Goal: Task Accomplishment & Management: Use online tool/utility

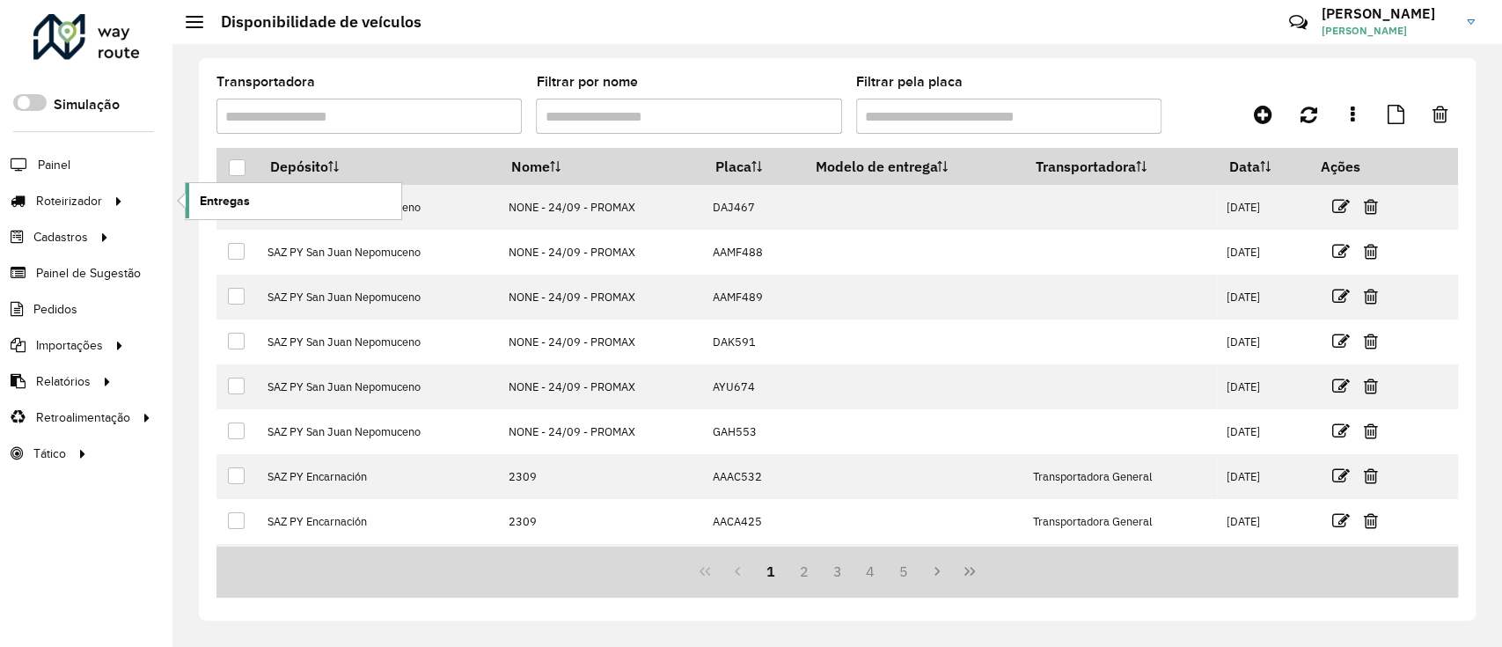
click at [294, 195] on link "Entregas" at bounding box center [294, 200] width 216 height 35
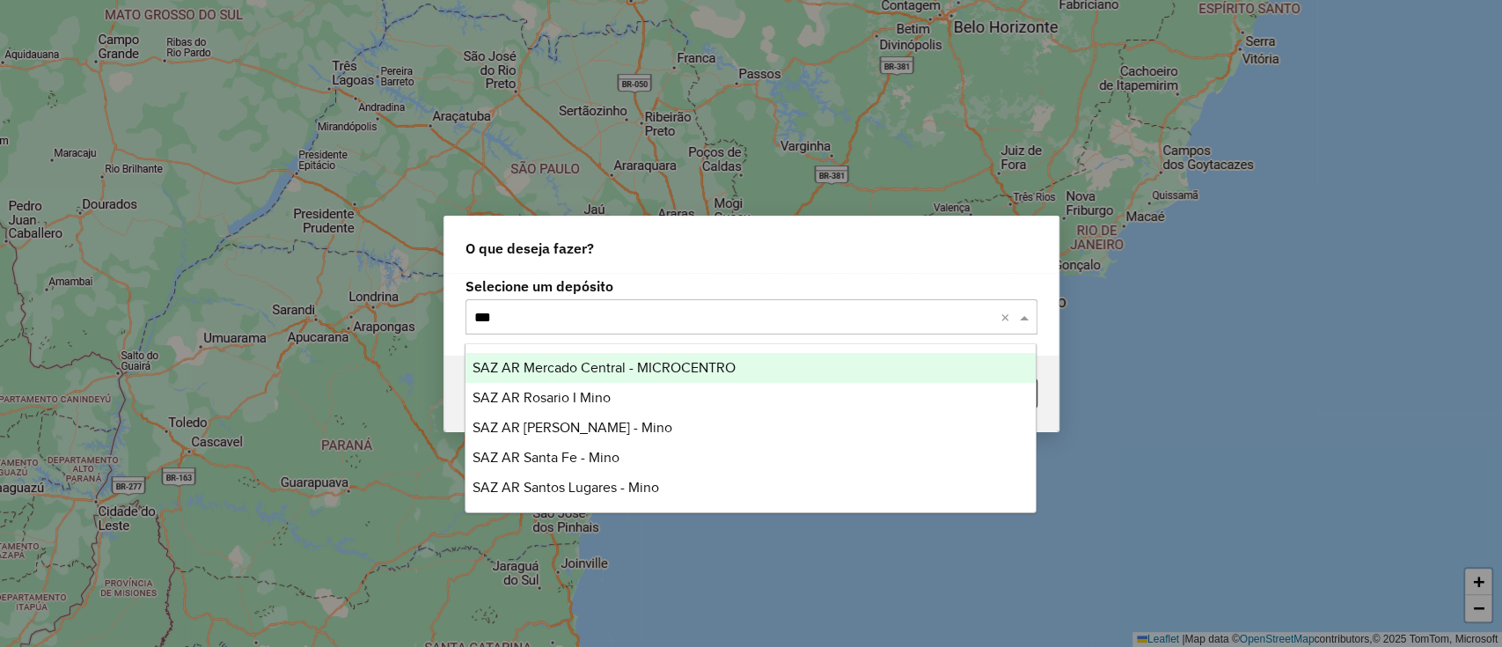
type input "****"
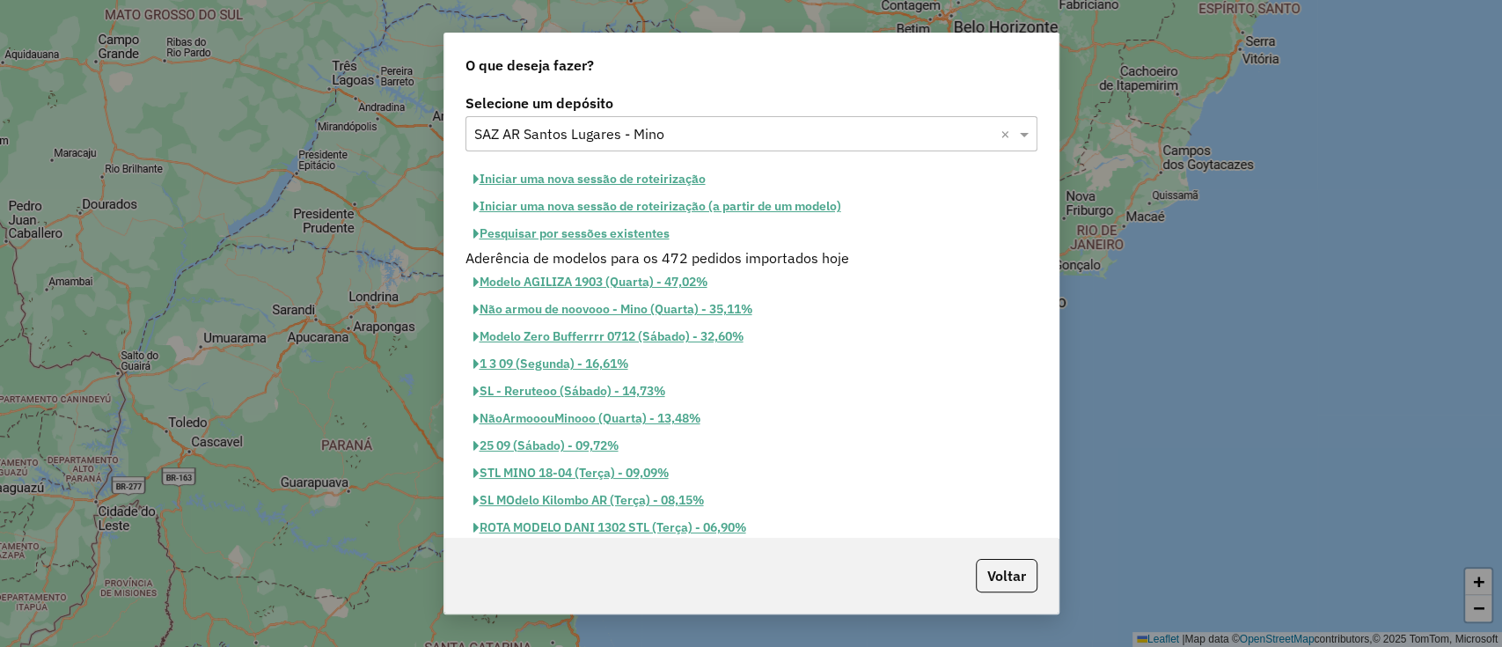
click at [544, 172] on button "Iniciar uma nova sessão de roteirização" at bounding box center [589, 178] width 248 height 27
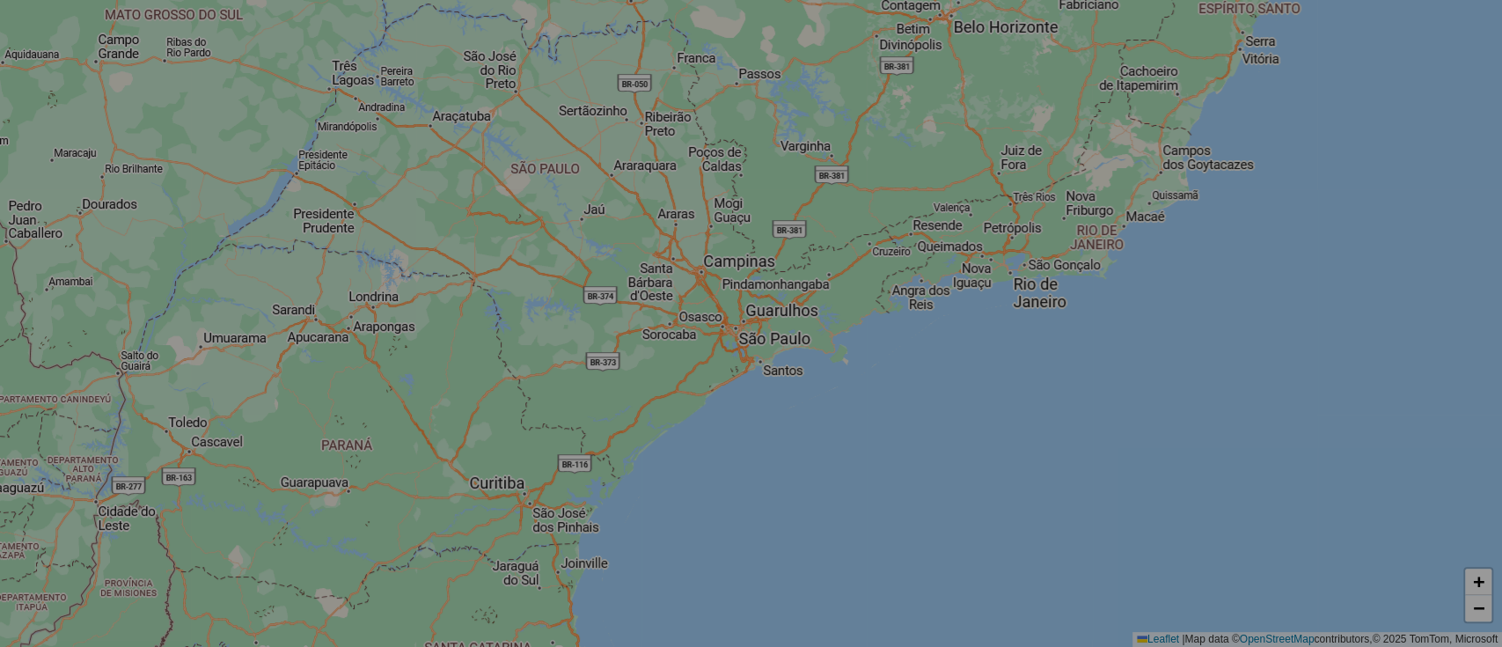
select select "*"
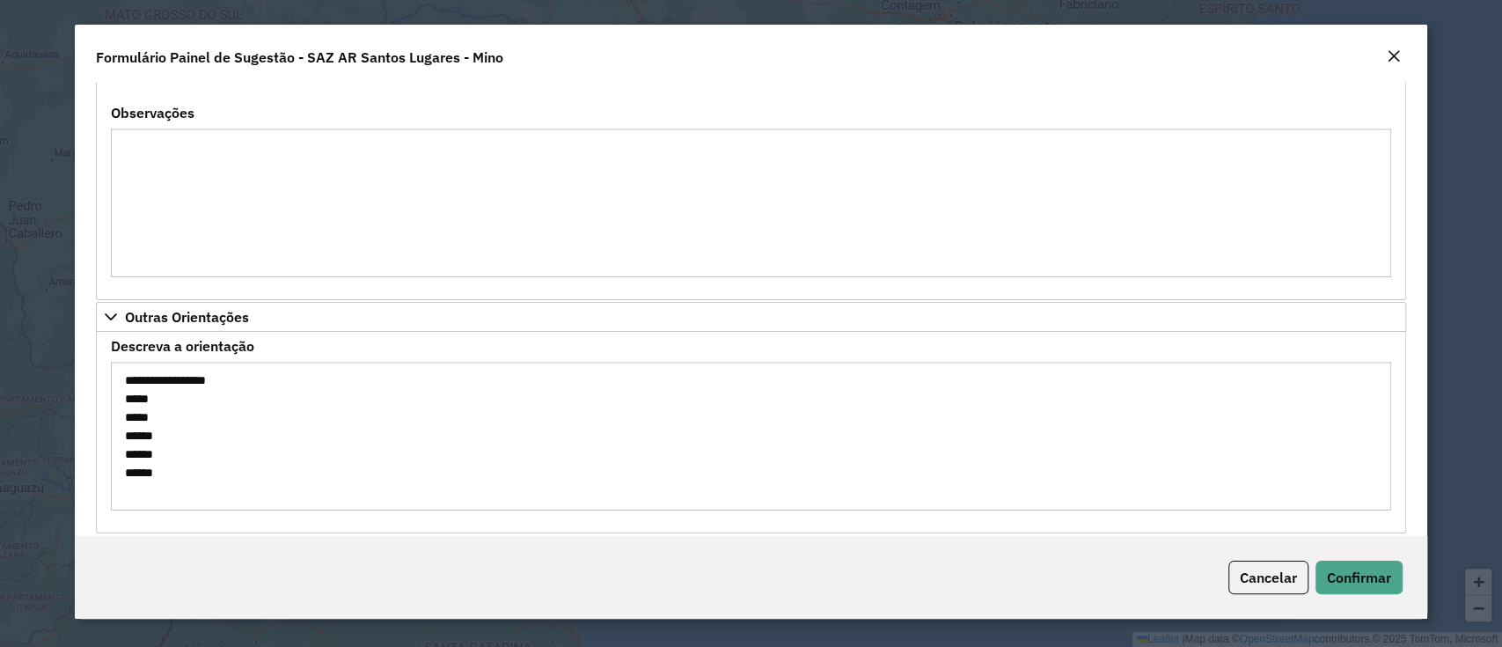
scroll to position [1796, 0]
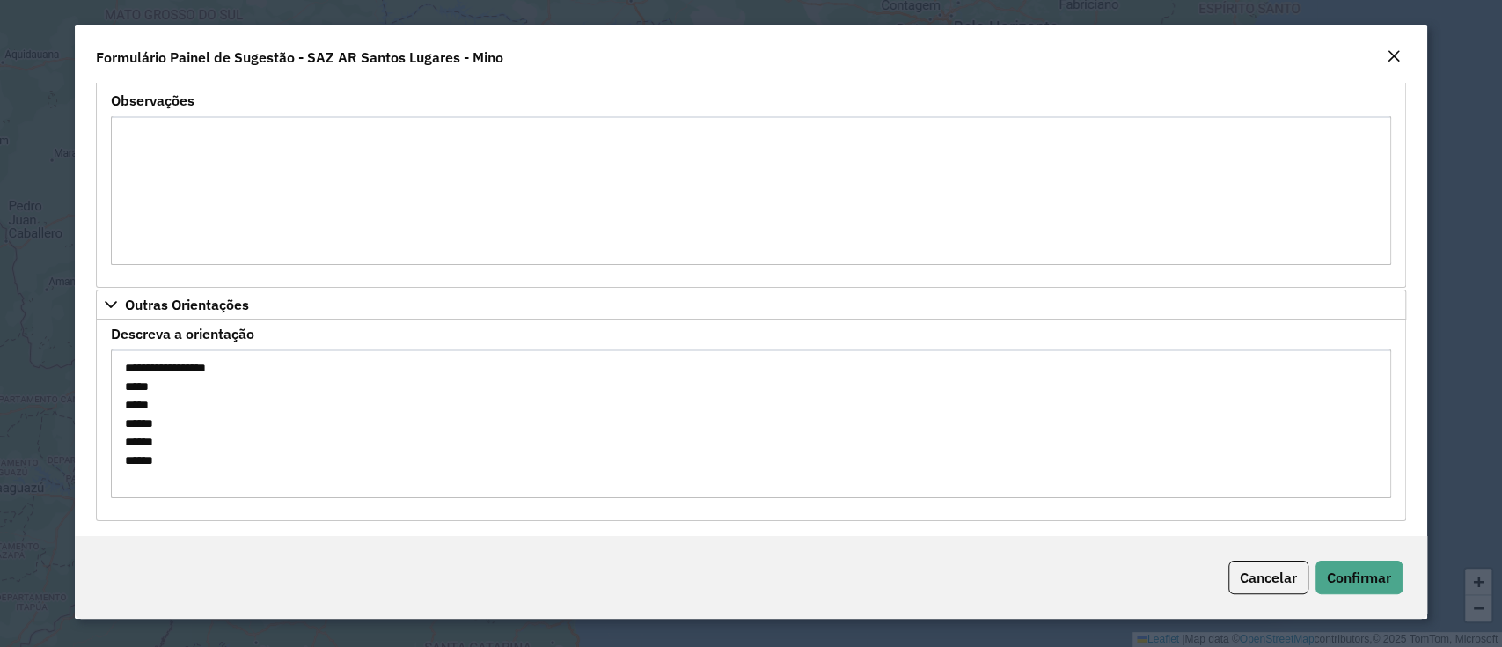
drag, startPoint x: 238, startPoint y: 456, endPoint x: 120, endPoint y: 385, distance: 138.1
click at [120, 385] on textarea "**********" at bounding box center [750, 423] width 1279 height 149
click at [1323, 566] on button "Confirmar" at bounding box center [1359, 577] width 87 height 33
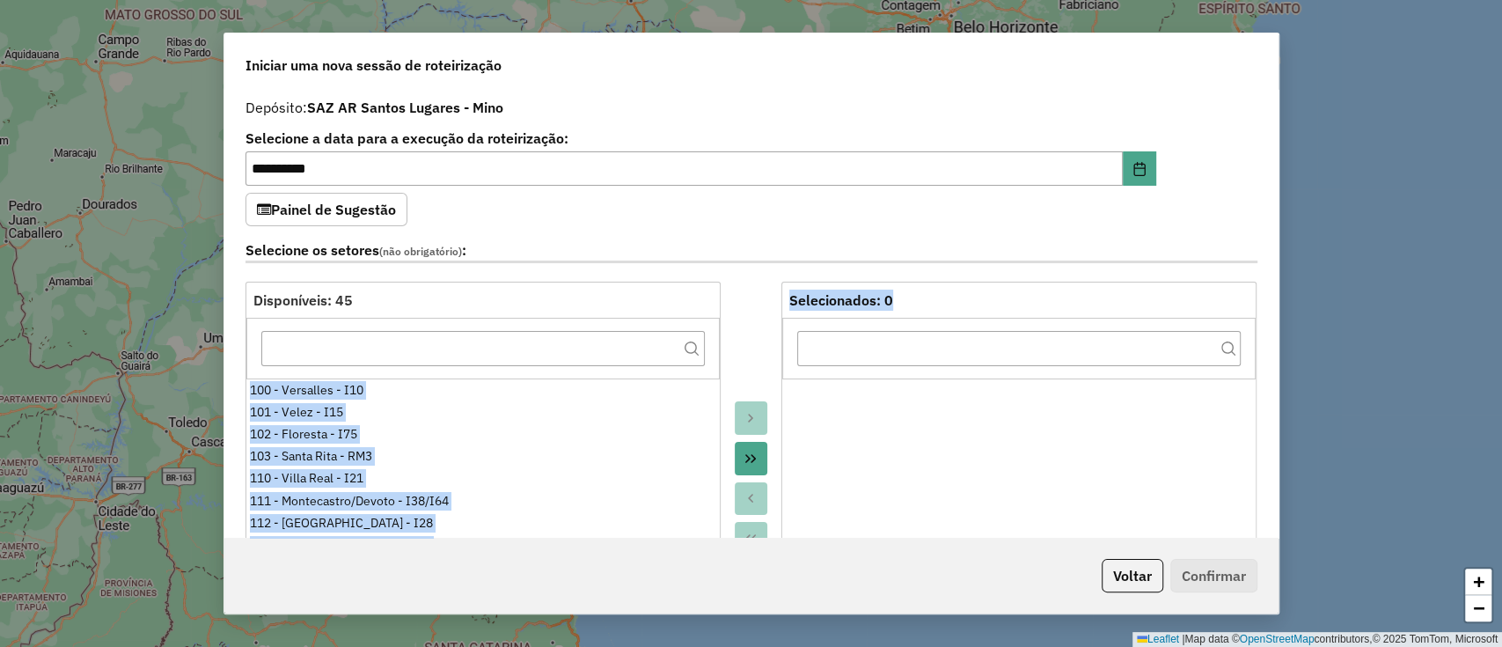
drag, startPoint x: 501, startPoint y: 343, endPoint x: 385, endPoint y: 282, distance: 130.7
click at [411, 316] on div "Disponíveis: 45 100 - Versalles - I10 101 - Velez - I15 102 - [GEOGRAPHIC_DATA]…" at bounding box center [752, 478] width 1012 height 392
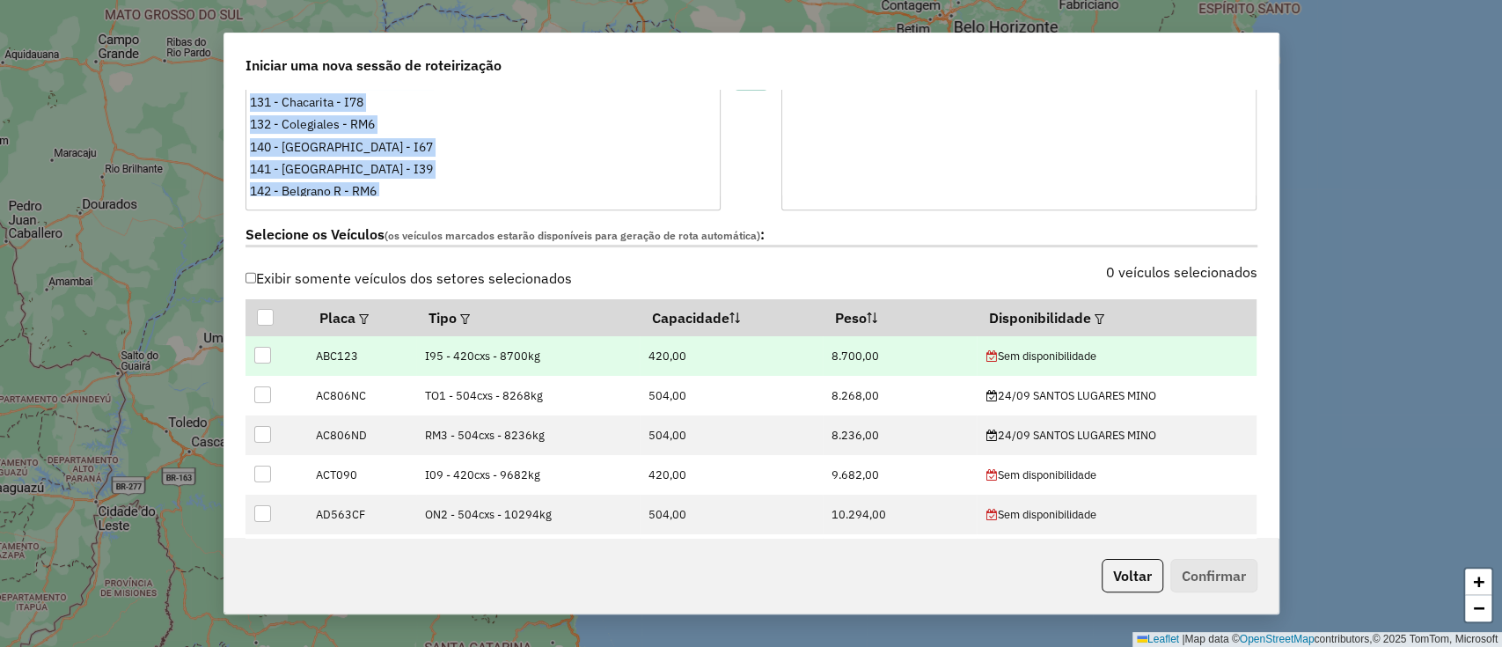
scroll to position [469, 0]
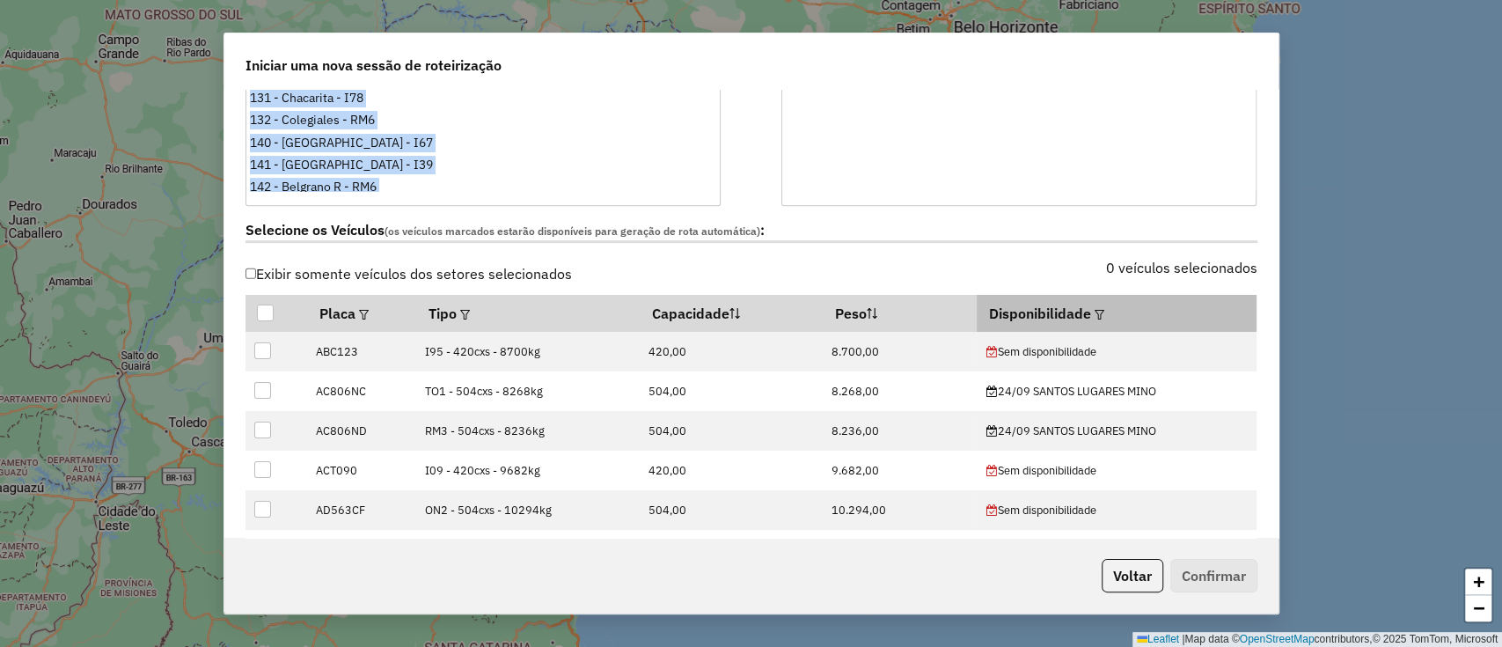
click at [1096, 310] on em at bounding box center [1100, 315] width 10 height 10
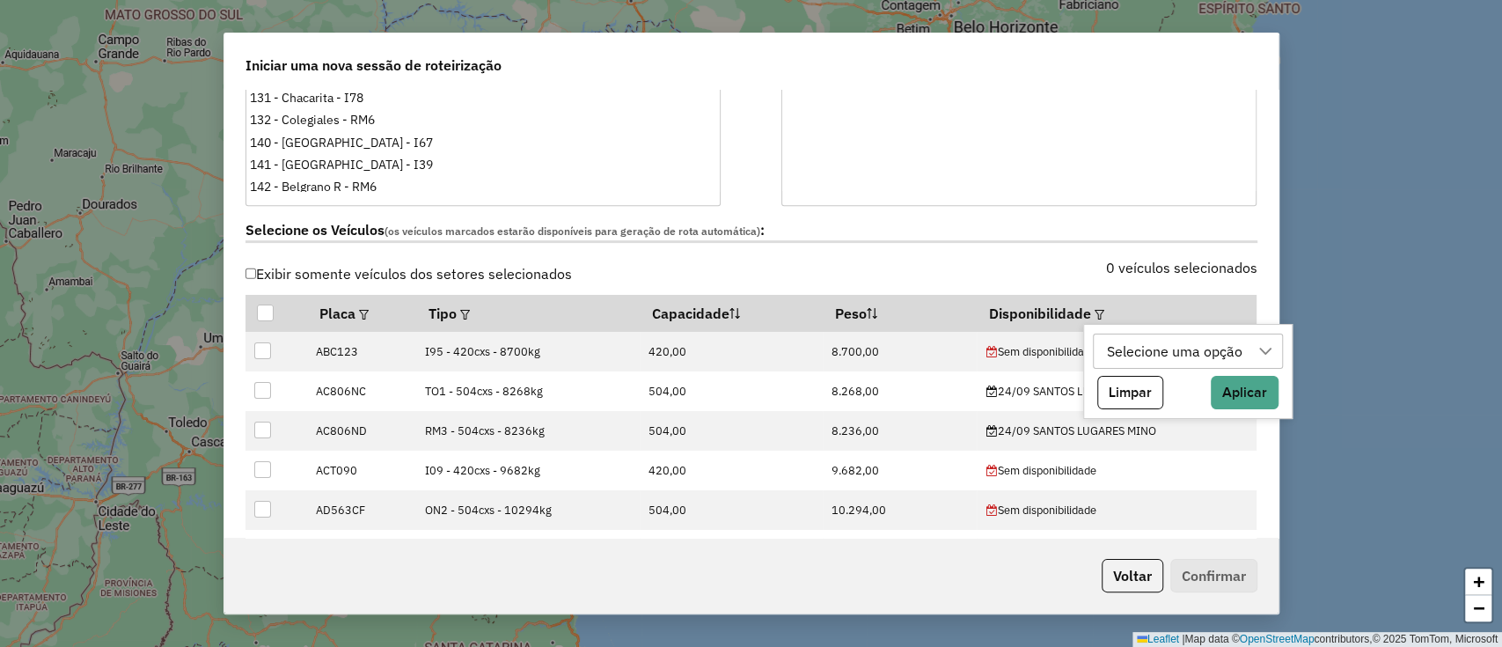
click at [1155, 341] on div "Selecione uma opção" at bounding box center [1175, 350] width 148 height 33
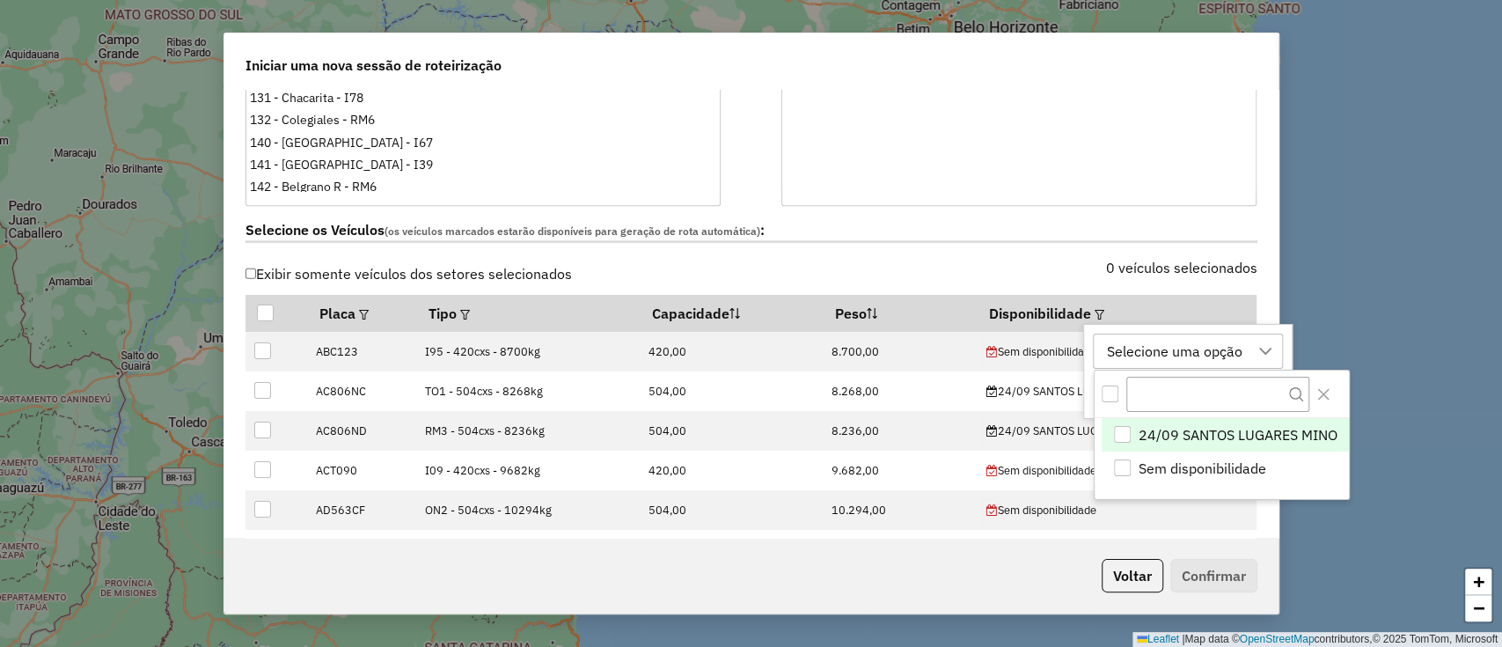
scroll to position [13, 79]
click at [1229, 440] on span "24/09 SANTOS LUGARES MINO" at bounding box center [1238, 434] width 199 height 21
click at [1331, 392] on button "Close" at bounding box center [1323, 394] width 28 height 28
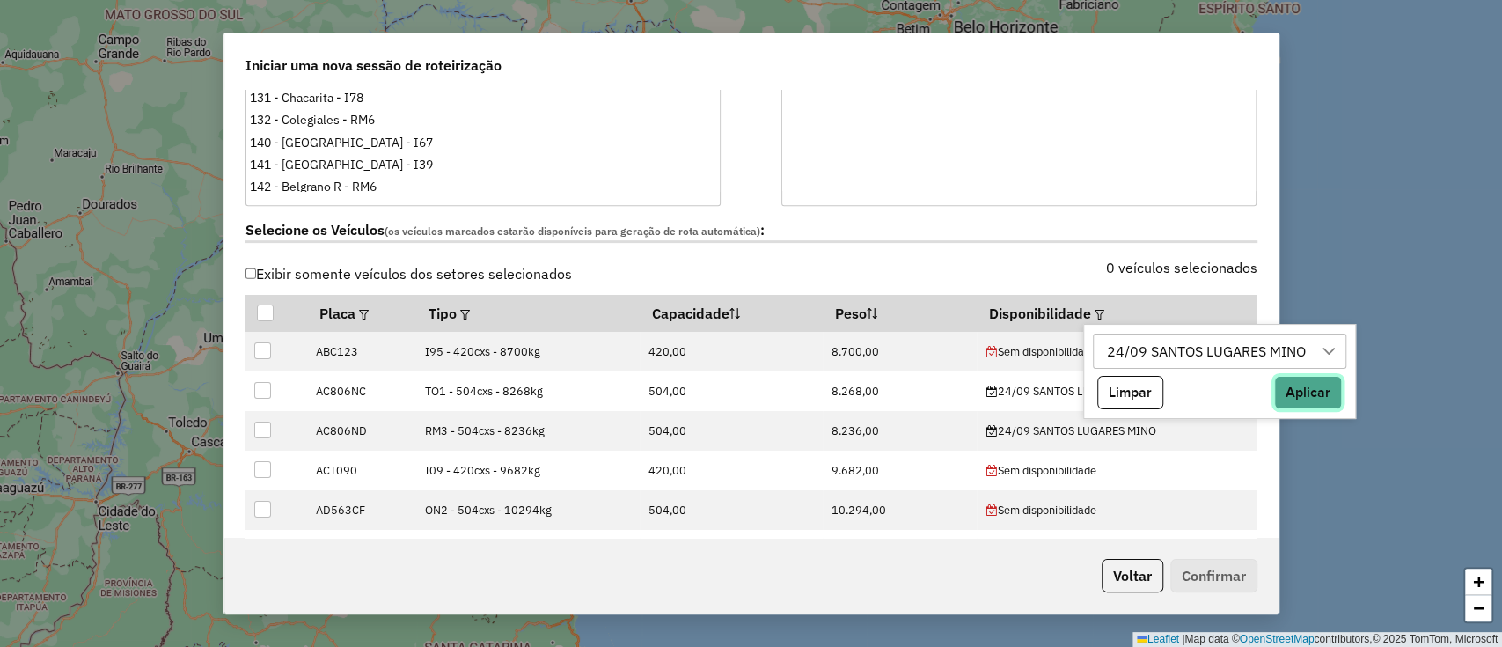
click at [1329, 395] on button "Aplicar" at bounding box center [1308, 392] width 68 height 33
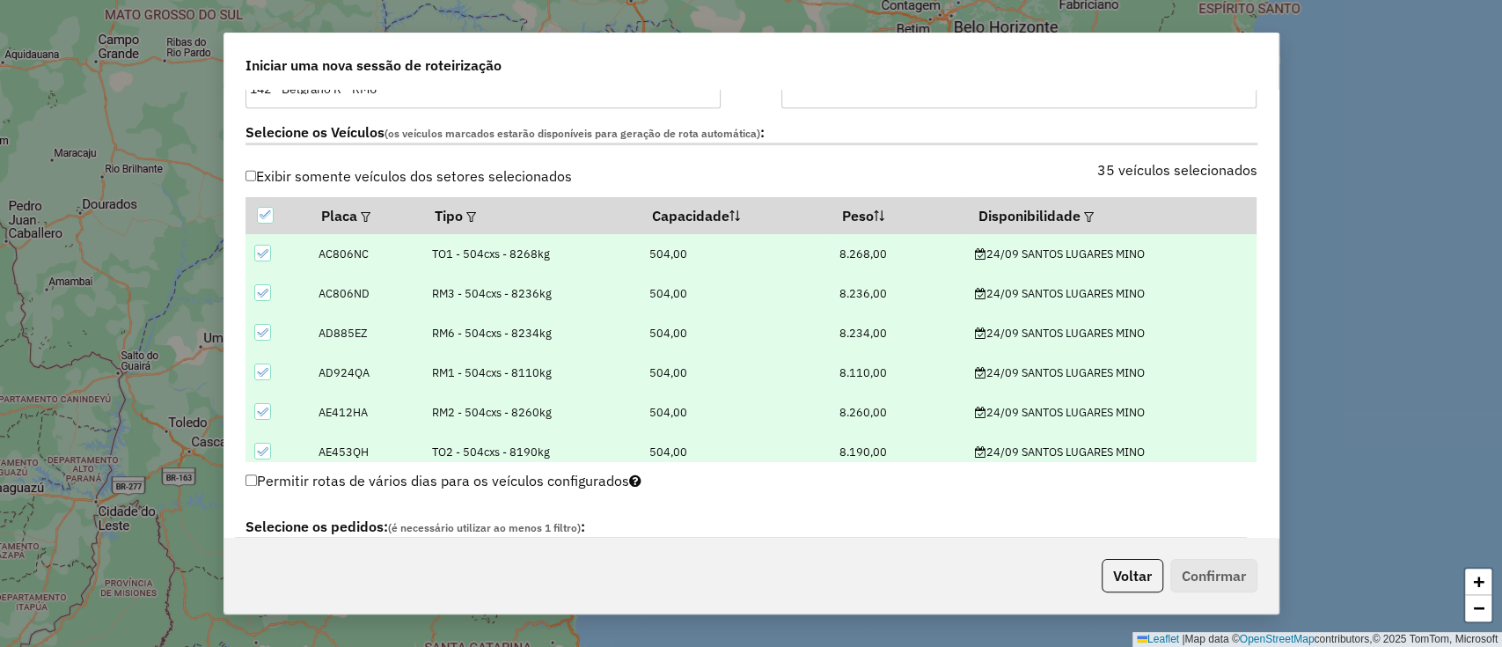
scroll to position [704, 0]
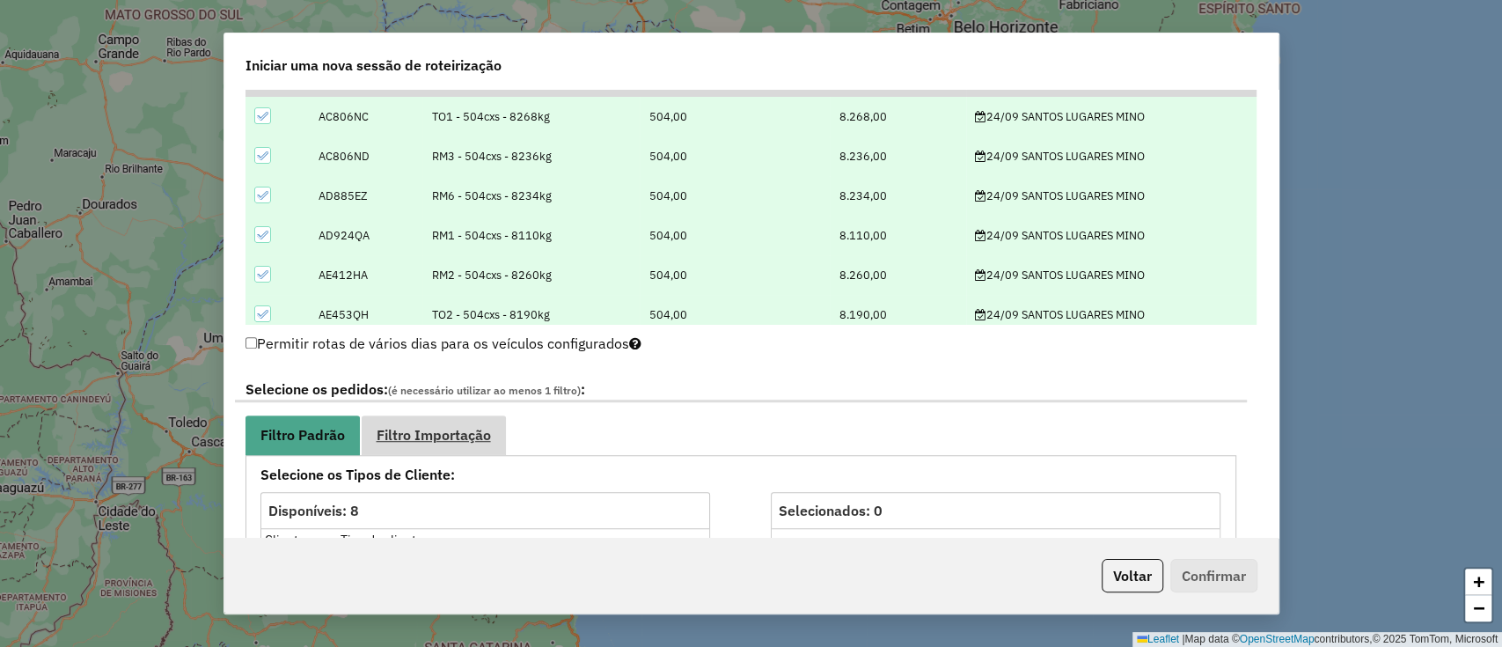
click at [414, 440] on span "Filtro Importação" at bounding box center [434, 435] width 114 height 14
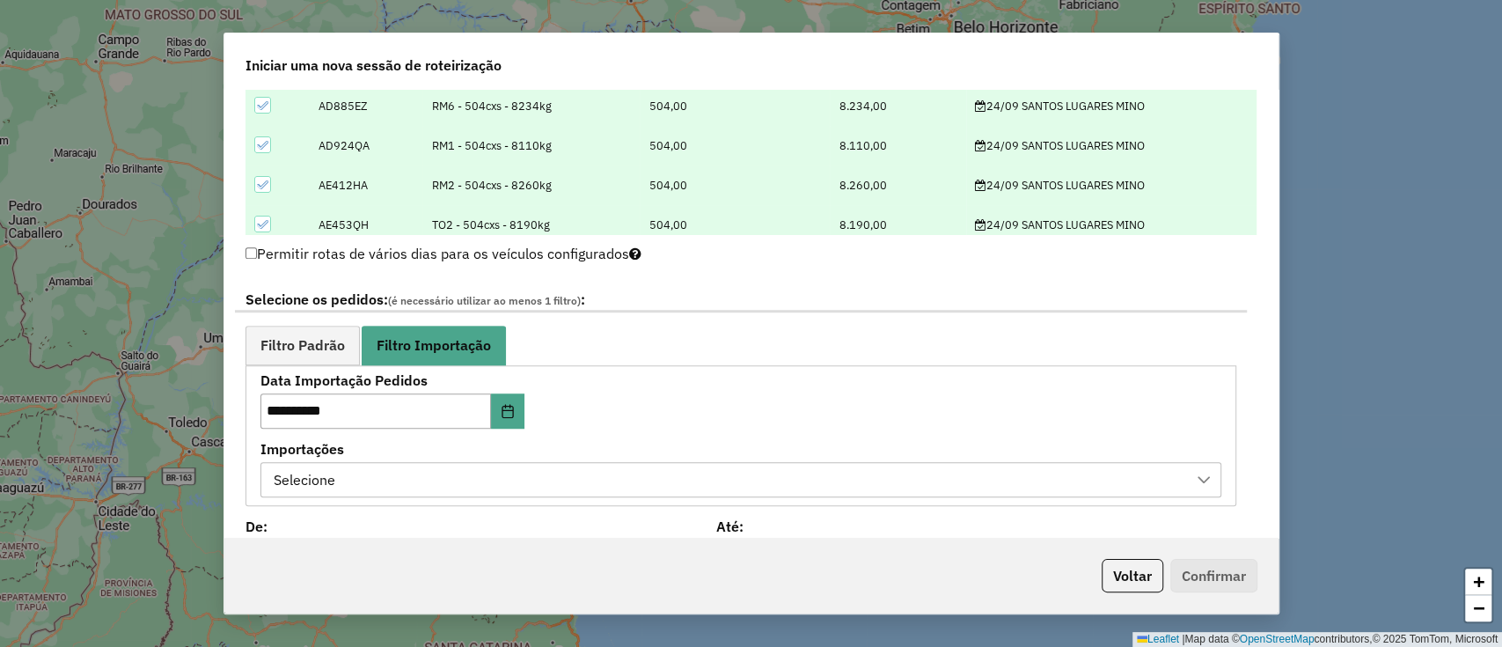
scroll to position [821, 0]
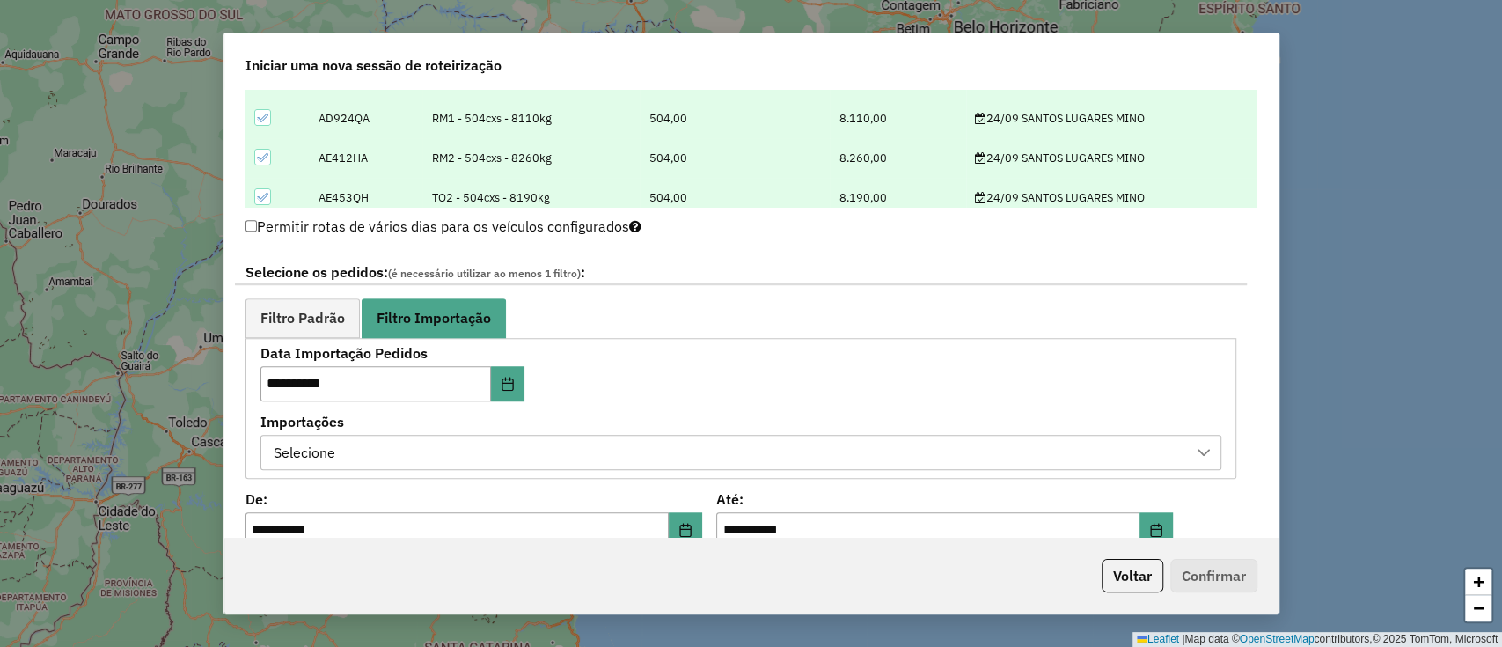
click at [363, 458] on div "Selecione" at bounding box center [727, 452] width 919 height 33
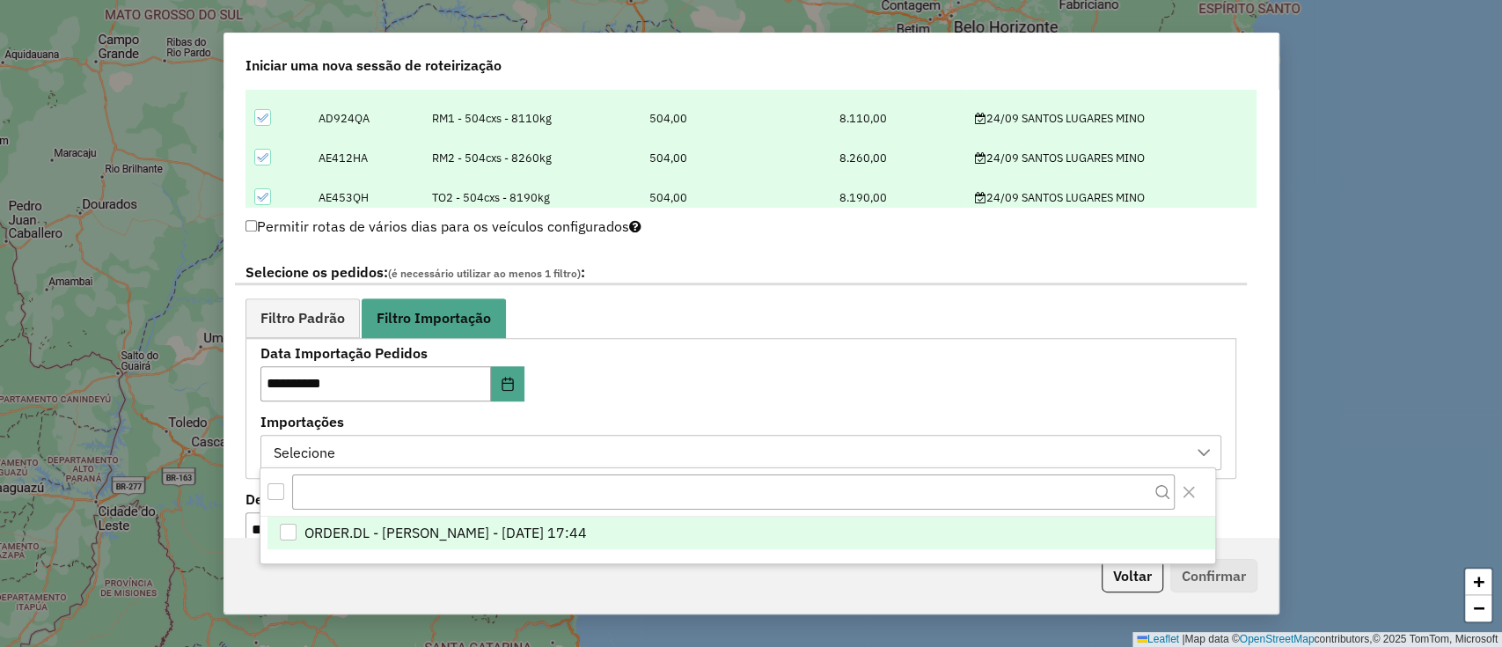
scroll to position [13, 79]
click at [464, 532] on span "ORDER.DL - BARBARA PAULOSSI BERTO - 23/09/2025 17:44" at bounding box center [445, 532] width 282 height 21
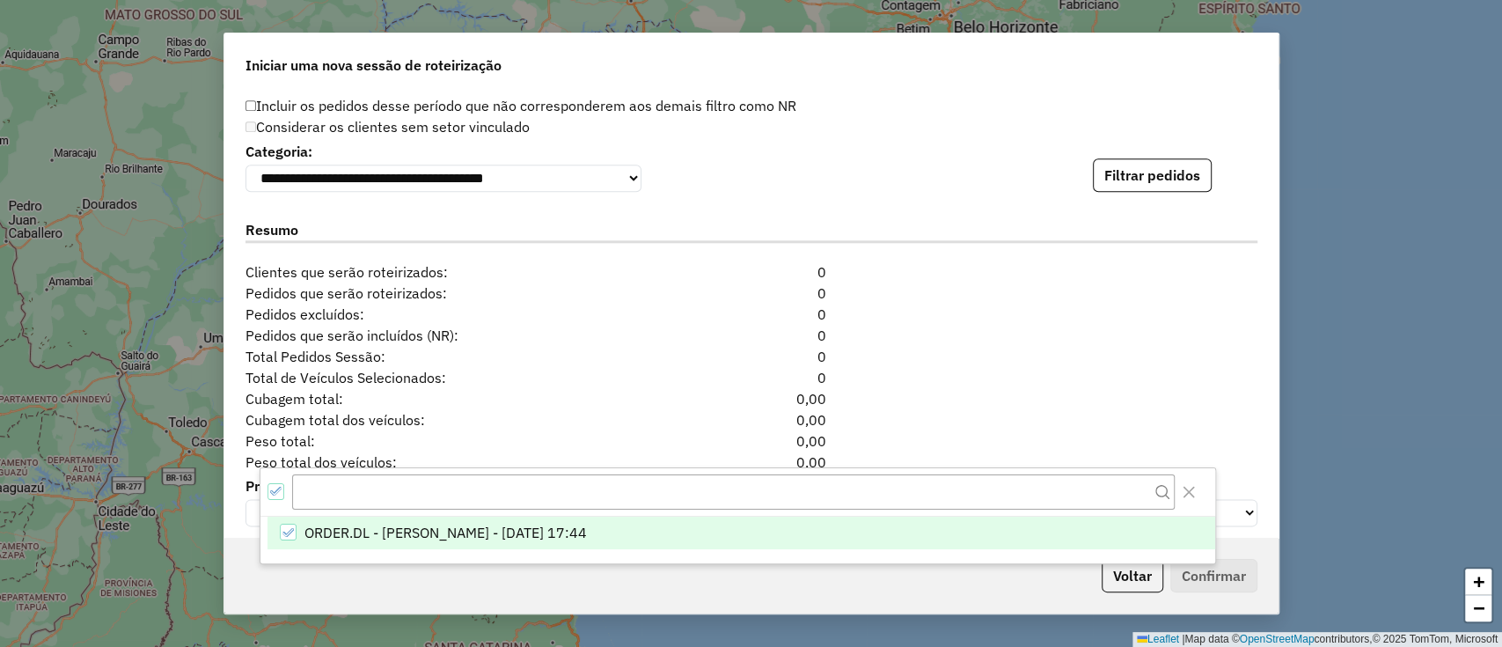
scroll to position [1290, 0]
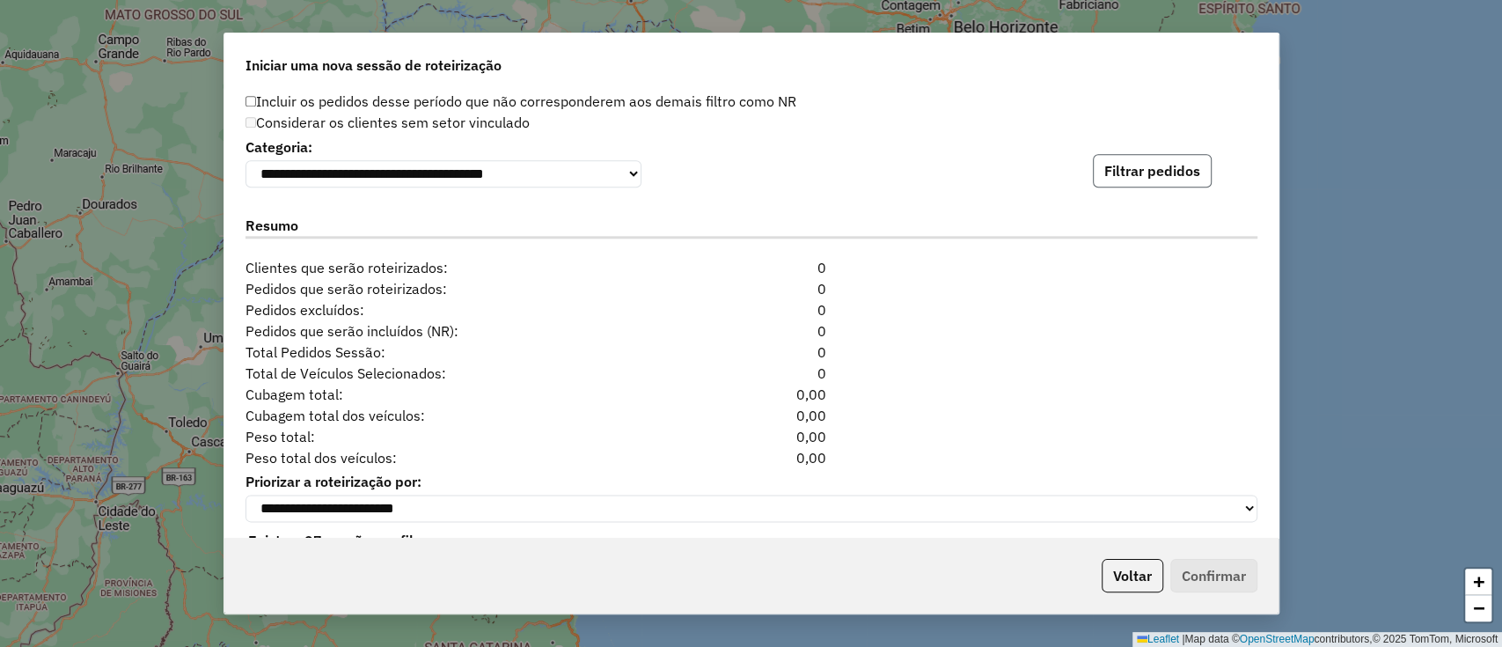
click at [1129, 172] on button "Filtrar pedidos" at bounding box center [1152, 170] width 119 height 33
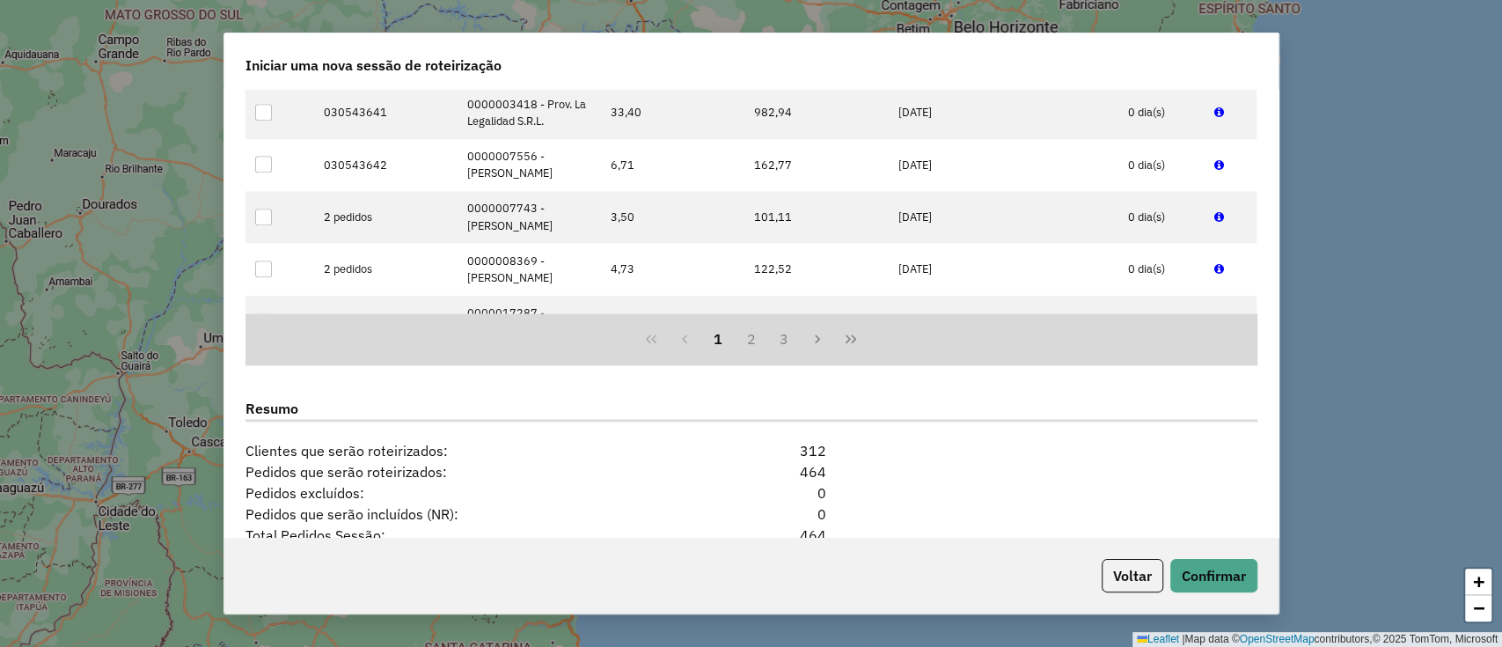
scroll to position [1703, 0]
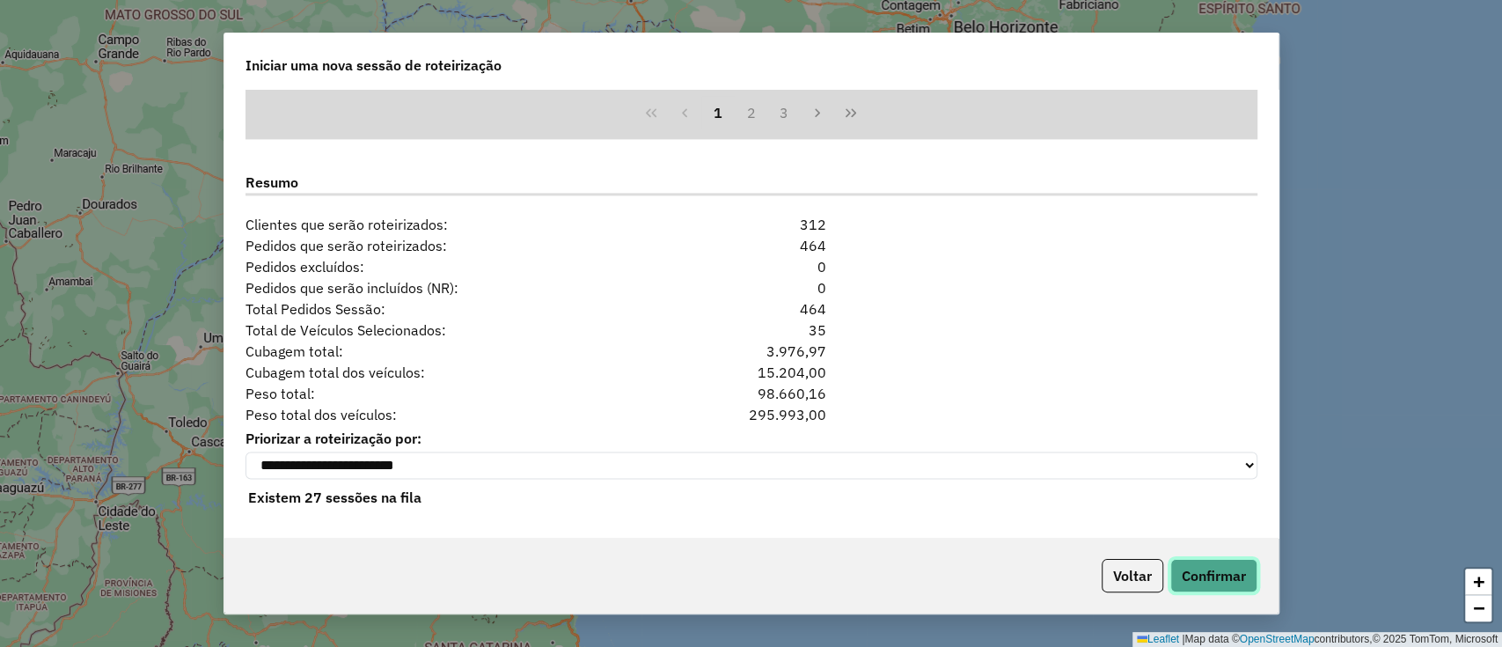
click at [1218, 580] on button "Confirmar" at bounding box center [1213, 575] width 87 height 33
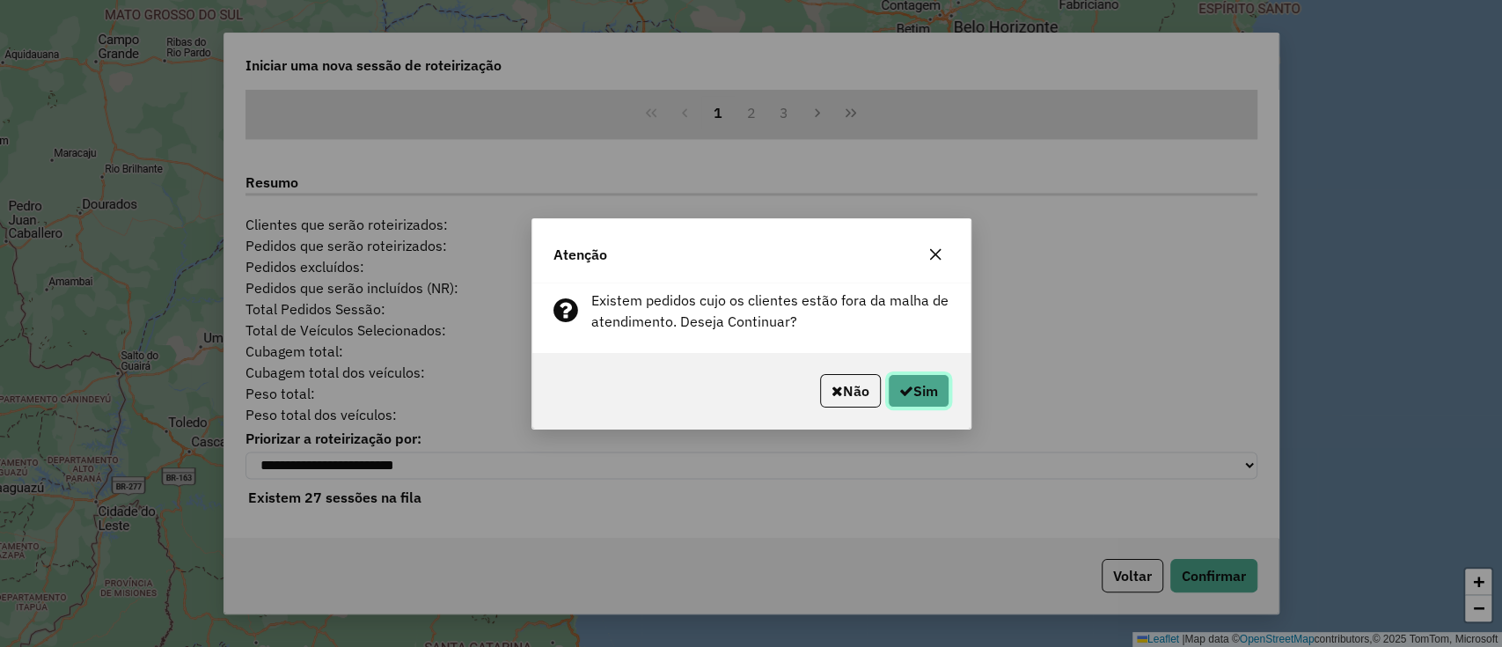
click at [939, 399] on button "Sim" at bounding box center [919, 390] width 62 height 33
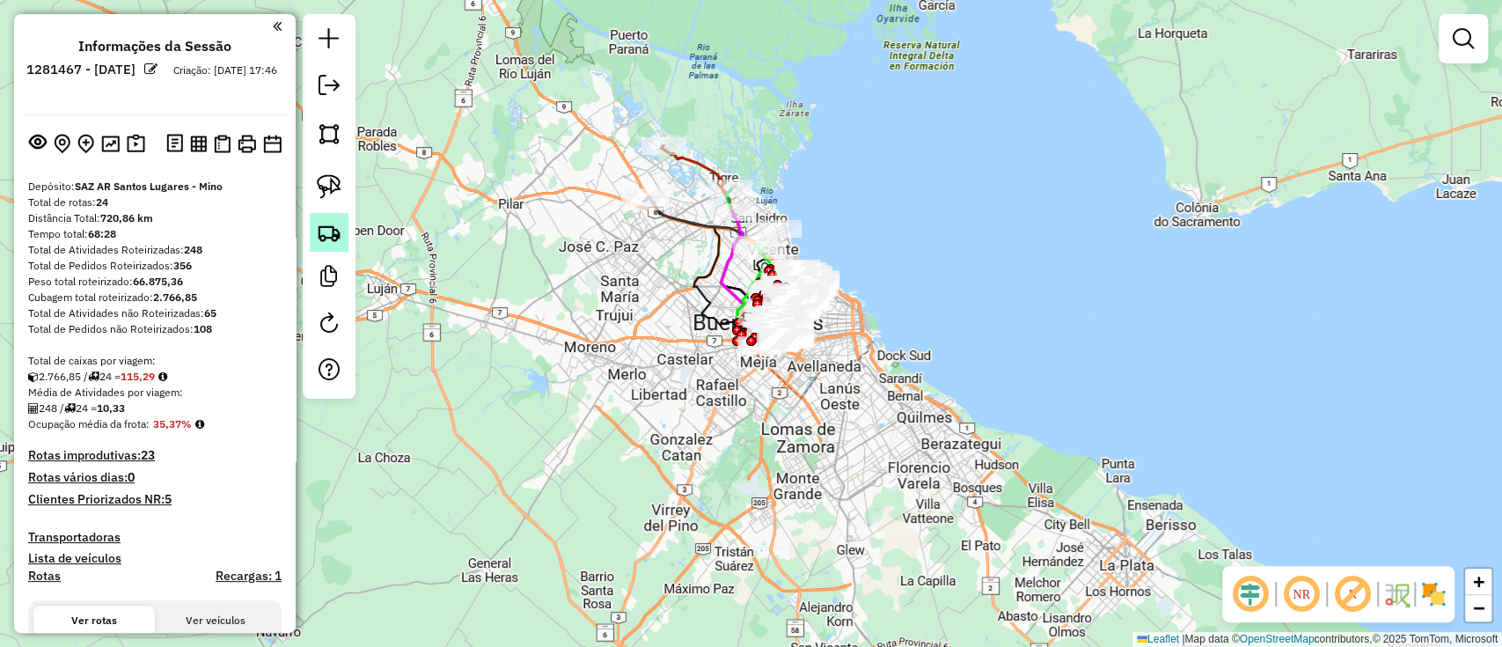
click at [342, 234] on link at bounding box center [329, 232] width 39 height 39
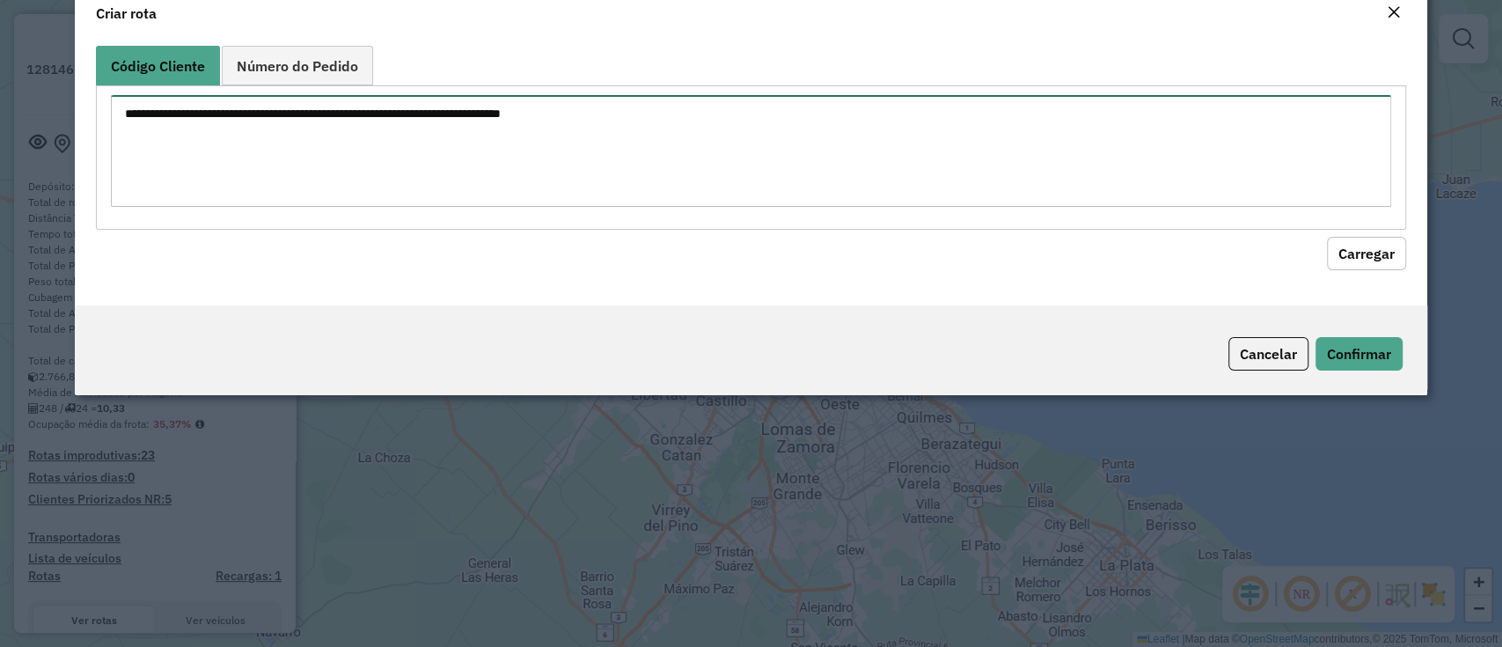
click at [352, 187] on textarea at bounding box center [750, 151] width 1279 height 112
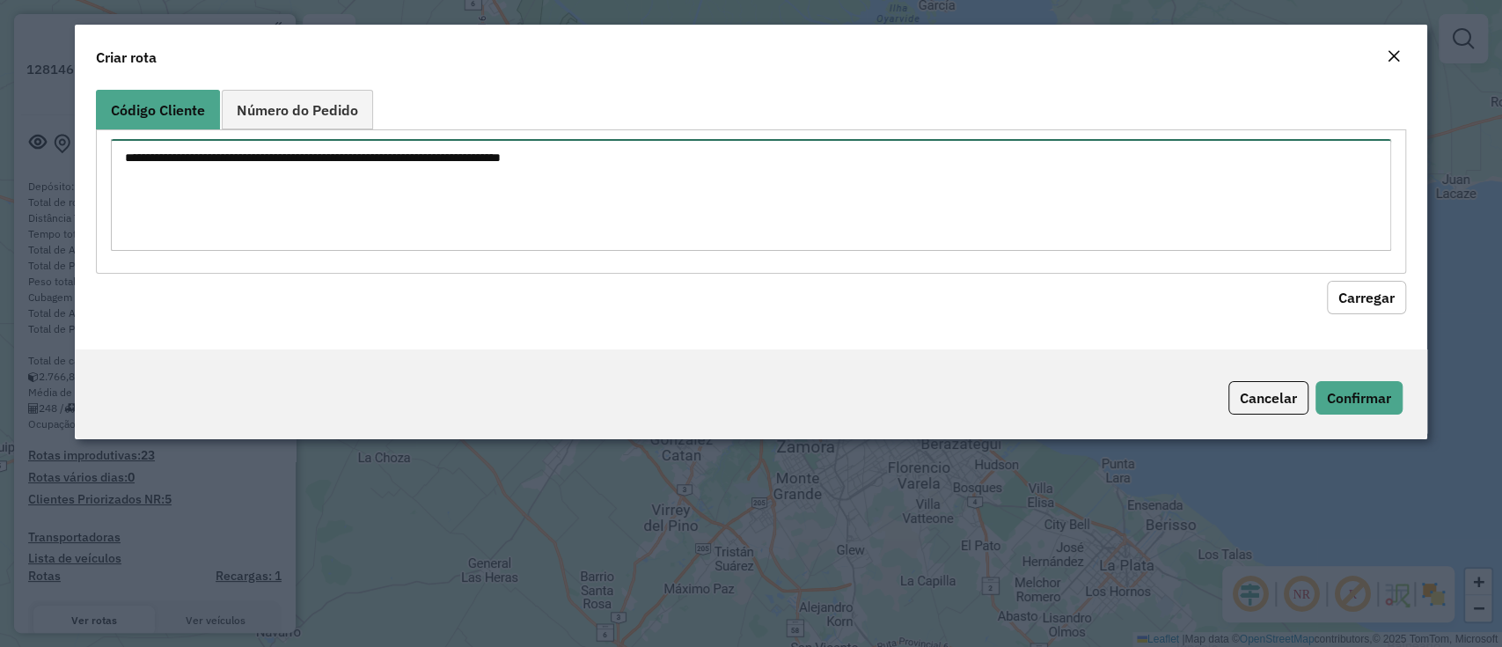
paste textarea "***** ***** ****** ****** ******"
click at [128, 158] on textarea "***** ***** ****** ****** ******" at bounding box center [750, 195] width 1279 height 112
click at [121, 175] on textarea "**********" at bounding box center [750, 195] width 1279 height 112
click at [127, 186] on textarea "**********" at bounding box center [750, 195] width 1279 height 112
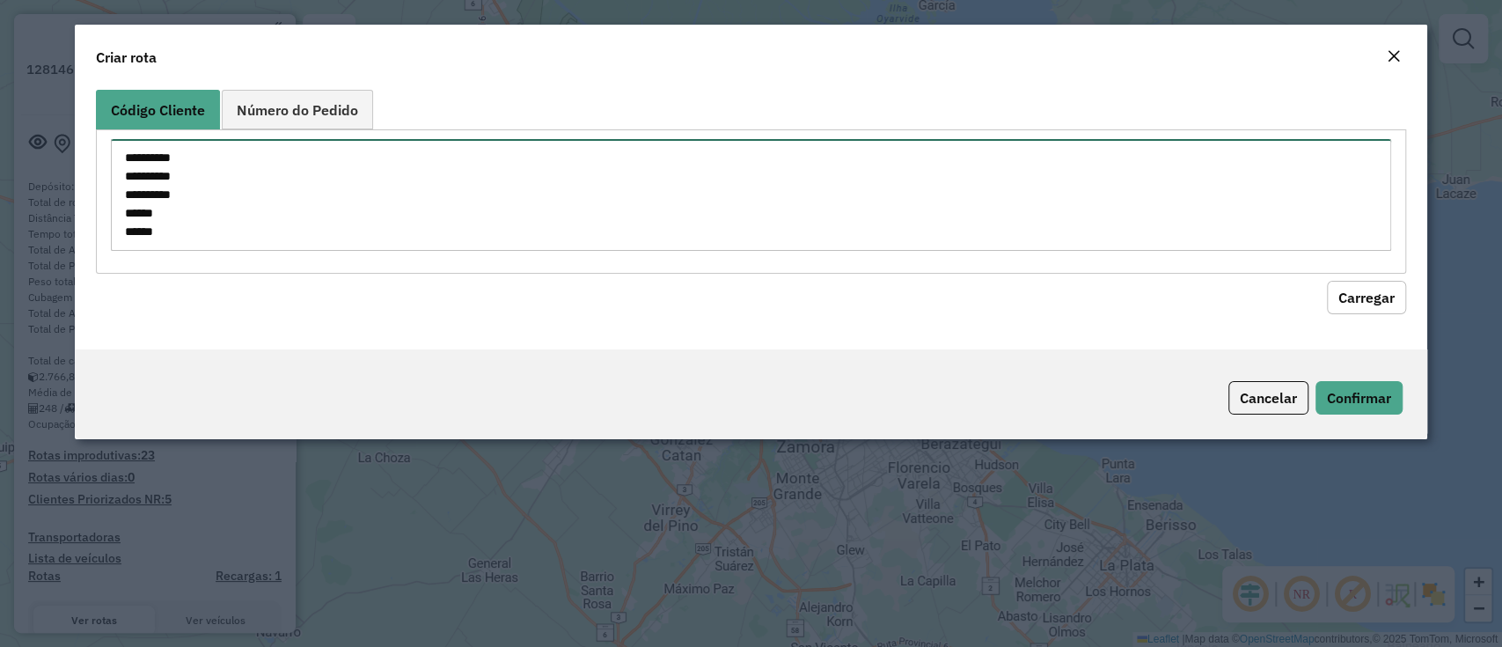
click at [129, 213] on textarea "**********" at bounding box center [750, 195] width 1279 height 112
type textarea "**********"
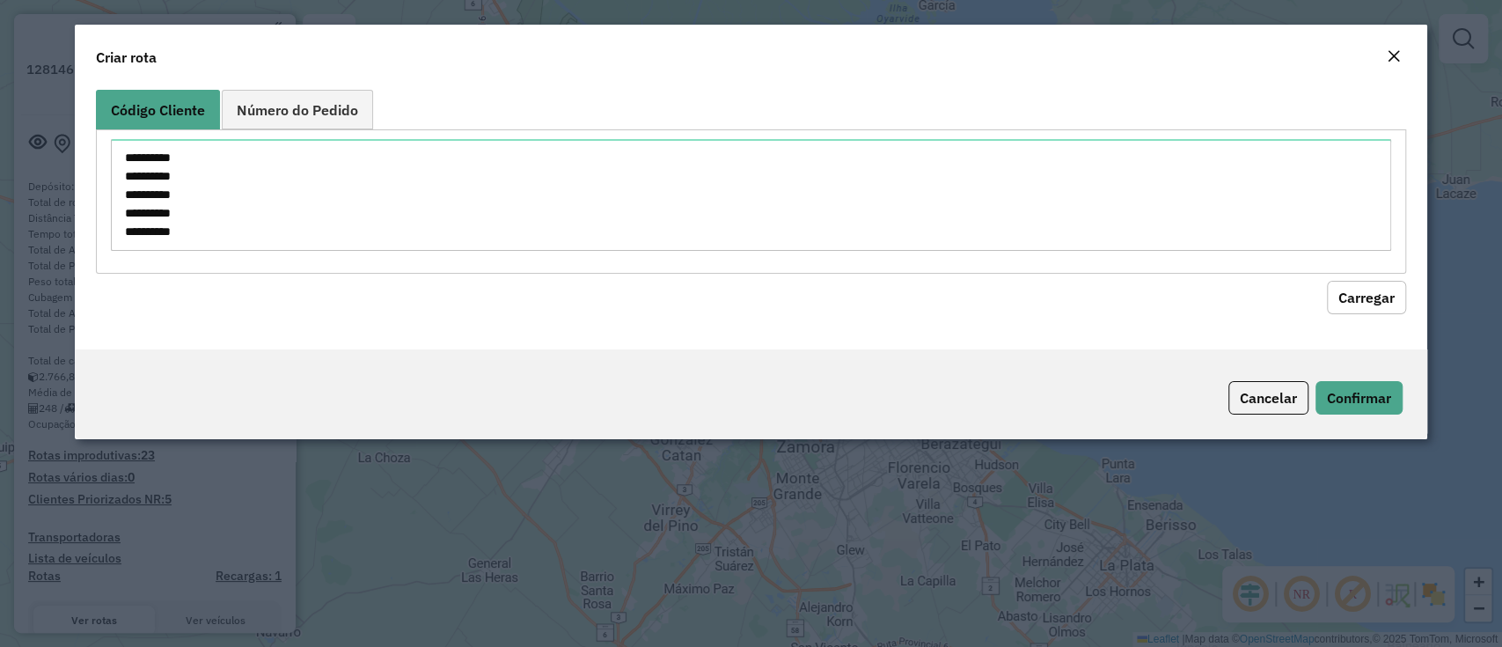
click at [1373, 301] on button "Carregar" at bounding box center [1366, 297] width 79 height 33
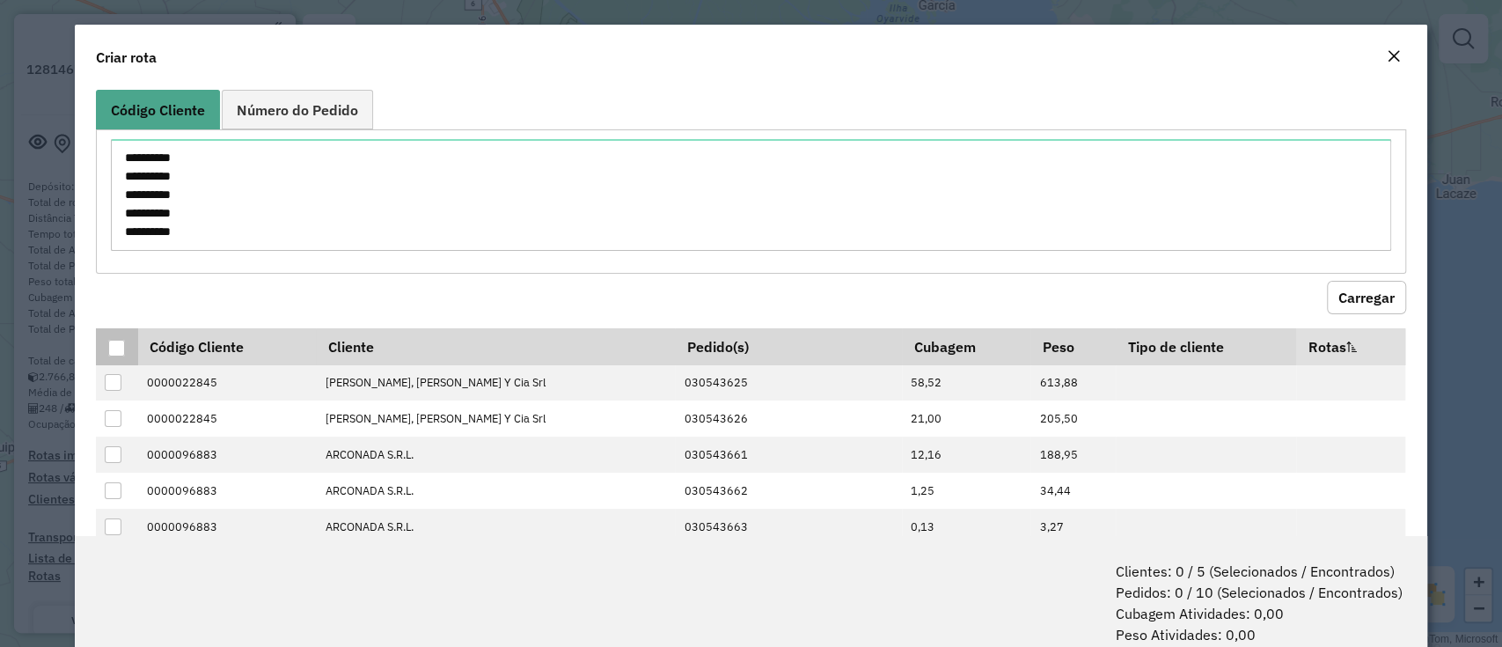
click at [132, 341] on th at bounding box center [116, 346] width 41 height 37
click at [106, 341] on th at bounding box center [116, 346] width 41 height 37
click at [121, 341] on div at bounding box center [116, 348] width 17 height 17
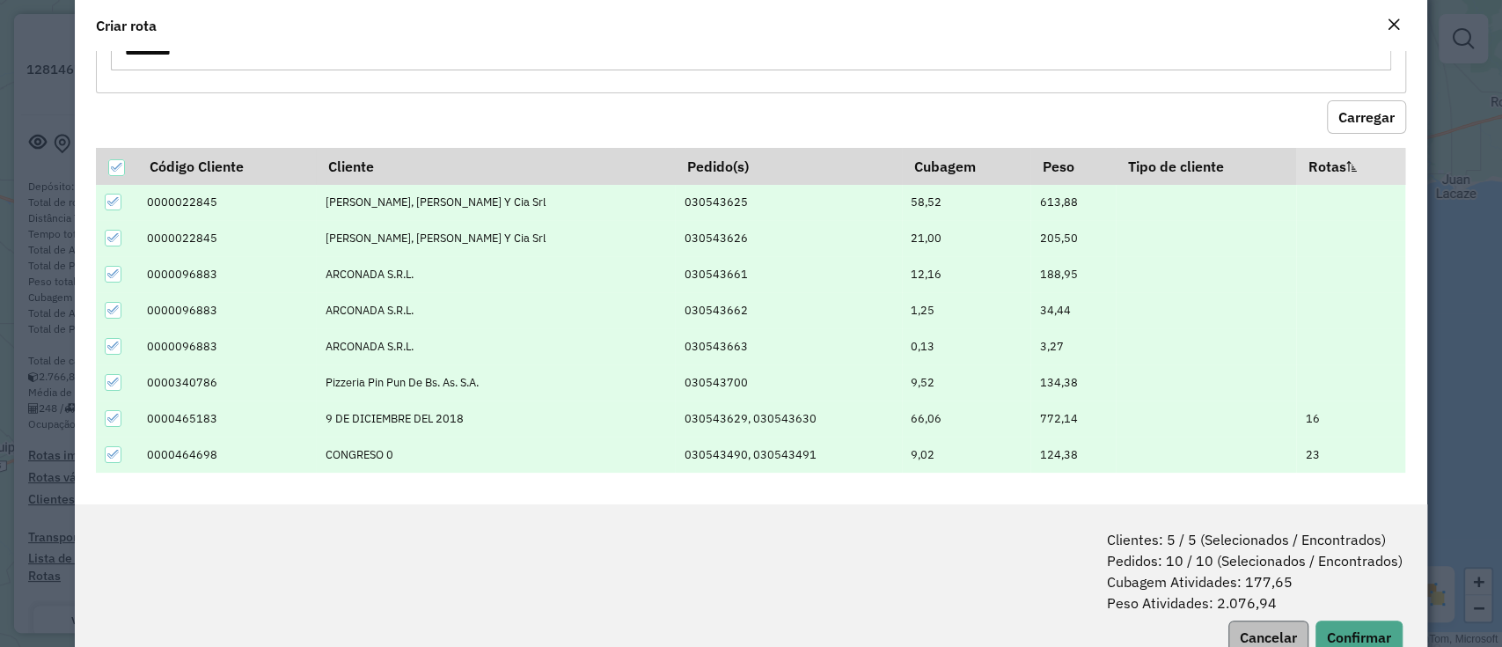
scroll to position [87, 0]
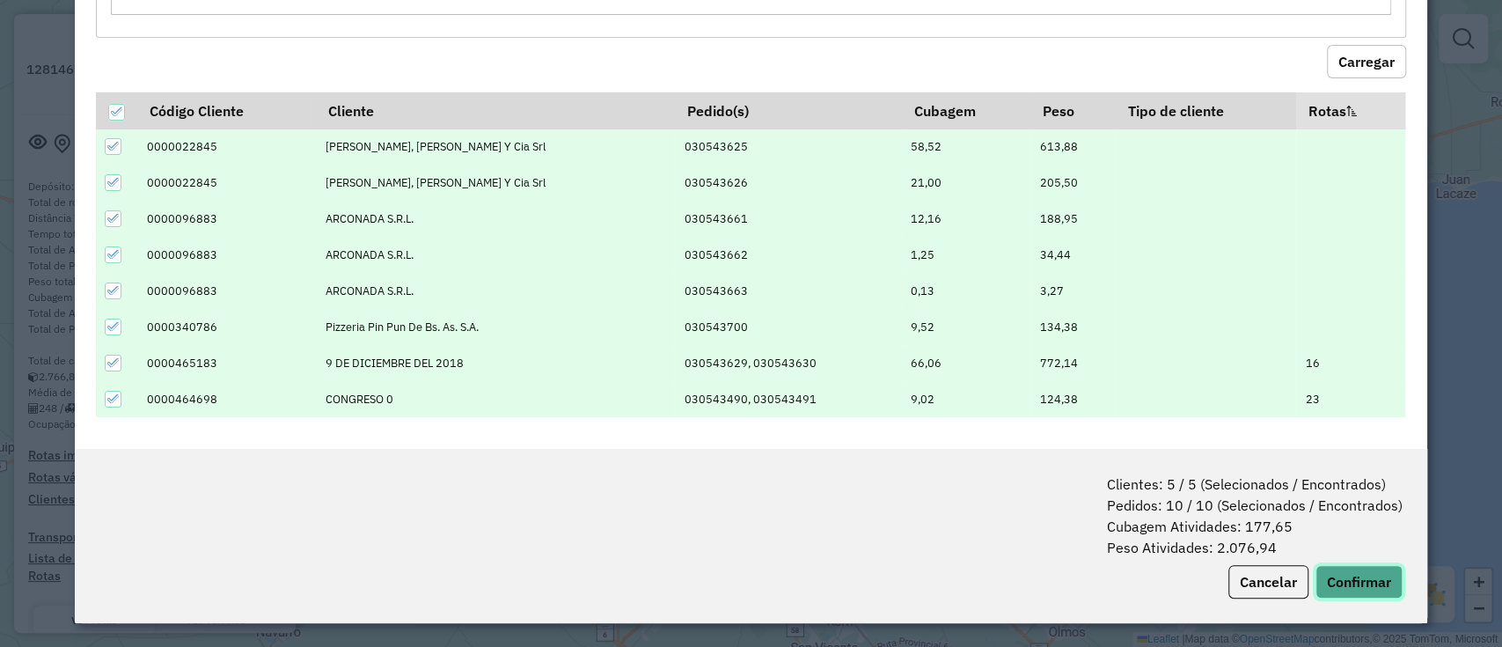
click at [1345, 580] on button "Confirmar" at bounding box center [1359, 581] width 87 height 33
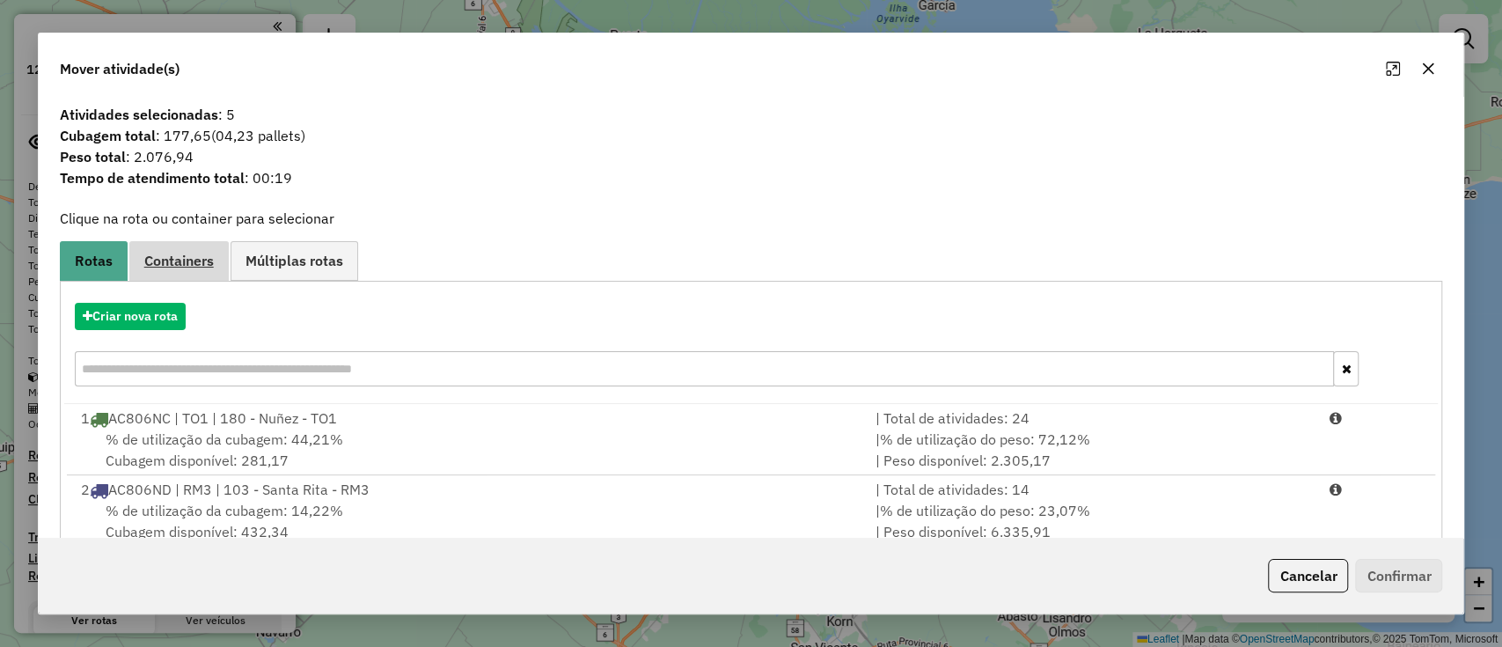
click at [182, 264] on span "Containers" at bounding box center [179, 260] width 70 height 14
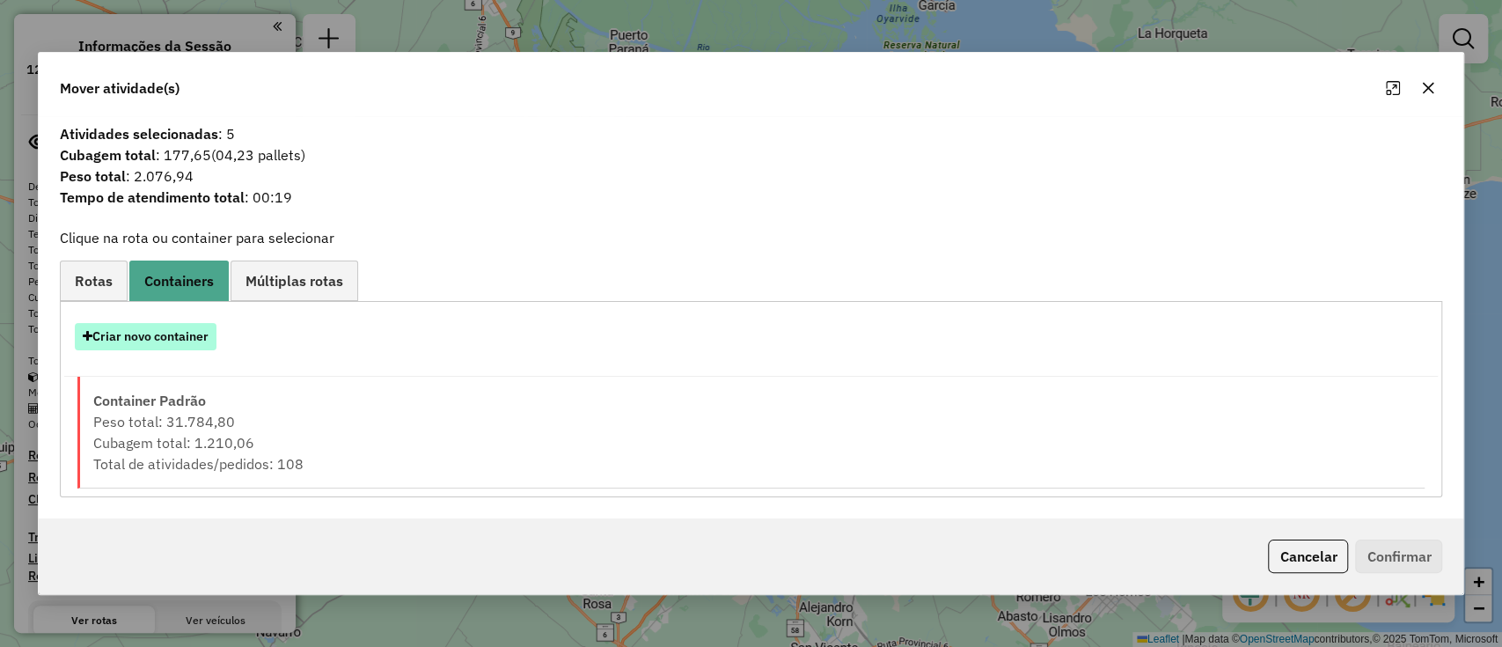
click at [151, 325] on button "Criar novo container" at bounding box center [146, 336] width 142 height 27
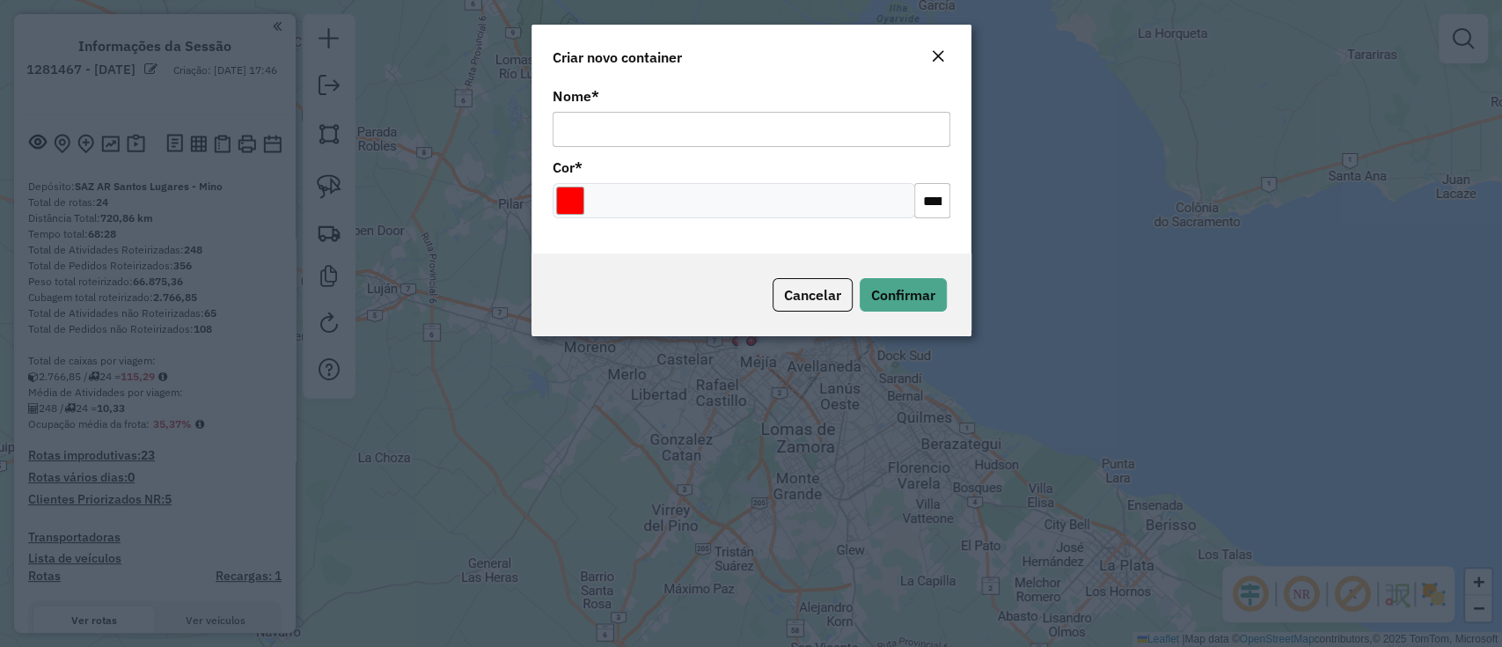
click at [824, 132] on input "Nome *" at bounding box center [752, 129] width 398 height 35
type input "******"
click at [867, 286] on button "Confirmar" at bounding box center [903, 294] width 87 height 33
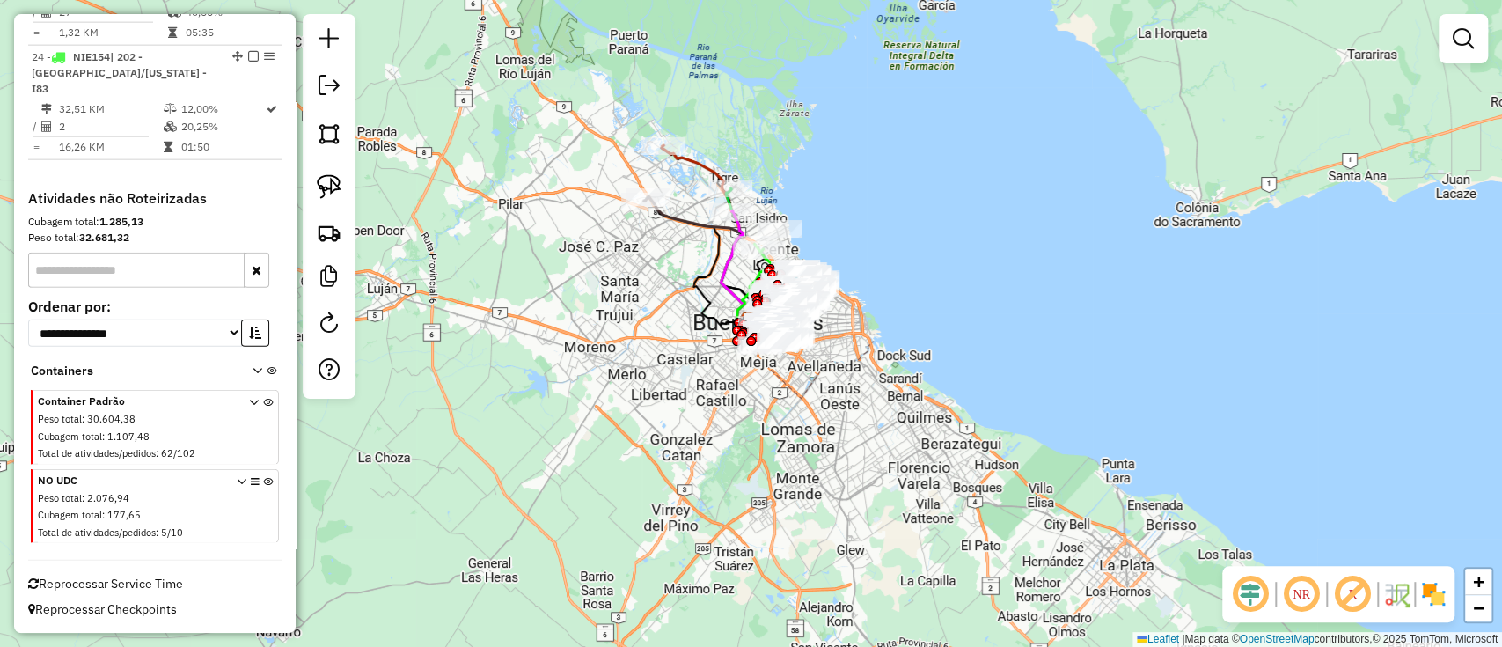
scroll to position [2845, 0]
click at [266, 478] on div "NO UDC Peso total : 2.076,94 Cubagem total : 177,65 Total de atividades/pedidos…" at bounding box center [157, 508] width 238 height 70
click at [263, 477] on icon at bounding box center [268, 510] width 10 height 66
click at [1470, 37] on em at bounding box center [1463, 38] width 21 height 21
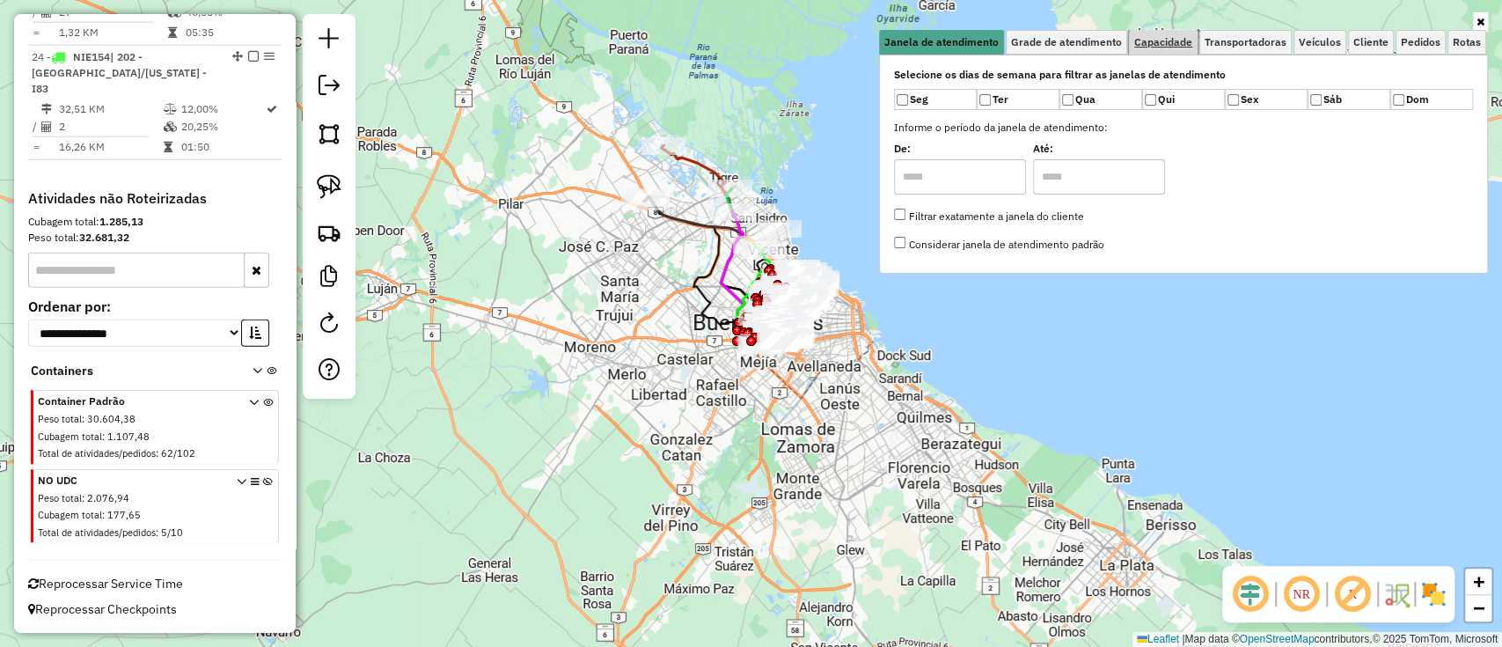
click at [1167, 49] on link "Capacidade" at bounding box center [1163, 42] width 69 height 25
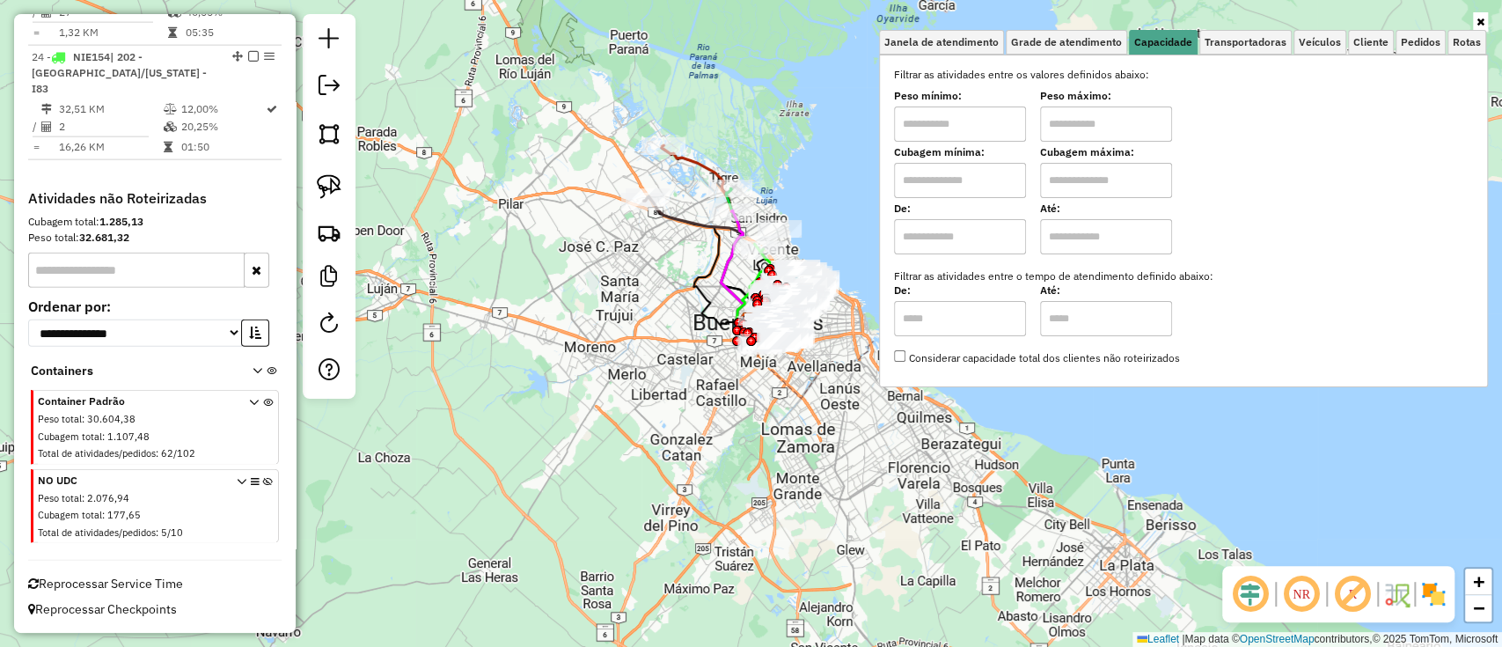
click at [982, 247] on input "text" at bounding box center [960, 236] width 132 height 35
type input "****"
click at [1105, 251] on input "text" at bounding box center [1106, 236] width 132 height 35
type input "*****"
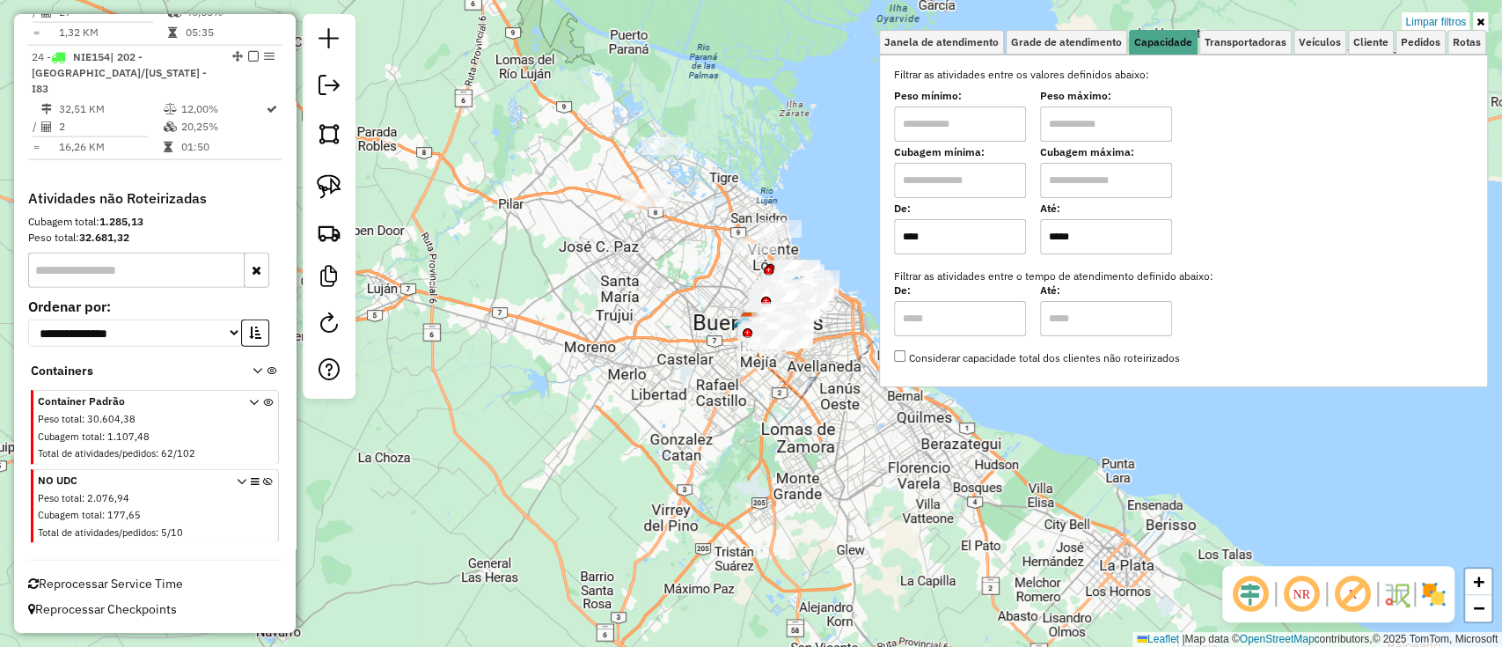
click at [1366, 55] on div "Selecione os dias de semana para filtrar as janelas de atendimento Seg Ter Qua …" at bounding box center [1183, 221] width 609 height 333
click at [1379, 44] on span "Cliente" at bounding box center [1370, 42] width 35 height 11
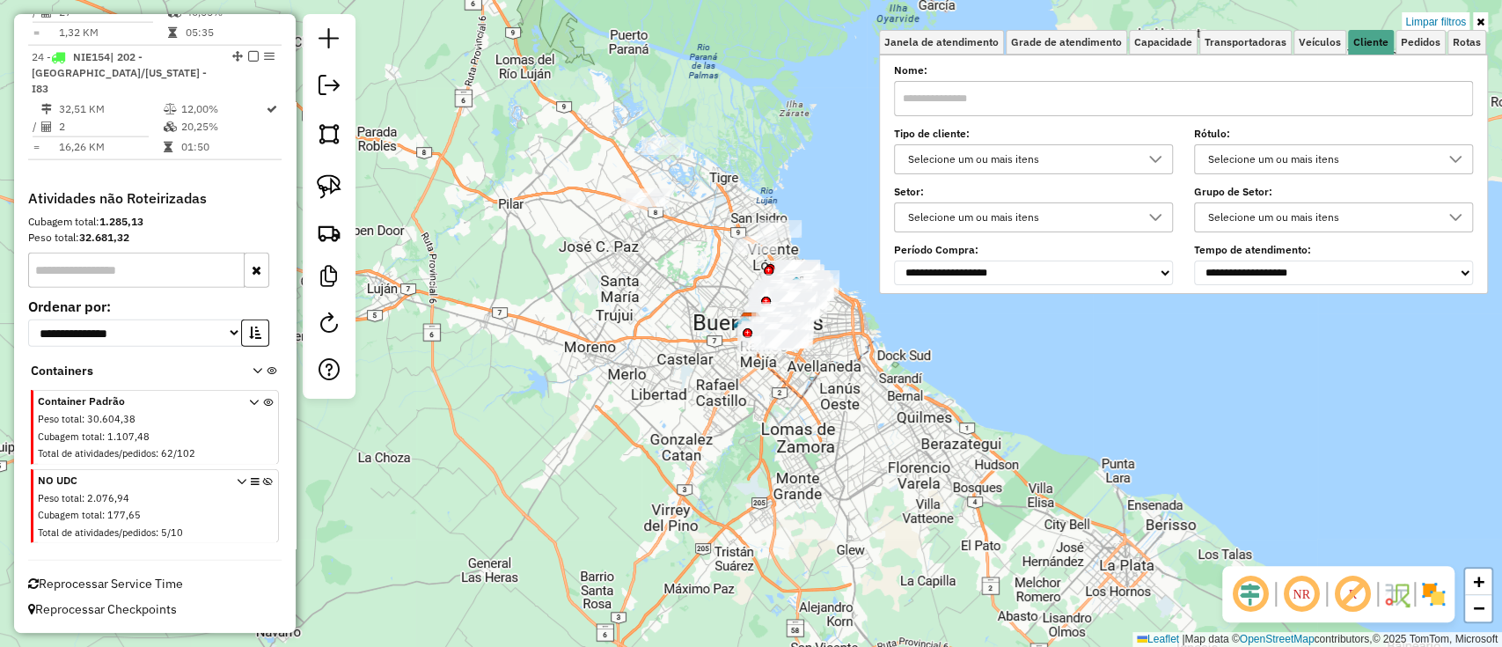
click at [973, 148] on div "Selecione um ou mais itens" at bounding box center [1020, 159] width 237 height 28
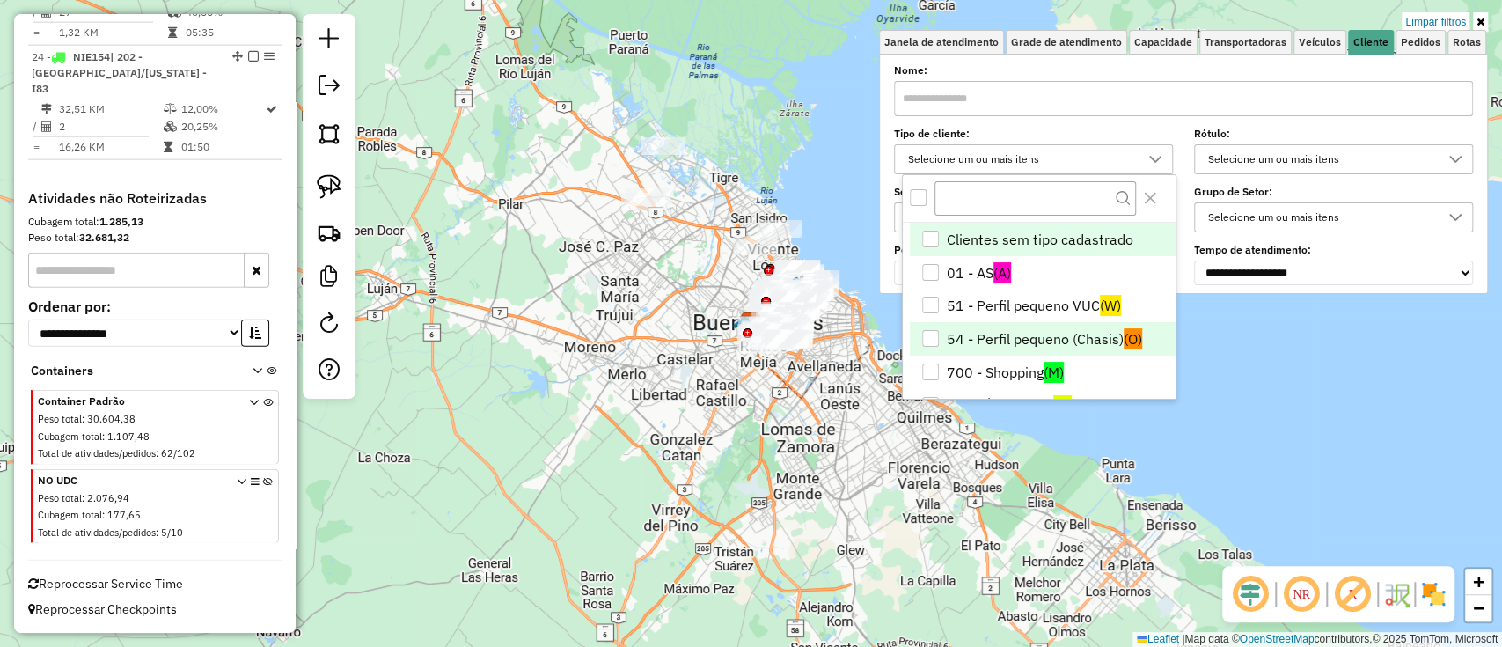
scroll to position [104, 0]
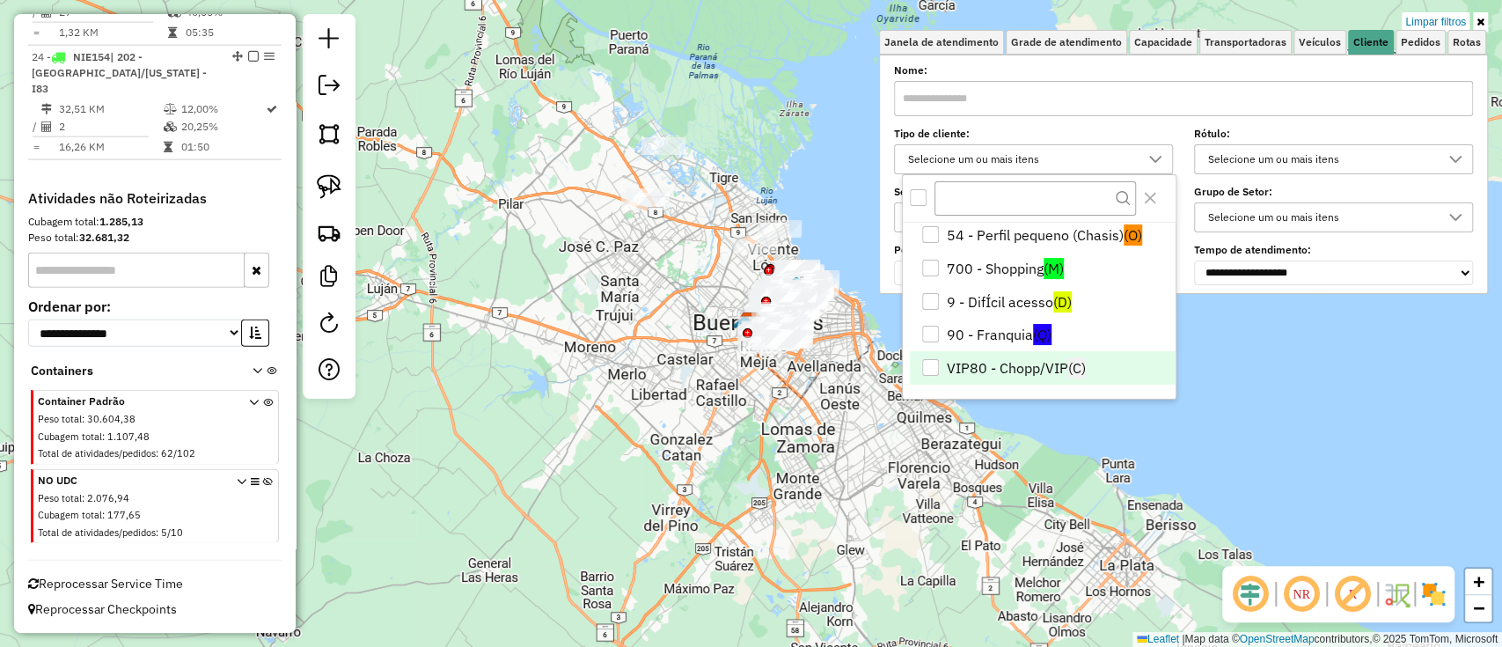
click at [1027, 365] on li "VIP80 - Chopp/VIP (C)" at bounding box center [1043, 367] width 266 height 33
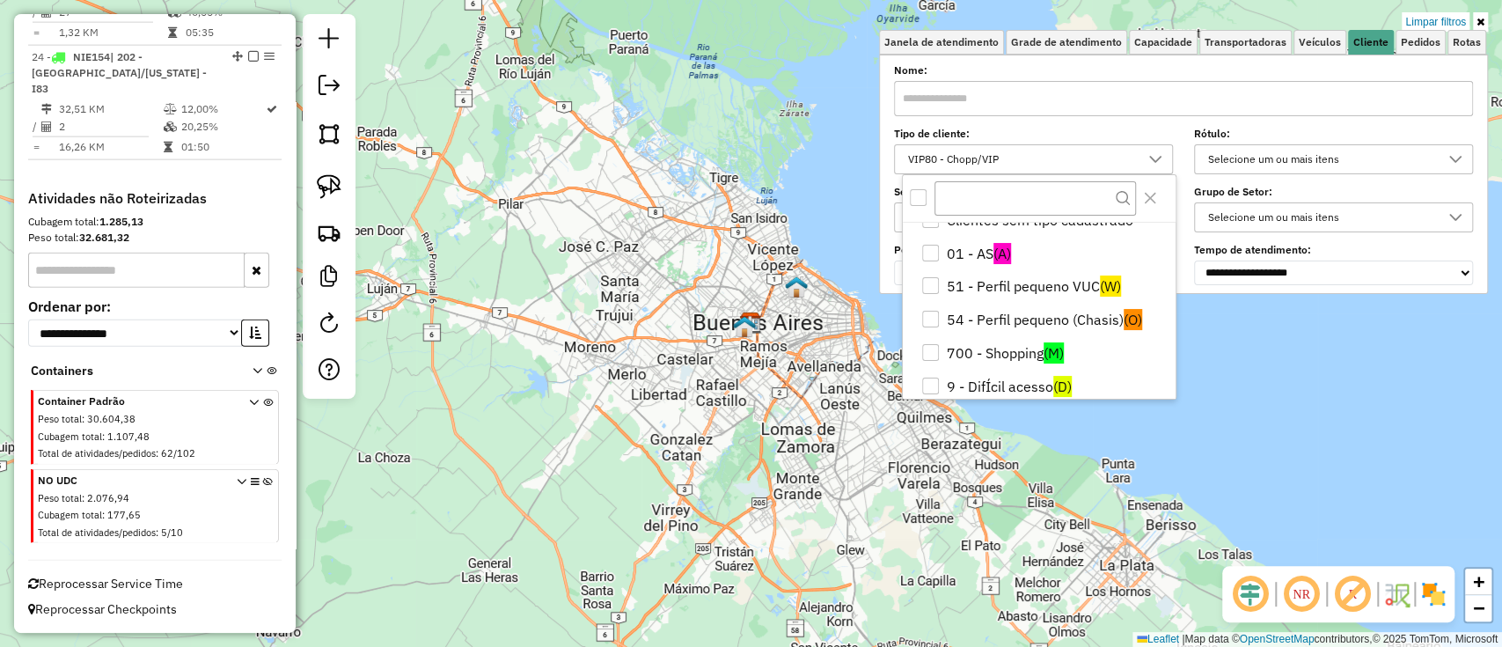
scroll to position [0, 0]
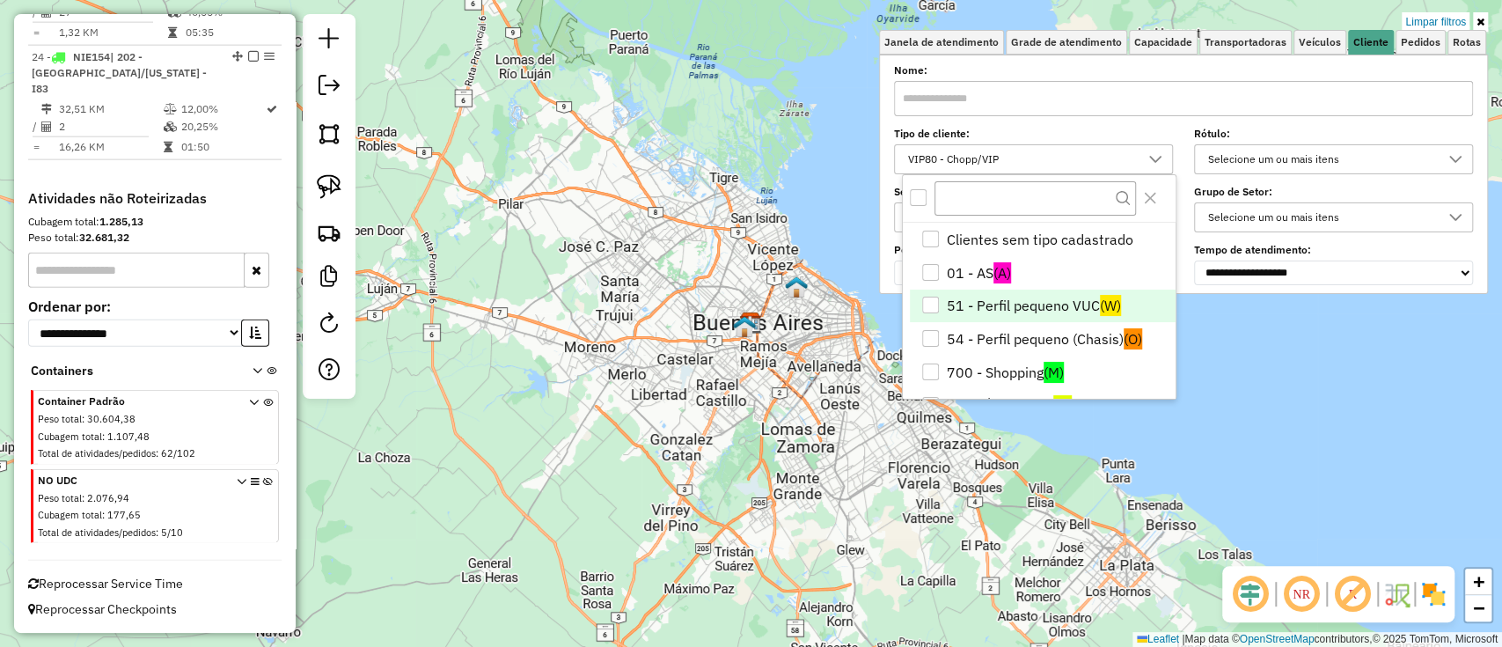
click at [1052, 299] on li "51 - Perfil pequeno VUC (W)" at bounding box center [1043, 306] width 266 height 33
click at [1407, 580] on img at bounding box center [1396, 594] width 28 height 28
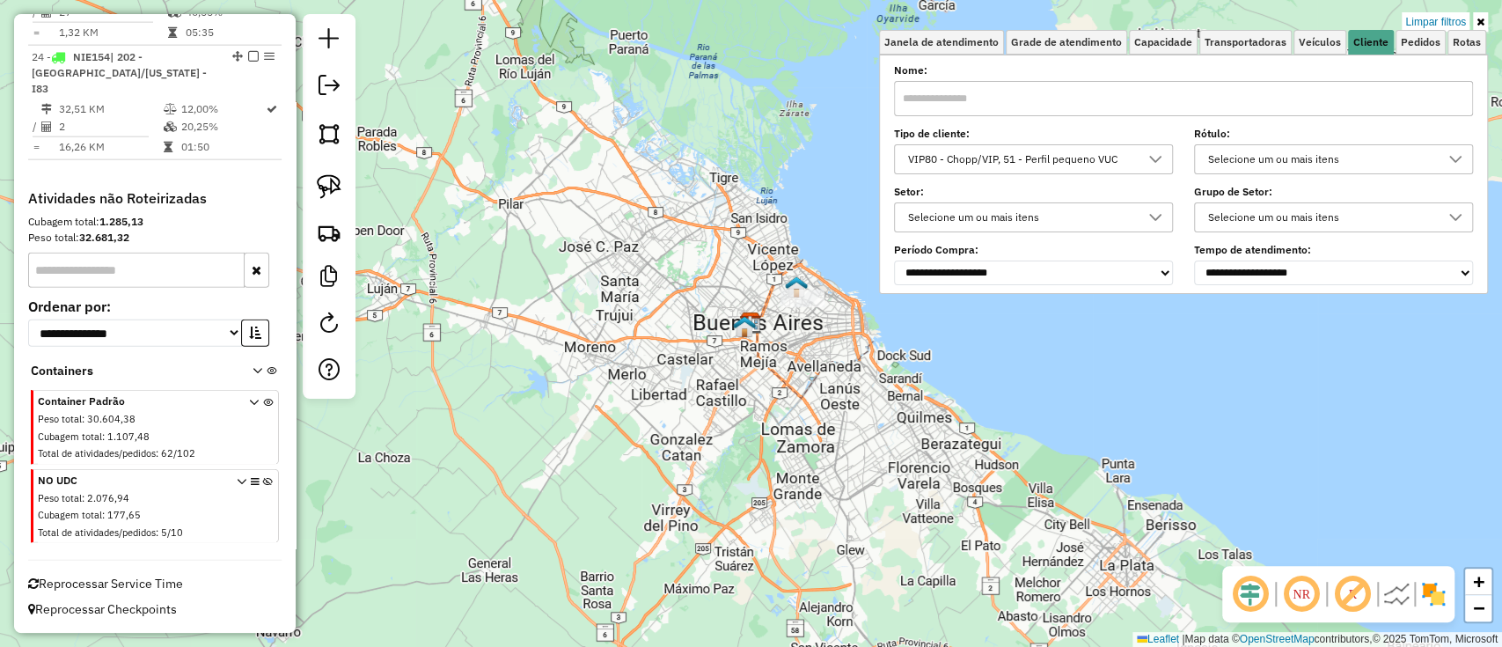
click at [1409, 581] on img at bounding box center [1396, 594] width 28 height 28
click at [1424, 582] on img at bounding box center [1433, 594] width 28 height 28
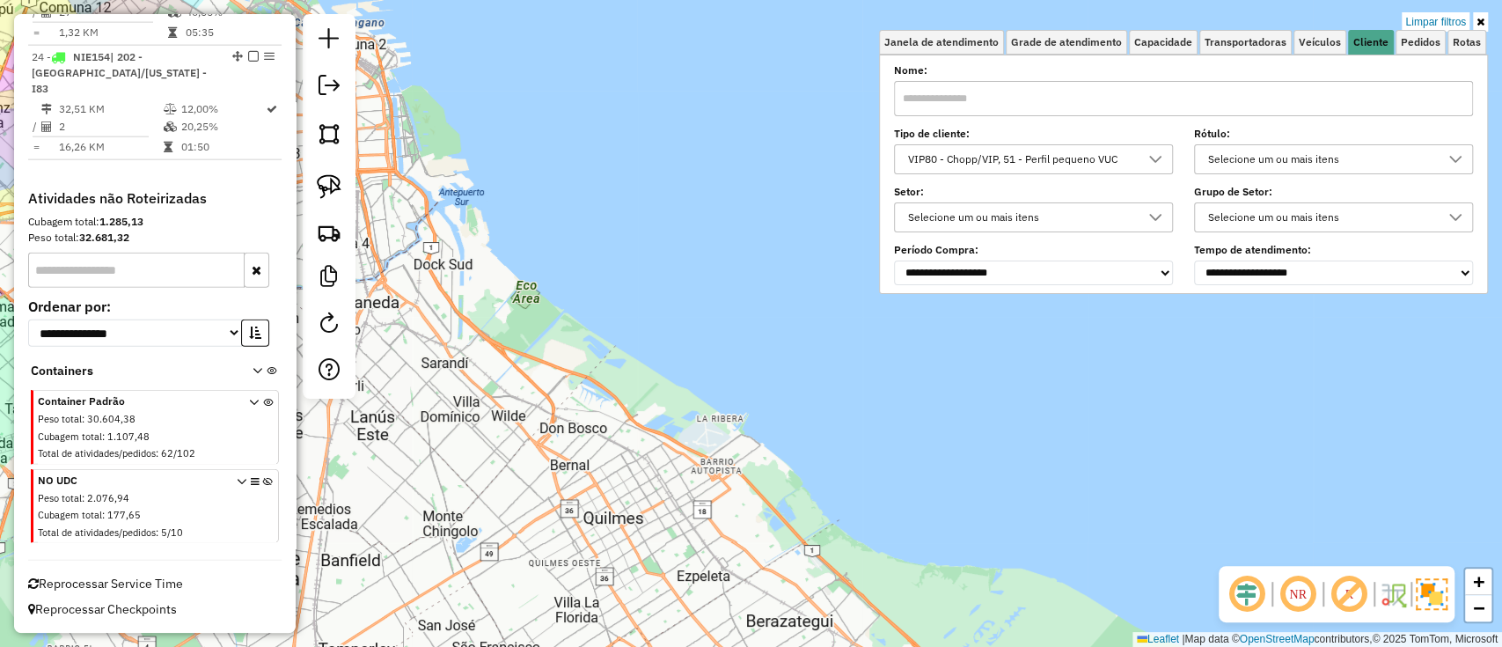
drag, startPoint x: 1429, startPoint y: 597, endPoint x: 1500, endPoint y: 643, distance: 84.7
click at [1429, 597] on img at bounding box center [1432, 594] width 32 height 32
drag, startPoint x: 1049, startPoint y: 482, endPoint x: 1163, endPoint y: 477, distance: 114.5
click at [1163, 477] on div "Limpar filtros Janela de atendimento Grade de atendimento Capacidade Transporta…" at bounding box center [751, 323] width 1502 height 647
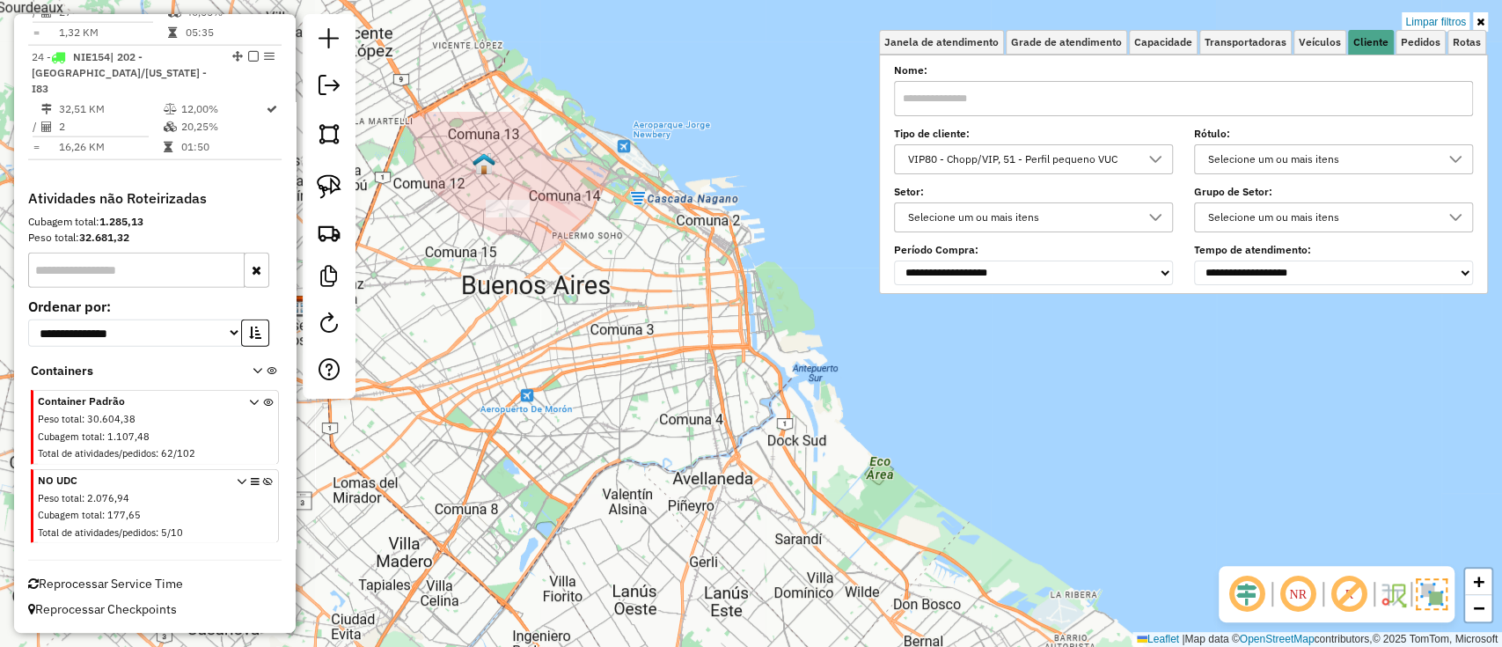
drag, startPoint x: 669, startPoint y: 405, endPoint x: 774, endPoint y: 448, distance: 114.1
click at [777, 471] on div "Limpar filtros Janela de atendimento Grade de atendimento Capacidade Transporta…" at bounding box center [751, 323] width 1502 height 647
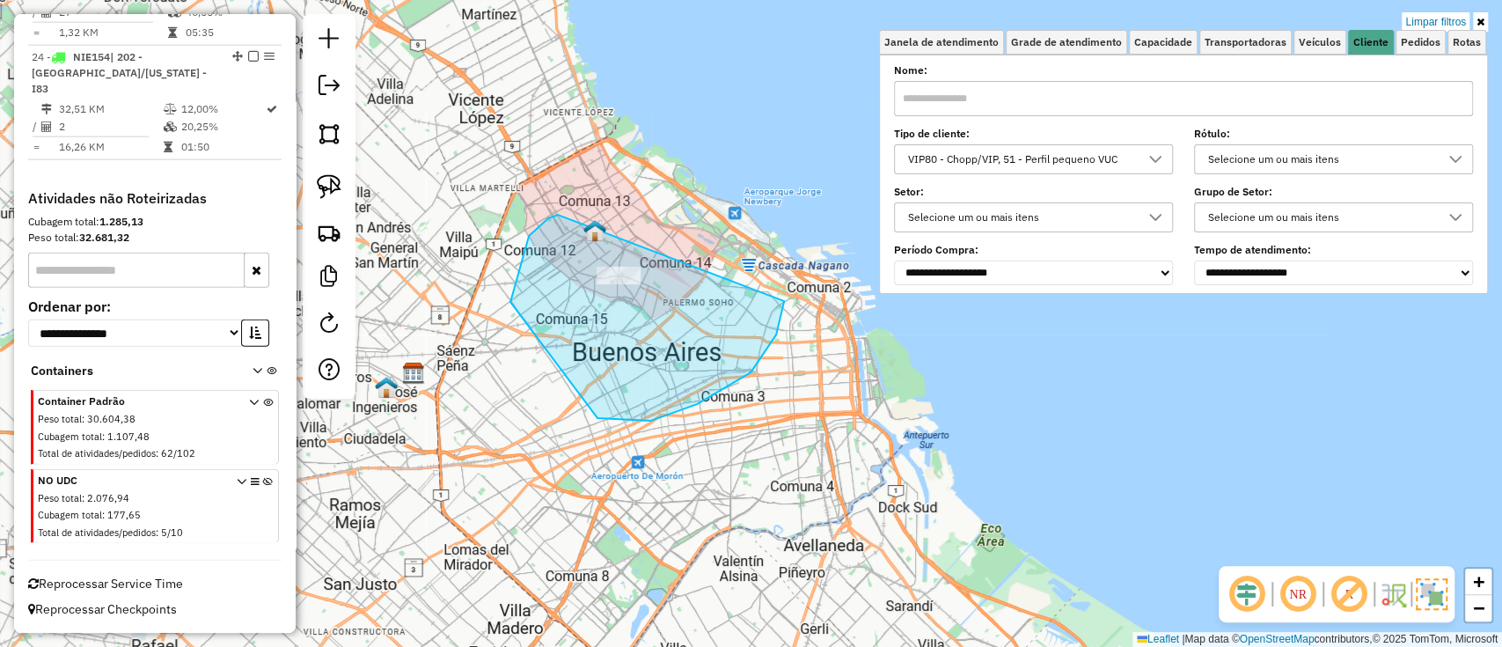
drag, startPoint x: 529, startPoint y: 236, endPoint x: 781, endPoint y: 238, distance: 252.6
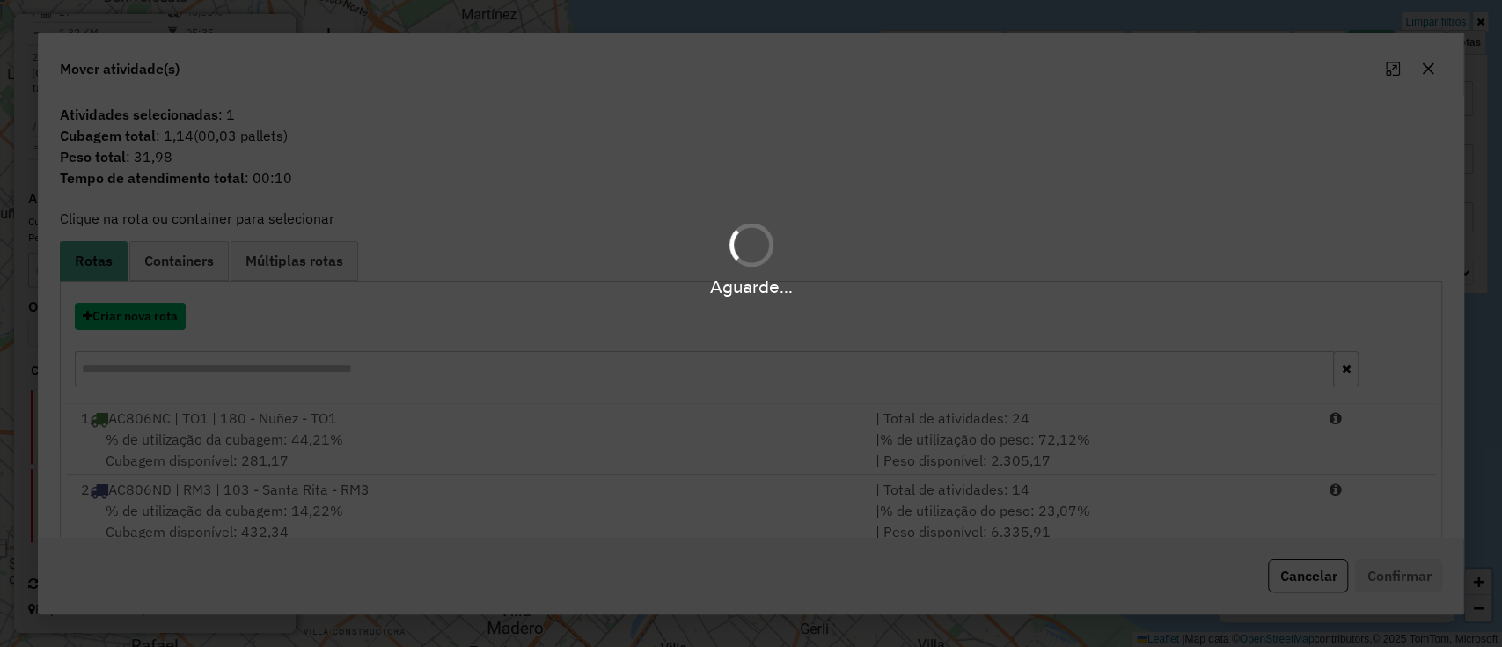
click at [137, 319] on button "Criar nova rota" at bounding box center [130, 316] width 111 height 27
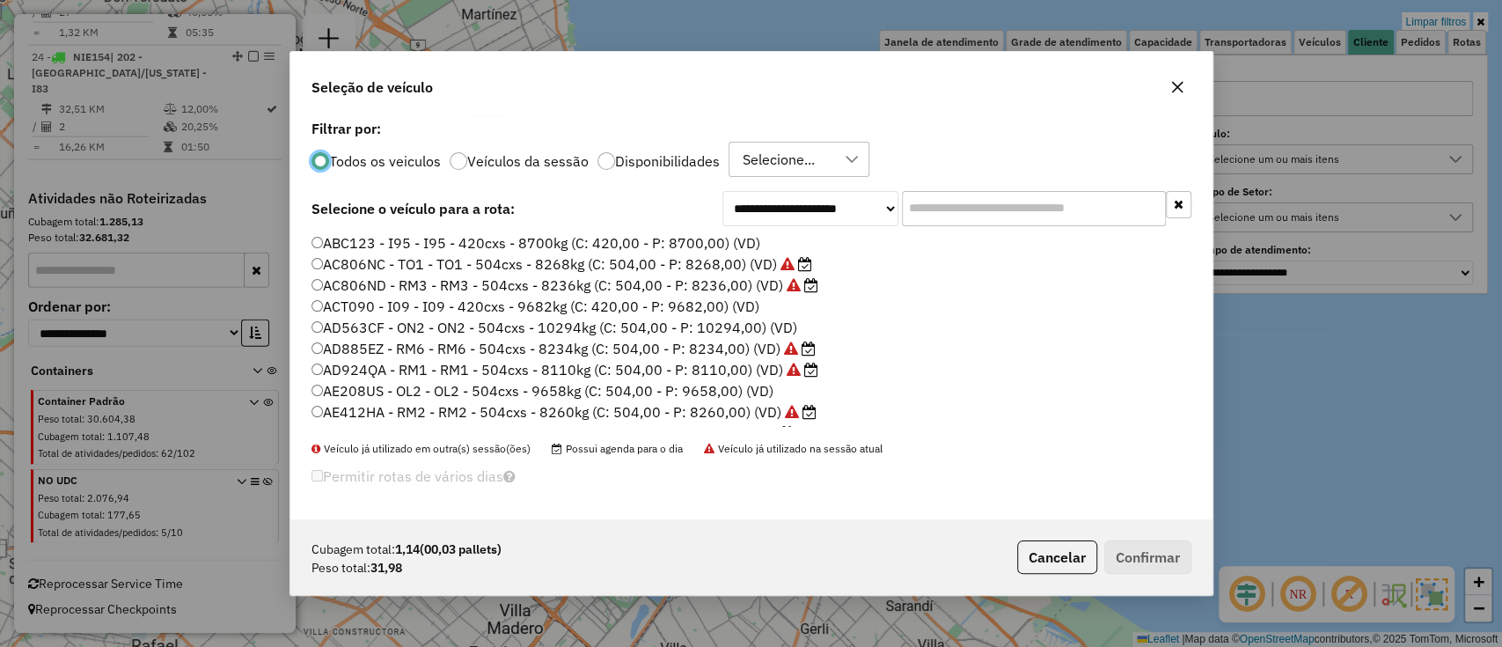
scroll to position [10, 5]
click at [985, 197] on input "text" at bounding box center [1034, 208] width 264 height 35
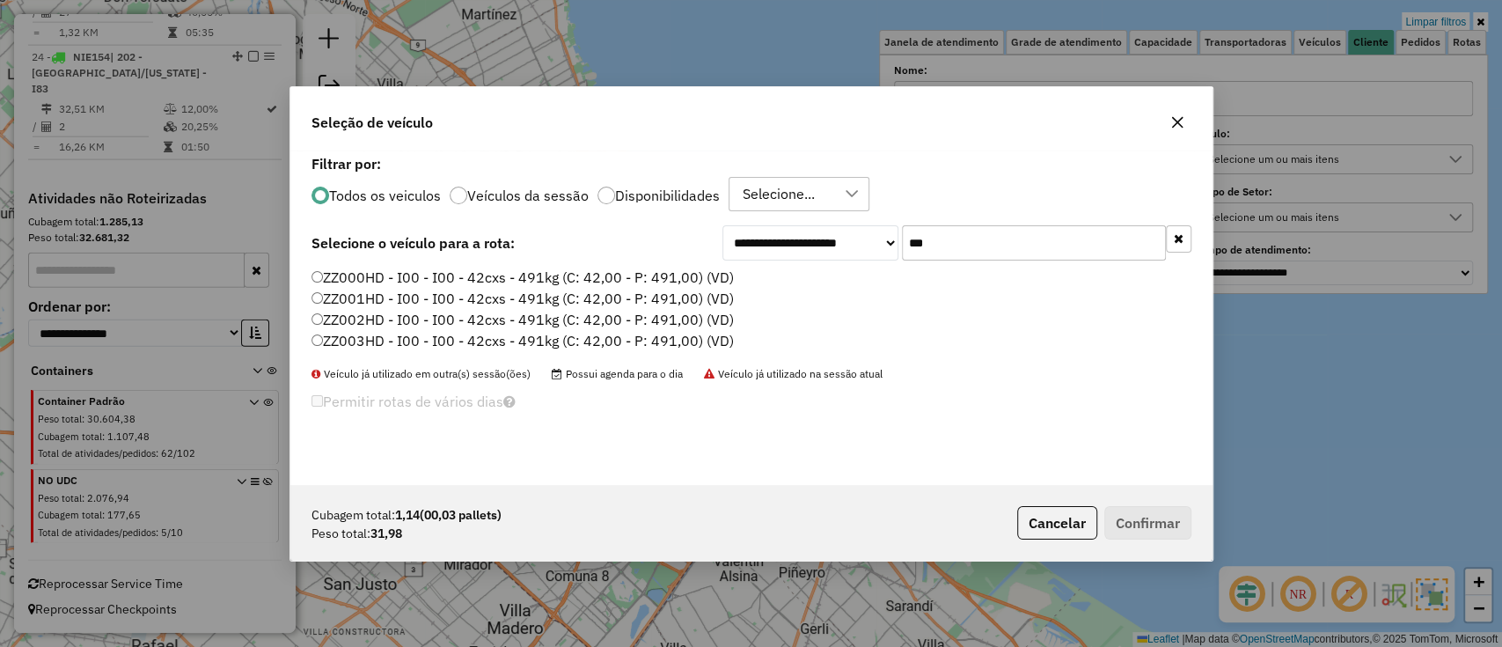
type input "***"
click at [700, 282] on label "ZZ000HD - I00 - I00 - 42cxs - 491kg (C: 42,00 - P: 491,00) (VD)" at bounding box center [523, 277] width 422 height 21
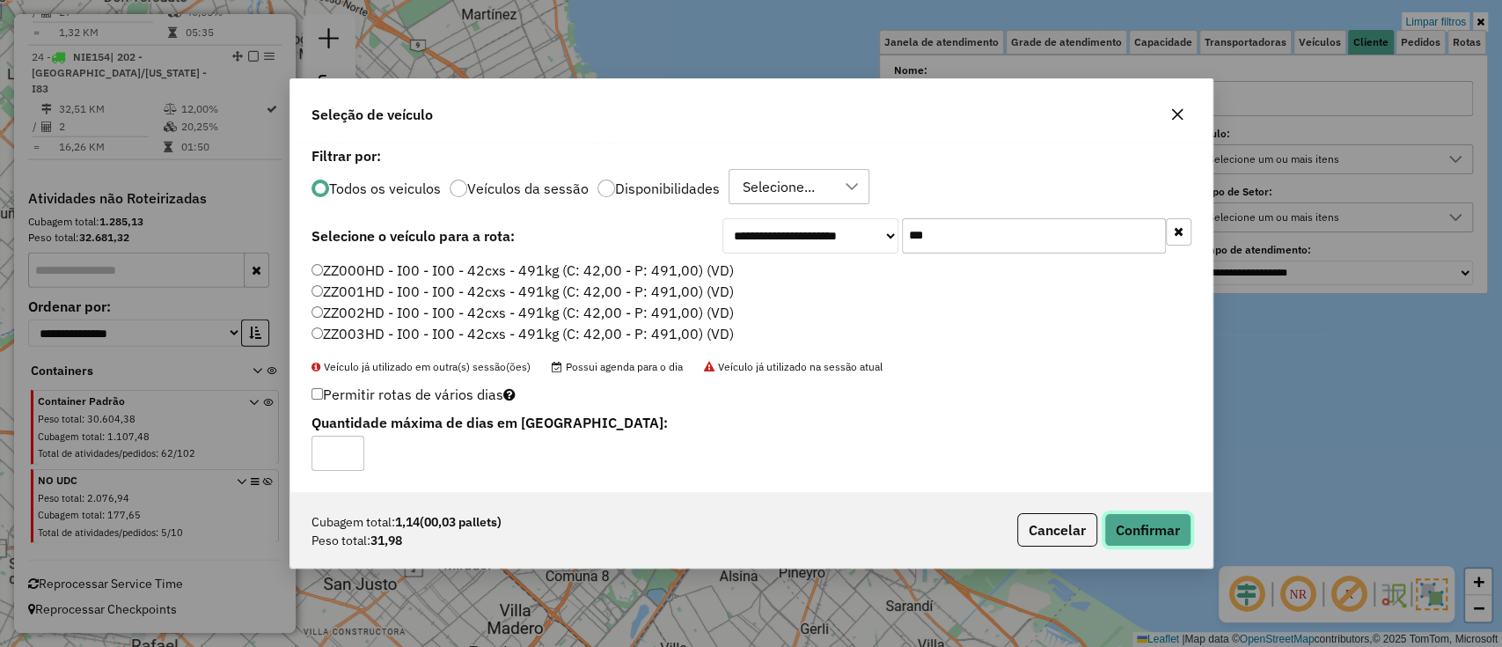
click at [1169, 521] on button "Confirmar" at bounding box center [1147, 529] width 87 height 33
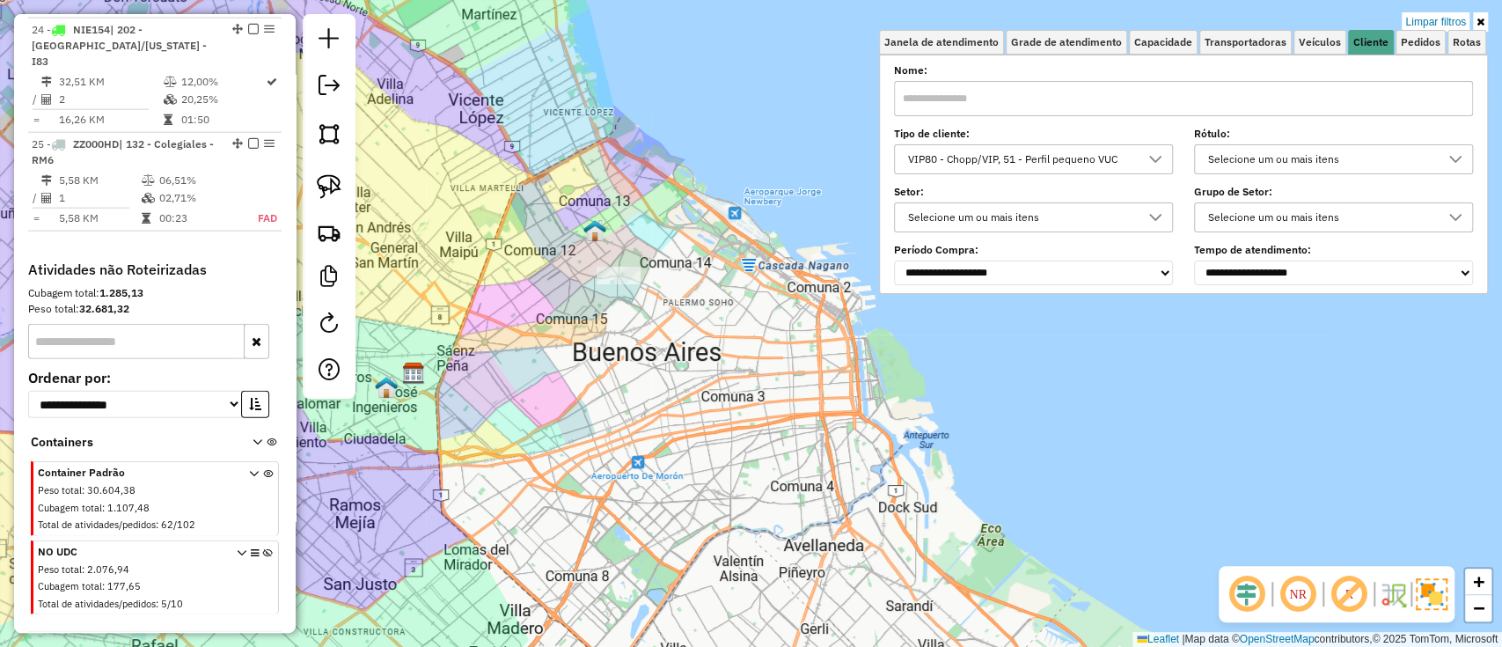
click at [1127, 151] on div "VIP80 - Chopp/VIP, 51 - Perfil pequeno VUC" at bounding box center [1020, 159] width 237 height 28
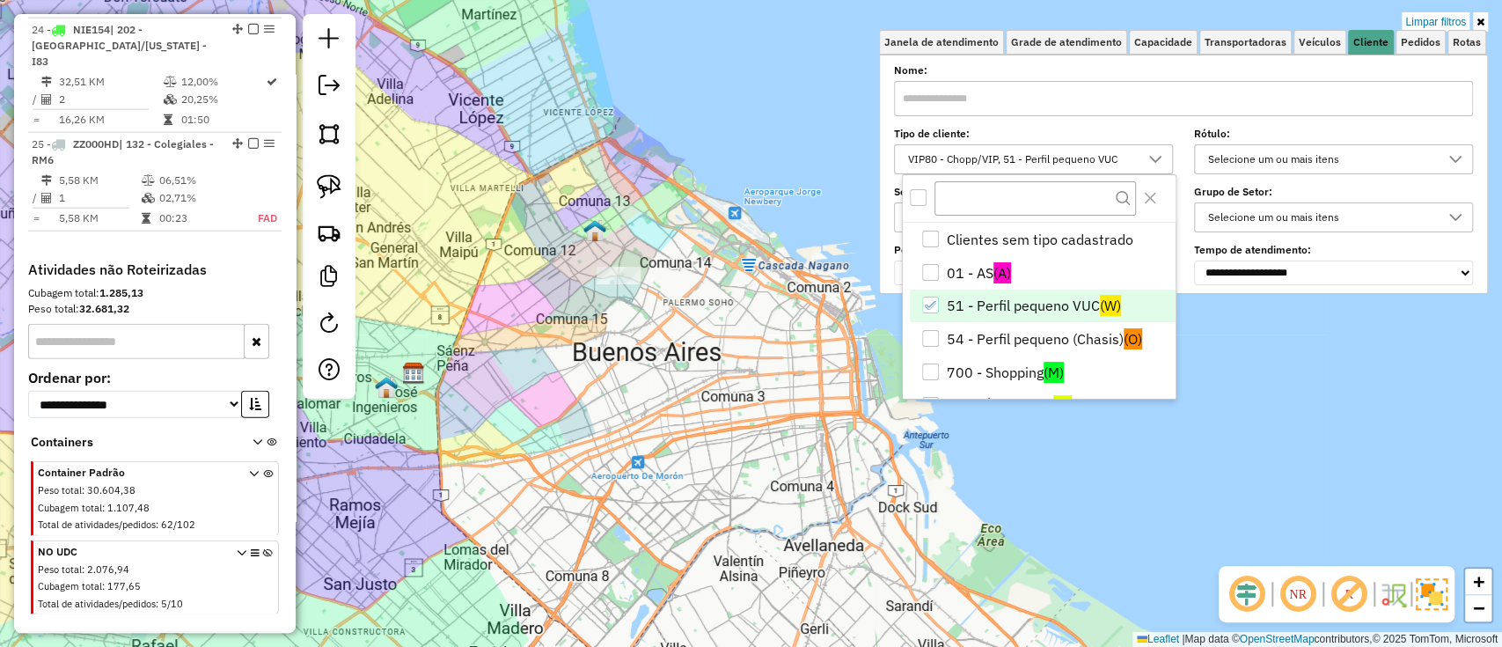
click at [1074, 297] on li "51 - Perfil pequeno VUC (W)" at bounding box center [1043, 306] width 266 height 33
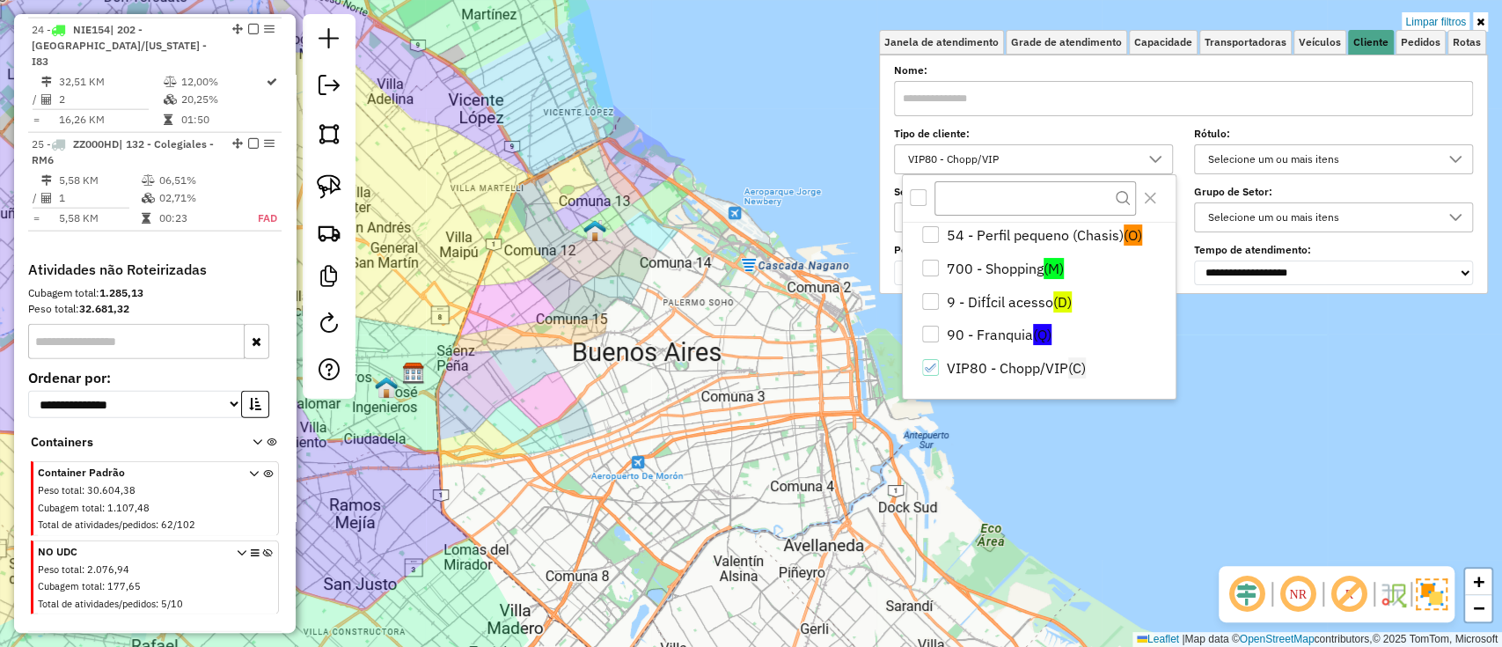
click at [1051, 373] on li "VIP80 - Chopp/VIP (C)" at bounding box center [1043, 367] width 266 height 33
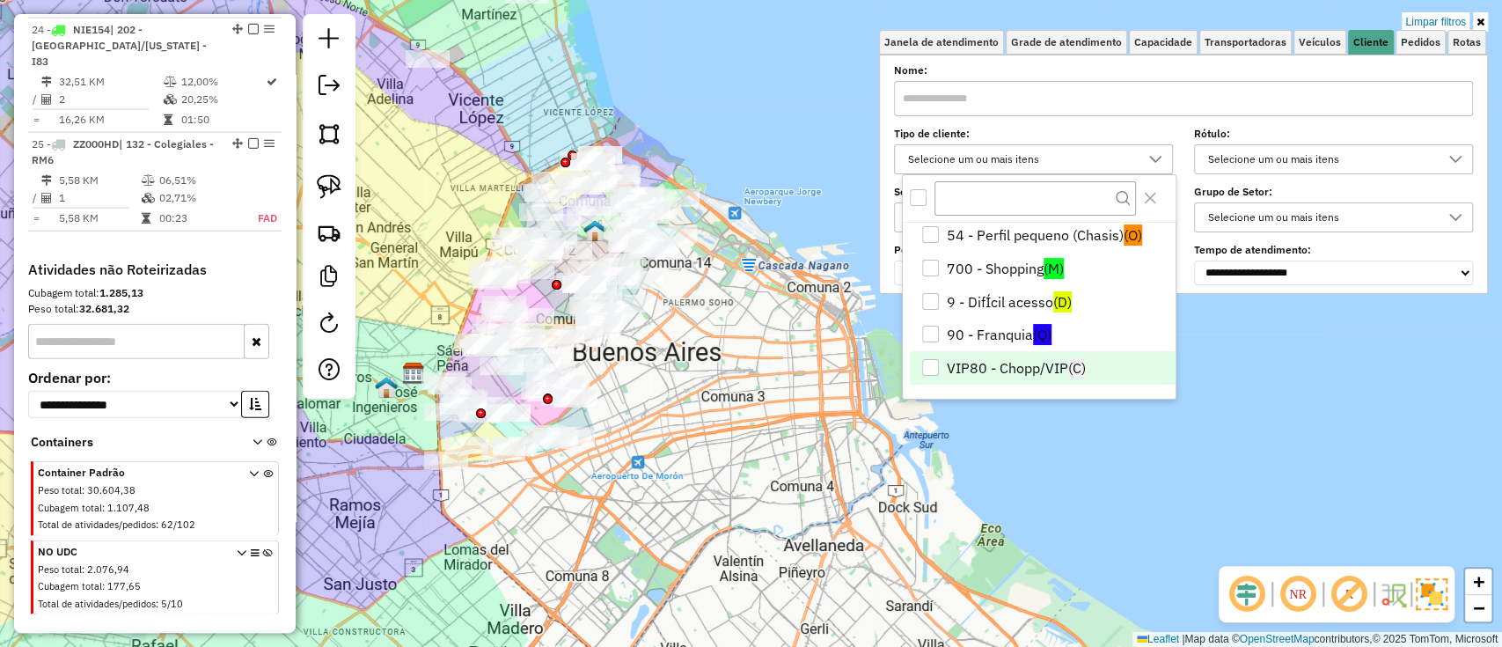
click at [1478, 18] on icon at bounding box center [1481, 22] width 8 height 11
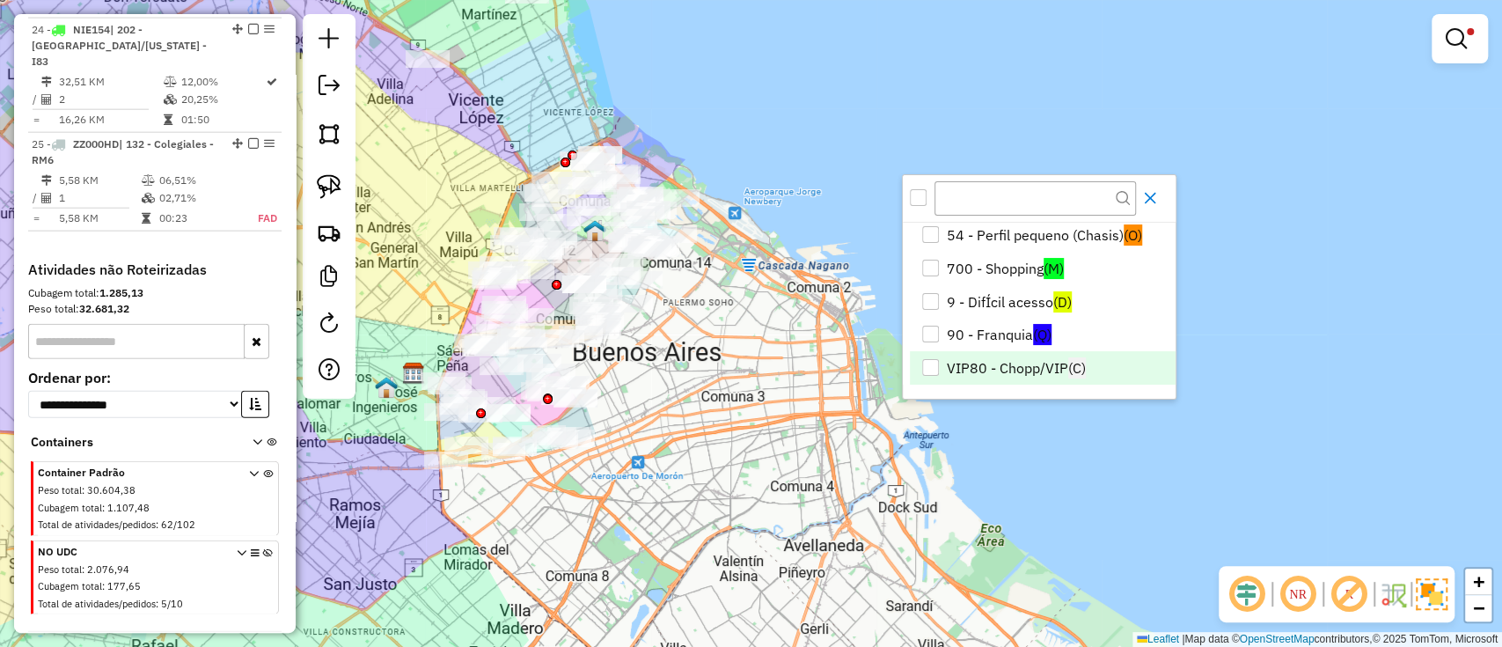
click at [1147, 196] on icon "Close" at bounding box center [1149, 198] width 11 height 11
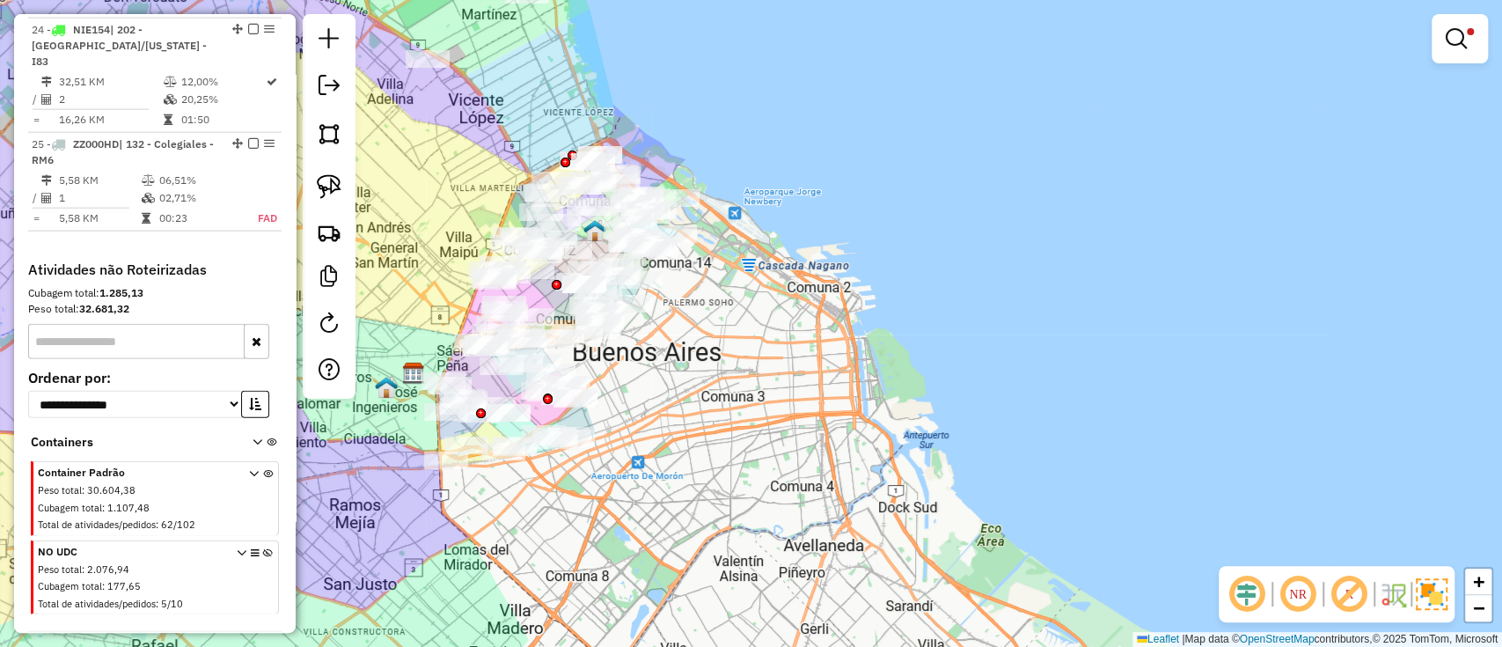
click at [1432, 590] on img at bounding box center [1432, 594] width 32 height 32
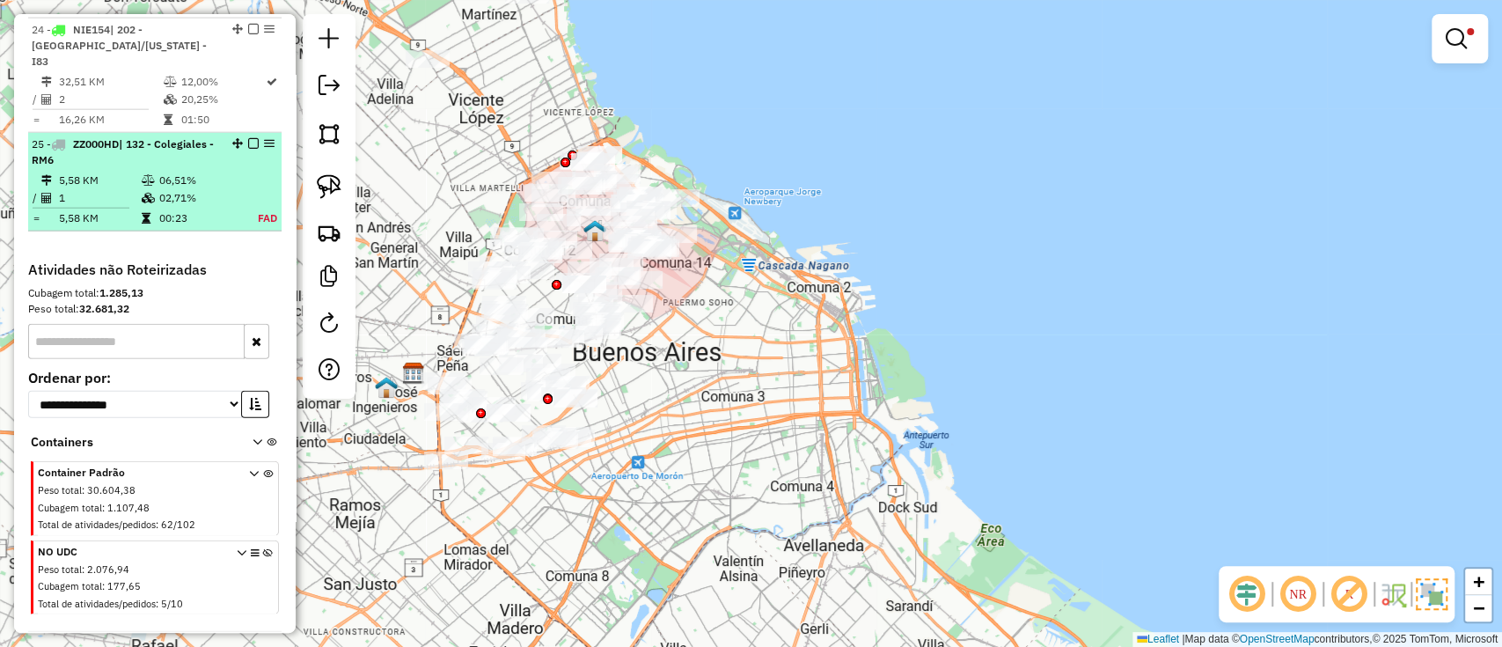
click at [206, 189] on td "06,51%" at bounding box center [196, 181] width 77 height 18
select select "**********"
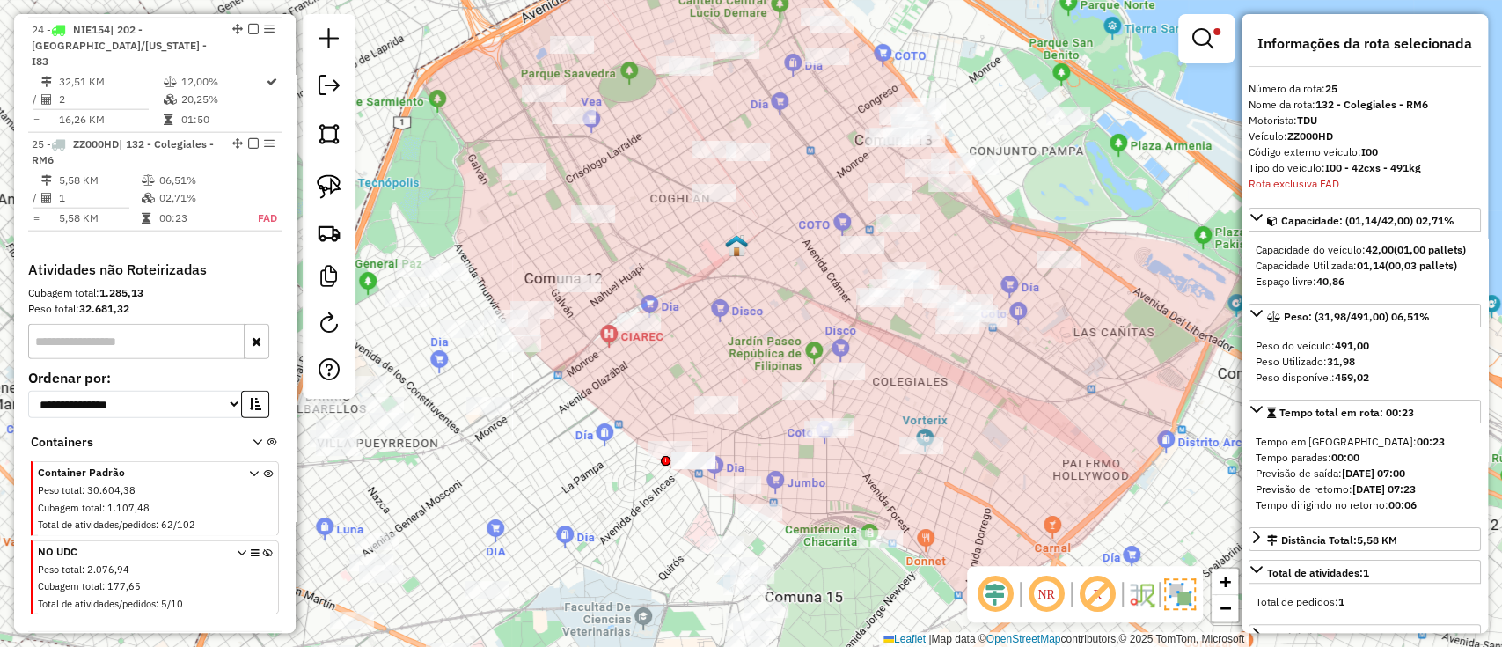
scroll to position [2943, 0]
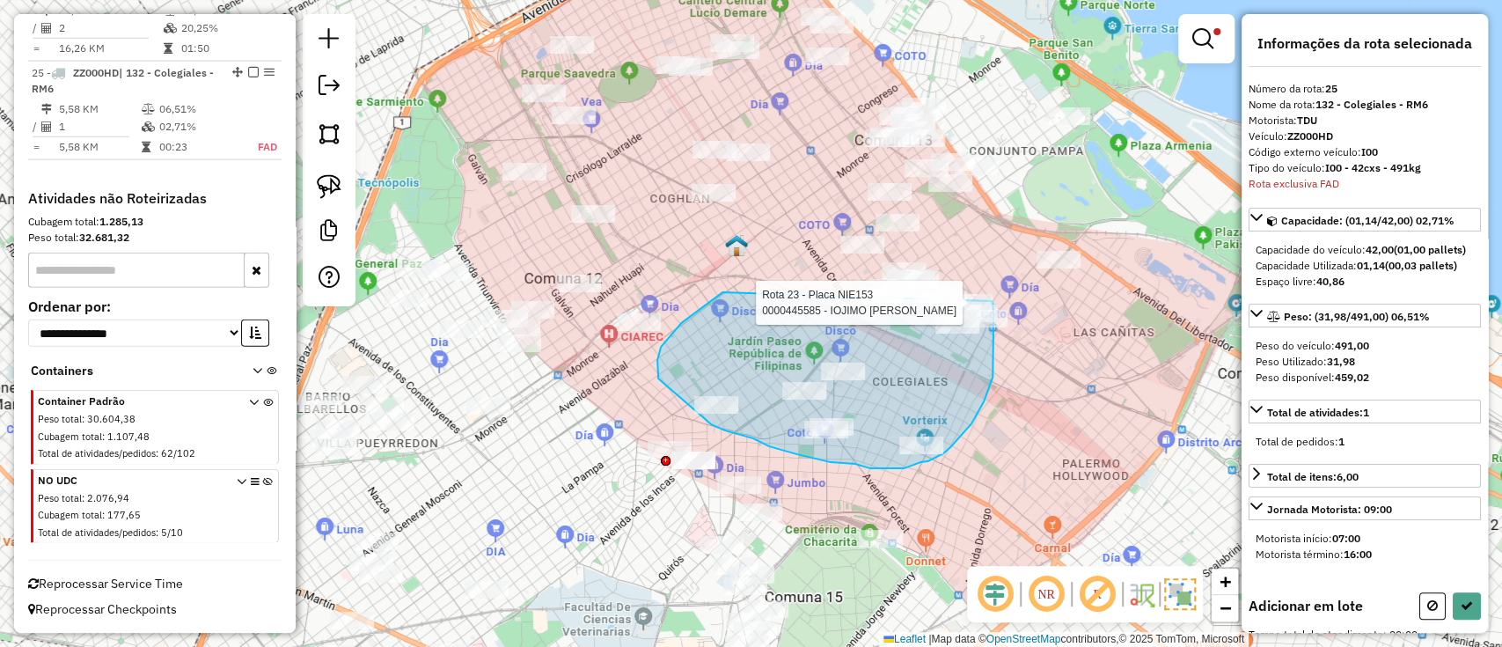
click at [992, 301] on div "Rota 18 - Placa FZK807 0000505797 - HAVANNA S A Rota 18 - Placa FZK807 00004682…" at bounding box center [751, 323] width 1502 height 647
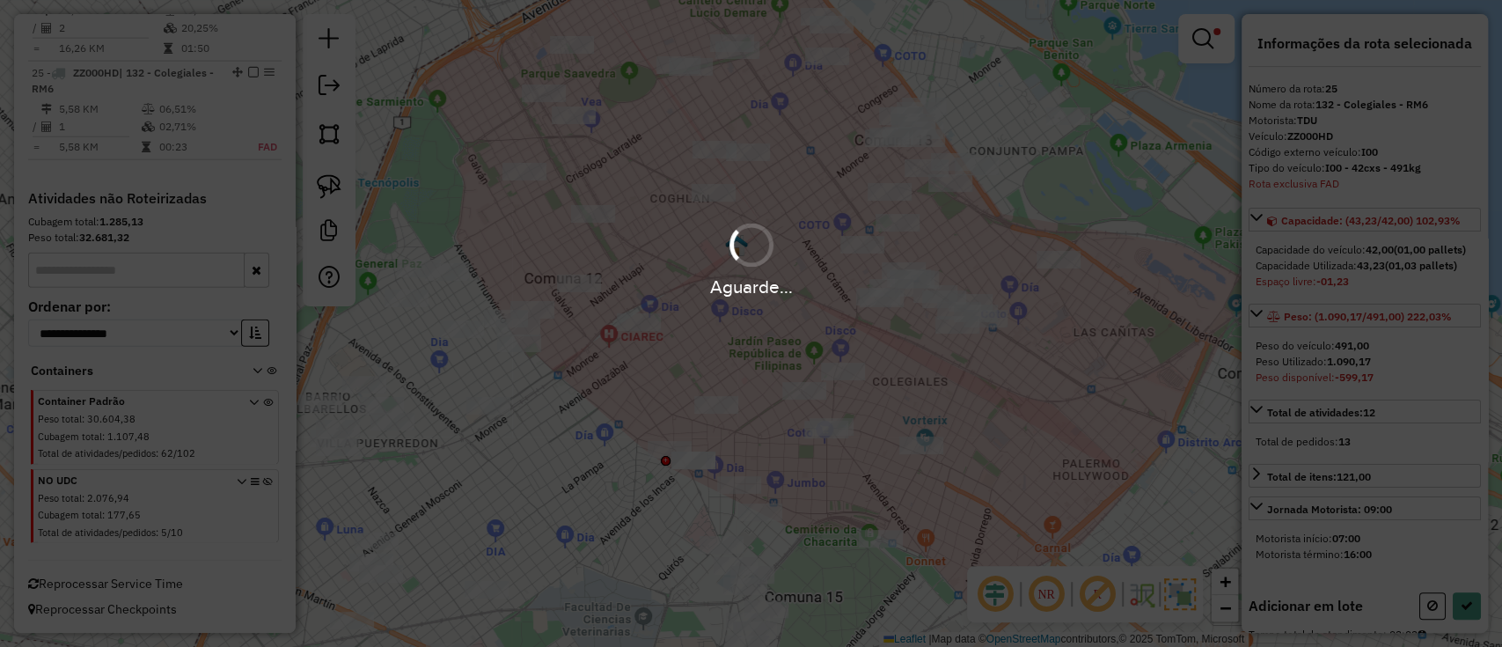
select select "**********"
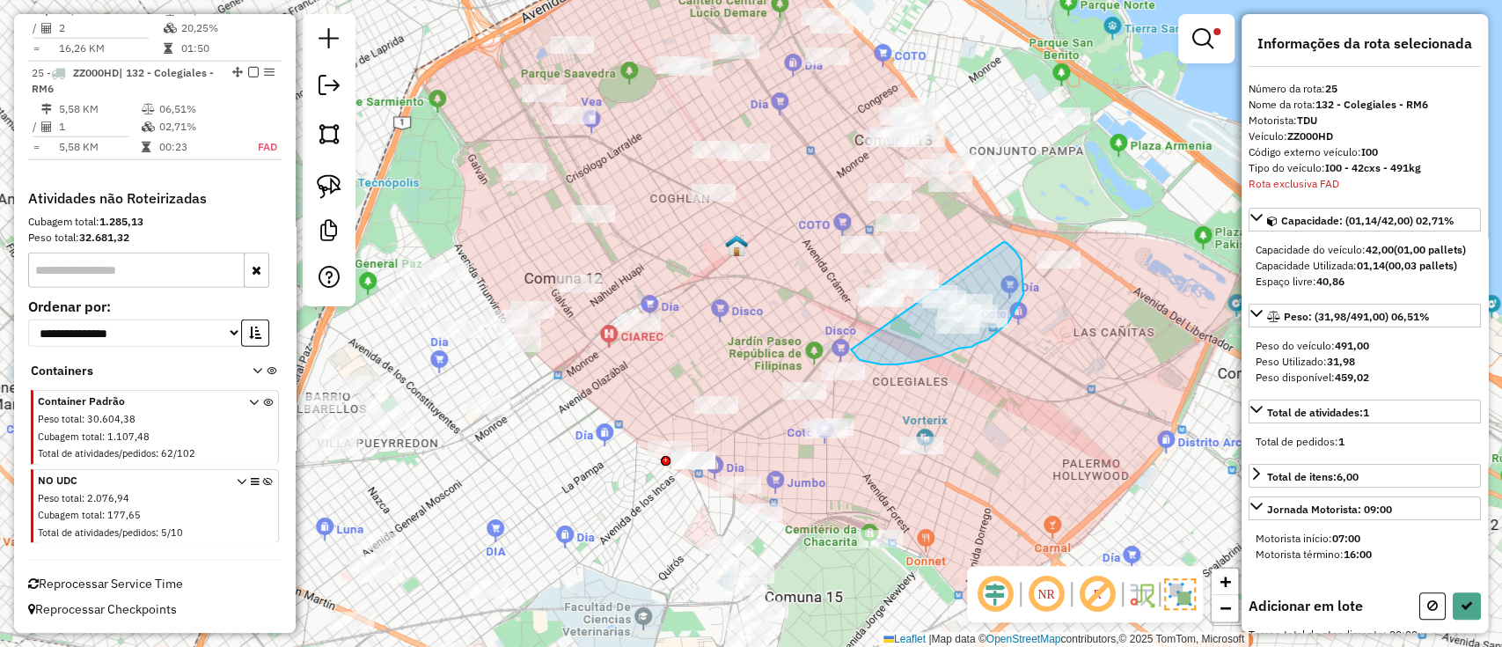
drag, startPoint x: 897, startPoint y: 364, endPoint x: 1003, endPoint y: 242, distance: 162.2
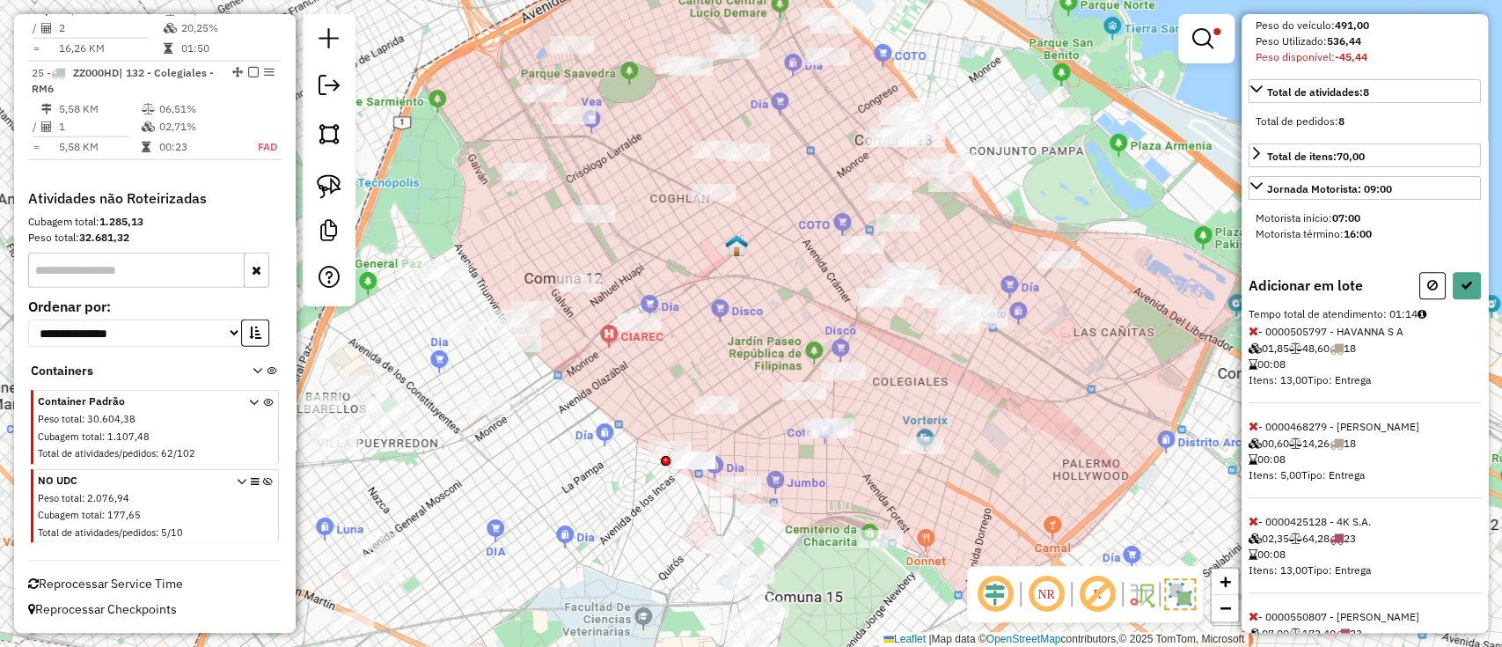
scroll to position [352, 0]
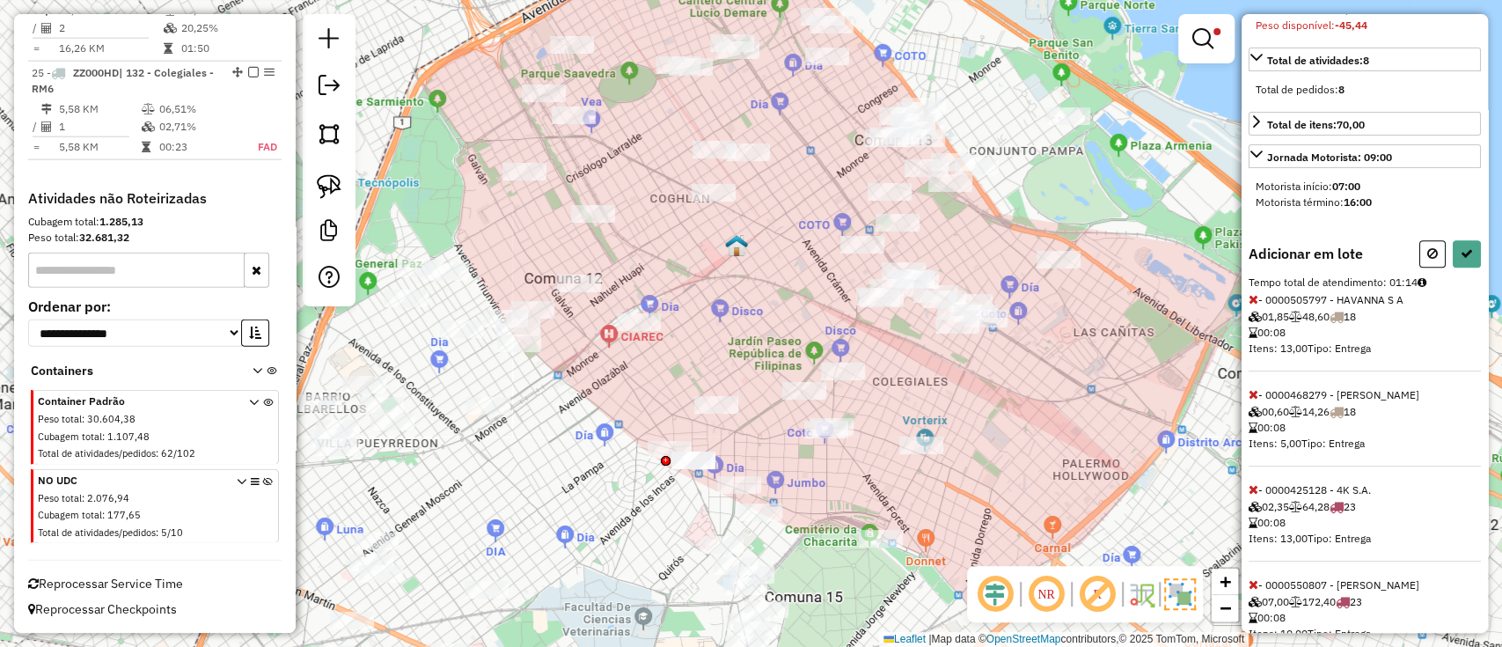
click at [1252, 305] on icon at bounding box center [1254, 299] width 10 height 12
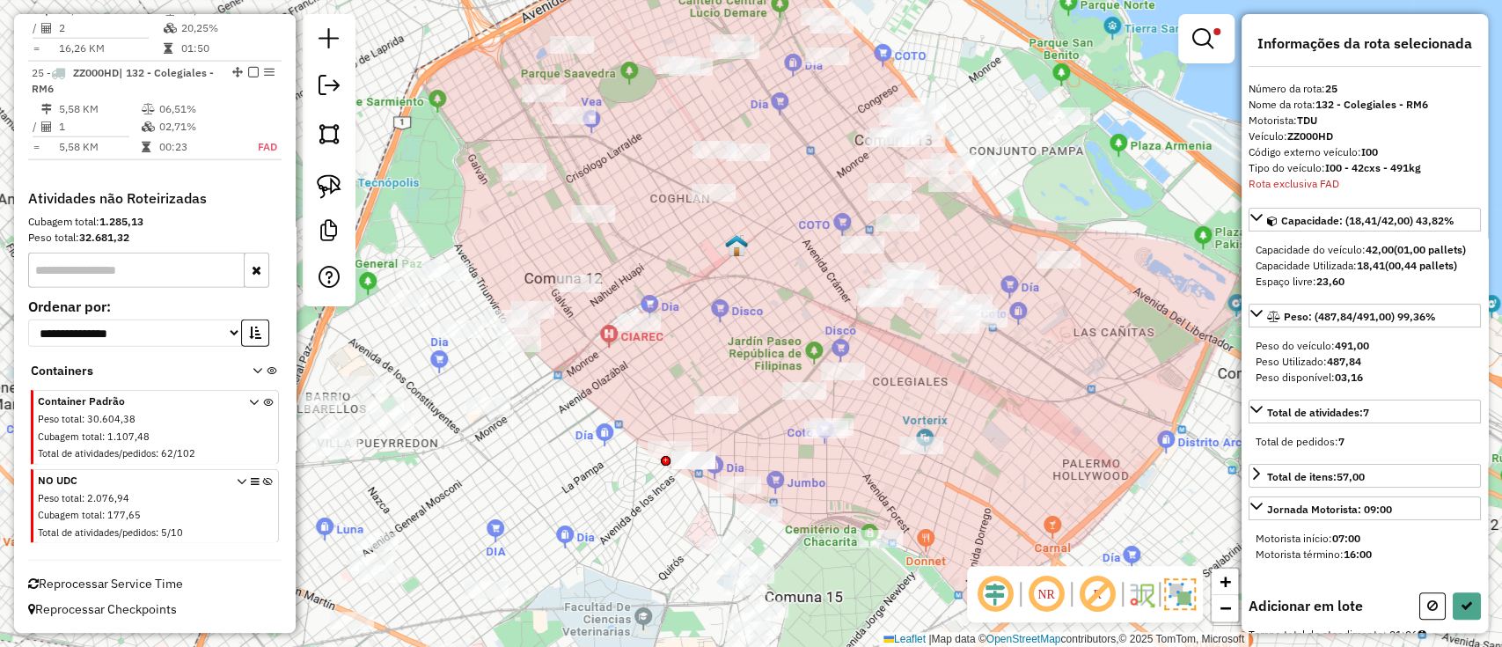
select select "**********"
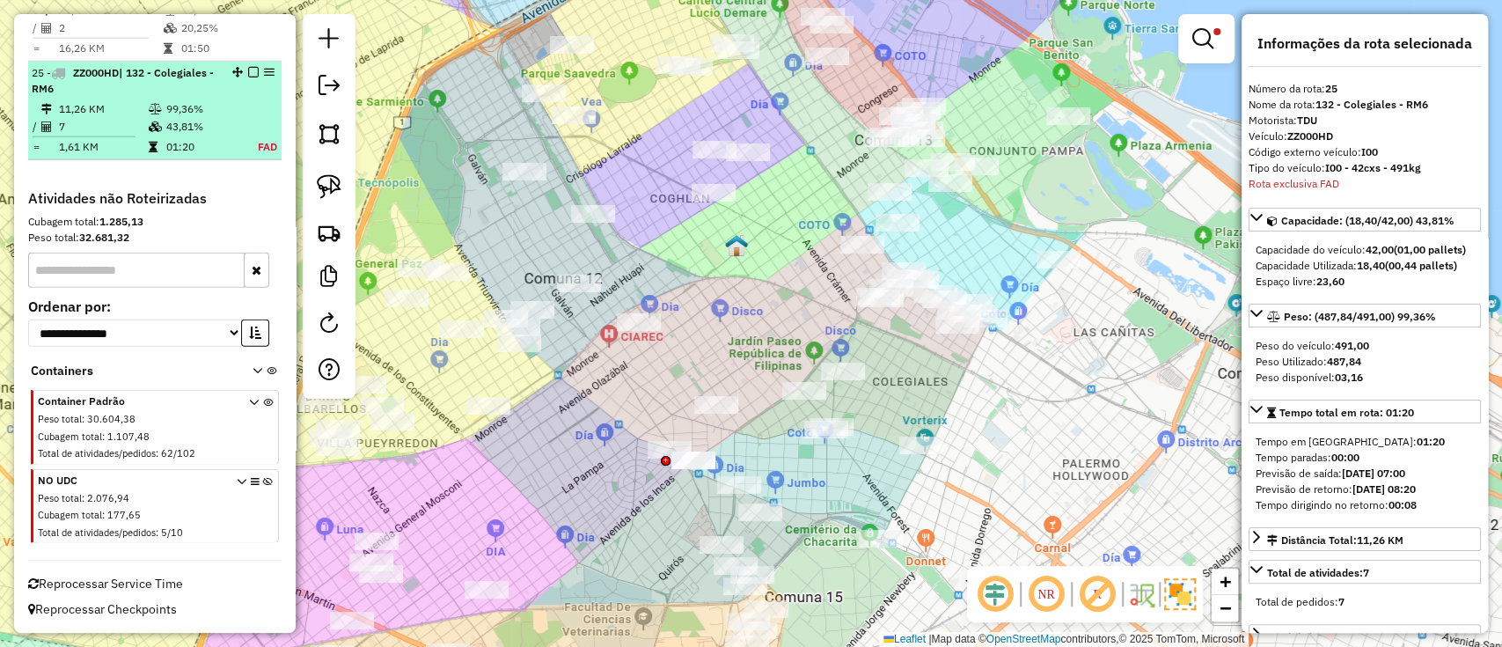
click at [248, 75] on em at bounding box center [253, 72] width 11 height 11
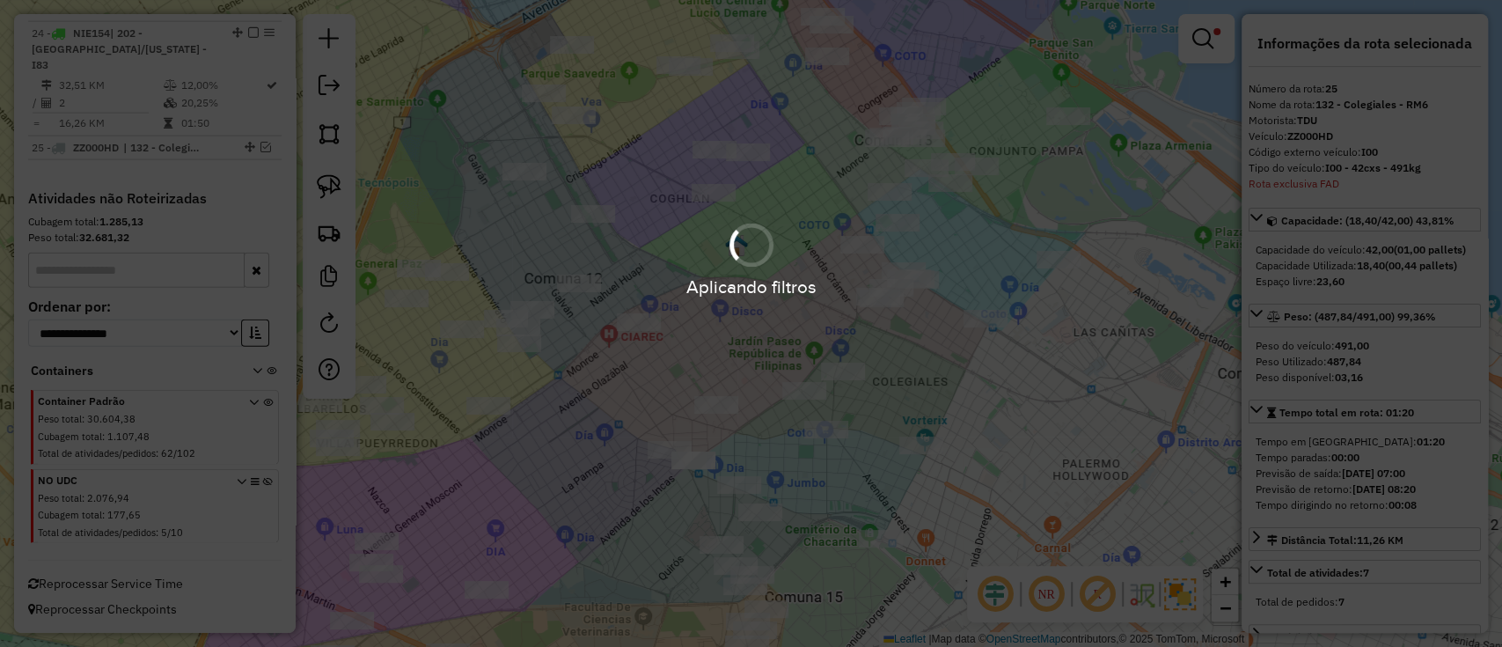
scroll to position [2870, 0]
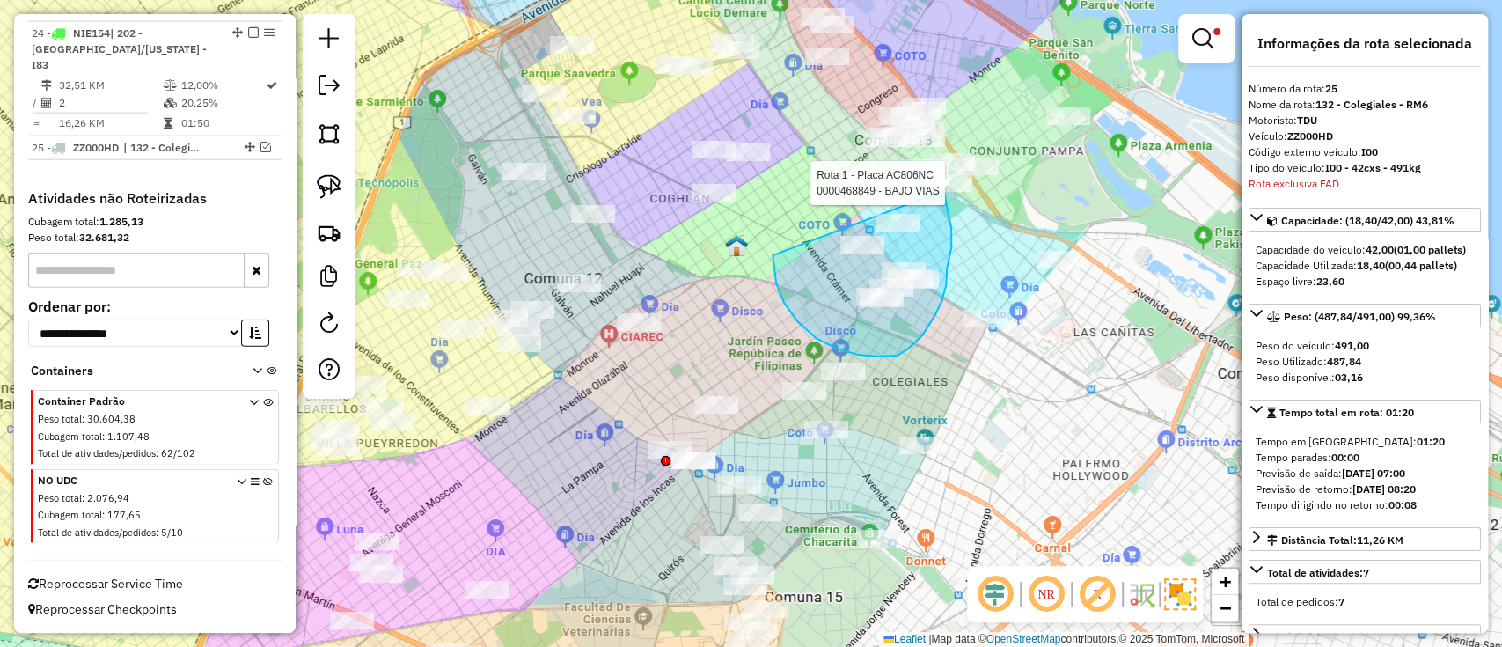
click at [939, 190] on div "Rota 1 - Placa AC806NC 0000468849 - BAJO VIAS Limpar filtros Janela de atendime…" at bounding box center [751, 323] width 1502 height 647
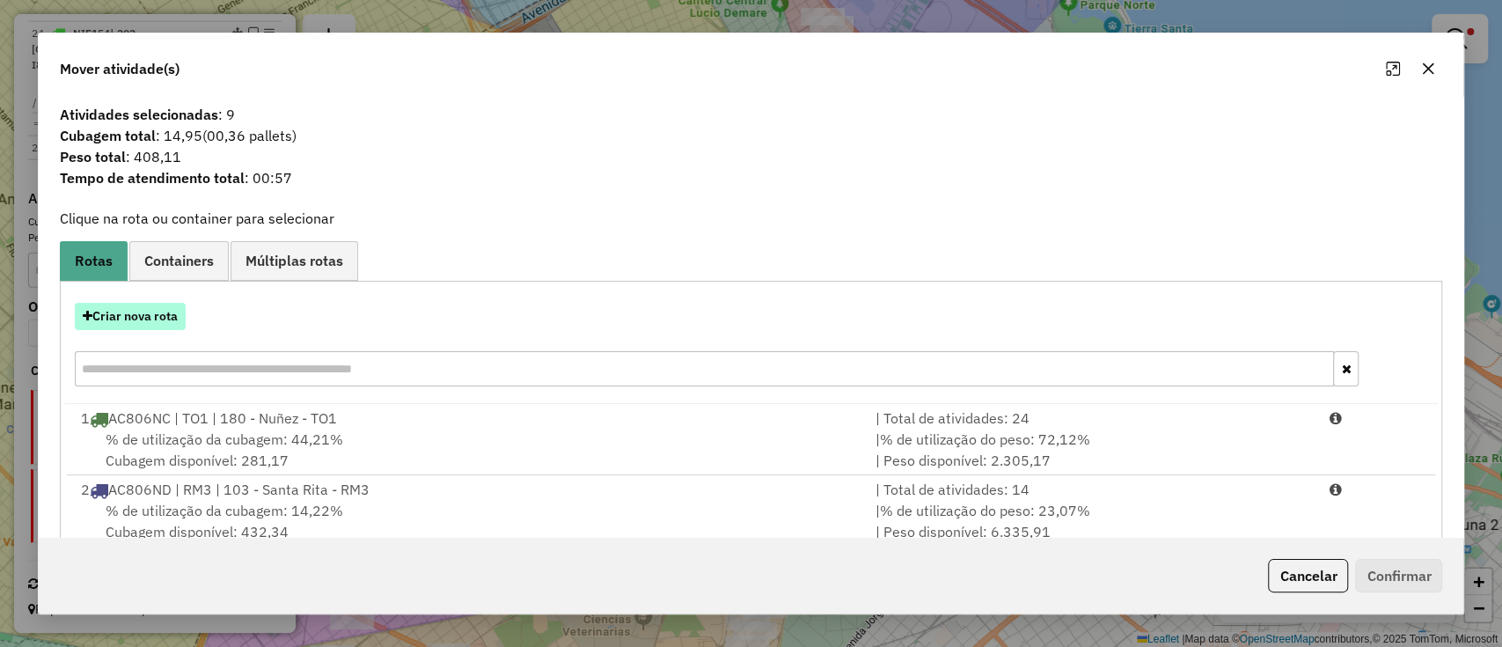
click at [150, 318] on button "Criar nova rota" at bounding box center [130, 316] width 111 height 27
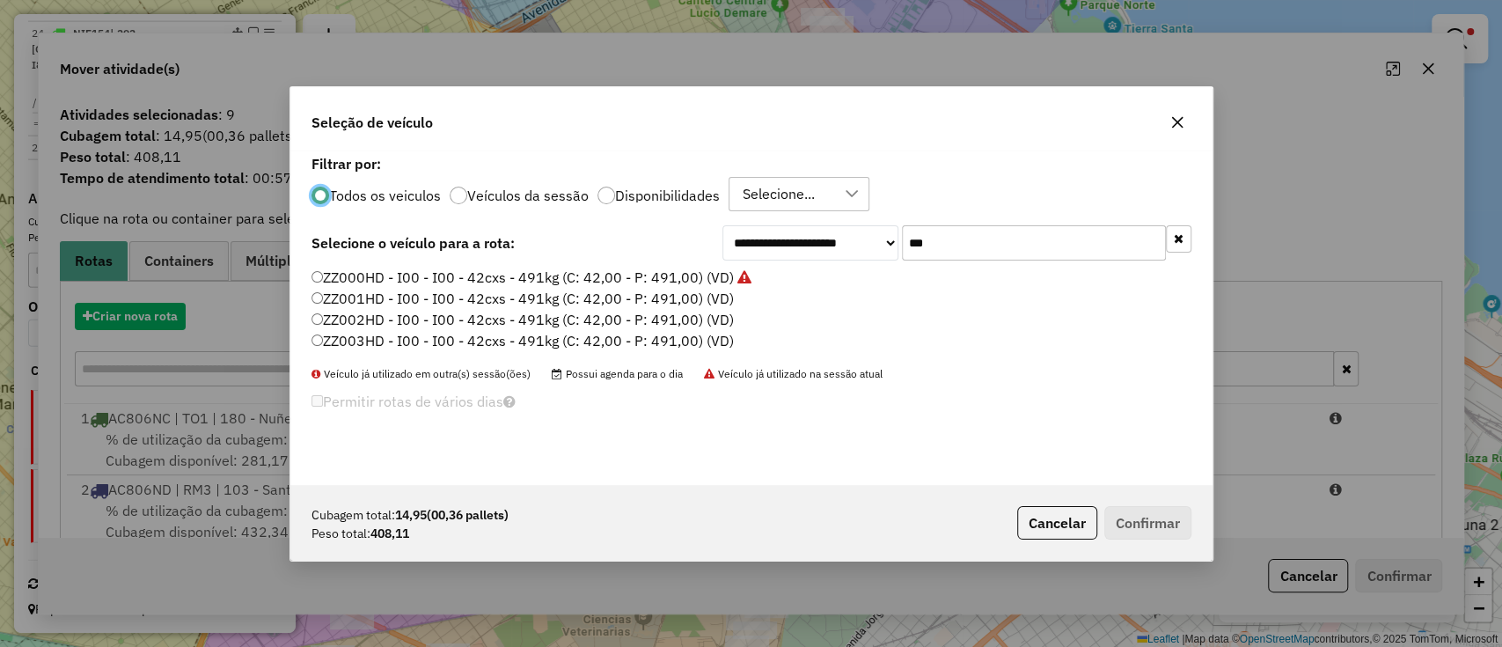
scroll to position [9, 5]
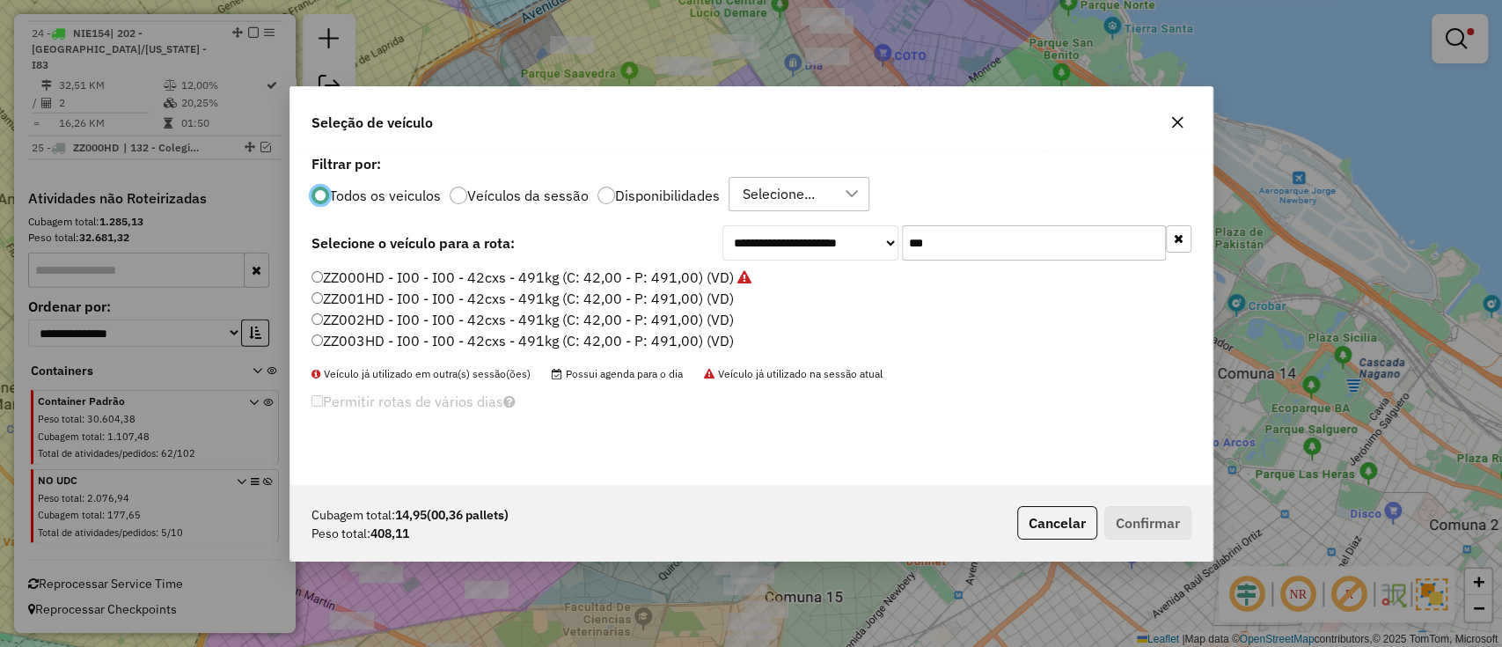
click at [690, 299] on label "ZZ001HD - I00 - I00 - 42cxs - 491kg (C: 42,00 - P: 491,00) (VD)" at bounding box center [523, 298] width 422 height 21
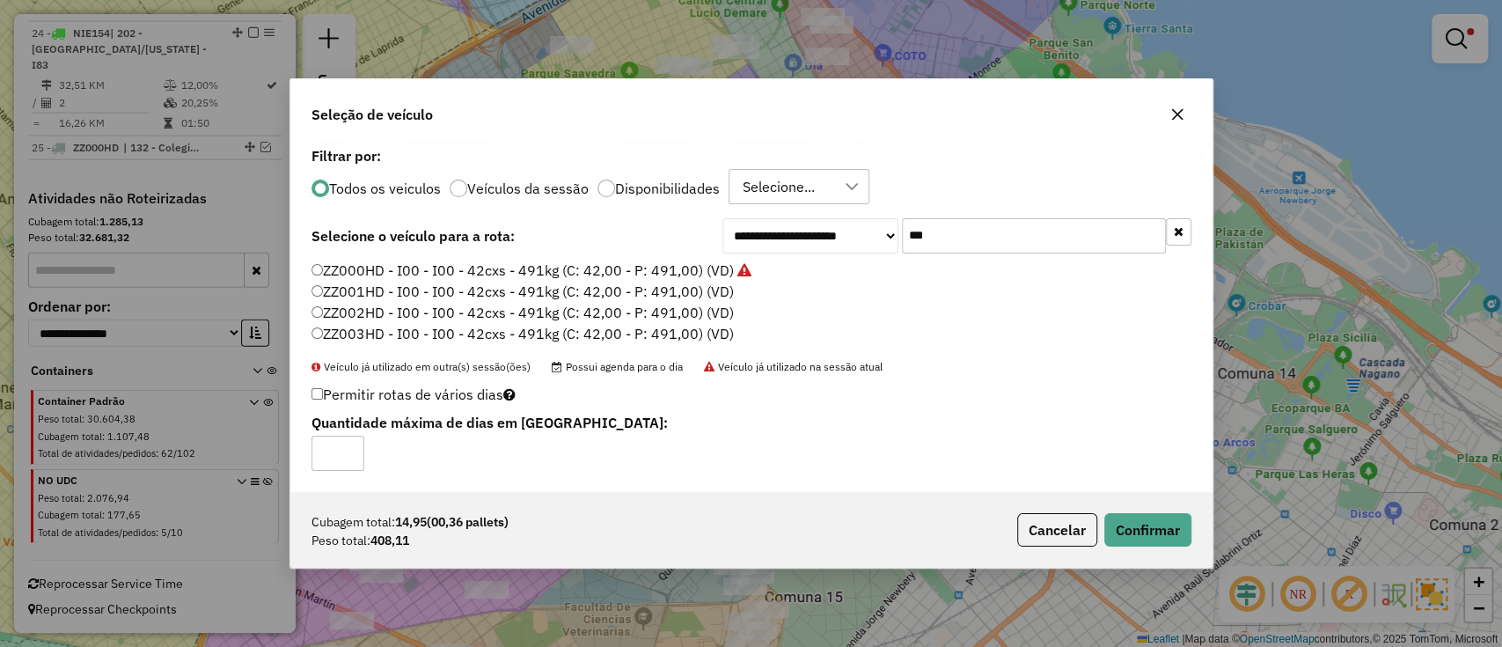
click at [1162, 549] on div "Cubagem total: 14,95 (00,36 pallets) Peso total: 408,11 Cancelar Confirmar" at bounding box center [751, 530] width 922 height 76
click at [1162, 535] on button "Confirmar" at bounding box center [1147, 529] width 87 height 33
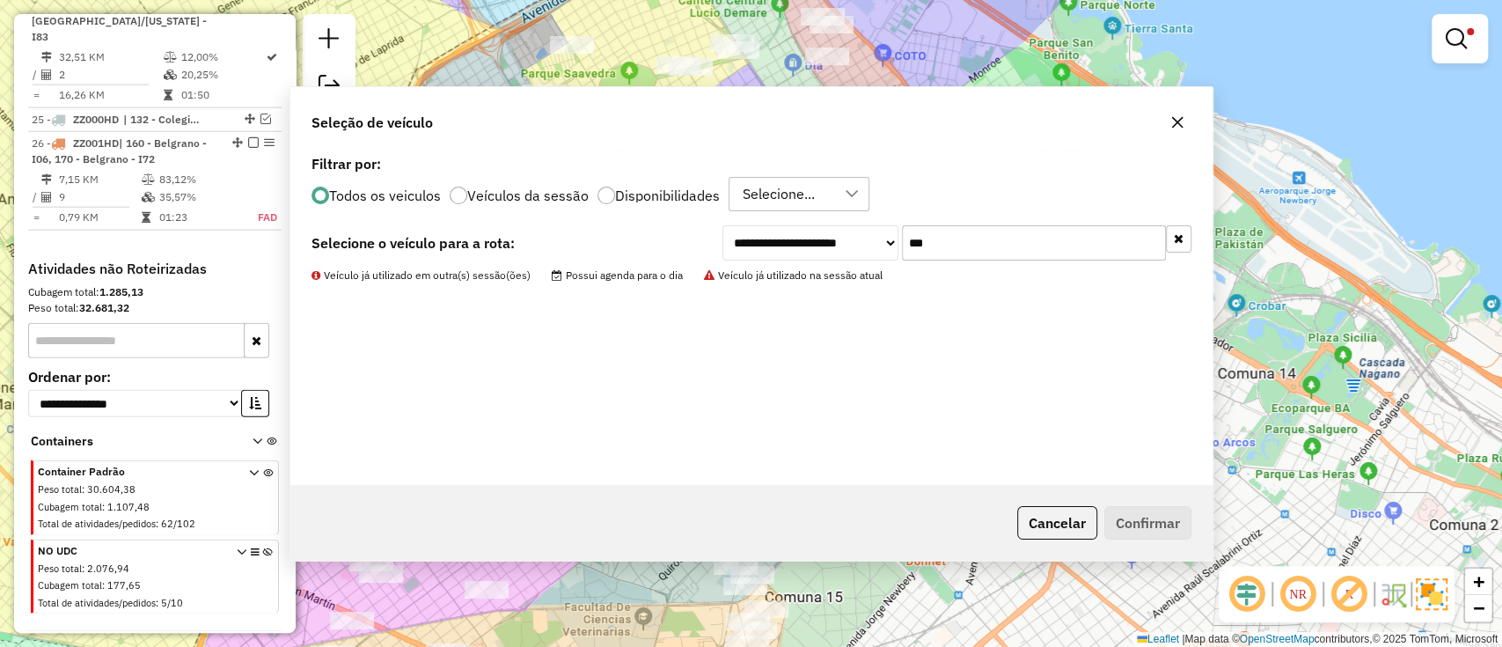
scroll to position [2943, 0]
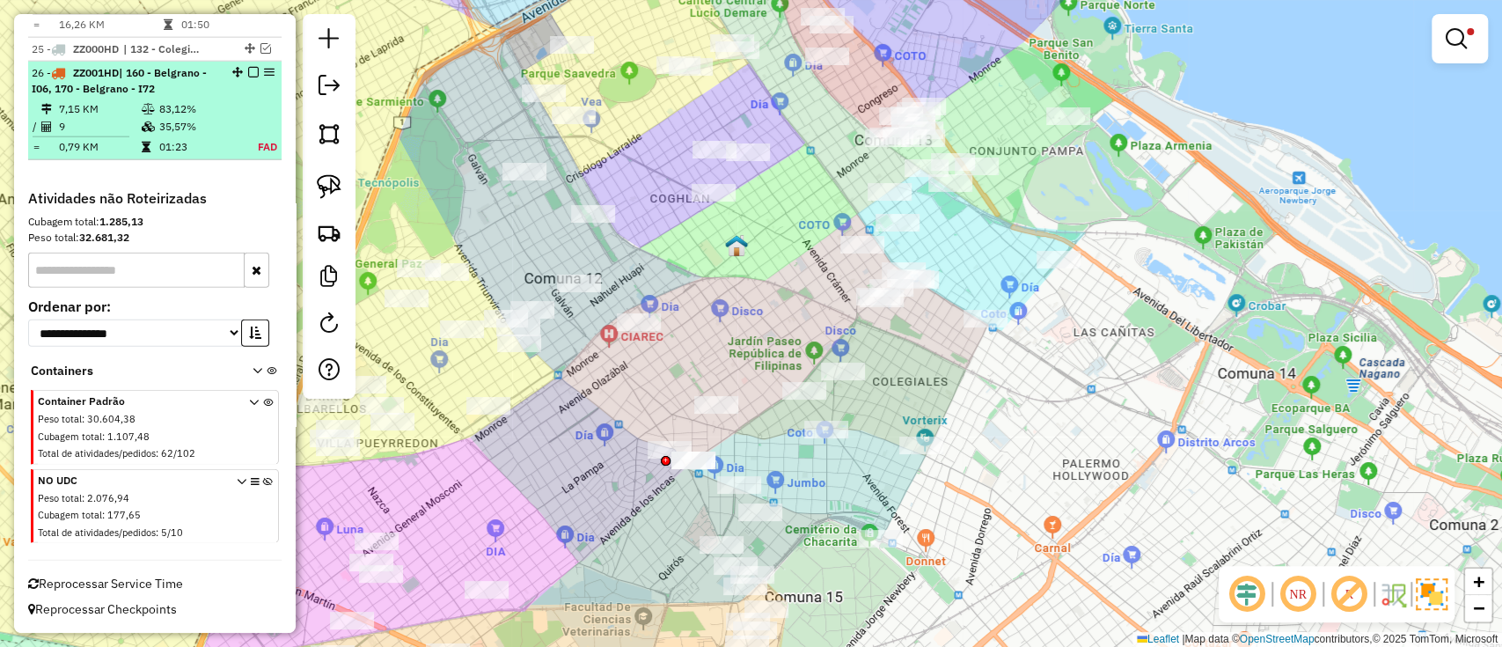
click at [210, 118] on td "83,12%" at bounding box center [196, 109] width 77 height 18
select select "**********"
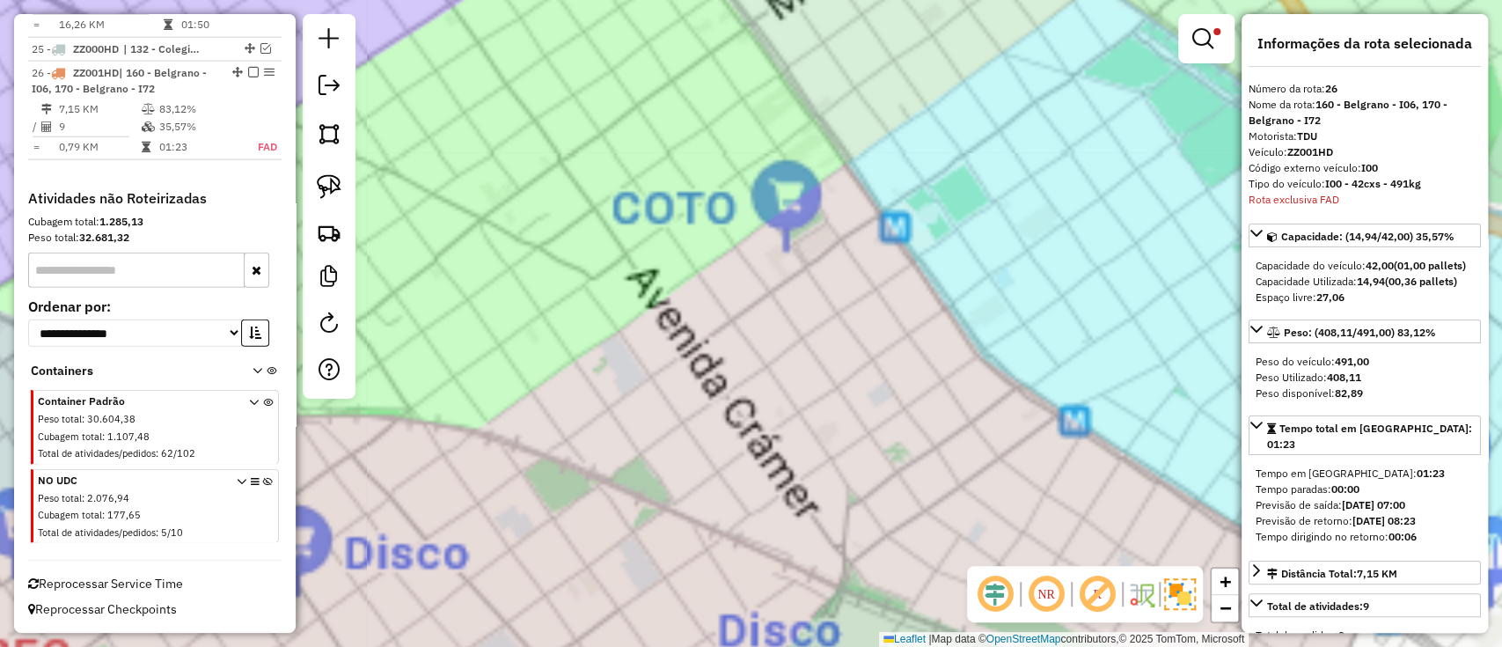
scroll to position [2967, 0]
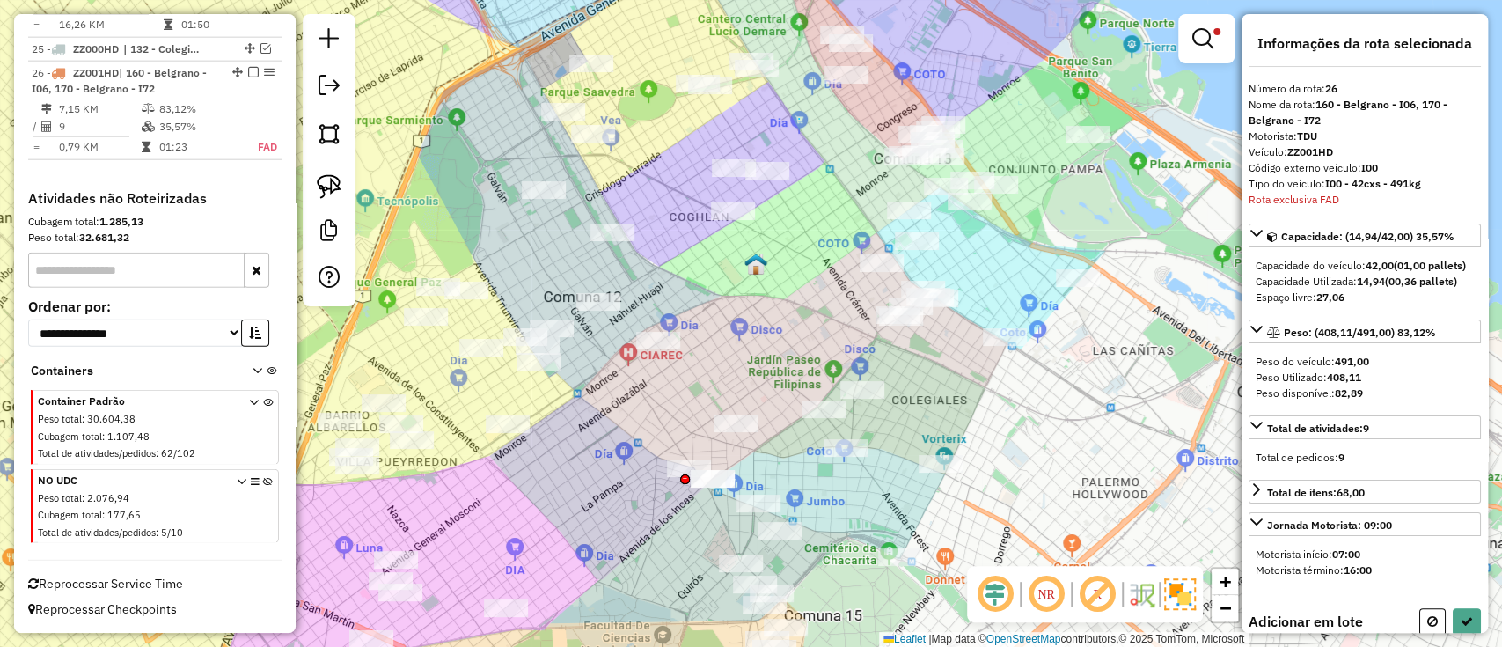
drag, startPoint x: 799, startPoint y: 119, endPoint x: 820, endPoint y: 168, distance: 53.6
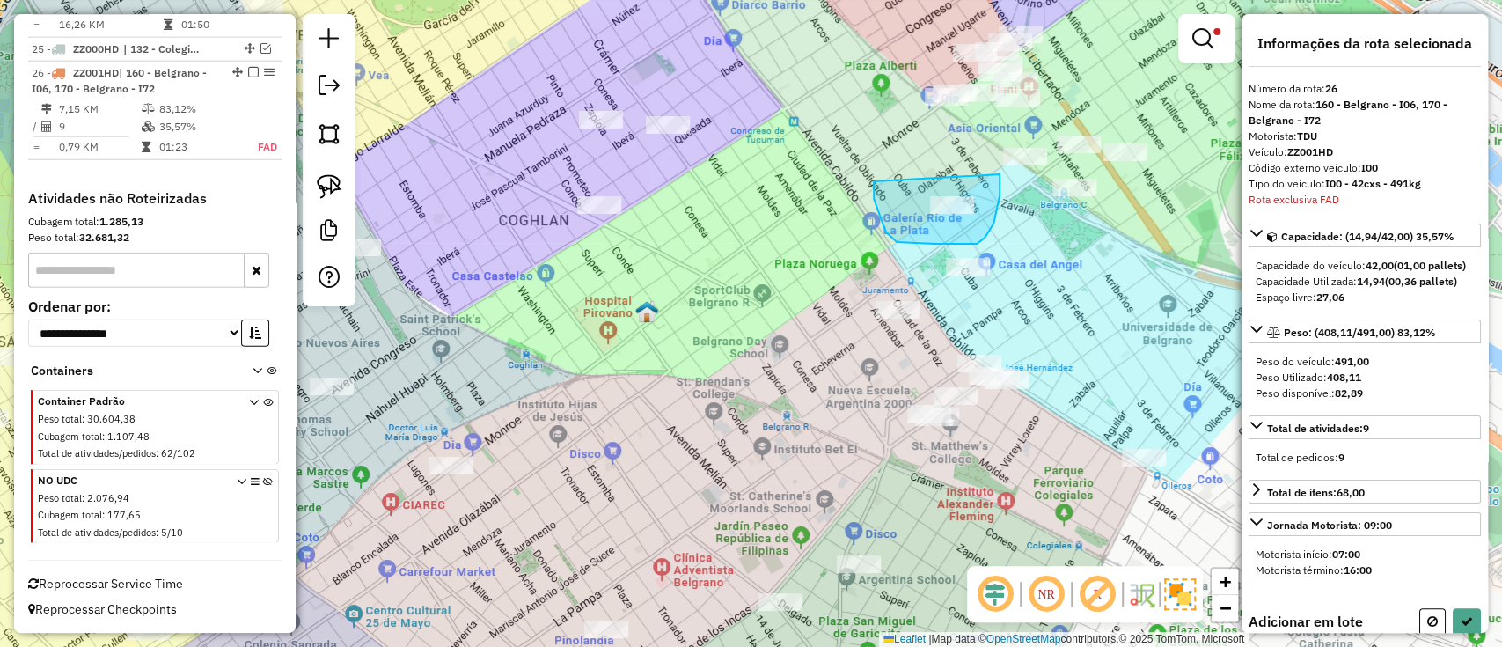
drag, startPoint x: 883, startPoint y: 224, endPoint x: 1000, endPoint y: 172, distance: 127.7
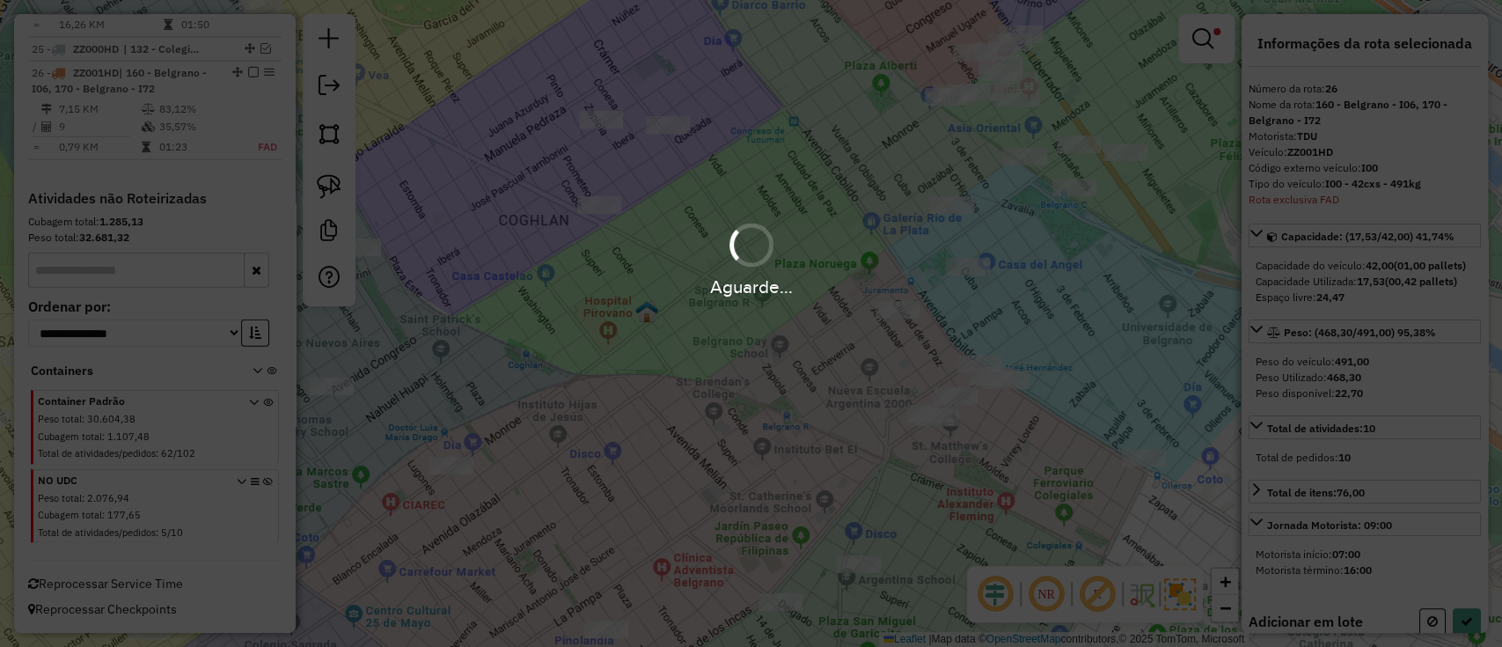
select select "**********"
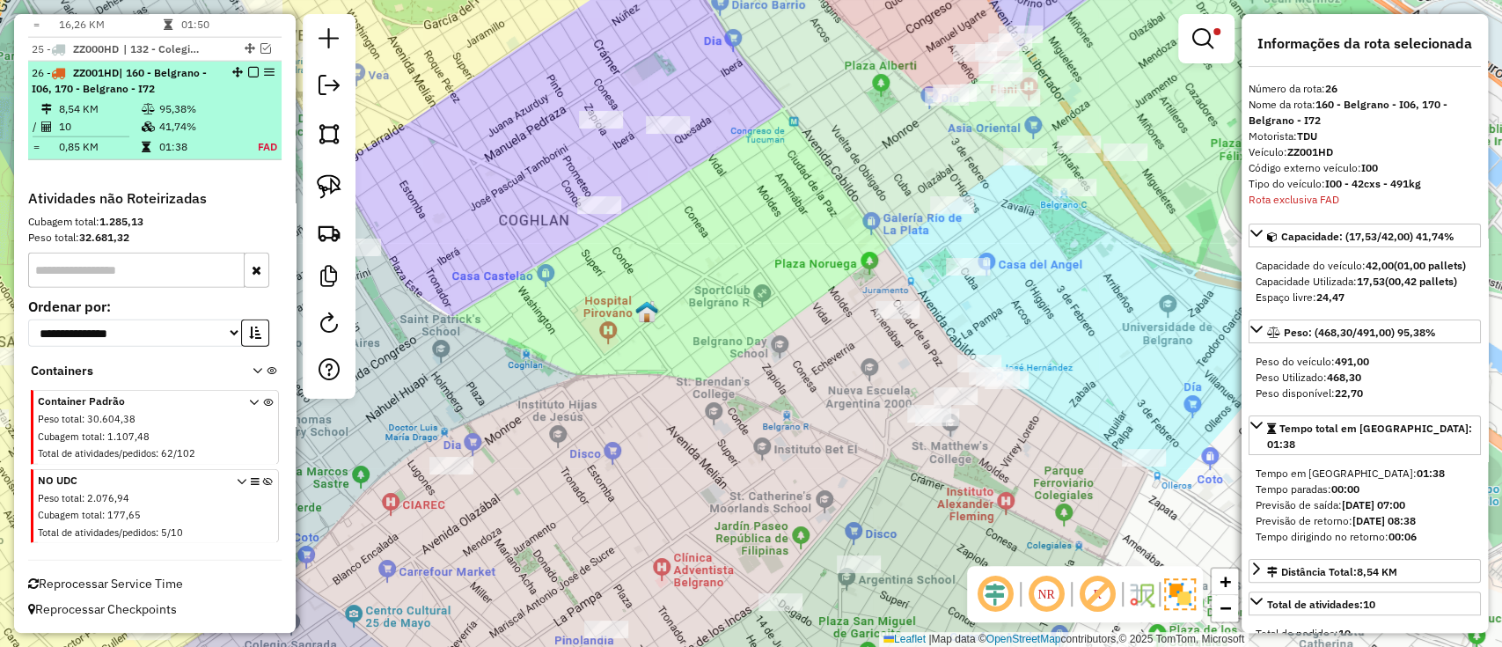
click at [197, 134] on td "41,74%" at bounding box center [196, 127] width 77 height 18
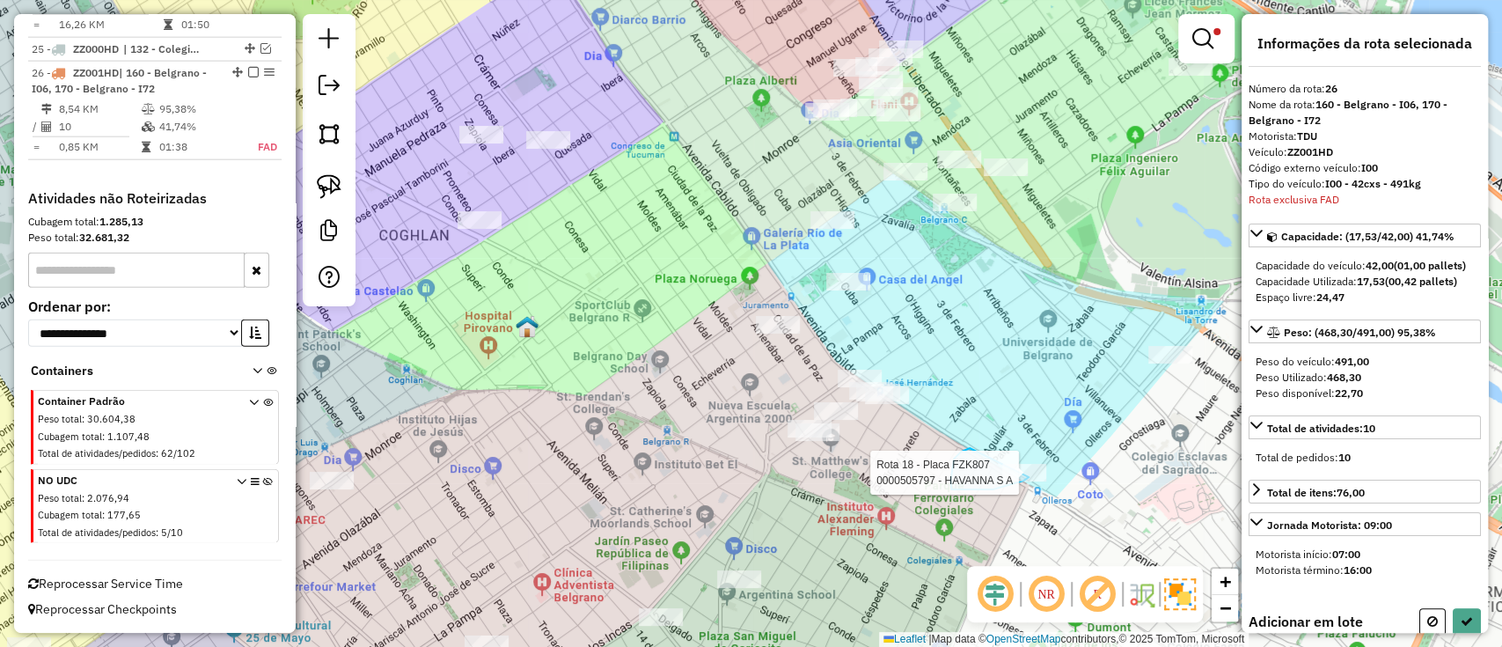
drag, startPoint x: 993, startPoint y: 489, endPoint x: 1036, endPoint y: 444, distance: 62.2
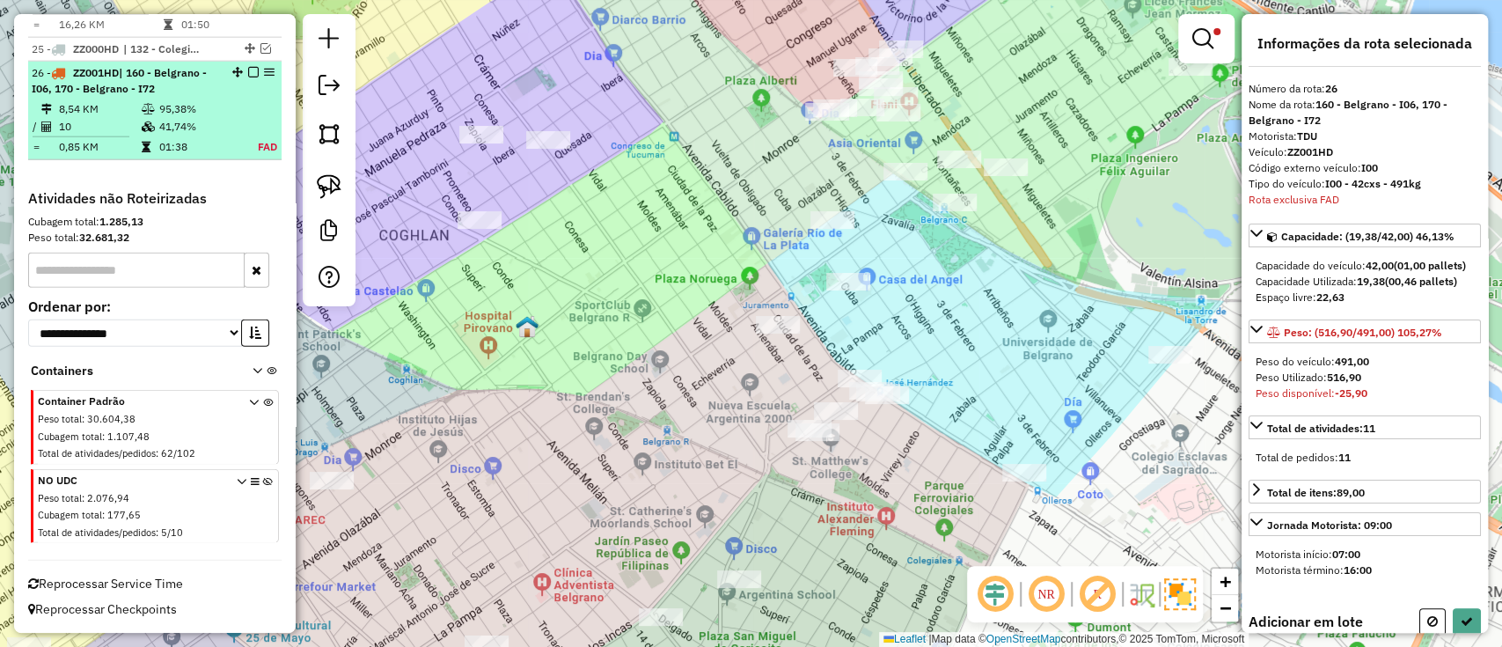
select select "**********"
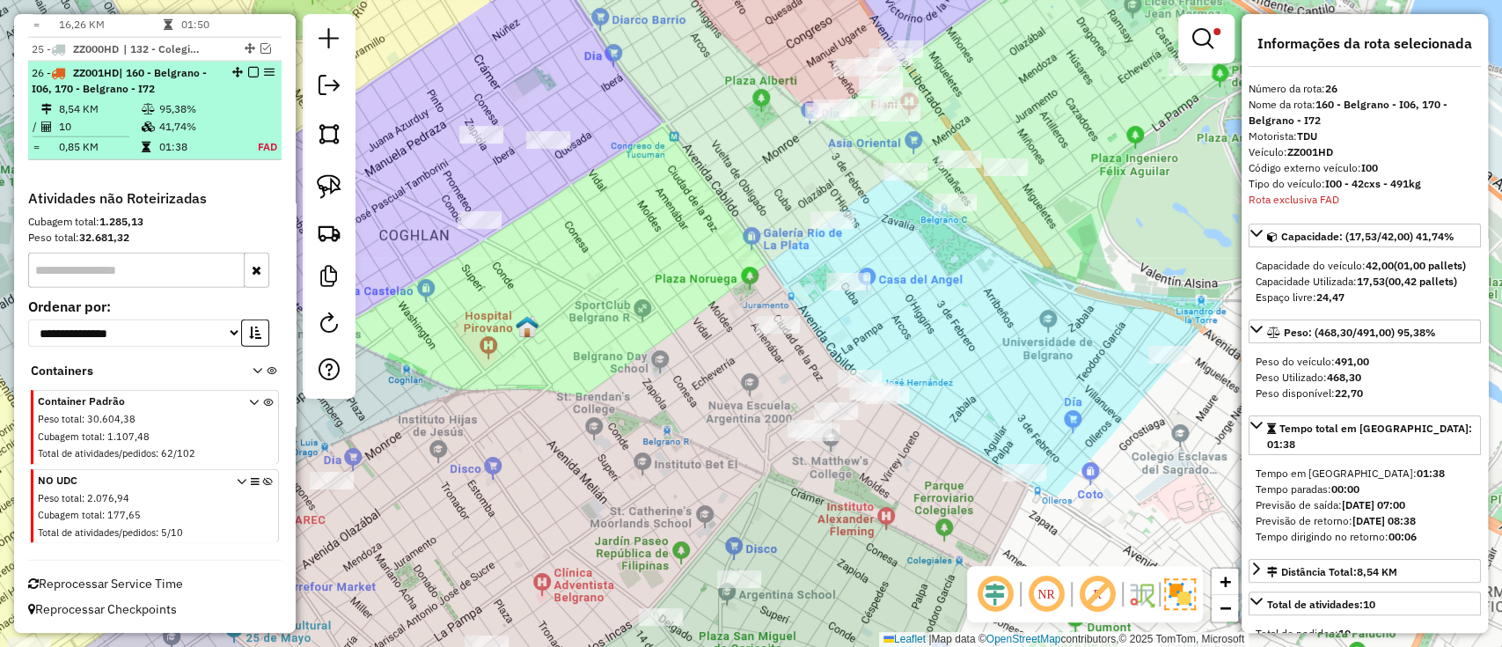
click at [250, 71] on em at bounding box center [253, 72] width 11 height 11
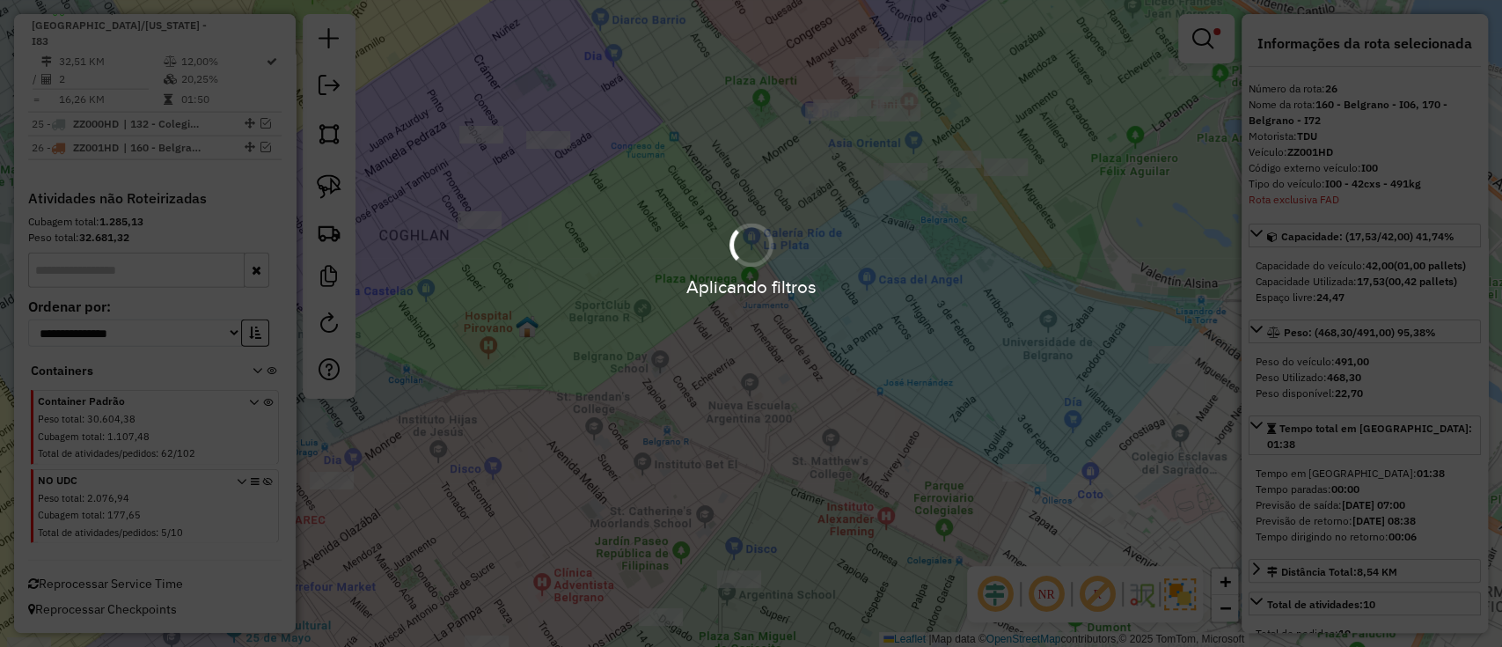
scroll to position [2893, 0]
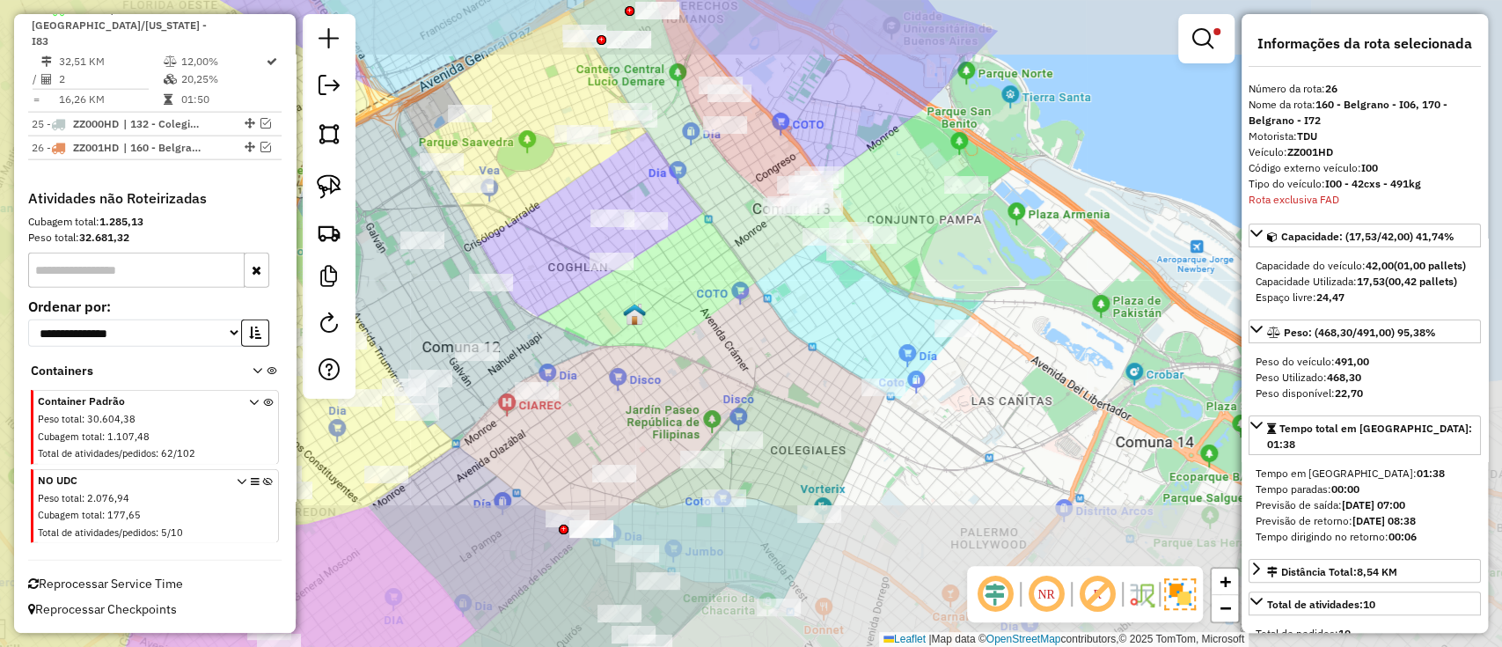
drag, startPoint x: 727, startPoint y: 352, endPoint x: 885, endPoint y: 328, distance: 160.2
click at [885, 328] on div "Limpar filtros Janela de atendimento Grade de atendimento Capacidade Transporta…" at bounding box center [751, 323] width 1502 height 647
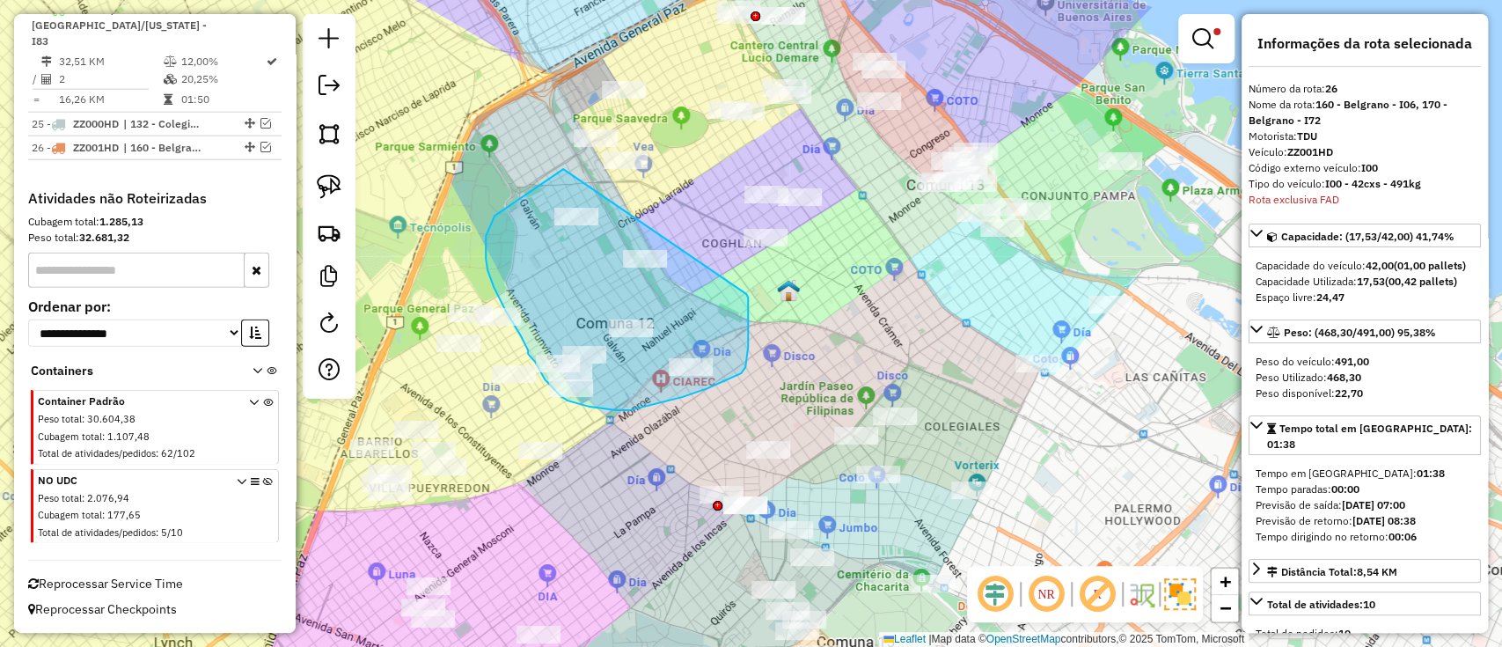
drag, startPoint x: 563, startPoint y: 169, endPoint x: 746, endPoint y: 294, distance: 221.6
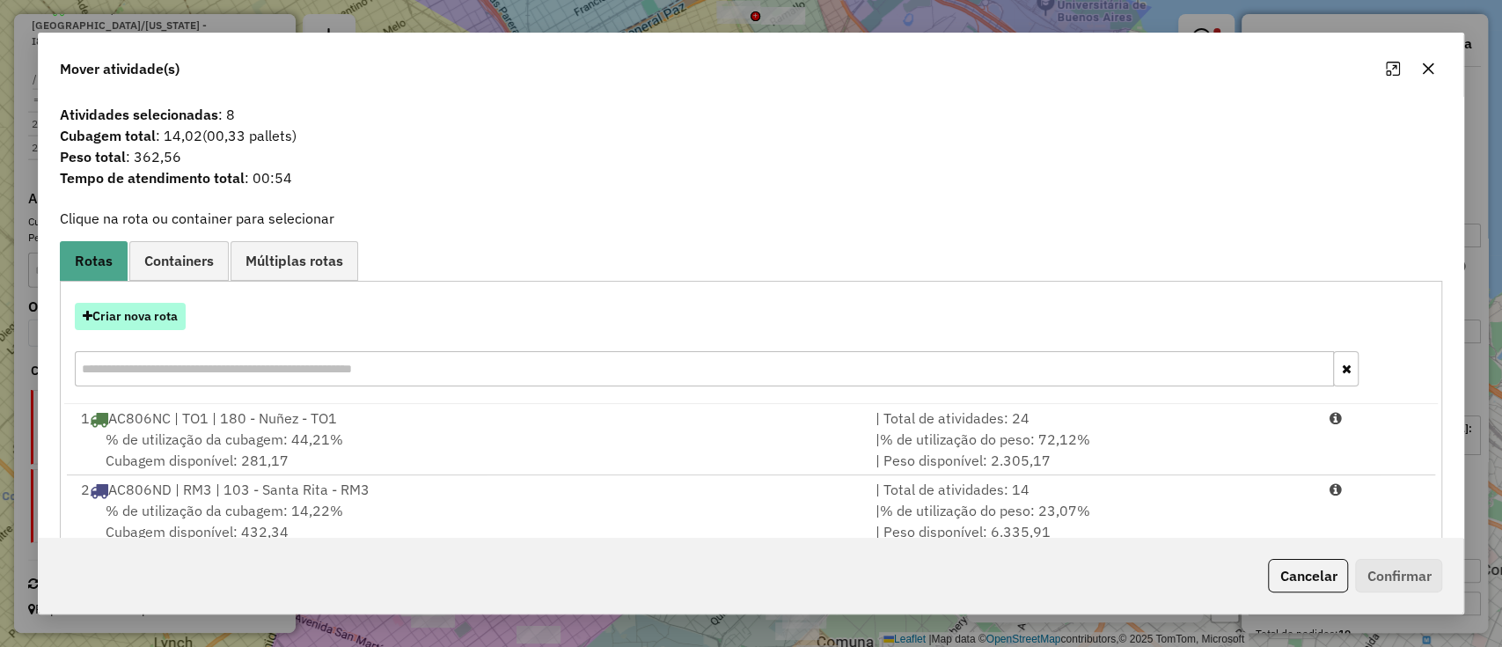
click at [146, 325] on button "Criar nova rota" at bounding box center [130, 316] width 111 height 27
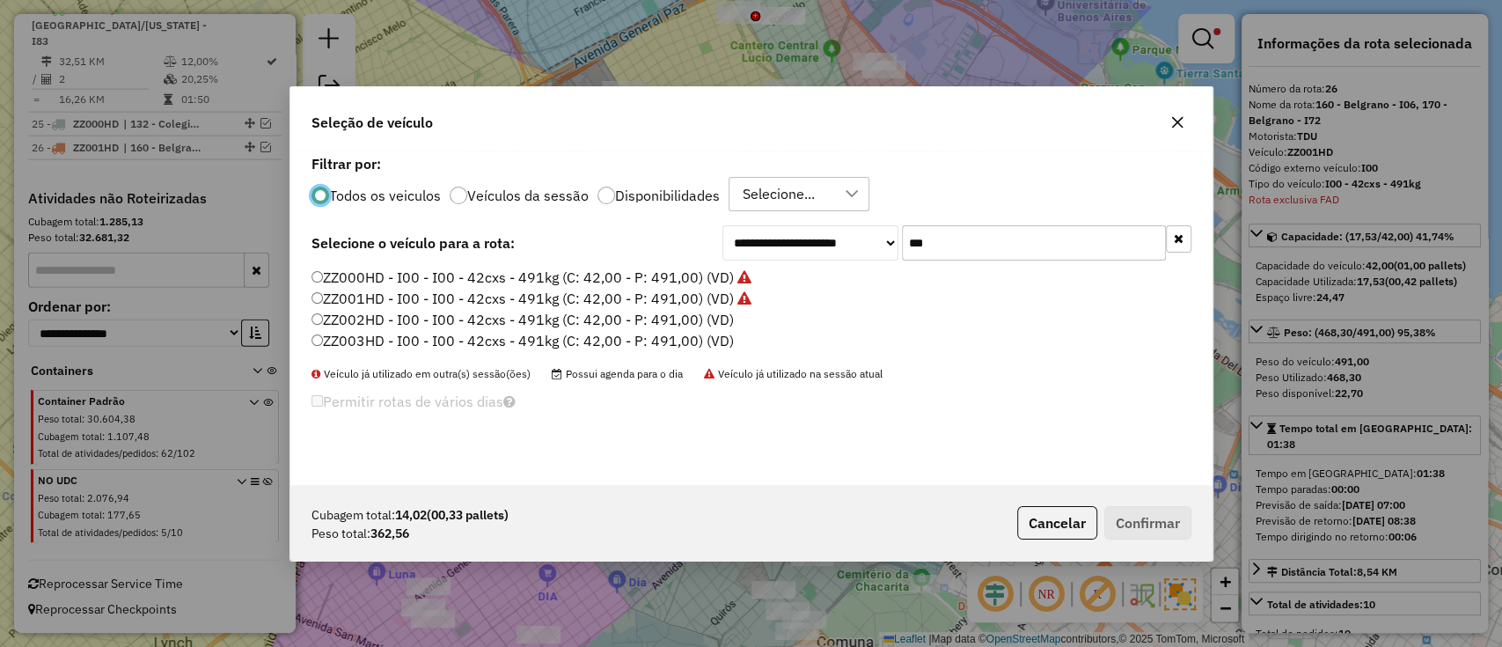
scroll to position [9, 5]
click at [704, 317] on label "ZZ002HD - I00 - I00 - 42cxs - 491kg (C: 42,00 - P: 491,00) (VD)" at bounding box center [523, 319] width 422 height 21
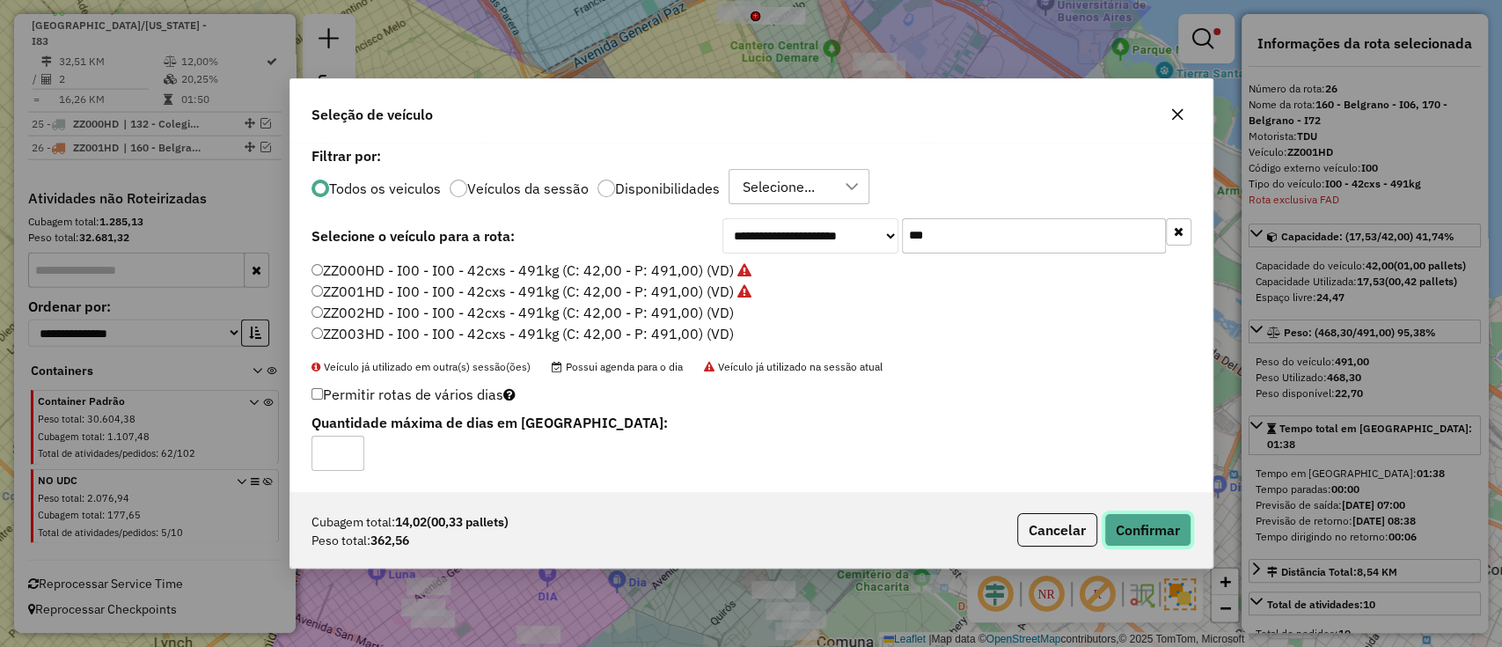
click at [1162, 517] on button "Confirmar" at bounding box center [1147, 529] width 87 height 33
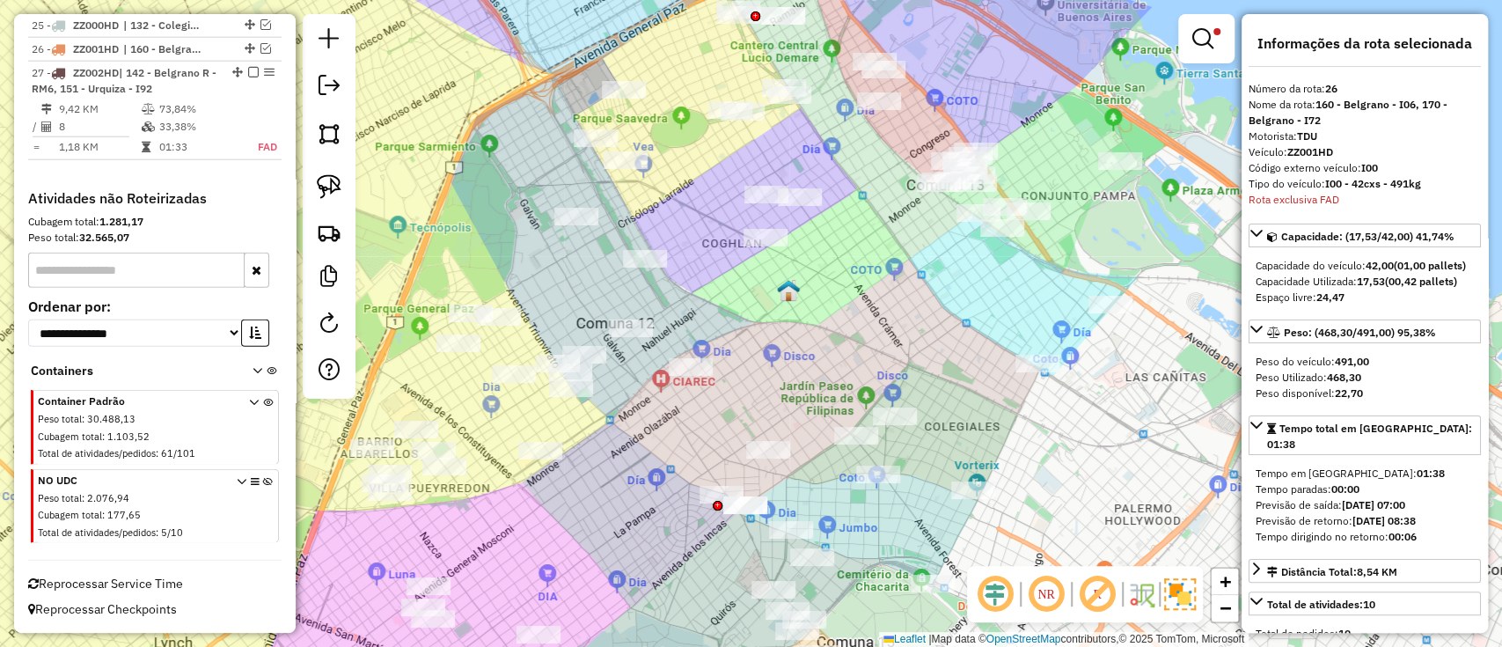
click at [1170, 597] on img at bounding box center [1180, 594] width 32 height 32
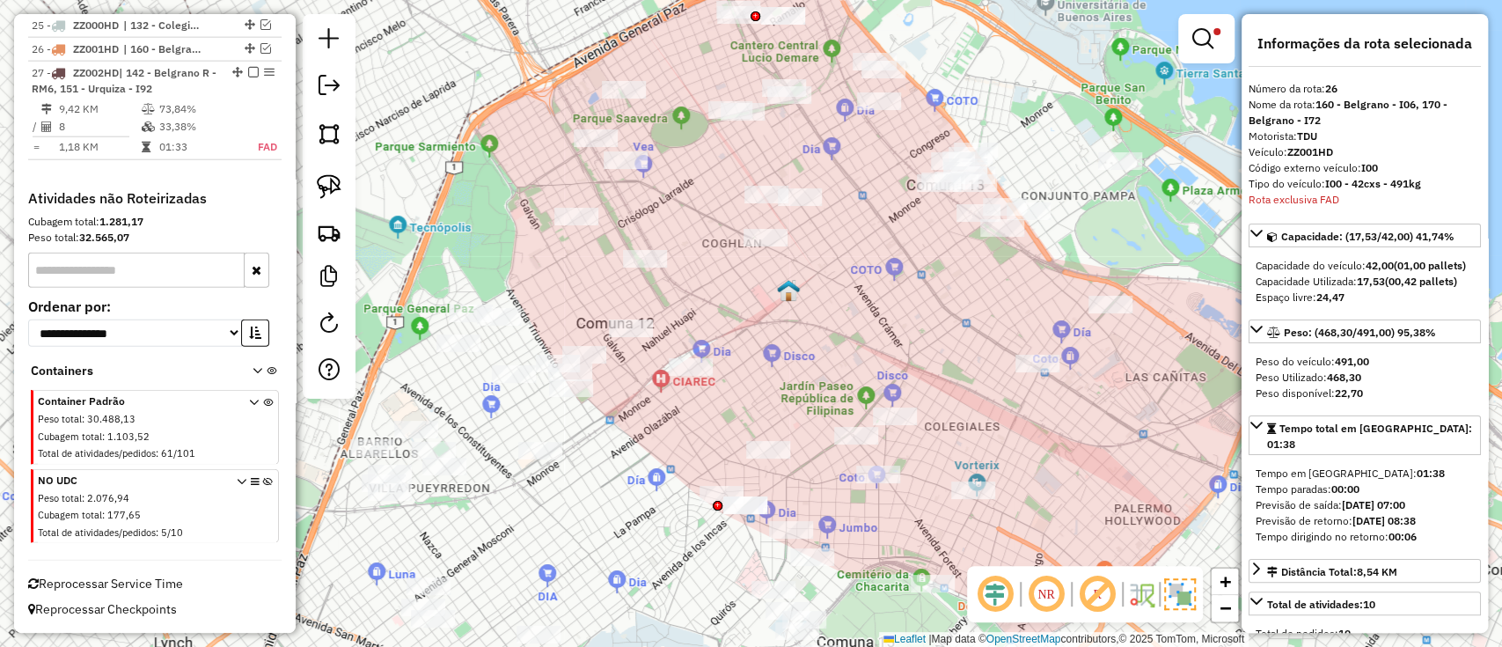
scroll to position [2992, 0]
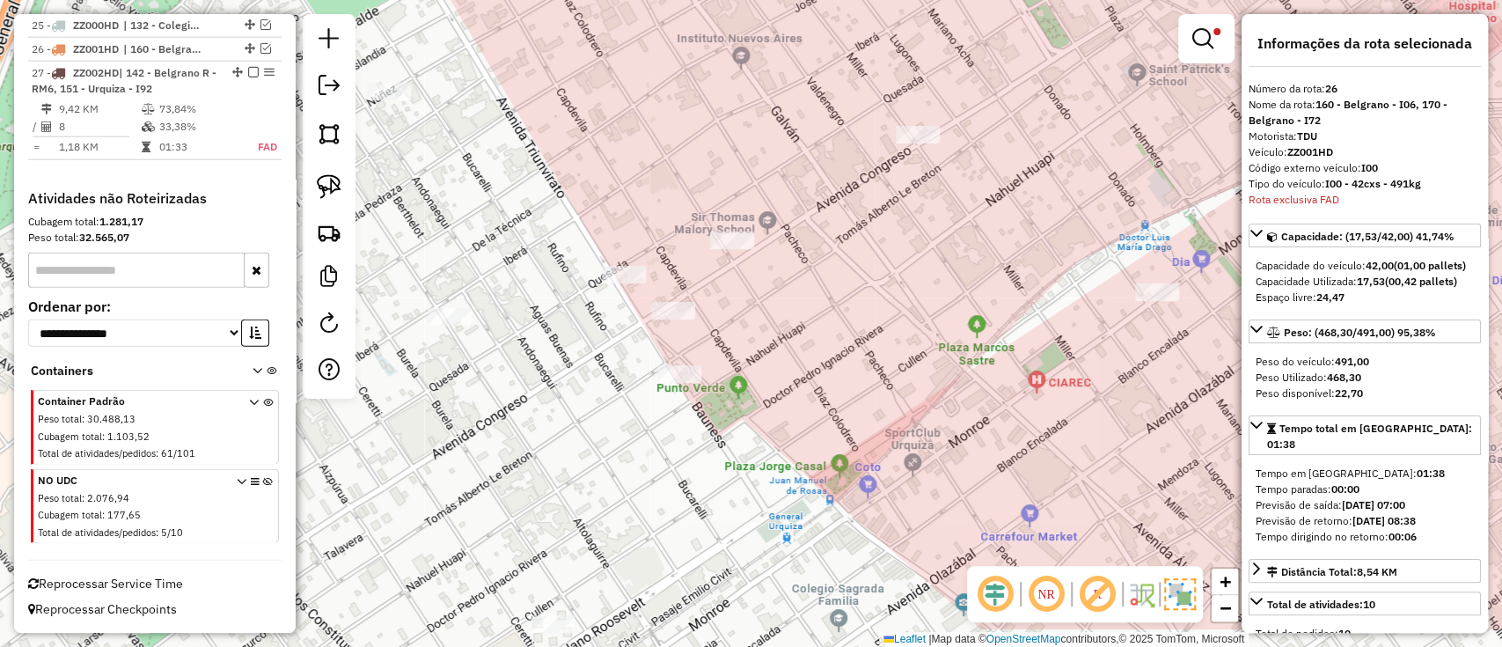
drag, startPoint x: 627, startPoint y: 451, endPoint x: 773, endPoint y: 369, distance: 167.9
click at [773, 369] on div "Limpar filtros Janela de atendimento Grade de atendimento Capacidade Transporta…" at bounding box center [751, 323] width 1502 height 647
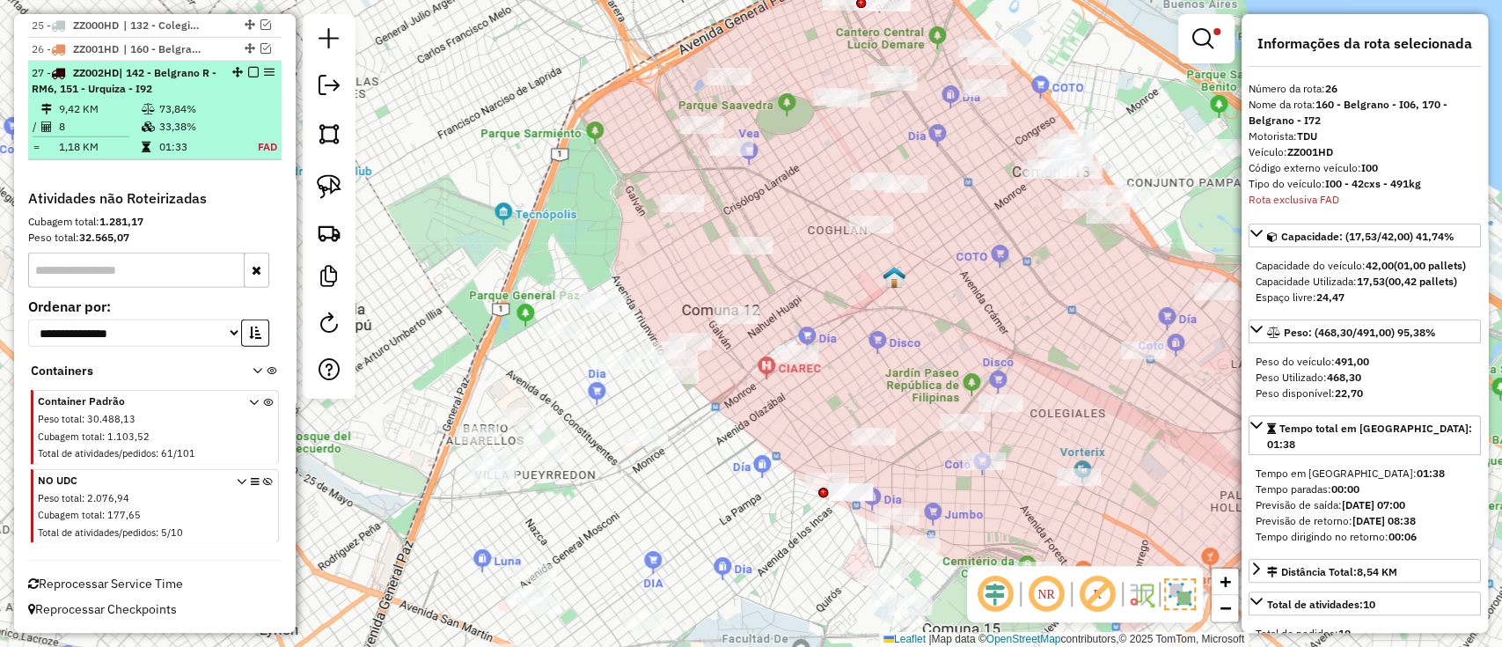
click at [220, 102] on td "73,84%" at bounding box center [196, 109] width 77 height 18
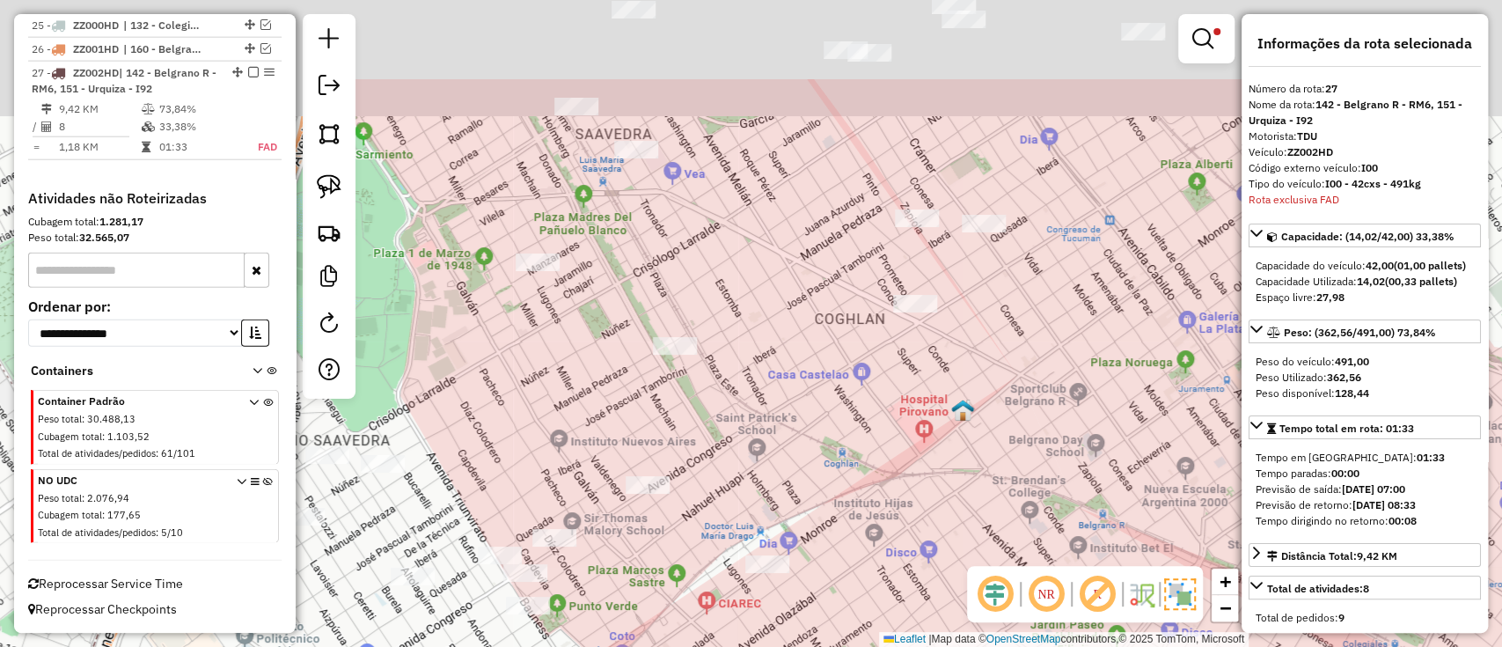
click at [887, 391] on div "Limpar filtros Janela de atendimento Grade de atendimento Capacidade Transporta…" at bounding box center [751, 323] width 1502 height 647
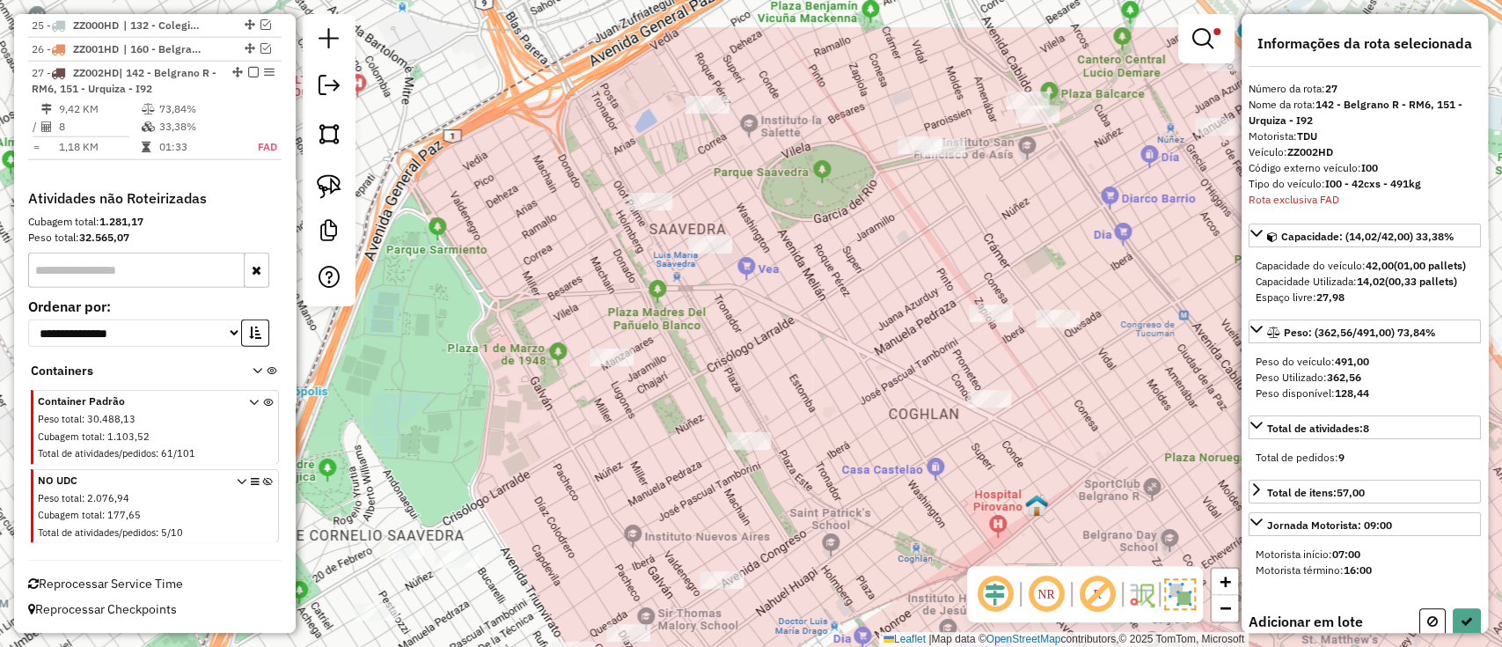
drag, startPoint x: 802, startPoint y: 259, endPoint x: 872, endPoint y: 279, distance: 73.2
click at [872, 279] on div "Limpar filtros Janela de atendimento Grade de atendimento Capacidade Transporta…" at bounding box center [751, 323] width 1502 height 647
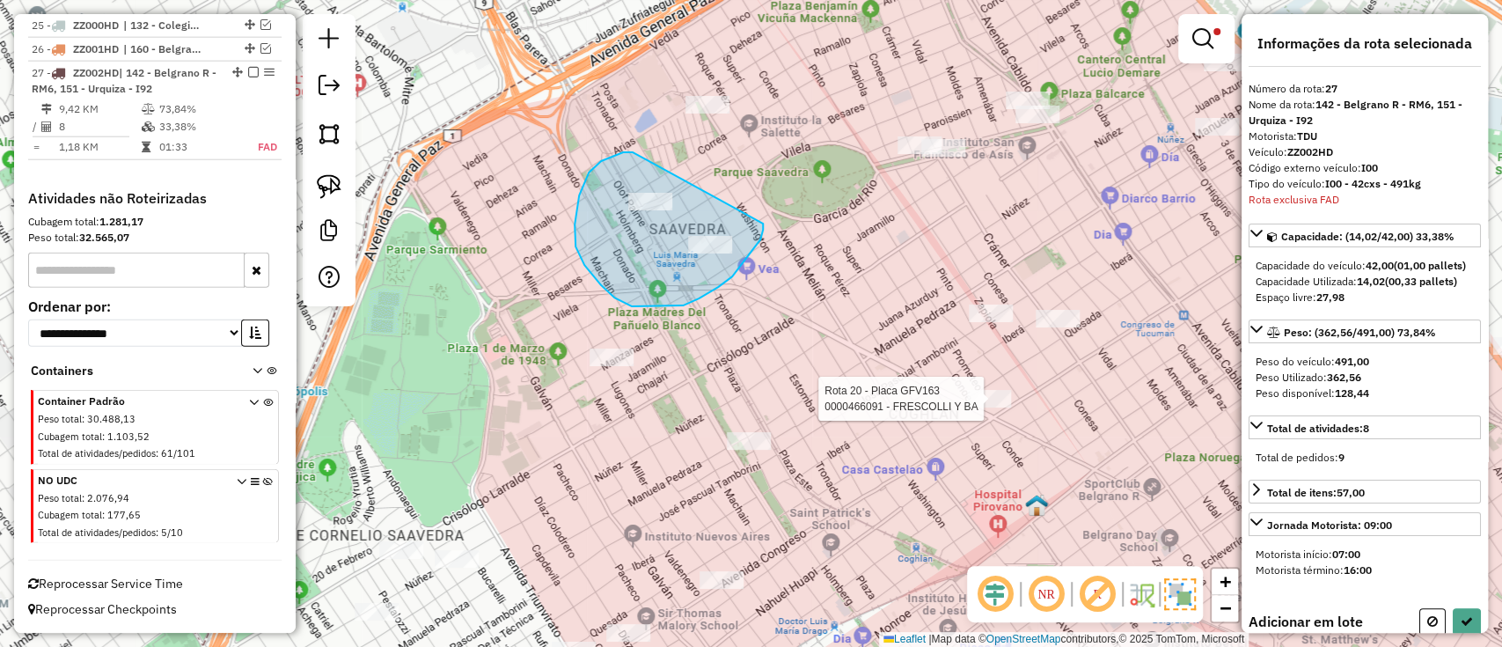
drag, startPoint x: 633, startPoint y: 152, endPoint x: 763, endPoint y: 224, distance: 148.5
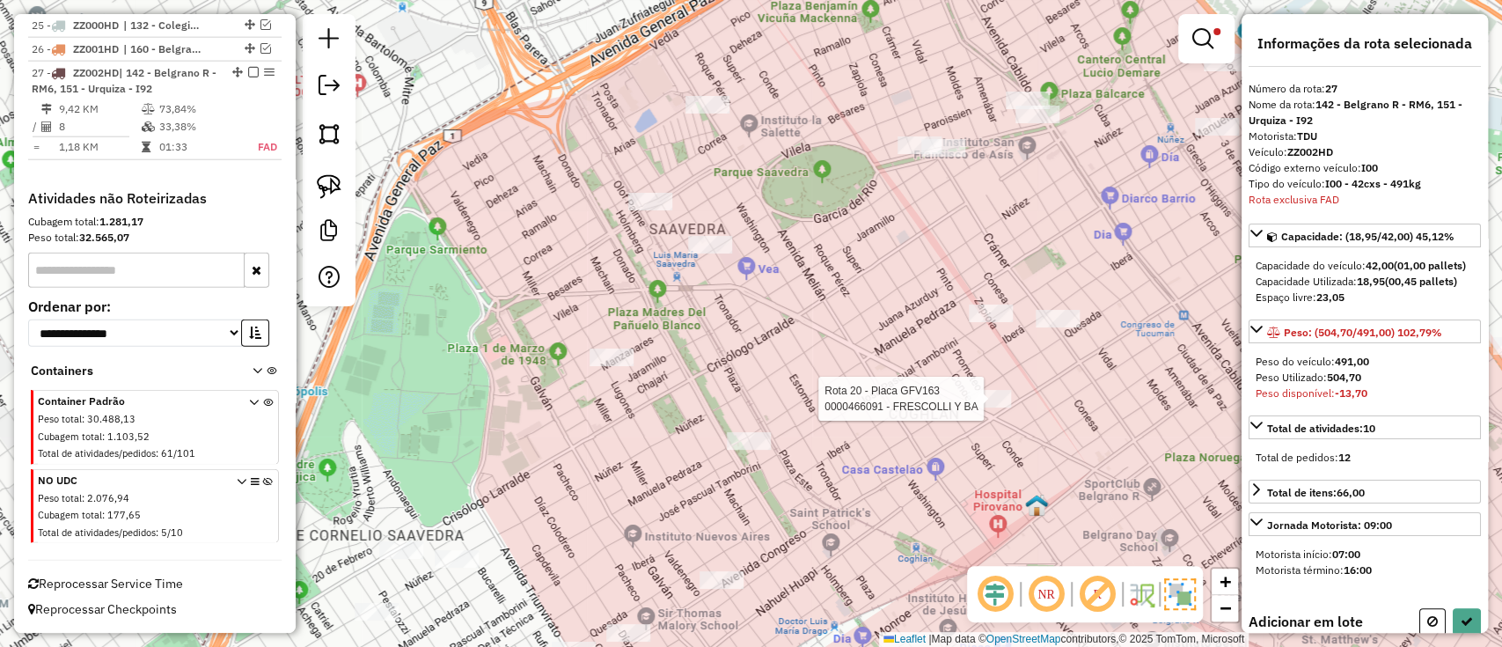
scroll to position [235, 0]
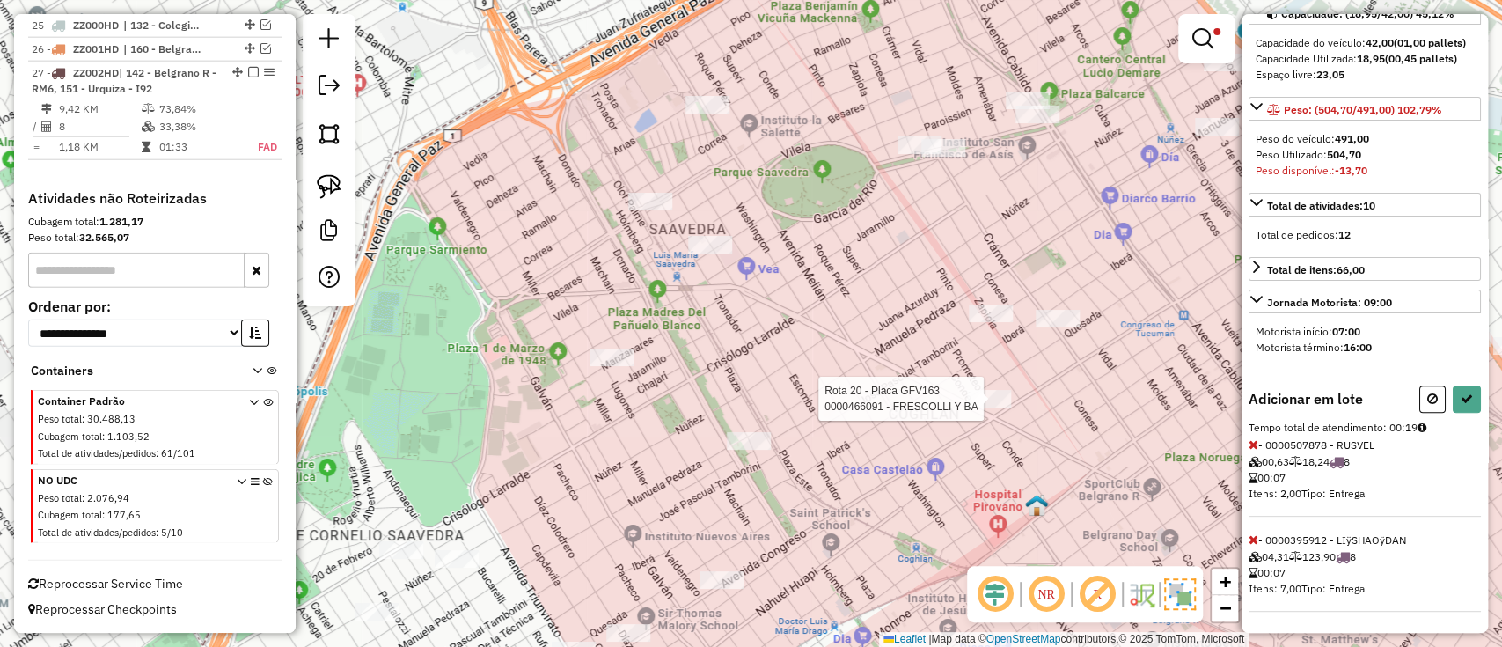
click at [1257, 443] on span "- 0000507878 - RUSVEL 00,63 18,24 8 00:07 Itens: 2,00 Tipo: Entrega" at bounding box center [1365, 477] width 232 height 78
click at [1253, 441] on icon at bounding box center [1254, 444] width 10 height 12
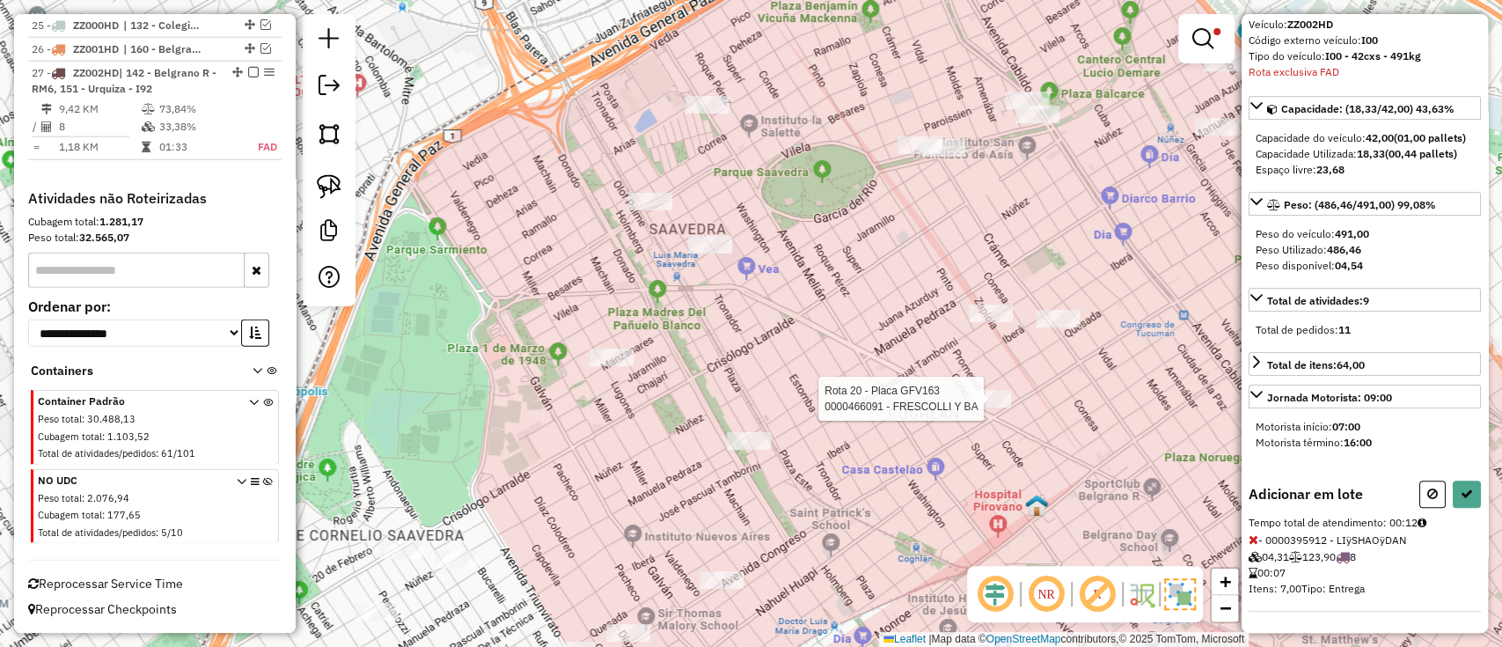
scroll to position [0, 0]
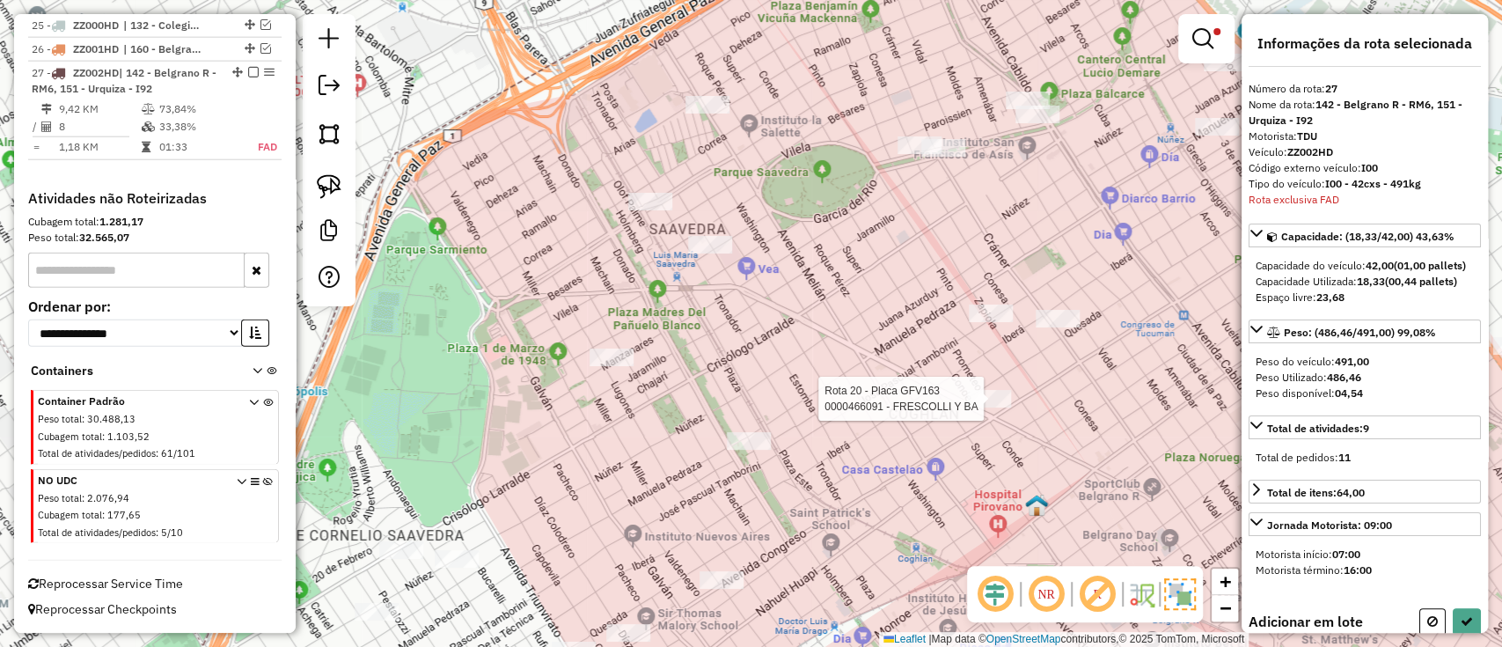
select select "**********"
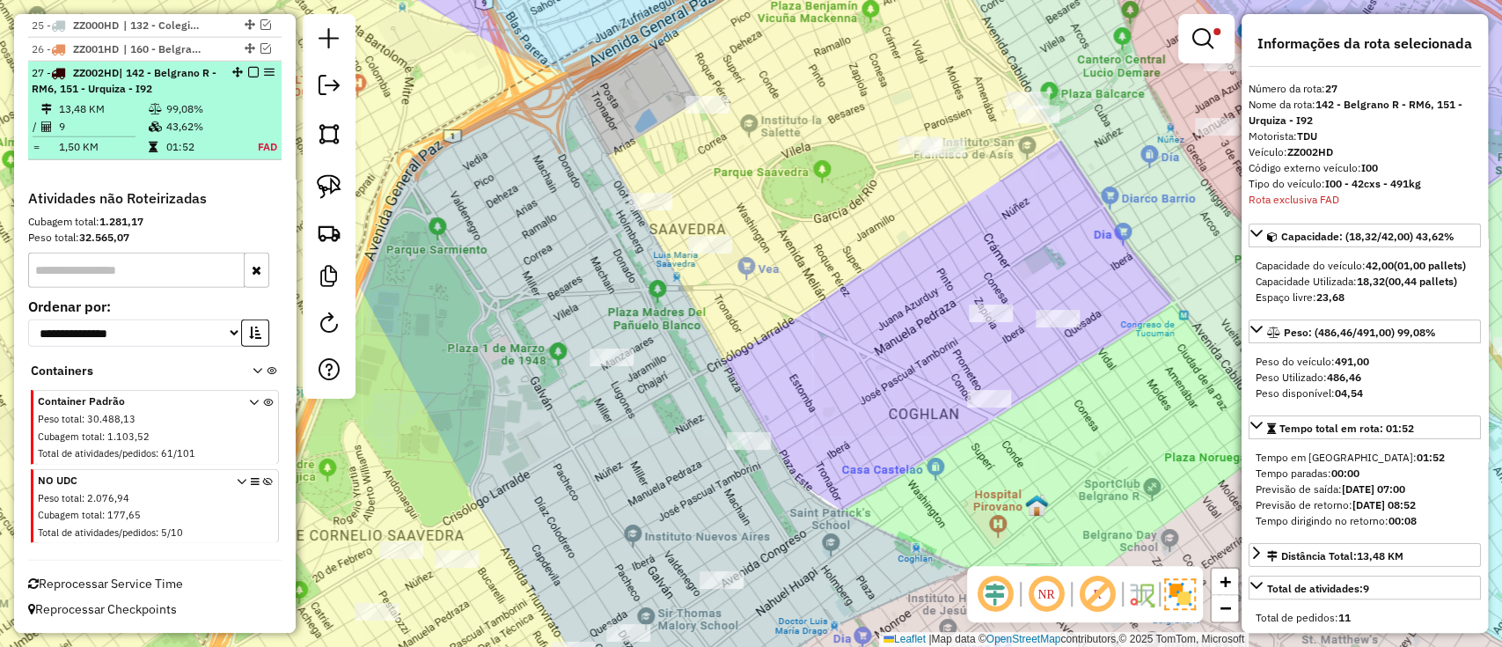
click at [248, 75] on em at bounding box center [253, 72] width 11 height 11
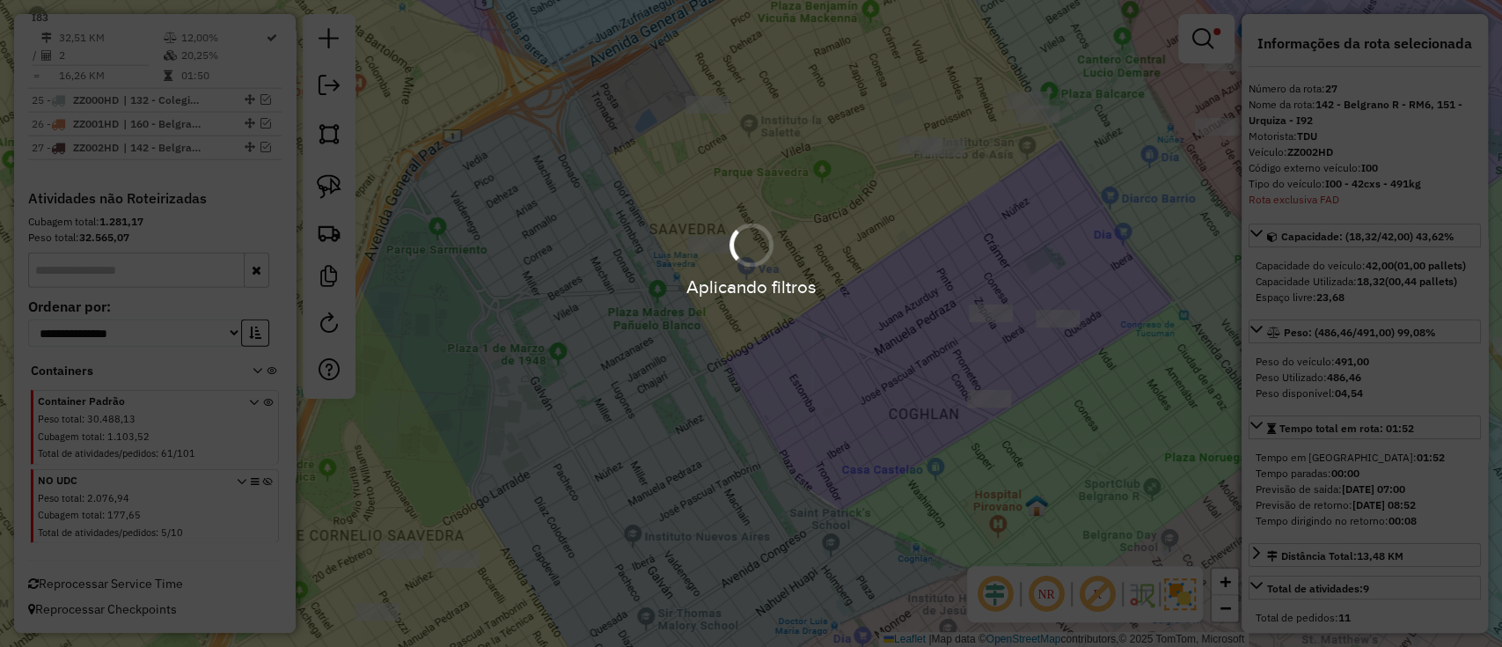
scroll to position [2916, 0]
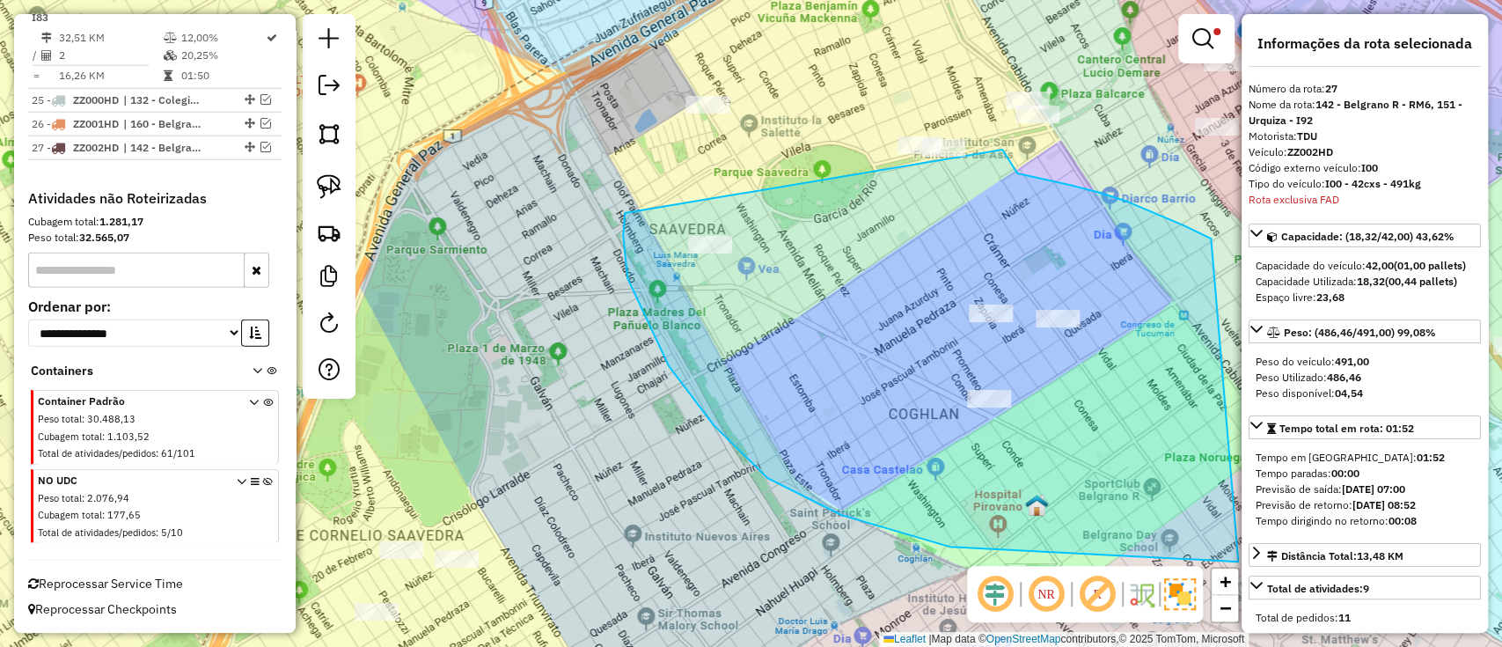
drag, startPoint x: 625, startPoint y: 213, endPoint x: 933, endPoint y: 92, distance: 330.7
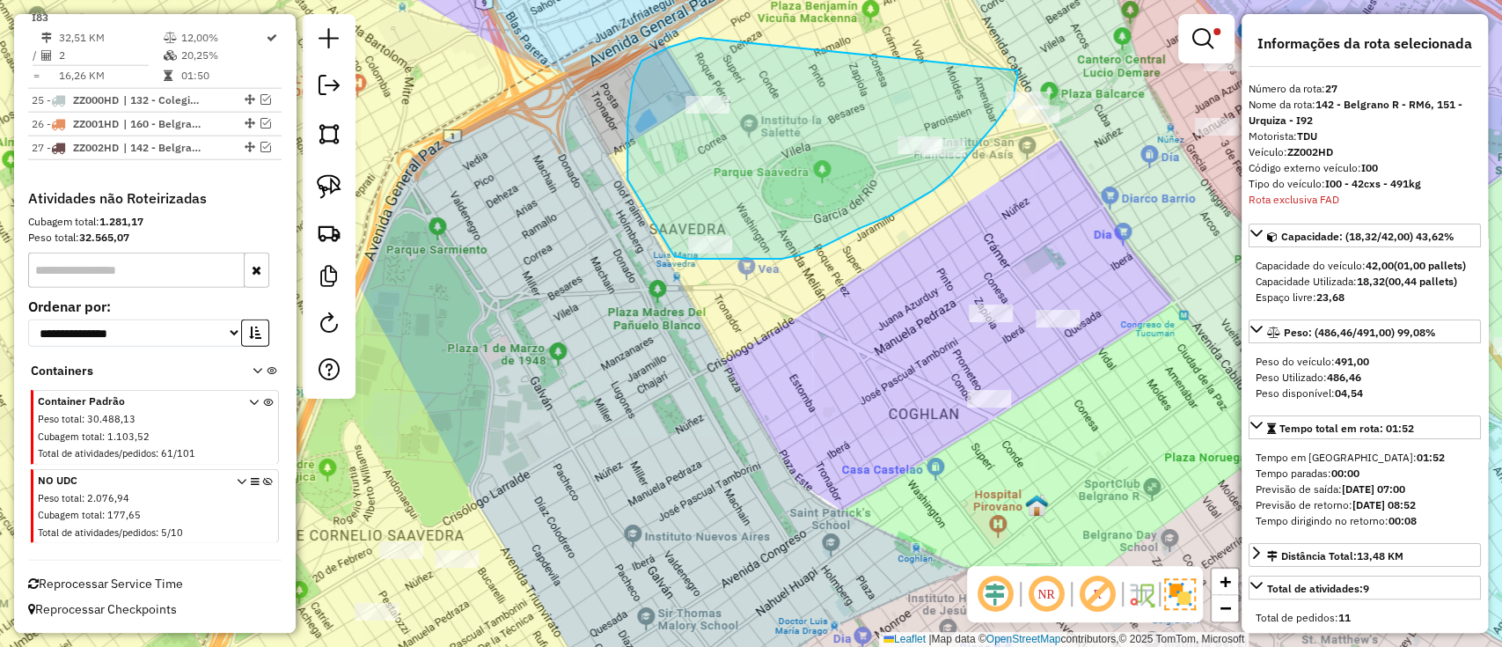
drag, startPoint x: 627, startPoint y: 123, endPoint x: 1017, endPoint y: 66, distance: 394.0
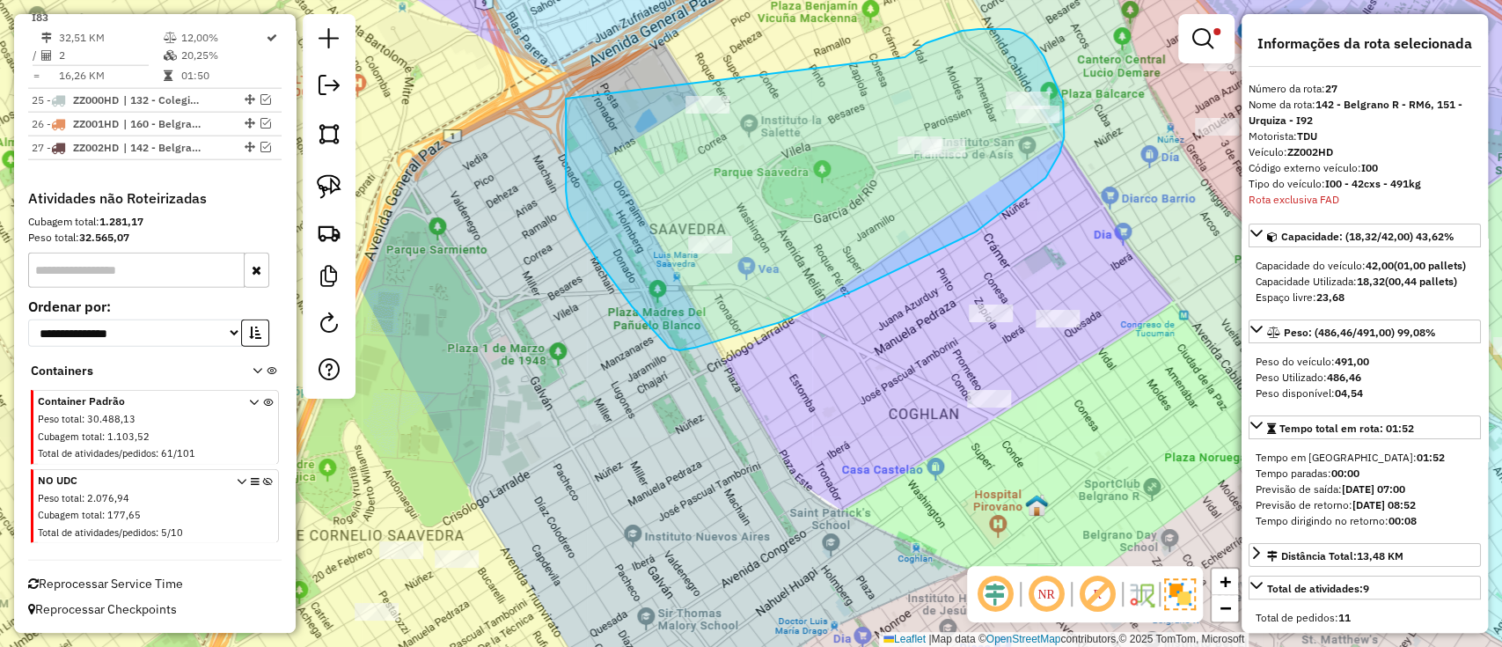
drag, startPoint x: 962, startPoint y: 31, endPoint x: 566, endPoint y: 97, distance: 401.4
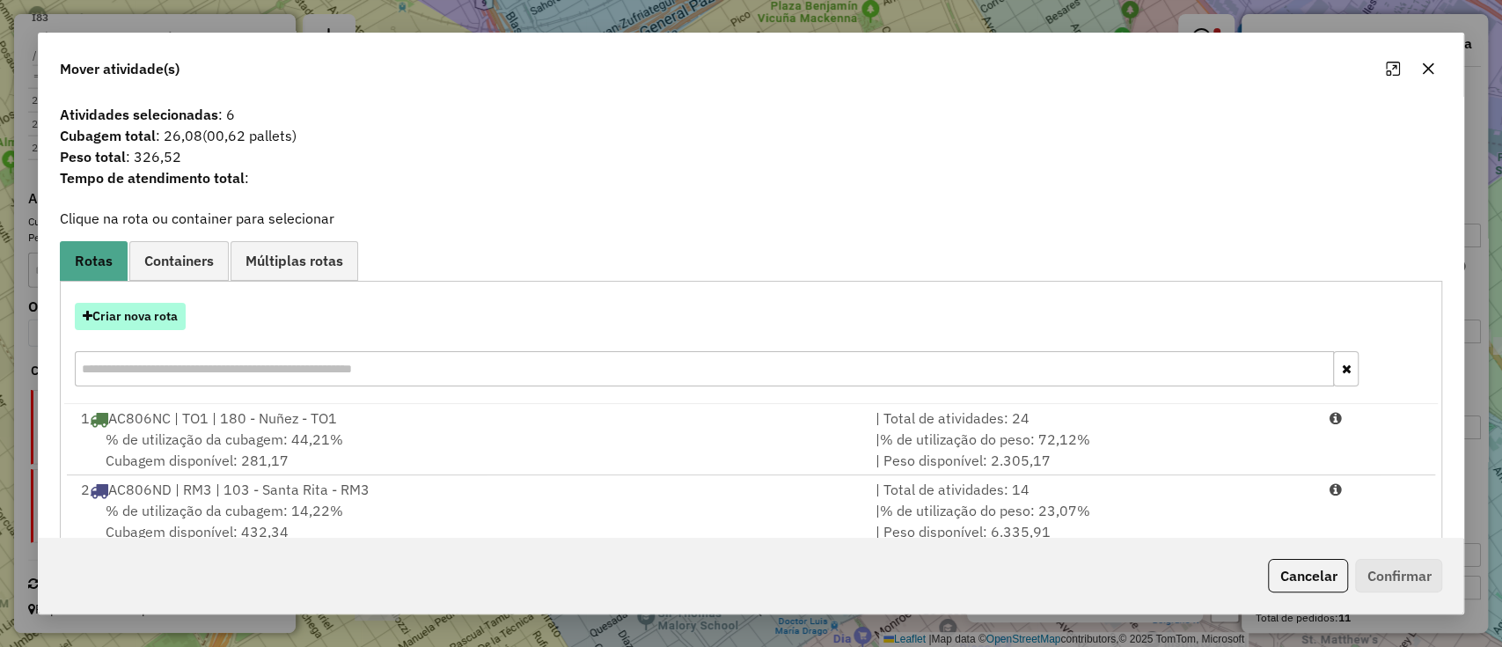
click at [150, 319] on button "Criar nova rota" at bounding box center [130, 316] width 111 height 27
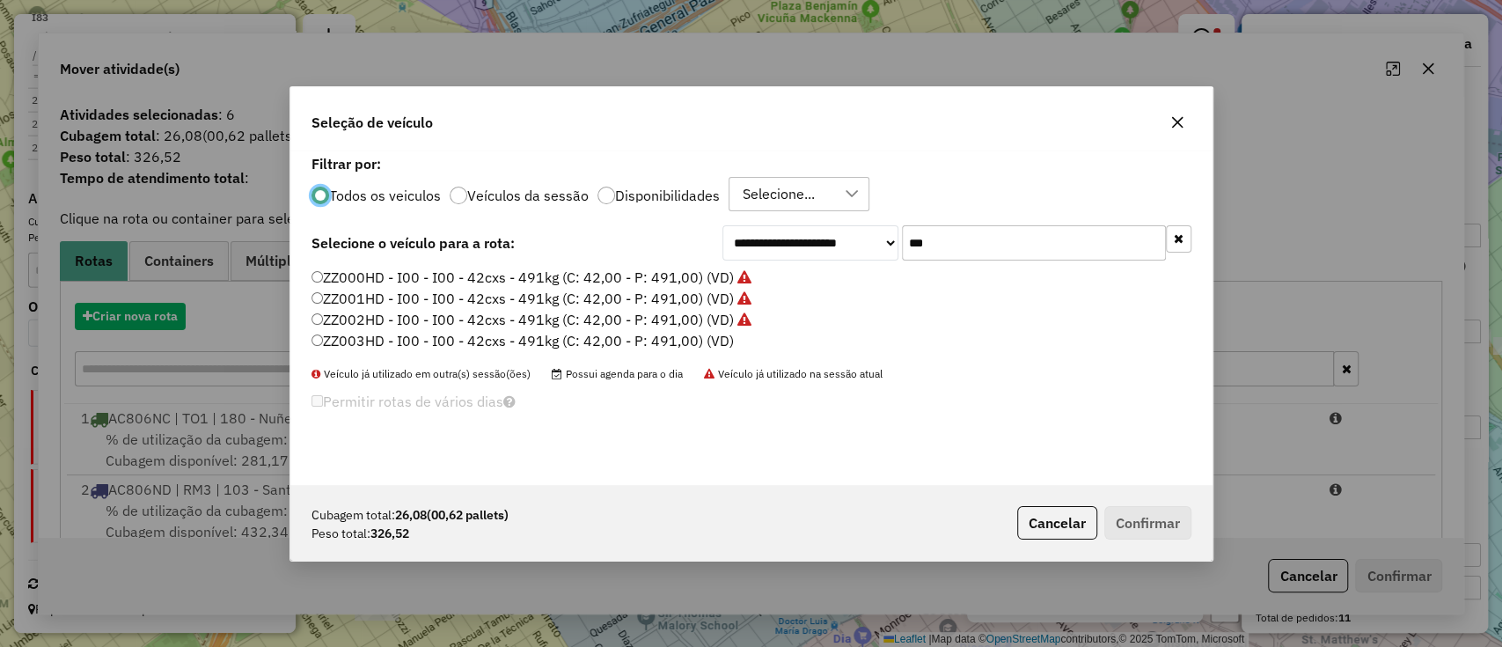
scroll to position [9, 5]
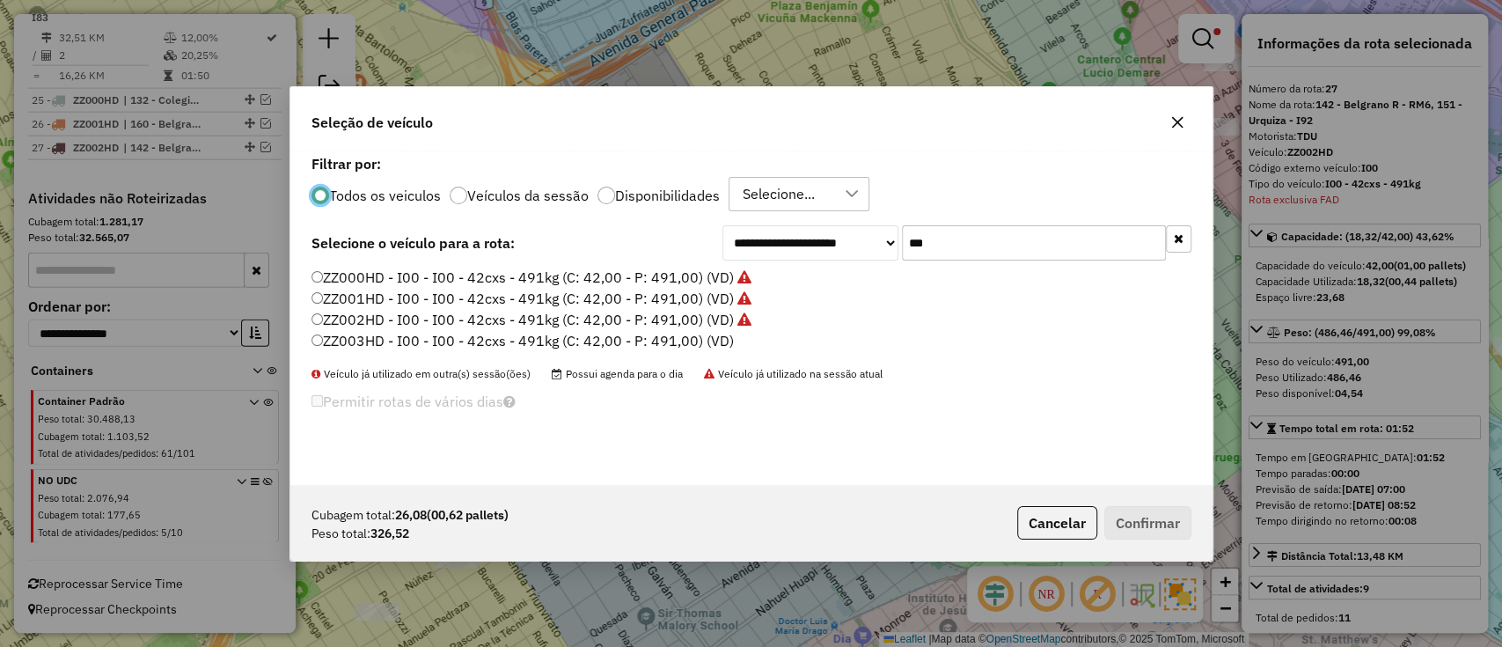
click at [713, 341] on label "ZZ003HD - I00 - I00 - 42cxs - 491kg (C: 42,00 - P: 491,00) (VD)" at bounding box center [523, 340] width 422 height 21
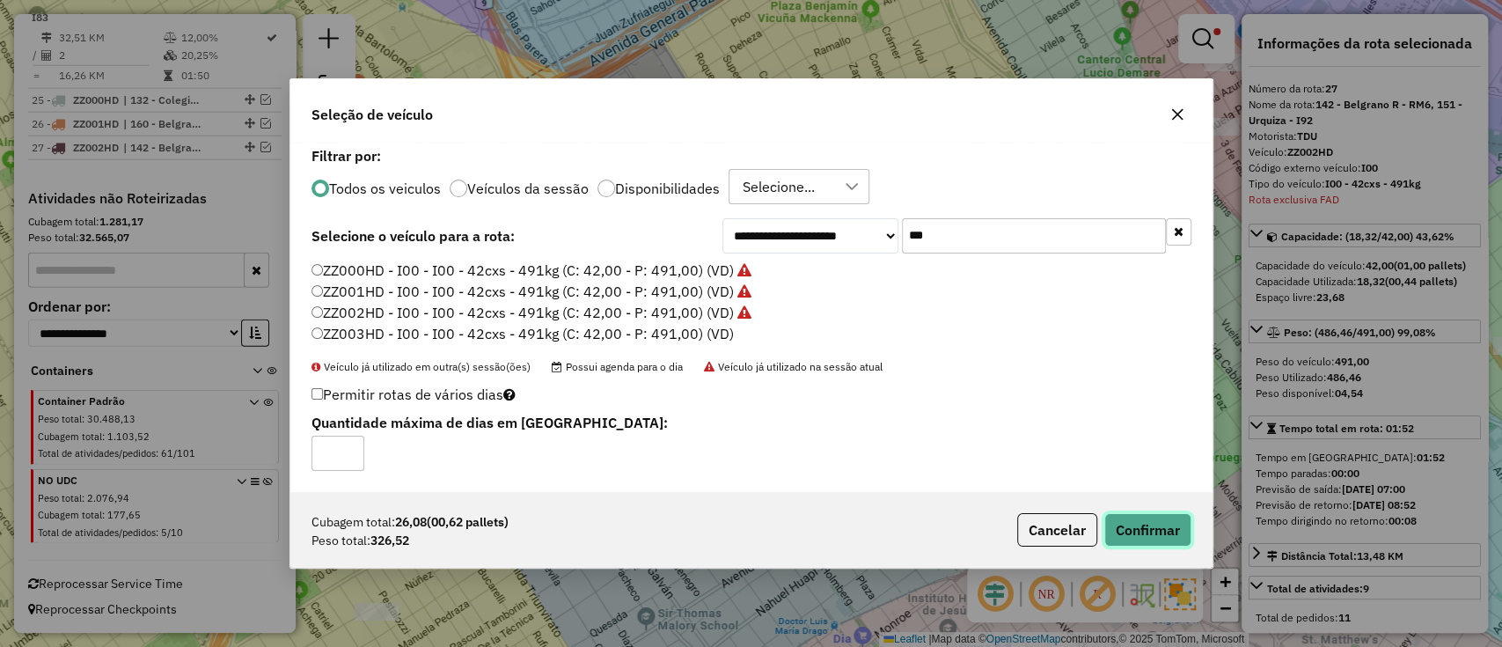
click at [1140, 532] on button "Confirmar" at bounding box center [1147, 529] width 87 height 33
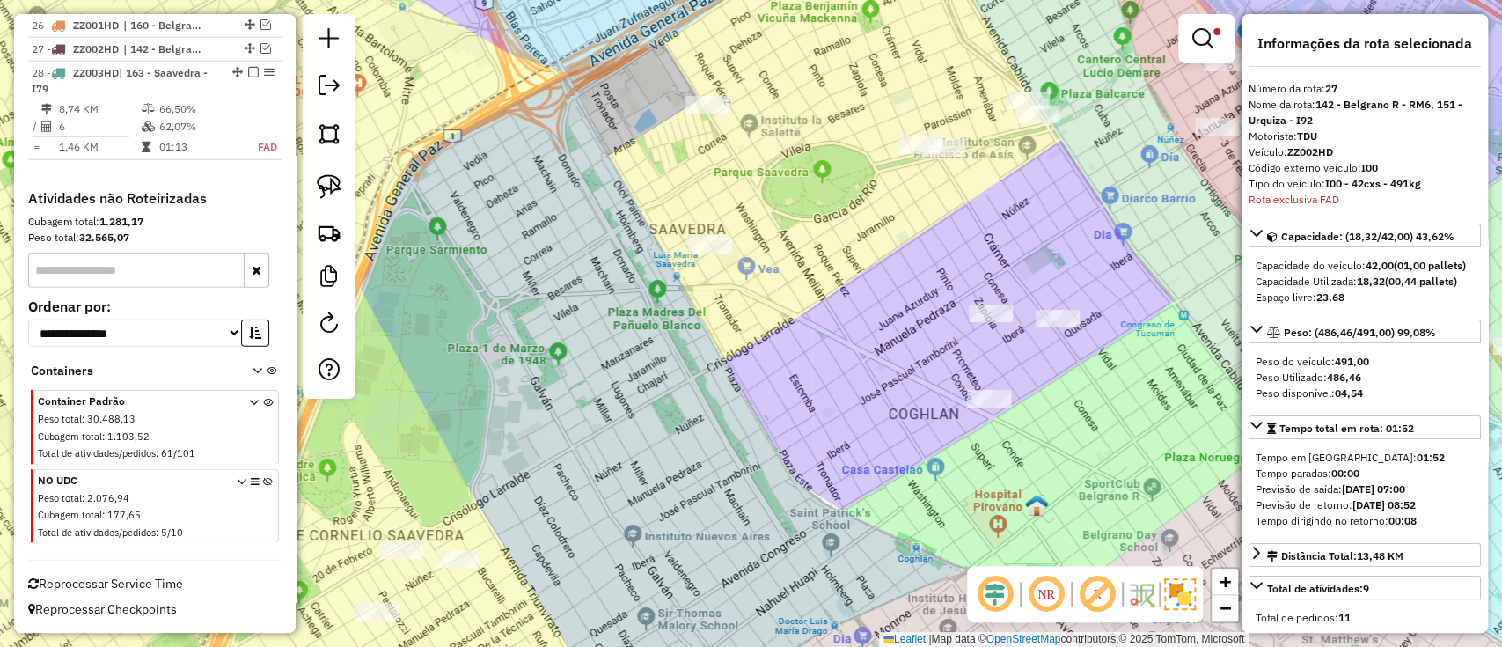
scroll to position [3015, 0]
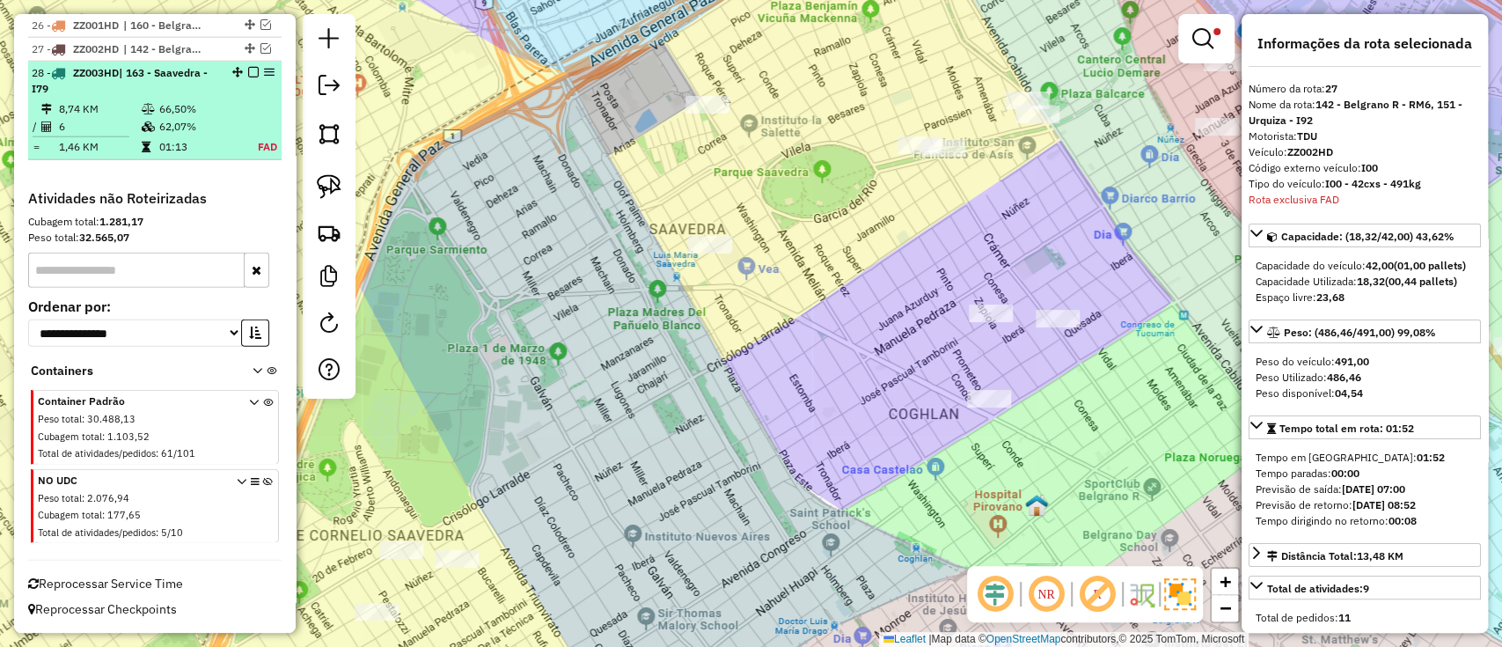
click at [197, 138] on td "01:13" at bounding box center [196, 147] width 77 height 18
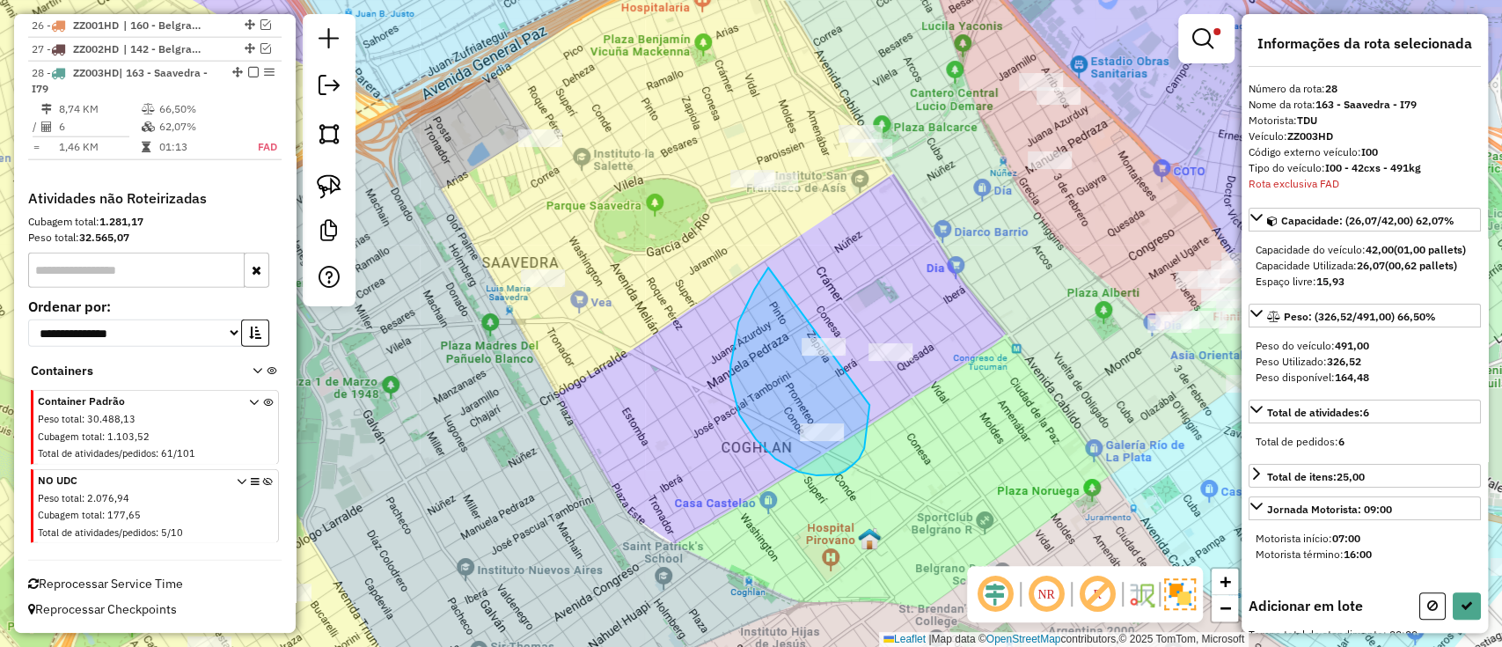
drag, startPoint x: 738, startPoint y: 322, endPoint x: 869, endPoint y: 387, distance: 146.4
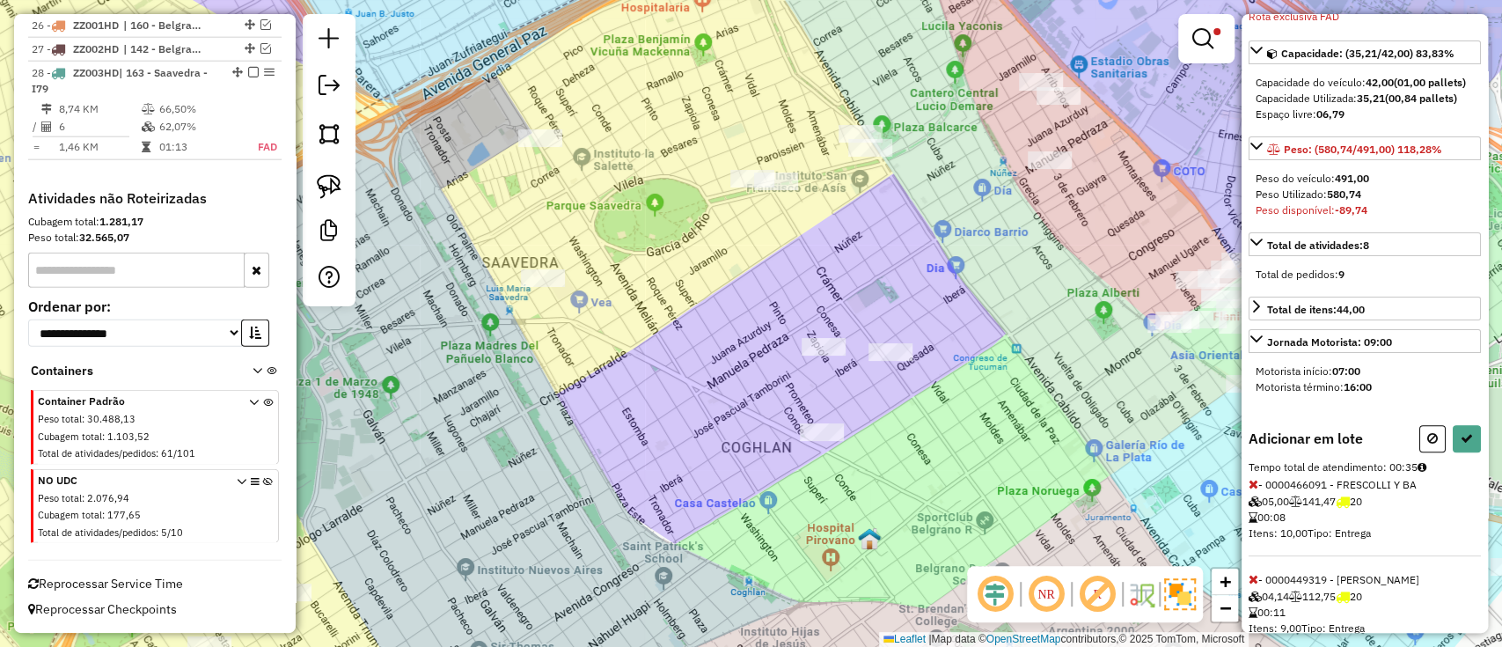
scroll to position [219, 0]
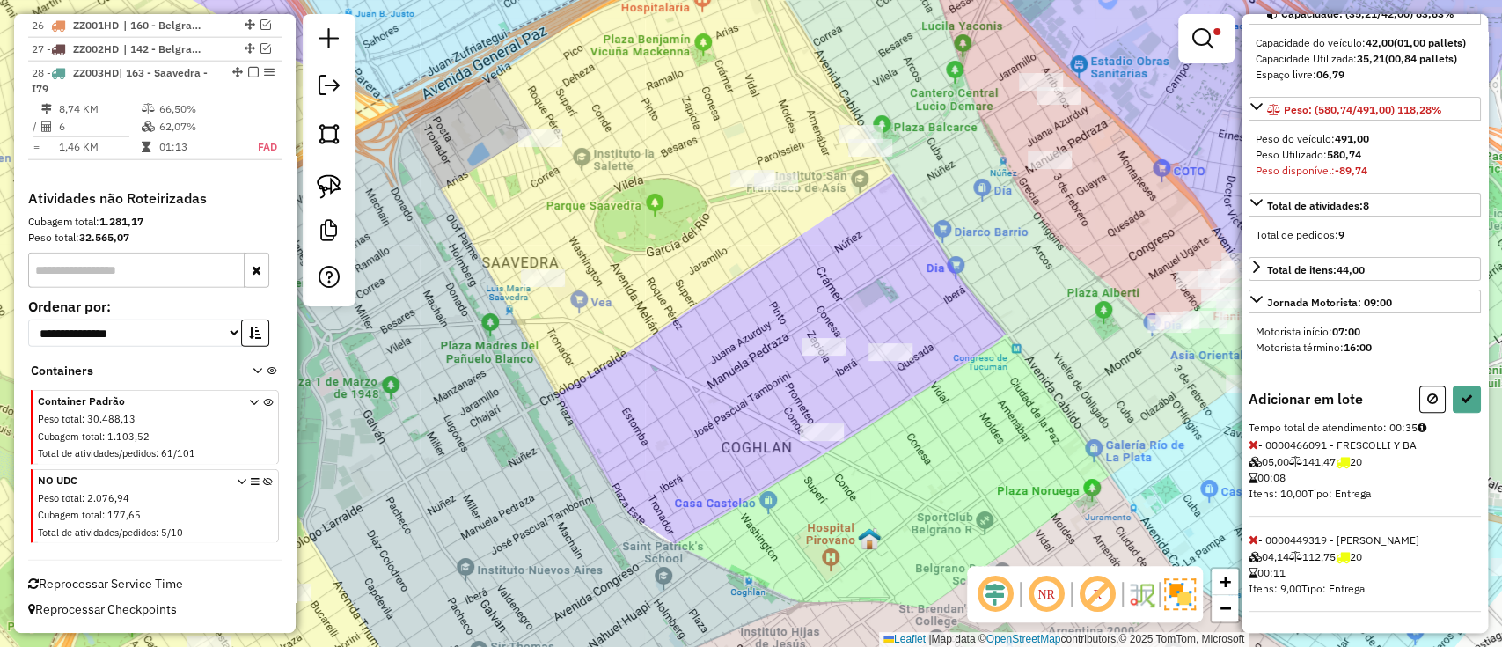
click at [1259, 533] on span "- 0000449319 - GUO FANG MIN 04,14 112,75 20 00:11 Itens: 9,00 Tipo: Entrega" at bounding box center [1365, 572] width 232 height 78
click at [1253, 537] on icon at bounding box center [1254, 539] width 10 height 12
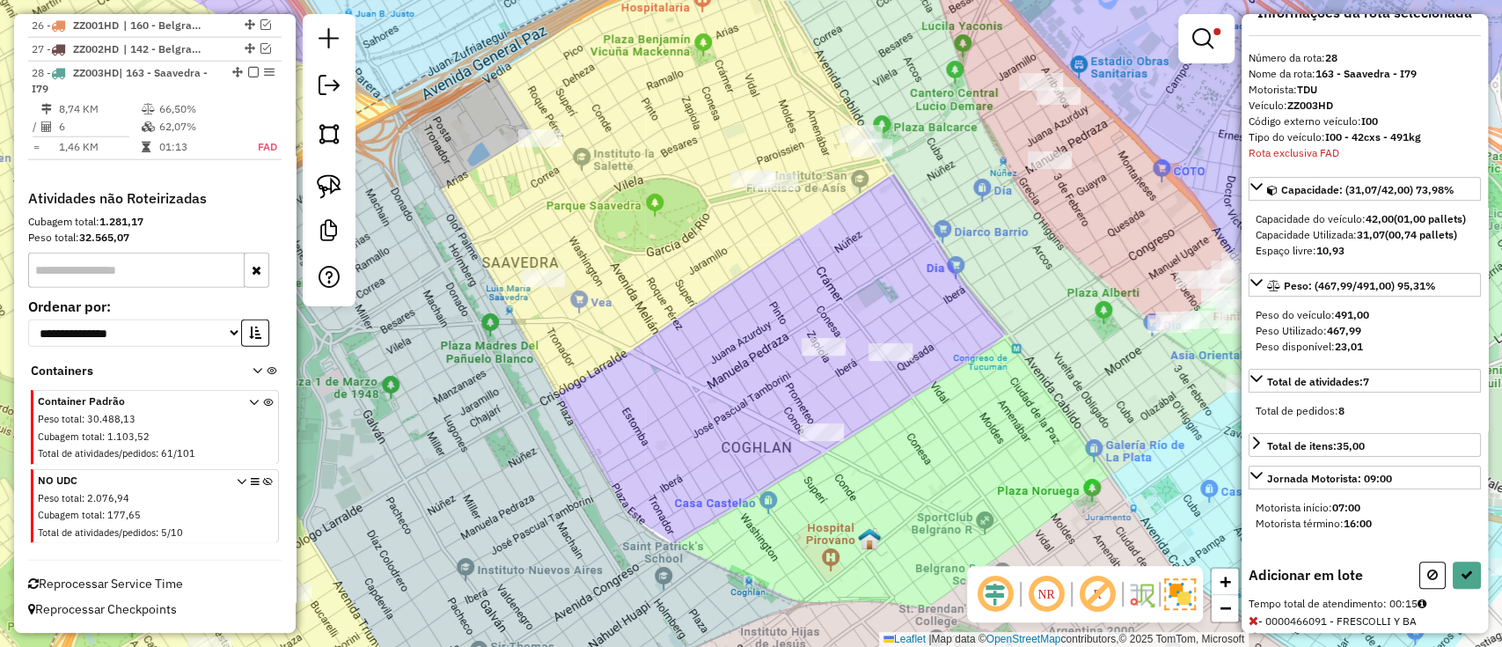
scroll to position [0, 0]
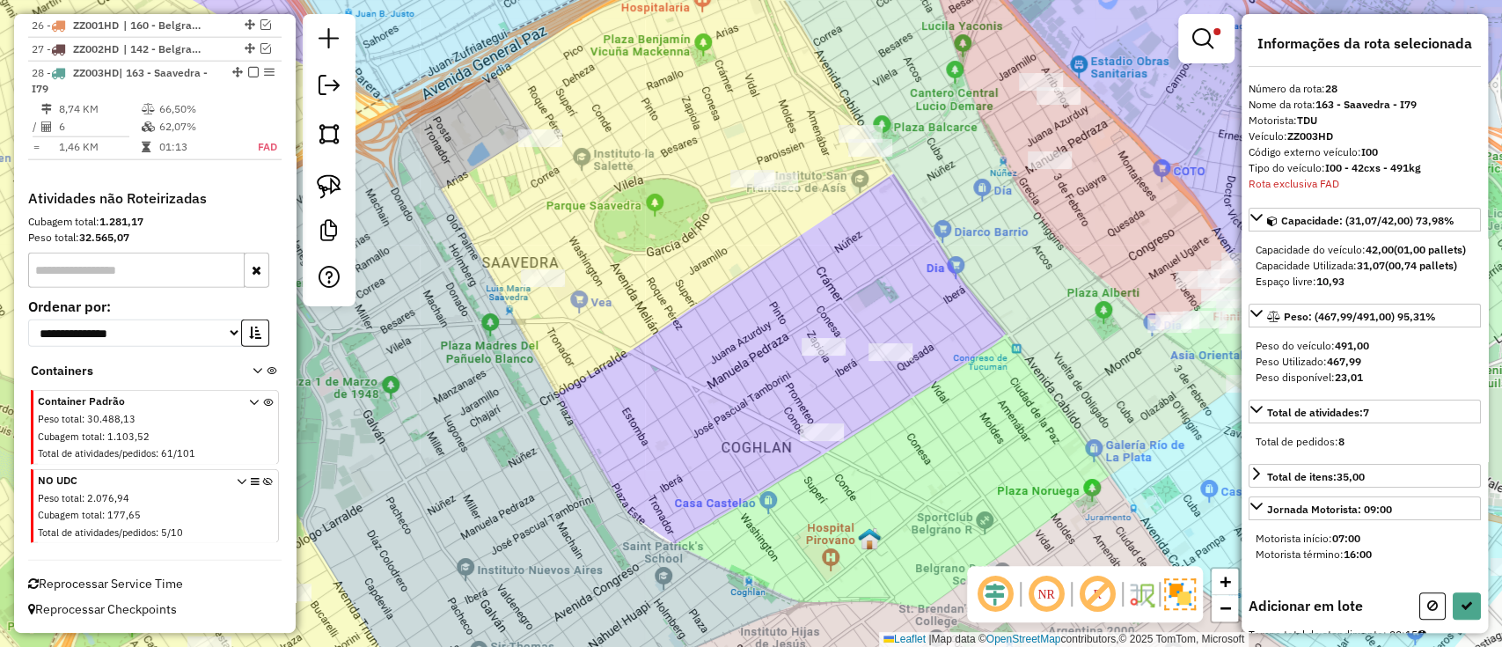
select select "**********"
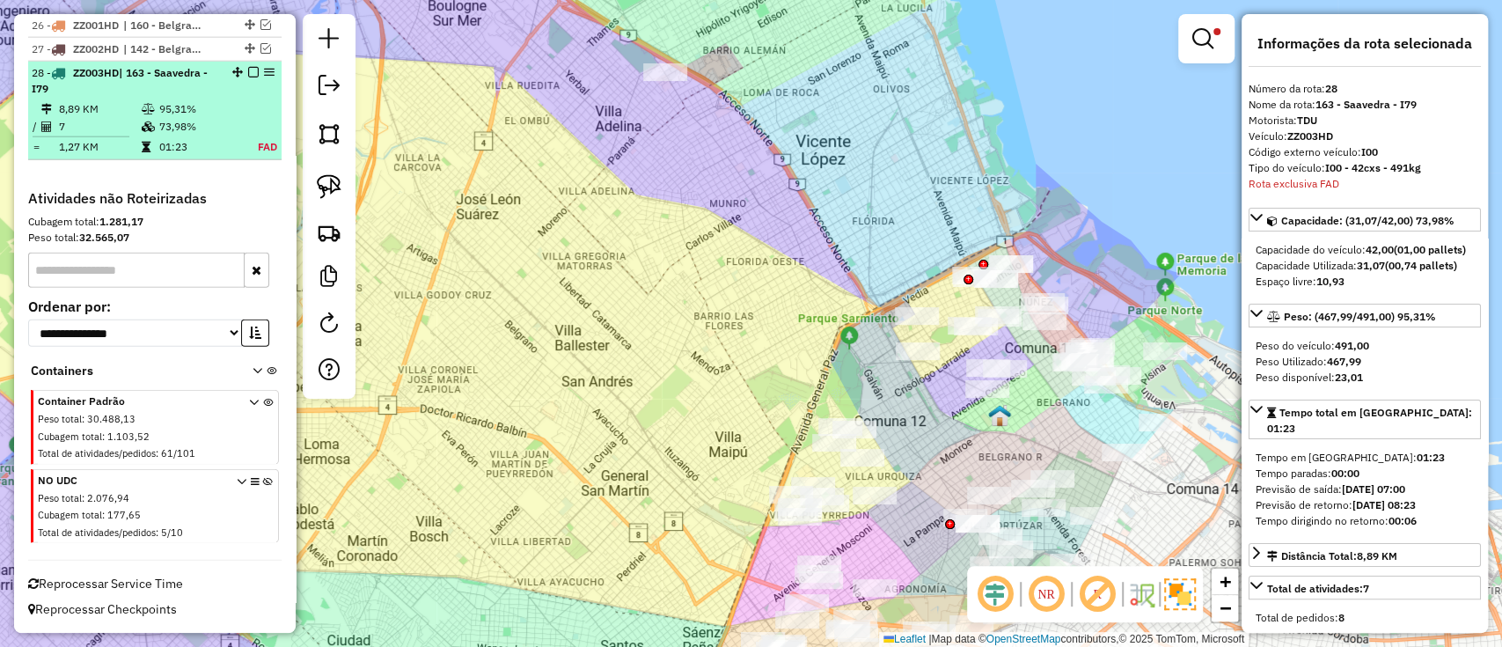
click at [249, 67] on em at bounding box center [253, 72] width 11 height 11
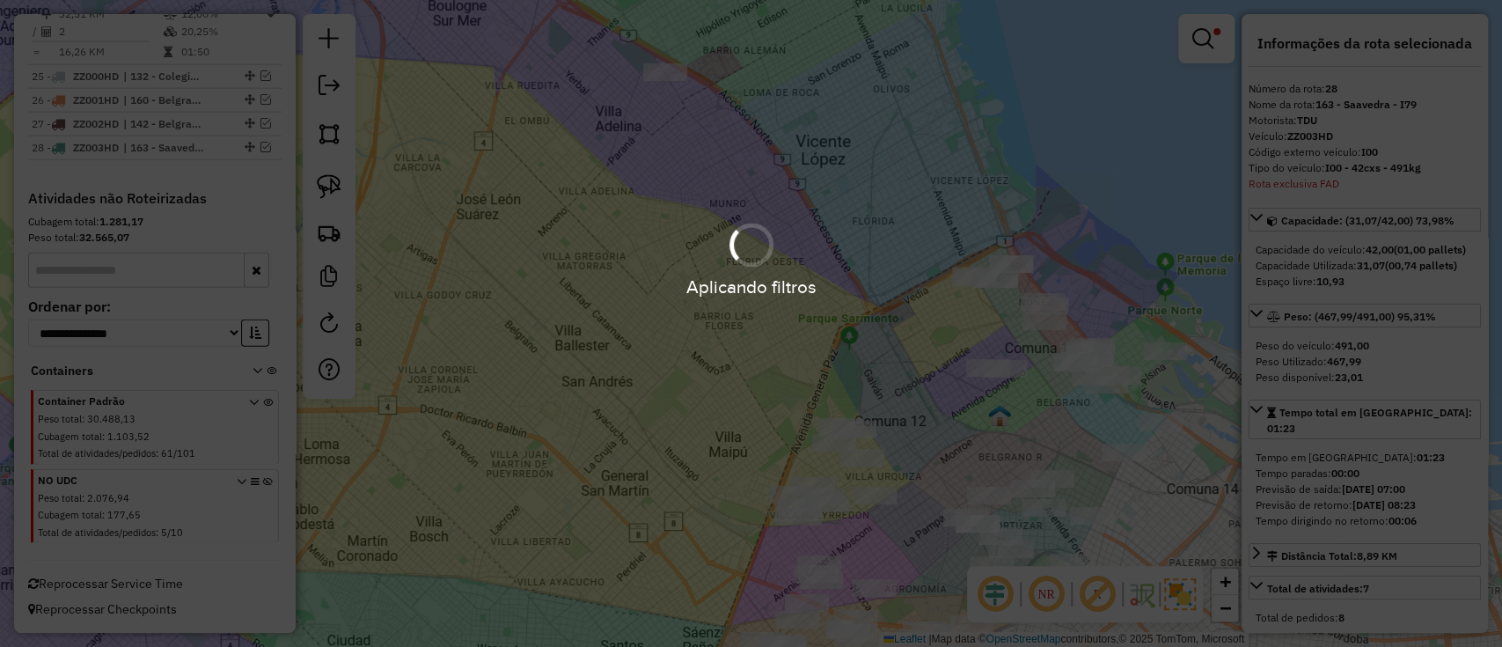
scroll to position [2940, 0]
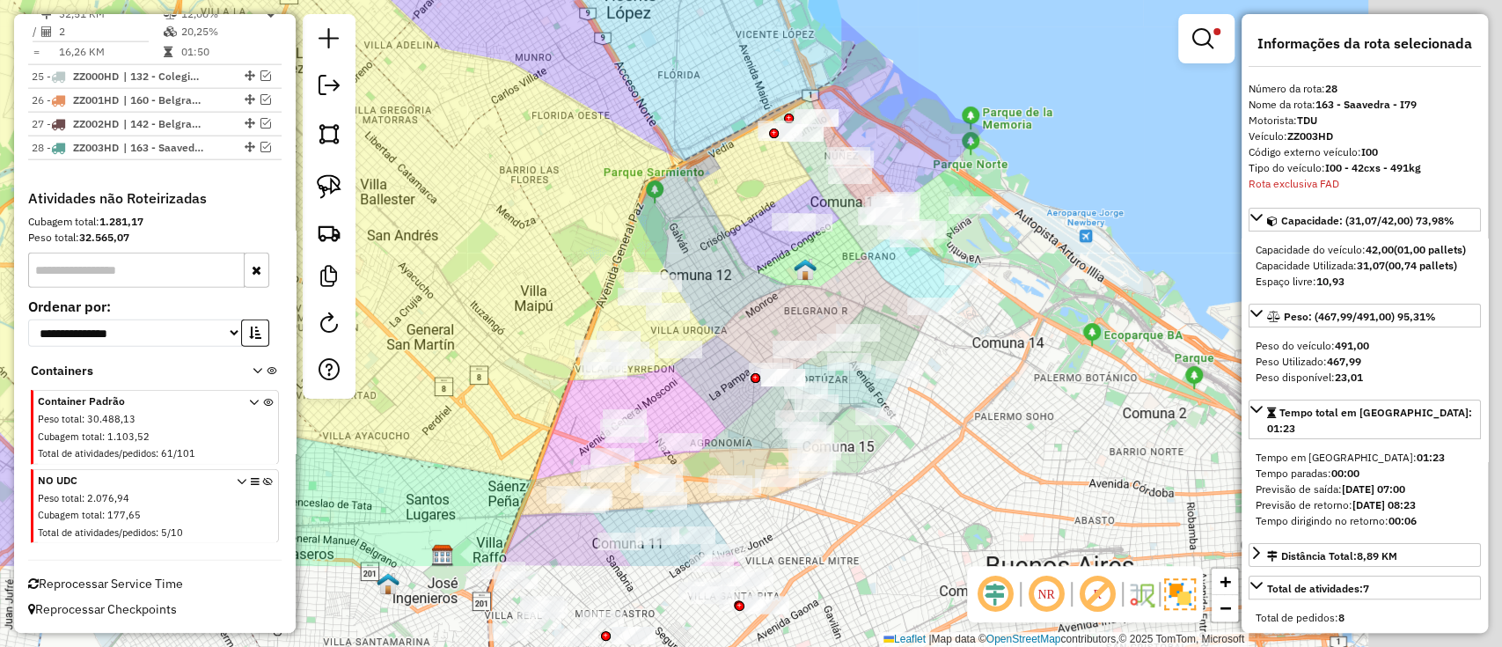
drag, startPoint x: 909, startPoint y: 314, endPoint x: 784, endPoint y: 239, distance: 145.6
click at [795, 243] on div "Limpar filtros Janela de atendimento Grade de atendimento Capacidade Transporta…" at bounding box center [751, 323] width 1502 height 647
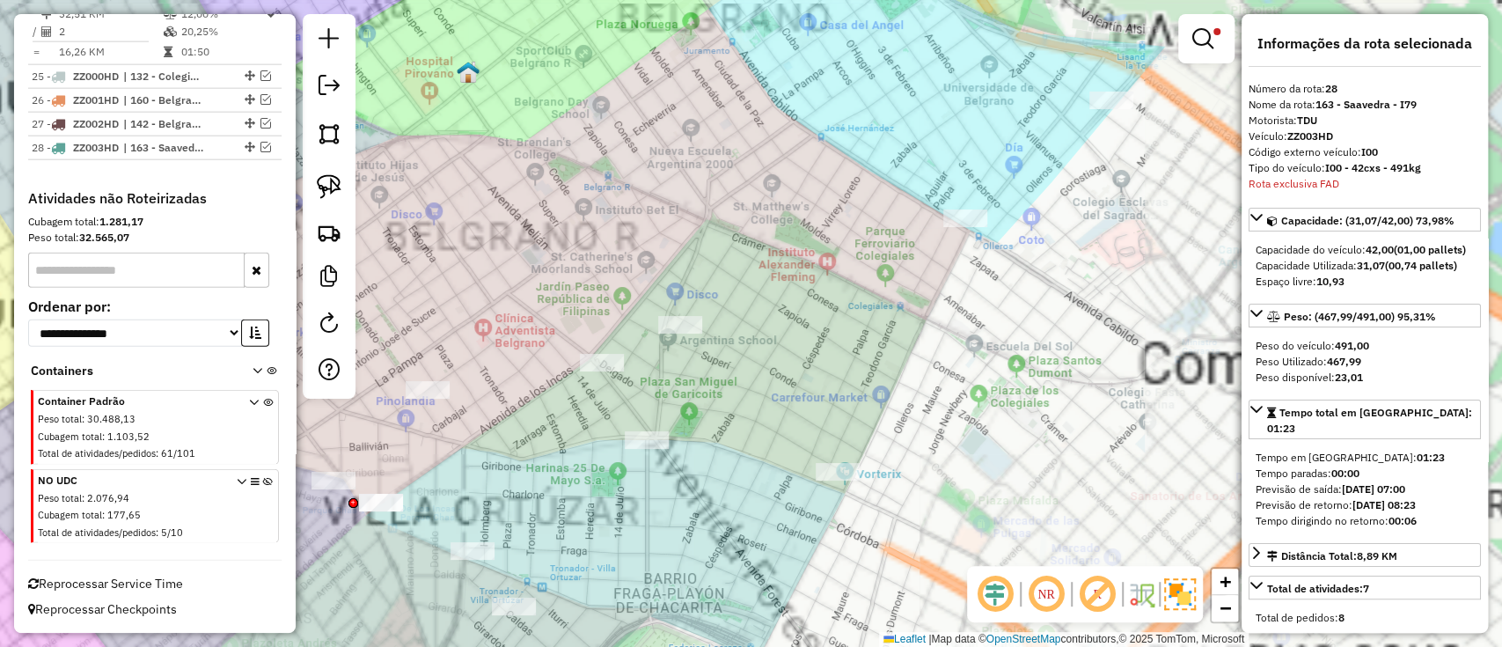
drag, startPoint x: 715, startPoint y: 259, endPoint x: 825, endPoint y: 170, distance: 140.7
click at [824, 172] on div "Rota 20 - Placa GFV163 0000354920 - LUO KUO MING Limpar filtros Janela de atend…" at bounding box center [751, 323] width 1502 height 647
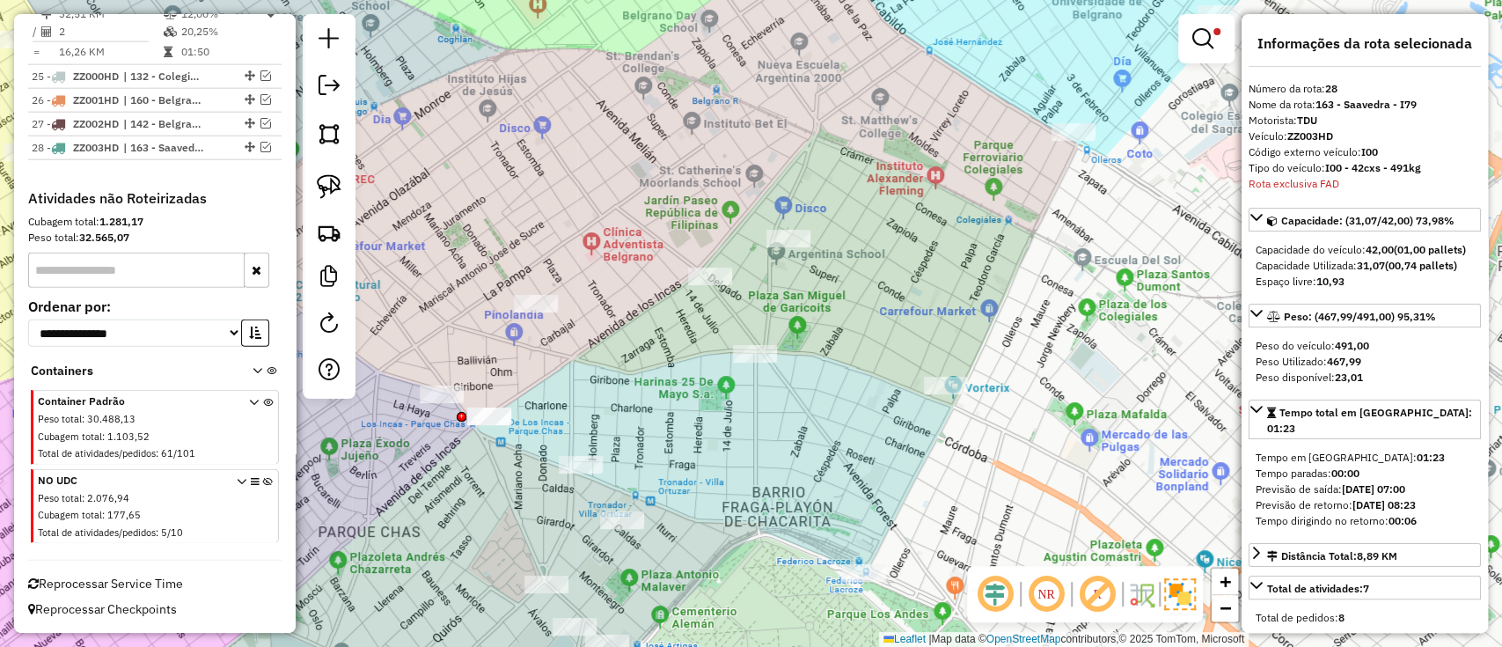
click at [1186, 584] on img at bounding box center [1180, 594] width 32 height 32
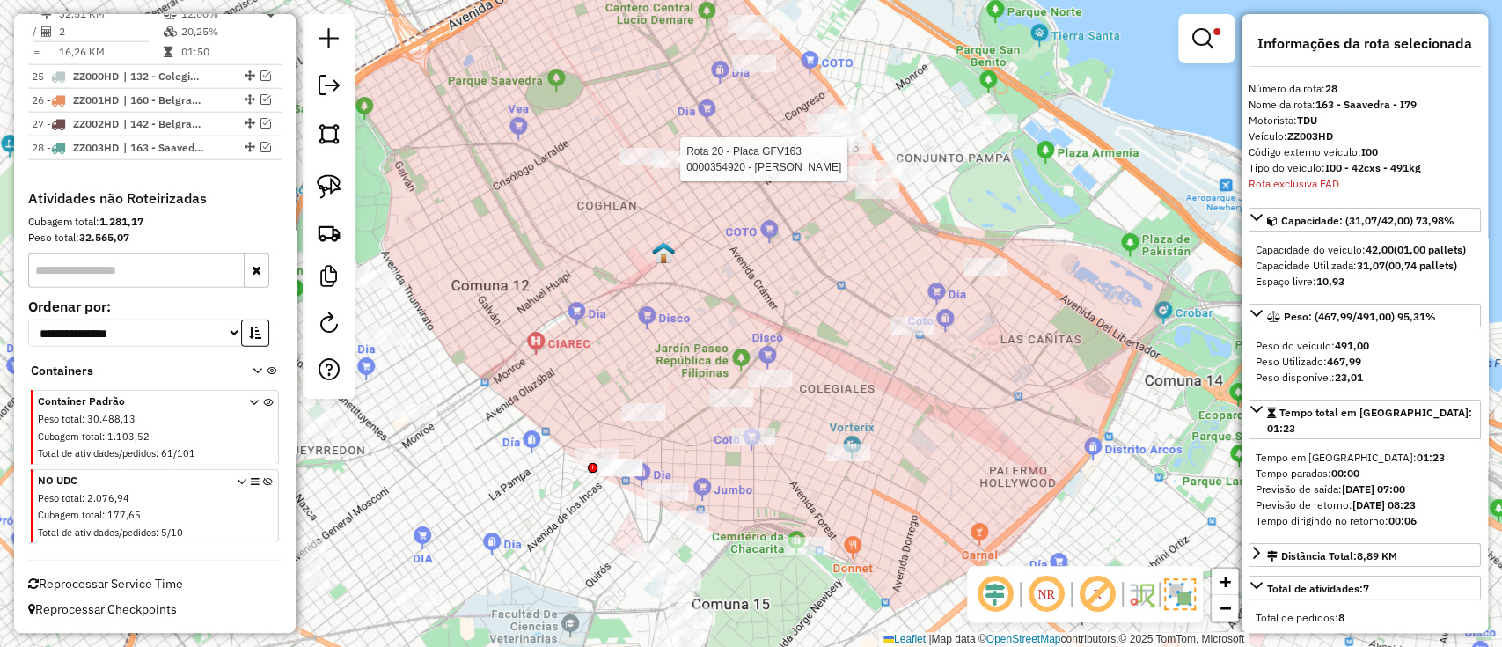
drag, startPoint x: 669, startPoint y: 243, endPoint x: 671, endPoint y: 327, distance: 84.5
click at [671, 327] on div "Rota 20 - Placa GFV163 0000354920 - LUO KUO MING Limpar filtros Janela de atend…" at bounding box center [751, 323] width 1502 height 647
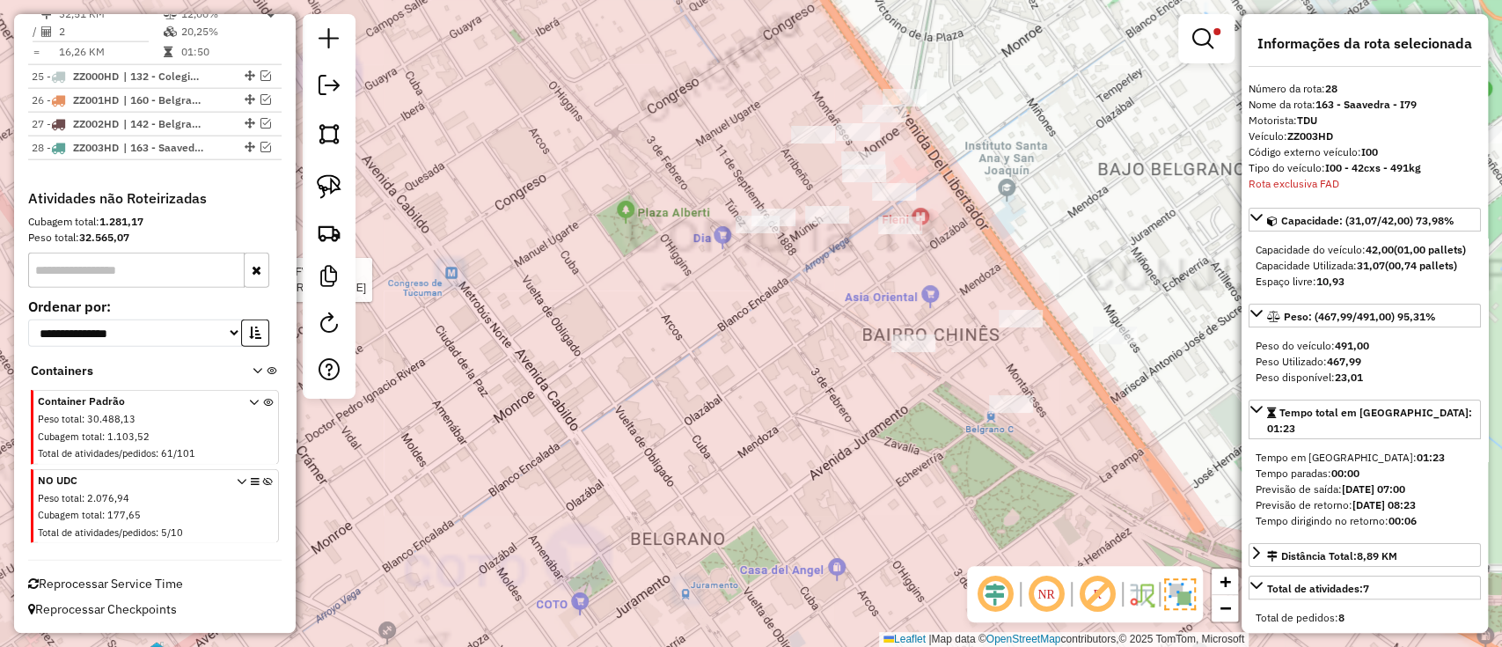
drag, startPoint x: 791, startPoint y: 192, endPoint x: 700, endPoint y: 238, distance: 101.9
click at [700, 238] on div "Rota 20 - Placa GFV163 0000354920 - LUO KUO MING Limpar filtros Janela de atend…" at bounding box center [751, 323] width 1502 height 647
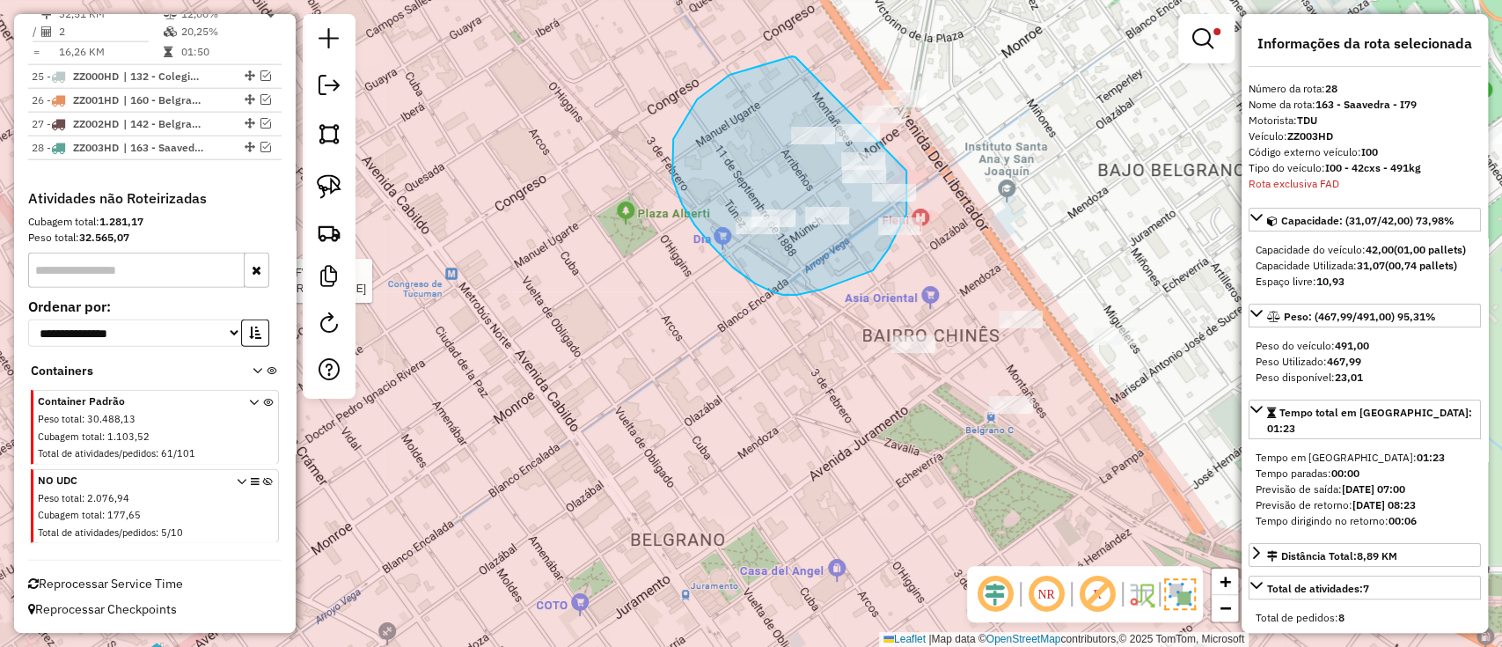
drag, startPoint x: 795, startPoint y: 58, endPoint x: 906, endPoint y: 171, distance: 158.0
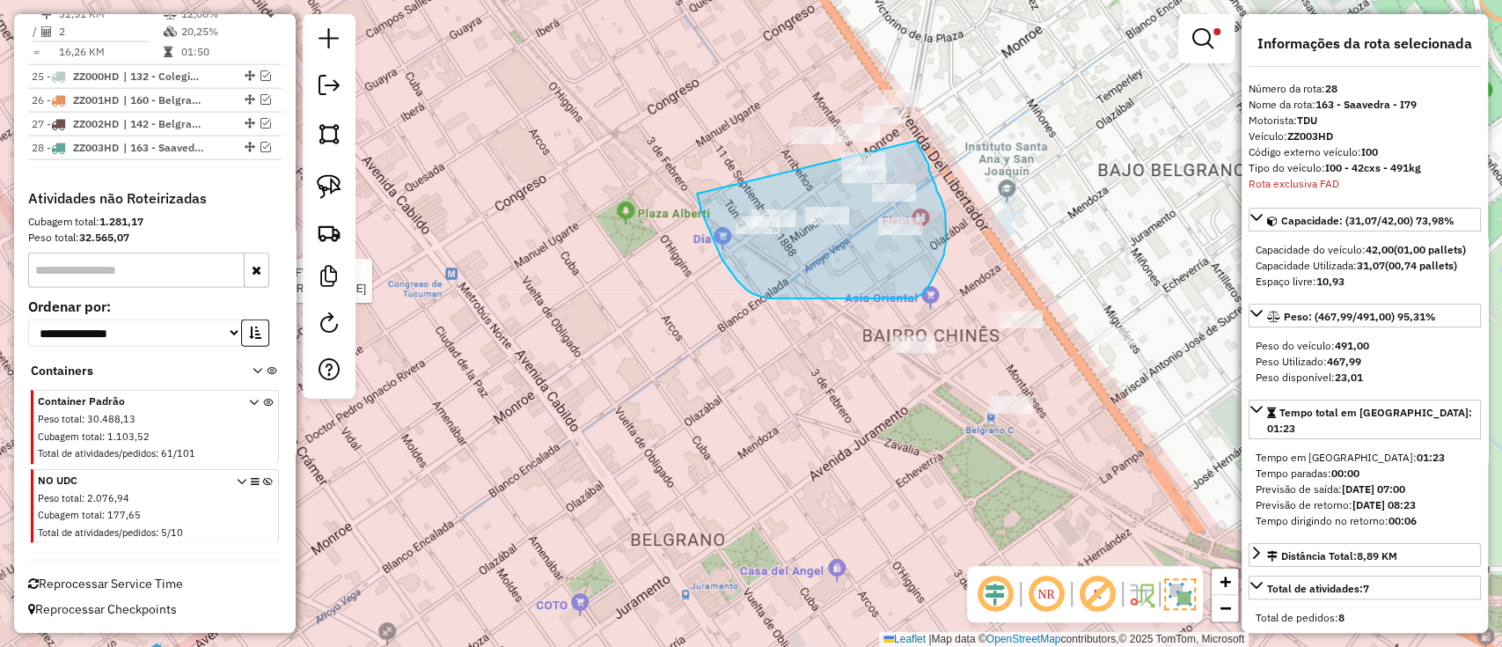
drag, startPoint x: 697, startPoint y: 194, endPoint x: 913, endPoint y: 137, distance: 223.7
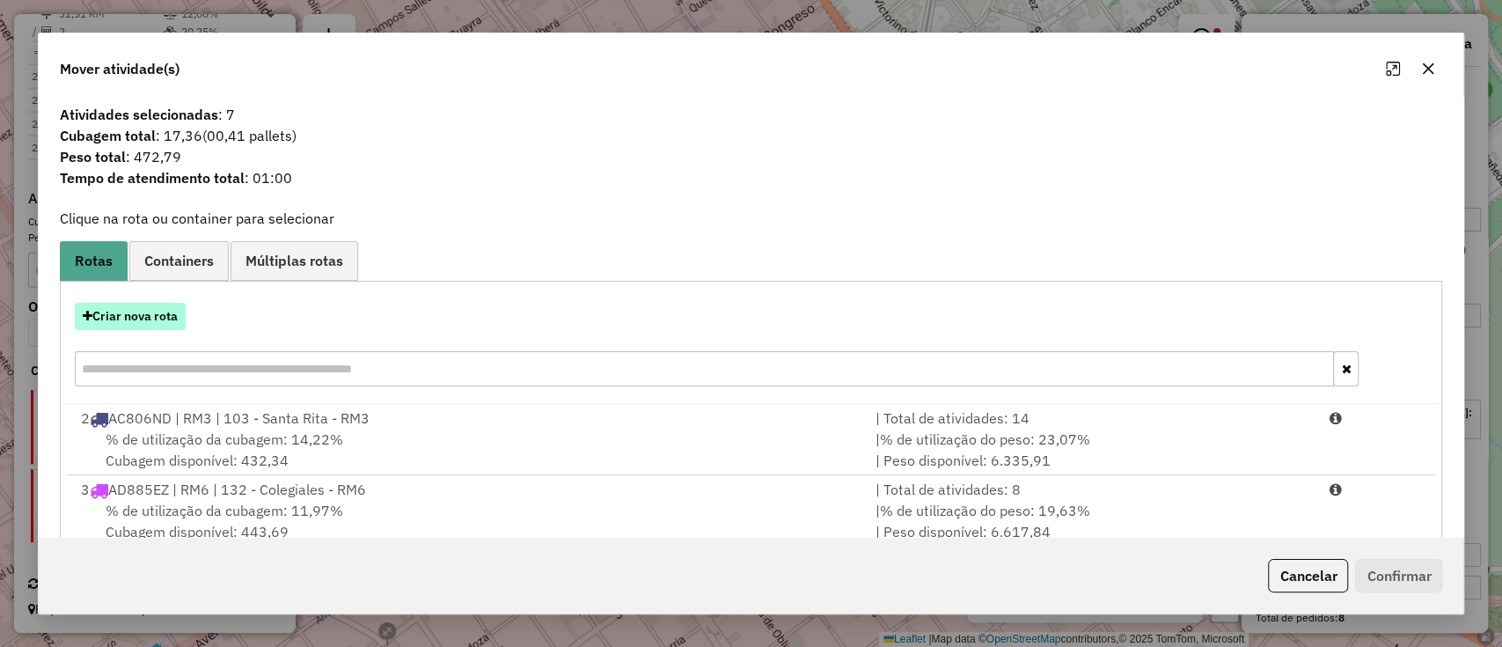
click at [134, 327] on button "Criar nova rota" at bounding box center [130, 316] width 111 height 27
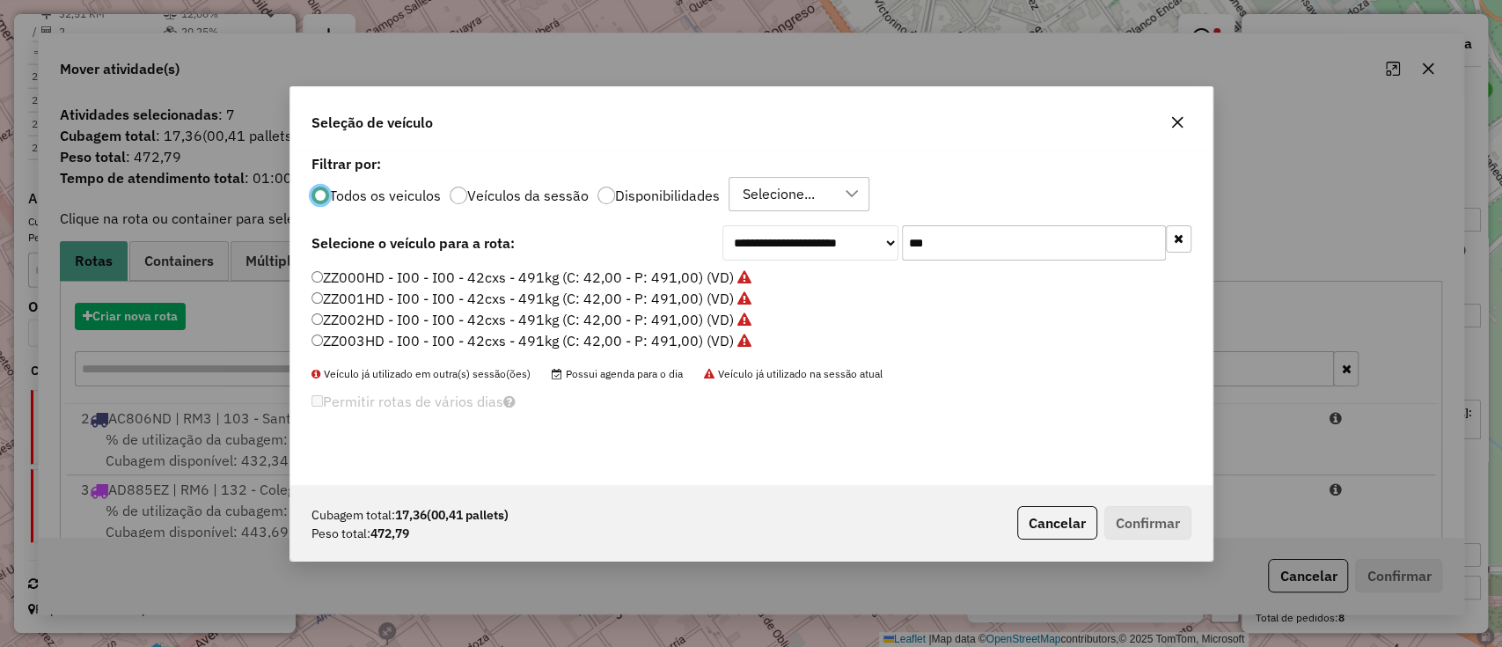
scroll to position [9, 5]
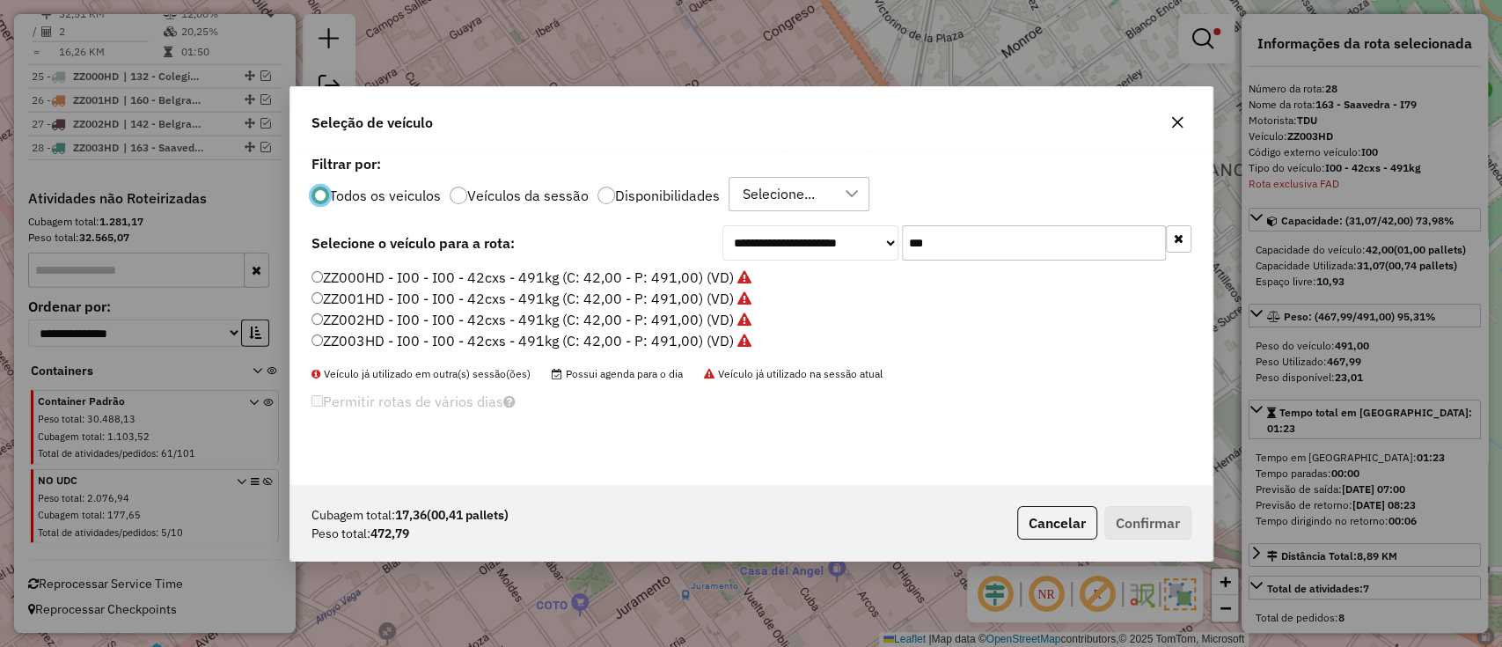
click at [720, 277] on label "ZZ000HD - I00 - I00 - 42cxs - 491kg (C: 42,00 - P: 491,00) (VD)" at bounding box center [532, 277] width 440 height 21
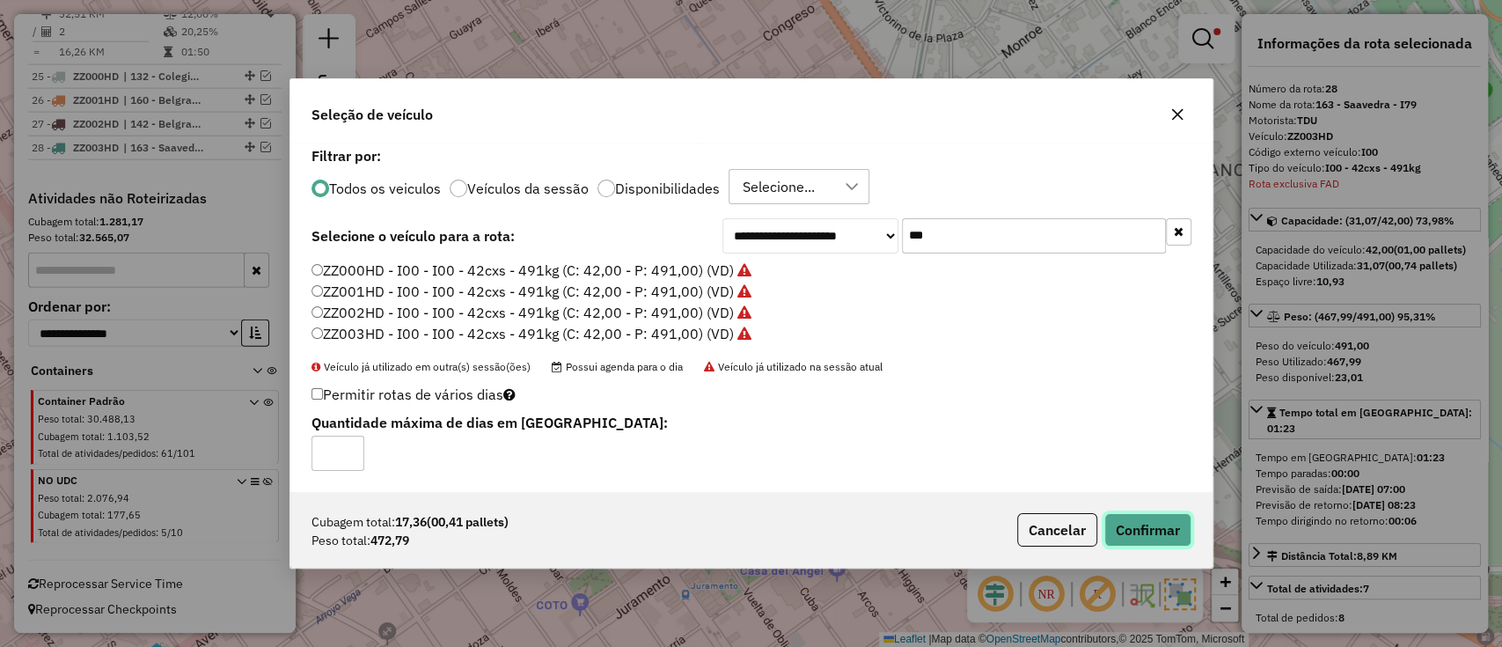
click at [1189, 531] on button "Confirmar" at bounding box center [1147, 529] width 87 height 33
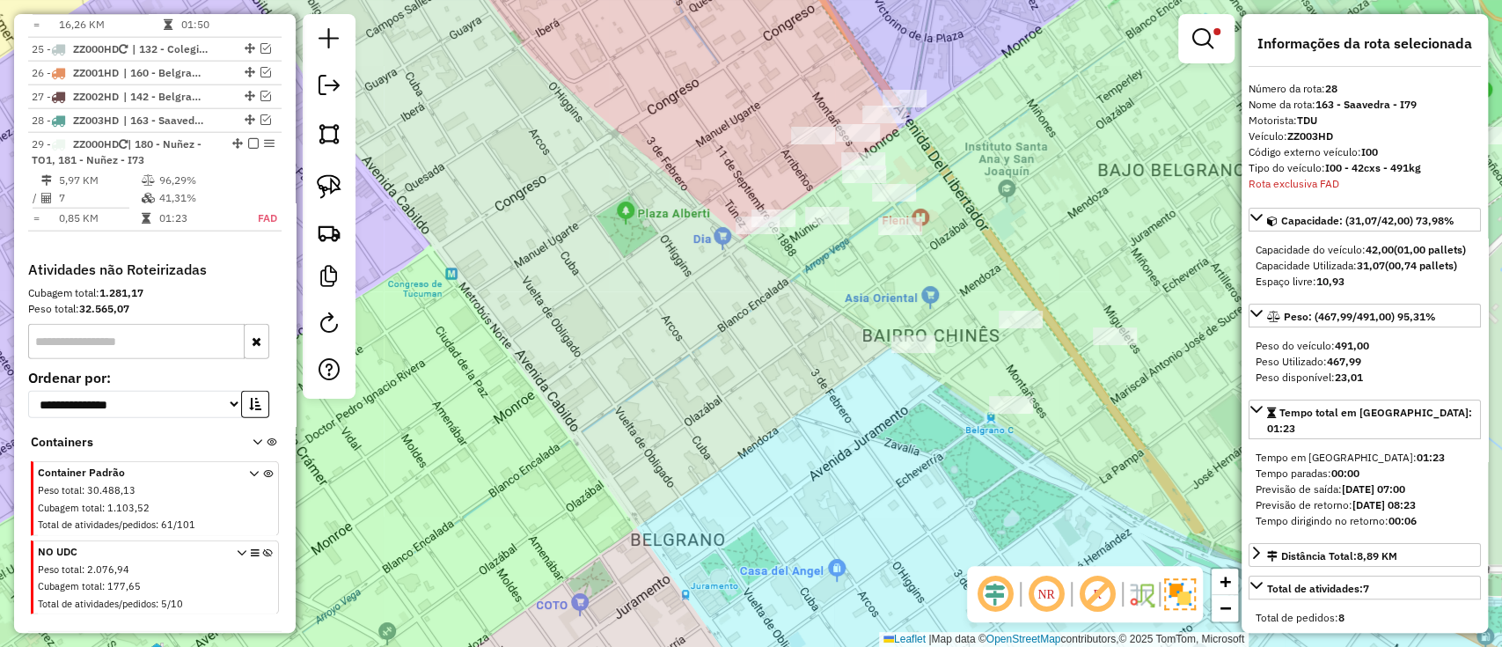
scroll to position [3038, 0]
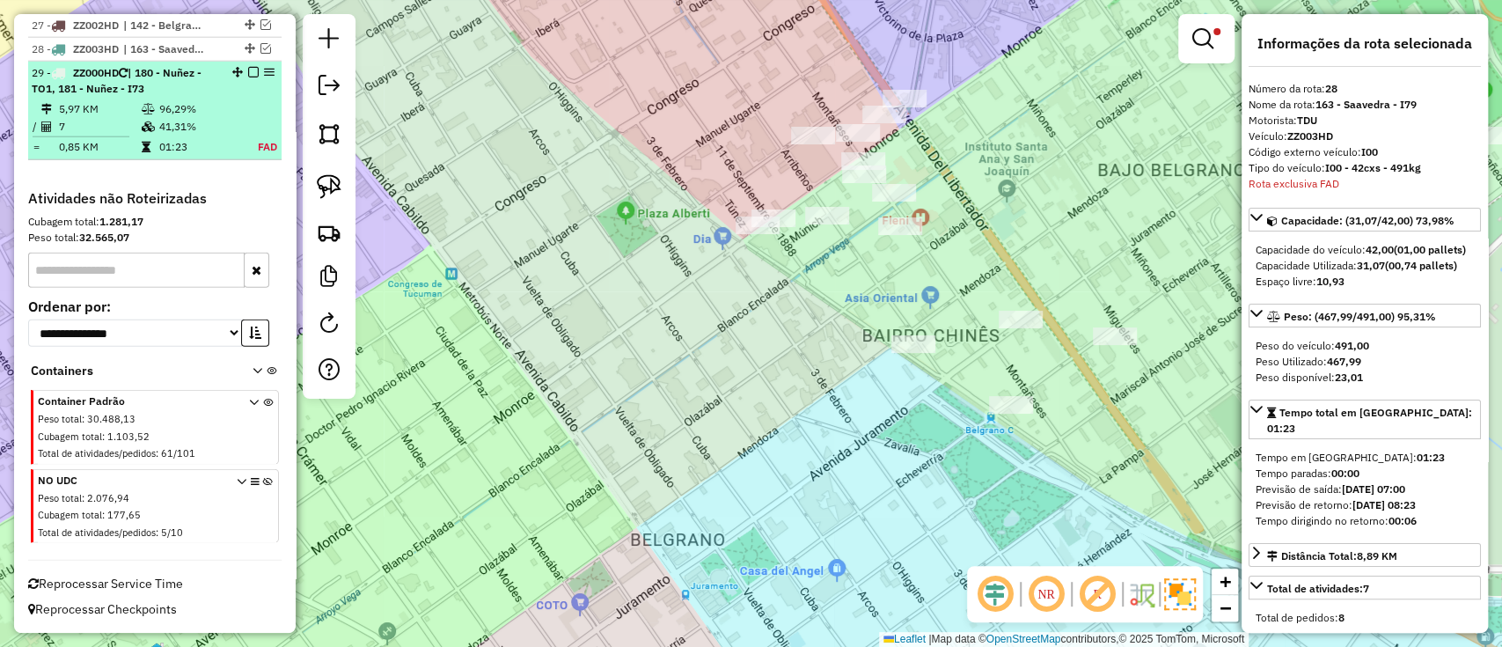
click at [253, 71] on div at bounding box center [248, 72] width 53 height 11
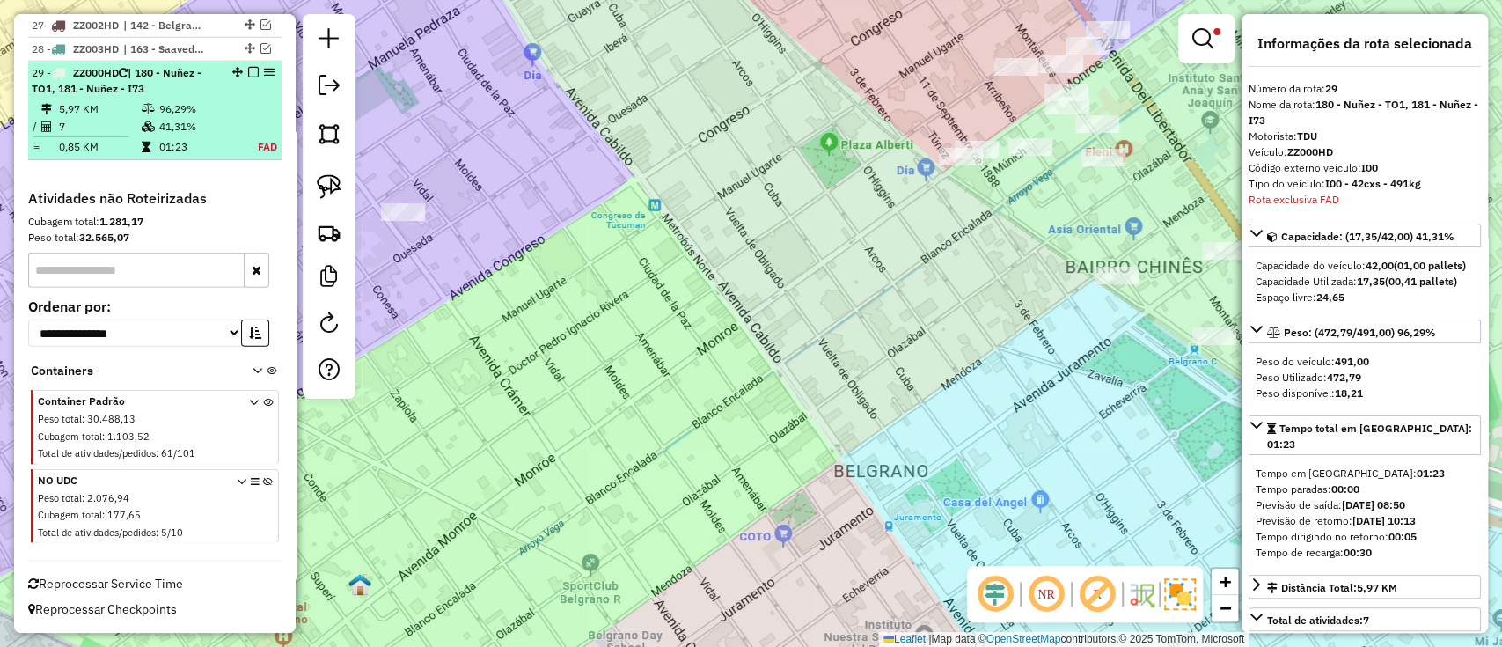
click at [253, 71] on em at bounding box center [253, 72] width 11 height 11
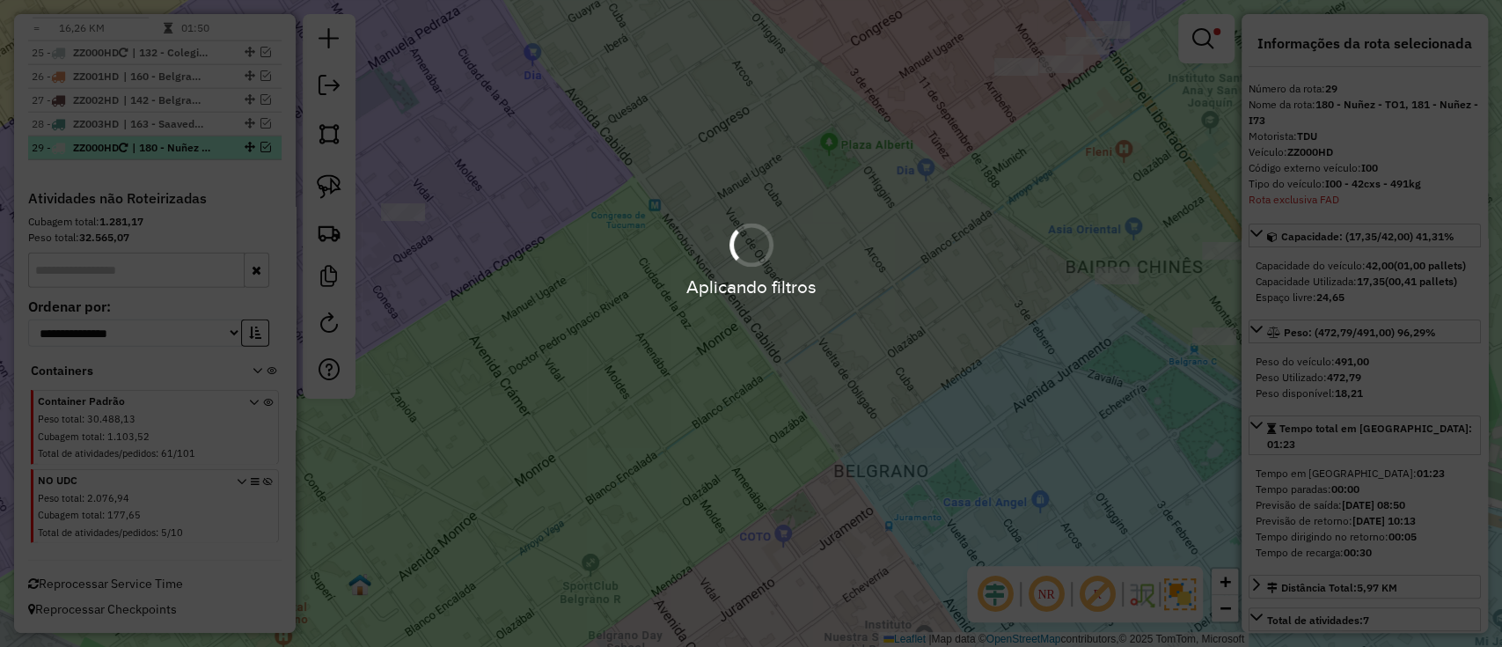
scroll to position [2964, 0]
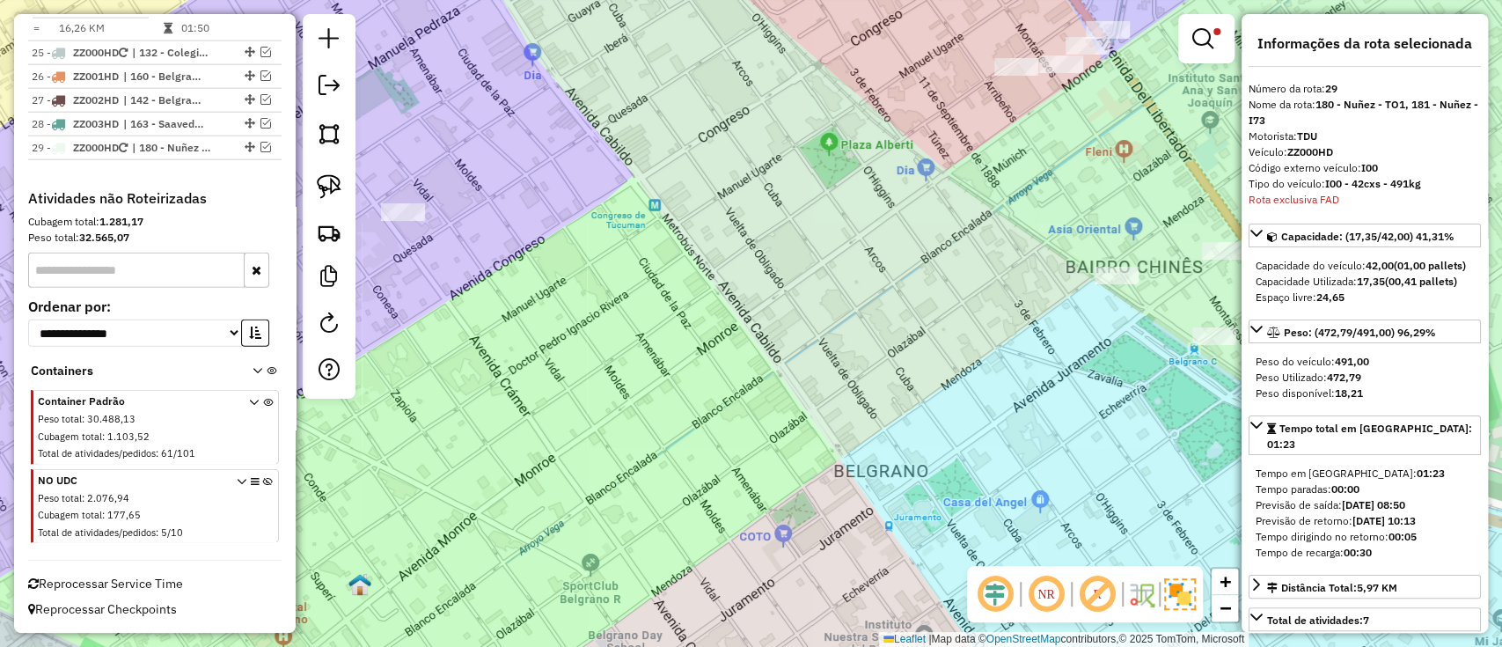
click at [1206, 26] on link at bounding box center [1206, 38] width 42 height 35
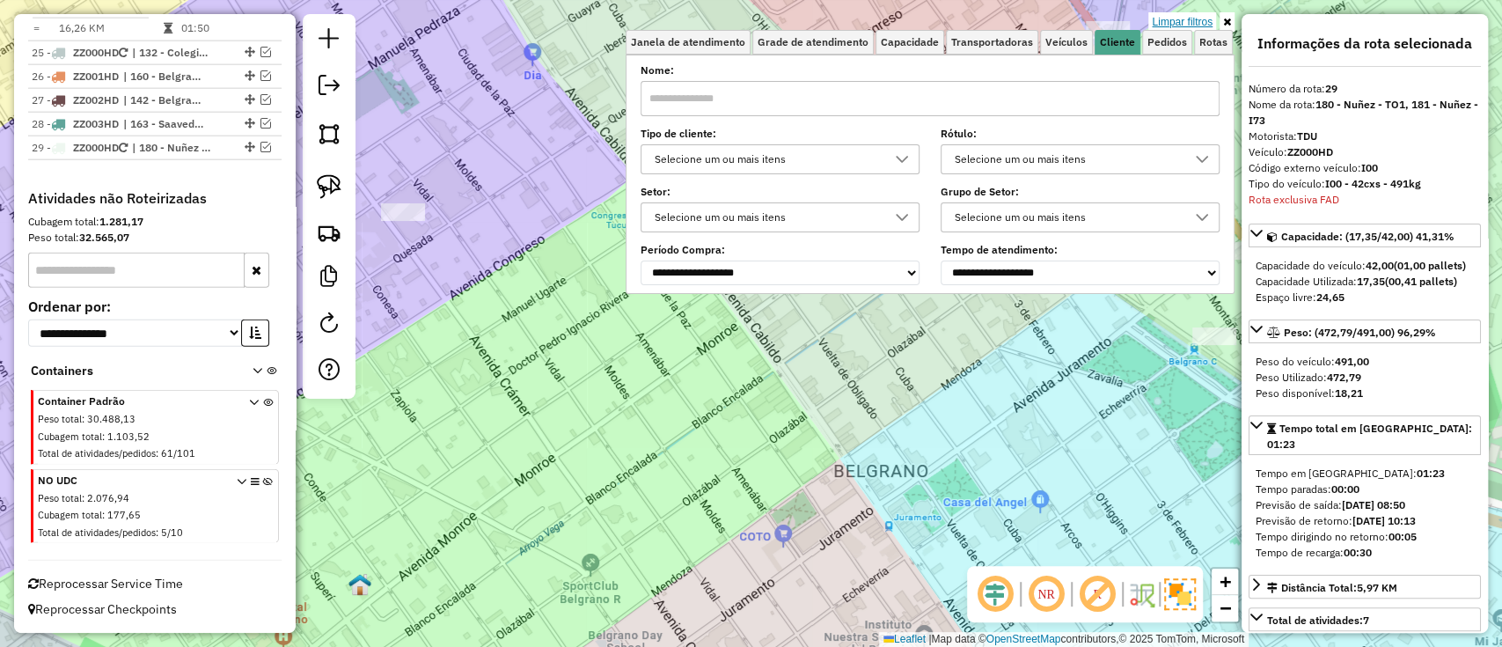
click at [1190, 18] on link "Limpar filtros" at bounding box center [1182, 21] width 68 height 19
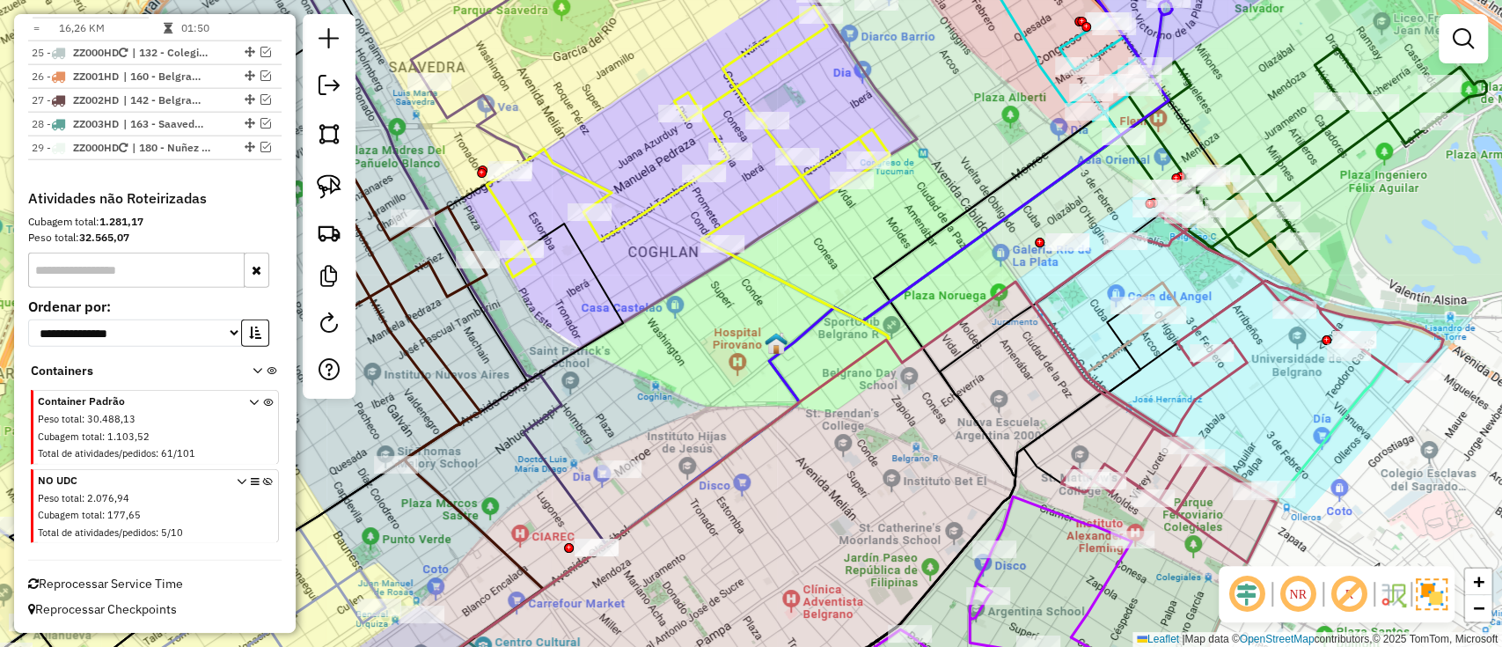
click at [1347, 595] on em at bounding box center [1349, 594] width 42 height 42
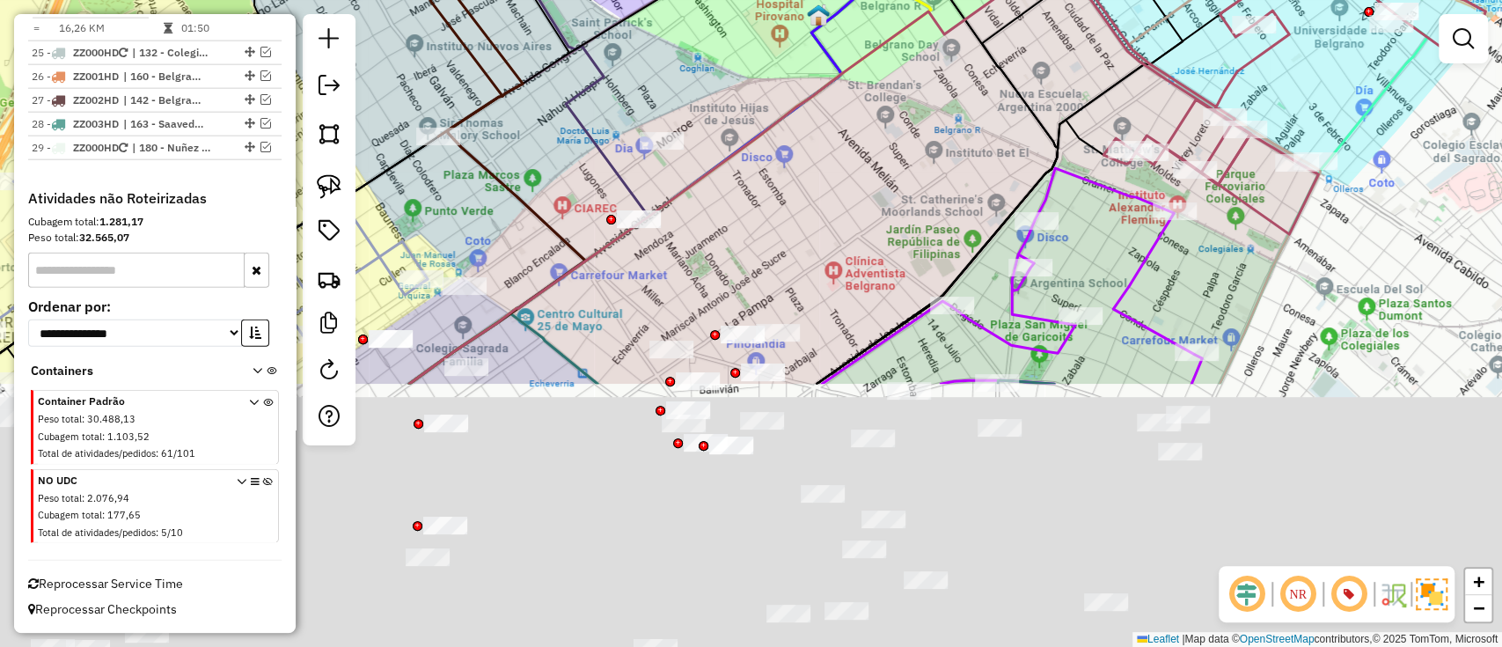
drag, startPoint x: 807, startPoint y: 539, endPoint x: 721, endPoint y: 243, distance: 308.0
click at [849, 194] on div "Janela de atendimento Grade de atendimento Capacidade Transportadoras Veículos …" at bounding box center [751, 323] width 1502 height 647
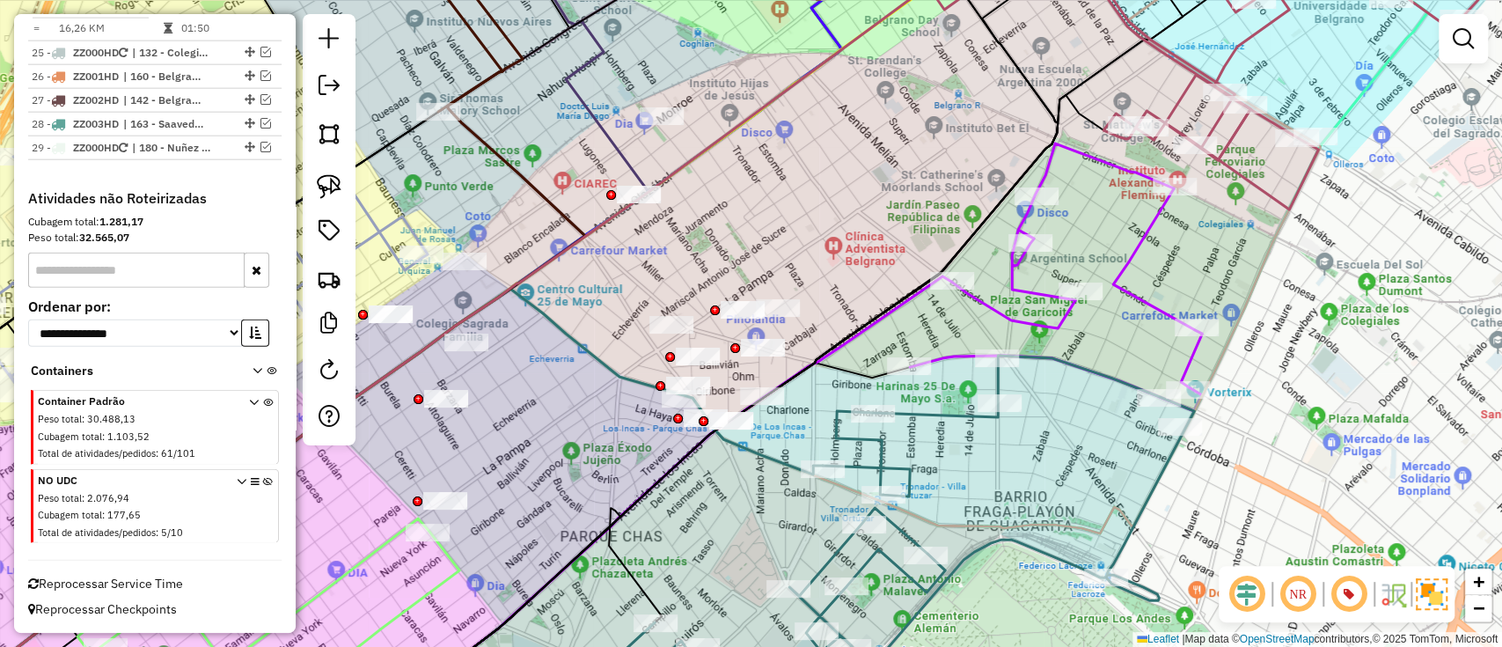
click at [267, 480] on icon at bounding box center [268, 510] width 10 height 66
drag, startPoint x: 913, startPoint y: 574, endPoint x: 1007, endPoint y: 186, distance: 399.3
click at [1007, 356] on icon at bounding box center [907, 530] width 573 height 349
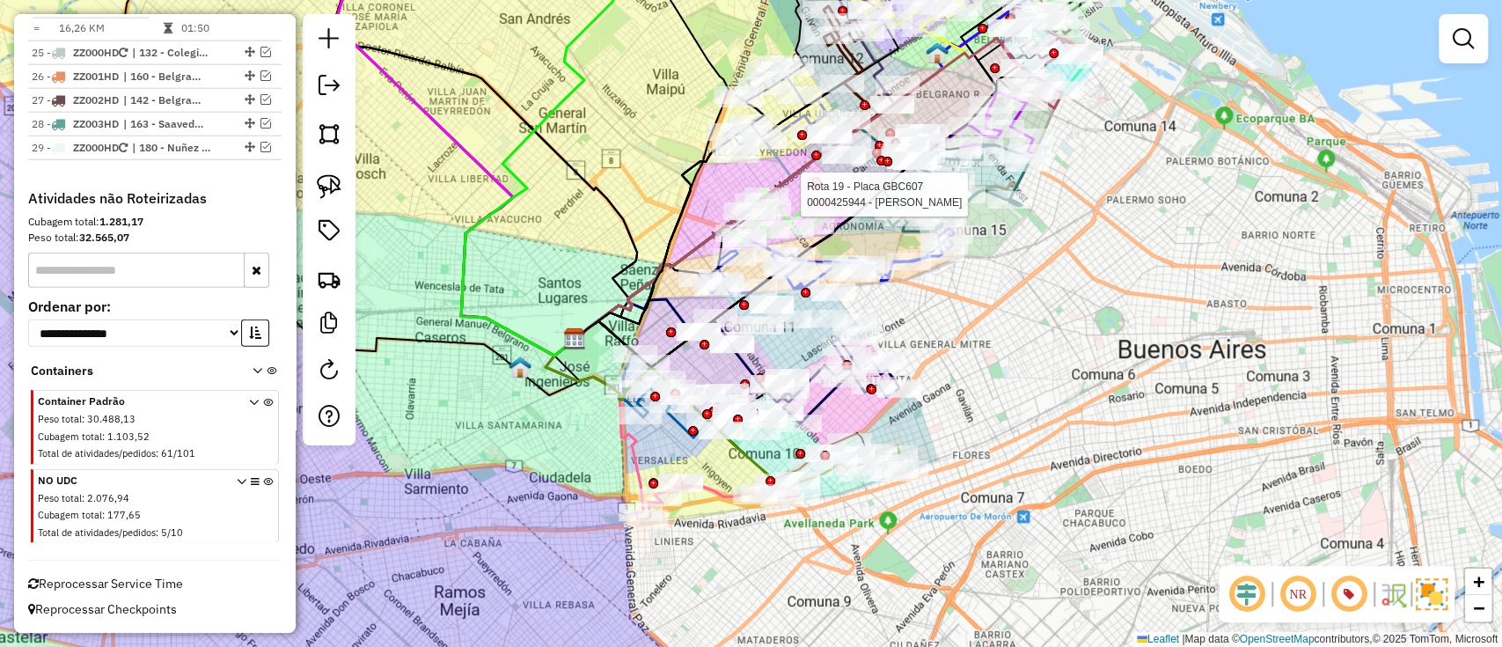
drag, startPoint x: 867, startPoint y: 465, endPoint x: 876, endPoint y: 350, distance: 114.8
click at [892, 345] on div "Rota 19 - Placa GBC607 0000425944 - WENG QIUHUA Janela de atendimento Grade de …" at bounding box center [751, 323] width 1502 height 647
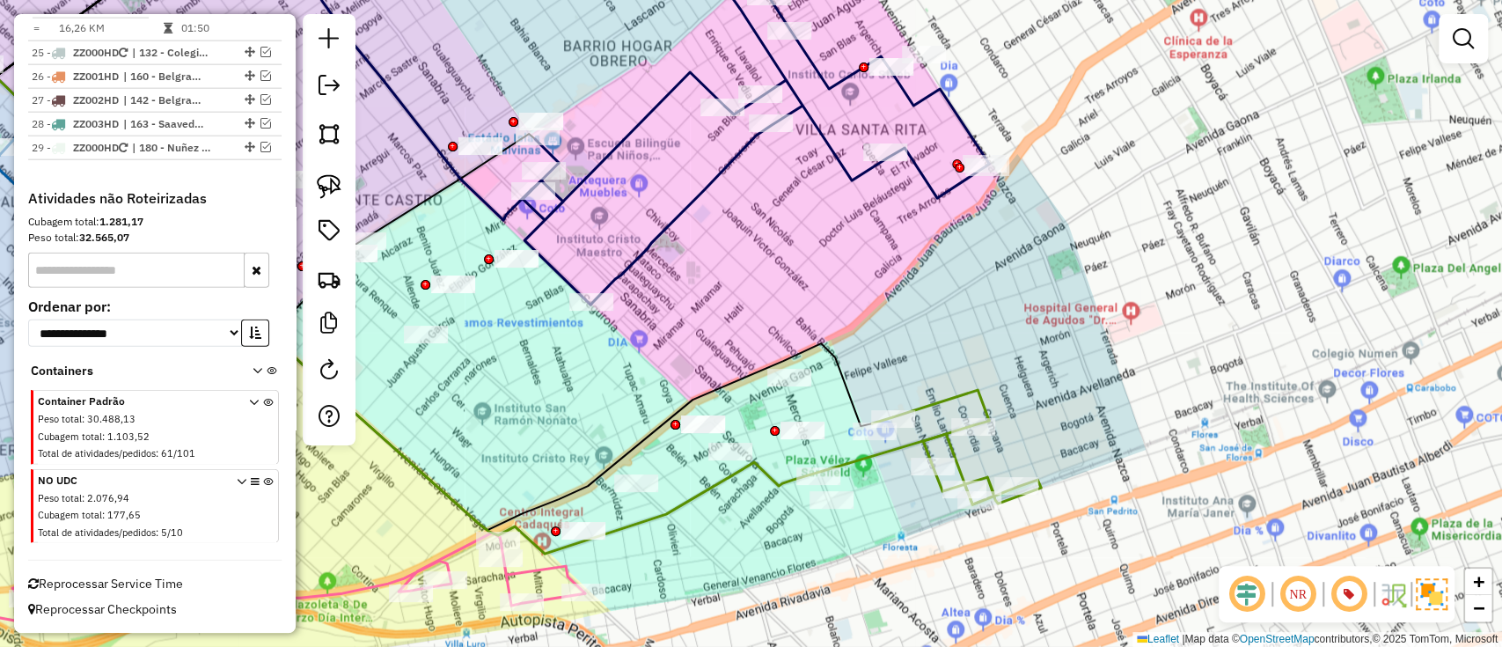
click at [950, 395] on icon at bounding box center [956, 447] width 169 height 114
select select "**********"
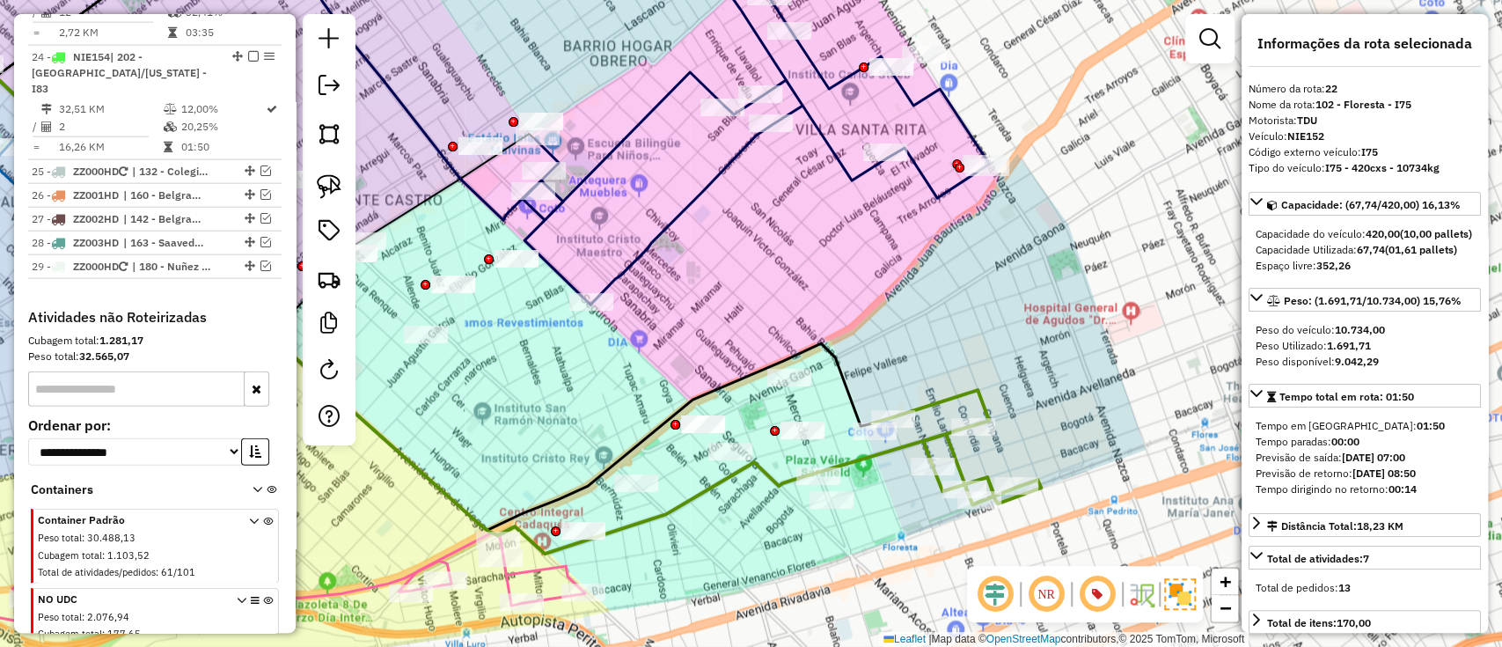
scroll to position [2696, 0]
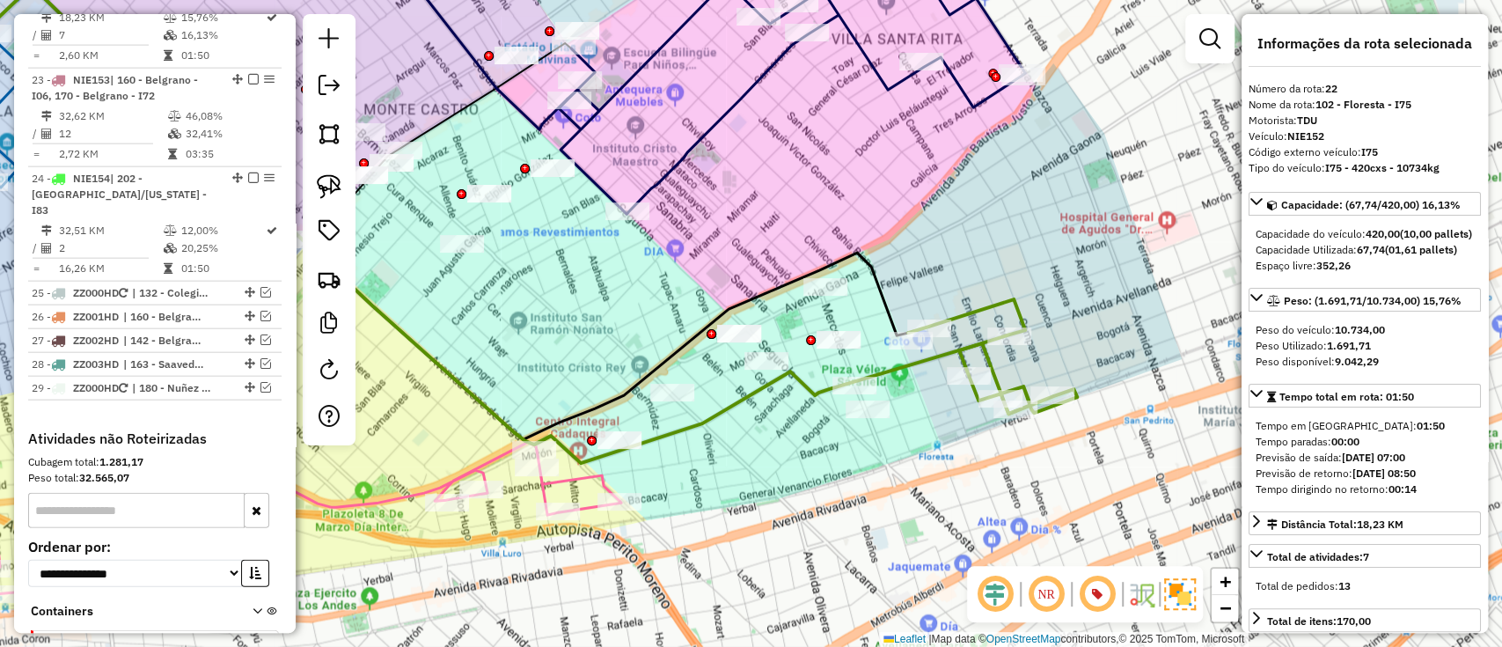
drag, startPoint x: 993, startPoint y: 198, endPoint x: 1000, endPoint y: 161, distance: 37.6
click at [1000, 161] on div "Janela de atendimento Grade de atendimento Capacidade Transportadoras Veículos …" at bounding box center [751, 323] width 1502 height 647
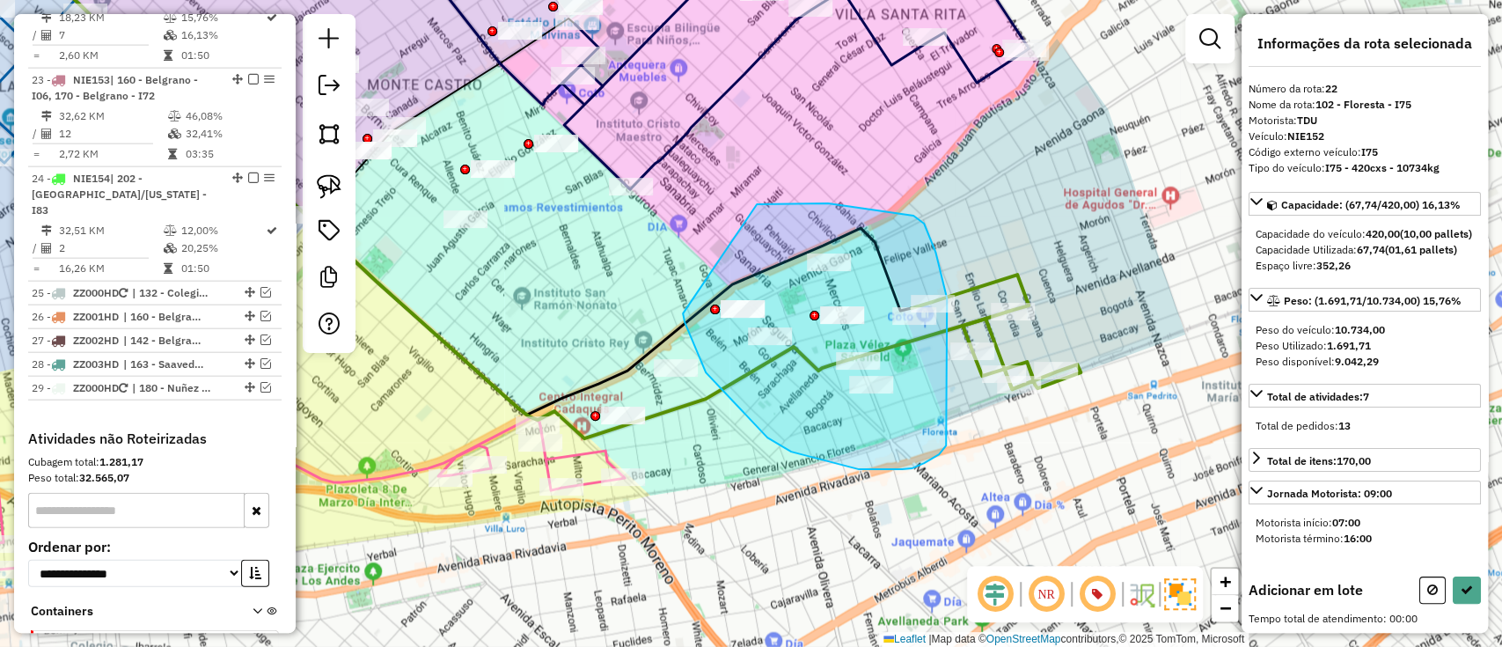
drag, startPoint x: 757, startPoint y: 204, endPoint x: 683, endPoint y: 313, distance: 131.8
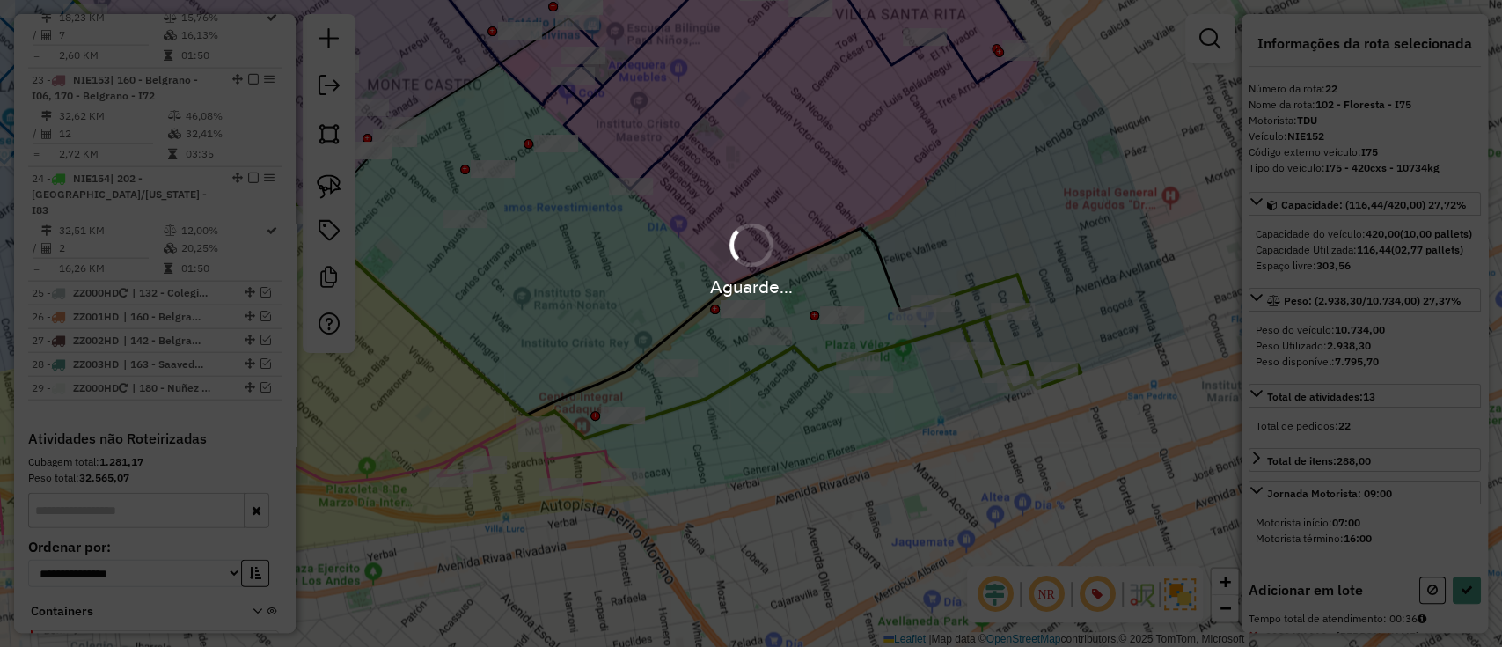
select select "**********"
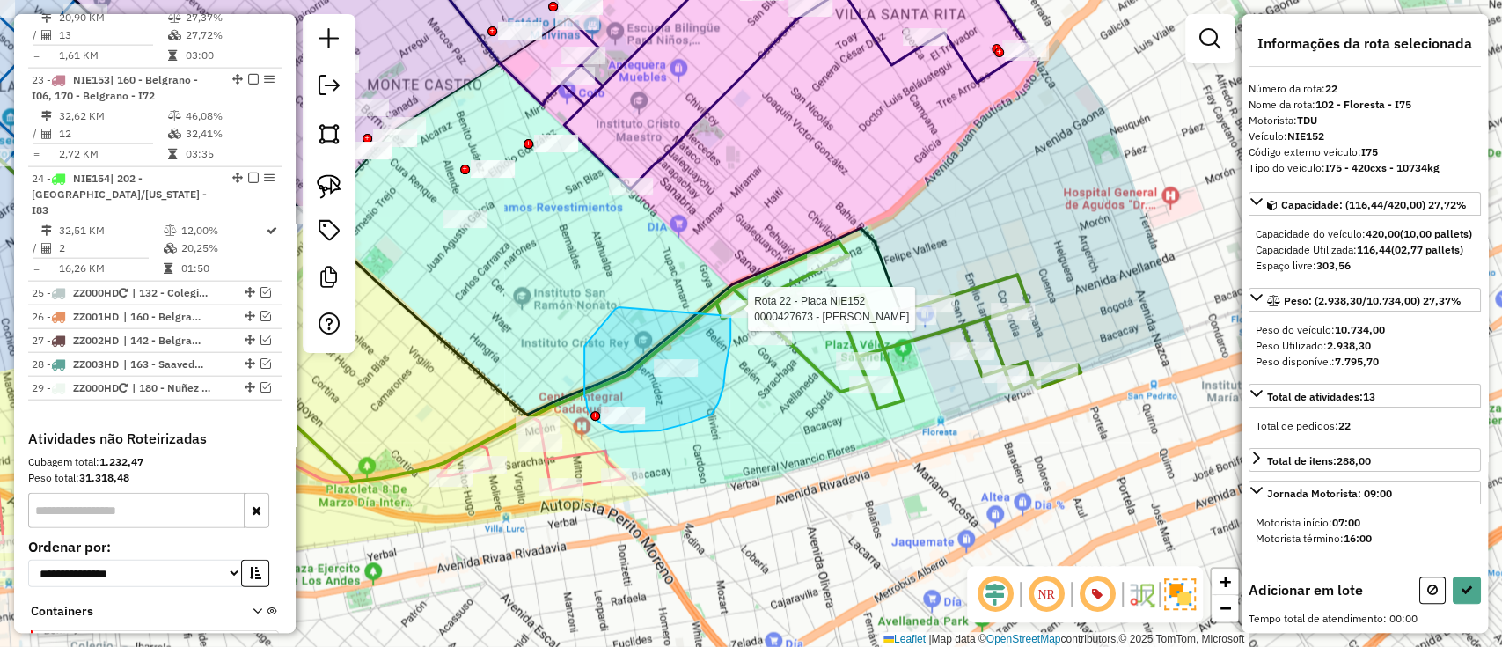
click at [729, 311] on div "Rota 22 - Placa NIE152 0000427673 - Fan Qiongbi Janela de atendimento Grade de …" at bounding box center [751, 323] width 1502 height 647
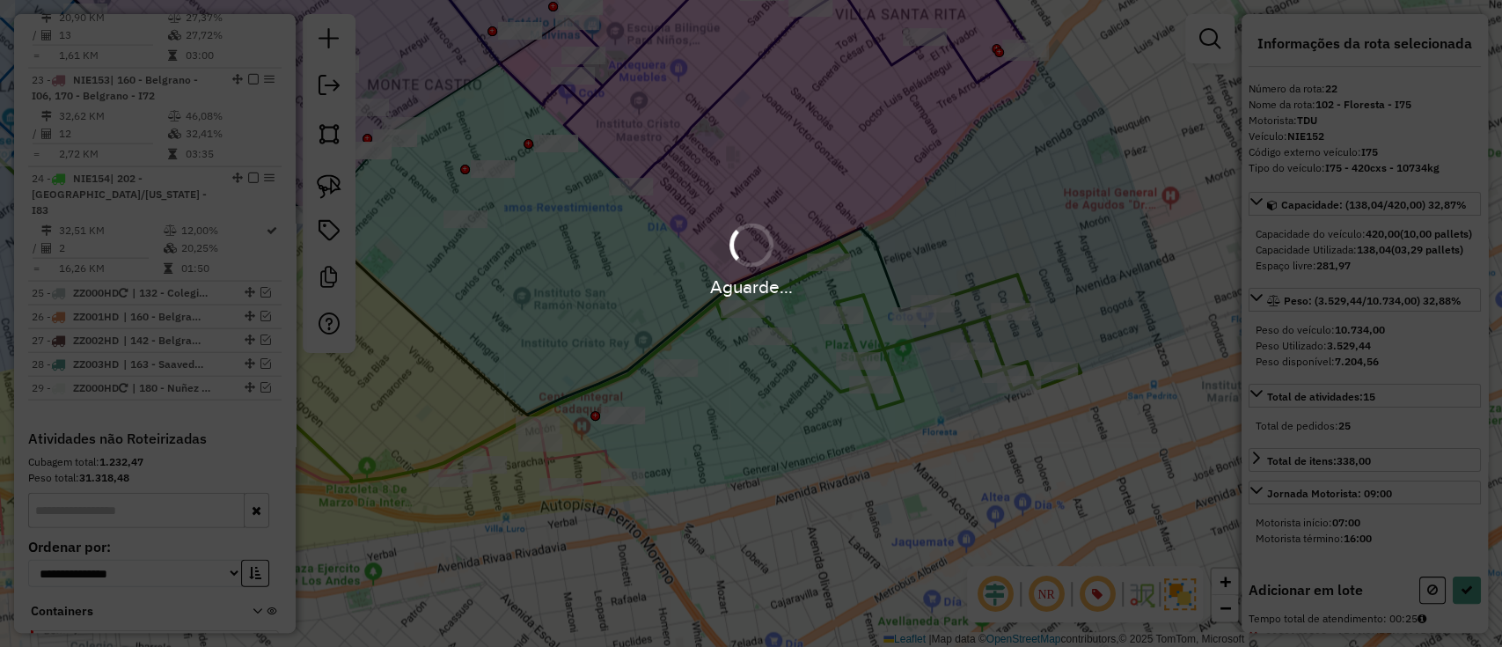
select select "**********"
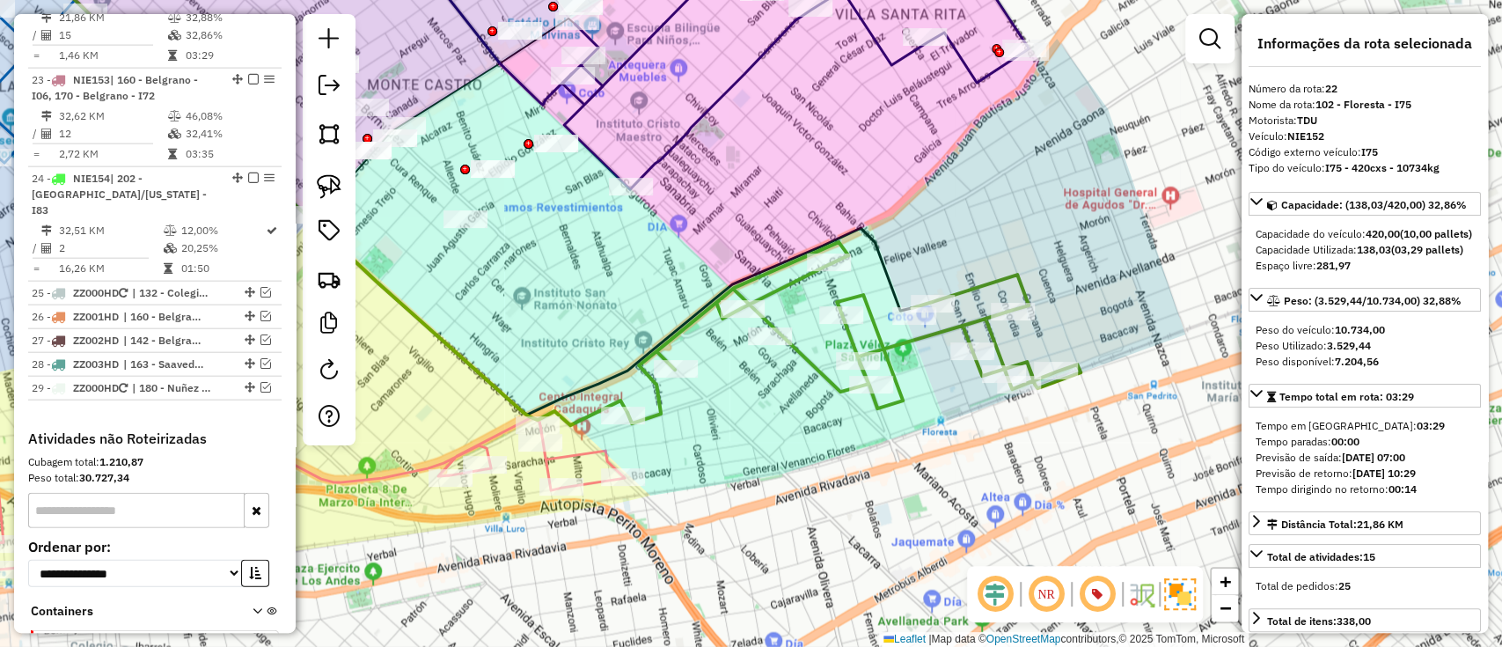
click at [793, 356] on icon at bounding box center [853, 332] width 453 height 181
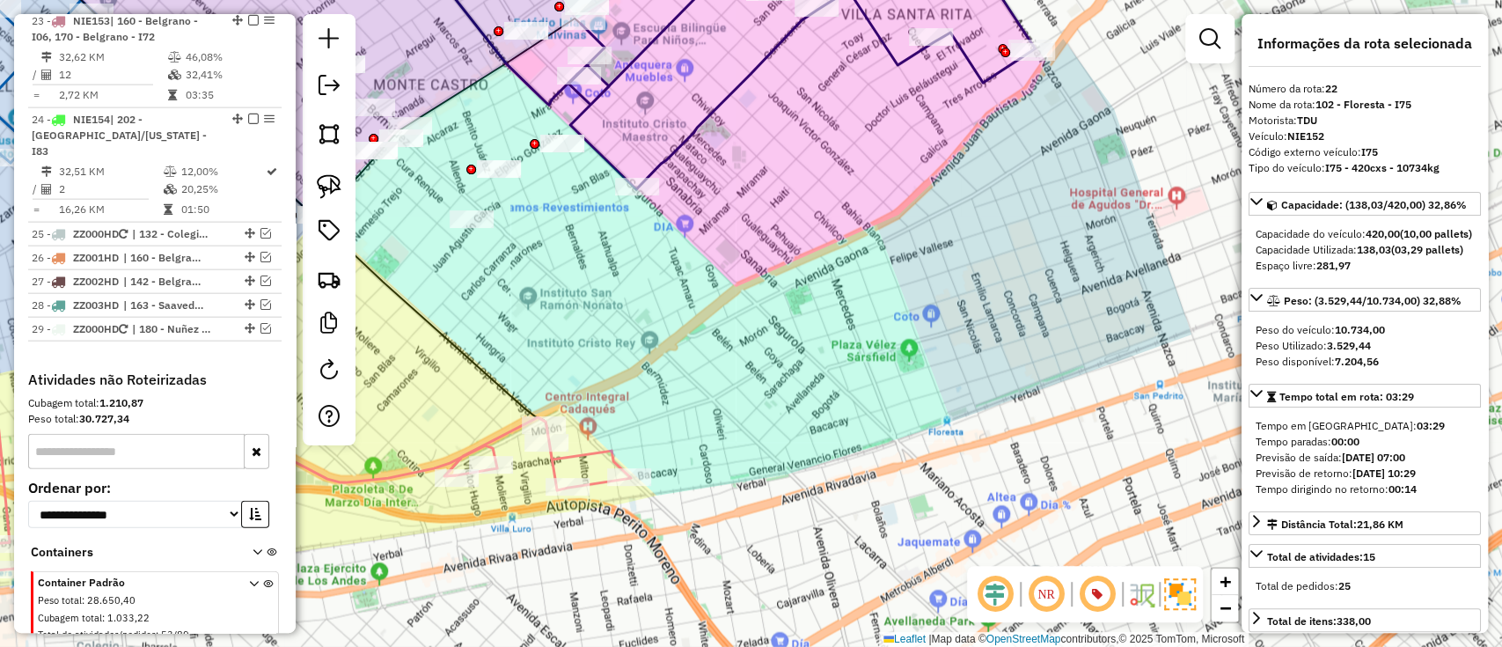
drag, startPoint x: 546, startPoint y: 216, endPoint x: 890, endPoint y: 188, distance: 345.2
click at [890, 188] on div "Janela de atendimento Grade de atendimento Capacidade Transportadoras Veículos …" at bounding box center [751, 323] width 1502 height 647
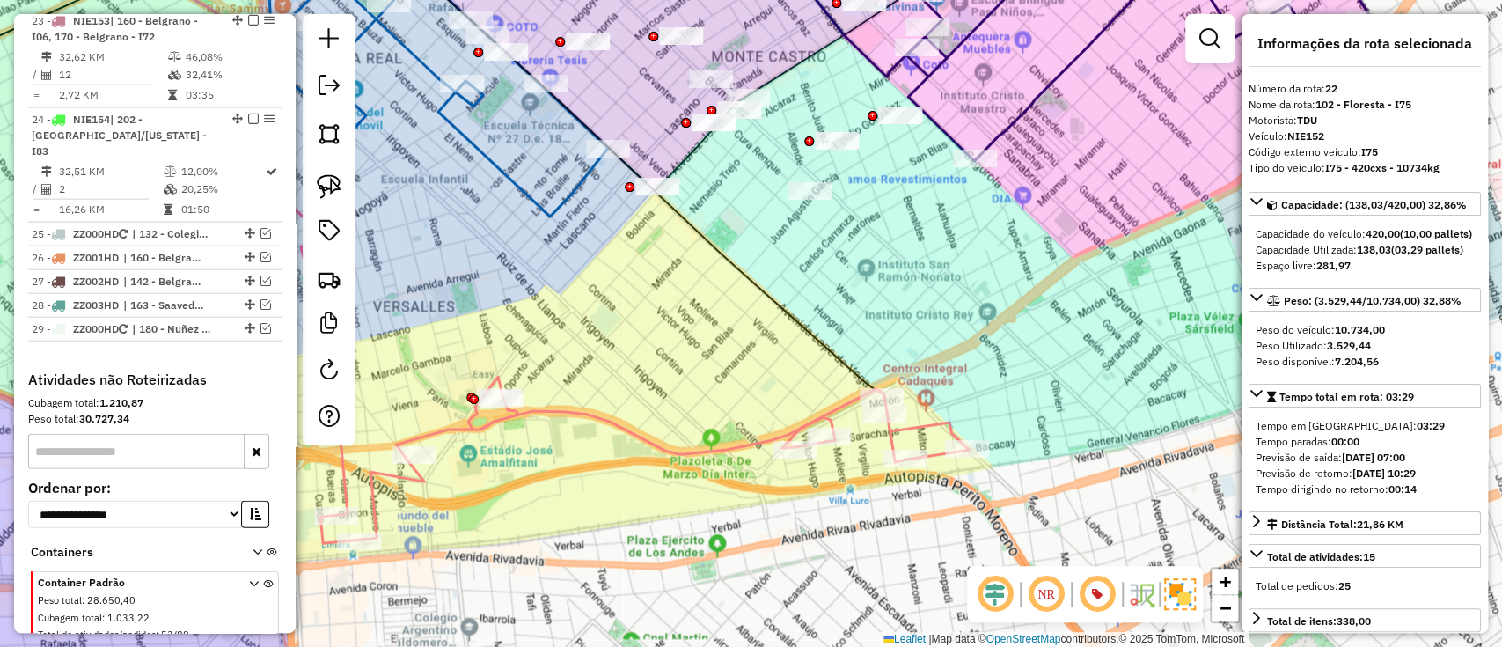
click at [627, 430] on icon at bounding box center [644, 460] width 649 height 166
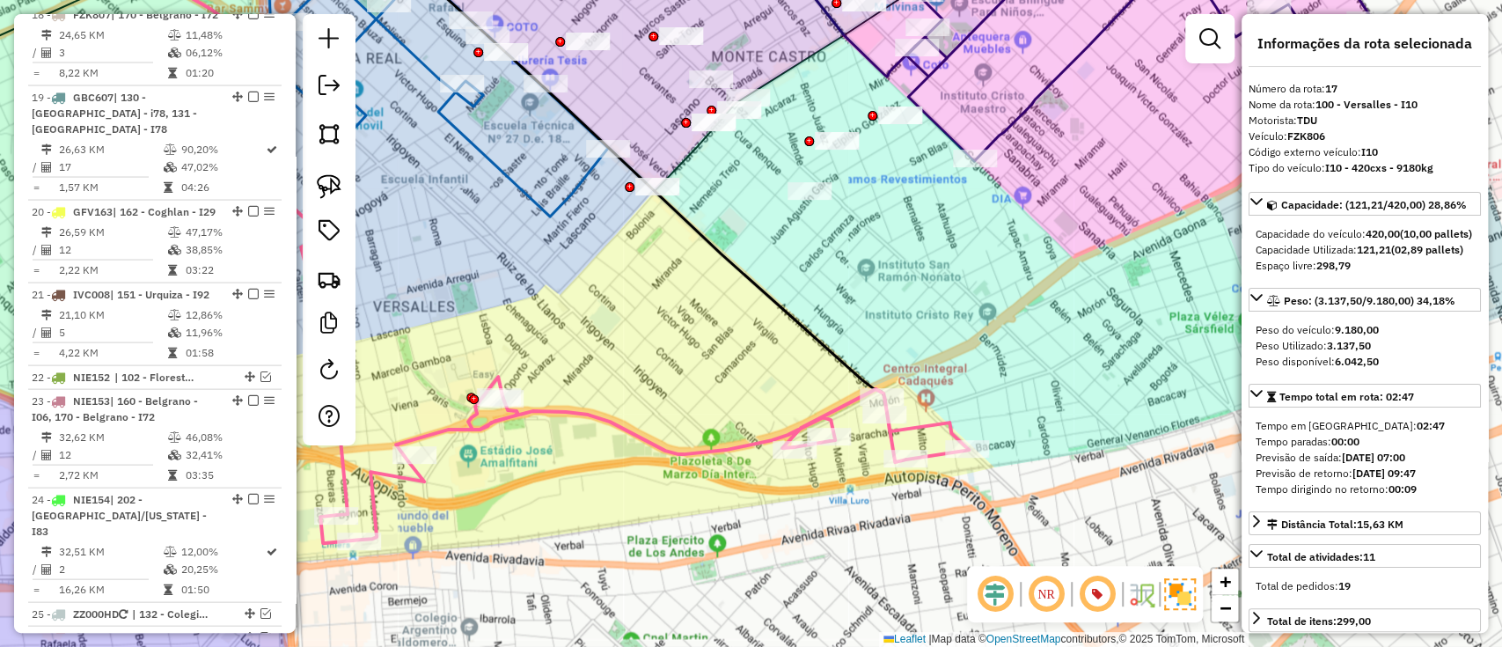
scroll to position [2221, 0]
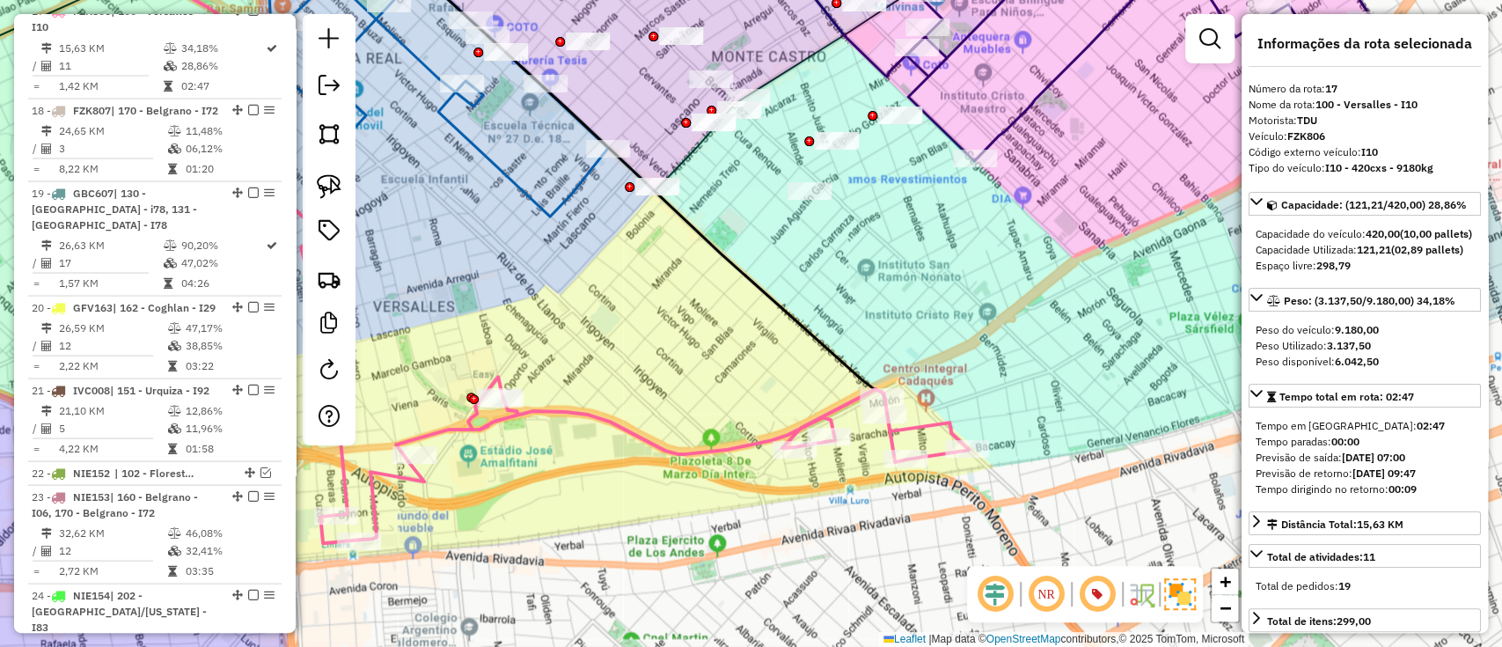
drag, startPoint x: 599, startPoint y: 348, endPoint x: 861, endPoint y: 421, distance: 271.1
click at [861, 421] on div "Janela de atendimento Grade de atendimento Capacidade Transportadoras Veículos …" at bounding box center [751, 323] width 1502 height 647
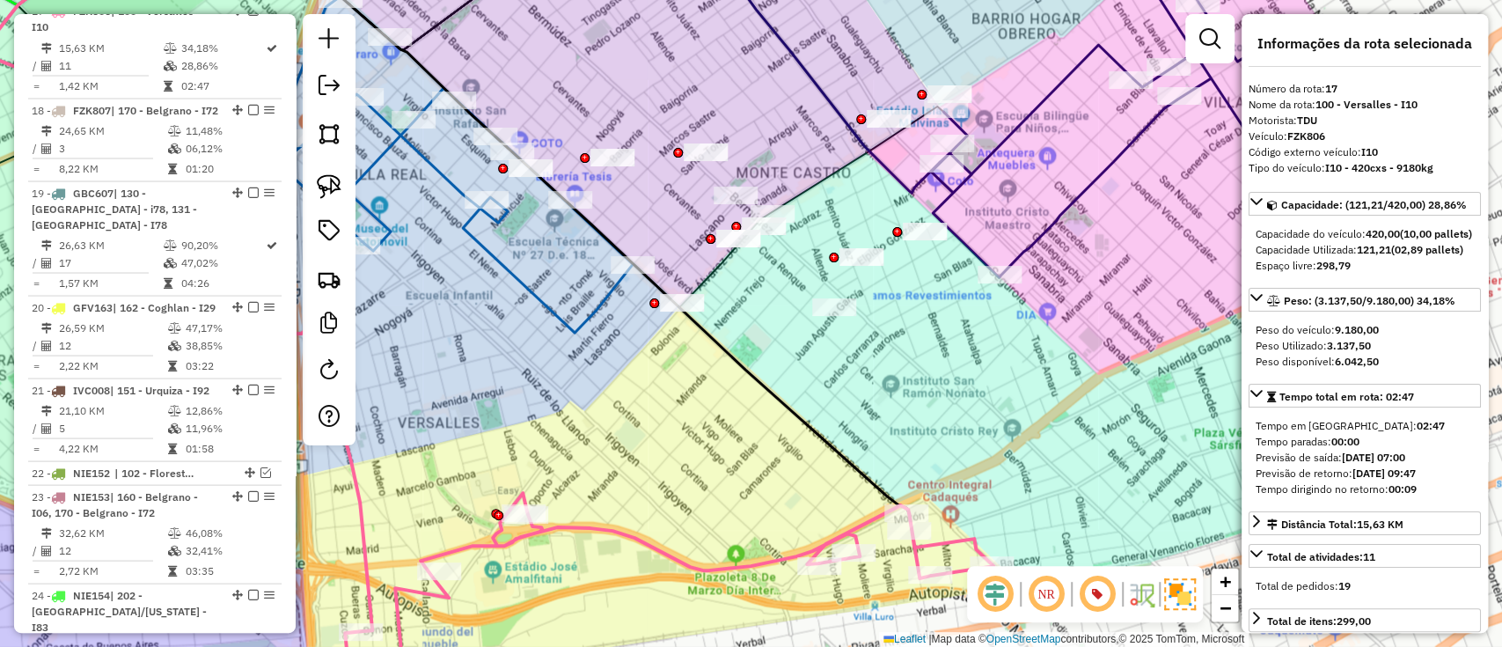
drag, startPoint x: 757, startPoint y: 398, endPoint x: 584, endPoint y: 368, distance: 175.0
click at [584, 368] on div "Janela de atendimento Grade de atendimento Capacidade Transportadoras Veículos …" at bounding box center [751, 323] width 1502 height 647
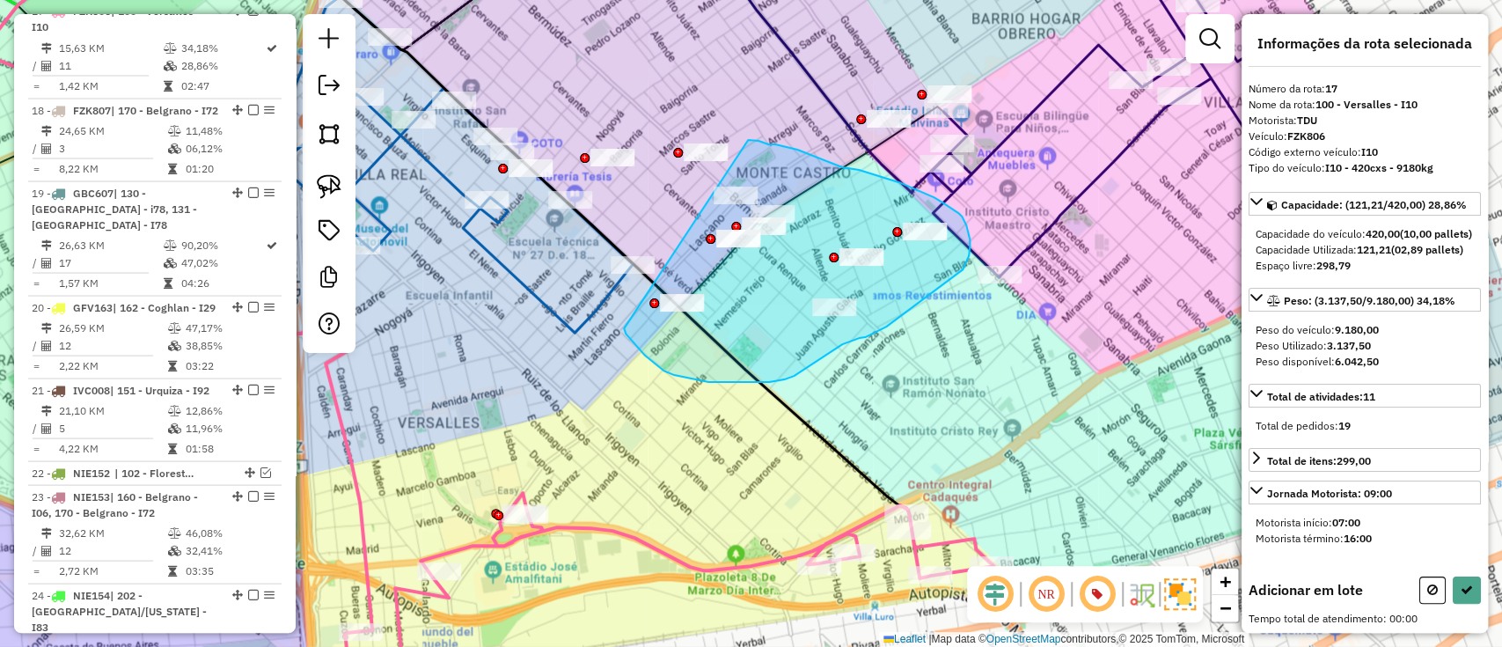
drag, startPoint x: 636, startPoint y: 346, endPoint x: 748, endPoint y: 140, distance: 234.3
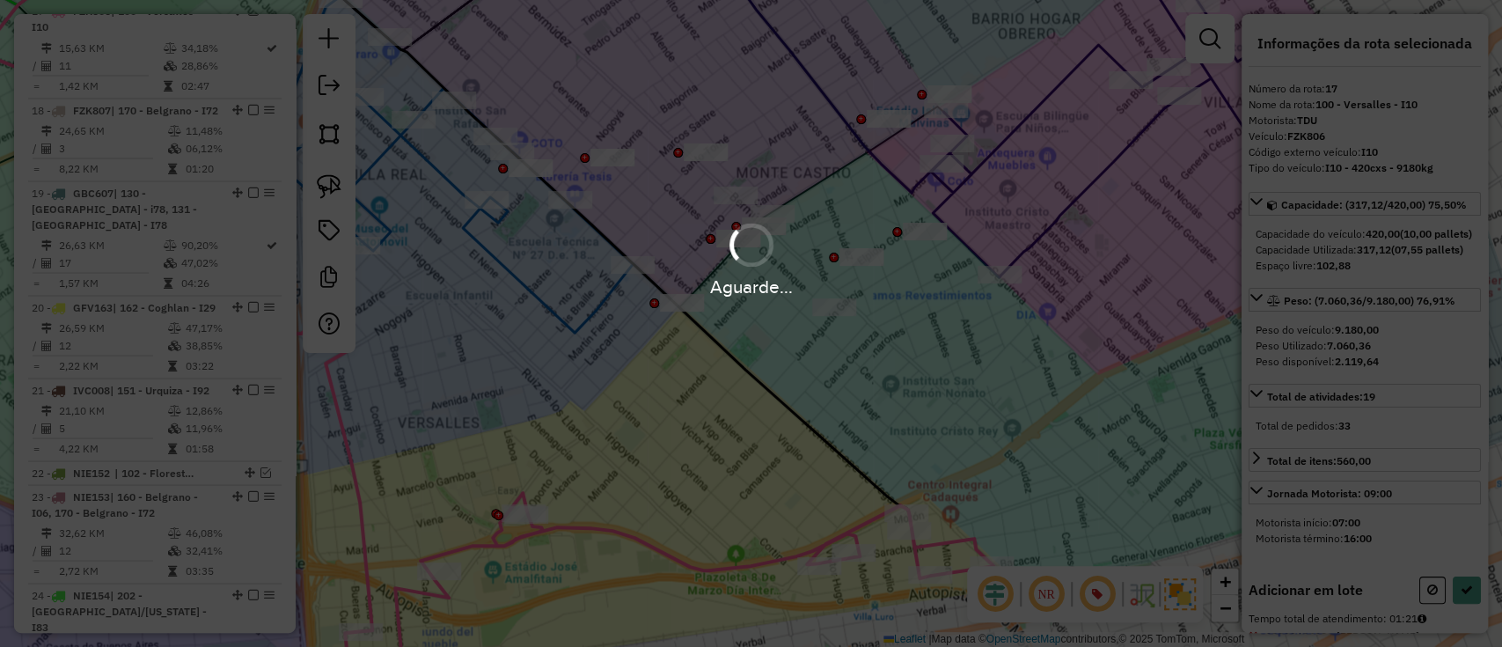
select select "**********"
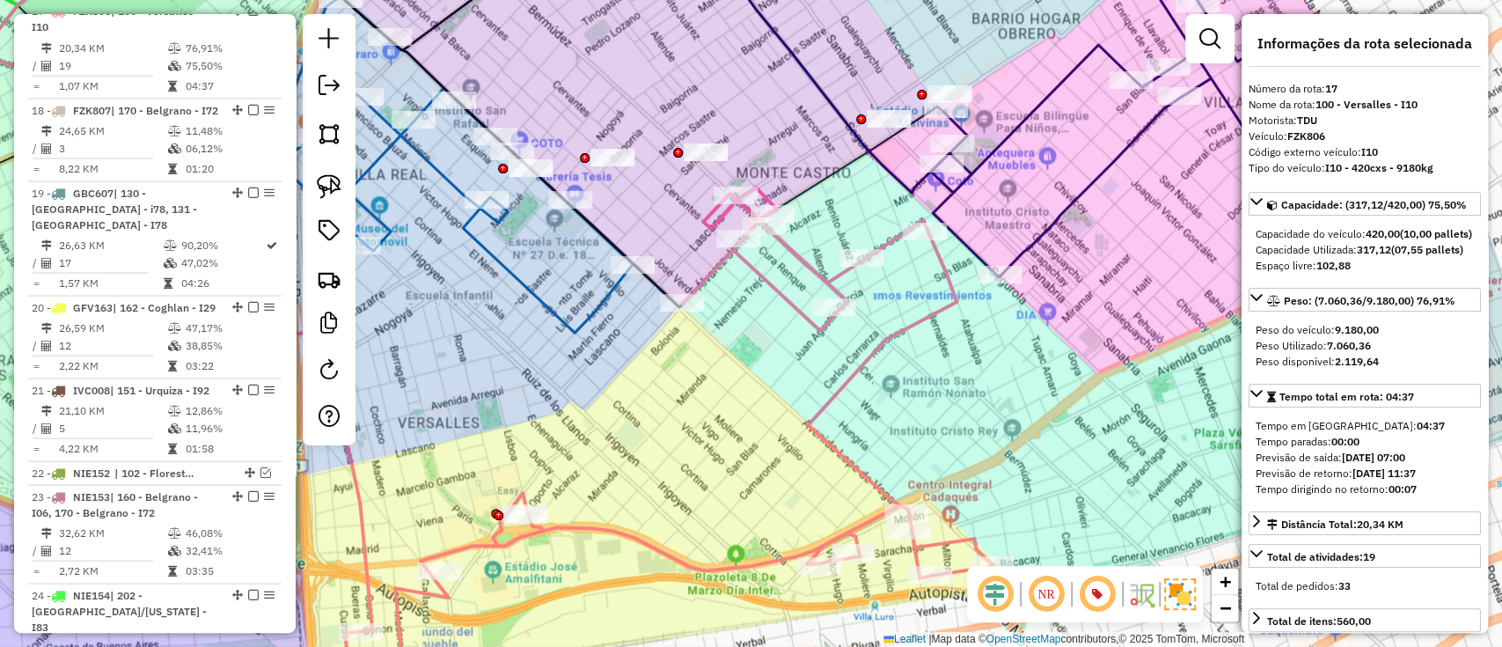
click at [551, 292] on div "Janela de atendimento Grade de atendimento Capacidade Transportadoras Veículos …" at bounding box center [751, 323] width 1502 height 647
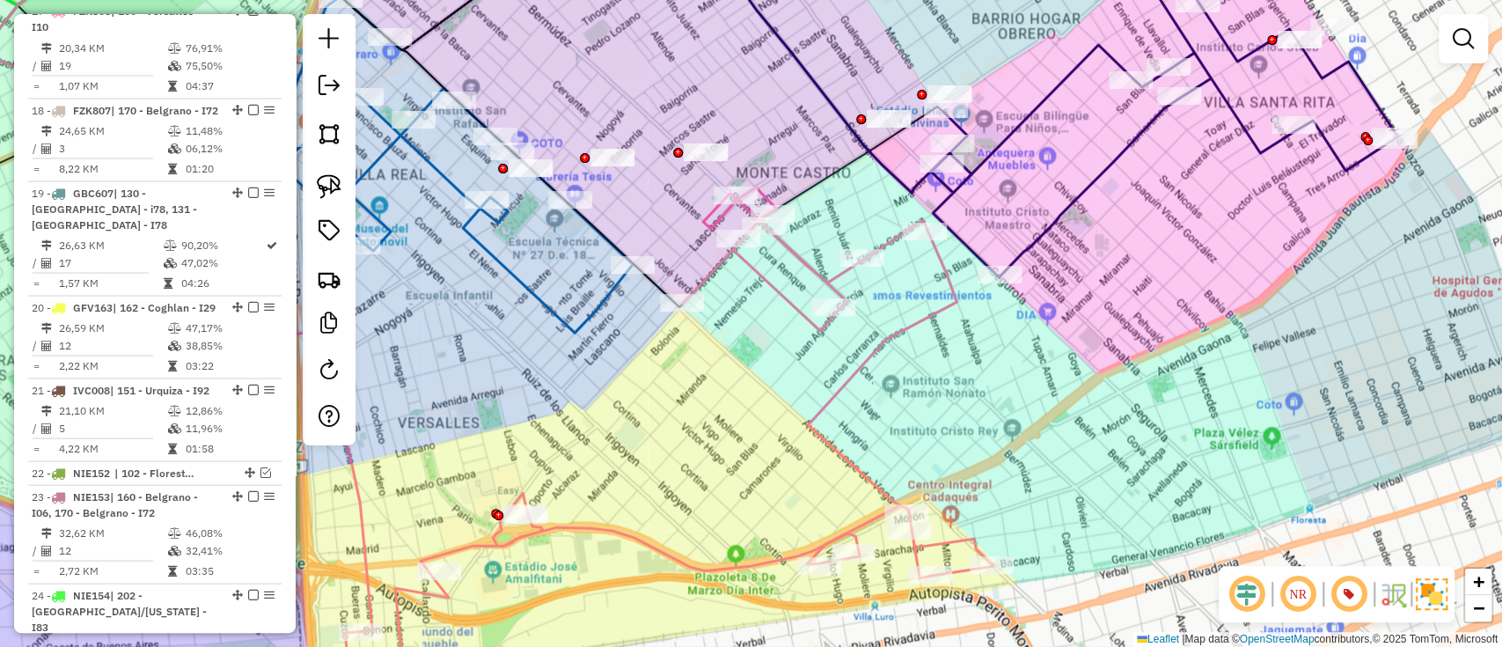
click at [531, 299] on icon at bounding box center [463, 164] width 340 height 335
select select "**********"
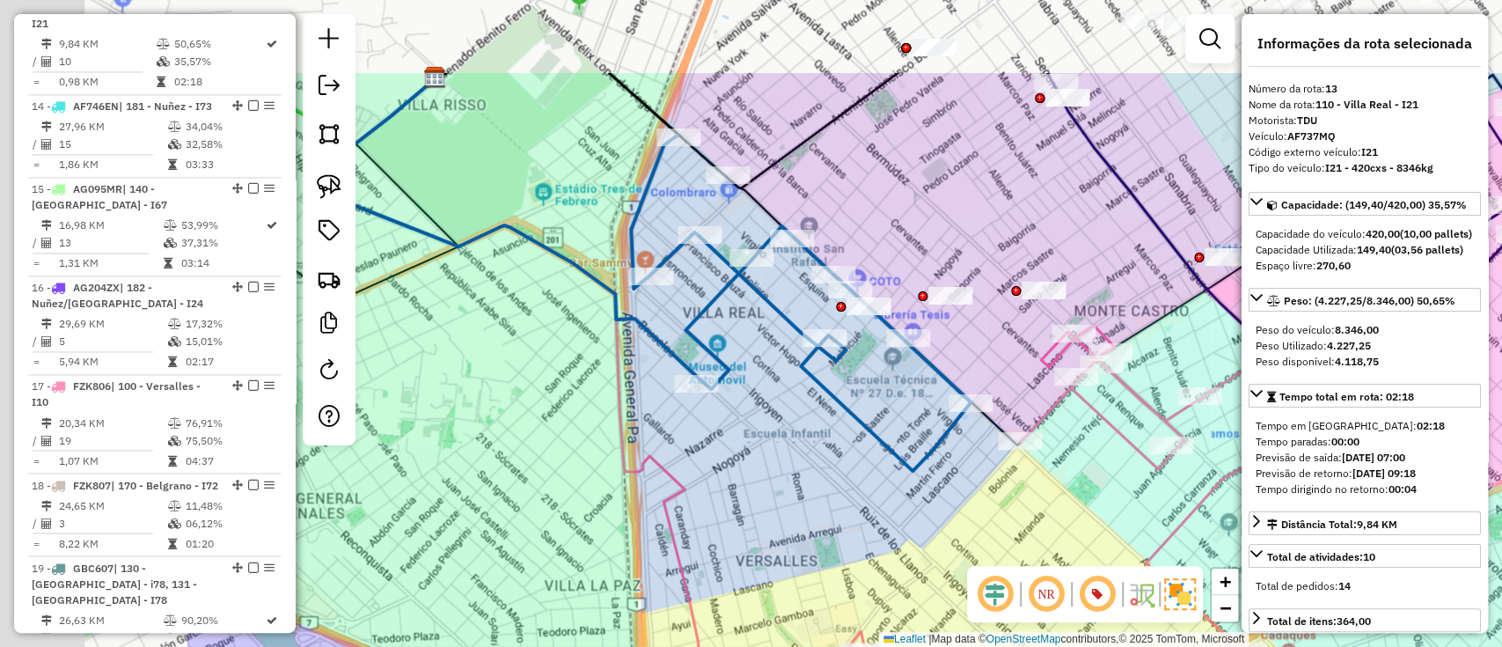
scroll to position [1827, 0]
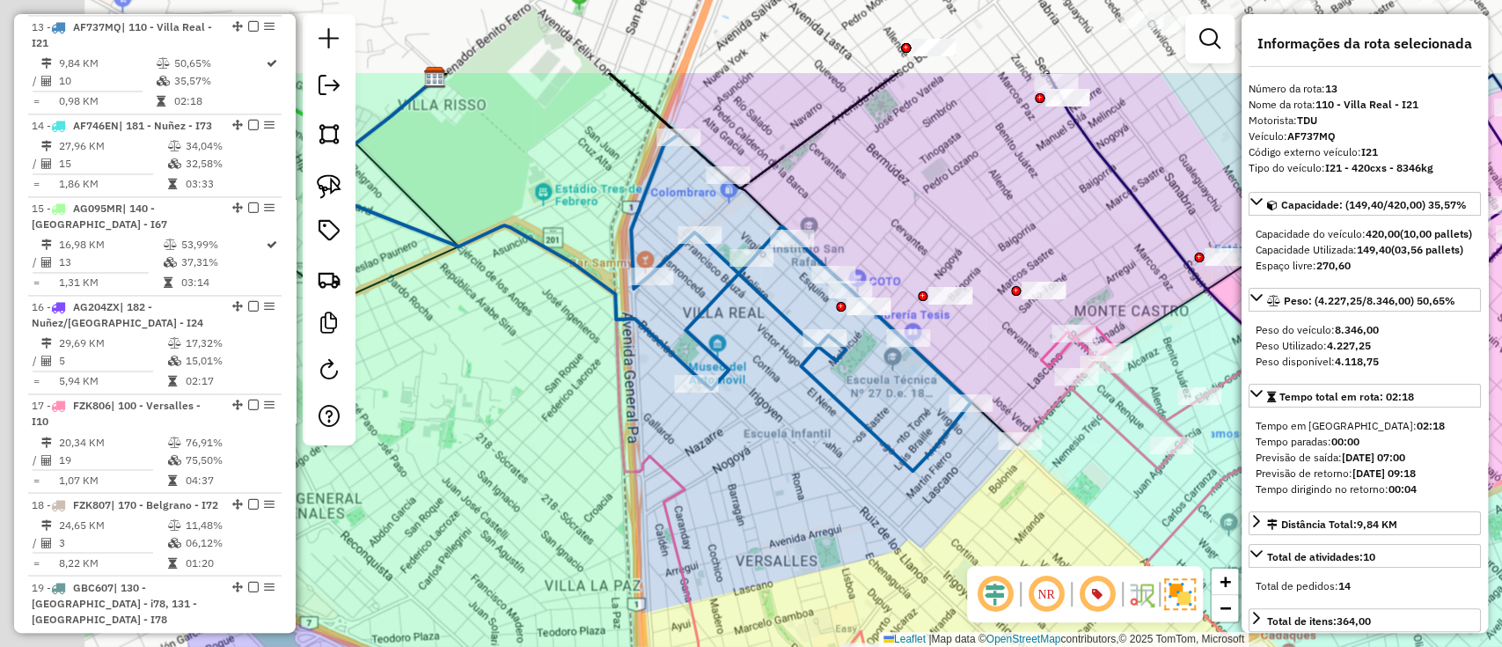
drag, startPoint x: 535, startPoint y: 295, endPoint x: 873, endPoint y: 433, distance: 365.1
click at [873, 433] on icon at bounding box center [801, 303] width 340 height 335
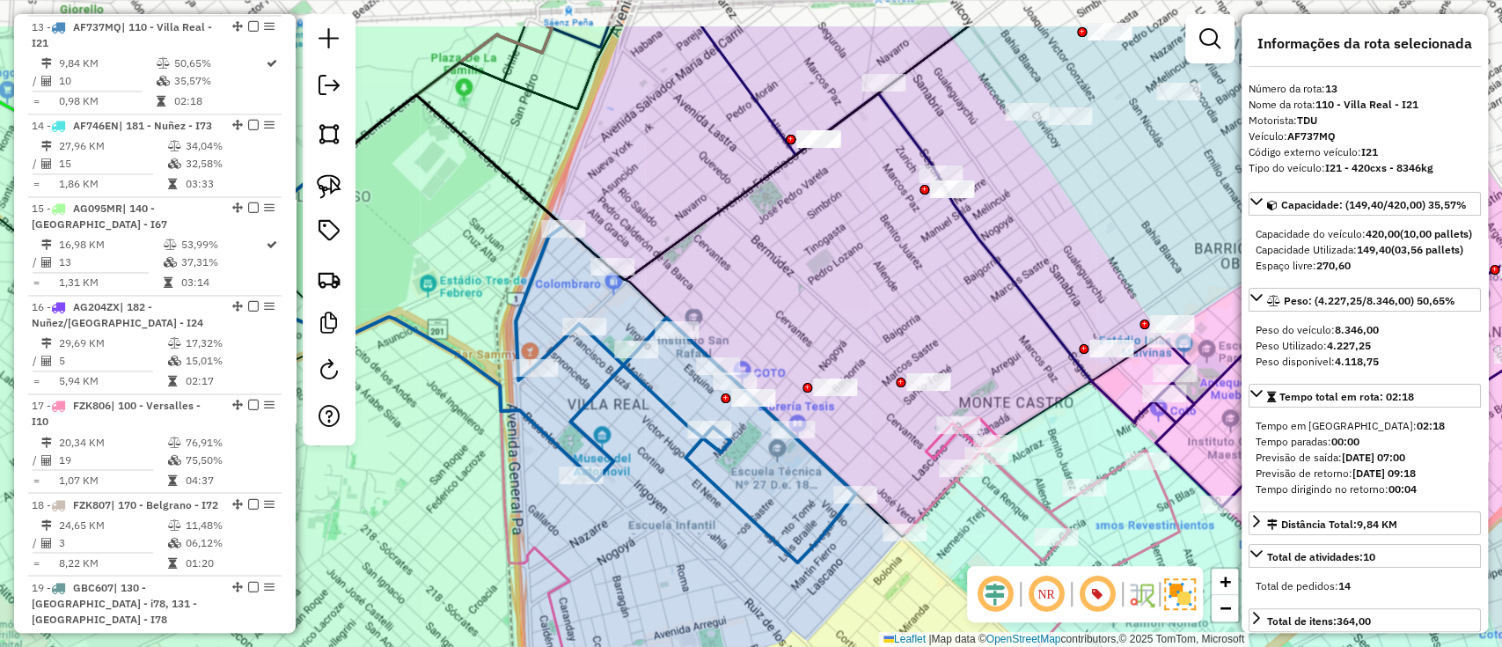
drag, startPoint x: 828, startPoint y: 251, endPoint x: 758, endPoint y: 313, distance: 94.1
click at [758, 313] on div "Janela de atendimento Grade de atendimento Capacidade Transportadoras Veículos …" at bounding box center [751, 323] width 1502 height 647
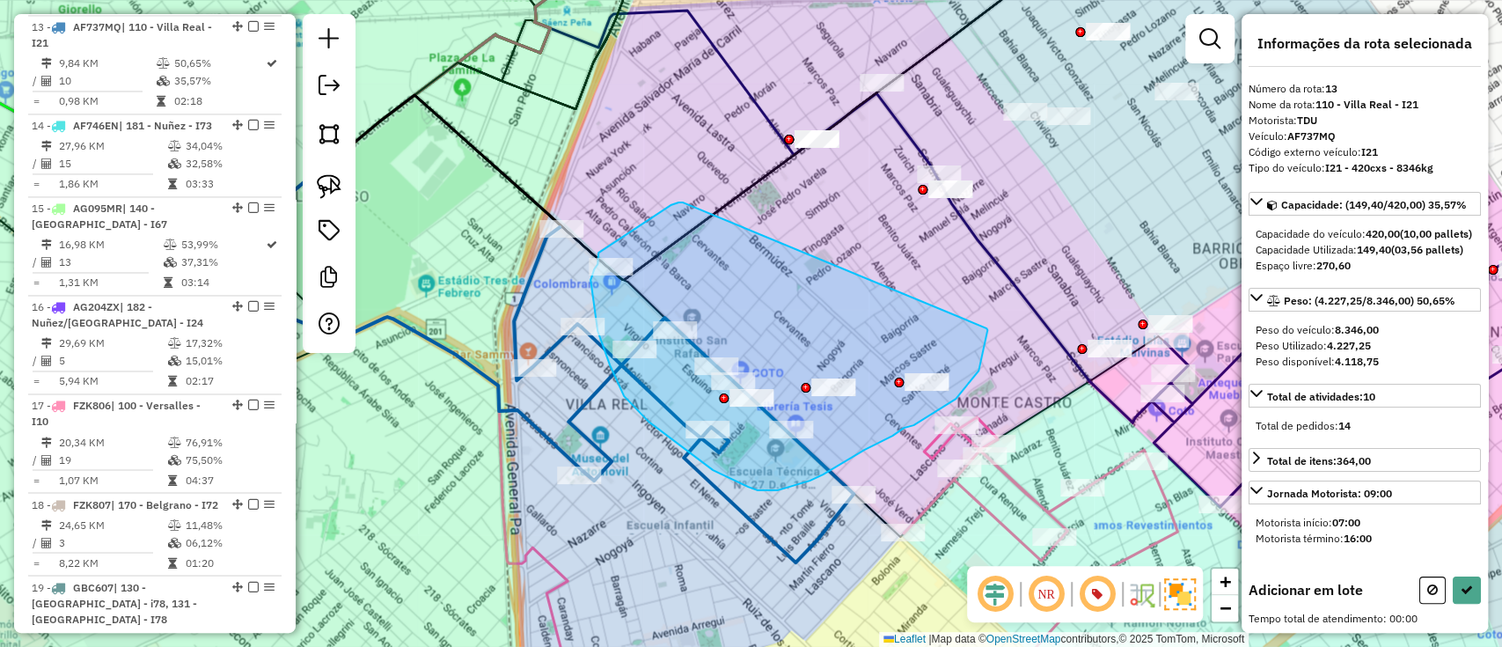
drag, startPoint x: 678, startPoint y: 202, endPoint x: 986, endPoint y: 328, distance: 332.7
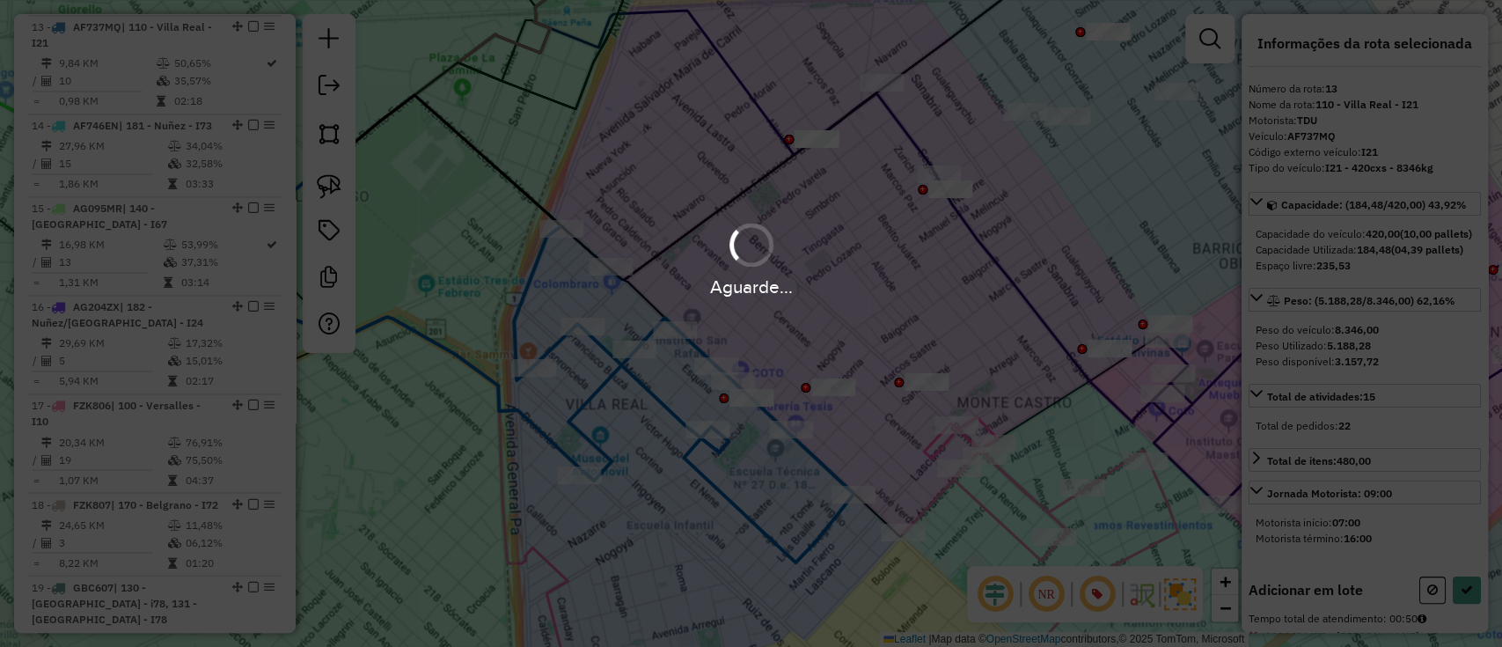
select select "**********"
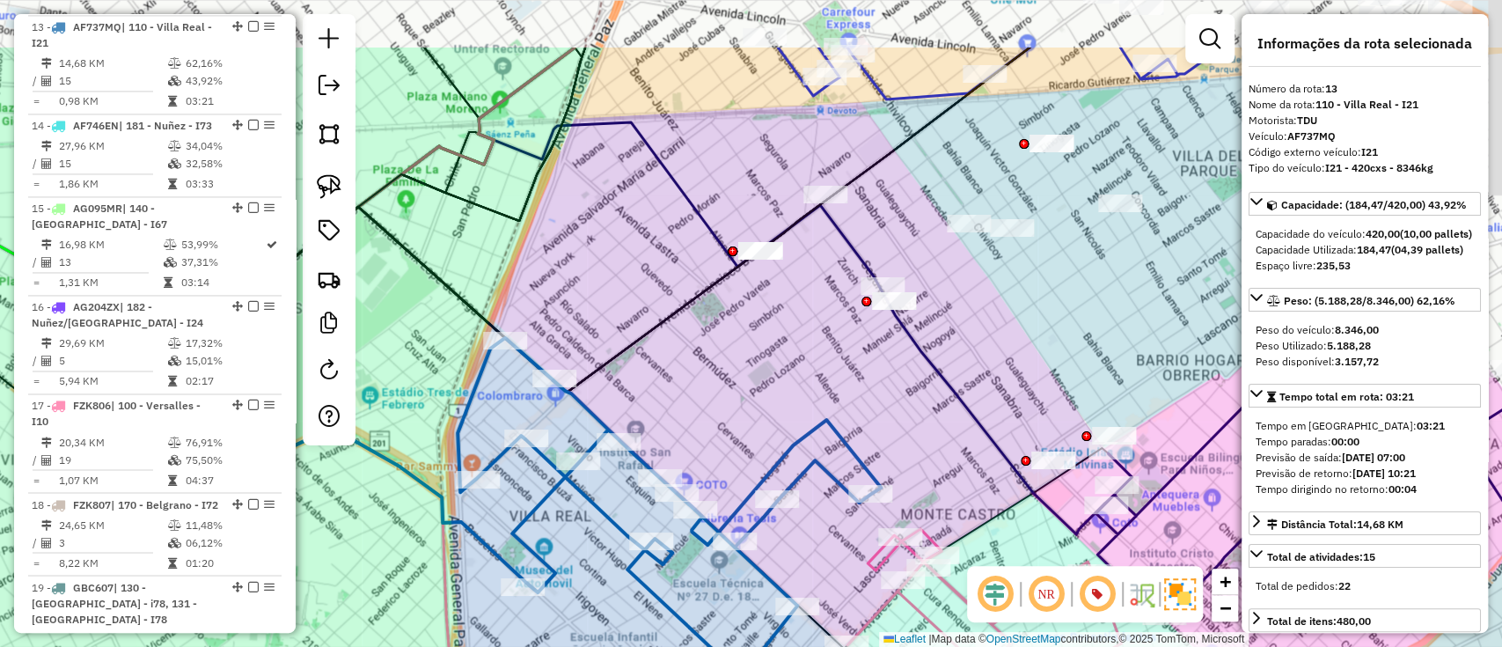
drag, startPoint x: 1015, startPoint y: 232, endPoint x: 954, endPoint y: 345, distance: 128.0
click at [957, 345] on div "Janela de atendimento Grade de atendimento Capacidade Transportadoras Veículos …" at bounding box center [751, 323] width 1502 height 647
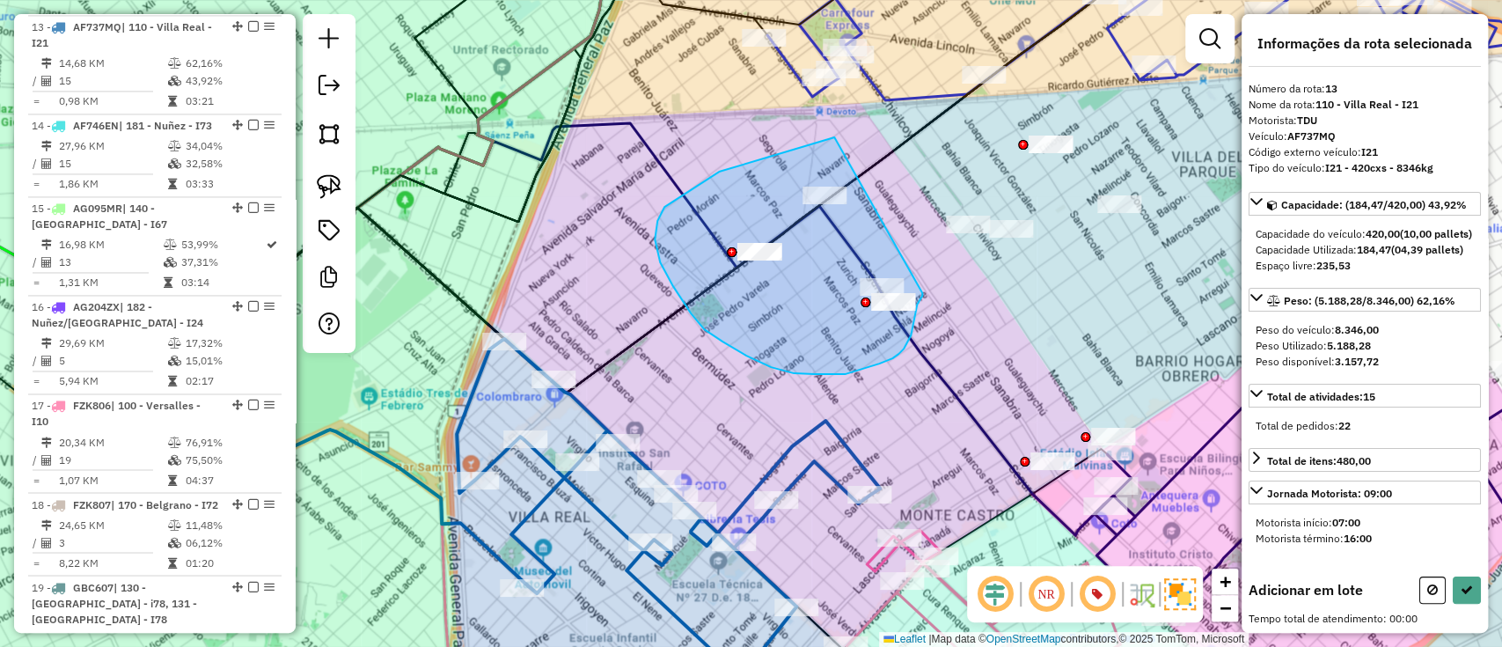
drag, startPoint x: 834, startPoint y: 137, endPoint x: 922, endPoint y: 292, distance: 178.1
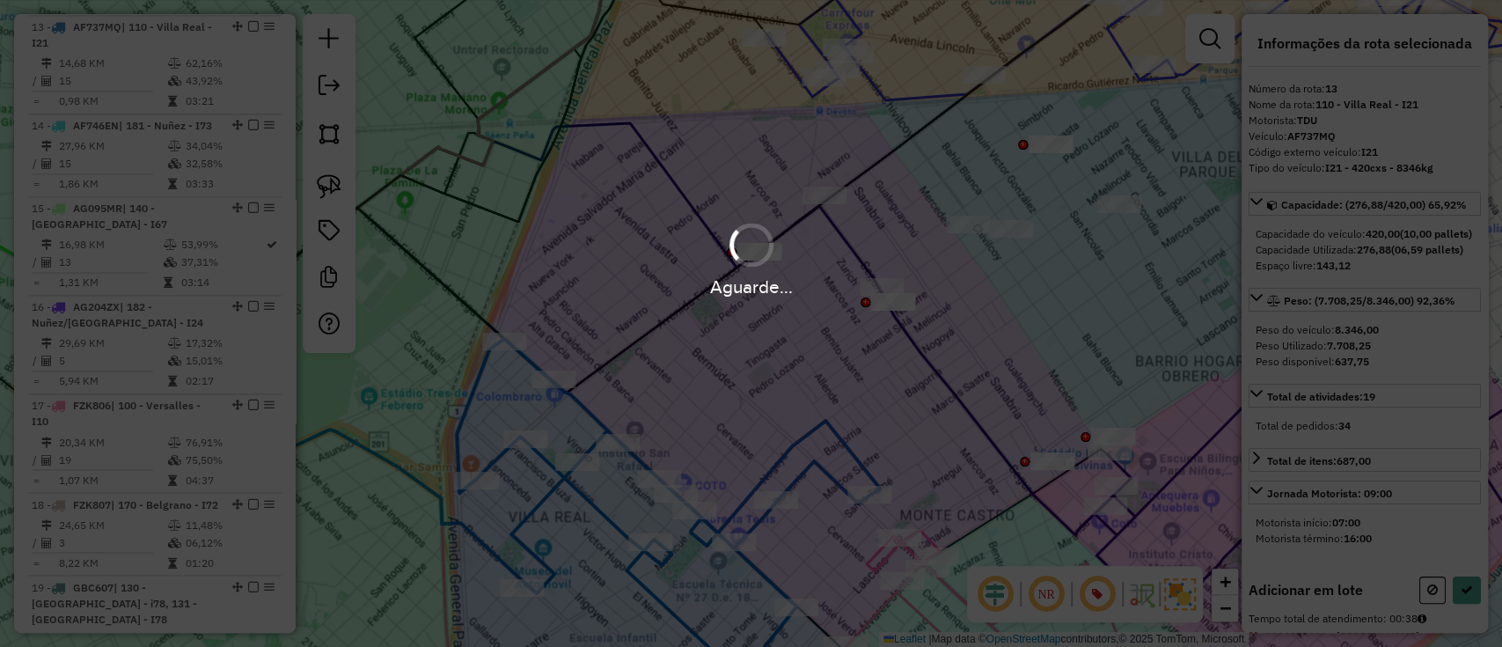
select select "**********"
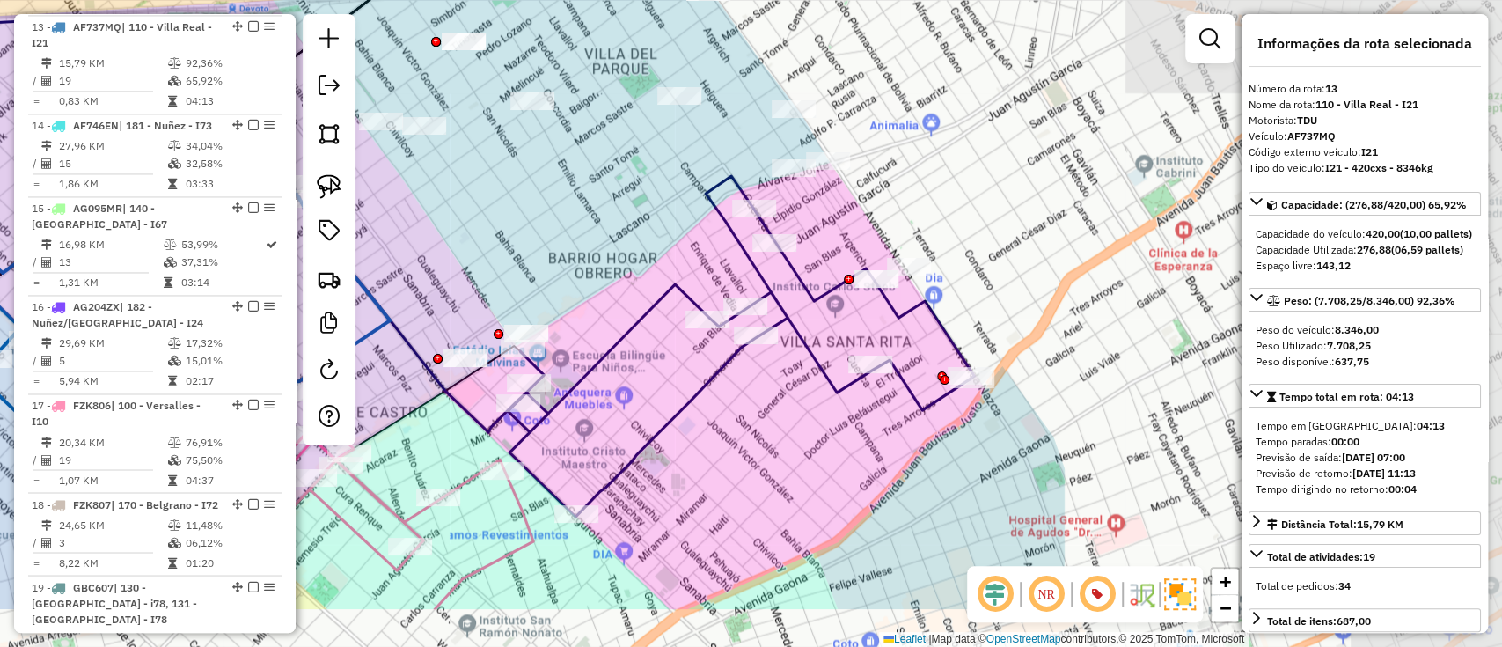
drag, startPoint x: 1030, startPoint y: 348, endPoint x: 443, endPoint y: 246, distance: 595.9
click at [443, 246] on div "Janela de atendimento Grade de atendimento Capacidade Transportadoras Veículos …" at bounding box center [751, 323] width 1502 height 647
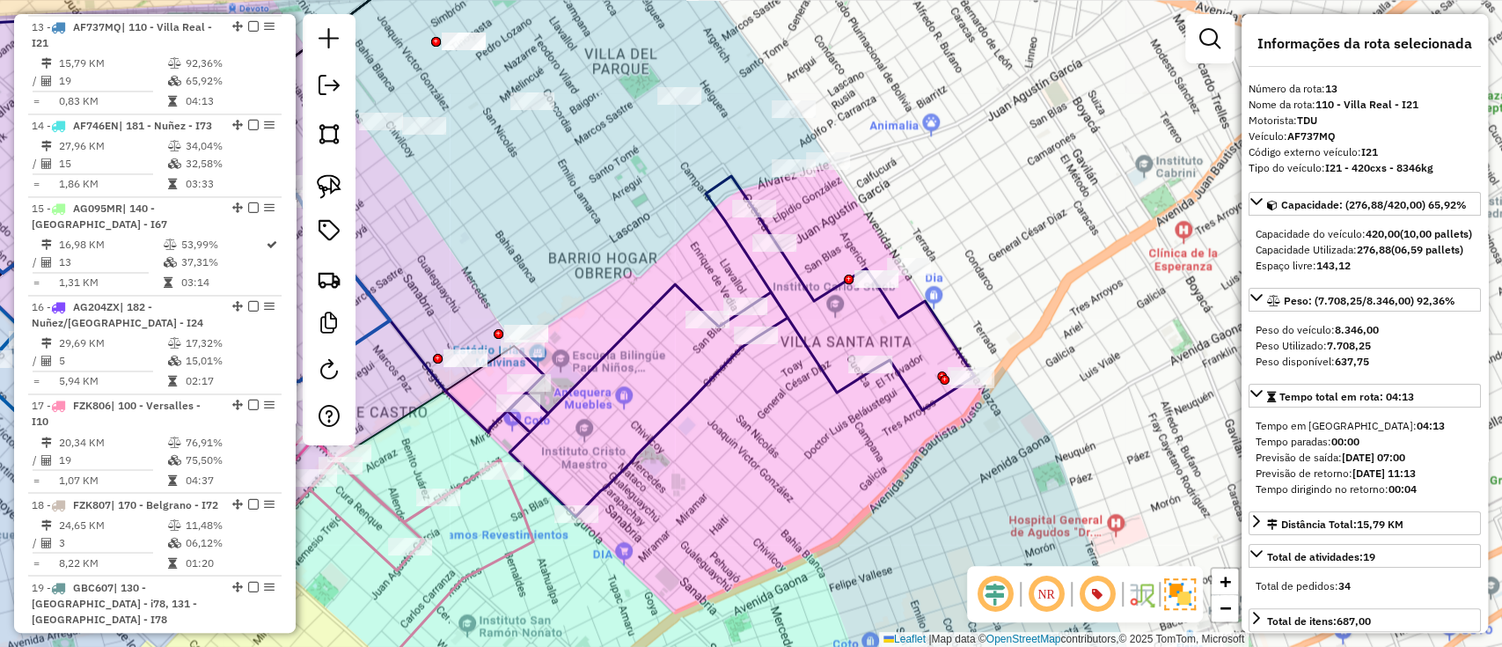
click at [713, 383] on icon at bounding box center [741, 346] width 466 height 341
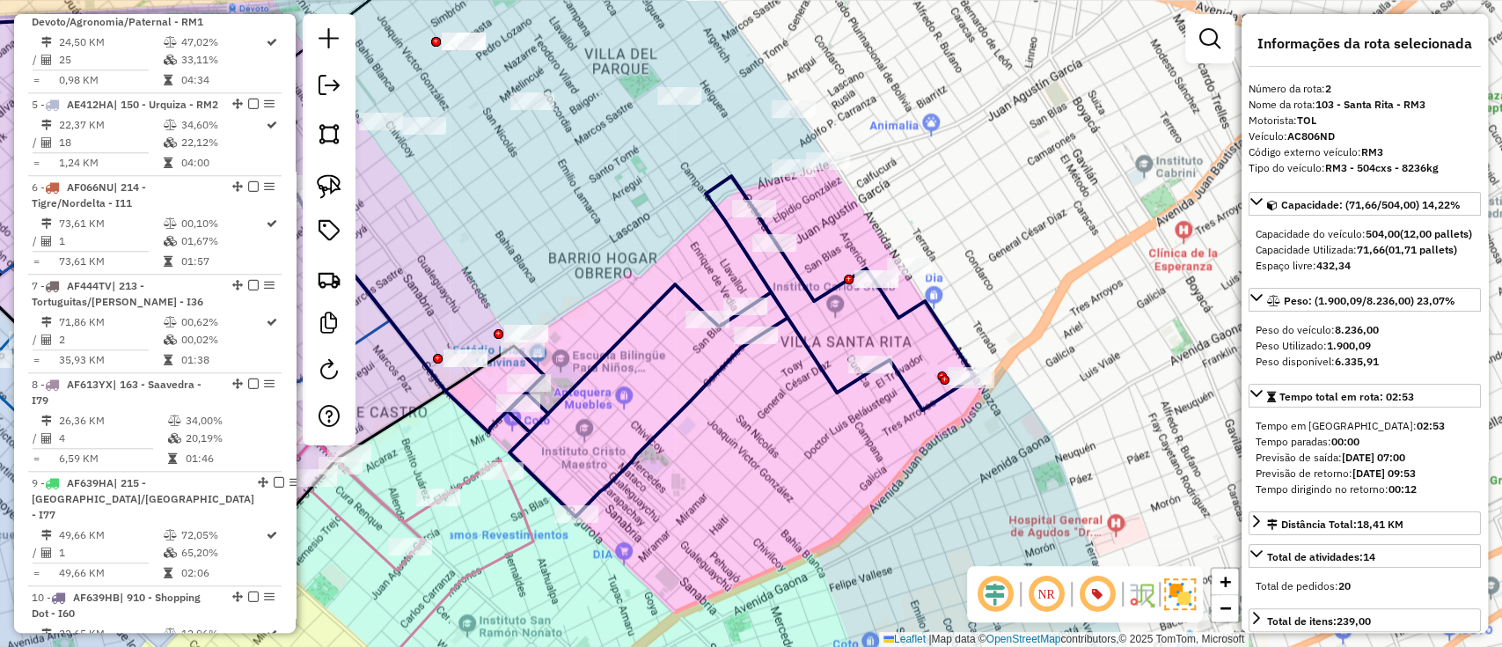
scroll to position [744, 0]
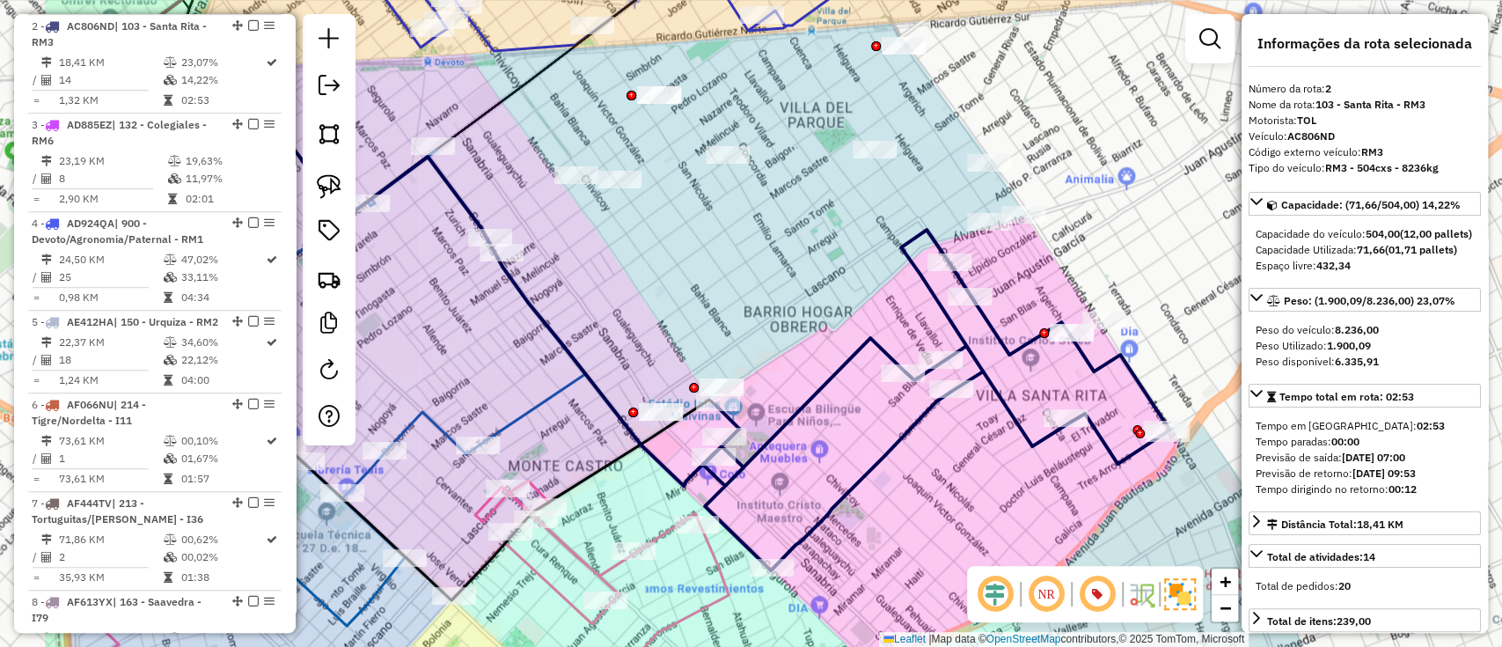
drag, startPoint x: 847, startPoint y: 475, endPoint x: 943, endPoint y: 496, distance: 99.1
click at [943, 496] on div "Janela de atendimento Grade de atendimento Capacidade Transportadoras Veículos …" at bounding box center [751, 323] width 1502 height 647
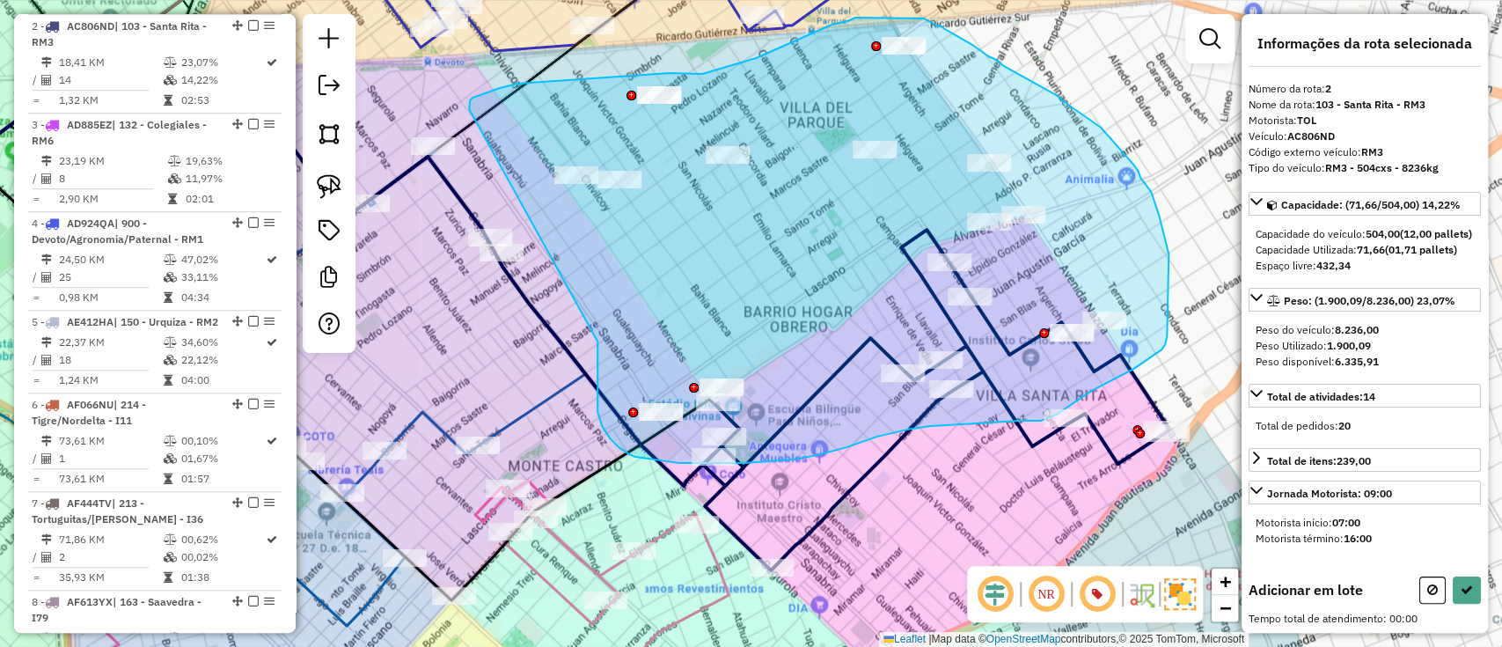
drag, startPoint x: 597, startPoint y: 395, endPoint x: 469, endPoint y: 109, distance: 313.5
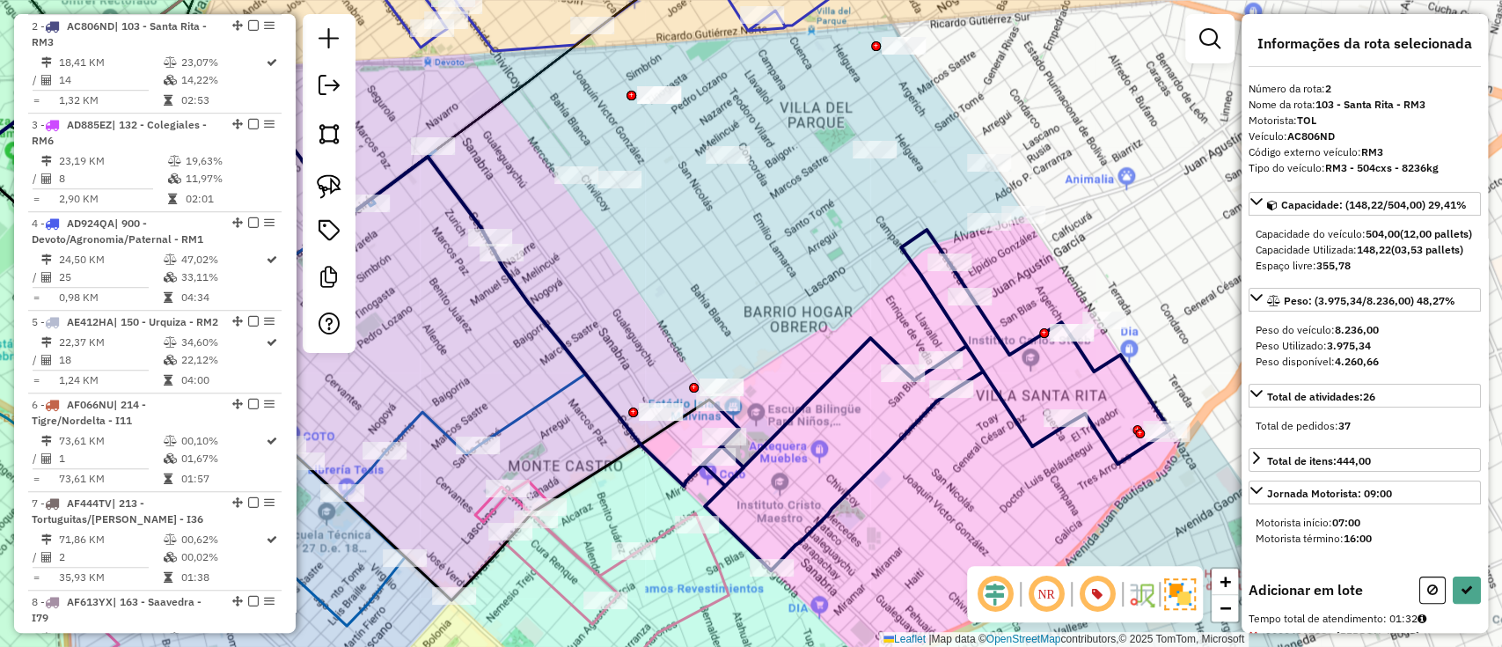
select select "**********"
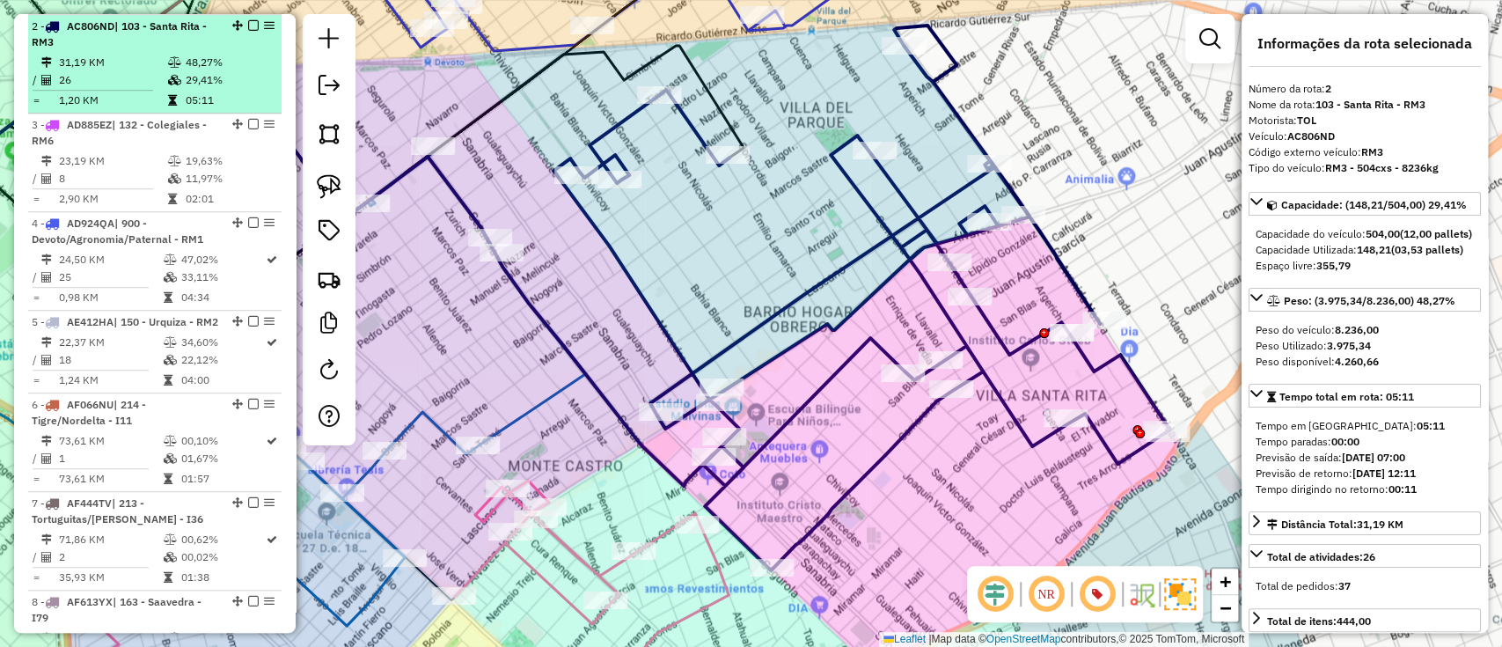
click at [248, 21] on em at bounding box center [253, 25] width 11 height 11
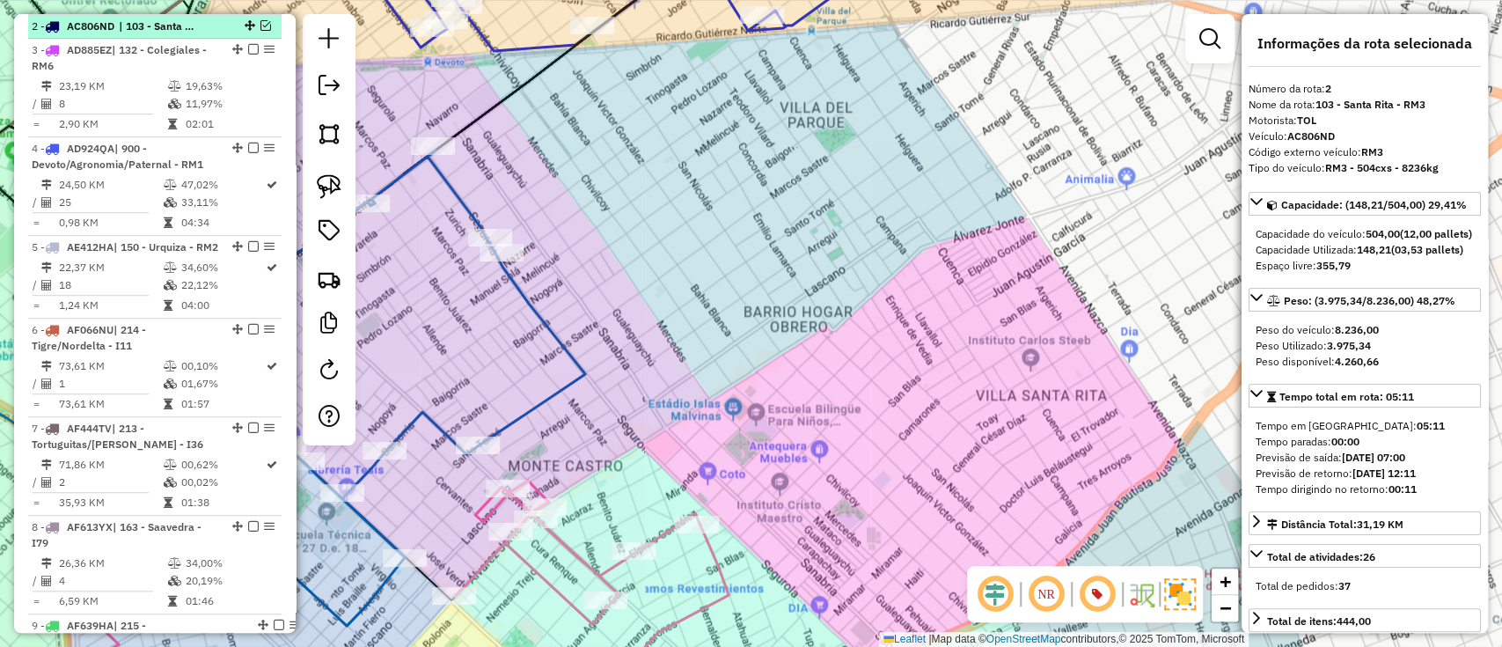
scroll to position [669, 0]
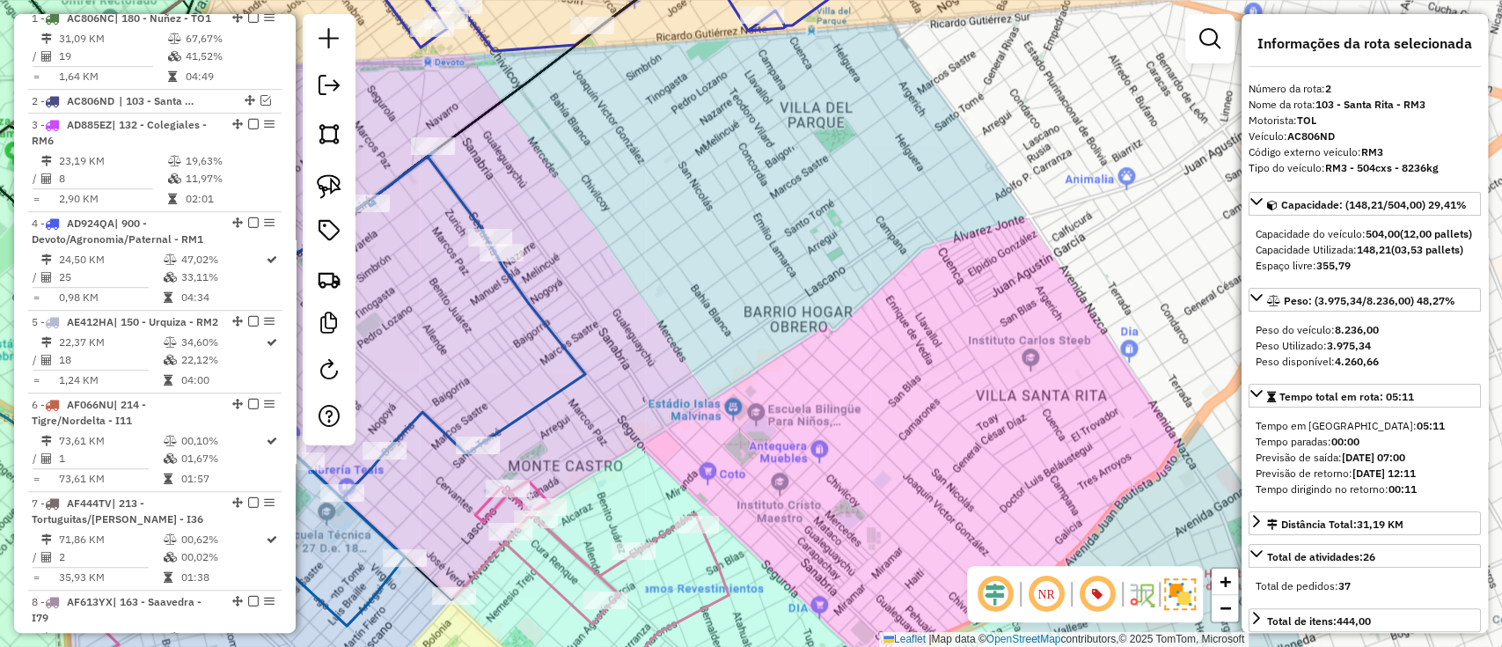
drag, startPoint x: 613, startPoint y: 264, endPoint x: 922, endPoint y: 81, distance: 359.0
click at [1002, 57] on div "Janela de atendimento Grade de atendimento Capacidade Transportadoras Veículos …" at bounding box center [751, 323] width 1502 height 647
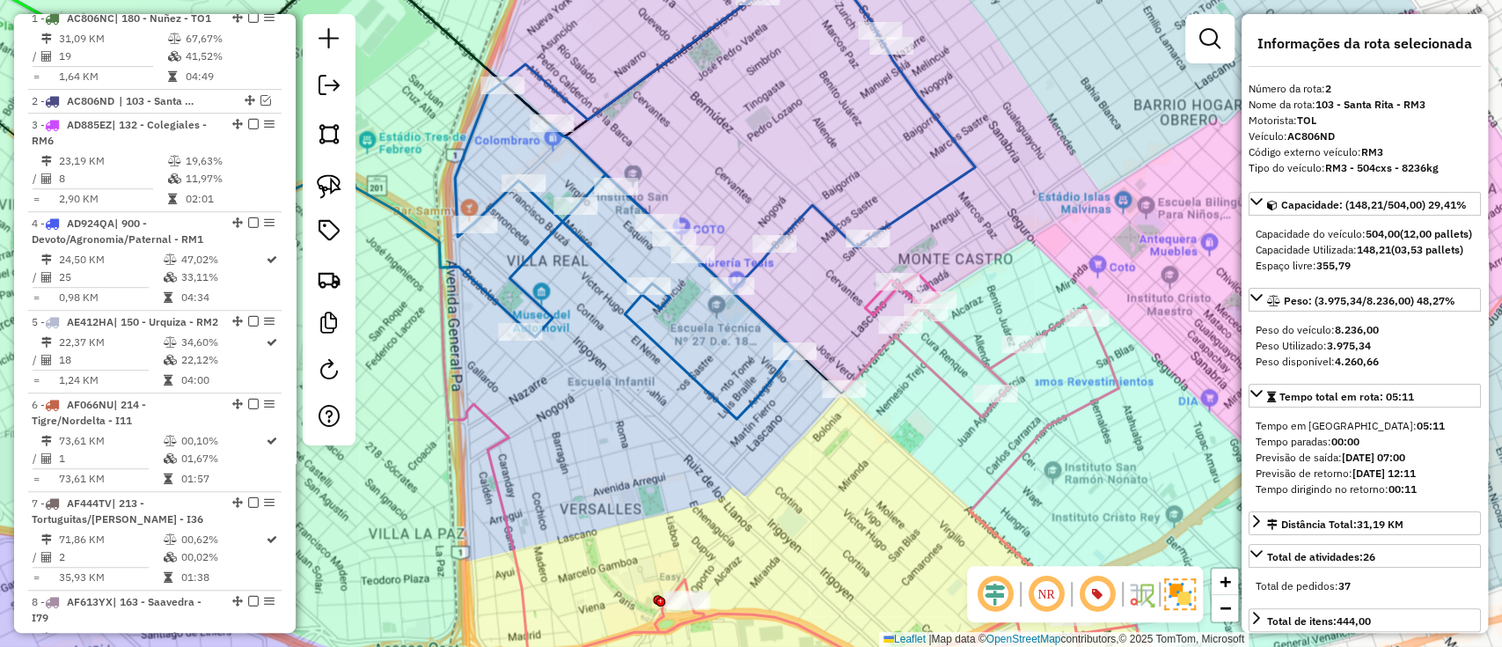
click at [605, 267] on icon at bounding box center [715, 181] width 520 height 475
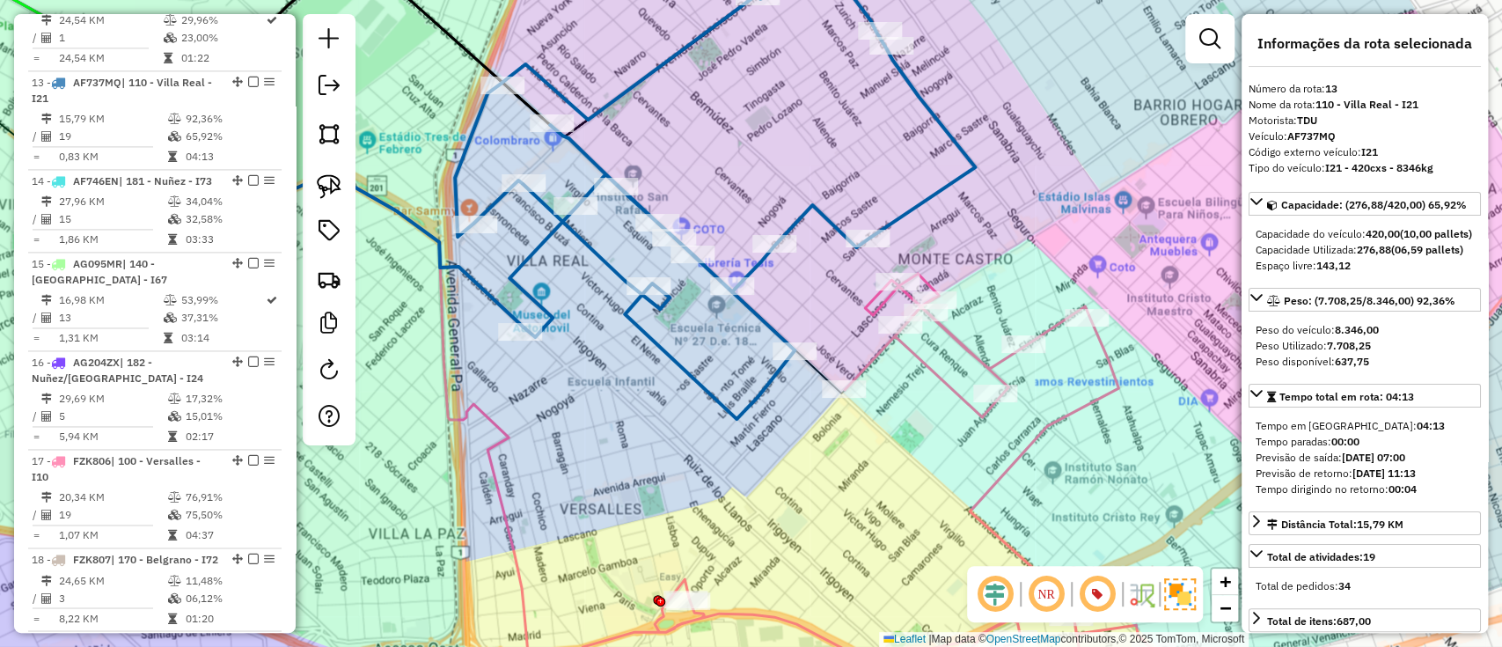
scroll to position [1752, 0]
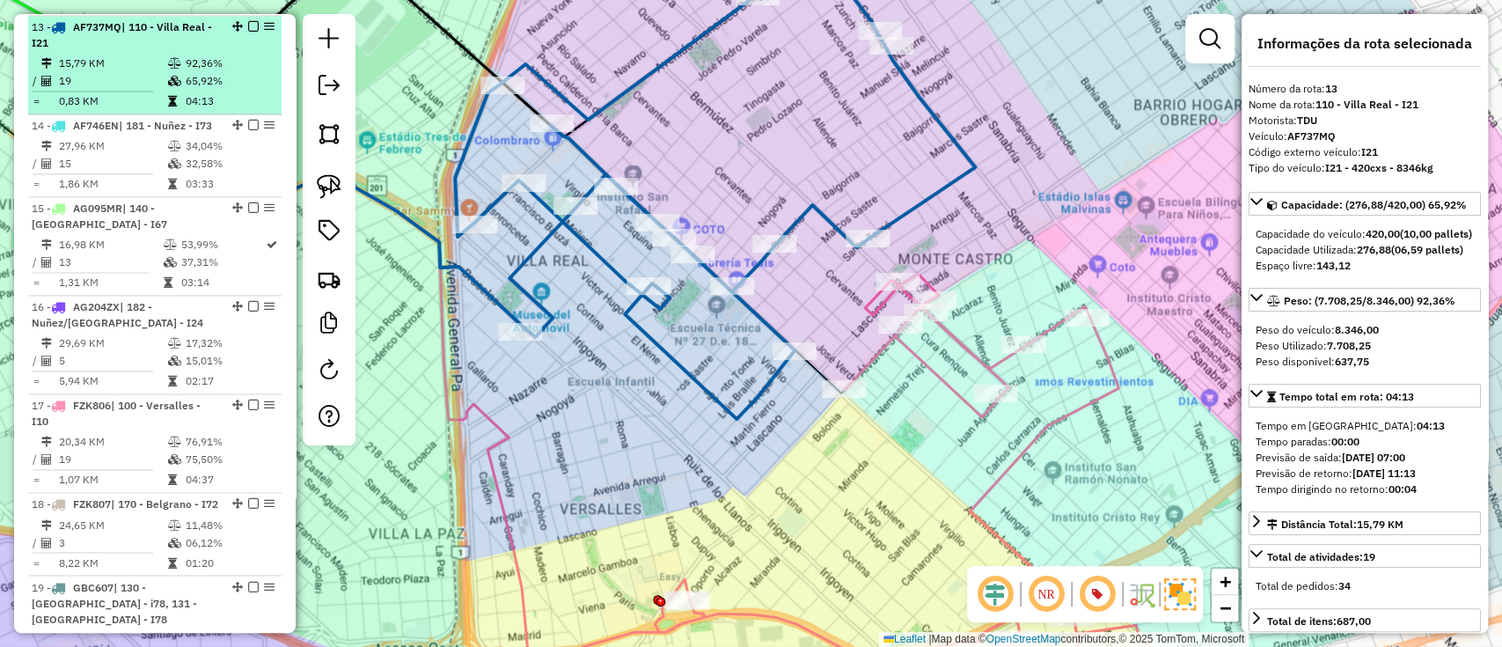
click at [249, 25] on em at bounding box center [253, 26] width 11 height 11
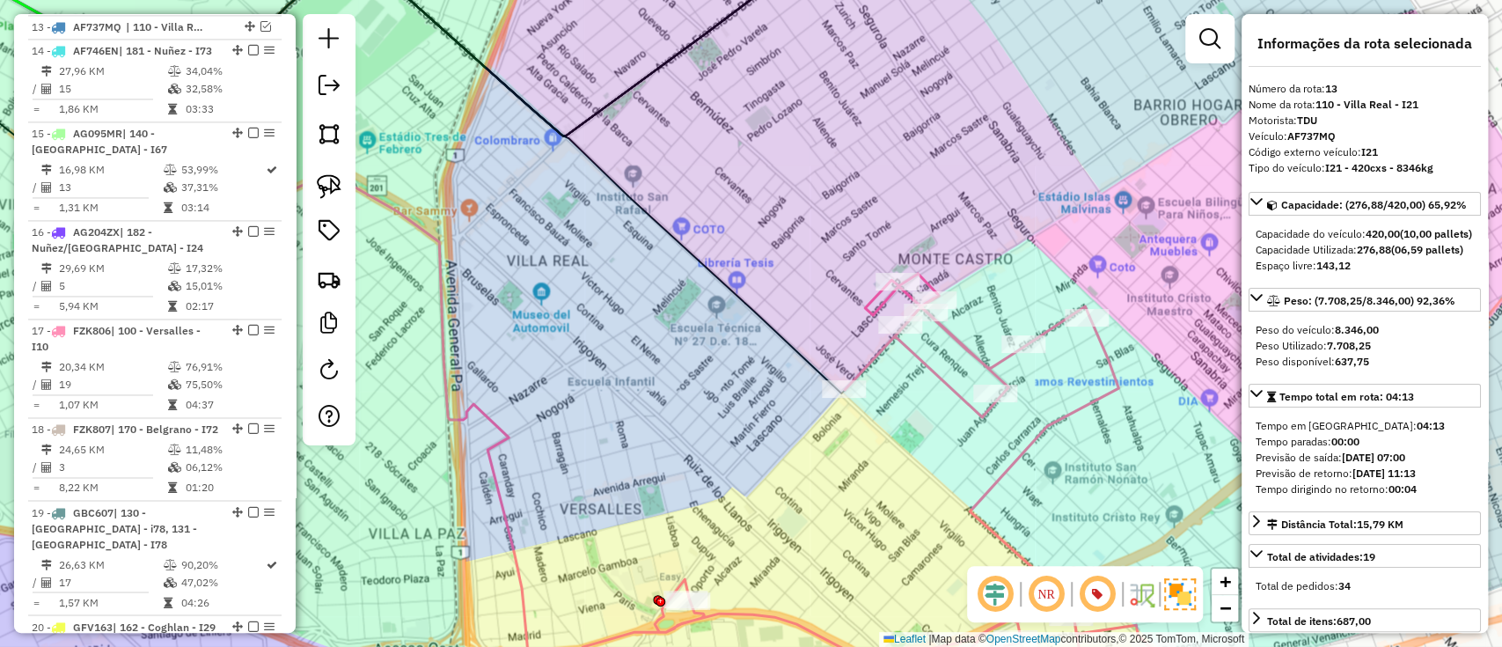
click at [926, 356] on icon at bounding box center [856, 492] width 598 height 437
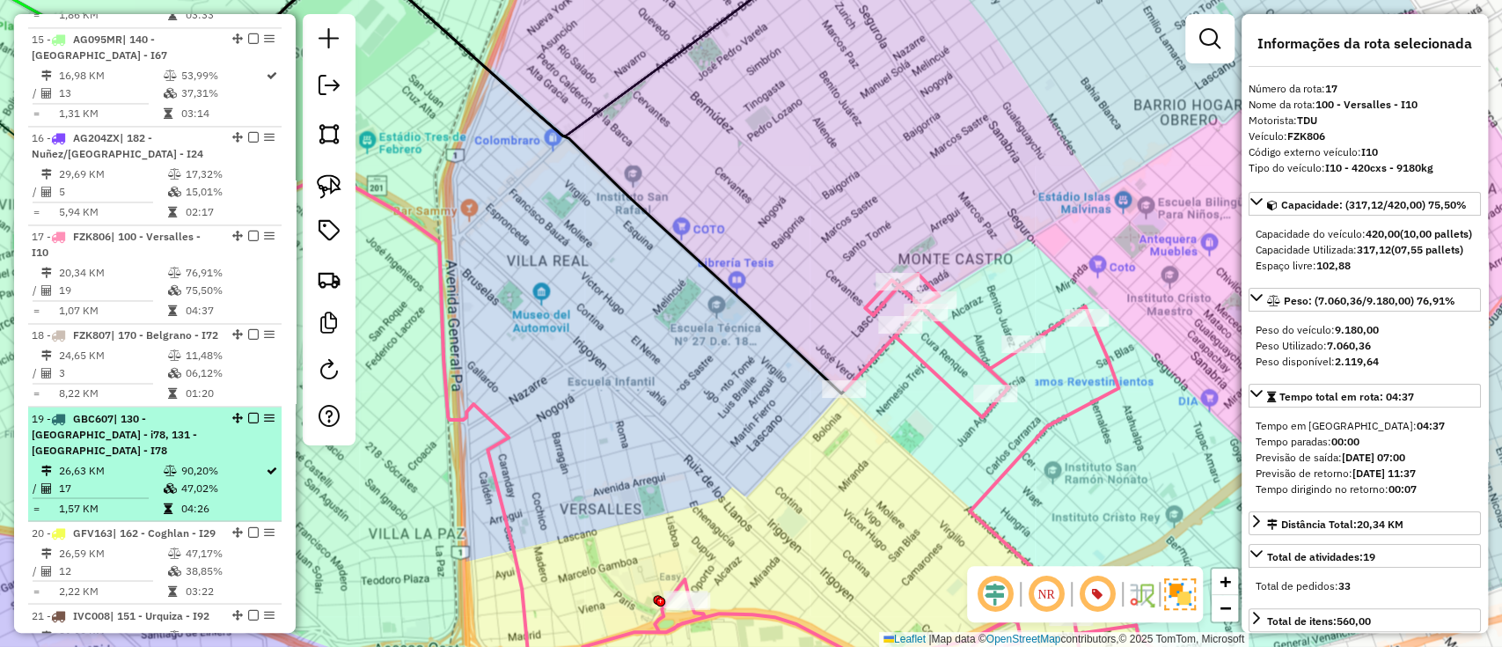
scroll to position [2071, 0]
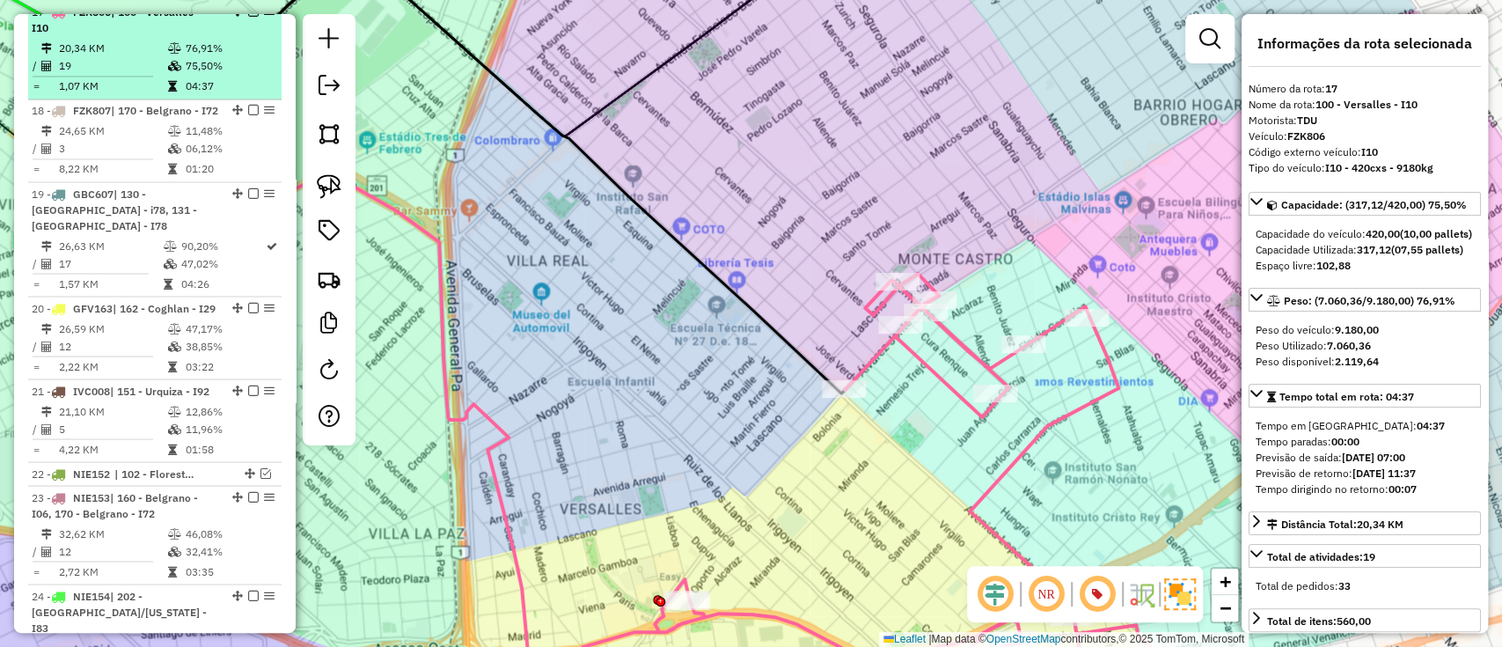
click at [254, 17] on div at bounding box center [248, 11] width 53 height 11
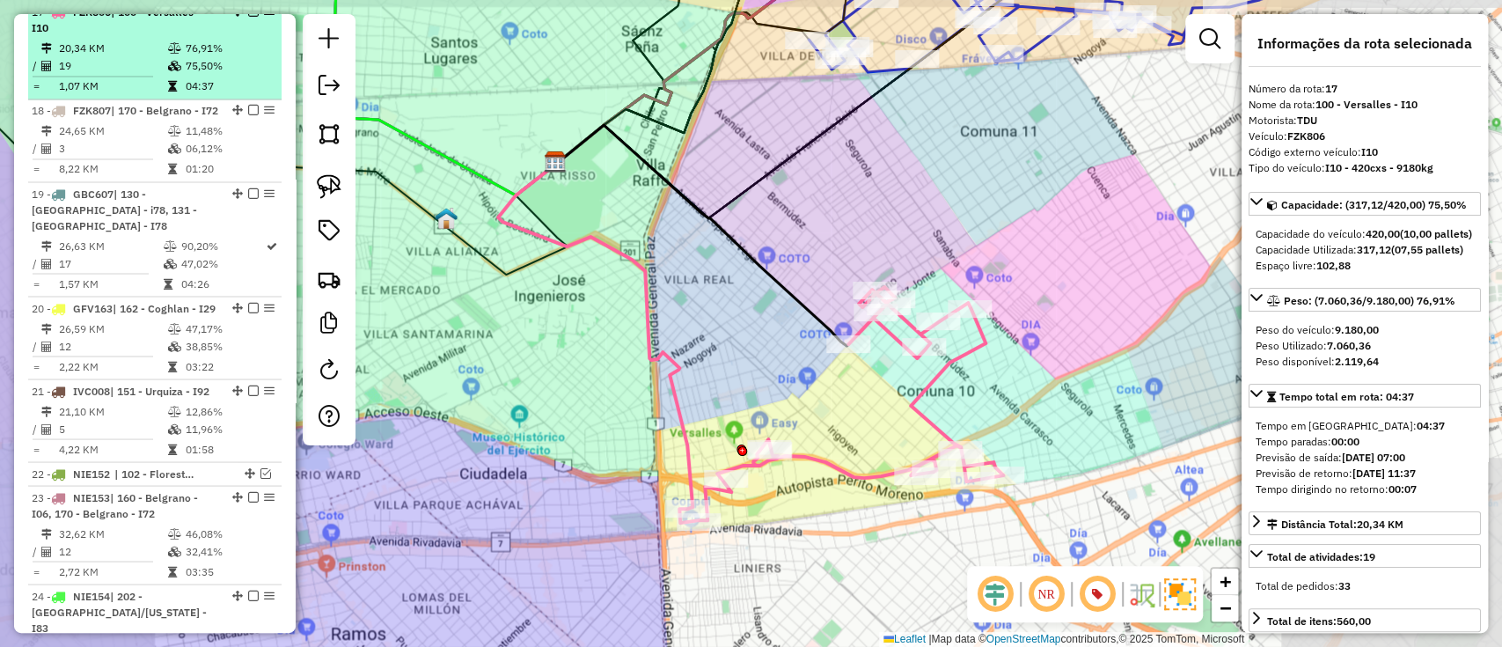
click at [248, 17] on em at bounding box center [253, 11] width 11 height 11
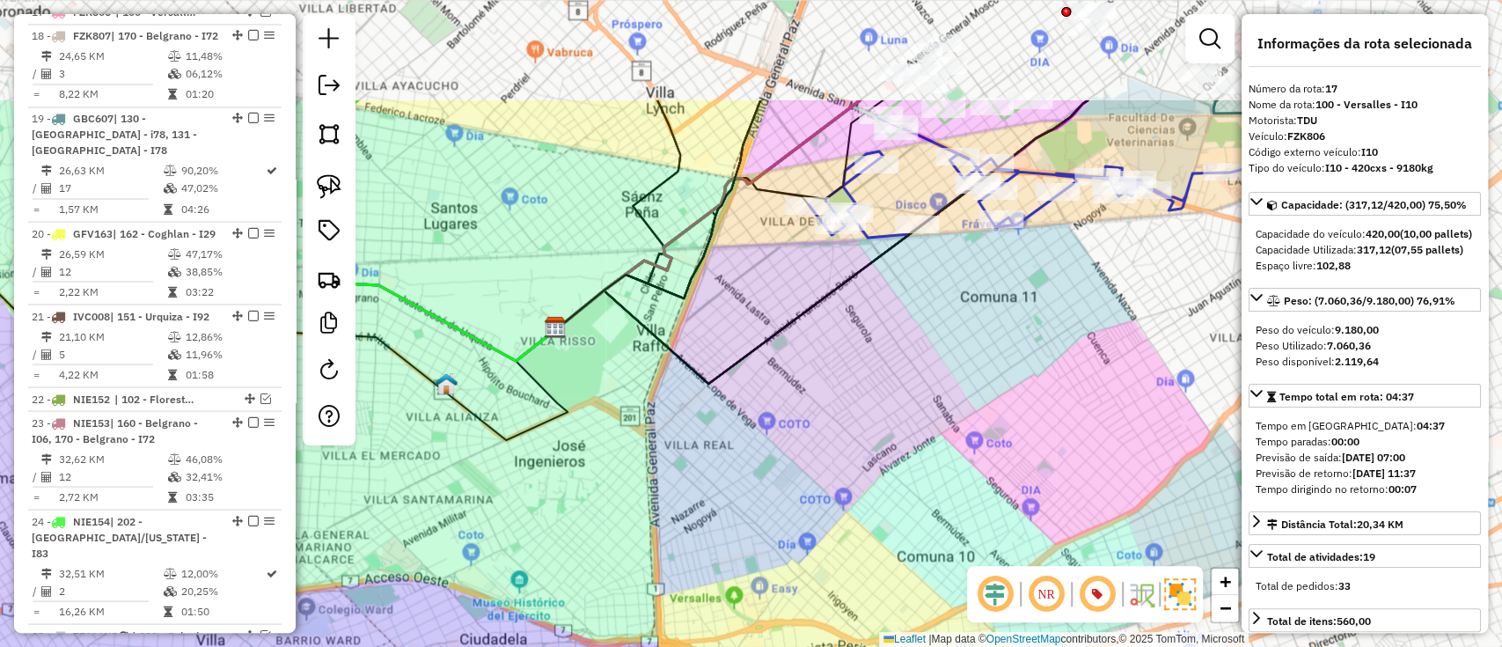
drag, startPoint x: 436, startPoint y: 217, endPoint x: 371, endPoint y: 581, distance: 369.2
click at [371, 581] on div "Janela de atendimento Grade de atendimento Capacidade Transportadoras Veículos …" at bounding box center [751, 323] width 1502 height 647
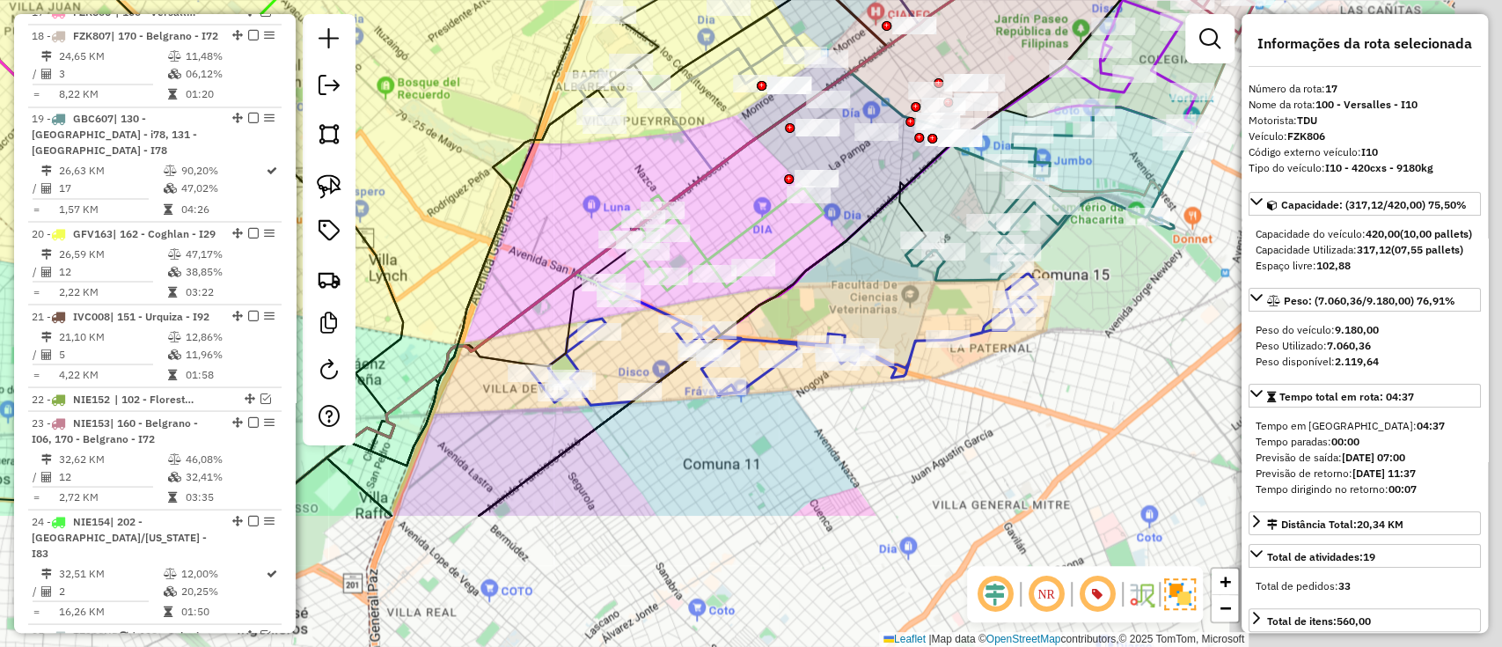
drag, startPoint x: 695, startPoint y: 393, endPoint x: 627, endPoint y: 229, distance: 178.3
click at [452, 189] on div "Janela de atendimento Grade de atendimento Capacidade Transportadoras Veículos …" at bounding box center [751, 323] width 1502 height 647
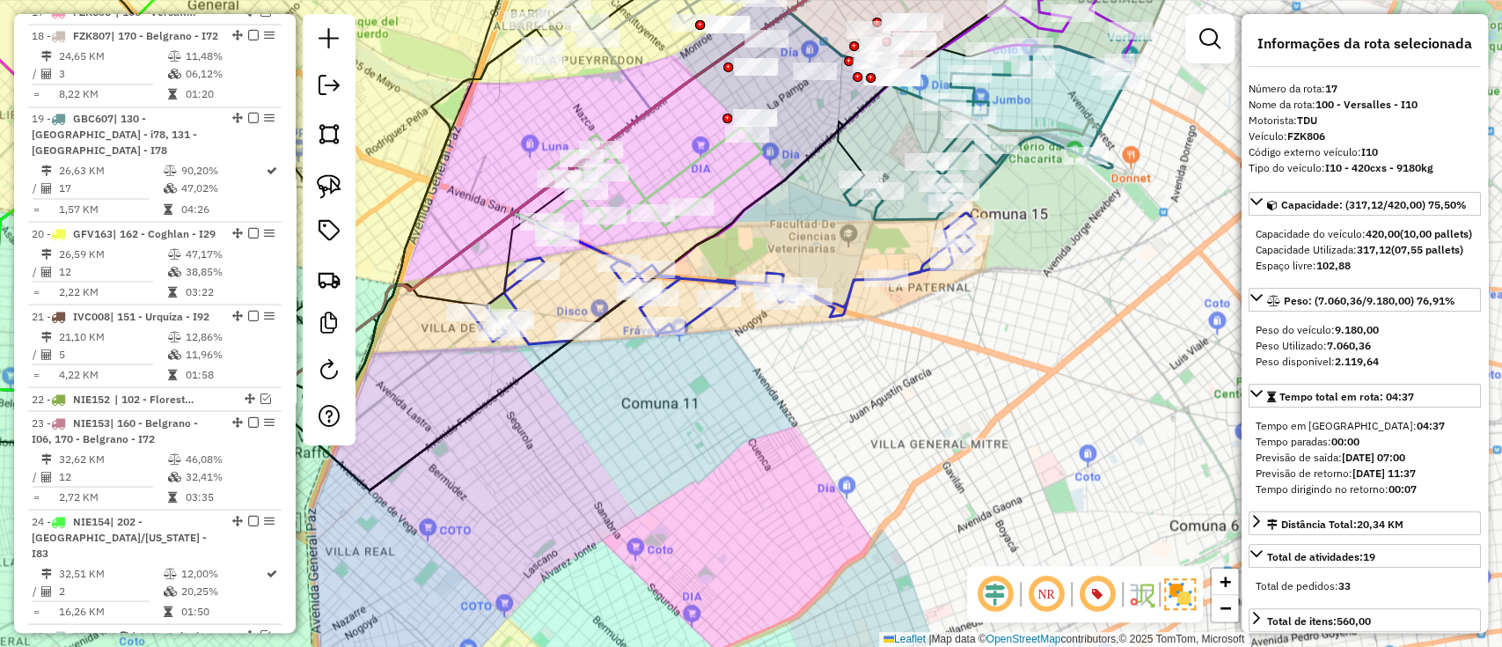
click at [842, 292] on icon at bounding box center [723, 278] width 506 height 132
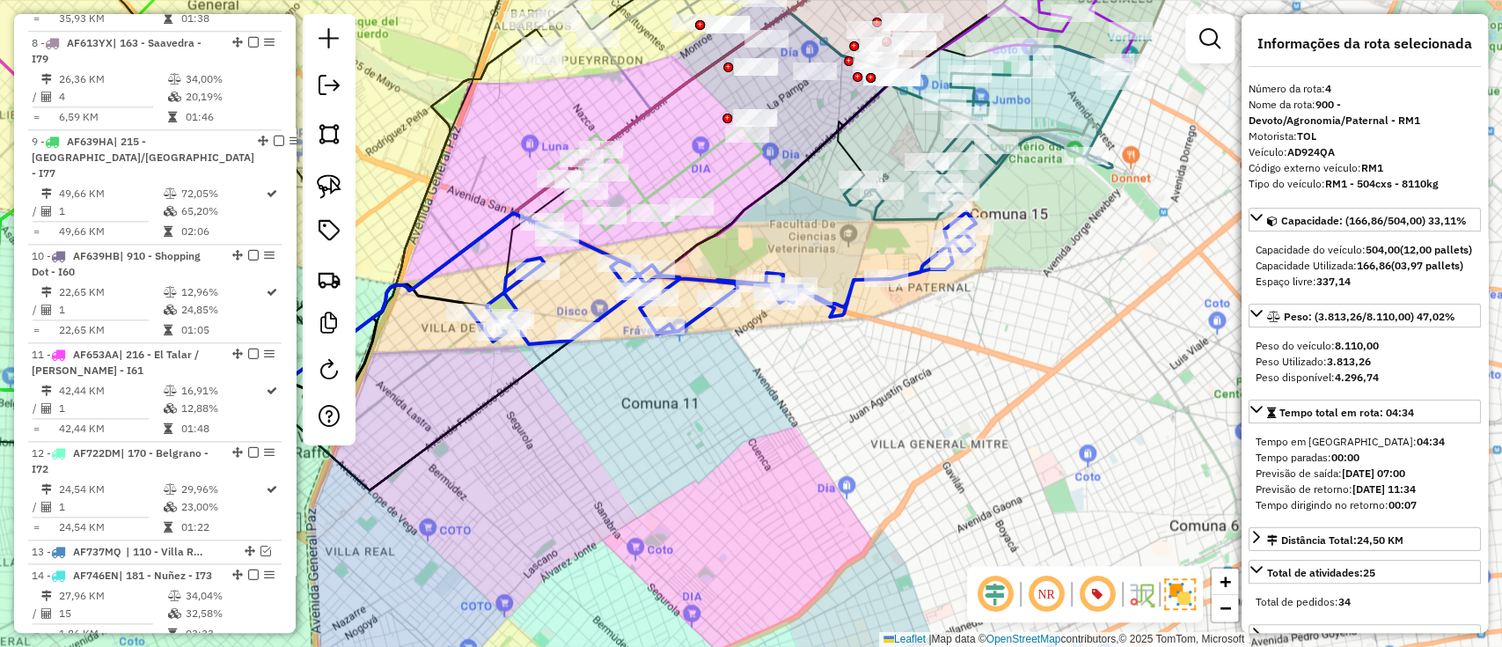
scroll to position [866, 0]
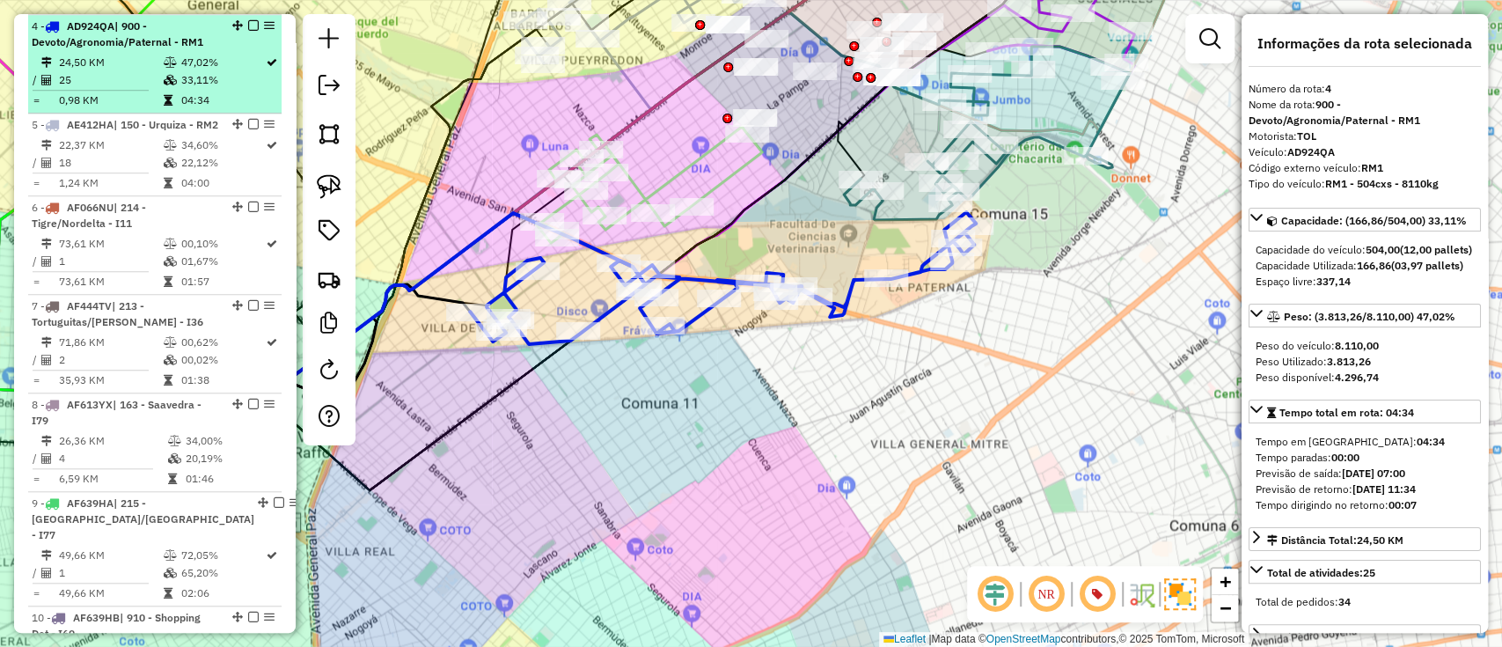
click at [251, 22] on em at bounding box center [253, 25] width 11 height 11
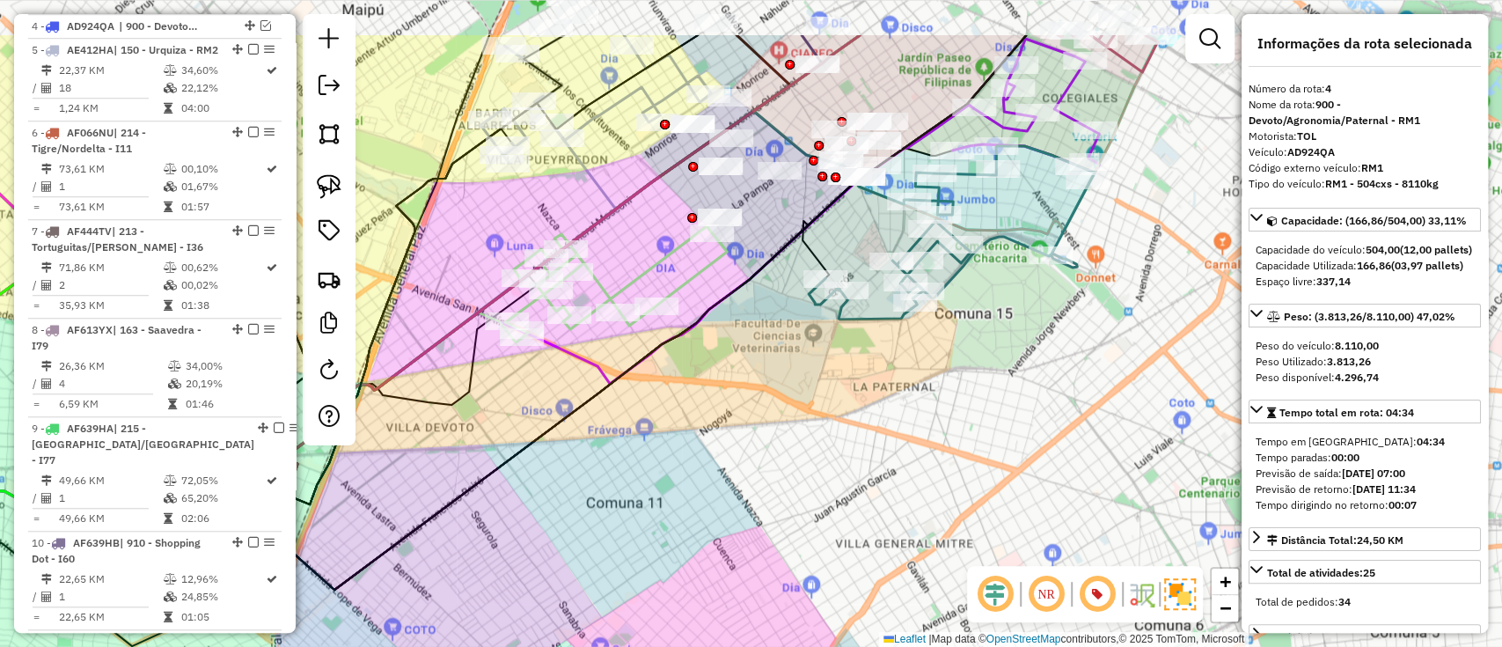
drag, startPoint x: 777, startPoint y: 320, endPoint x: 712, endPoint y: 377, distance: 86.1
click at [712, 377] on div "Janela de atendimento Grade de atendimento Capacidade Transportadoras Veículos …" at bounding box center [751, 323] width 1502 height 647
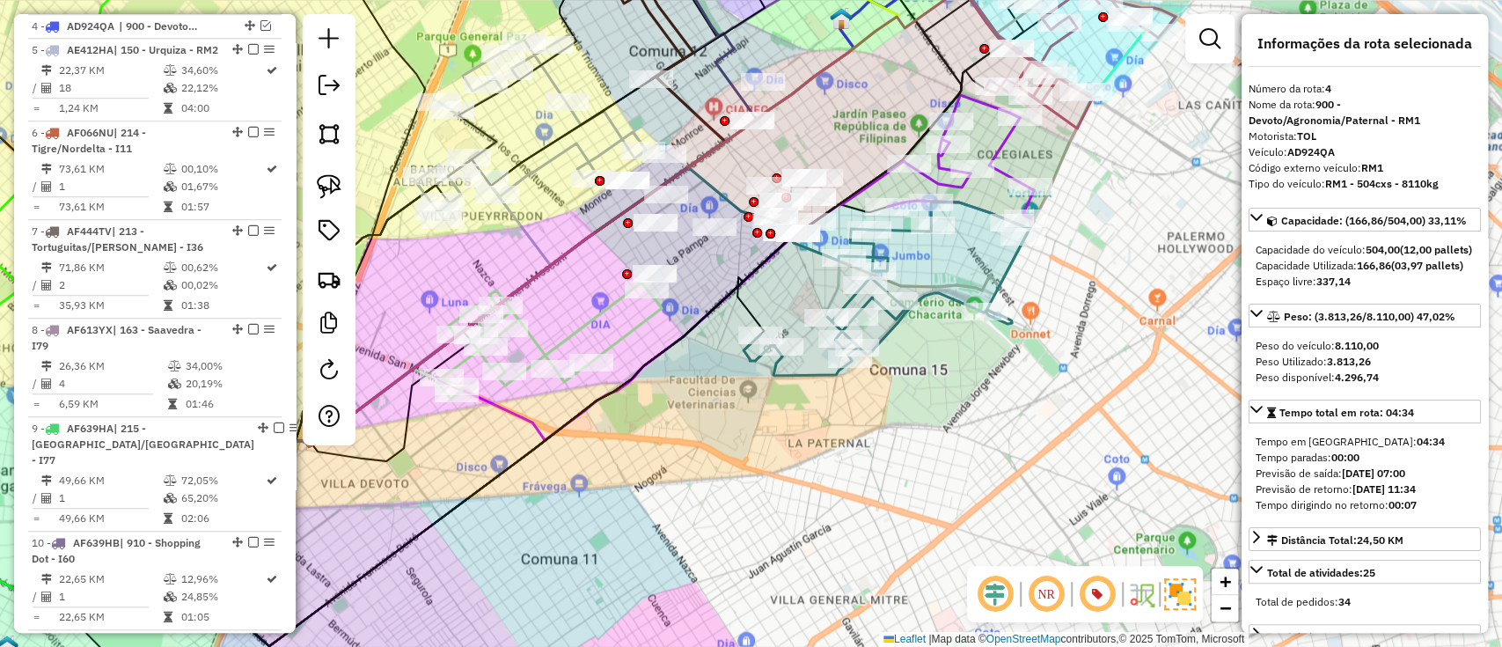
click at [945, 294] on icon at bounding box center [887, 288] width 286 height 173
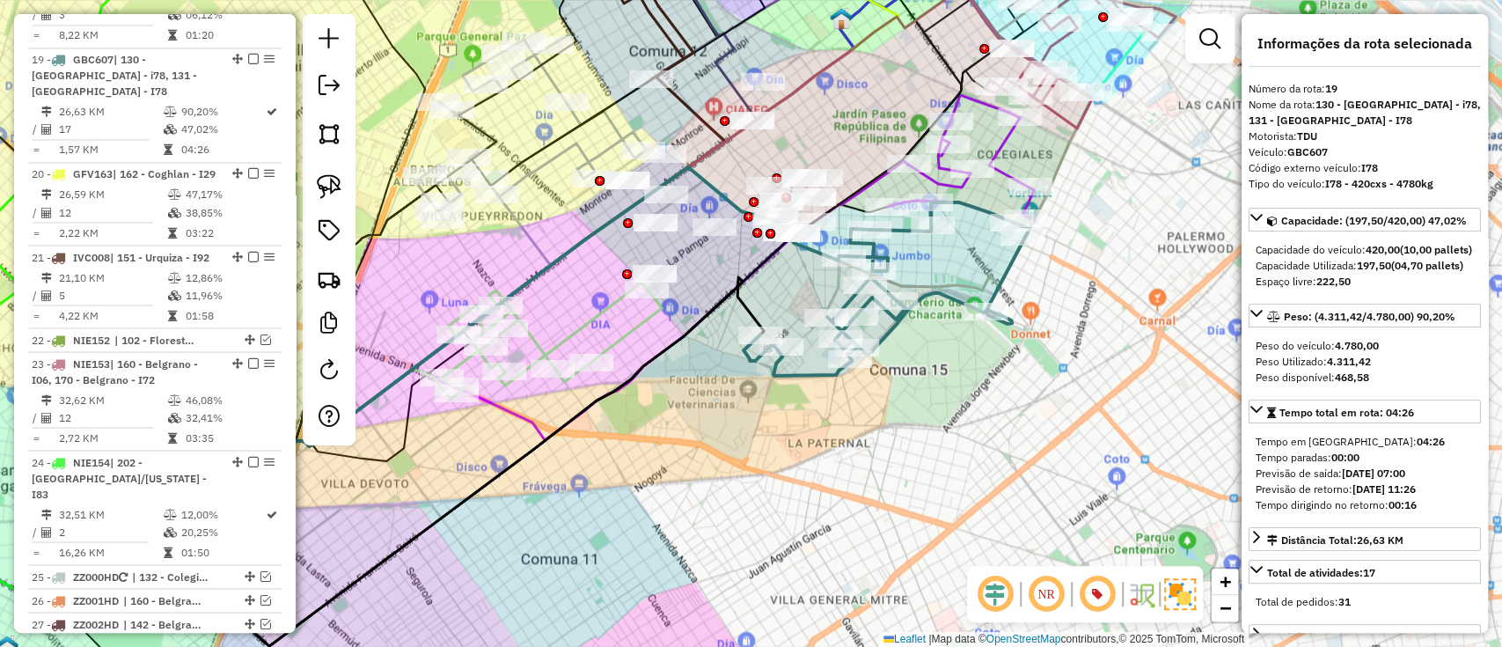
scroll to position [2118, 0]
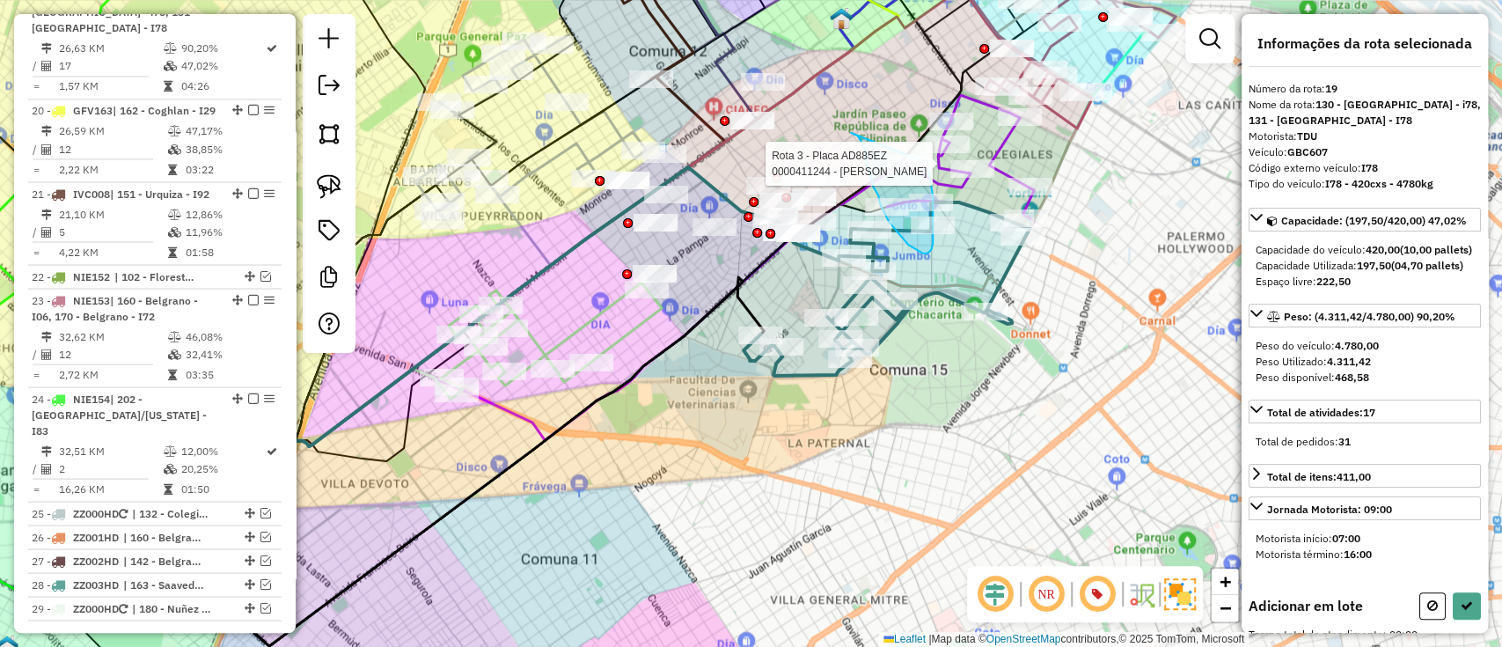
click at [927, 150] on div "Rota 19 - Placa GBC607 0000007556 - Wu Tsung Ho Rota 3 - Placa AD885EZ 00004112…" at bounding box center [751, 323] width 1502 height 647
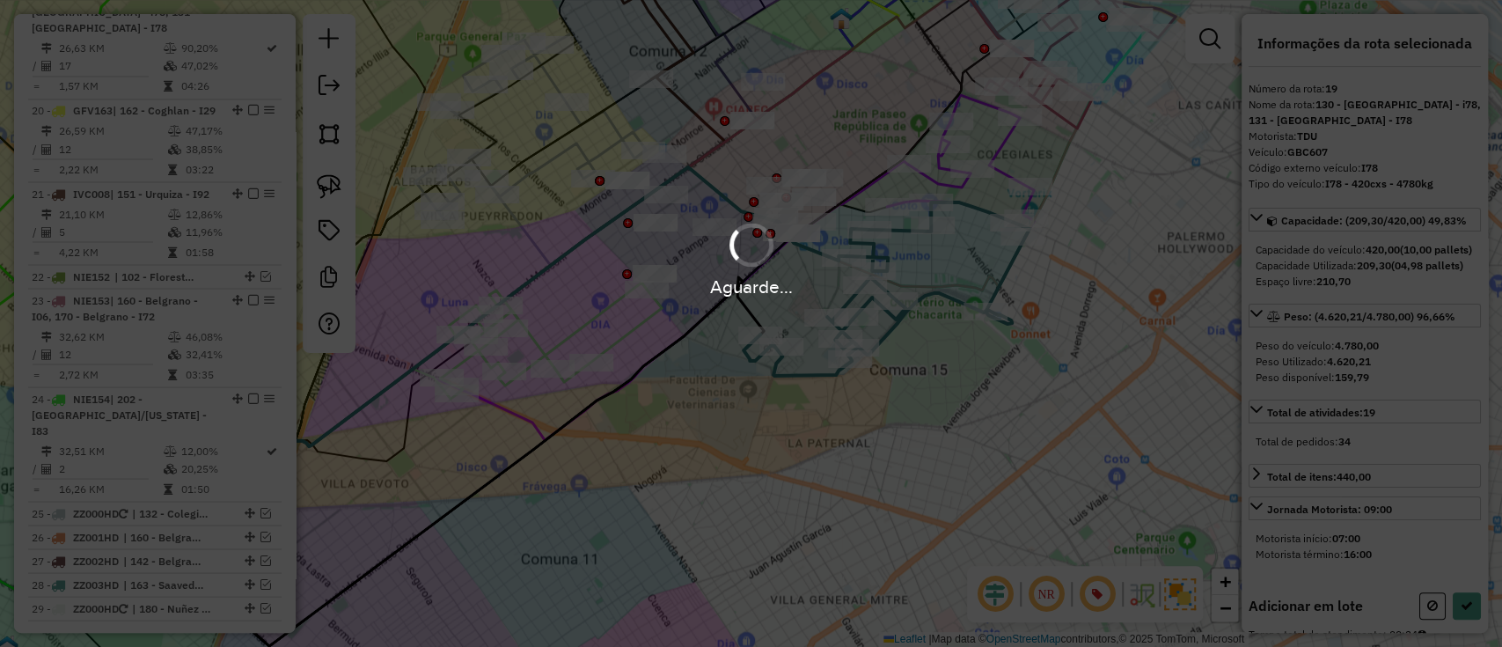
select select "**********"
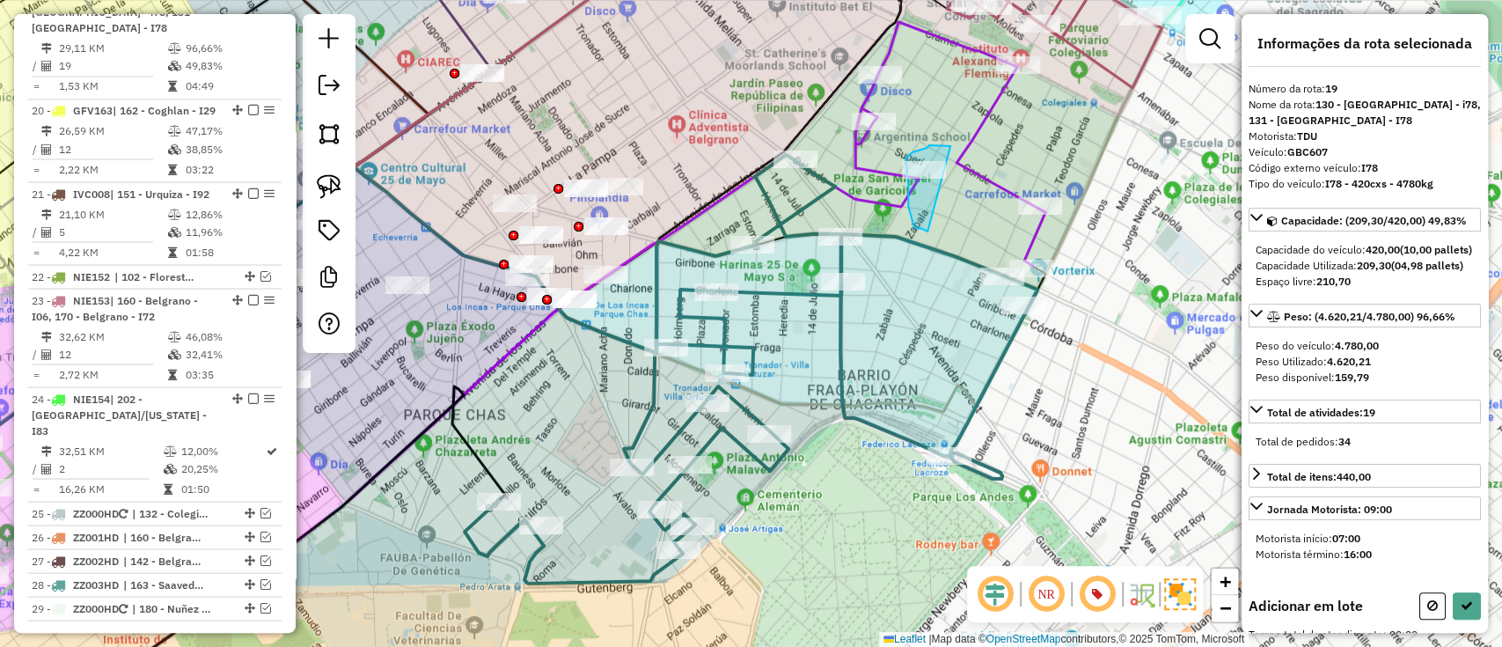
drag, startPoint x: 950, startPoint y: 146, endPoint x: 967, endPoint y: 176, distance: 34.3
select select "**********"
drag, startPoint x: 836, startPoint y: 81, endPoint x: 921, endPoint y: 114, distance: 91.4
select select "**********"
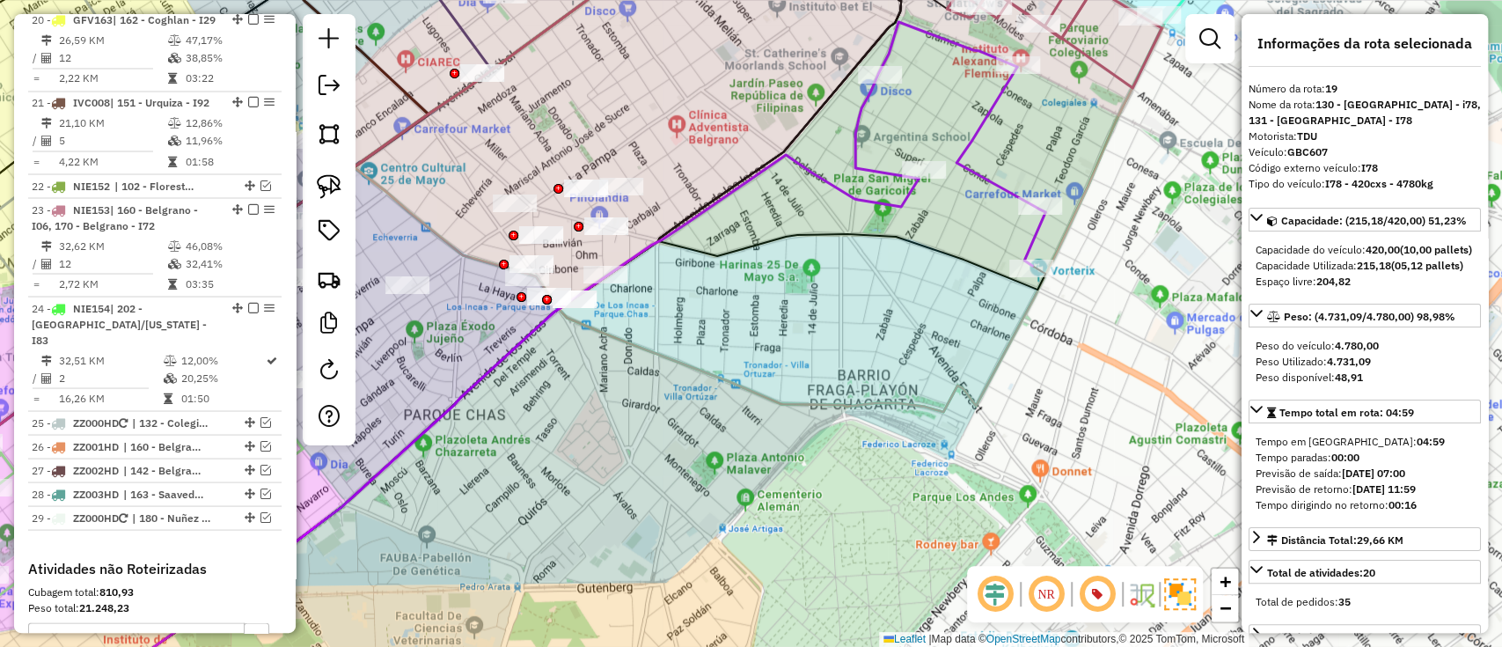
click at [957, 161] on icon at bounding box center [950, 144] width 190 height 244
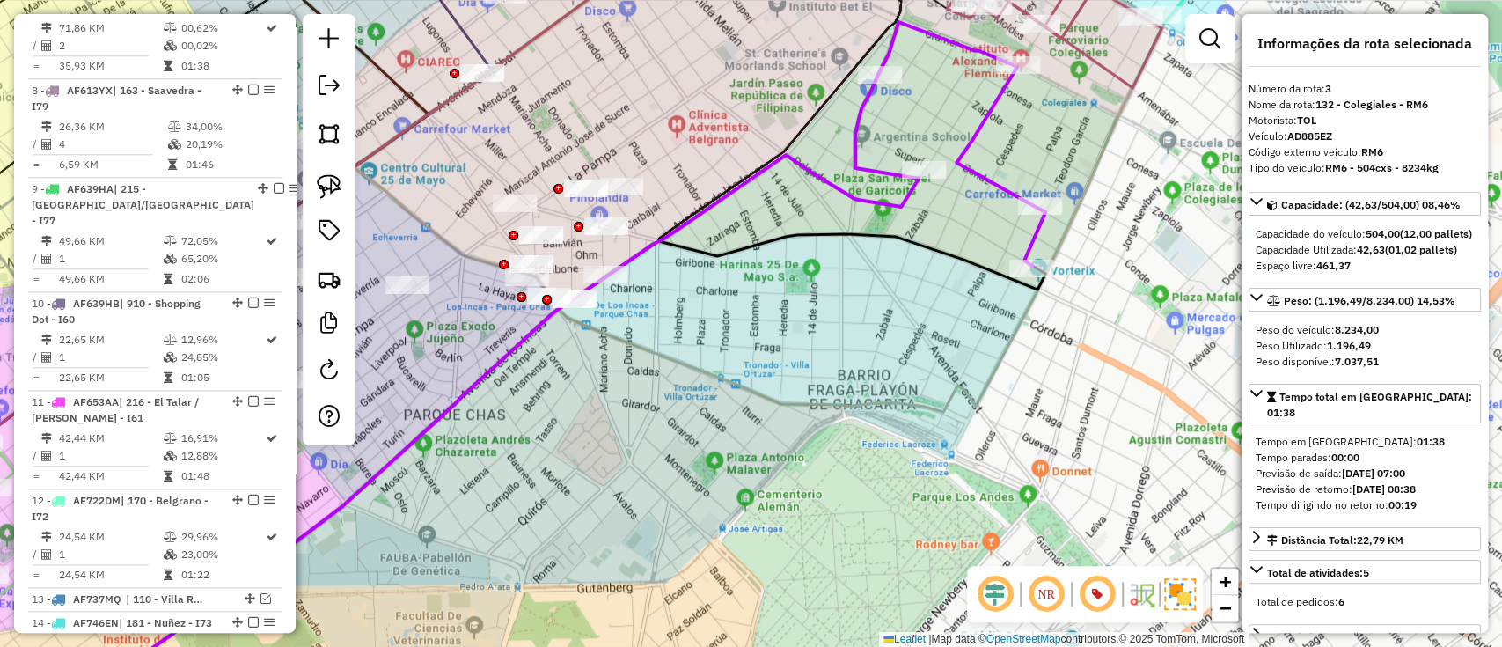
scroll to position [767, 0]
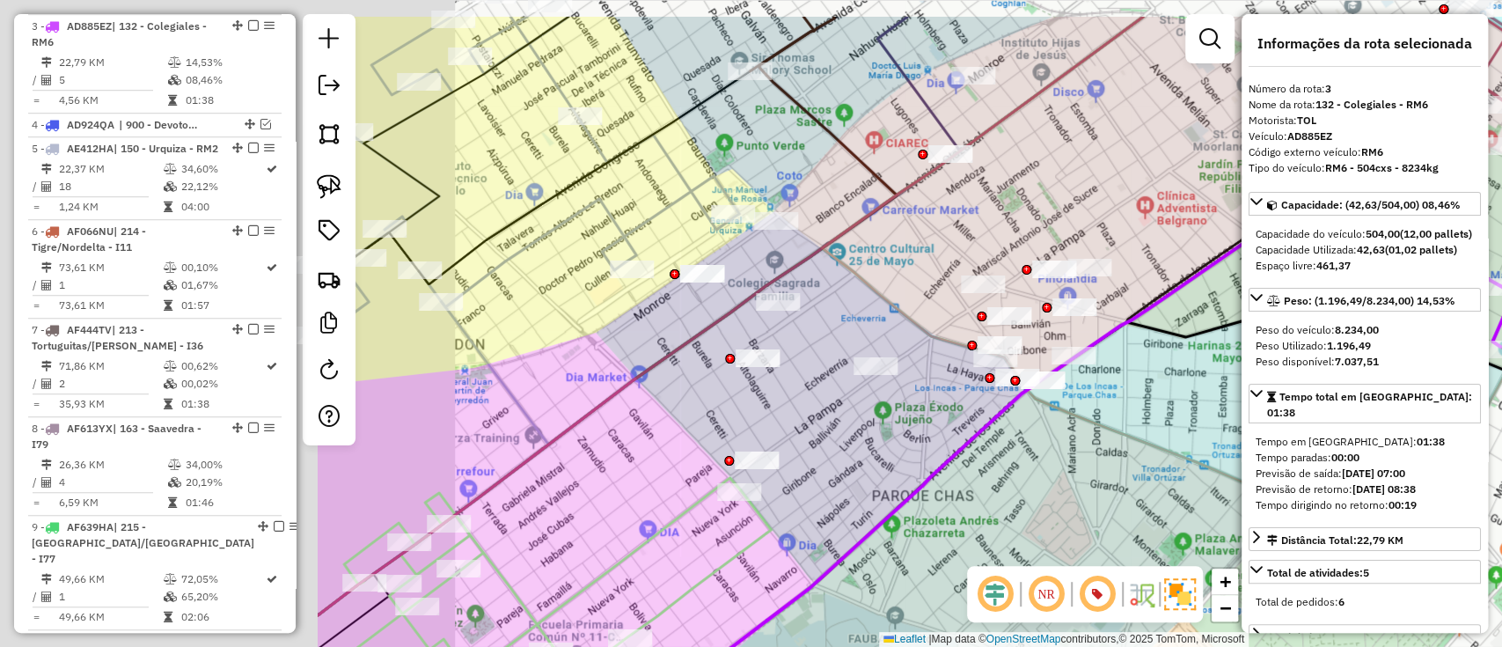
drag, startPoint x: 669, startPoint y: 180, endPoint x: 1137, endPoint y: 260, distance: 475.1
click at [1137, 260] on div "Janela de atendimento Grade de atendimento Capacidade Transportadoras Veículos …" at bounding box center [751, 323] width 1502 height 647
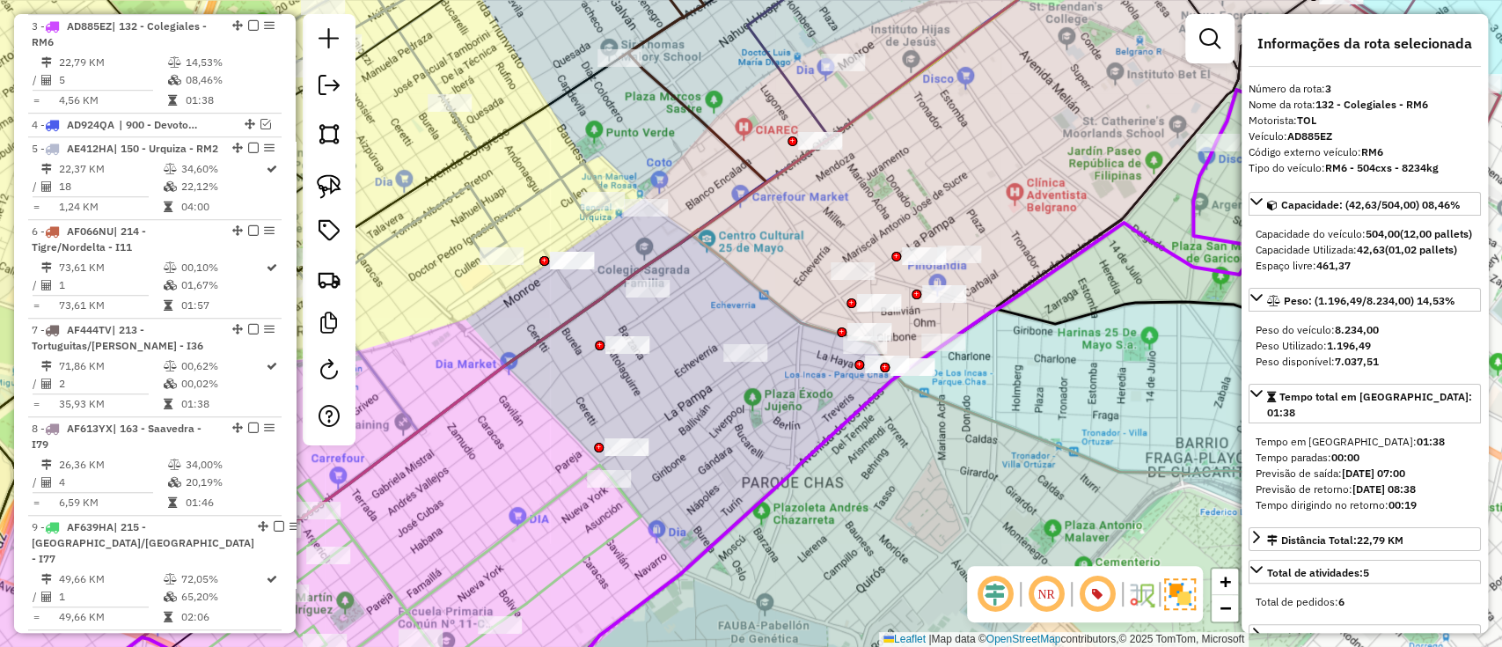
drag, startPoint x: 945, startPoint y: 188, endPoint x: 905, endPoint y: 128, distance: 72.5
click at [905, 128] on div "Janela de atendimento Grade de atendimento Capacidade Transportadoras Veículos …" at bounding box center [751, 323] width 1502 height 647
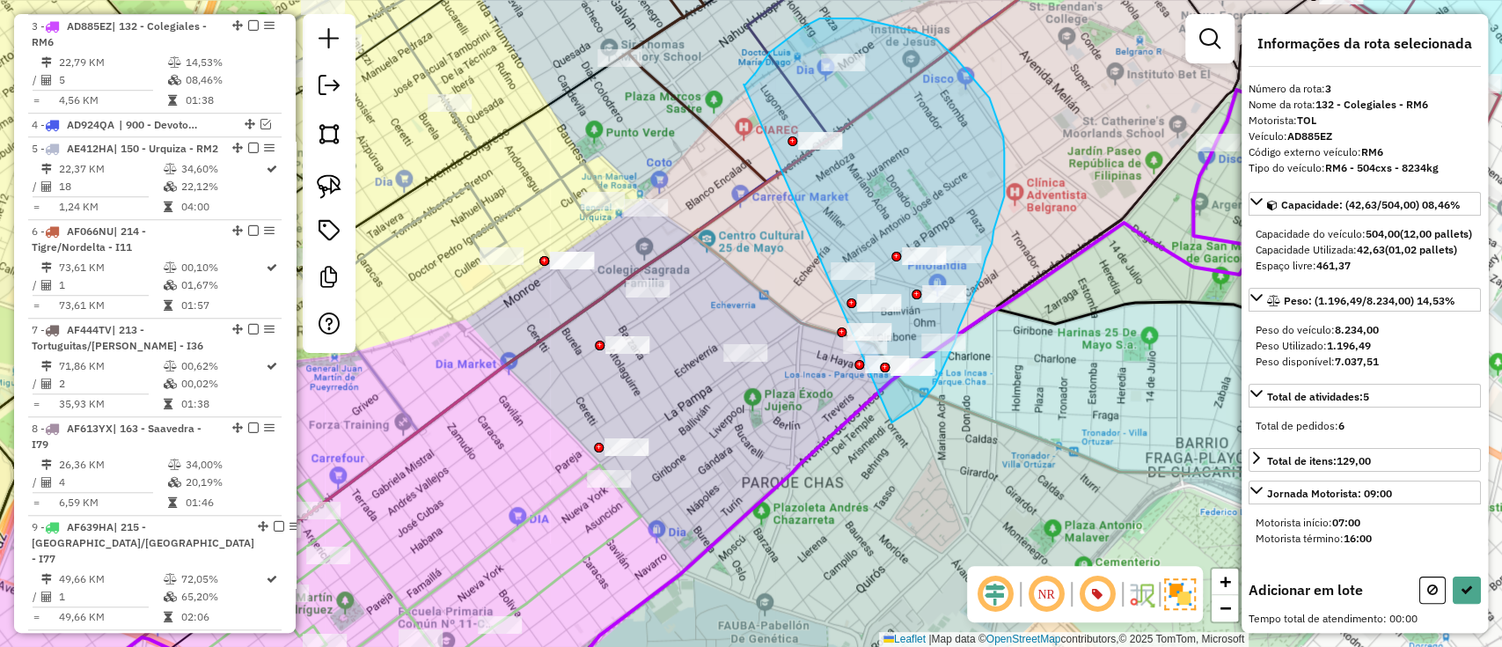
drag, startPoint x: 744, startPoint y: 84, endPoint x: 845, endPoint y: 436, distance: 366.2
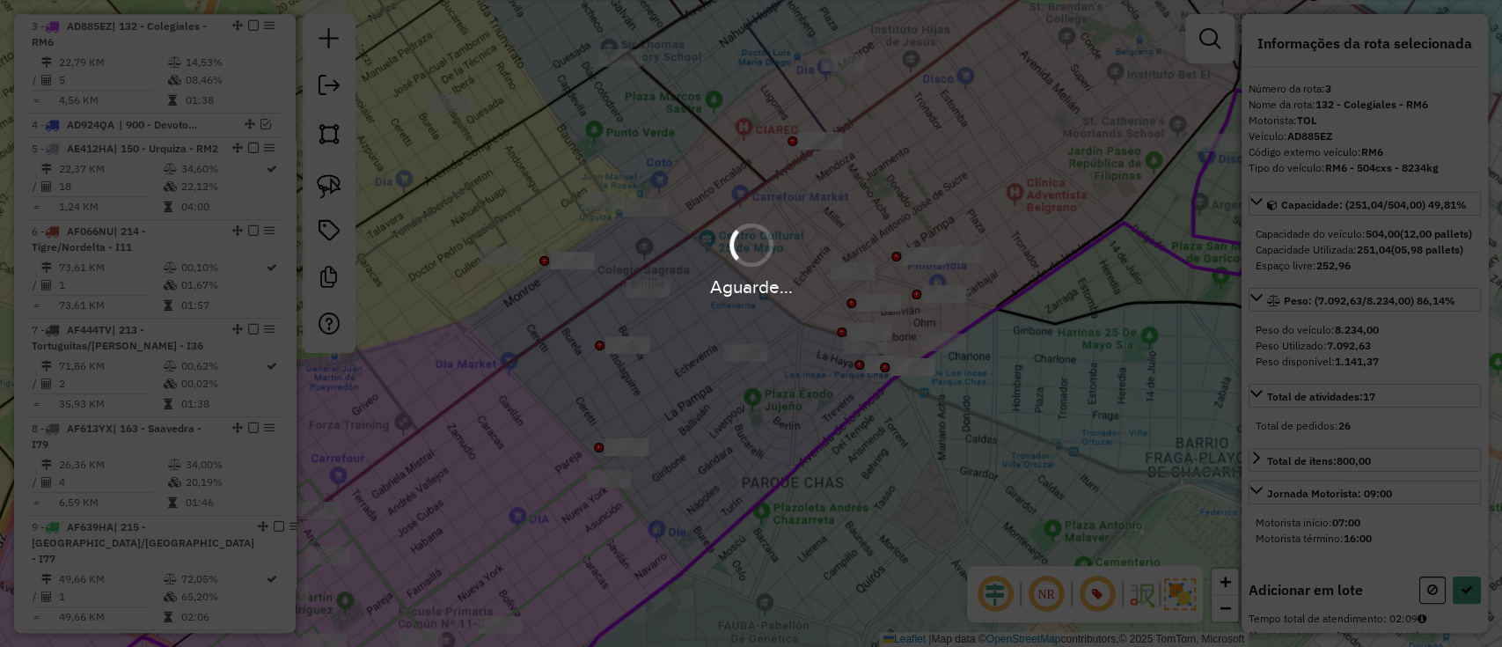
select select "**********"
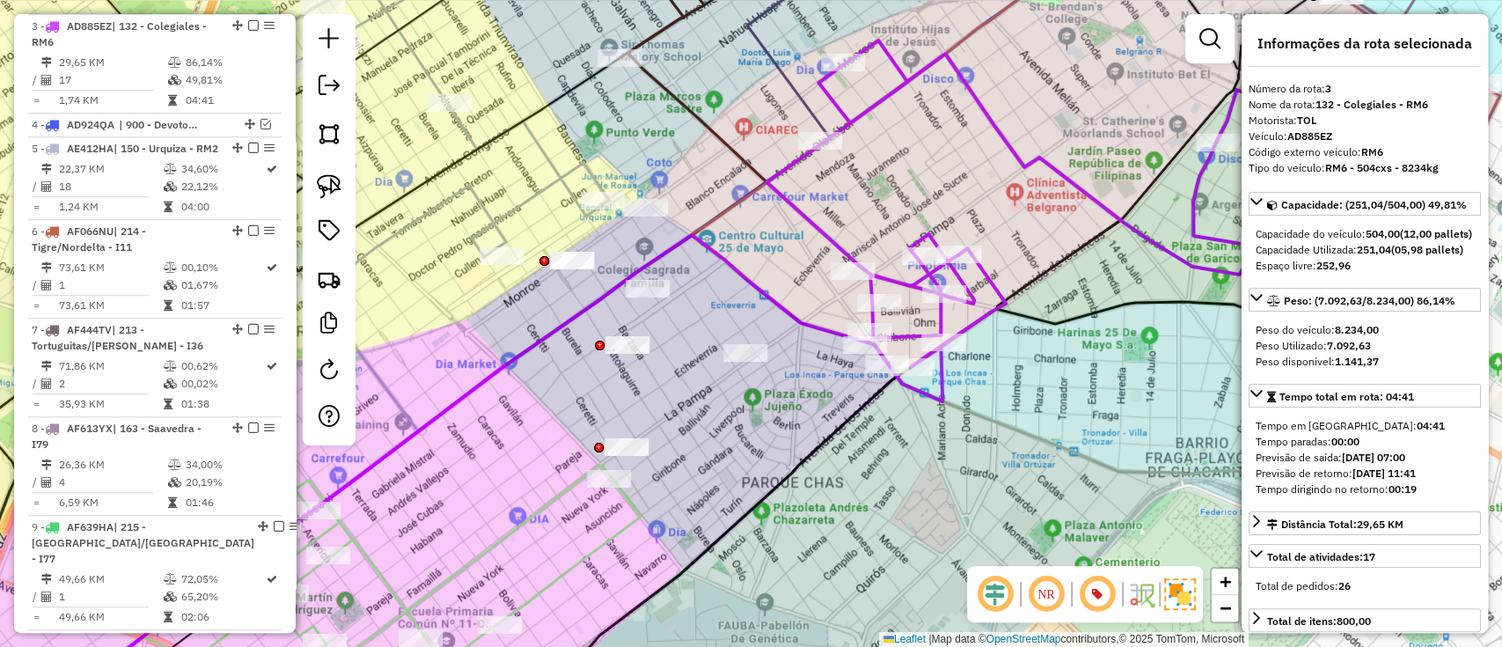
click at [556, 570] on icon at bounding box center [418, 576] width 443 height 223
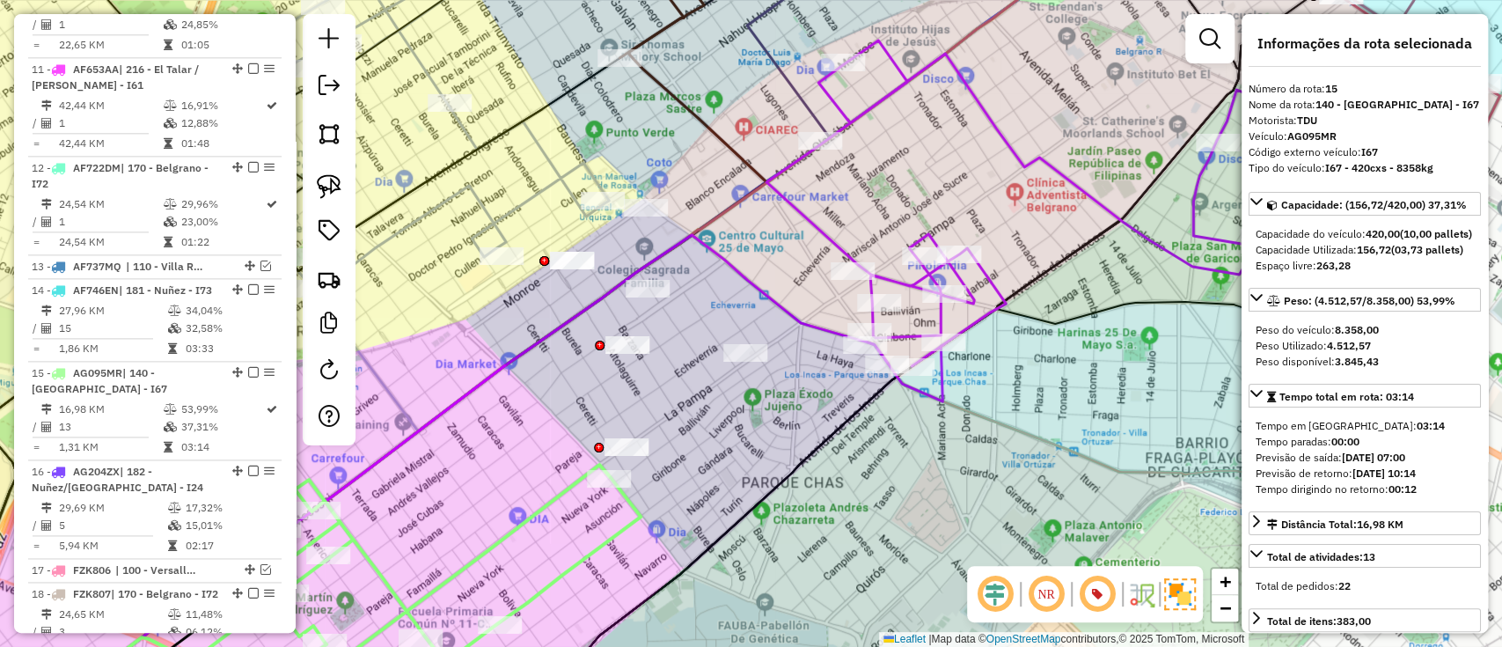
scroll to position [1800, 0]
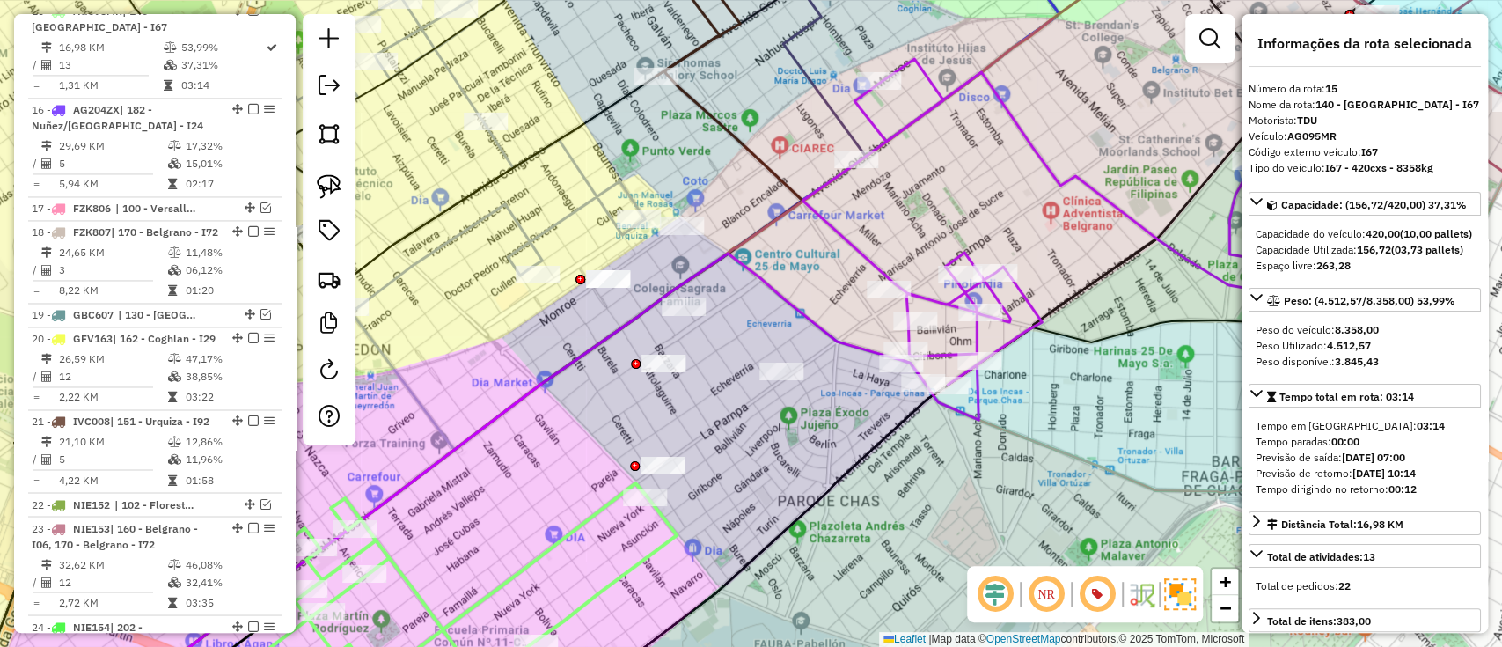
drag, startPoint x: 557, startPoint y: 569, endPoint x: 614, endPoint y: 598, distance: 64.1
click at [614, 598] on icon at bounding box center [454, 594] width 443 height 223
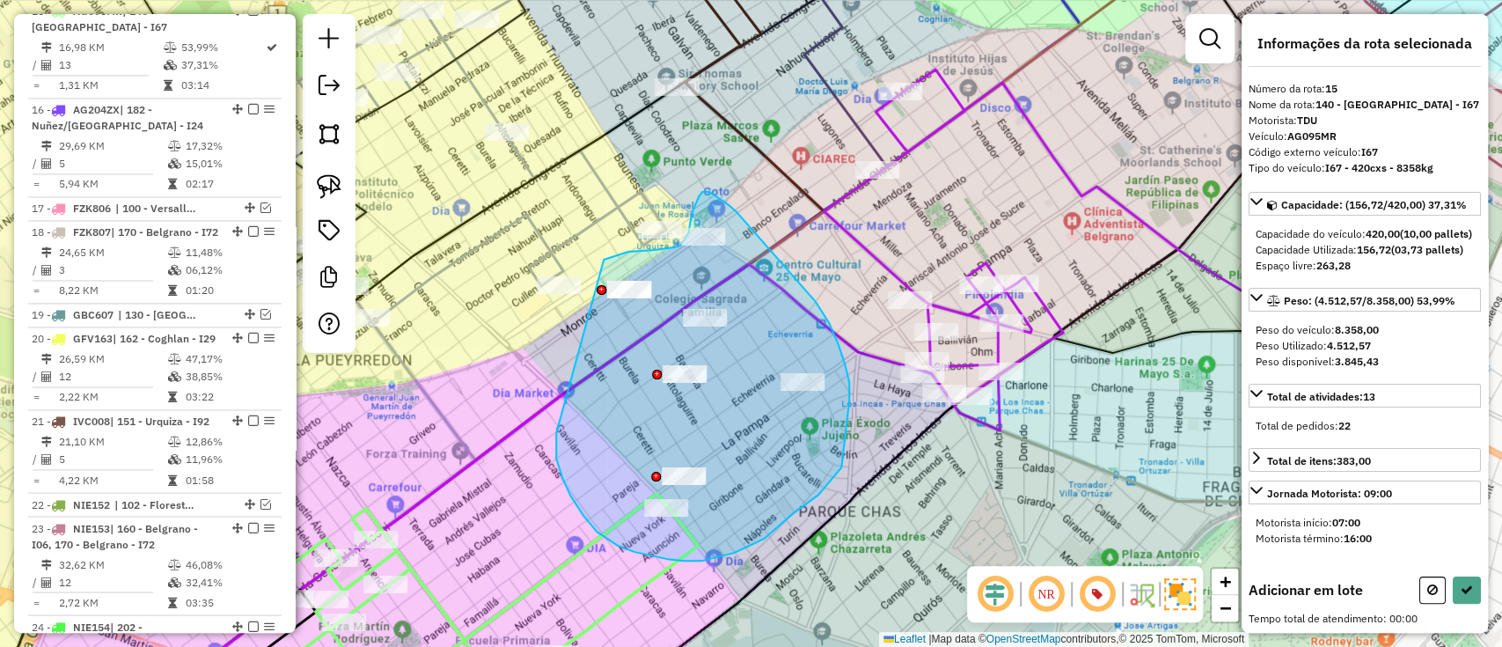
drag, startPoint x: 570, startPoint y: 495, endPoint x: 604, endPoint y: 260, distance: 238.2
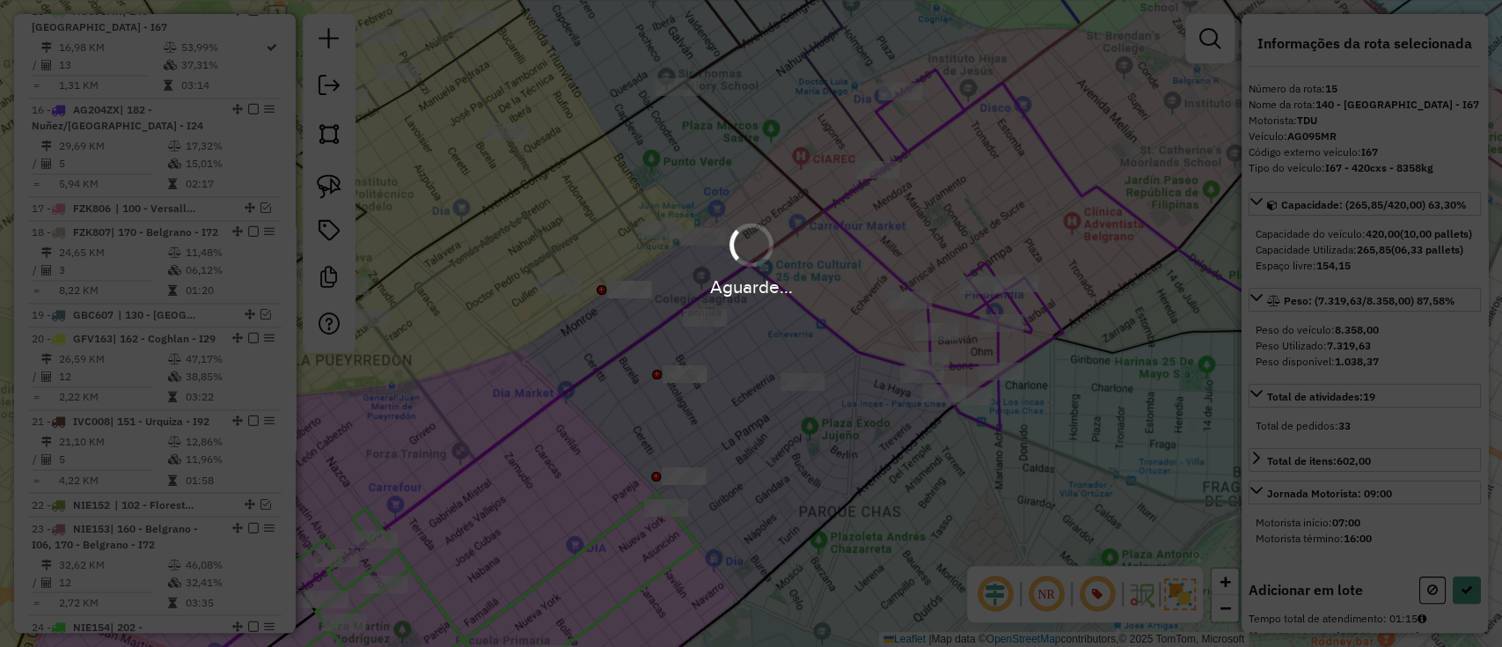
select select "**********"
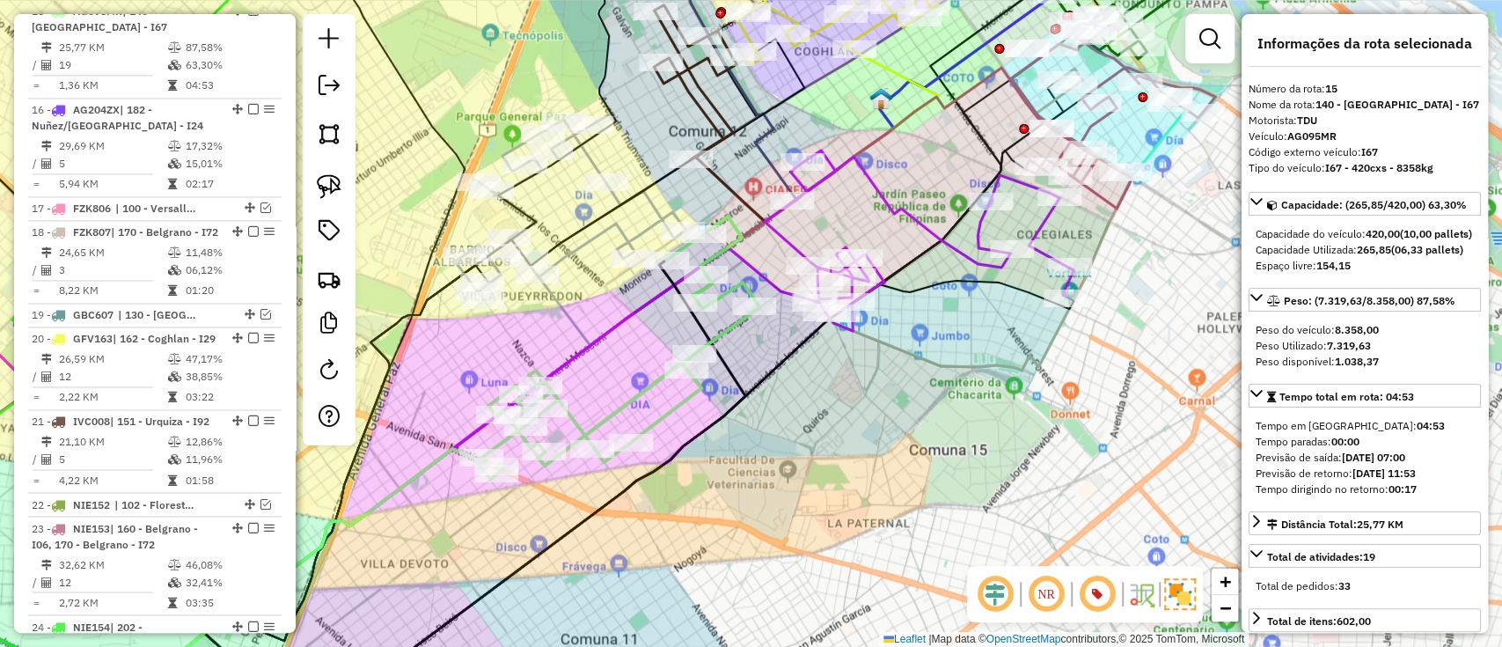
click at [960, 246] on icon at bounding box center [919, 240] width 309 height 180
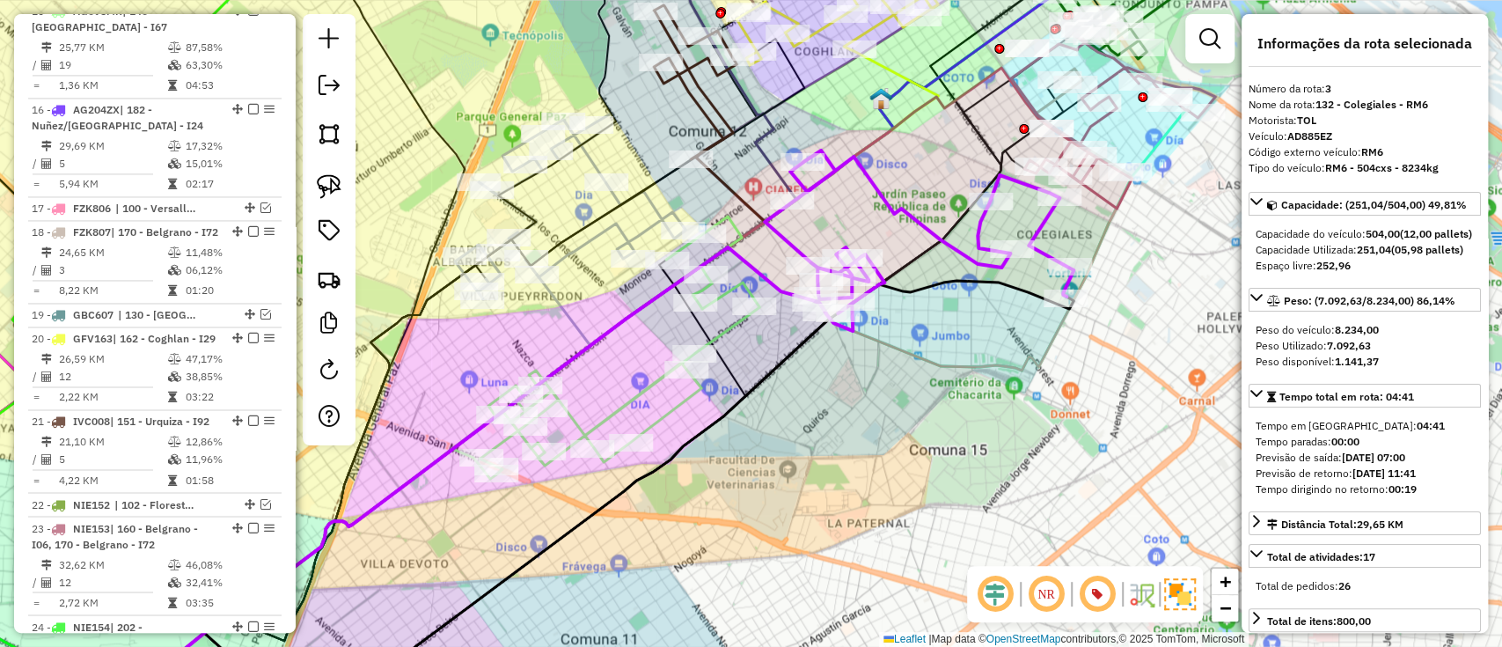
scroll to position [767, 0]
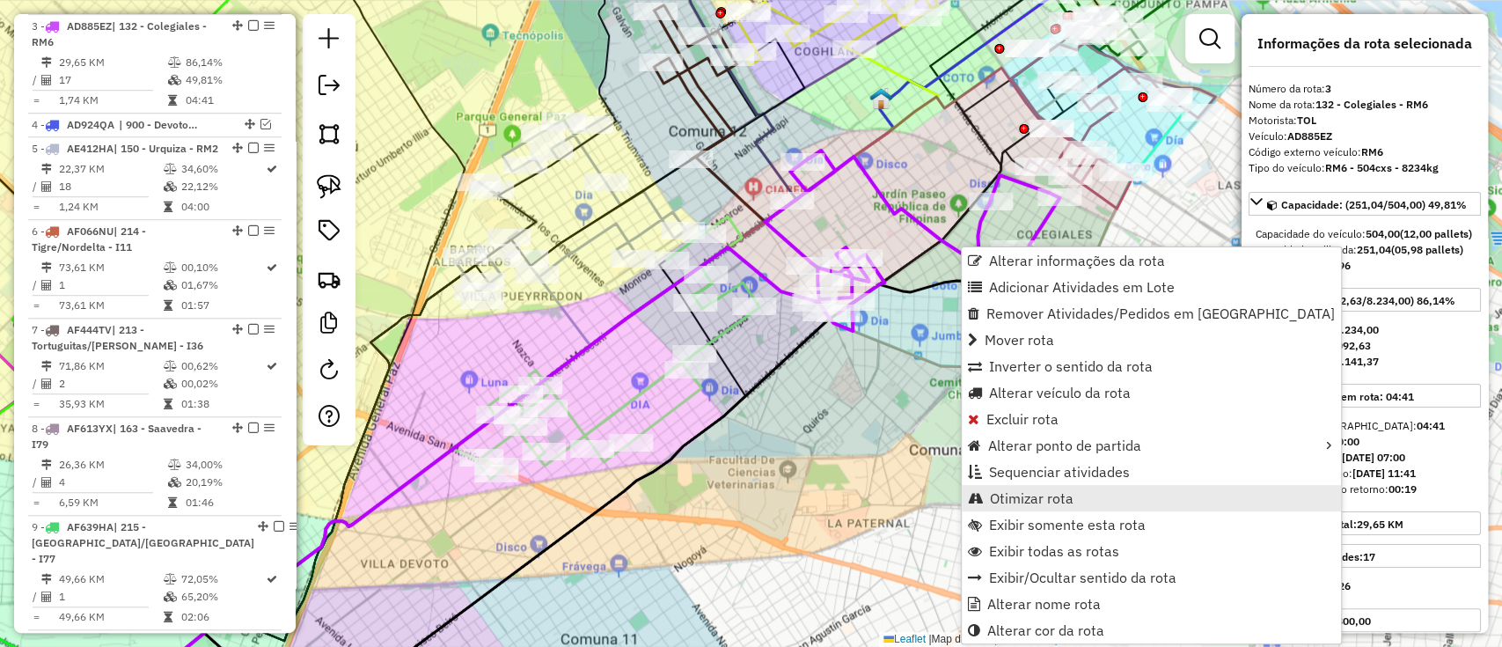
click at [992, 499] on span "Otimizar rota" at bounding box center [1032, 498] width 84 height 14
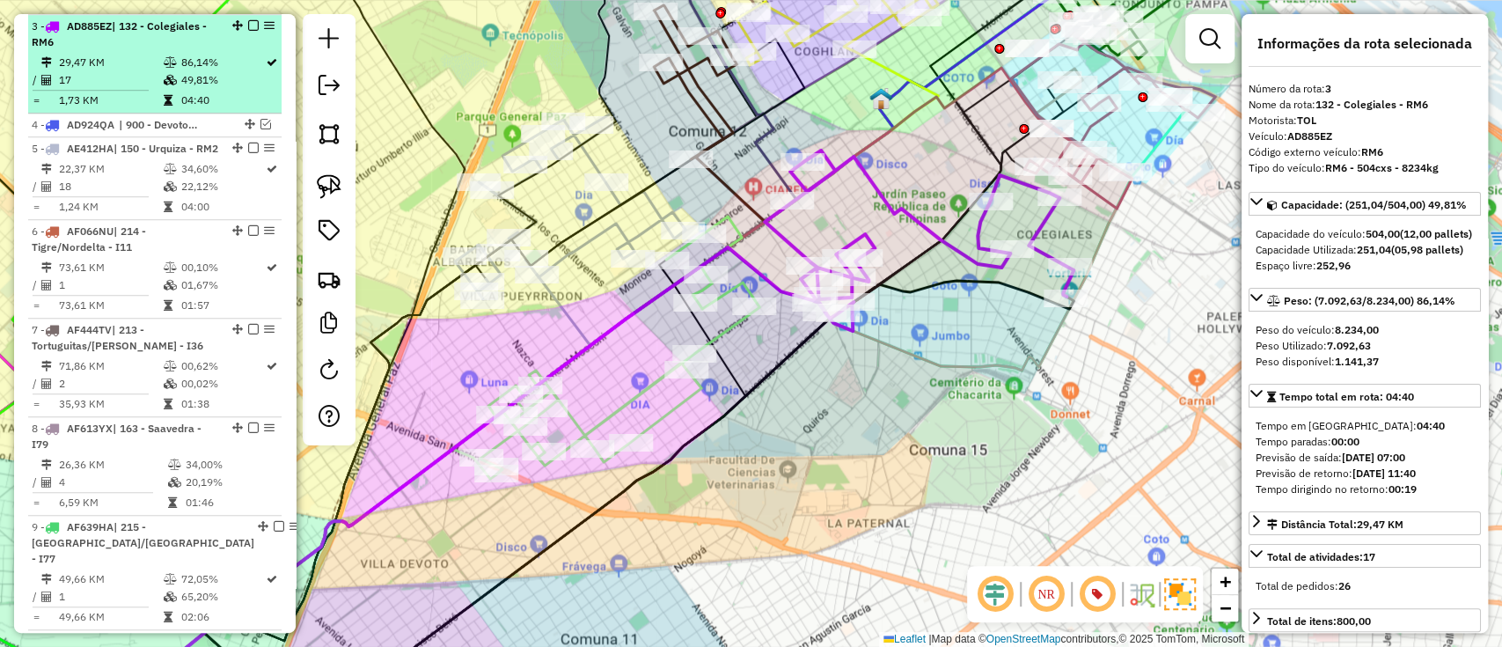
click at [248, 21] on em at bounding box center [253, 25] width 11 height 11
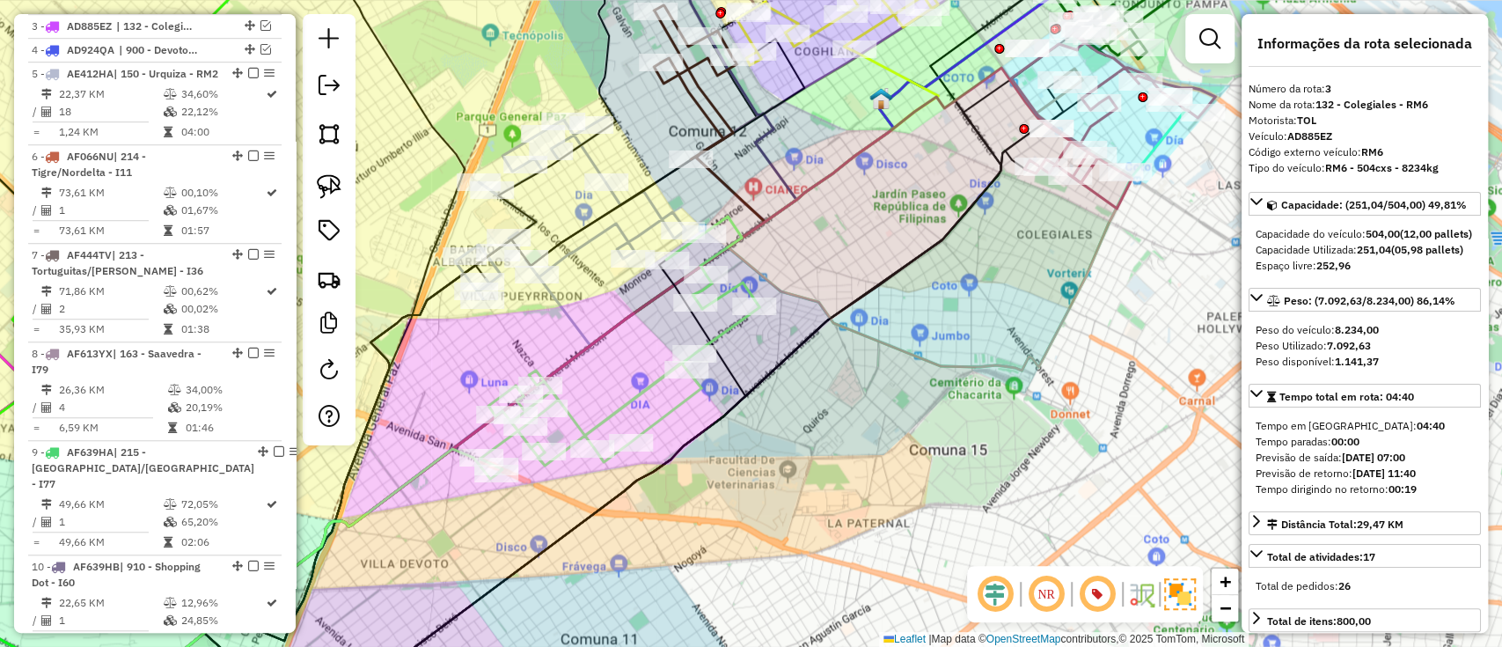
click at [640, 381] on icon at bounding box center [620, 345] width 280 height 258
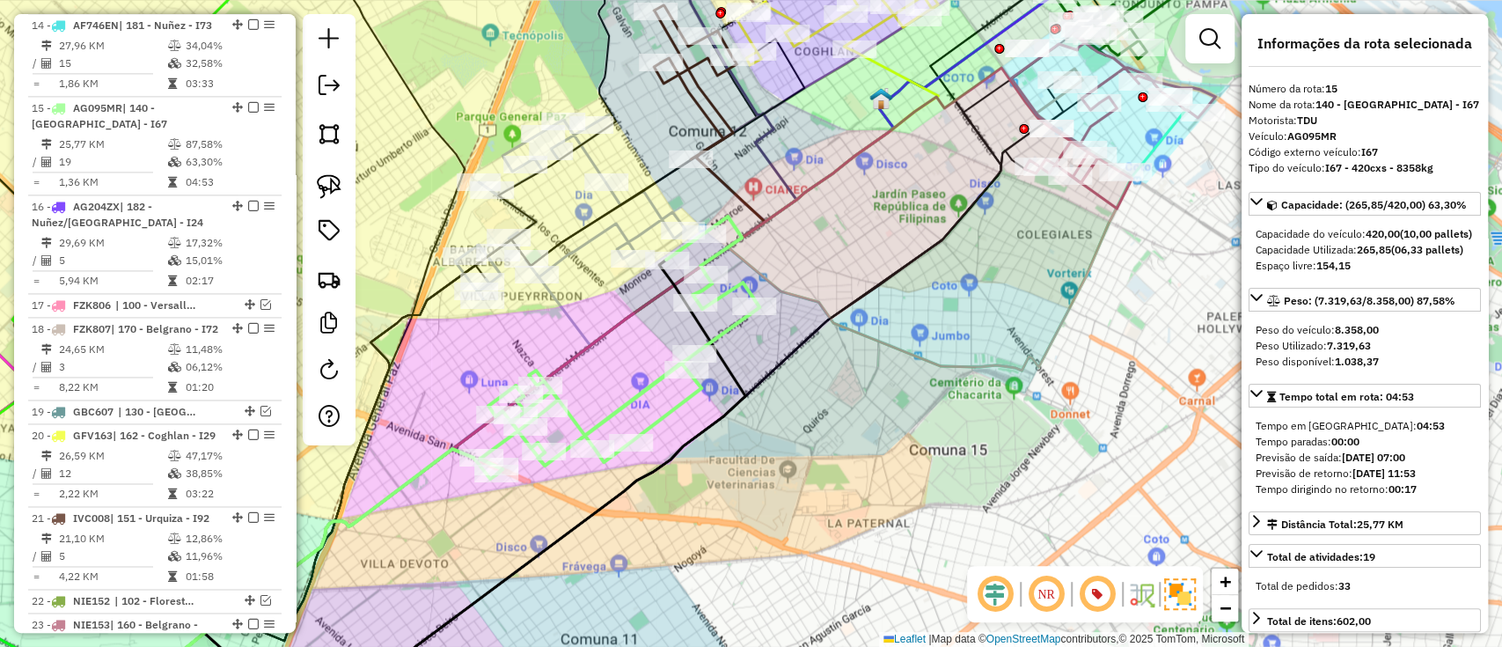
scroll to position [1725, 0]
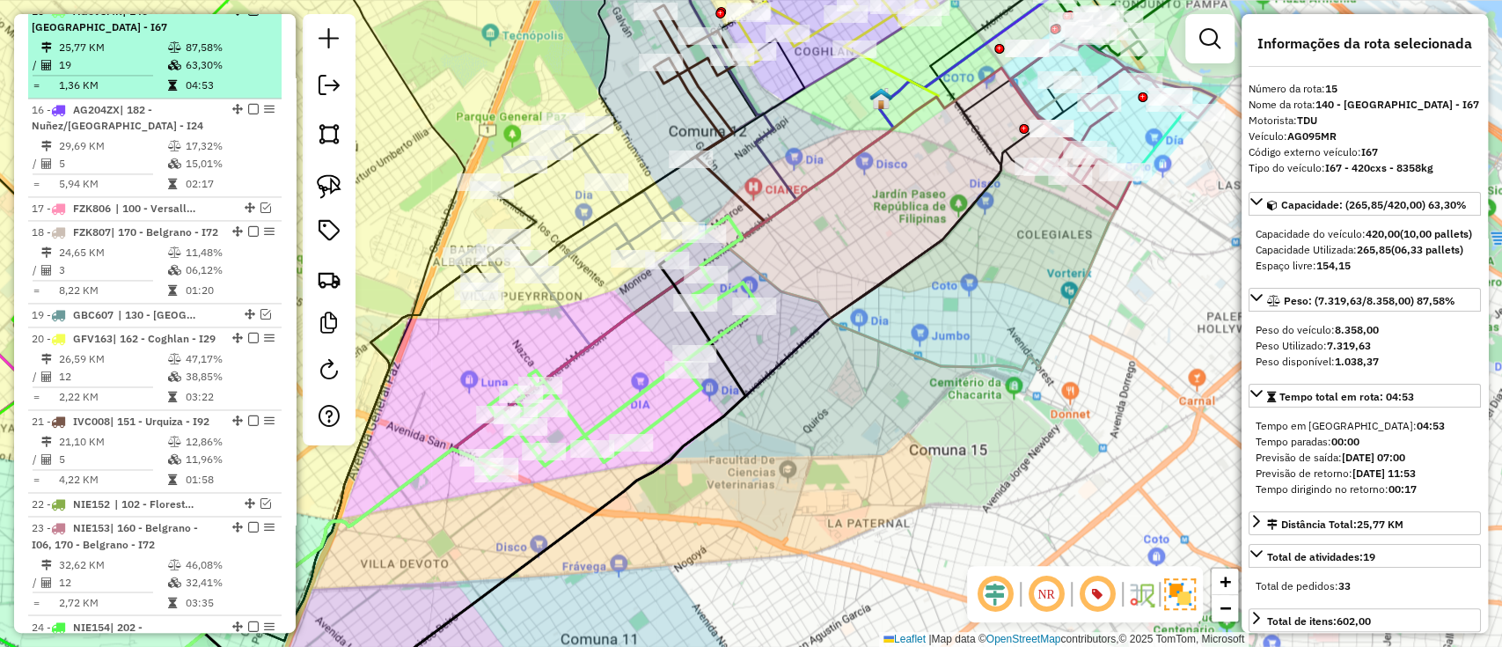
click at [248, 16] on em at bounding box center [253, 10] width 11 height 11
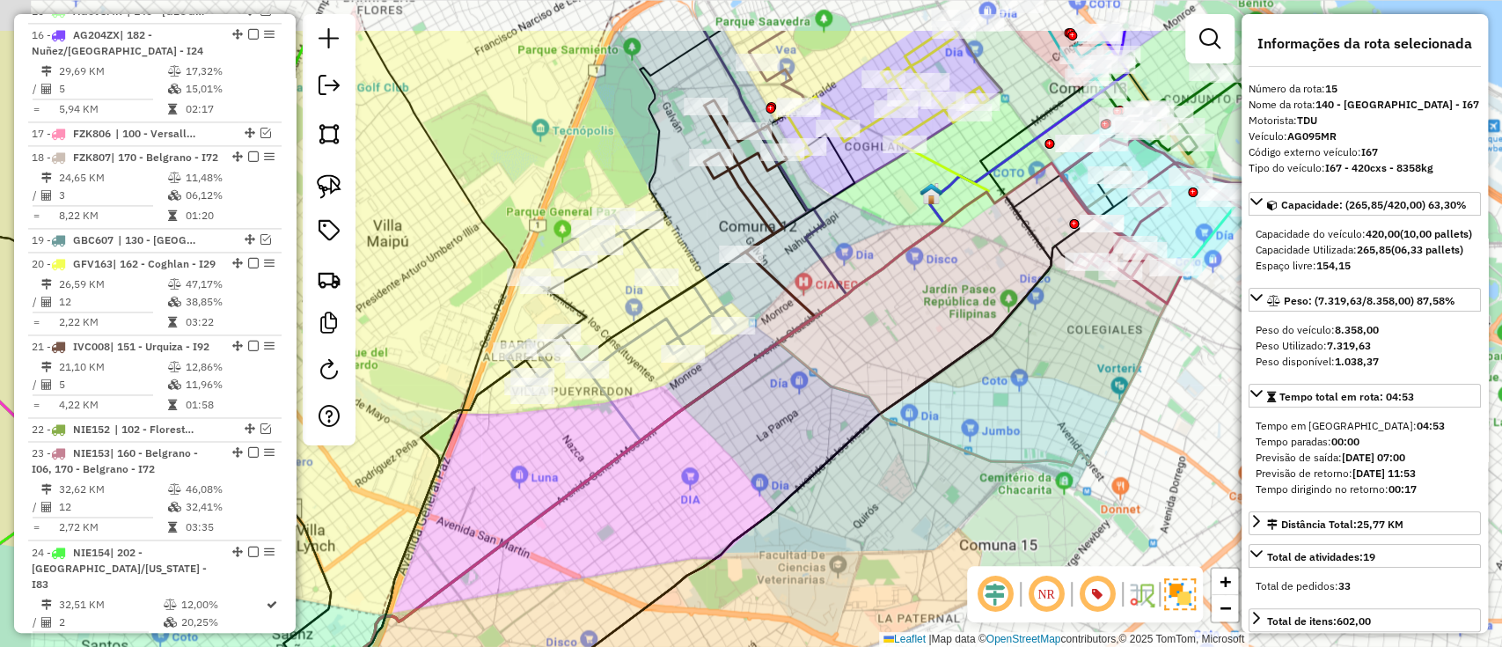
drag, startPoint x: 811, startPoint y: 279, endPoint x: 903, endPoint y: 517, distance: 255.4
click at [903, 517] on div "Janela de atendimento Grade de atendimento Capacidade Transportadoras Veículos …" at bounding box center [751, 323] width 1502 height 647
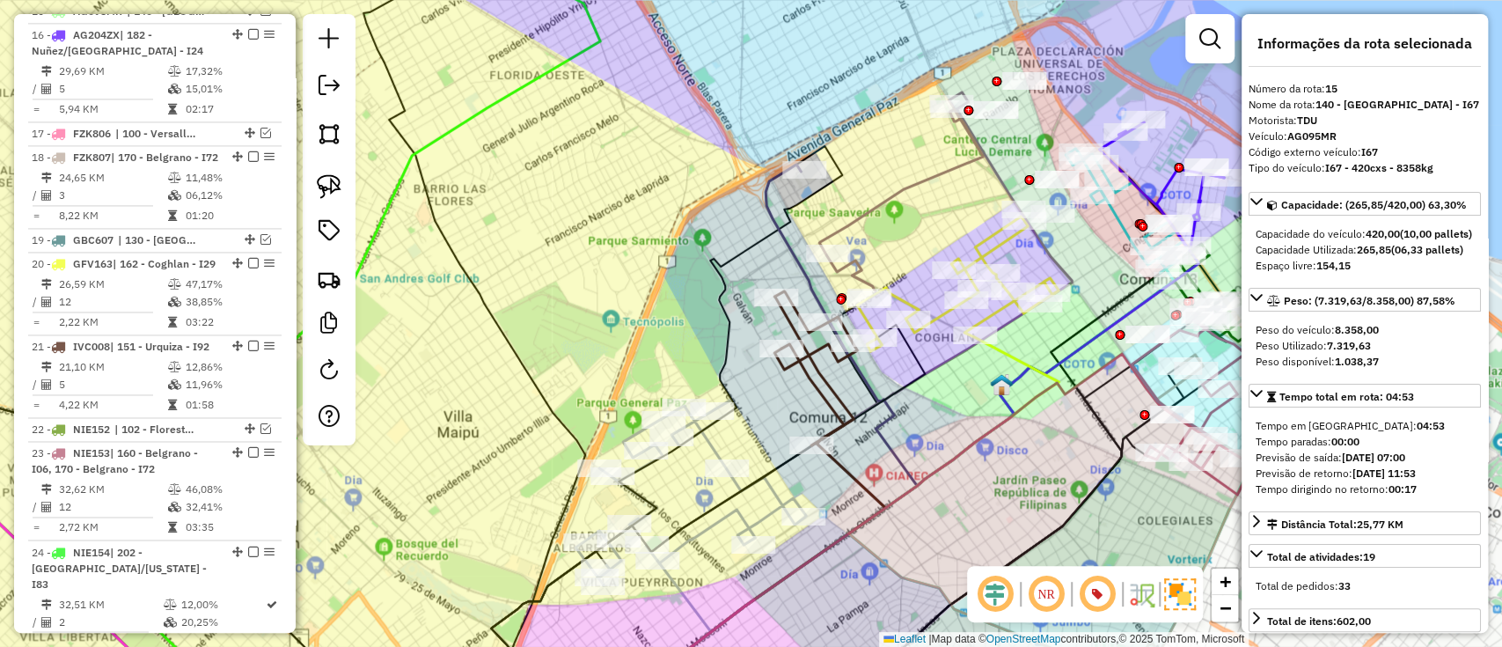
click at [745, 516] on icon at bounding box center [690, 492] width 231 height 186
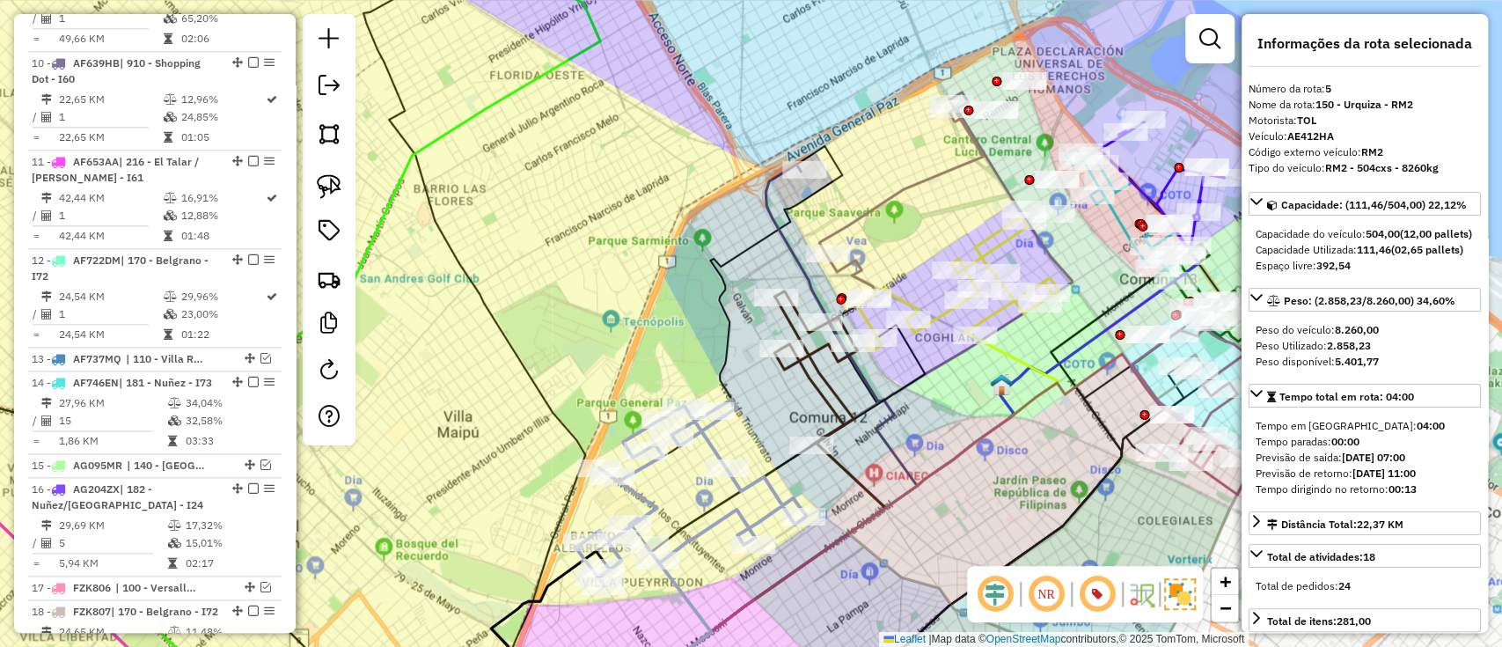
scroll to position [815, 0]
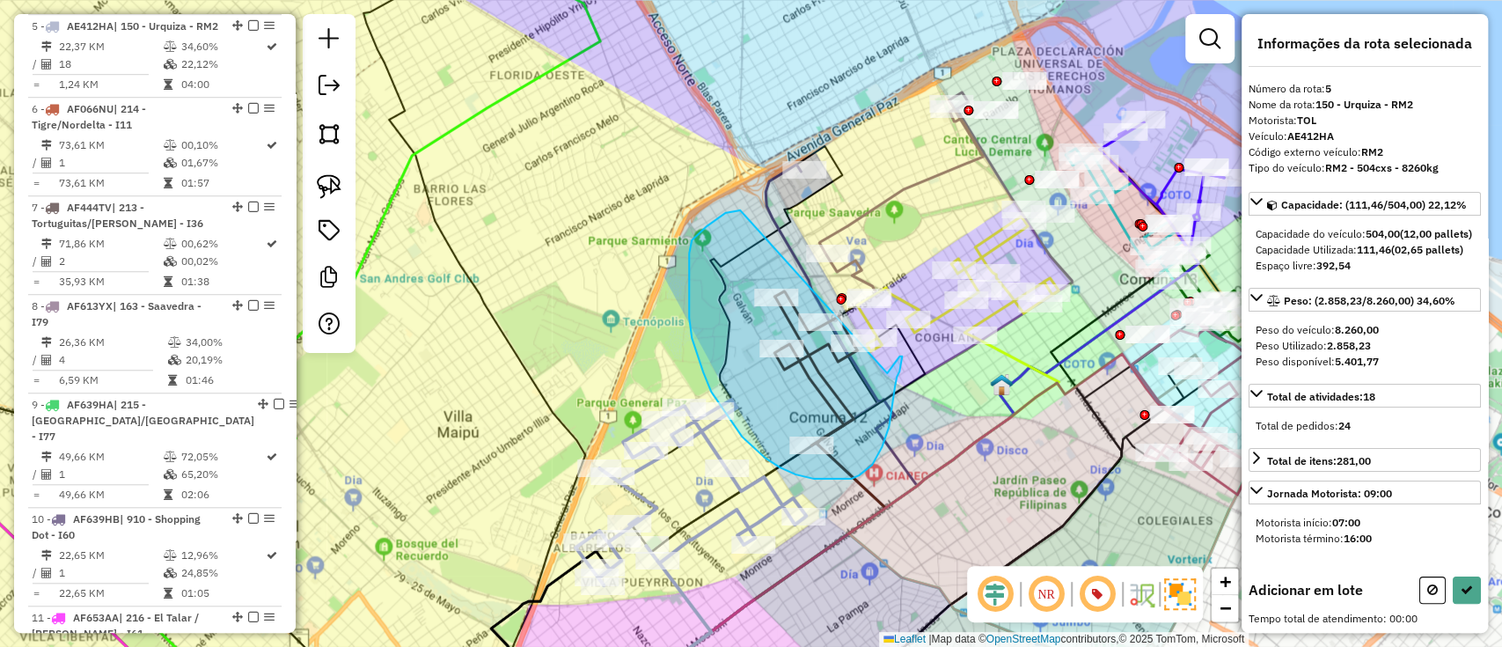
drag, startPoint x: 715, startPoint y: 221, endPoint x: 887, endPoint y: 373, distance: 230.0
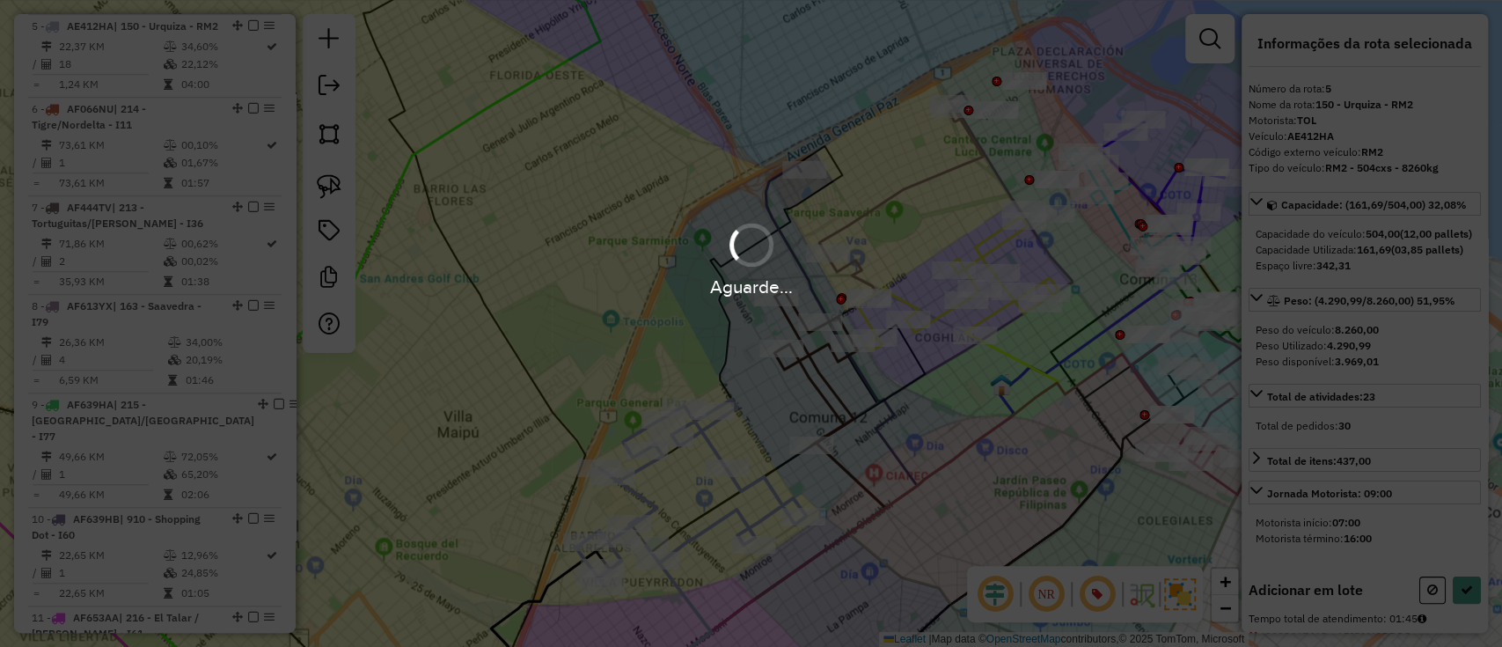
select select "**********"
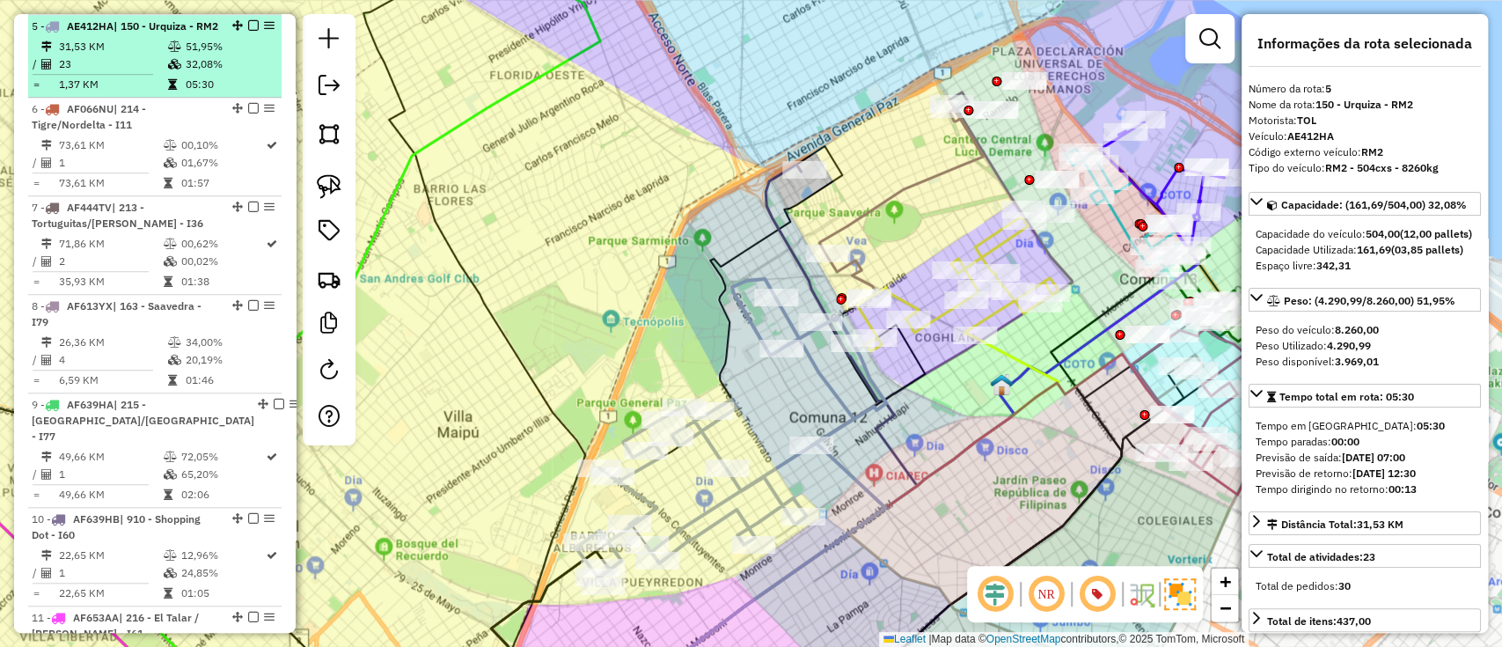
click at [248, 21] on em at bounding box center [253, 25] width 11 height 11
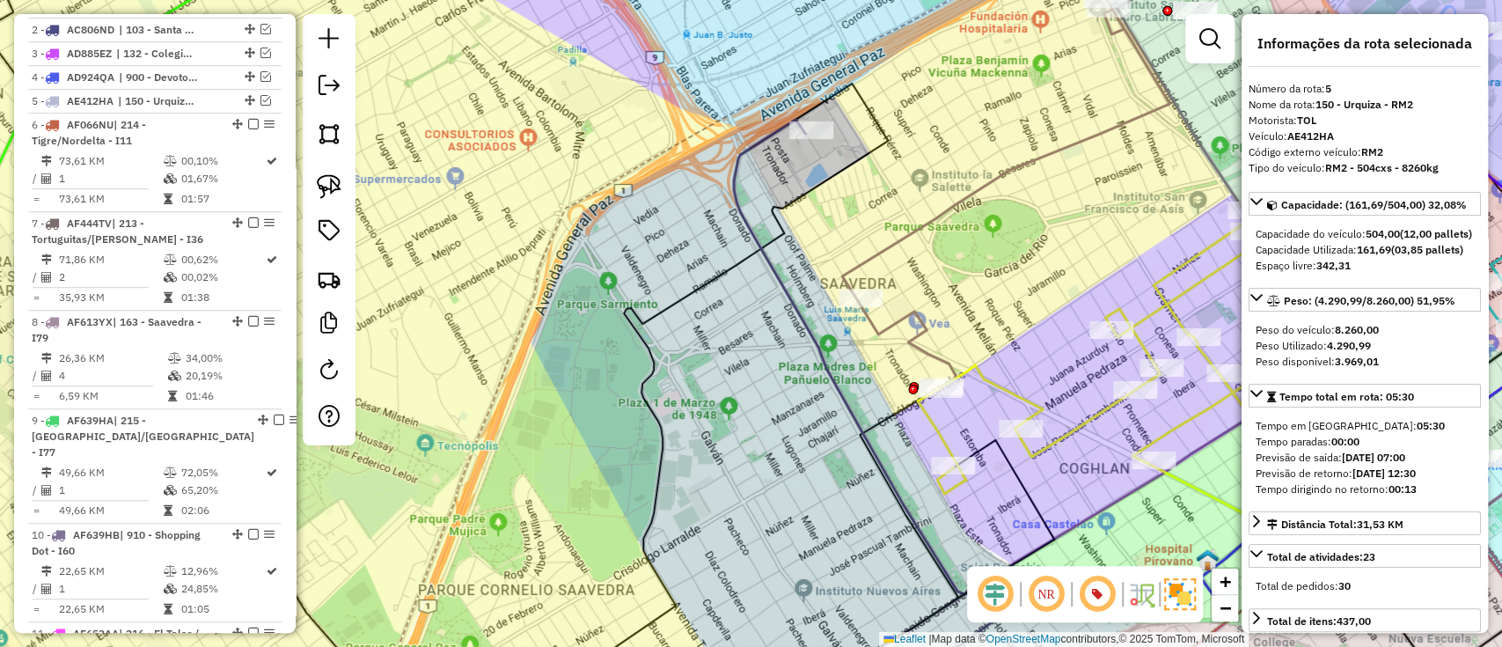
click at [779, 130] on icon at bounding box center [867, 416] width 267 height 592
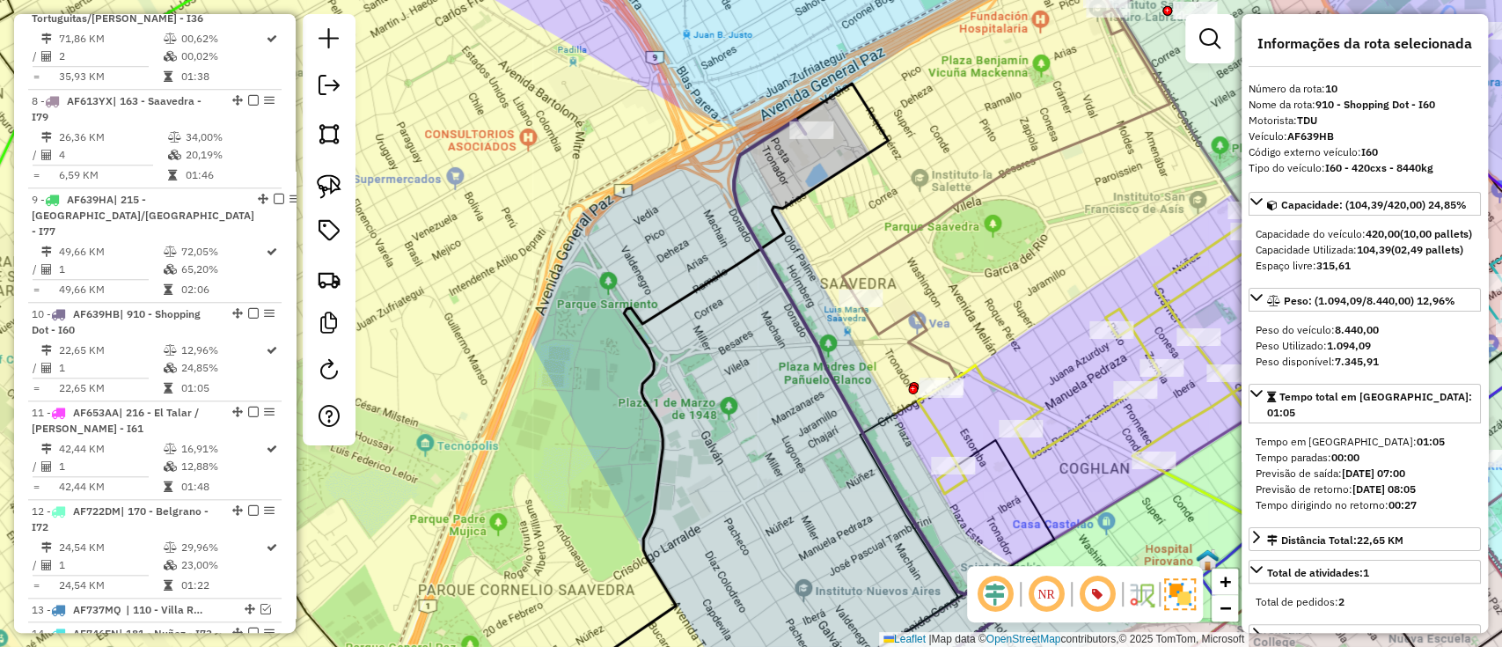
scroll to position [1232, 0]
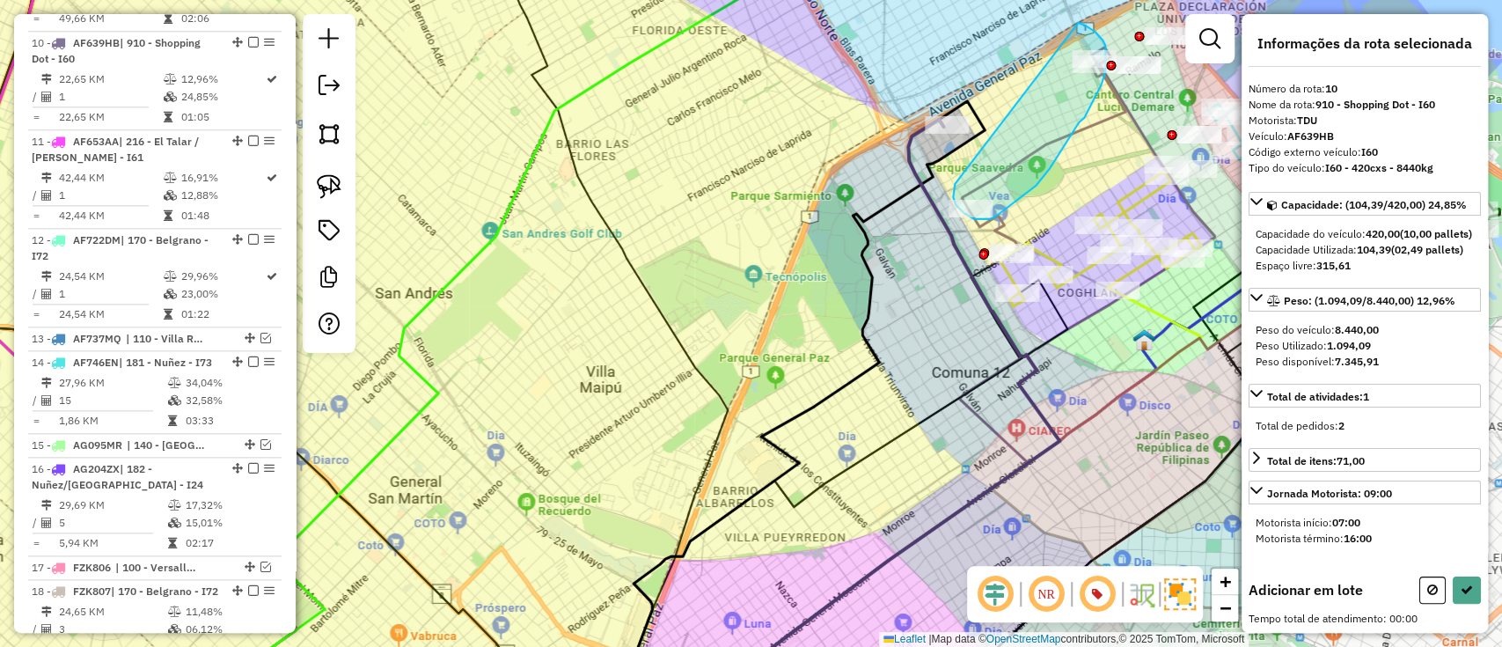
drag, startPoint x: 832, startPoint y: 304, endPoint x: 1070, endPoint y: 22, distance: 369.7
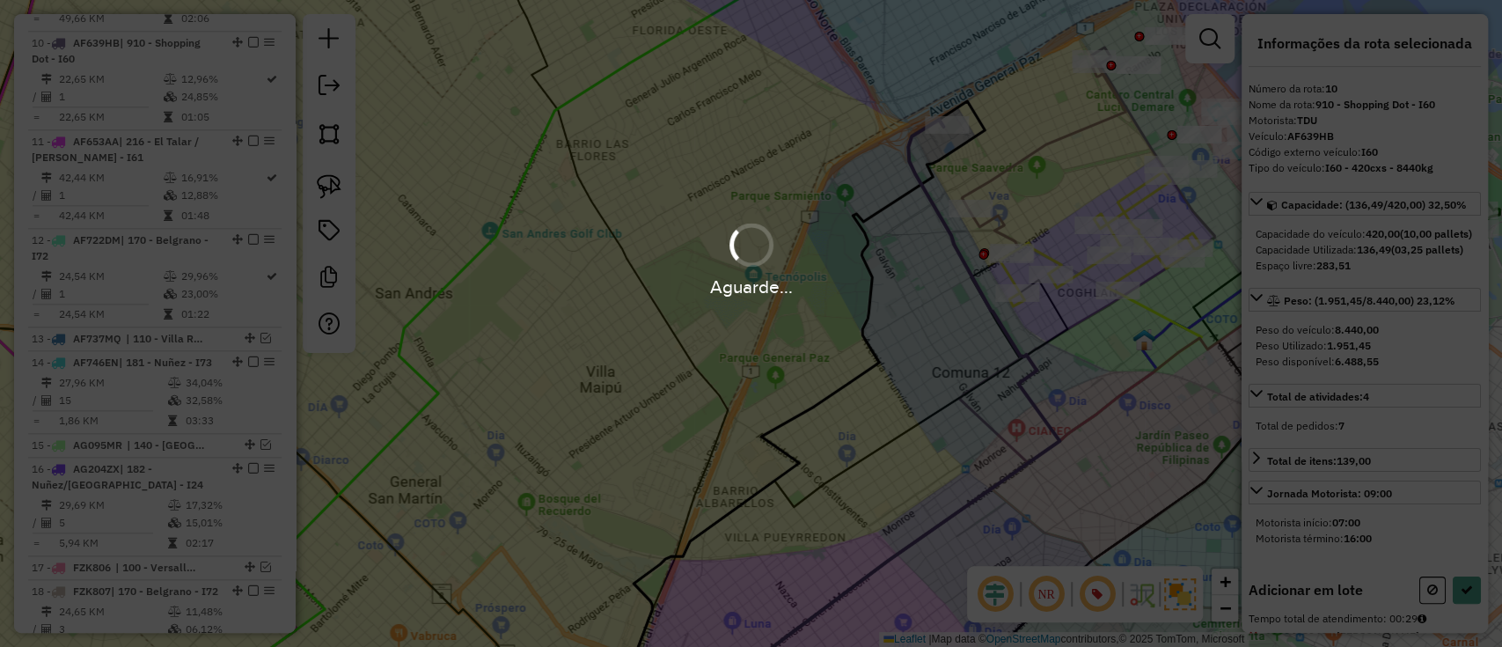
select select "**********"
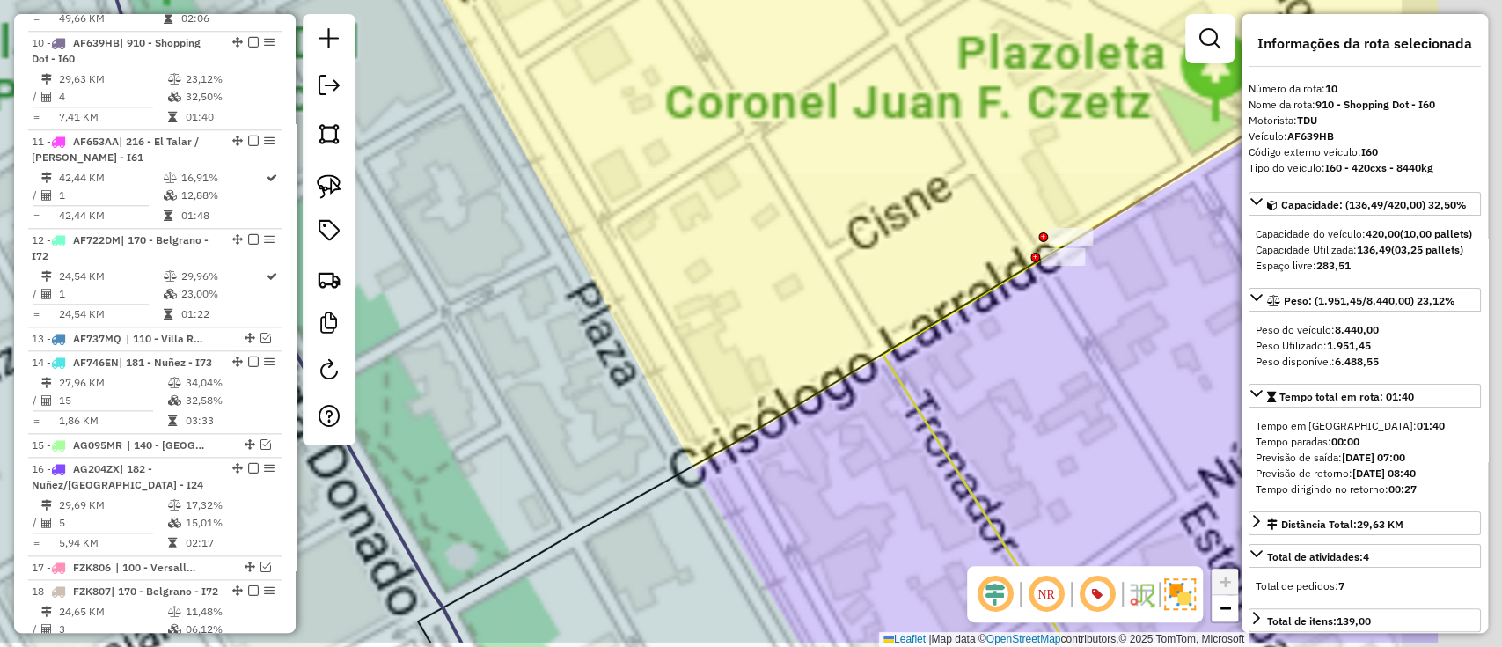
drag, startPoint x: 1082, startPoint y: 299, endPoint x: 883, endPoint y: 224, distance: 213.6
click at [859, 230] on div "Janela de atendimento Grade de atendimento Capacidade Transportadoras Veículos …" at bounding box center [751, 323] width 1502 height 647
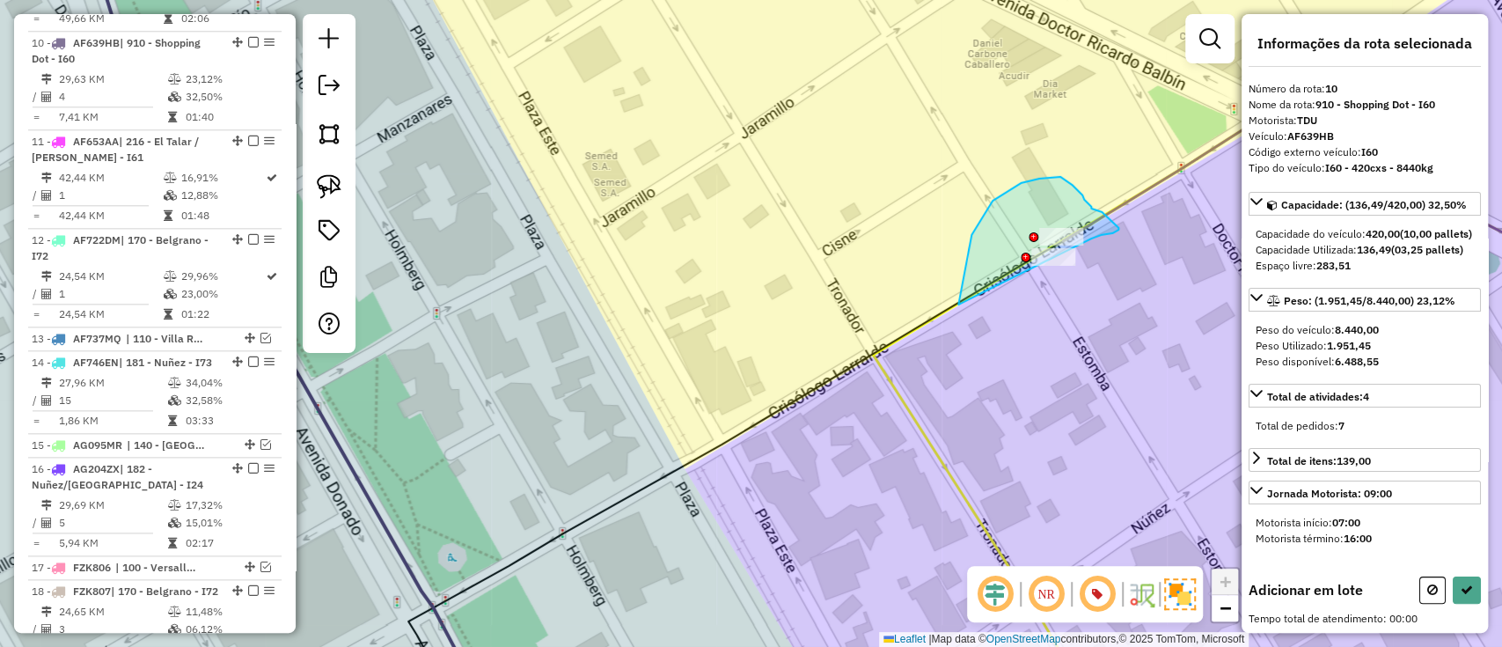
drag, startPoint x: 958, startPoint y: 304, endPoint x: 1086, endPoint y: 241, distance: 142.1
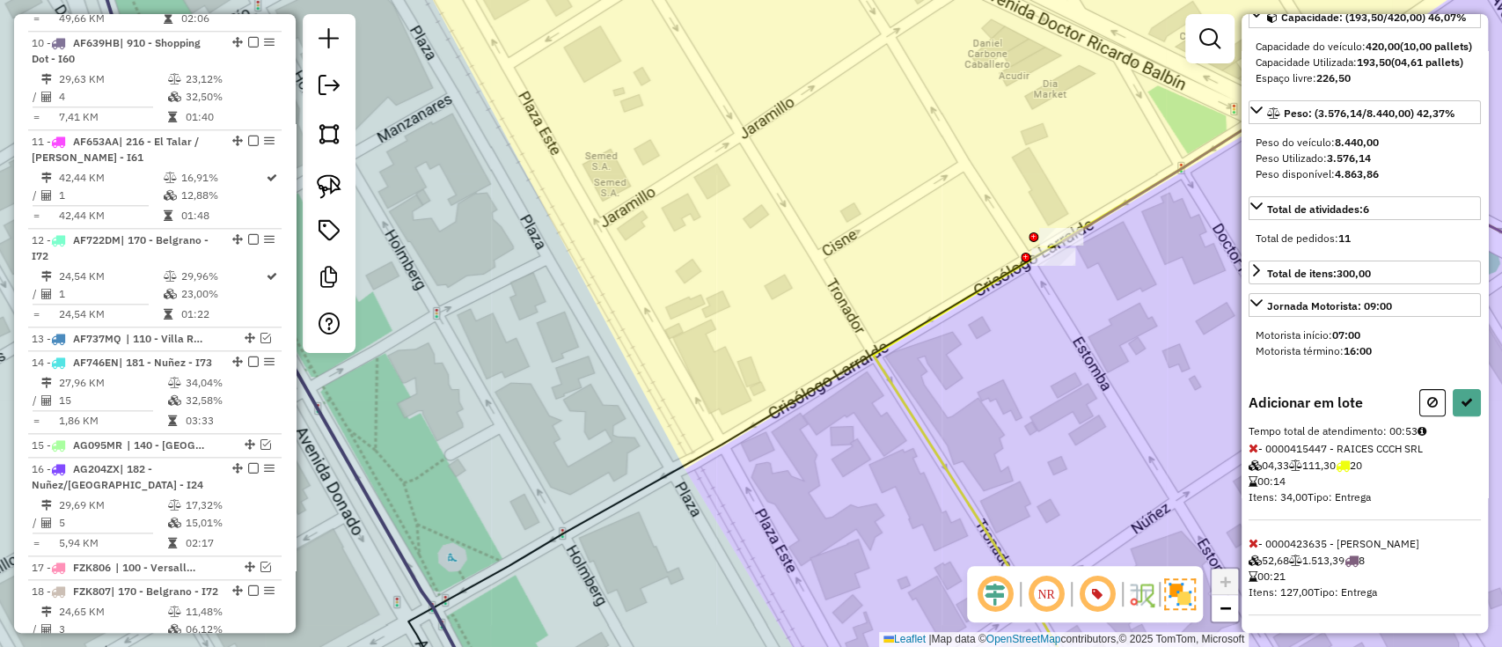
scroll to position [219, 0]
click at [1254, 442] on icon at bounding box center [1254, 444] width 10 height 12
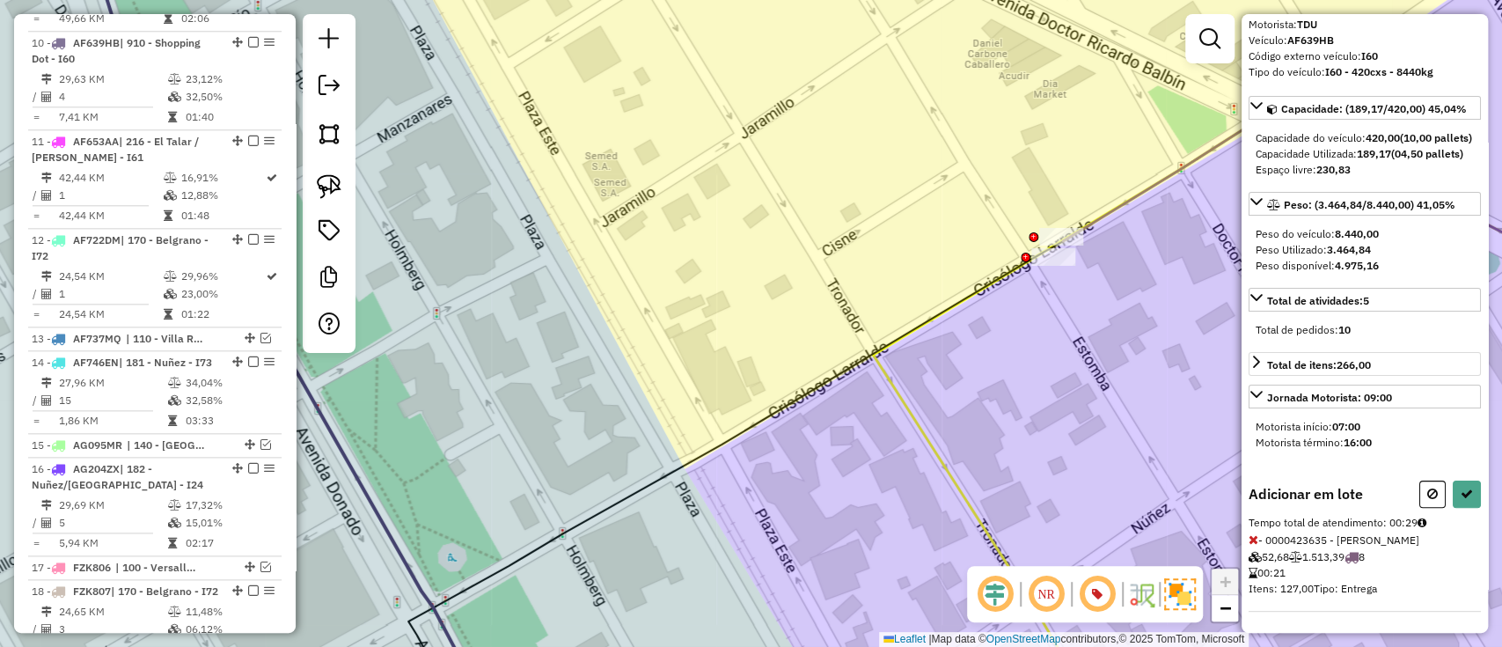
scroll to position [0, 0]
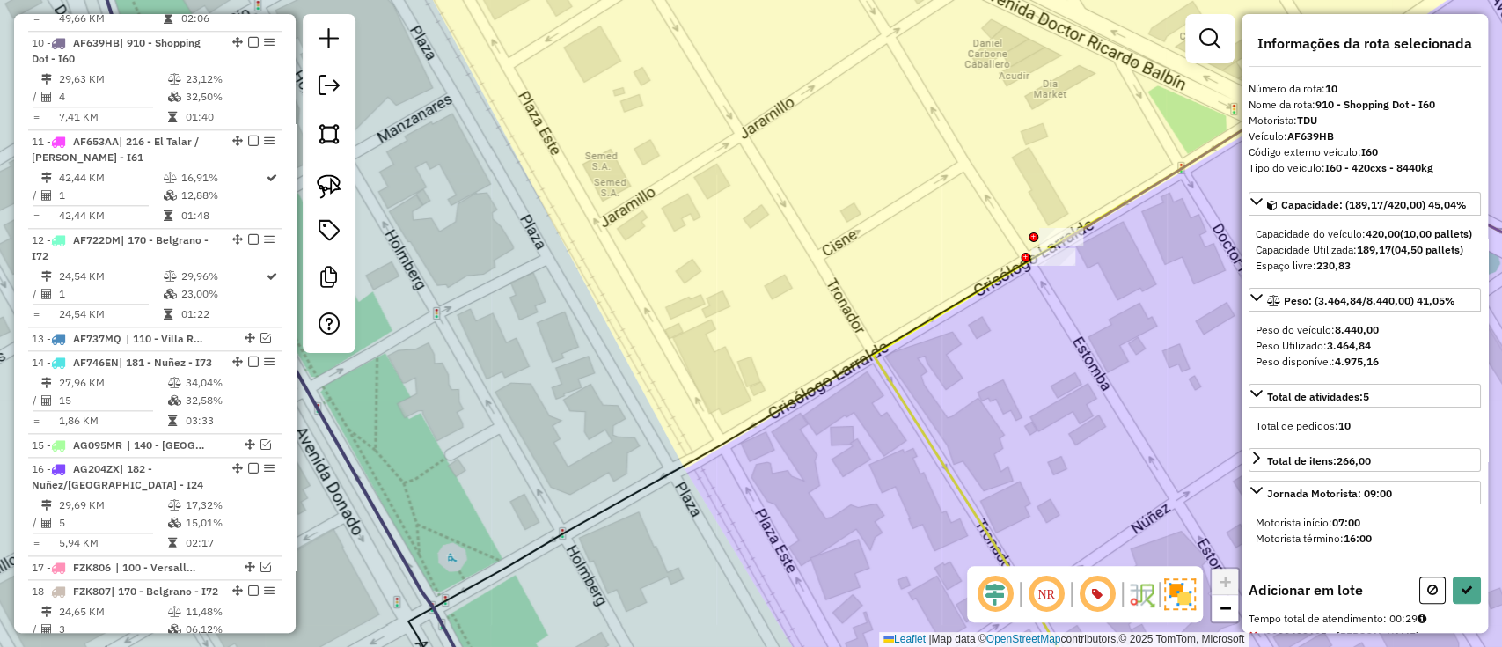
select select "**********"
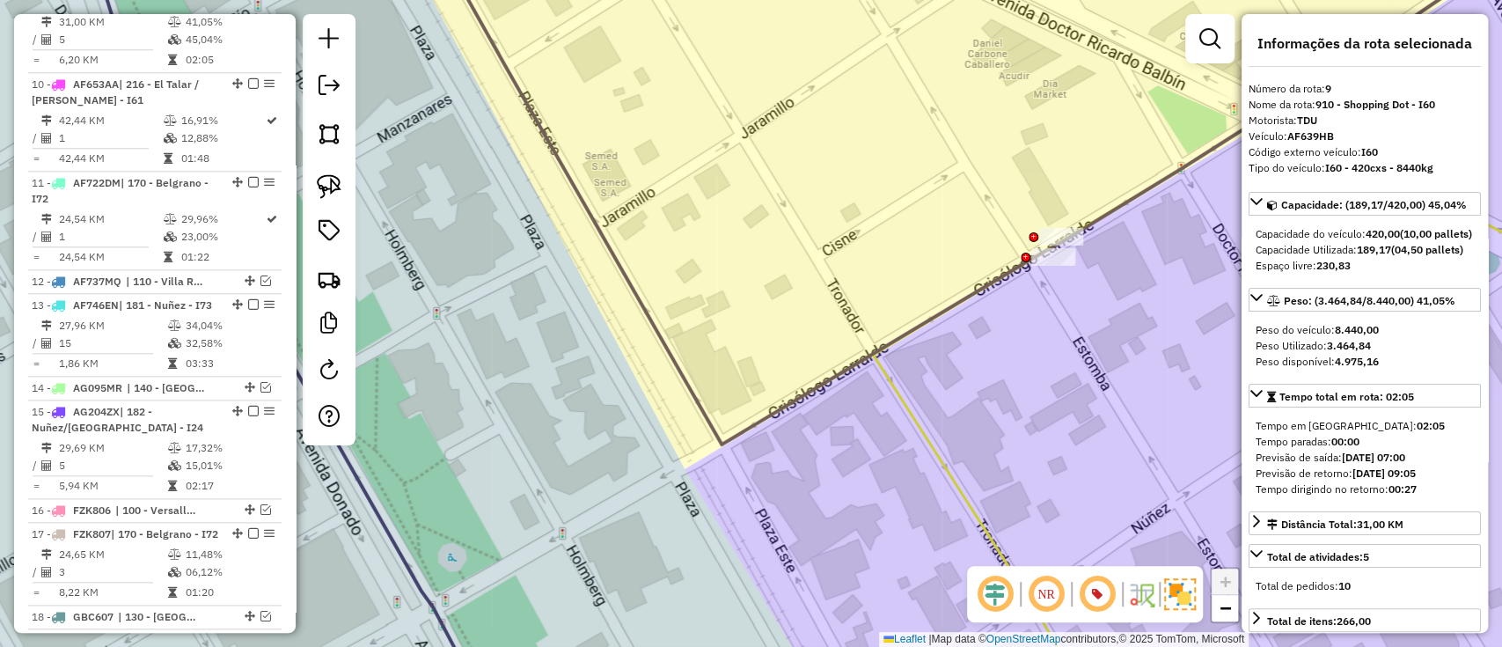
scroll to position [1232, 0]
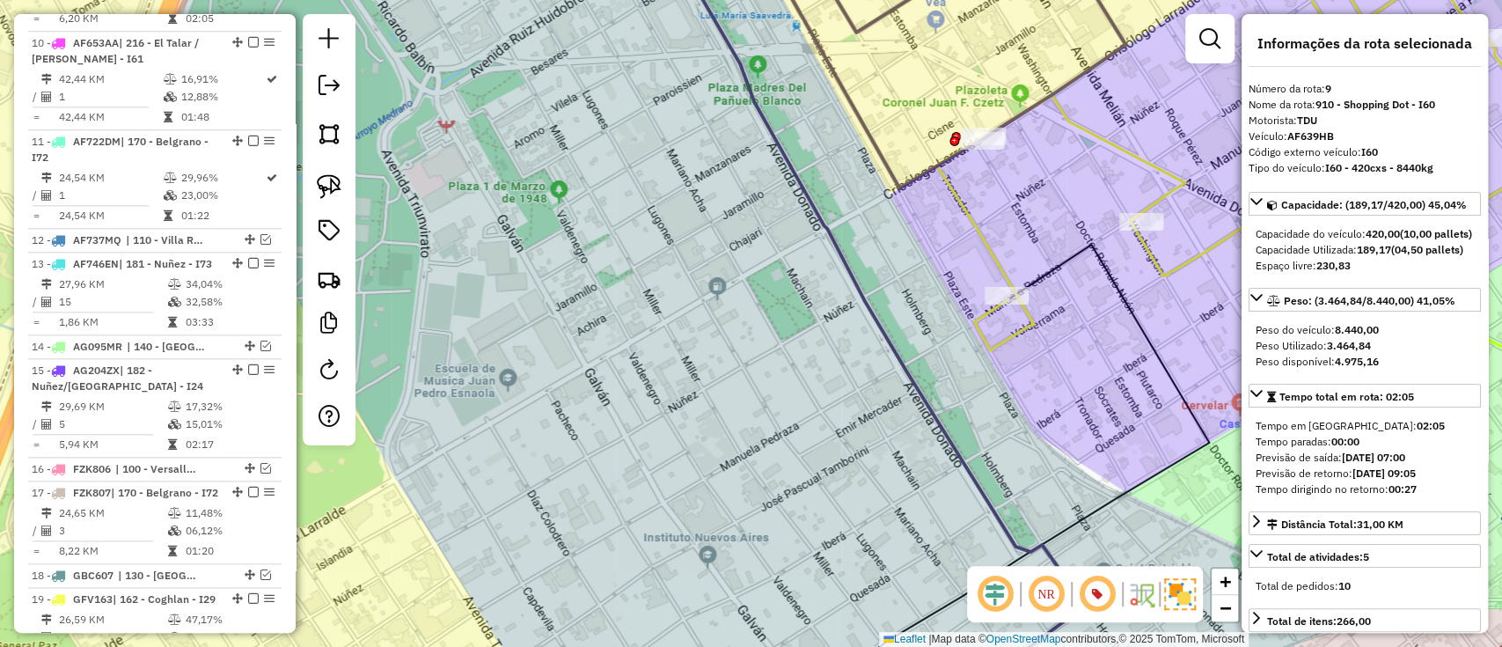
drag, startPoint x: 944, startPoint y: 101, endPoint x: 788, endPoint y: 270, distance: 230.4
click at [788, 270] on div "Janela de atendimento Grade de atendimento Capacidade Transportadoras Veículos …" at bounding box center [751, 323] width 1502 height 647
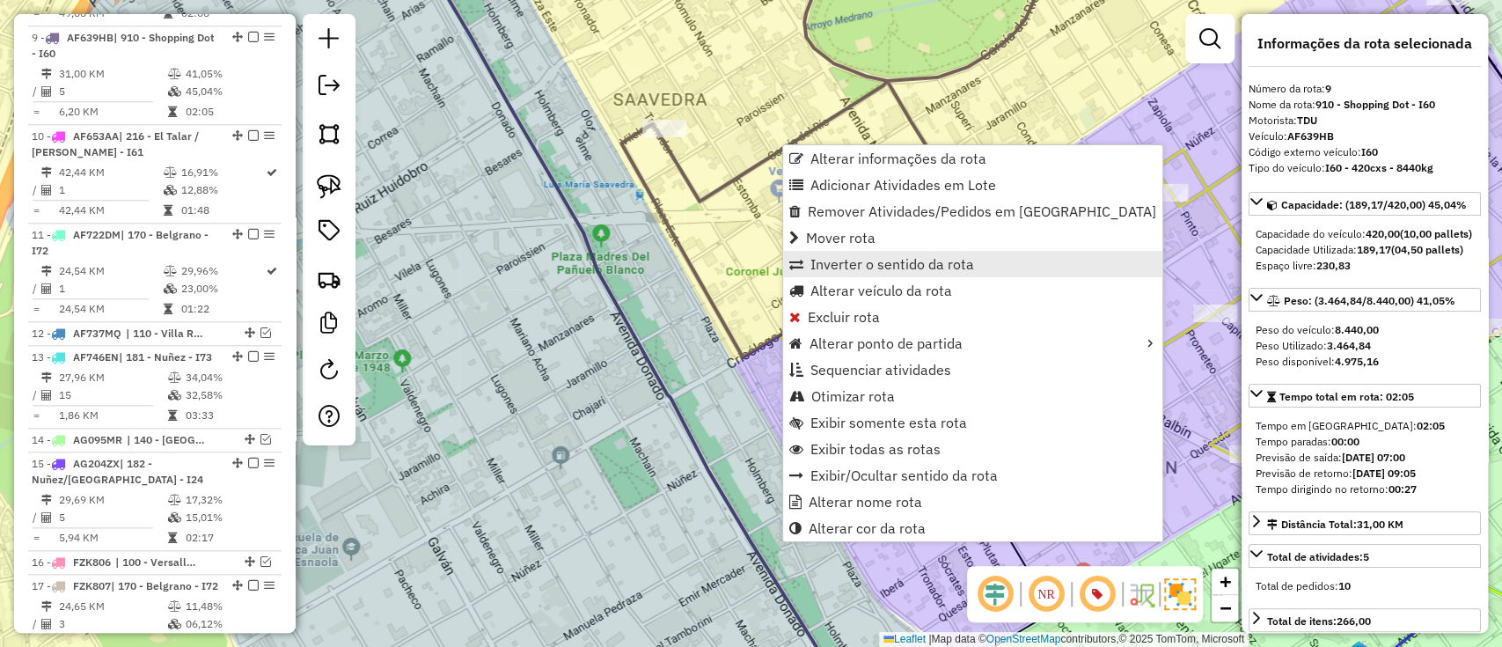
scroll to position [1133, 0]
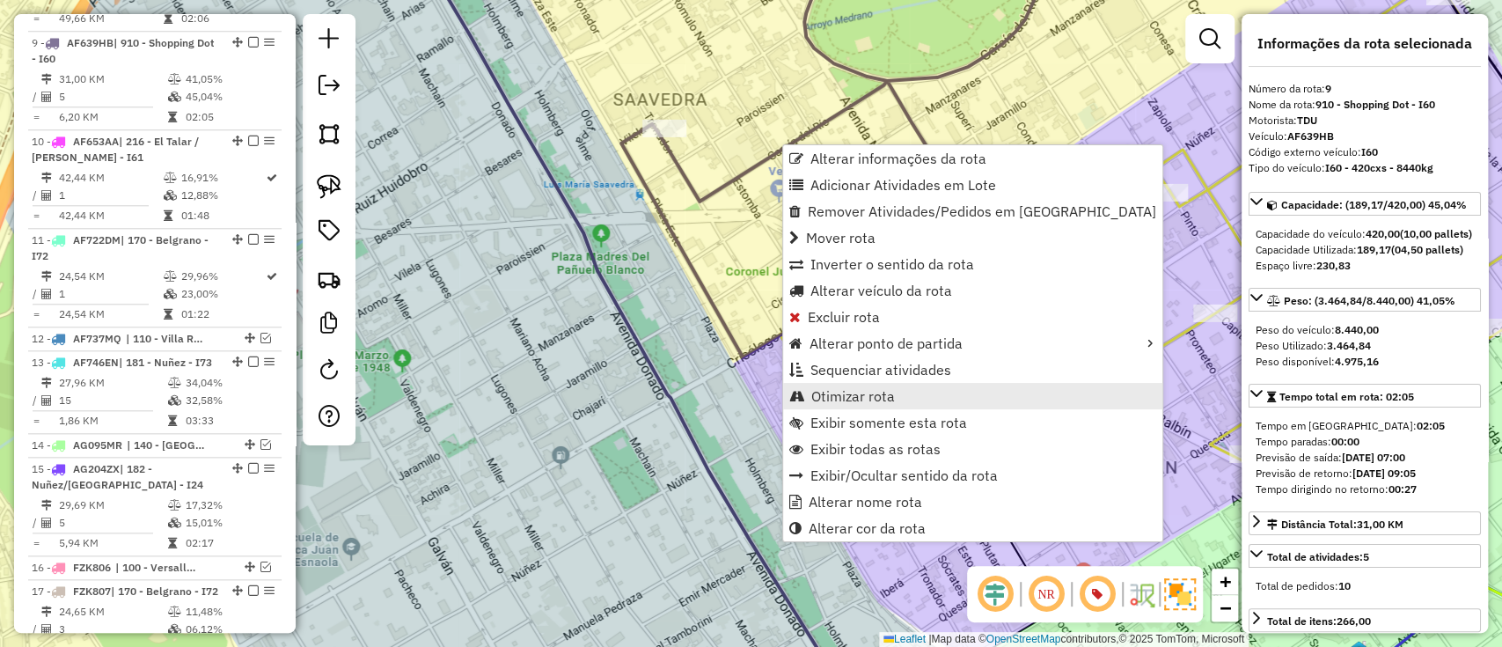
click at [821, 392] on span "Otimizar rota" at bounding box center [853, 396] width 84 height 14
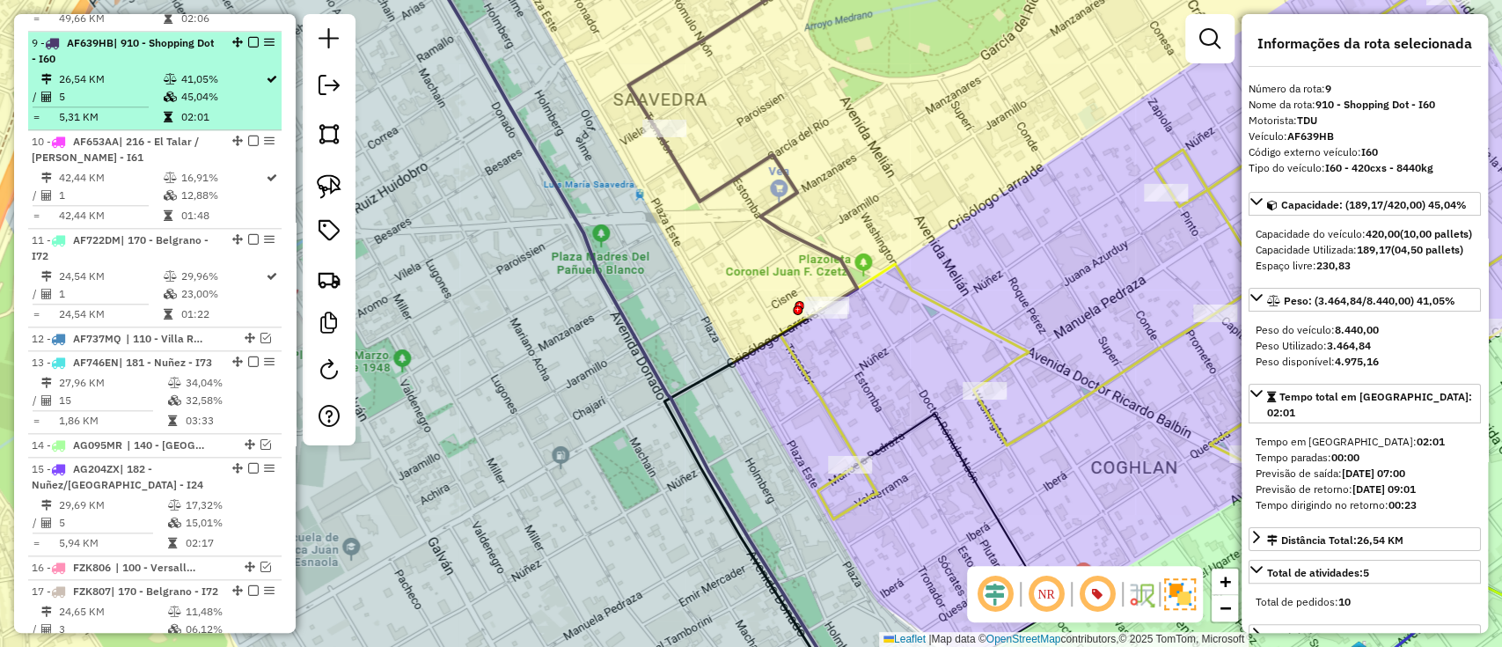
click at [248, 37] on em at bounding box center [253, 42] width 11 height 11
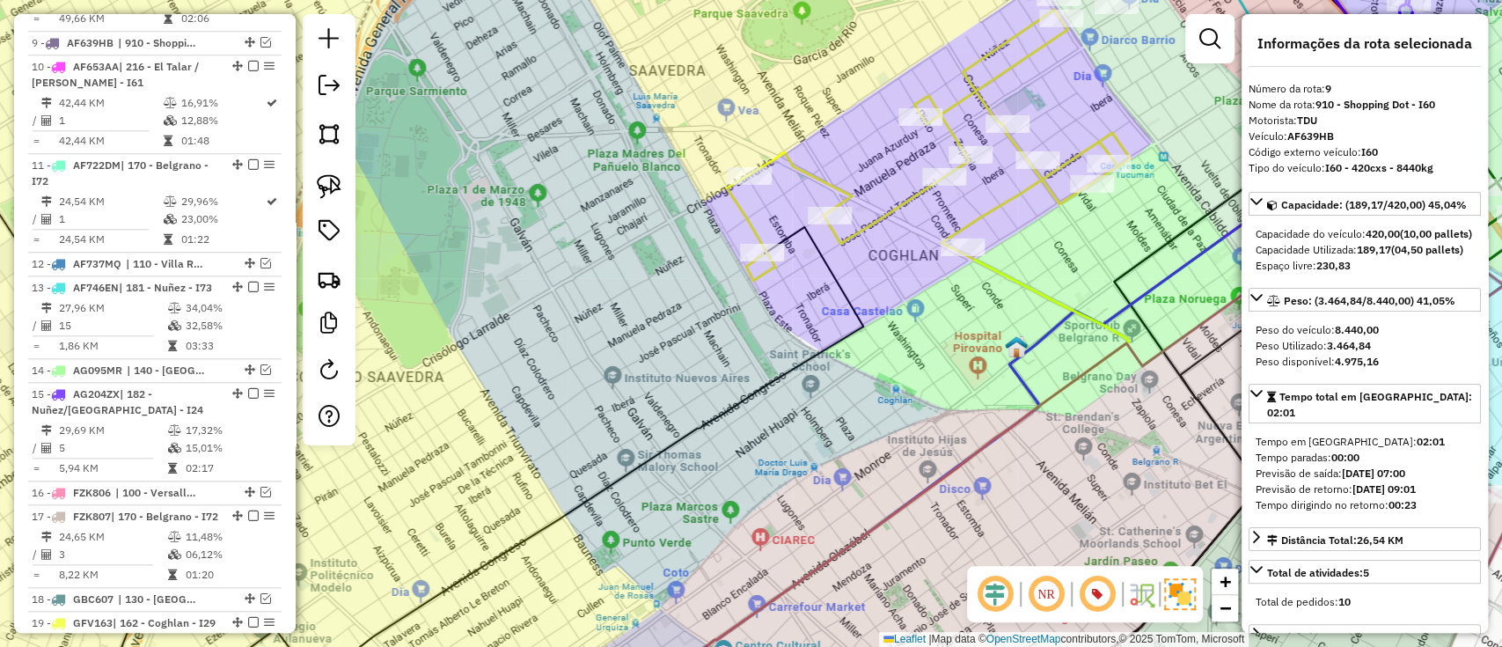
click at [901, 198] on icon at bounding box center [928, 145] width 403 height 271
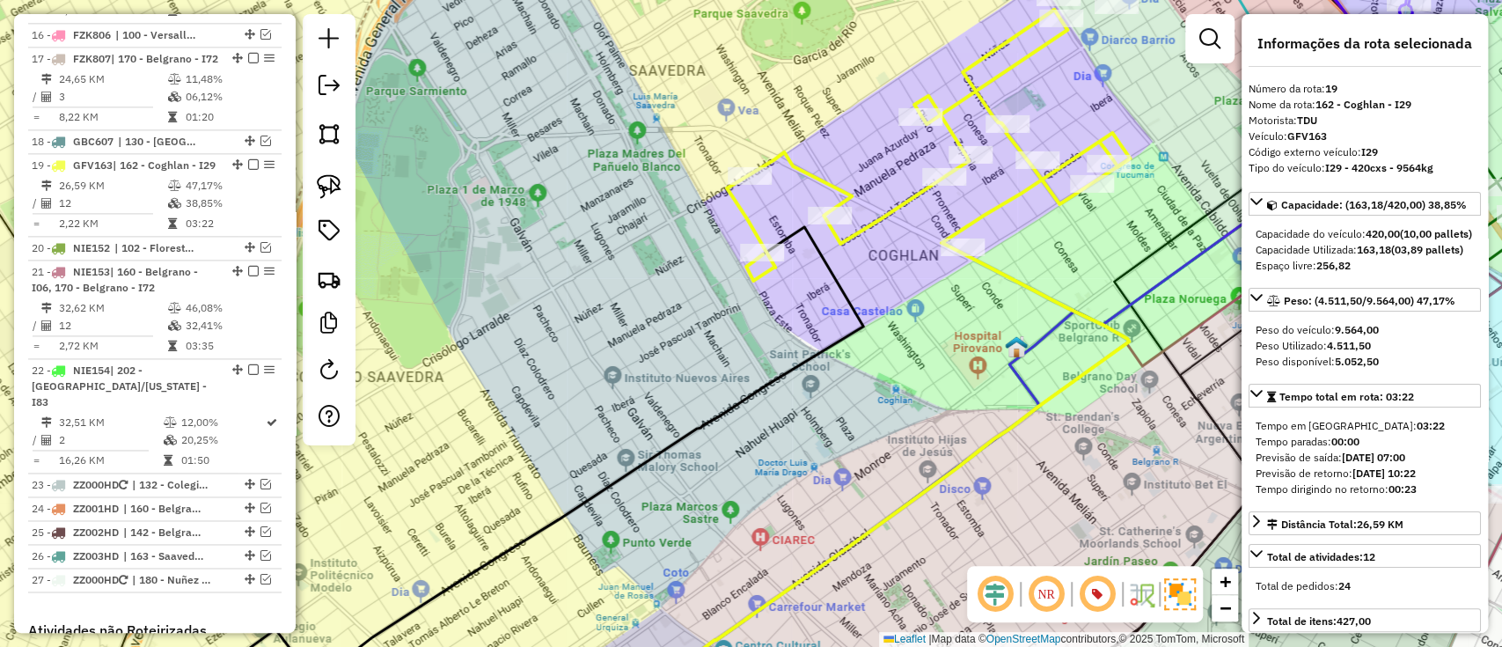
scroll to position [1744, 0]
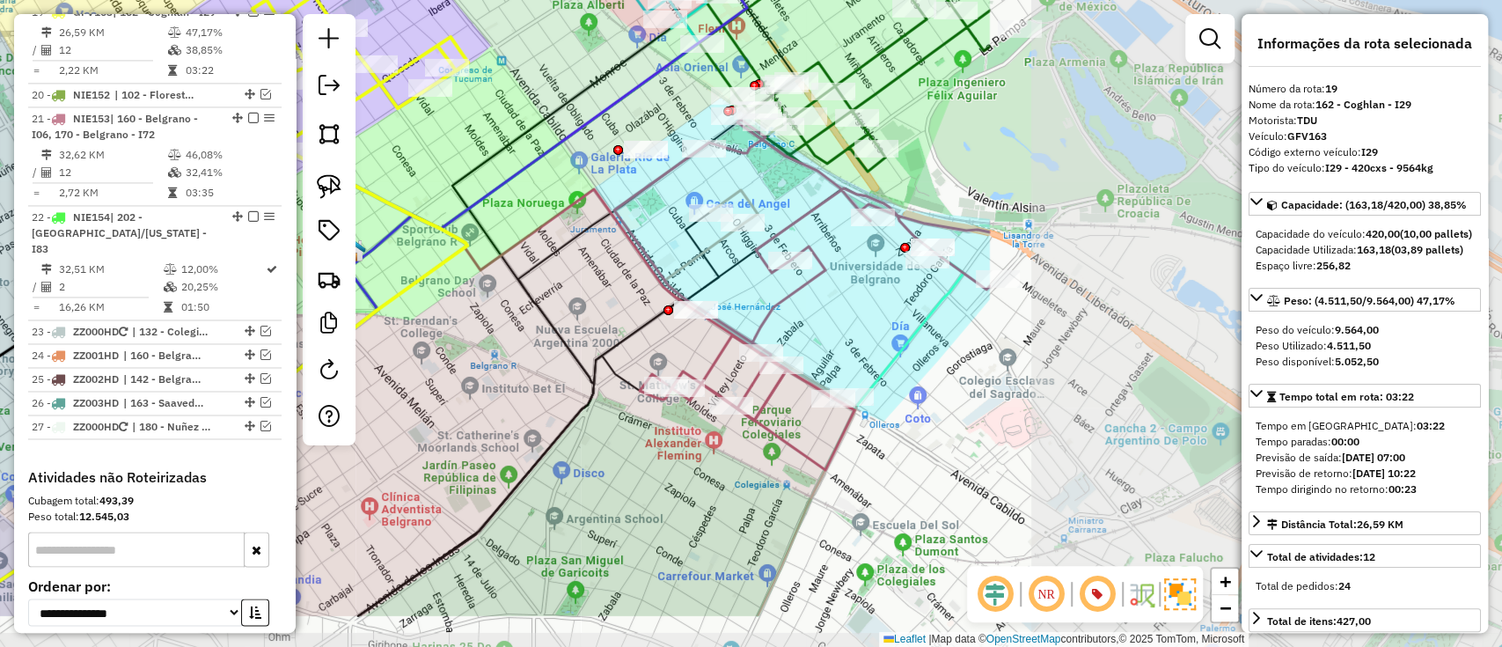
drag, startPoint x: 963, startPoint y: 346, endPoint x: 282, endPoint y: 220, distance: 692.6
click at [282, 220] on hb-router-mapa "Informações da Sessão 1281467 - 24/09/2025 Criação: 23/09/2025 17:46 Depósito: …" at bounding box center [751, 323] width 1502 height 647
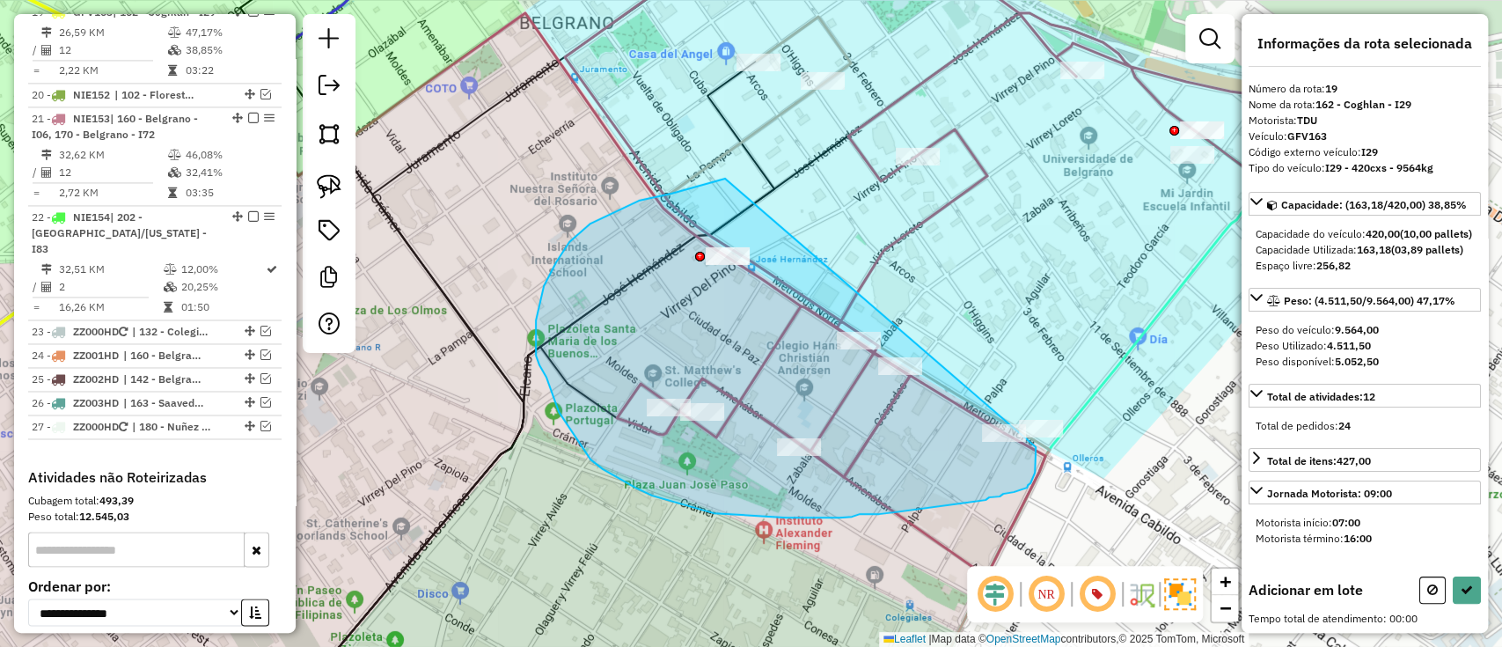
drag, startPoint x: 726, startPoint y: 180, endPoint x: 1036, endPoint y: 447, distance: 409.3
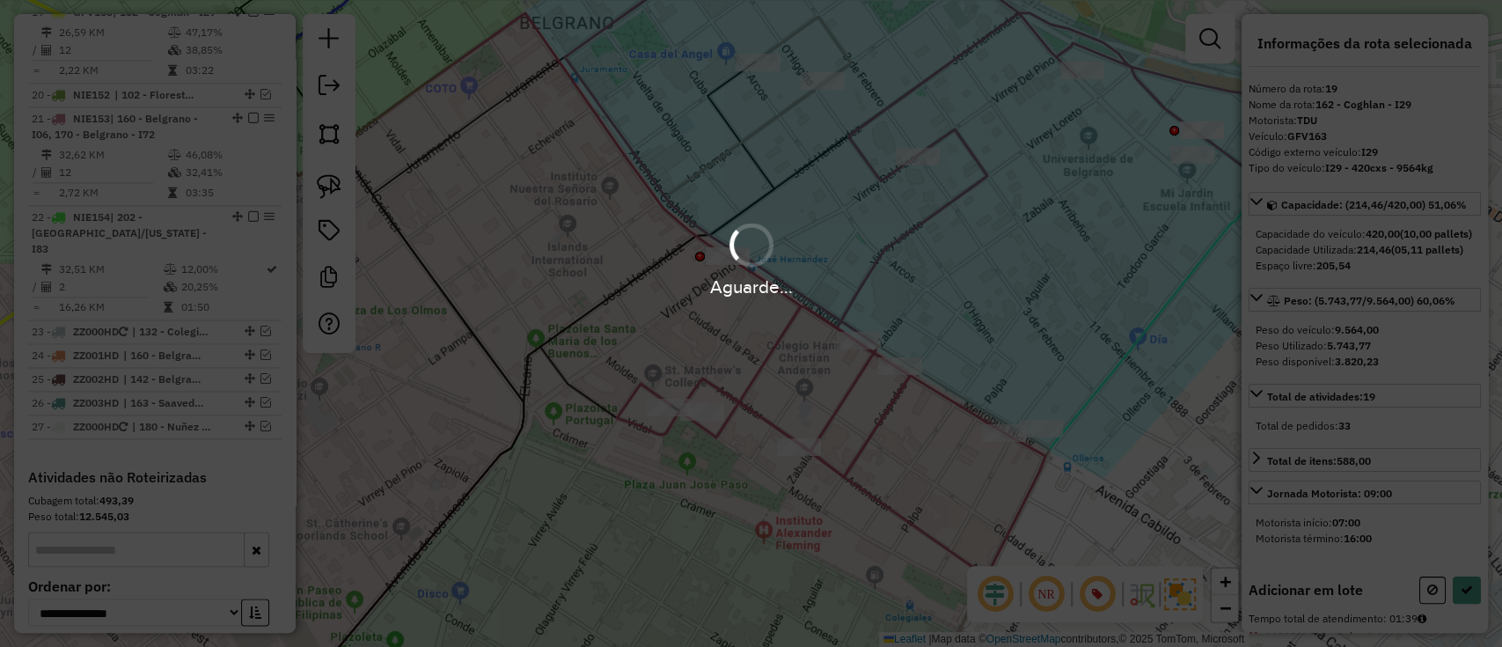
select select "**********"
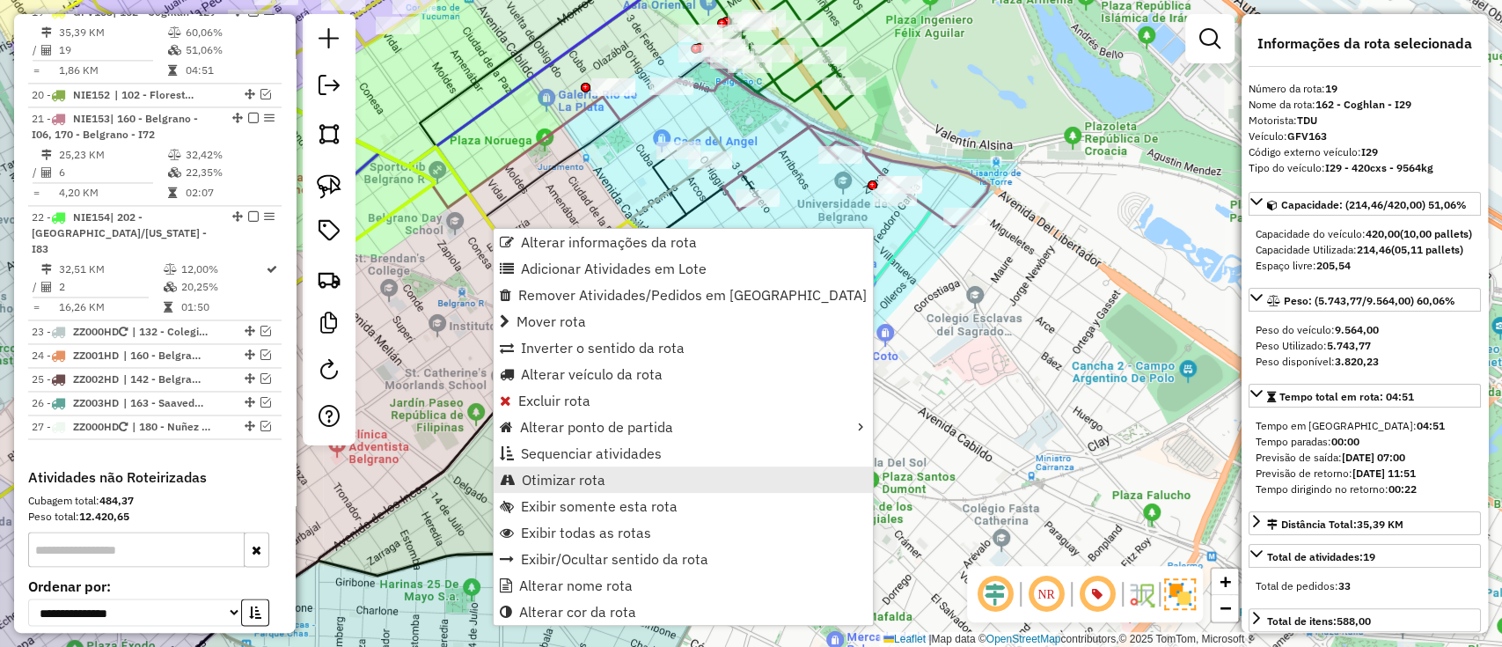
click at [594, 474] on span "Otimizar rota" at bounding box center [564, 480] width 84 height 14
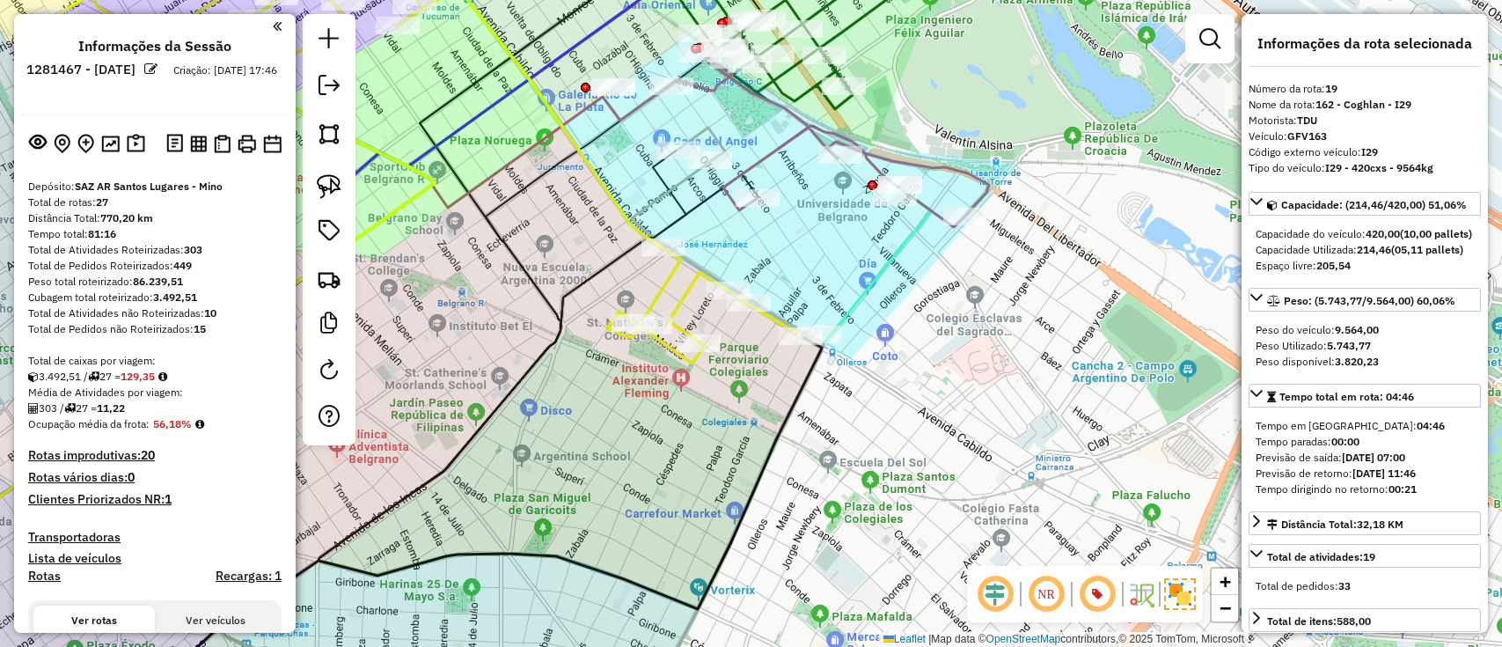
select select "**********"
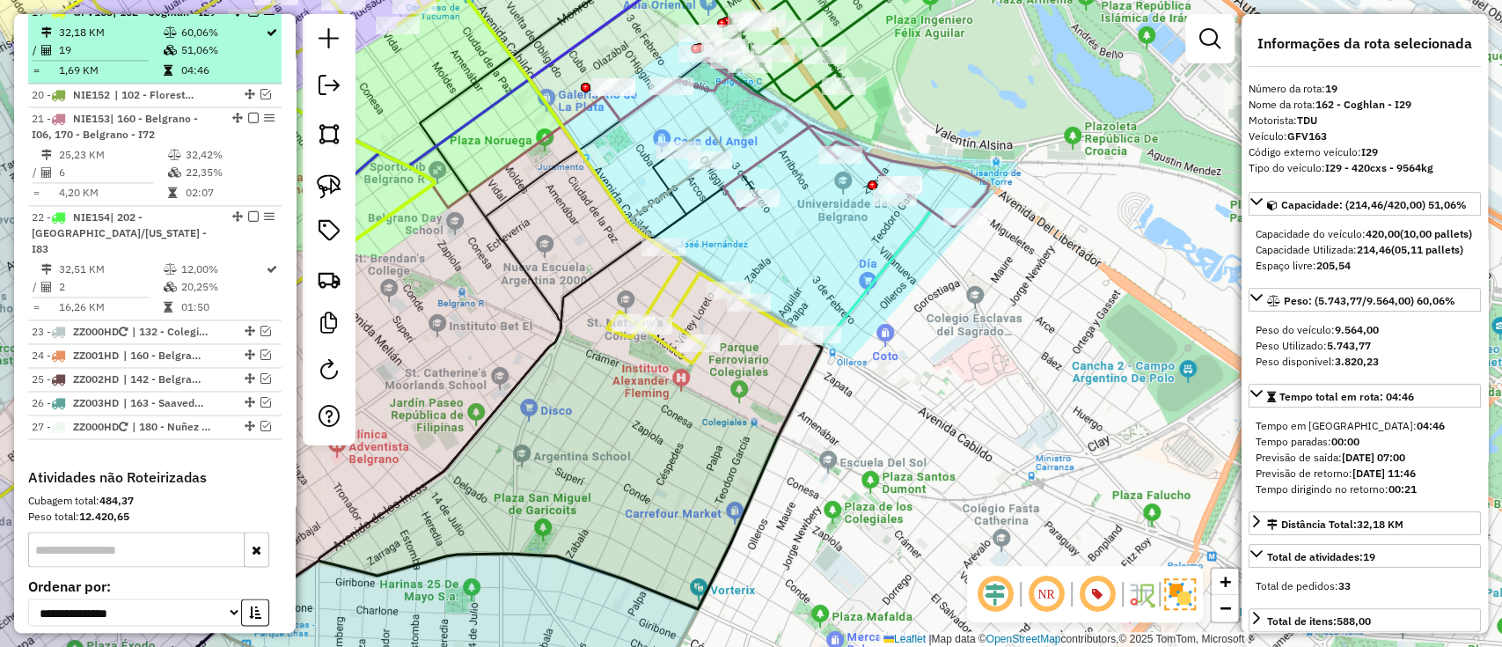
click at [248, 17] on em at bounding box center [253, 11] width 11 height 11
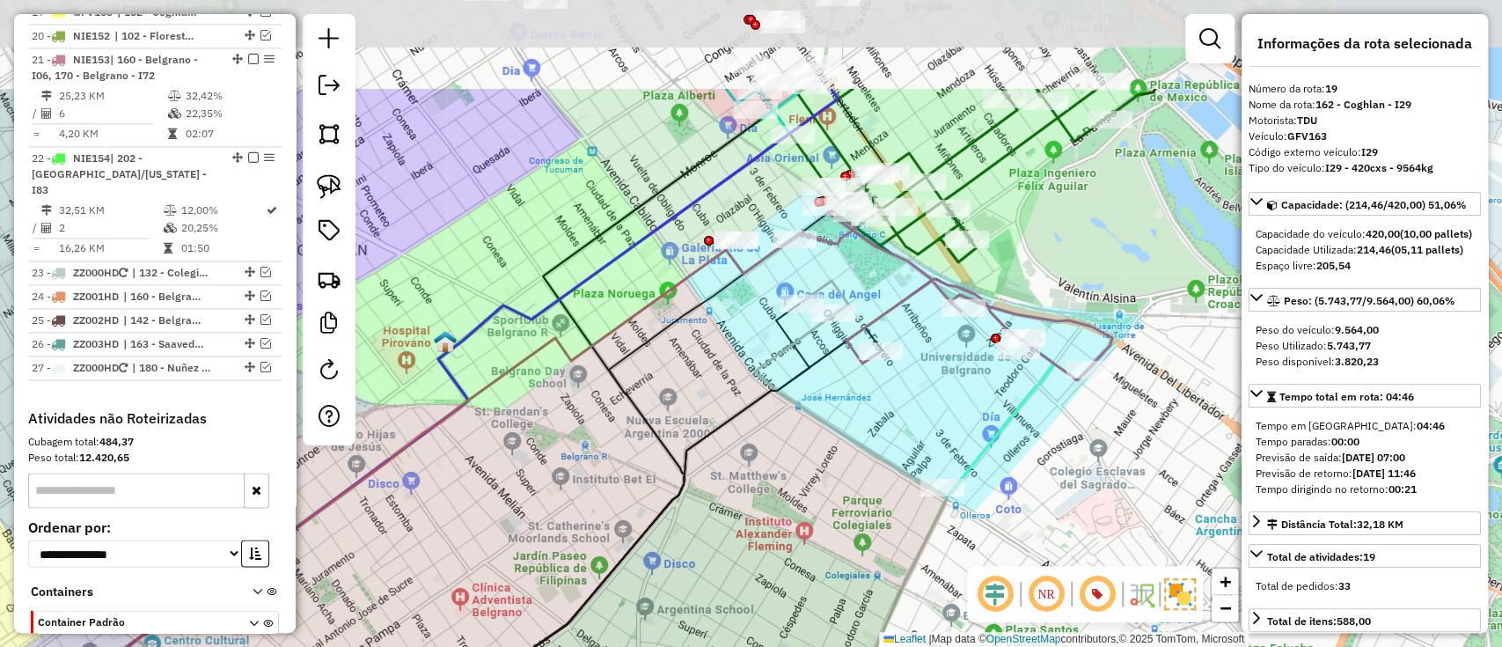
drag, startPoint x: 578, startPoint y: 341, endPoint x: 628, endPoint y: 426, distance: 98.2
click at [628, 426] on icon at bounding box center [569, 477] width 638 height 776
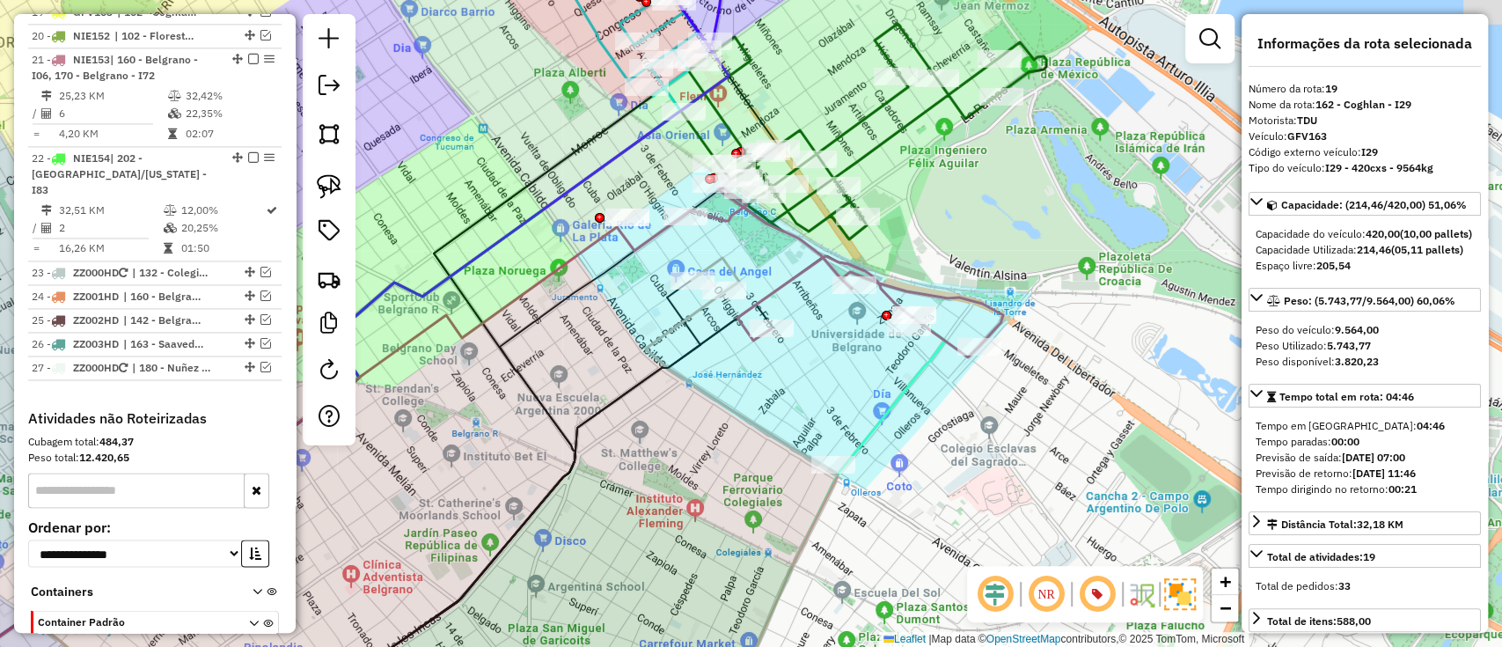
drag, startPoint x: 660, startPoint y: 417, endPoint x: 623, endPoint y: 382, distance: 51.0
click at [582, 378] on div "Janela de atendimento Grade de atendimento Capacidade Transportadoras Veículos …" at bounding box center [751, 323] width 1502 height 647
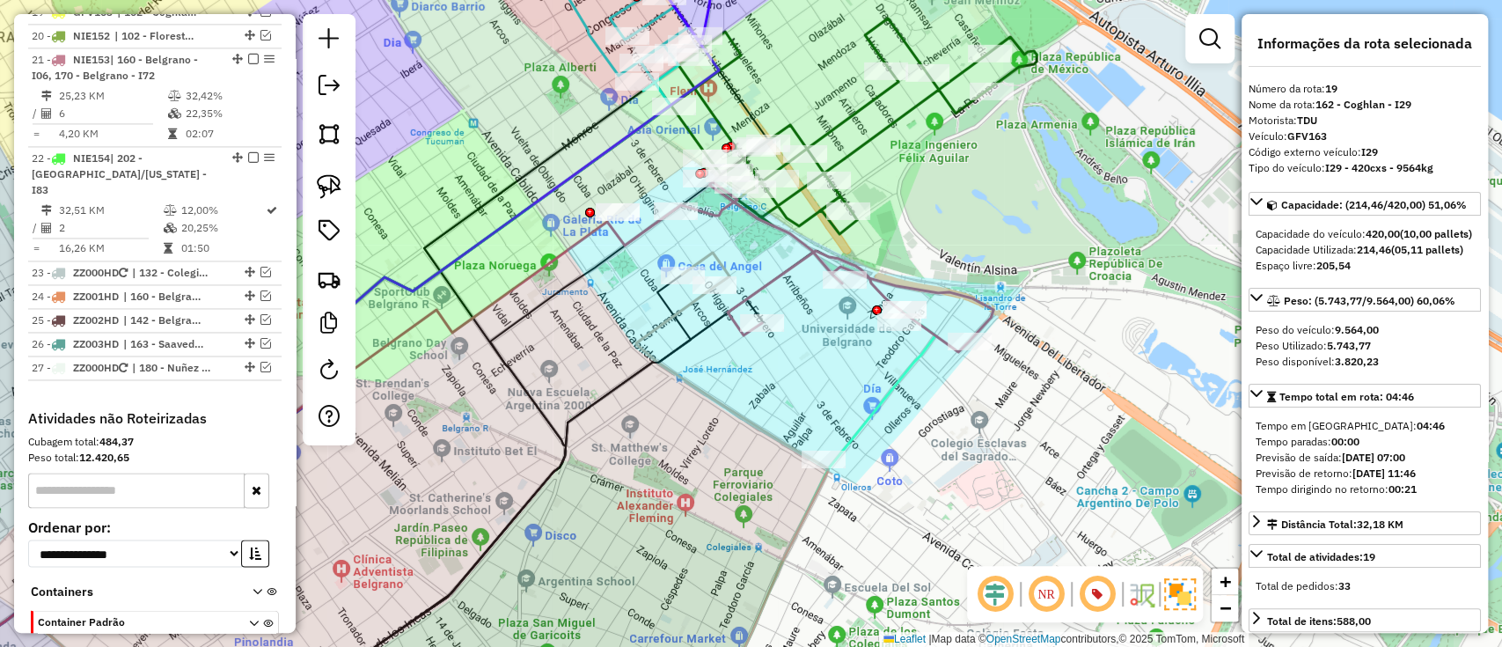
click at [817, 506] on icon at bounding box center [351, 588] width 953 height 247
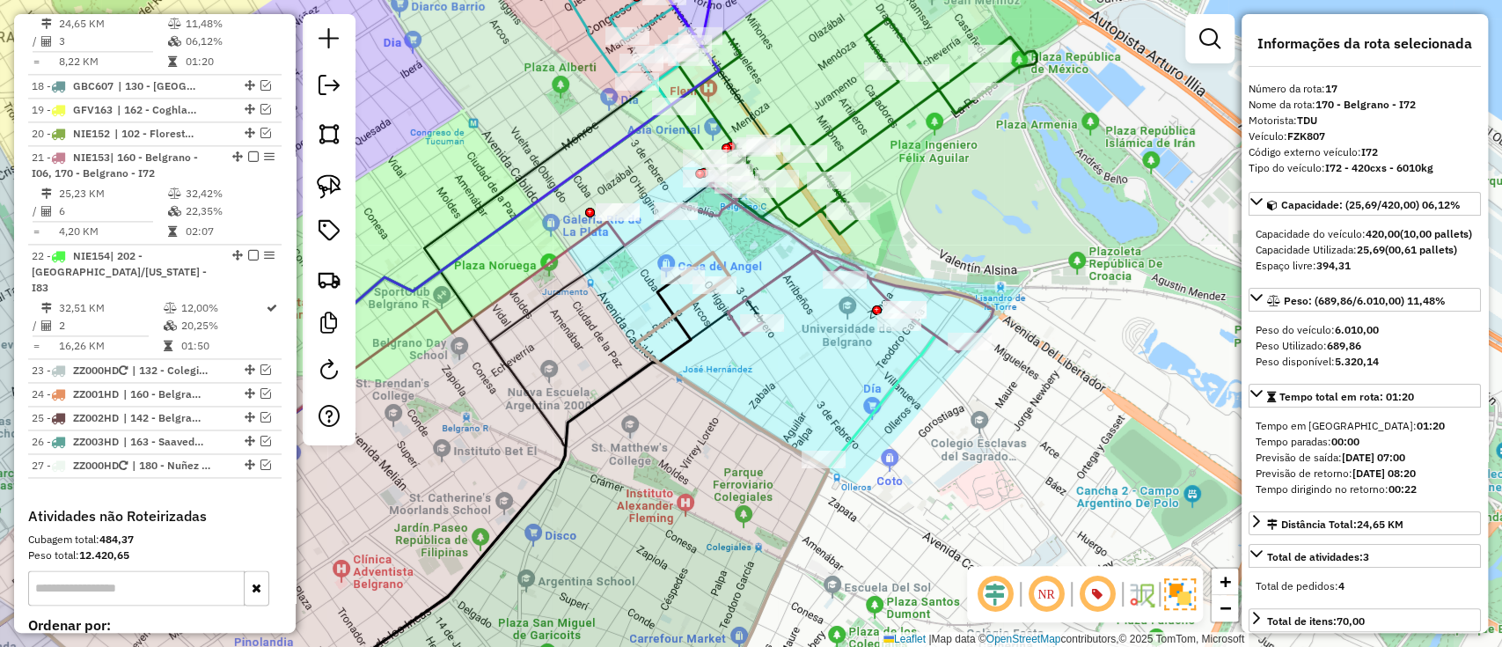
scroll to position [1623, 0]
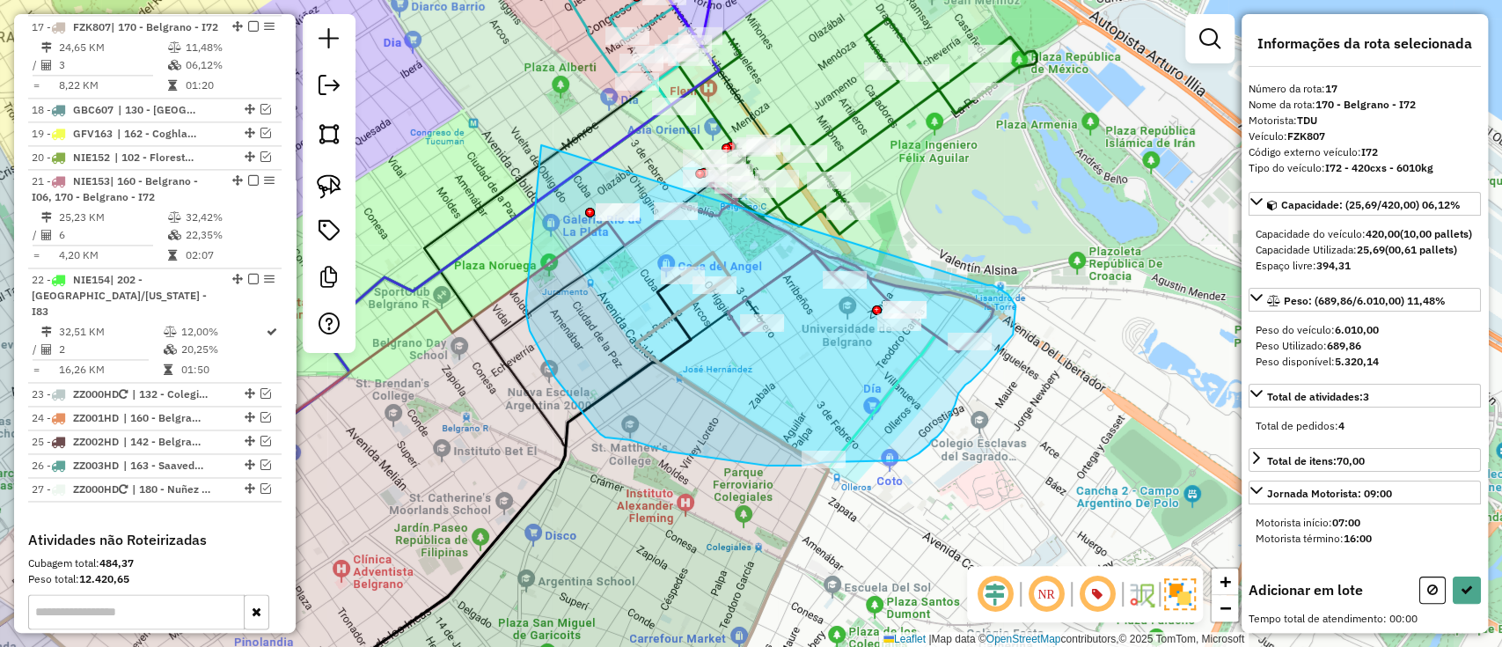
drag, startPoint x: 541, startPoint y: 145, endPoint x: 973, endPoint y: 281, distance: 452.8
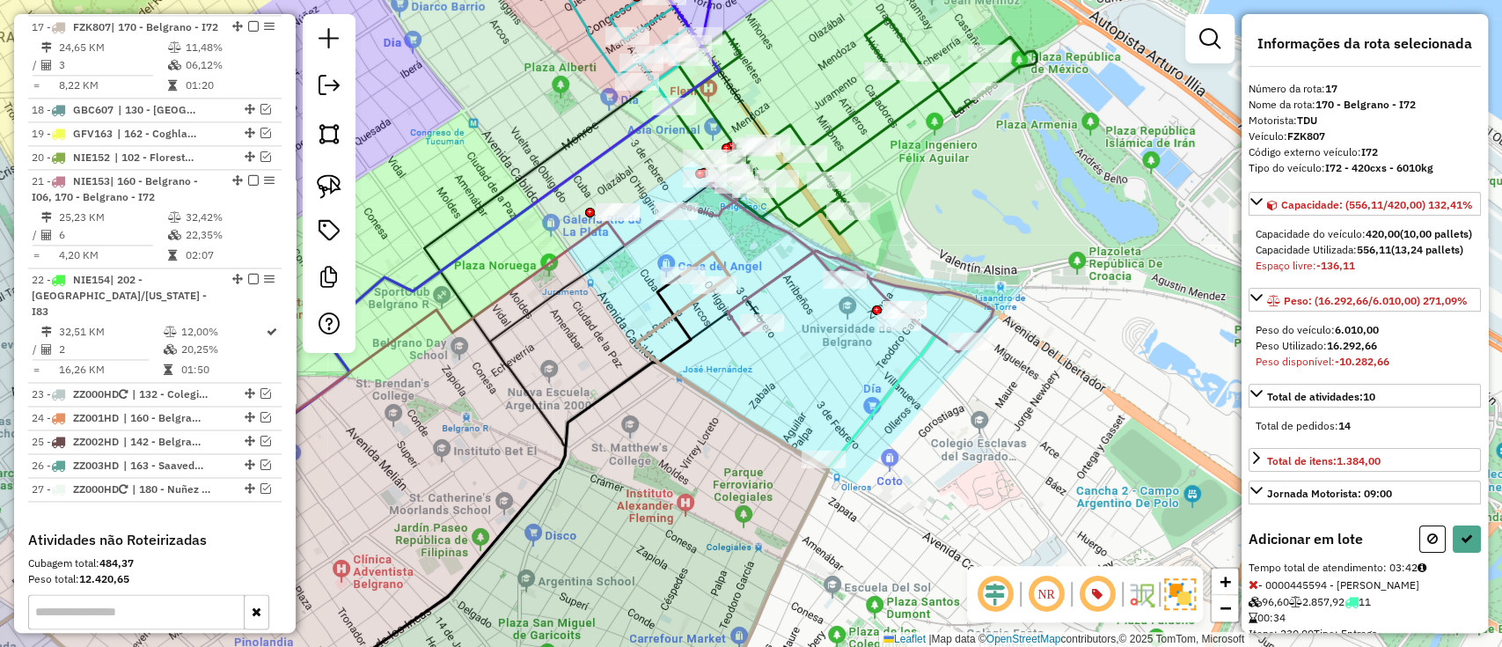
select select "**********"
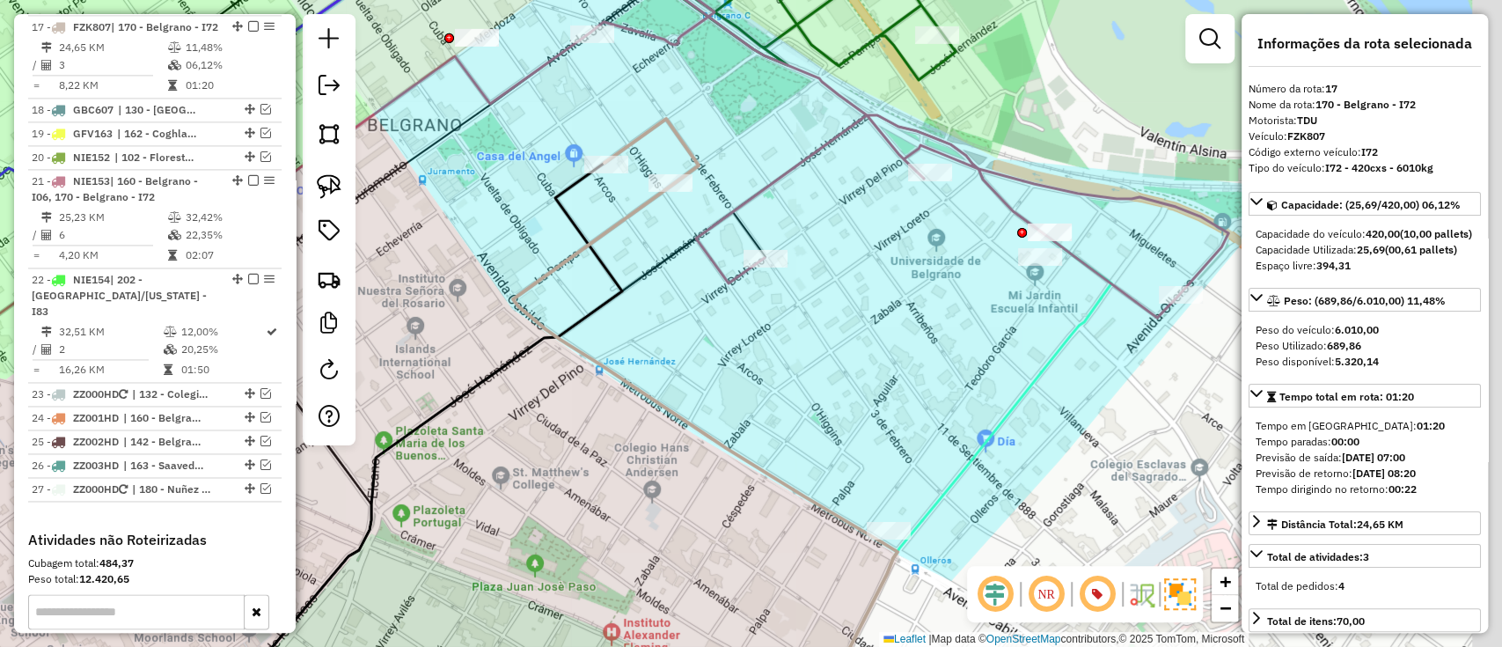
drag, startPoint x: 875, startPoint y: 317, endPoint x: 833, endPoint y: 262, distance: 68.5
click at [833, 262] on div "Janela de atendimento Grade de atendimento Capacidade Transportadoras Veículos …" at bounding box center [751, 323] width 1502 height 647
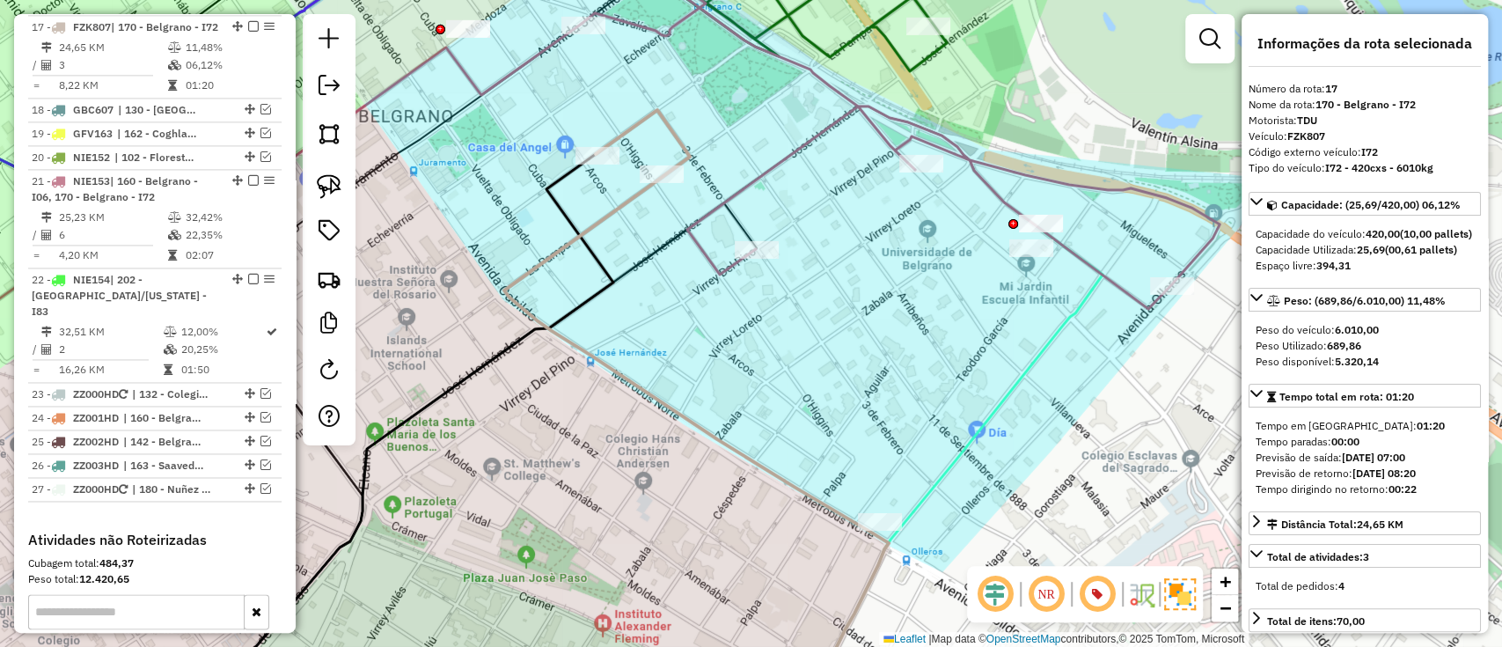
click at [651, 378] on div "Janela de atendimento Grade de atendimento Capacidade Transportadoras Veículos …" at bounding box center [751, 323] width 1502 height 647
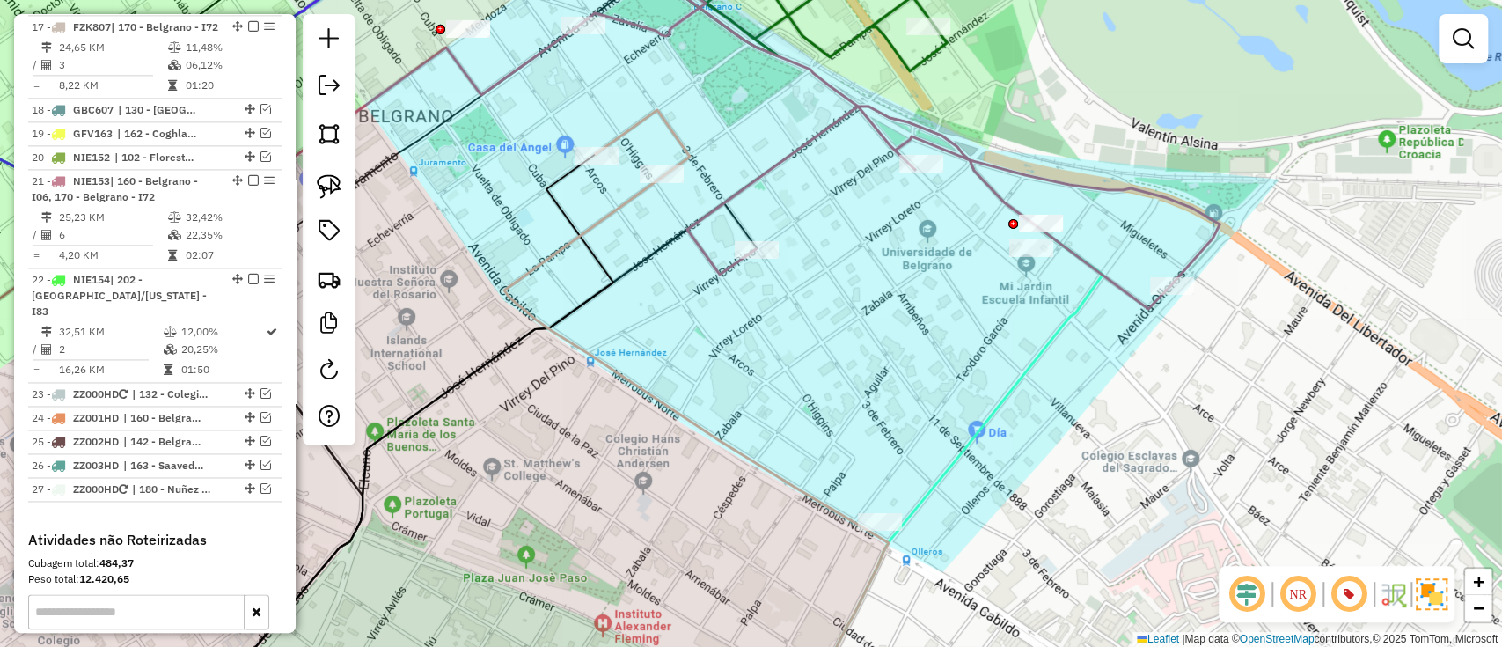
click at [648, 391] on icon at bounding box center [688, 321] width 369 height 423
select select "**********"
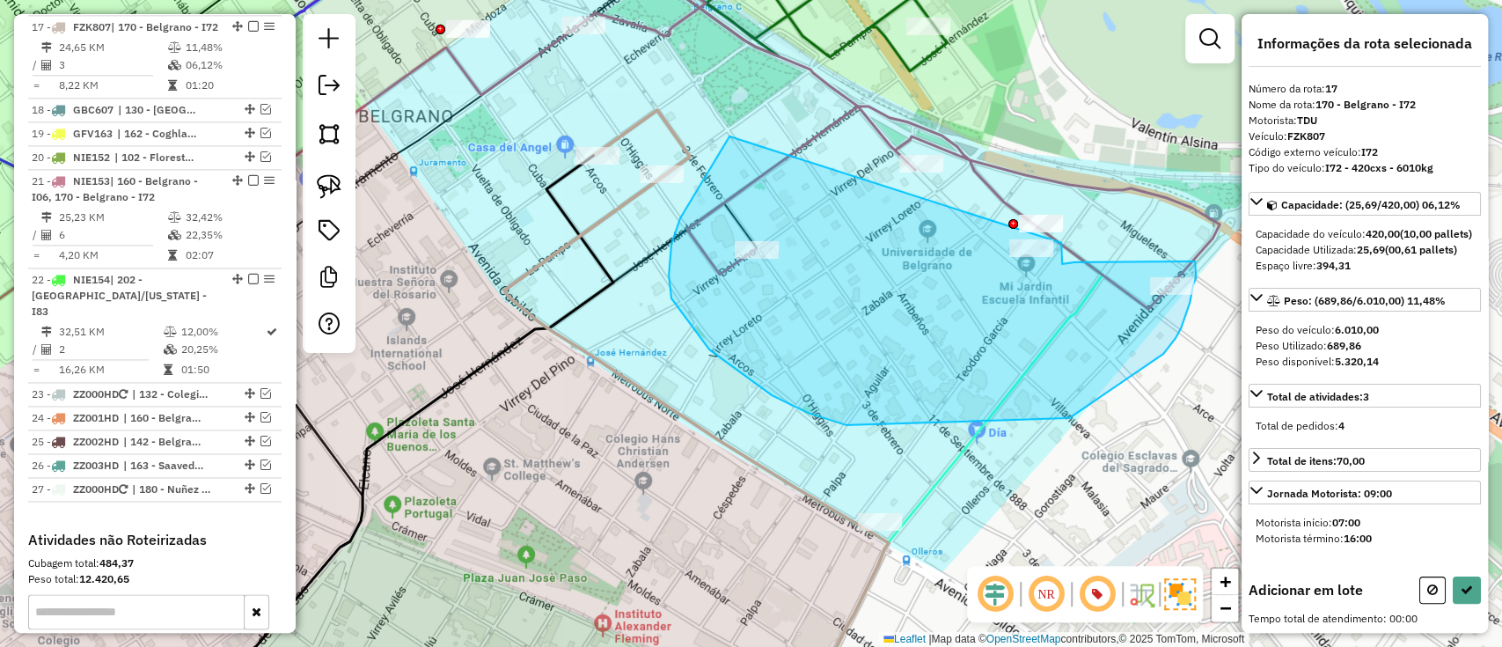
drag, startPoint x: 671, startPoint y: 244, endPoint x: 1061, endPoint y: 243, distance: 389.8
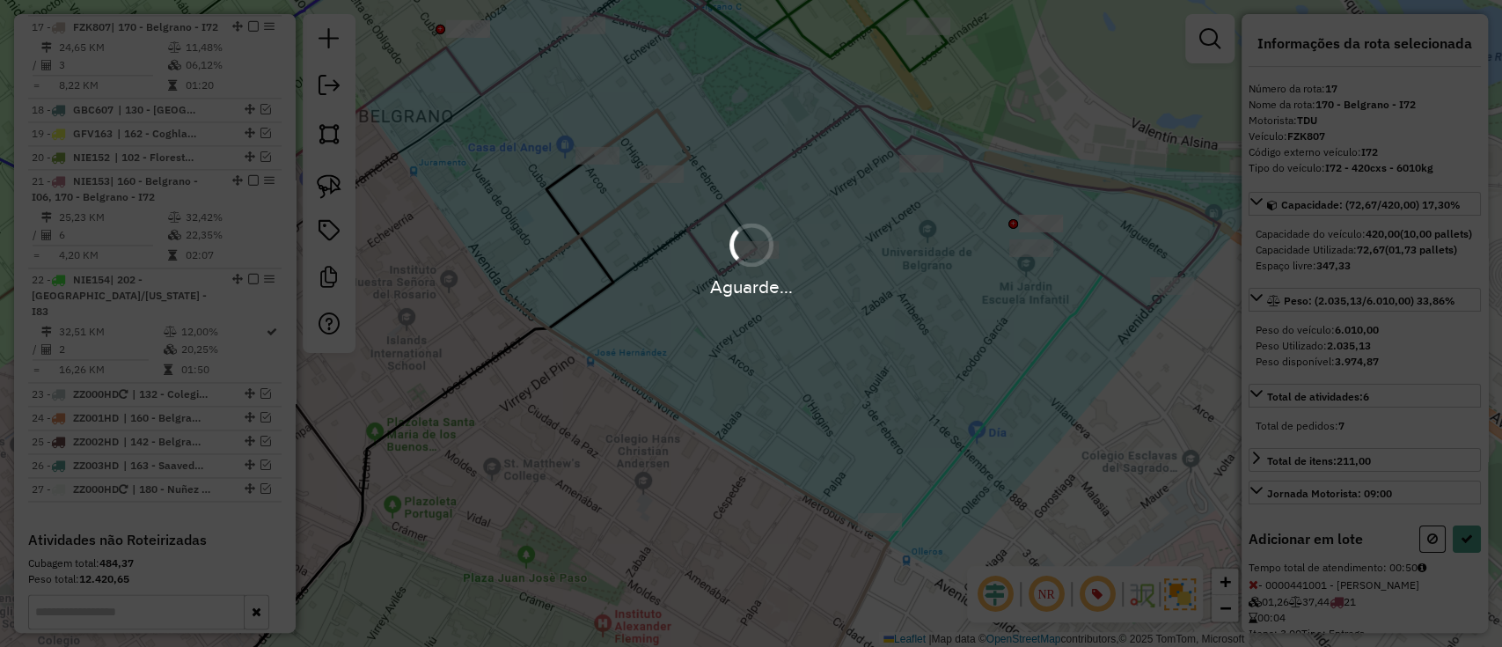
select select "**********"
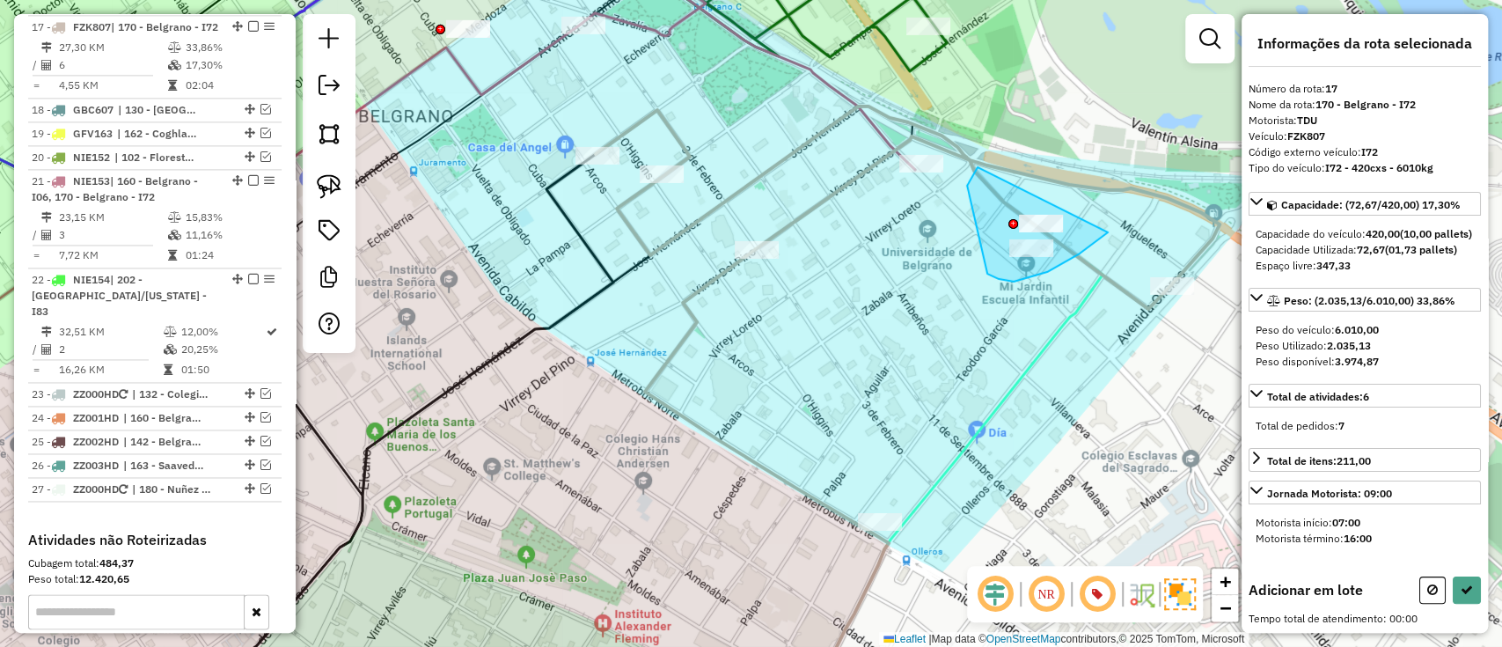
drag, startPoint x: 967, startPoint y: 186, endPoint x: 1119, endPoint y: 175, distance: 152.6
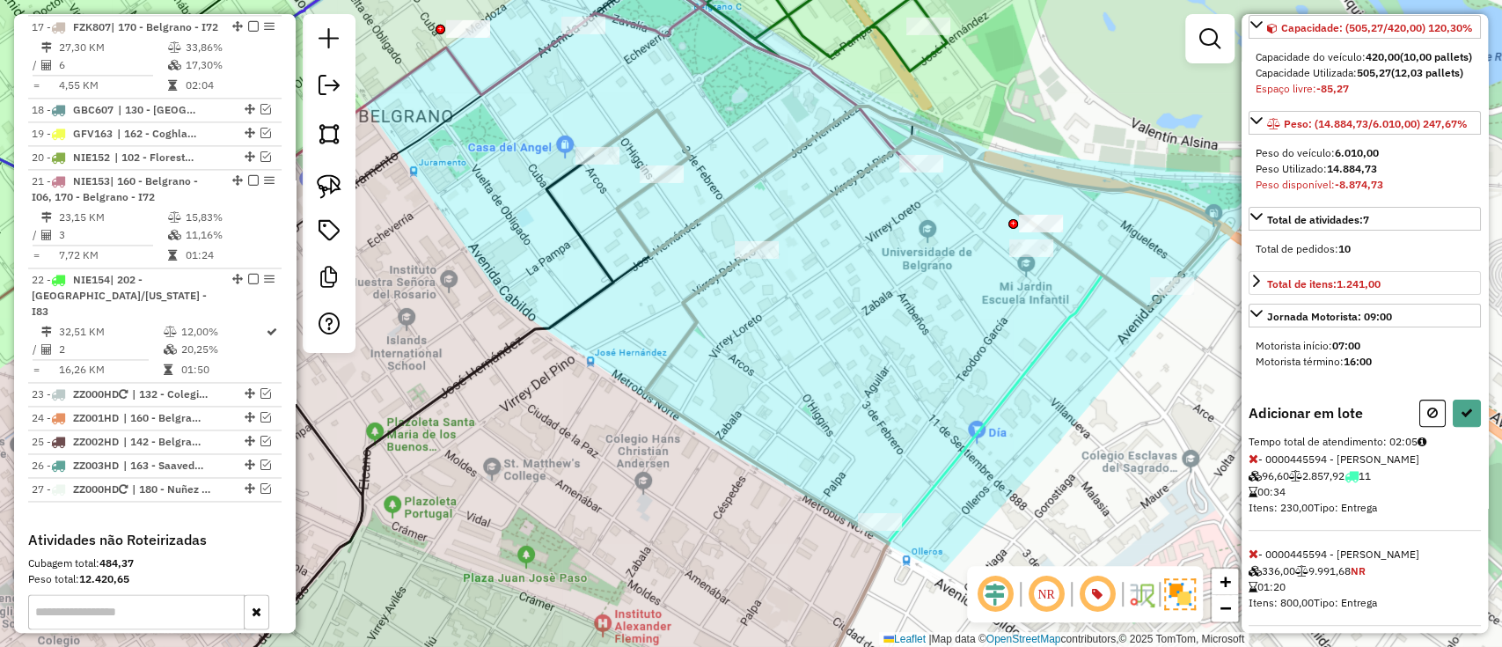
scroll to position [235, 0]
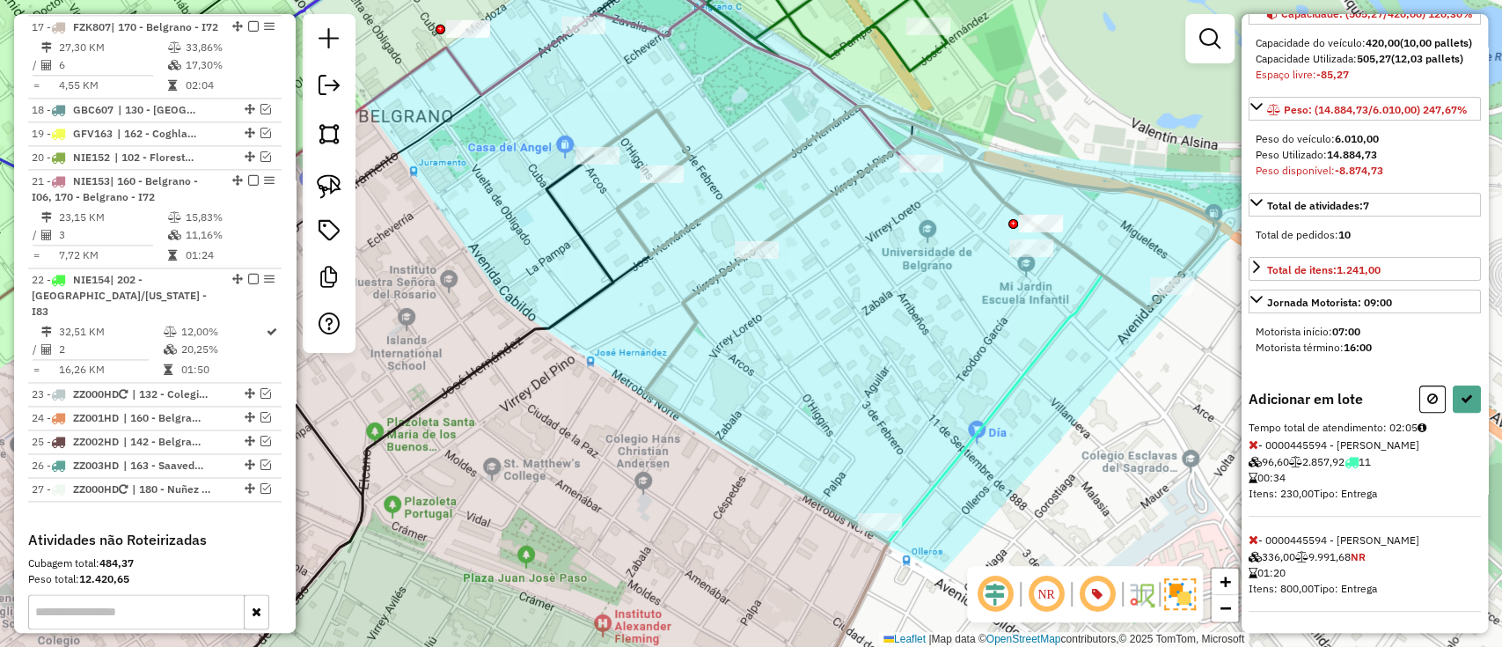
click at [1253, 533] on icon at bounding box center [1254, 539] width 10 height 12
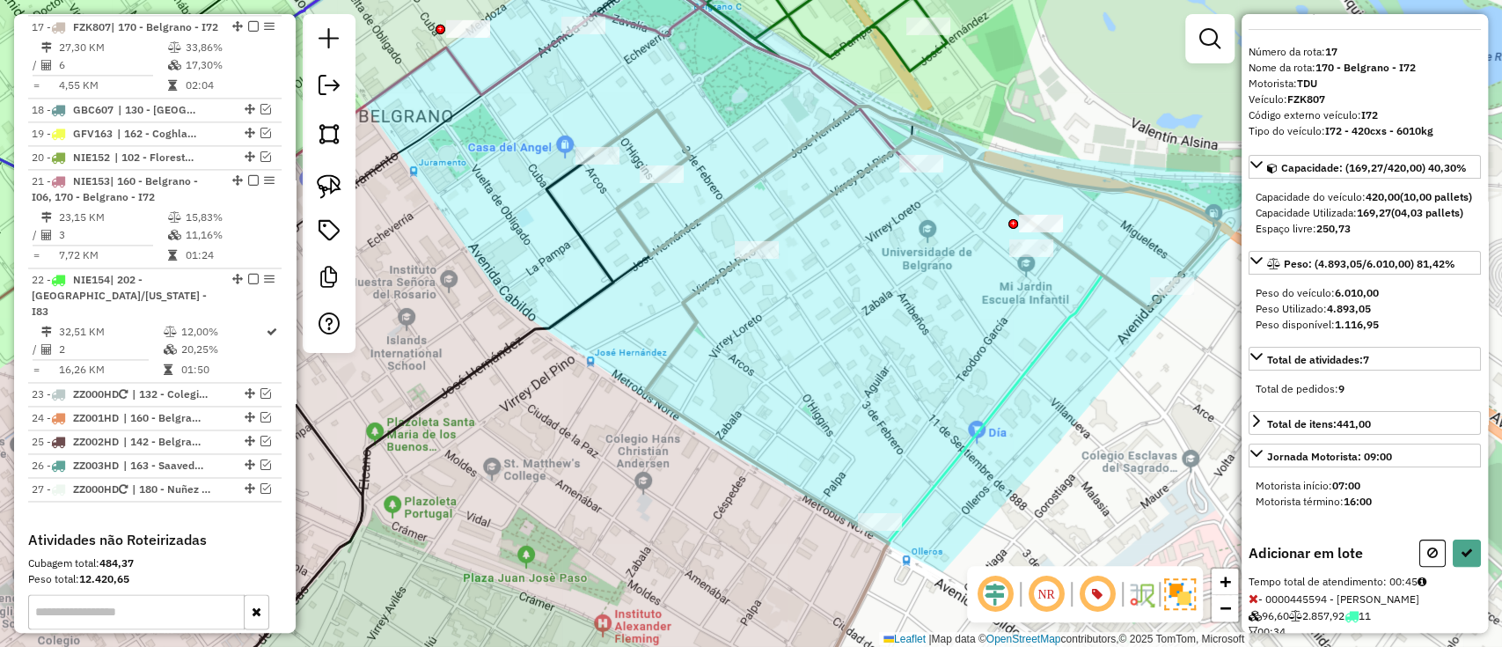
scroll to position [7, 0]
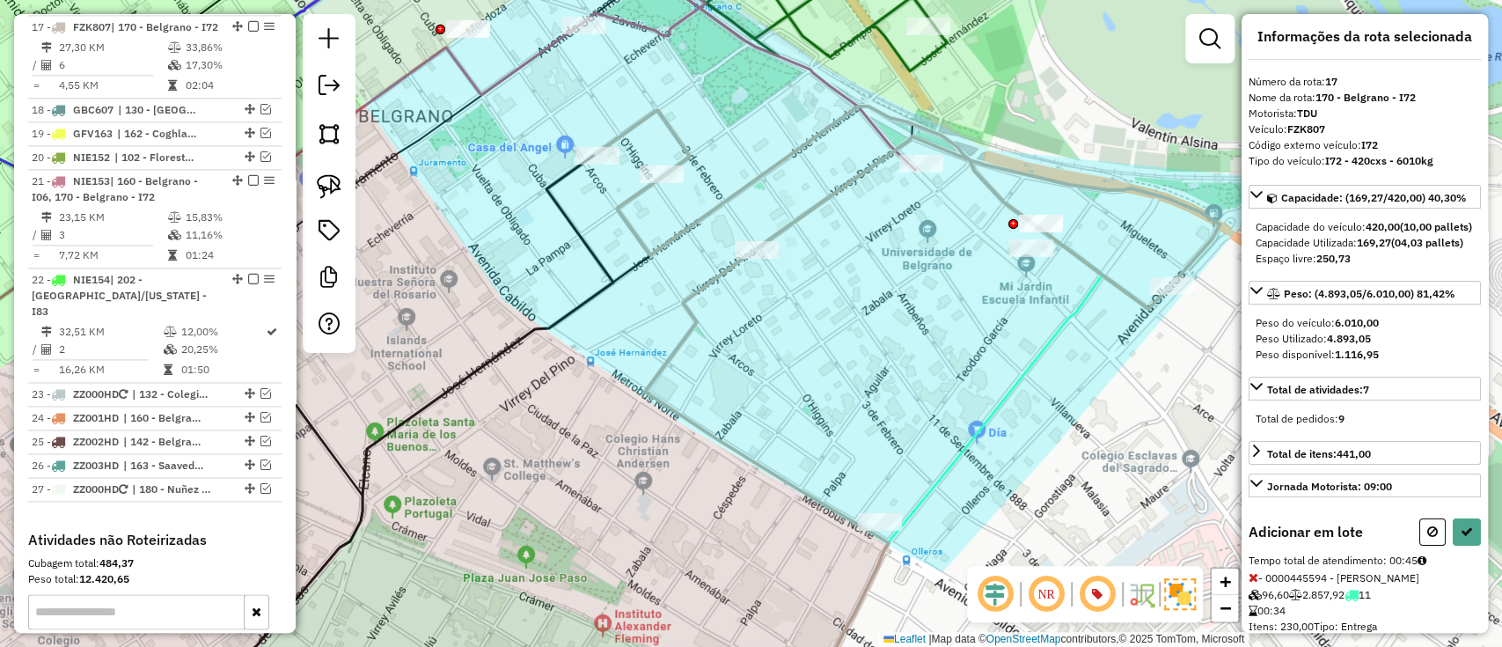
select select "**********"
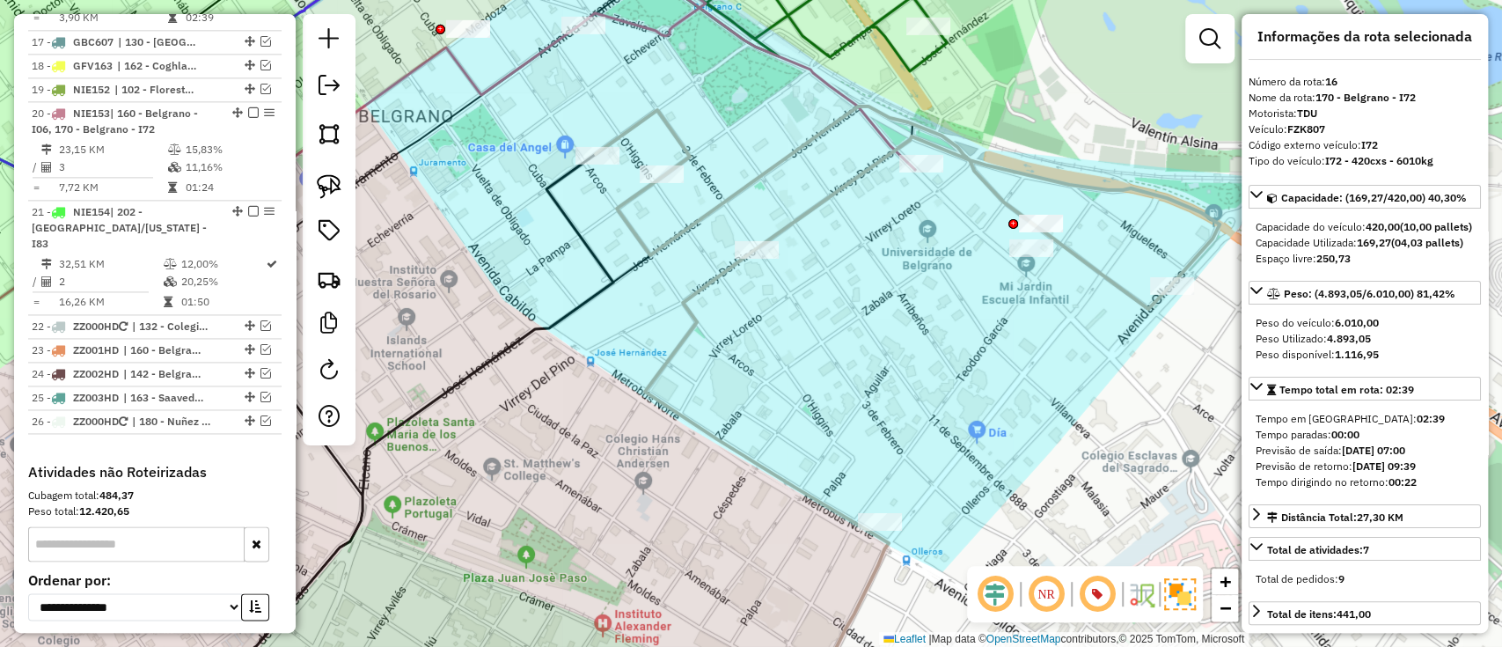
scroll to position [1623, 0]
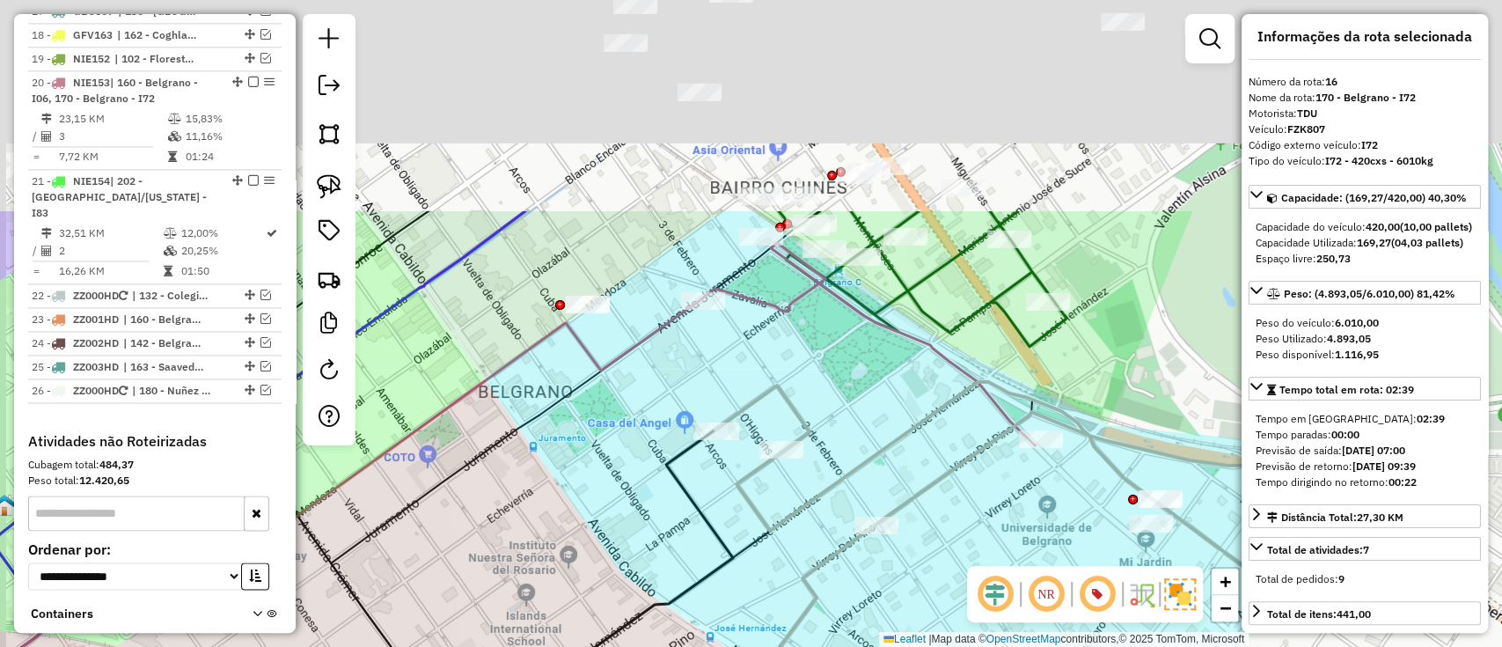
drag, startPoint x: 803, startPoint y: 230, endPoint x: 939, endPoint y: 555, distance: 353.0
click at [939, 555] on div "Janela de atendimento Grade de atendimento Capacidade Transportadoras Veículos …" at bounding box center [751, 323] width 1502 height 647
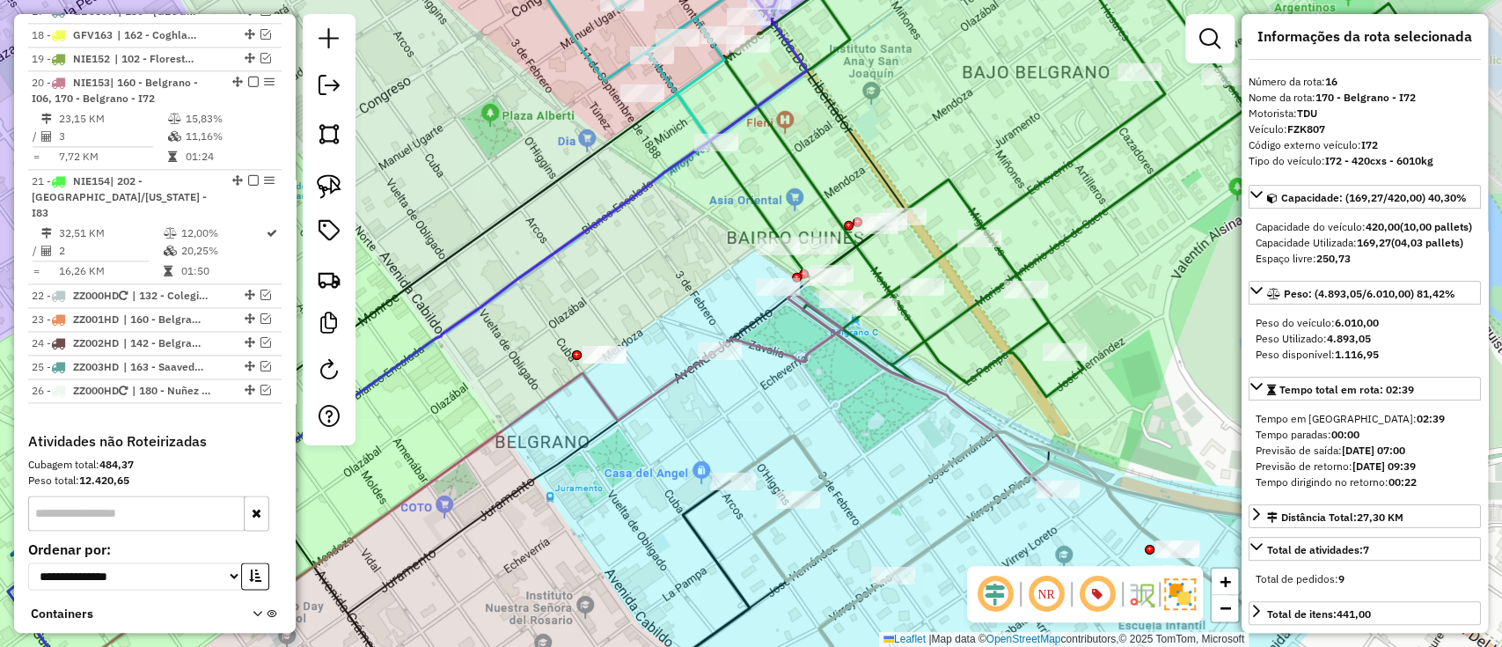
scroll to position [0, 0]
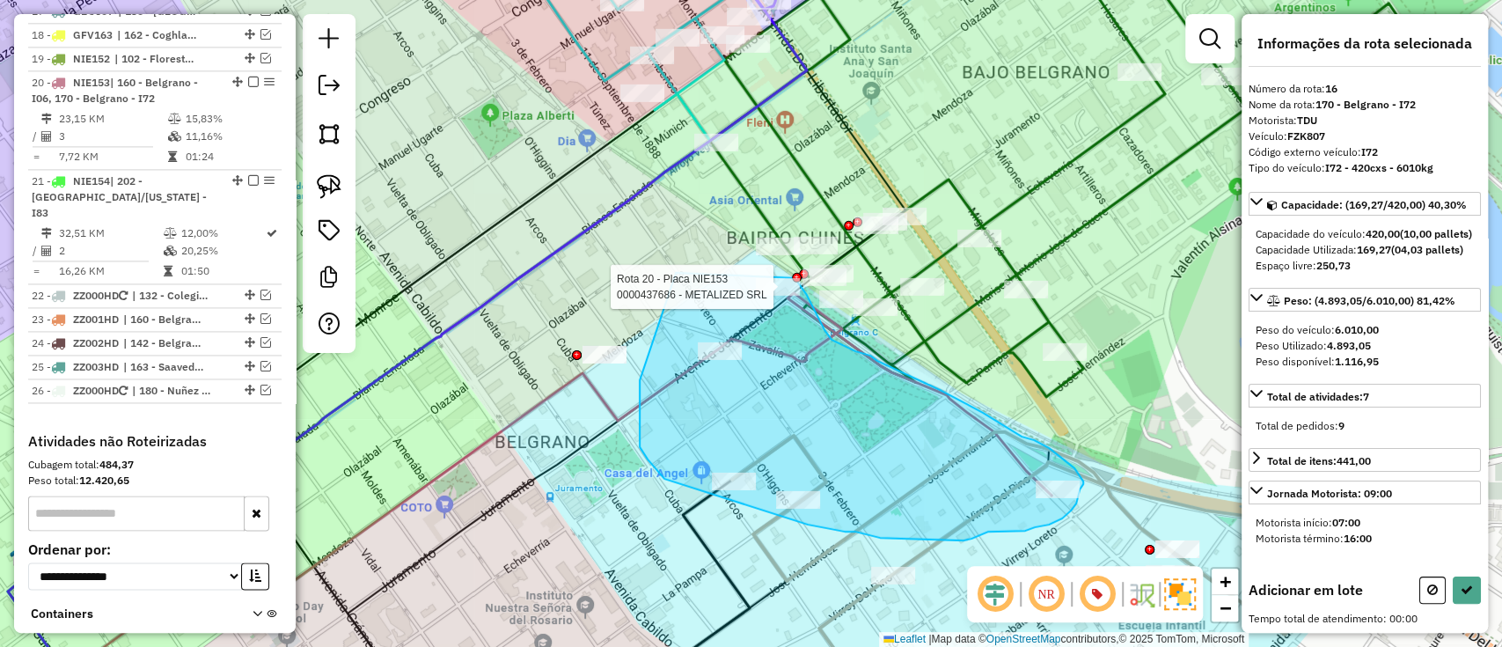
click at [795, 278] on div "Rota 20 - Placa NIE153 0000437686 - METALIZED SRL Janela de atendimento Grade d…" at bounding box center [751, 323] width 1502 height 647
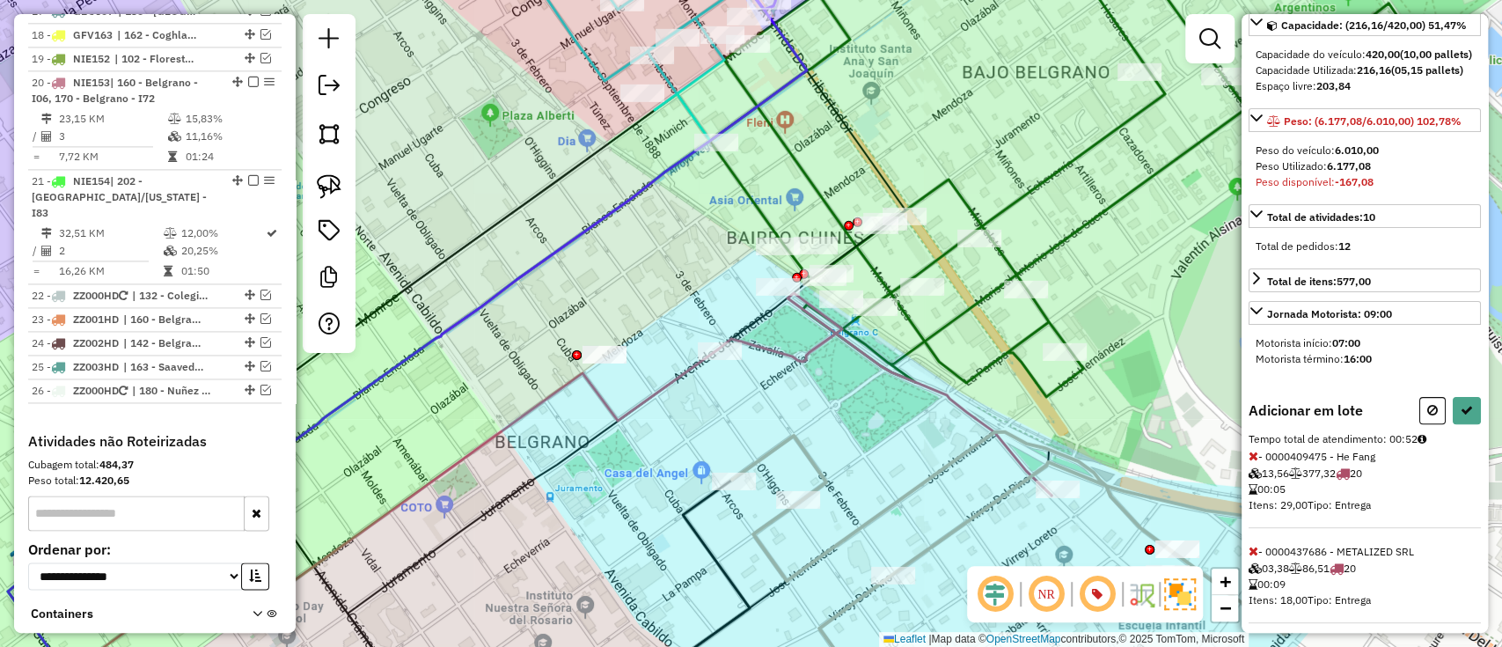
scroll to position [314, 0]
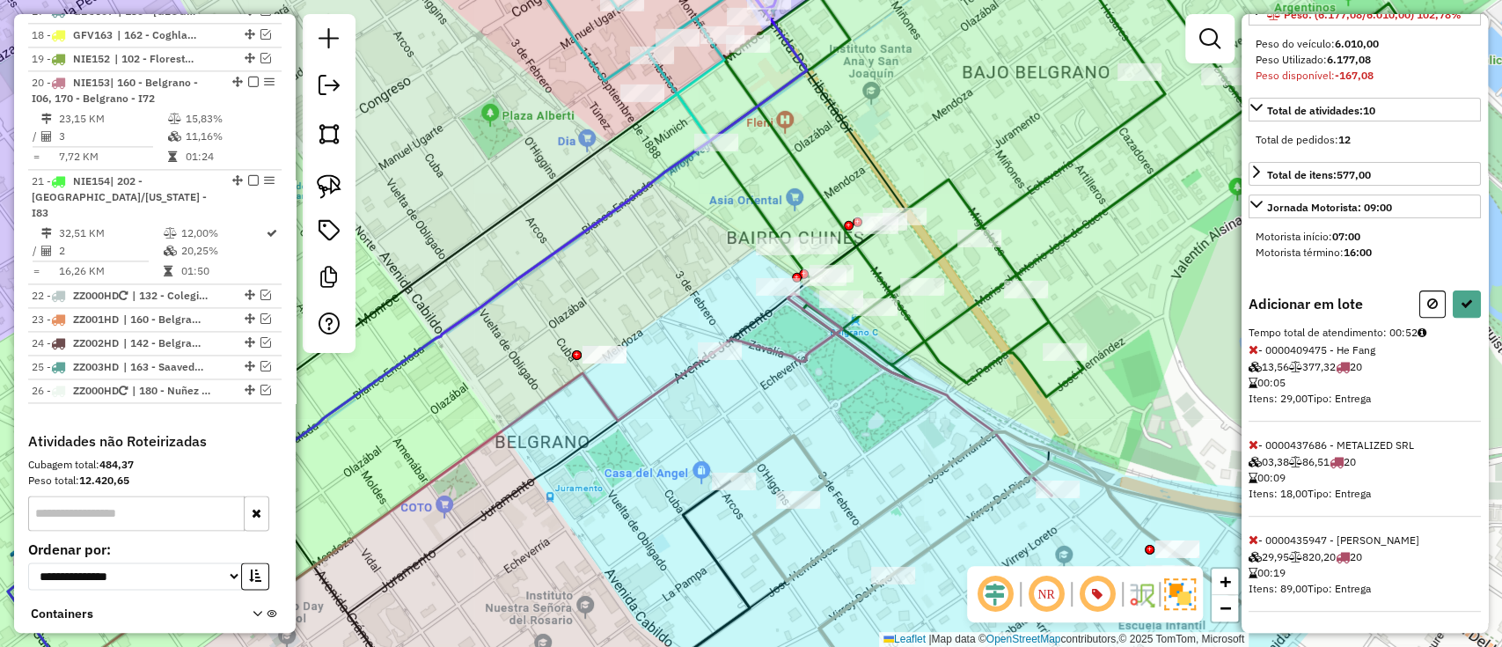
click at [1250, 350] on icon at bounding box center [1254, 349] width 10 height 12
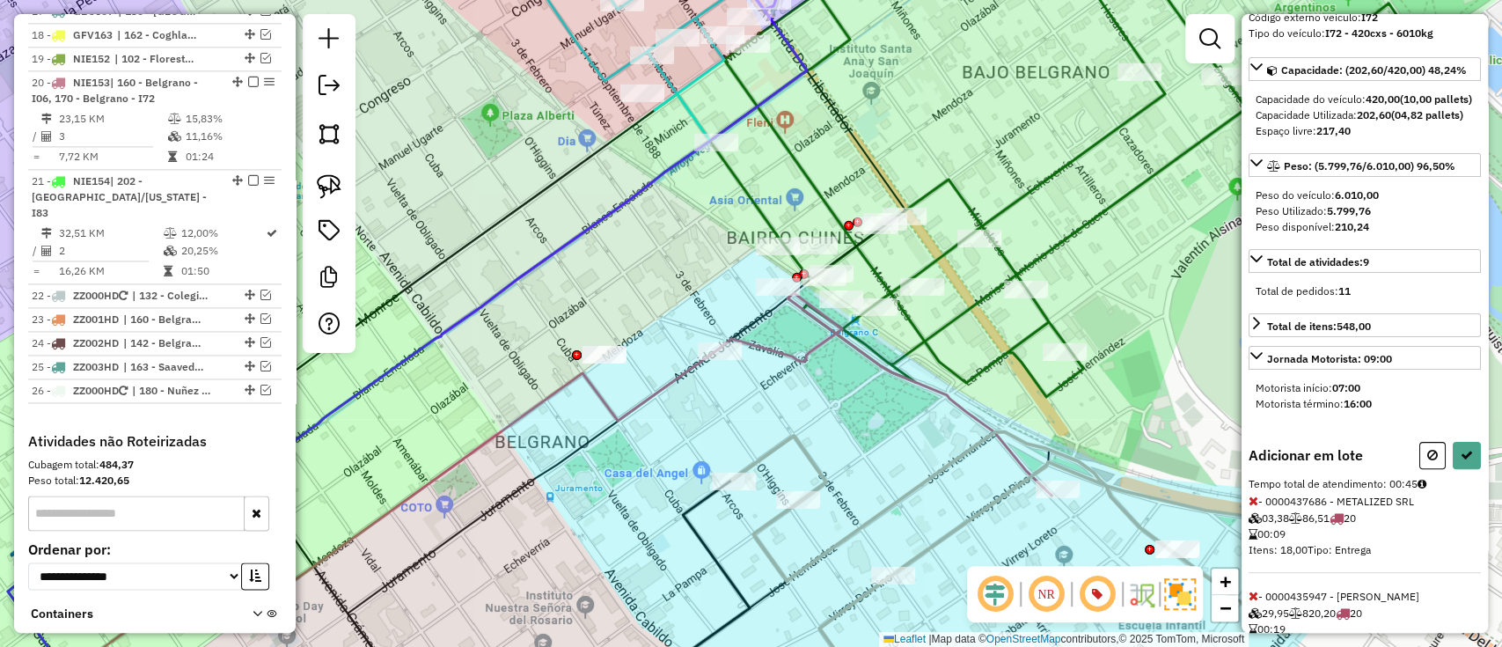
scroll to position [102, 0]
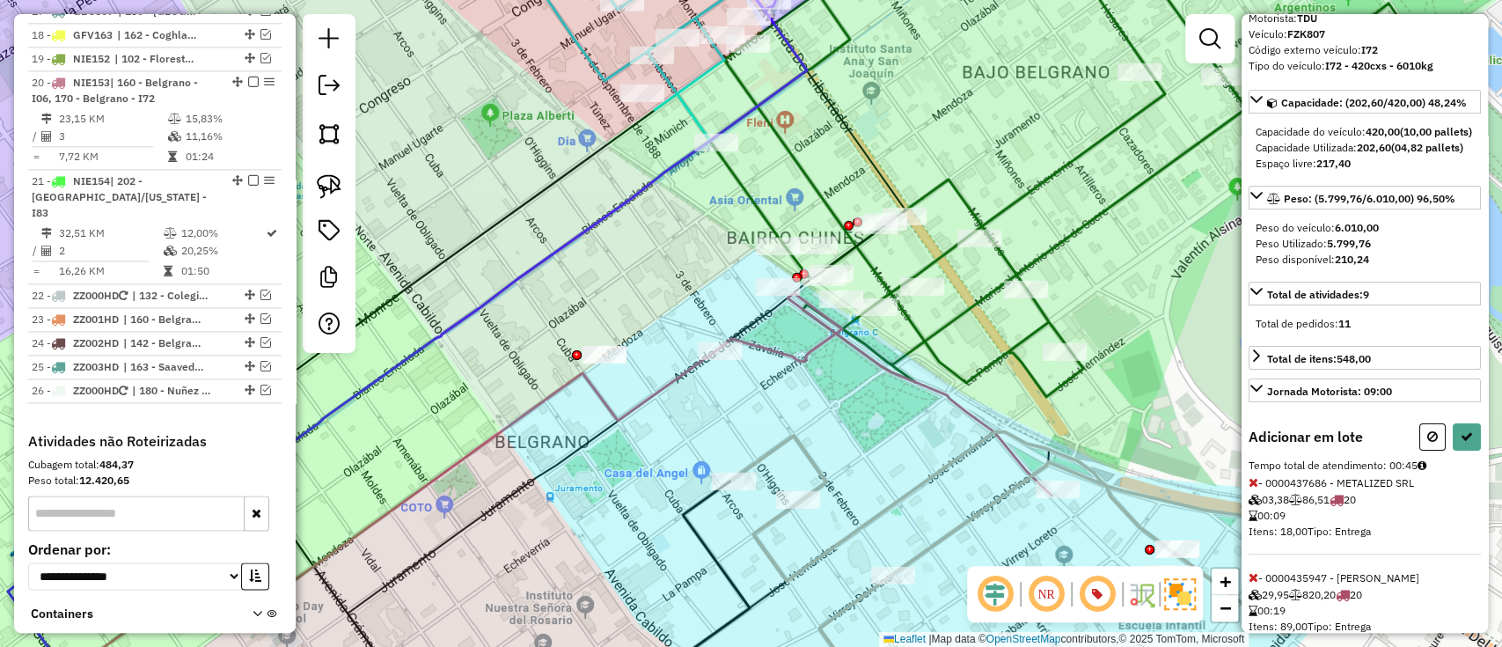
select select "**********"
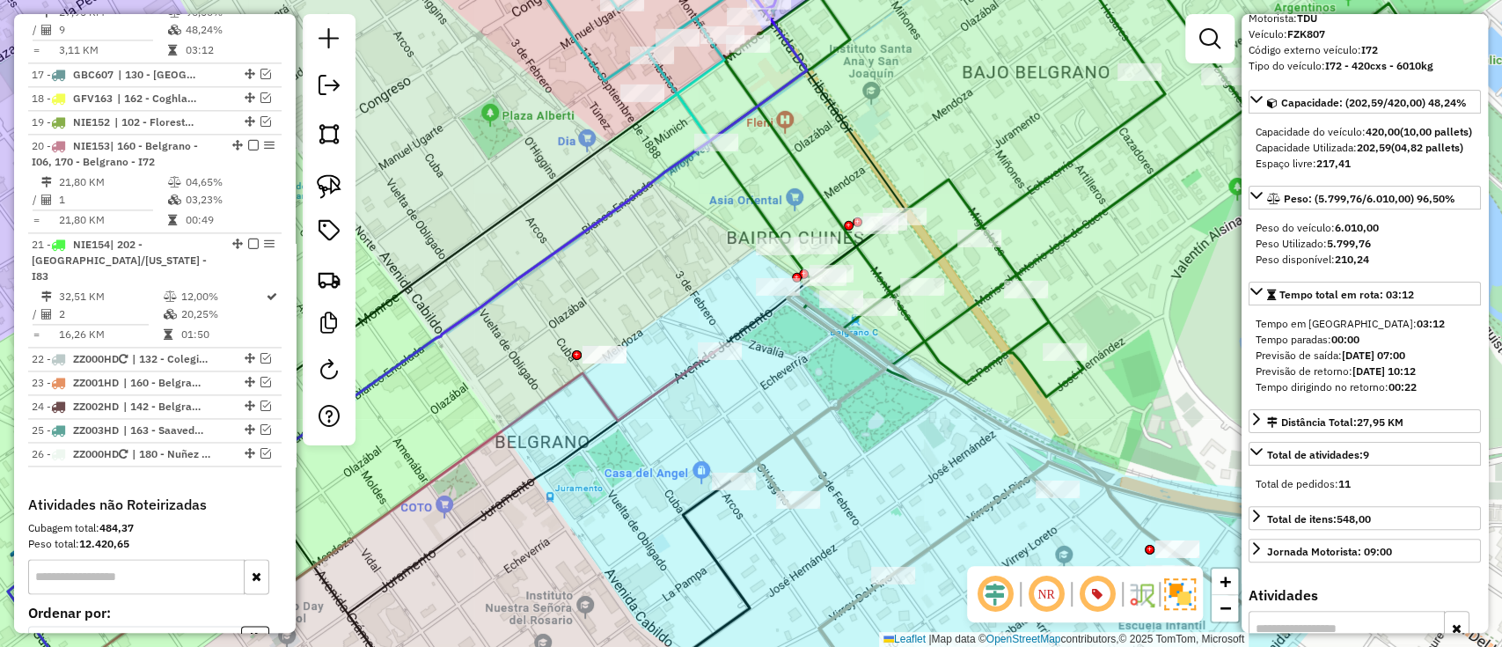
scroll to position [1524, 0]
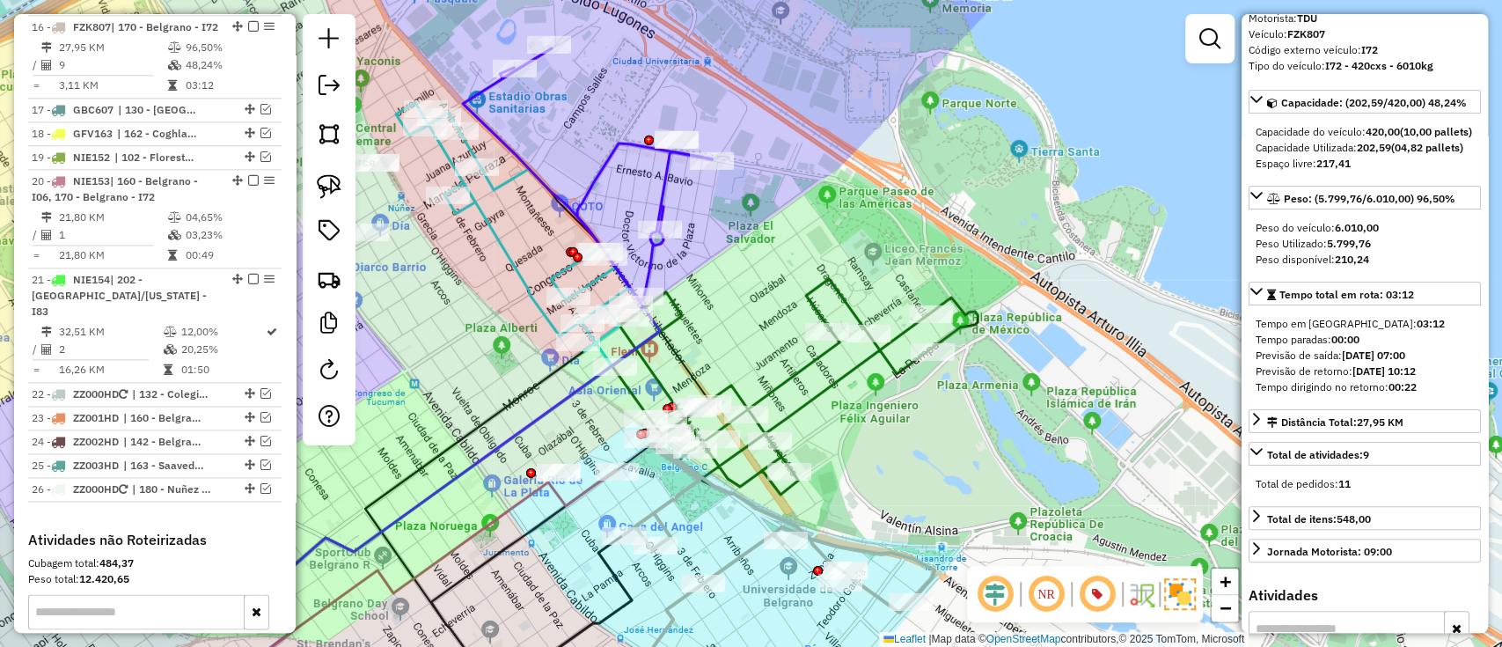
click at [725, 567] on icon at bounding box center [779, 577] width 312 height 269
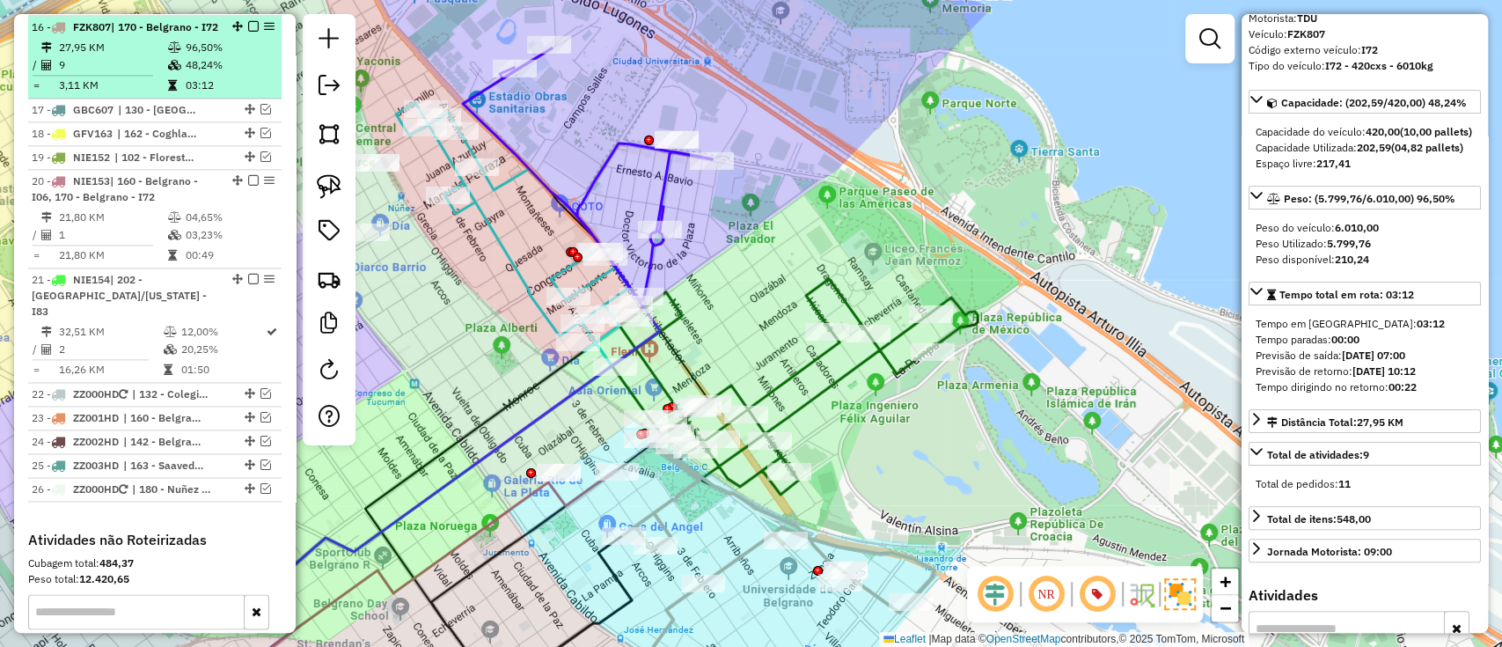
click at [252, 23] on em at bounding box center [253, 26] width 11 height 11
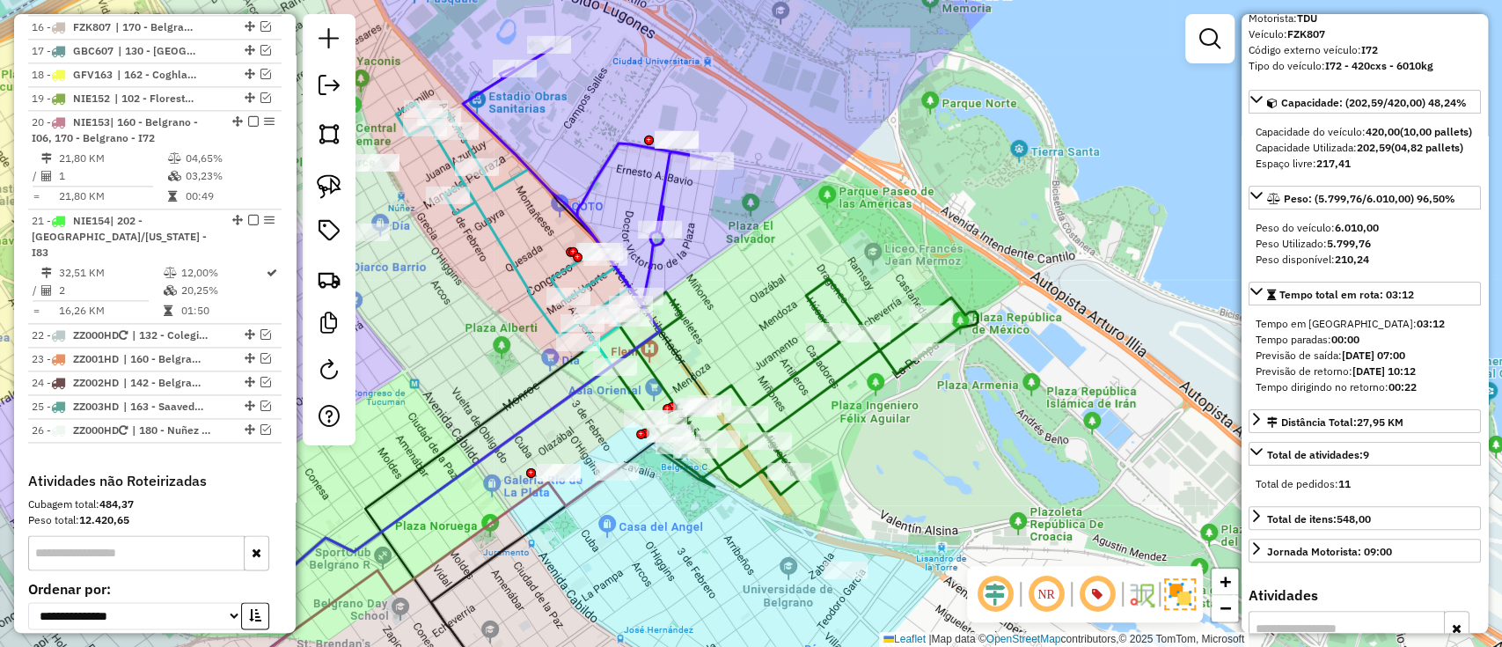
drag, startPoint x: 524, startPoint y: 373, endPoint x: 569, endPoint y: 239, distance: 141.1
click at [569, 239] on div "Janela de atendimento Grade de atendimento Capacidade Transportadoras Veículos …" at bounding box center [751, 323] width 1502 height 647
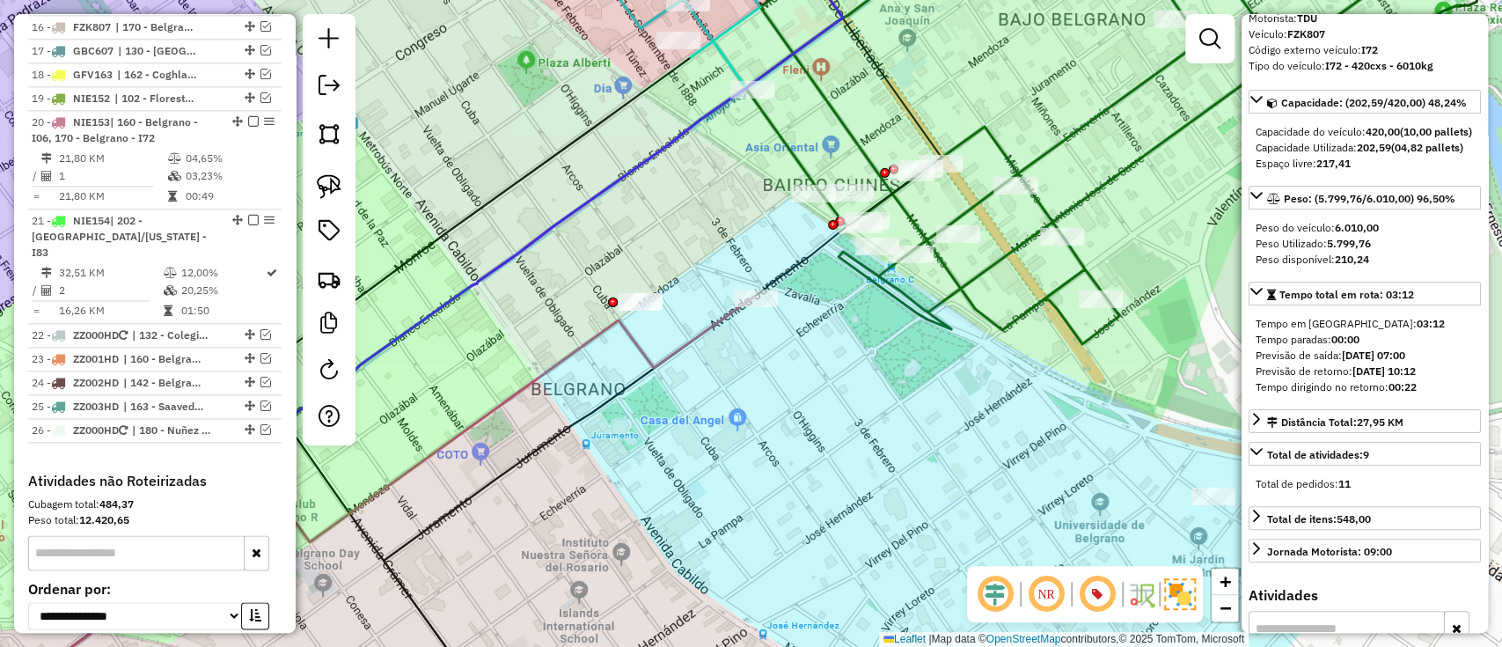
click at [639, 347] on icon at bounding box center [367, 504] width 773 height 415
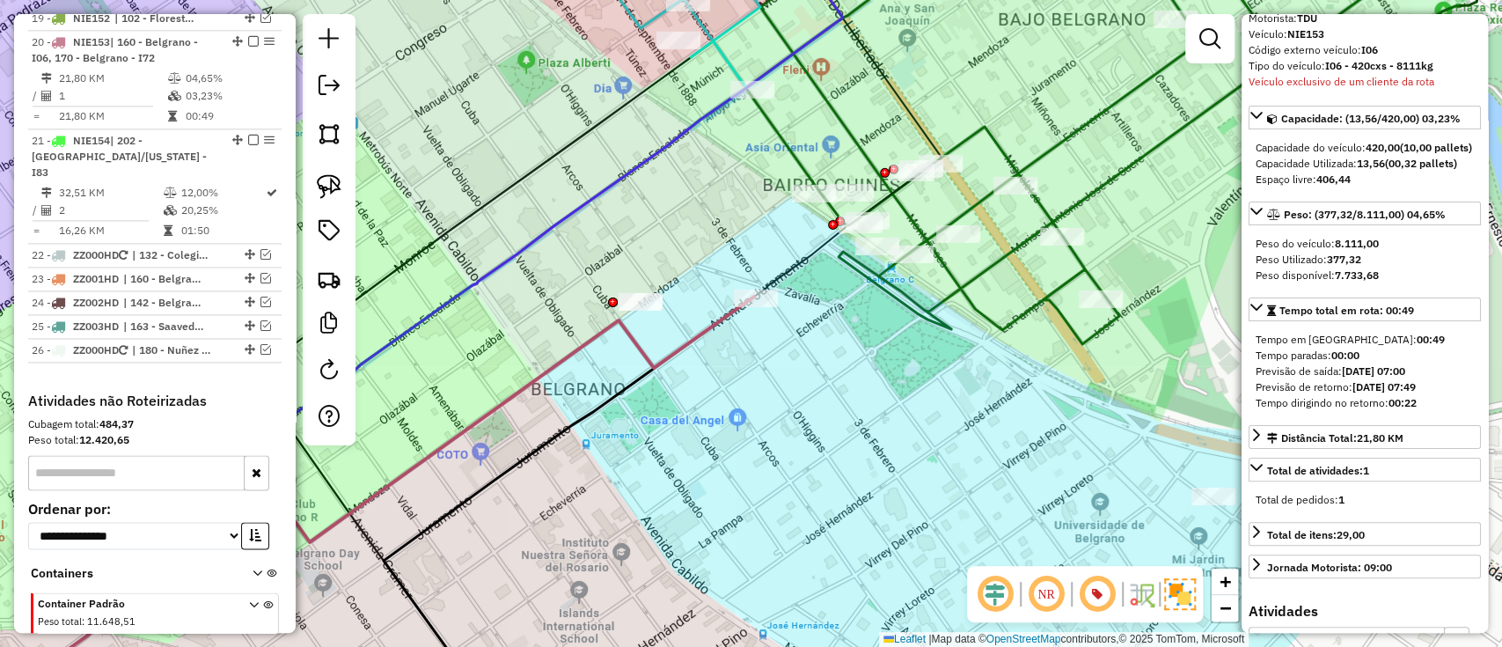
scroll to position [1618, 0]
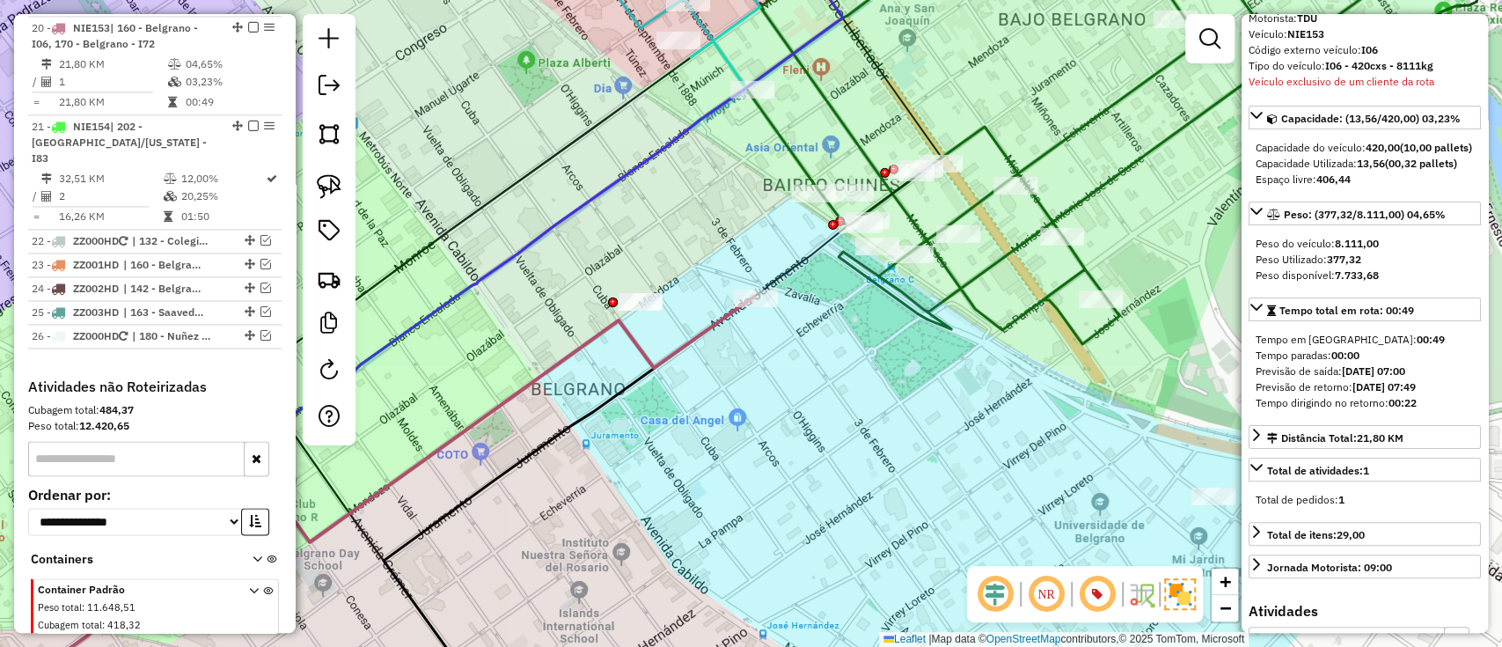
drag, startPoint x: 841, startPoint y: 392, endPoint x: 777, endPoint y: 323, distance: 94.7
click at [777, 323] on div "Janela de atendimento Grade de atendimento Capacidade Transportadoras Veículos …" at bounding box center [751, 323] width 1502 height 647
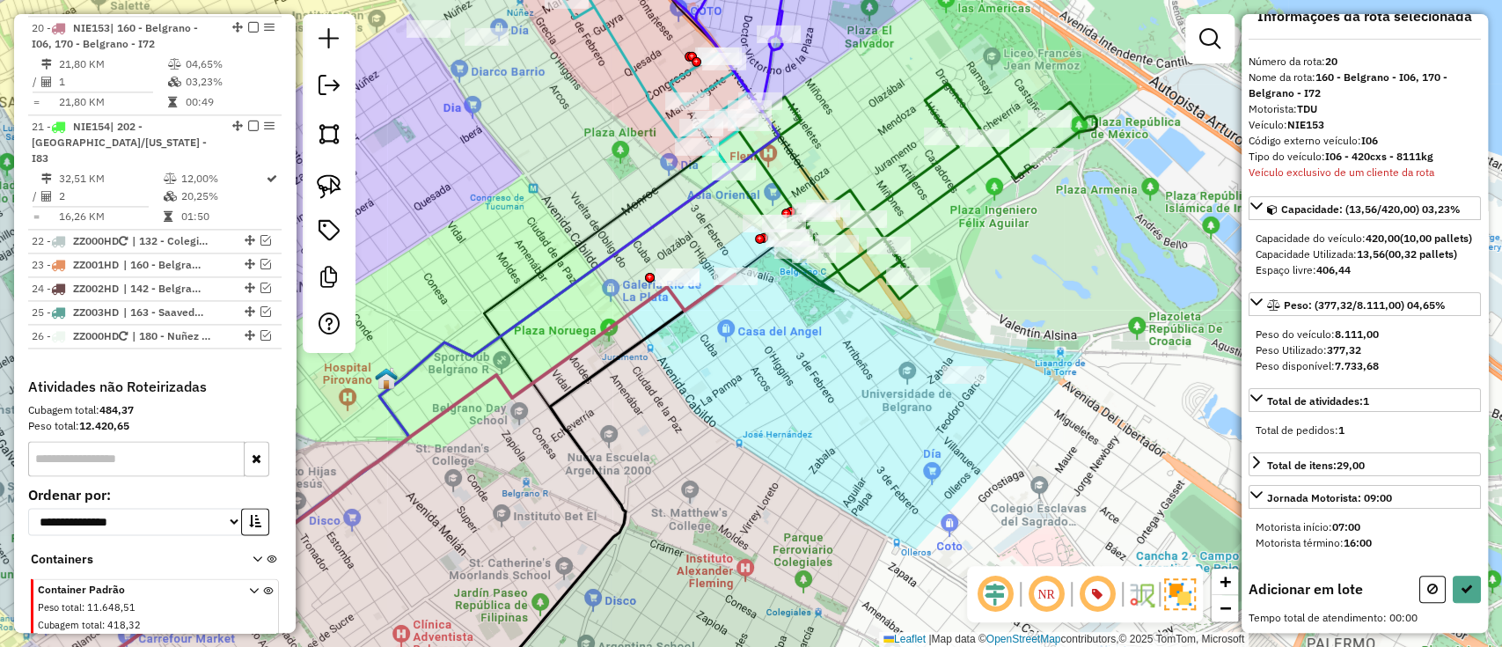
scroll to position [0, 0]
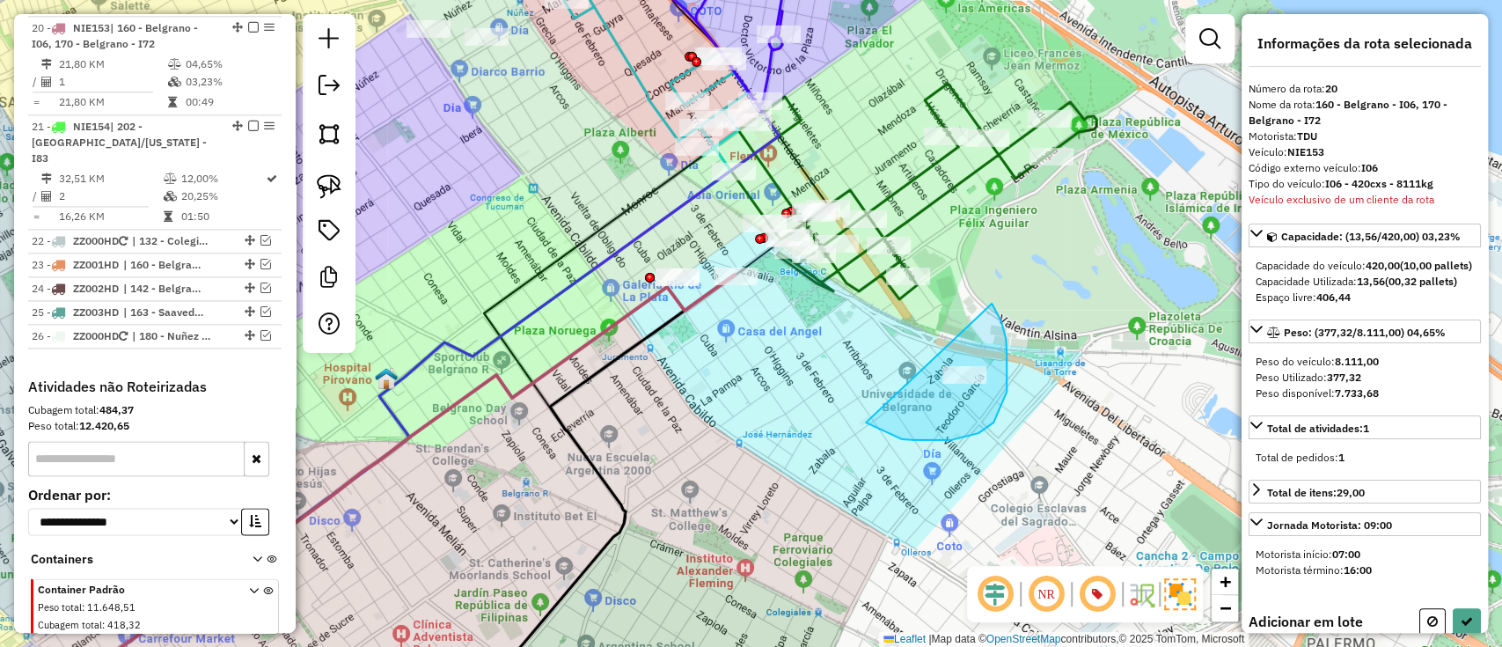
drag, startPoint x: 993, startPoint y: 422, endPoint x: 992, endPoint y: 304, distance: 118.8
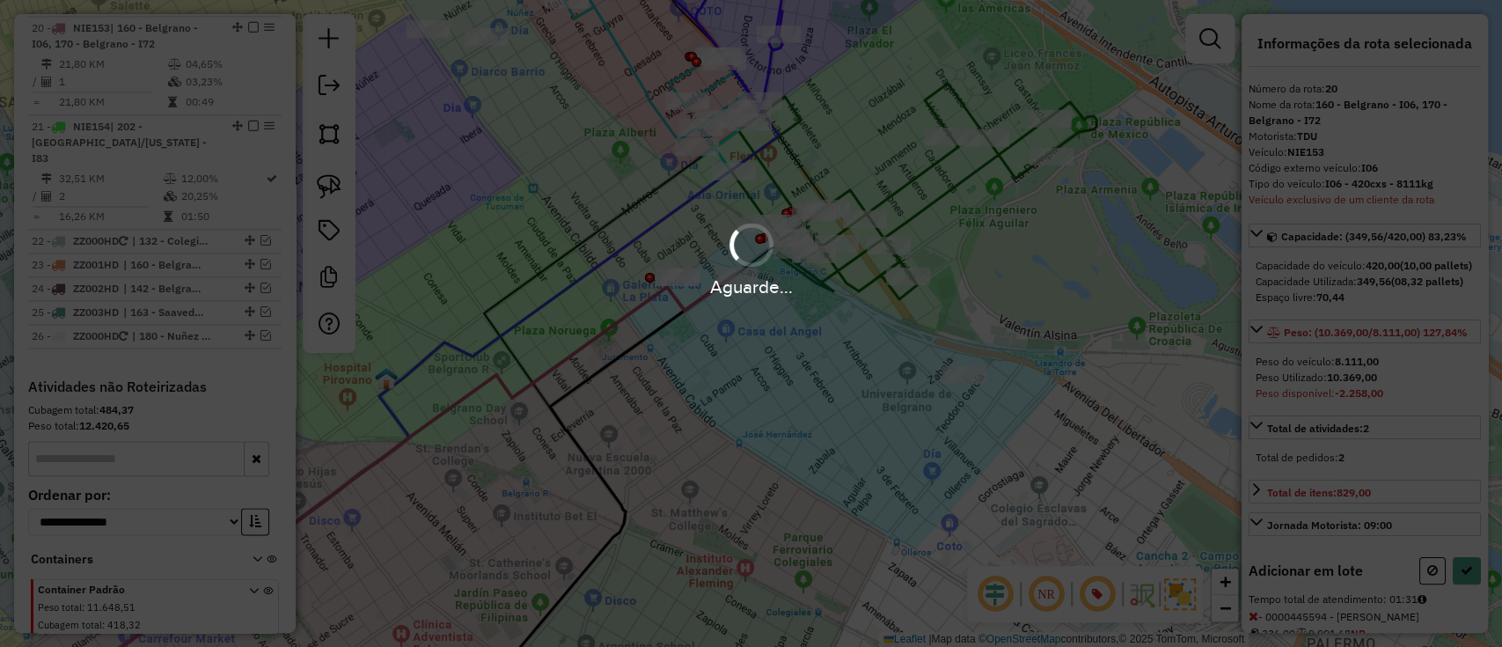
select select "**********"
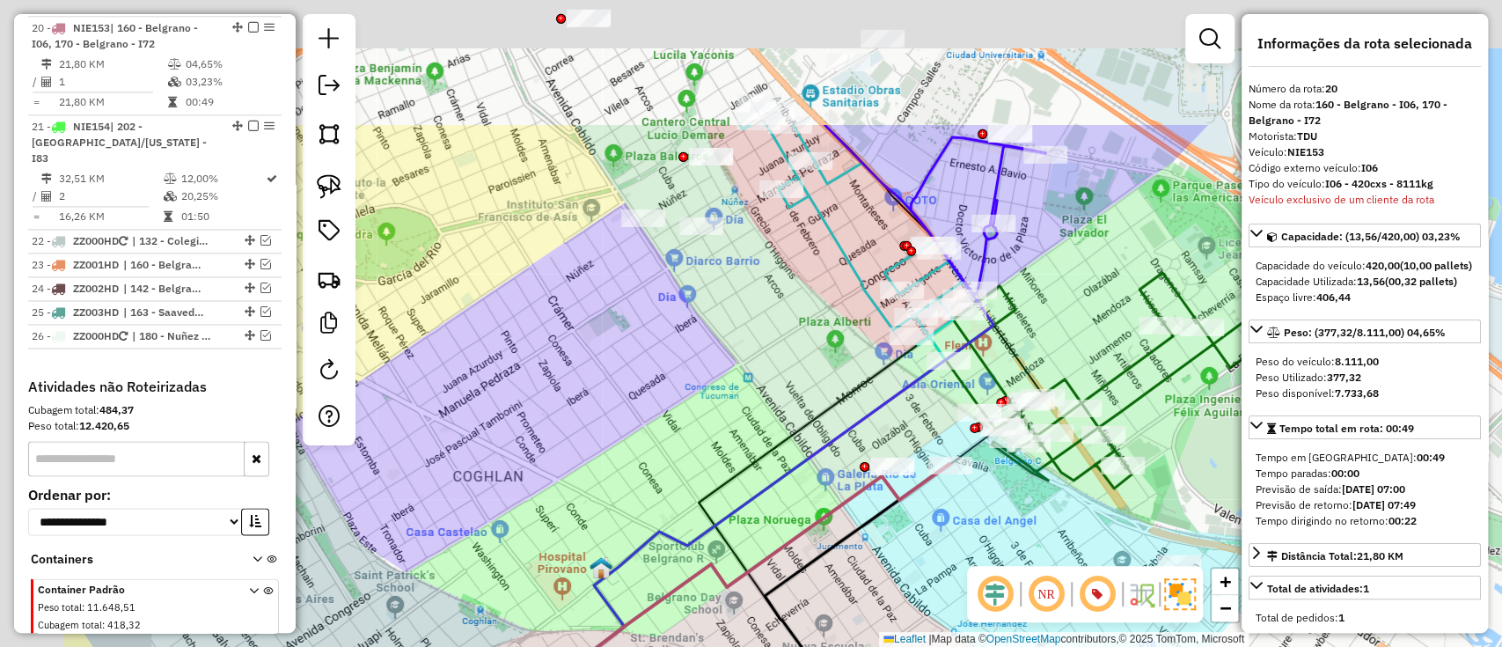
drag, startPoint x: 570, startPoint y: 178, endPoint x: 795, endPoint y: 381, distance: 303.4
click at [795, 381] on div "Janela de atendimento Grade de atendimento Capacidade Transportadoras Veículos …" at bounding box center [751, 323] width 1502 height 647
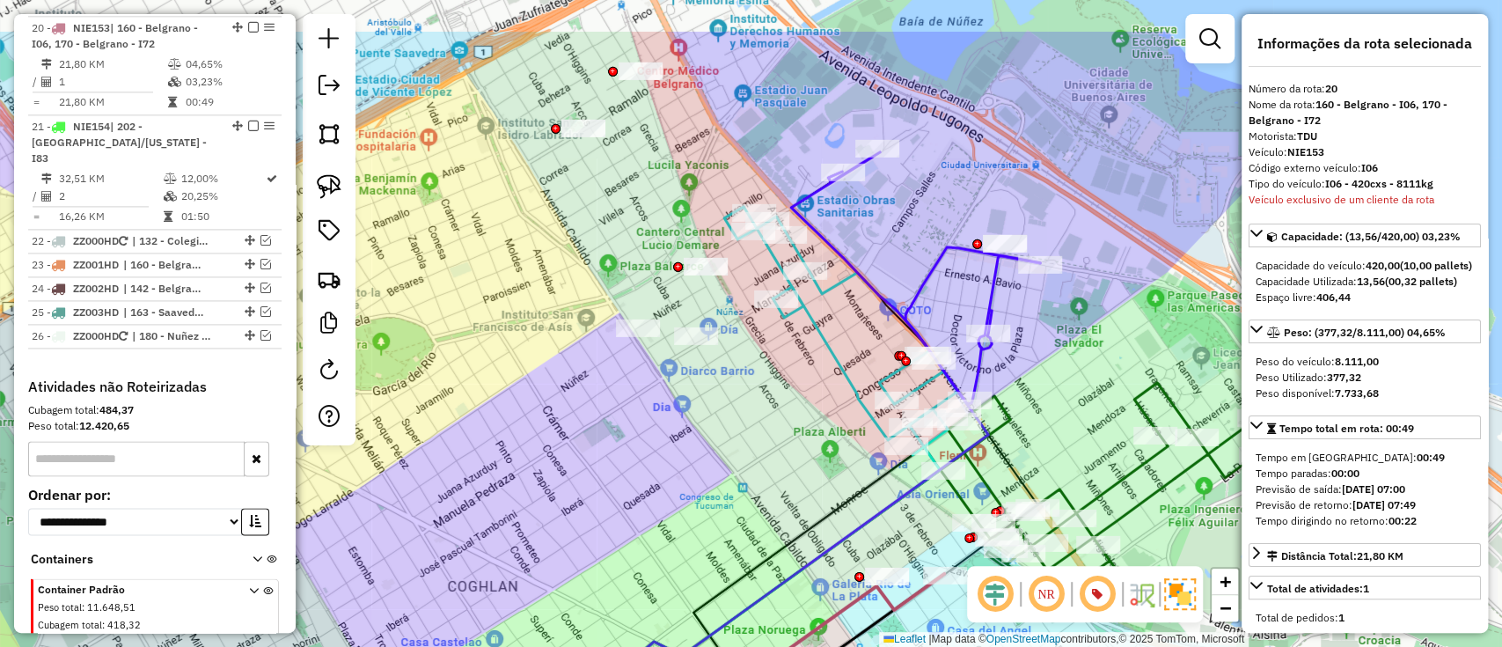
drag, startPoint x: 605, startPoint y: 224, endPoint x: 597, endPoint y: 233, distance: 12.0
click at [597, 233] on div "Janela de atendimento Grade de atendimento Capacidade Transportadoras Veículos …" at bounding box center [751, 323] width 1502 height 647
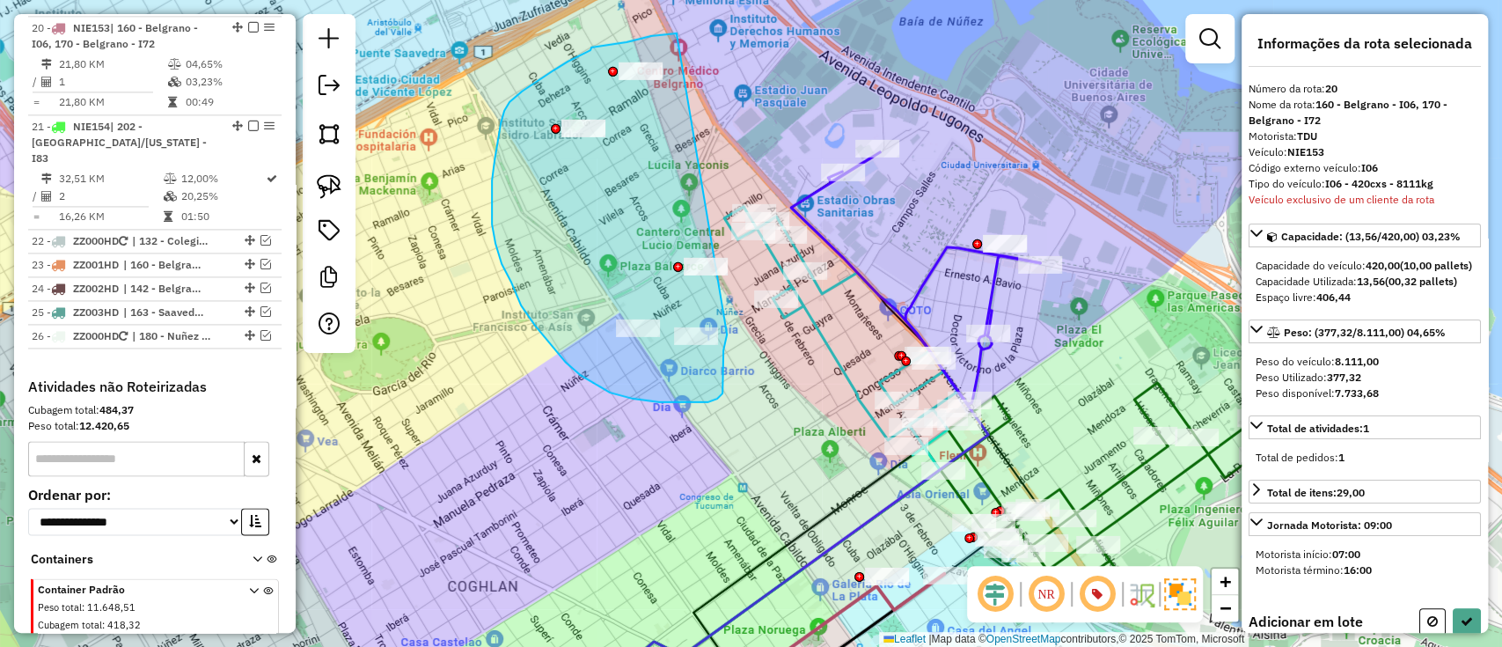
drag, startPoint x: 627, startPoint y: 42, endPoint x: 731, endPoint y: 327, distance: 303.7
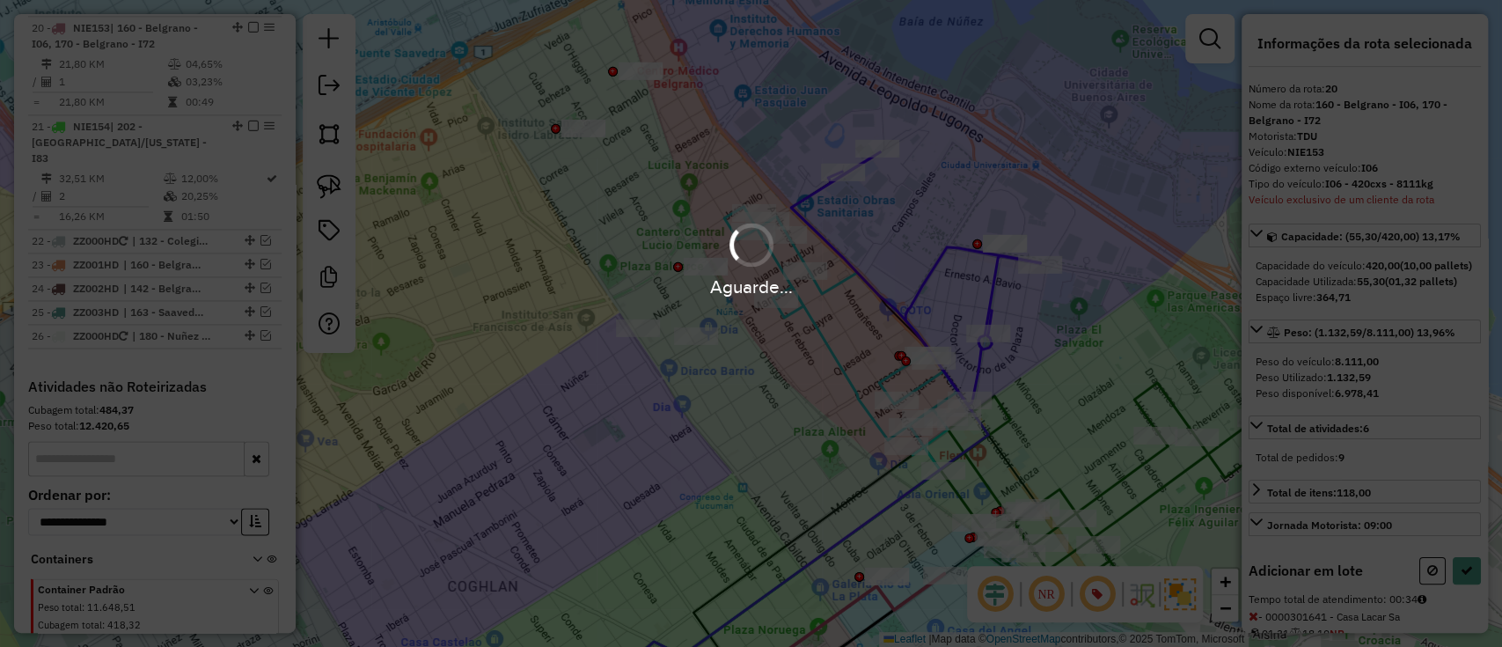
select select "**********"
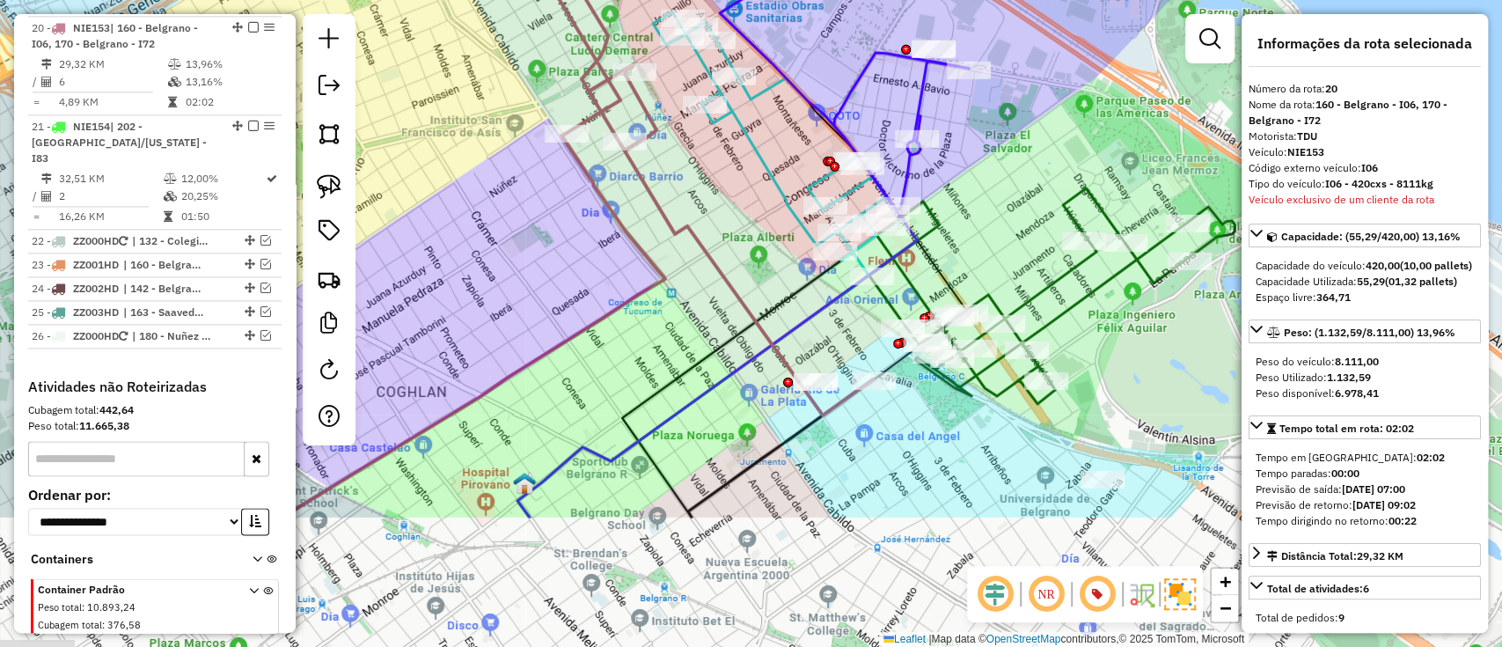
drag, startPoint x: 761, startPoint y: 508, endPoint x: 686, endPoint y: 306, distance: 214.9
click at [686, 306] on div "Janela de atendimento Grade de atendimento Capacidade Transportadoras Veículos …" at bounding box center [751, 323] width 1502 height 647
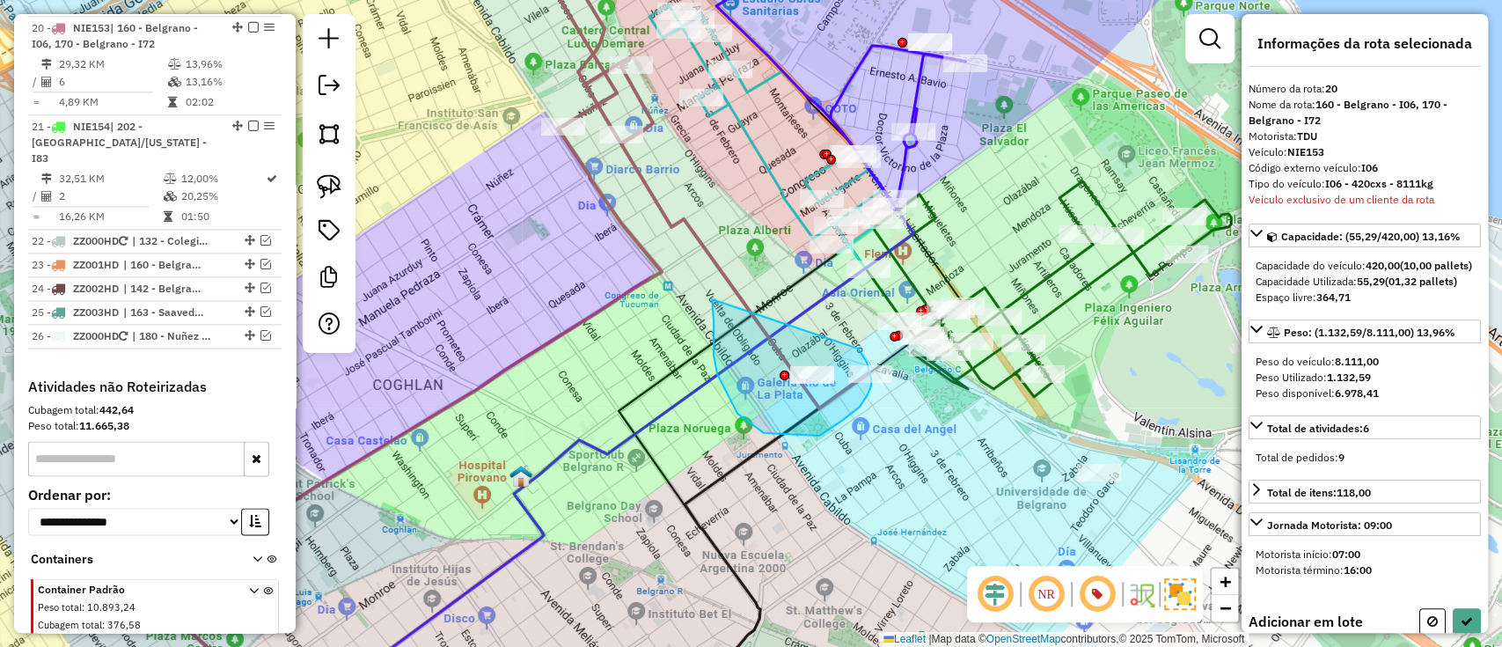
drag, startPoint x: 712, startPoint y: 299, endPoint x: 858, endPoint y: 348, distance: 154.2
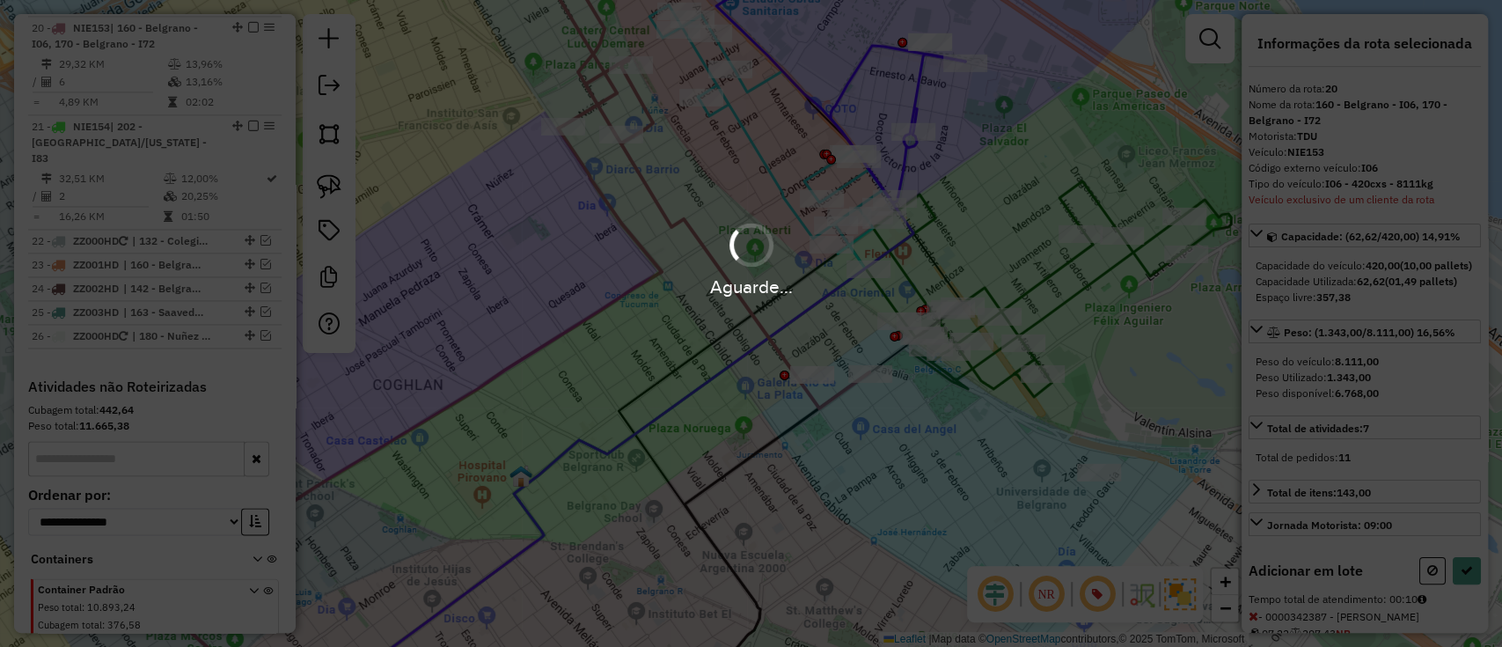
select select "**********"
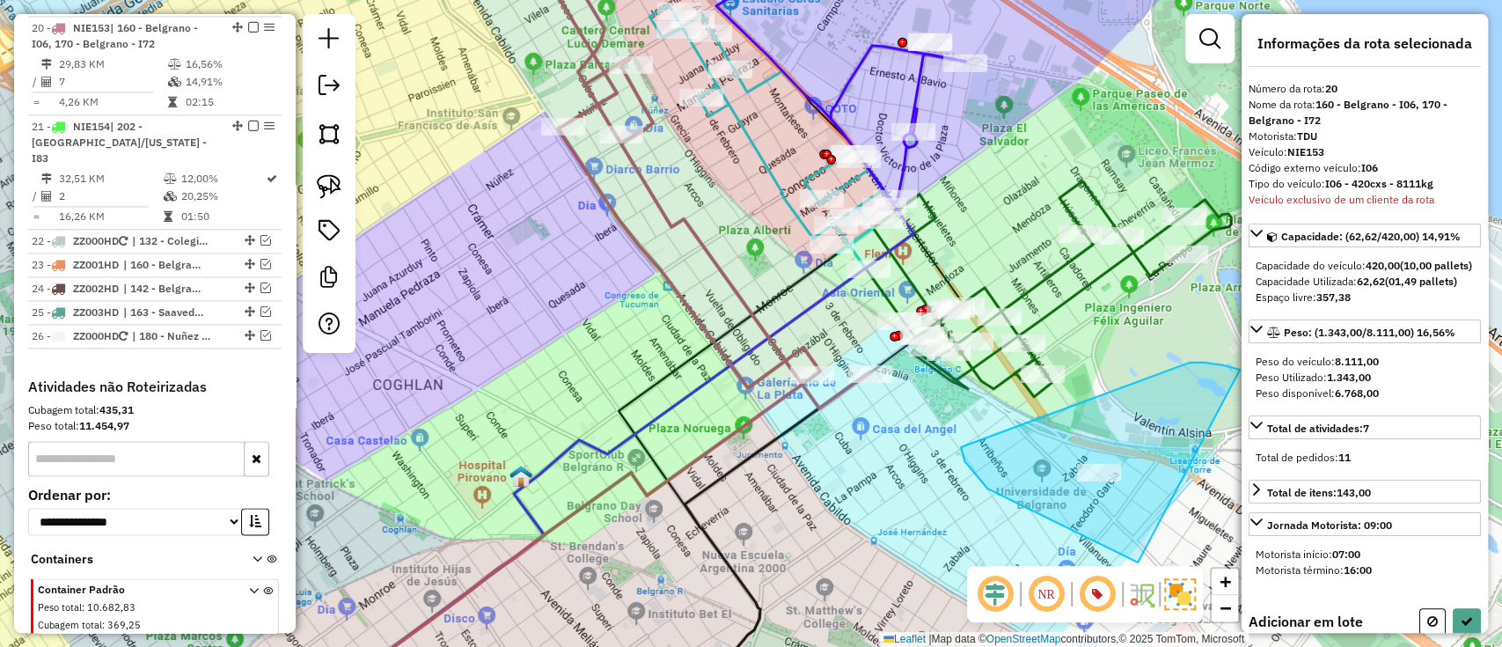
drag, startPoint x: 1138, startPoint y: 562, endPoint x: 1169, endPoint y: 370, distance: 195.2
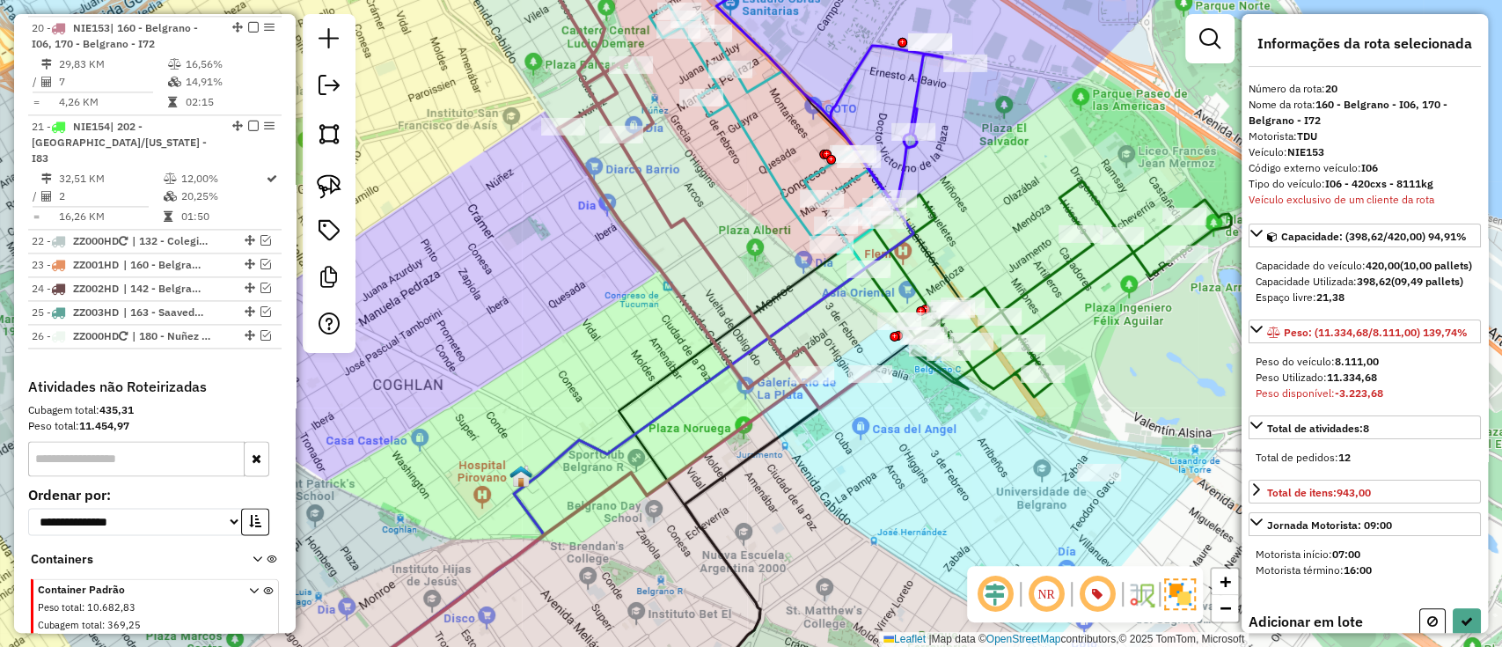
select select "**********"
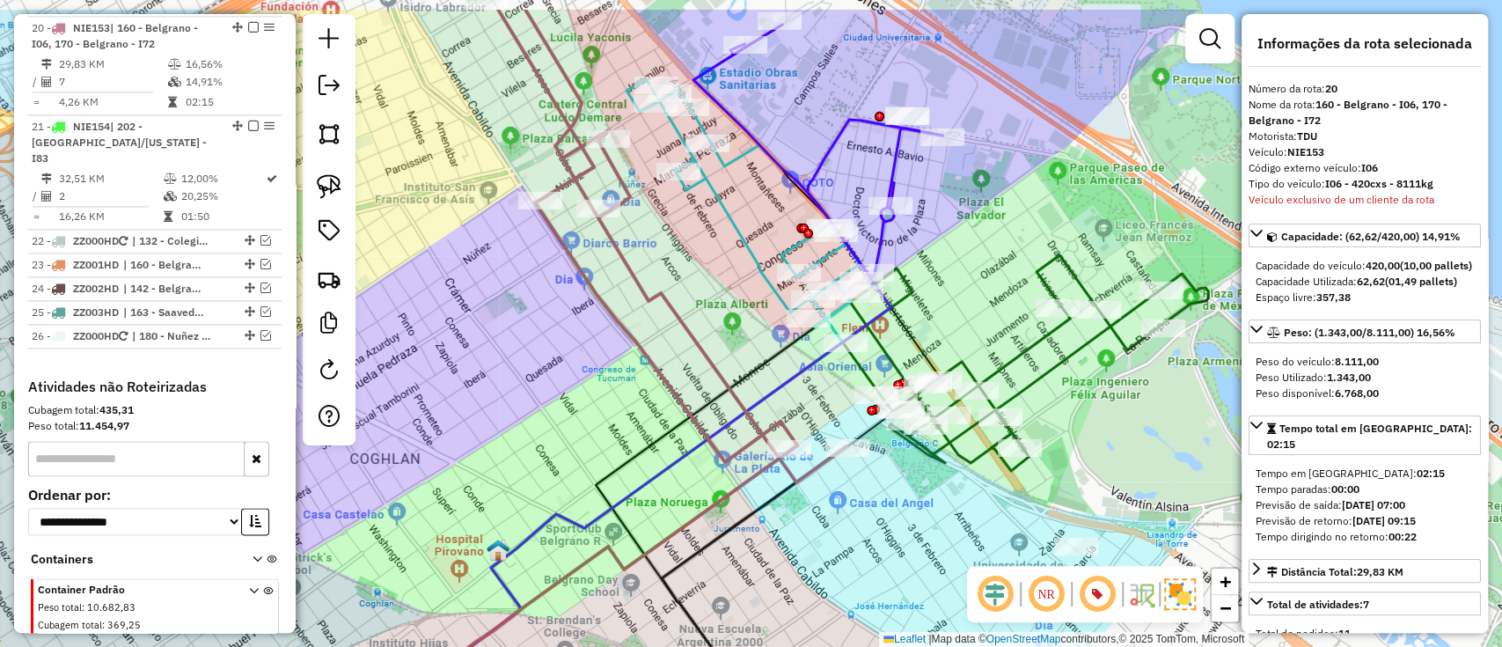
drag, startPoint x: 826, startPoint y: 338, endPoint x: 804, endPoint y: 412, distance: 77.1
click at [804, 412] on div "Janela de atendimento Grade de atendimento Capacidade Transportadoras Veículos …" at bounding box center [751, 323] width 1502 height 647
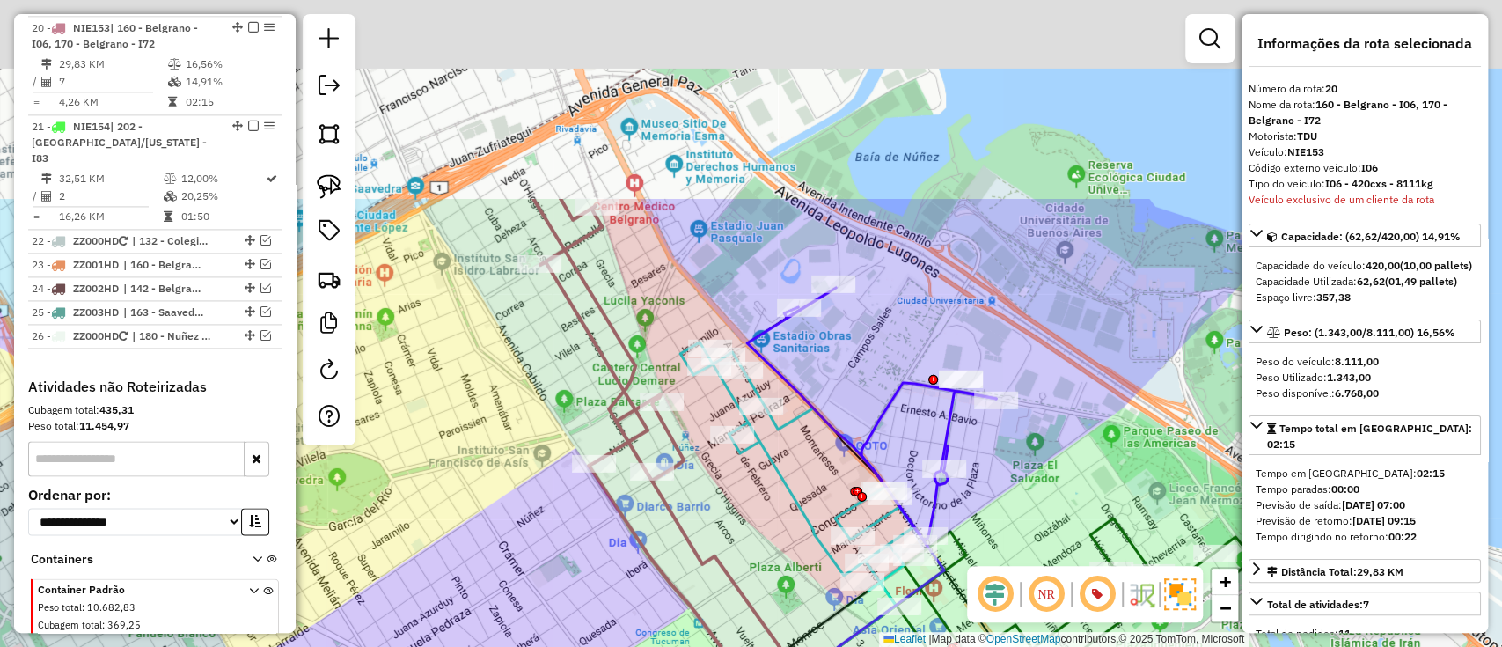
drag, startPoint x: 688, startPoint y: 326, endPoint x: 740, endPoint y: 589, distance: 268.2
click at [740, 589] on icon at bounding box center [716, 472] width 367 height 546
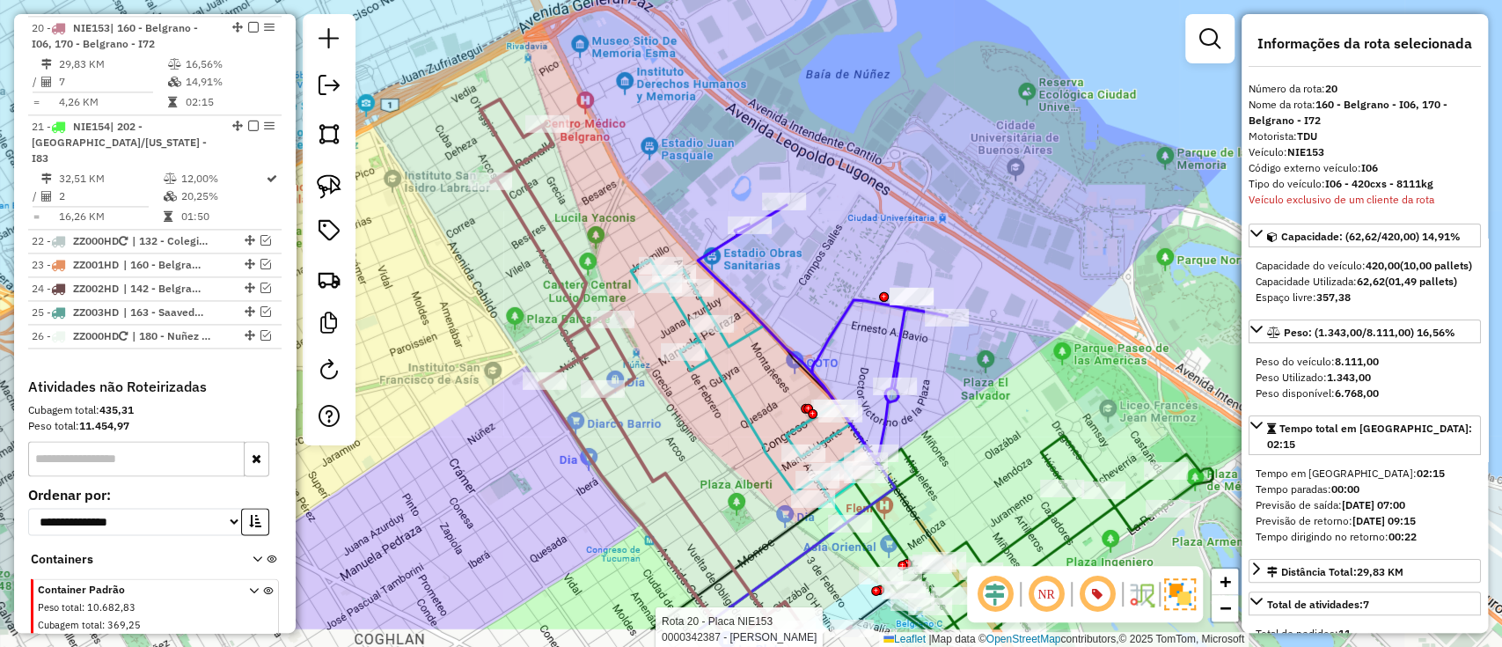
drag, startPoint x: 744, startPoint y: 388, endPoint x: 708, endPoint y: 335, distance: 63.9
click at [708, 335] on div "Rota 20 - Placa NIE153 0000342387 - Zheng Hao Janela de atendimento Grade de at…" at bounding box center [751, 323] width 1502 height 647
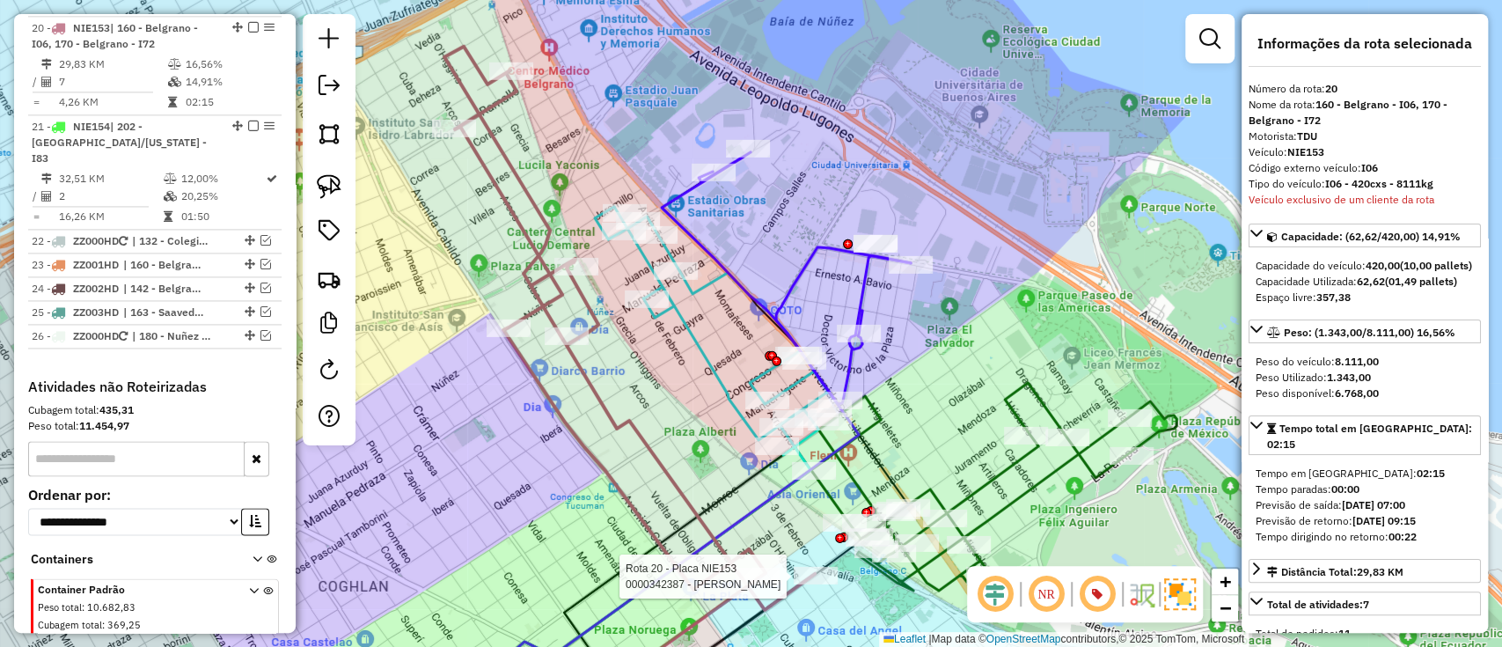
click at [802, 272] on icon at bounding box center [684, 479] width 451 height 465
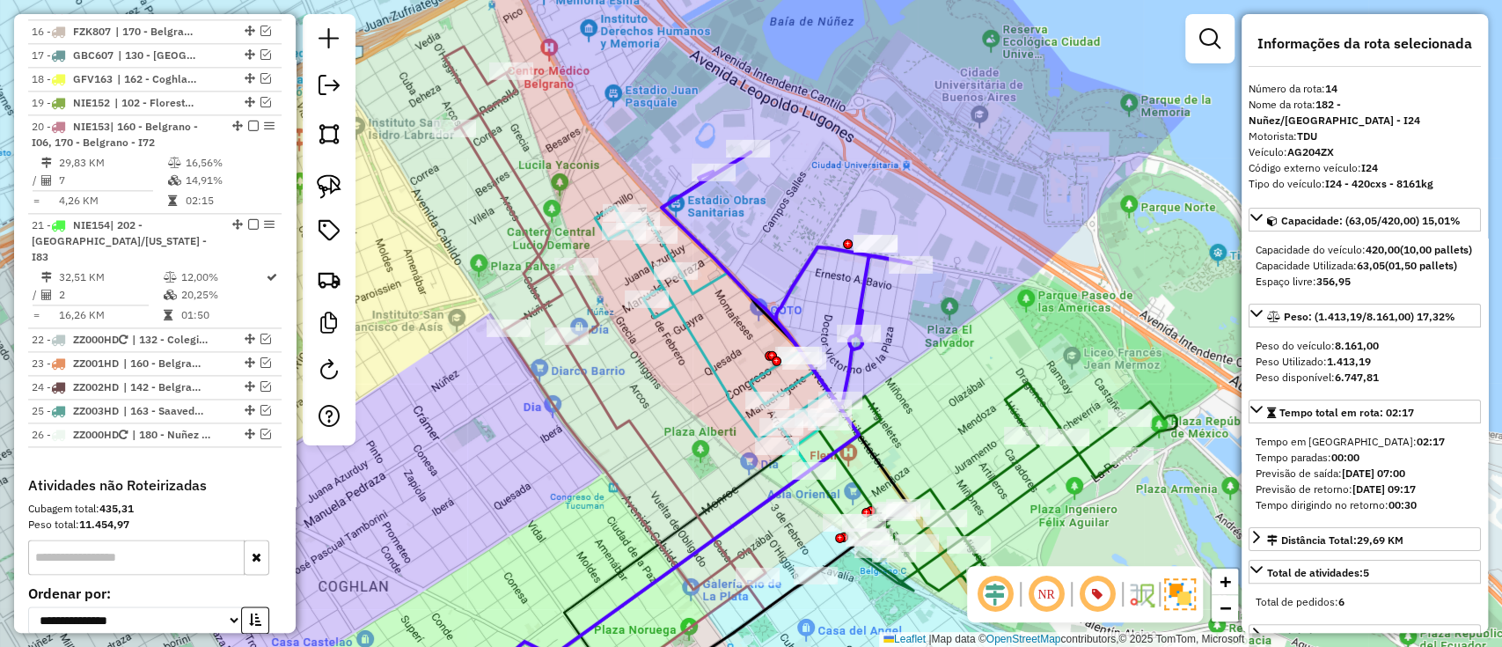
scroll to position [1401, 0]
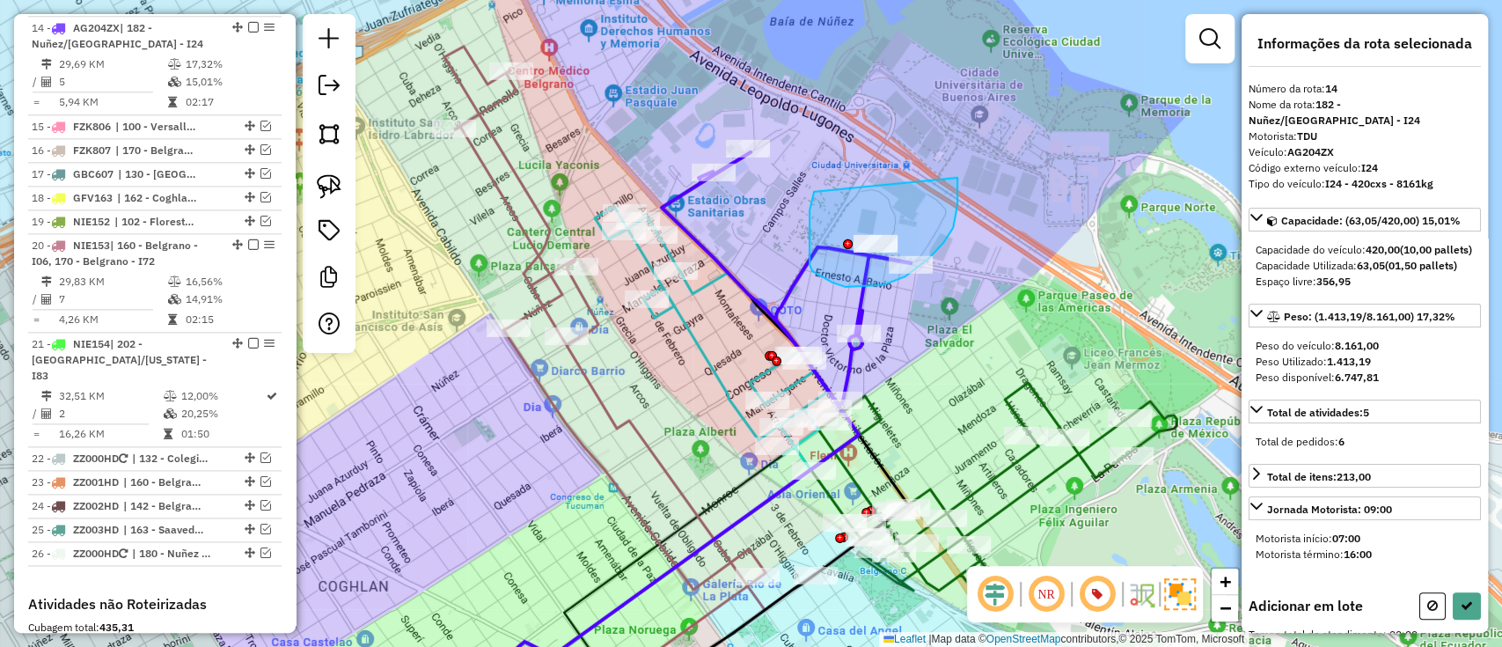
drag, startPoint x: 810, startPoint y: 254, endPoint x: 957, endPoint y: 177, distance: 166.1
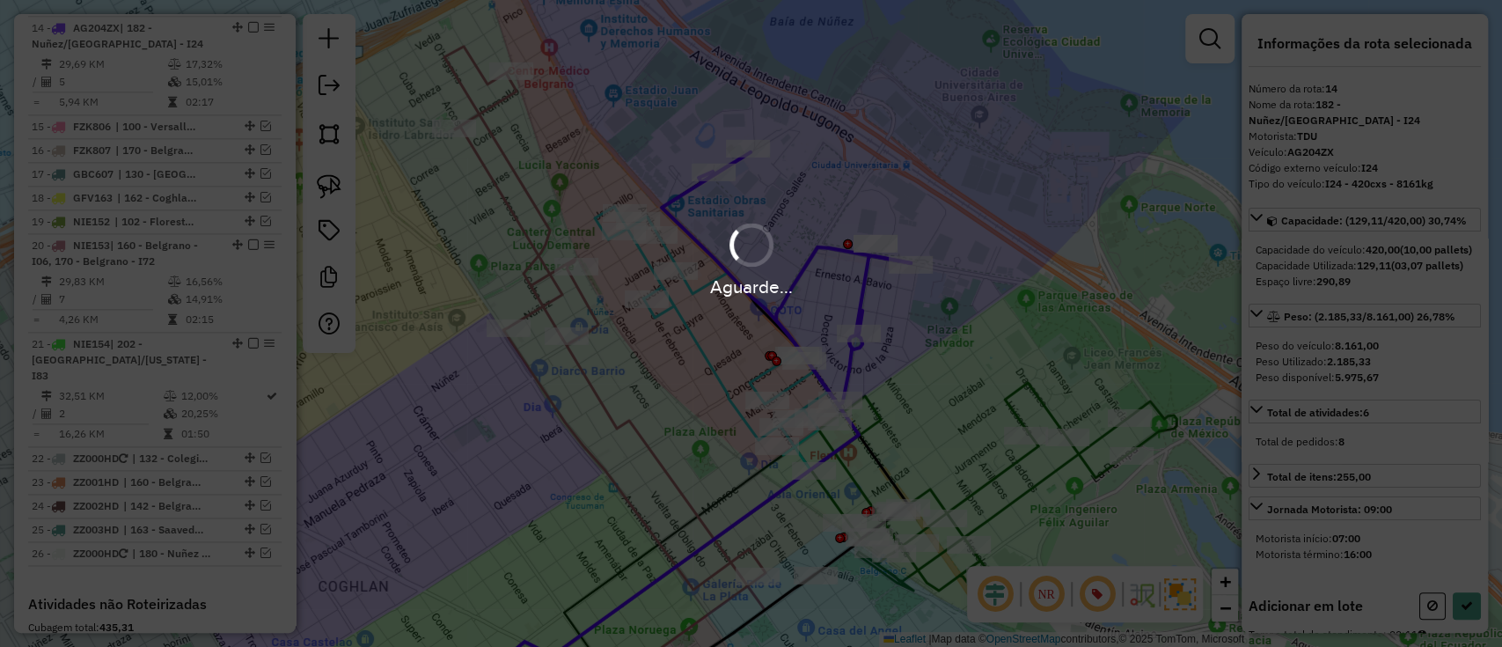
select select "**********"
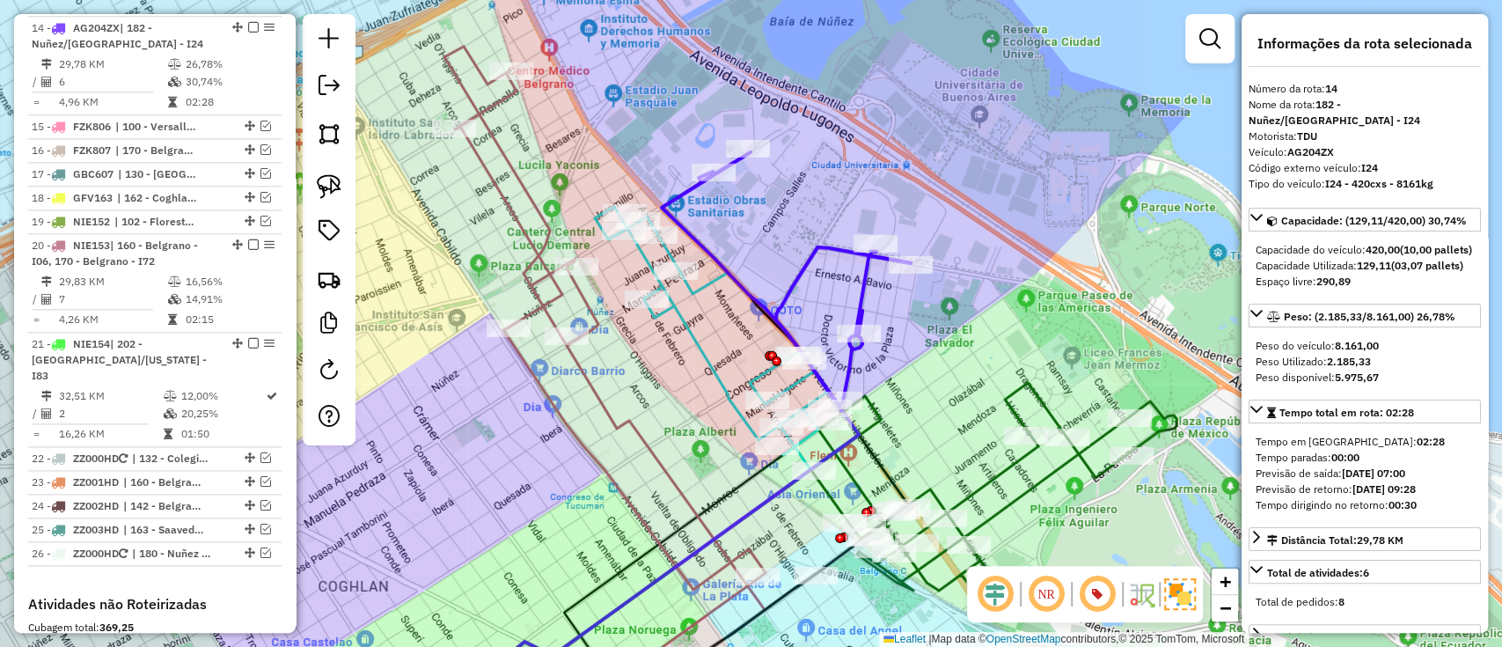
click at [993, 482] on icon at bounding box center [994, 491] width 364 height 216
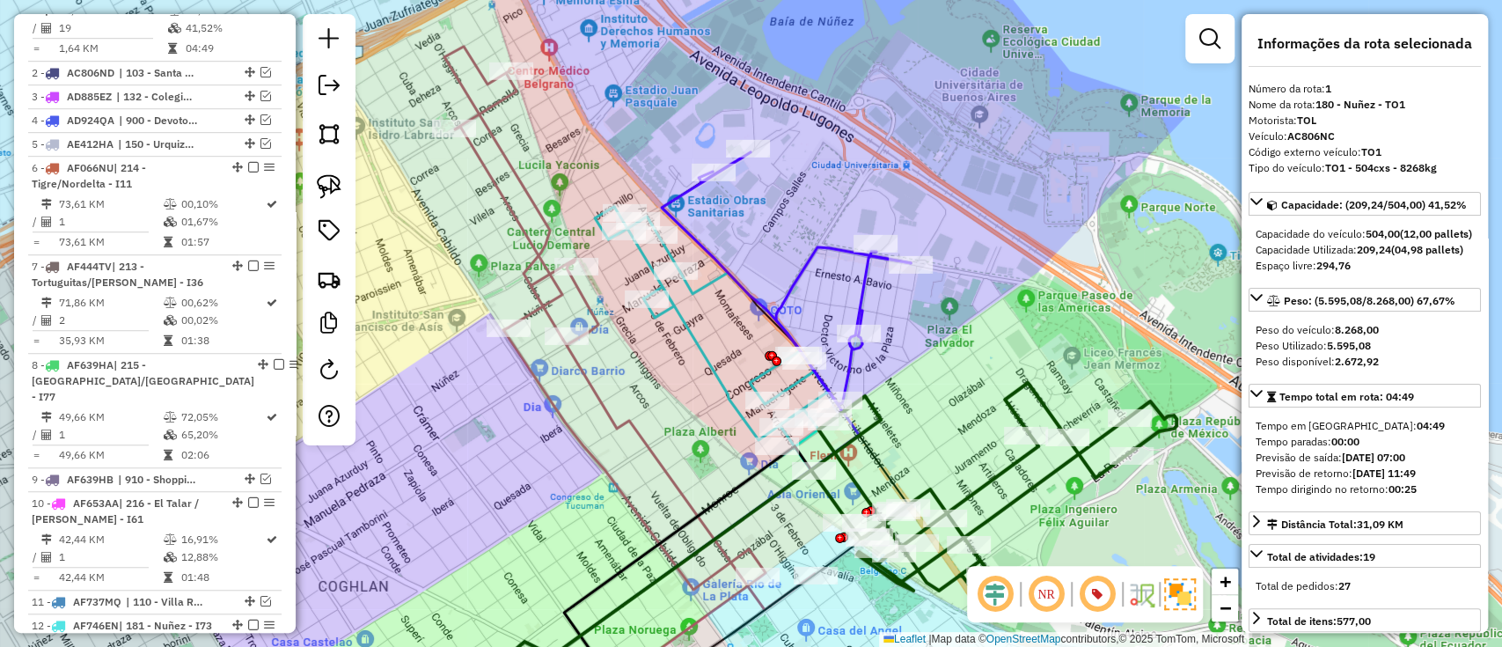
scroll to position [661, 0]
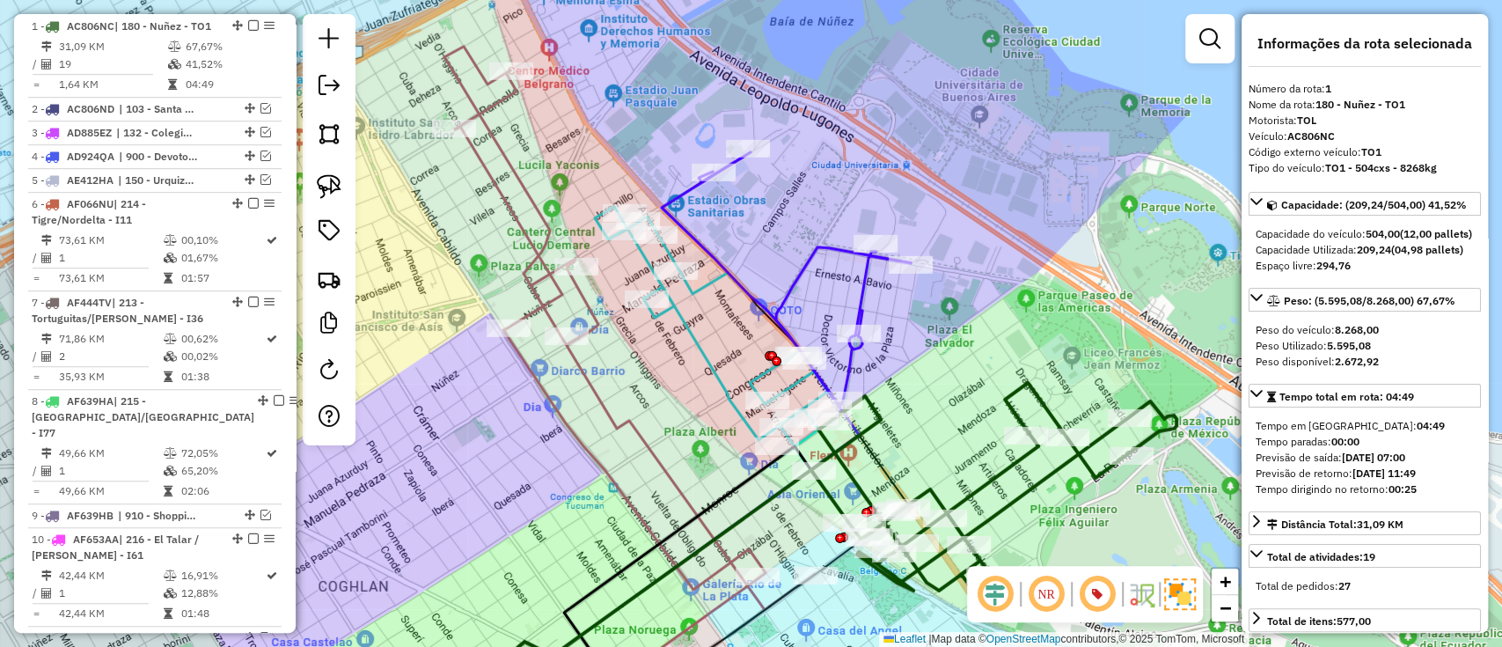
click at [695, 347] on icon at bounding box center [716, 331] width 242 height 248
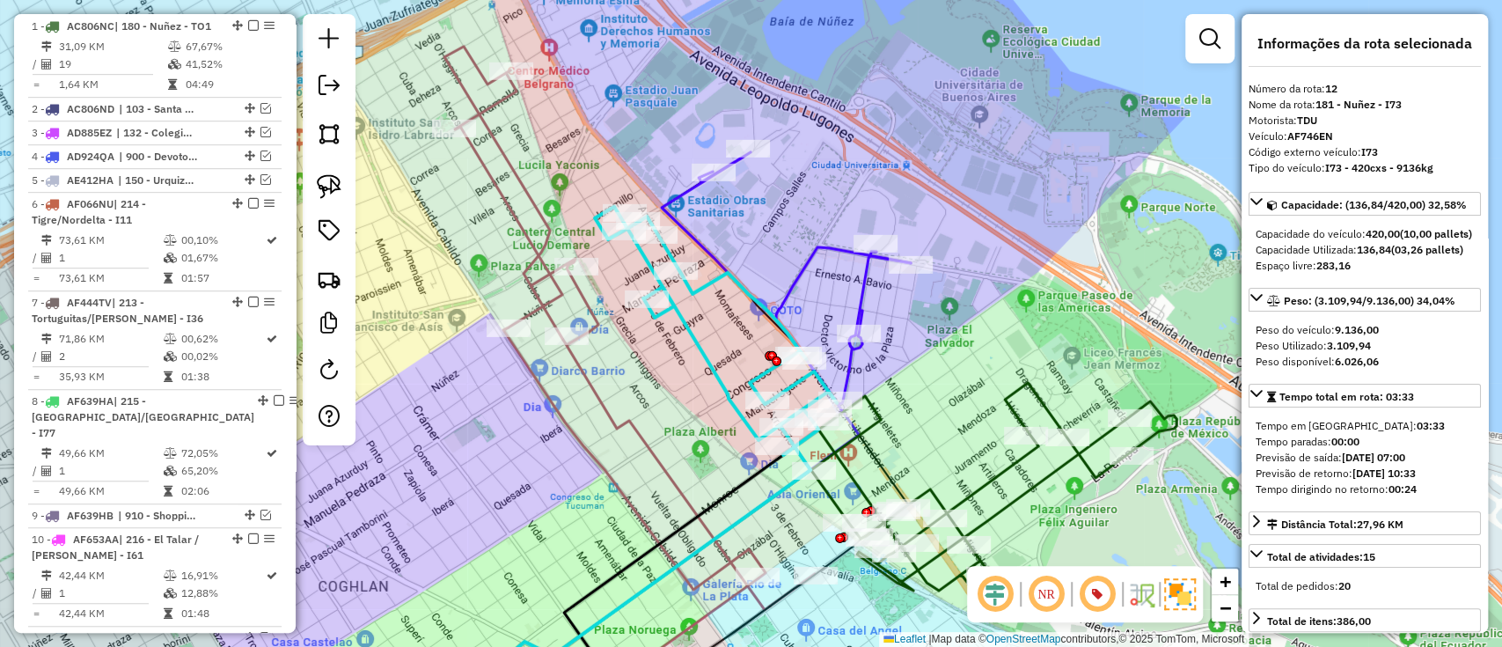
scroll to position [1279, 0]
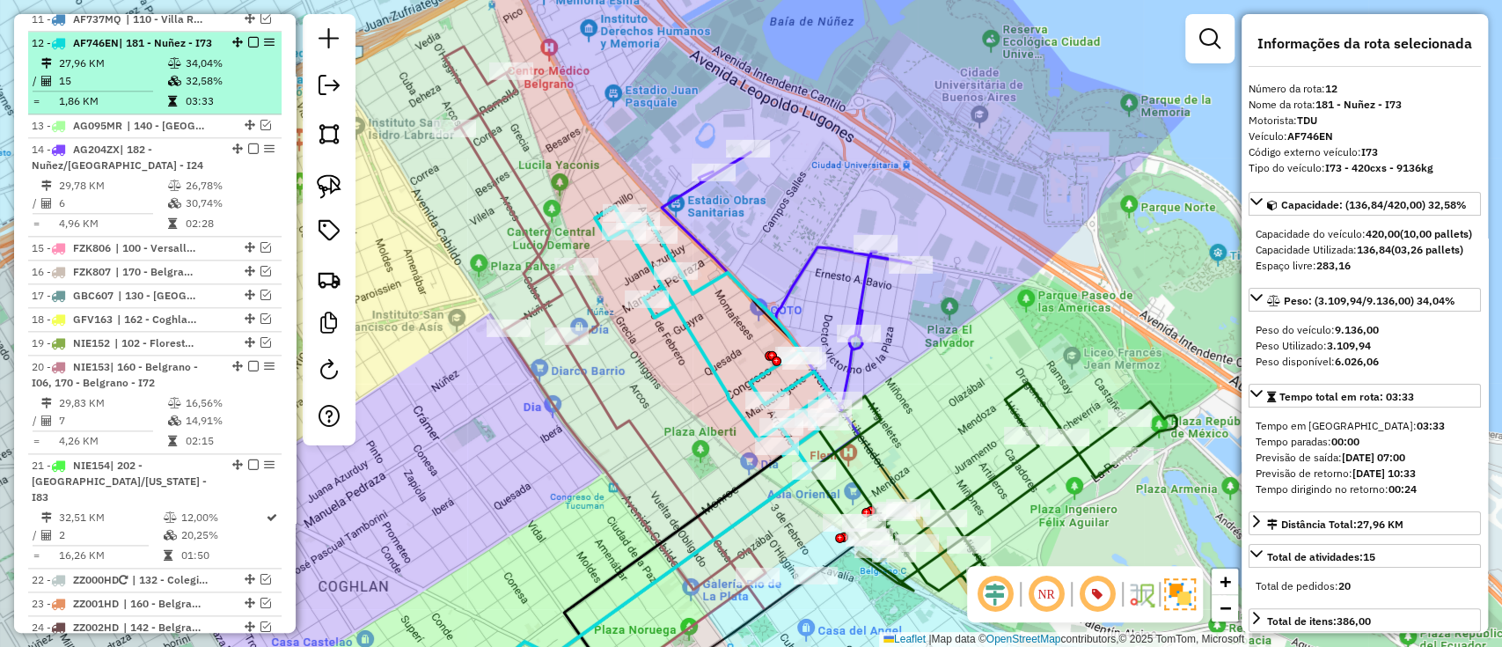
click at [248, 37] on em at bounding box center [253, 42] width 11 height 11
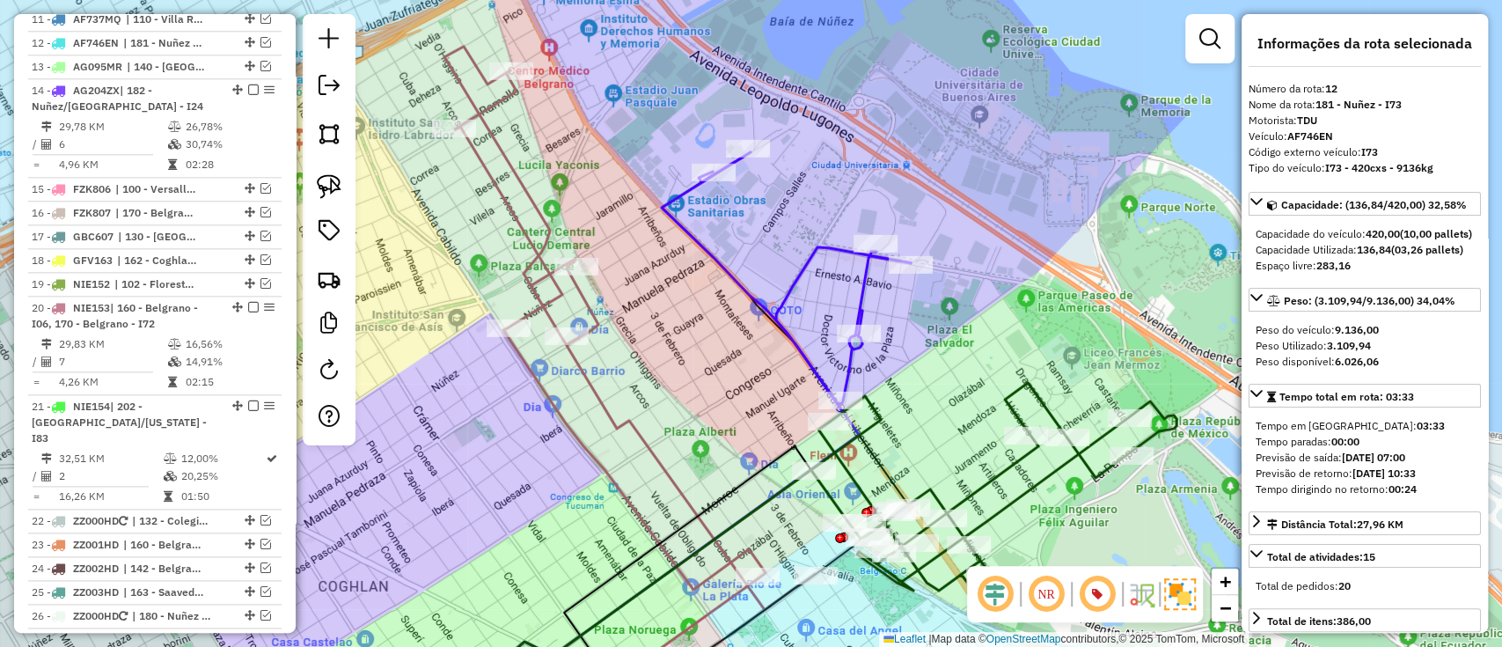
click at [821, 247] on icon at bounding box center [684, 479] width 451 height 465
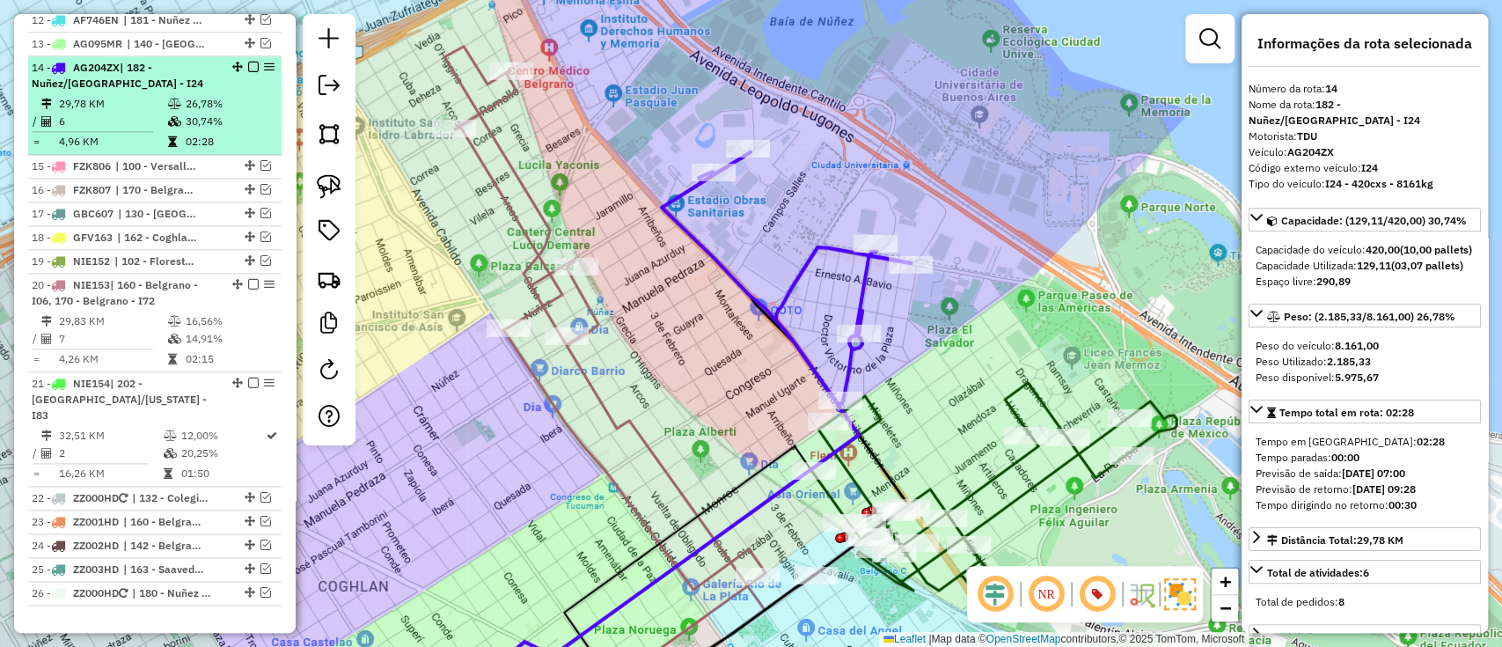
scroll to position [1327, 0]
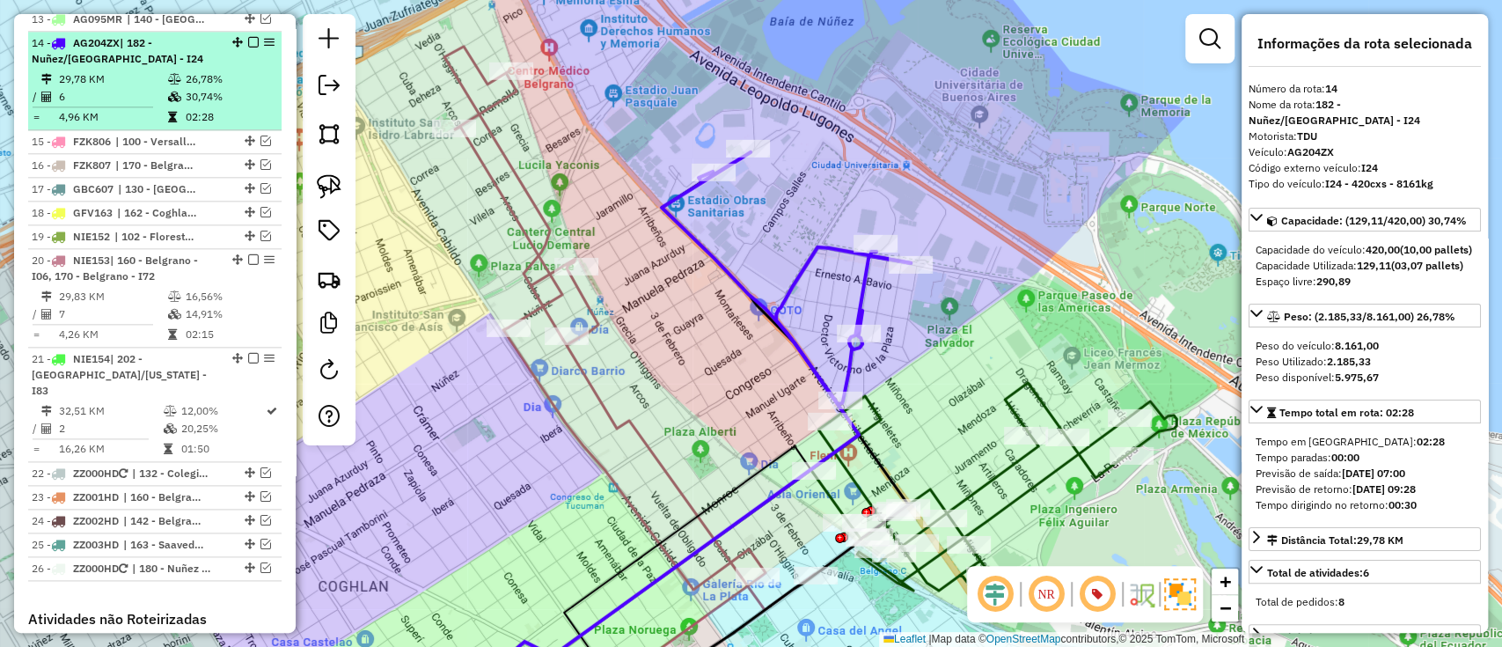
click at [248, 37] on em at bounding box center [253, 42] width 11 height 11
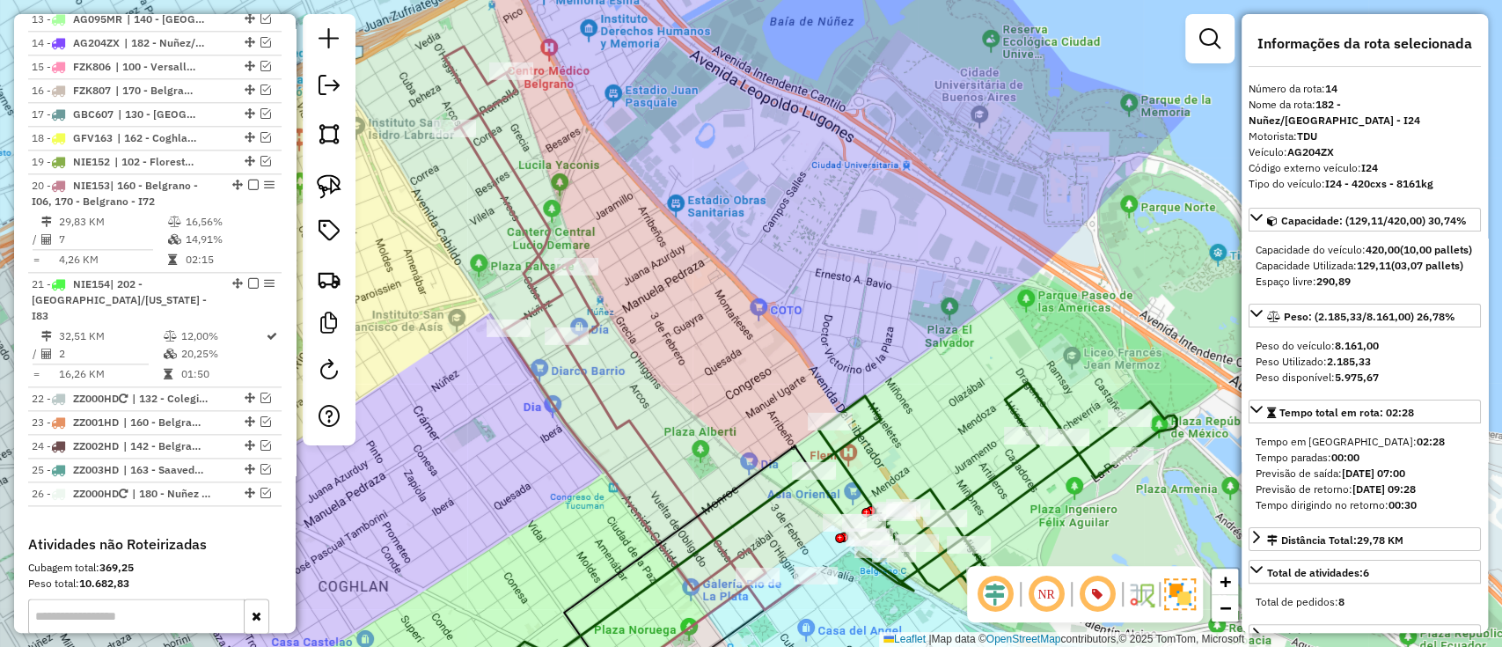
click at [1014, 475] on icon at bounding box center [994, 491] width 364 height 216
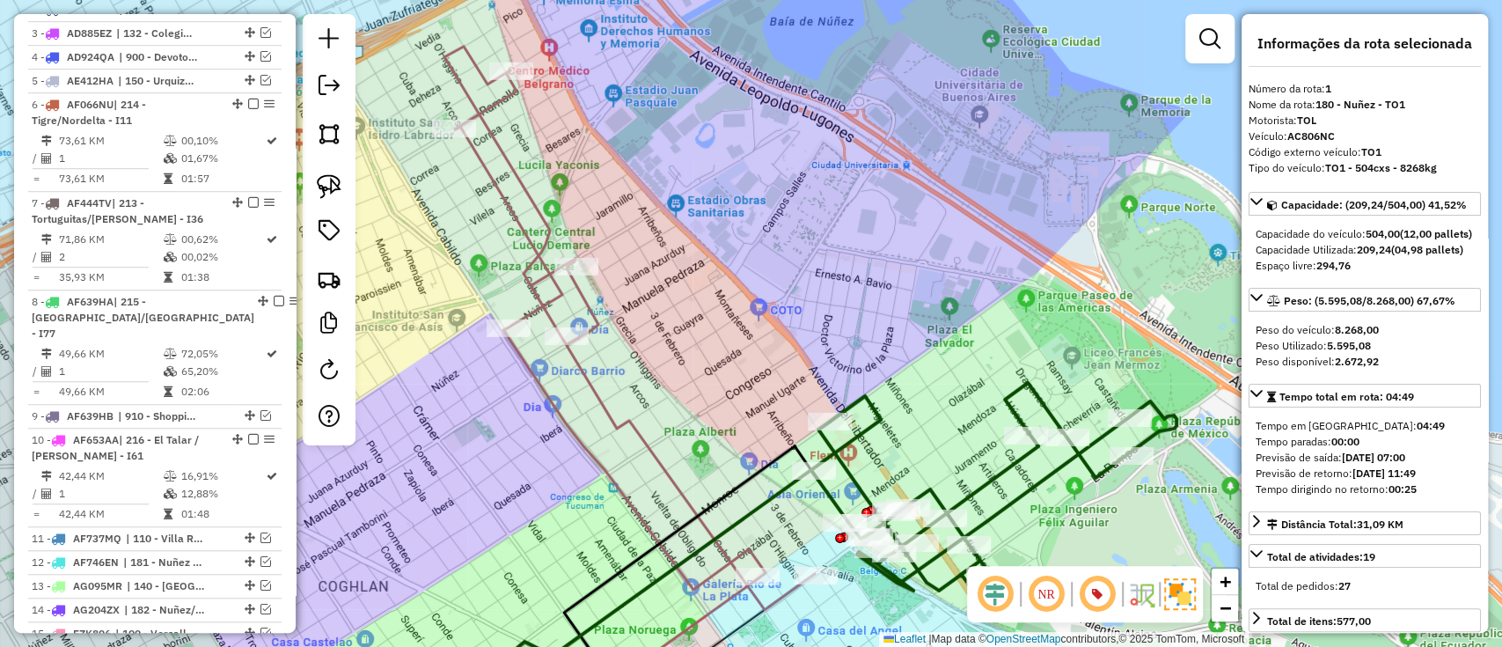
scroll to position [661, 0]
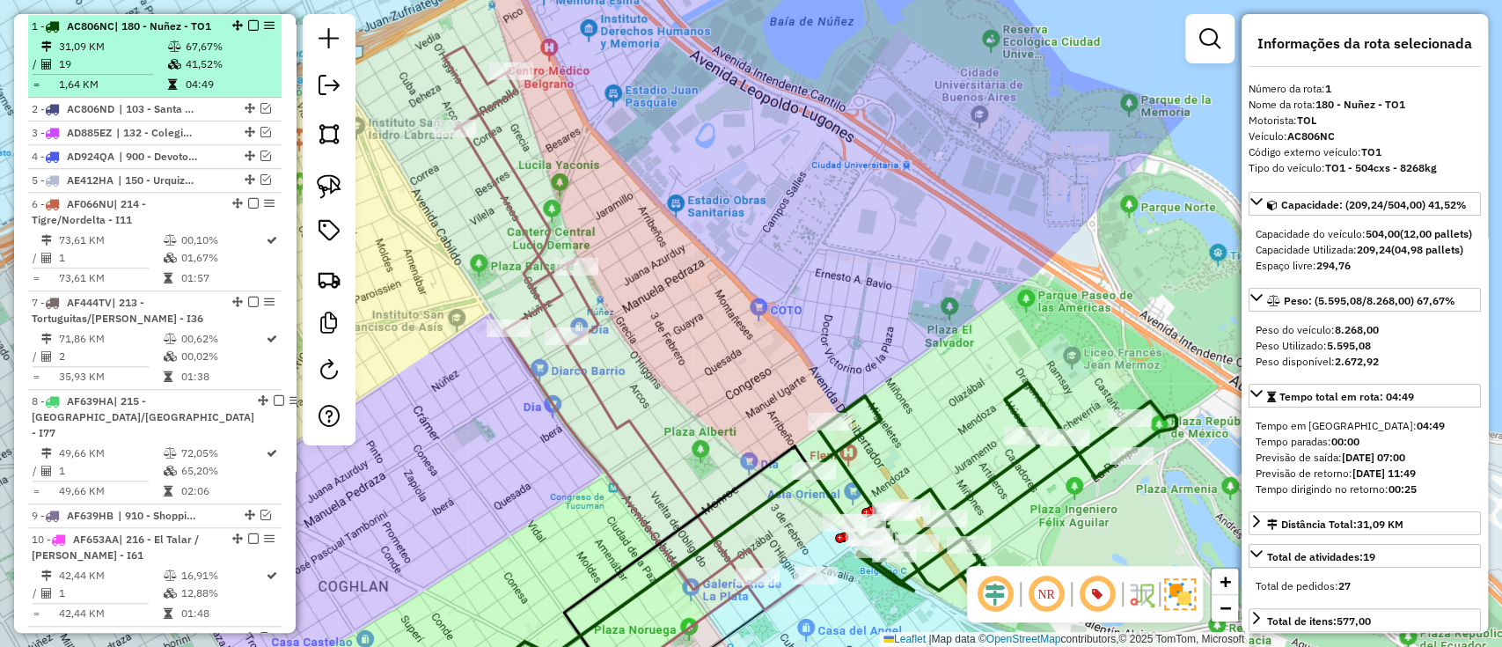
click at [248, 26] on em at bounding box center [253, 25] width 11 height 11
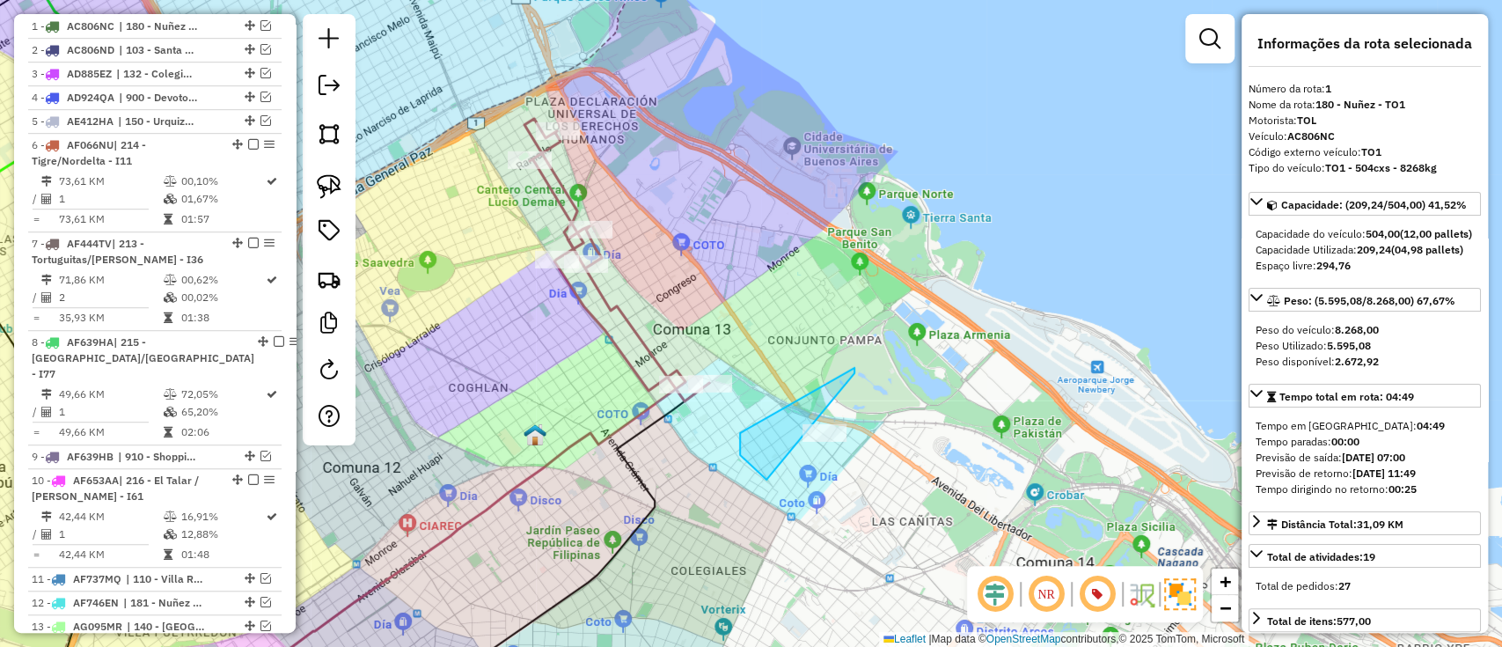
drag, startPoint x: 740, startPoint y: 440, endPoint x: 854, endPoint y: 368, distance: 135.3
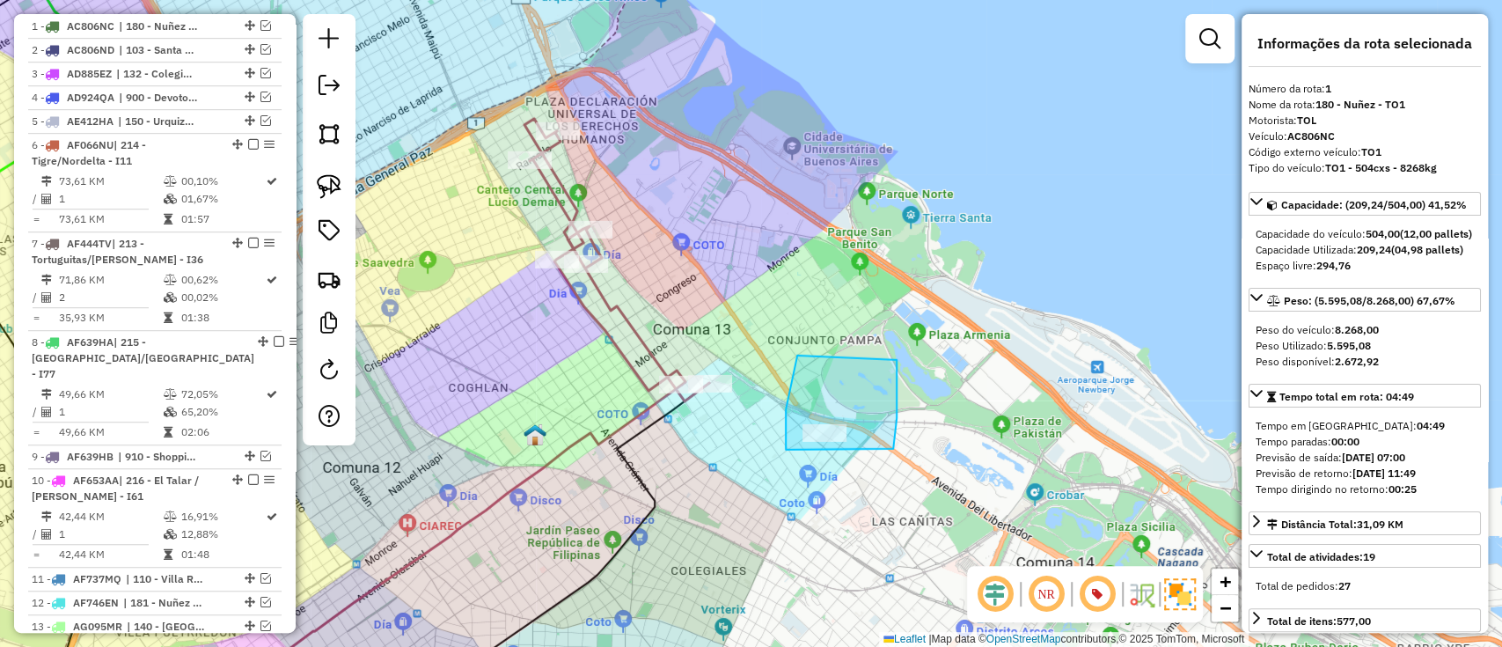
drag, startPoint x: 786, startPoint y: 450, endPoint x: 897, endPoint y: 360, distance: 142.7
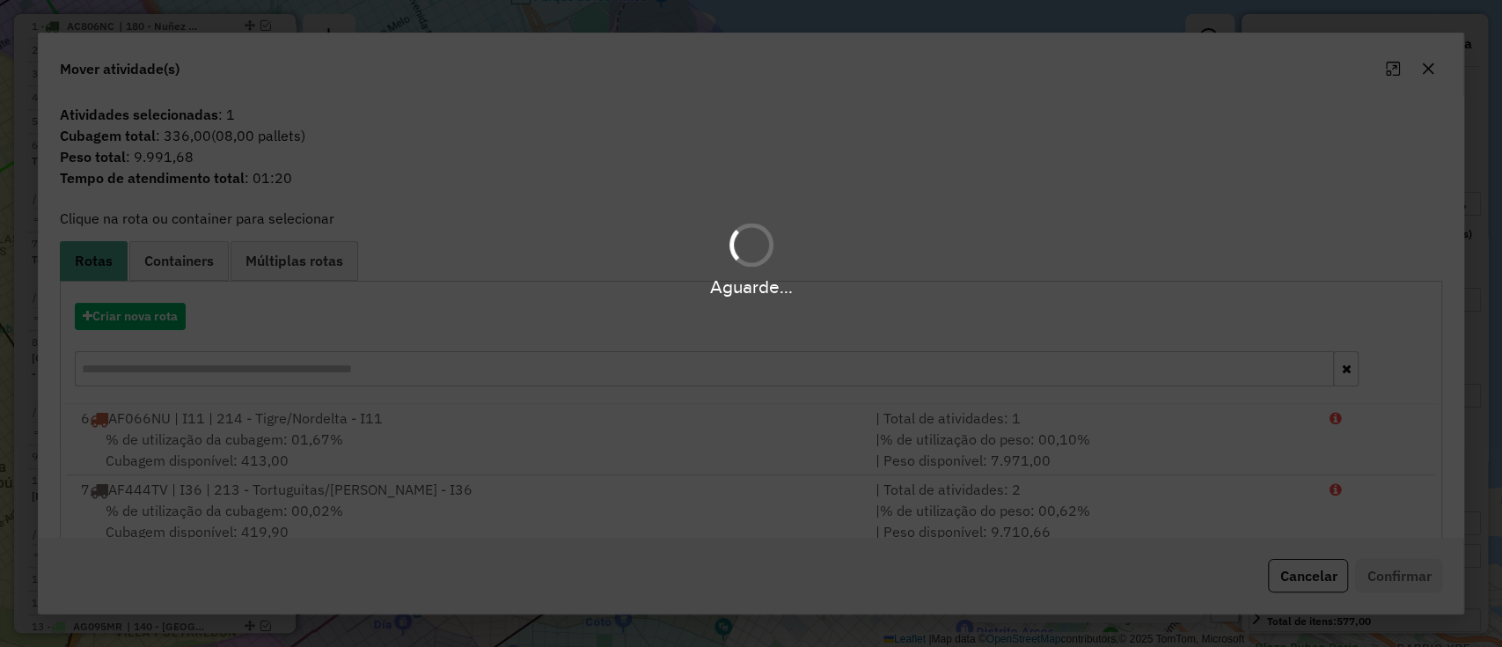
click at [128, 320] on div "Aguarde..." at bounding box center [751, 323] width 1502 height 647
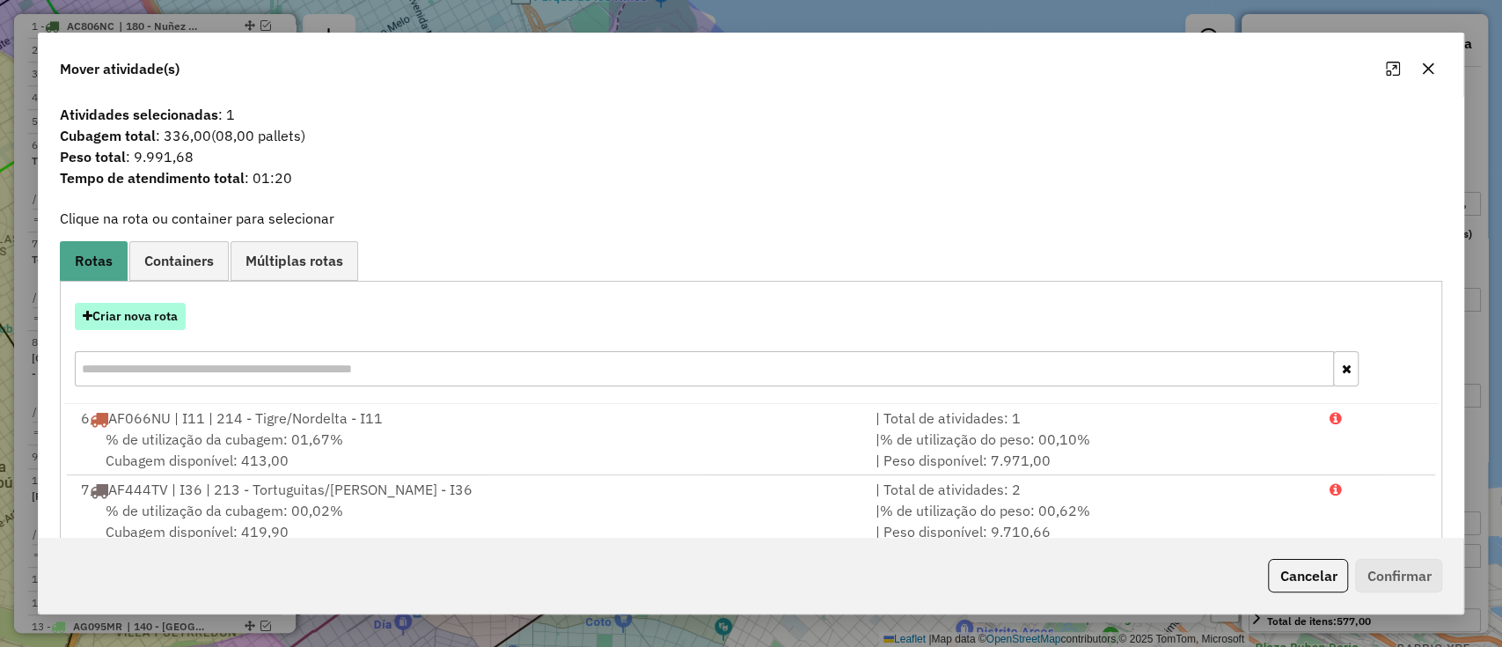
click at [128, 320] on button "Criar nova rota" at bounding box center [130, 316] width 111 height 27
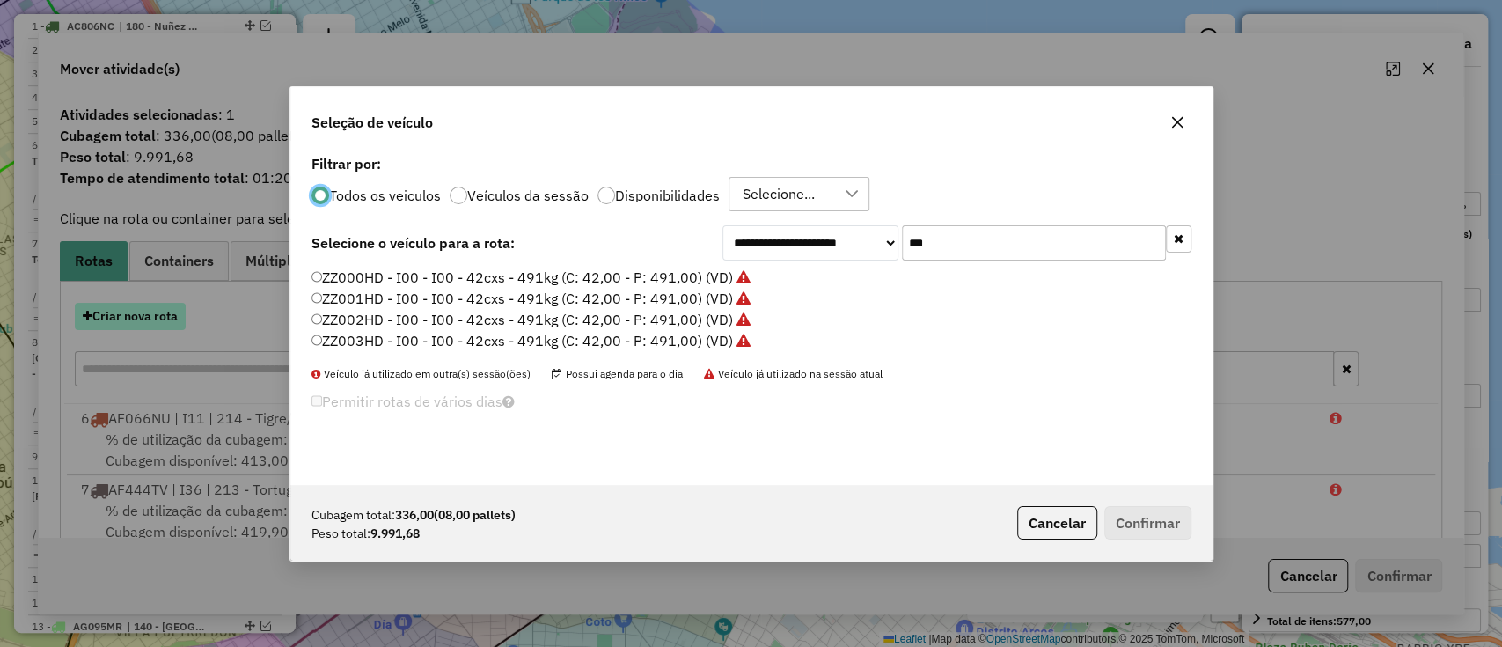
click at [128, 320] on div "**********" at bounding box center [751, 323] width 1502 height 647
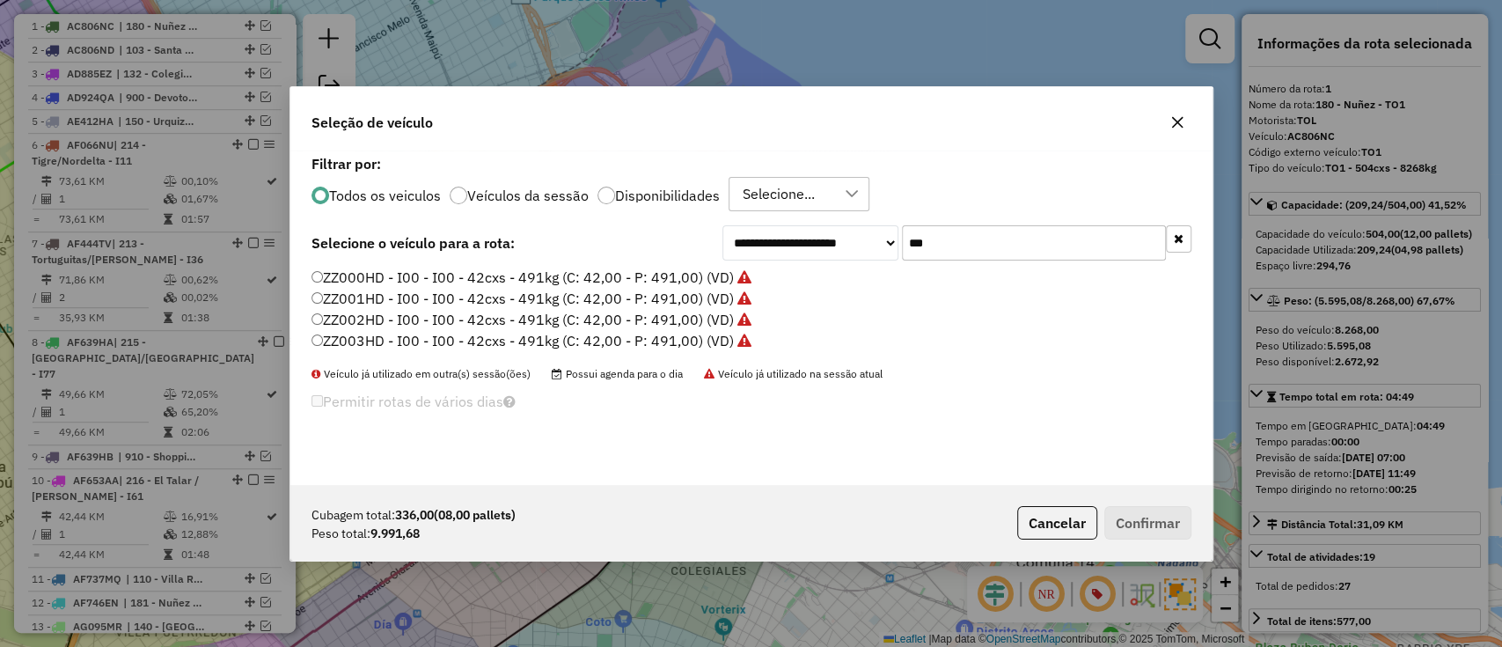
drag, startPoint x: 1003, startPoint y: 253, endPoint x: 801, endPoint y: 257, distance: 202.4
click at [801, 257] on div "**********" at bounding box center [956, 242] width 469 height 35
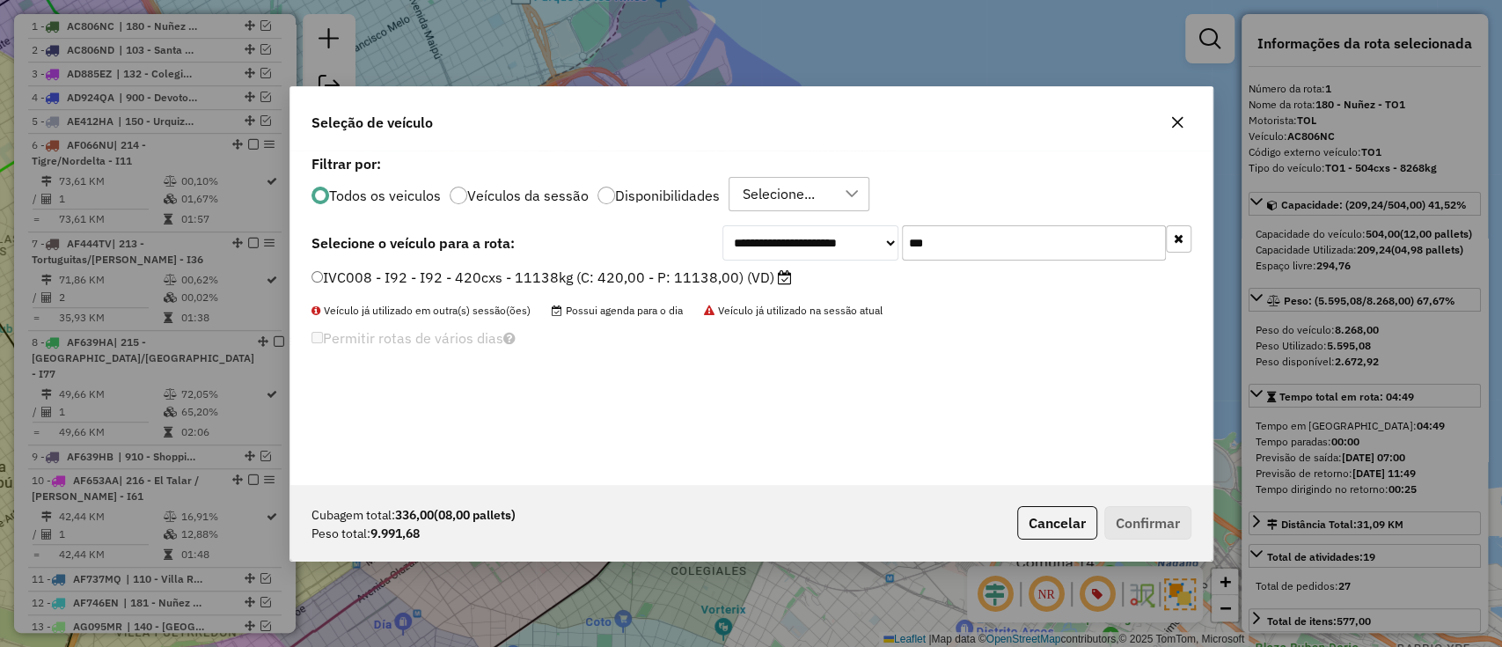
type input "***"
click at [731, 276] on label "IVC008 - I92 - I92 - 420cxs - 11138kg (C: 420,00 - P: 11138,00) (VD)" at bounding box center [552, 277] width 480 height 21
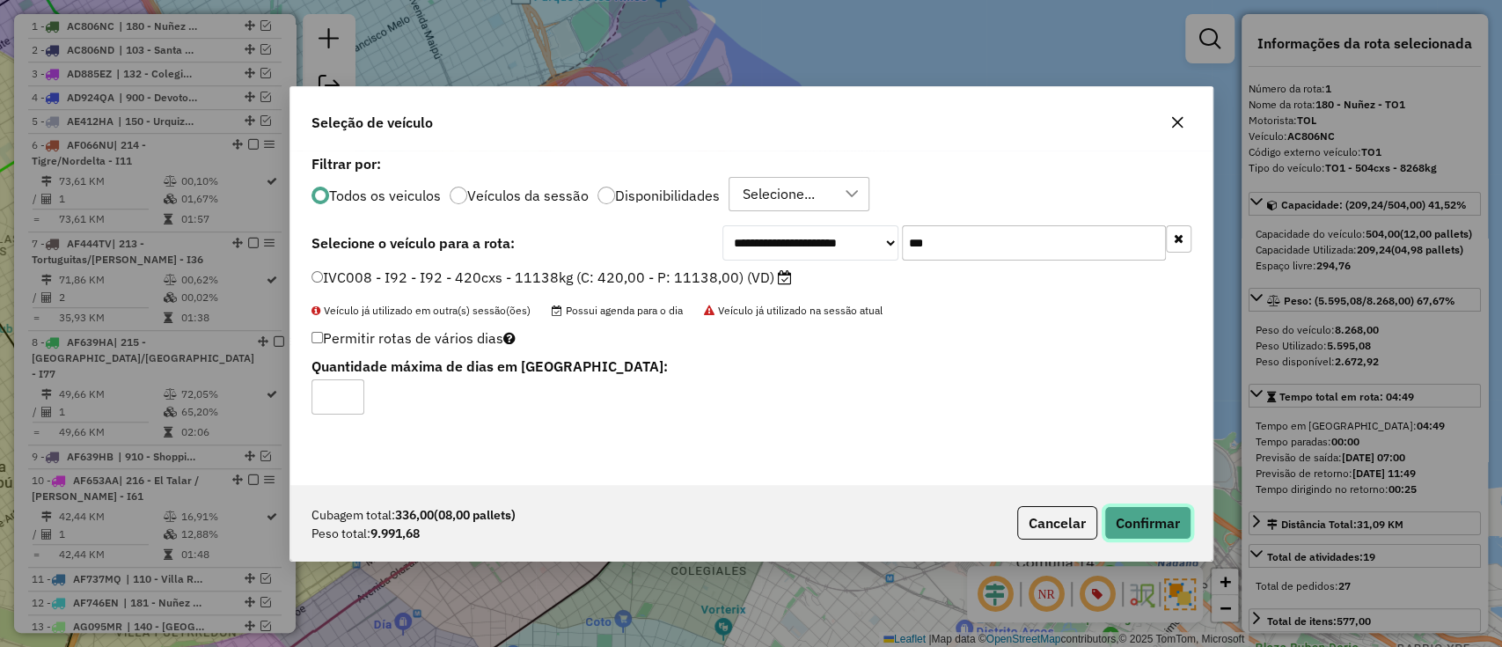
click at [1147, 524] on button "Confirmar" at bounding box center [1147, 522] width 87 height 33
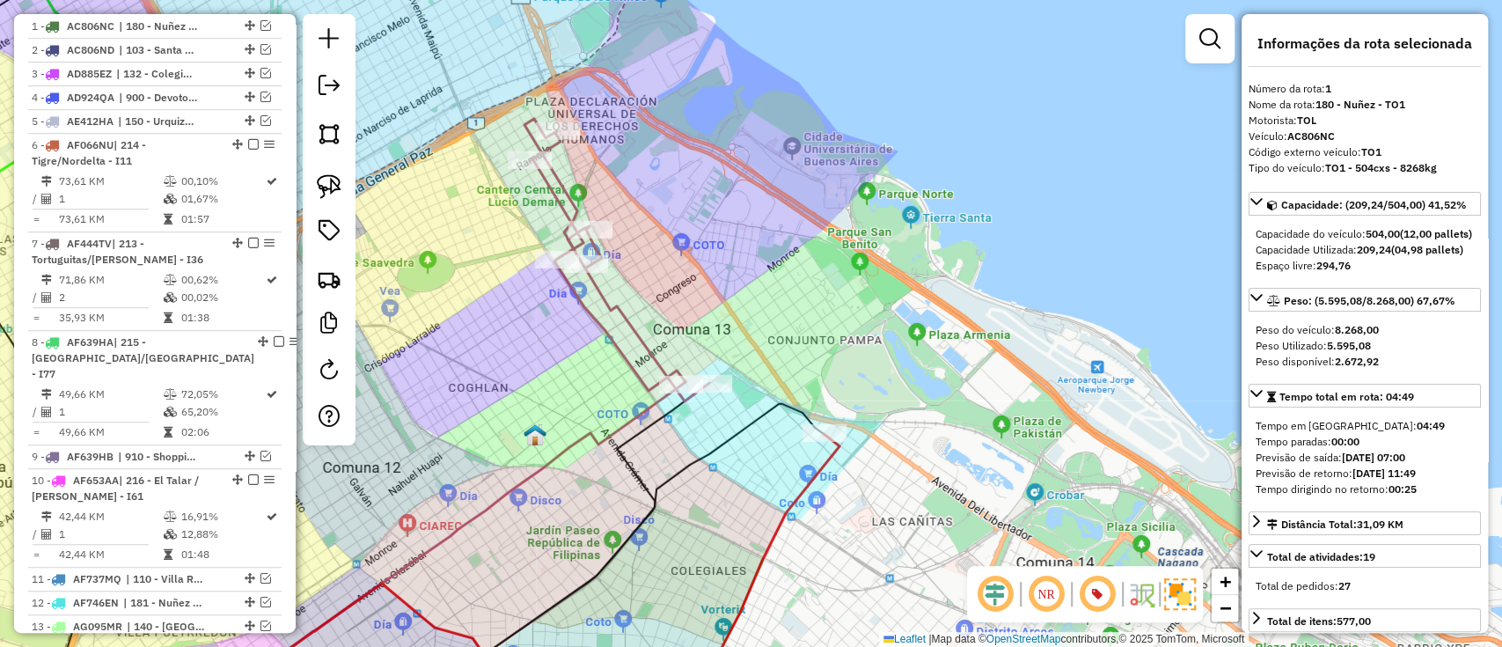
click at [817, 479] on icon at bounding box center [521, 573] width 635 height 278
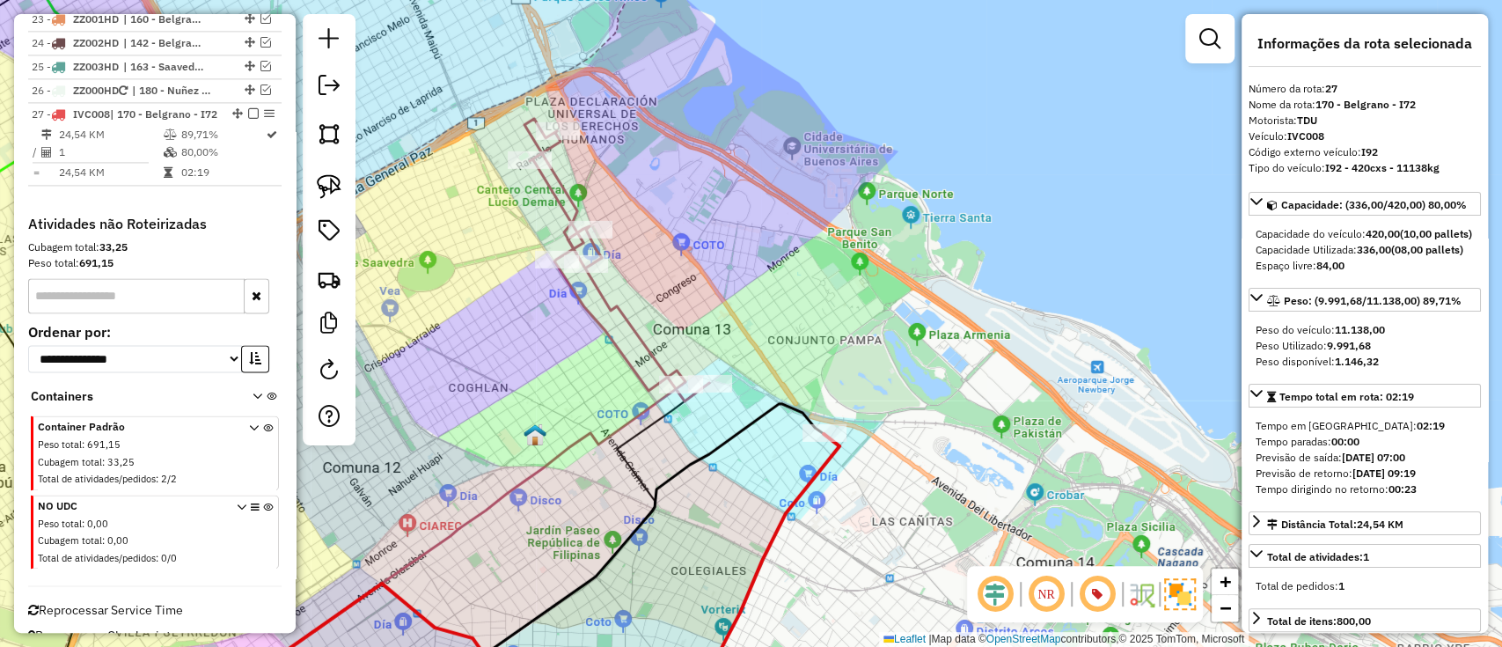
scroll to position [1676, 0]
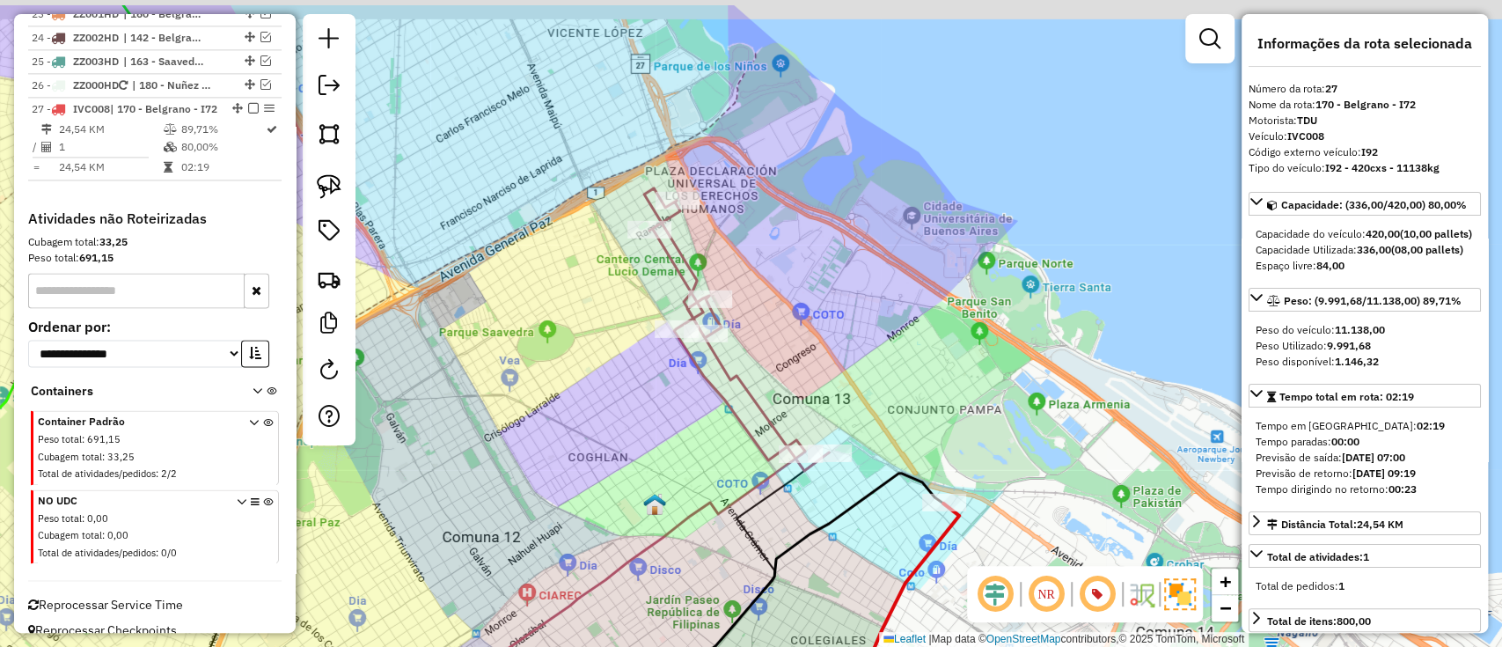
drag, startPoint x: 711, startPoint y: 436, endPoint x: 832, endPoint y: 505, distance: 139.2
click at [832, 505] on div "Janela de atendimento Grade de atendimento Capacidade Transportadoras Veículos …" at bounding box center [751, 323] width 1502 height 647
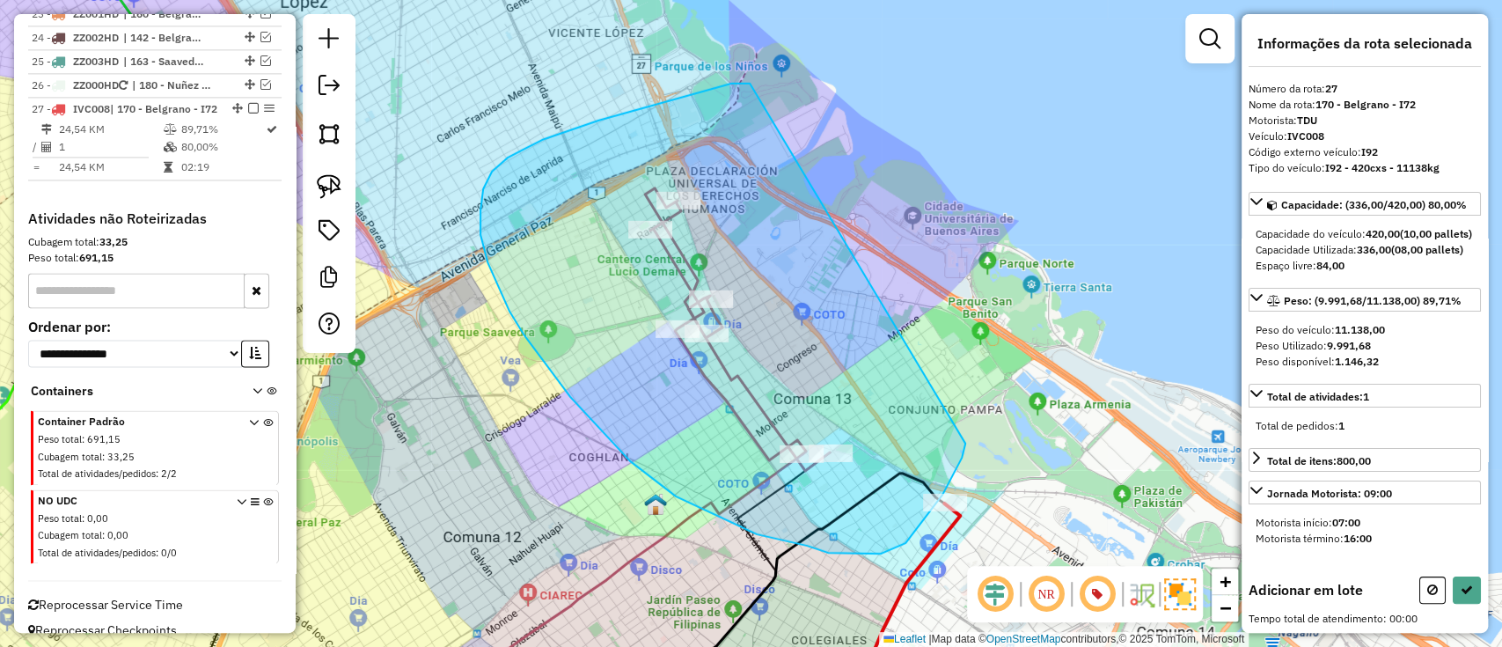
drag, startPoint x: 750, startPoint y: 84, endPoint x: 965, endPoint y: 443, distance: 419.5
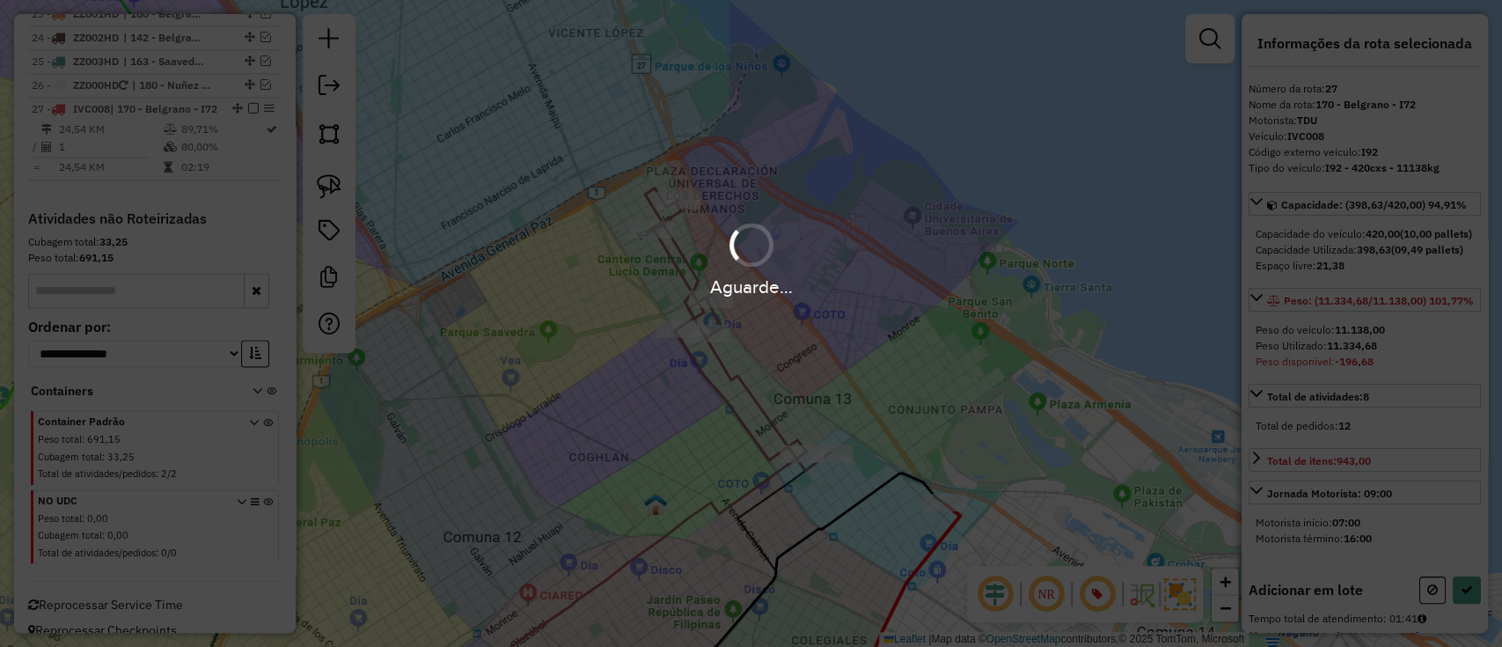
select select "**********"
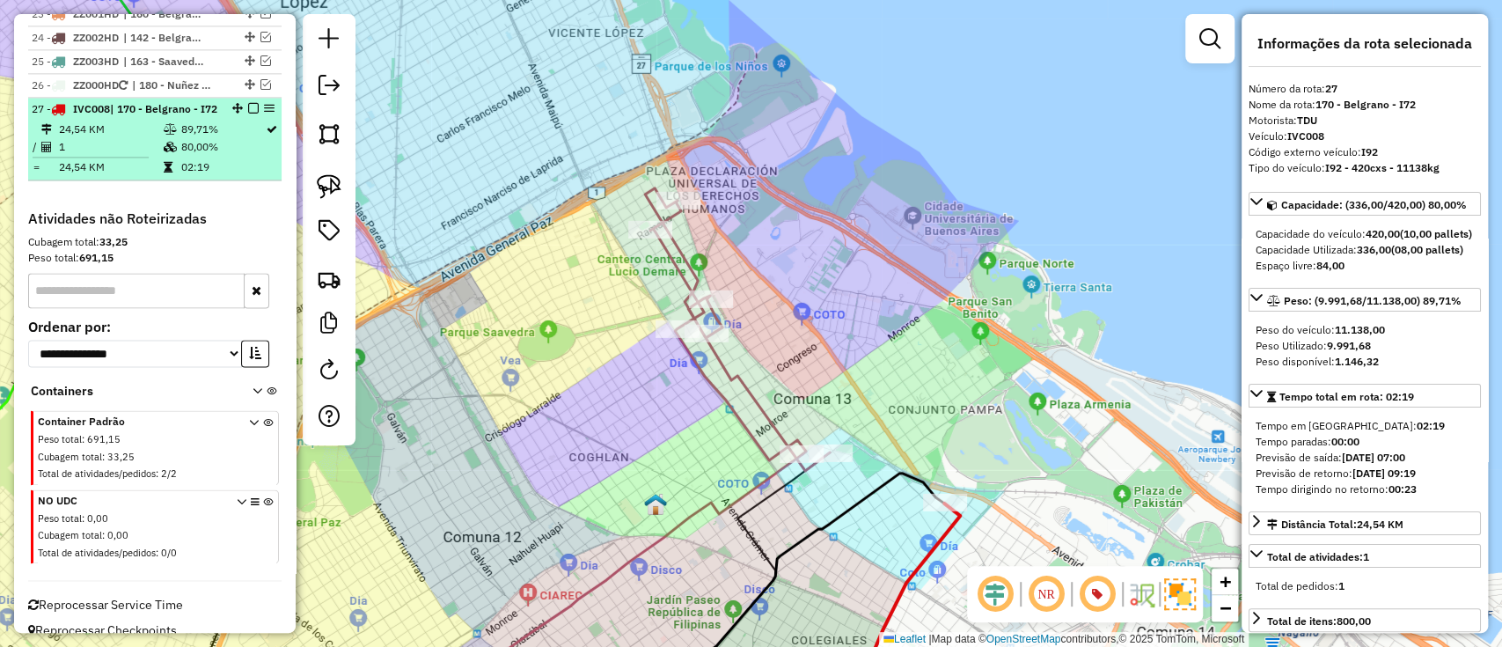
click at [253, 103] on em at bounding box center [253, 108] width 11 height 11
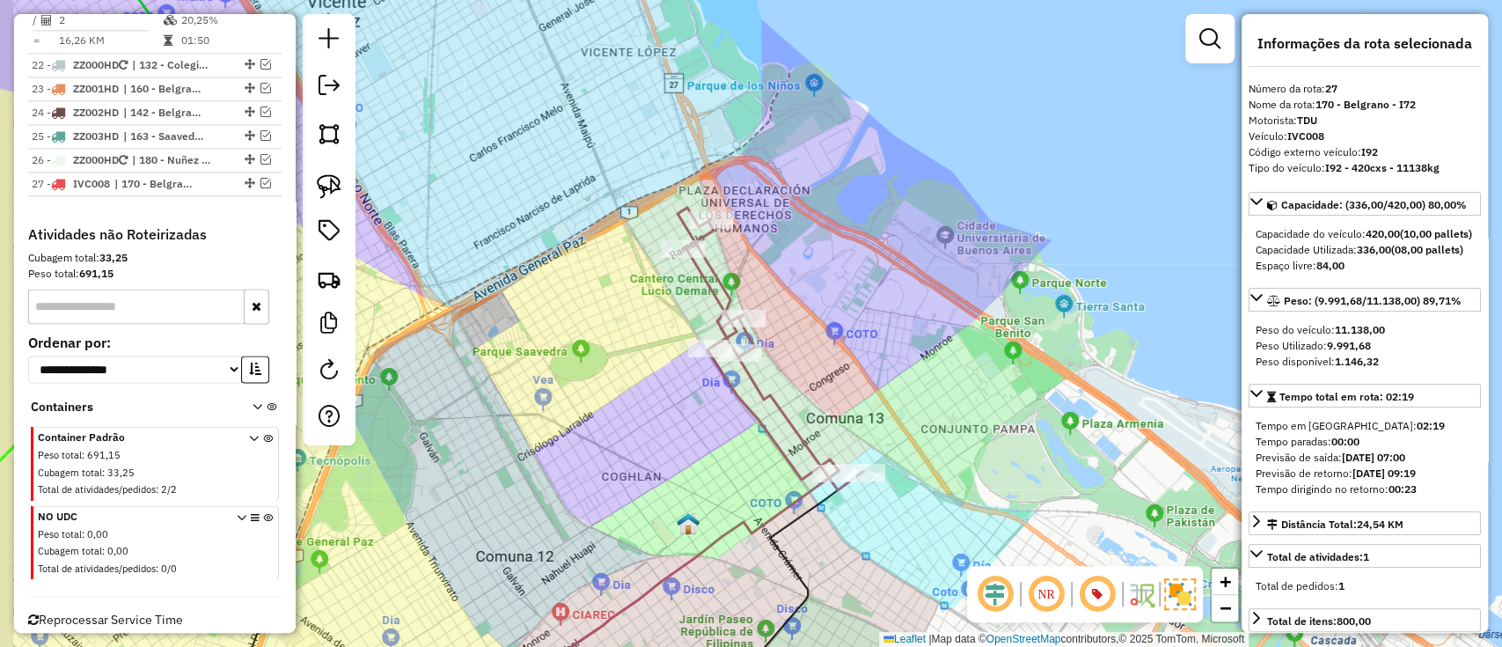
drag, startPoint x: 523, startPoint y: 304, endPoint x: 1002, endPoint y: 441, distance: 498.8
click at [1002, 443] on div "Janela de atendimento Grade de atendimento Capacidade Transportadoras Veículos …" at bounding box center [751, 323] width 1502 height 647
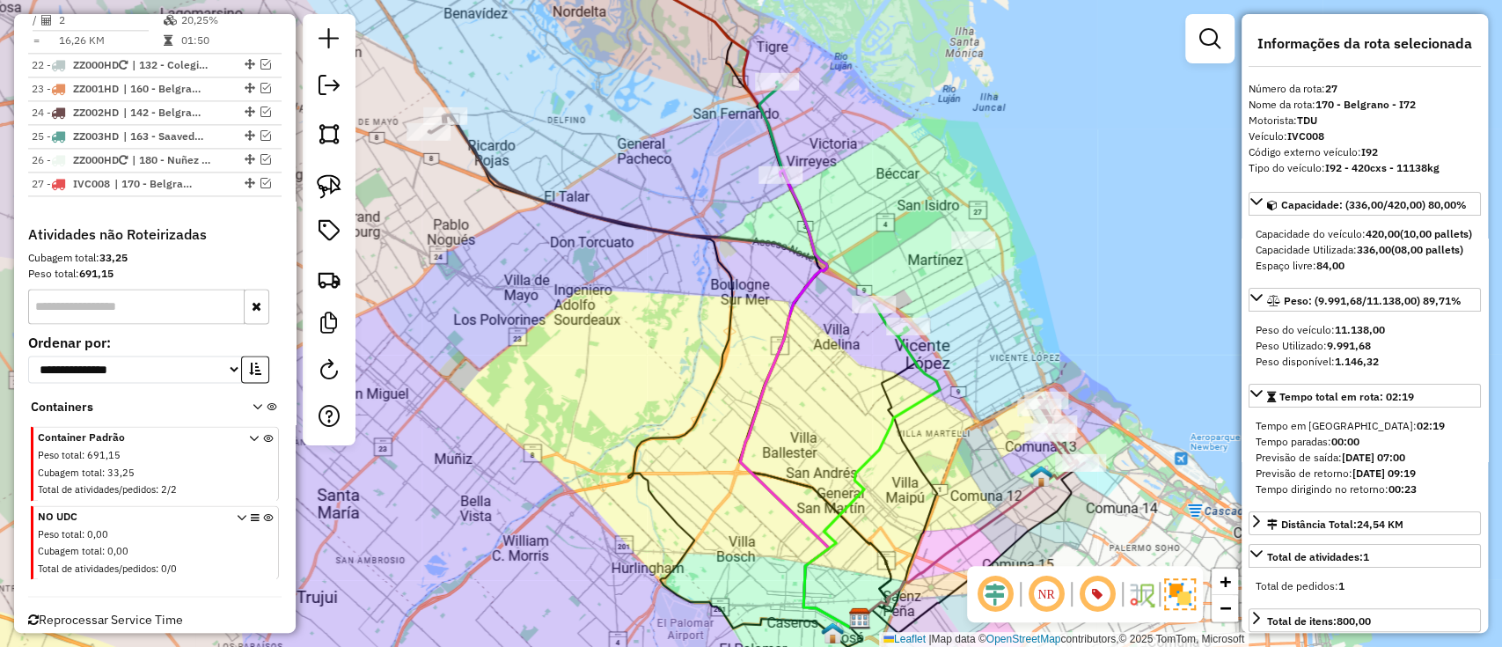
drag, startPoint x: 756, startPoint y: 372, endPoint x: 816, endPoint y: 483, distance: 126.0
click at [849, 516] on div "Janela de atendimento Grade de atendimento Capacidade Transportadoras Veículos …" at bounding box center [751, 323] width 1502 height 647
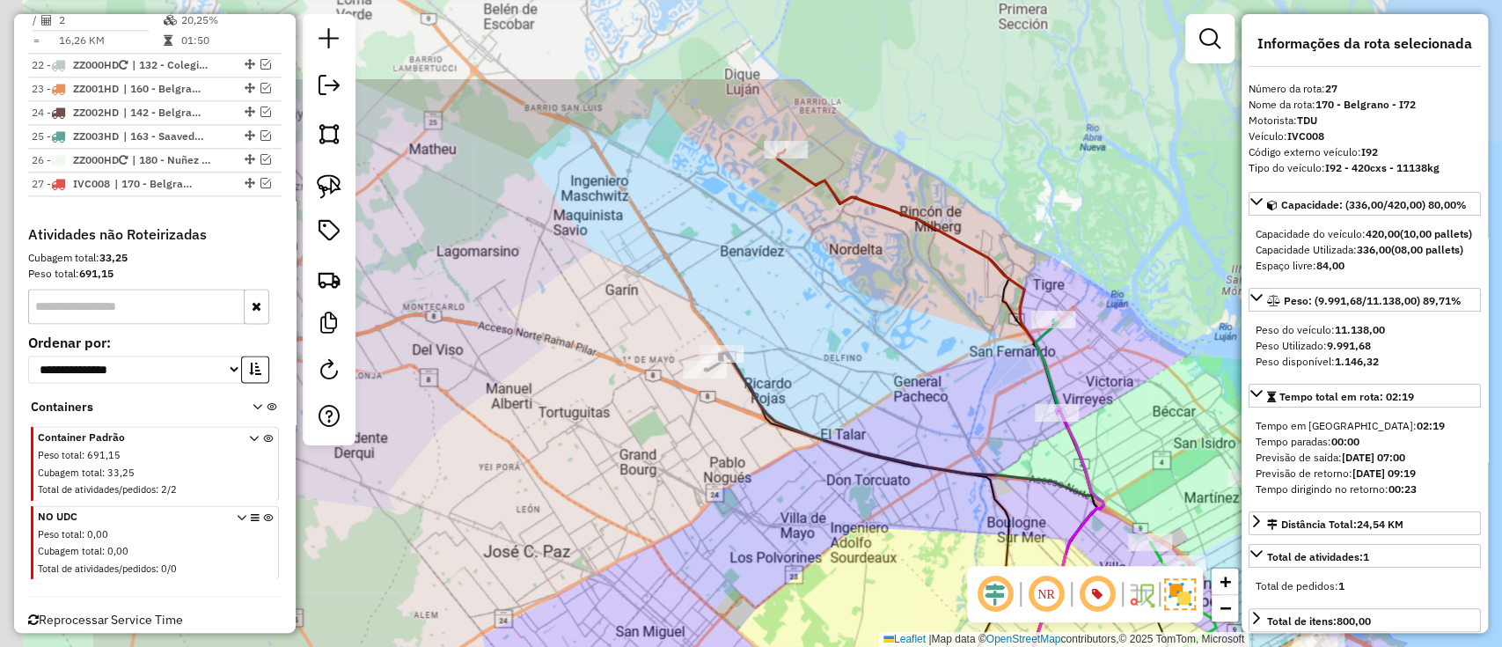
drag, startPoint x: 642, startPoint y: 298, endPoint x: 886, endPoint y: 442, distance: 282.8
click at [886, 442] on div "Janela de atendimento Grade de atendimento Capacidade Transportadoras Veículos …" at bounding box center [751, 323] width 1502 height 647
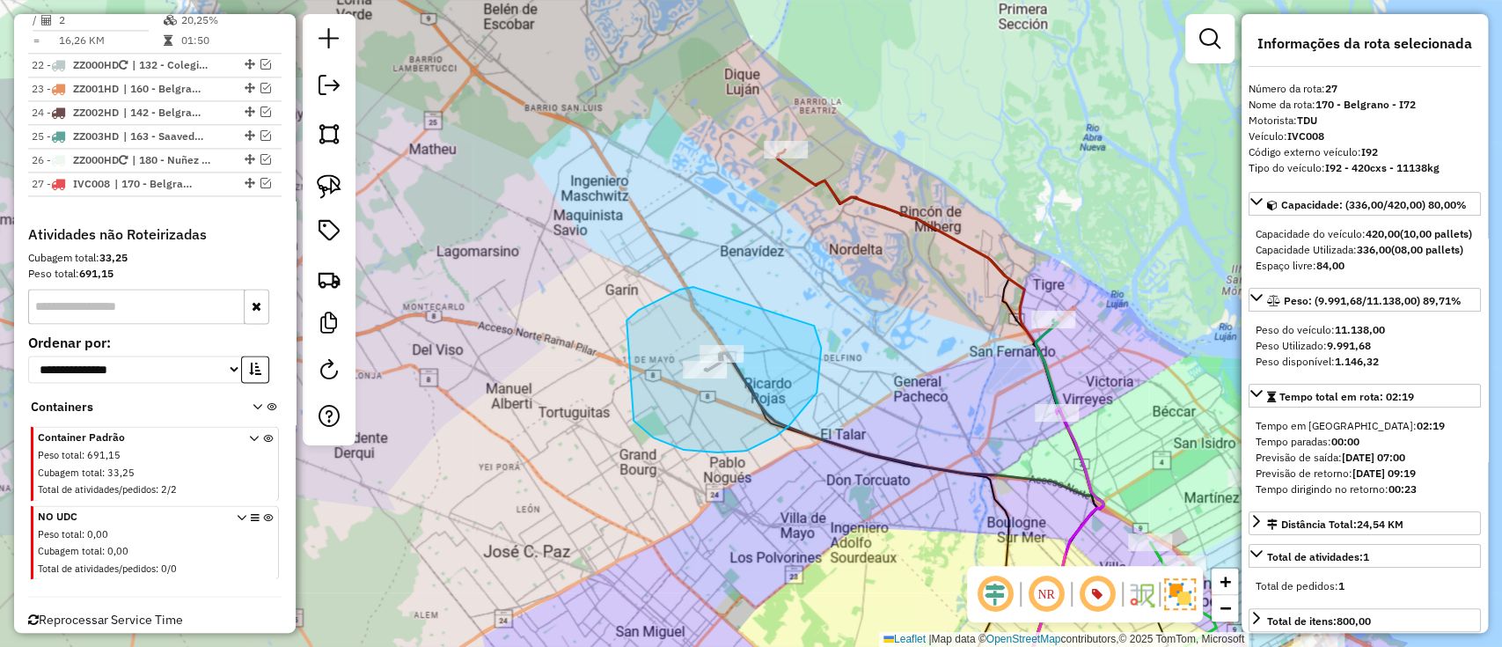
drag, startPoint x: 639, startPoint y: 310, endPoint x: 810, endPoint y: 320, distance: 171.9
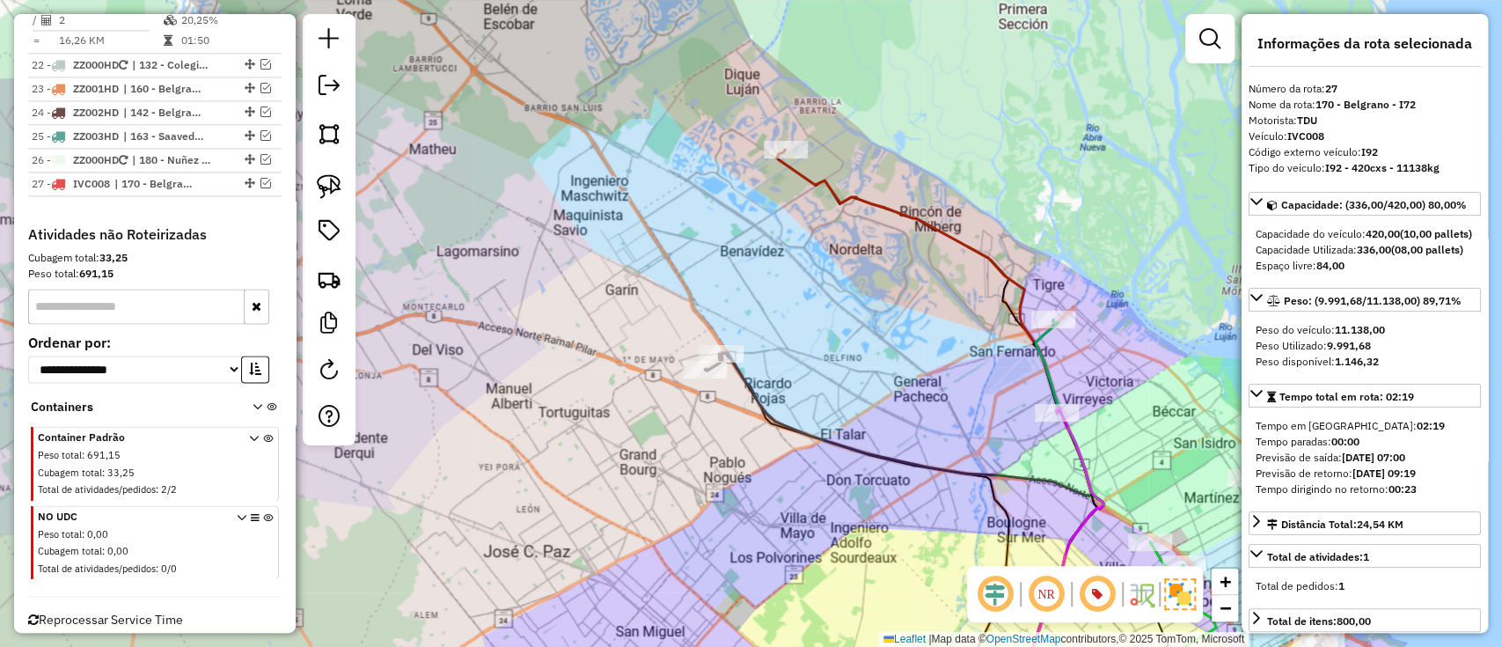
click at [741, 372] on icon at bounding box center [904, 532] width 399 height 359
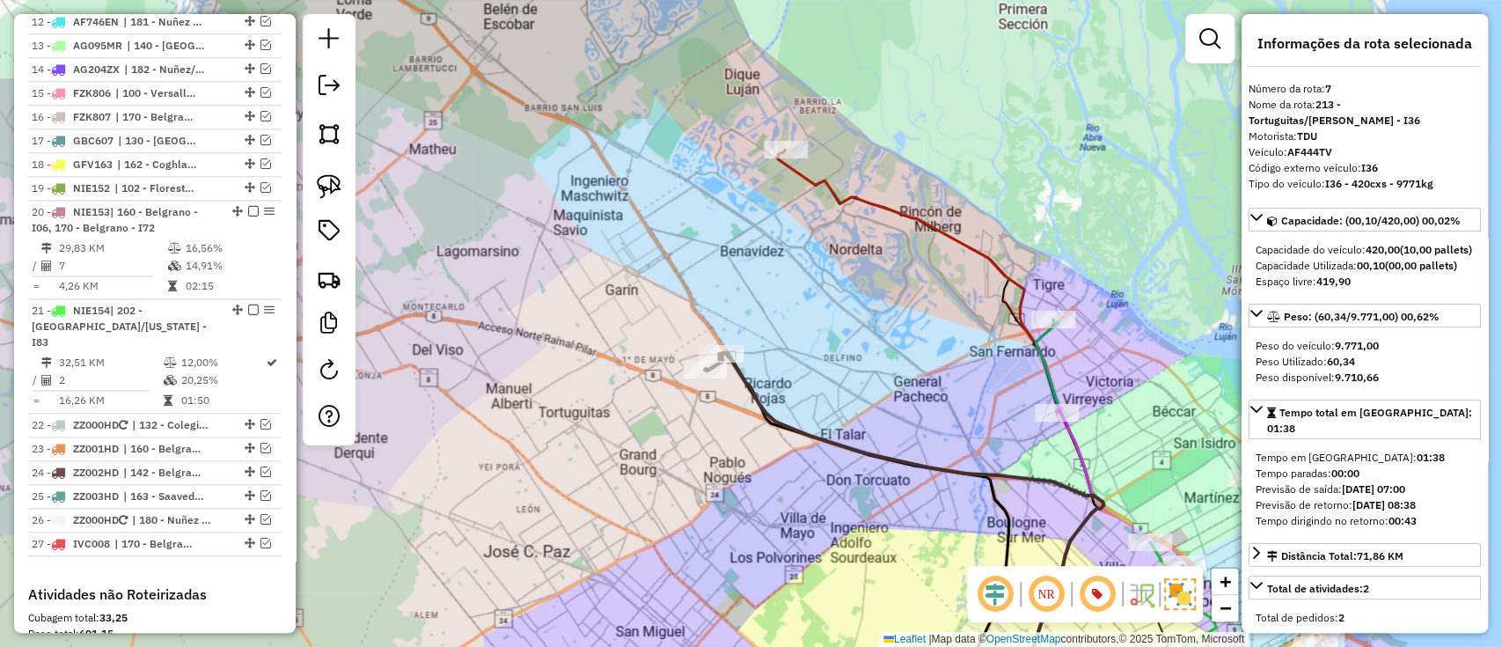
scroll to position [878, 0]
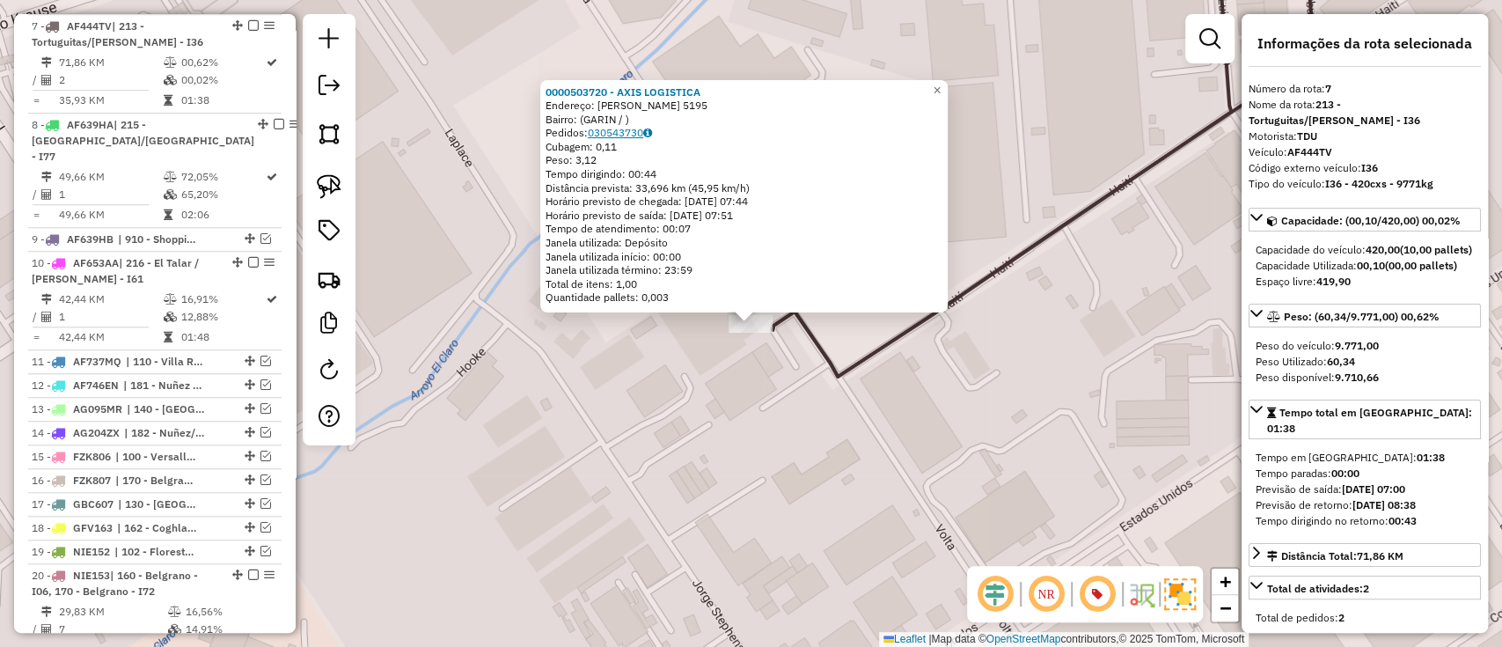
click at [652, 128] on link "030543730" at bounding box center [620, 132] width 64 height 13
click at [941, 91] on span "×" at bounding box center [937, 90] width 8 height 15
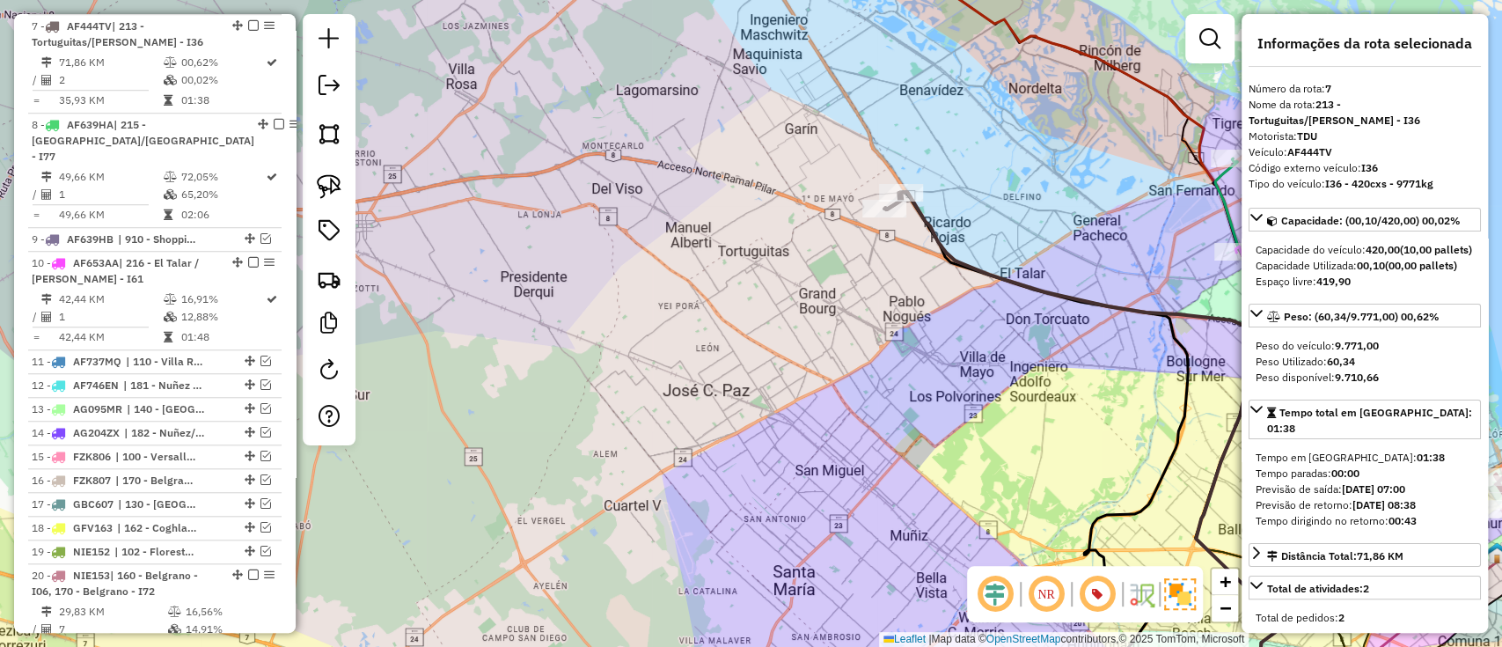
drag, startPoint x: 883, startPoint y: 248, endPoint x: 663, endPoint y: 328, distance: 234.9
click at [663, 328] on div "Rota 7 - Placa AF444TV 0000503720 - AXIS LOGISTICA Janela de atendimento Grade …" at bounding box center [751, 323] width 1502 height 647
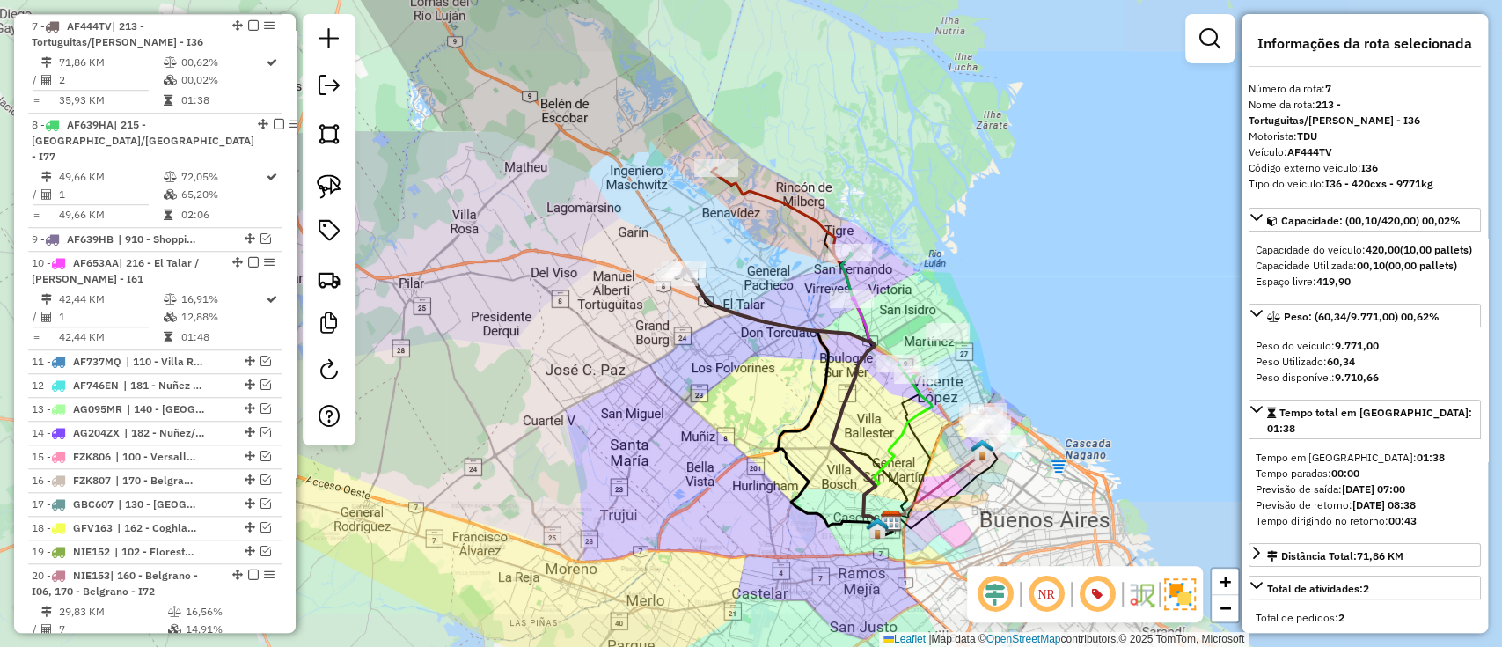
click at [759, 195] on icon at bounding box center [802, 346] width 179 height 357
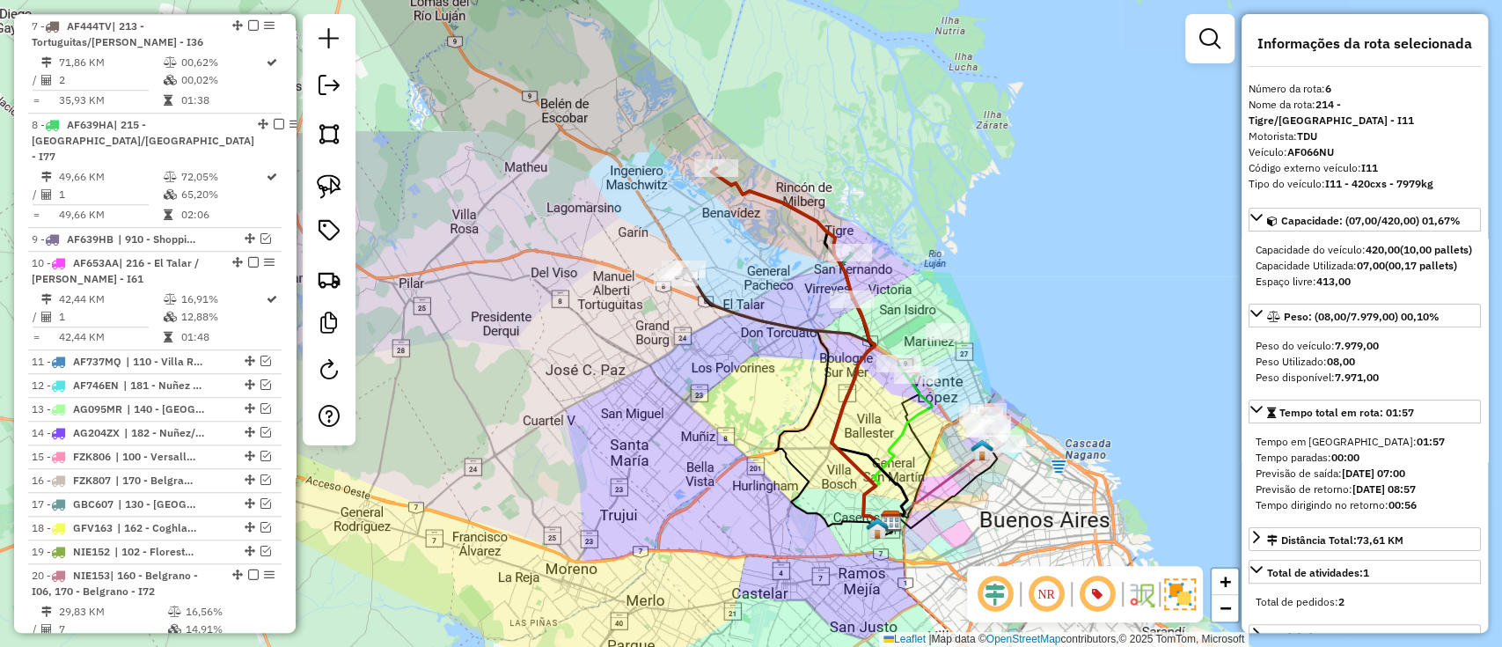
scroll to position [780, 0]
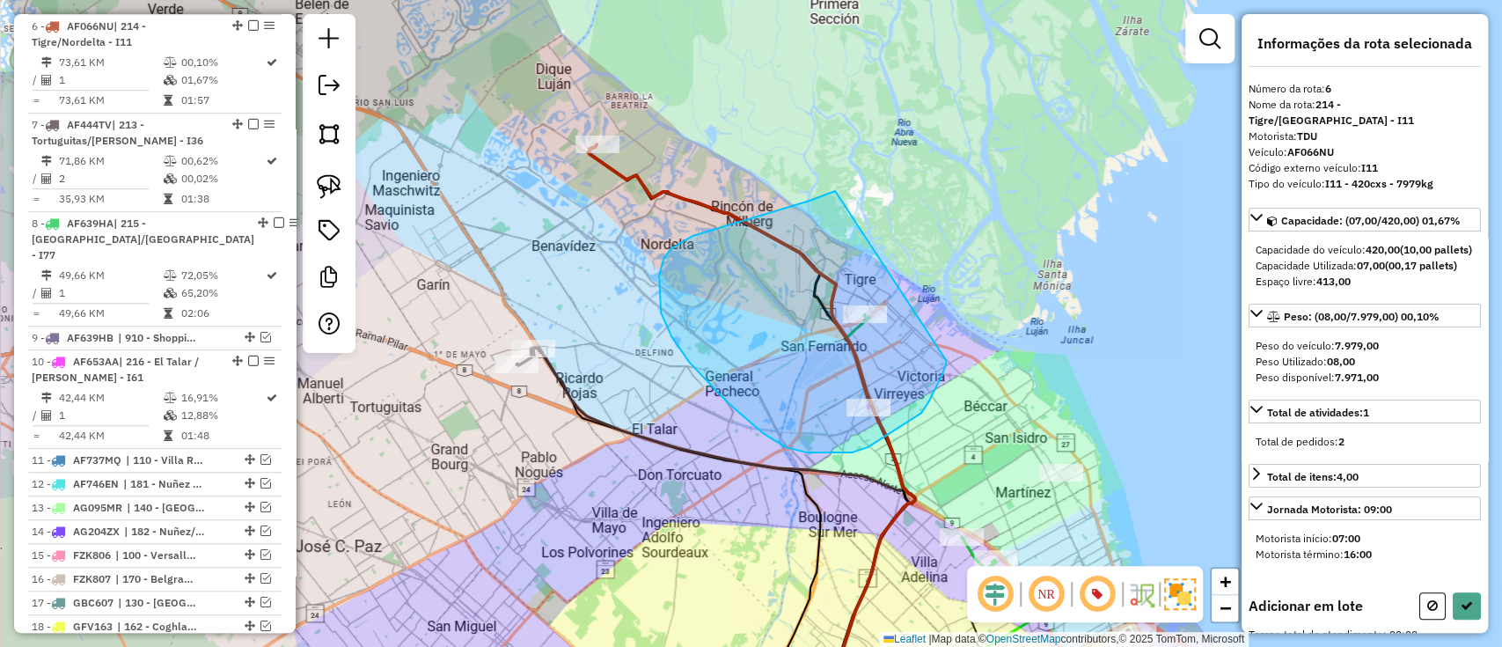
drag, startPoint x: 835, startPoint y: 191, endPoint x: 946, endPoint y: 352, distance: 195.5
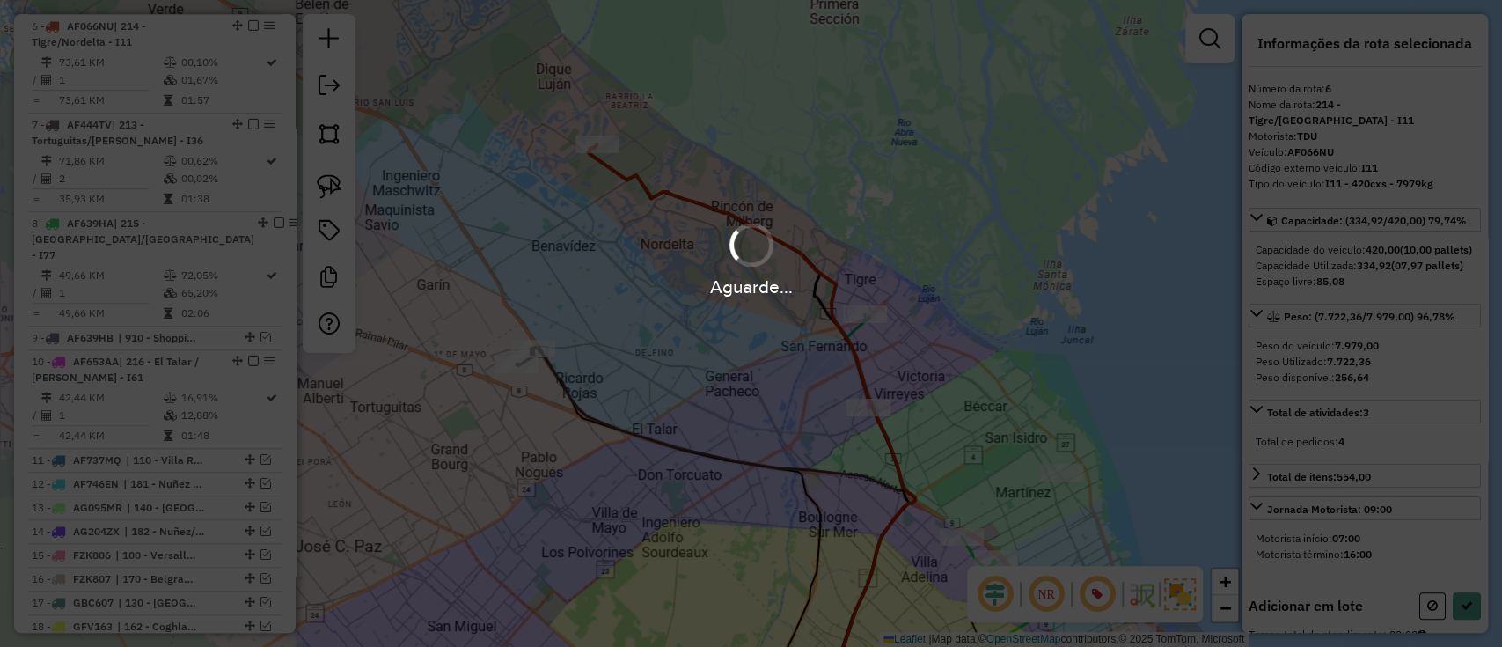
select select "**********"
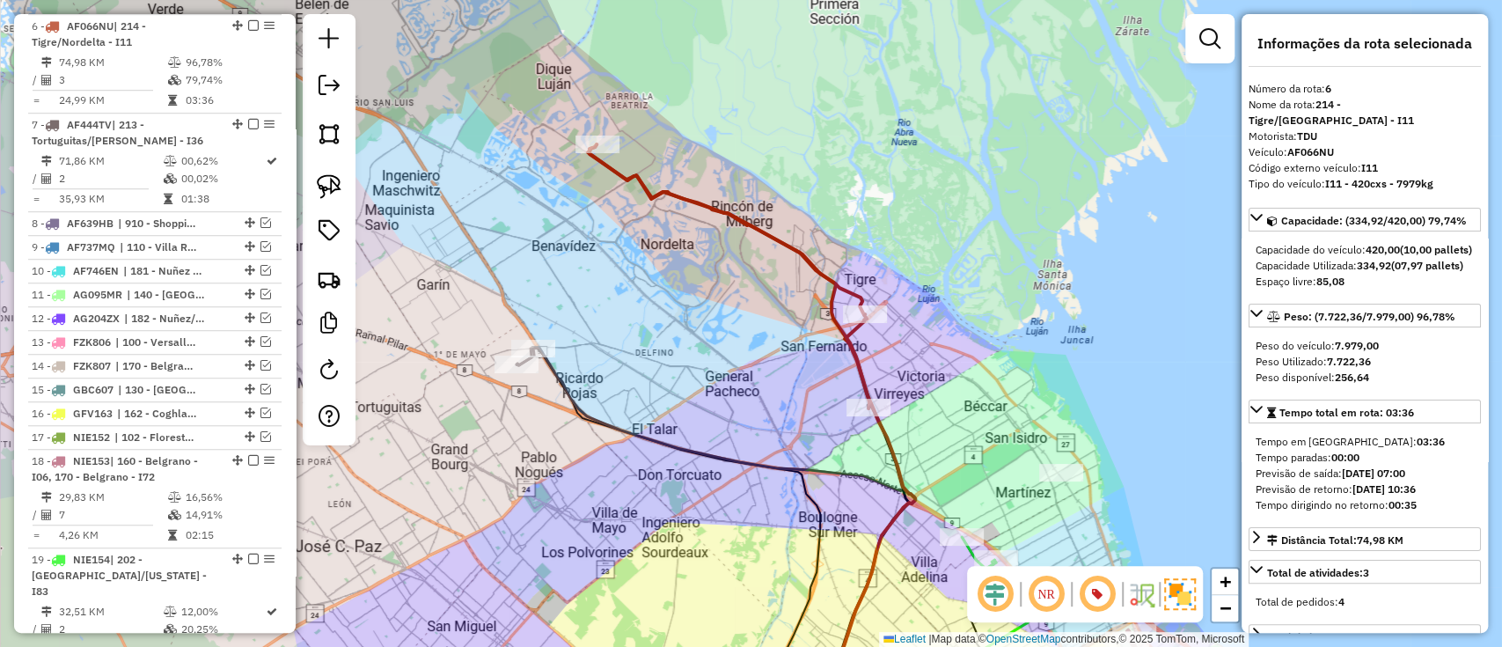
drag, startPoint x: 946, startPoint y: 352, endPoint x: 915, endPoint y: 139, distance: 215.2
click at [915, 139] on div "Janela de atendimento Grade de atendimento Capacidade Transportadoras Veículos …" at bounding box center [751, 323] width 1502 height 647
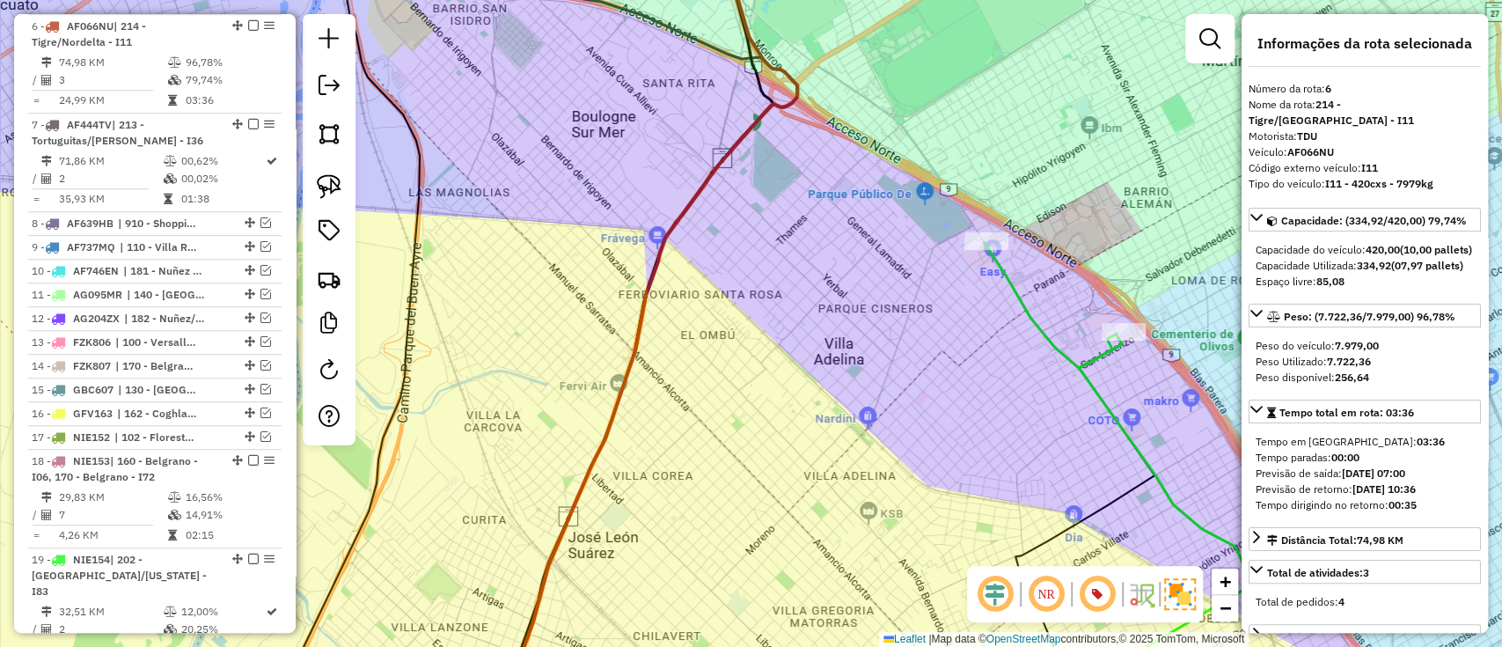
click at [1070, 360] on icon at bounding box center [1050, 305] width 133 height 126
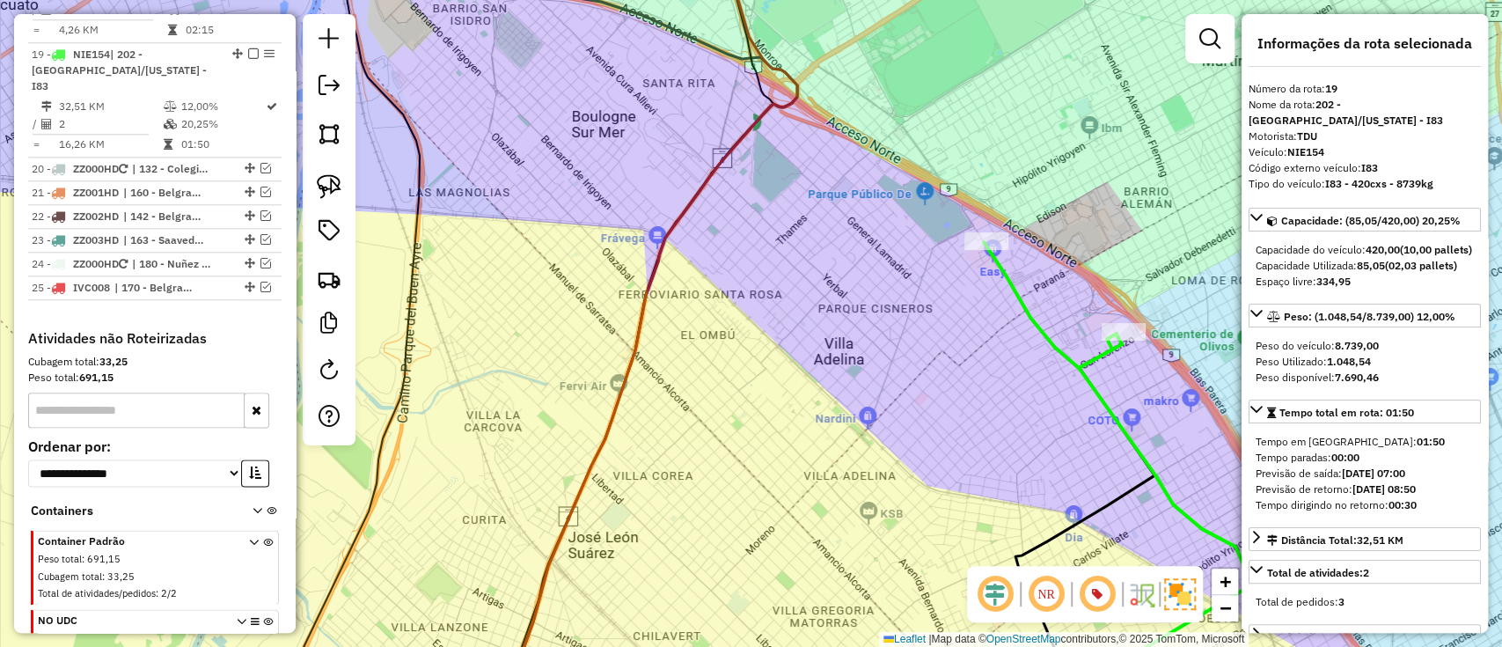
scroll to position [1310, 0]
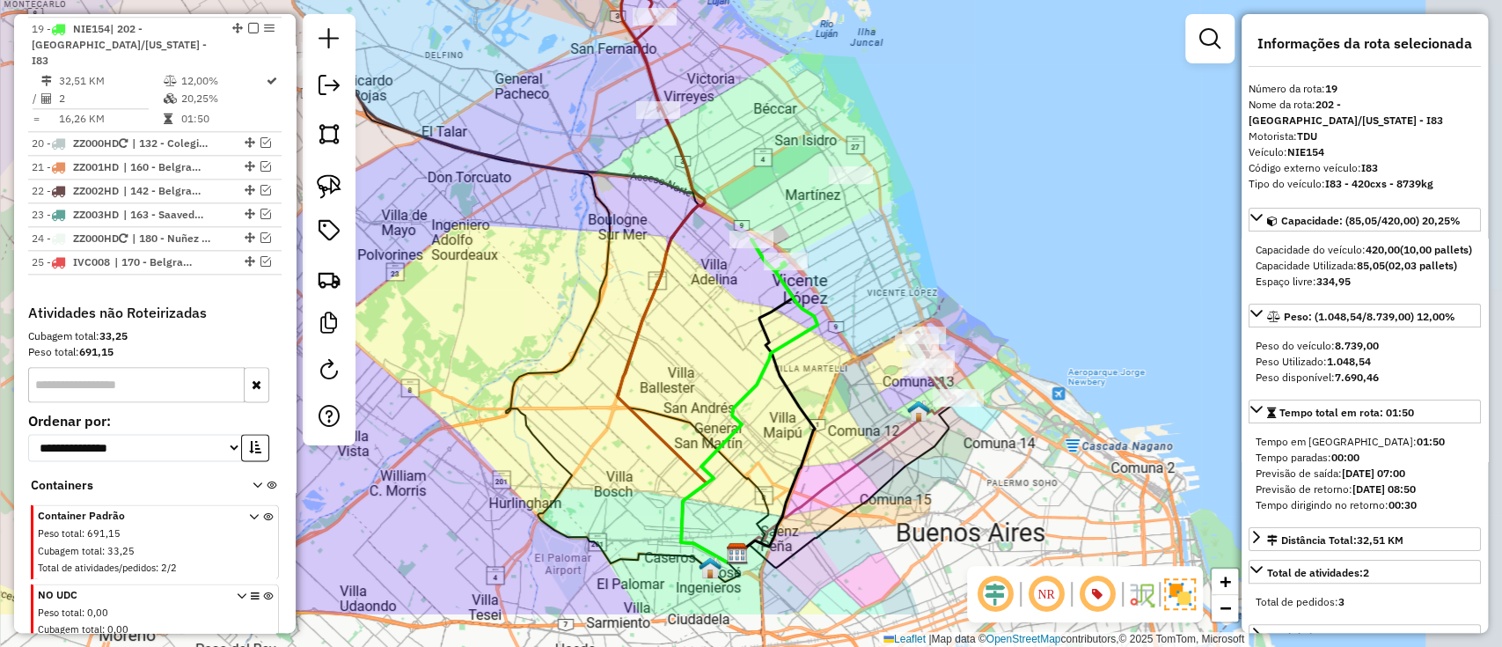
drag, startPoint x: 1019, startPoint y: 417, endPoint x: 734, endPoint y: 320, distance: 301.1
click at [734, 320] on div "Janela de atendimento Grade de atendimento Capacidade Transportadoras Veículos …" at bounding box center [751, 323] width 1502 height 647
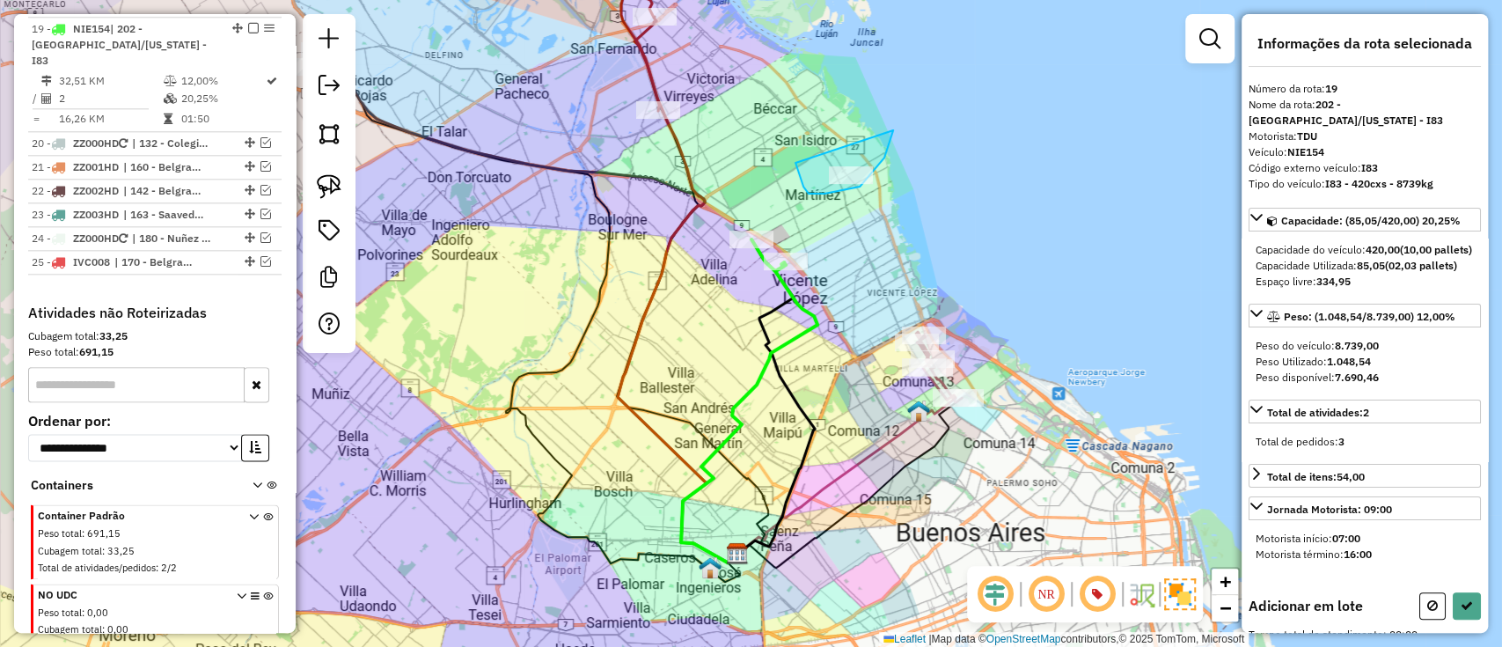
drag, startPoint x: 795, startPoint y: 163, endPoint x: 893, endPoint y: 123, distance: 105.4
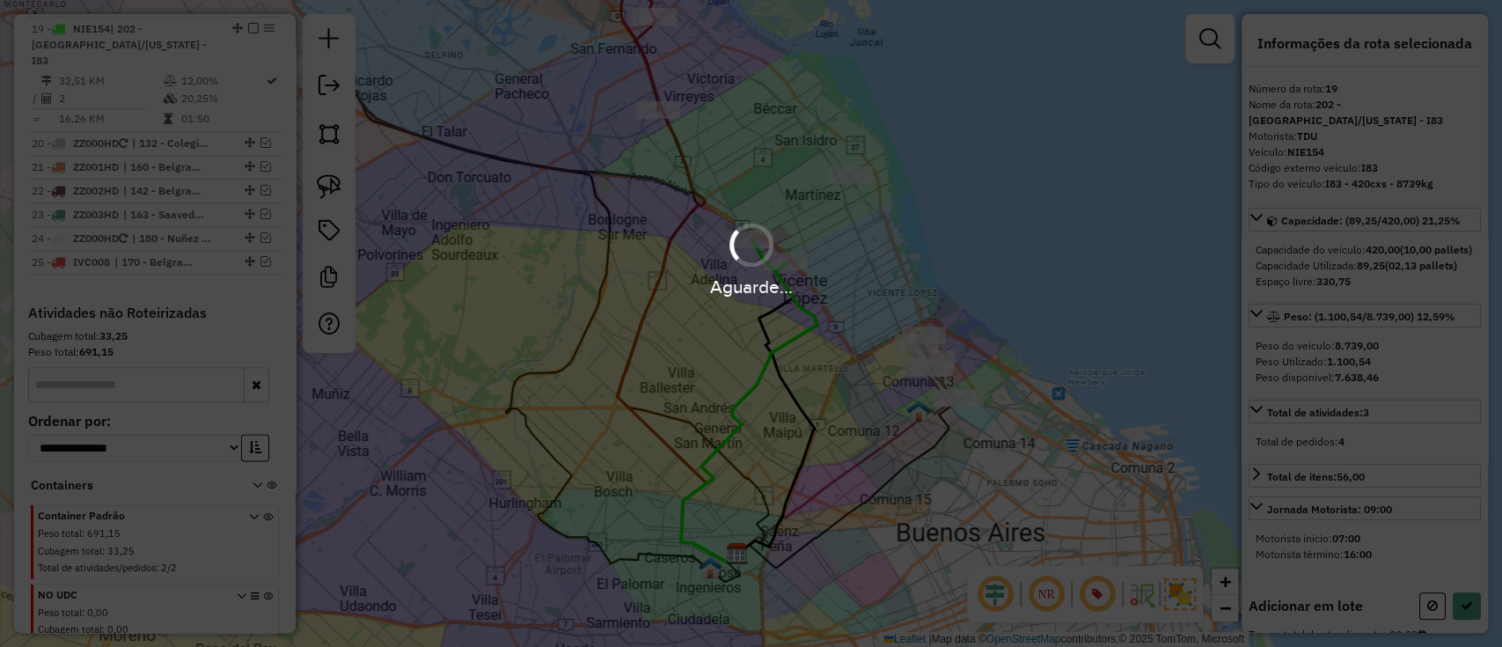
select select "**********"
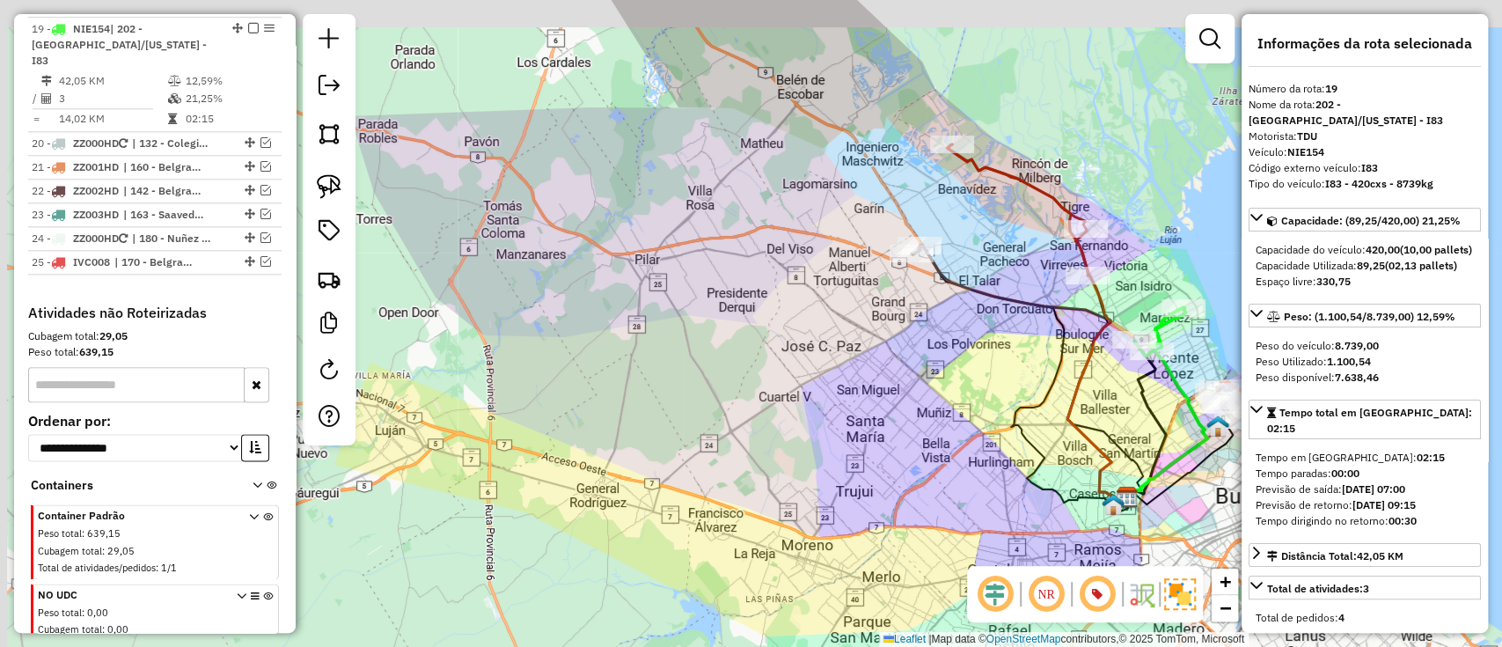
drag, startPoint x: 703, startPoint y: 368, endPoint x: 1109, endPoint y: 432, distance: 410.7
click at [1109, 432] on icon at bounding box center [1105, 386] width 76 height 224
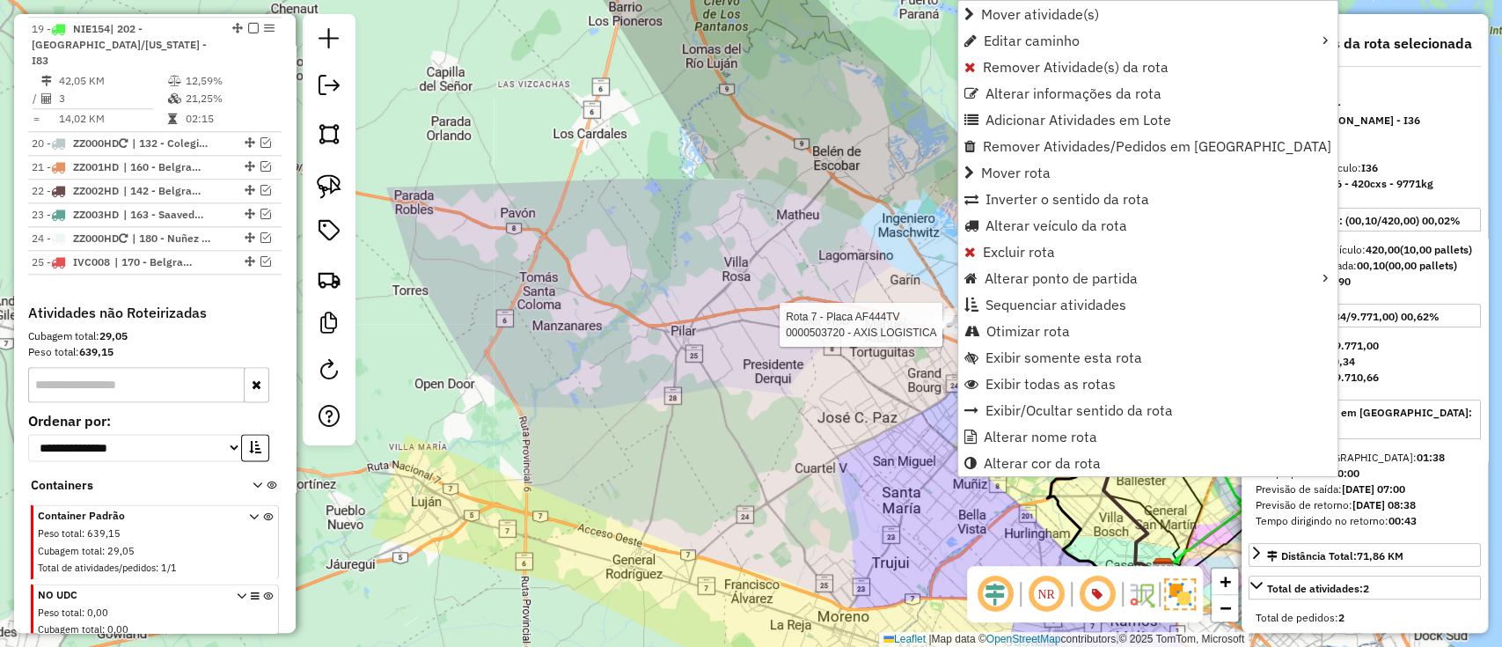
scroll to position [878, 0]
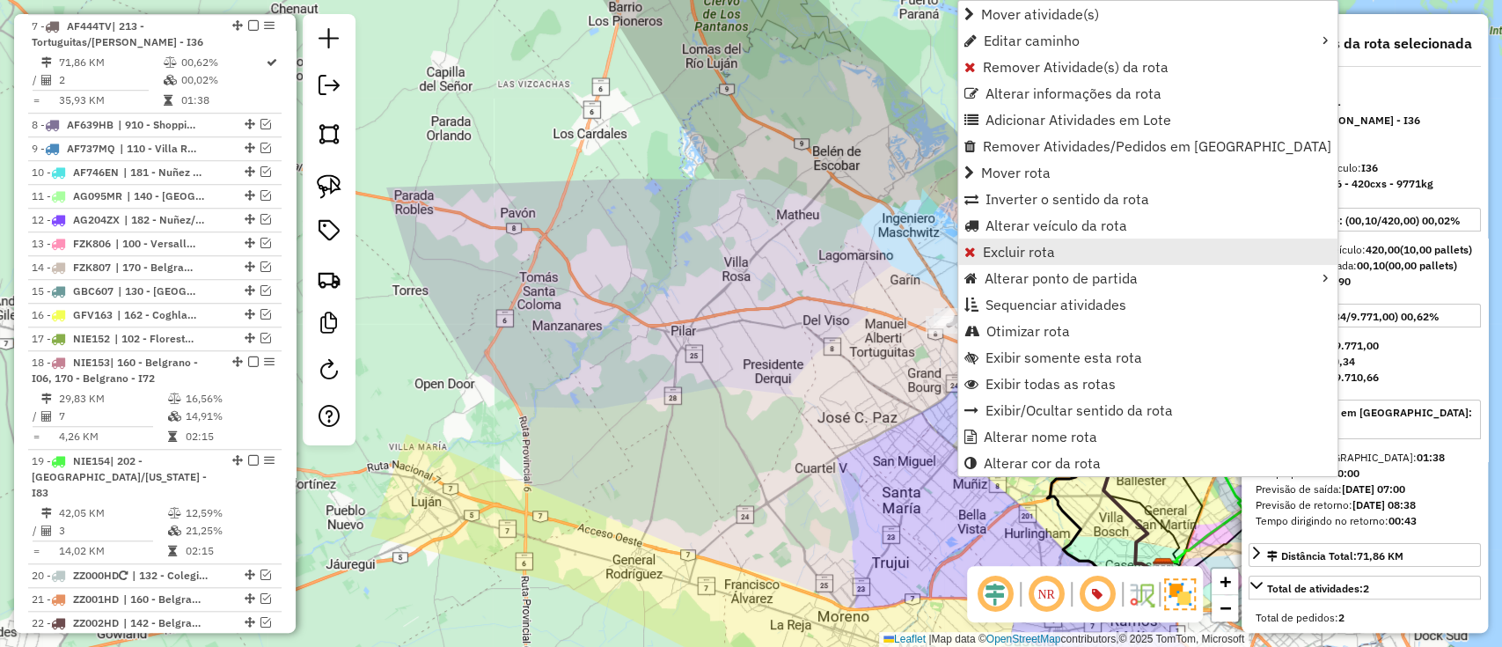
click at [1016, 259] on span "Excluir rota" at bounding box center [1019, 252] width 72 height 14
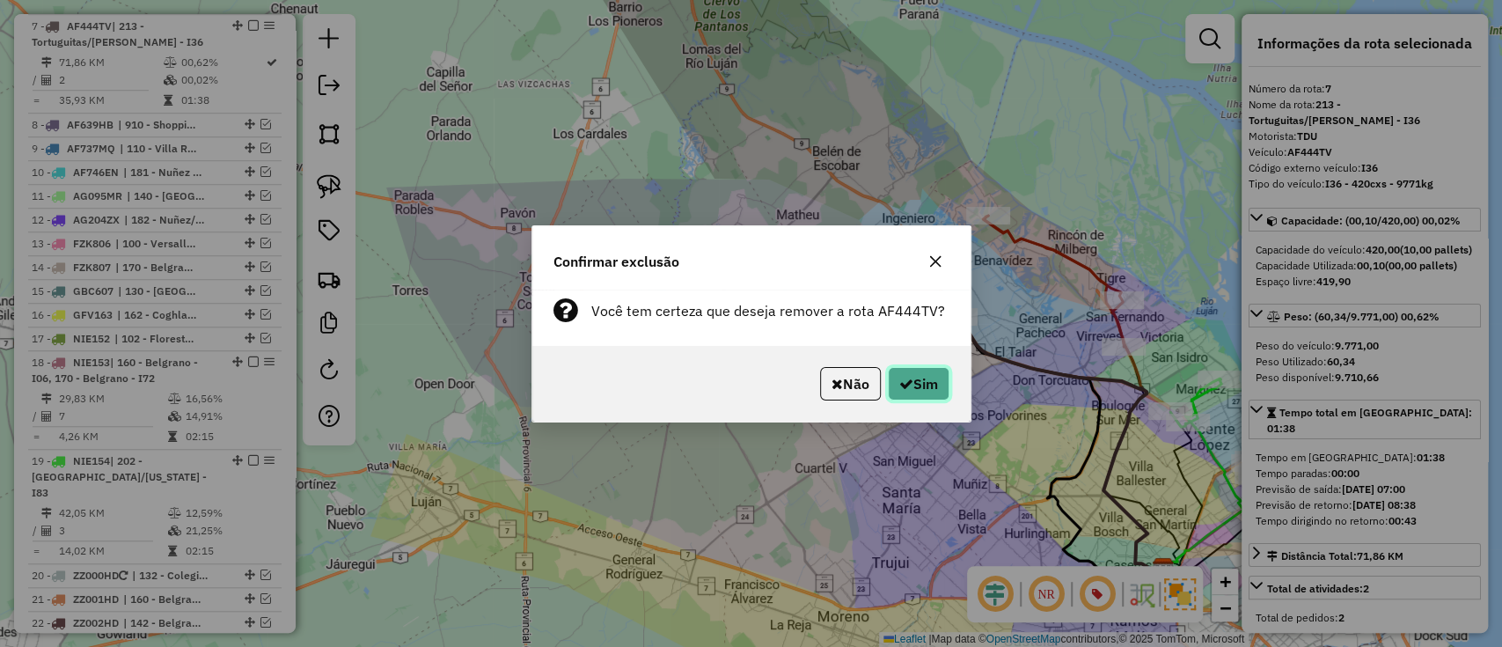
click at [939, 385] on button "Sim" at bounding box center [919, 383] width 62 height 33
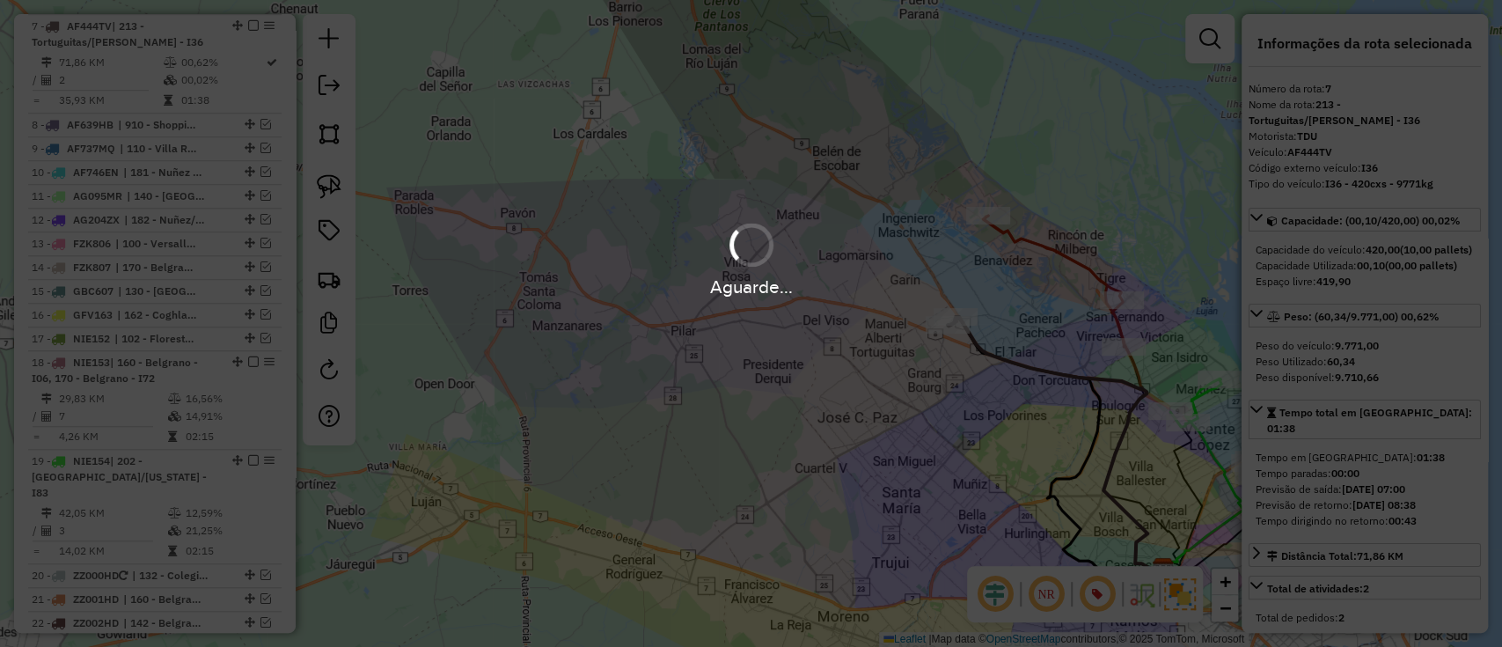
scroll to position [780, 0]
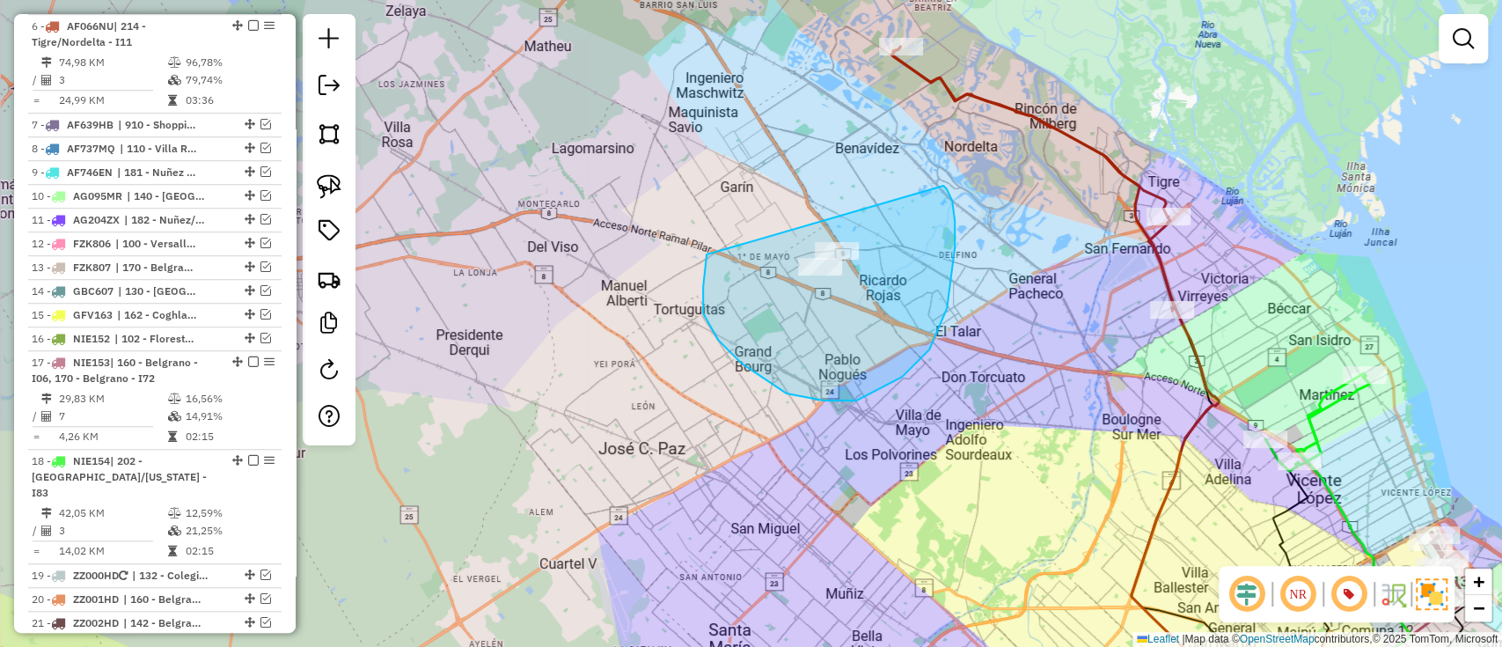
drag, startPoint x: 703, startPoint y: 287, endPoint x: 943, endPoint y: 185, distance: 261.0
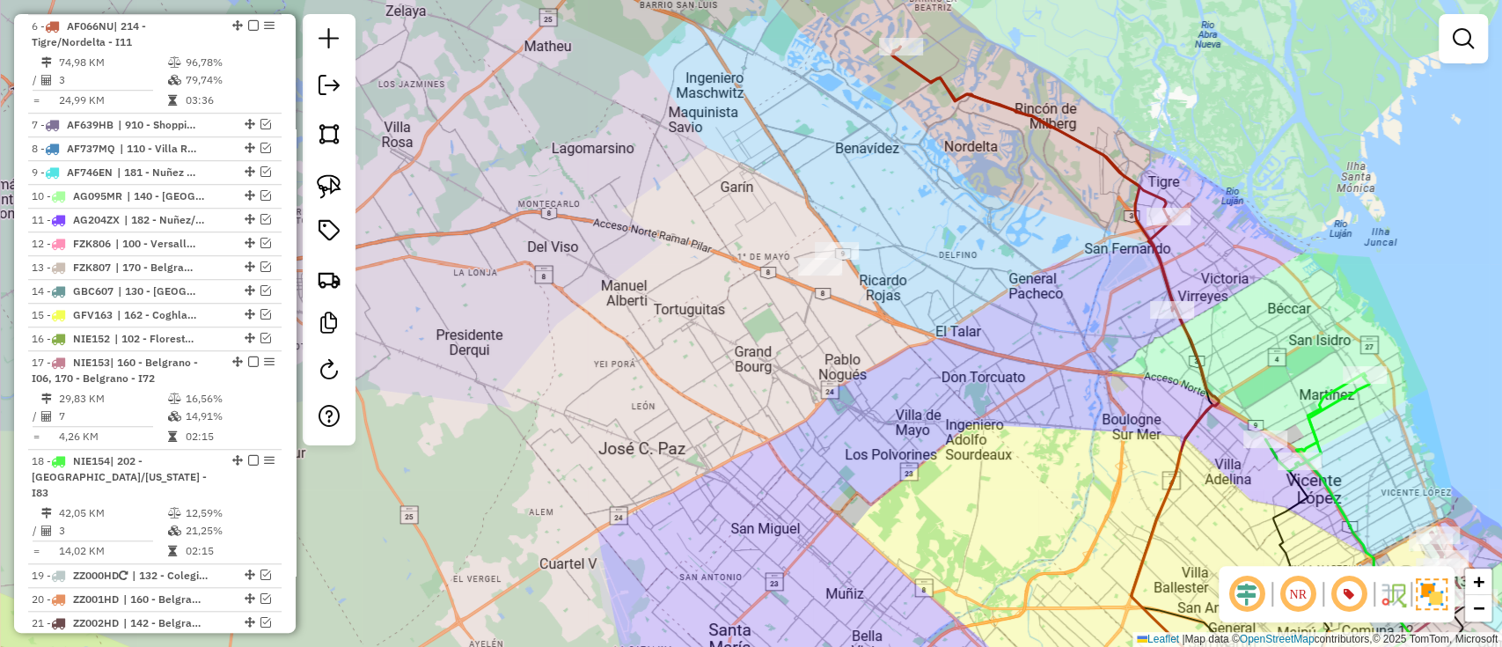
click at [1059, 128] on icon at bounding box center [1032, 179] width 282 height 264
select select "**********"
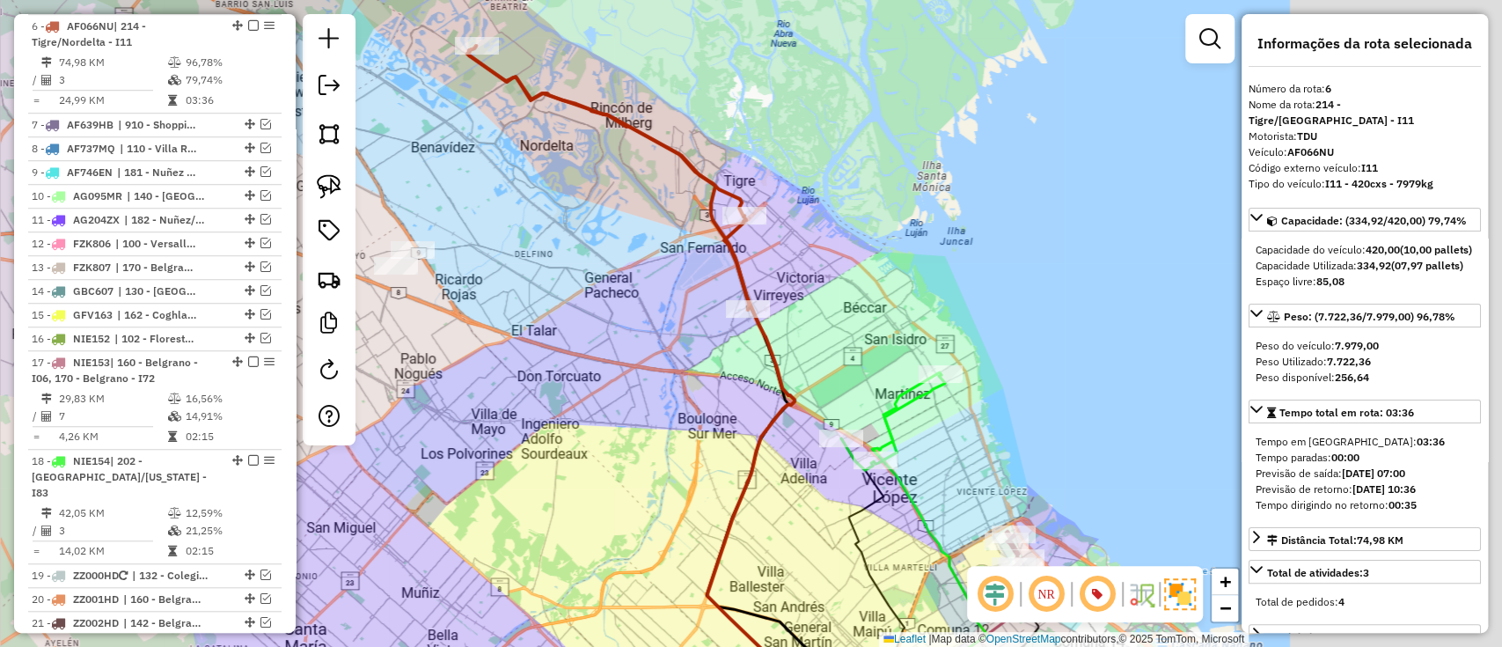
drag, startPoint x: 1024, startPoint y: 224, endPoint x: 588, endPoint y: 232, distance: 436.5
click at [588, 232] on div "Janela de atendimento Grade de atendimento Capacidade Transportadoras Veículos …" at bounding box center [751, 323] width 1502 height 647
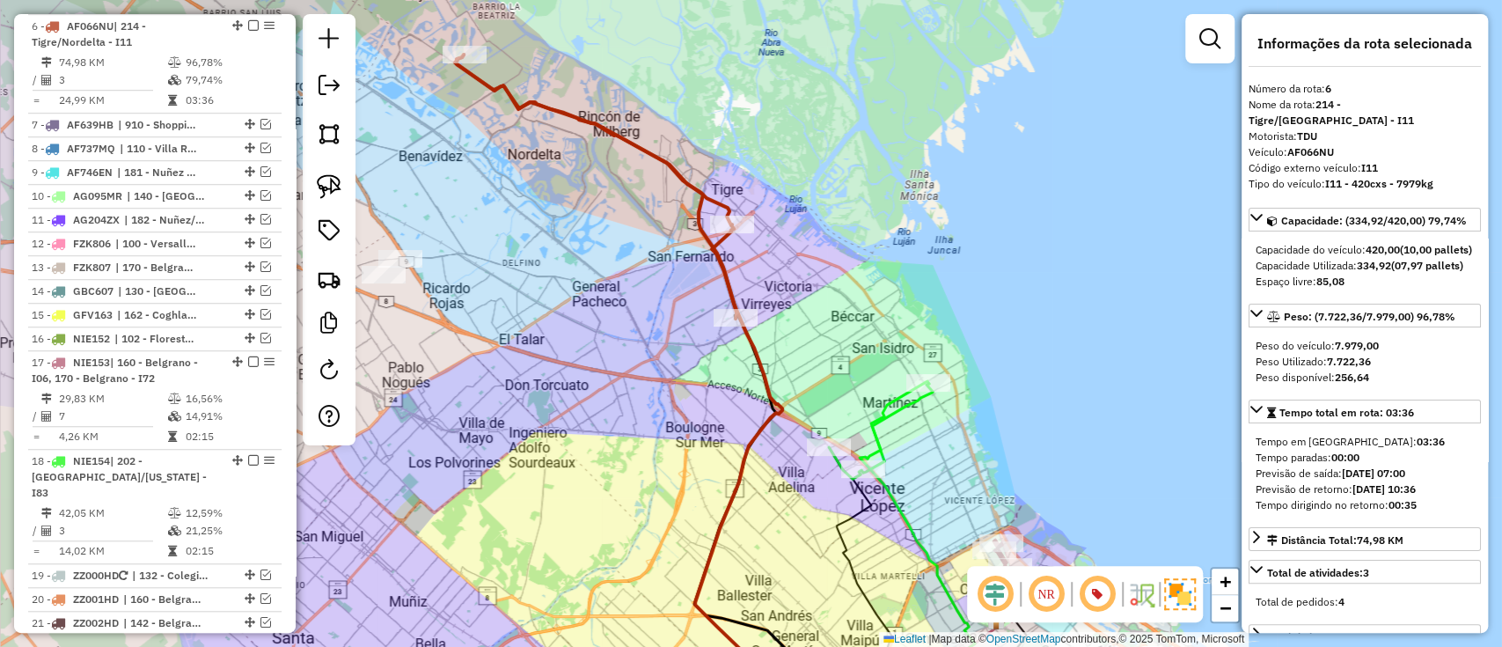
click at [882, 415] on icon at bounding box center [878, 430] width 99 height 98
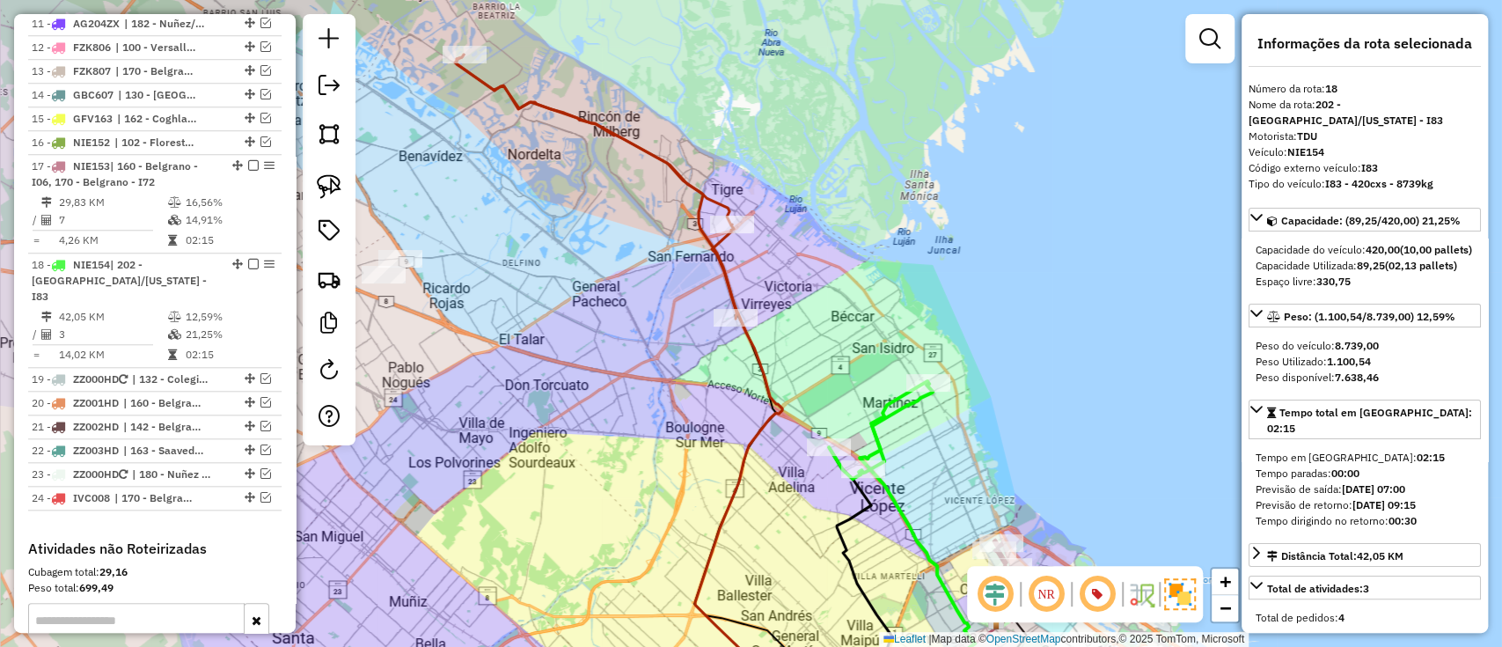
scroll to position [1212, 0]
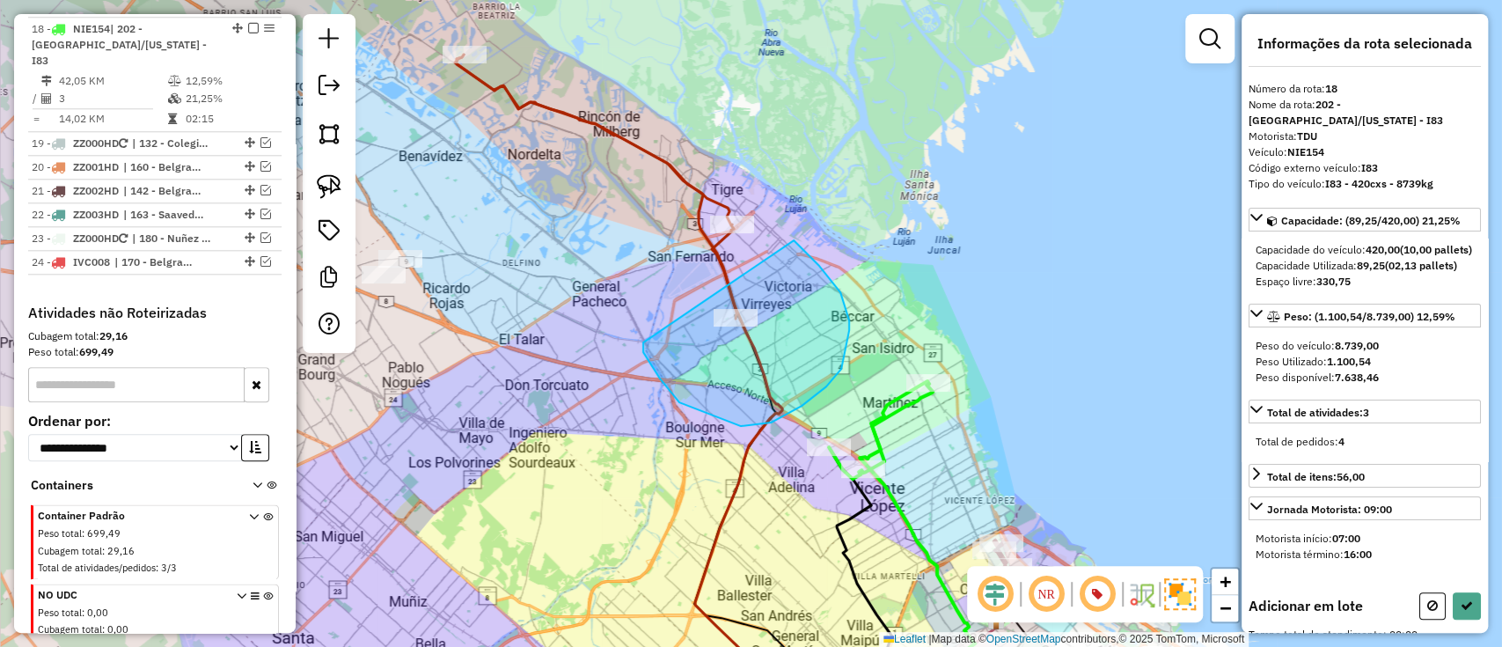
drag, startPoint x: 741, startPoint y: 426, endPoint x: 793, endPoint y: 240, distance: 192.8
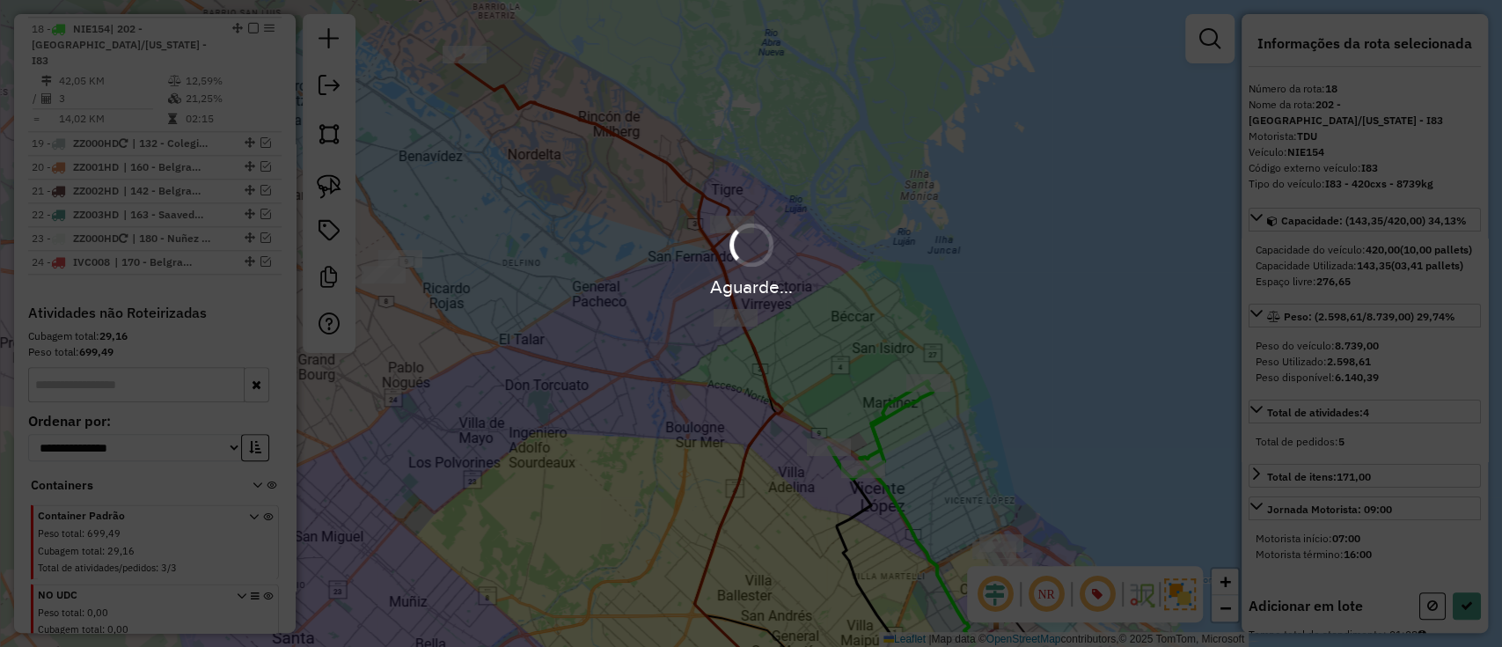
select select "**********"
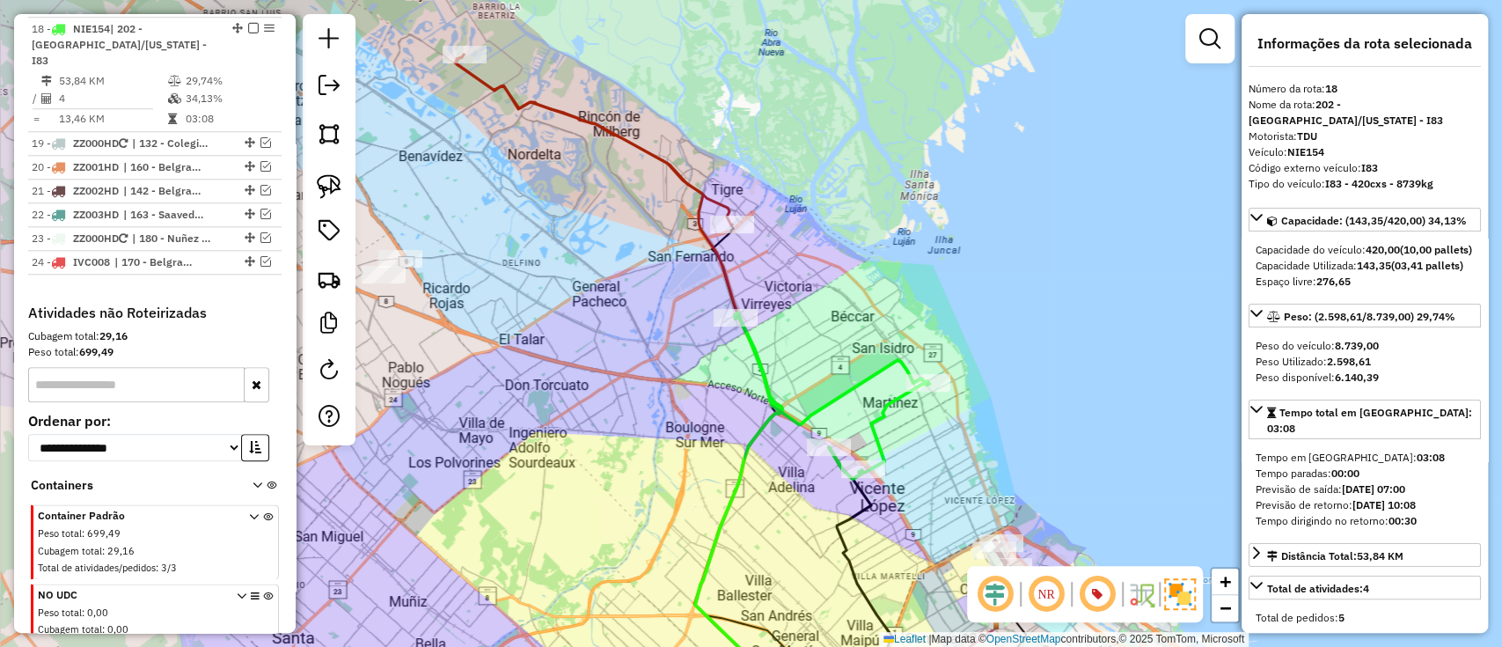
click at [718, 206] on icon at bounding box center [593, 140] width 277 height 171
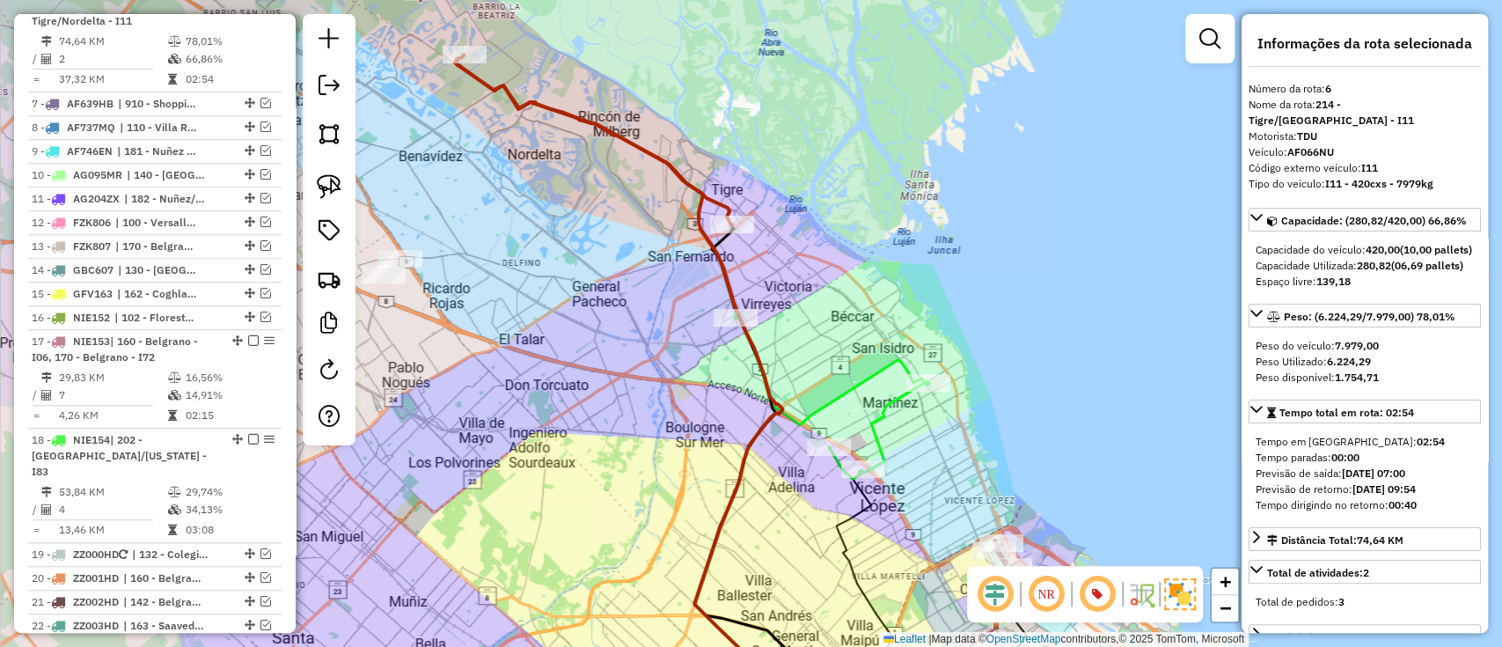
scroll to position [780, 0]
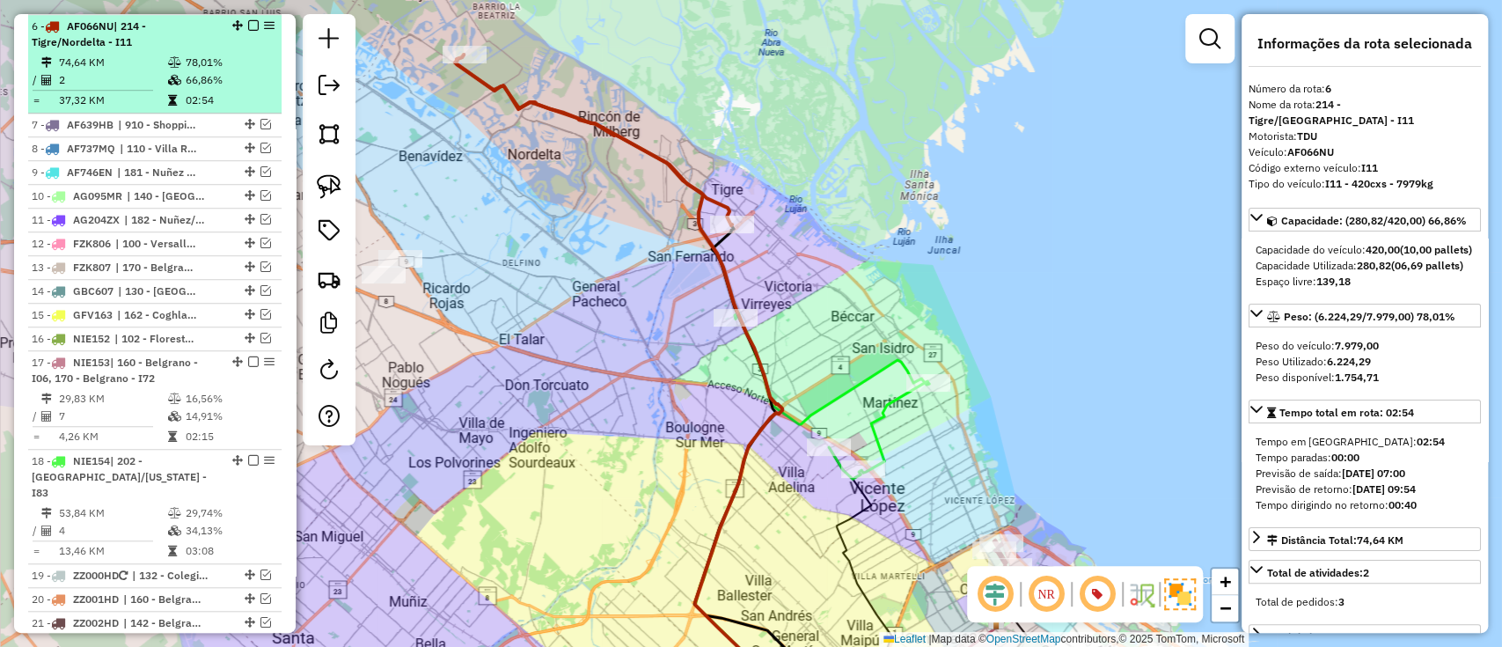
click at [248, 18] on div "6 - AF066NU | 214 - Tigre/Nordelta - I11" at bounding box center [155, 34] width 246 height 32
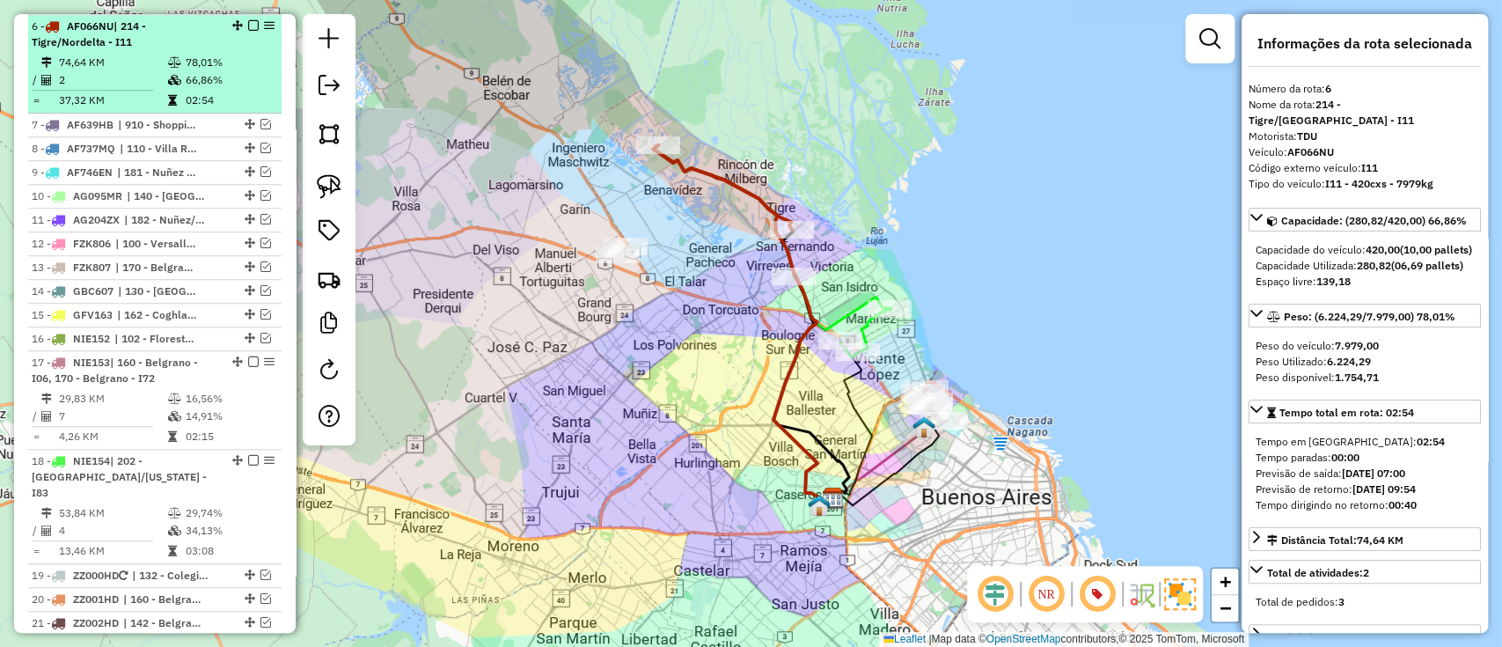
click at [248, 20] on em at bounding box center [253, 25] width 11 height 11
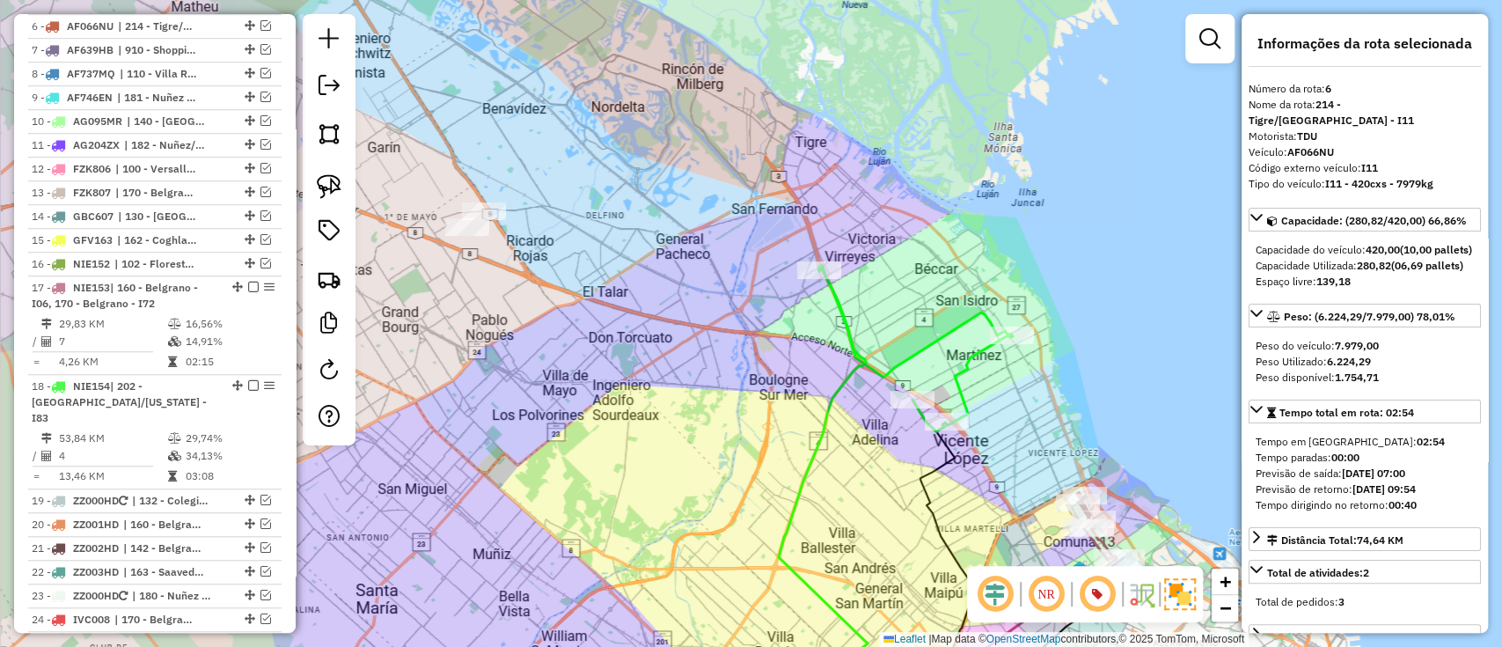
click at [852, 351] on icon at bounding box center [915, 350] width 194 height 164
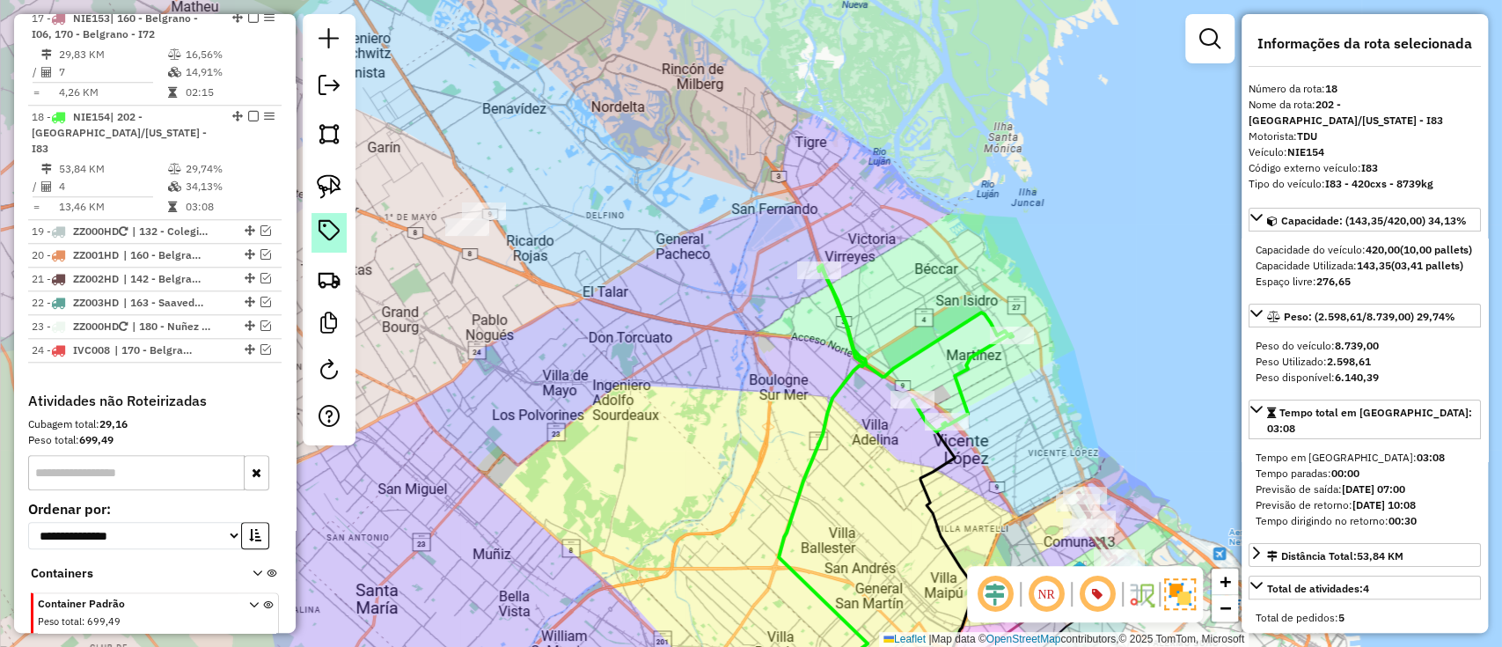
scroll to position [1138, 0]
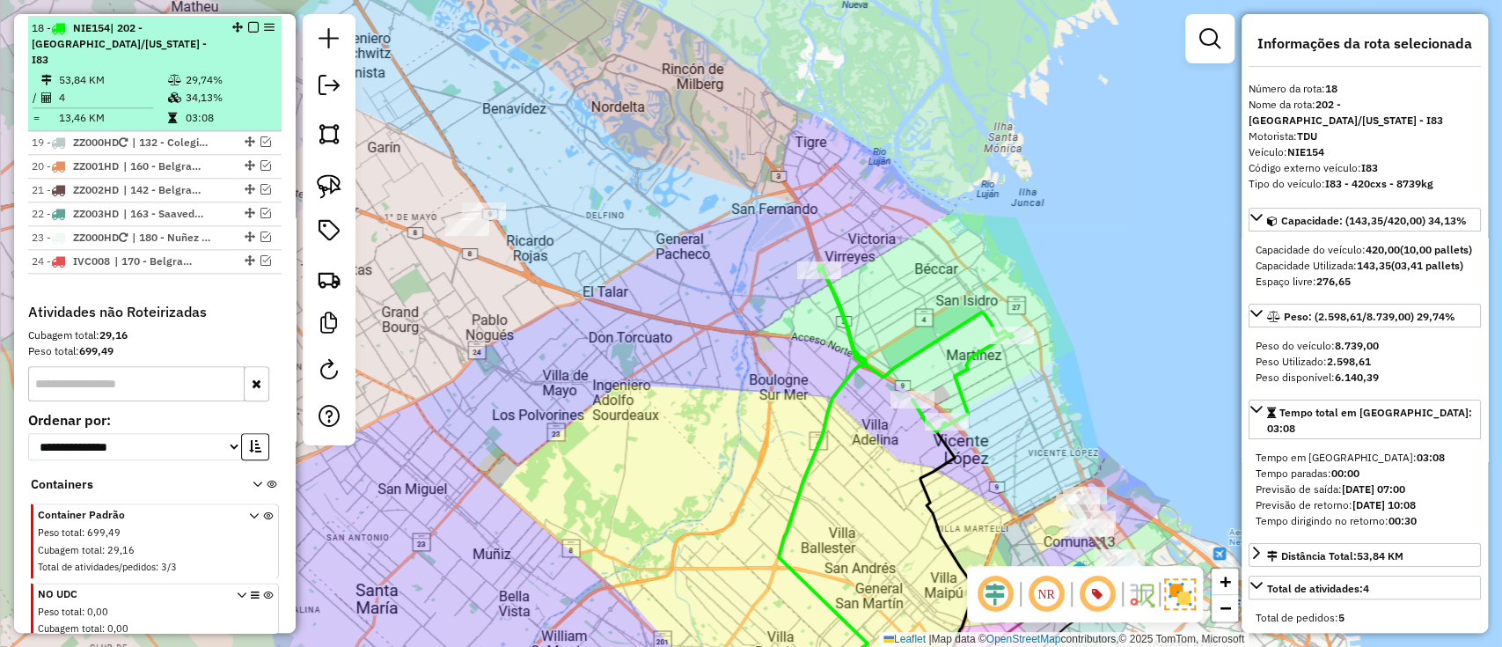
click at [249, 26] on em at bounding box center [253, 27] width 11 height 11
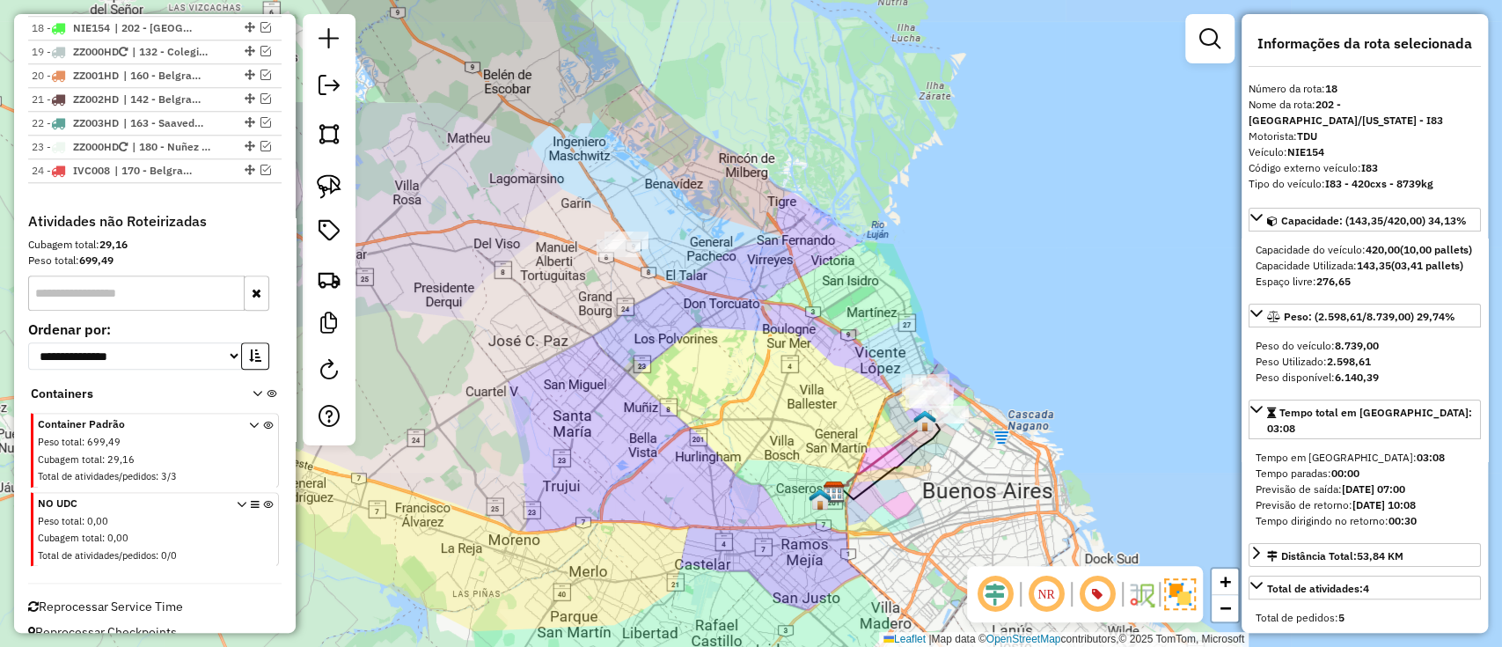
drag, startPoint x: 796, startPoint y: 368, endPoint x: 762, endPoint y: 320, distance: 58.6
click at [762, 320] on div "Janela de atendimento Grade de atendimento Capacidade Transportadoras Veículos …" at bounding box center [751, 323] width 1502 height 647
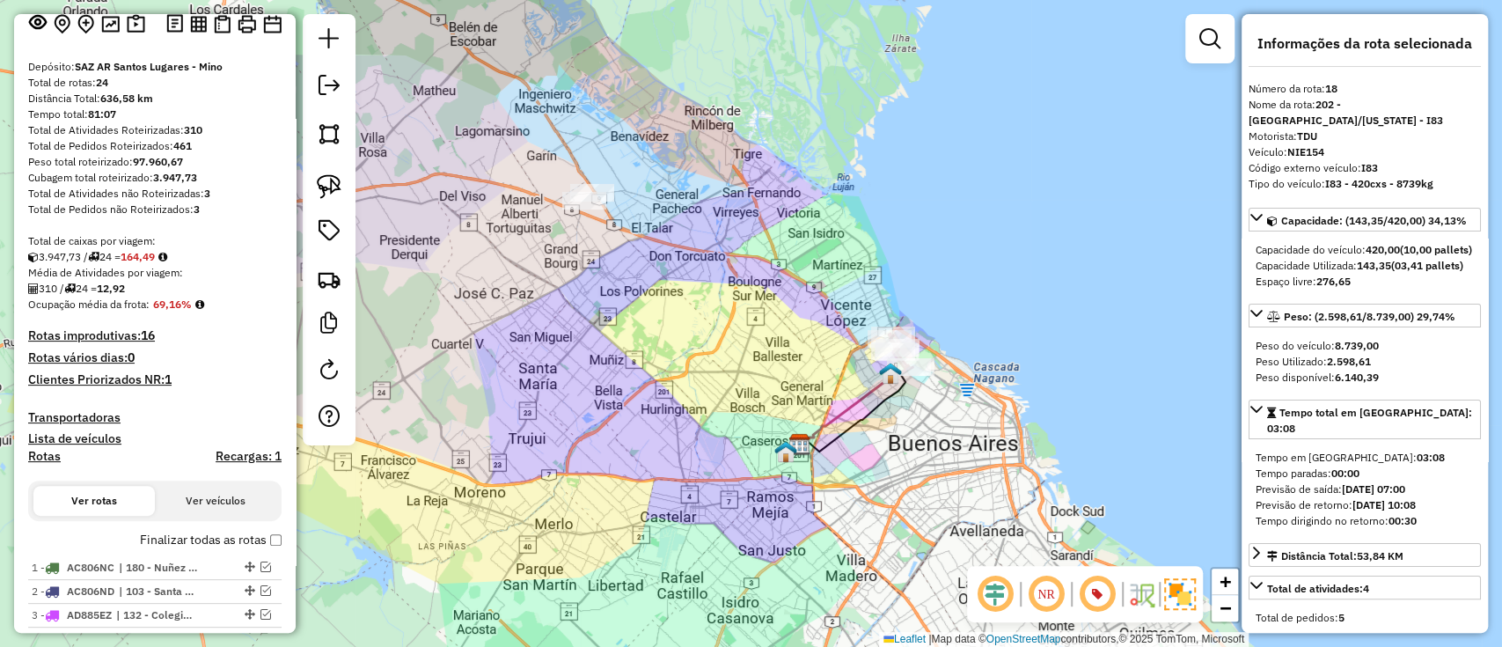
scroll to position [0, 0]
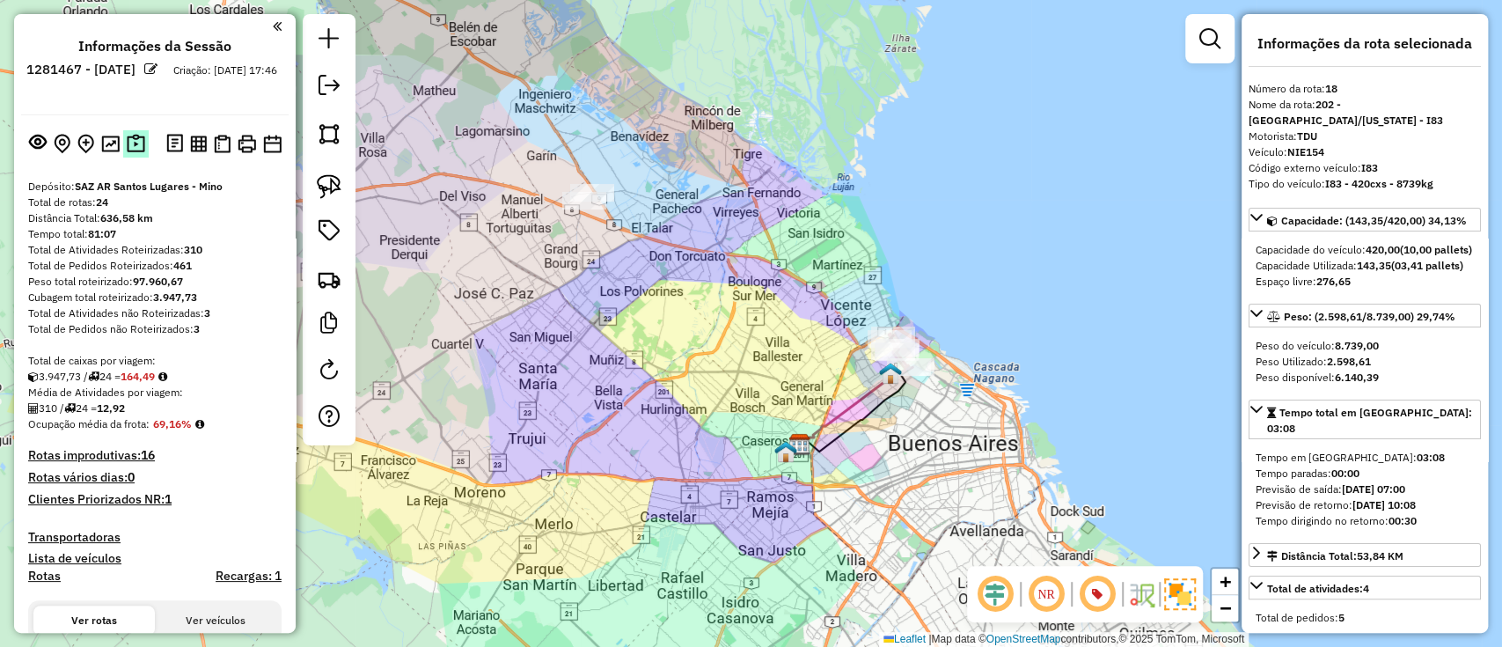
click at [136, 147] on img at bounding box center [136, 144] width 18 height 20
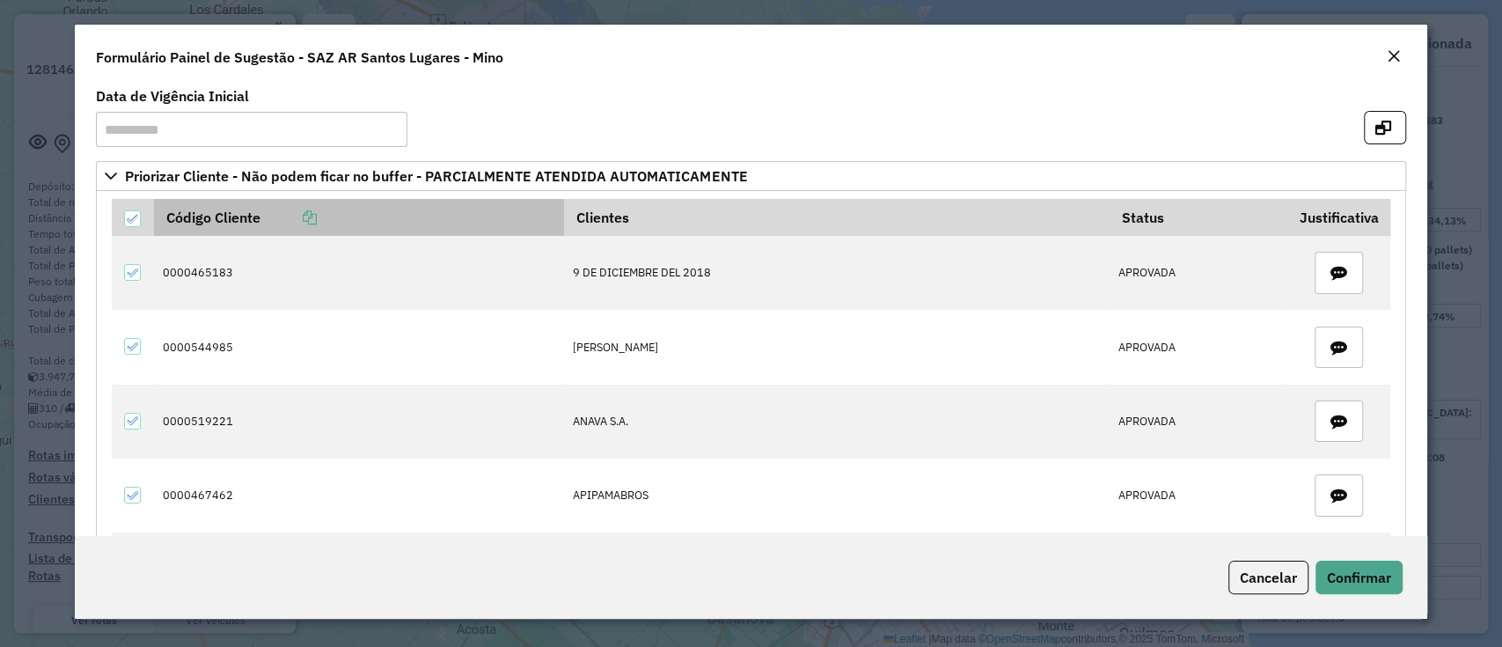
click at [309, 213] on icon at bounding box center [310, 217] width 14 height 14
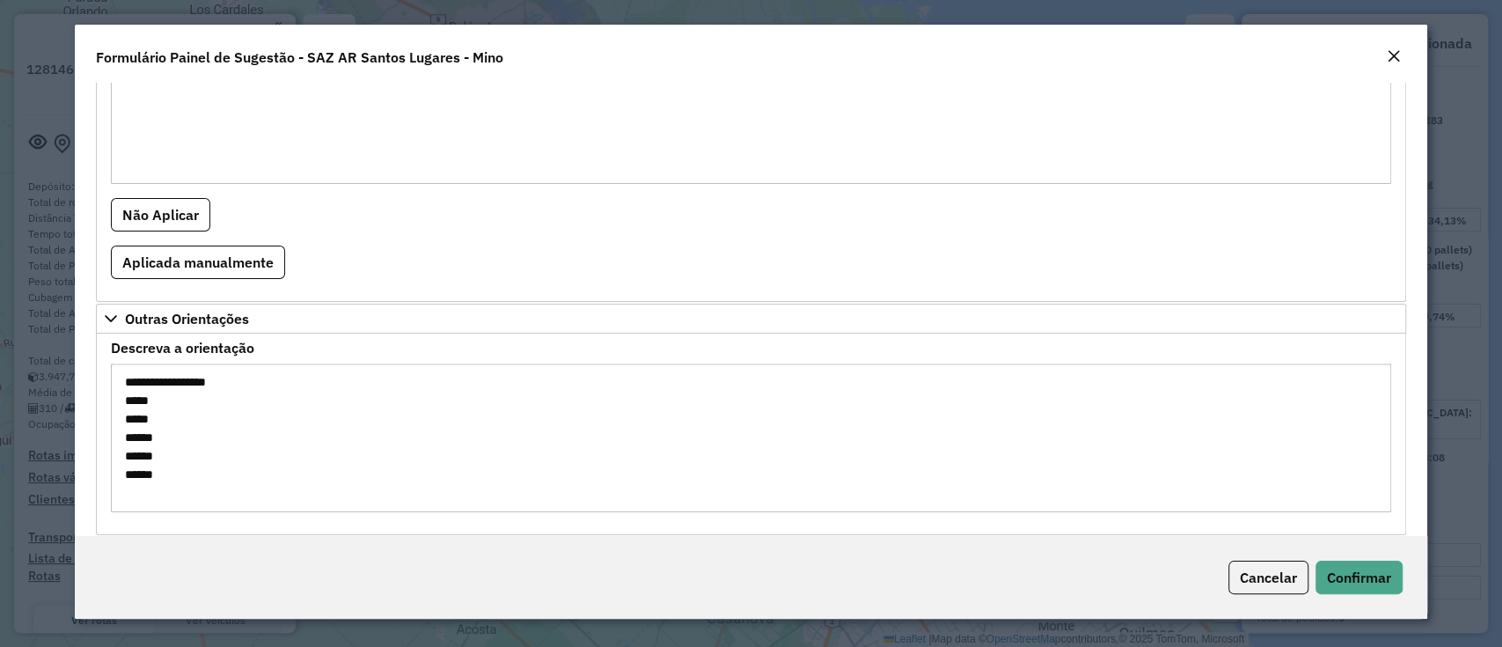
scroll to position [1891, 0]
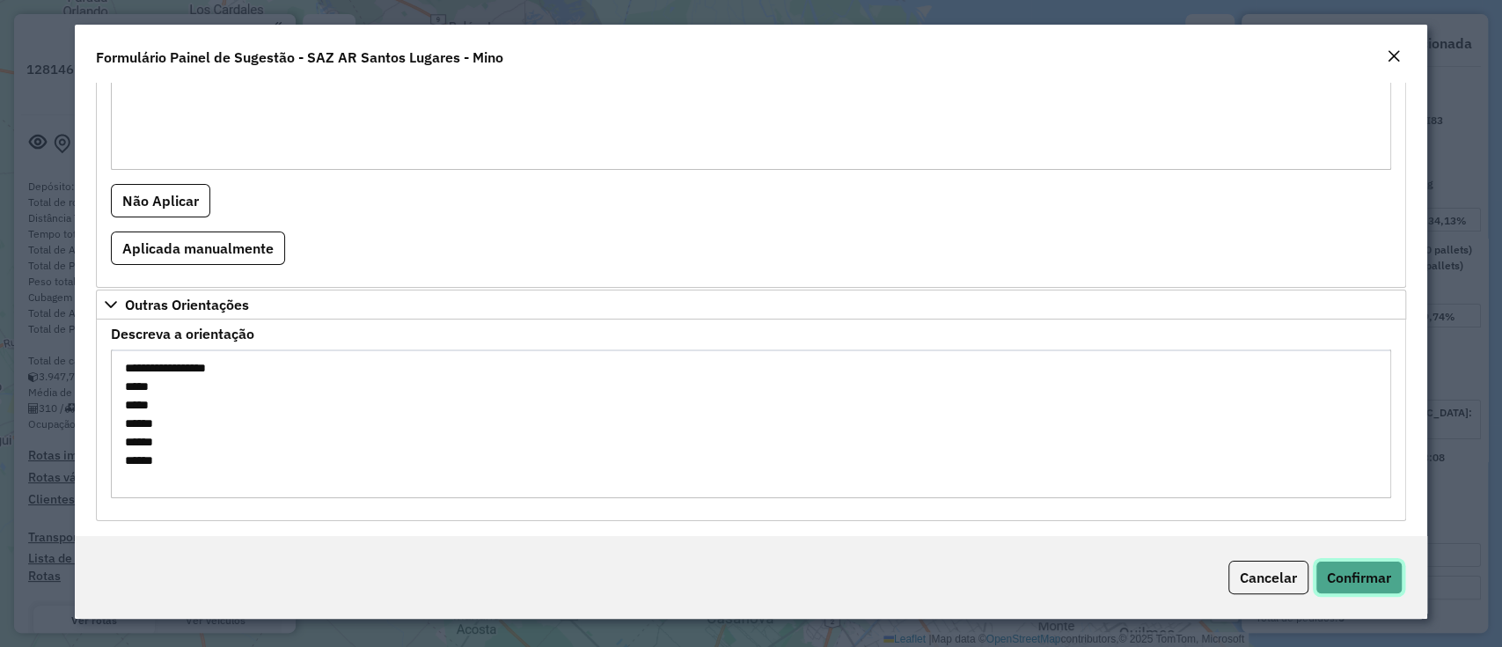
click at [1352, 582] on span "Confirmar" at bounding box center [1359, 577] width 64 height 18
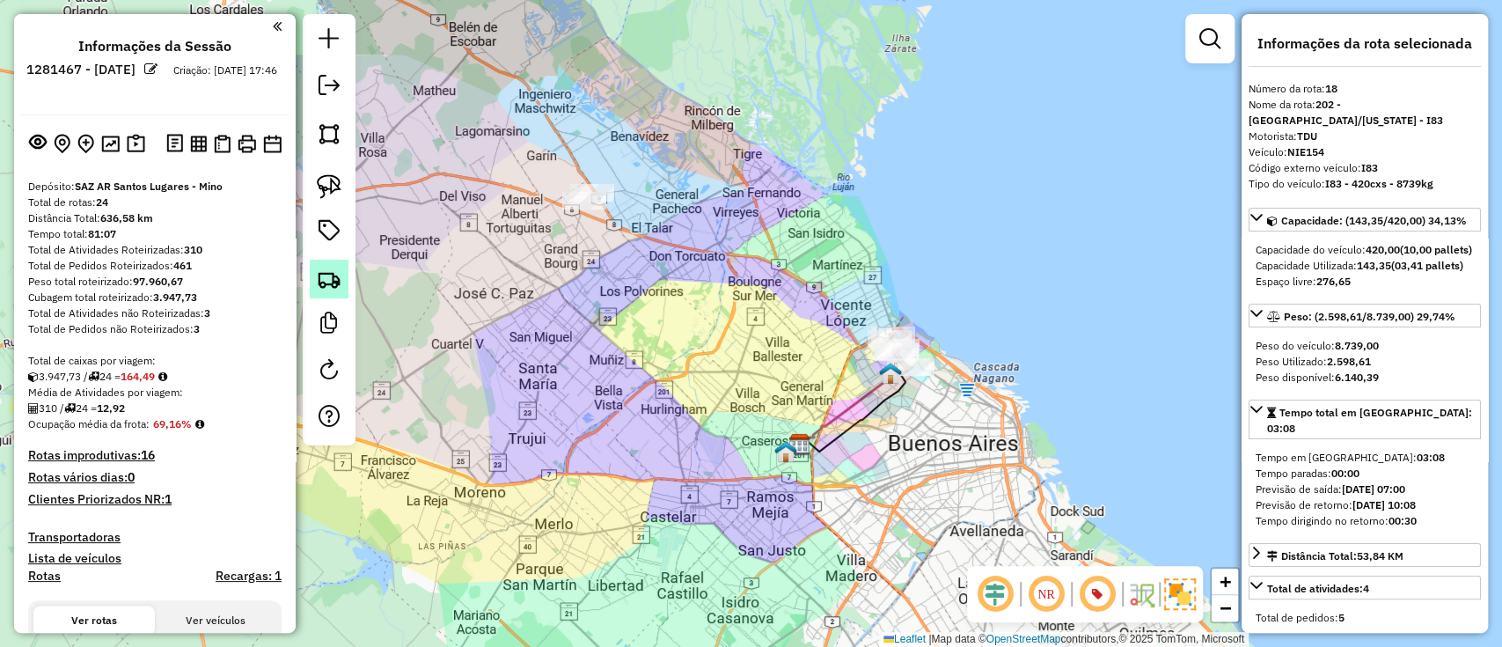
click at [312, 297] on link at bounding box center [329, 279] width 39 height 39
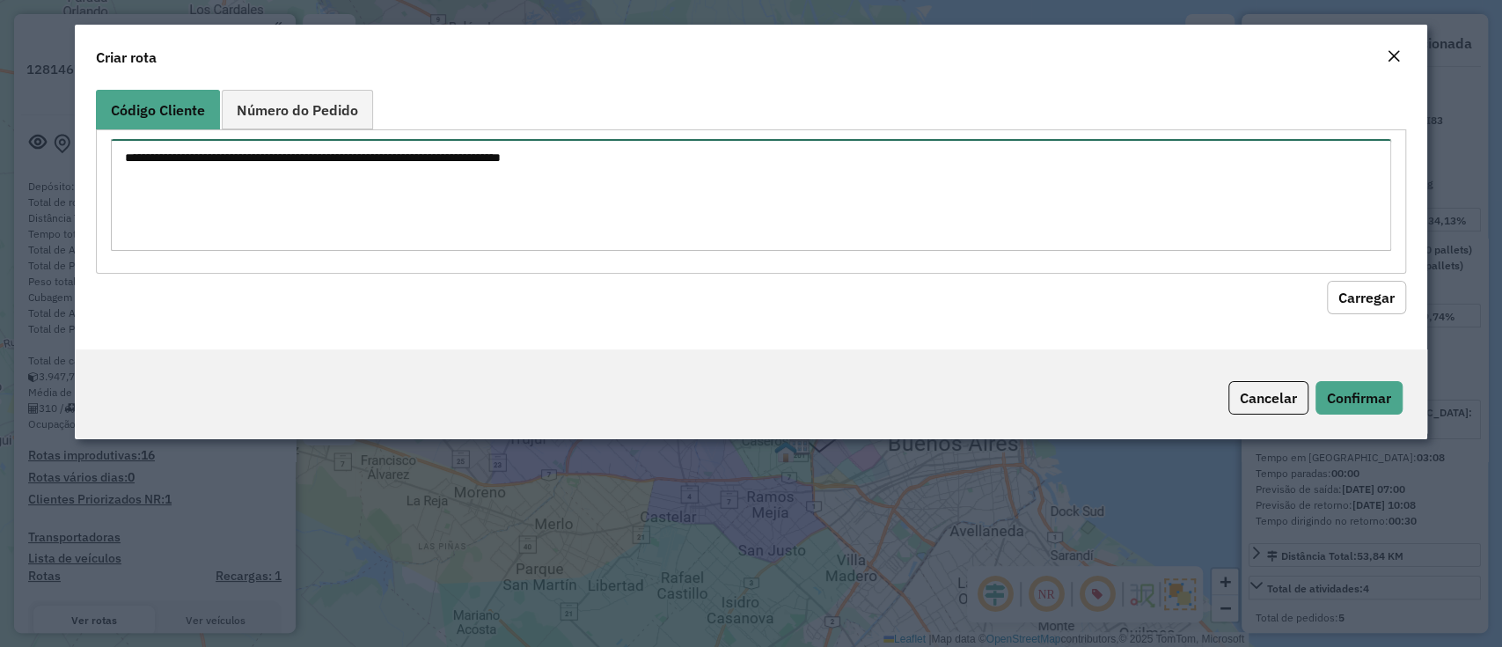
click at [353, 165] on textarea at bounding box center [750, 195] width 1279 height 112
paste textarea "**********"
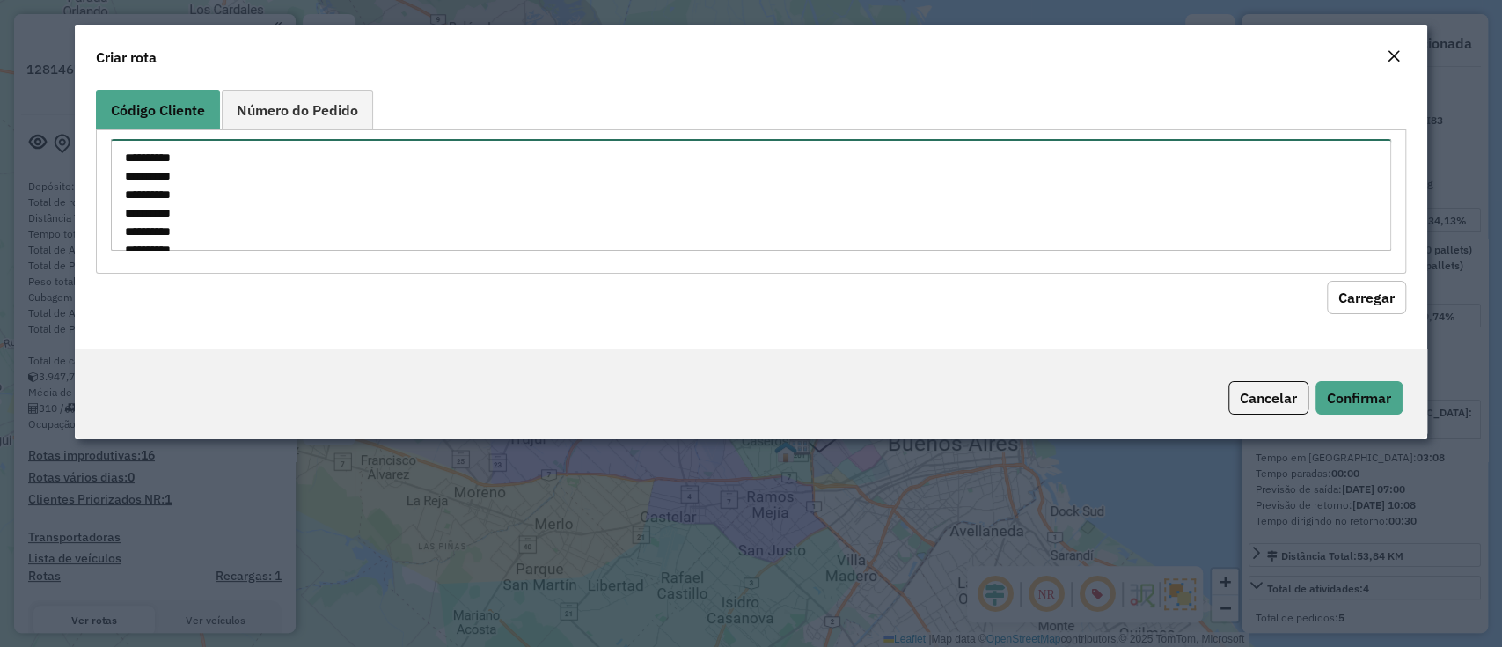
scroll to position [320, 0]
type textarea "**********"
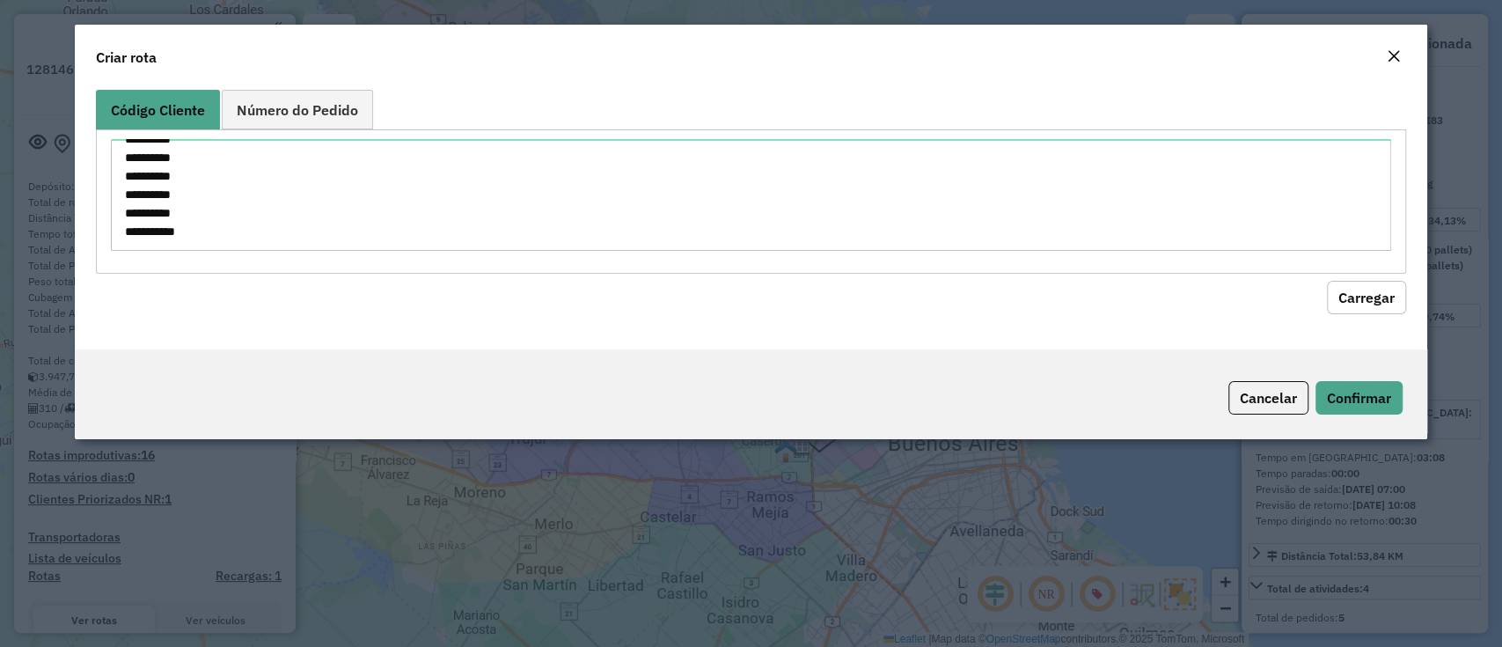
click at [1357, 292] on button "Carregar" at bounding box center [1366, 297] width 79 height 33
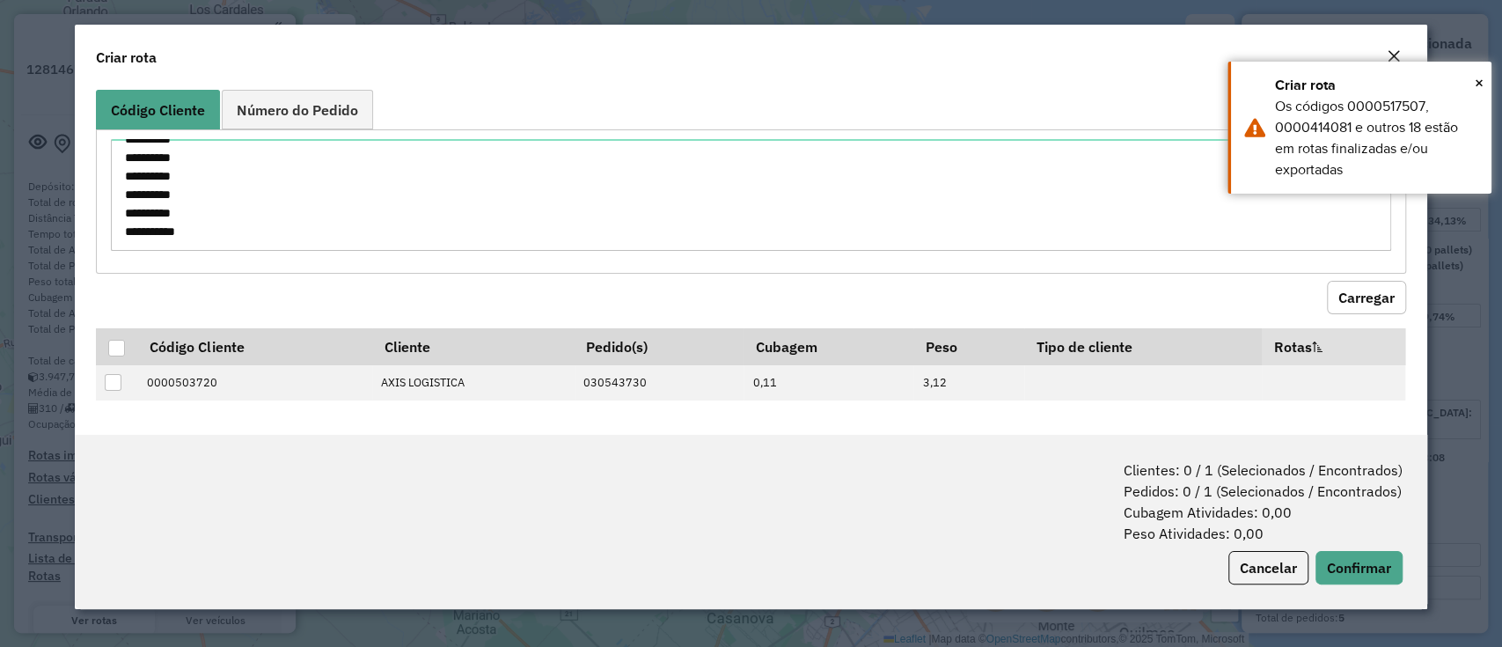
click at [1257, 546] on div "Clientes: 0 / 1 (Selecionados / Encontrados) Pedidos: 0 / 1 (Selecionados / Enc…" at bounding box center [751, 522] width 1352 height 174
click at [1253, 566] on button "Cancelar" at bounding box center [1268, 567] width 80 height 33
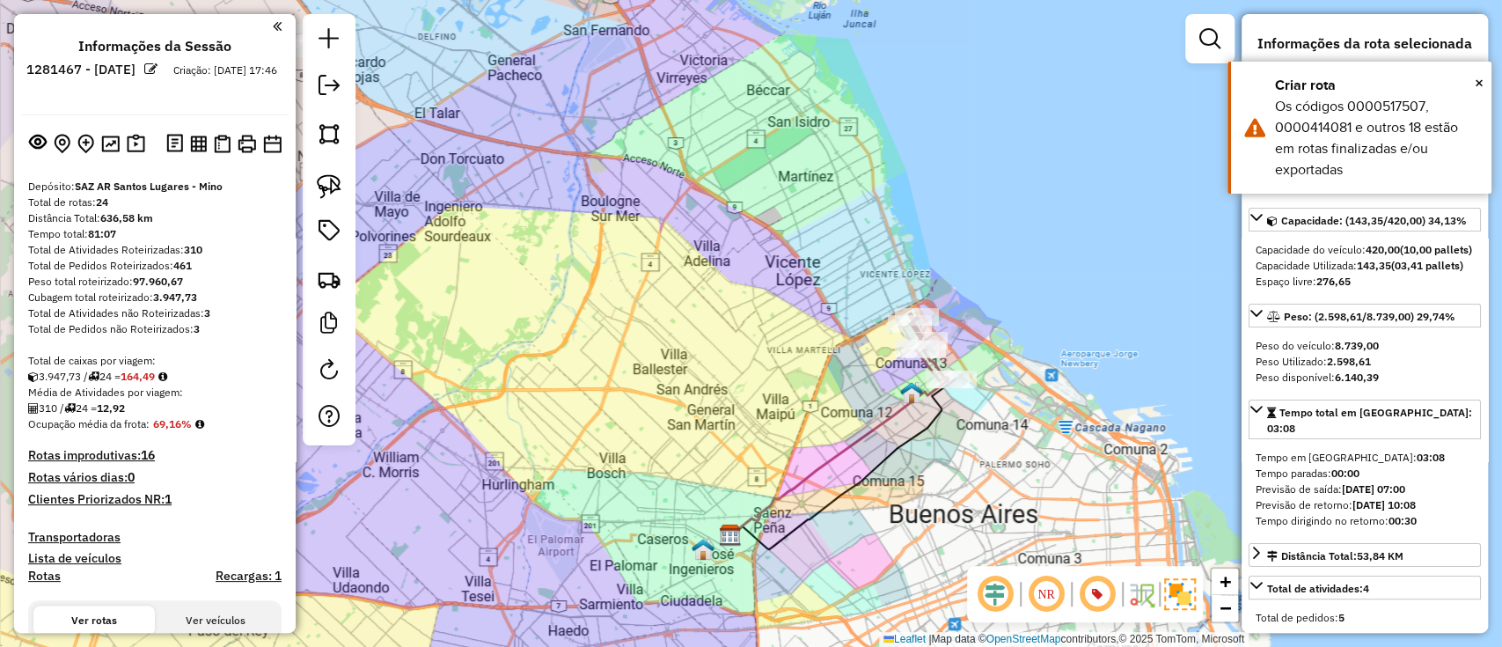
scroll to position [234, 0]
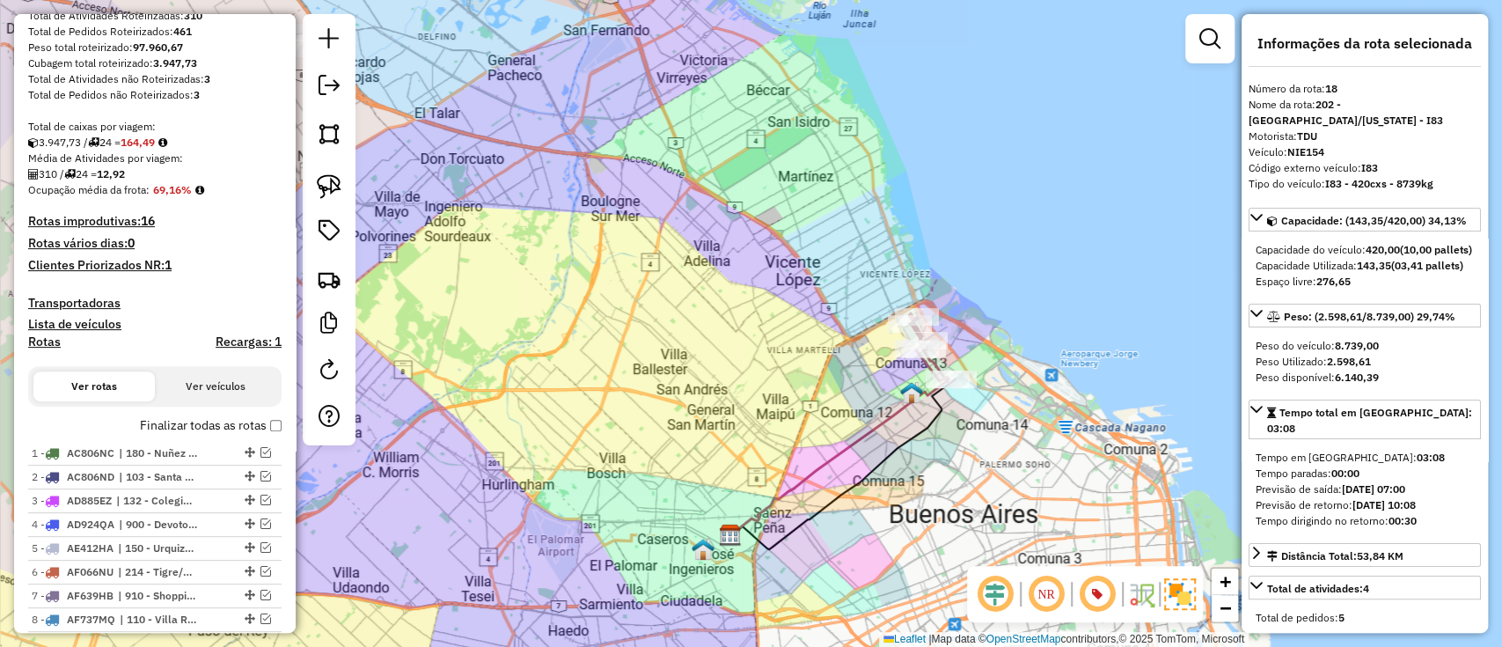
click at [231, 427] on label "Finalizar todas as rotas" at bounding box center [211, 425] width 142 height 18
click at [187, 419] on label "Finalizar todas as rotas" at bounding box center [211, 425] width 142 height 18
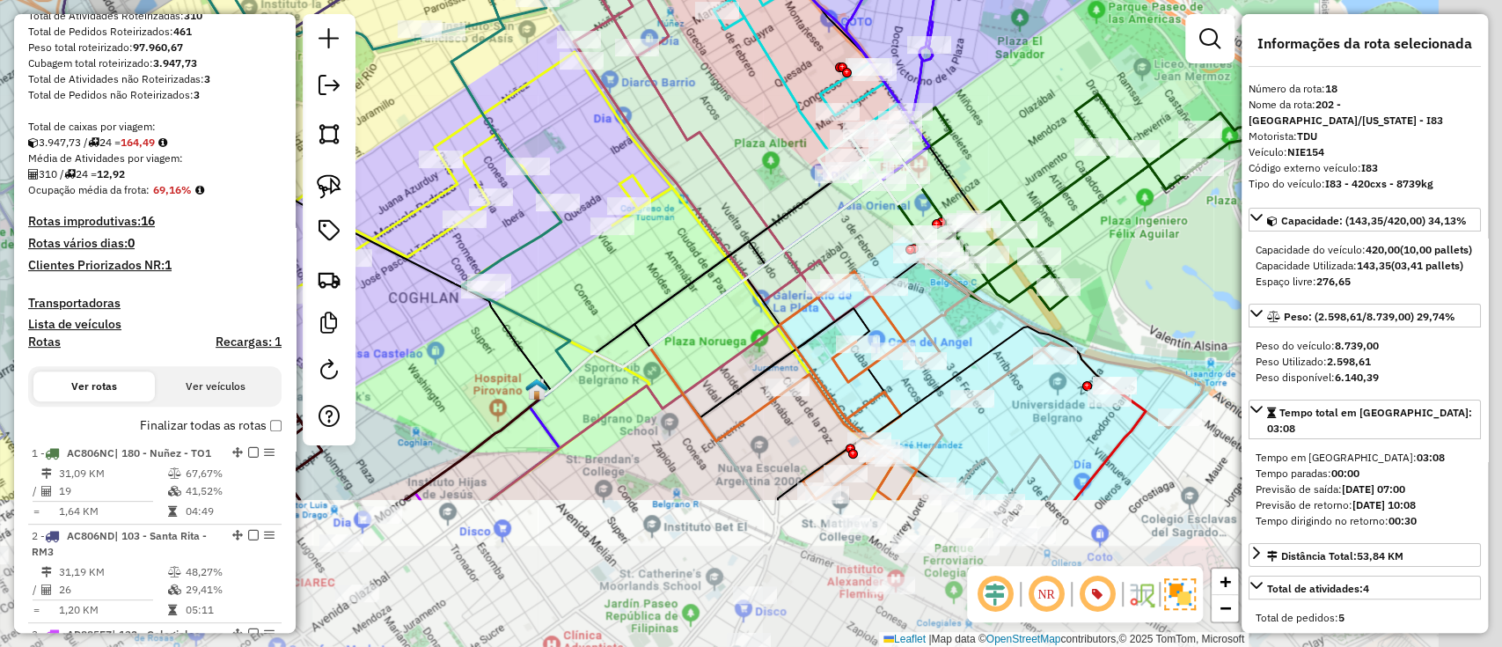
drag, startPoint x: 999, startPoint y: 381, endPoint x: 728, endPoint y: 170, distance: 343.6
click at [728, 170] on icon at bounding box center [700, 39] width 370 height 563
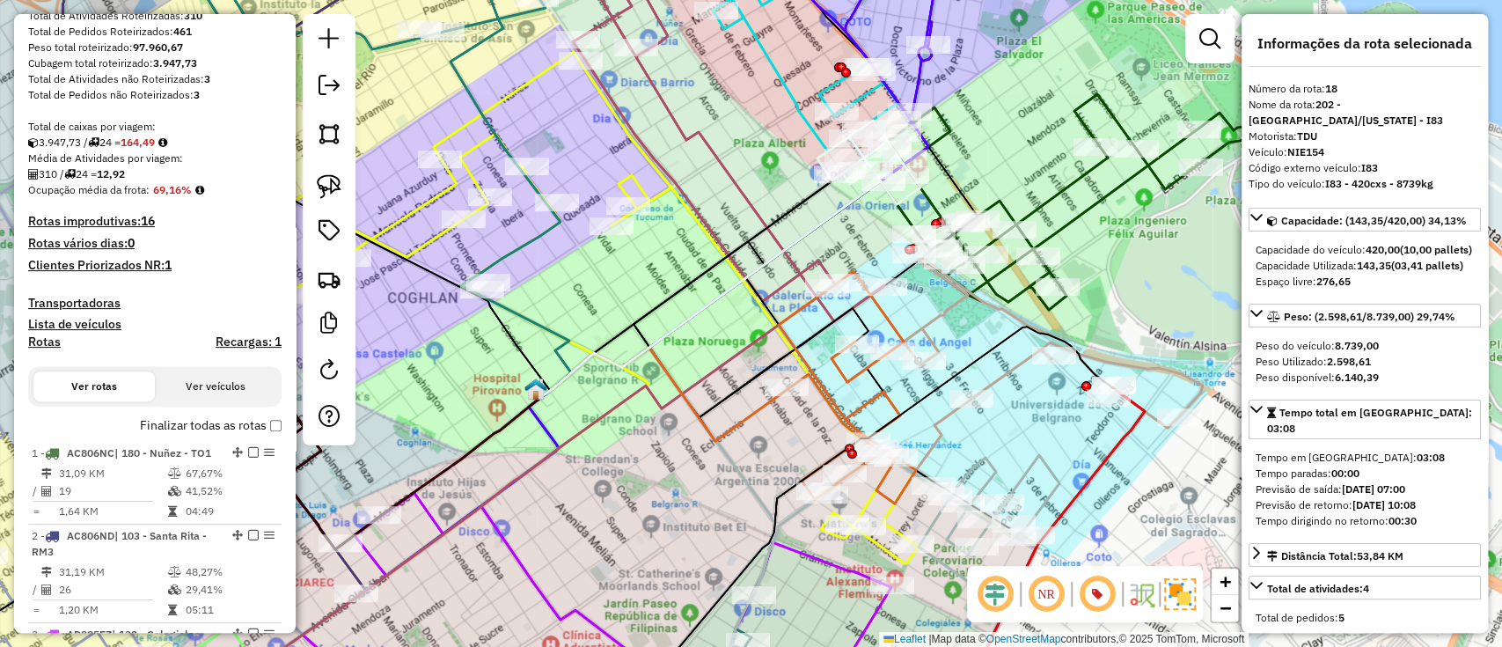
click at [1000, 372] on icon at bounding box center [1047, 399] width 312 height 282
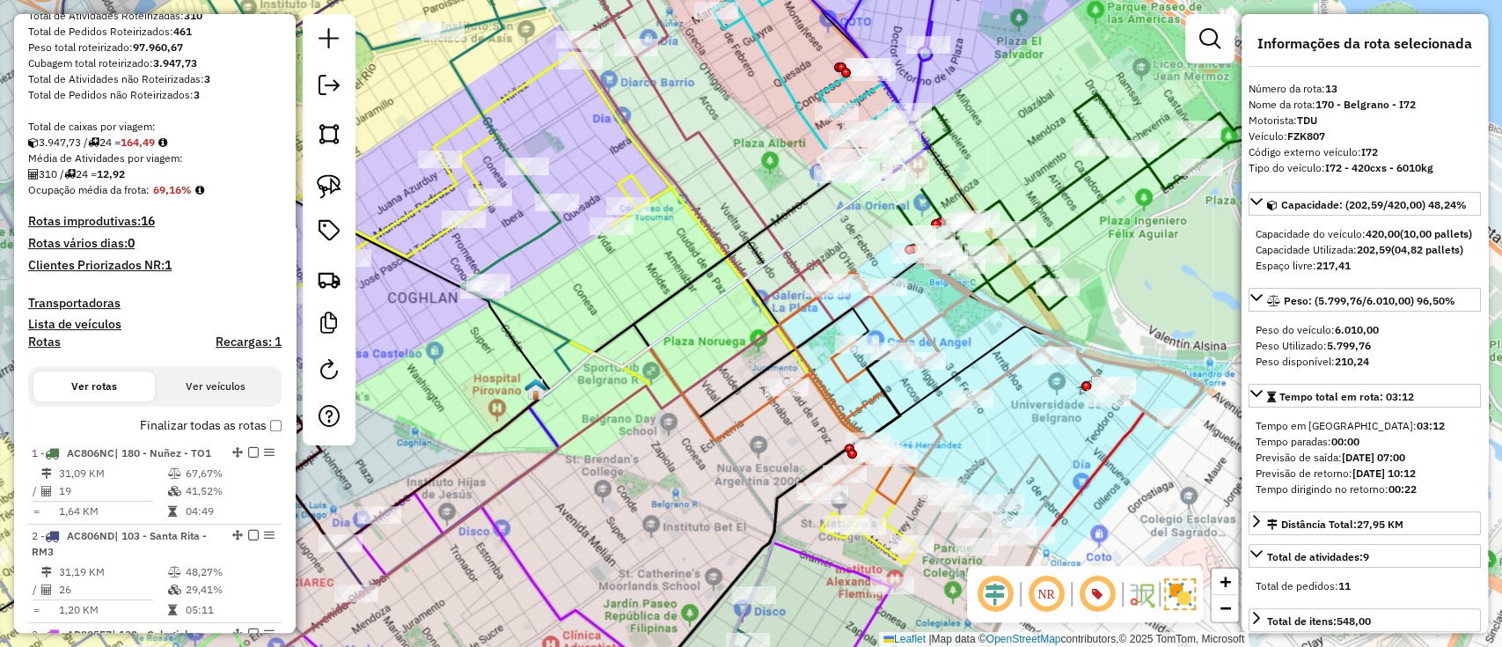
scroll to position [1810, 0]
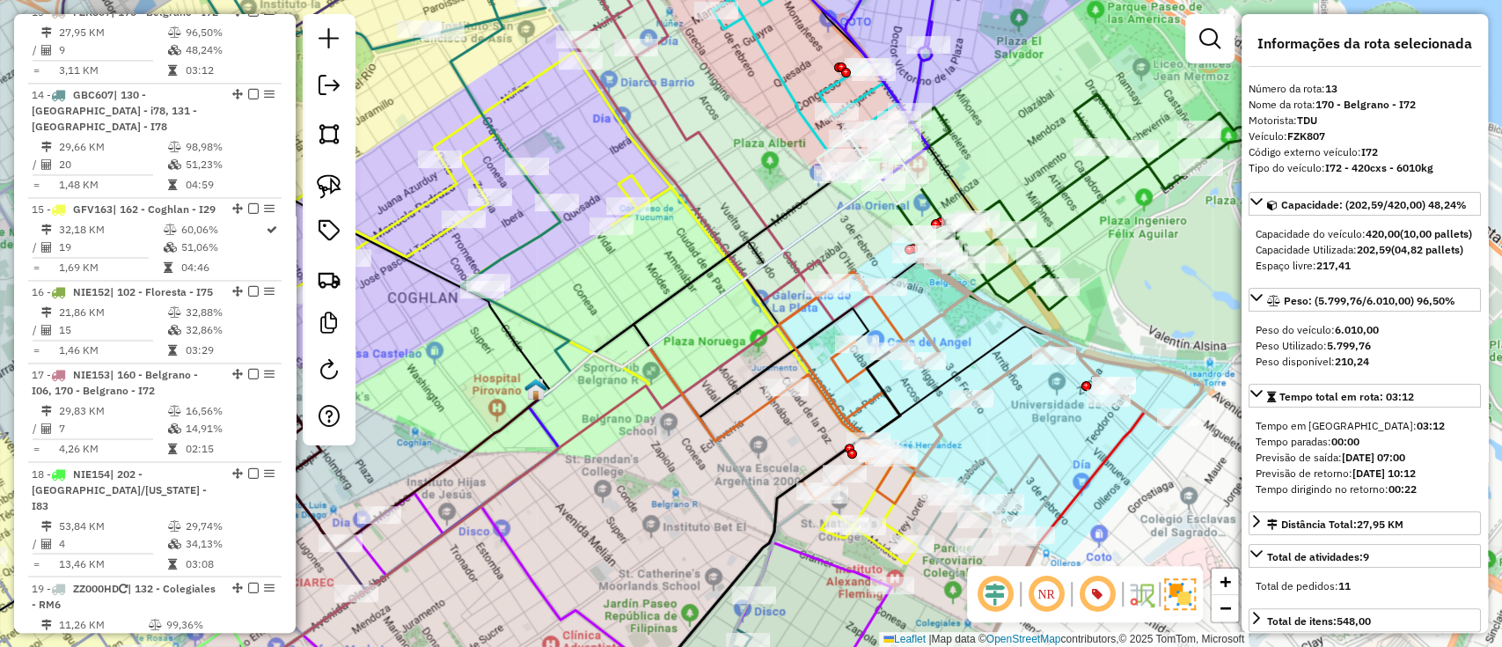
click at [797, 259] on icon at bounding box center [729, 128] width 312 height 386
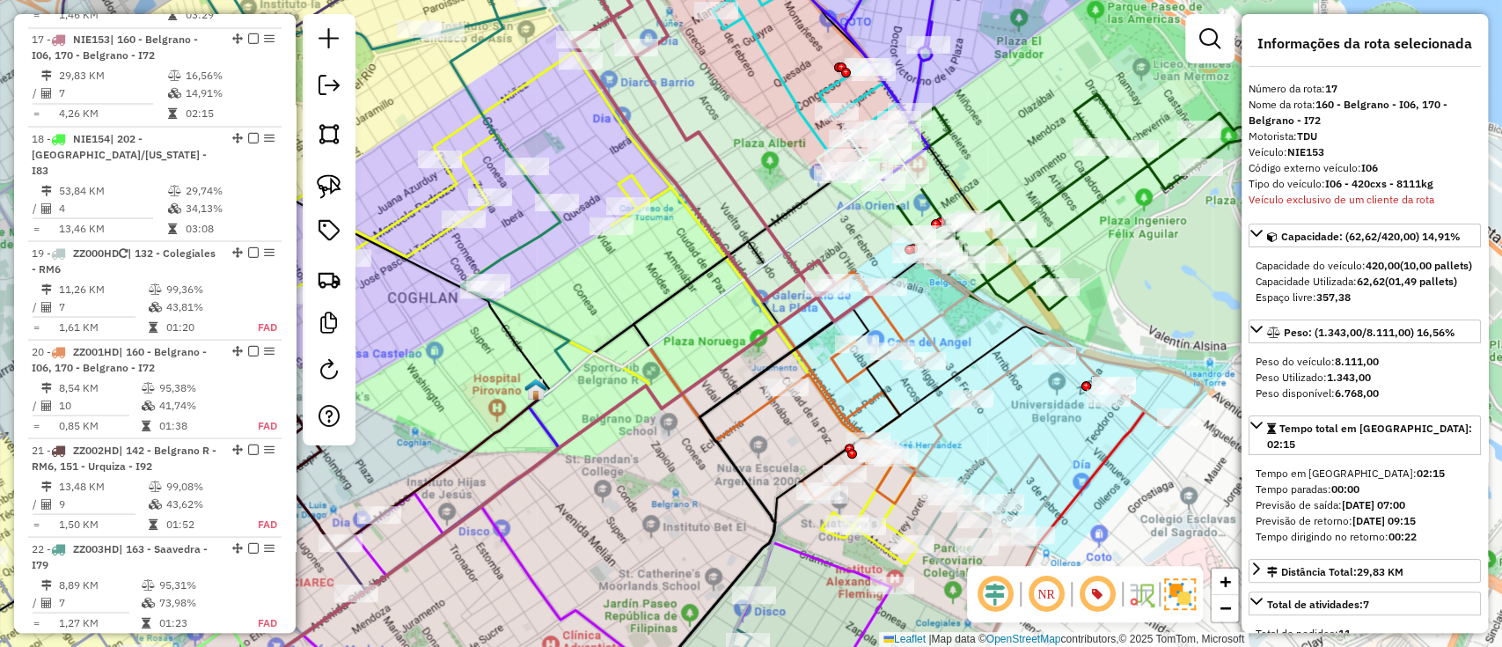
scroll to position [2204, 0]
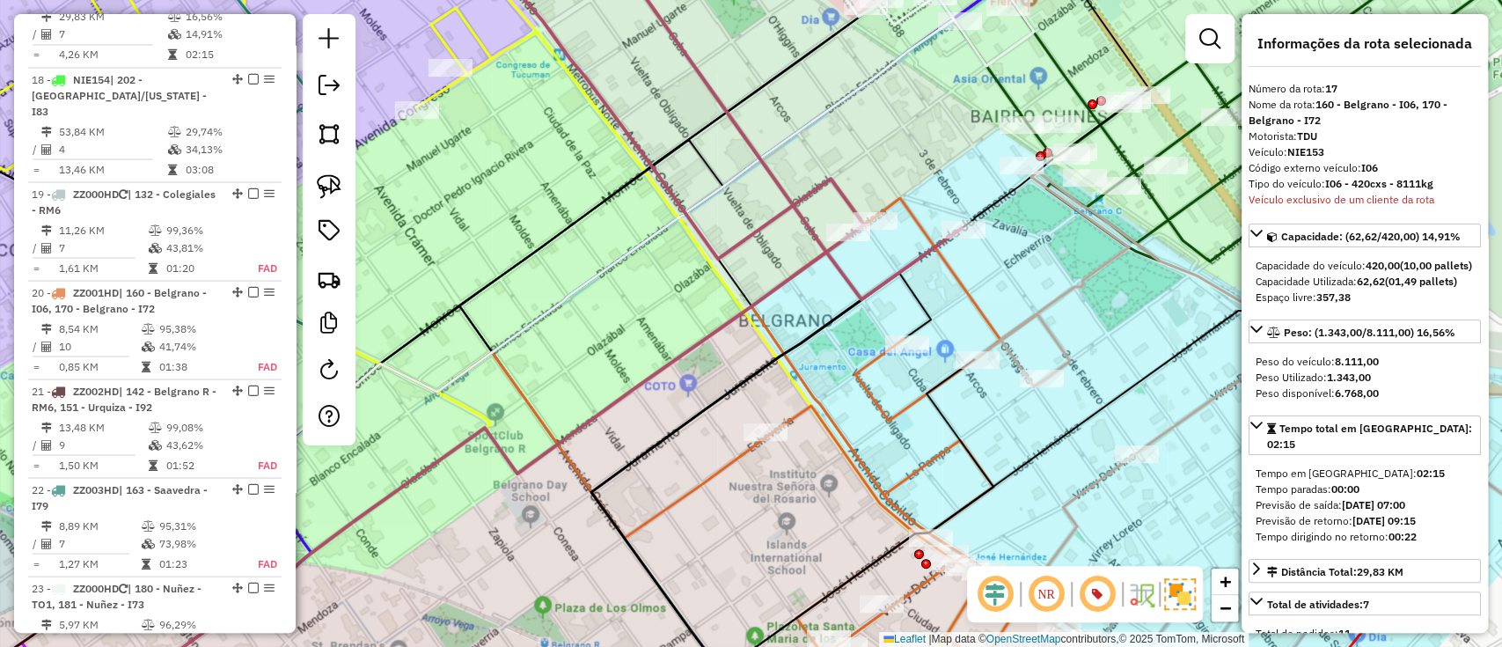
click at [854, 276] on icon at bounding box center [715, 117] width 493 height 364
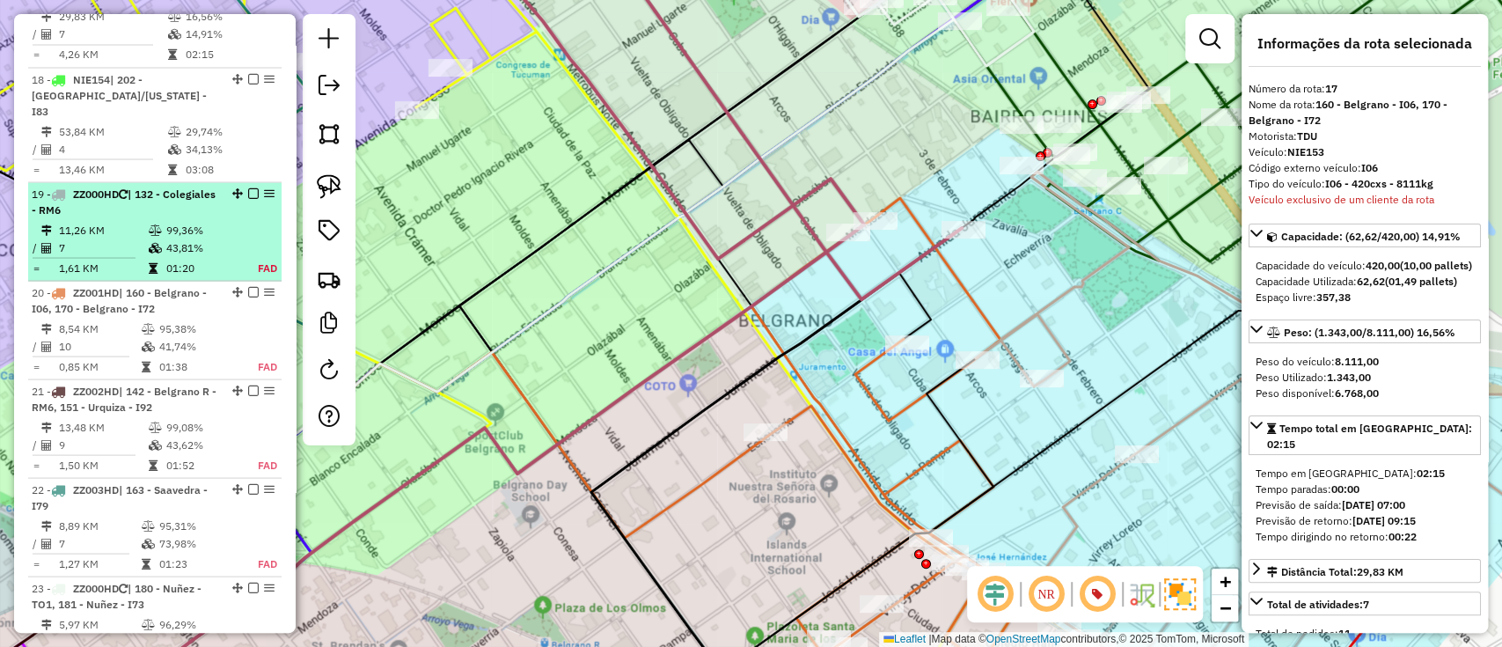
click at [248, 198] on em at bounding box center [253, 192] width 11 height 11
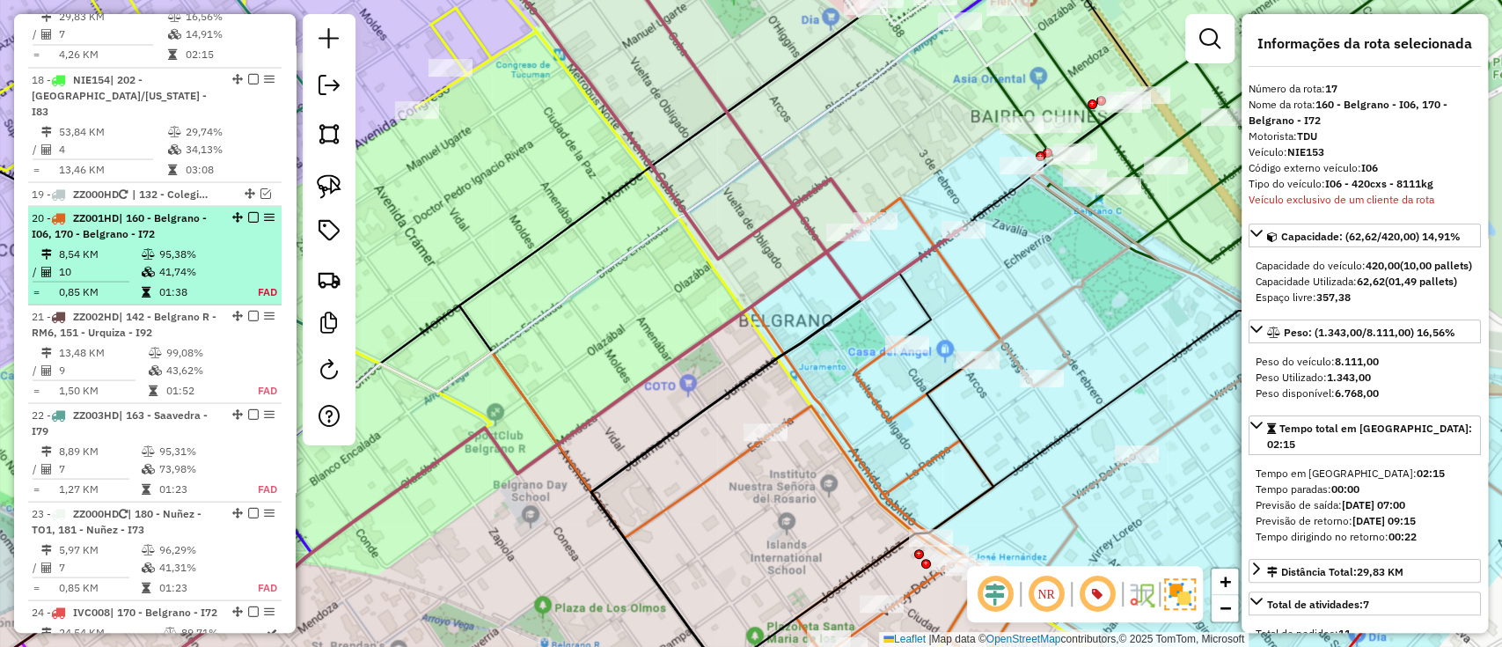
click at [250, 222] on em at bounding box center [253, 216] width 11 height 11
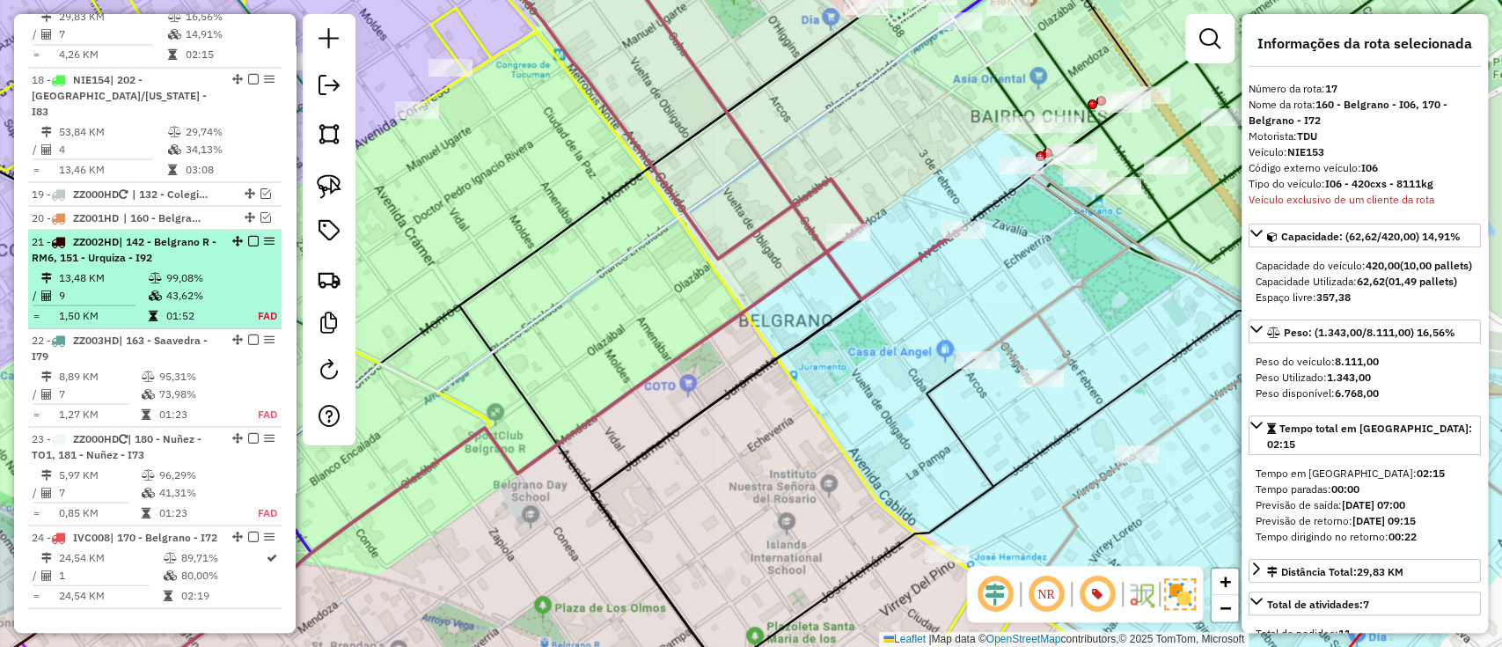
click at [253, 246] on em at bounding box center [253, 240] width 11 height 11
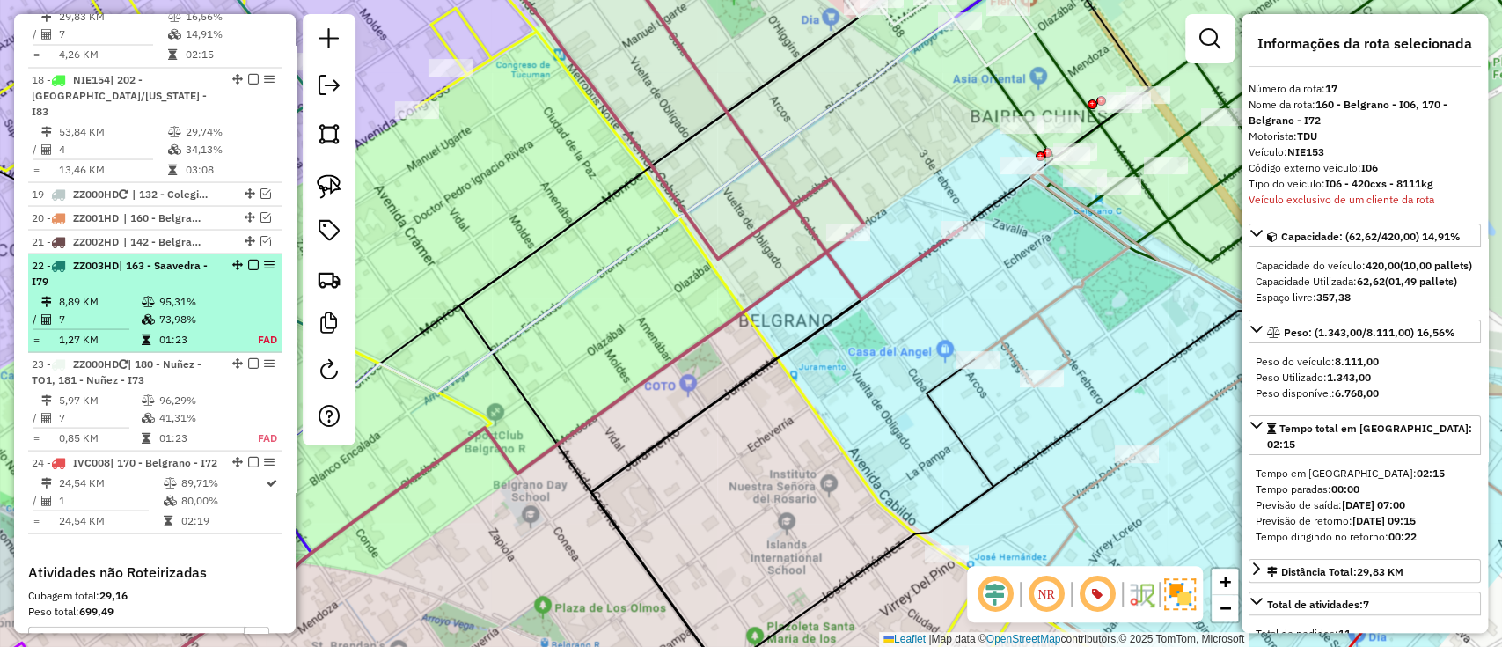
click at [250, 269] on em at bounding box center [253, 264] width 11 height 11
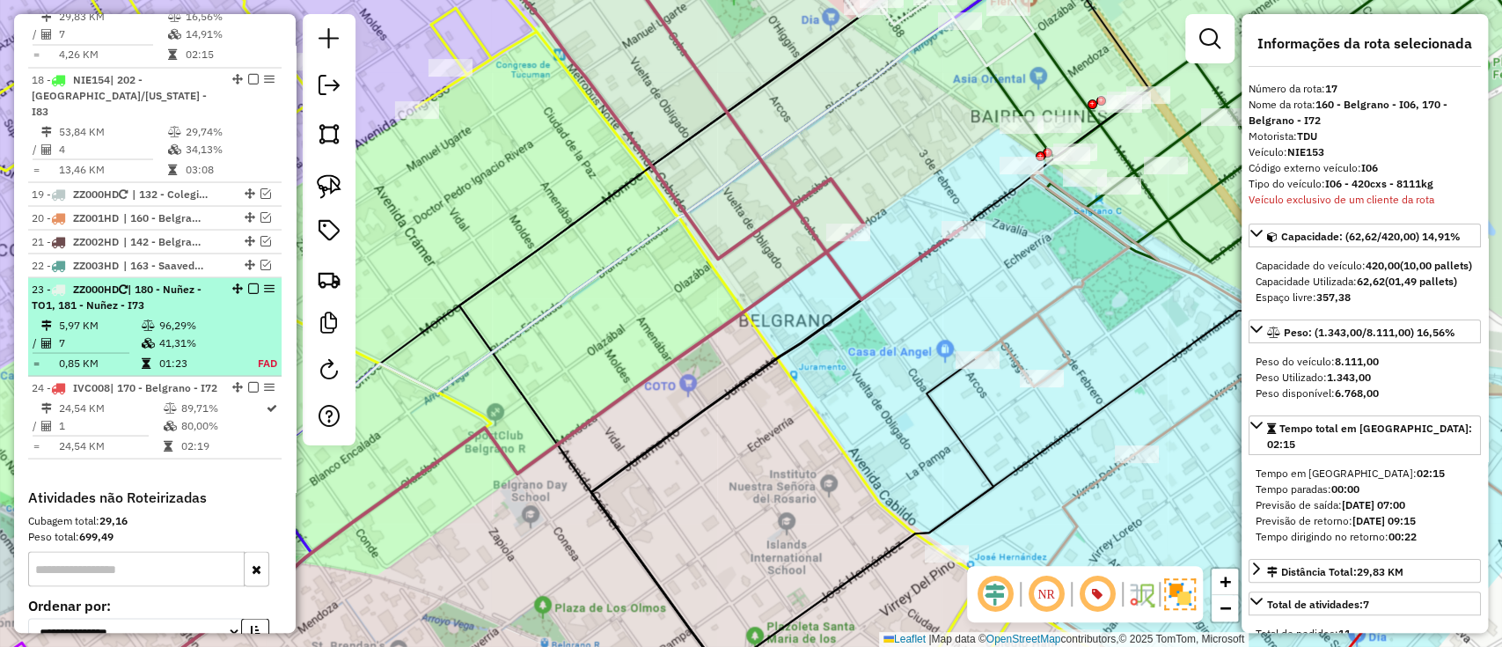
click at [248, 293] on em at bounding box center [253, 287] width 11 height 11
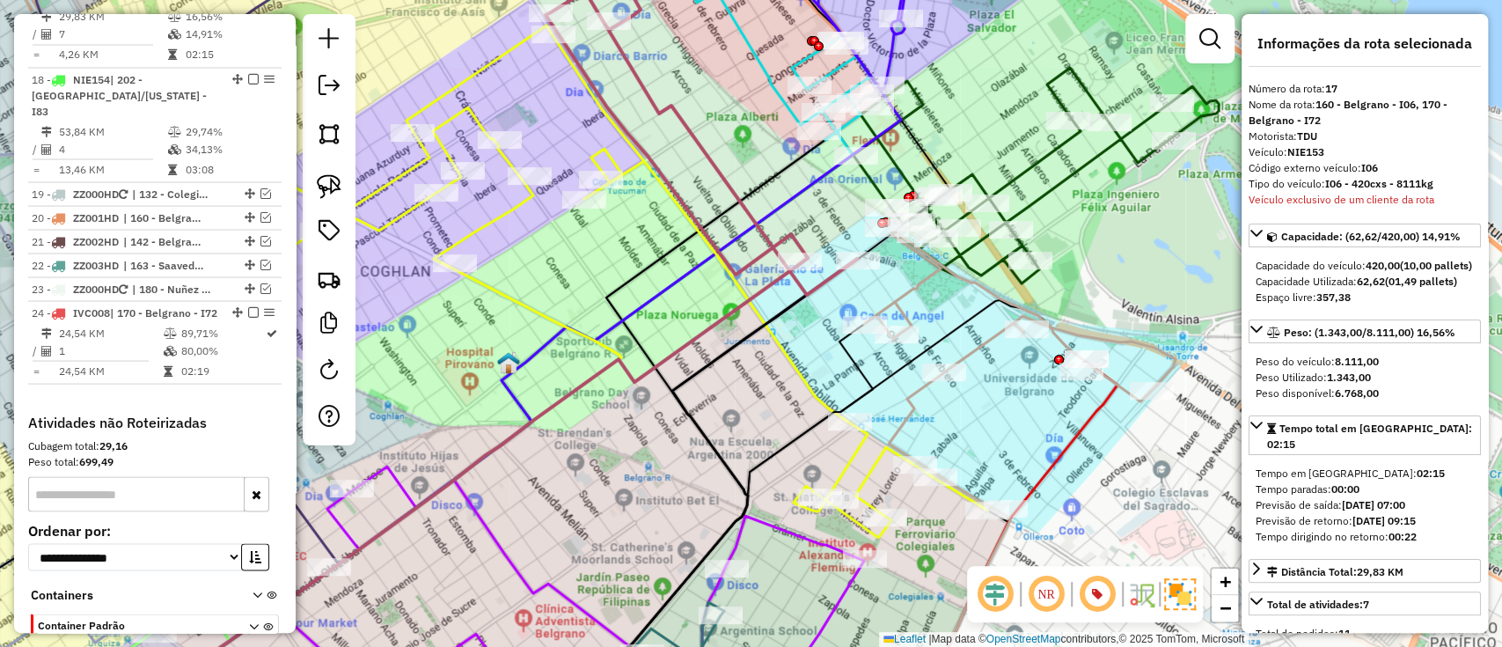
click at [795, 229] on icon at bounding box center [702, 115] width 312 height 360
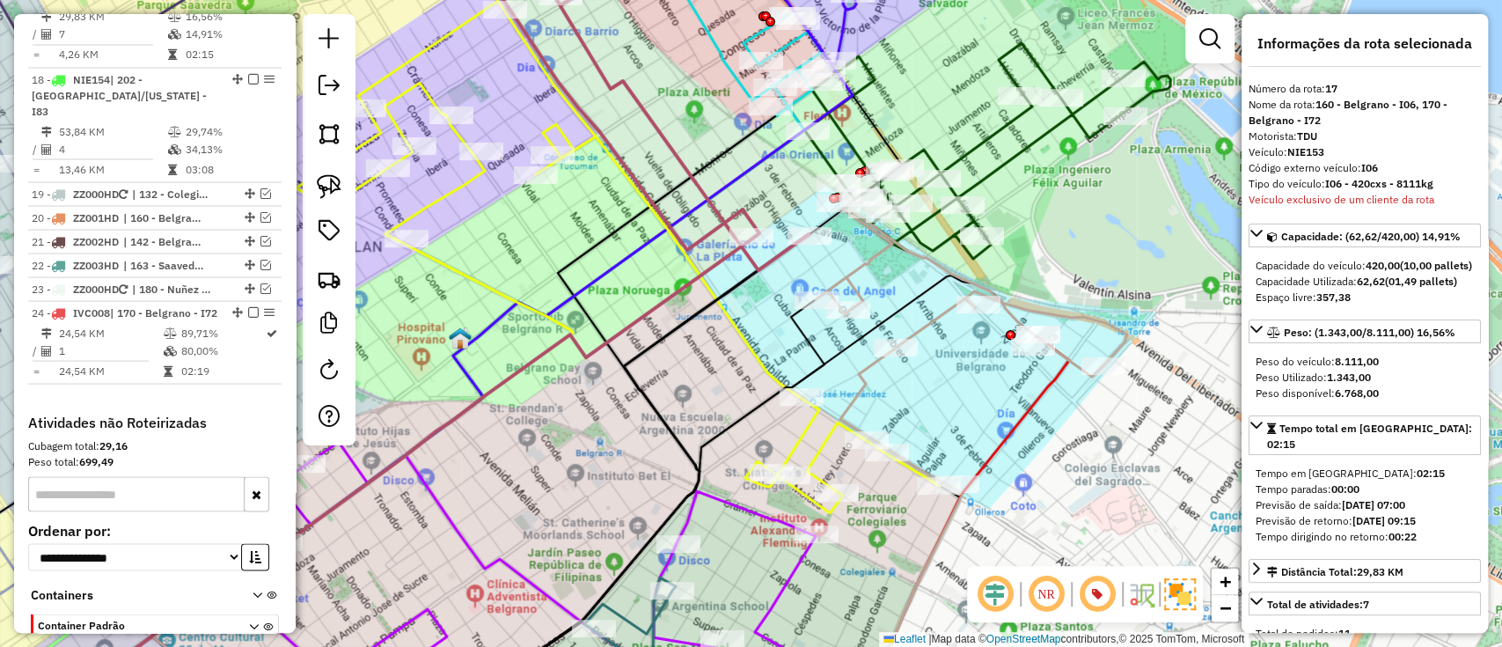
drag, startPoint x: 866, startPoint y: 359, endPoint x: 817, endPoint y: 334, distance: 55.5
click at [817, 334] on div "Janela de atendimento Grade de atendimento Capacidade Transportadoras Veículos …" at bounding box center [751, 323] width 1502 height 647
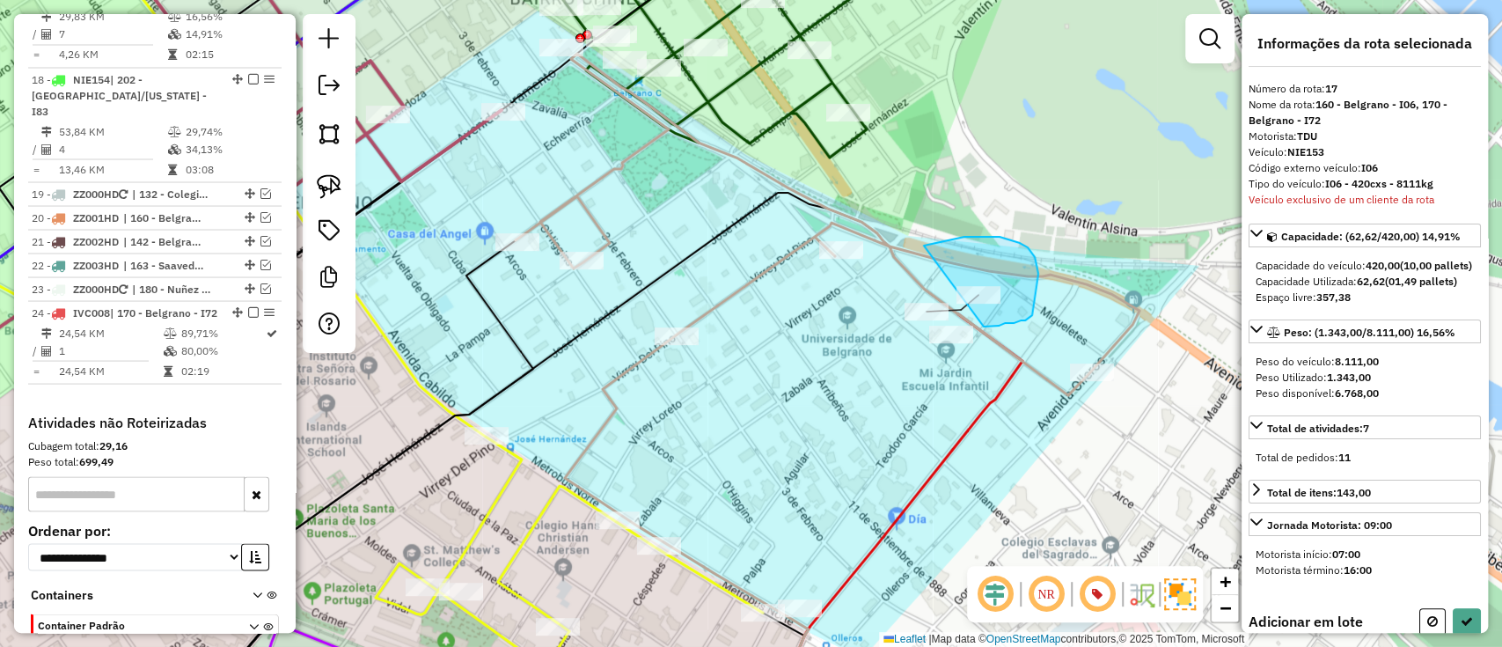
drag, startPoint x: 924, startPoint y: 246, endPoint x: 984, endPoint y: 326, distance: 100.7
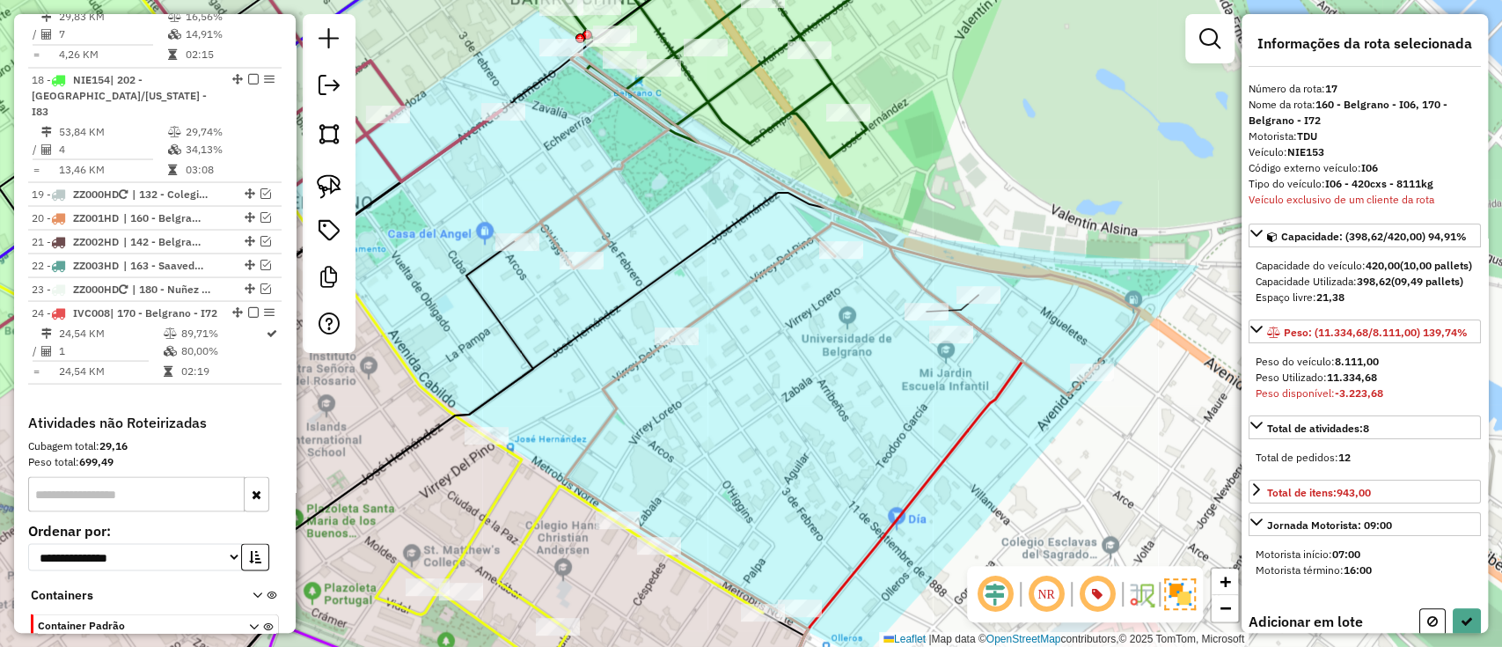
select select "**********"
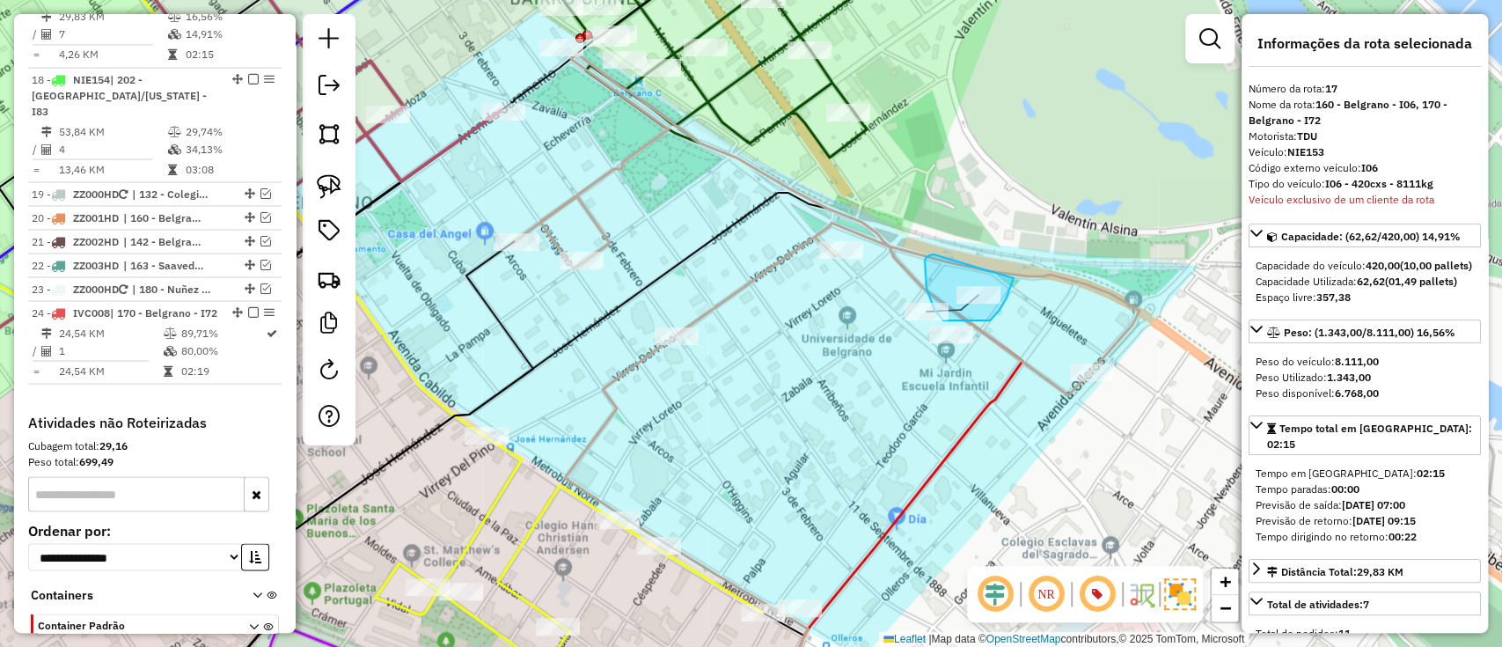
drag, startPoint x: 926, startPoint y: 258, endPoint x: 1014, endPoint y: 278, distance: 90.3
drag, startPoint x: 962, startPoint y: 223, endPoint x: 992, endPoint y: 254, distance: 43.6
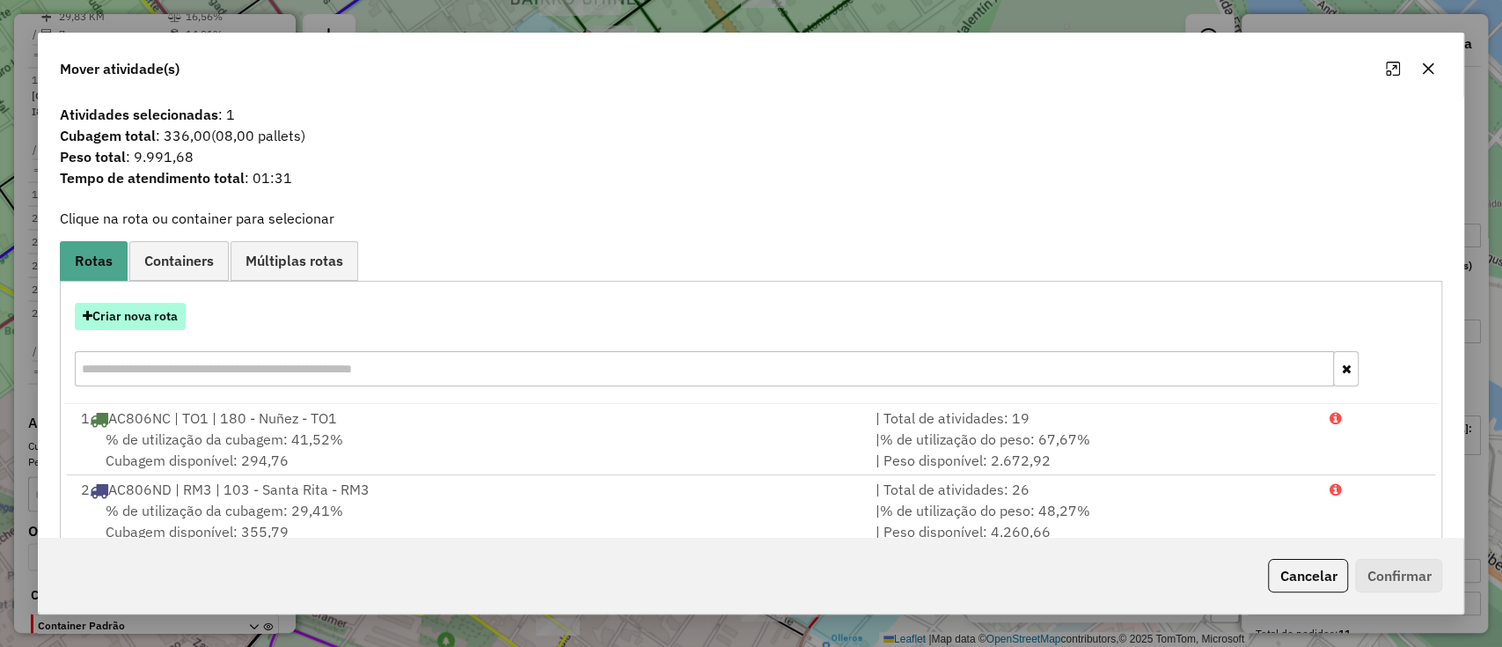
click at [131, 318] on button "Criar nova rota" at bounding box center [130, 316] width 111 height 27
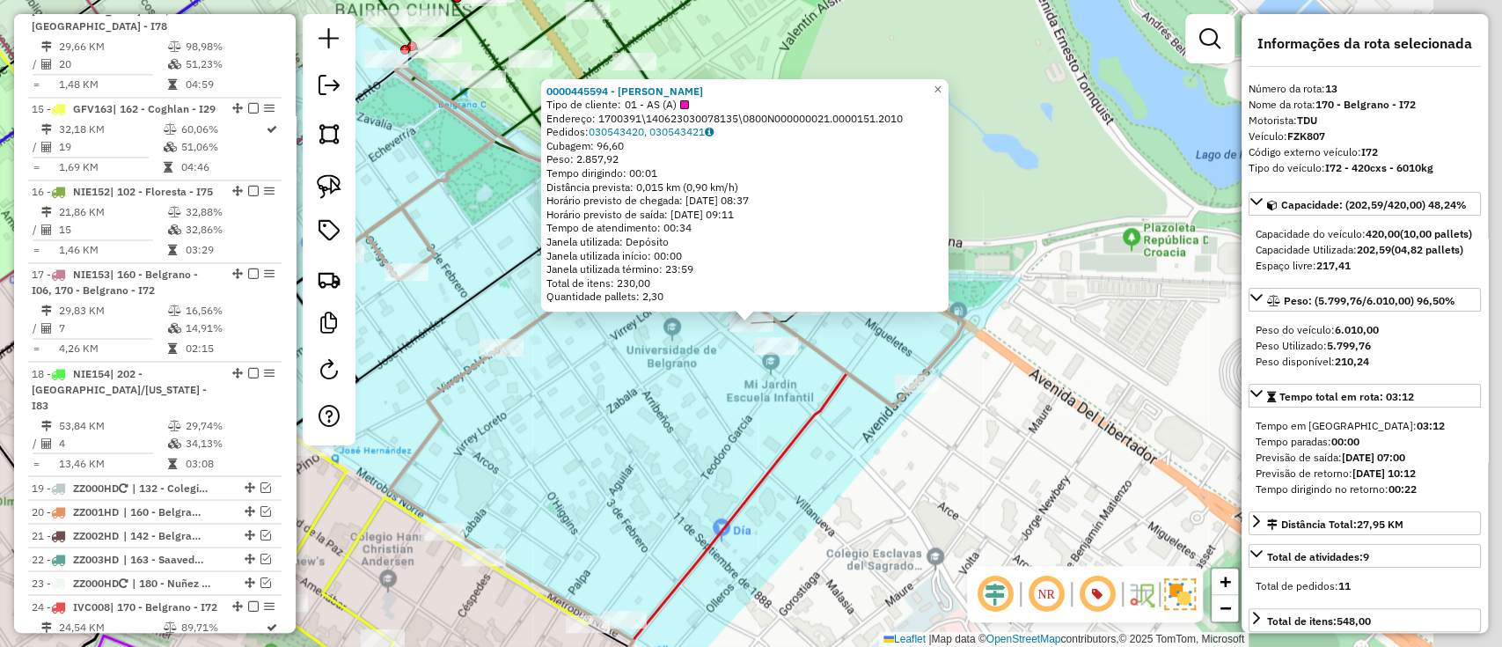
scroll to position [1810, 0]
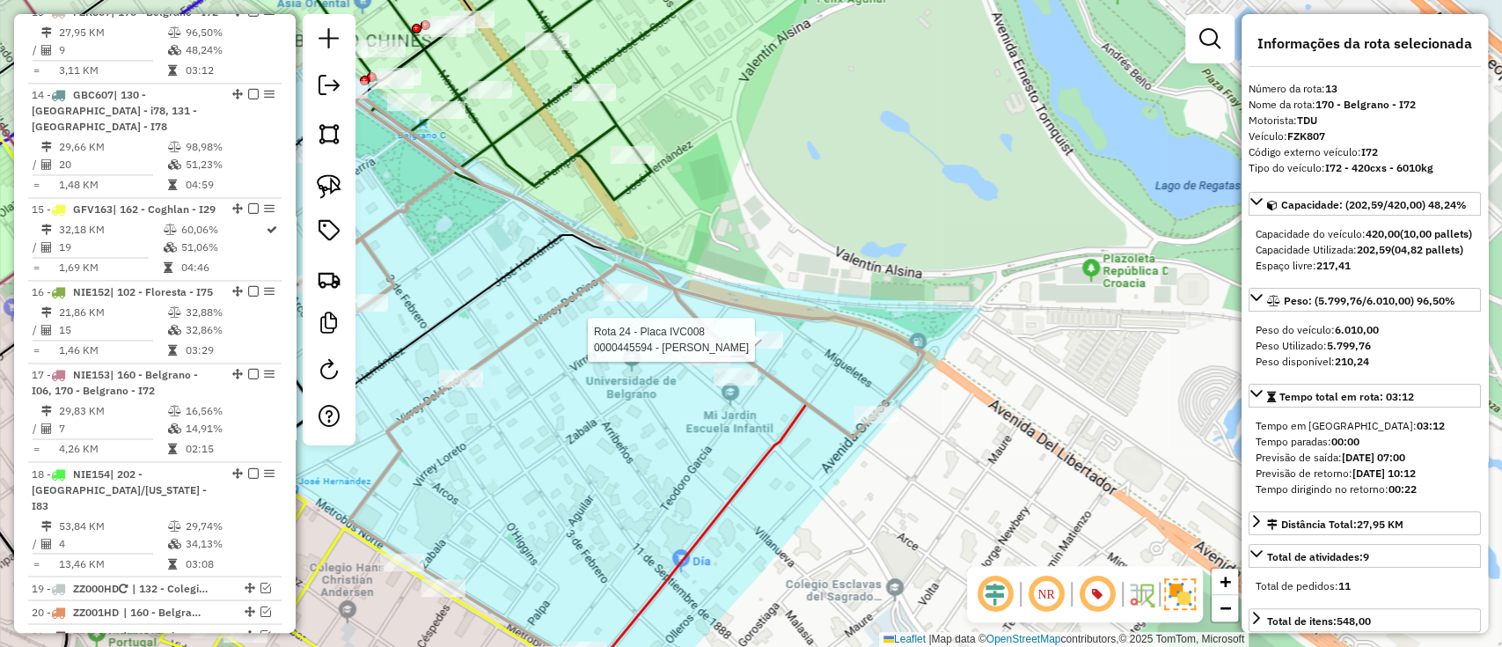
click at [746, 348] on div at bounding box center [761, 340] width 44 height 18
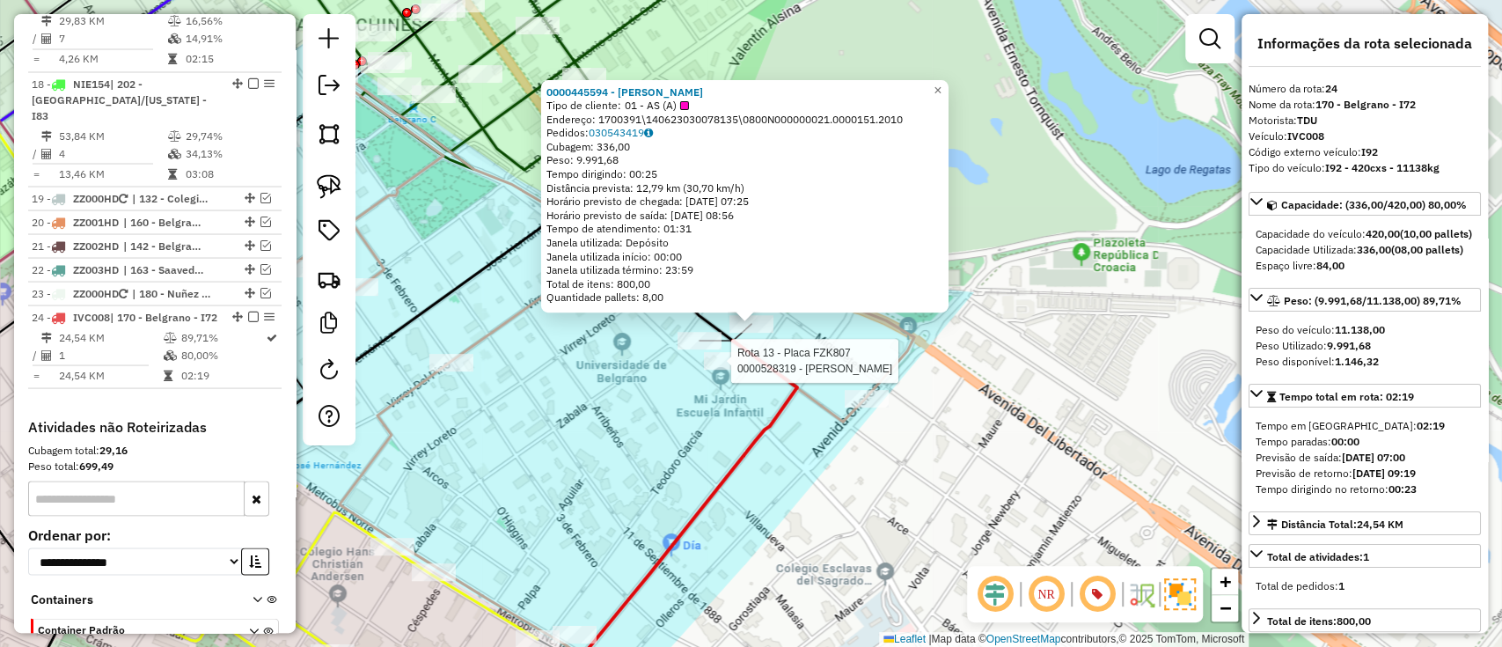
scroll to position [2471, 0]
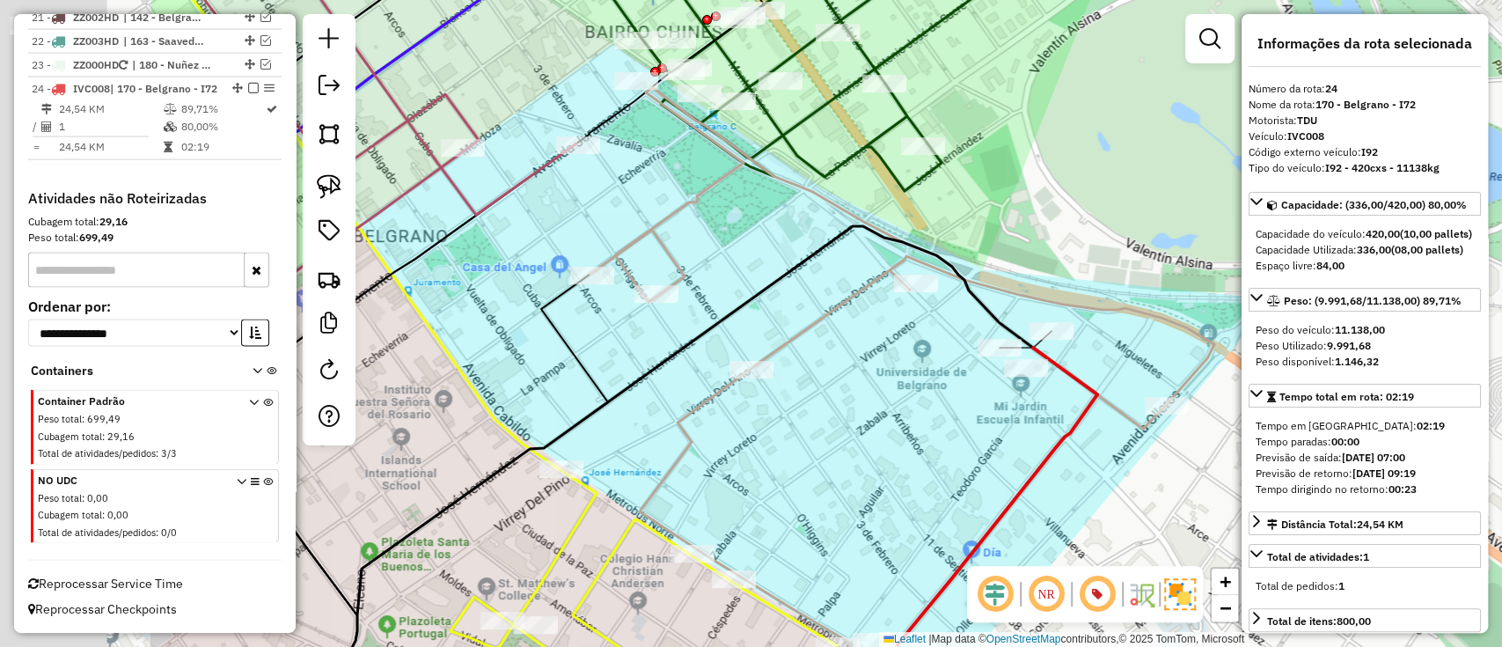
drag, startPoint x: 826, startPoint y: 468, endPoint x: 1001, endPoint y: 468, distance: 175.1
click at [997, 468] on div "Janela de atendimento Grade de atendimento Capacidade Transportadoras Veículos …" at bounding box center [751, 323] width 1502 height 647
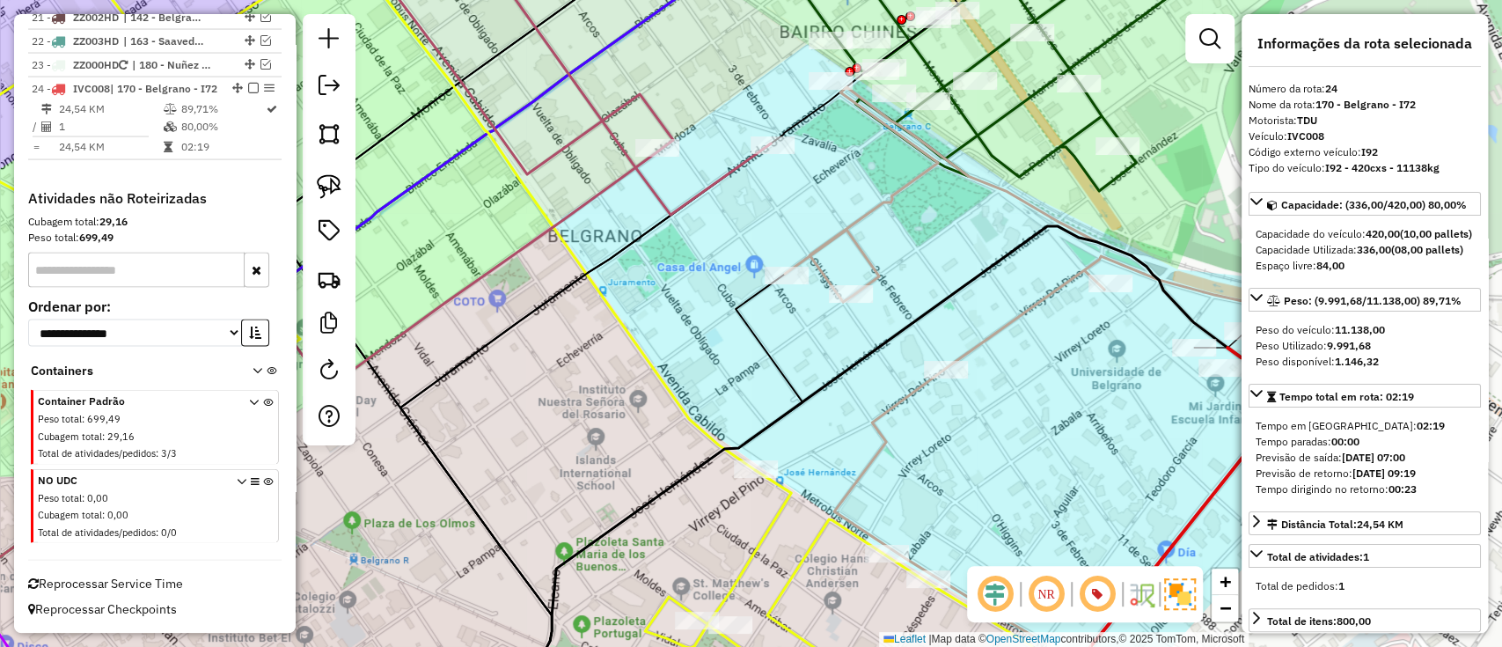
click at [662, 132] on icon at bounding box center [561, 75] width 420 height 279
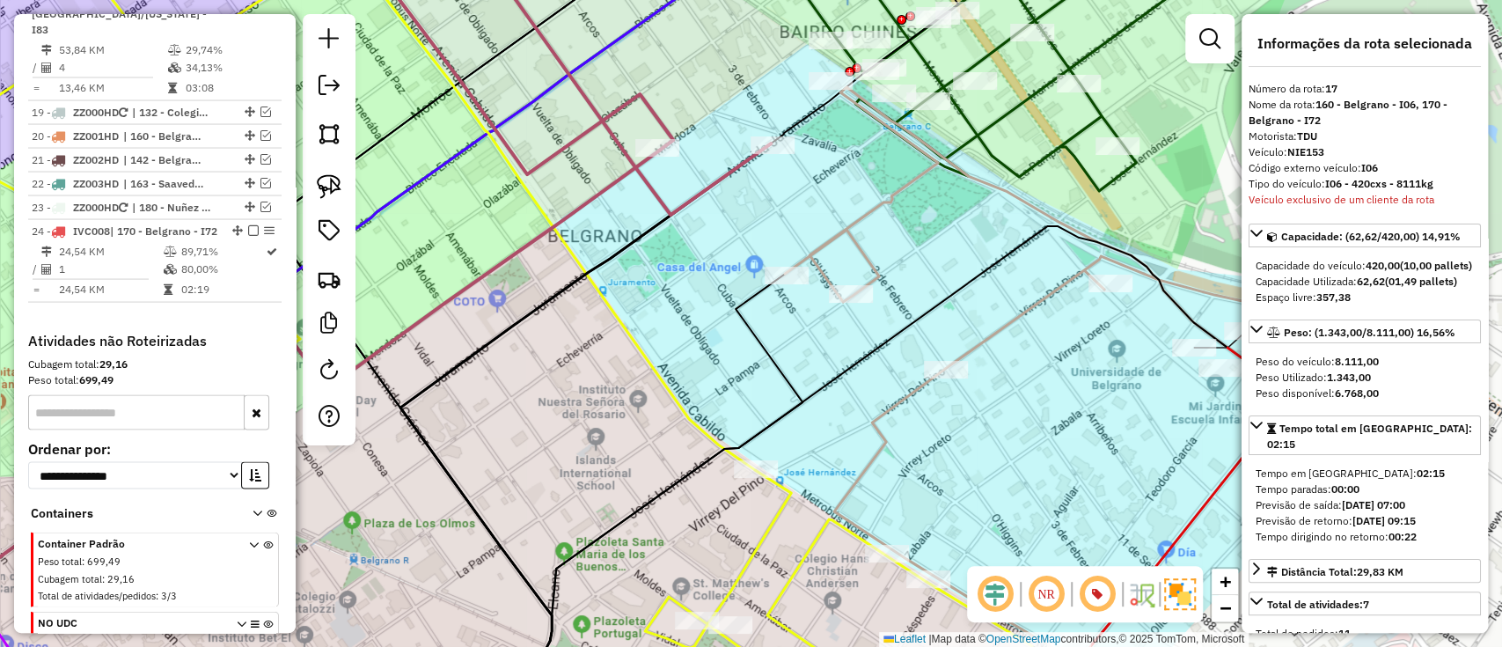
scroll to position [2204, 0]
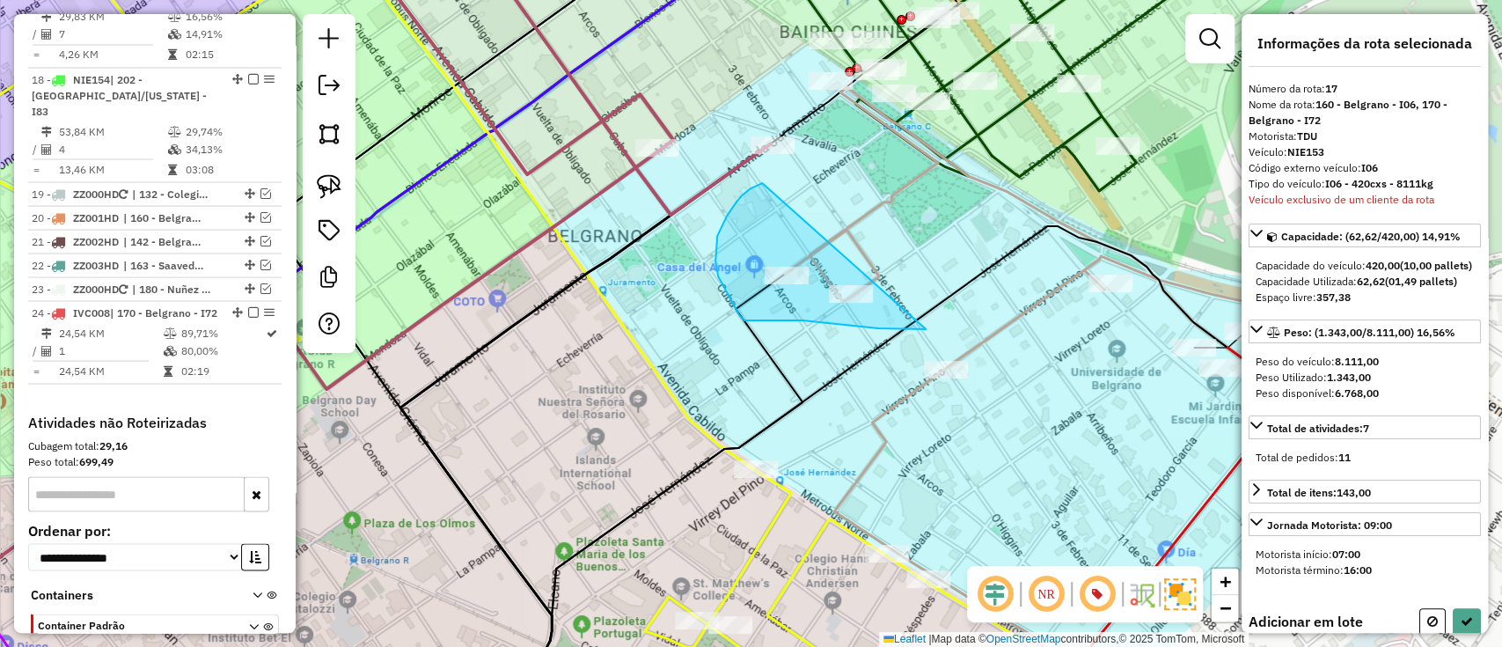
drag, startPoint x: 728, startPoint y: 296, endPoint x: 943, endPoint y: 285, distance: 215.8
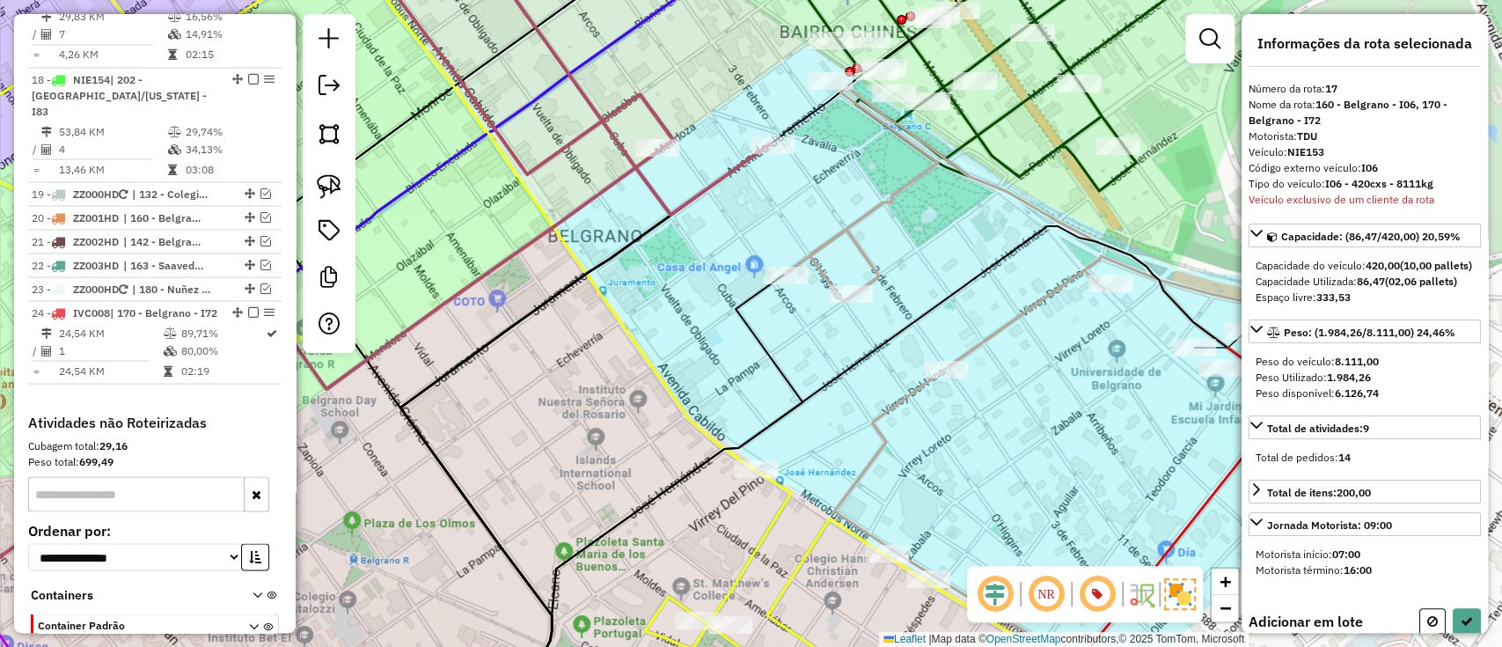
select select "**********"
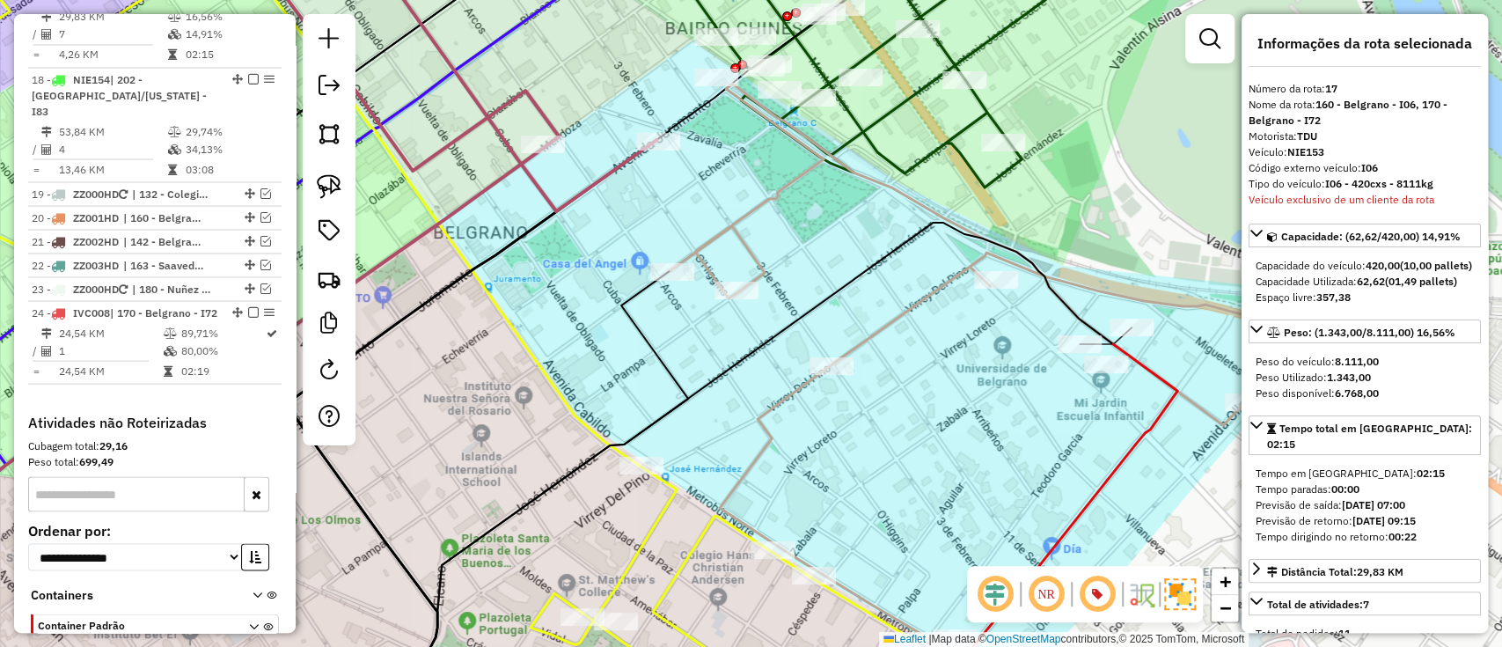
drag, startPoint x: 957, startPoint y: 289, endPoint x: 824, endPoint y: 287, distance: 133.8
click at [824, 287] on icon at bounding box center [745, 466] width 737 height 486
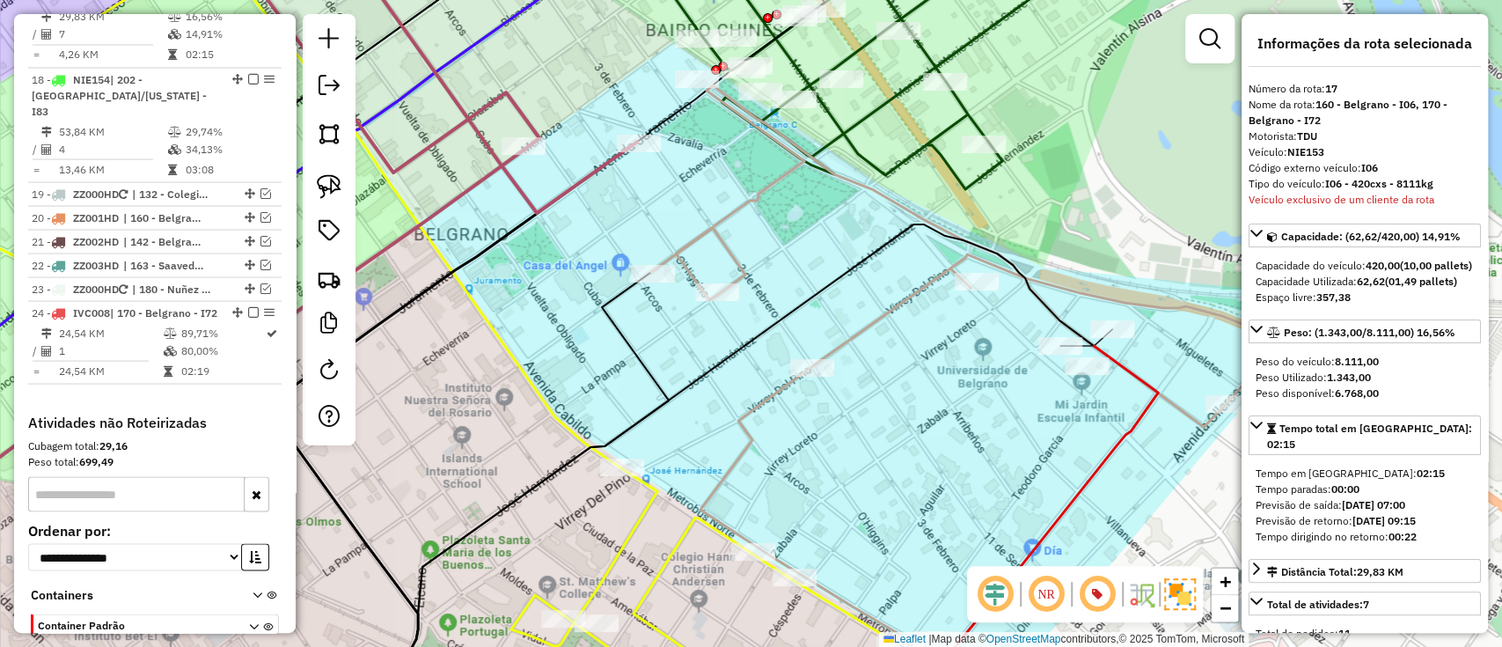
click at [878, 322] on icon at bounding box center [963, 368] width 624 height 566
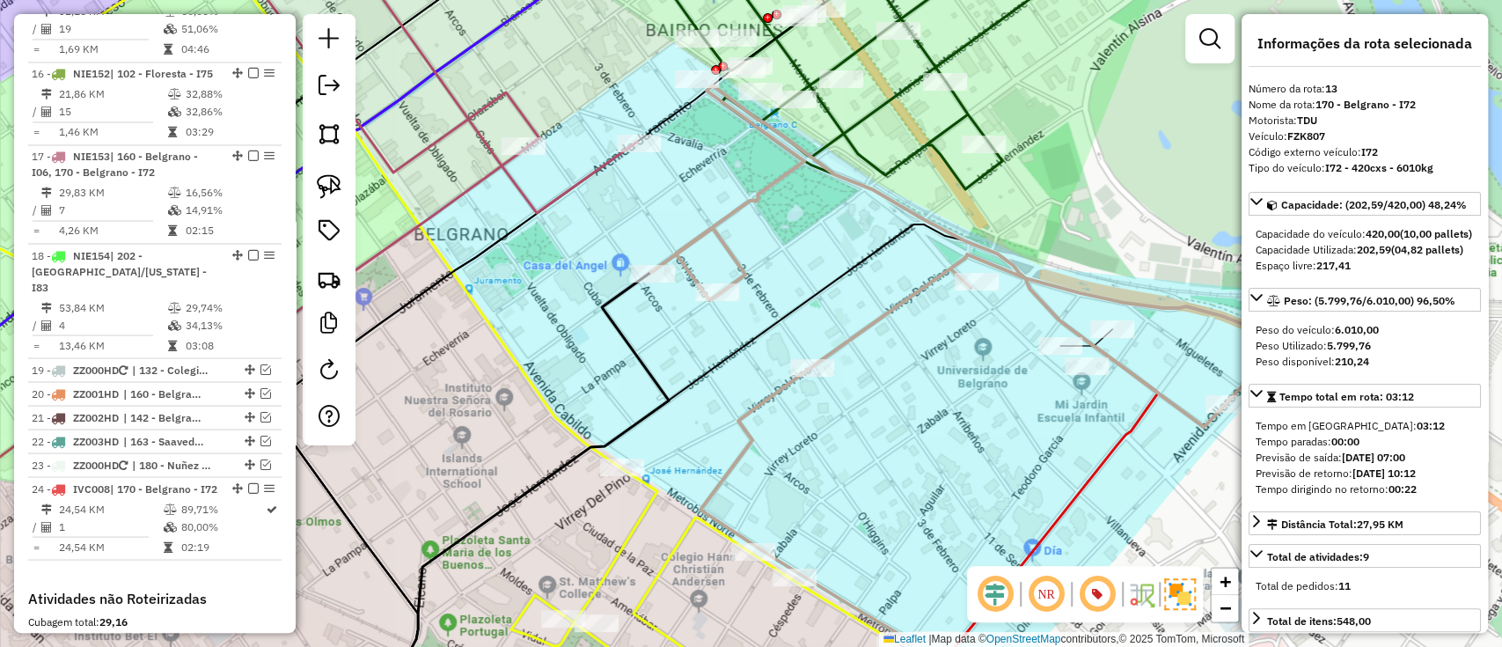
scroll to position [1810, 0]
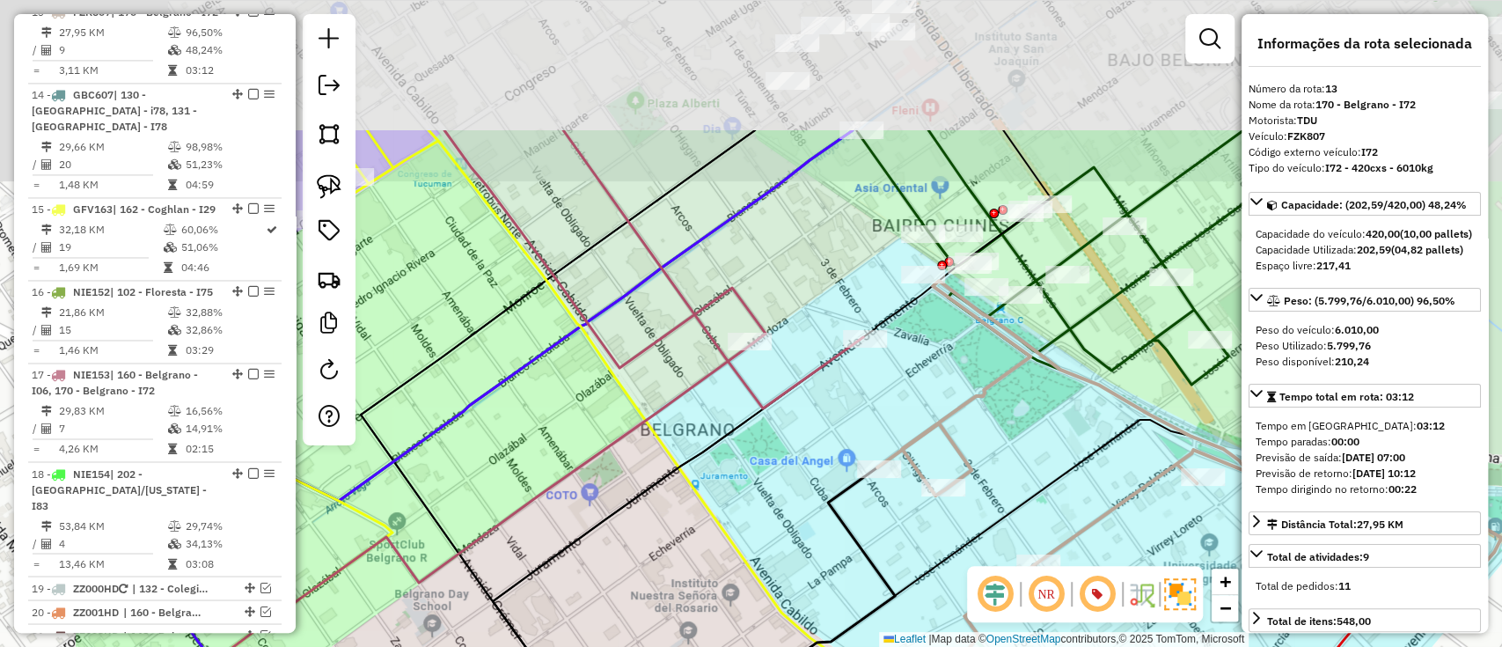
drag, startPoint x: 784, startPoint y: 216, endPoint x: 1037, endPoint y: 421, distance: 326.5
click at [1037, 421] on div "Janela de atendimento Grade de atendimento Capacidade Transportadoras Veículos …" at bounding box center [751, 323] width 1502 height 647
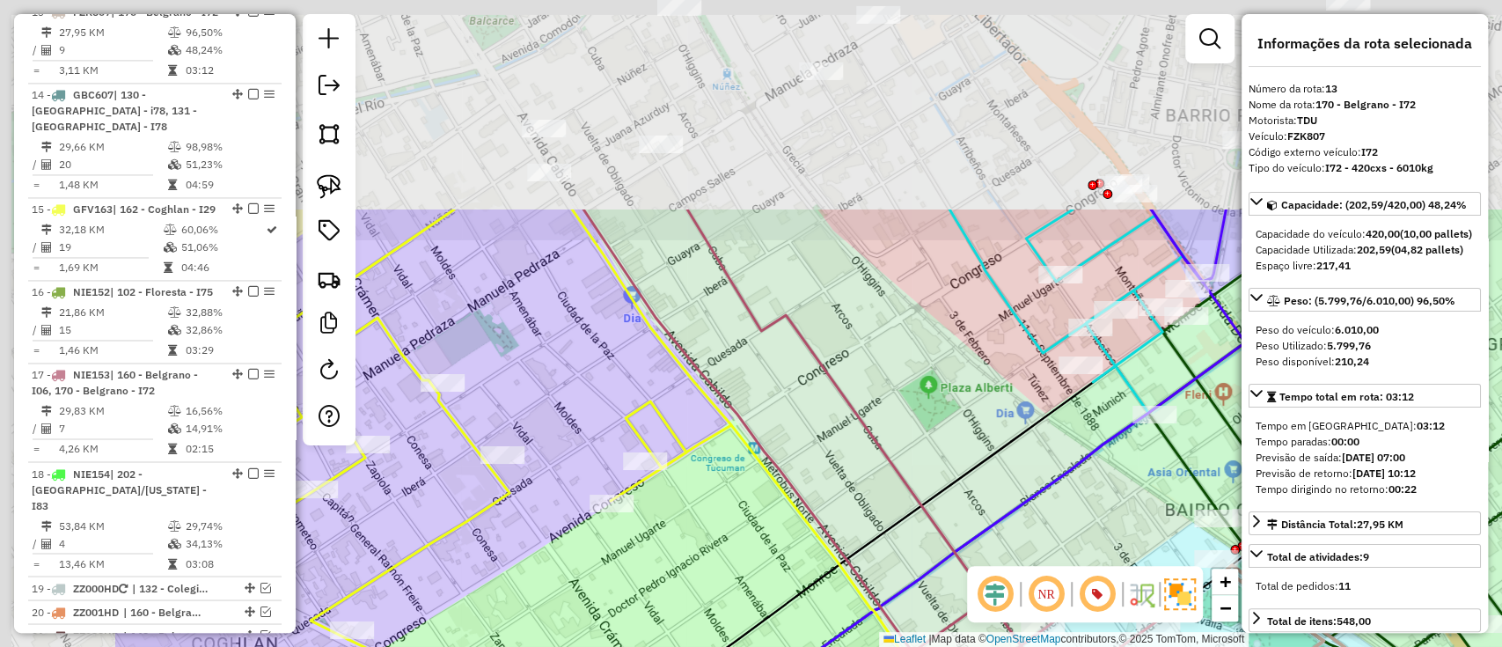
drag, startPoint x: 713, startPoint y: 382, endPoint x: 837, endPoint y: 450, distance: 141.4
click at [837, 450] on div "Janela de atendimento Grade de atendimento Capacidade Transportadoras Veículos …" at bounding box center [751, 323] width 1502 height 647
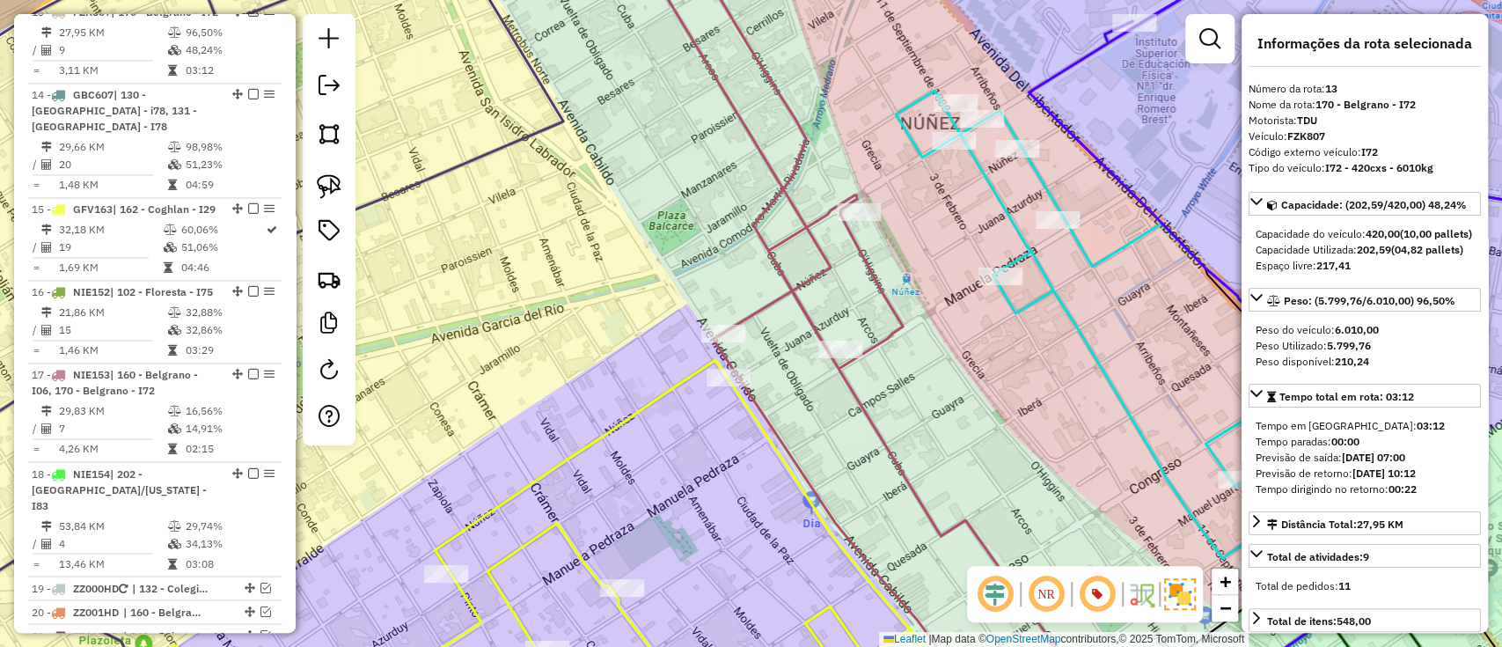
drag, startPoint x: 676, startPoint y: 154, endPoint x: 684, endPoint y: 377, distance: 222.8
click at [684, 377] on div "Janela de atendimento Grade de atendimento Capacidade Transportadoras Veículos …" at bounding box center [751, 323] width 1502 height 647
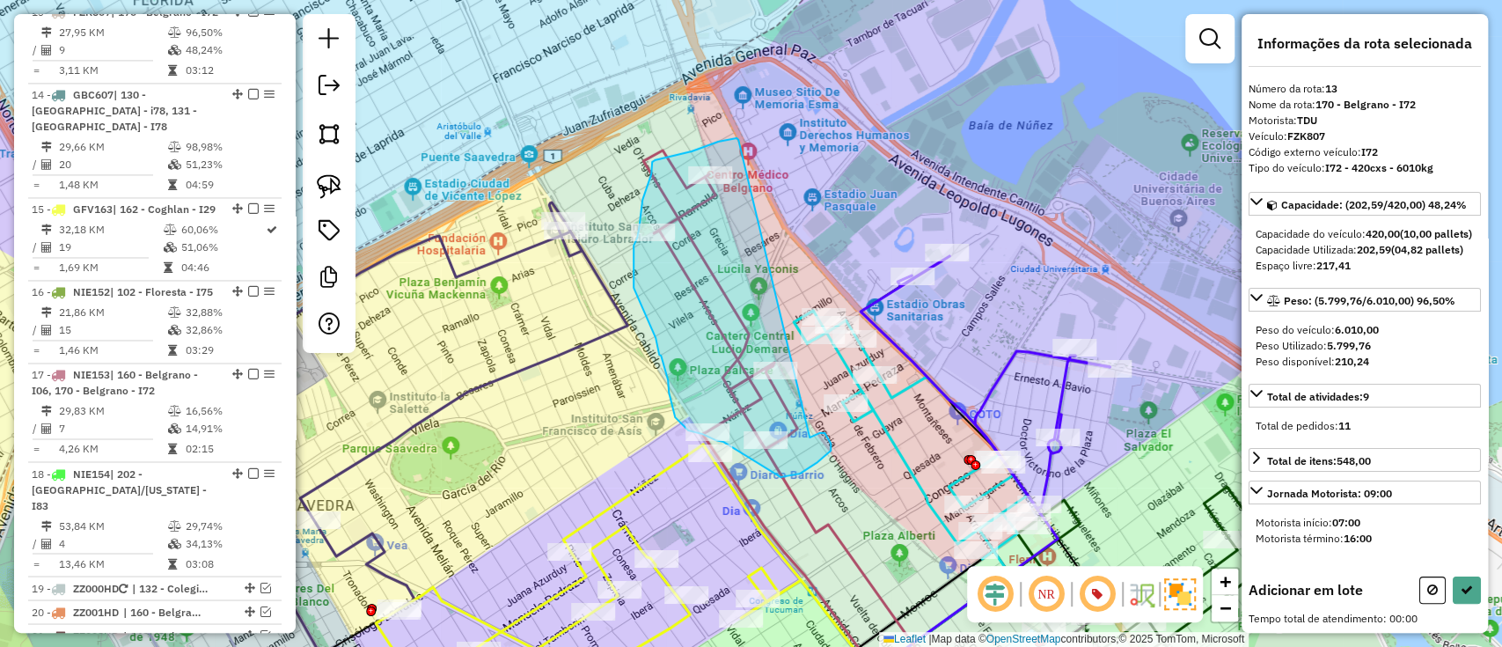
drag, startPoint x: 738, startPoint y: 140, endPoint x: 810, endPoint y: 437, distance: 305.8
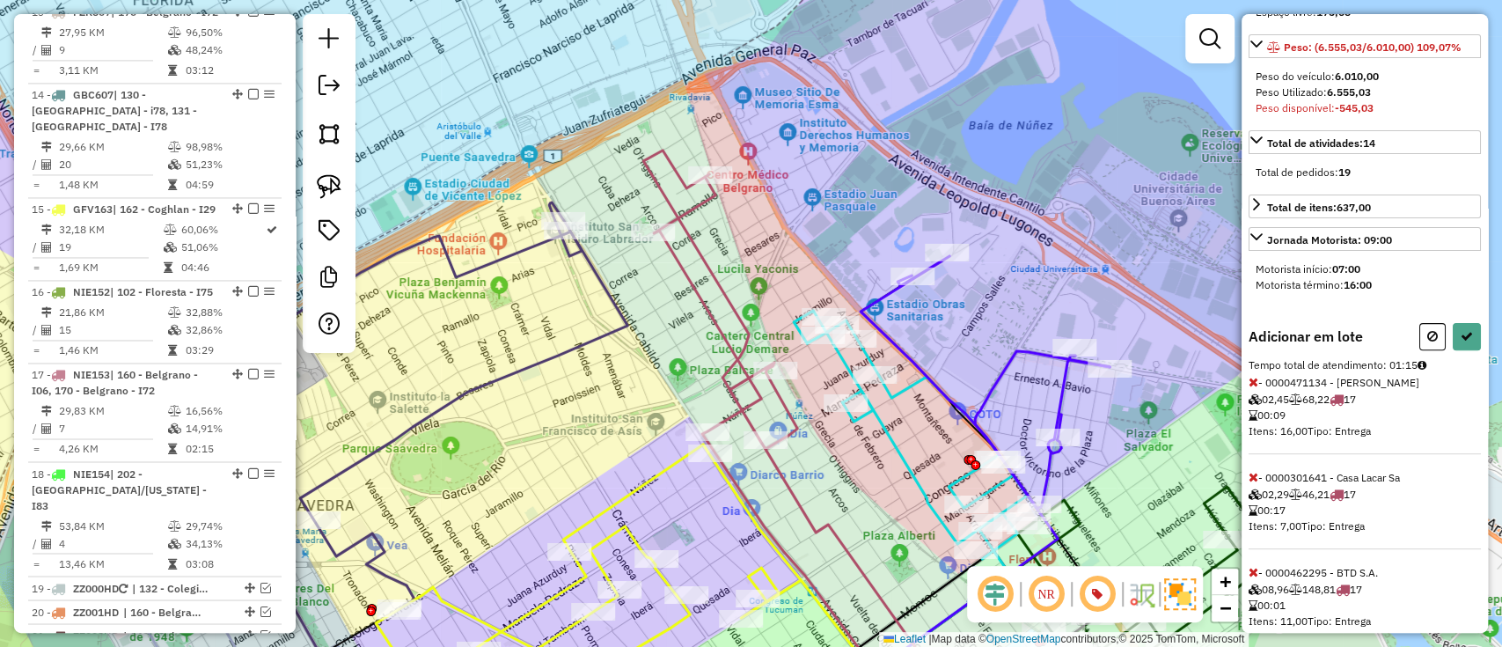
scroll to position [504, 0]
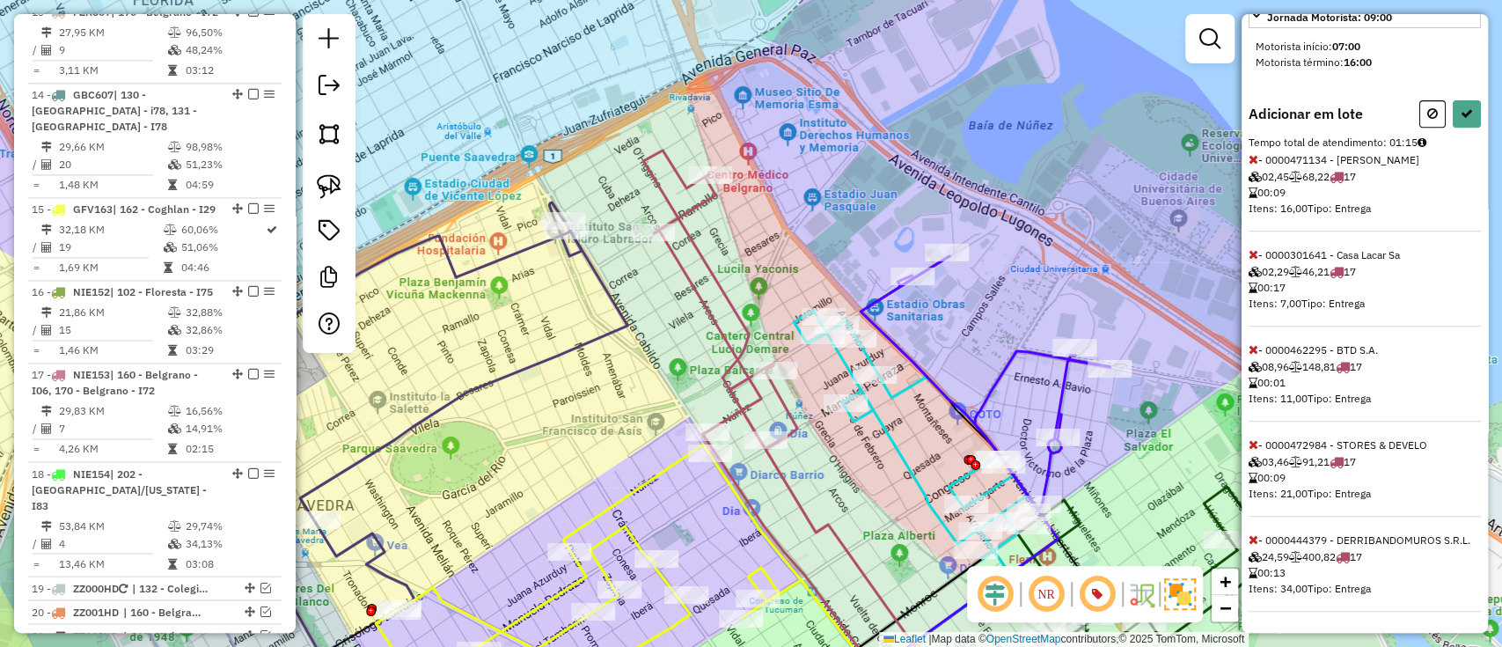
select select "**********"
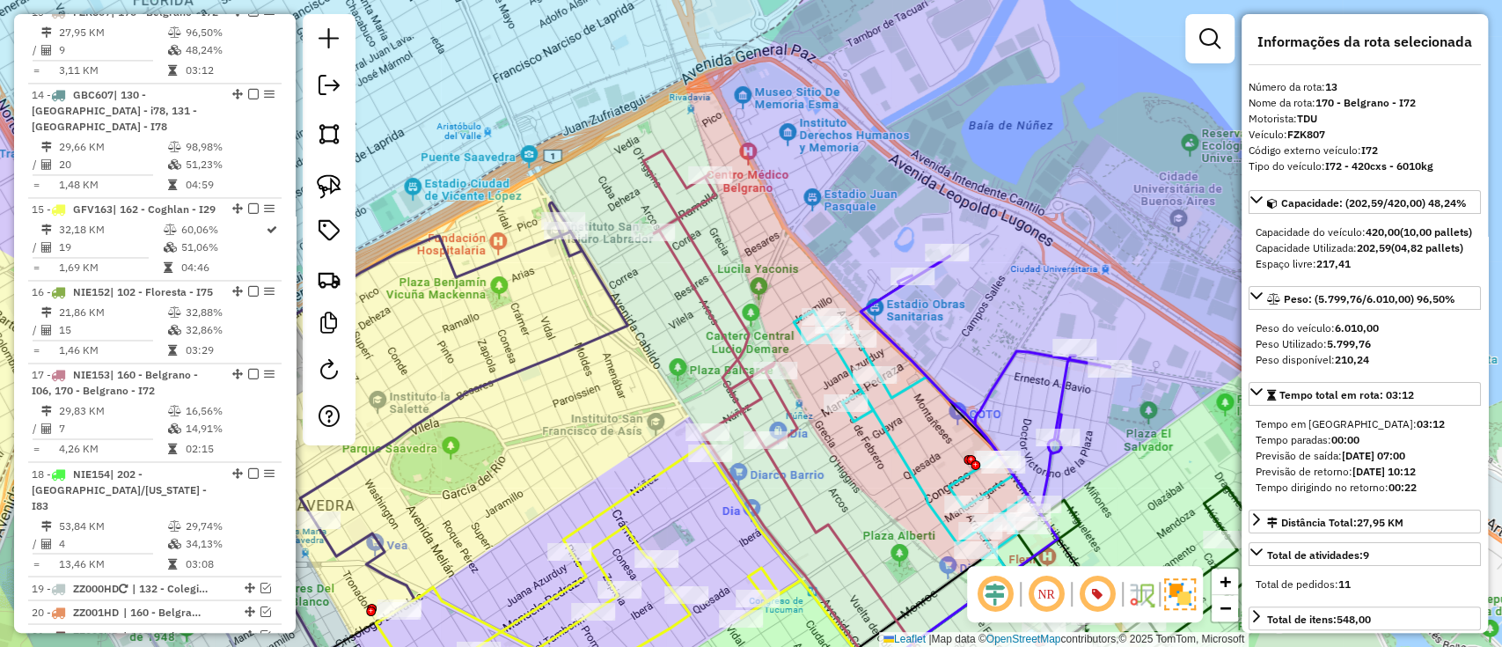
scroll to position [0, 0]
click at [729, 329] on icon at bounding box center [828, 430] width 370 height 561
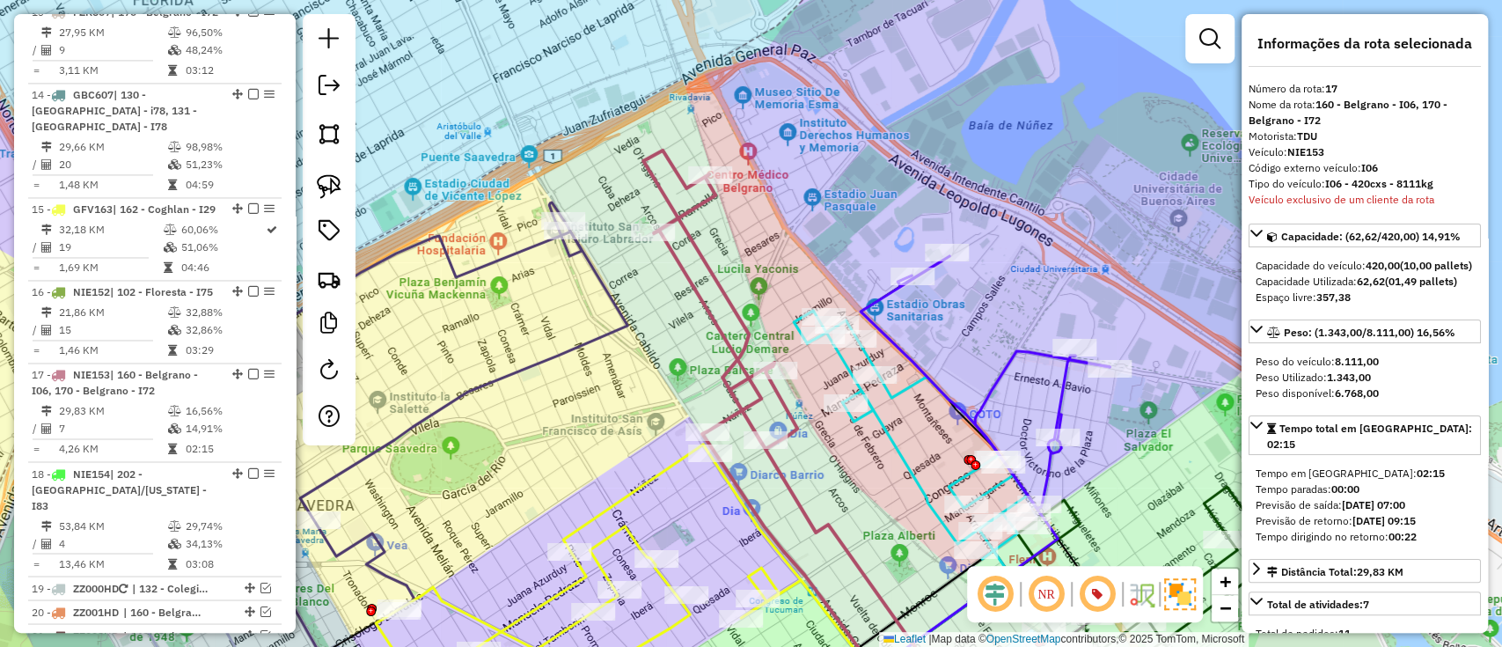
scroll to position [2204, 0]
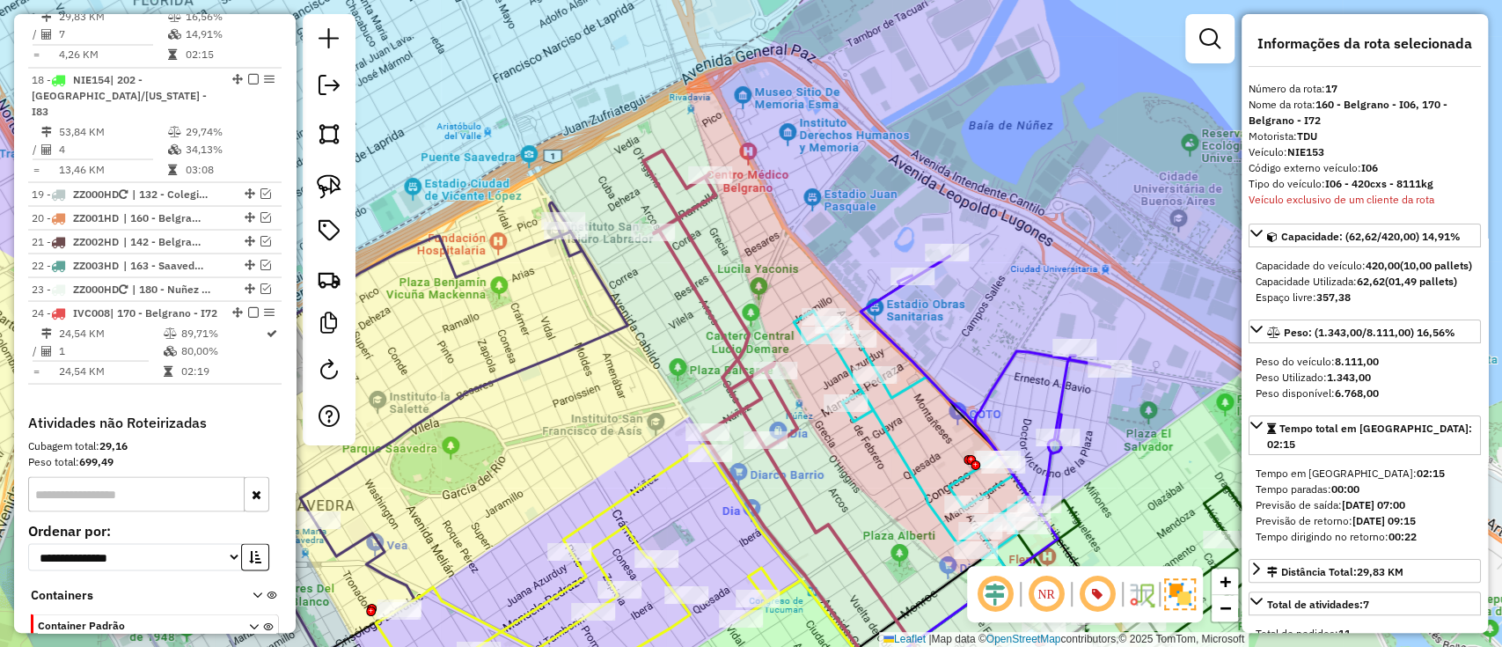
drag, startPoint x: 834, startPoint y: 475, endPoint x: 472, endPoint y: 62, distance: 549.3
click at [472, 62] on div "Janela de atendimento Grade de atendimento Capacidade Transportadoras Veículos …" at bounding box center [751, 323] width 1502 height 647
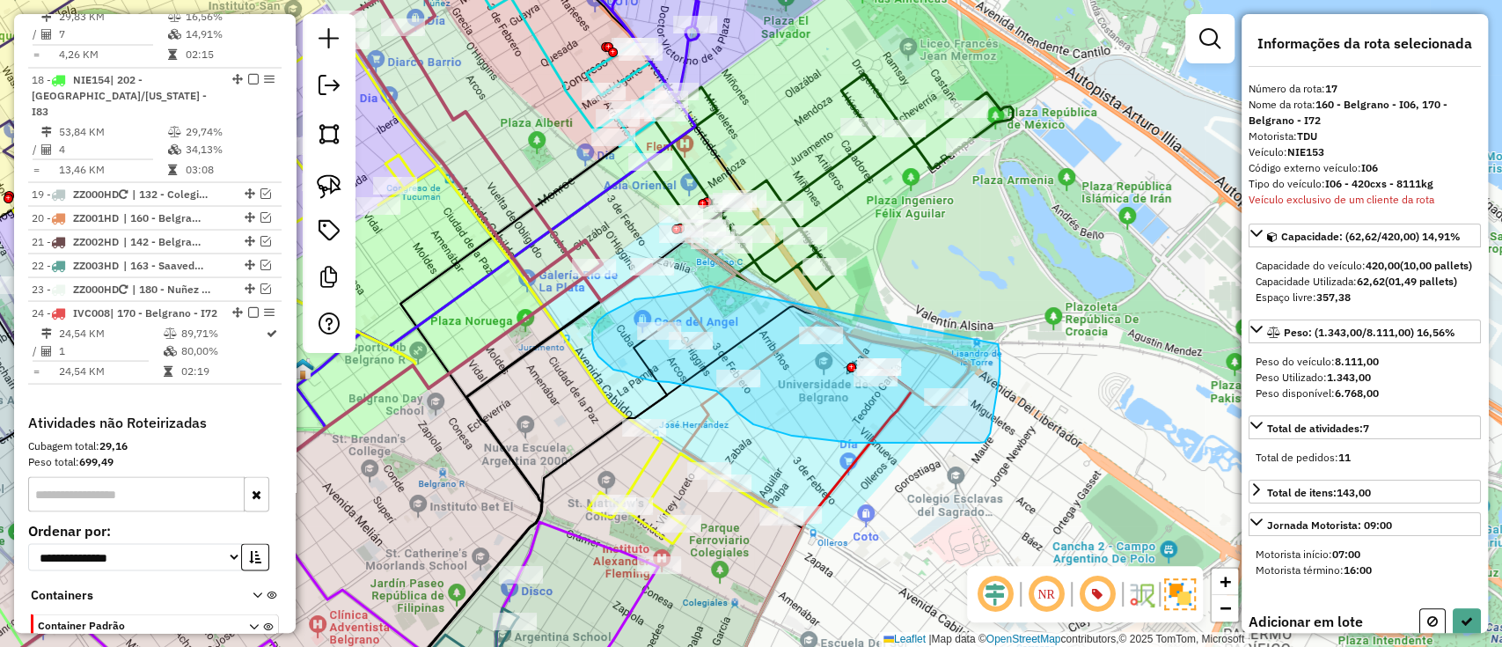
drag, startPoint x: 710, startPoint y: 286, endPoint x: 993, endPoint y: 336, distance: 287.8
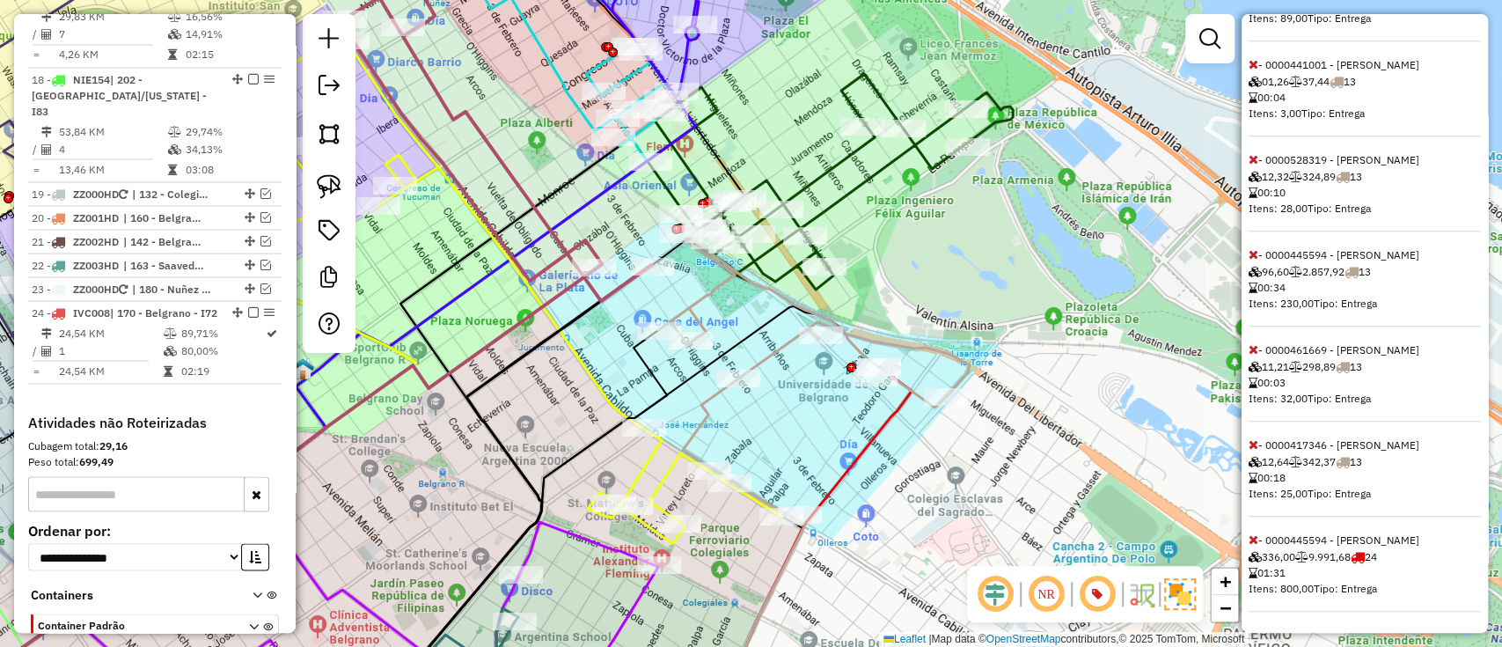
scroll to position [837, 0]
click at [1250, 528] on div "Adicionar em lote Tempo total de atendimento: 04:12 - 0000003418 - Prov. La Leg…" at bounding box center [1365, 213] width 232 height 796
click at [1251, 534] on icon at bounding box center [1254, 539] width 10 height 12
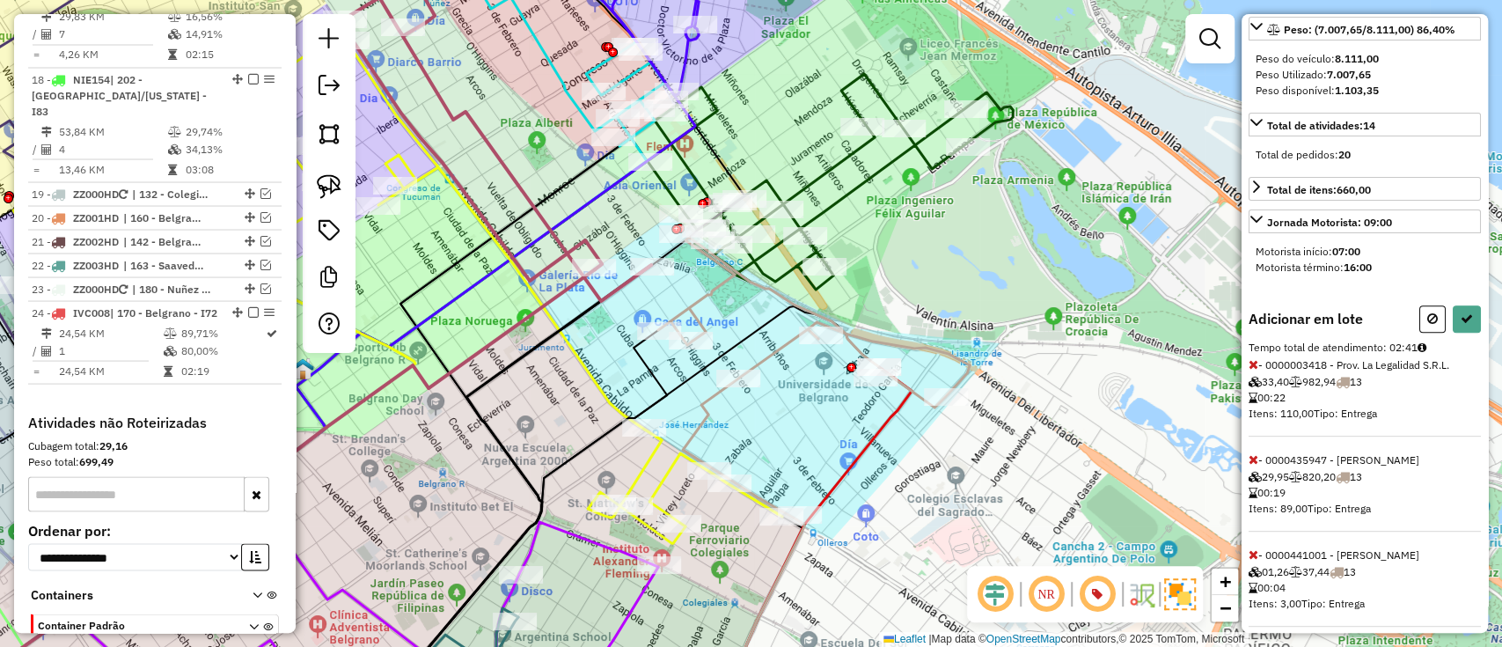
scroll to position [0, 0]
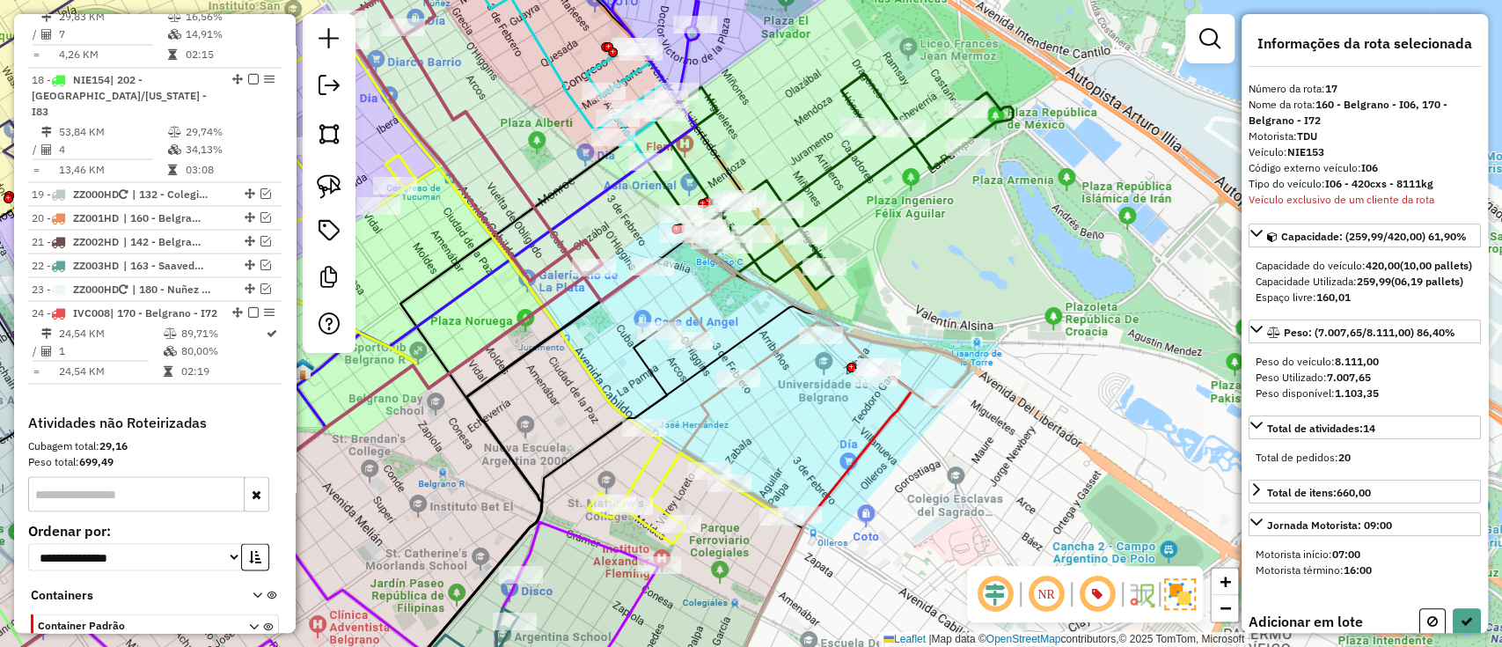
select select "**********"
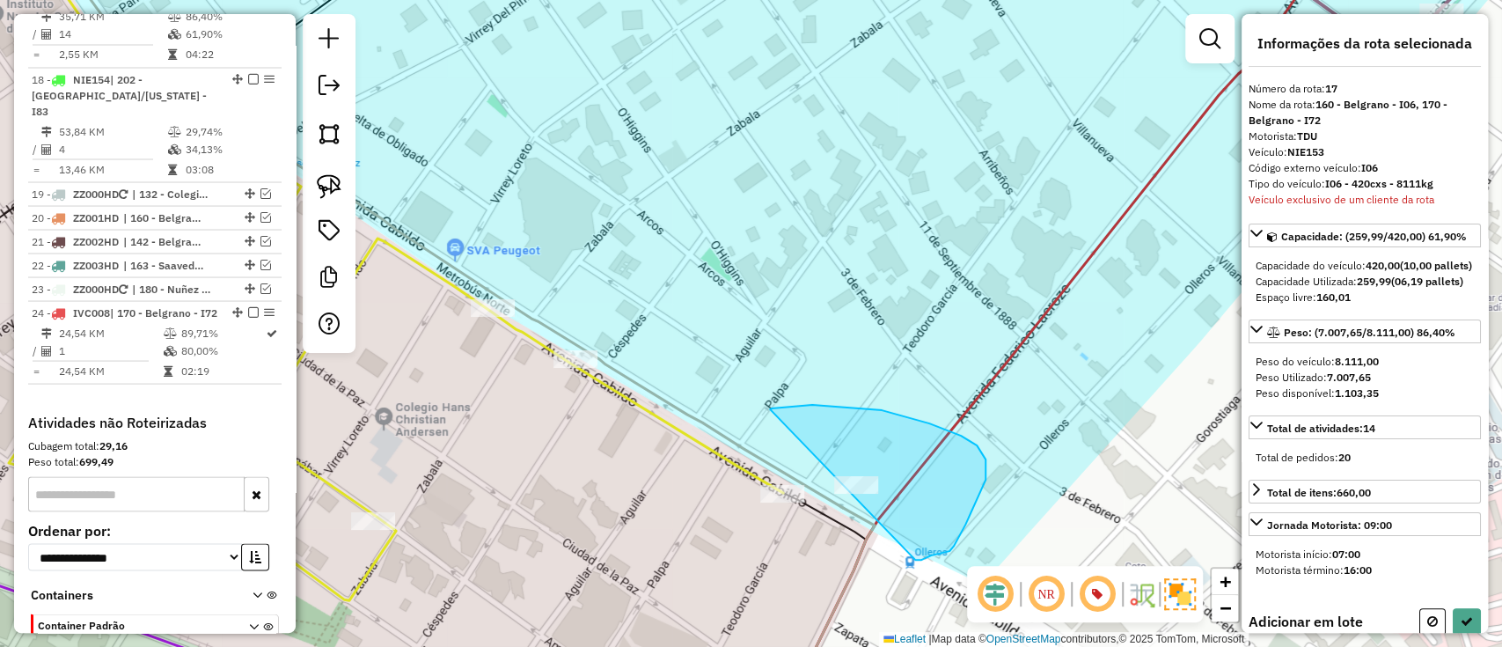
drag, startPoint x: 771, startPoint y: 410, endPoint x: 891, endPoint y: 567, distance: 197.1
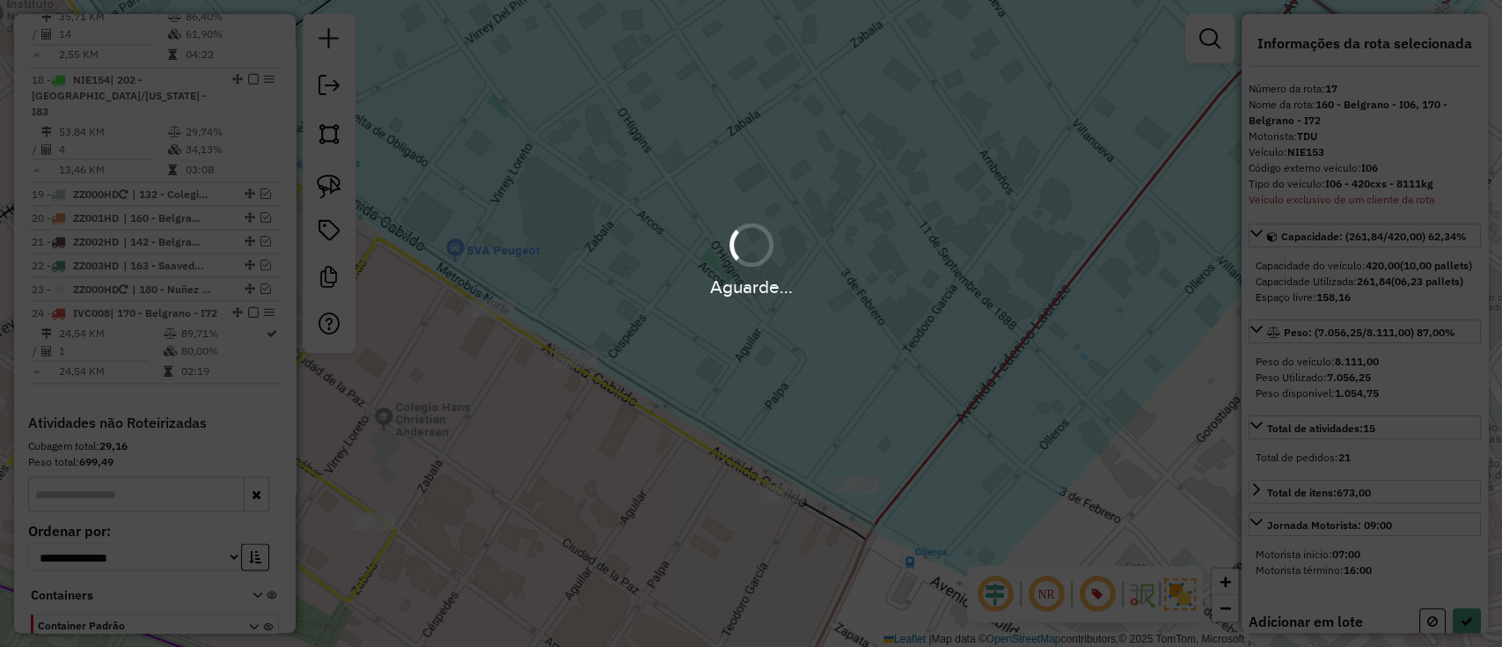
select select "**********"
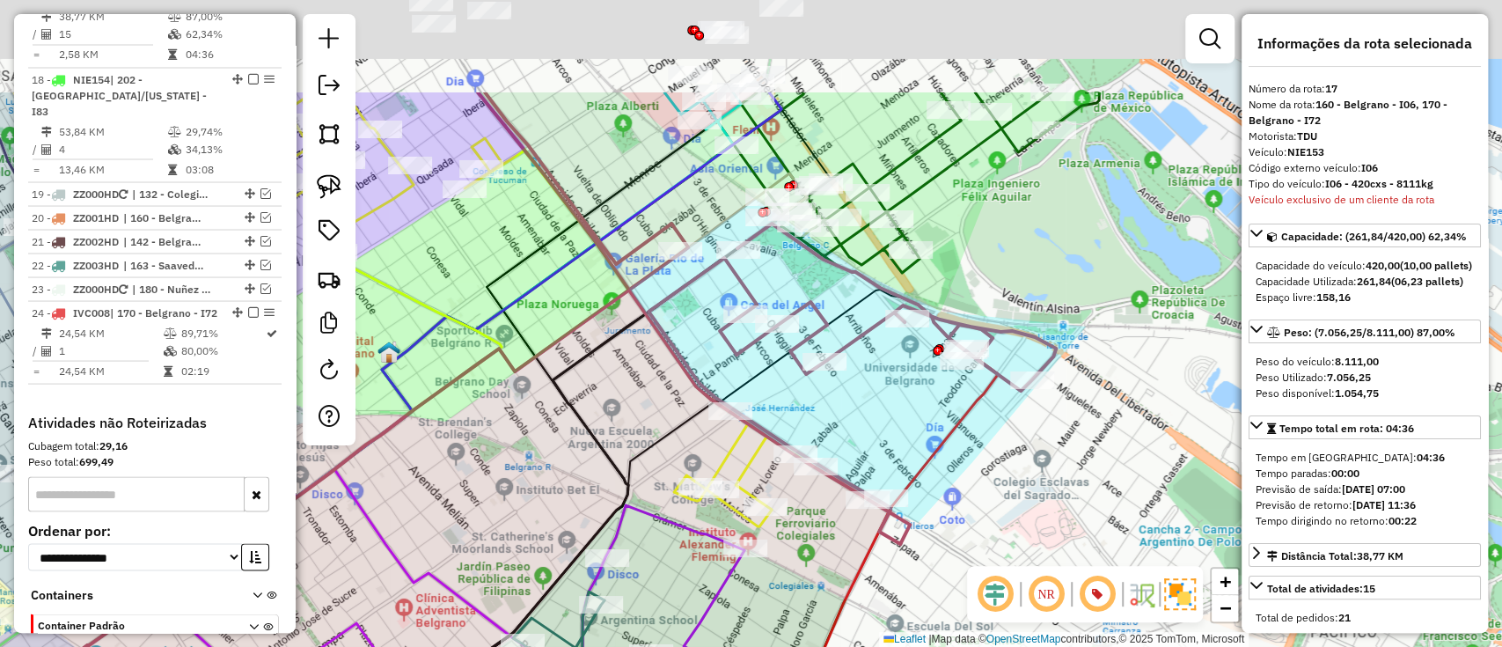
drag, startPoint x: 883, startPoint y: 378, endPoint x: 883, endPoint y: 440, distance: 61.6
click at [883, 440] on div "Janela de atendimento Grade de atendimento Capacidade Transportadoras Veículos …" at bounding box center [751, 323] width 1502 height 647
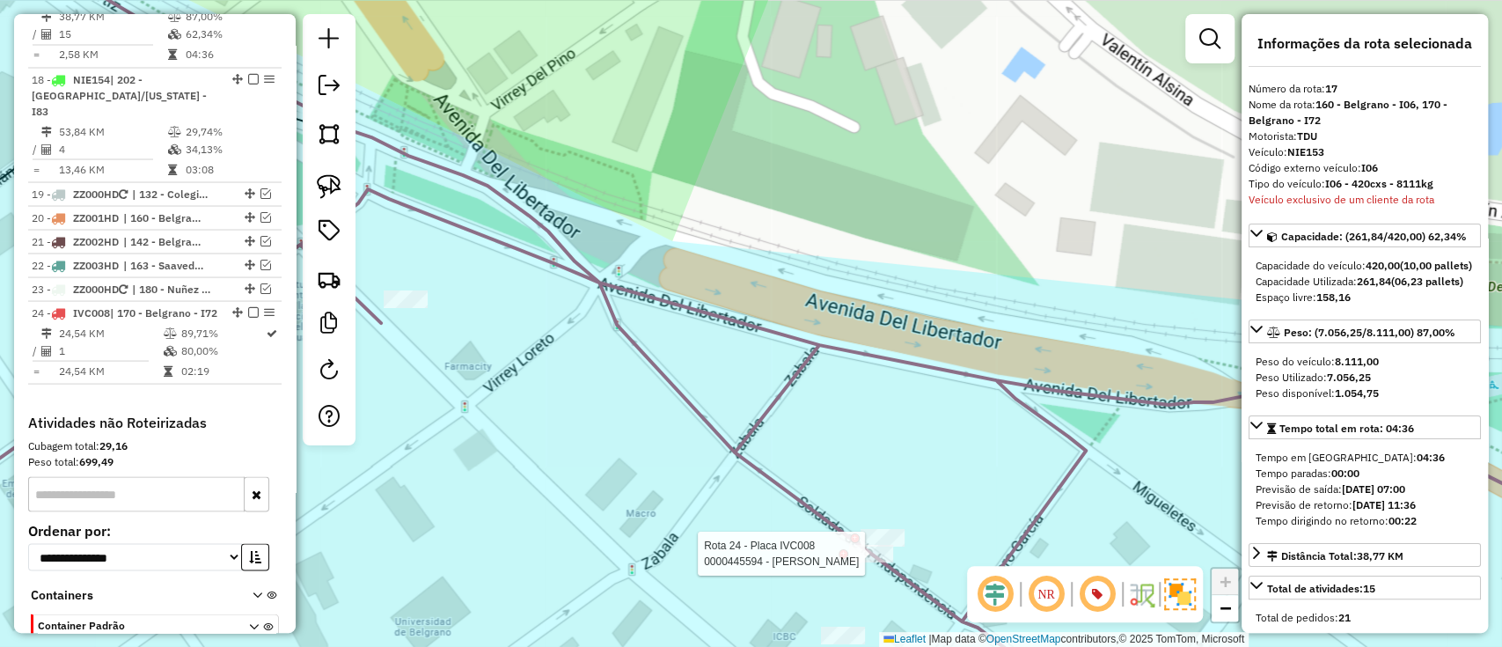
click at [856, 562] on div at bounding box center [871, 554] width 44 height 18
click at [913, 588] on icon at bounding box center [723, 324] width 1747 height 776
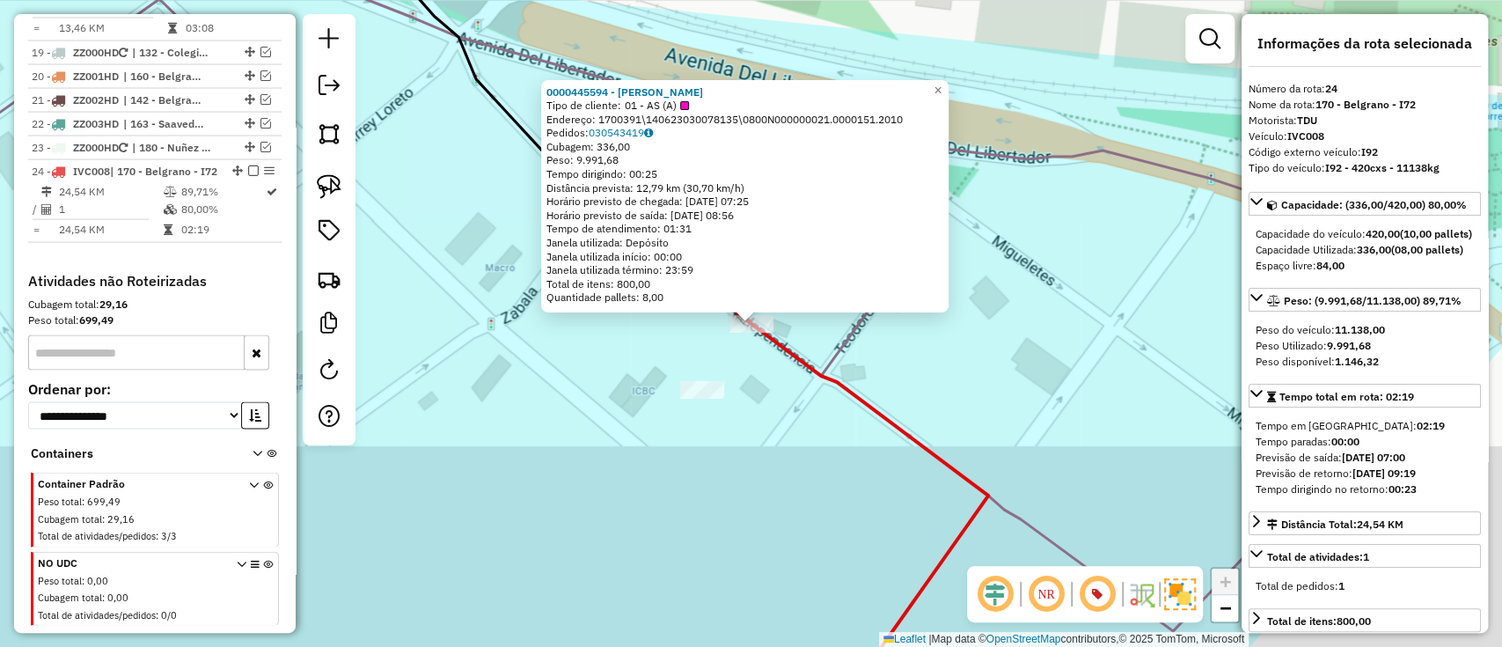
scroll to position [2471, 0]
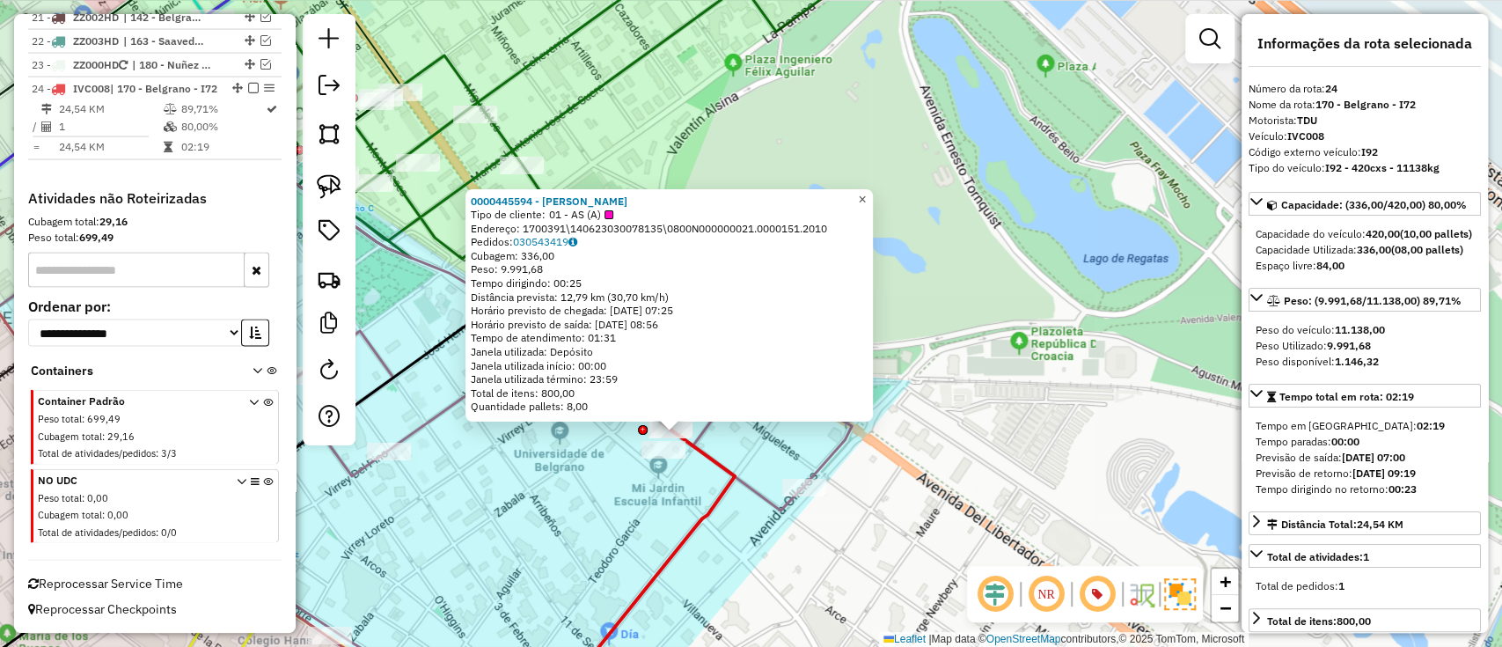
click at [873, 196] on link "×" at bounding box center [862, 198] width 21 height 21
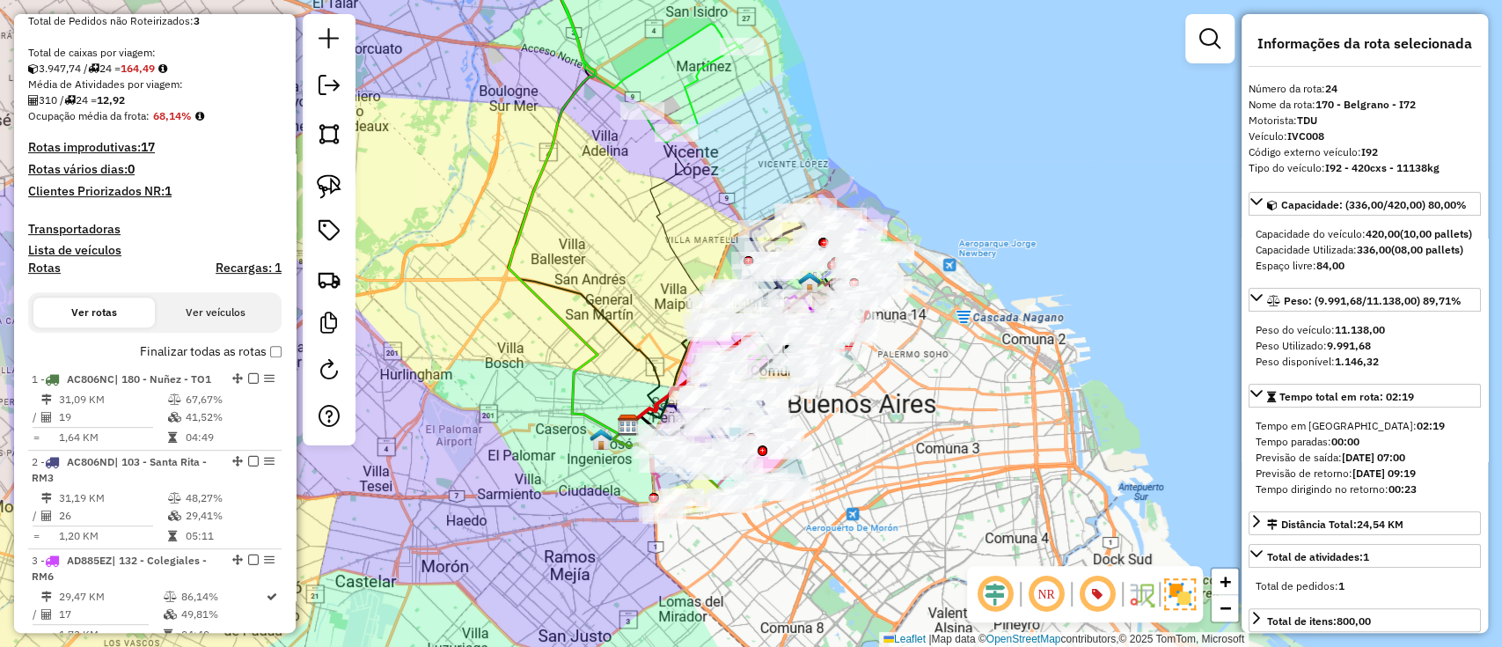
scroll to position [125, 0]
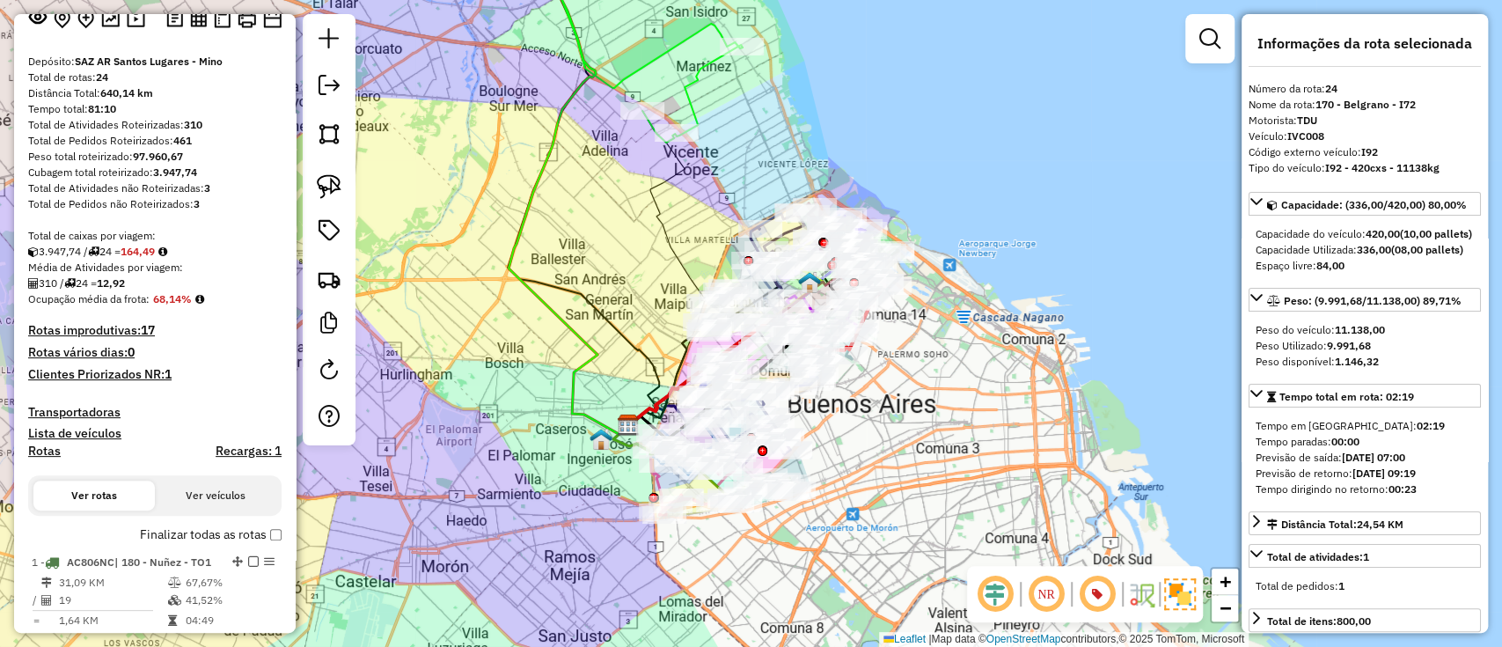
click at [168, 539] on label "Finalizar todas as rotas" at bounding box center [211, 534] width 142 height 18
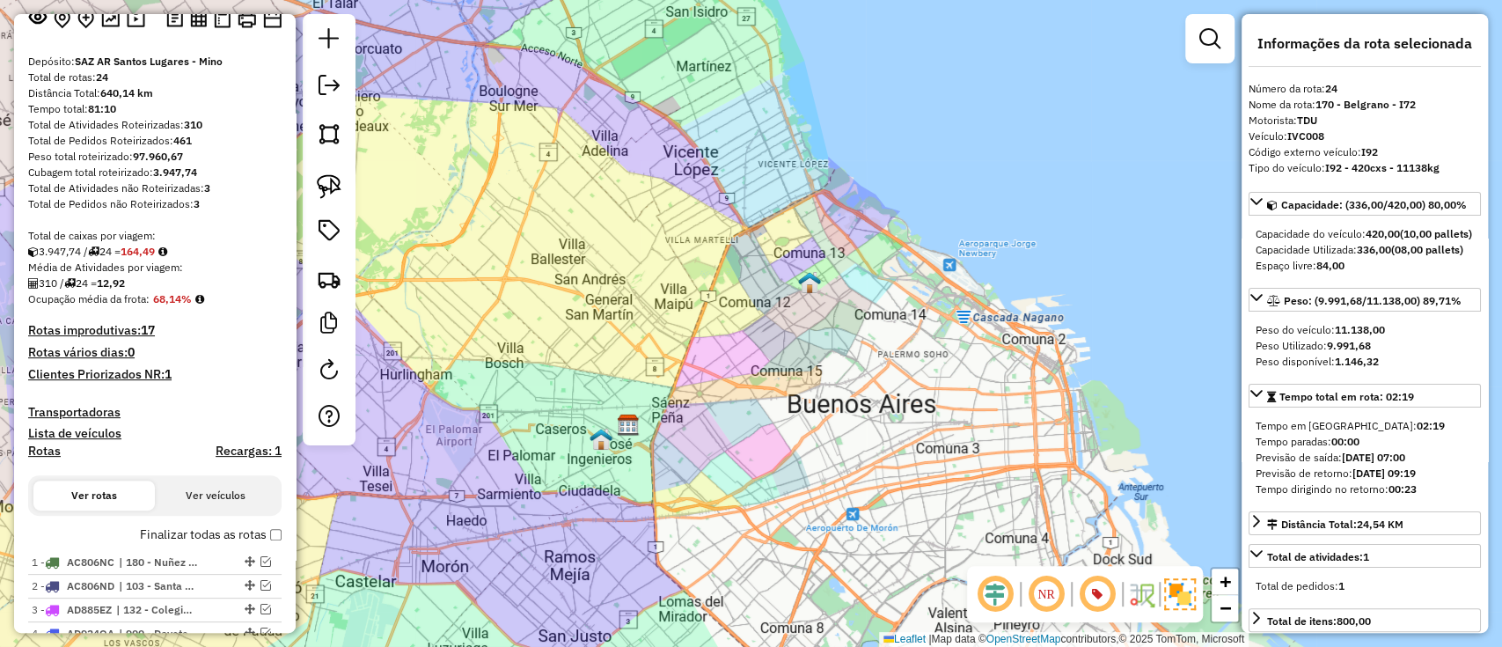
click at [168, 539] on label "Finalizar todas as rotas" at bounding box center [211, 534] width 142 height 18
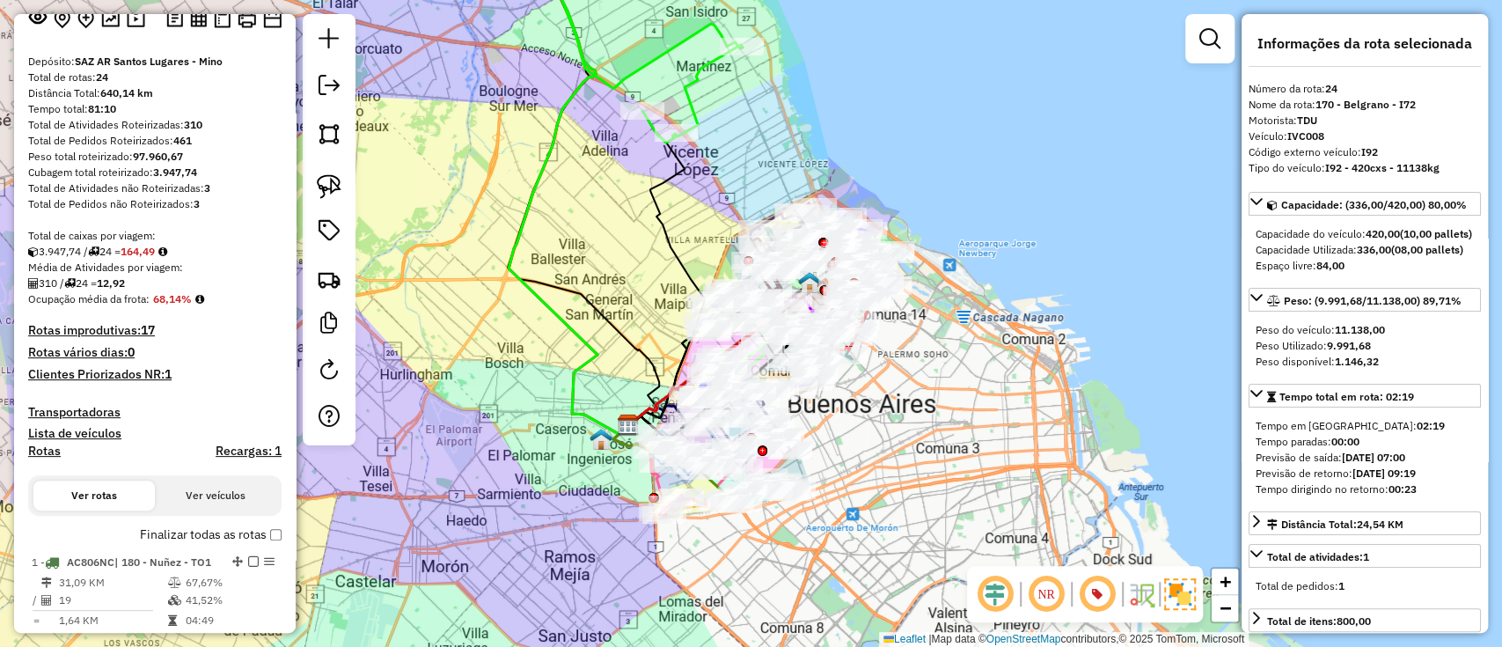
click at [44, 446] on h4 "Rotas" at bounding box center [44, 450] width 33 height 15
select select "*"
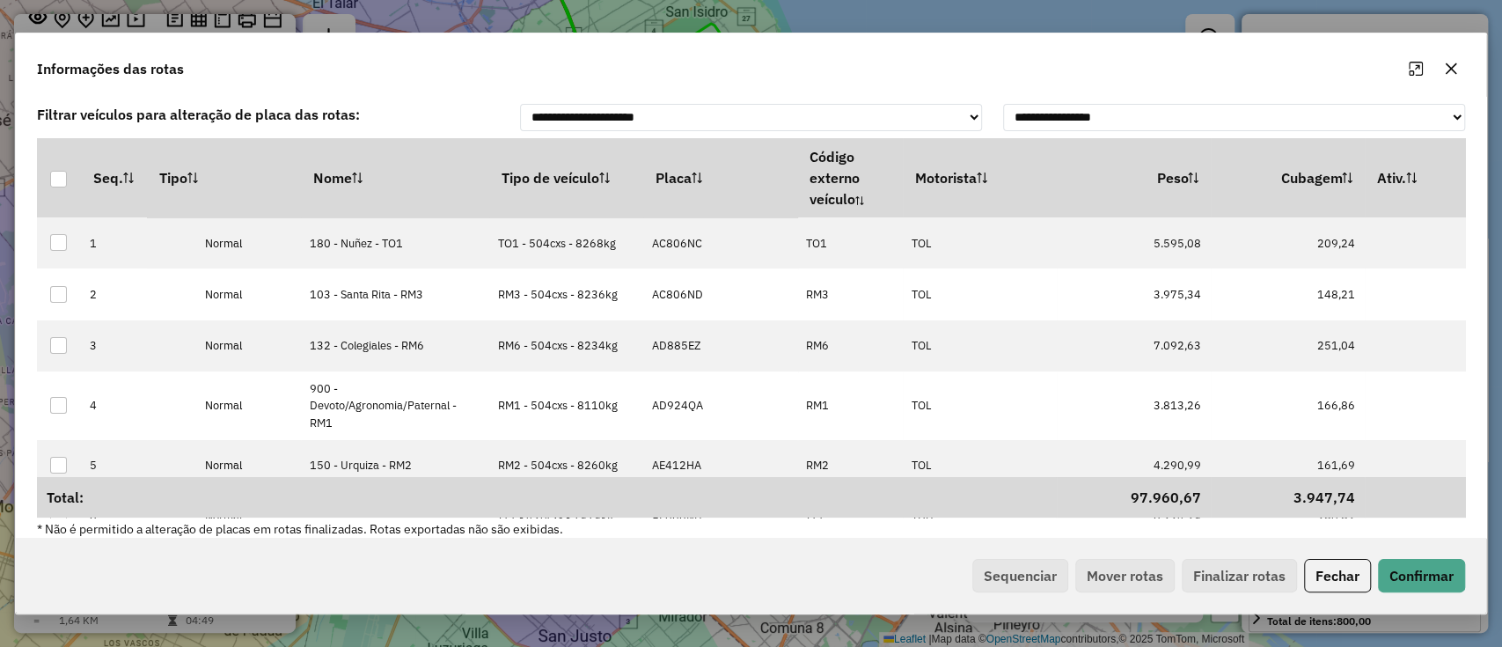
drag, startPoint x: 561, startPoint y: 180, endPoint x: 581, endPoint y: 218, distance: 43.3
click at [561, 180] on th "Tipo de veículo" at bounding box center [566, 177] width 154 height 79
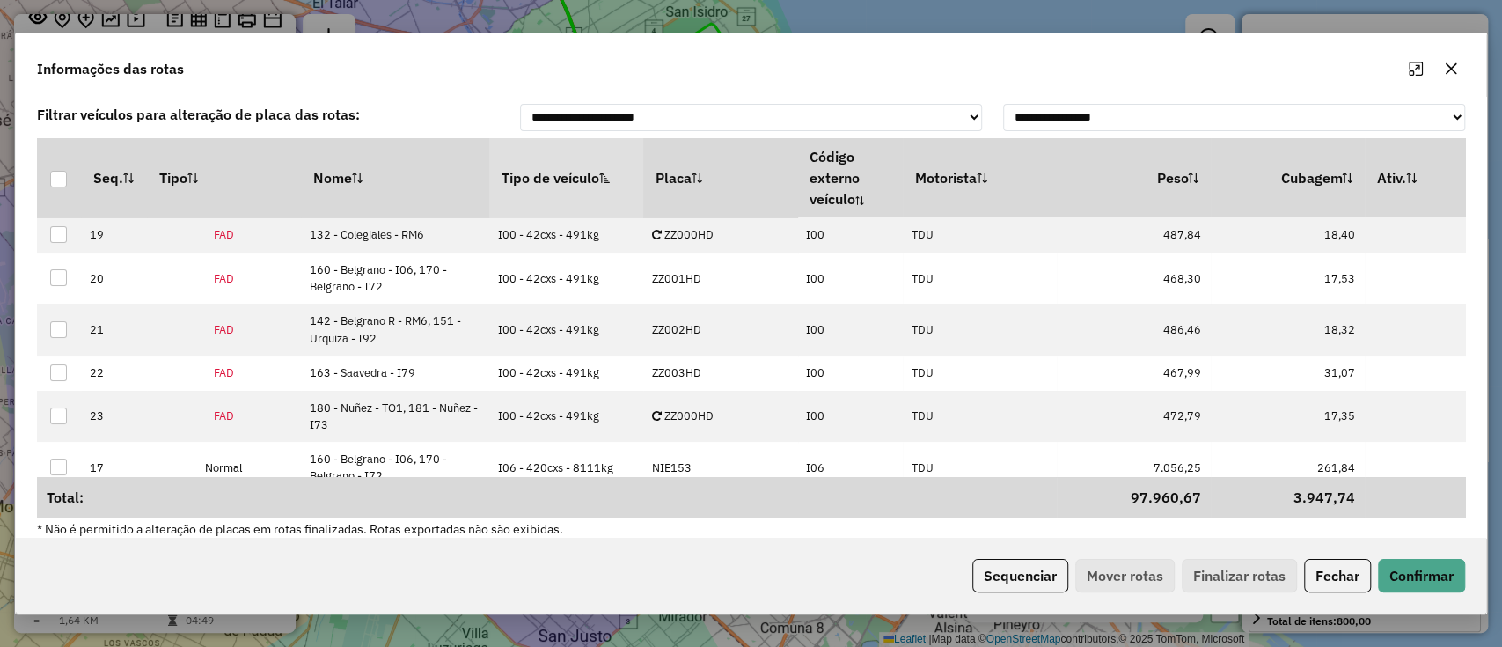
click at [986, 596] on div "Sequenciar Mover rotas Finalizar rotas Fechar Confirmar" at bounding box center [751, 576] width 1470 height 76
click at [993, 569] on button "Sequenciar" at bounding box center [1020, 575] width 96 height 33
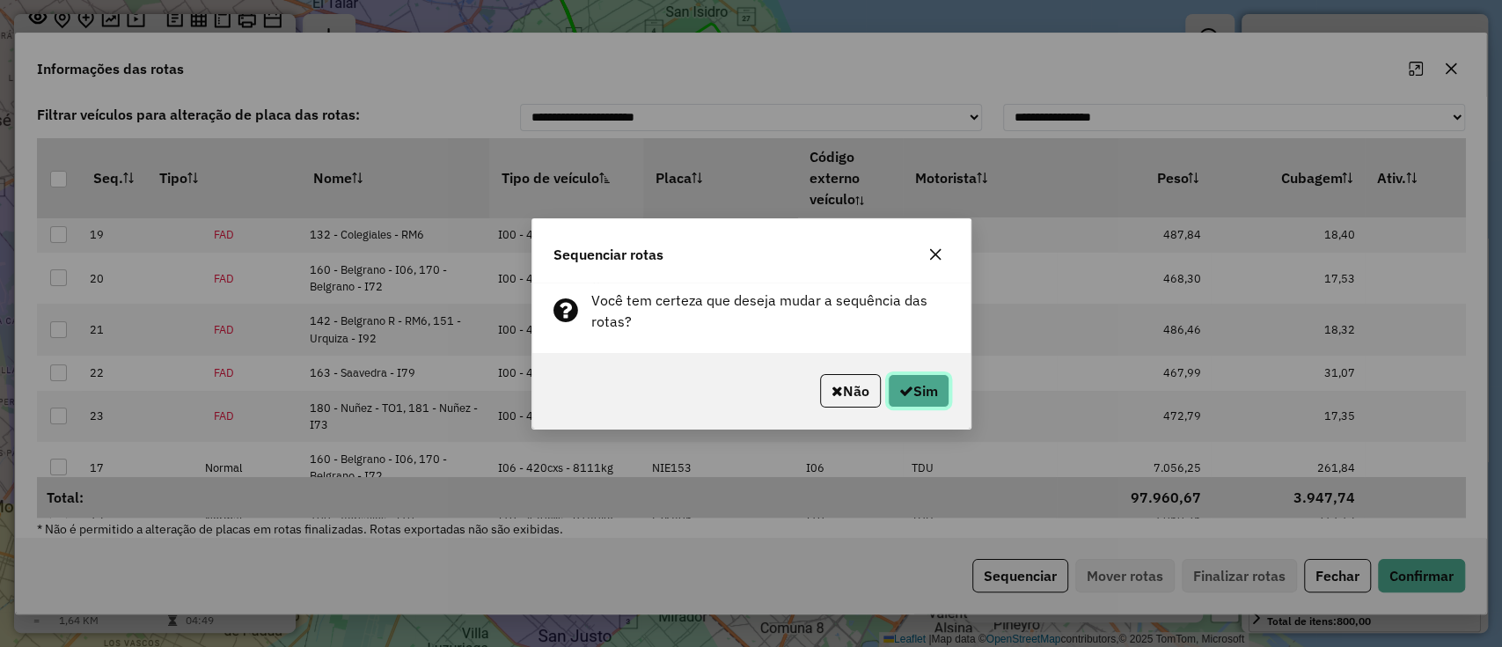
click at [906, 390] on icon "button" at bounding box center [906, 391] width 14 height 14
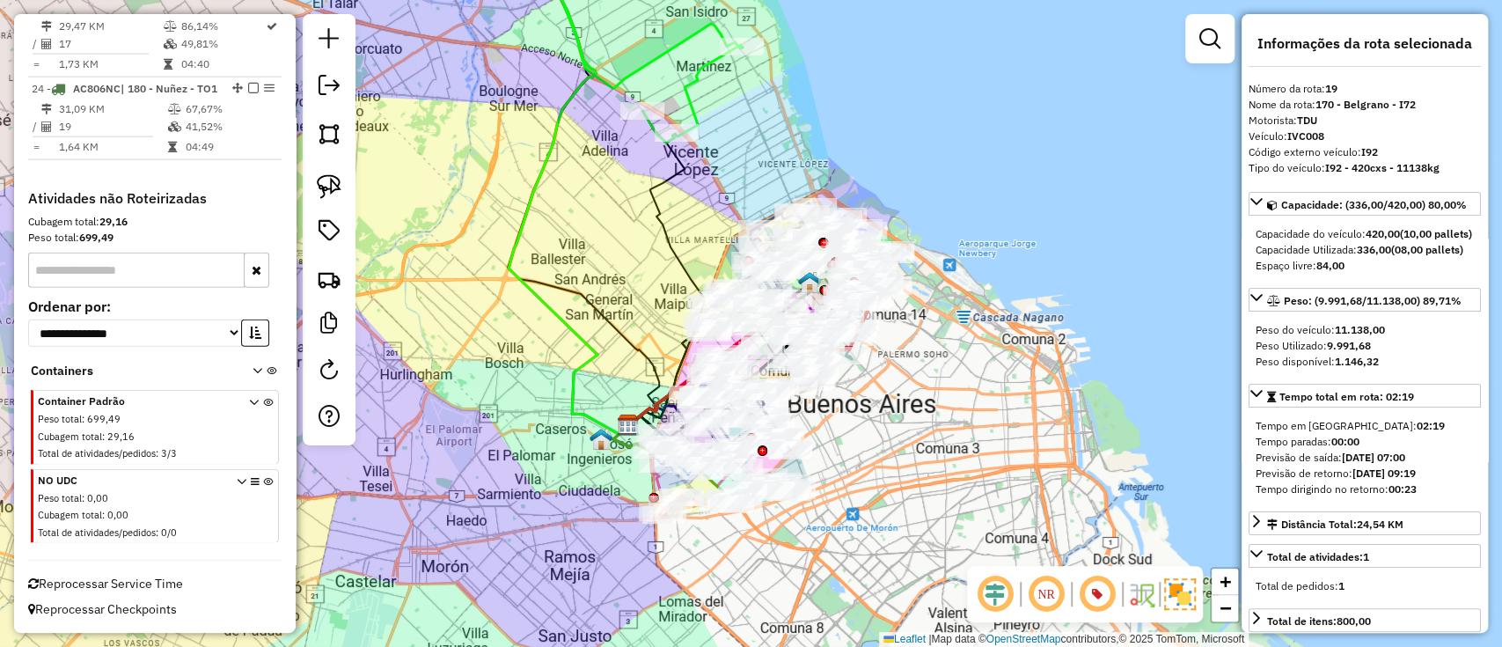
scroll to position [2643, 0]
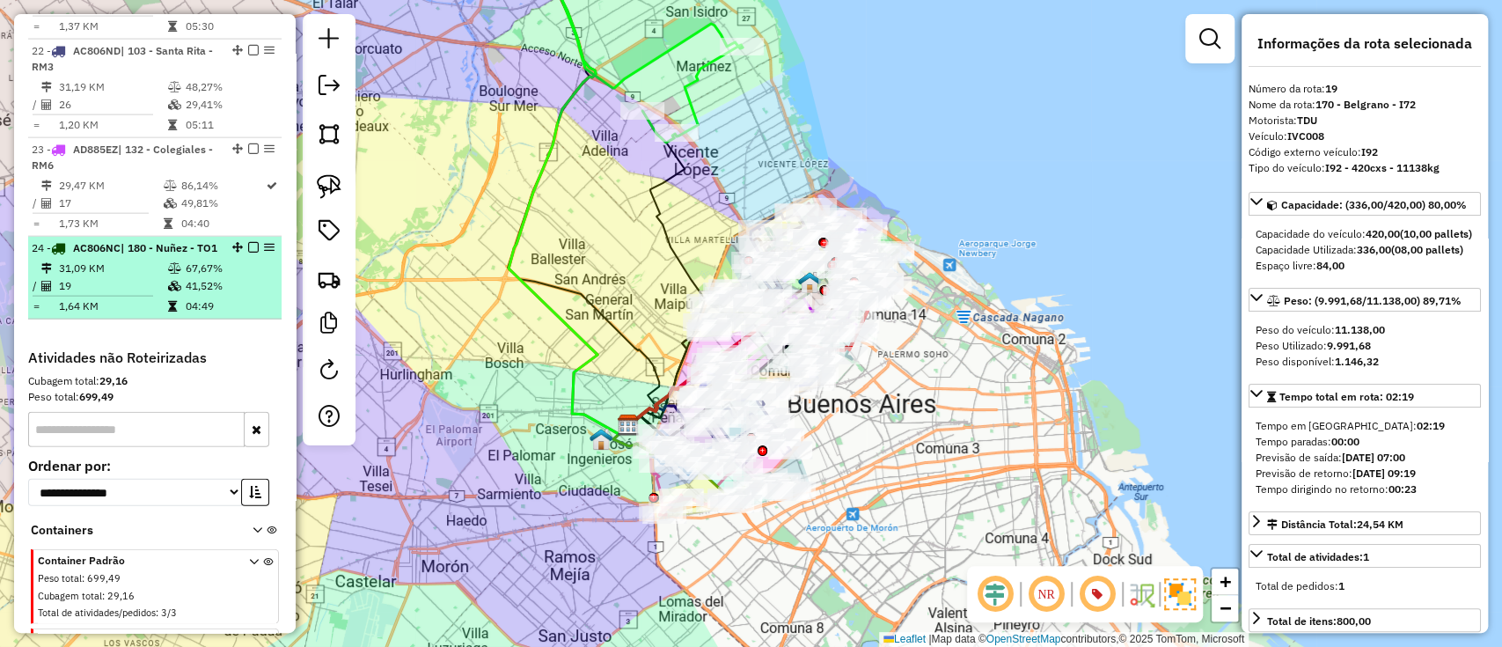
click at [150, 254] on span "| 180 - Nuñez - TO1" at bounding box center [169, 247] width 97 height 13
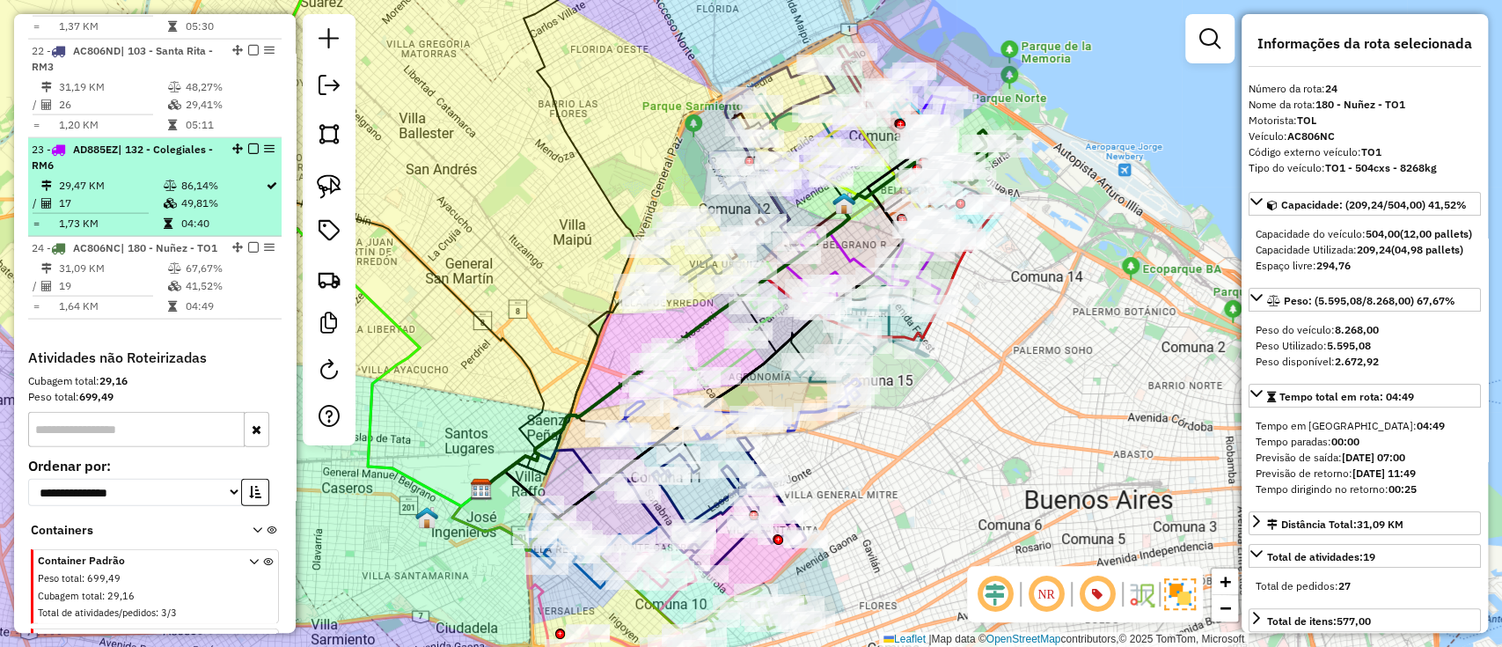
click at [144, 173] on div "23 - AD885EZ | 132 - Colegiales - RM6" at bounding box center [125, 158] width 187 height 32
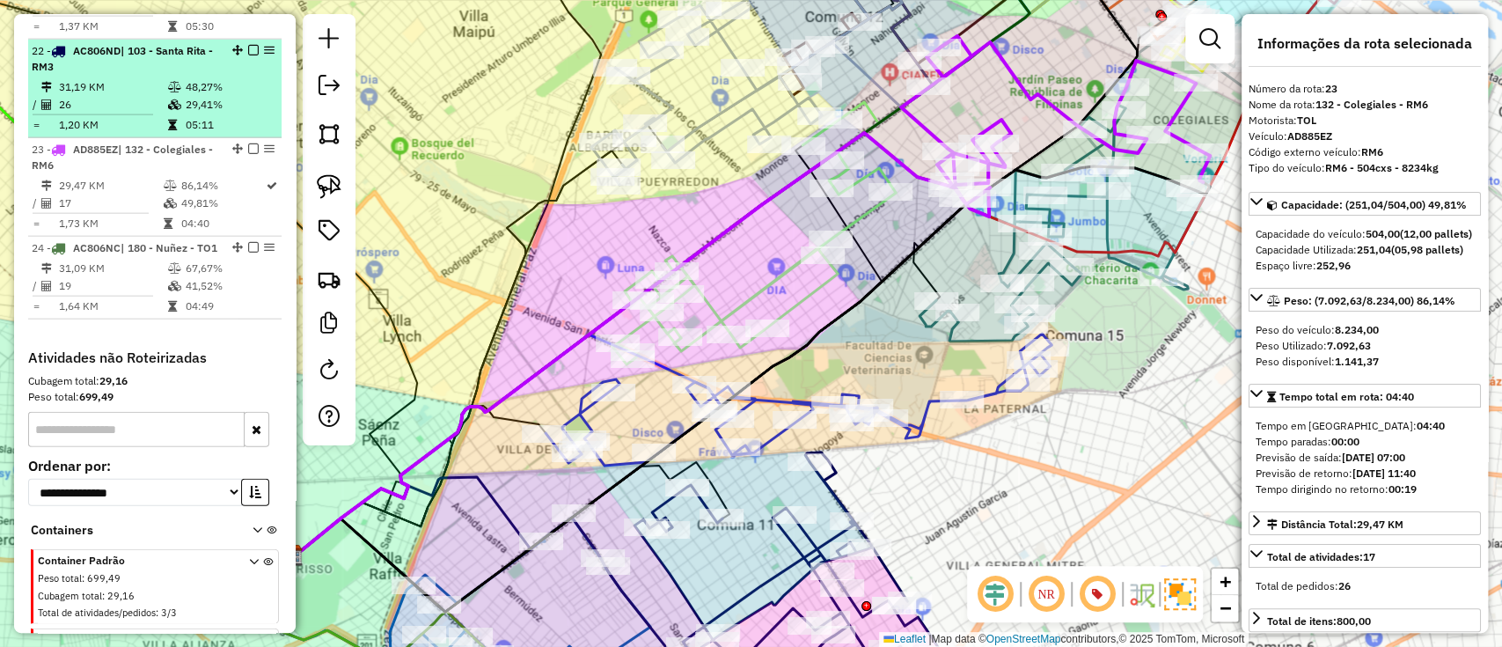
click at [186, 114] on td "29,41%" at bounding box center [229, 105] width 89 height 18
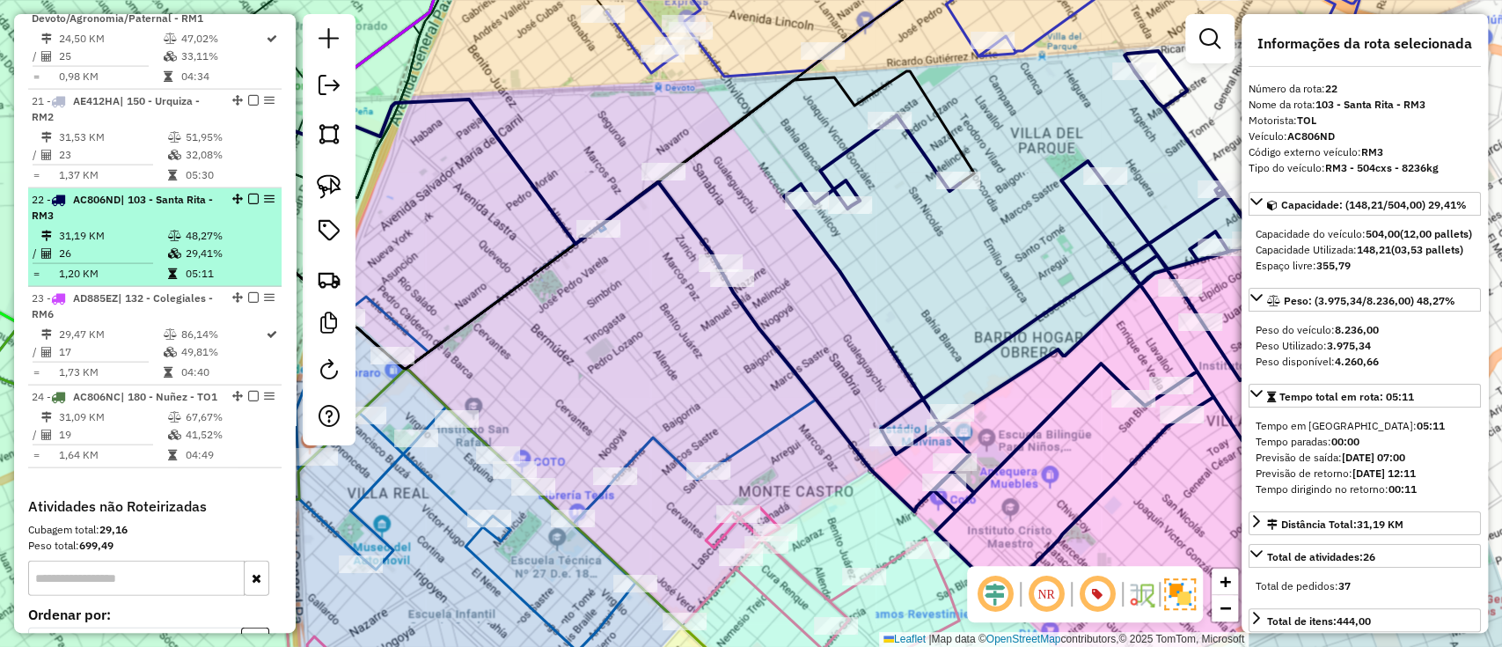
scroll to position [2408, 0]
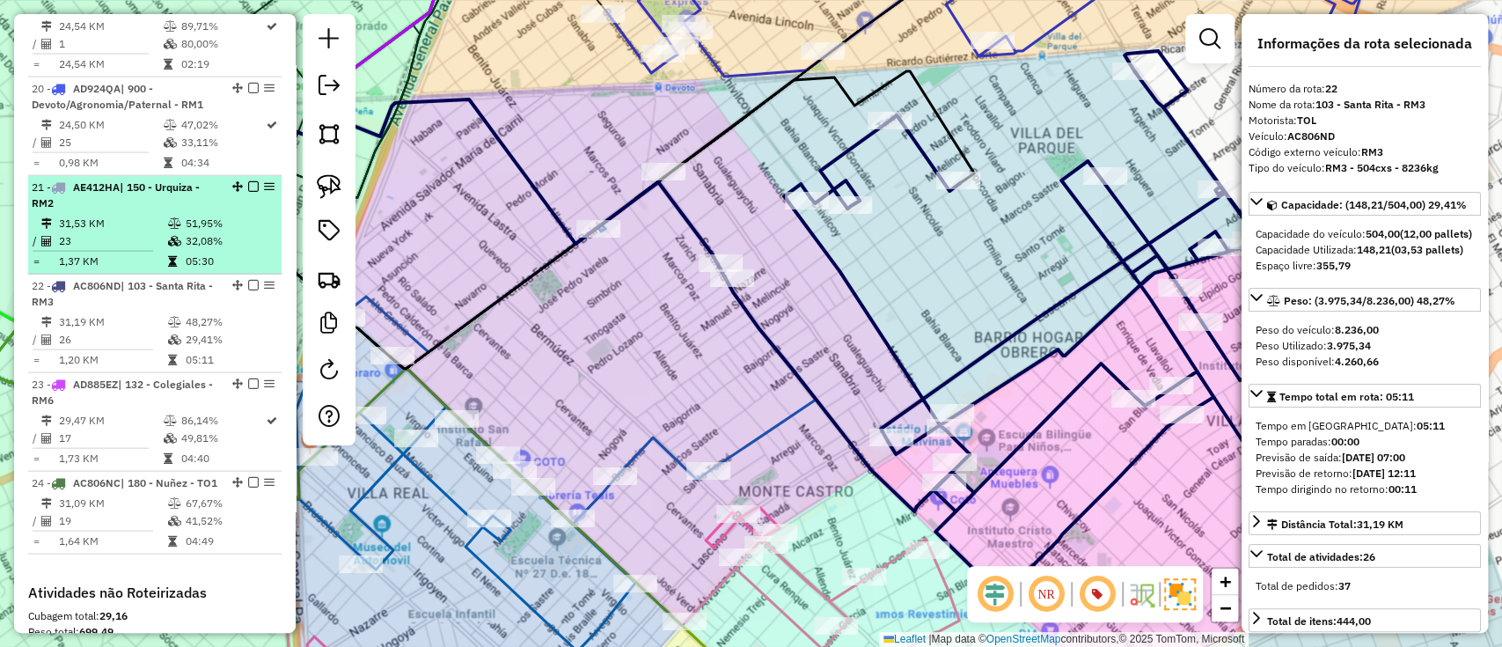
click at [150, 232] on td "31,53 KM" at bounding box center [112, 224] width 109 height 18
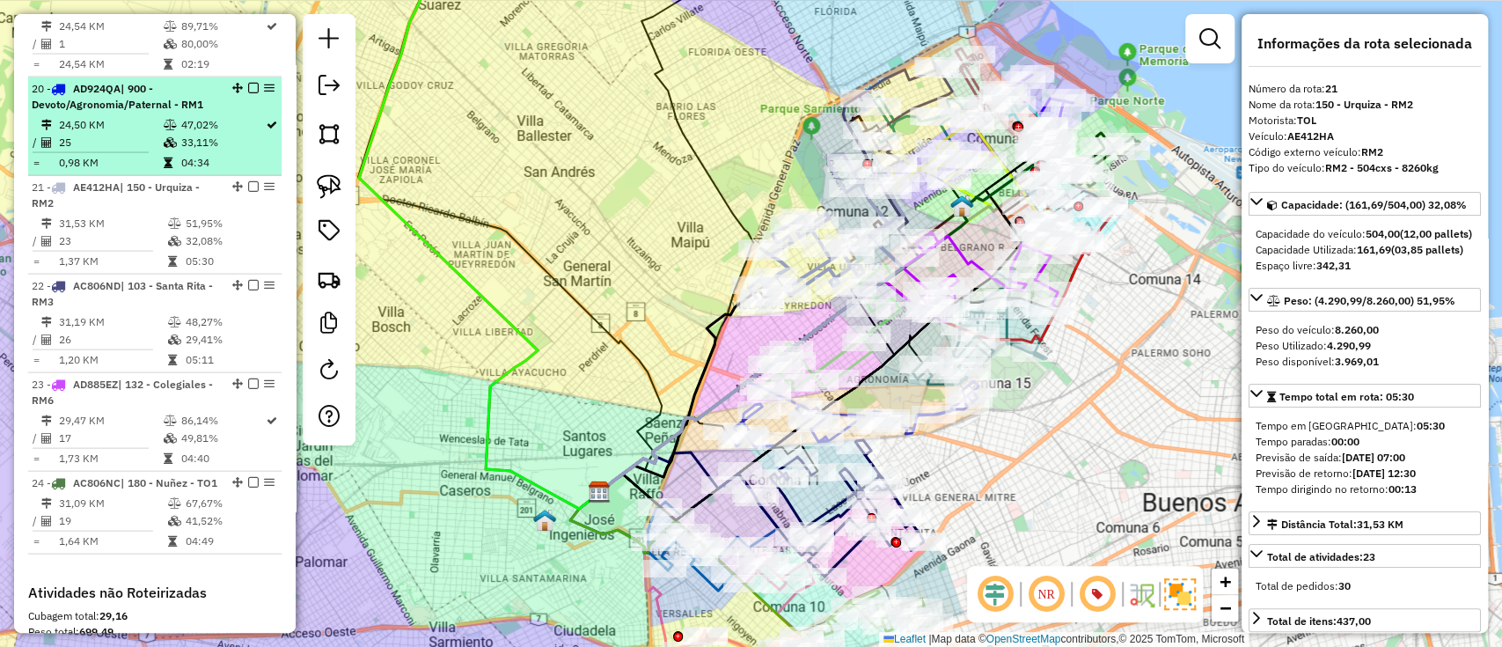
click at [158, 111] on span "| 900 - Devoto/Agronomia/Paternal - RM1" at bounding box center [118, 96] width 172 height 29
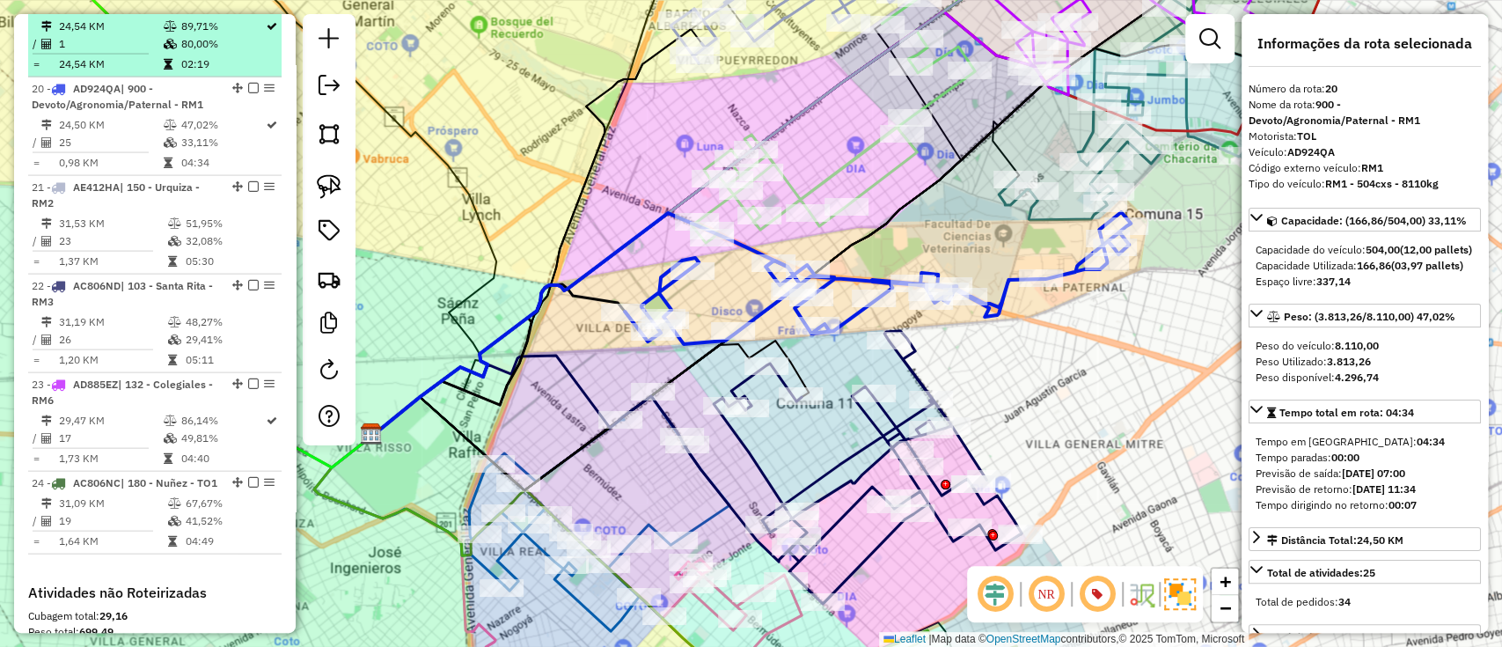
click at [169, 74] on li "19 - IVC008 | 170 - Belgrano - I72 24,54 KM 89,71% / 1 80,00% = 24,54 KM 02:19" at bounding box center [154, 36] width 253 height 83
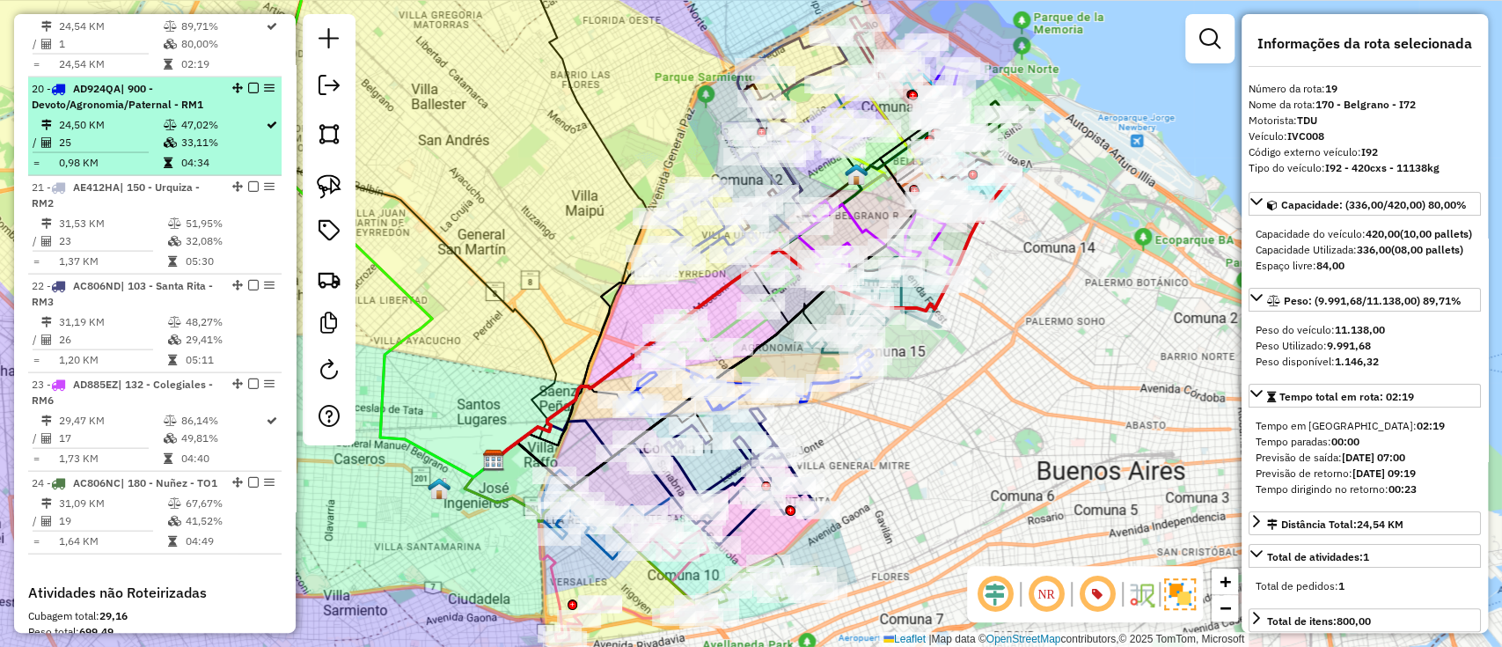
click at [170, 151] on td at bounding box center [171, 143] width 18 height 18
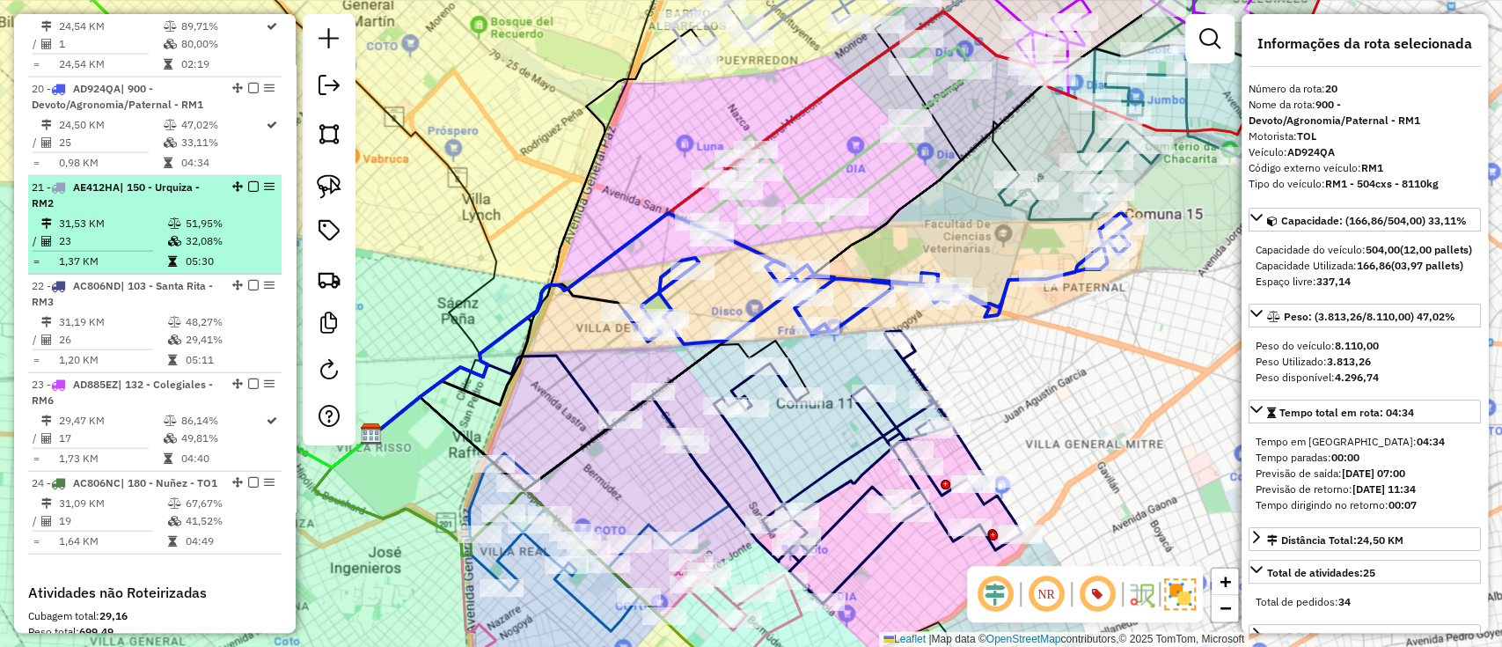
click at [162, 232] on td "31,53 KM" at bounding box center [112, 224] width 109 height 18
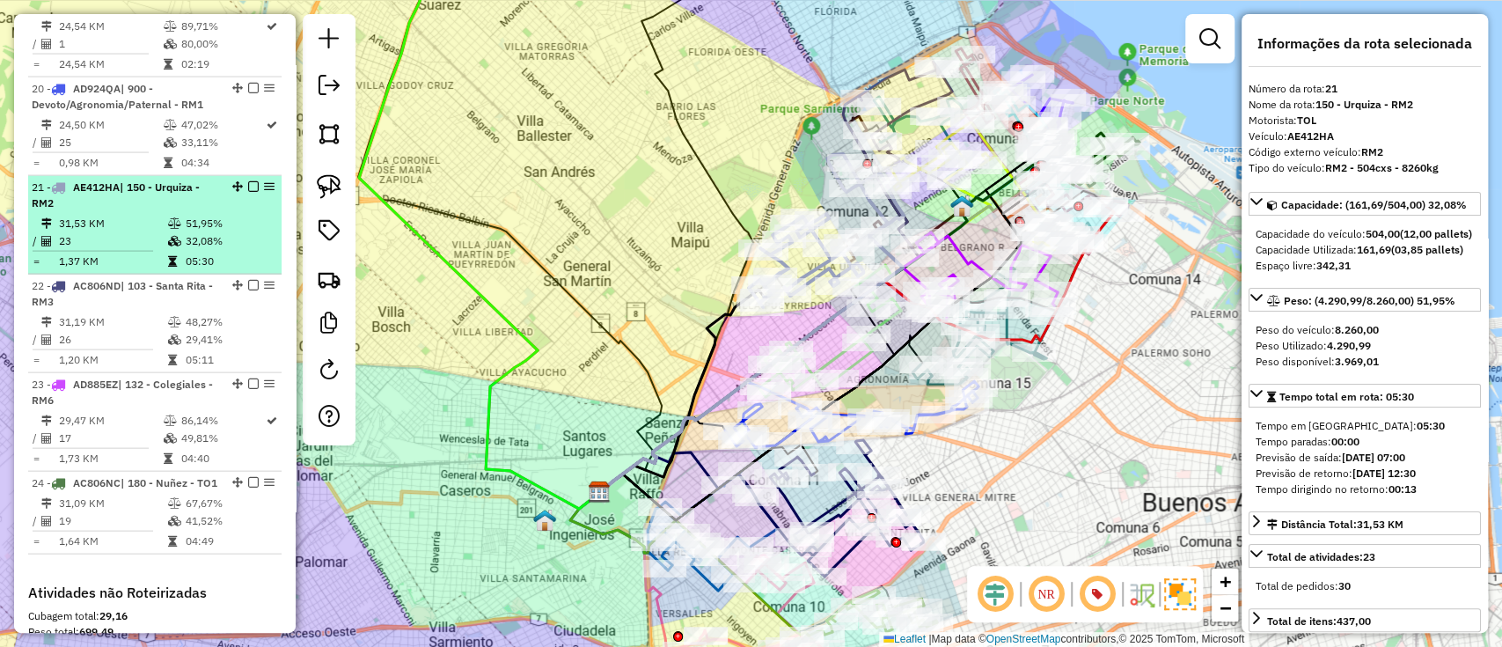
click at [162, 250] on td "23" at bounding box center [112, 241] width 109 height 18
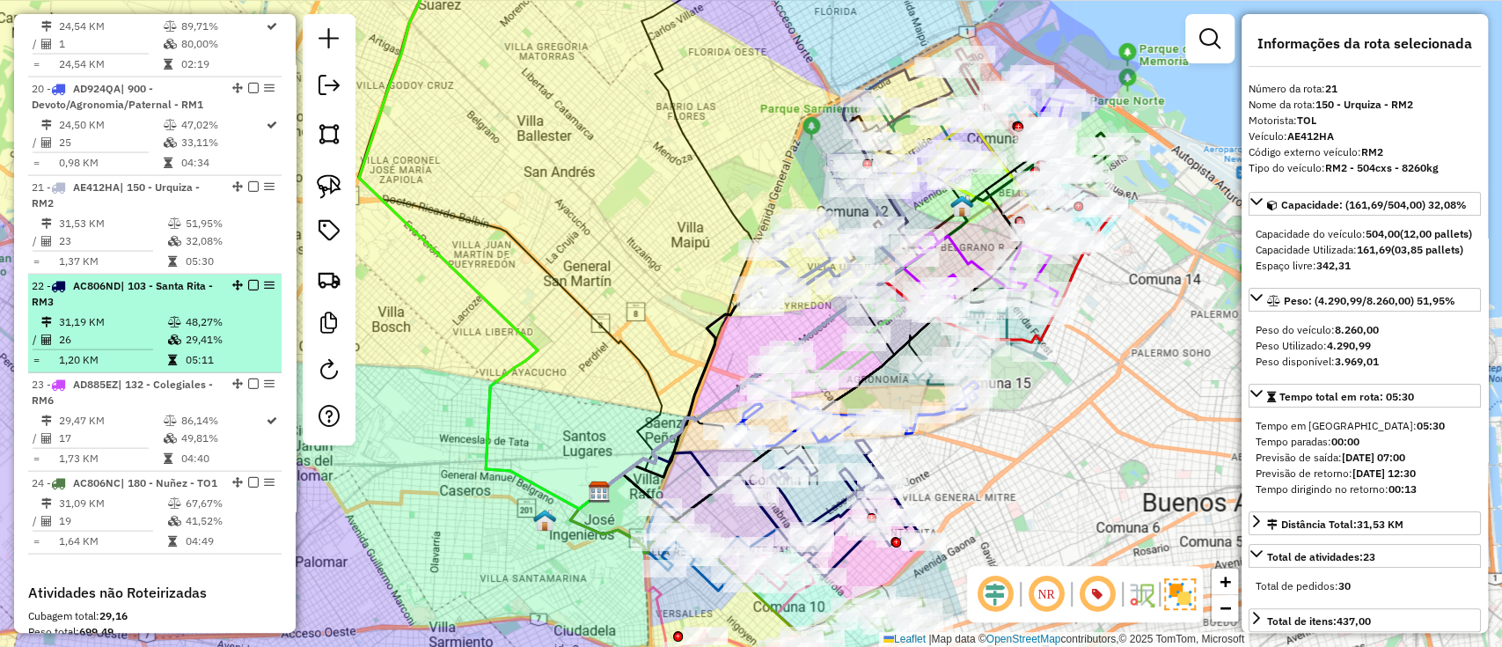
click at [179, 348] on td at bounding box center [176, 340] width 18 height 18
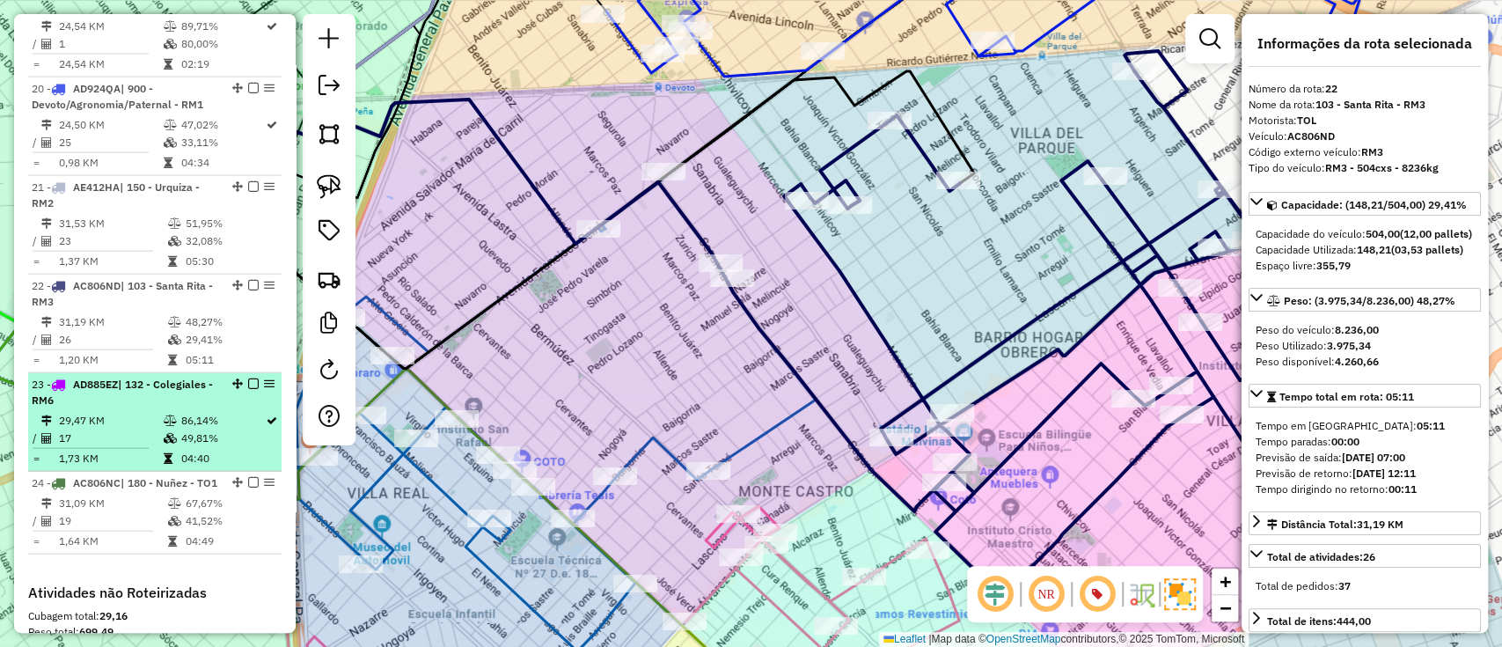
click at [145, 468] on li "23 - AD885EZ | 132 - Colegiales - RM6 29,47 KM 86,14% / 17 49,81% = 1,73 KM 04:…" at bounding box center [154, 422] width 253 height 99
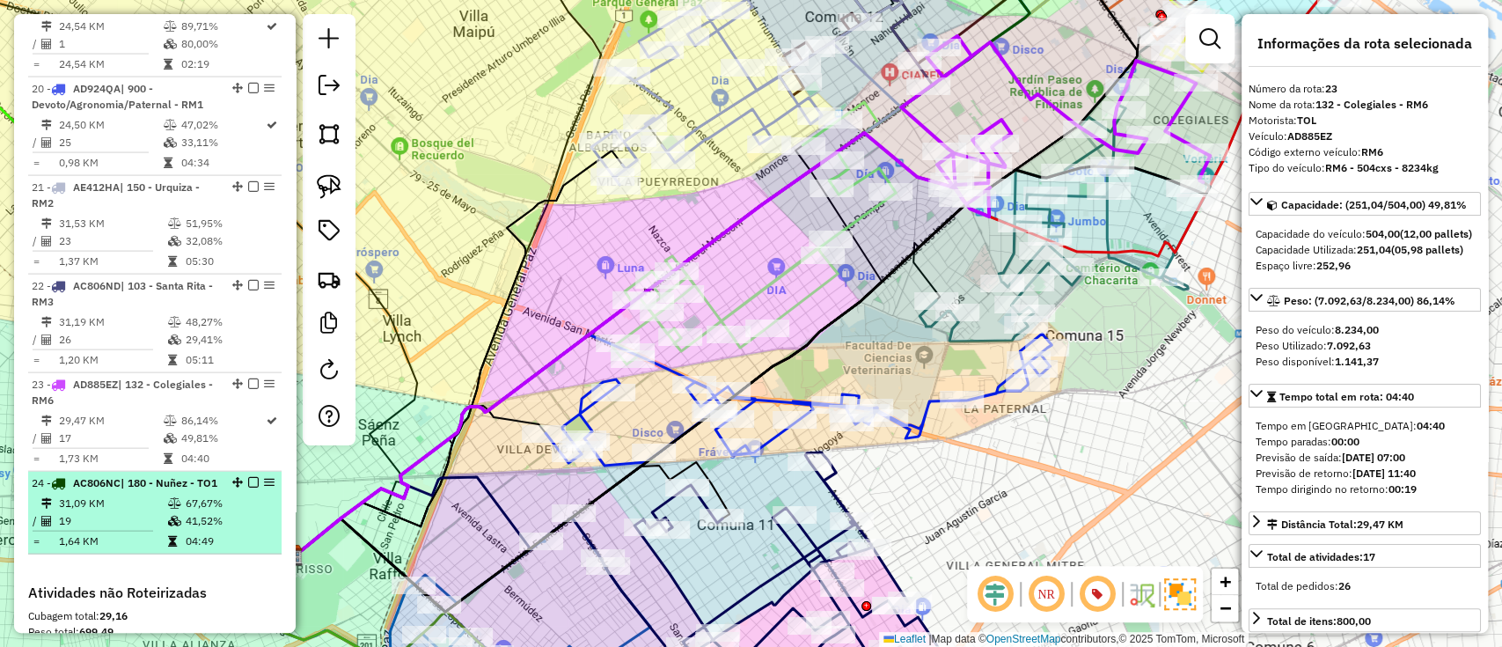
click at [136, 491] on div "24 - AC806NC | 180 - Nuñez - TO1" at bounding box center [125, 483] width 187 height 16
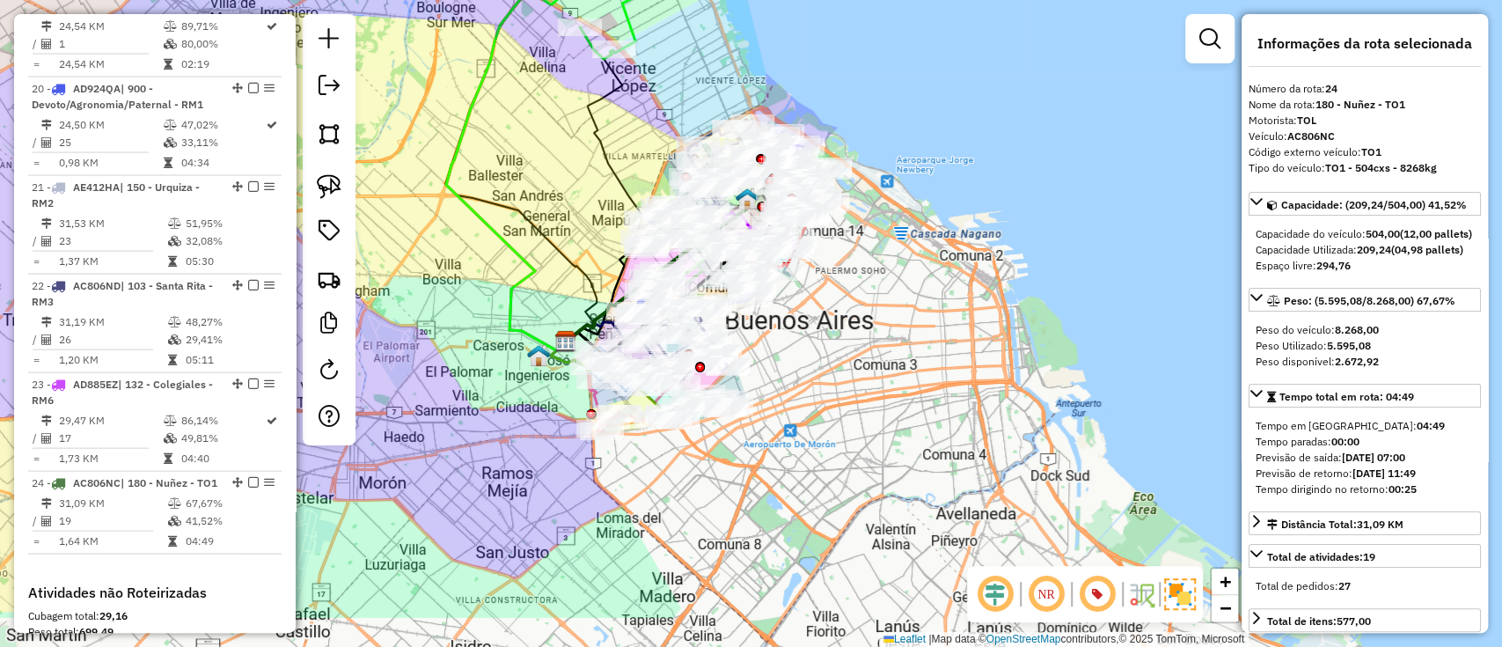
drag, startPoint x: 401, startPoint y: 374, endPoint x: 525, endPoint y: 278, distance: 156.8
click at [524, 278] on icon at bounding box center [506, 122] width 120 height 458
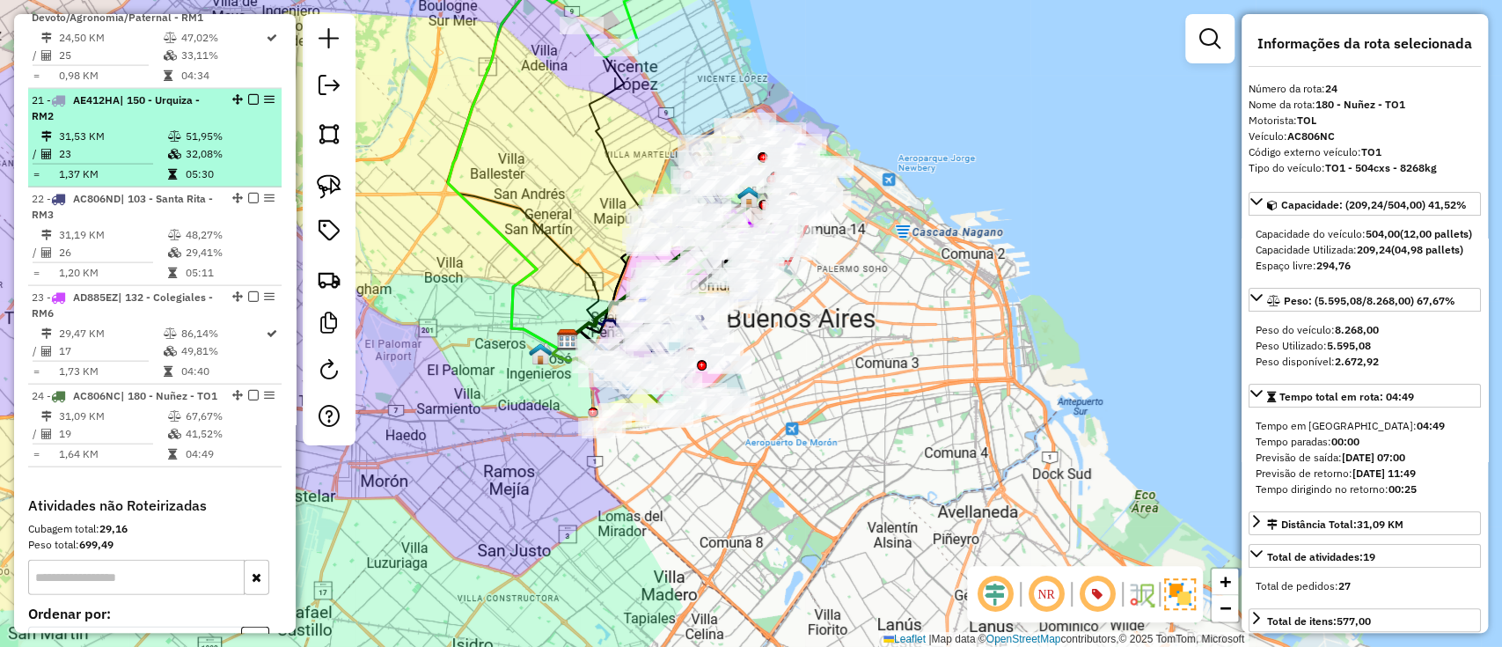
scroll to position [2760, 0]
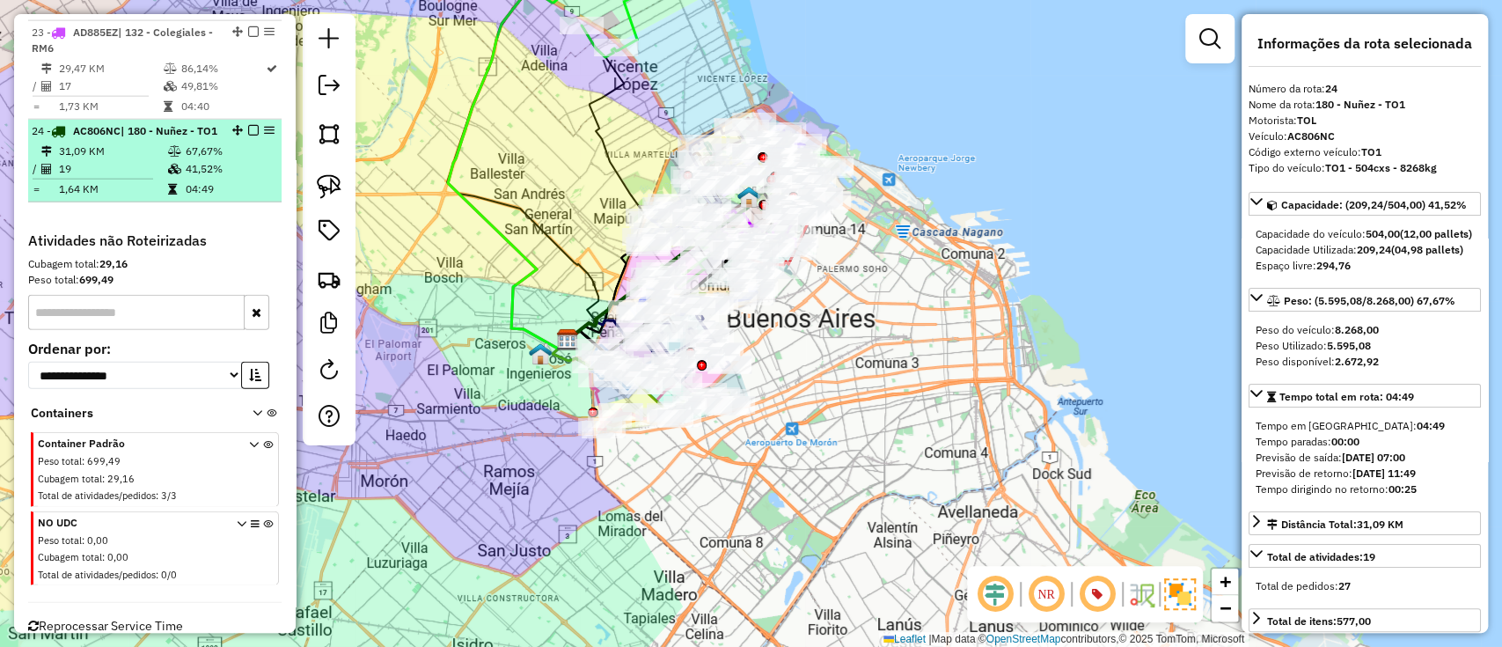
click at [171, 157] on icon at bounding box center [174, 151] width 13 height 11
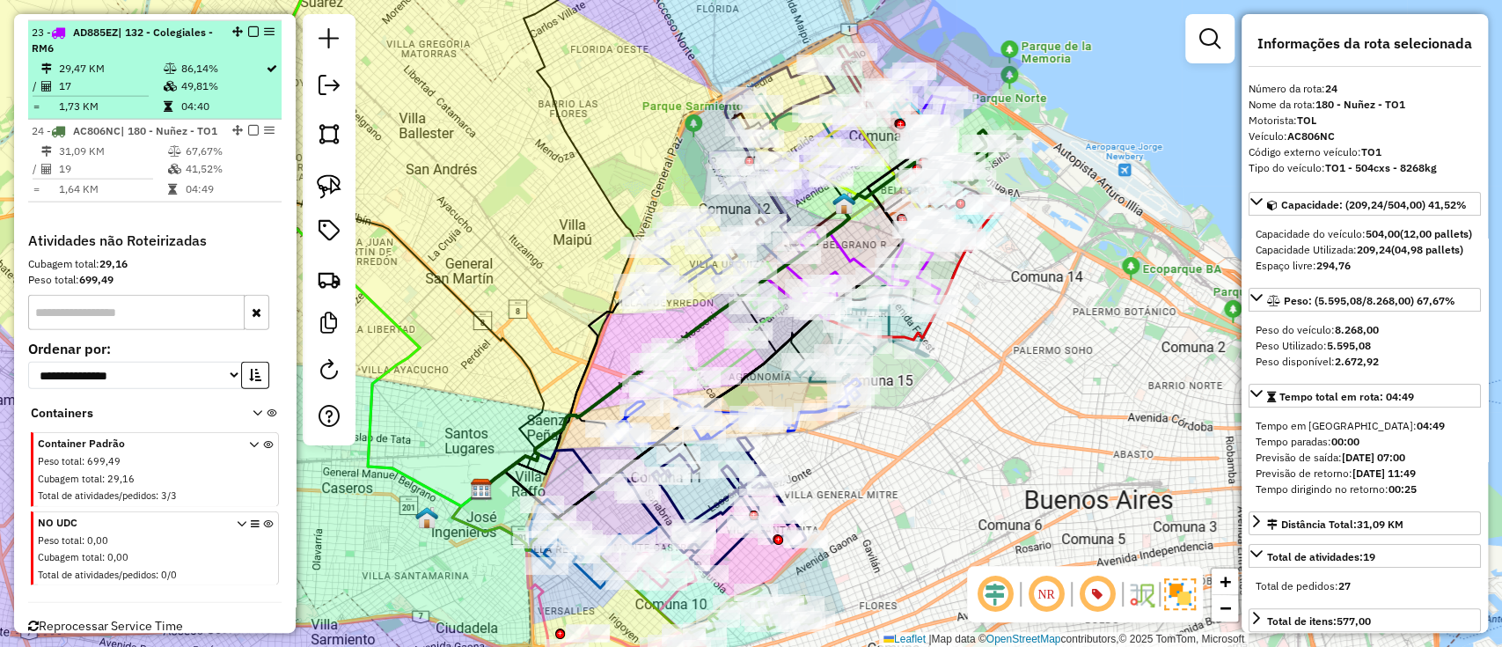
click at [164, 95] on td at bounding box center [171, 86] width 18 height 18
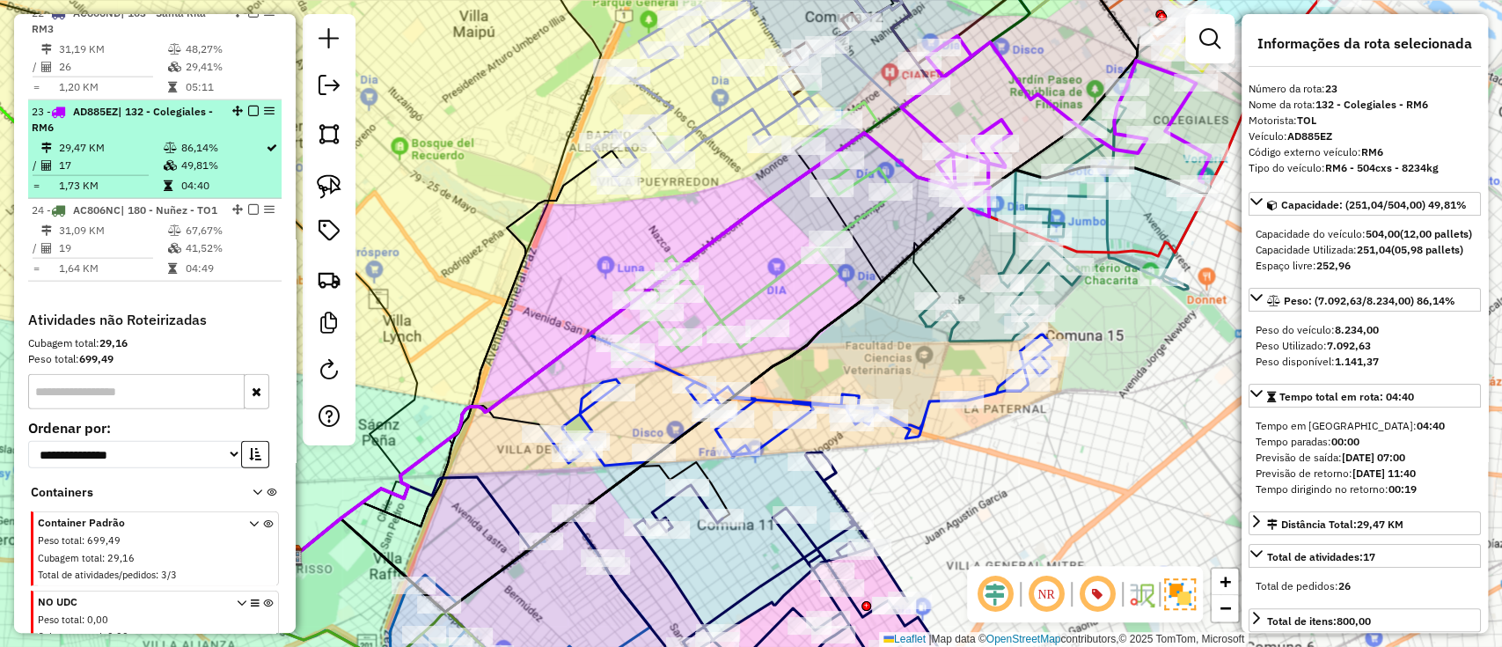
scroll to position [2643, 0]
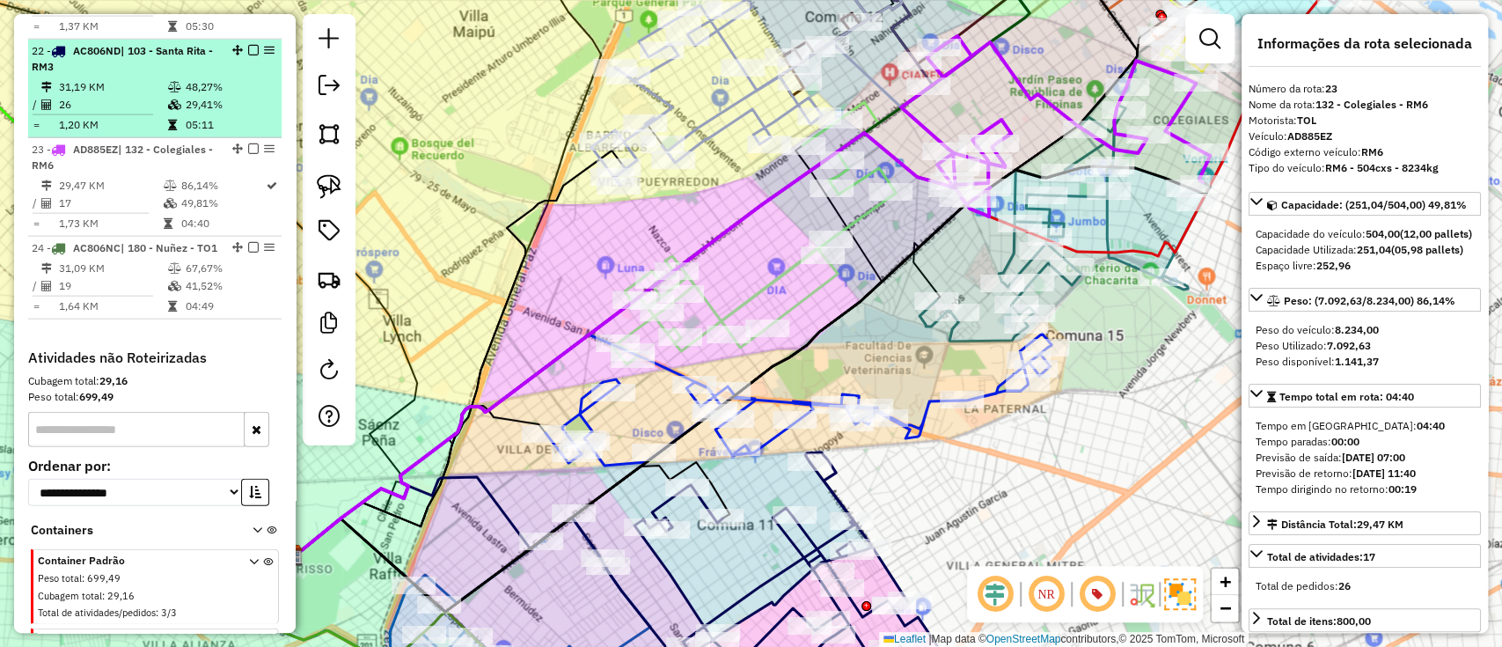
click at [168, 130] on icon at bounding box center [172, 125] width 9 height 11
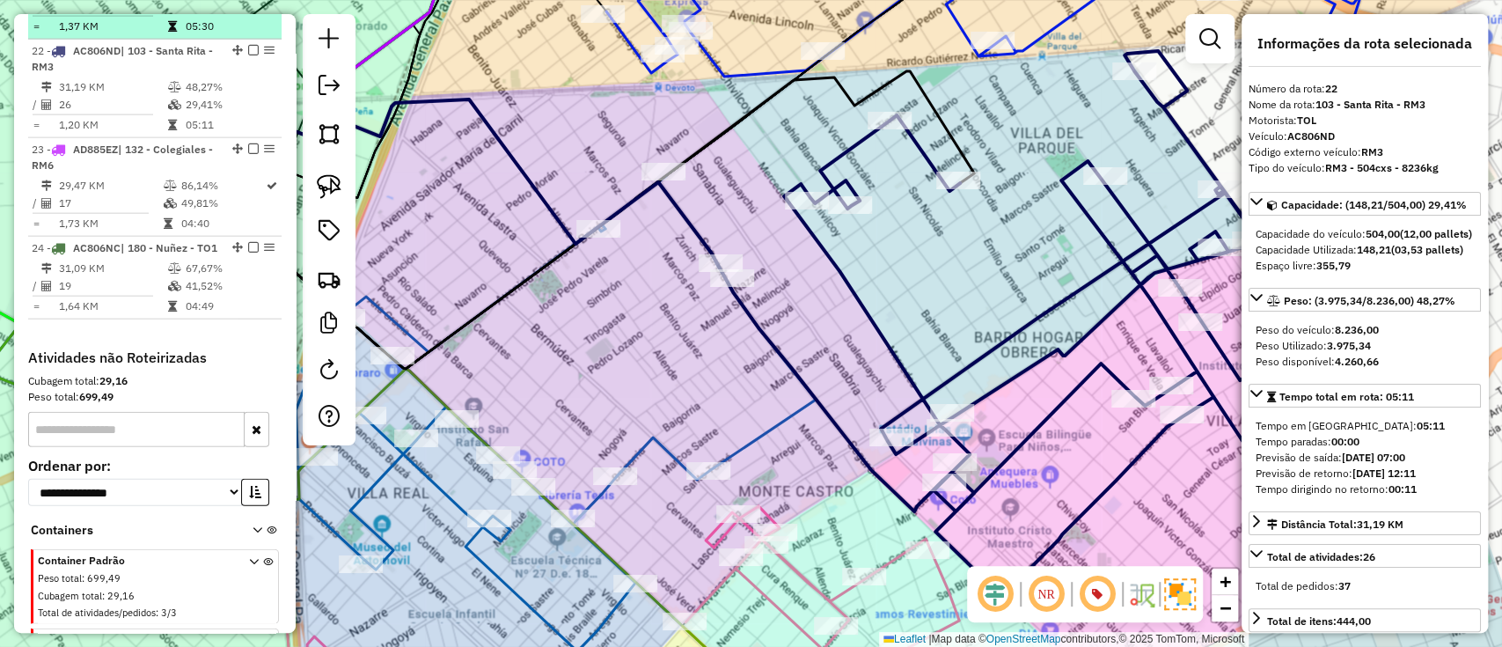
click at [143, 18] on td at bounding box center [100, 16] width 136 height 3
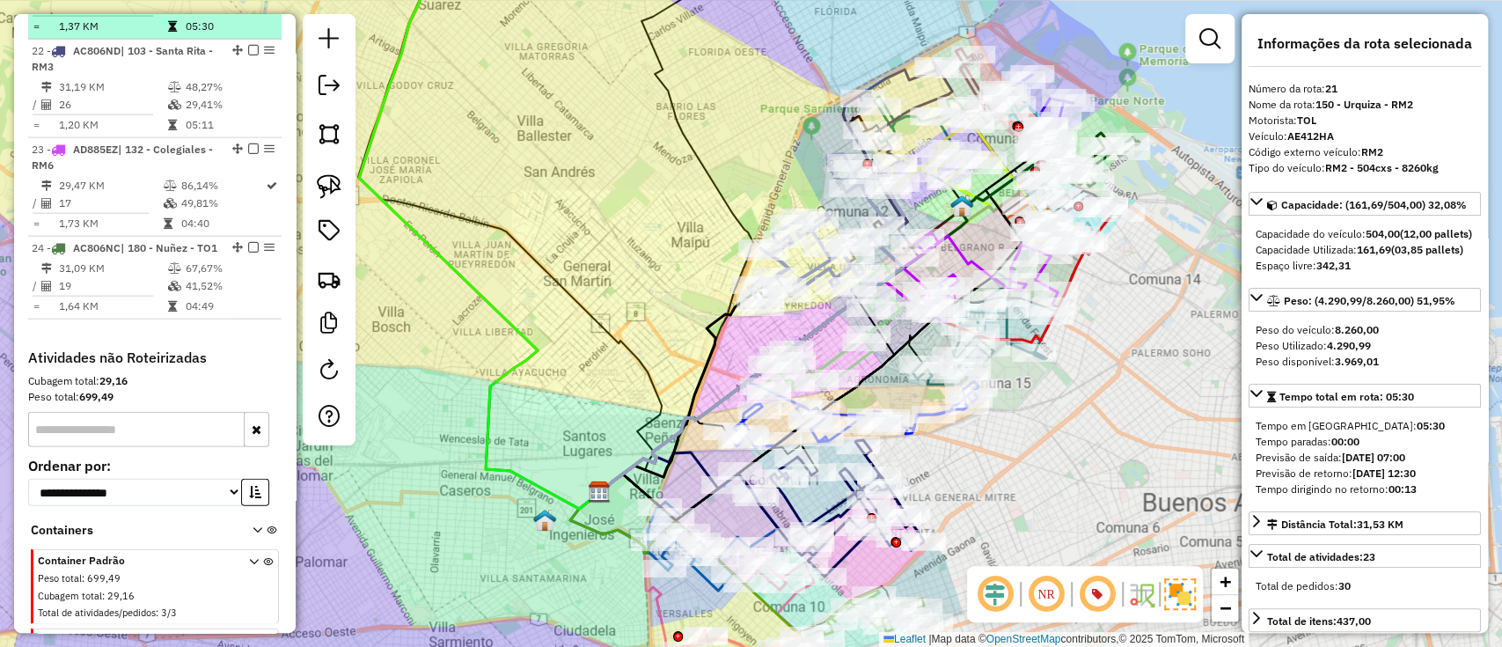
scroll to position [2525, 0]
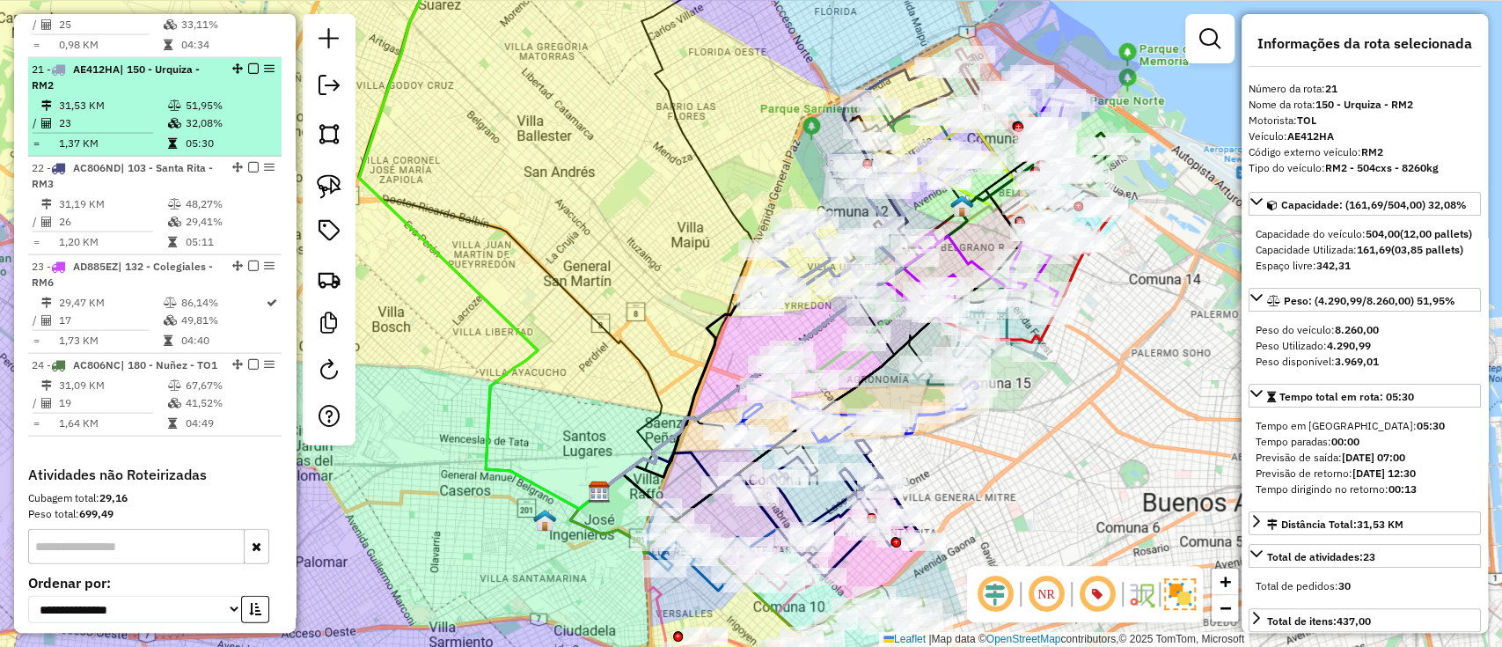
click at [144, 92] on span "| 150 - Urquiza - RM2" at bounding box center [116, 76] width 168 height 29
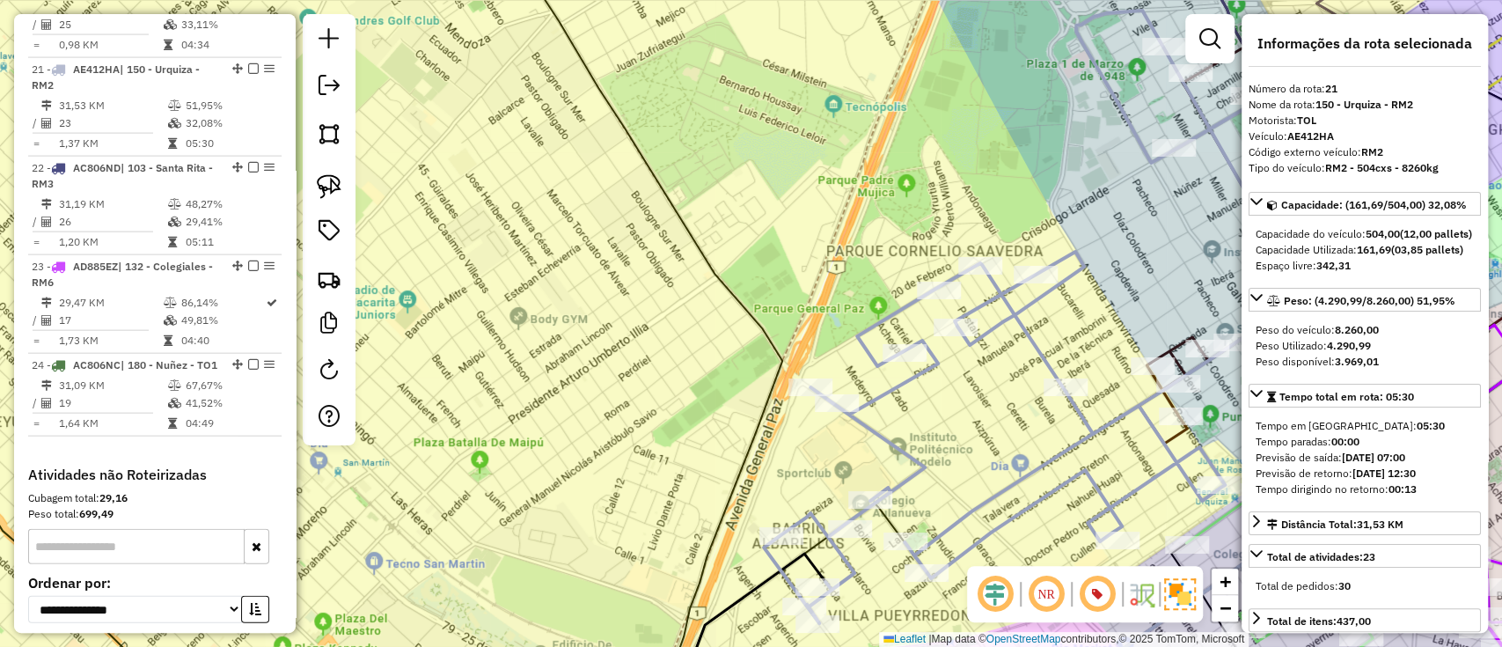
click at [1045, 363] on icon at bounding box center [1073, 317] width 619 height 612
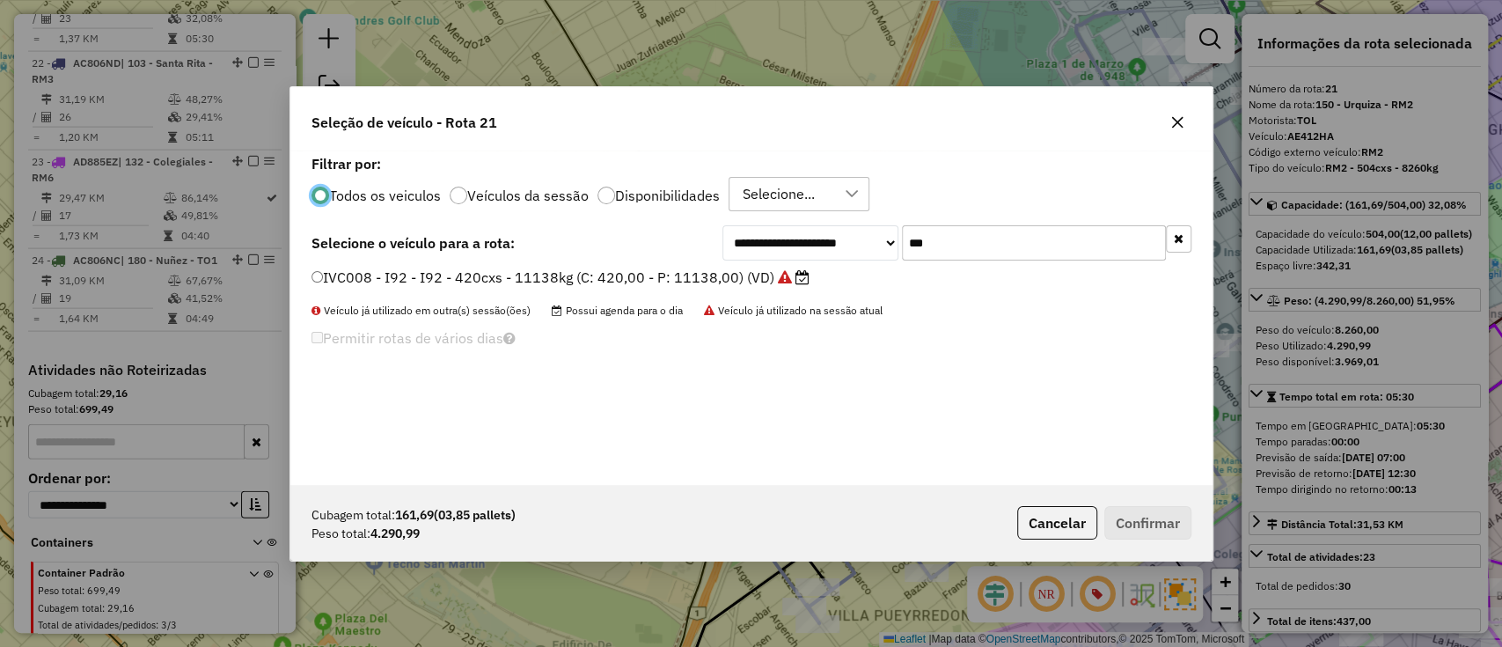
scroll to position [9, 5]
drag, startPoint x: 991, startPoint y: 243, endPoint x: 861, endPoint y: 232, distance: 129.8
click at [861, 232] on div "**********" at bounding box center [956, 242] width 469 height 35
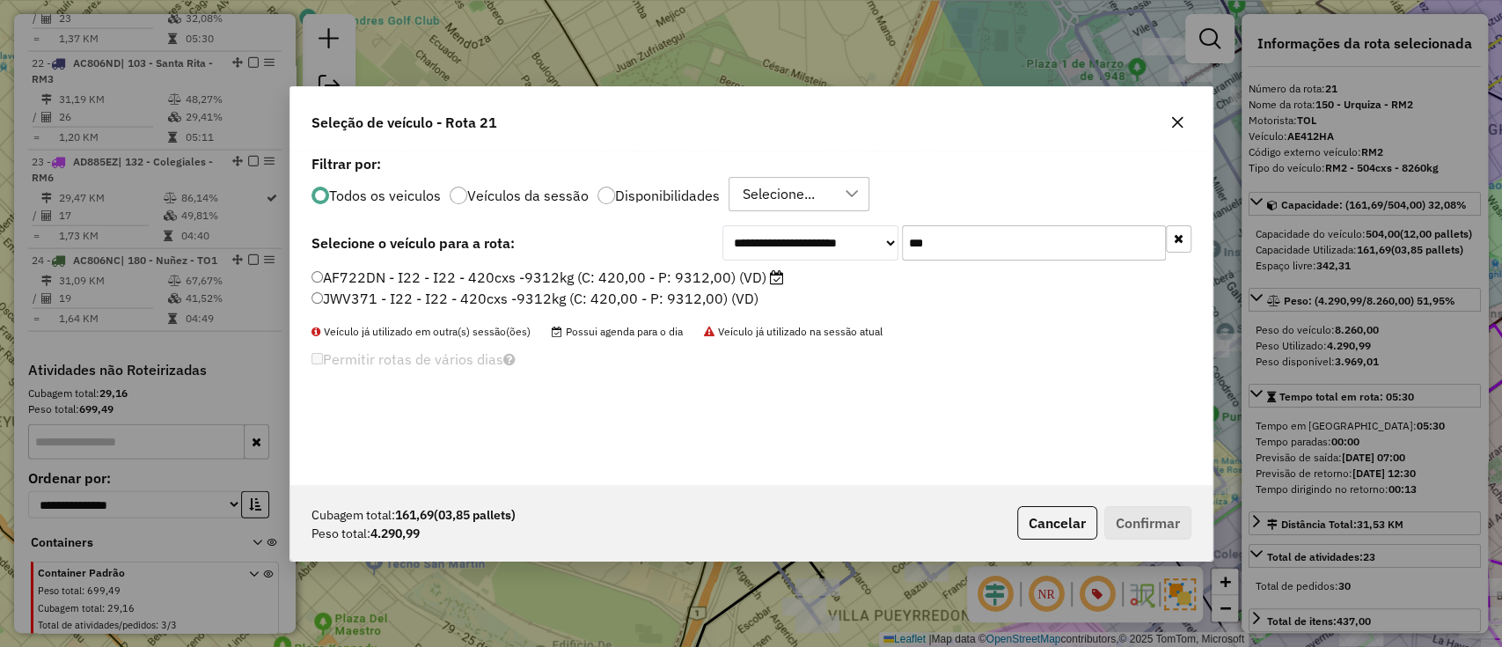
type input "***"
drag, startPoint x: 686, startPoint y: 285, endPoint x: 705, endPoint y: 279, distance: 19.5
click at [686, 285] on label "AF722DN - I22 - I22 - 420cxs -9312kg (C: 420,00 - P: 9312,00) (VD)" at bounding box center [548, 277] width 473 height 21
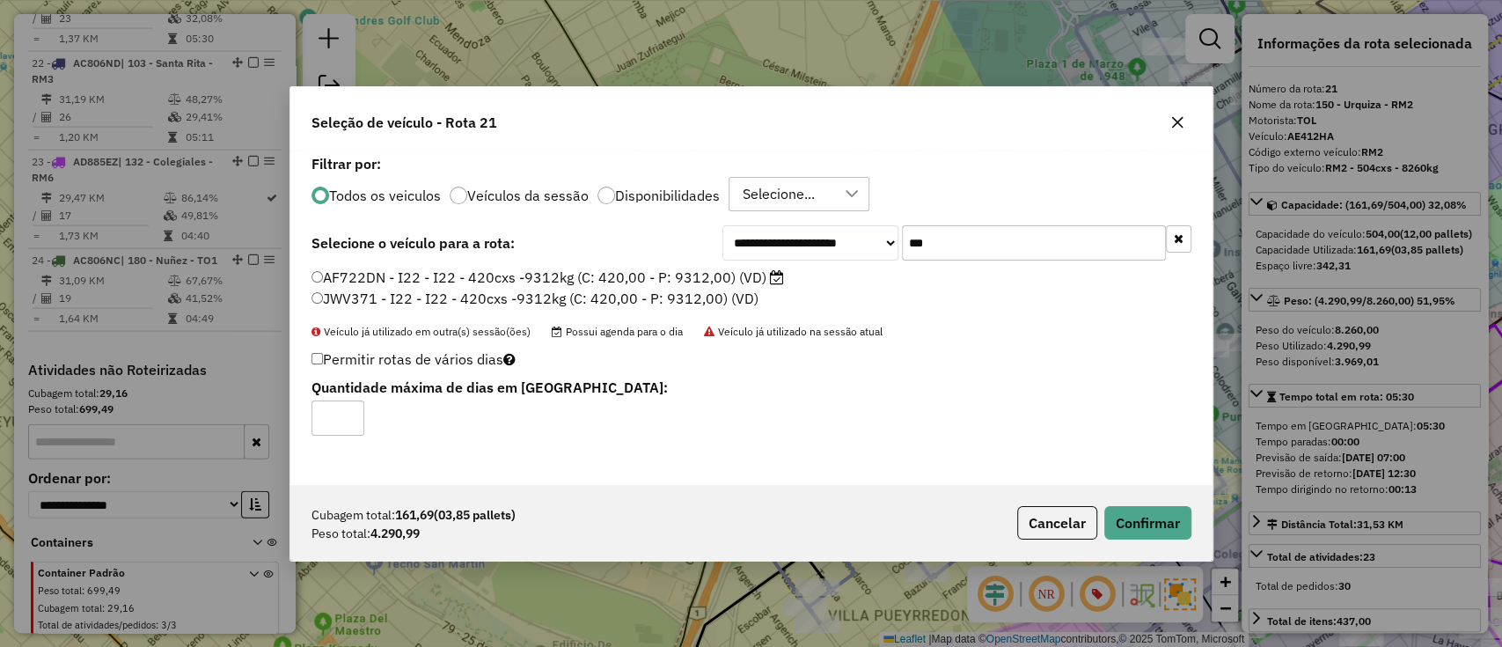
click at [705, 279] on label "AF722DN - I22 - I22 - 420cxs -9312kg (C: 420,00 - P: 9312,00) (VD)" at bounding box center [548, 277] width 473 height 21
click at [1161, 525] on button "Confirmar" at bounding box center [1147, 522] width 87 height 33
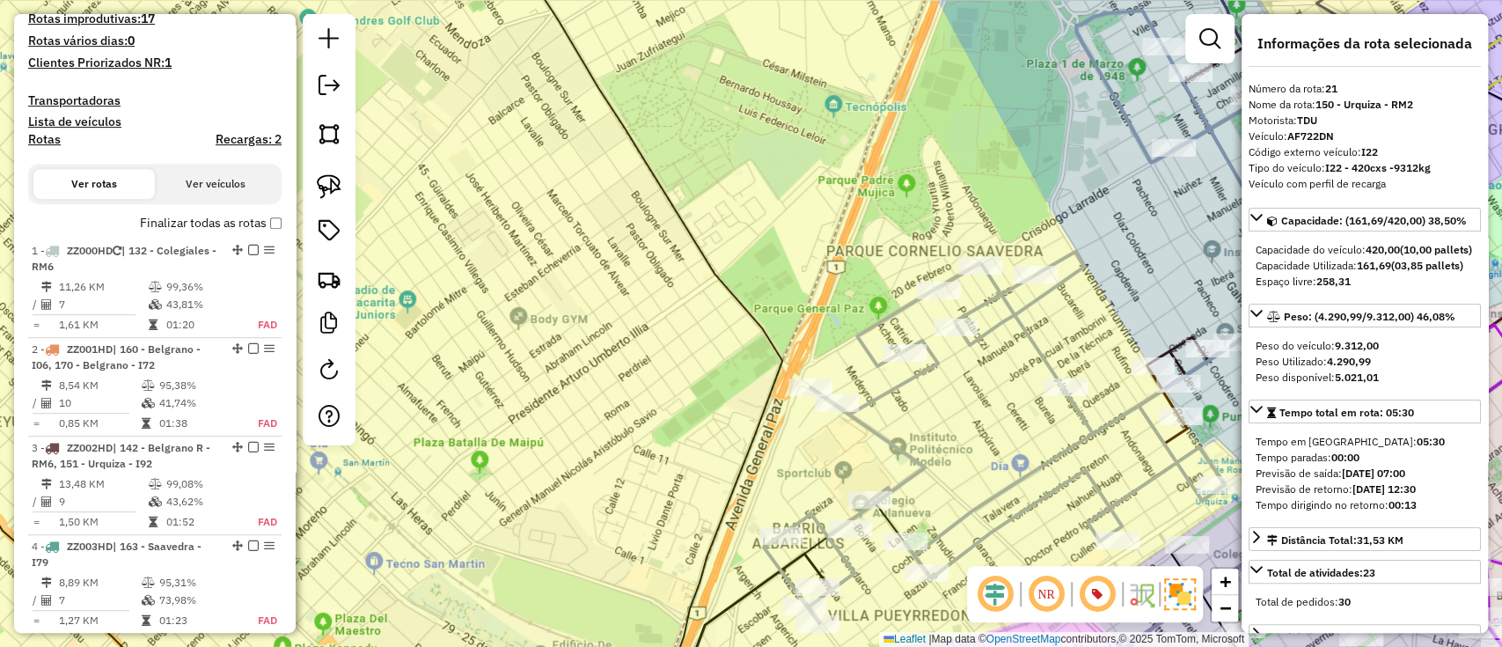
scroll to position [401, 0]
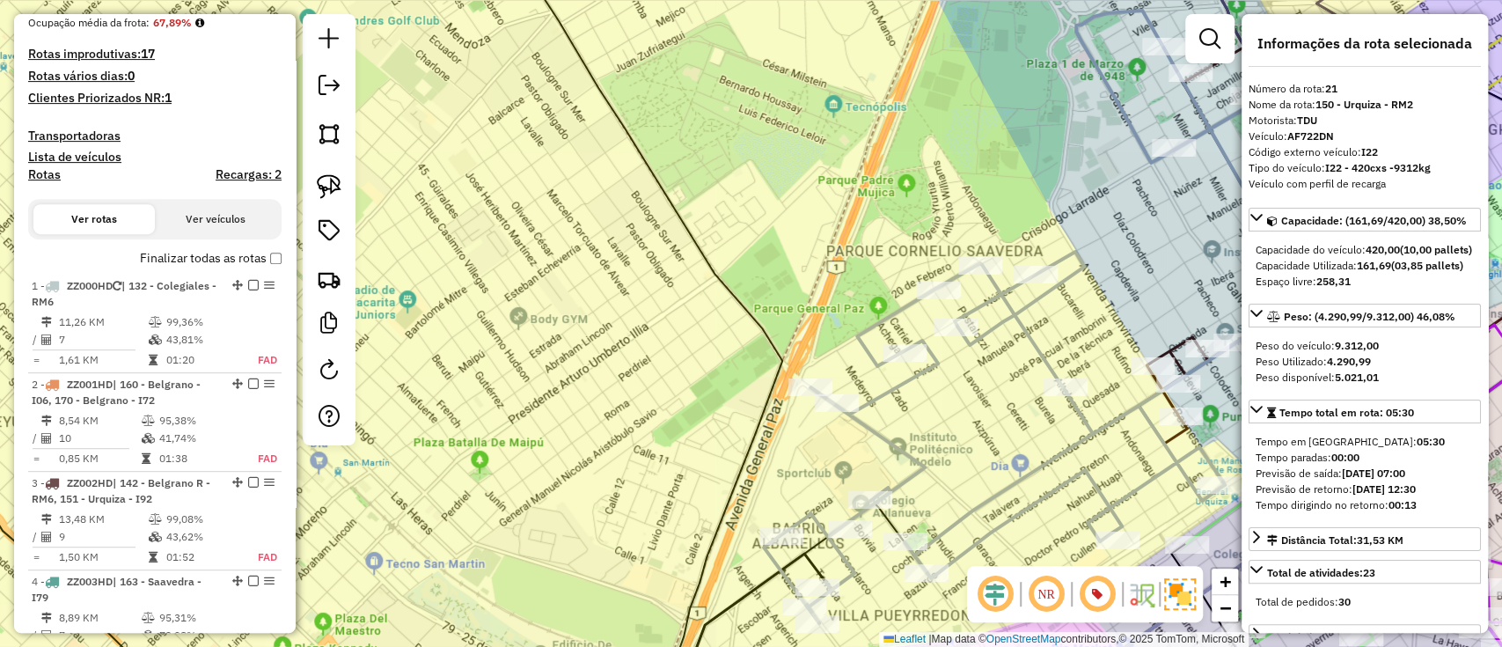
click at [181, 257] on label "Finalizar todas as rotas" at bounding box center [211, 258] width 142 height 18
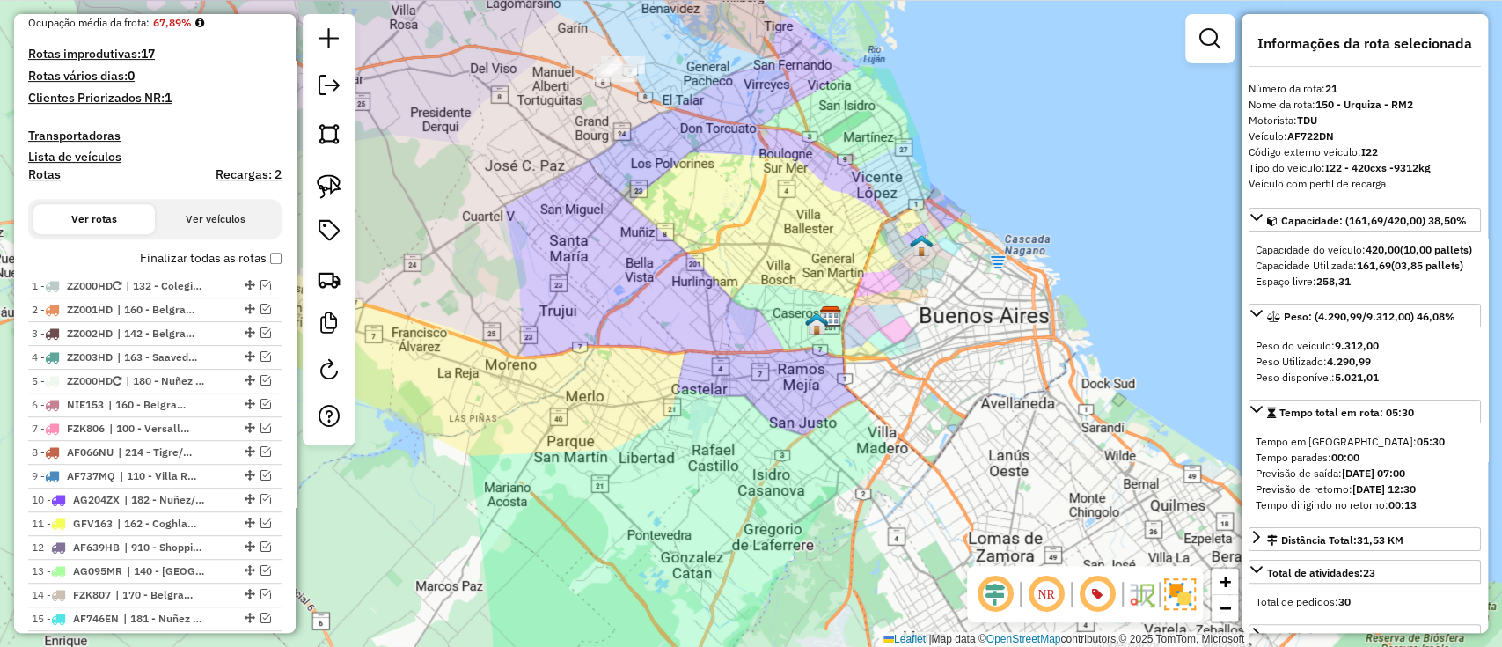
drag, startPoint x: 979, startPoint y: 305, endPoint x: 1035, endPoint y: 347, distance: 69.9
click at [1035, 347] on div "Janela de atendimento Grade de atendimento Capacidade Transportadoras Veículos …" at bounding box center [751, 323] width 1502 height 647
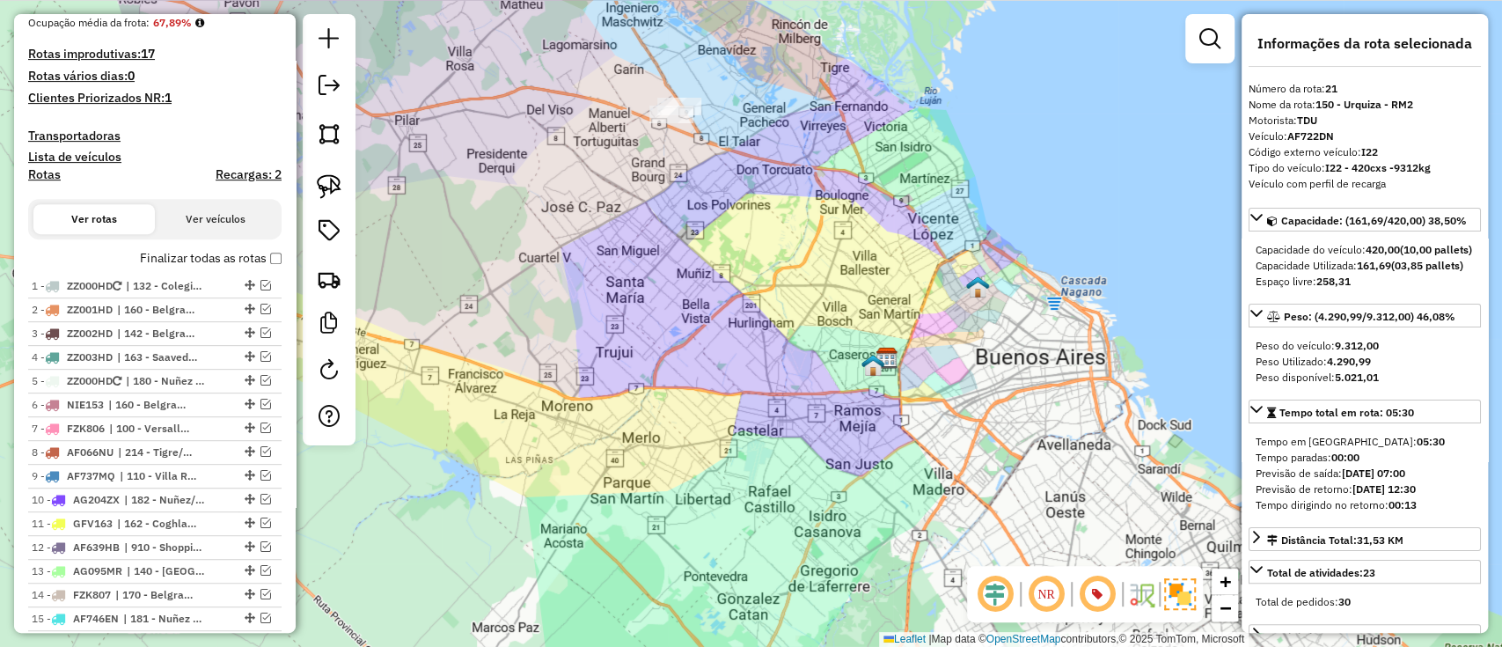
click at [795, 432] on div "Janela de atendimento Grade de atendimento Capacidade Transportadoras Veículos …" at bounding box center [751, 323] width 1502 height 647
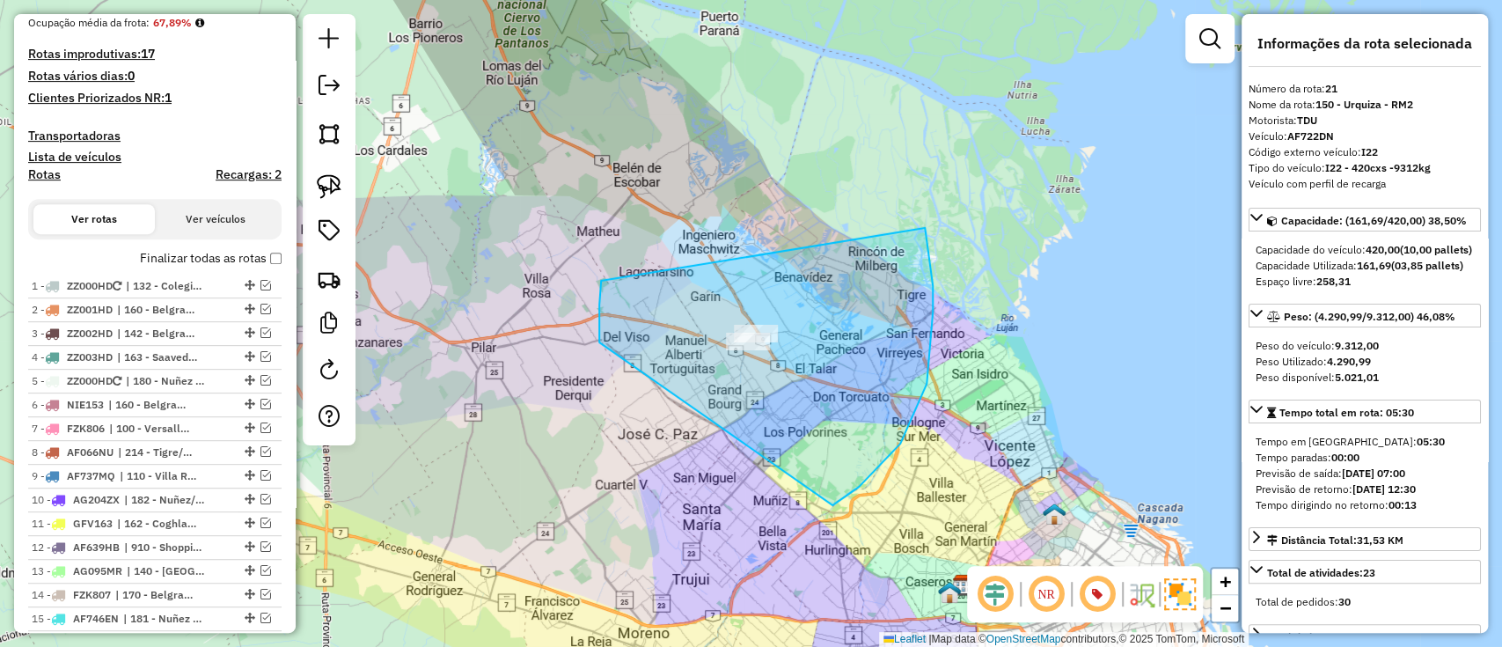
drag, startPoint x: 927, startPoint y: 384, endPoint x: 908, endPoint y: 191, distance: 193.6
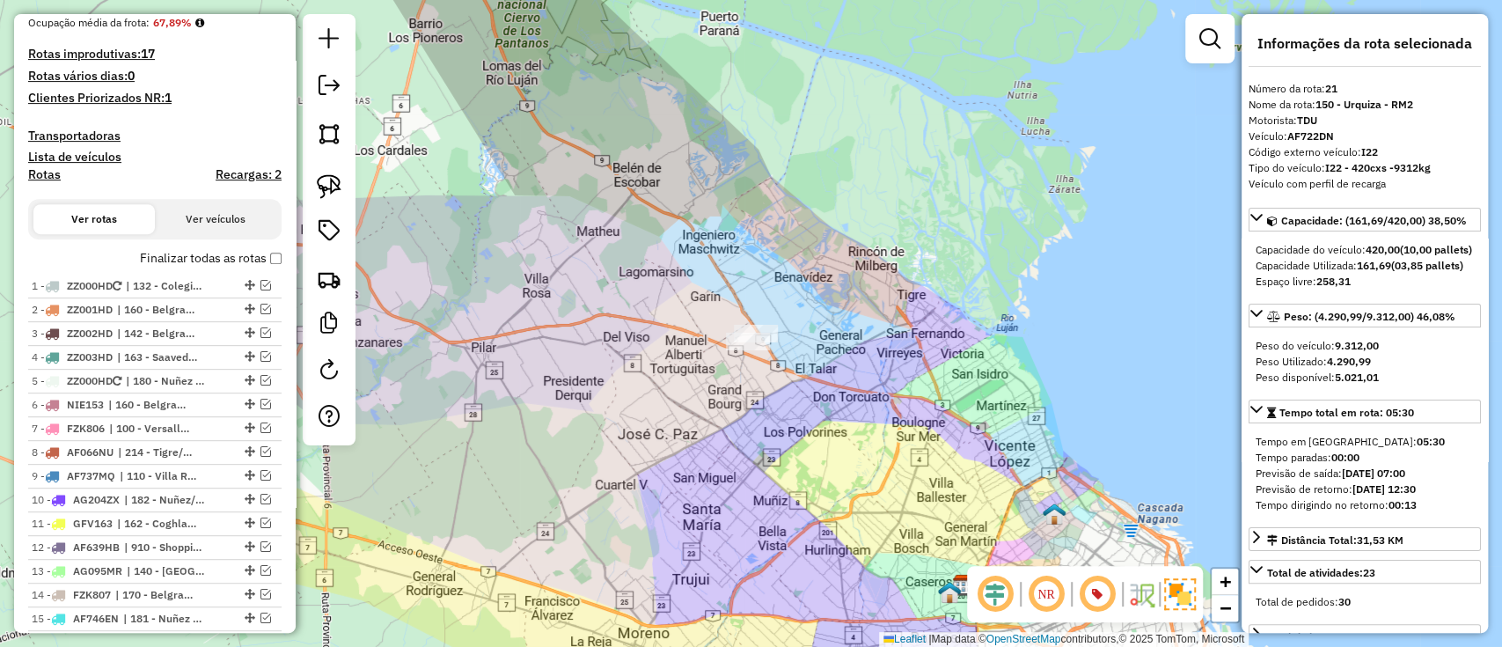
drag, startPoint x: 605, startPoint y: 101, endPoint x: 799, endPoint y: 584, distance: 520.4
click at [799, 584] on div "Janela de atendimento Grade de atendimento Capacidade Transportadoras Veículos …" at bounding box center [751, 323] width 1502 height 647
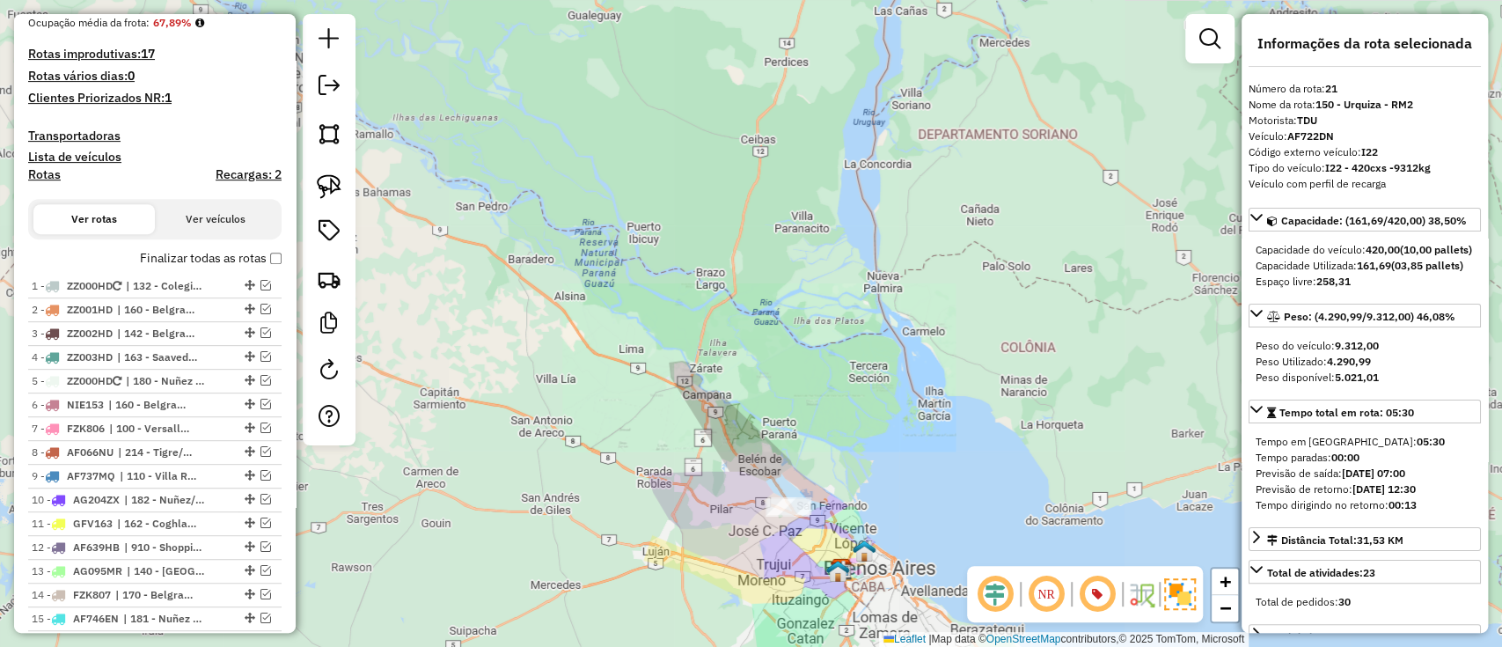
drag, startPoint x: 700, startPoint y: 345, endPoint x: 631, endPoint y: 72, distance: 281.5
click at [631, 72] on div "Janela de atendimento Grade de atendimento Capacidade Transportadoras Veículos …" at bounding box center [751, 323] width 1502 height 647
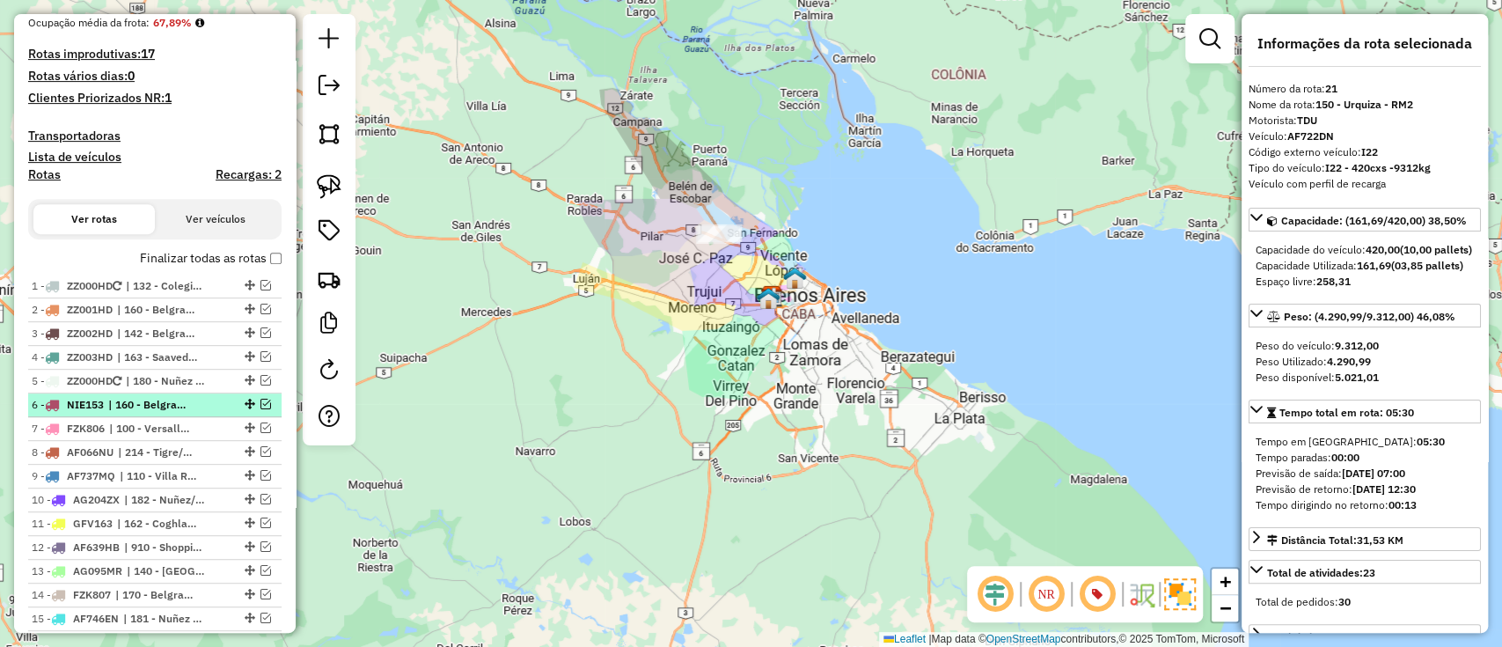
scroll to position [870, 0]
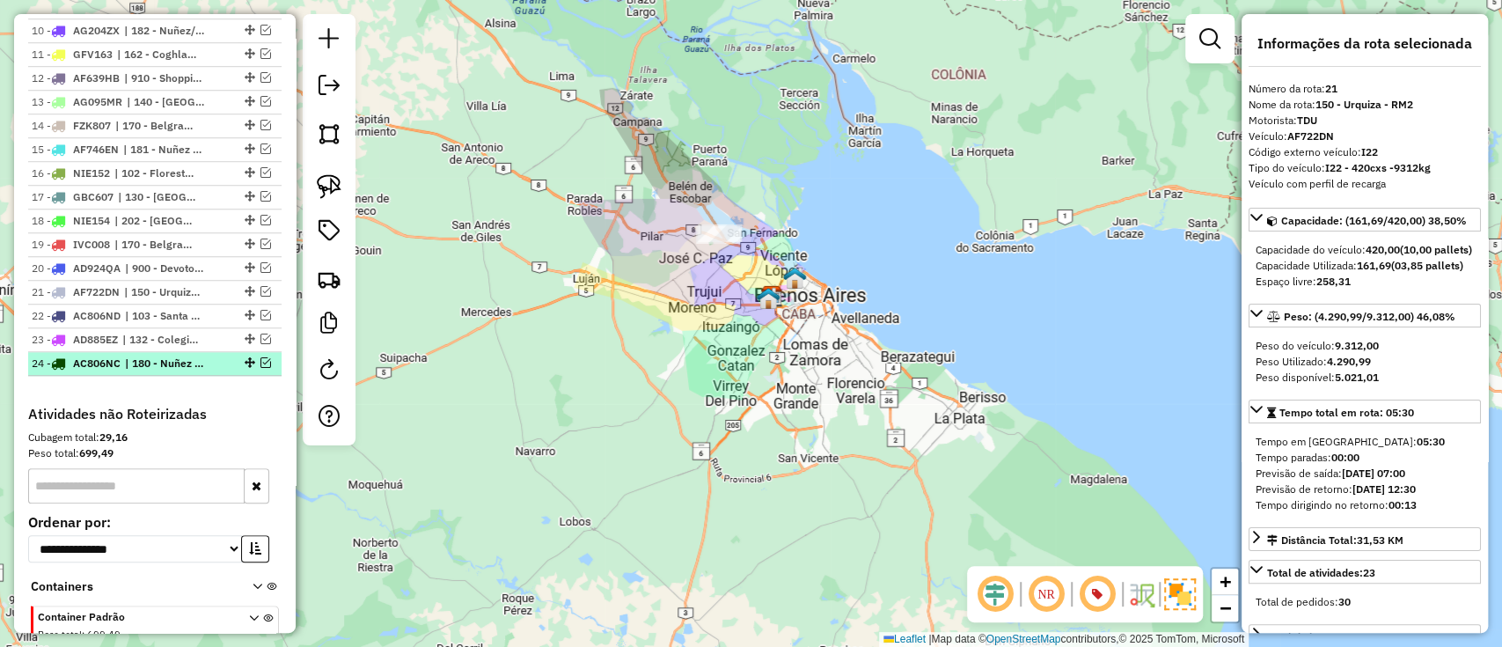
click at [162, 352] on li "24 - AC806NC | 180 - Nuñez - TO1" at bounding box center [154, 364] width 253 height 24
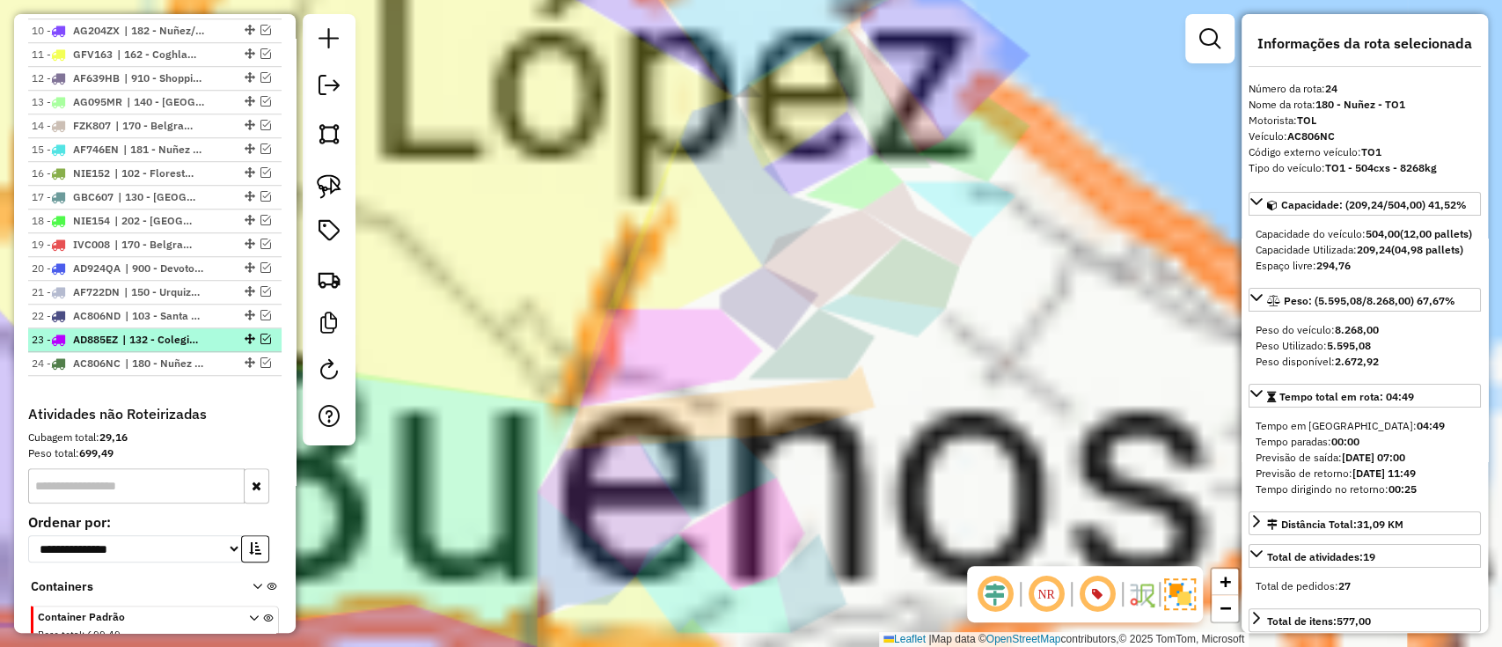
click at [157, 332] on span "| 132 - Colegiales - RM6" at bounding box center [162, 340] width 81 height 16
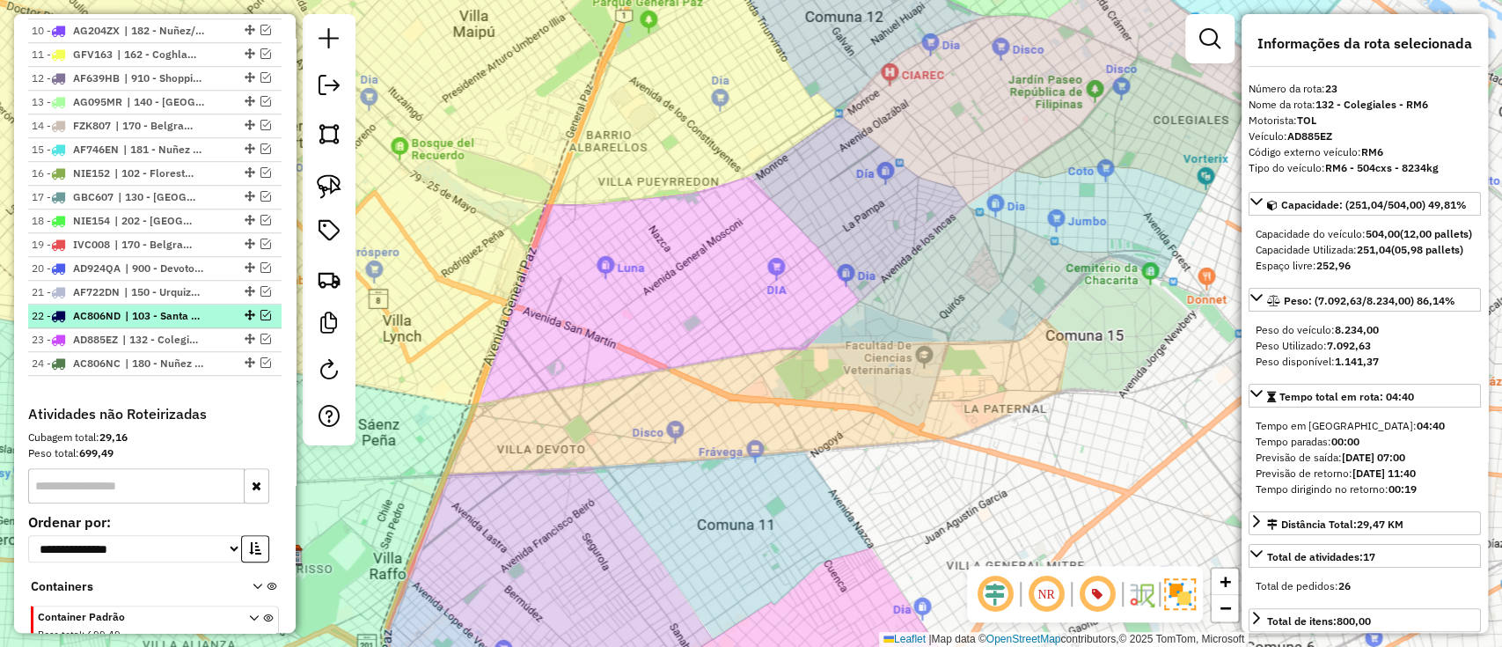
click at [152, 308] on span "| 103 - Santa Rita - RM3" at bounding box center [165, 316] width 81 height 16
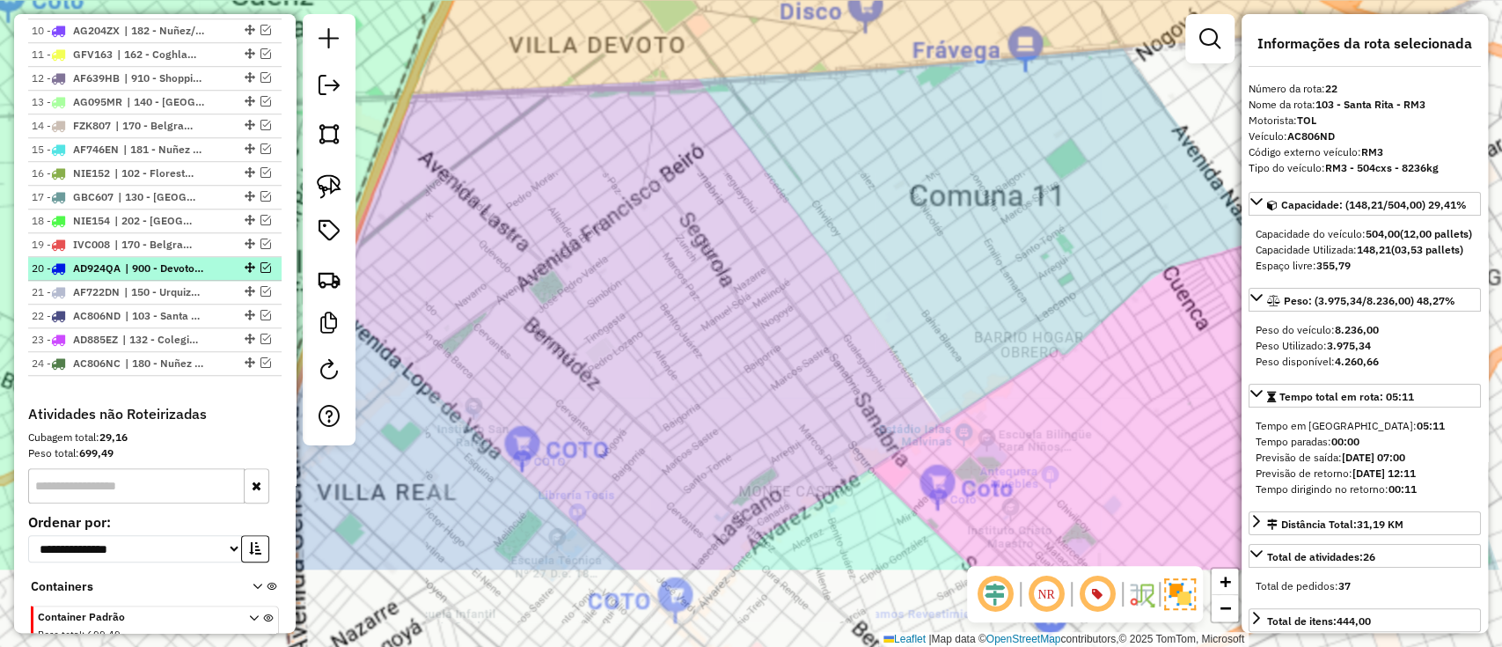
click at [152, 276] on li "20 - AD924QA | 900 - Devoto/Agronomia/Paternal - RM1" at bounding box center [154, 269] width 253 height 24
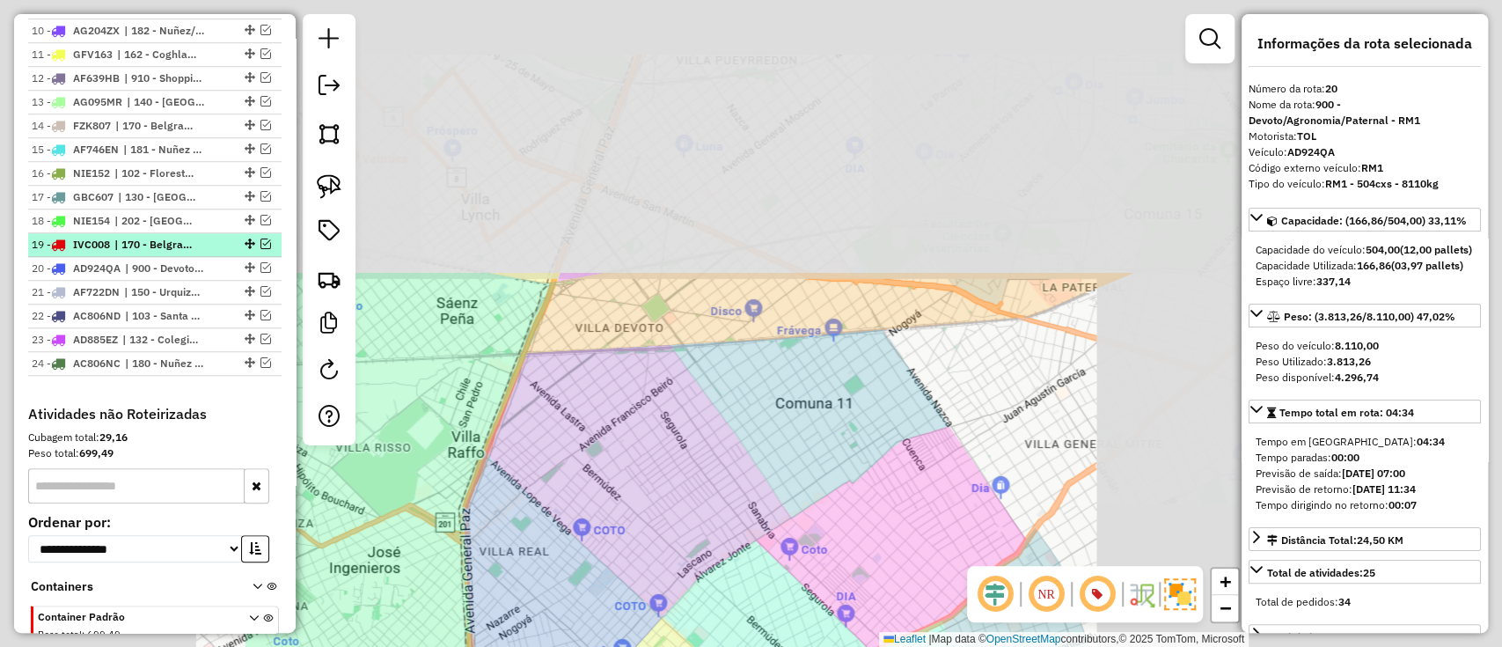
click at [152, 250] on li "19 - IVC008 | 170 - Belgrano - I72" at bounding box center [154, 245] width 253 height 24
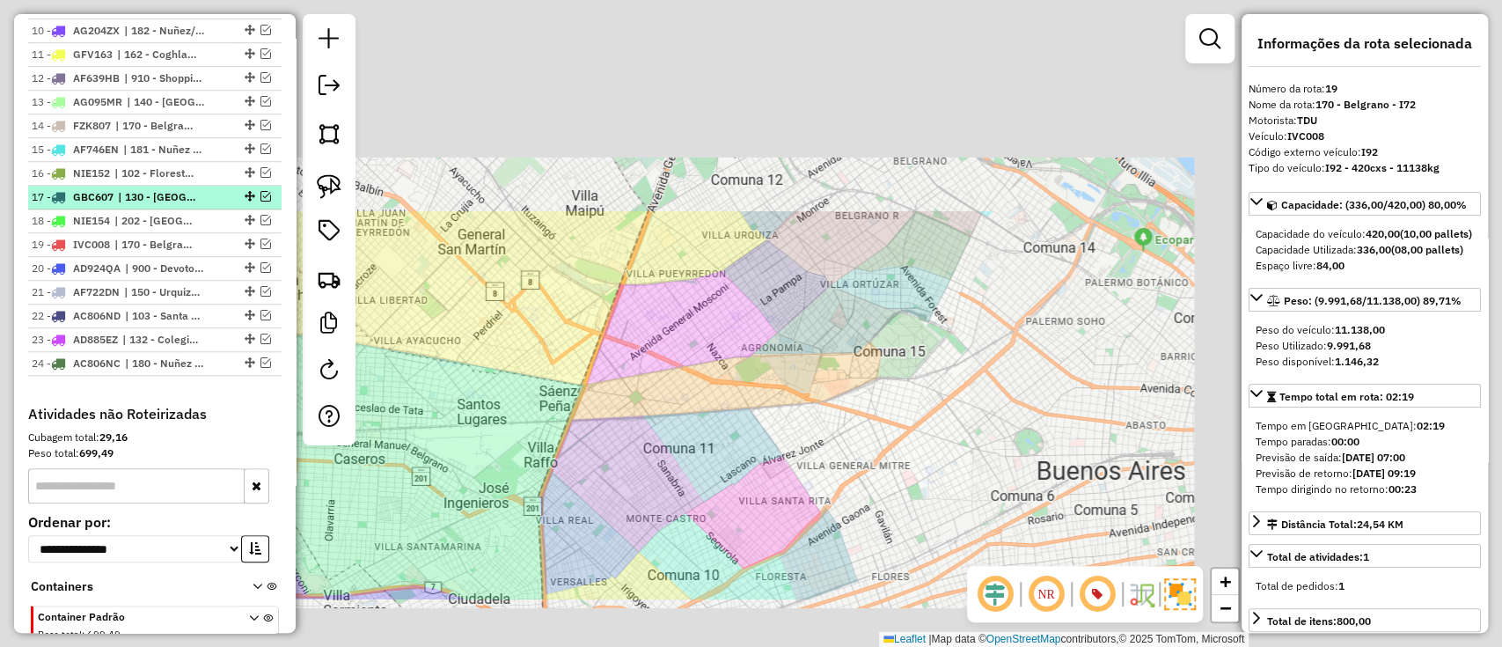
click at [152, 222] on span "| 202 - Olivos/Florida - I83" at bounding box center [154, 221] width 81 height 16
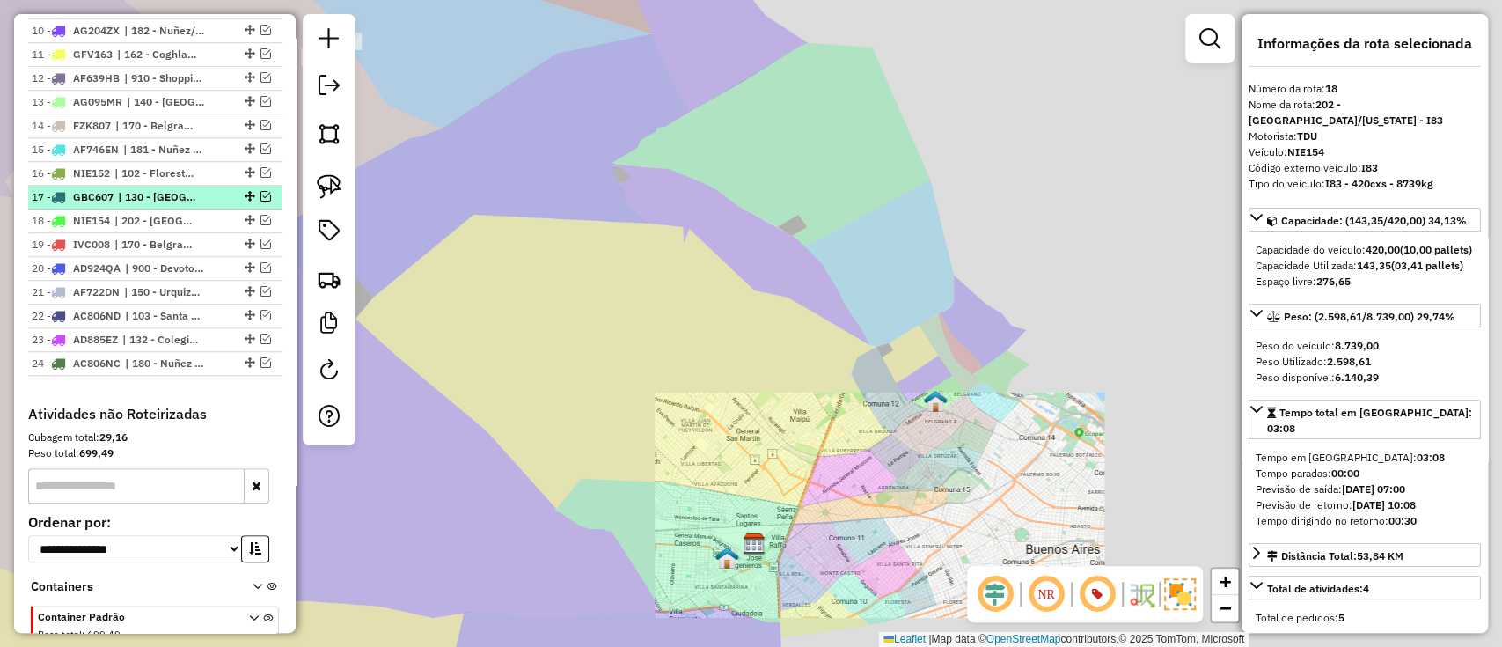
click at [152, 198] on span "| 130 - Parque Chas - i78, 131 - Chacarita - I78" at bounding box center [158, 197] width 81 height 16
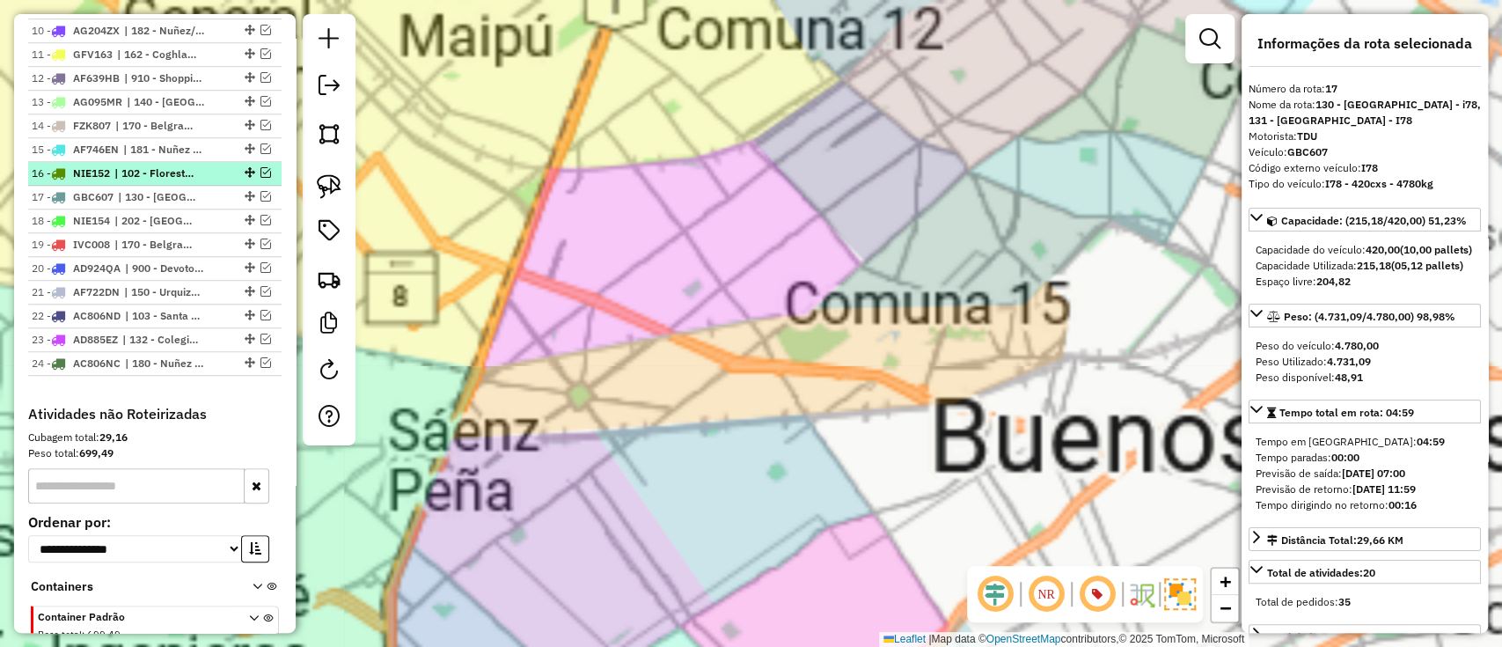
click at [155, 172] on span "| 102 - Floresta - I75" at bounding box center [154, 173] width 81 height 16
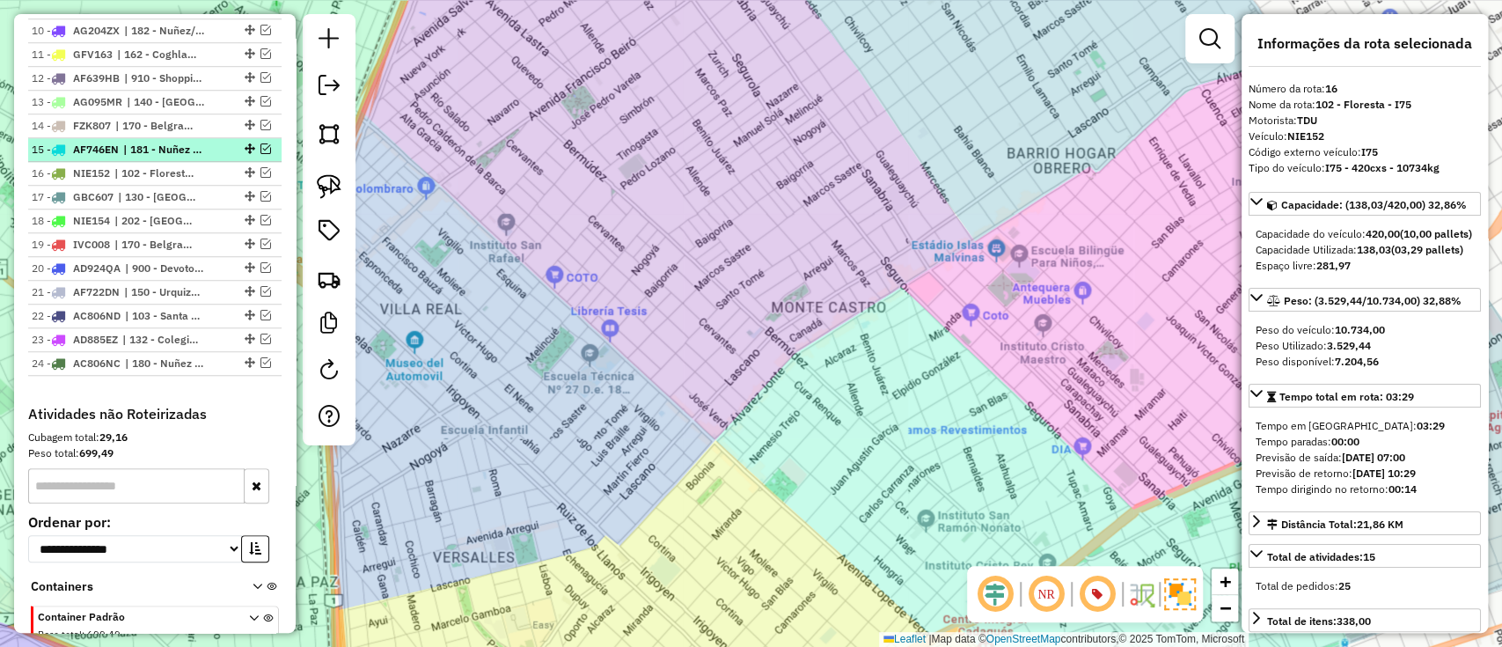
click at [158, 157] on li "15 - AF746EN | 181 - Nuñez - I73" at bounding box center [154, 150] width 253 height 24
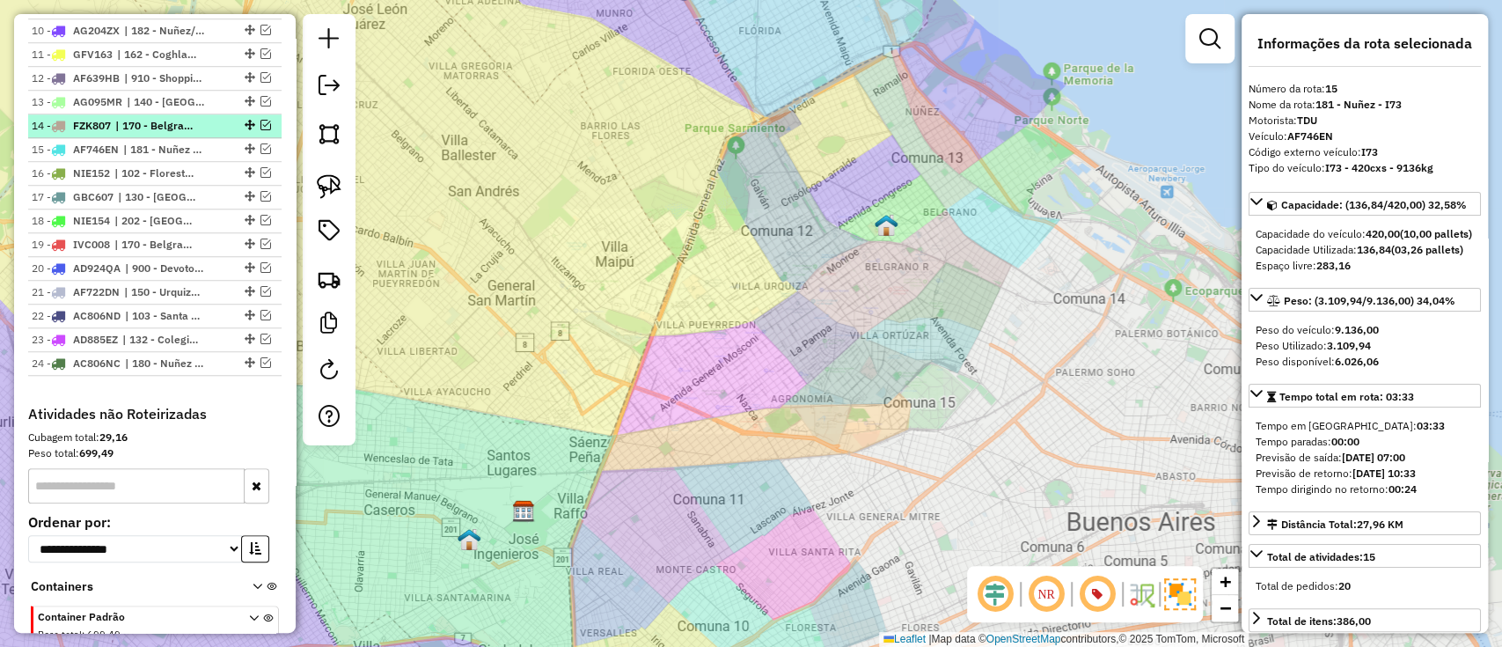
click at [171, 121] on span "| 170 - Belgrano - I72" at bounding box center [155, 126] width 81 height 16
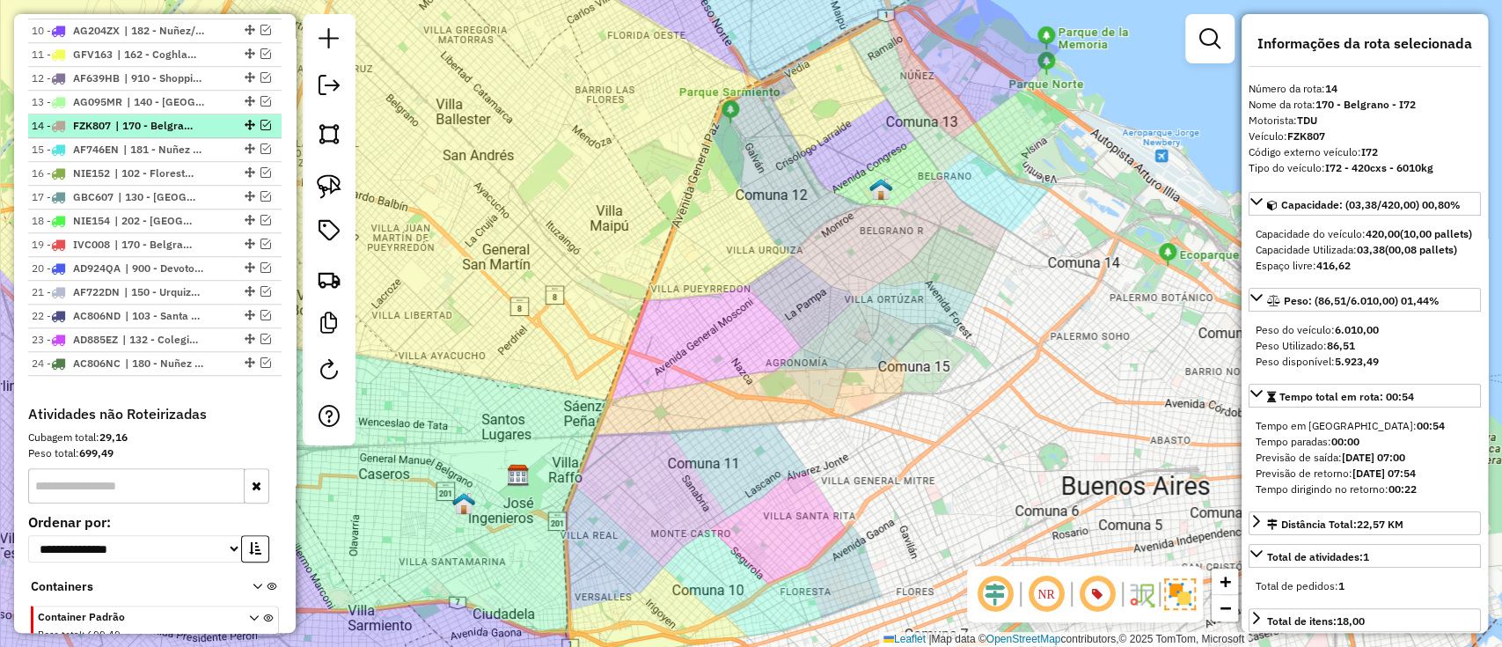
click at [266, 121] on em at bounding box center [265, 125] width 11 height 11
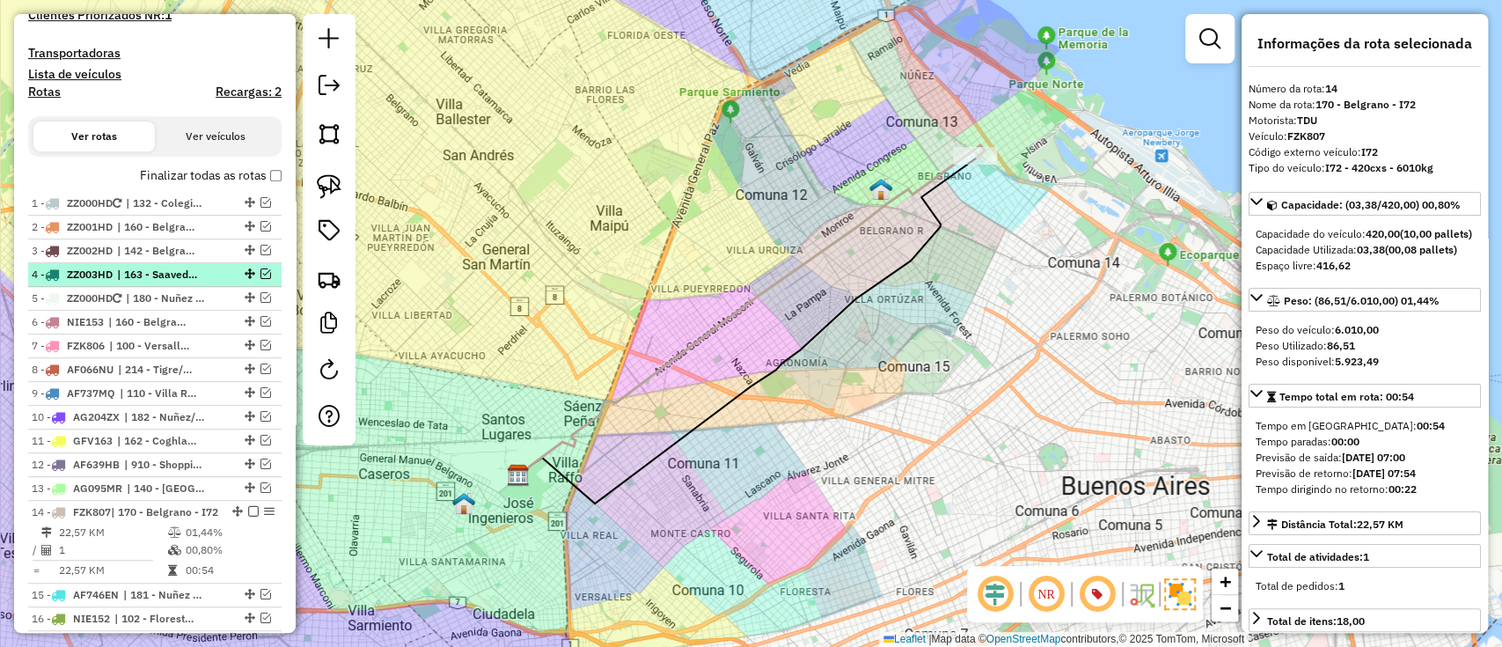
scroll to position [401, 0]
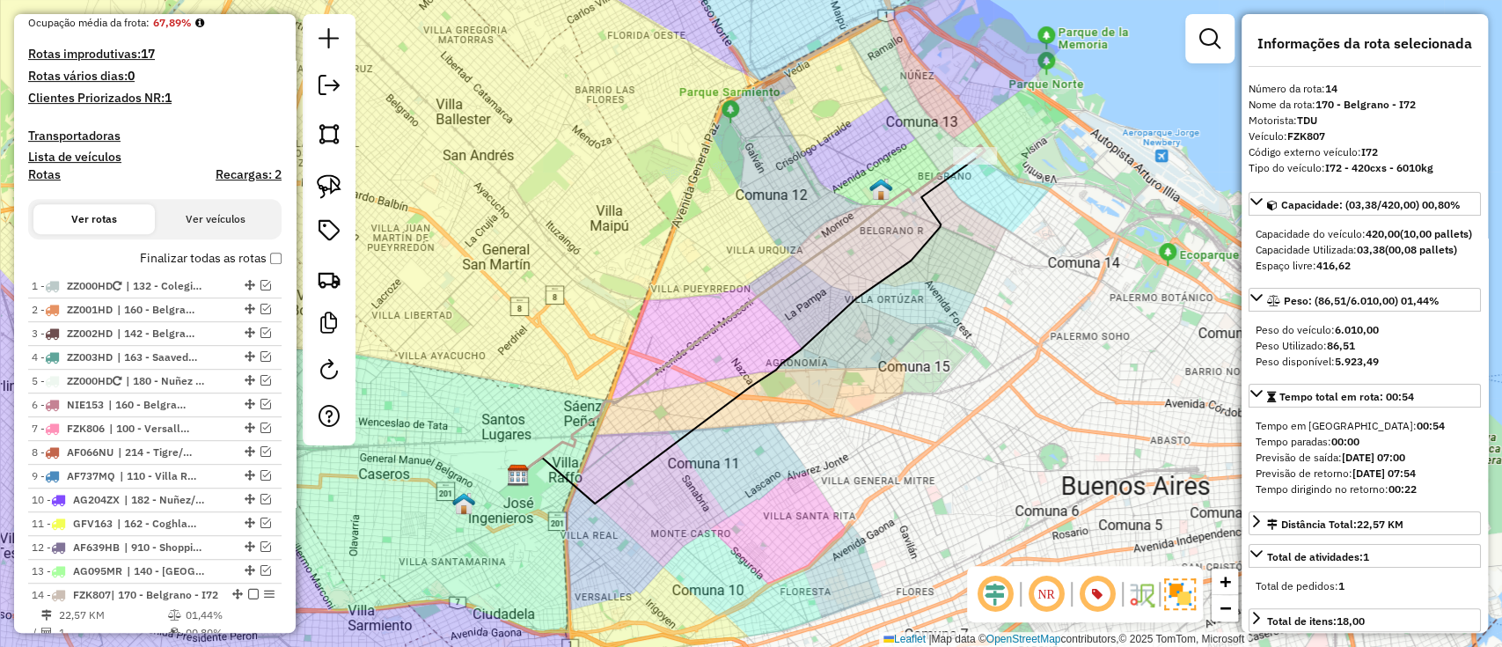
click at [190, 267] on div "Finalizar todas as rotas" at bounding box center [154, 263] width 253 height 21
click at [192, 260] on label "Finalizar todas as rotas" at bounding box center [211, 258] width 142 height 18
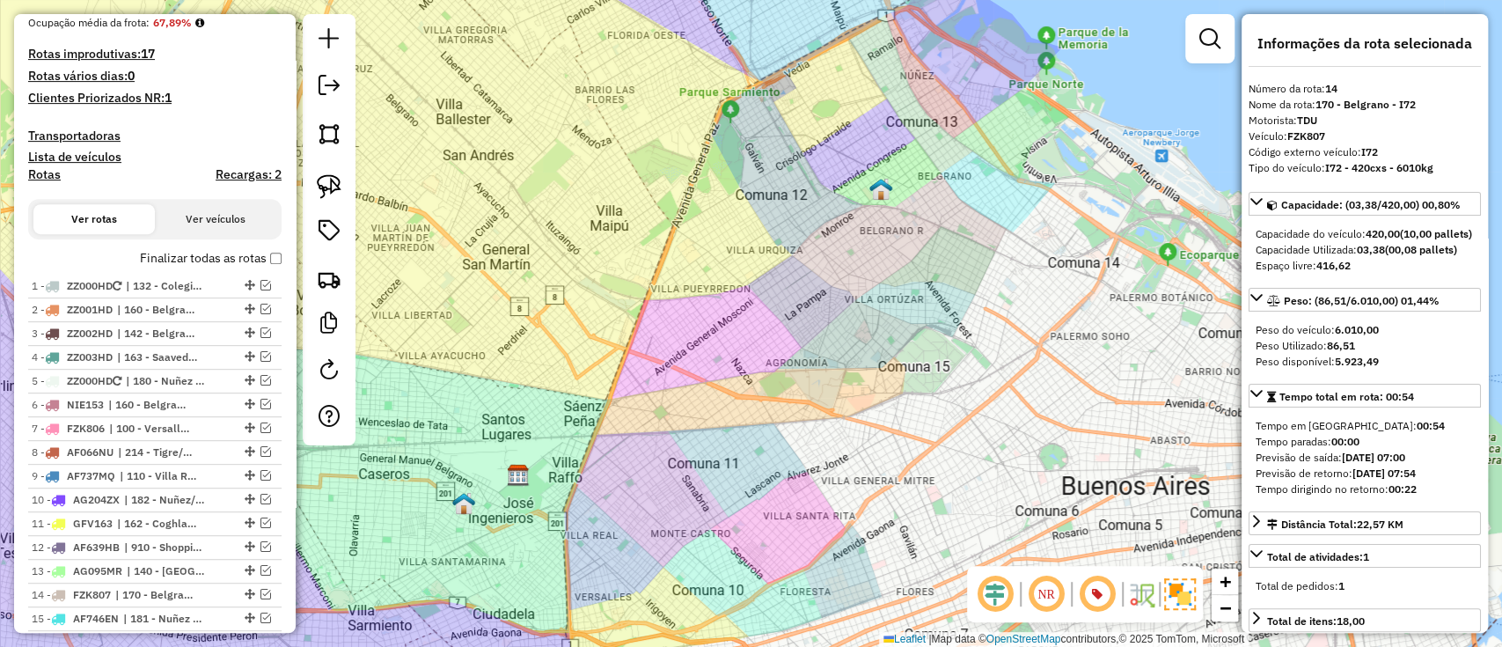
click at [192, 260] on label "Finalizar todas as rotas" at bounding box center [211, 258] width 142 height 18
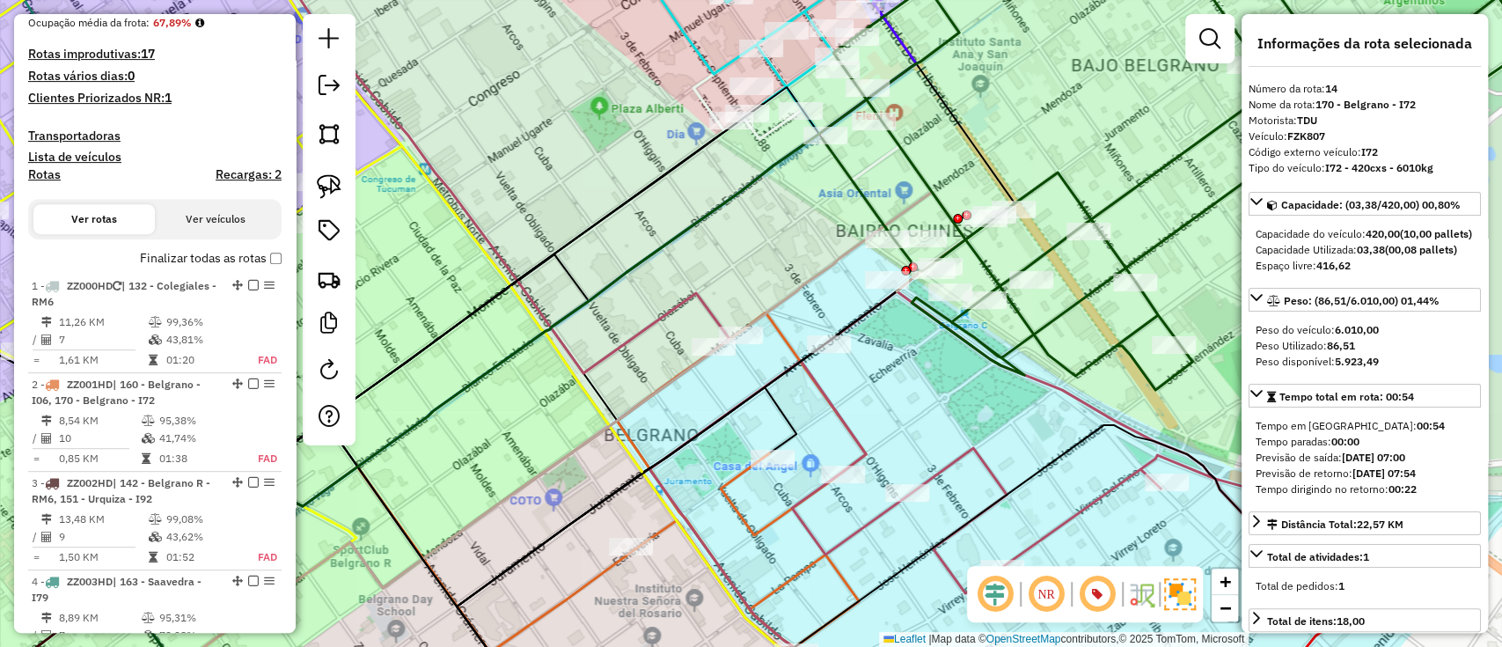
click at [826, 396] on icon at bounding box center [855, 324] width 1219 height 776
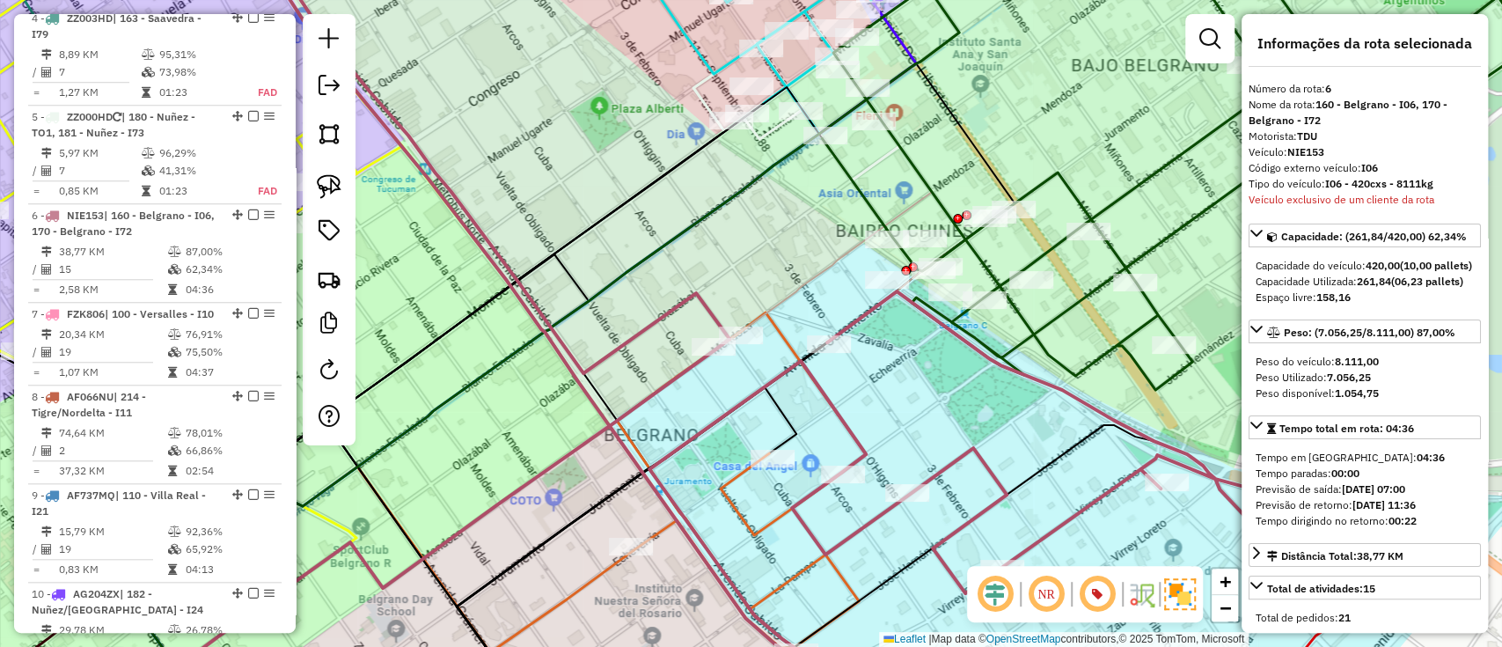
scroll to position [1154, 0]
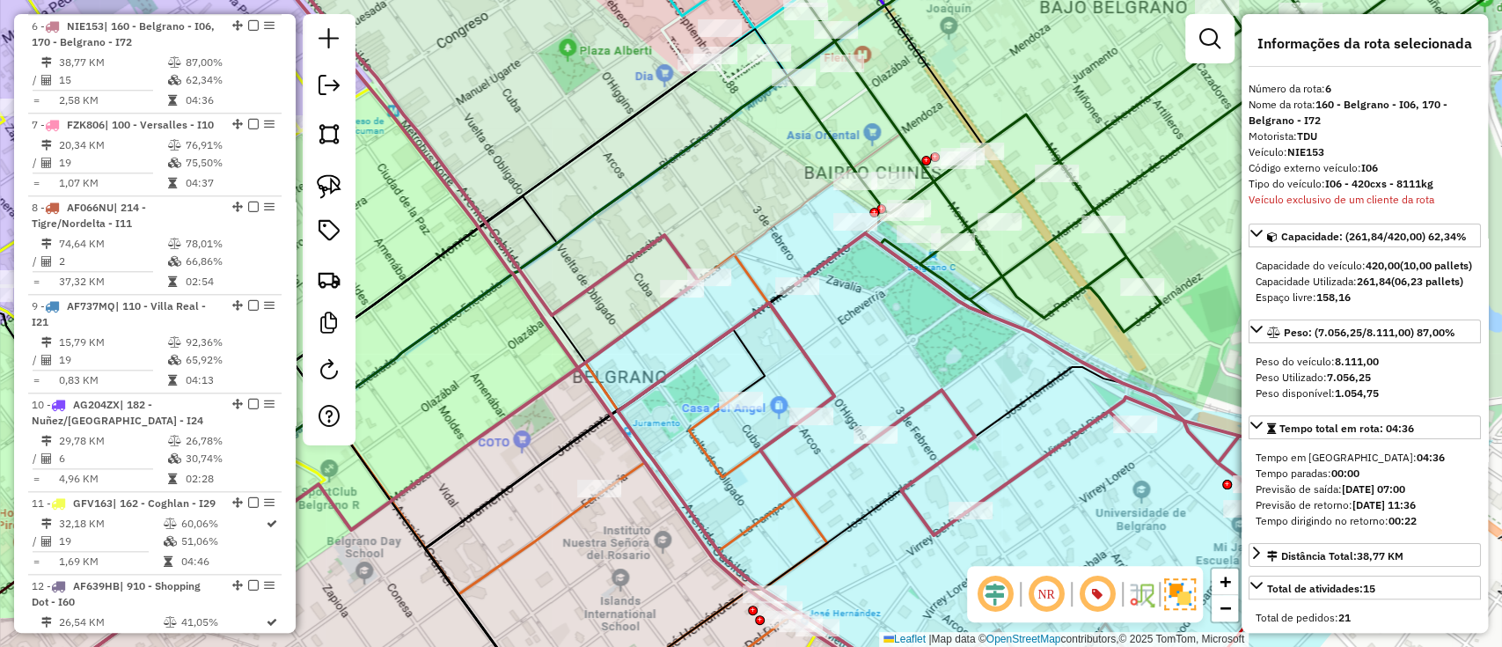
drag, startPoint x: 681, startPoint y: 328, endPoint x: 652, endPoint y: 273, distance: 62.6
click at [652, 273] on div "Janela de atendimento Grade de atendimento Capacidade Transportadoras Veículos …" at bounding box center [751, 323] width 1502 height 647
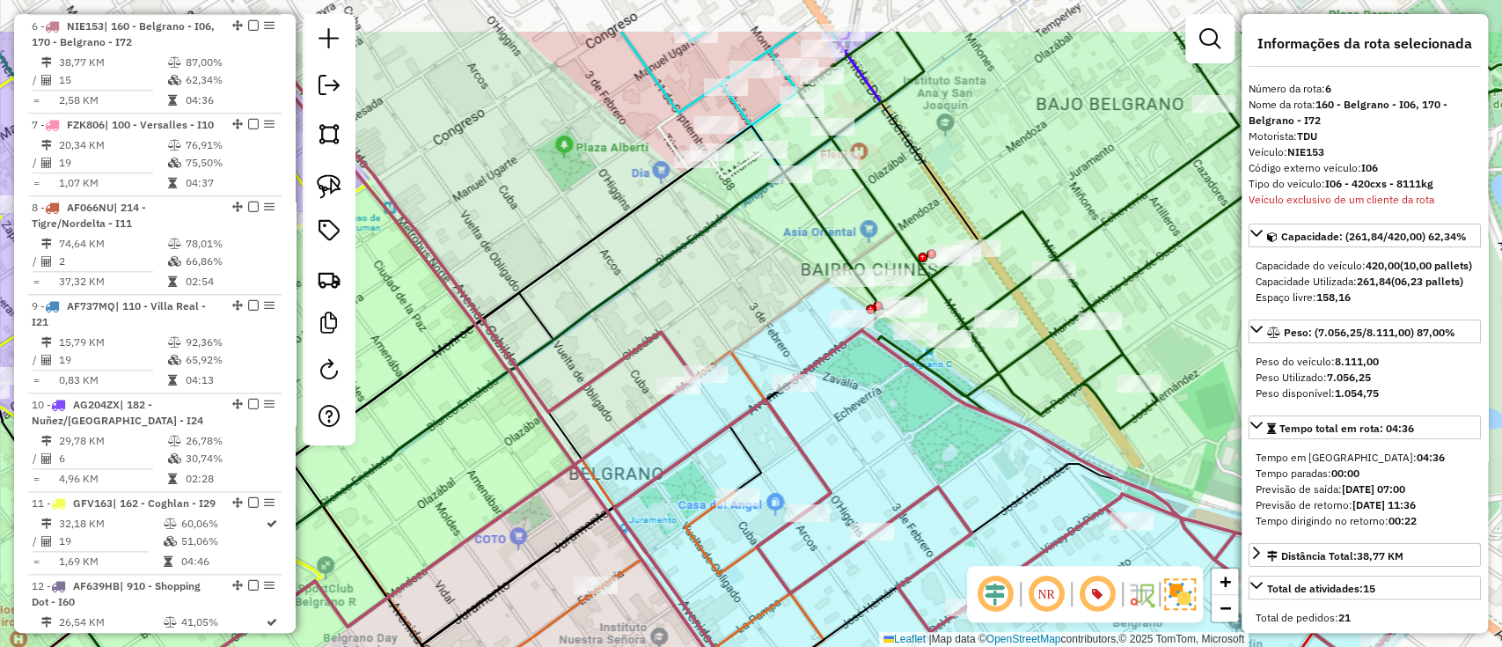
drag, startPoint x: 912, startPoint y: 321, endPoint x: 908, endPoint y: 418, distance: 96.9
click at [908, 418] on div "Janela de atendimento Grade de atendimento Capacidade Transportadoras Veículos …" at bounding box center [751, 323] width 1502 height 647
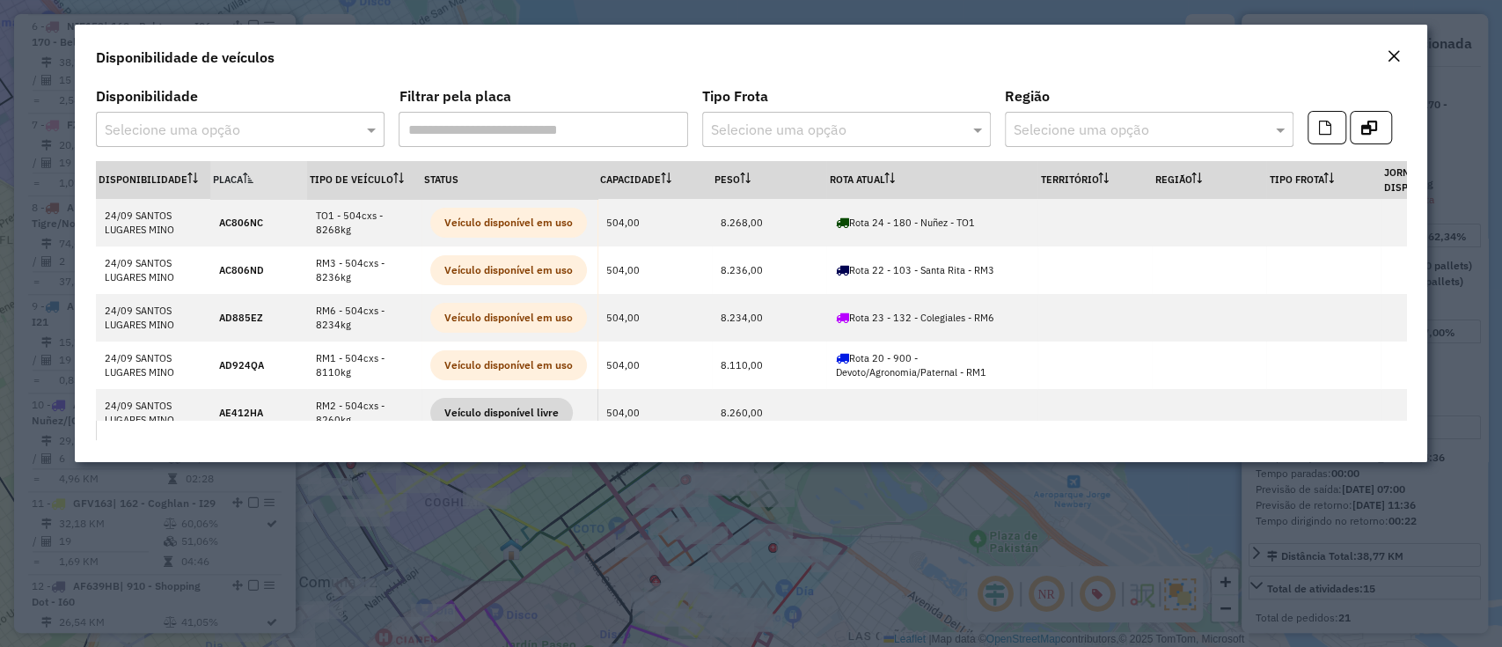
click at [345, 131] on div at bounding box center [240, 129] width 289 height 23
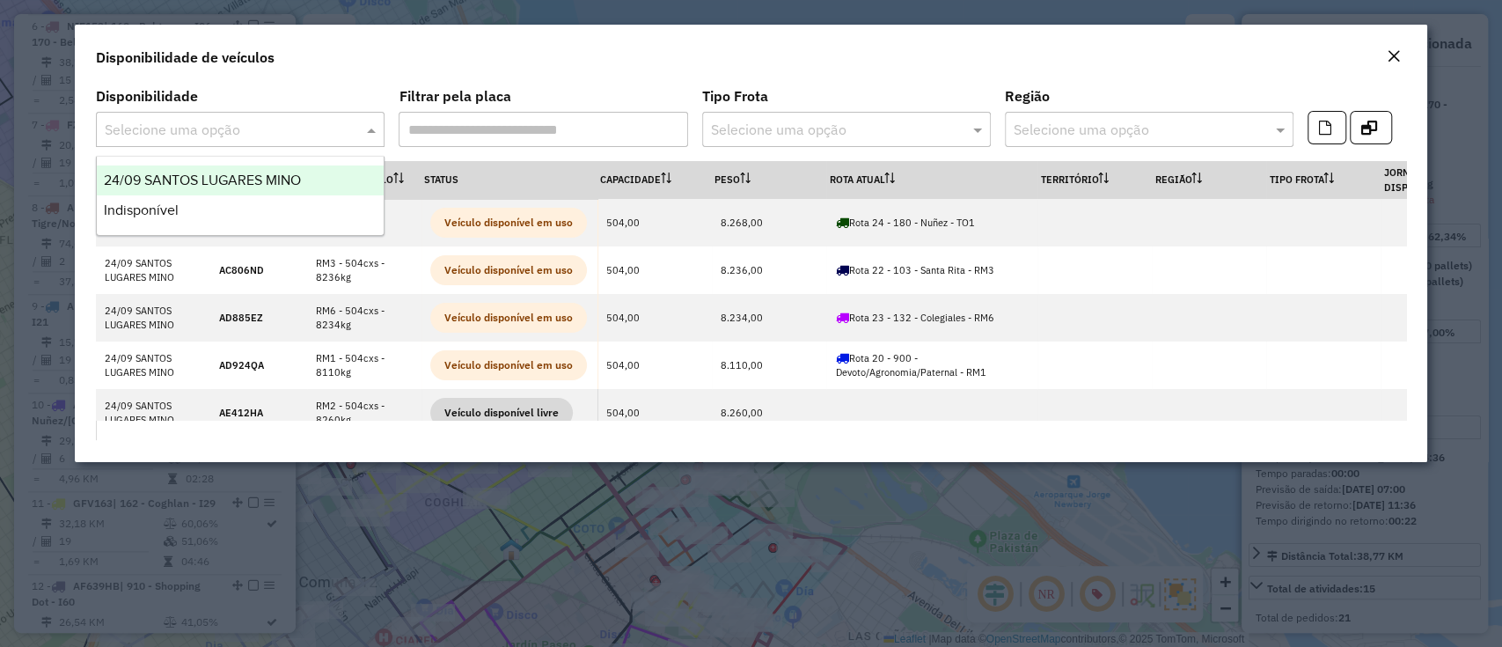
click at [260, 170] on div "24/09 SANTOS LUGARES MINO" at bounding box center [240, 180] width 287 height 30
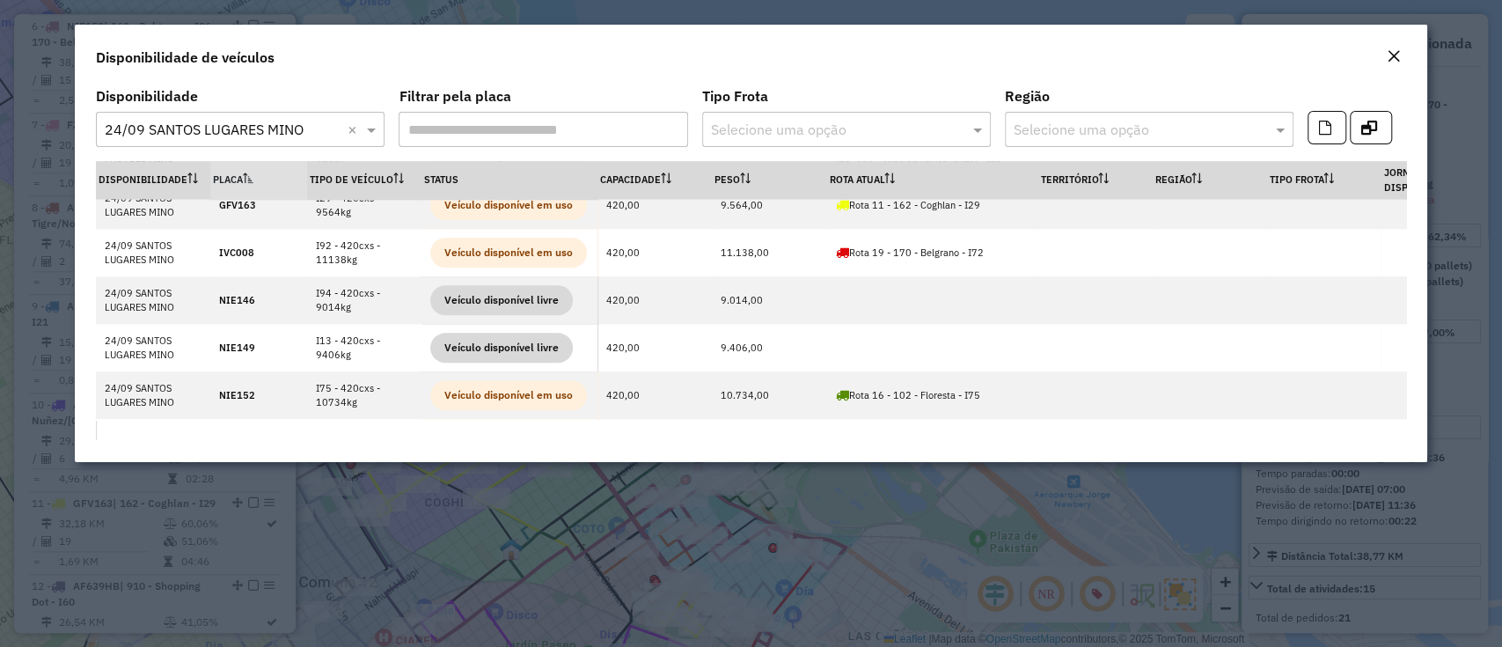
scroll to position [1349, 0]
click at [1401, 54] on button "Close" at bounding box center [1394, 57] width 25 height 23
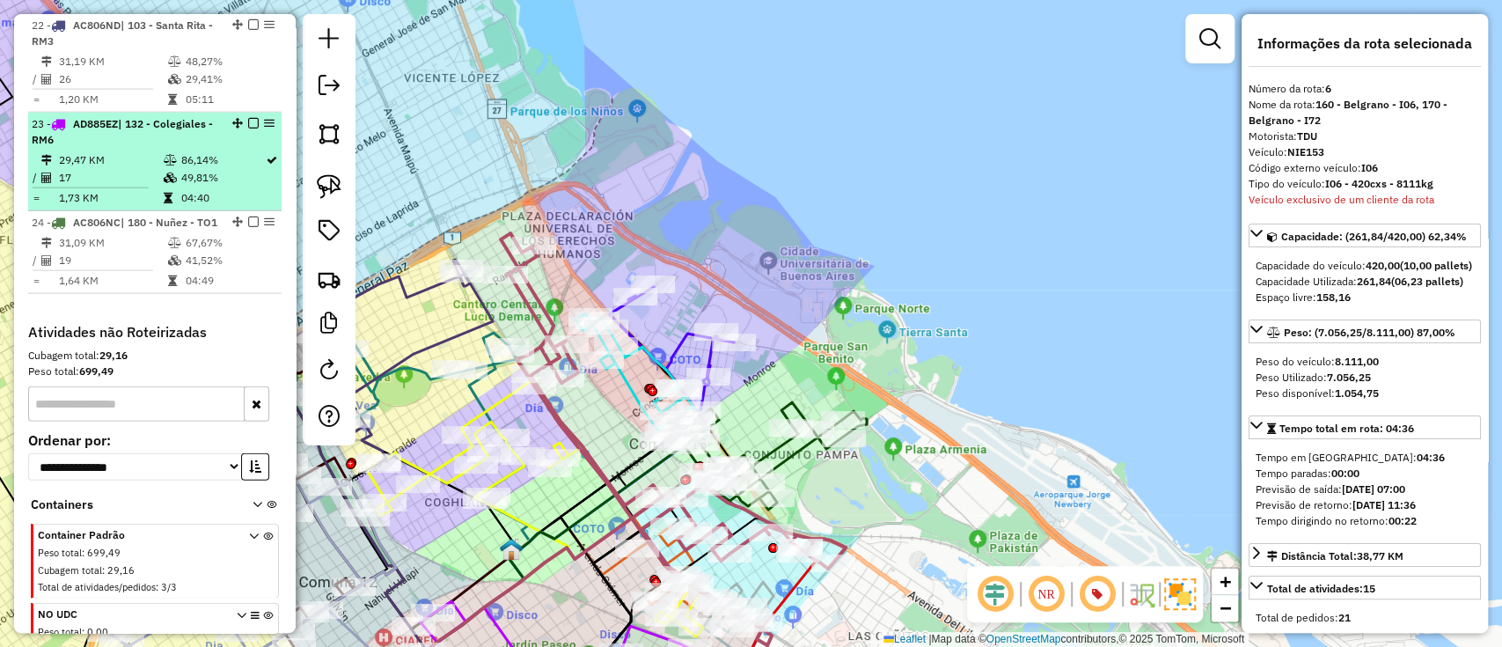
scroll to position [2679, 0]
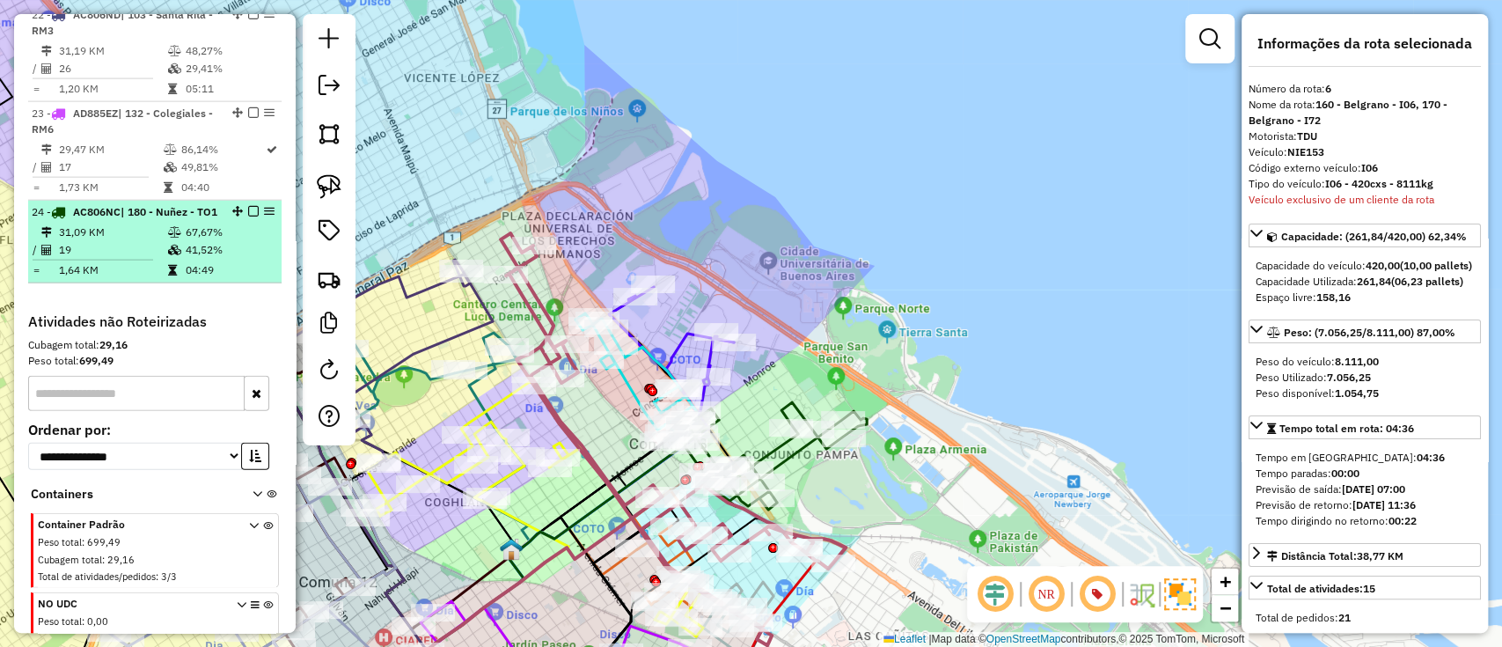
click at [150, 259] on td "19" at bounding box center [112, 250] width 109 height 18
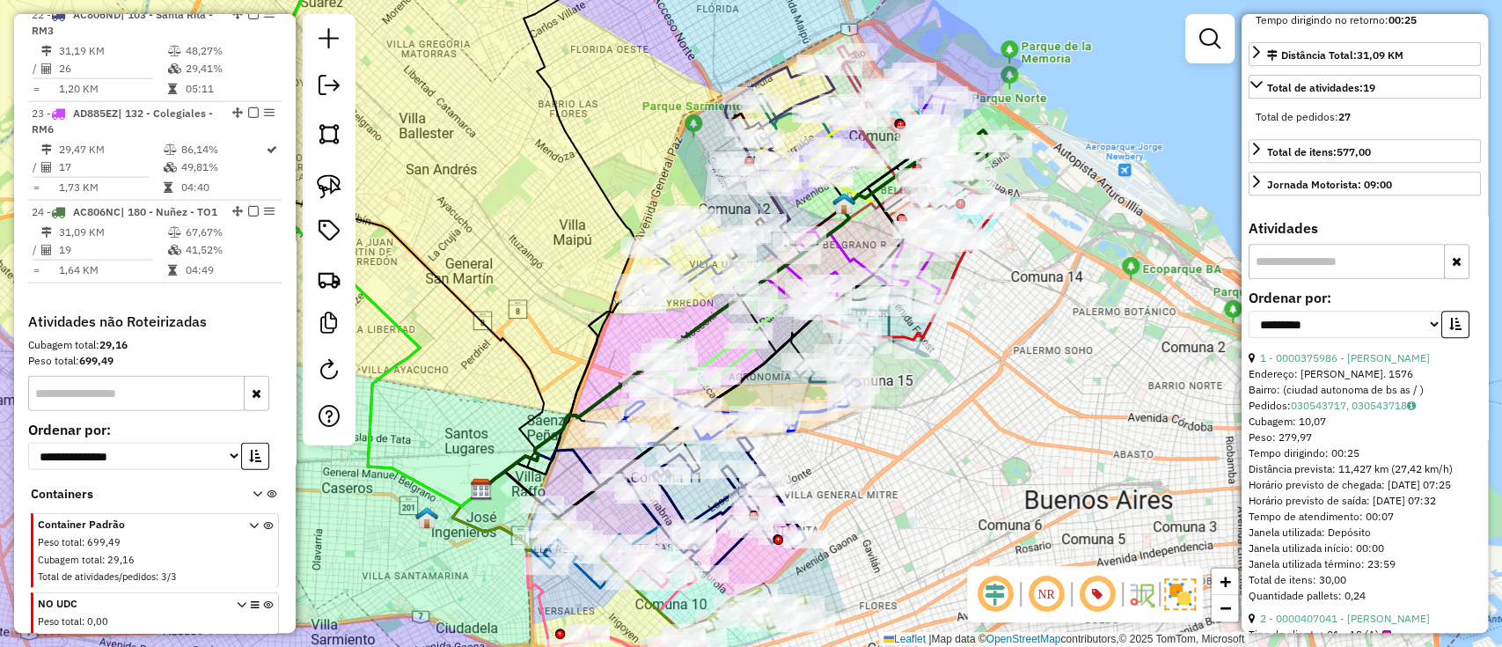
scroll to position [586, 0]
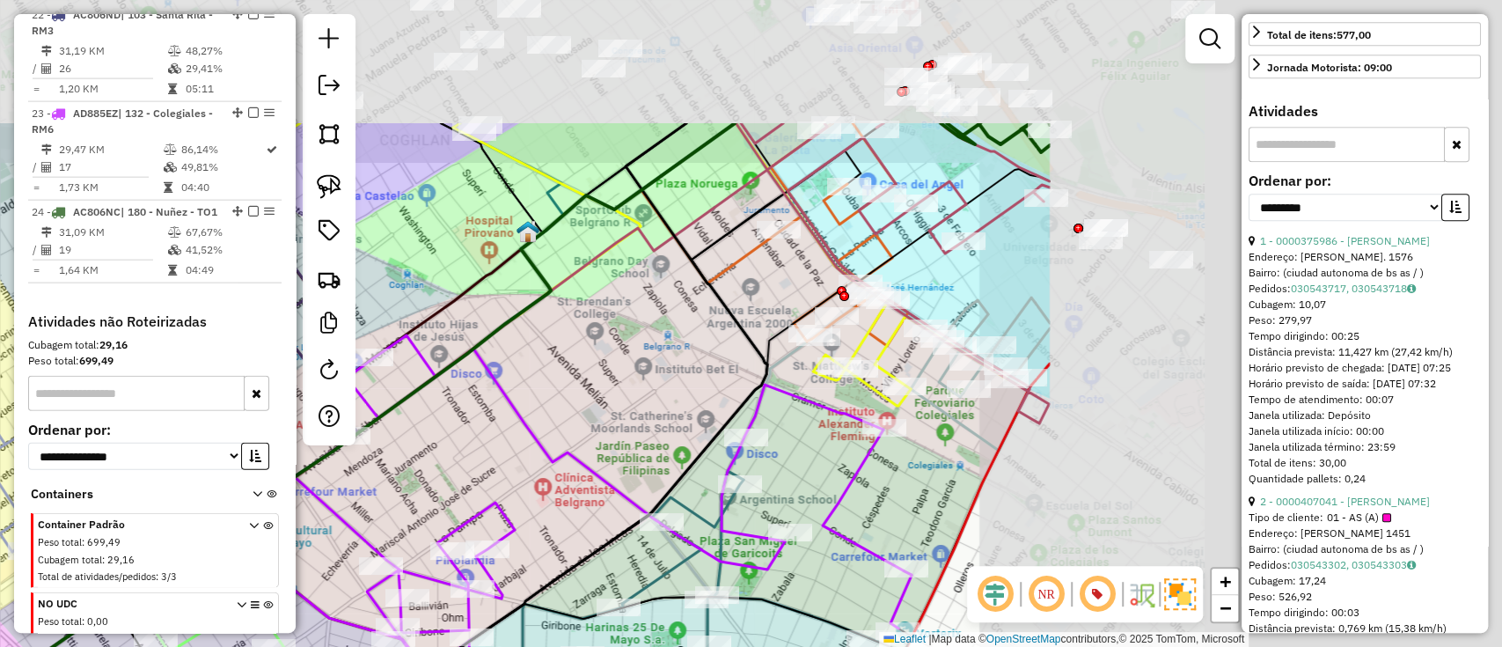
drag, startPoint x: 1069, startPoint y: 225, endPoint x: 1035, endPoint y: 263, distance: 51.1
click at [443, 425] on div "Janela de atendimento Grade de atendimento Capacidade Transportadoras Veículos …" at bounding box center [751, 323] width 1502 height 647
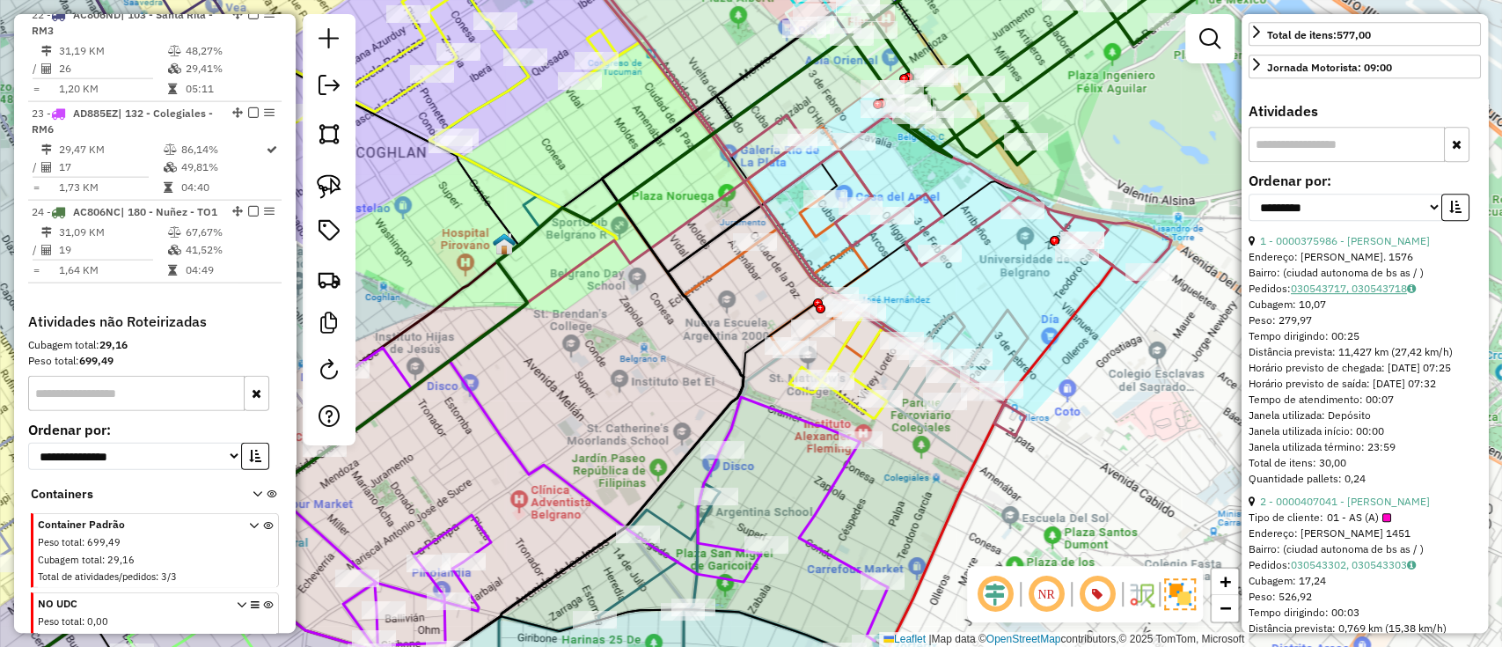
scroll to position [469, 0]
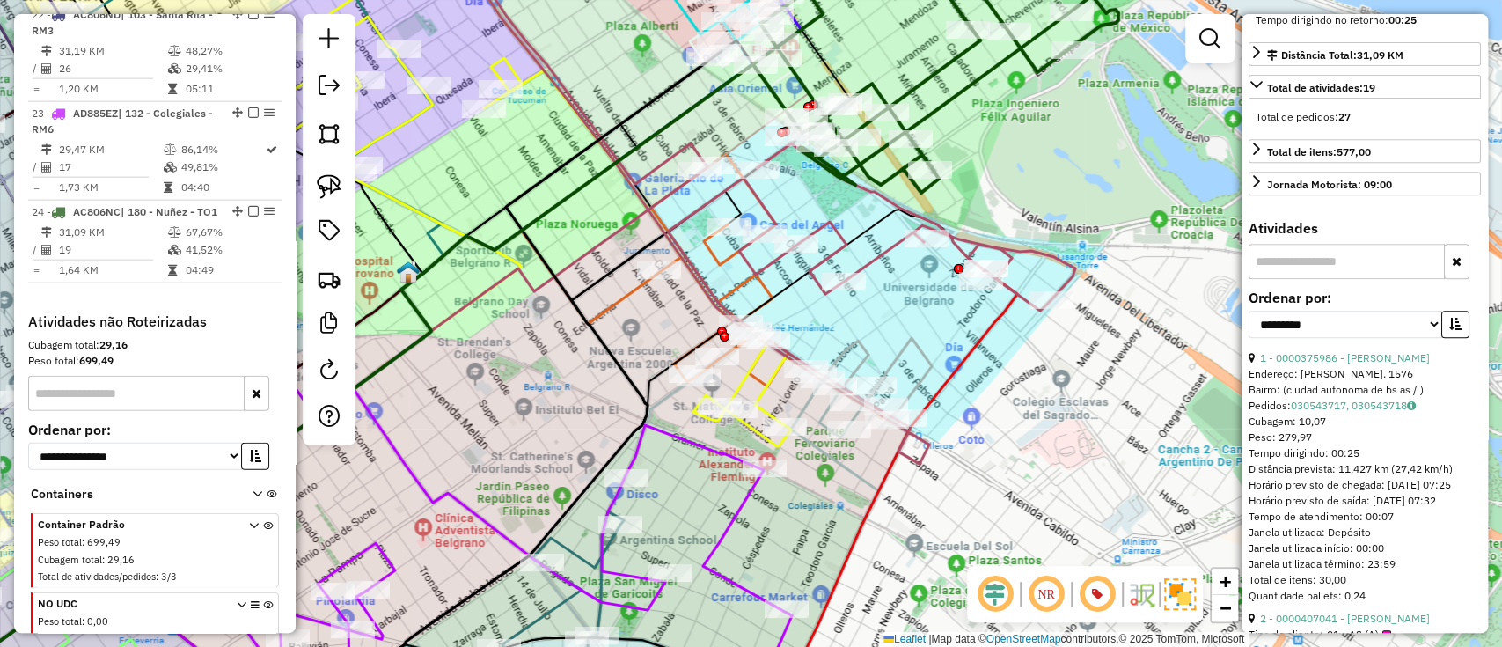
drag, startPoint x: 972, startPoint y: 290, endPoint x: 873, endPoint y: 319, distance: 103.6
click at [873, 319] on div "Janela de atendimento Grade de atendimento Capacidade Transportadoras Veículos …" at bounding box center [751, 323] width 1502 height 647
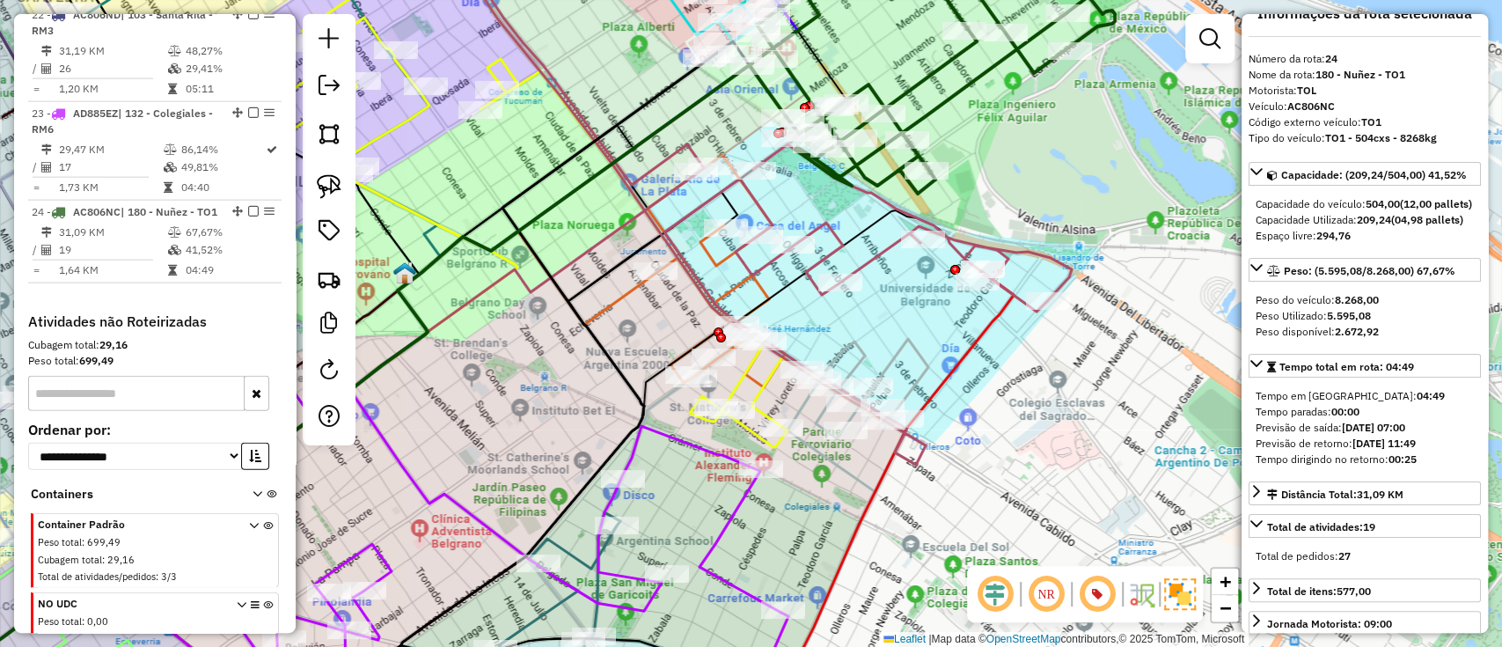
scroll to position [0, 0]
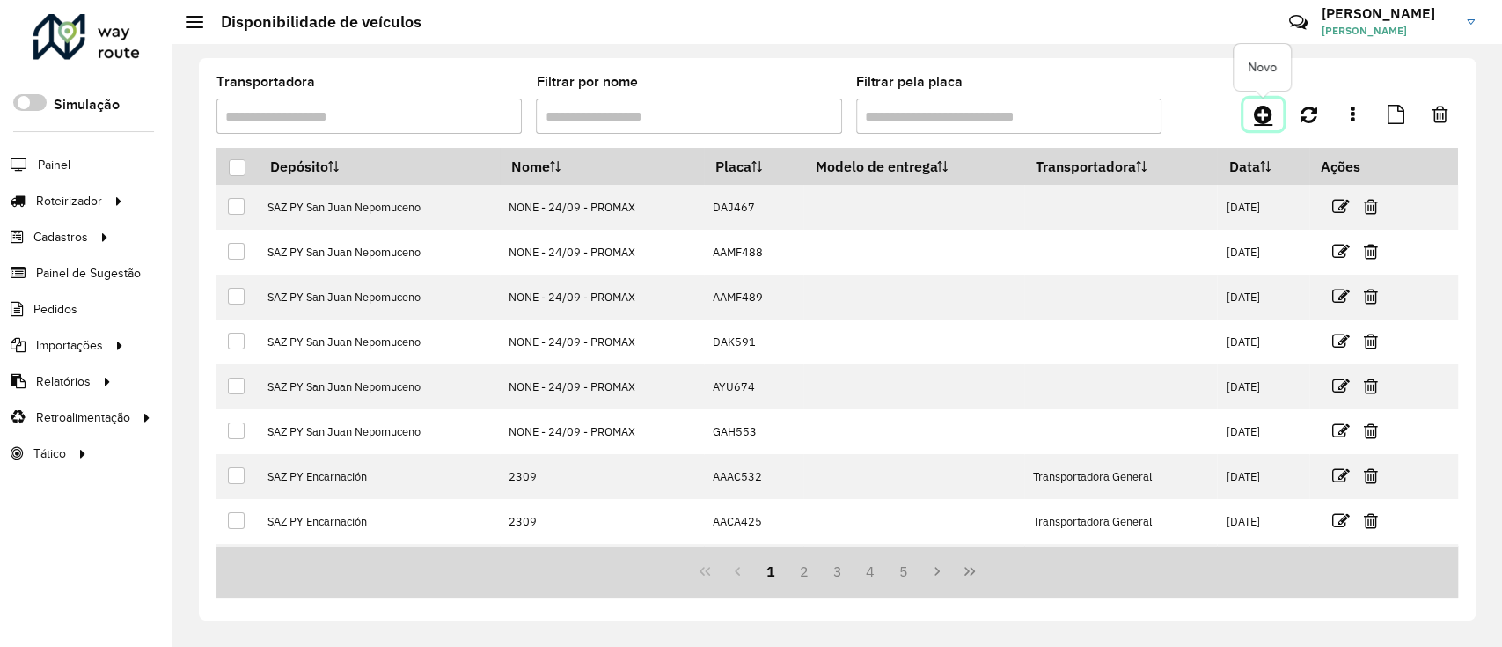
click at [1260, 106] on icon at bounding box center [1263, 114] width 18 height 21
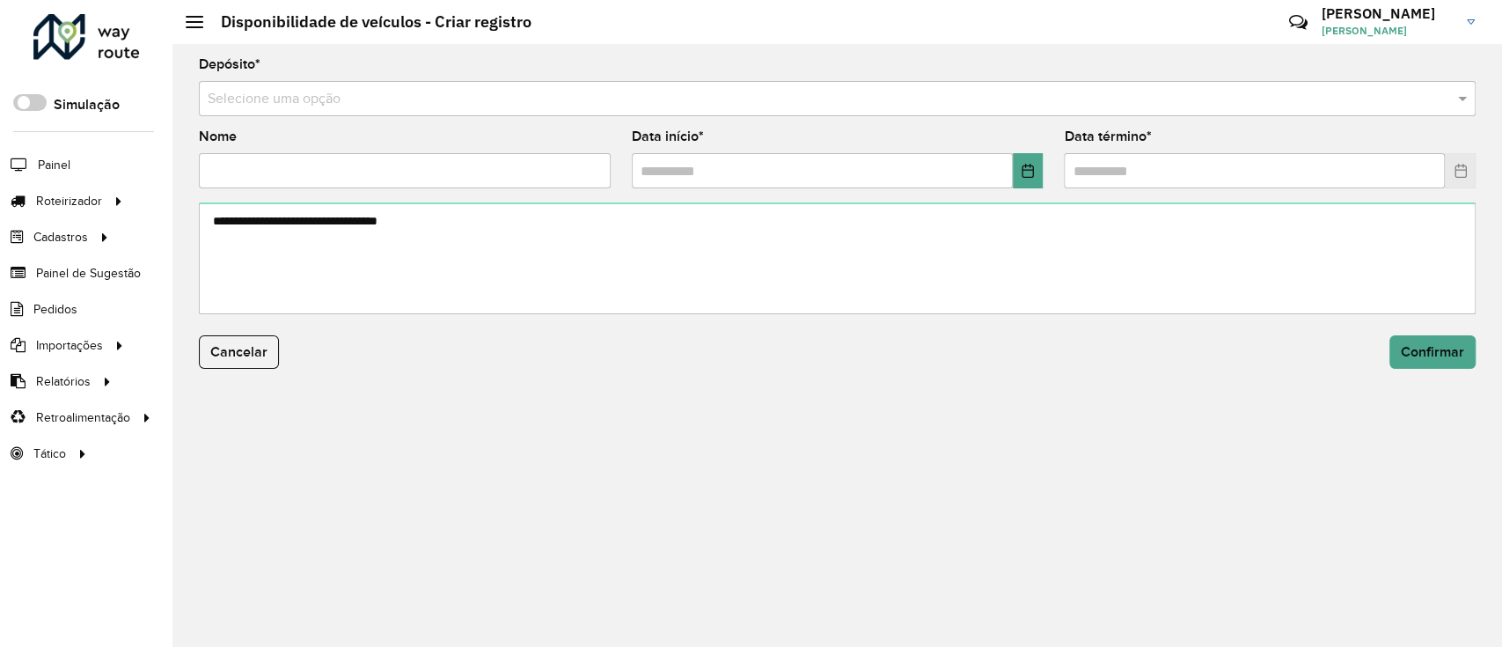
click at [436, 94] on input "text" at bounding box center [820, 99] width 1224 height 21
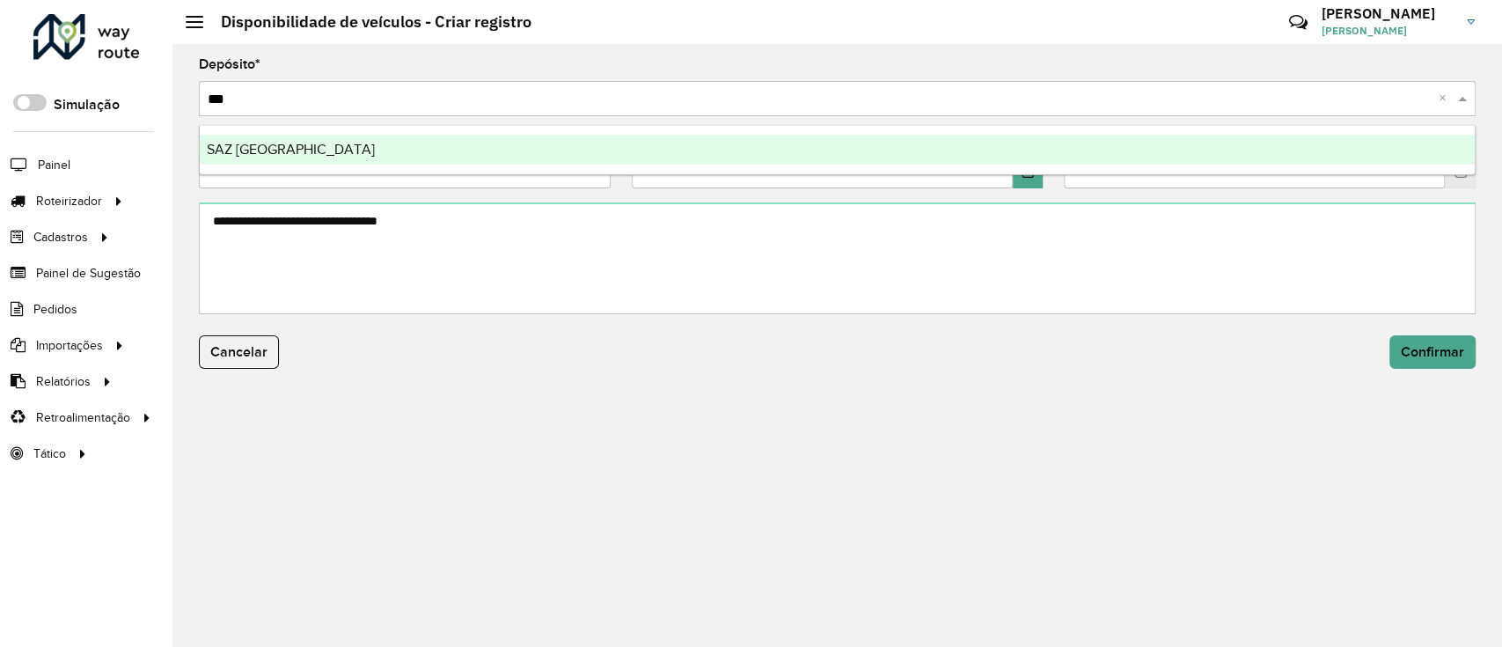
type input "****"
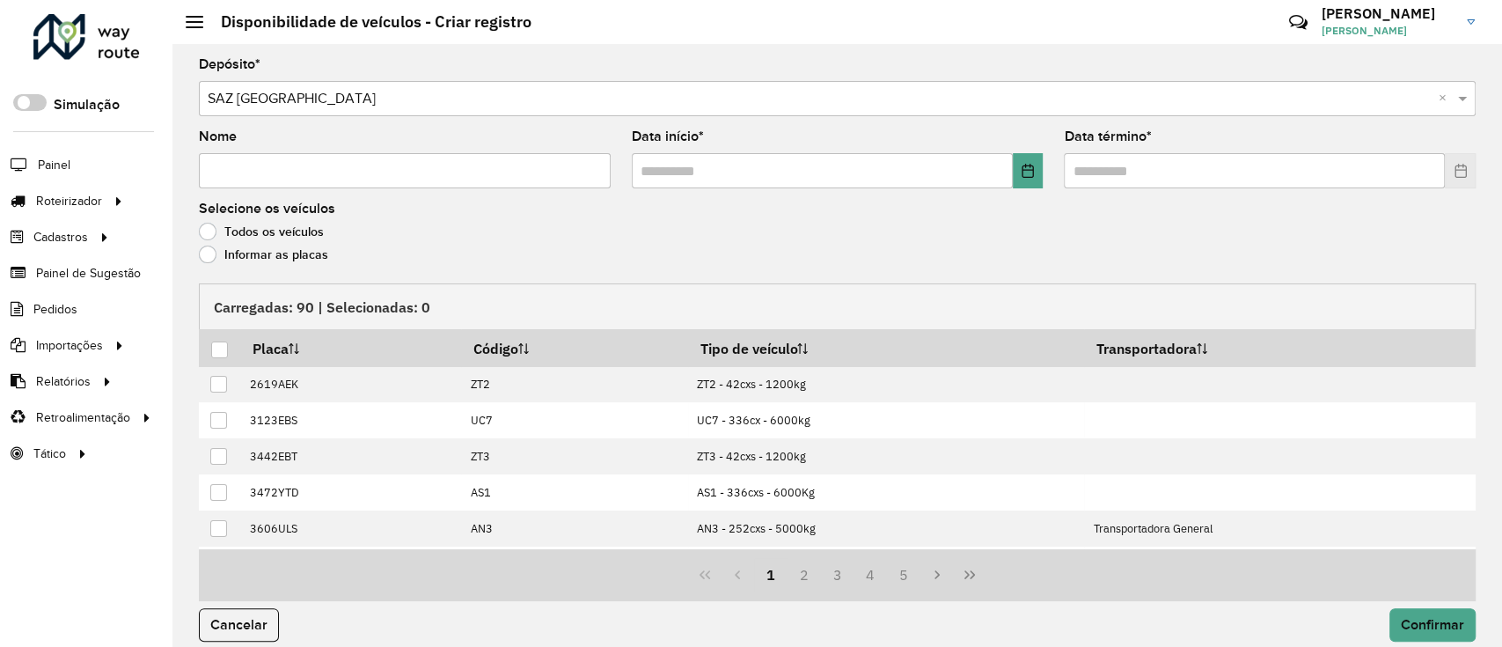
click at [429, 162] on input "Nome" at bounding box center [405, 170] width 412 height 35
type input "**********"
click at [1030, 177] on icon "Choose Date" at bounding box center [1028, 171] width 14 height 14
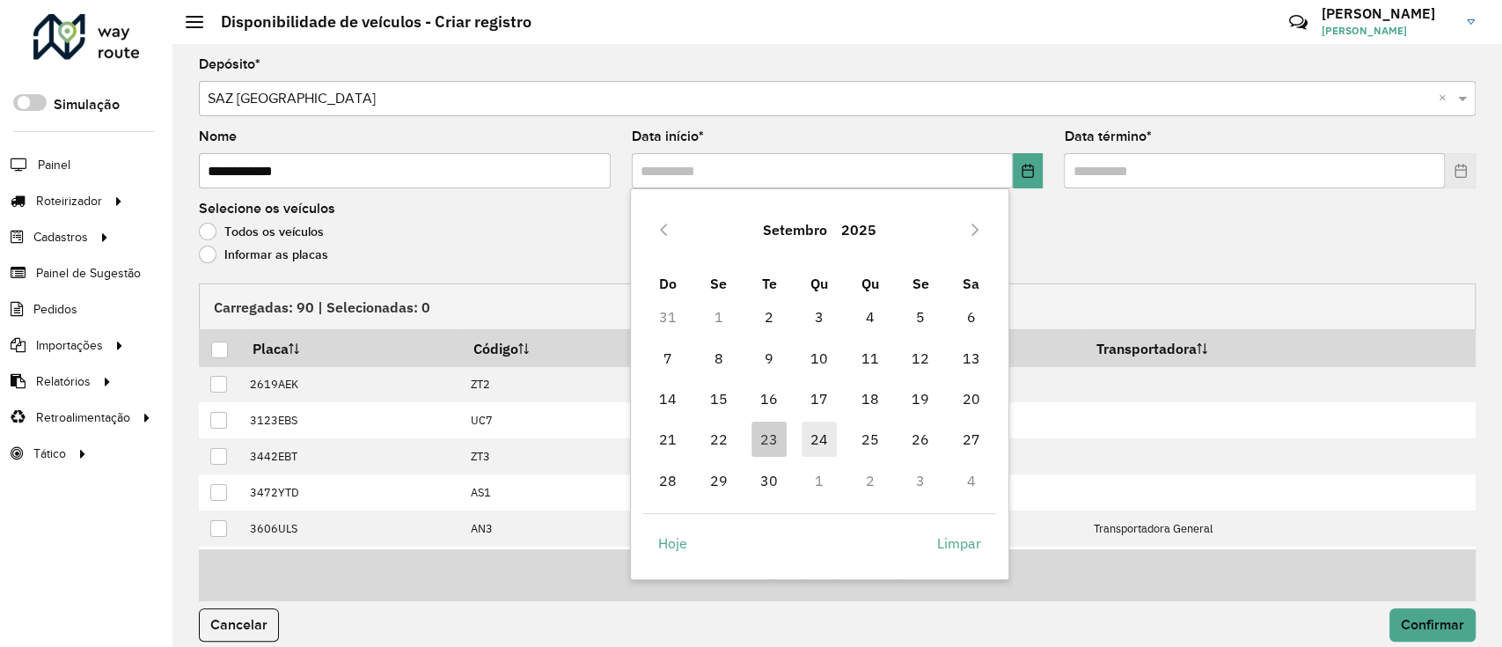
click at [830, 438] on span "24" at bounding box center [819, 438] width 35 height 35
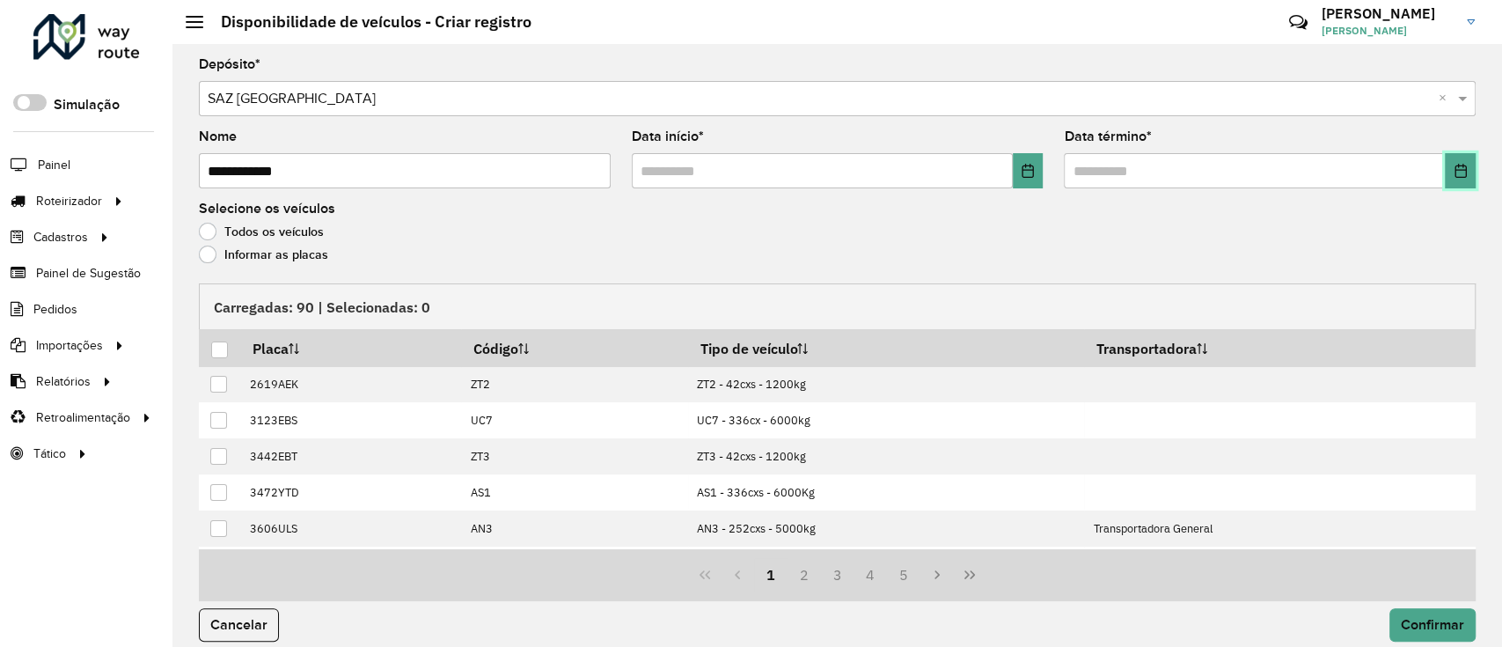
click at [1461, 167] on icon "Choose Date" at bounding box center [1460, 171] width 11 height 14
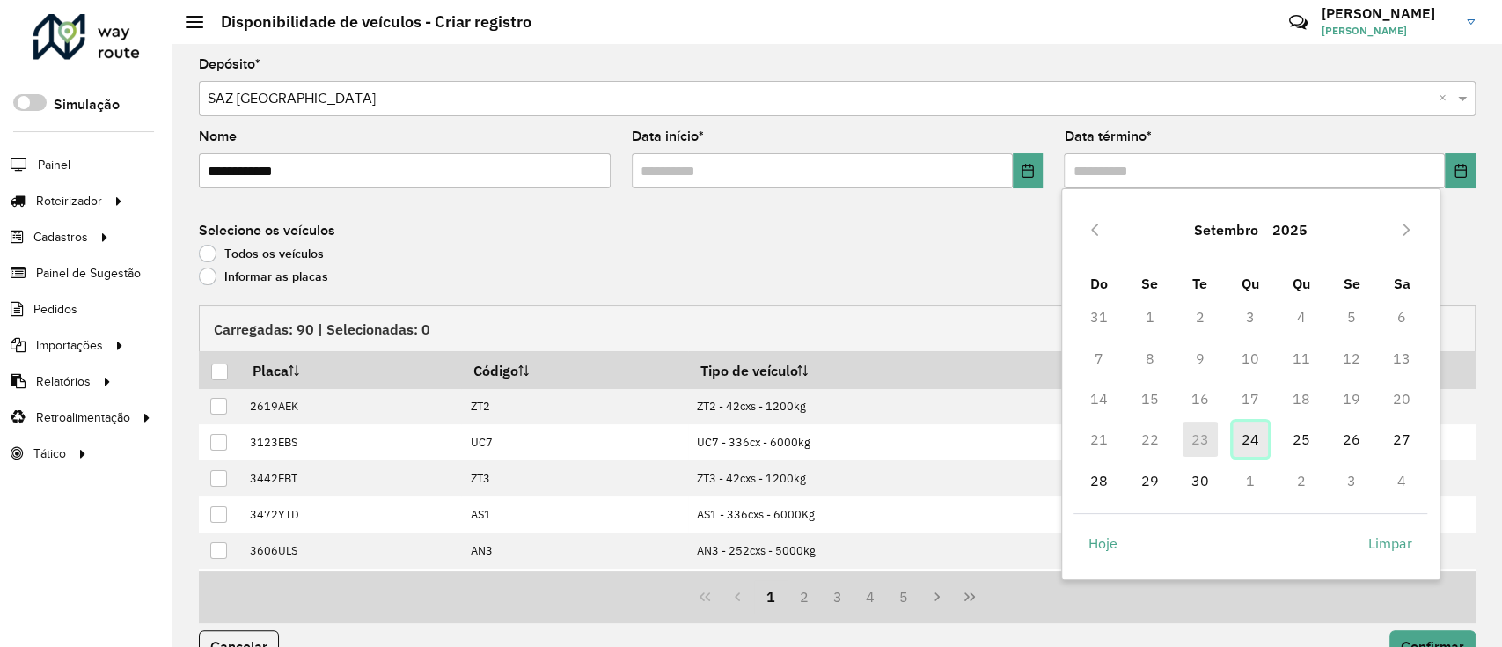
click at [1250, 441] on span "24" at bounding box center [1250, 438] width 35 height 35
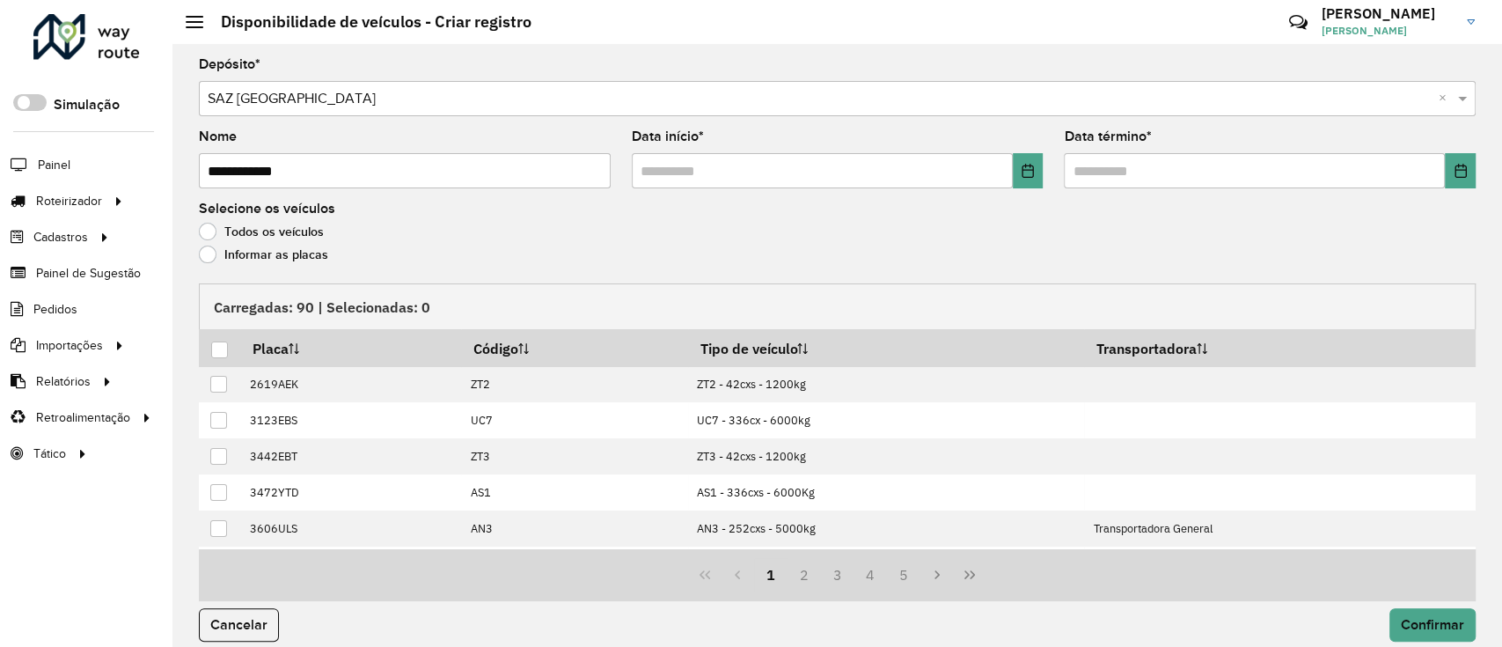
click at [232, 263] on label "Informar as placas" at bounding box center [263, 255] width 129 height 18
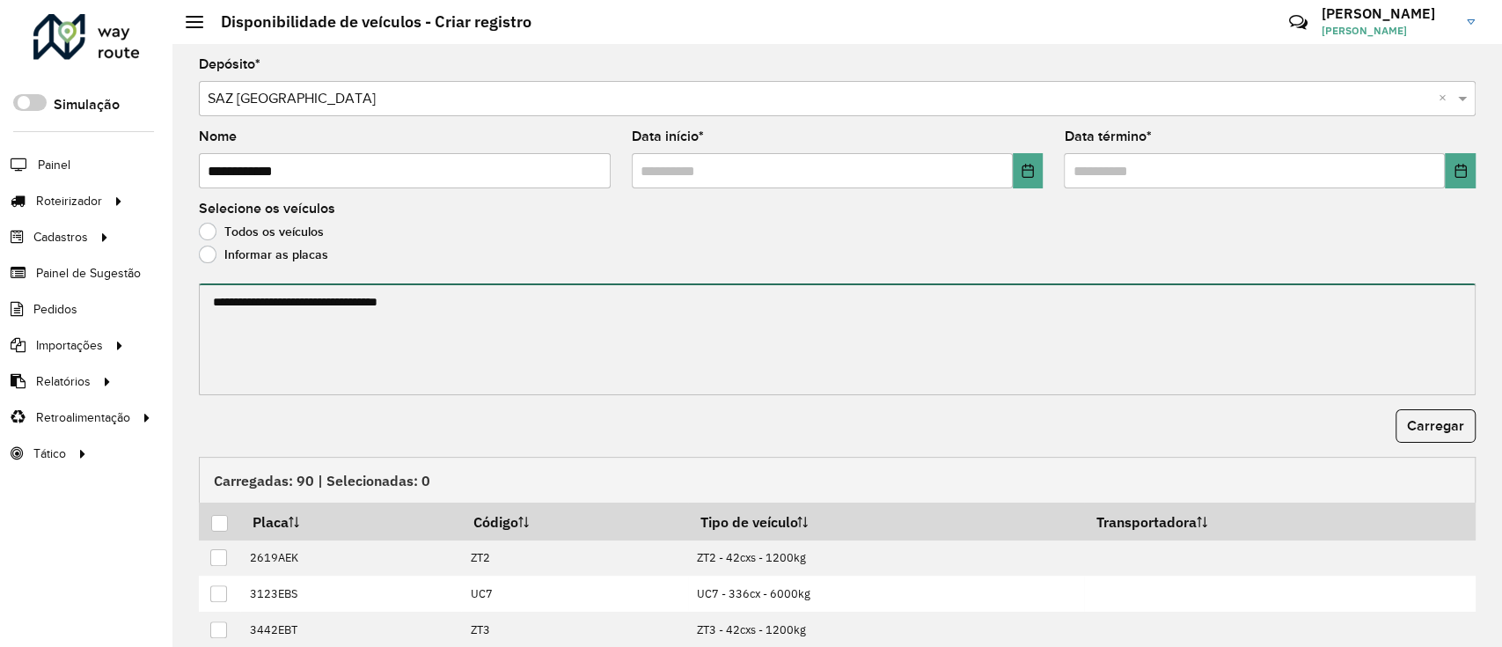
click at [253, 307] on textarea at bounding box center [837, 339] width 1277 height 112
paste textarea "******* ******* ******* ******* ******* ******* ******* ******* ******* *******…"
type textarea "******* ******* ******* ******* ******* ******* ******* ******* ******* *******…"
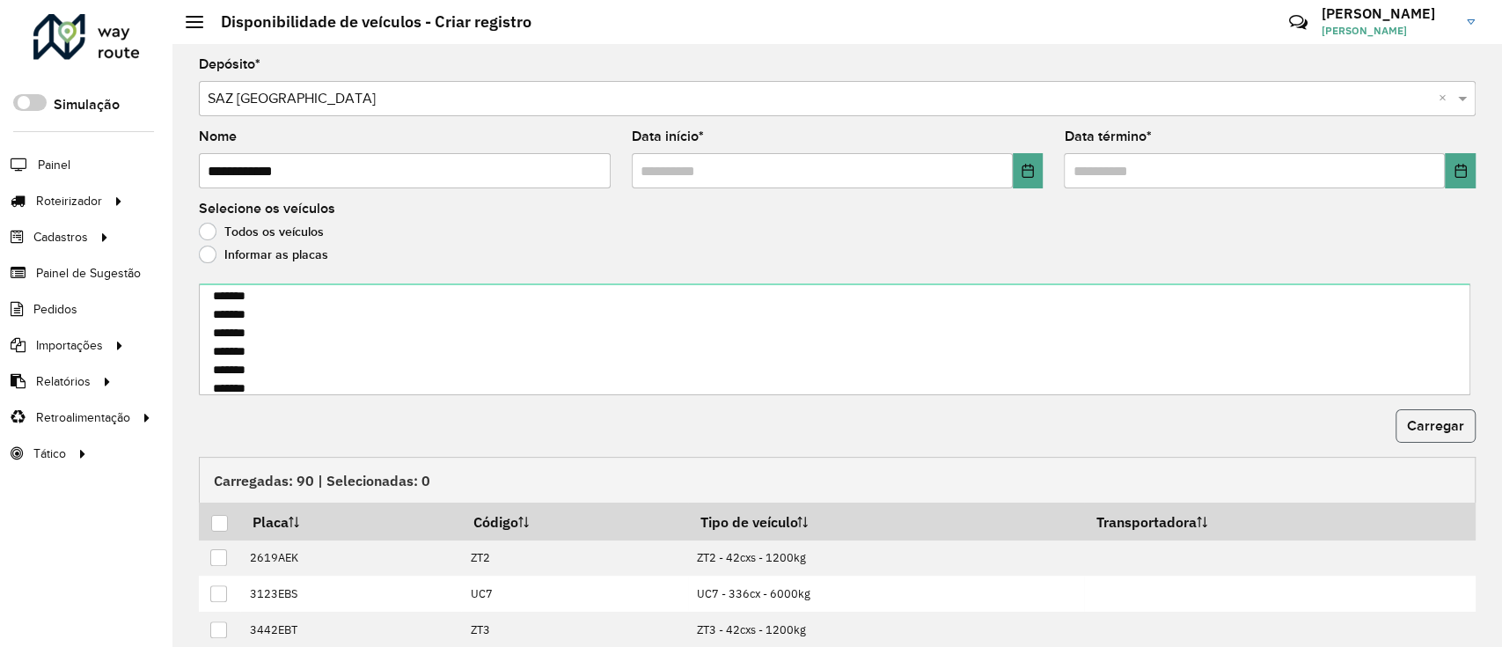
click at [1415, 419] on span "Carregar" at bounding box center [1435, 425] width 57 height 15
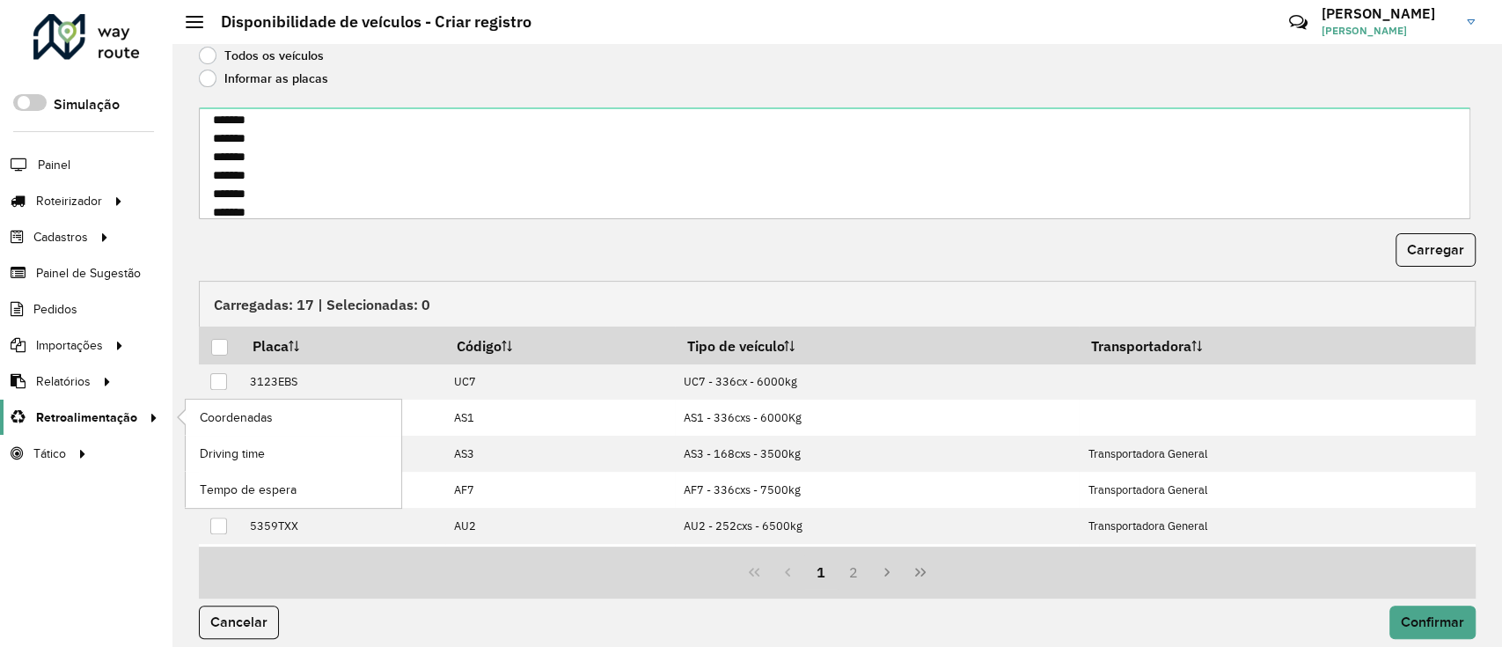
scroll to position [189, 0]
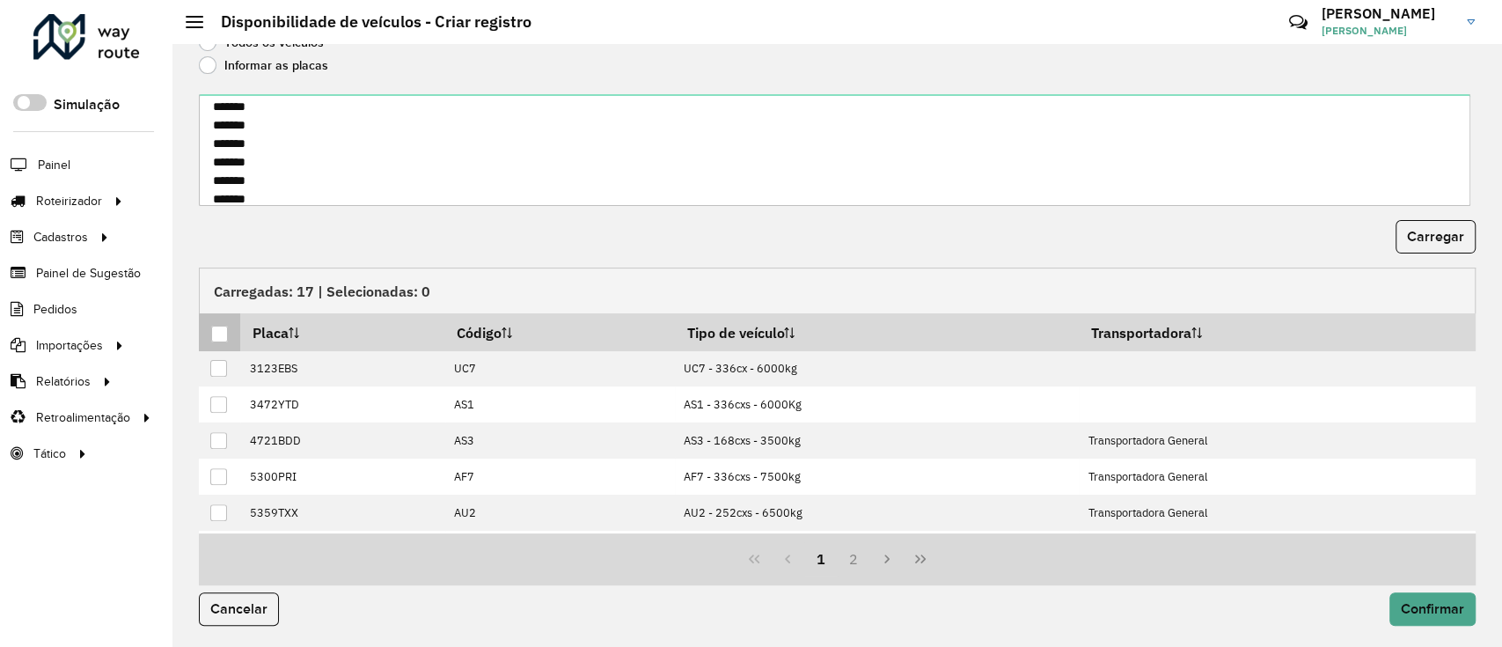
click at [224, 328] on div at bounding box center [219, 334] width 17 height 17
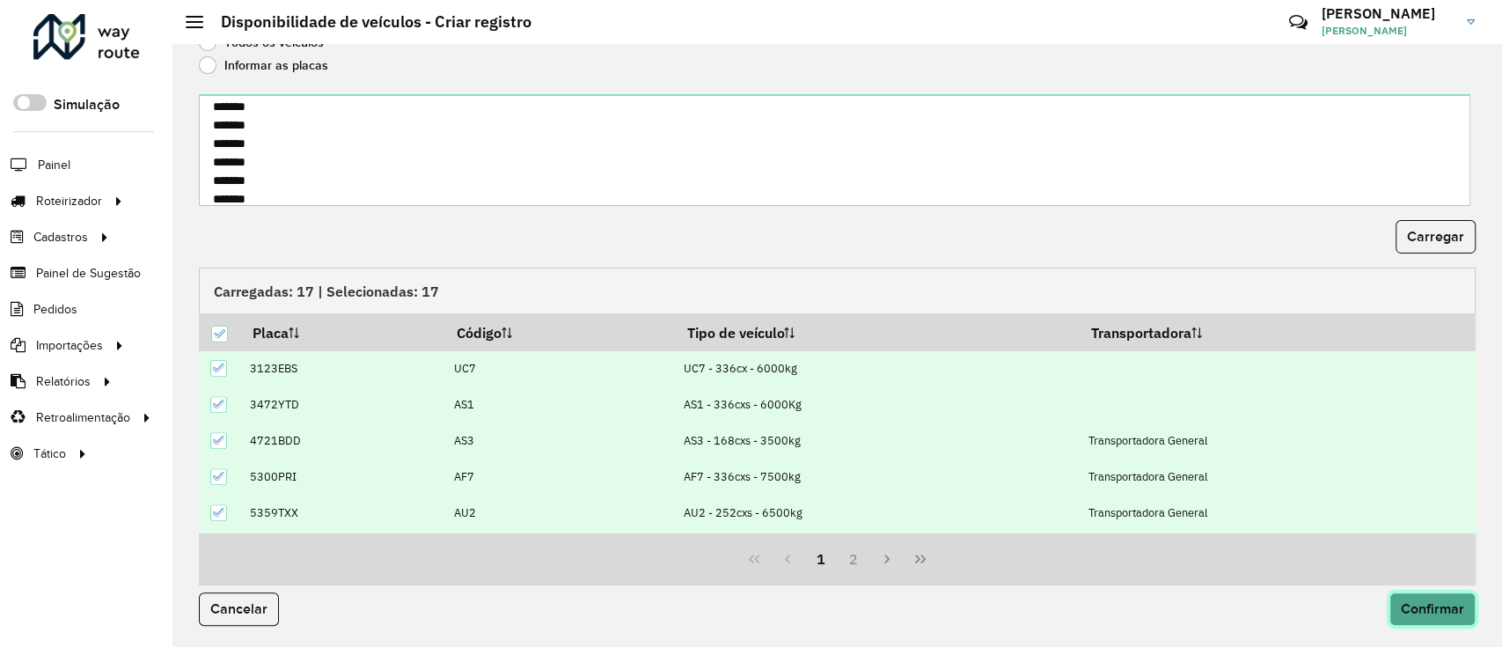
click at [1448, 612] on span "Confirmar" at bounding box center [1432, 608] width 63 height 15
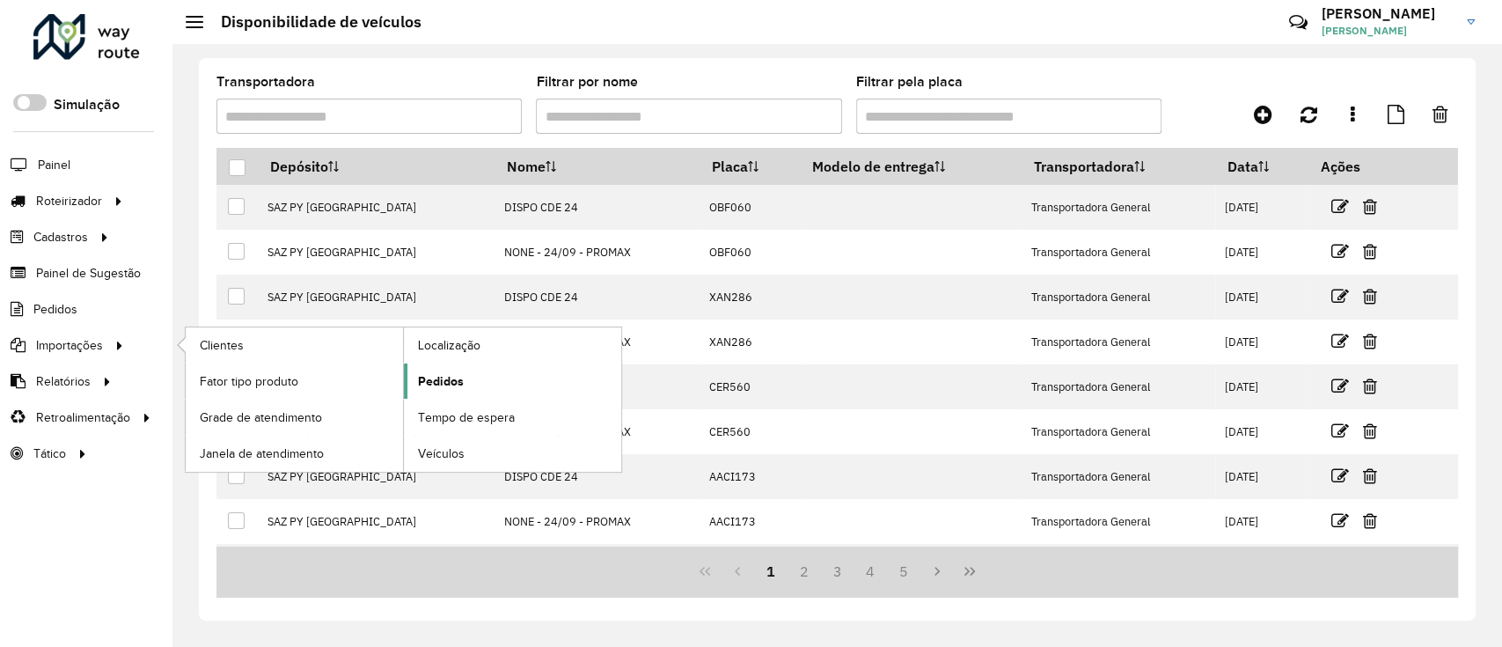
click at [473, 375] on link "Pedidos" at bounding box center [512, 380] width 217 height 35
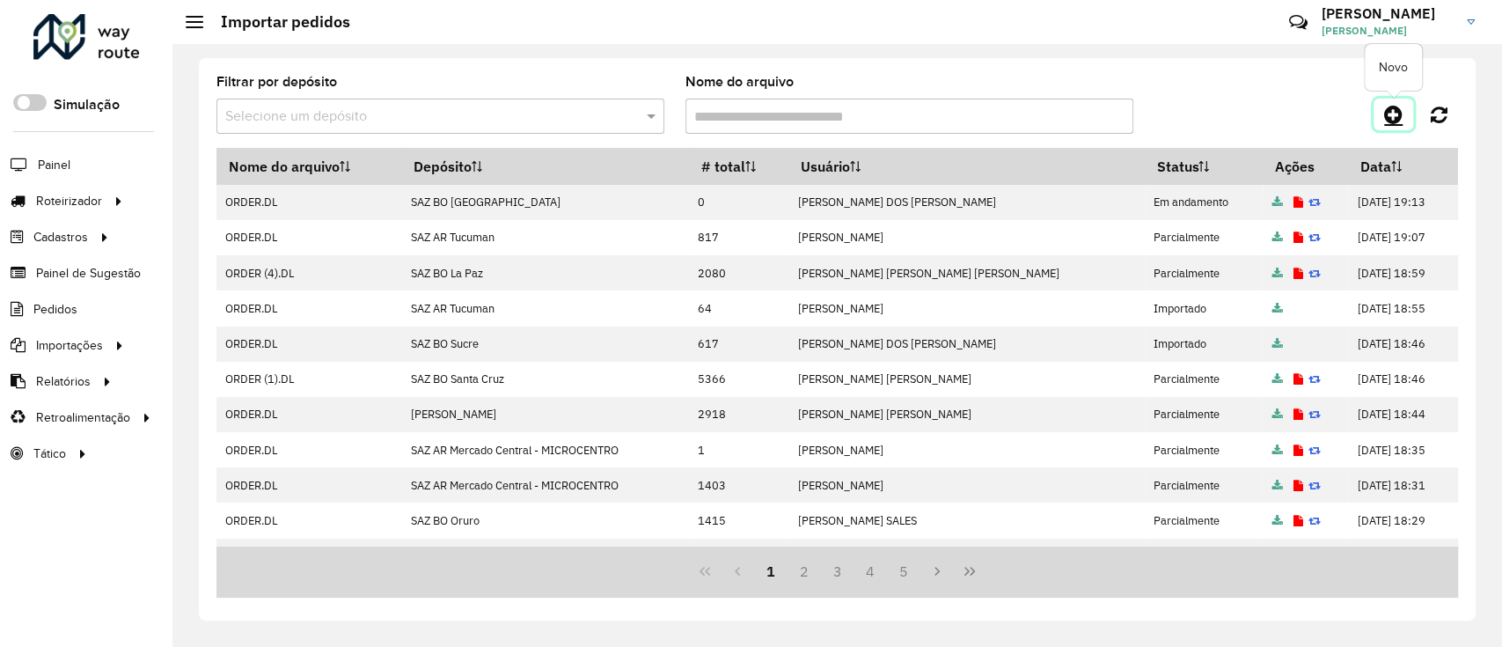
click at [1390, 113] on icon at bounding box center [1393, 114] width 18 height 21
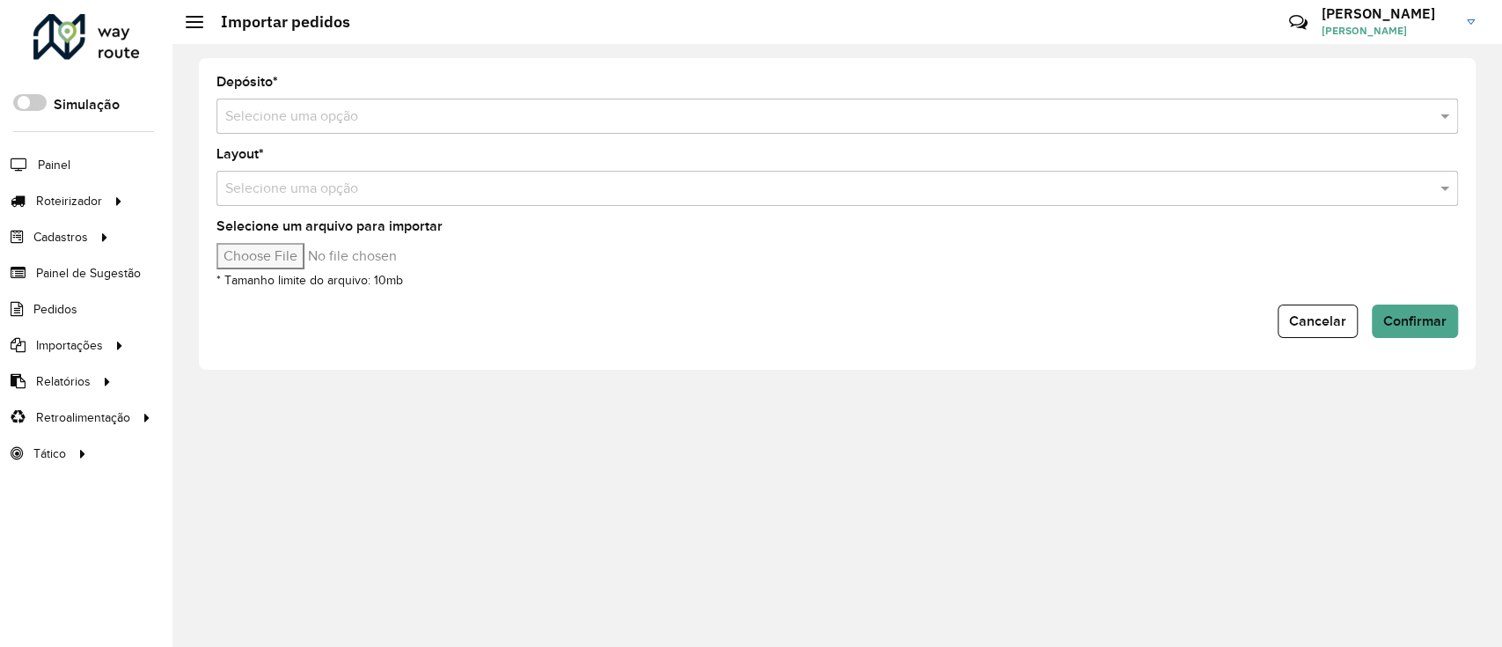
click at [807, 117] on input "text" at bounding box center [819, 116] width 1189 height 21
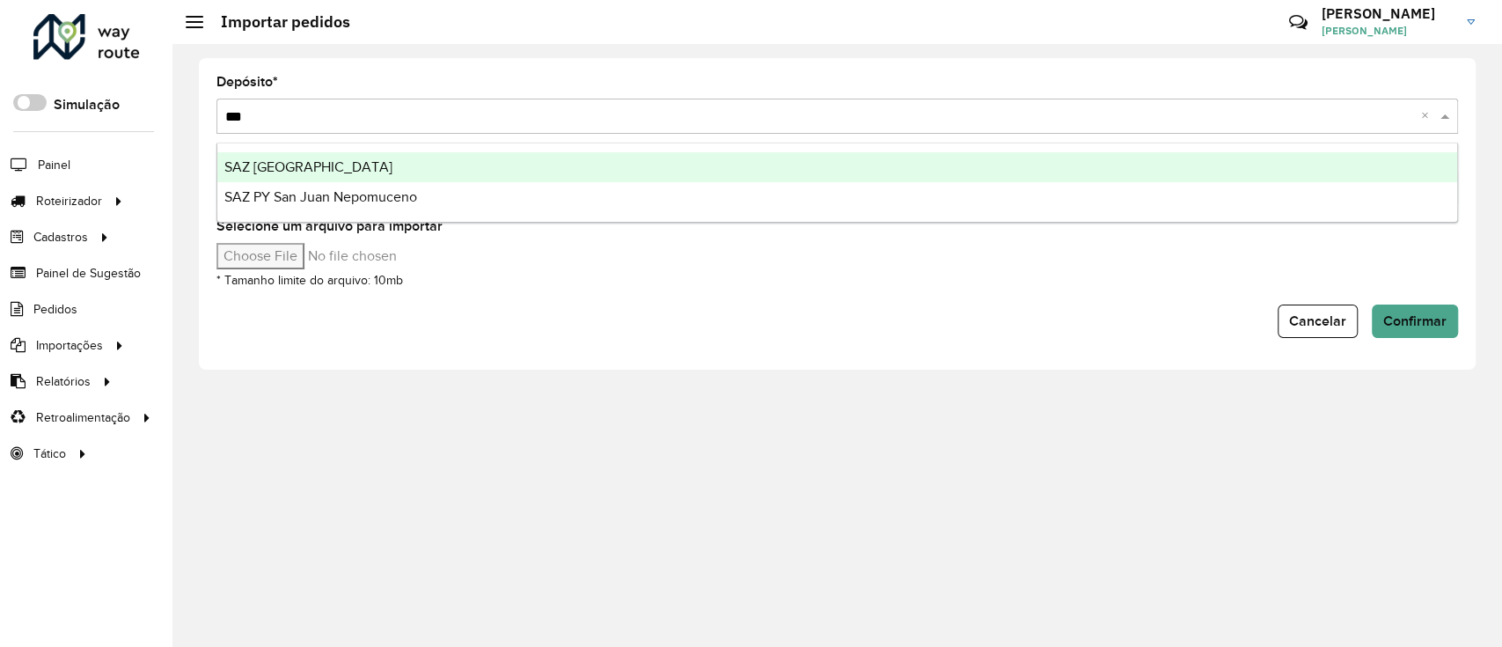
type input "****"
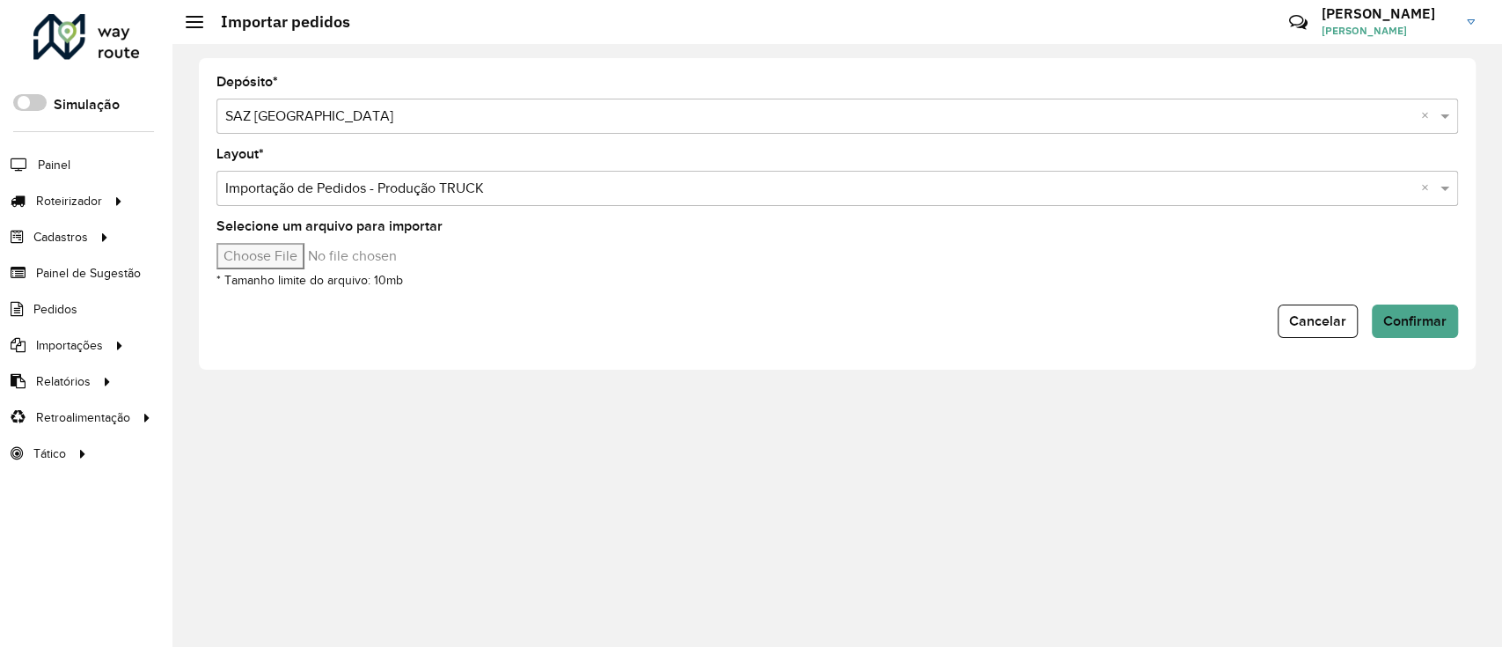
click at [266, 248] on input "Selecione um arquivo para importar" at bounding box center [365, 256] width 299 height 26
type input "**********"
click at [1407, 319] on span "Confirmar" at bounding box center [1414, 320] width 63 height 15
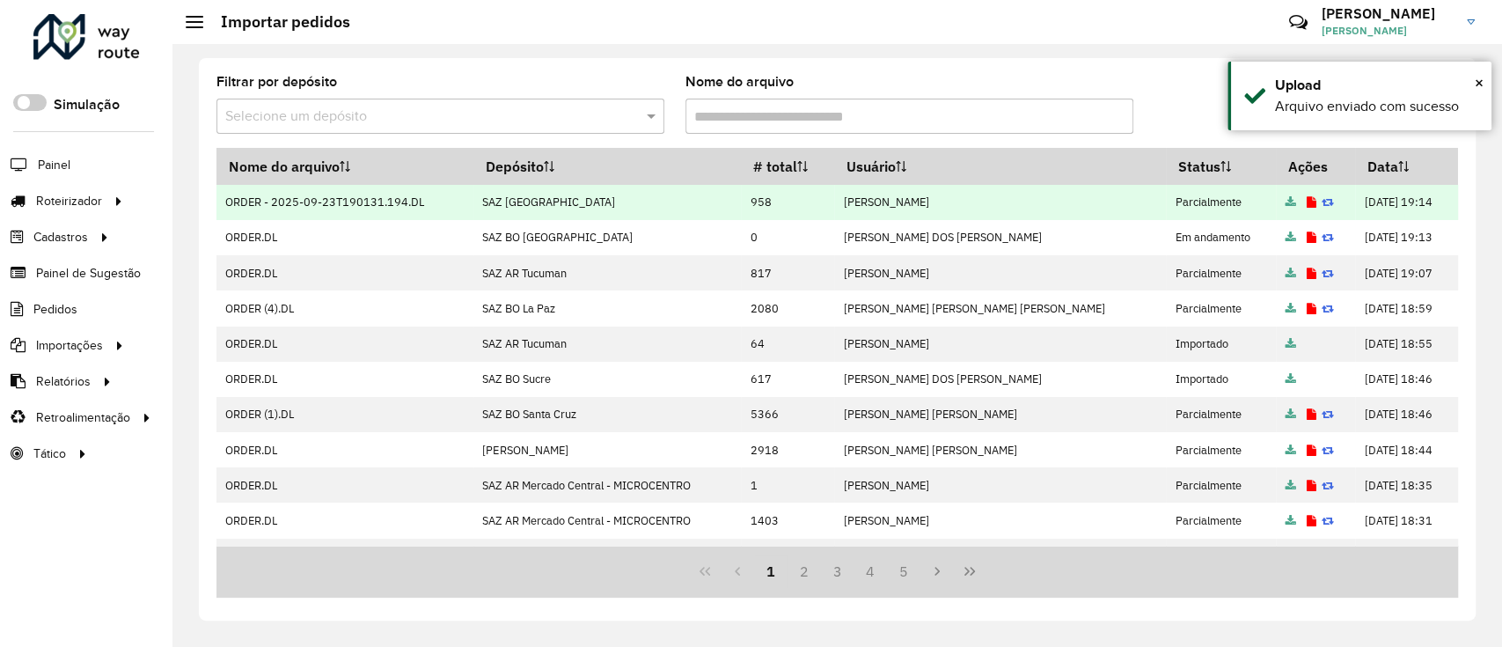
click at [1307, 205] on icon at bounding box center [1312, 202] width 10 height 11
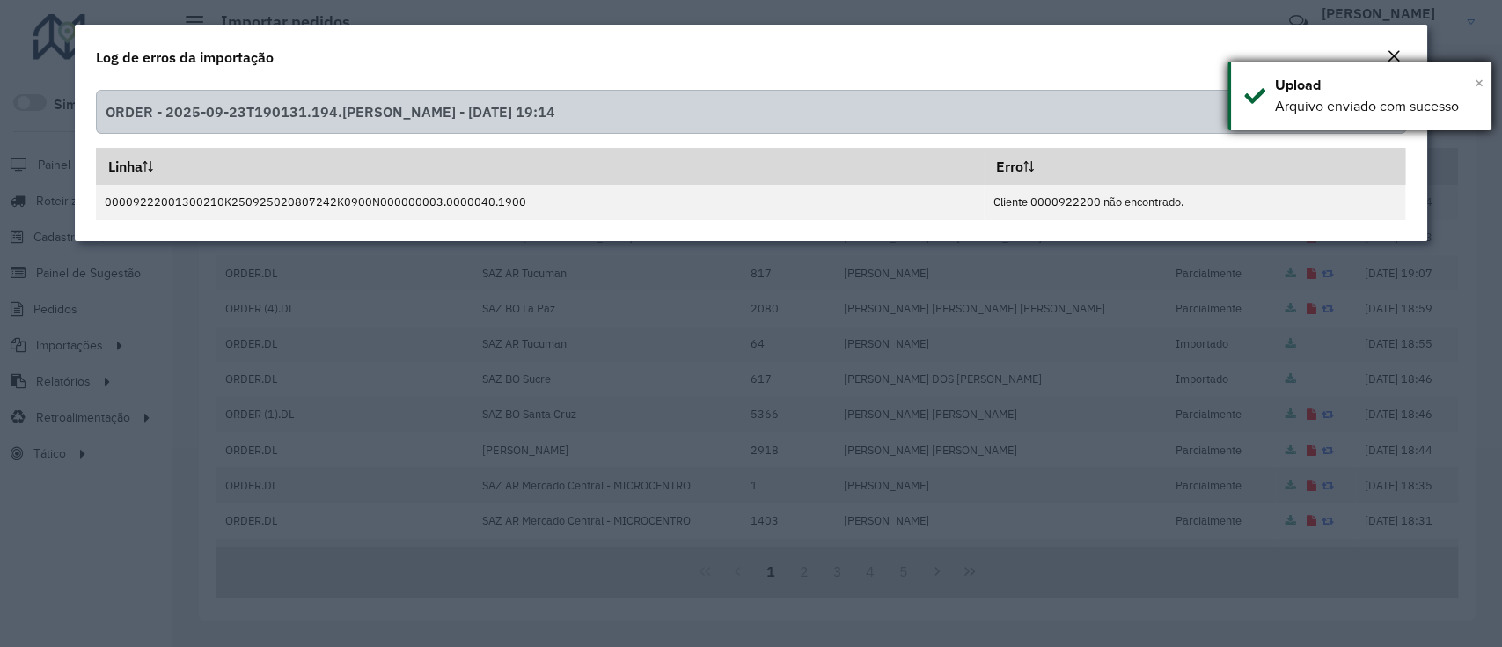
click at [1481, 81] on span "×" at bounding box center [1479, 82] width 9 height 19
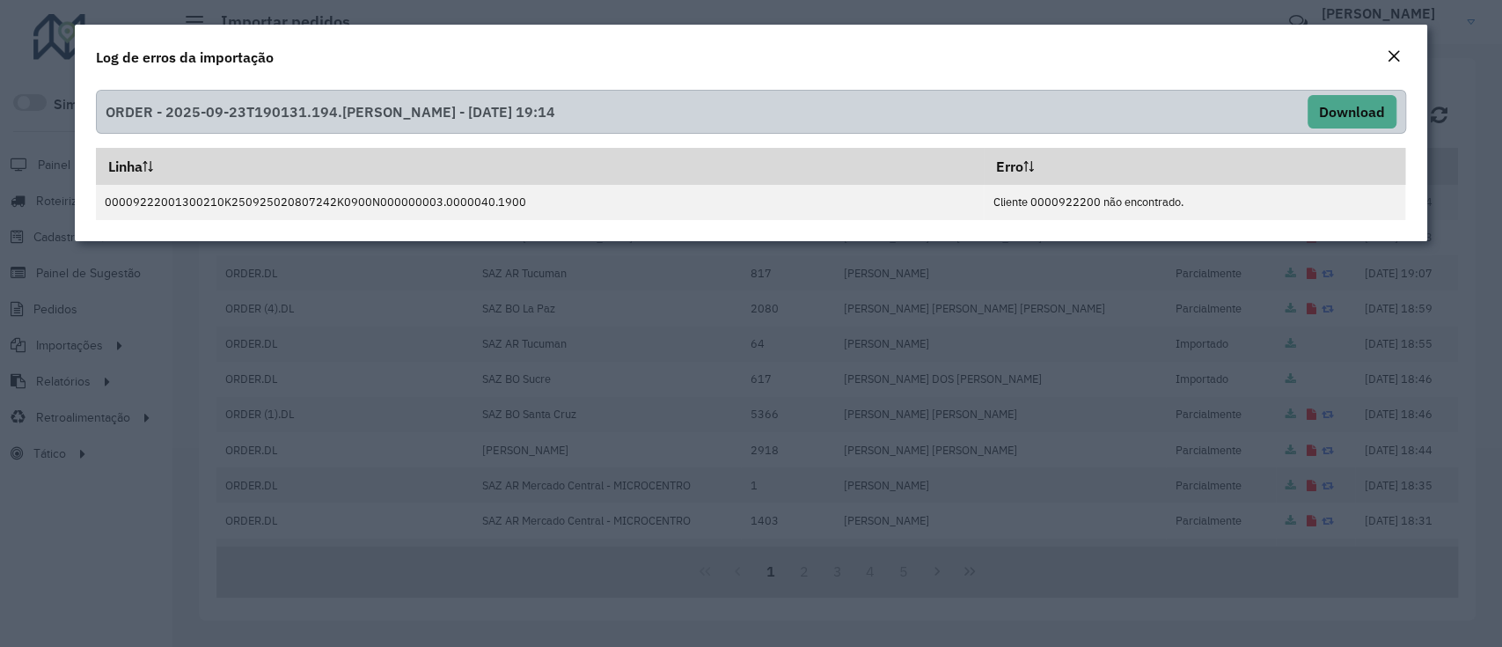
click at [1397, 53] on em "Close" at bounding box center [1394, 56] width 14 height 14
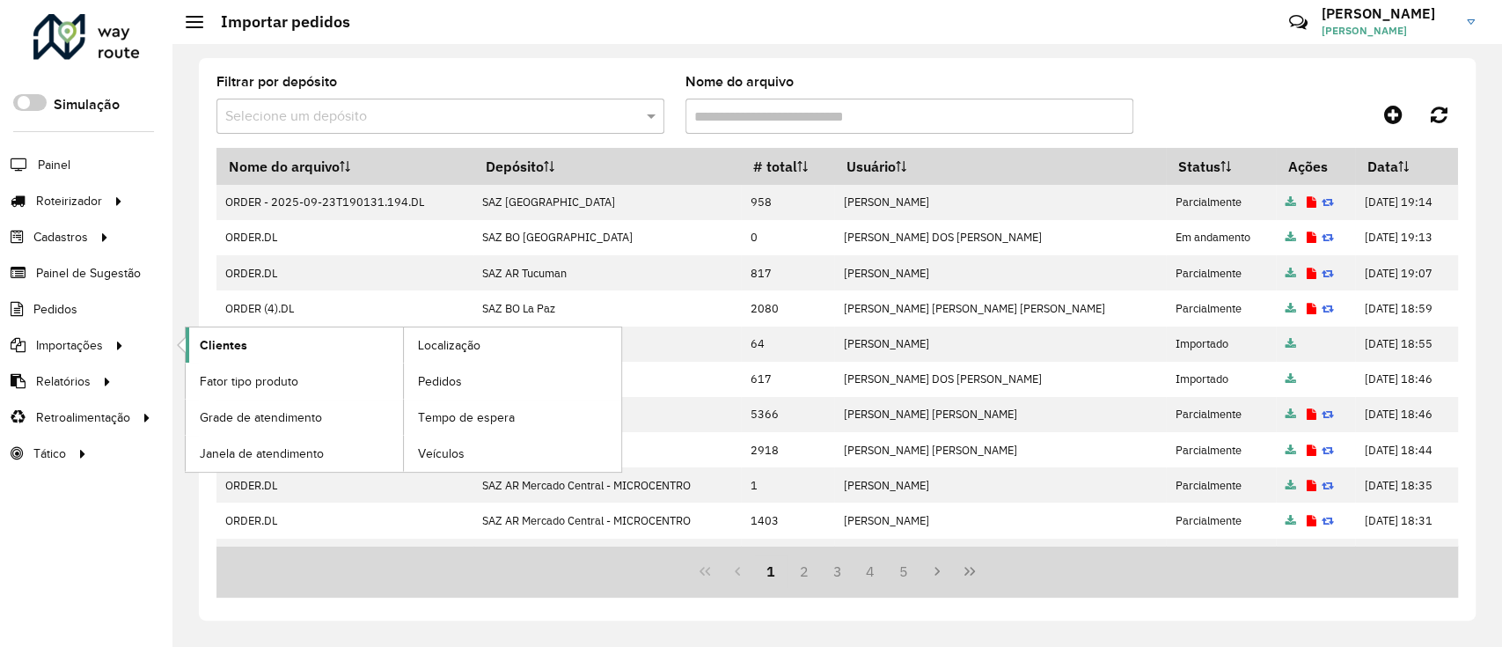
click at [196, 339] on link "Clientes" at bounding box center [294, 344] width 217 height 35
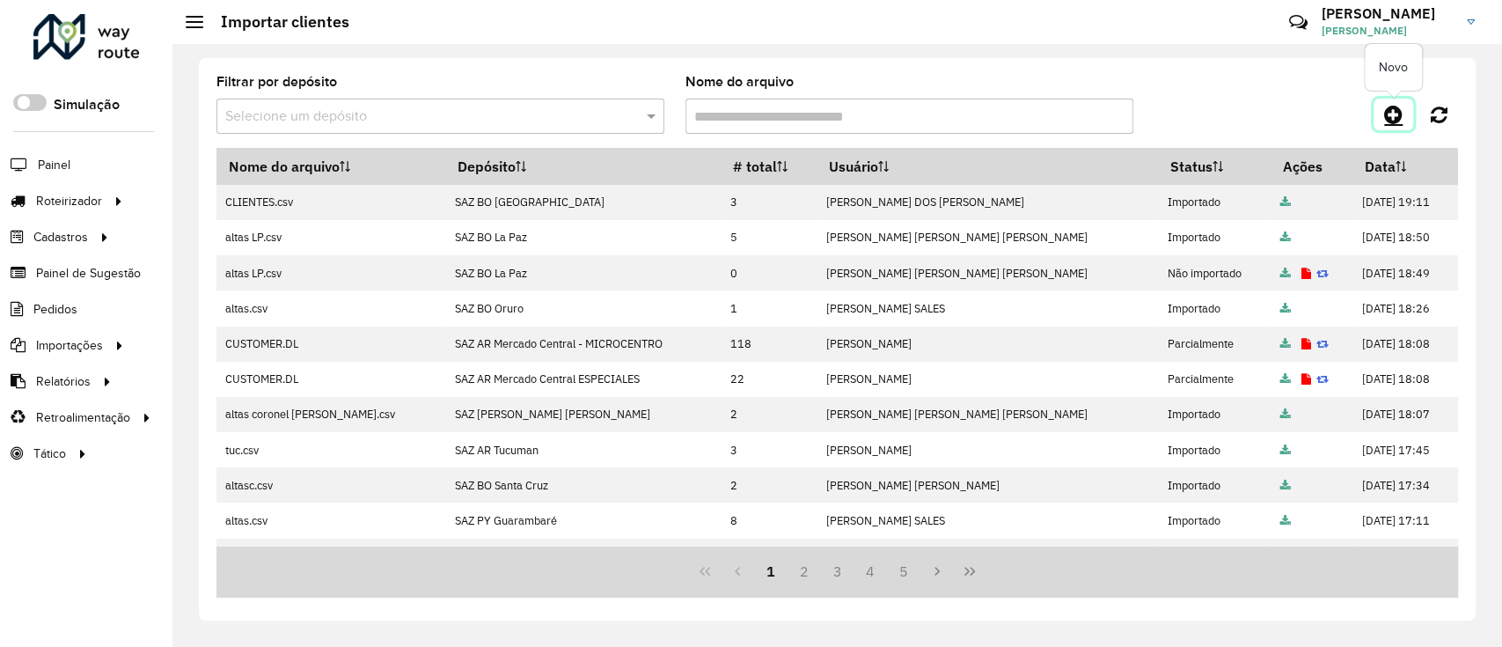
click at [1394, 114] on icon at bounding box center [1393, 114] width 18 height 21
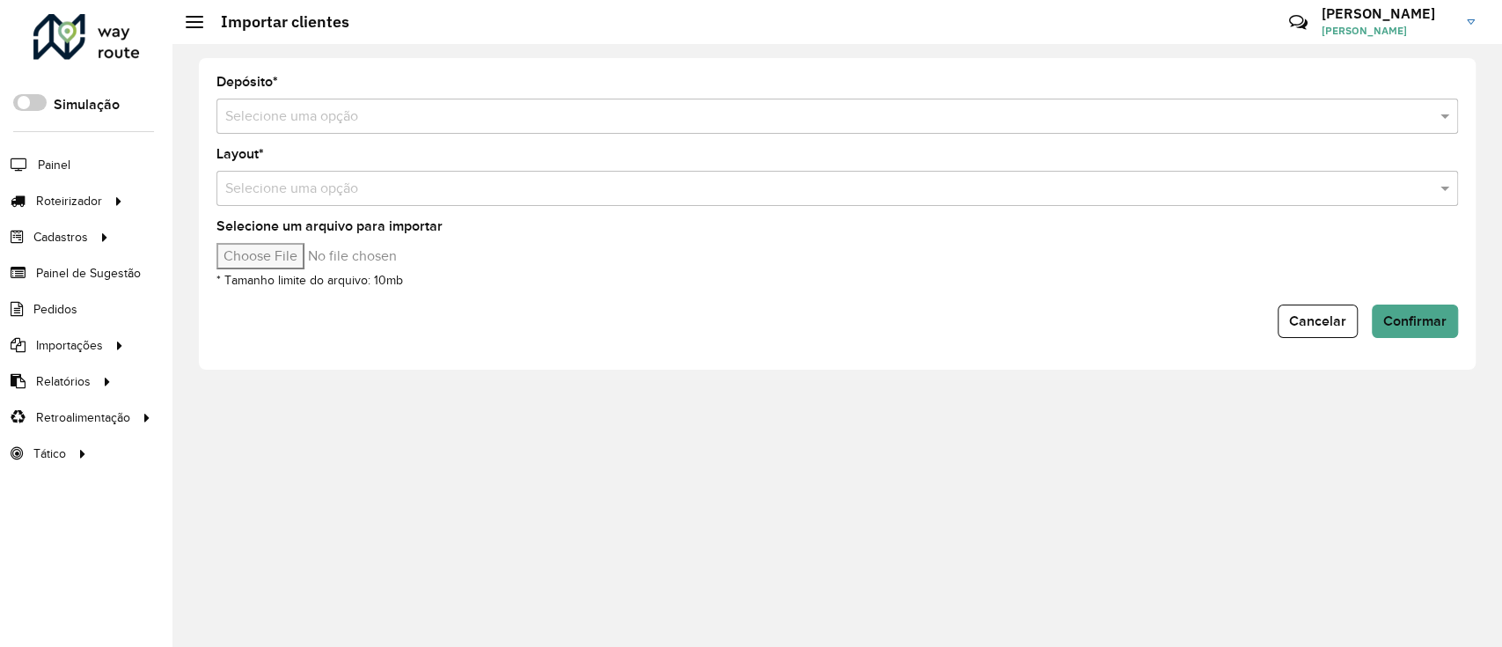
click at [737, 121] on input "text" at bounding box center [819, 116] width 1189 height 21
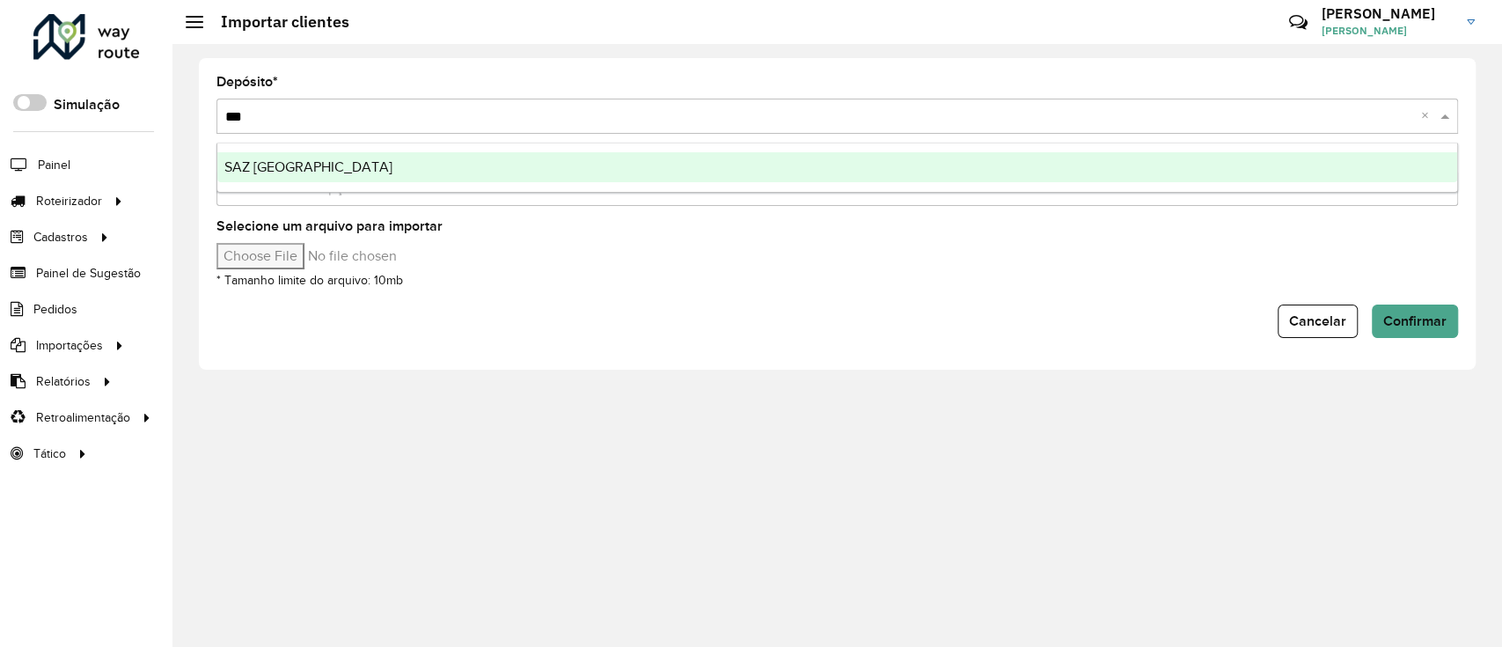
type input "****"
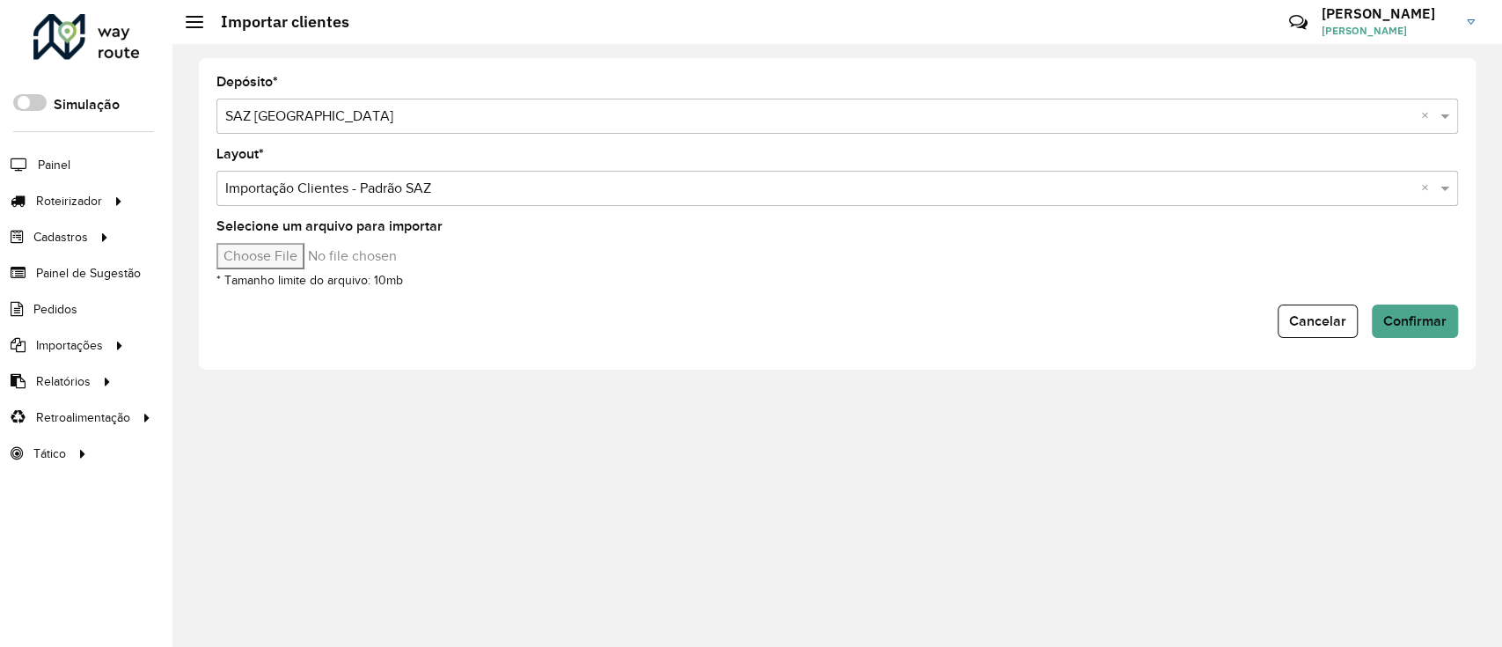
click at [289, 259] on input "Selecione um arquivo para importar" at bounding box center [365, 256] width 299 height 26
type input "**********"
click at [1414, 328] on button "Confirmar" at bounding box center [1415, 320] width 86 height 33
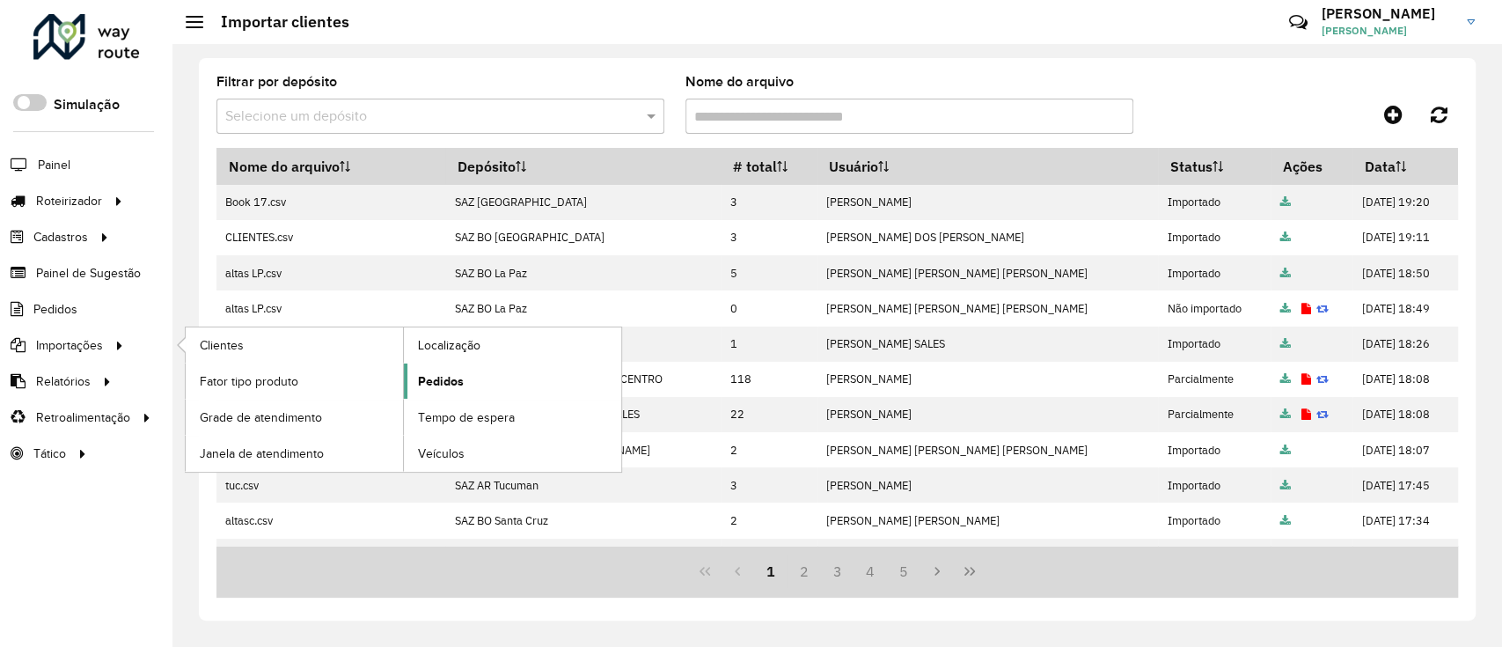
click at [574, 370] on link "Pedidos" at bounding box center [512, 380] width 217 height 35
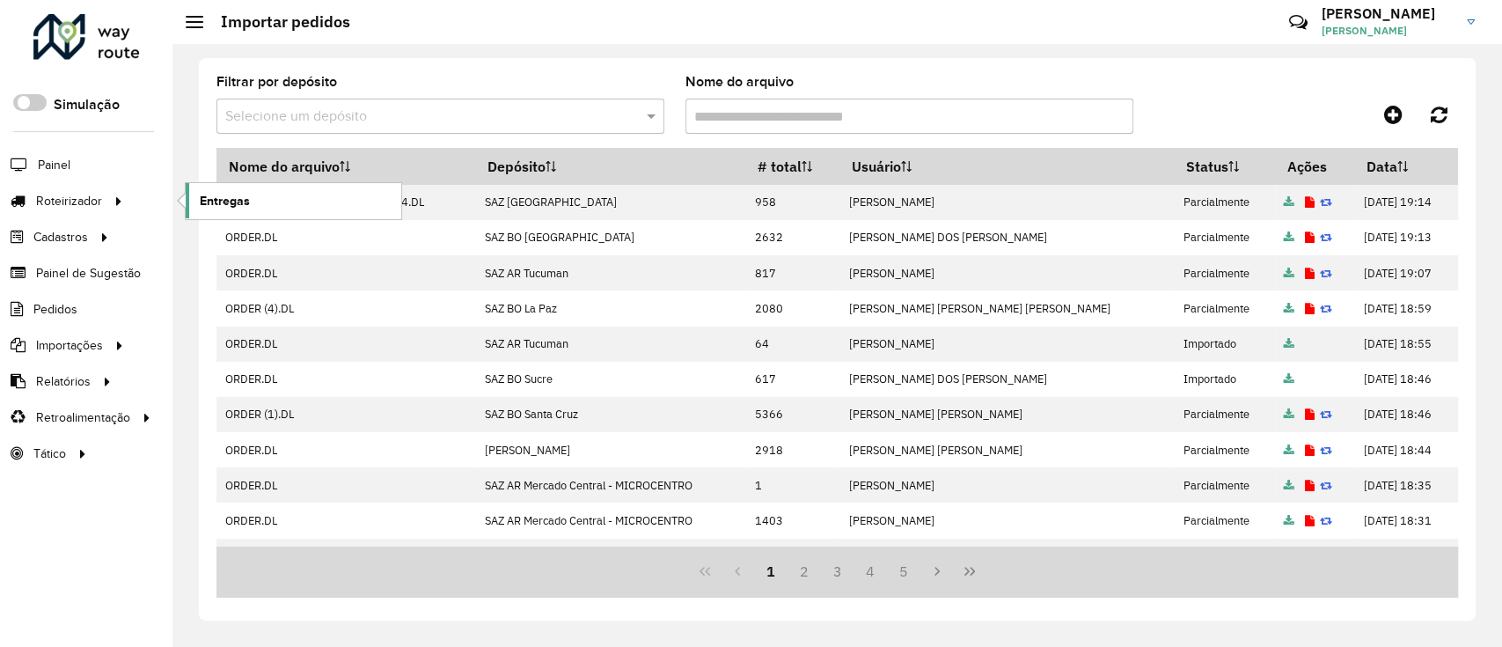
click at [245, 193] on span "Entregas" at bounding box center [225, 201] width 50 height 18
click at [1391, 113] on icon at bounding box center [1393, 114] width 18 height 21
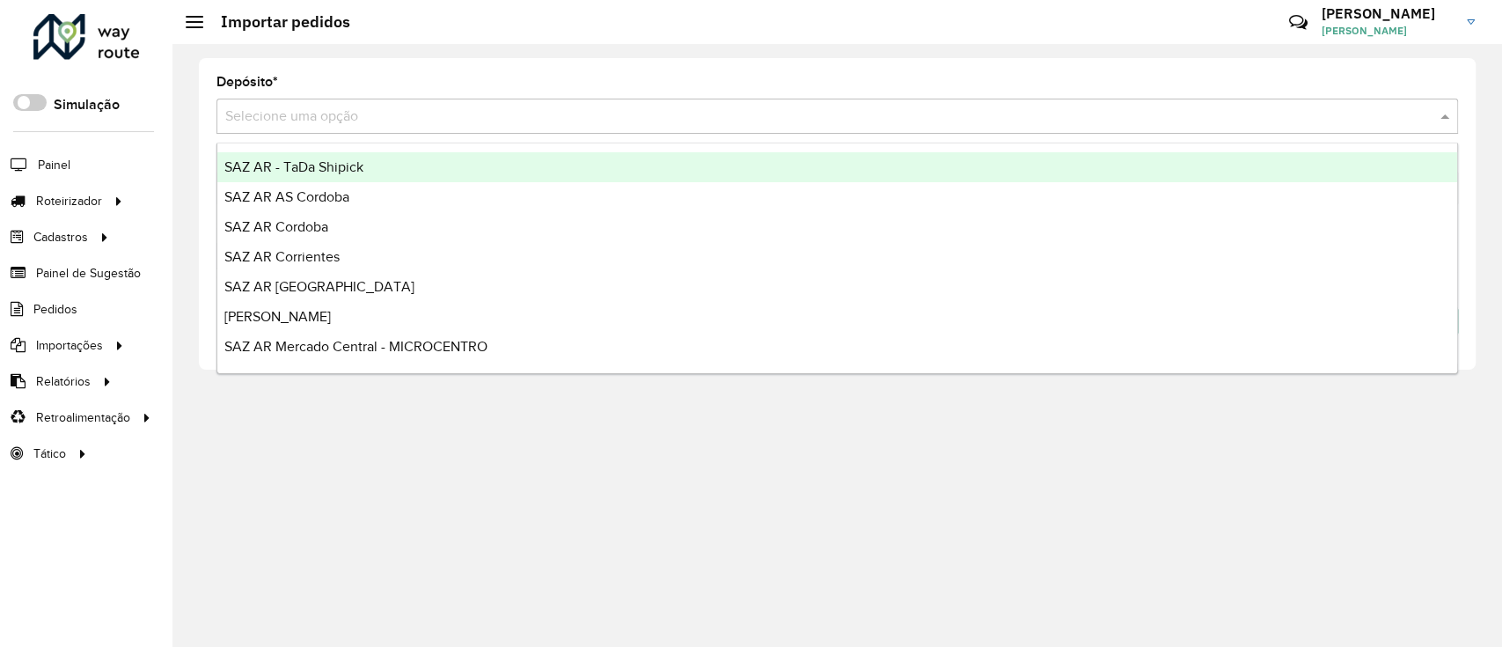
click at [819, 123] on input "text" at bounding box center [819, 116] width 1189 height 21
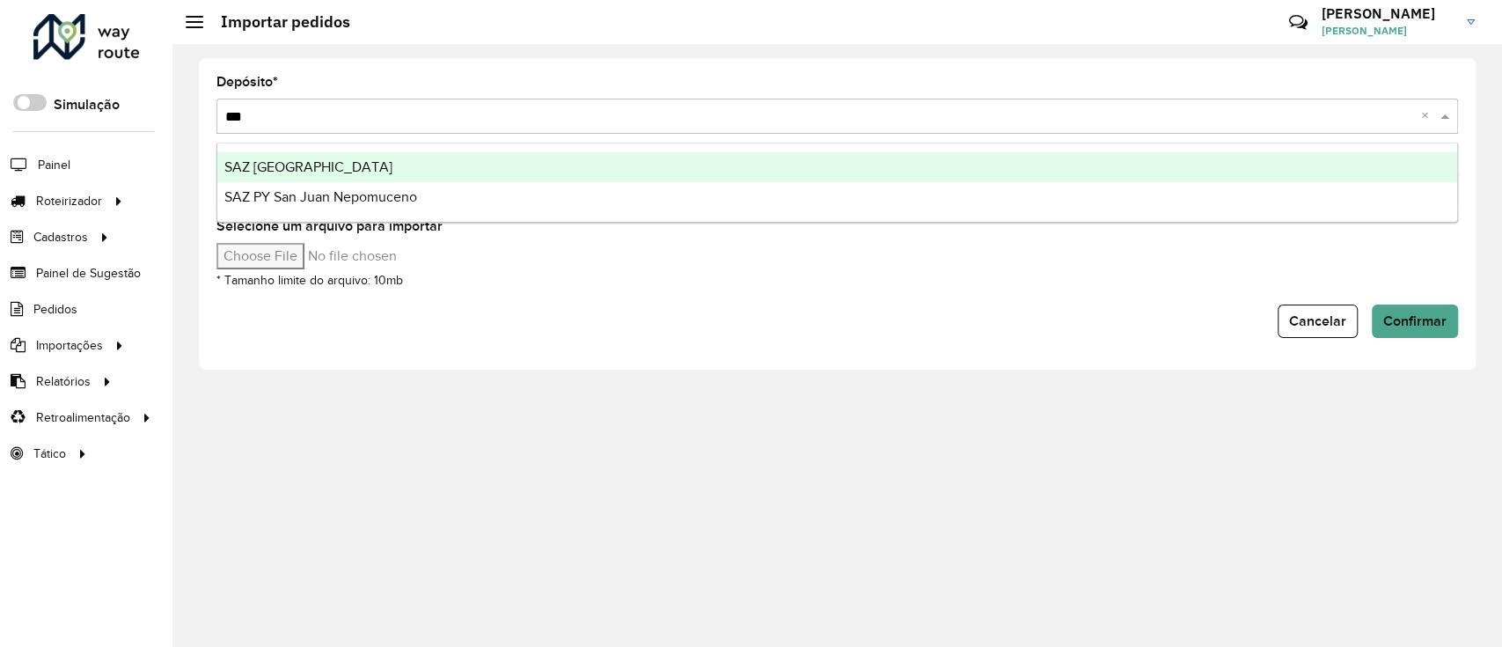
type input "****"
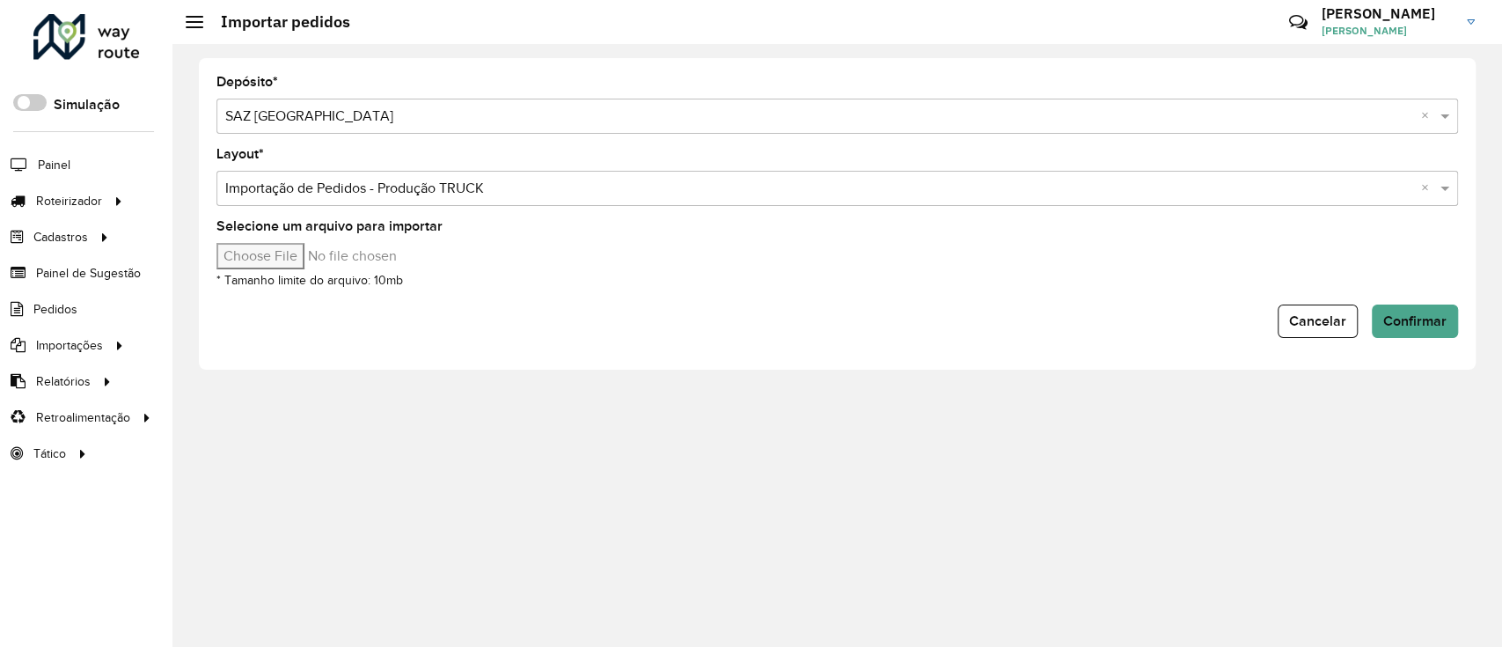
click at [285, 258] on input "Selecione um arquivo para importar" at bounding box center [365, 256] width 299 height 26
type input "**********"
click at [1400, 327] on span "Confirmar" at bounding box center [1414, 320] width 63 height 15
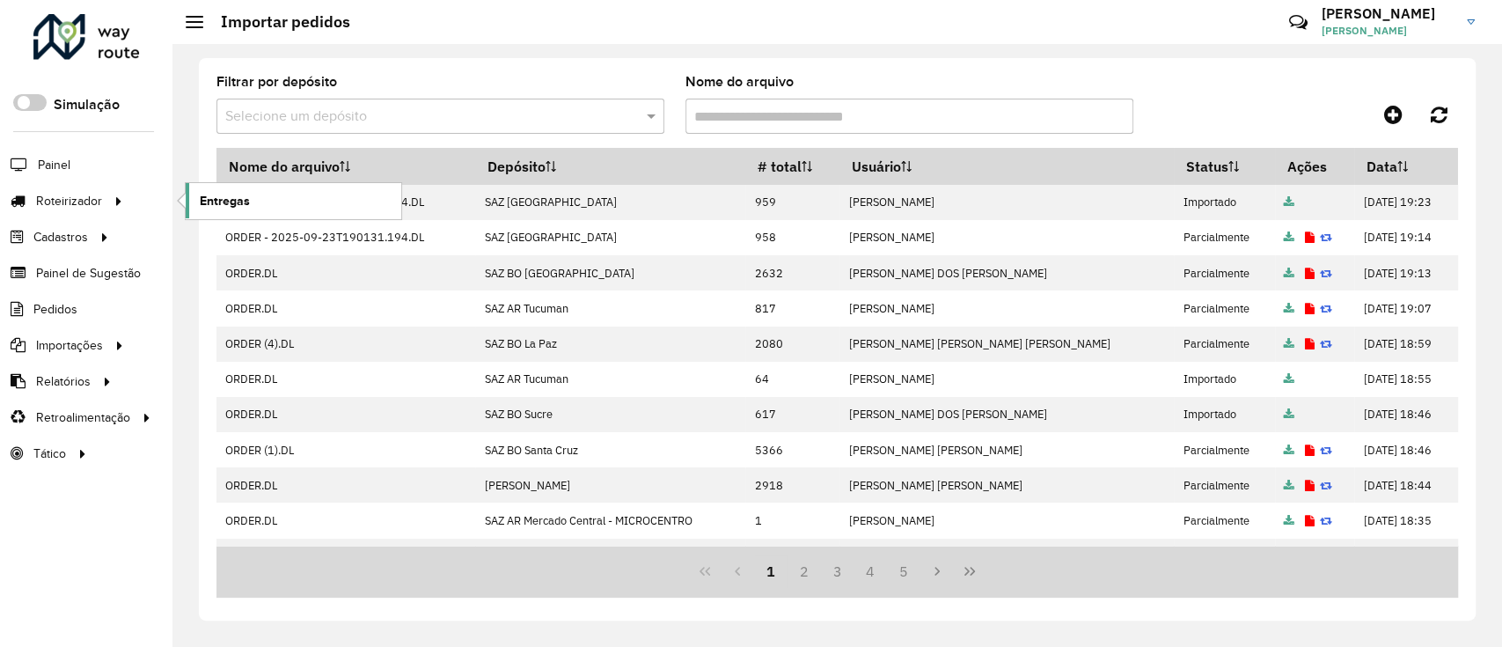
click at [234, 209] on span "Entregas" at bounding box center [225, 201] width 50 height 18
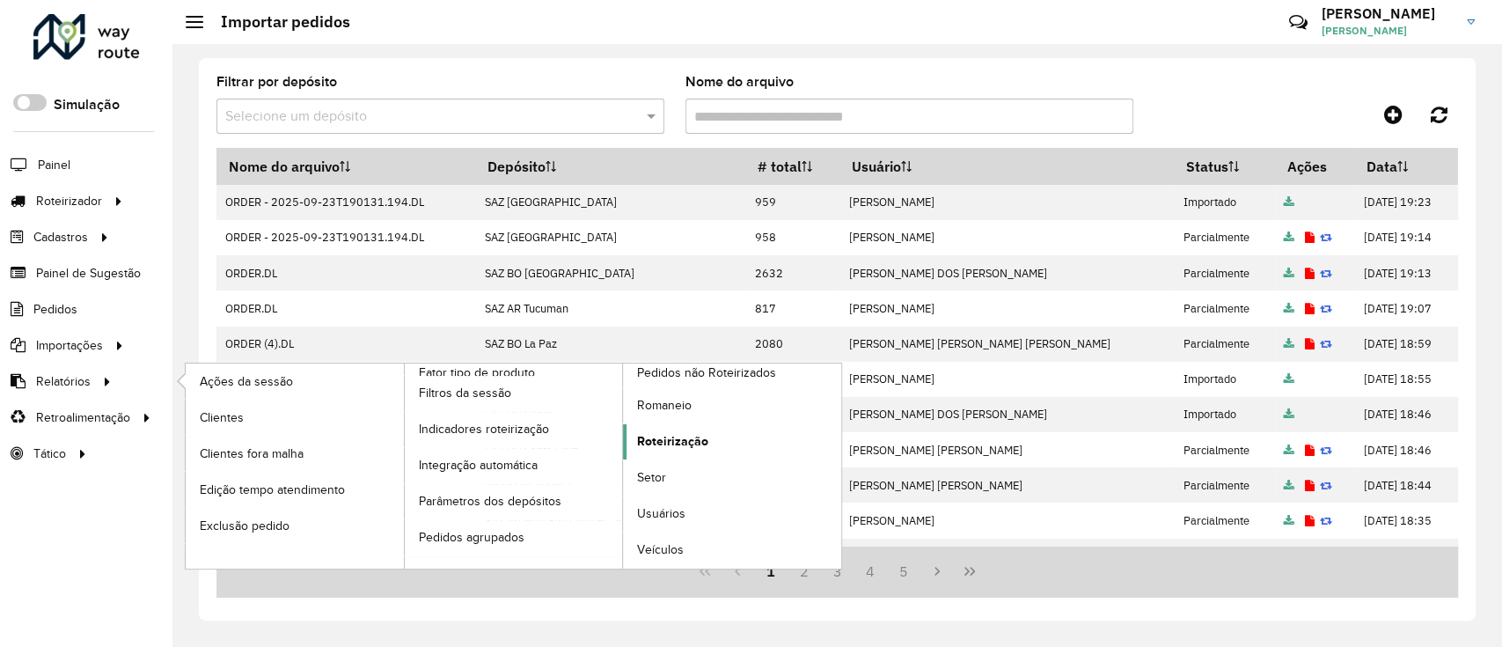
click at [675, 454] on link "Roteirização" at bounding box center [732, 441] width 218 height 35
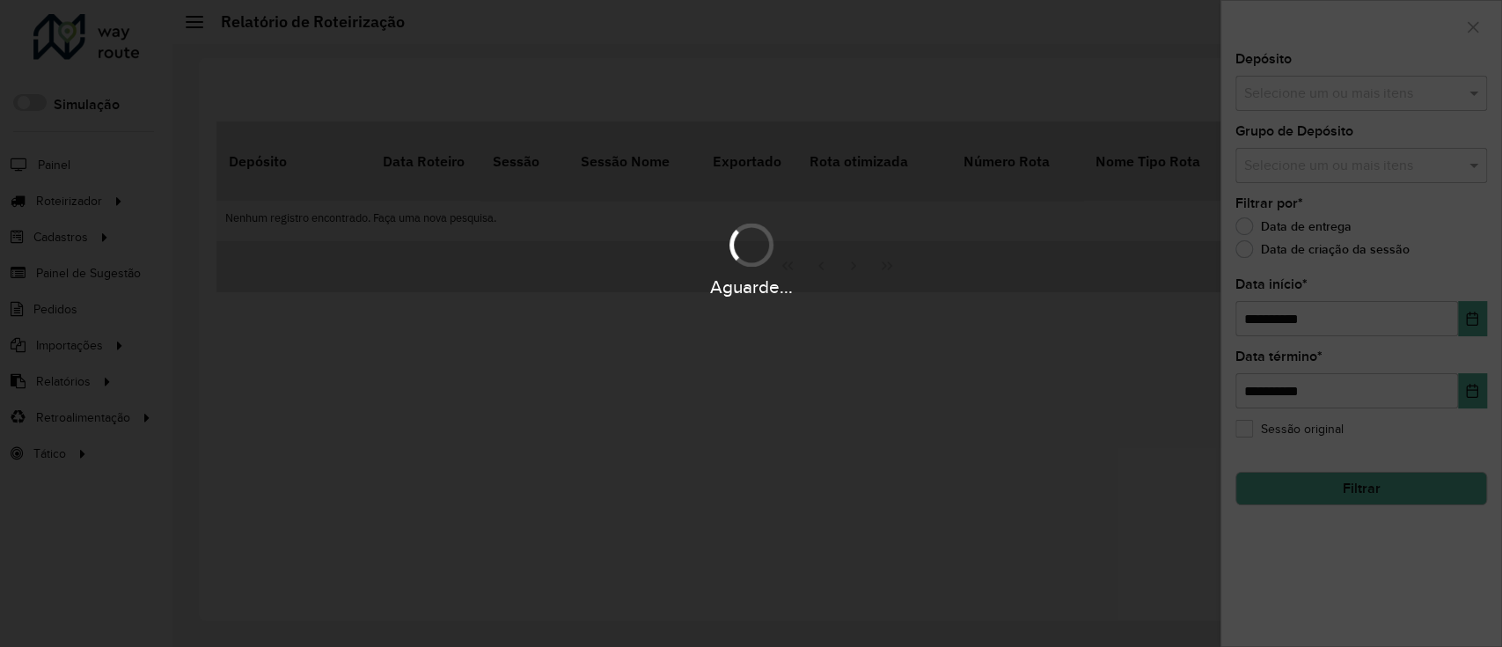
click at [1345, 101] on input "text" at bounding box center [1352, 94] width 225 height 21
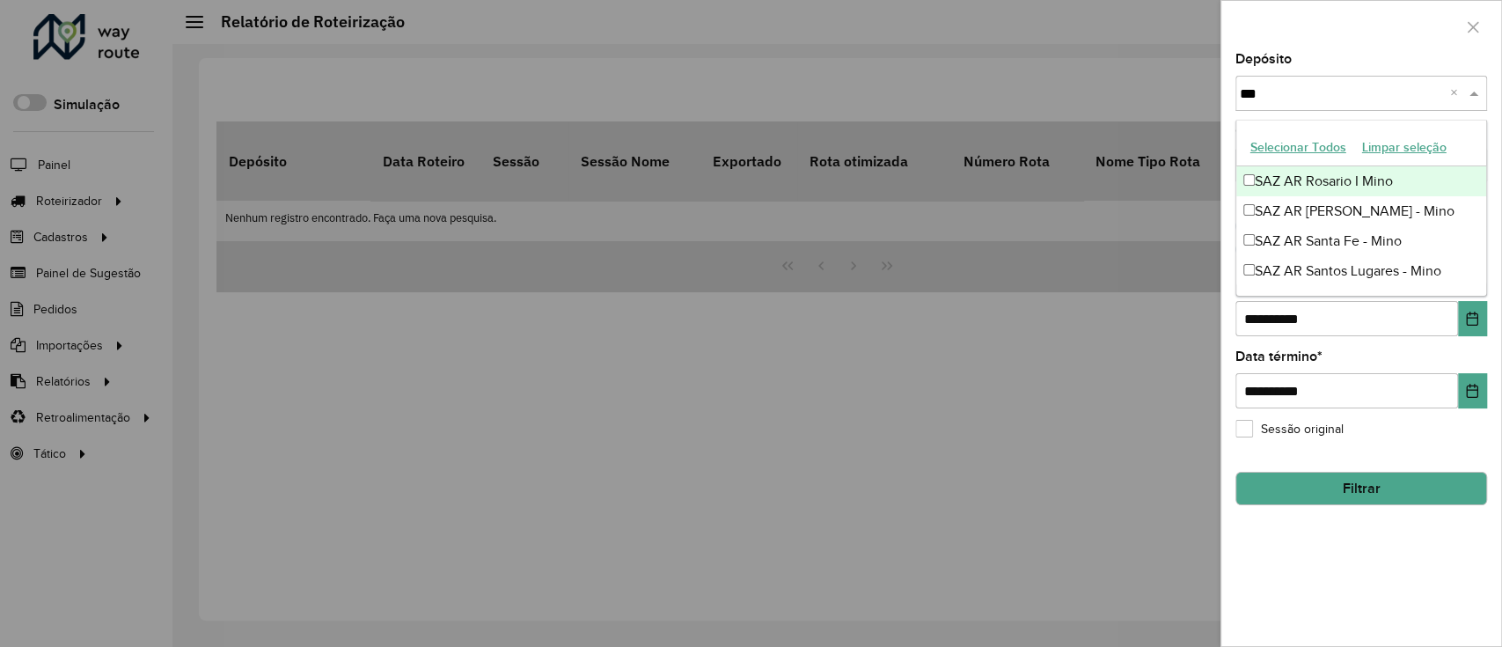
type input "****"
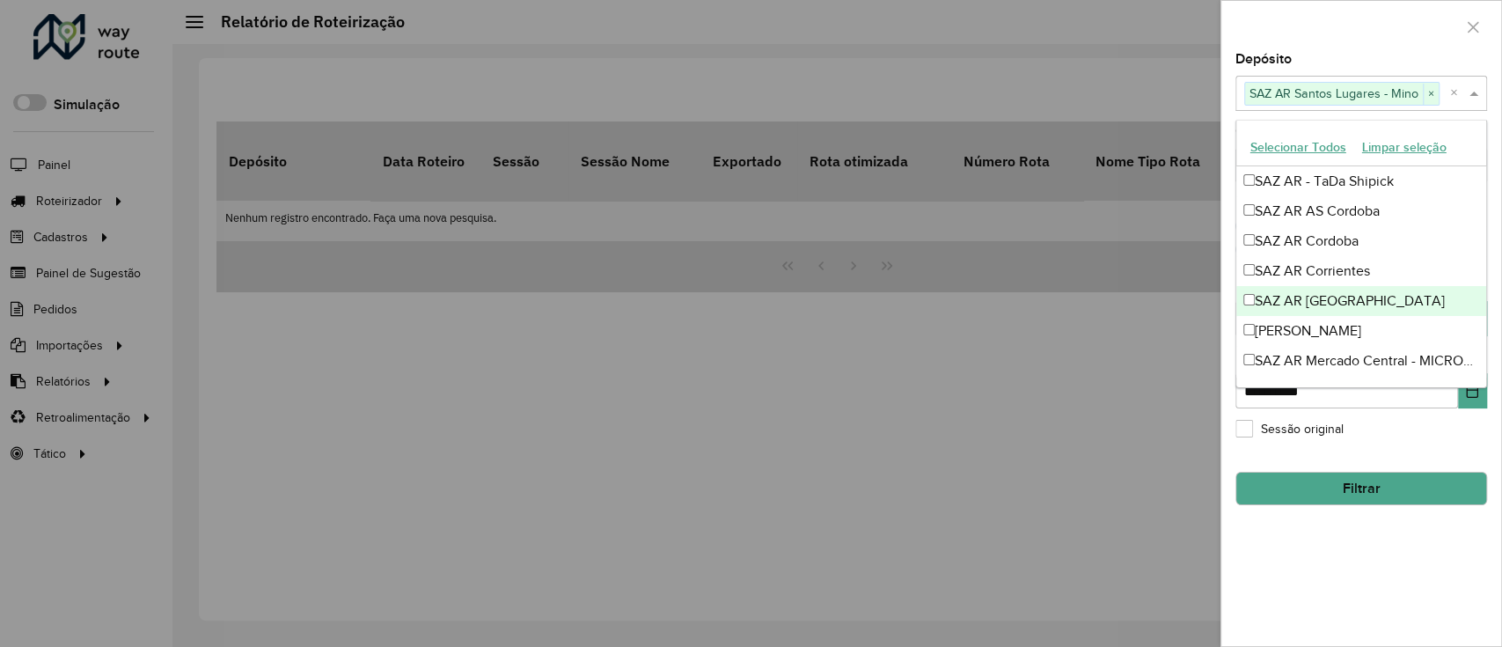
click at [1336, 583] on div "**********" at bounding box center [1361, 349] width 280 height 593
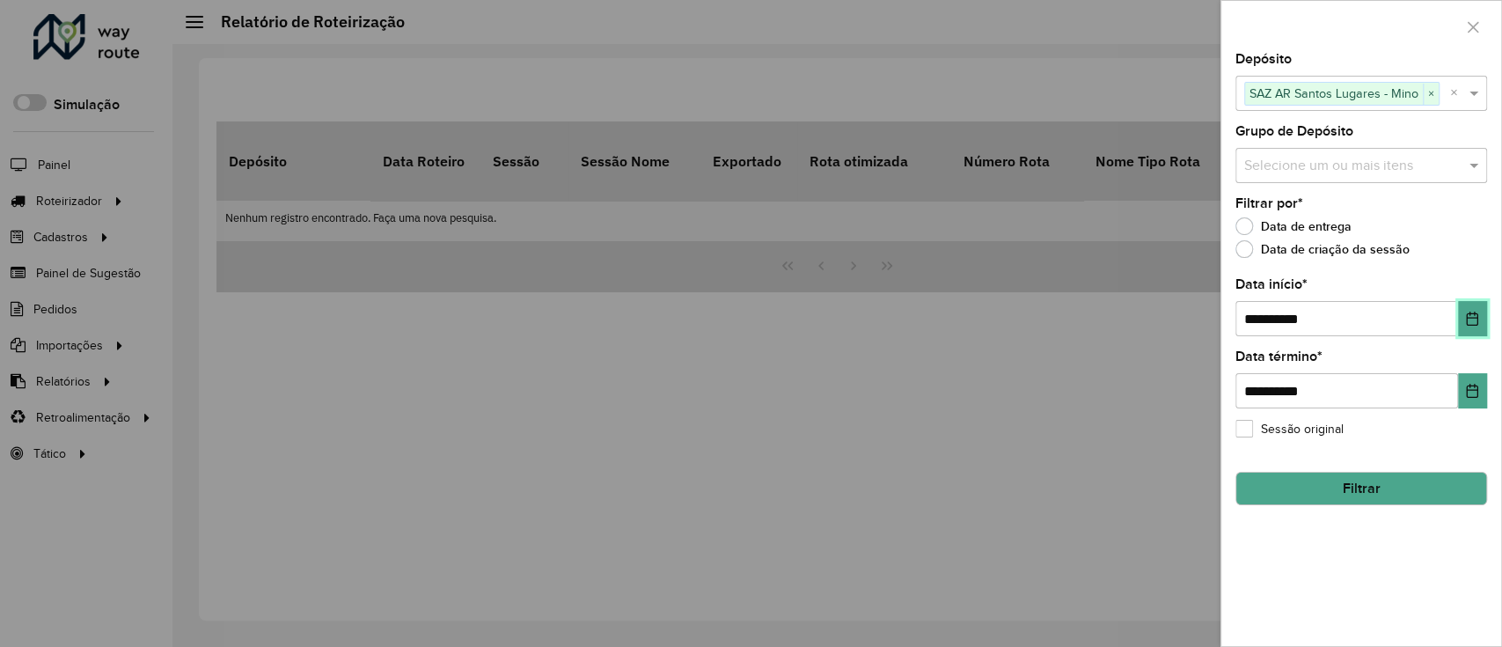
click at [1472, 326] on icon "Choose Date" at bounding box center [1472, 319] width 11 height 14
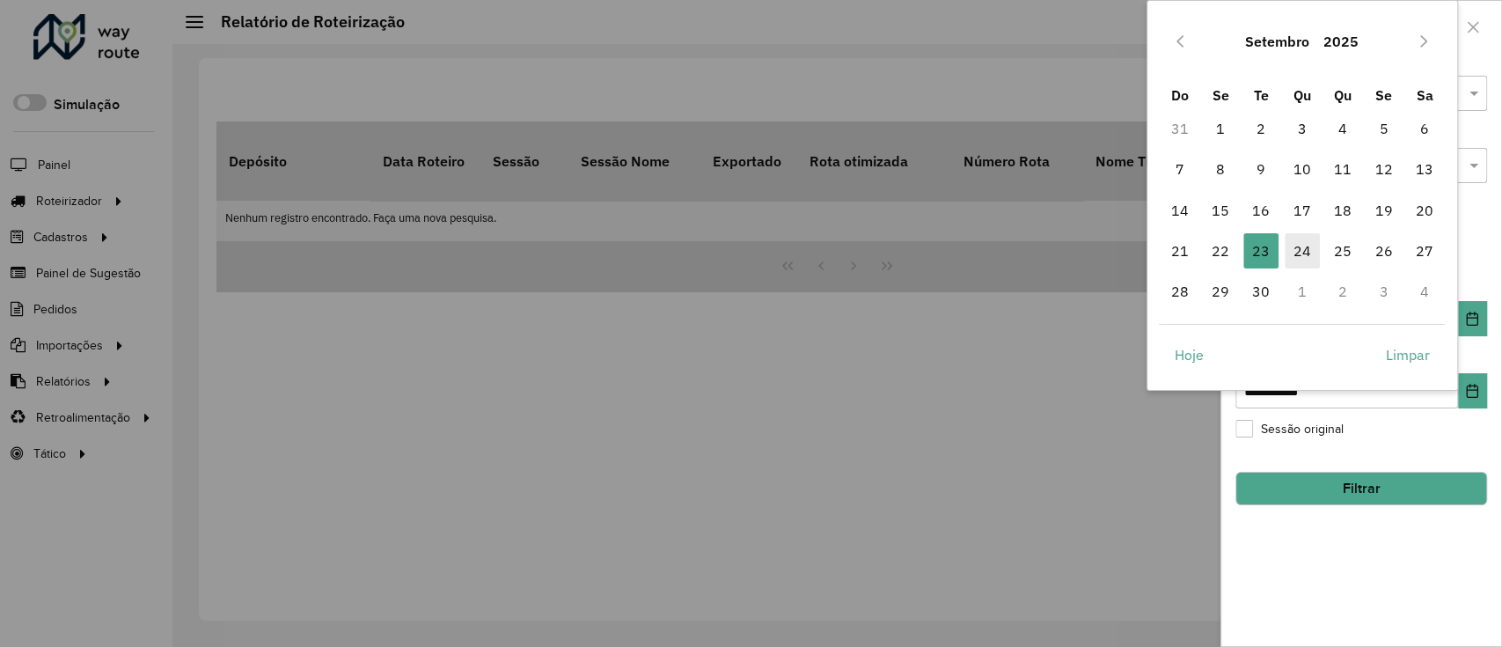
click at [1309, 253] on span "24" at bounding box center [1302, 250] width 35 height 35
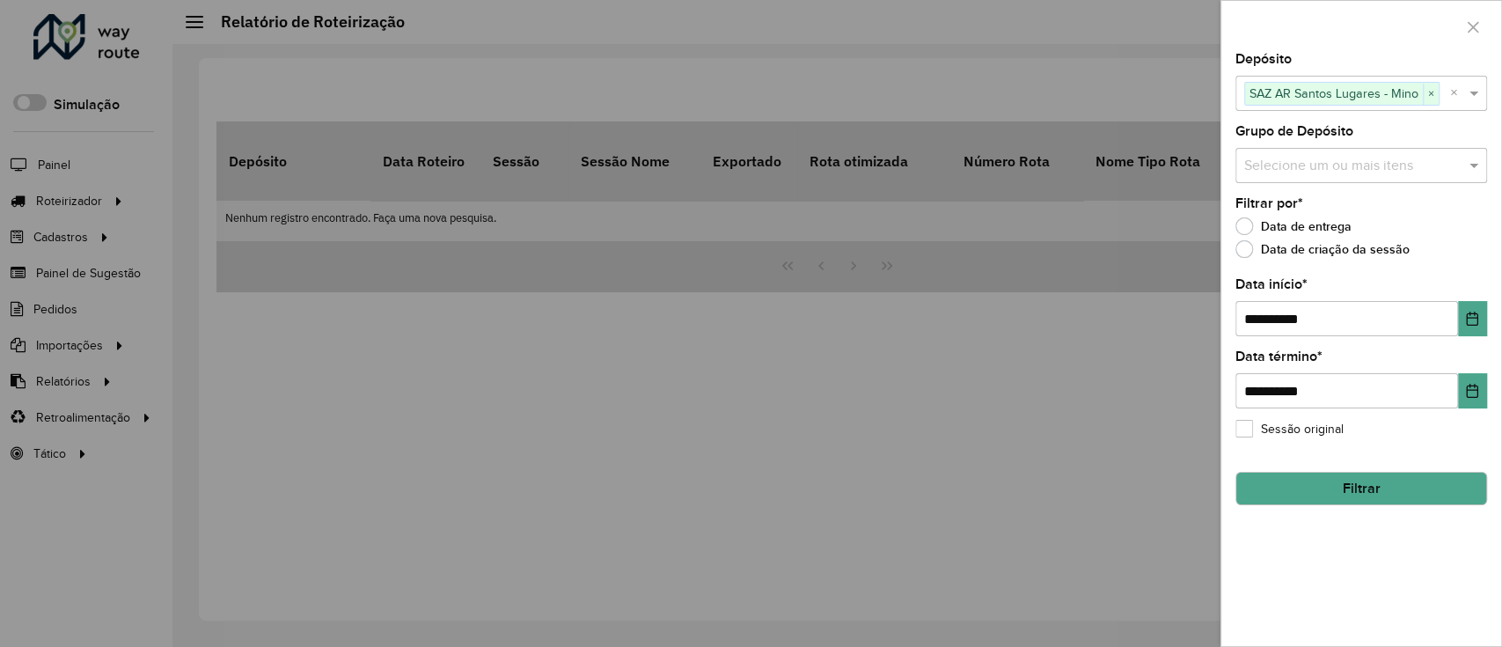
click at [1386, 483] on button "Filtrar" at bounding box center [1361, 488] width 252 height 33
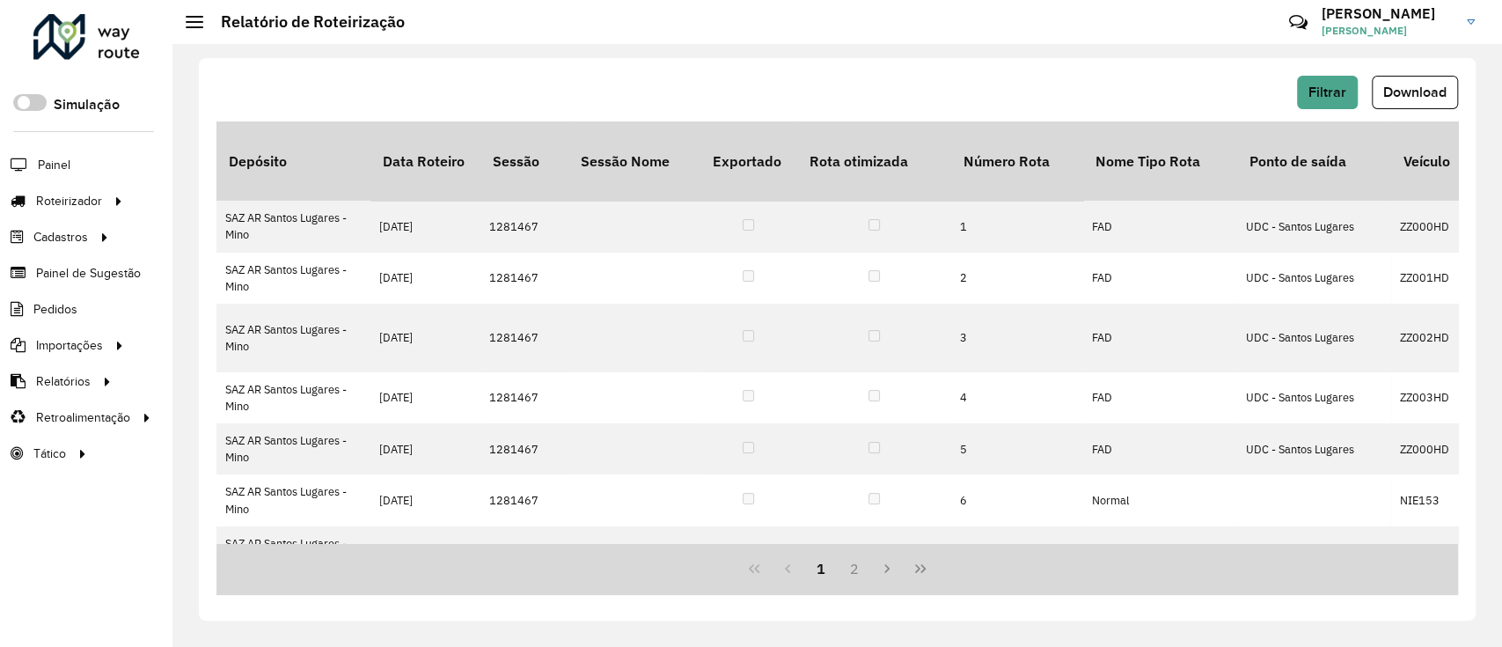
click at [1404, 110] on div "Filtrar Download" at bounding box center [837, 99] width 1242 height 46
click at [1409, 82] on button "Download" at bounding box center [1415, 92] width 86 height 33
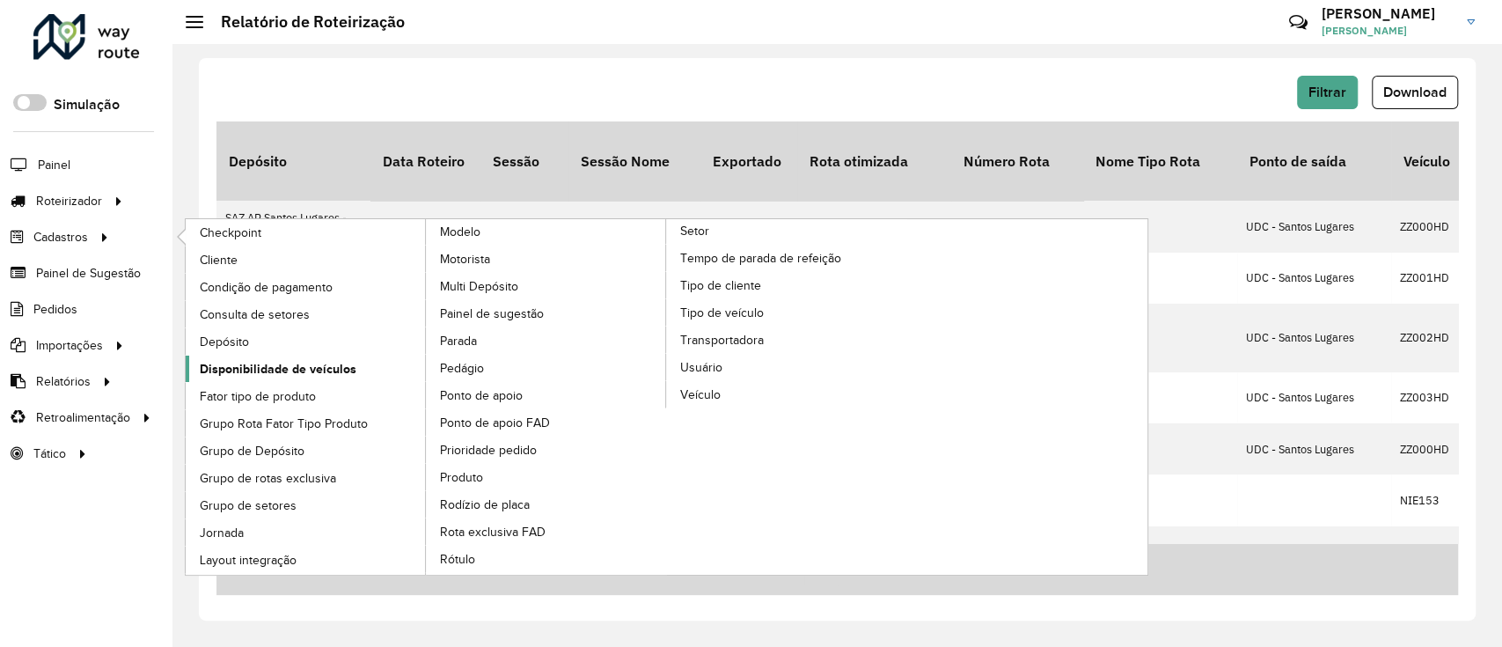
click at [328, 371] on span "Disponibilidade de veículos" at bounding box center [278, 369] width 157 height 18
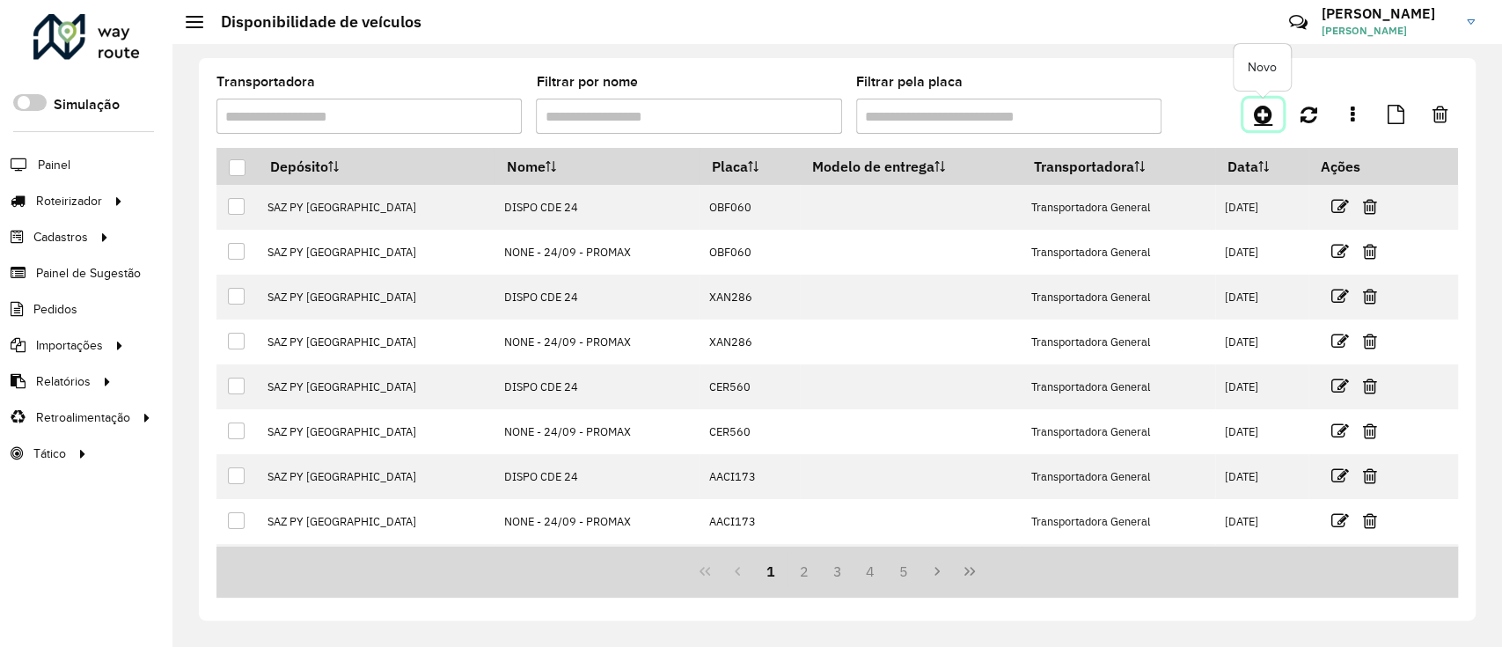
click at [1265, 111] on icon at bounding box center [1263, 114] width 18 height 21
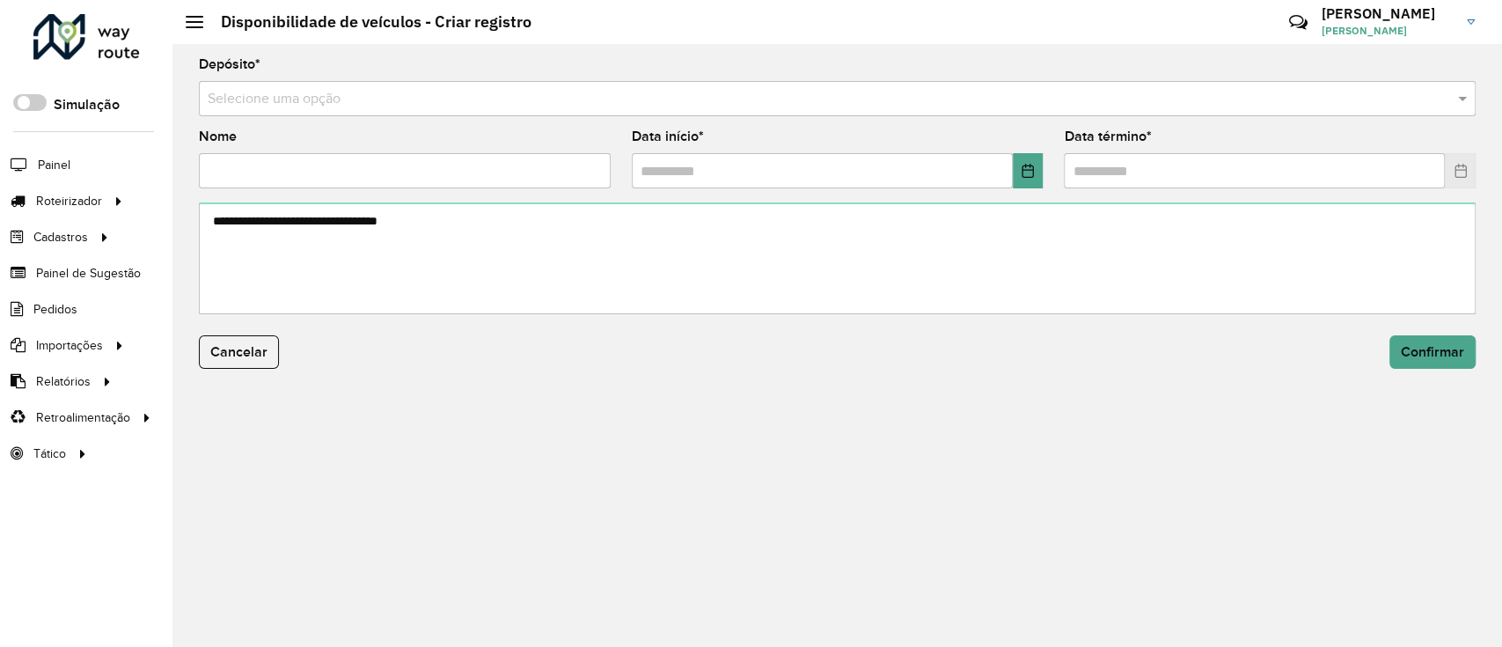
click at [876, 105] on input "text" at bounding box center [820, 99] width 1224 height 21
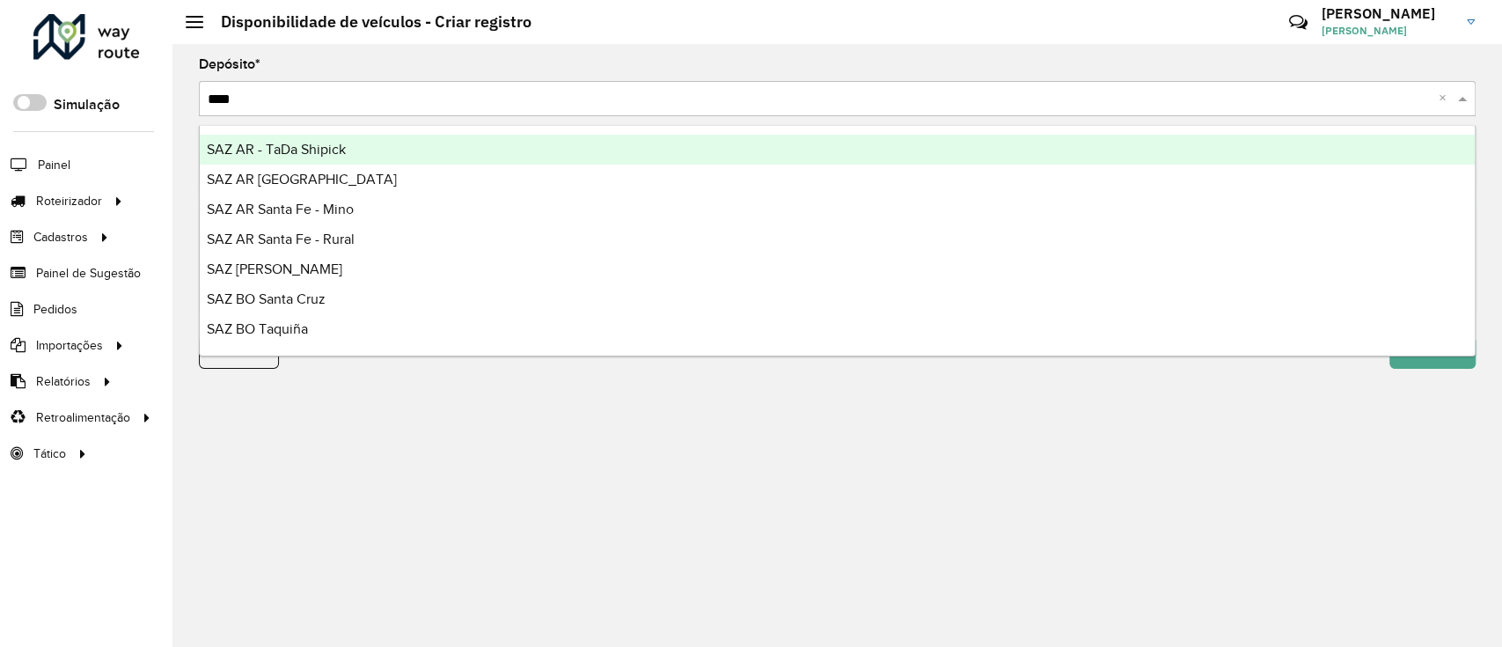
type input "*****"
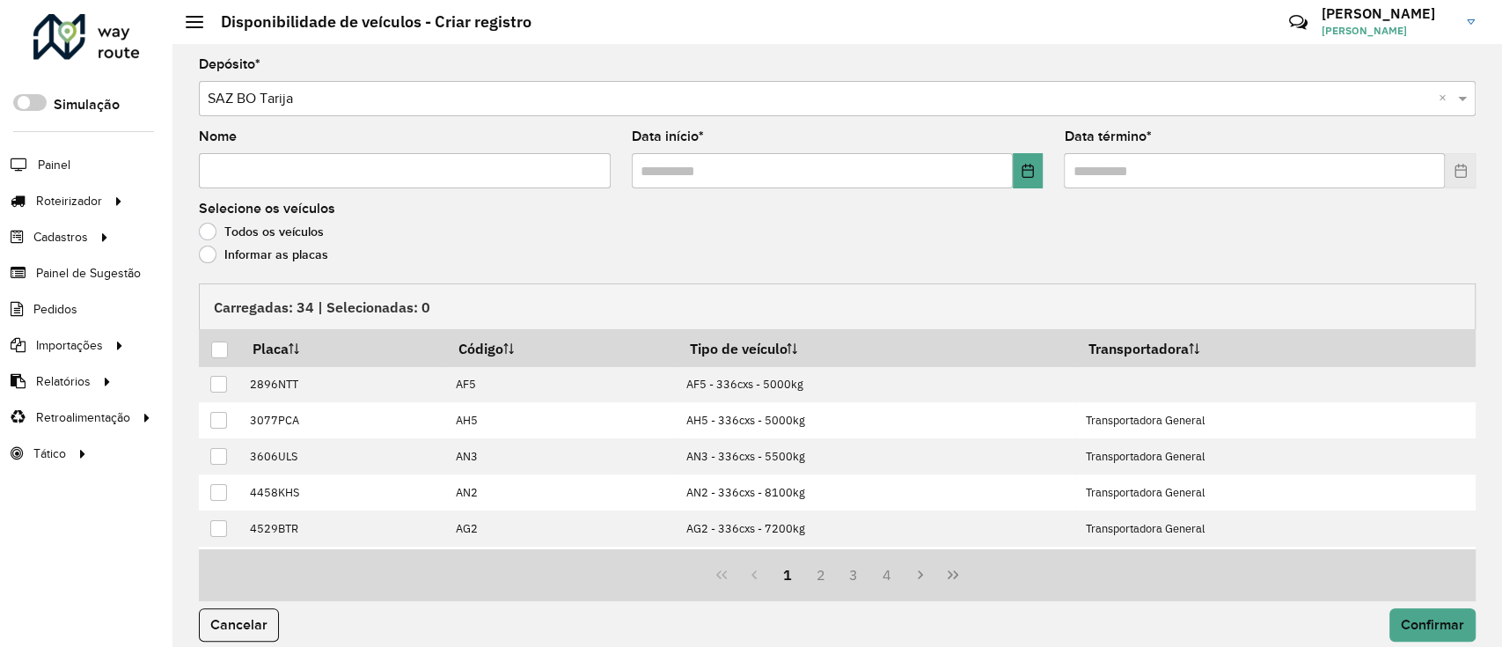
click at [493, 180] on input "Nome" at bounding box center [405, 170] width 412 height 35
type input "**********"
click at [1007, 172] on input "text" at bounding box center [822, 170] width 381 height 35
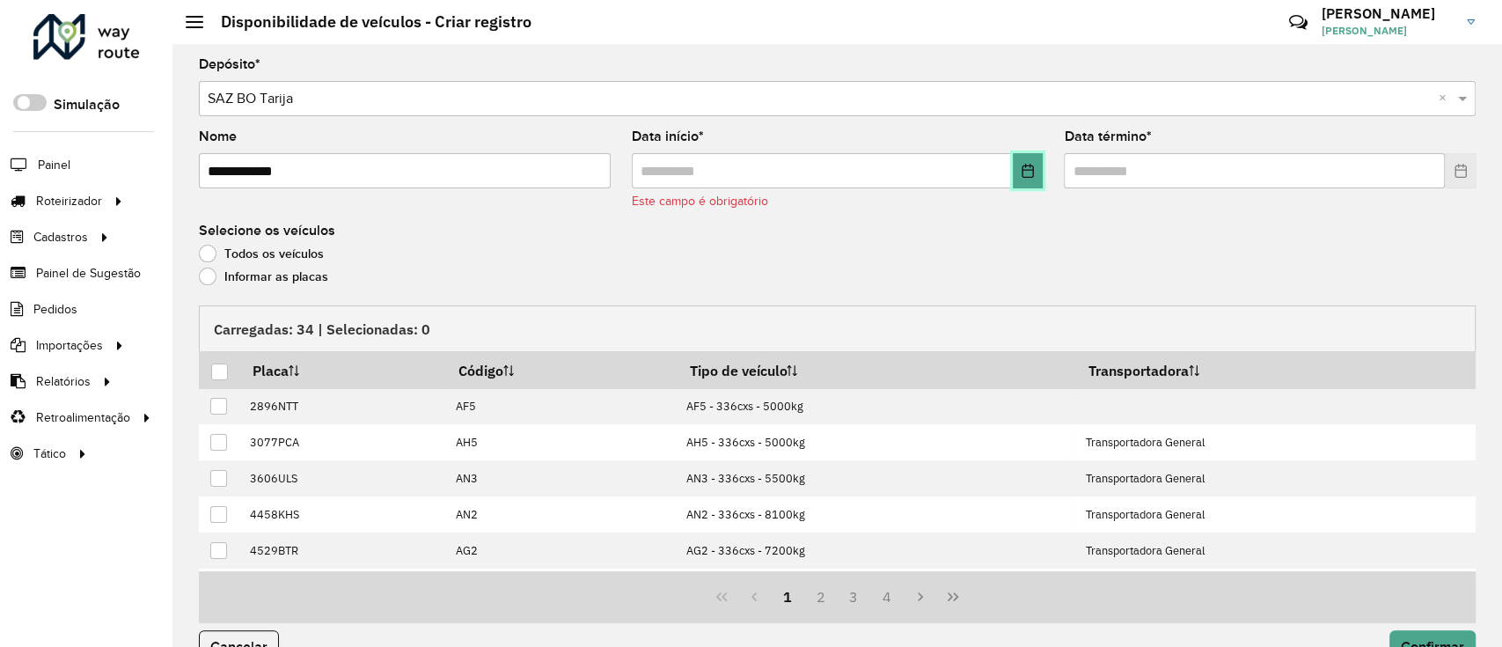
click at [1021, 171] on button "Choose Date" at bounding box center [1028, 170] width 31 height 35
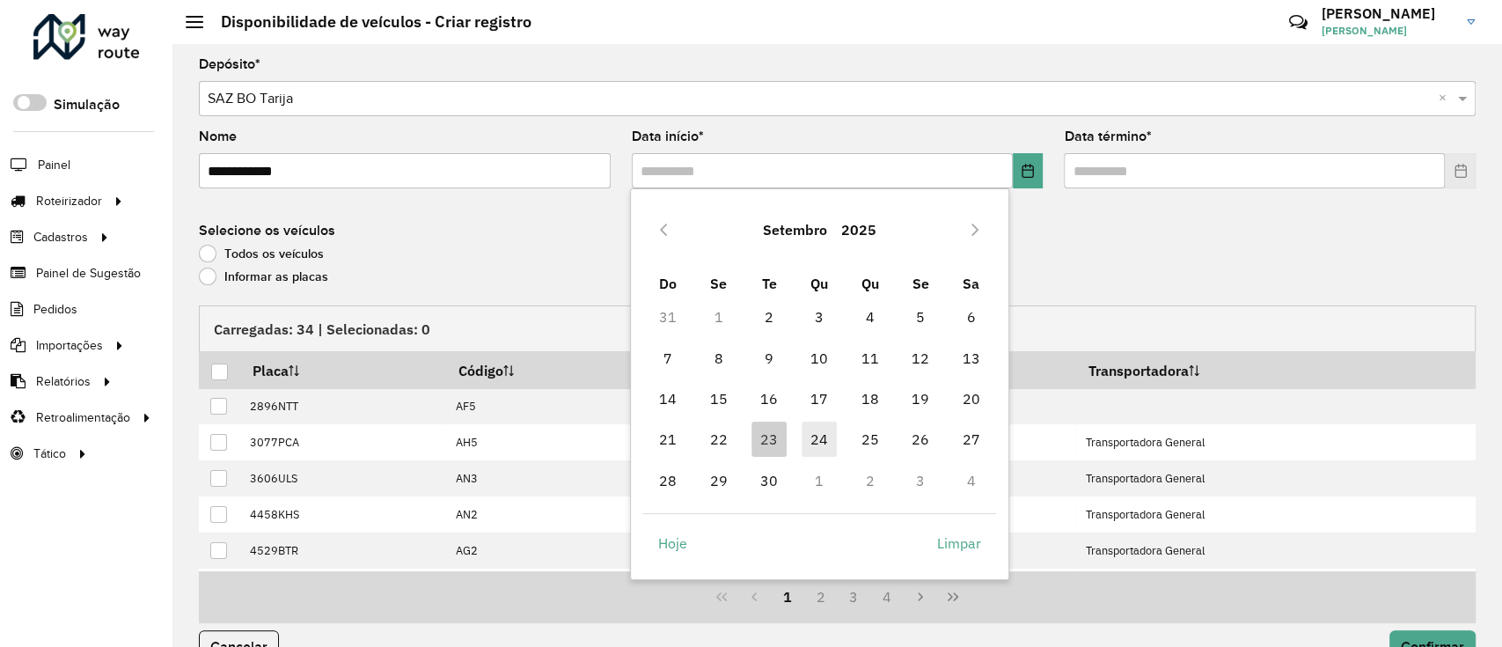
click at [820, 429] on span "24" at bounding box center [819, 438] width 35 height 35
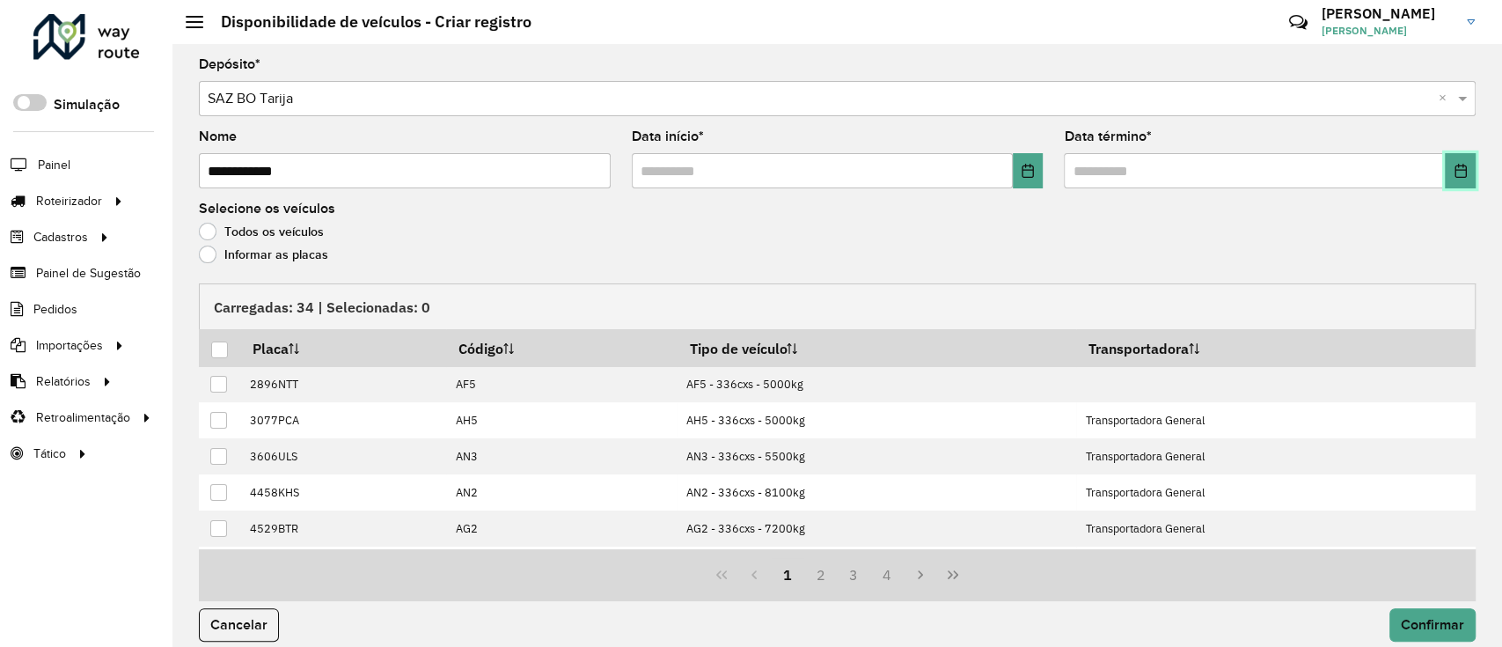
click at [1454, 172] on icon "Choose Date" at bounding box center [1461, 171] width 14 height 14
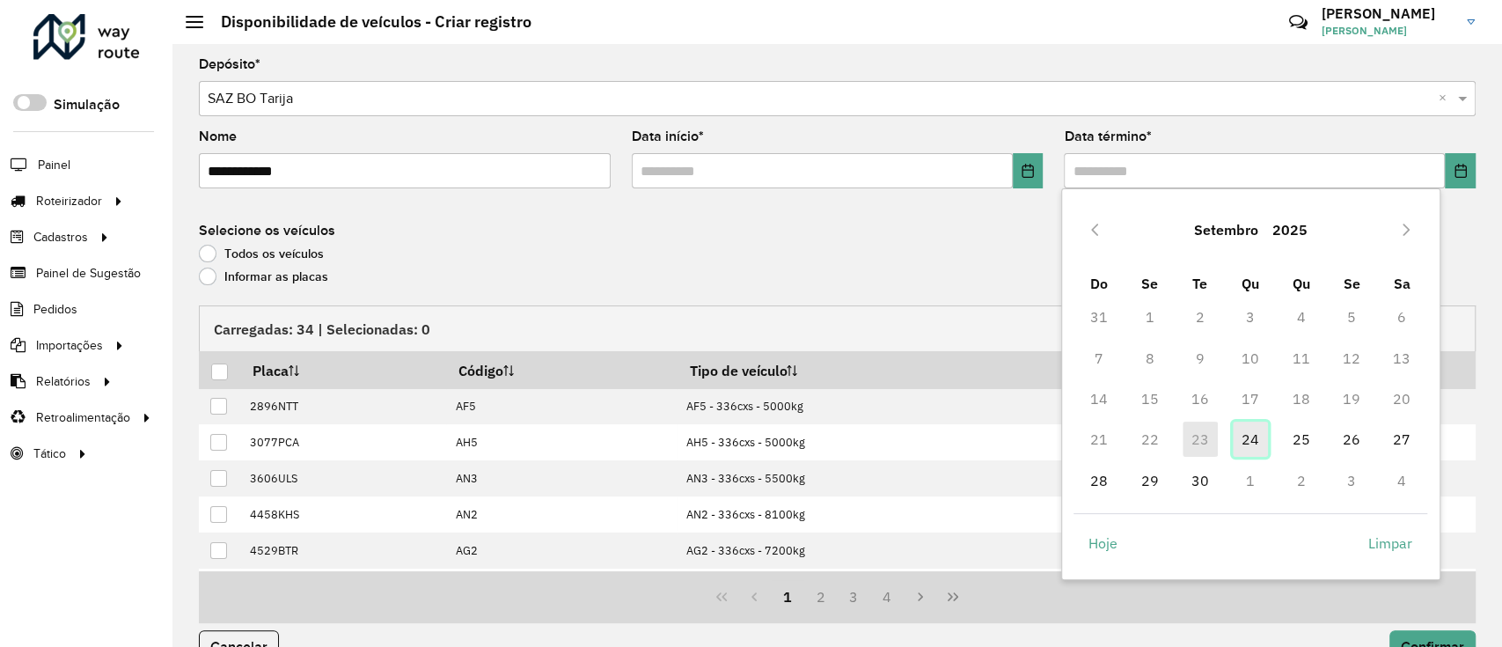
click at [1251, 440] on span "24" at bounding box center [1250, 438] width 35 height 35
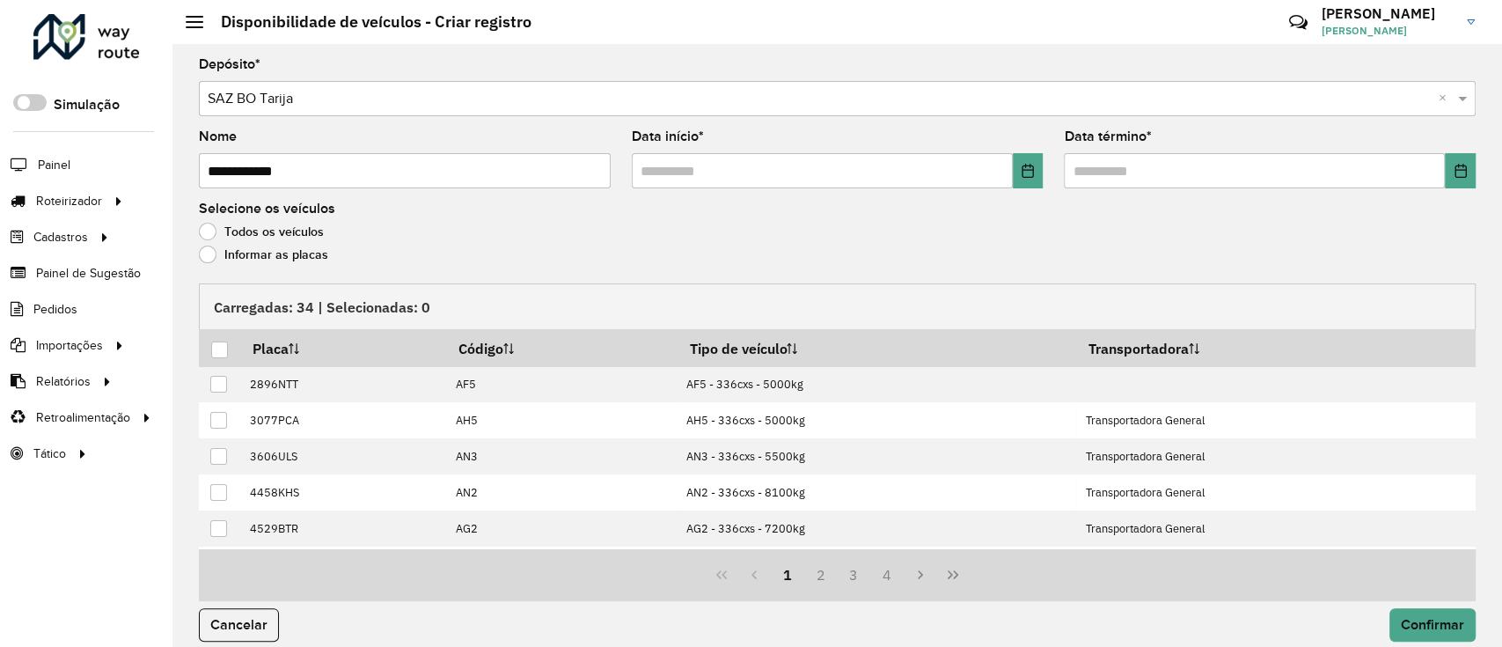
click at [281, 259] on label "Informar as placas" at bounding box center [263, 255] width 129 height 18
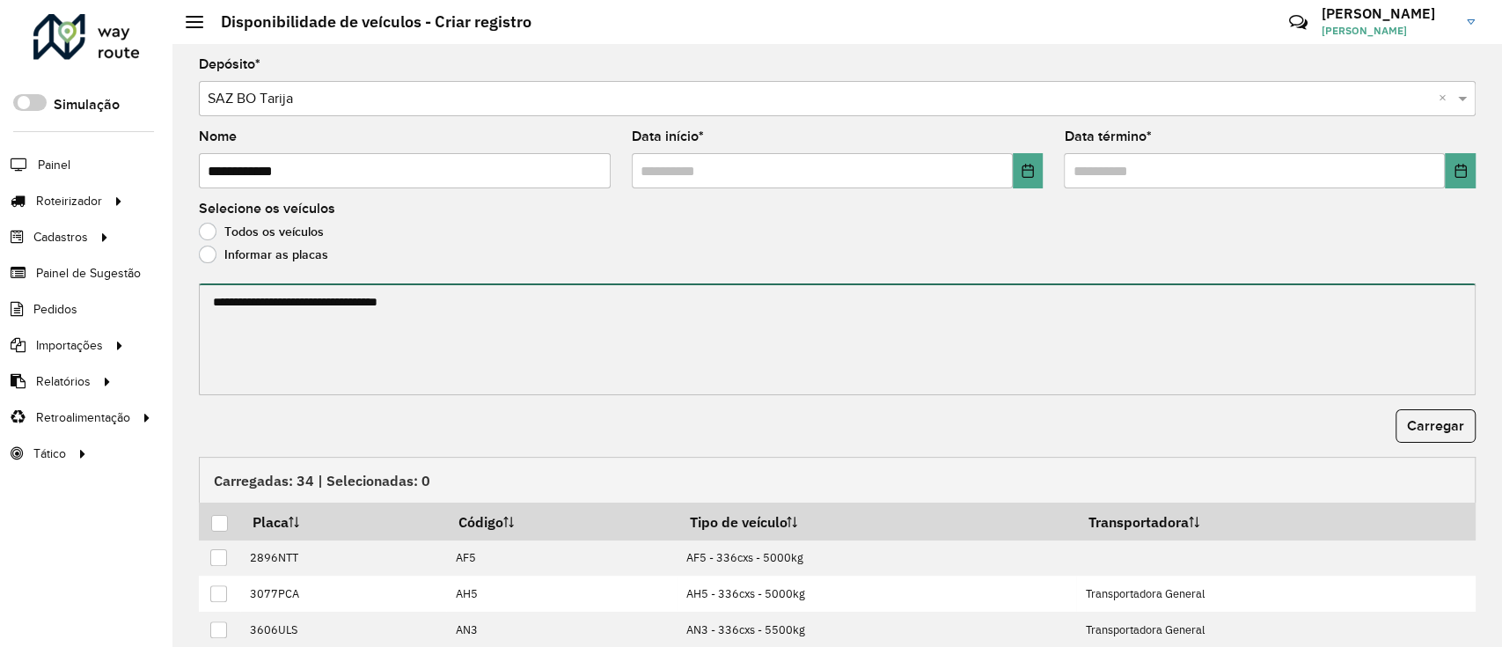
click at [275, 303] on textarea at bounding box center [837, 339] width 1277 height 112
paste textarea "******* ******* ******* ******* ******* ******* ******* ******* ******* *******…"
type textarea "******* ******* ******* ******* ******* ******* ******* ******* ******* *******…"
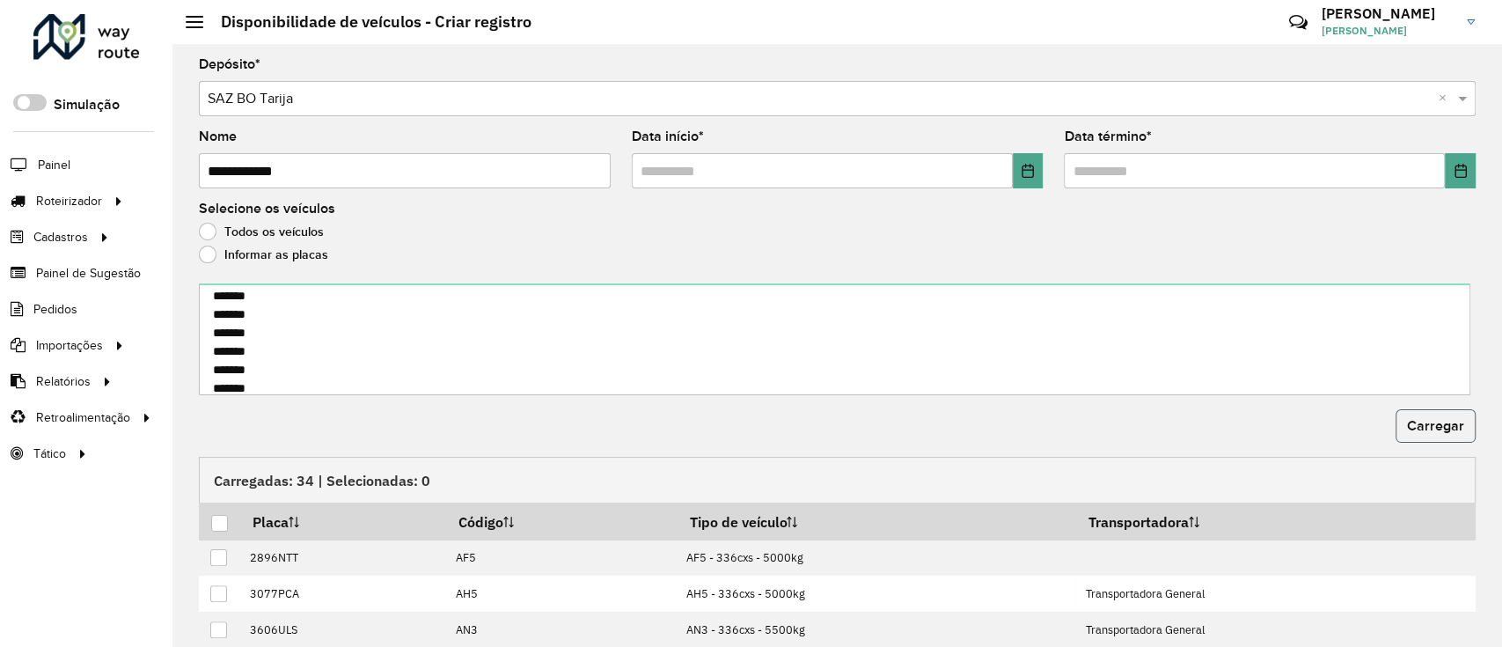
click at [1457, 412] on button "Carregar" at bounding box center [1436, 425] width 80 height 33
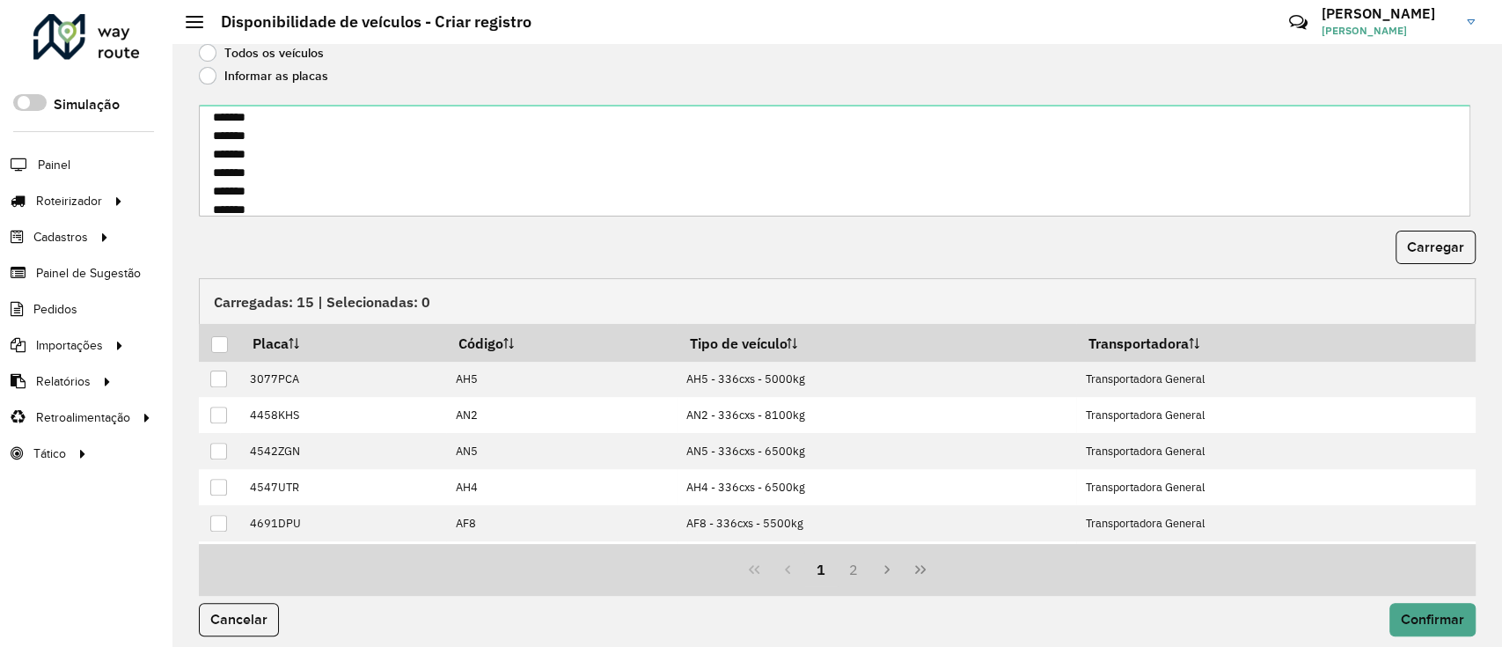
scroll to position [189, 0]
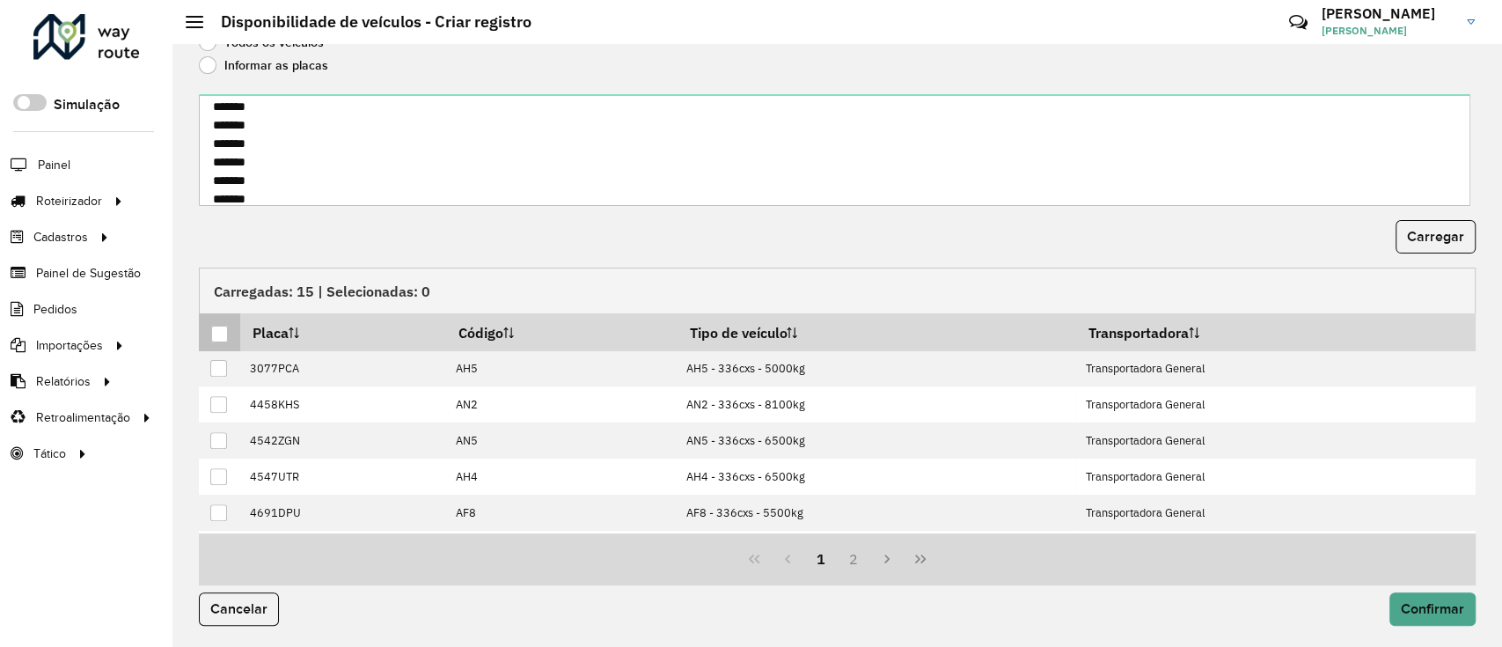
click at [211, 334] on div at bounding box center [219, 334] width 17 height 17
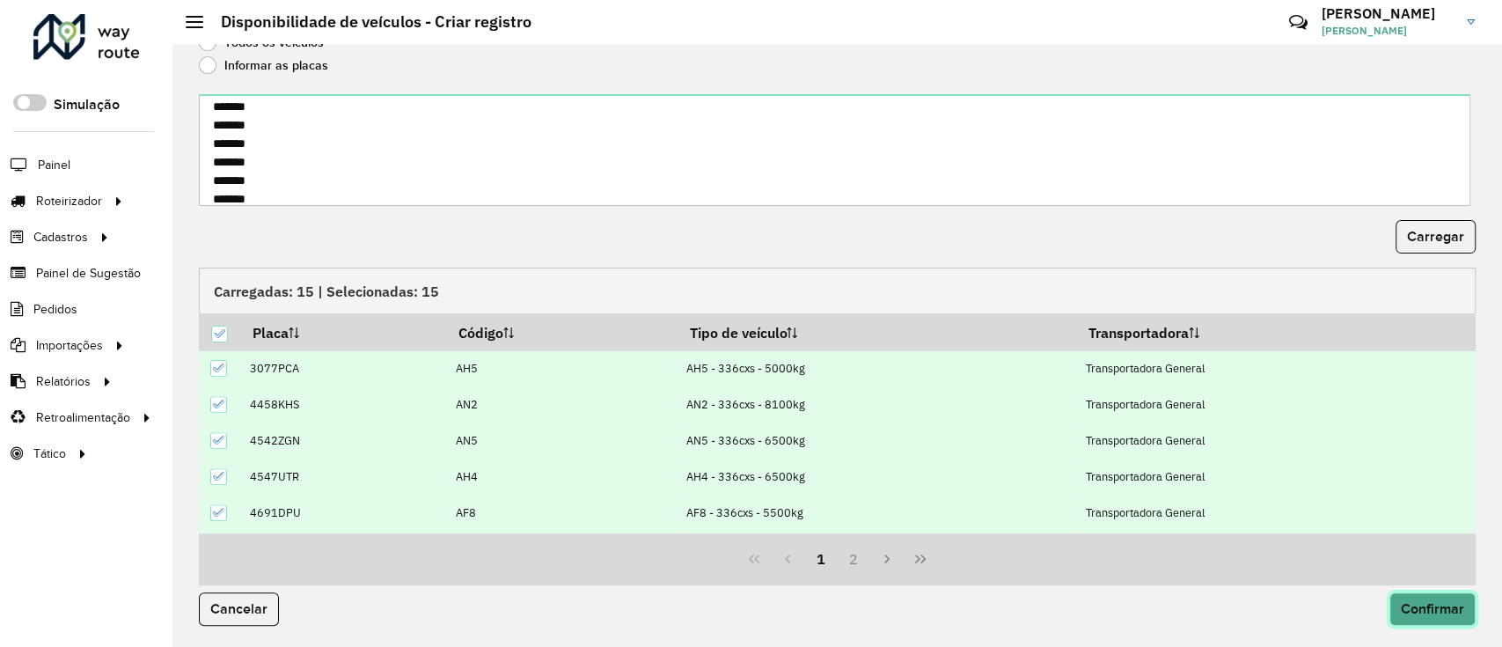
click at [1447, 605] on span "Confirmar" at bounding box center [1432, 608] width 63 height 15
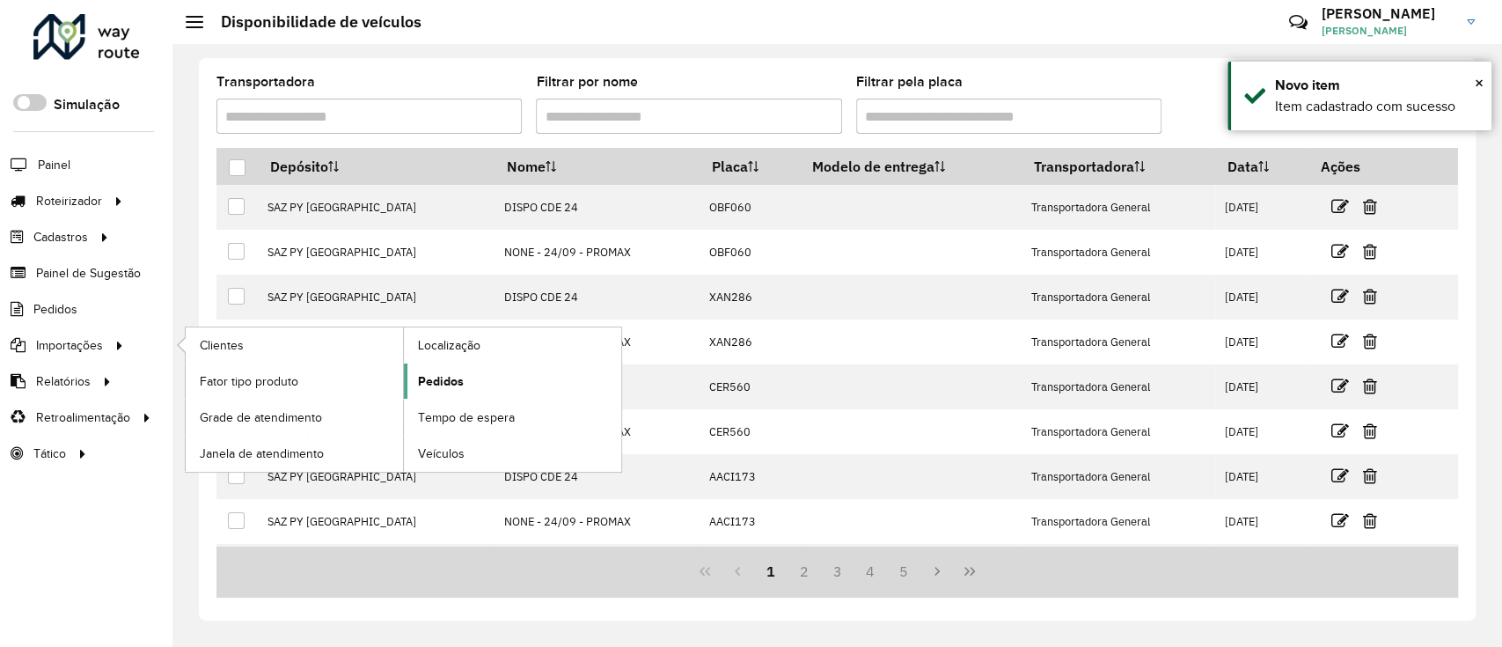
click at [477, 392] on link "Pedidos" at bounding box center [512, 380] width 217 height 35
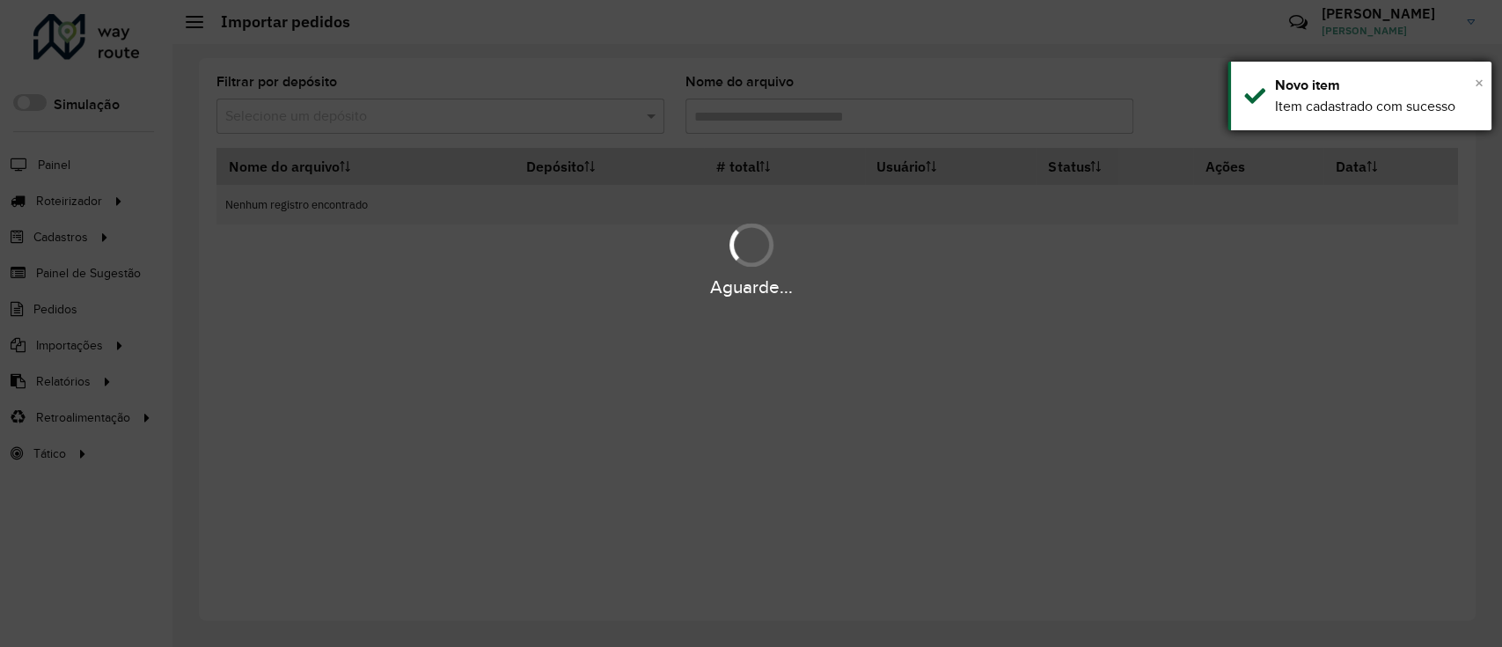
click at [1481, 80] on span "×" at bounding box center [1479, 82] width 9 height 19
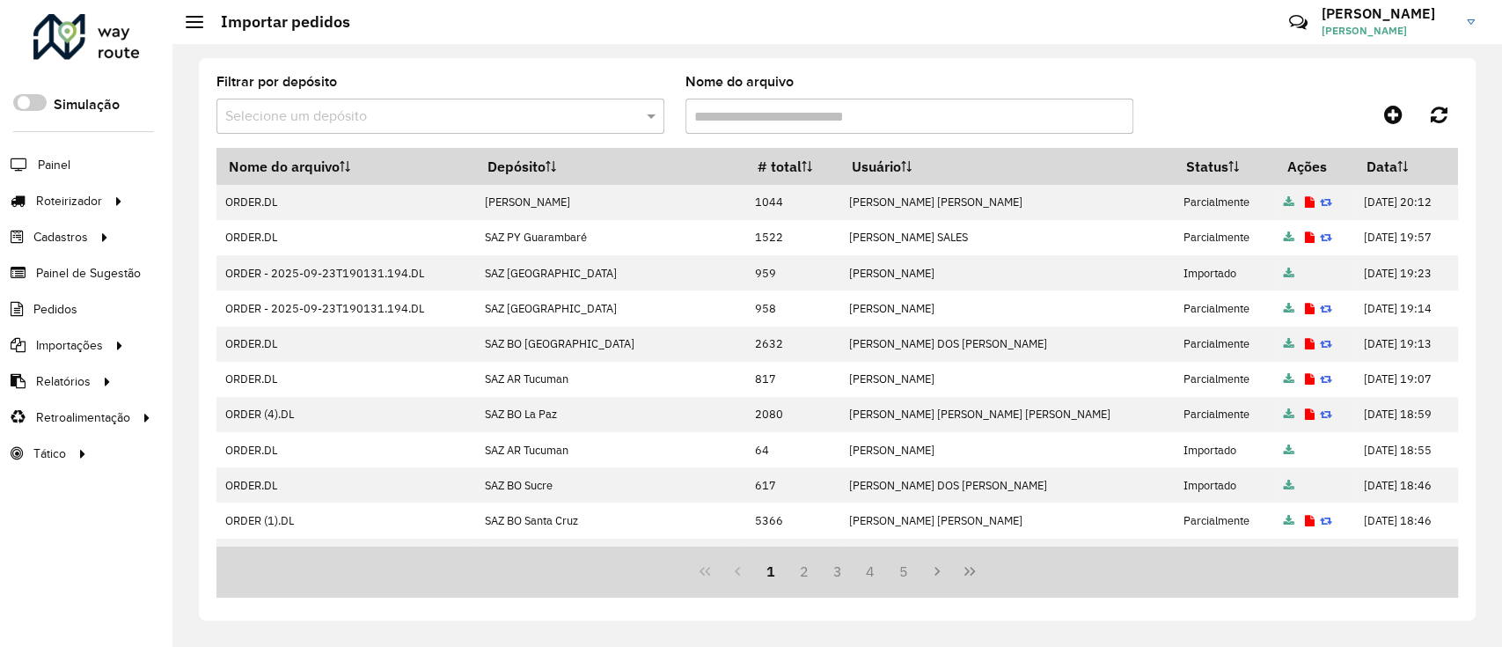
click at [1373, 124] on div at bounding box center [1302, 115] width 311 height 32
click at [1404, 109] on link at bounding box center [1394, 115] width 40 height 32
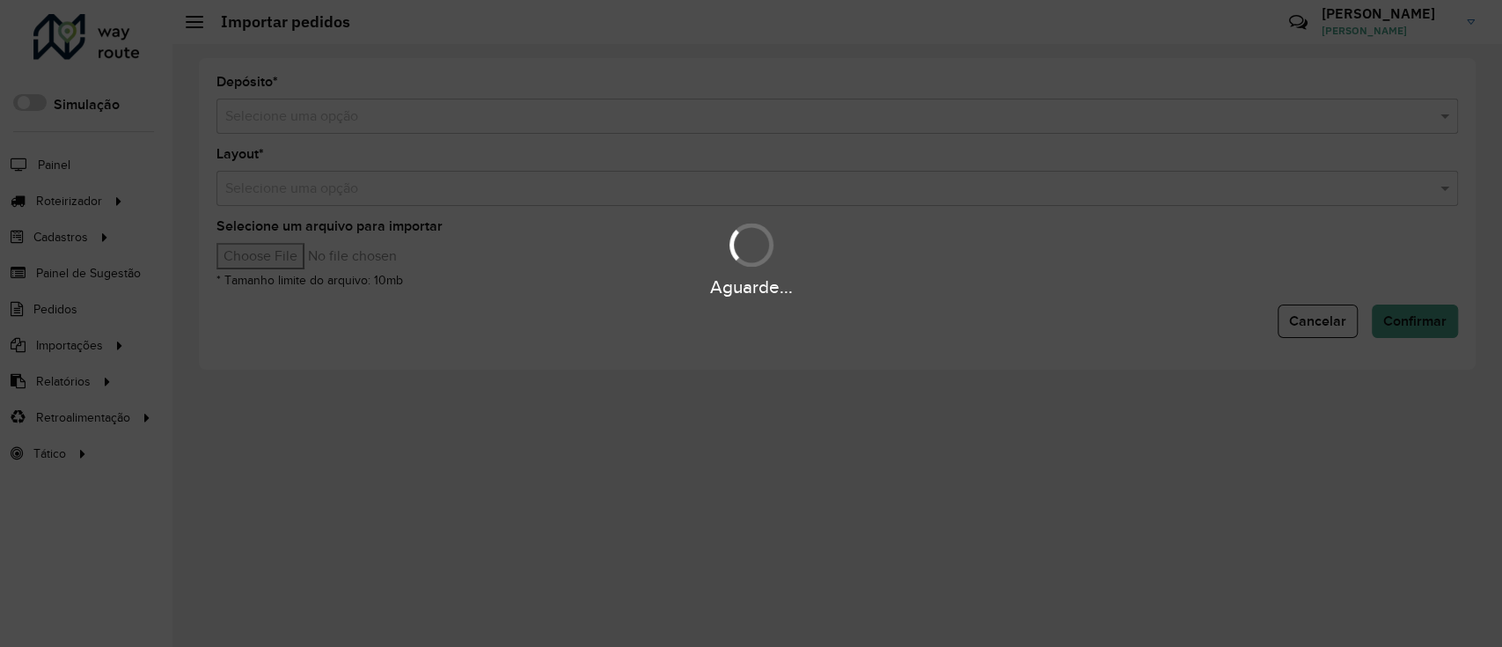
click at [871, 116] on div "Aguarde..." at bounding box center [751, 323] width 1502 height 647
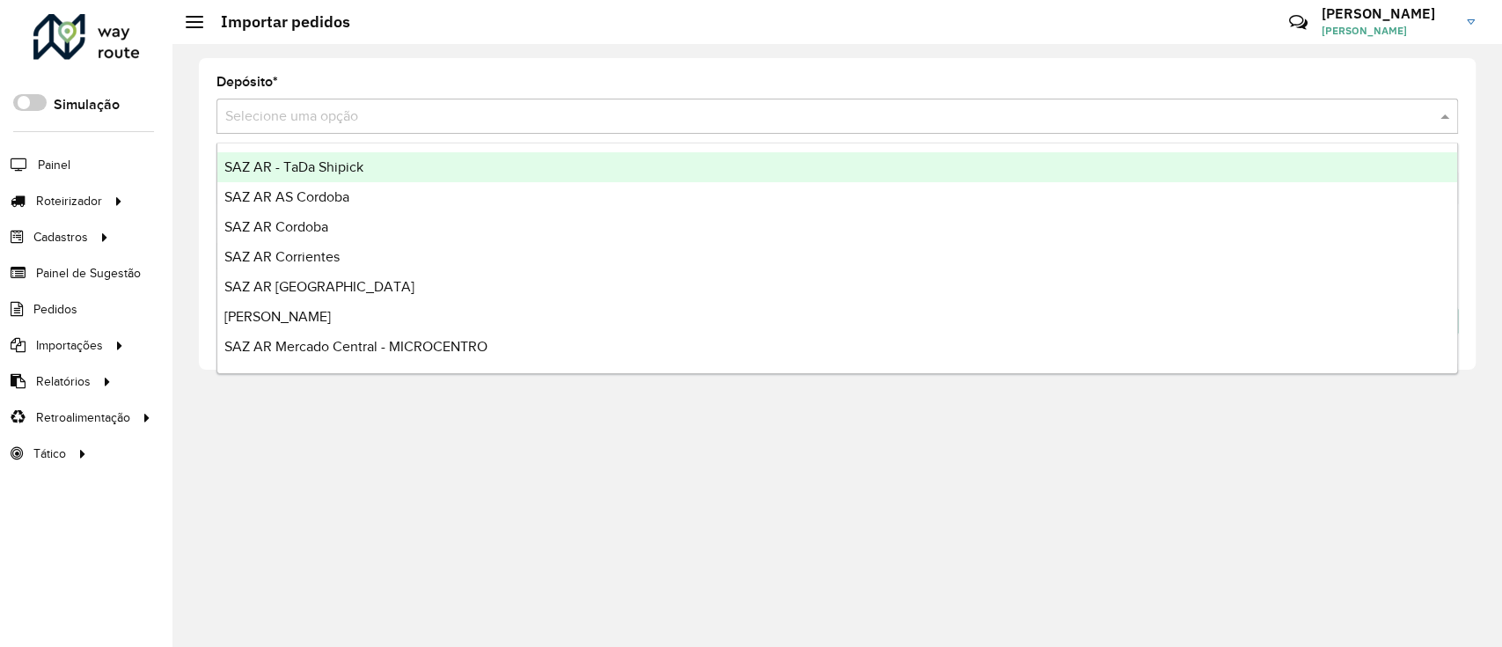
click at [871, 116] on input "text" at bounding box center [819, 116] width 1189 height 21
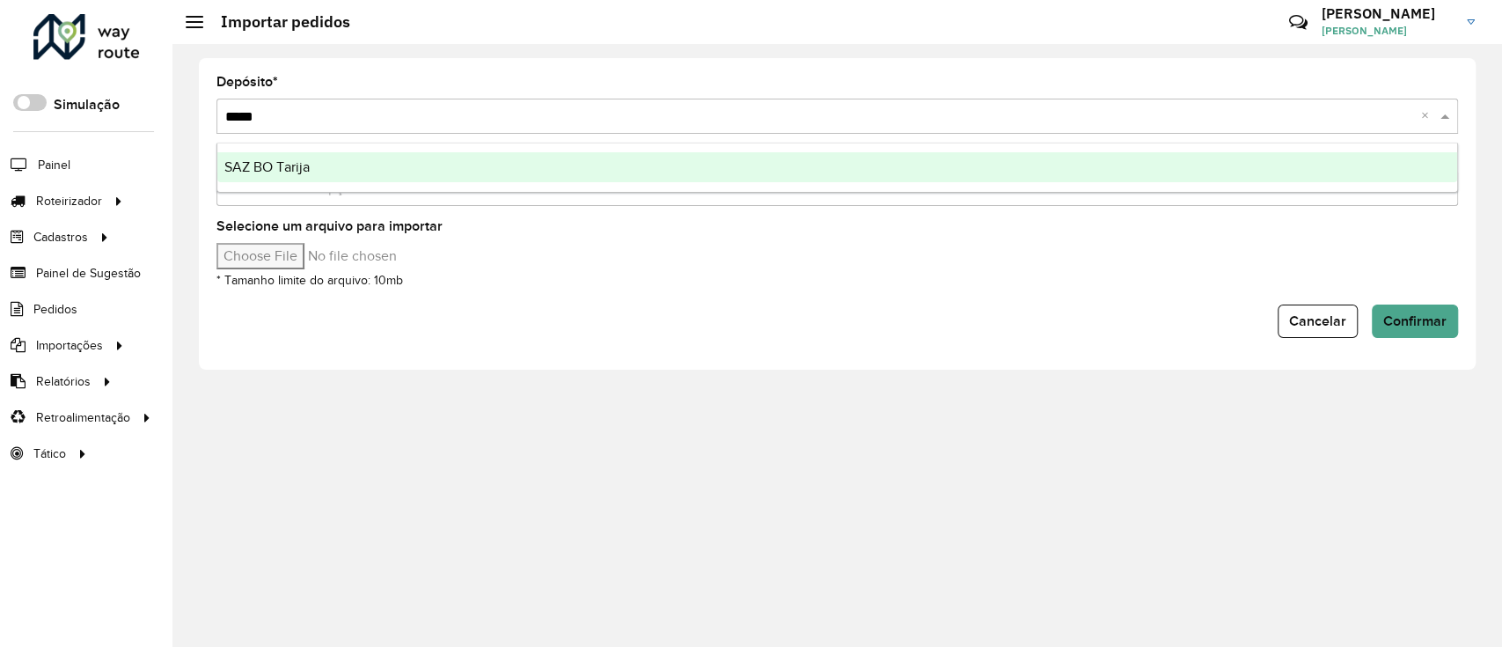
type input "******"
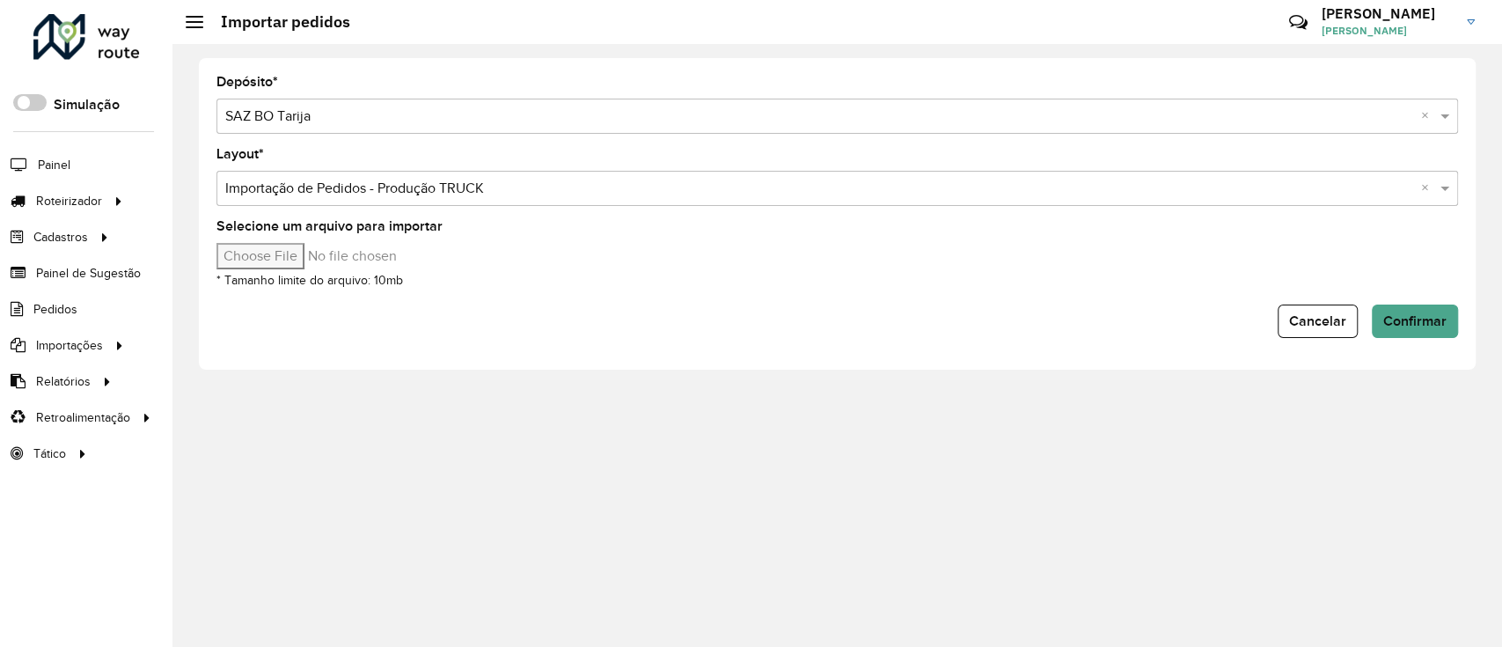
click at [312, 253] on input "Selecione um arquivo para importar" at bounding box center [365, 256] width 299 height 26
type input "**********"
click at [1403, 316] on span "Confirmar" at bounding box center [1414, 320] width 63 height 15
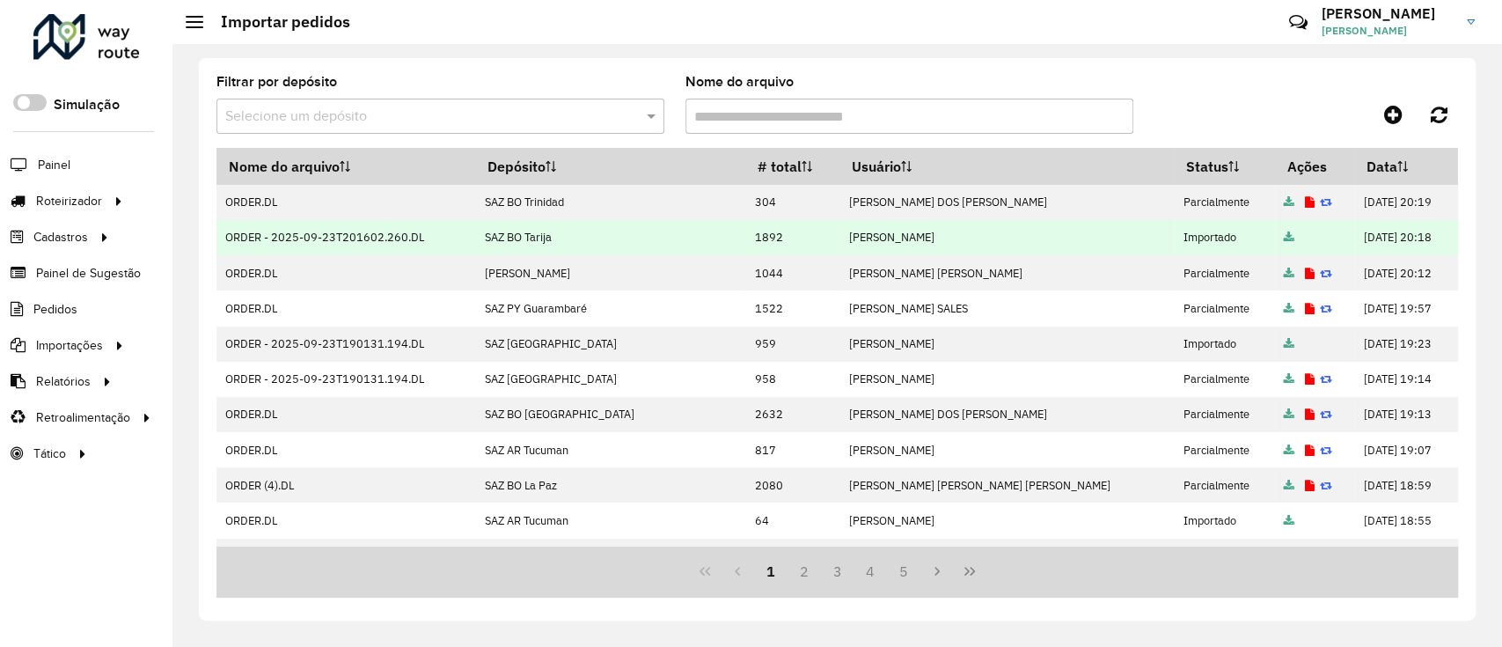
click at [391, 223] on td "ORDER - 2025-09-23T201602.260.DL" at bounding box center [345, 237] width 259 height 35
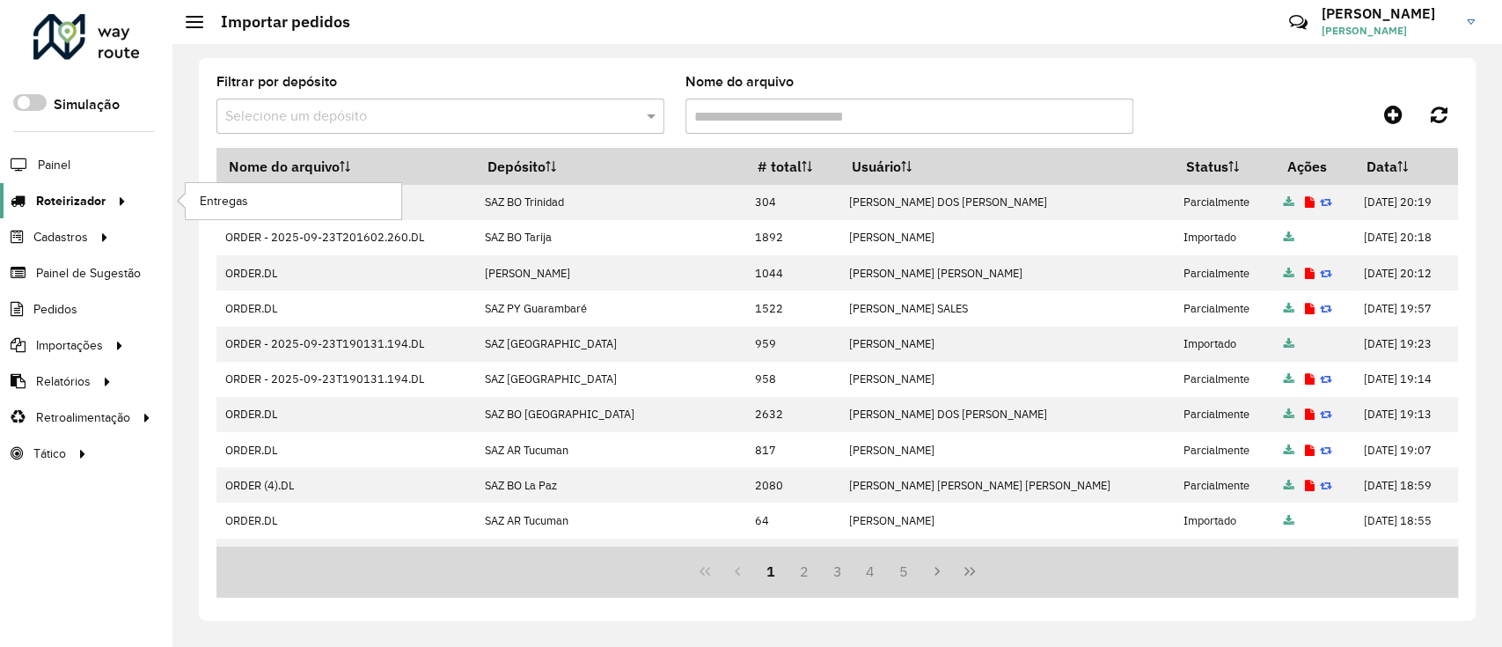
click at [88, 196] on span "Roteirizador" at bounding box center [71, 201] width 70 height 18
click at [284, 188] on link "Entregas" at bounding box center [294, 200] width 216 height 35
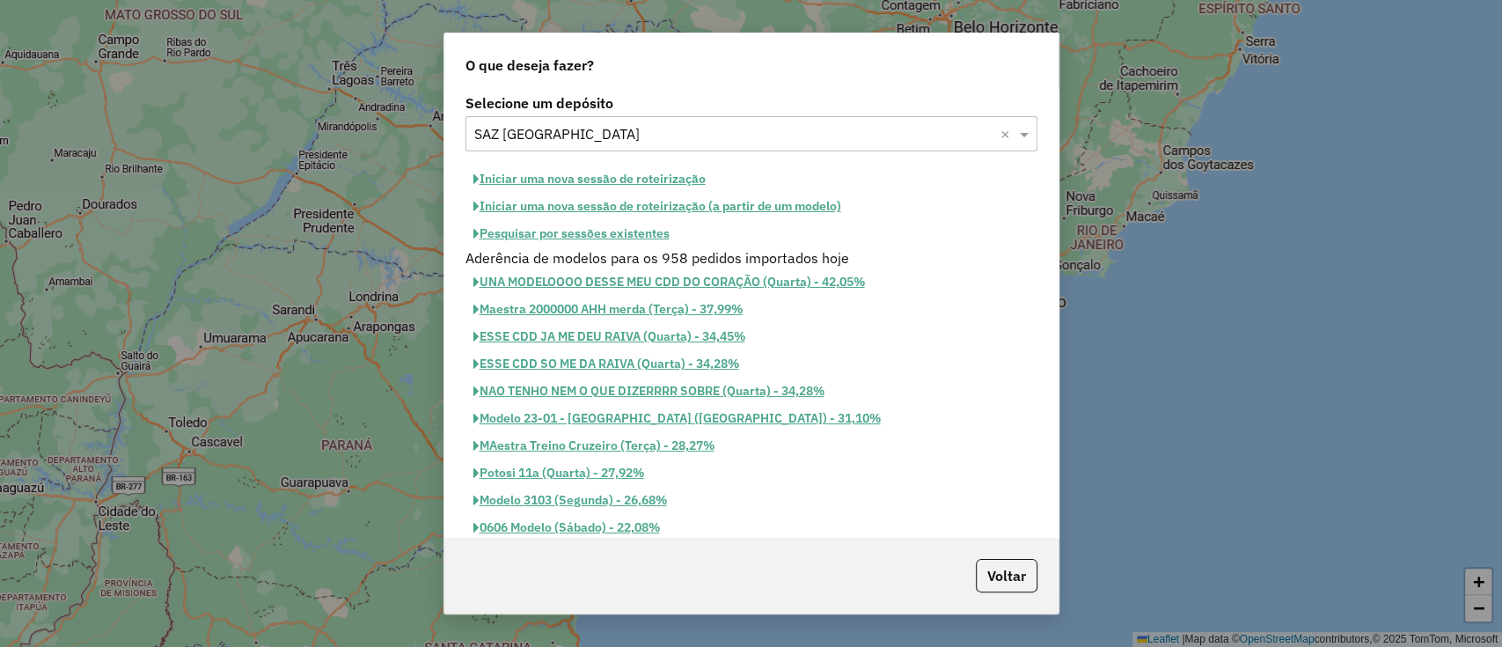
click at [646, 179] on button "Iniciar uma nova sessão de roteirização" at bounding box center [589, 178] width 248 height 27
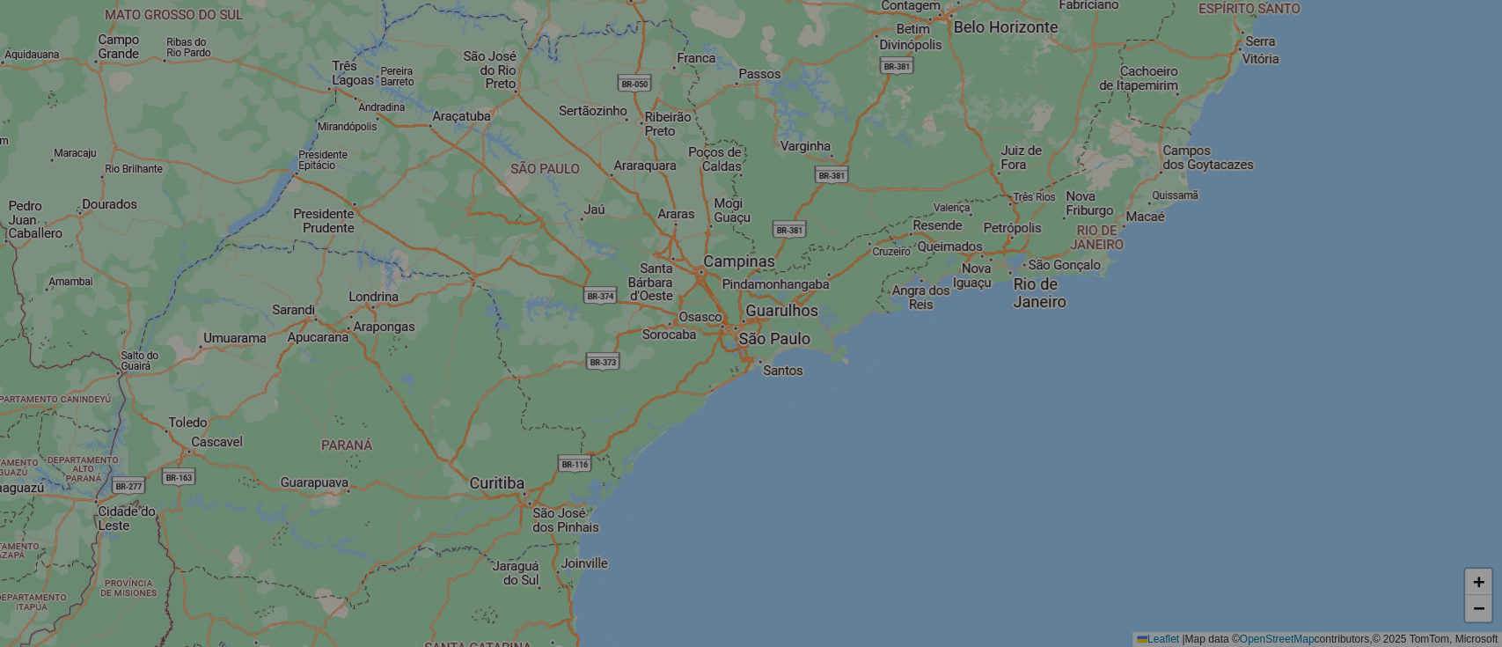
select select "*"
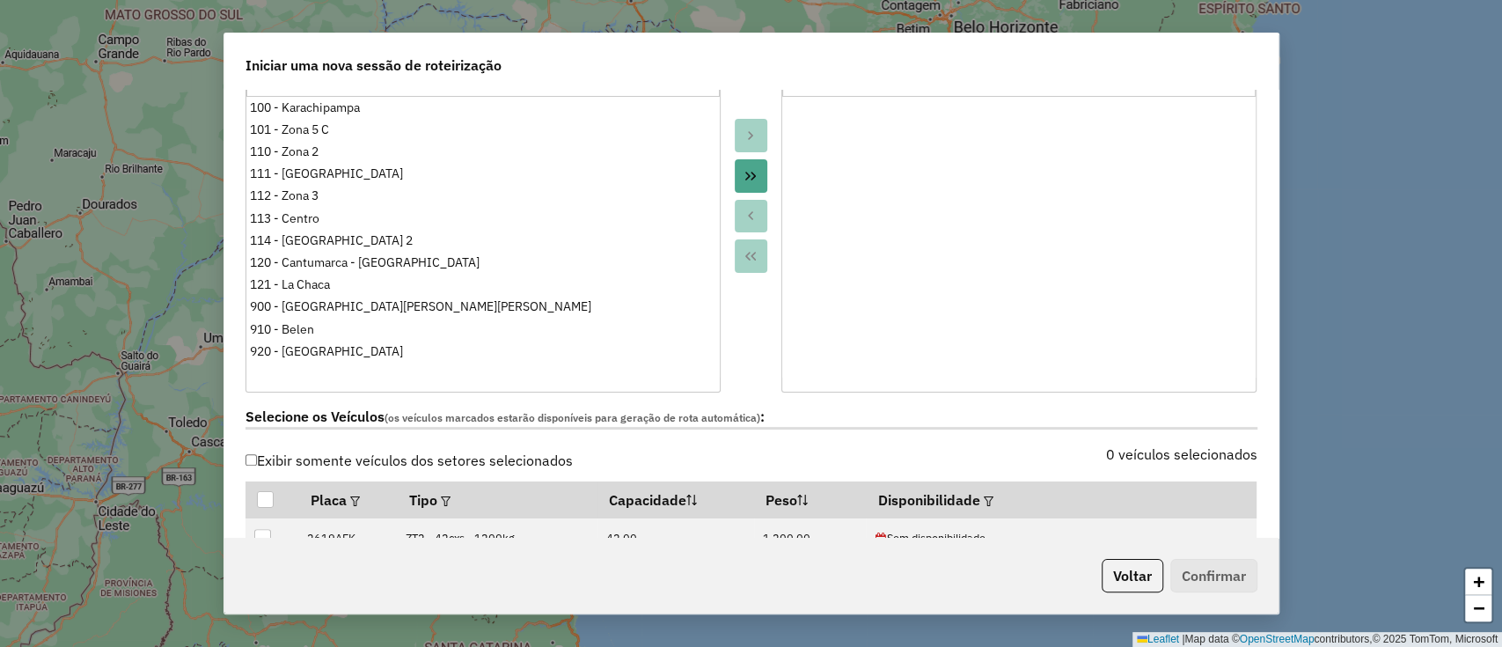
scroll to position [352, 0]
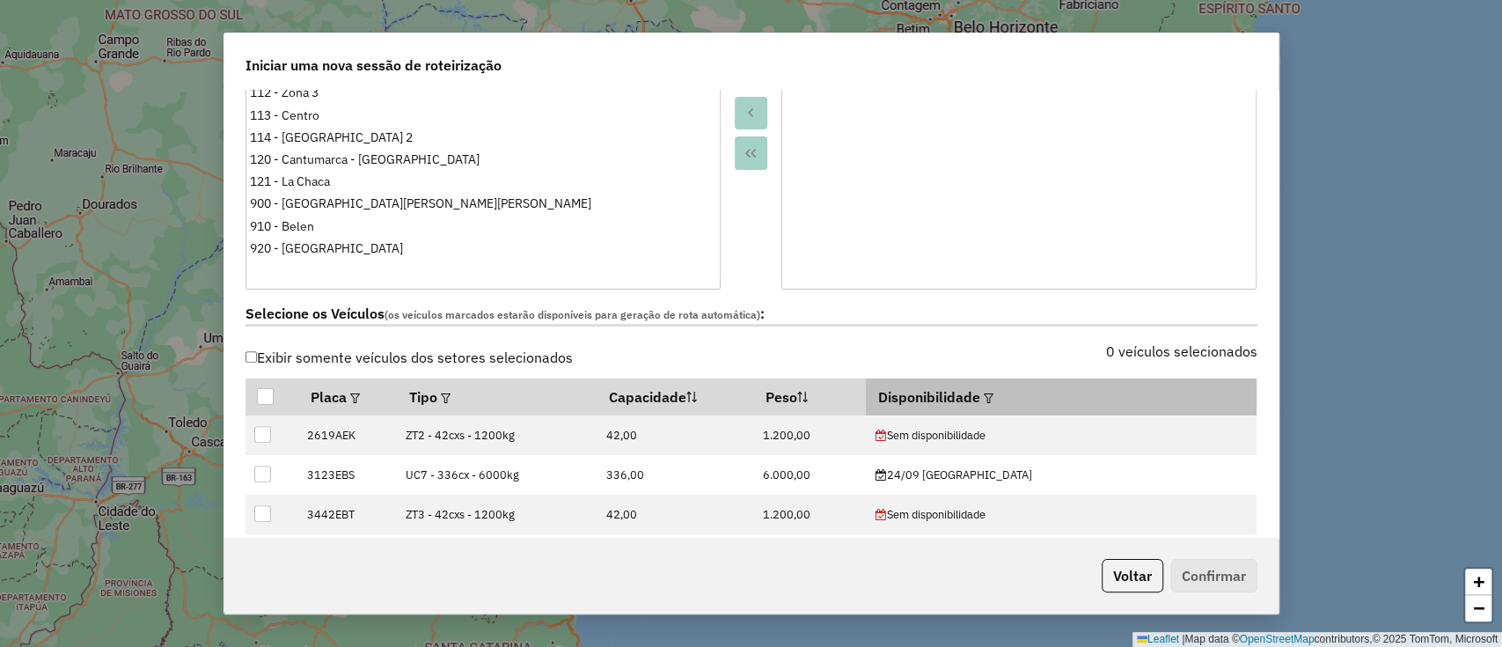
click at [993, 393] on em at bounding box center [989, 398] width 10 height 10
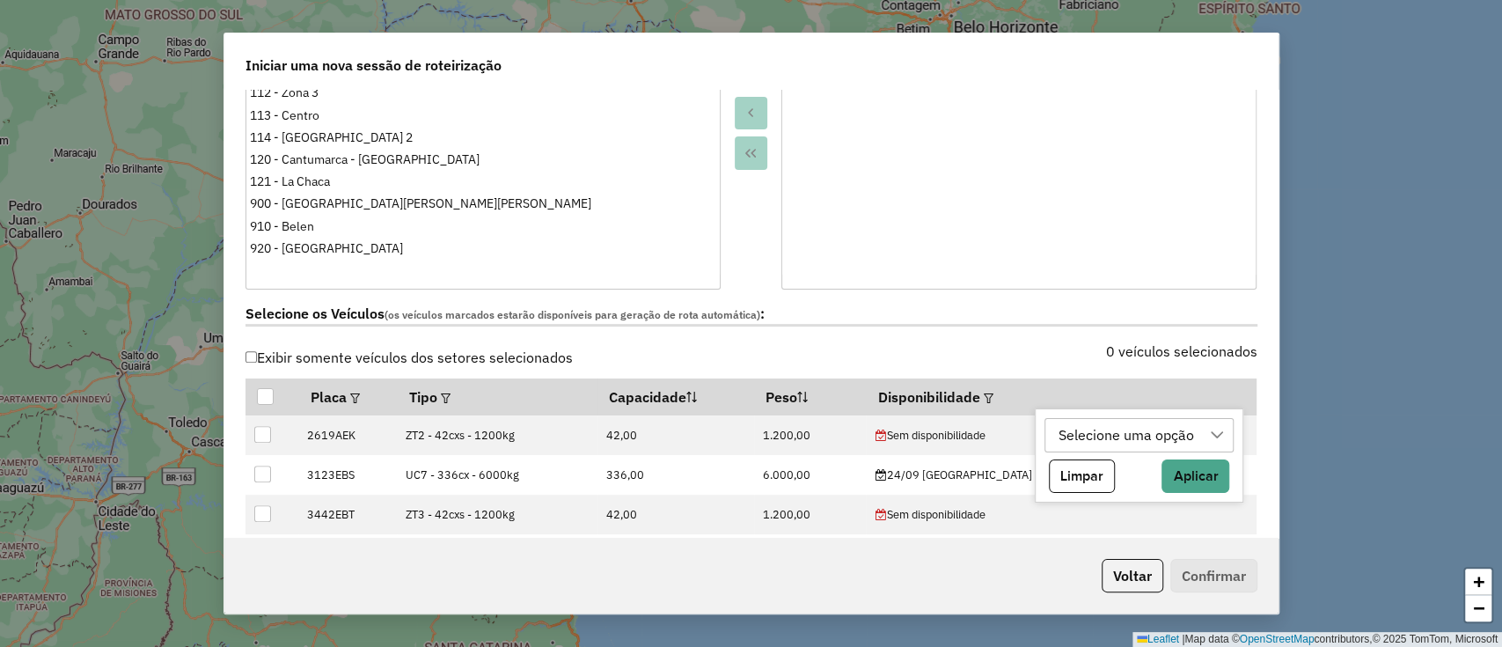
click at [1069, 427] on div "Selecione uma opção" at bounding box center [1126, 435] width 148 height 33
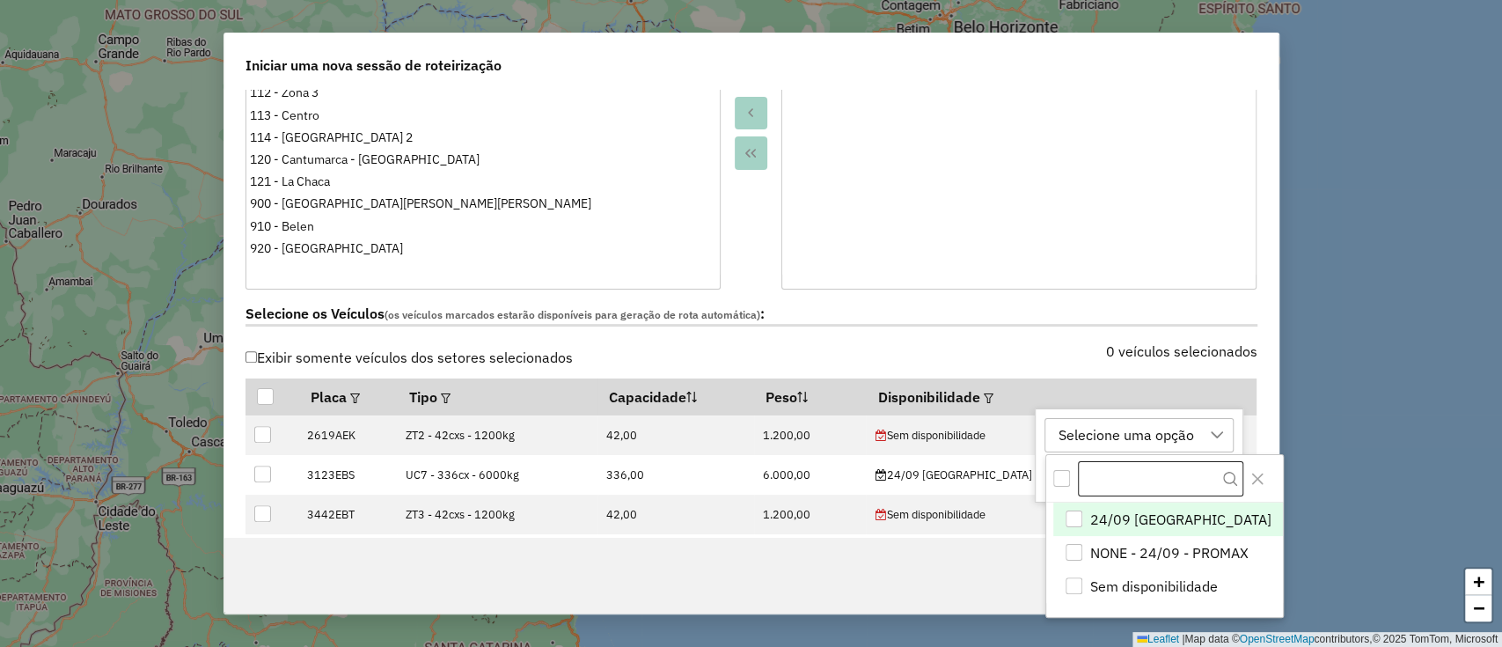
scroll to position [13, 79]
click at [1125, 516] on span "24/09 POTOSÍ" at bounding box center [1180, 519] width 181 height 21
click at [1243, 468] on button "Close" at bounding box center [1257, 478] width 28 height 28
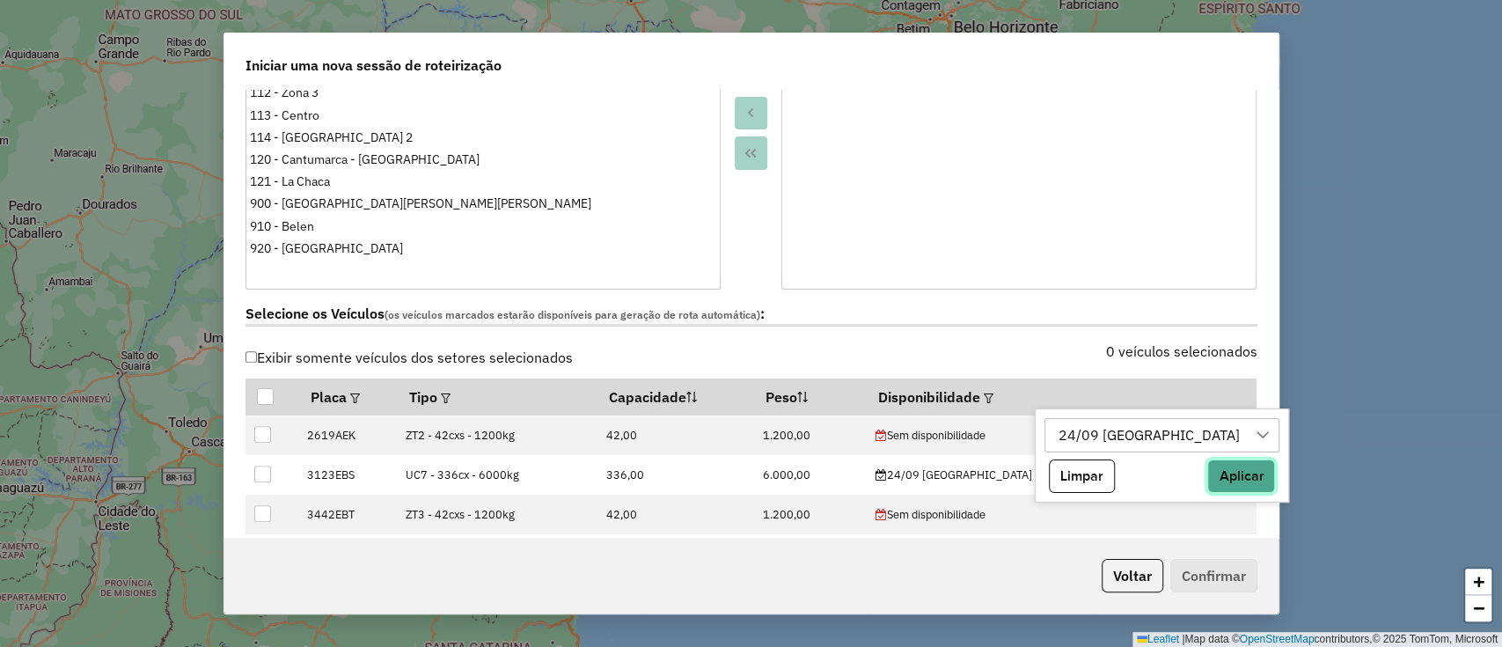
drag, startPoint x: 1175, startPoint y: 471, endPoint x: 1086, endPoint y: 301, distance: 191.7
click at [1207, 470] on button "Aplicar" at bounding box center [1241, 475] width 68 height 33
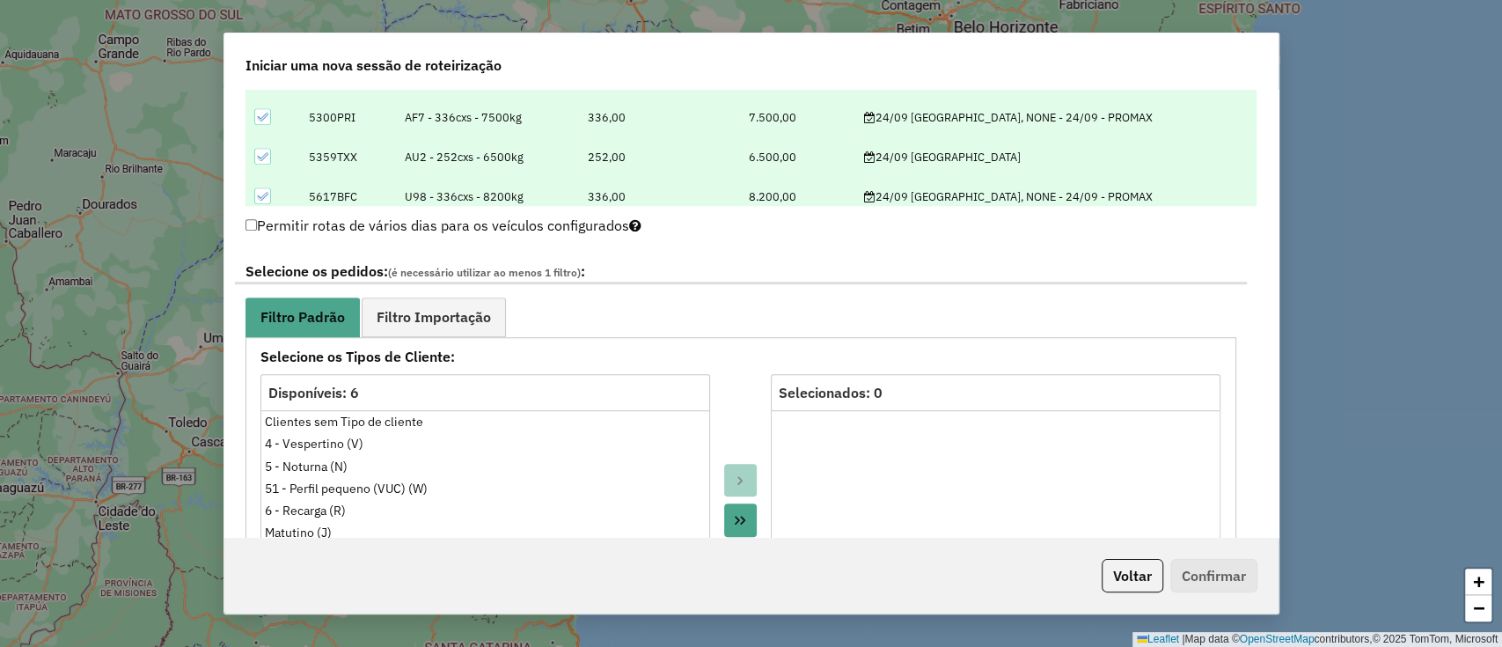
scroll to position [821, 0]
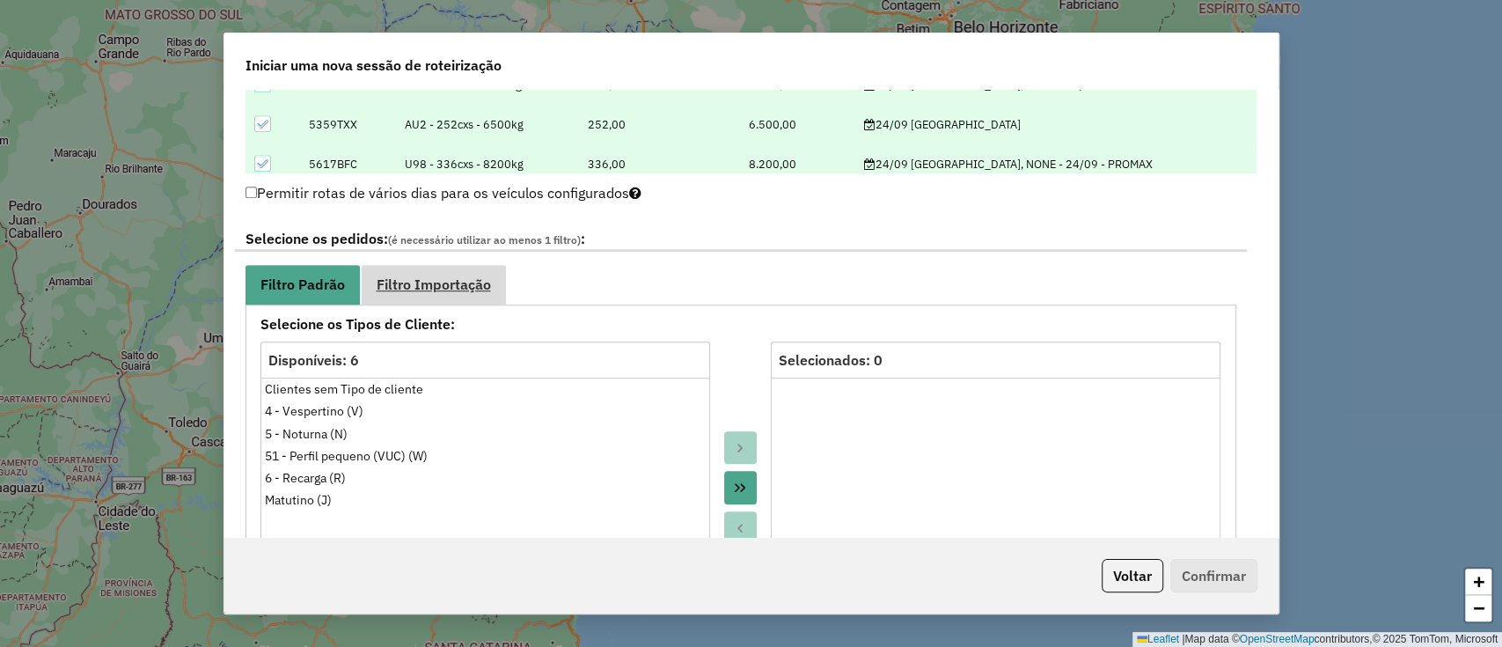
click at [396, 289] on span "Filtro Importação" at bounding box center [434, 284] width 114 height 14
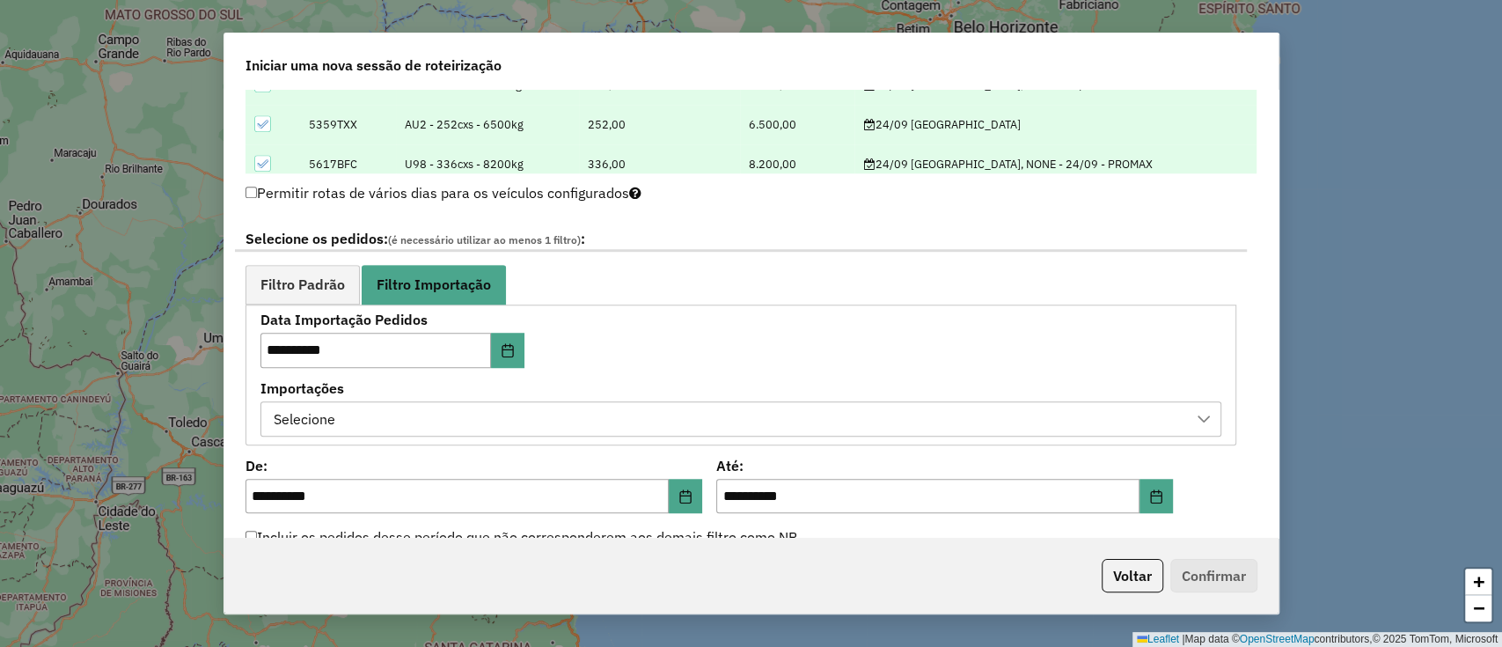
click at [375, 391] on label "Importações" at bounding box center [740, 388] width 961 height 21
click at [375, 408] on div "Selecione" at bounding box center [727, 418] width 919 height 33
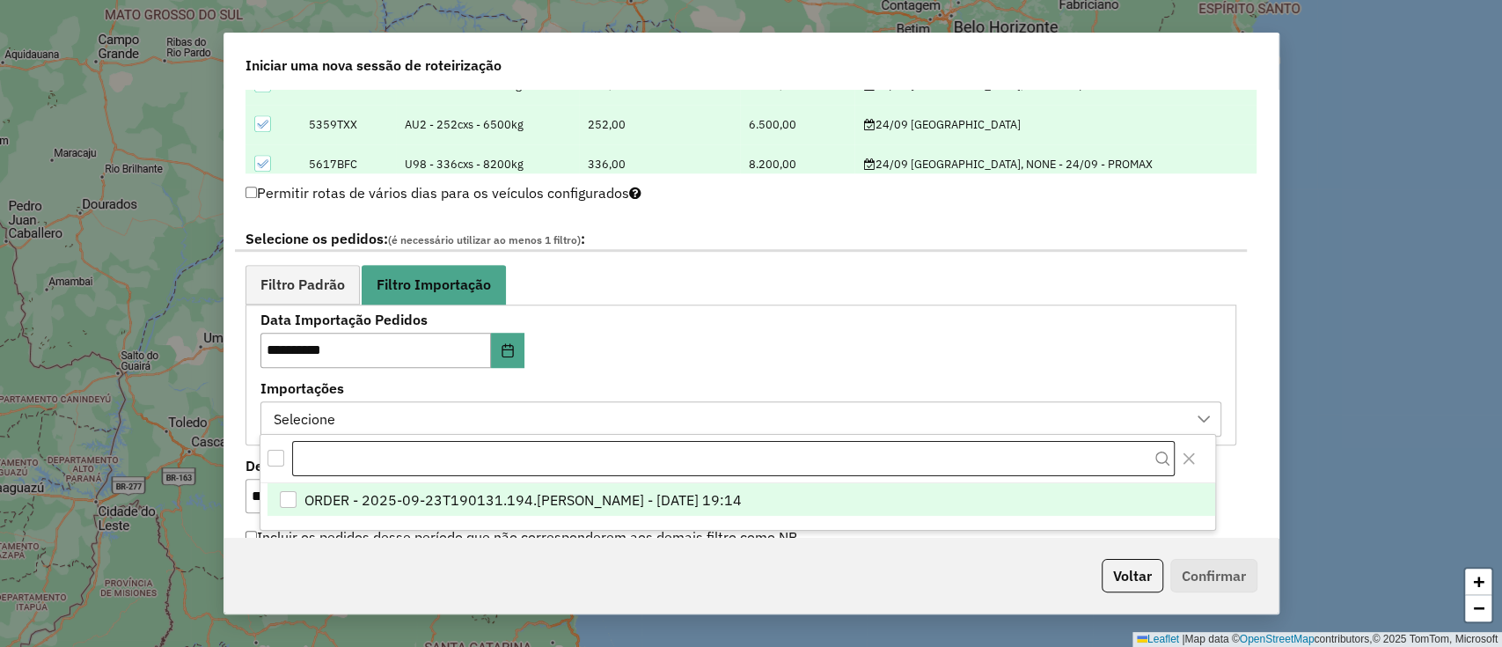
scroll to position [13, 79]
click at [383, 510] on li "ORDER - 2025-09-23T190131.194.DL - BARBARA PAULOSSI BERTO - 23/09/2025 19:14" at bounding box center [742, 499] width 948 height 33
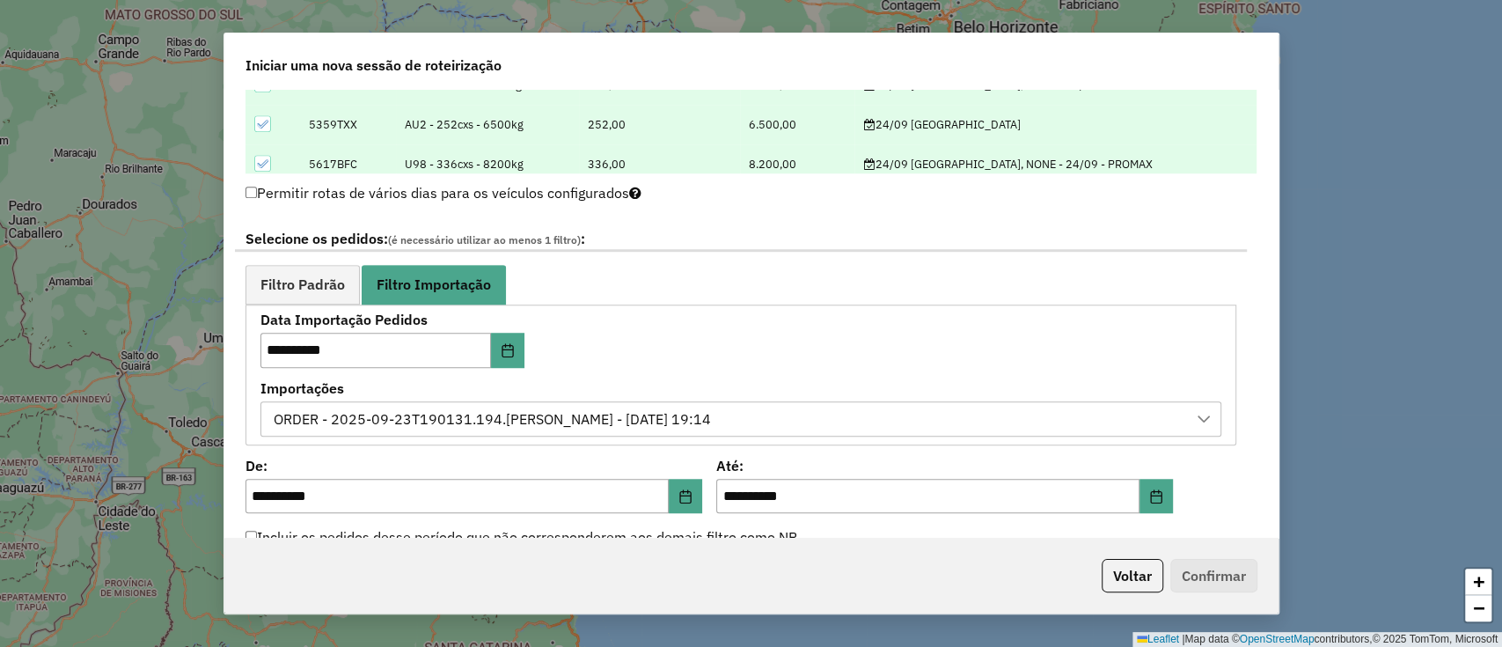
scroll to position [1056, 0]
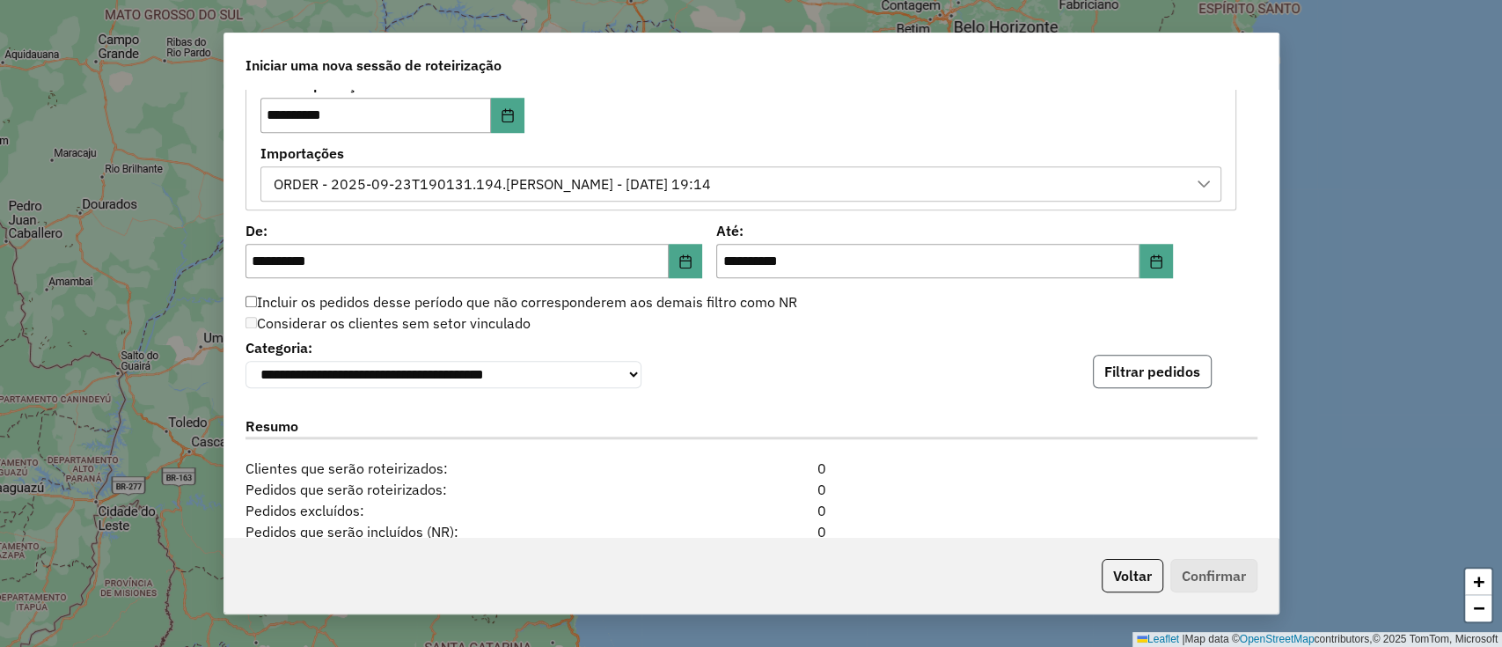
click at [1112, 371] on button "Filtrar pedidos" at bounding box center [1152, 371] width 119 height 33
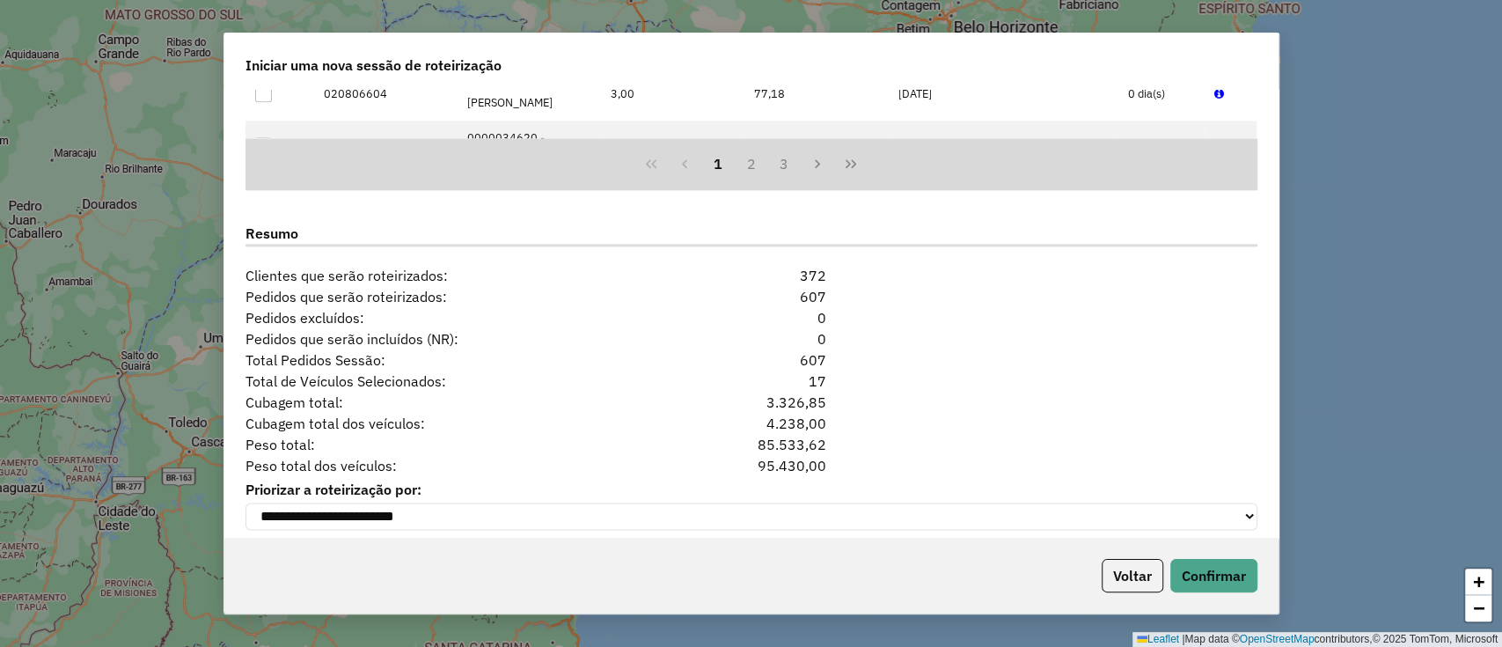
scroll to position [1668, 0]
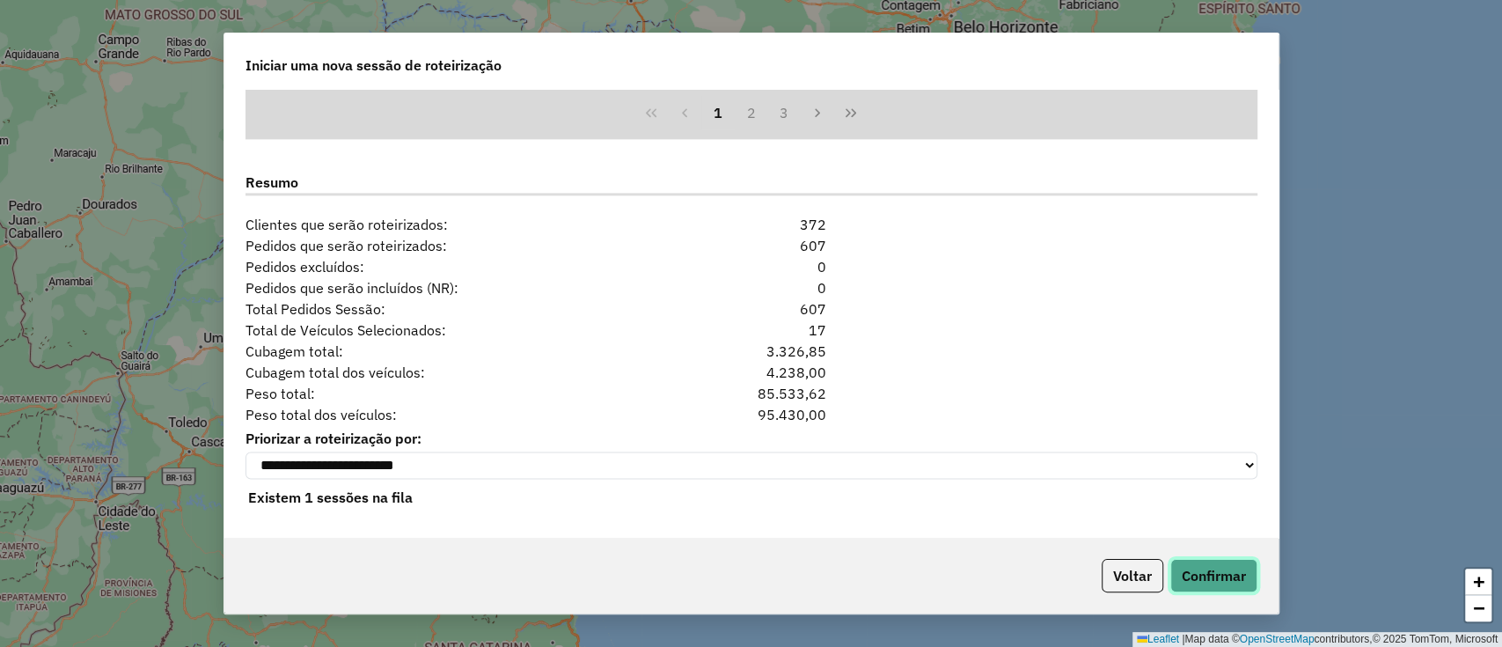
click at [1208, 565] on button "Confirmar" at bounding box center [1213, 575] width 87 height 33
click at [0, 0] on div "Aguarde..." at bounding box center [0, 0] width 0 height 0
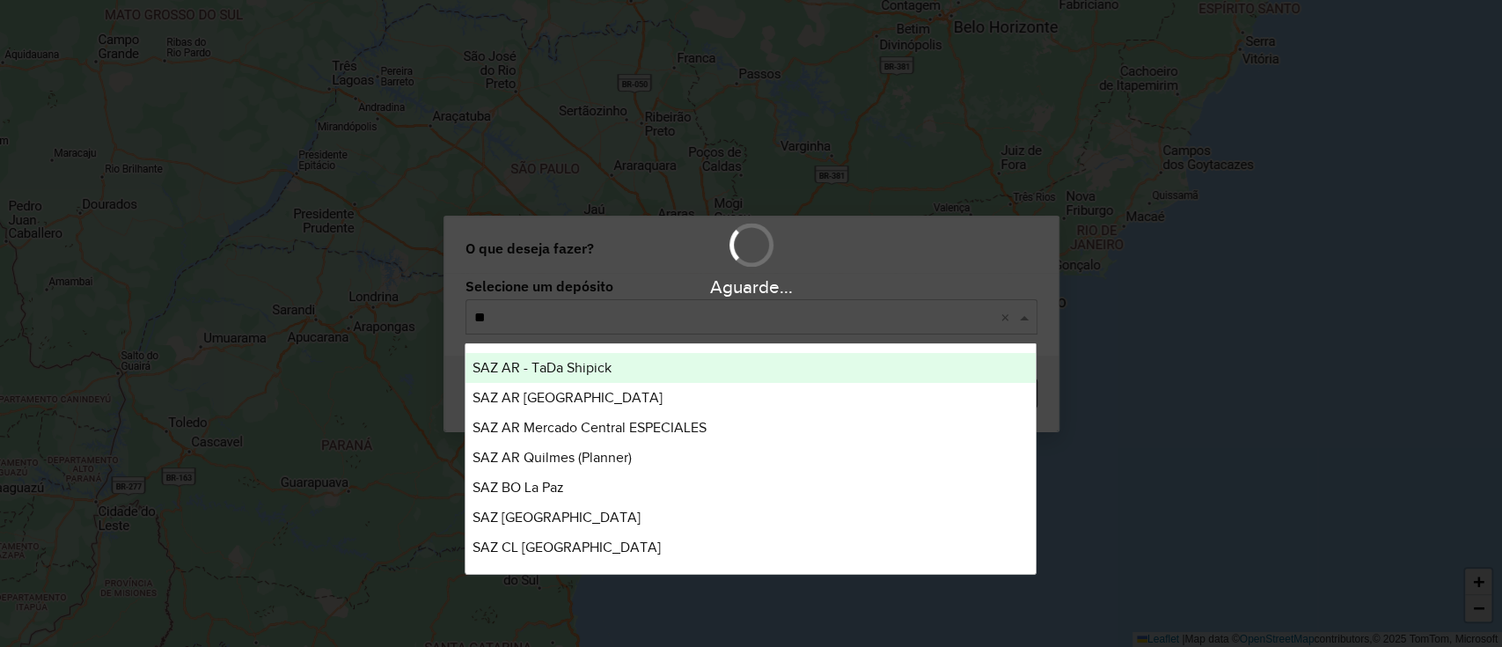
type input "***"
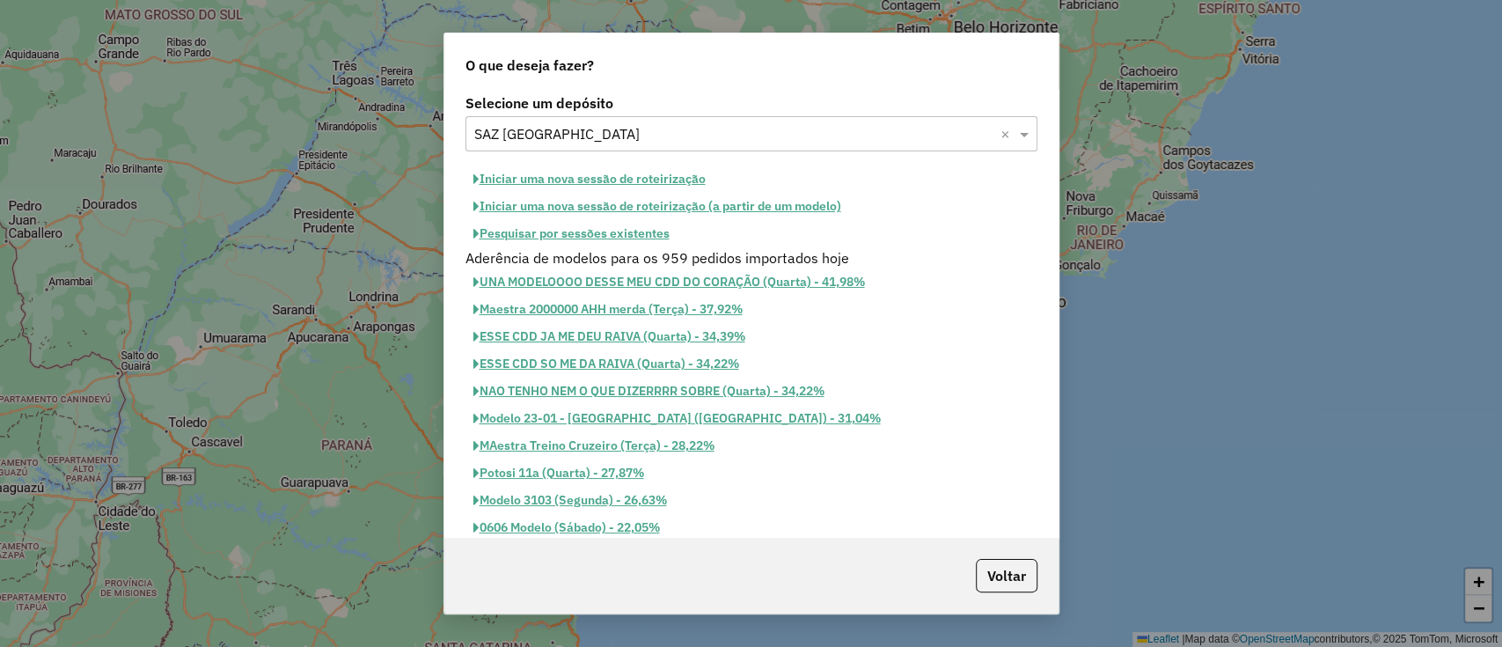
click at [562, 174] on button "Iniciar uma nova sessão de roteirização" at bounding box center [589, 178] width 248 height 27
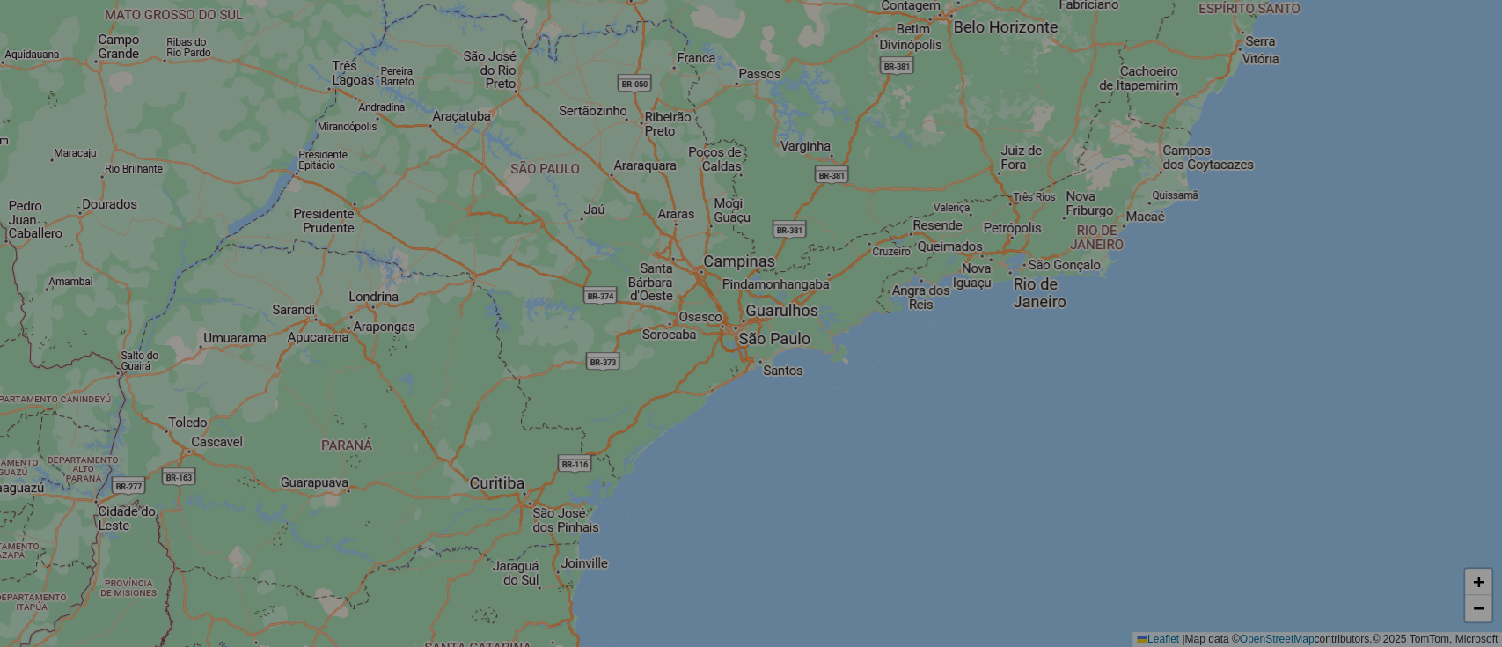
select select "*"
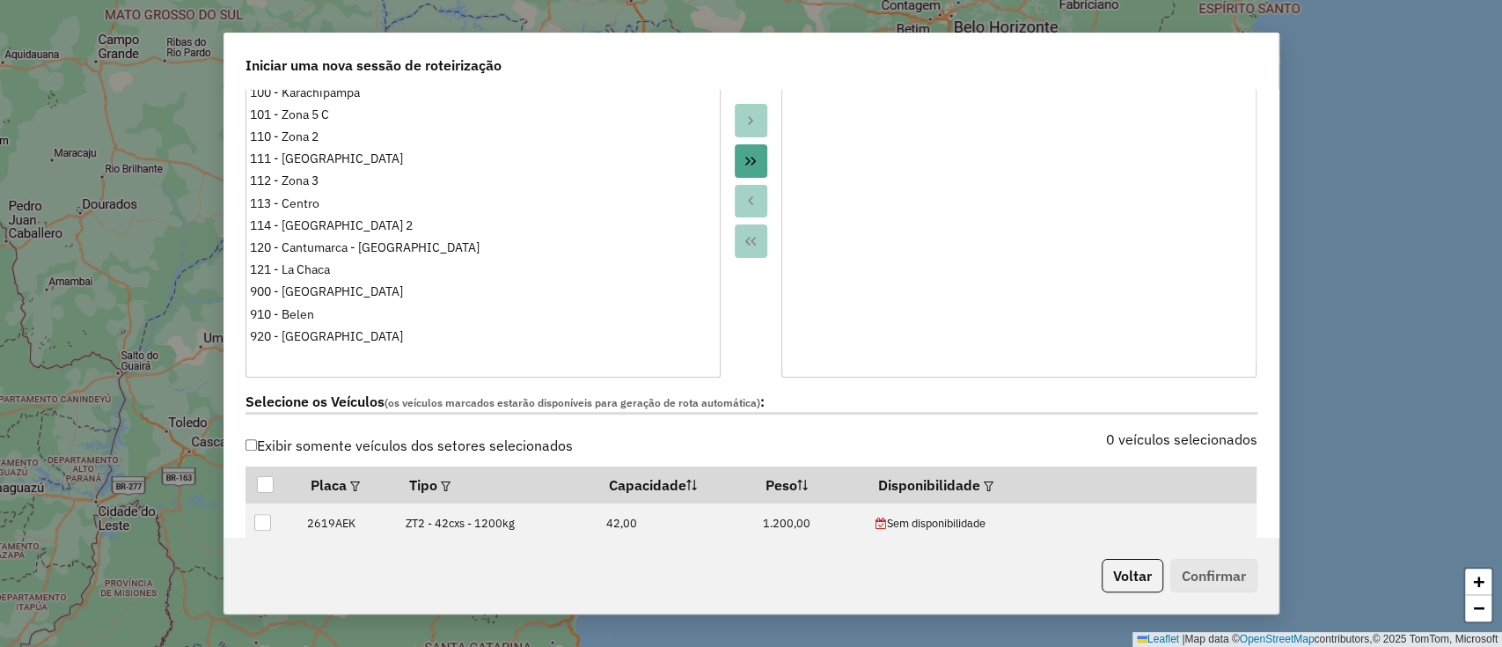
scroll to position [352, 0]
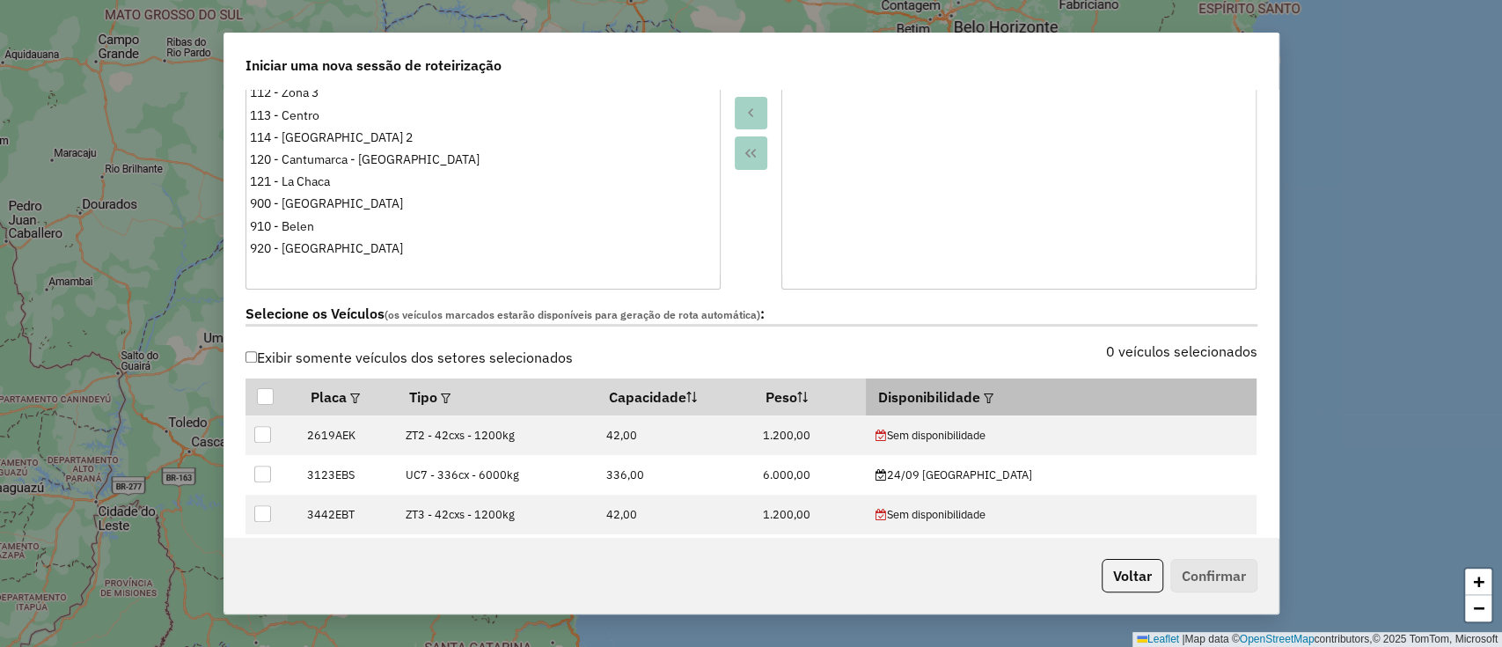
click at [993, 386] on div at bounding box center [986, 396] width 13 height 21
click at [993, 390] on div at bounding box center [986, 396] width 13 height 21
click at [1049, 396] on th "Disponibilidade" at bounding box center [1061, 396] width 391 height 37
click at [993, 398] on div at bounding box center [986, 396] width 13 height 21
click at [993, 399] on em at bounding box center [989, 398] width 10 height 10
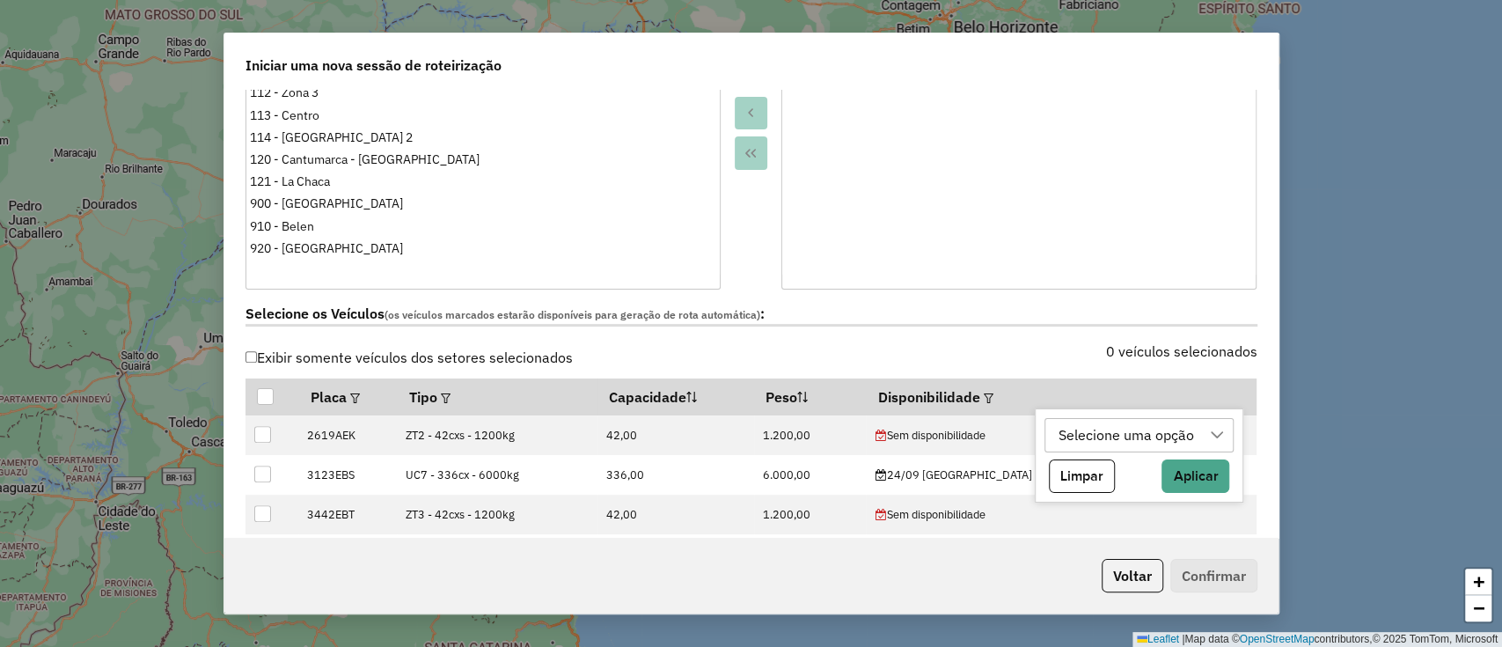
click at [1095, 426] on div "Selecione uma opção" at bounding box center [1126, 435] width 148 height 33
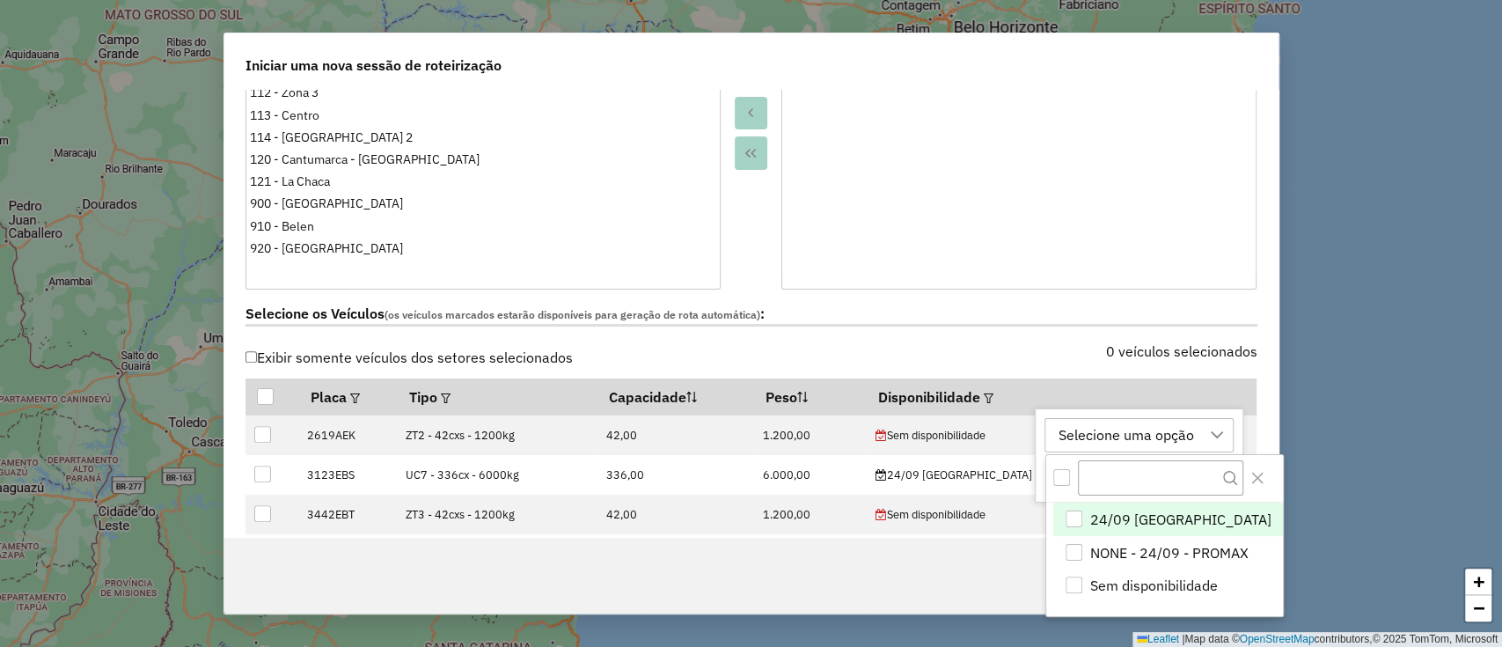
scroll to position [13, 79]
click at [1149, 509] on span "24/09 [GEOGRAPHIC_DATA]" at bounding box center [1180, 519] width 181 height 21
click at [1250, 473] on icon "Close" at bounding box center [1257, 478] width 14 height 14
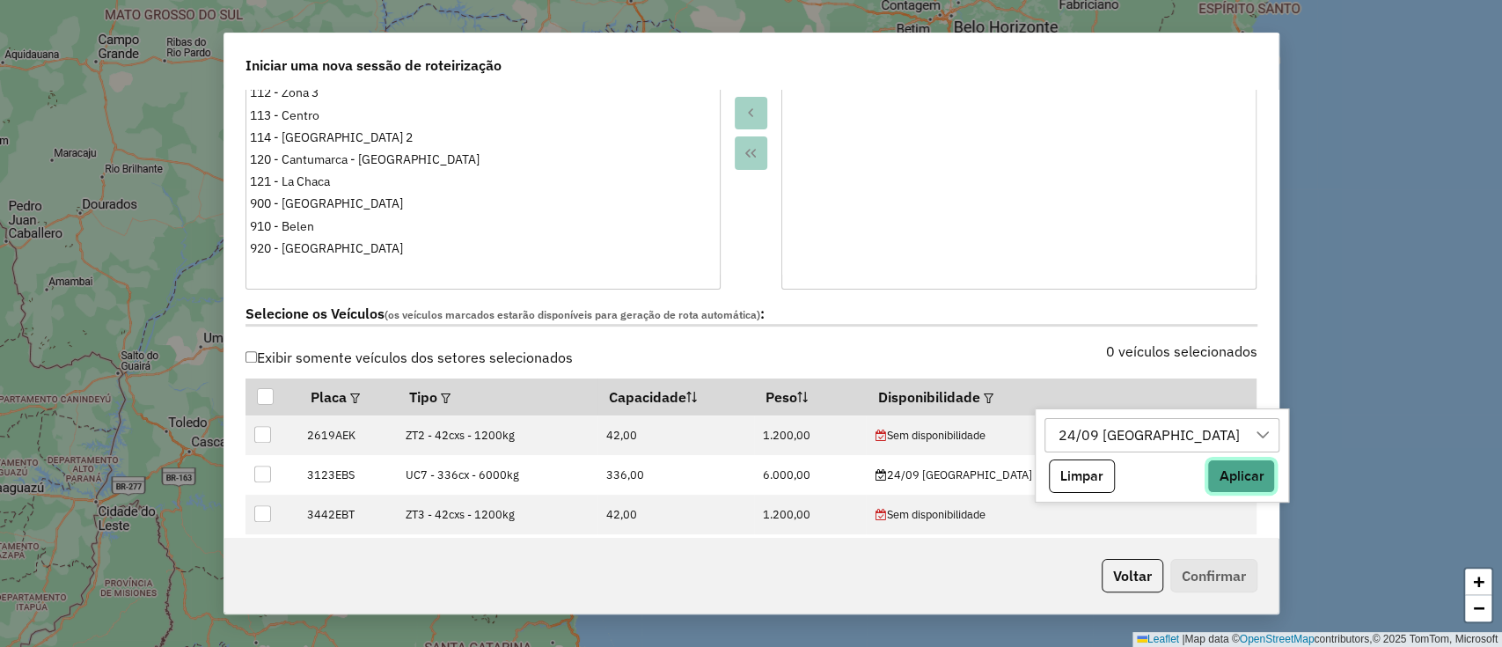
click at [1207, 461] on button "Aplicar" at bounding box center [1241, 475] width 68 height 33
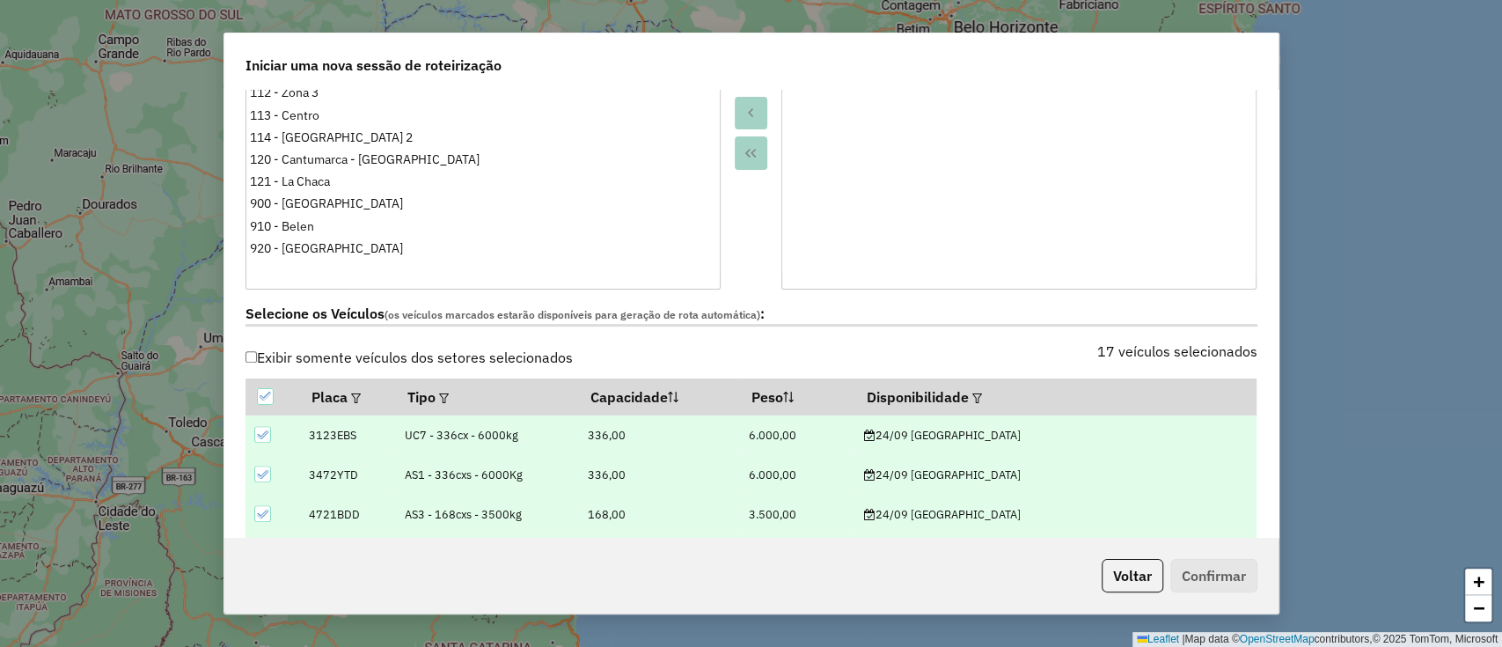
click at [1161, 476] on div "24/09 [GEOGRAPHIC_DATA]" at bounding box center [1056, 474] width 384 height 17
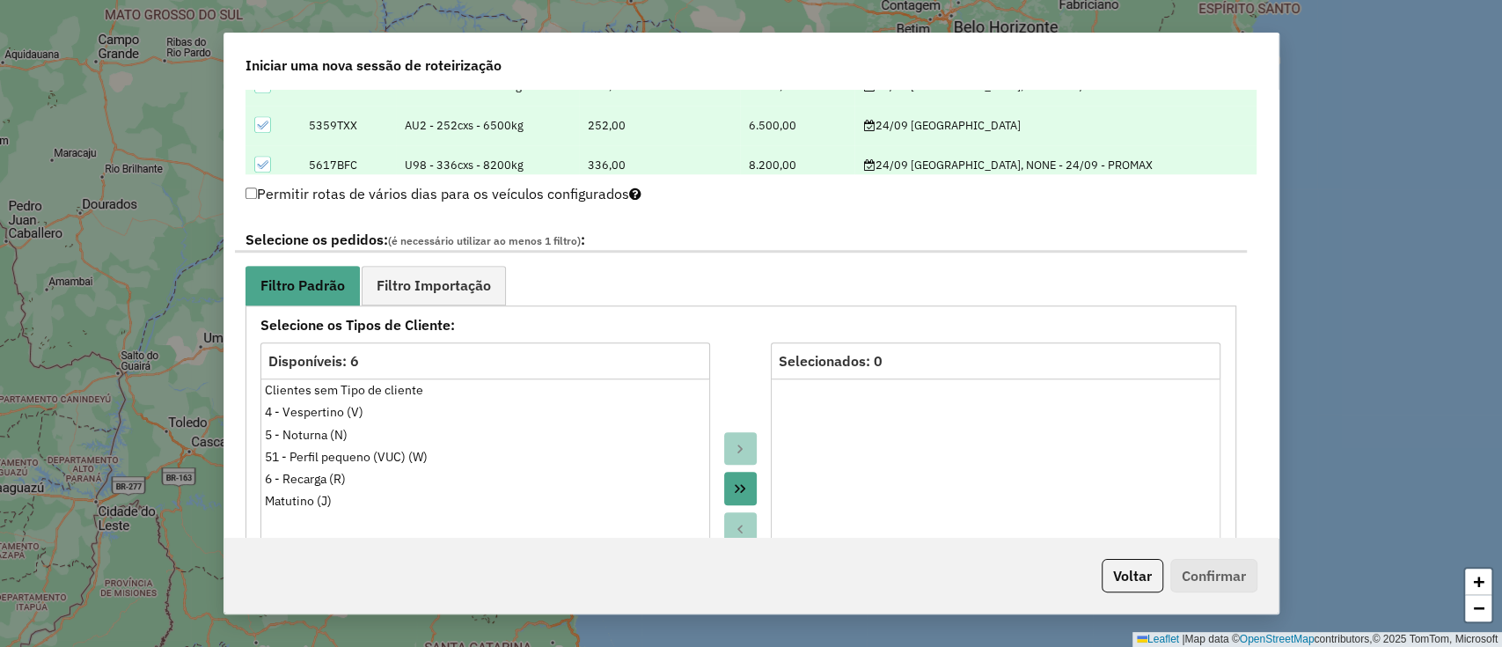
scroll to position [821, 0]
click at [440, 282] on span "Filtro Importação" at bounding box center [434, 284] width 114 height 14
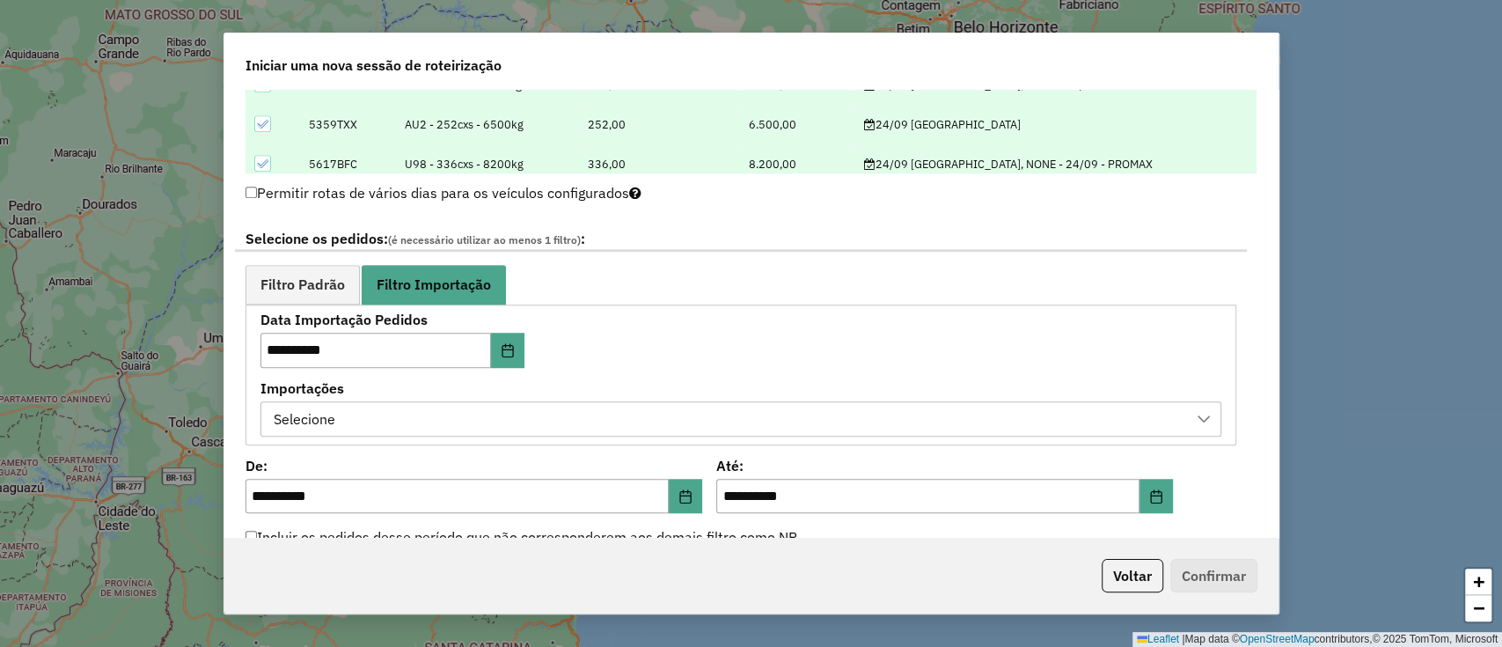
click at [407, 412] on div "Selecione" at bounding box center [727, 418] width 919 height 33
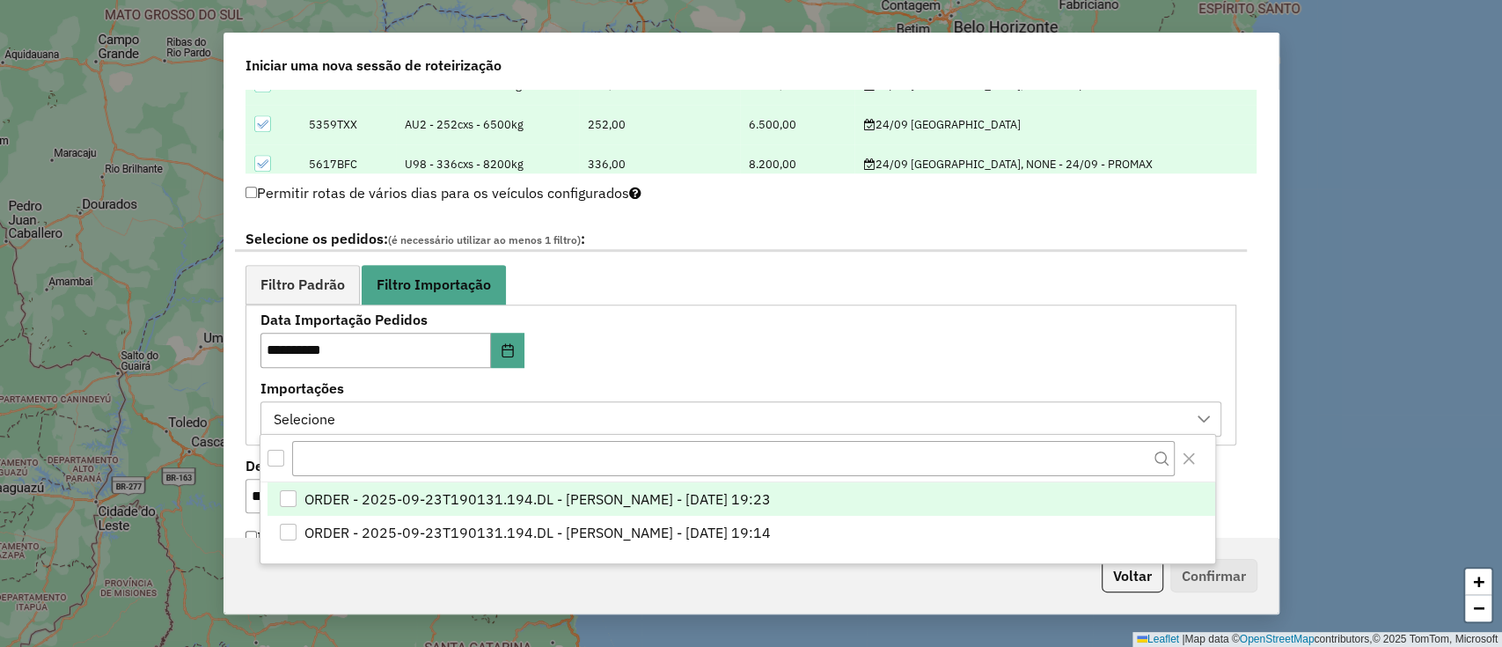
scroll to position [13, 79]
click at [436, 490] on span "ORDER - 2025-09-23T190131.194.DL - [PERSON_NAME] - [DATE] 19:23" at bounding box center [537, 499] width 466 height 21
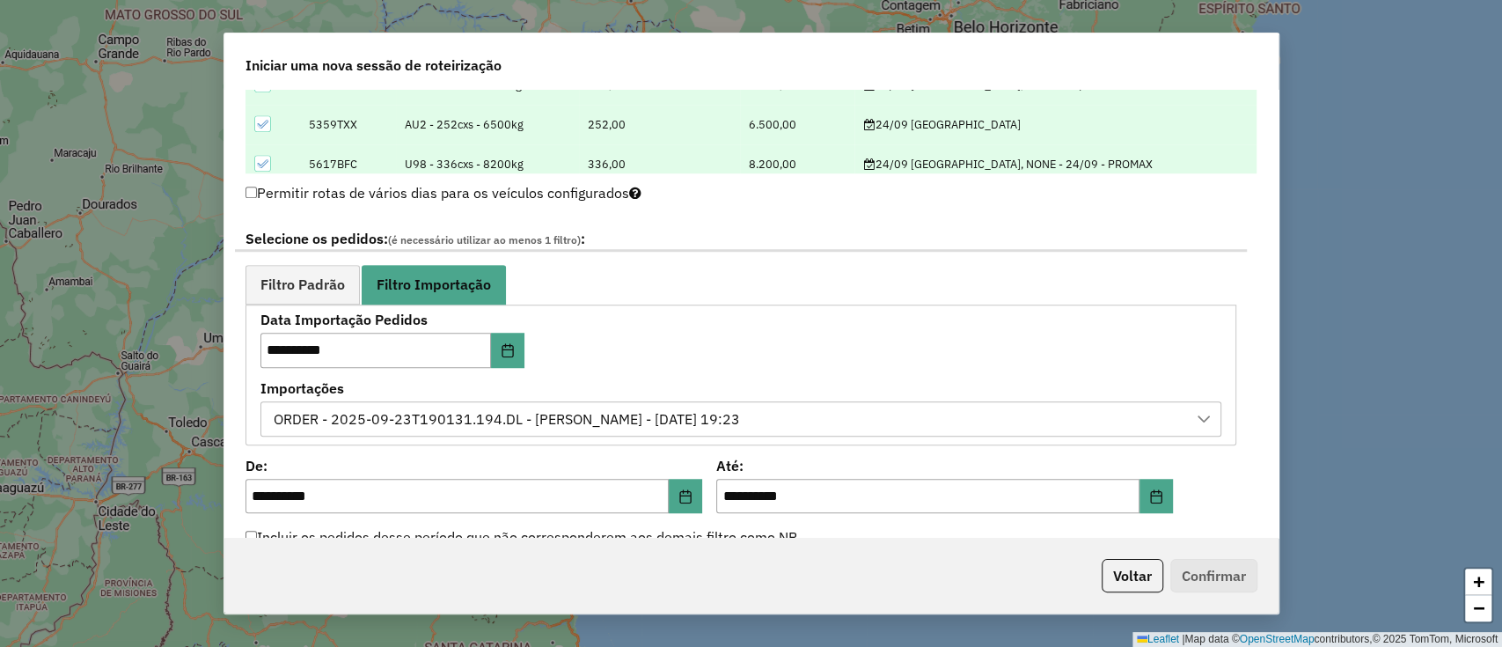
scroll to position [1056, 0]
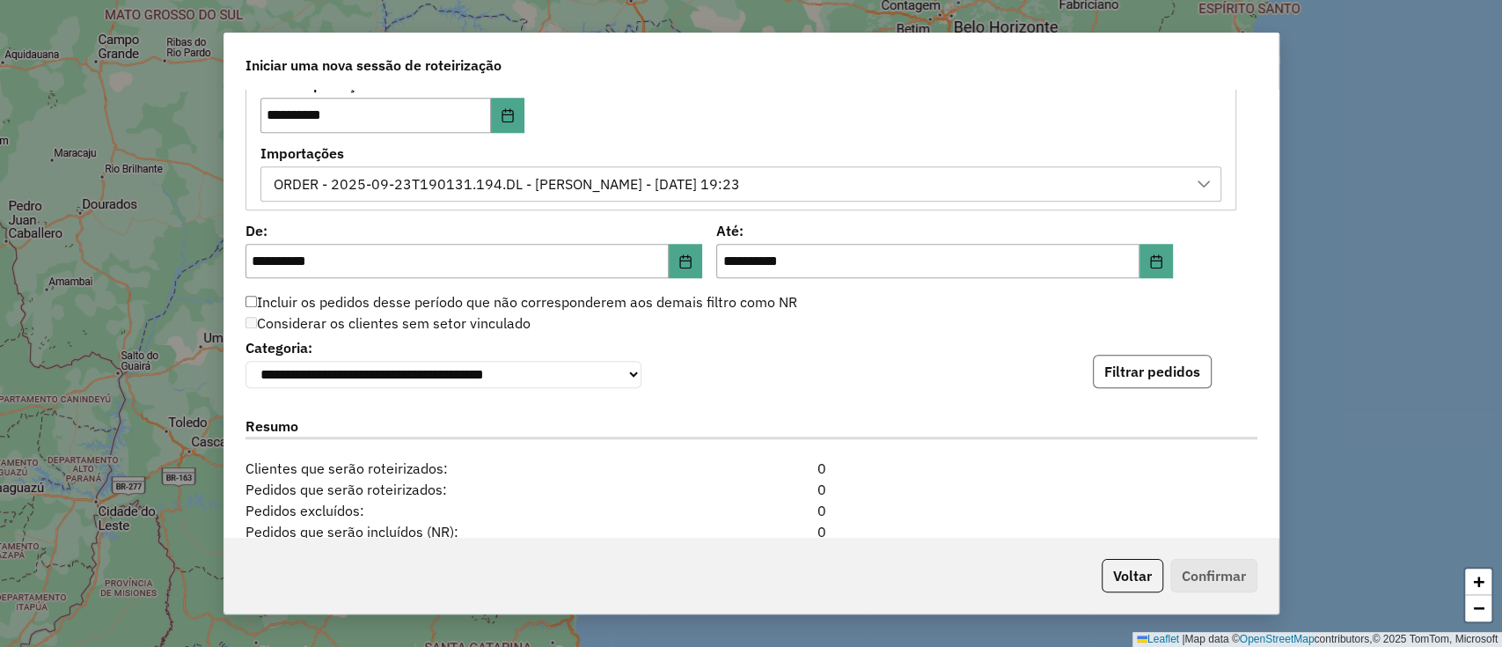
click at [1132, 387] on button "Filtrar pedidos" at bounding box center [1152, 371] width 119 height 33
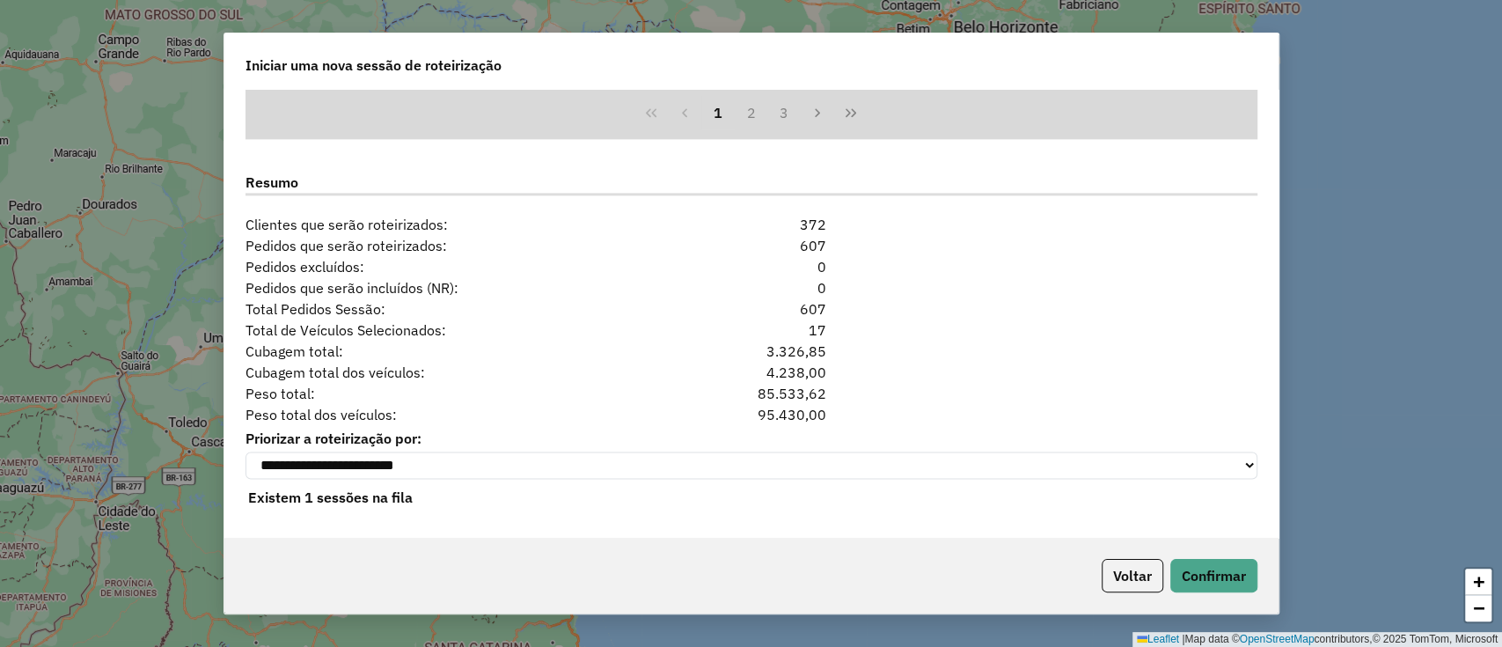
scroll to position [1668, 0]
click at [1202, 571] on button "Confirmar" at bounding box center [1213, 575] width 87 height 33
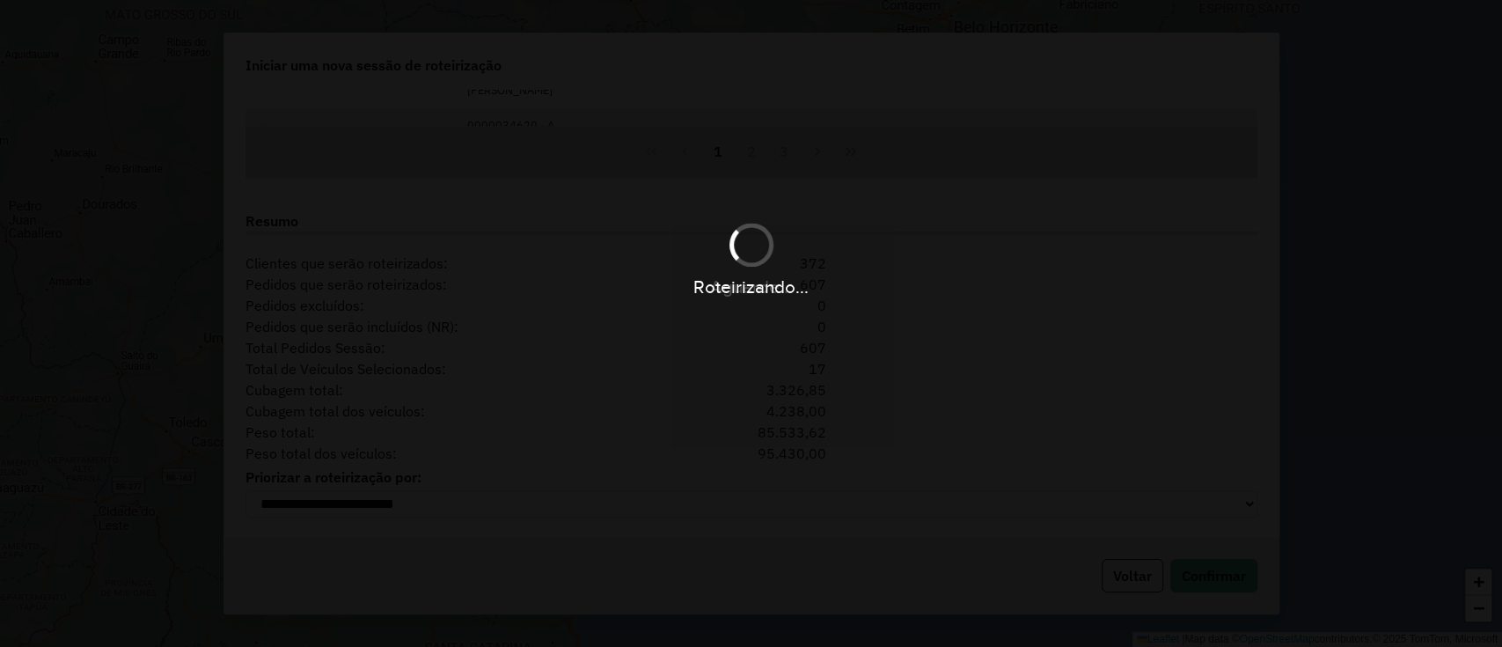
scroll to position [1631, 0]
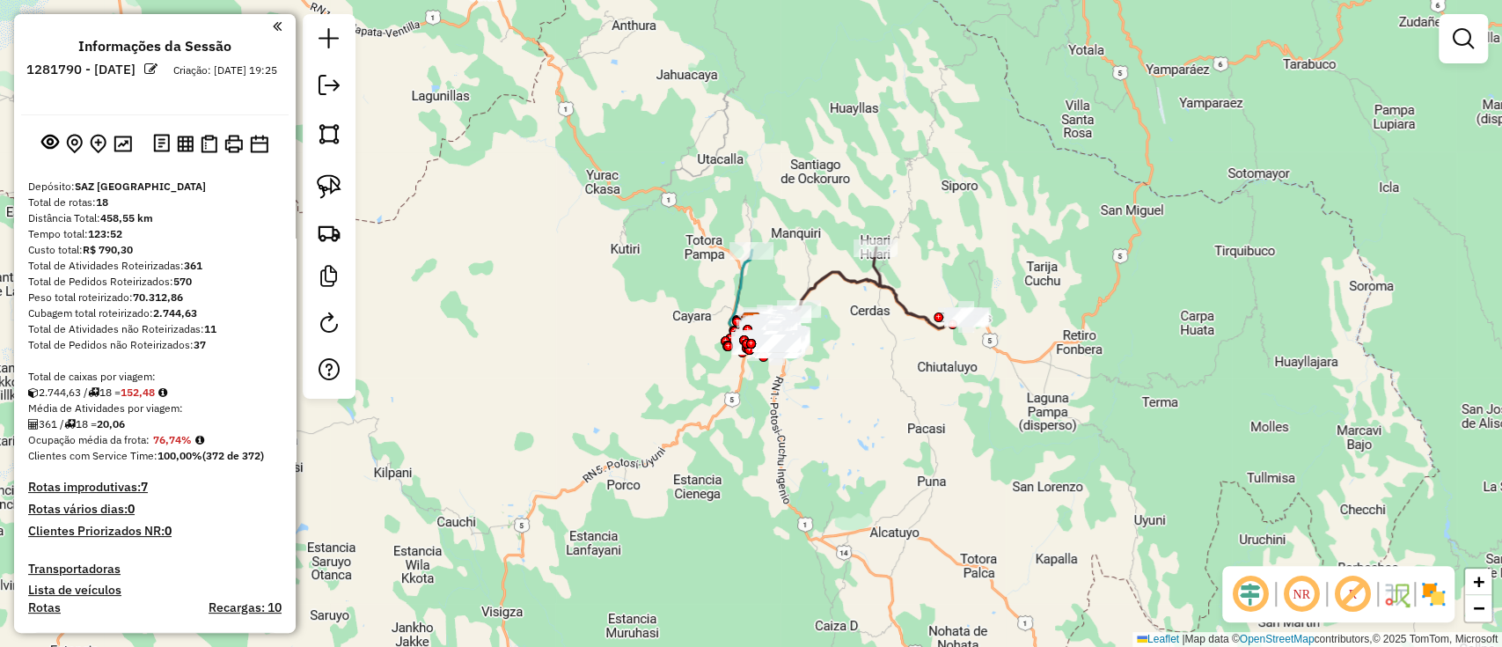
click at [408, 313] on div "Janela de atendimento Grade de atendimento Capacidade Transportadoras Veículos …" at bounding box center [751, 323] width 1502 height 647
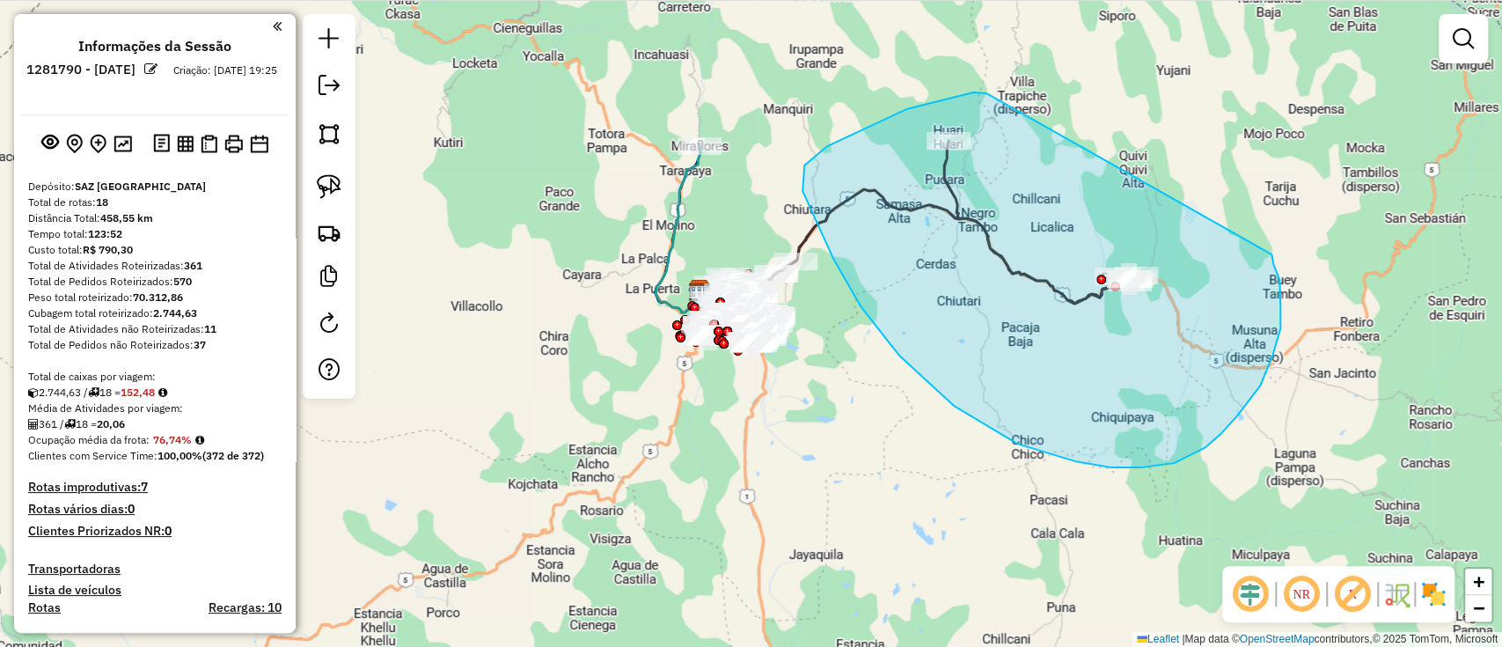
drag, startPoint x: 986, startPoint y: 93, endPoint x: 1271, endPoint y: 253, distance: 326.2
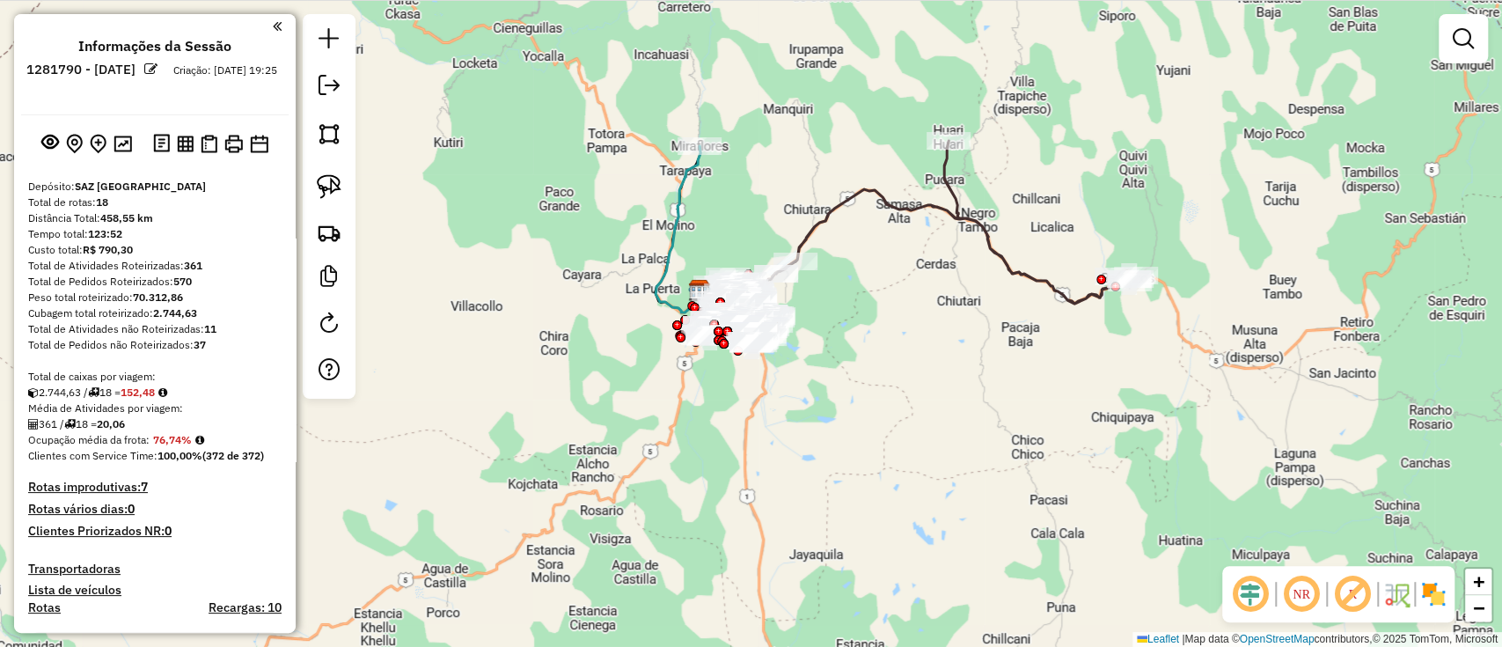
select select "**********"
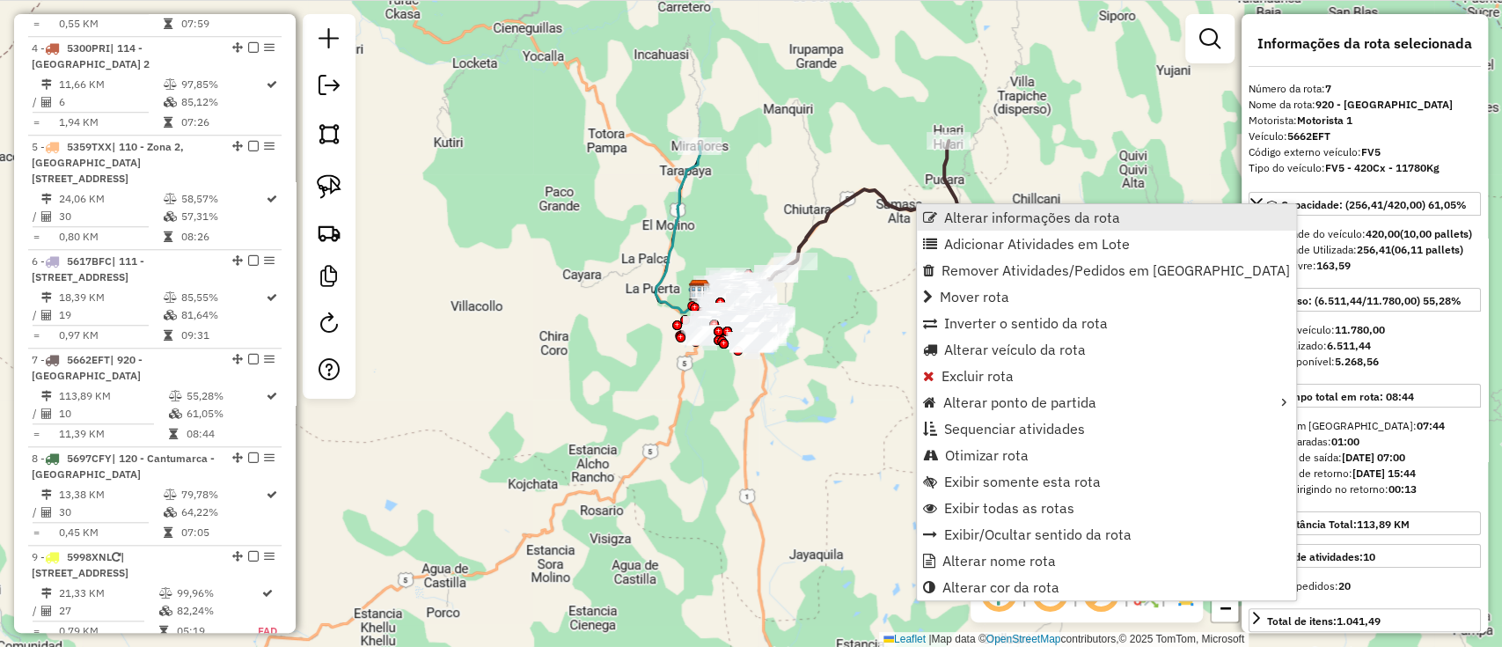
scroll to position [1267, 0]
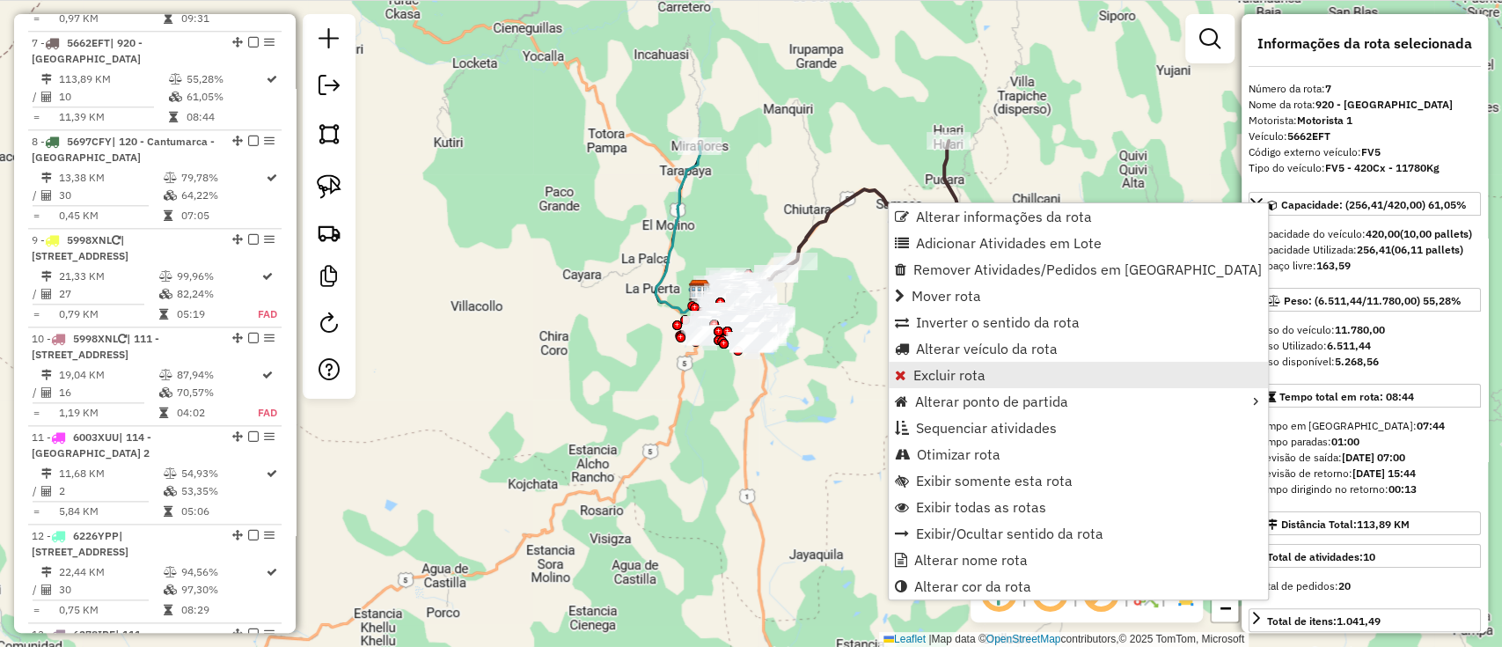
click at [1007, 376] on link "Excluir rota" at bounding box center [1078, 375] width 379 height 26
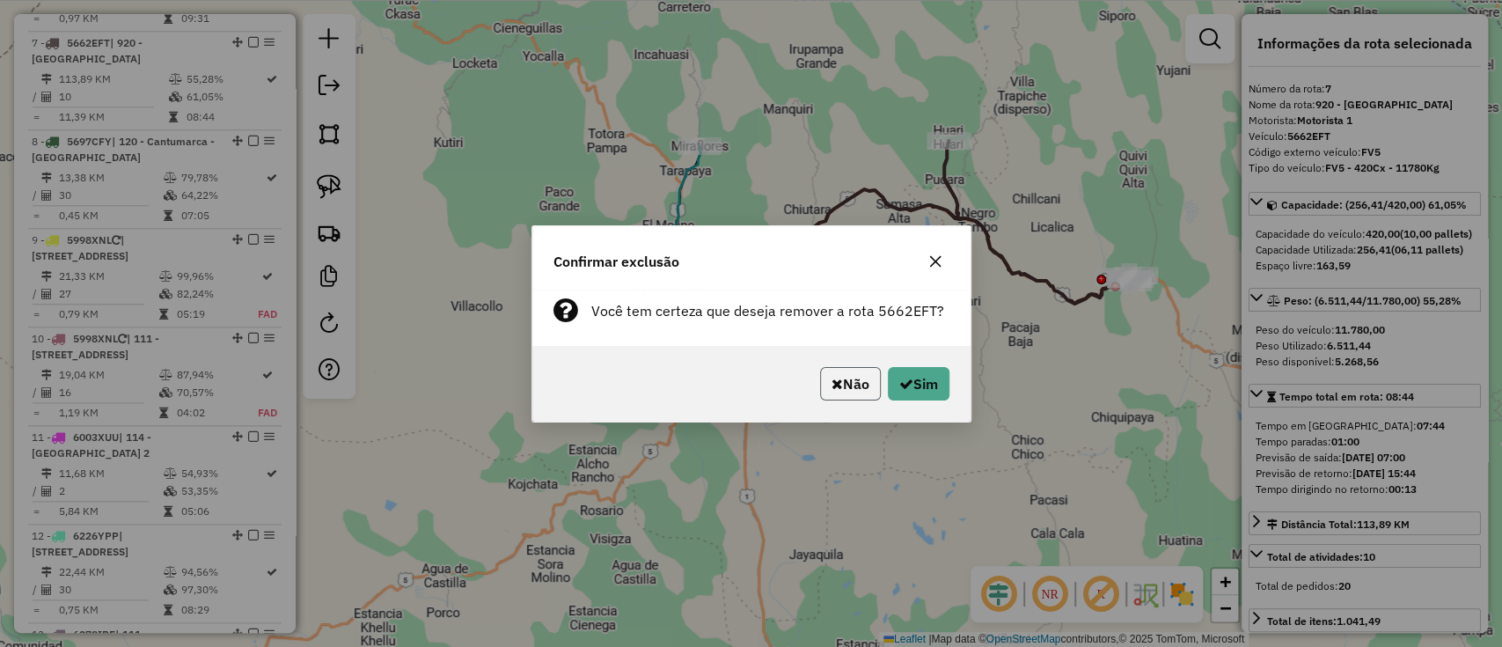
click at [874, 370] on button "Não" at bounding box center [850, 383] width 61 height 33
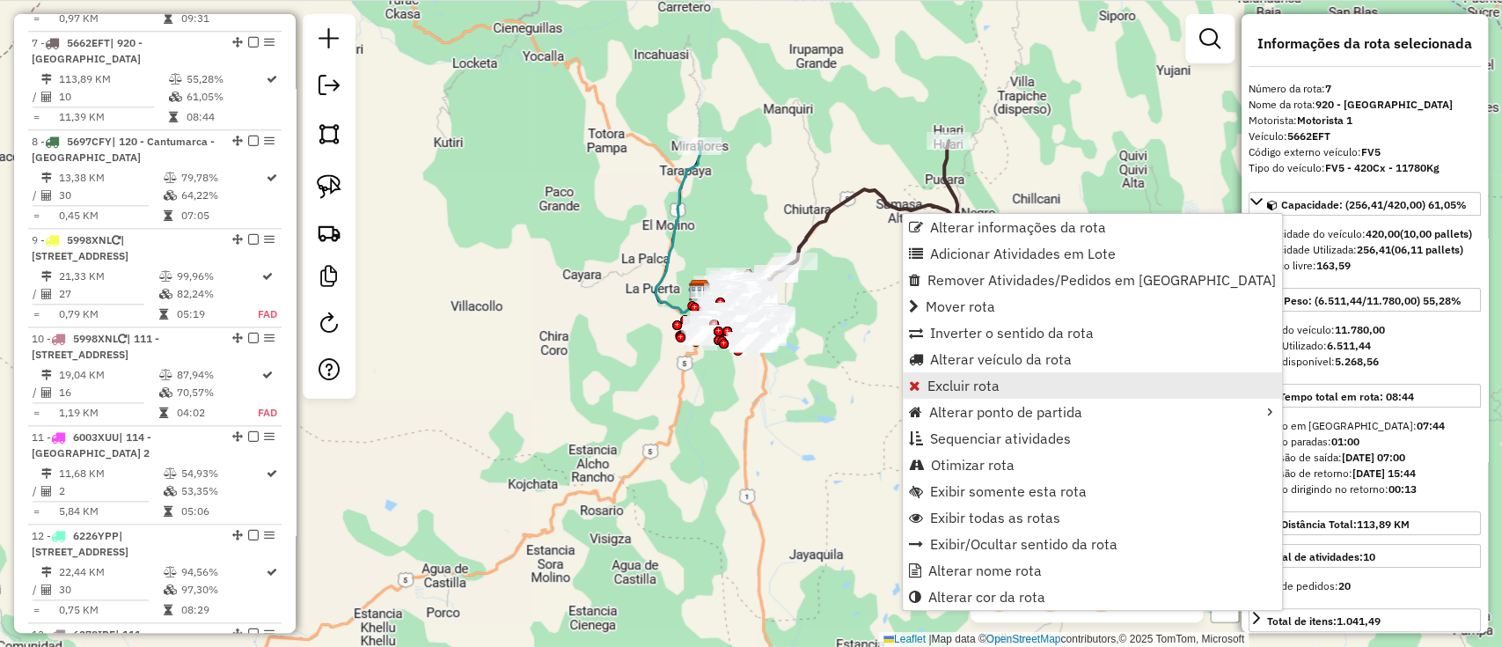
click at [1028, 387] on link "Excluir rota" at bounding box center [1092, 385] width 379 height 26
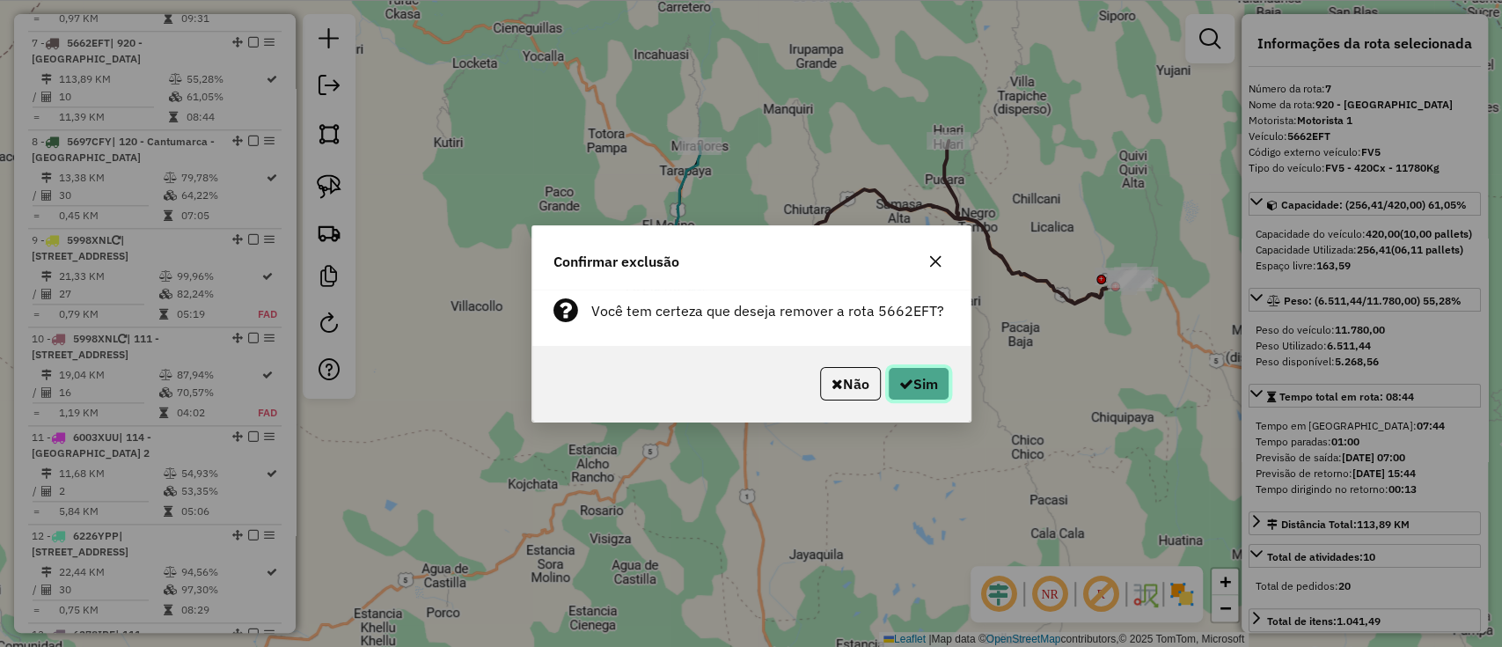
click at [927, 368] on button "Sim" at bounding box center [919, 383] width 62 height 33
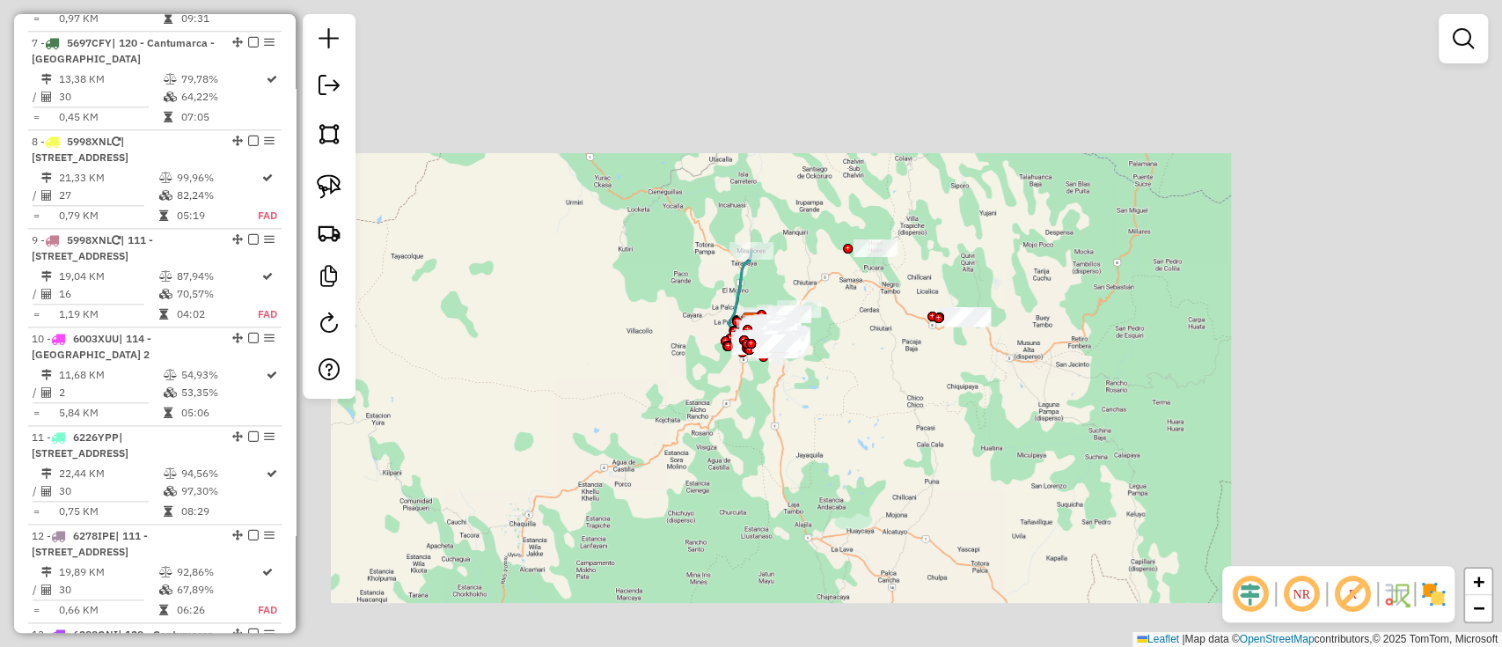
scroll to position [1185, 0]
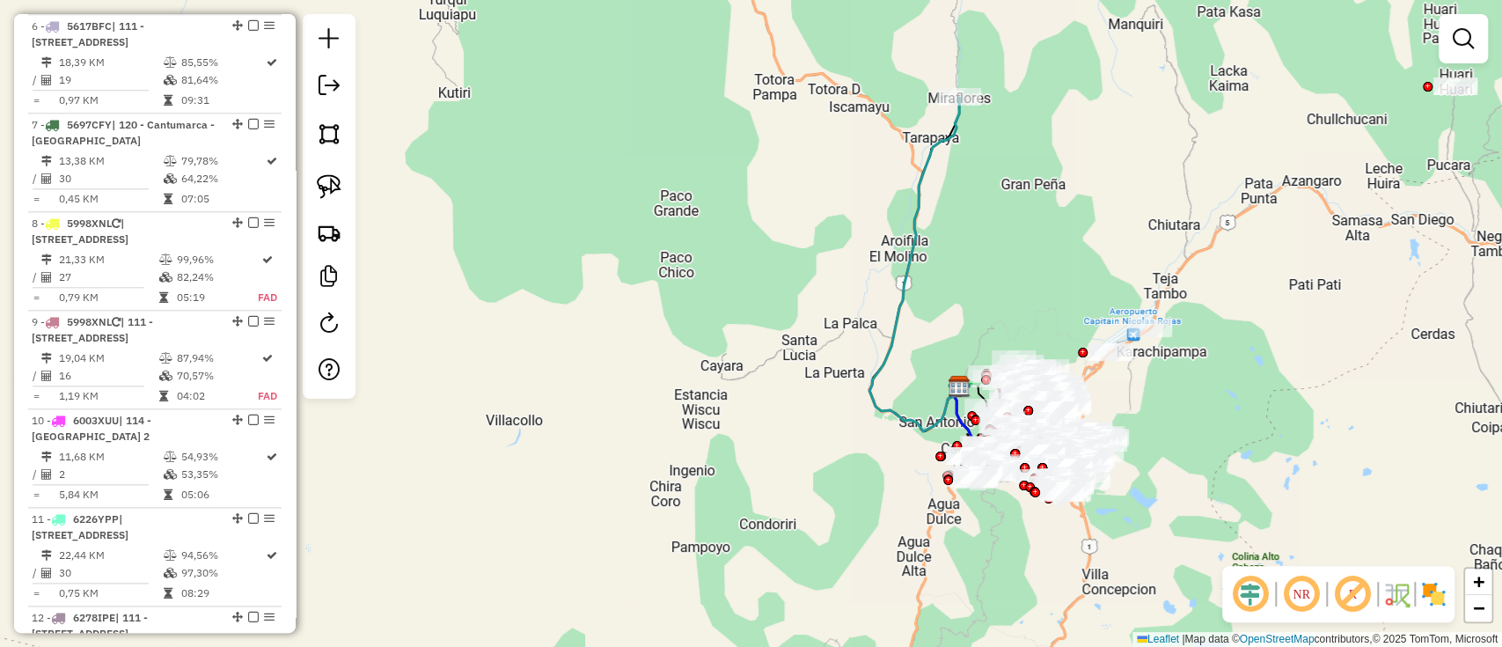
drag, startPoint x: 1080, startPoint y: 539, endPoint x: 1179, endPoint y: 545, distance: 99.6
click at [981, 492] on div "Rota 6 - Placa 5617BFC 0000916846 - [PERSON_NAME] de atendimento Grade de atend…" at bounding box center [751, 323] width 1502 height 647
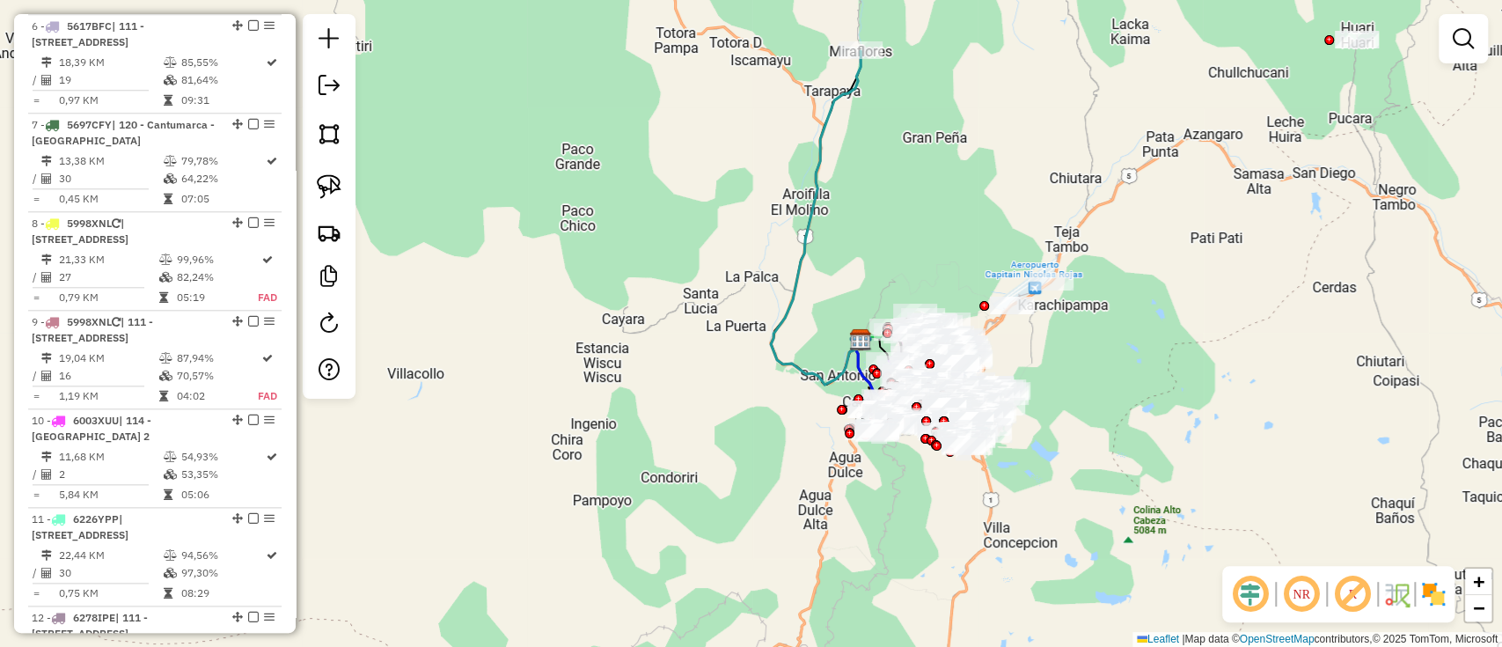
click at [1427, 586] on img at bounding box center [1433, 594] width 28 height 28
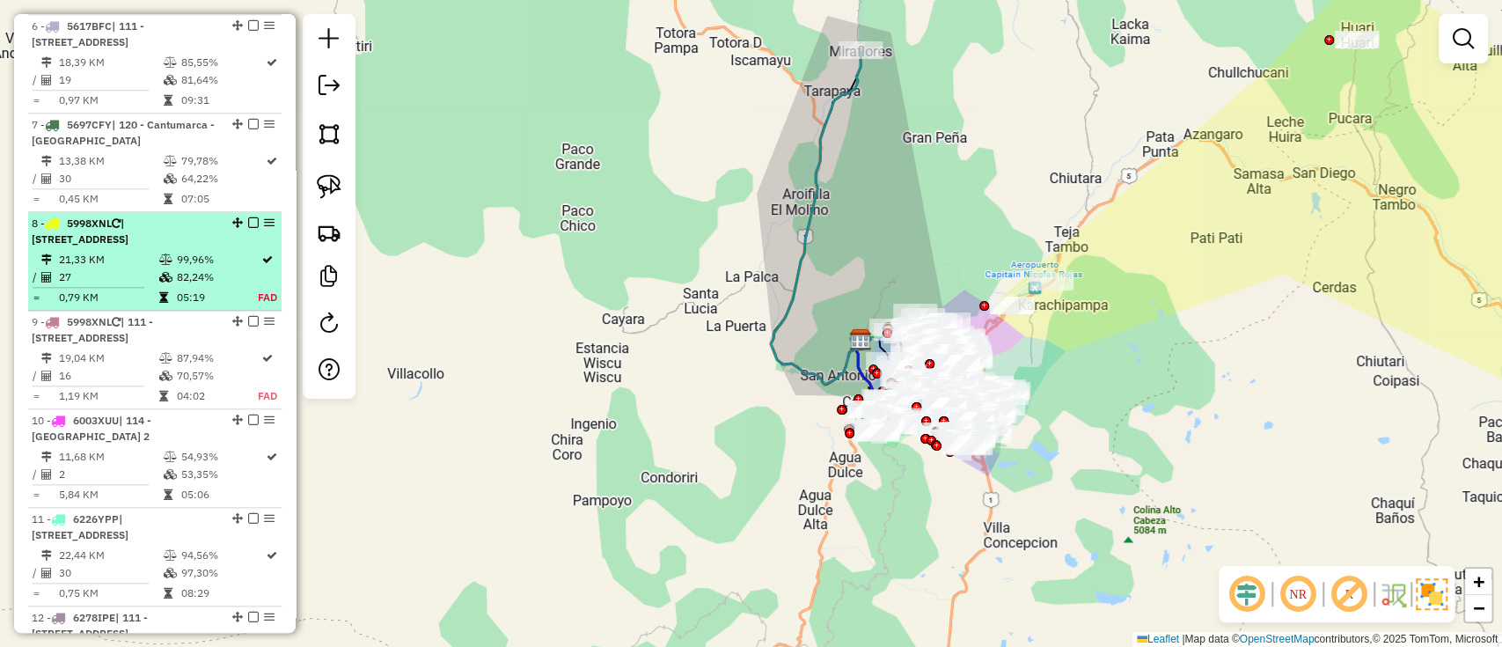
click at [248, 217] on em at bounding box center [253, 222] width 11 height 11
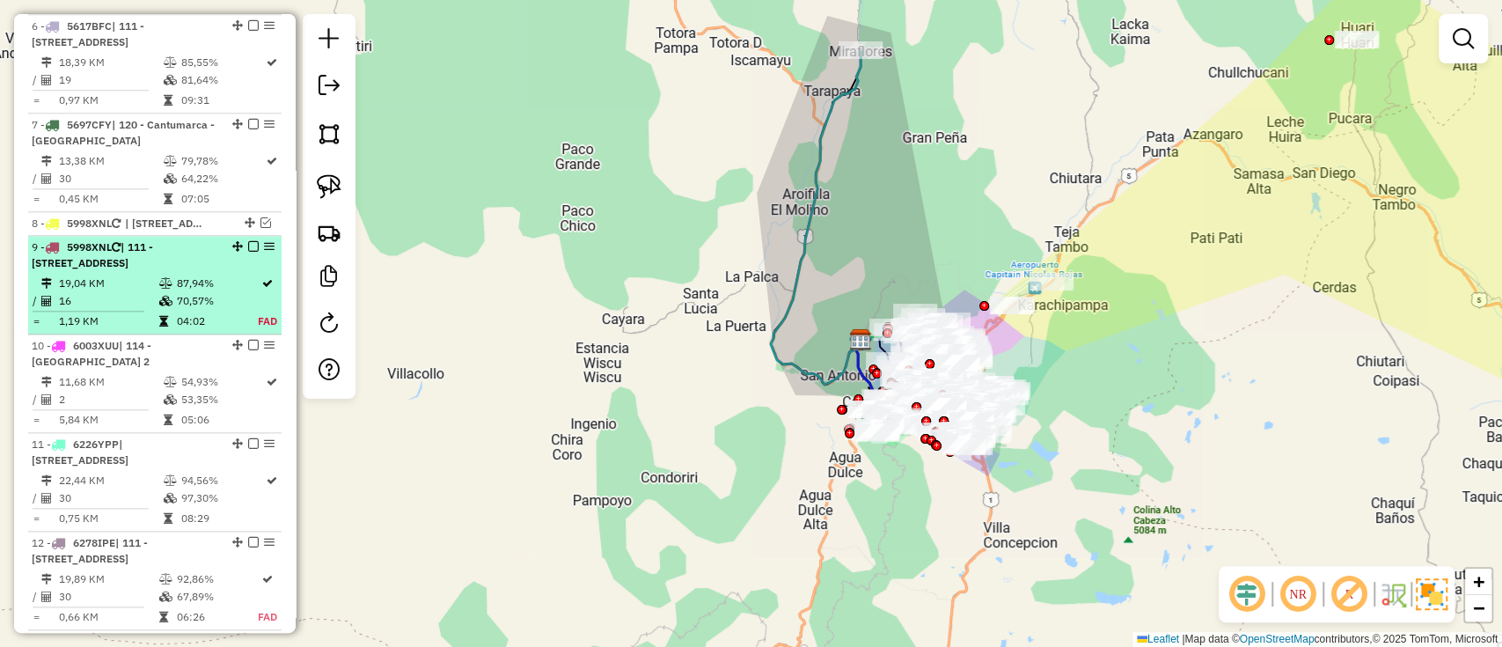
click at [229, 275] on td "87,94%" at bounding box center [217, 284] width 82 height 18
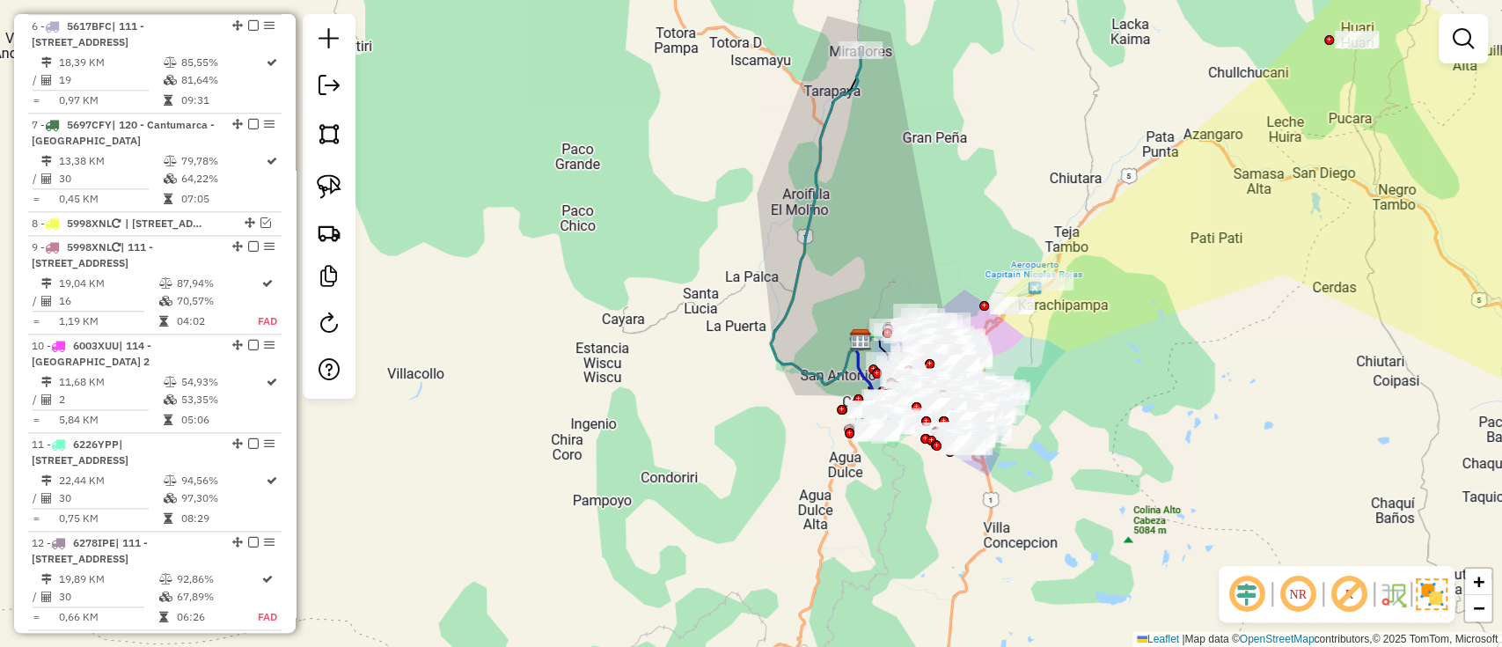
select select "**********"
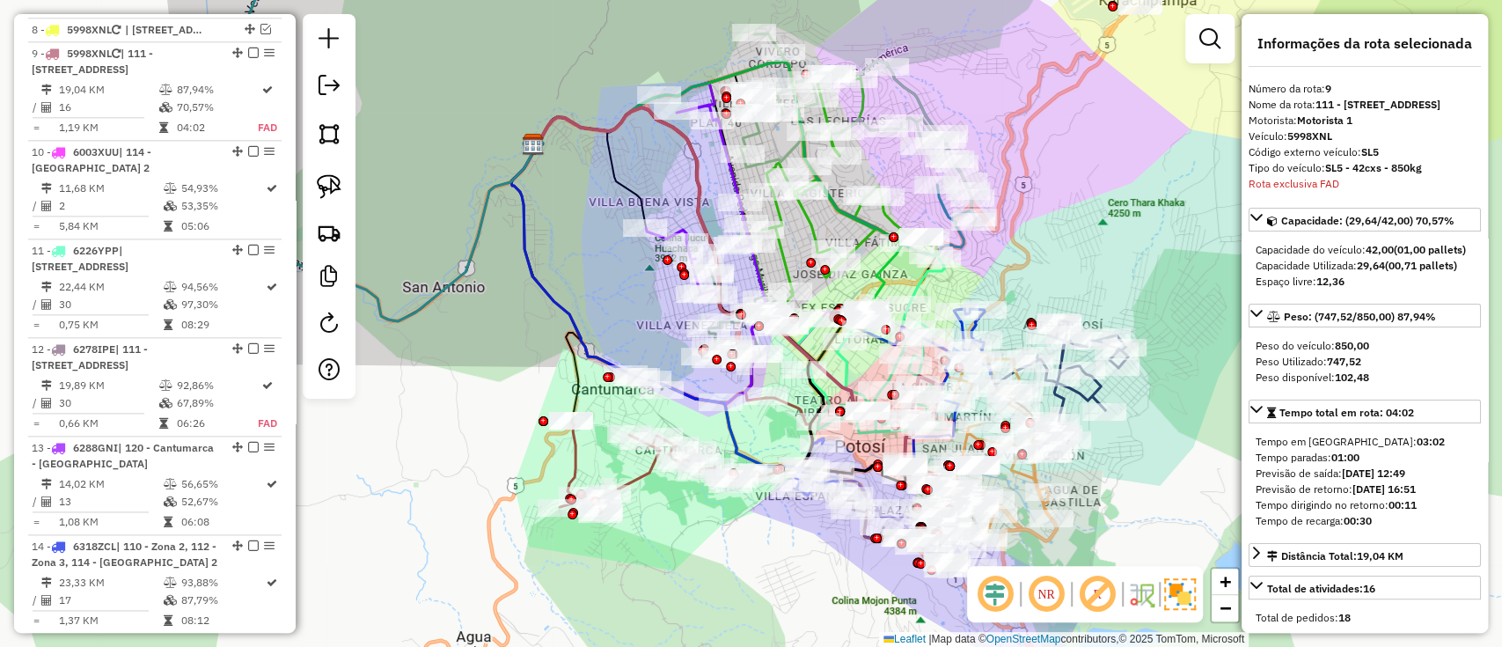
scroll to position [1389, 0]
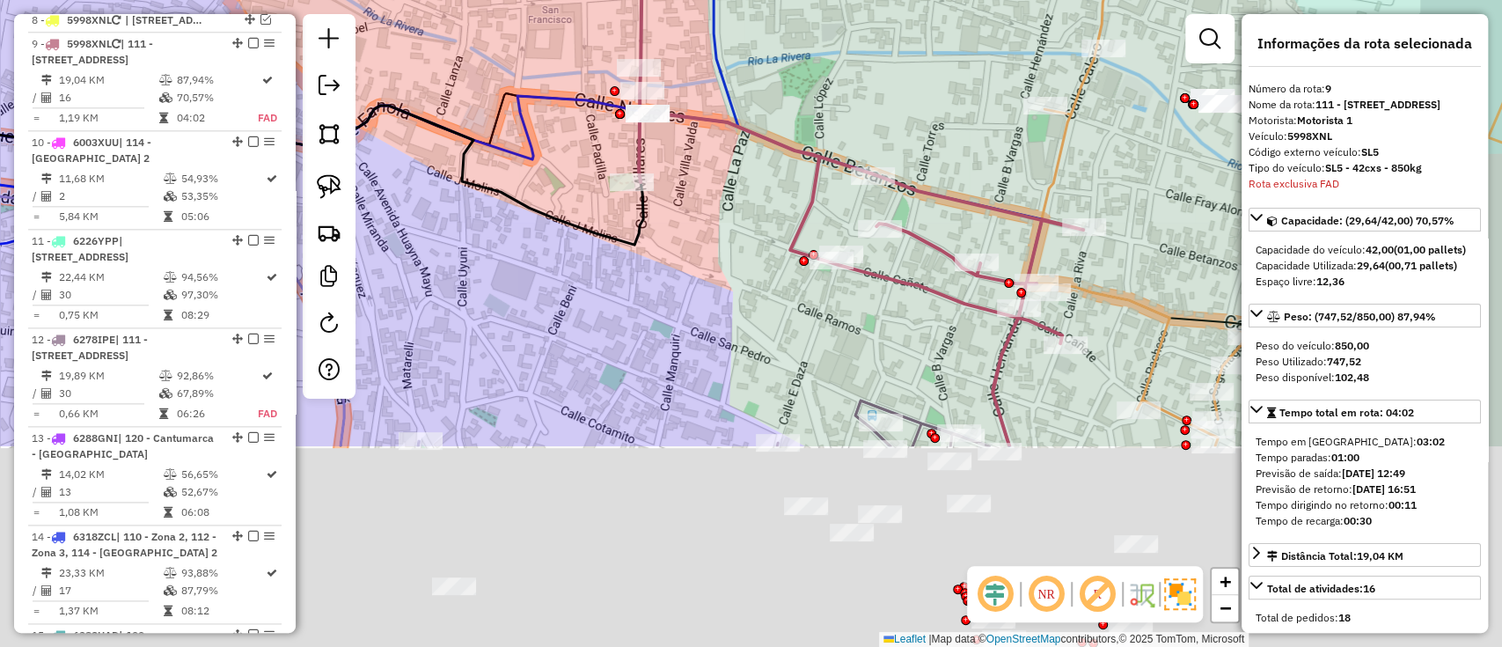
drag, startPoint x: 728, startPoint y: 196, endPoint x: 711, endPoint y: 94, distance: 103.4
click at [711, 97] on div "Janela de atendimento Grade de atendimento Capacidade Transportadoras Veículos …" at bounding box center [751, 323] width 1502 height 647
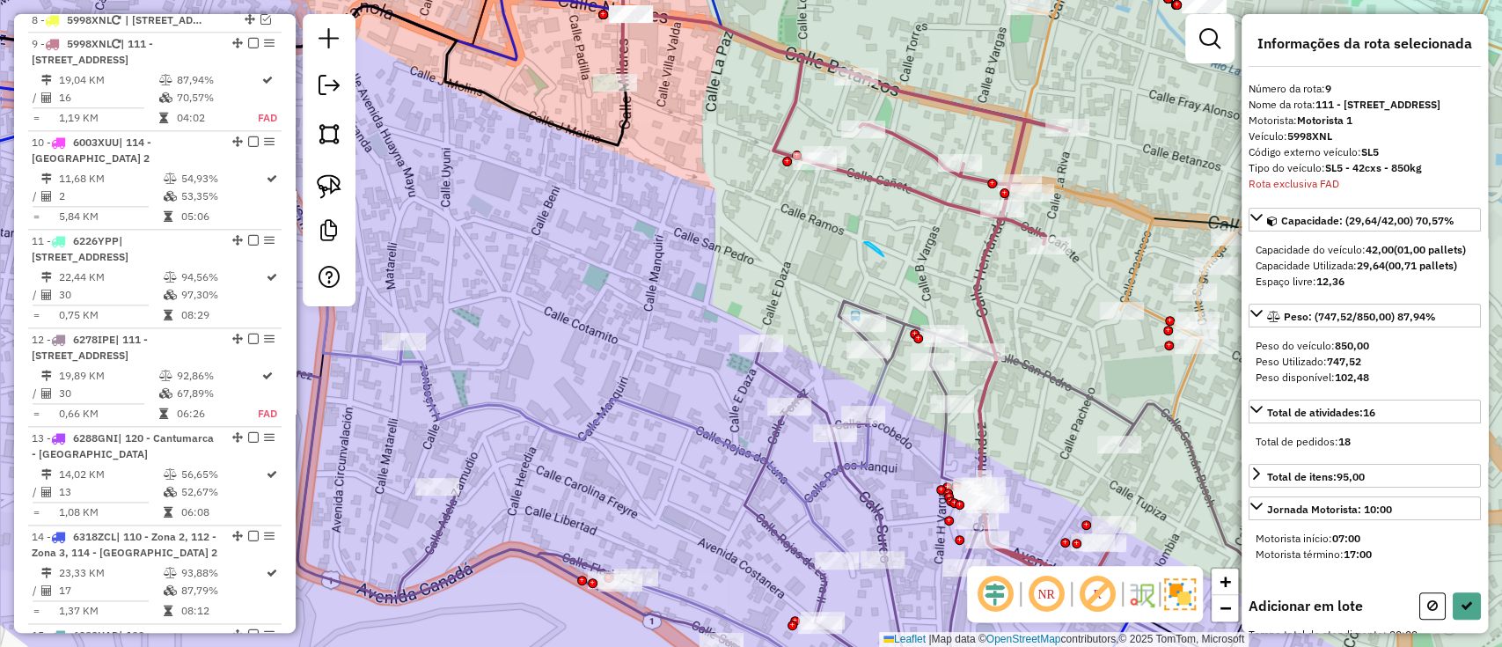
drag, startPoint x: 864, startPoint y: 242, endPoint x: 975, endPoint y: 271, distance: 114.6
drag, startPoint x: 956, startPoint y: 370, endPoint x: 996, endPoint y: 286, distance: 93.7
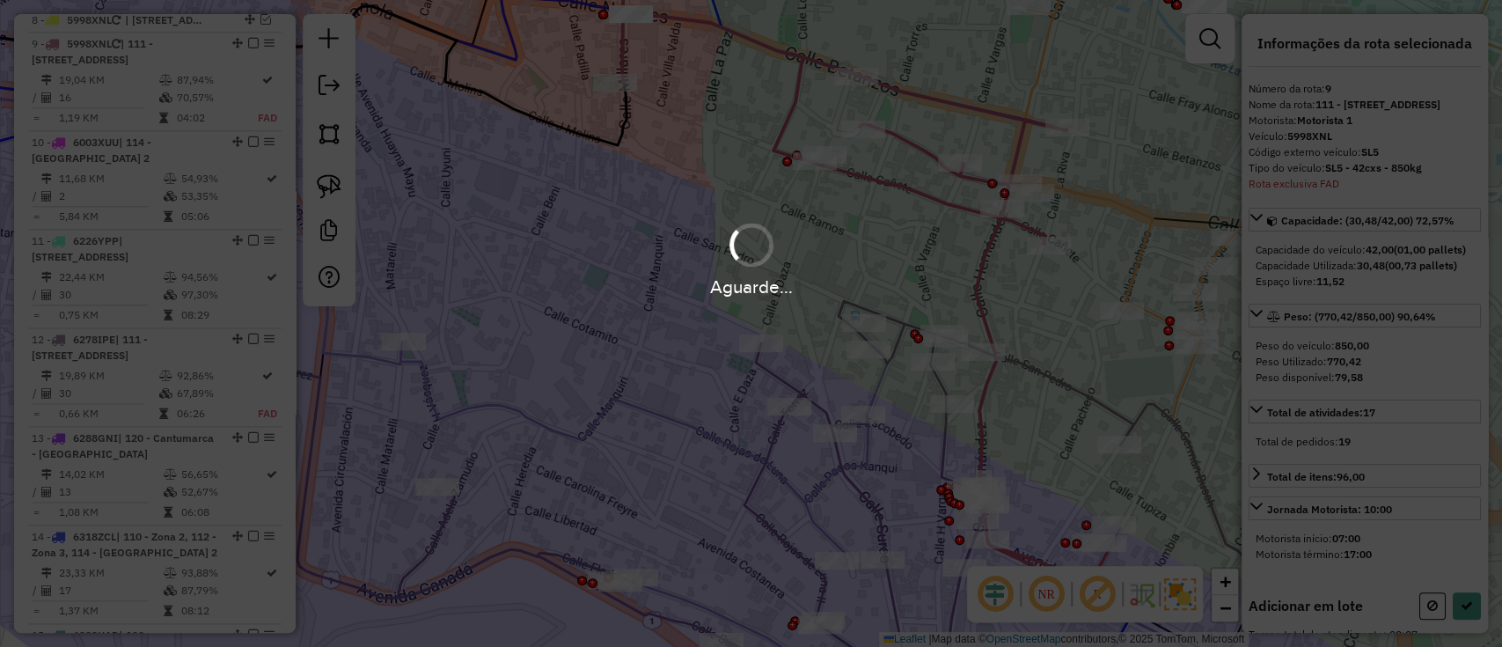
select select "**********"
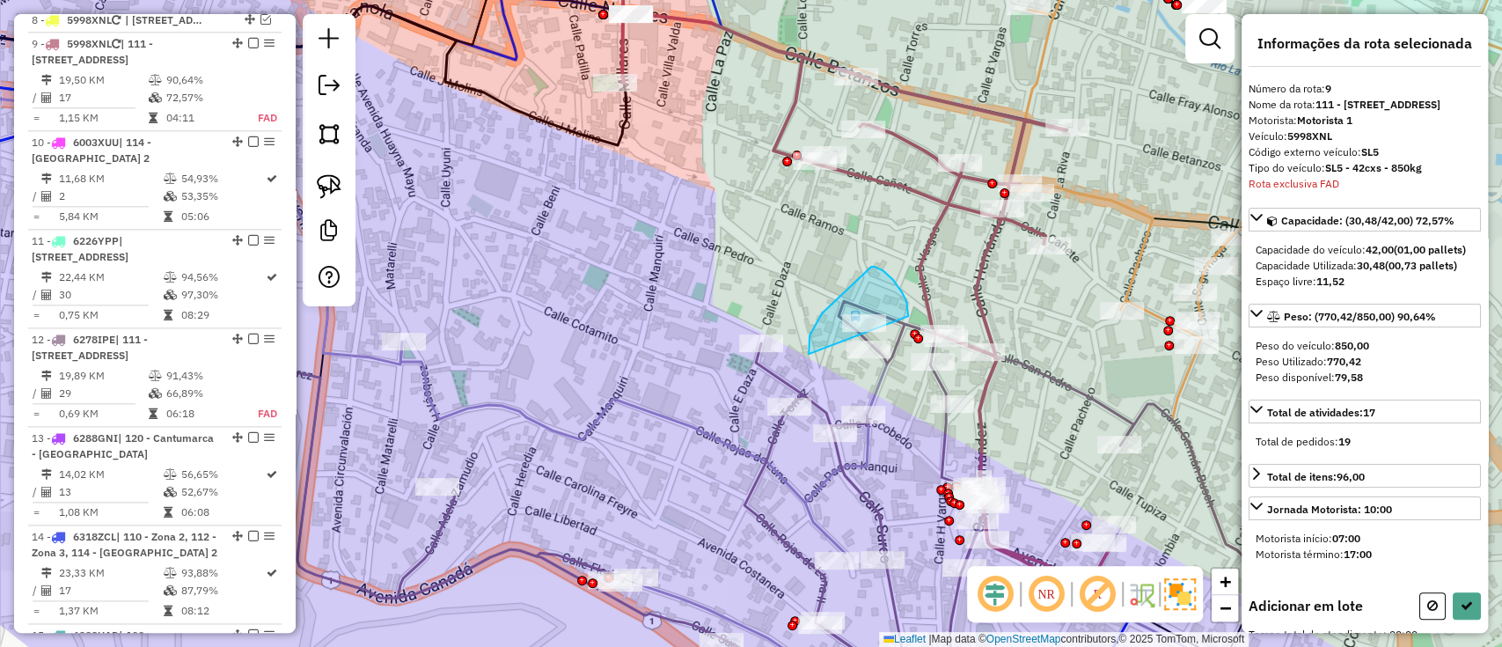
drag, startPoint x: 809, startPoint y: 354, endPoint x: 910, endPoint y: 319, distance: 106.9
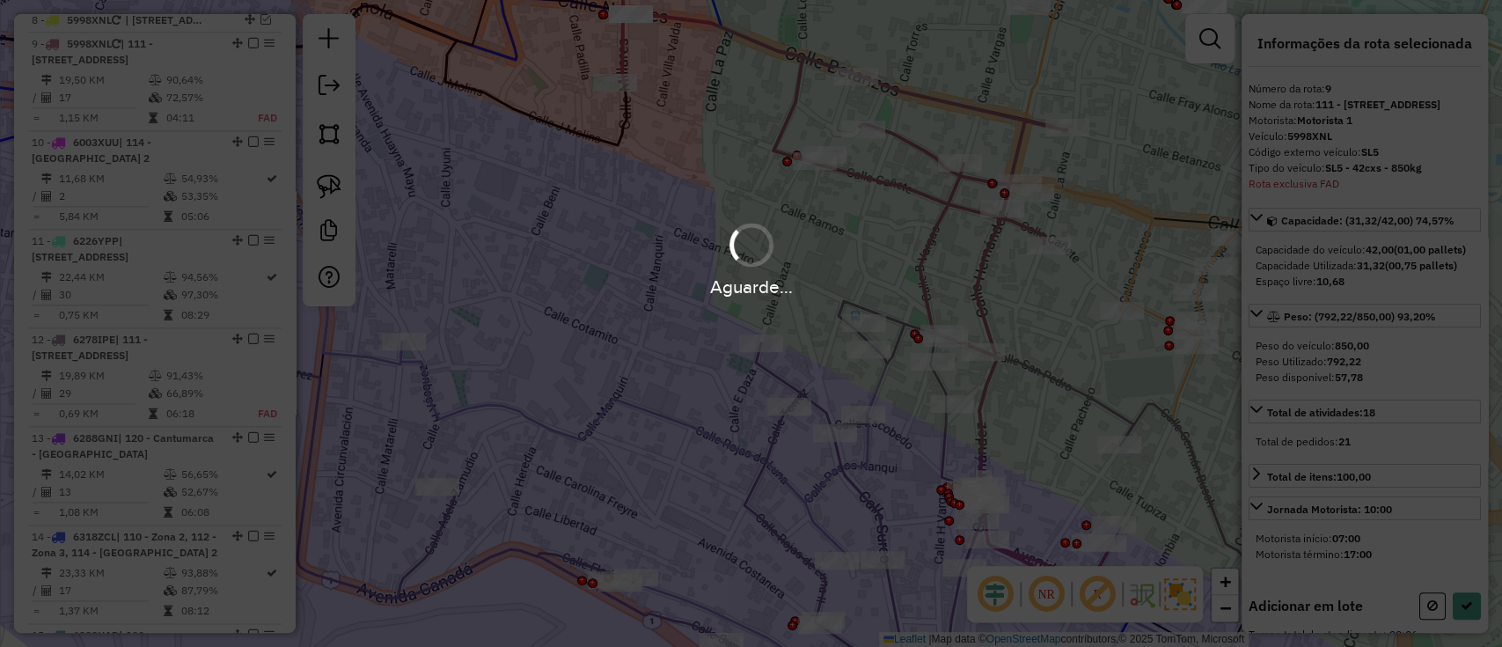
select select "**********"
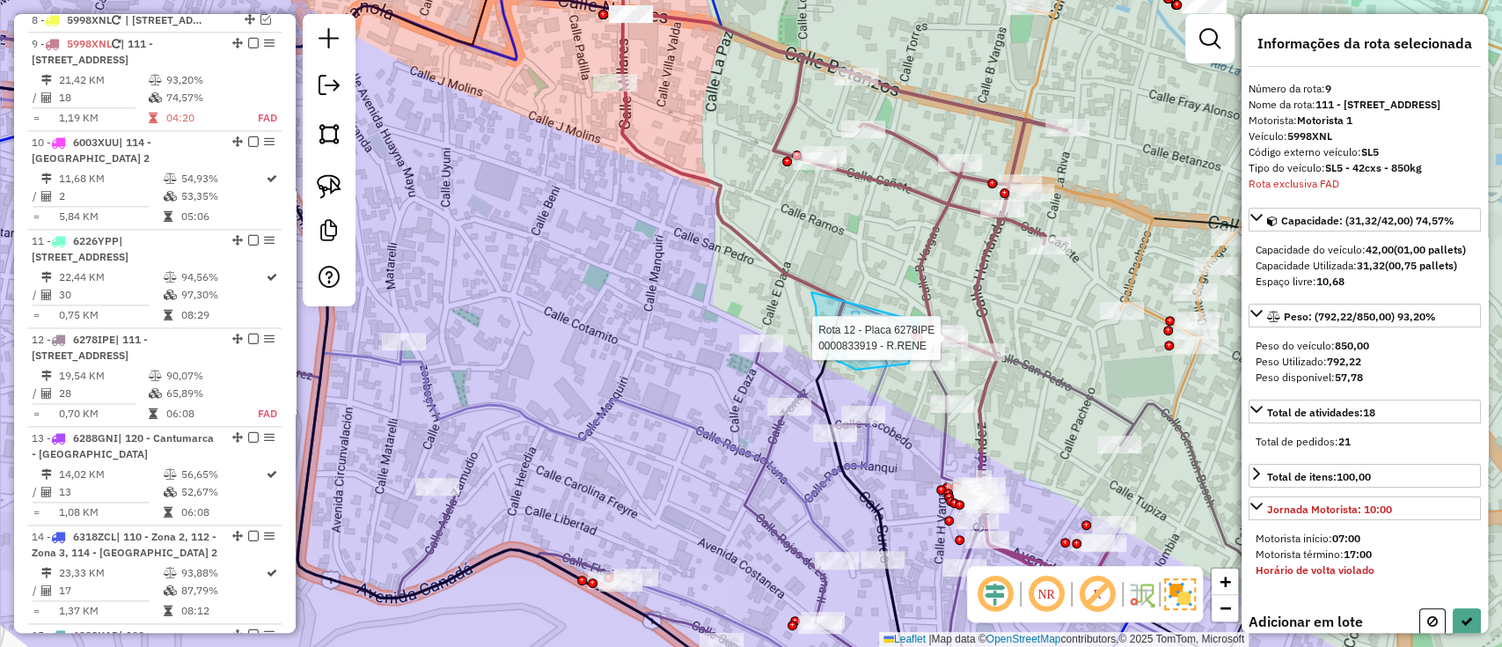
drag, startPoint x: 811, startPoint y: 292, endPoint x: 919, endPoint y: 292, distance: 107.4
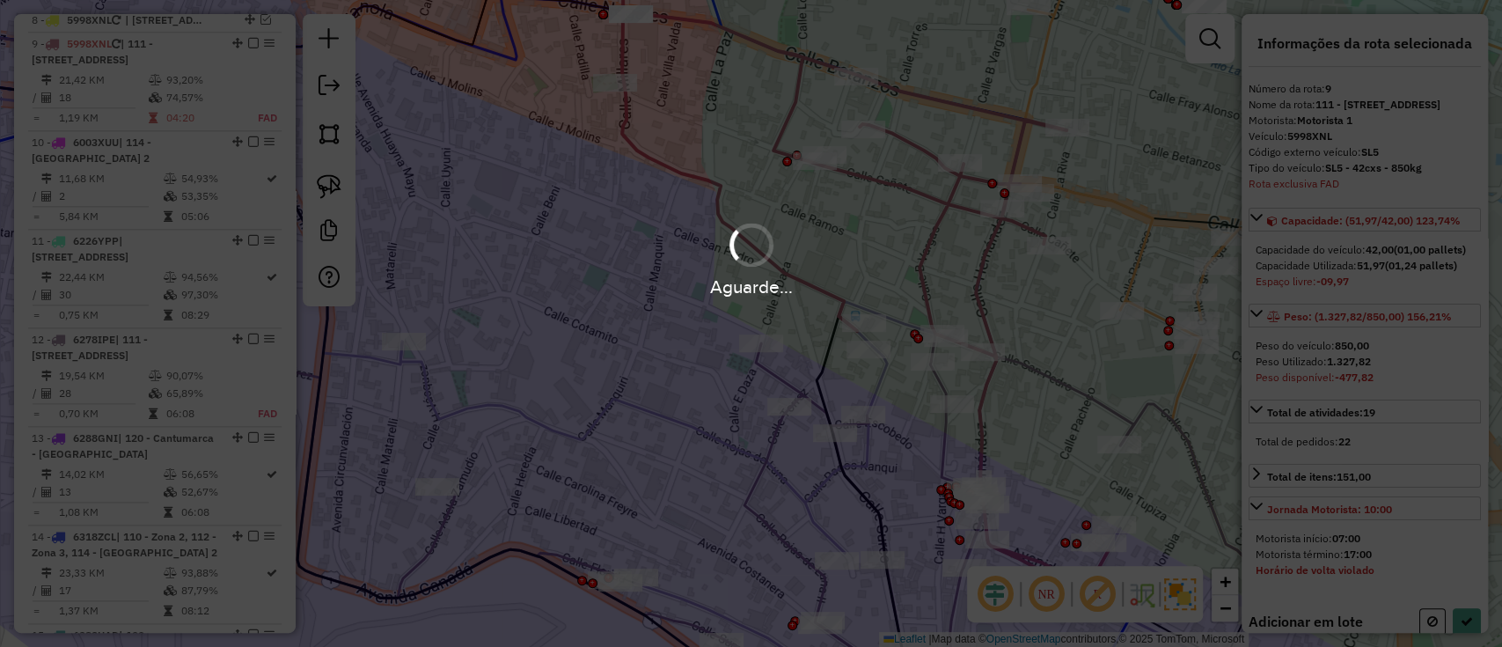
select select "**********"
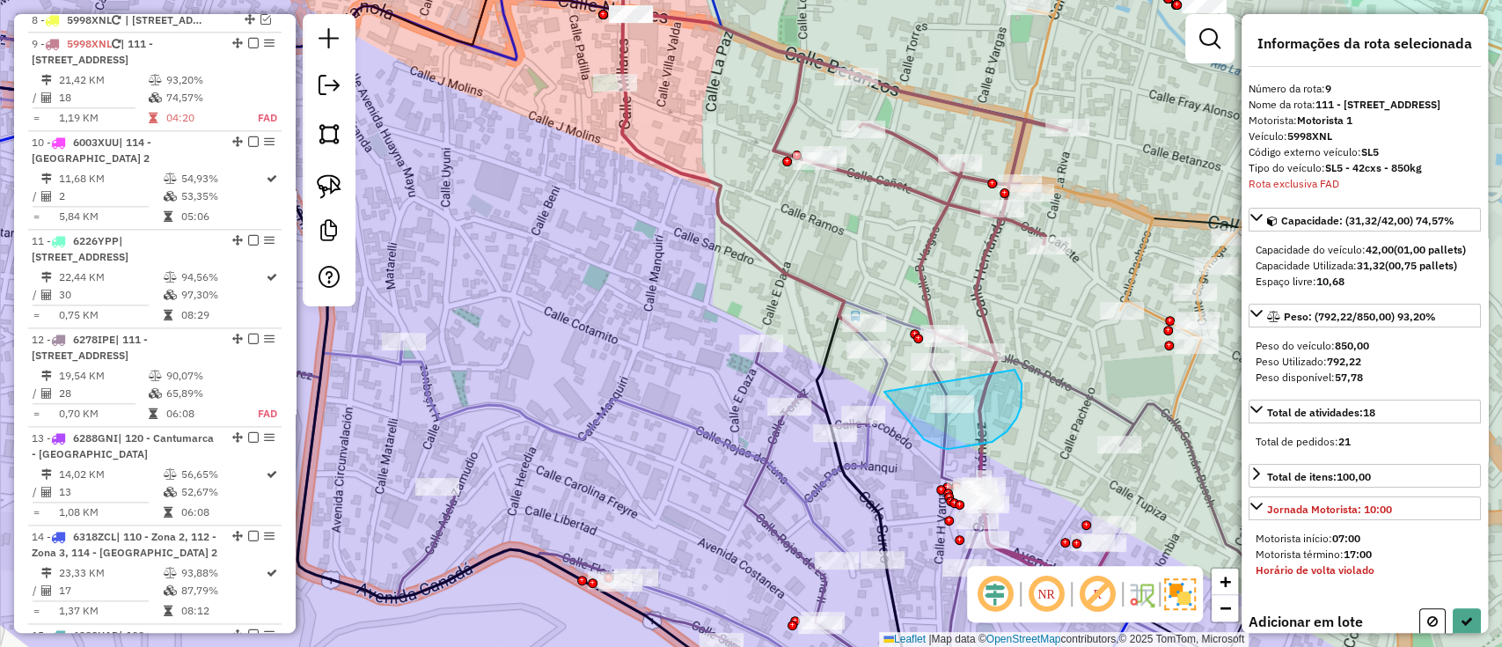
drag, startPoint x: 884, startPoint y: 392, endPoint x: 1015, endPoint y: 370, distance: 132.1
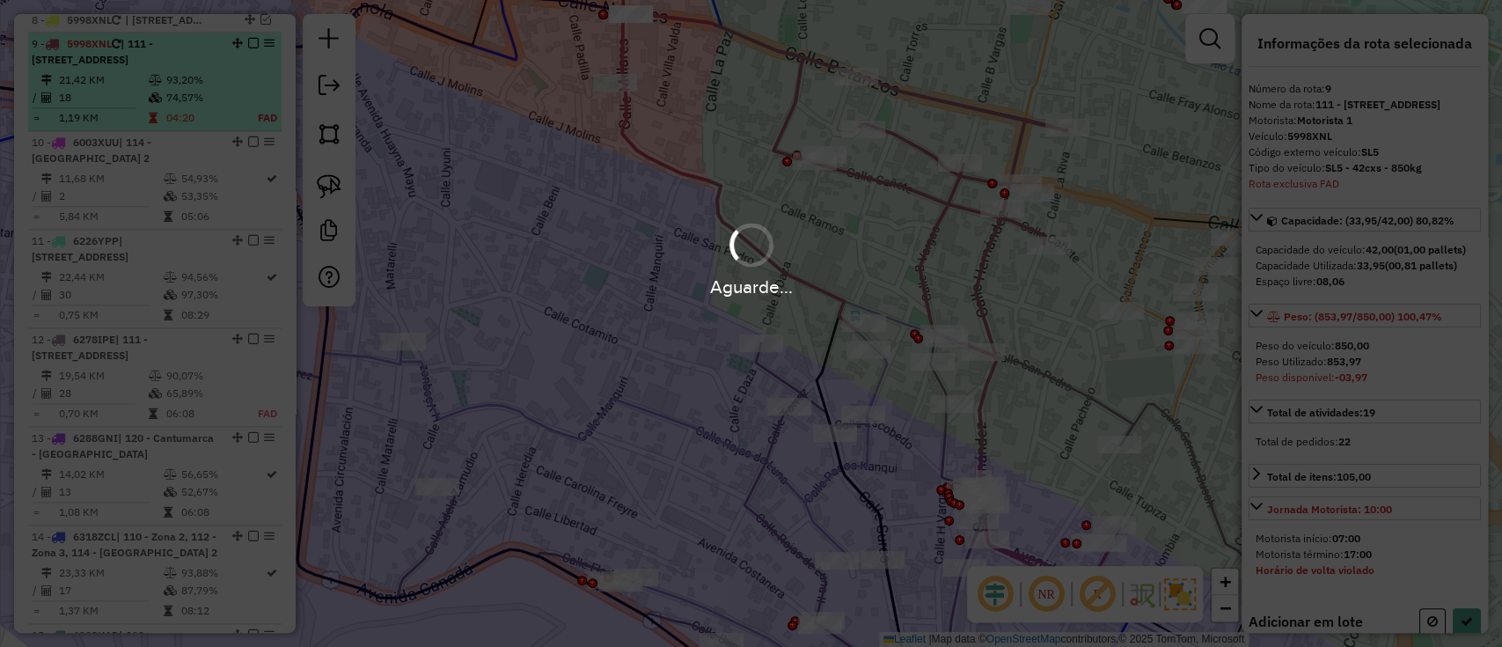
select select "**********"
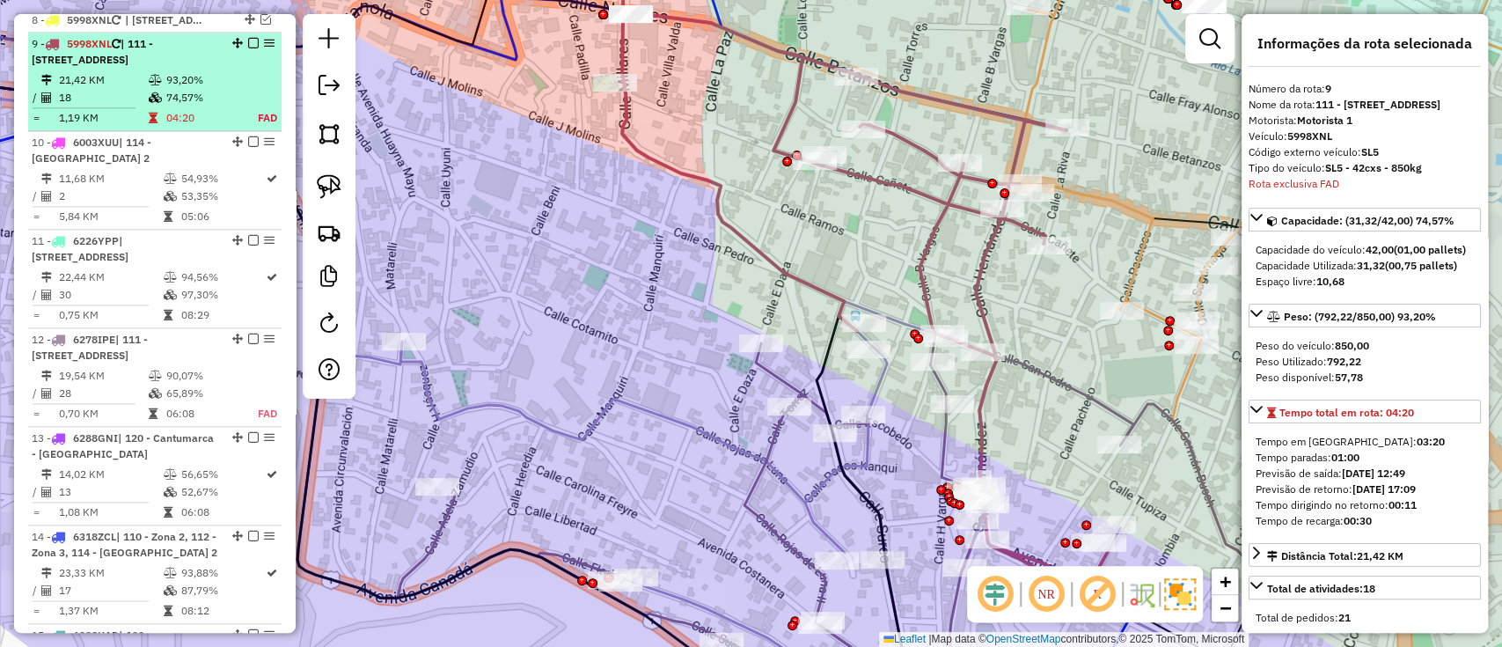
click at [250, 38] on em at bounding box center [253, 43] width 11 height 11
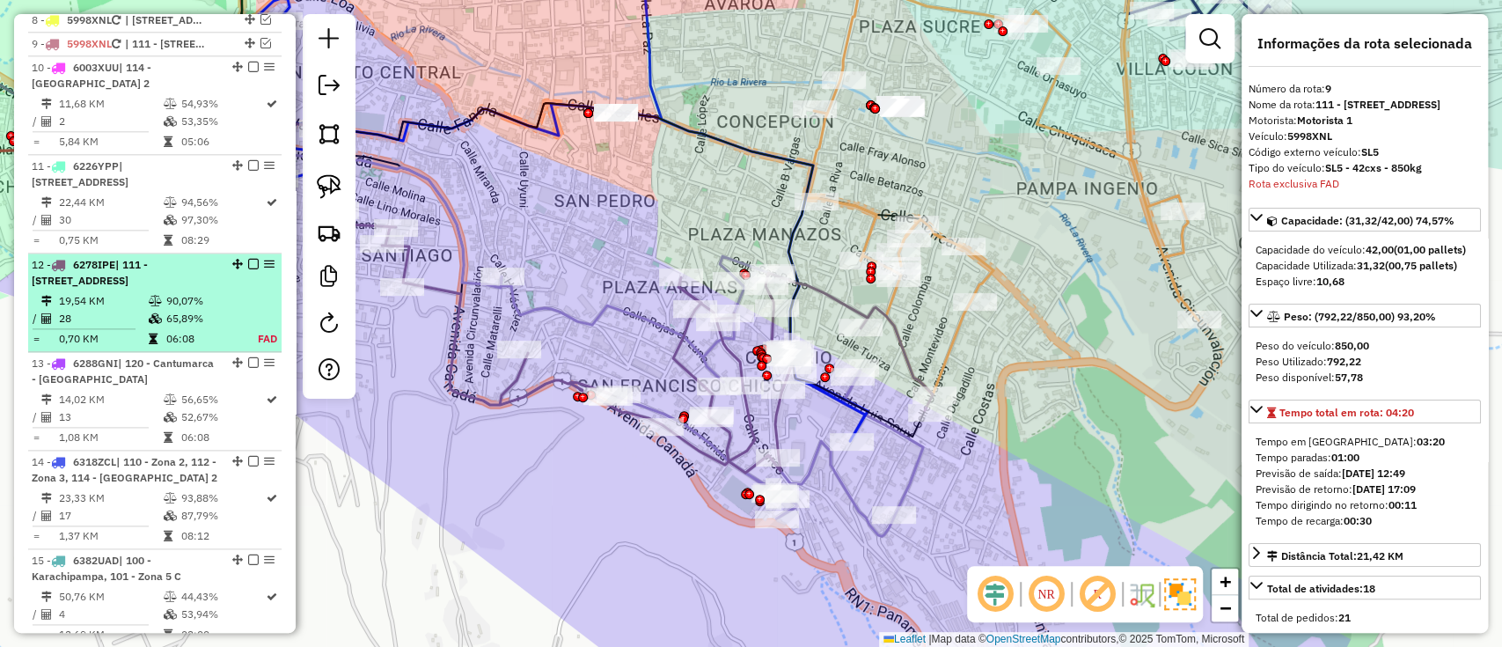
click at [246, 292] on table "19,54 KM 90,07% / 28 65,89% = 0,70 KM 06:08 FAD" at bounding box center [155, 319] width 246 height 55
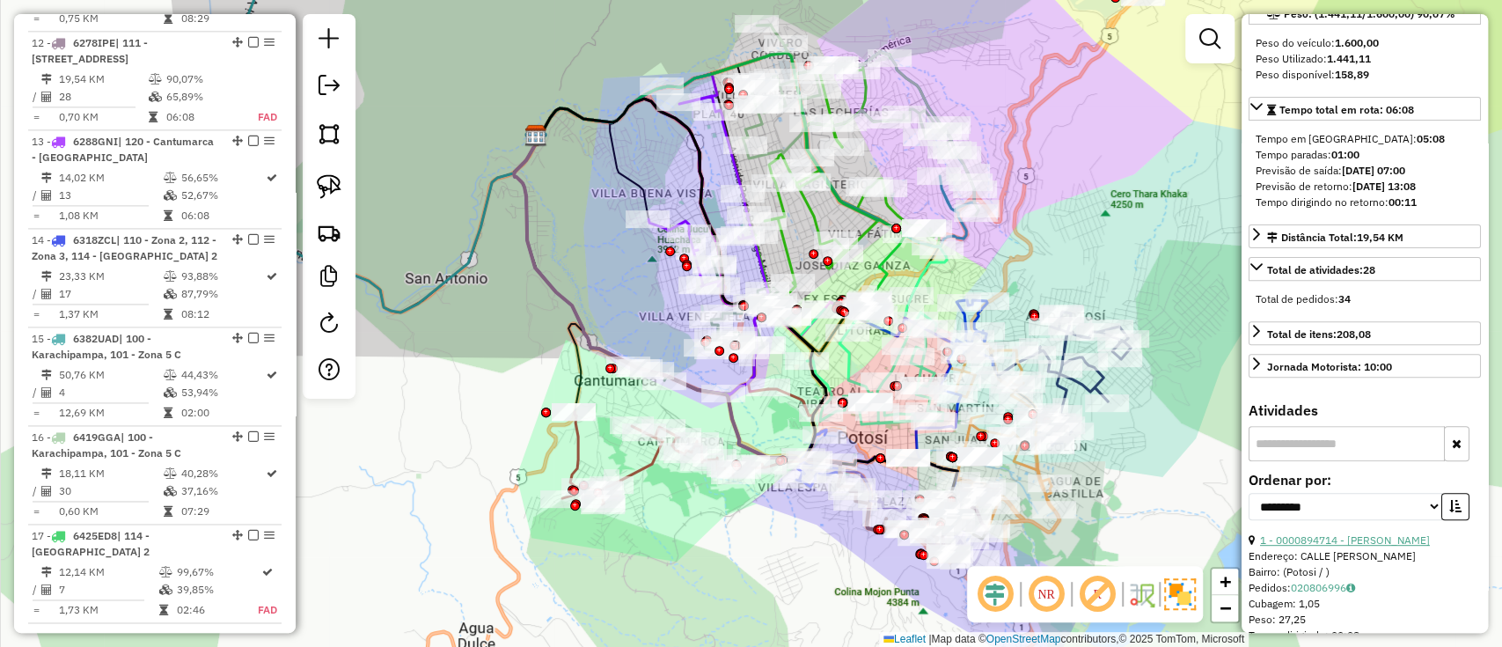
scroll to position [352, 0]
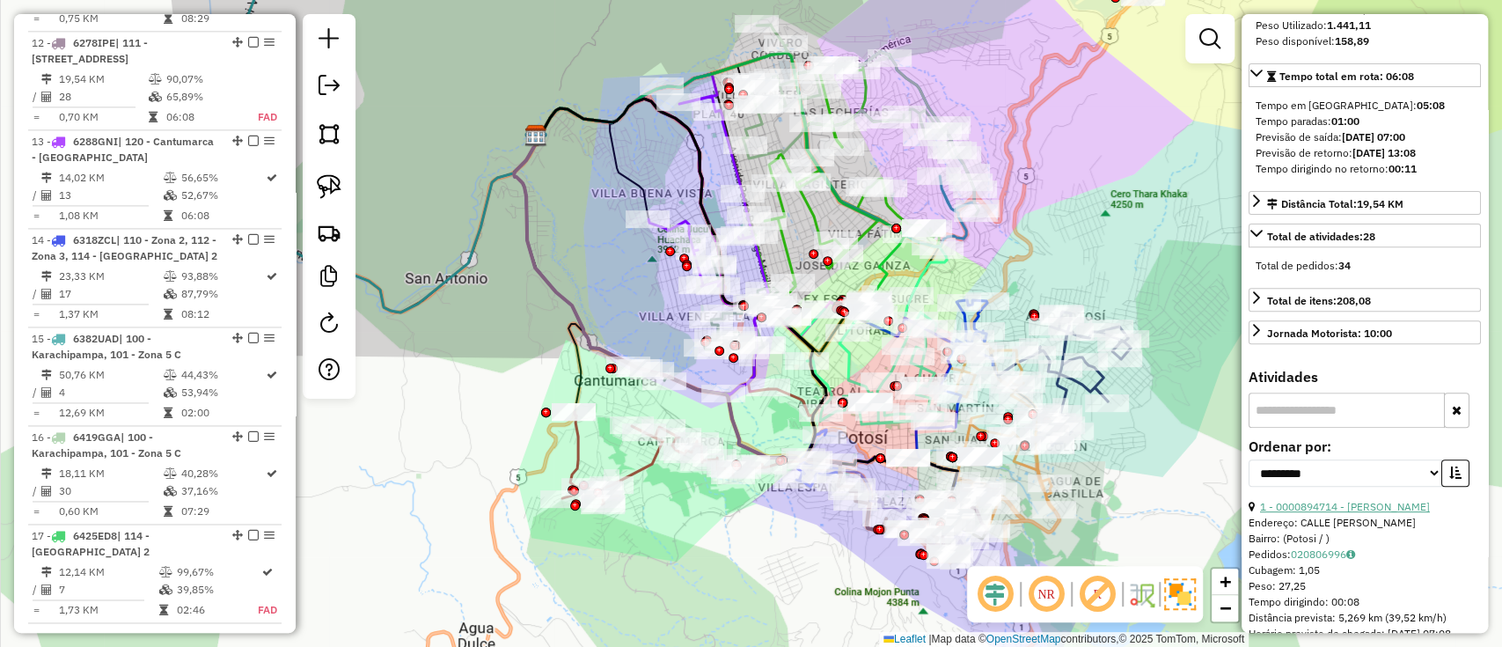
click at [1319, 513] on link "1 - 0000894714 - [PERSON_NAME]" at bounding box center [1345, 506] width 170 height 13
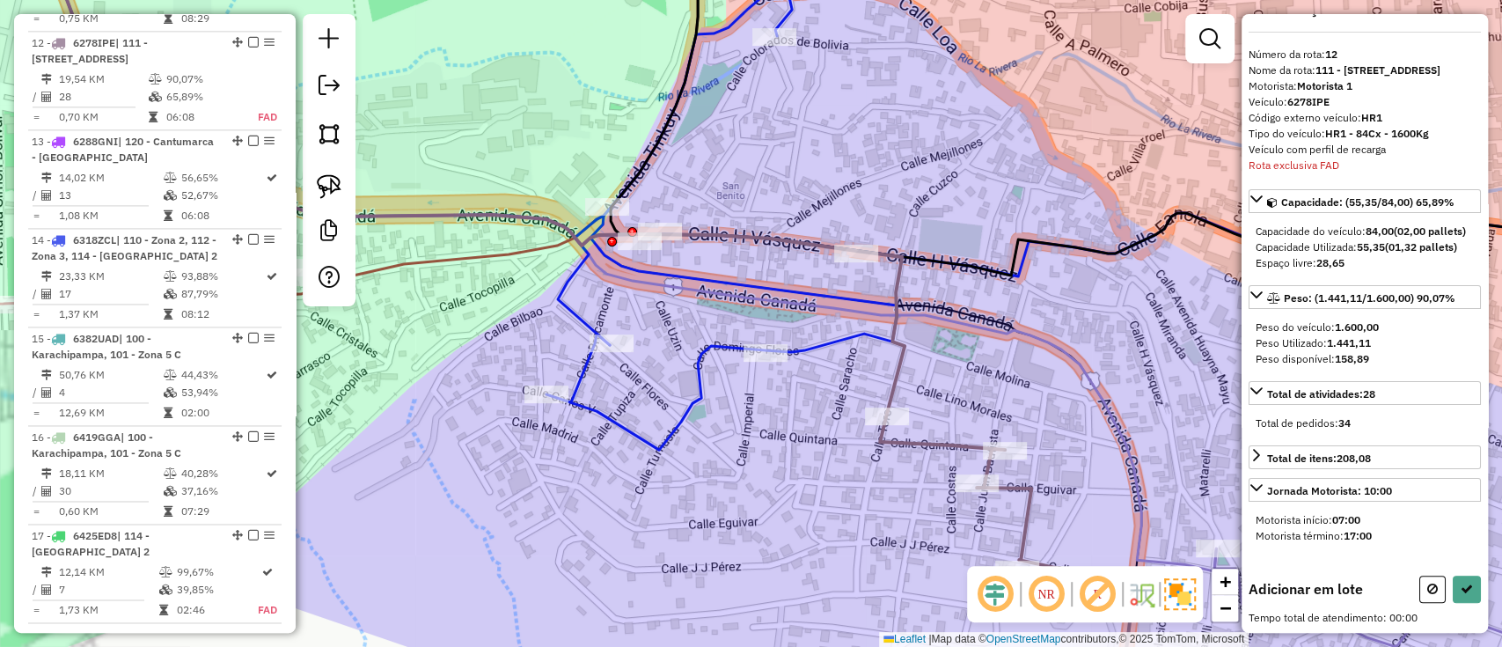
scroll to position [62, 0]
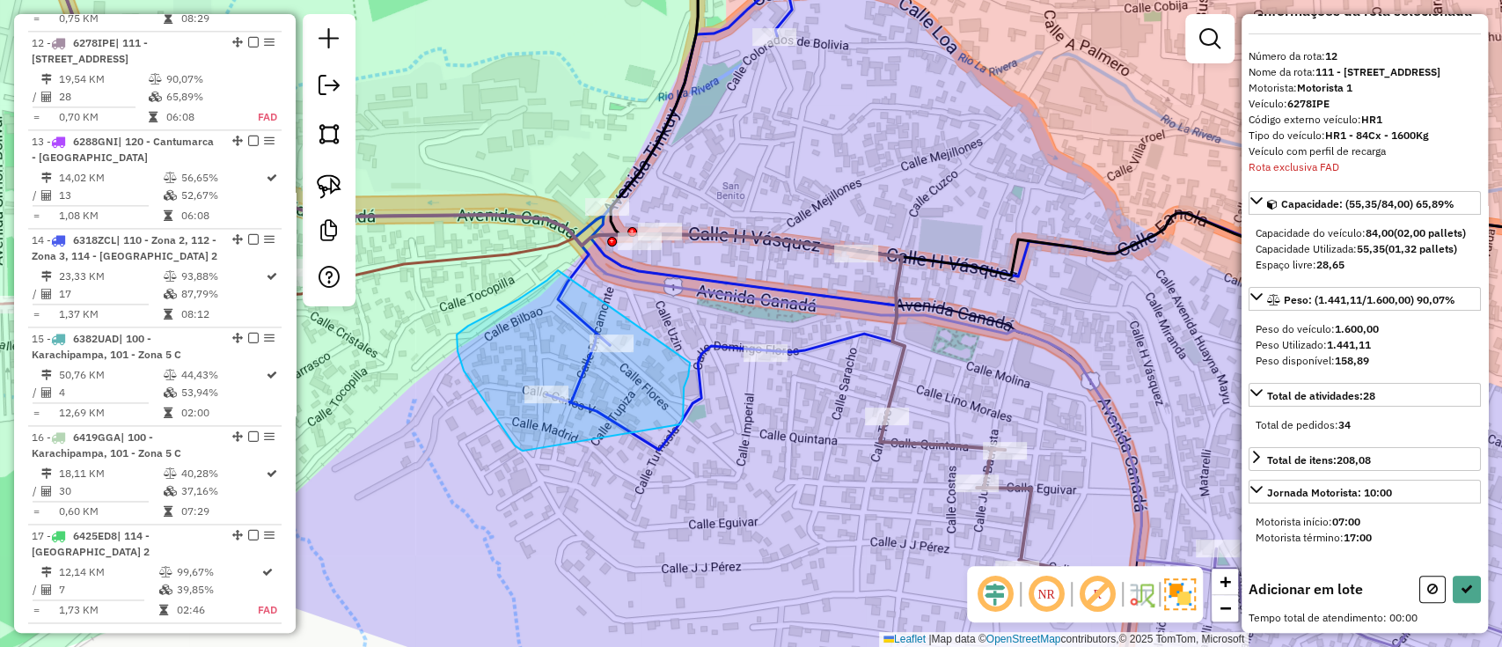
drag, startPoint x: 518, startPoint y: 299, endPoint x: 689, endPoint y: 341, distance: 175.9
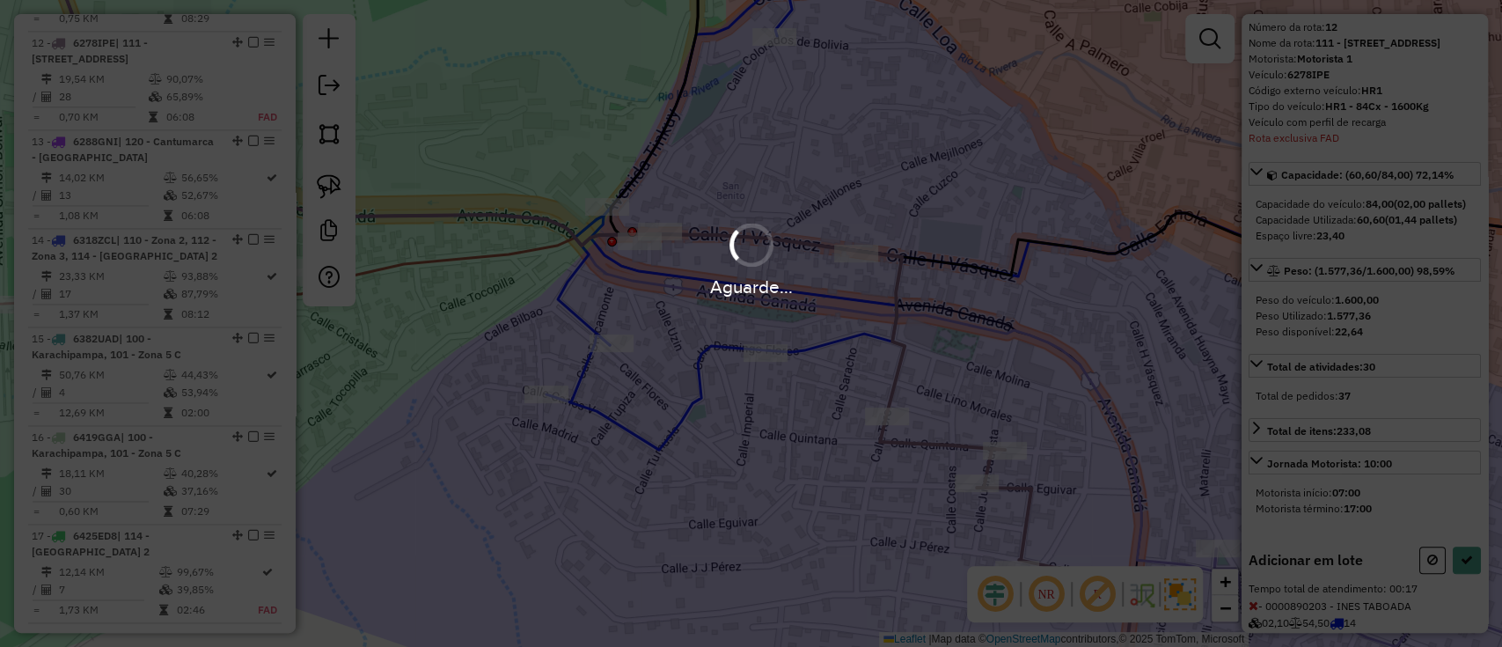
scroll to position [251, 0]
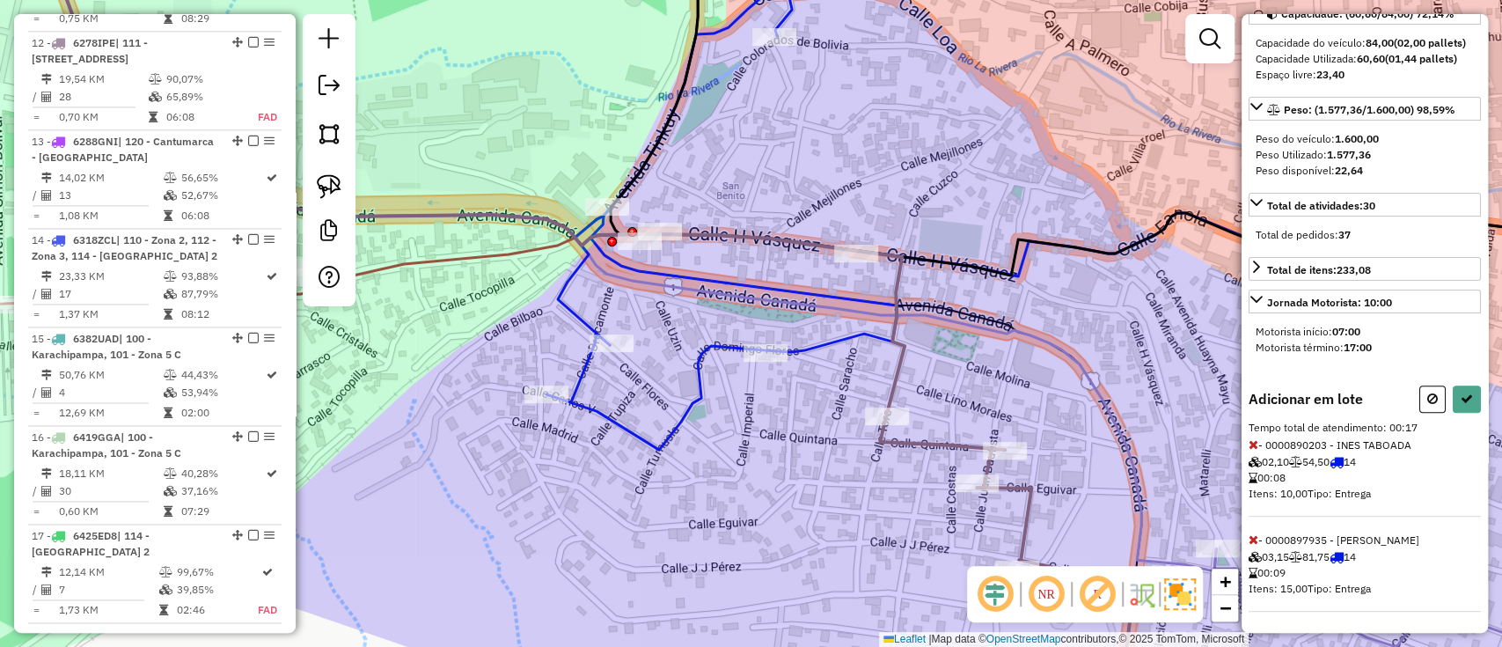
select select "**********"
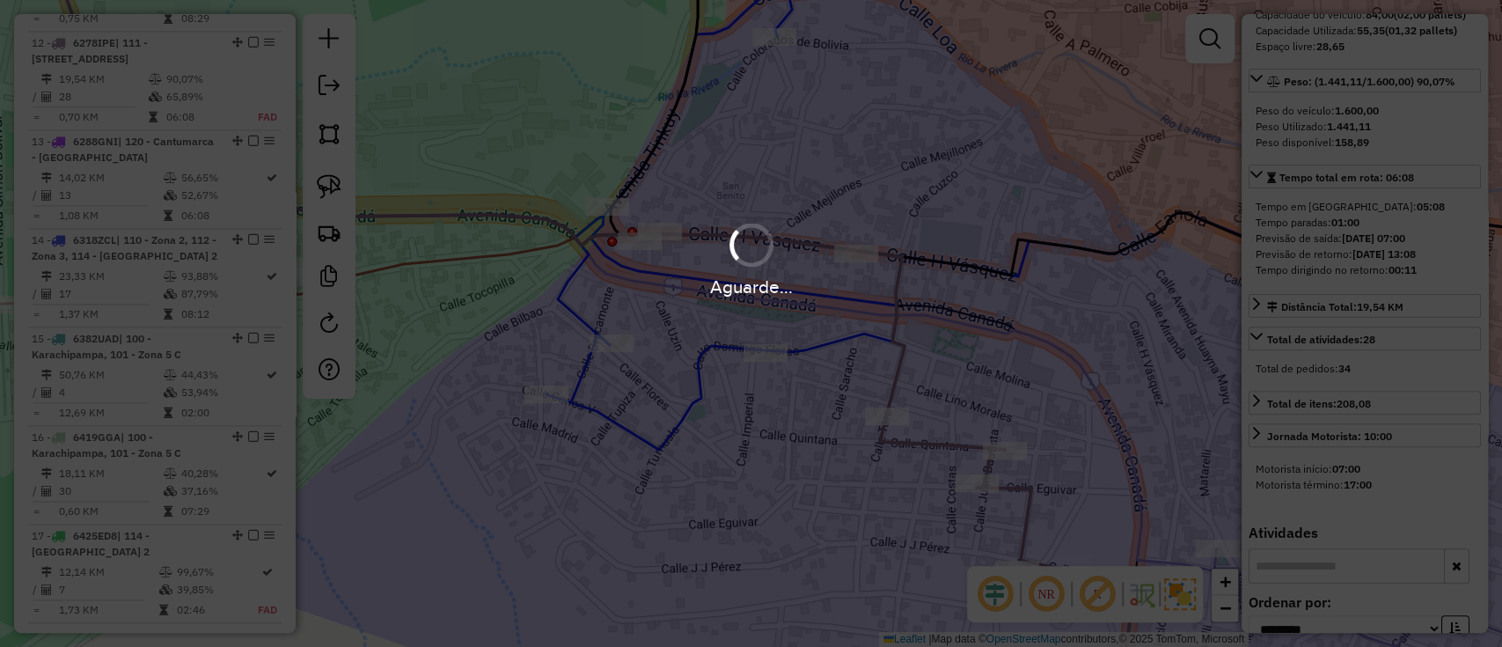
scroll to position [352, 0]
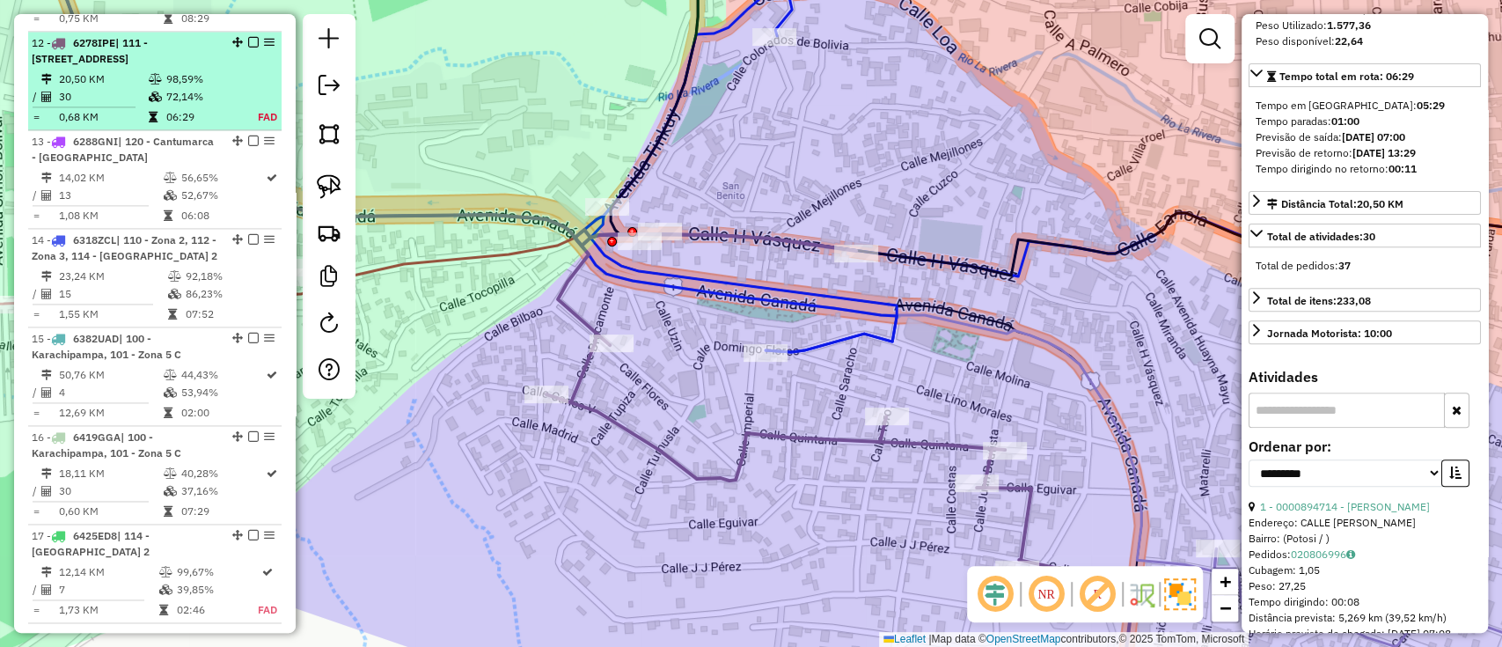
click at [248, 37] on em at bounding box center [253, 42] width 11 height 11
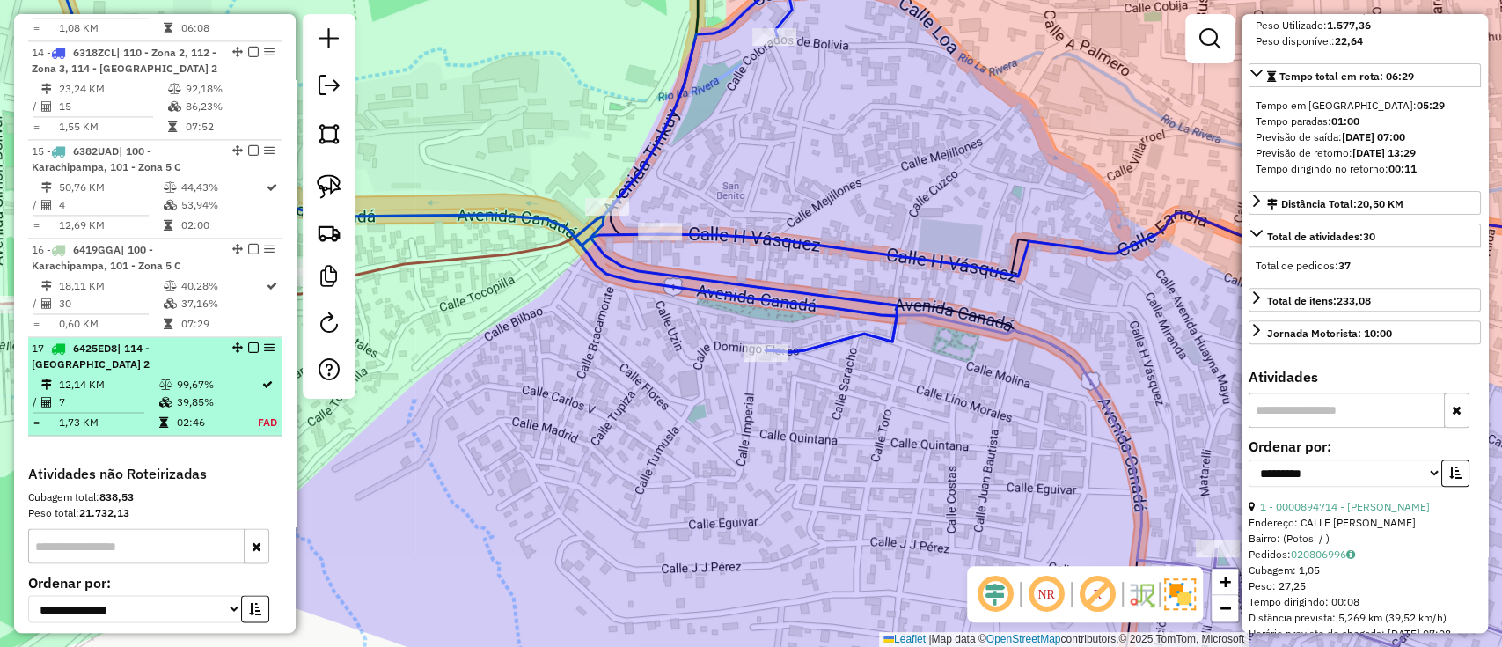
scroll to position [1770, 0]
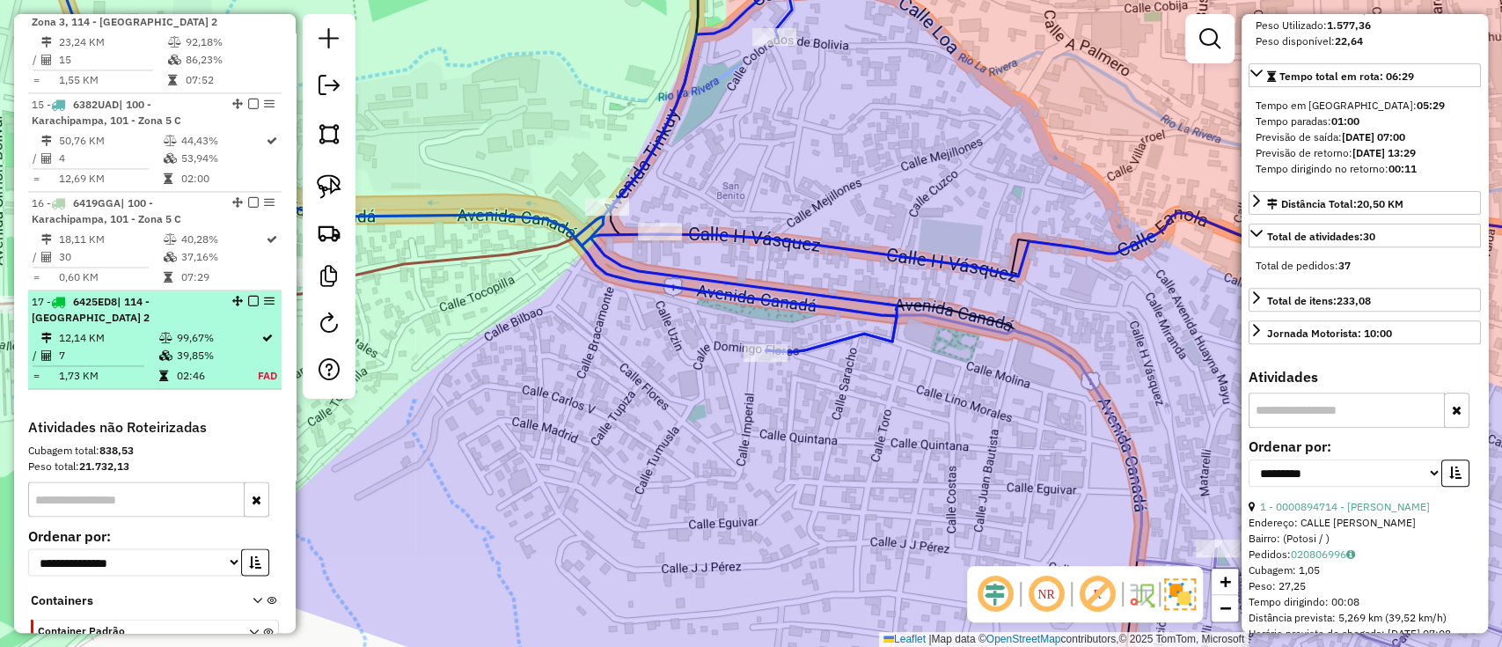
click at [224, 329] on td "99,67%" at bounding box center [217, 338] width 82 height 18
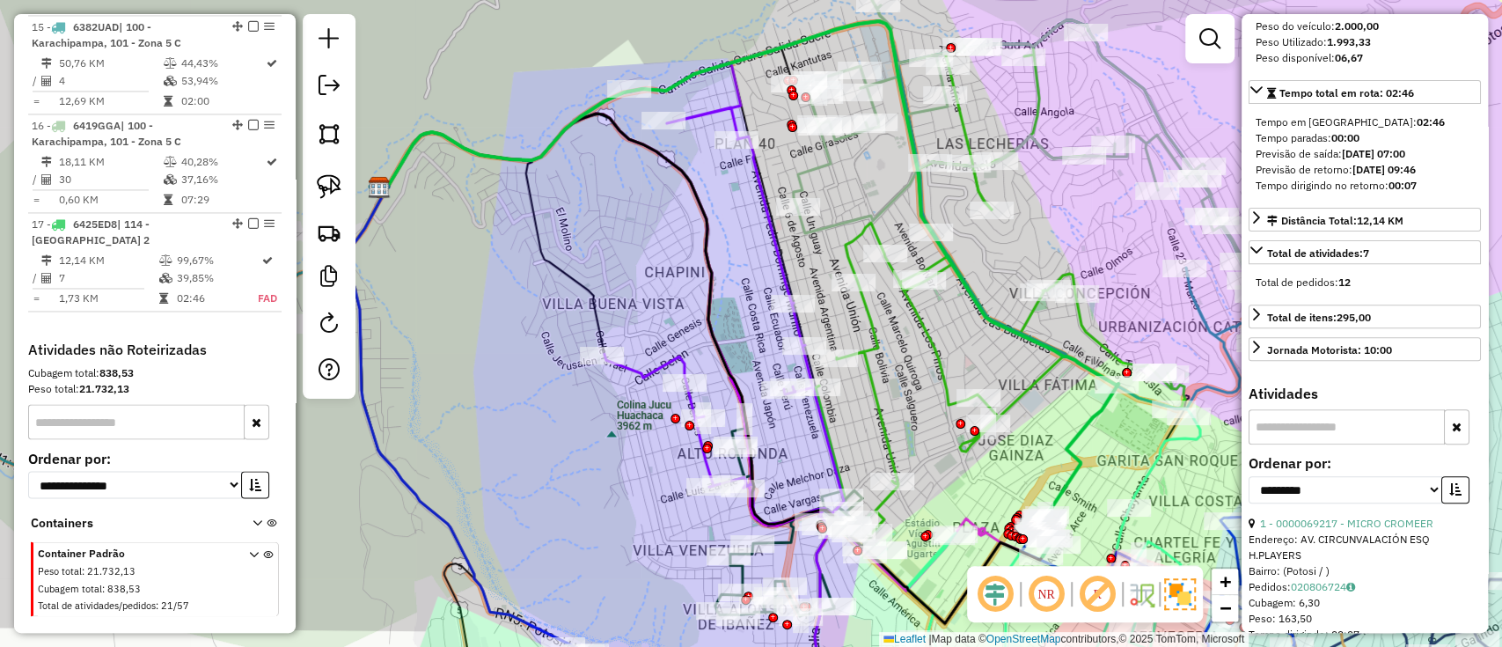
scroll to position [1901, 0]
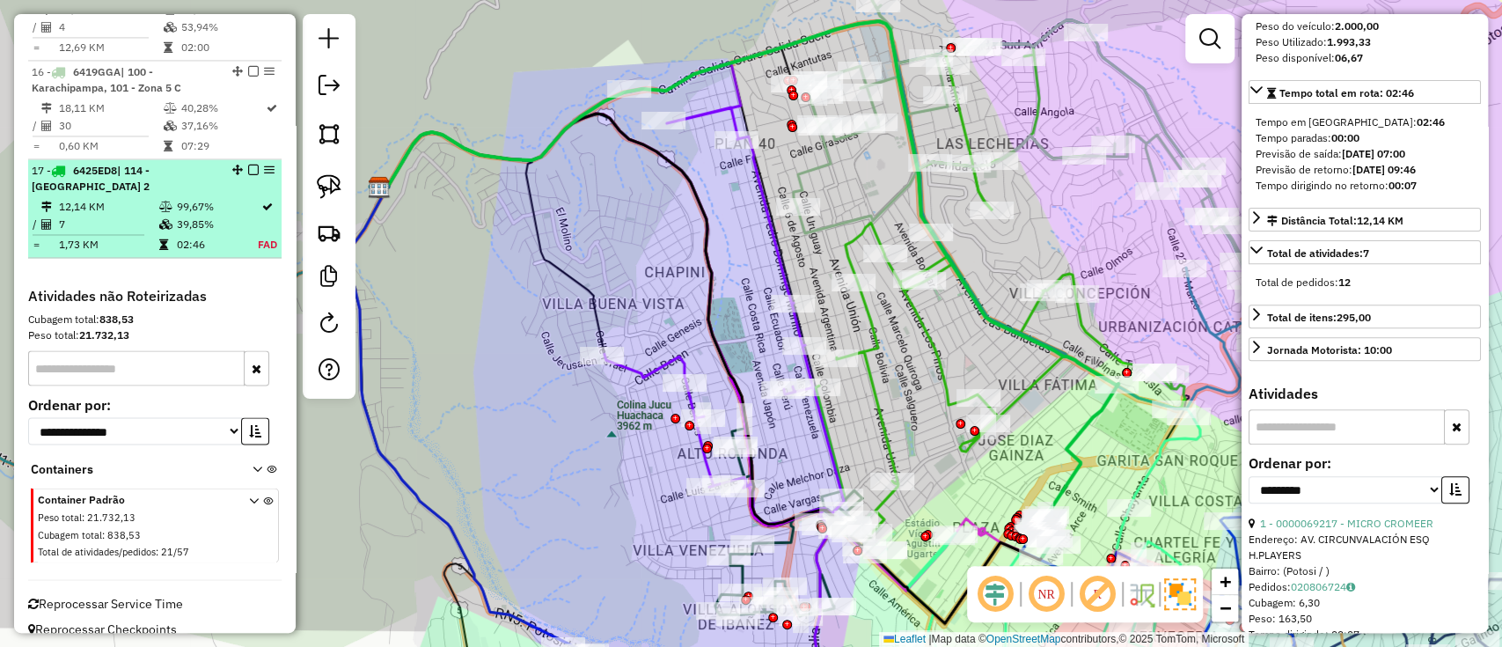
click at [248, 165] on em at bounding box center [253, 170] width 11 height 11
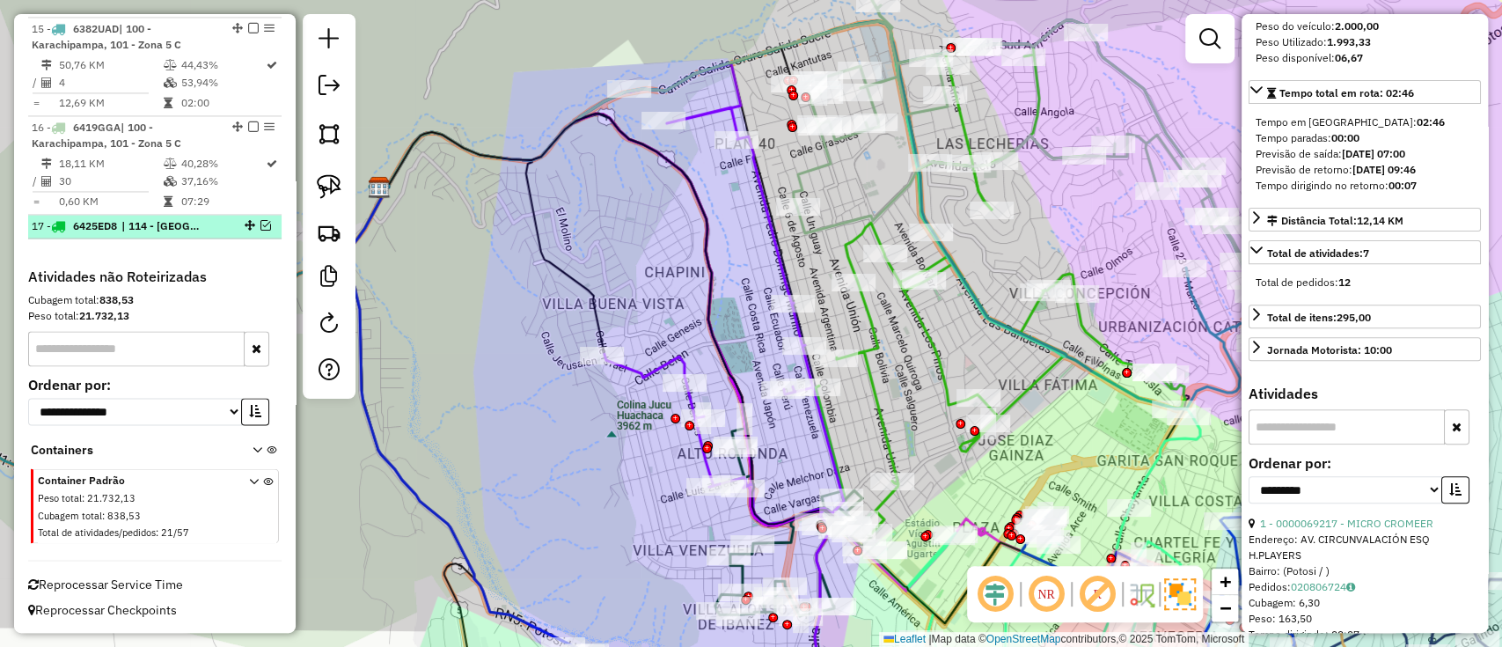
scroll to position [1826, 0]
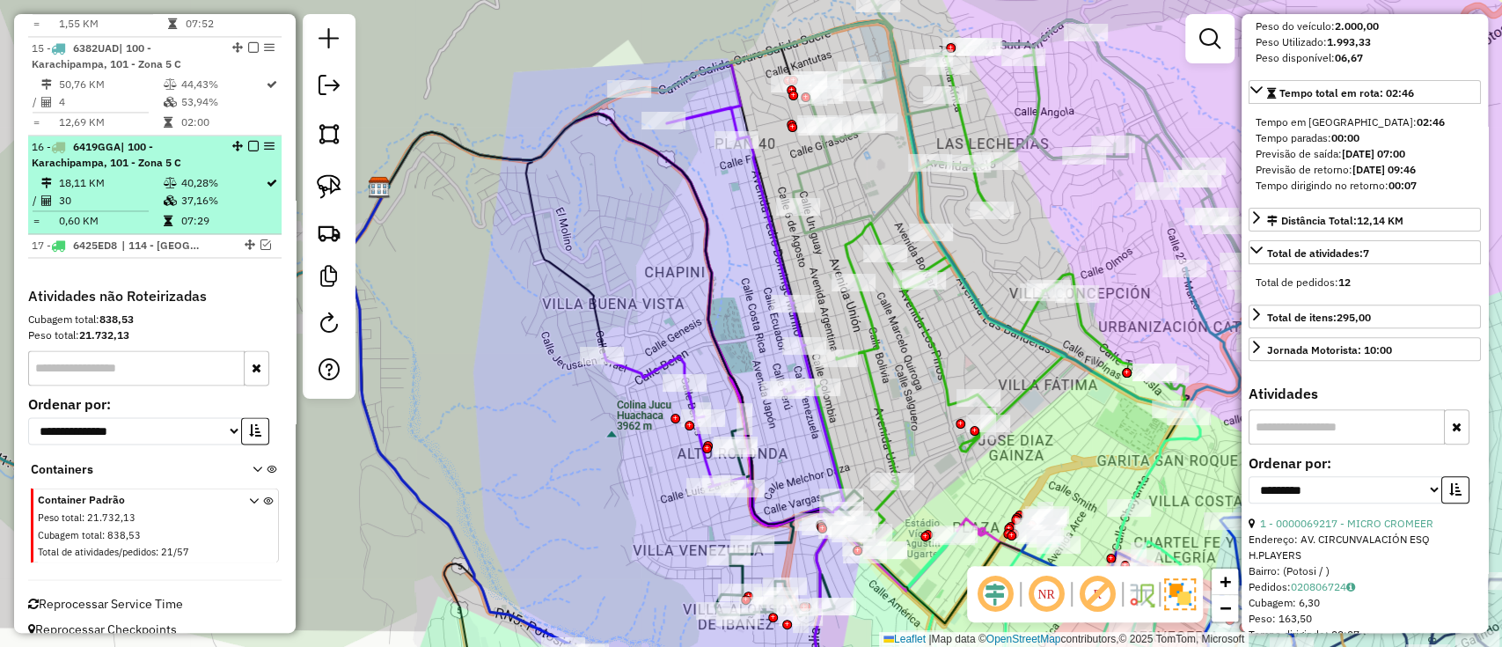
click at [232, 148] on div "16 - 6419GGA | 100 - Karachipampa, 101 - Zona 5 C" at bounding box center [155, 155] width 246 height 32
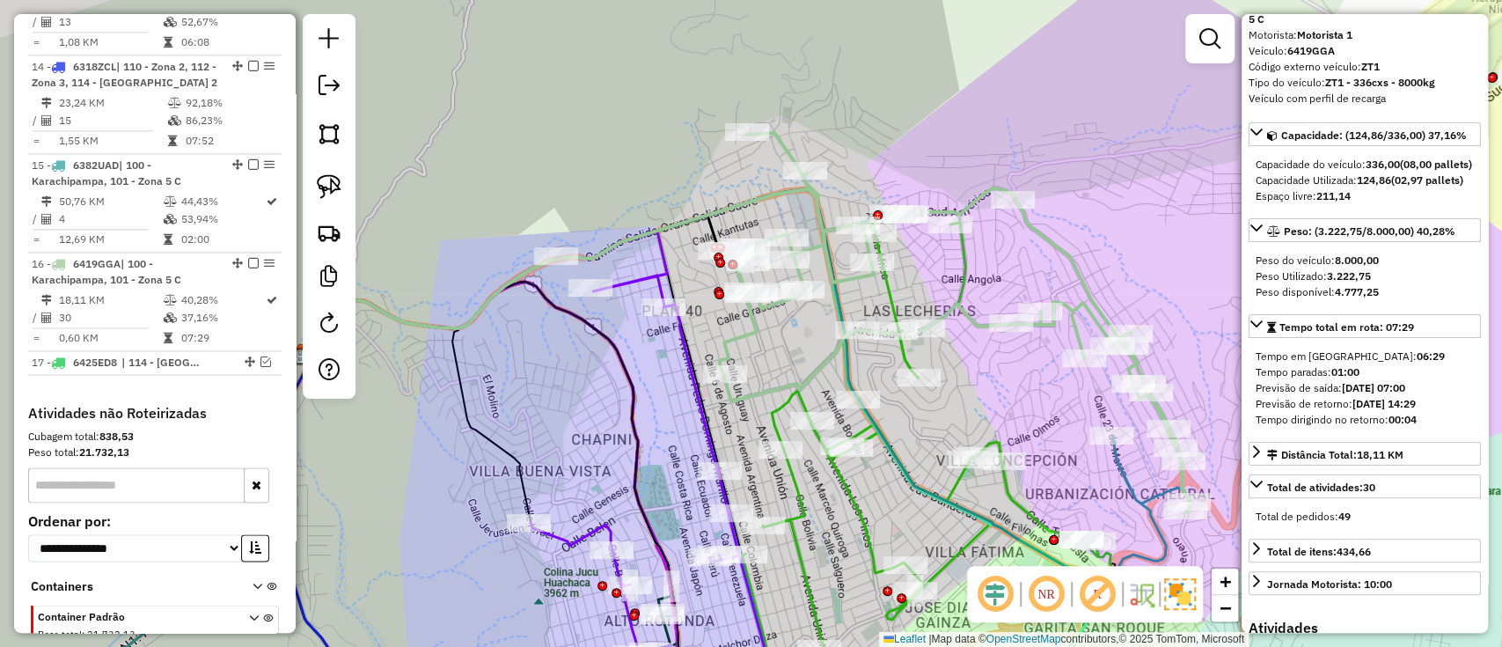
scroll to position [0, 0]
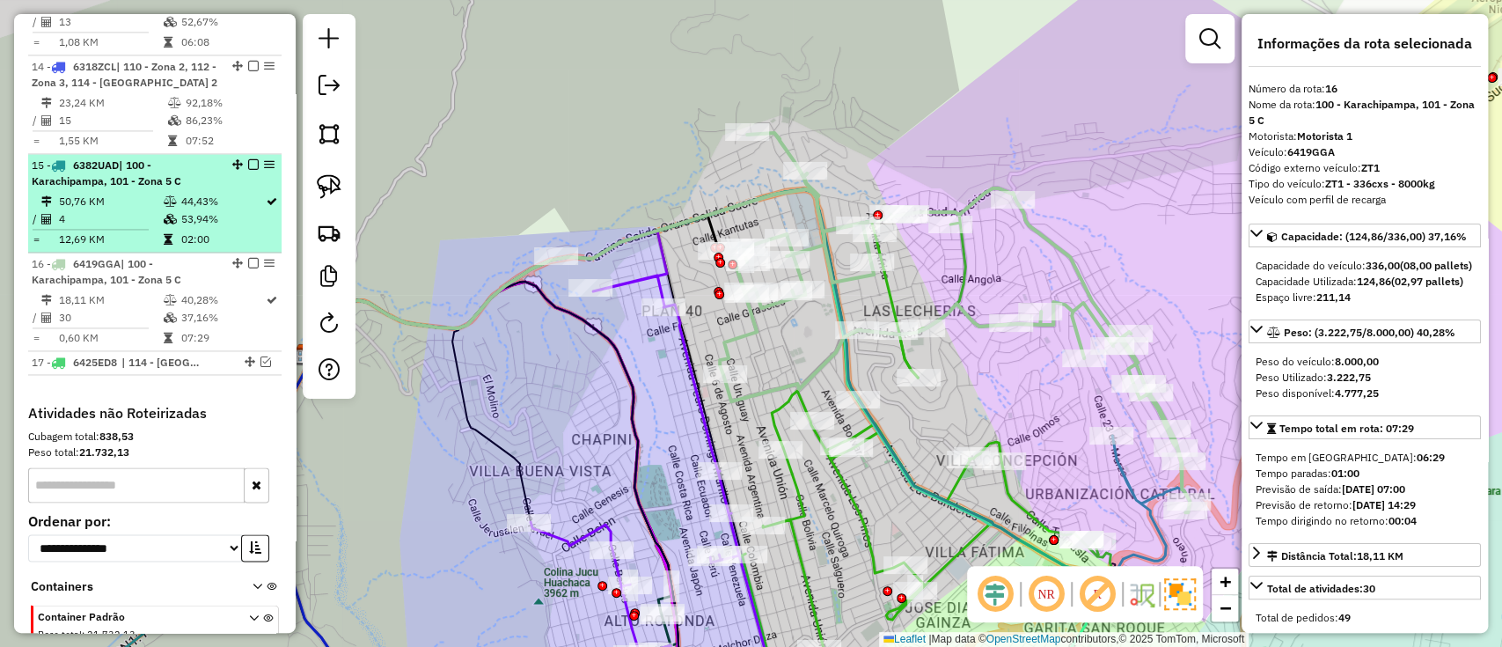
click at [180, 193] on td "44,43%" at bounding box center [222, 202] width 85 height 18
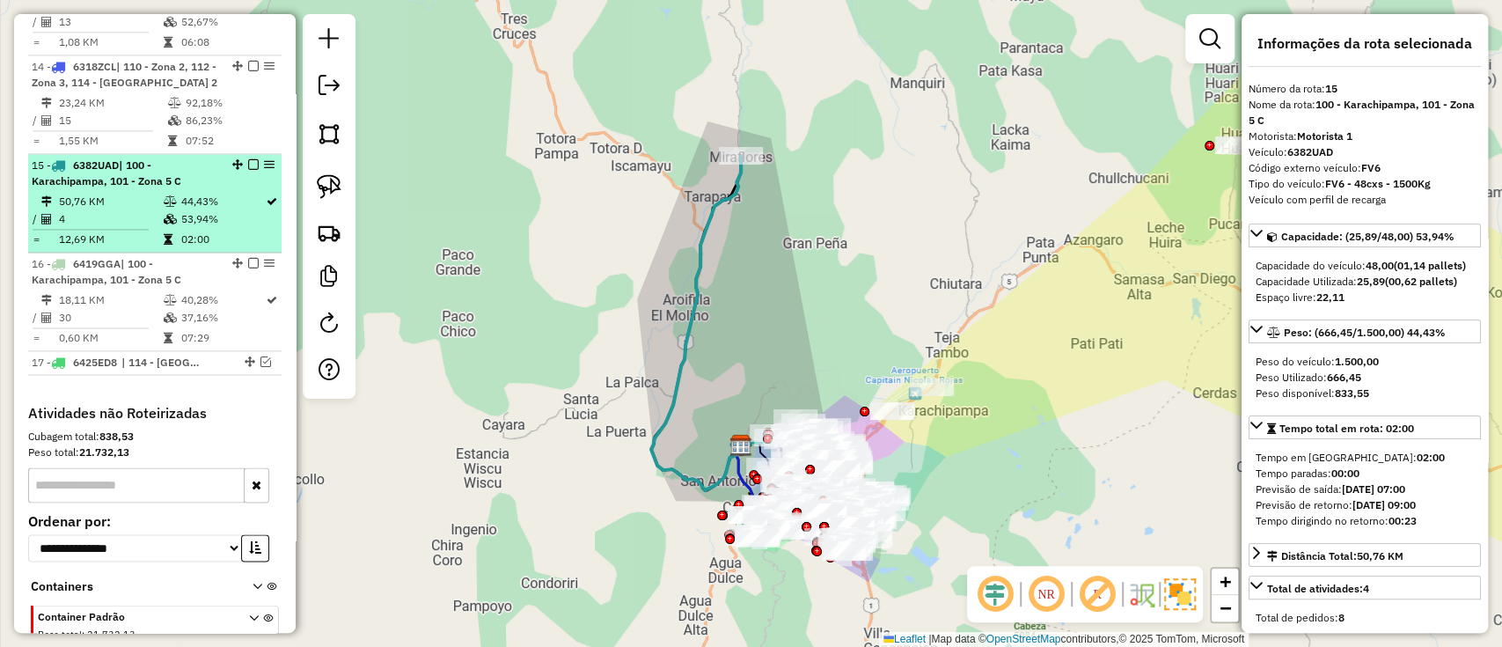
scroll to position [1591, 0]
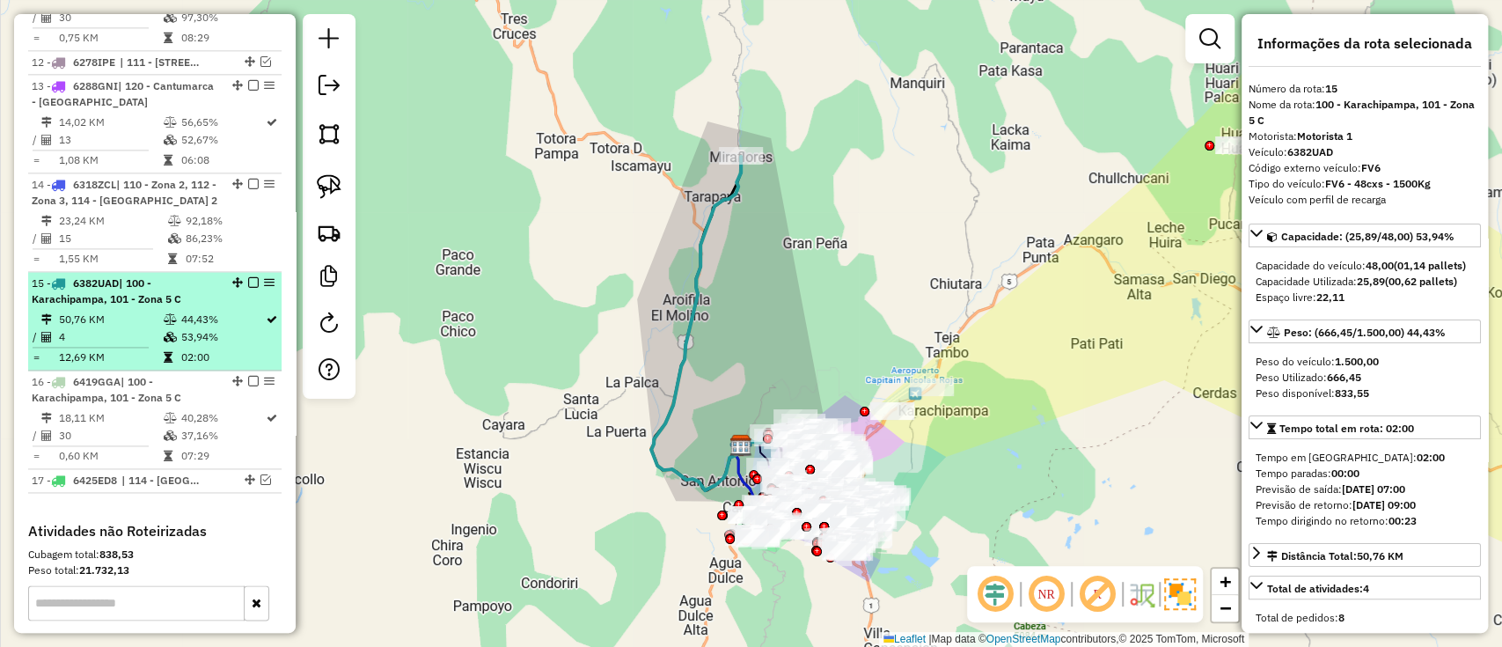
click at [205, 311] on td "44,43%" at bounding box center [222, 320] width 85 height 18
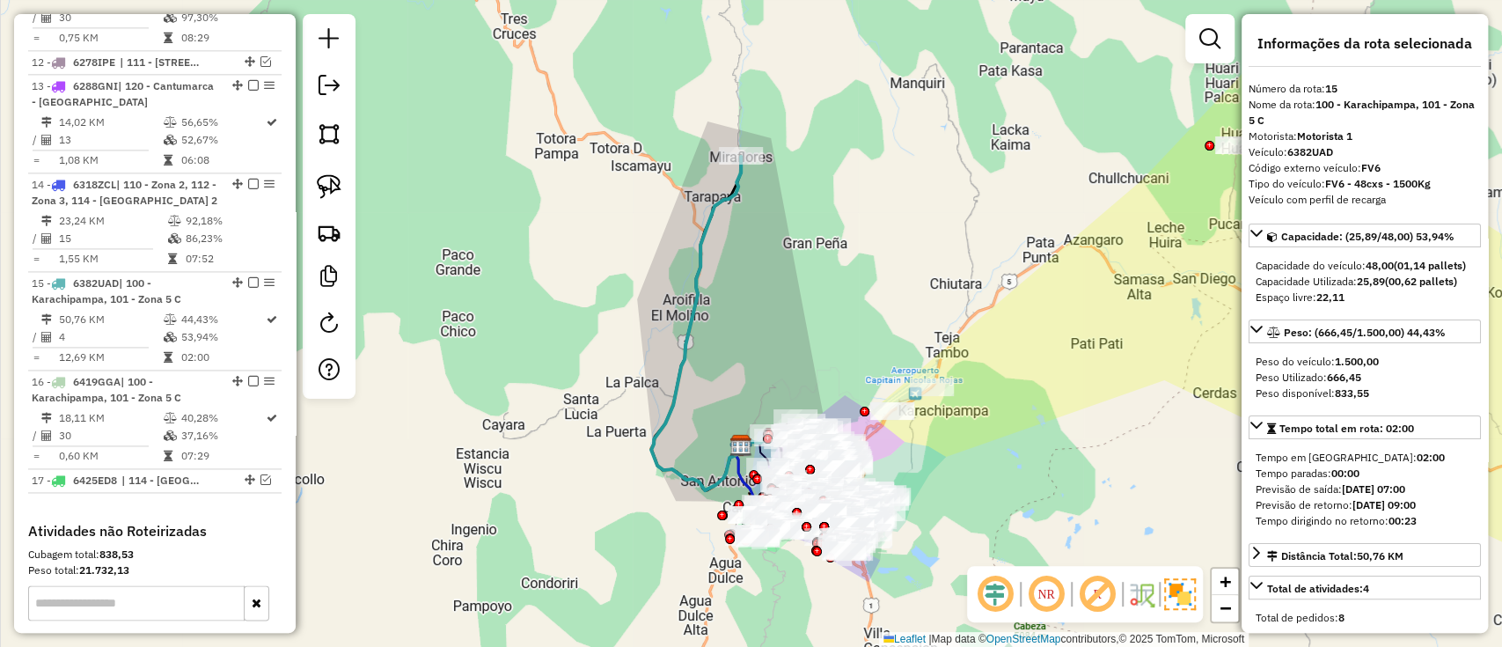
scroll to position [352, 0]
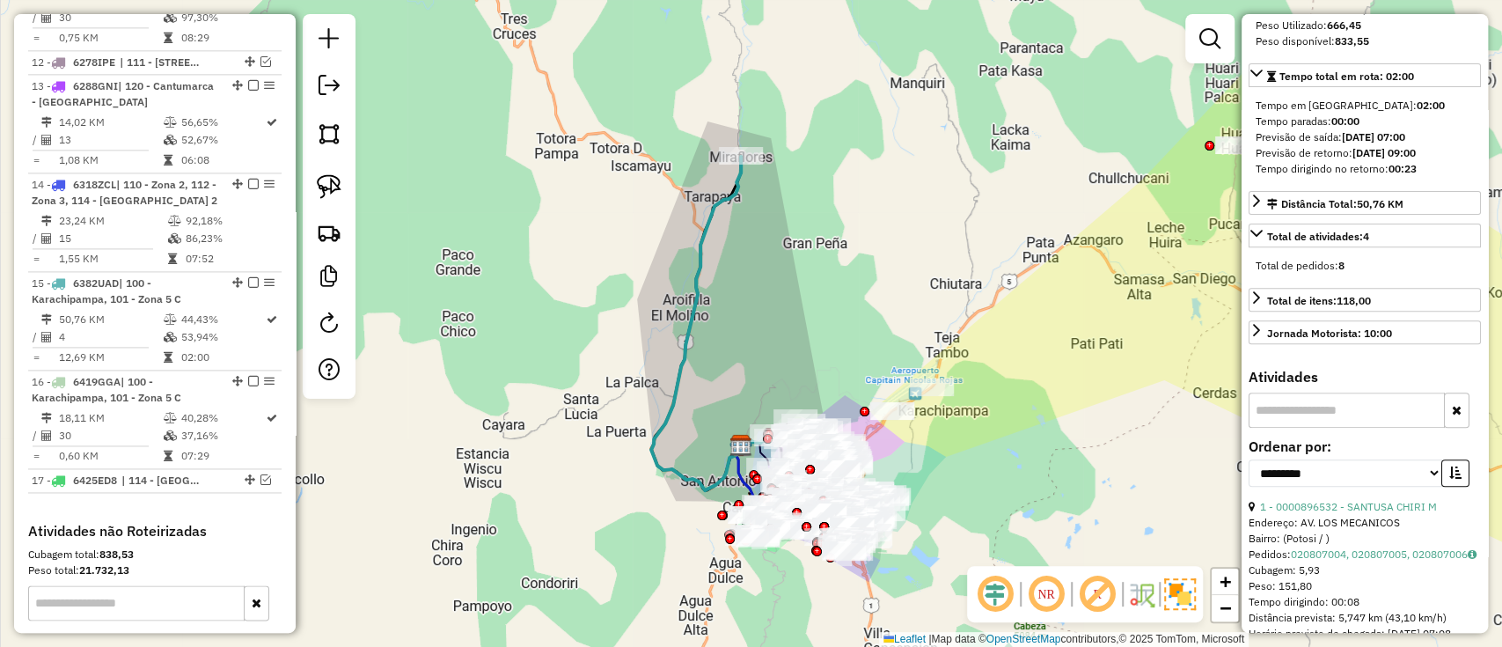
click at [1319, 499] on div "**********" at bounding box center [1365, 469] width 232 height 59
click at [1322, 511] on link "1 - 0000896532 - SANTUSA CHIRI M" at bounding box center [1348, 506] width 177 height 13
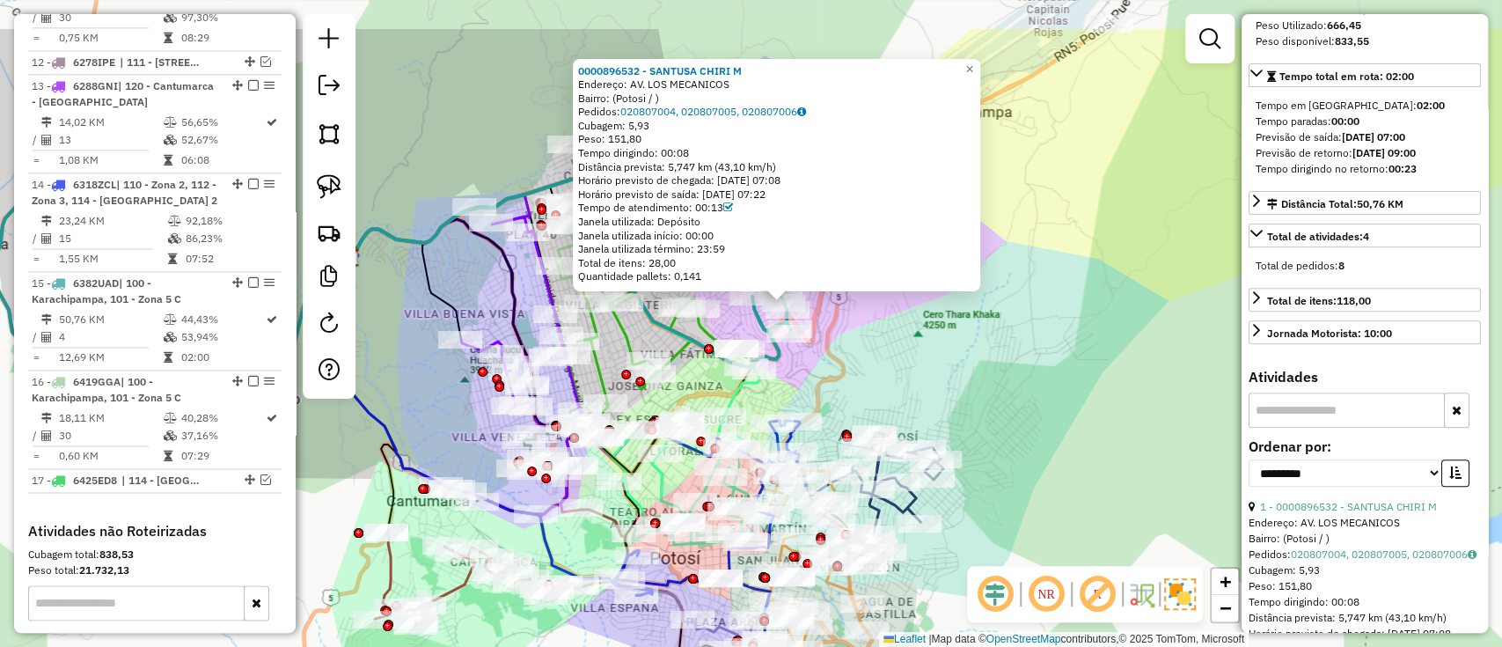
drag, startPoint x: 679, startPoint y: 290, endPoint x: 707, endPoint y: 383, distance: 97.4
click at [707, 383] on div "0000896532 - SANTUSA CHIRI M Endereço: AV. LOS MECANICOS Bairro: (Potosi / ) Pe…" at bounding box center [751, 323] width 1502 height 647
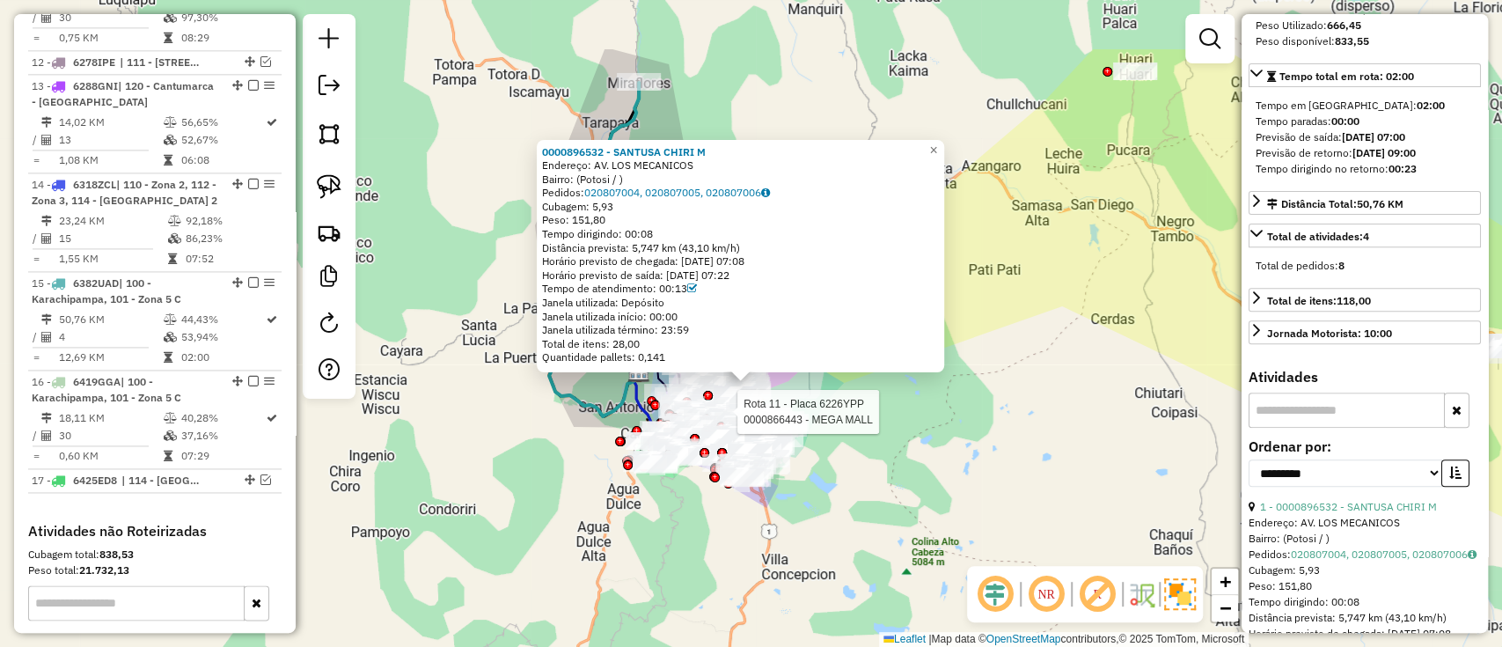
drag, startPoint x: 479, startPoint y: 199, endPoint x: 496, endPoint y: 412, distance: 213.7
click at [496, 412] on div "Rota 11 - Placa 6226YPP 0000866443 - MEGA MALL 0000896532 - SANTUSA CHIRI M End…" at bounding box center [751, 323] width 1502 height 647
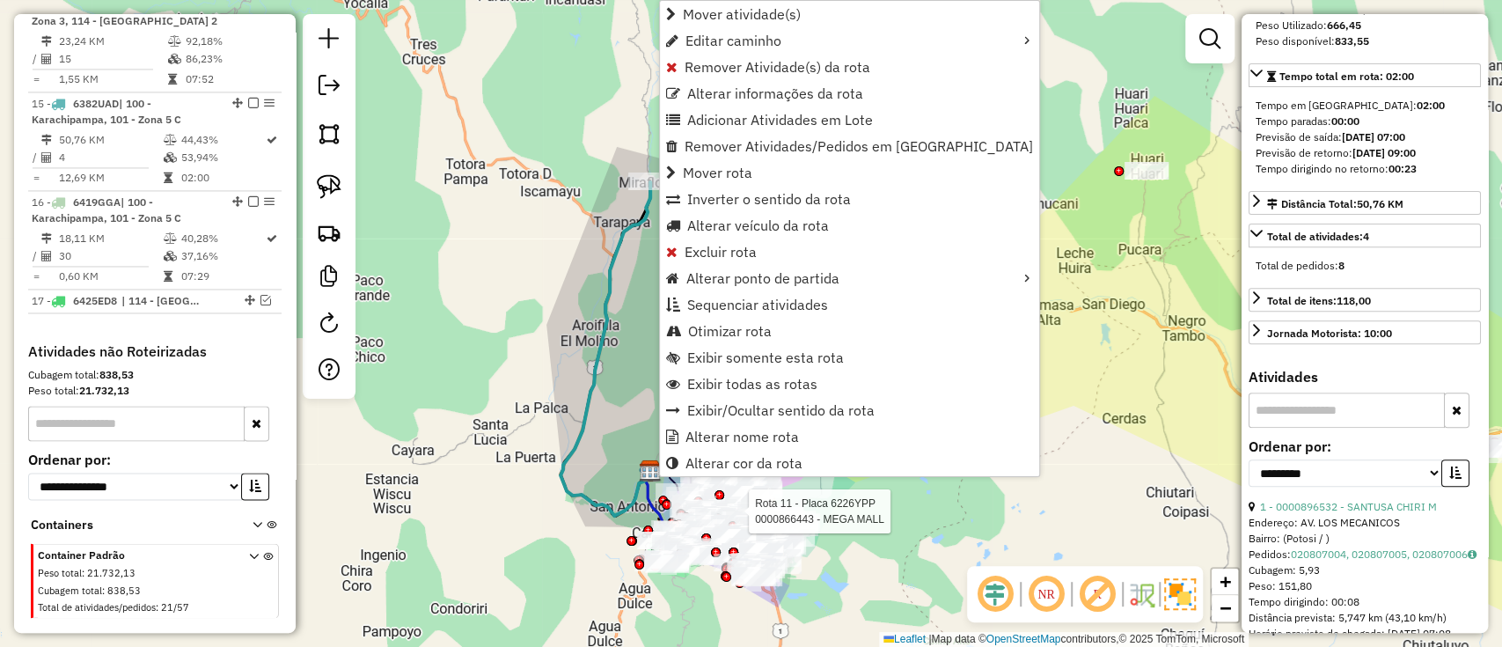
scroll to position [1826, 0]
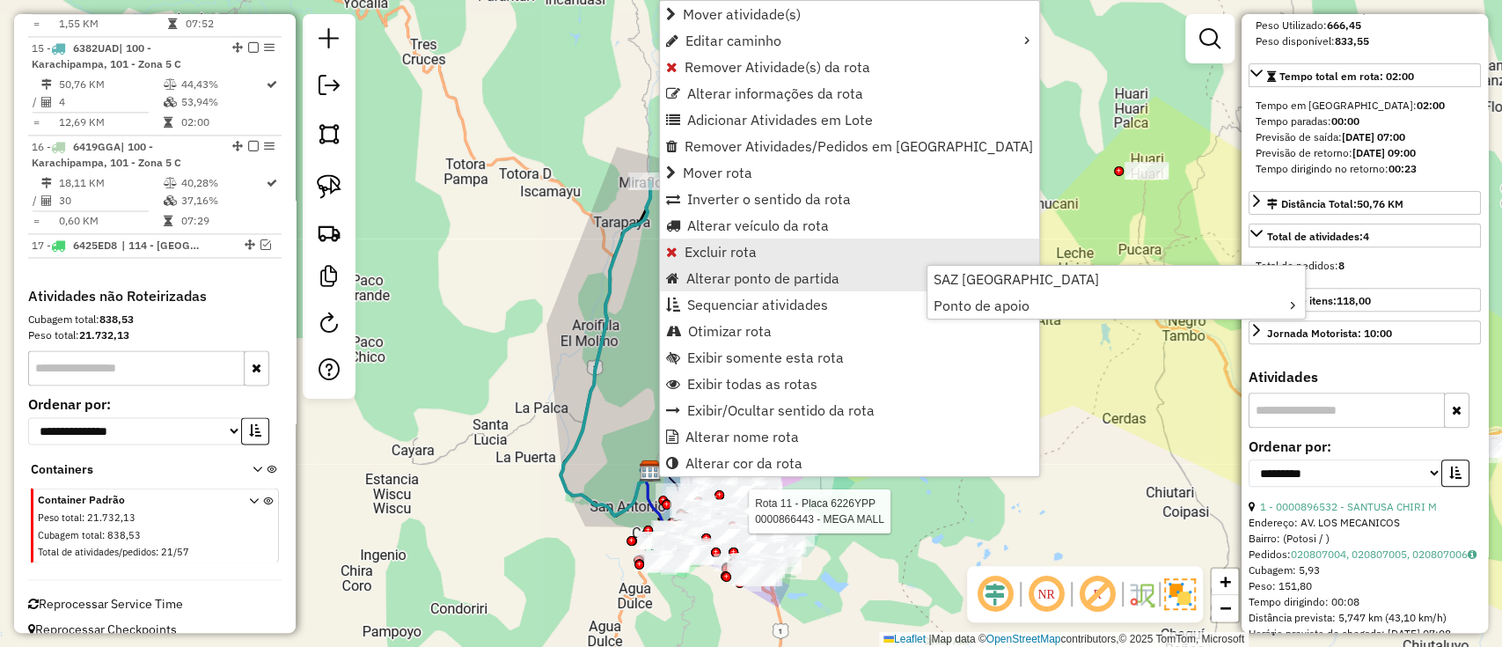
click at [763, 246] on link "Excluir rota" at bounding box center [849, 251] width 379 height 26
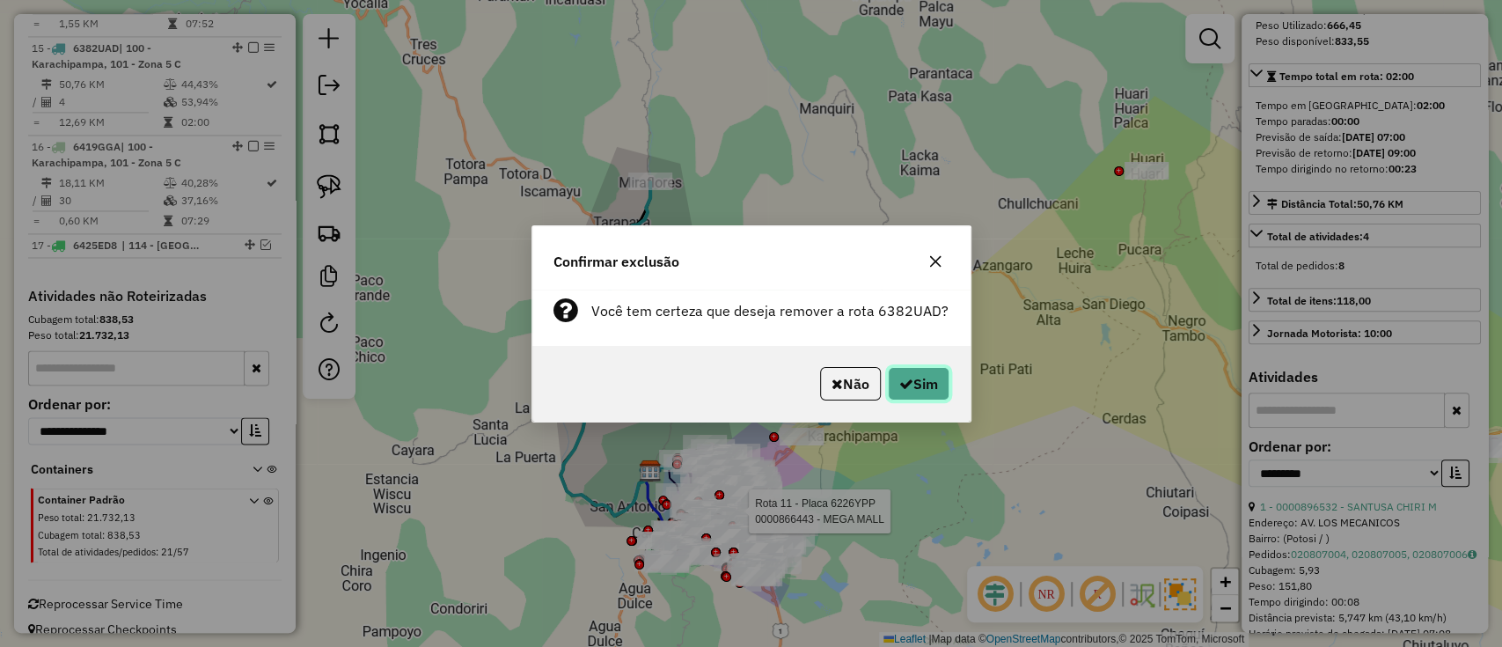
click at [909, 375] on button "Sim" at bounding box center [919, 383] width 62 height 33
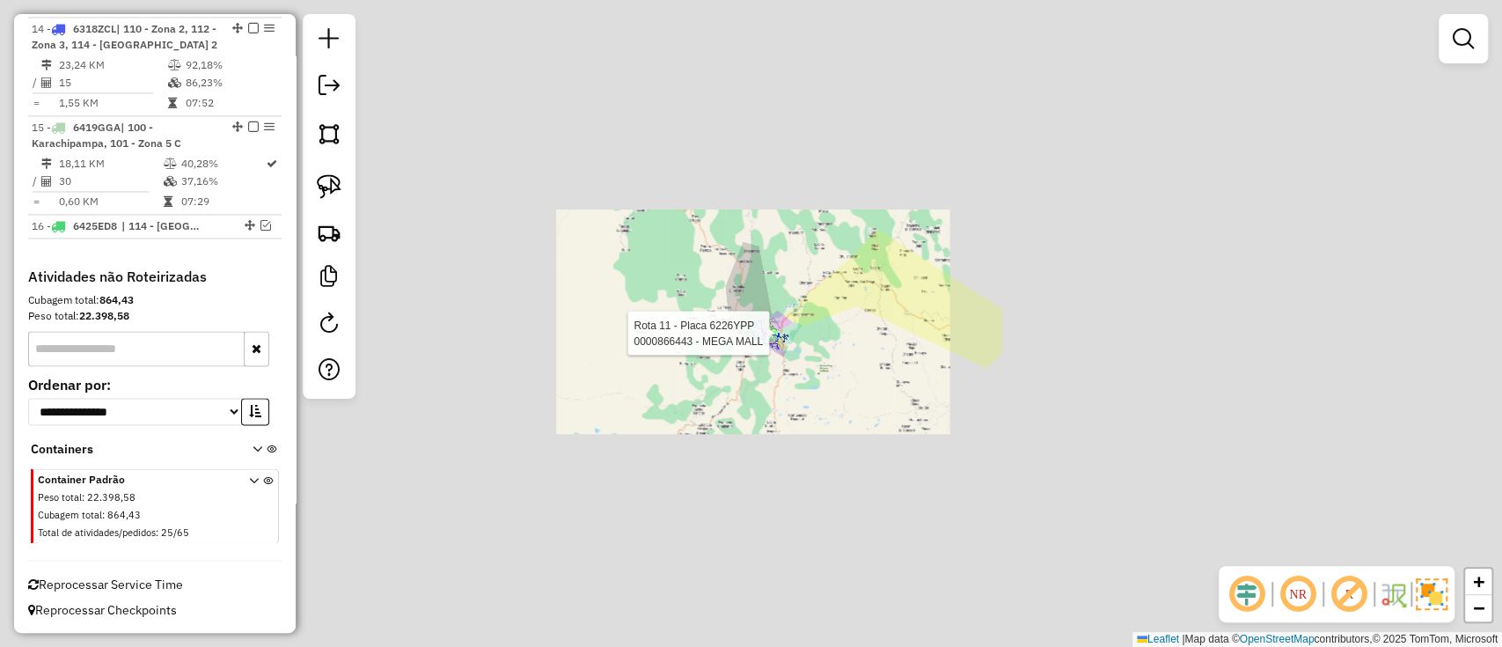
scroll to position [1727, 0]
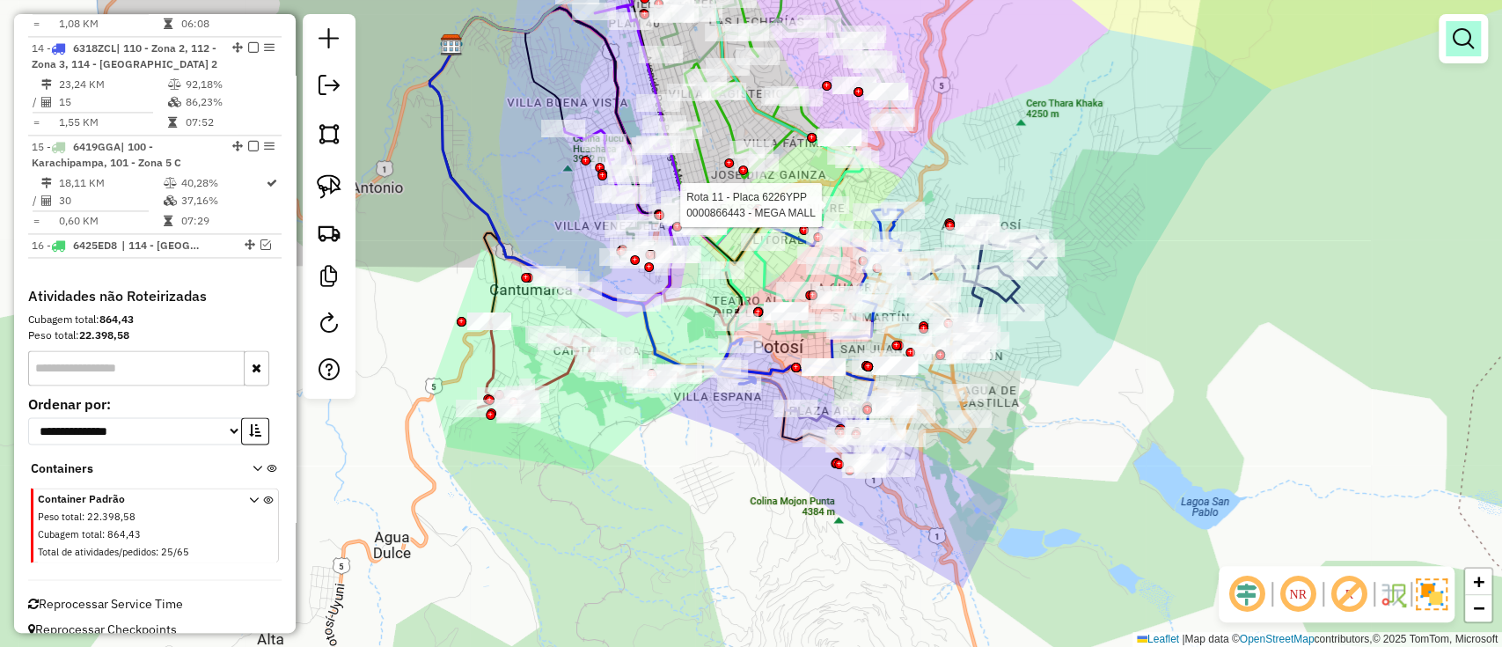
click at [1456, 23] on link at bounding box center [1463, 38] width 35 height 35
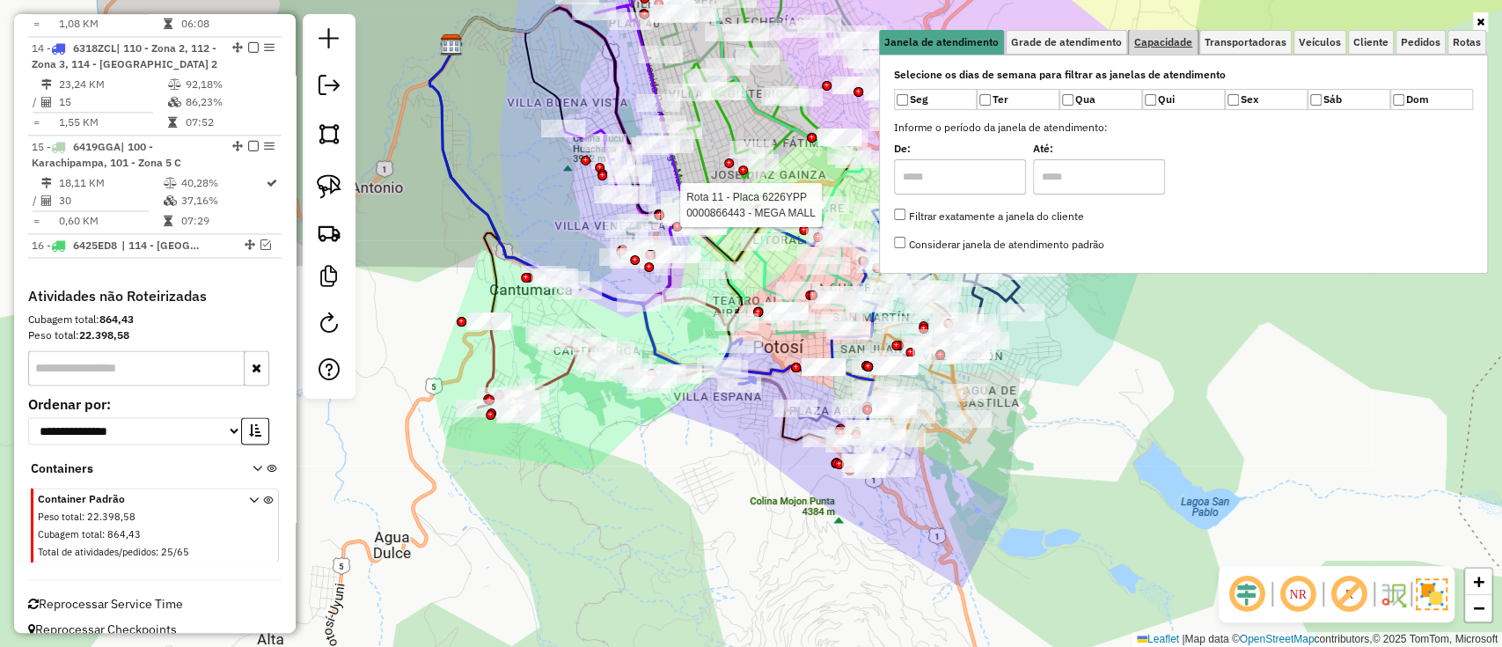
click at [1160, 41] on span "Capacidade" at bounding box center [1163, 42] width 58 height 11
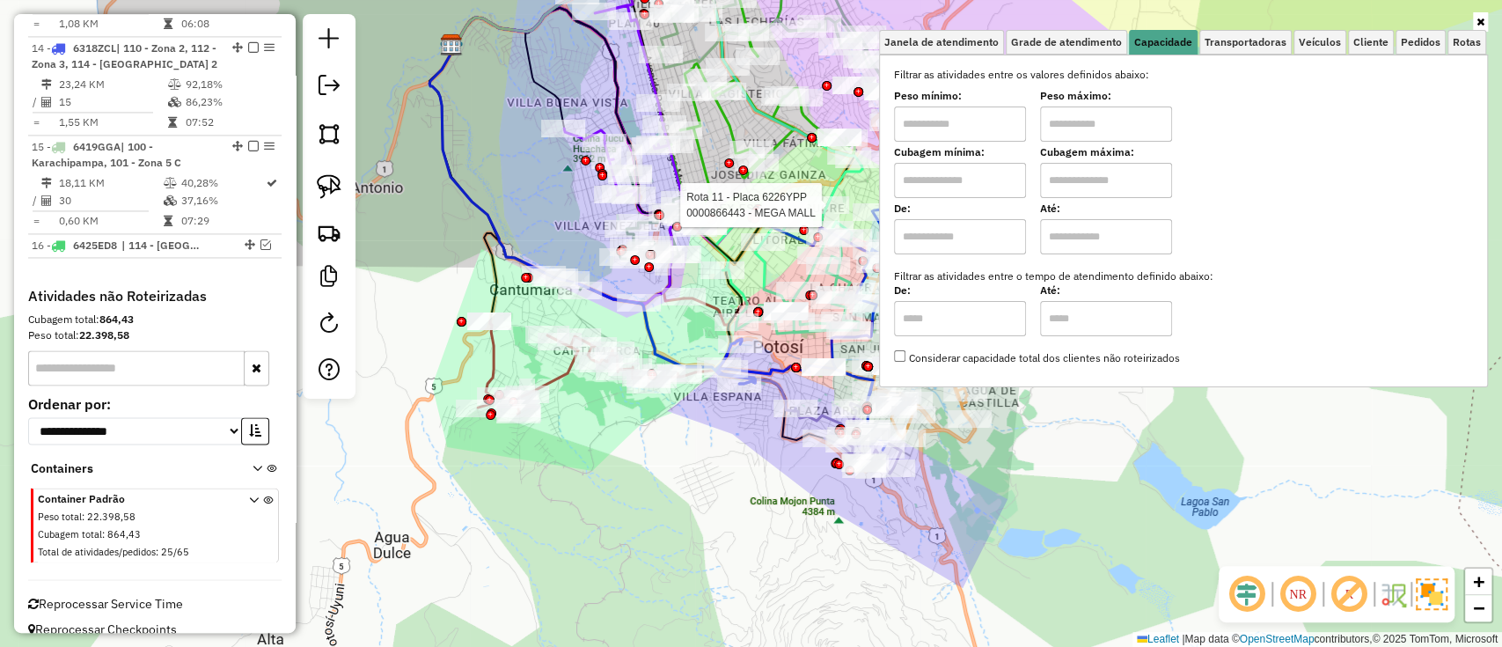
click at [895, 253] on div "Selecione os dias de semana para filtrar as janelas de atendimento Seg Ter Qua …" at bounding box center [1183, 221] width 609 height 333
click at [935, 241] on input "text" at bounding box center [960, 236] width 132 height 35
type input "****"
click at [1015, 285] on label "De:" at bounding box center [960, 290] width 132 height 16
click at [1062, 223] on input "text" at bounding box center [1106, 236] width 132 height 35
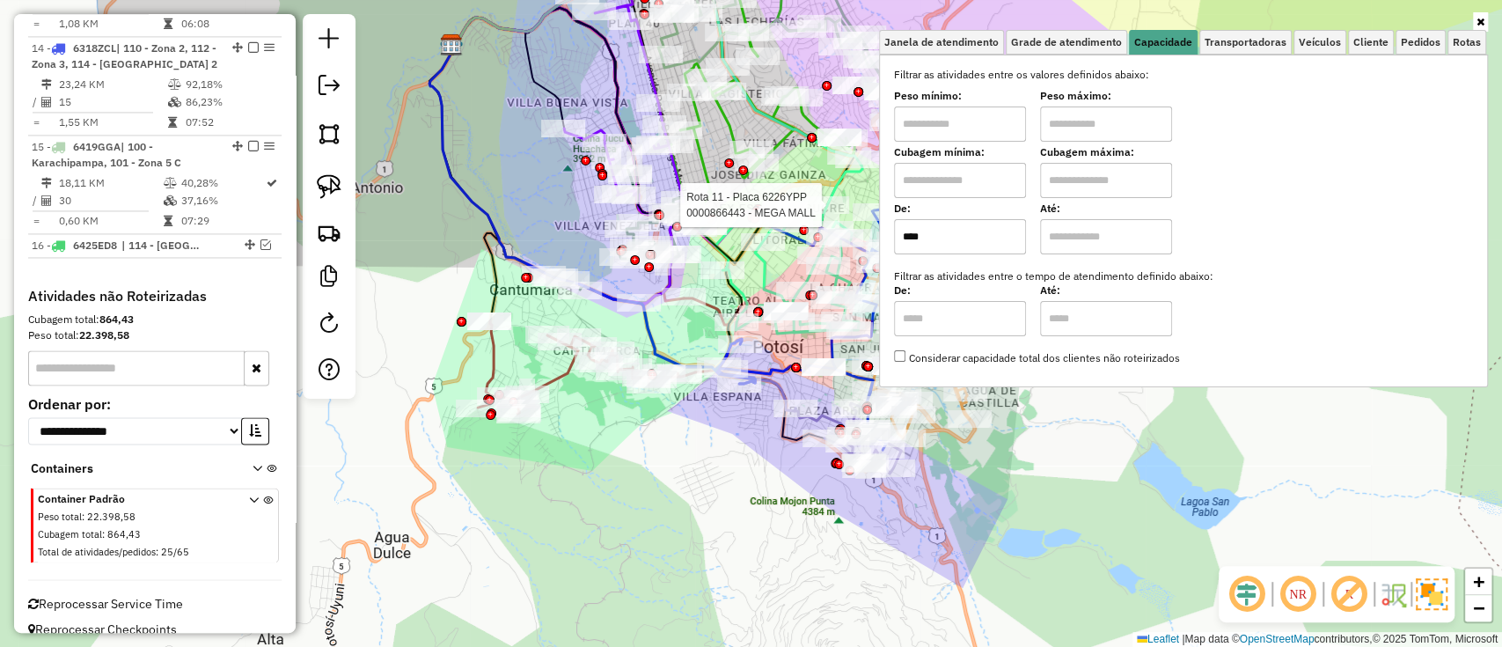
type input "*****"
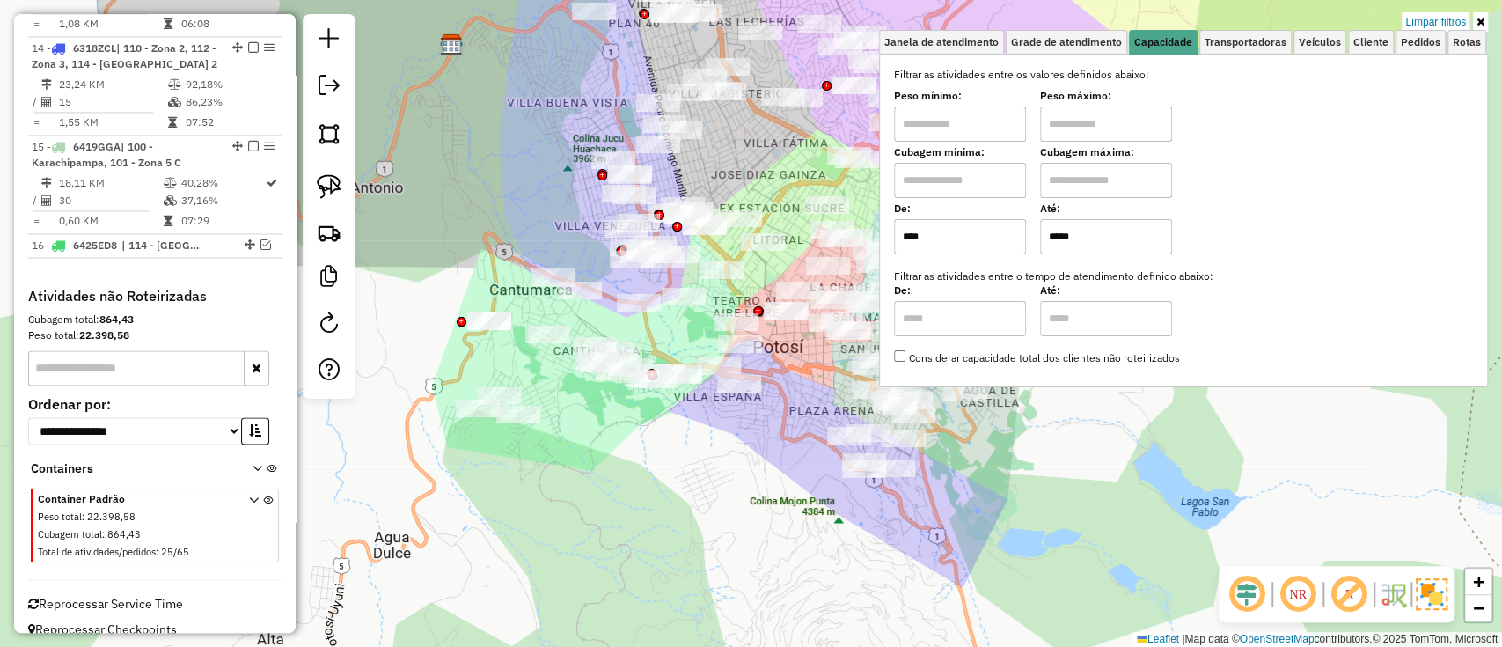
click at [1481, 19] on icon at bounding box center [1481, 22] width 8 height 11
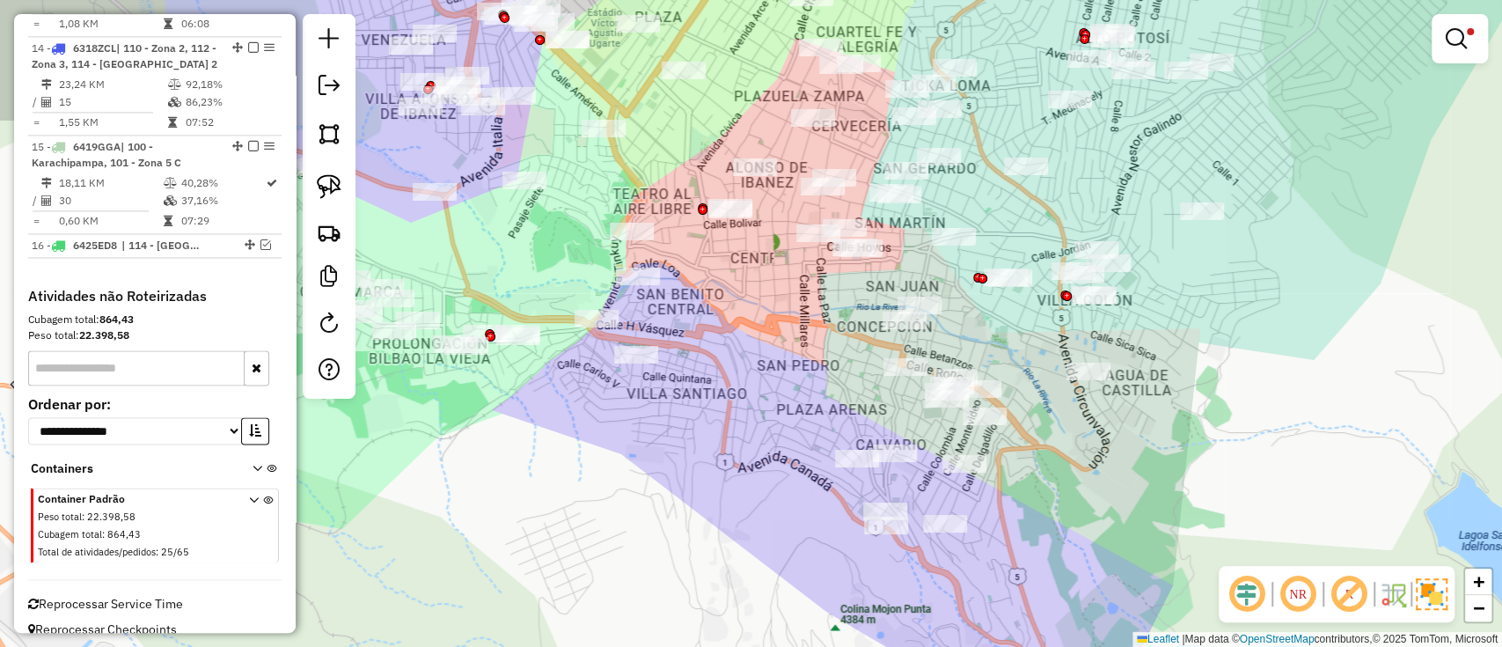
drag, startPoint x: 810, startPoint y: 419, endPoint x: 776, endPoint y: 412, distance: 34.2
click at [776, 412] on div "Limpar filtros Janela de atendimento Grade de atendimento Capacidade Transporta…" at bounding box center [751, 323] width 1502 height 647
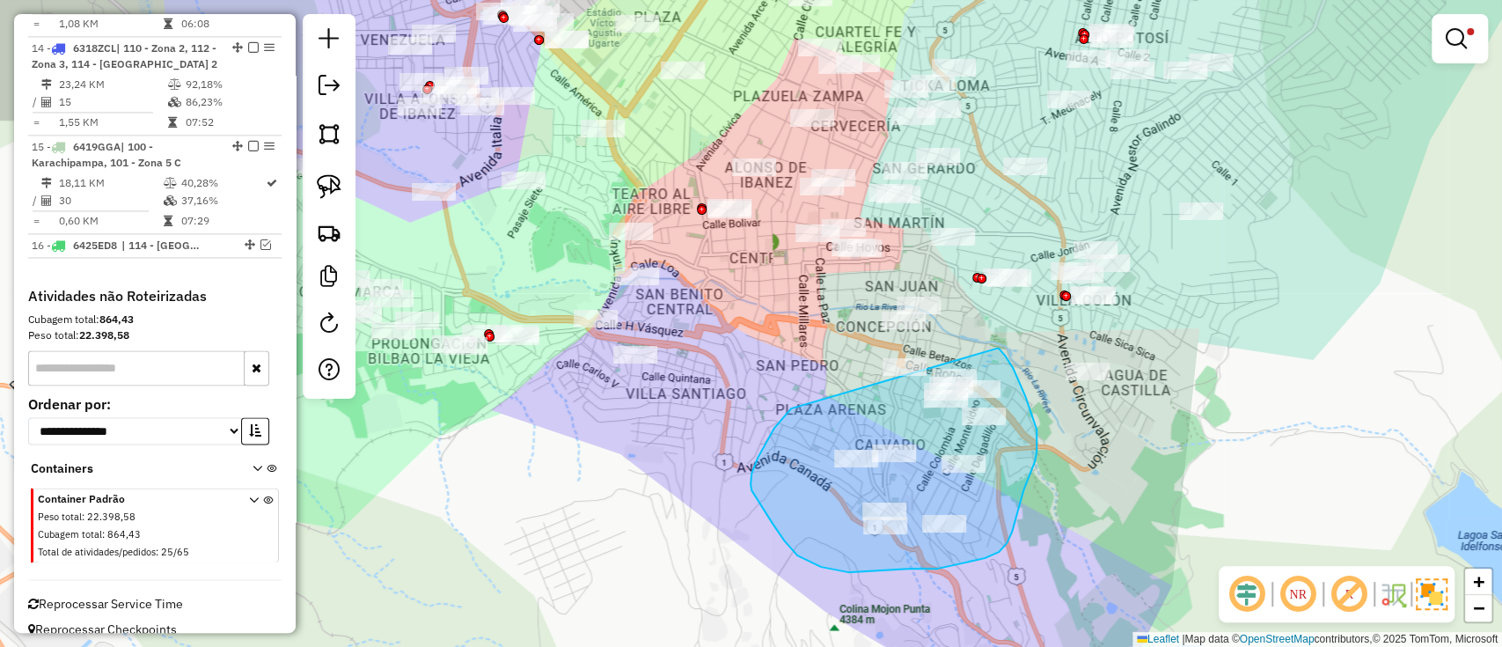
drag, startPoint x: 781, startPoint y: 420, endPoint x: 995, endPoint y: 348, distance: 225.4
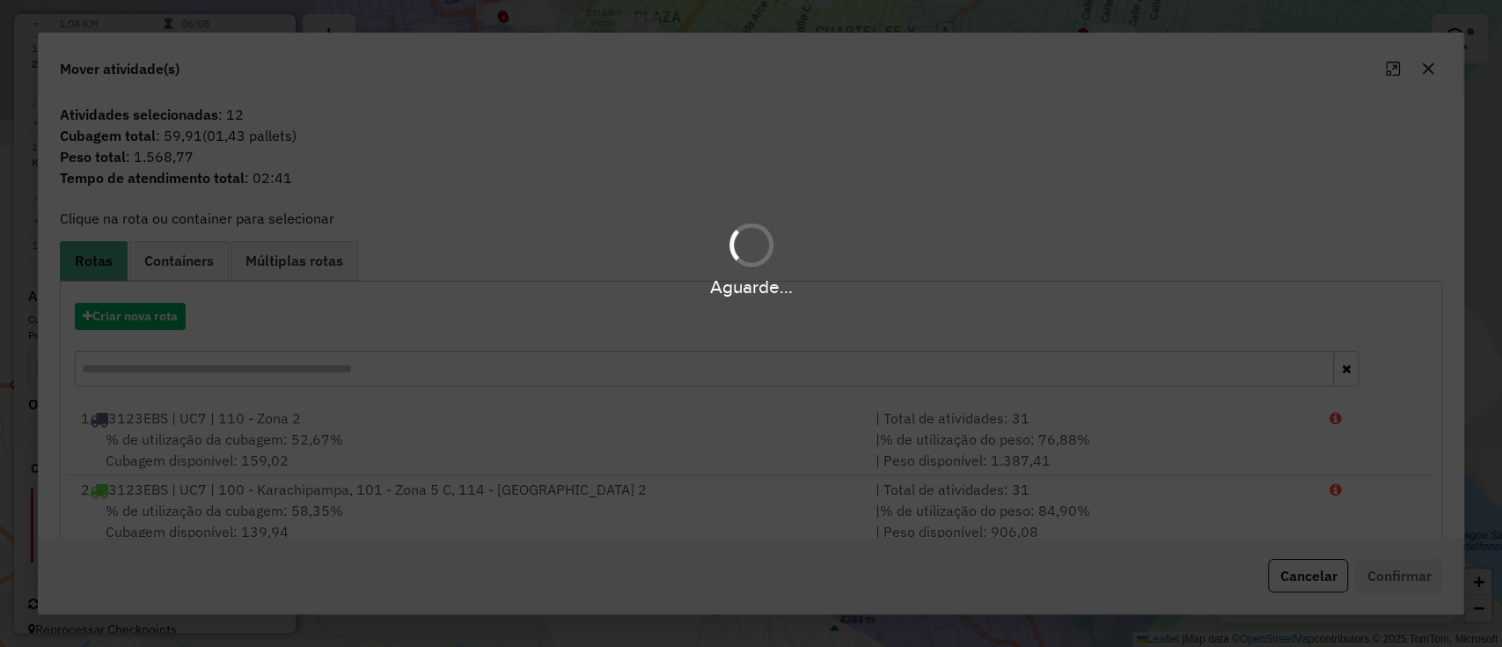
click at [165, 323] on hb-app "Aguarde... Pop-up bloqueado! Seu navegador bloqueou automáticamente a abertura …" at bounding box center [751, 323] width 1502 height 647
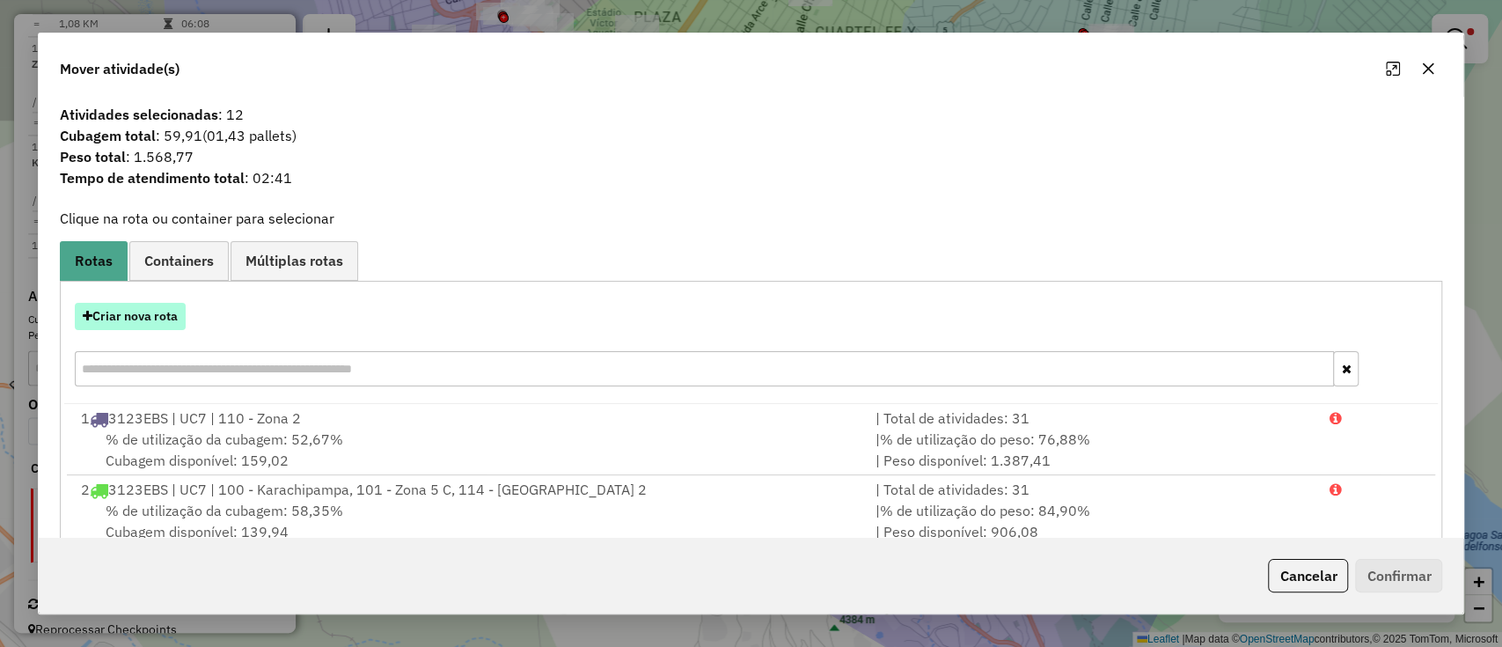
click at [160, 314] on button "Criar nova rota" at bounding box center [130, 316] width 111 height 27
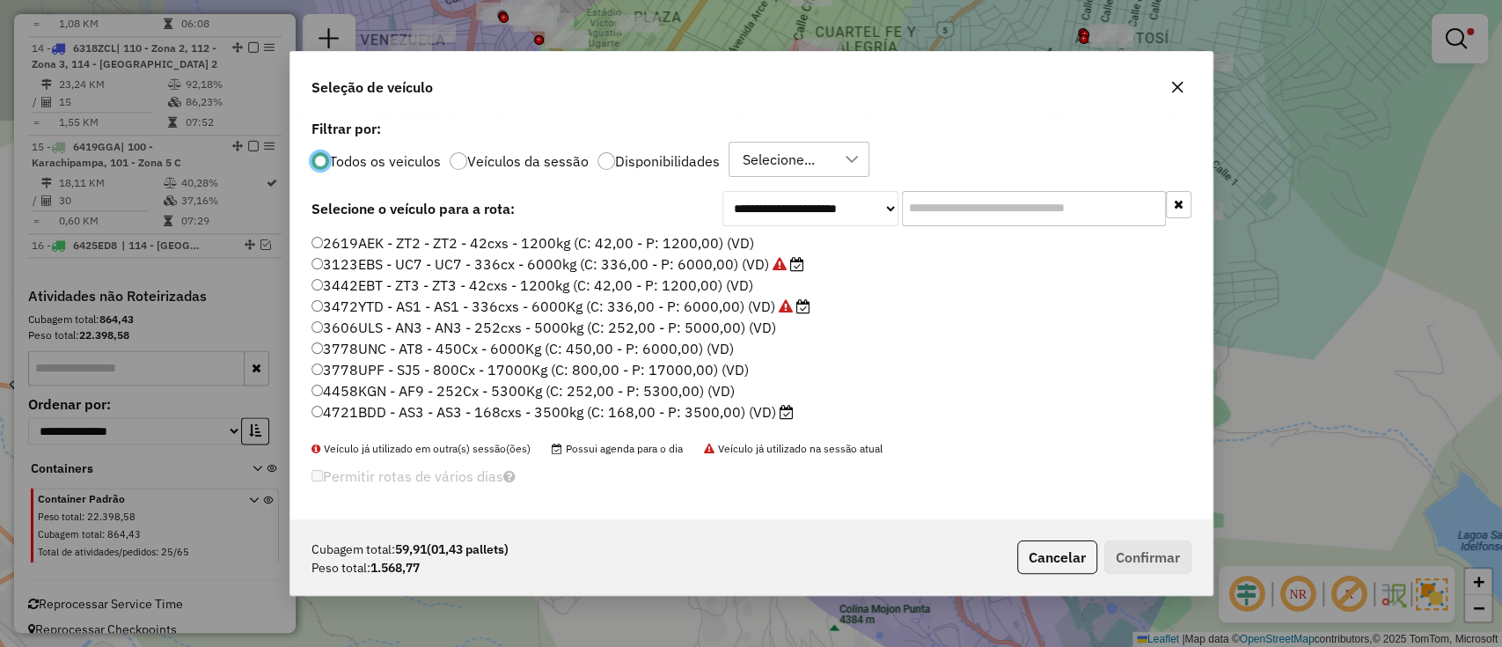
scroll to position [9, 5]
click at [917, 202] on input "text" at bounding box center [1034, 208] width 264 height 35
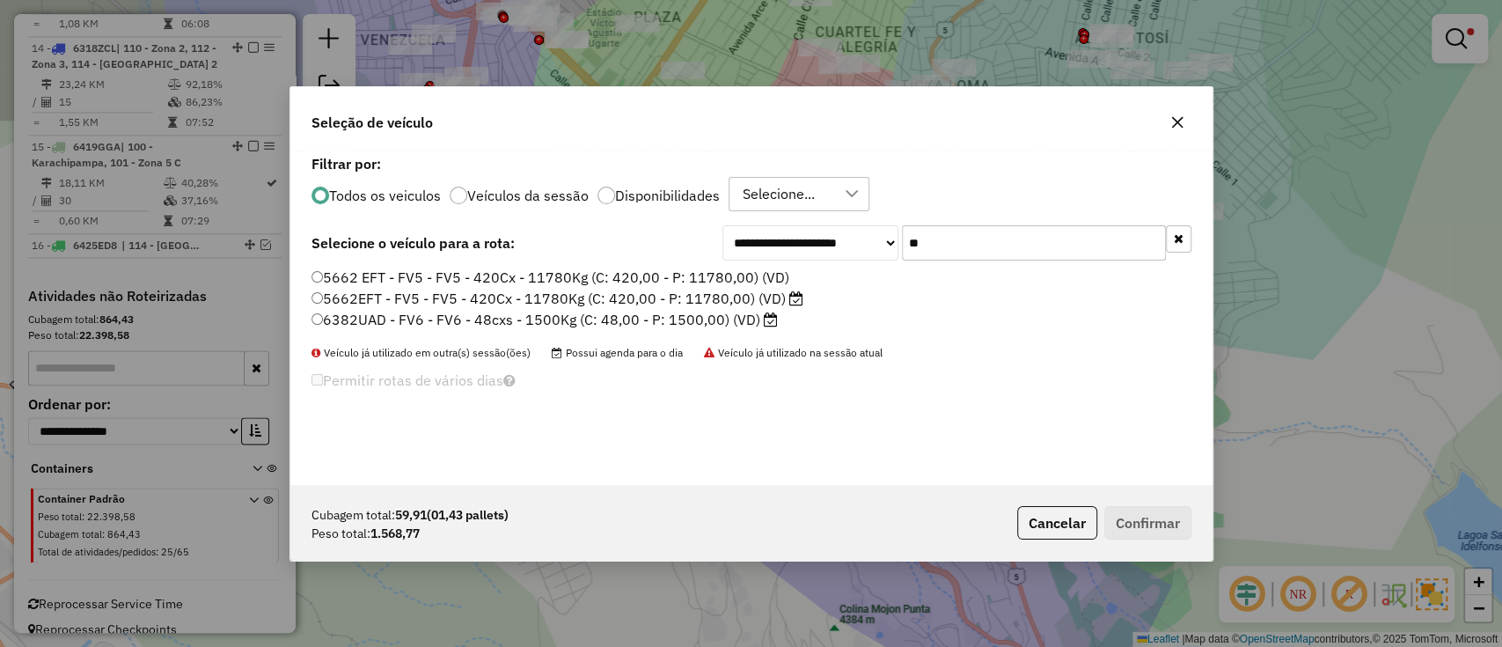
type input "**"
click at [683, 322] on label "6382UAD - FV6 - FV6 - 48cxs - 1500Kg (C: 48,00 - P: 1500,00) (VD)" at bounding box center [545, 319] width 466 height 21
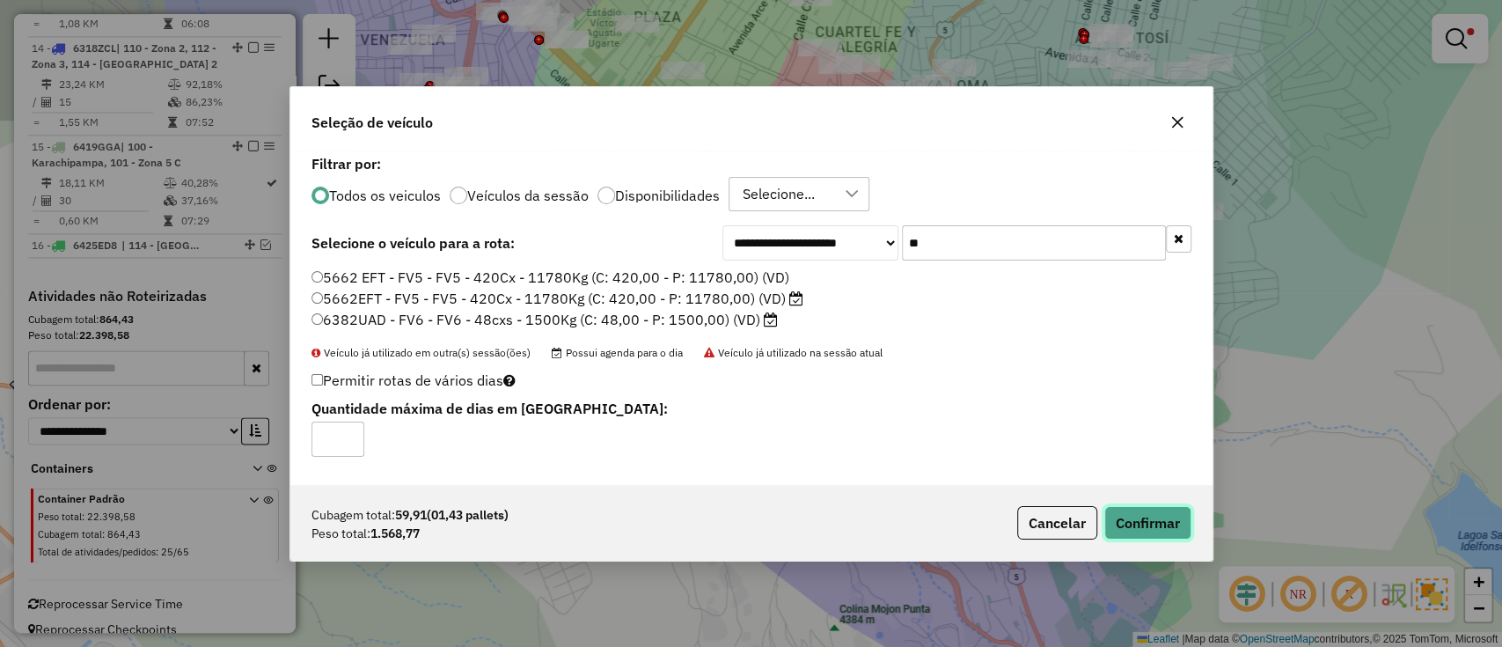
click at [1120, 517] on button "Confirmar" at bounding box center [1147, 522] width 87 height 33
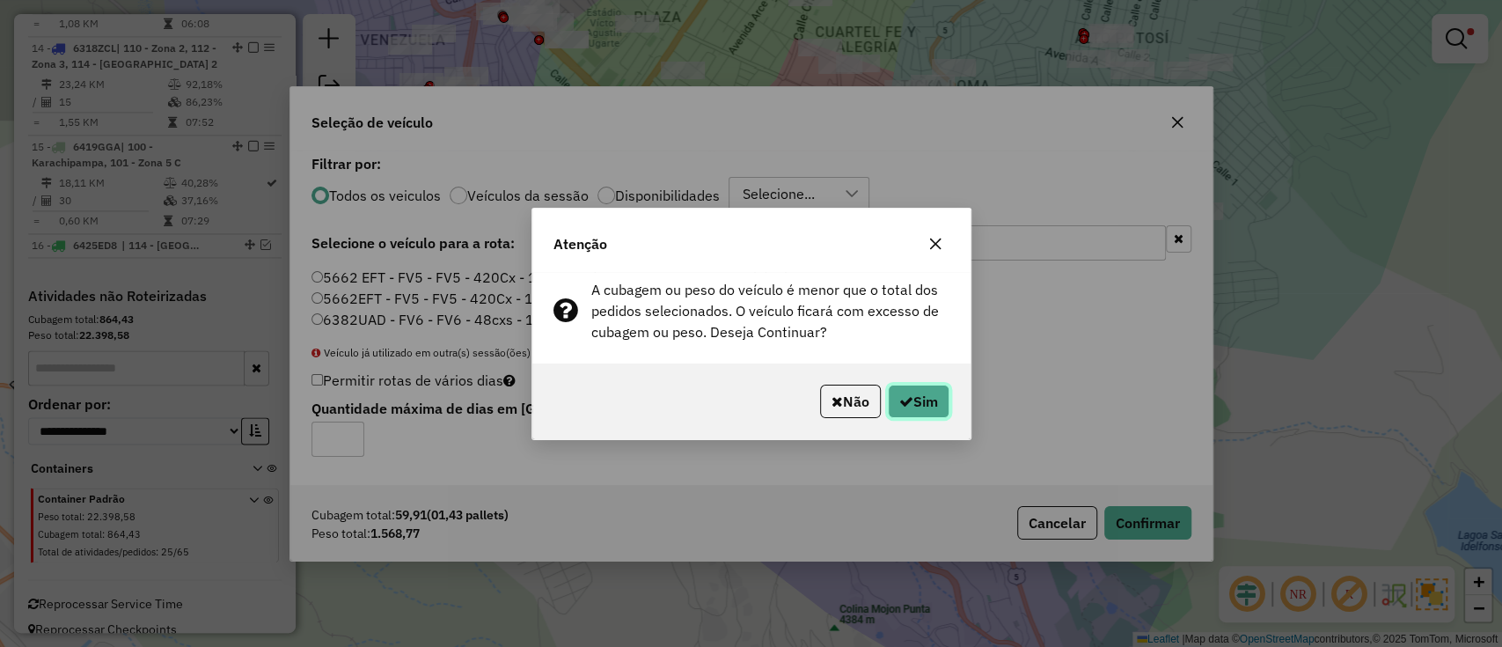
click at [932, 405] on button "Sim" at bounding box center [919, 401] width 62 height 33
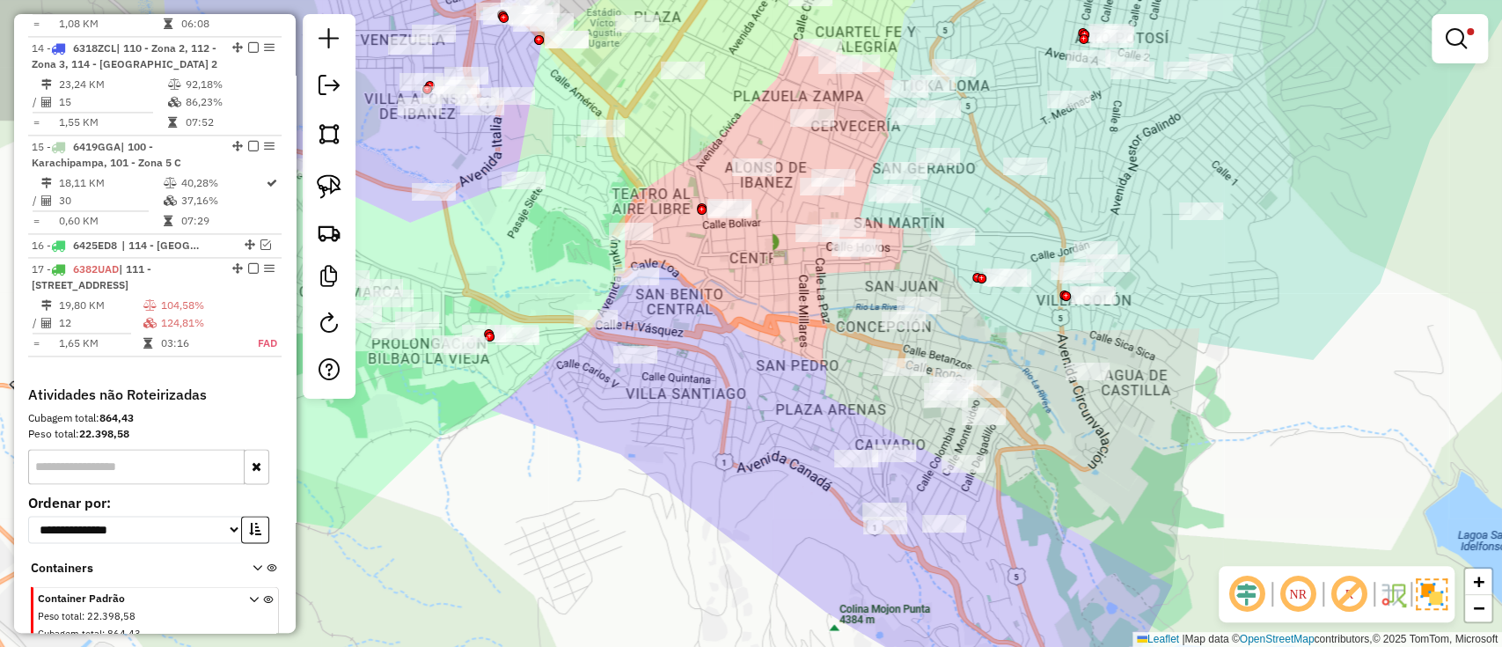
scroll to position [1826, 0]
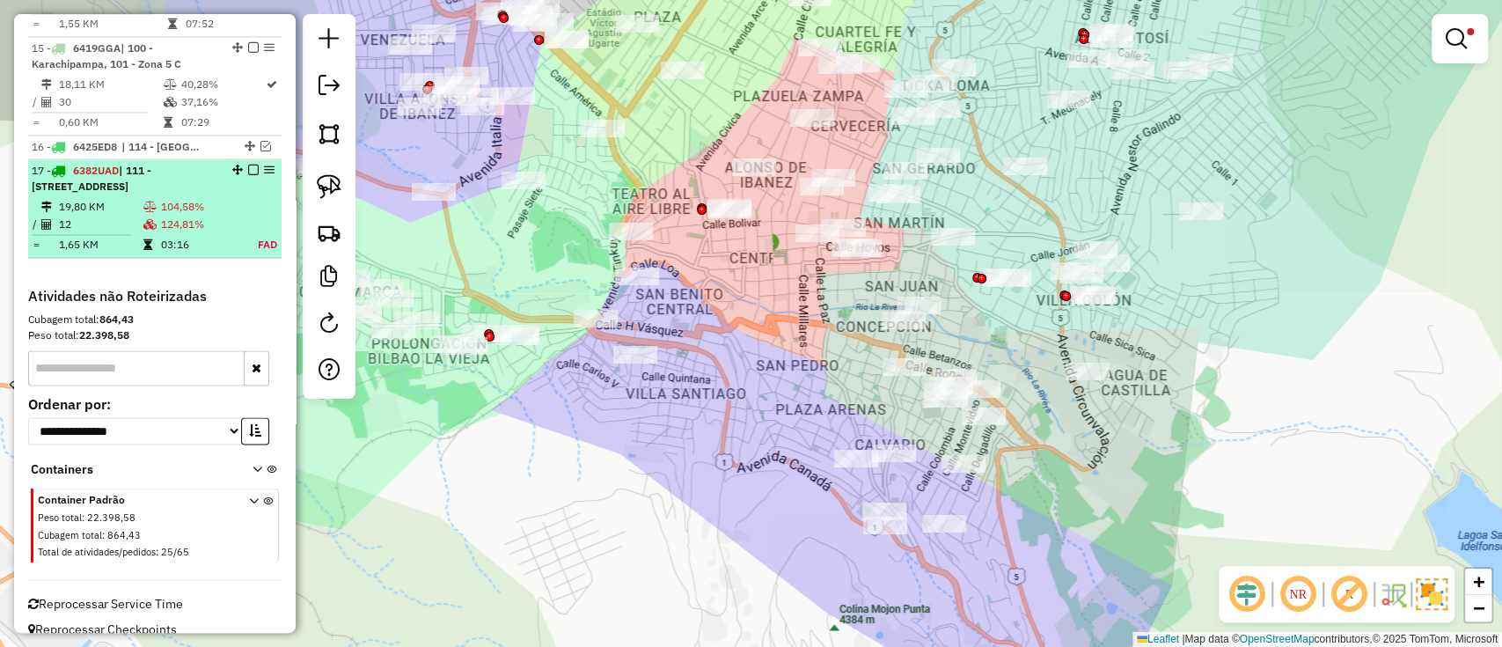
click at [265, 167] on div "17 - 6382UAD | 111 - Calle Angosta, 112 - Zona 3" at bounding box center [155, 179] width 246 height 32
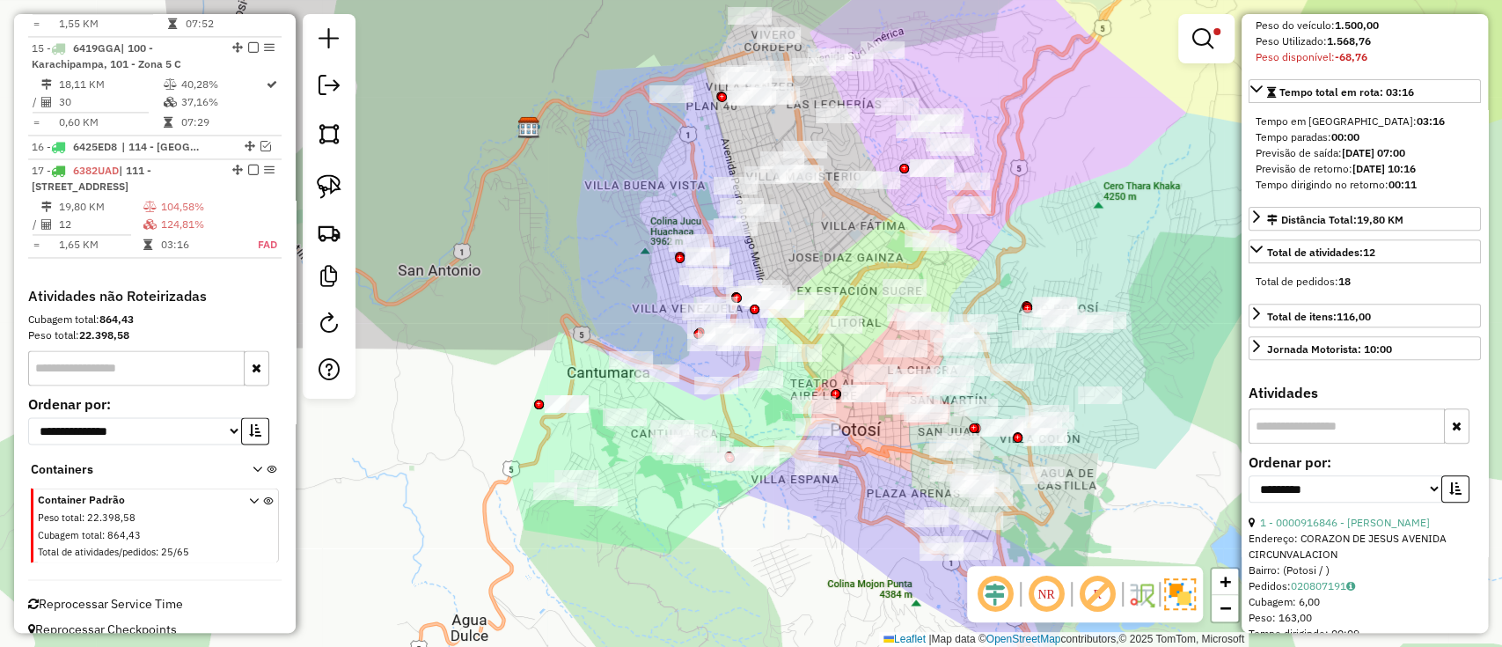
scroll to position [469, 0]
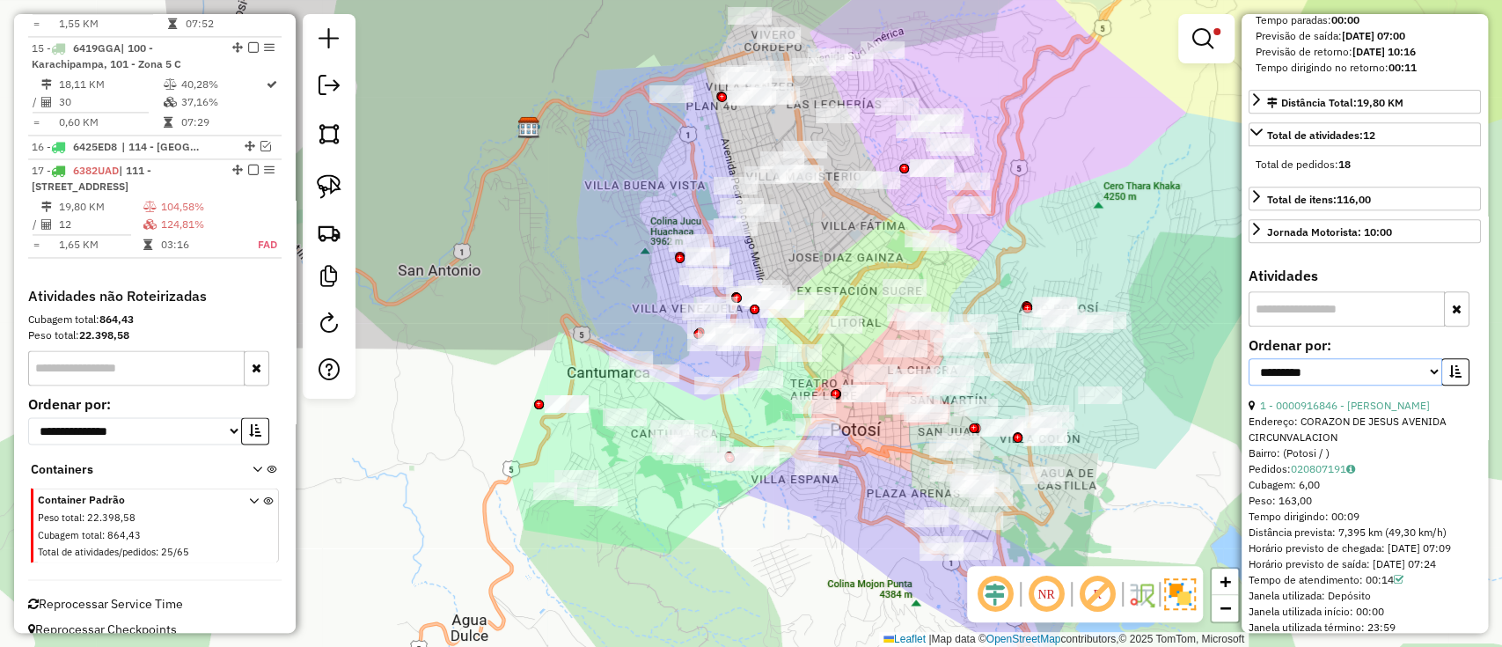
click at [1418, 385] on select "**********" at bounding box center [1346, 371] width 194 height 27
select select "**********"
click at [1249, 385] on select "**********" at bounding box center [1346, 371] width 194 height 27
click at [1456, 378] on icon "button" at bounding box center [1455, 371] width 12 height 12
click at [1376, 398] on div "**********" at bounding box center [1365, 368] width 232 height 59
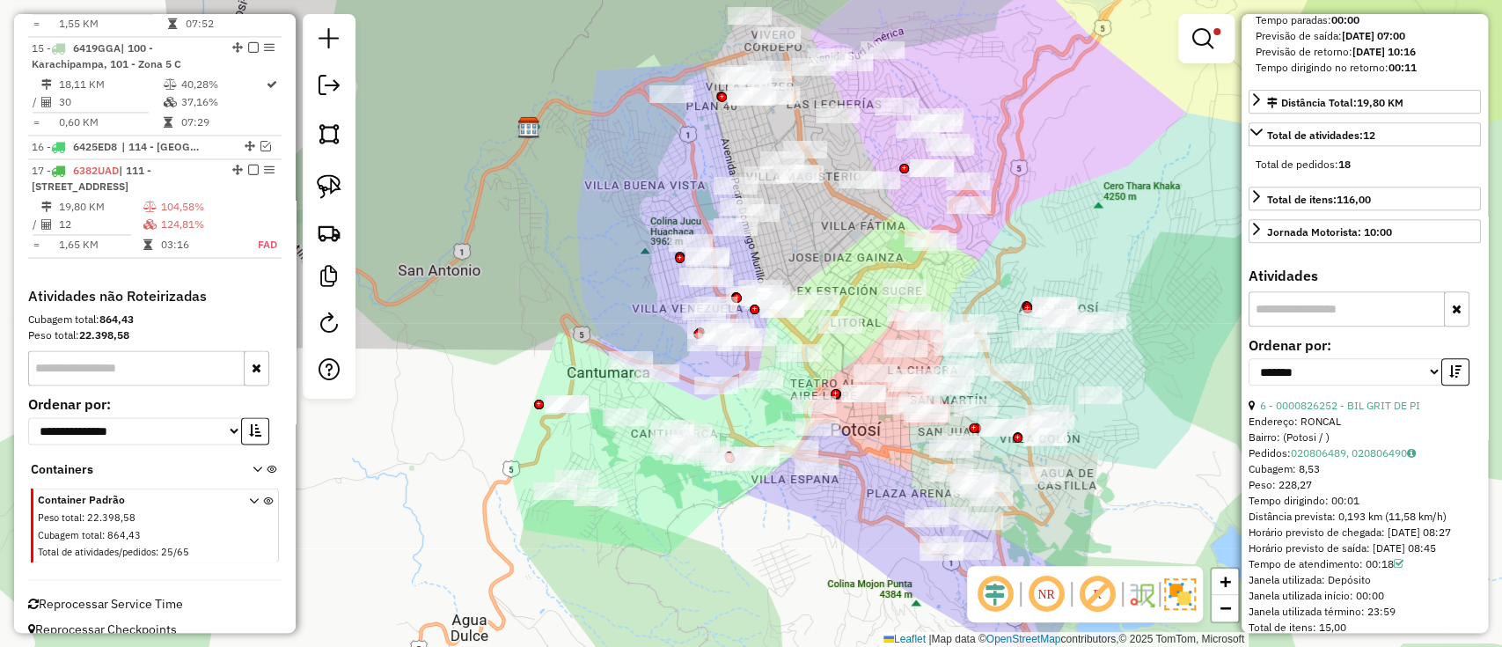
click at [1384, 414] on div "6 - 0000826252 - BIL GRIT DE PI" at bounding box center [1365, 406] width 232 height 16
click at [1399, 412] on link "6 - 0000826252 - BIL GRIT DE PI" at bounding box center [1340, 405] width 160 height 13
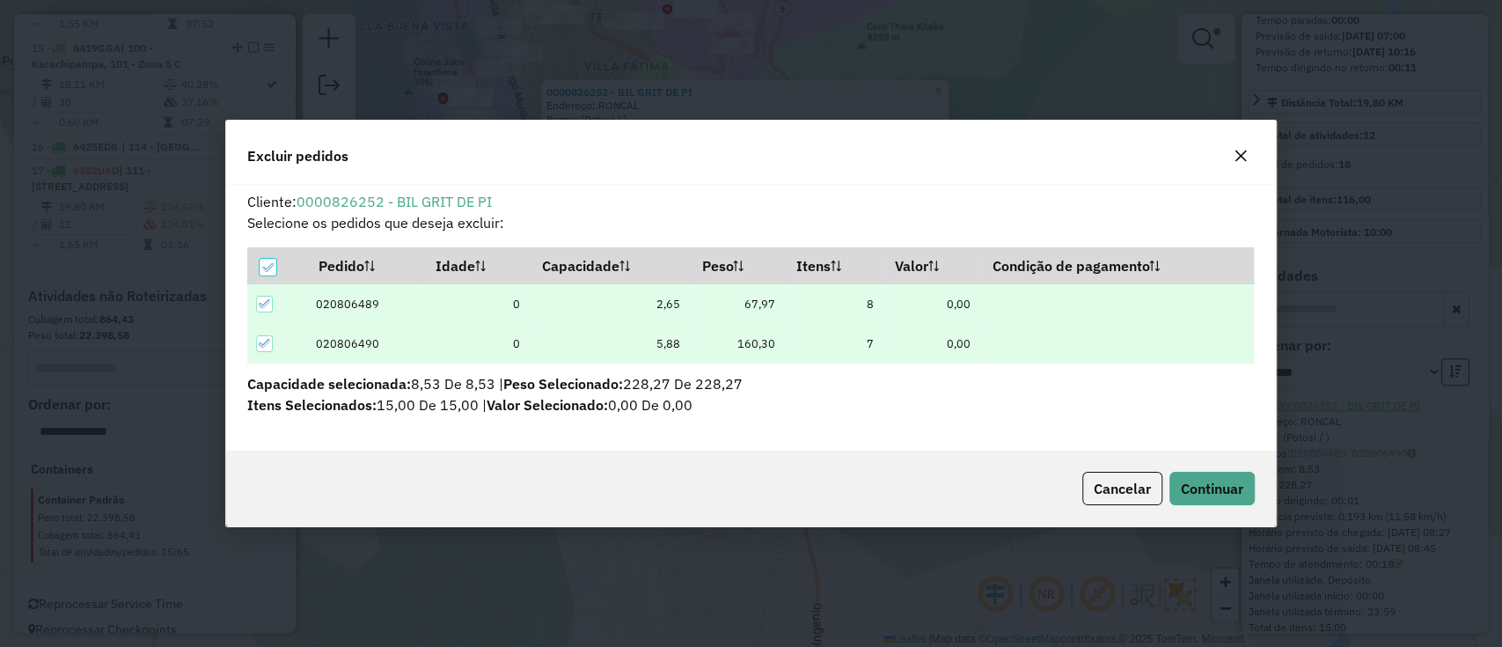
scroll to position [9, 5]
click at [1151, 522] on div "Cancelar Continuar" at bounding box center [751, 489] width 1050 height 76
click at [1169, 496] on button "Continuar" at bounding box center [1211, 488] width 85 height 33
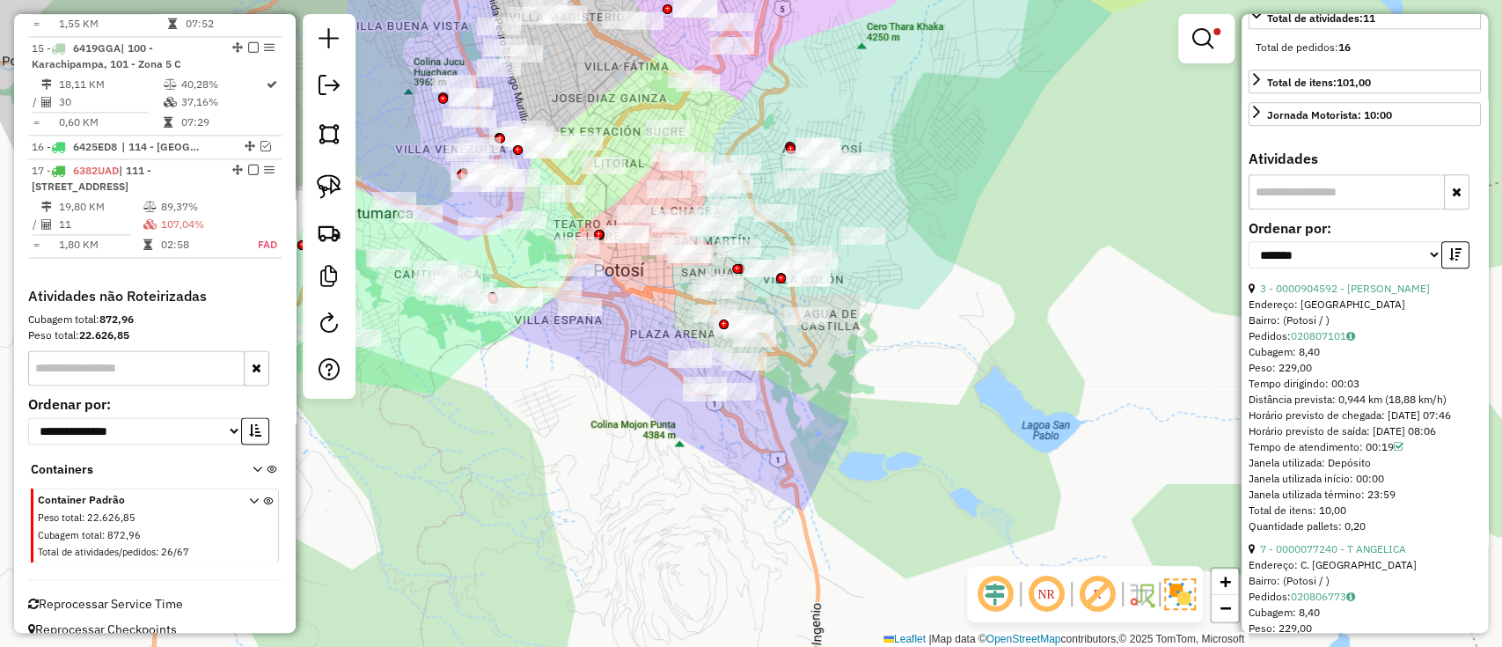
click at [1373, 312] on div "Endereço: CALLE DELGADILLO" at bounding box center [1365, 305] width 232 height 16
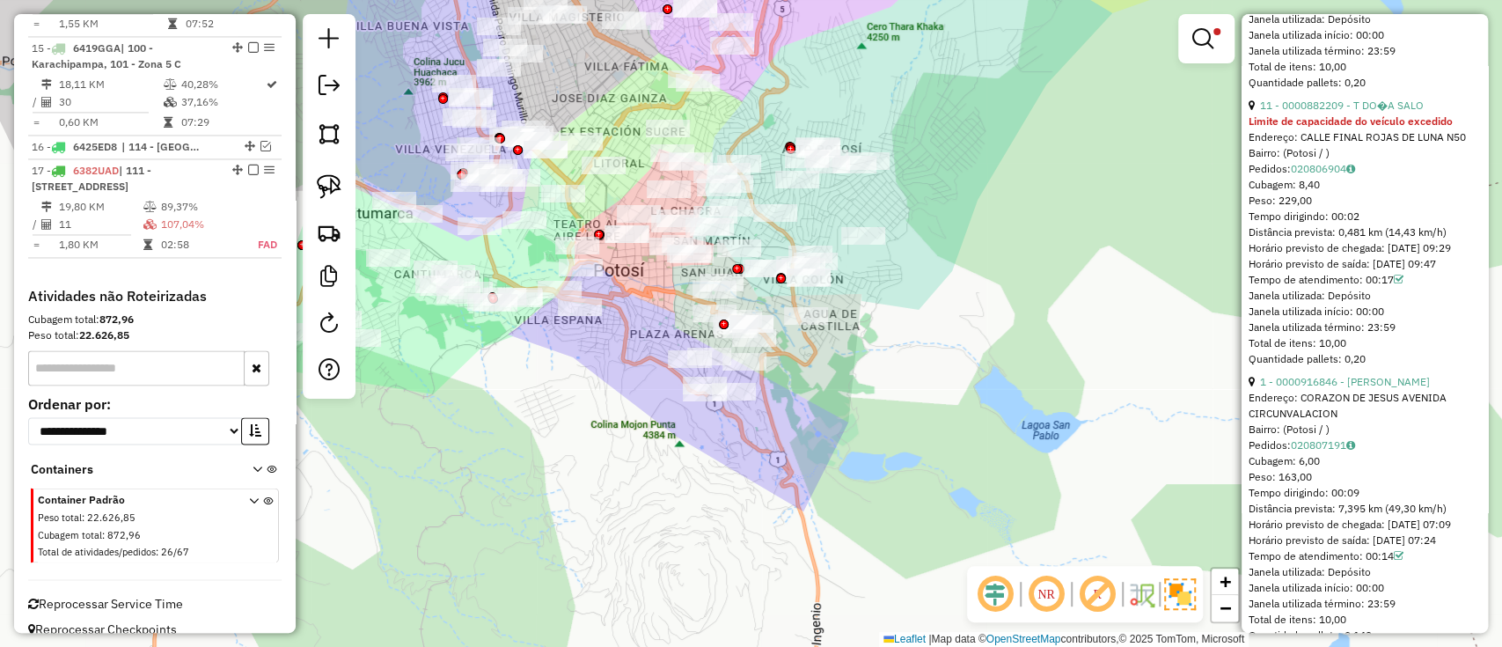
click at [1373, 256] on div "Horário previsto de chegada: [DATE] 09:29" at bounding box center [1365, 248] width 232 height 16
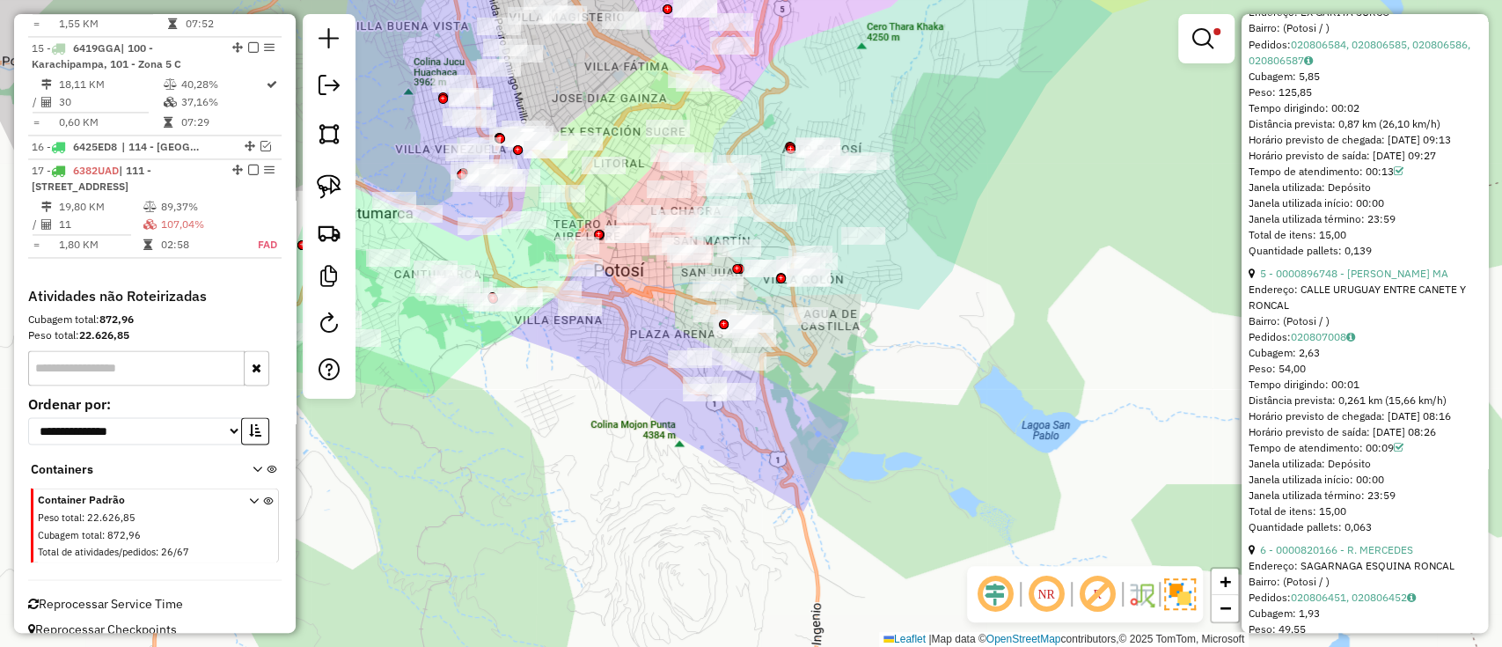
scroll to position [2229, 0]
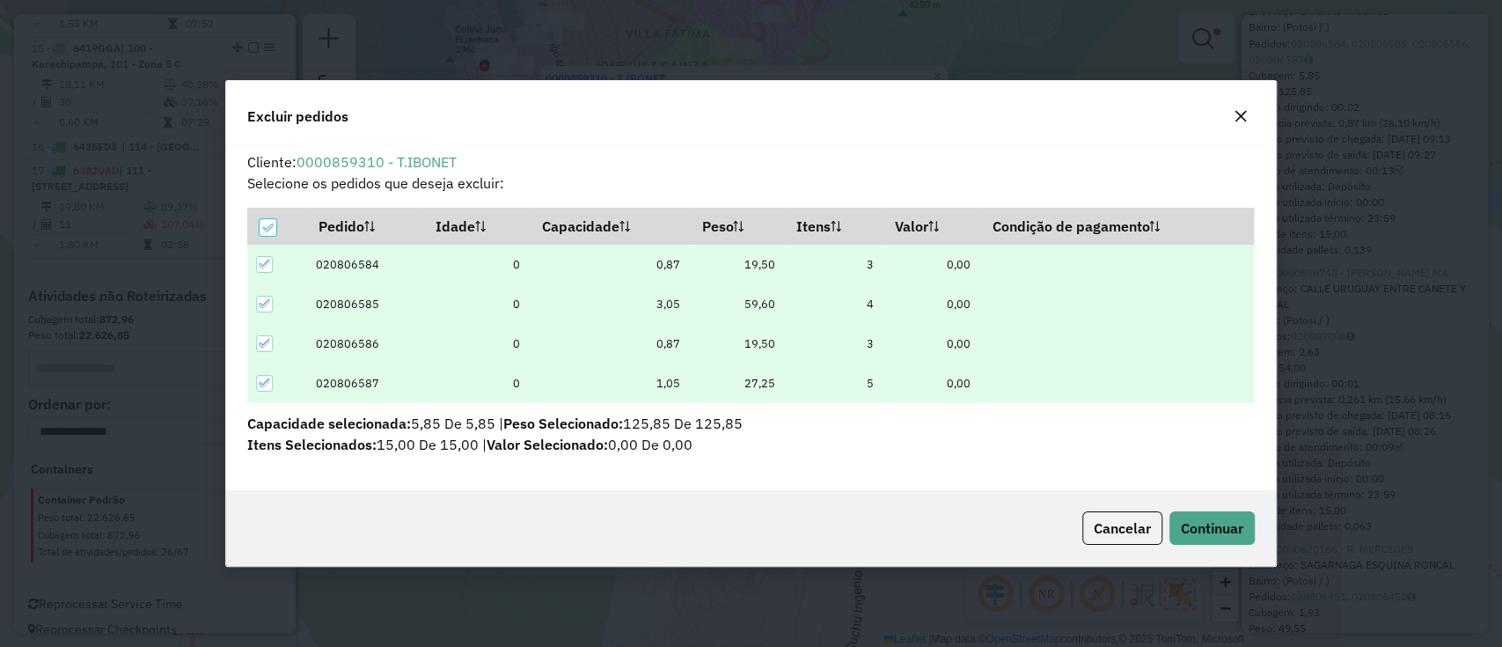
scroll to position [0, 0]
click at [1195, 525] on span "Continuar" at bounding box center [1212, 528] width 62 height 18
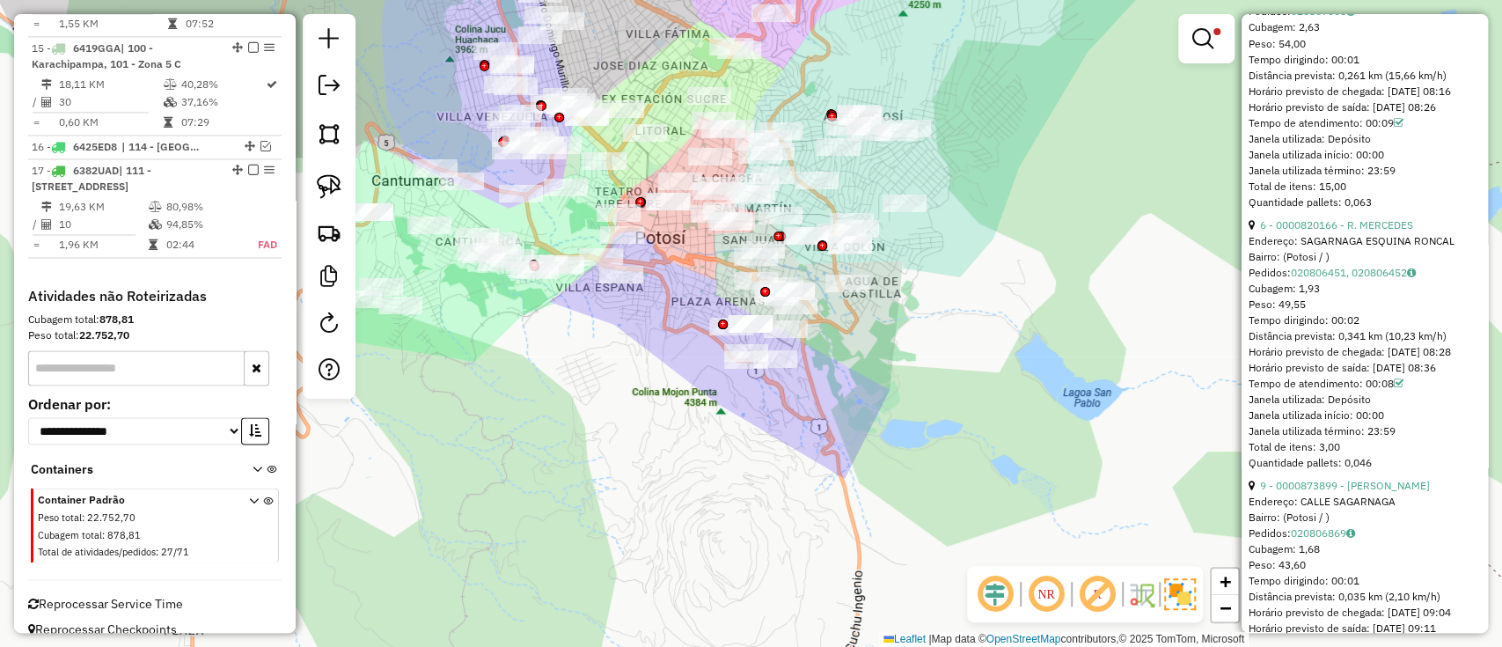
scroll to position [800, 0]
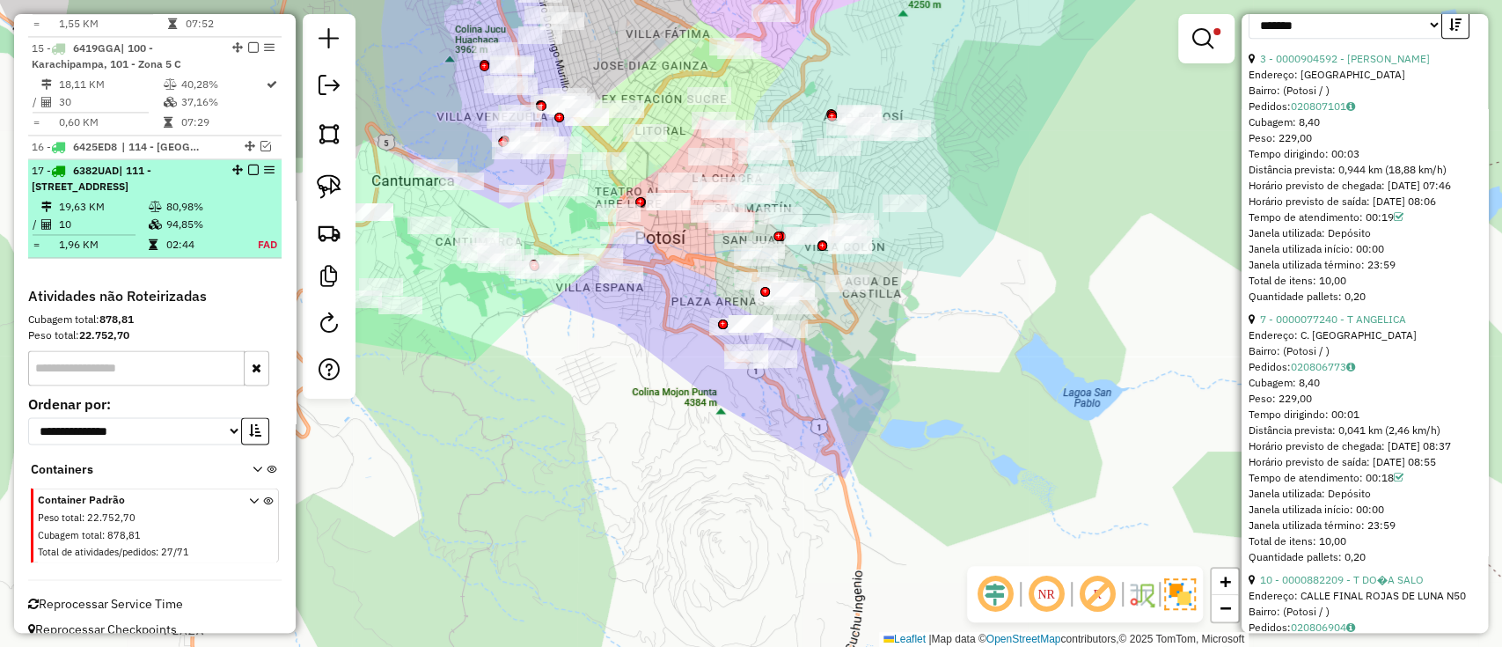
click at [248, 165] on em at bounding box center [253, 170] width 11 height 11
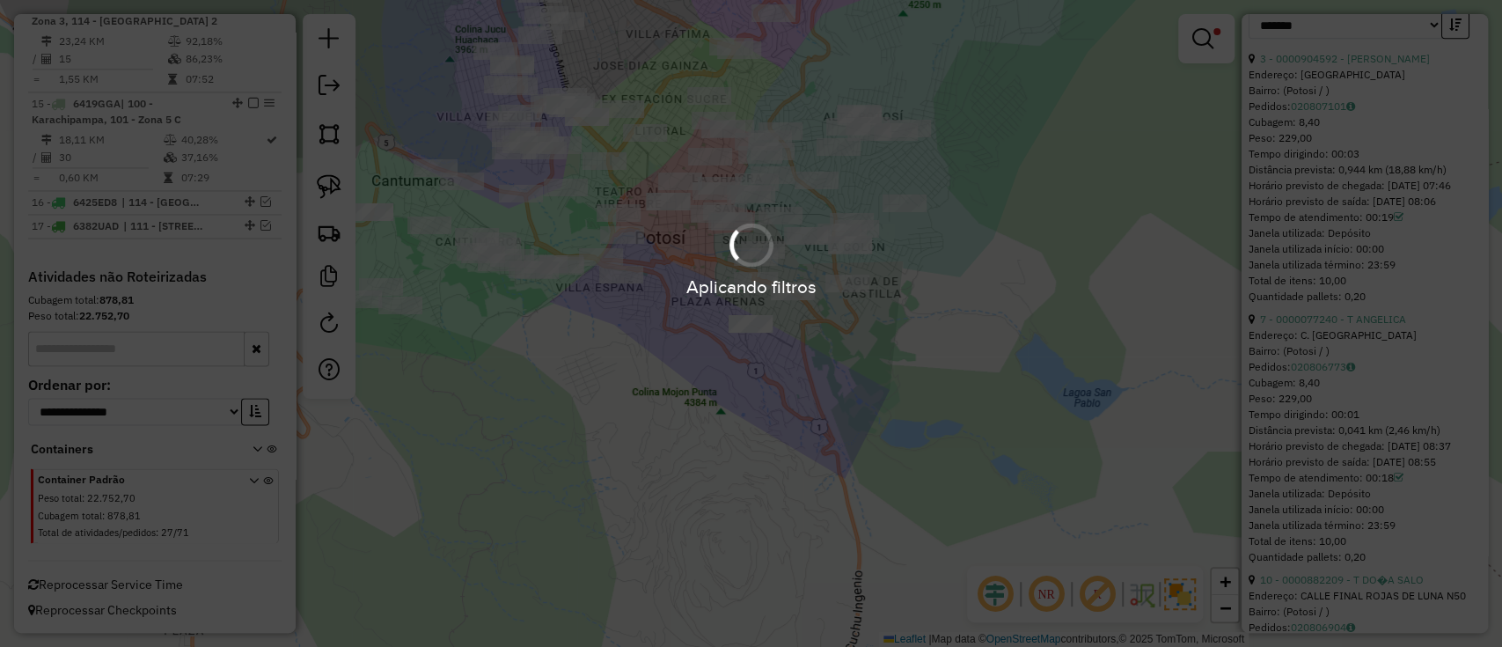
scroll to position [1751, 0]
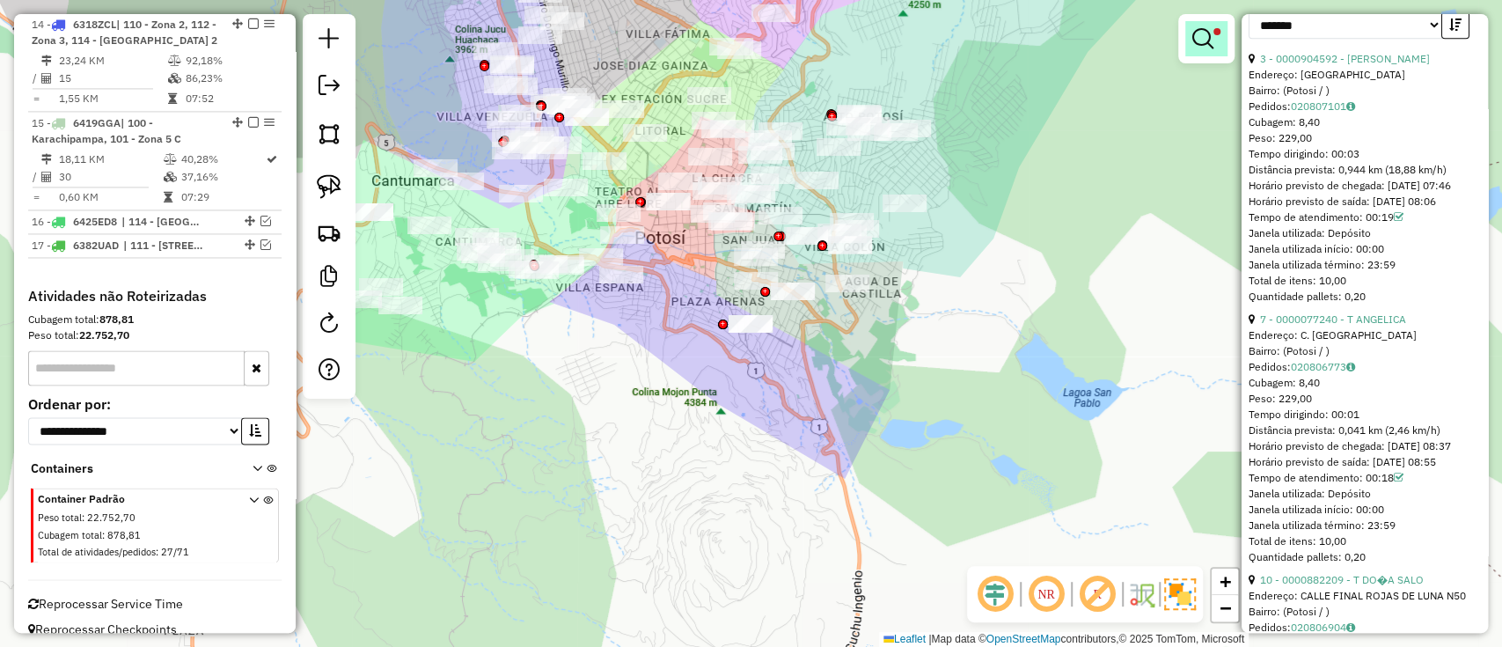
click at [1214, 39] on link at bounding box center [1206, 38] width 42 height 35
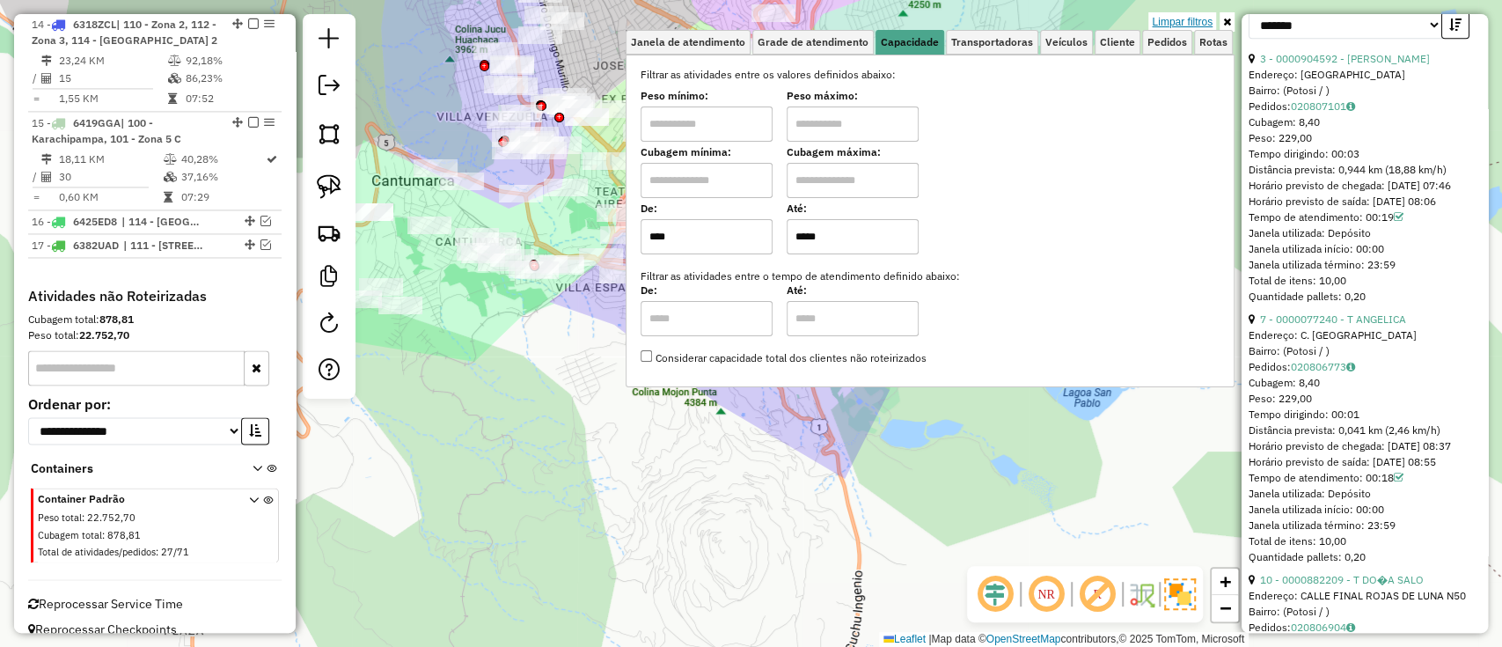
click at [1200, 20] on link "Limpar filtros" at bounding box center [1182, 21] width 68 height 19
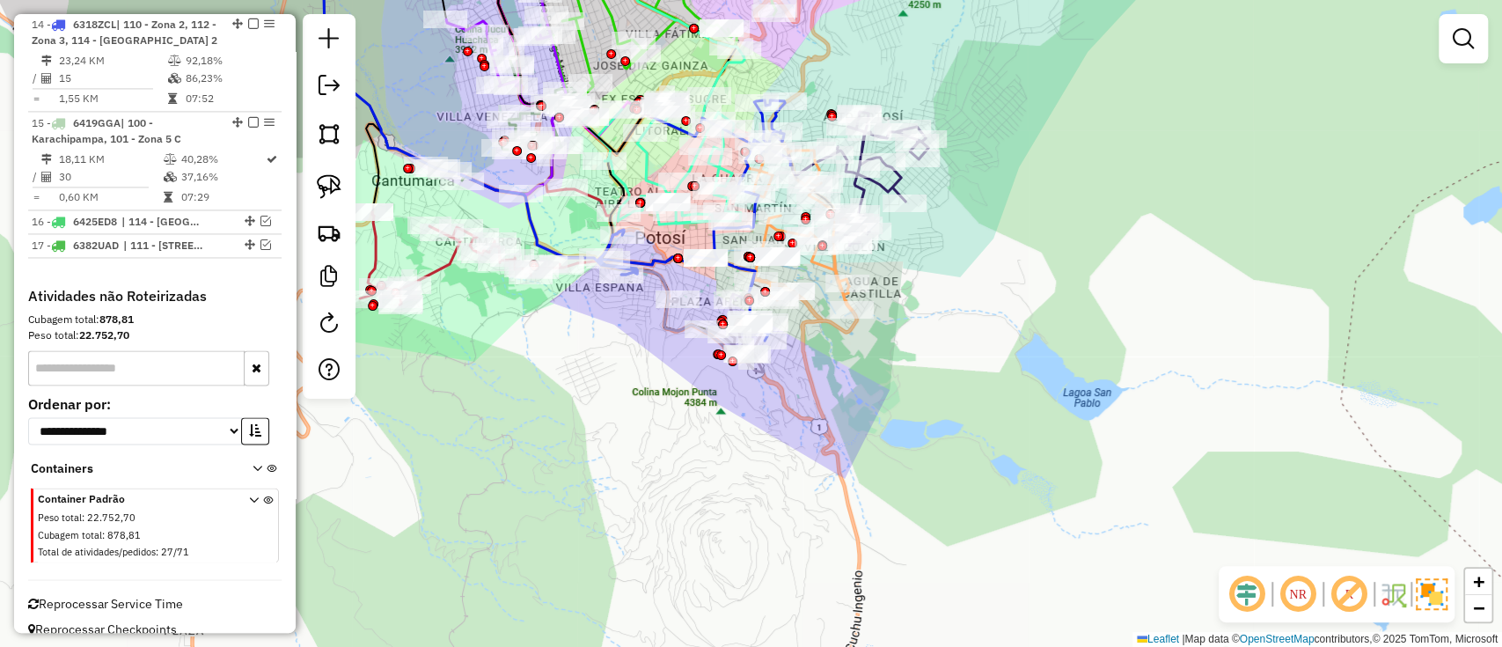
click at [399, 536] on div "Janela de atendimento Grade de atendimento Capacidade Transportadoras Veículos …" at bounding box center [751, 323] width 1502 height 647
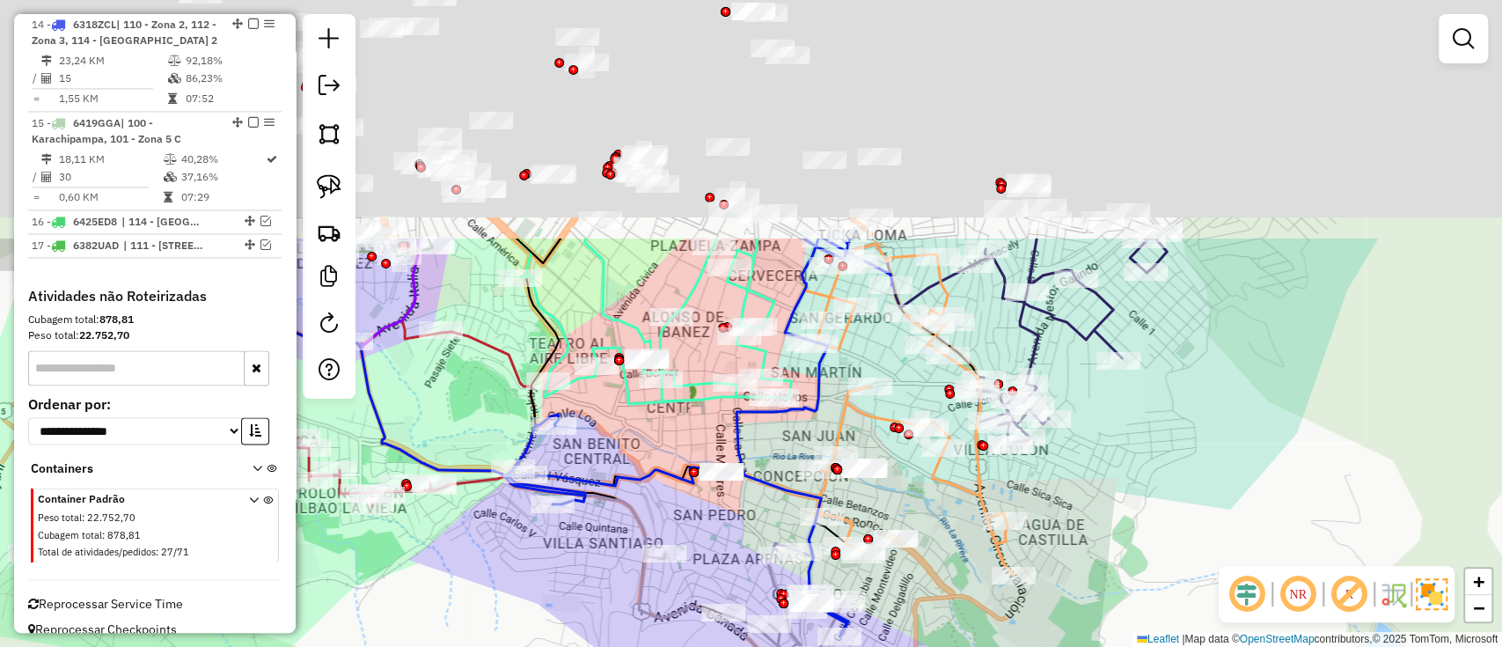
drag, startPoint x: 722, startPoint y: 222, endPoint x: 722, endPoint y: 524, distance: 302.7
click at [722, 524] on div "Janela de atendimento Grade de atendimento Capacidade Transportadoras Veículos …" at bounding box center [751, 323] width 1502 height 647
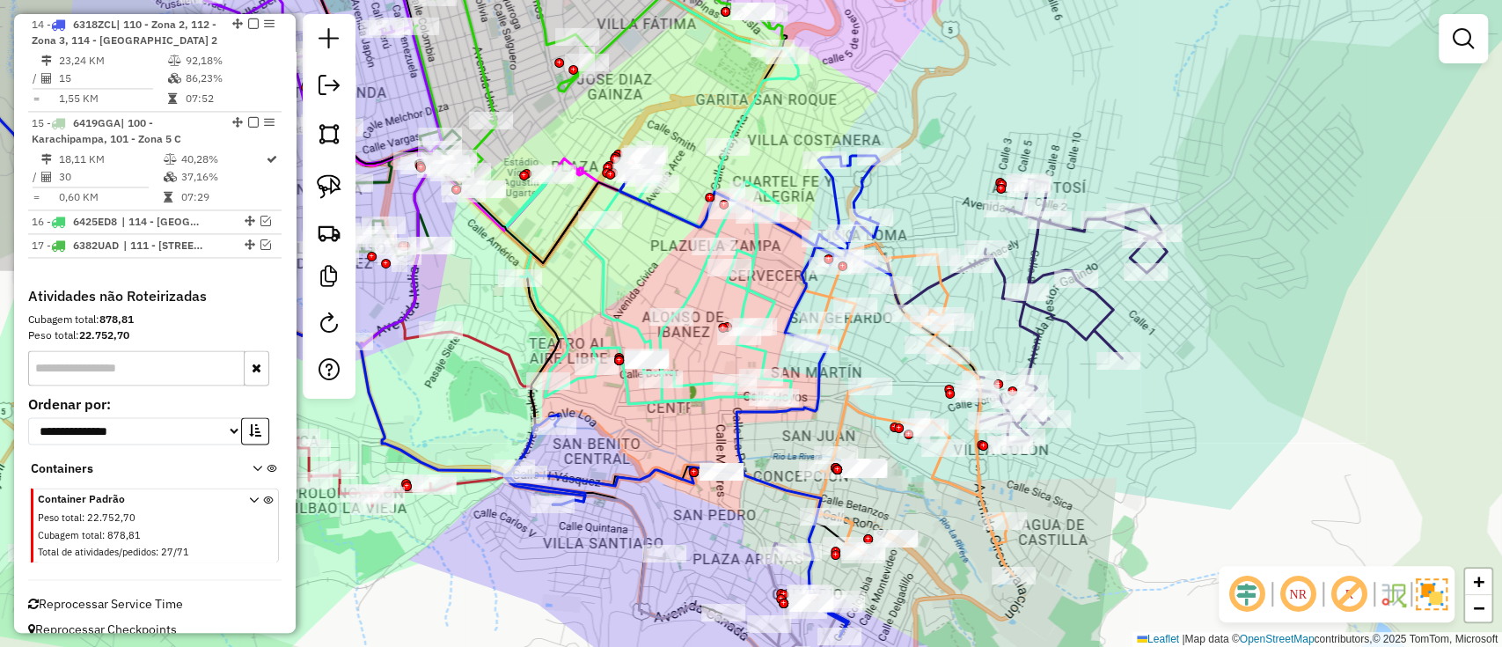
click at [749, 287] on icon at bounding box center [636, 226] width 324 height 356
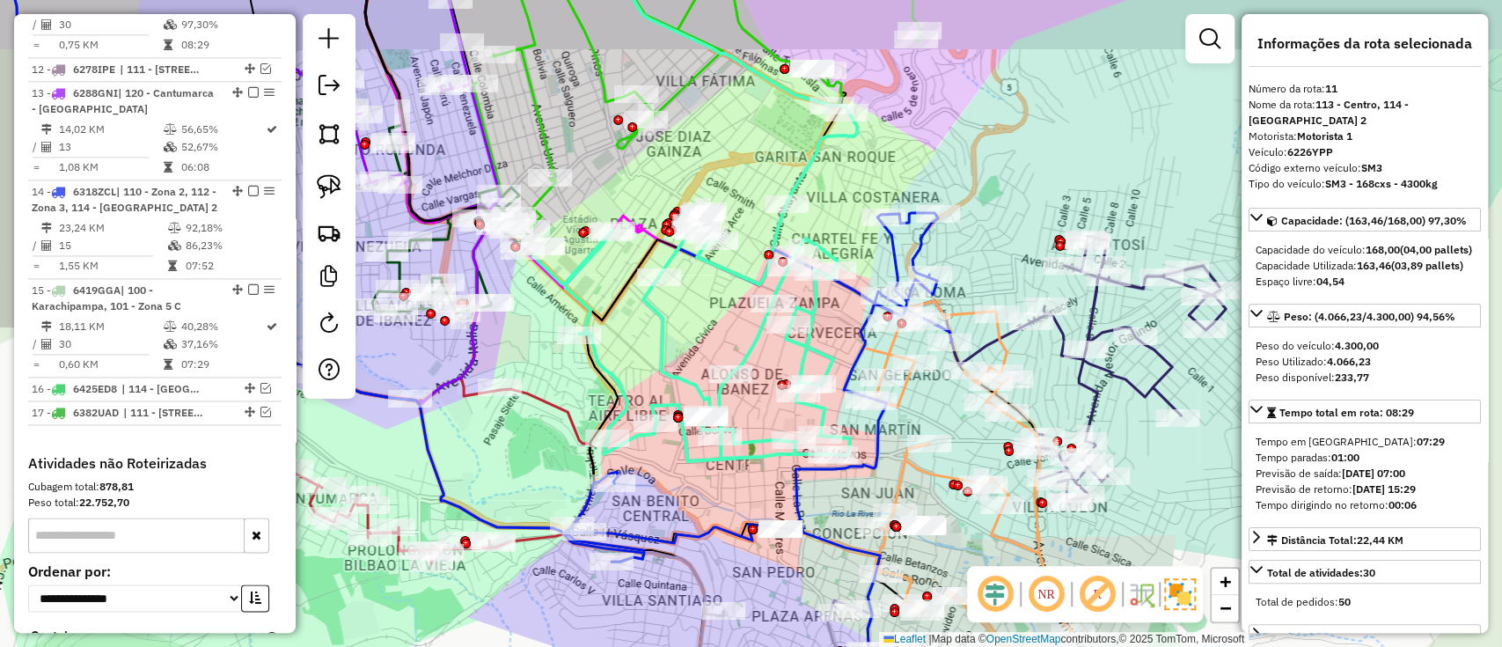
scroll to position [1512, 0]
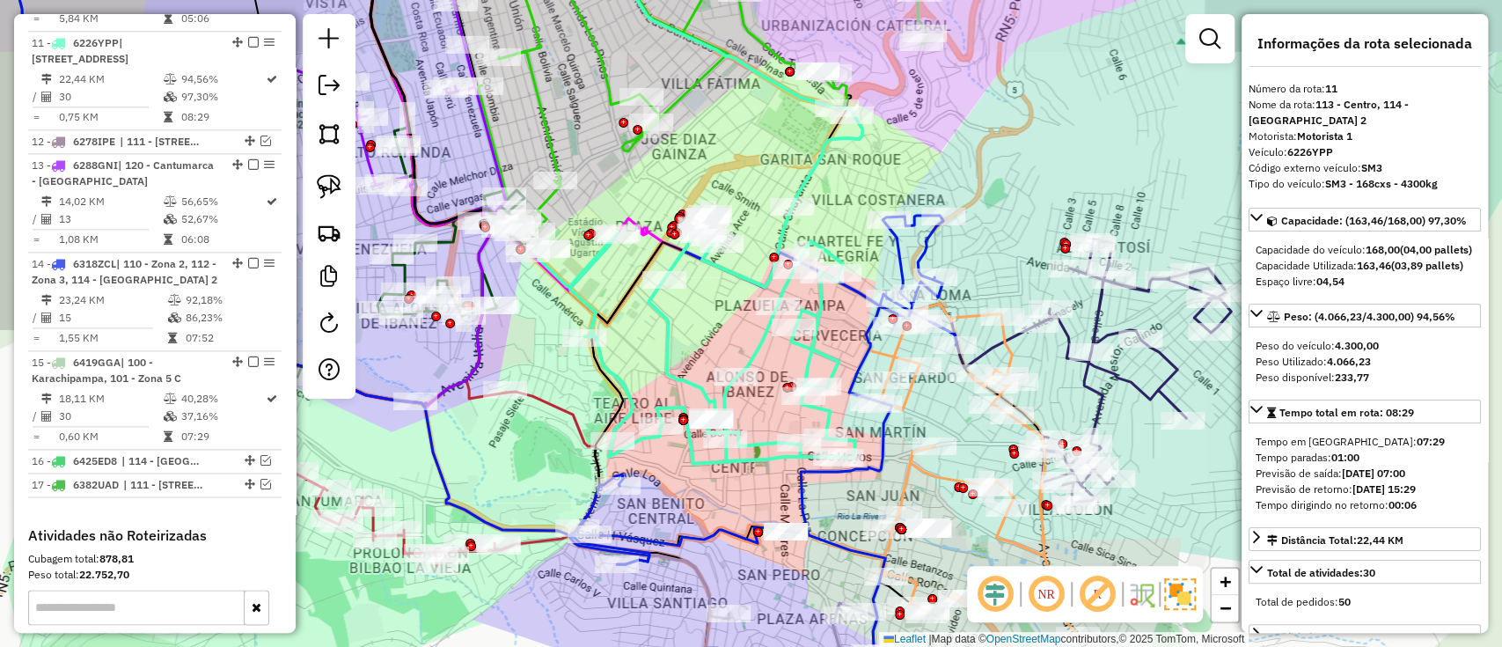
drag, startPoint x: 765, startPoint y: 284, endPoint x: 842, endPoint y: 352, distance: 102.9
click at [842, 352] on div "Janela de atendimento Grade de atendimento Capacidade Transportadoras Veículos …" at bounding box center [751, 323] width 1502 height 647
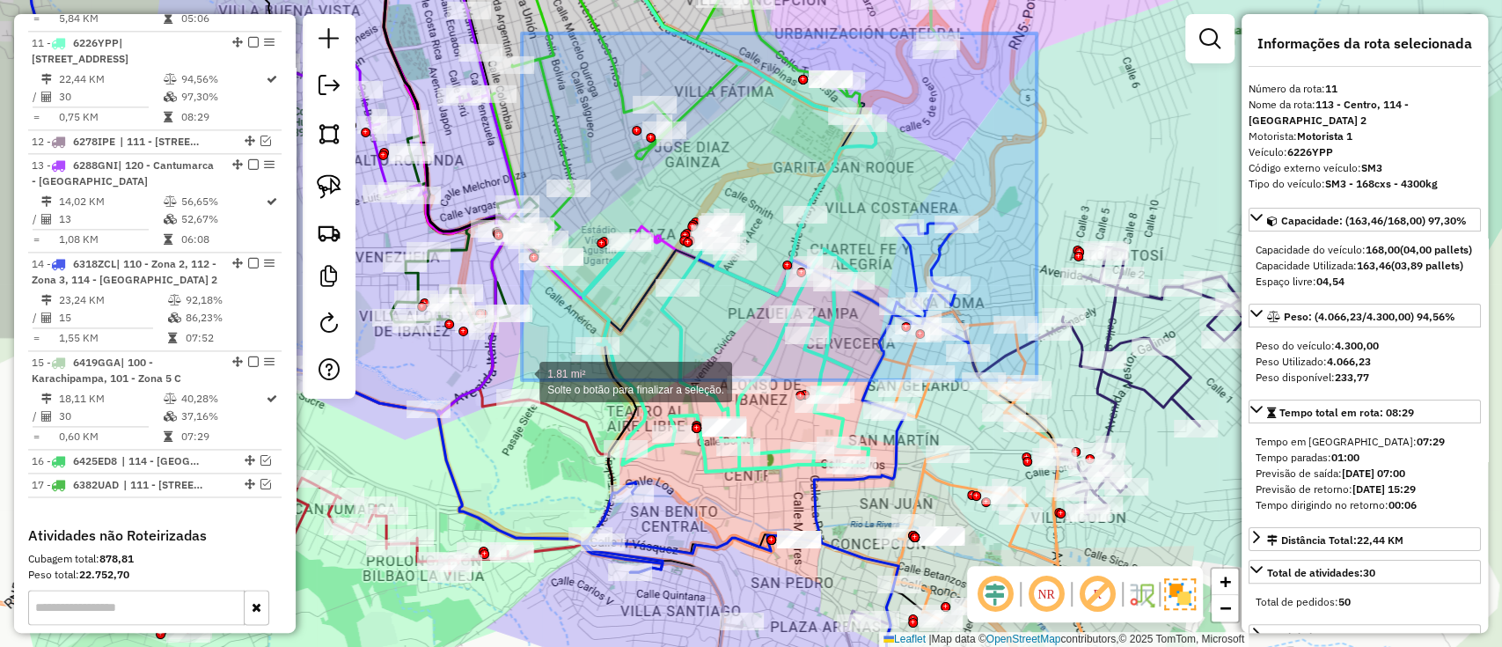
drag, startPoint x: 929, startPoint y: 70, endPoint x: 522, endPoint y: 380, distance: 511.8
click at [522, 380] on div "1.81 mi² Solte o botão para finalizar a seleção. Janela de atendimento Grade de…" at bounding box center [751, 323] width 1502 height 647
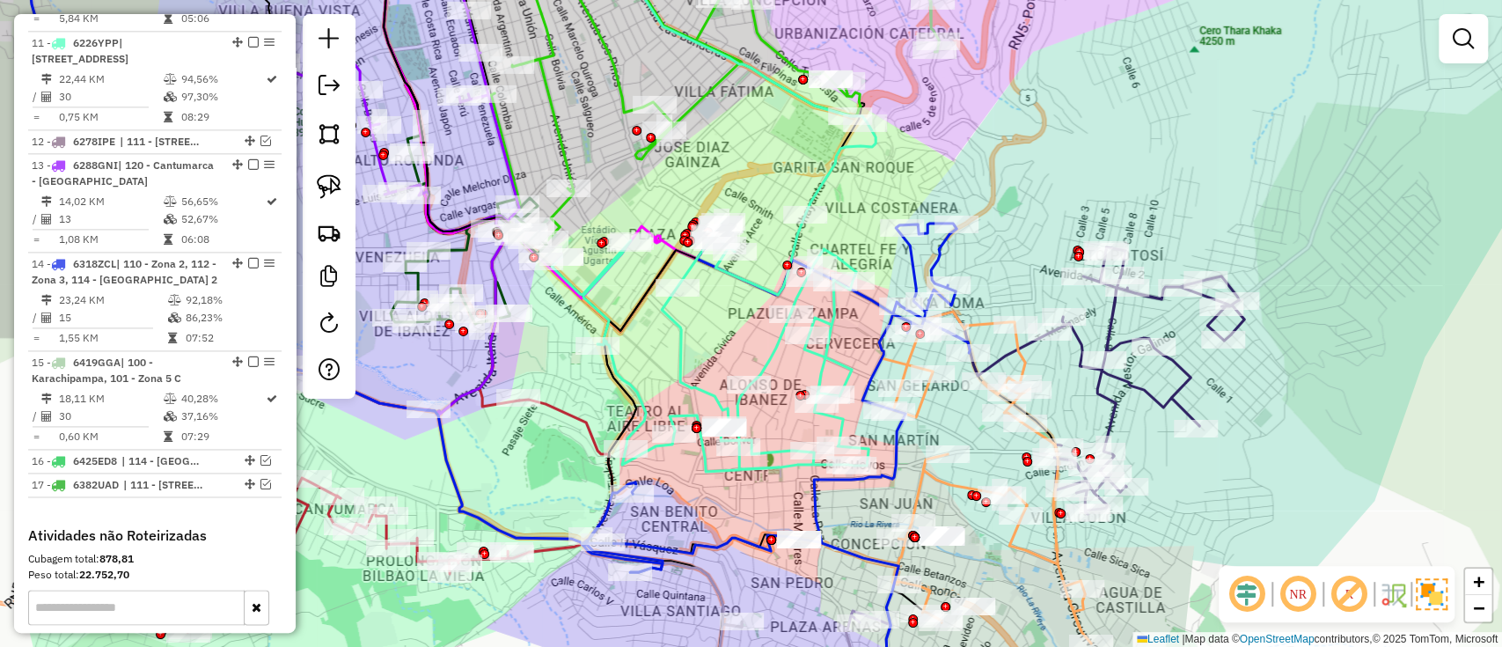
click at [835, 158] on icon at bounding box center [714, 294] width 324 height 356
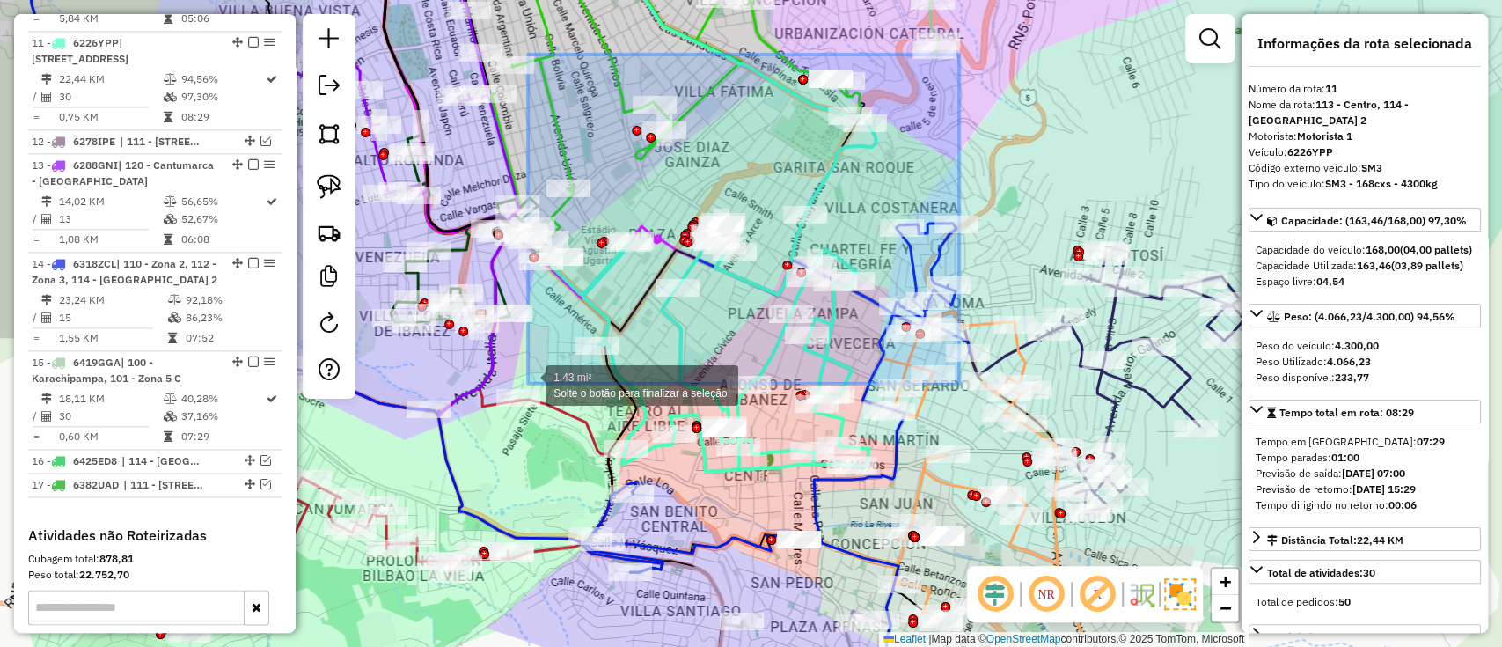
drag, startPoint x: 959, startPoint y: 55, endPoint x: 528, endPoint y: 384, distance: 541.9
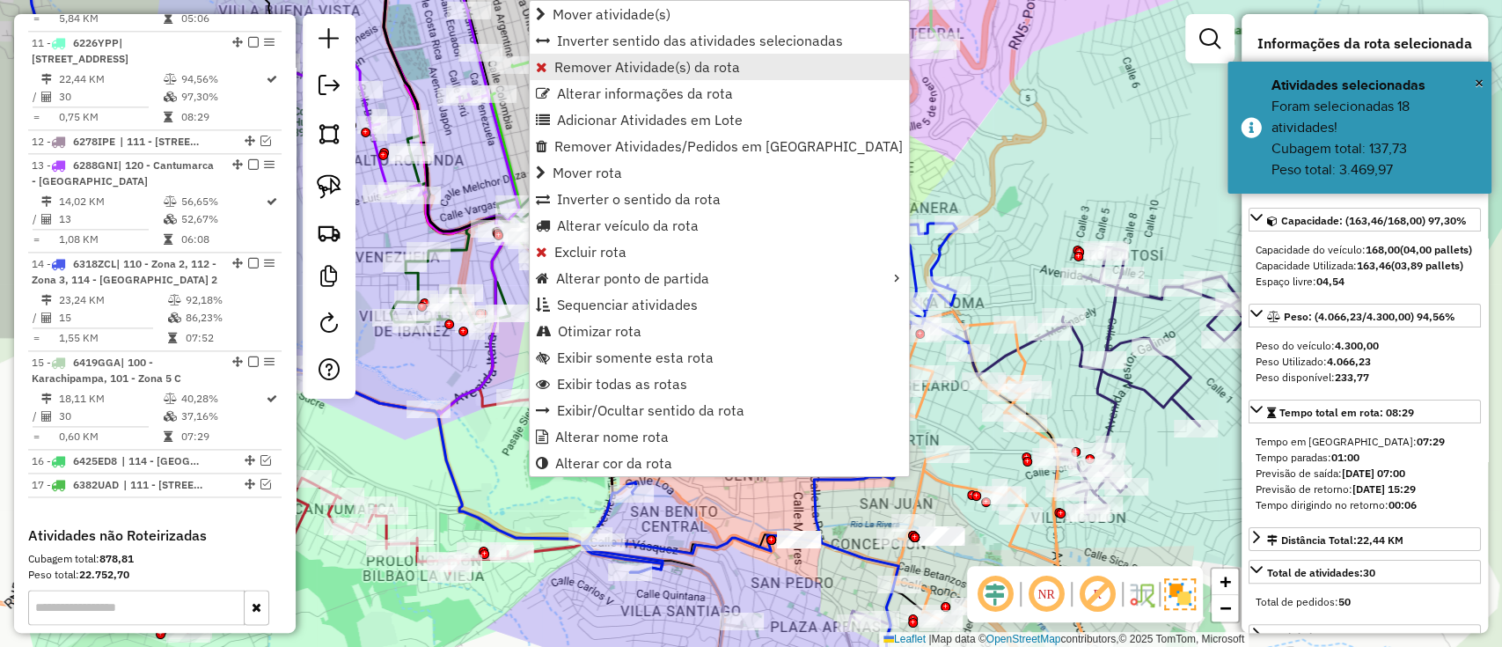
click at [648, 69] on span "Remover Atividade(s) da rota" at bounding box center [647, 67] width 186 height 14
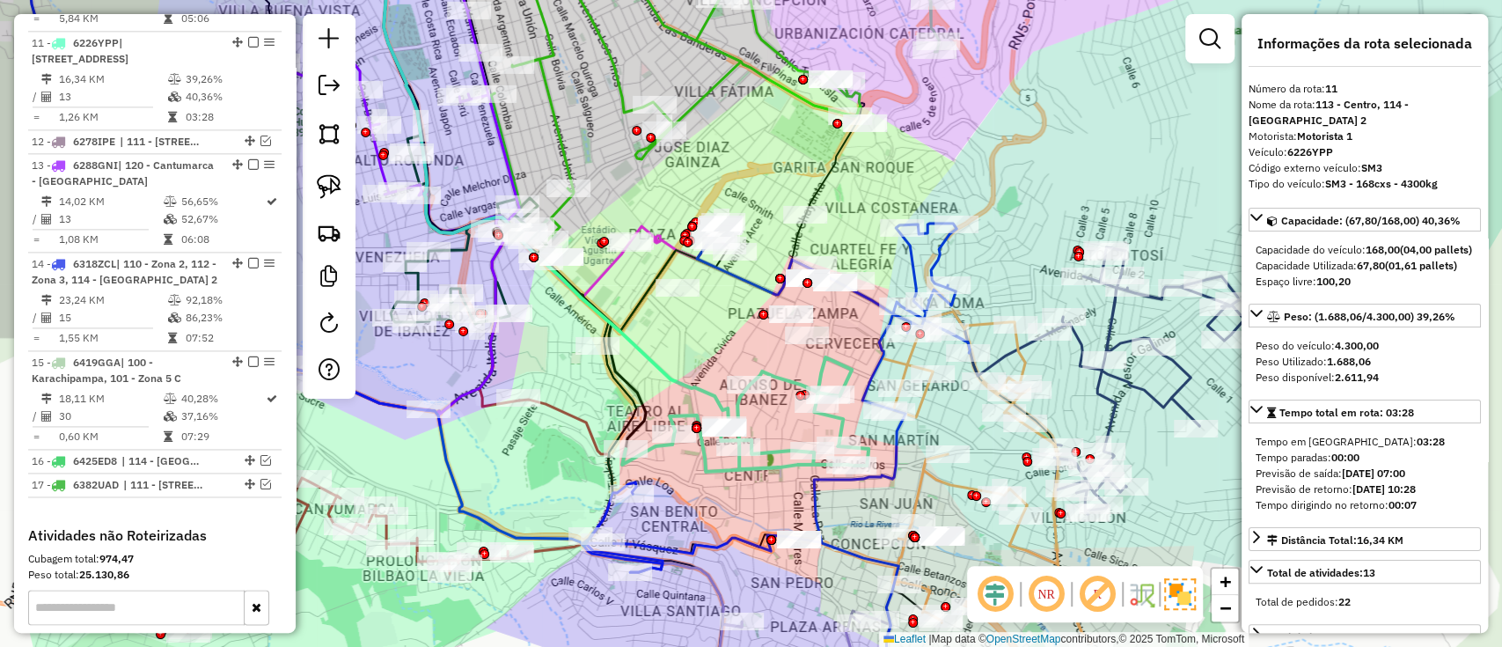
click at [704, 472] on icon at bounding box center [745, 414] width 246 height 114
click at [704, 465] on icon at bounding box center [745, 414] width 246 height 114
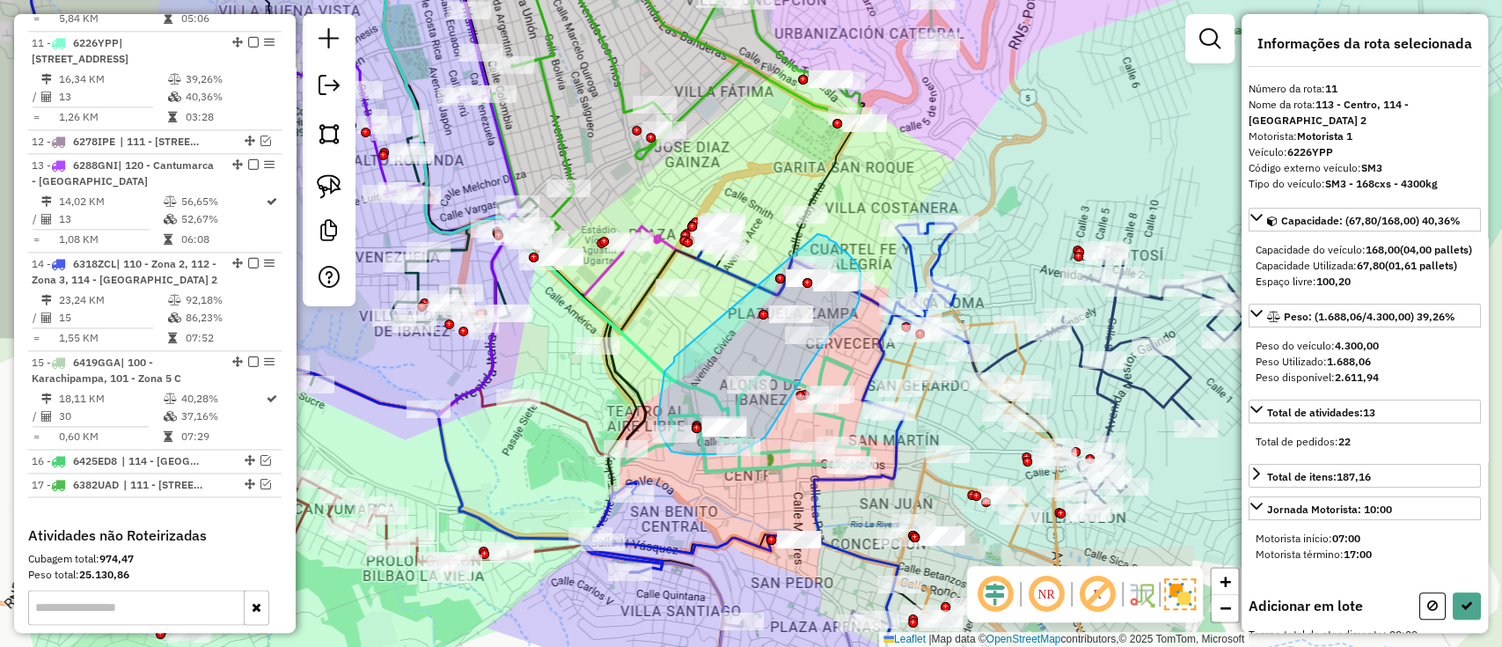
drag, startPoint x: 674, startPoint y: 357, endPoint x: 811, endPoint y: 232, distance: 185.6
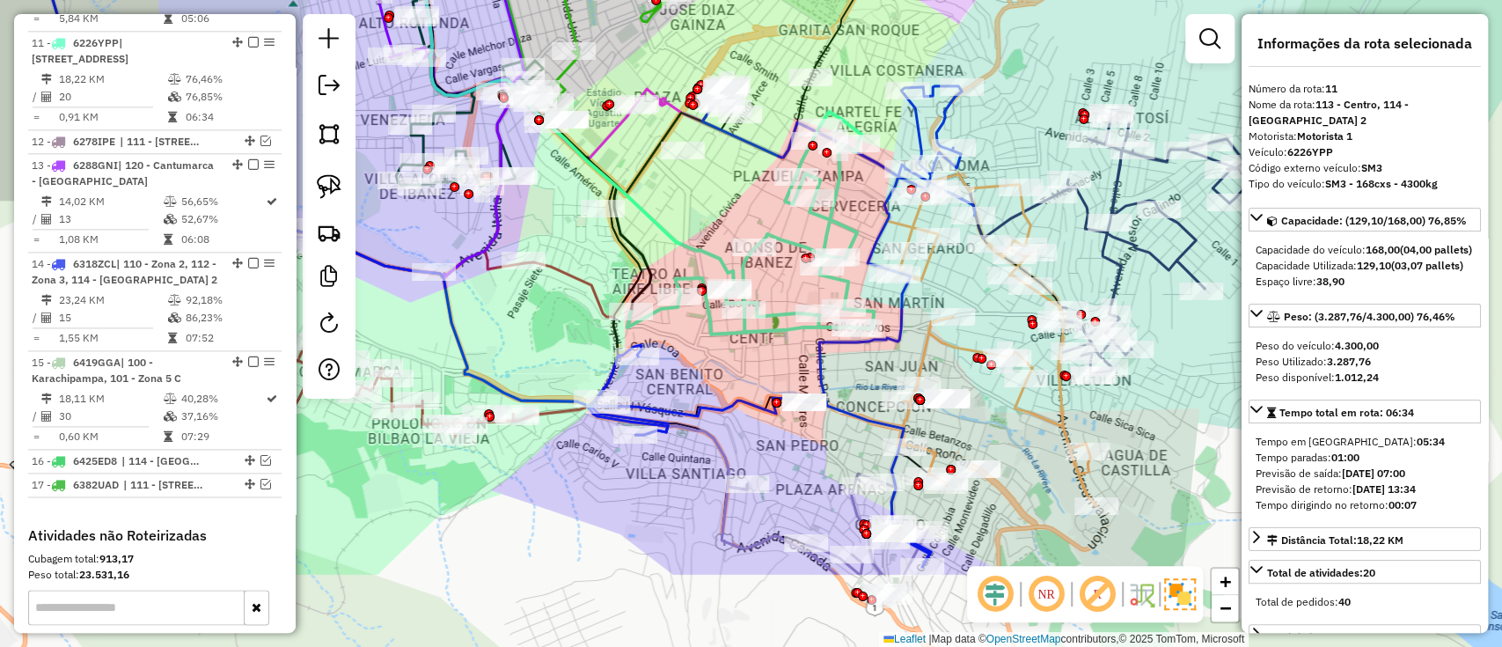
drag, startPoint x: 741, startPoint y: 527, endPoint x: 746, endPoint y: 384, distance: 143.5
click at [746, 384] on div "Janela de atendimento Grade de atendimento Capacidade Transportadoras Veículos …" at bounding box center [751, 323] width 1502 height 647
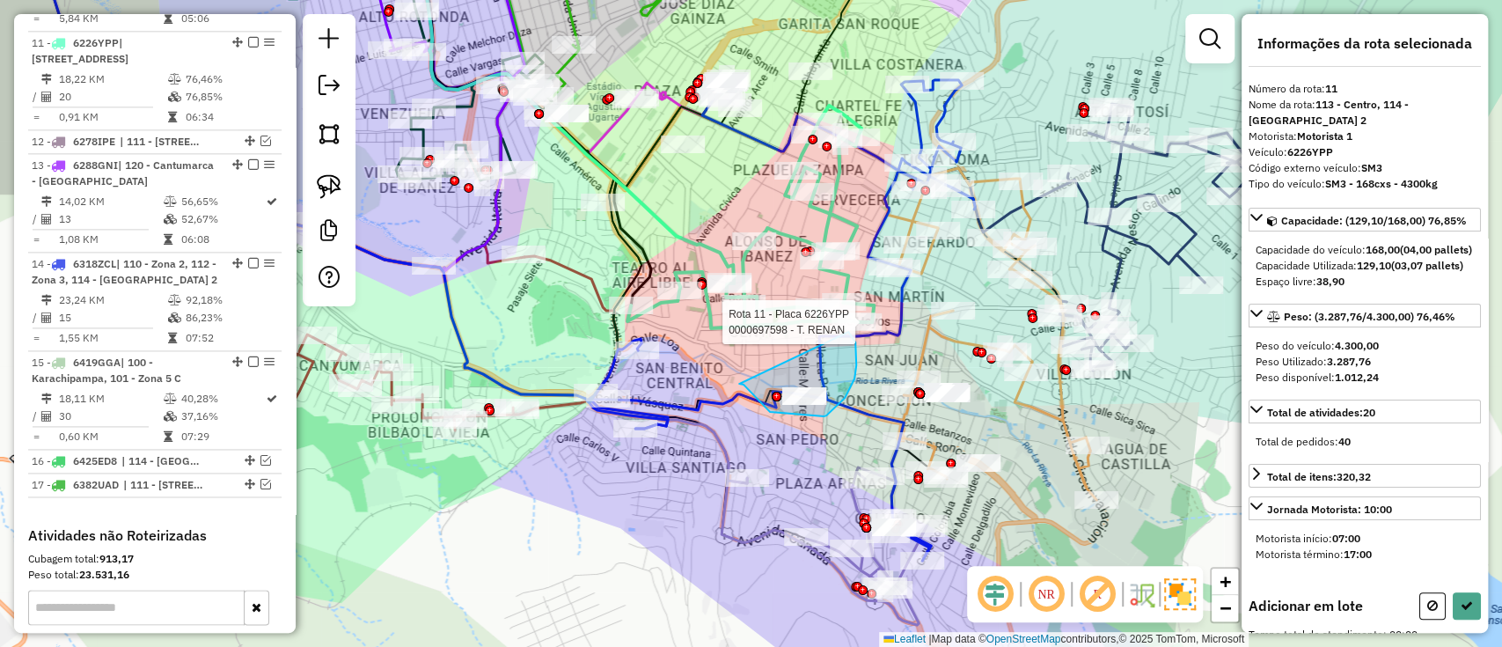
drag, startPoint x: 739, startPoint y: 384, endPoint x: 847, endPoint y: 331, distance: 120.4
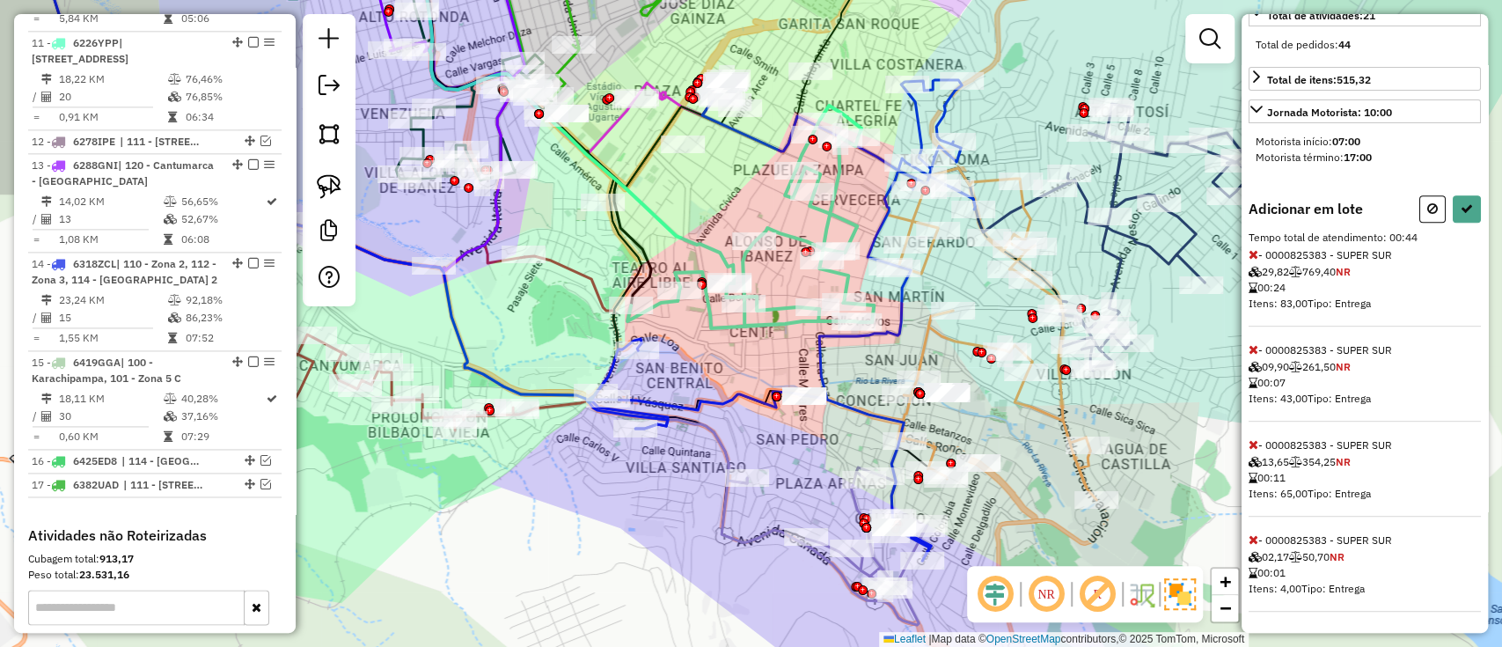
scroll to position [441, 0]
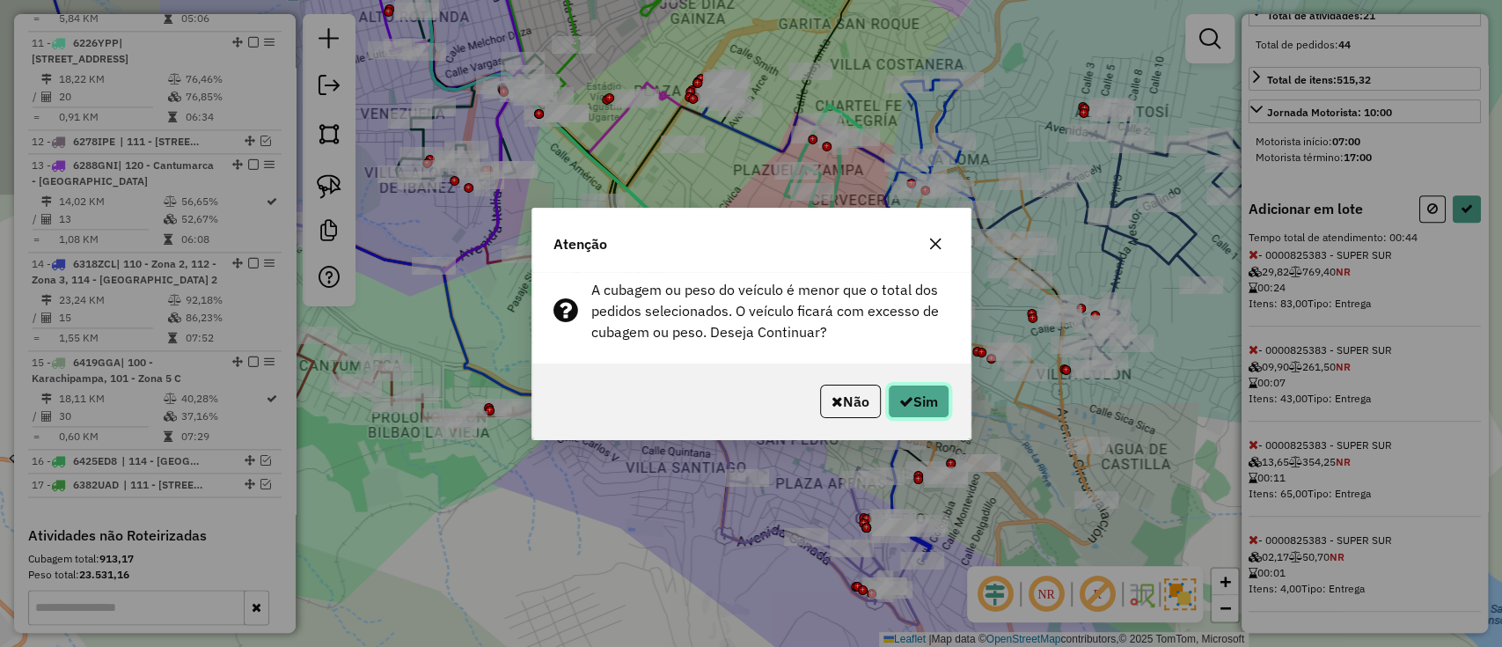
click at [911, 392] on button "Sim" at bounding box center [919, 401] width 62 height 33
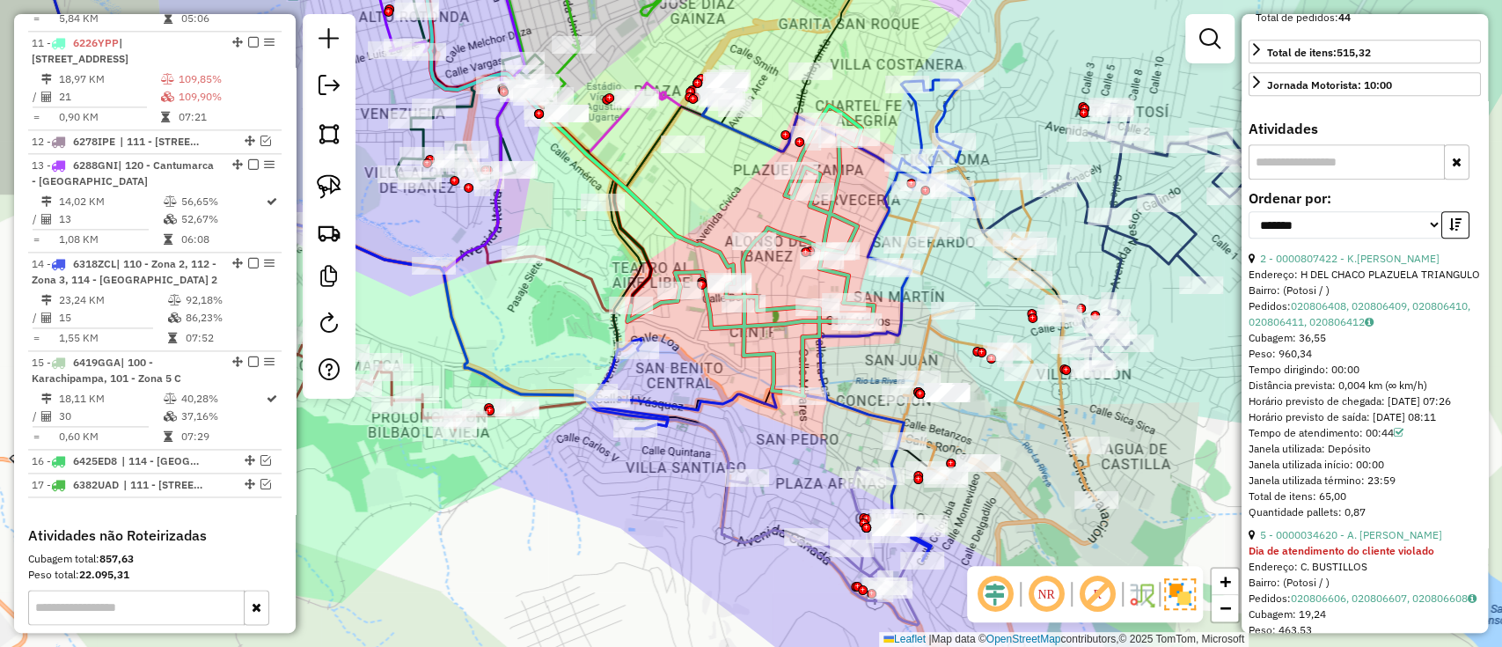
scroll to position [599, 0]
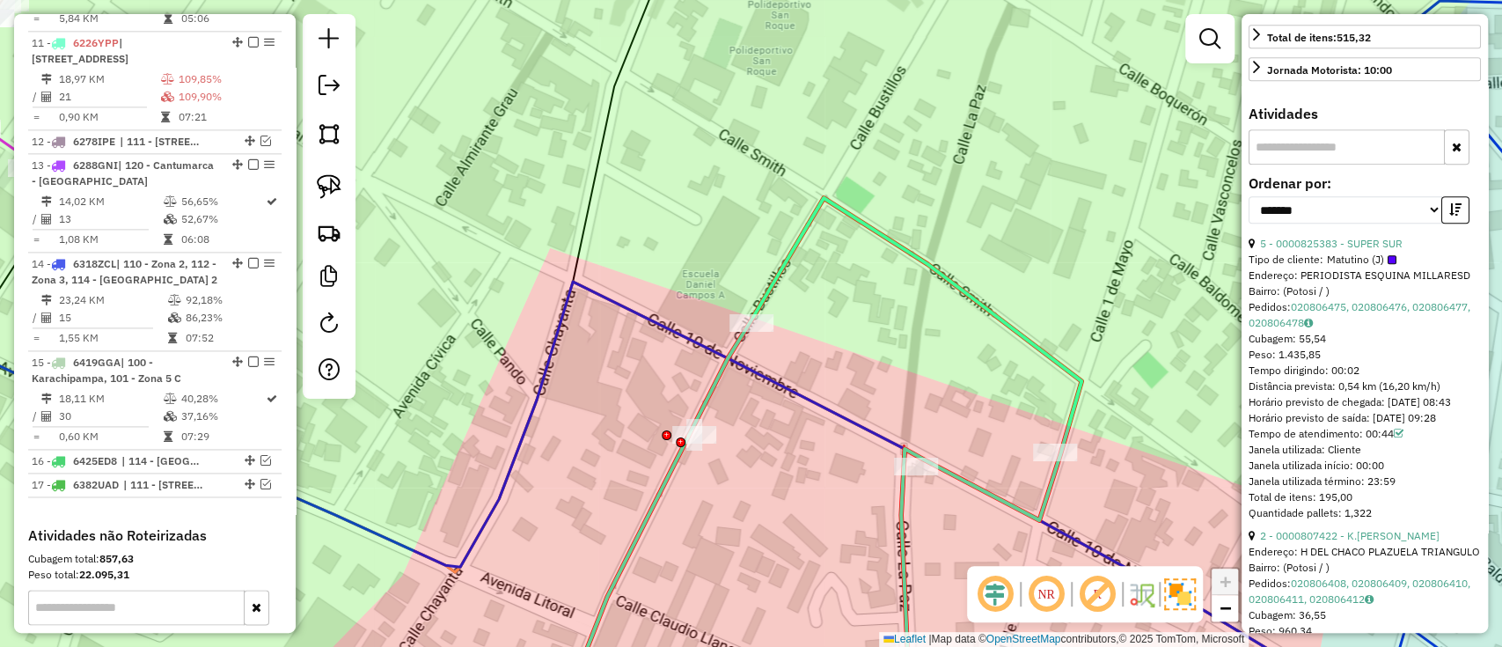
click at [1044, 466] on div "Rota 11 - Placa 6226YPP 0000071057 - T. MAURA Janela de atendimento Grade de at…" at bounding box center [751, 323] width 1502 height 647
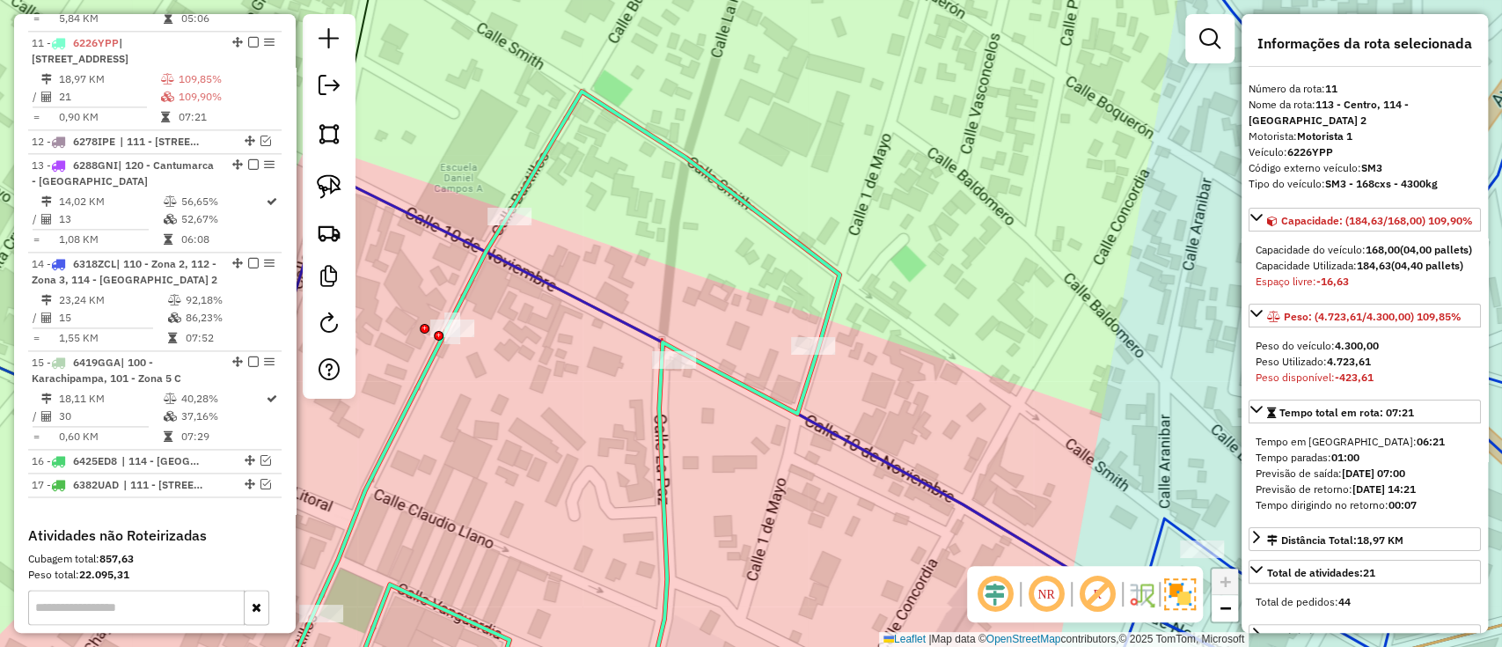
drag, startPoint x: 959, startPoint y: 269, endPoint x: 1103, endPoint y: 260, distance: 143.7
click at [1104, 268] on div "Janela de atendimento Grade de atendimento Capacidade Transportadoras Veículos …" at bounding box center [751, 323] width 1502 height 647
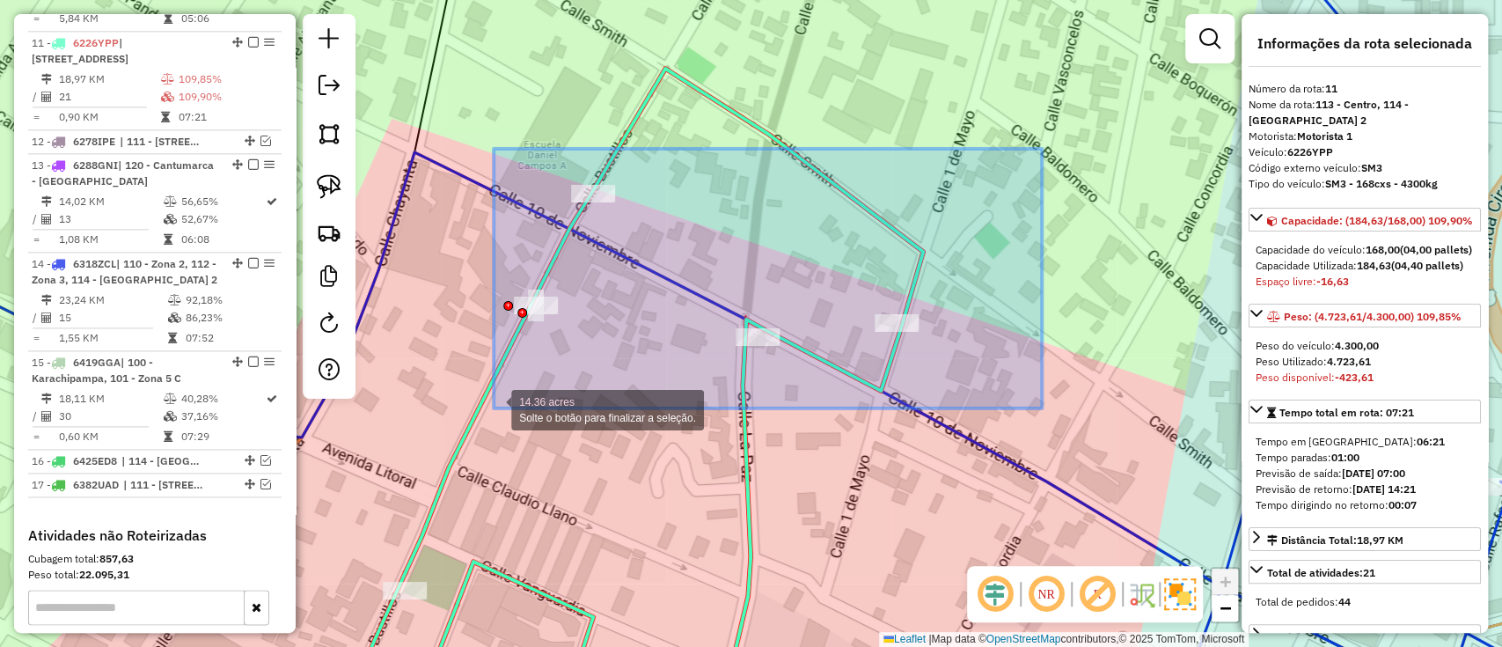
drag, startPoint x: 763, startPoint y: 376, endPoint x: 485, endPoint y: 405, distance: 279.6
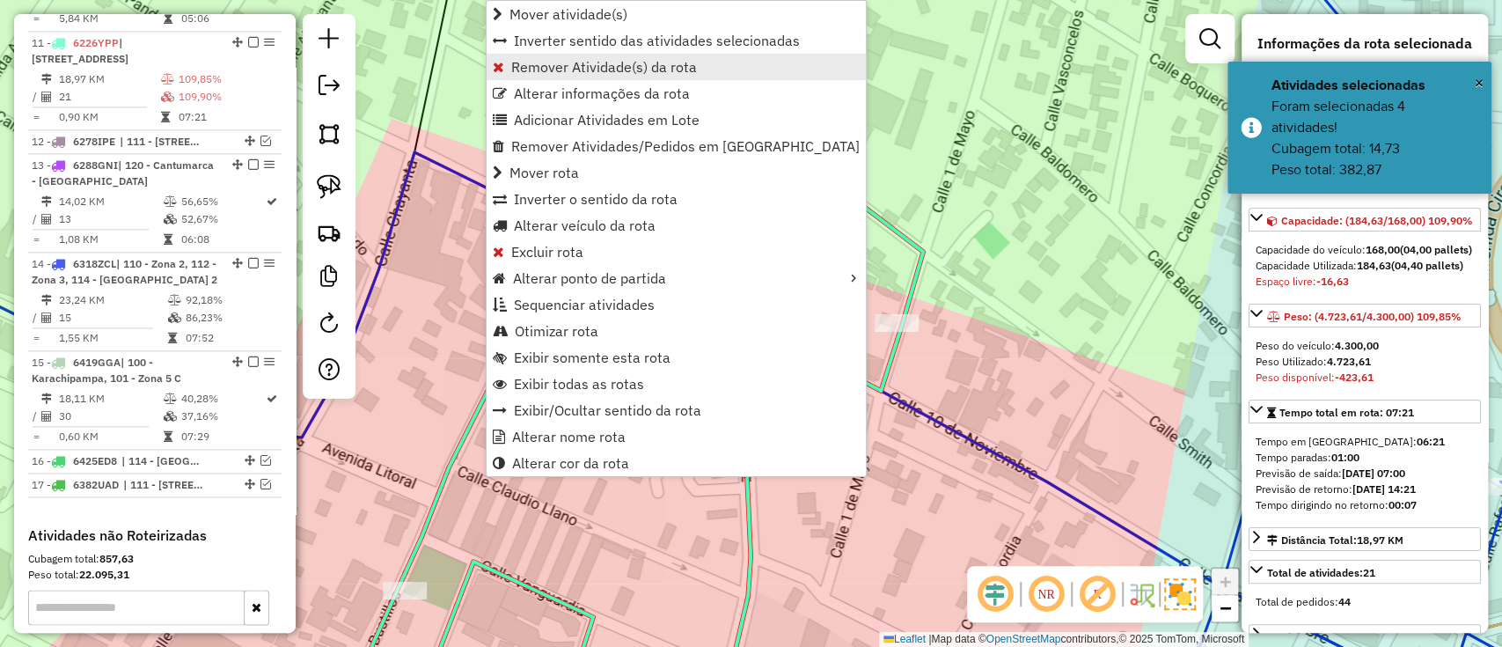
click at [556, 63] on span "Remover Atividade(s) da rota" at bounding box center [604, 67] width 186 height 14
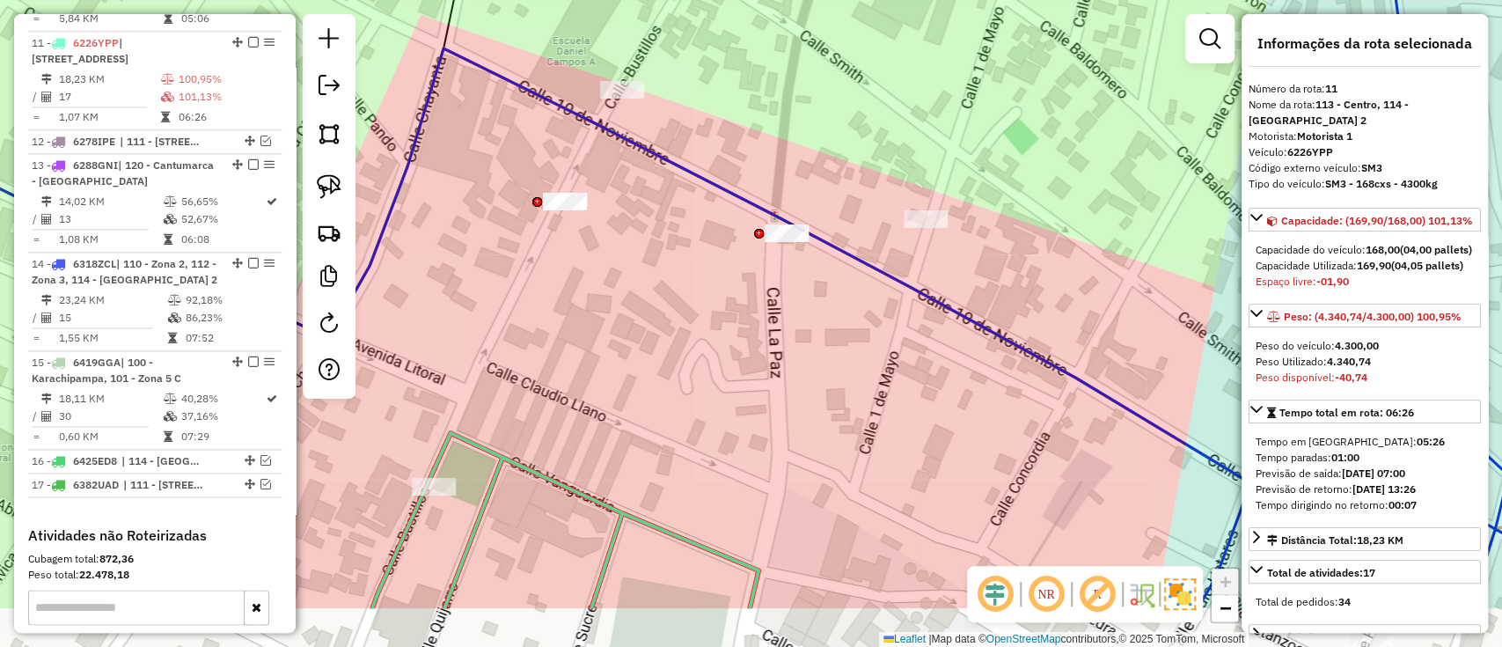
drag, startPoint x: 710, startPoint y: 406, endPoint x: 740, endPoint y: 293, distance: 116.5
click at [739, 299] on div "Janela de atendimento Grade de atendimento Capacidade Transportadoras Veículos …" at bounding box center [751, 323] width 1502 height 647
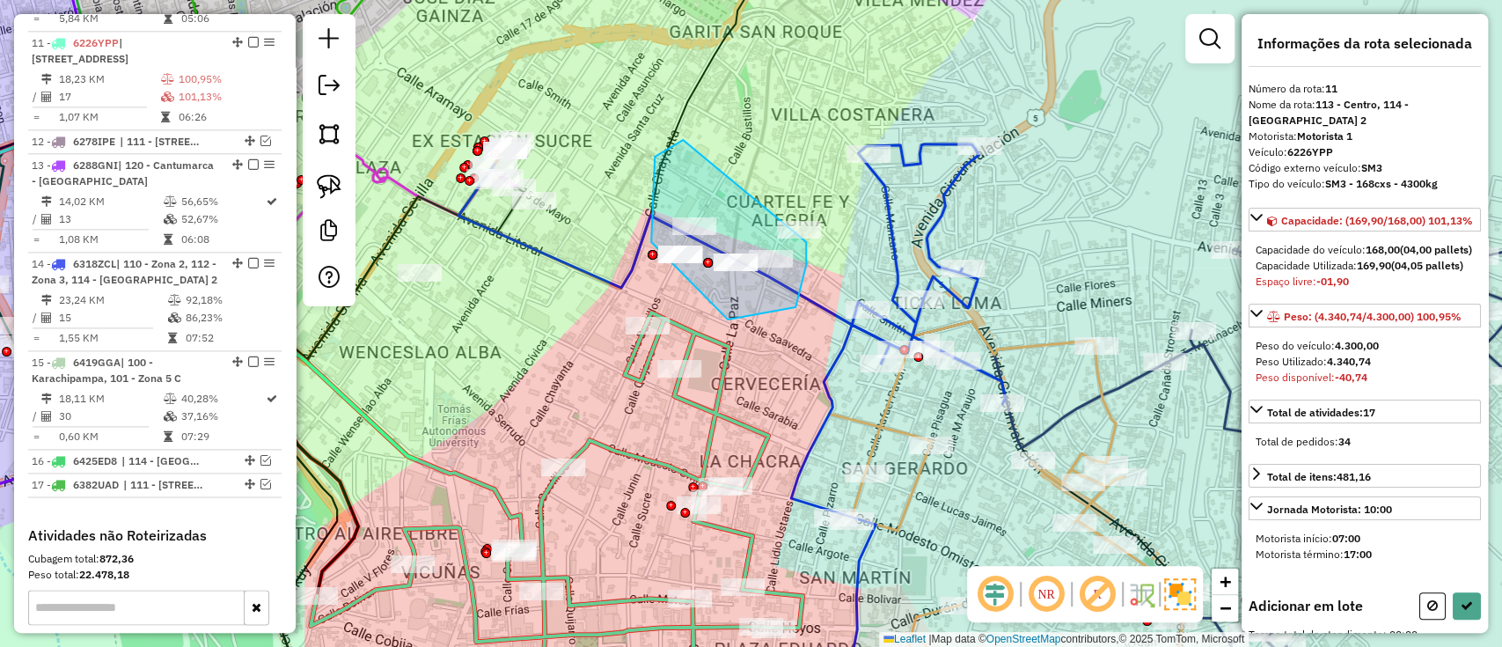
drag, startPoint x: 655, startPoint y: 157, endPoint x: 806, endPoint y: 242, distance: 173.8
click at [806, 238] on div at bounding box center [799, 230] width 44 height 18
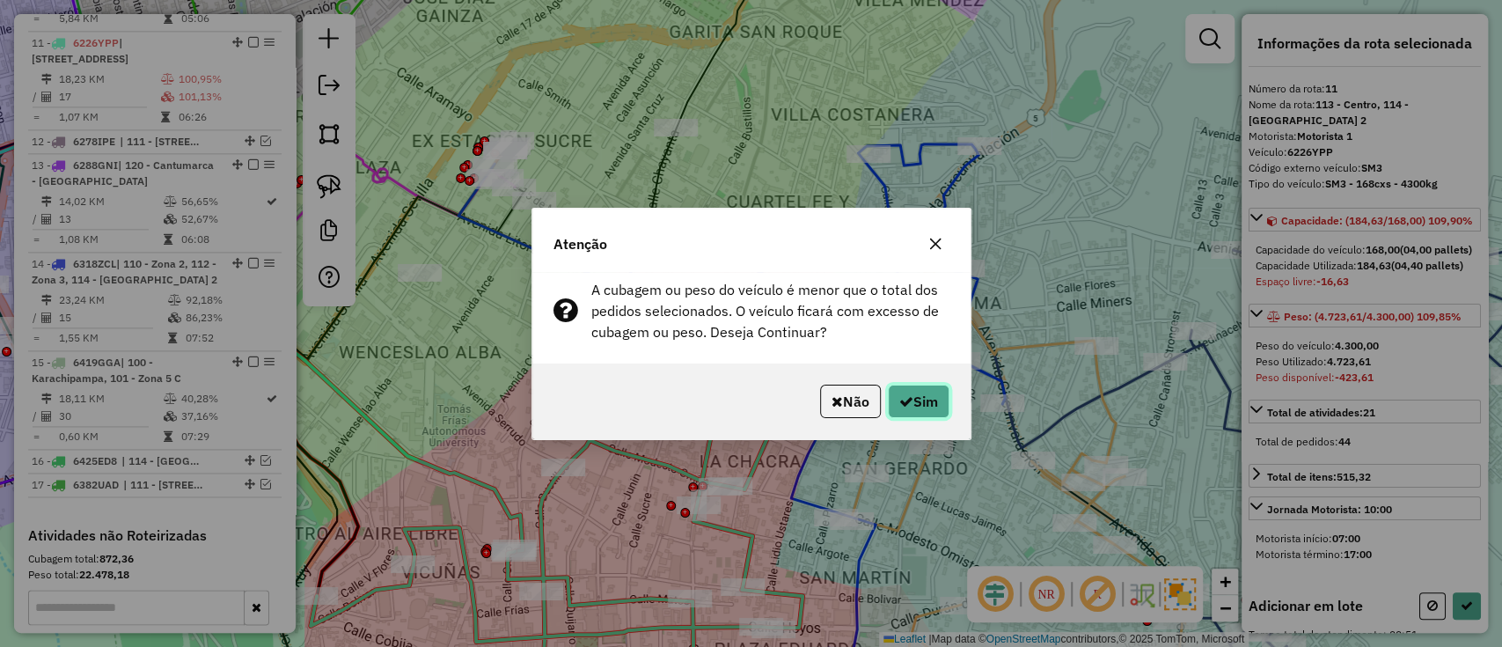
click at [901, 388] on button "Sim" at bounding box center [919, 401] width 62 height 33
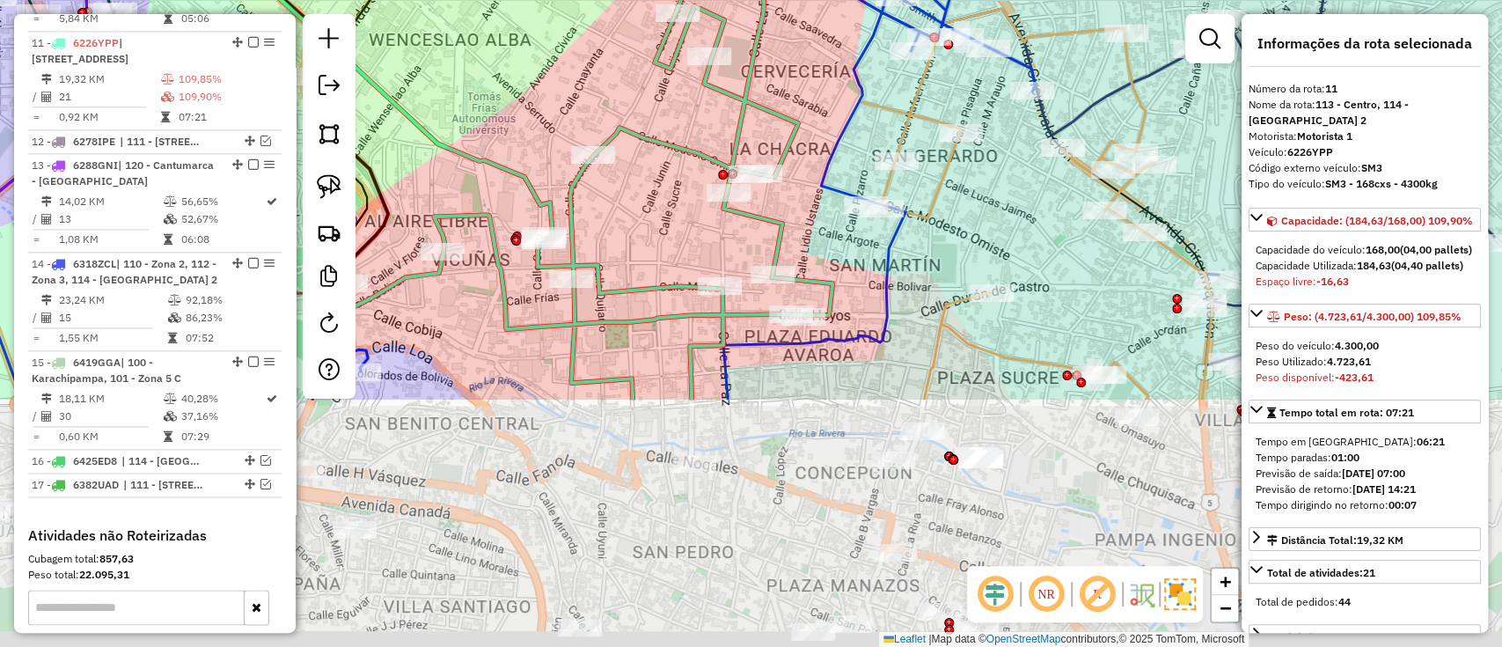
drag, startPoint x: 669, startPoint y: 527, endPoint x: 620, endPoint y: 272, distance: 259.7
click at [699, 187] on div "Janela de atendimento Grade de atendimento Capacidade Transportadoras Veículos …" at bounding box center [751, 323] width 1502 height 647
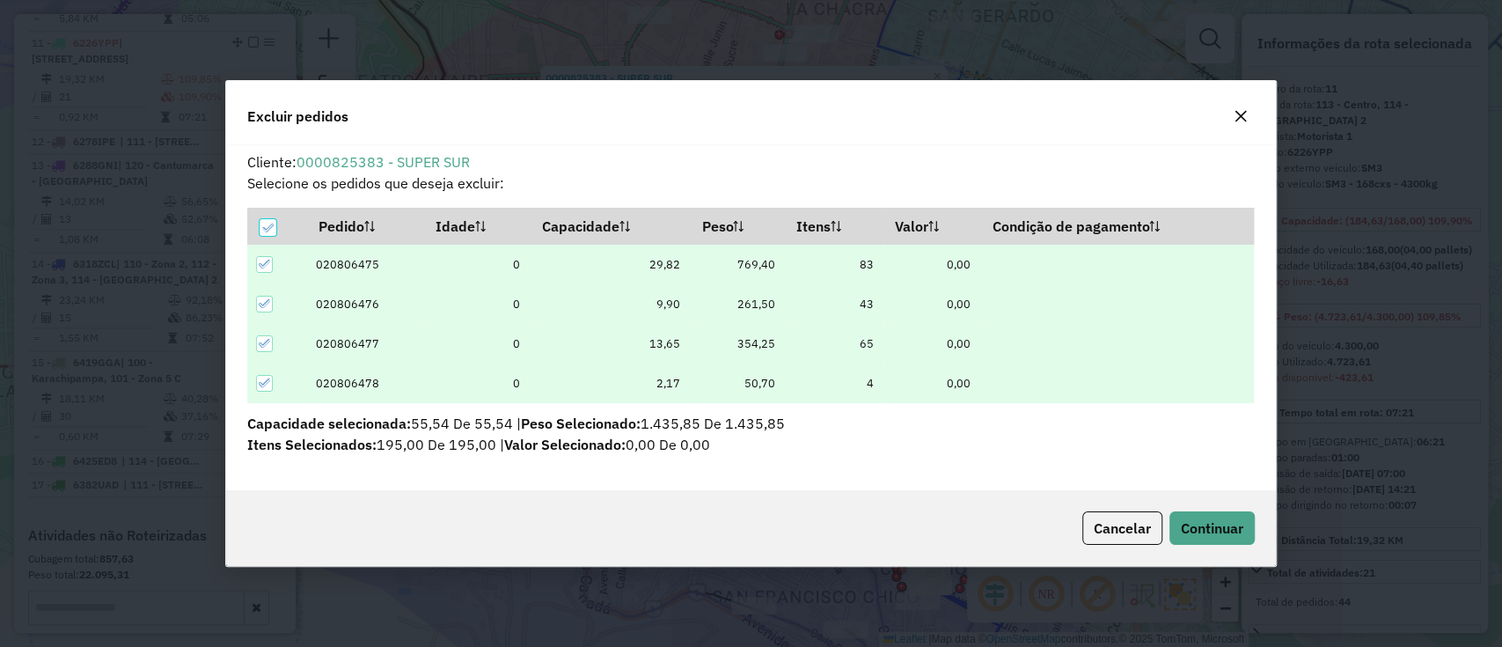
scroll to position [0, 0]
click at [1175, 524] on button "Continuar" at bounding box center [1211, 527] width 85 height 33
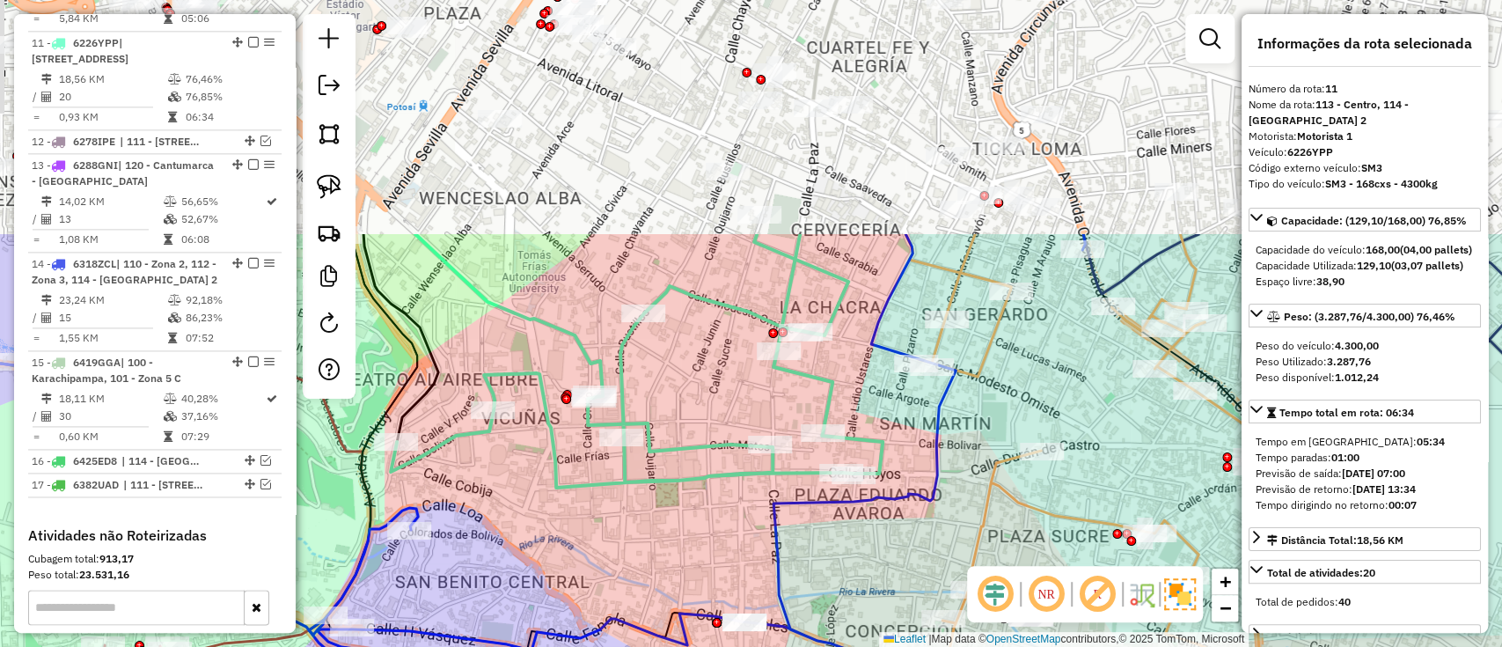
drag, startPoint x: 659, startPoint y: 215, endPoint x: 686, endPoint y: 284, distance: 74.7
click at [639, 465] on div "Janela de atendimento Grade de atendimento Capacidade Transportadoras Veículos …" at bounding box center [751, 323] width 1502 height 647
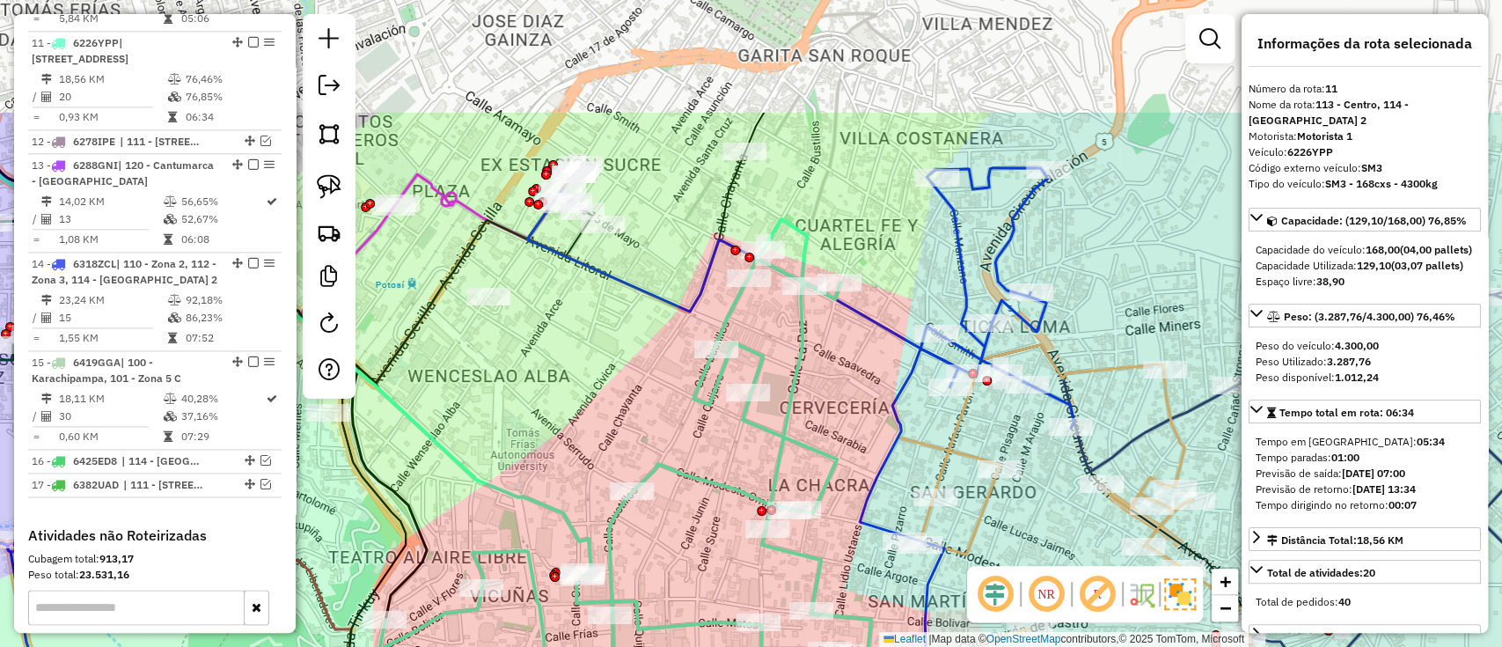
drag, startPoint x: 680, startPoint y: 215, endPoint x: 670, endPoint y: 398, distance: 183.3
click at [670, 398] on div "Janela de atendimento Grade de atendimento Capacidade Transportadoras Veículos …" at bounding box center [751, 323] width 1502 height 647
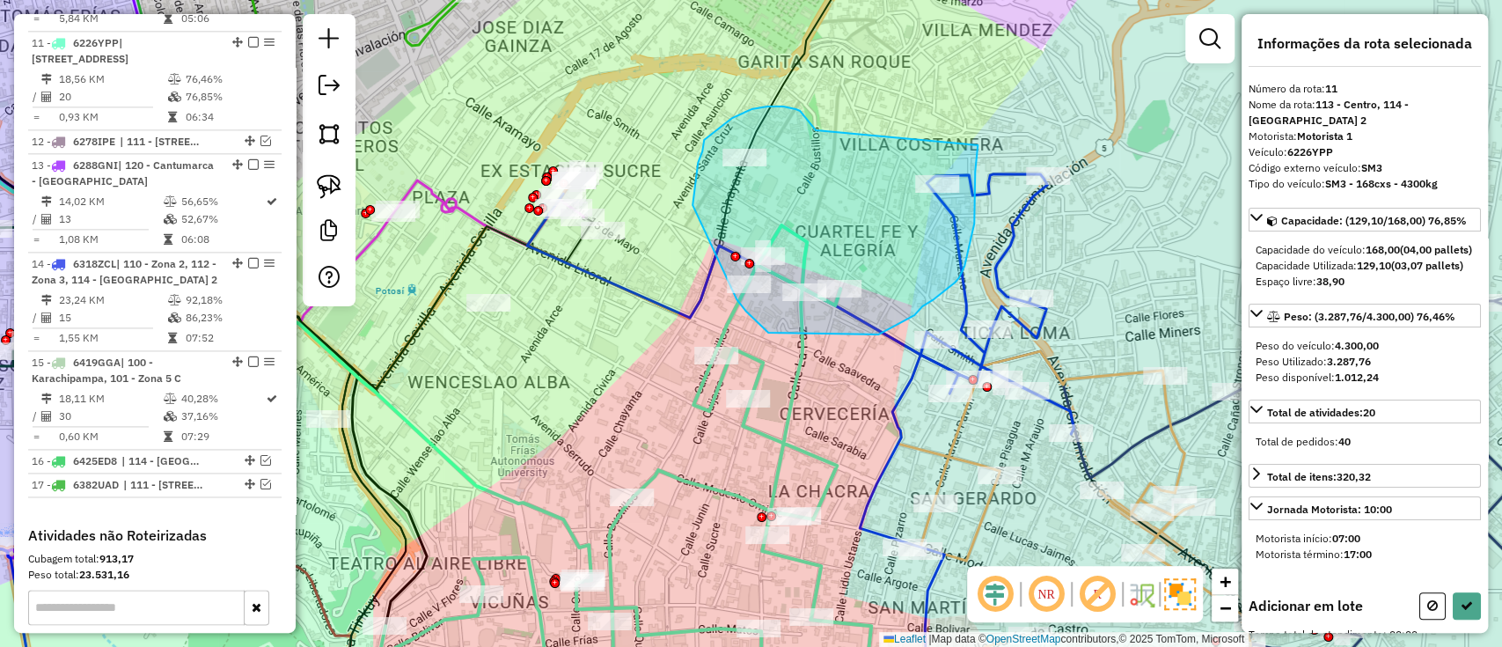
drag, startPoint x: 816, startPoint y: 130, endPoint x: 978, endPoint y: 145, distance: 162.6
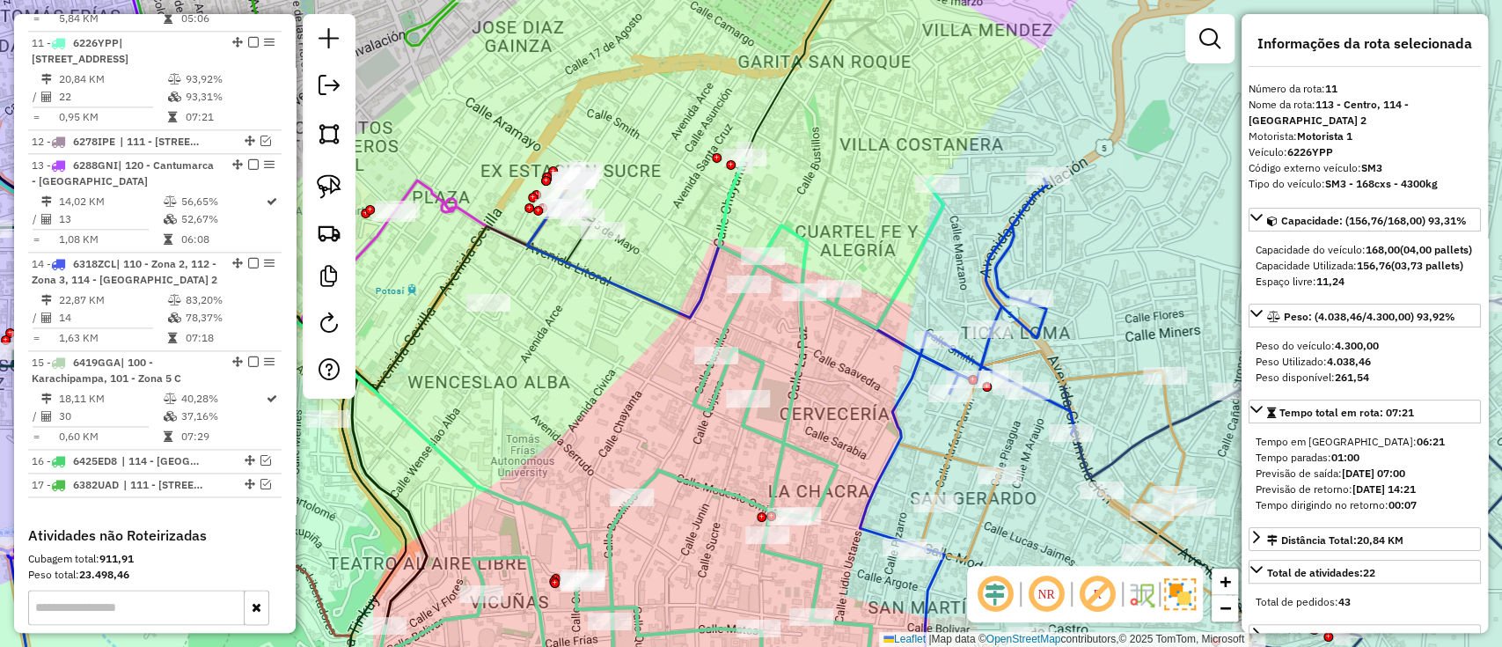
drag, startPoint x: 839, startPoint y: 560, endPoint x: 842, endPoint y: 294, distance: 265.8
click at [842, 296] on div "Janela de atendimento Grade de atendimento Capacidade Transportadoras Veículos …" at bounding box center [751, 323] width 1502 height 647
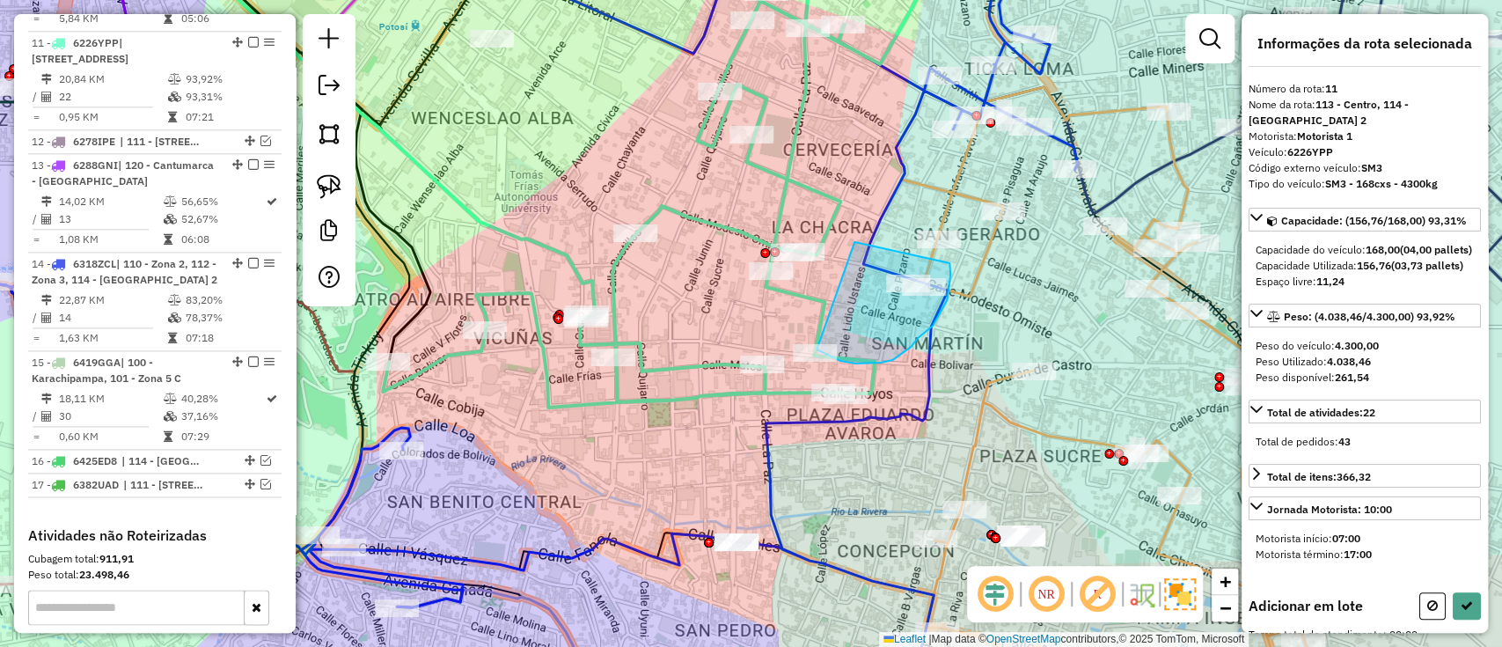
drag, startPoint x: 907, startPoint y: 349, endPoint x: 949, endPoint y: 263, distance: 96.0
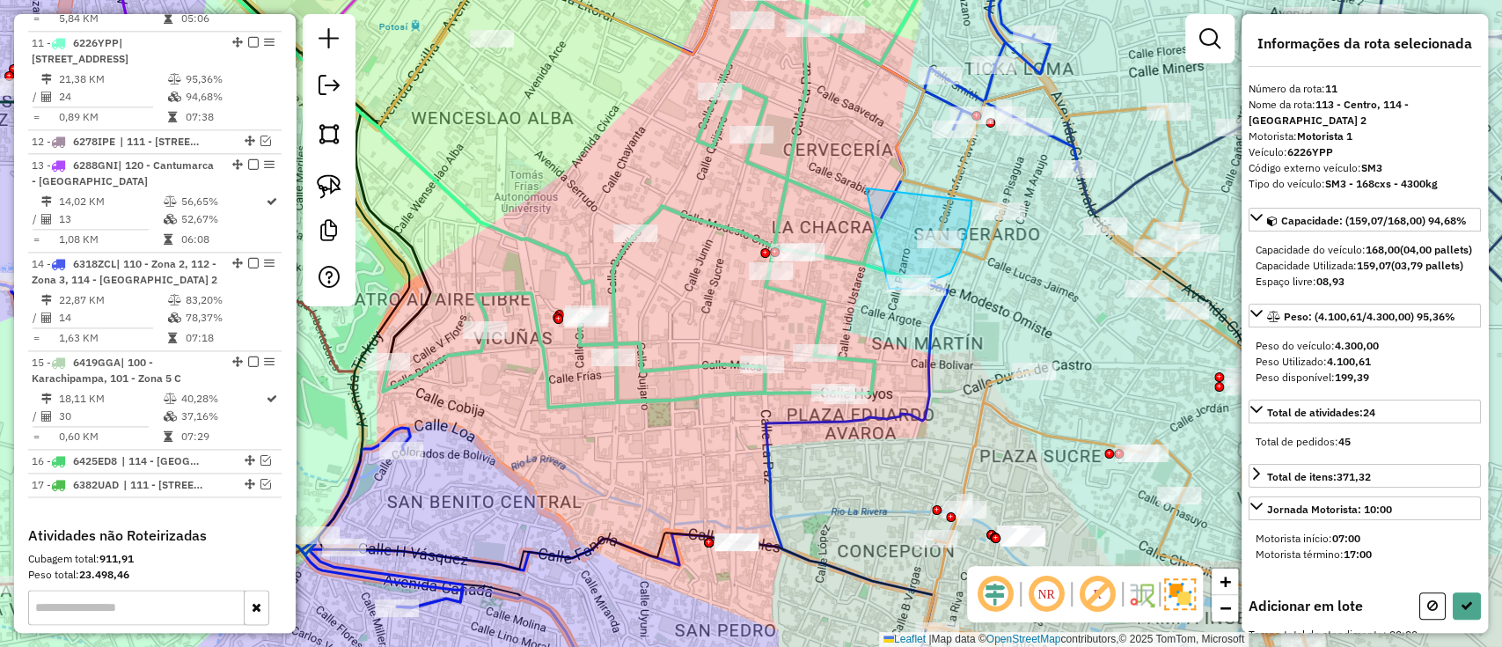
drag, startPoint x: 866, startPoint y: 188, endPoint x: 971, endPoint y: 200, distance: 106.2
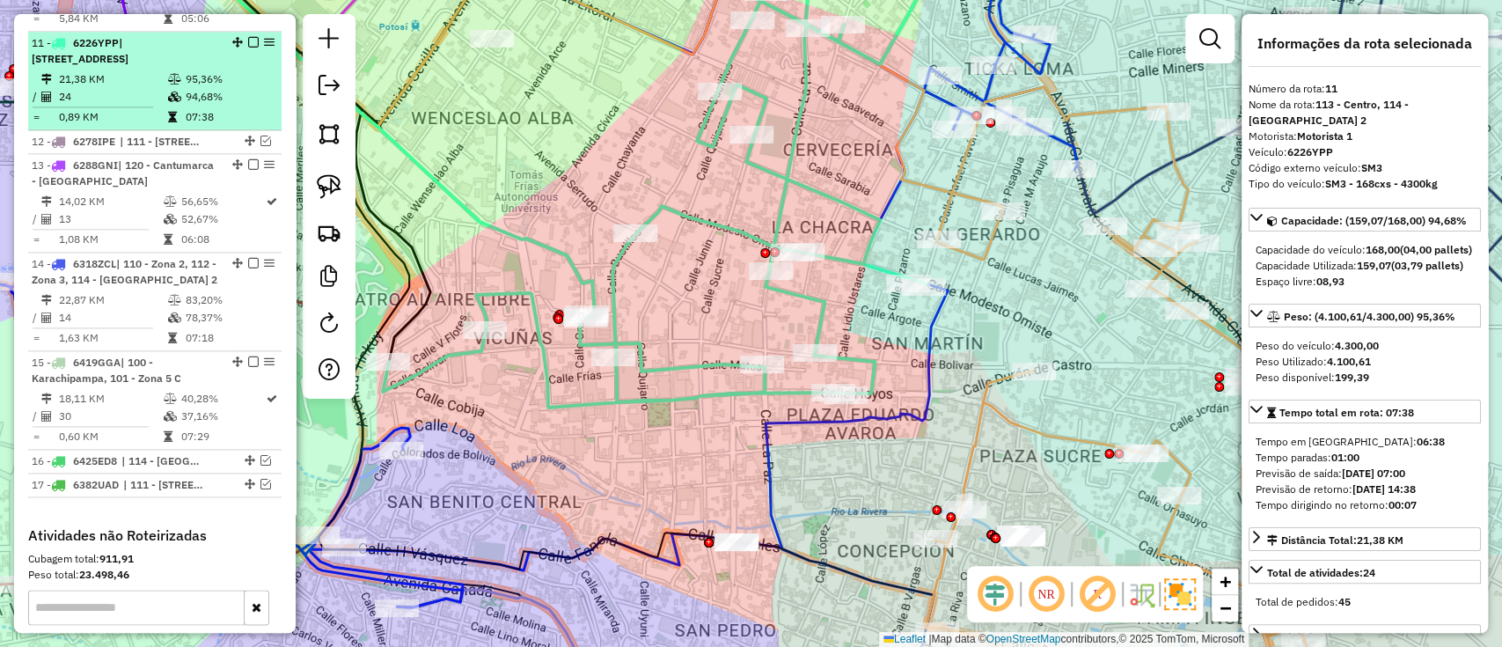
click at [248, 37] on em at bounding box center [253, 42] width 11 height 11
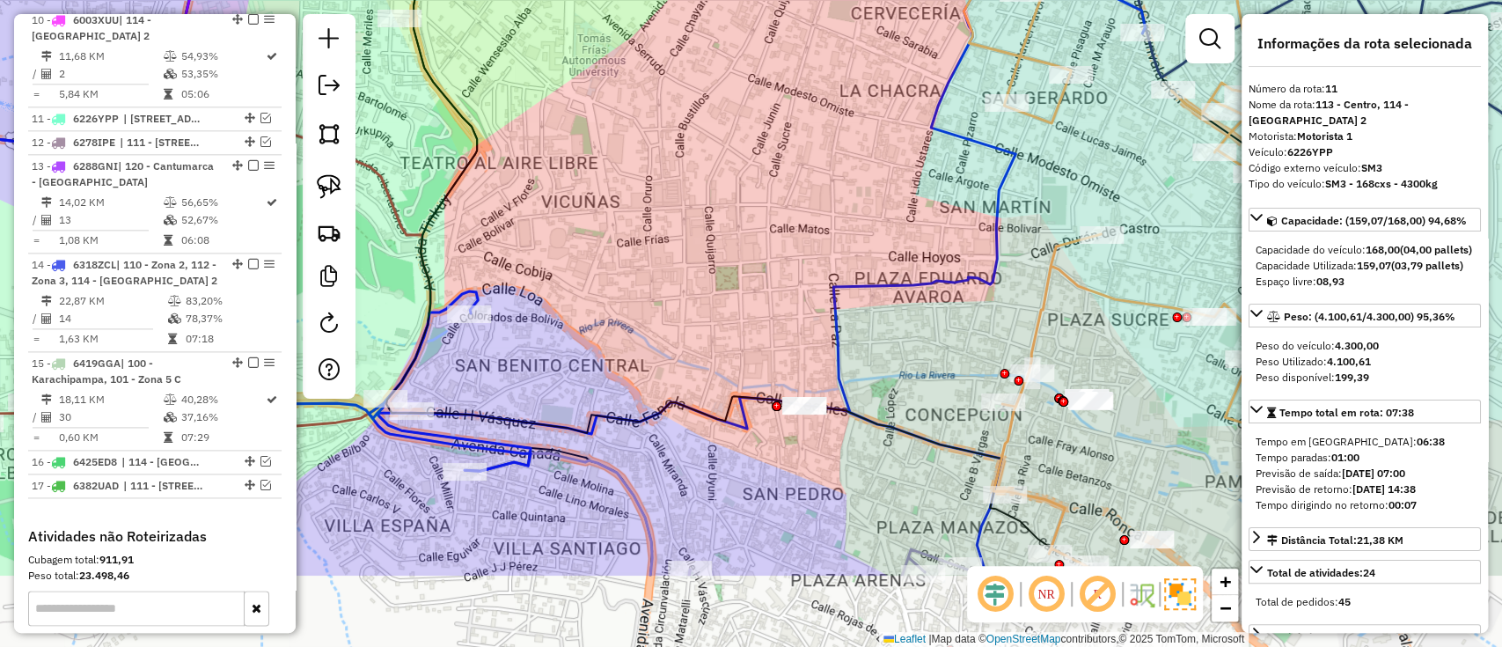
drag, startPoint x: 732, startPoint y: 338, endPoint x: 817, endPoint y: 158, distance: 198.8
click at [901, 42] on div "Janela de atendimento Grade de atendimento Capacidade Transportadoras Veículos …" at bounding box center [751, 323] width 1502 height 647
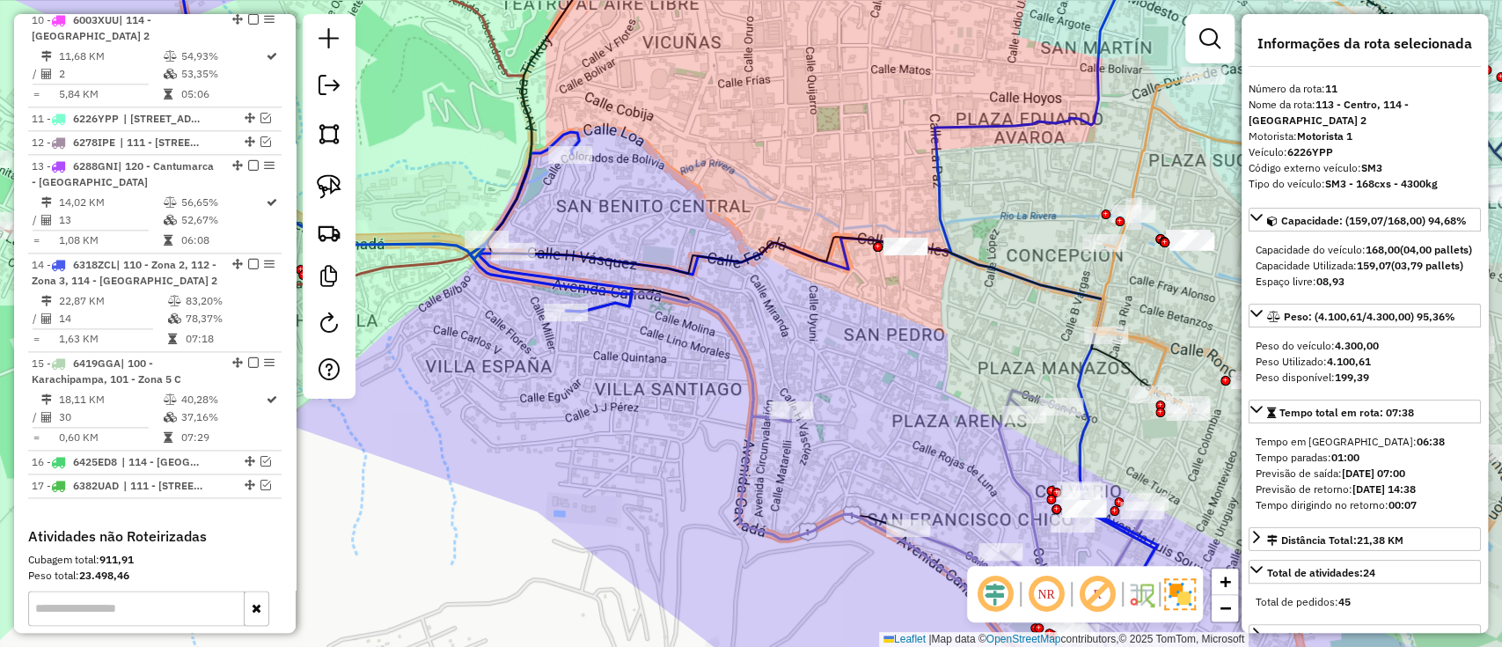
click at [614, 298] on icon at bounding box center [813, 255] width 687 height 639
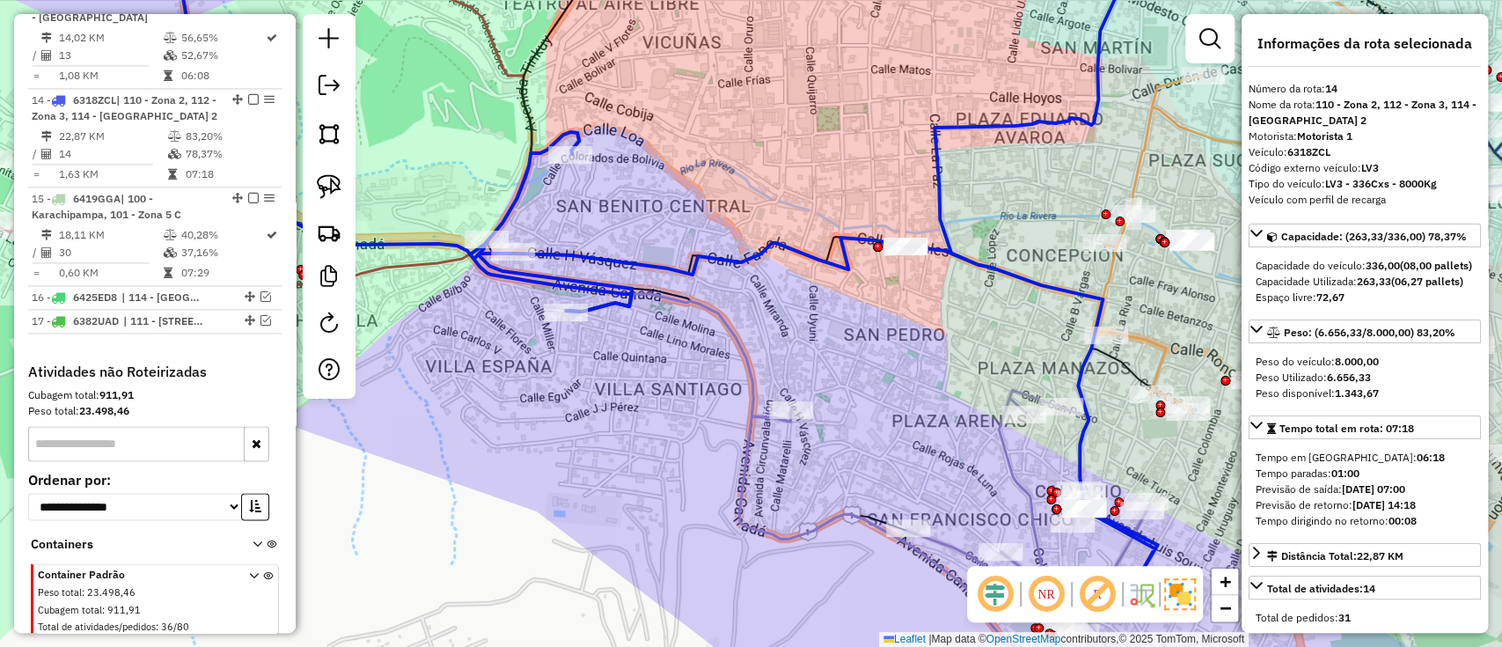
scroll to position [1658, 0]
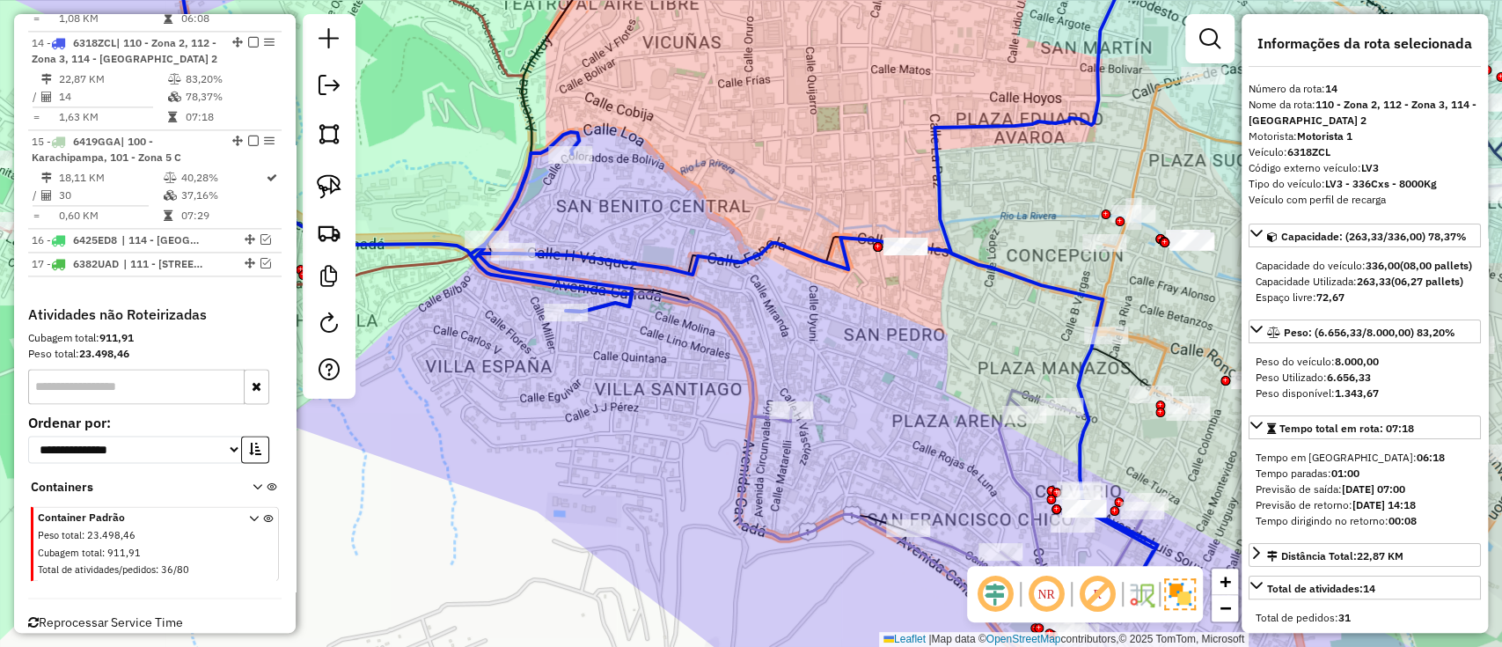
click at [765, 415] on icon at bounding box center [944, 546] width 411 height 313
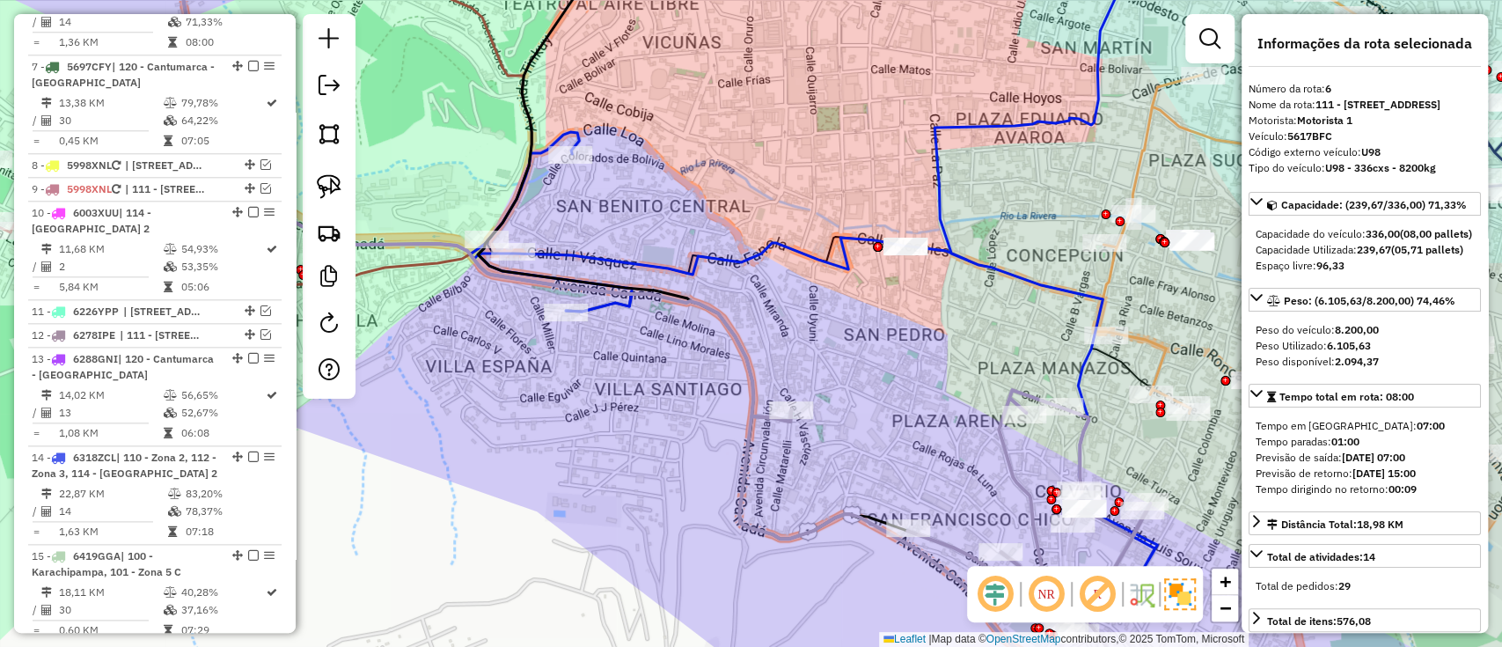
scroll to position [1169, 0]
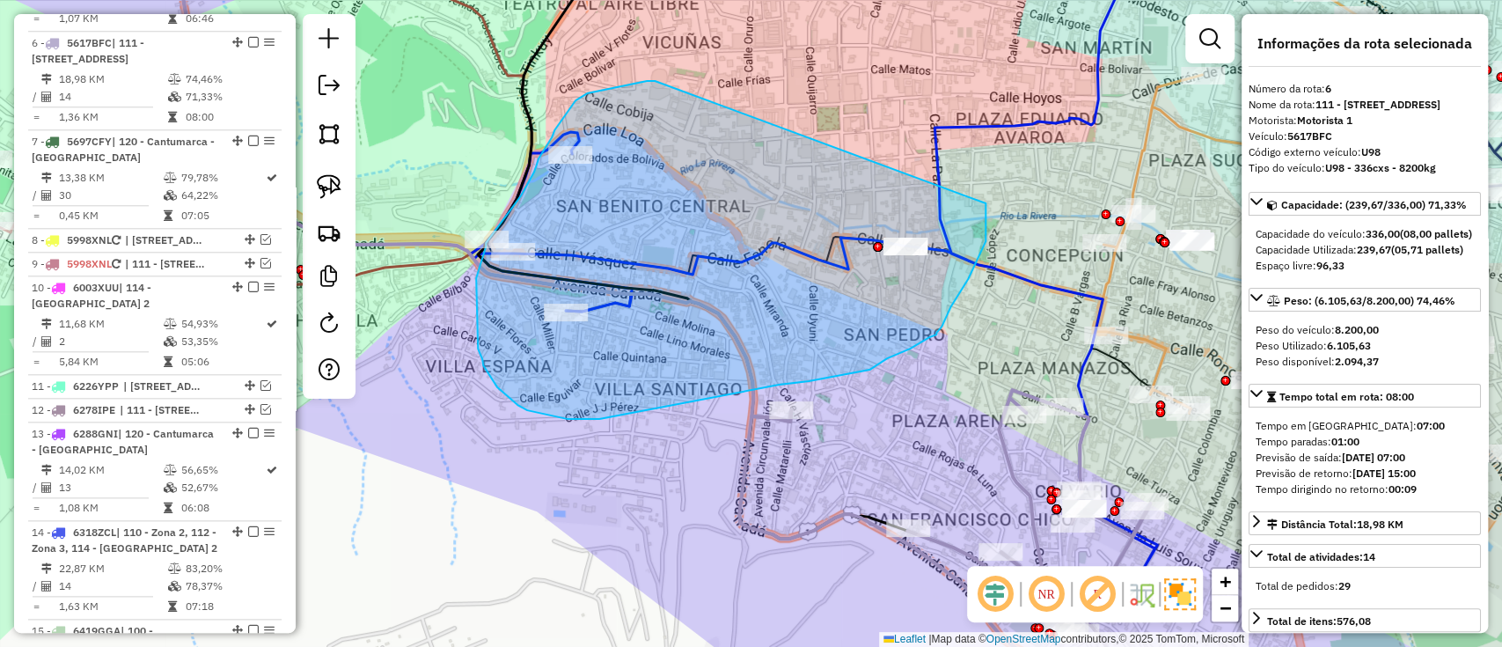
drag, startPoint x: 655, startPoint y: 81, endPoint x: 986, endPoint y: 203, distance: 352.7
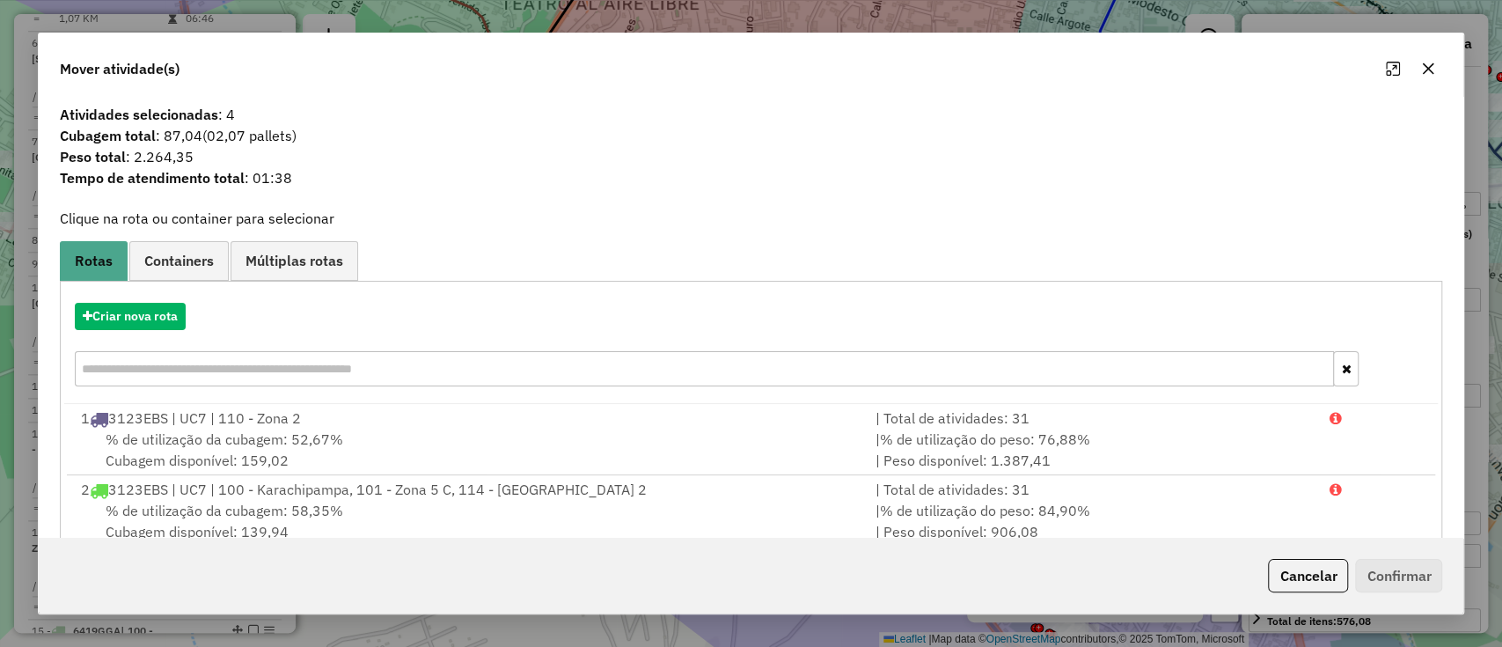
click at [120, 325] on hb-app "Aguarde... Pop-up bloqueado! Seu navegador bloqueou automáticamente a abertura …" at bounding box center [751, 323] width 1502 height 647
click at [120, 325] on button "Criar nova rota" at bounding box center [130, 316] width 111 height 27
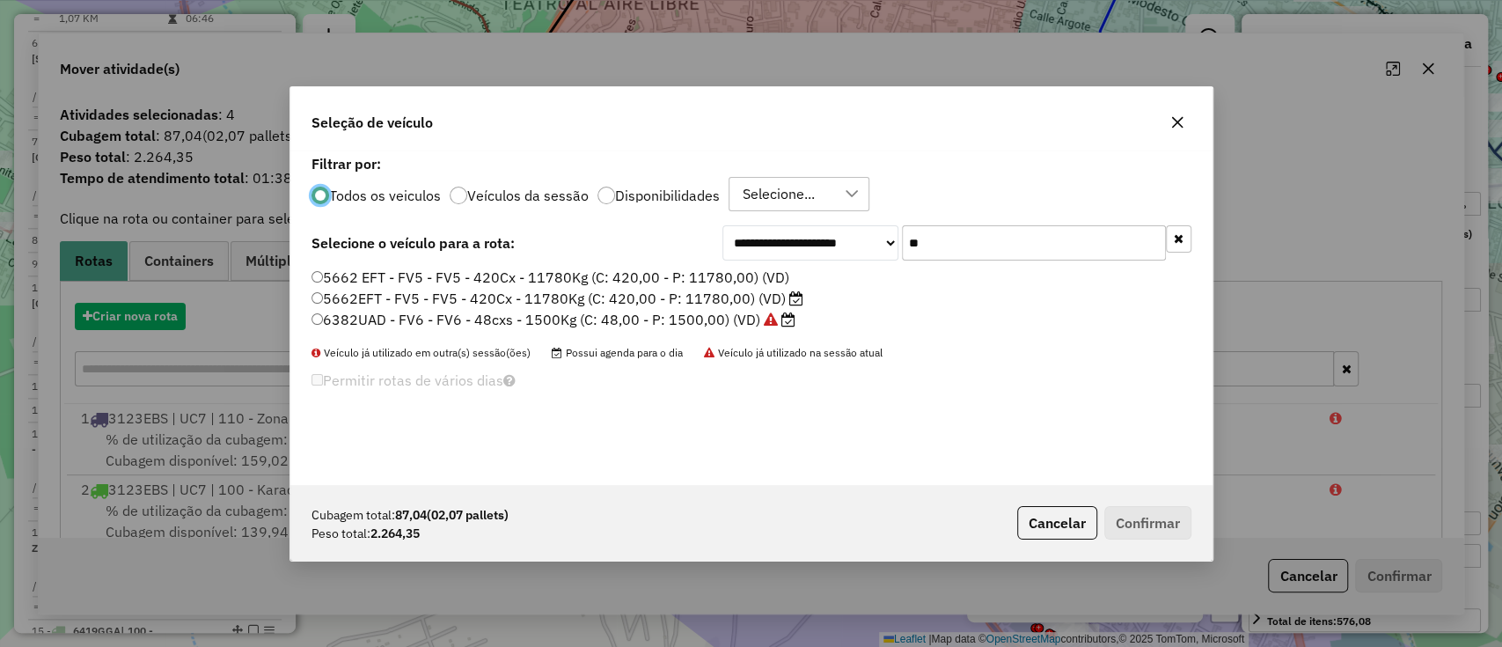
scroll to position [9, 5]
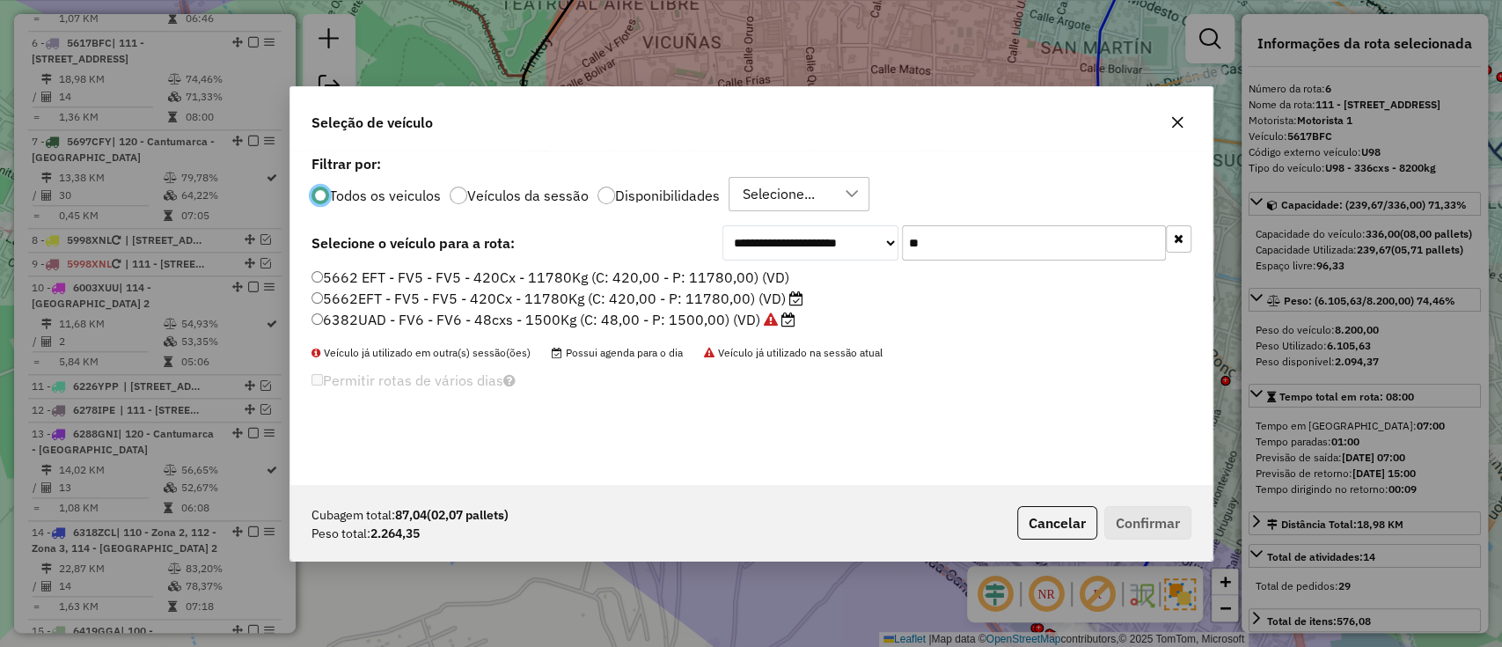
drag, startPoint x: 570, startPoint y: 187, endPoint x: 571, endPoint y: 195, distance: 8.8
click at [574, 189] on p-radiobutton "Veículos da sessão" at bounding box center [519, 196] width 139 height 18
click at [567, 198] on label "Veículos da sessão" at bounding box center [527, 195] width 121 height 14
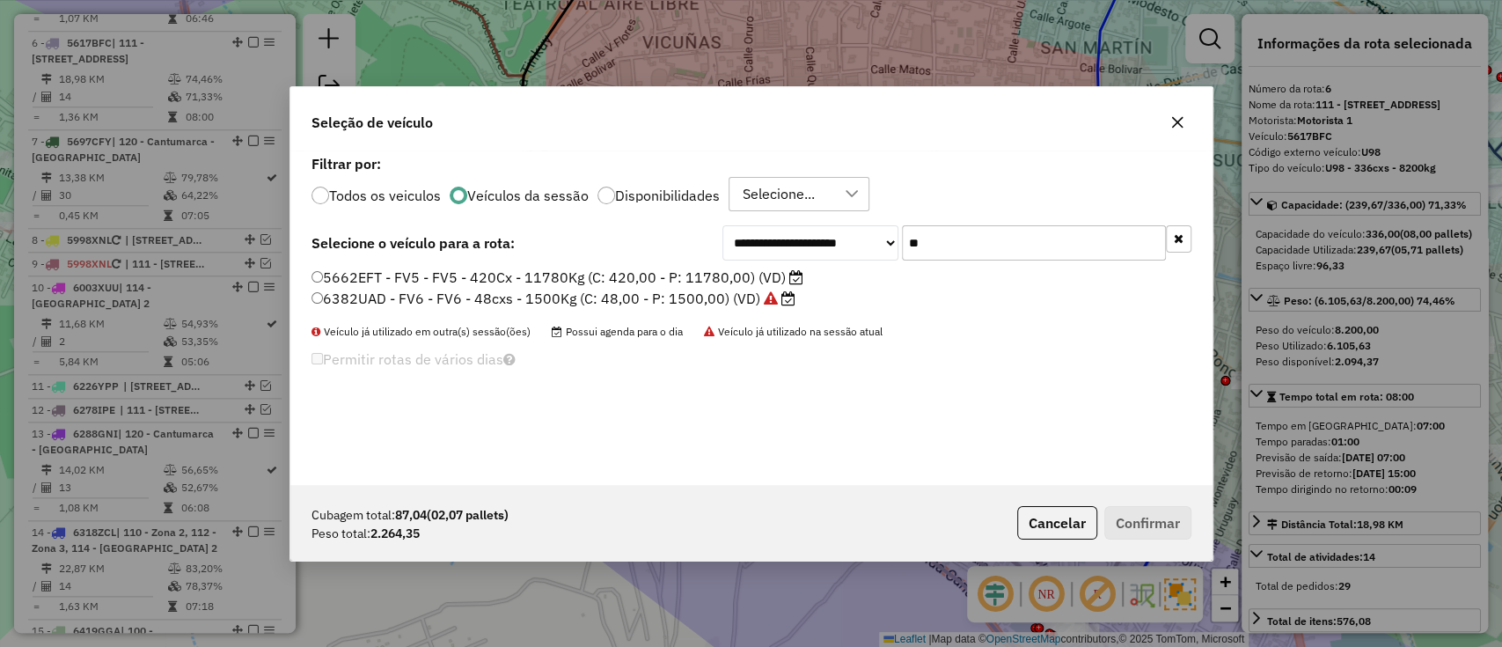
click at [1179, 246] on button "button" at bounding box center [1179, 238] width 26 height 27
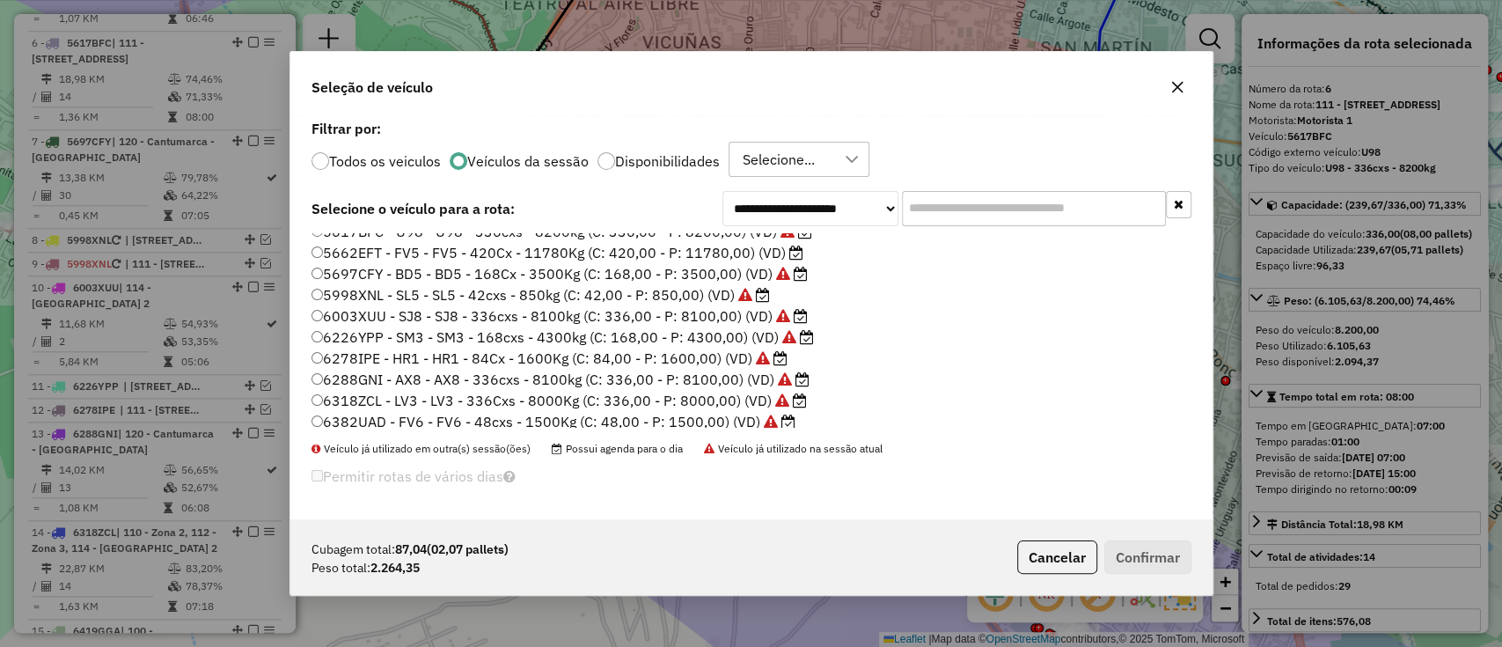
scroll to position [0, 0]
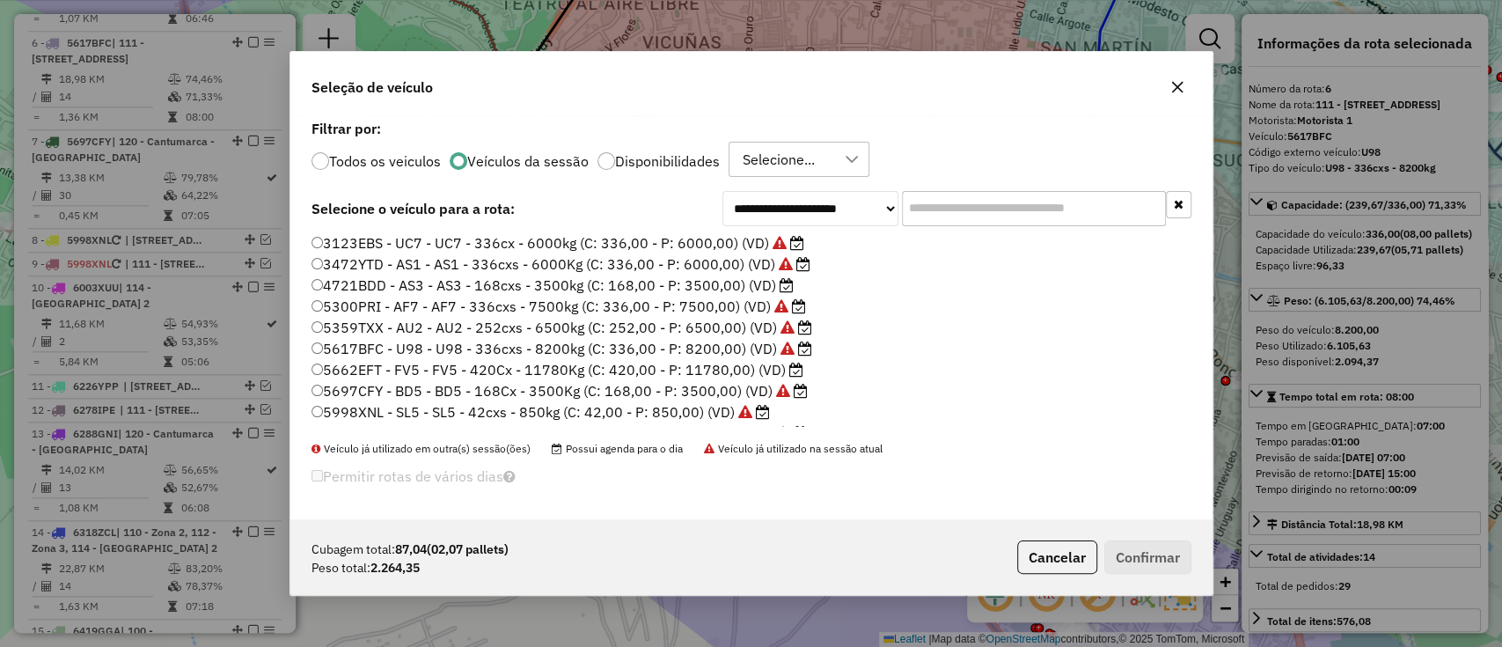
click at [725, 285] on label "4721BDD - AS3 - AS3 - 168cxs - 3500kg (C: 168,00 - P: 3500,00) (VD)" at bounding box center [553, 285] width 482 height 21
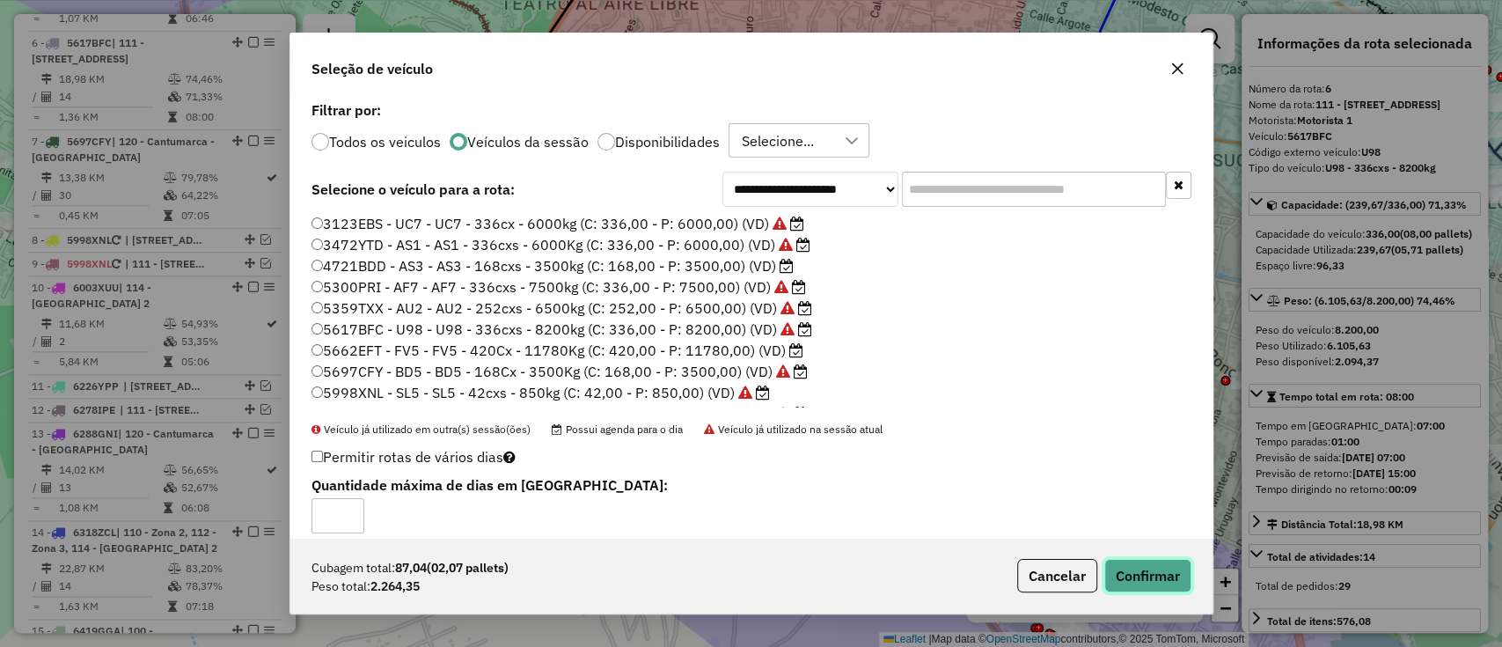
click at [1176, 567] on button "Confirmar" at bounding box center [1147, 575] width 87 height 33
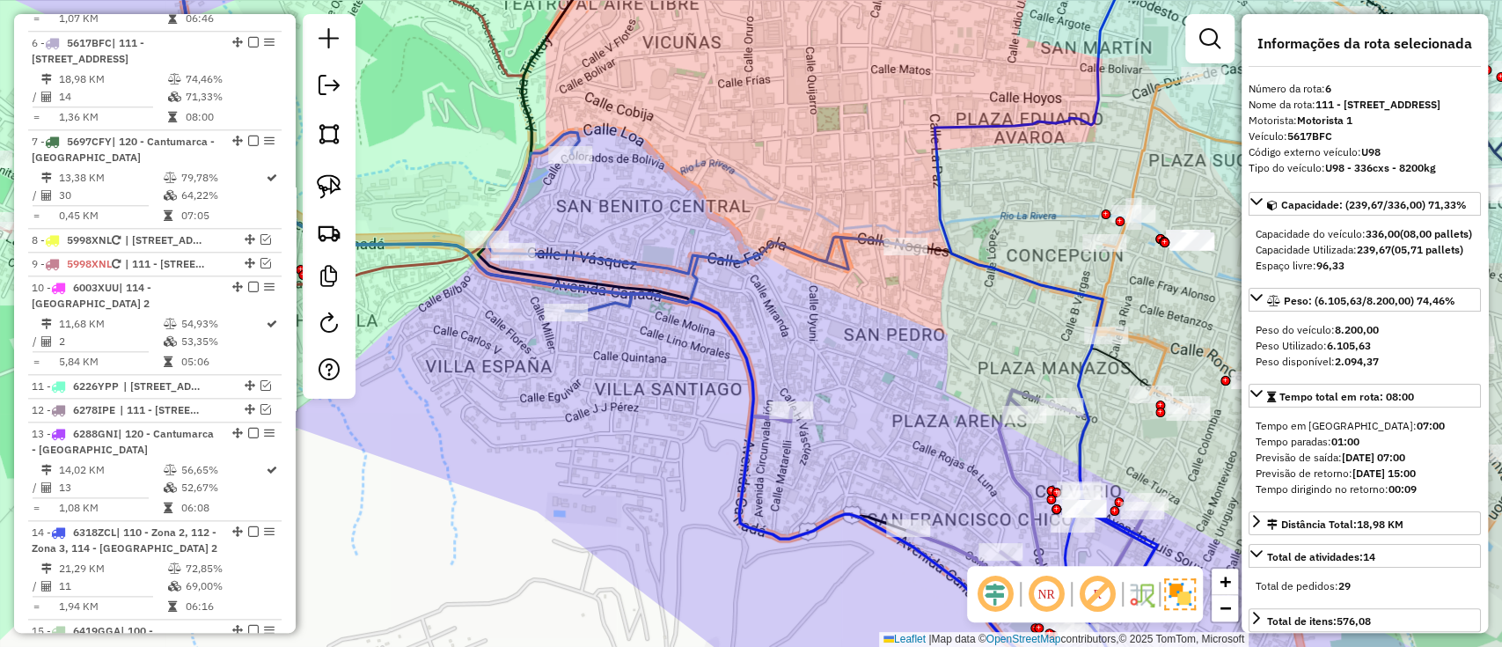
click at [643, 268] on icon at bounding box center [696, 222] width 418 height 180
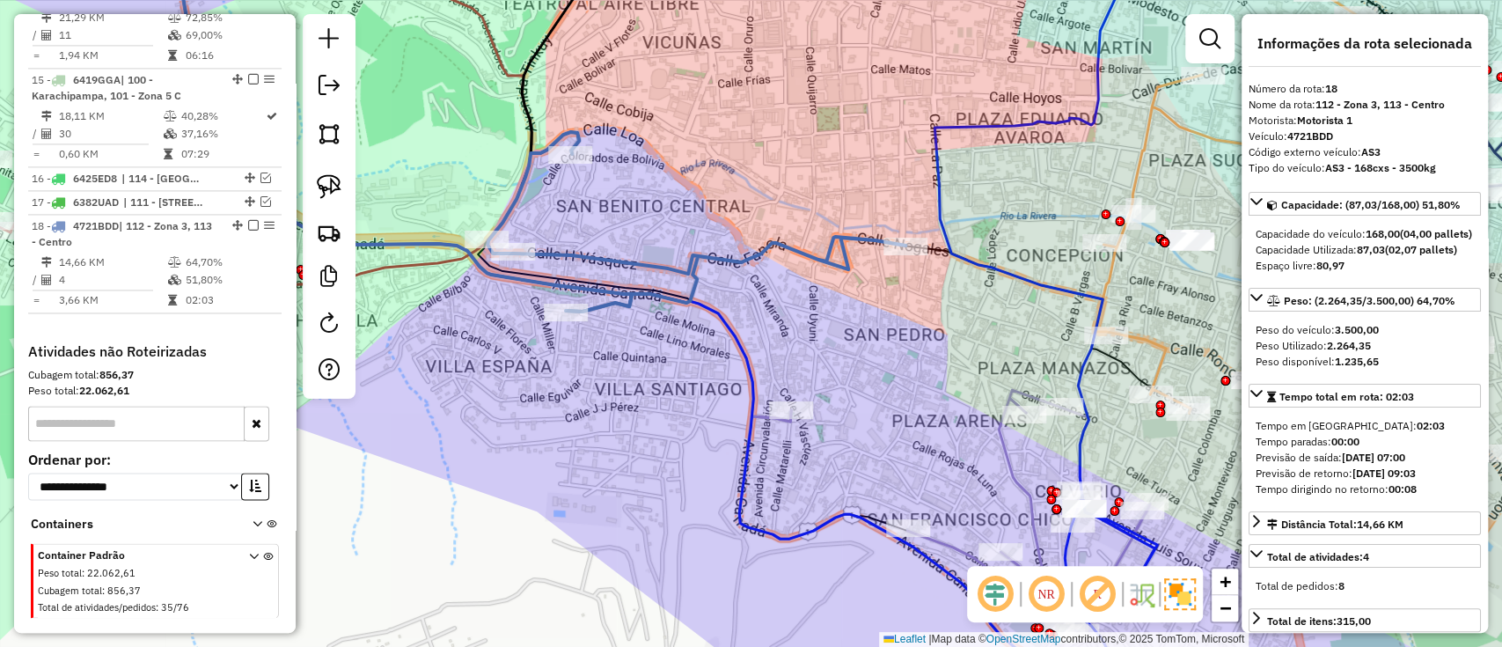
scroll to position [1775, 0]
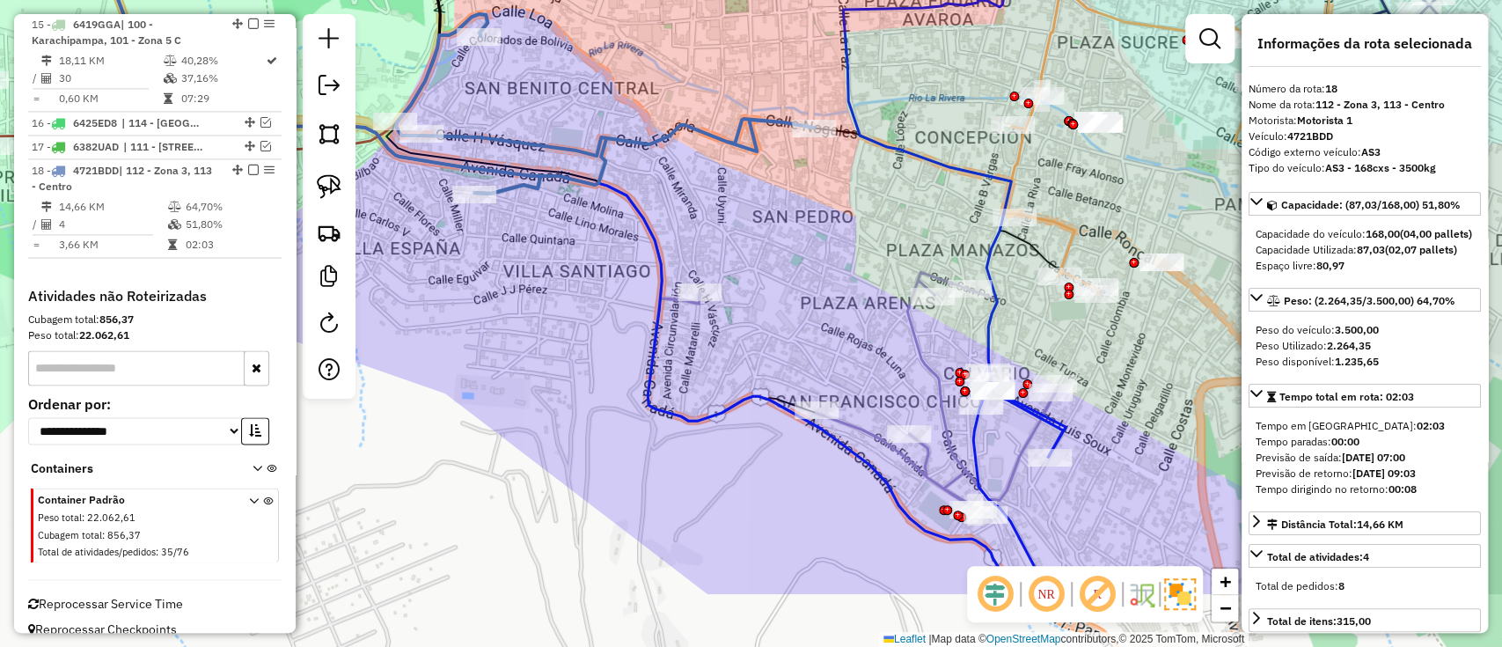
drag, startPoint x: 880, startPoint y: 412, endPoint x: 807, endPoint y: 310, distance: 125.5
click at [807, 310] on div "Janela de atendimento Grade de atendimento Capacidade Transportadoras Veículos …" at bounding box center [751, 323] width 1502 height 647
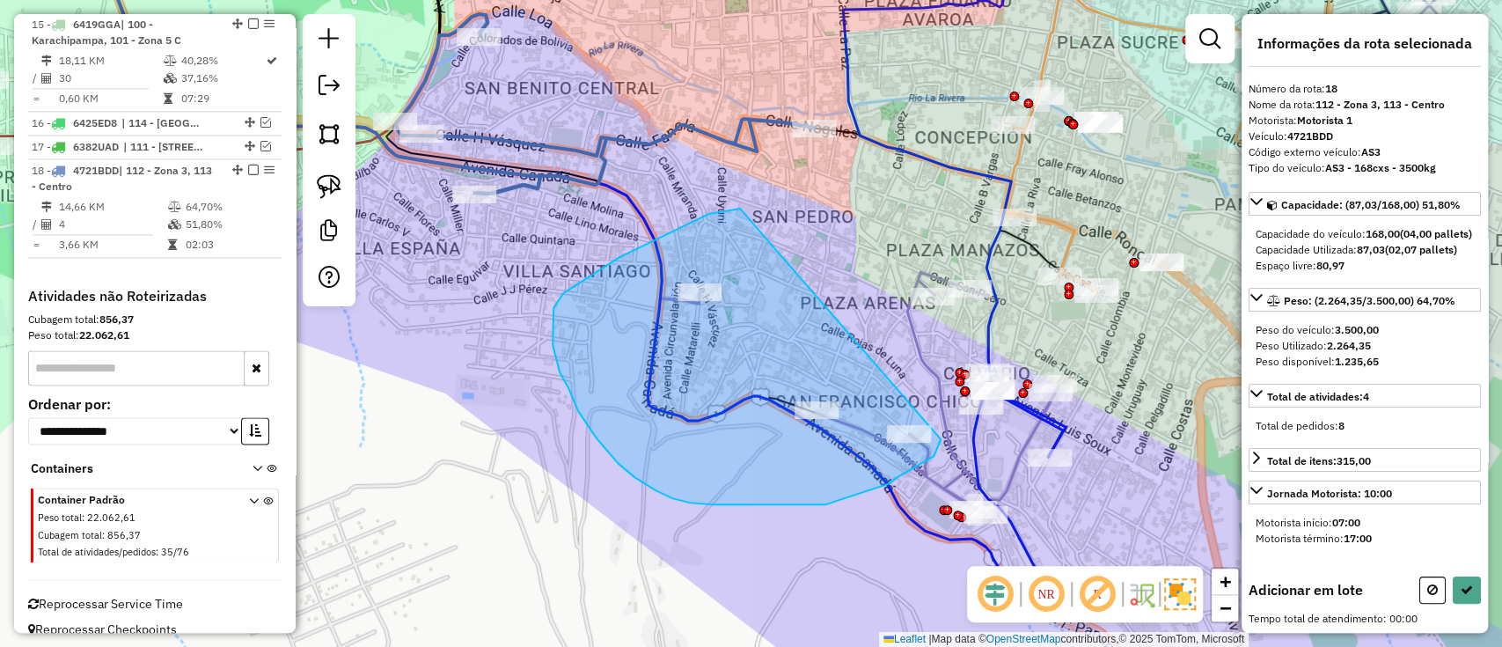
drag, startPoint x: 740, startPoint y: 209, endPoint x: 941, endPoint y: 431, distance: 299.7
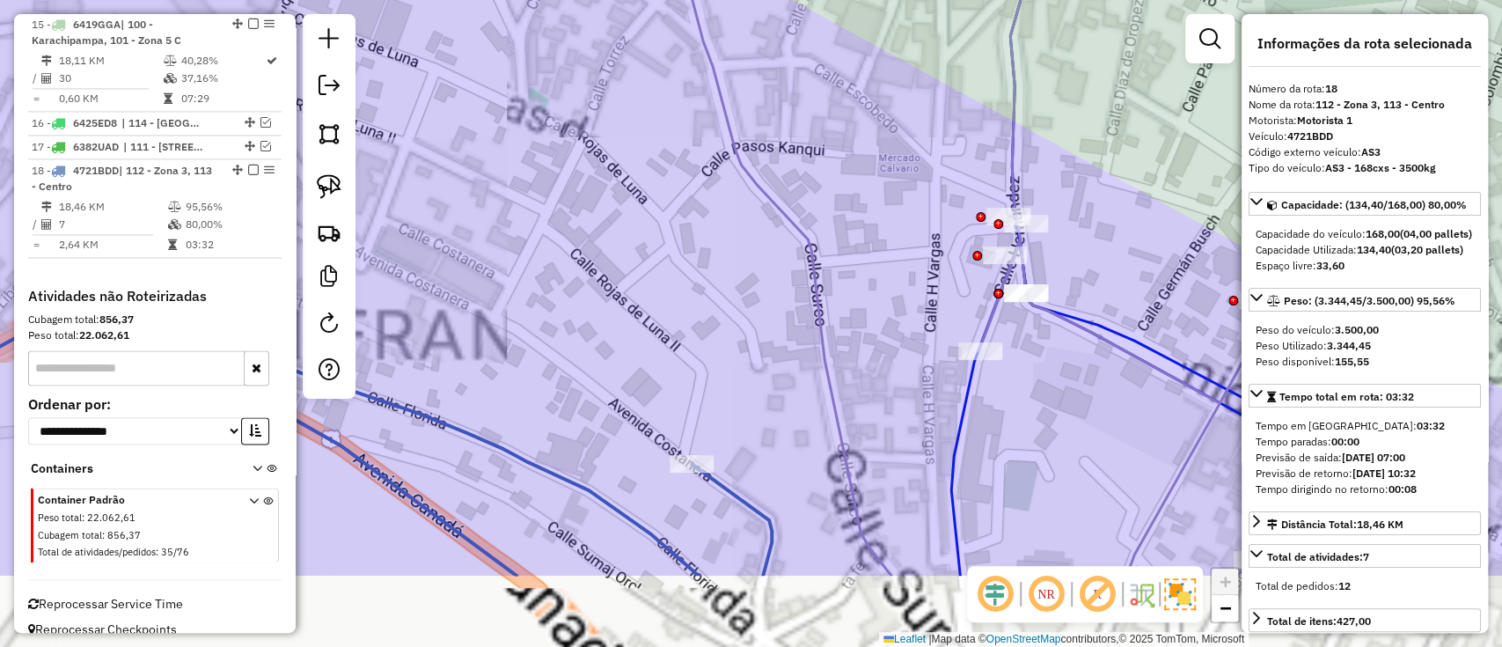
drag, startPoint x: 880, startPoint y: 445, endPoint x: 878, endPoint y: 310, distance: 135.5
click at [878, 310] on div "Janela de atendimento Grade de atendimento Capacidade Transportadoras Veículos …" at bounding box center [751, 323] width 1502 height 647
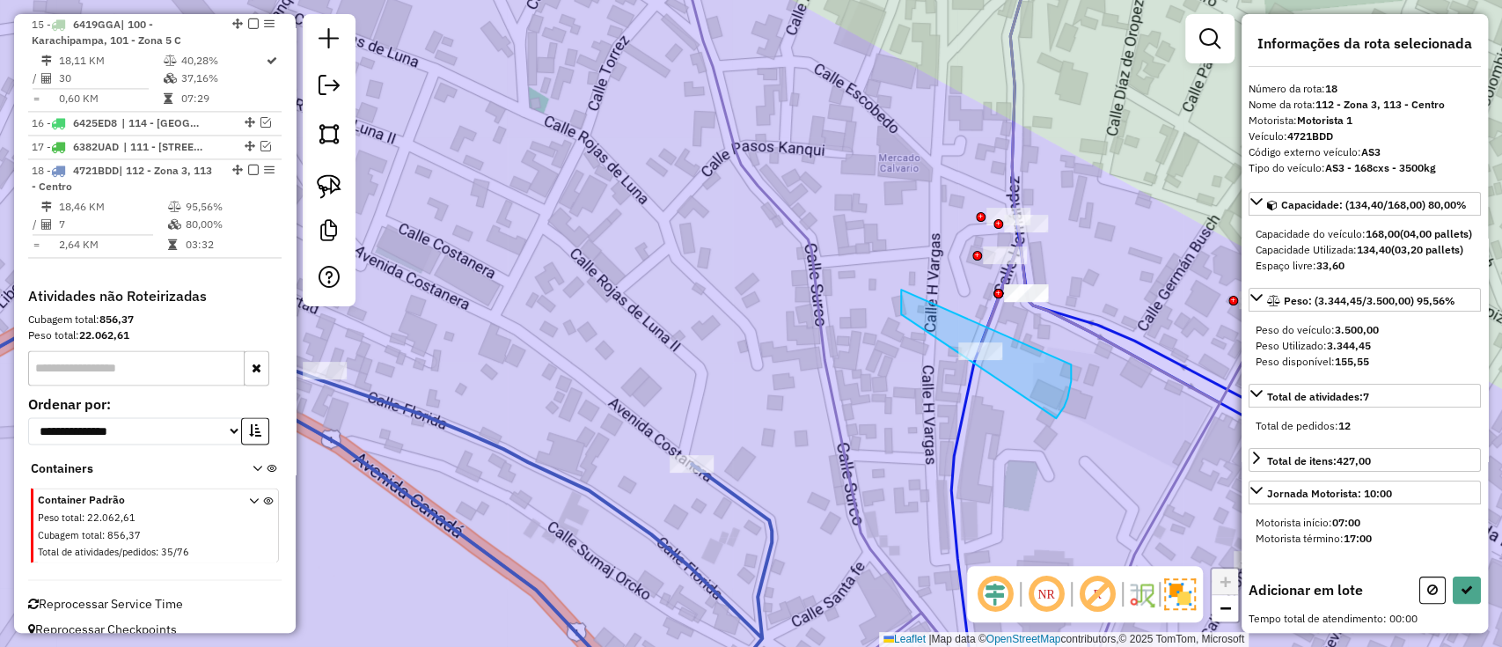
drag, startPoint x: 901, startPoint y: 314, endPoint x: 1071, endPoint y: 364, distance: 177.1
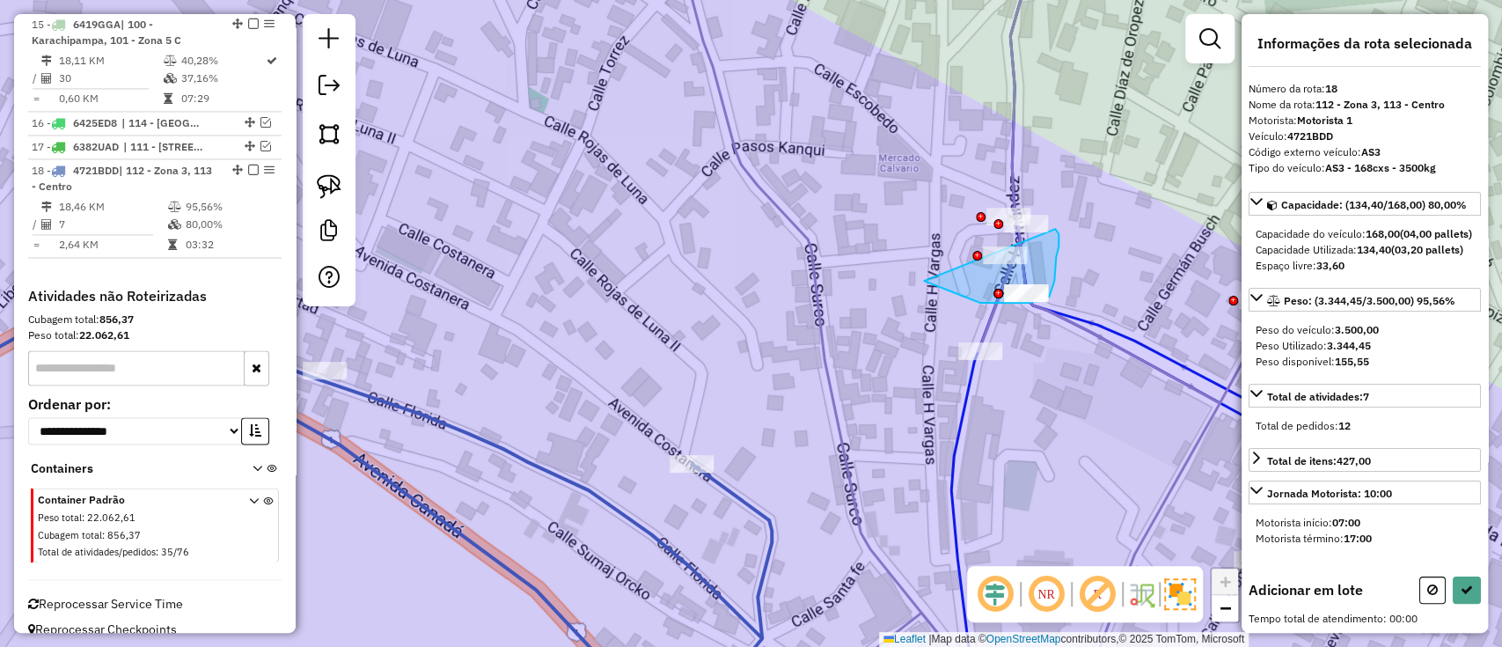
drag, startPoint x: 925, startPoint y: 282, endPoint x: 1054, endPoint y: 228, distance: 140.0
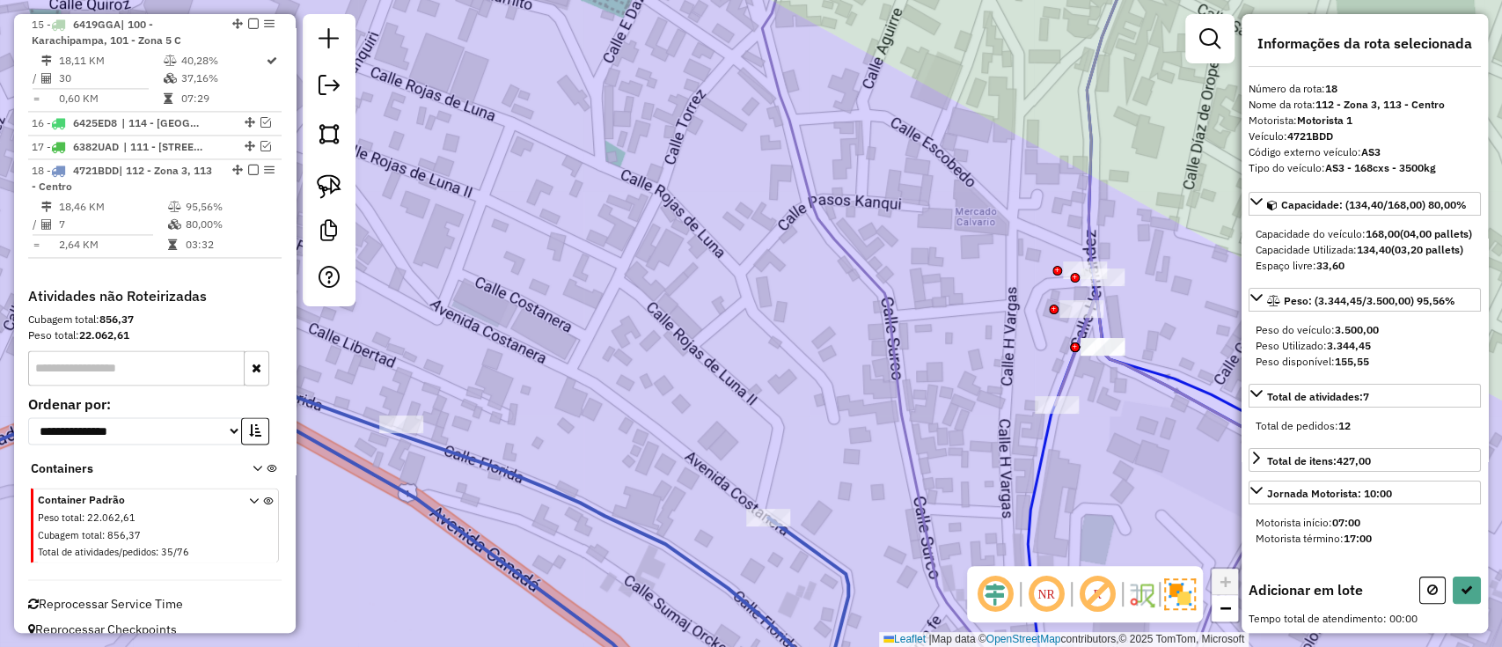
drag, startPoint x: 923, startPoint y: 224, endPoint x: 940, endPoint y: 206, distance: 24.9
click at [950, 221] on div "Janela de atendimento Grade de atendimento Capacidade Transportadoras Veículos …" at bounding box center [751, 323] width 1502 height 647
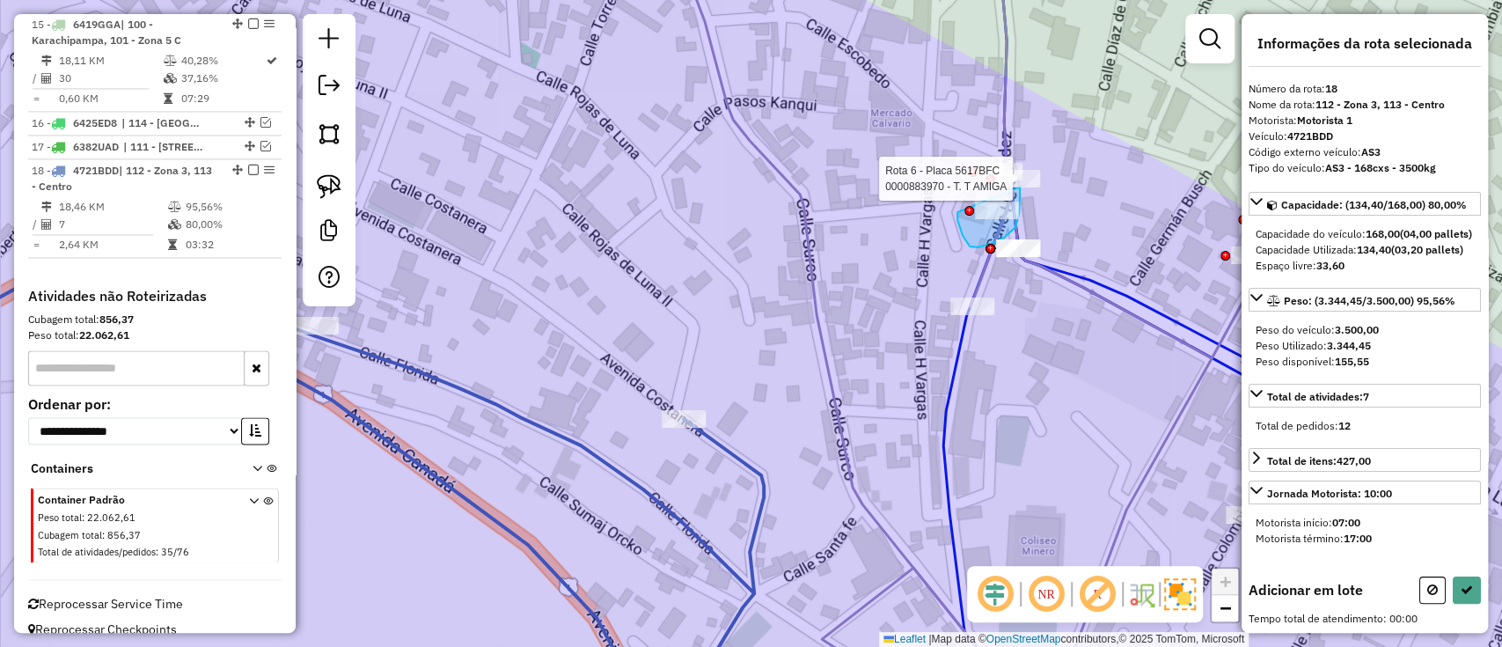
click at [1018, 186] on div "Rota 6 - Placa 5617BFC 0000894518 - KARINA JIMENA J Rota 6 - Placa 5617BFC 0000…" at bounding box center [751, 323] width 1502 height 647
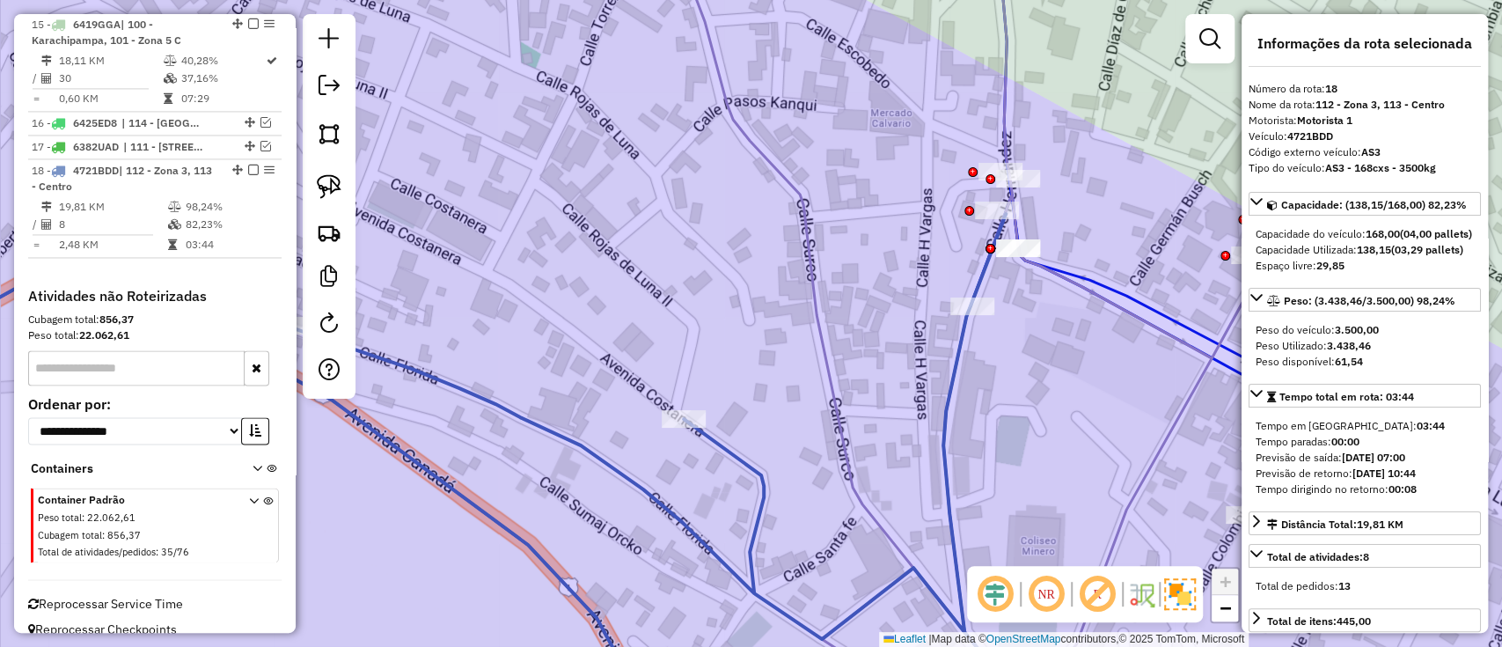
click at [248, 165] on em at bounding box center [253, 170] width 11 height 11
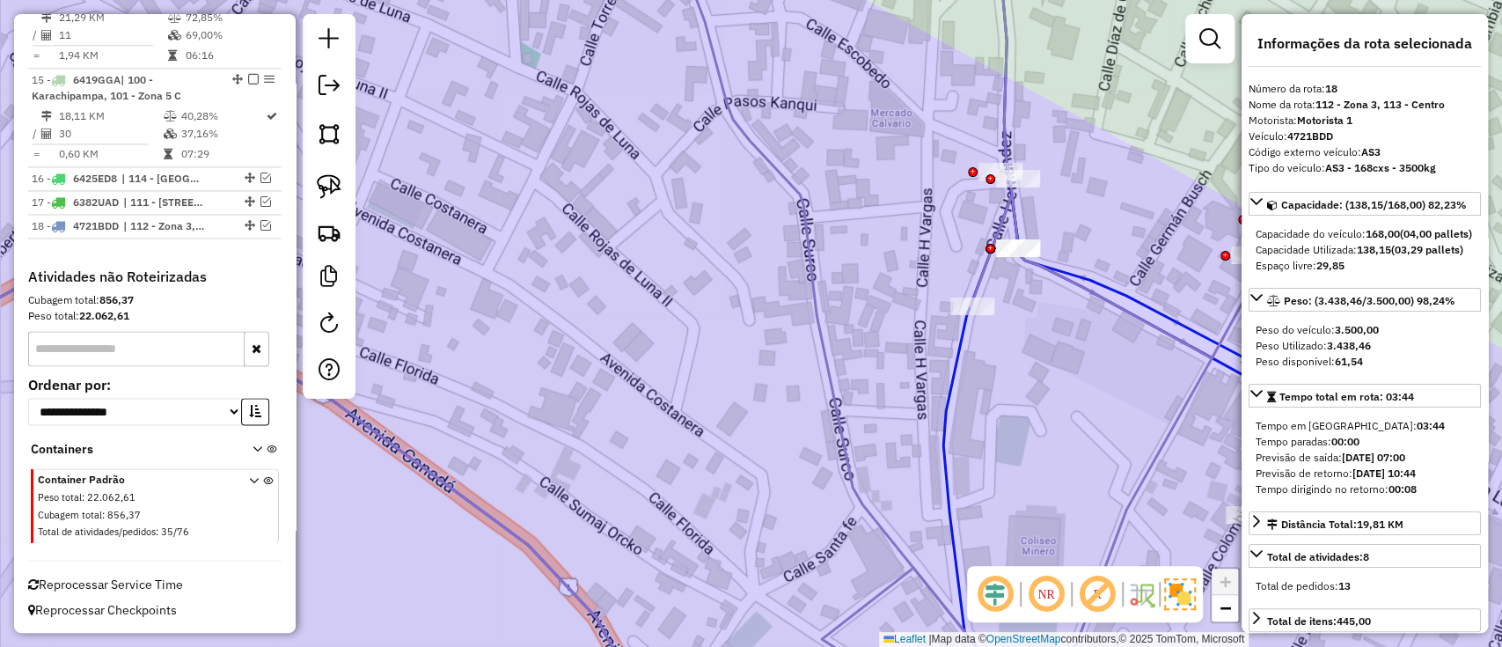
scroll to position [1700, 0]
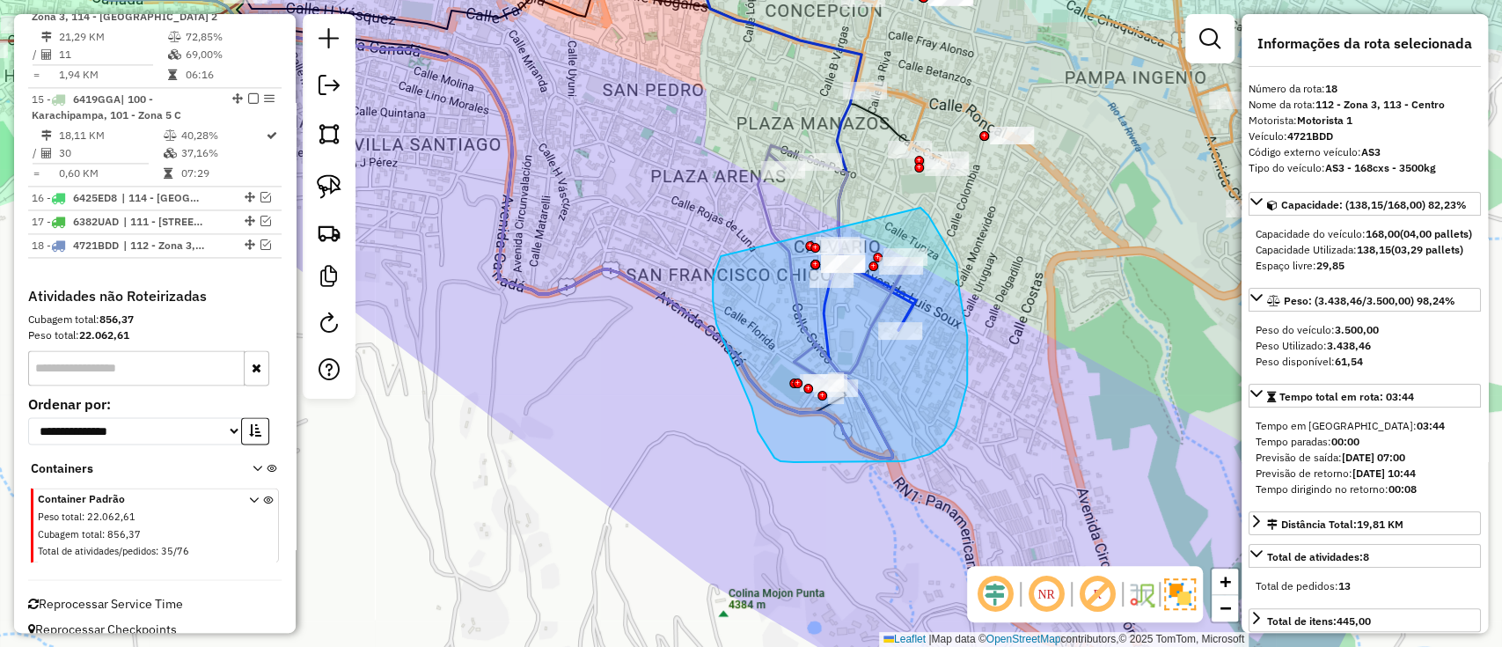
drag, startPoint x: 767, startPoint y: 447, endPoint x: 912, endPoint y: 204, distance: 282.5
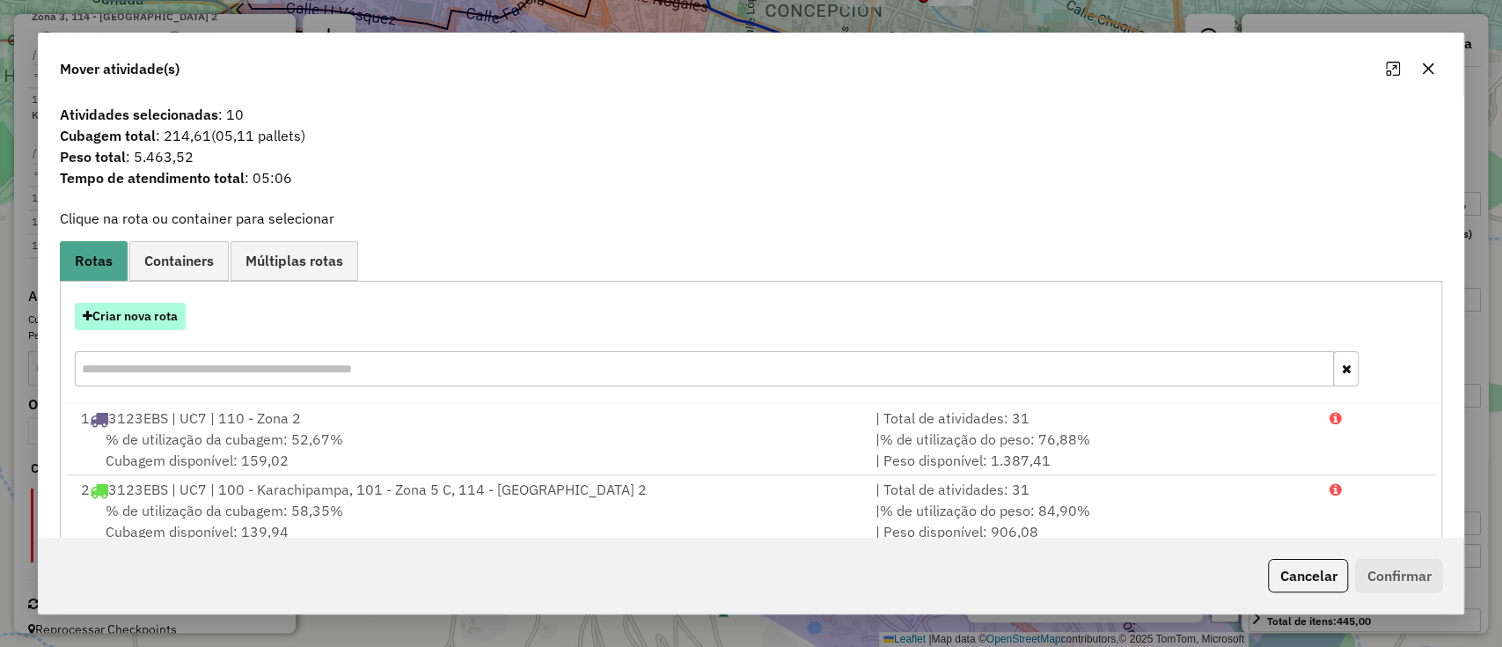
click at [128, 320] on button "Criar nova rota" at bounding box center [130, 316] width 111 height 27
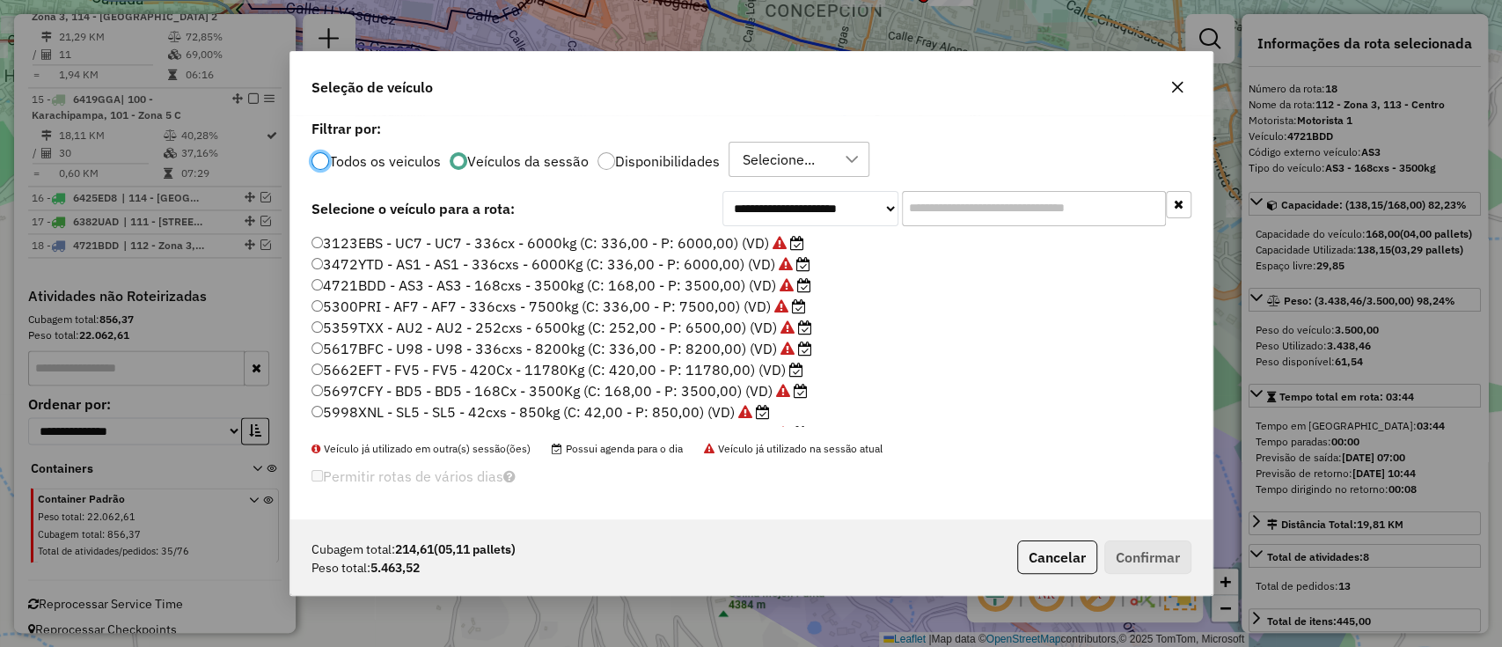
scroll to position [9, 5]
click at [946, 204] on input "text" at bounding box center [1034, 208] width 264 height 35
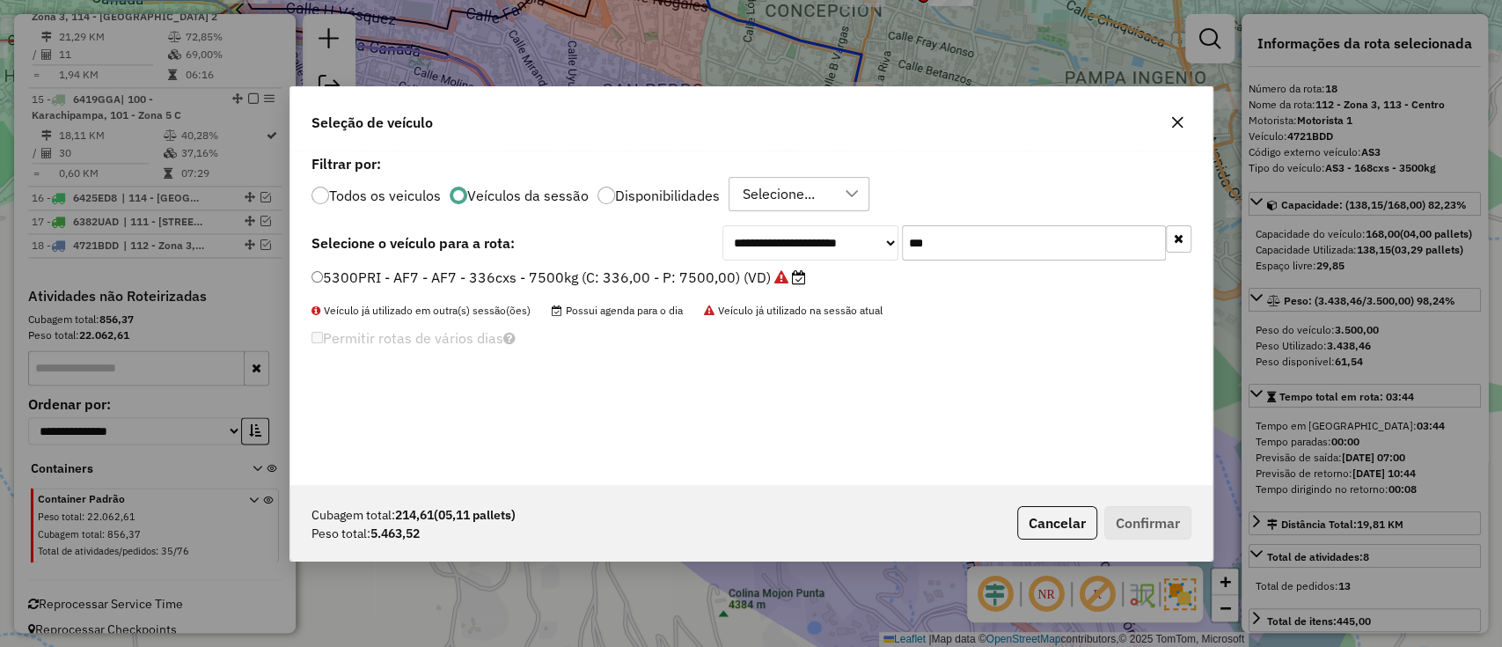
type input "***"
click at [792, 275] on icon at bounding box center [799, 277] width 14 height 14
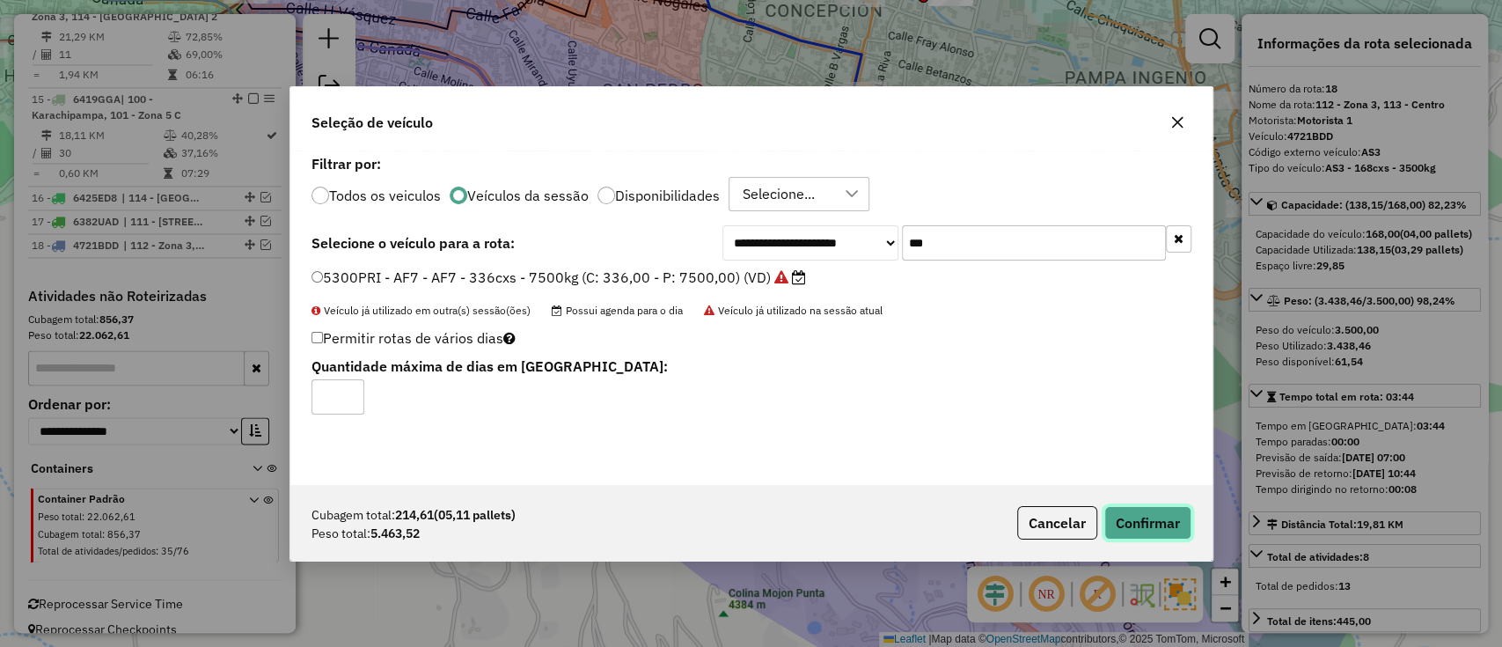
click at [1190, 528] on button "Confirmar" at bounding box center [1147, 522] width 87 height 33
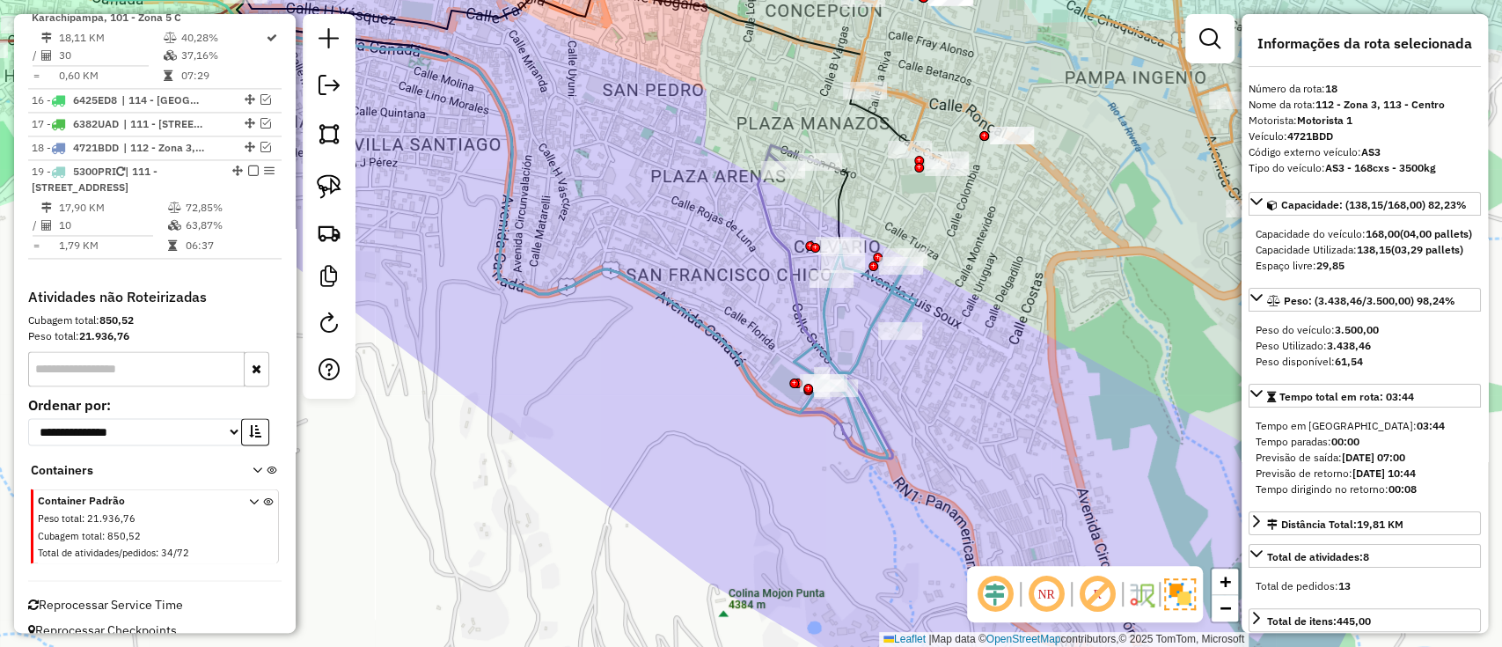
scroll to position [1799, 0]
click at [859, 352] on icon at bounding box center [855, 351] width 122 height 213
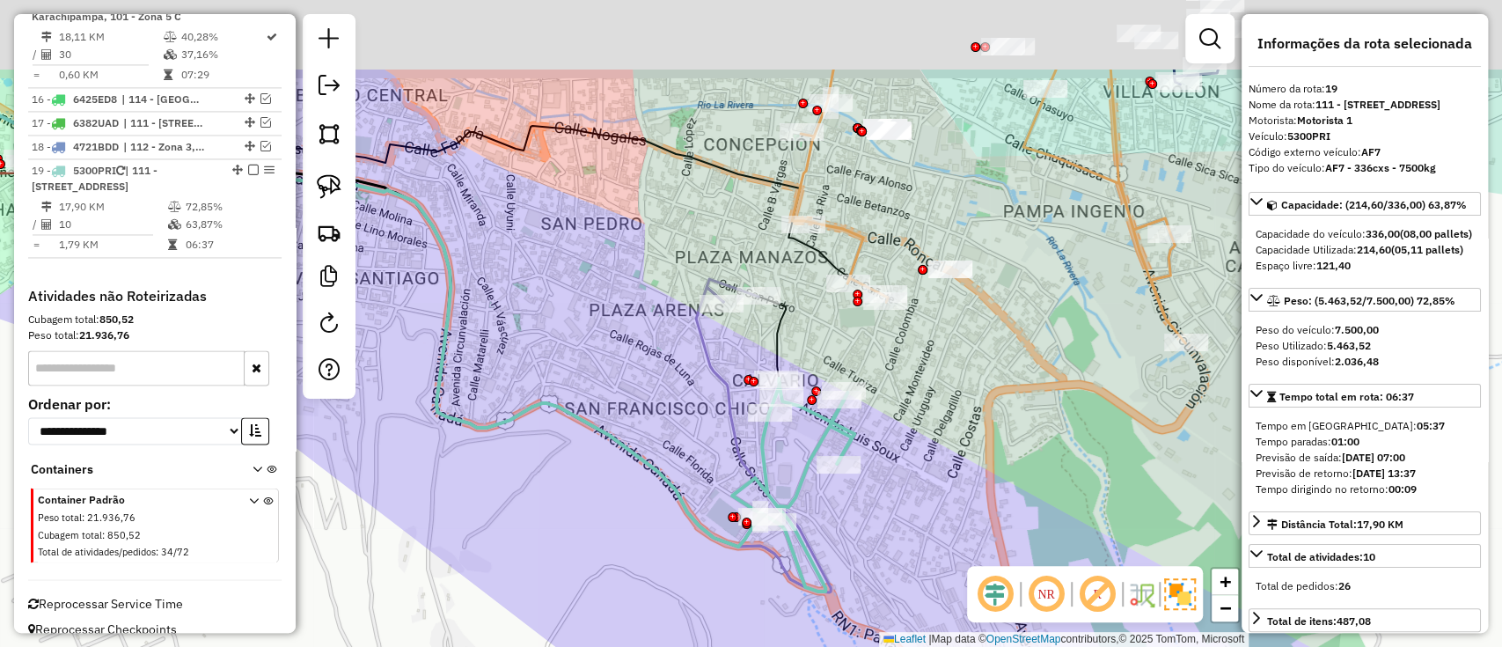
click at [1013, 568] on hb-router-mapa "Informações da Sessão 1281790 - 24/09/2025 Criação: 23/09/2025 19:25 Depósito: …" at bounding box center [751, 323] width 1502 height 647
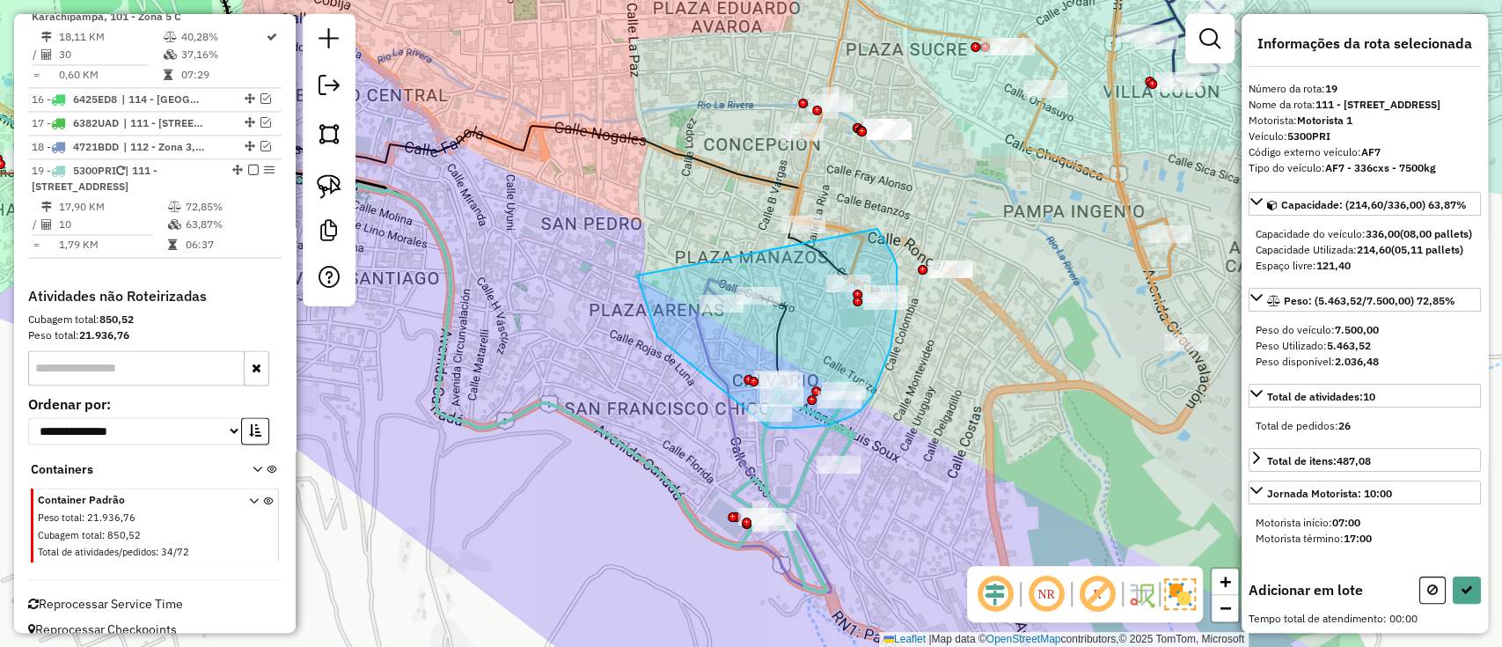
drag, startPoint x: 657, startPoint y: 337, endPoint x: 877, endPoint y: 229, distance: 245.2
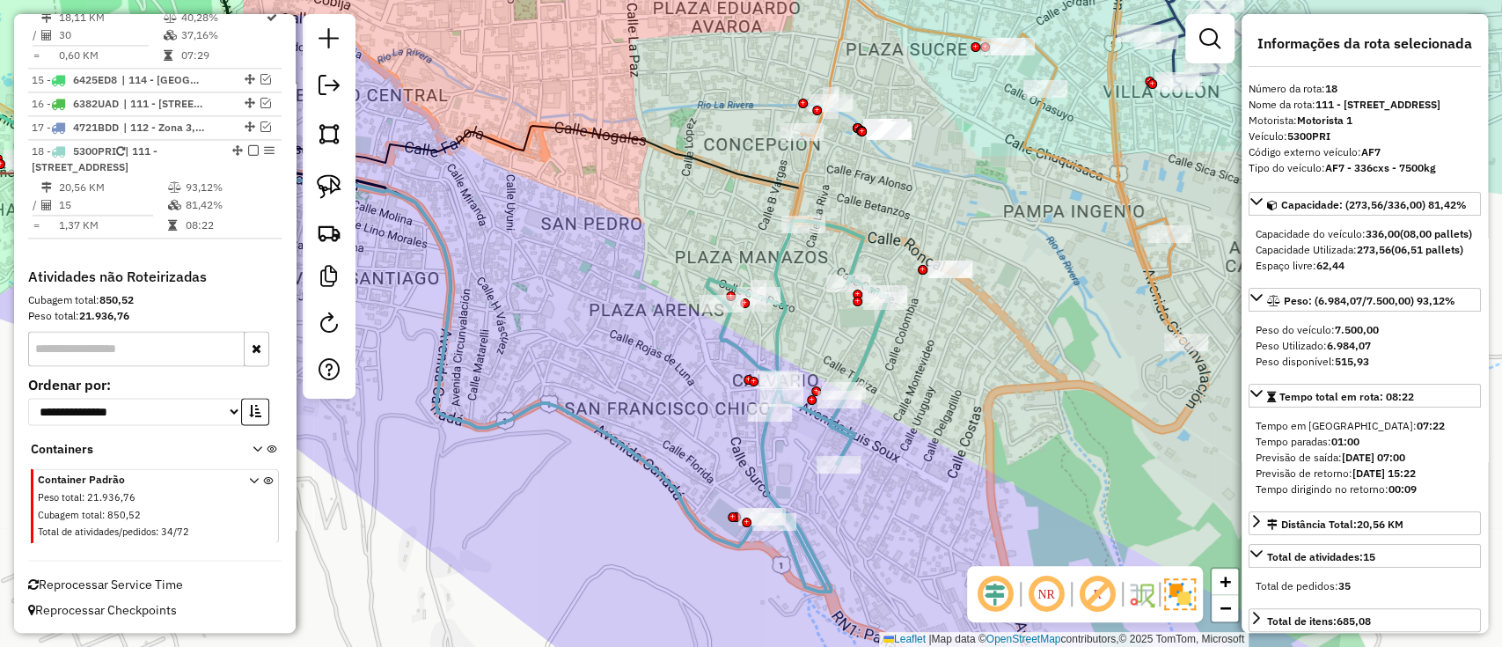
scroll to position [1700, 0]
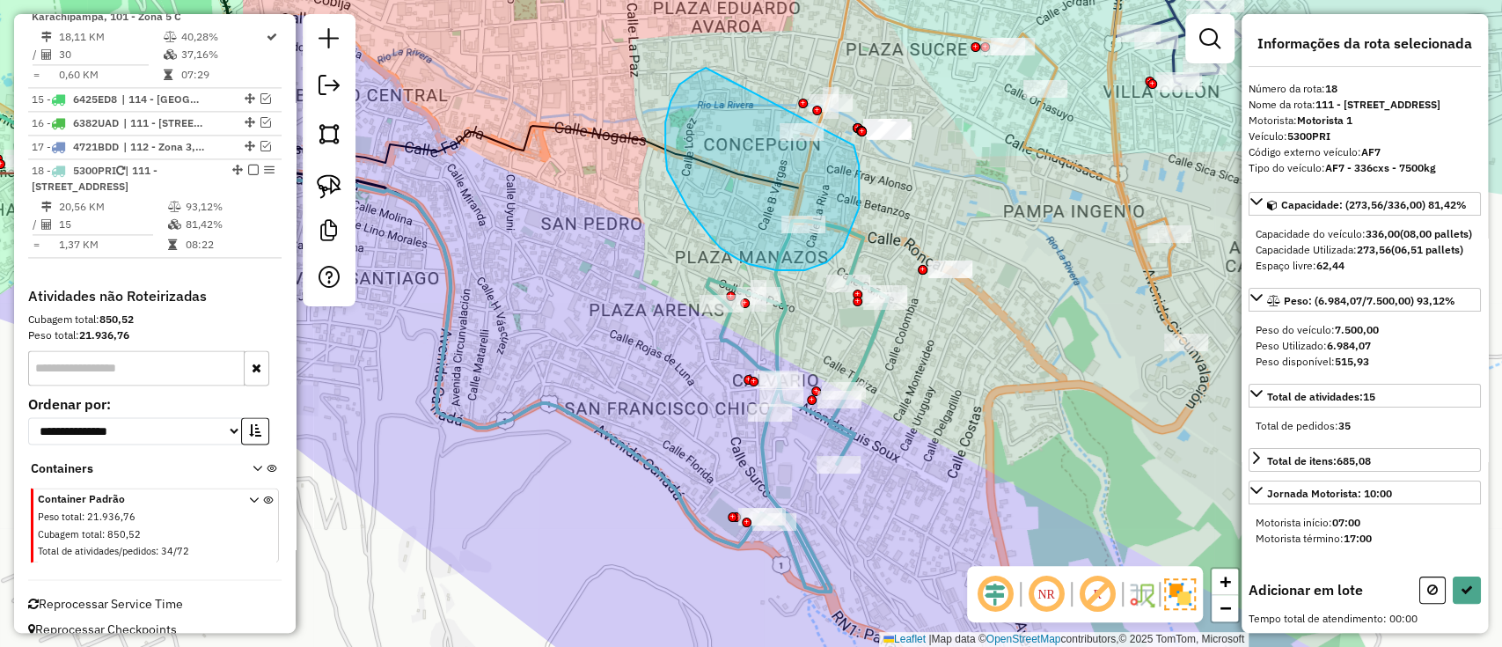
drag, startPoint x: 665, startPoint y: 151, endPoint x: 854, endPoint y: 145, distance: 188.4
click at [854, 145] on div "Janela de atendimento Grade de atendimento Capacidade Transportadoras Veículos …" at bounding box center [751, 323] width 1502 height 647
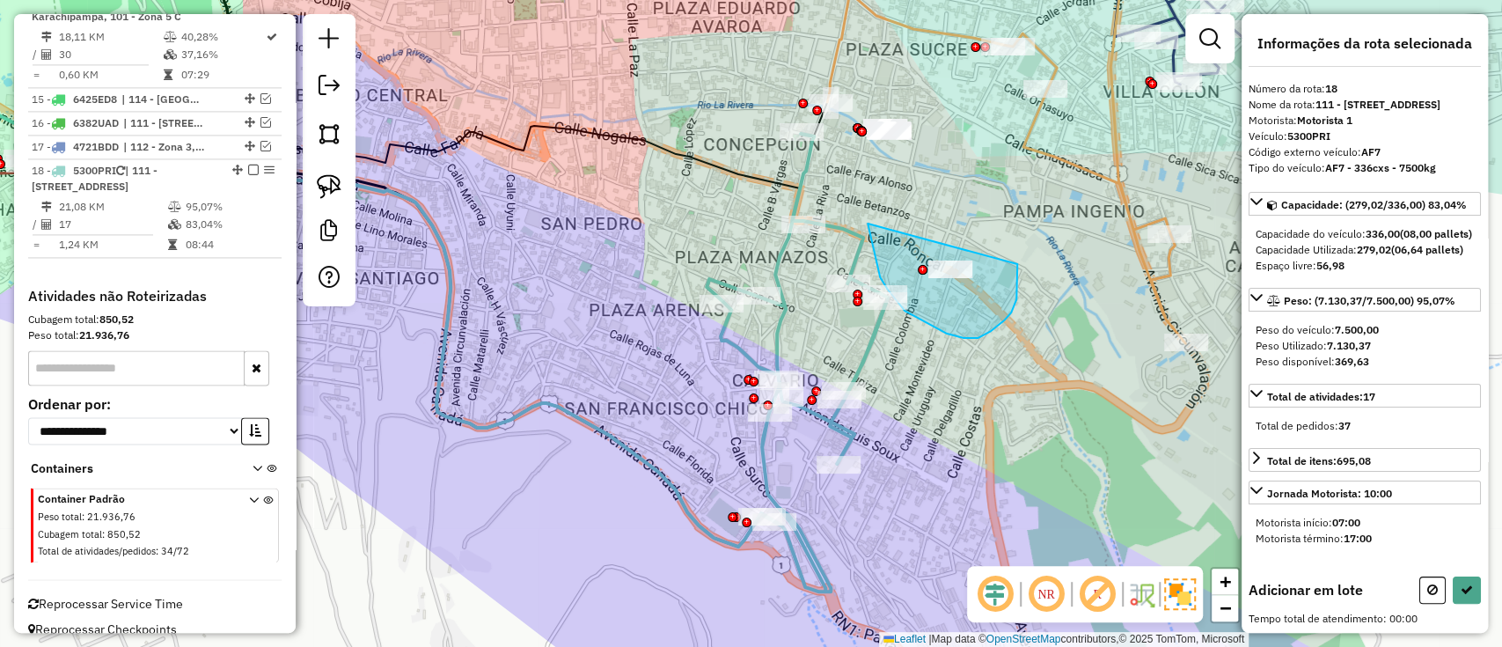
drag, startPoint x: 880, startPoint y: 277, endPoint x: 1014, endPoint y: 253, distance: 136.0
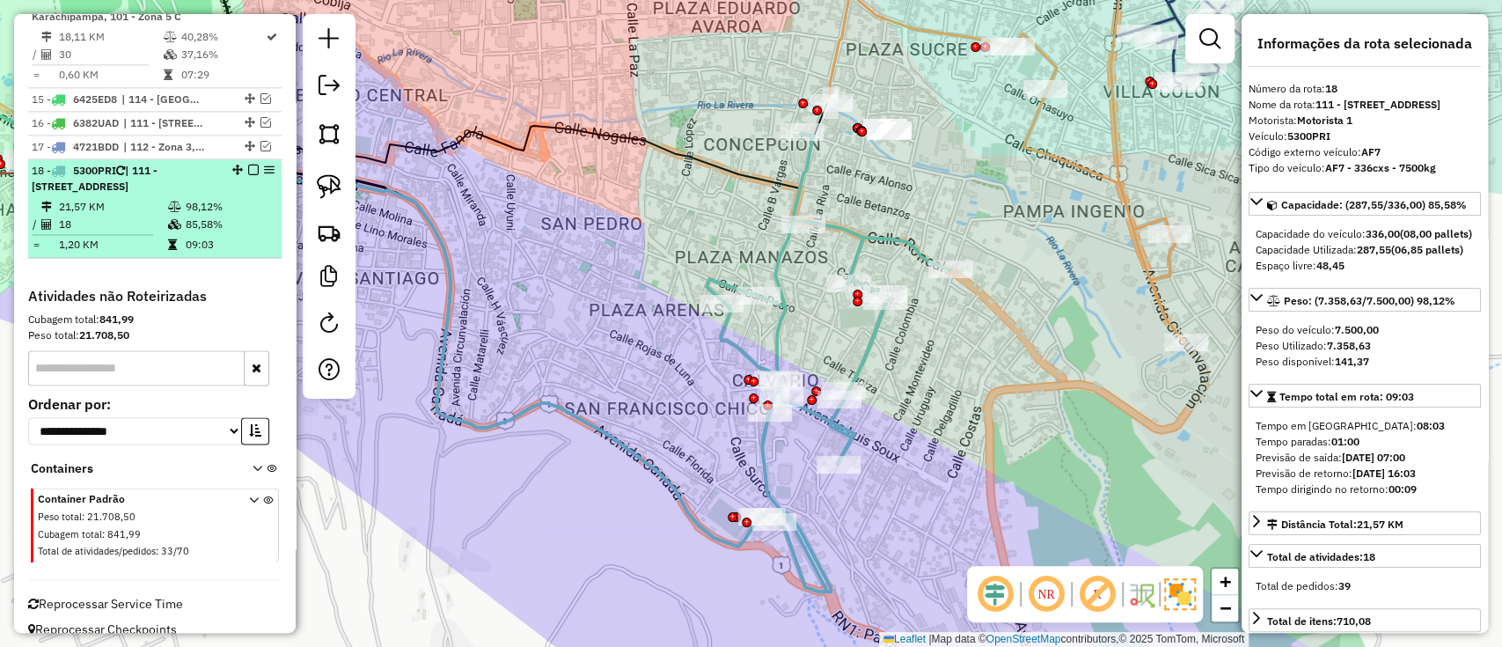
click at [248, 165] on em at bounding box center [253, 170] width 11 height 11
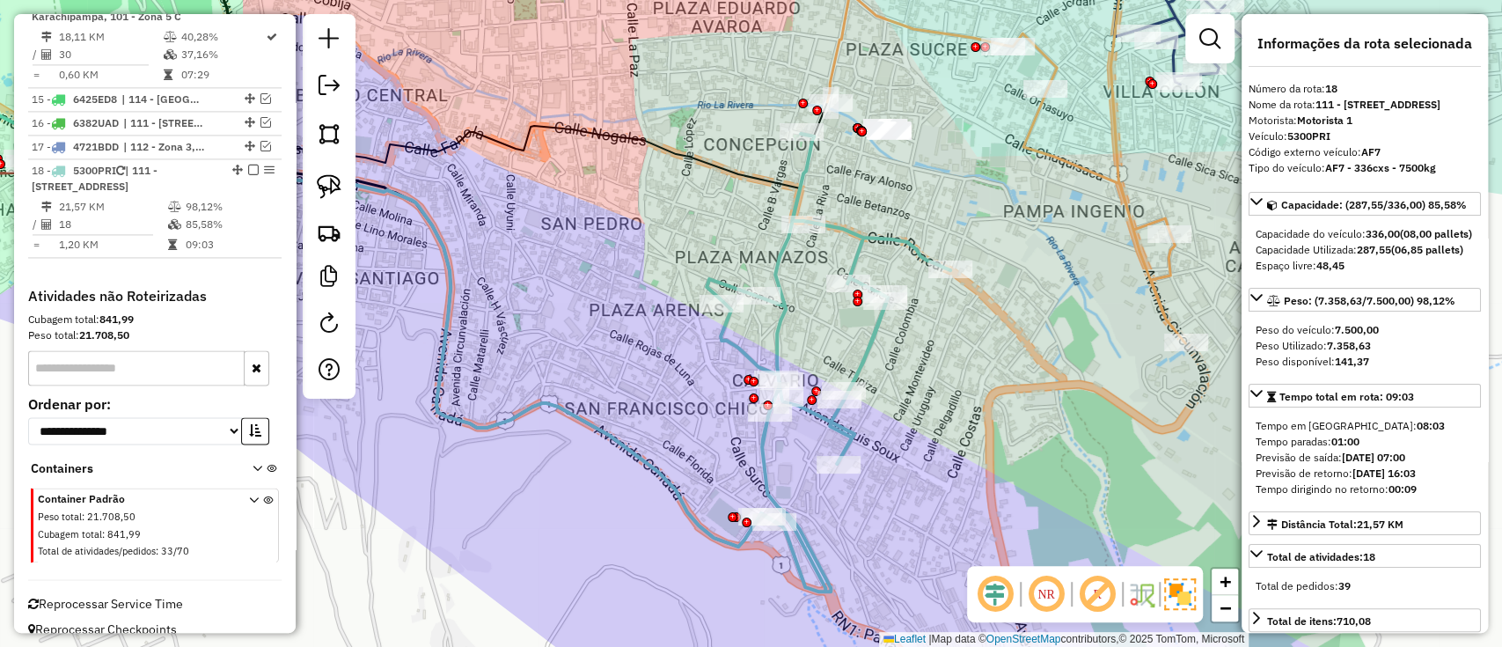
scroll to position [1625, 0]
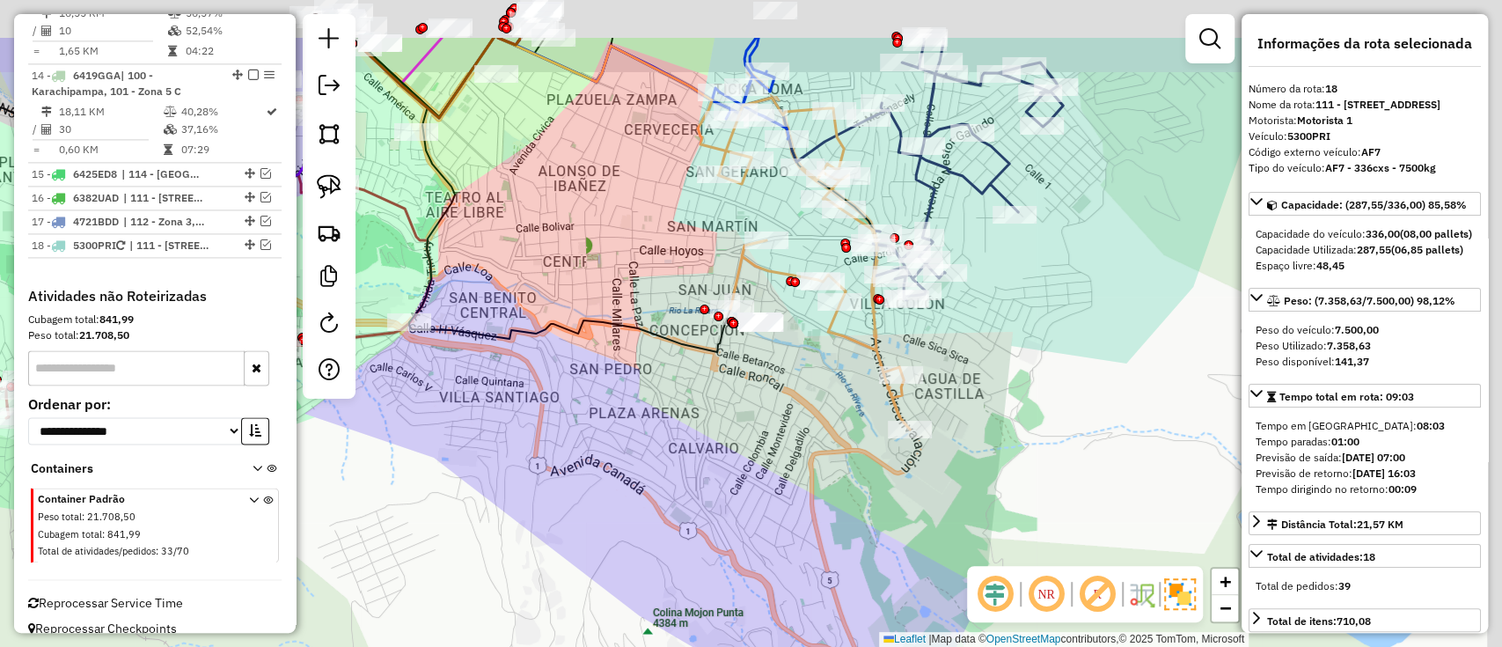
click at [767, 436] on div "Janela de atendimento Grade de atendimento Capacidade Transportadoras Veículos …" at bounding box center [751, 323] width 1502 height 647
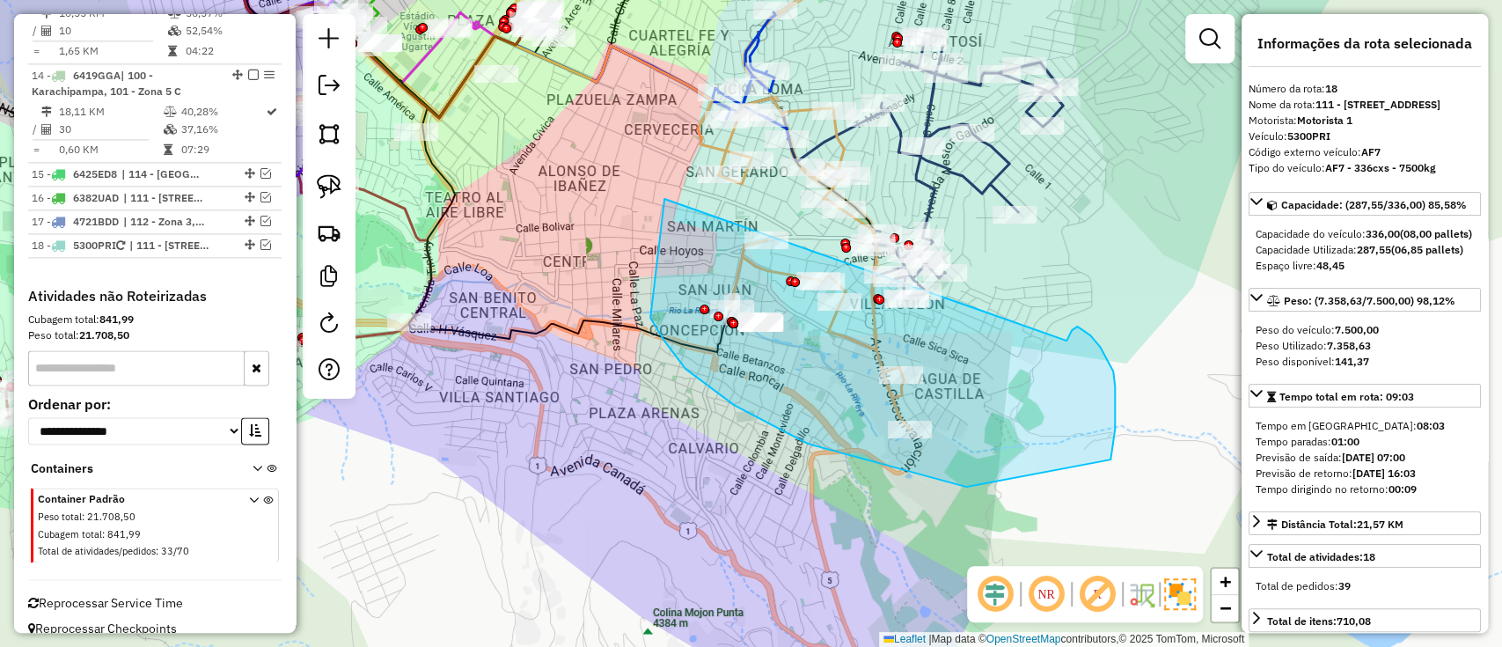
drag, startPoint x: 664, startPoint y: 199, endPoint x: 1067, endPoint y: 341, distance: 426.4
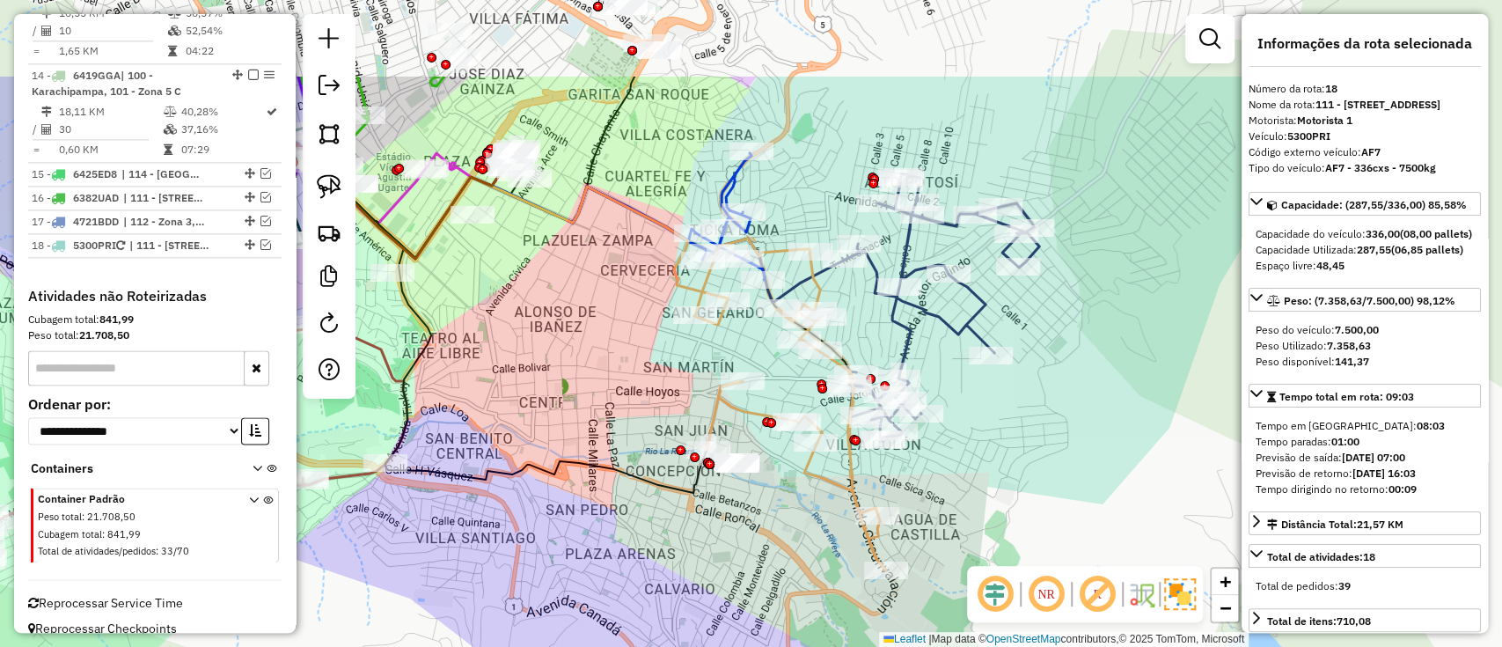
drag, startPoint x: 701, startPoint y: 363, endPoint x: 641, endPoint y: 448, distance: 104.7
click at [644, 455] on div "Janela de atendimento Grade de atendimento Capacidade Transportadoras Veículos …" at bounding box center [751, 323] width 1502 height 647
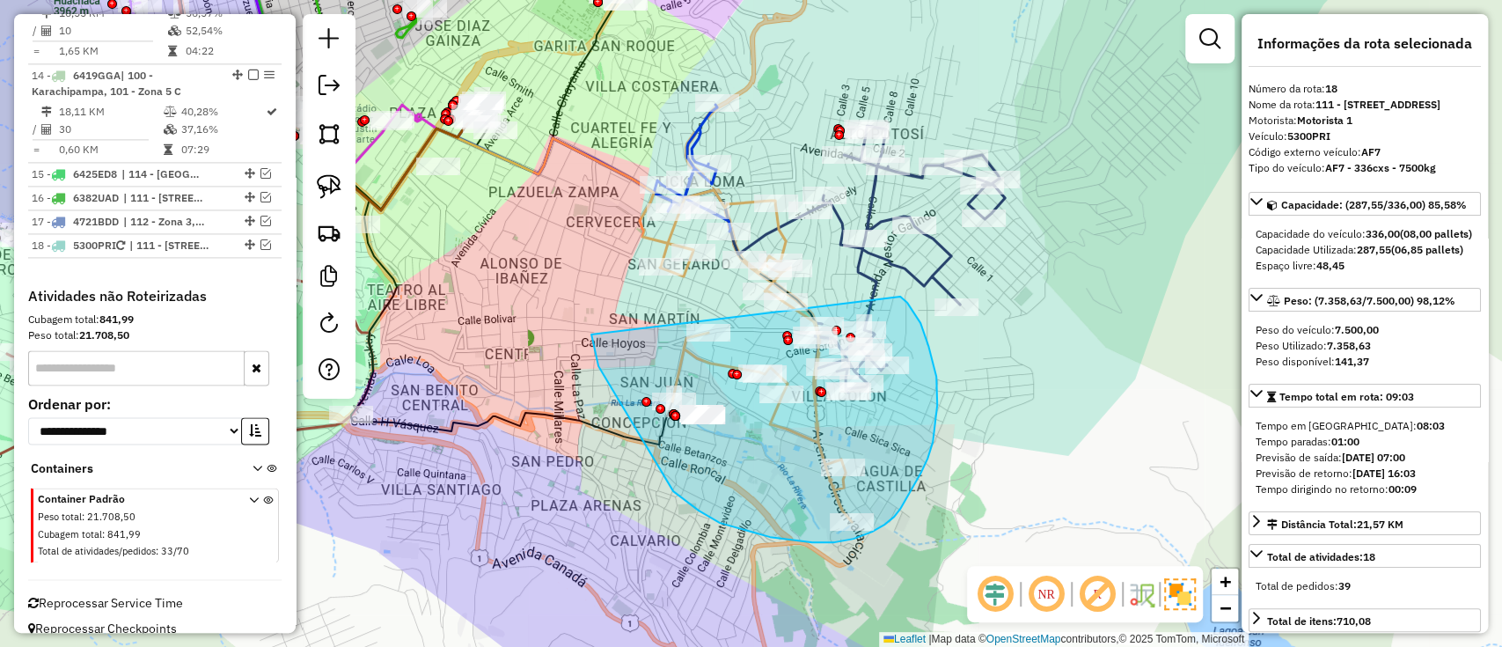
drag, startPoint x: 591, startPoint y: 334, endPoint x: 897, endPoint y: 297, distance: 307.7
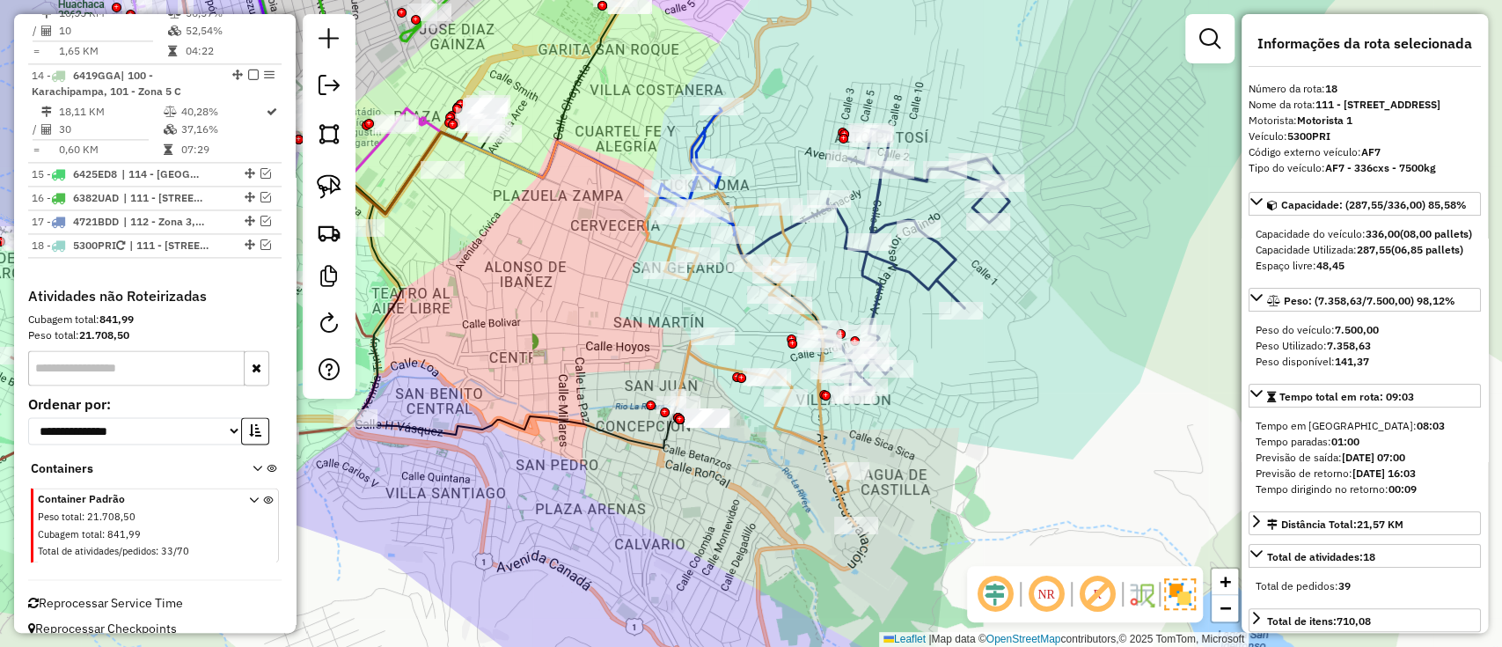
drag, startPoint x: 517, startPoint y: 278, endPoint x: 561, endPoint y: 370, distance: 101.5
click at [561, 370] on div "Janela de atendimento Grade de atendimento Capacidade Transportadoras Veículos …" at bounding box center [751, 323] width 1502 height 647
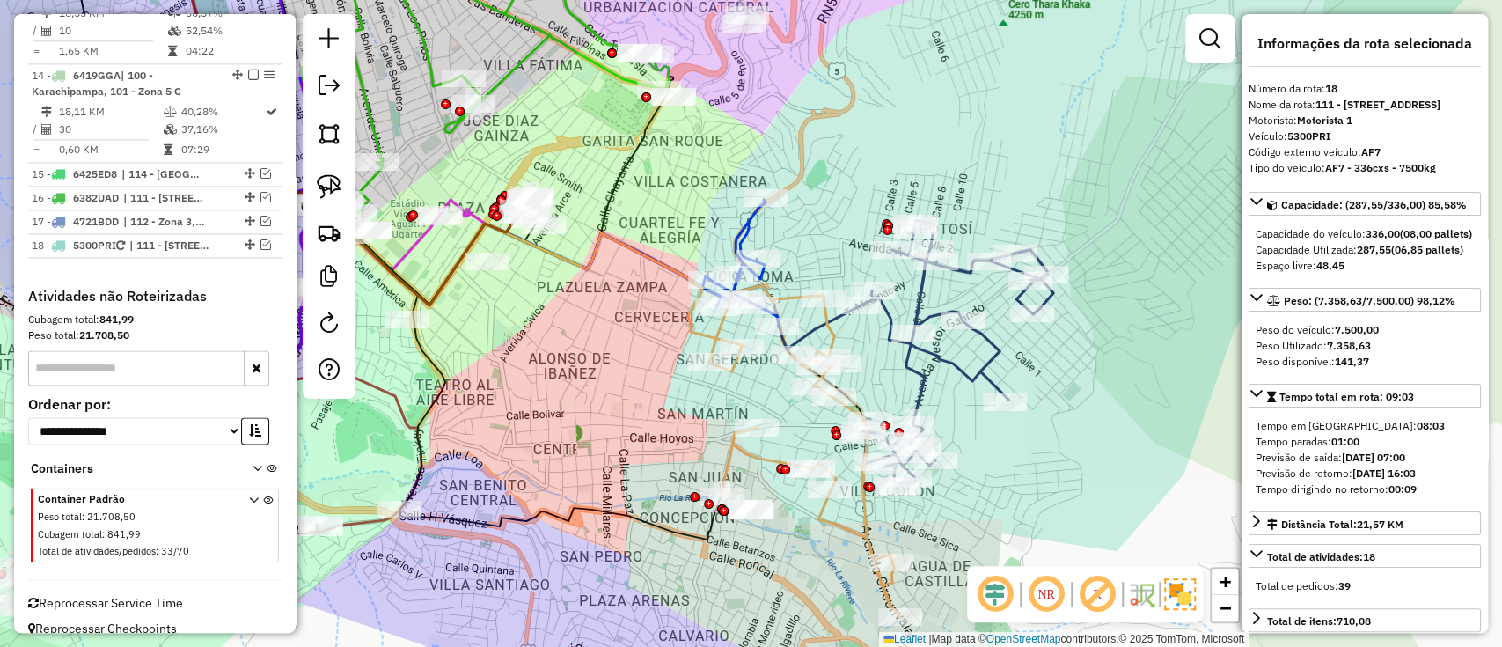
drag, startPoint x: 527, startPoint y: 322, endPoint x: 653, endPoint y: 334, distance: 126.4
click at [661, 376] on div "Janela de atendimento Grade de atendimento Capacidade Transportadoras Veículos …" at bounding box center [751, 323] width 1502 height 647
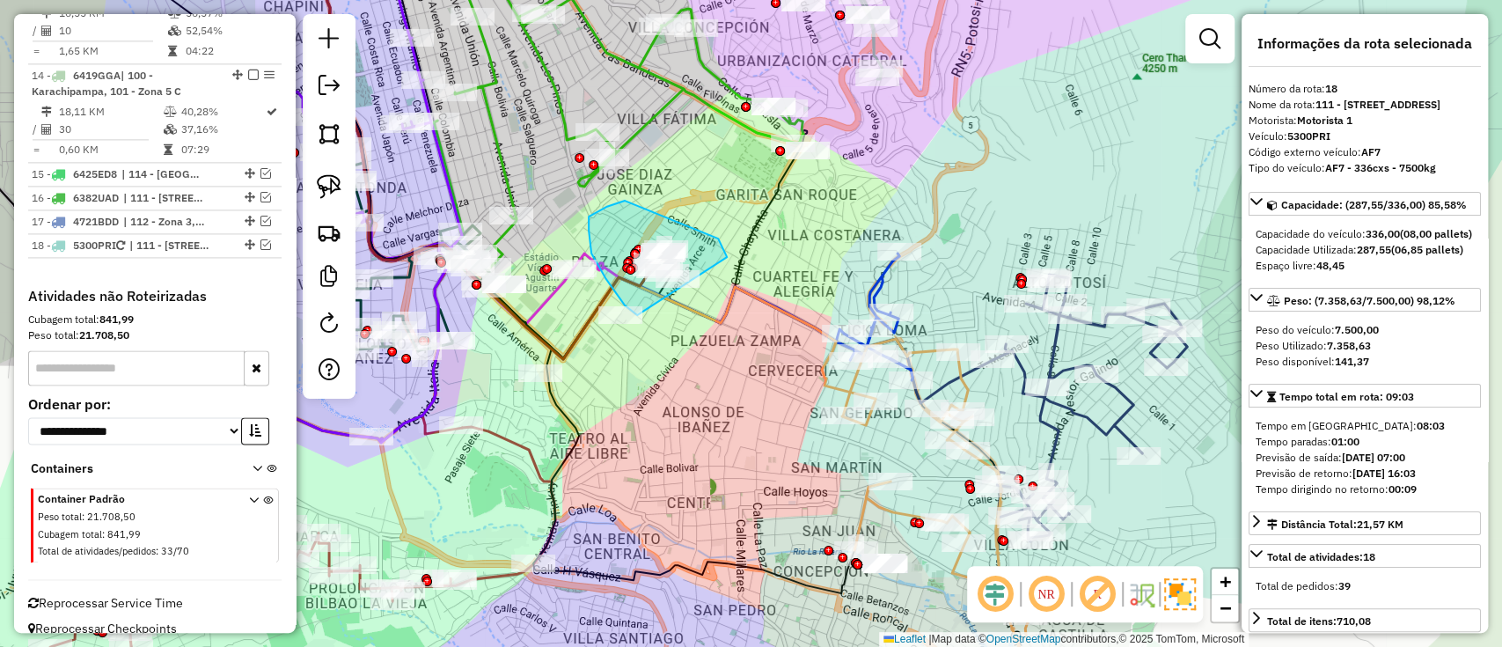
drag, startPoint x: 591, startPoint y: 253, endPoint x: 718, endPoint y: 238, distance: 127.6
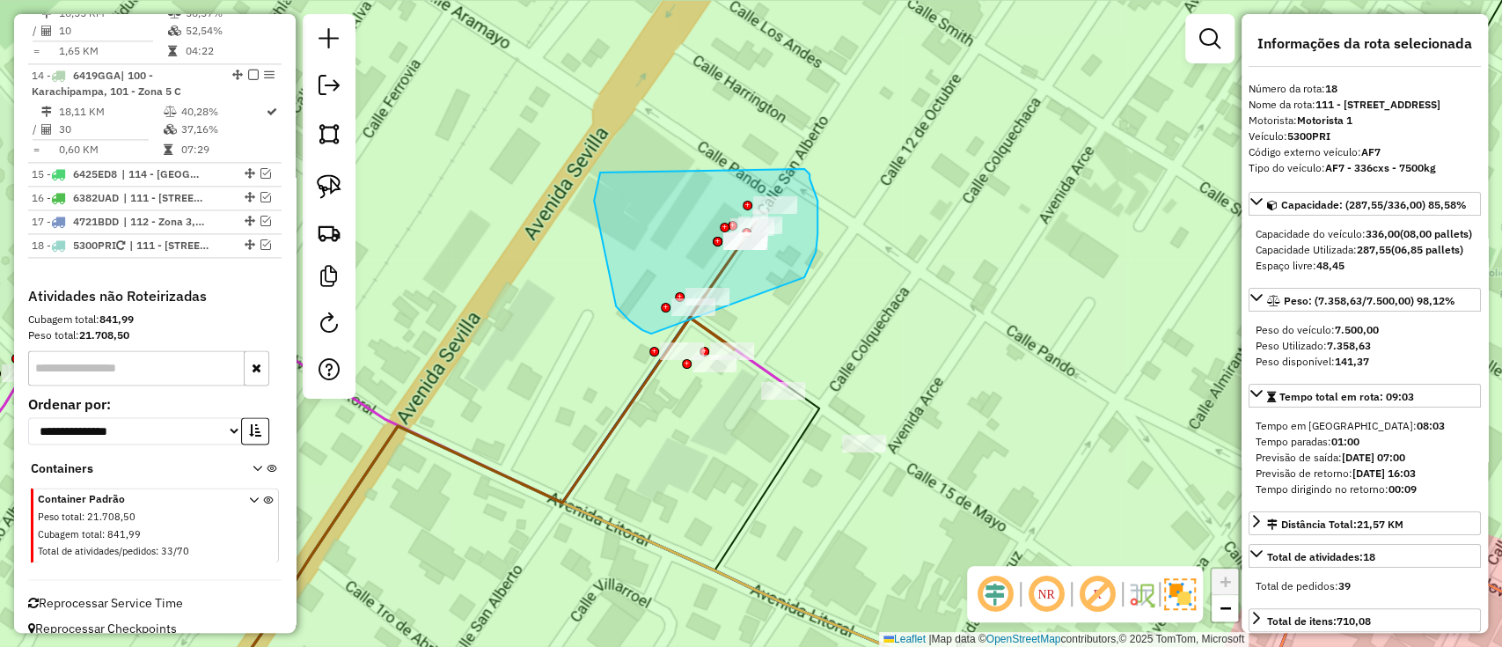
drag, startPoint x: 594, startPoint y: 201, endPoint x: 803, endPoint y: 167, distance: 211.2
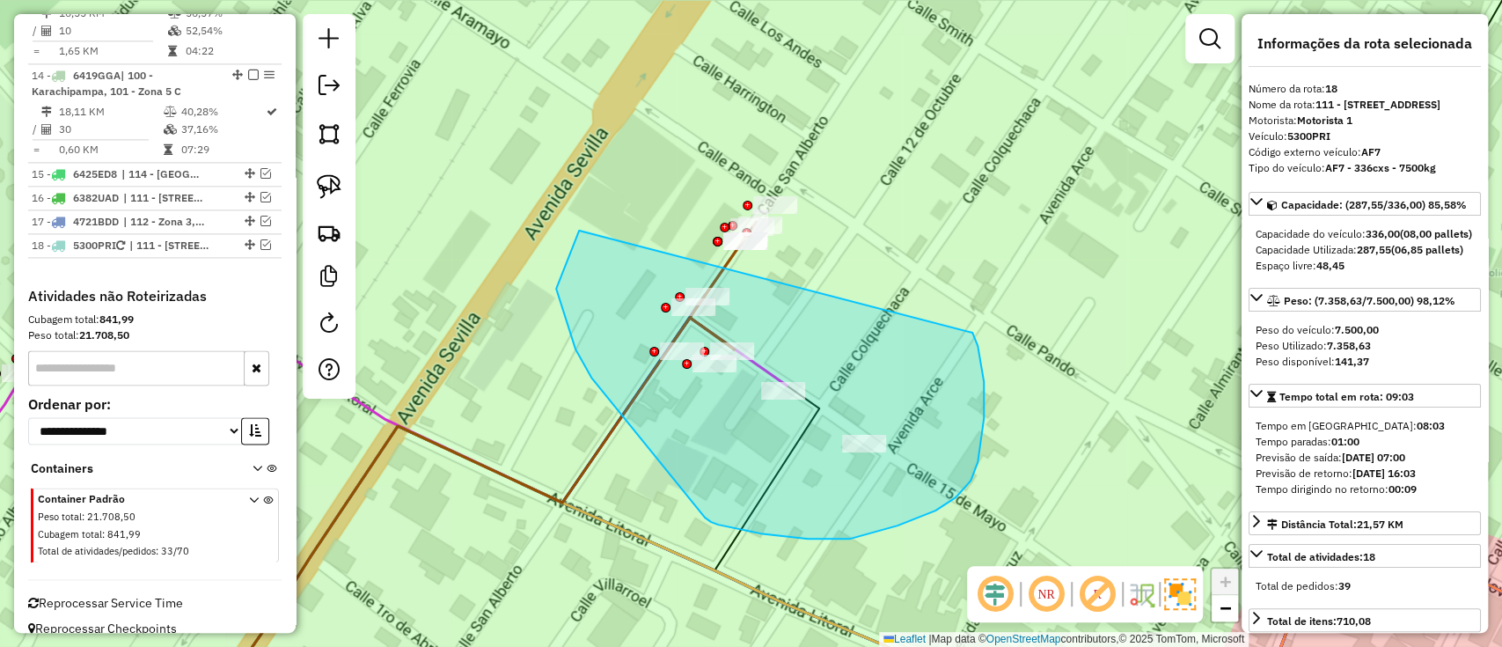
drag, startPoint x: 714, startPoint y: 523, endPoint x: 971, endPoint y: 332, distance: 320.8
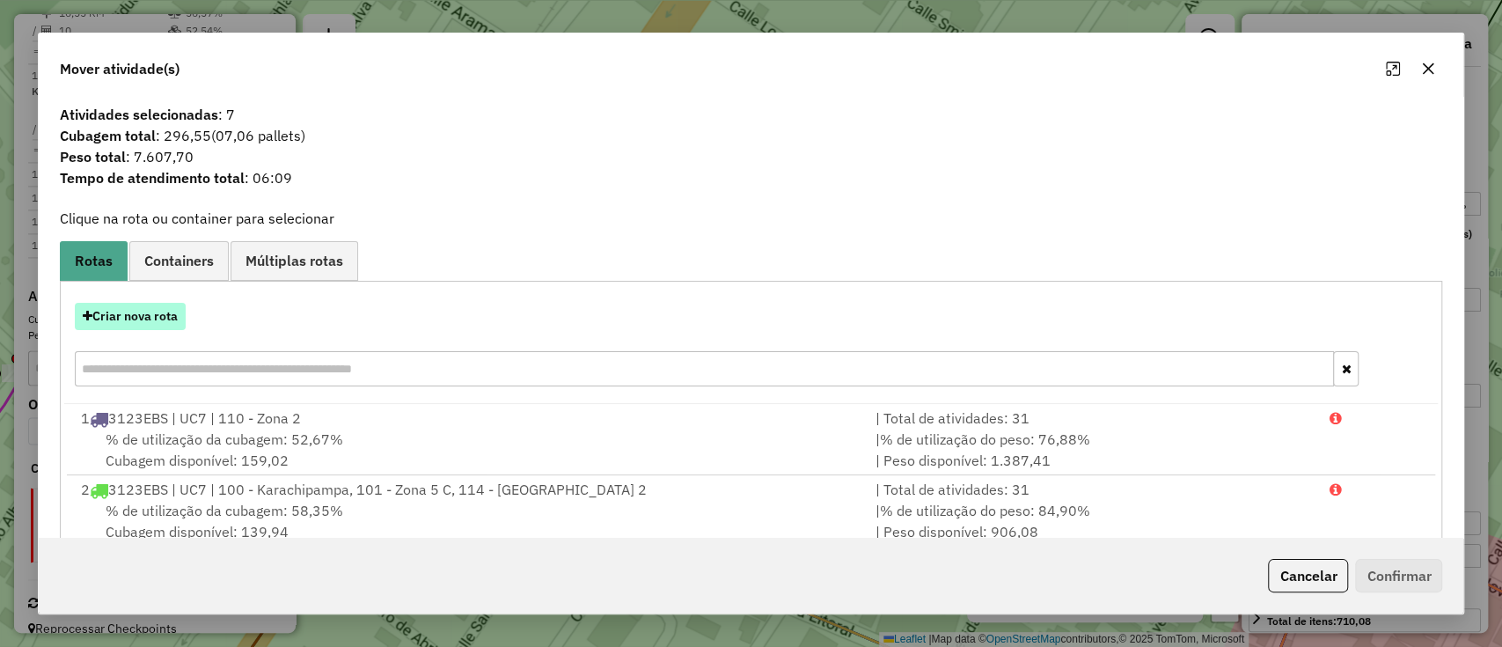
click at [153, 325] on button "Criar nova rota" at bounding box center [130, 316] width 111 height 27
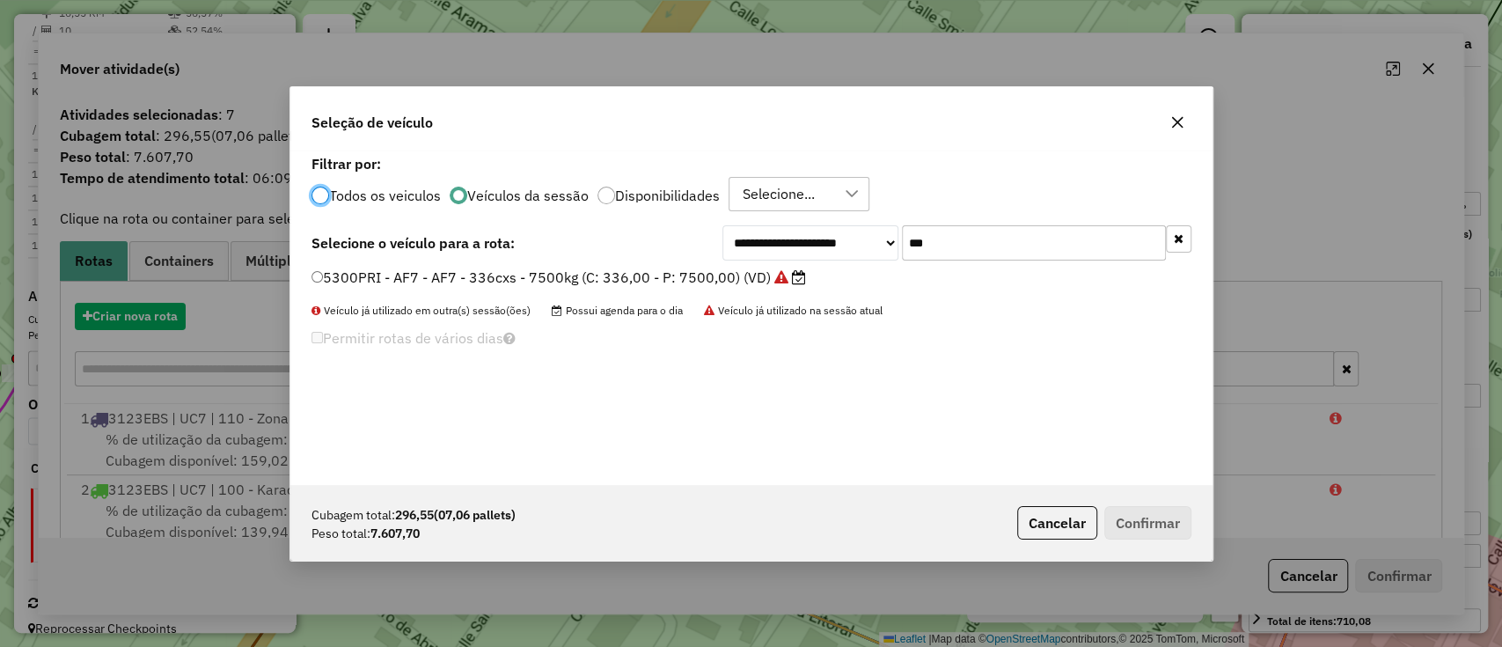
scroll to position [9, 5]
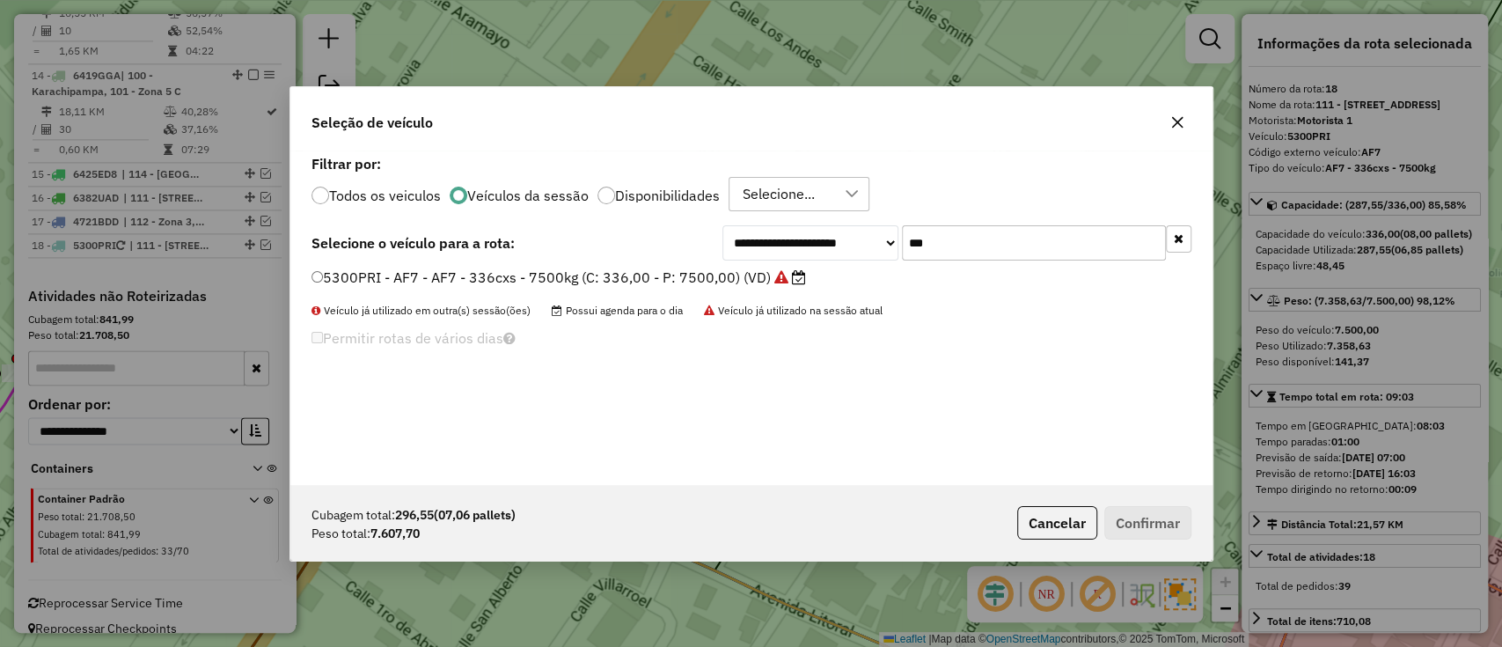
drag, startPoint x: 883, startPoint y: 253, endPoint x: 816, endPoint y: 246, distance: 67.2
click at [816, 246] on div "**********" at bounding box center [956, 242] width 469 height 35
type input "***"
click at [695, 277] on label "6288GNI - AX8 - AX8 - 336cxs - 8100kg (C: 336,00 - P: 8100,00) (VD)" at bounding box center [561, 277] width 498 height 21
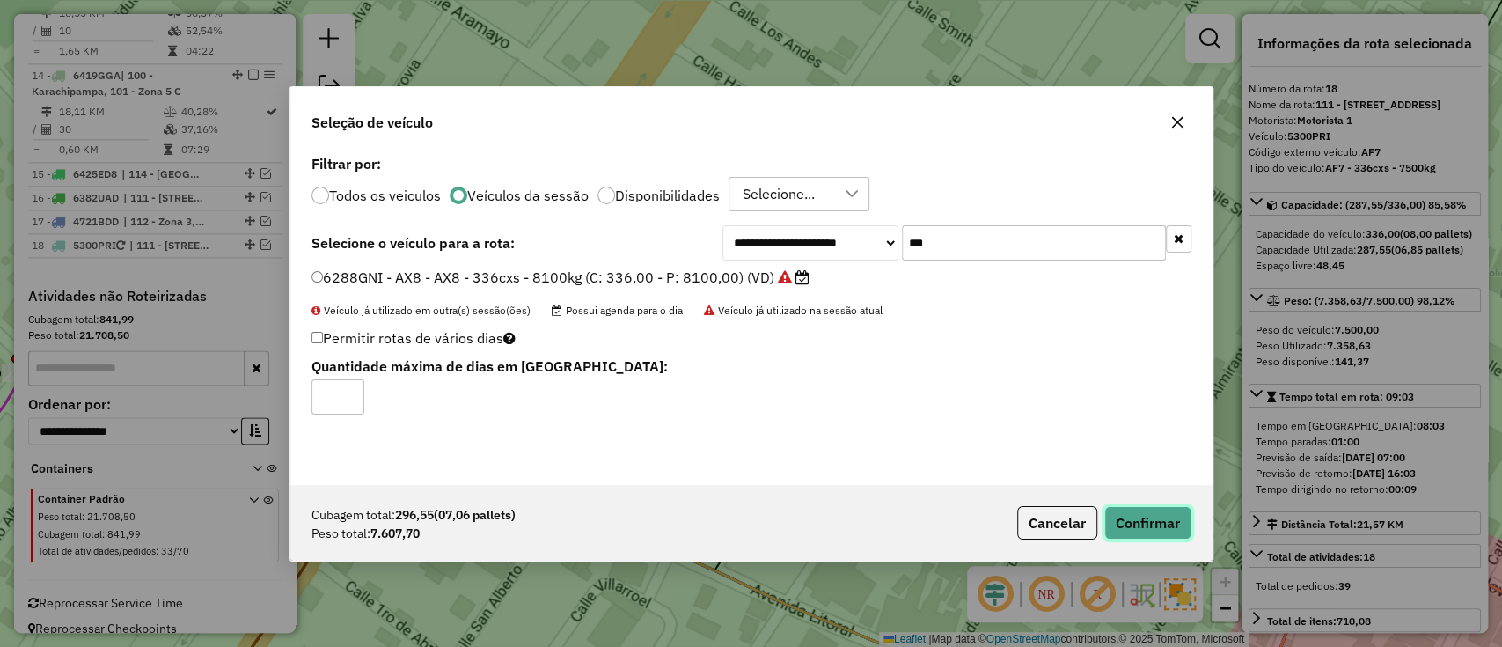
click at [1148, 521] on button "Confirmar" at bounding box center [1147, 522] width 87 height 33
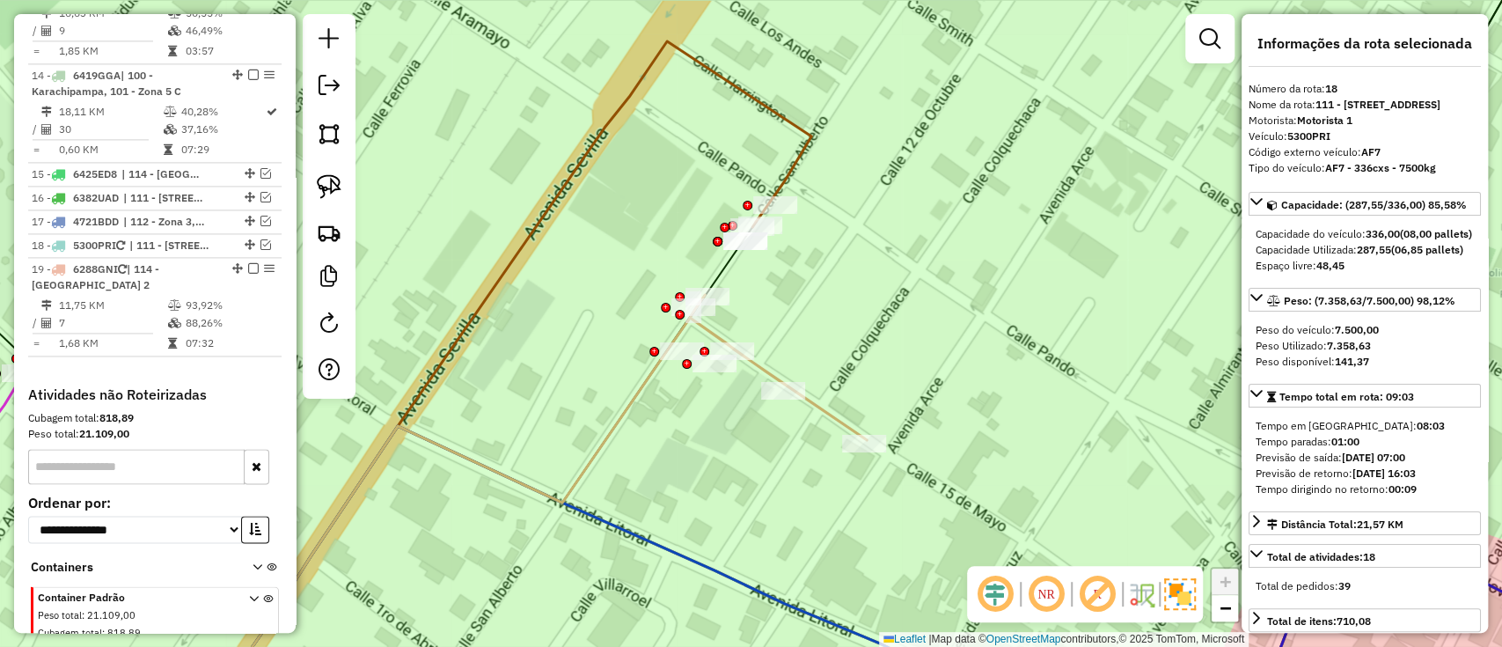
scroll to position [1724, 0]
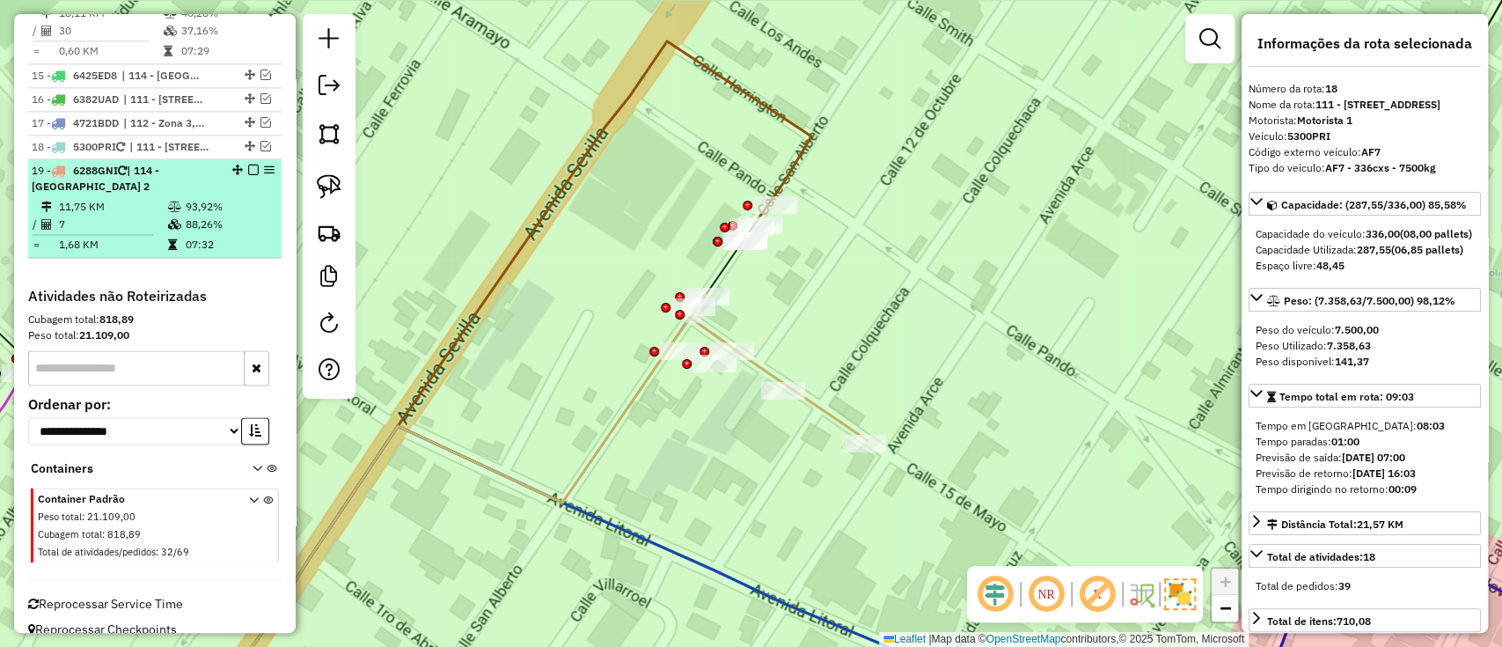
click at [207, 216] on td "88,26%" at bounding box center [229, 225] width 89 height 18
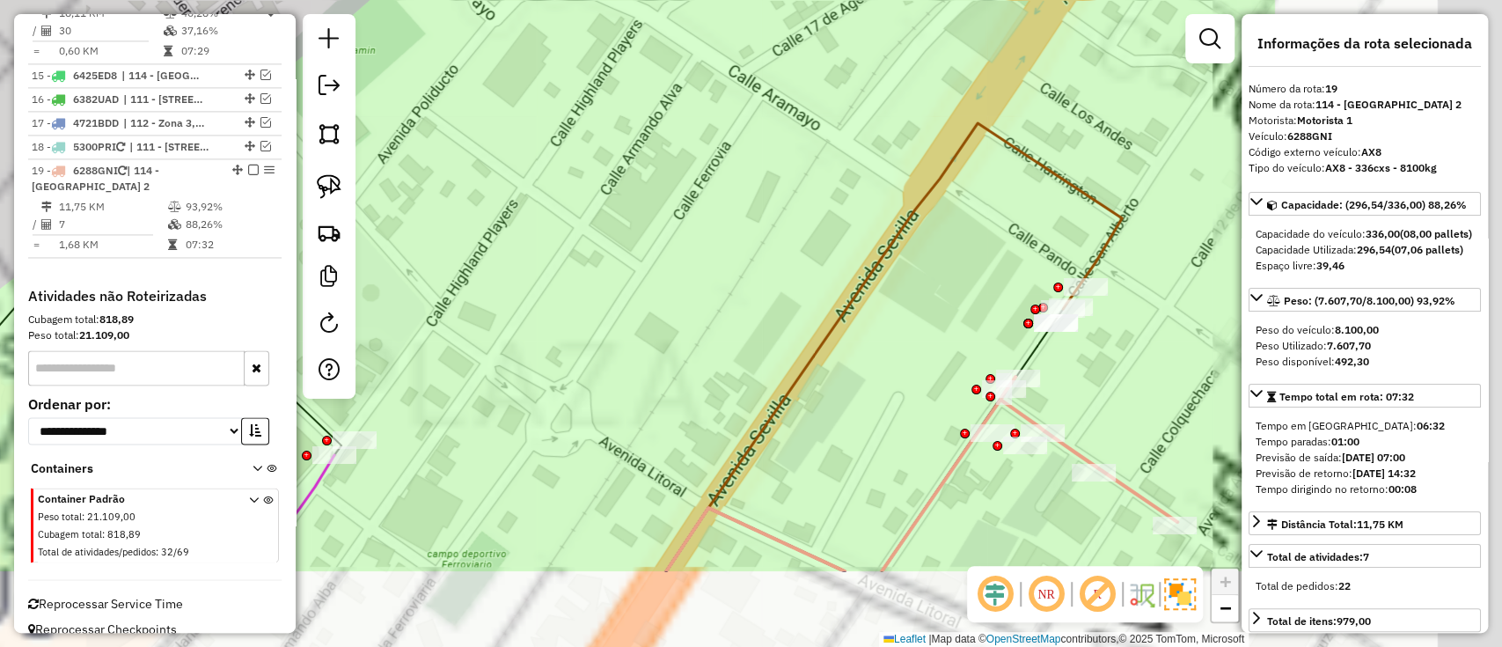
drag, startPoint x: 1048, startPoint y: 484, endPoint x: 466, endPoint y: 278, distance: 617.0
click at [466, 278] on div "Janela de atendimento Grade de atendimento Capacidade Transportadoras Veículos …" at bounding box center [751, 323] width 1502 height 647
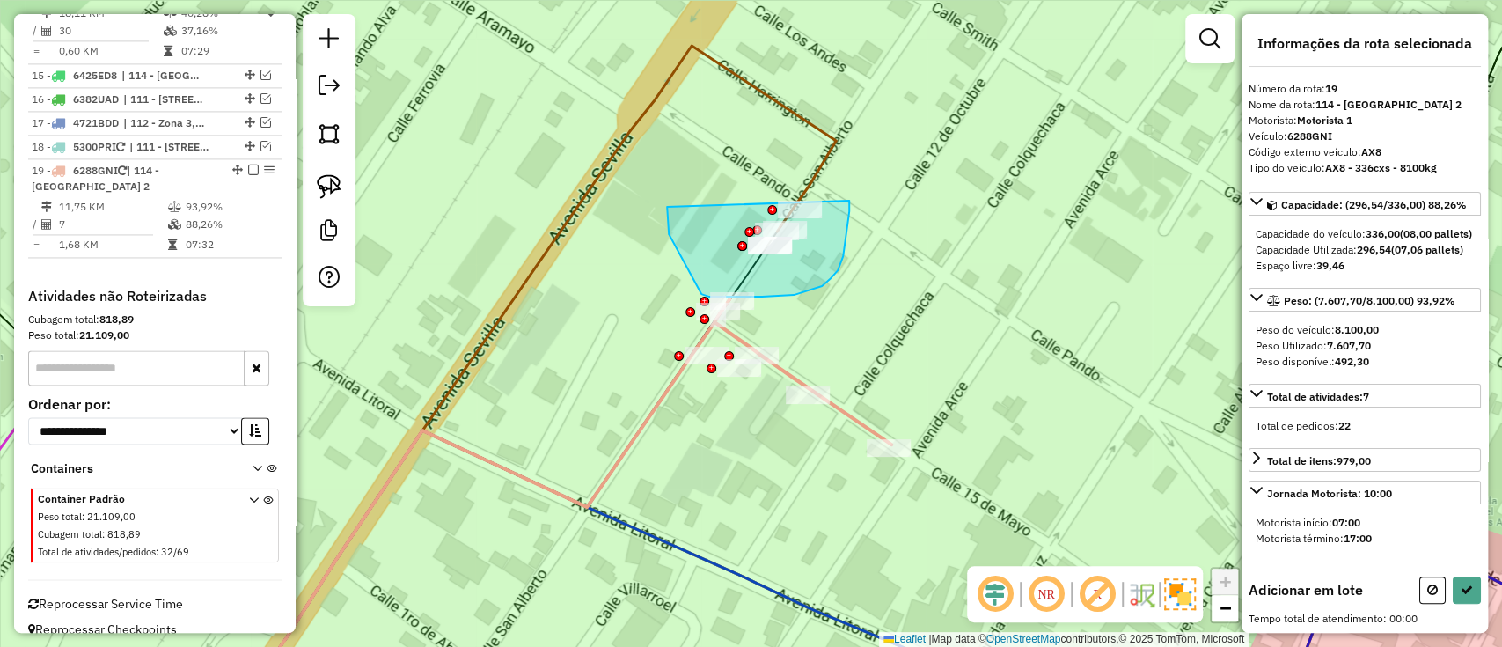
drag, startPoint x: 669, startPoint y: 234, endPoint x: 848, endPoint y: 195, distance: 183.6
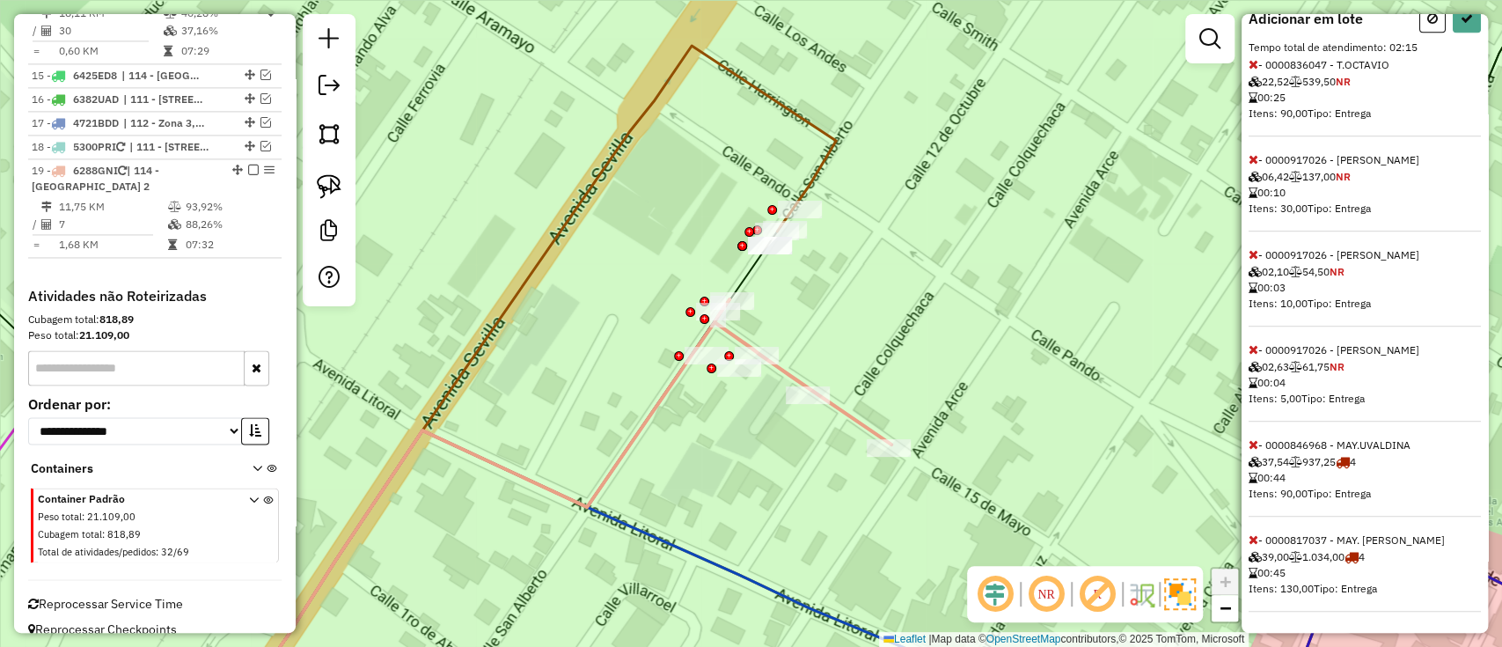
scroll to position [615, 0]
click at [1250, 535] on icon at bounding box center [1254, 539] width 10 height 12
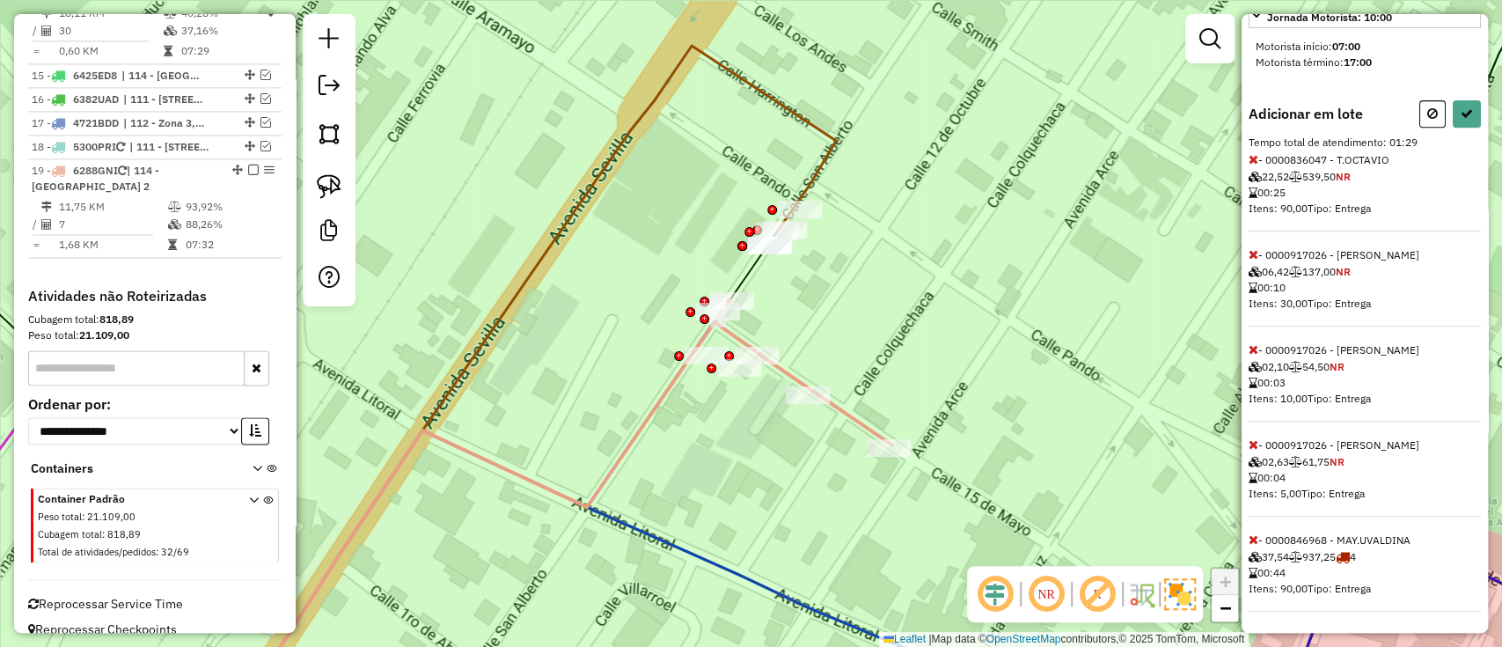
click at [1250, 535] on icon at bounding box center [1254, 539] width 10 height 12
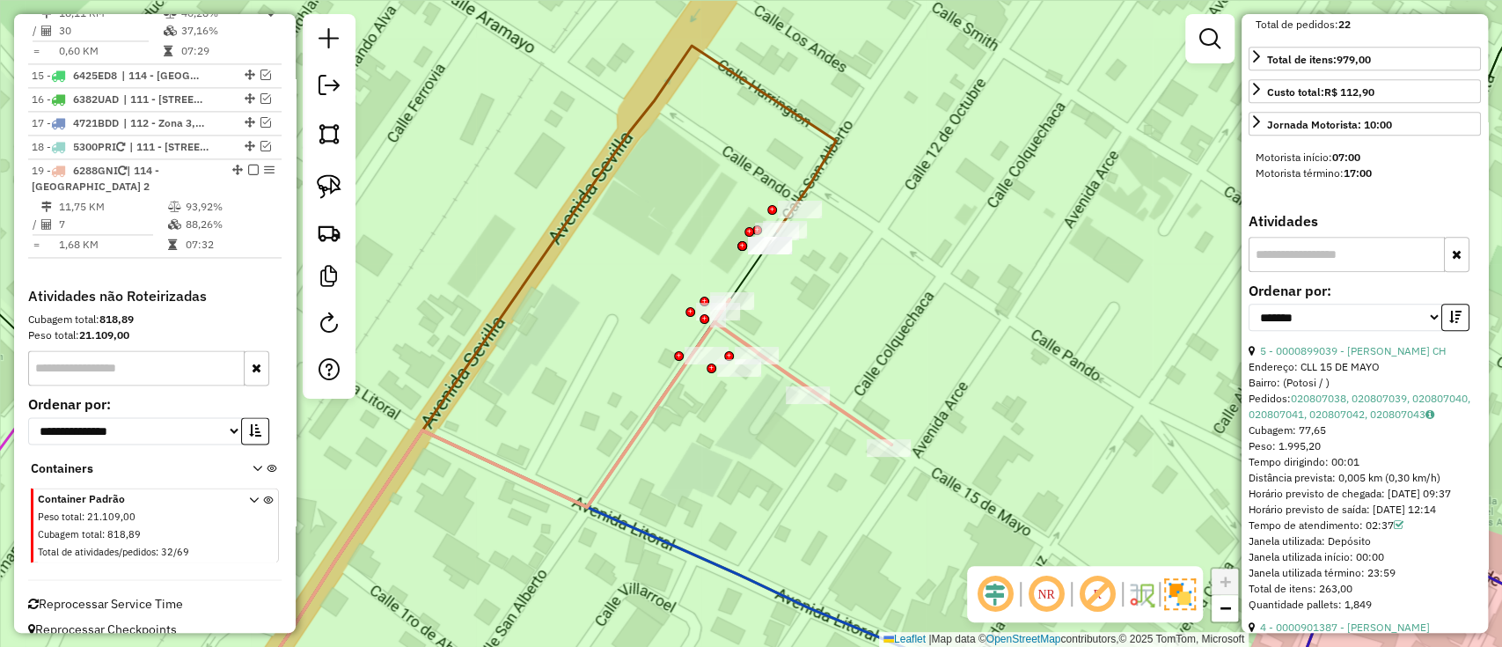
scroll to position [569, 0]
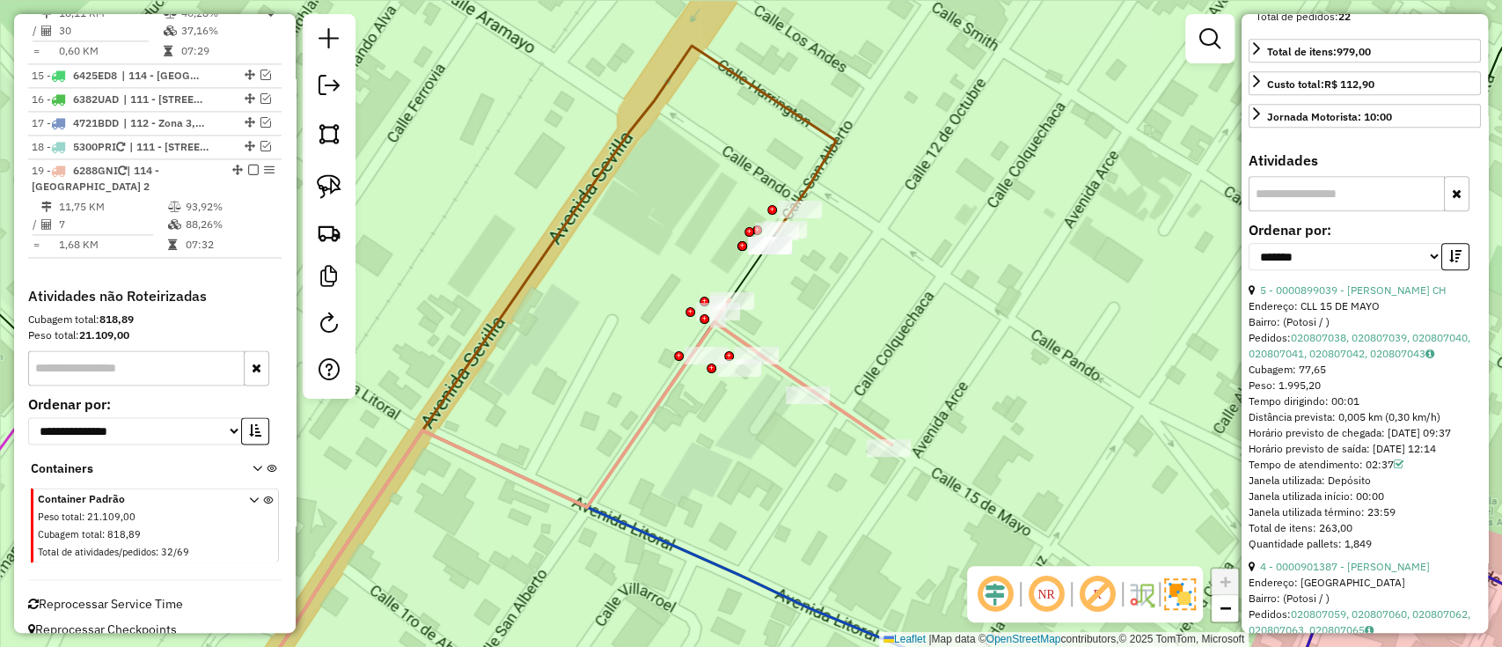
drag, startPoint x: 887, startPoint y: 333, endPoint x: 1023, endPoint y: 98, distance: 271.2
click at [1023, 98] on div "Rota 19 - Placa 6288GNI 0000833929 - MY.KAROLINA Janela de atendimento Grade de…" at bounding box center [751, 323] width 1502 height 647
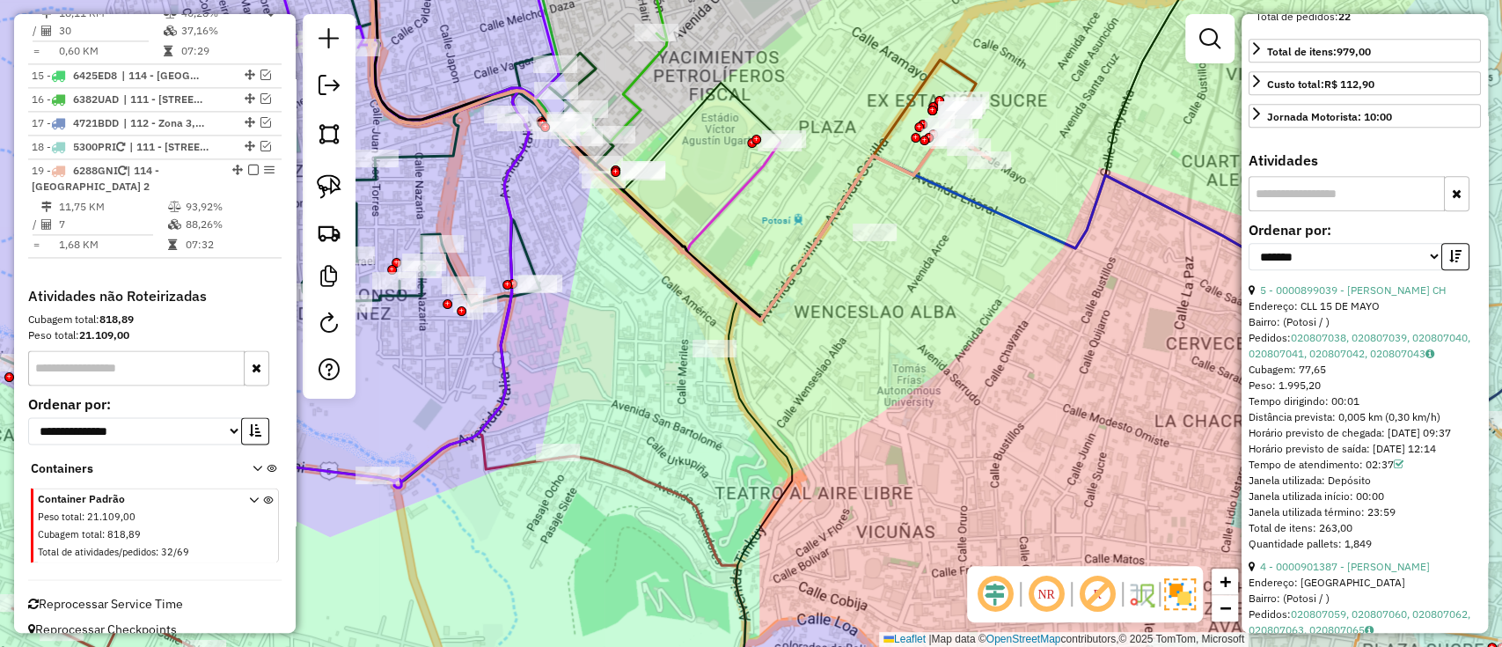
scroll to position [0, 0]
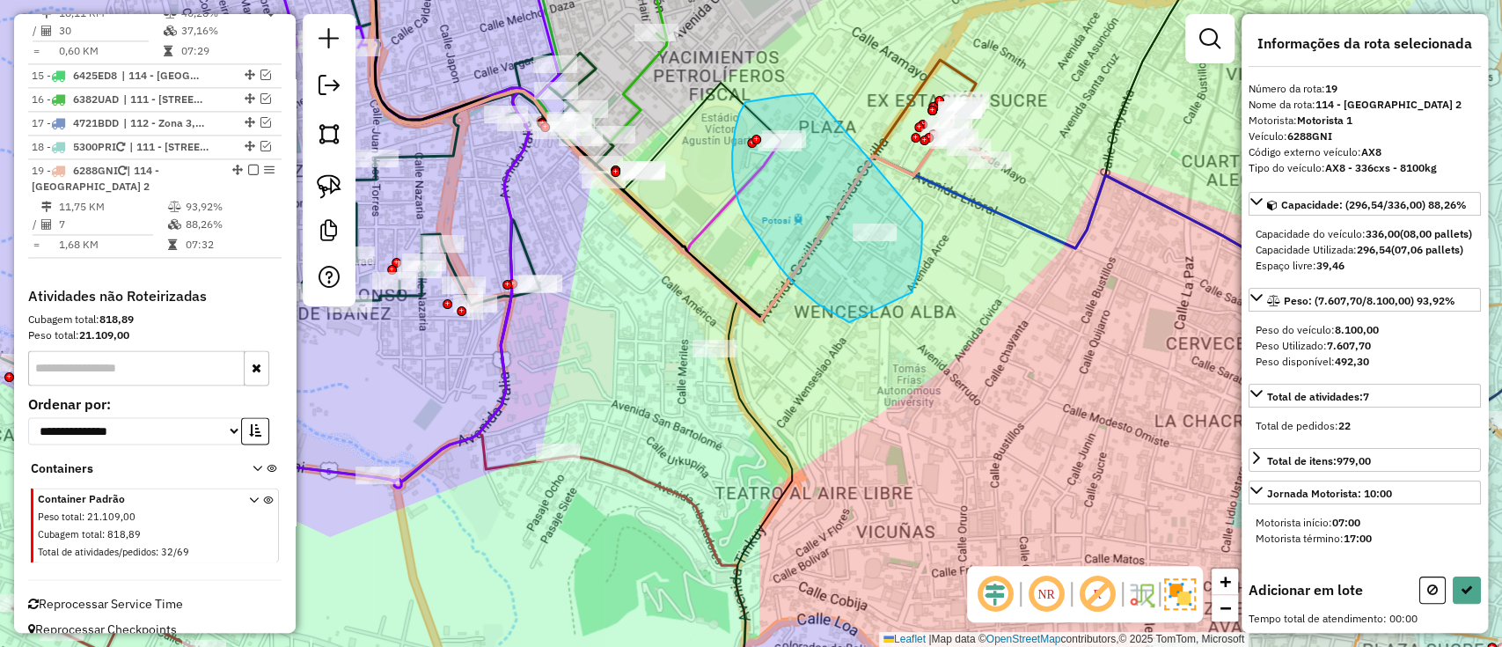
drag, startPoint x: 813, startPoint y: 93, endPoint x: 921, endPoint y: 218, distance: 165.3
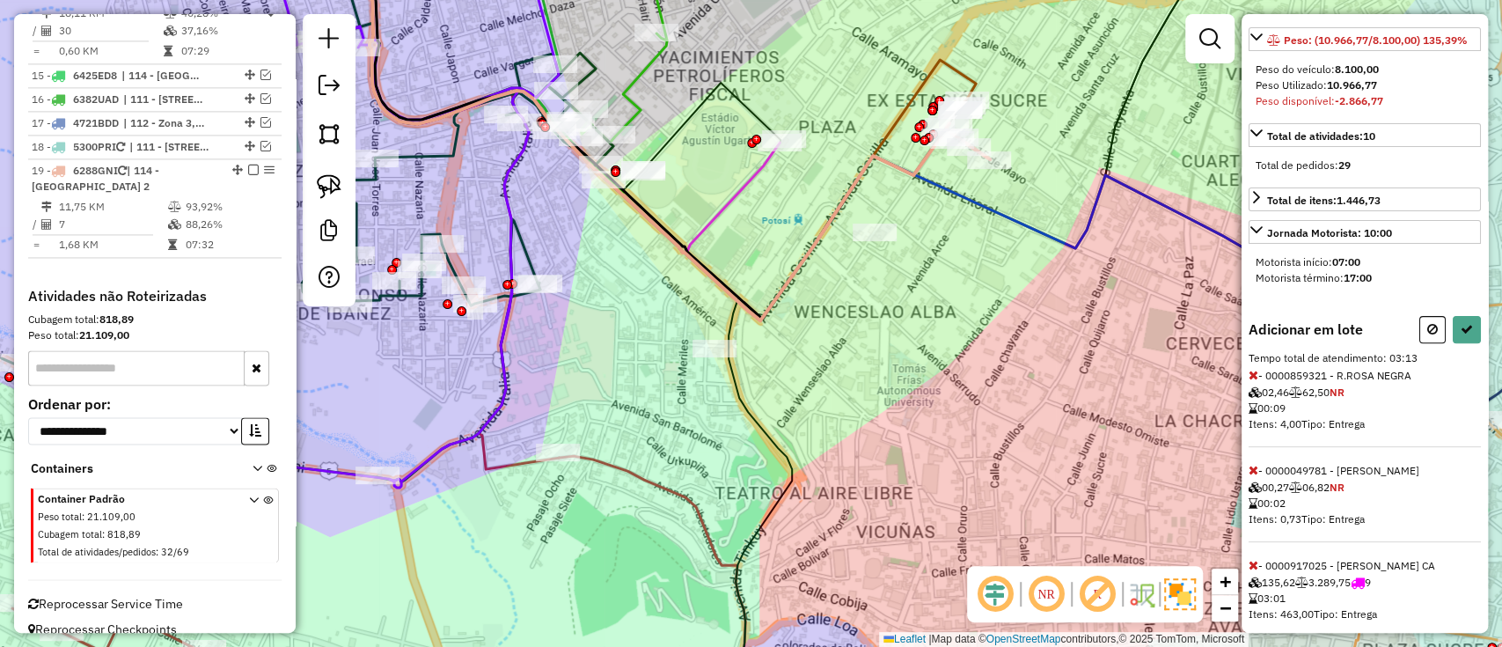
scroll to position [331, 0]
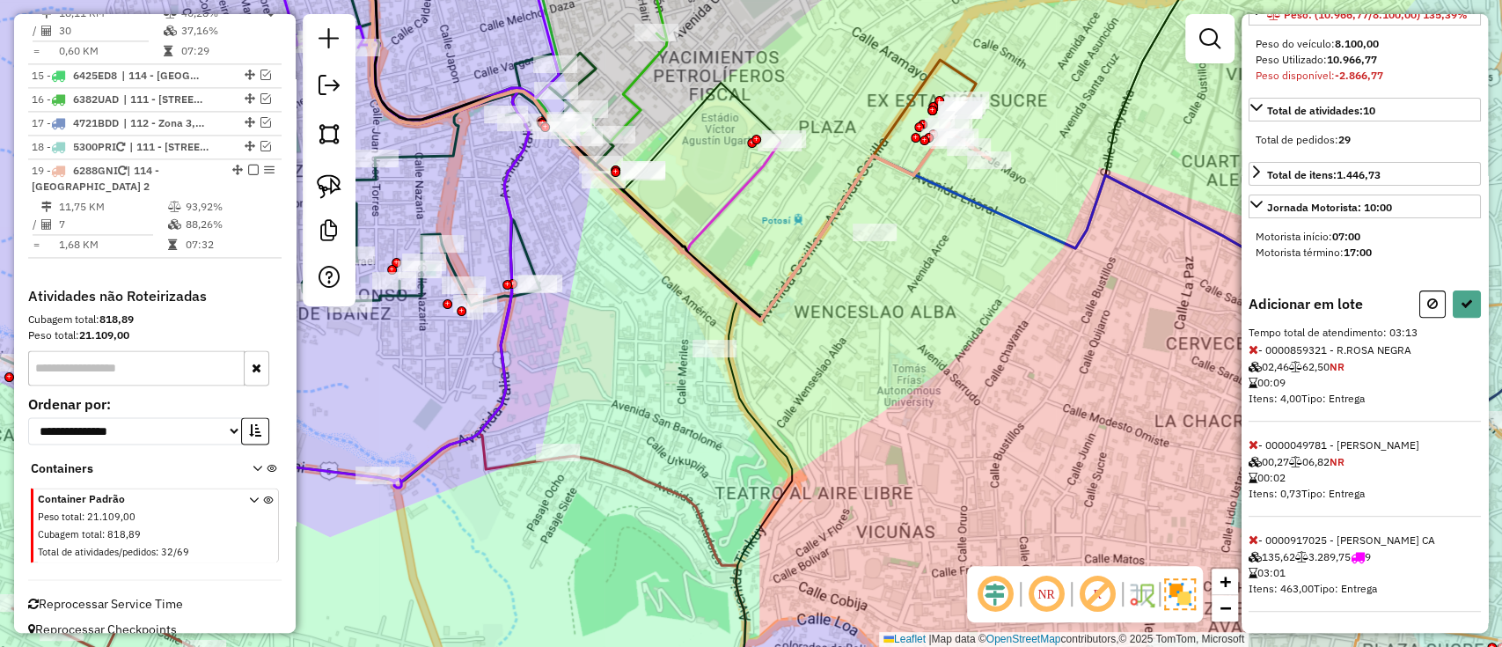
click at [1253, 533] on icon at bounding box center [1254, 539] width 10 height 12
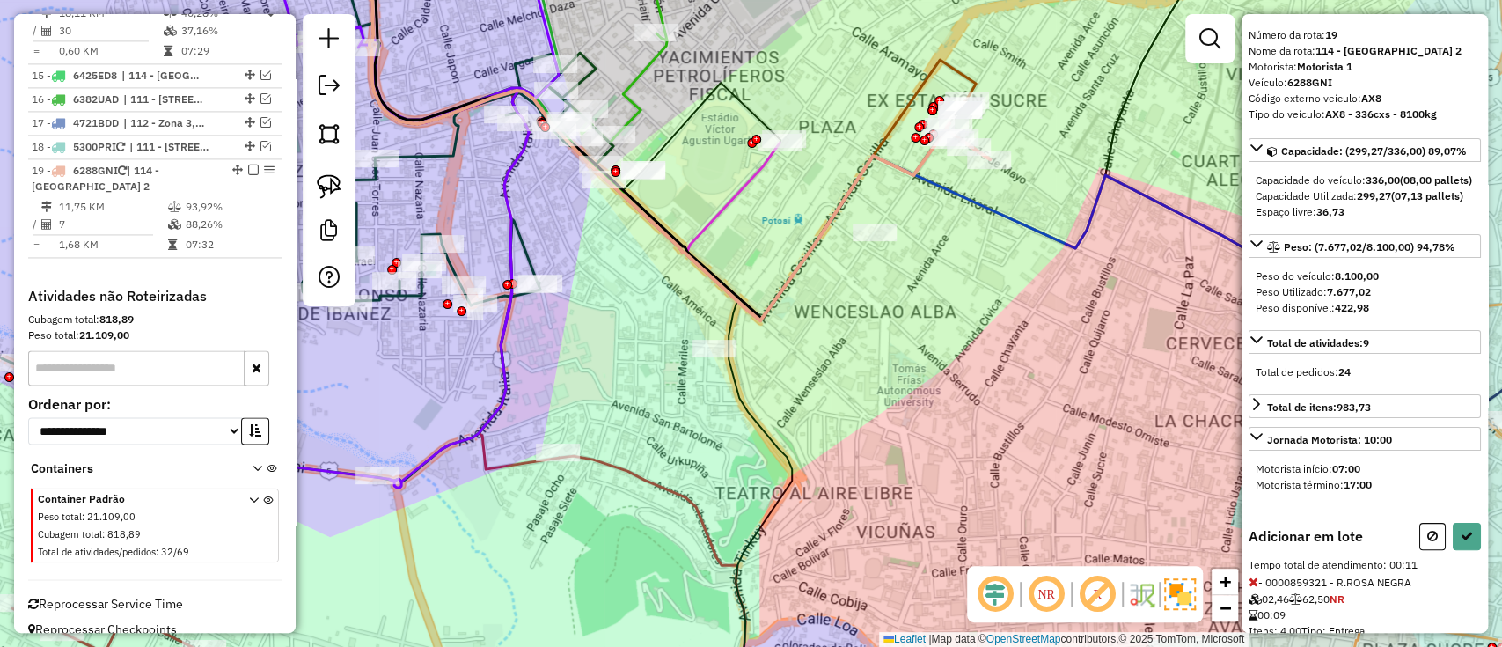
scroll to position [0, 0]
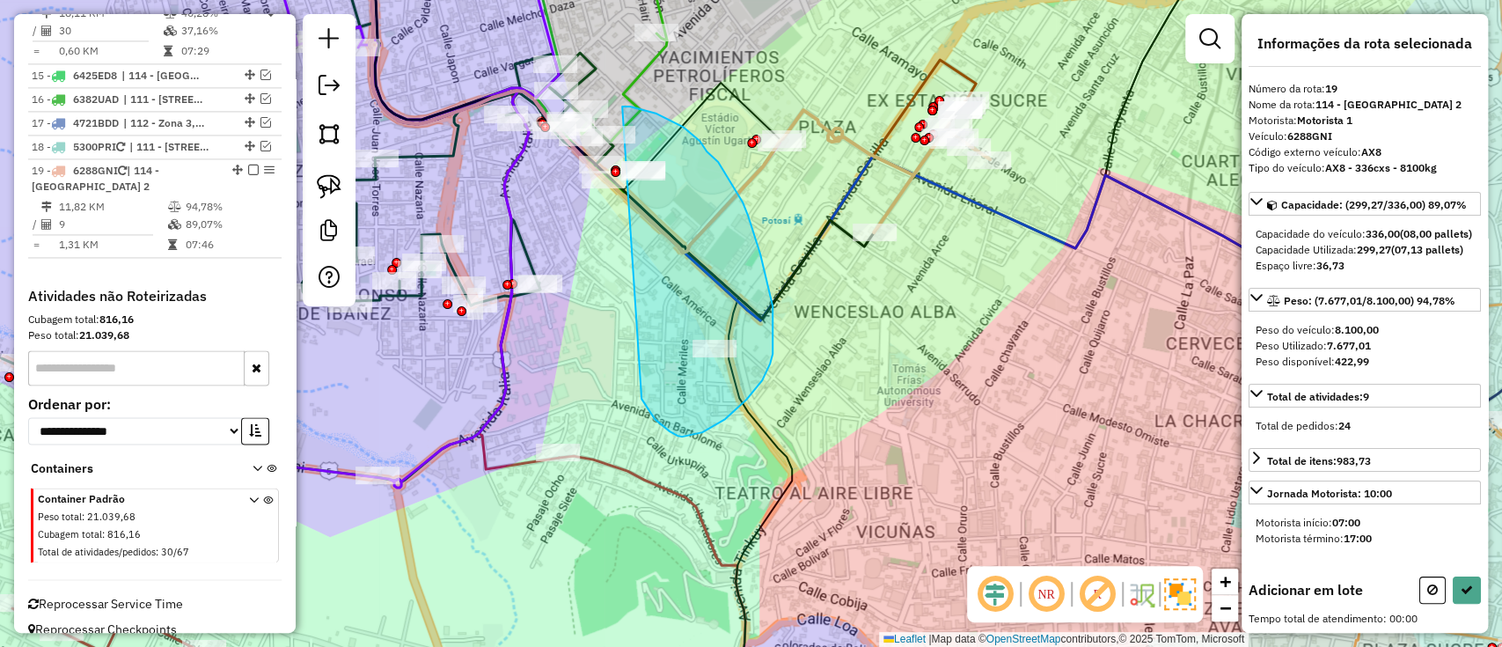
drag, startPoint x: 682, startPoint y: 436, endPoint x: 622, endPoint y: 106, distance: 335.4
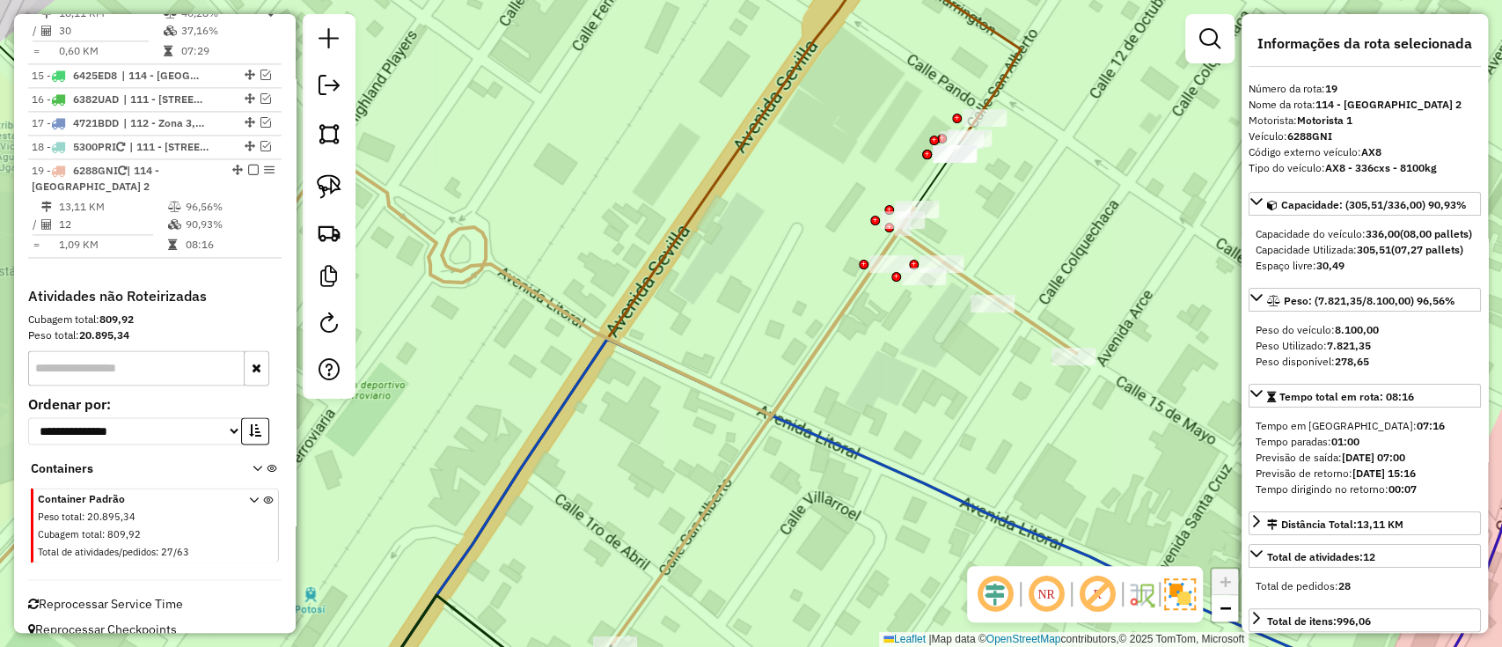
drag, startPoint x: 1033, startPoint y: 163, endPoint x: 993, endPoint y: 294, distance: 137.2
click at [993, 294] on div "Rota 4 - Placa 5300PRI 0000817037 - MAY. PATTY Janela de atendimento Grade de a…" at bounding box center [751, 323] width 1502 height 647
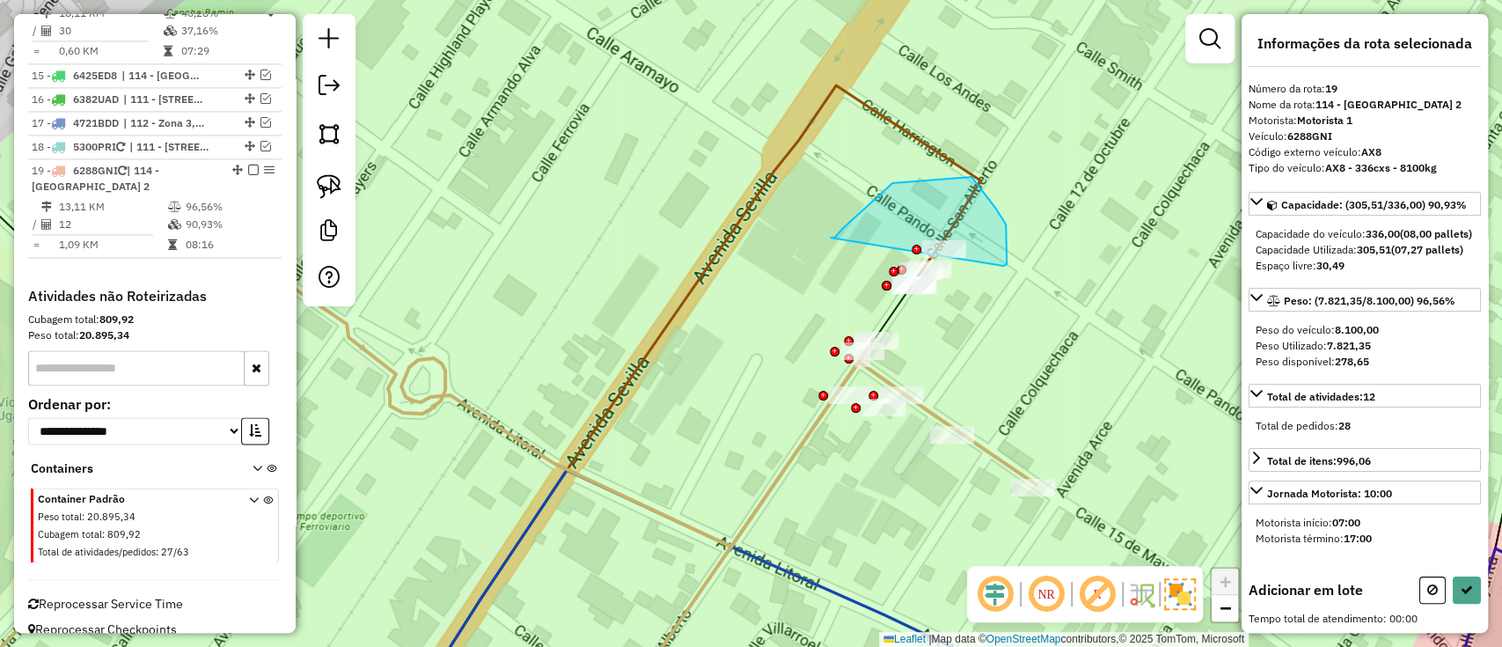
drag, startPoint x: 892, startPoint y: 183, endPoint x: 1001, endPoint y: 267, distance: 137.5
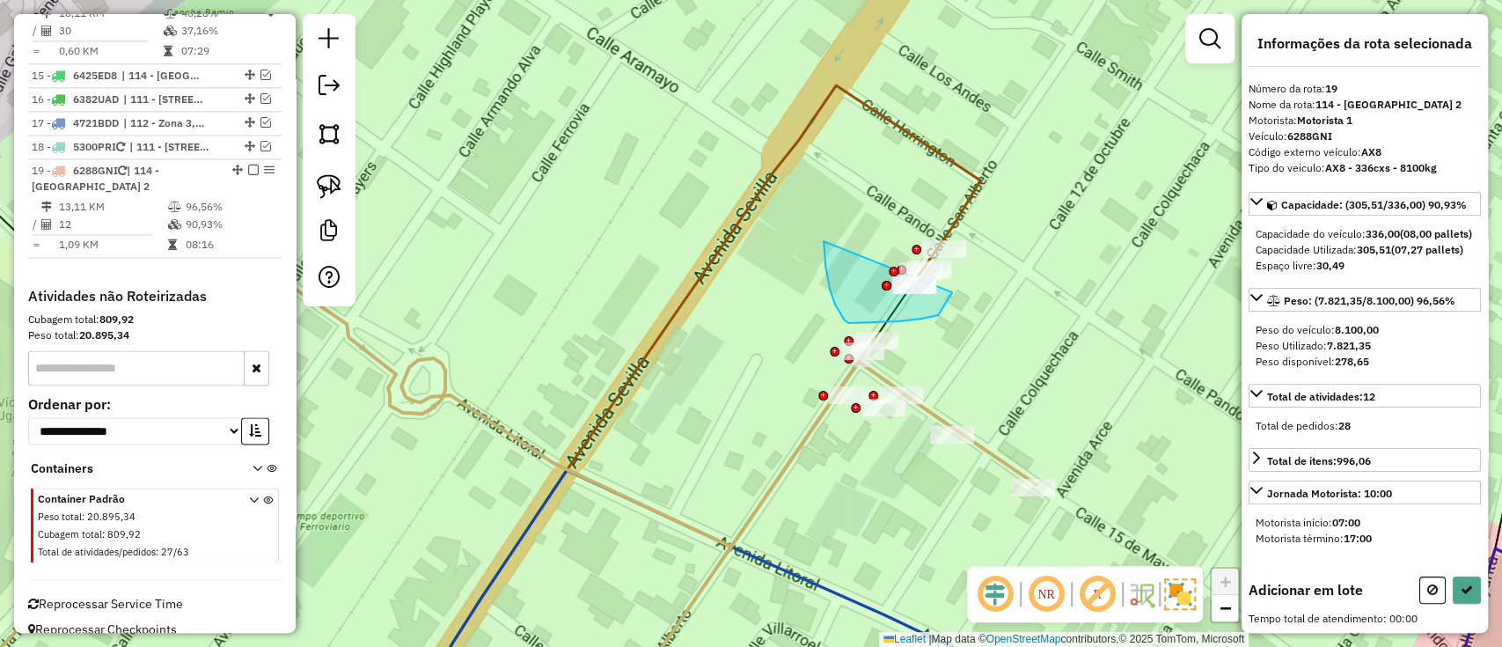
drag, startPoint x: 835, startPoint y: 304, endPoint x: 952, endPoint y: 292, distance: 117.7
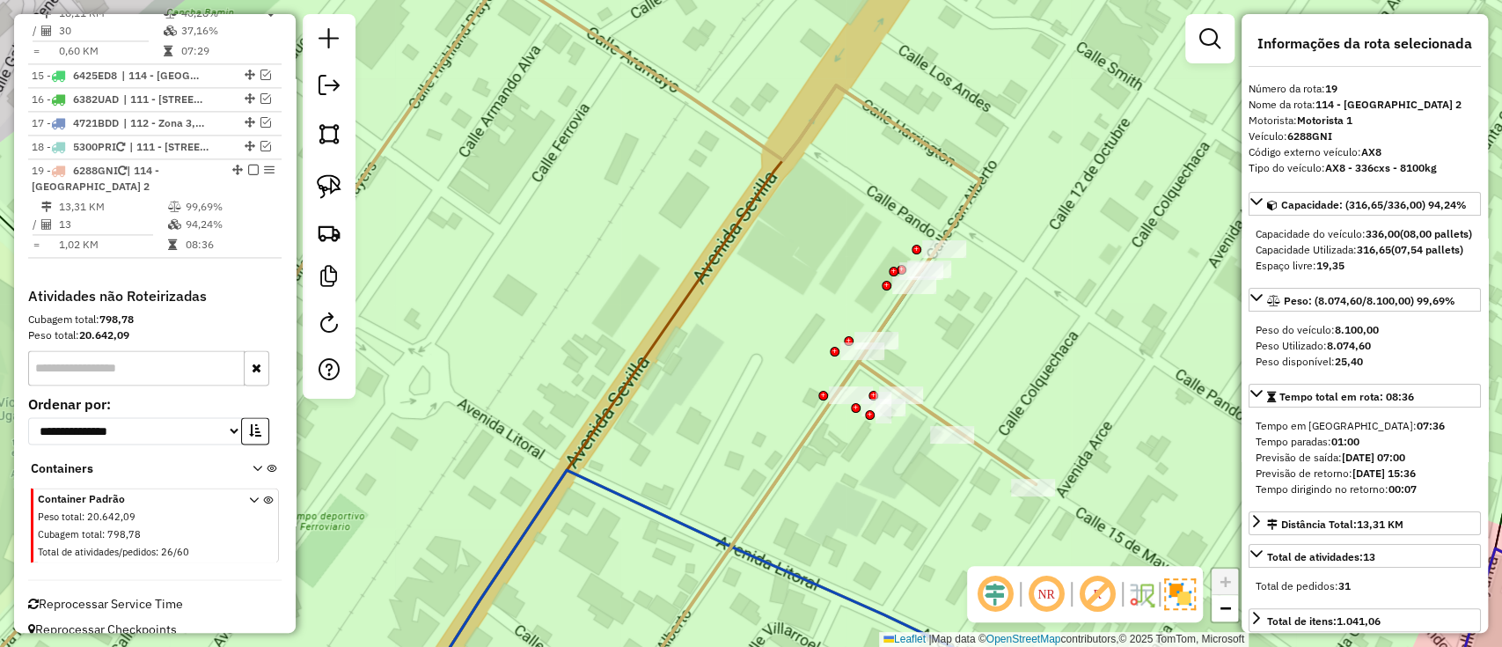
click at [248, 165] on em at bounding box center [253, 170] width 11 height 11
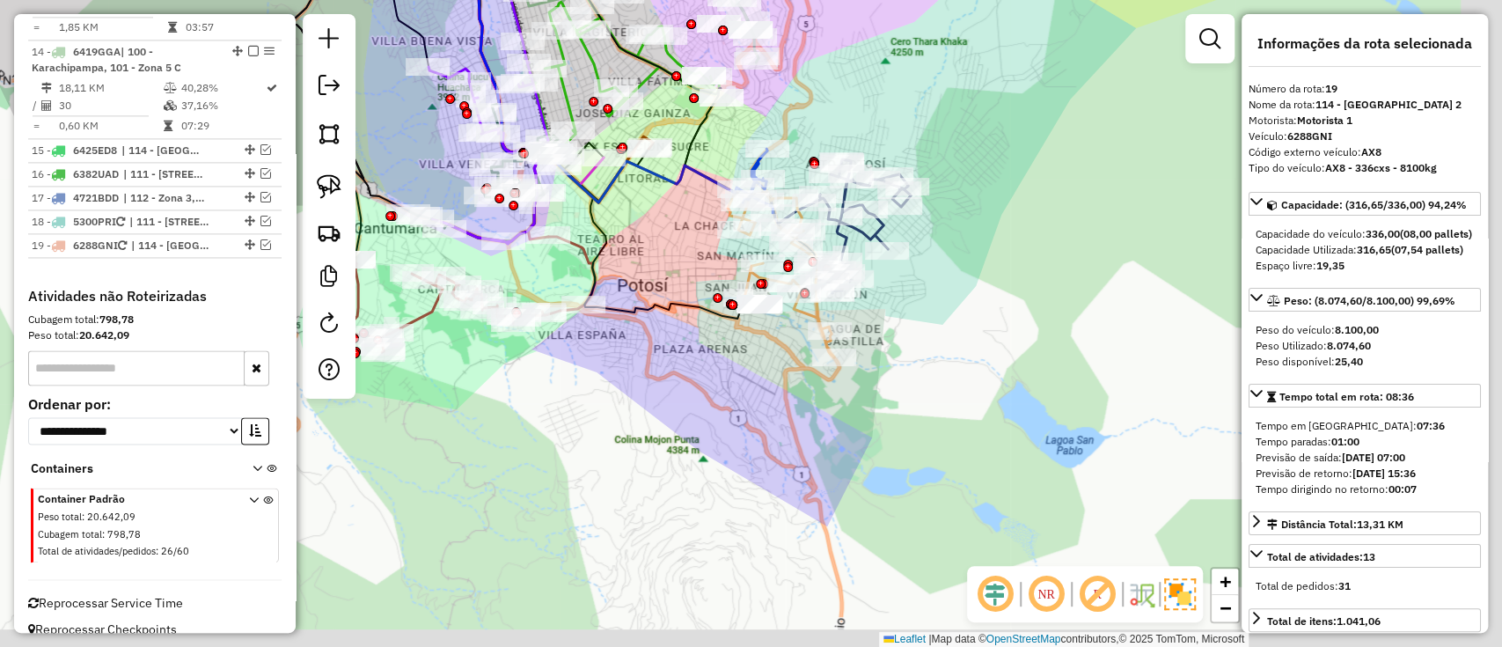
drag, startPoint x: 756, startPoint y: 376, endPoint x: 663, endPoint y: 242, distance: 162.6
click at [663, 242] on div "Janela de atendimento Grade de atendimento Capacidade Transportadoras Veículos …" at bounding box center [751, 323] width 1502 height 647
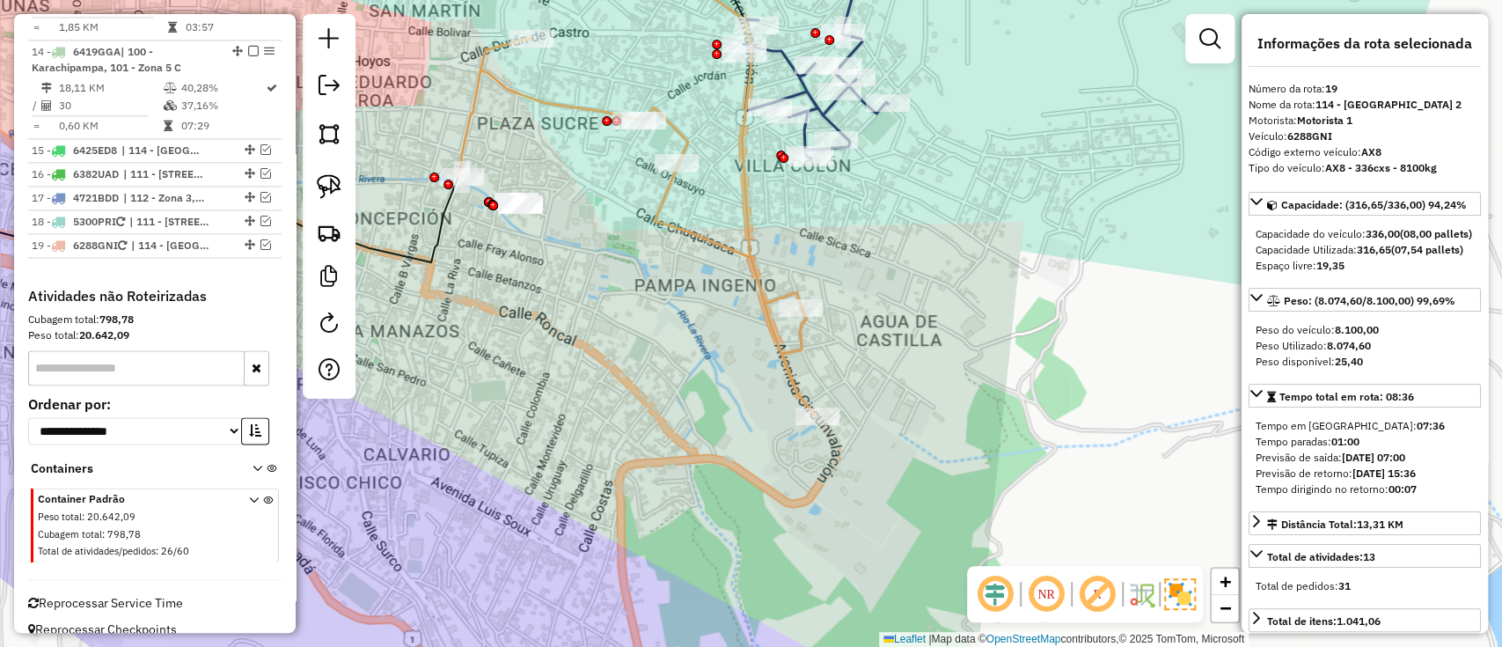
click at [750, 278] on icon at bounding box center [637, 176] width 358 height 482
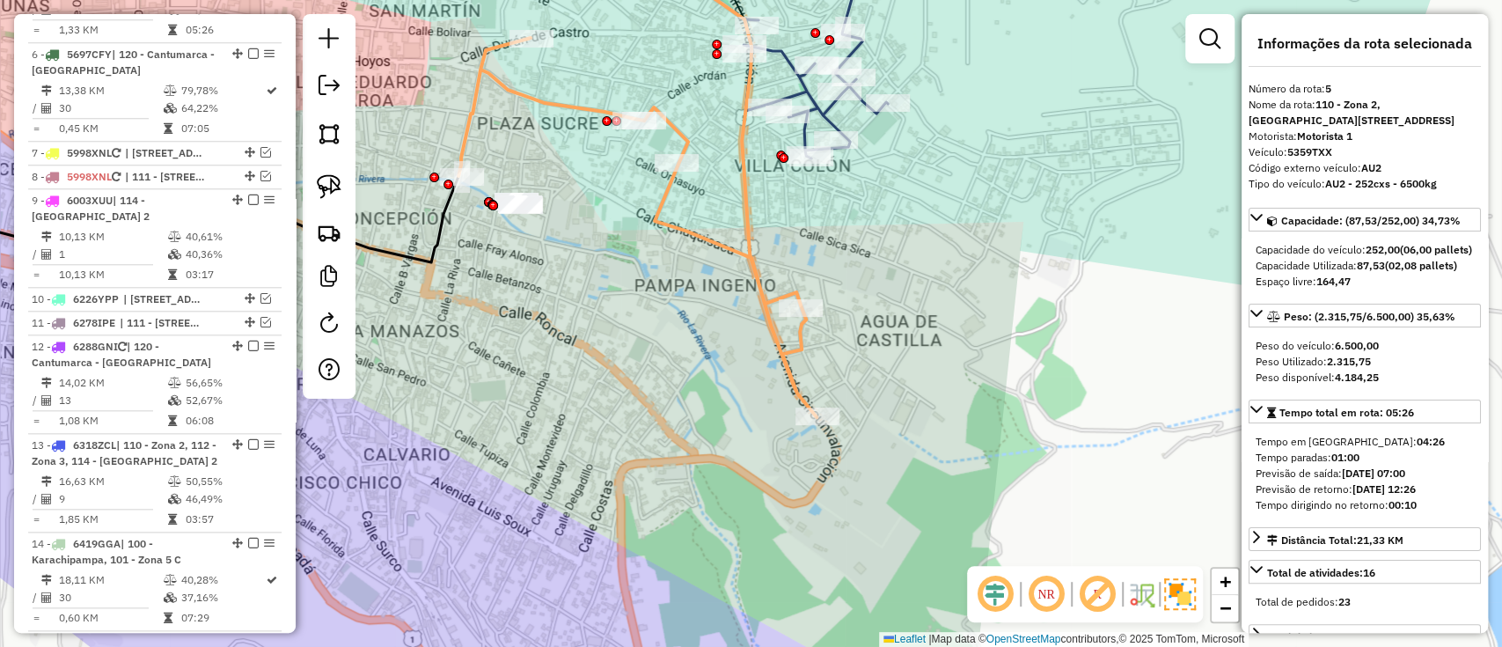
scroll to position [1070, 0]
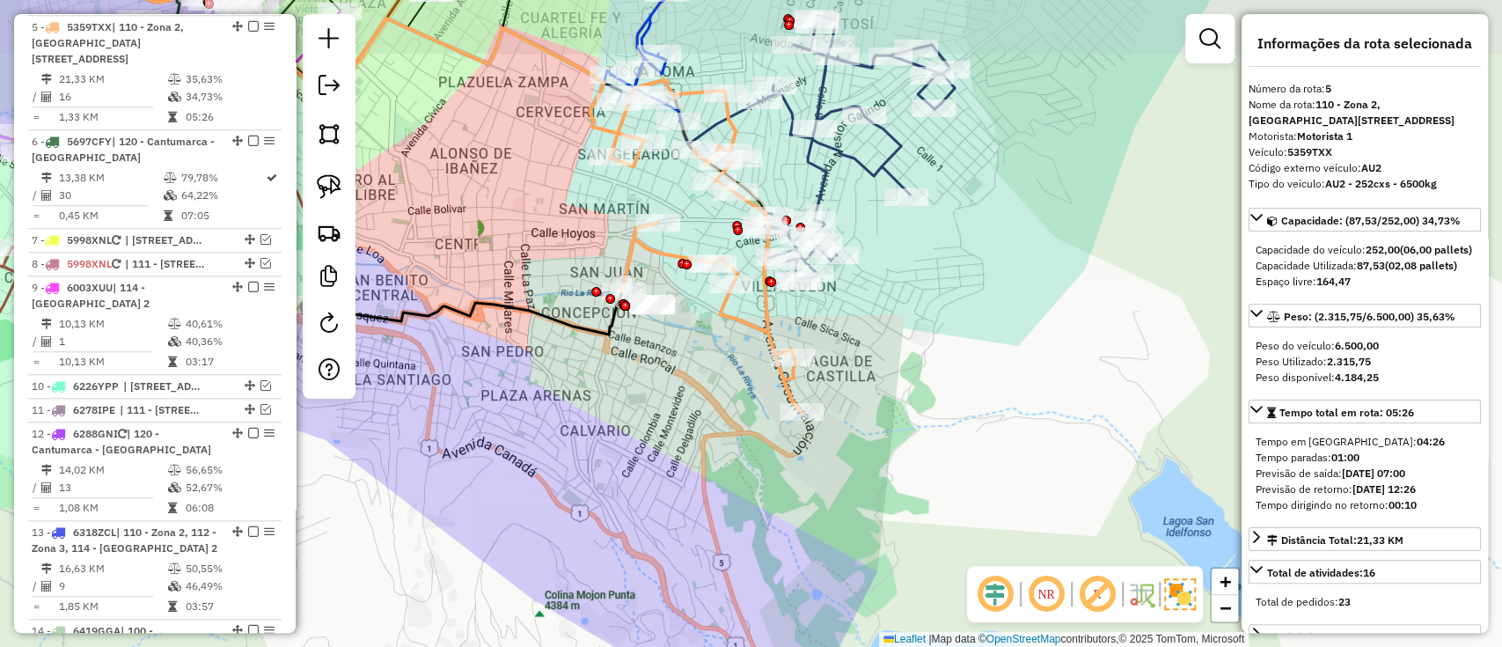
drag, startPoint x: 698, startPoint y: 316, endPoint x: 715, endPoint y: 383, distance: 69.2
click at [716, 381] on div "Janela de atendimento Grade de atendimento Capacidade Transportadoras Veículos …" at bounding box center [751, 323] width 1502 height 647
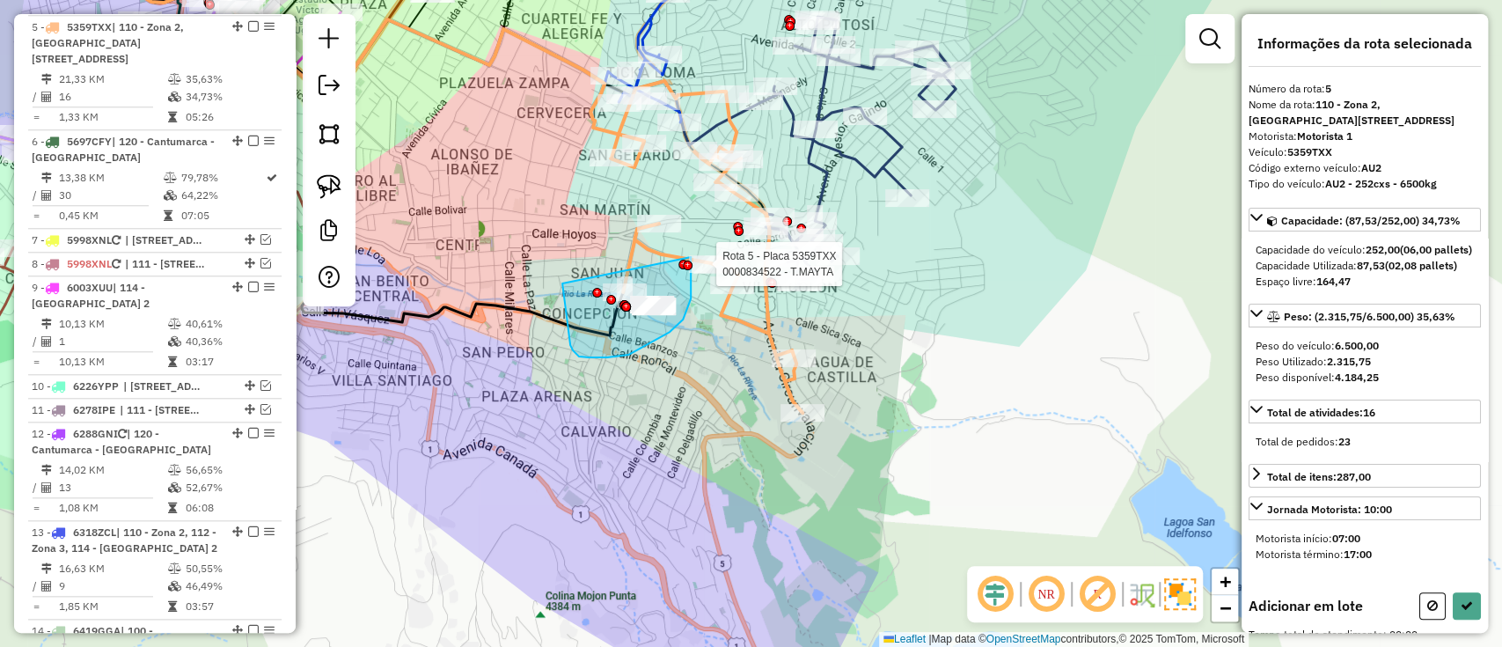
click at [690, 254] on div "Rota 5 - Placa 5359TXX 0000834522 - T.MAYTA Janela de atendimento Grade de aten…" at bounding box center [751, 323] width 1502 height 647
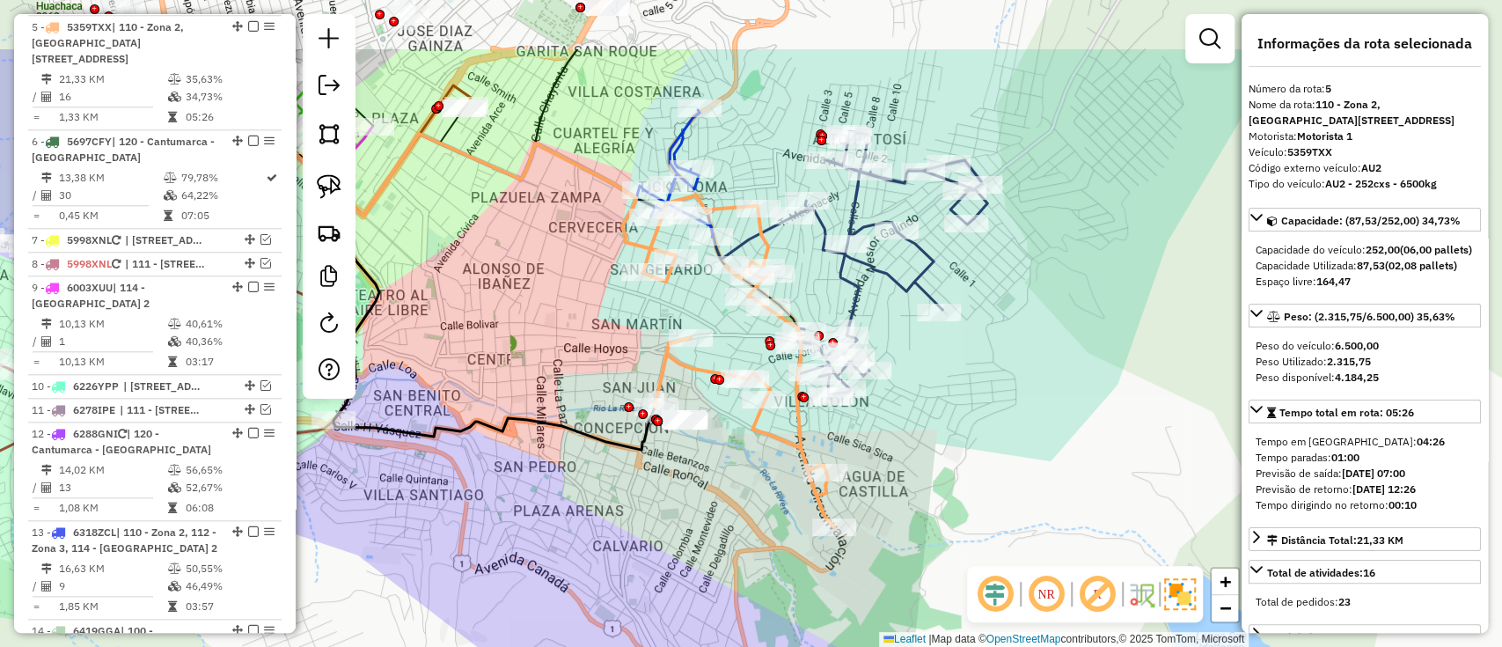
drag, startPoint x: 577, startPoint y: 165, endPoint x: 609, endPoint y: 279, distance: 118.7
click at [609, 279] on div "Janela de atendimento Grade de atendimento Capacidade Transportadoras Veículos …" at bounding box center [751, 323] width 1502 height 647
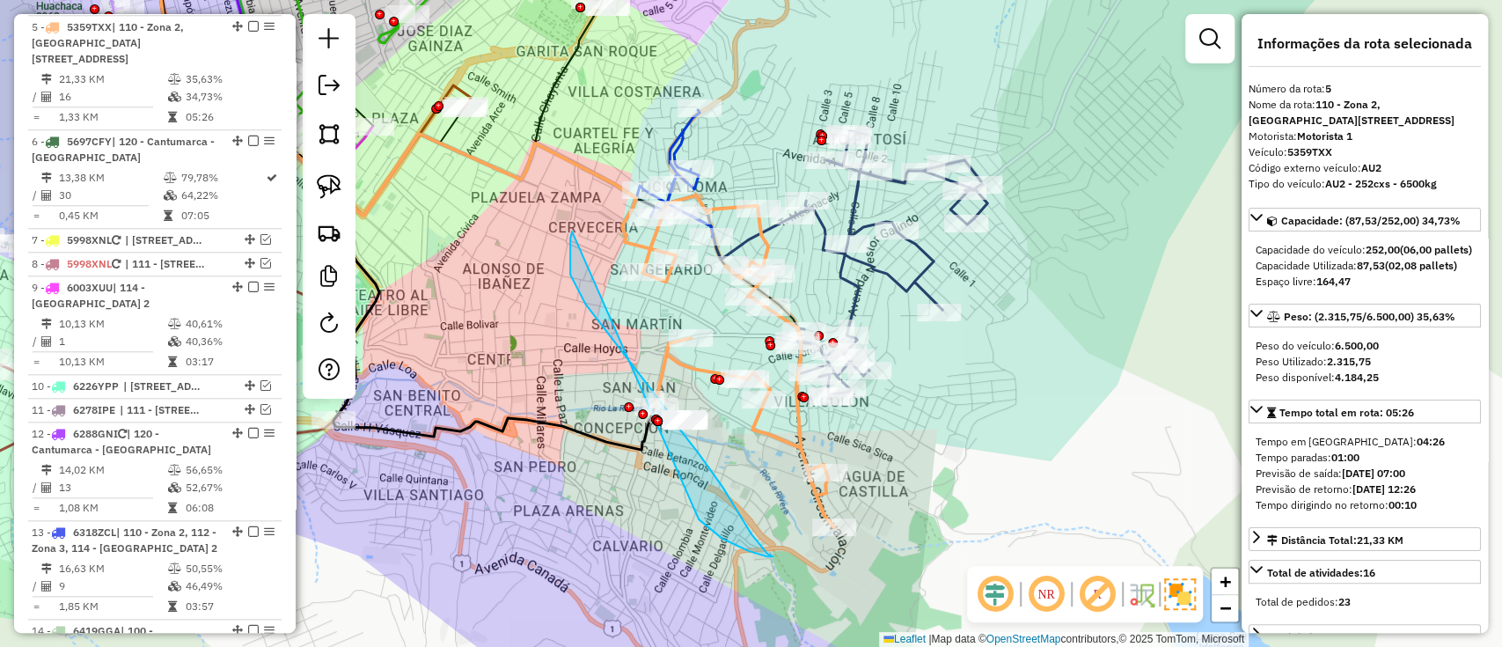
drag, startPoint x: 648, startPoint y: 385, endPoint x: 690, endPoint y: 515, distance: 136.1
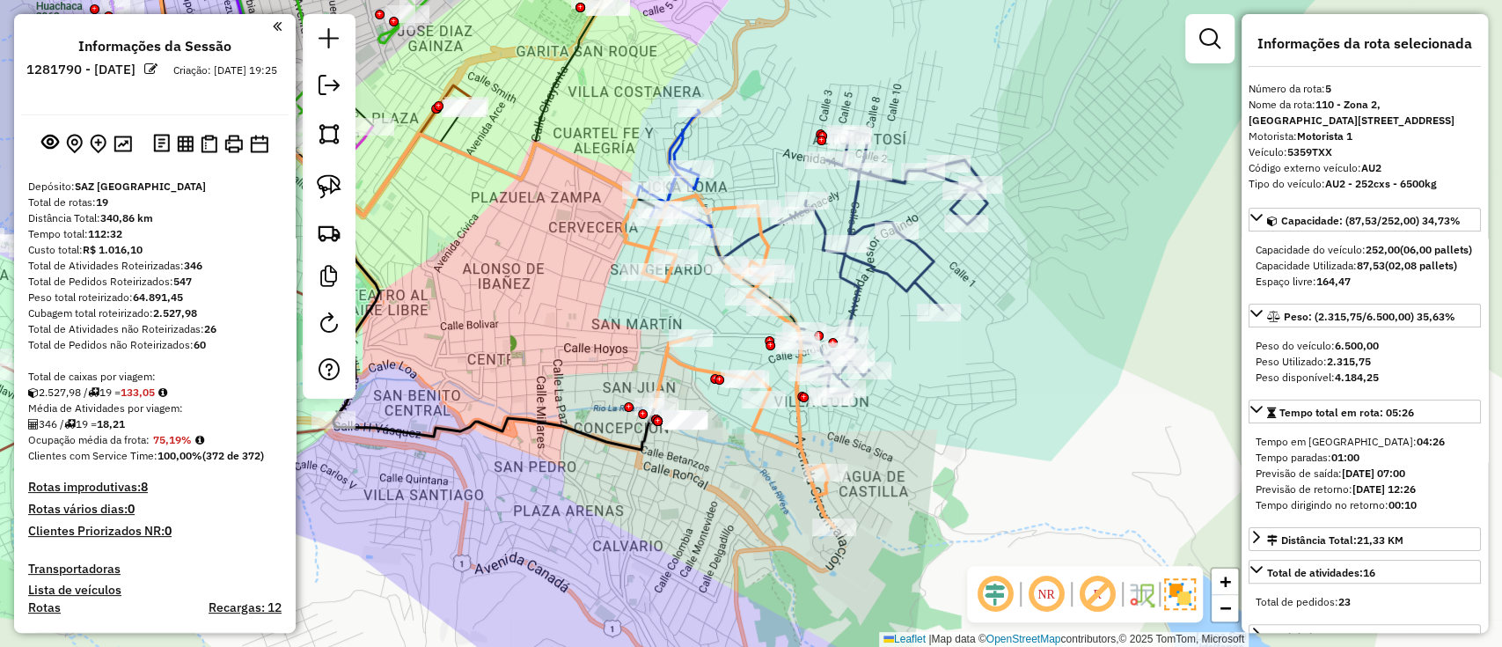
scroll to position [1070, 0]
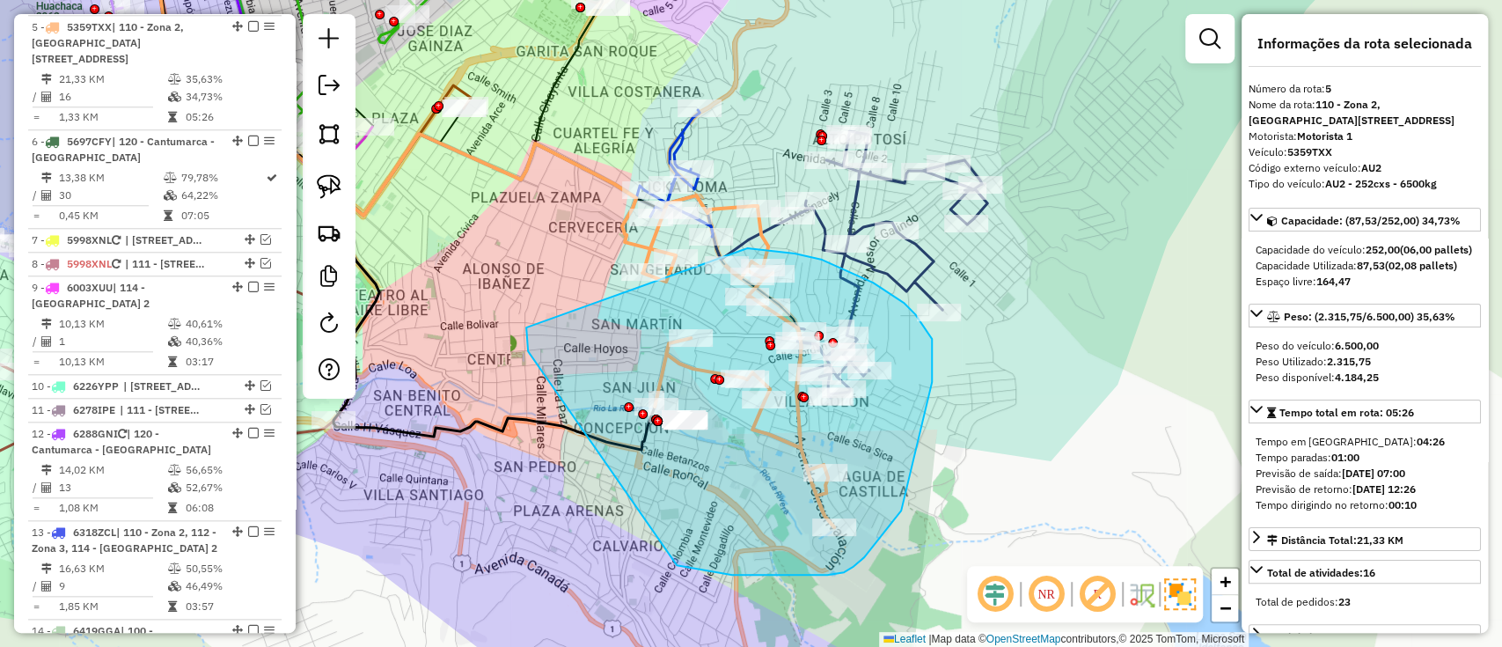
drag, startPoint x: 528, startPoint y: 351, endPoint x: 747, endPoint y: 248, distance: 242.1
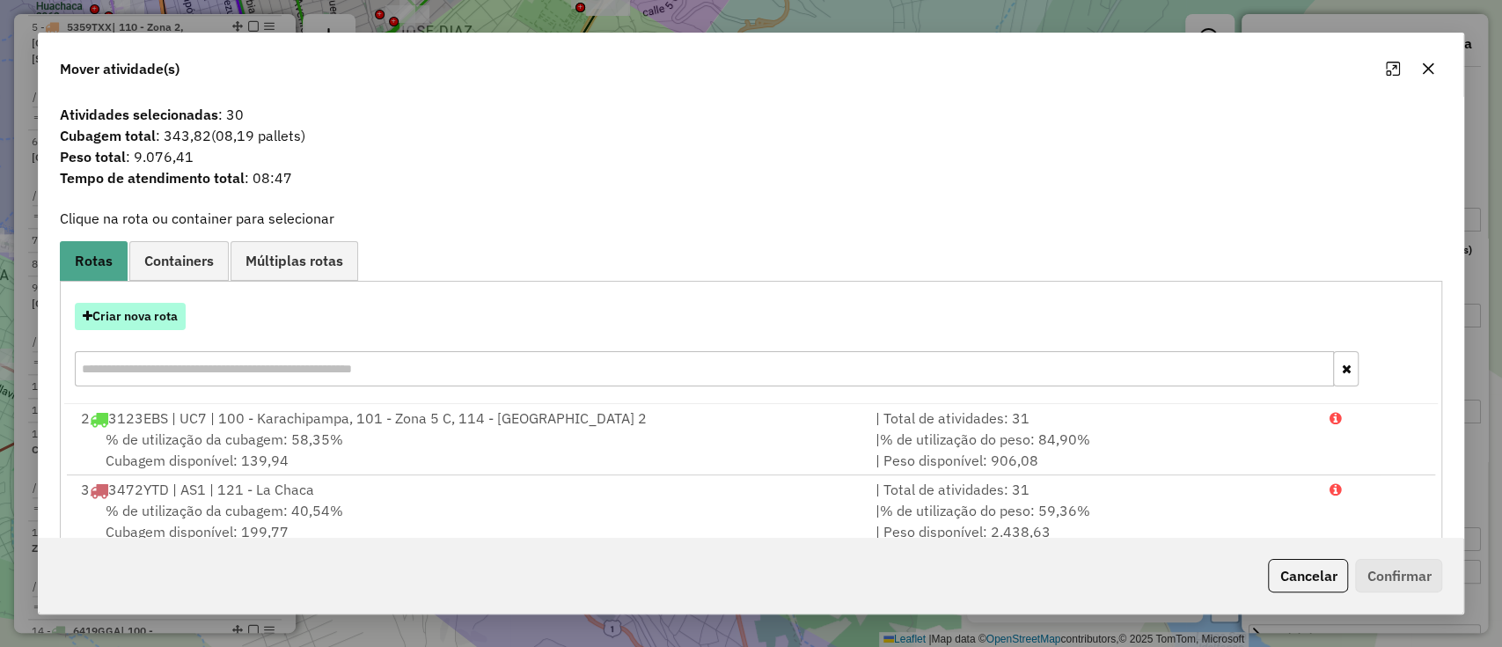
click at [148, 314] on button "Criar nova rota" at bounding box center [130, 316] width 111 height 27
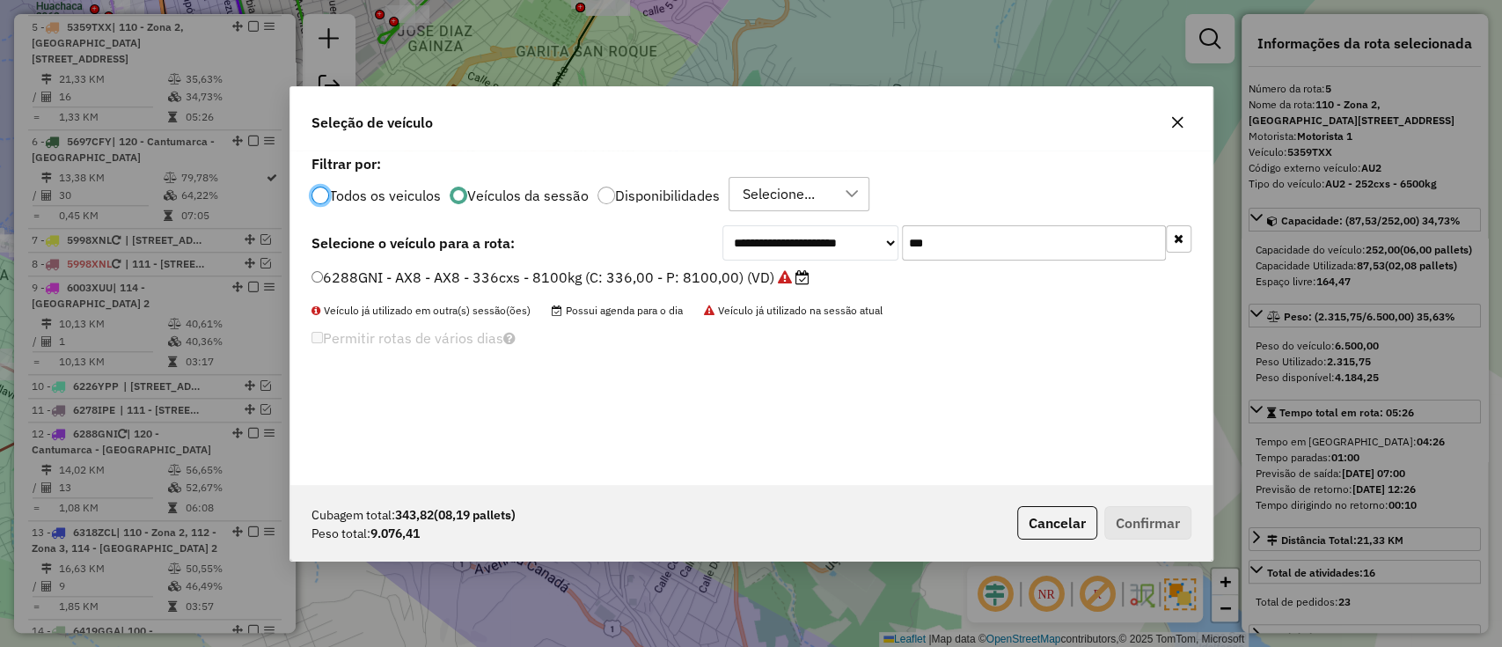
scroll to position [9, 5]
drag, startPoint x: 950, startPoint y: 252, endPoint x: 873, endPoint y: 247, distance: 77.6
click at [873, 247] on div "**********" at bounding box center [956, 242] width 469 height 35
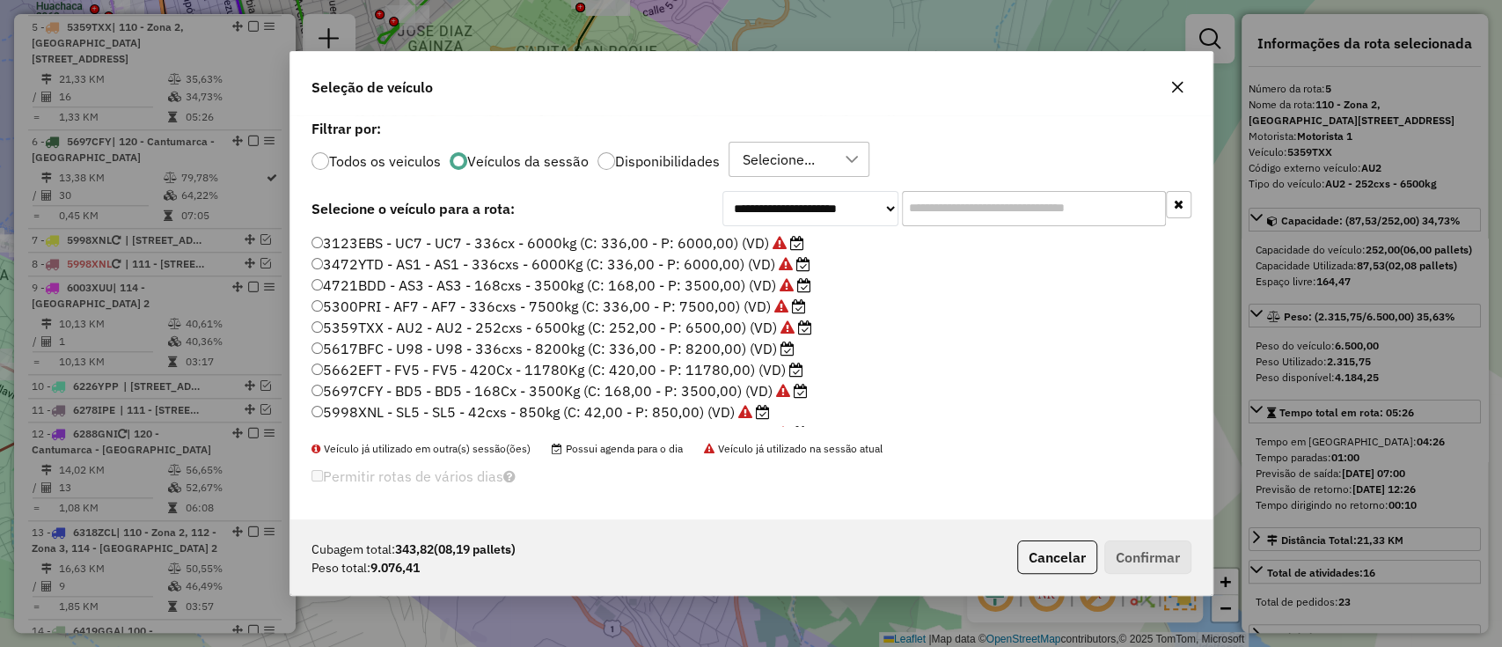
type input "*"
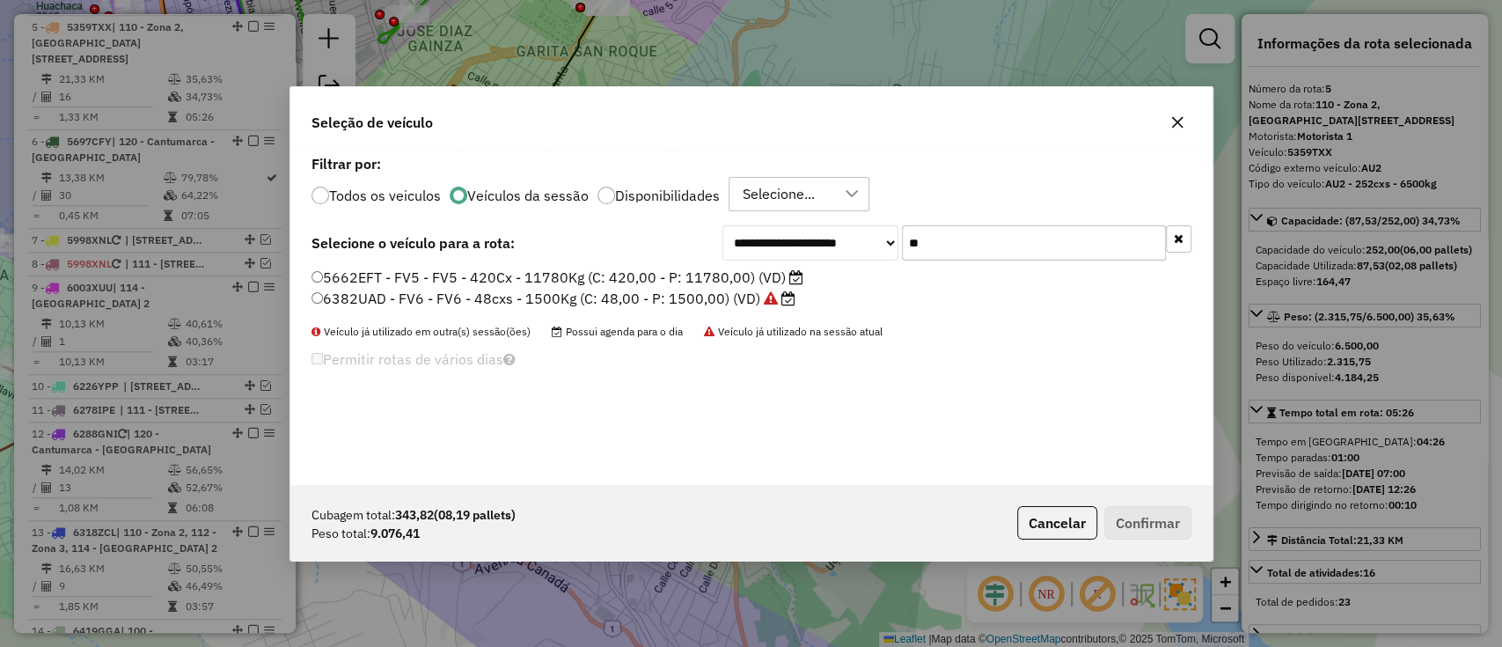
type input "**"
click at [781, 277] on label "5662EFT - FV5 - FV5 - 420Cx - 11780Kg (C: 420,00 - P: 11780,00) (VD)" at bounding box center [558, 277] width 492 height 21
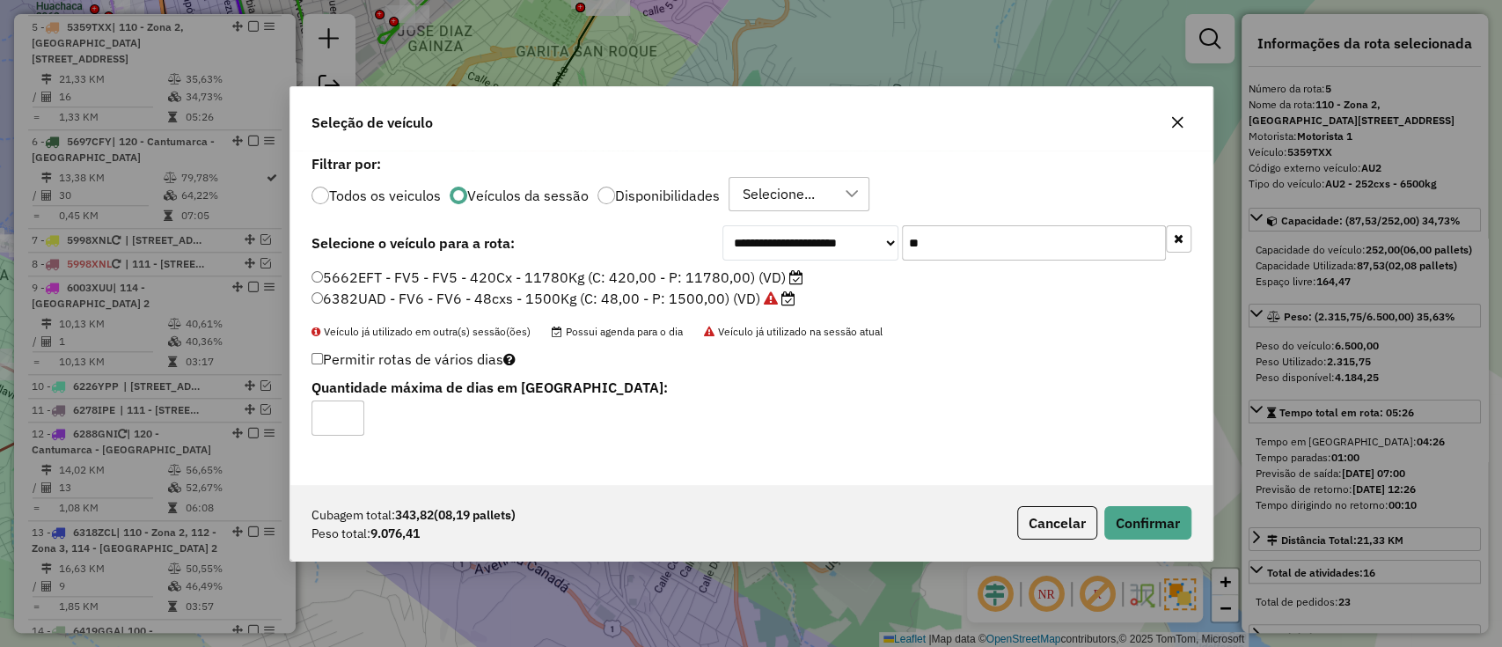
click at [1116, 500] on div "Cubagem total: 343,82 (08,19 pallets) Peso total: 9.076,41 Cancelar Confirmar" at bounding box center [751, 523] width 922 height 76
drag, startPoint x: 1133, startPoint y: 512, endPoint x: 1127, endPoint y: 522, distance: 11.0
click at [1132, 516] on button "Confirmar" at bounding box center [1147, 522] width 87 height 33
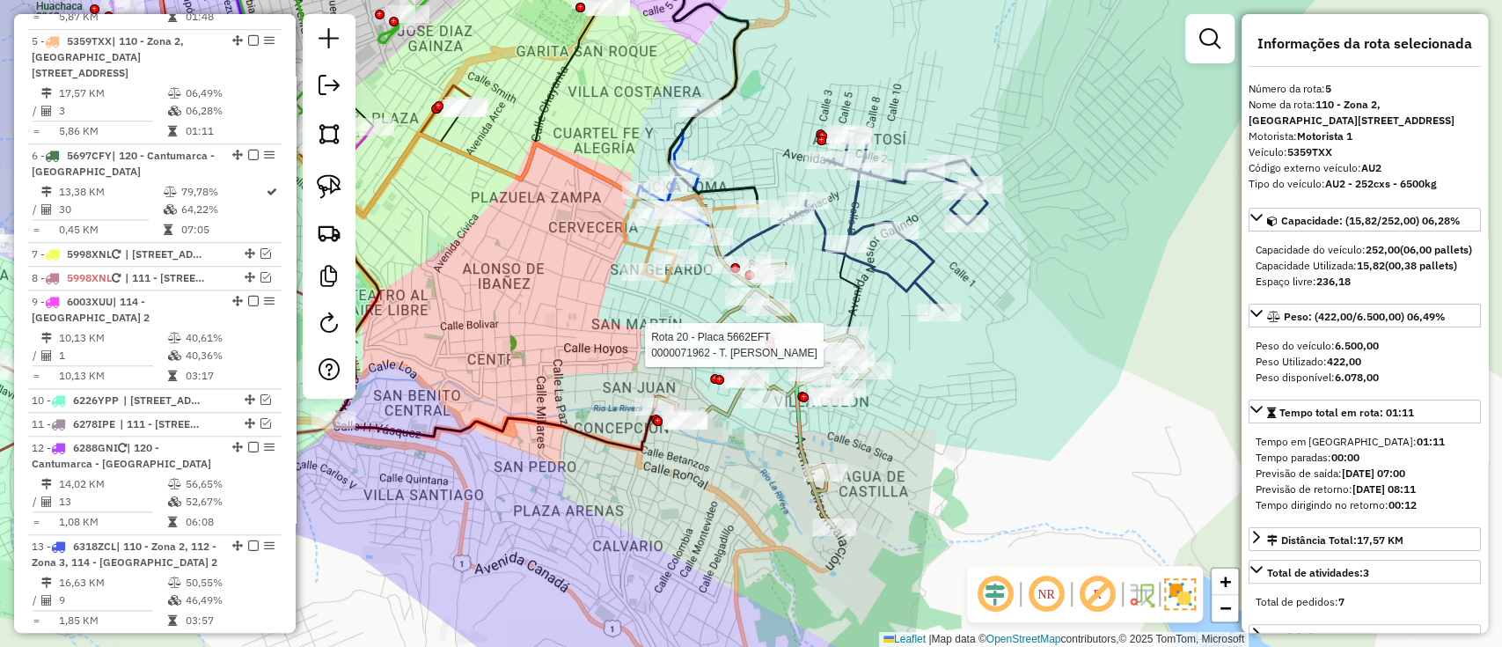
scroll to position [1070, 0]
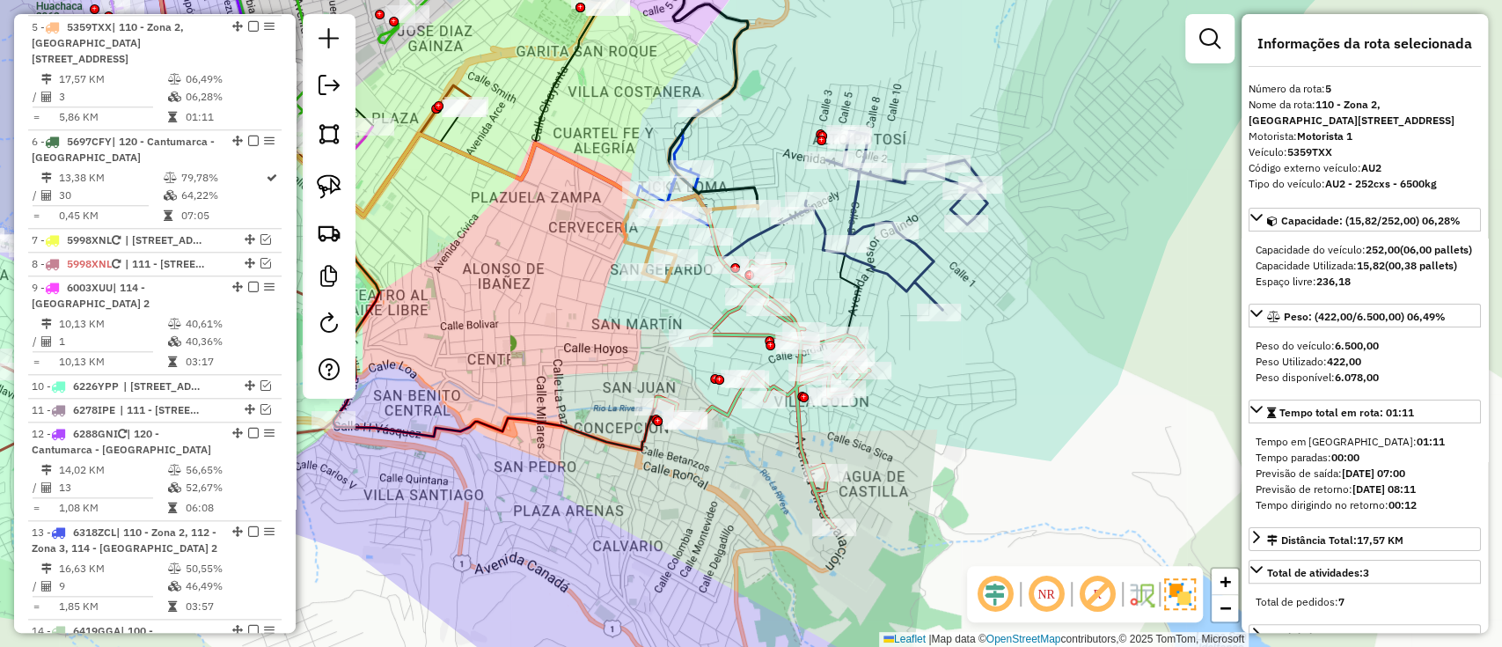
click at [796, 416] on icon at bounding box center [762, 394] width 215 height 266
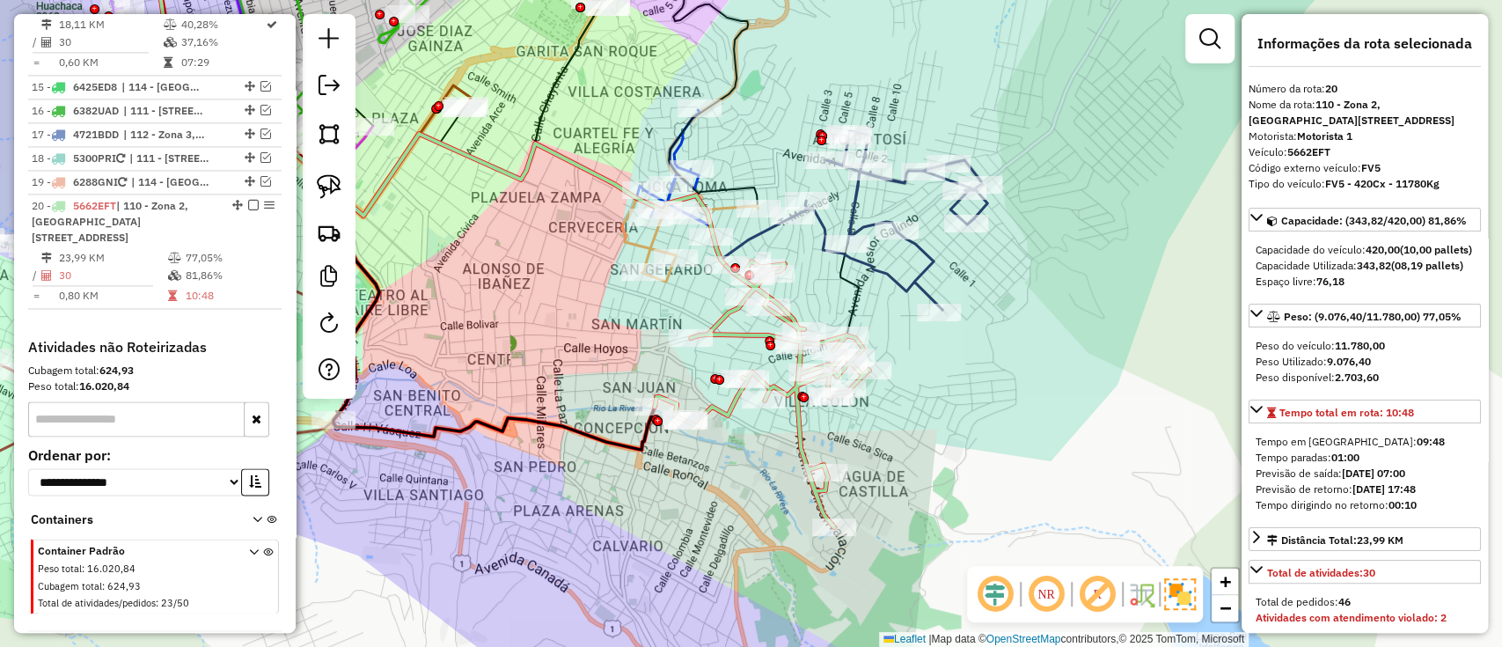
scroll to position [1747, 0]
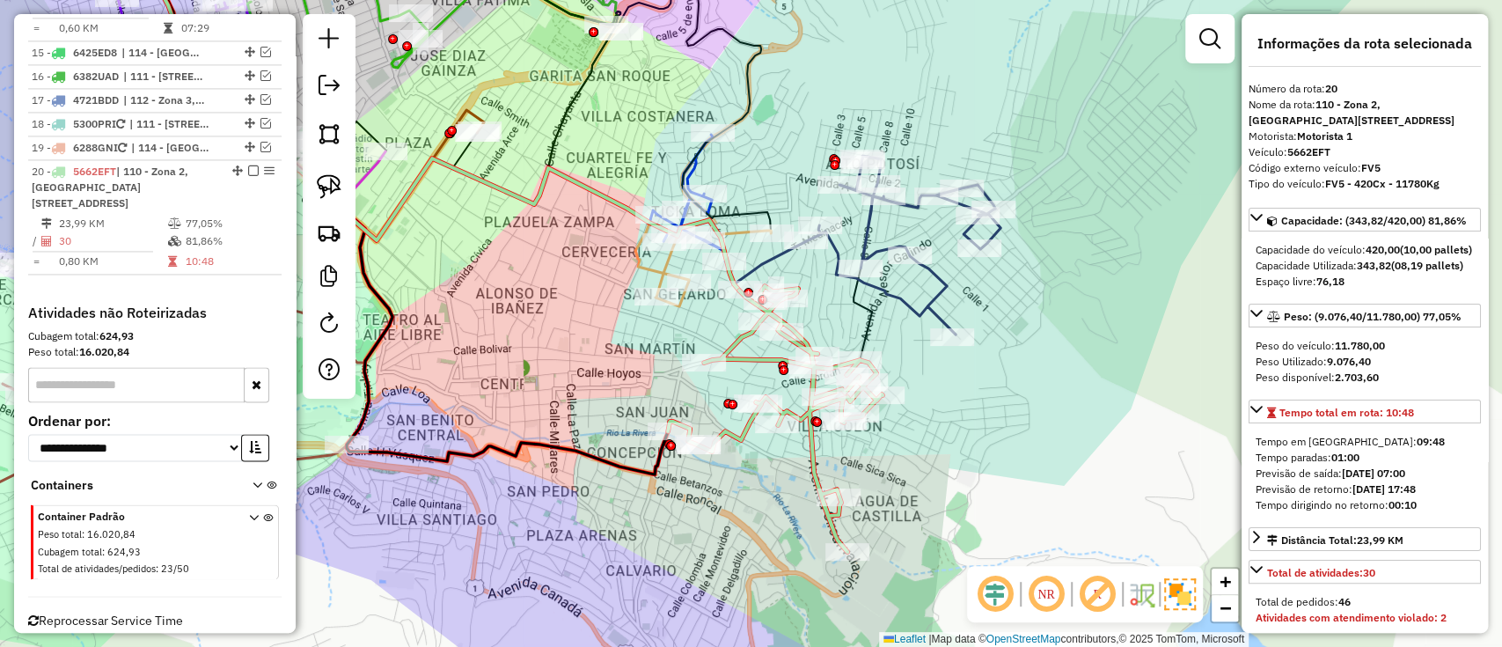
click at [812, 301] on div "Rota 20 - Placa 5662EFT 0000036900 - T. [PERSON_NAME] de atendimento Grade de a…" at bounding box center [751, 323] width 1502 height 647
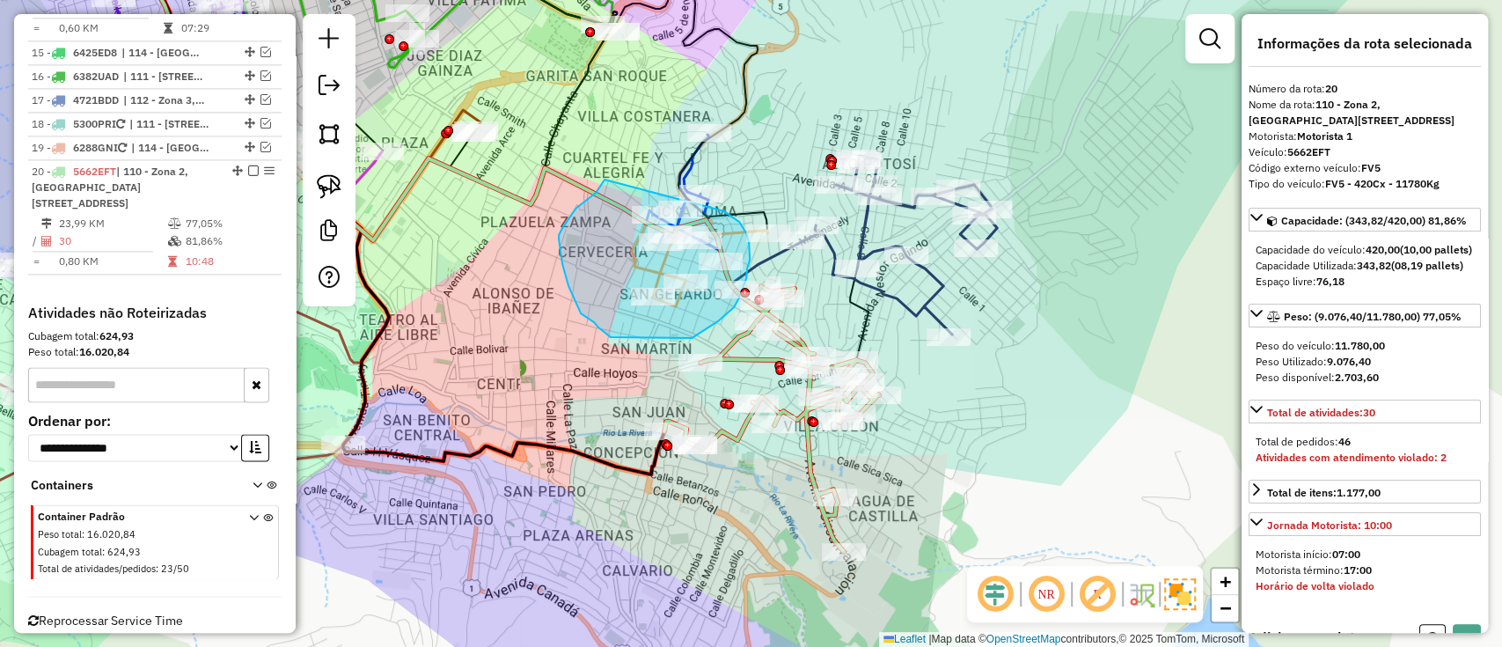
drag, startPoint x: 605, startPoint y: 180, endPoint x: 724, endPoint y: 211, distance: 123.8
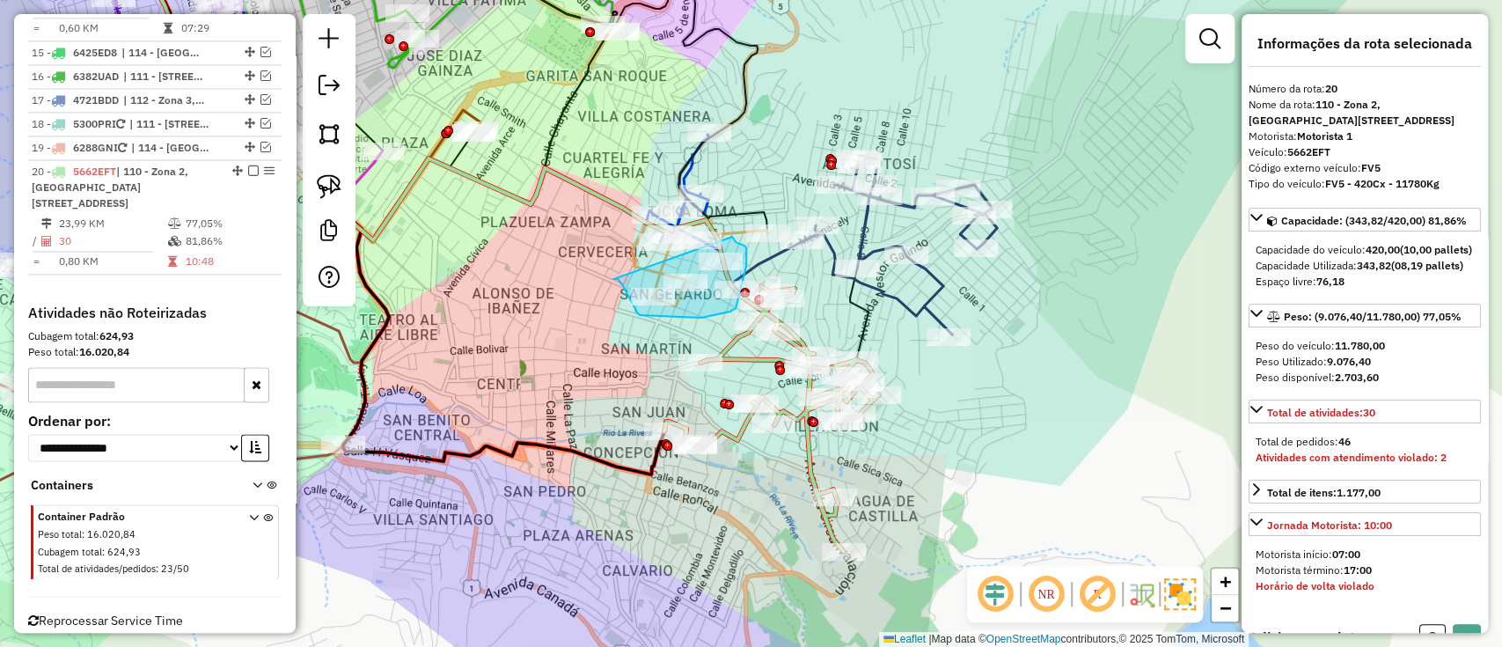
drag, startPoint x: 618, startPoint y: 279, endPoint x: 732, endPoint y: 237, distance: 121.9
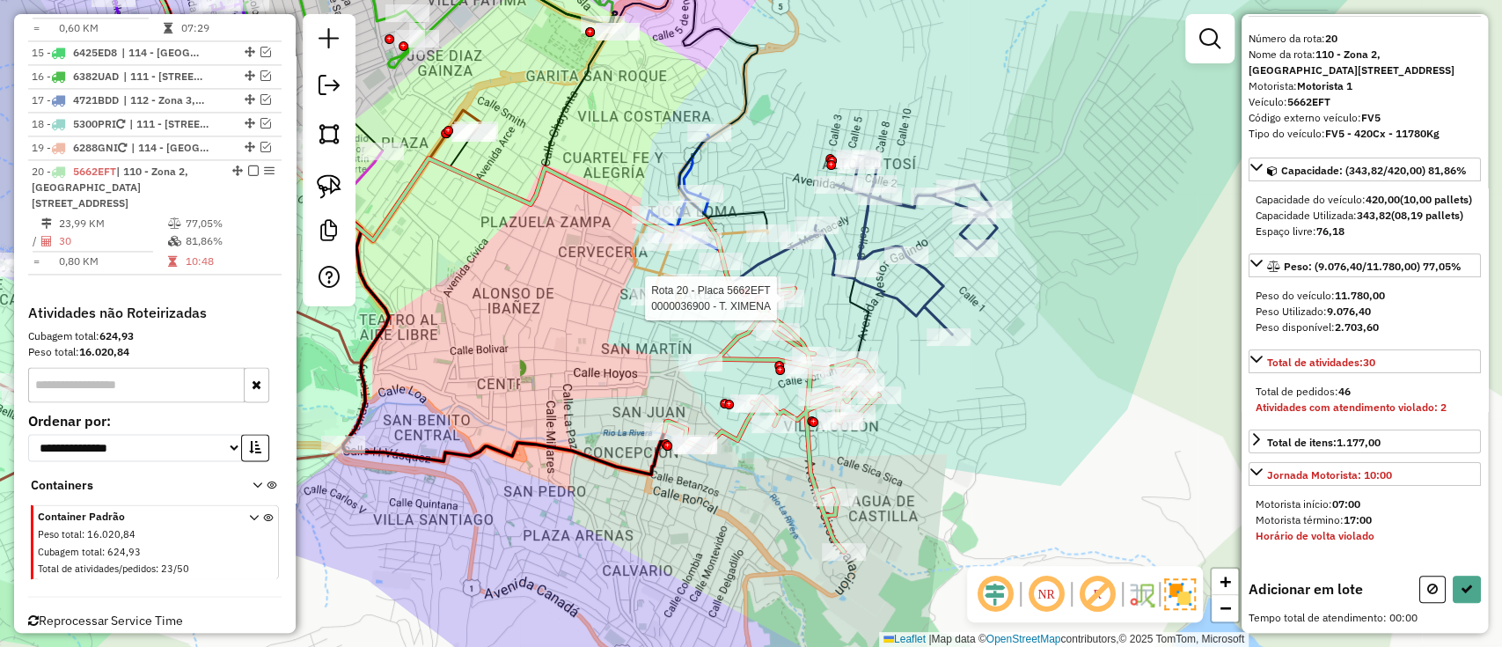
scroll to position [77, 0]
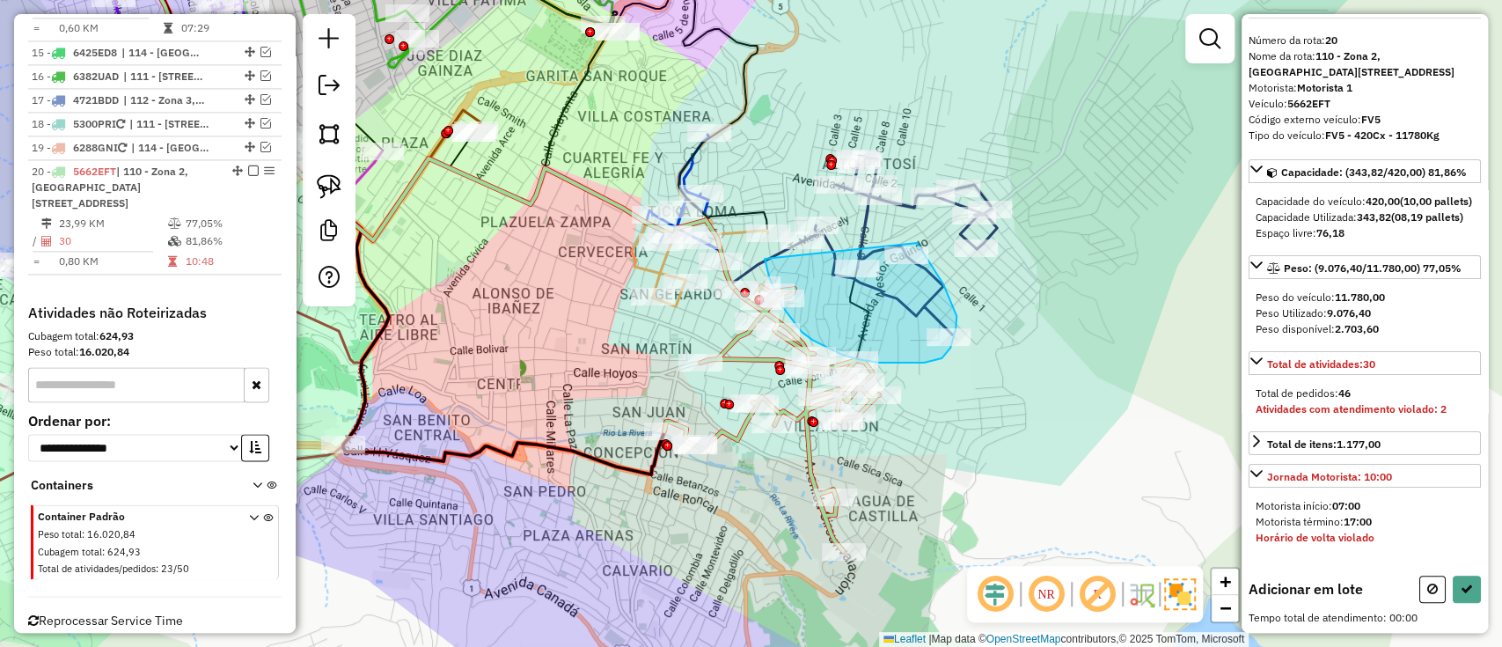
drag, startPoint x: 788, startPoint y: 316, endPoint x: 914, endPoint y: 238, distance: 147.8
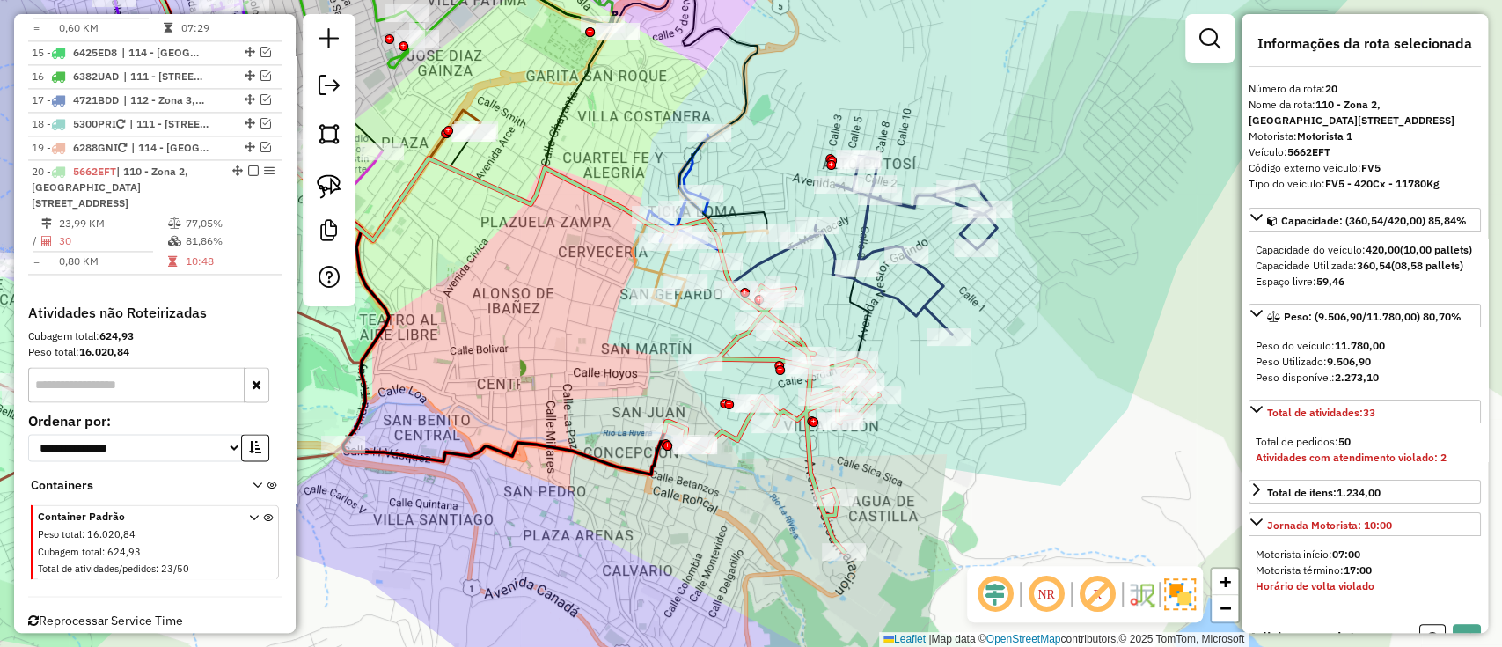
scroll to position [0, 0]
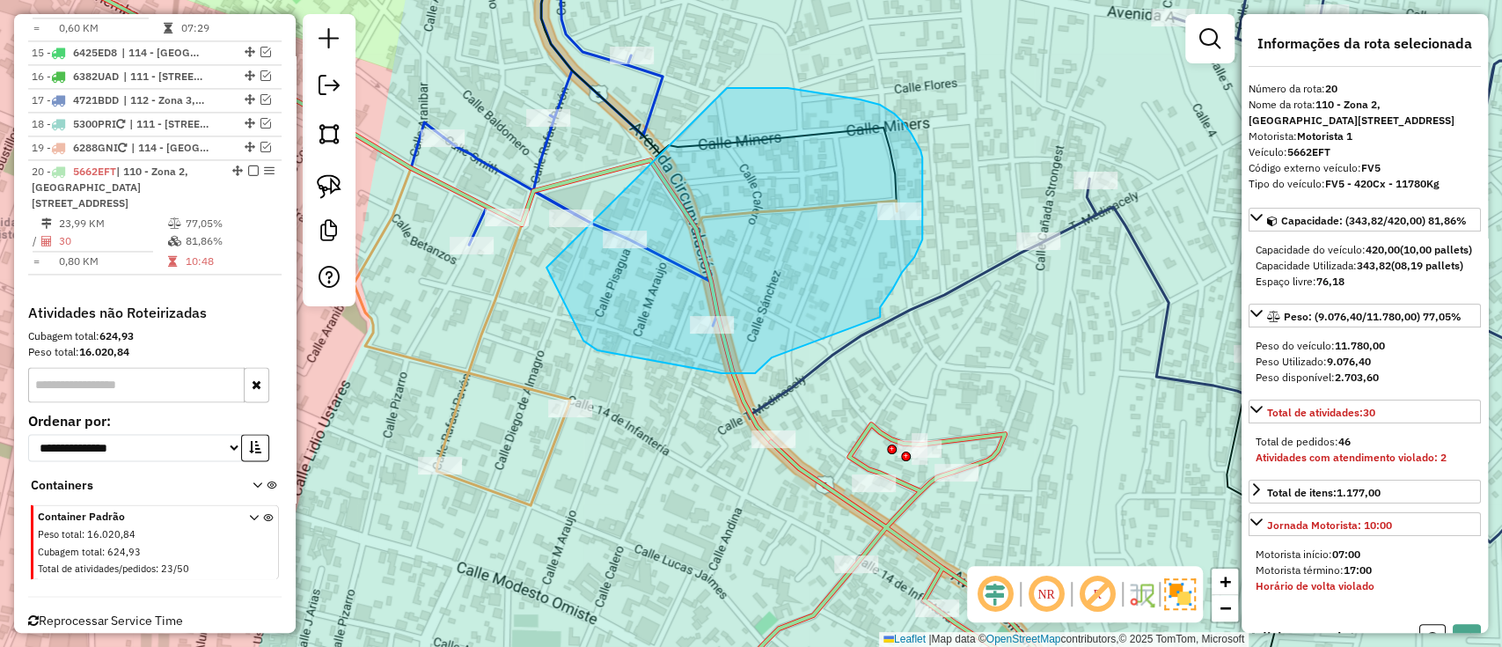
drag, startPoint x: 597, startPoint y: 350, endPoint x: 726, endPoint y: 88, distance: 292.0
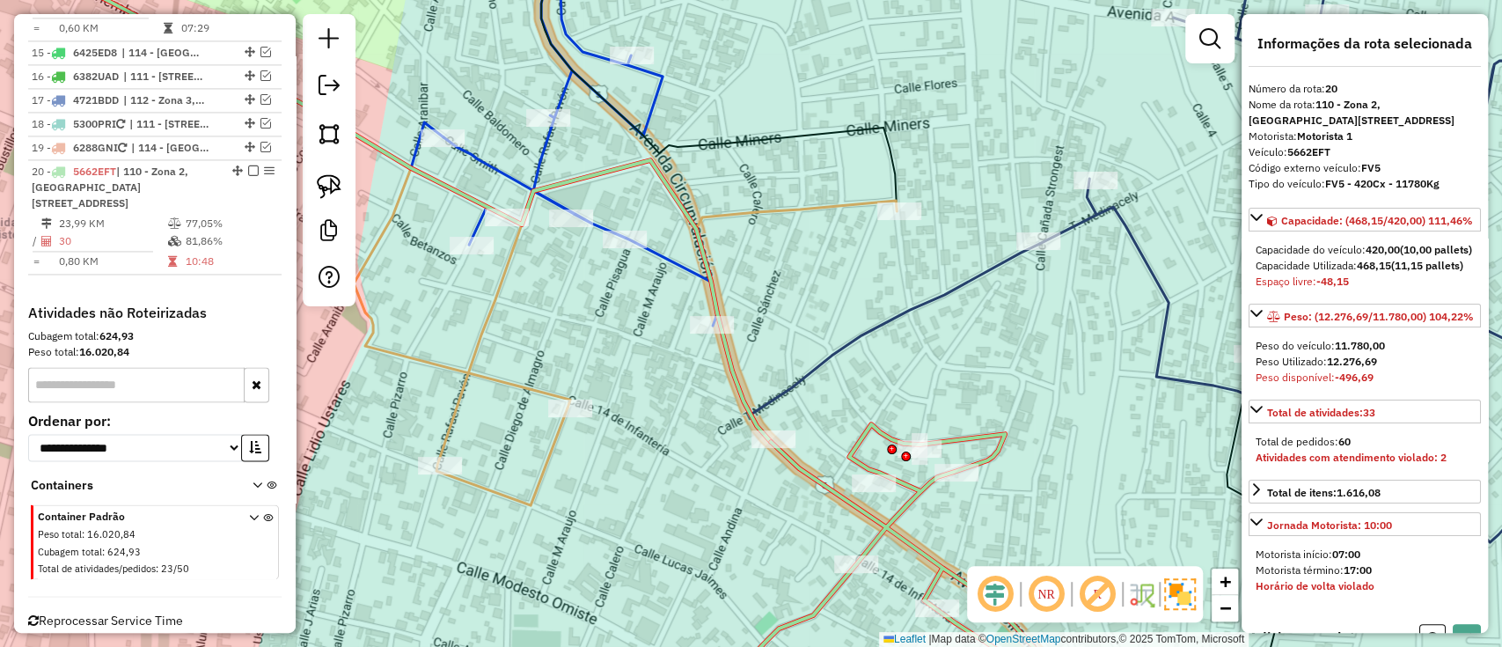
scroll to position [394, 0]
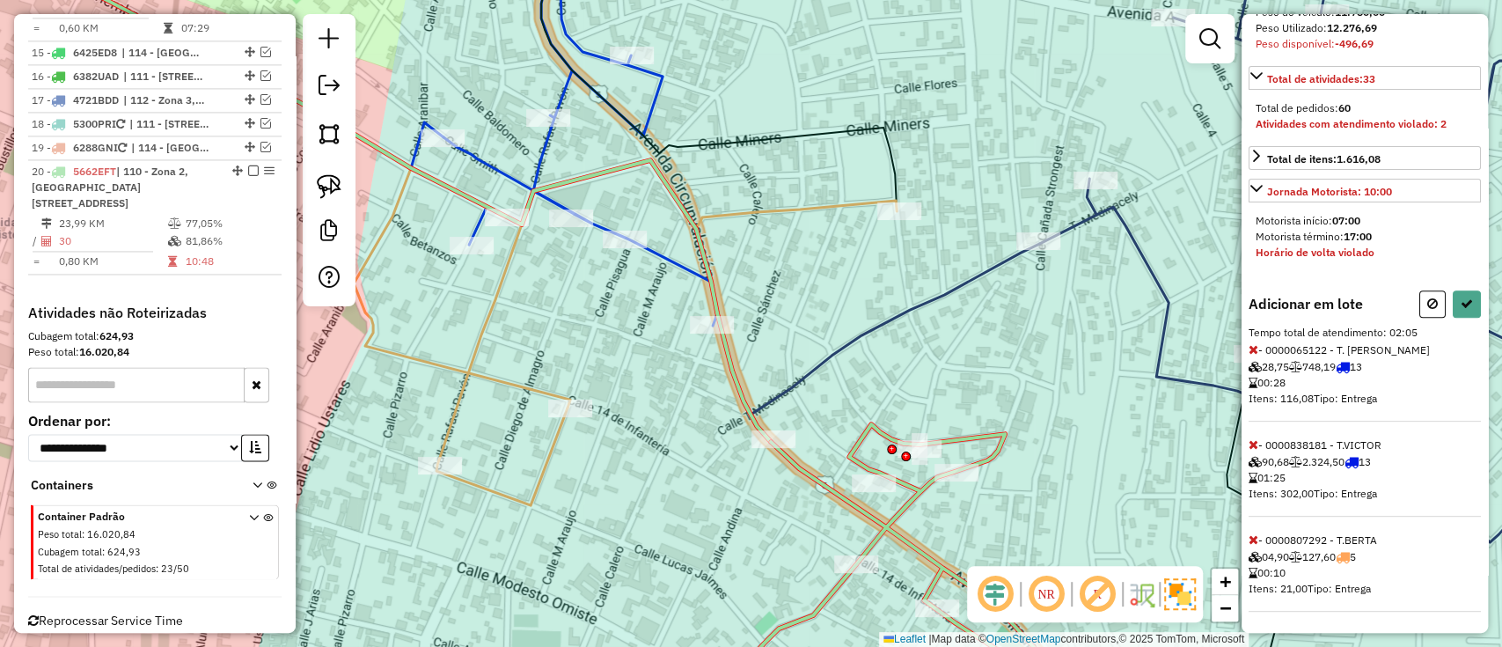
click at [1253, 348] on icon at bounding box center [1254, 349] width 10 height 12
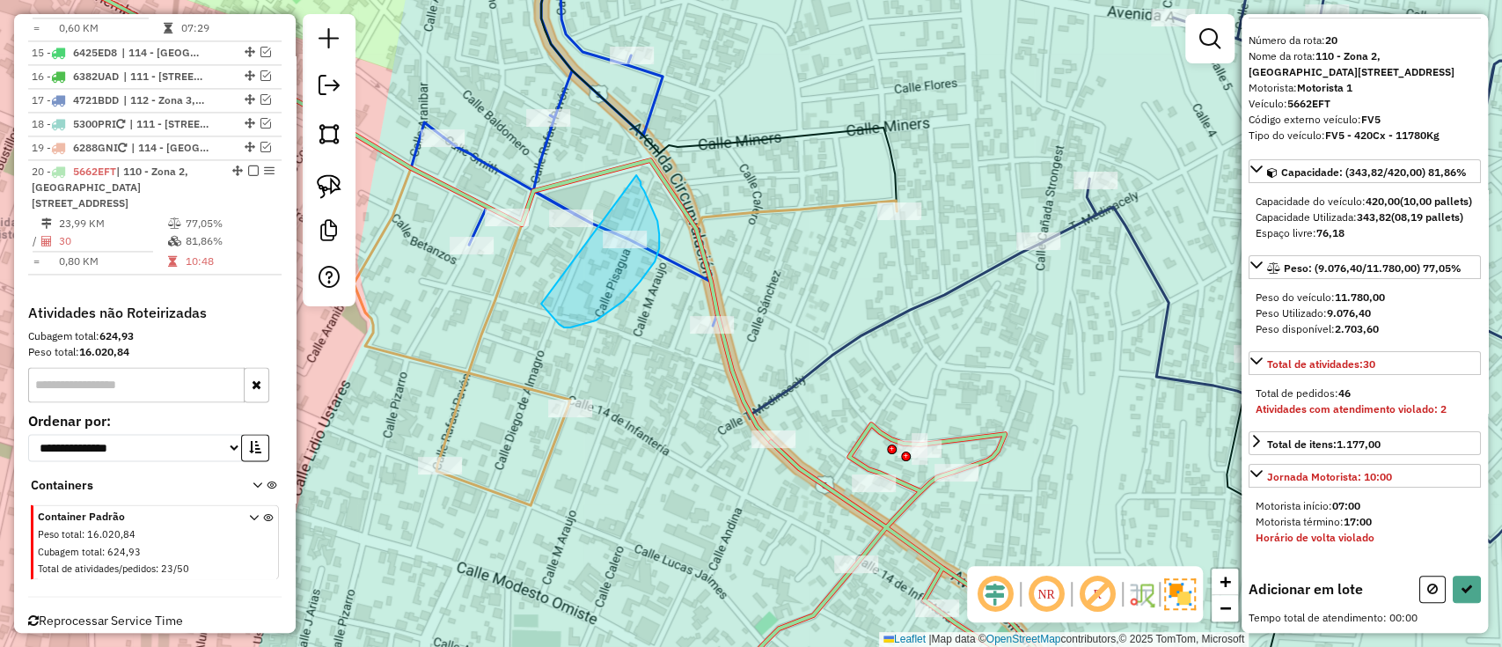
drag, startPoint x: 570, startPoint y: 327, endPoint x: 635, endPoint y: 175, distance: 165.6
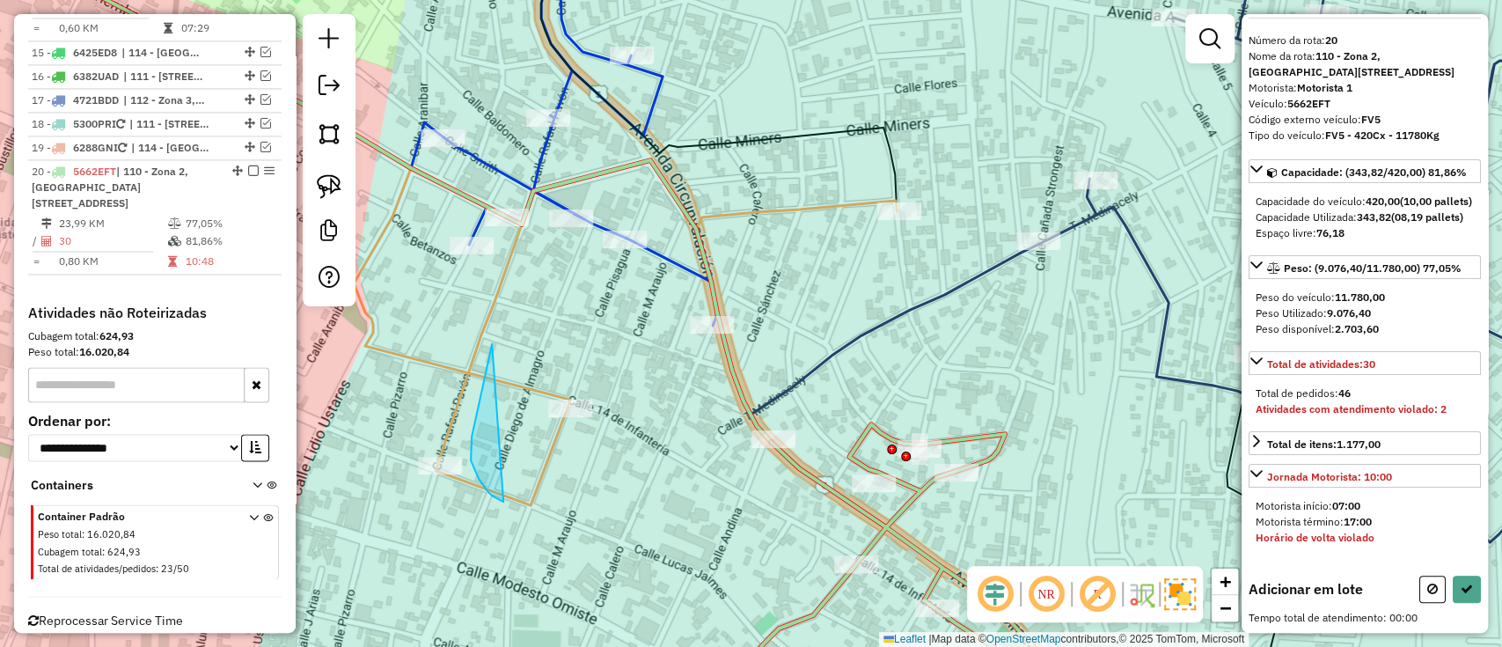
drag, startPoint x: 492, startPoint y: 346, endPoint x: 634, endPoint y: 384, distance: 146.6
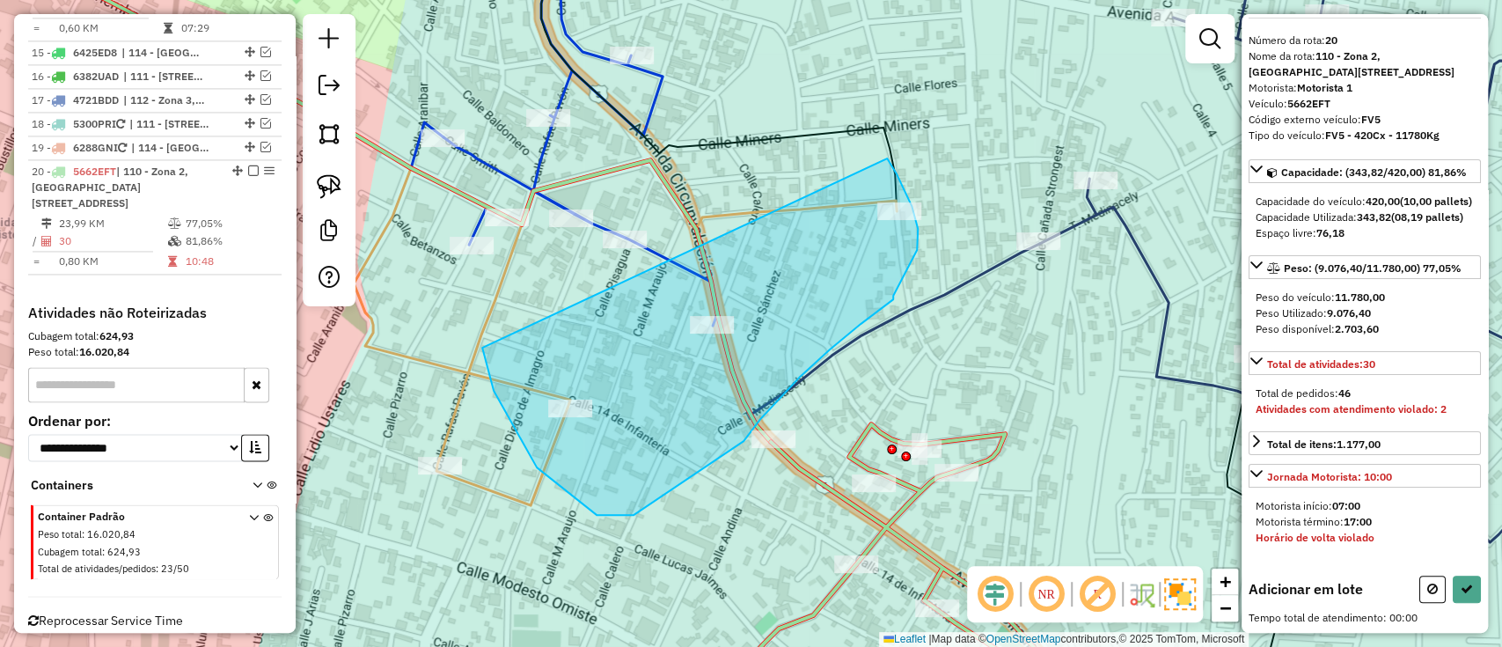
drag, startPoint x: 482, startPoint y: 348, endPoint x: 884, endPoint y: 152, distance: 447.1
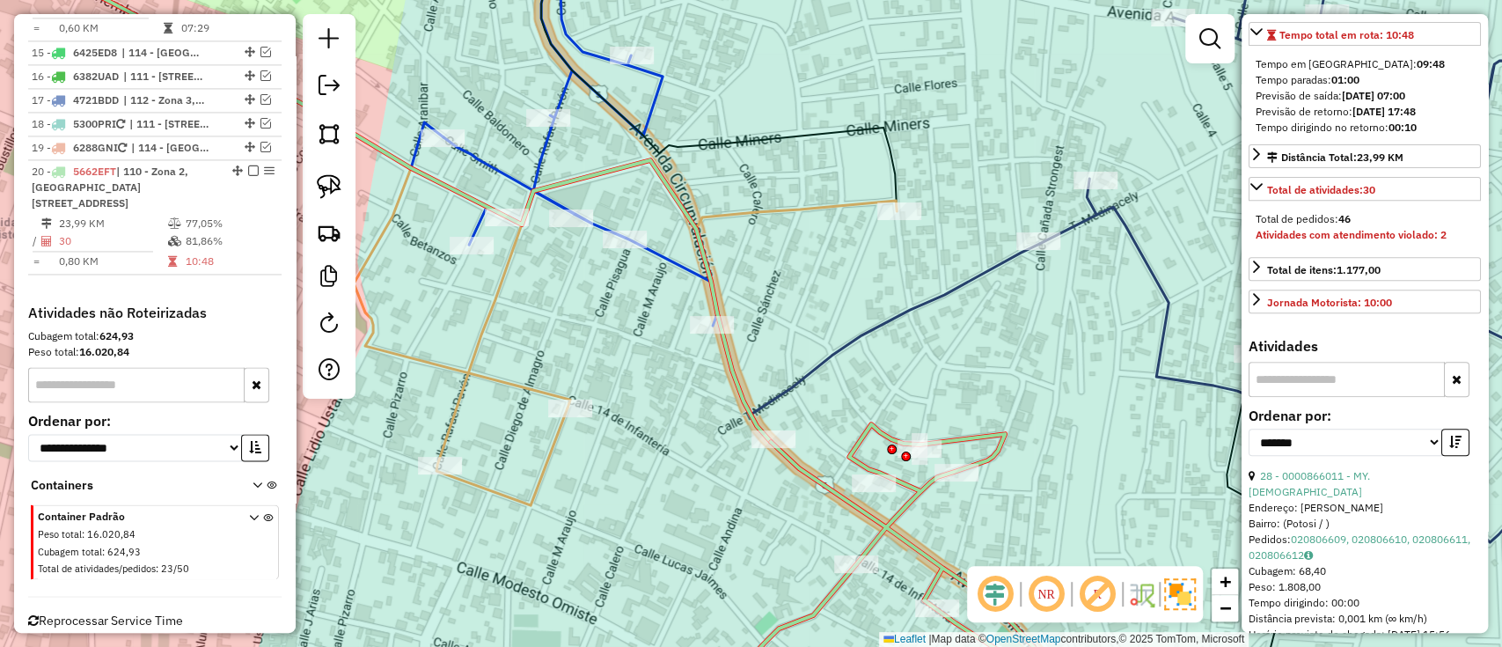
scroll to position [361, 0]
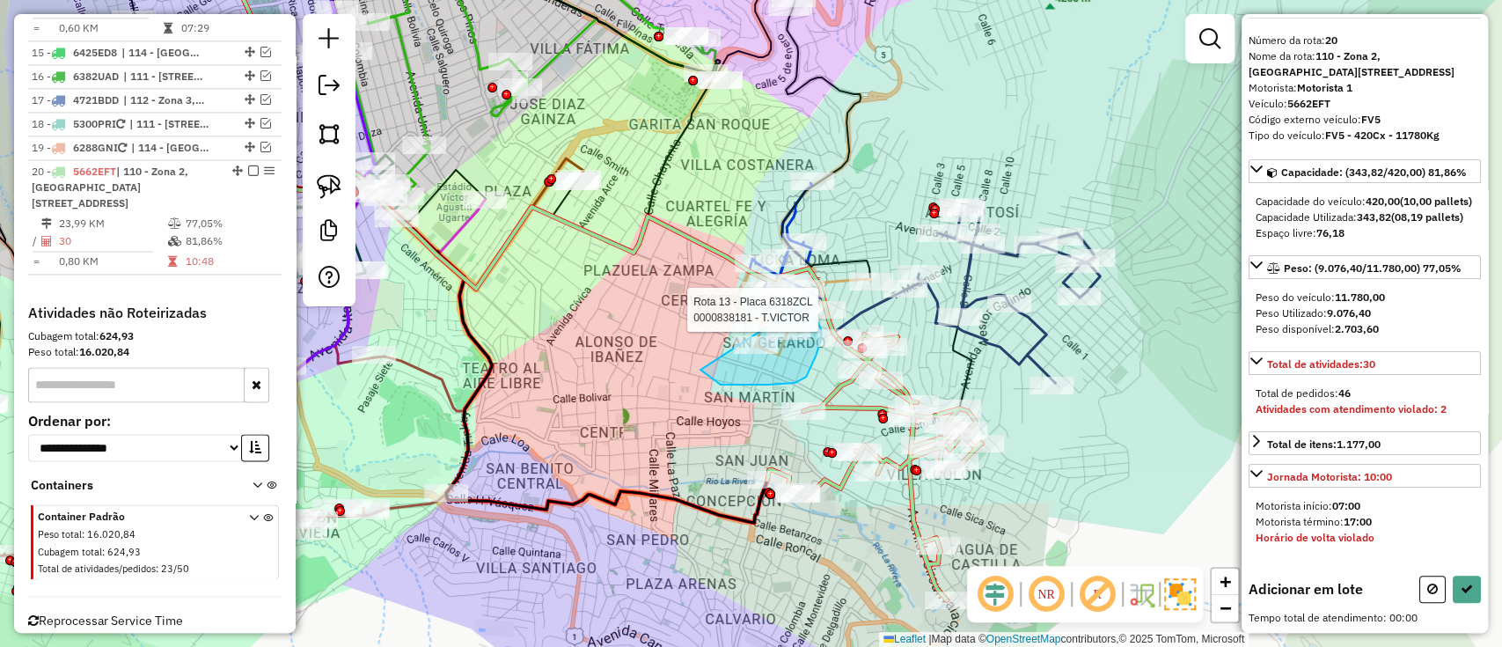
click at [802, 304] on div "Rota 20 - Placa 5662EFT 0000108313 - T. [PERSON_NAME] 13 - Placa 6318ZCL 000083…" at bounding box center [751, 323] width 1502 height 647
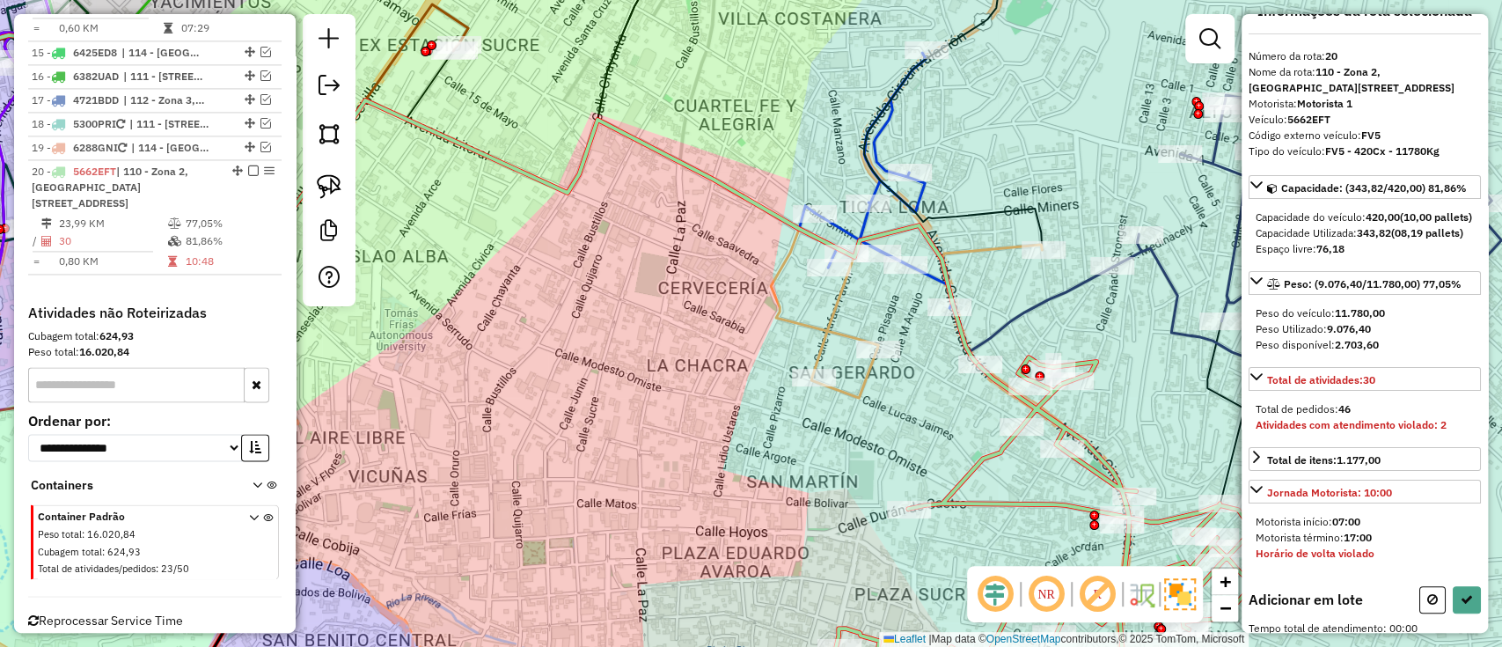
scroll to position [33, 0]
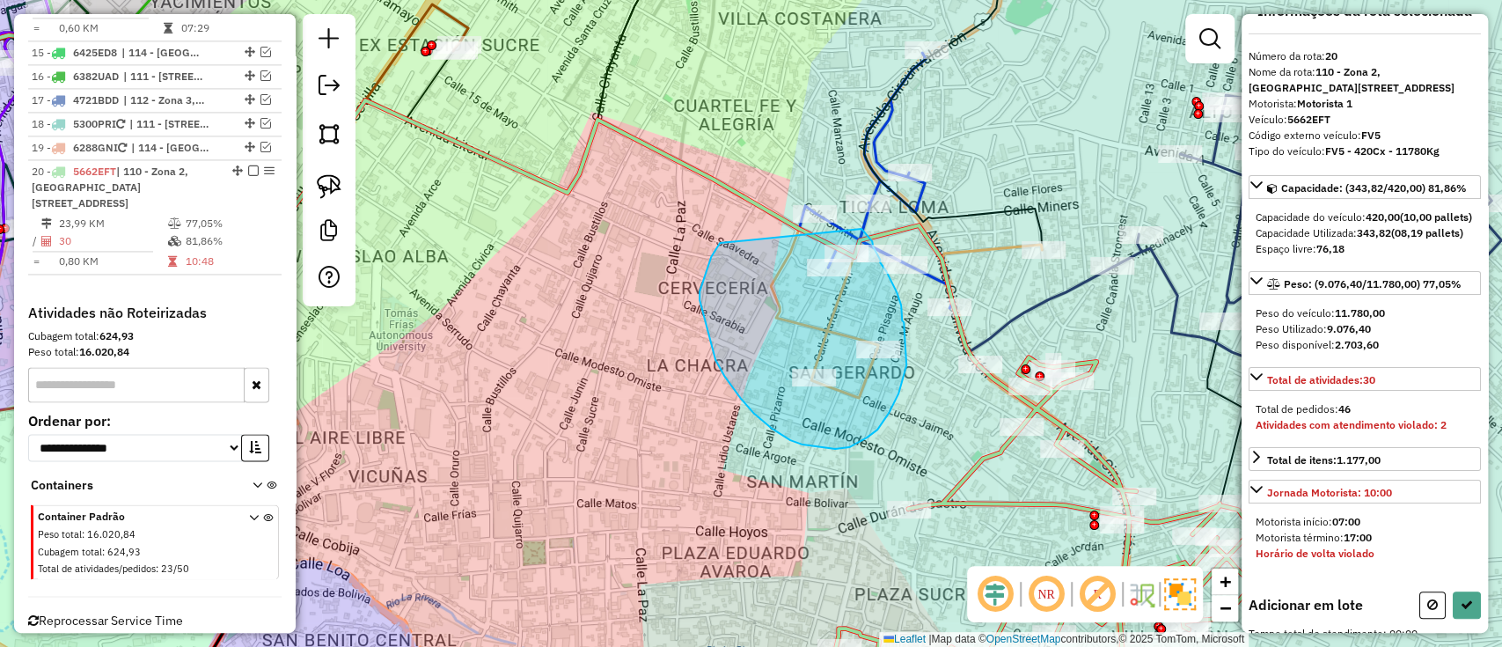
drag, startPoint x: 700, startPoint y: 300, endPoint x: 861, endPoint y: 229, distance: 176.1
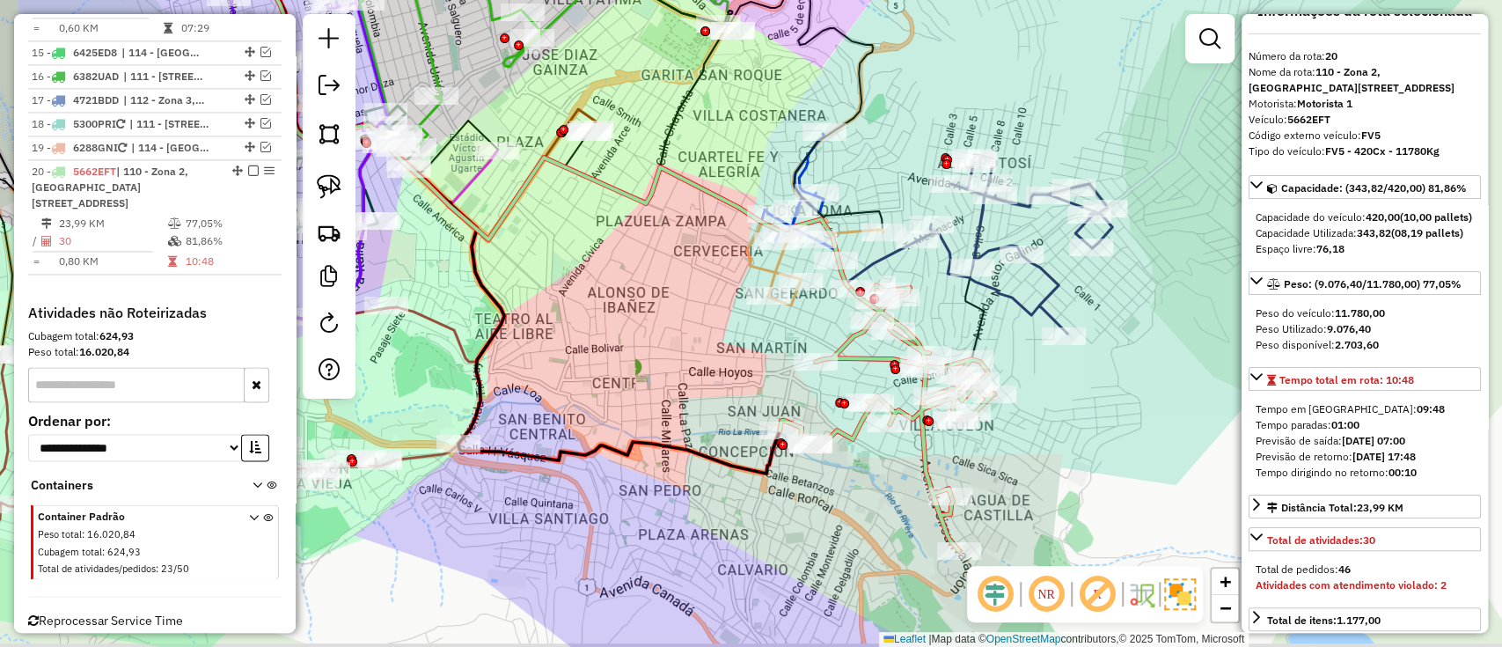
click at [796, 409] on div "Janela de atendimento Grade de atendimento Capacidade Transportadoras Veículos …" at bounding box center [751, 323] width 1502 height 647
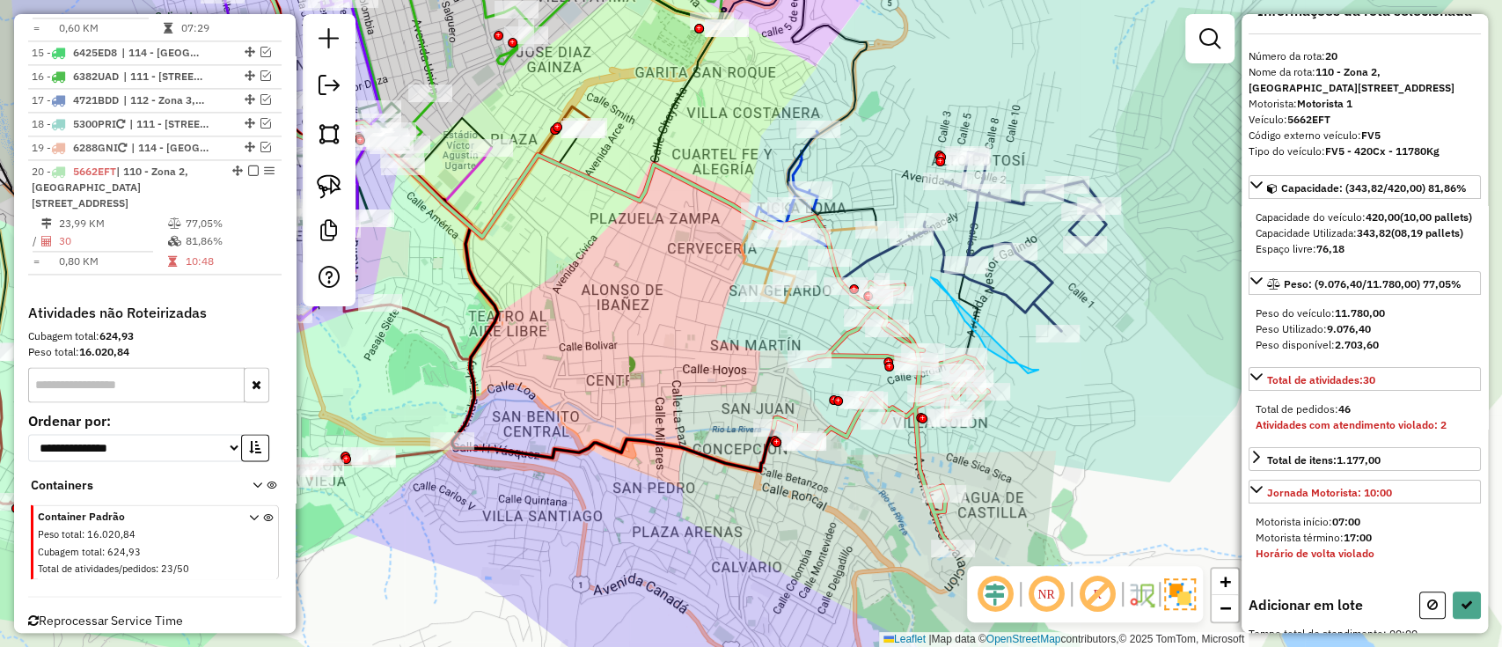
drag, startPoint x: 937, startPoint y: 280, endPoint x: 1024, endPoint y: 374, distance: 128.3
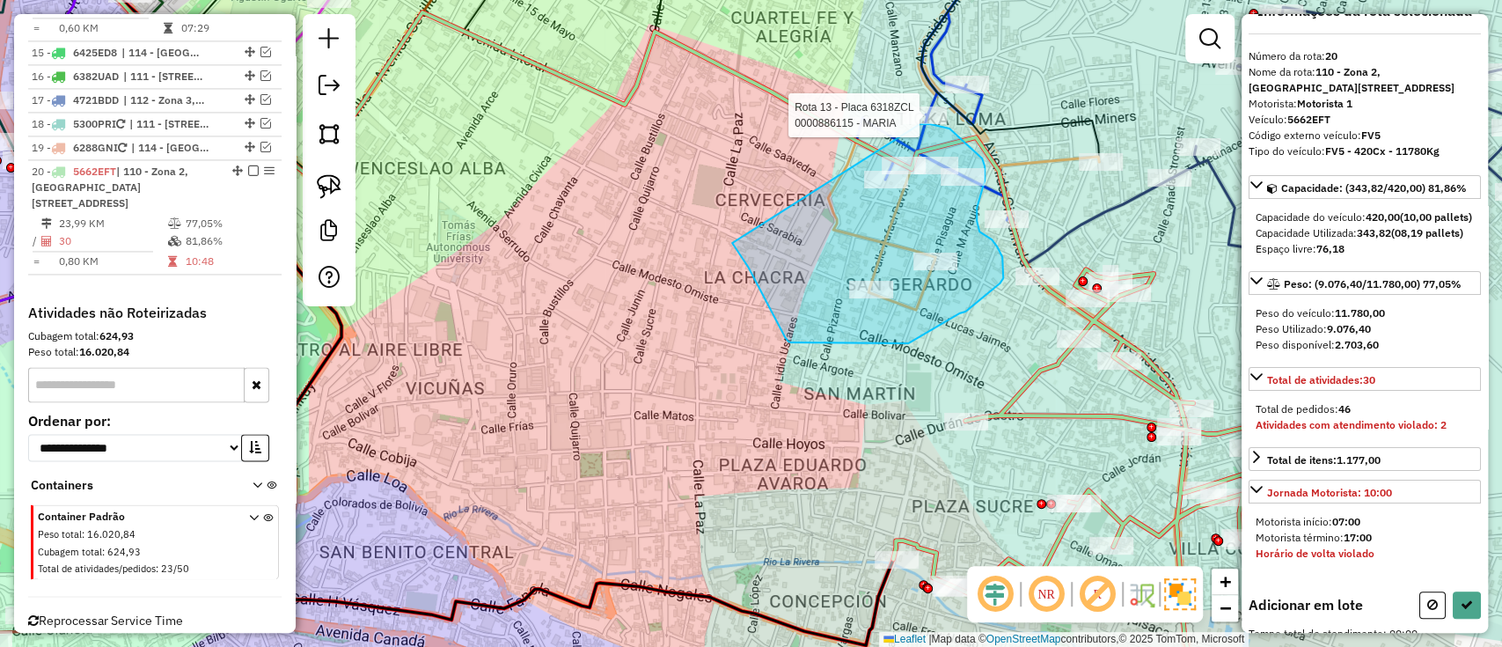
drag, startPoint x: 761, startPoint y: 292, endPoint x: 908, endPoint y: 124, distance: 223.3
click at [908, 124] on div "Rota 13 - Placa 6318ZCL 0000886115 - [PERSON_NAME] de atendimento Grade de aten…" at bounding box center [751, 323] width 1502 height 647
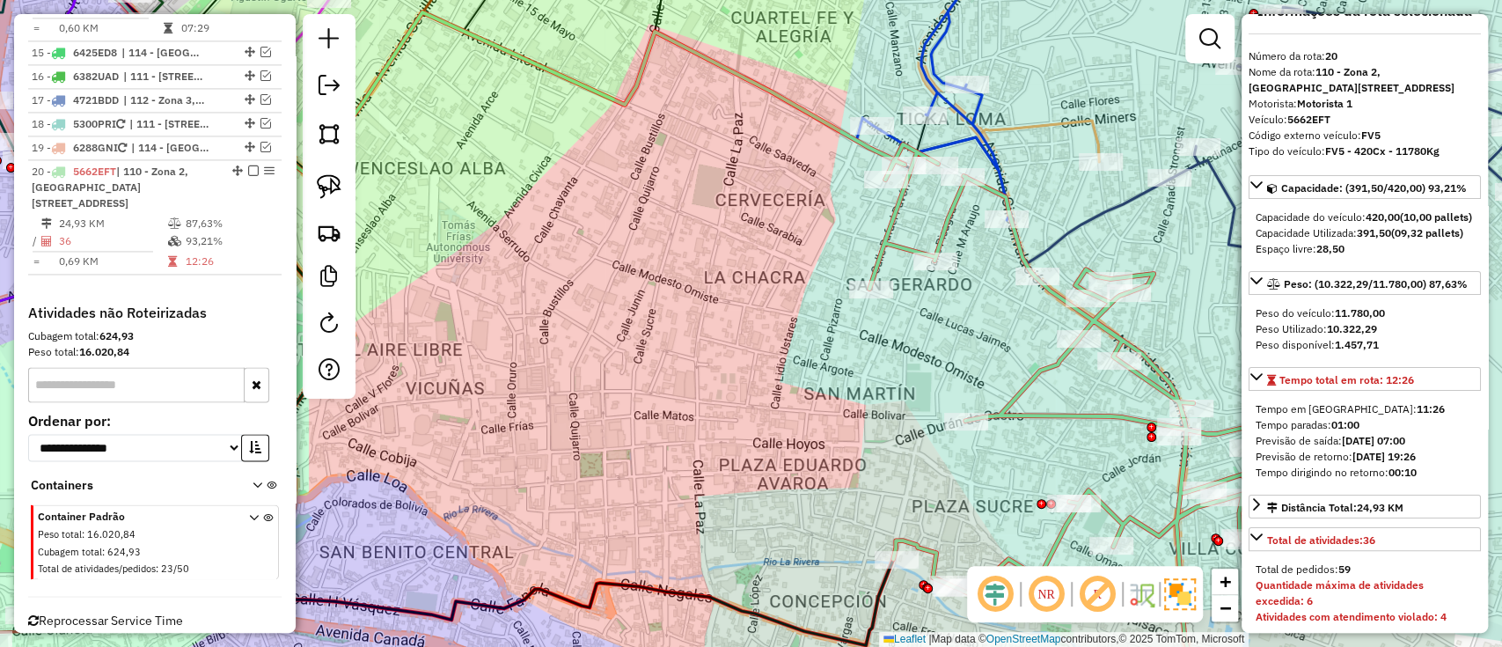
click at [148, 612] on span "Reprocessar Service Time" at bounding box center [105, 620] width 155 height 16
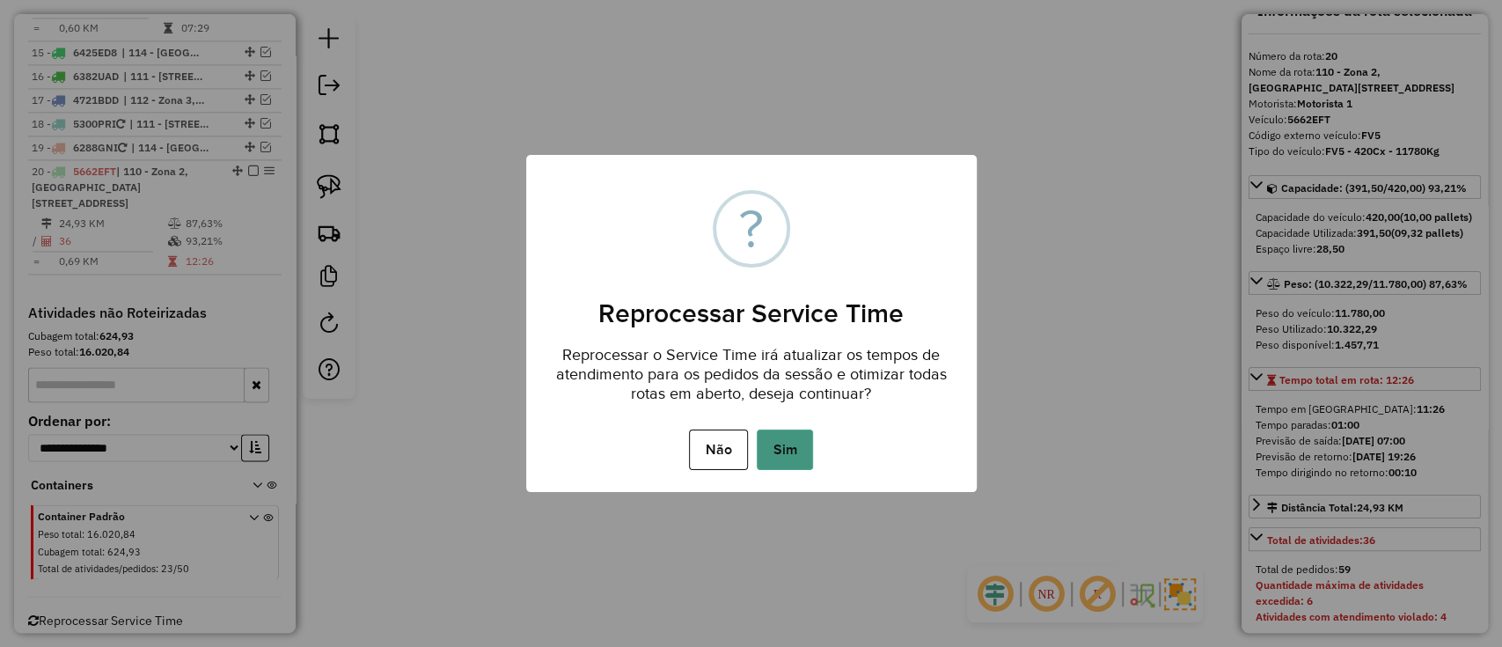
click at [788, 461] on button "Sim" at bounding box center [785, 449] width 56 height 40
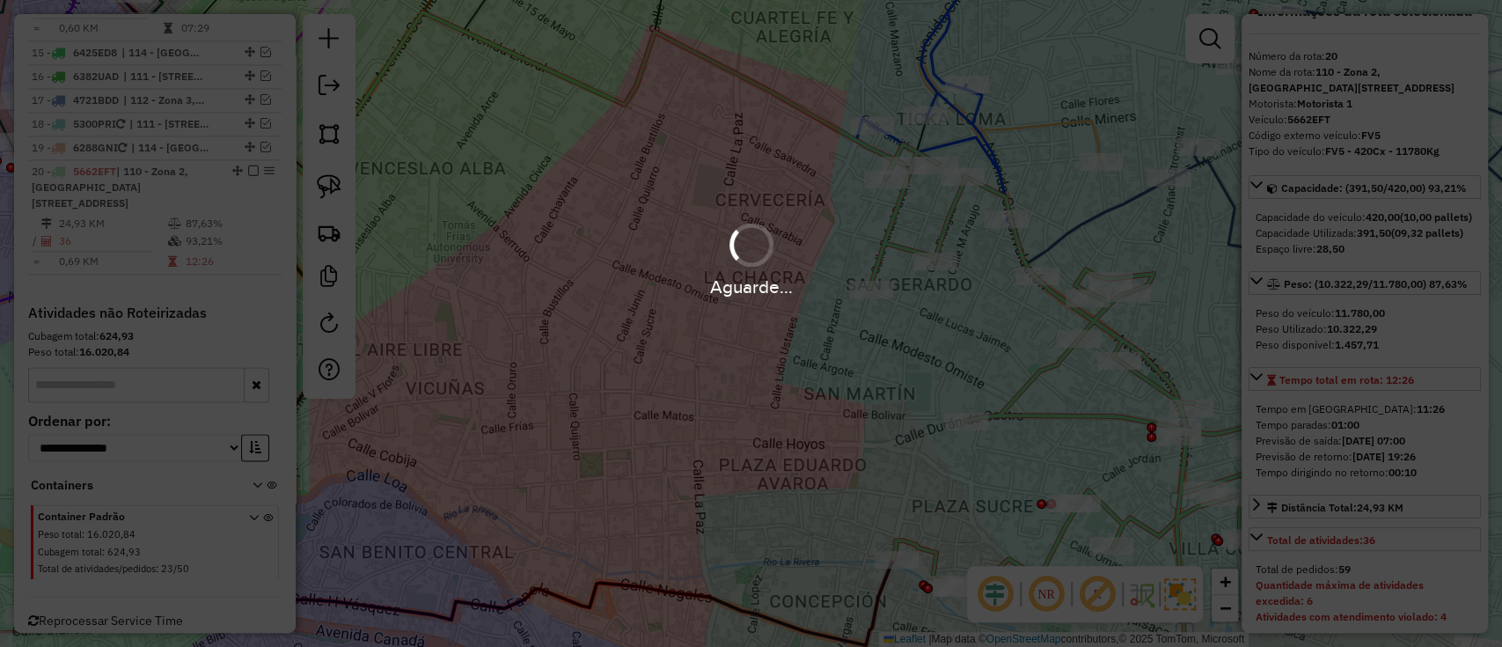
click at [833, 643] on div "Aguarde..." at bounding box center [751, 323] width 1502 height 647
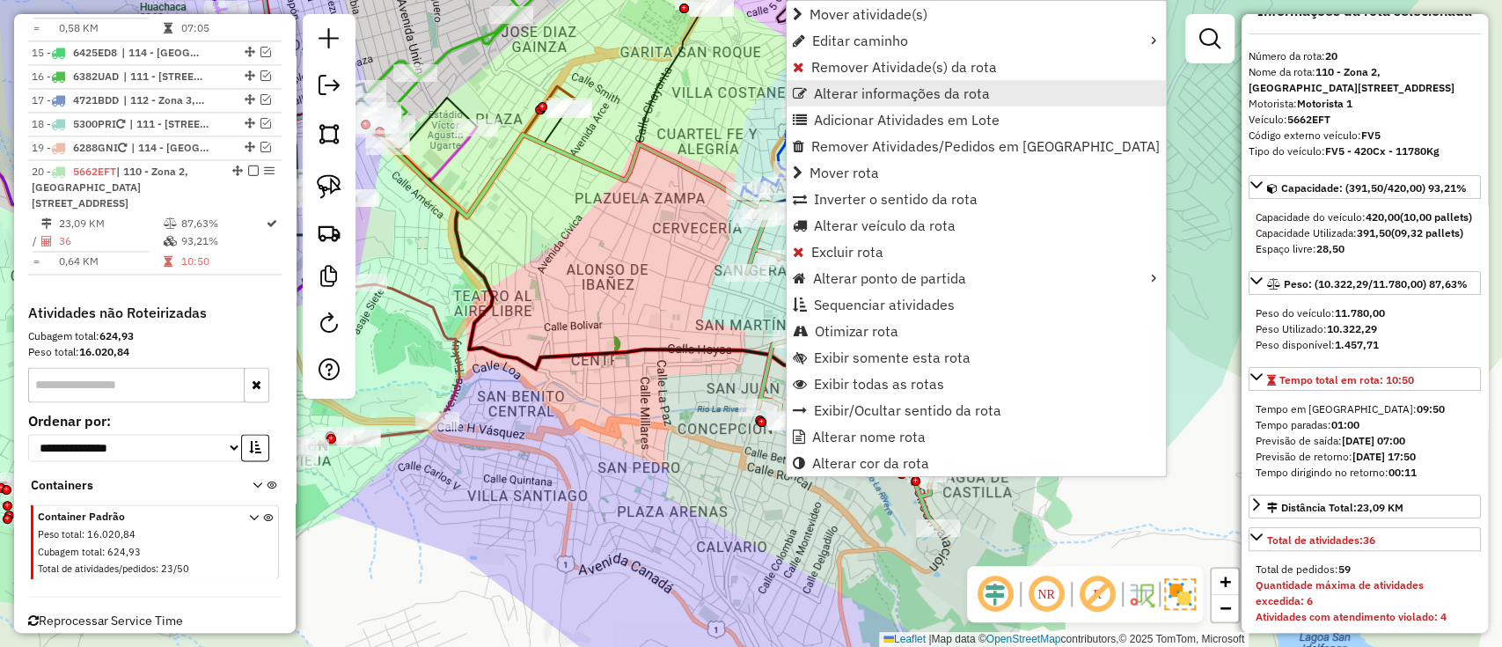
click at [877, 96] on span "Alterar informações da rota" at bounding box center [902, 93] width 176 height 14
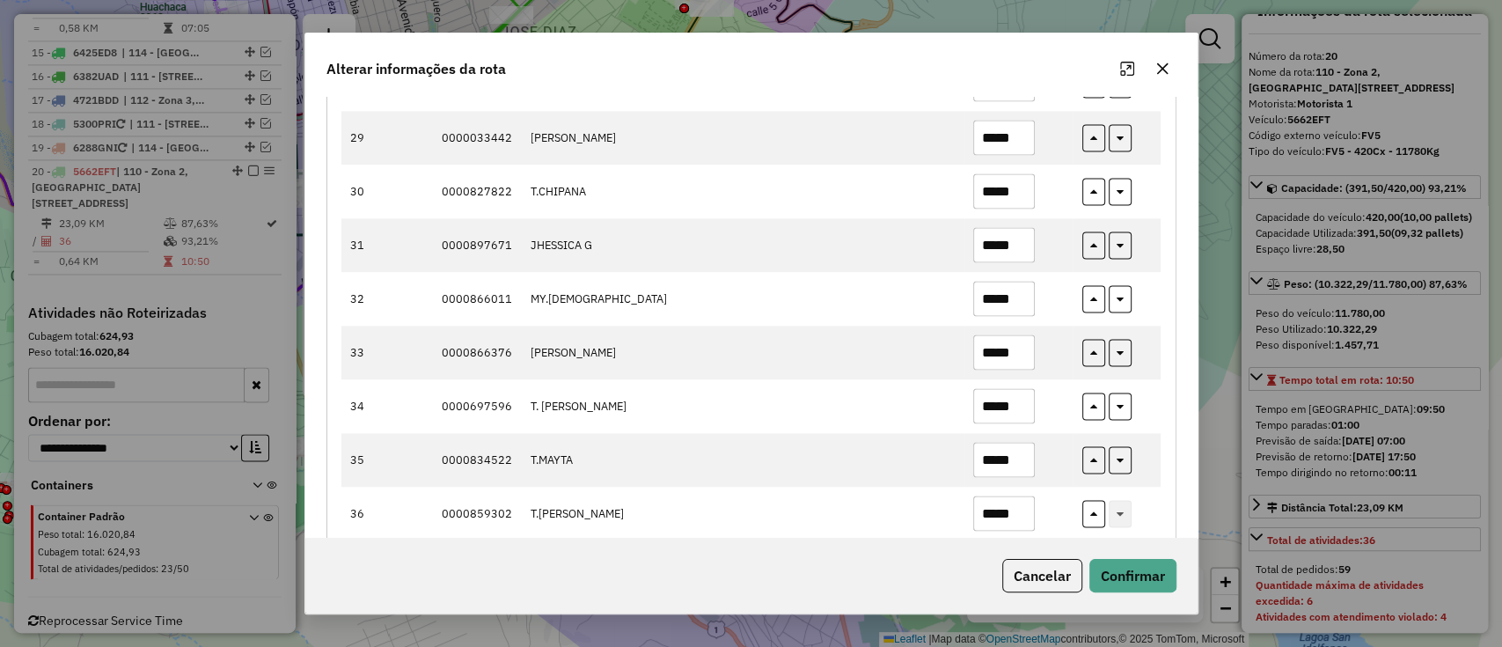
scroll to position [1734, 0]
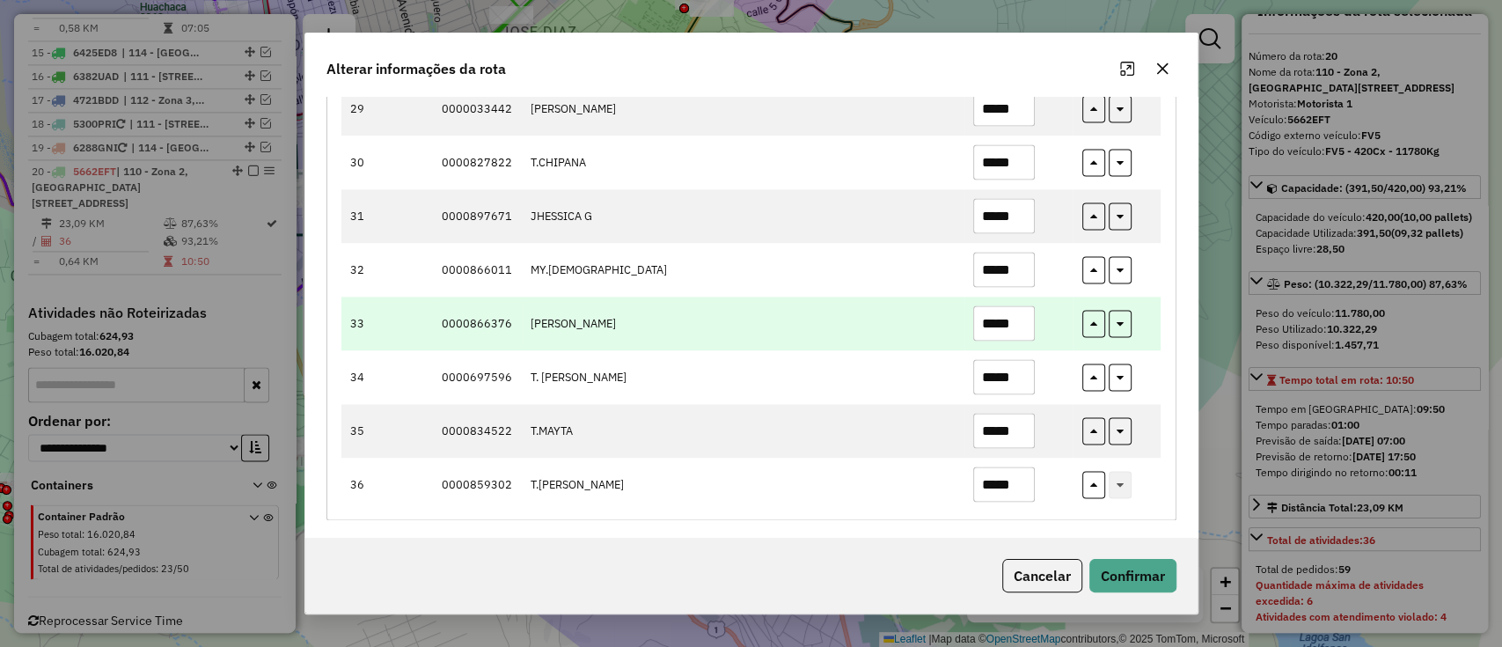
click at [1008, 320] on input "*****" at bounding box center [1004, 322] width 62 height 35
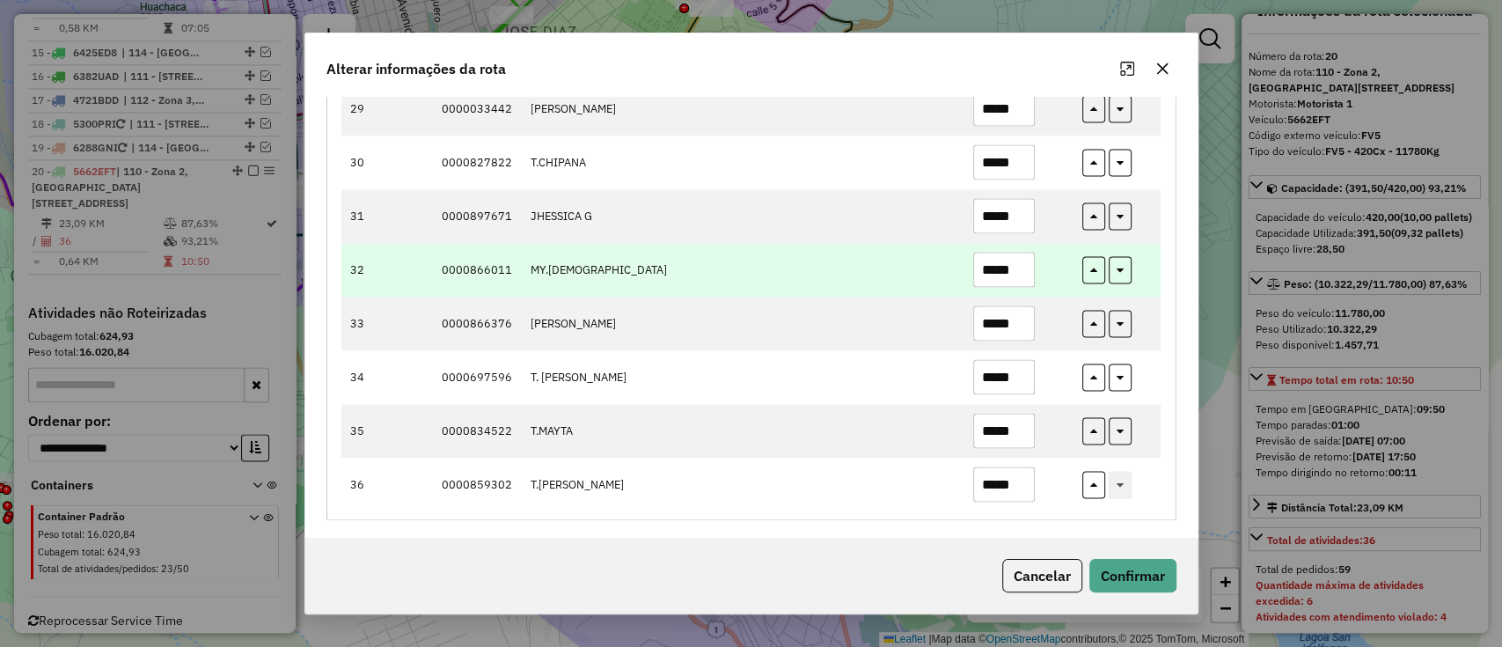
type input "*****"
click at [1012, 264] on input "*****" at bounding box center [1004, 269] width 62 height 35
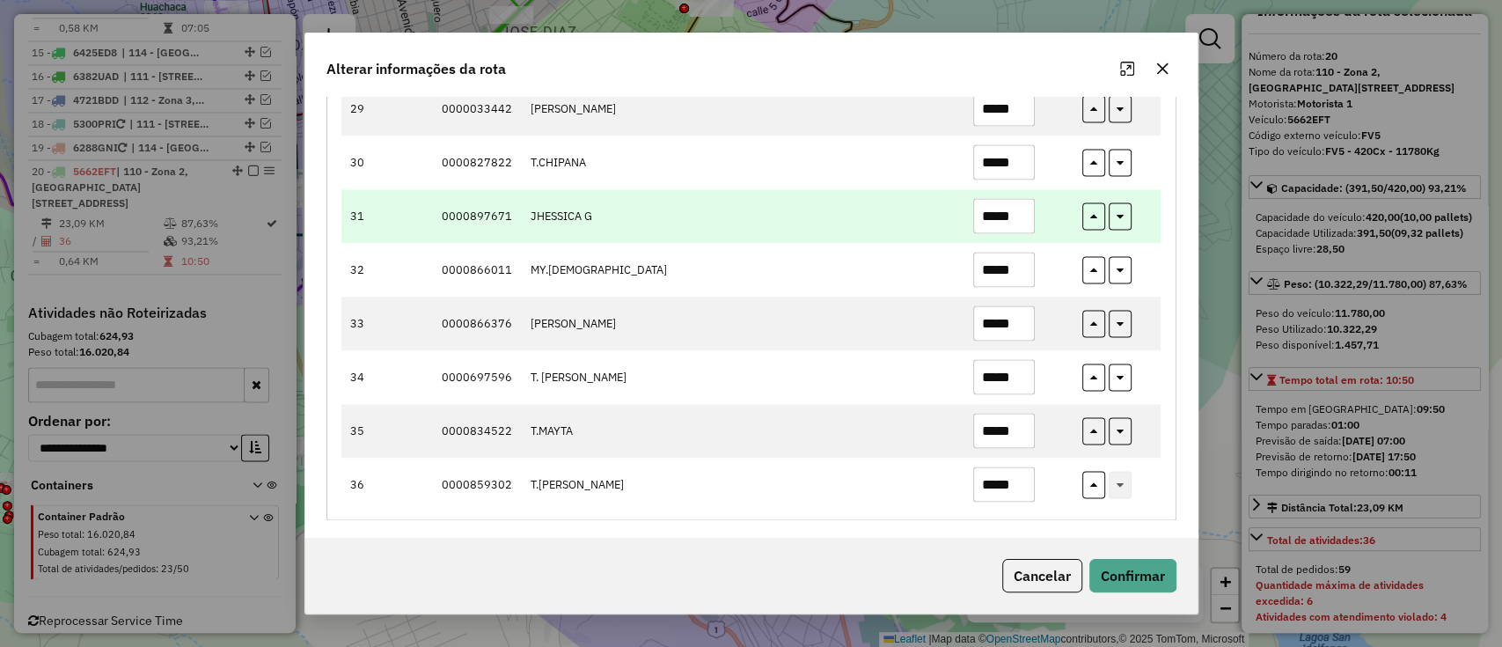
type input "*****"
click at [1001, 215] on input "*****" at bounding box center [1004, 215] width 62 height 35
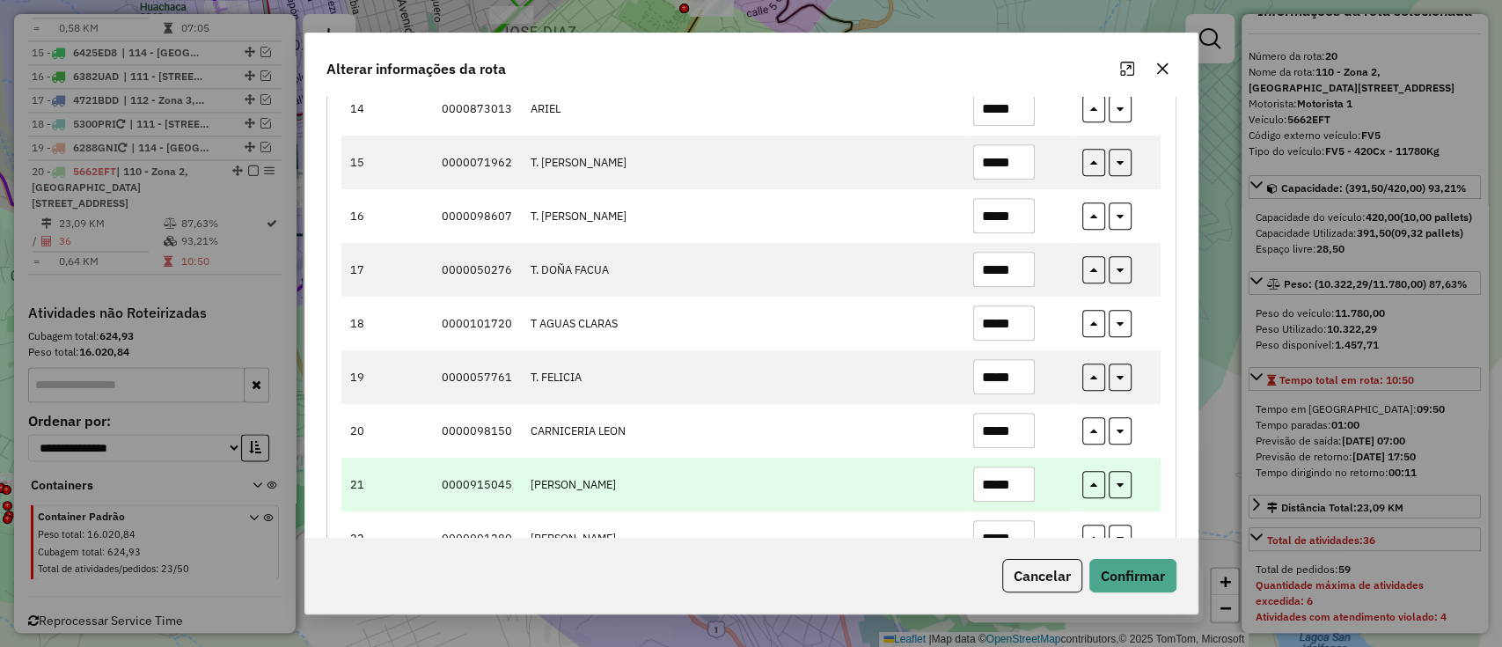
scroll to position [914, 0]
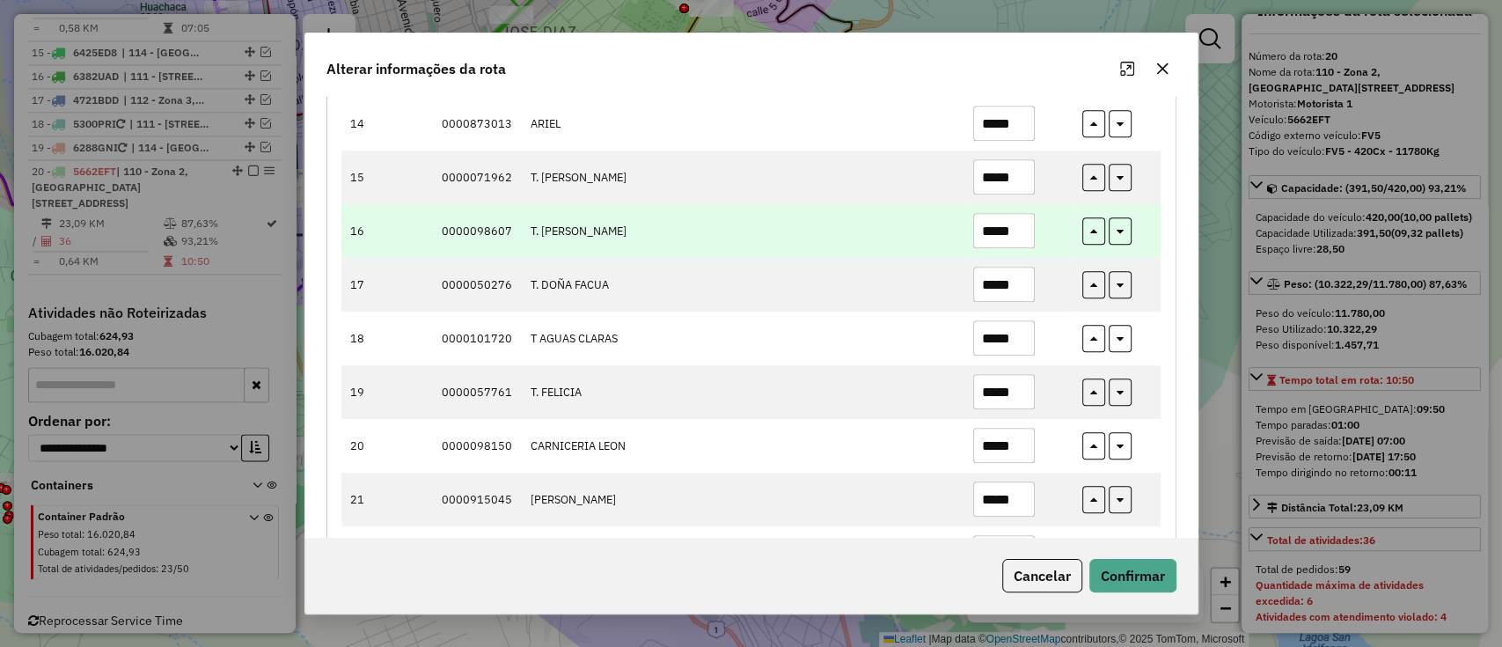
type input "*****"
click at [1005, 229] on input "*****" at bounding box center [1004, 230] width 62 height 35
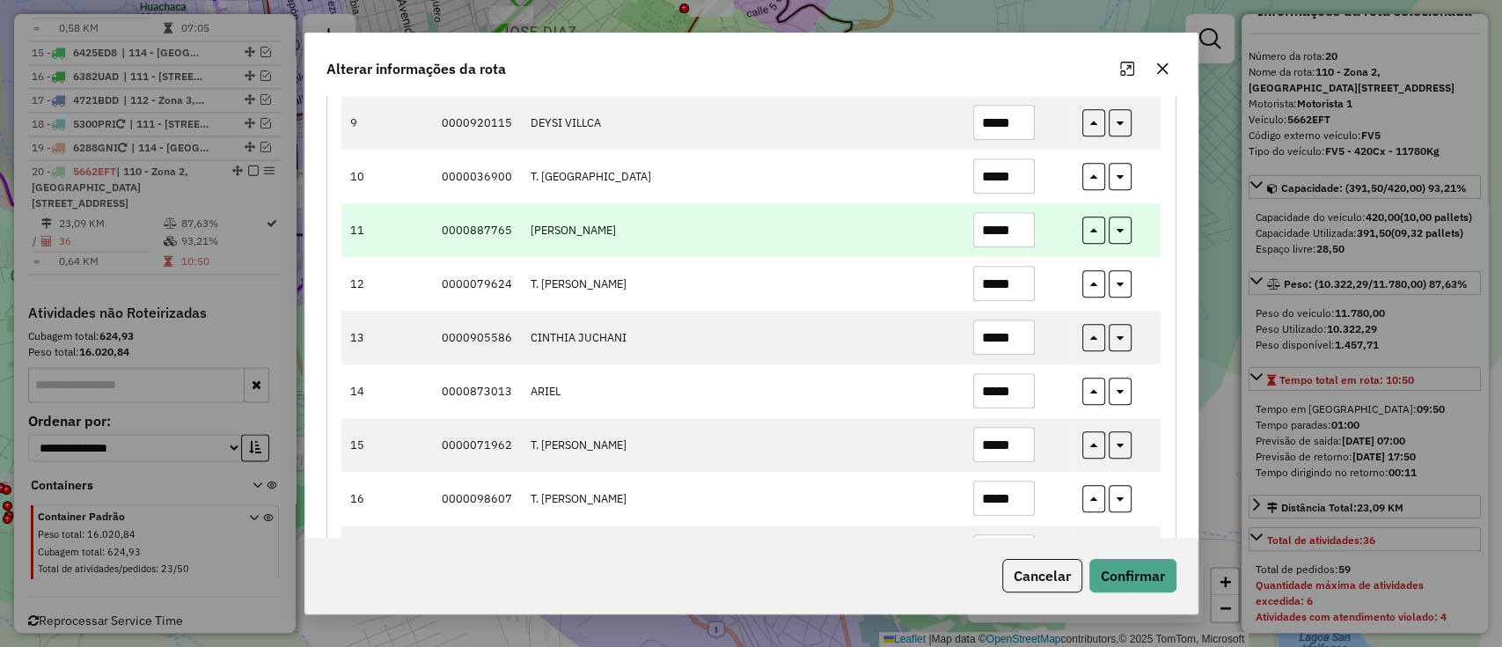
scroll to position [562, 0]
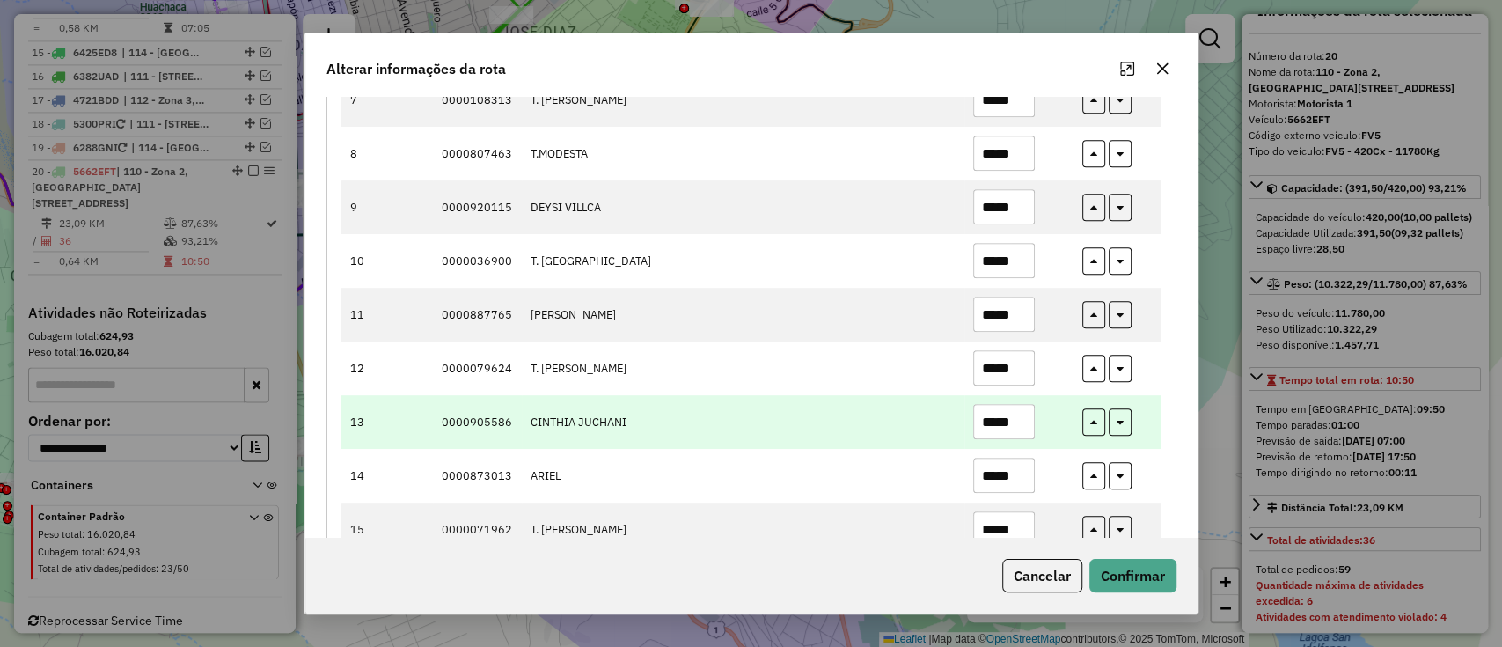
type input "*****"
click at [1008, 424] on input "*****" at bounding box center [1004, 421] width 62 height 35
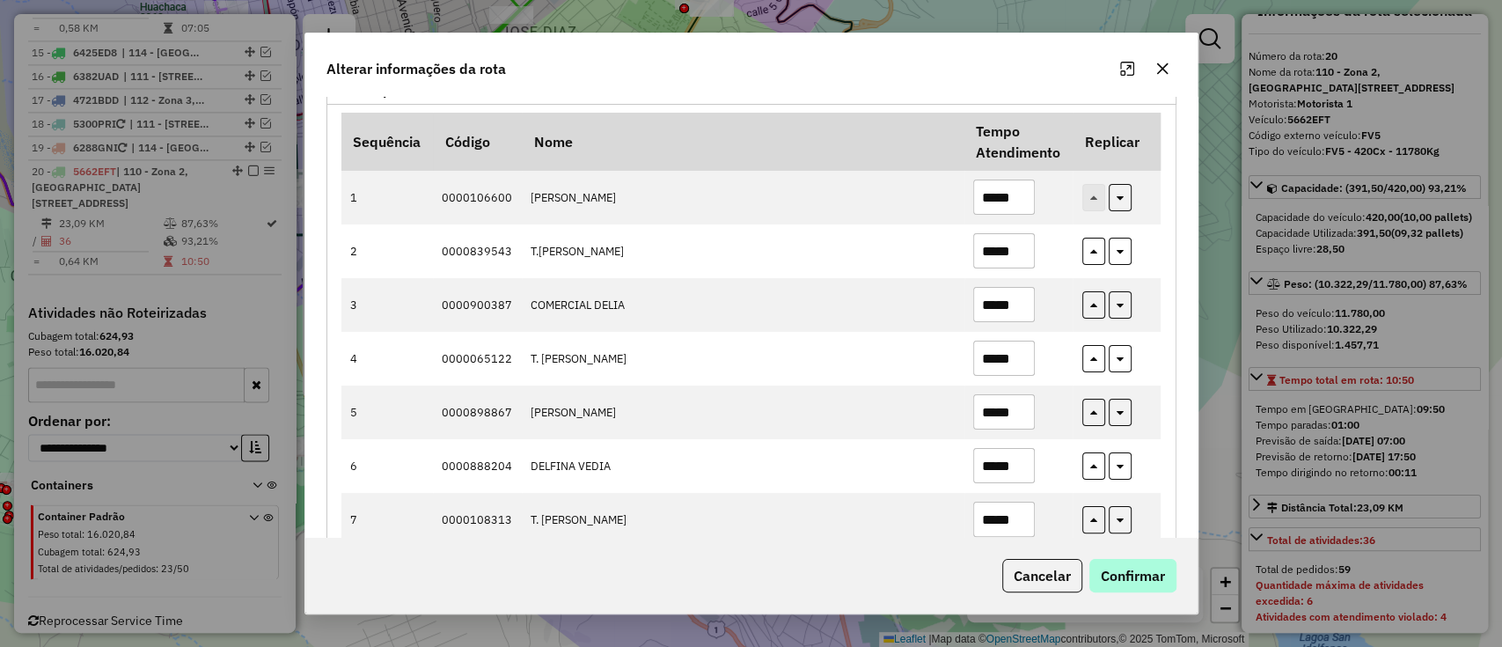
scroll to position [469, 0]
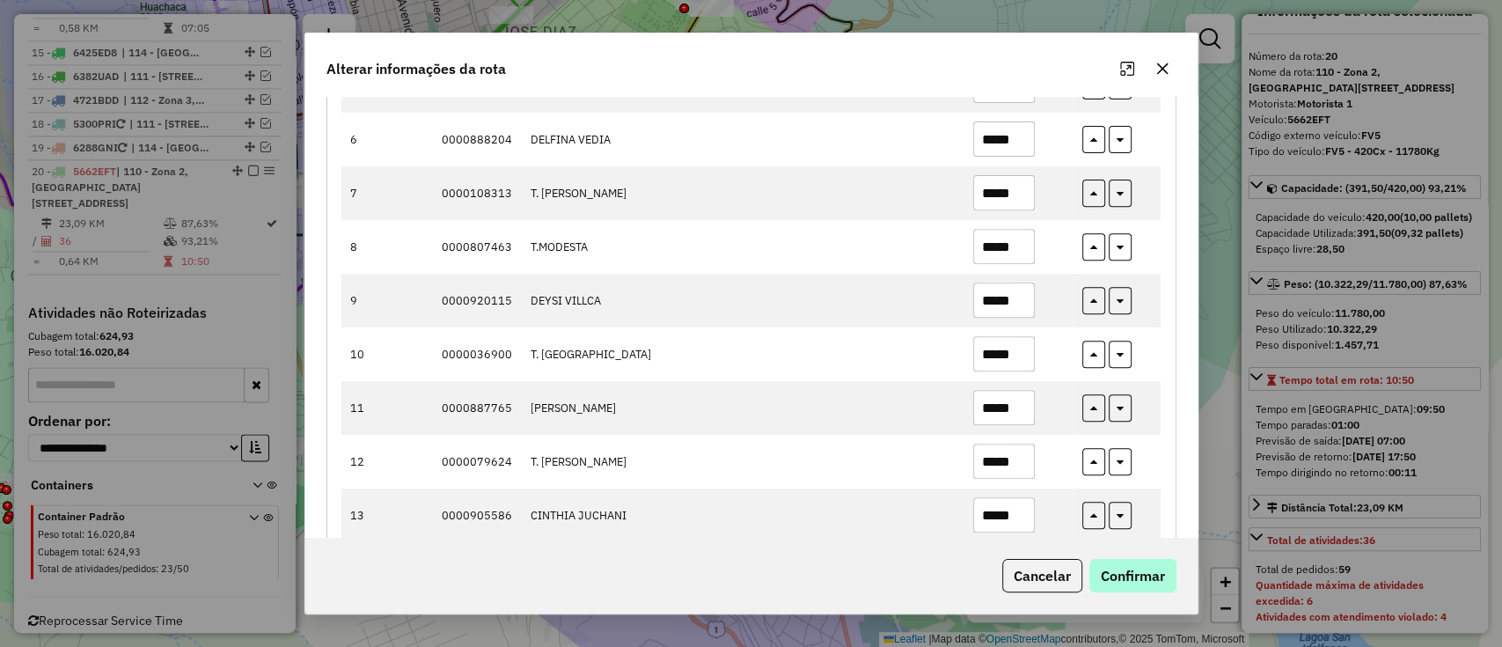
type input "*****"
click at [1140, 567] on button "Confirmar" at bounding box center [1132, 575] width 87 height 33
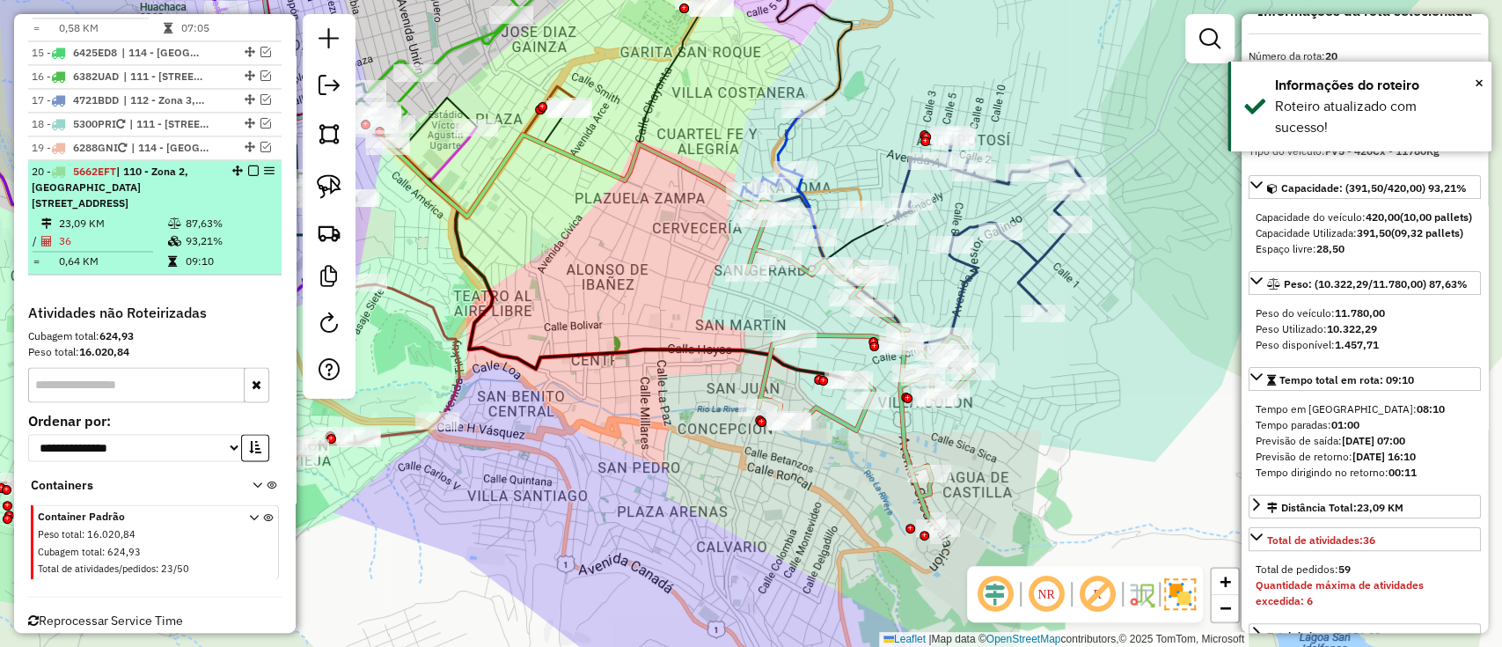
click at [248, 165] on em at bounding box center [253, 170] width 11 height 11
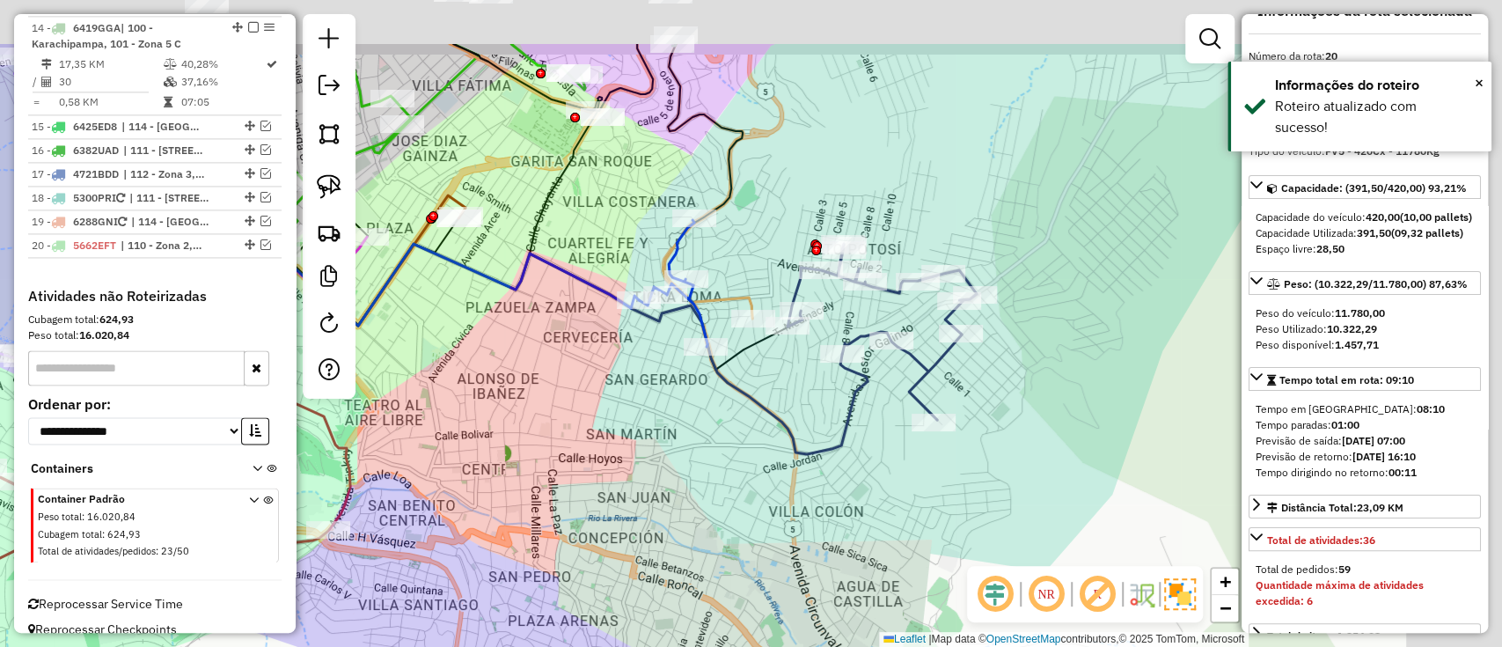
drag, startPoint x: 565, startPoint y: 421, endPoint x: 580, endPoint y: 413, distance: 16.9
click at [554, 427] on div "Janela de atendimento Grade de atendimento Capacidade Transportadoras Veículos …" at bounding box center [751, 323] width 1502 height 647
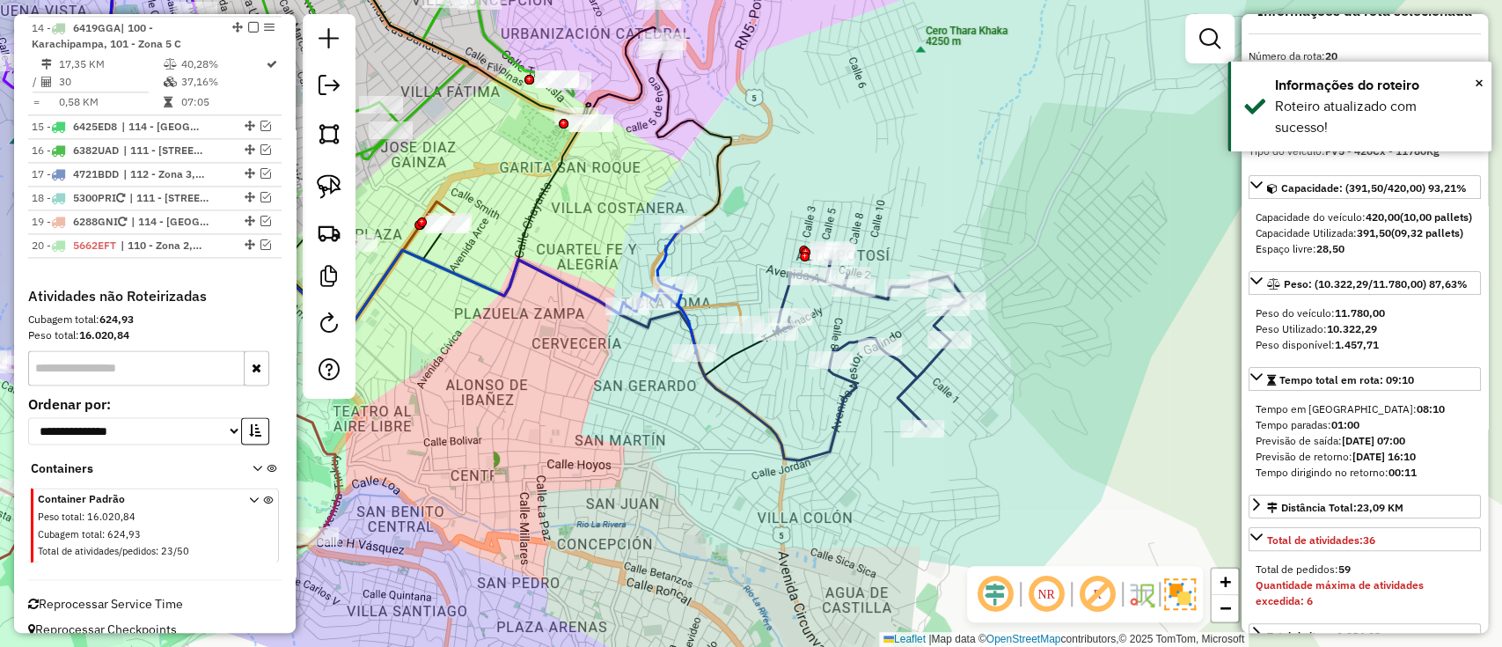
click at [728, 295] on icon at bounding box center [535, 130] width 411 height 389
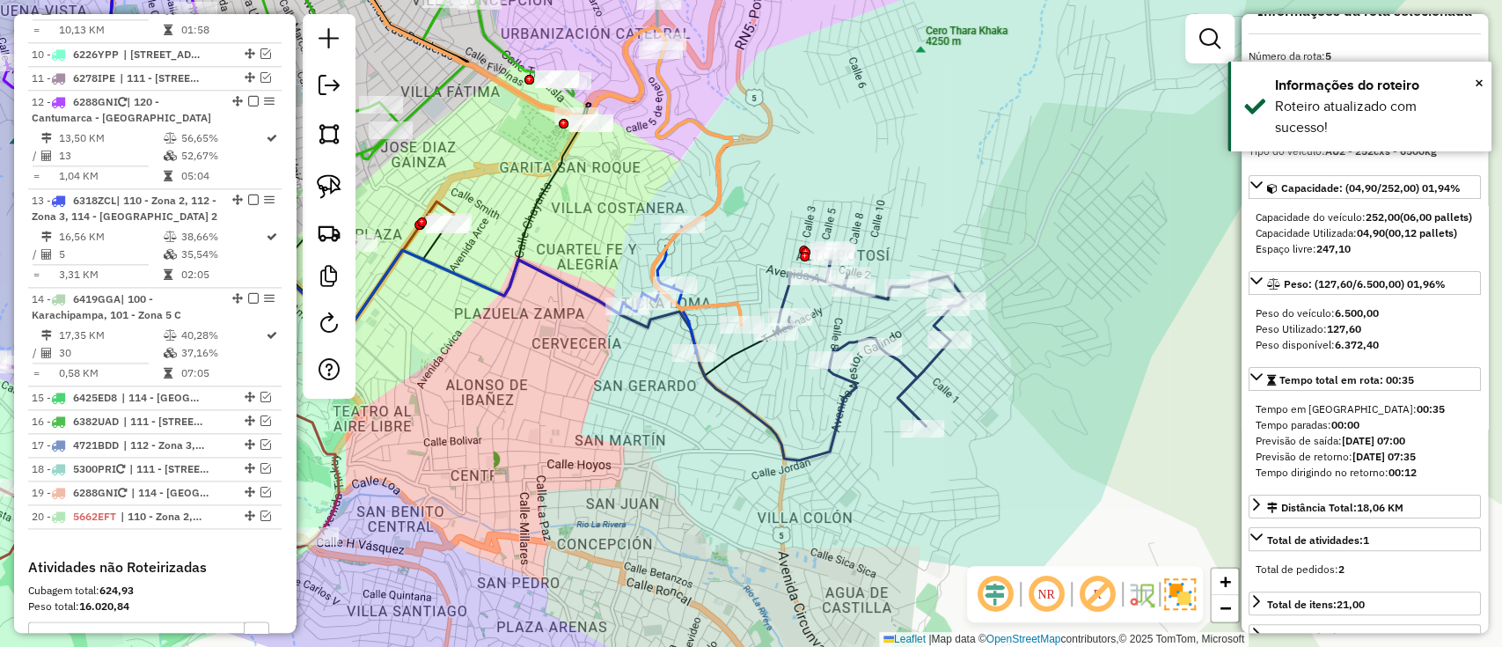
scroll to position [1070, 0]
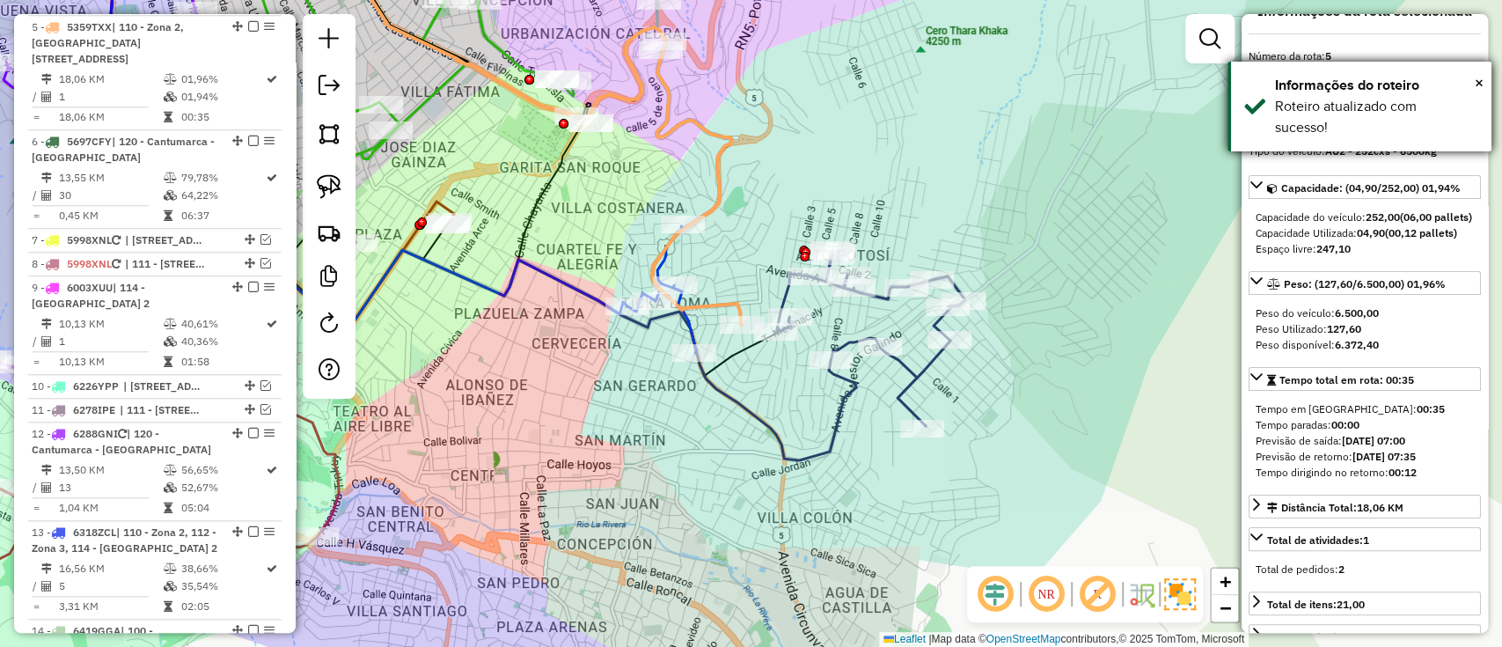
click at [1486, 86] on div "× Informações do roteiro Roteiro atualizado com sucesso!" at bounding box center [1360, 107] width 264 height 90
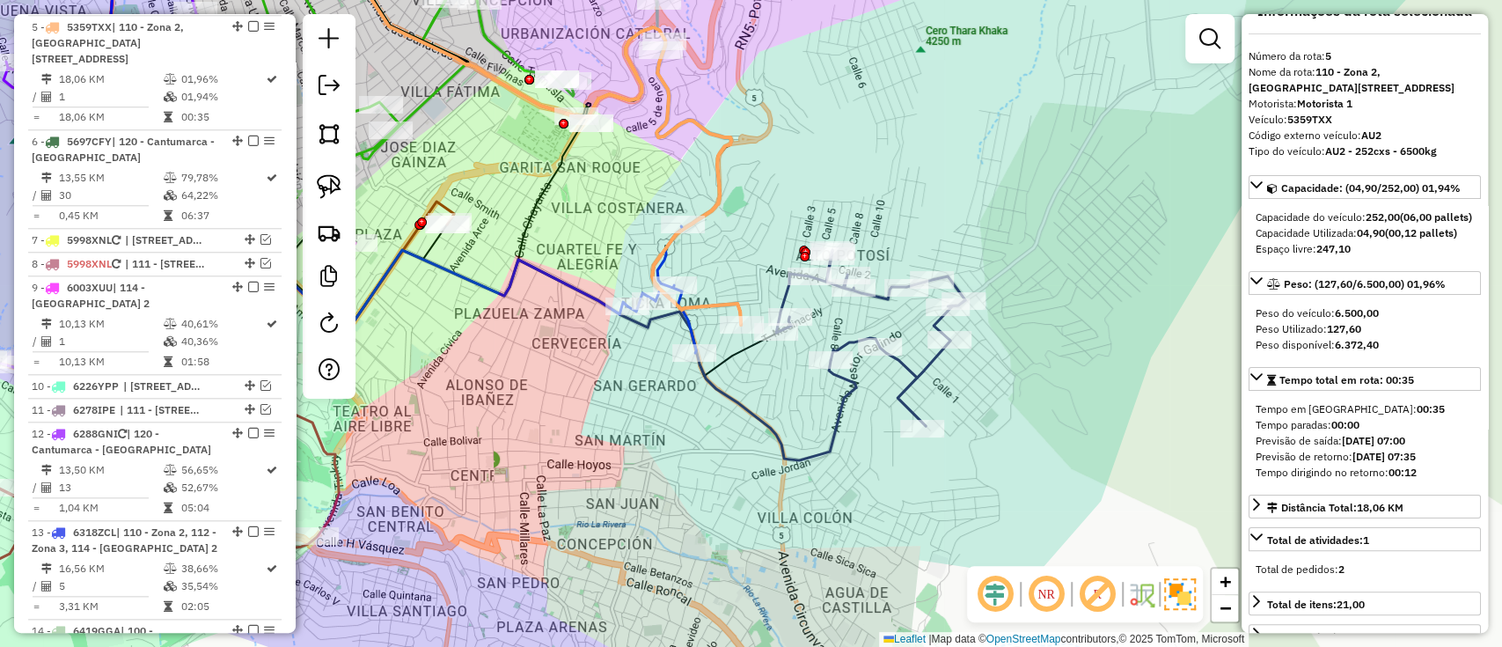
click at [897, 363] on icon at bounding box center [870, 338] width 189 height 176
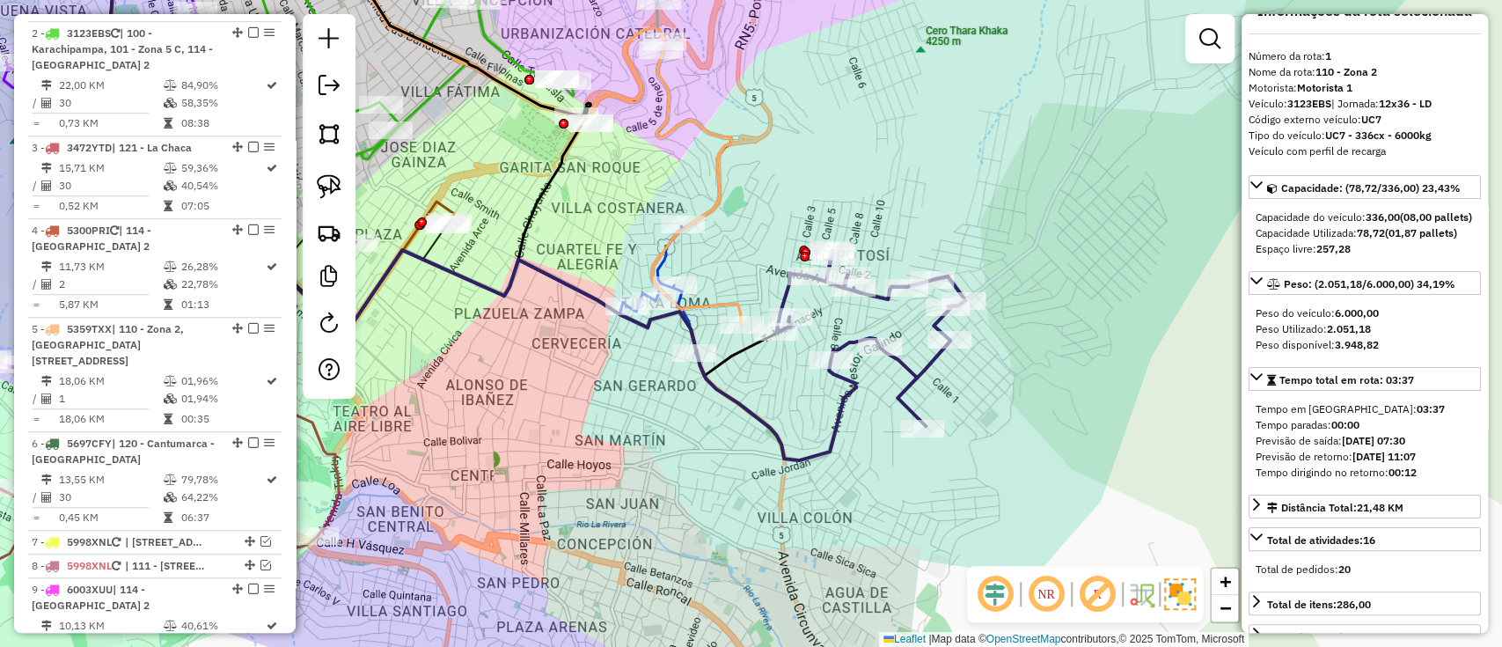
scroll to position [692, 0]
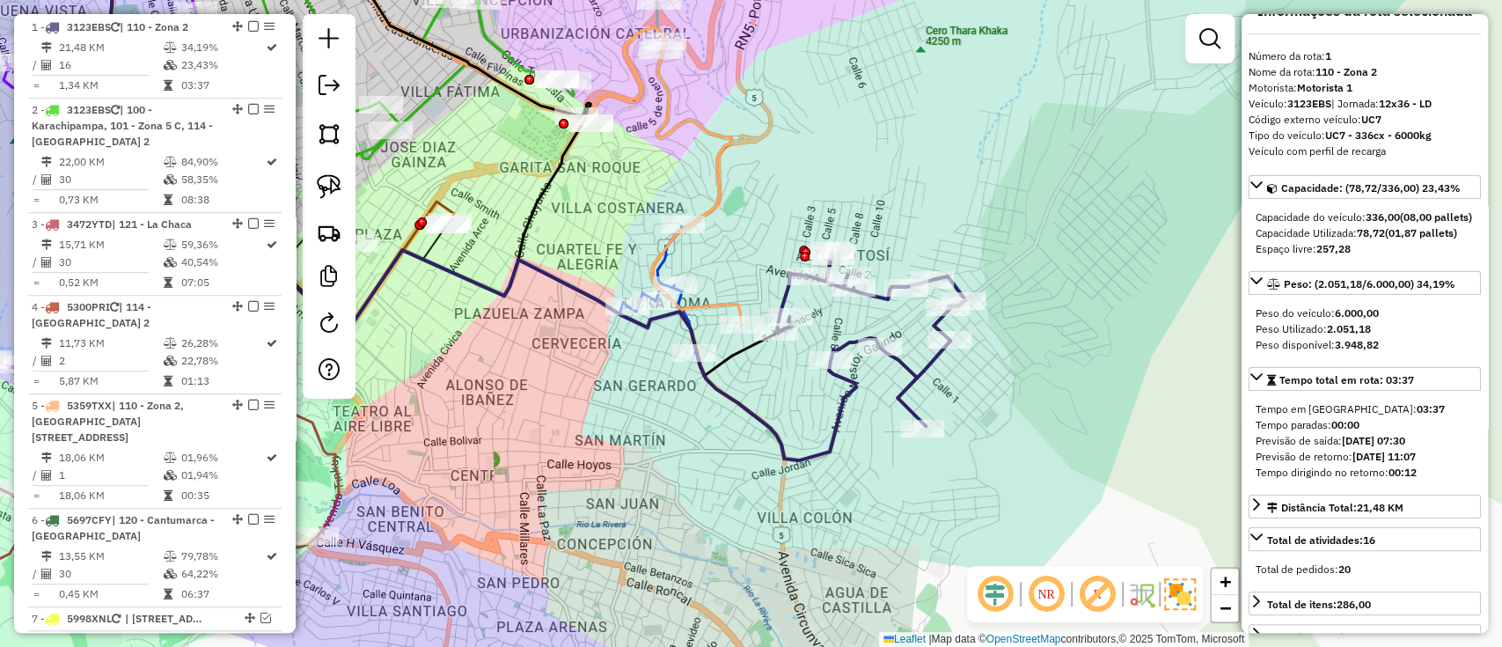
click at [662, 264] on icon at bounding box center [535, 130] width 411 height 389
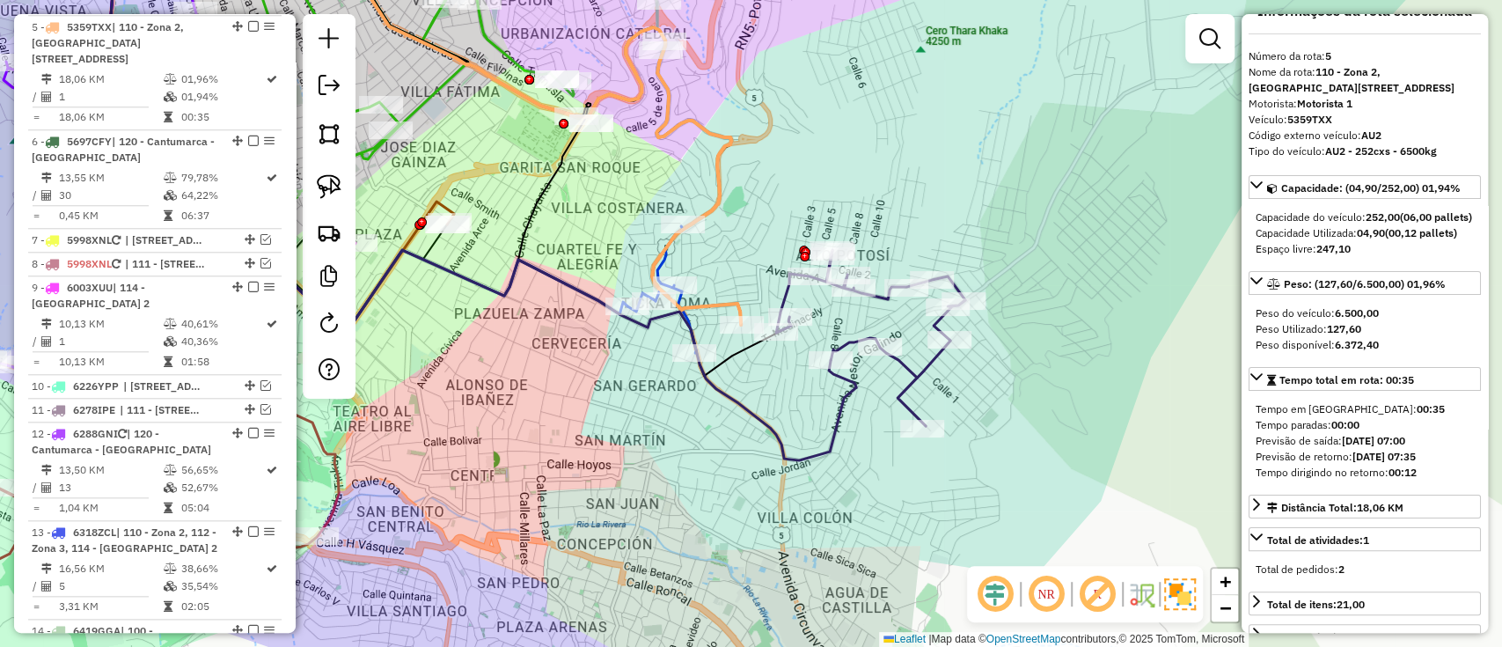
scroll to position [0, 0]
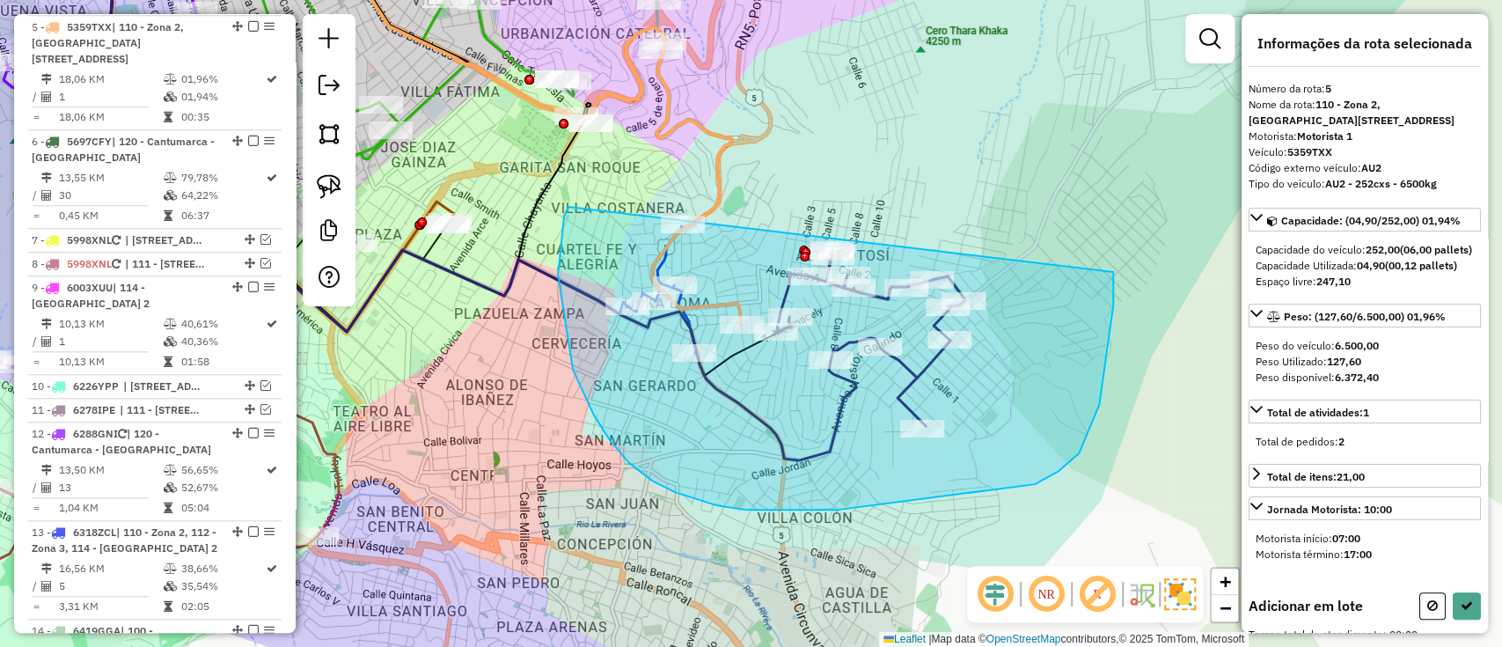
drag, startPoint x: 558, startPoint y: 275, endPoint x: 991, endPoint y: 86, distance: 472.1
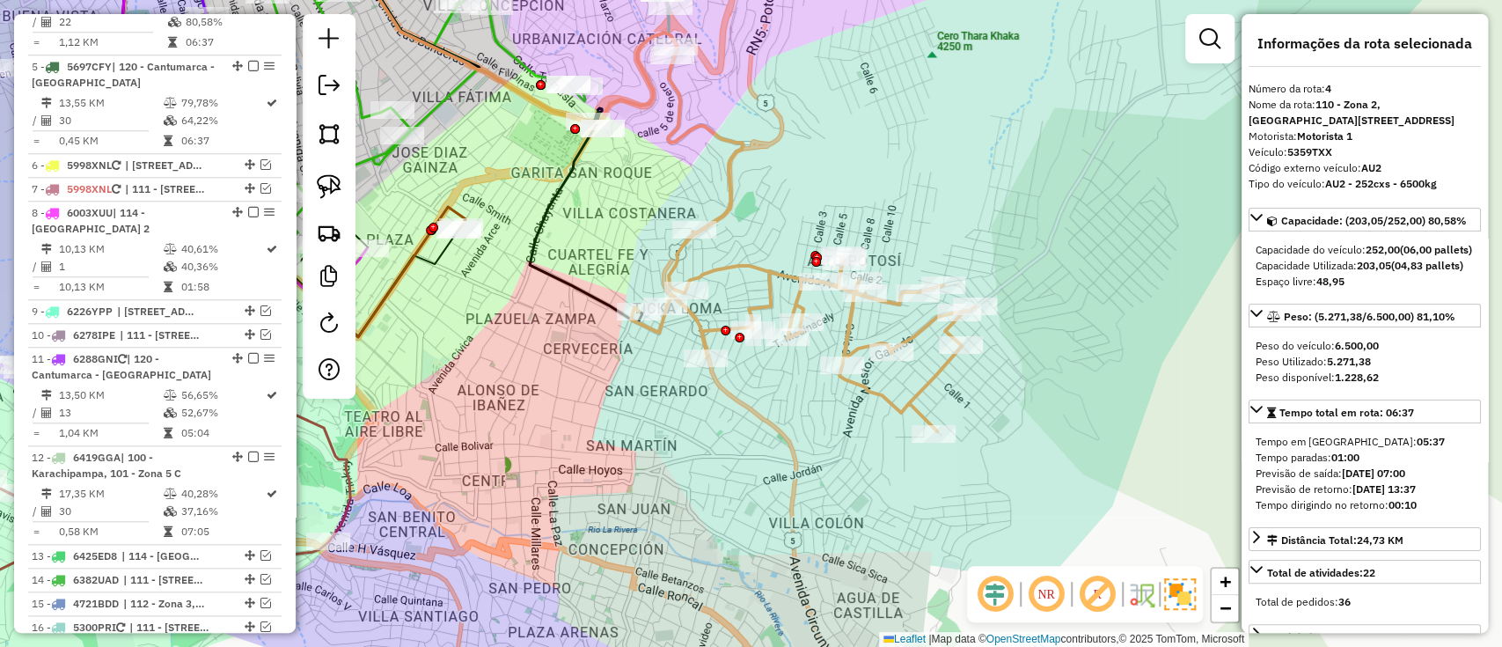
scroll to position [1070, 0]
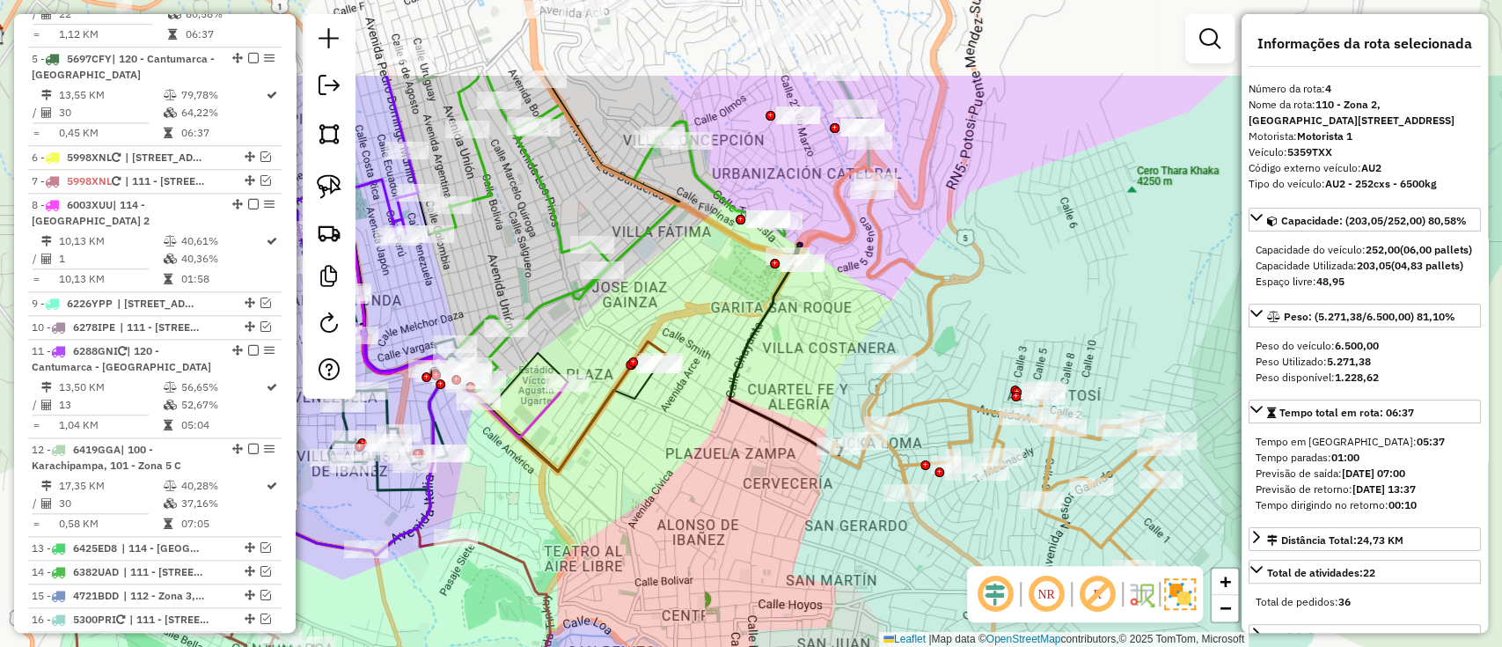
drag, startPoint x: 734, startPoint y: 164, endPoint x: 934, endPoint y: 298, distance: 240.9
click at [934, 298] on icon at bounding box center [741, 222] width 401 height 293
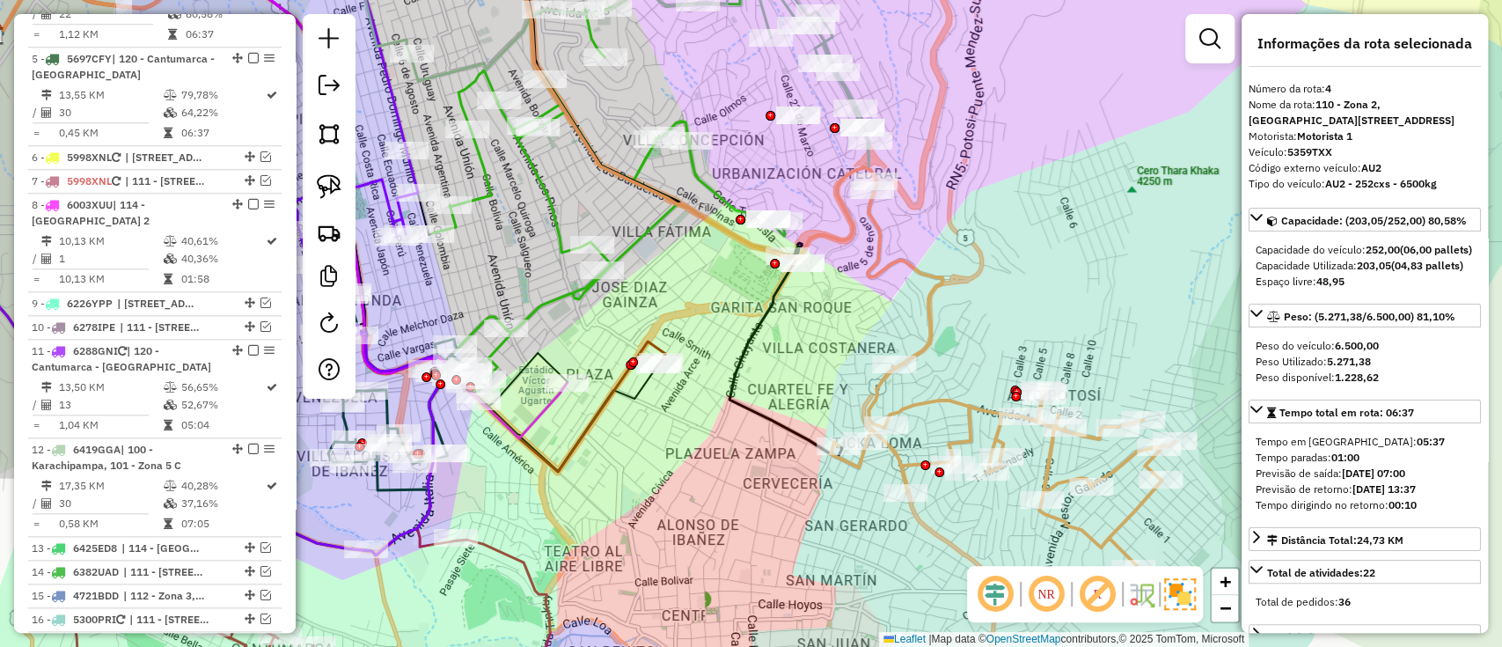
click at [942, 395] on icon at bounding box center [1003, 466] width 344 height 200
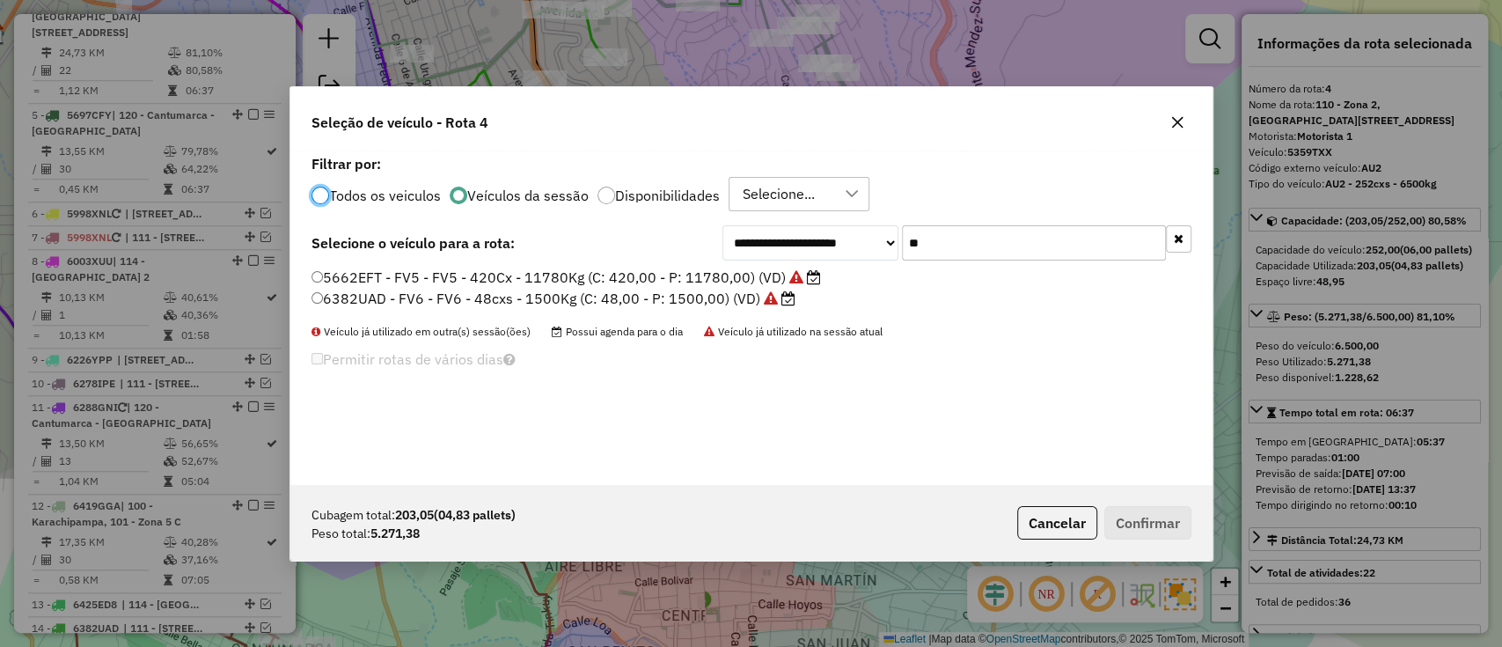
scroll to position [987, 0]
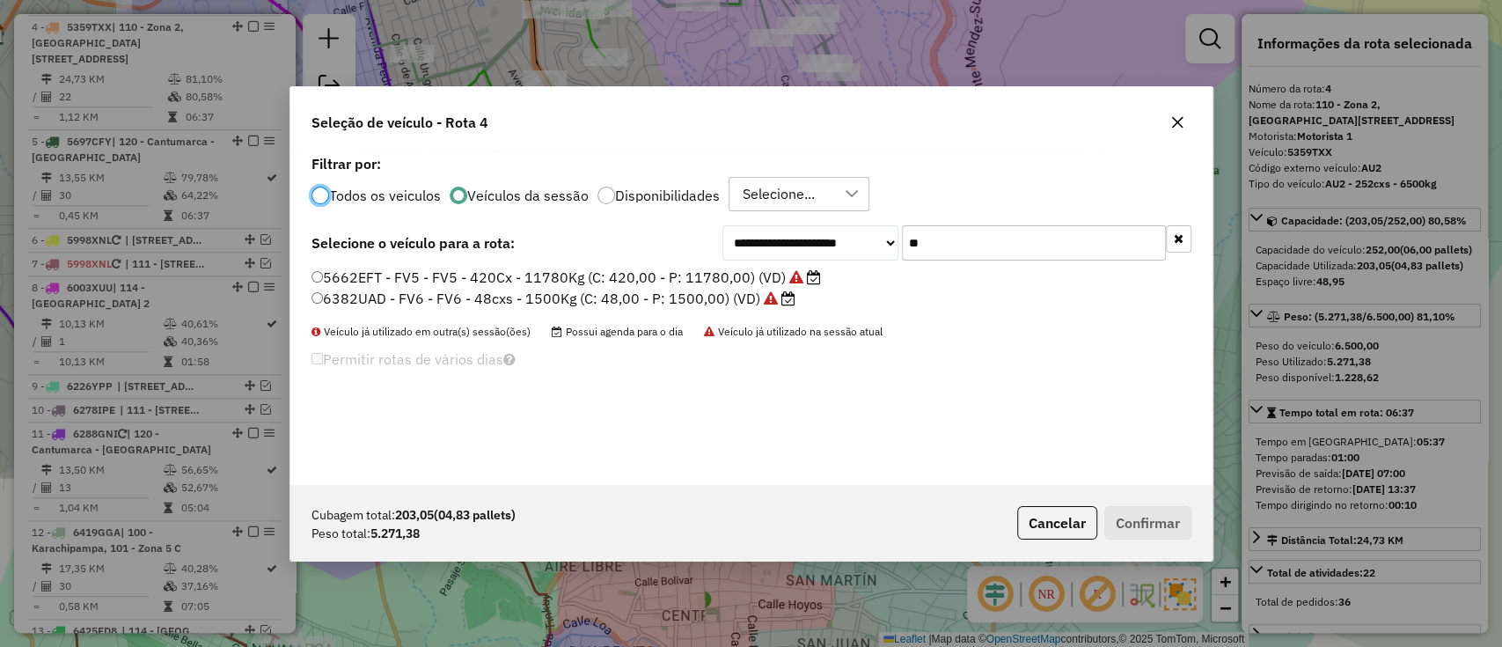
click at [1172, 243] on button "button" at bounding box center [1179, 238] width 26 height 27
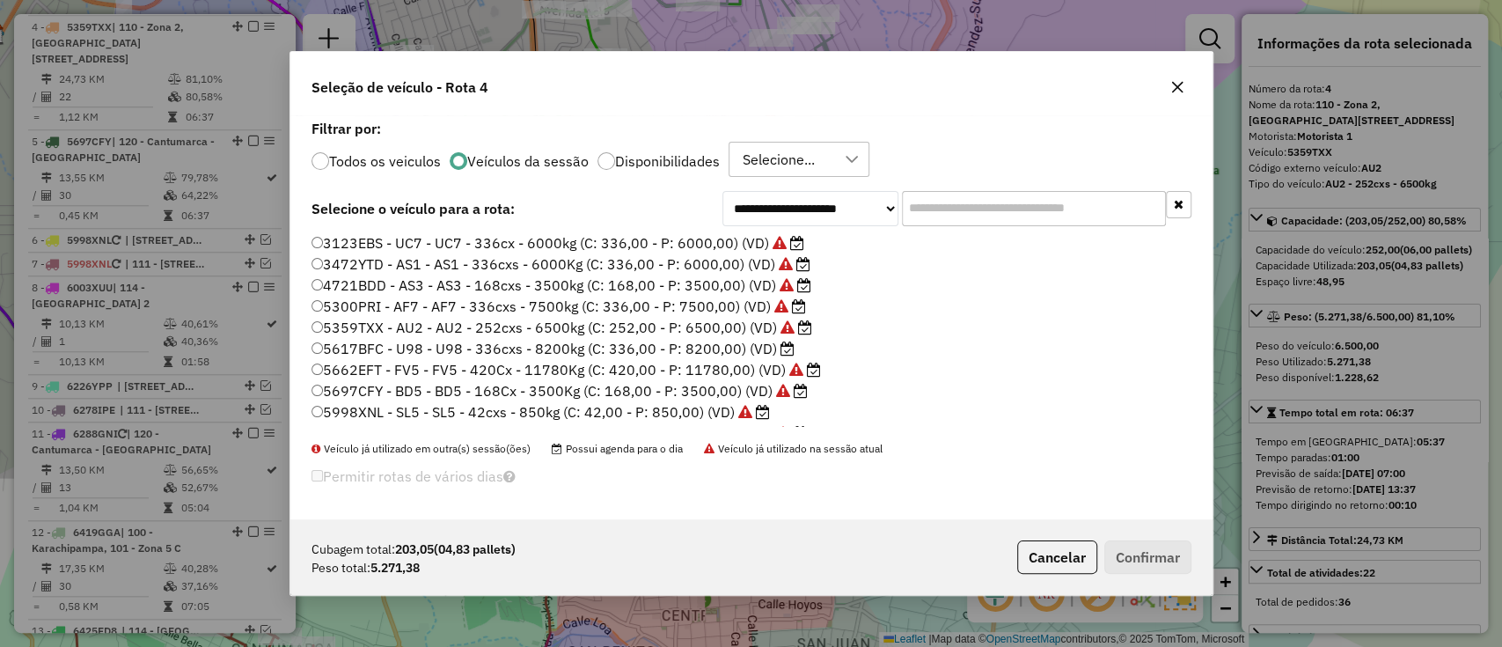
click at [751, 352] on label "5617BFC - U98 - U98 - 336cxs - 8200kg (C: 336,00 - P: 8200,00) (VD)" at bounding box center [553, 348] width 483 height 21
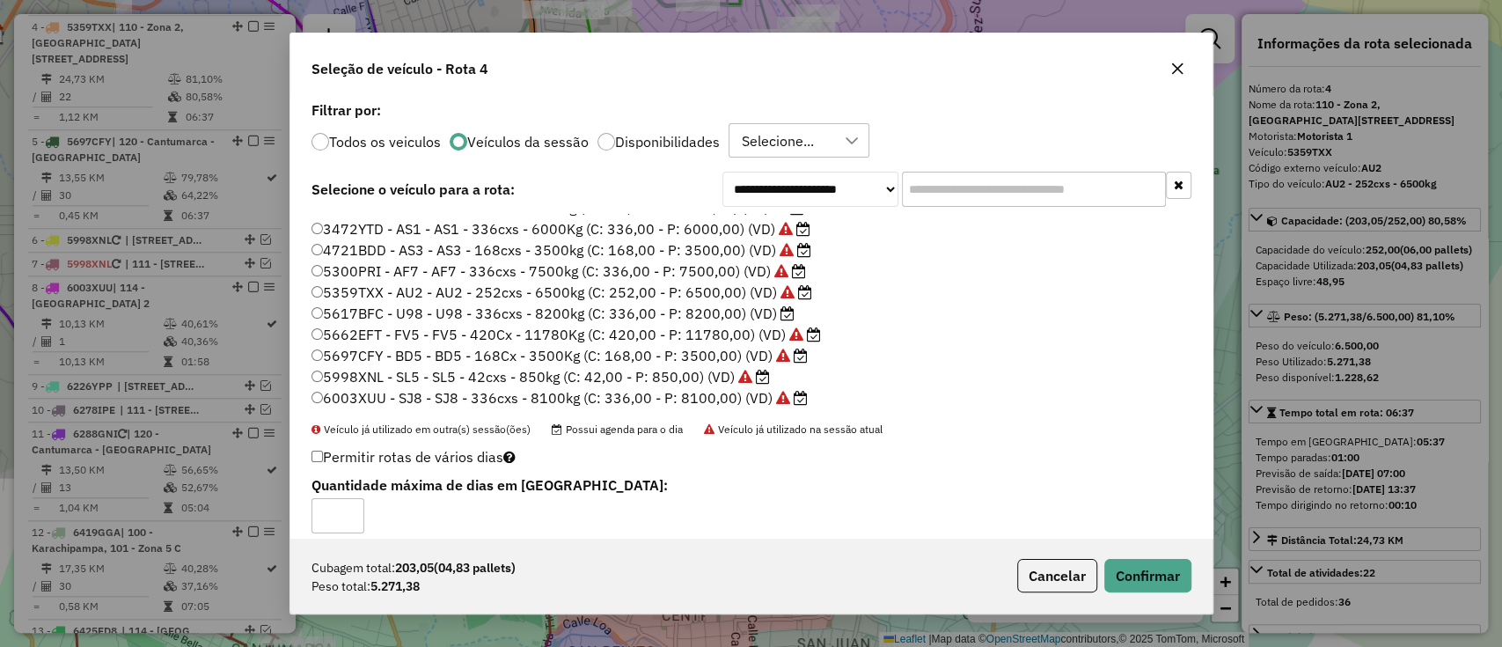
scroll to position [0, 0]
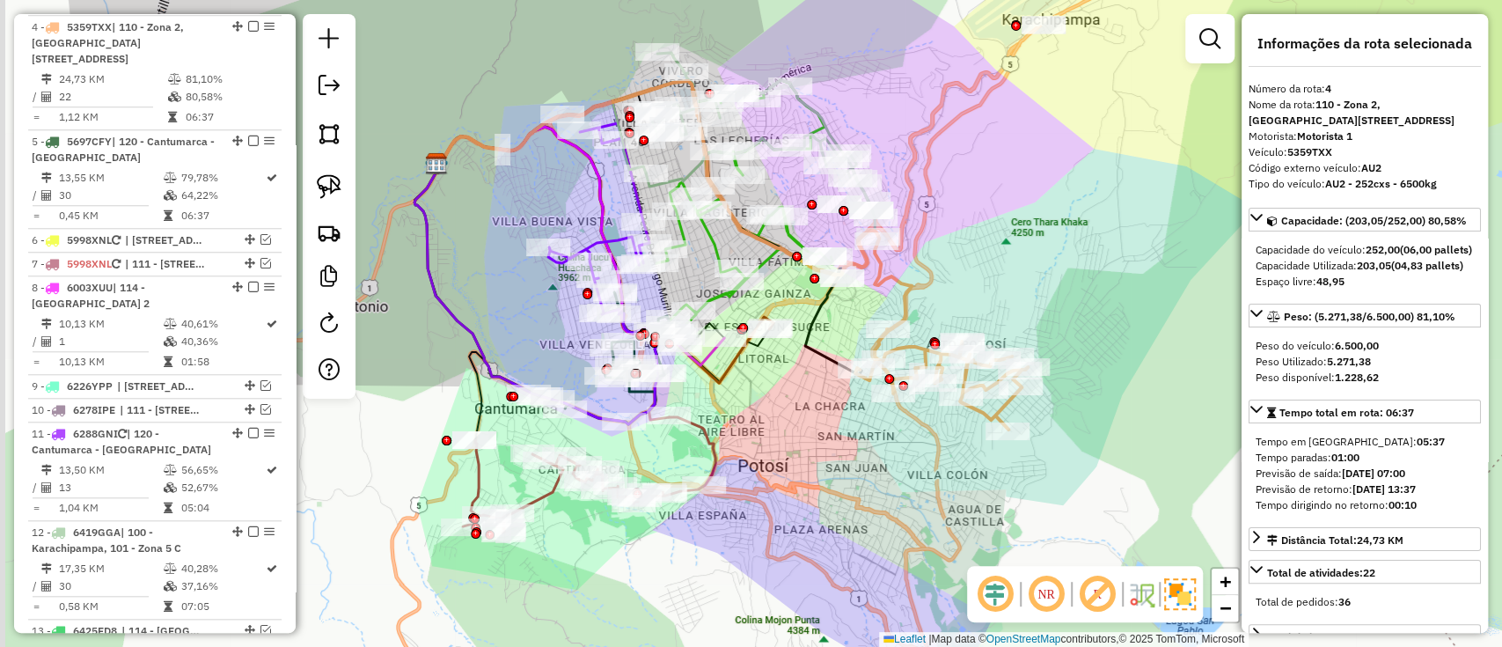
drag, startPoint x: 776, startPoint y: 388, endPoint x: 853, endPoint y: 392, distance: 76.7
click at [853, 392] on div "Janela de atendimento Grade de atendimento Capacidade Transportadoras Veículos …" at bounding box center [751, 323] width 1502 height 647
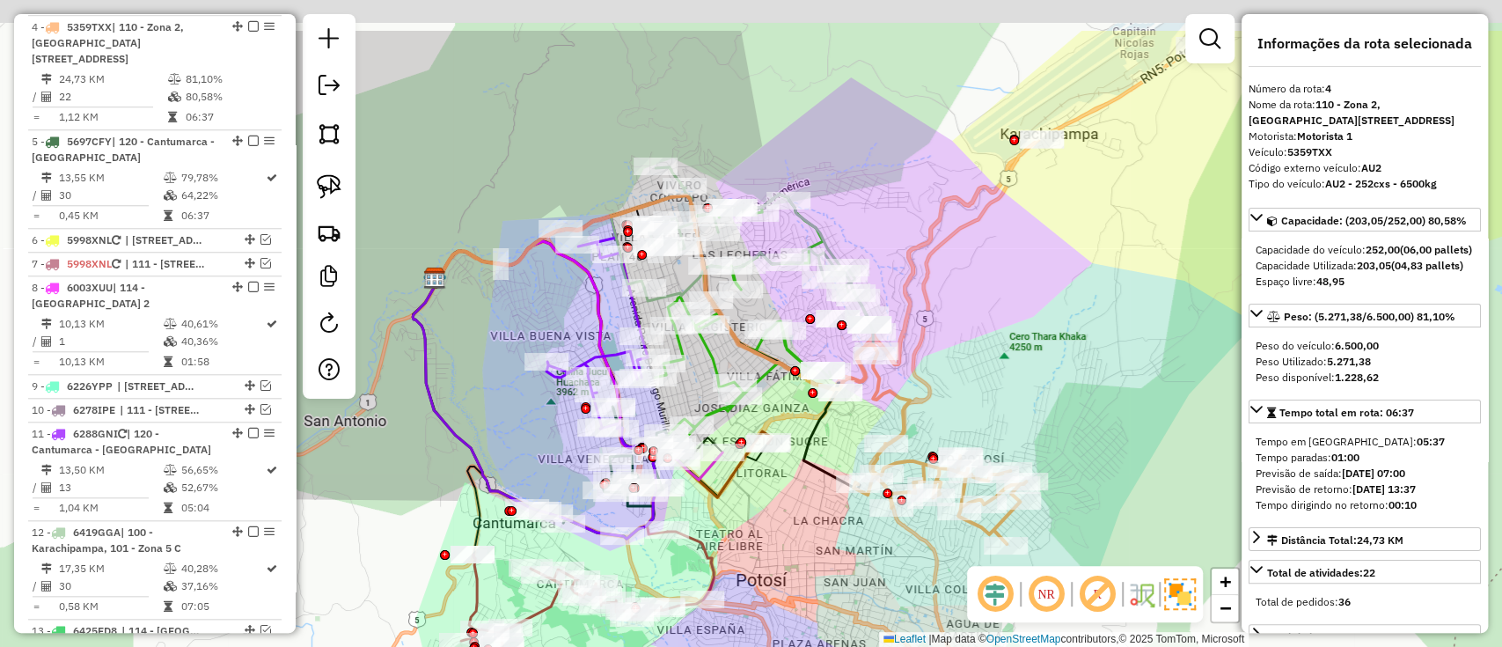
click at [968, 229] on div "Janela de atendimento Grade de atendimento Capacidade Transportadoras Veículos …" at bounding box center [751, 323] width 1502 height 647
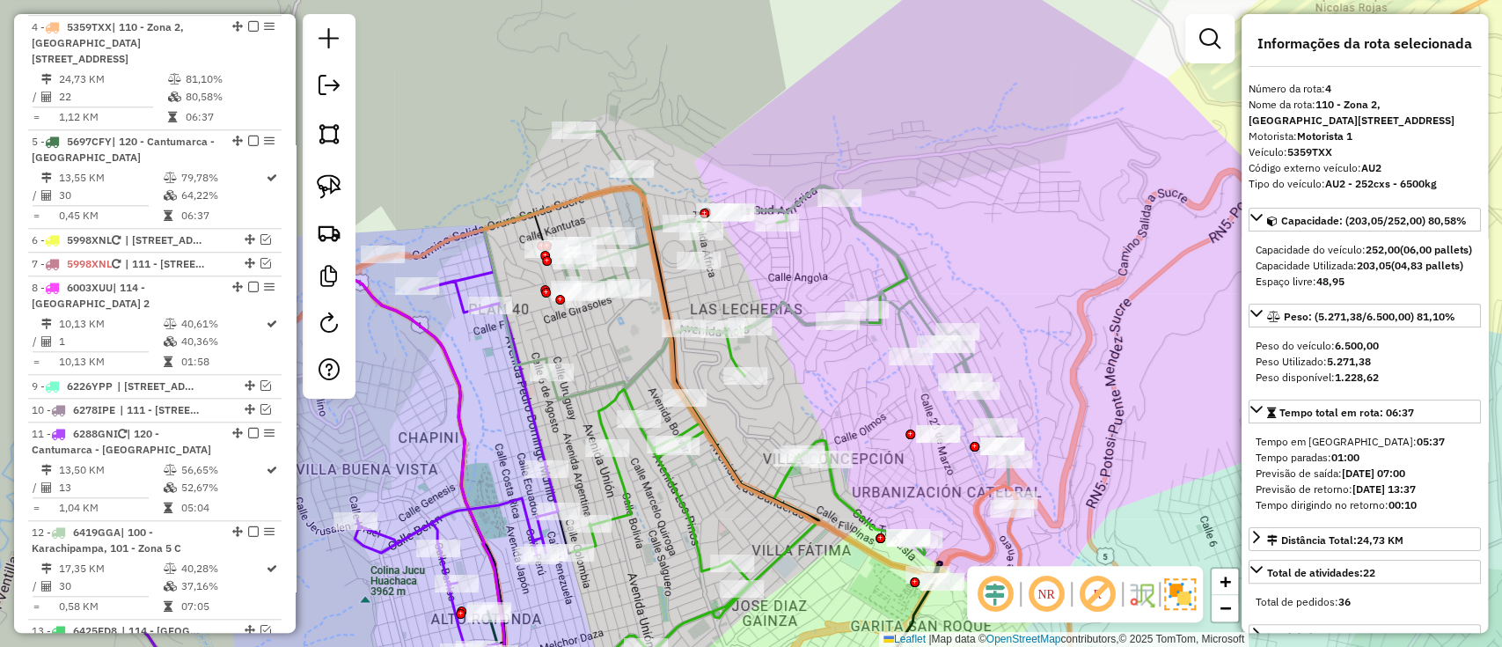
drag, startPoint x: 769, startPoint y: 249, endPoint x: 792, endPoint y: 252, distance: 23.0
click at [792, 252] on div "Janela de atendimento Grade de atendimento Capacidade Transportadoras Veículos …" at bounding box center [751, 323] width 1502 height 647
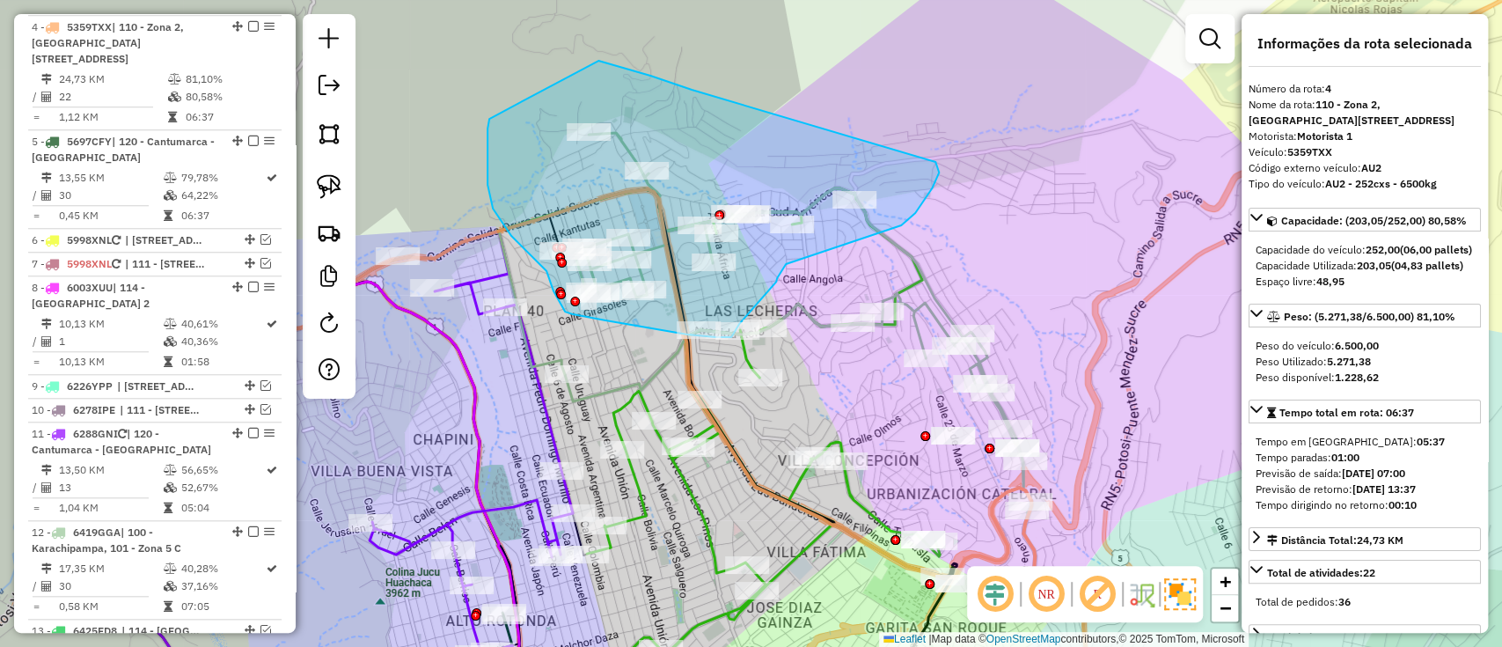
drag, startPoint x: 650, startPoint y: 76, endPoint x: 935, endPoint y: 162, distance: 297.9
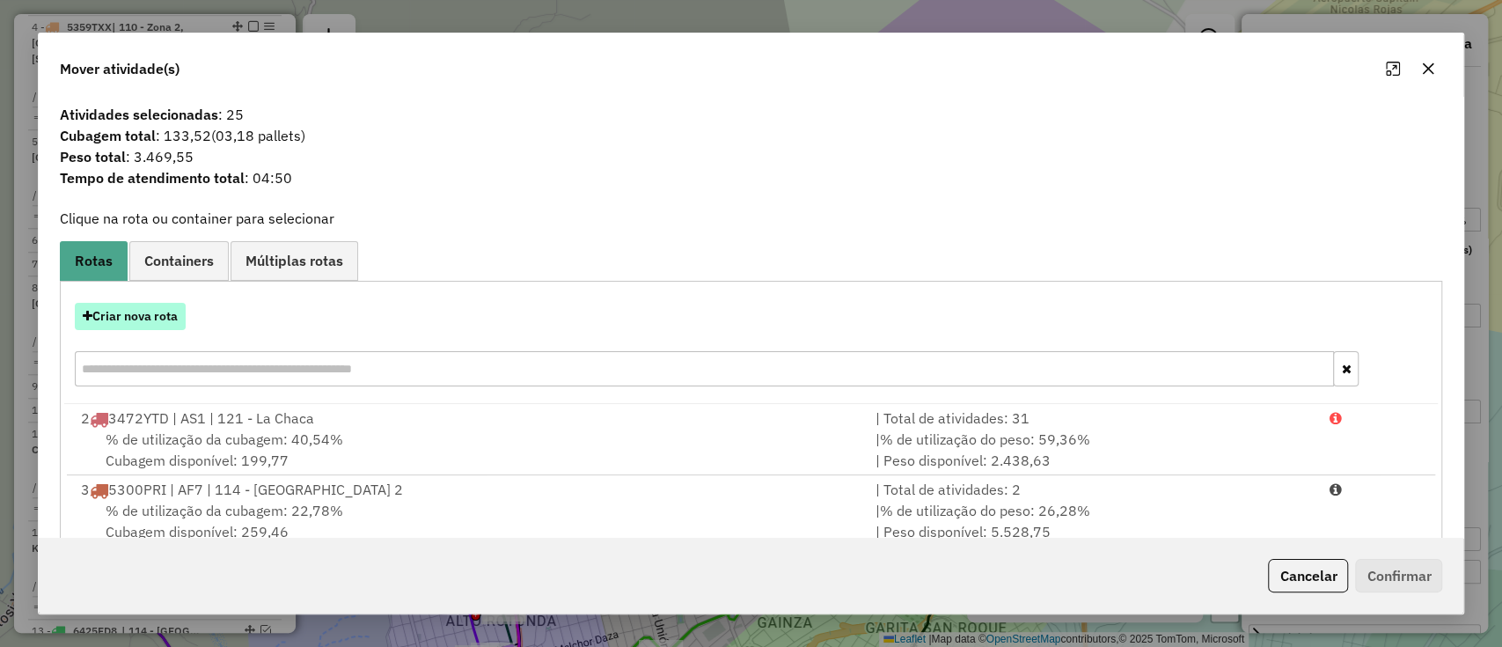
click at [172, 318] on button "Criar nova rota" at bounding box center [130, 316] width 111 height 27
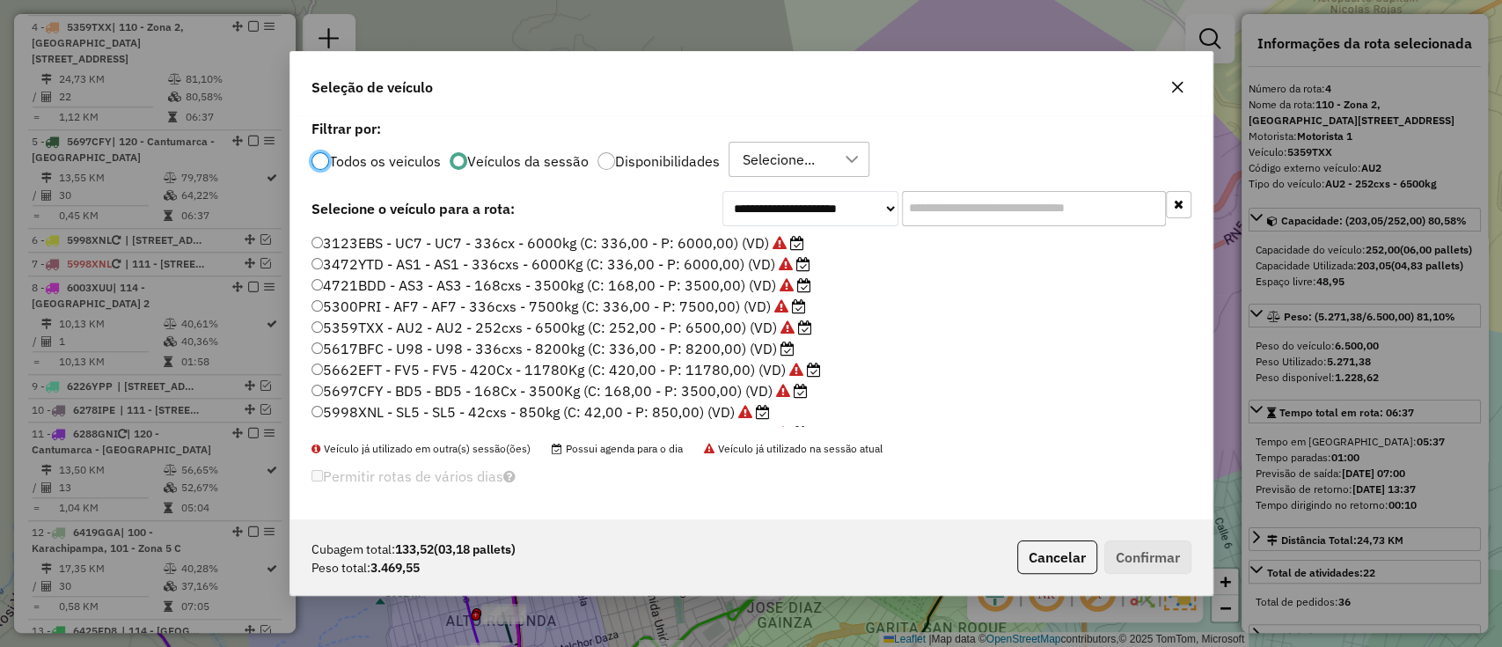
scroll to position [9, 5]
click at [957, 217] on input "text" at bounding box center [1034, 208] width 264 height 35
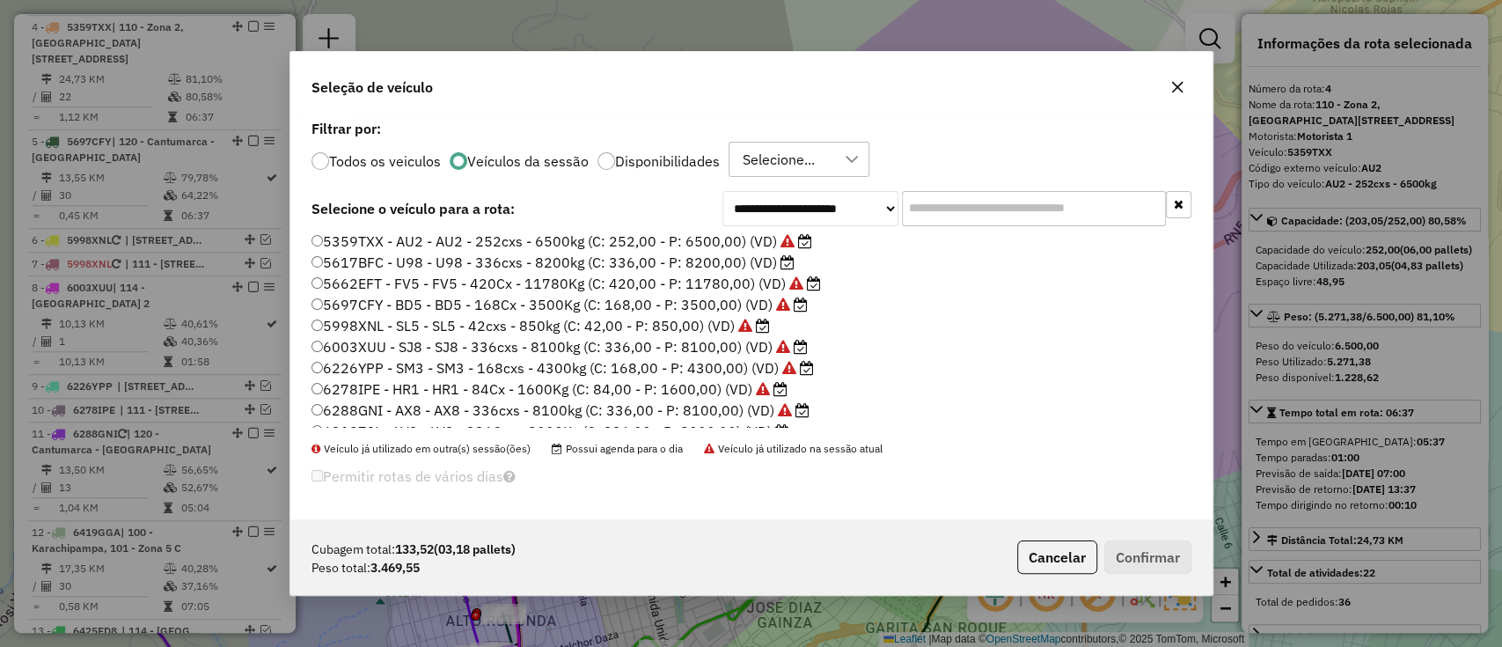
scroll to position [165, 0]
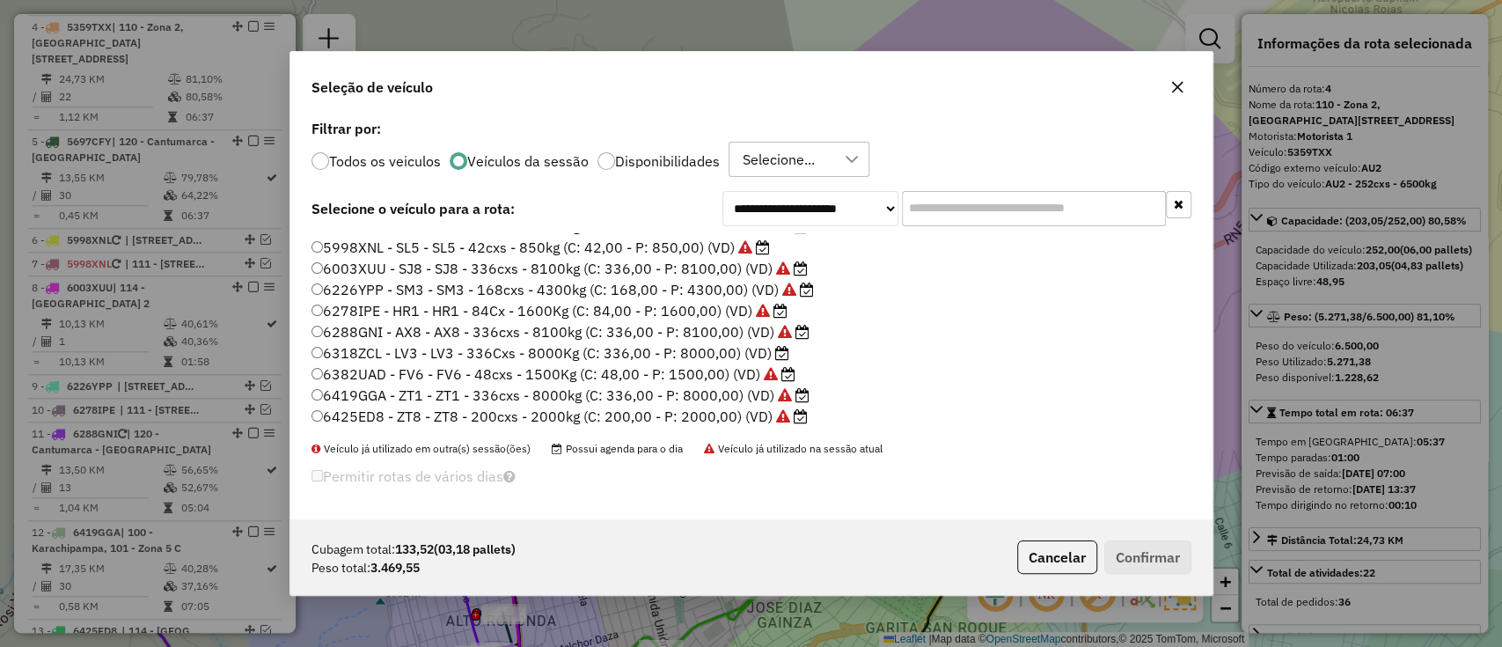
click at [630, 348] on label "6318ZCL - LV3 - LV3 - 336Cxs - 8000Kg (C: 336,00 - P: 8000,00) (VD)" at bounding box center [551, 352] width 478 height 21
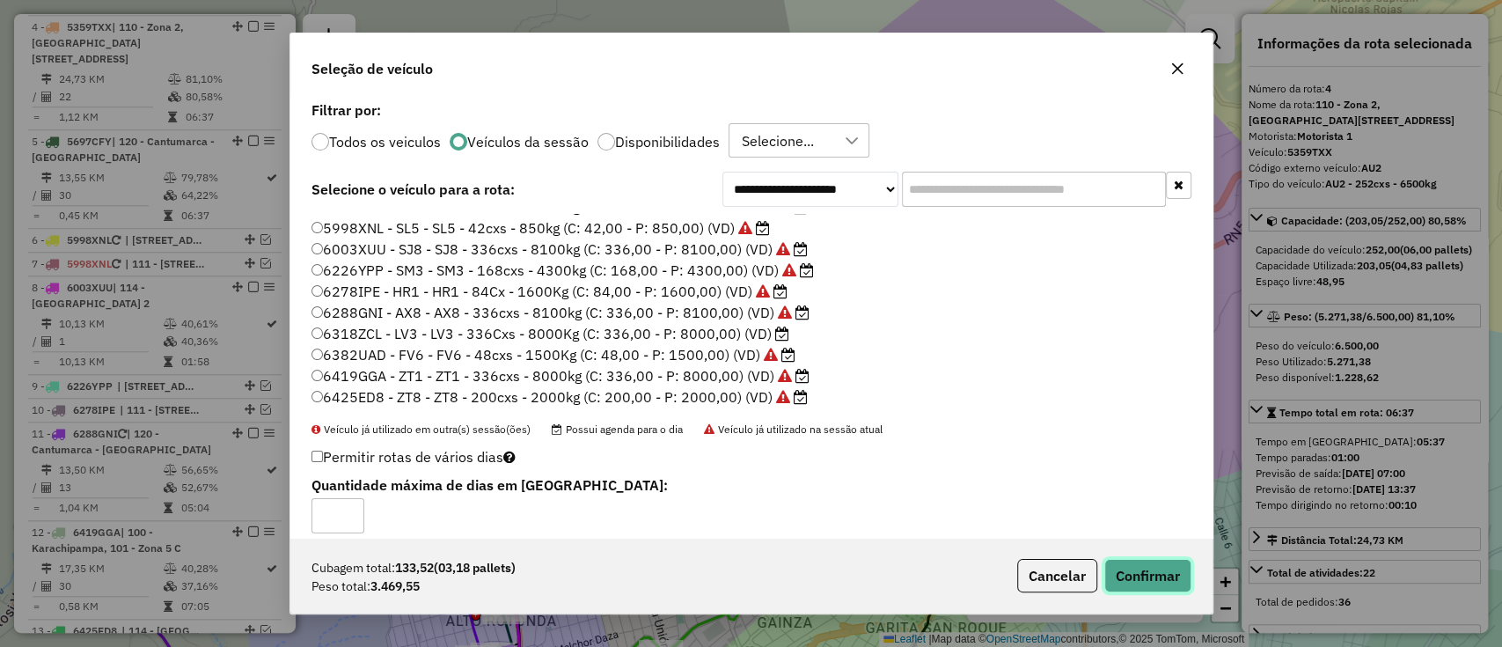
click at [1136, 577] on button "Confirmar" at bounding box center [1147, 575] width 87 height 33
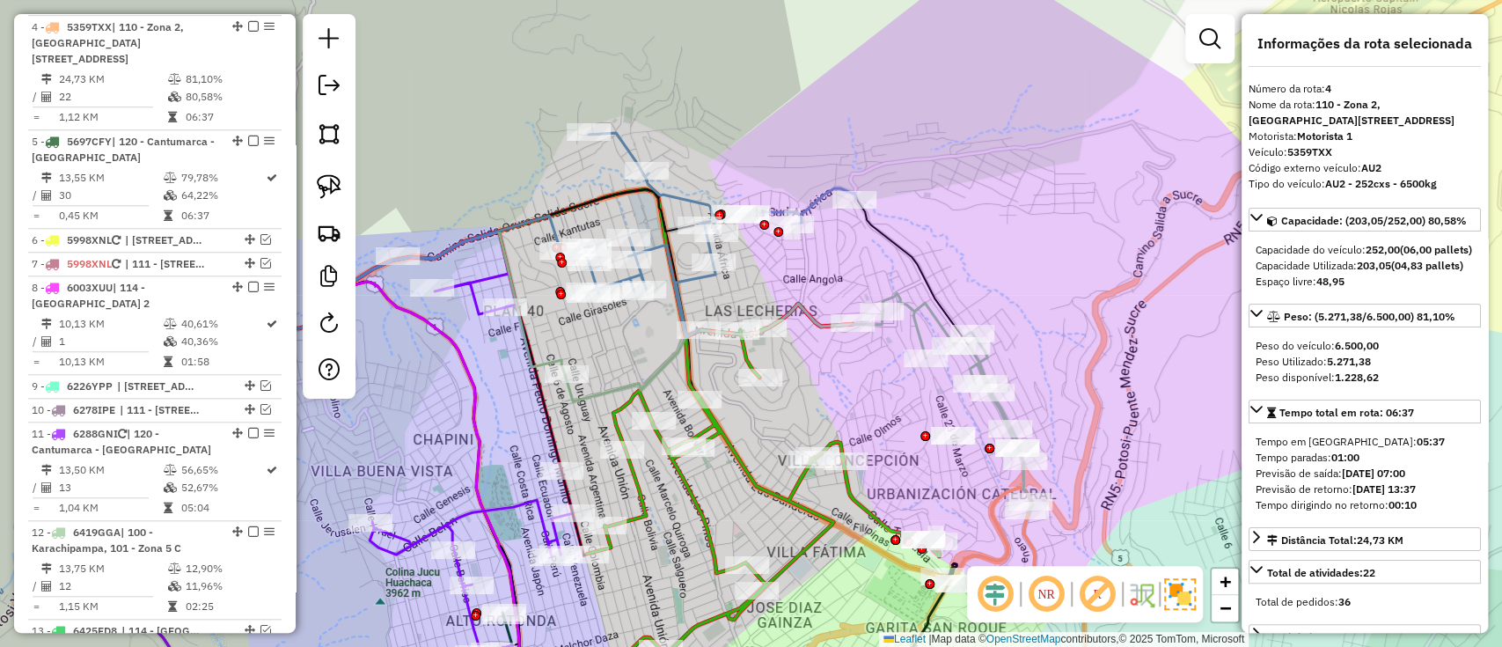
click at [817, 199] on icon at bounding box center [709, 235] width 296 height 204
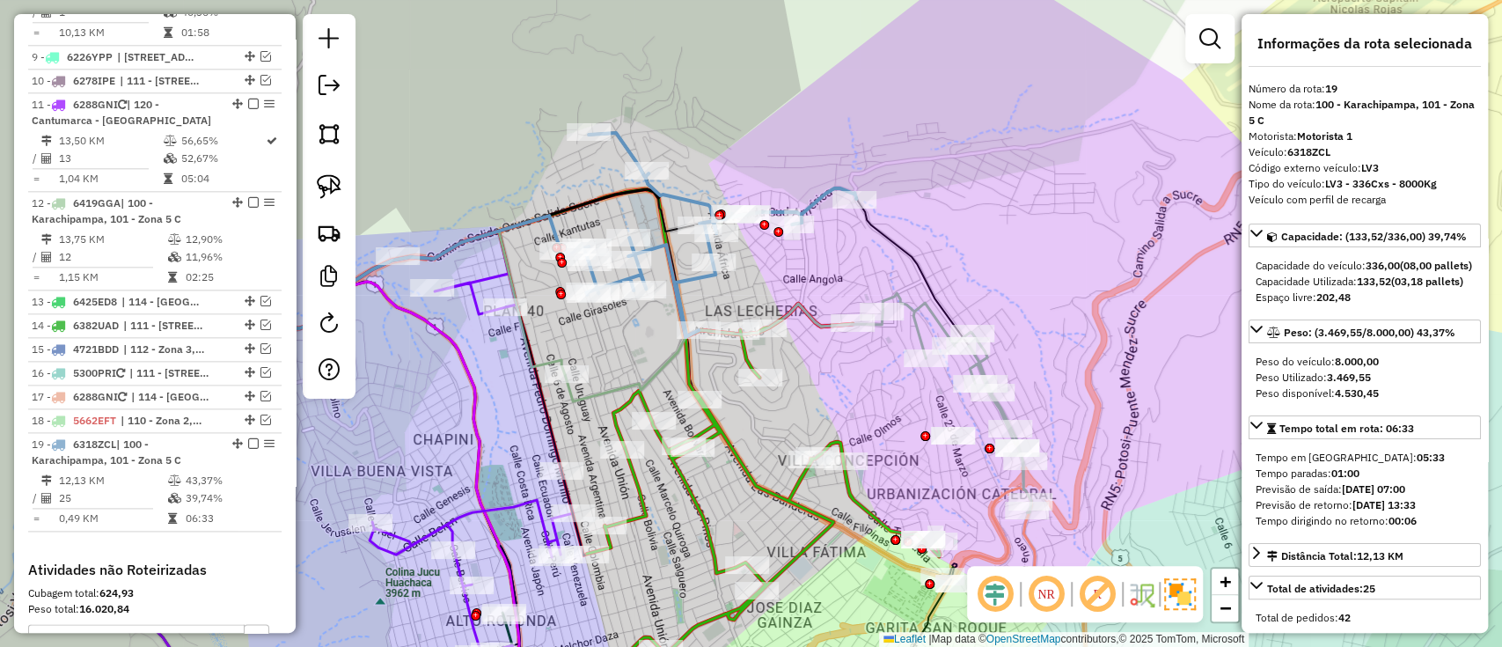
scroll to position [1590, 0]
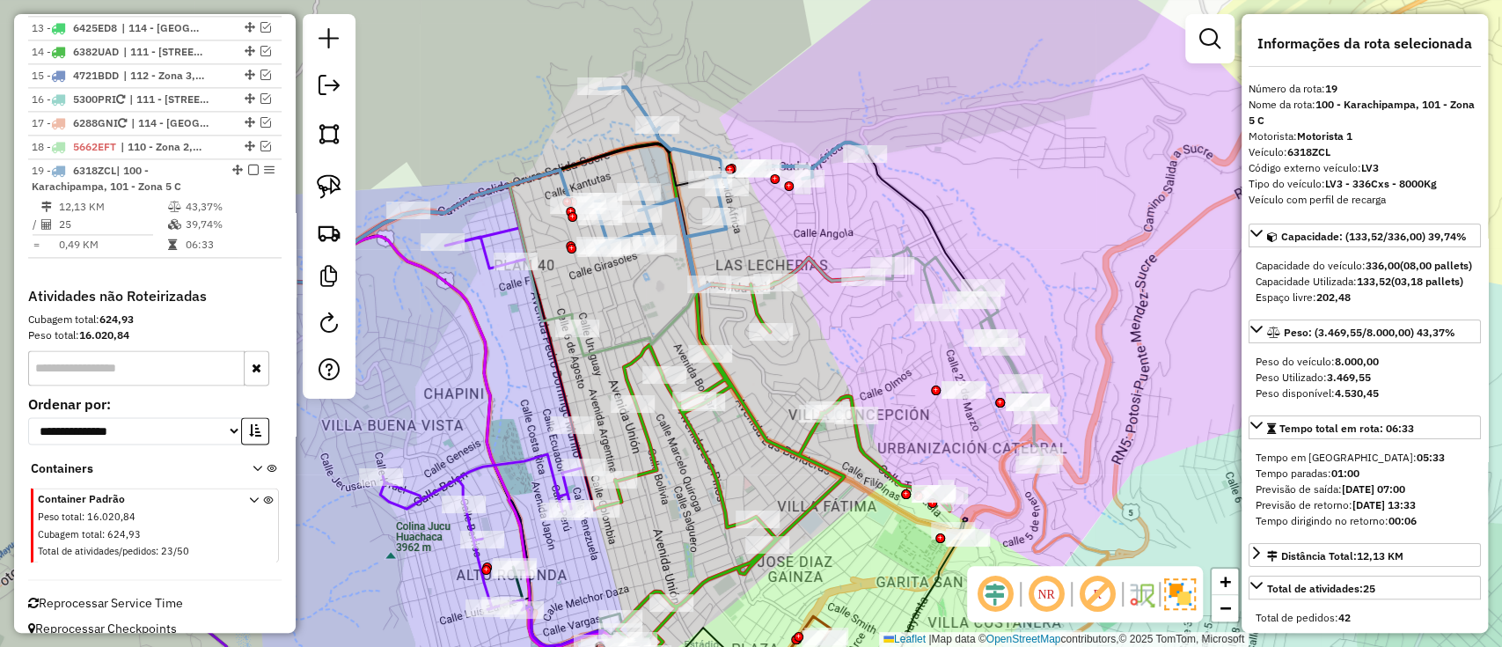
drag, startPoint x: 836, startPoint y: 245, endPoint x: 847, endPoint y: 199, distance: 47.0
click at [847, 199] on div "Rota 19 - Placa 6318ZCL 0000916653 - JHOJAN GABRIEL Janela de atendimento Grade…" at bounding box center [751, 323] width 1502 height 647
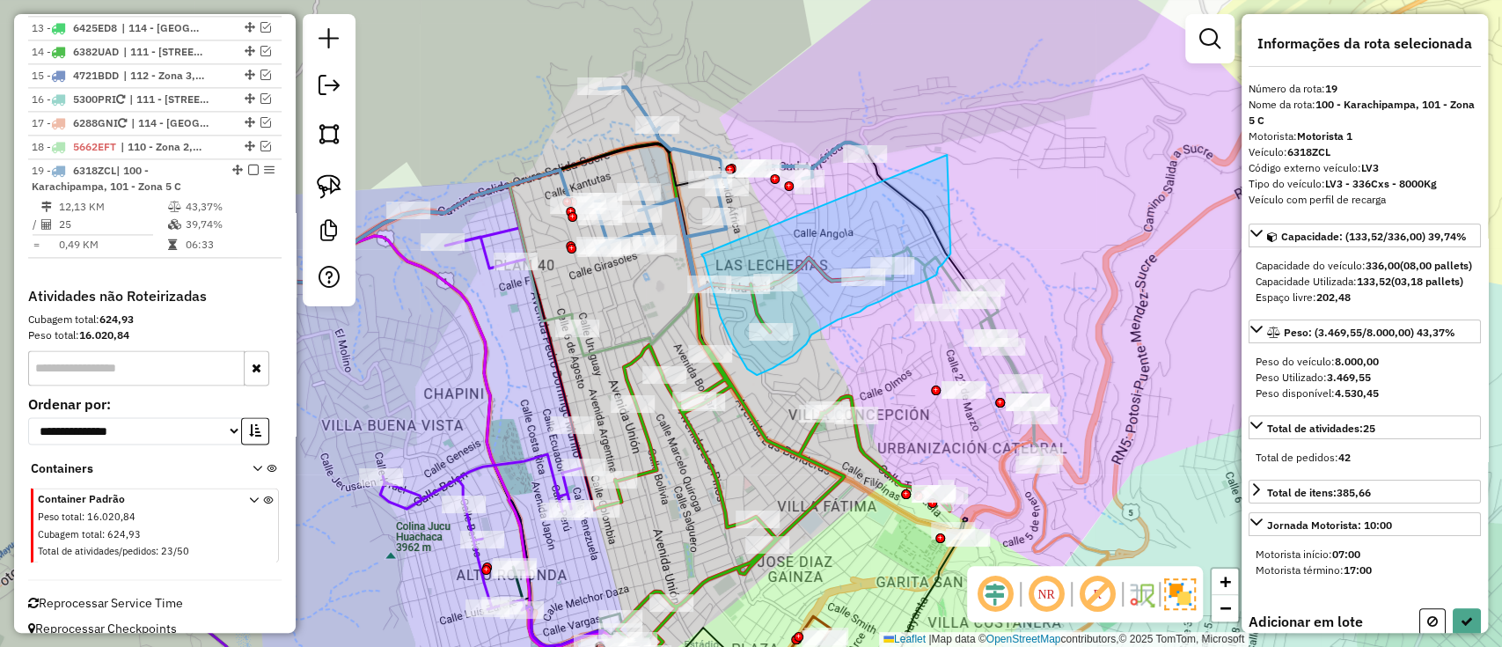
drag, startPoint x: 947, startPoint y: 155, endPoint x: 699, endPoint y: 250, distance: 265.7
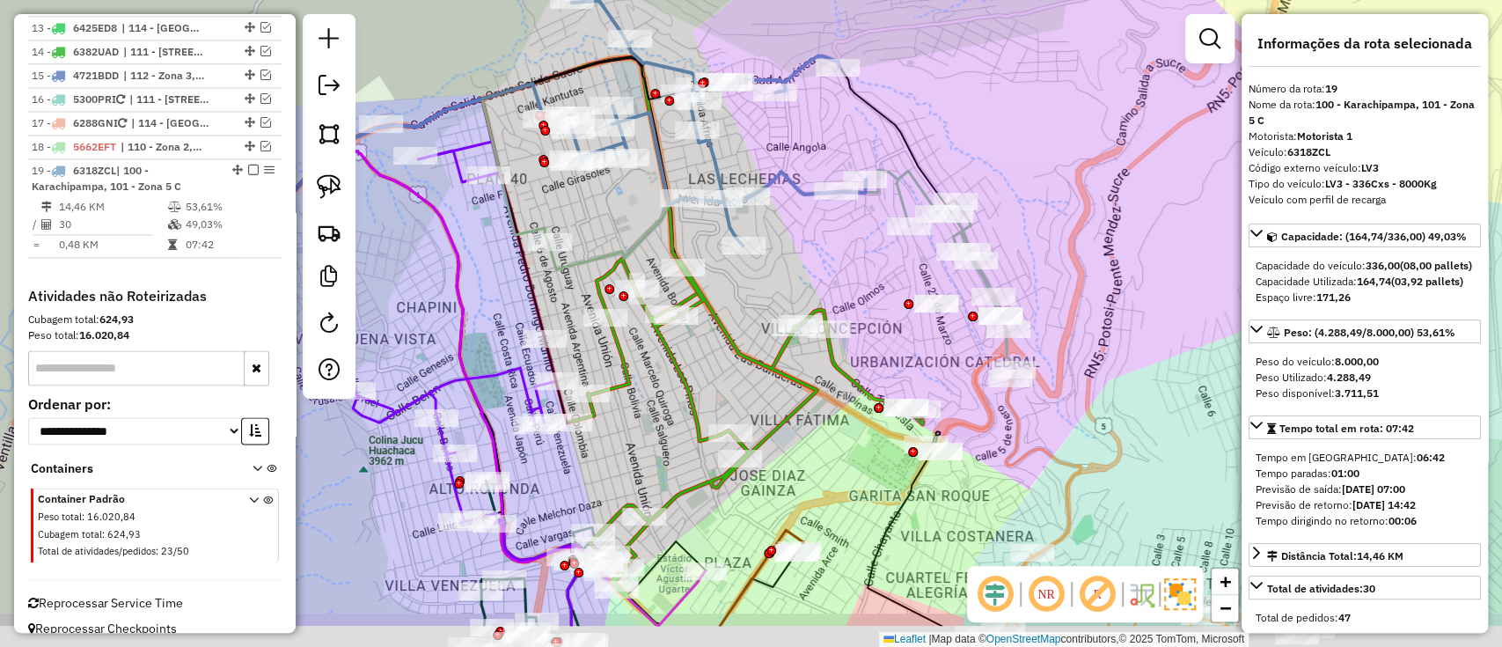
drag, startPoint x: 937, startPoint y: 434, endPoint x: 894, endPoint y: 299, distance: 141.4
click at [894, 301] on div "Janela de atendimento Grade de atendimento Capacidade Transportadoras Veículos …" at bounding box center [751, 323] width 1502 height 647
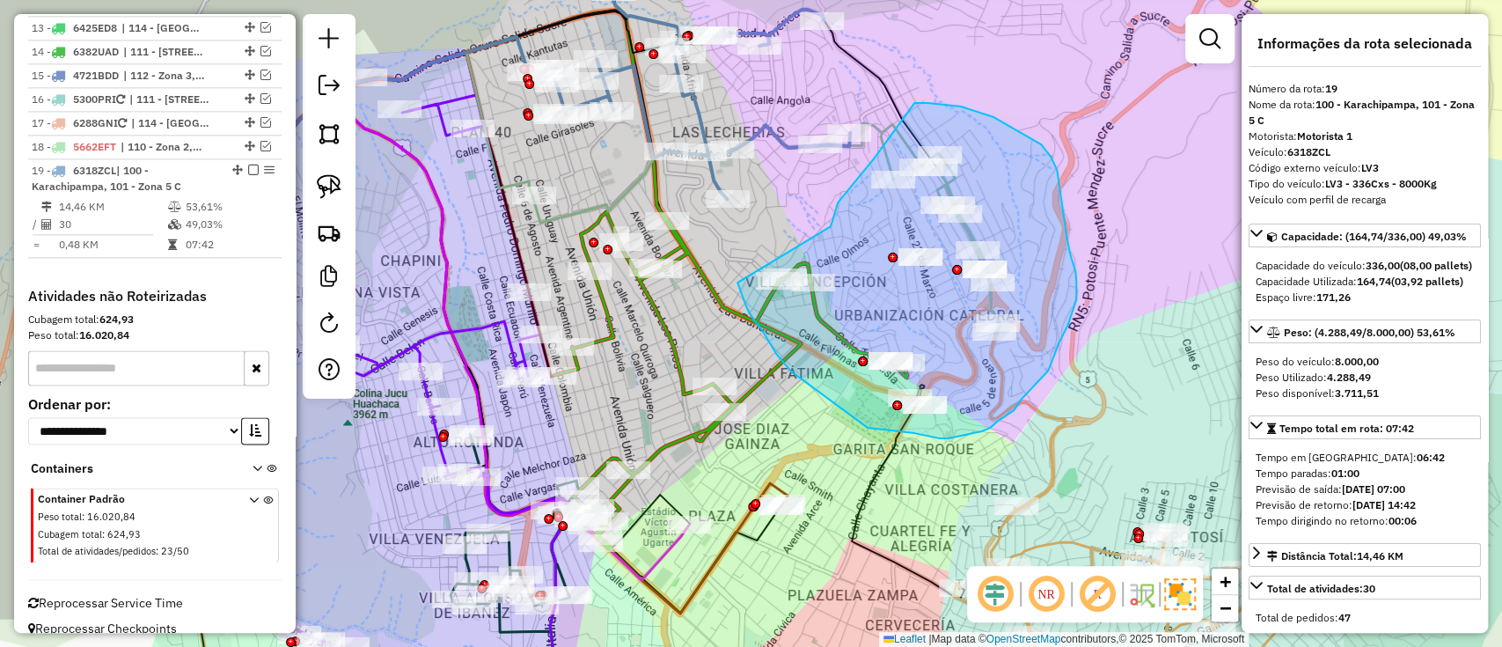
drag, startPoint x: 831, startPoint y: 226, endPoint x: 737, endPoint y: 282, distance: 109.0
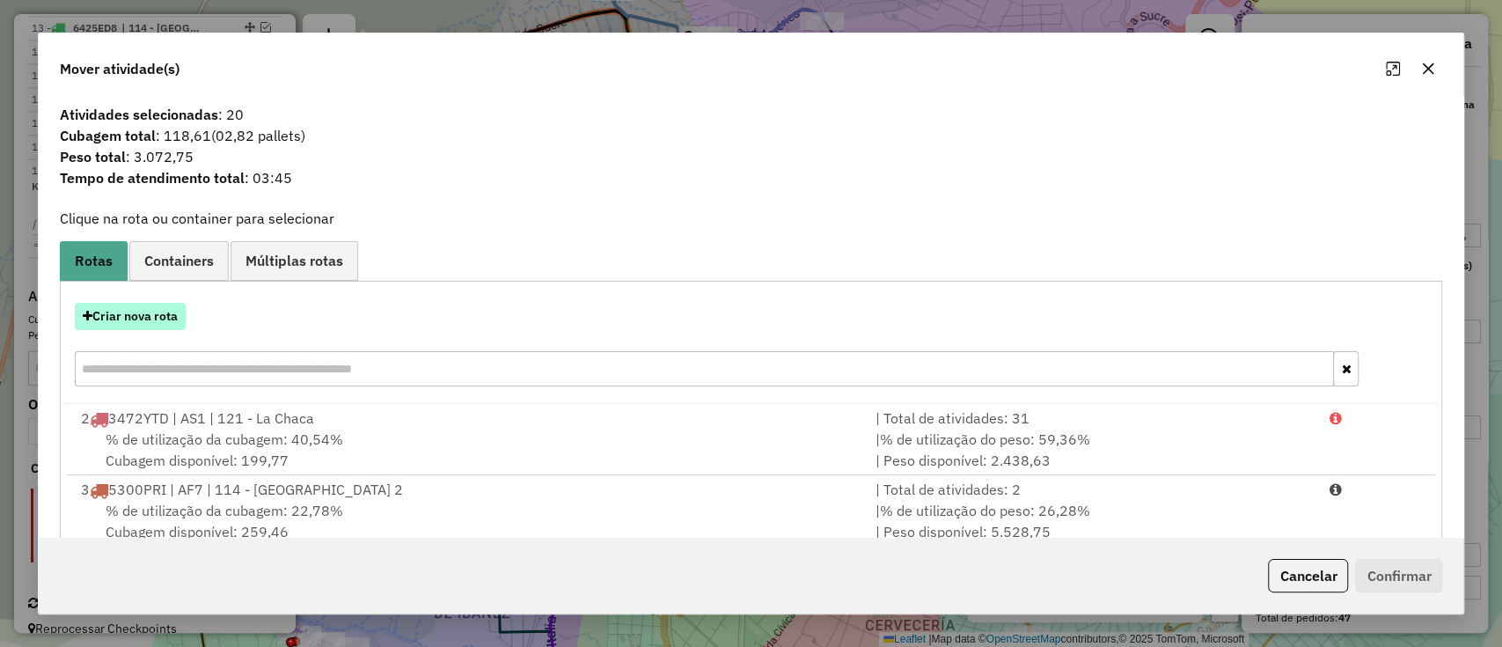
click at [126, 305] on button "Criar nova rota" at bounding box center [130, 316] width 111 height 27
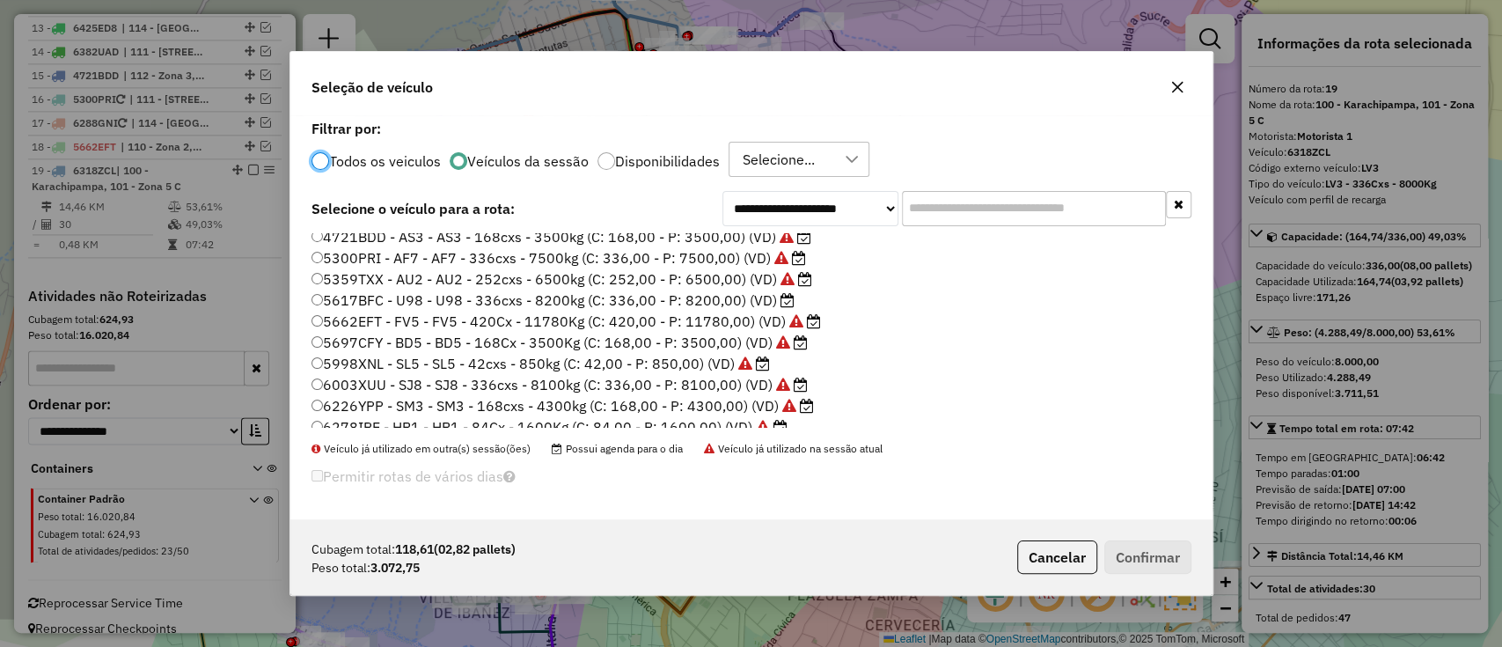
scroll to position [0, 0]
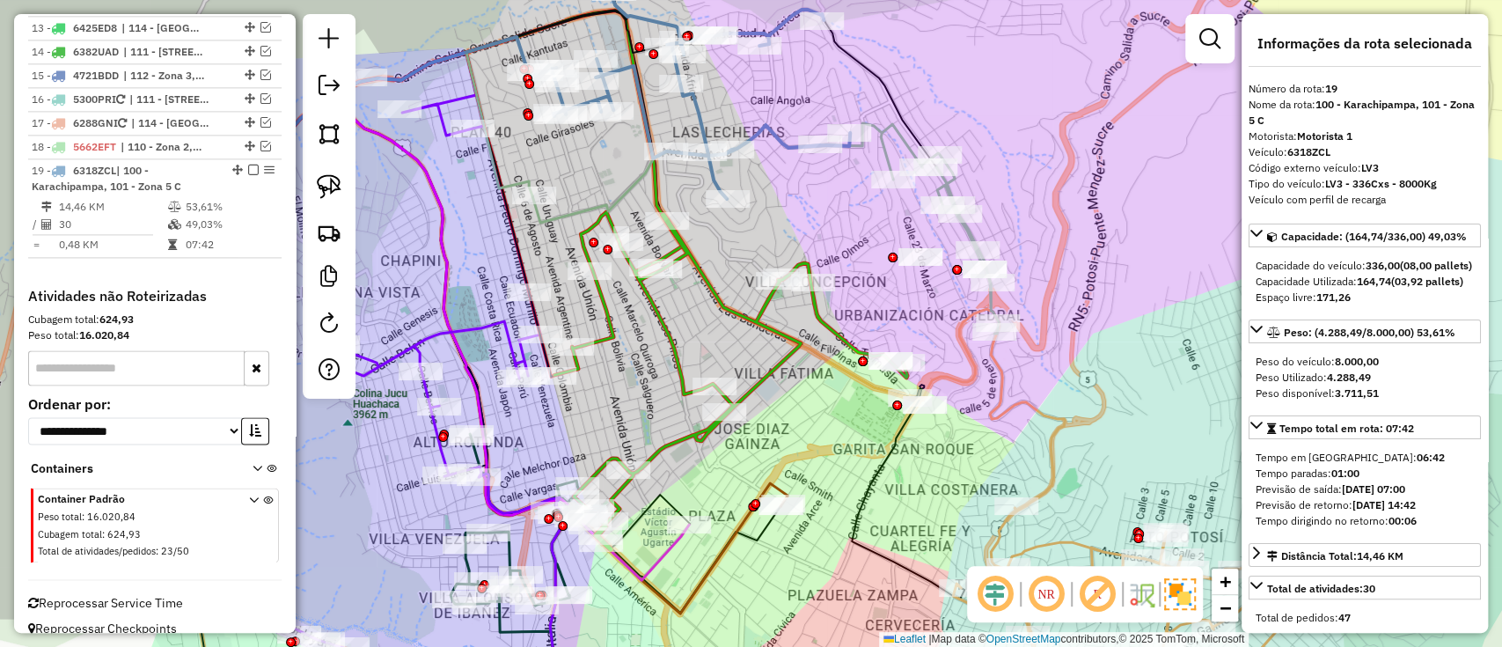
click at [663, 553] on icon at bounding box center [405, 341] width 568 height 477
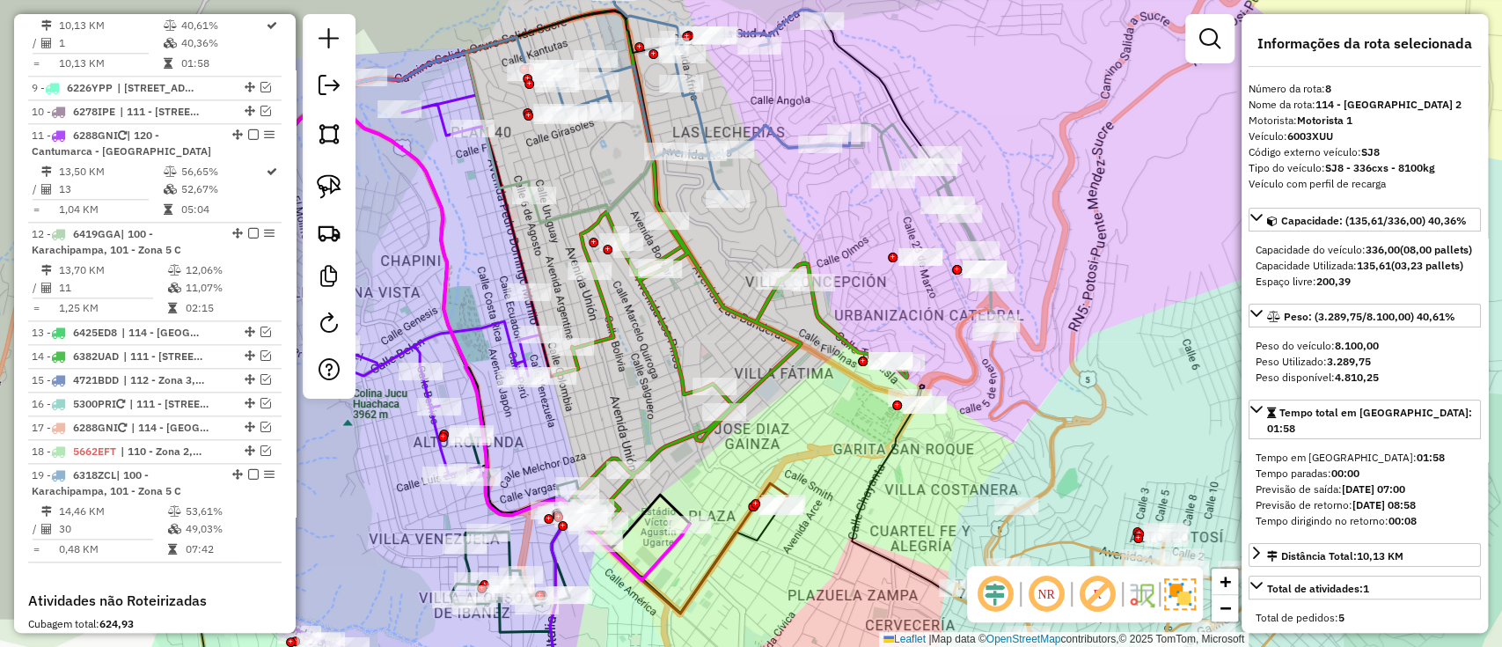
scroll to position [1232, 0]
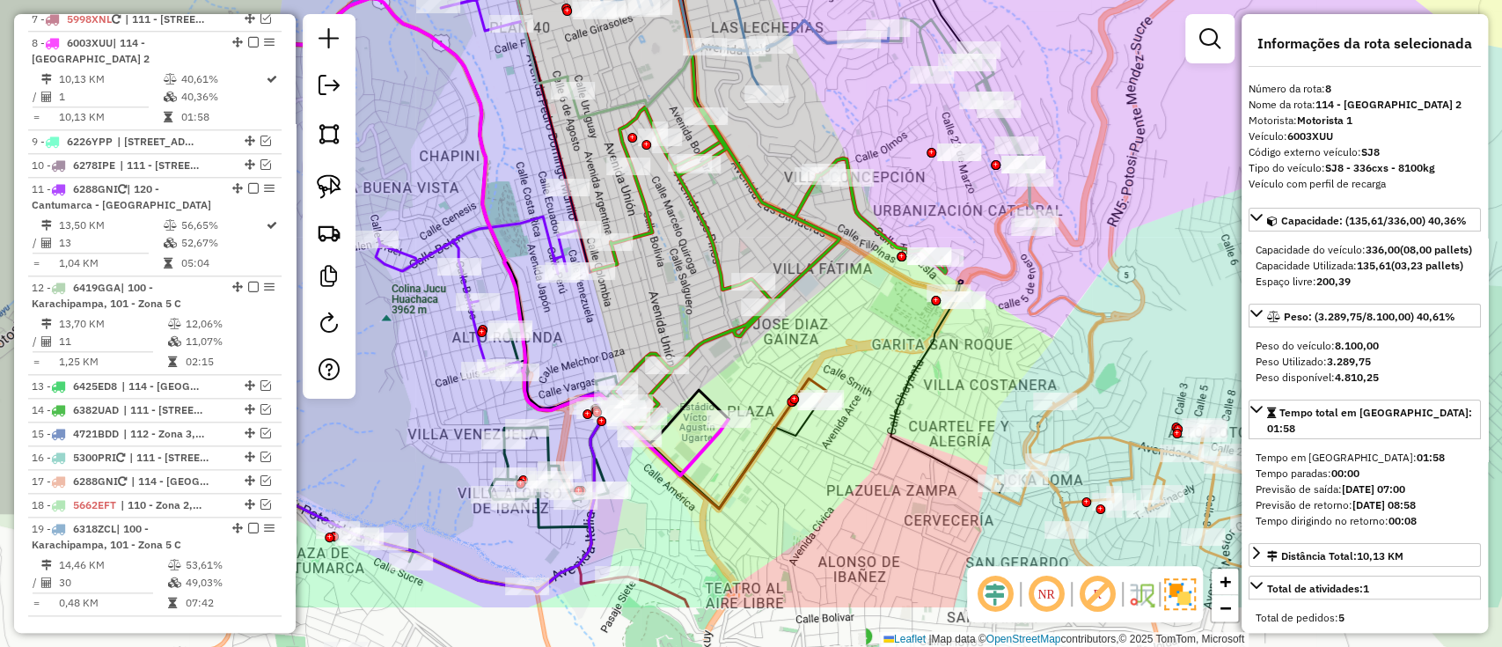
drag, startPoint x: 806, startPoint y: 482, endPoint x: 844, endPoint y: 378, distance: 111.3
click at [844, 378] on div "Janela de atendimento Grade de atendimento Capacidade Transportadoras Veículos …" at bounding box center [751, 323] width 1502 height 647
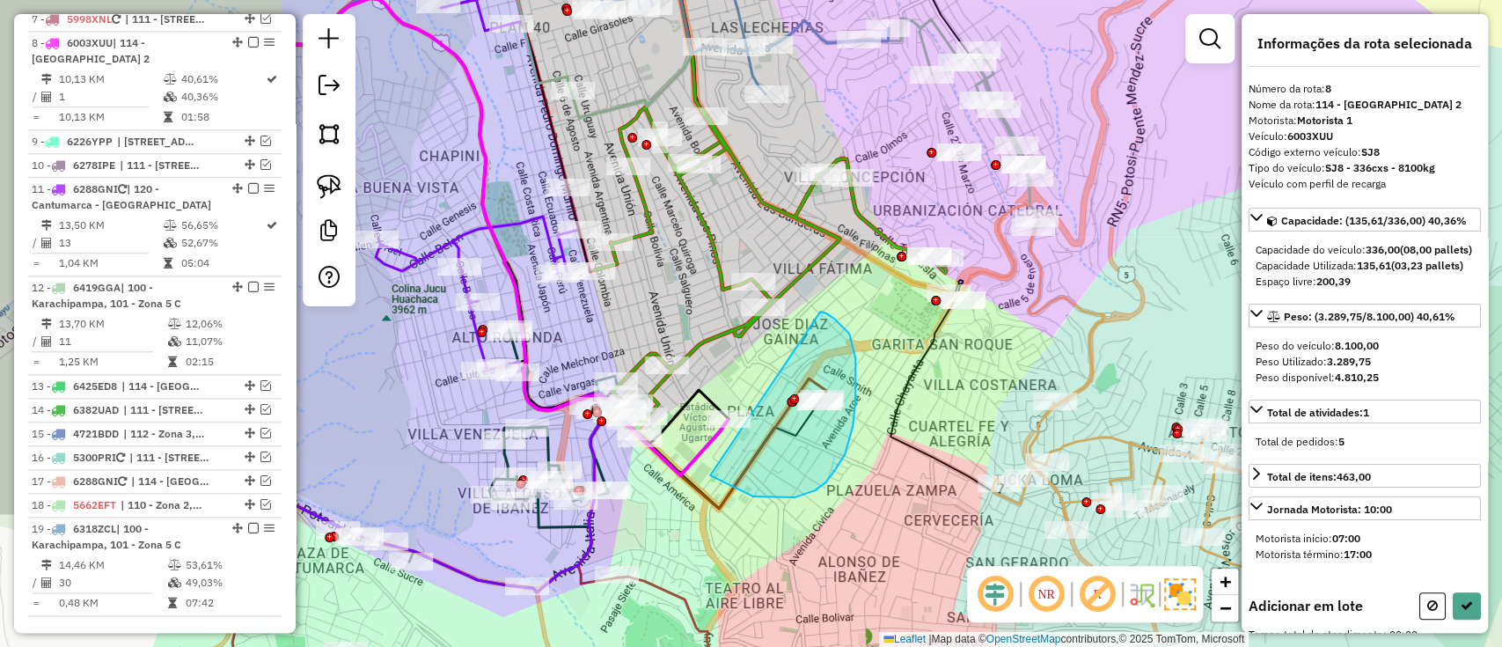
drag, startPoint x: 710, startPoint y: 475, endPoint x: 817, endPoint y: 312, distance: 195.7
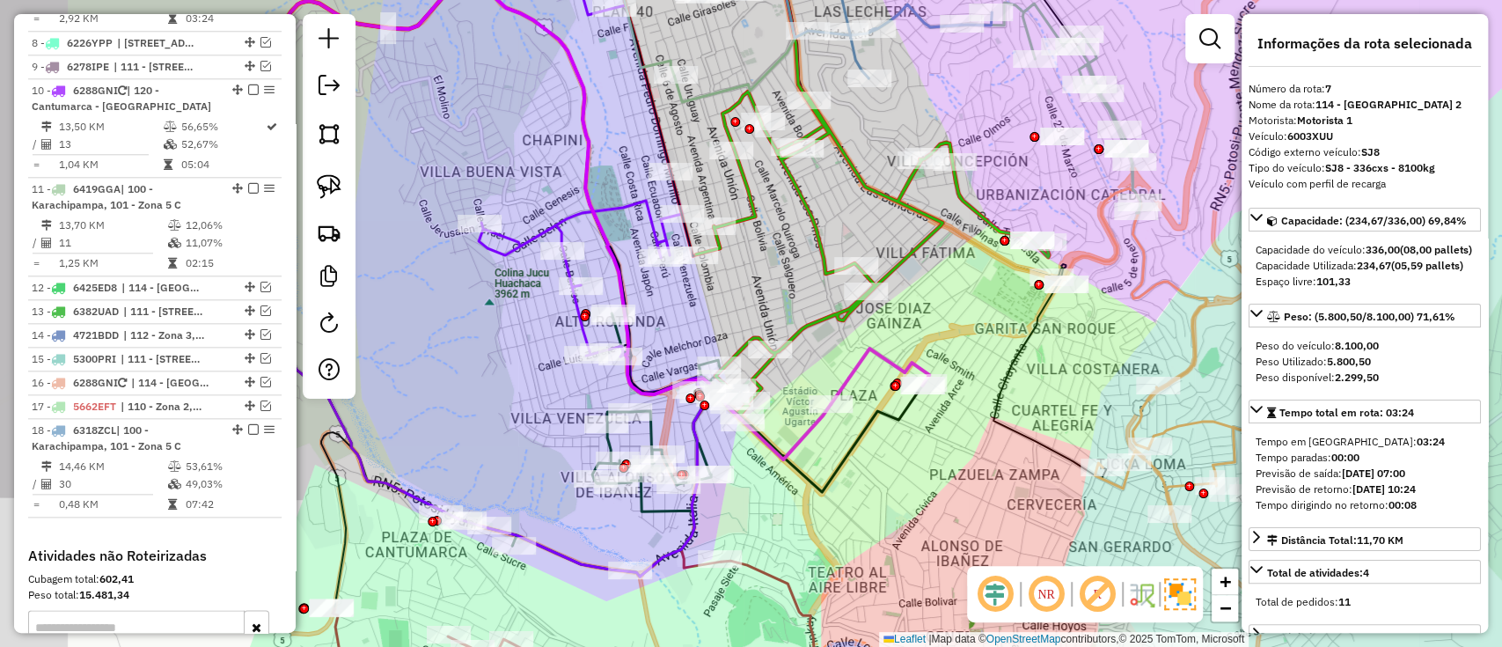
drag, startPoint x: 820, startPoint y: 358, endPoint x: 923, endPoint y: 342, distance: 104.2
click at [923, 342] on div "Janela de atendimento Grade de atendimento Capacidade Transportadoras Veículos …" at bounding box center [751, 323] width 1502 height 647
click at [813, 326] on icon at bounding box center [872, 261] width 353 height 338
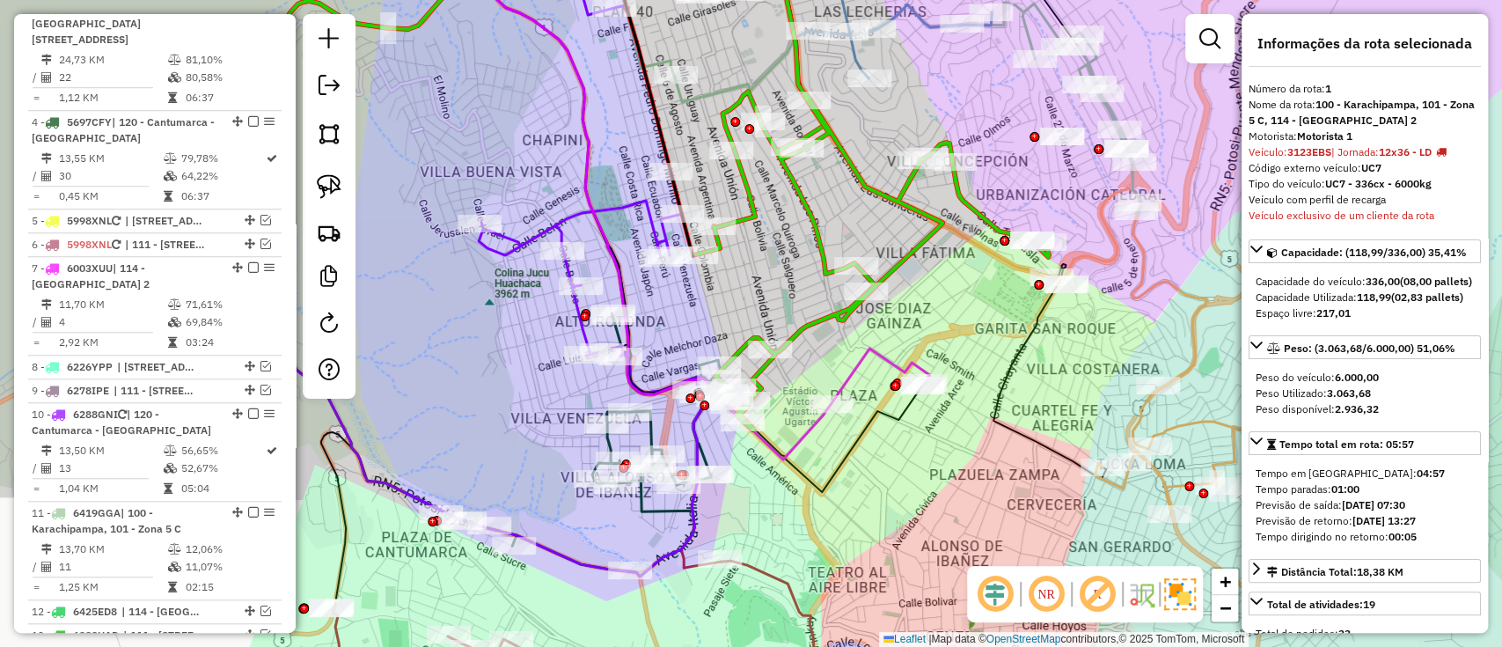
scroll to position [692, 0]
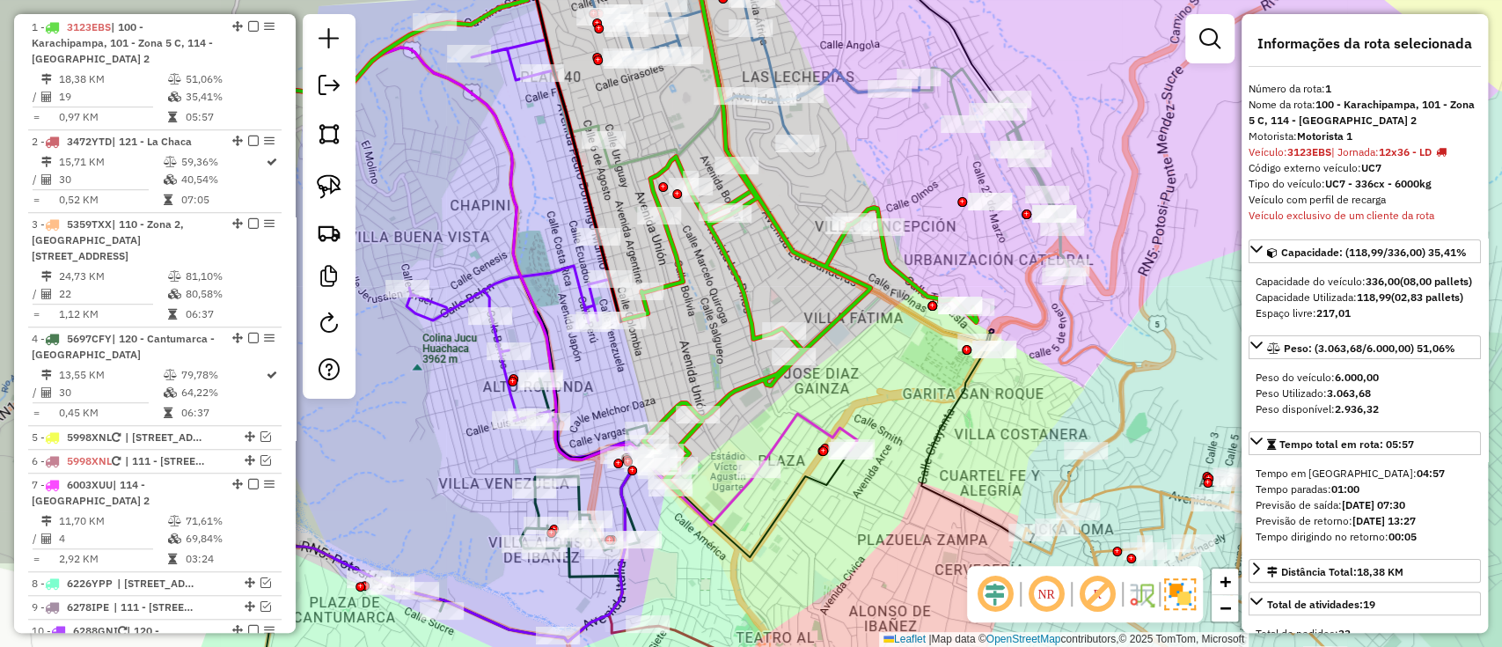
drag, startPoint x: 941, startPoint y: 311, endPoint x: 866, endPoint y: 377, distance: 99.7
click at [866, 377] on div "Janela de atendimento Grade de atendimento Capacidade Transportadoras Veículos …" at bounding box center [751, 323] width 1502 height 647
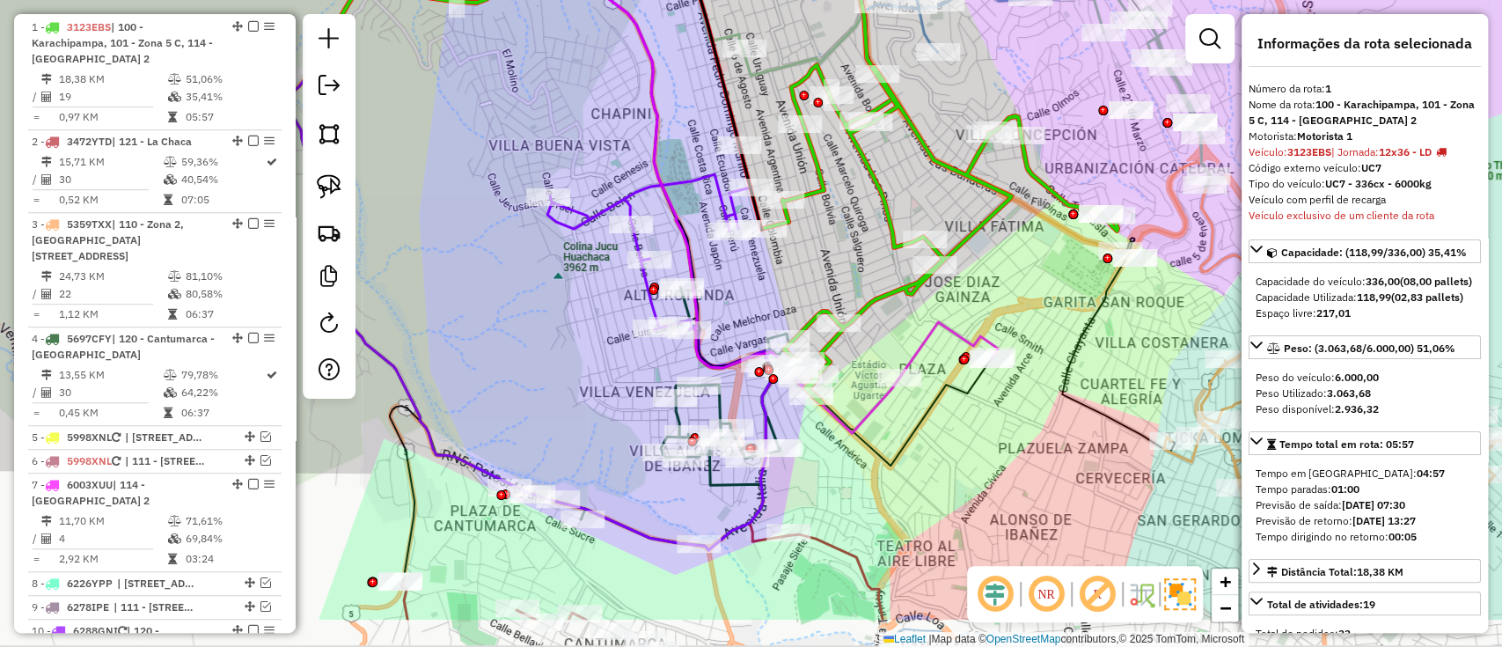
drag, startPoint x: 749, startPoint y: 277, endPoint x: 934, endPoint y: 128, distance: 237.8
click at [934, 128] on div "Janela de atendimento Grade de atendimento Capacidade Transportadoras Veículos …" at bounding box center [751, 323] width 1502 height 647
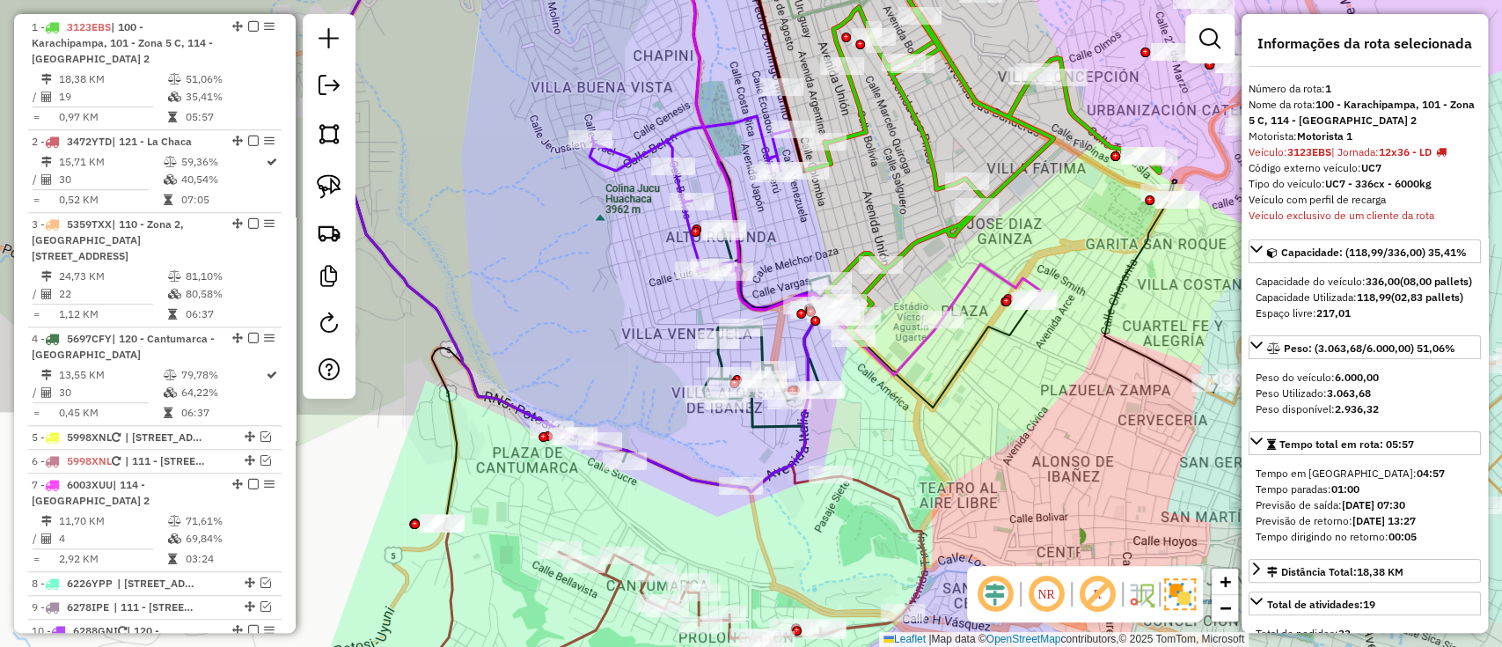
click at [662, 467] on icon at bounding box center [703, 214] width 227 height 556
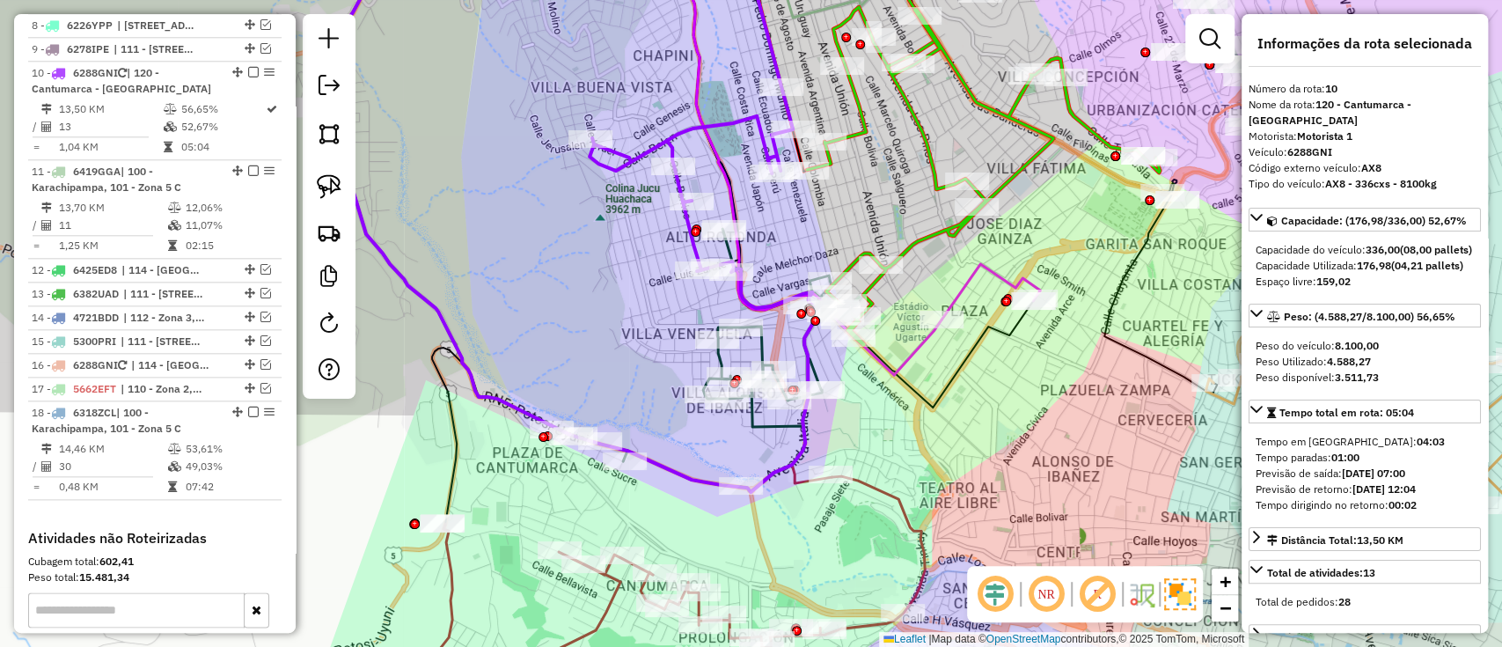
scroll to position [1279, 0]
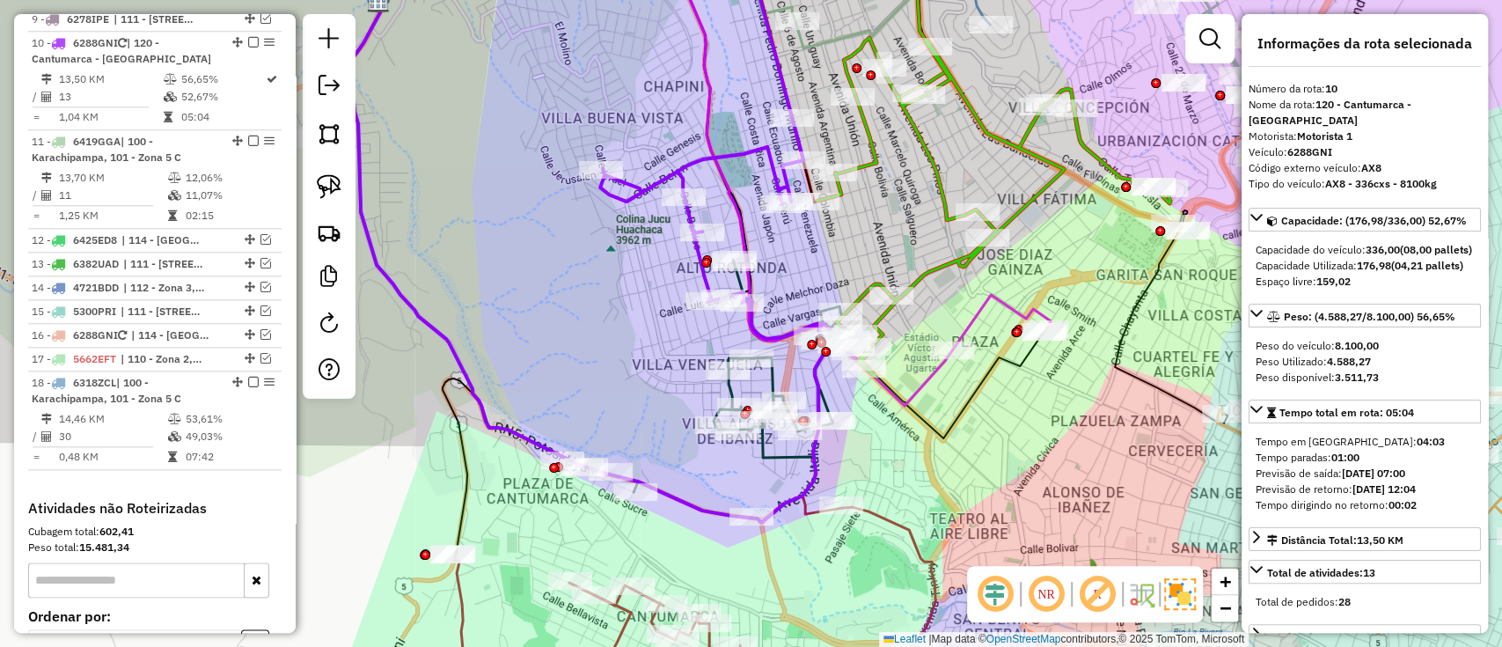
click at [627, 400] on div "Janela de atendimento Grade de atendimento Capacidade Transportadoras Veículos …" at bounding box center [751, 323] width 1502 height 647
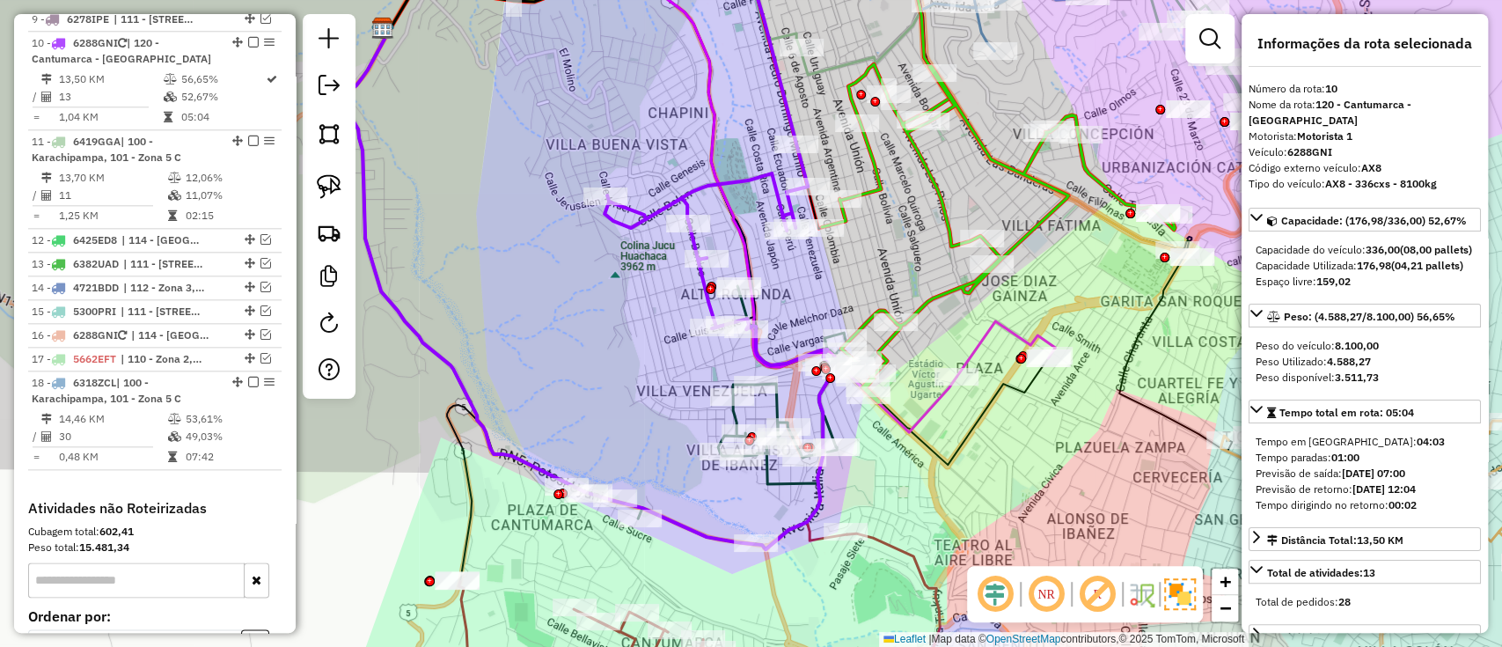
click at [773, 477] on icon at bounding box center [720, 417] width 305 height 263
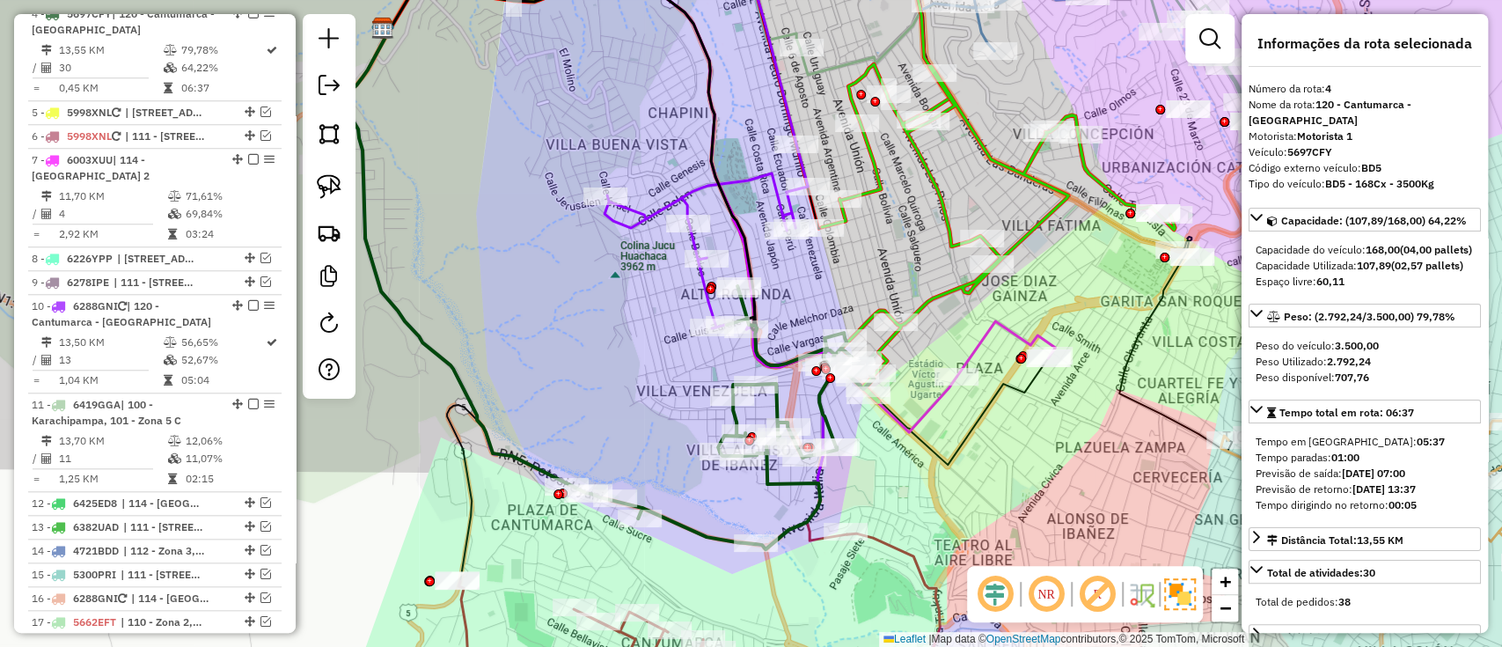
scroll to position [987, 0]
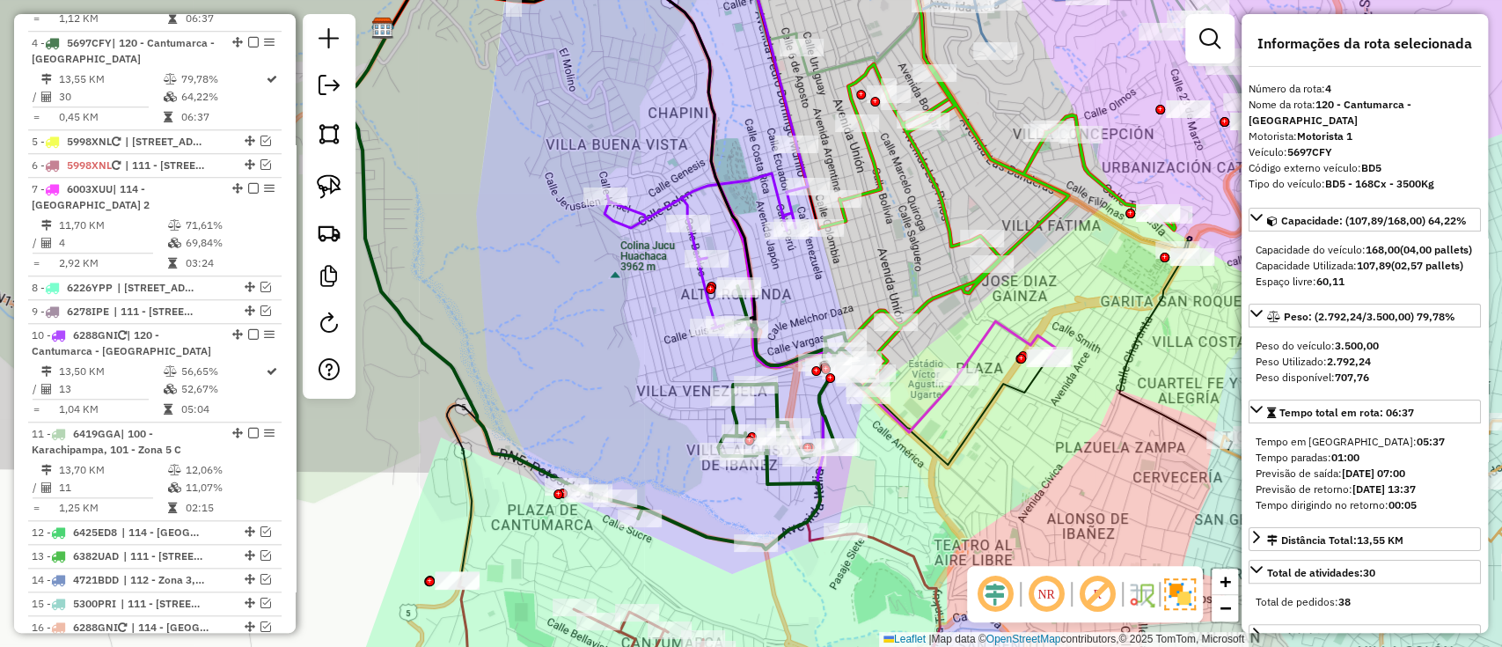
click at [655, 211] on icon at bounding box center [718, 242] width 227 height 613
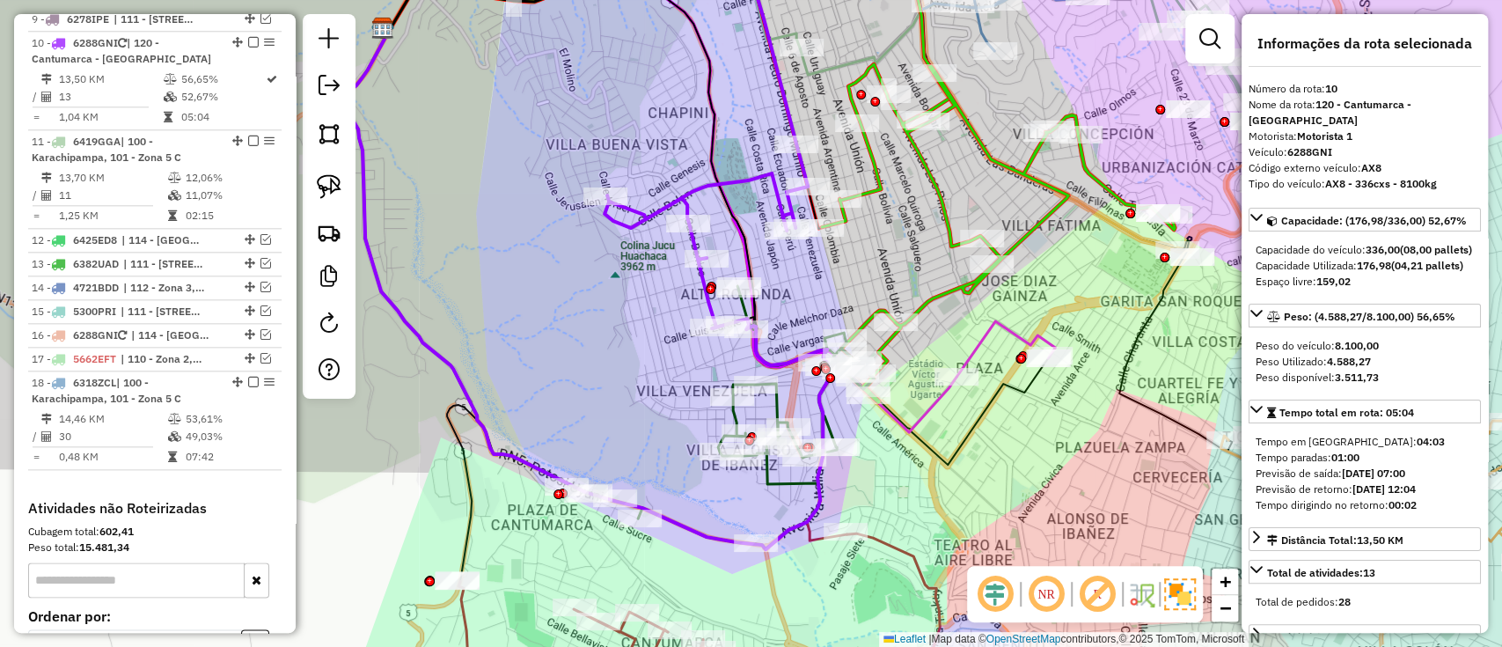
scroll to position [1279, 0]
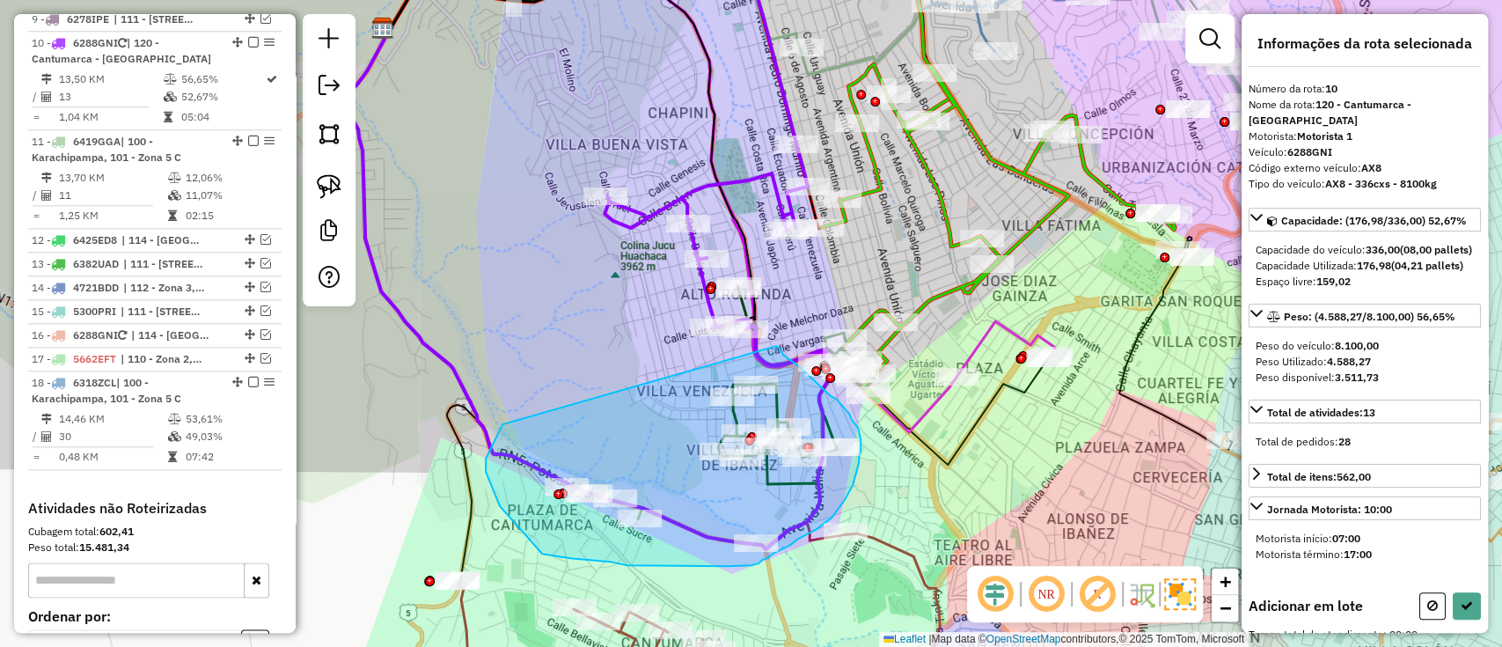
drag, startPoint x: 487, startPoint y: 474, endPoint x: 775, endPoint y: 345, distance: 316.3
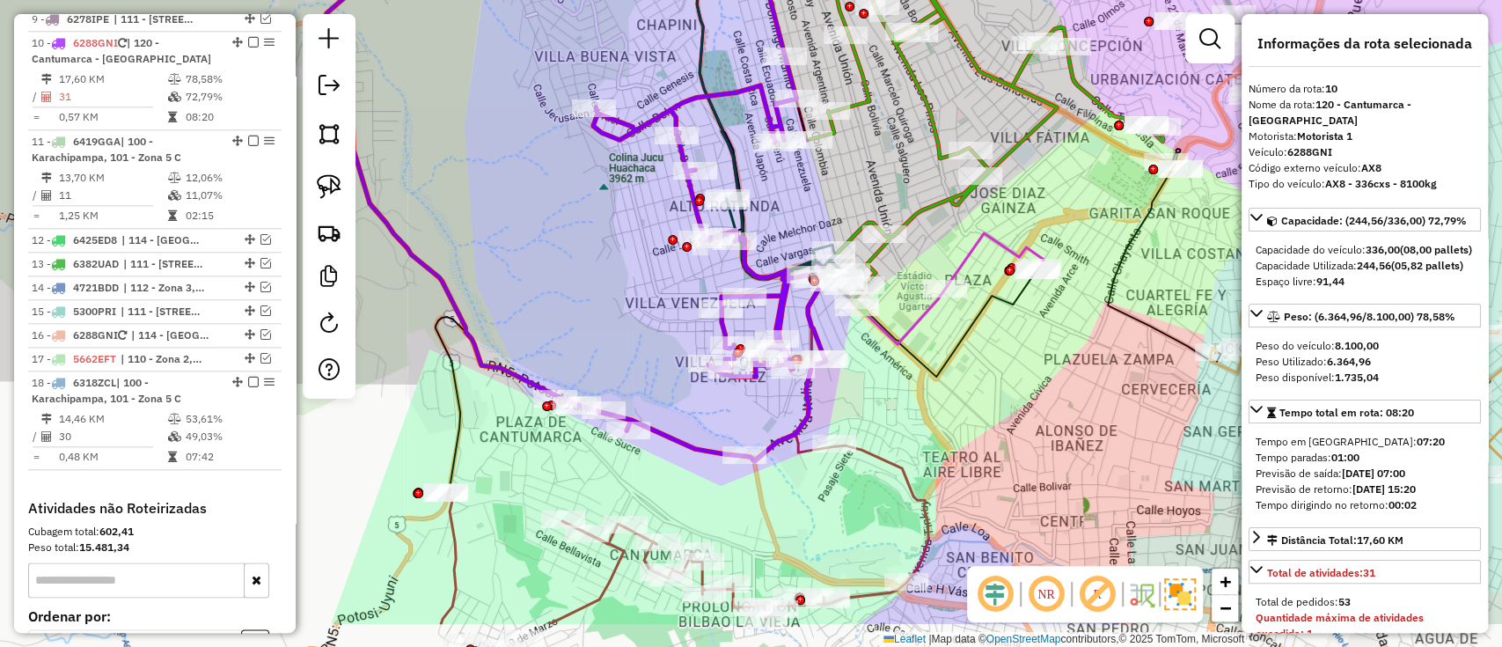
drag, startPoint x: 821, startPoint y: 597, endPoint x: 816, endPoint y: 323, distance: 273.7
click at [816, 324] on div "Janela de atendimento Grade de atendimento Capacidade Transportadoras Veículos …" at bounding box center [751, 323] width 1502 height 647
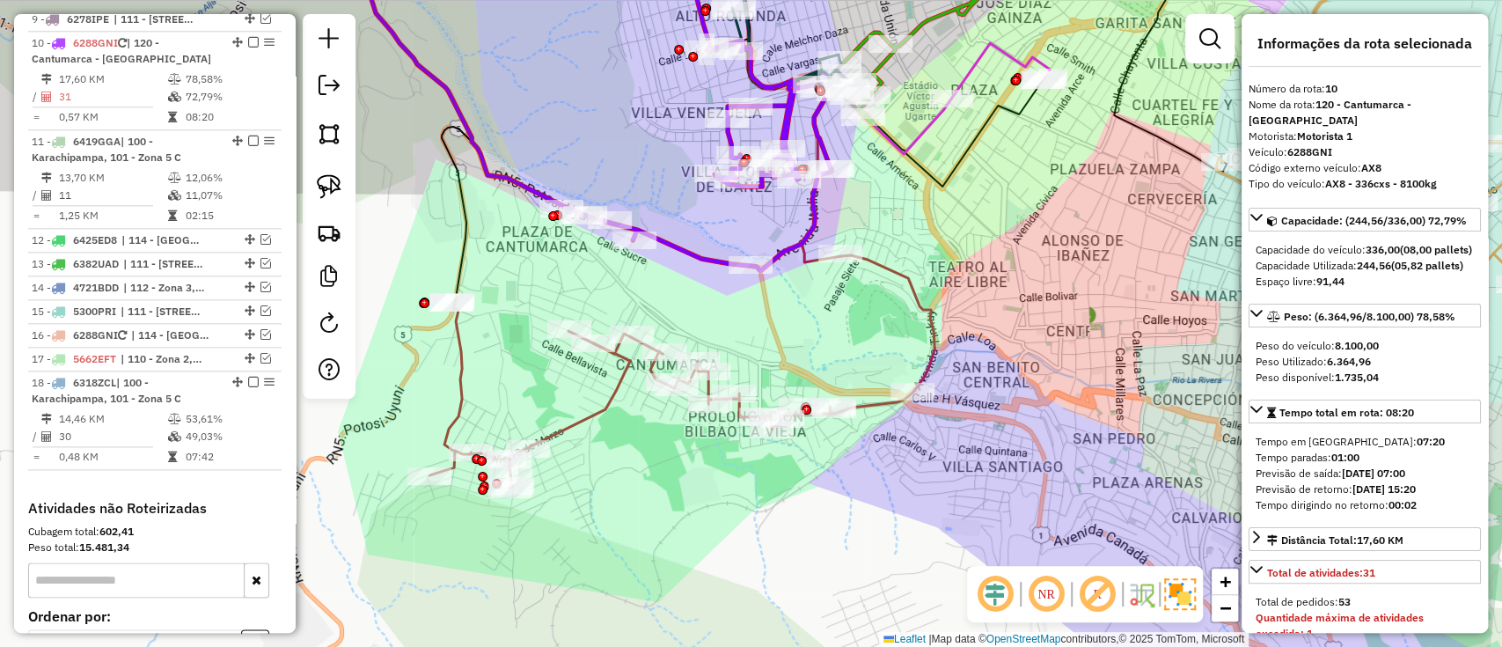
click at [591, 423] on icon at bounding box center [681, 371] width 505 height 232
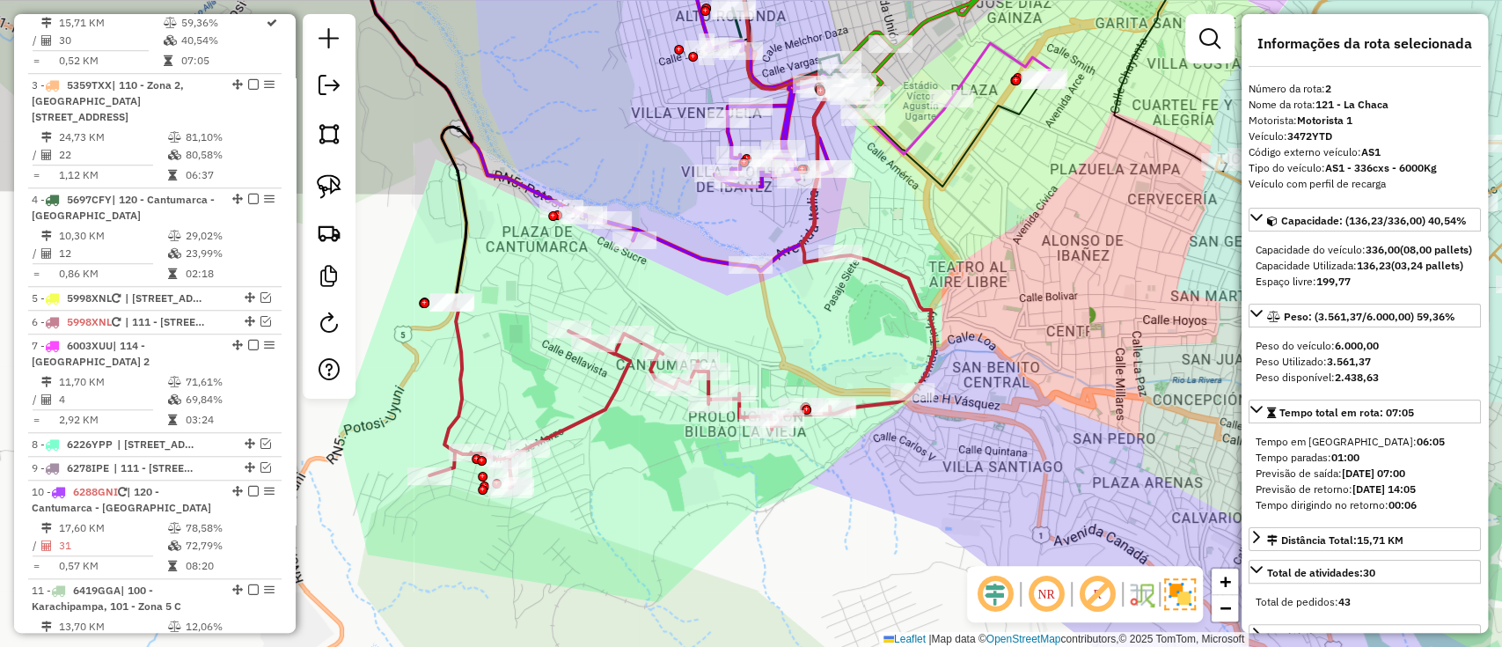
scroll to position [807, 0]
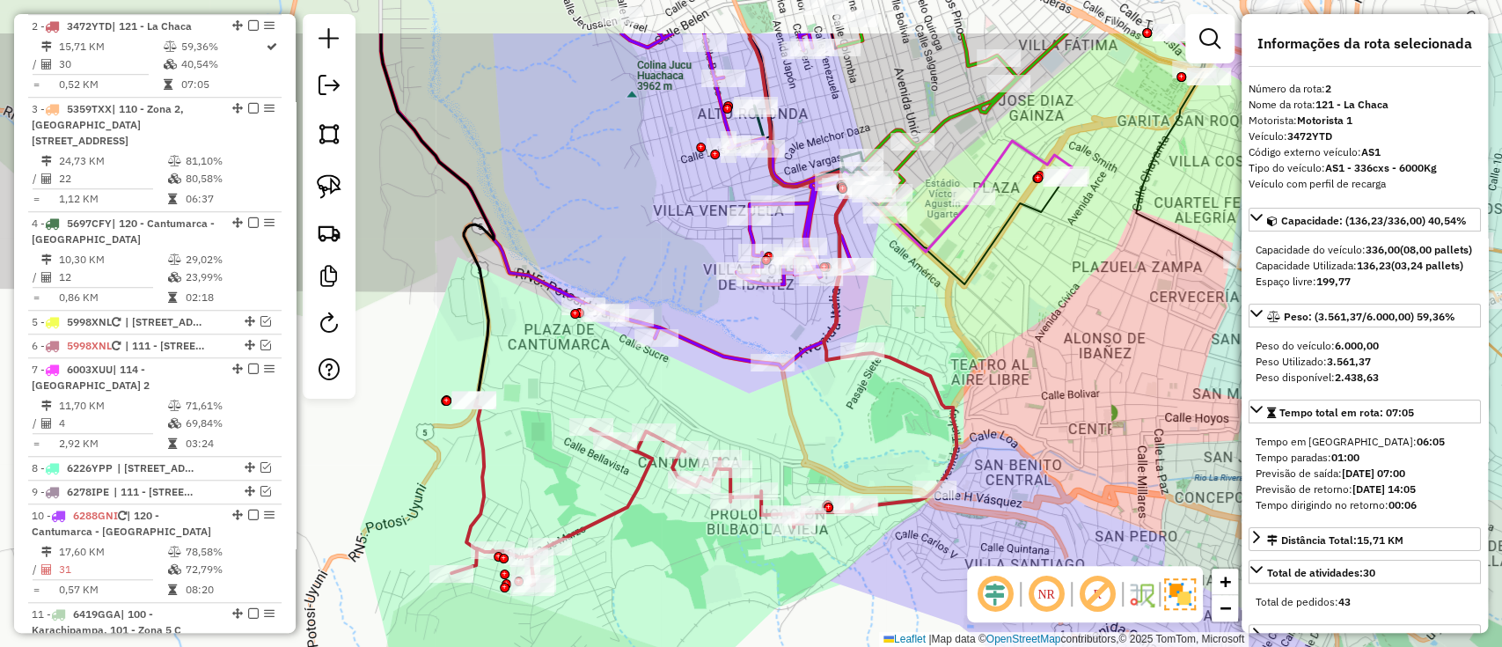
drag, startPoint x: 575, startPoint y: 460, endPoint x: 590, endPoint y: 495, distance: 37.9
click at [590, 495] on div "Janela de atendimento Grade de atendimento Capacidade Transportadoras Veículos …" at bounding box center [751, 323] width 1502 height 647
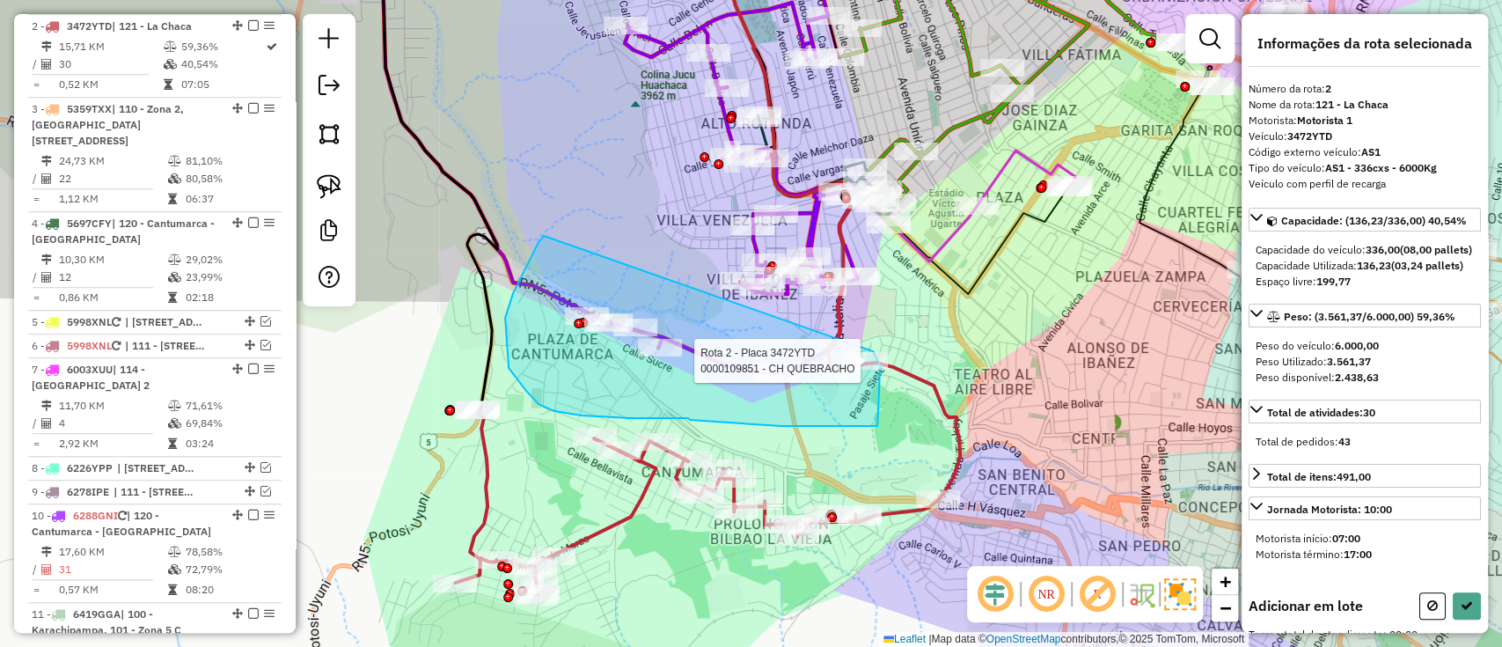
drag, startPoint x: 544, startPoint y: 236, endPoint x: 873, endPoint y: 350, distance: 348.4
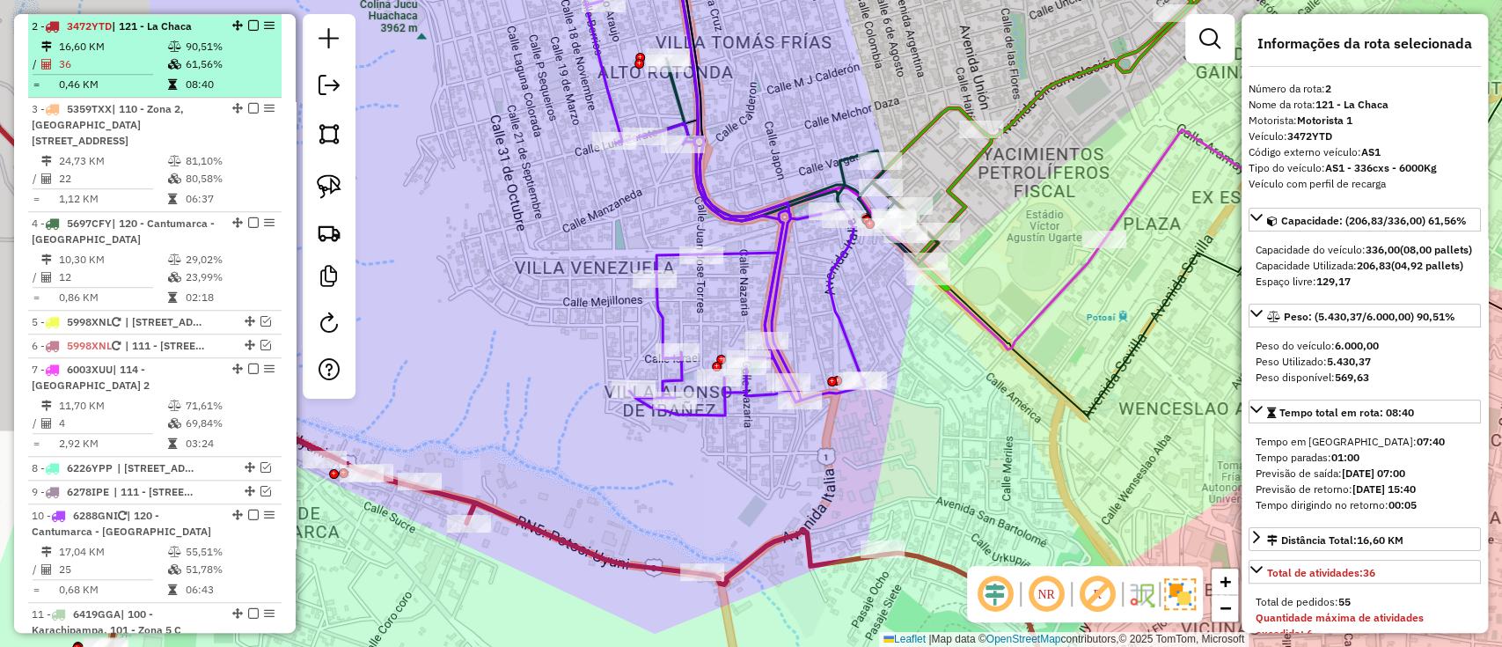
click at [248, 28] on em at bounding box center [253, 25] width 11 height 11
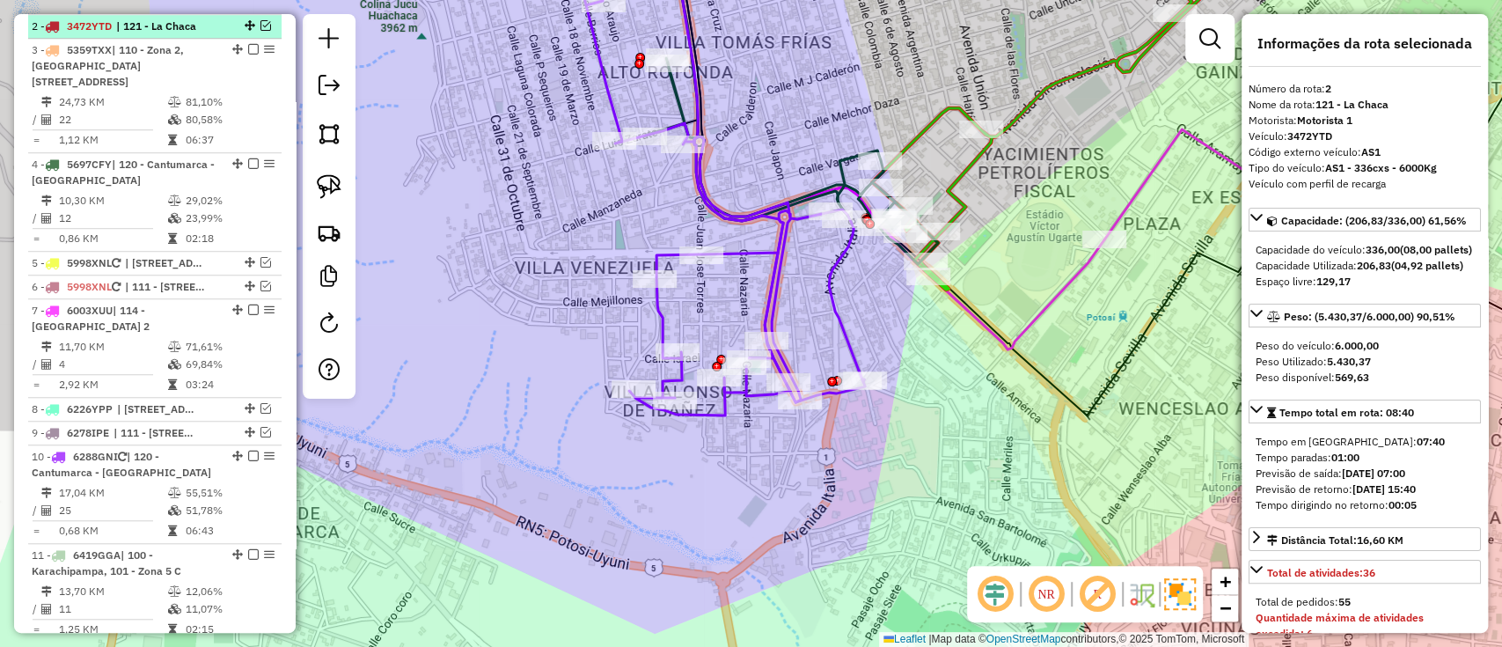
scroll to position [748, 0]
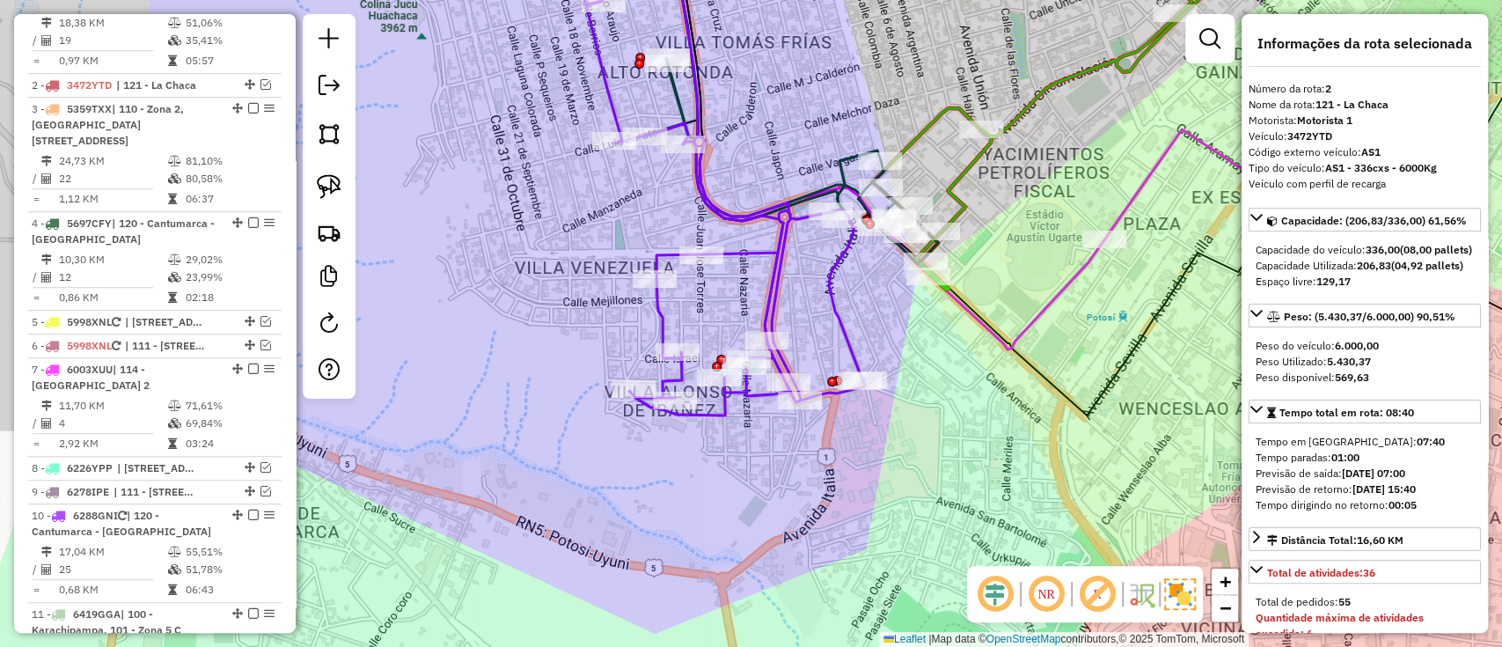
click at [657, 319] on icon at bounding box center [649, 176] width 429 height 480
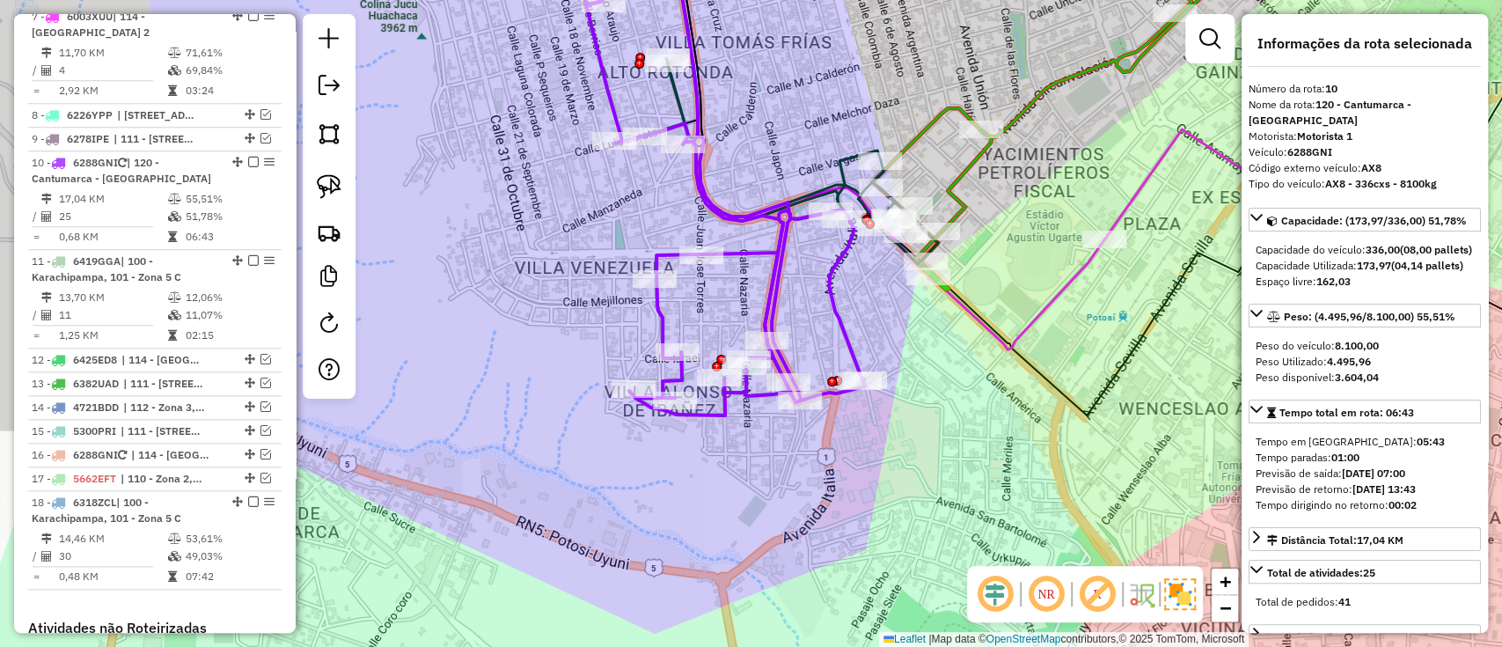
scroll to position [1220, 0]
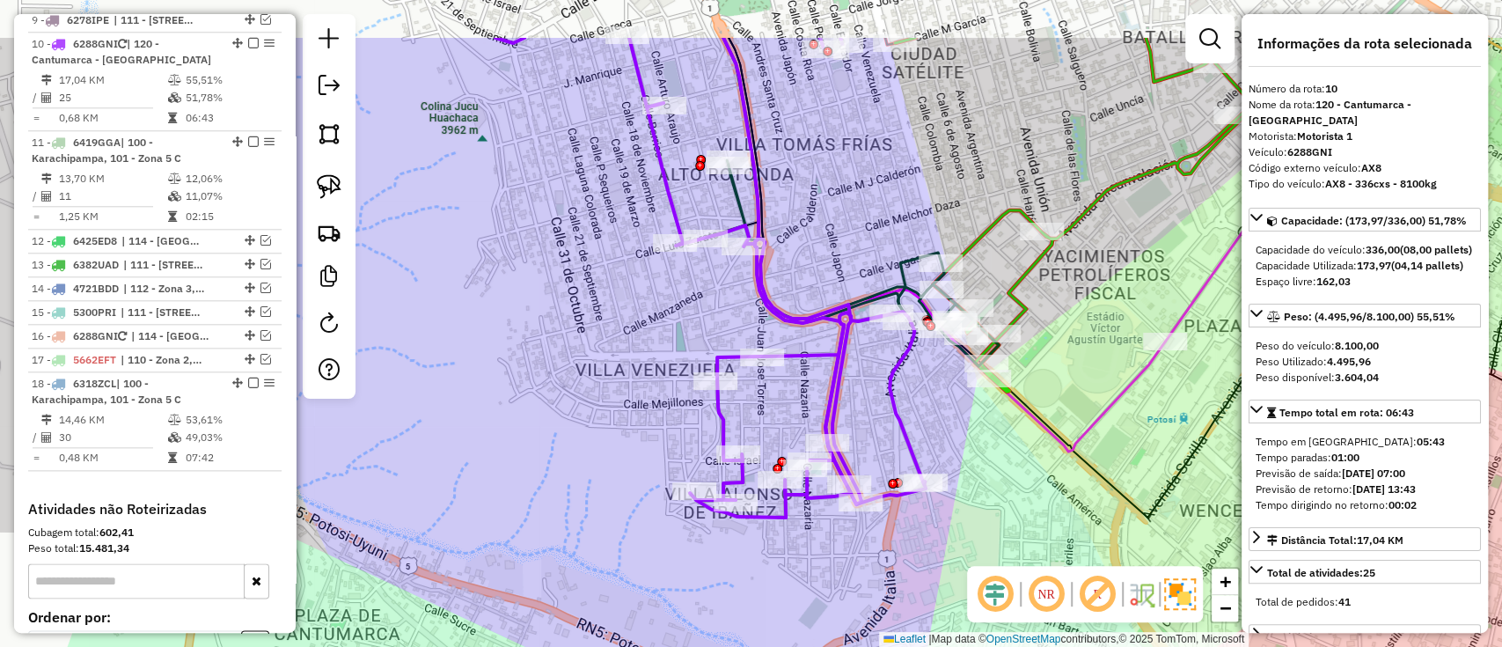
drag, startPoint x: 590, startPoint y: 313, endPoint x: 652, endPoint y: 415, distance: 119.2
click at [652, 415] on div "Janela de atendimento Grade de atendimento Capacidade Transportadoras Veículos …" at bounding box center [751, 323] width 1502 height 647
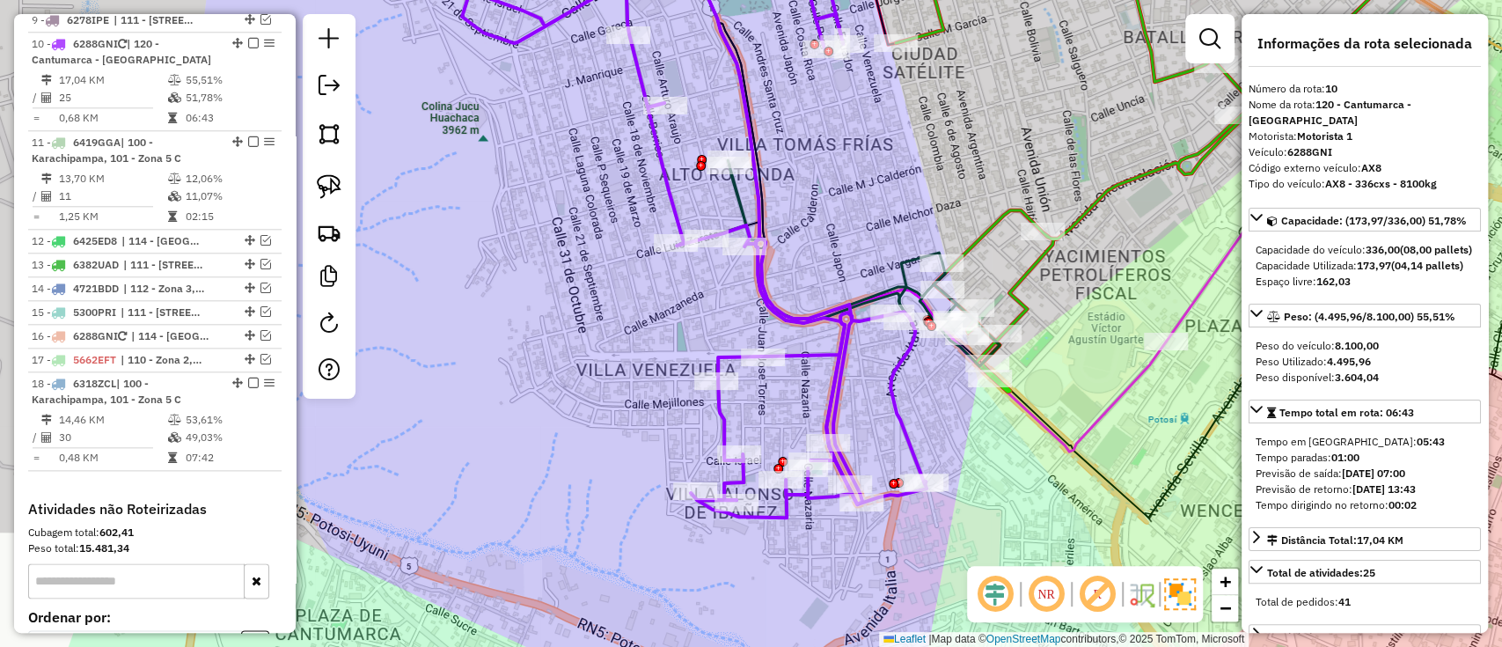
drag, startPoint x: 454, startPoint y: 286, endPoint x: 627, endPoint y: 504, distance: 278.2
click at [627, 504] on div "Janela de atendimento Grade de atendimento Capacidade Transportadoras Veículos …" at bounding box center [751, 323] width 1502 height 647
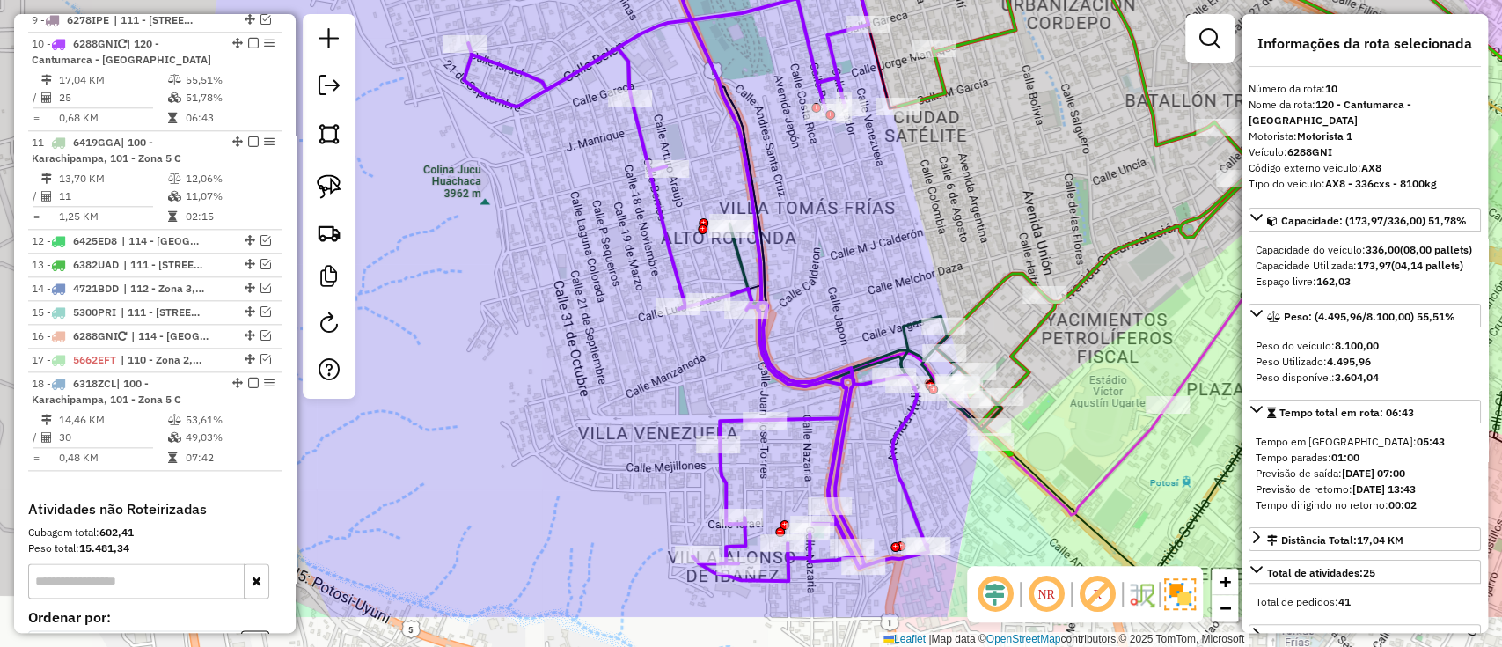
drag, startPoint x: 817, startPoint y: 428, endPoint x: 795, endPoint y: 369, distance: 63.2
click at [796, 385] on div "Janela de atendimento Grade de atendimento Capacidade Transportadoras Veículos …" at bounding box center [751, 323] width 1502 height 647
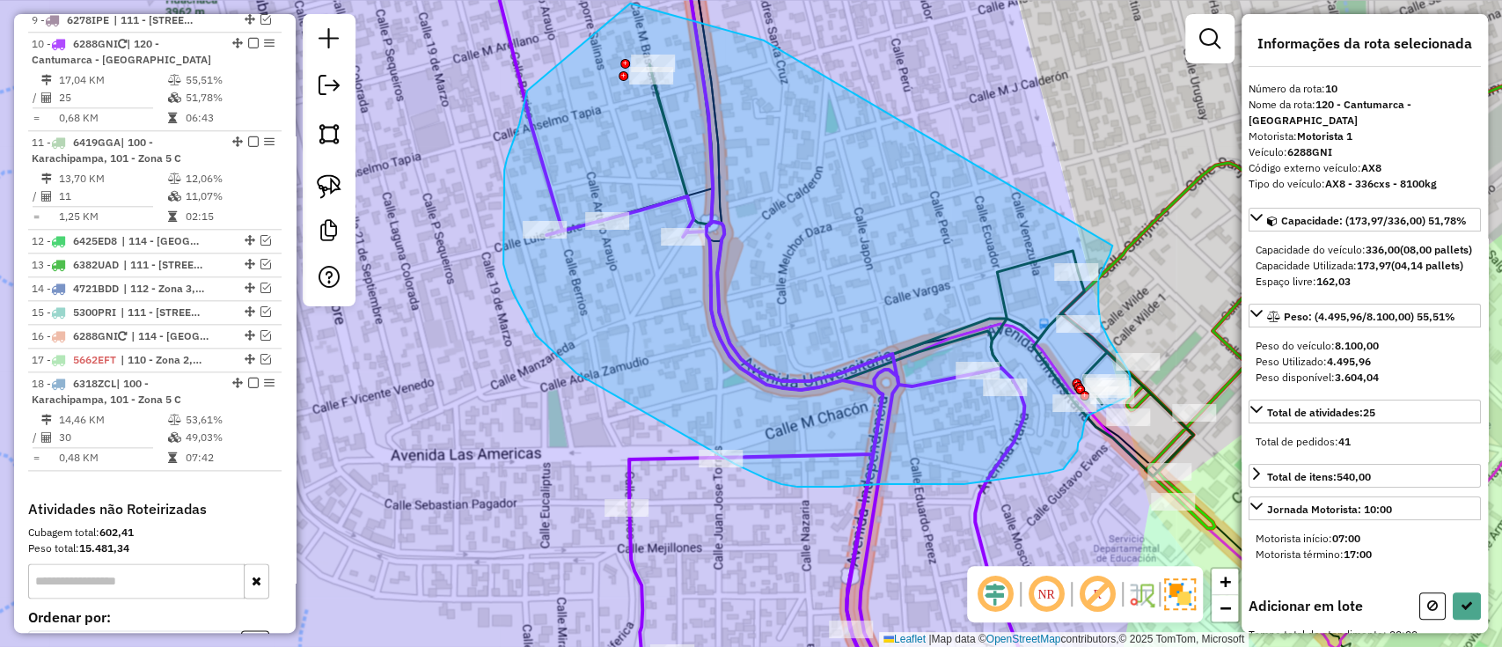
drag, startPoint x: 764, startPoint y: 40, endPoint x: 1112, endPoint y: 246, distance: 404.3
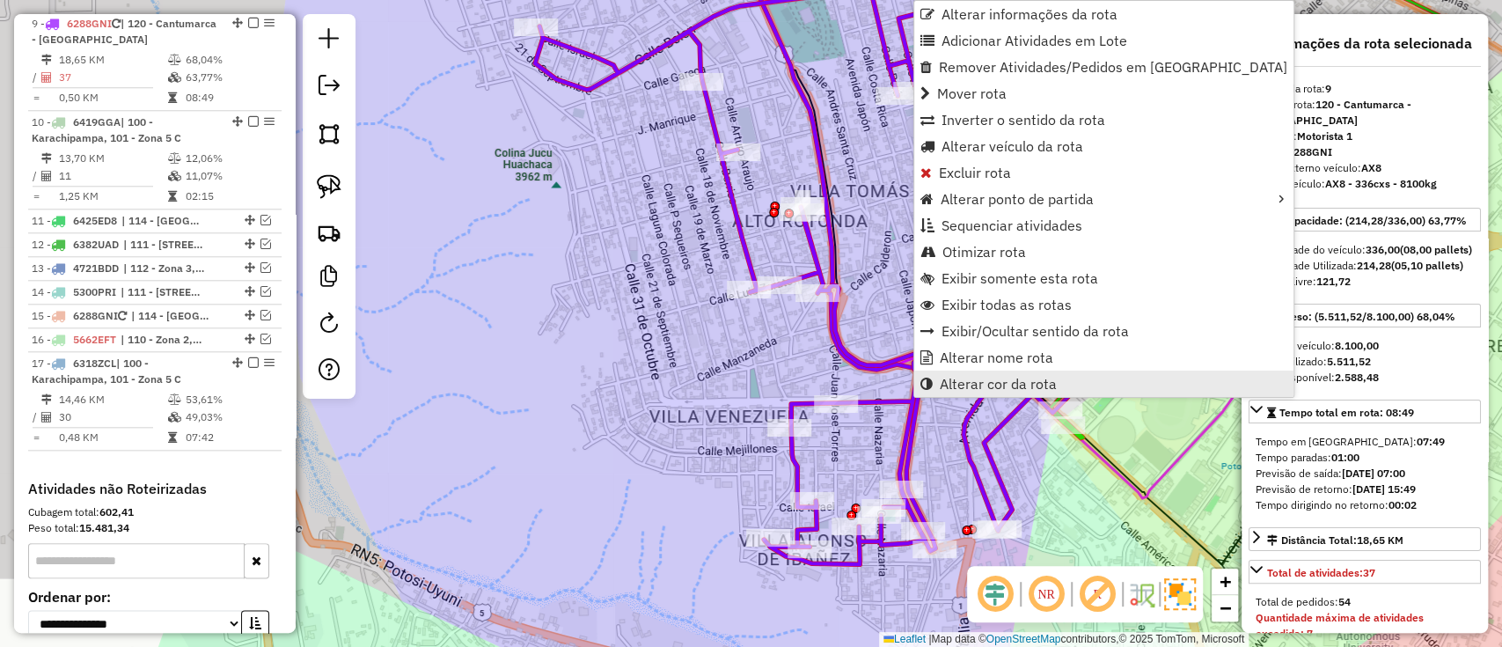
scroll to position [1121, 0]
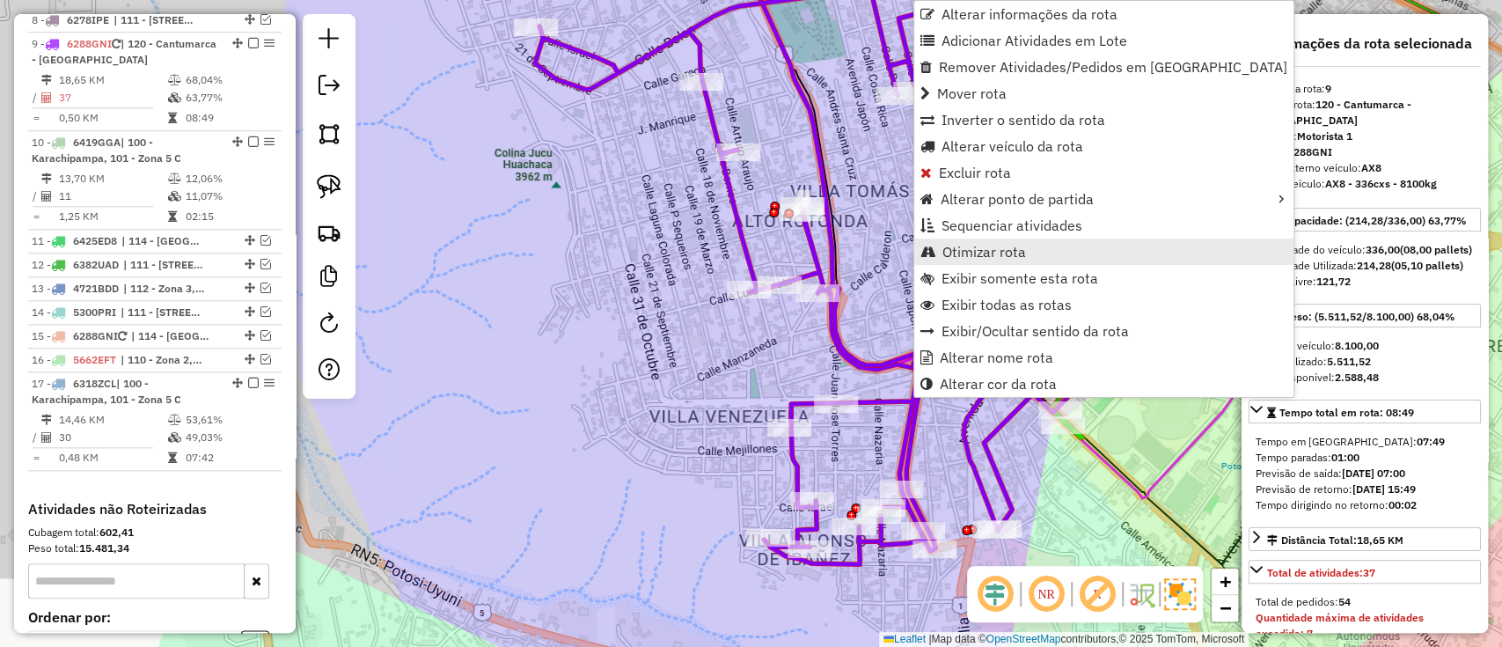
click at [968, 257] on span "Otimizar rota" at bounding box center [984, 252] width 84 height 14
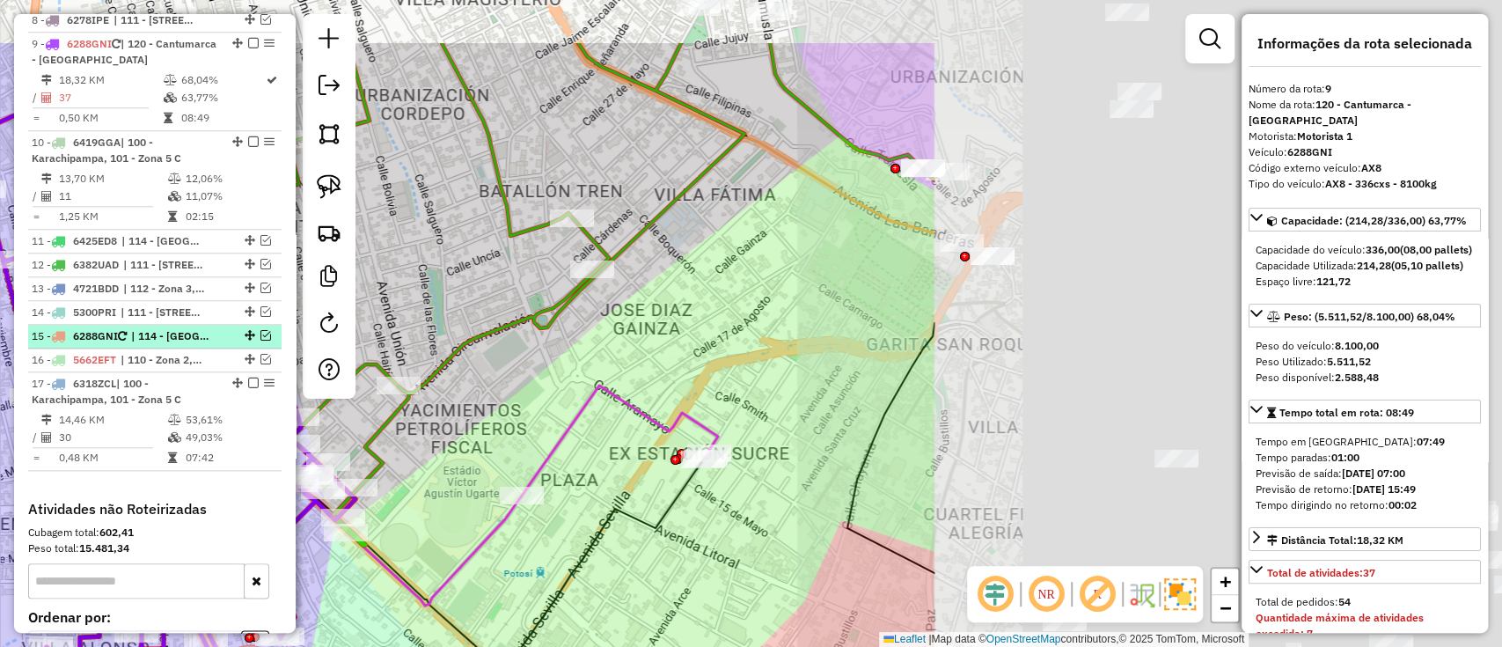
drag, startPoint x: 893, startPoint y: 207, endPoint x: 176, endPoint y: 314, distance: 725.2
click at [176, 314] on hb-router-mapa "Informações da Sessão 1281790 - 24/09/2025 Criação: 23/09/2025 19:25 Depósito: …" at bounding box center [751, 323] width 1502 height 647
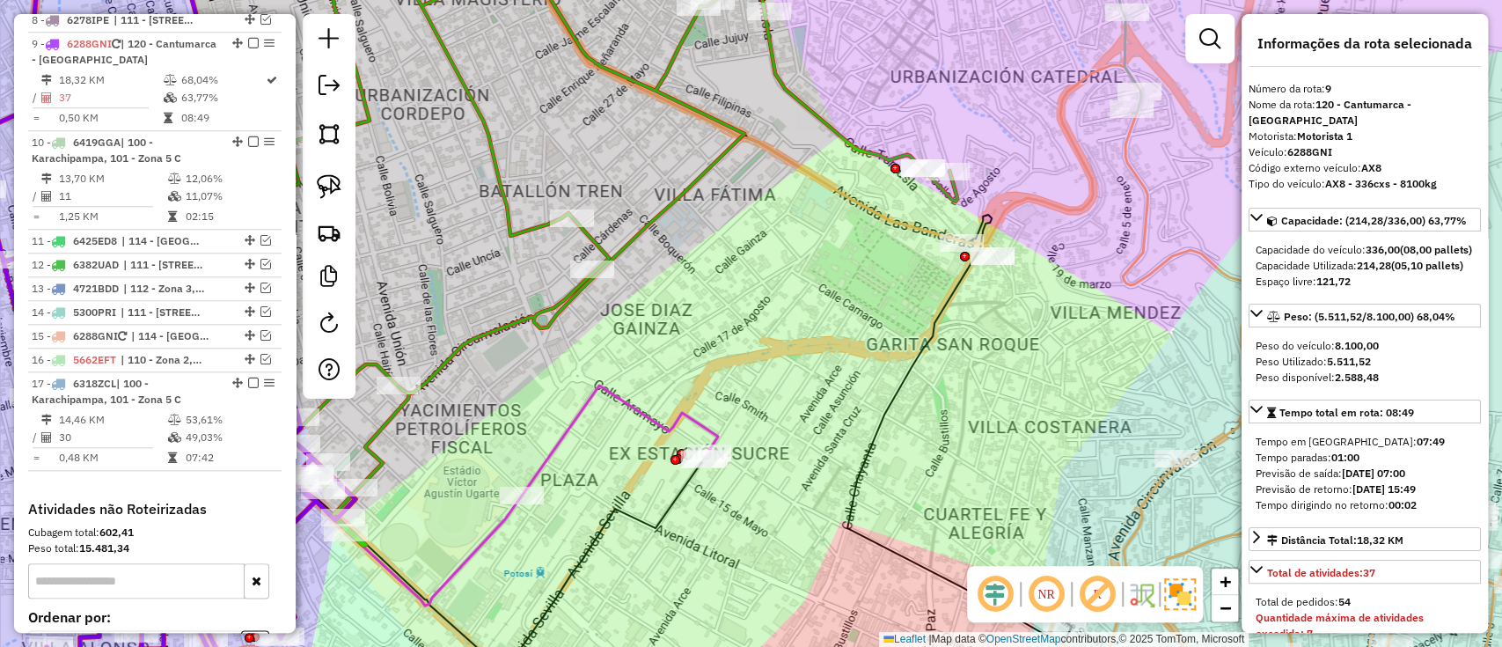
click at [561, 435] on icon at bounding box center [620, 440] width 196 height 110
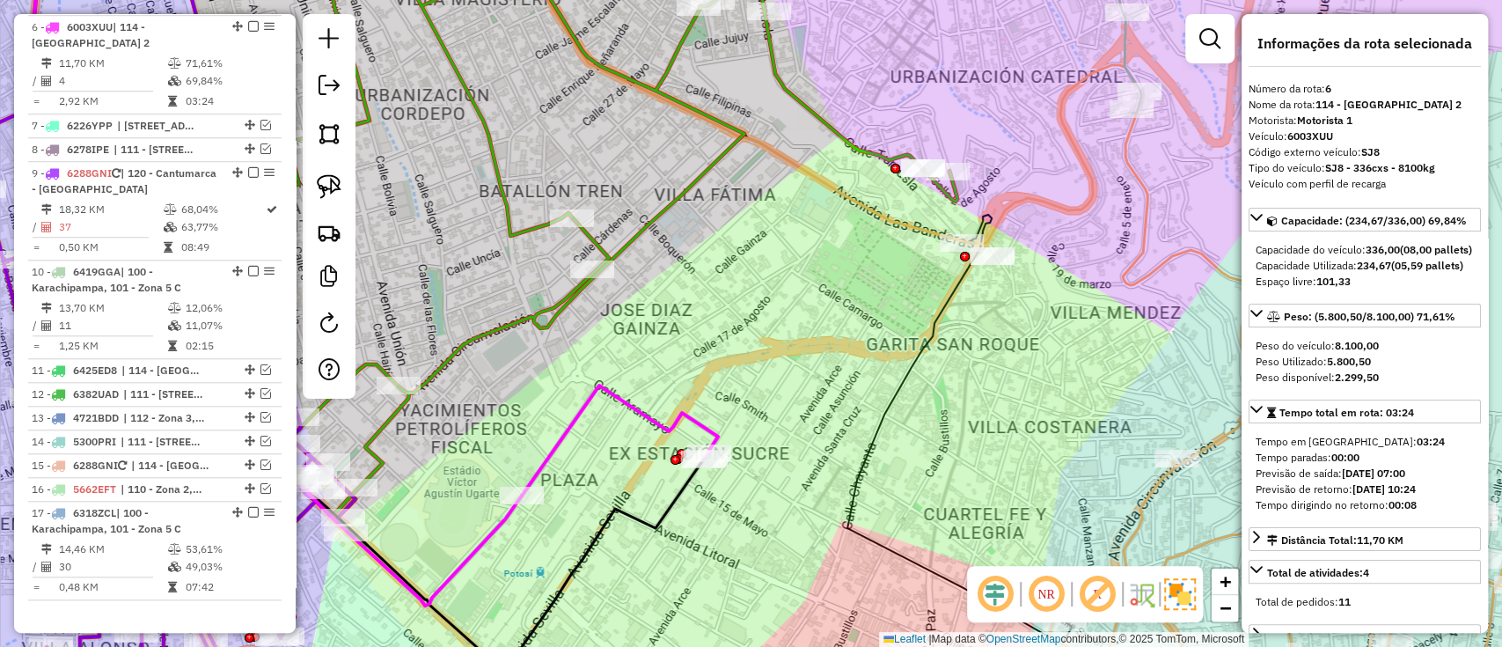
scroll to position [977, 0]
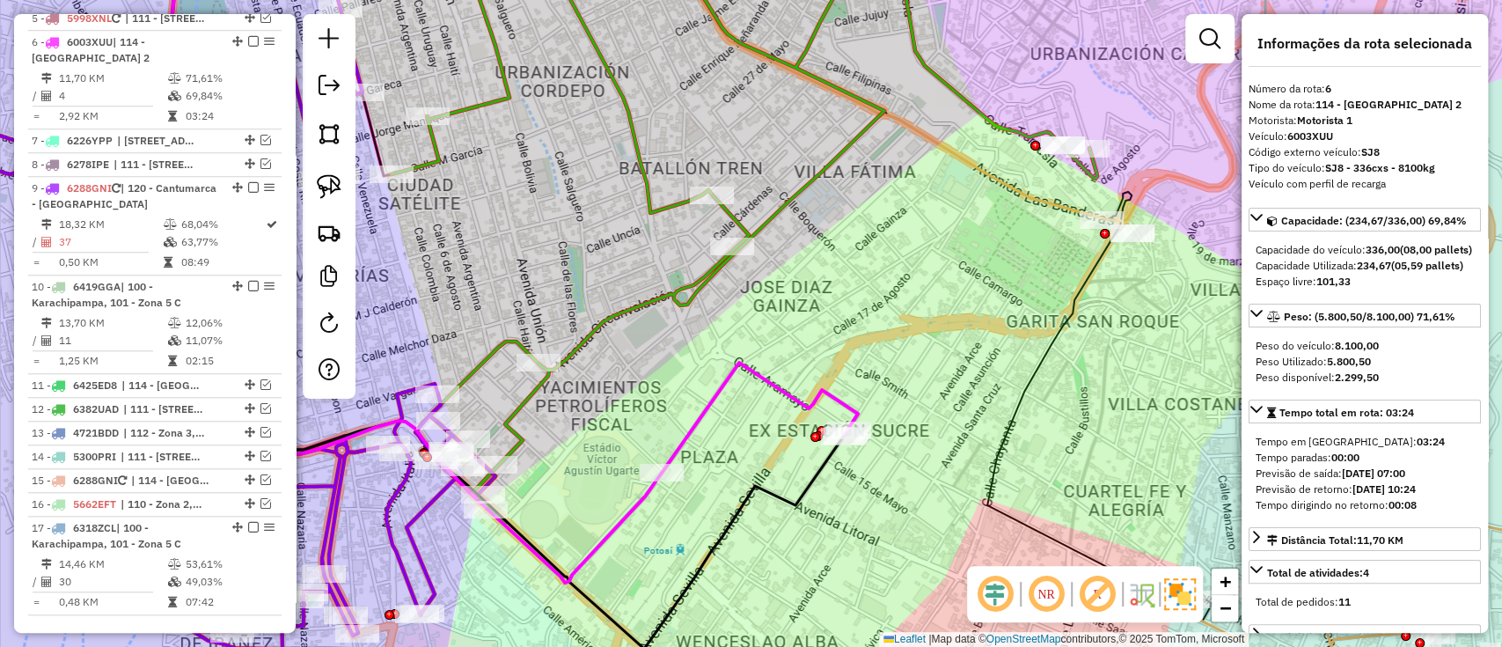
drag, startPoint x: 664, startPoint y: 364, endPoint x: 788, endPoint y: 332, distance: 128.3
click at [810, 328] on div "Janela de atendimento Grade de atendimento Capacidade Transportadoras Veículos …" at bounding box center [751, 323] width 1502 height 647
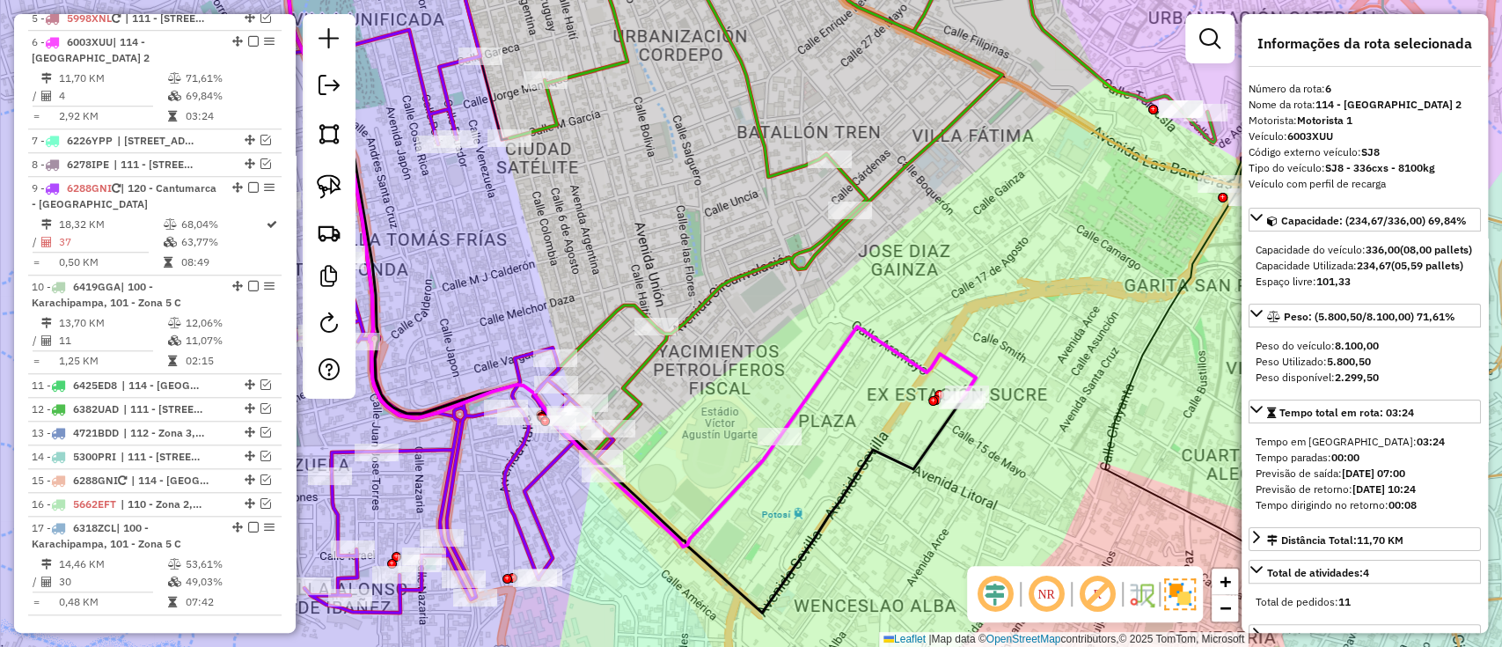
drag, startPoint x: 583, startPoint y: 444, endPoint x: 694, endPoint y: 421, distance: 113.4
click at [694, 421] on div "Janela de atendimento Grade de atendimento Capacidade Transportadoras Veículos …" at bounding box center [751, 323] width 1502 height 647
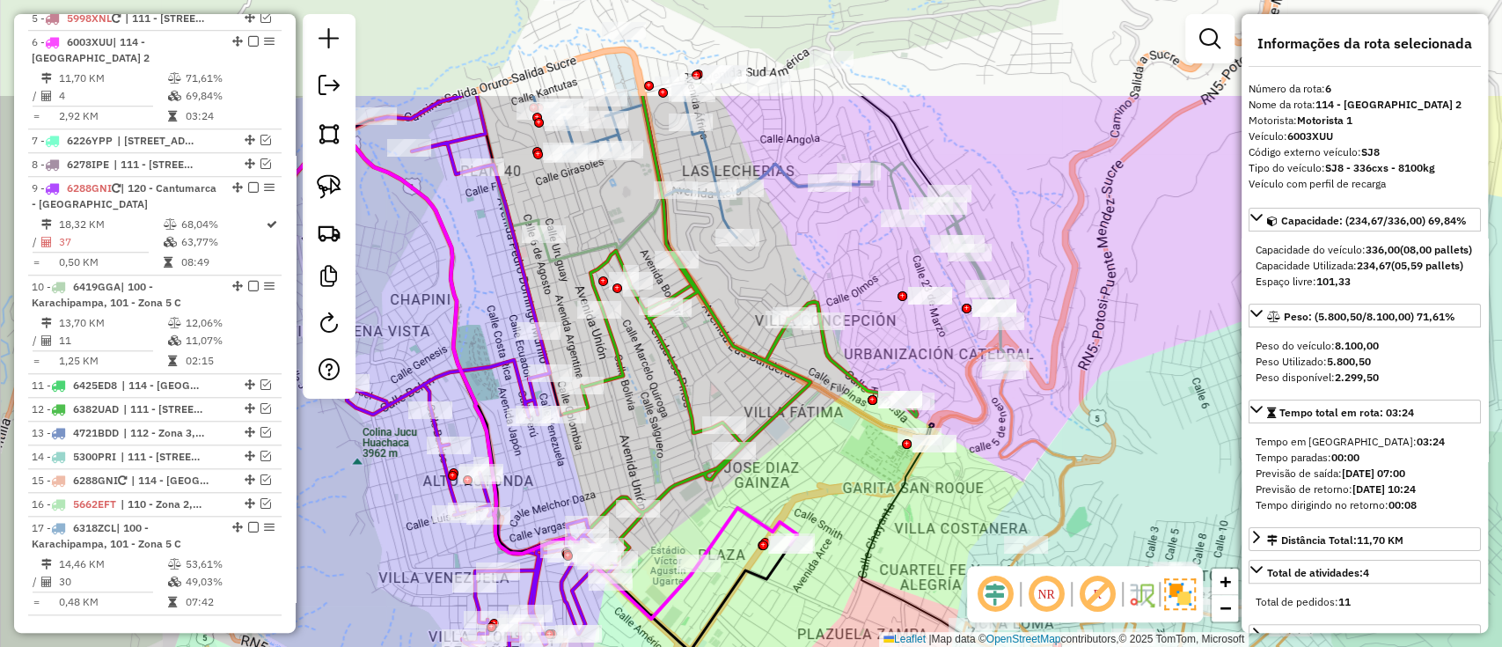
drag, startPoint x: 866, startPoint y: 381, endPoint x: 817, endPoint y: 516, distance: 143.4
click at [817, 516] on div "Janela de atendimento Grade de atendimento Capacidade Transportadoras Veículos …" at bounding box center [751, 323] width 1502 height 647
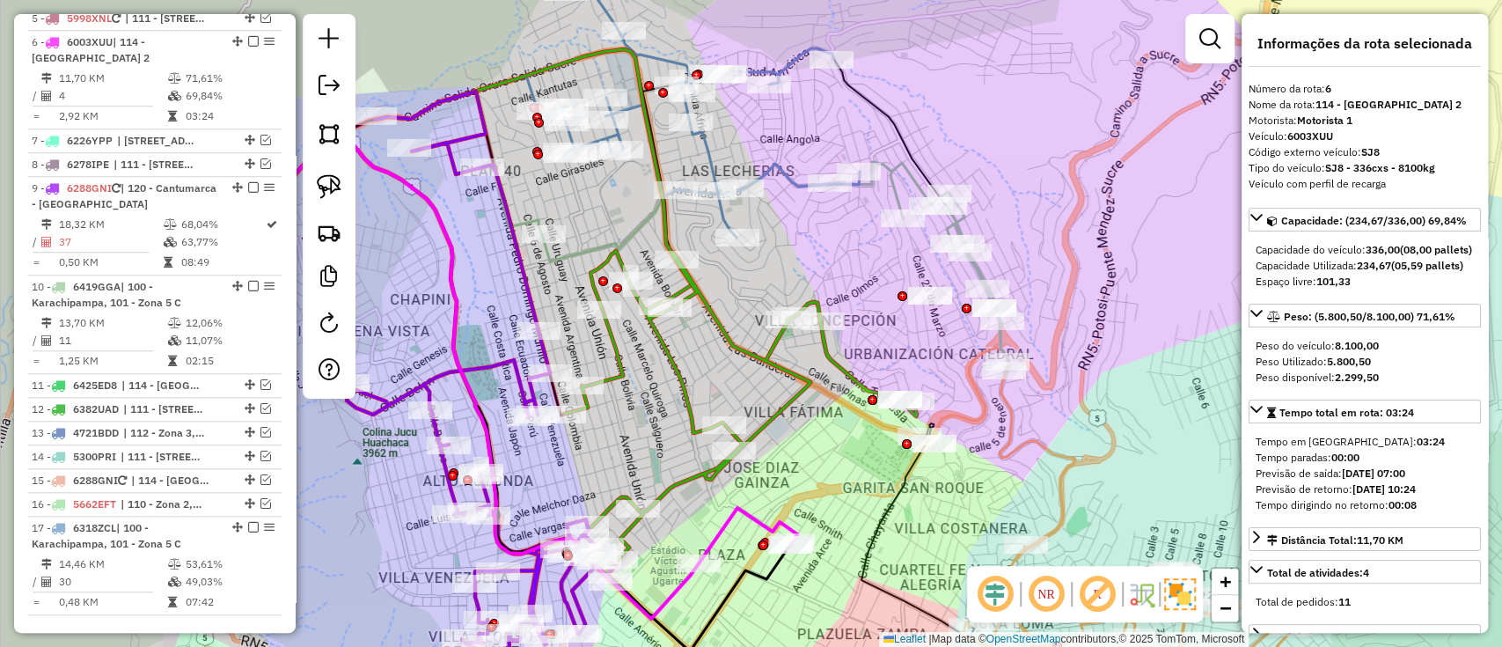
click at [836, 360] on icon at bounding box center [740, 420] width 353 height 338
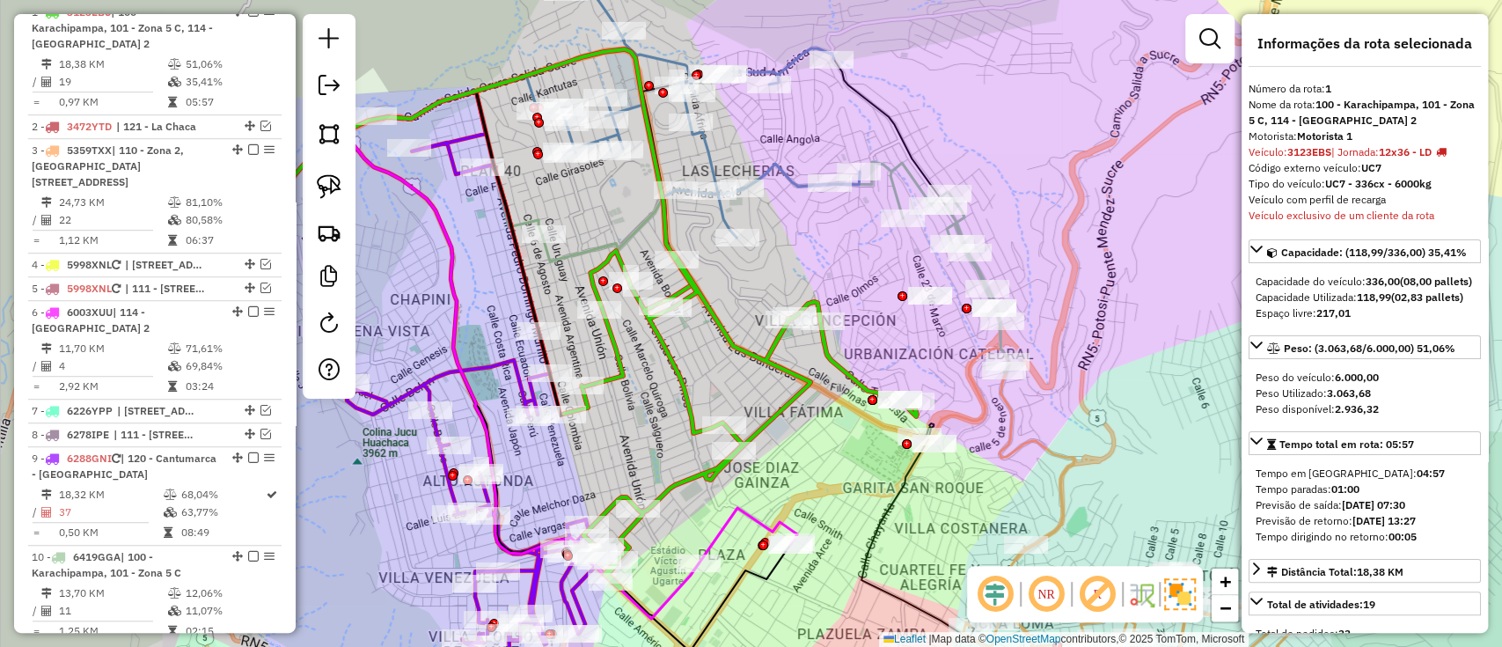
scroll to position [692, 0]
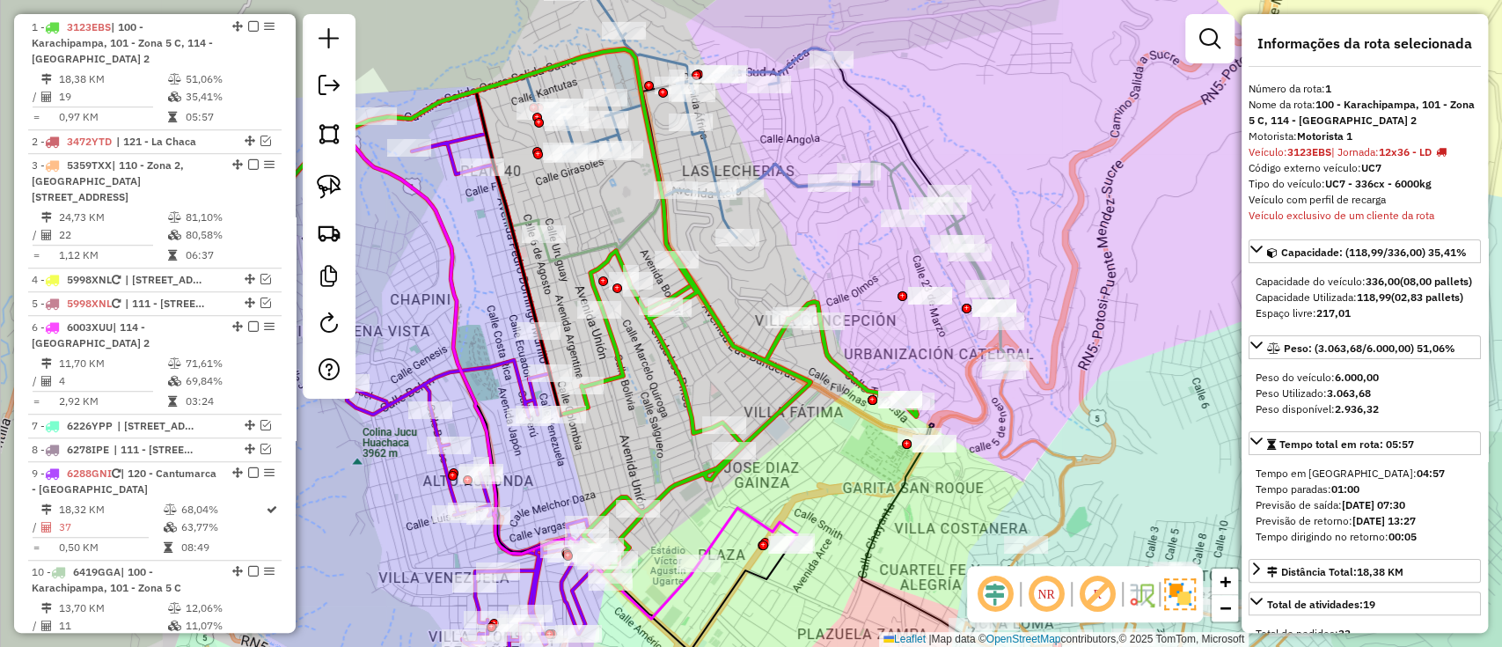
click at [948, 226] on icon at bounding box center [775, 267] width 466 height 210
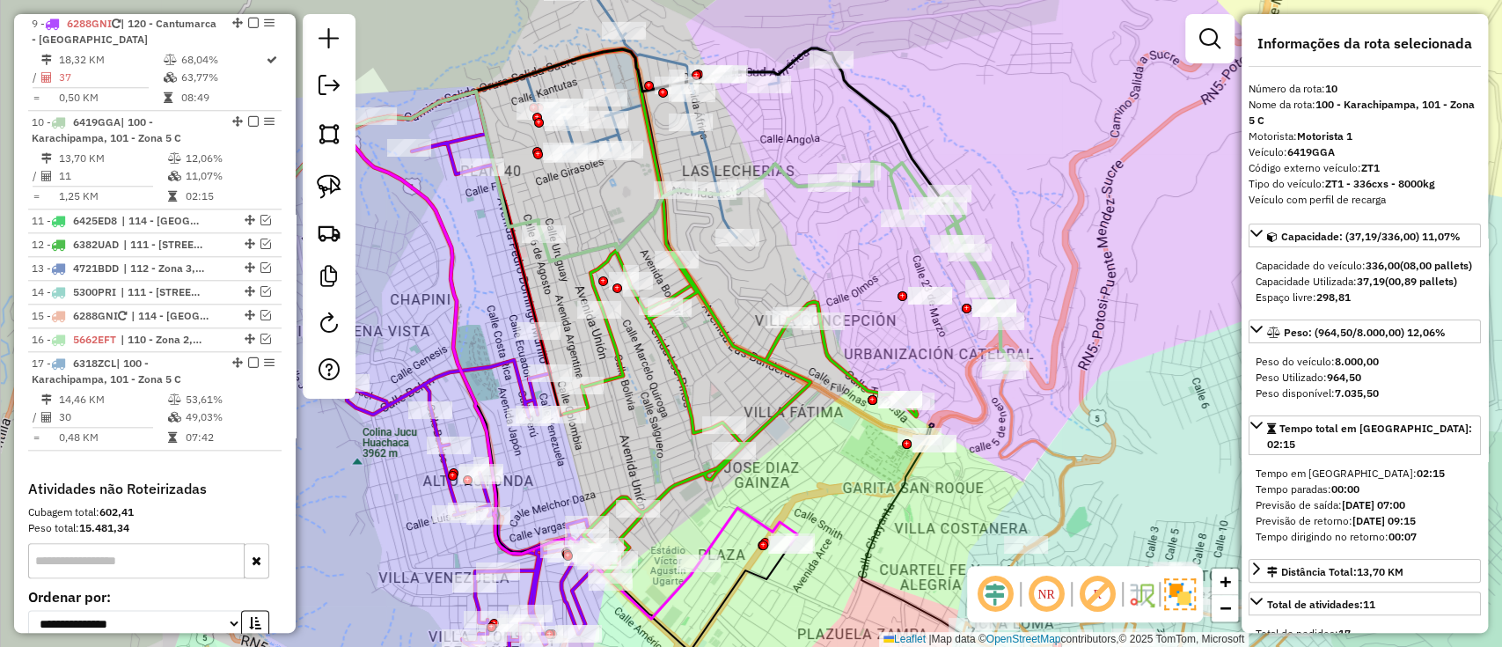
scroll to position [1220, 0]
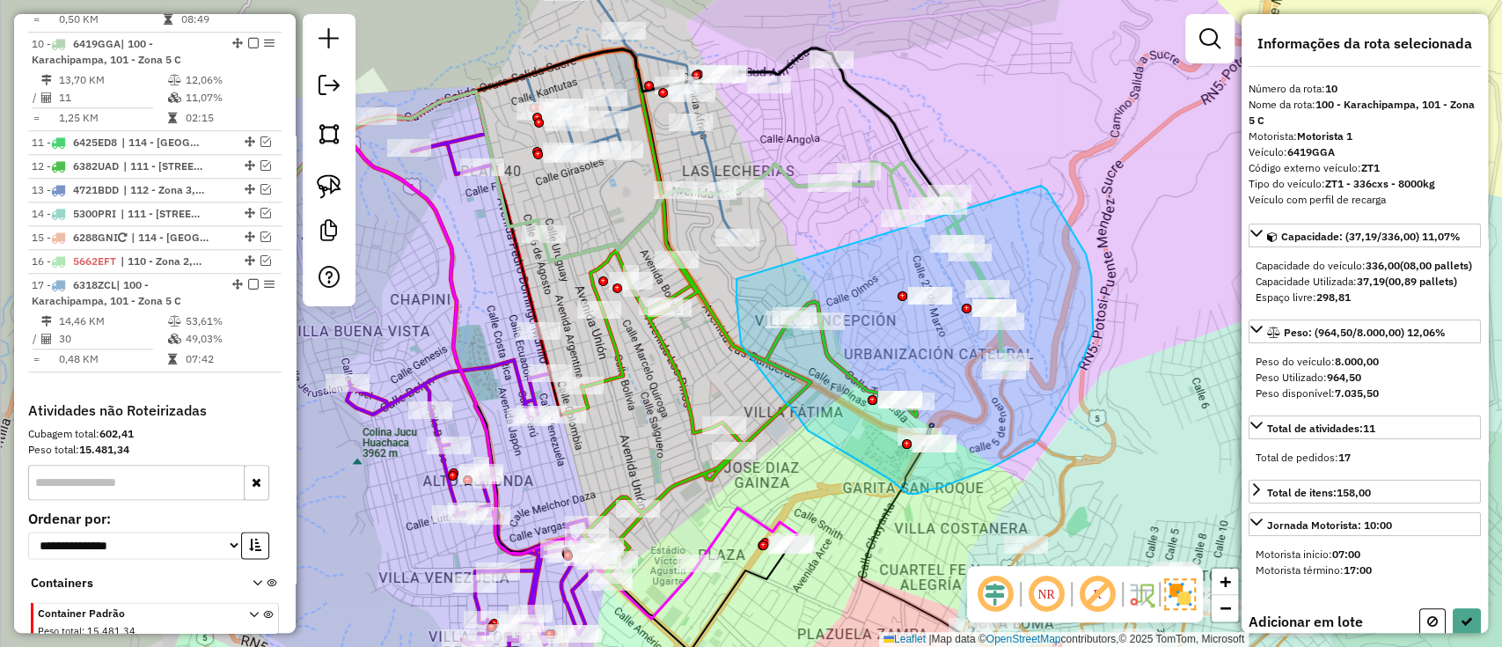
drag, startPoint x: 1046, startPoint y: 189, endPoint x: 737, endPoint y: 279, distance: 322.5
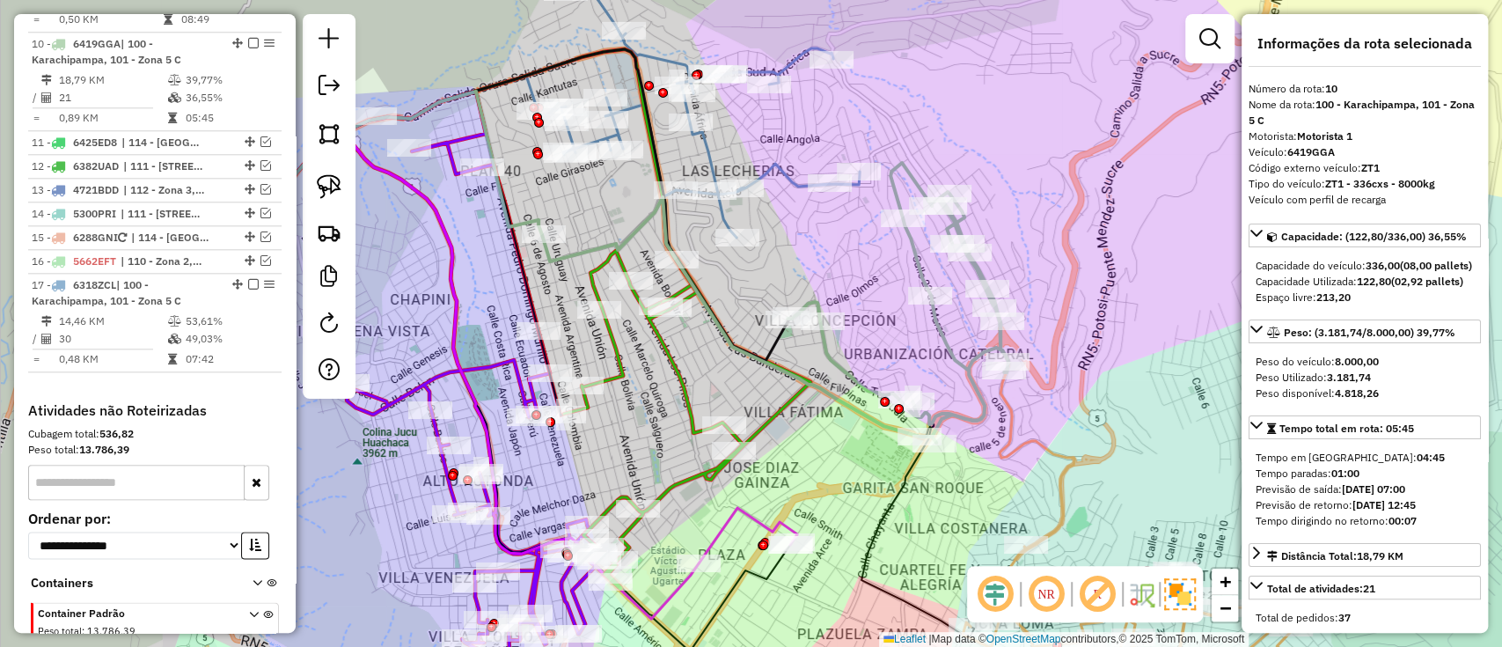
click at [677, 363] on icon at bounding box center [687, 420] width 246 height 338
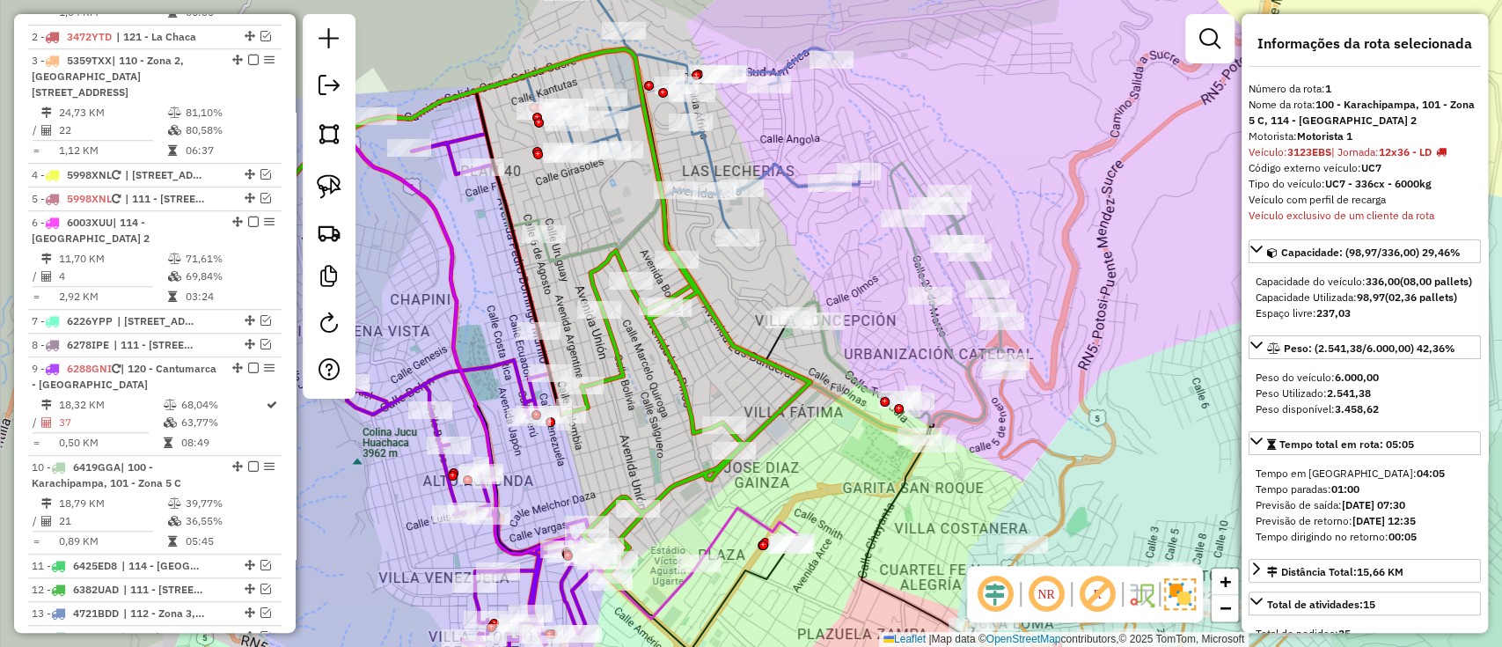
scroll to position [692, 0]
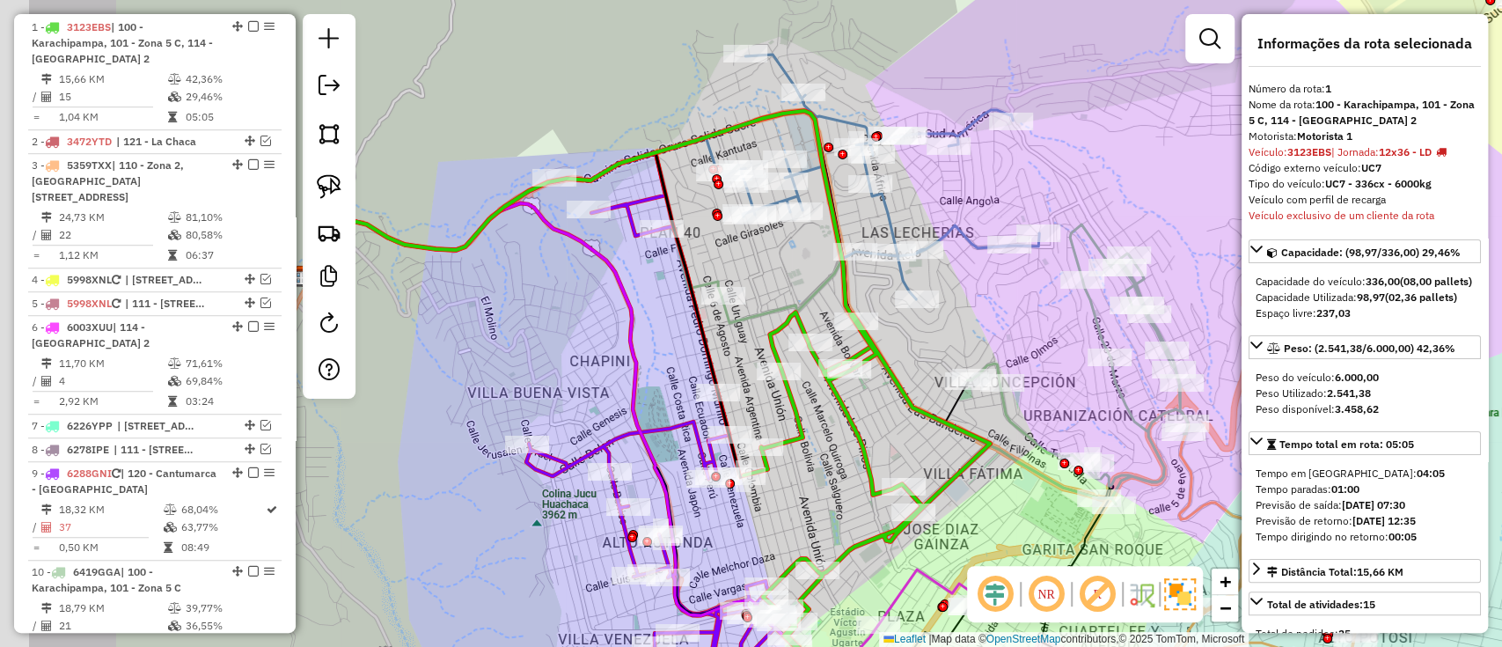
drag, startPoint x: 709, startPoint y: 364, endPoint x: 873, endPoint y: 426, distance: 174.9
click at [873, 426] on div "Janela de atendimento Grade de atendimento Capacidade Transportadoras Veículos …" at bounding box center [751, 323] width 1502 height 647
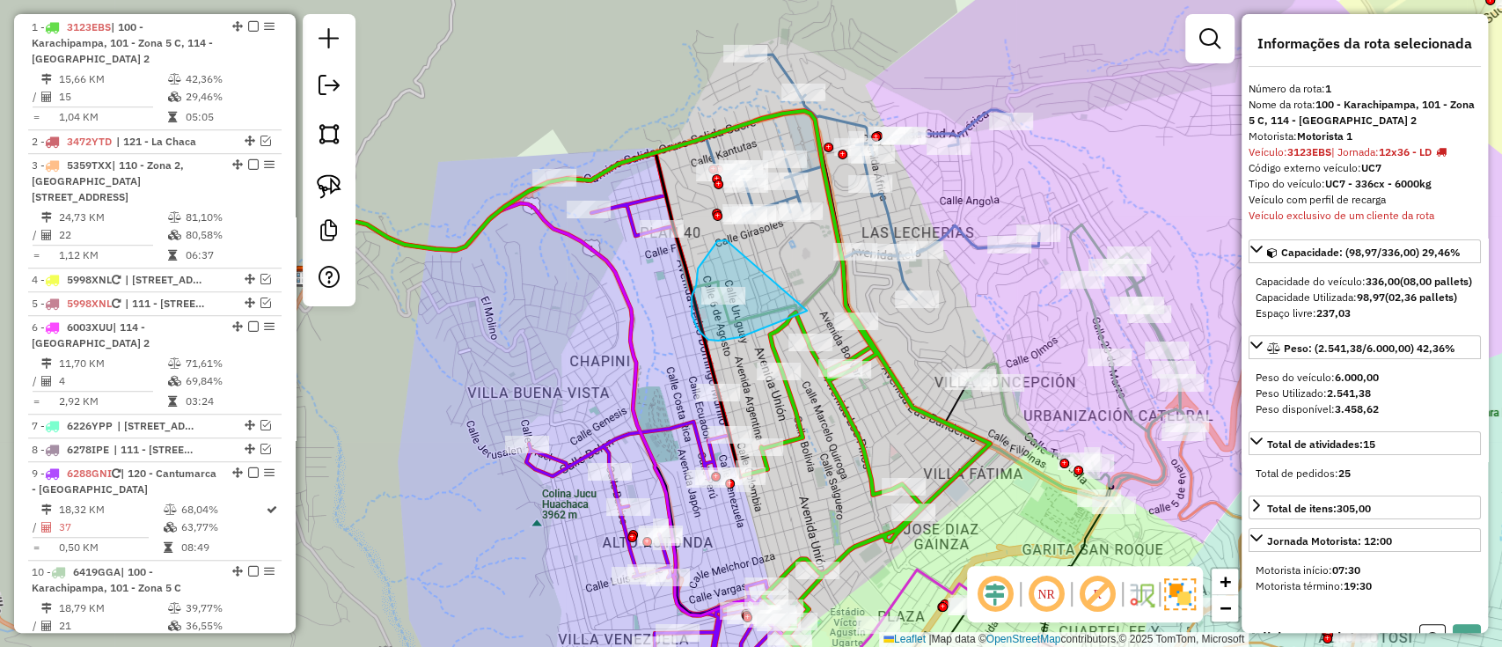
drag, startPoint x: 726, startPoint y: 240, endPoint x: 802, endPoint y: 282, distance: 86.2
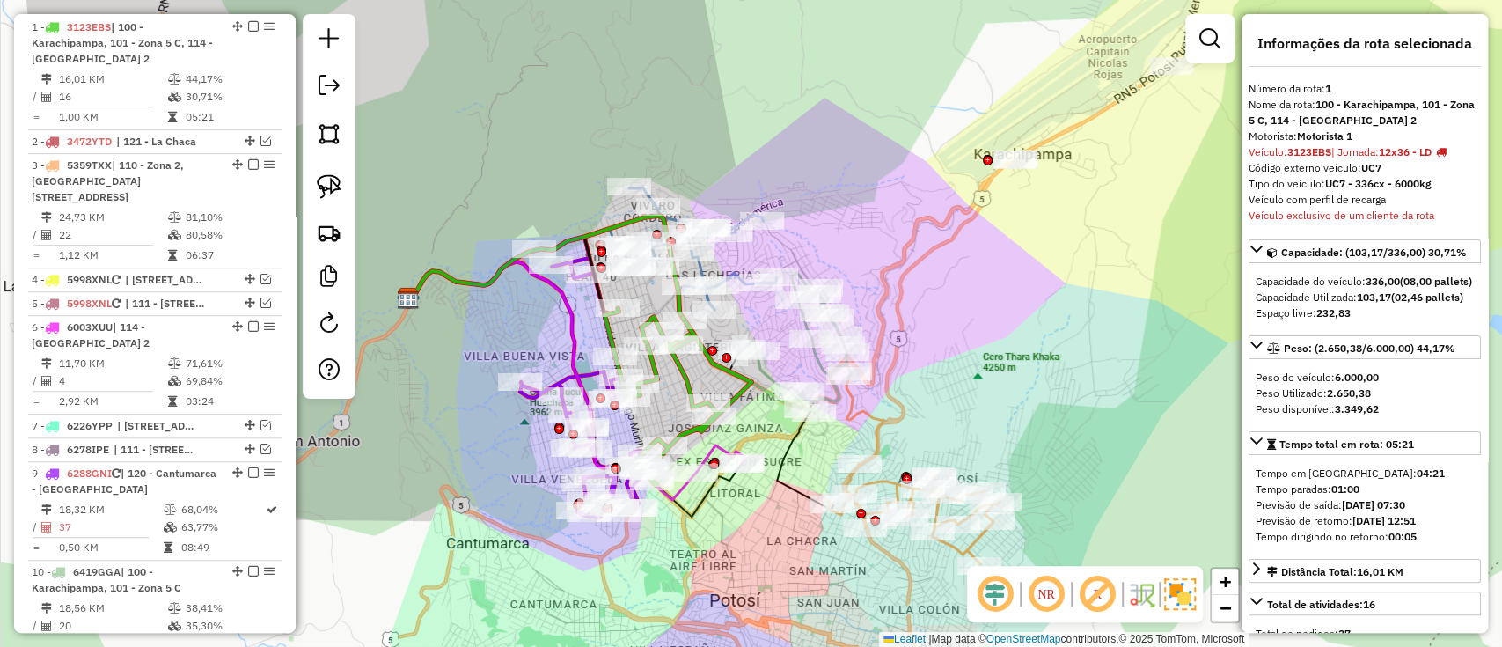
drag, startPoint x: 514, startPoint y: 154, endPoint x: 1027, endPoint y: 383, distance: 561.7
click at [1032, 391] on div "Janela de atendimento Grade de atendimento Capacidade Transportadoras Veículos …" at bounding box center [751, 323] width 1502 height 647
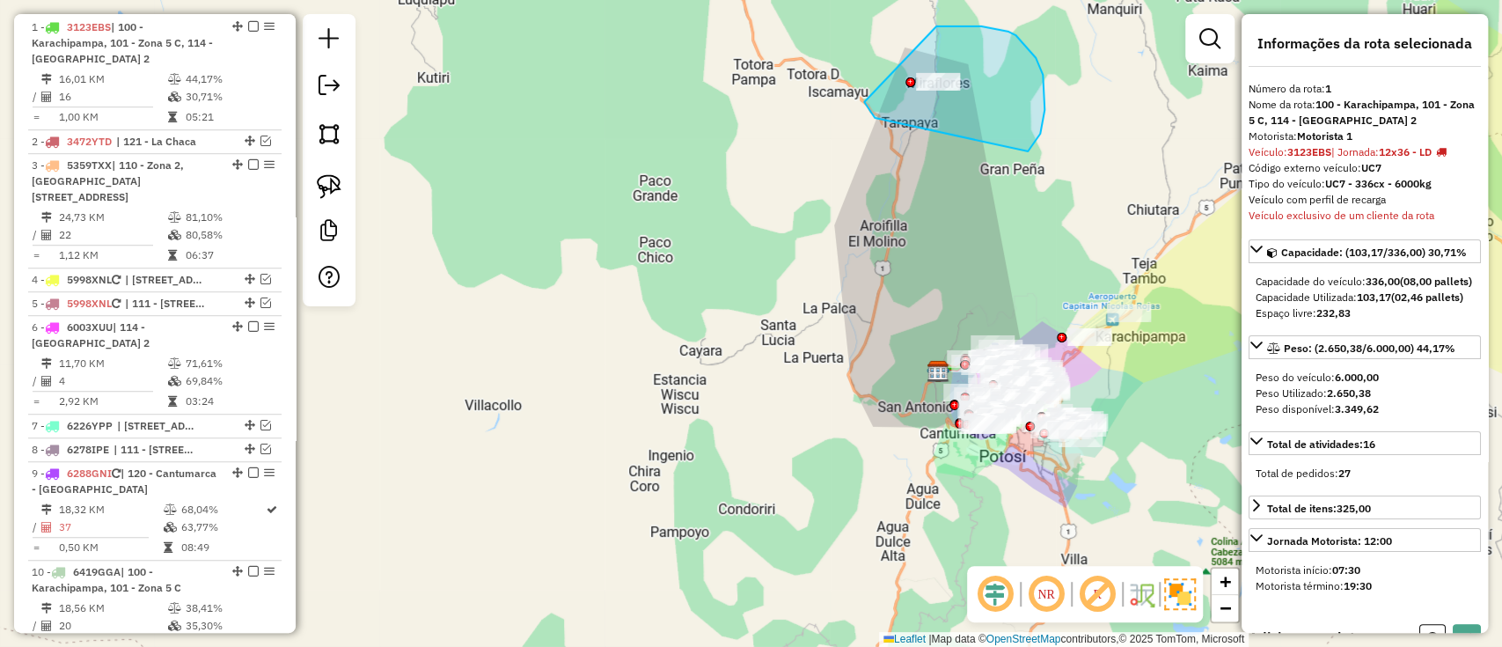
drag, startPoint x: 864, startPoint y: 102, endPoint x: 936, endPoint y: 26, distance: 104.6
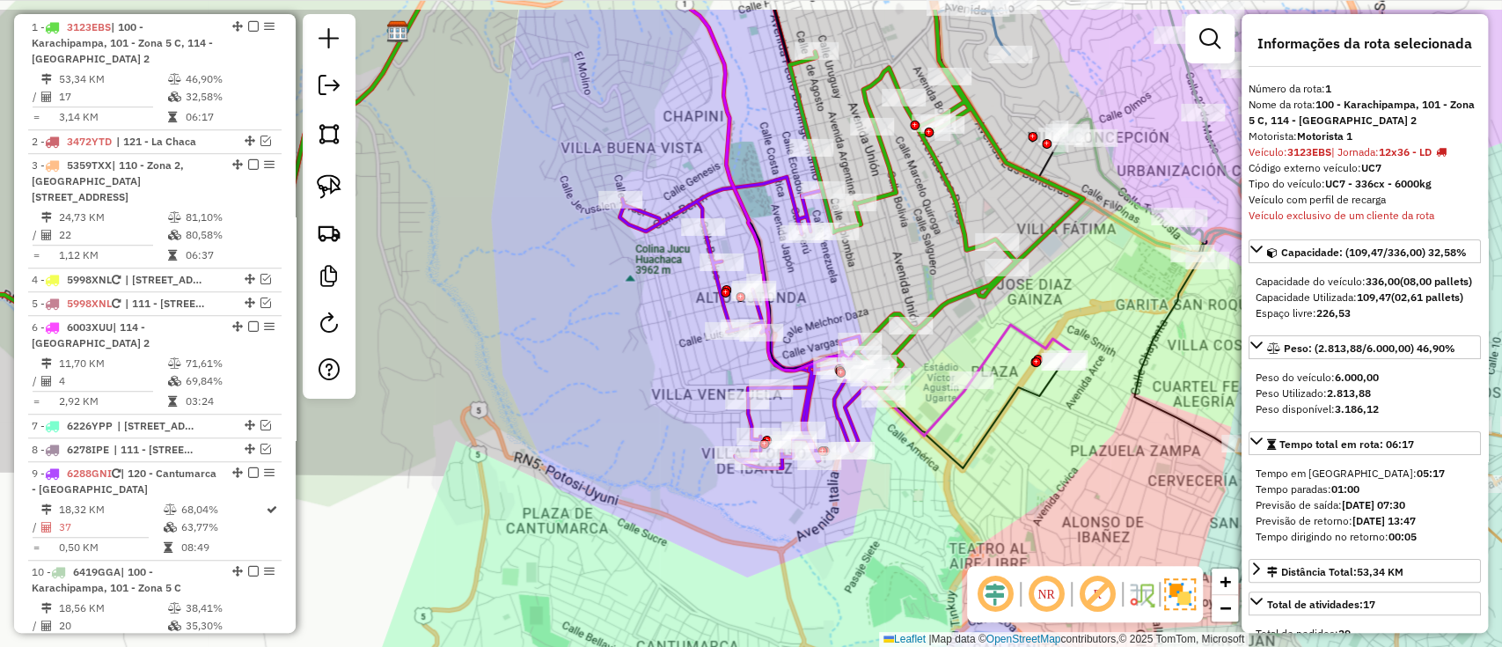
drag, startPoint x: 861, startPoint y: 376, endPoint x: 947, endPoint y: 475, distance: 131.6
click at [947, 475] on div "Janela de atendimento Grade de atendimento Capacidade Transportadoras Veículos …" at bounding box center [751, 323] width 1502 height 647
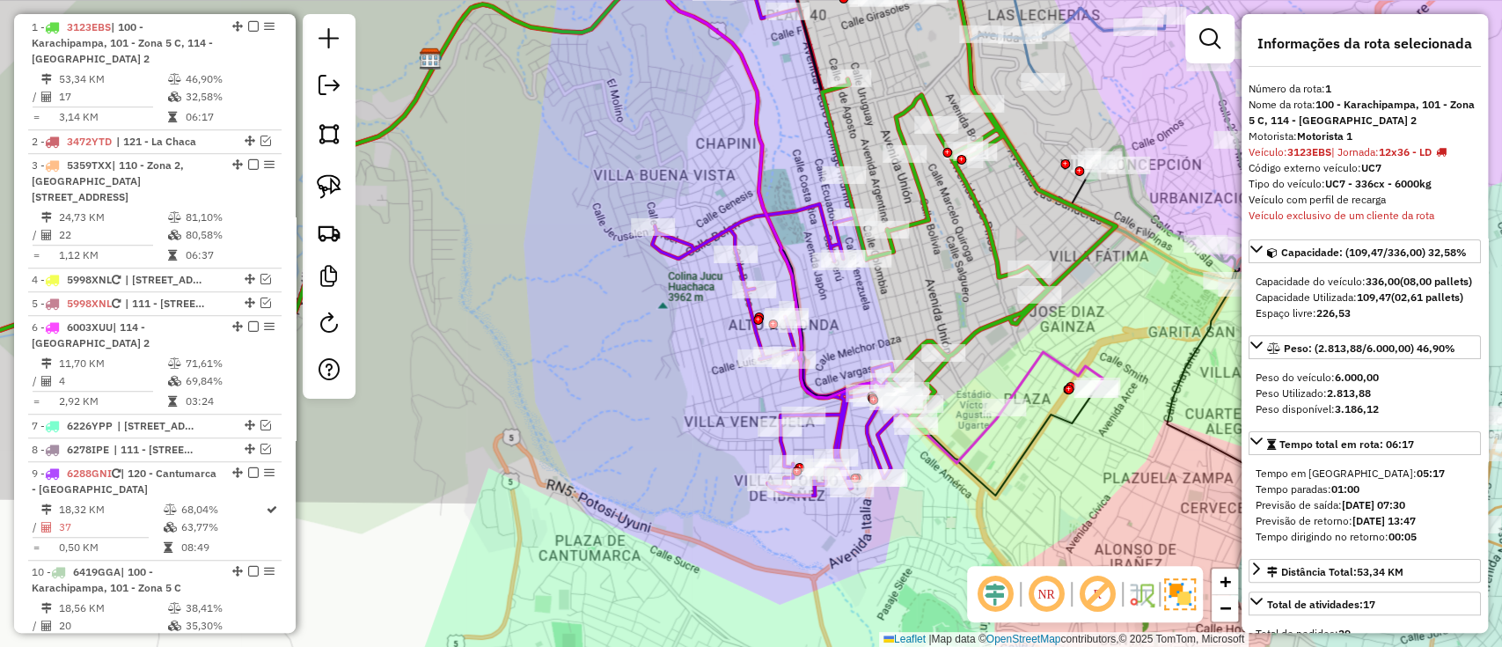
click at [729, 216] on icon at bounding box center [786, 217] width 269 height 558
click at [732, 225] on icon at bounding box center [786, 216] width 269 height 560
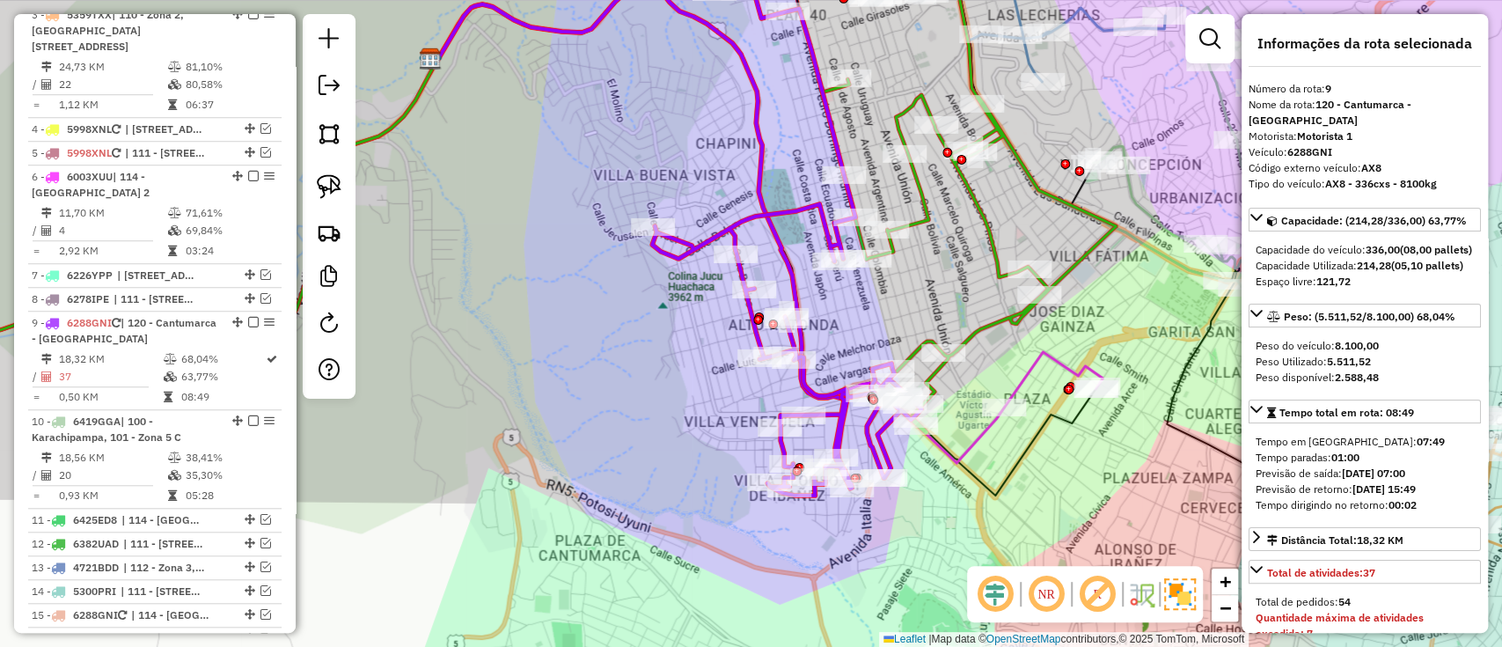
scroll to position [1121, 0]
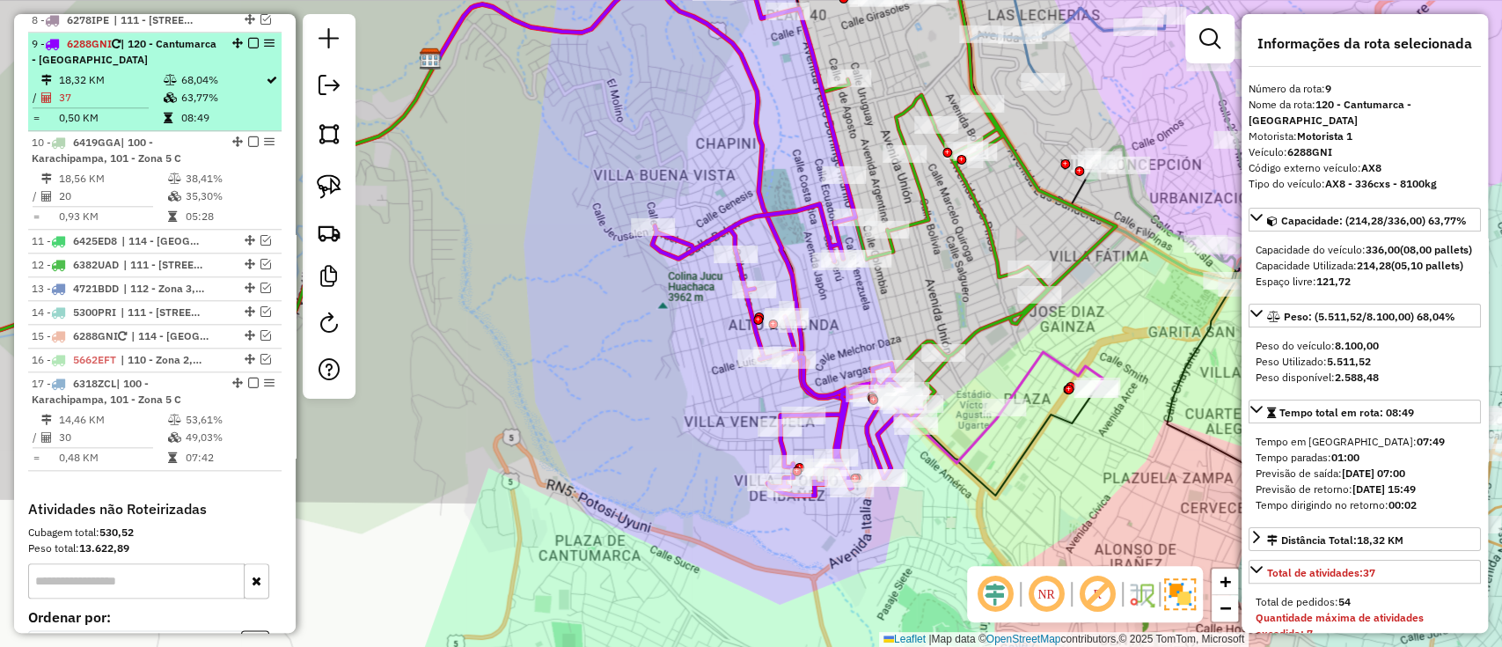
click at [253, 38] on em at bounding box center [253, 43] width 11 height 11
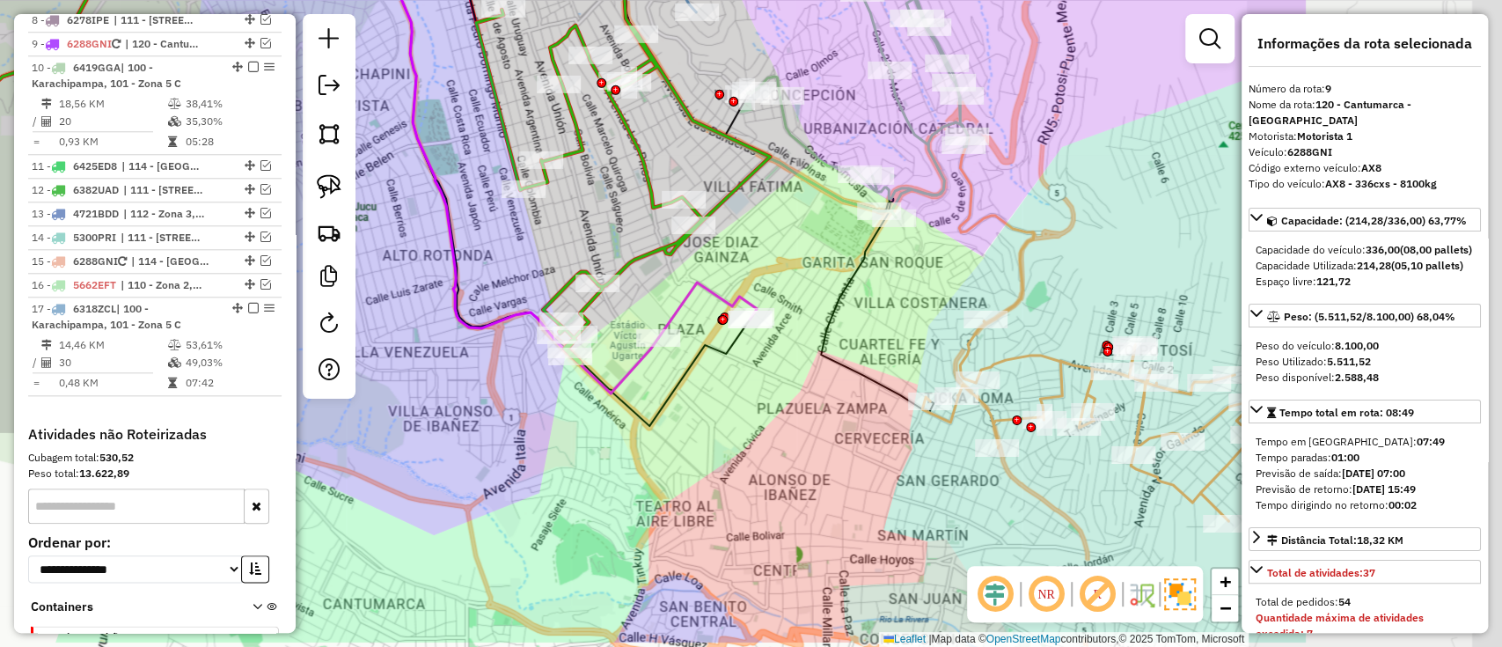
drag, startPoint x: 883, startPoint y: 275, endPoint x: 538, endPoint y: 206, distance: 352.7
click at [538, 206] on div "Janela de atendimento Grade de atendimento Capacidade Transportadoras Veículos …" at bounding box center [751, 323] width 1502 height 647
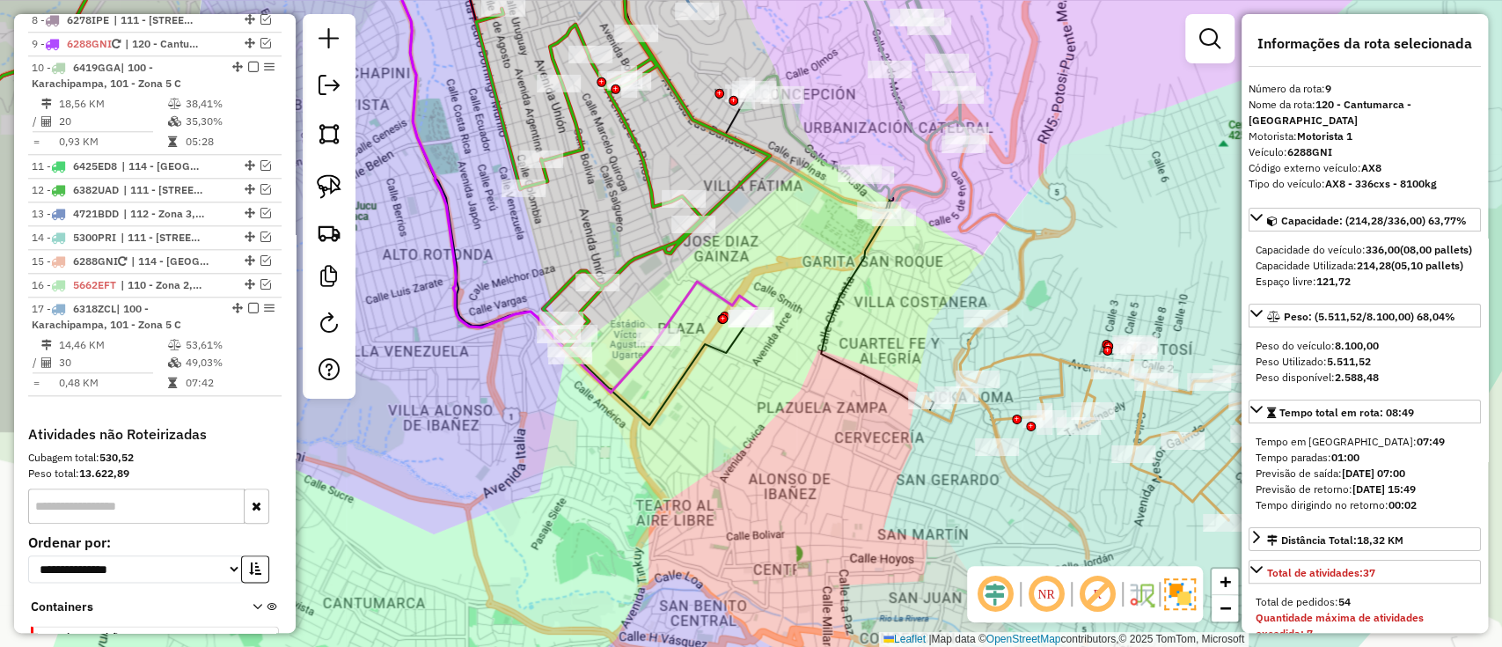
click at [683, 296] on icon at bounding box center [707, 309] width 99 height 55
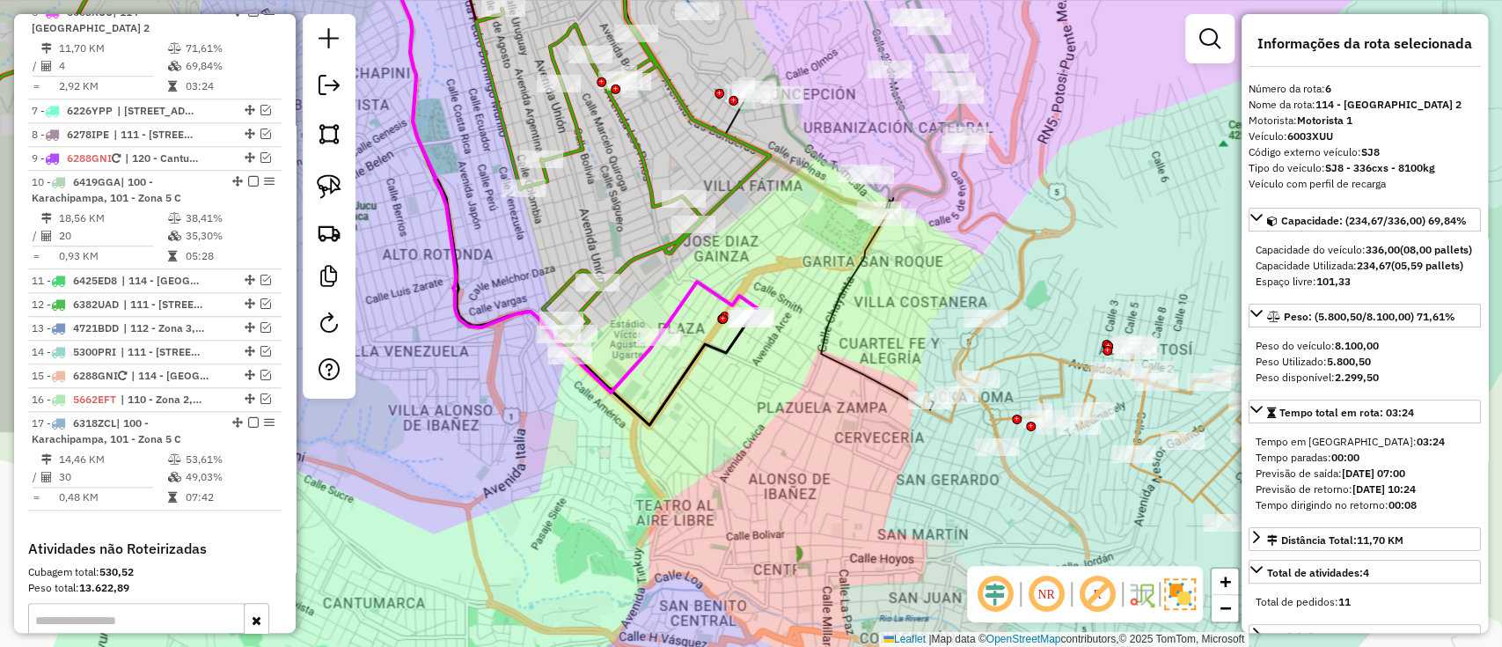
scroll to position [977, 0]
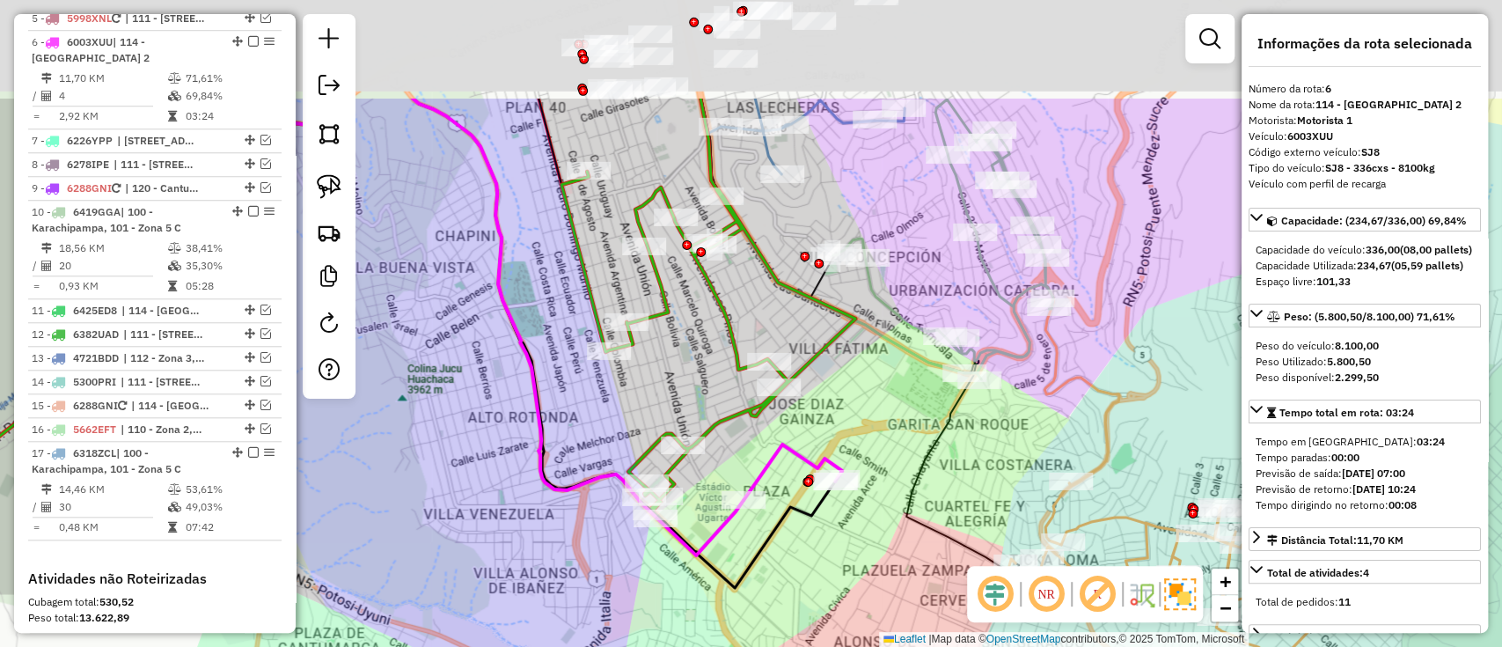
drag, startPoint x: 762, startPoint y: 297, endPoint x: 825, endPoint y: 442, distance: 158.4
click at [825, 442] on div "Janela de atendimento Grade de atendimento Capacidade Transportadoras Veículos …" at bounding box center [751, 323] width 1502 height 647
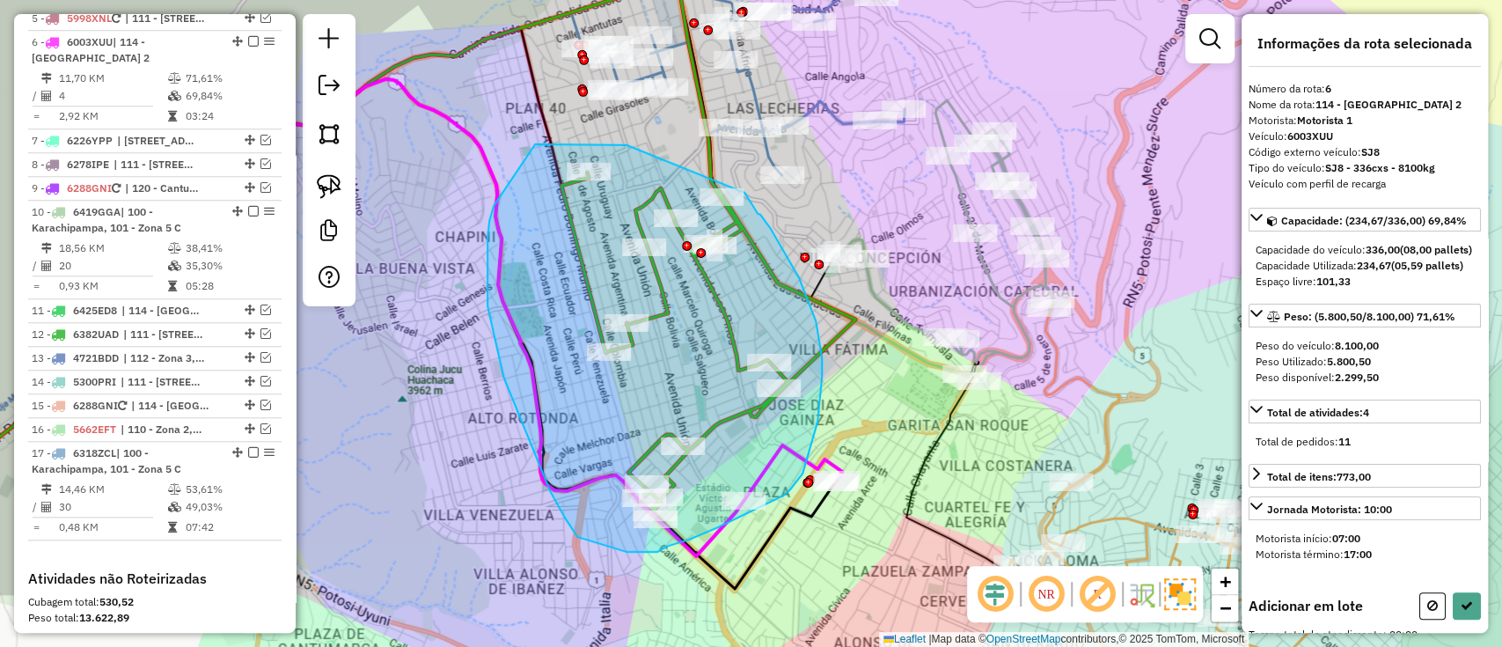
drag, startPoint x: 627, startPoint y: 145, endPoint x: 744, endPoint y: 192, distance: 126.0
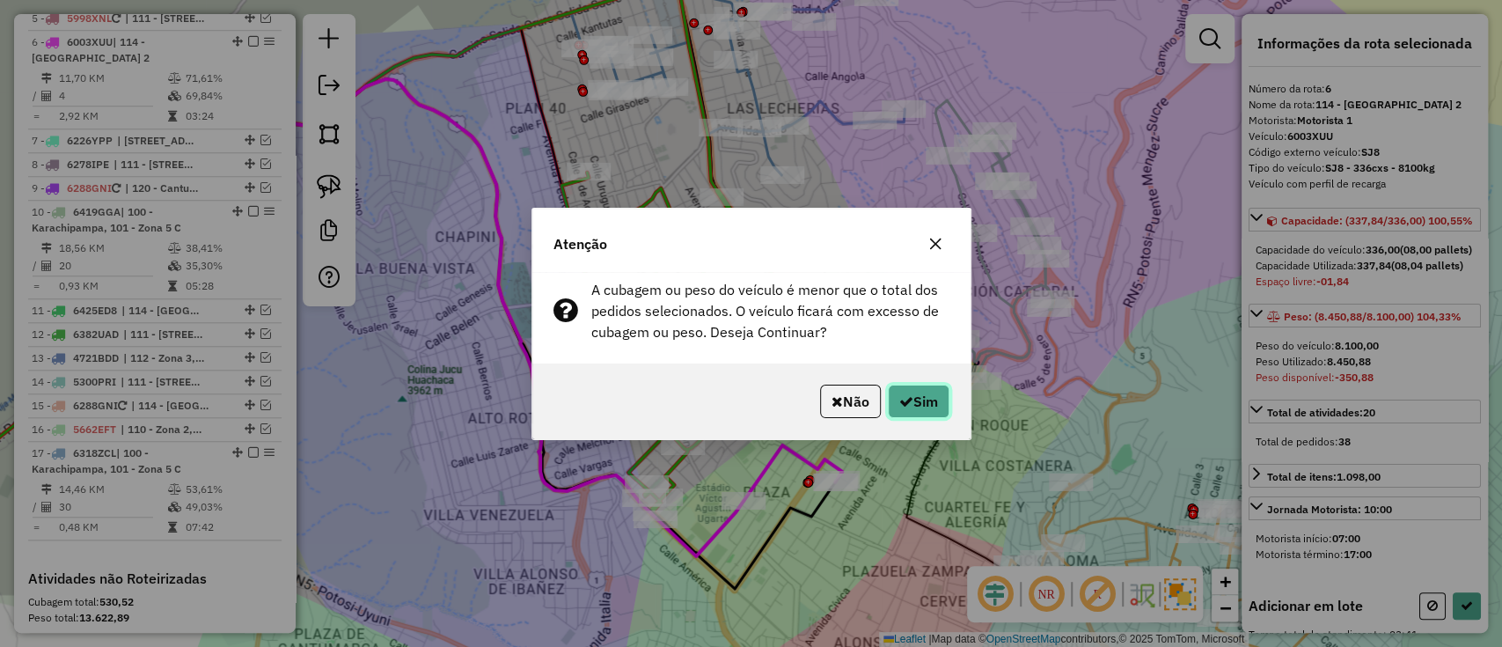
click at [922, 401] on button "Sim" at bounding box center [919, 401] width 62 height 33
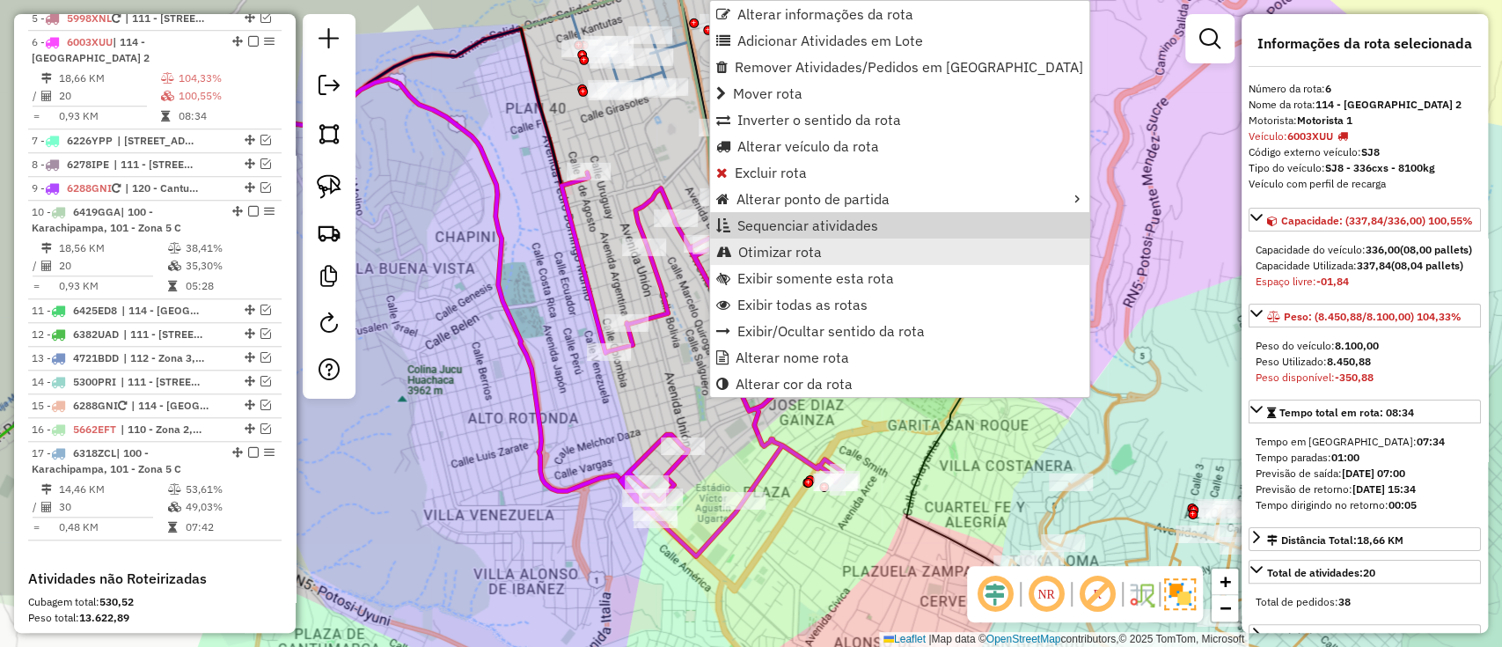
click at [776, 245] on span "Otimizar rota" at bounding box center [780, 252] width 84 height 14
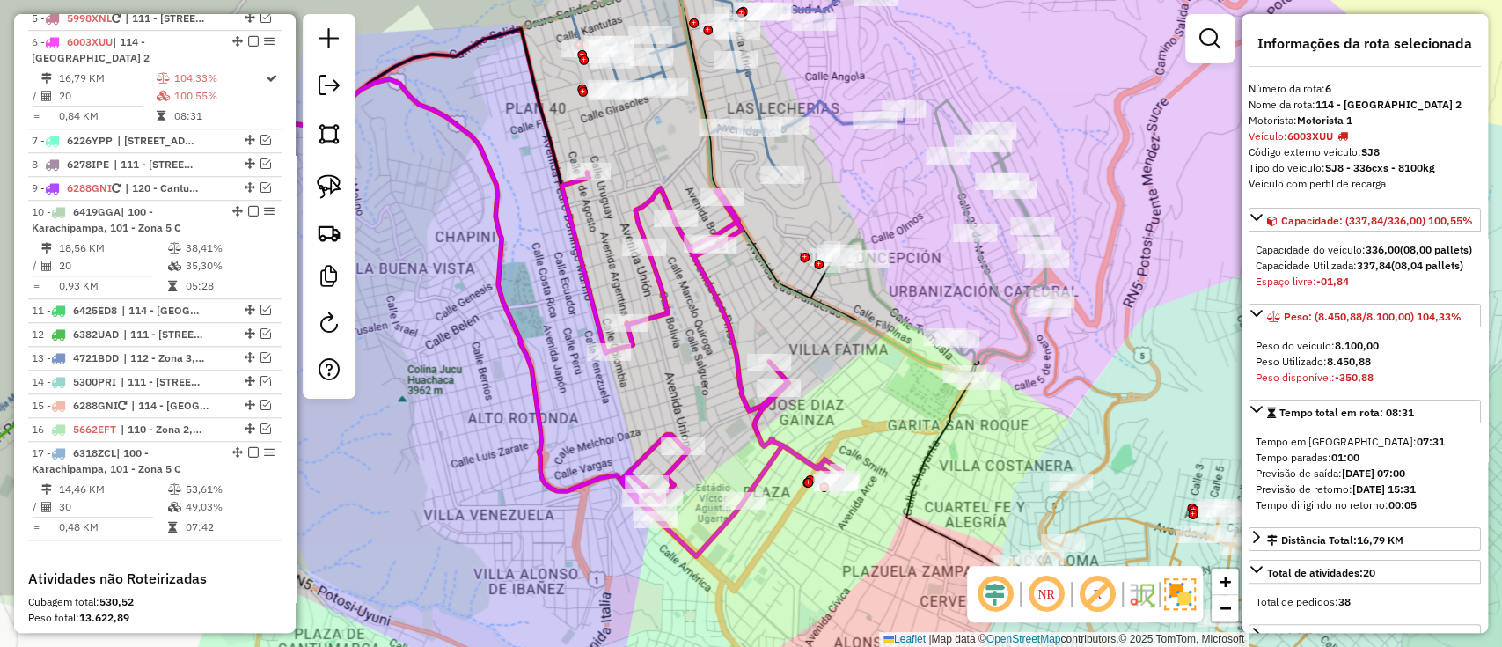
click at [751, 92] on icon at bounding box center [744, 55] width 322 height 239
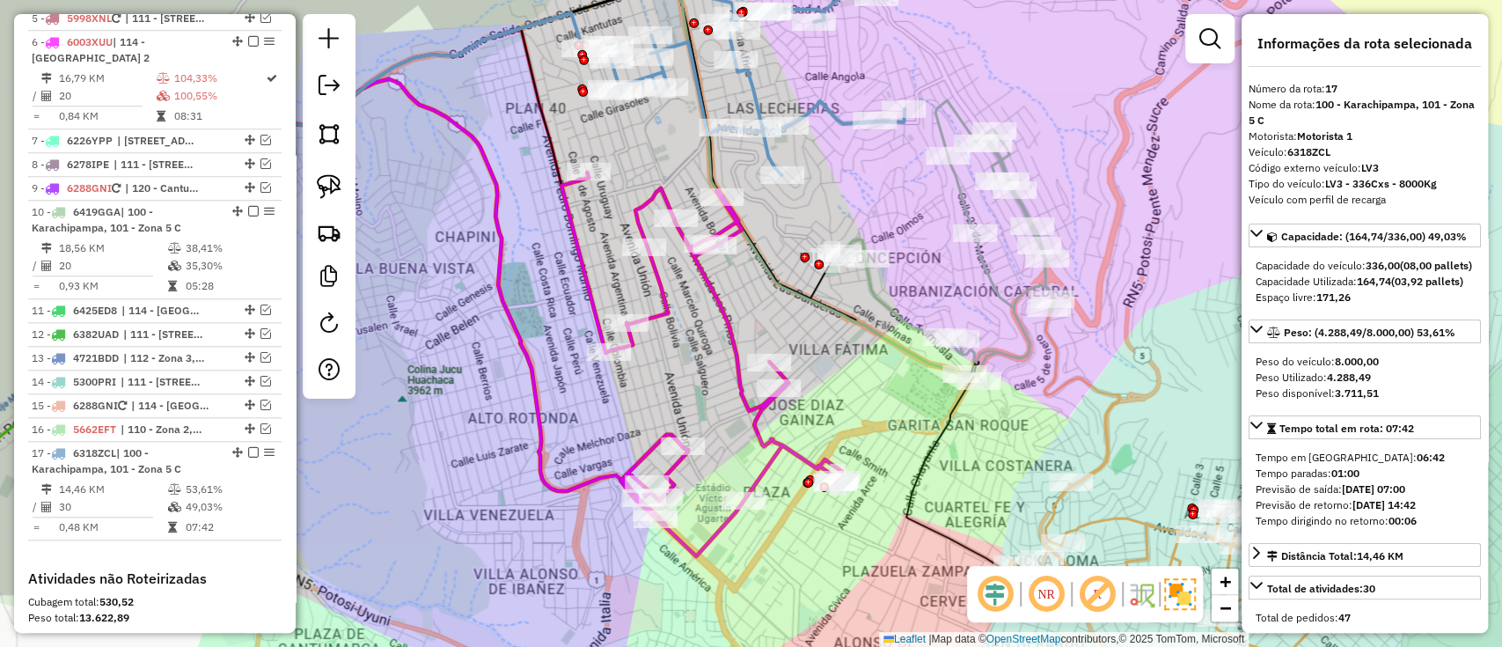
scroll to position [1259, 0]
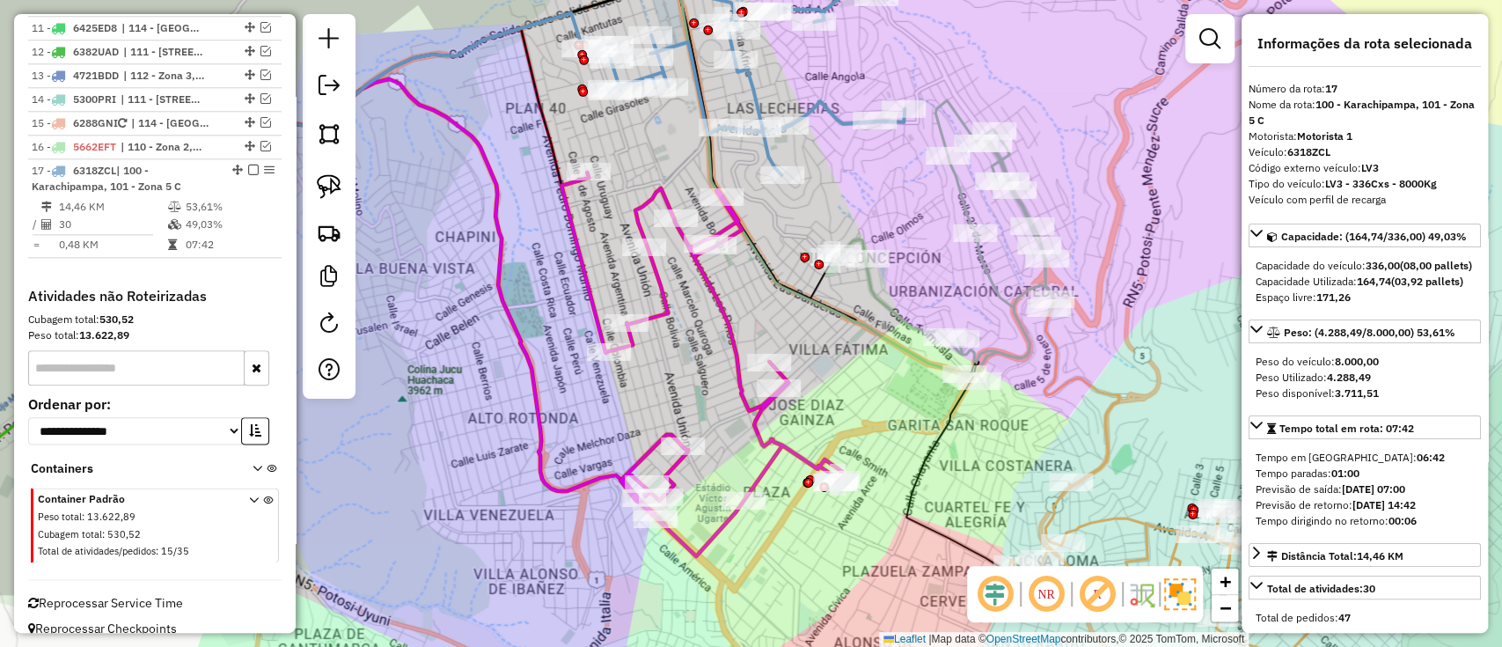
click at [998, 275] on icon at bounding box center [942, 240] width 221 height 280
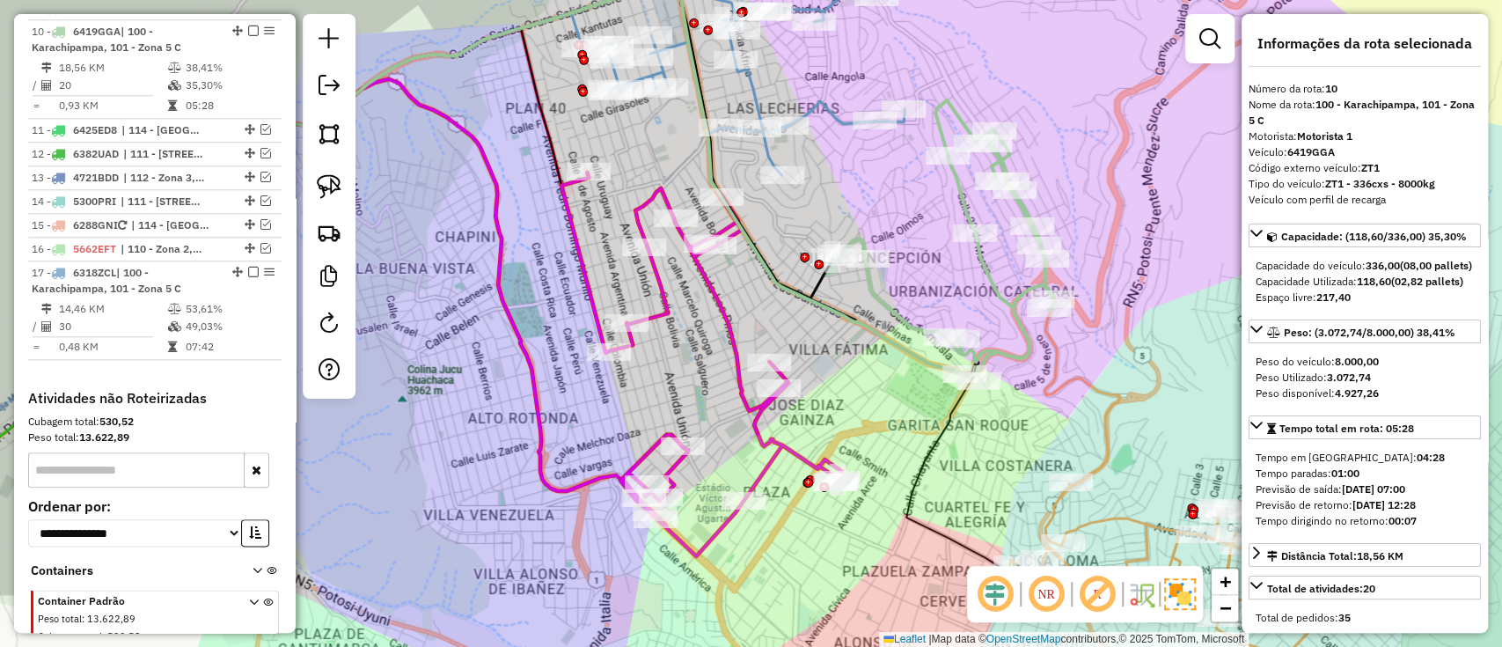
scroll to position [1146, 0]
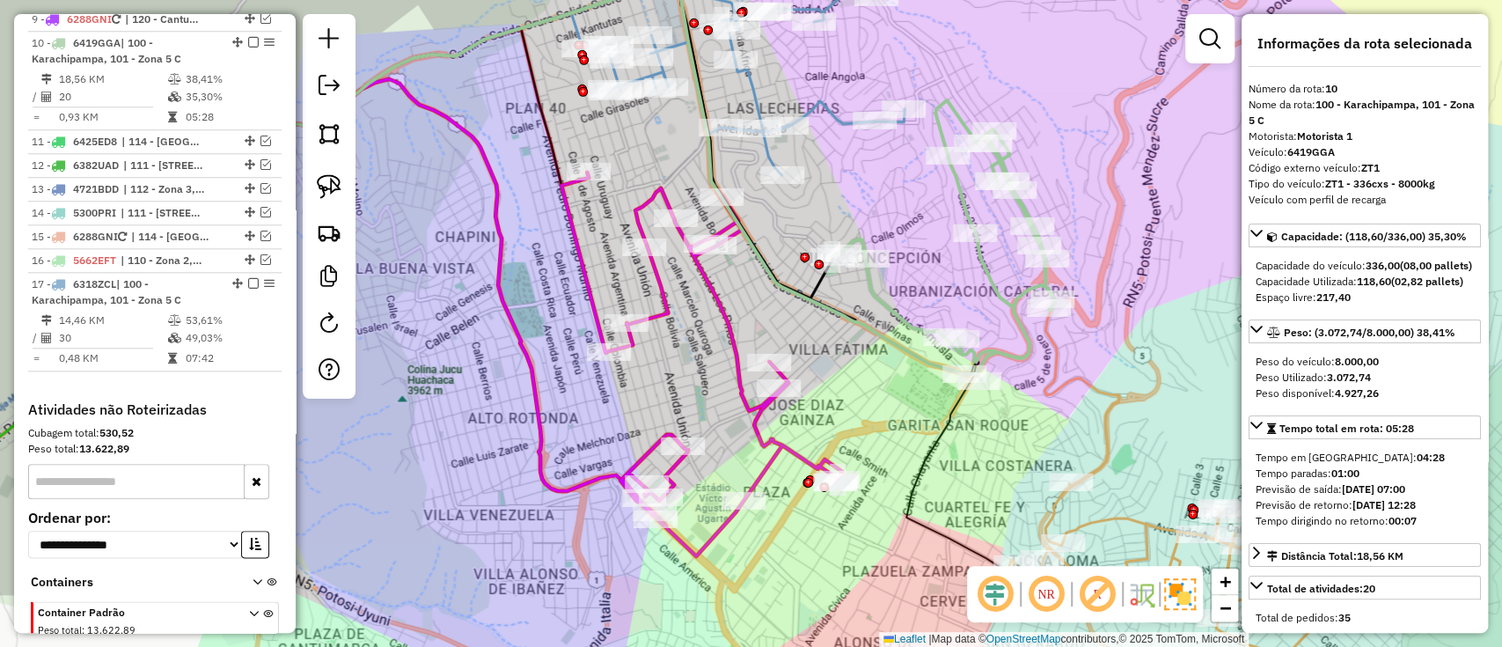
drag, startPoint x: 786, startPoint y: 246, endPoint x: 811, endPoint y: 288, distance: 49.3
click at [811, 288] on div "Janela de atendimento Grade de atendimento Capacidade Transportadoras Veículos …" at bounding box center [751, 323] width 1502 height 647
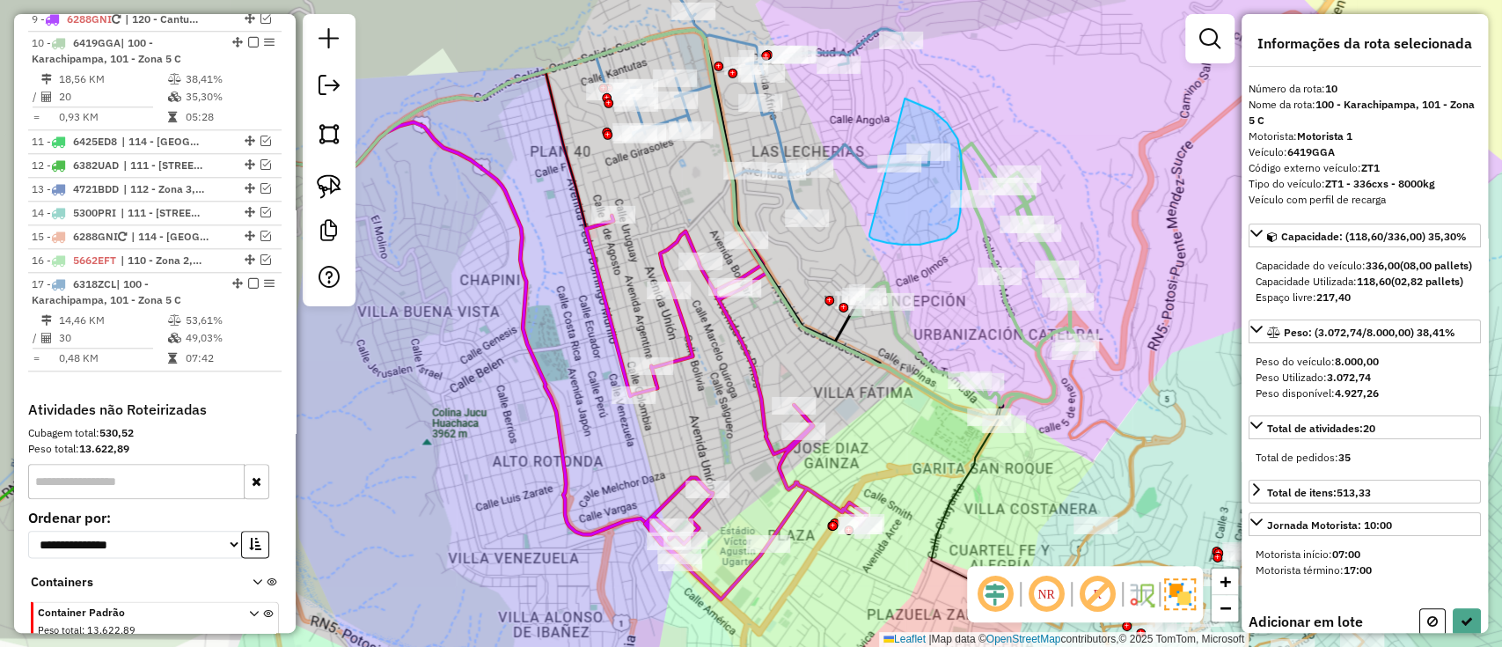
drag, startPoint x: 873, startPoint y: 239, endPoint x: 891, endPoint y: 99, distance: 141.0
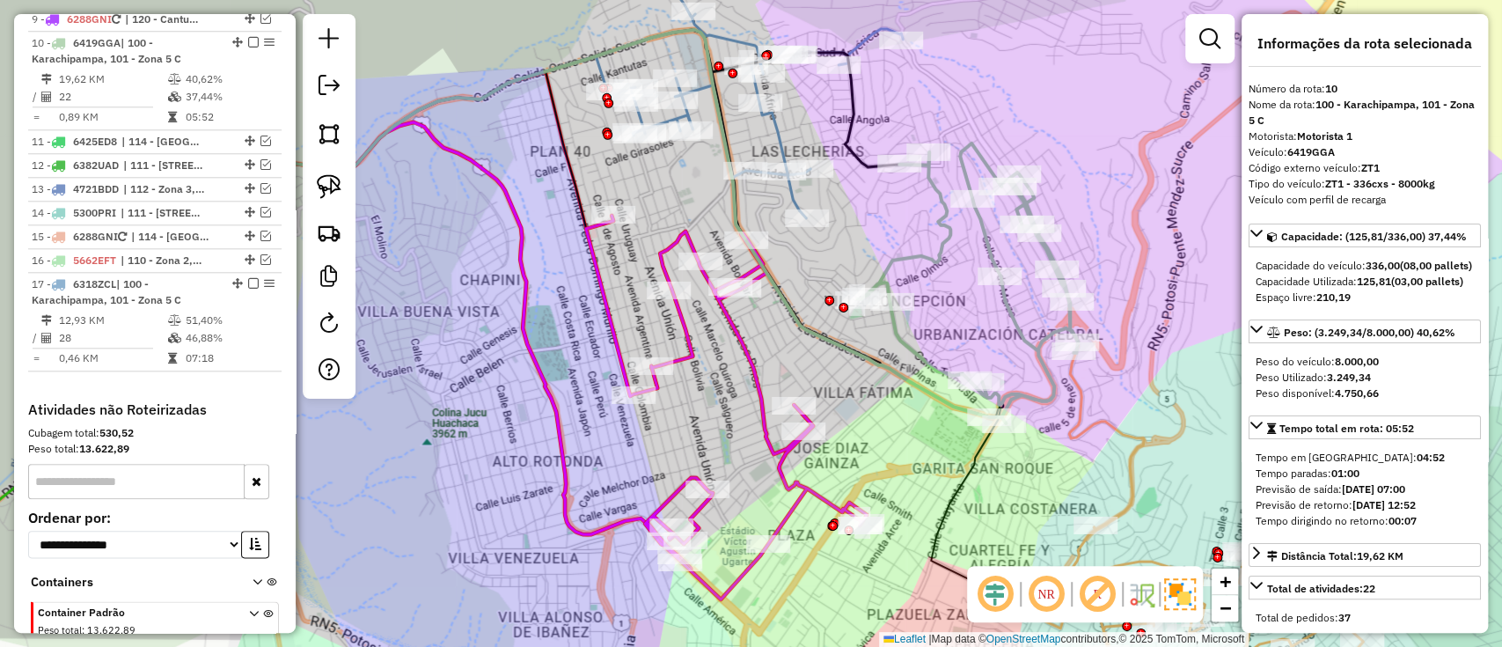
click at [786, 126] on icon at bounding box center [755, 96] width 296 height 245
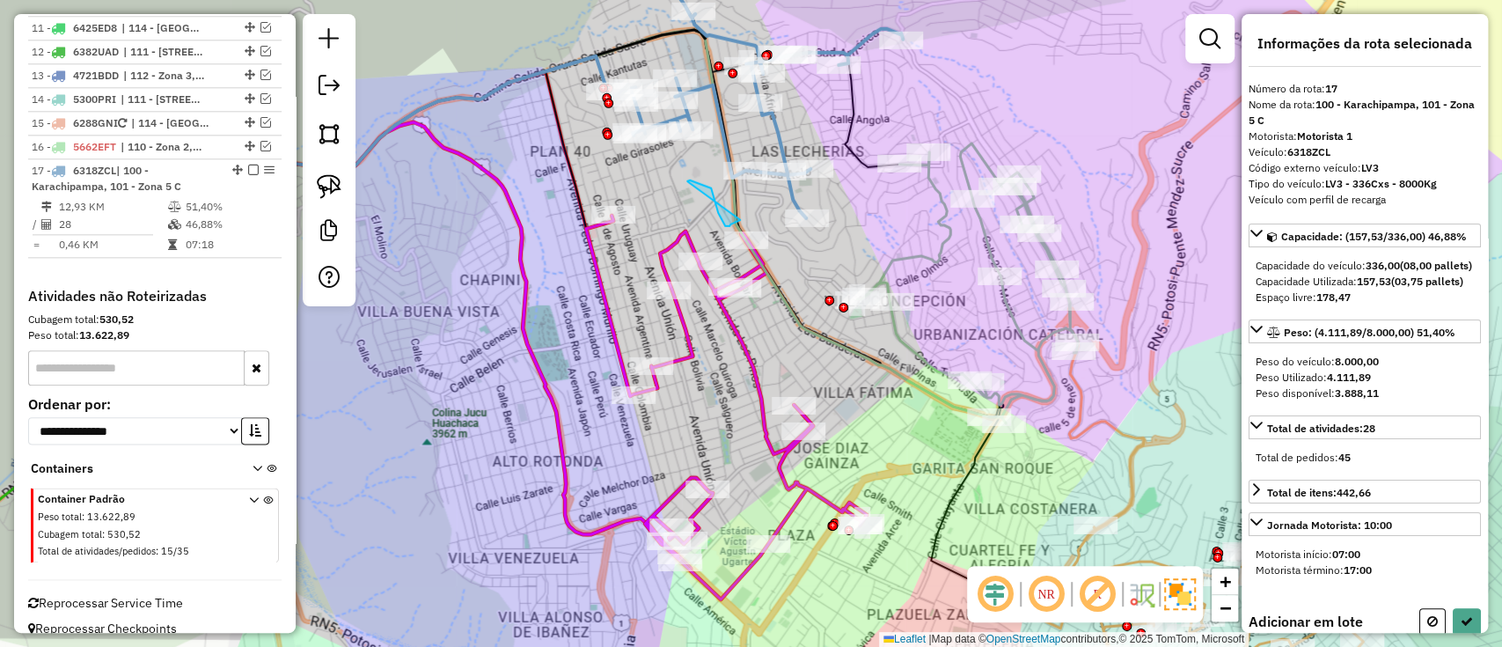
drag, startPoint x: 688, startPoint y: 182, endPoint x: 722, endPoint y: 212, distance: 44.9
drag, startPoint x: 564, startPoint y: 164, endPoint x: 705, endPoint y: 144, distance: 142.1
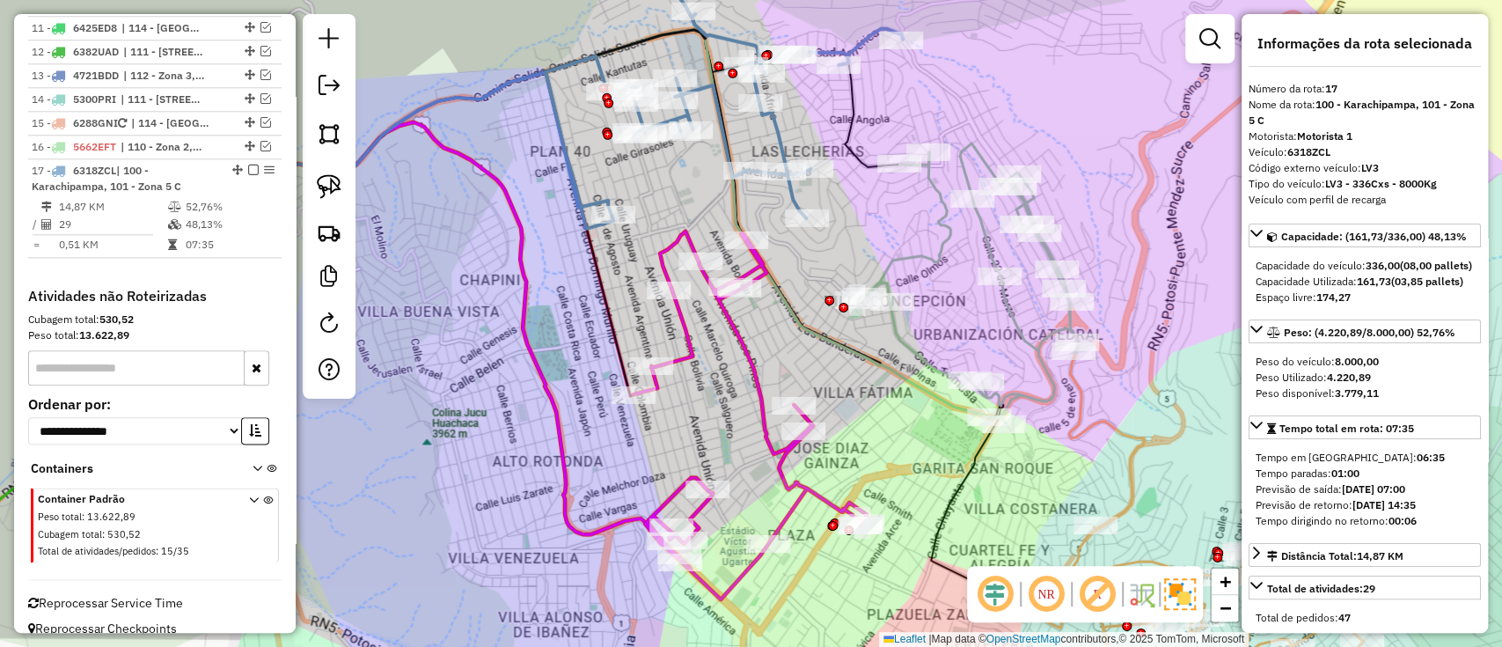
click at [725, 313] on icon at bounding box center [750, 415] width 233 height 368
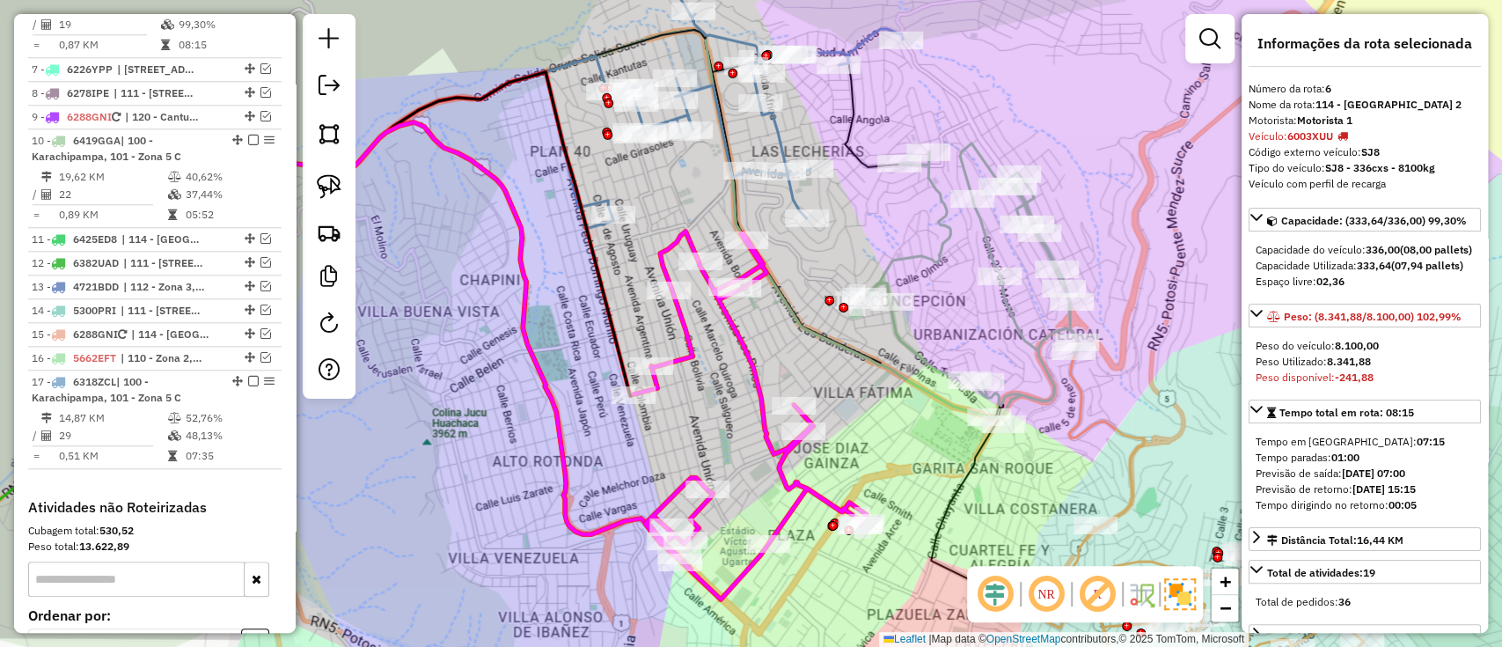
scroll to position [977, 0]
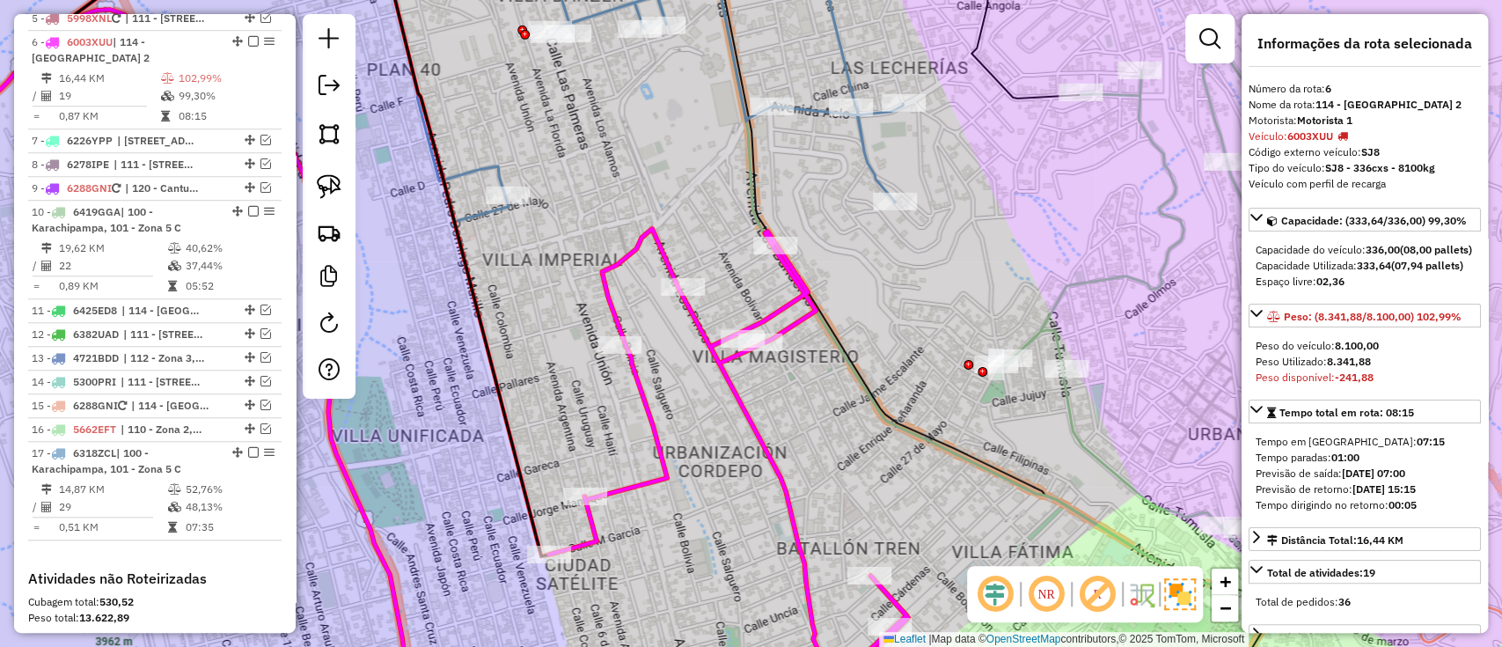
drag, startPoint x: 877, startPoint y: 139, endPoint x: 865, endPoint y: 148, distance: 15.1
click at [877, 140] on div "Janela de atendimento Grade de atendimento Capacidade Transportadoras Veículos …" at bounding box center [751, 323] width 1502 height 647
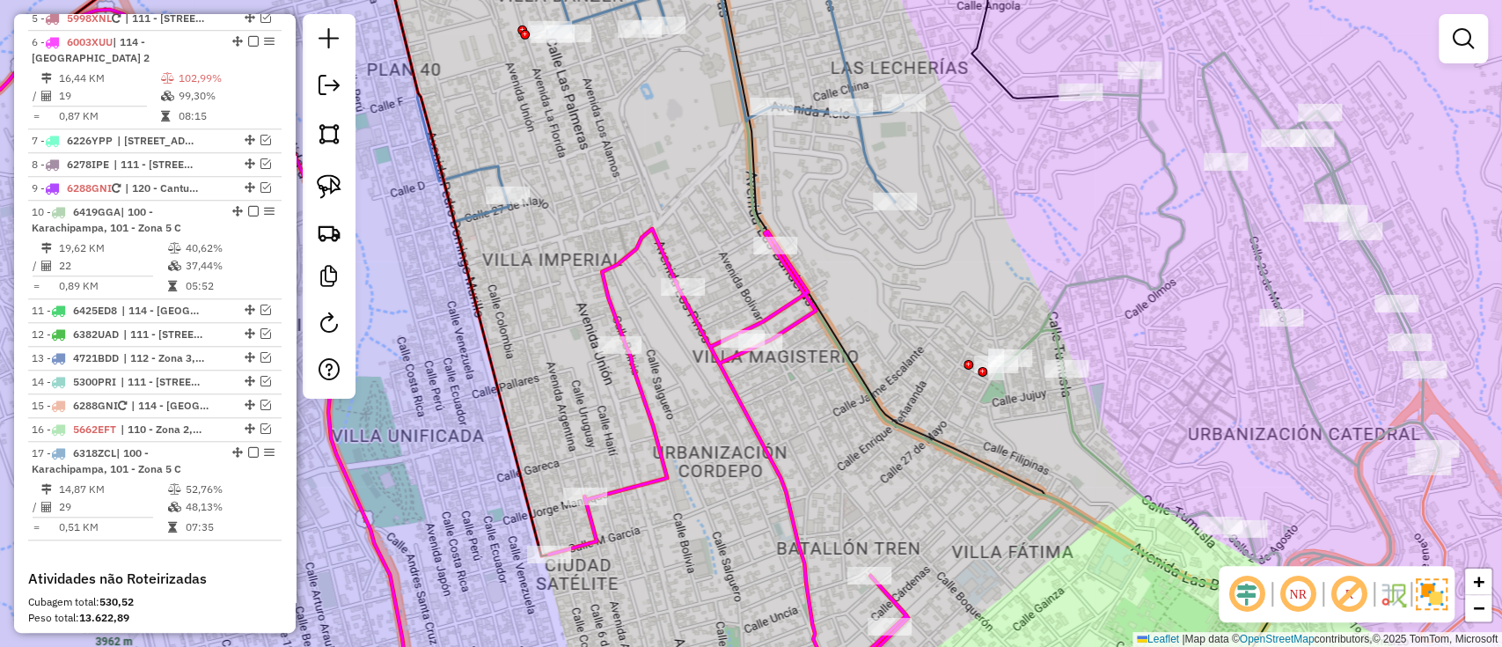
click at [861, 149] on icon at bounding box center [641, 79] width 524 height 286
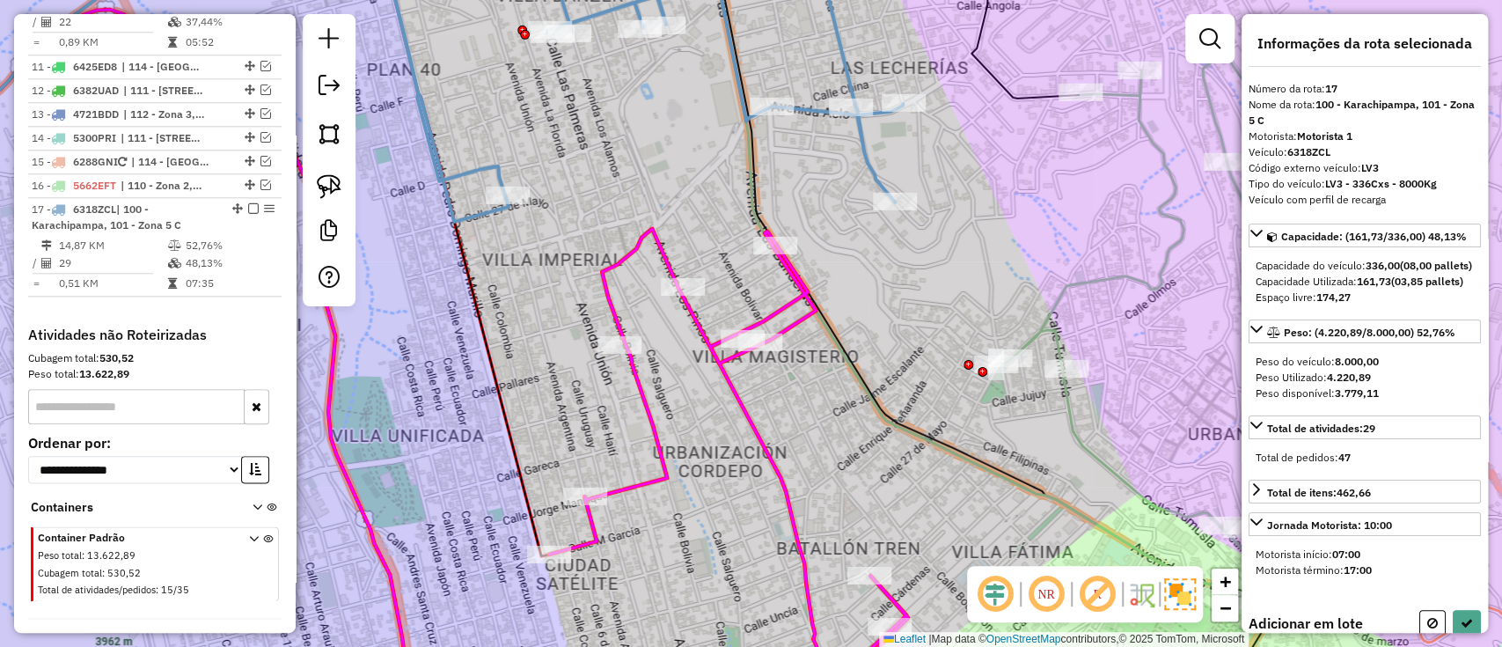
scroll to position [1259, 0]
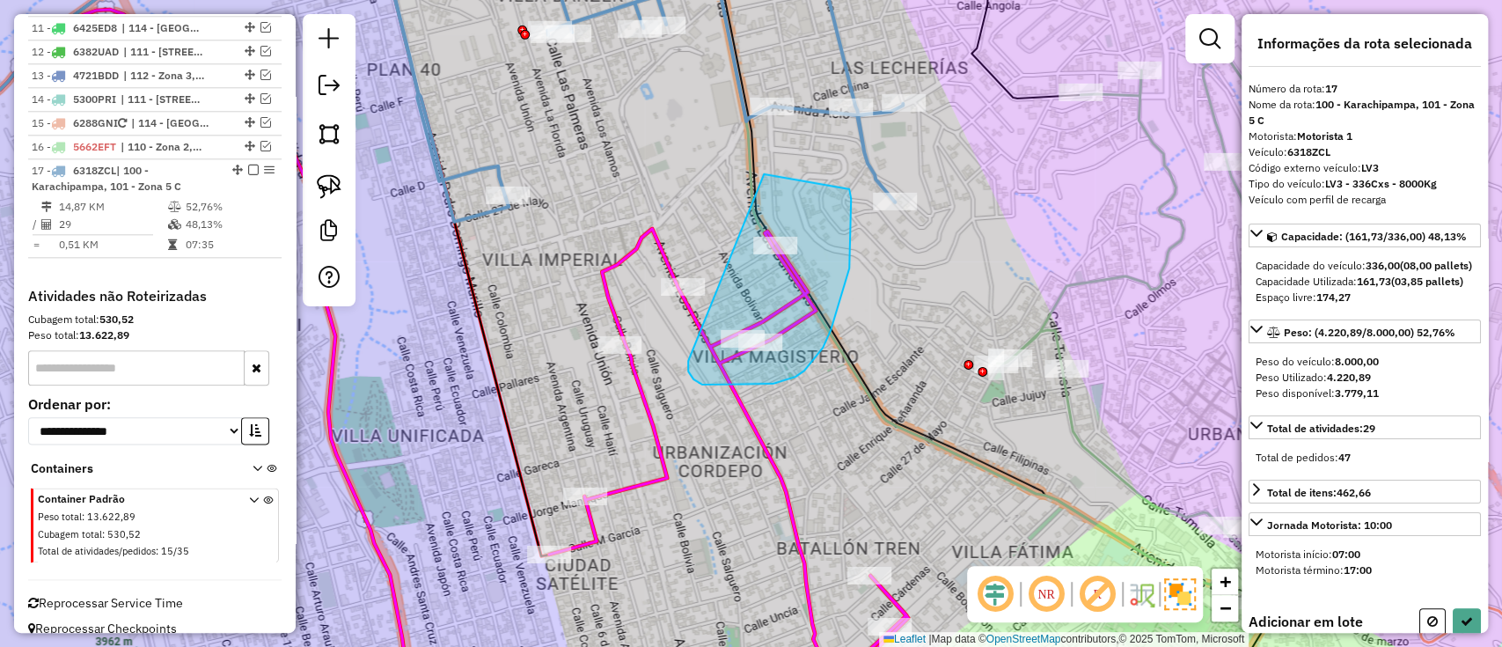
drag, startPoint x: 847, startPoint y: 188, endPoint x: 688, endPoint y: 360, distance: 234.1
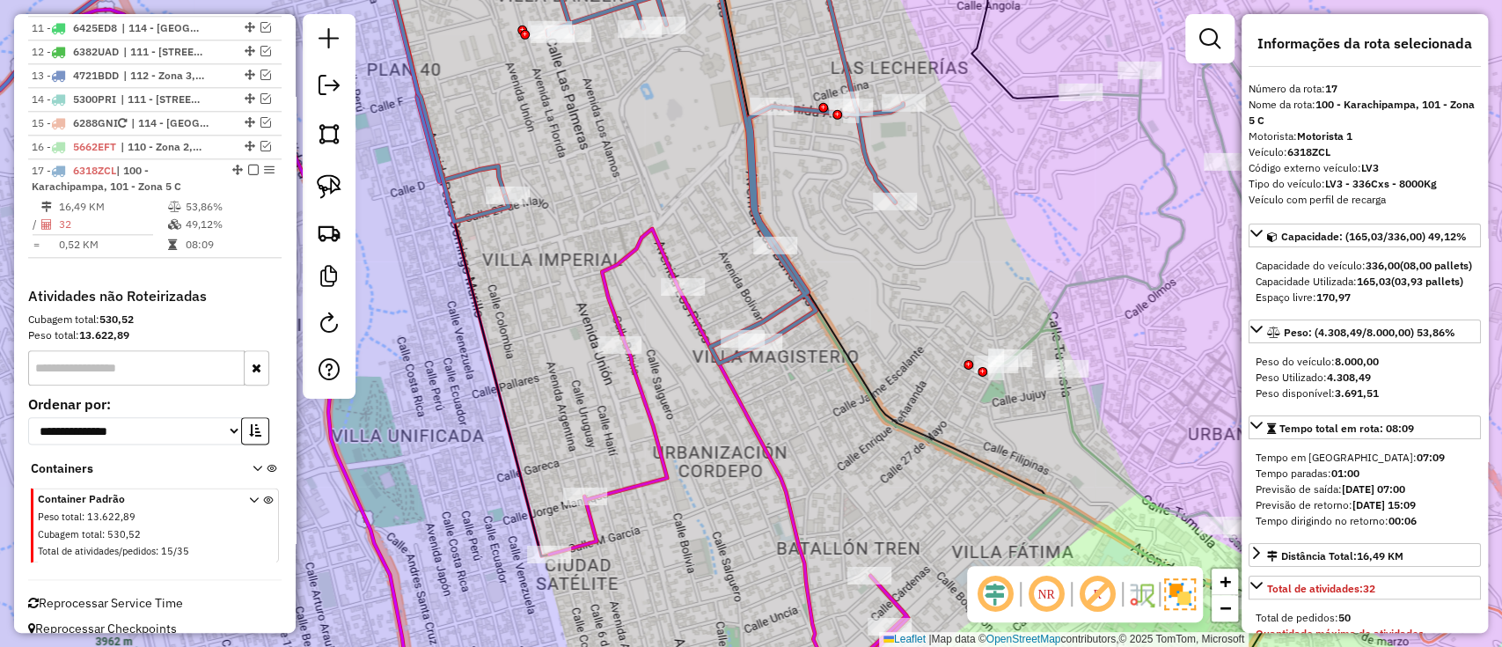
click at [655, 473] on icon at bounding box center [728, 470] width 359 height 483
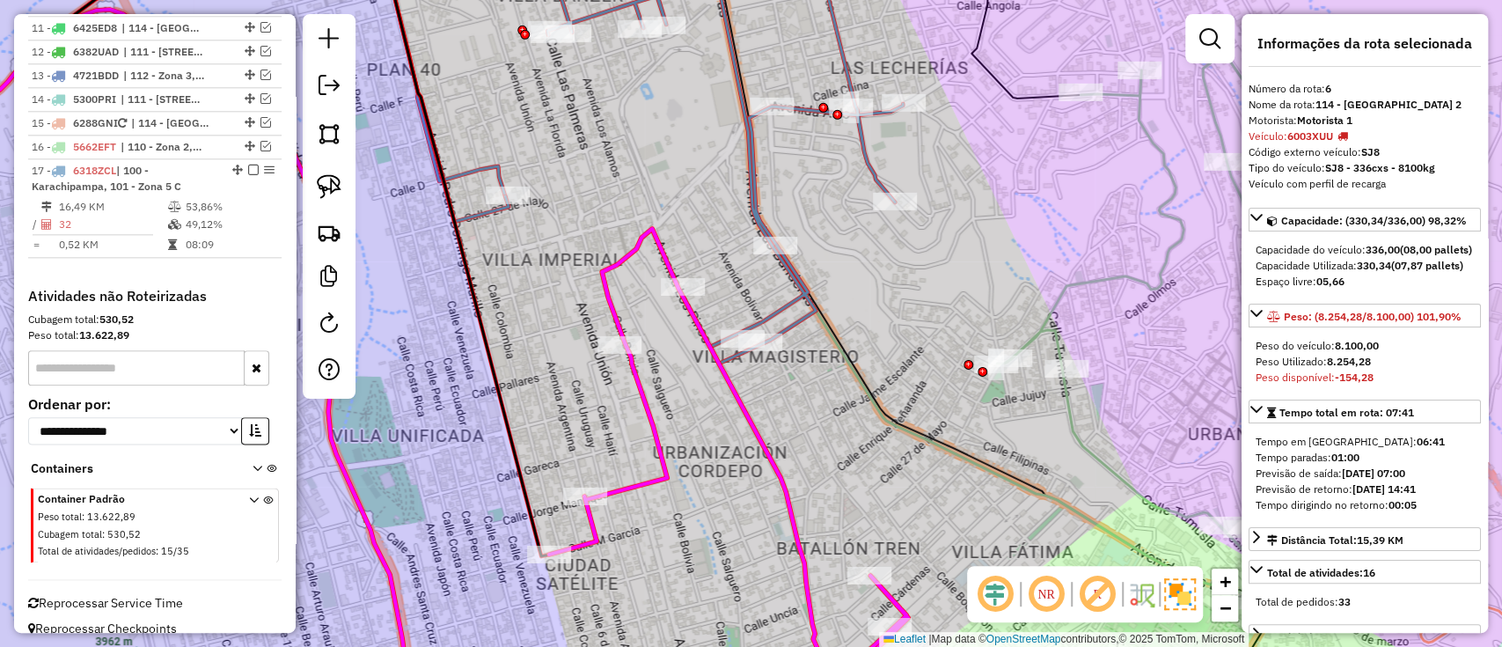
scroll to position [977, 0]
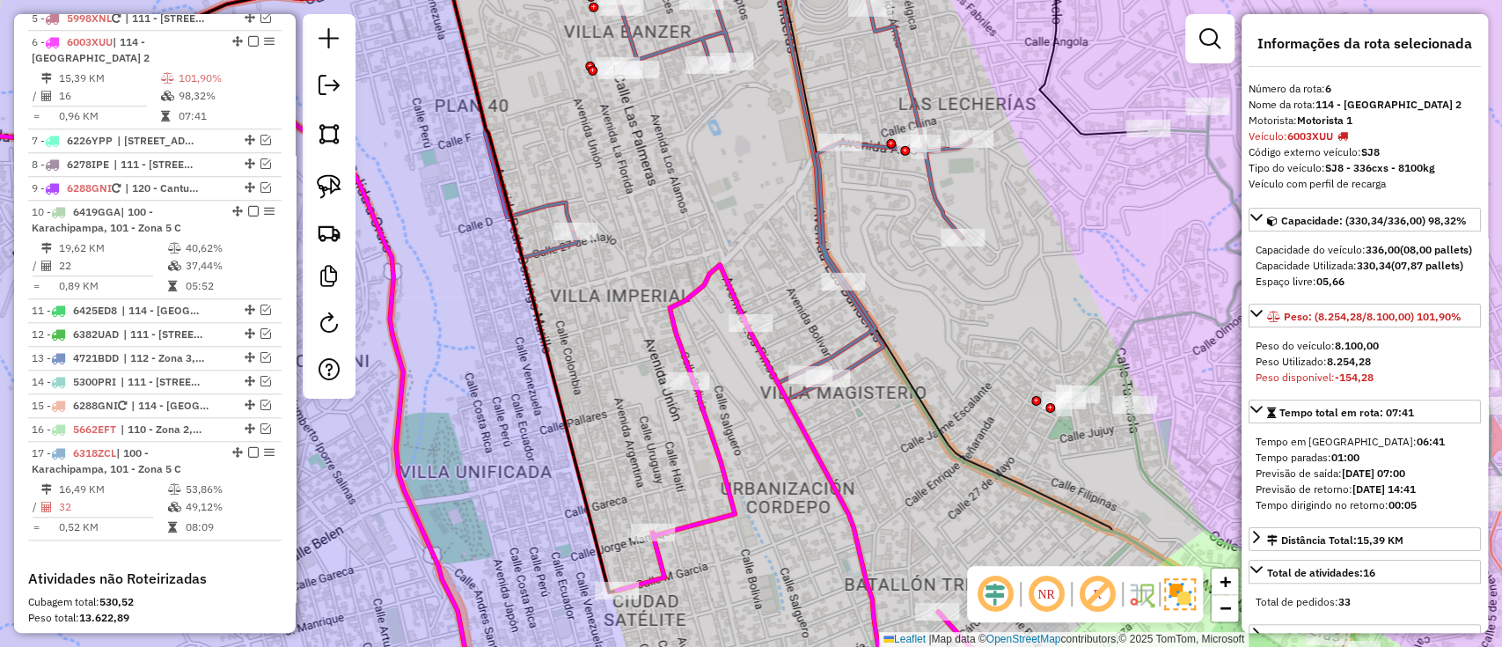
click at [685, 370] on icon at bounding box center [796, 488] width 359 height 447
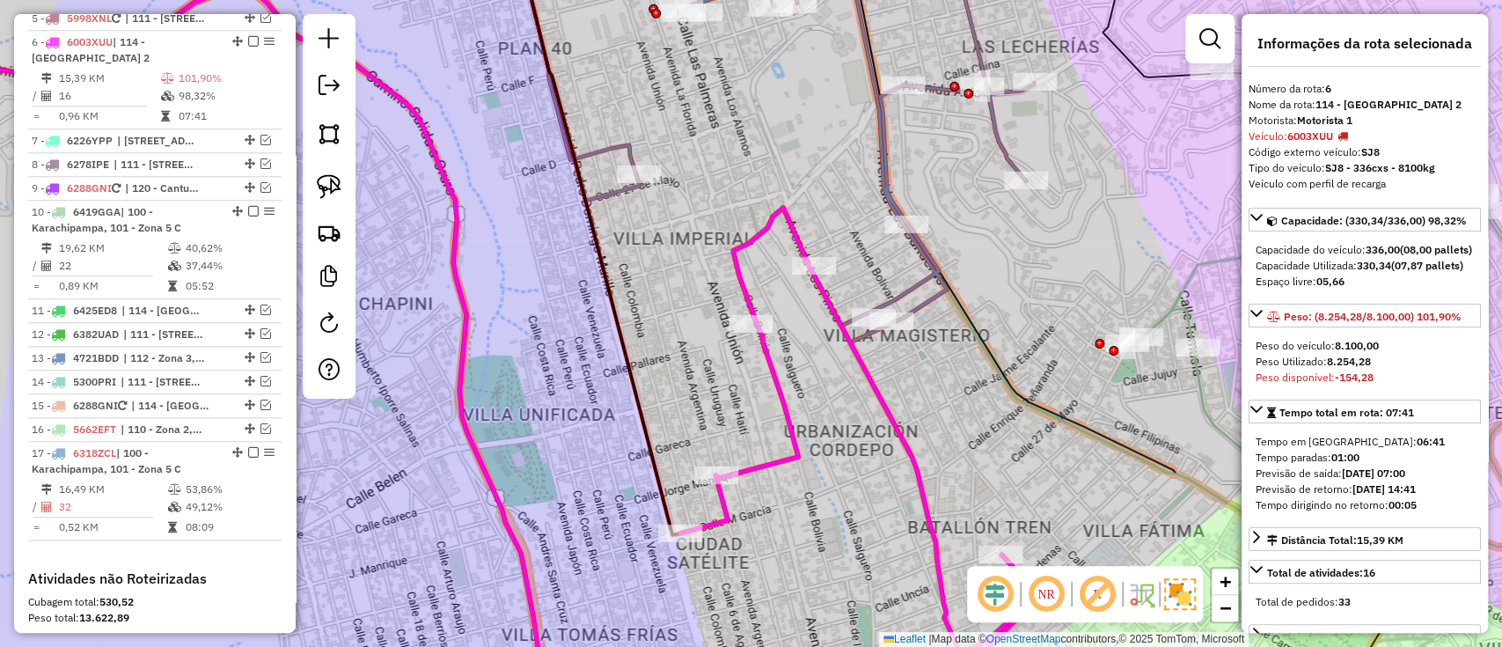
drag, startPoint x: 883, startPoint y: 169, endPoint x: 847, endPoint y: 178, distance: 38.0
click at [883, 169] on icon at bounding box center [775, 139] width 518 height 407
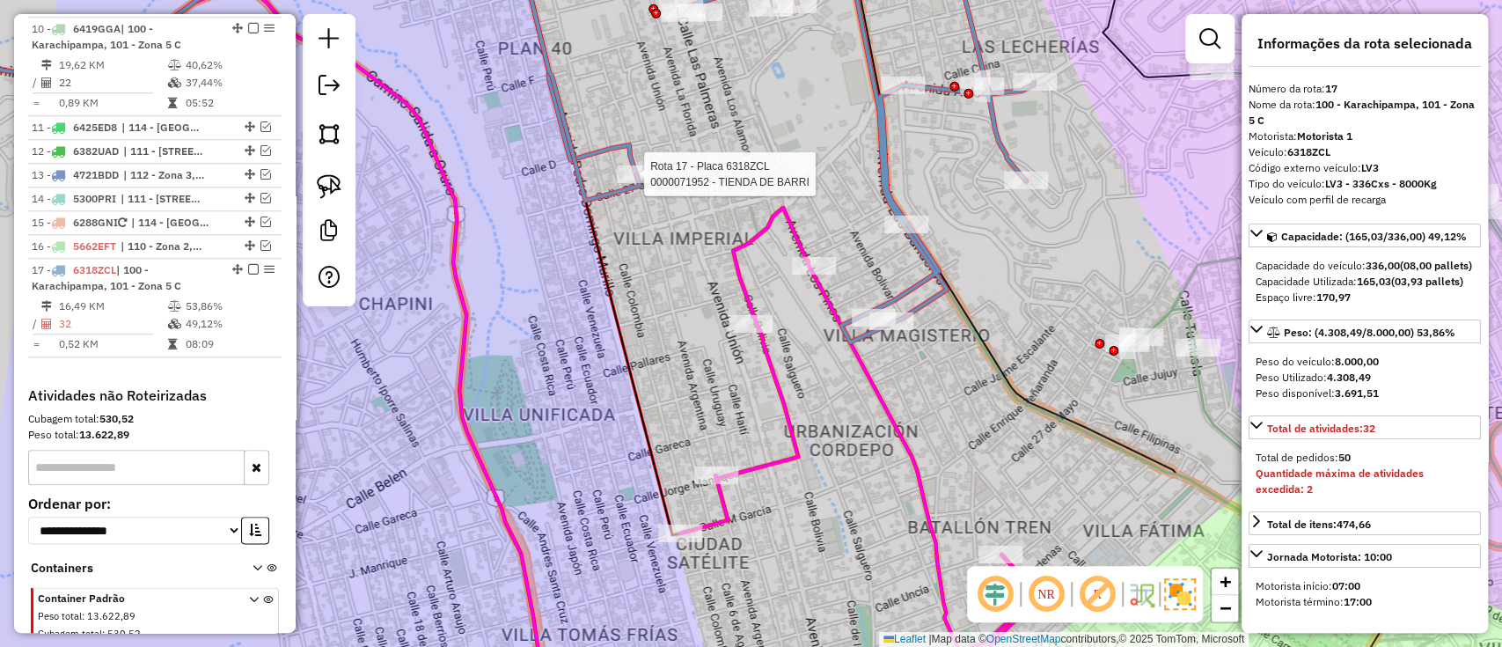
scroll to position [1259, 0]
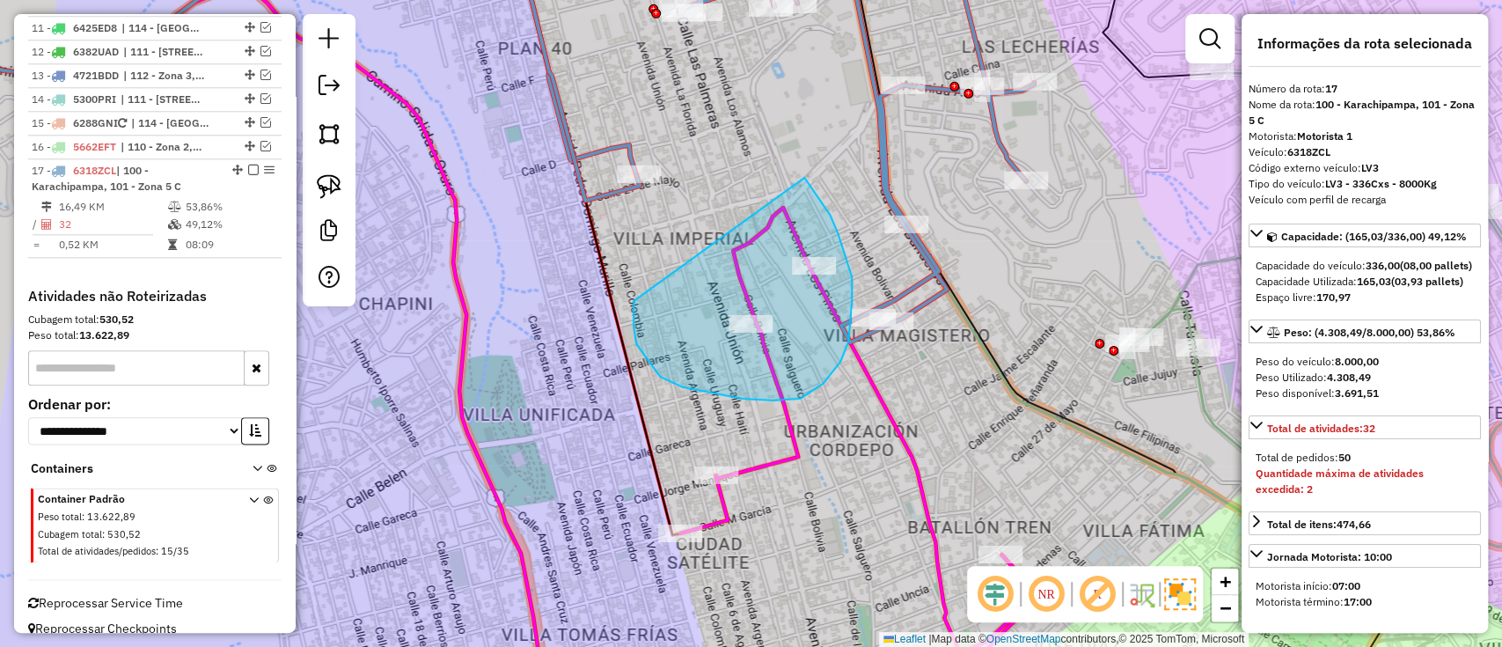
drag, startPoint x: 660, startPoint y: 377, endPoint x: 796, endPoint y: 167, distance: 249.9
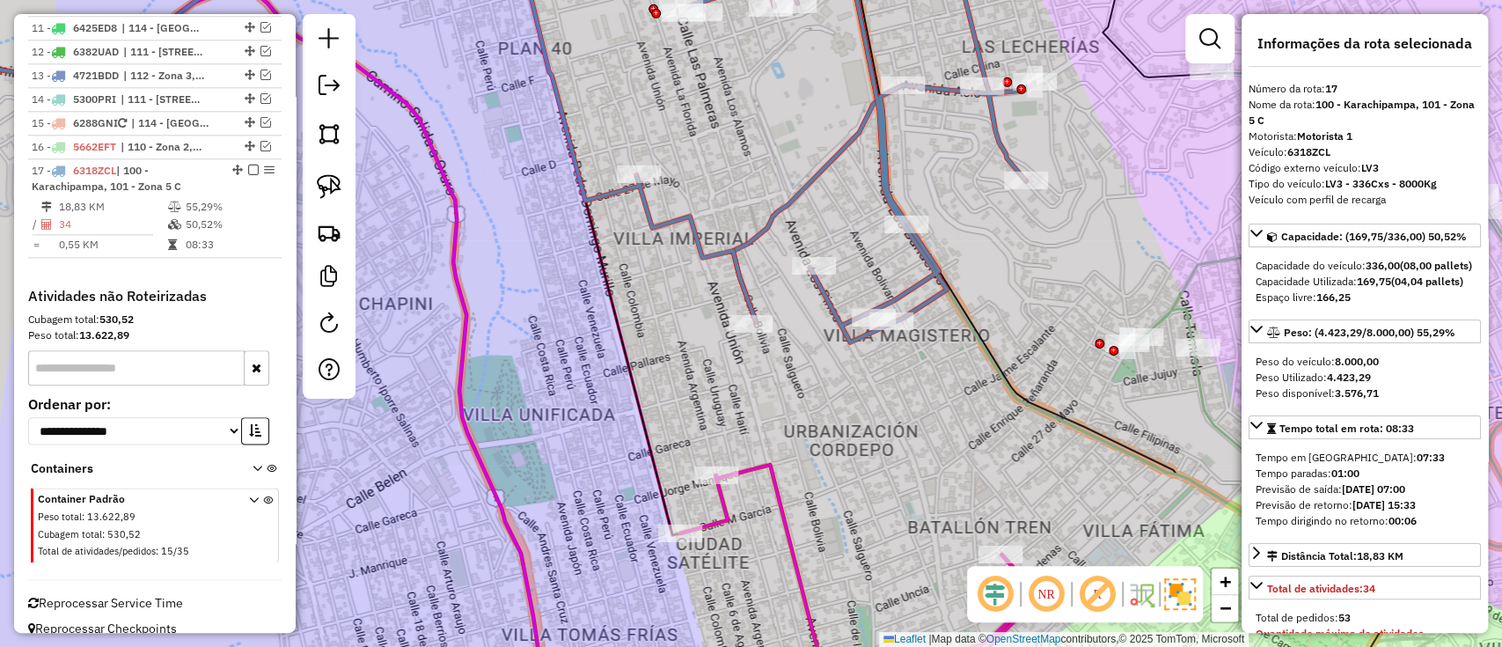
click at [770, 465] on icon at bounding box center [859, 588] width 359 height 247
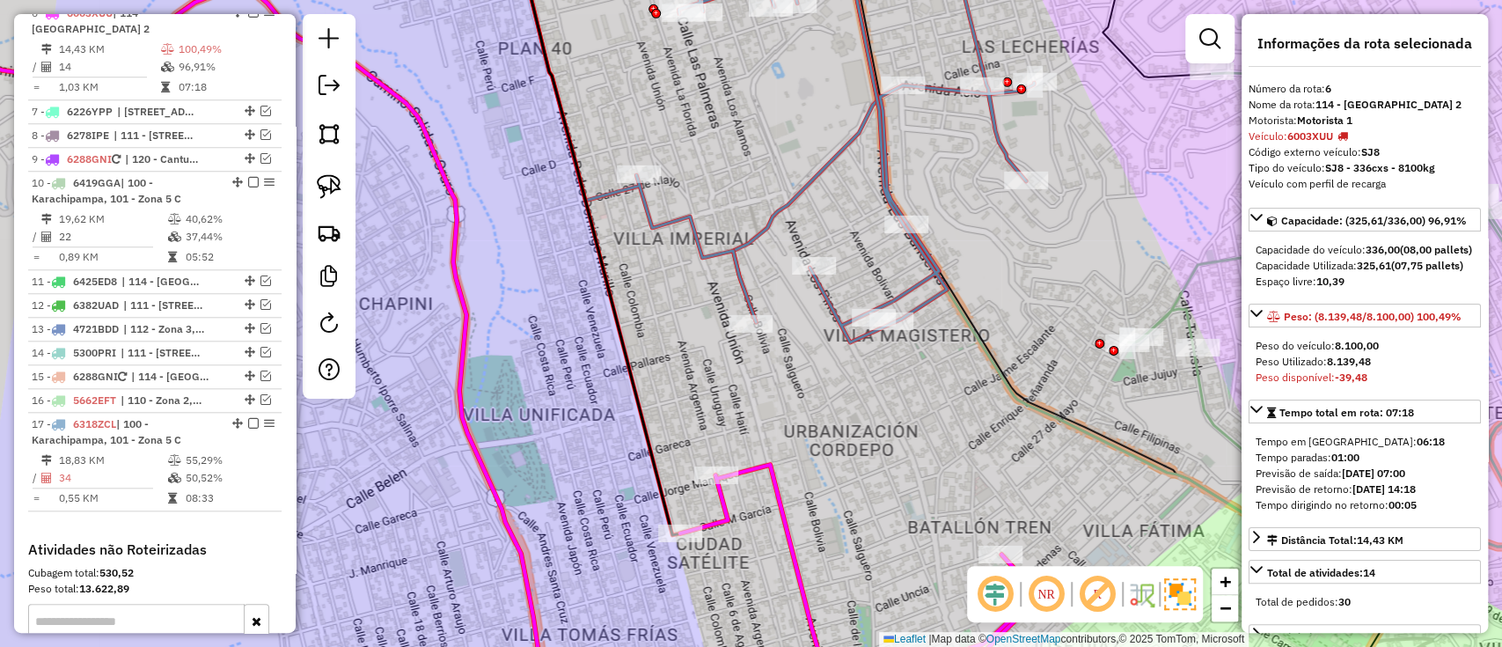
scroll to position [977, 0]
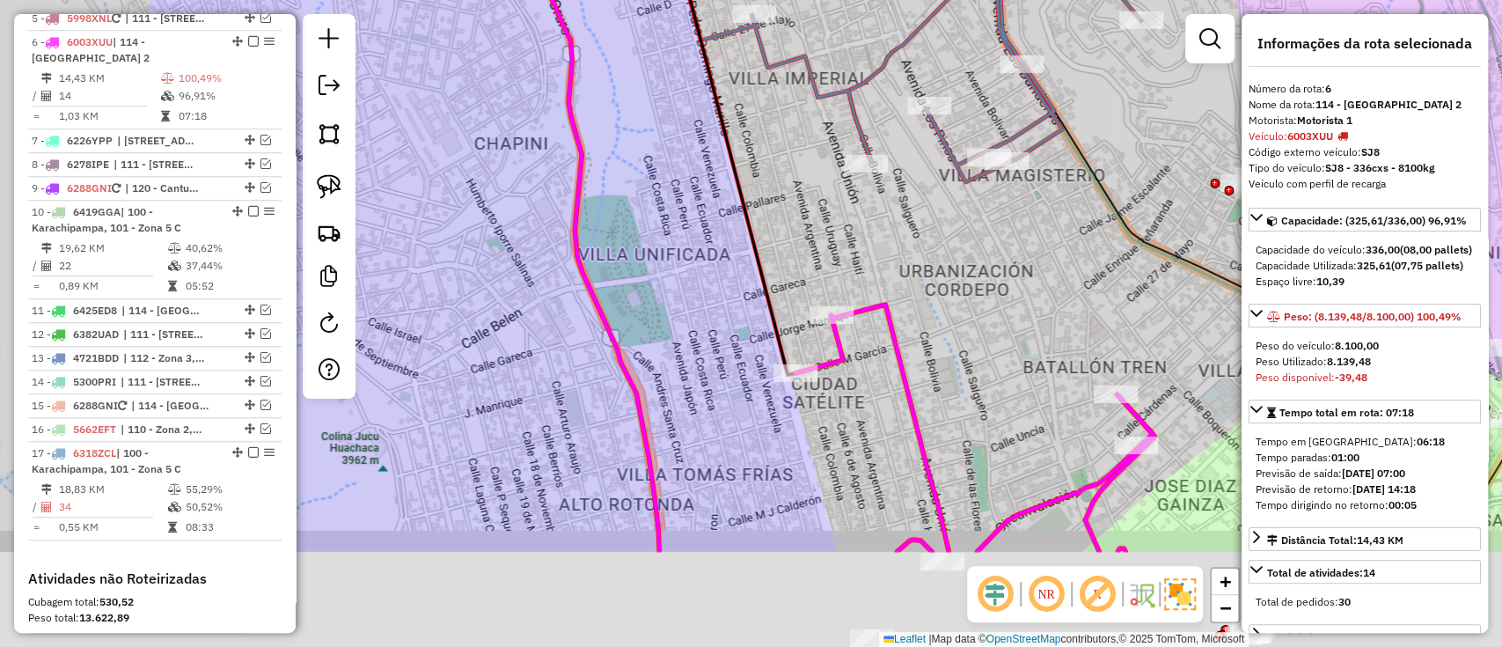
drag, startPoint x: 770, startPoint y: 459, endPoint x: 885, endPoint y: 267, distance: 224.6
click at [885, 304] on icon at bounding box center [974, 427] width 359 height 247
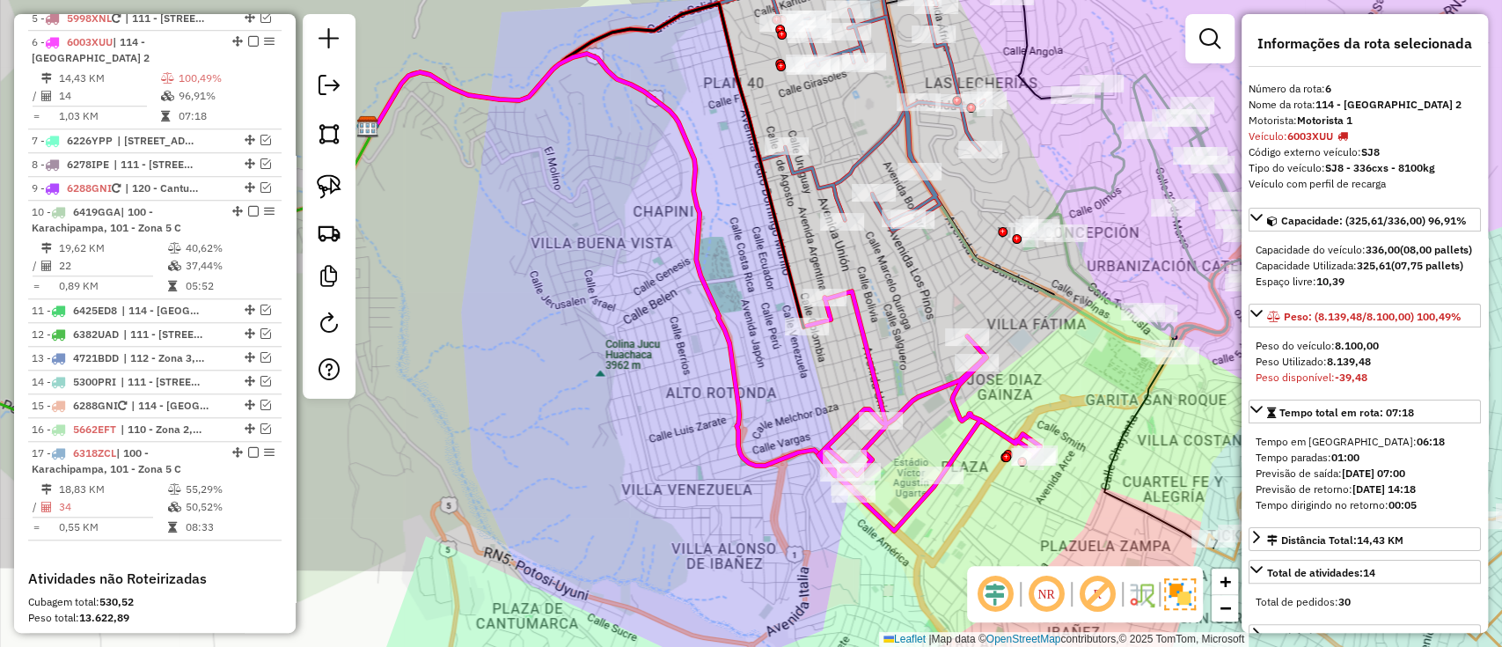
drag, startPoint x: 926, startPoint y: 268, endPoint x: 863, endPoint y: 244, distance: 67.2
click at [879, 291] on div "Janela de atendimento Grade de atendimento Capacidade Transportadoras Veículos …" at bounding box center [751, 323] width 1502 height 647
click at [873, 150] on icon at bounding box center [639, 89] width 531 height 259
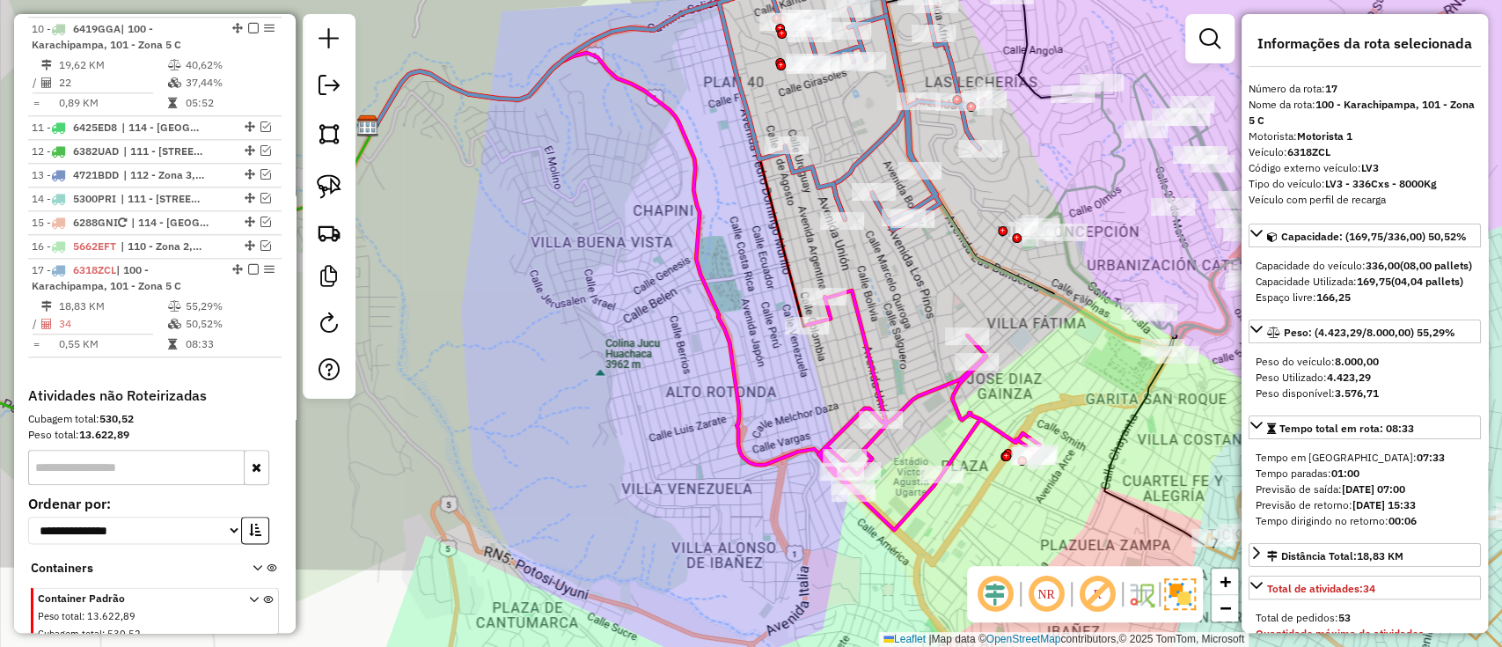
scroll to position [1259, 0]
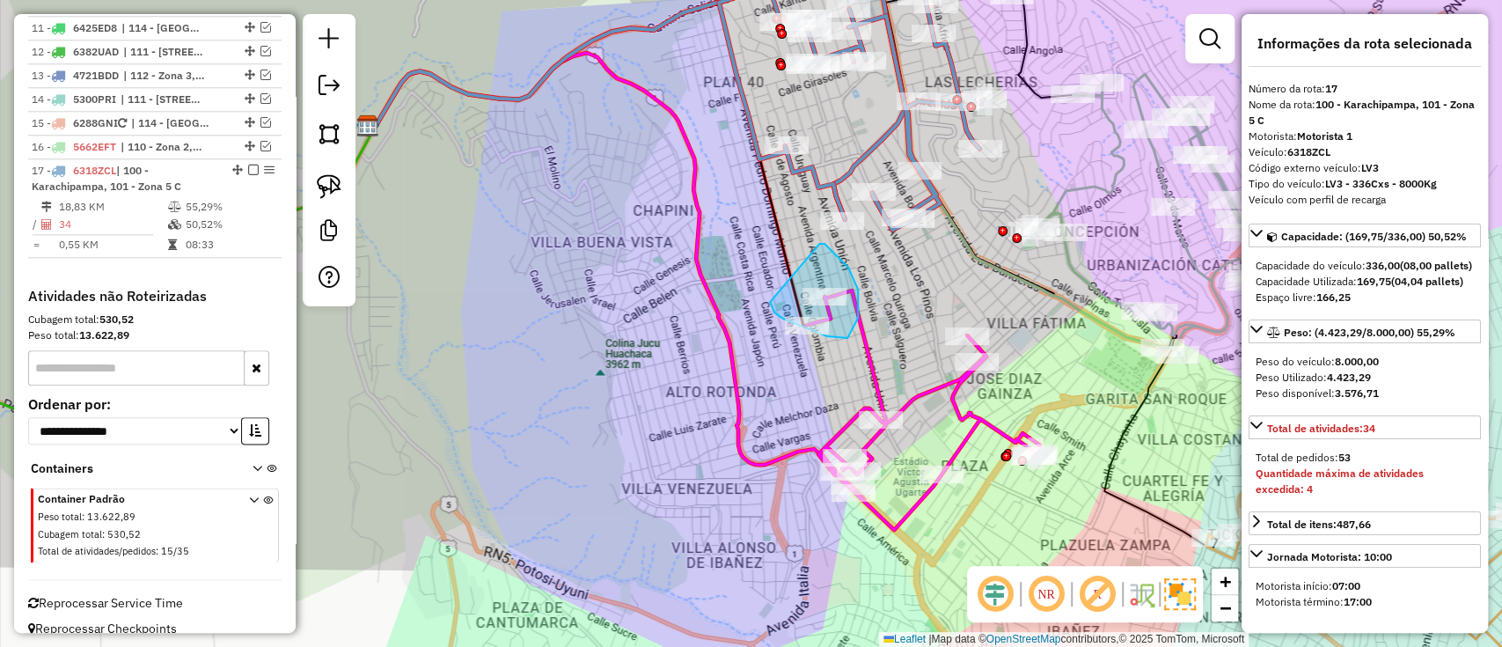
drag, startPoint x: 844, startPoint y: 263, endPoint x: 770, endPoint y: 302, distance: 83.4
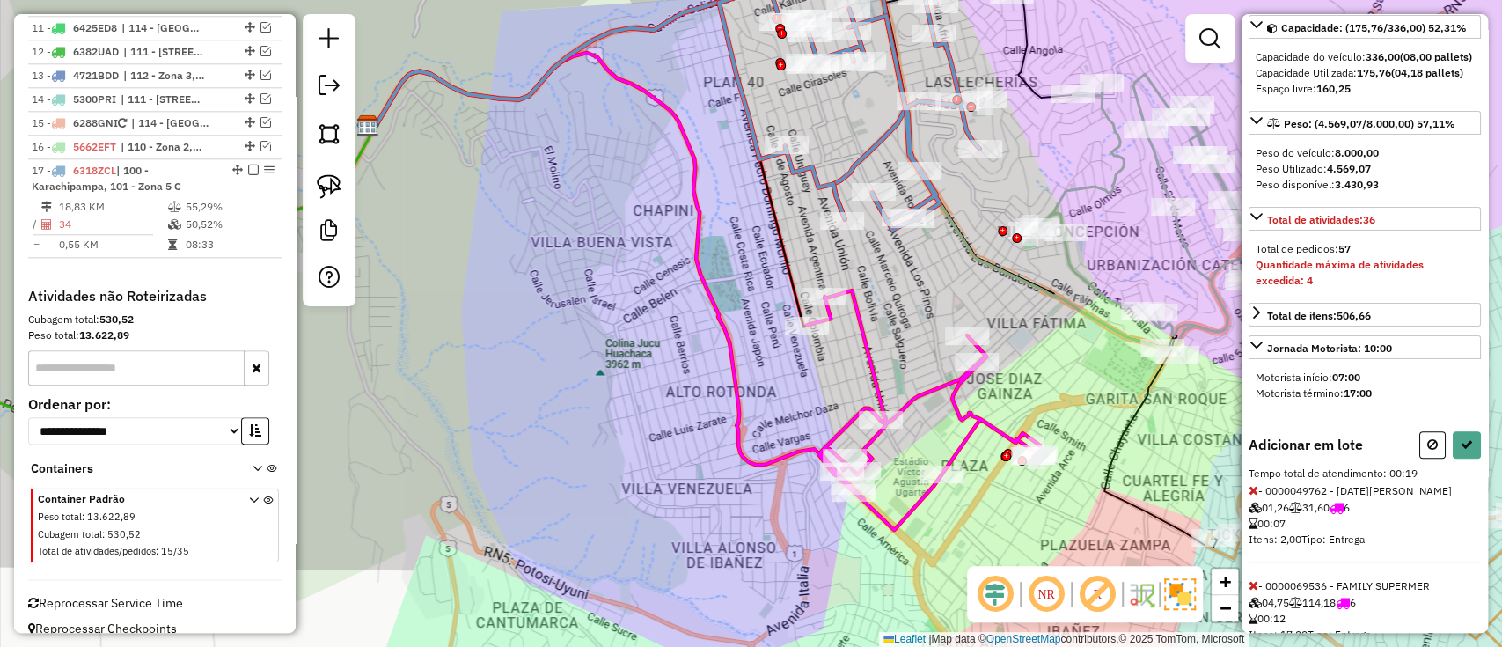
scroll to position [282, 0]
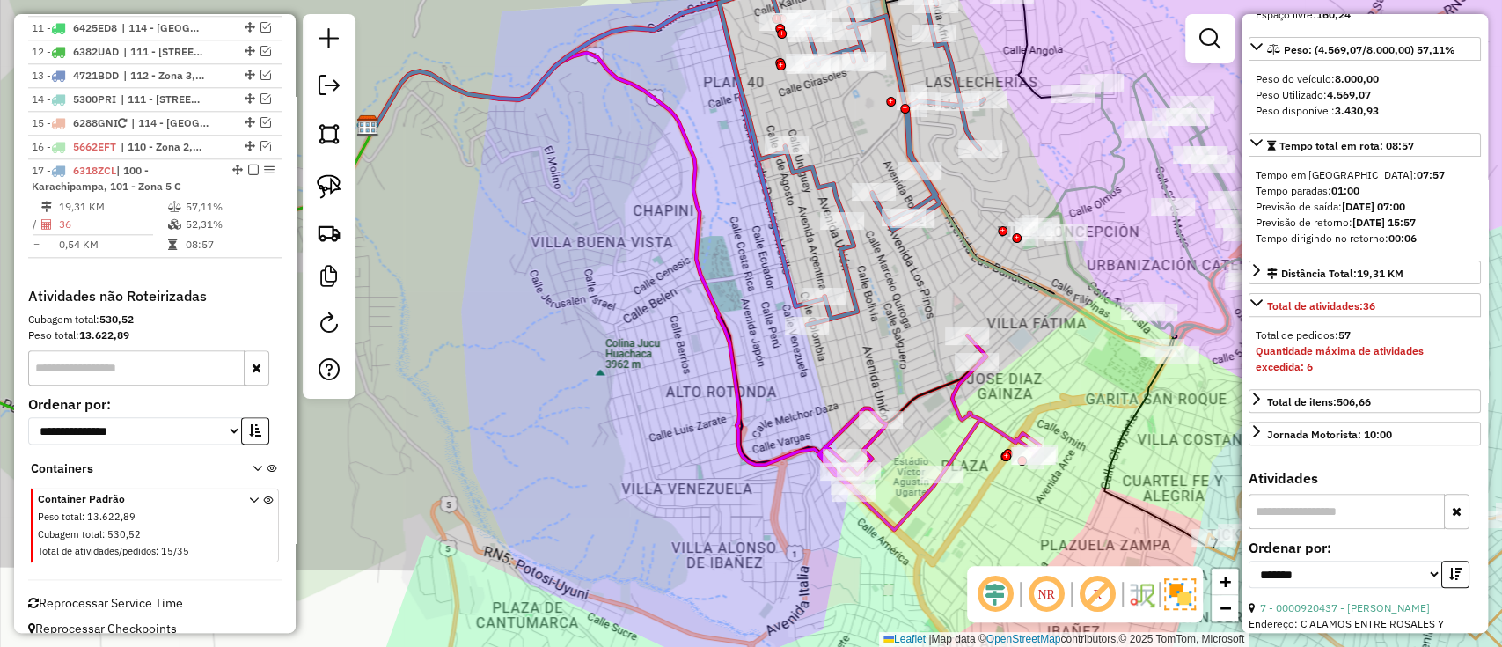
click at [938, 385] on icon at bounding box center [676, 258] width 605 height 410
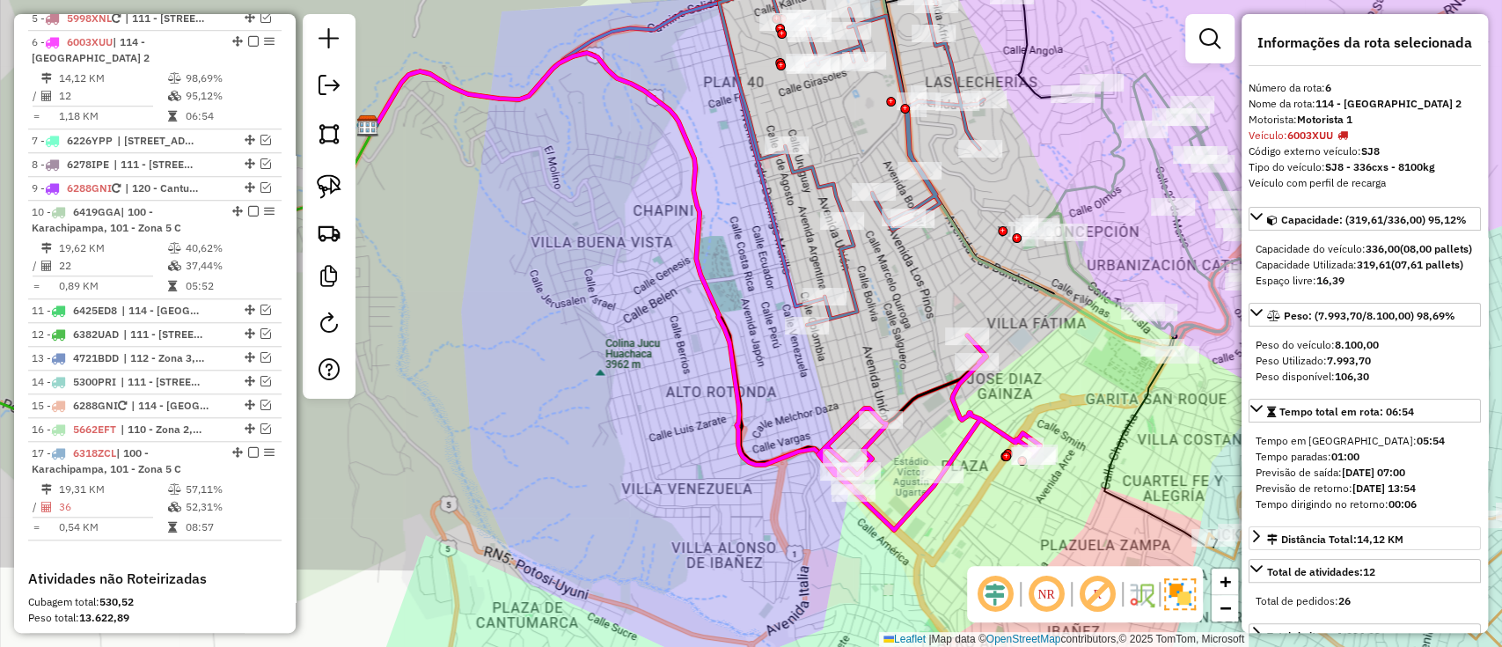
scroll to position [0, 0]
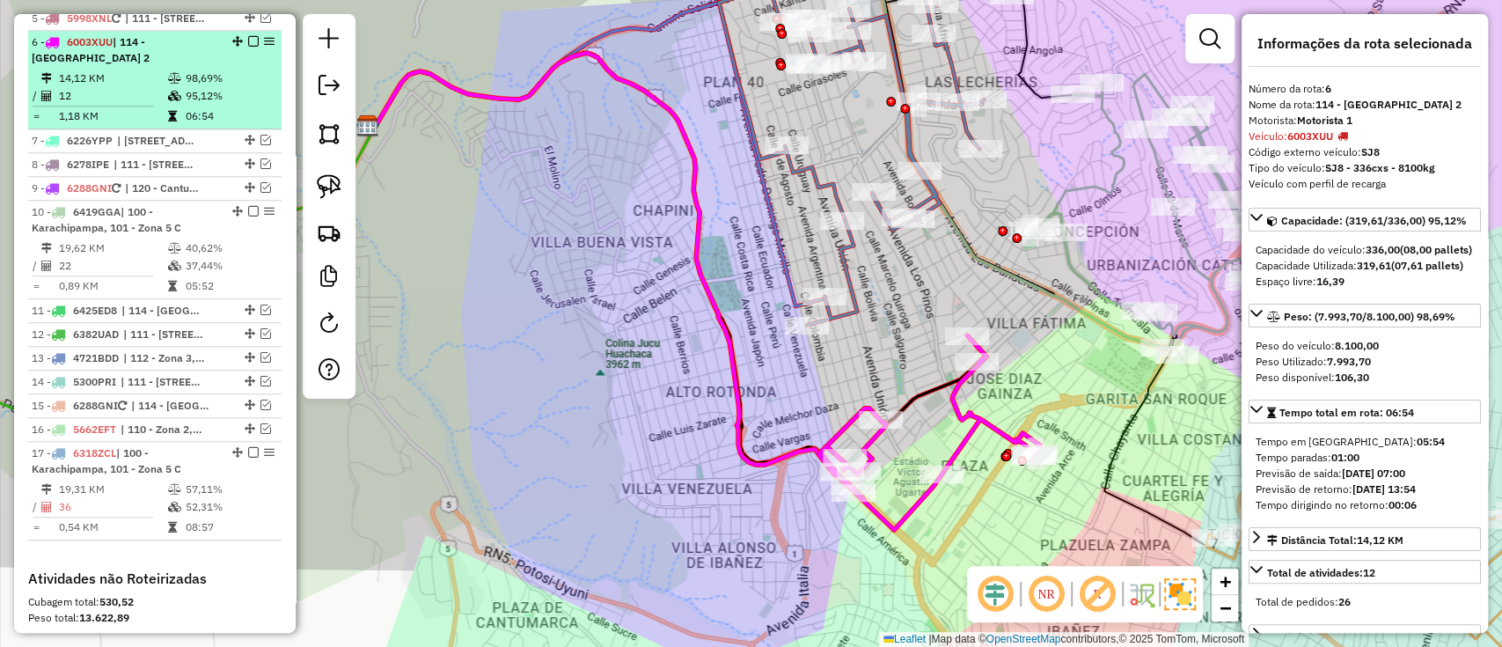
click at [239, 36] on div at bounding box center [248, 41] width 53 height 11
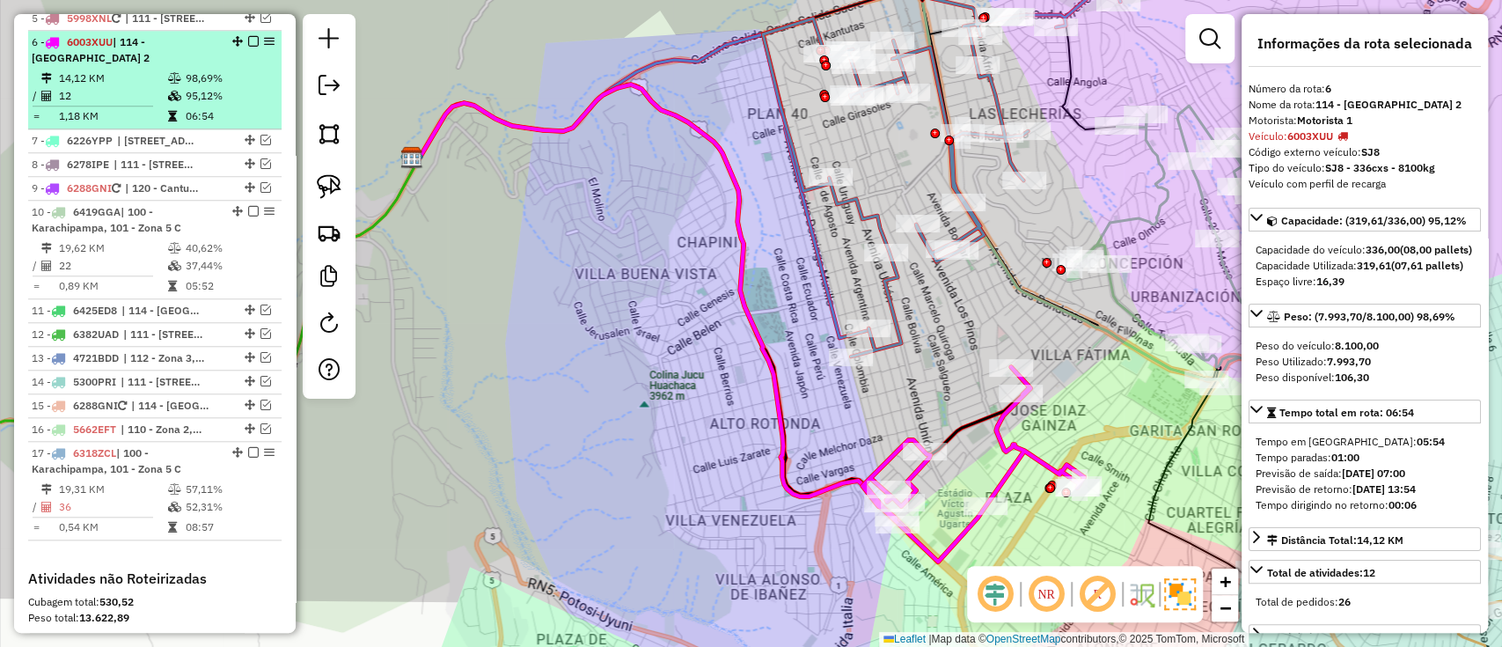
click at [248, 36] on em at bounding box center [253, 41] width 11 height 11
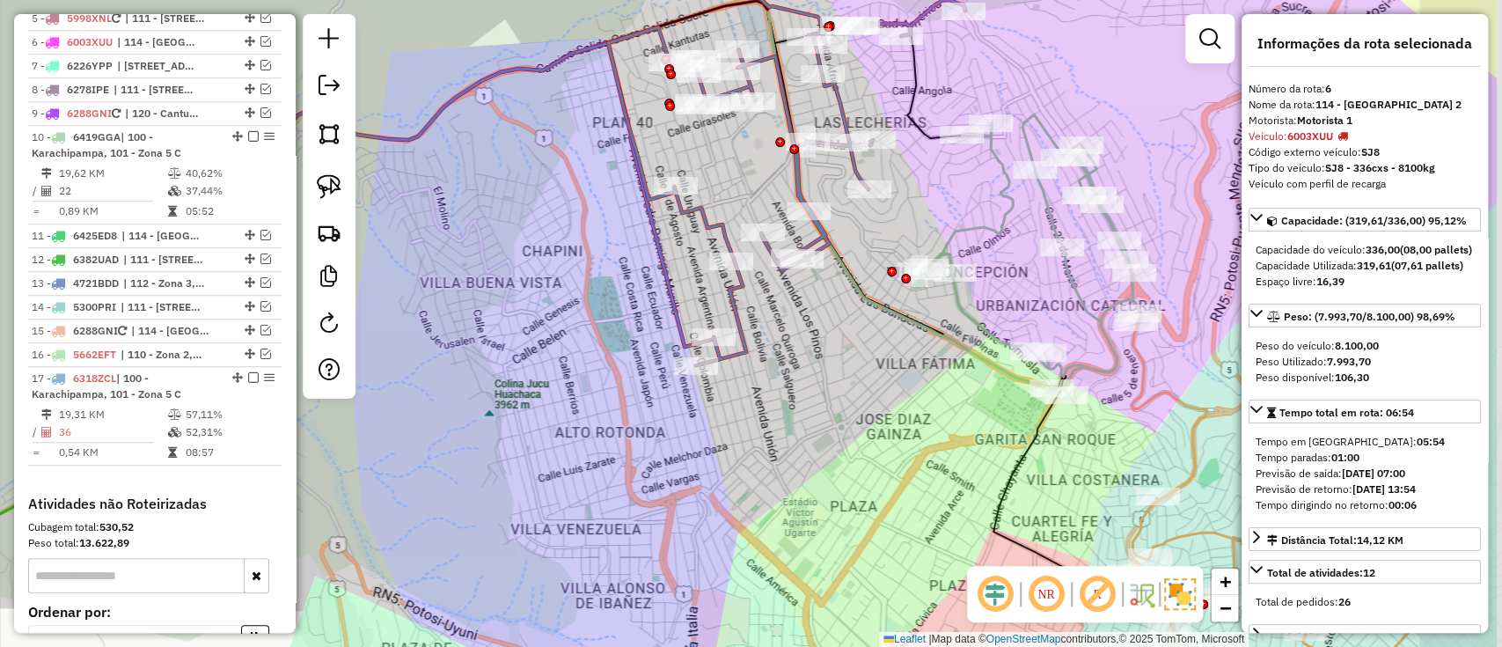
drag, startPoint x: 699, startPoint y: 250, endPoint x: 810, endPoint y: 275, distance: 113.6
click at [532, 258] on div "Janela de atendimento Grade de atendimento Capacidade Transportadoras Veículos …" at bounding box center [751, 323] width 1502 height 647
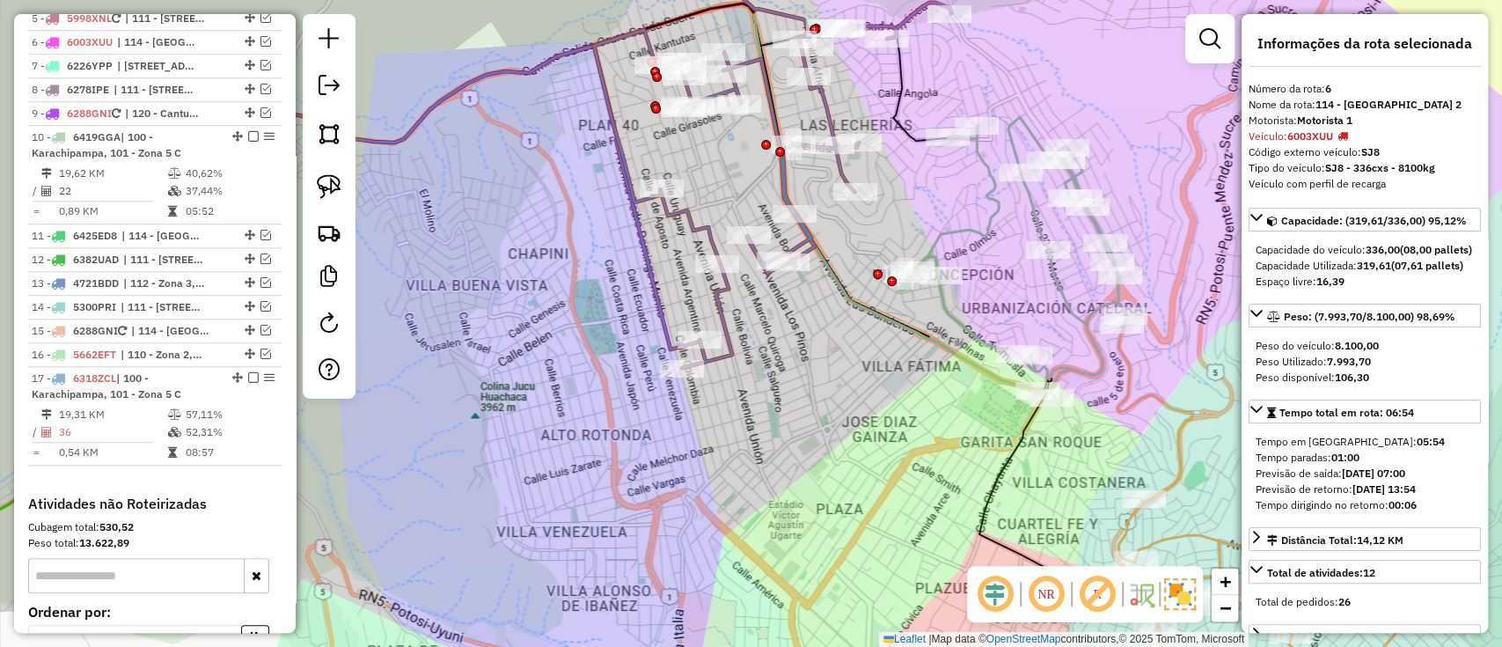
click at [1052, 287] on icon at bounding box center [1015, 257] width 221 height 280
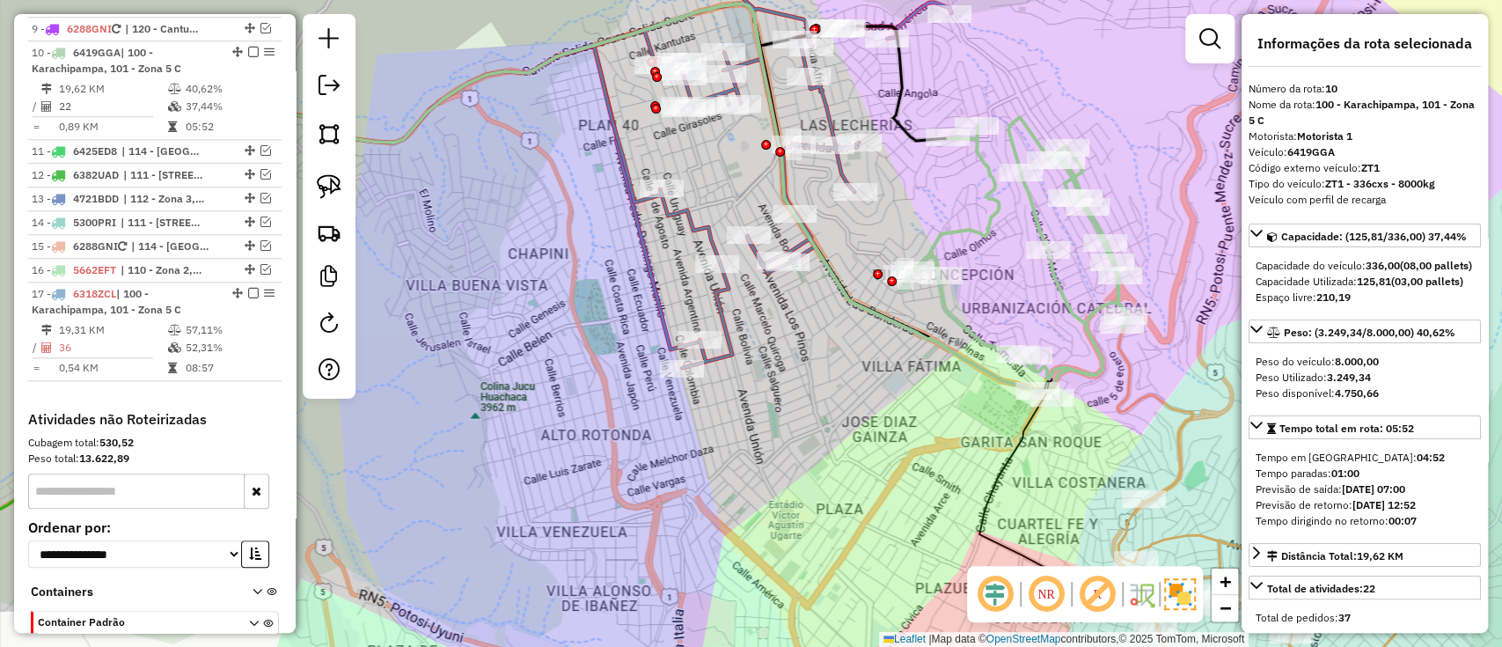
scroll to position [1070, 0]
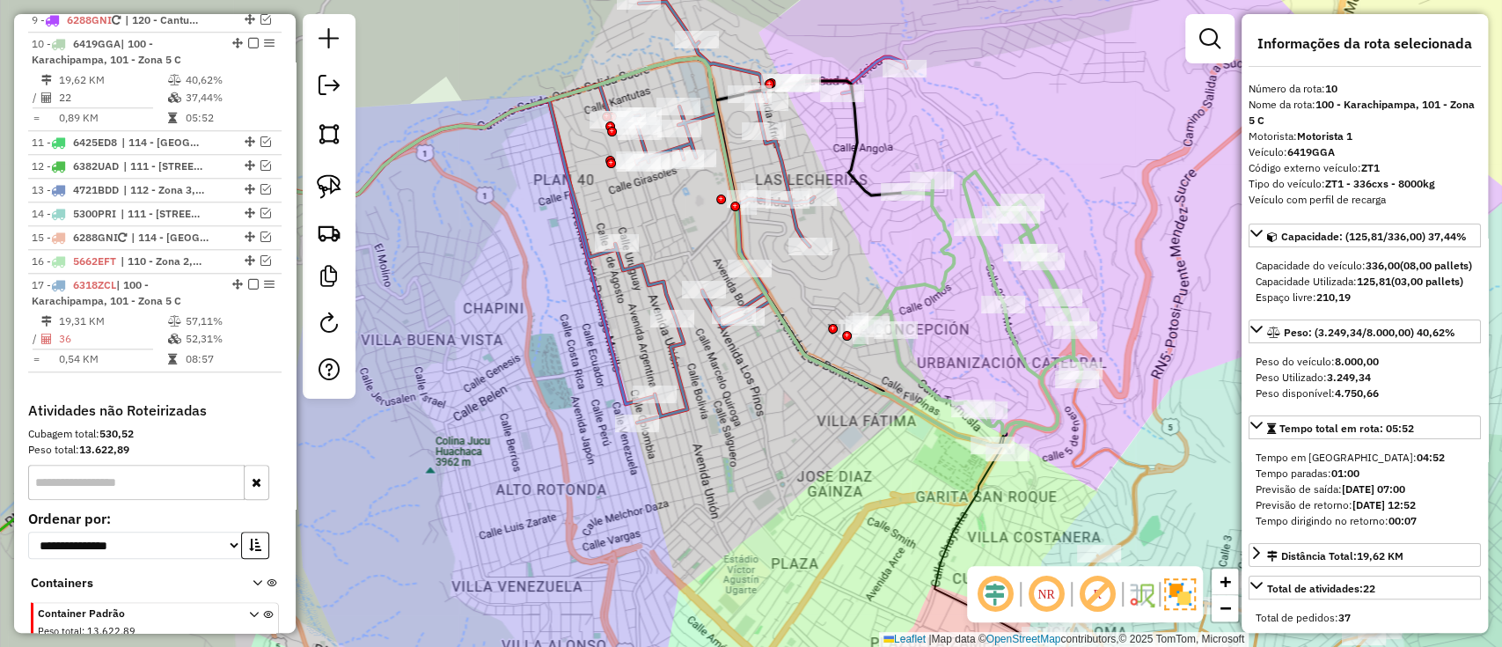
click at [989, 348] on div "Janela de atendimento Grade de atendimento Capacidade Transportadoras Veículos …" at bounding box center [751, 323] width 1502 height 647
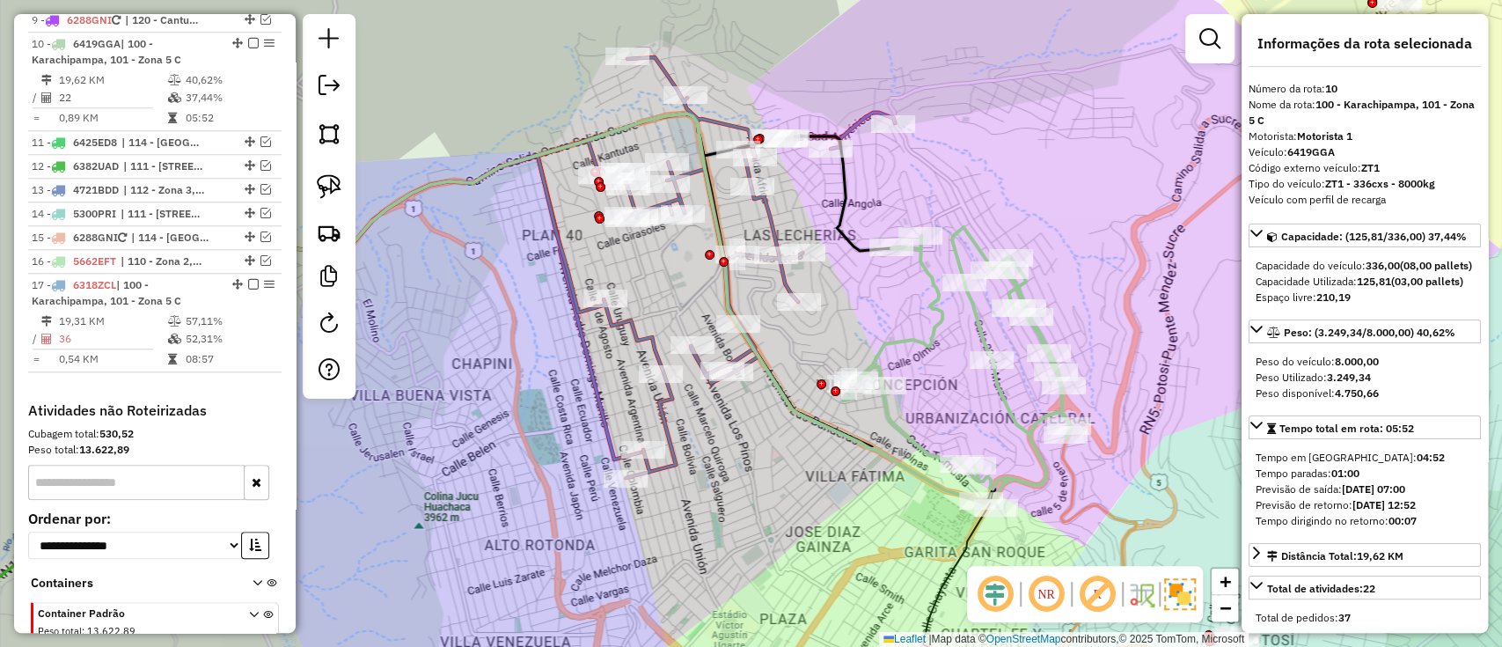
drag, startPoint x: 873, startPoint y: 136, endPoint x: 864, endPoint y: 188, distance: 52.7
click at [864, 188] on div "Janela de atendimento Grade de atendimento Capacidade Transportadoras Veículos …" at bounding box center [751, 323] width 1502 height 647
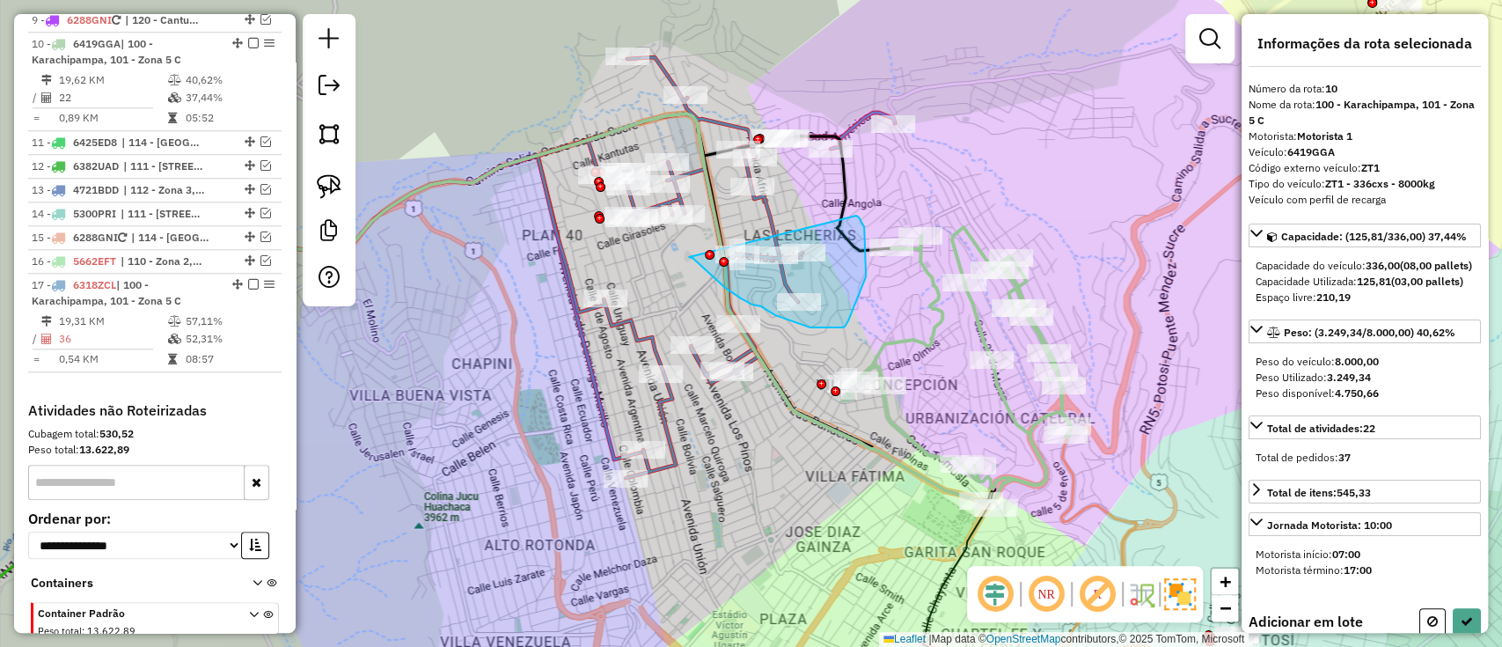
drag, startPoint x: 689, startPoint y: 257, endPoint x: 856, endPoint y: 216, distance: 172.2
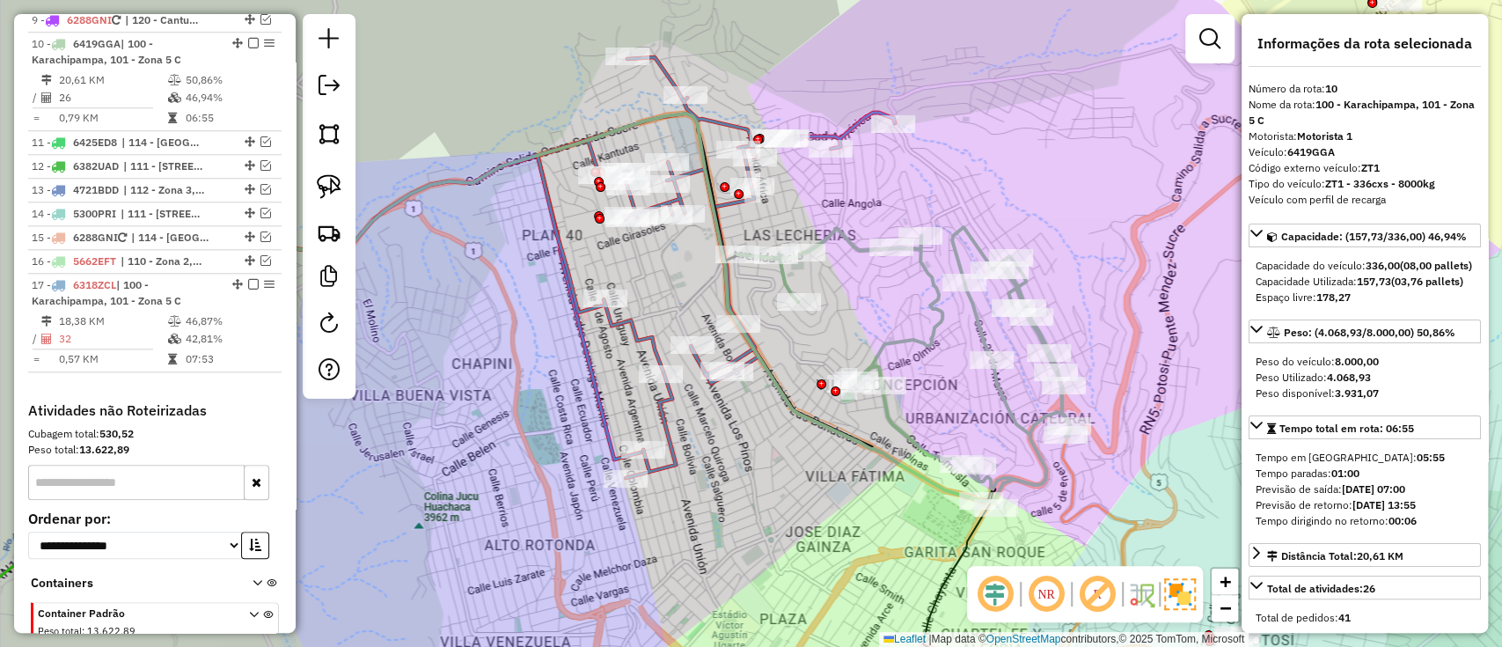
click at [997, 400] on icon at bounding box center [903, 367] width 333 height 280
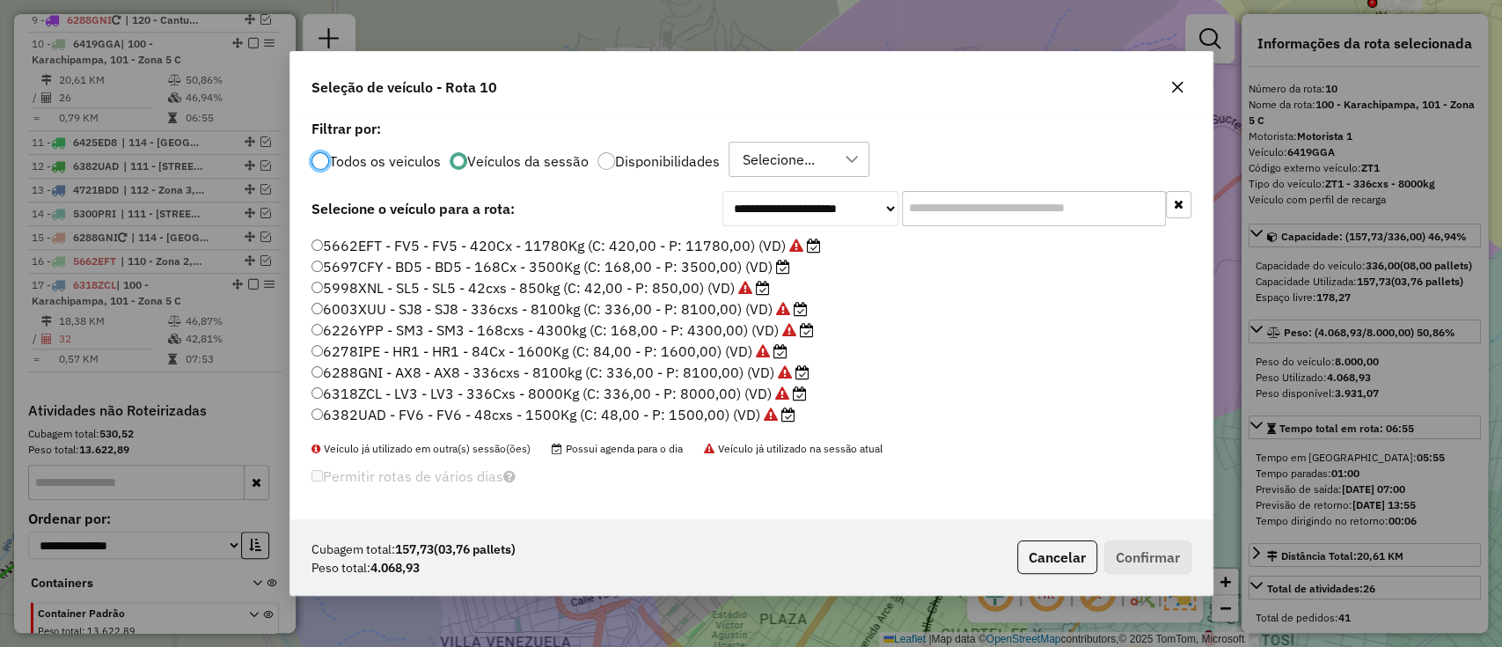
scroll to position [165, 0]
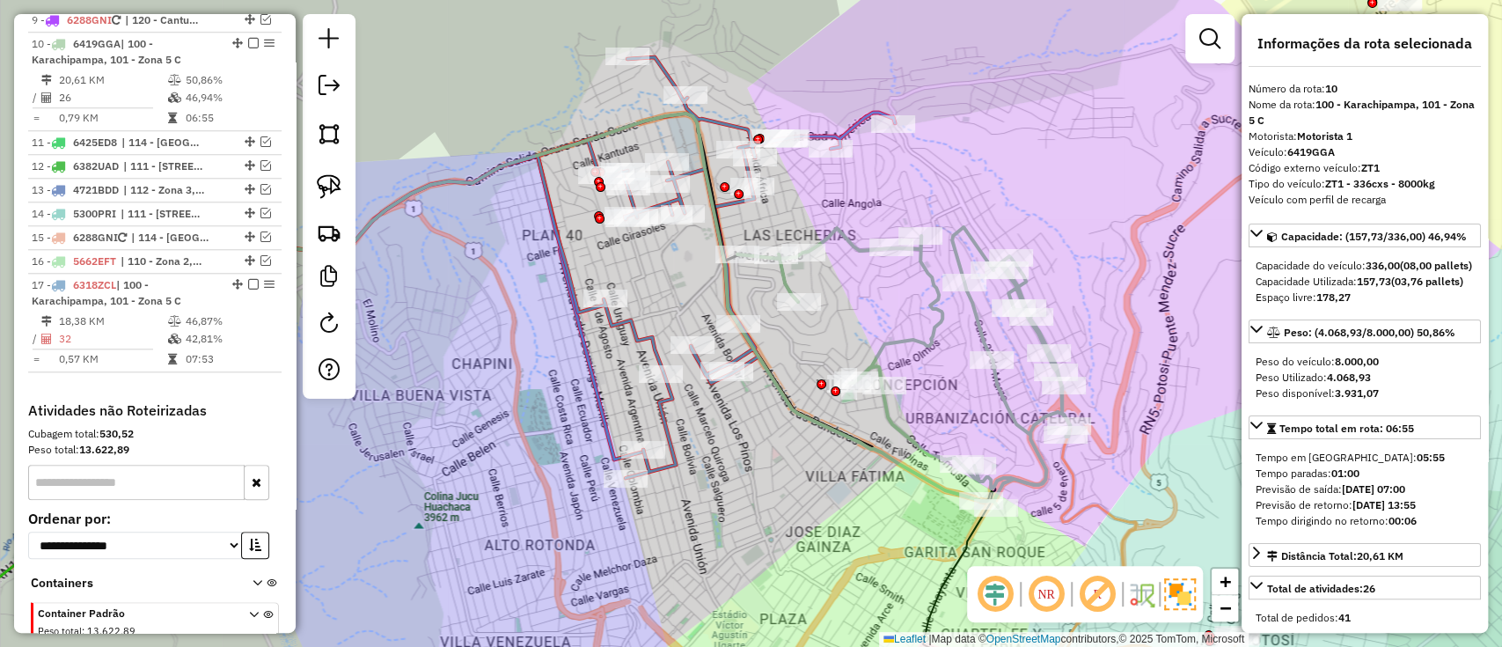
click at [634, 322] on icon at bounding box center [716, 267] width 357 height 421
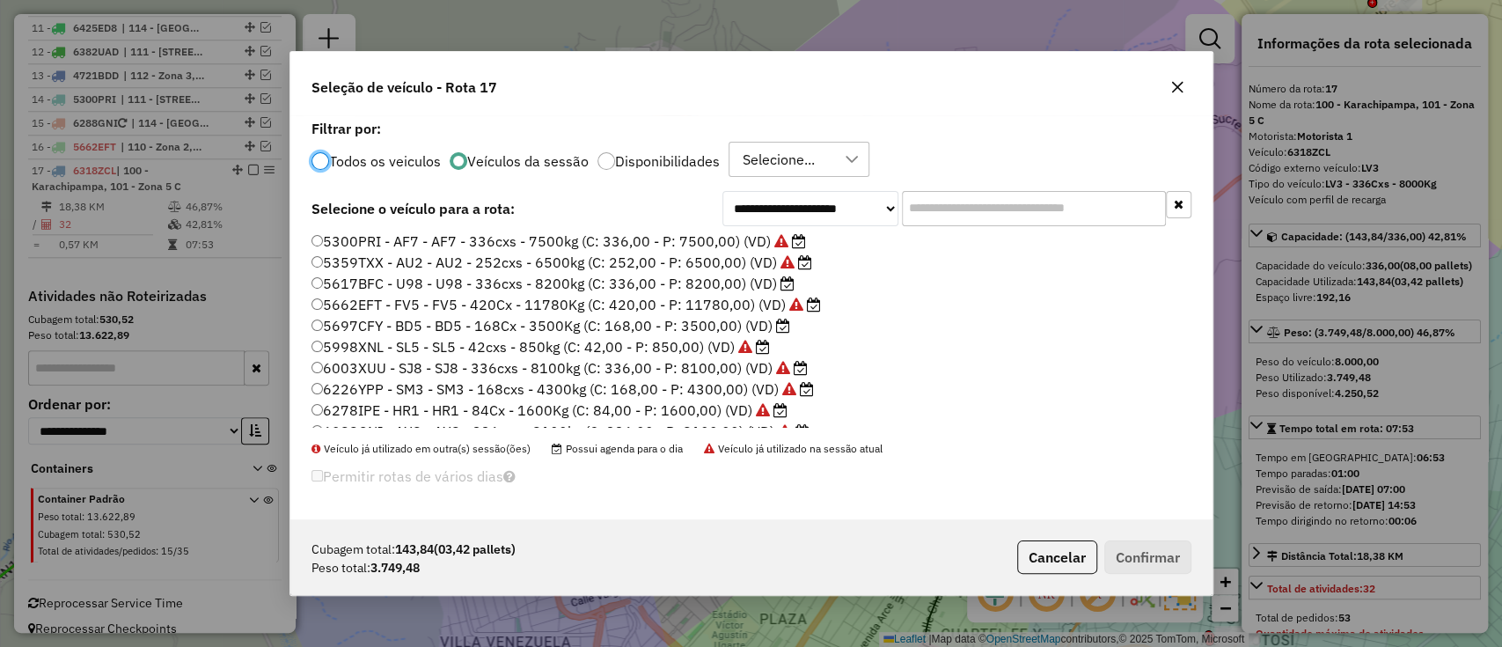
scroll to position [48, 0]
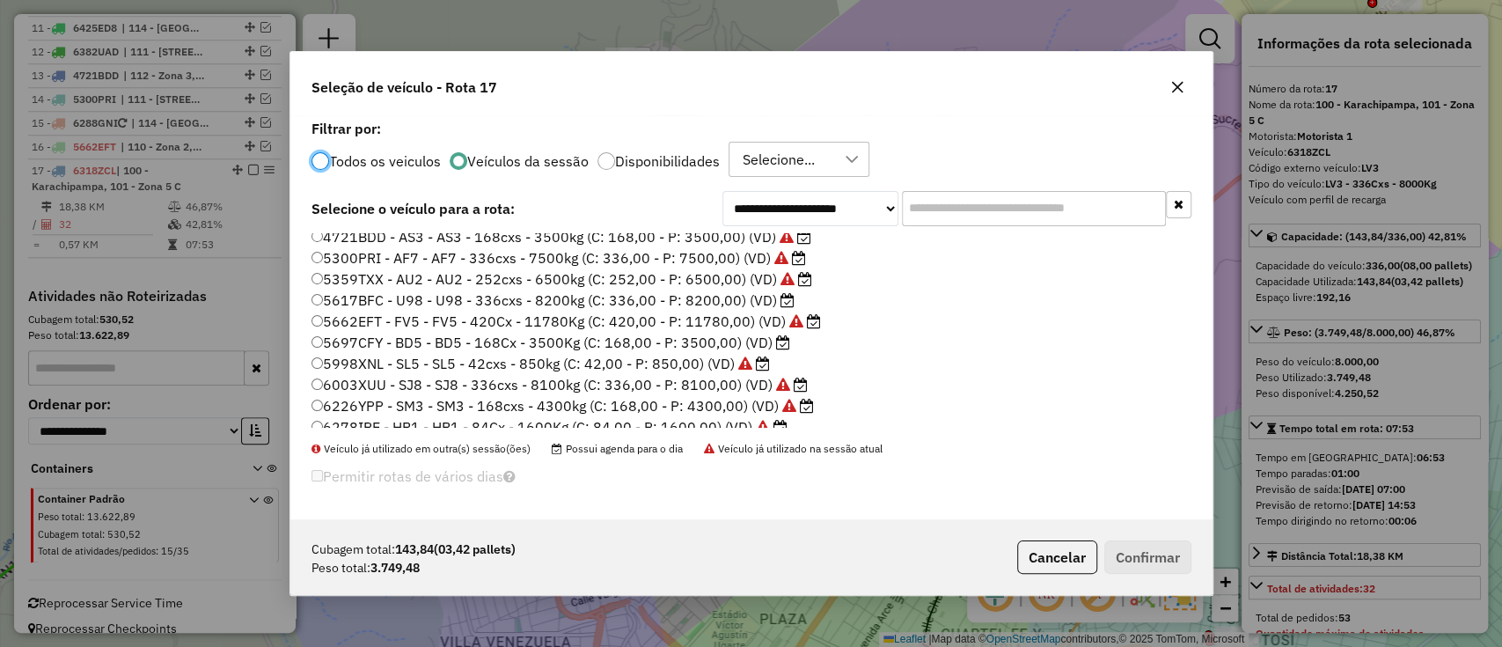
click at [733, 343] on label "5697CFY - BD5 - BD5 - 168Cx - 3500Kg (C: 168,00 - P: 3500,00) (VD)" at bounding box center [551, 342] width 479 height 21
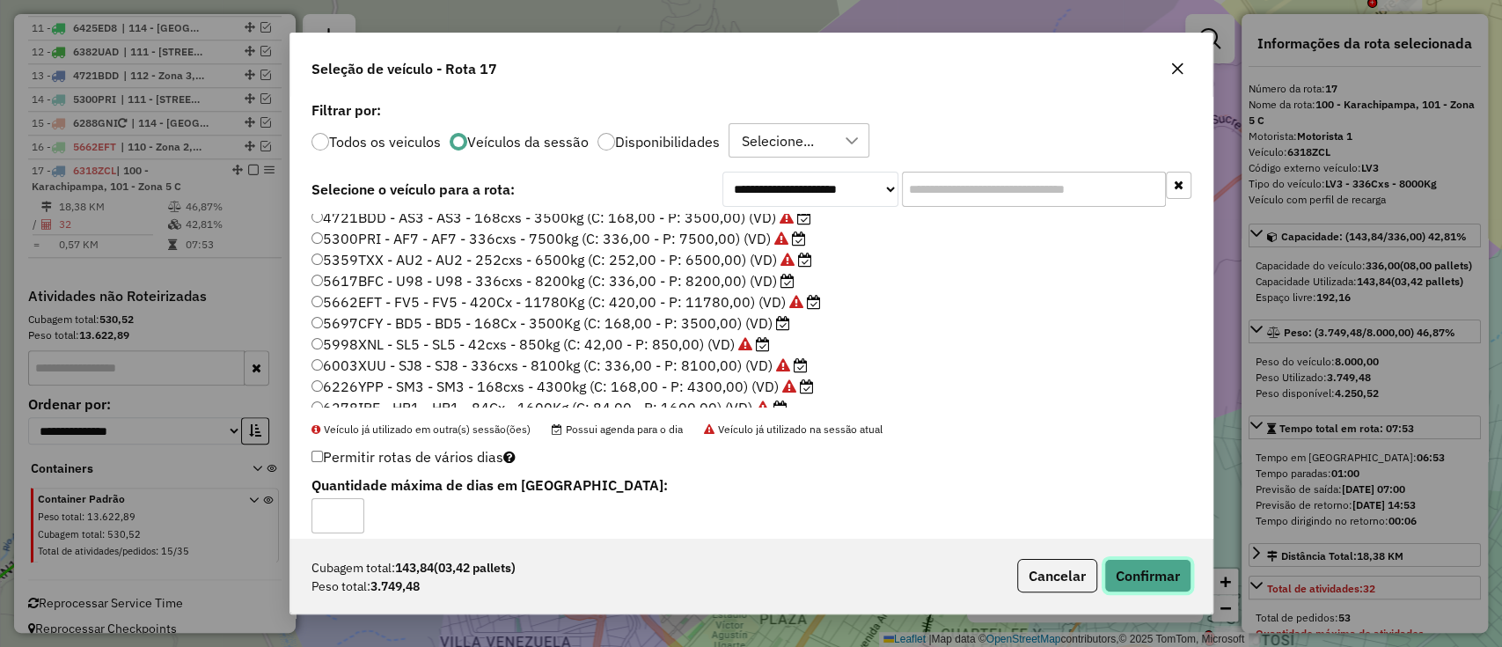
click at [1133, 575] on button "Confirmar" at bounding box center [1147, 575] width 87 height 33
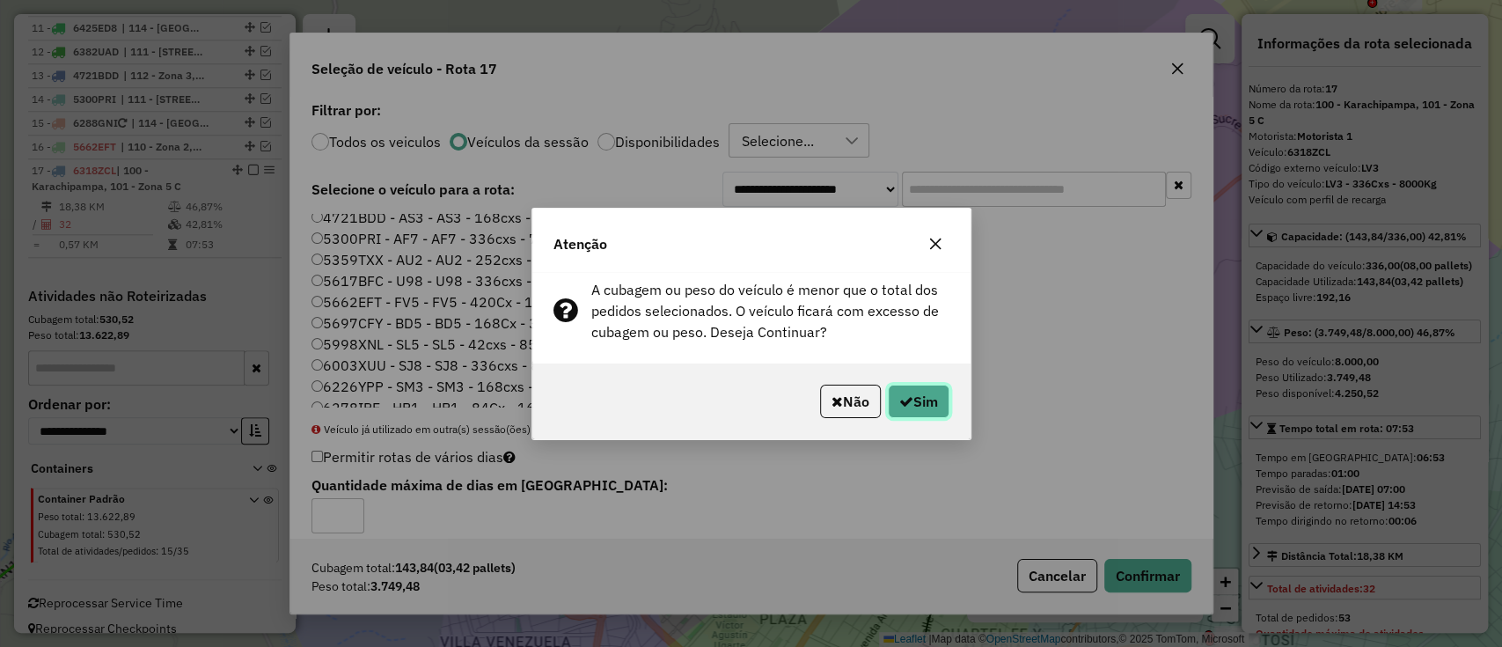
click at [912, 385] on button "Sim" at bounding box center [919, 401] width 62 height 33
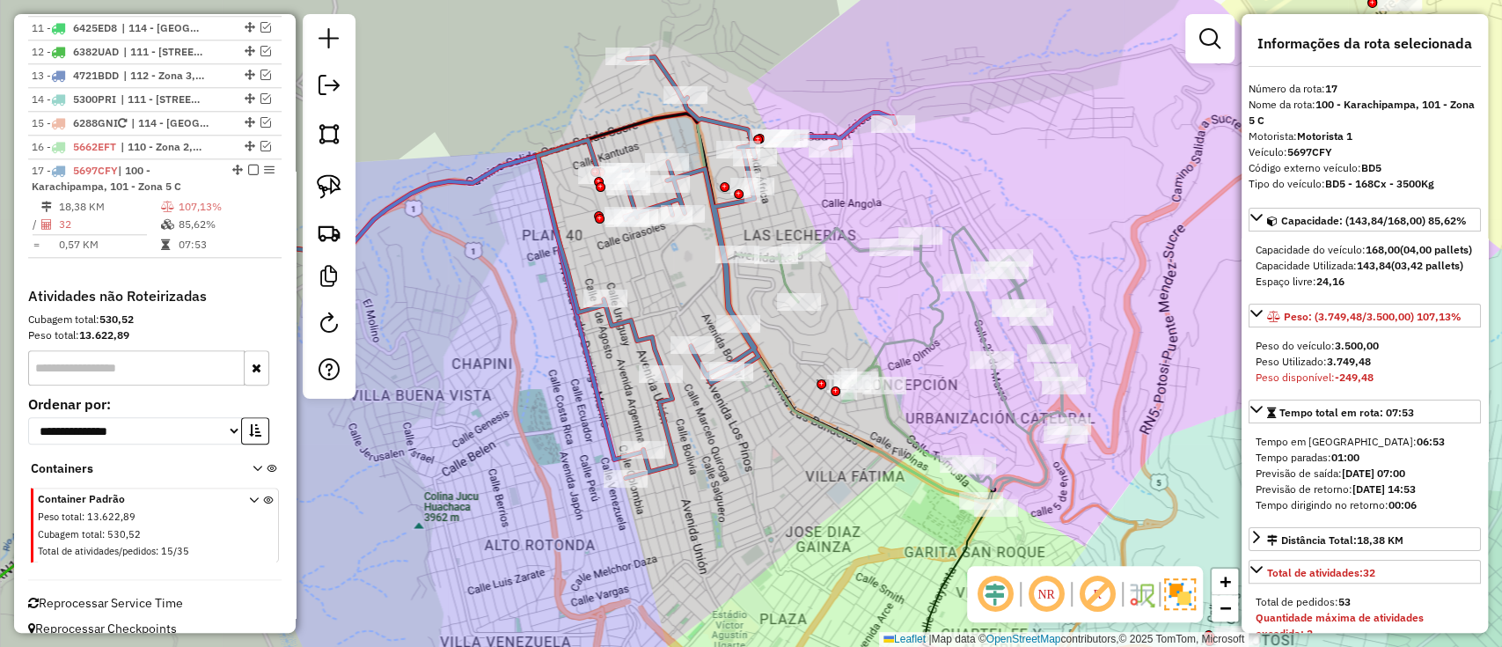
click at [929, 284] on icon at bounding box center [903, 367] width 333 height 280
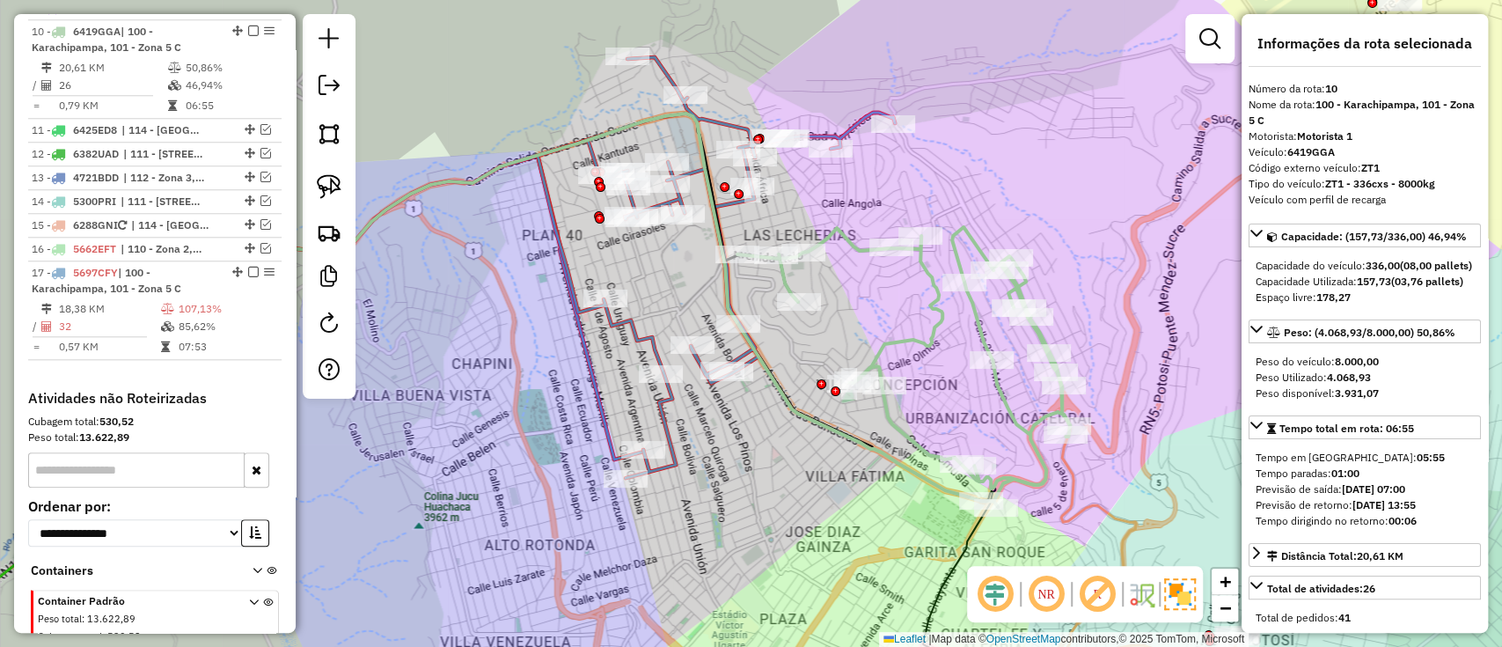
scroll to position [1070, 0]
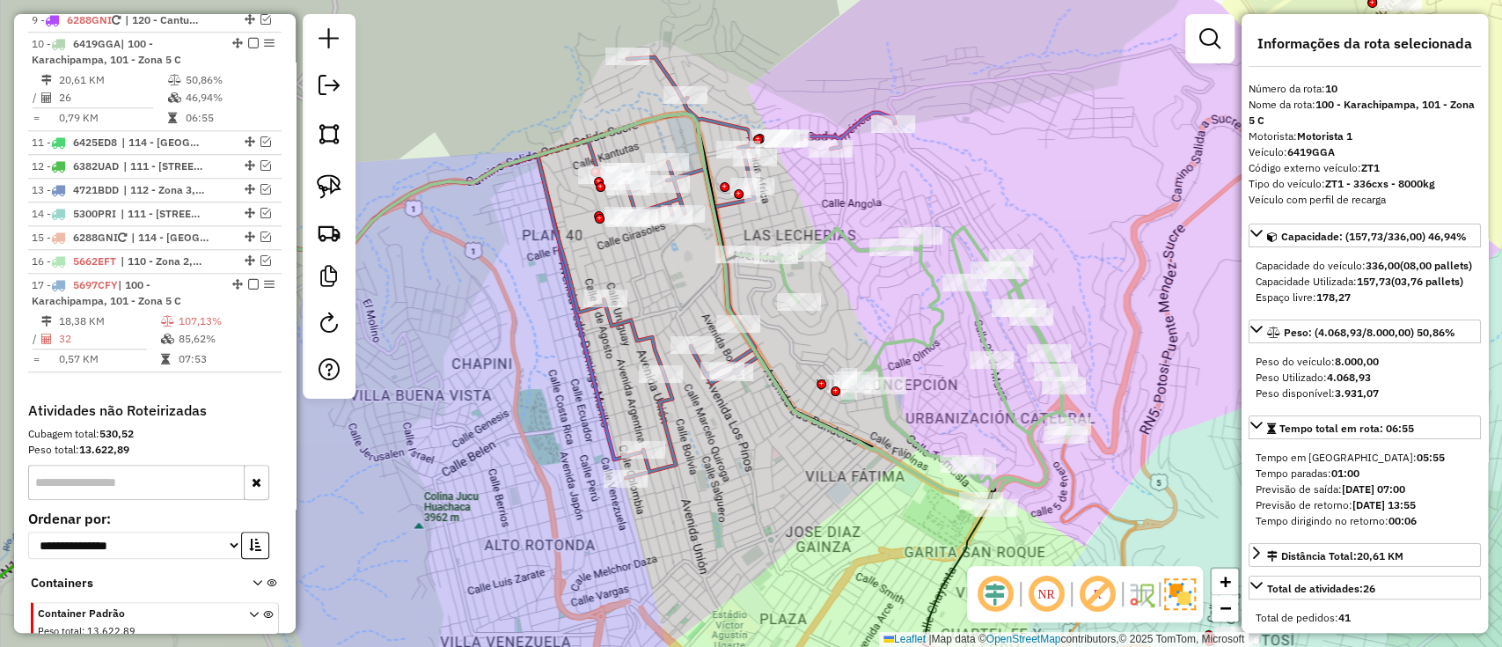
click at [625, 320] on icon at bounding box center [716, 267] width 357 height 421
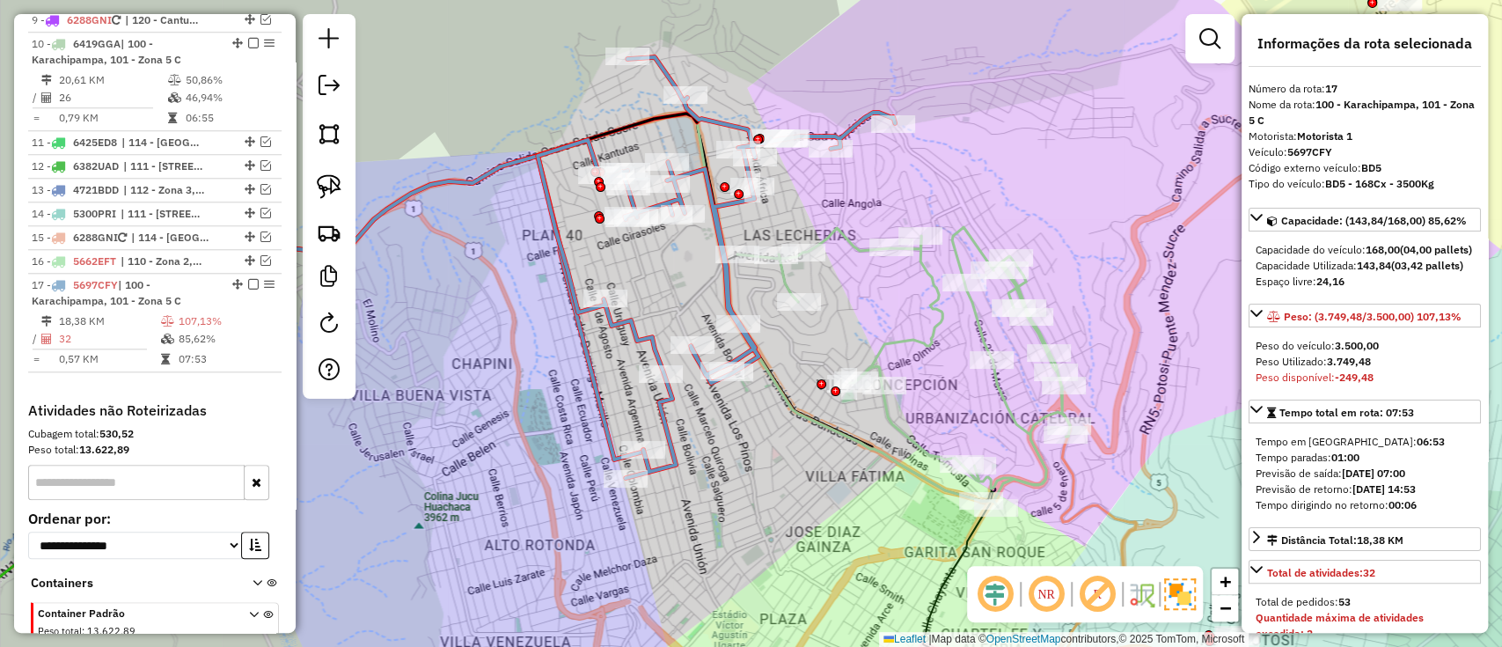
scroll to position [1184, 0]
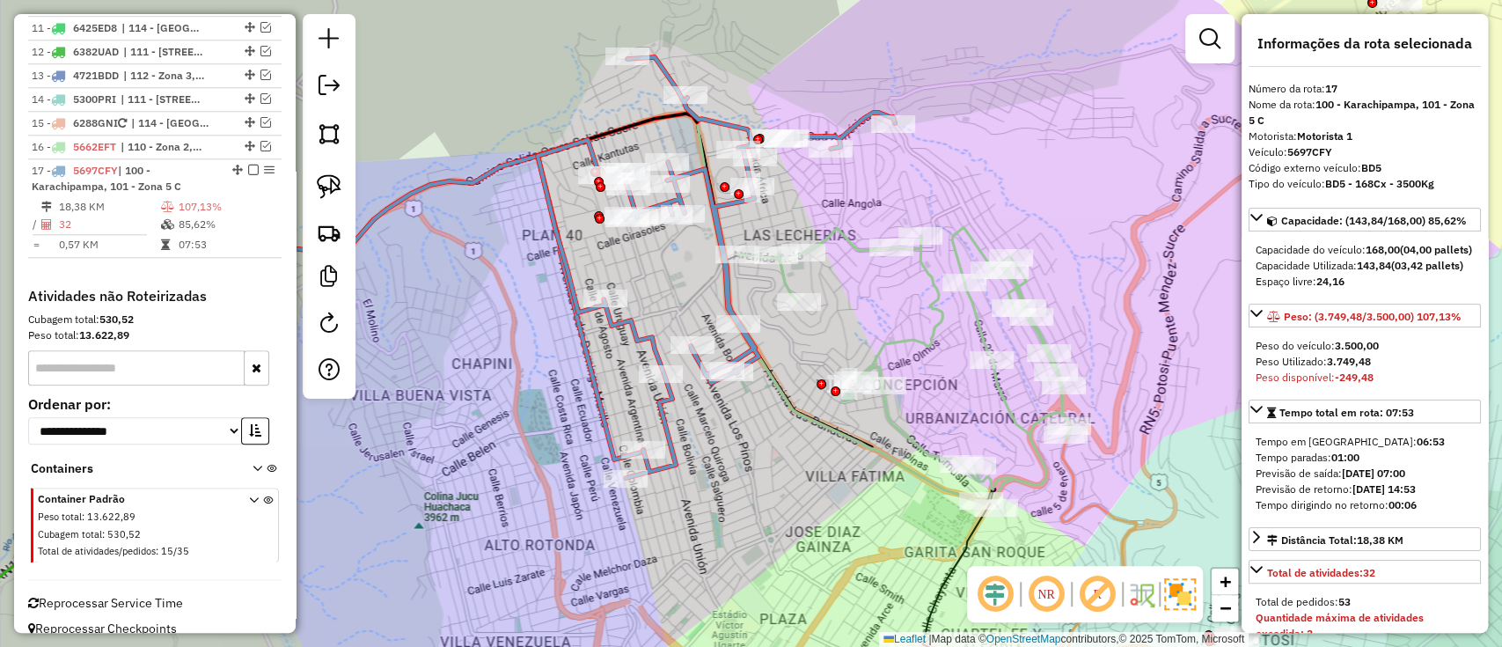
click at [941, 303] on icon at bounding box center [903, 367] width 333 height 280
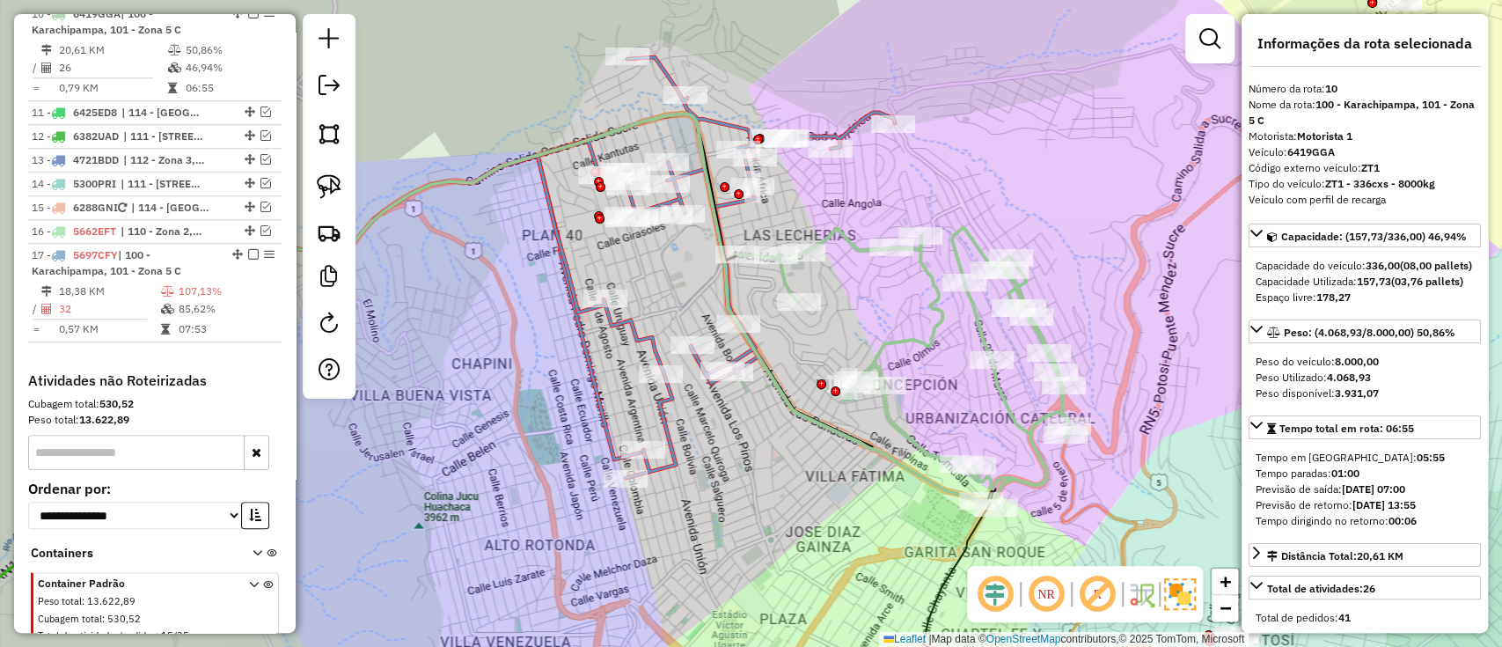
scroll to position [1070, 0]
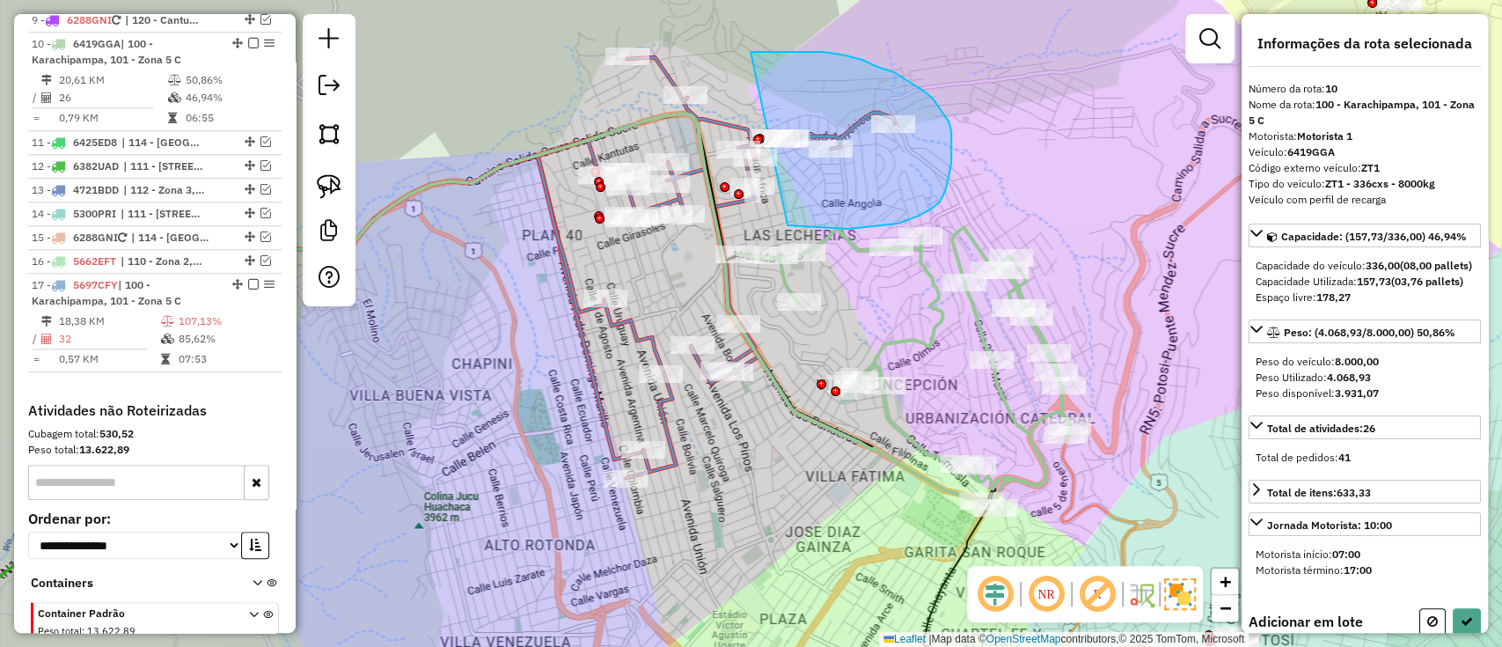
drag, startPoint x: 792, startPoint y: 226, endPoint x: 751, endPoint y: 52, distance: 179.1
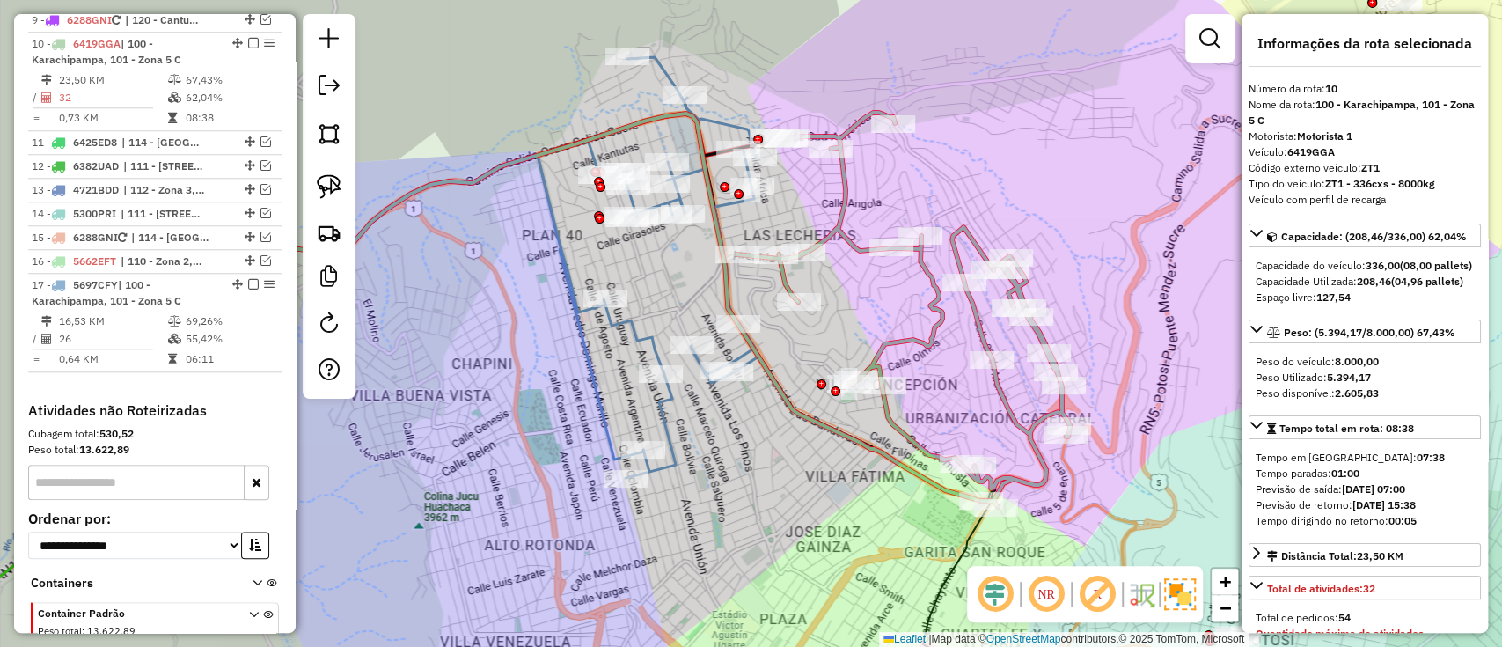
click at [641, 341] on icon at bounding box center [648, 267] width 221 height 421
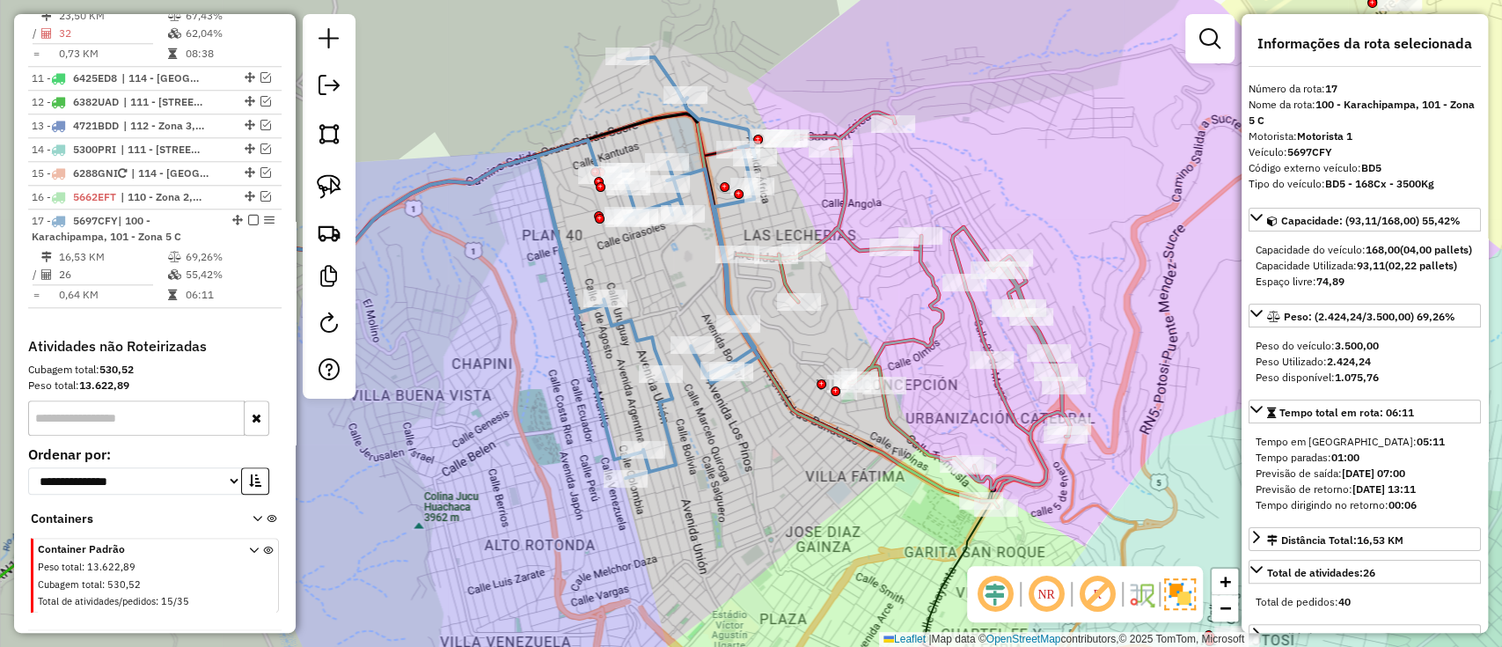
scroll to position [1184, 0]
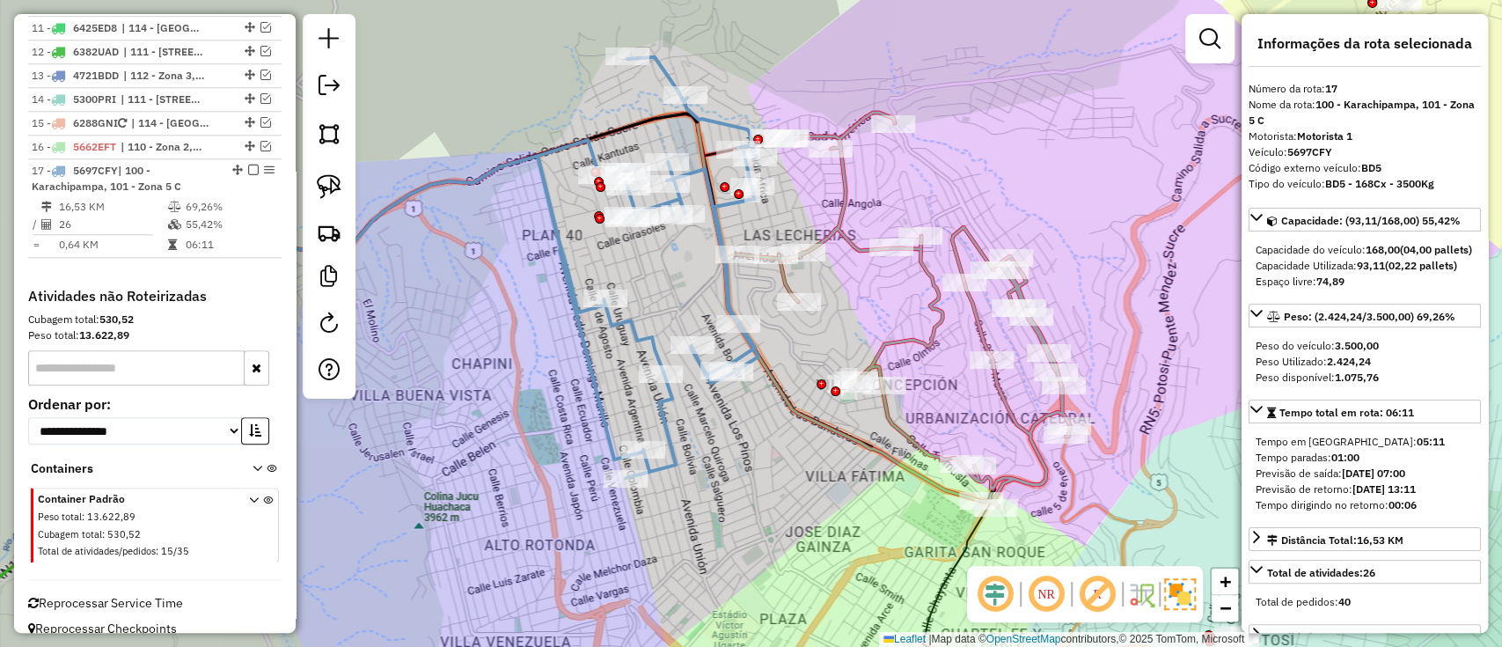
click at [641, 341] on icon at bounding box center [648, 267] width 221 height 421
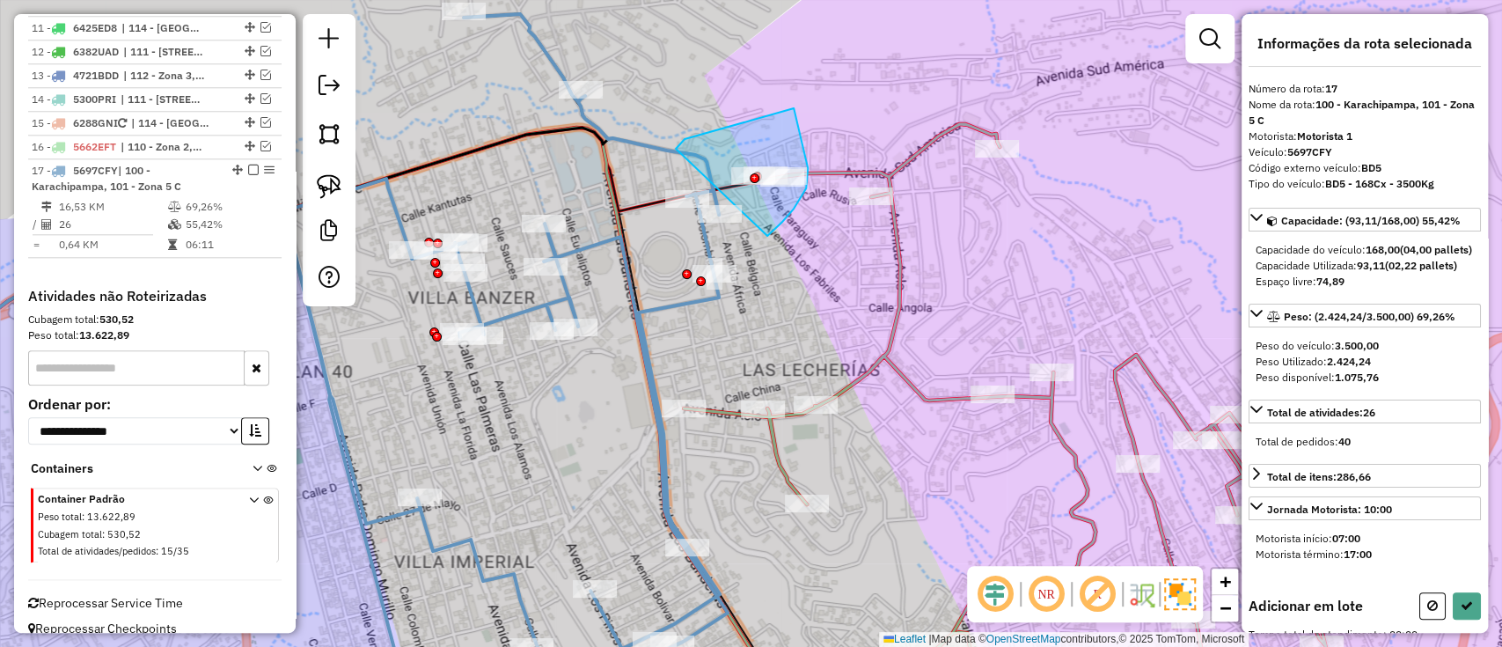
drag, startPoint x: 676, startPoint y: 149, endPoint x: 766, endPoint y: 236, distance: 125.1
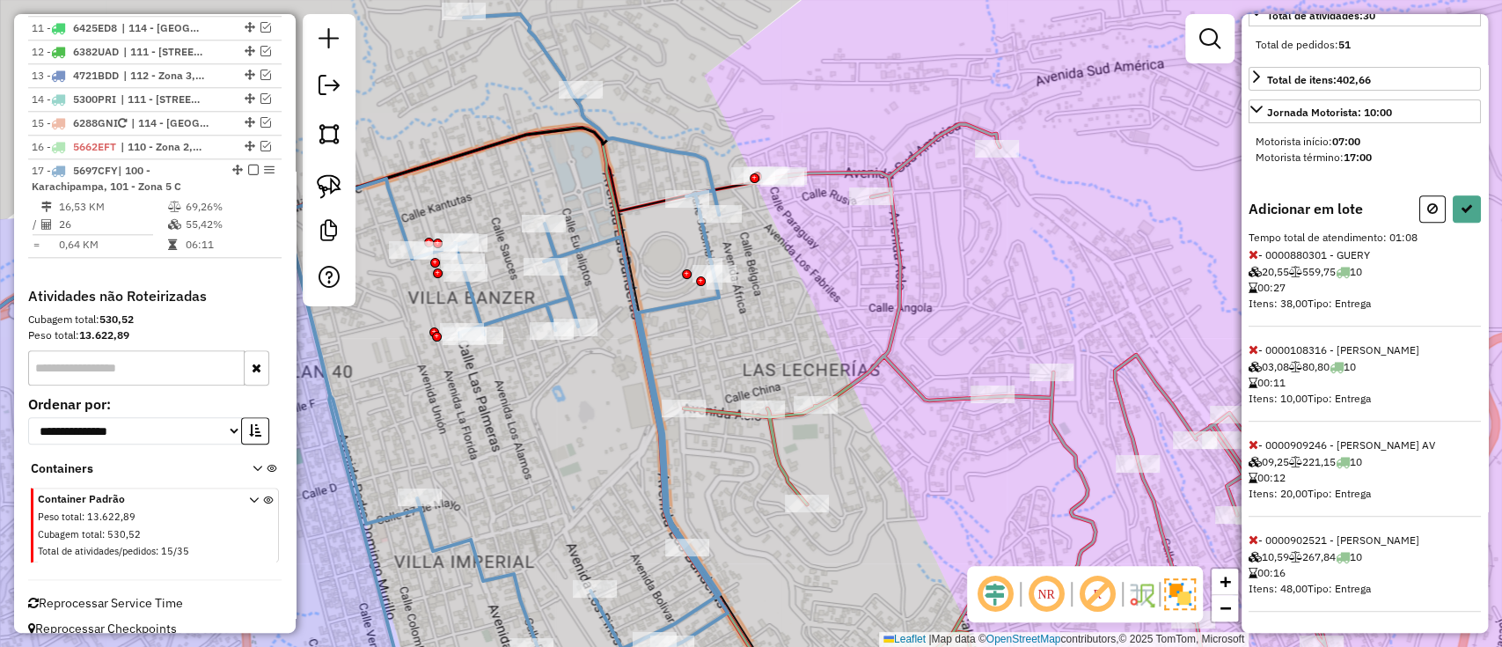
scroll to position [425, 0]
click at [1257, 343] on icon at bounding box center [1254, 349] width 10 height 12
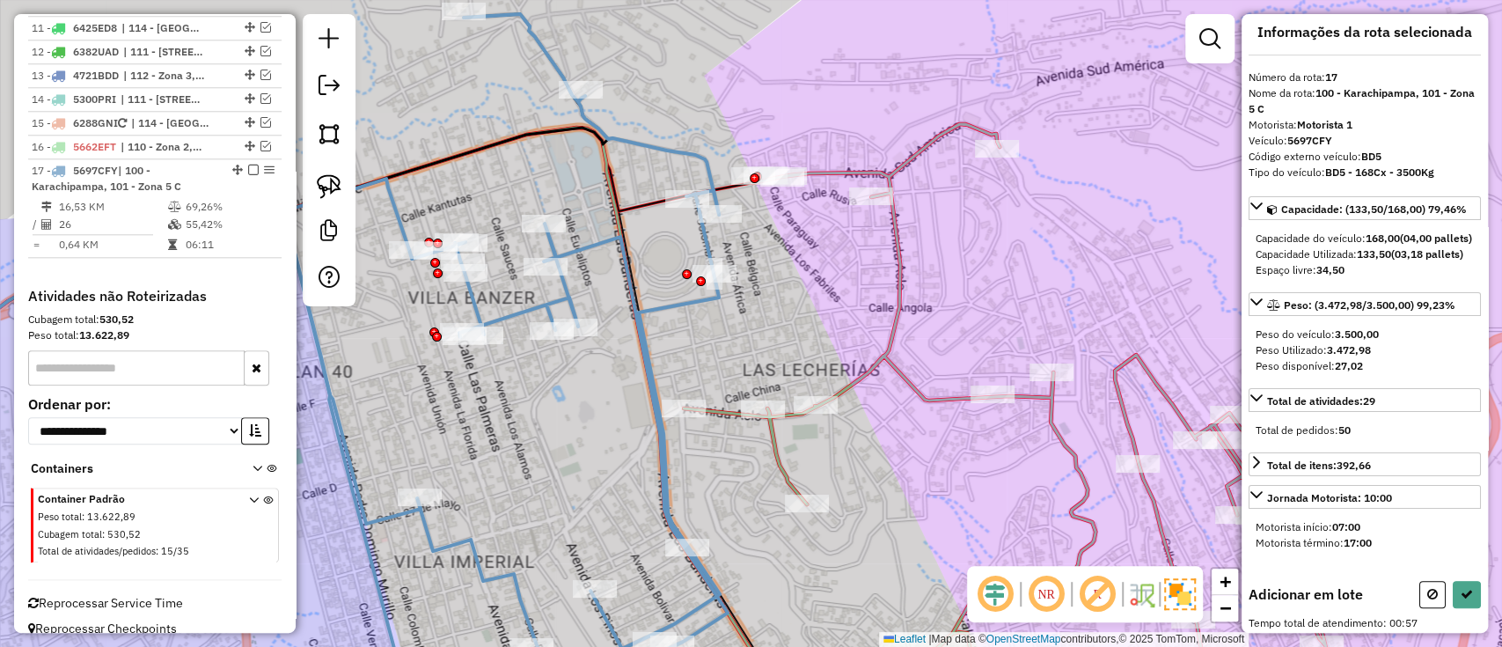
scroll to position [0, 0]
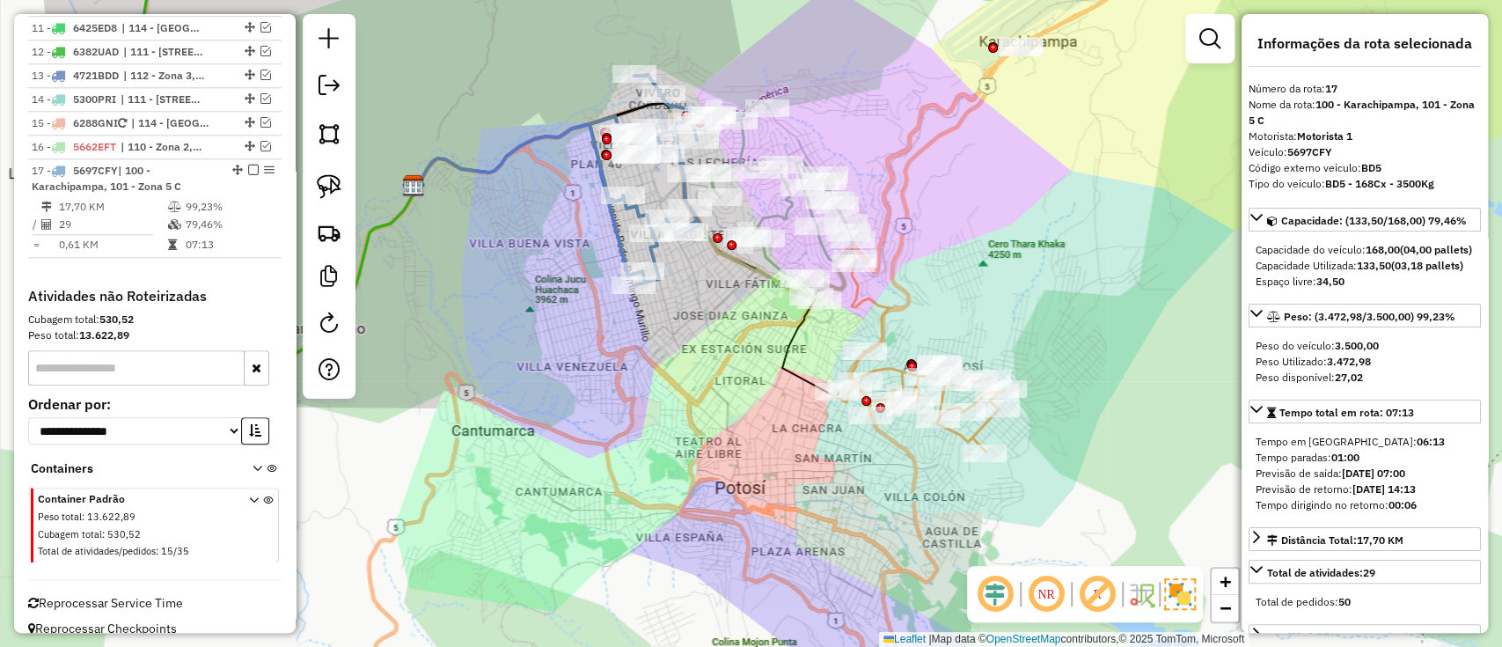
click at [887, 363] on icon at bounding box center [918, 401] width 172 height 100
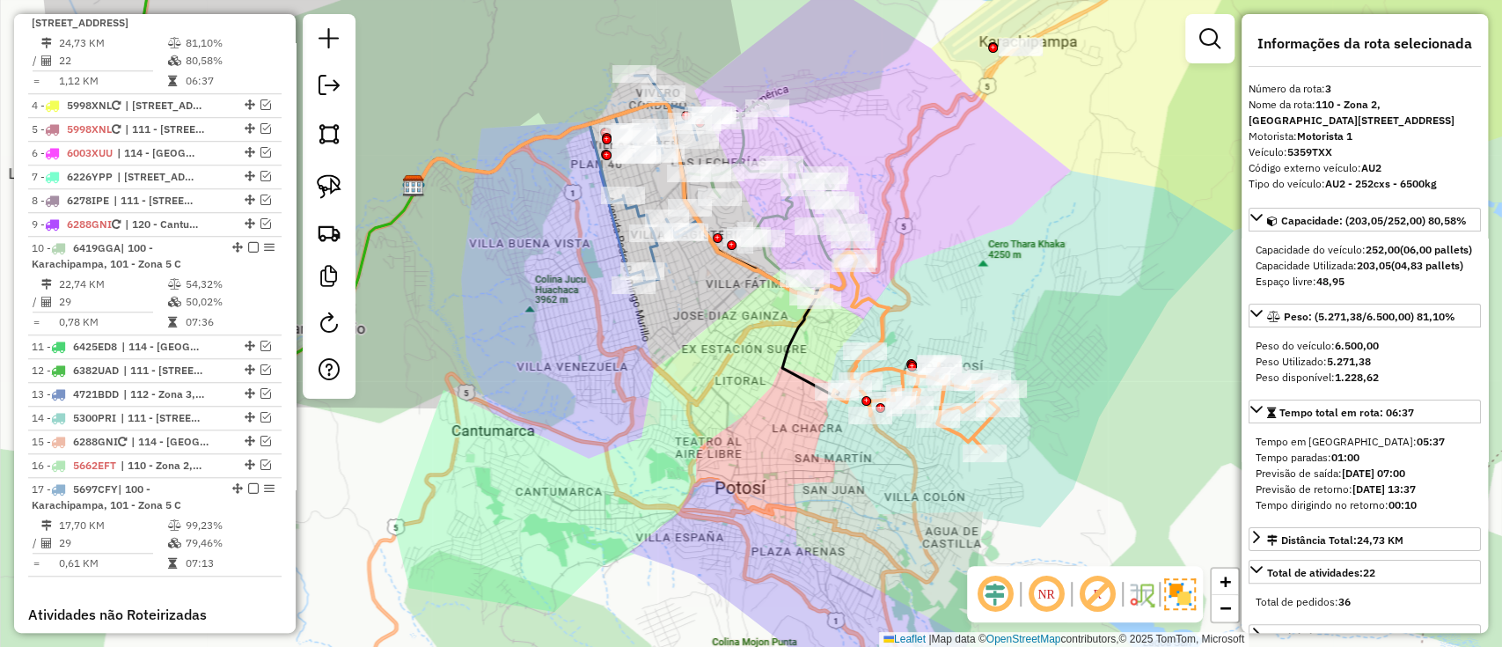
scroll to position [831, 0]
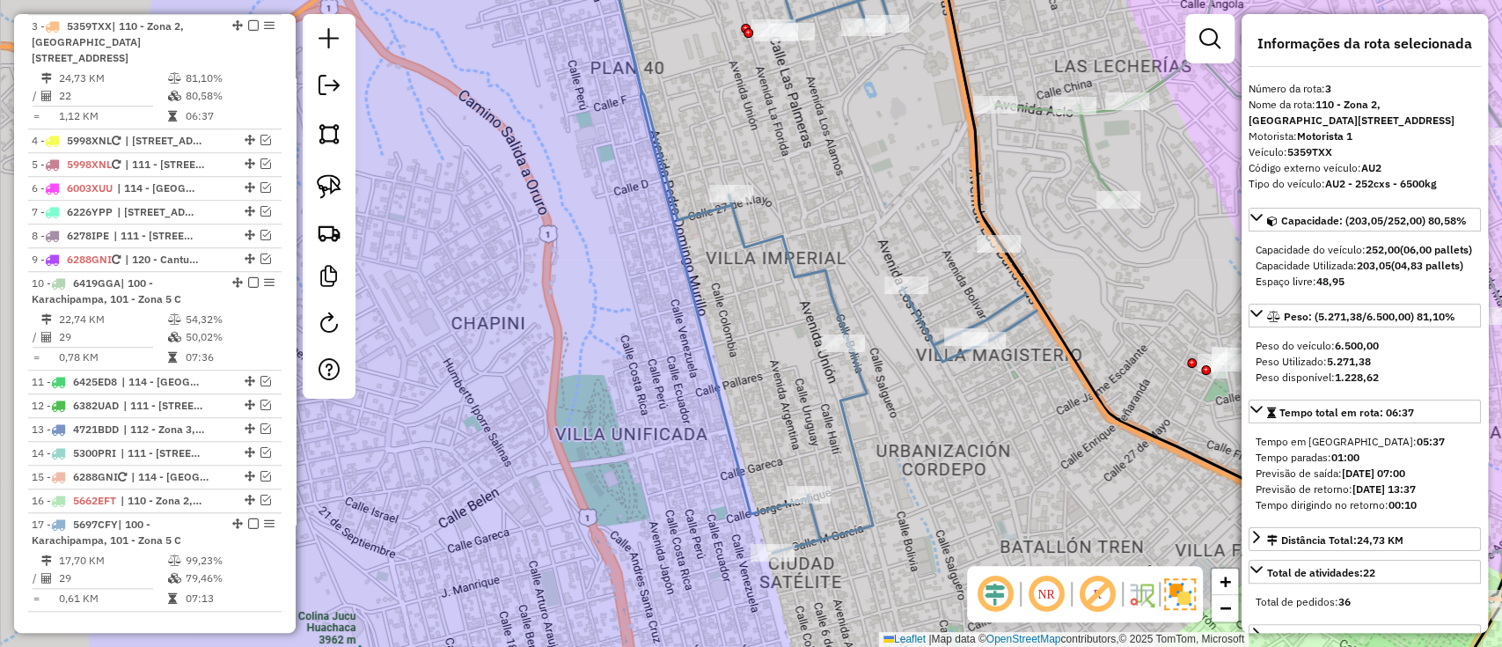
click at [766, 248] on icon at bounding box center [822, 244] width 436 height 617
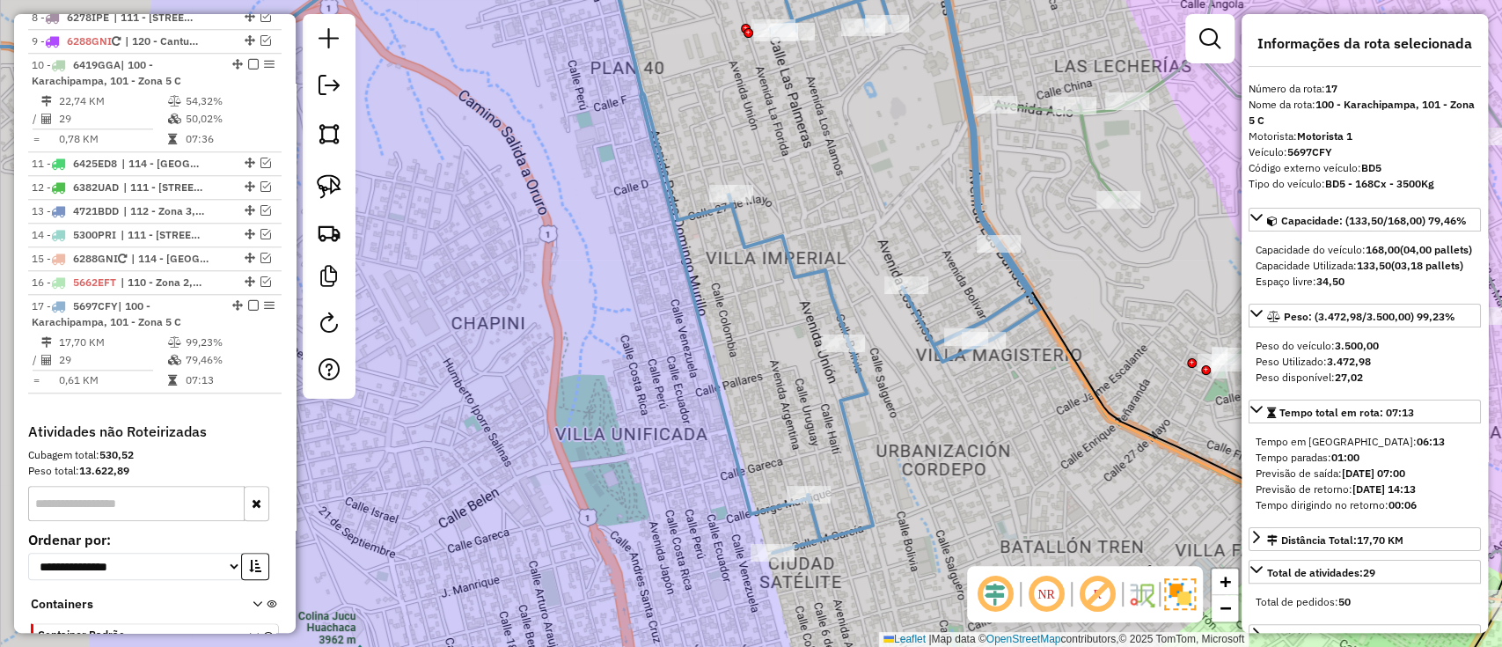
scroll to position [1184, 0]
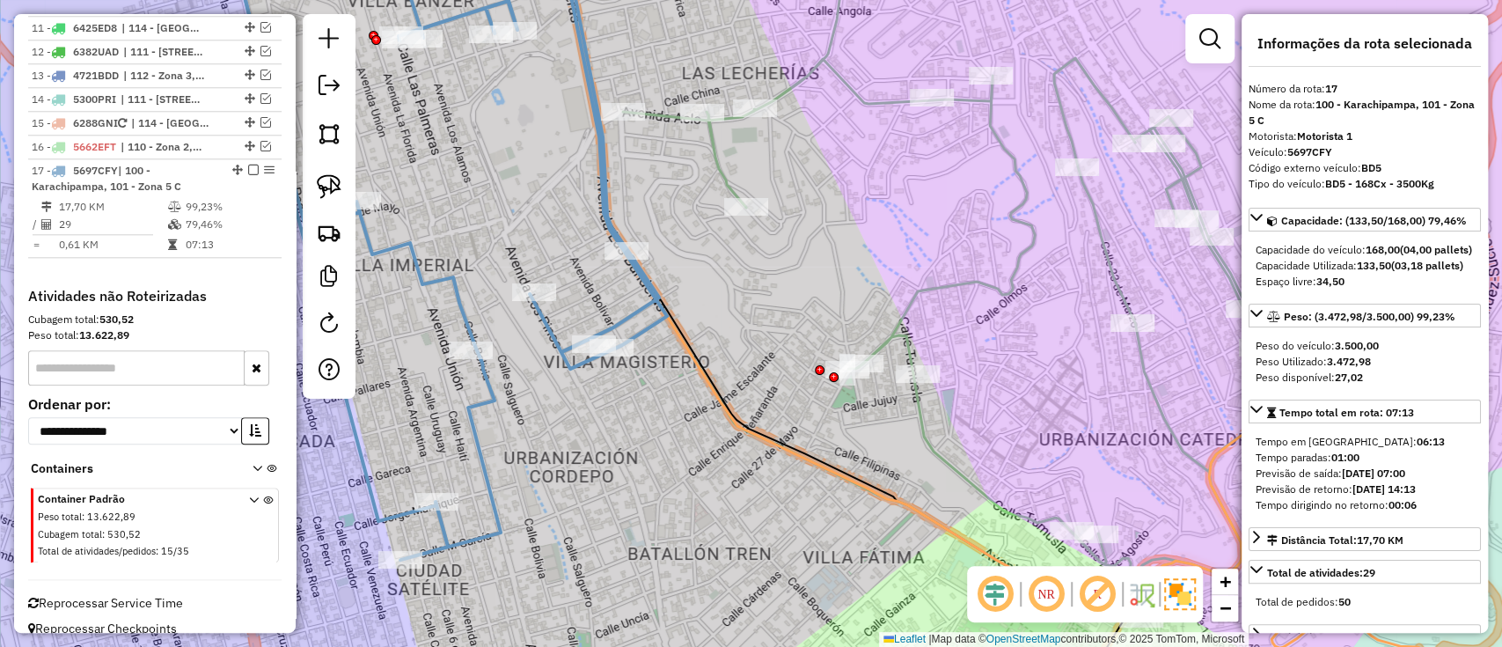
click at [995, 271] on div "Janela de atendimento Grade de atendimento Capacidade Transportadoras Veículos …" at bounding box center [751, 323] width 1502 height 647
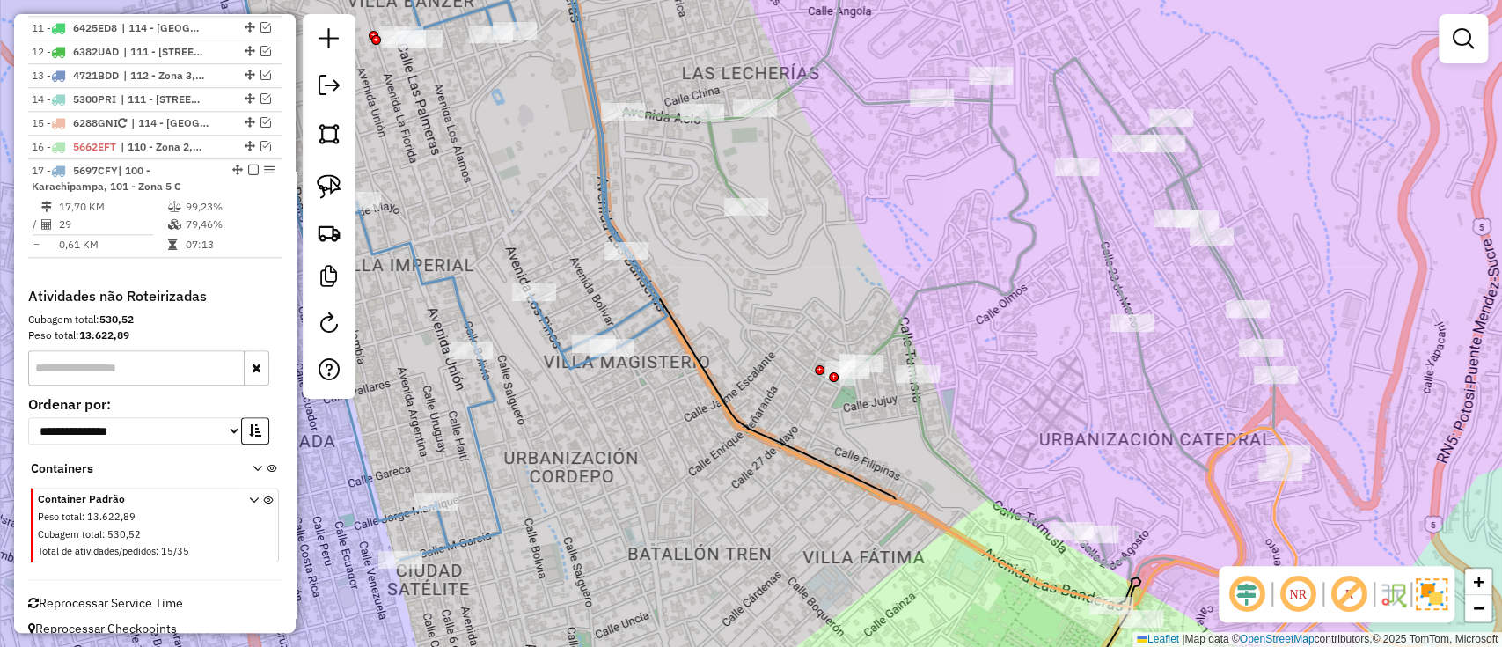
click at [1005, 276] on icon at bounding box center [956, 276] width 667 height 681
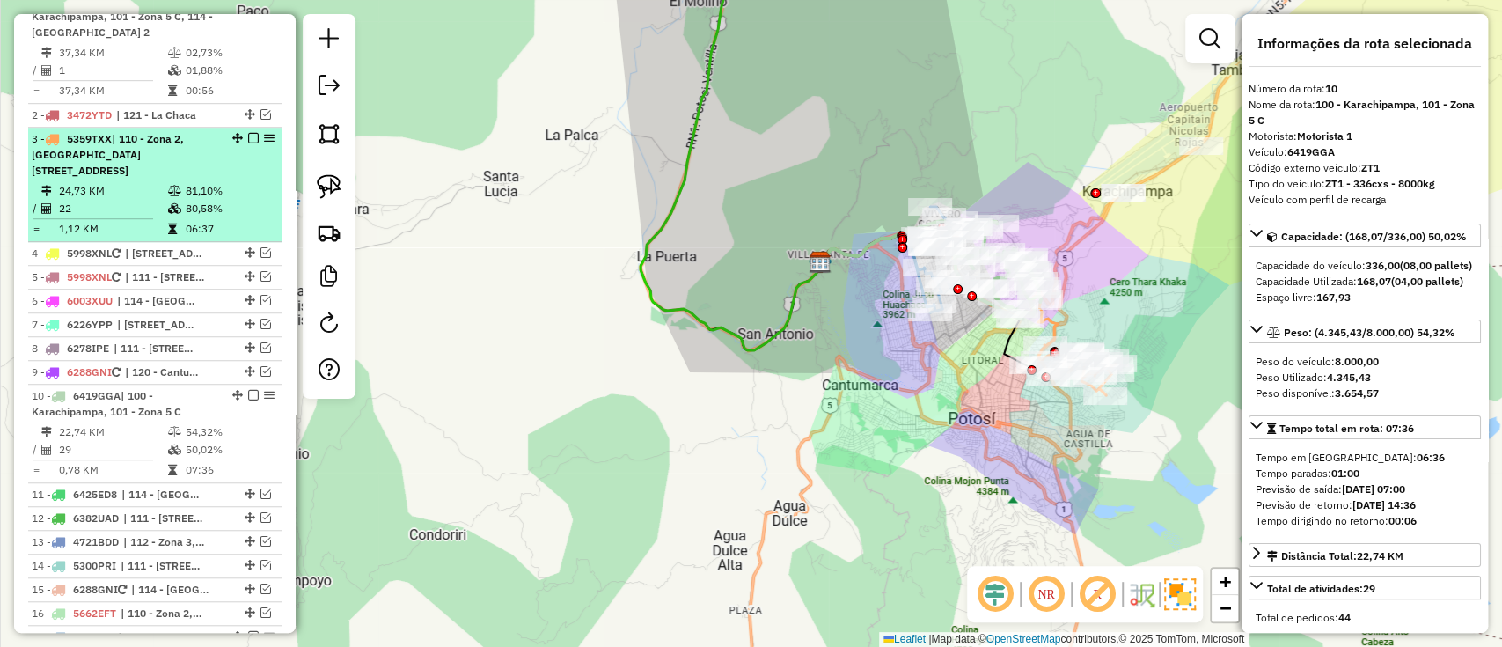
scroll to position [601, 0]
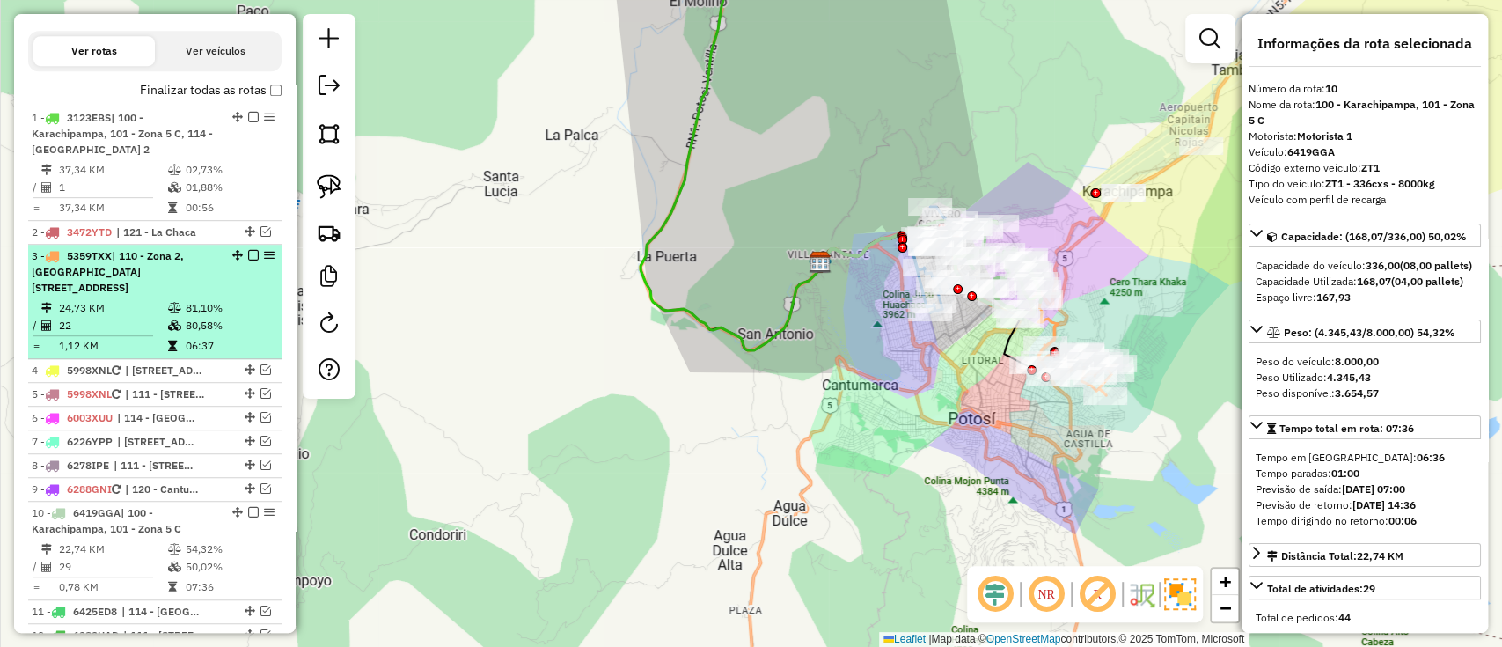
click at [157, 255] on span "| 110 - Zona 2, 111 - Calle Angosta" at bounding box center [108, 271] width 152 height 45
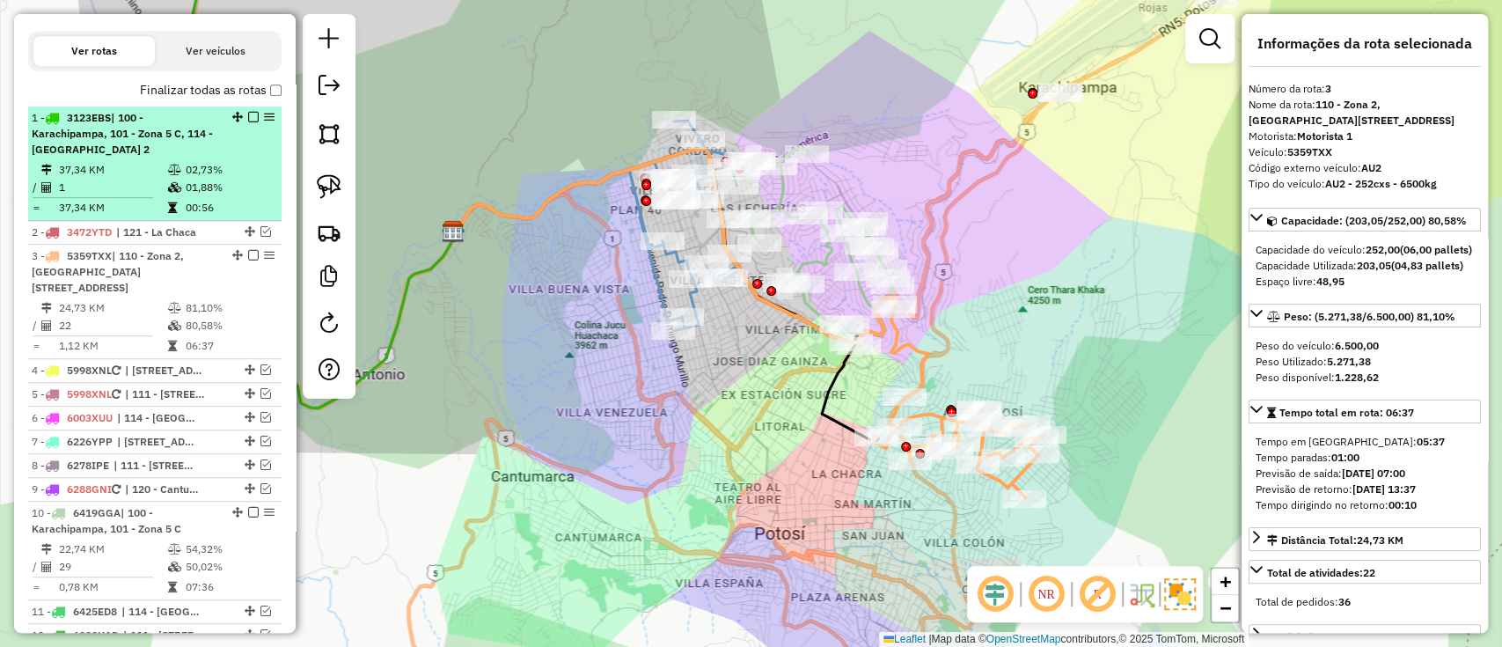
click at [137, 168] on td "37,34 KM" at bounding box center [112, 170] width 109 height 18
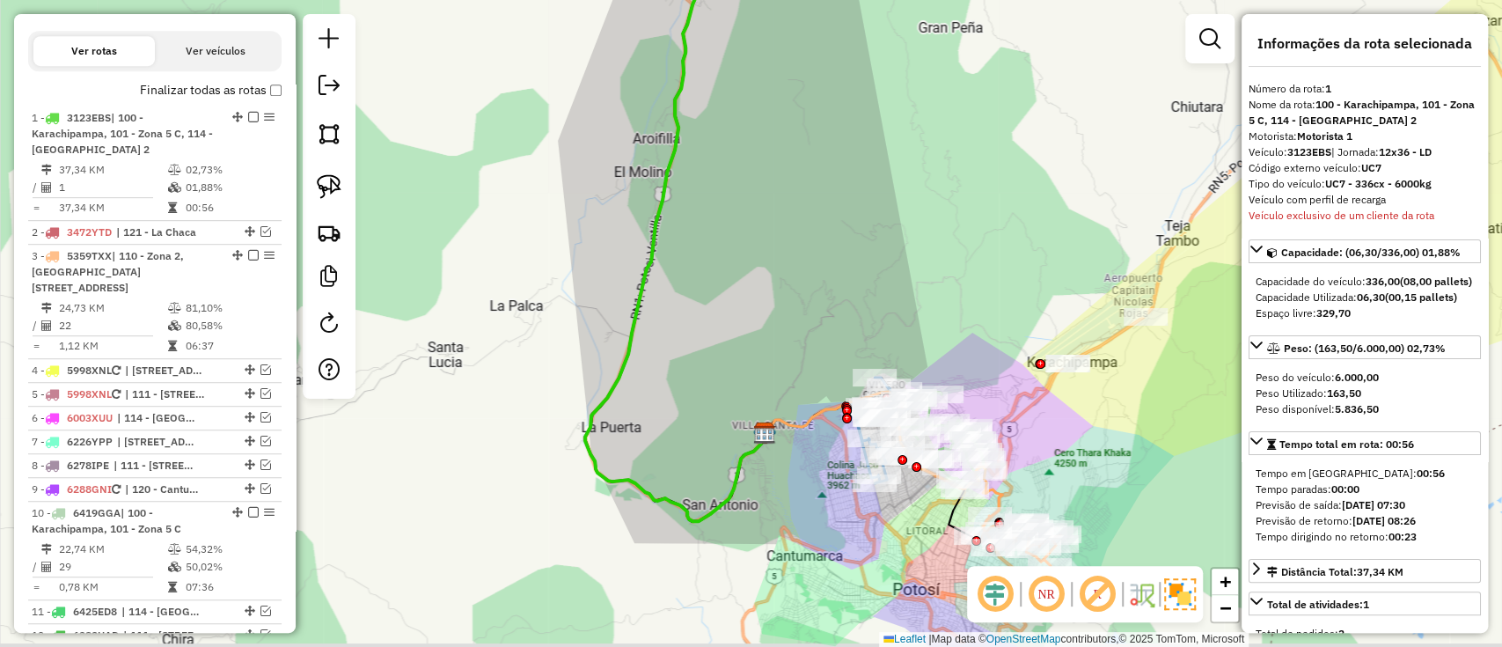
drag, startPoint x: 777, startPoint y: 368, endPoint x: 697, endPoint y: 226, distance: 162.7
click at [697, 226] on div "Janela de atendimento Grade de atendimento Capacidade Transportadoras Veículos …" at bounding box center [751, 323] width 1502 height 647
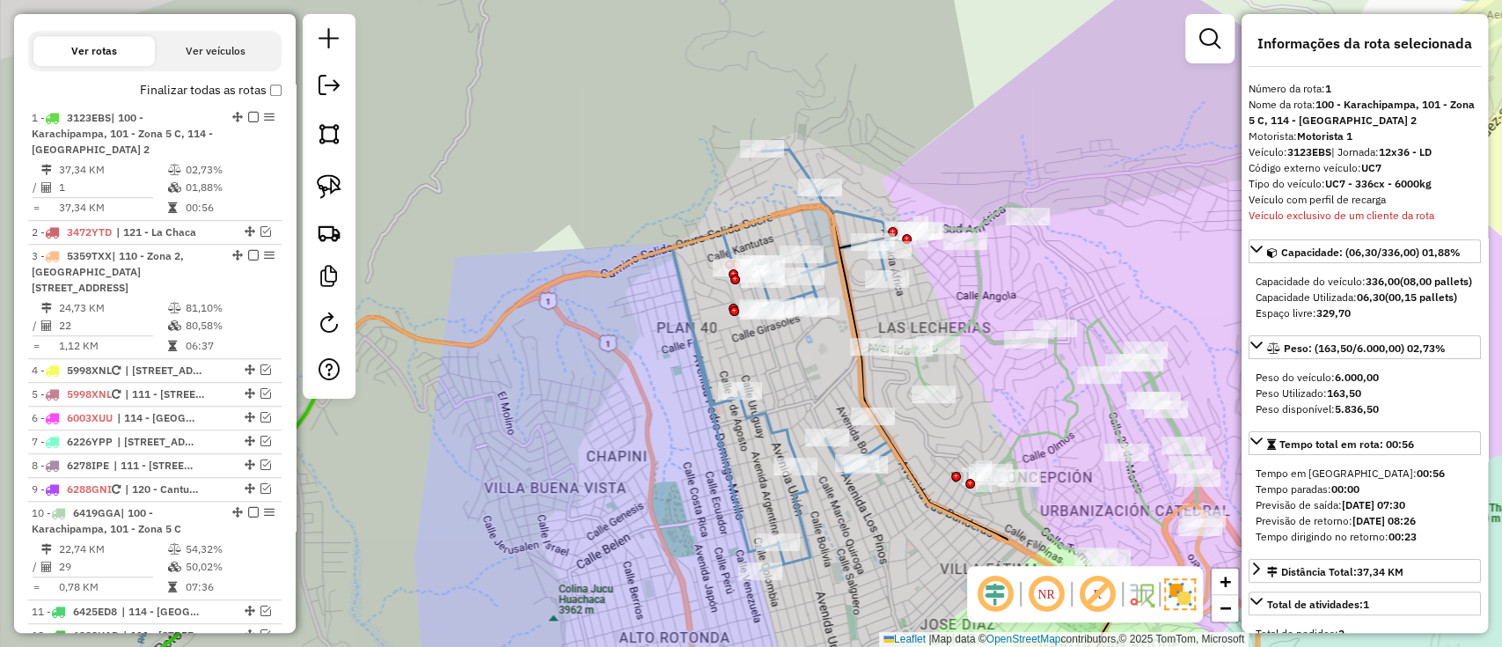
click at [781, 423] on icon at bounding box center [796, 360] width 248 height 421
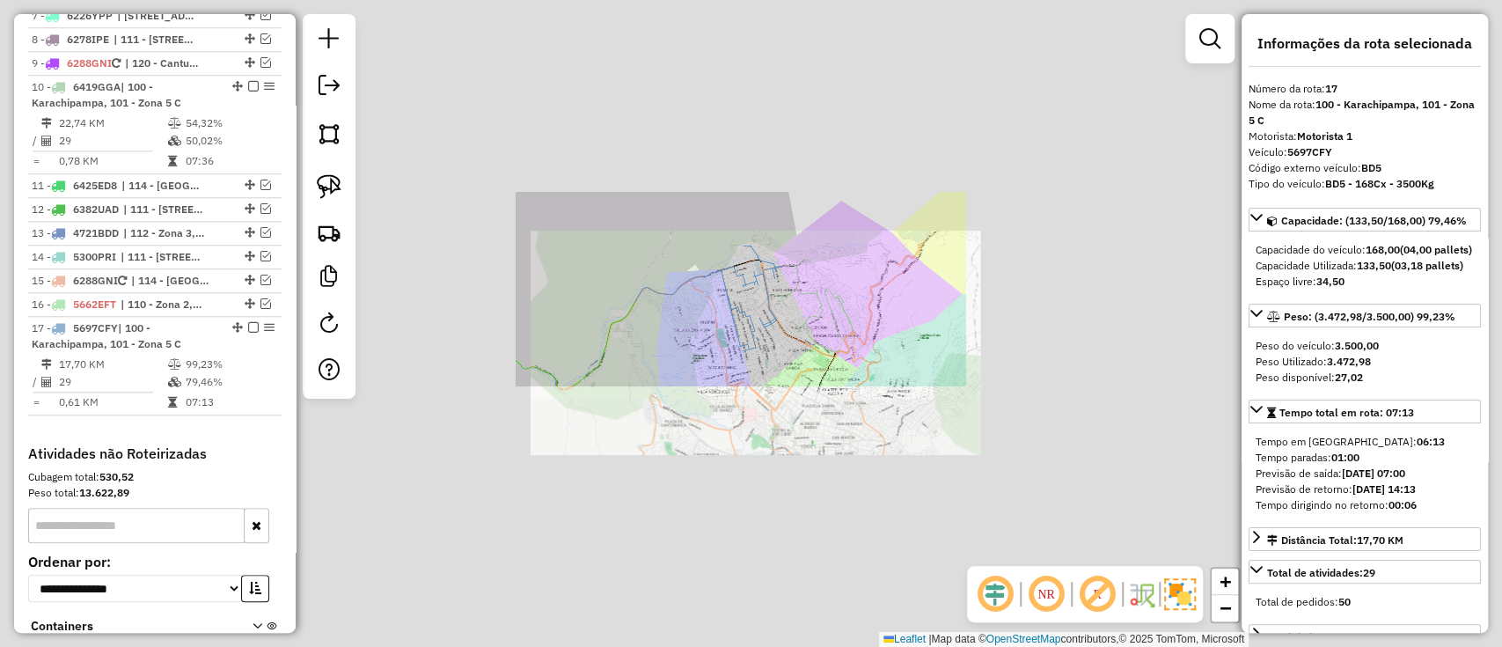
scroll to position [1184, 0]
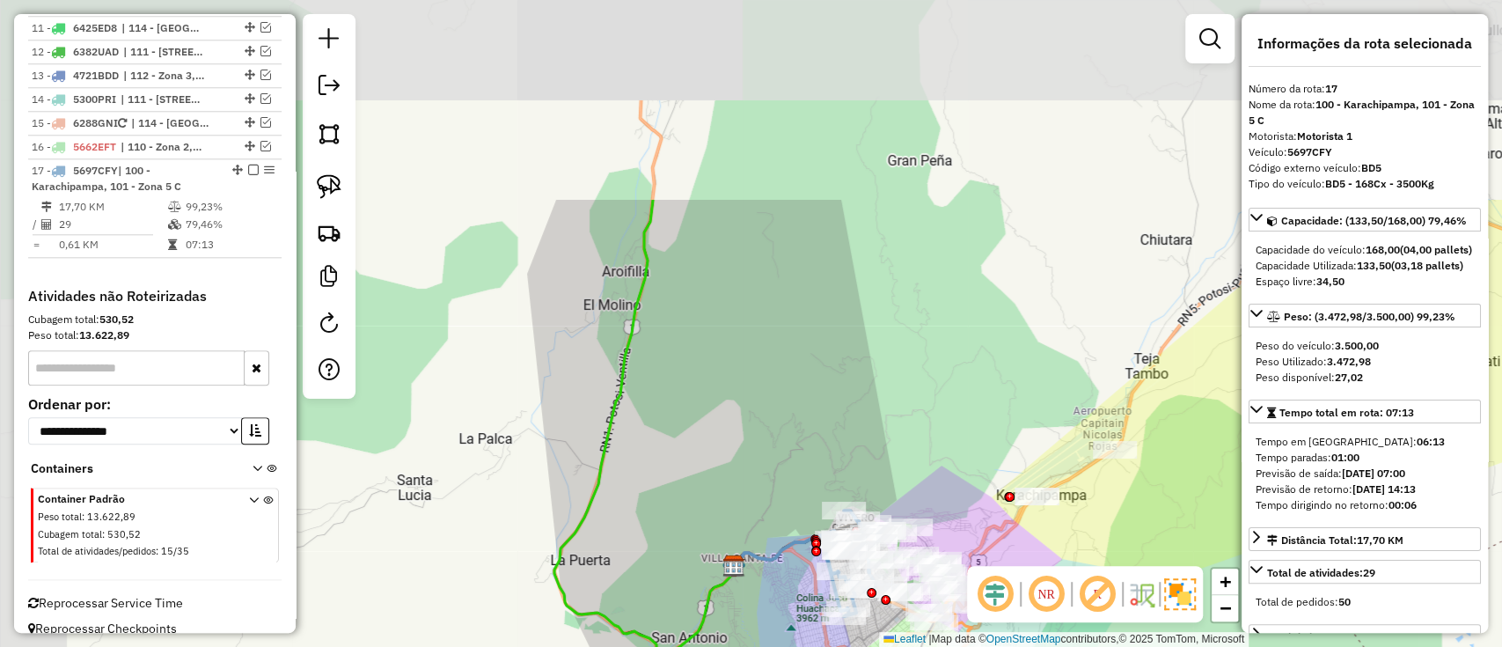
drag, startPoint x: 670, startPoint y: 167, endPoint x: 770, endPoint y: 432, distance: 283.2
click at [770, 432] on div "Janela de atendimento Grade de atendimento Capacidade Transportadoras Veículos …" at bounding box center [751, 323] width 1502 height 647
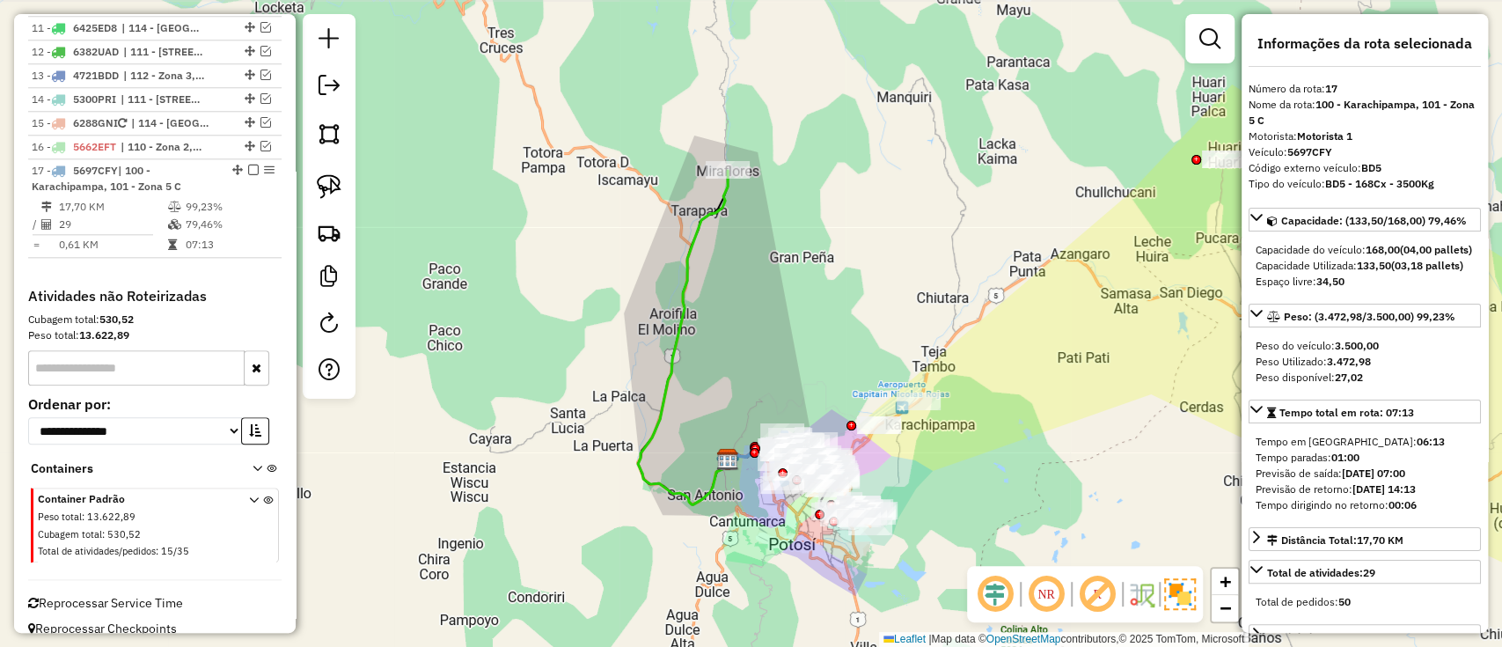
drag, startPoint x: 770, startPoint y: 271, endPoint x: 759, endPoint y: 376, distance: 105.3
click at [759, 376] on div "Janela de atendimento Grade de atendimento Capacidade Transportadoras Veículos …" at bounding box center [751, 323] width 1502 height 647
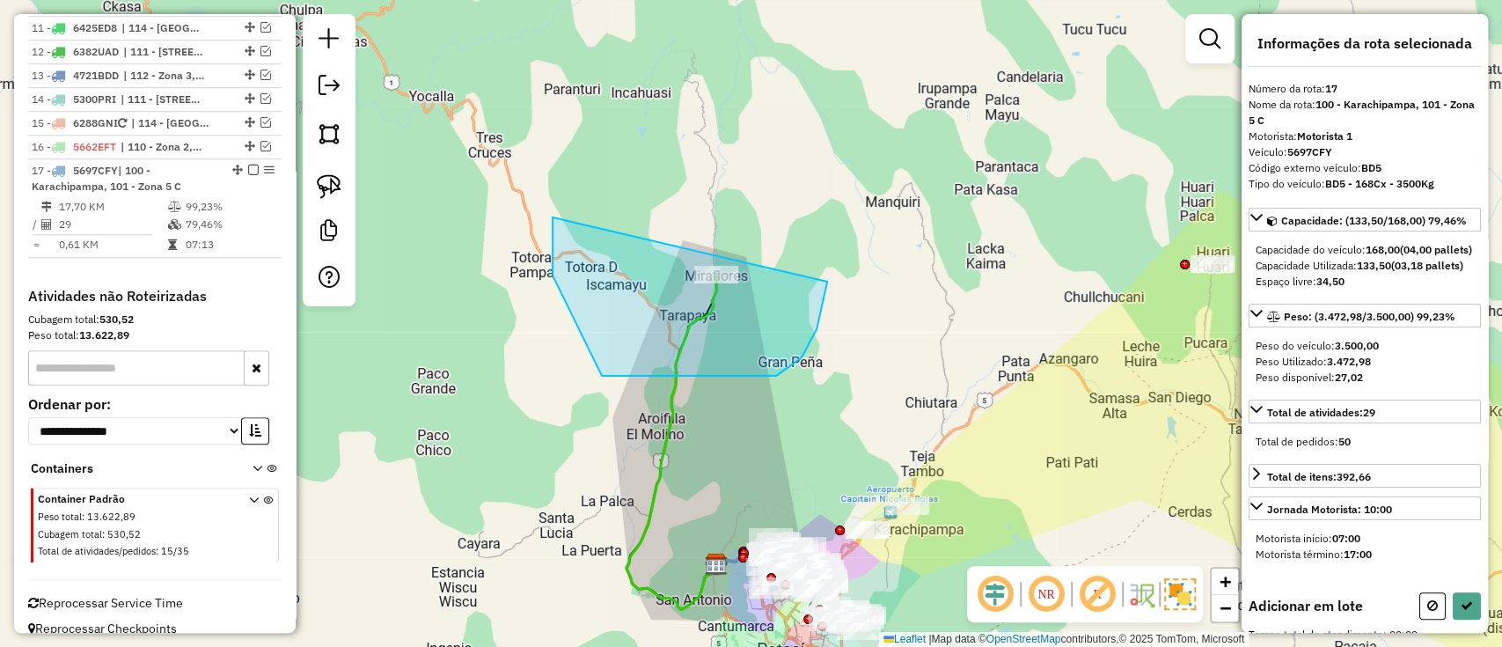
drag, startPoint x: 602, startPoint y: 376, endPoint x: 820, endPoint y: 141, distance: 320.7
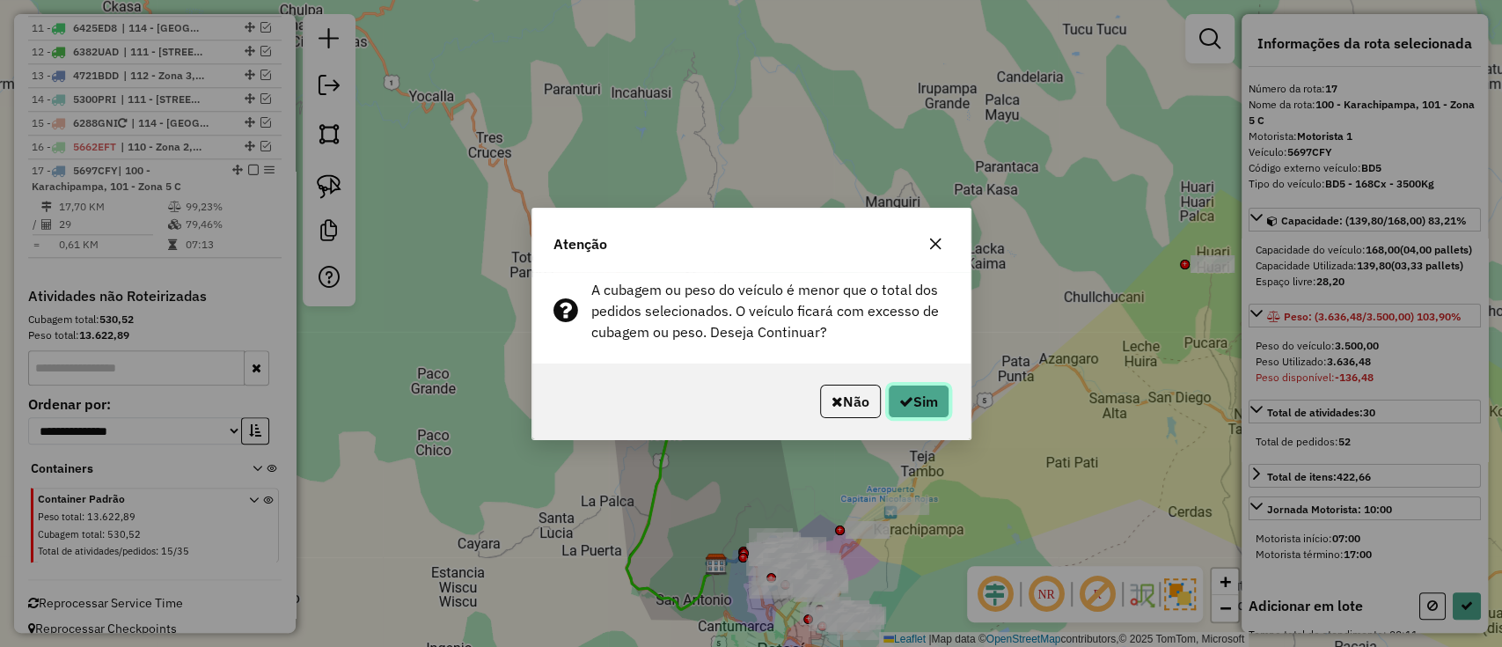
click at [903, 391] on button "Sim" at bounding box center [919, 401] width 62 height 33
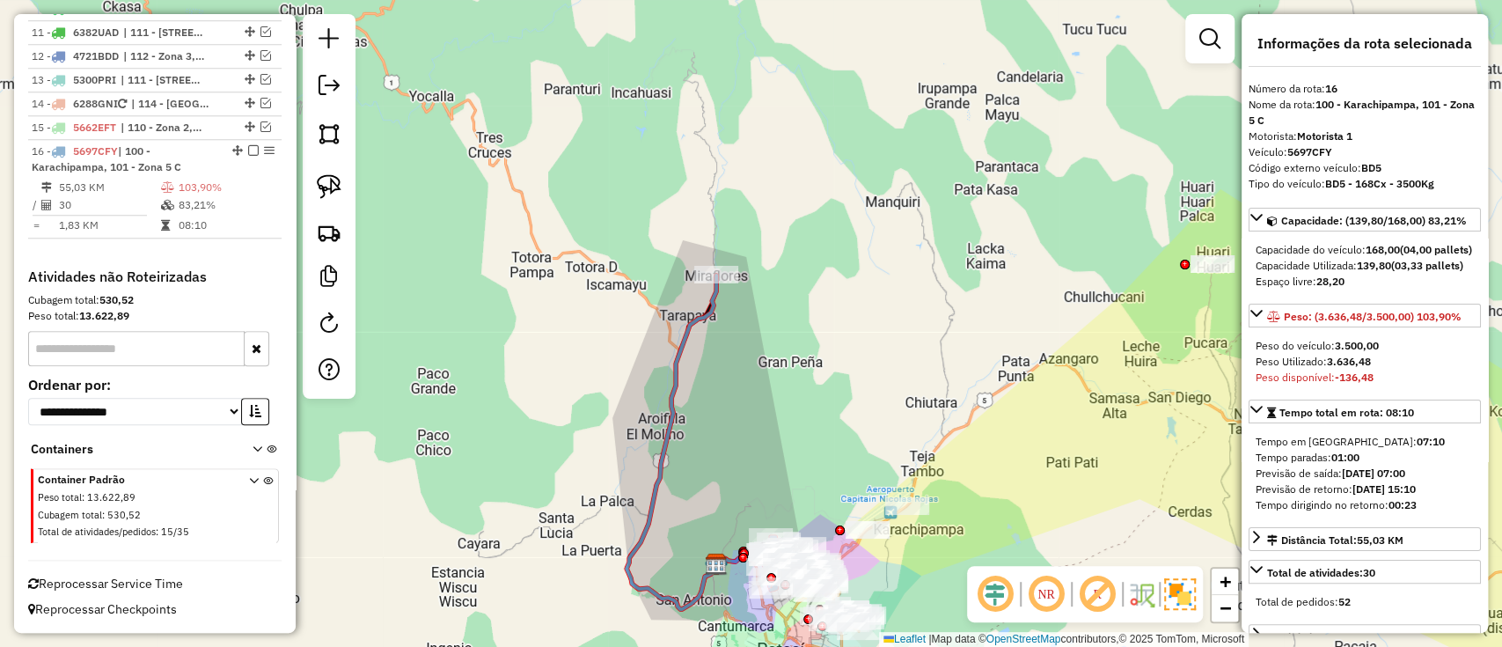
scroll to position [1070, 0]
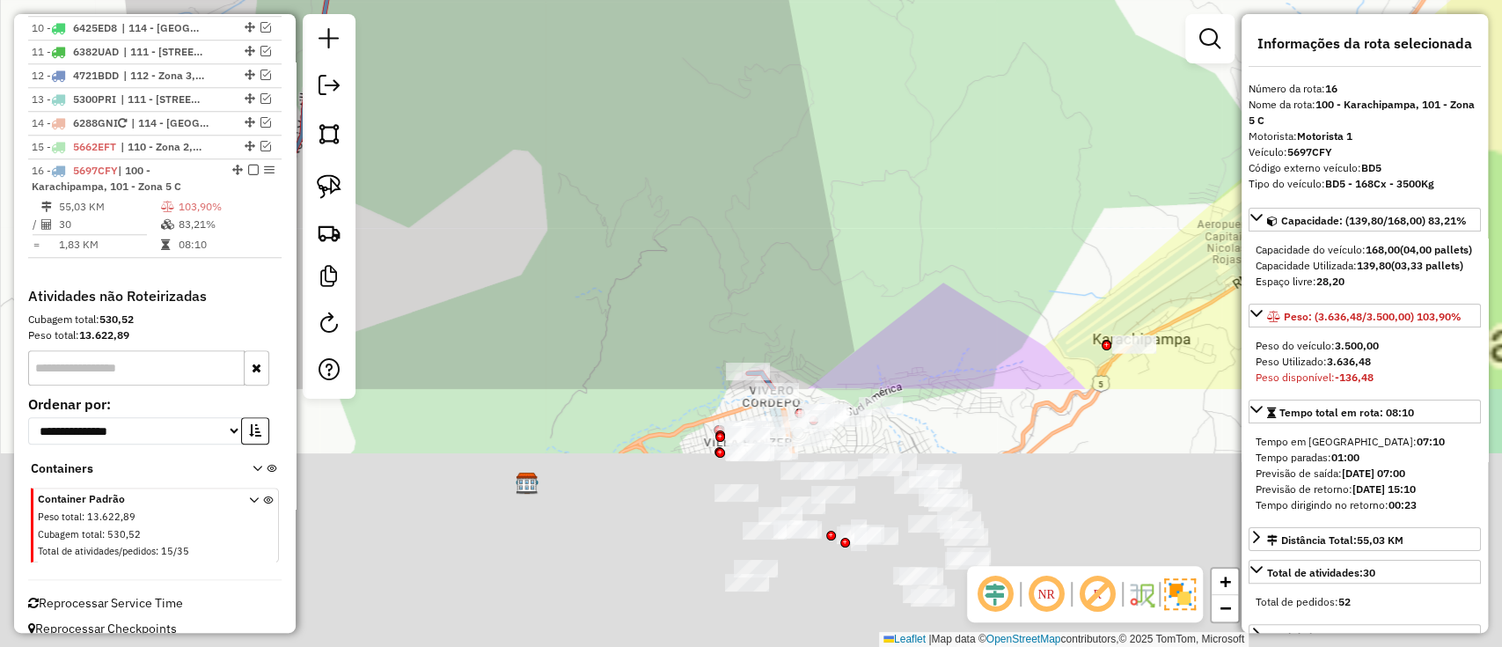
drag, startPoint x: 742, startPoint y: 484, endPoint x: 663, endPoint y: 393, distance: 120.4
click at [608, 95] on div "Janela de atendimento Grade de atendimento Capacidade Transportadoras Veículos …" at bounding box center [751, 323] width 1502 height 647
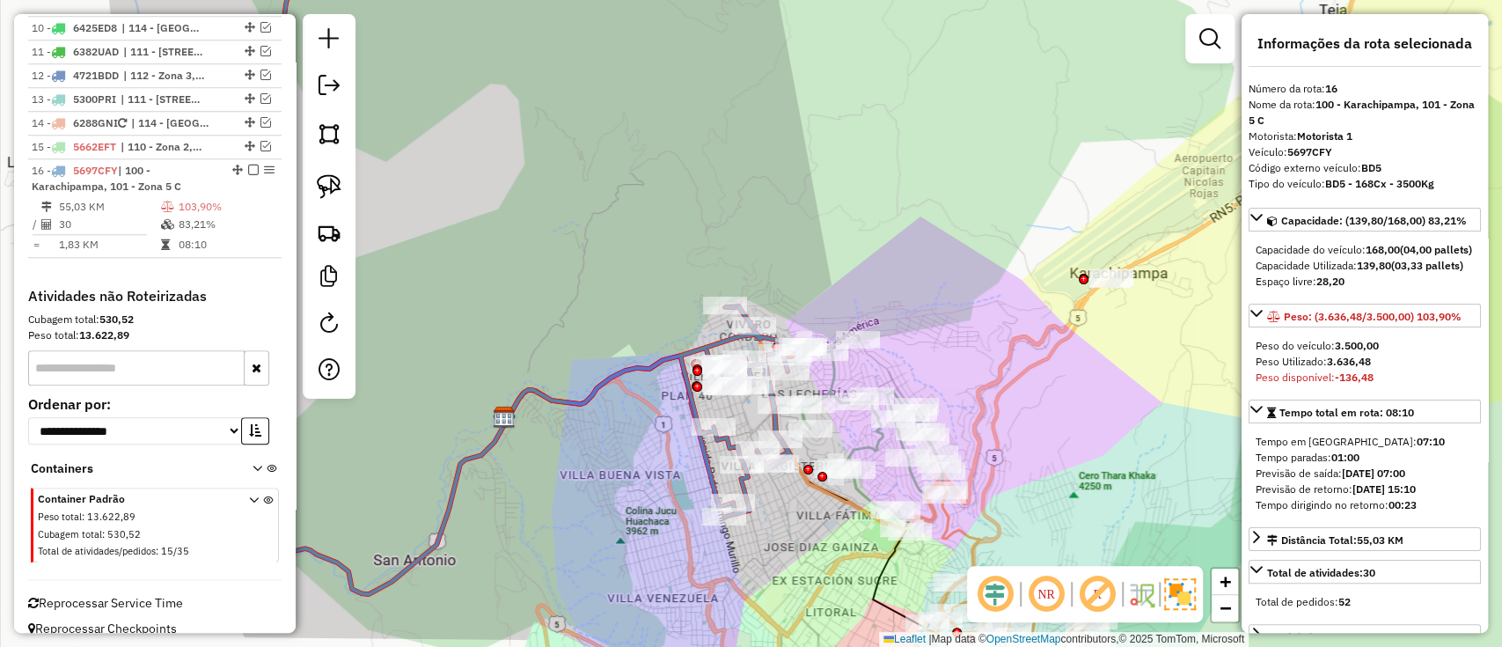
click at [663, 365] on icon at bounding box center [474, 264] width 659 height 659
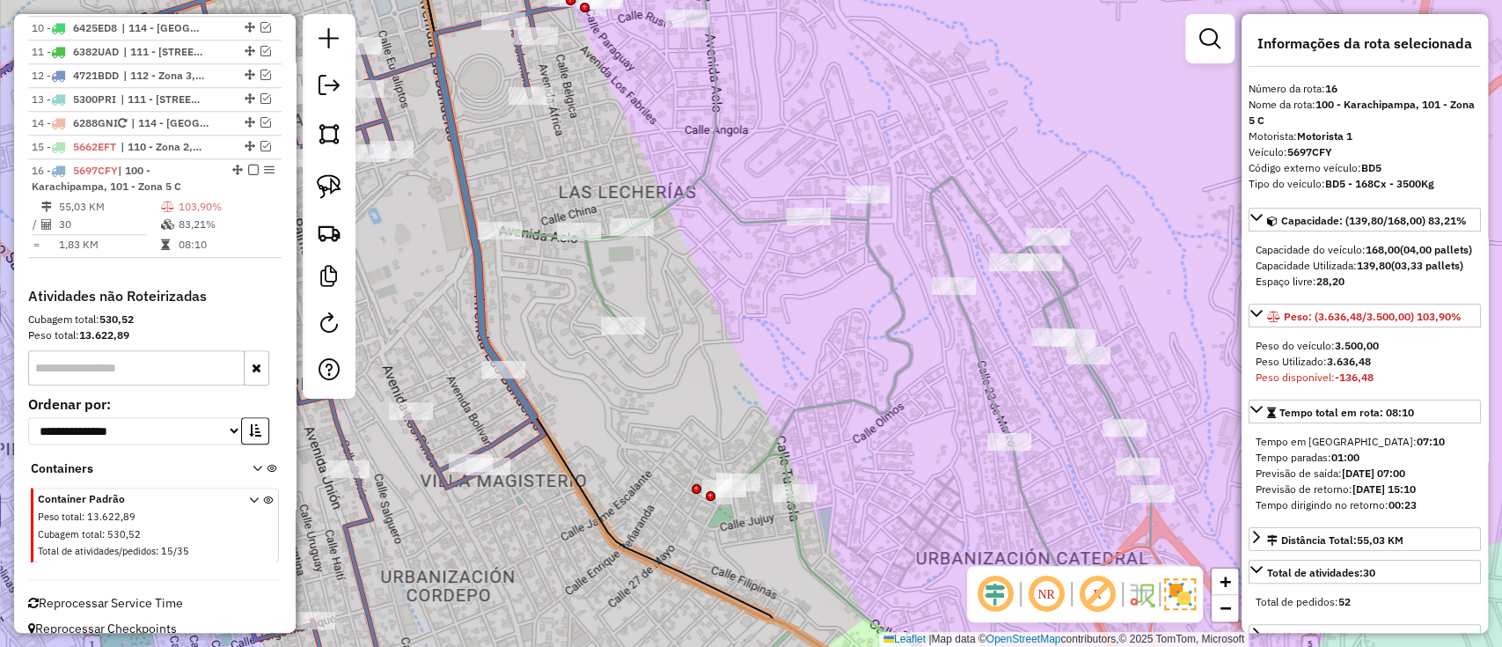
click at [844, 400] on icon at bounding box center [833, 328] width 667 height 765
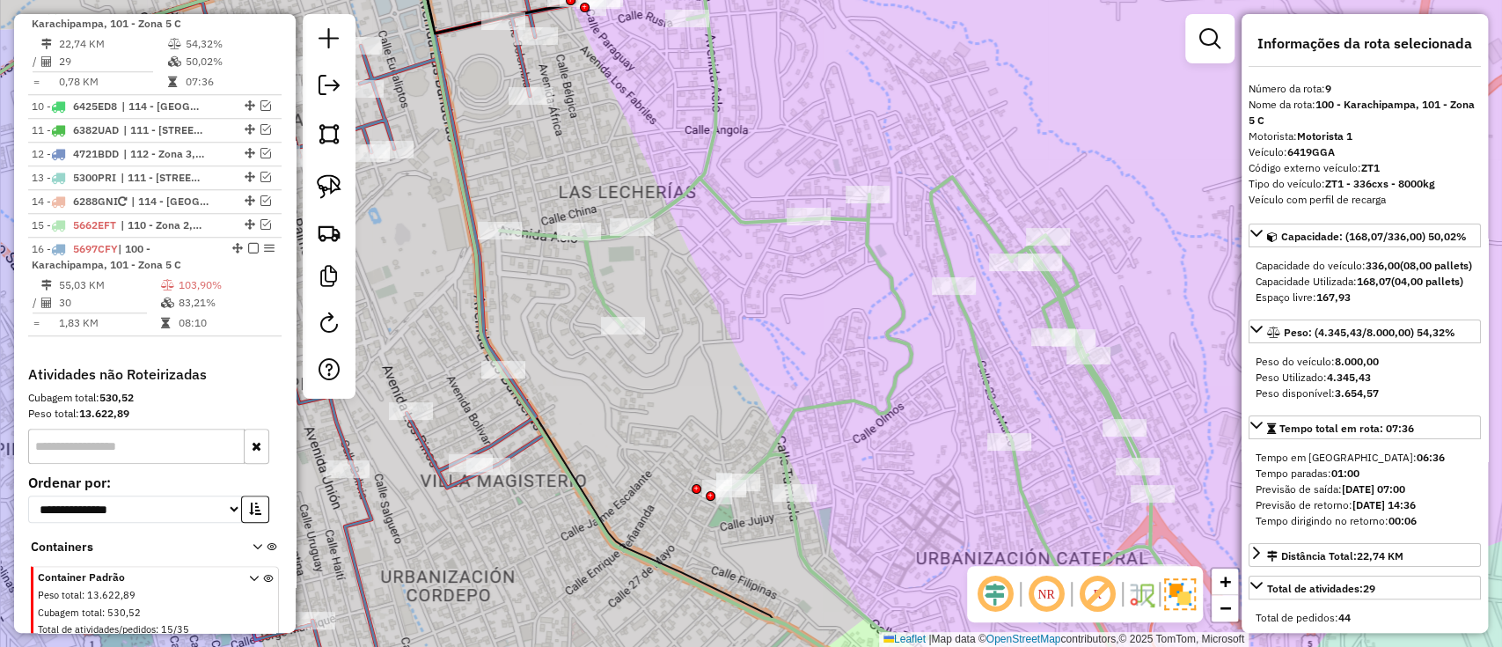
scroll to position [957, 0]
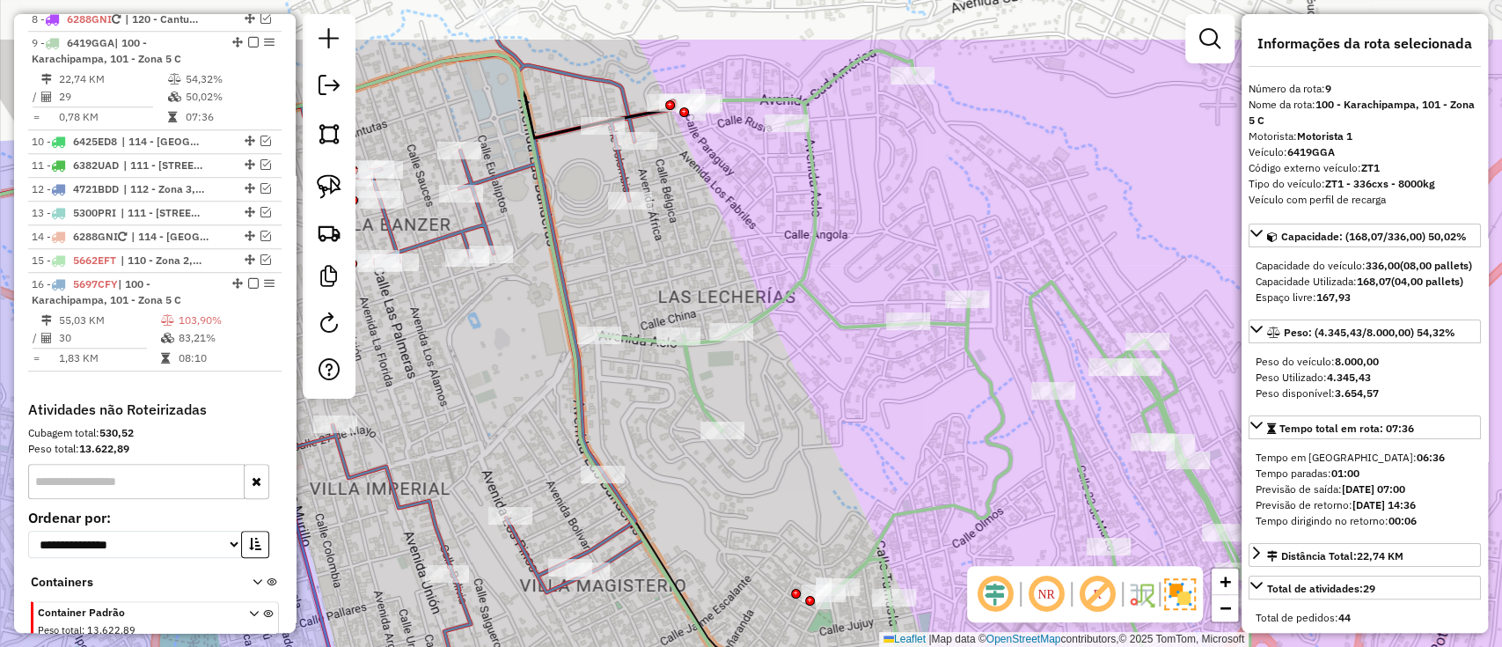
drag, startPoint x: 845, startPoint y: 384, endPoint x: 944, endPoint y: 489, distance: 145.0
click at [944, 489] on div "Janela de atendimento Grade de atendimento Capacidade Transportadoras Veículos …" at bounding box center [751, 323] width 1502 height 647
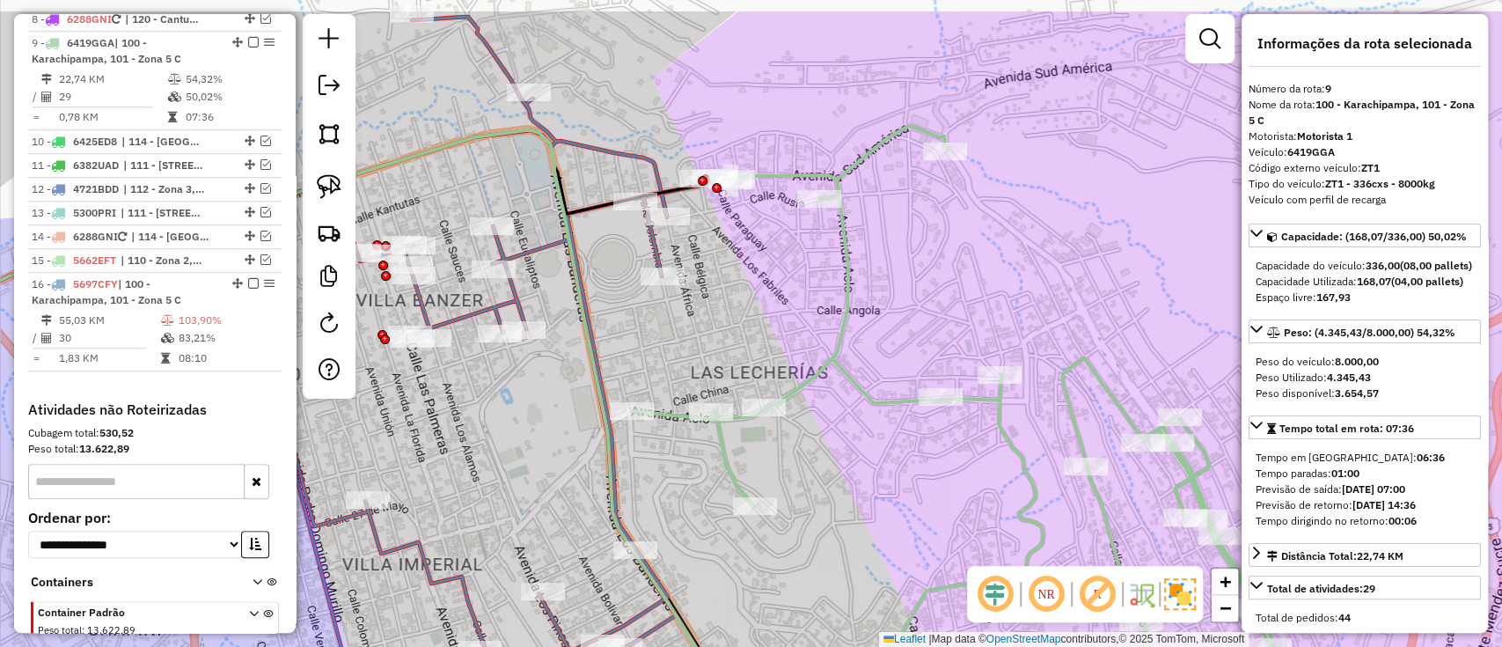
drag, startPoint x: 669, startPoint y: 271, endPoint x: 703, endPoint y: 348, distance: 84.7
click at [703, 348] on div "Janela de atendimento Grade de atendimento Capacidade Transportadoras Veículos …" at bounding box center [751, 323] width 1502 height 647
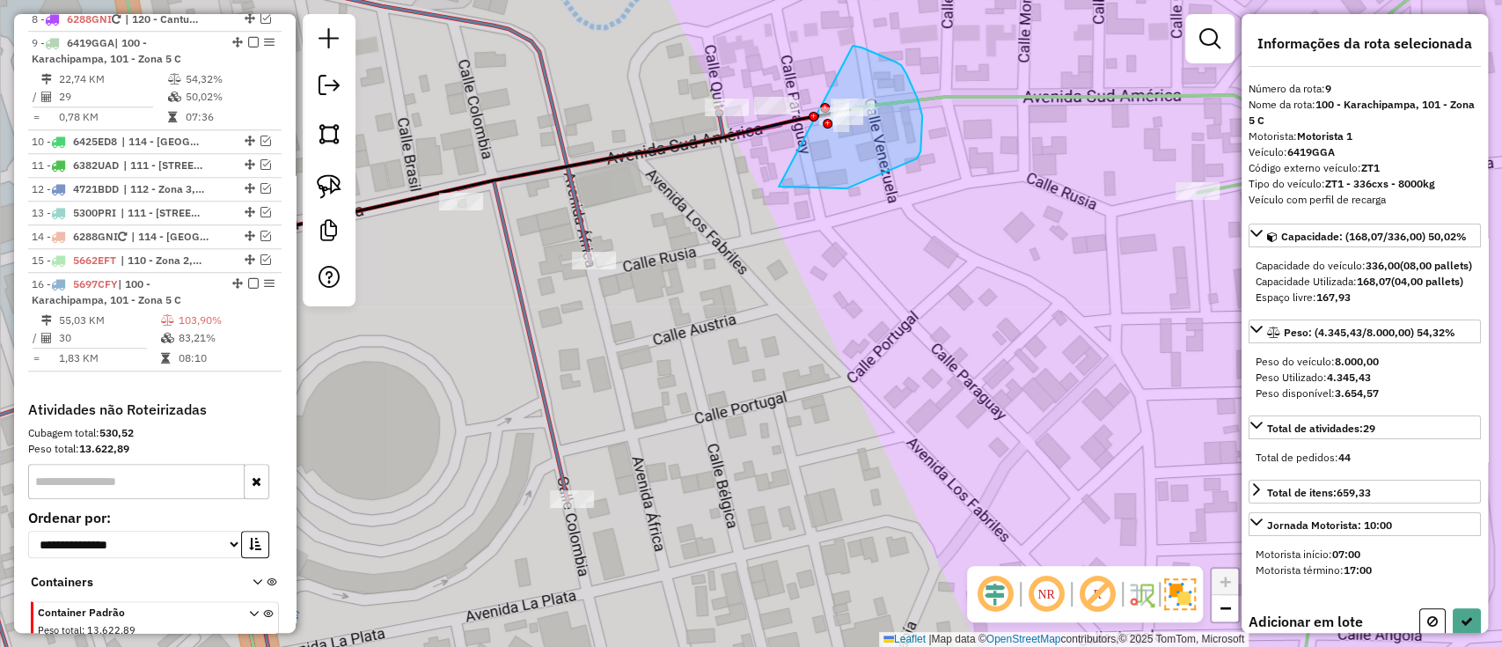
drag, startPoint x: 847, startPoint y: 188, endPoint x: 852, endPoint y: 46, distance: 142.7
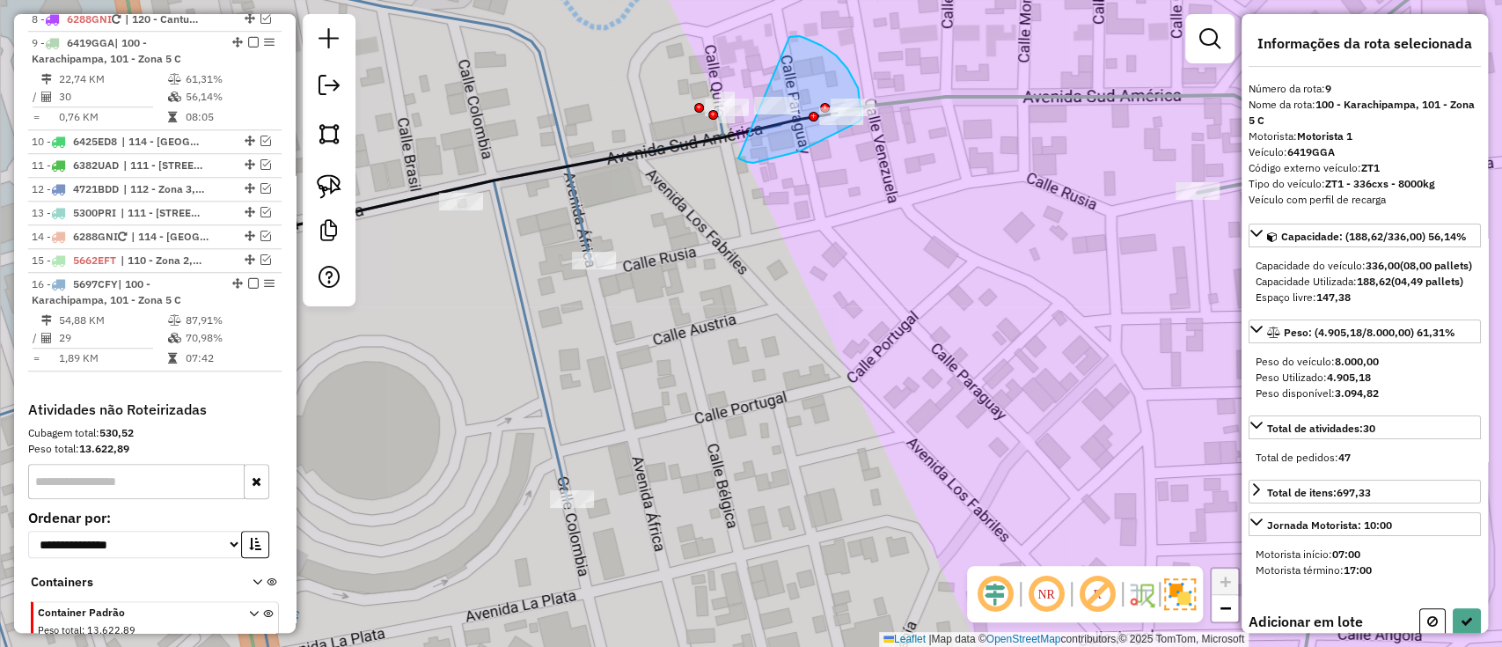
drag, startPoint x: 748, startPoint y: 162, endPoint x: 781, endPoint y: 39, distance: 127.7
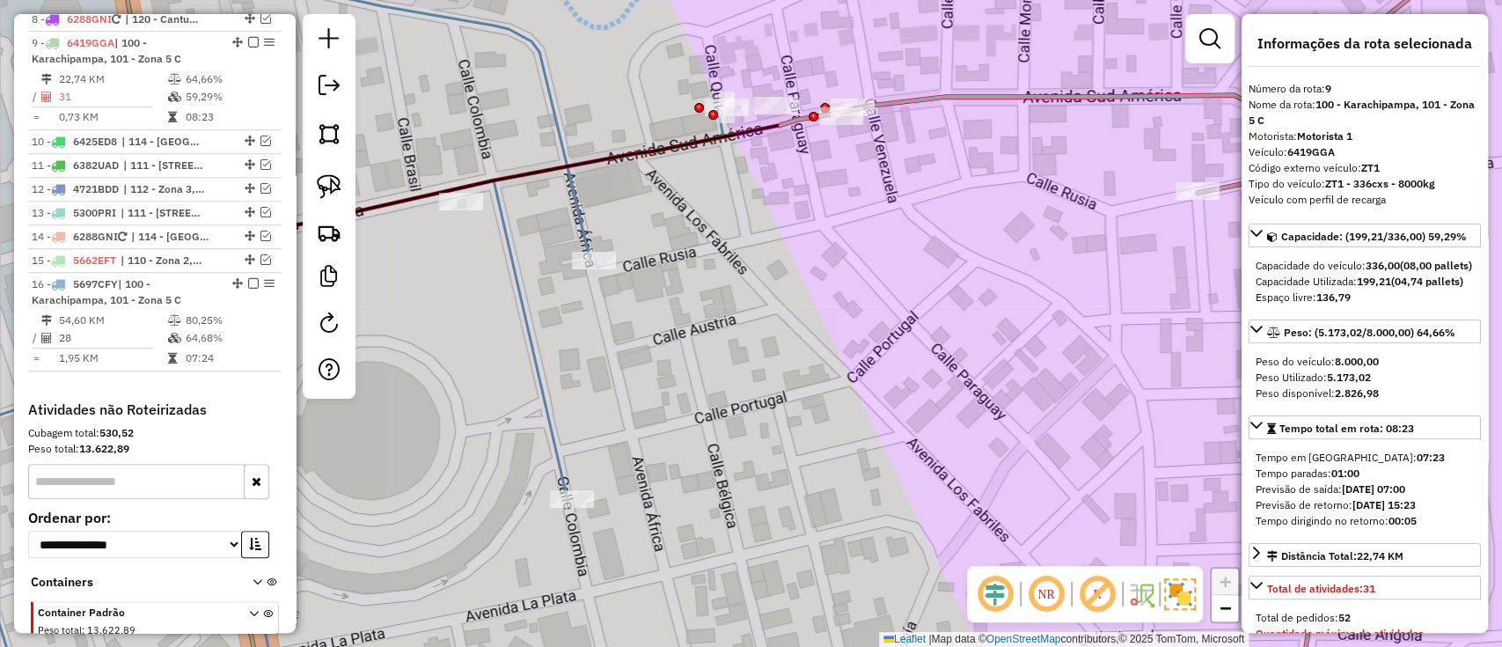
click at [521, 300] on icon at bounding box center [287, 324] width 874 height 776
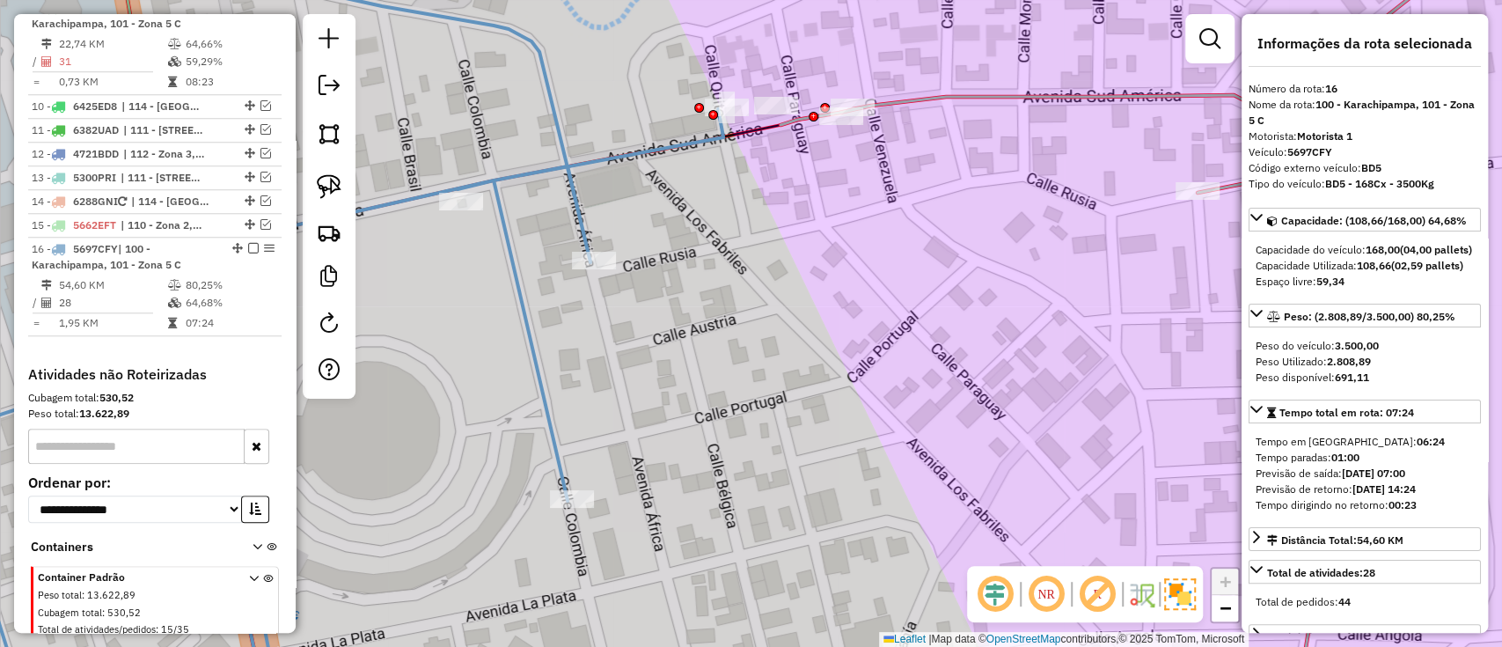
scroll to position [1070, 0]
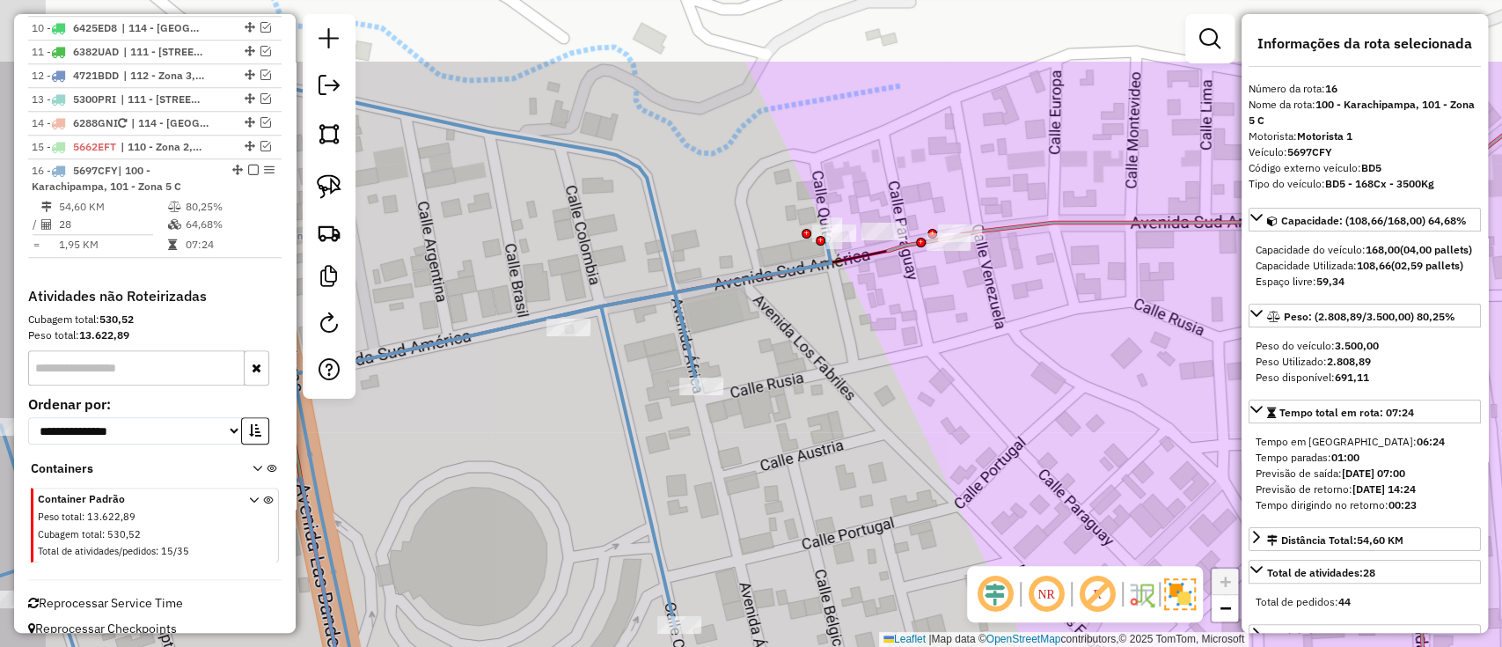
drag, startPoint x: 521, startPoint y: 300, endPoint x: 645, endPoint y: 440, distance: 187.0
click at [645, 440] on icon at bounding box center [394, 450] width 874 height 776
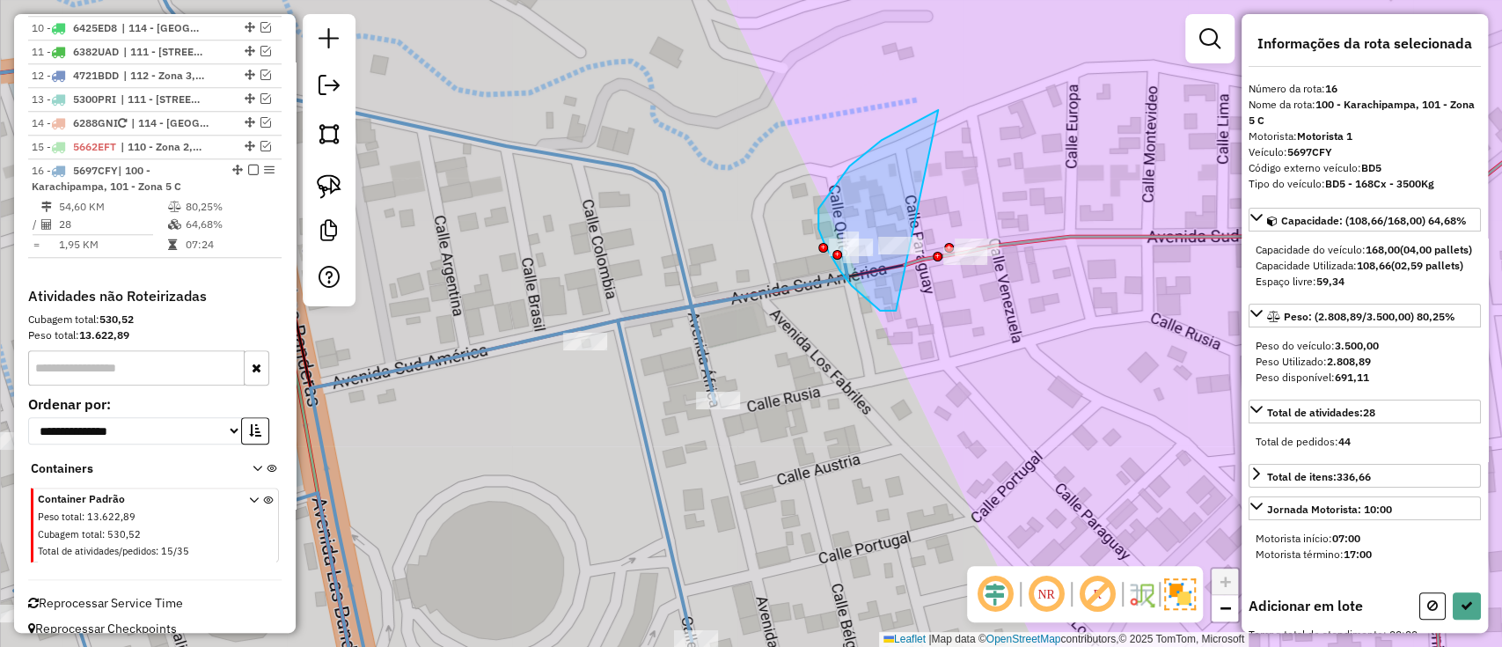
drag, startPoint x: 916, startPoint y: 122, endPoint x: 898, endPoint y: 311, distance: 189.2
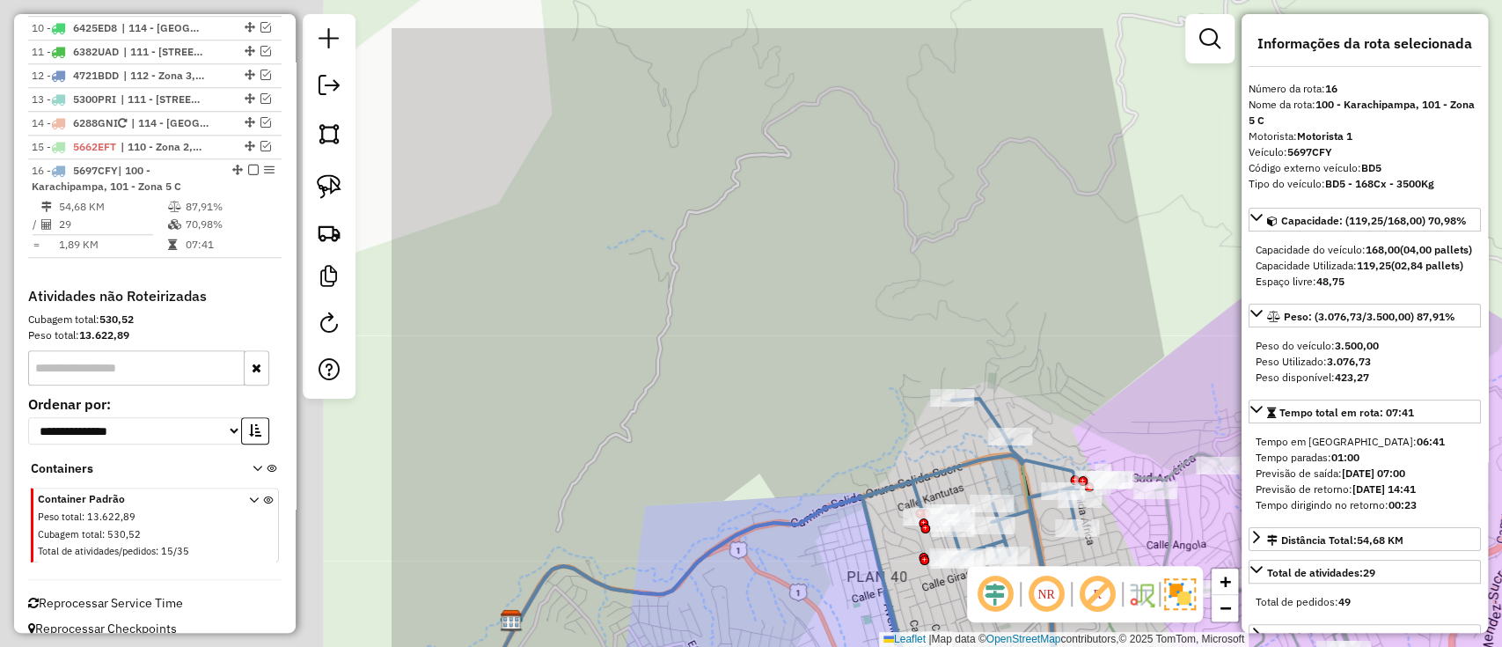
drag, startPoint x: 1028, startPoint y: 364, endPoint x: 1373, endPoint y: 356, distance: 345.1
click at [1392, 370] on hb-router-mapa "Informações da Sessão 1281790 - 24/09/2025 Criação: 23/09/2025 19:25 Depósito: …" at bounding box center [751, 323] width 1502 height 647
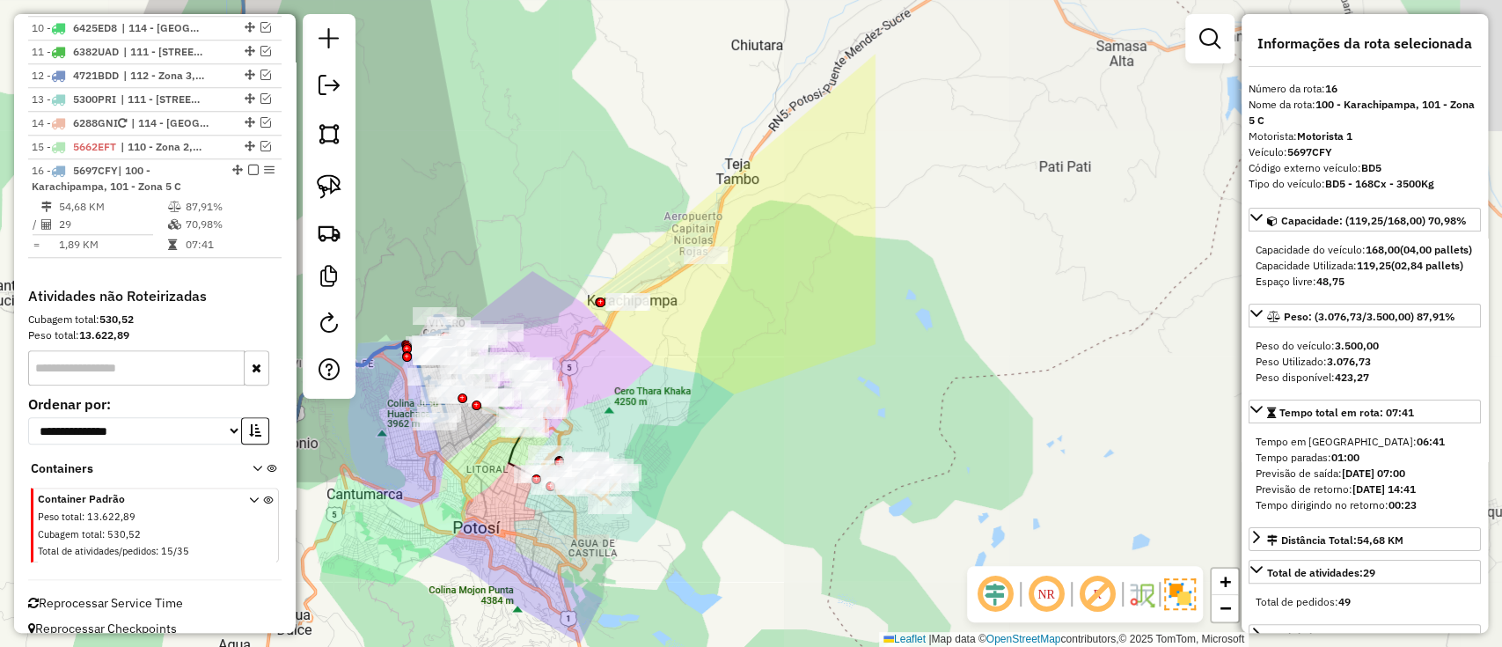
drag, startPoint x: 1157, startPoint y: 185, endPoint x: 382, endPoint y: 187, distance: 775.2
click at [382, 187] on div "Janela de atendimento Grade de atendimento Capacidade Transportadoras Veículos …" at bounding box center [751, 323] width 1502 height 647
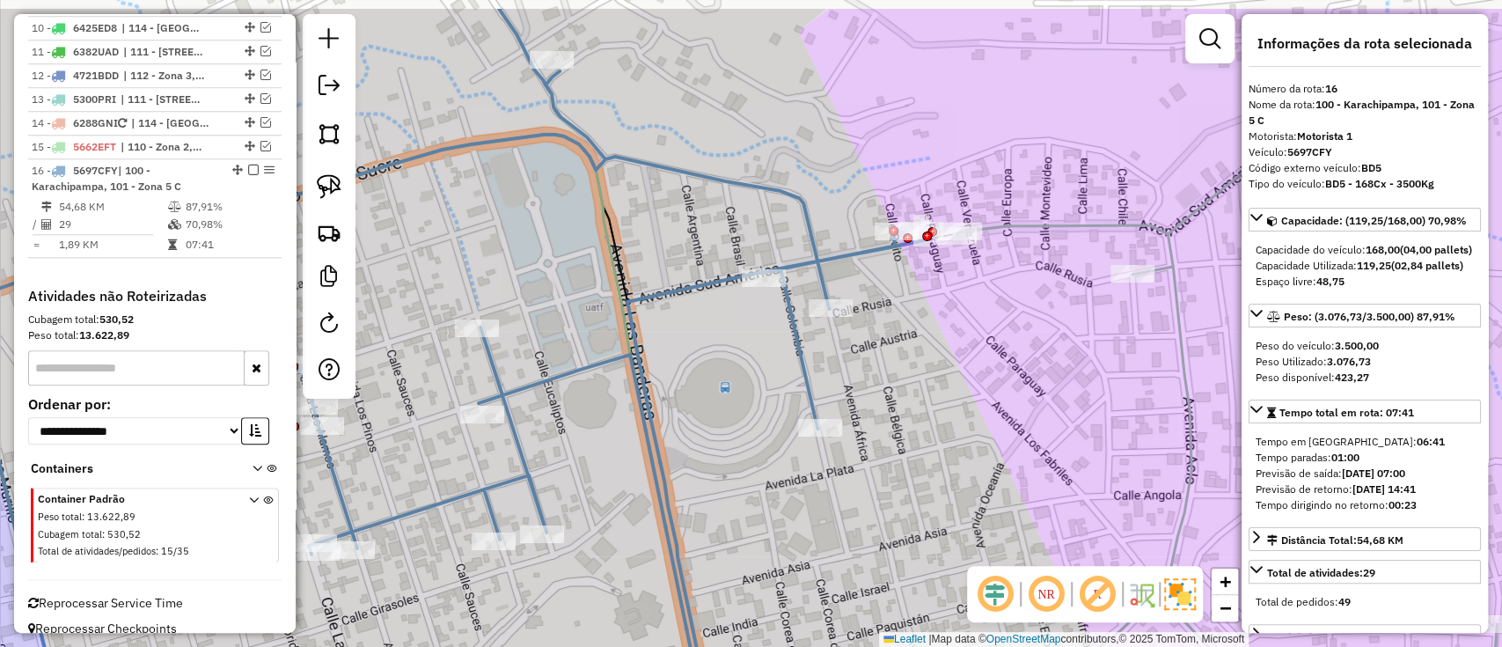
drag, startPoint x: 903, startPoint y: 386, endPoint x: 773, endPoint y: 459, distance: 149.3
click at [773, 459] on div "Janela de atendimento Grade de atendimento Capacidade Transportadoras Veículos …" at bounding box center [751, 323] width 1502 height 647
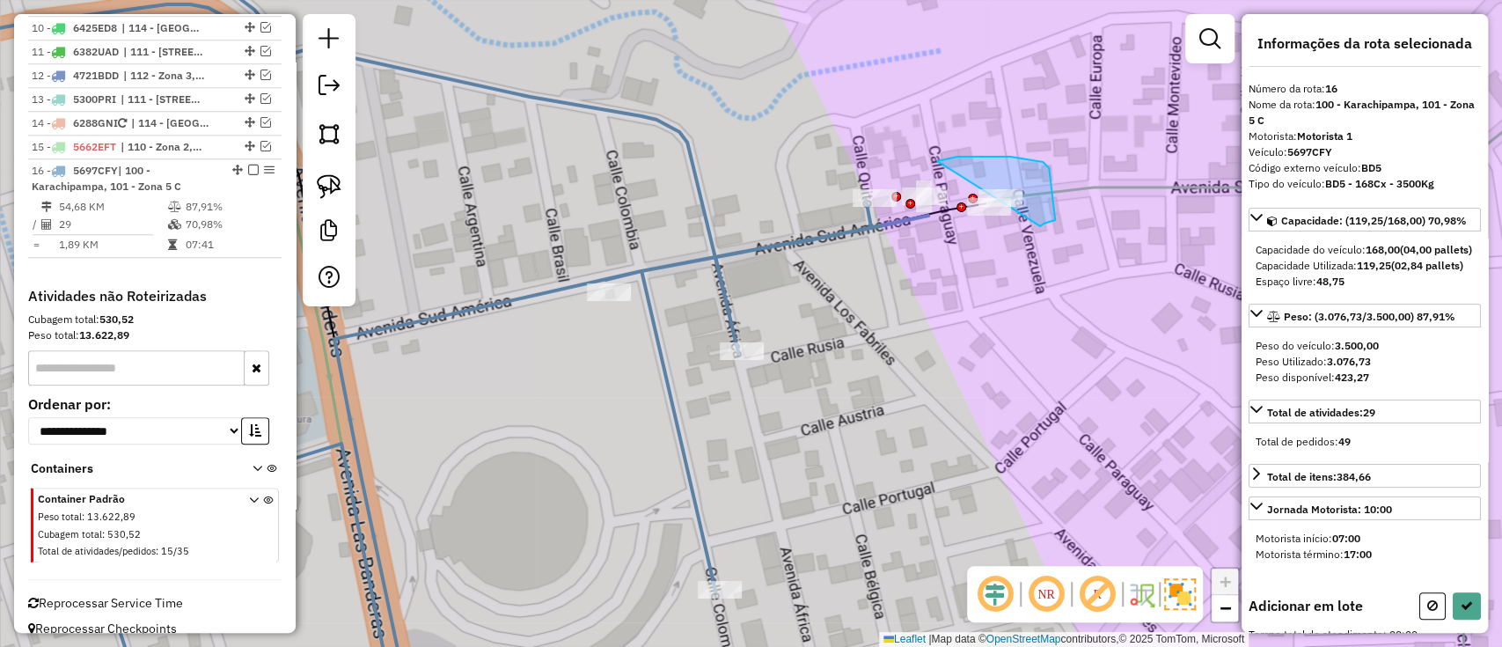
drag, startPoint x: 937, startPoint y: 161, endPoint x: 1040, endPoint y: 226, distance: 121.8
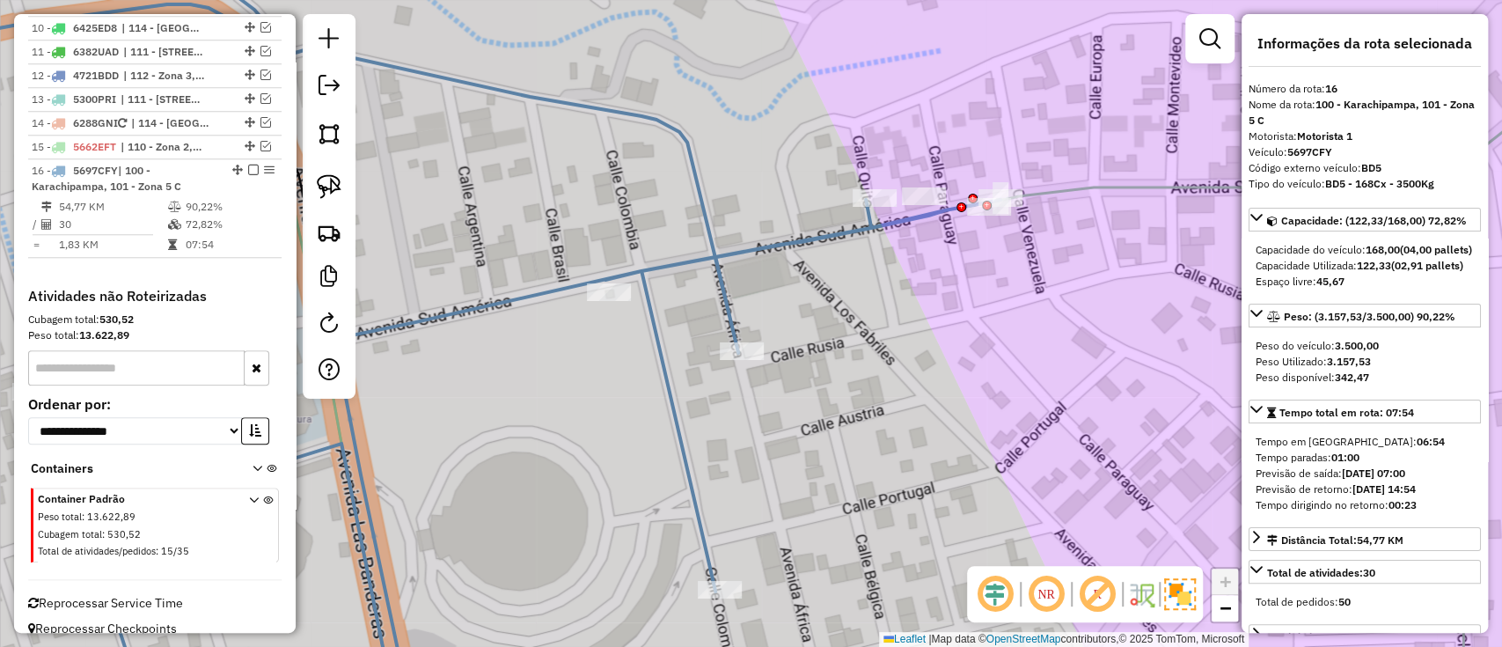
click at [248, 165] on em at bounding box center [253, 170] width 11 height 11
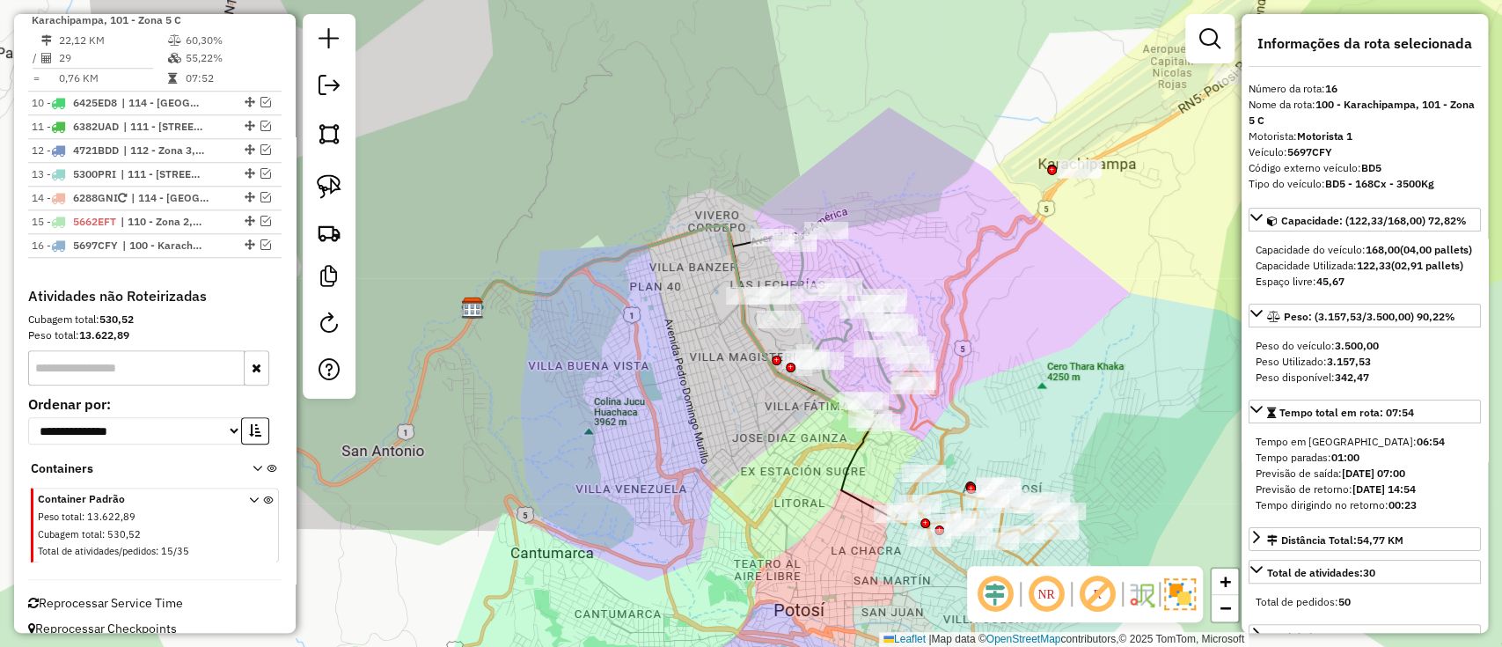
click at [833, 334] on icon at bounding box center [831, 323] width 167 height 198
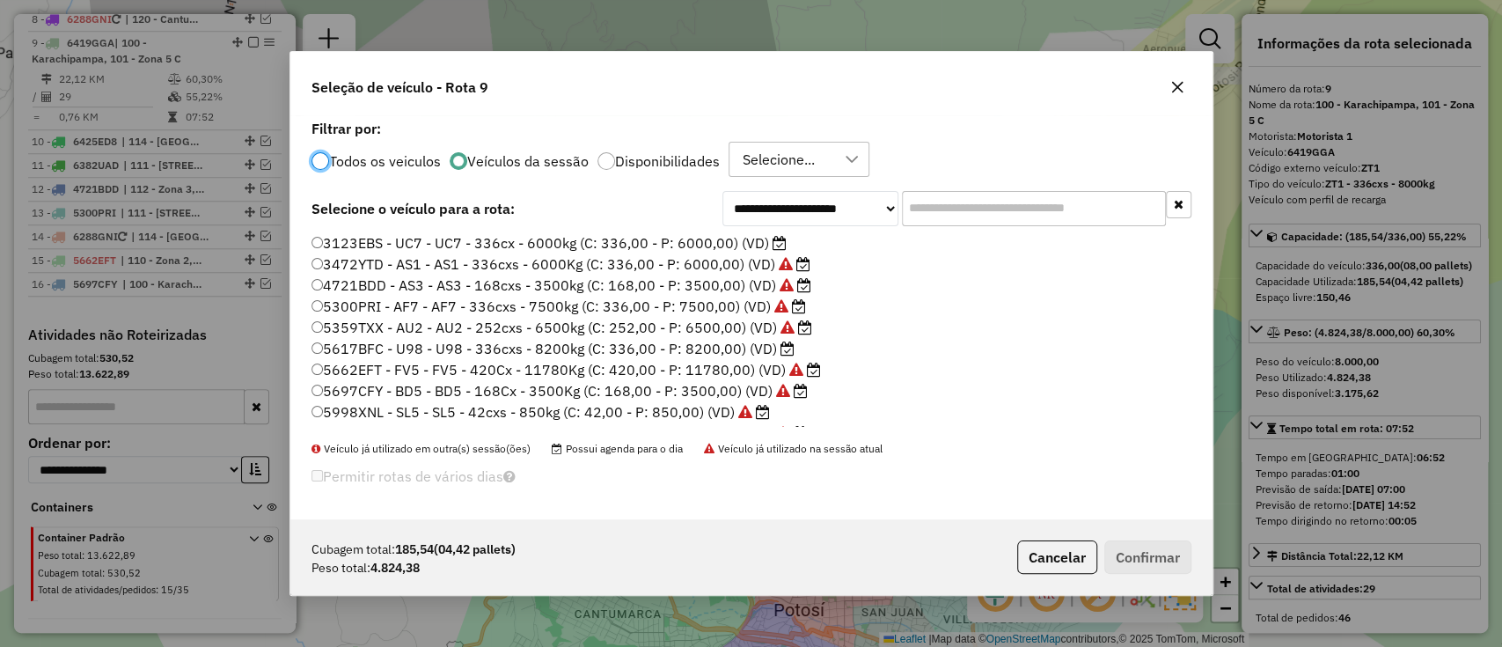
scroll to position [9, 5]
click at [741, 249] on label "3123EBS - UC7 - UC7 - 336cx - 6000kg (C: 336,00 - P: 6000,00) (VD)" at bounding box center [549, 242] width 475 height 21
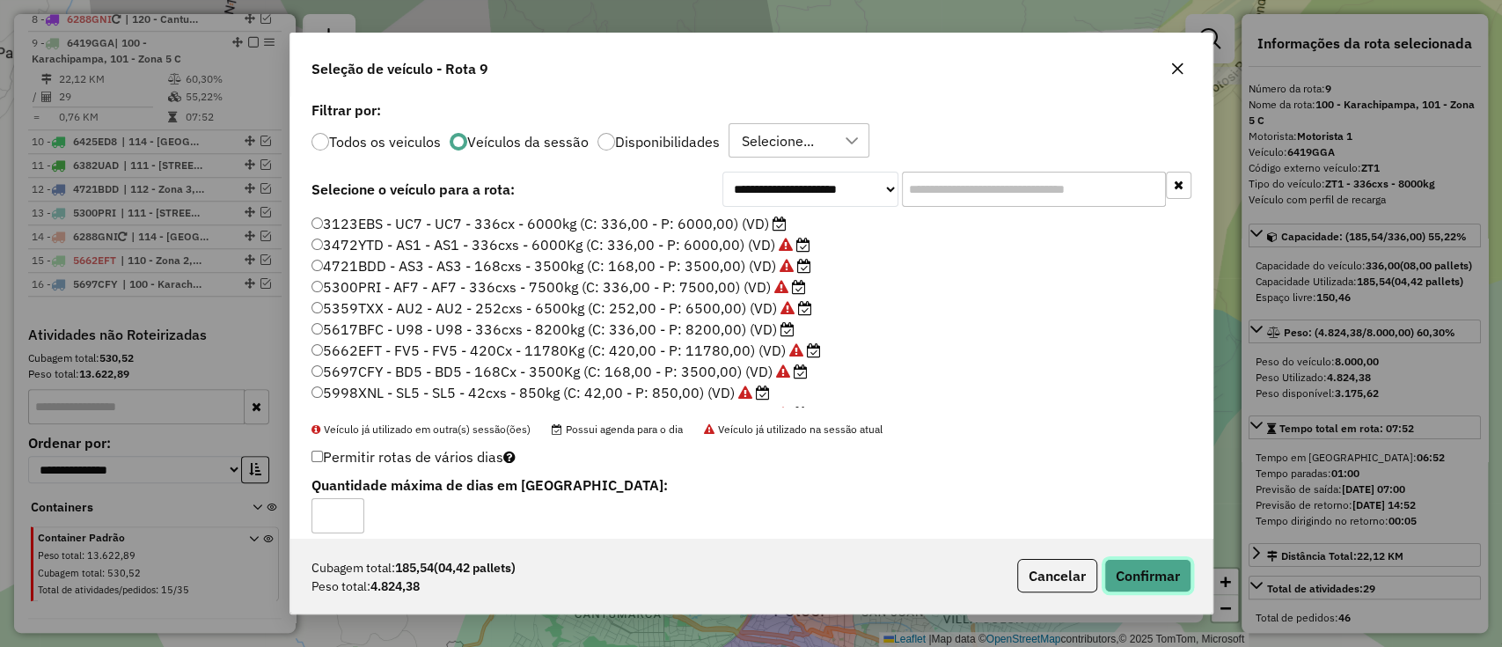
click at [1169, 564] on button "Confirmar" at bounding box center [1147, 575] width 87 height 33
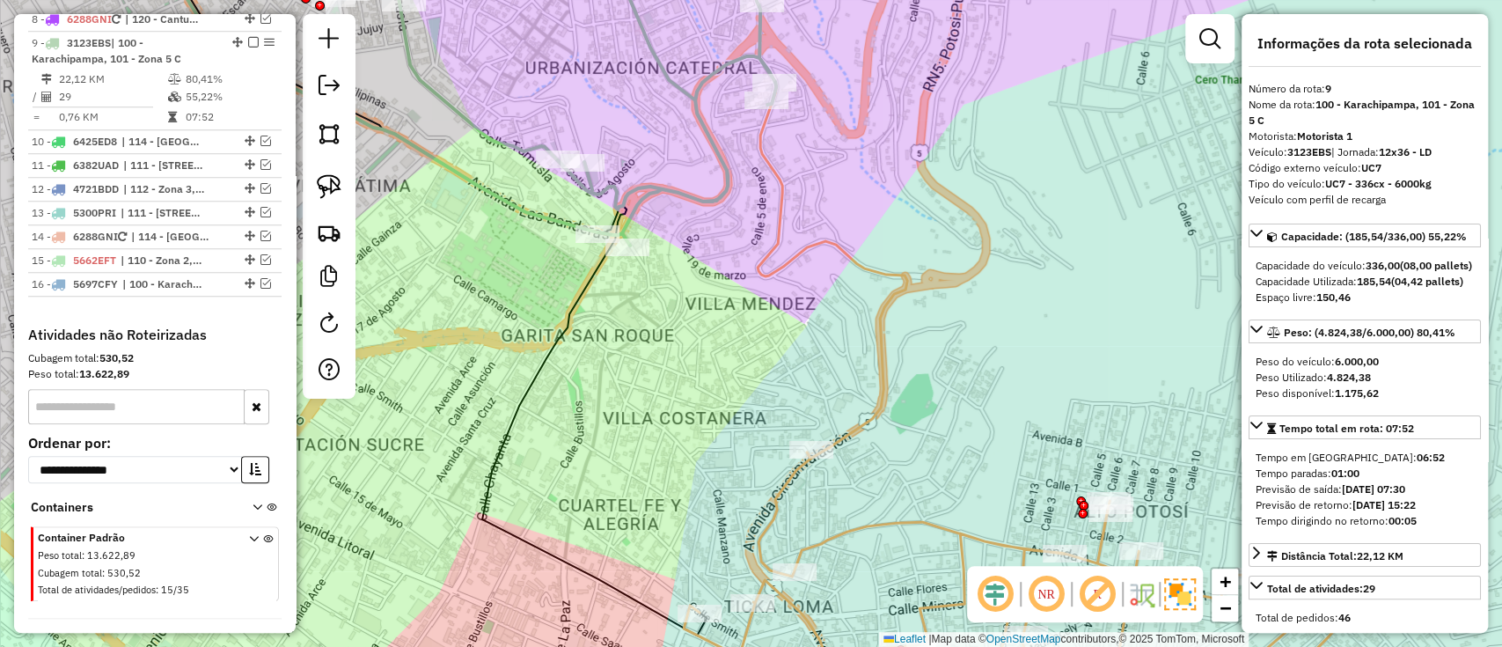
click at [913, 516] on icon at bounding box center [1028, 582] width 689 height 260
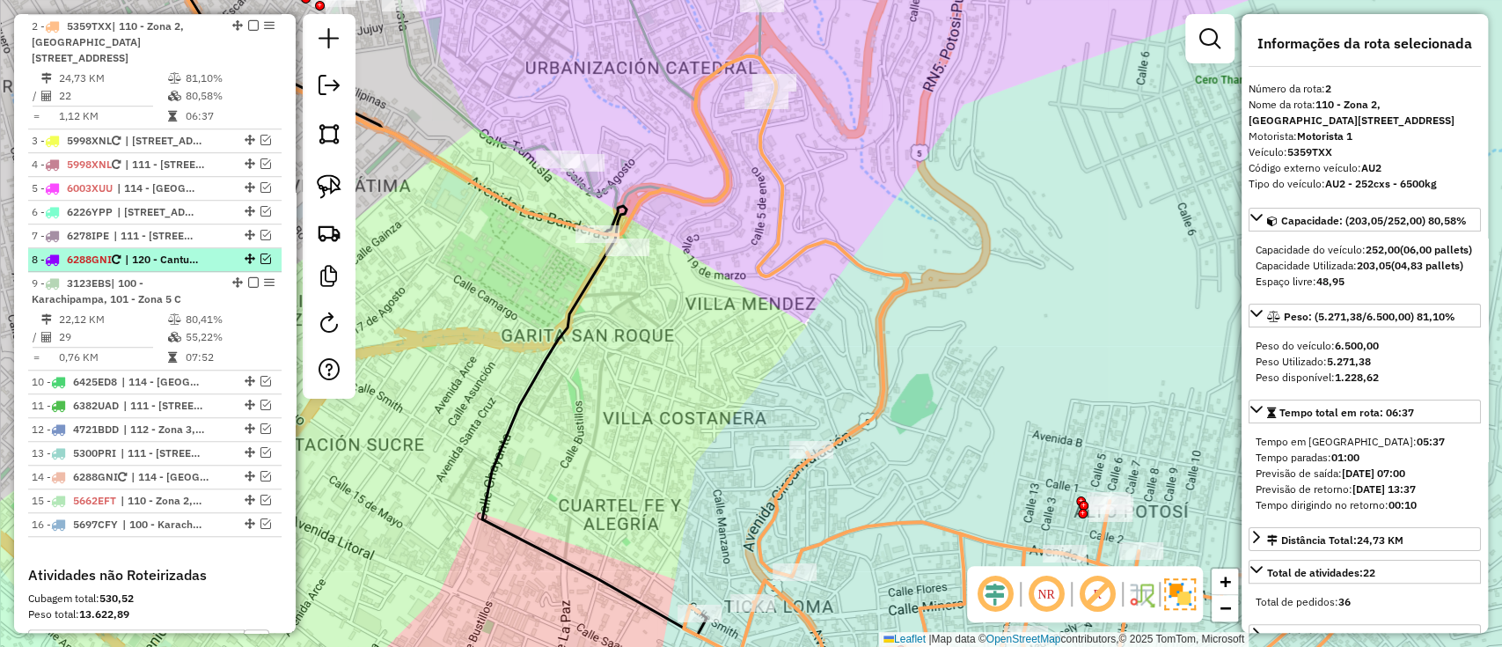
scroll to position [364, 0]
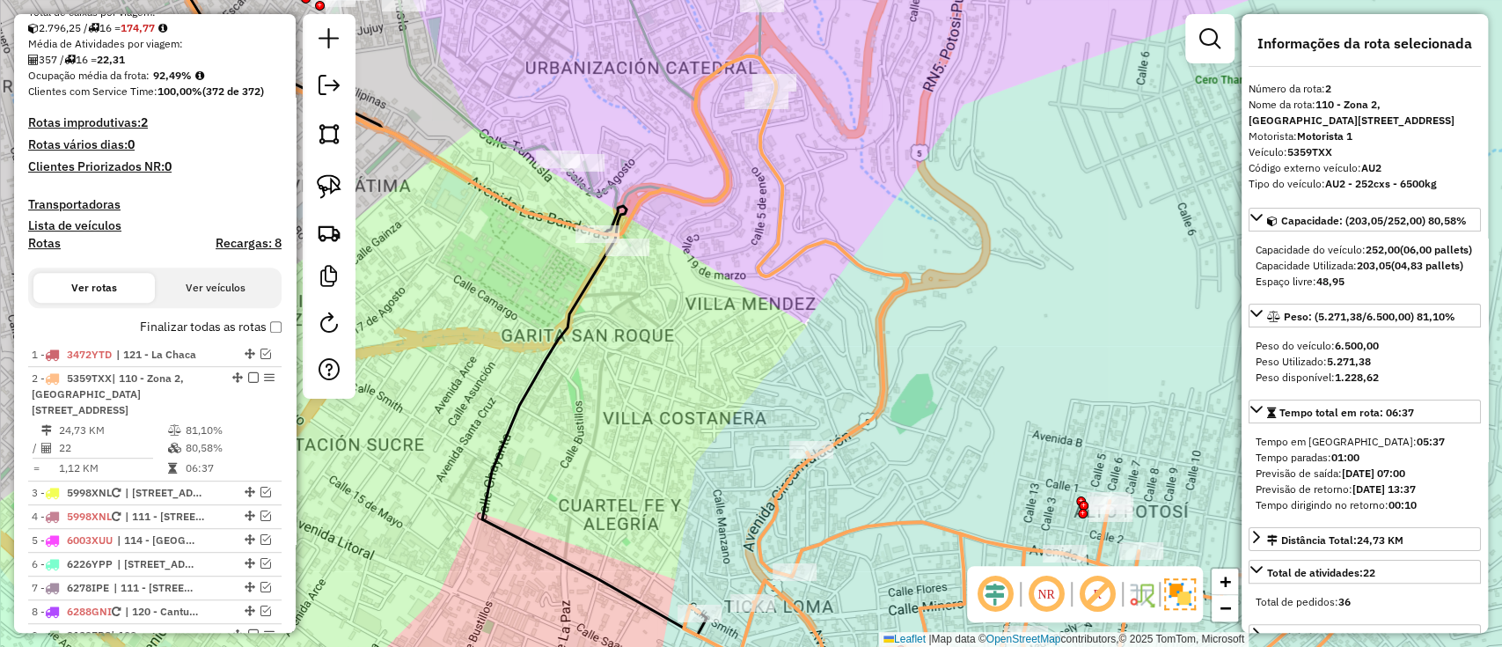
click at [201, 321] on label "Finalizar todas as rotas" at bounding box center [211, 327] width 142 height 18
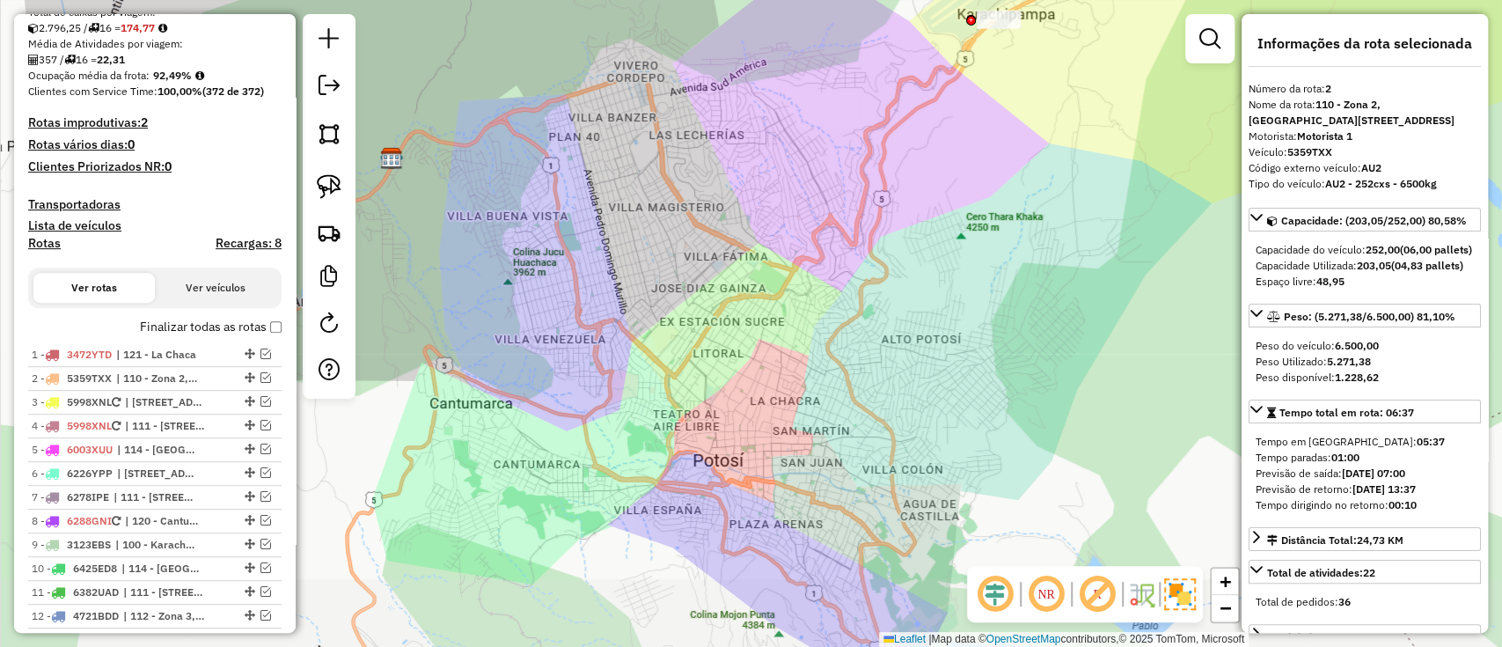
click at [234, 243] on h4 "Recargas: 8" at bounding box center [249, 243] width 66 height 15
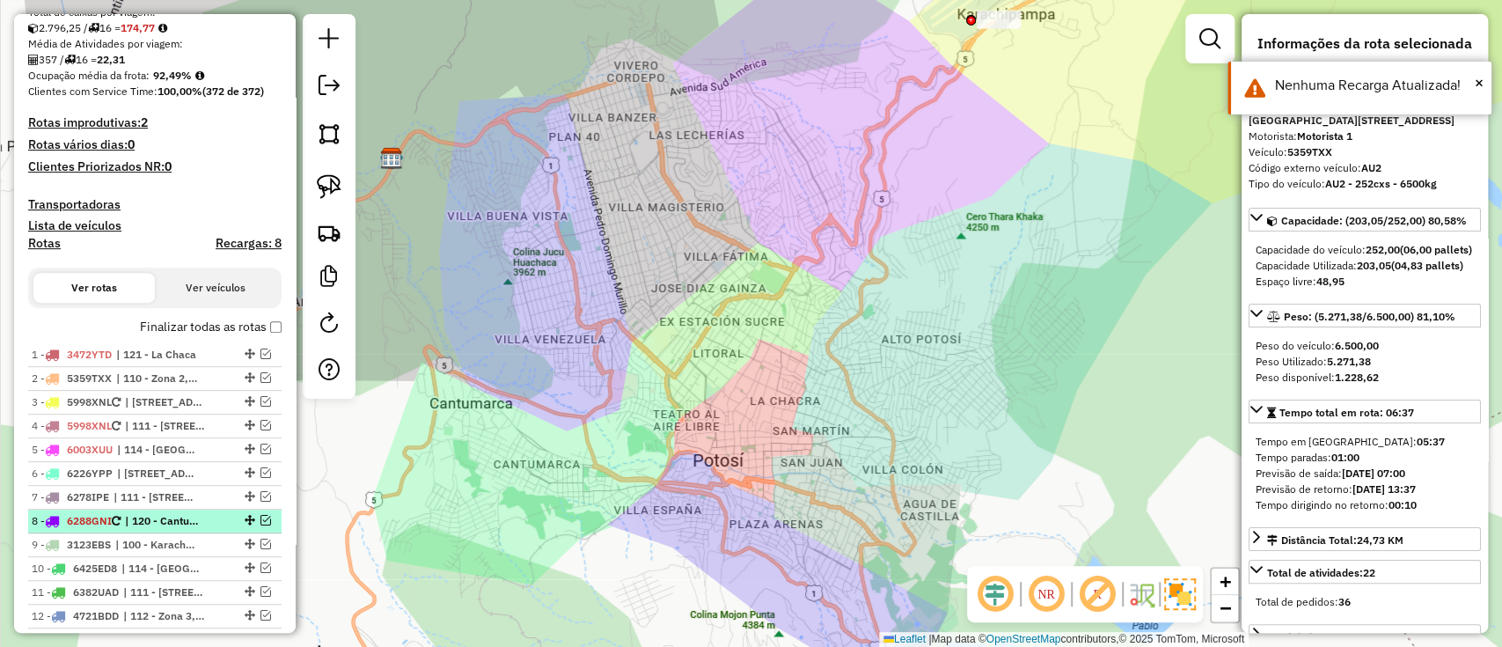
click at [179, 518] on span "| 120 - Cantumarca - Villa Copacabana" at bounding box center [165, 521] width 81 height 16
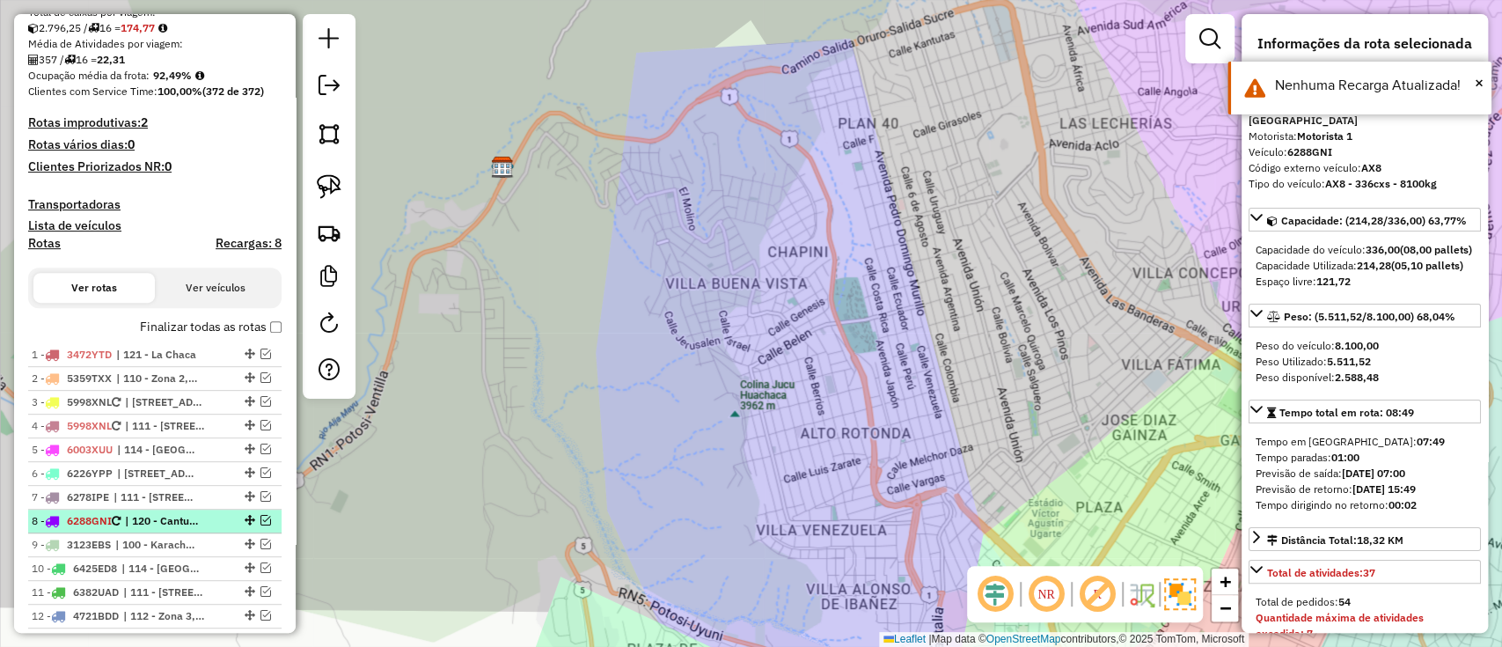
click at [262, 513] on div "8 - 6288GNI | 120 - Cantumarca - Villa Copacabana" at bounding box center [155, 521] width 246 height 16
click at [268, 520] on div at bounding box center [248, 520] width 53 height 11
click at [262, 519] on em at bounding box center [265, 520] width 11 height 11
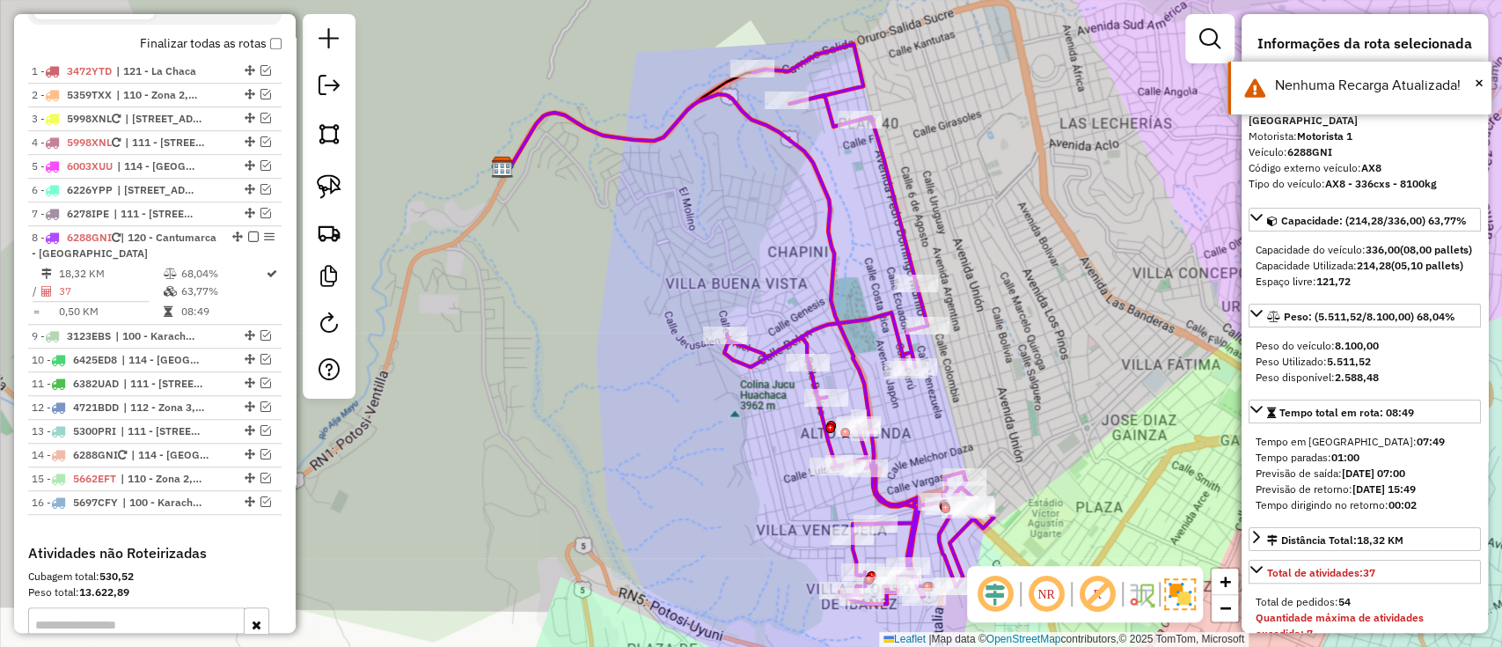
scroll to position [716, 0]
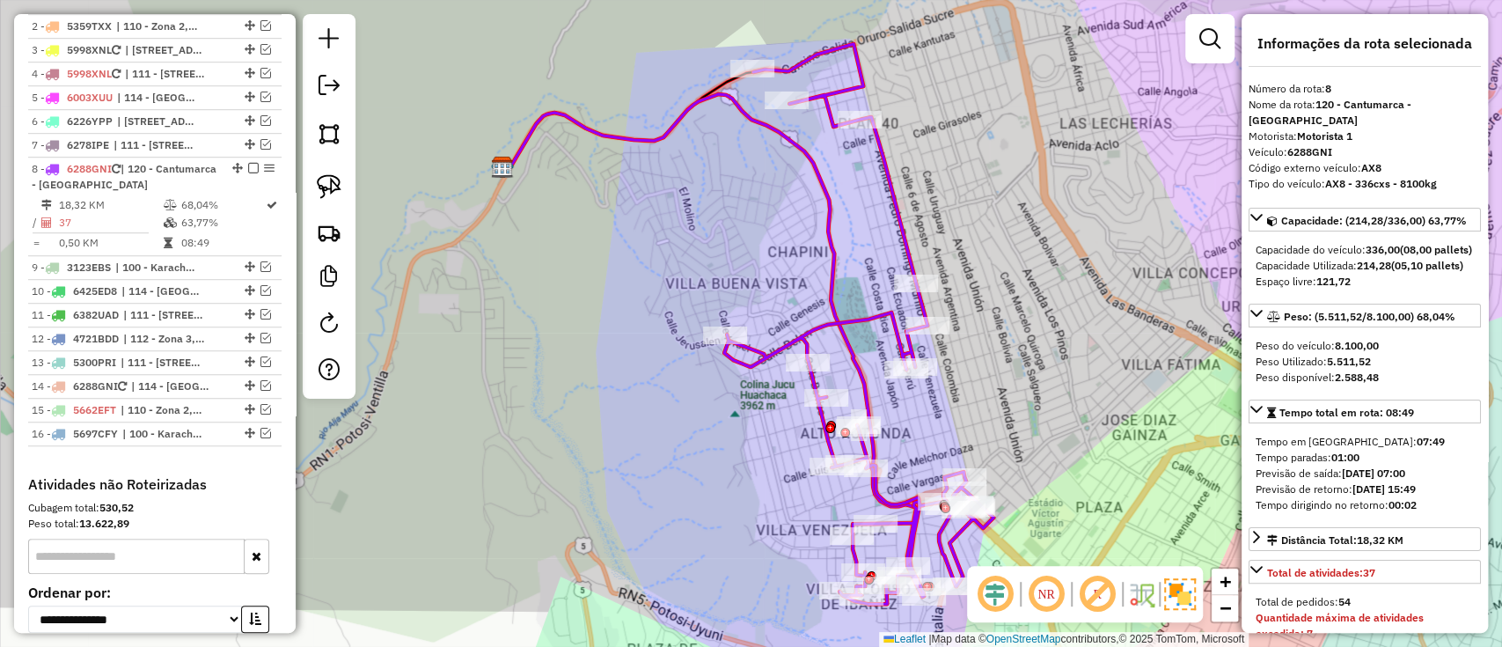
click at [825, 290] on icon at bounding box center [724, 301] width 431 height 414
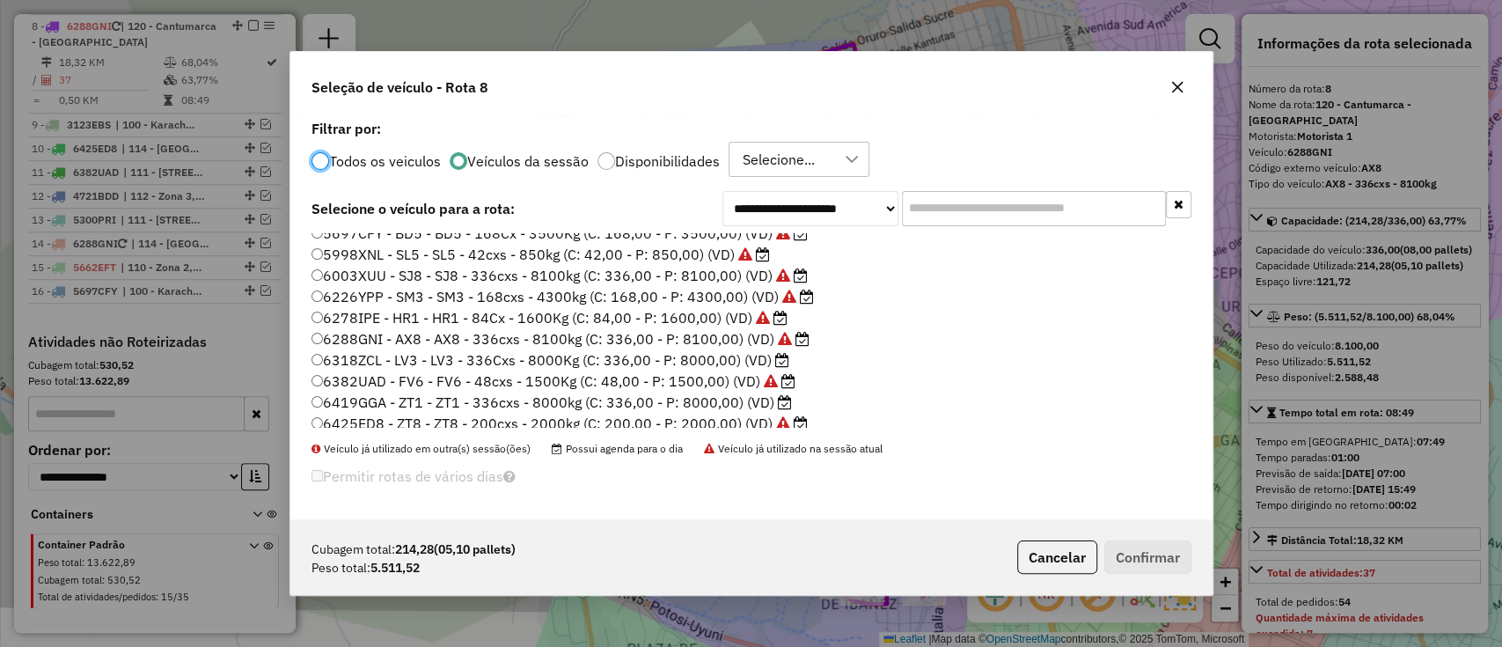
scroll to position [165, 0]
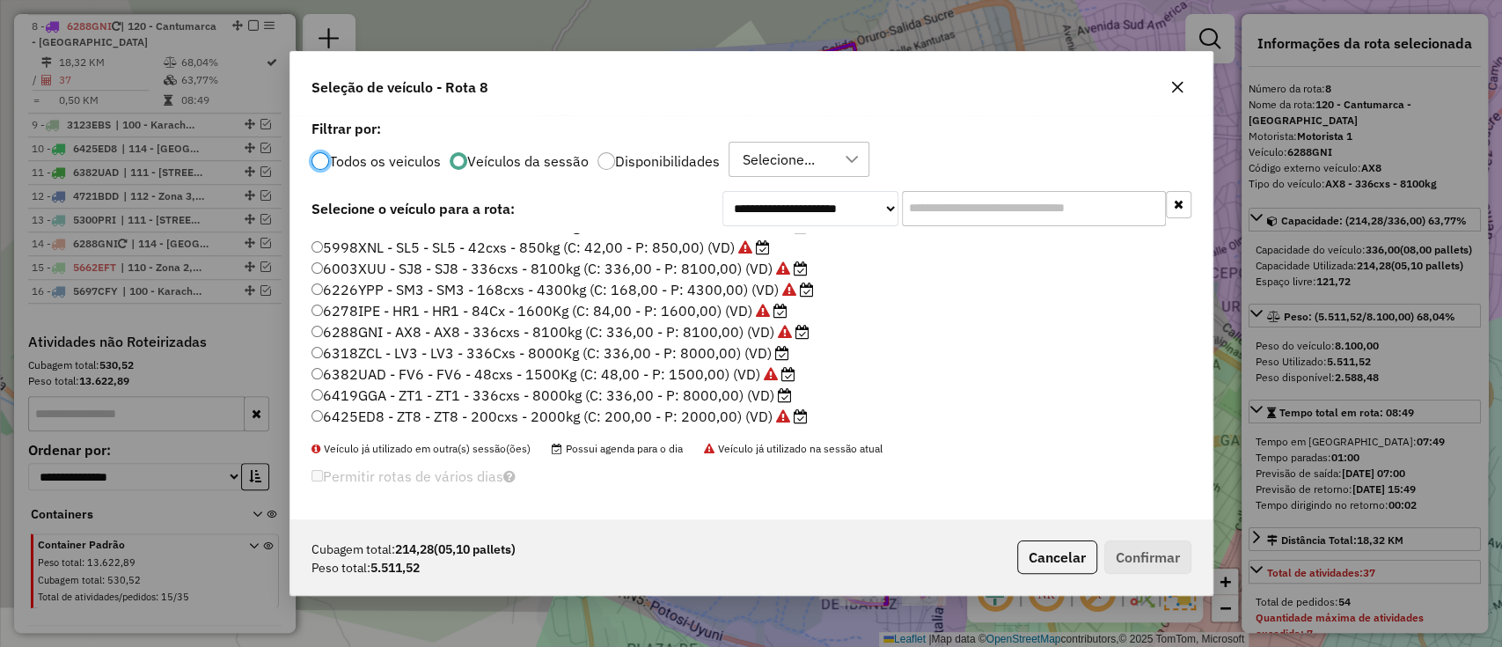
click at [757, 353] on label "6318ZCL - LV3 - LV3 - 336Cxs - 8000Kg (C: 336,00 - P: 8000,00) (VD)" at bounding box center [551, 352] width 478 height 21
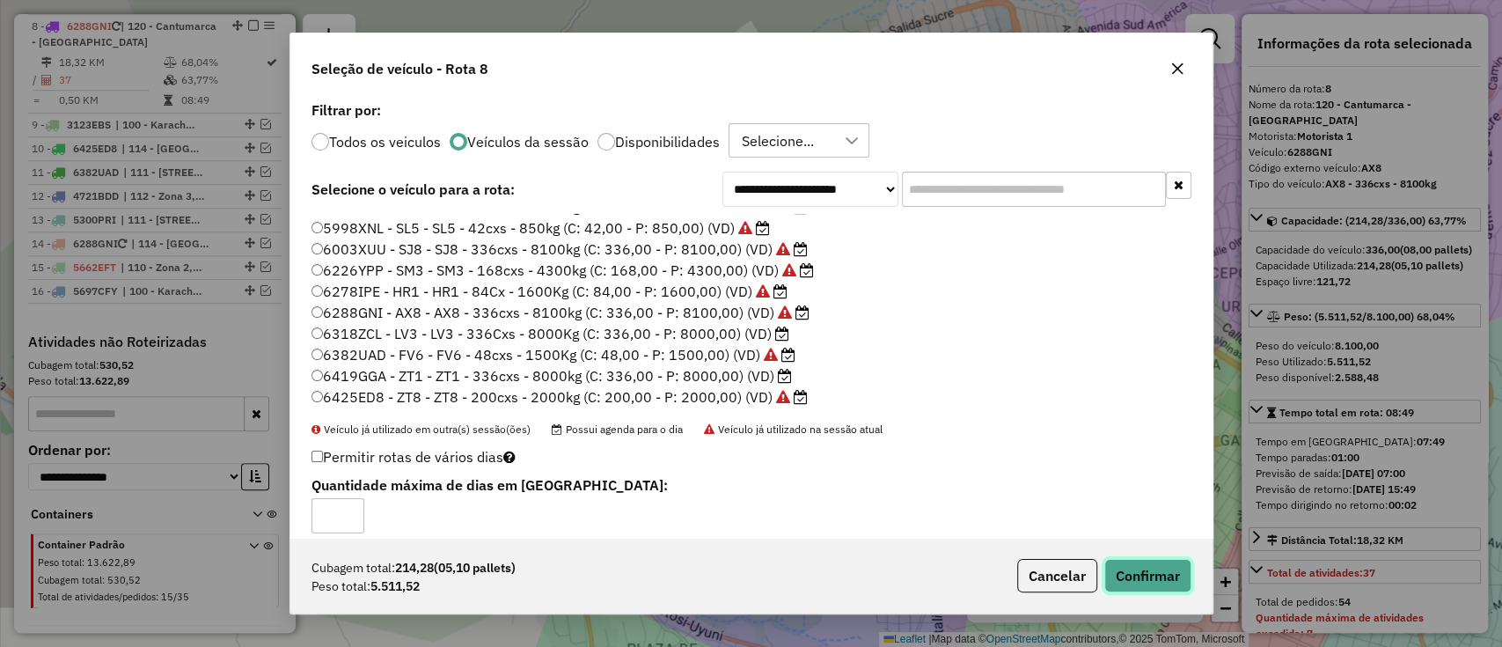
click at [1169, 565] on button "Confirmar" at bounding box center [1147, 575] width 87 height 33
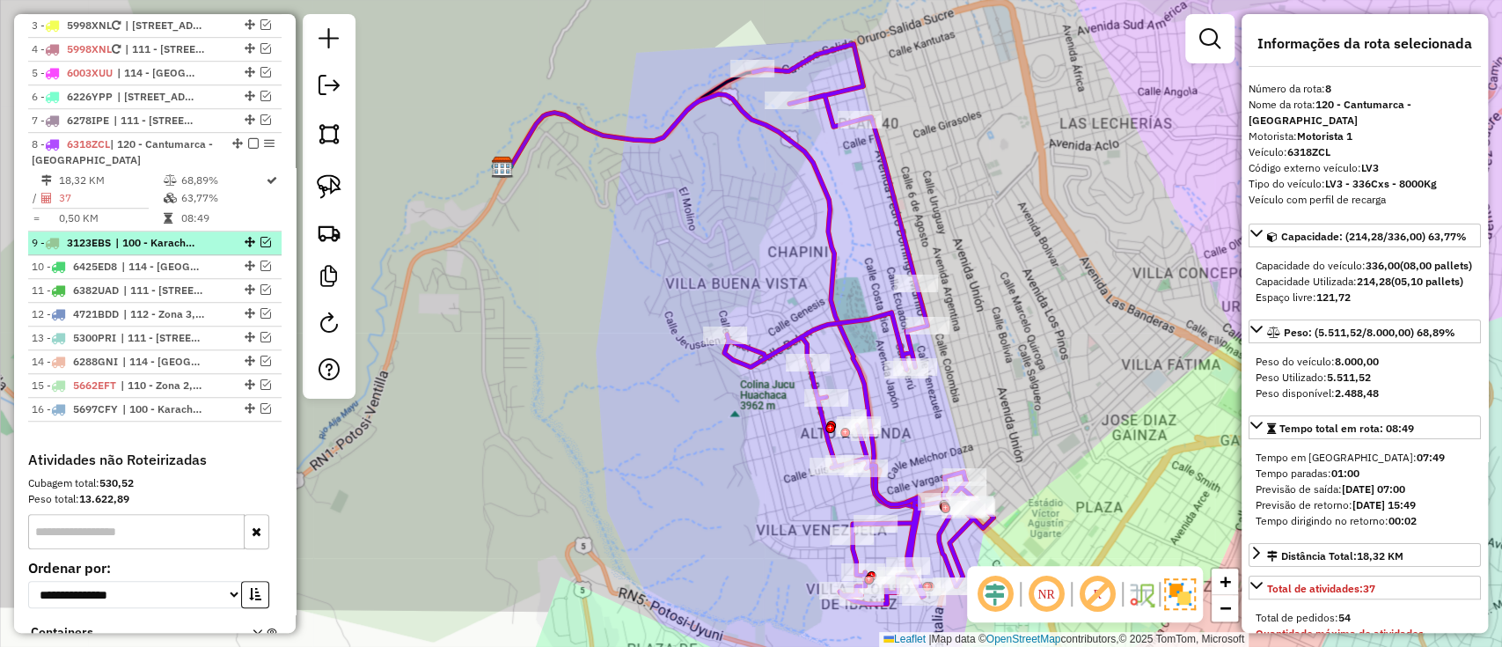
scroll to position [624, 0]
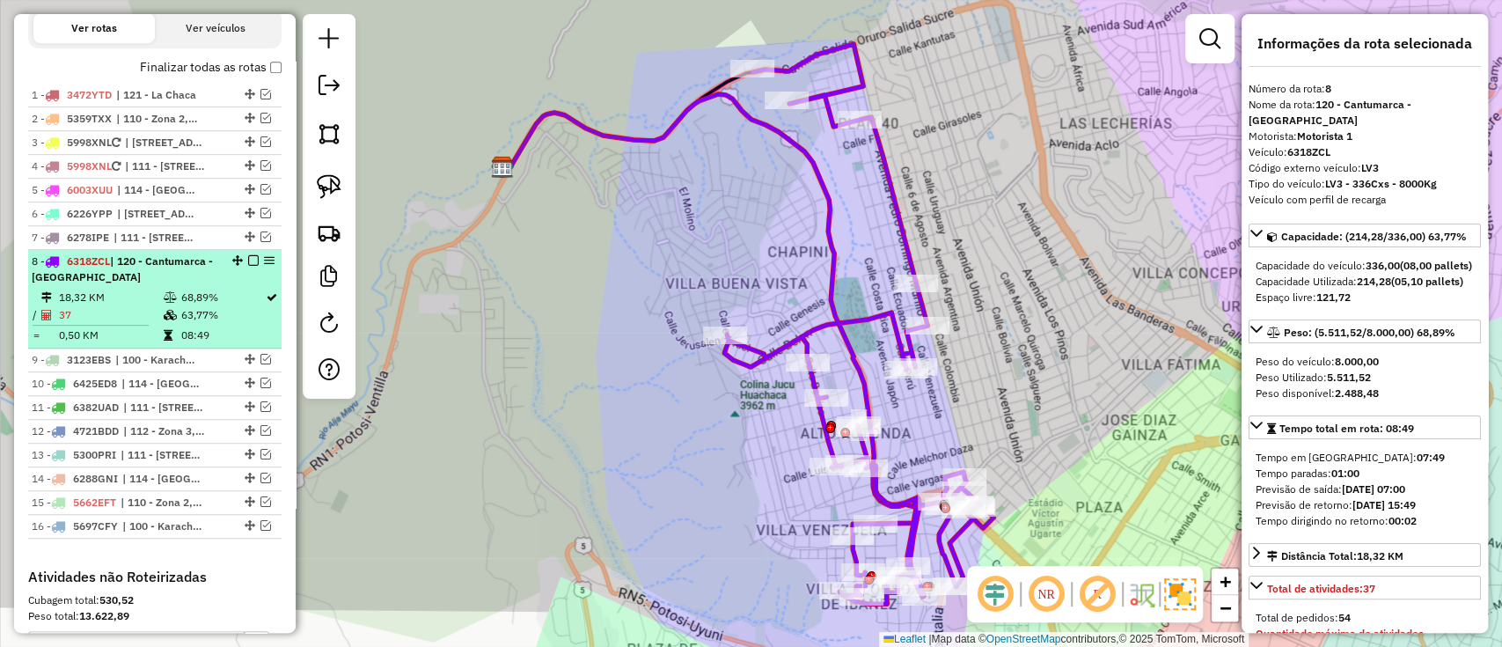
click at [248, 255] on em at bounding box center [253, 260] width 11 height 11
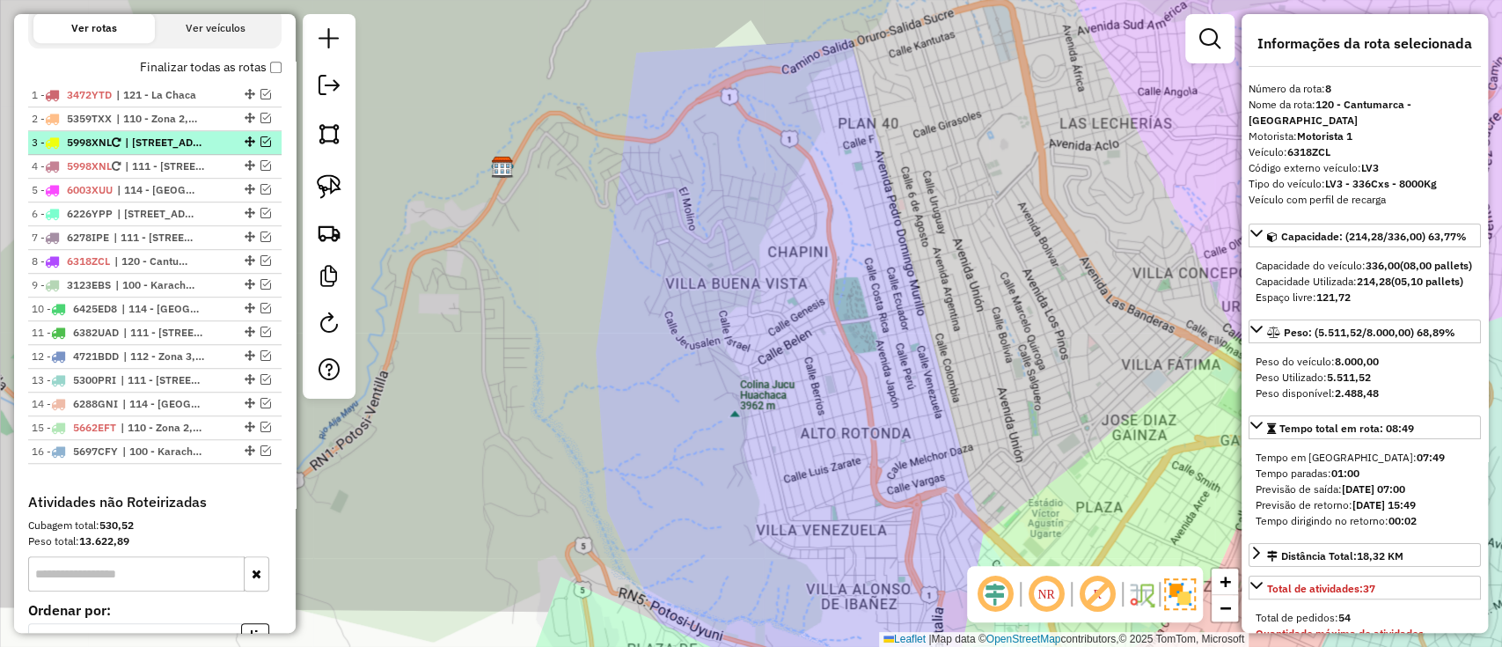
click at [260, 141] on em at bounding box center [265, 141] width 11 height 11
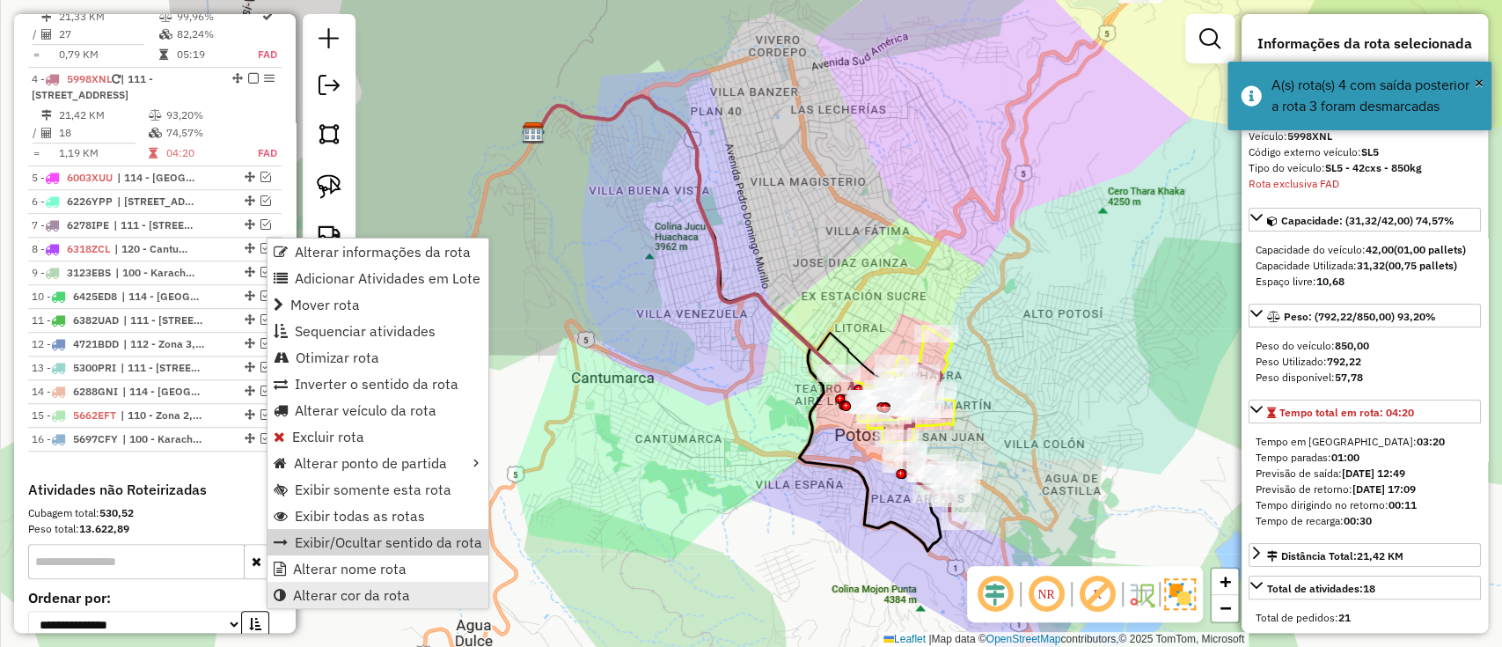
scroll to position [838, 0]
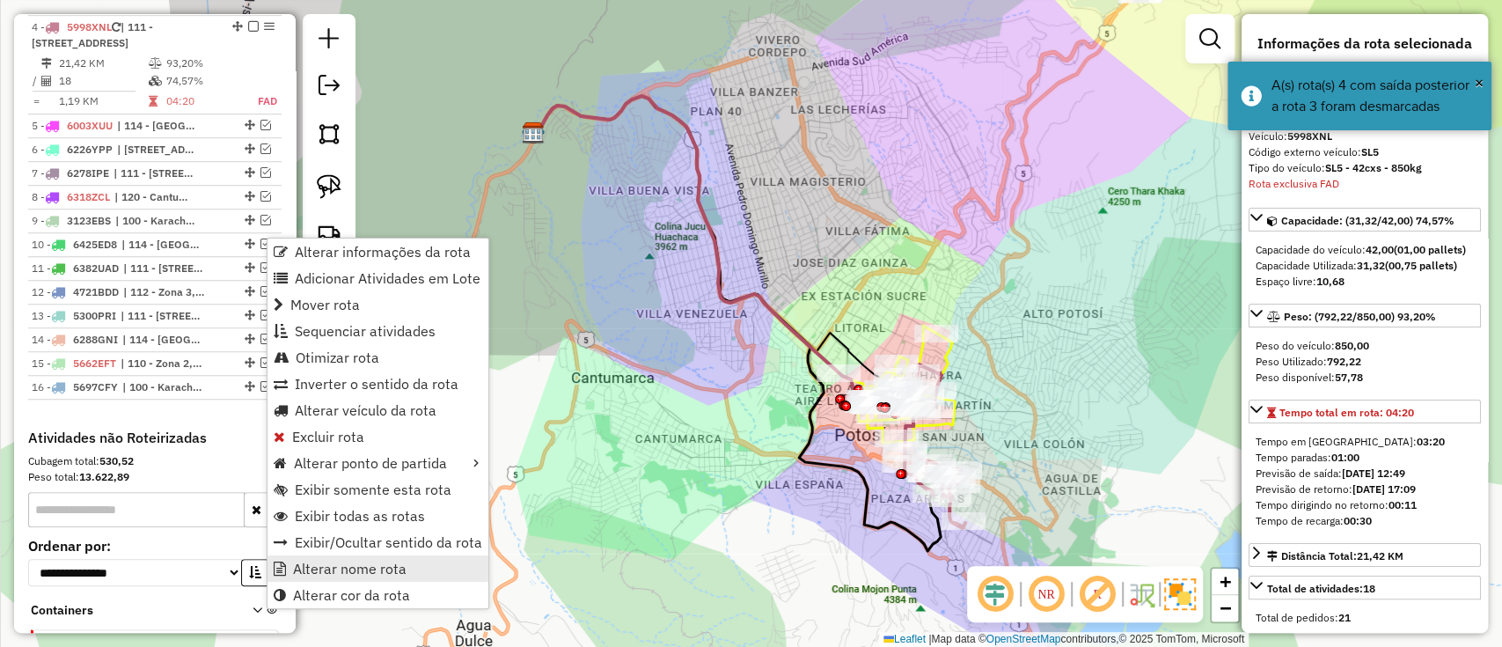
click at [376, 575] on span "Alterar nome rota" at bounding box center [350, 568] width 114 height 14
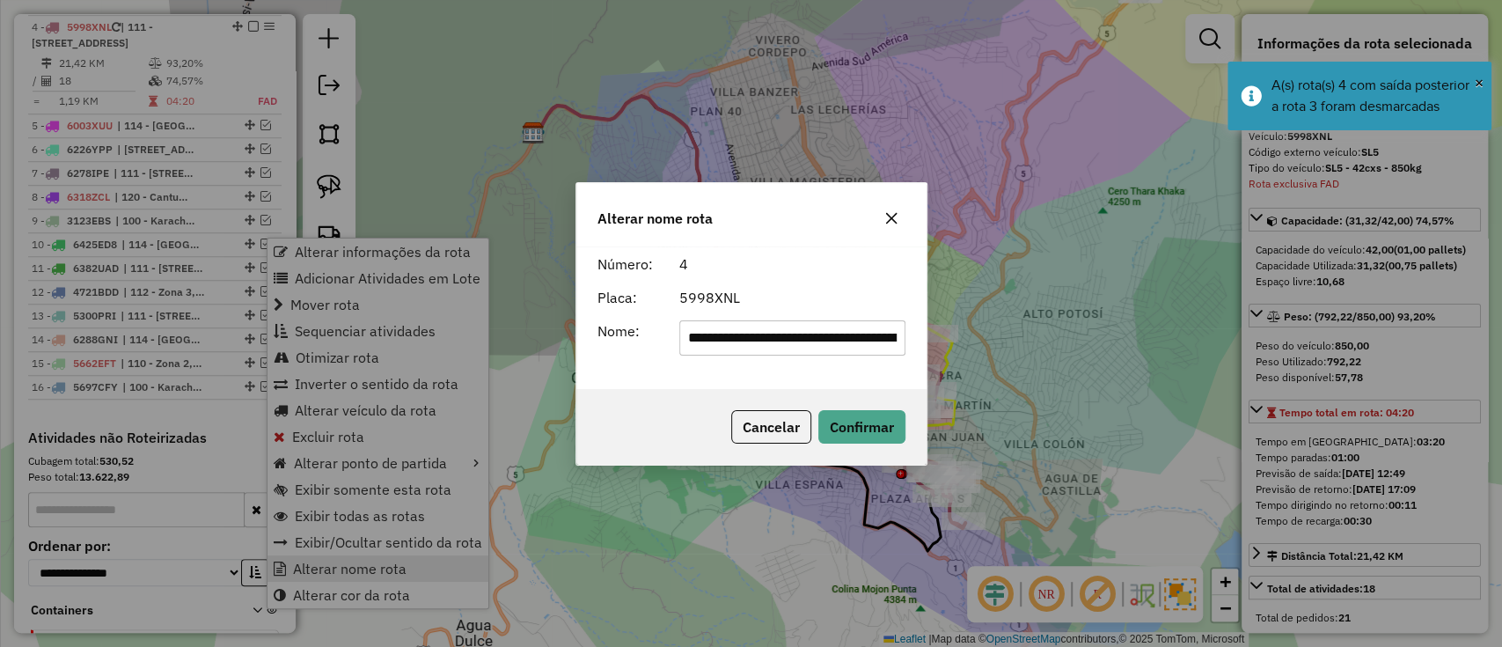
scroll to position [0, 92]
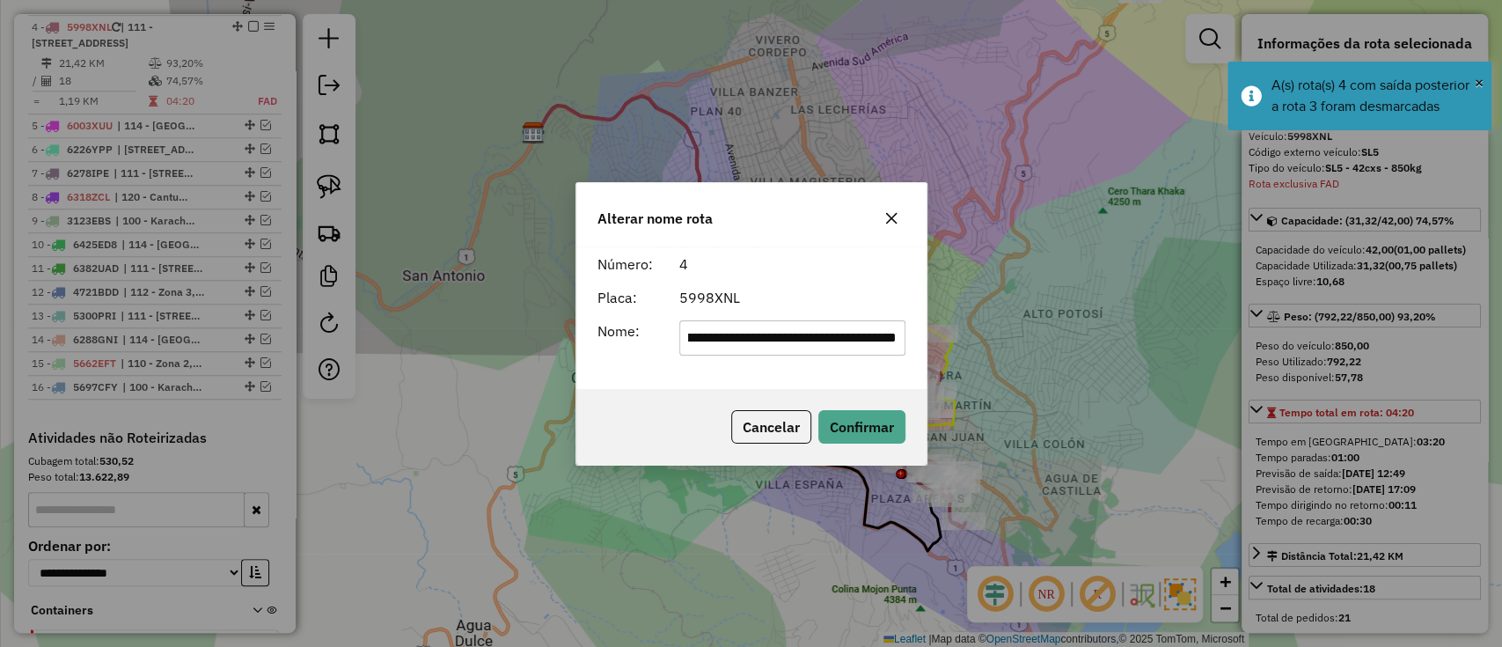
click at [787, 341] on input "**********" at bounding box center [792, 337] width 226 height 35
click at [787, 340] on input "**********" at bounding box center [792, 337] width 226 height 35
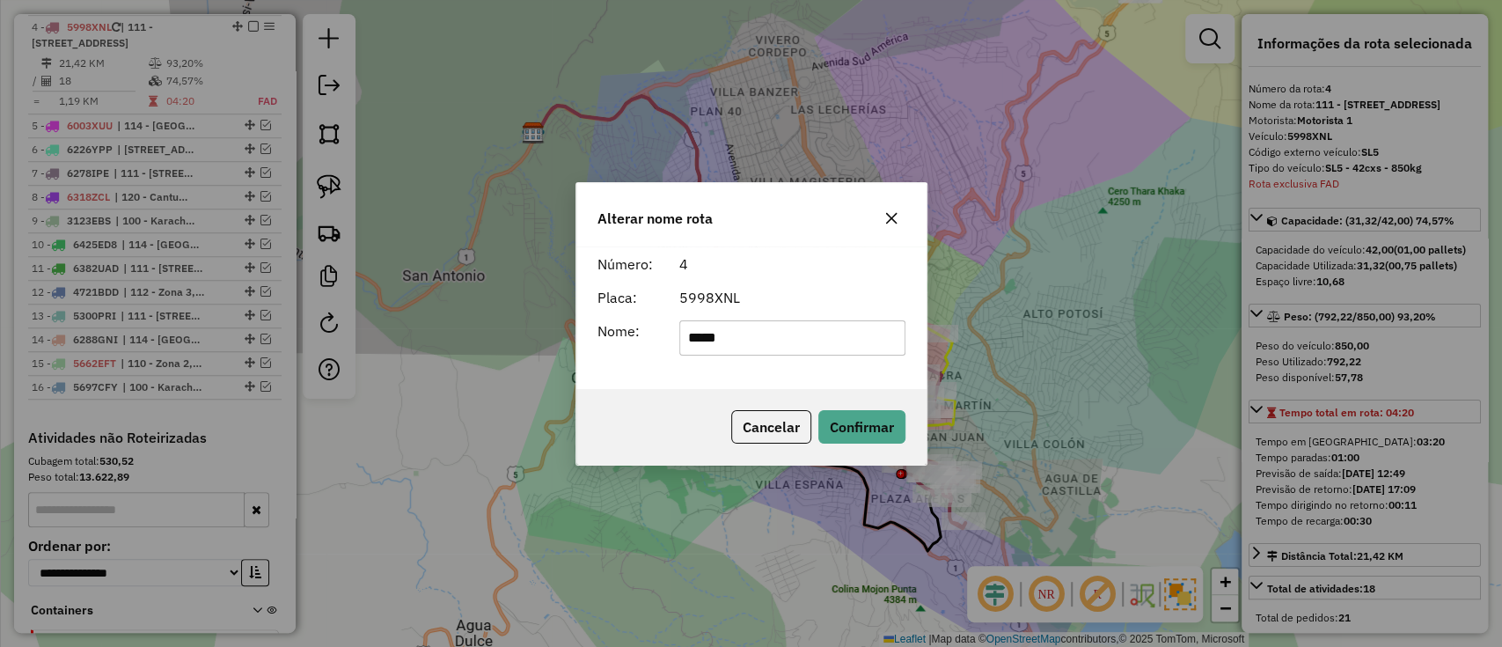
type input "*******"
click at [876, 424] on button "Confirmar" at bounding box center [861, 426] width 87 height 33
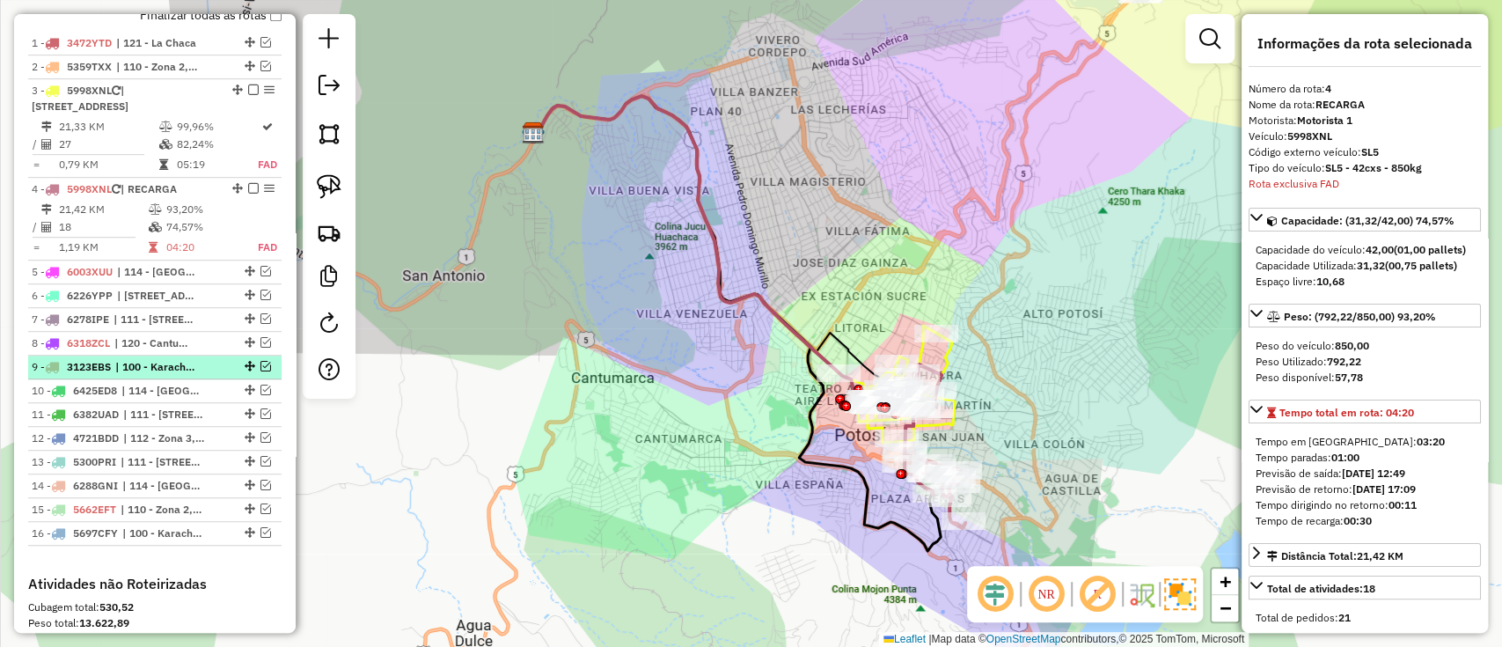
scroll to position [604, 0]
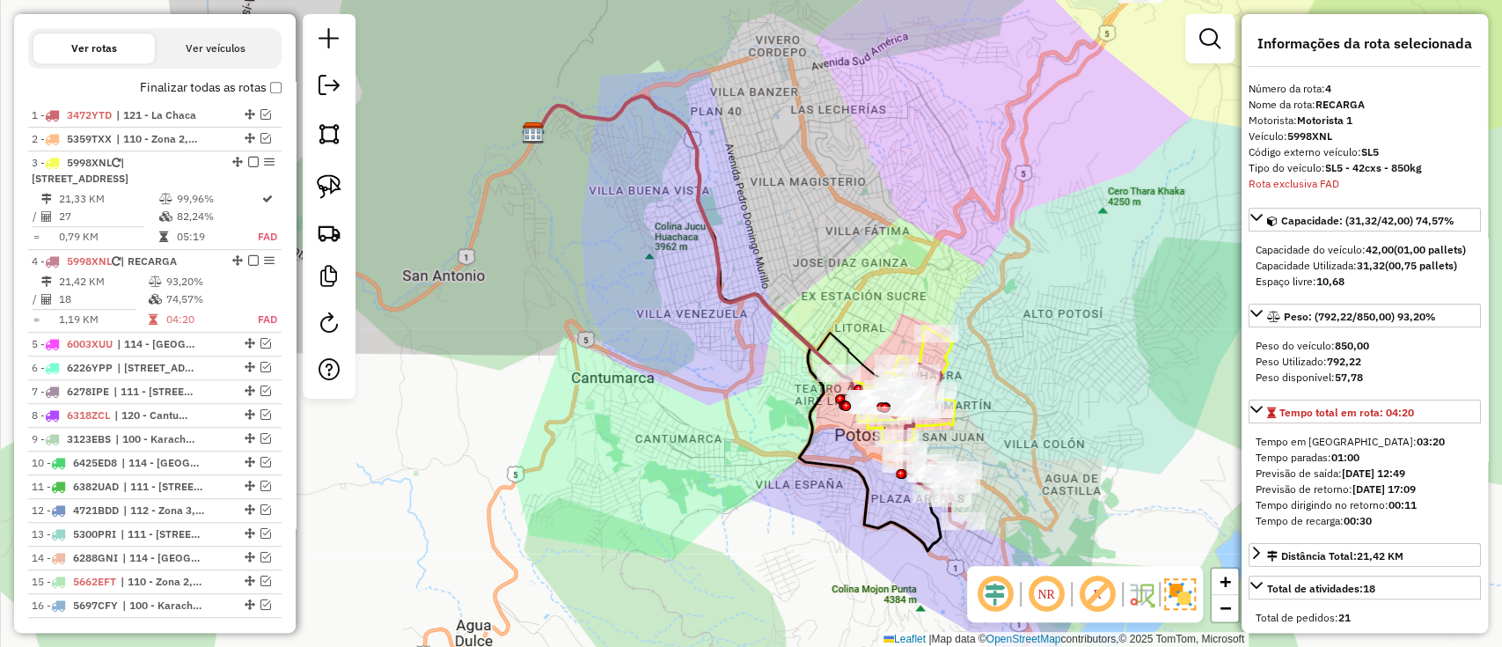
click at [236, 85] on label "Finalizar todas as rotas" at bounding box center [211, 87] width 142 height 18
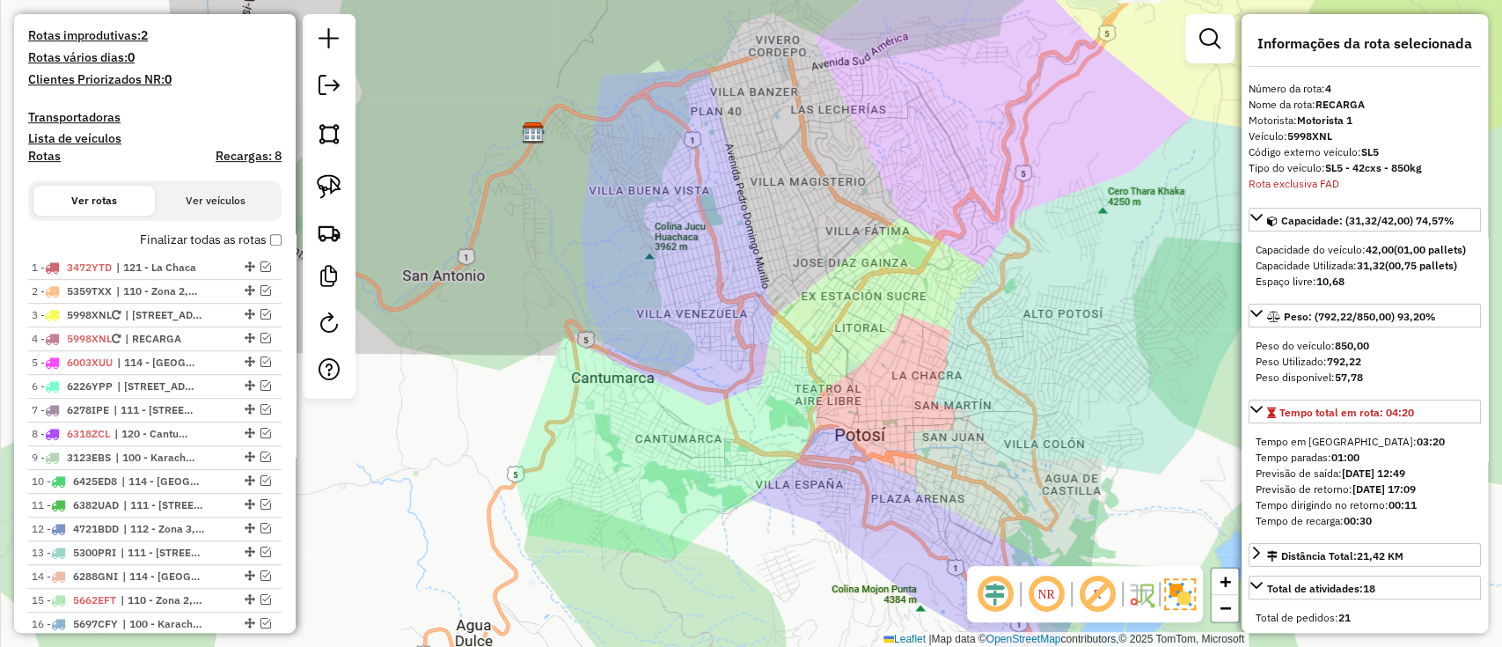
scroll to position [369, 0]
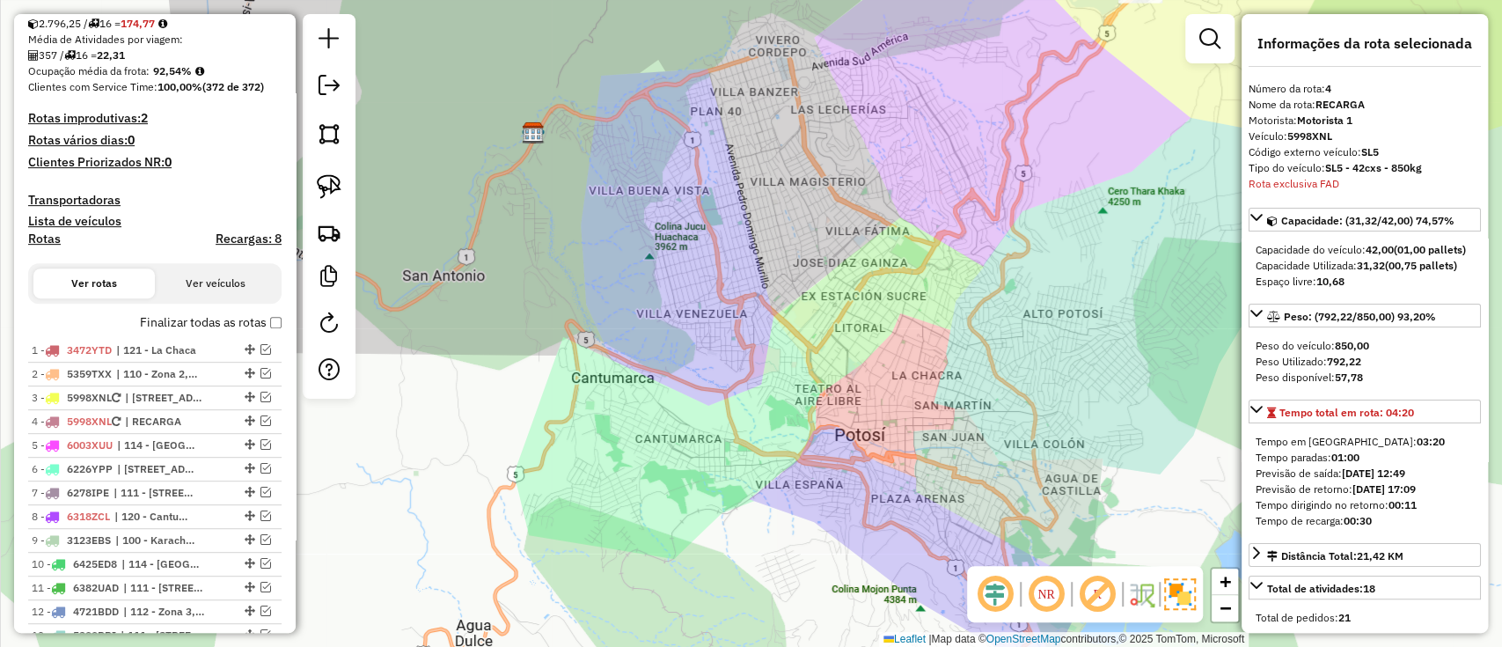
click at [250, 236] on h4 "Recargas: 8" at bounding box center [249, 238] width 66 height 15
click at [170, 330] on label "Finalizar todas as rotas" at bounding box center [211, 322] width 142 height 18
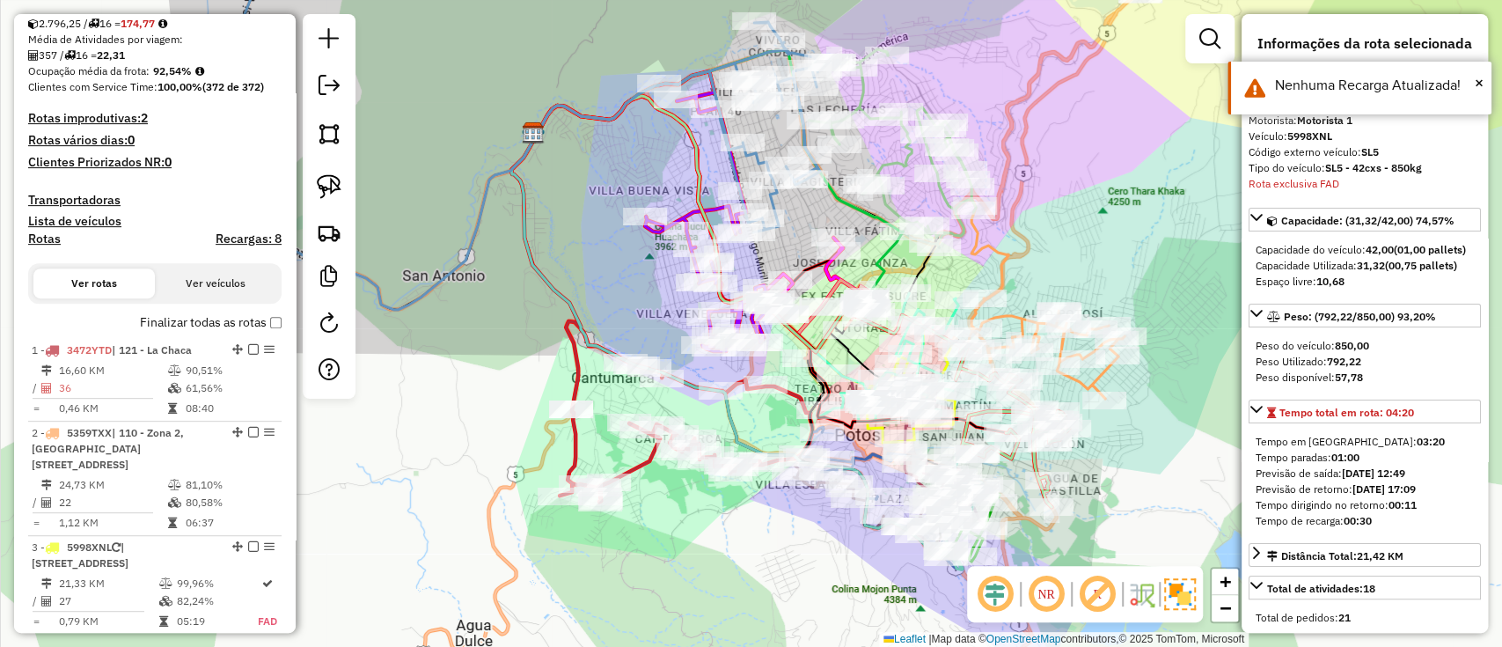
click at [162, 322] on label "Finalizar todas as rotas" at bounding box center [211, 322] width 142 height 18
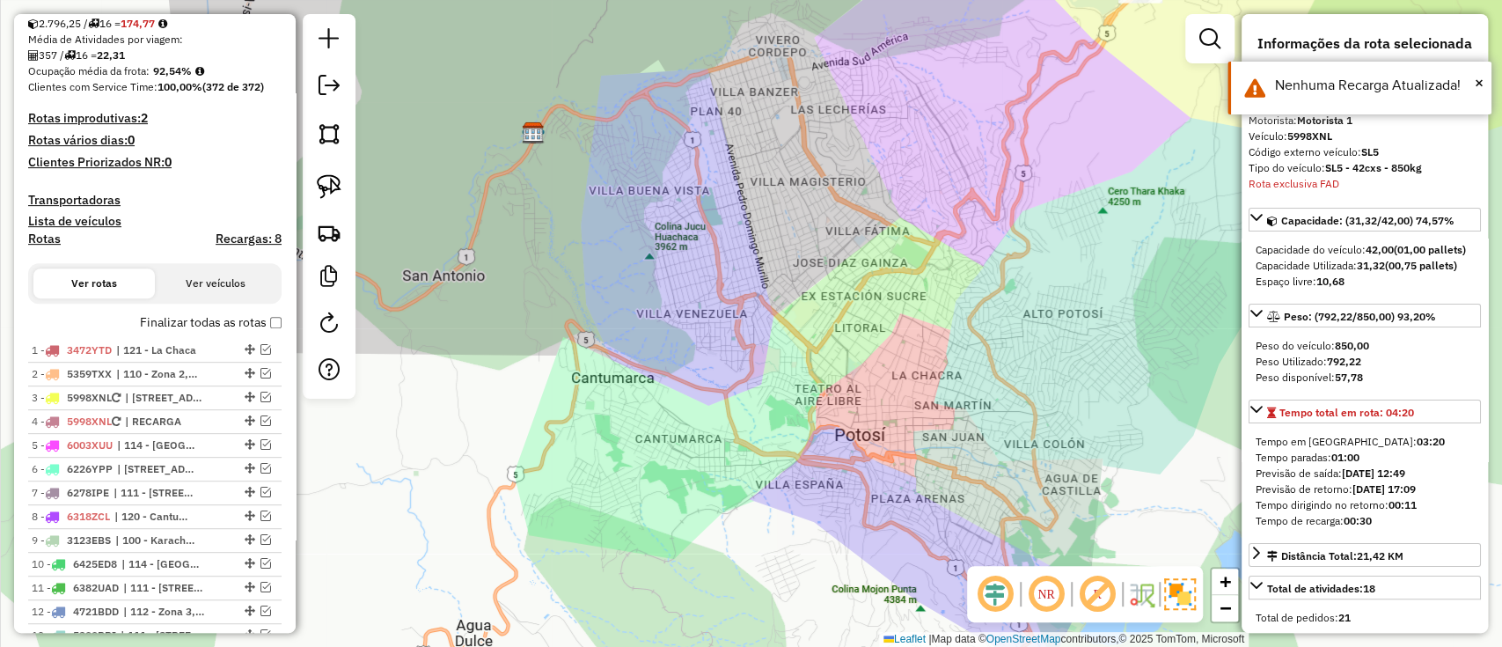
click at [190, 313] on label "Finalizar todas as rotas" at bounding box center [211, 322] width 142 height 18
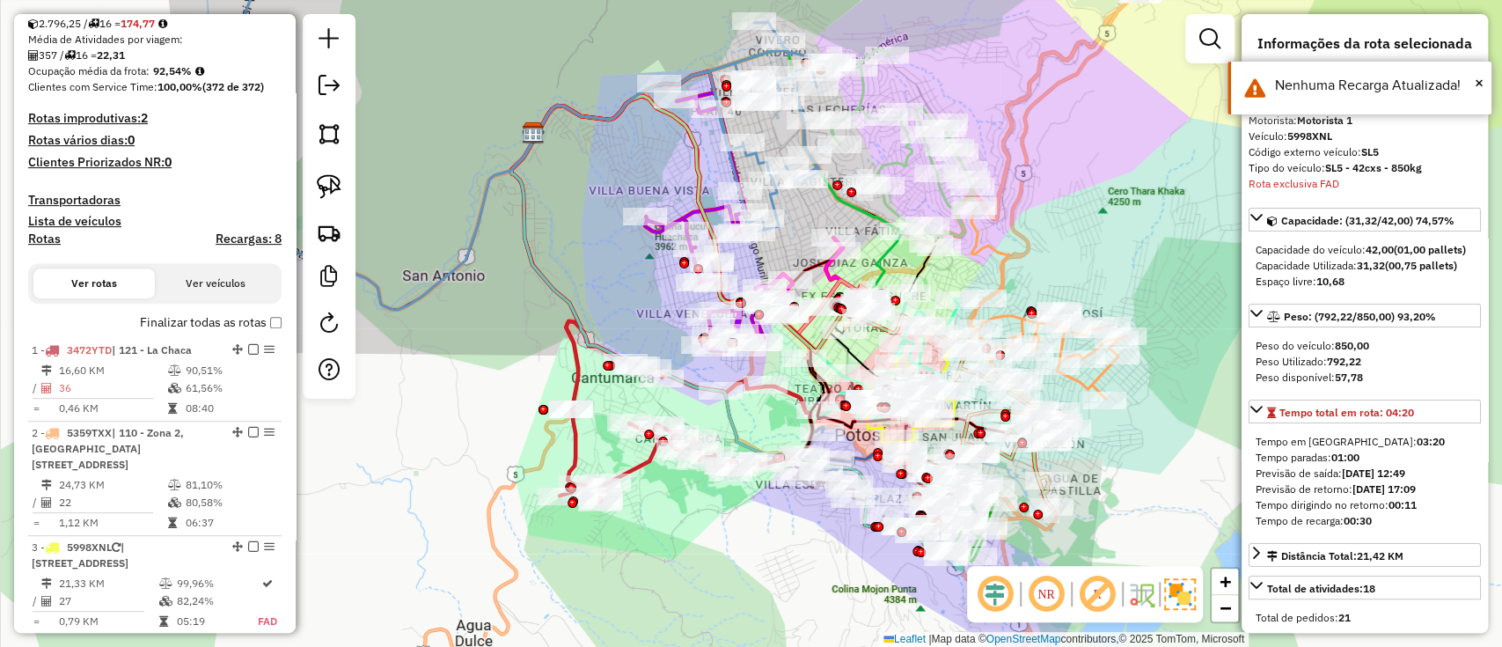
click at [38, 240] on h4 "Rotas" at bounding box center [44, 238] width 33 height 15
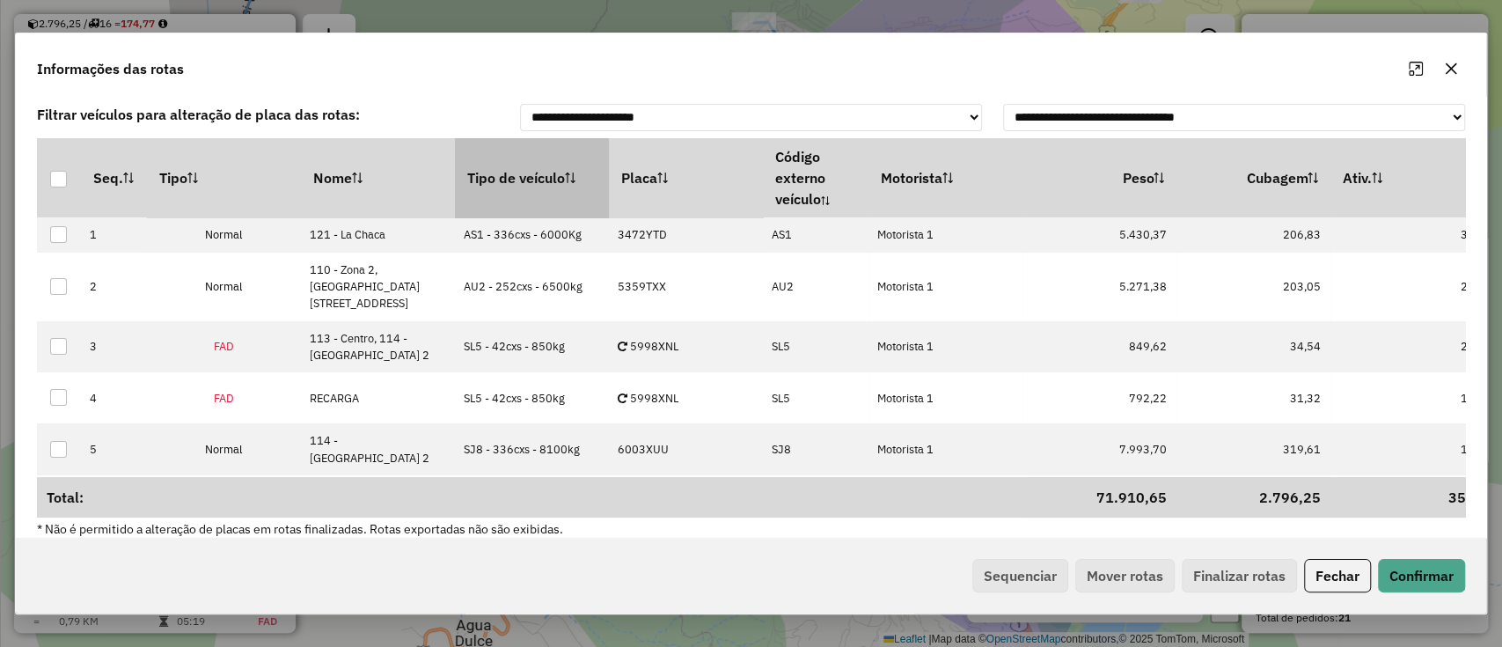
click at [528, 193] on th "Tipo de veículo" at bounding box center [532, 177] width 154 height 79
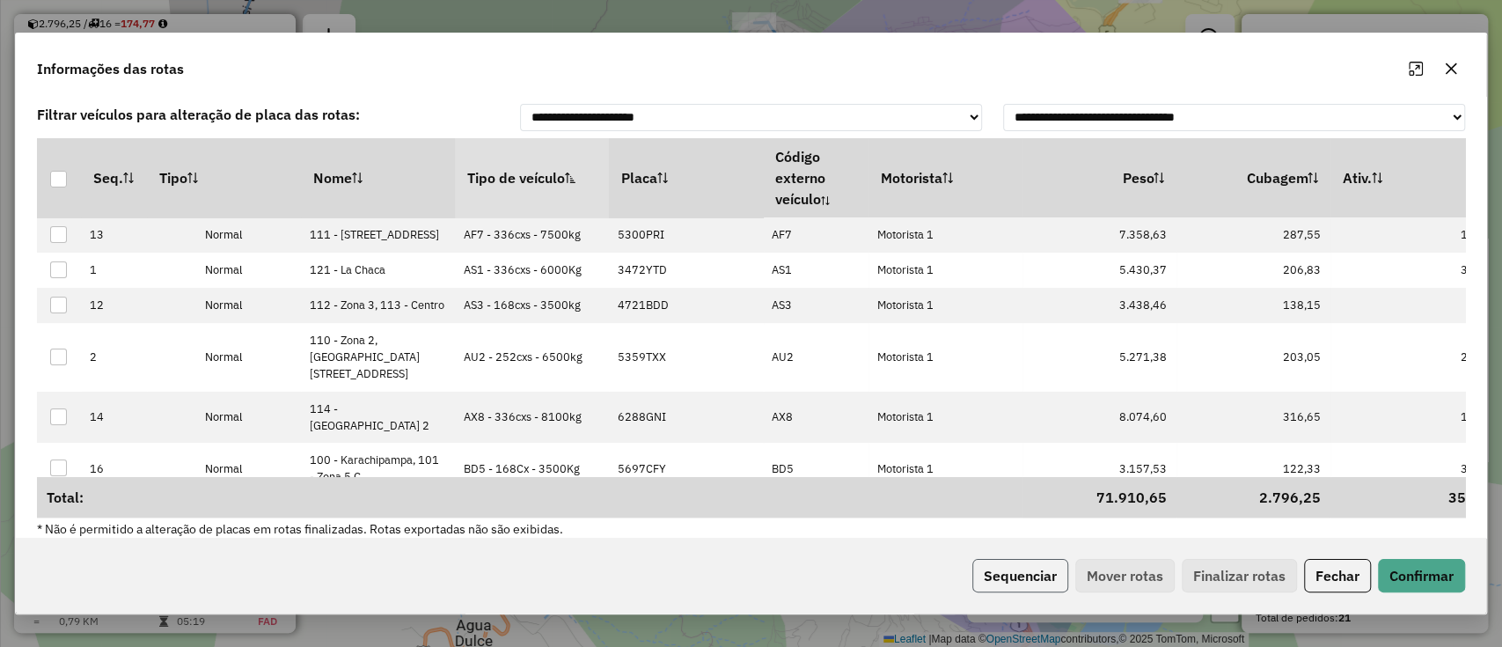
click at [1035, 574] on button "Sequenciar" at bounding box center [1020, 575] width 96 height 33
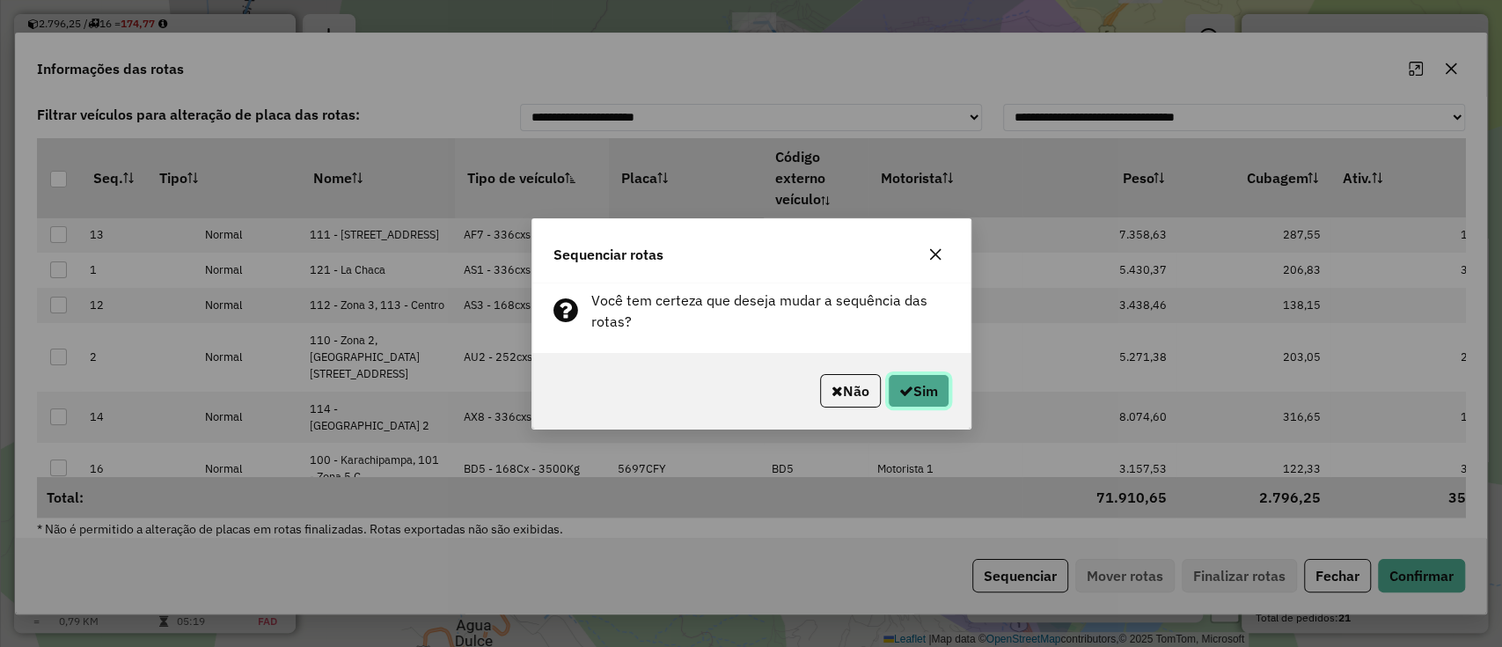
click at [913, 395] on button "Sim" at bounding box center [919, 390] width 62 height 33
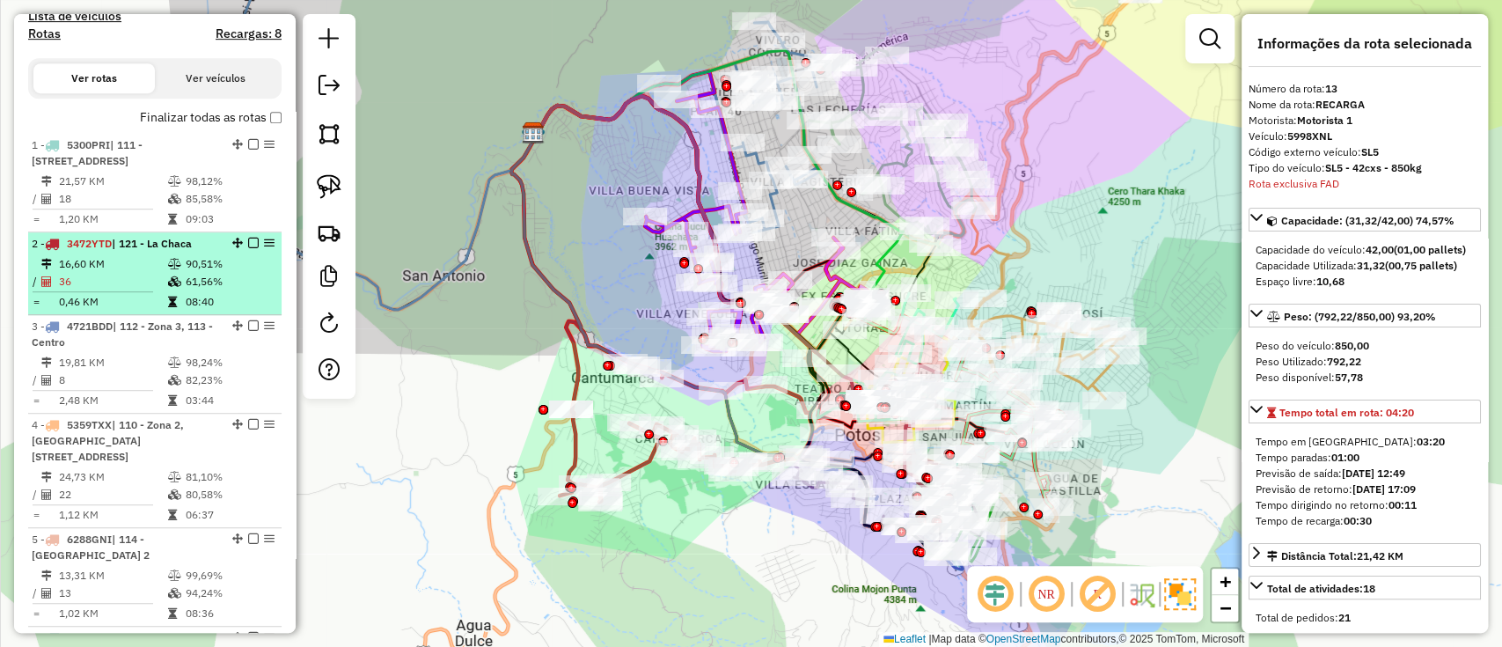
scroll to position [339, 0]
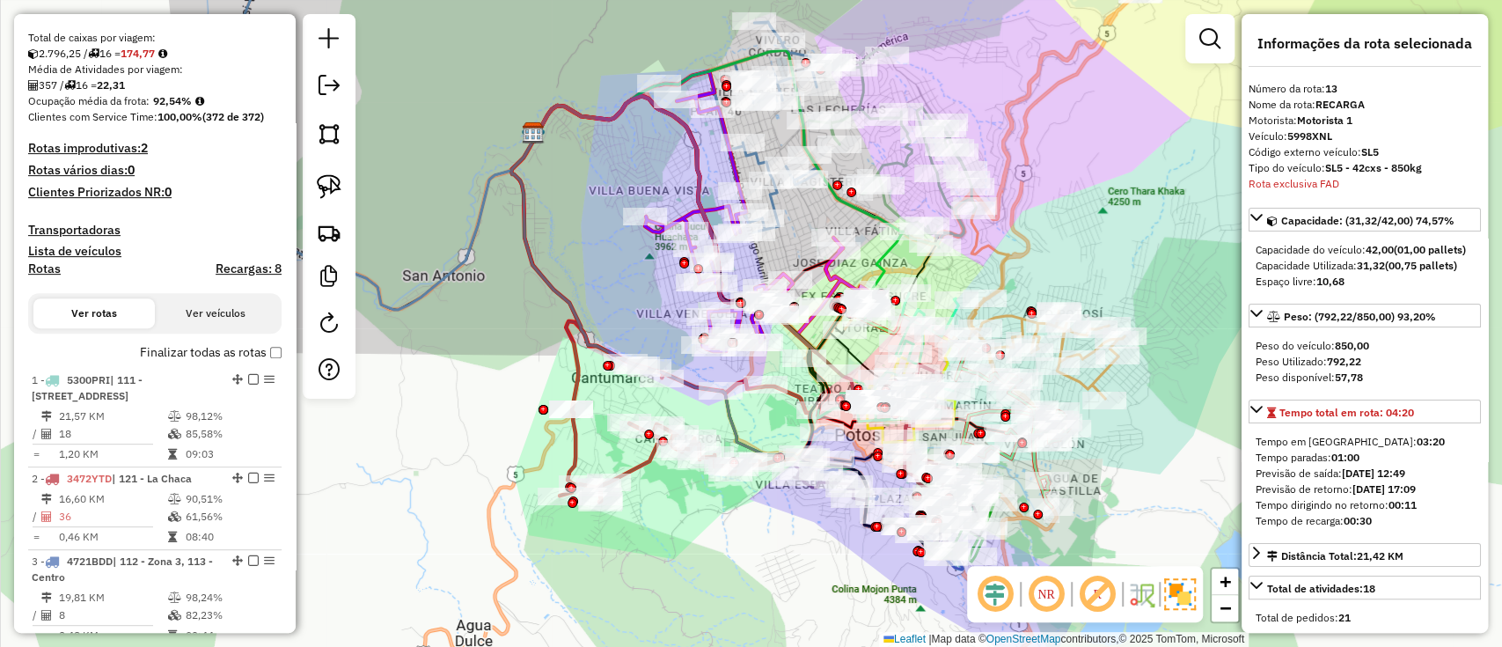
click at [187, 346] on label "Finalizar todas as rotas" at bounding box center [211, 352] width 142 height 18
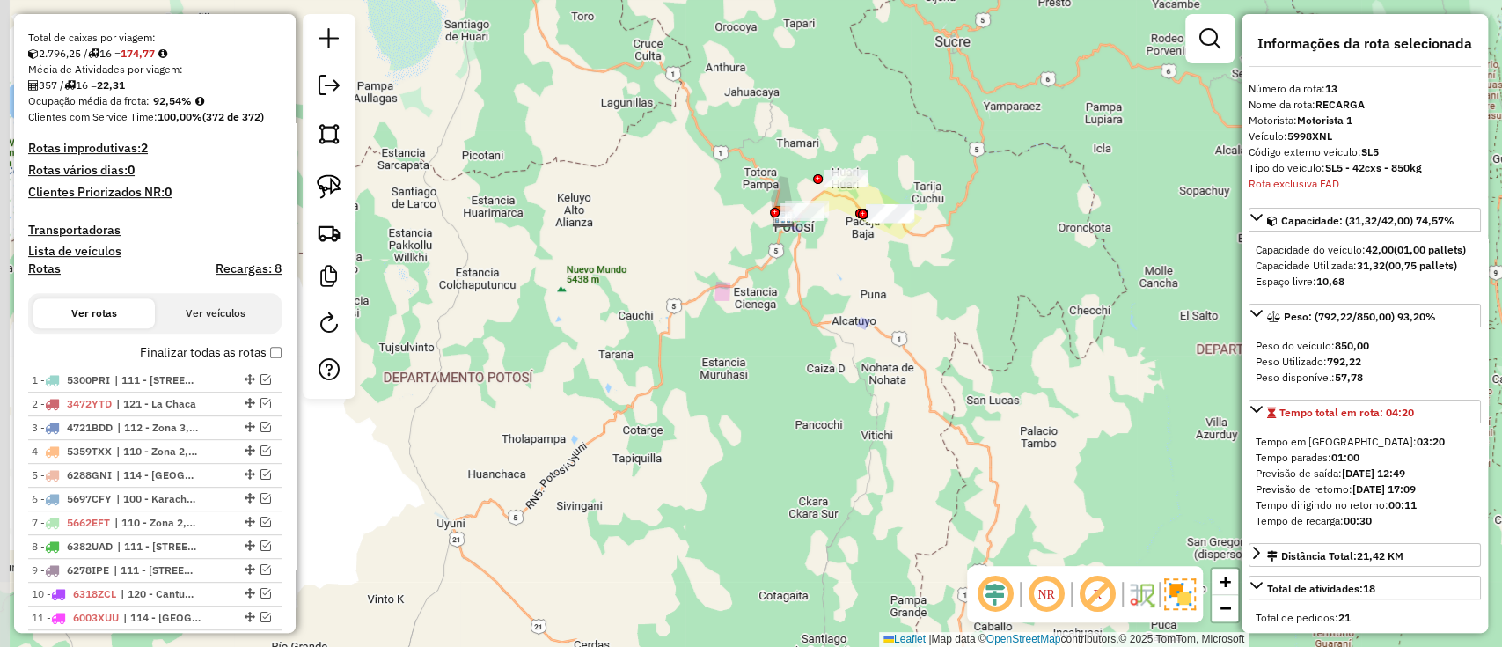
drag, startPoint x: 783, startPoint y: 336, endPoint x: 771, endPoint y: 342, distance: 13.8
click at [773, 341] on div "Janela de atendimento Grade de atendimento Capacidade Transportadoras Veículos …" at bounding box center [751, 323] width 1502 height 647
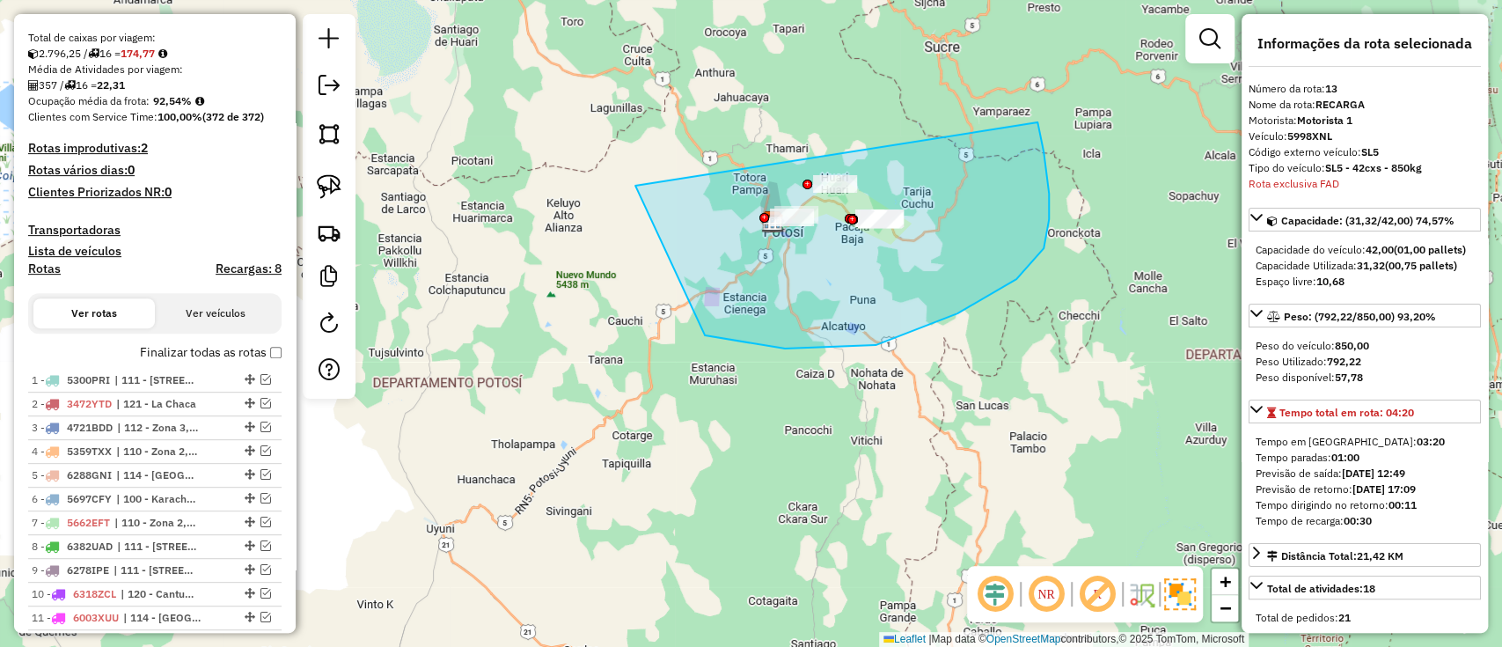
drag, startPoint x: 1049, startPoint y: 194, endPoint x: 1035, endPoint y: 109, distance: 85.6
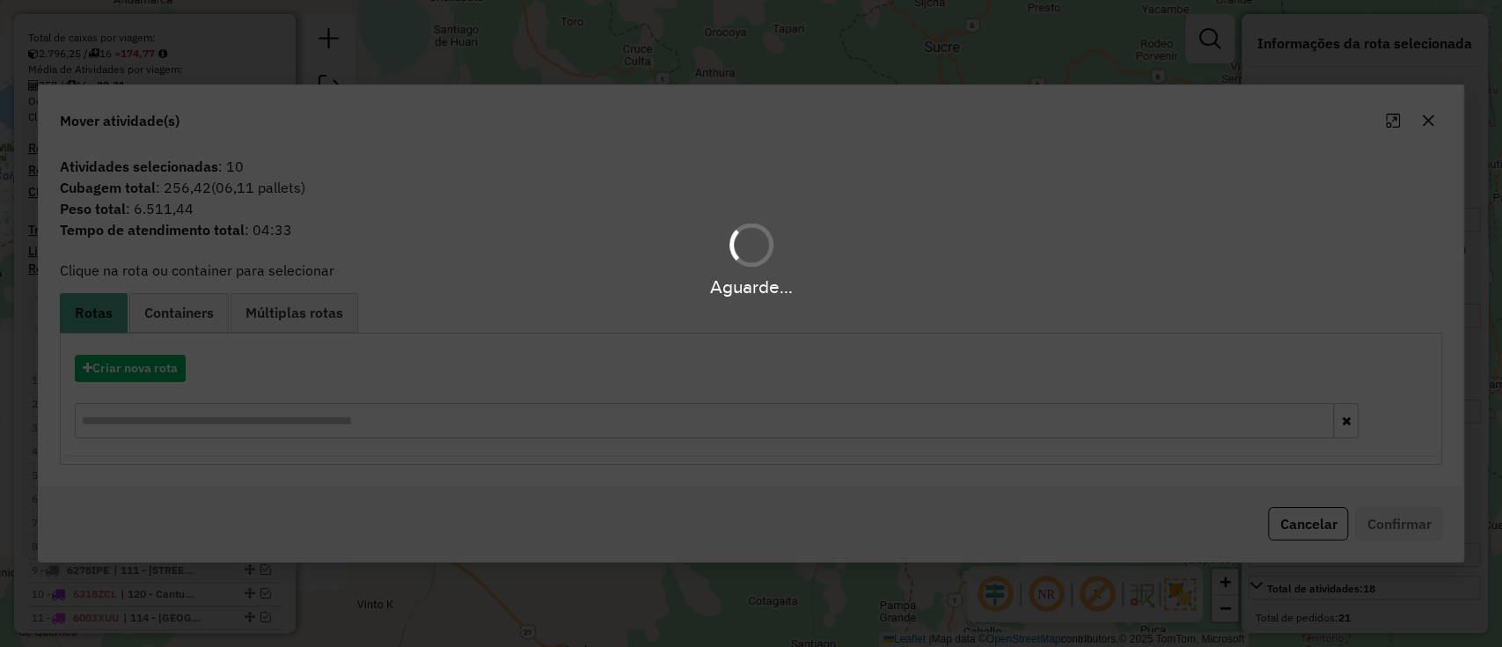
click at [190, 299] on link "Containers" at bounding box center [178, 313] width 99 height 40
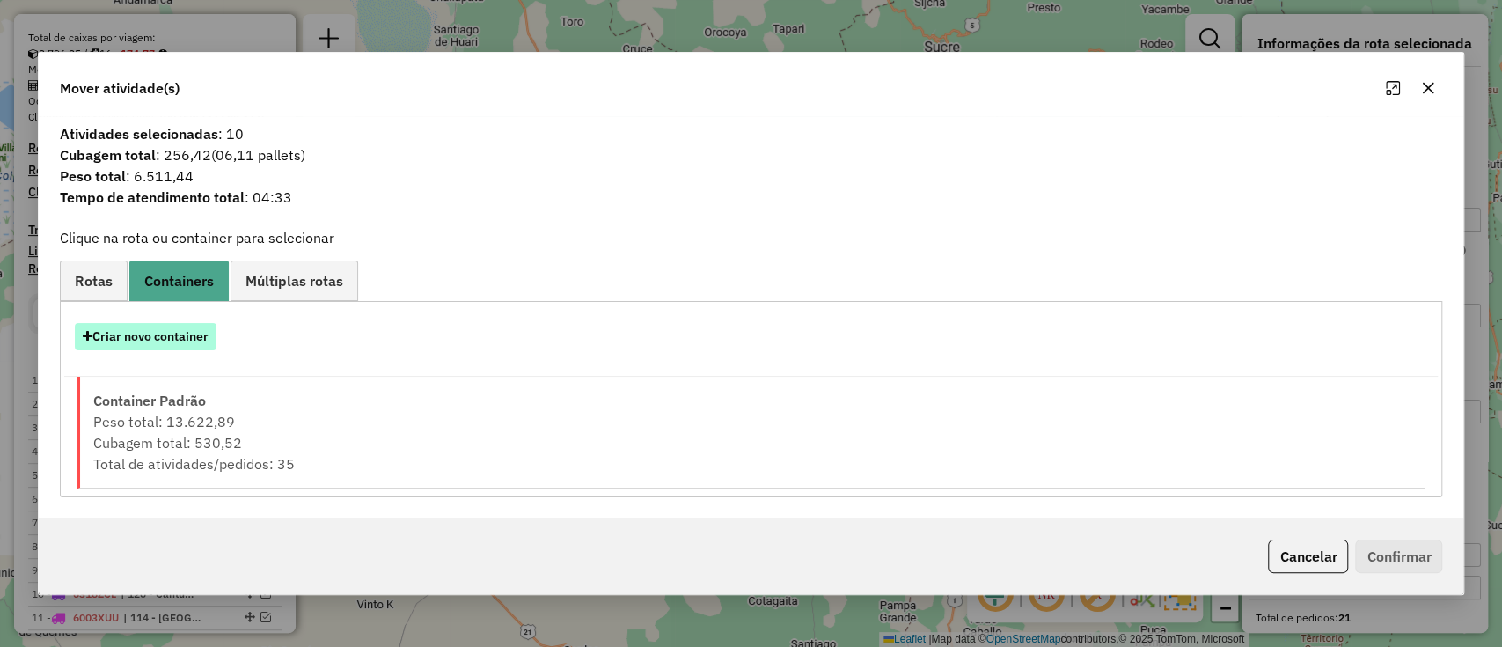
click at [170, 348] on button "Criar novo container" at bounding box center [146, 336] width 142 height 27
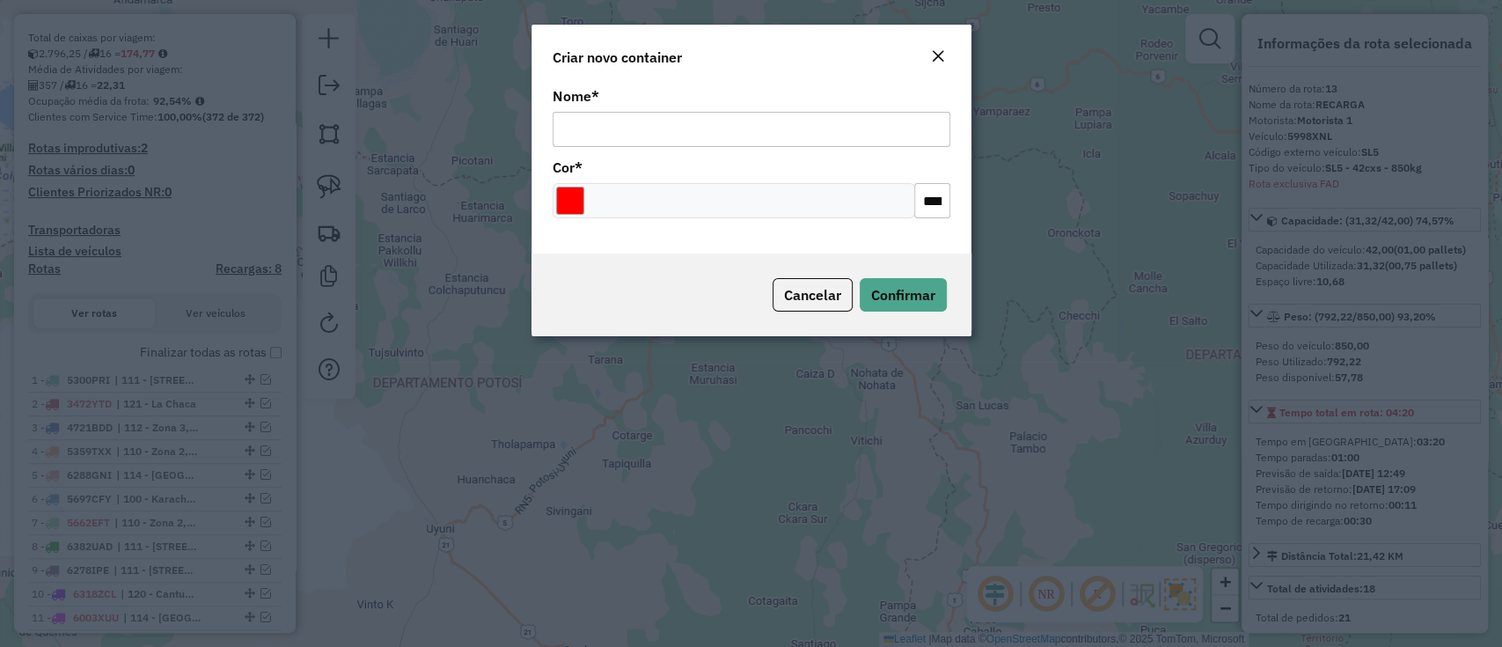
click at [673, 138] on input "Nome *" at bounding box center [752, 129] width 398 height 35
click at [893, 306] on button "Confirmar" at bounding box center [903, 294] width 87 height 33
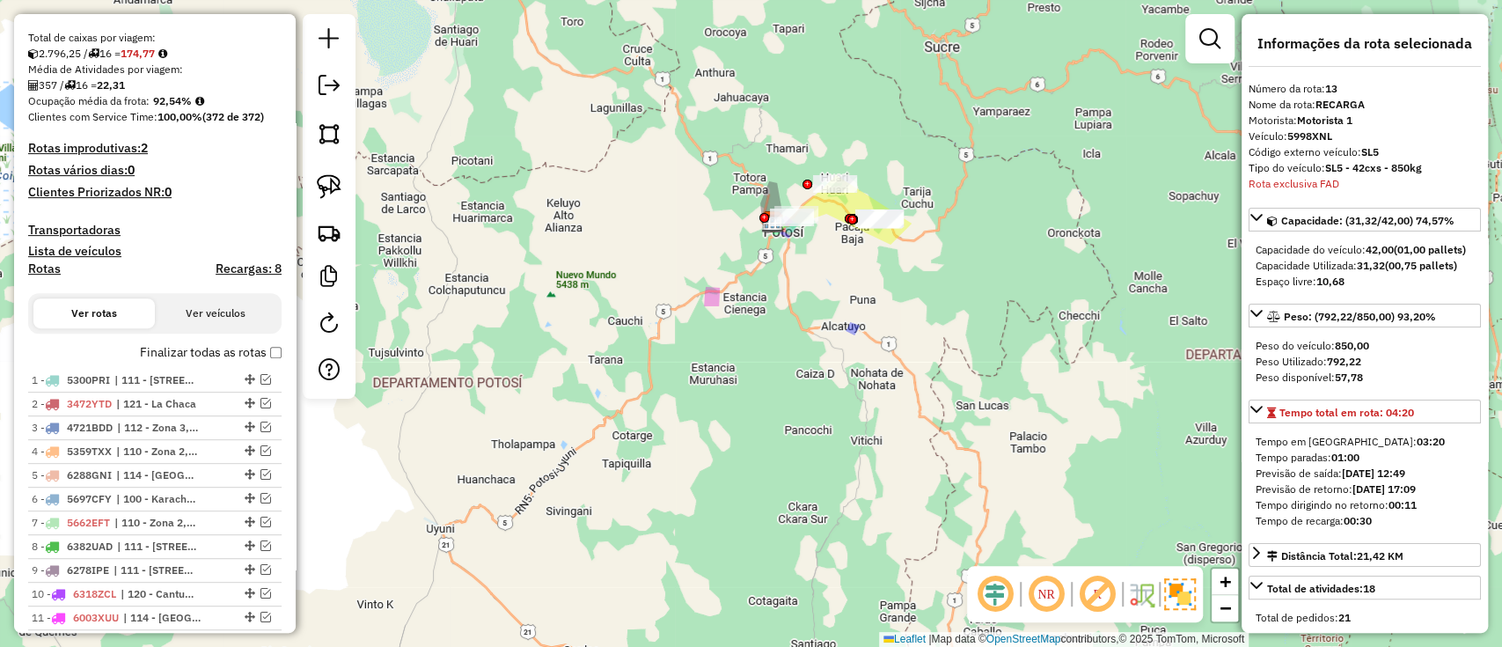
scroll to position [924, 0]
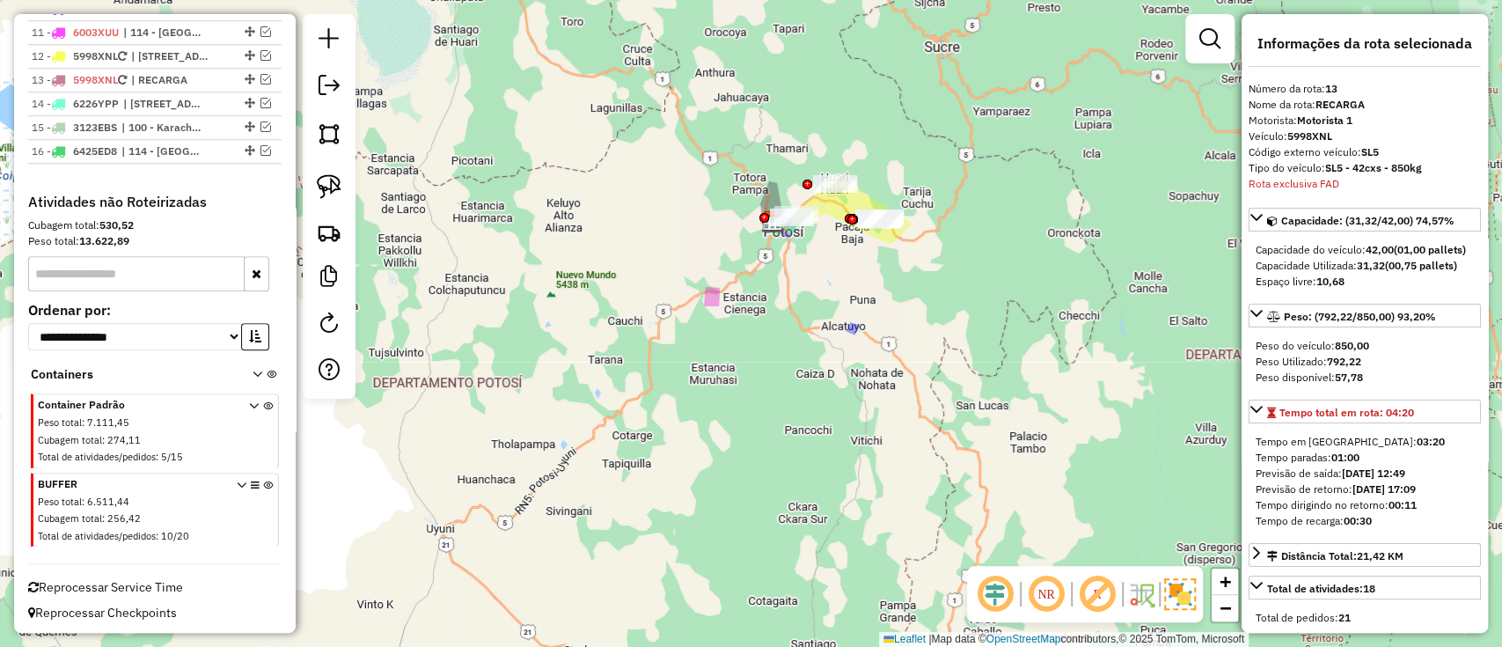
click at [267, 487] on icon at bounding box center [268, 513] width 10 height 66
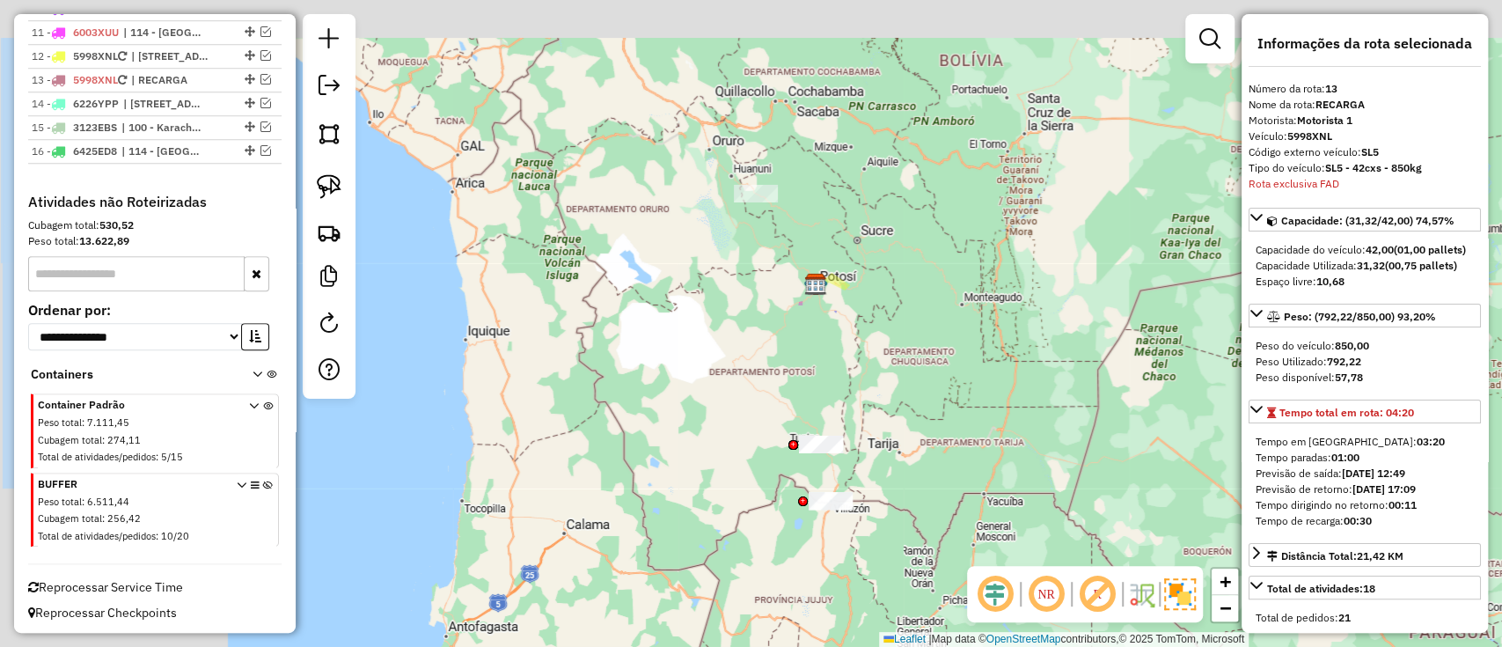
drag, startPoint x: 832, startPoint y: 222, endPoint x: 797, endPoint y: 257, distance: 49.8
click at [797, 257] on div "Janela de atendimento Grade de atendimento Capacidade Transportadoras Veículos …" at bounding box center [751, 323] width 1502 height 647
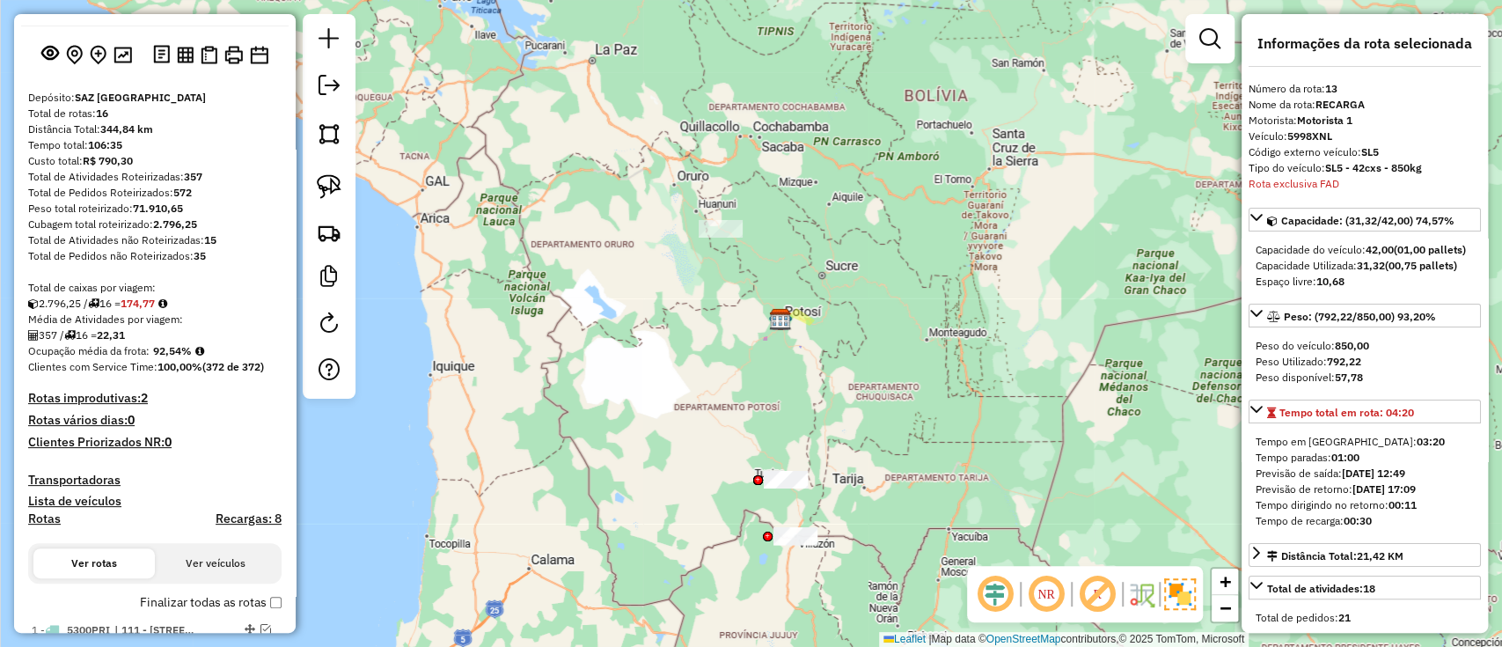
scroll to position [352, 0]
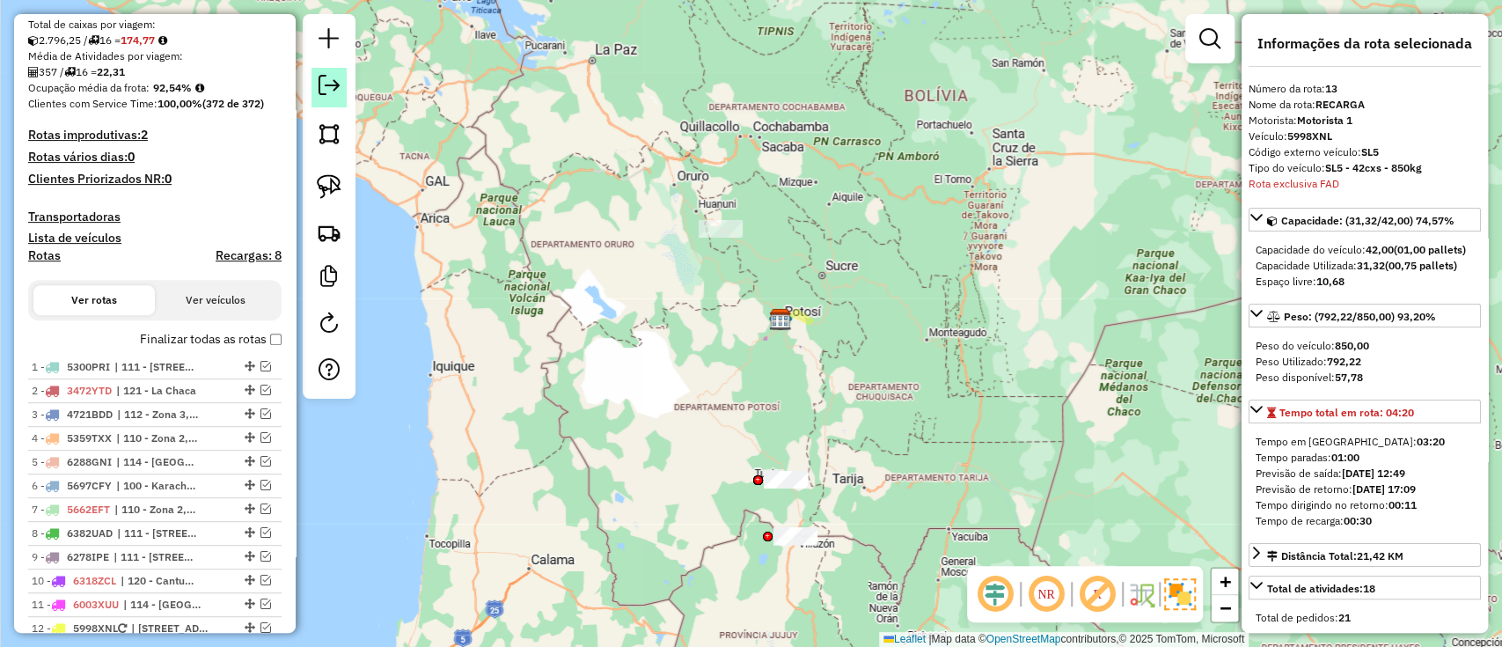
click at [328, 75] on em at bounding box center [329, 85] width 21 height 21
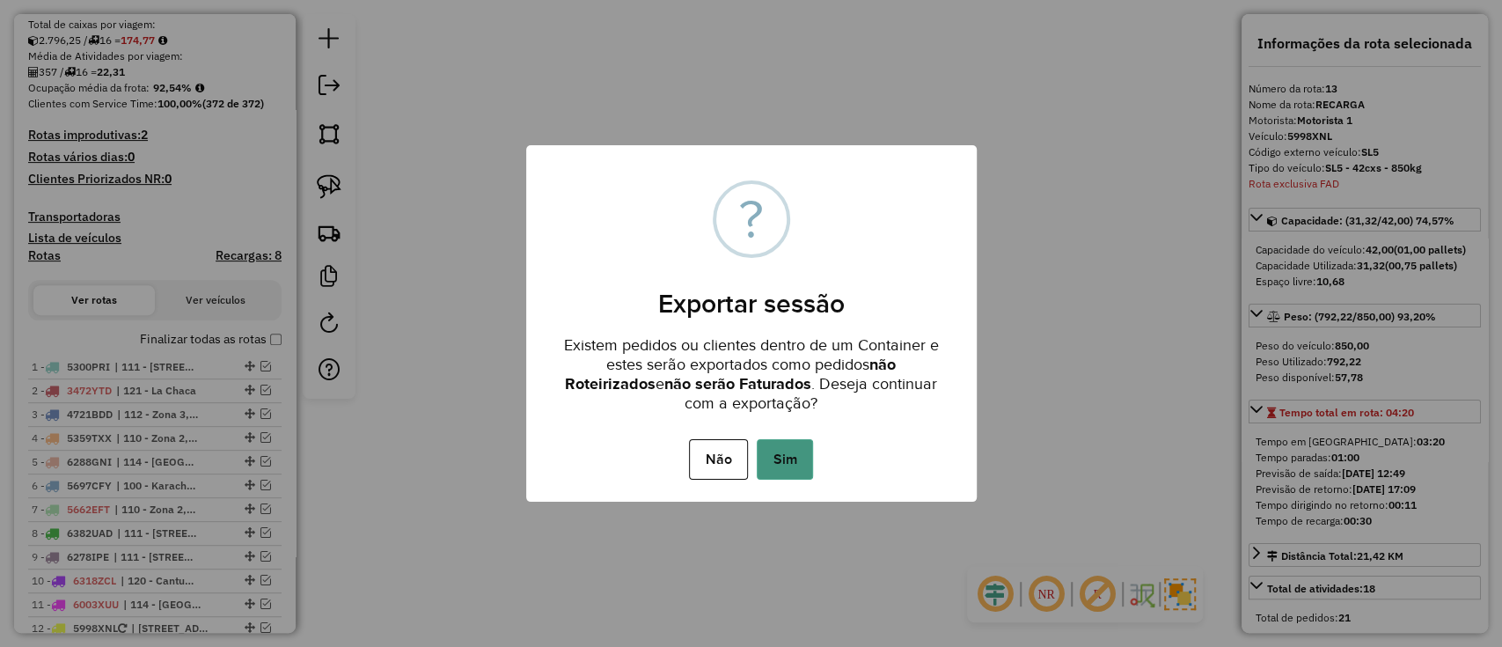
click at [800, 451] on button "Sim" at bounding box center [785, 459] width 56 height 40
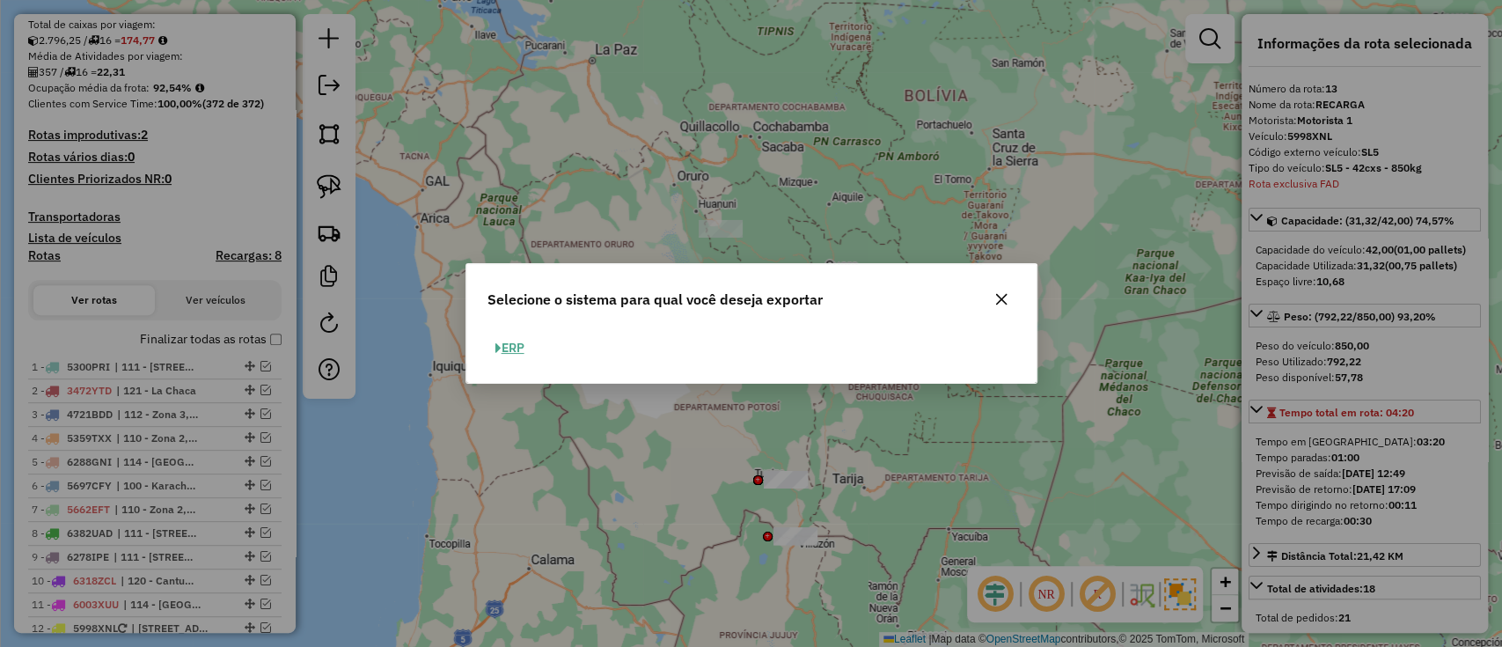
drag, startPoint x: 488, startPoint y: 356, endPoint x: 500, endPoint y: 353, distance: 12.0
click at [494, 356] on button "ERP" at bounding box center [509, 347] width 45 height 27
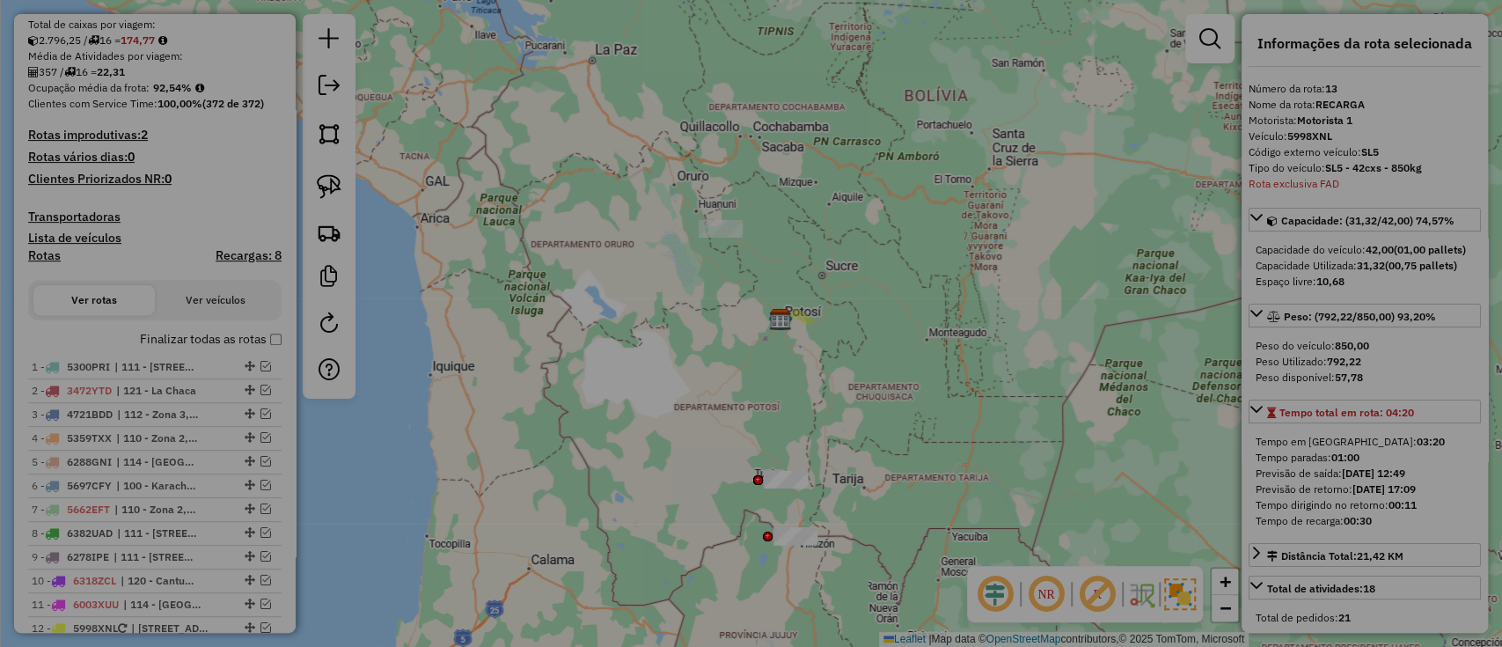
select select "**"
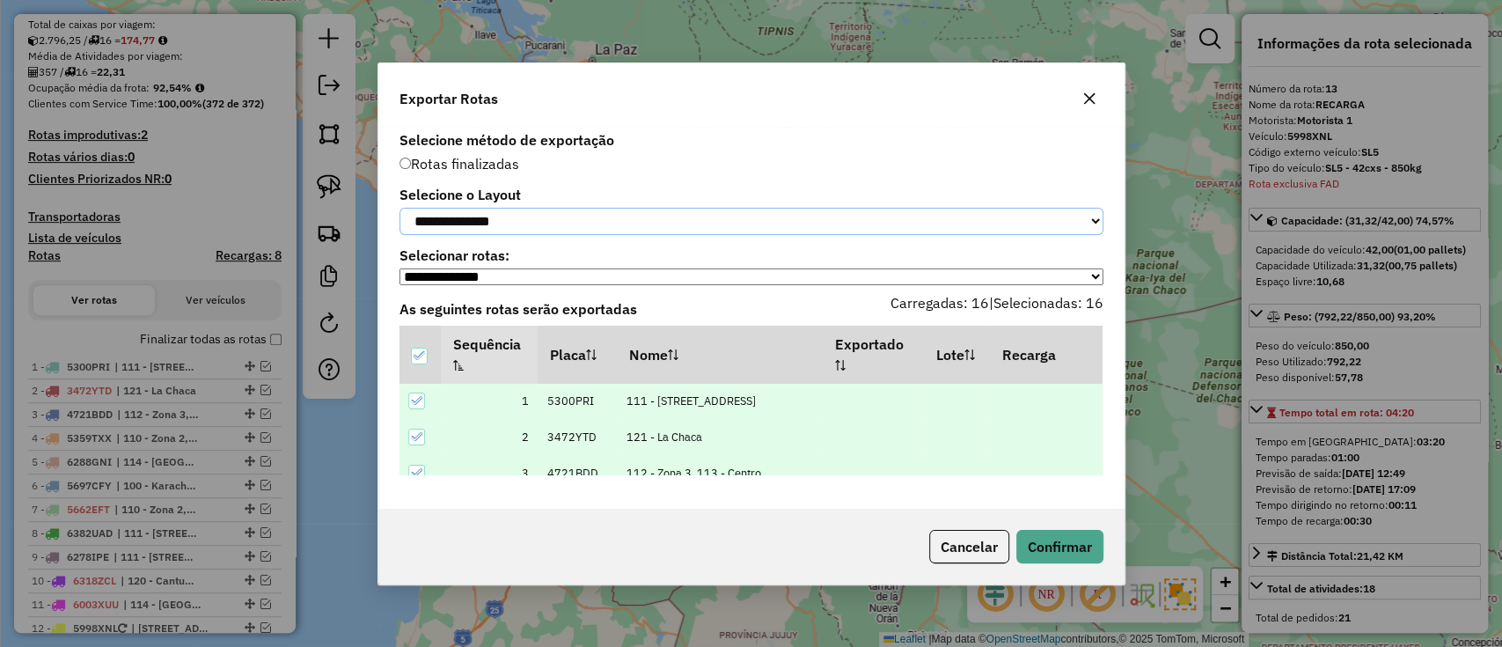
click at [512, 226] on select "**********" at bounding box center [751, 221] width 704 height 27
select select "*********"
click at [399, 208] on select "**********" at bounding box center [751, 221] width 704 height 27
click at [1061, 561] on button "Confirmar" at bounding box center [1059, 546] width 87 height 33
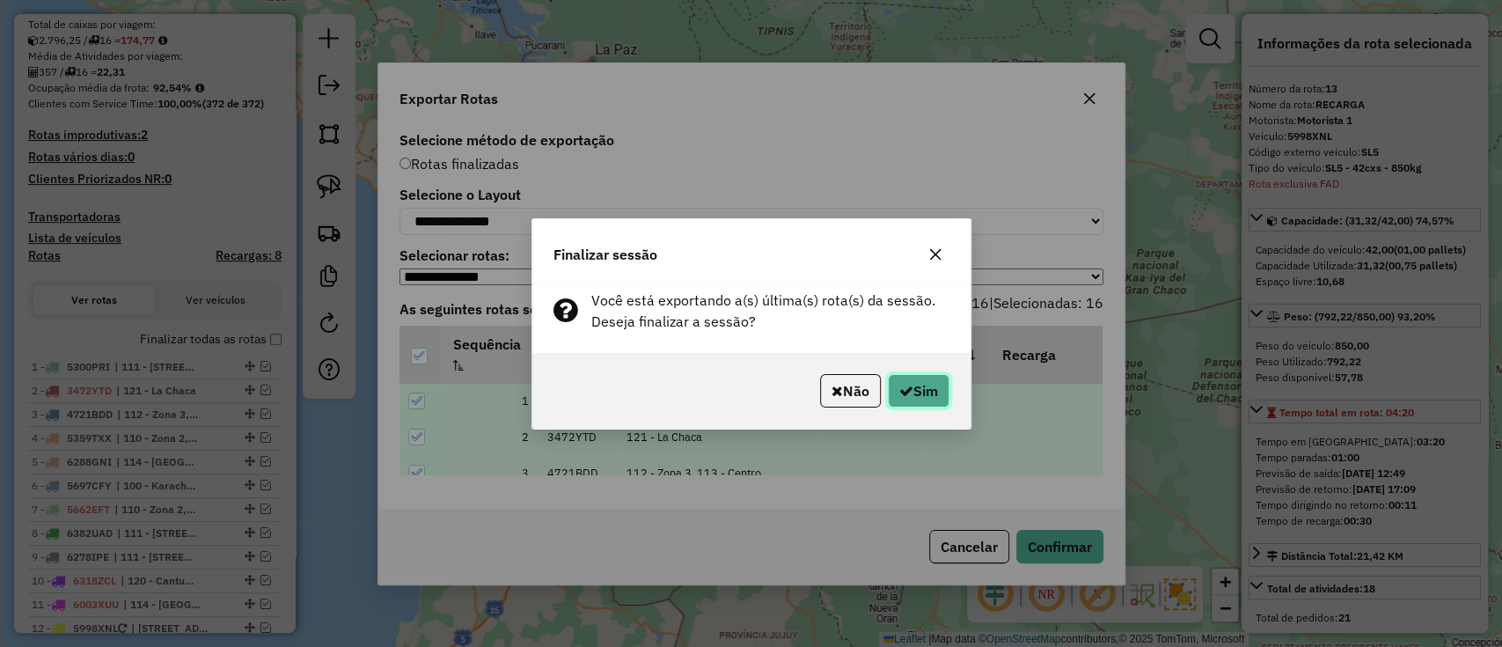
click at [930, 374] on button "Sim" at bounding box center [919, 390] width 62 height 33
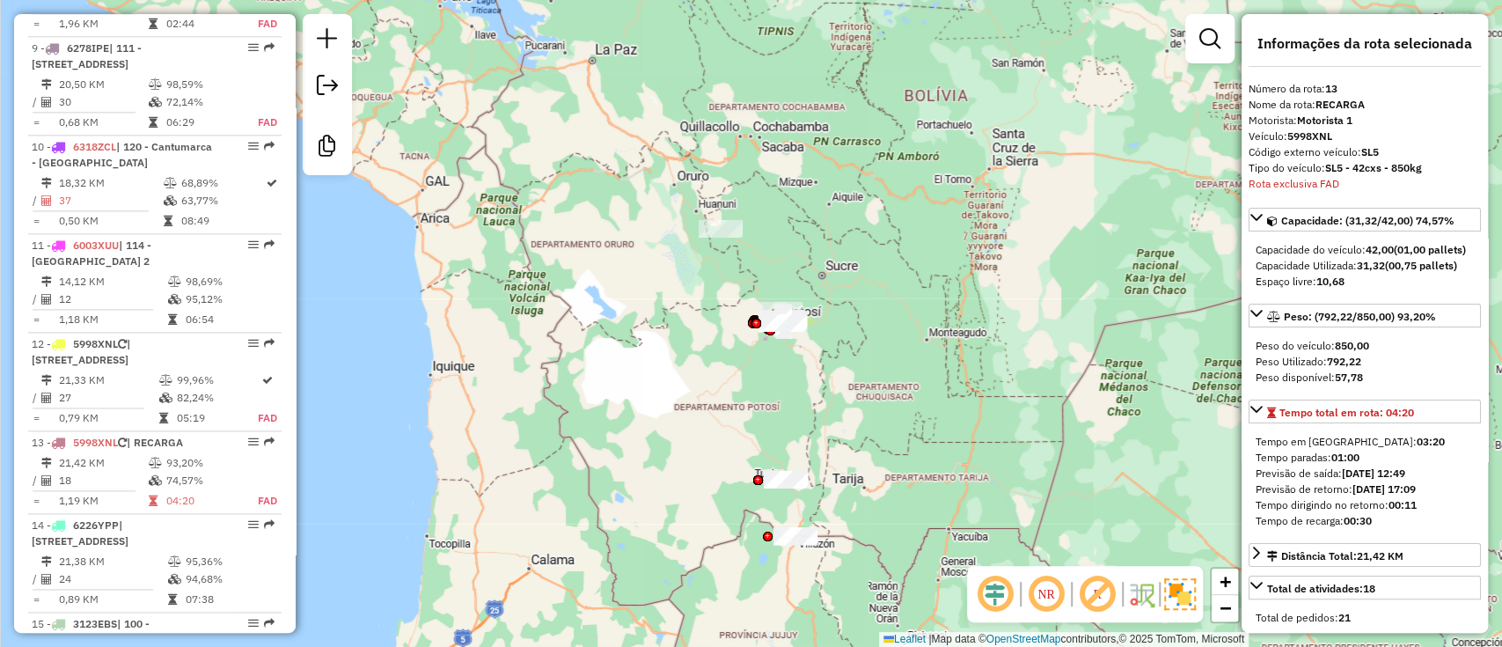
scroll to position [1872, 0]
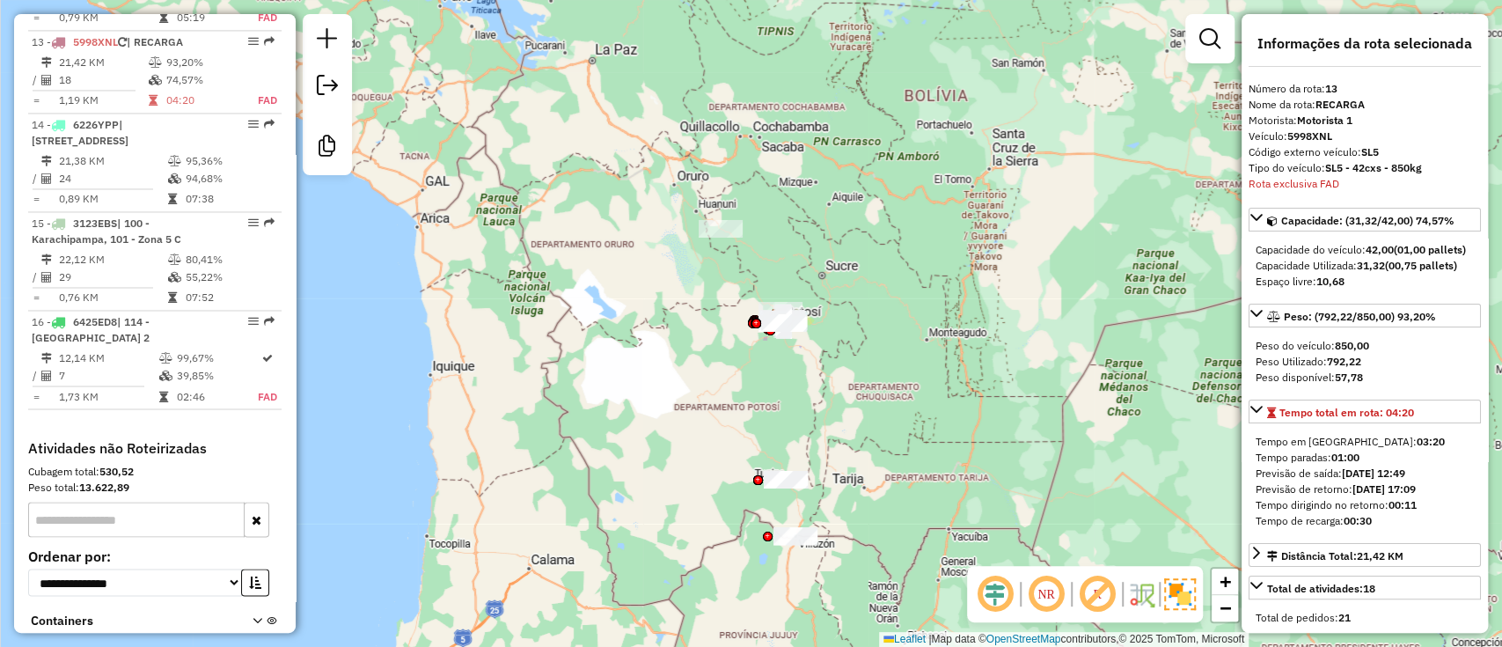
drag, startPoint x: 326, startPoint y: 92, endPoint x: 624, endPoint y: 233, distance: 329.1
click at [326, 92] on em at bounding box center [327, 85] width 21 height 21
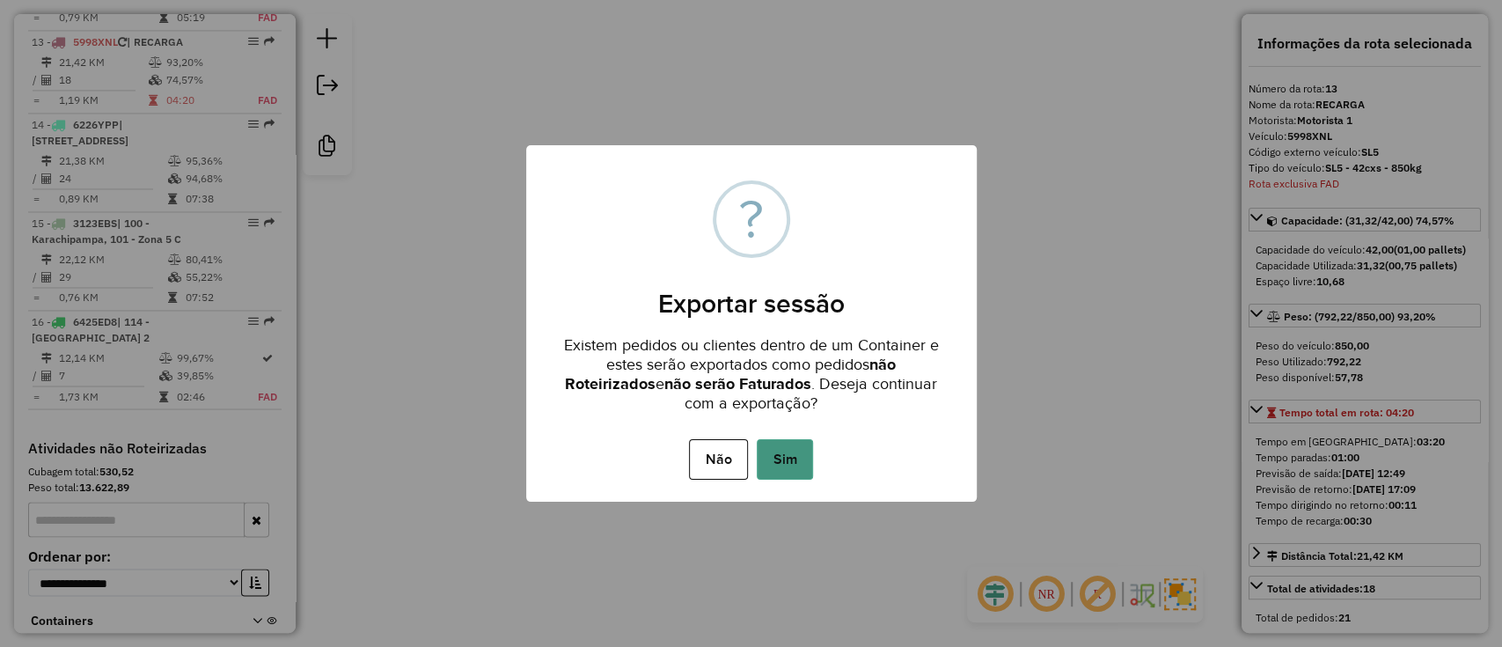
click at [800, 453] on button "Sim" at bounding box center [785, 459] width 56 height 40
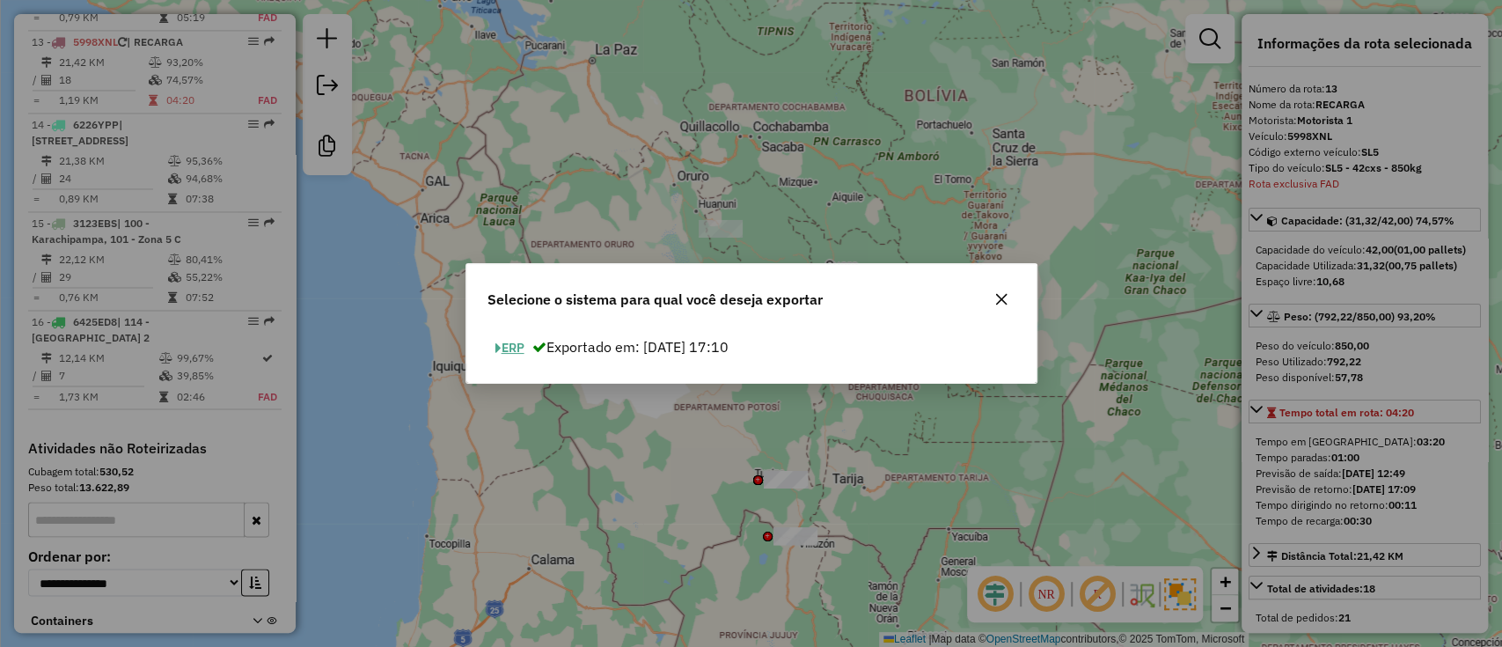
click at [507, 342] on button "ERP" at bounding box center [509, 347] width 45 height 27
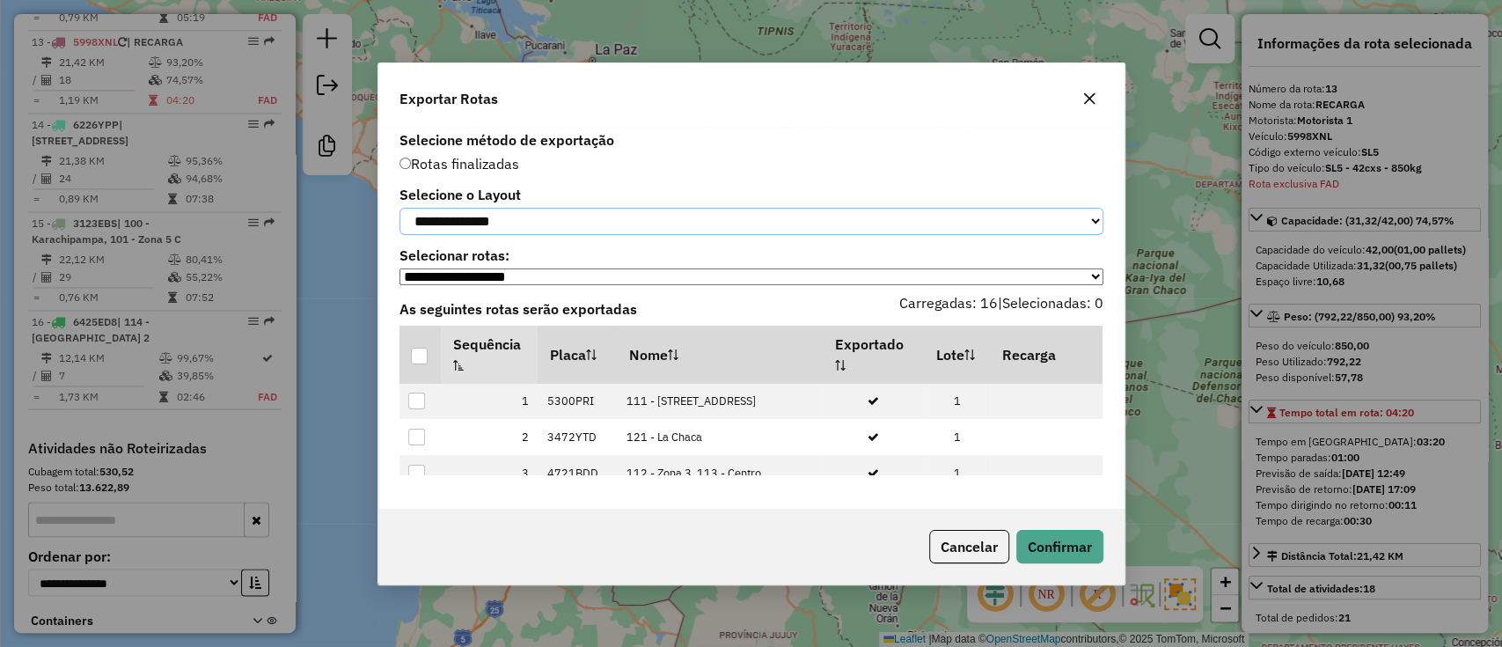
click at [545, 226] on select "**********" at bounding box center [751, 221] width 704 height 27
select select "*********"
click at [399, 208] on select "**********" at bounding box center [751, 221] width 704 height 27
click at [413, 350] on p-tableheadercheckbox at bounding box center [420, 355] width 18 height 18
click at [427, 348] on th at bounding box center [419, 355] width 41 height 58
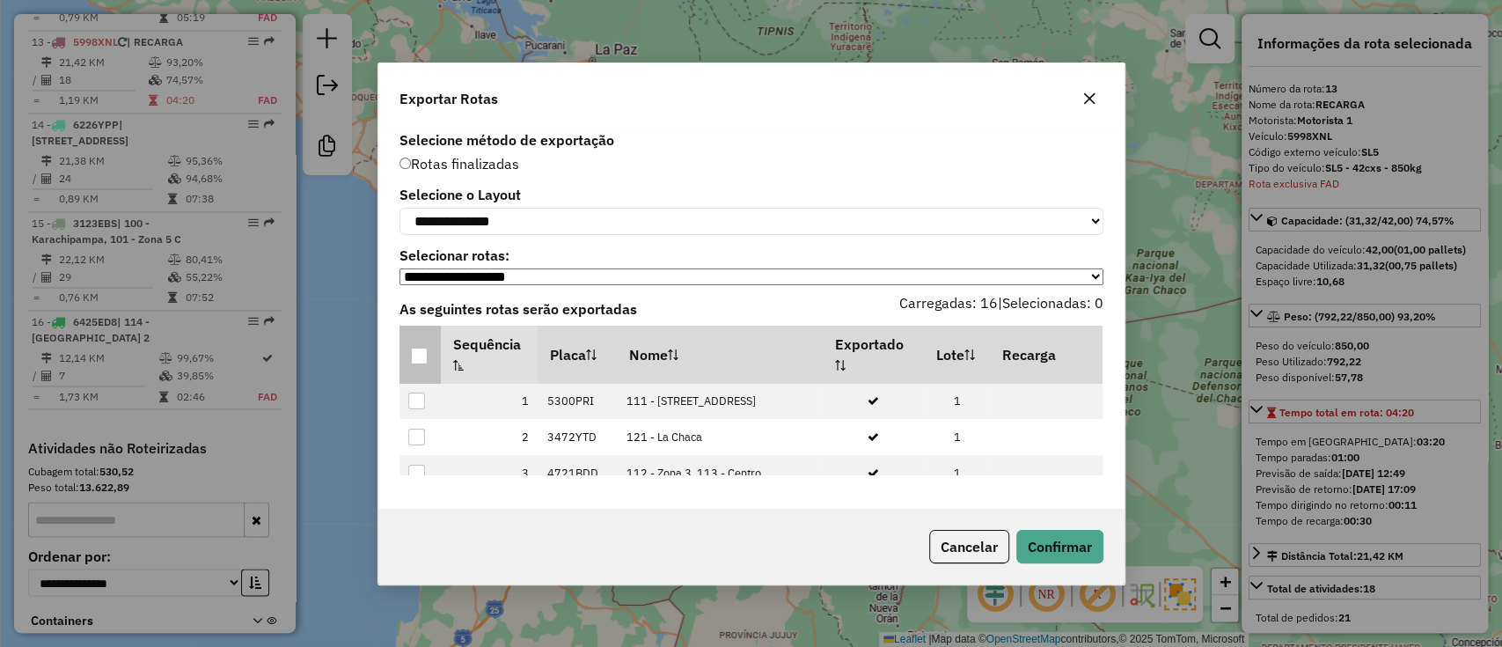
click at [412, 377] on th at bounding box center [419, 355] width 41 height 58
click at [407, 359] on th at bounding box center [419, 355] width 41 height 58
click at [417, 356] on div at bounding box center [419, 356] width 17 height 17
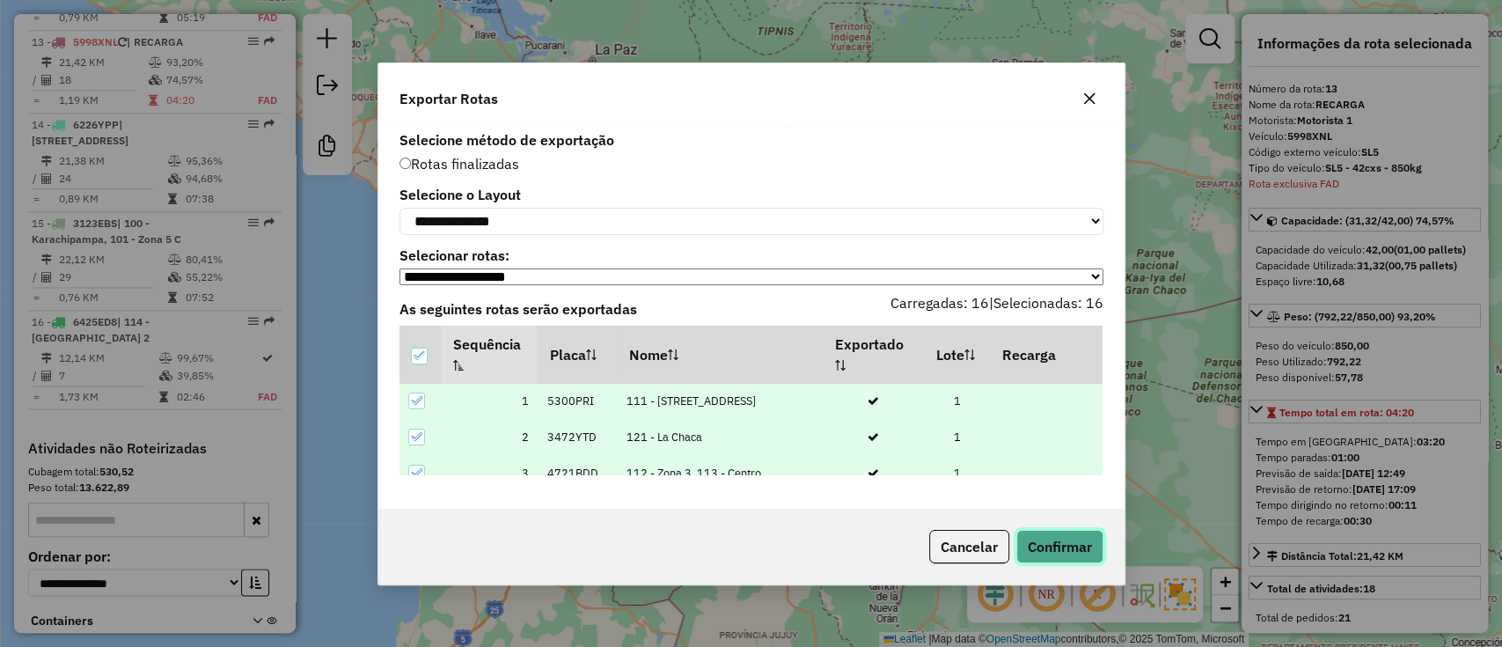
click at [1063, 557] on button "Confirmar" at bounding box center [1059, 546] width 87 height 33
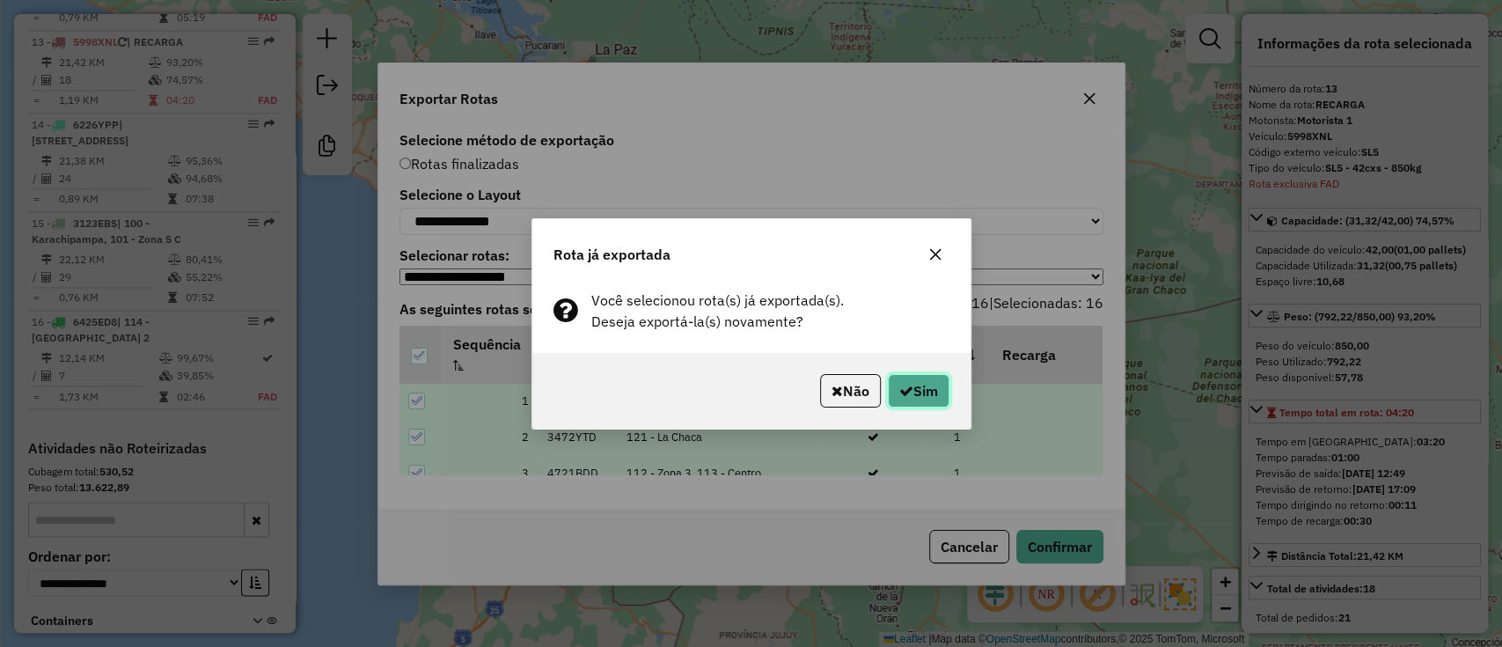
click at [919, 375] on button "Sim" at bounding box center [919, 390] width 62 height 33
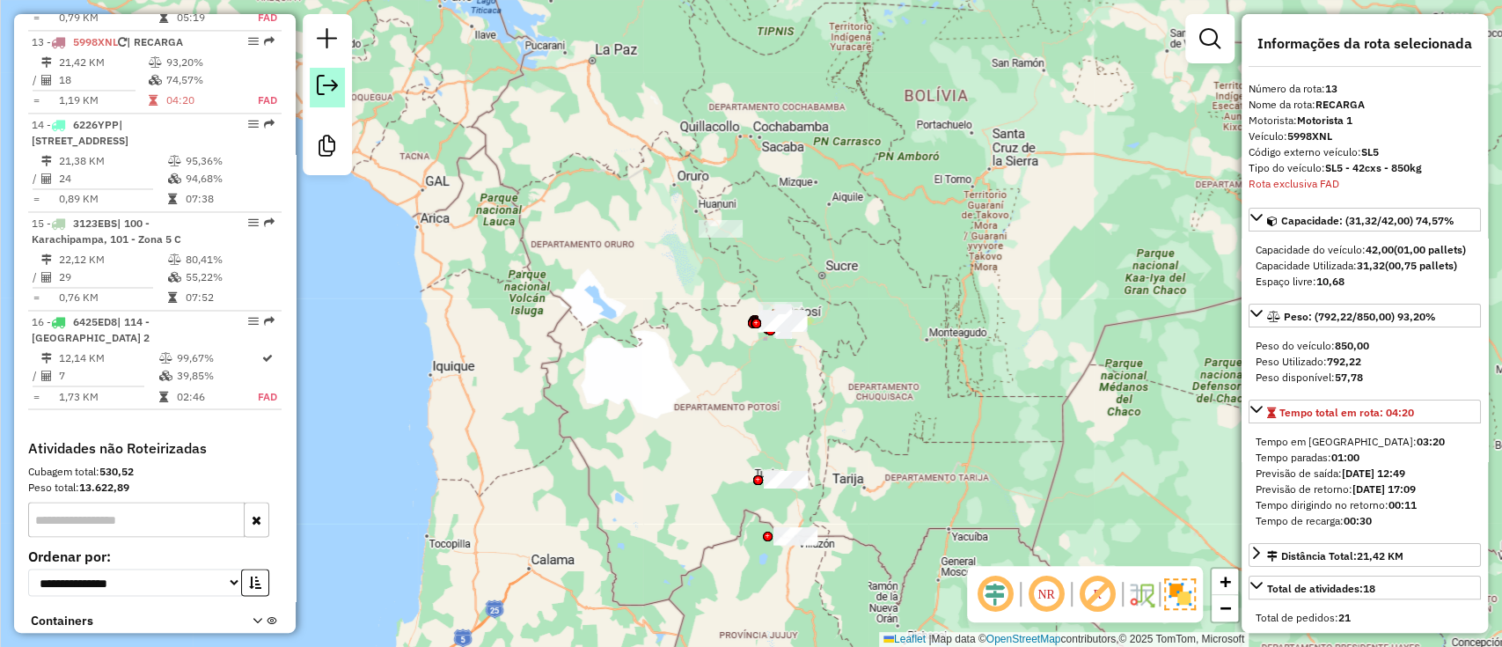
click at [324, 93] on em at bounding box center [327, 85] width 21 height 21
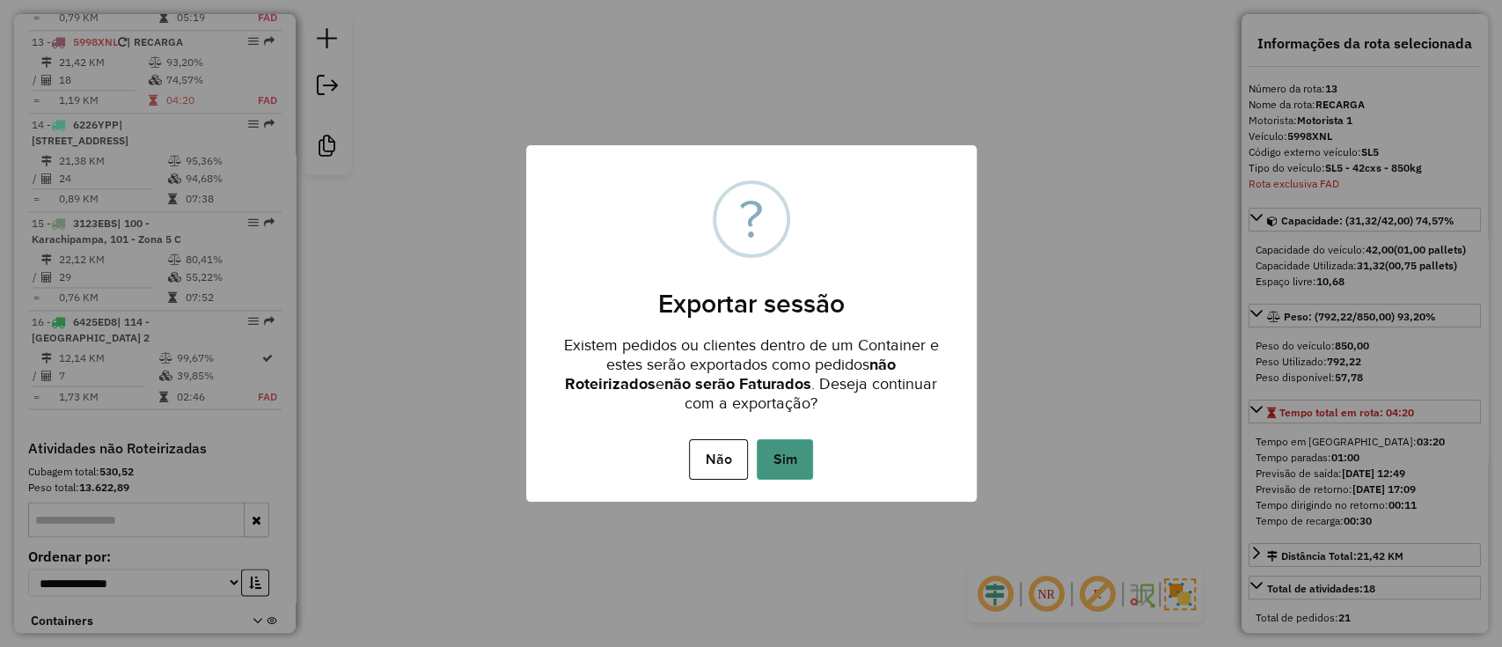
click at [785, 467] on button "Sim" at bounding box center [785, 459] width 56 height 40
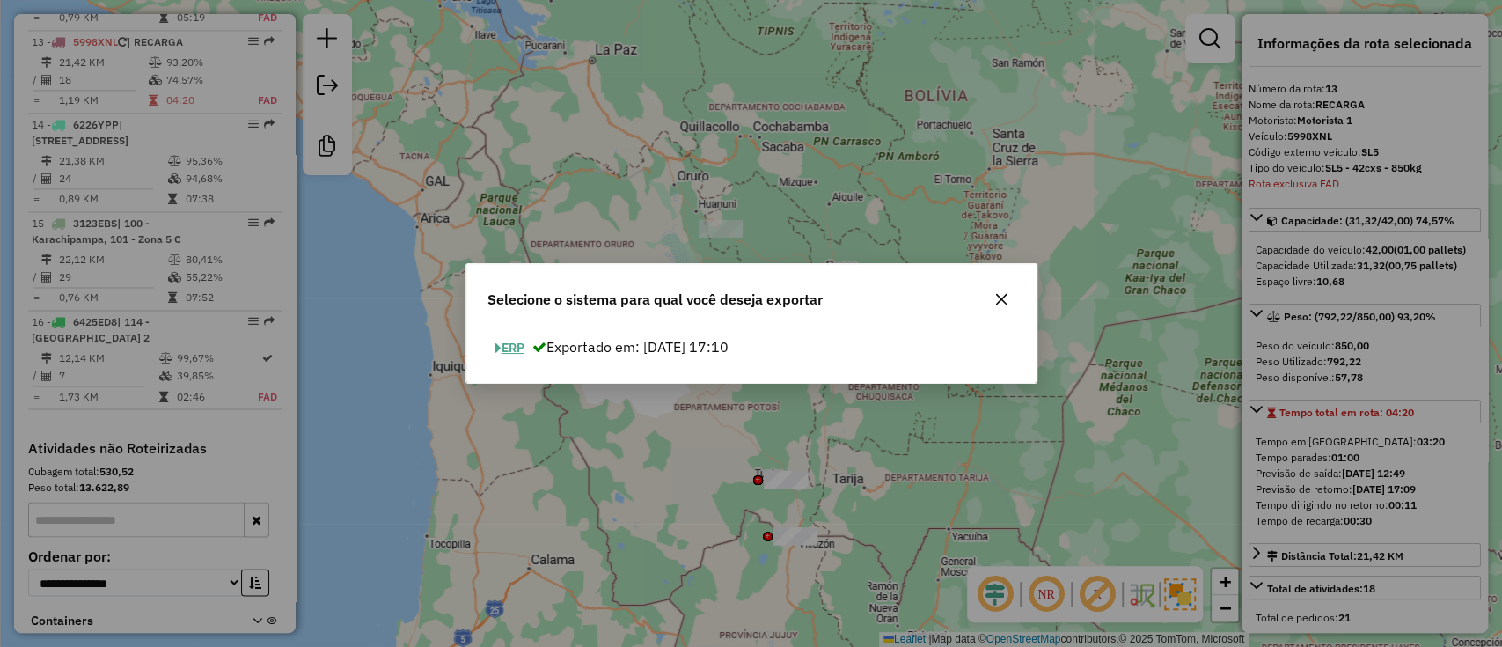
click at [519, 341] on button "ERP" at bounding box center [509, 347] width 45 height 27
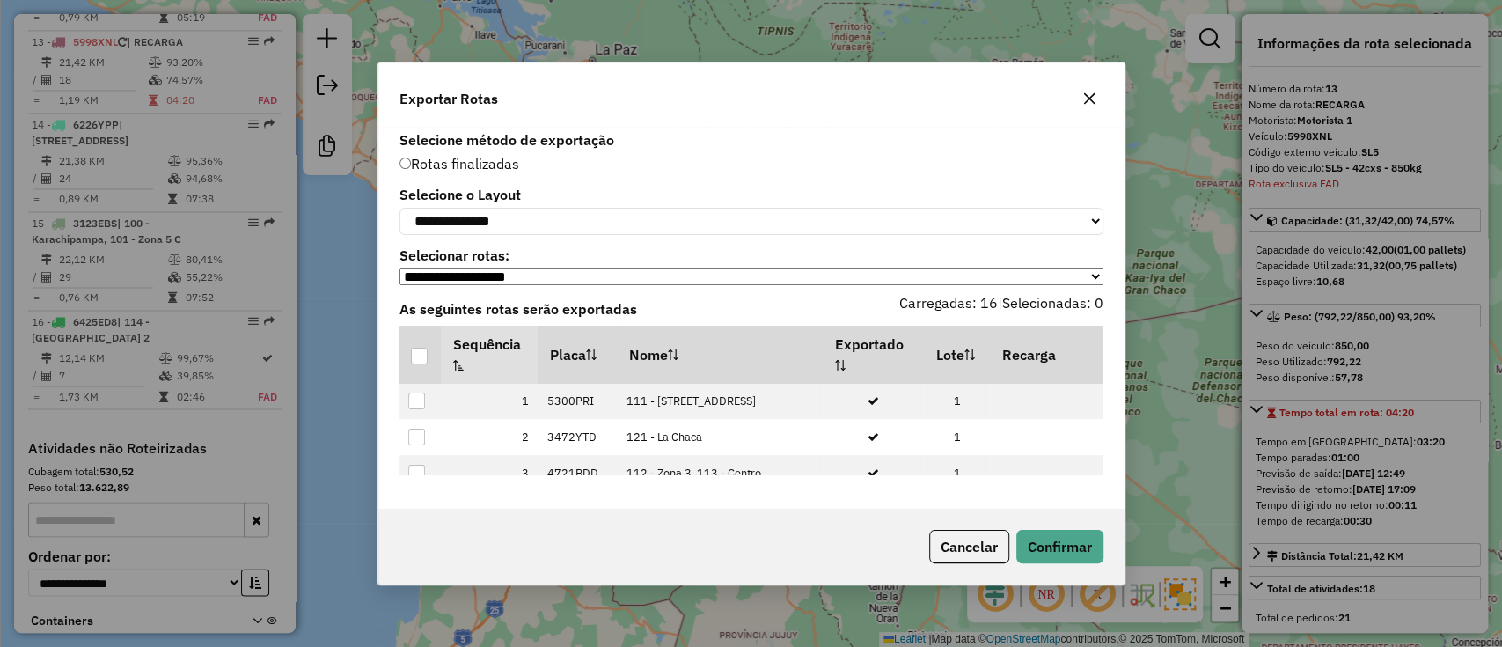
click at [584, 201] on div "**********" at bounding box center [751, 211] width 704 height 47
drag, startPoint x: 549, startPoint y: 208, endPoint x: 493, endPoint y: 340, distance: 143.5
click at [493, 340] on div "**********" at bounding box center [751, 318] width 746 height 382
select select "*********"
click at [399, 208] on select "**********" at bounding box center [751, 221] width 704 height 27
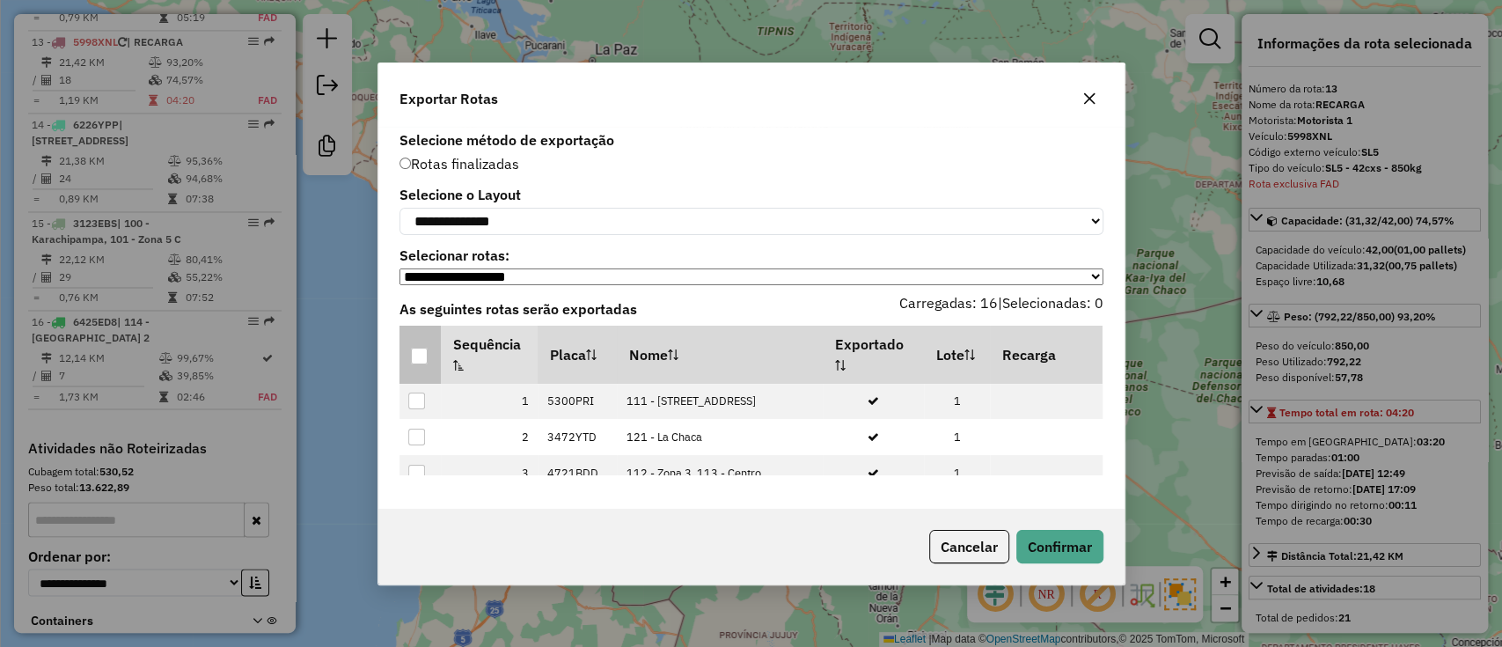
click at [418, 358] on div at bounding box center [419, 356] width 17 height 17
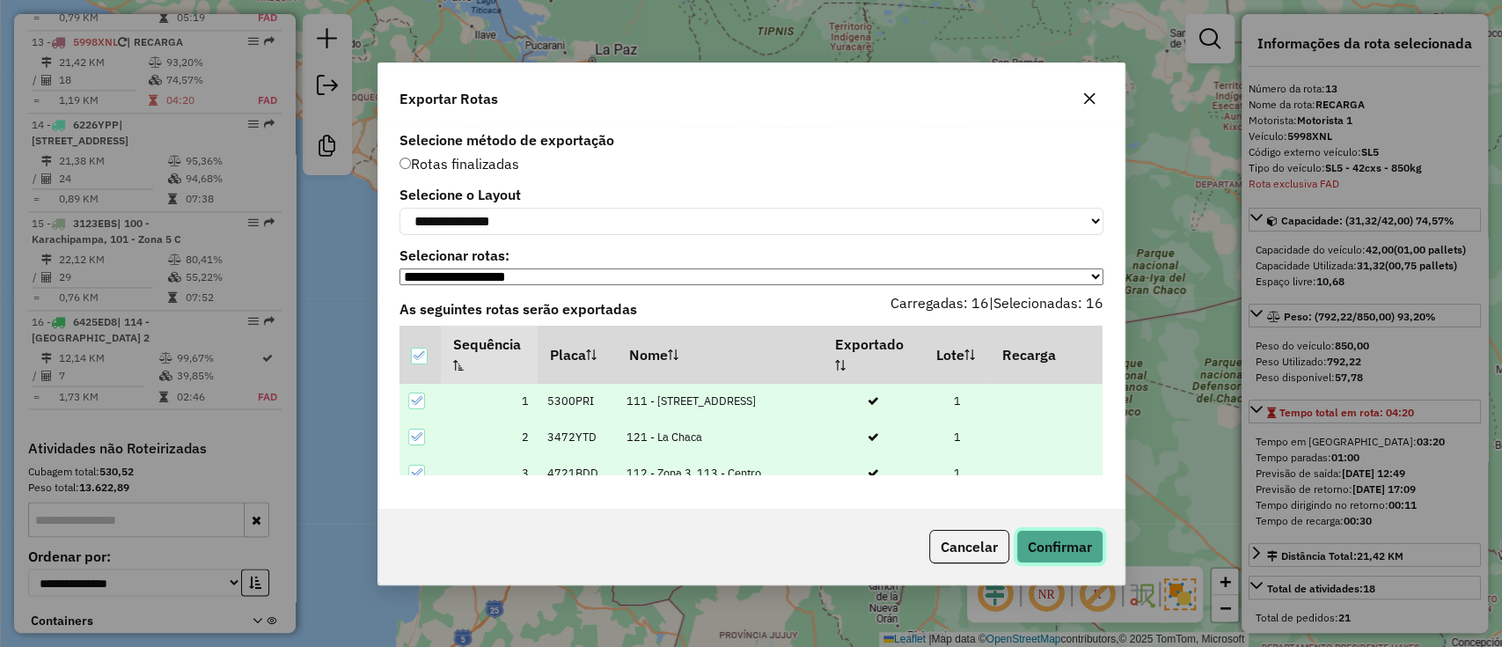
click at [1042, 552] on button "Confirmar" at bounding box center [1059, 546] width 87 height 33
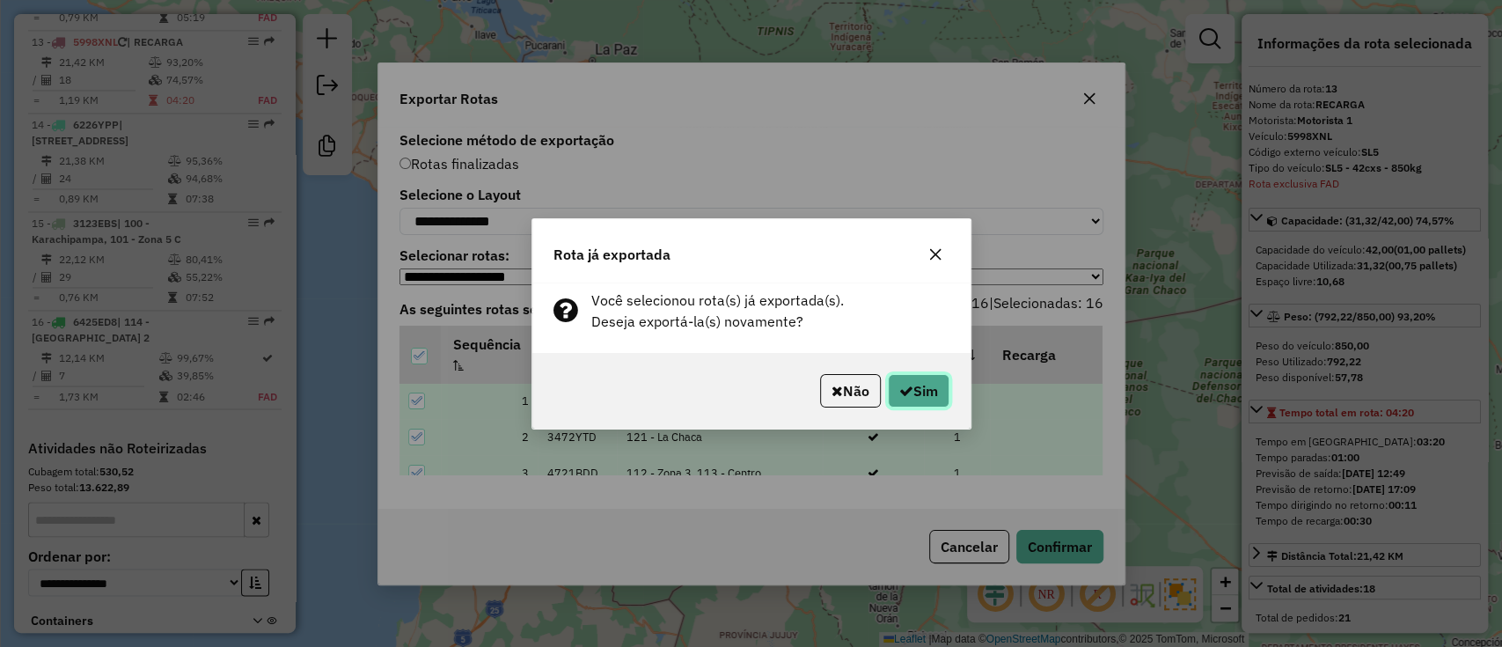
click at [899, 387] on icon "button" at bounding box center [906, 391] width 14 height 14
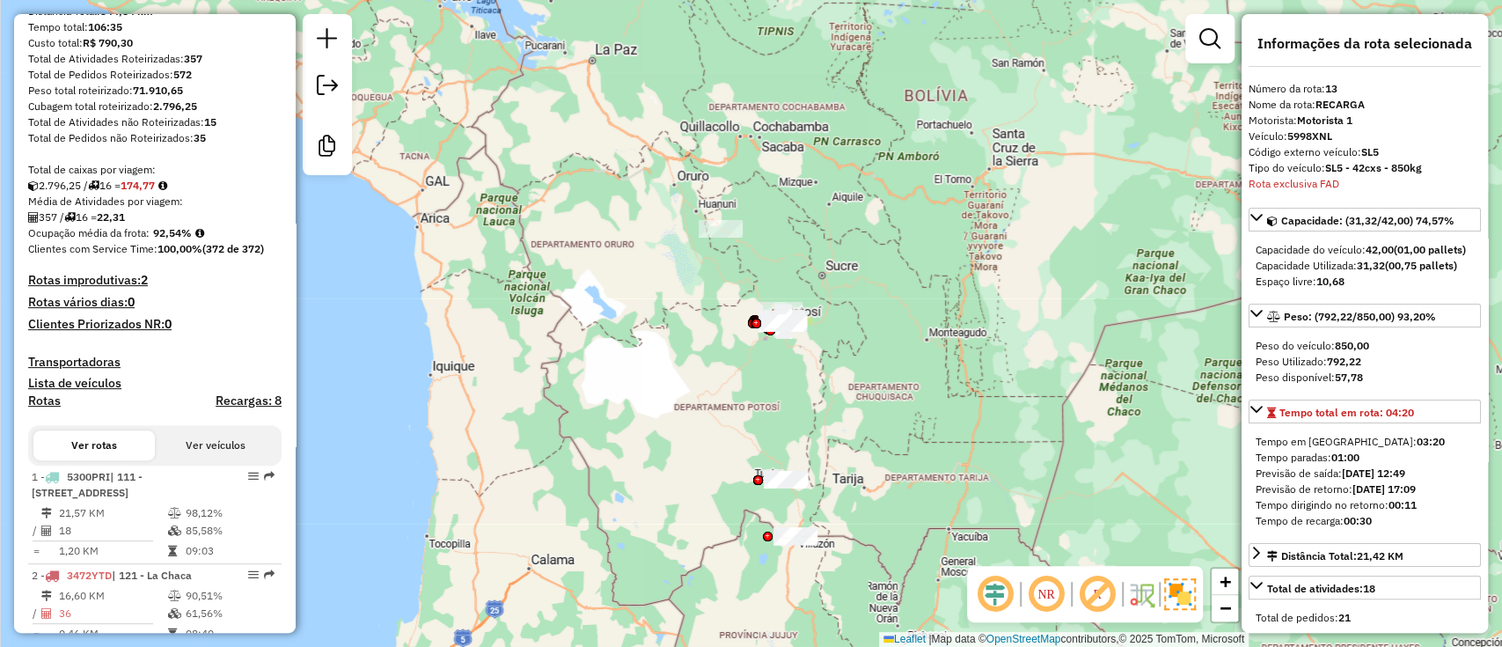
scroll to position [0, 0]
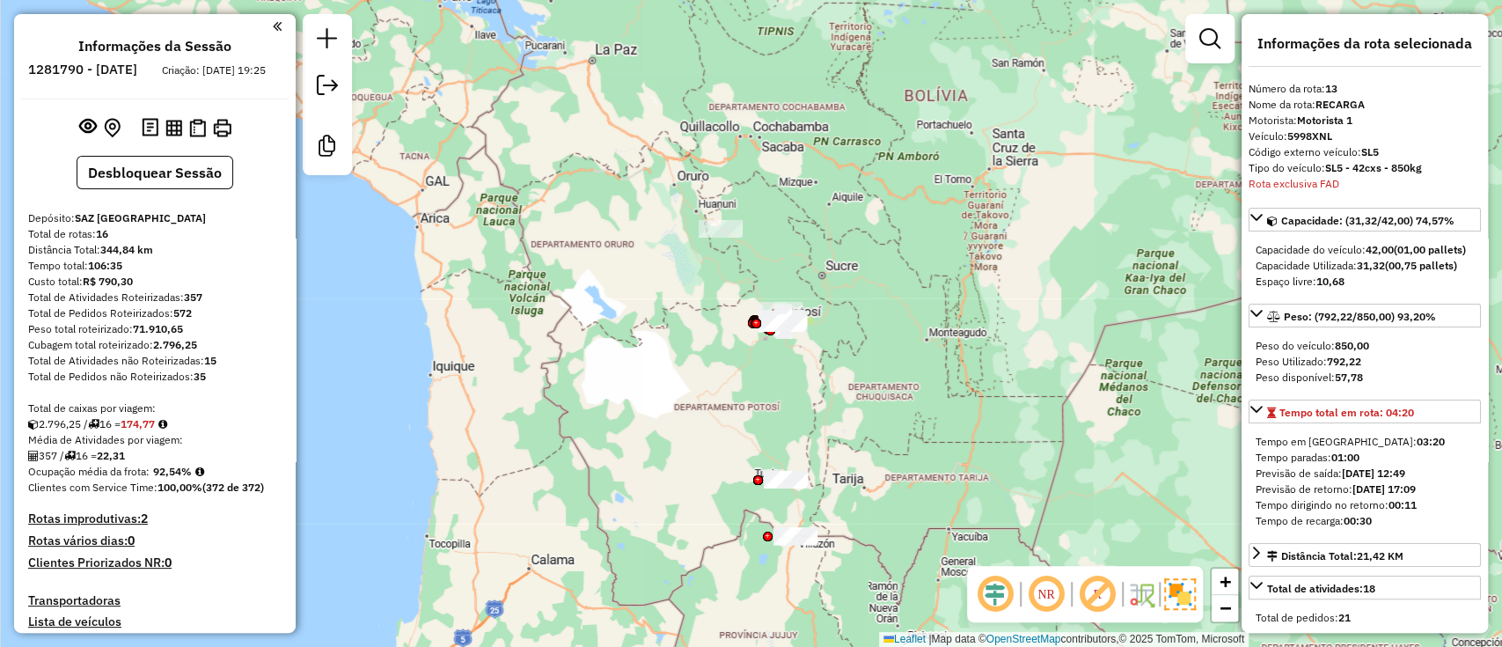
drag, startPoint x: 154, startPoint y: 491, endPoint x: 187, endPoint y: 480, distance: 35.1
click at [187, 478] on strong "92,54%" at bounding box center [172, 471] width 39 height 13
drag, startPoint x: 199, startPoint y: 483, endPoint x: 152, endPoint y: 491, distance: 47.3
click at [152, 480] on div "Ocupação média da frota: 92,54%" at bounding box center [154, 472] width 253 height 16
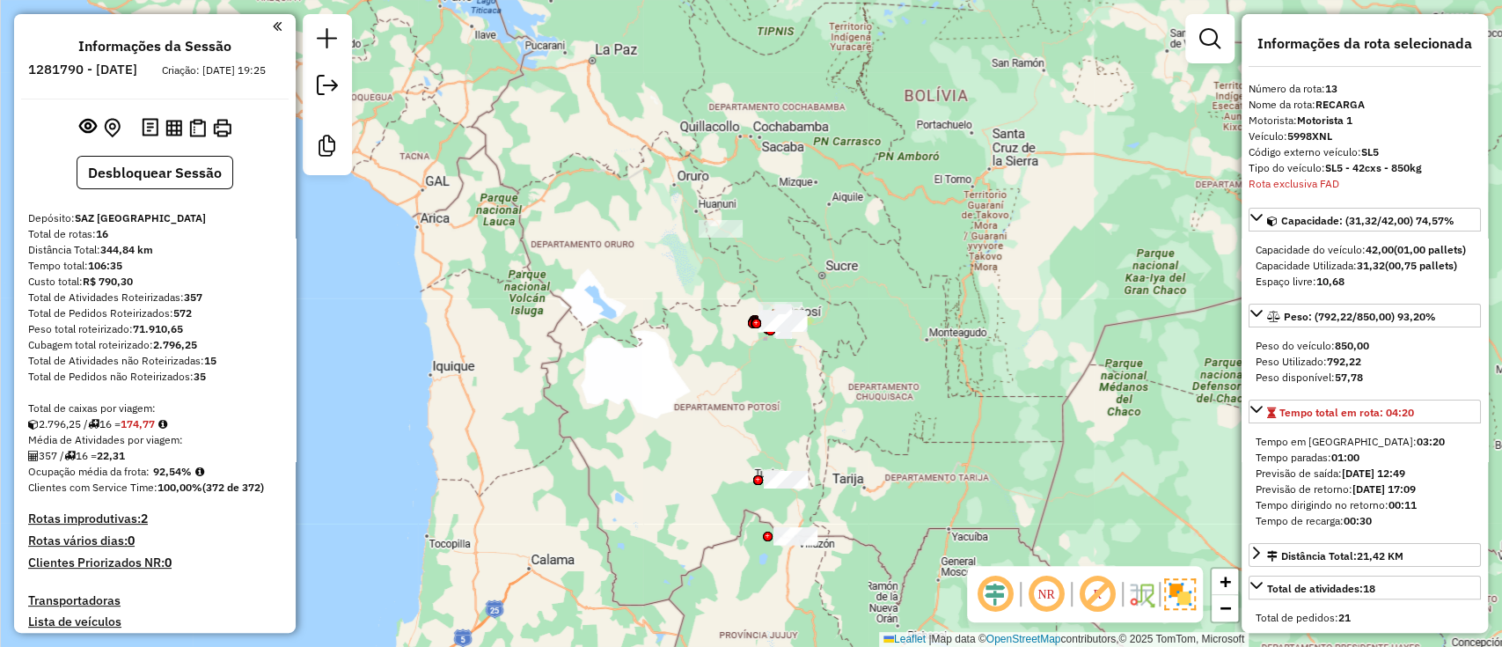
copy strong "92,54%"
drag, startPoint x: 184, startPoint y: 312, endPoint x: 213, endPoint y: 309, distance: 29.2
click at [213, 305] on div "Total de Atividades Roteirizadas: 357" at bounding box center [154, 298] width 253 height 16
copy strong "357"
drag, startPoint x: 108, startPoint y: 468, endPoint x: 138, endPoint y: 471, distance: 30.0
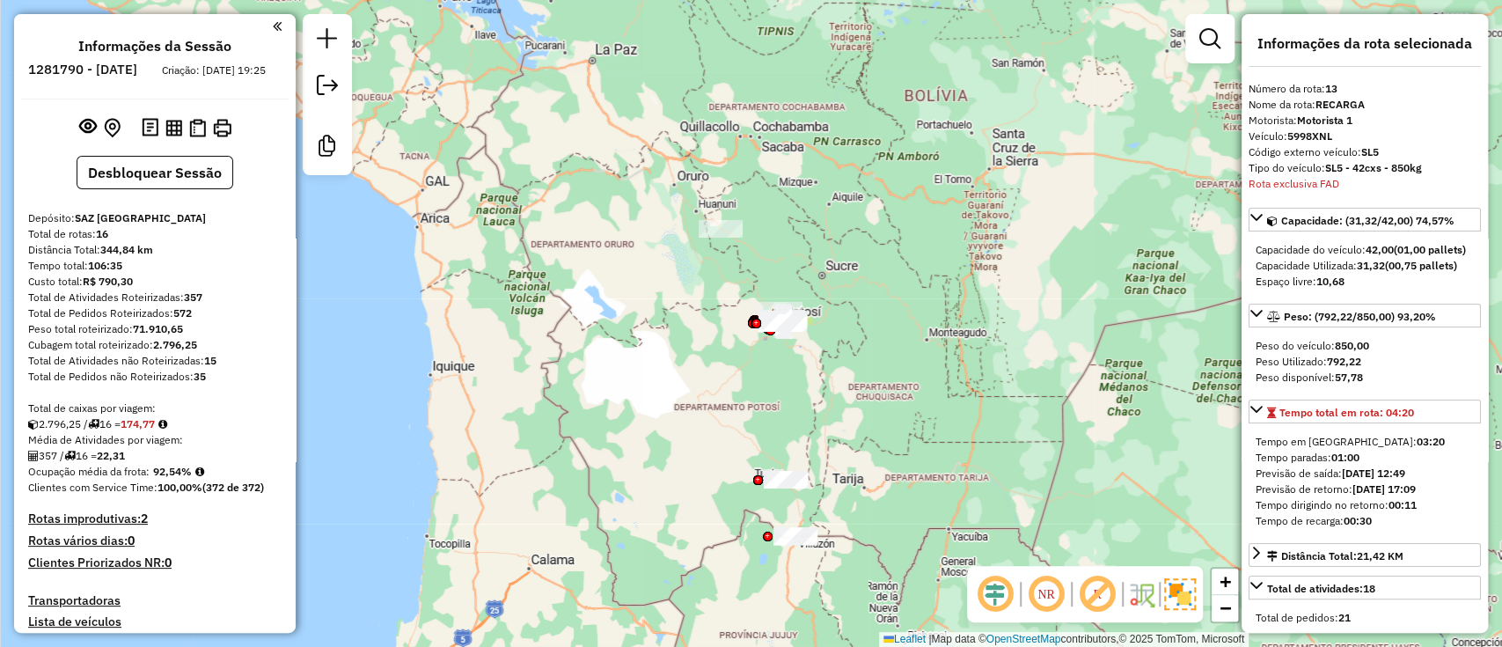
click at [138, 464] on div "357 / 16 = 22,31" at bounding box center [154, 456] width 253 height 16
copy strong "22,31"
drag, startPoint x: 99, startPoint y: 252, endPoint x: 111, endPoint y: 250, distance: 12.4
click at [111, 242] on div "Total de rotas: 16" at bounding box center [154, 234] width 253 height 16
copy strong "16"
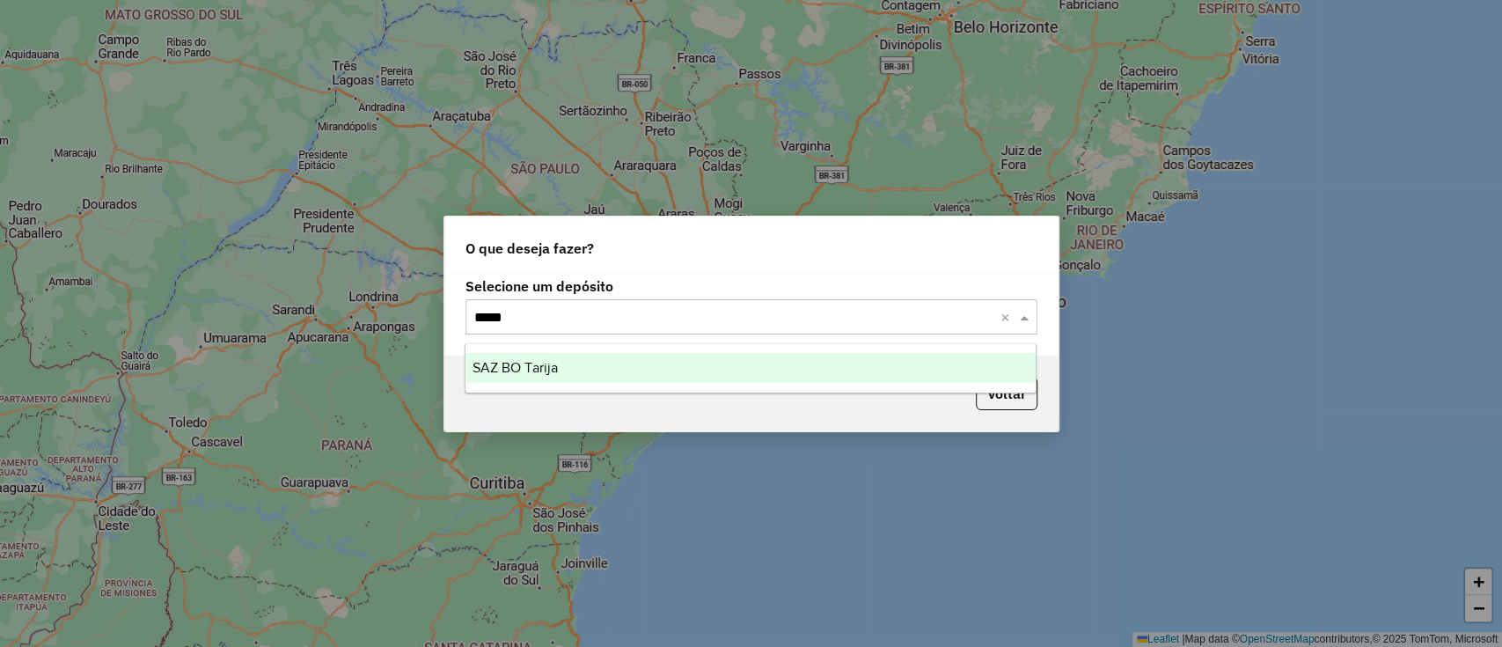
type input "******"
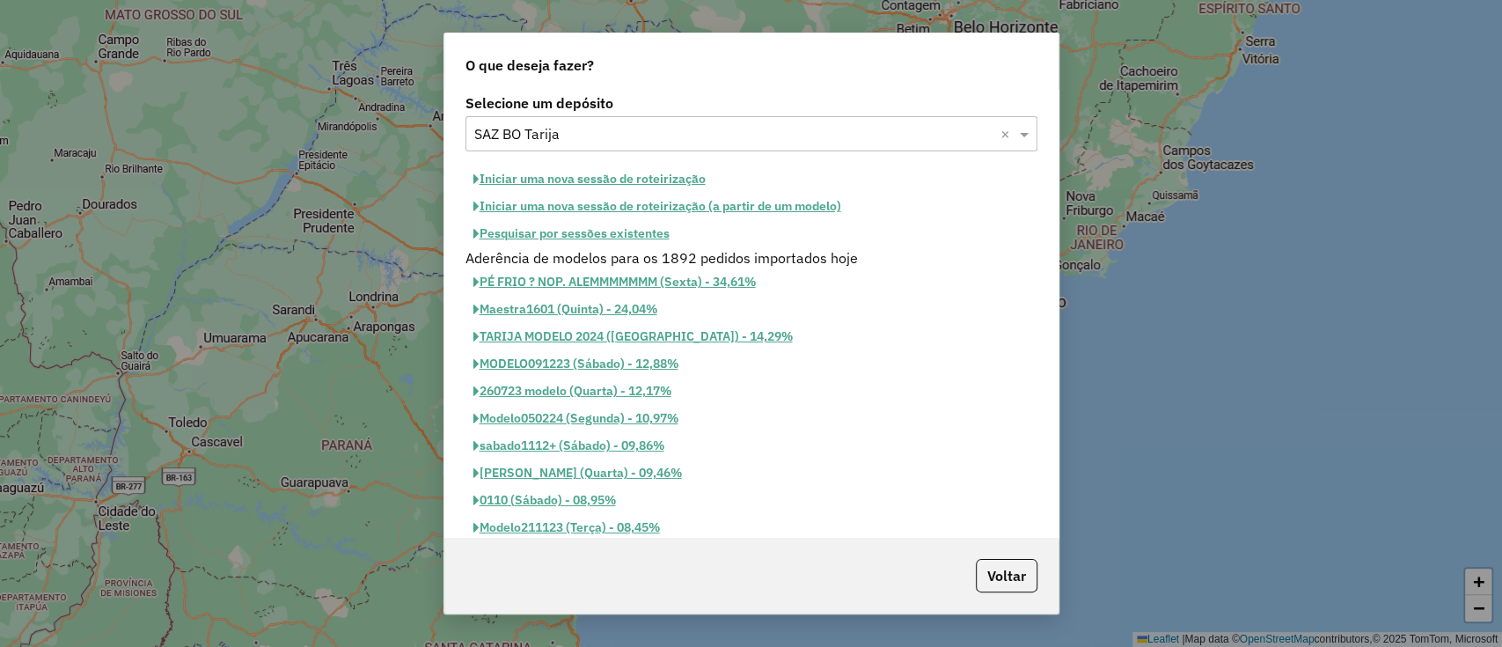
click at [616, 179] on button "Iniciar uma nova sessão de roteirização" at bounding box center [589, 178] width 248 height 27
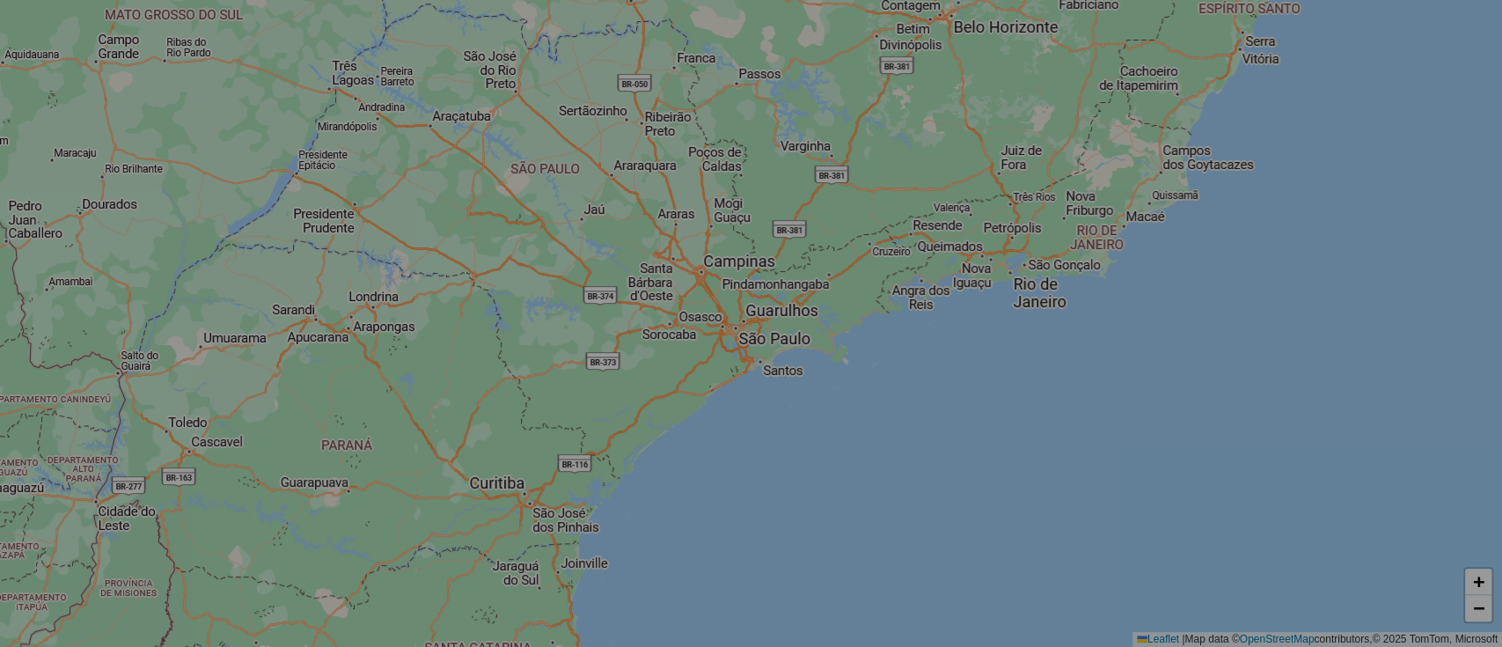
select select "*"
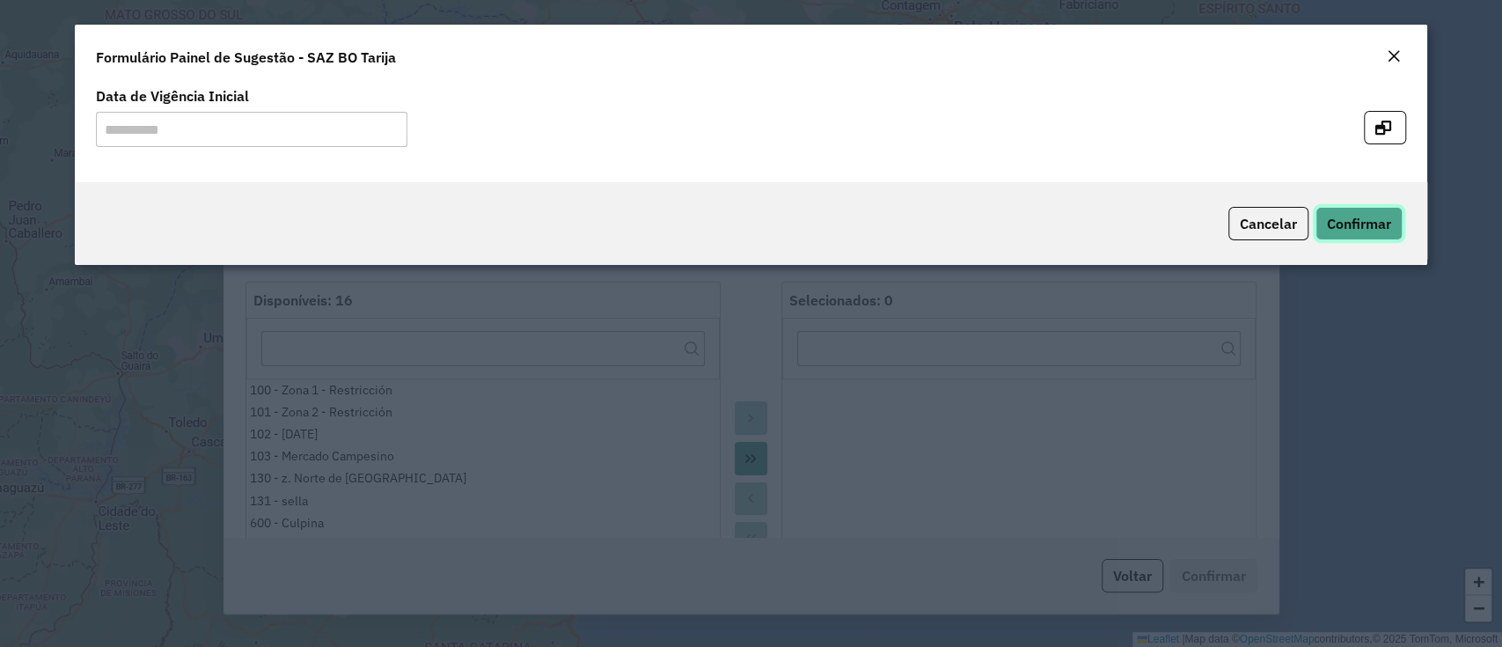
click at [1353, 230] on span "Confirmar" at bounding box center [1359, 224] width 64 height 18
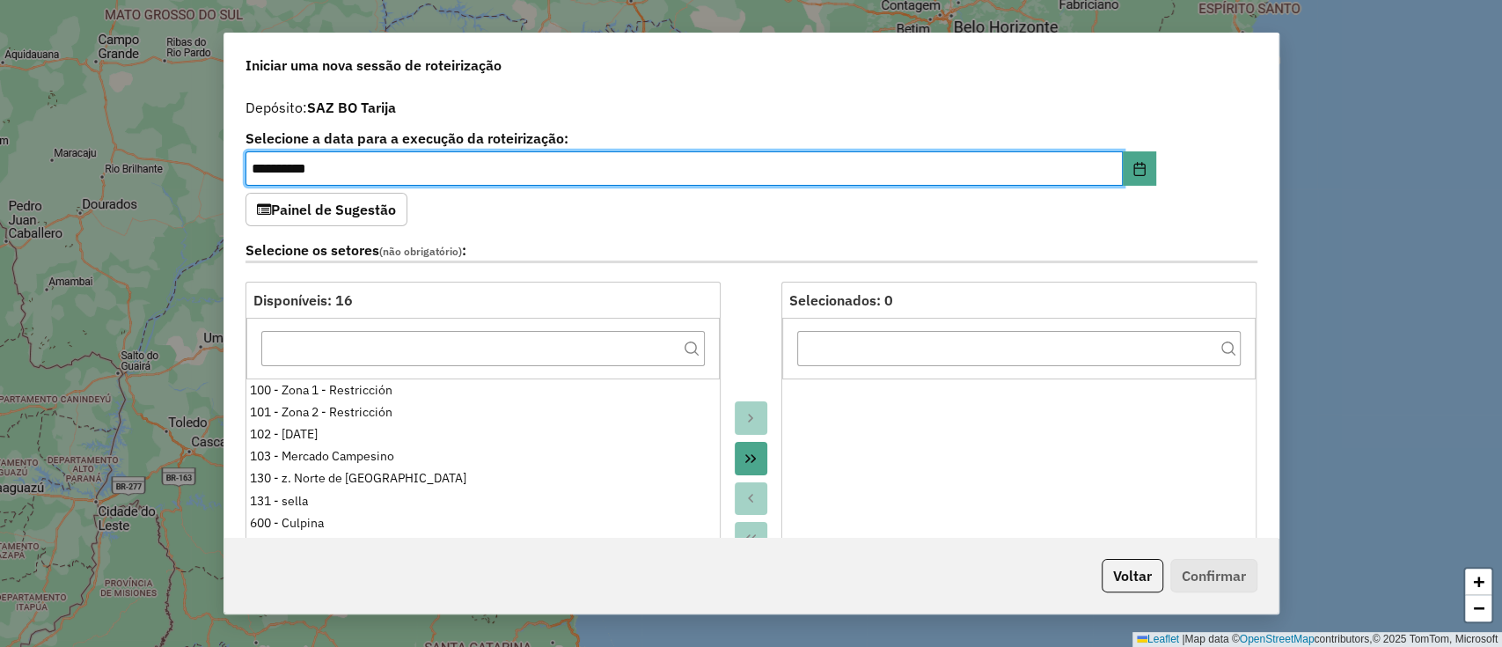
click at [357, 208] on button "Painel de Sugestão" at bounding box center [327, 209] width 162 height 33
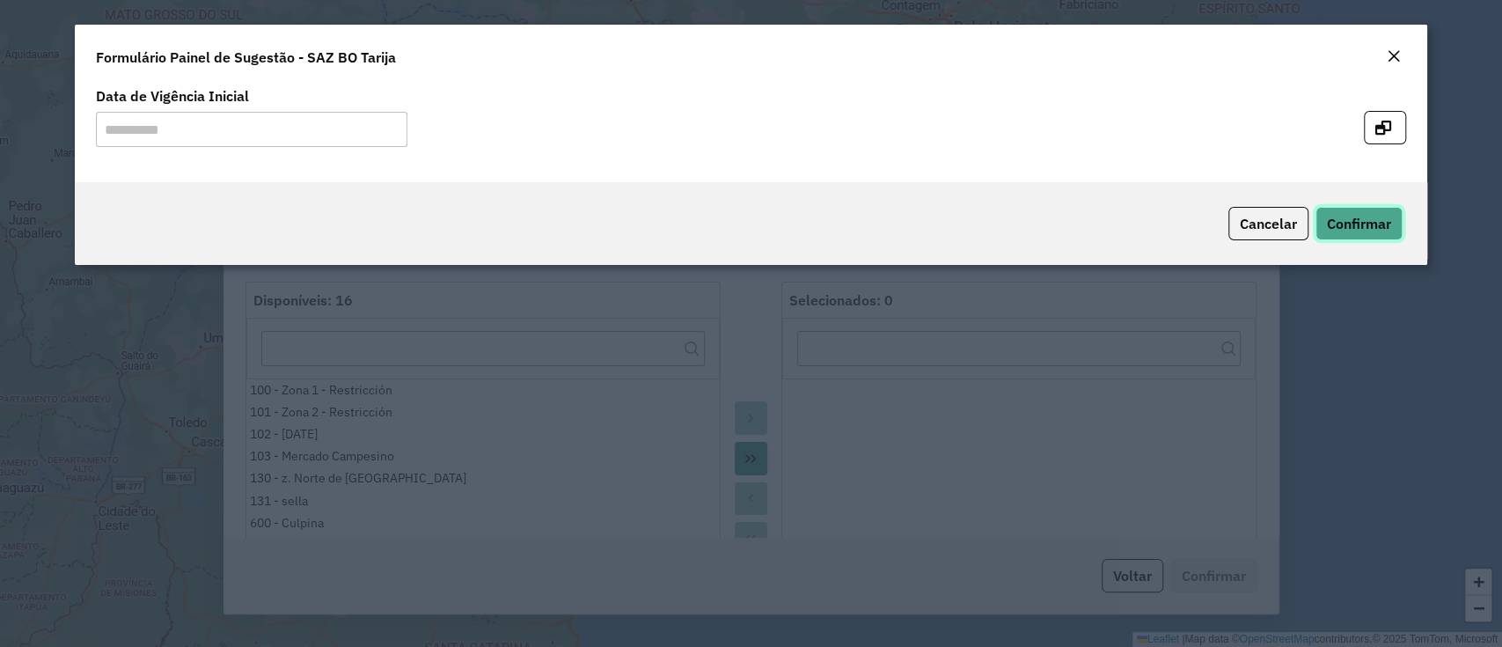
click at [1381, 212] on button "Confirmar" at bounding box center [1359, 223] width 87 height 33
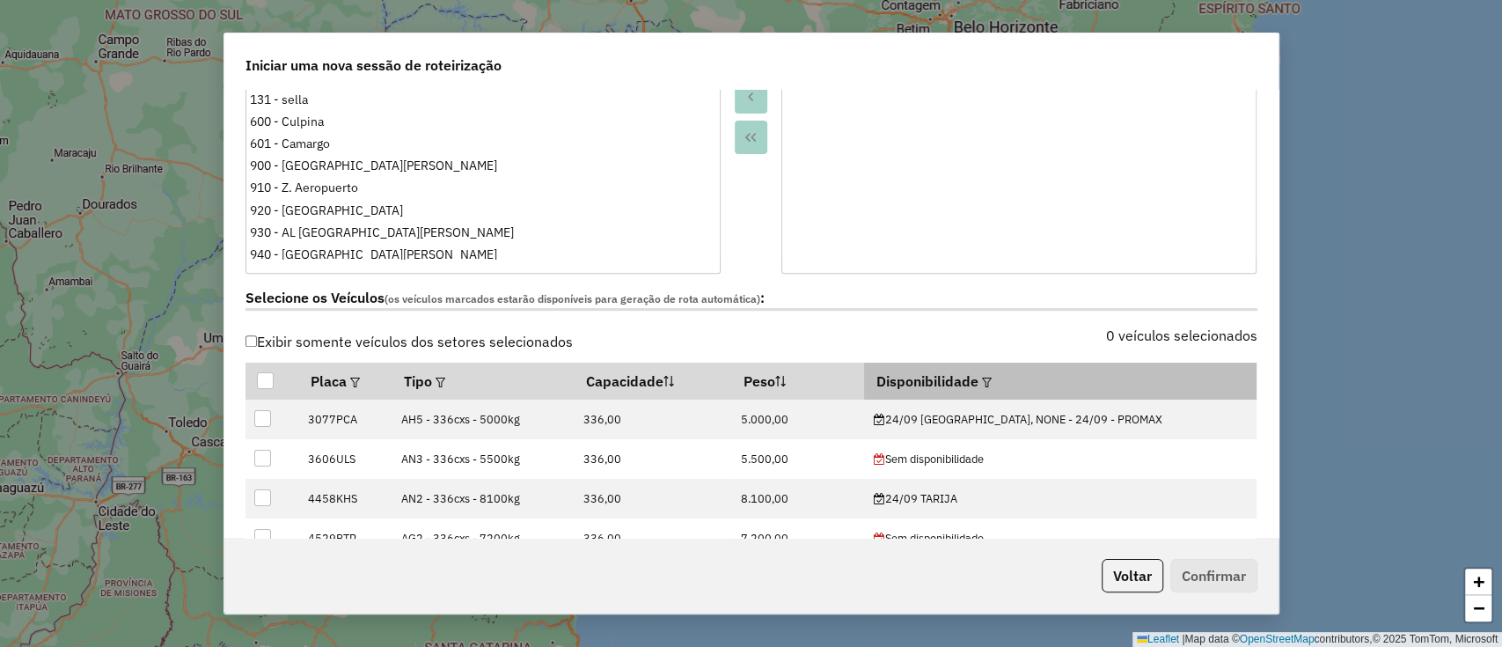
scroll to position [469, 0]
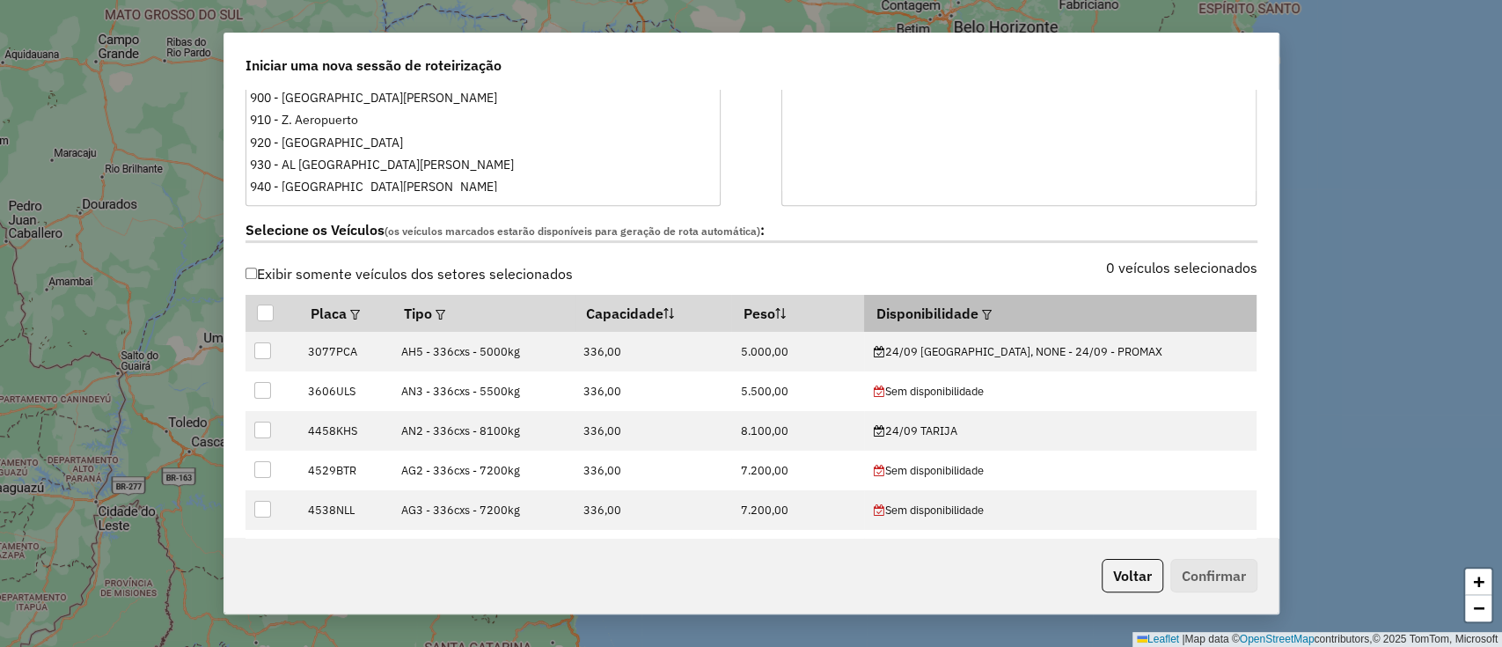
click at [992, 313] on em at bounding box center [987, 315] width 10 height 10
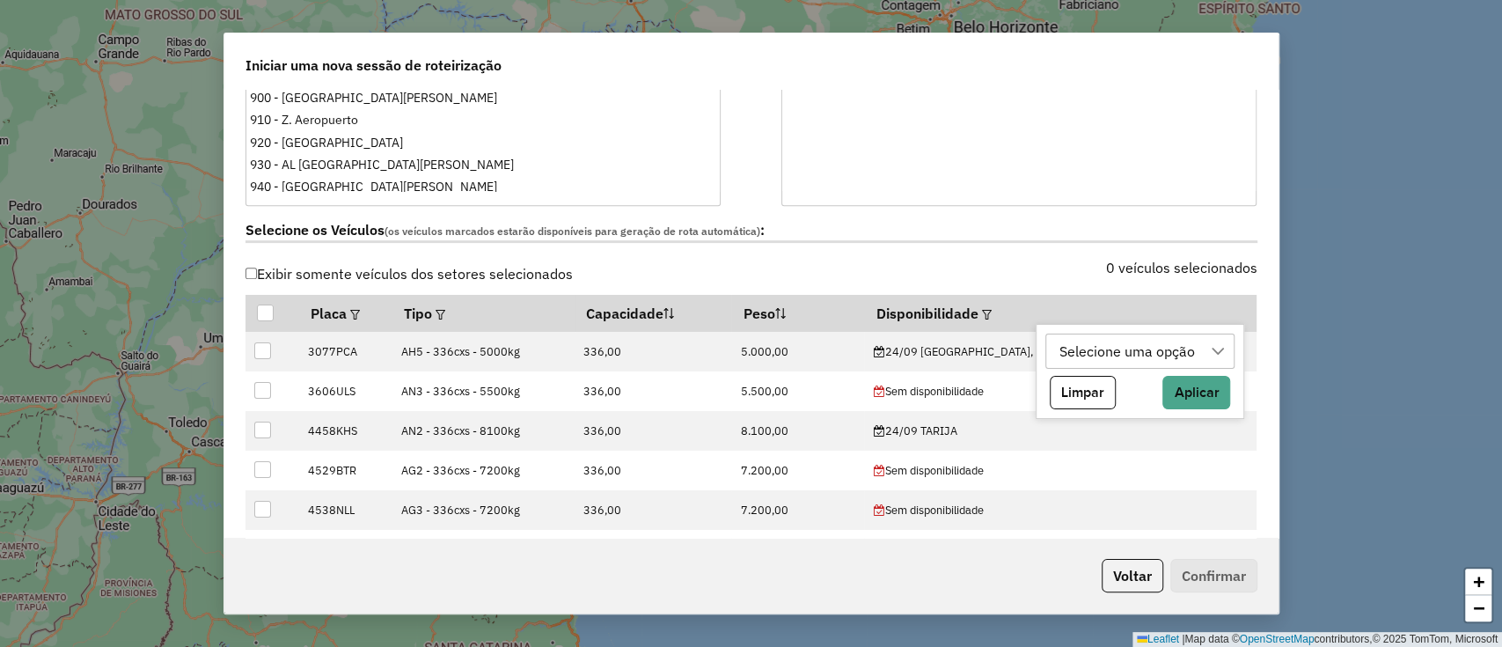
click at [1081, 353] on div "Selecione uma opção" at bounding box center [1127, 350] width 148 height 33
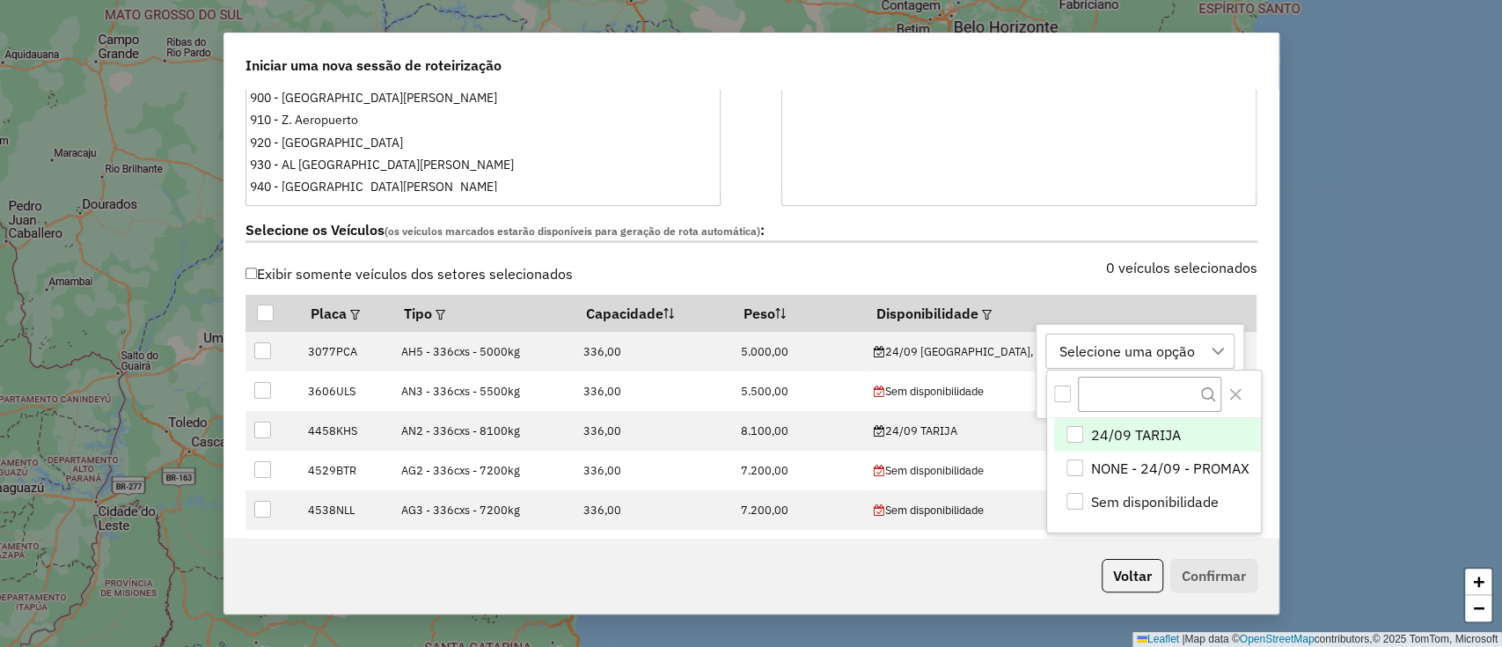
click at [1106, 428] on span "24/09 TARIJA" at bounding box center [1136, 434] width 90 height 21
click at [1228, 391] on icon "Close" at bounding box center [1235, 394] width 14 height 14
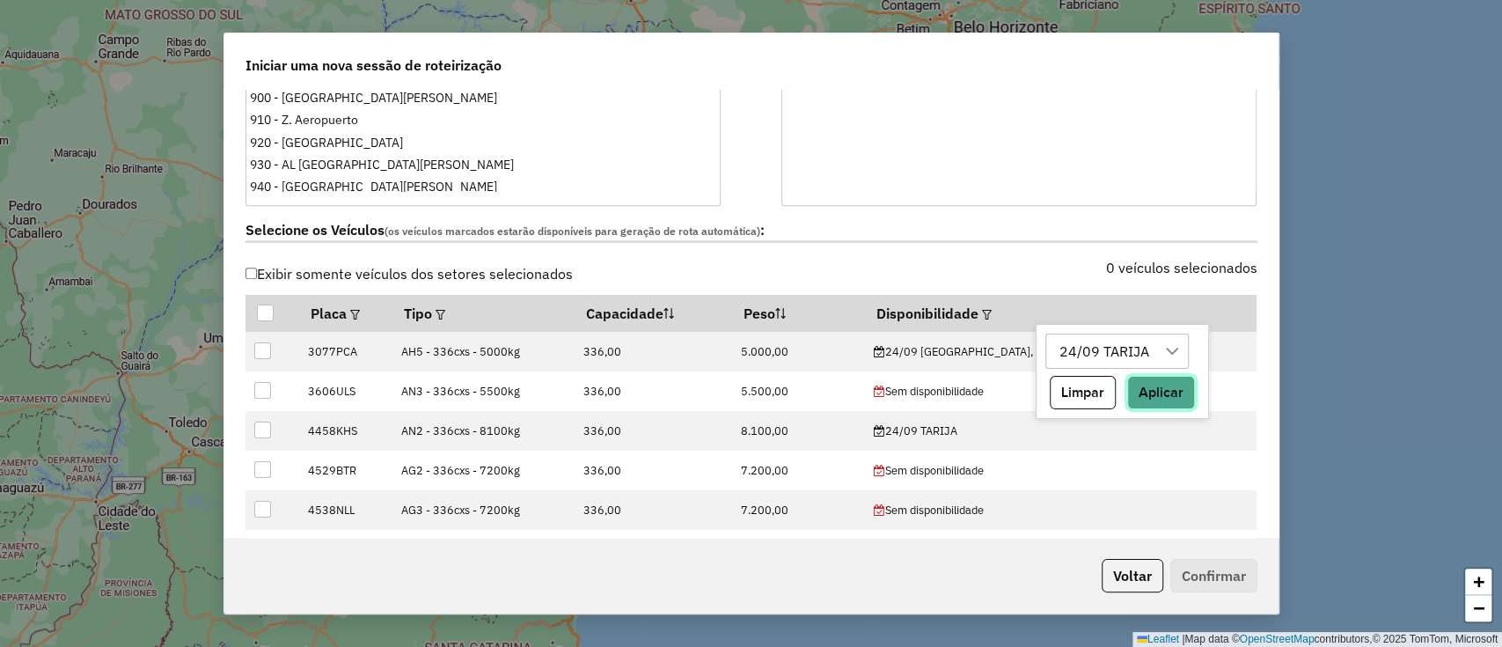
click at [1176, 382] on button "Aplicar" at bounding box center [1161, 392] width 68 height 33
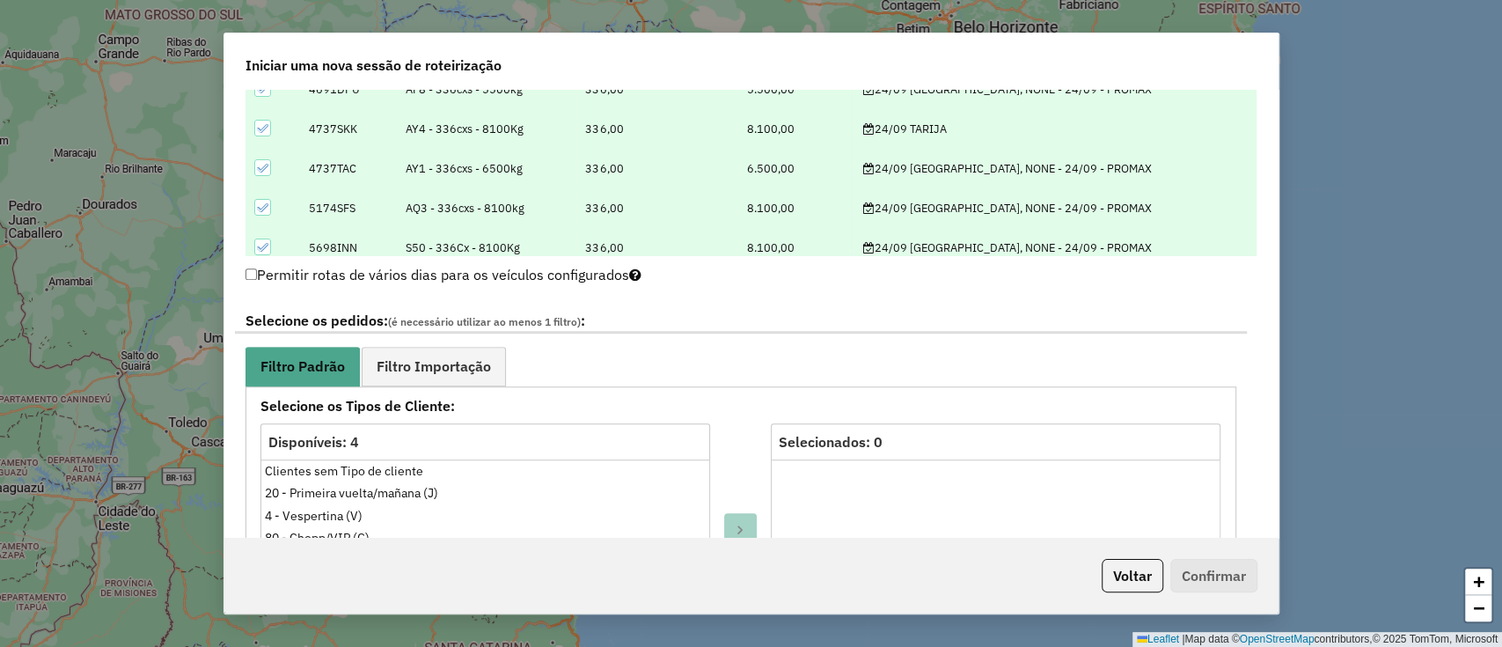
scroll to position [821, 0]
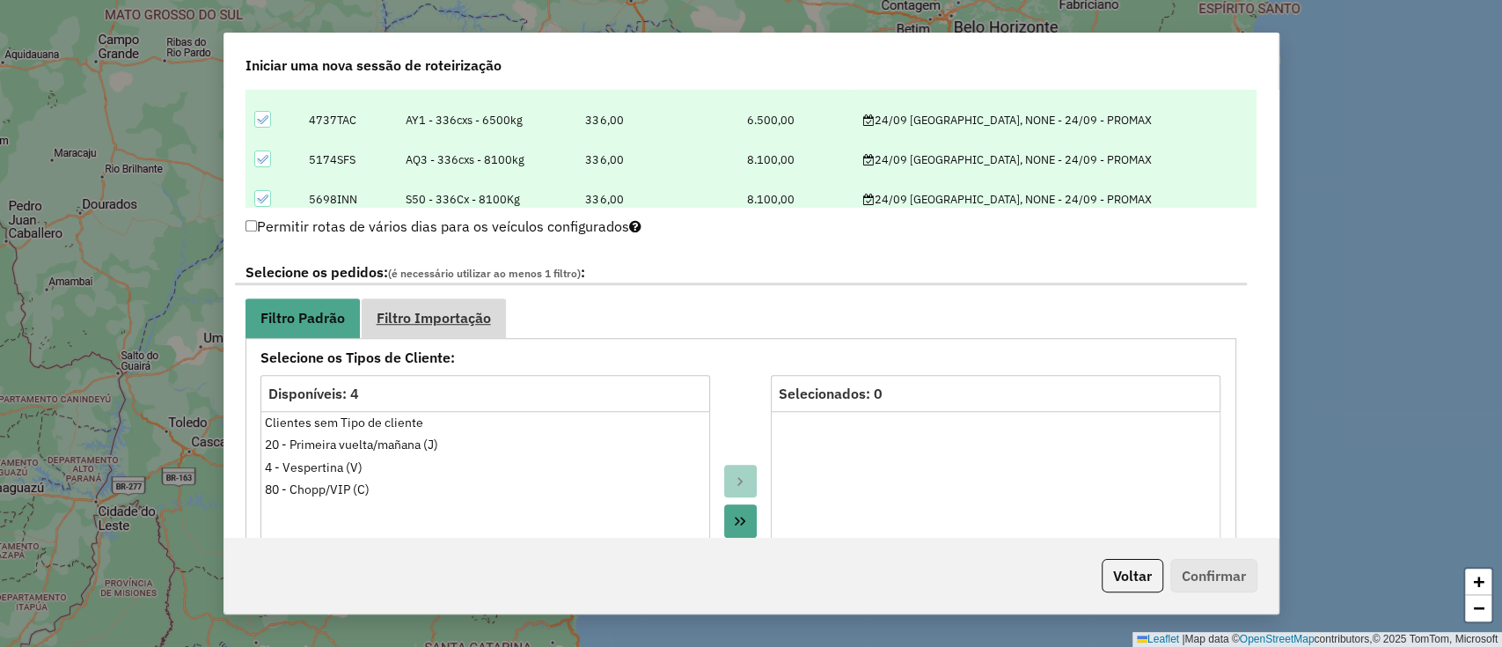
click at [400, 304] on link "Filtro Importação" at bounding box center [434, 318] width 144 height 40
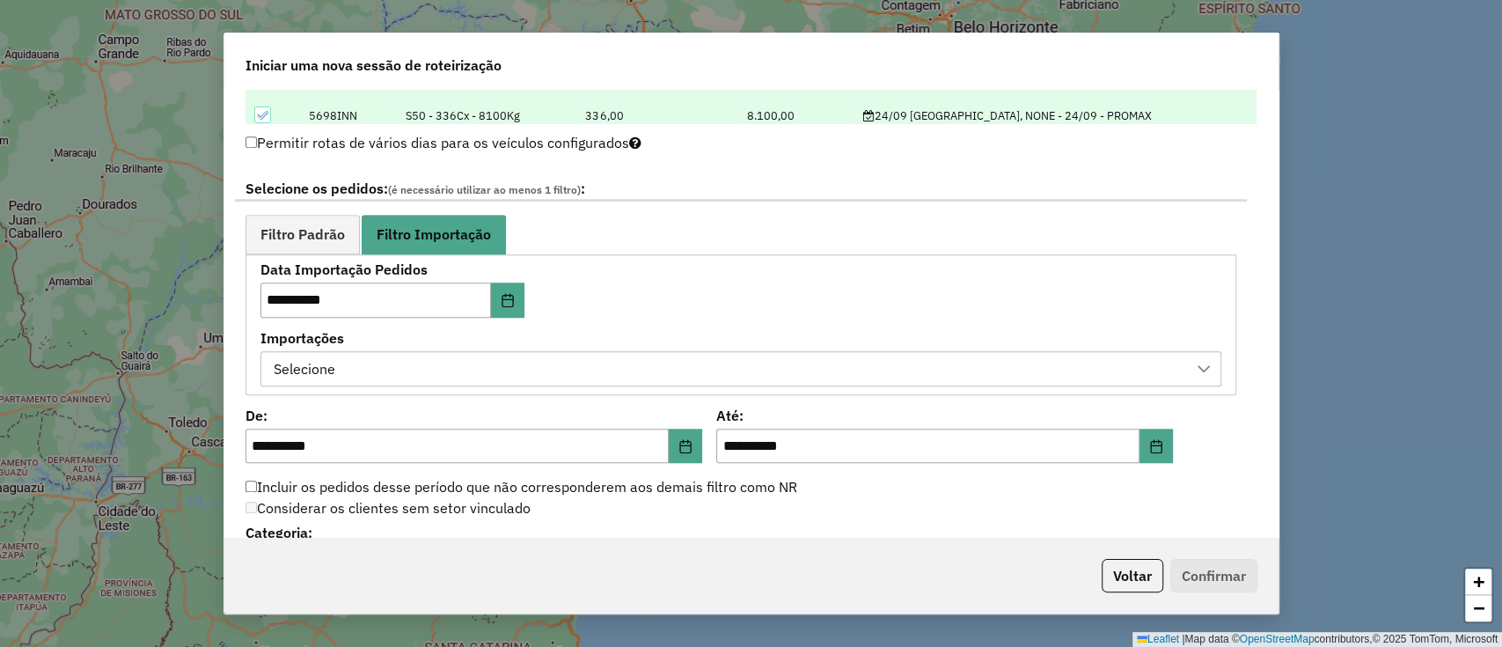
scroll to position [938, 0]
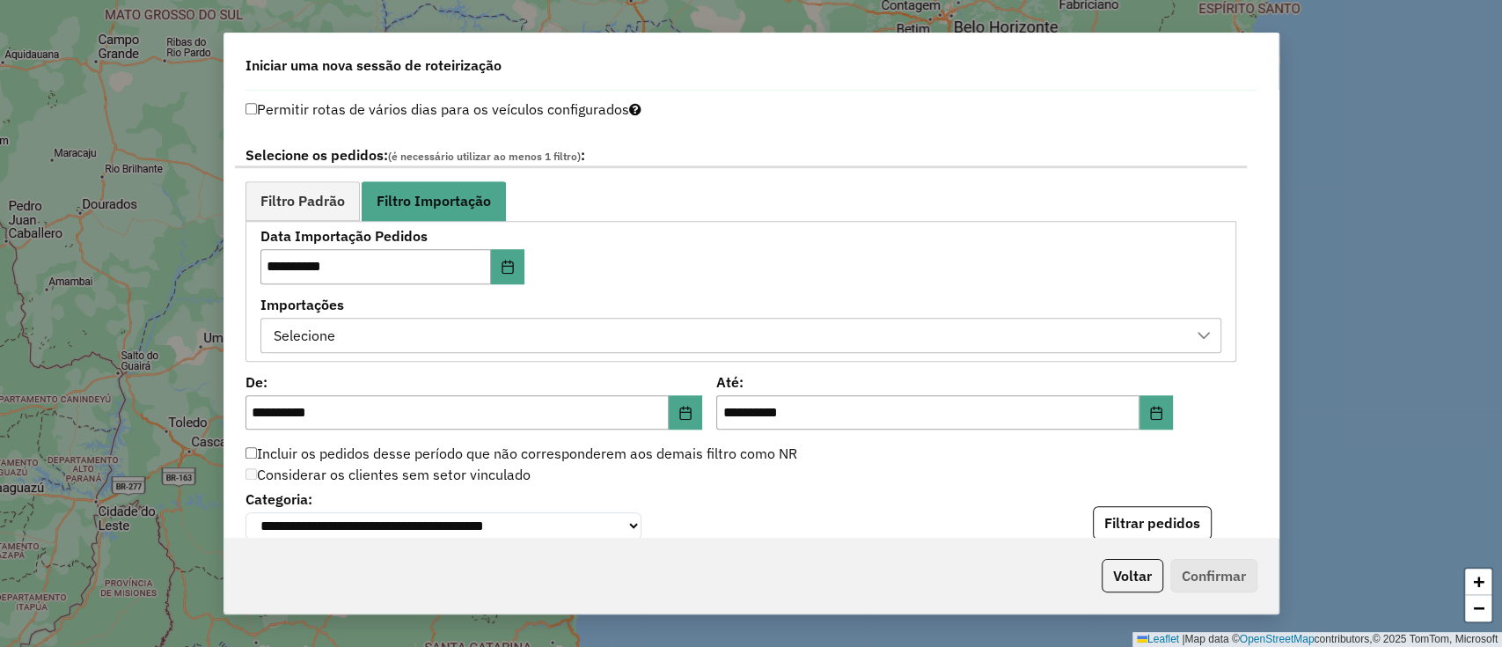
click at [511, 319] on div "Selecione" at bounding box center [727, 335] width 919 height 33
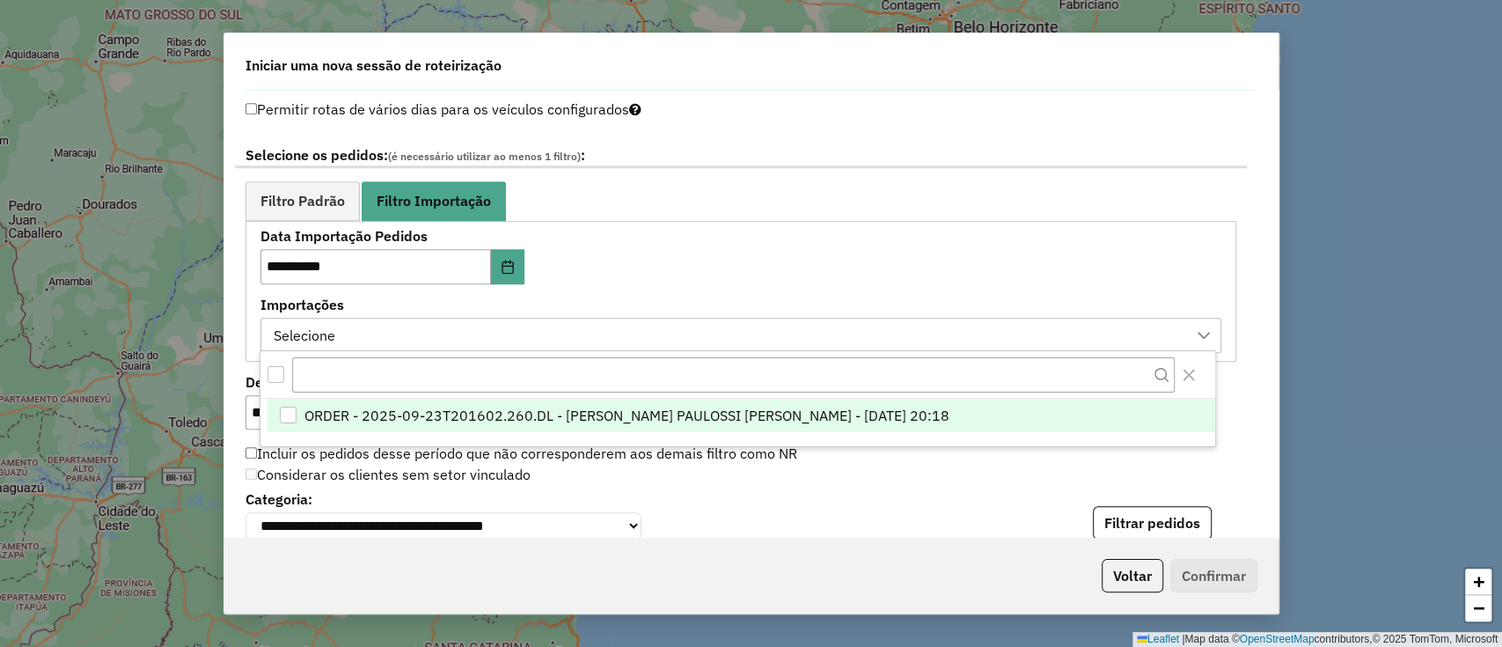
scroll to position [13, 79]
click at [531, 406] on span "ORDER - 2025-09-23T201602.260.DL - BARBARA PAULOSSI BERTO - 23/09/2025 20:18" at bounding box center [626, 415] width 645 height 21
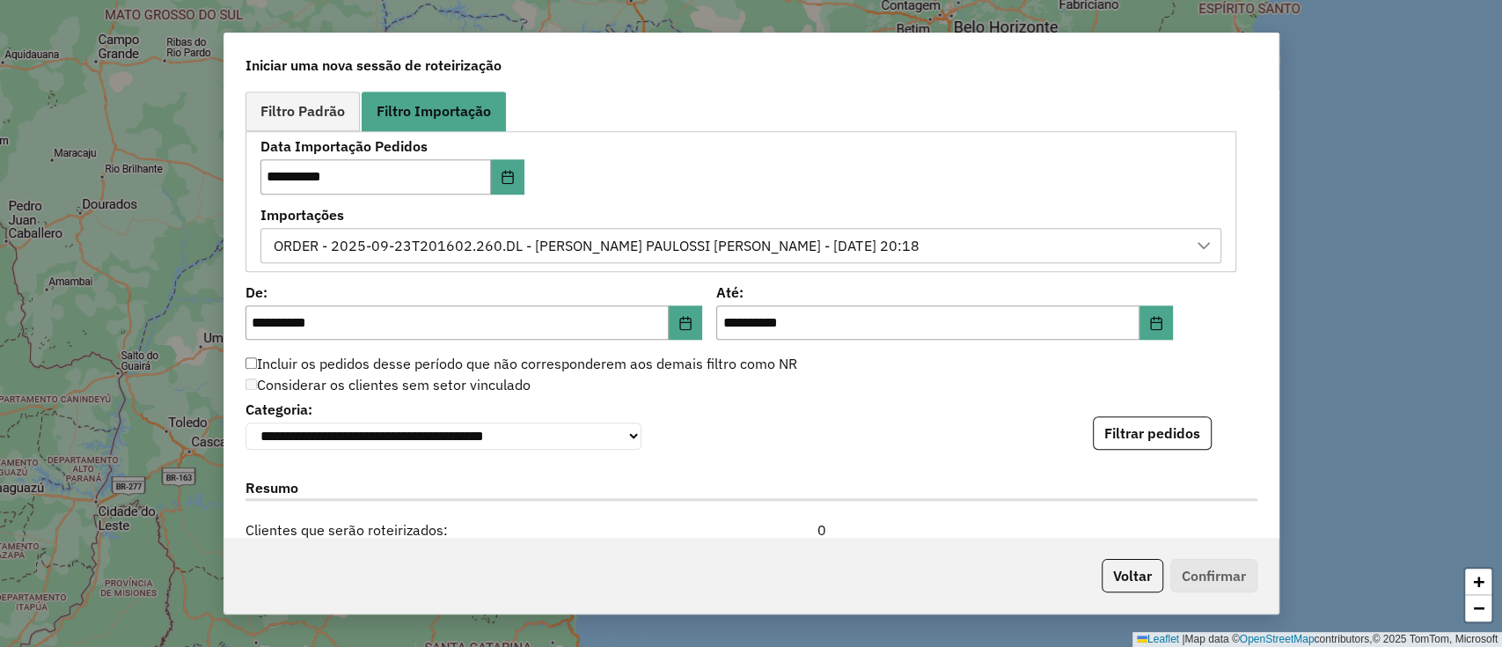
scroll to position [1056, 0]
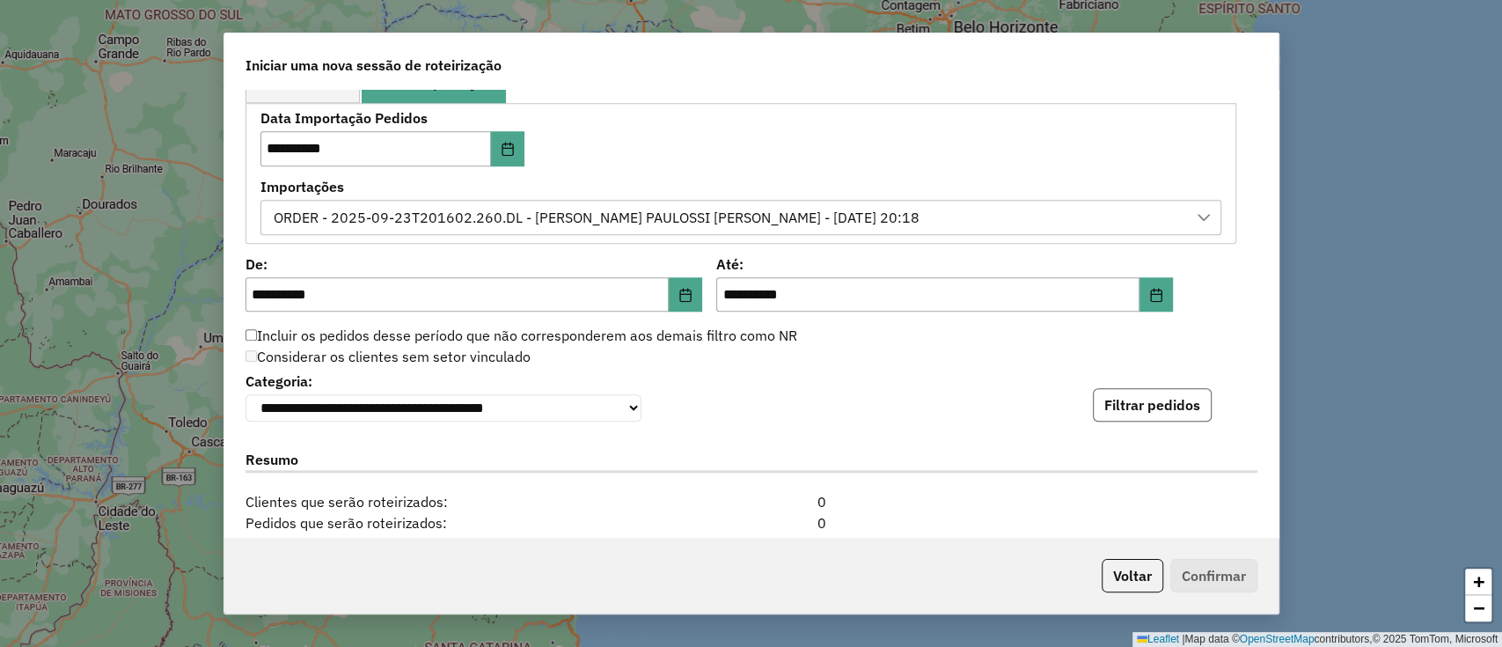
click at [1125, 406] on button "Filtrar pedidos" at bounding box center [1152, 404] width 119 height 33
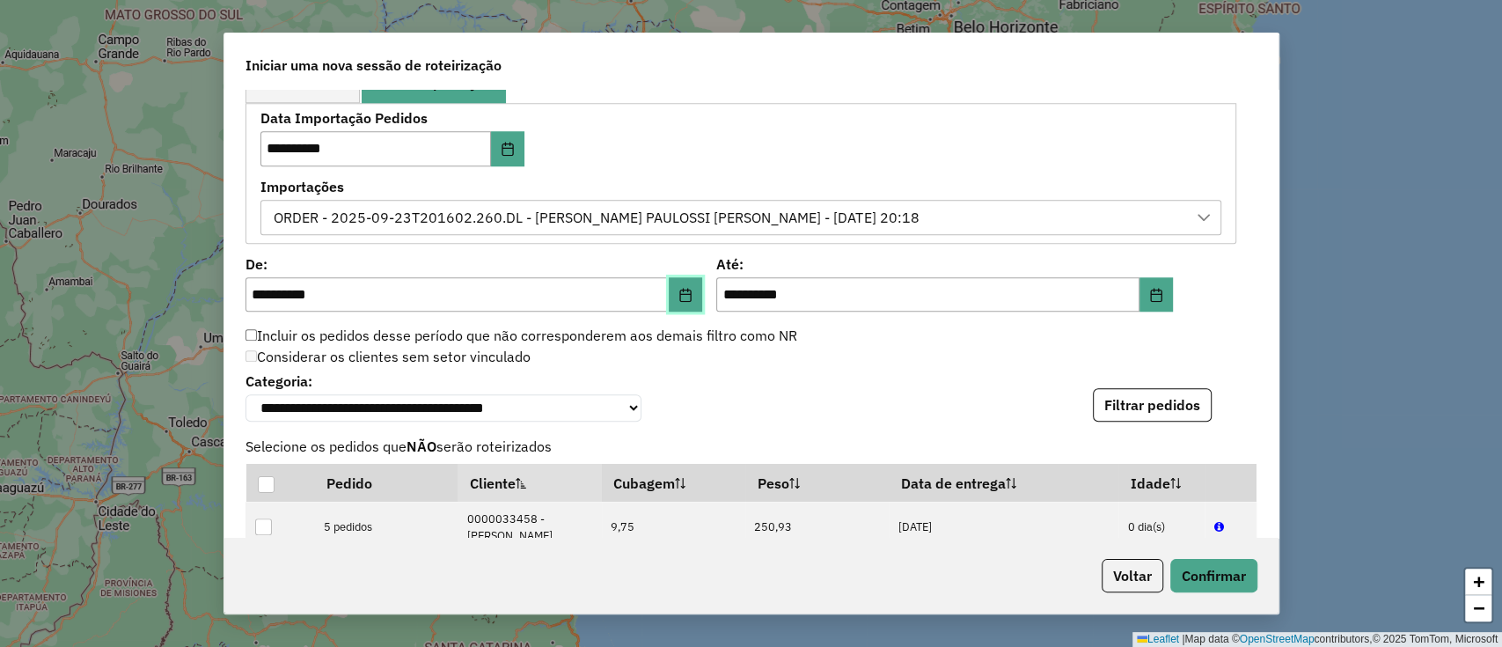
click at [680, 291] on icon "Choose Date" at bounding box center [684, 295] width 11 height 14
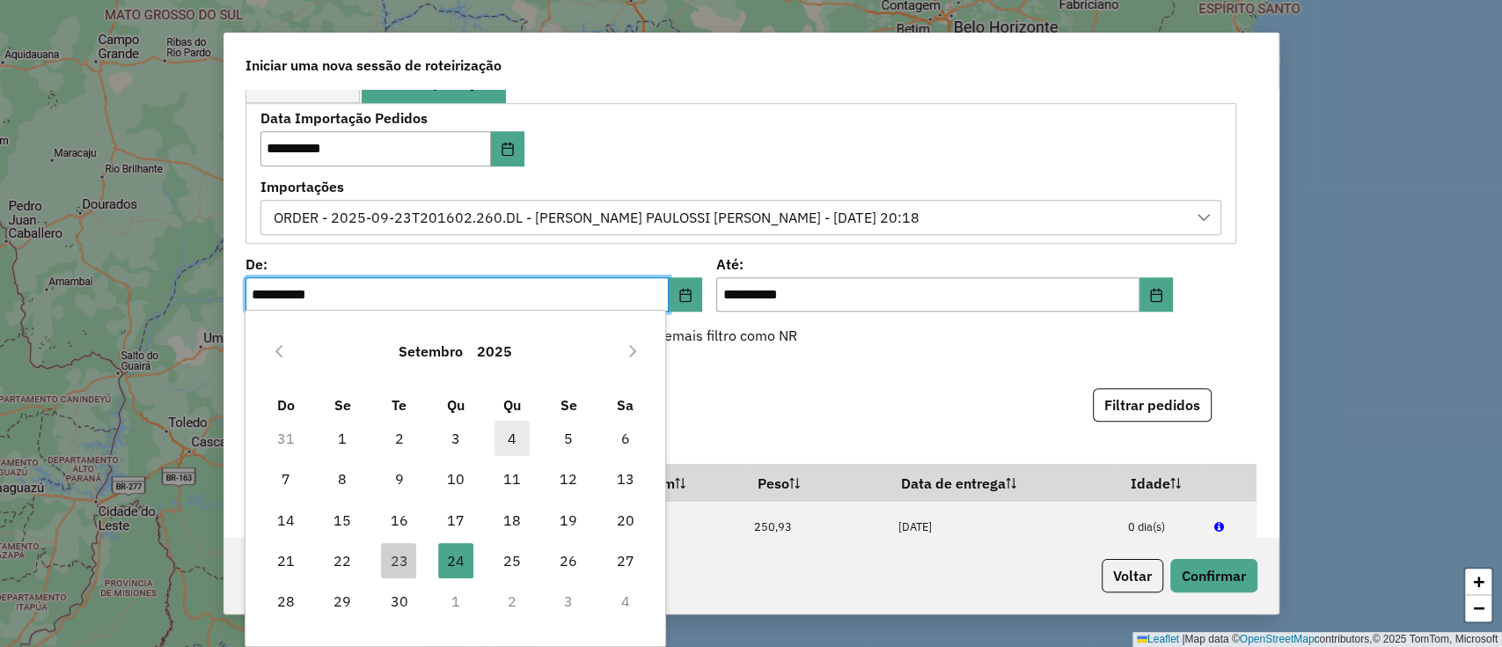
click at [496, 435] on span "4" at bounding box center [512, 438] width 35 height 35
type input "**********"
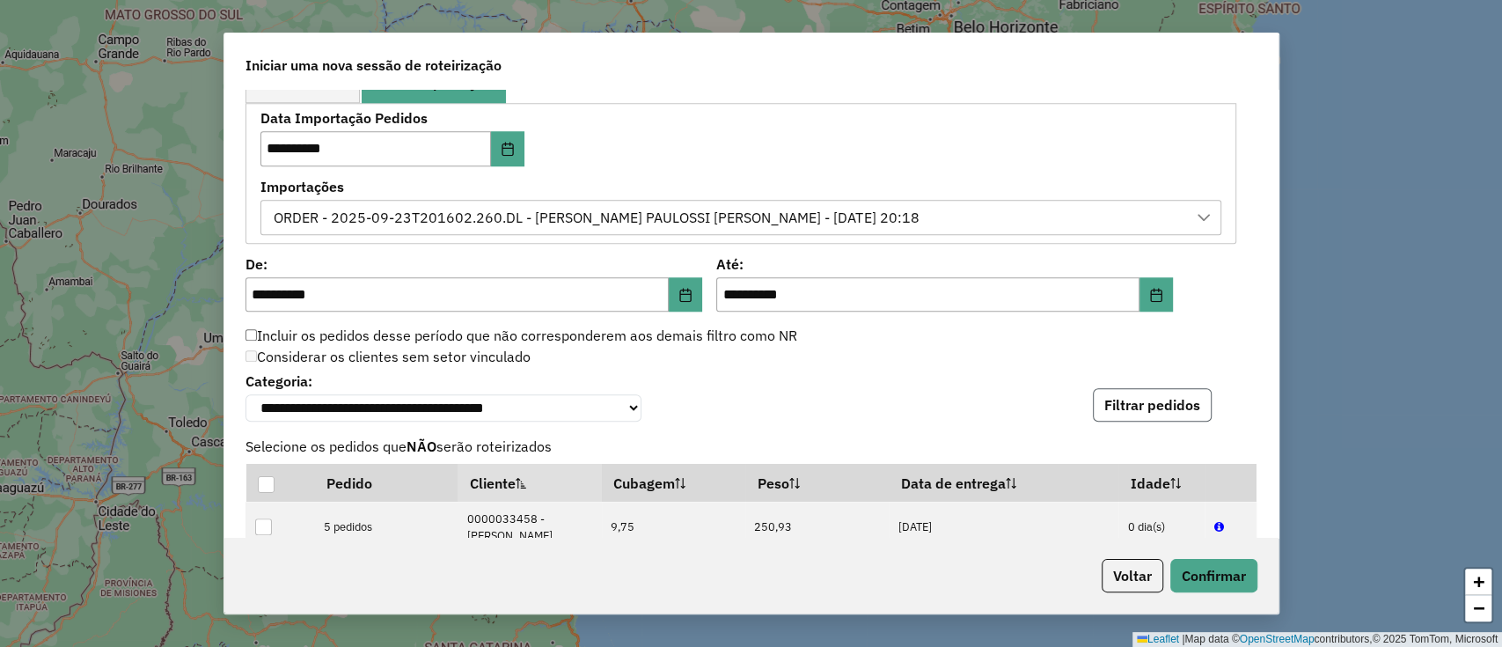
click at [1096, 398] on button "Filtrar pedidos" at bounding box center [1152, 404] width 119 height 33
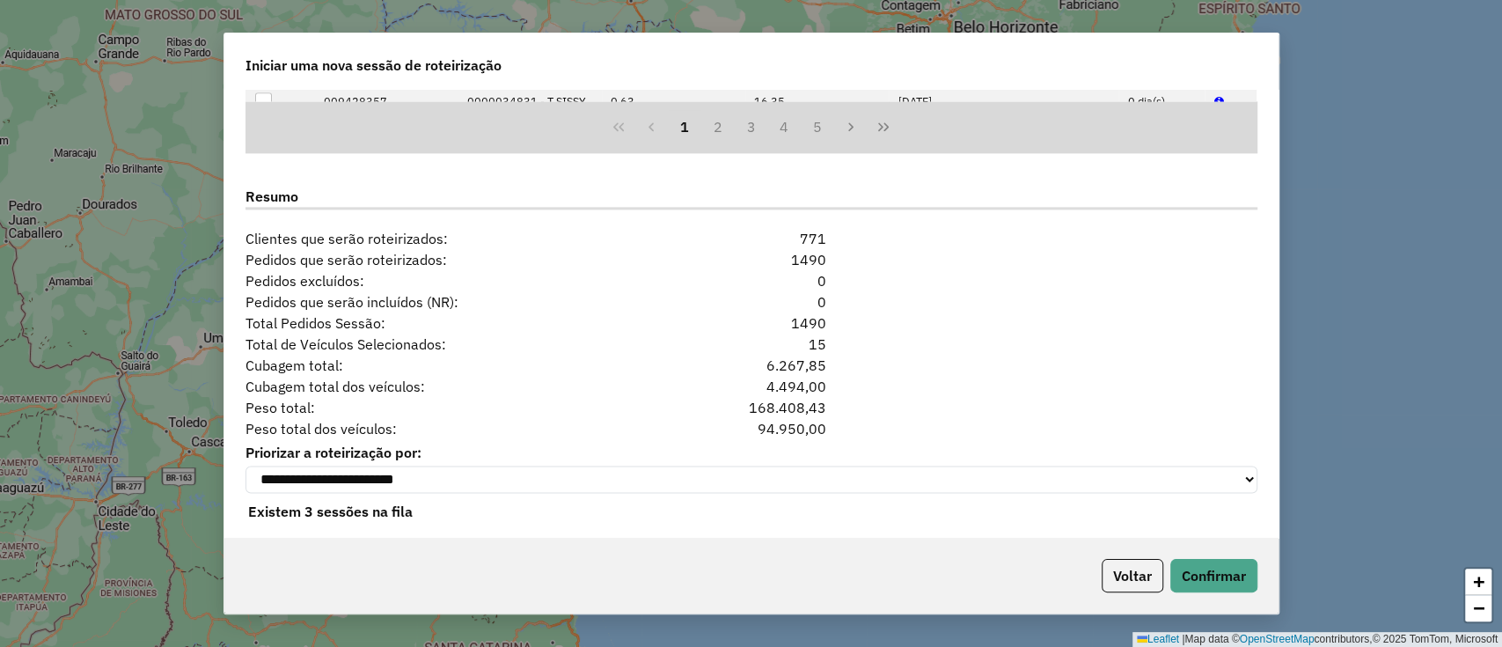
scroll to position [1703, 0]
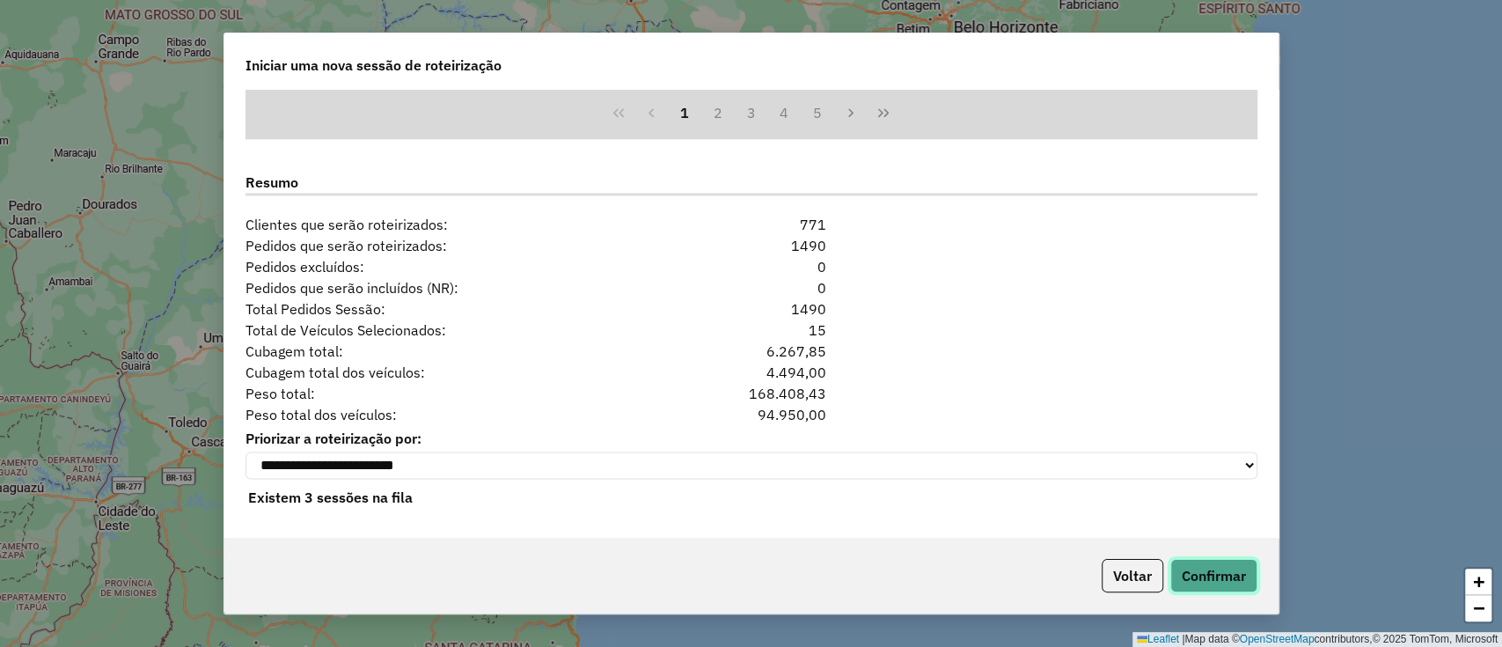
click at [1201, 568] on button "Confirmar" at bounding box center [1213, 575] width 87 height 33
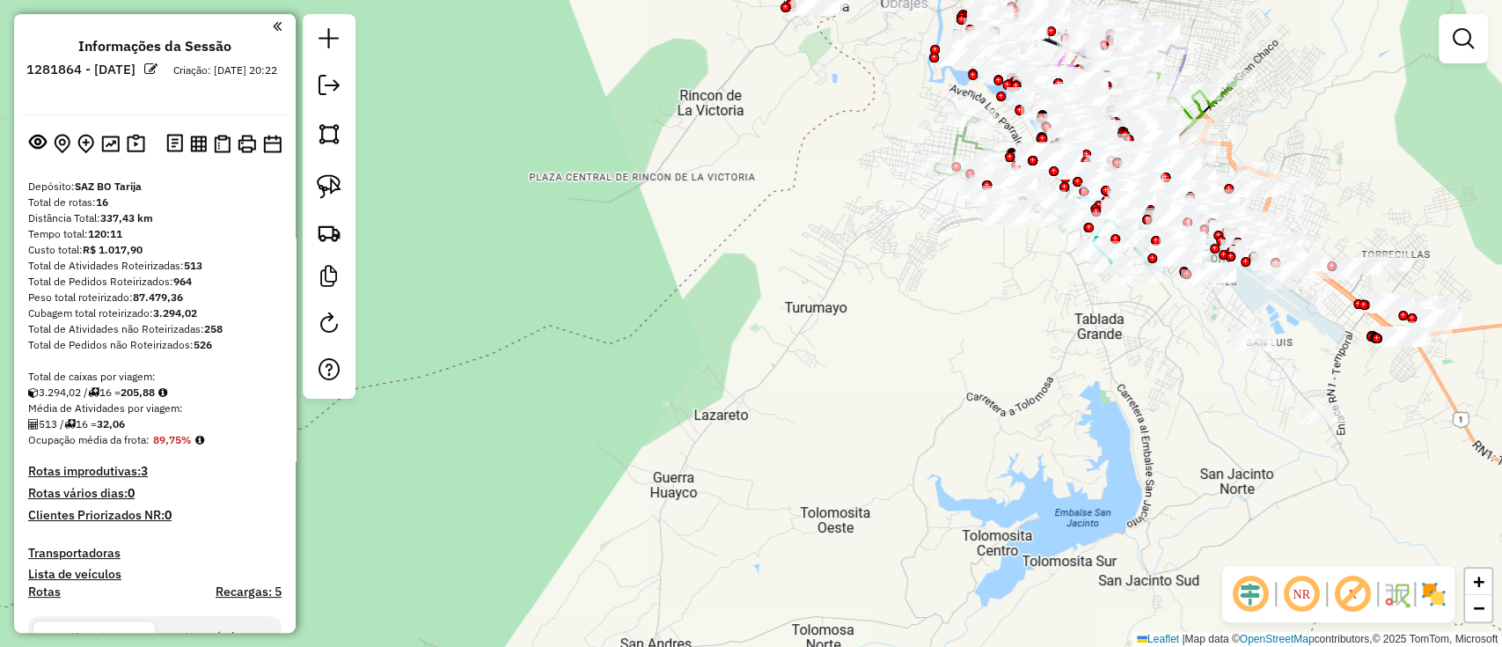
click at [1432, 592] on img at bounding box center [1433, 594] width 28 height 28
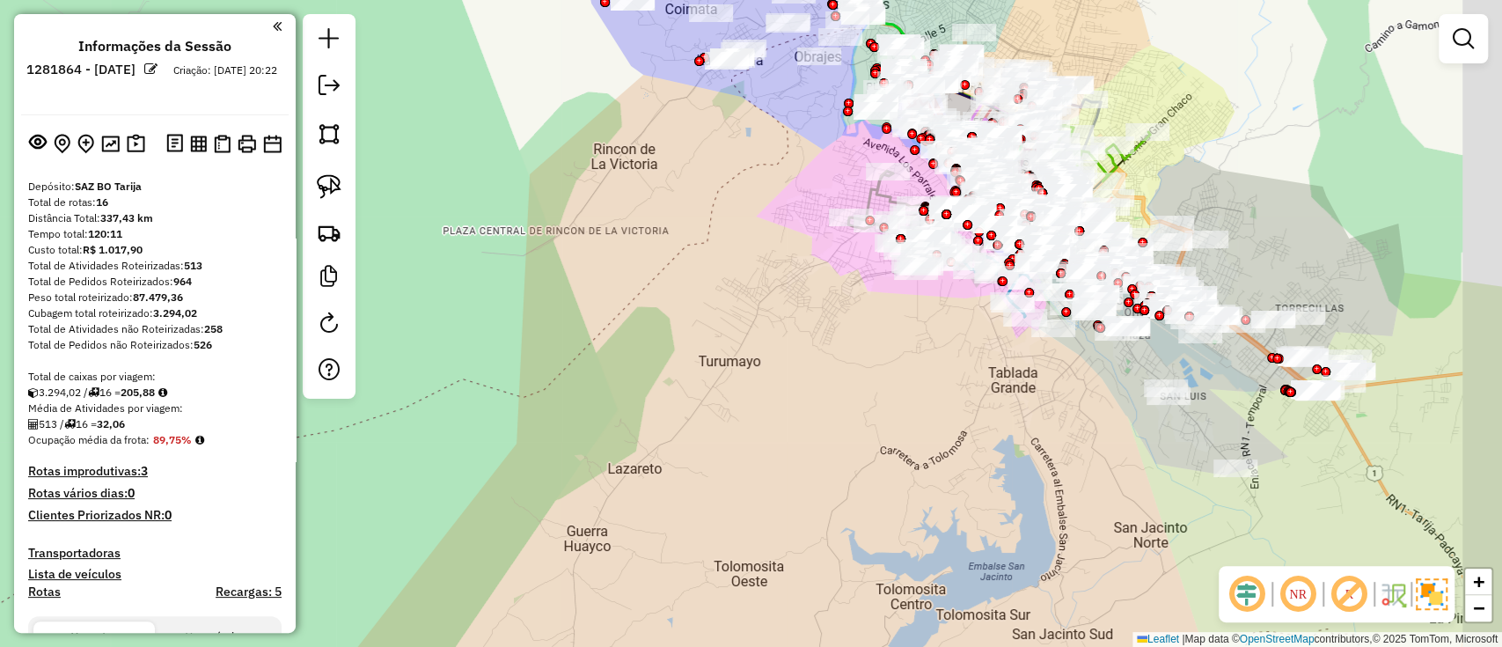
drag, startPoint x: 1111, startPoint y: 509, endPoint x: 1006, endPoint y: 453, distance: 119.3
click at [1063, 525] on div "Janela de atendimento Grade de atendimento Capacidade Transportadoras Veículos …" at bounding box center [751, 323] width 1502 height 647
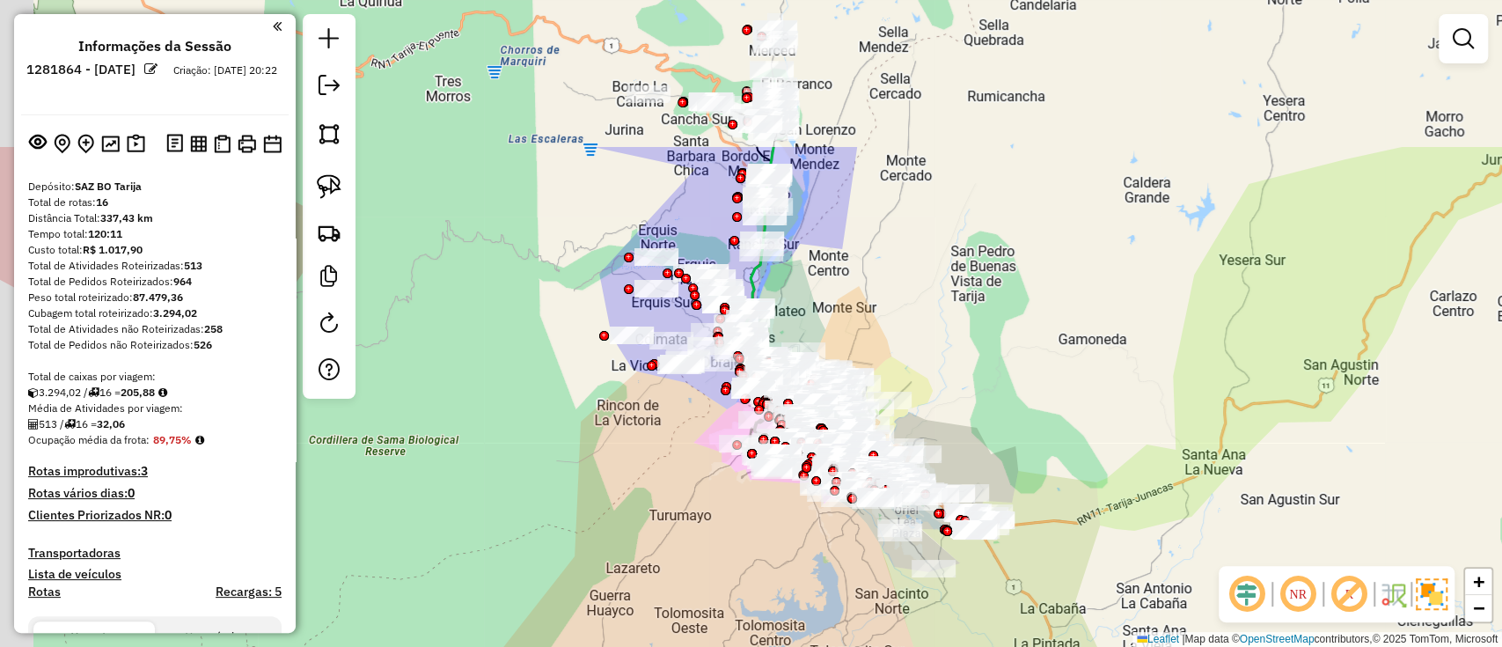
drag, startPoint x: 580, startPoint y: 342, endPoint x: 662, endPoint y: 493, distance: 171.3
click at [662, 493] on div "Janela de atendimento Grade de atendimento Capacidade Transportadoras Veículos …" at bounding box center [751, 323] width 1502 height 647
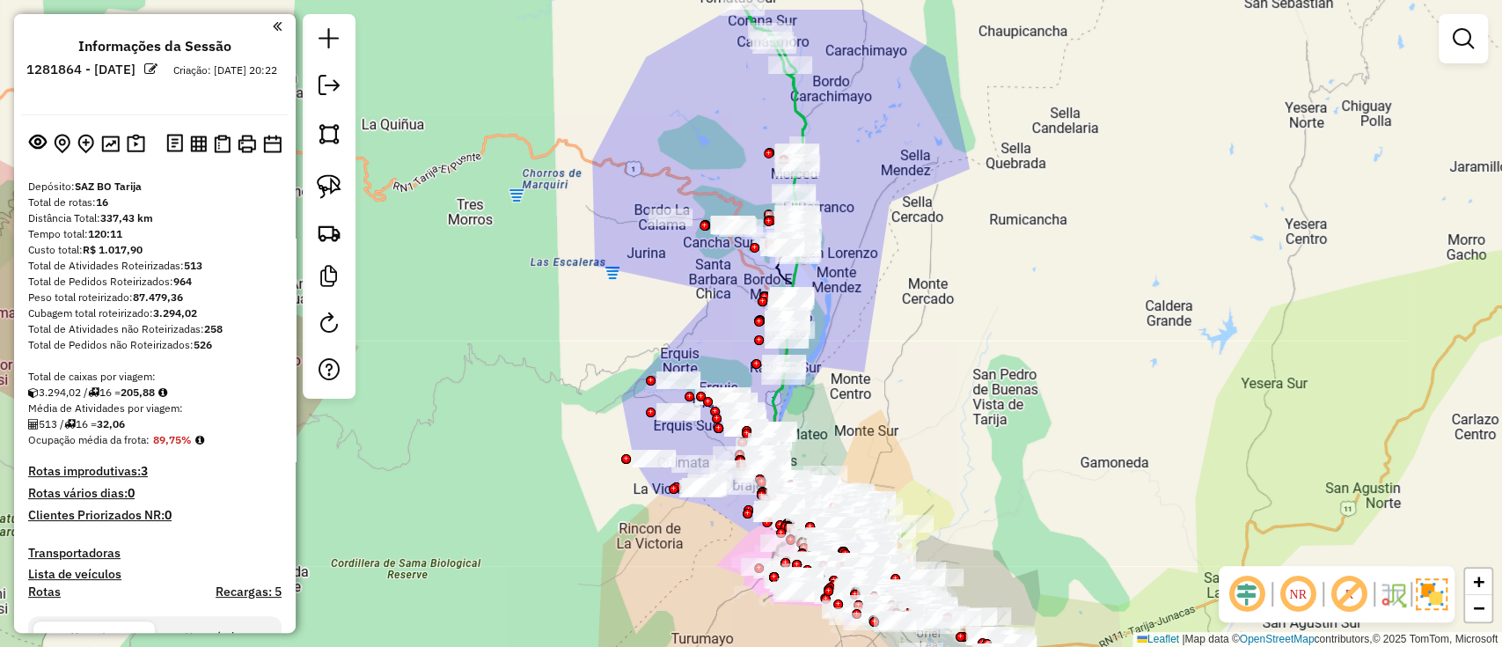
drag, startPoint x: 715, startPoint y: 165, endPoint x: 717, endPoint y: 182, distance: 16.9
click at [707, 190] on div "Janela de atendimento Grade de atendimento Capacidade Transportadoras Veículos …" at bounding box center [751, 323] width 1502 height 647
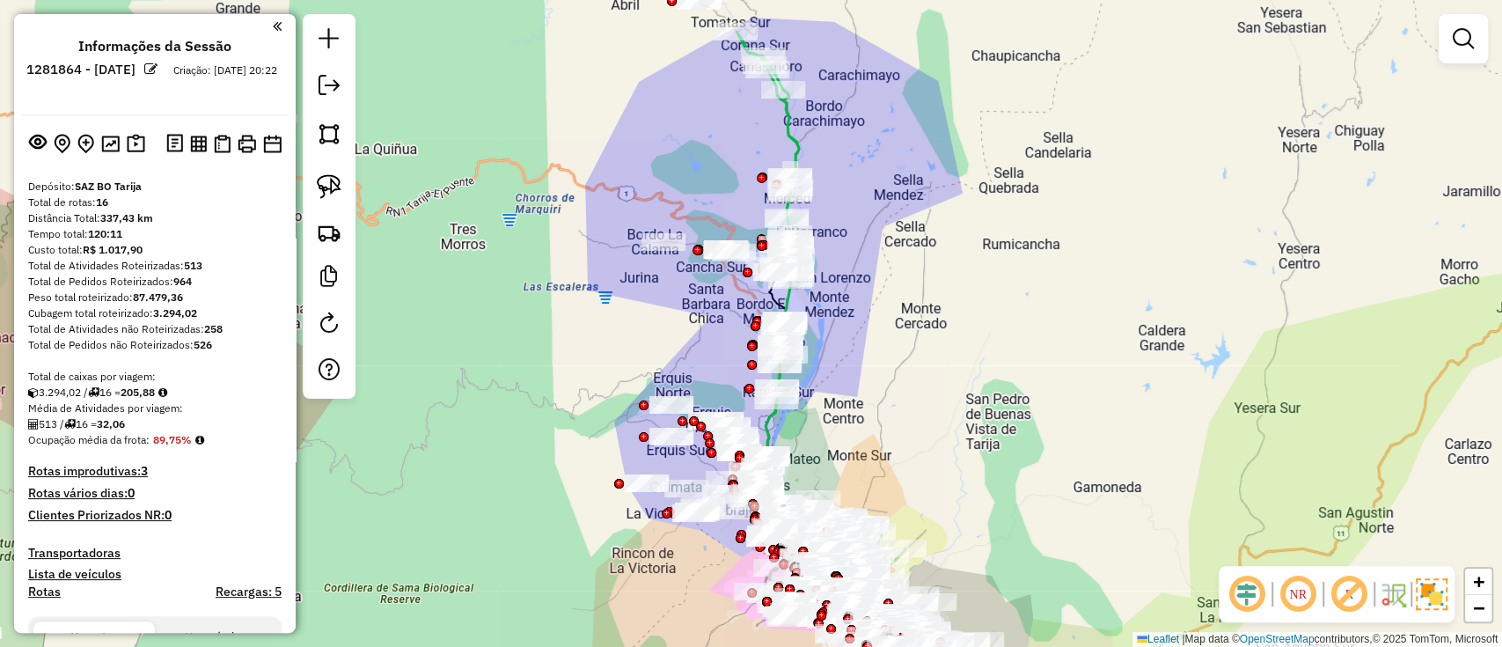
click at [781, 132] on icon at bounding box center [768, 182] width 62 height 300
select select "**********"
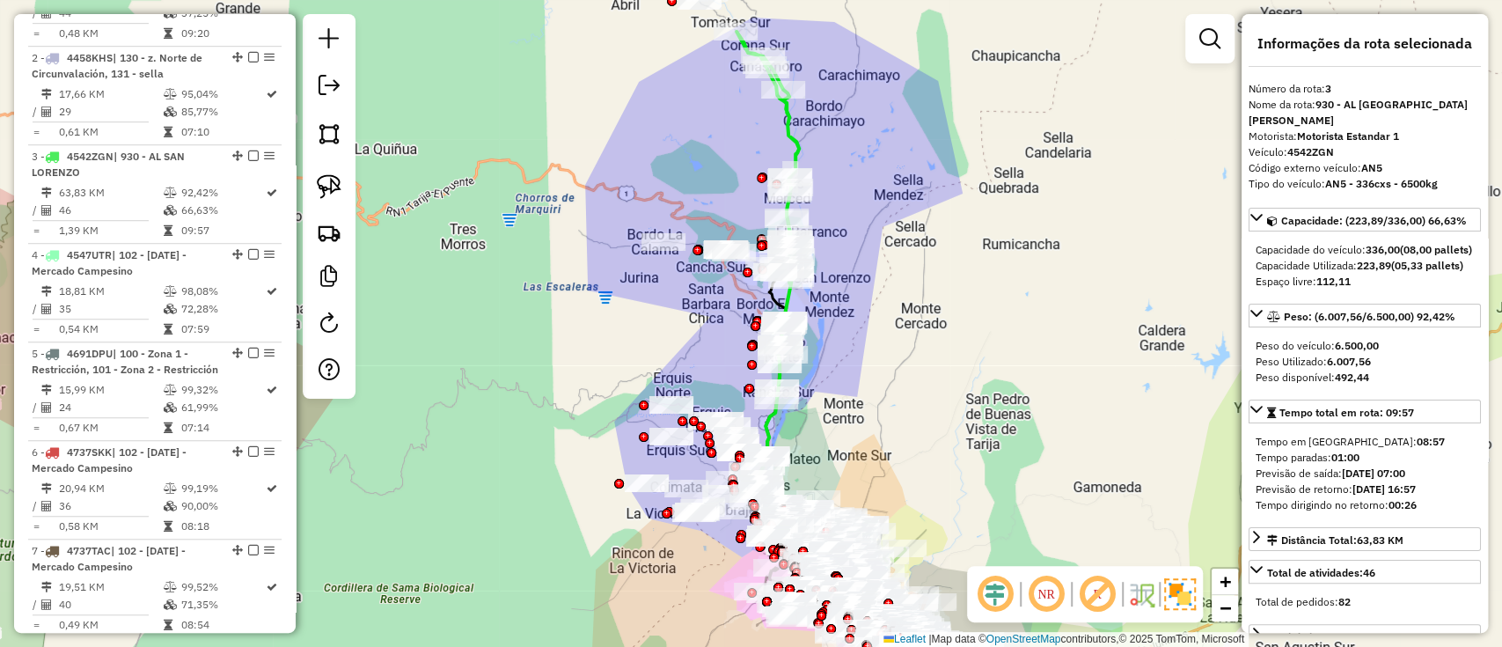
scroll to position [873, 0]
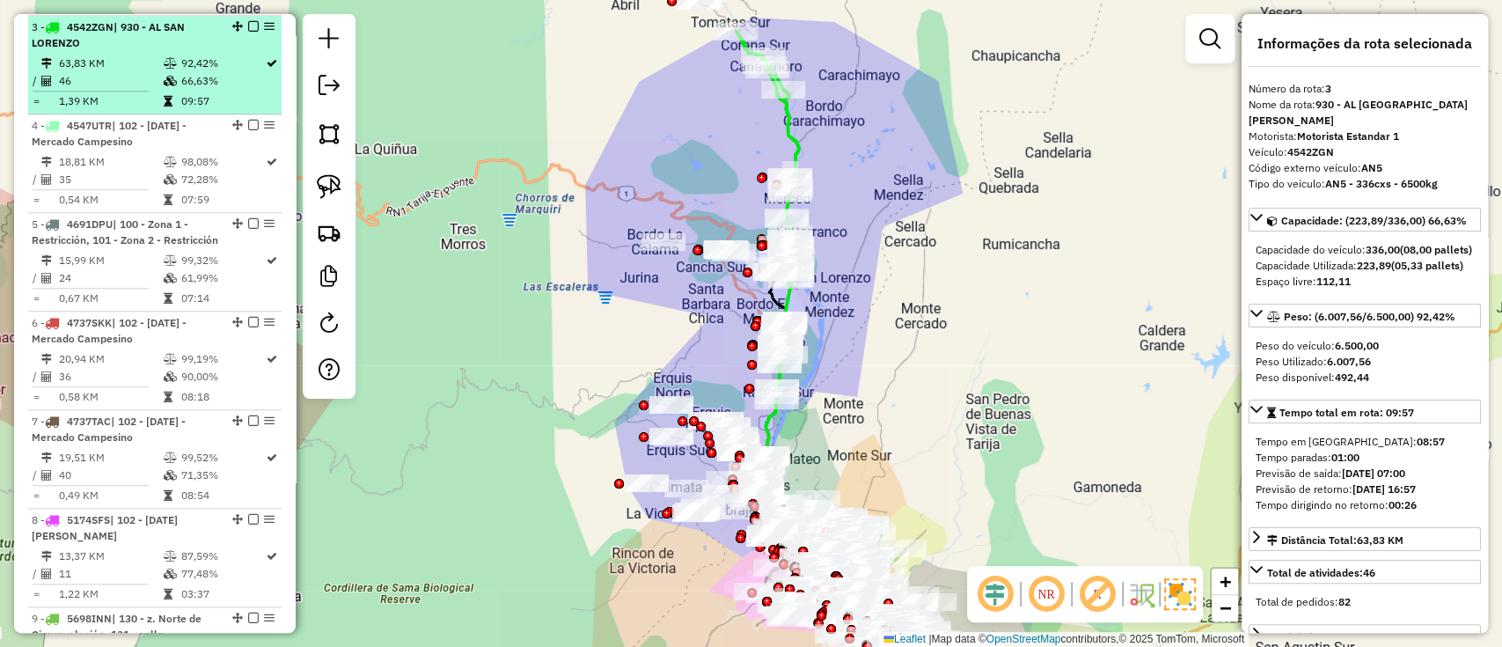
click at [253, 25] on em at bounding box center [253, 26] width 11 height 11
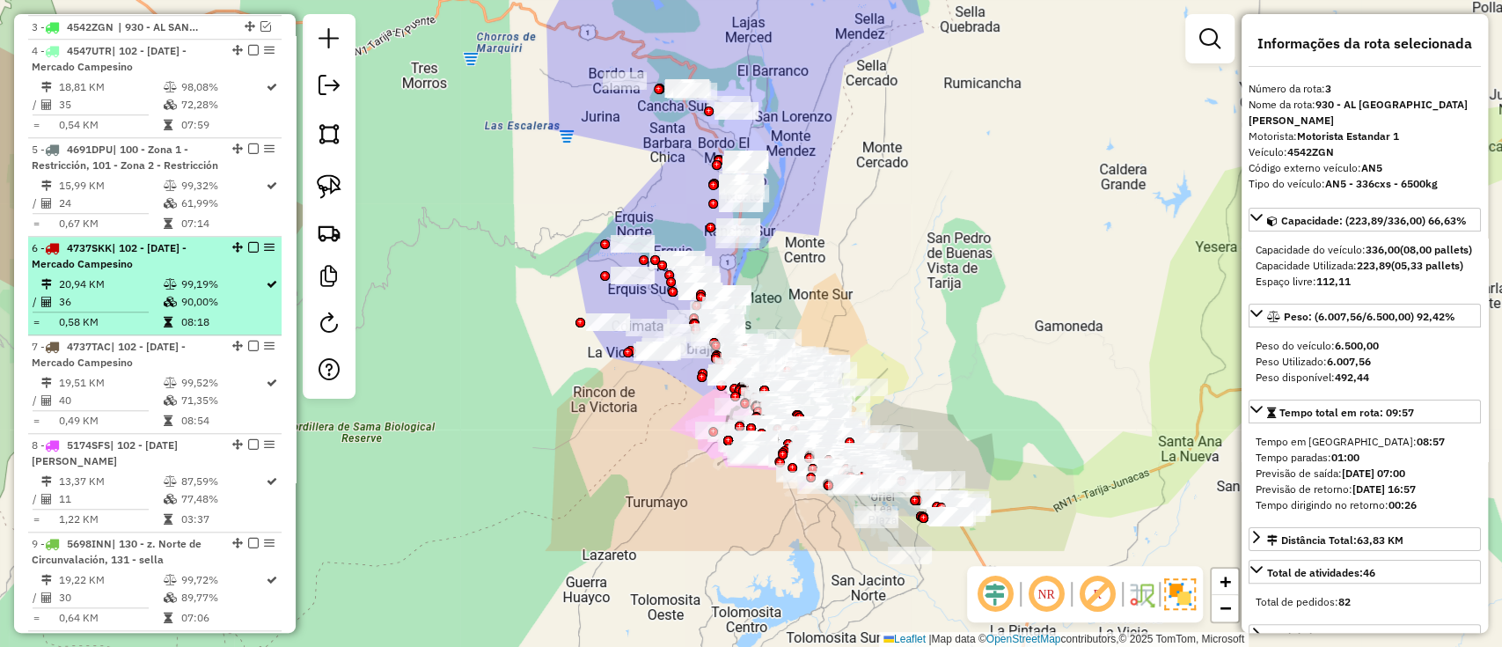
drag, startPoint x: 685, startPoint y: 224, endPoint x: 161, endPoint y: 325, distance: 534.1
click at [672, 172] on div "Janela de atendimento Grade de atendimento Capacidade Transportadoras Veículos …" at bounding box center [751, 323] width 1502 height 647
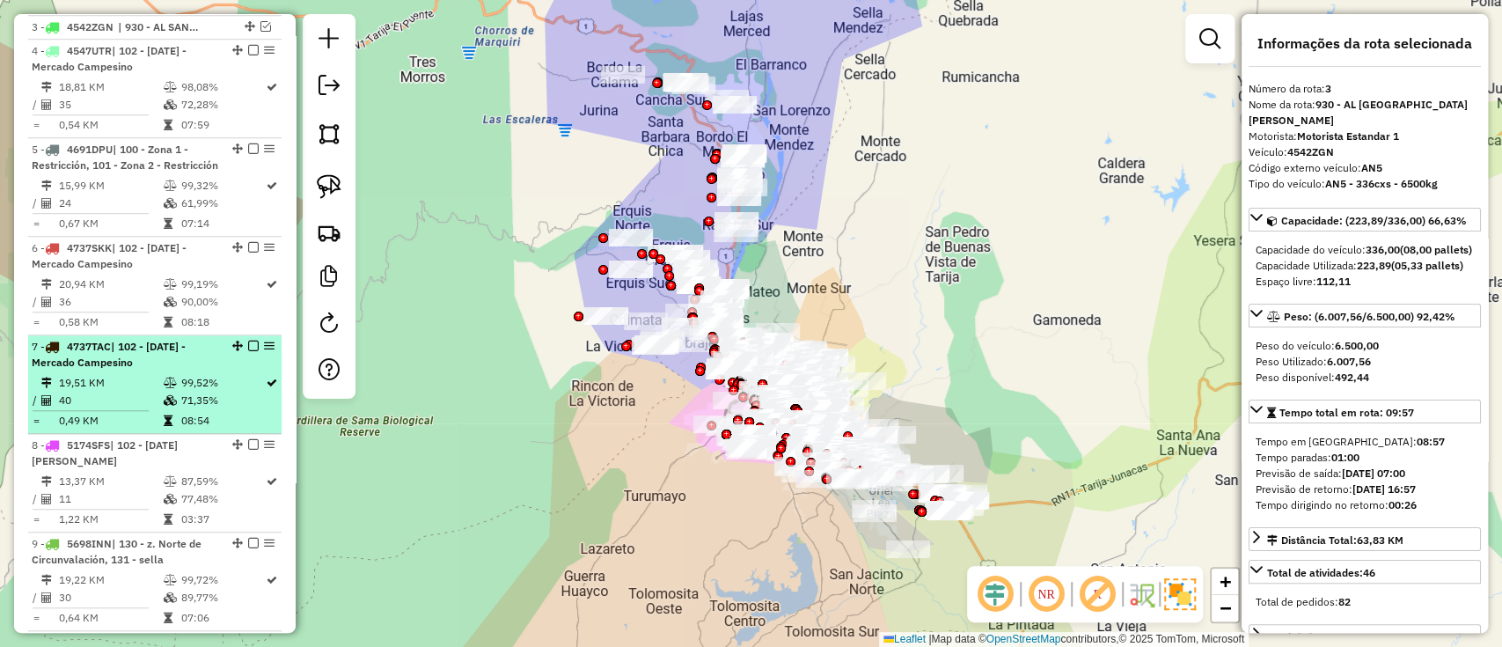
scroll to position [991, 0]
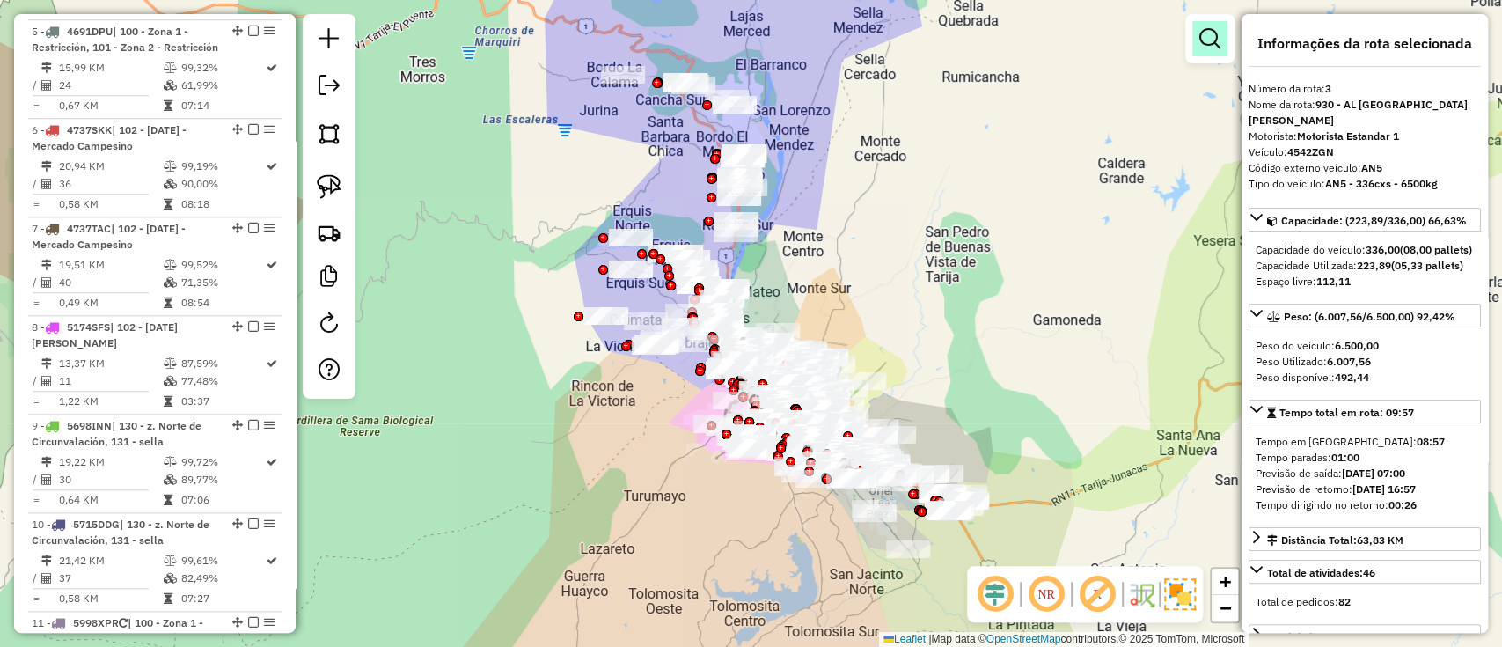
click at [1207, 33] on em at bounding box center [1209, 38] width 21 height 21
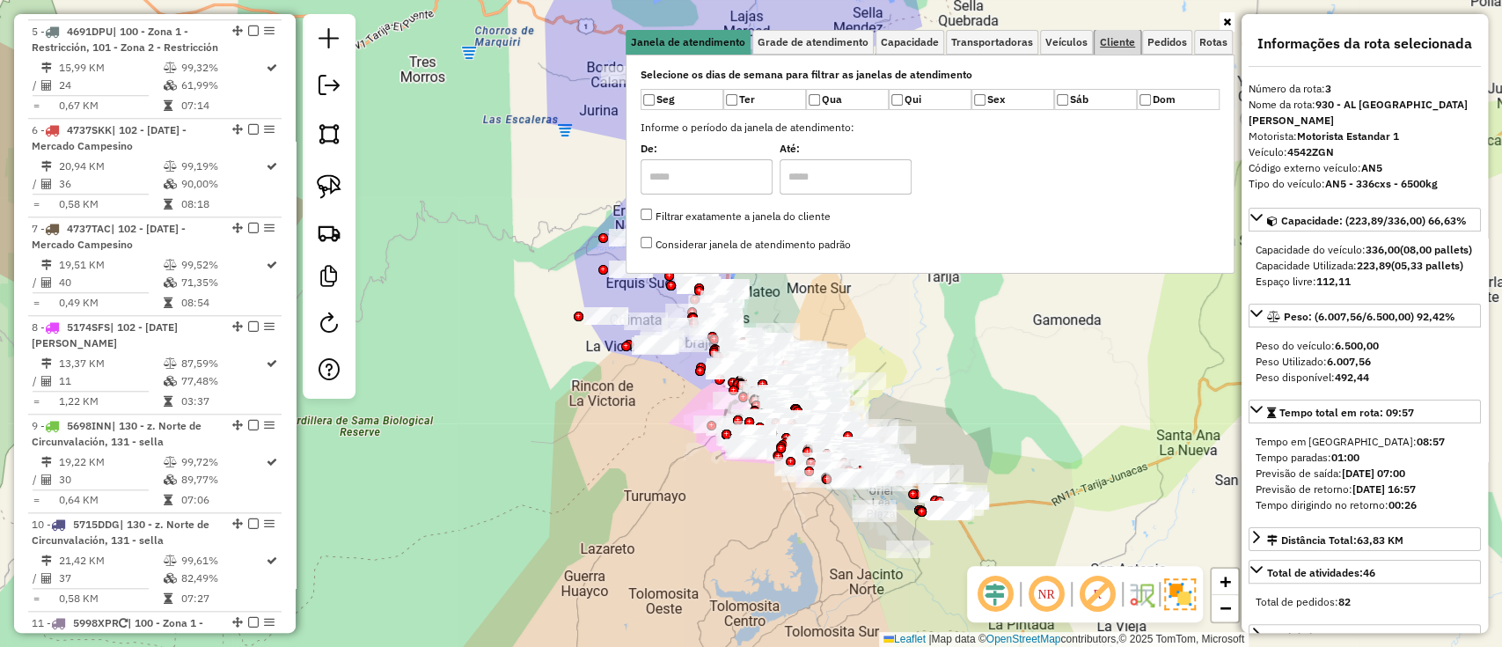
click at [1114, 43] on span "Cliente" at bounding box center [1117, 42] width 35 height 11
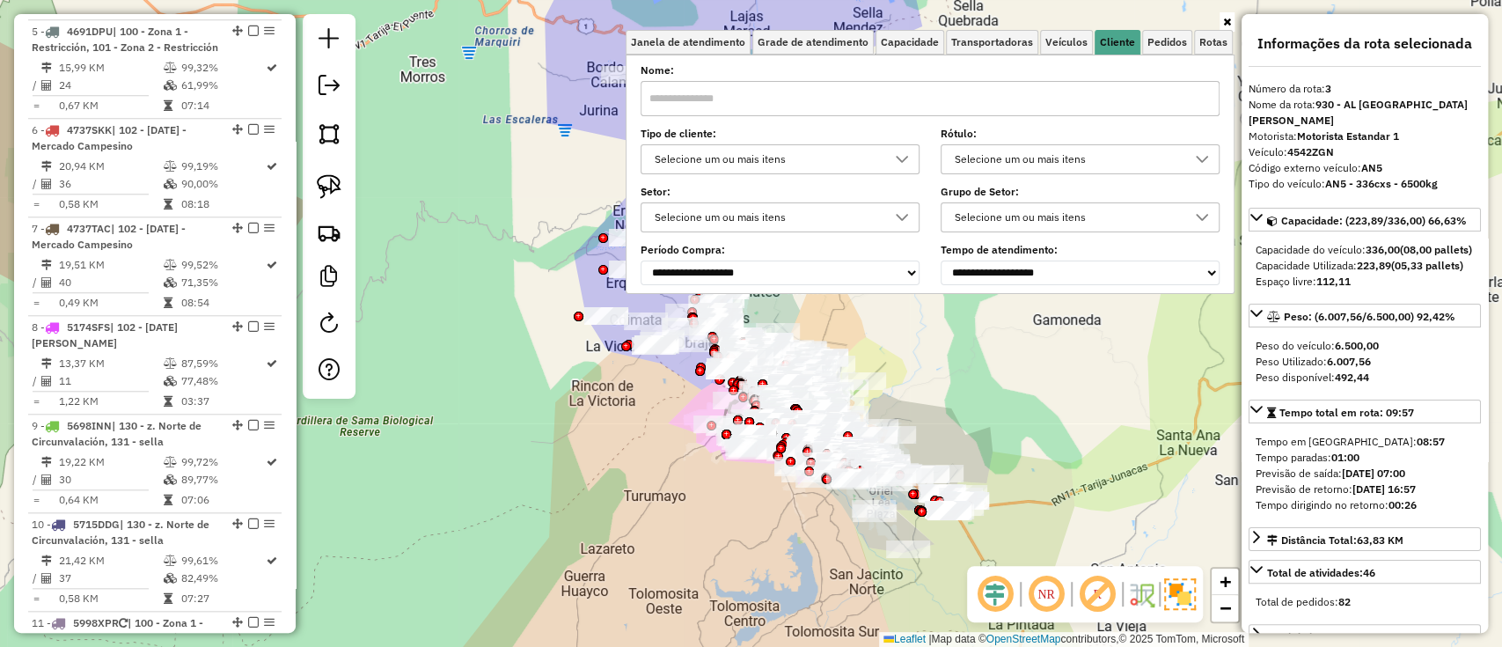
click at [719, 151] on div "Selecione um ou mais itens" at bounding box center [767, 159] width 237 height 28
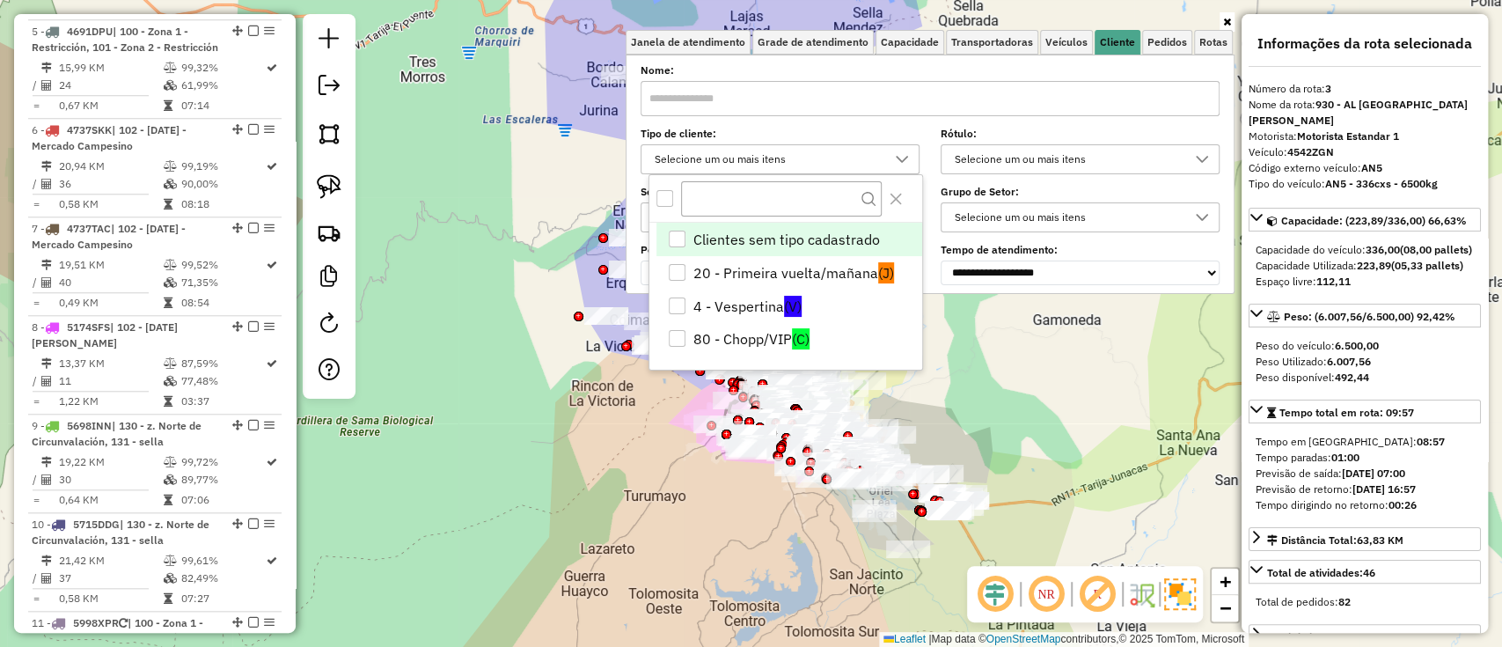
scroll to position [10, 62]
click at [760, 292] on li "4 - Vespertina (V)" at bounding box center [789, 306] width 266 height 33
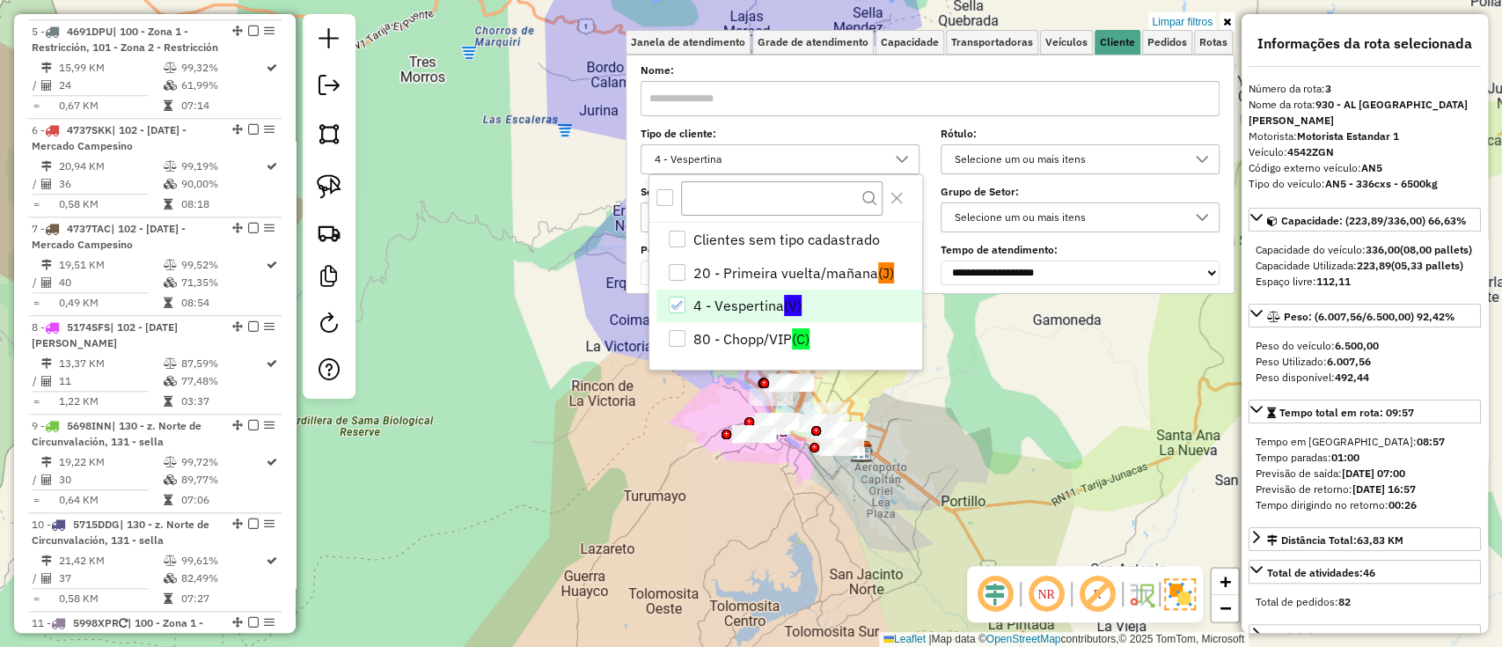
click at [1229, 23] on icon at bounding box center [1227, 22] width 8 height 11
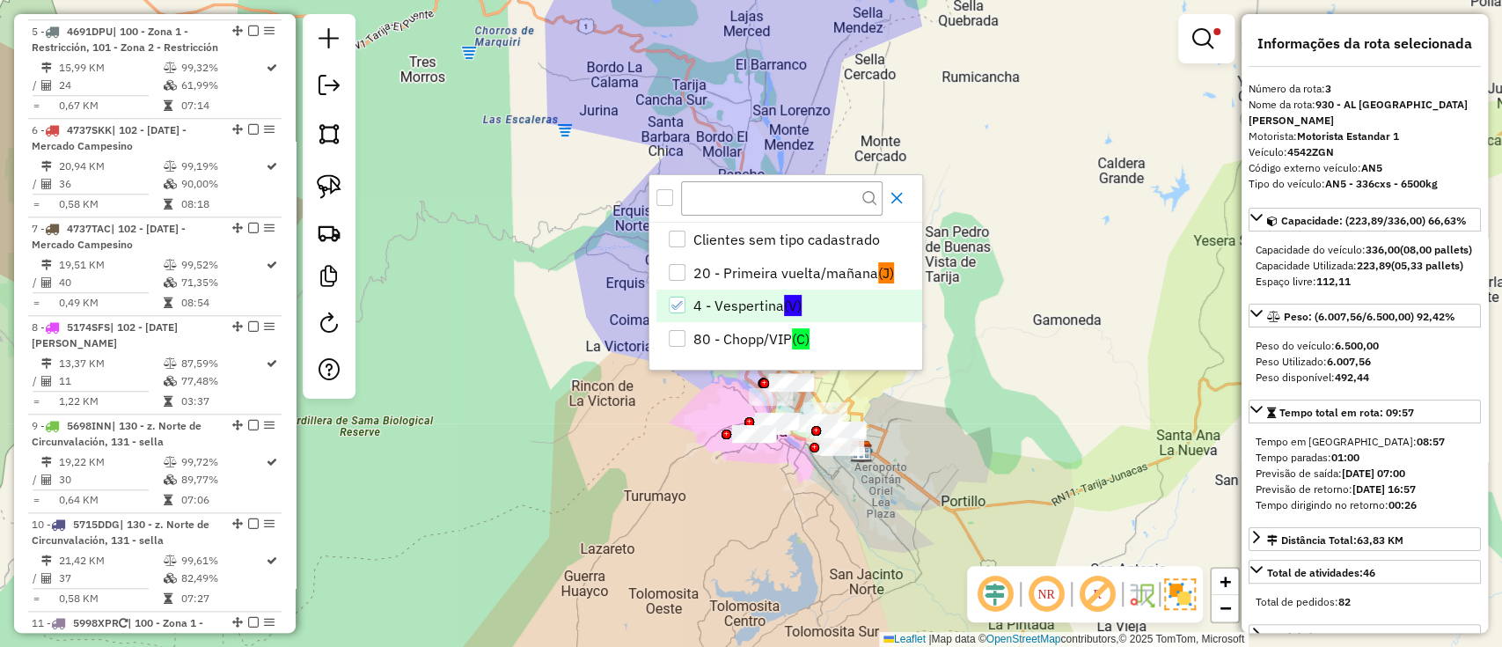
drag, startPoint x: 892, startPoint y: 194, endPoint x: 871, endPoint y: 209, distance: 26.4
click at [894, 194] on icon "Close" at bounding box center [897, 198] width 14 height 14
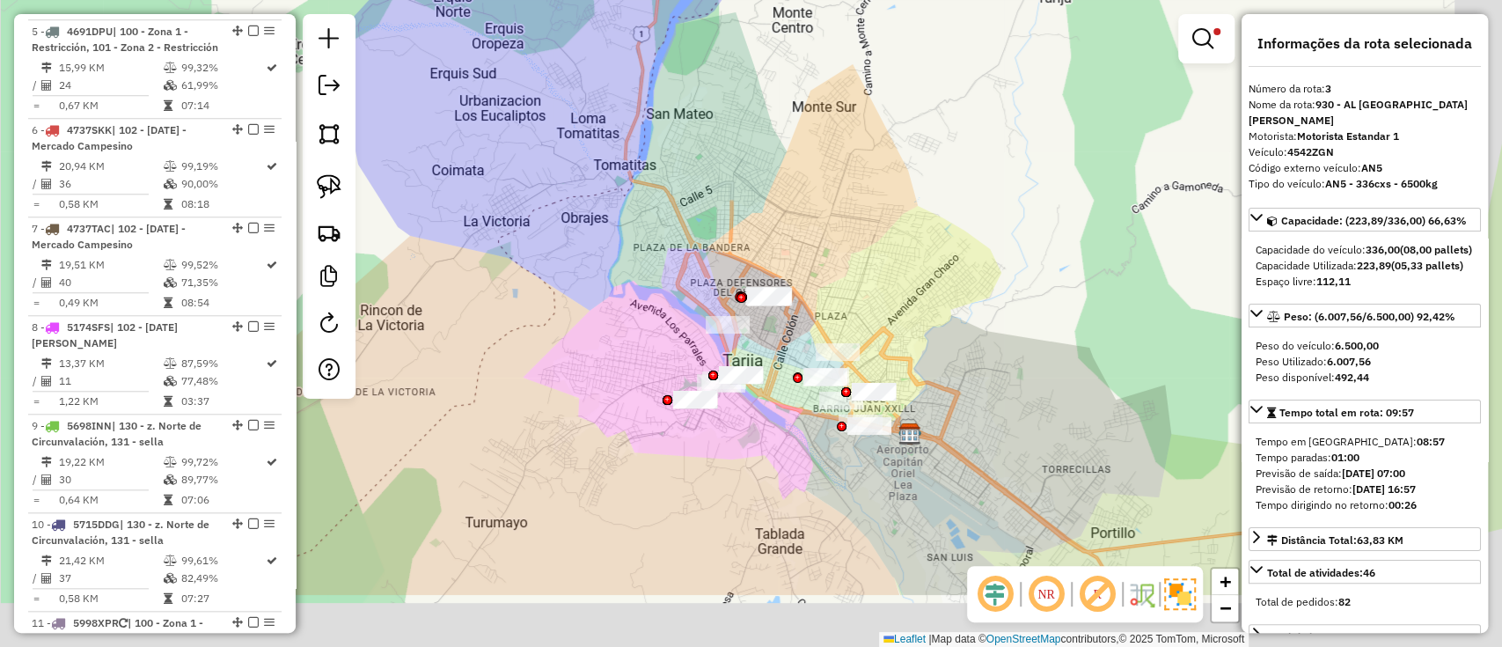
drag, startPoint x: 727, startPoint y: 387, endPoint x: 493, endPoint y: 193, distance: 304.3
click at [493, 193] on div "Limpar filtros Janela de atendimento Grade de atendimento Capacidade Transporta…" at bounding box center [751, 323] width 1502 height 647
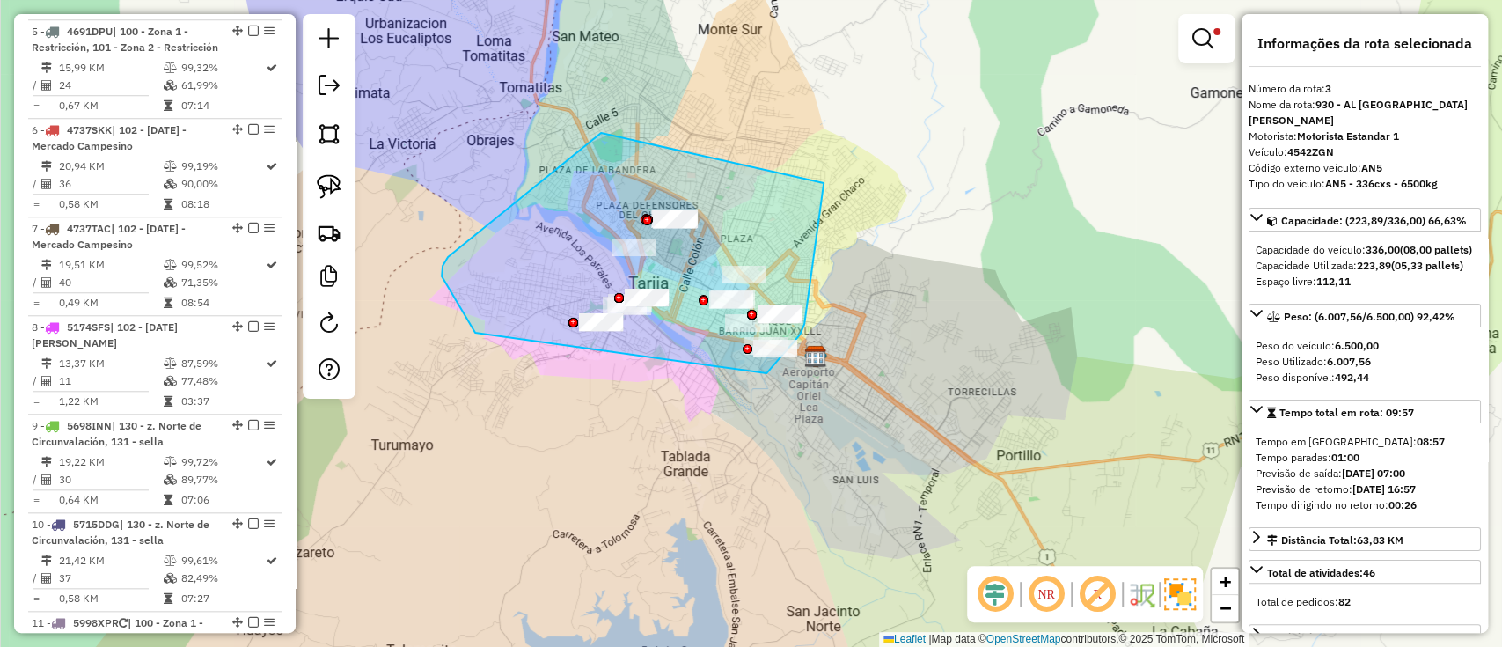
drag, startPoint x: 601, startPoint y: 133, endPoint x: 824, endPoint y: 182, distance: 228.0
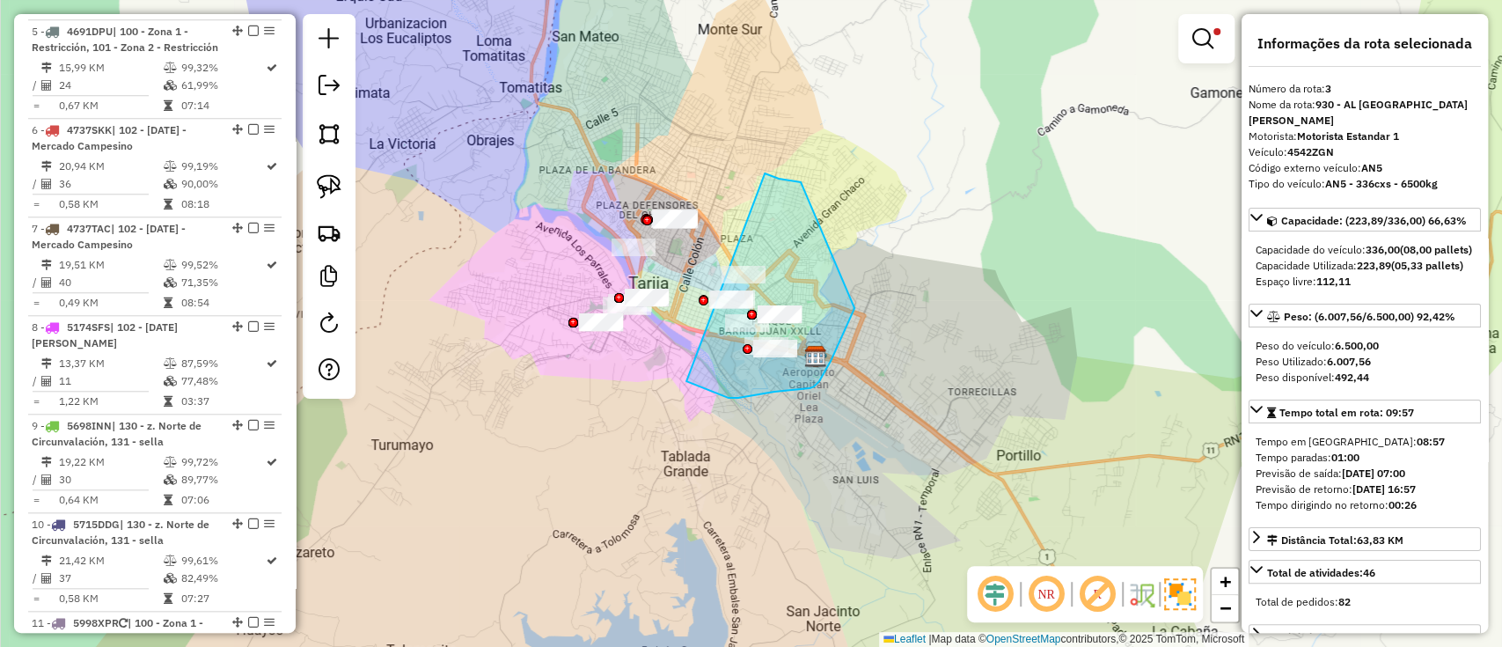
drag, startPoint x: 815, startPoint y: 385, endPoint x: 760, endPoint y: 172, distance: 219.8
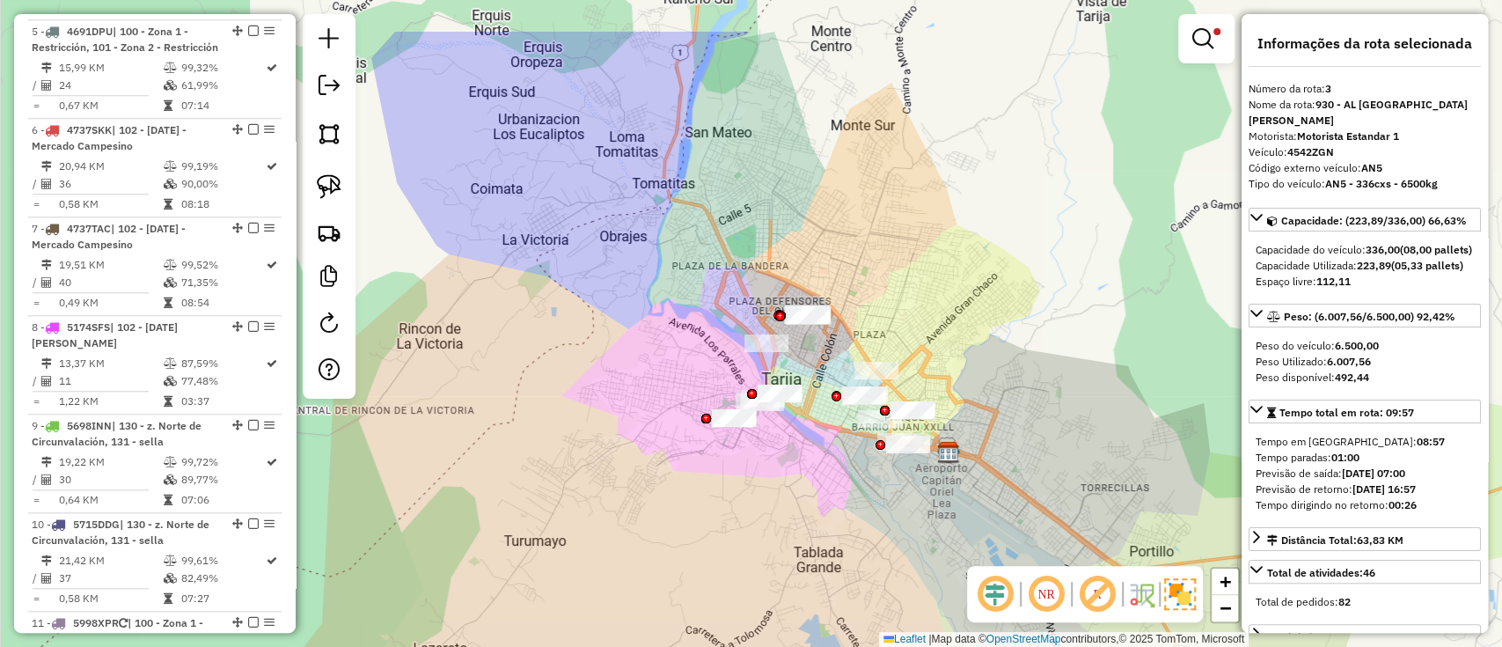
drag, startPoint x: 539, startPoint y: 246, endPoint x: 588, endPoint y: 304, distance: 76.2
click at [652, 334] on div "Limpar filtros Janela de atendimento Grade de atendimento Capacidade Transporta…" at bounding box center [751, 323] width 1502 height 647
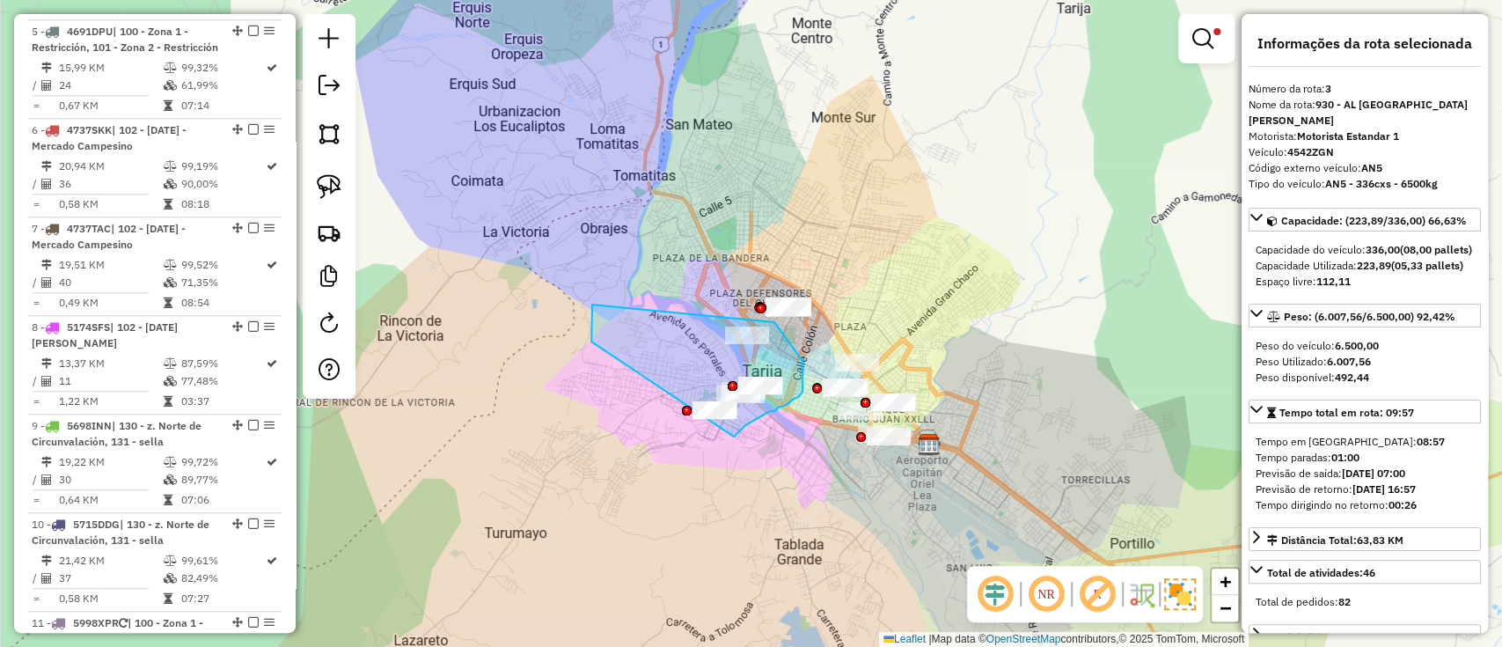
drag, startPoint x: 591, startPoint y: 341, endPoint x: 773, endPoint y: 321, distance: 182.4
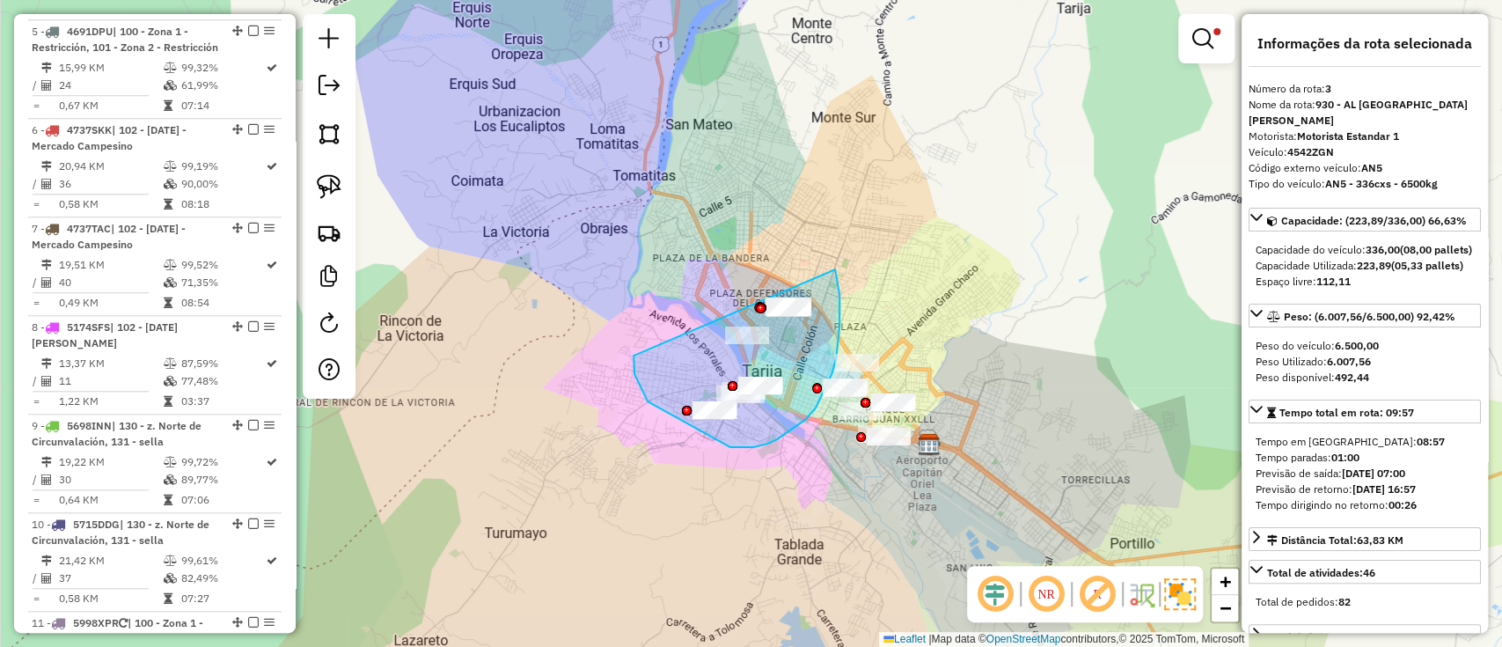
drag, startPoint x: 634, startPoint y: 374, endPoint x: 816, endPoint y: 233, distance: 229.5
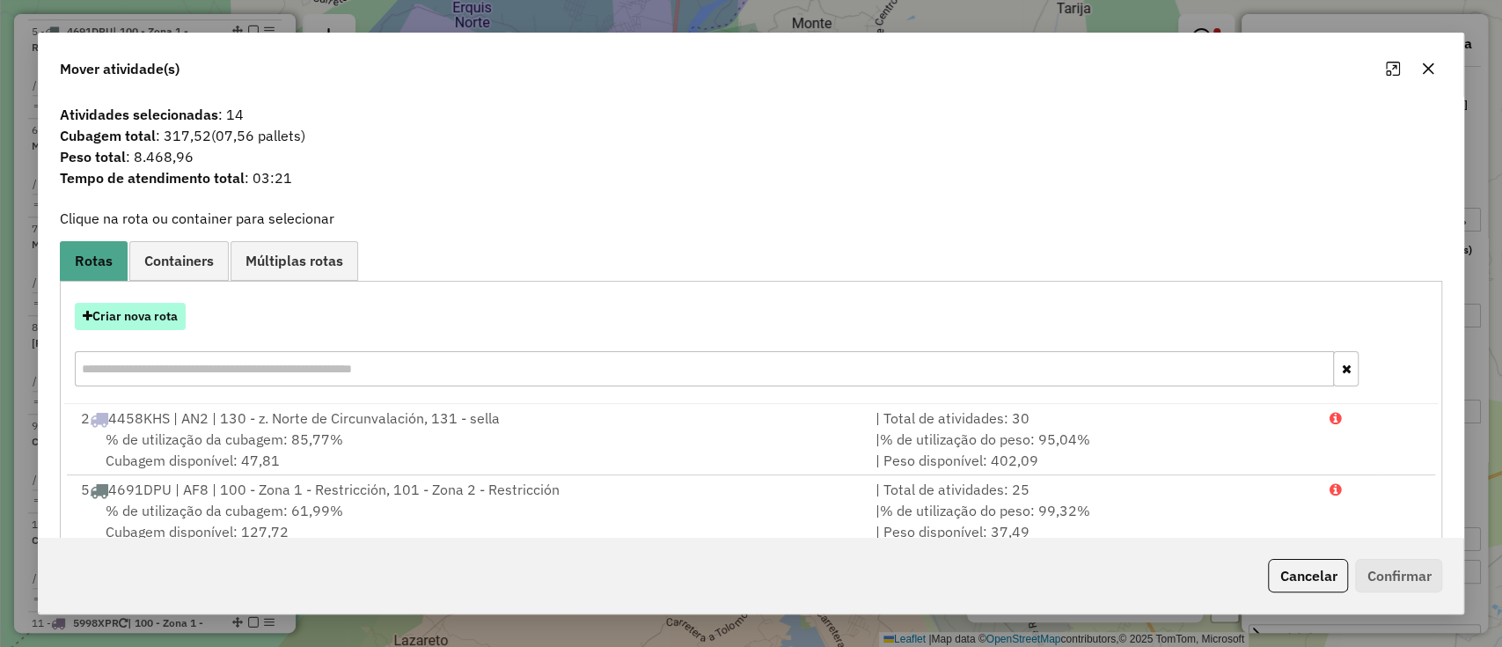
click at [144, 308] on button "Criar nova rota" at bounding box center [130, 316] width 111 height 27
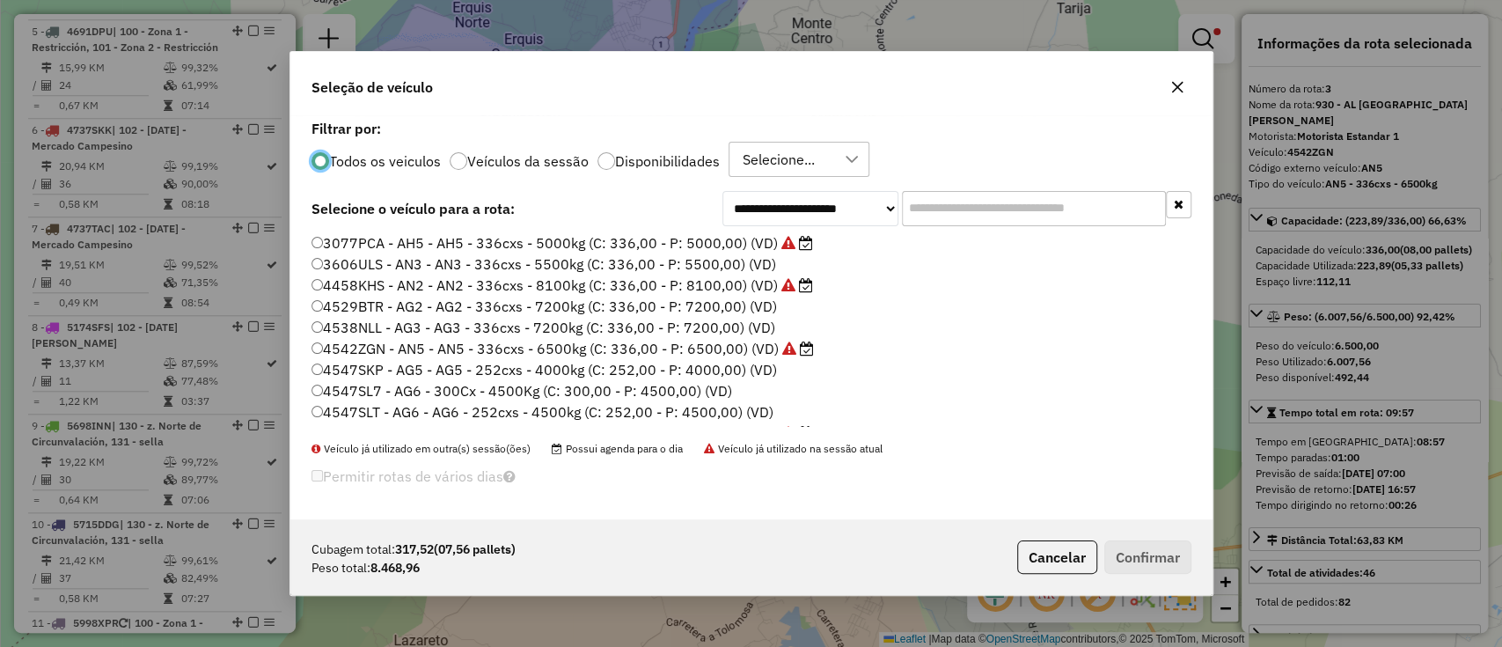
scroll to position [9, 5]
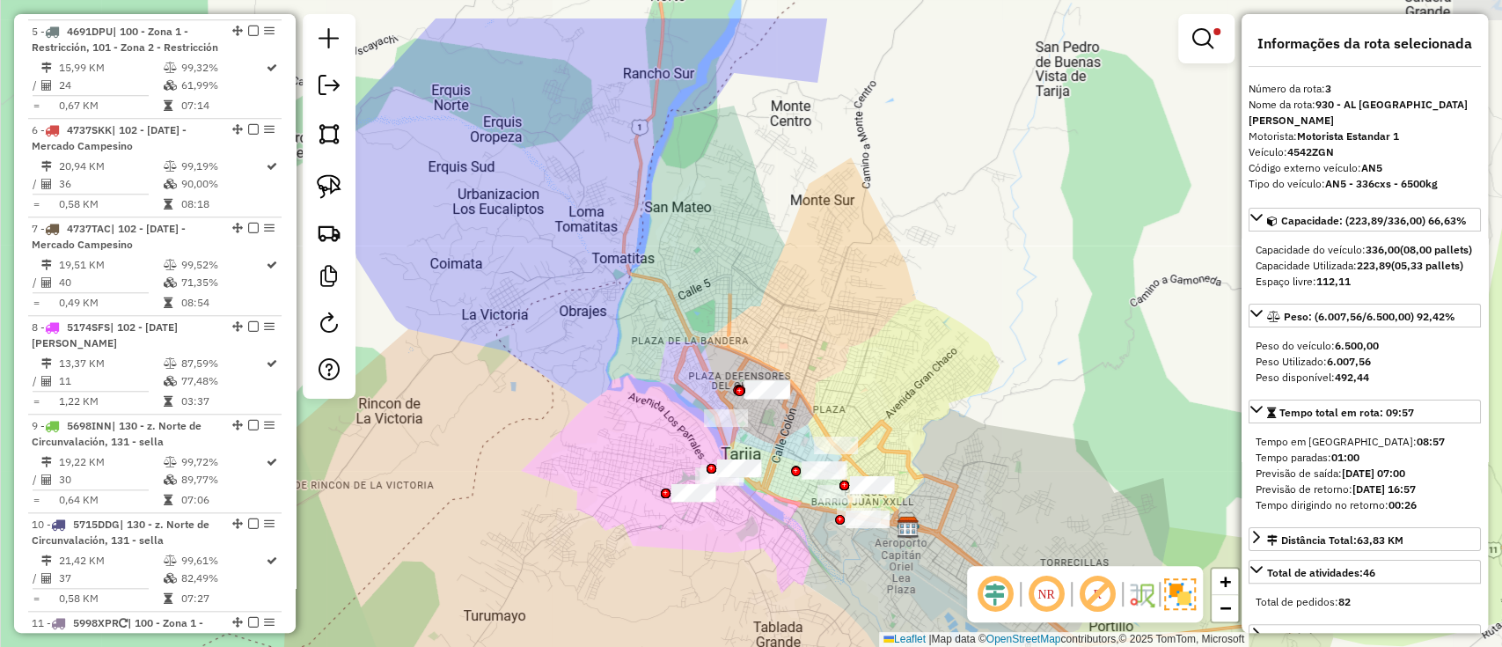
drag, startPoint x: 686, startPoint y: 312, endPoint x: 678, endPoint y: 364, distance: 52.5
click at [678, 364] on div "Limpar filtros Janela de atendimento Grade de atendimento Capacidade Transporta…" at bounding box center [751, 323] width 1502 height 647
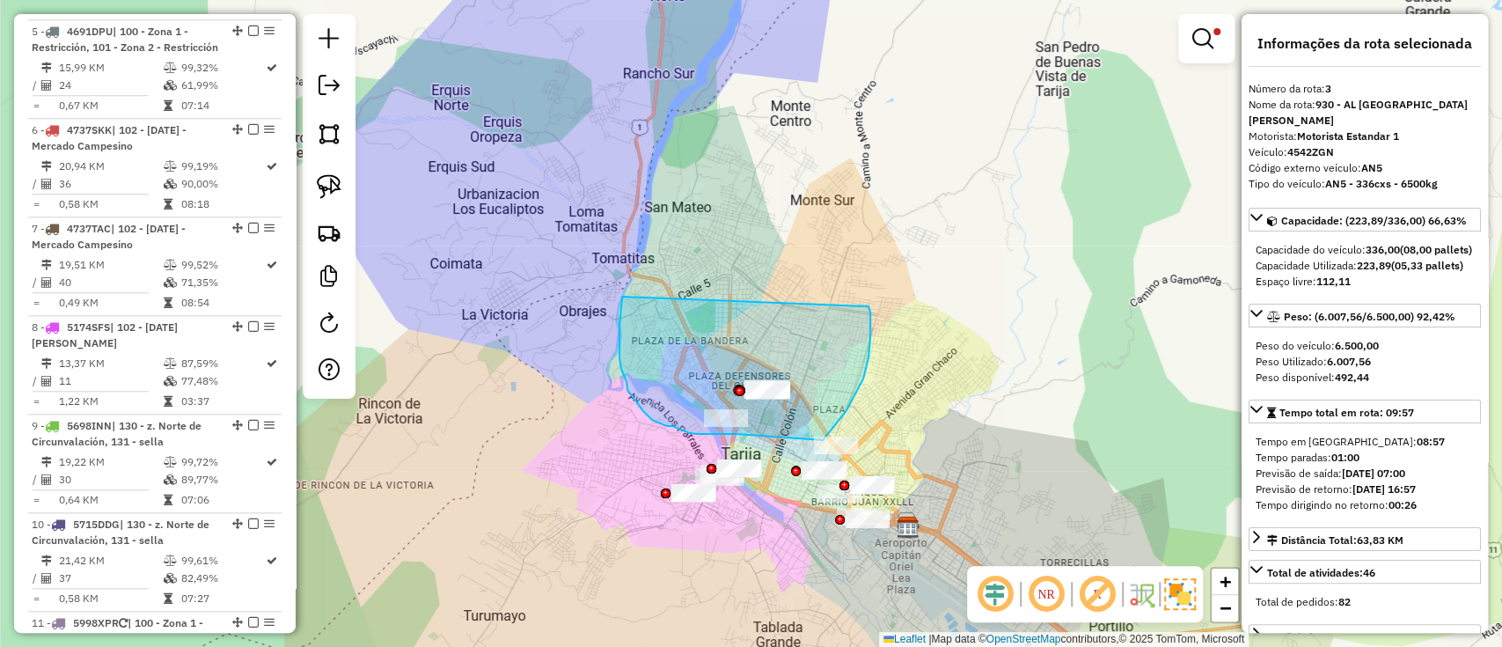
drag, startPoint x: 619, startPoint y: 325, endPoint x: 866, endPoint y: 296, distance: 248.1
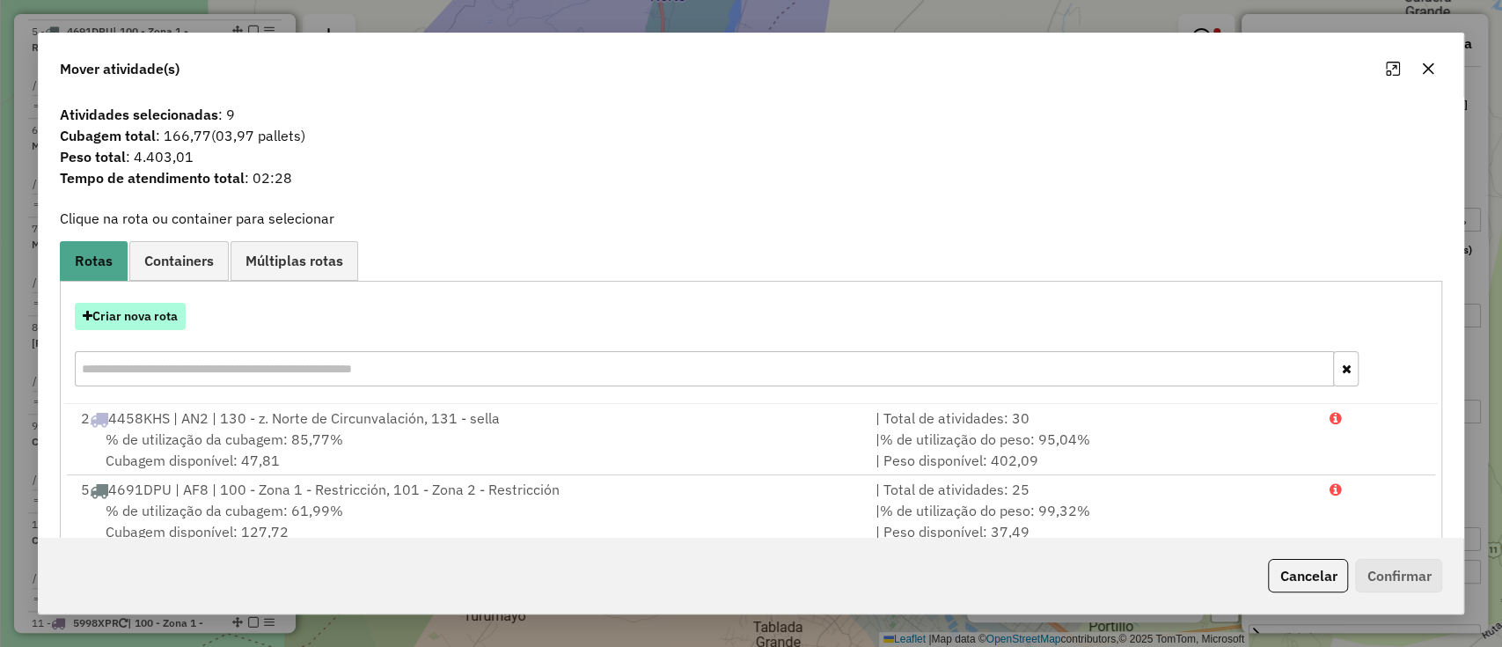
click at [140, 316] on button "Criar nova rota" at bounding box center [130, 316] width 111 height 27
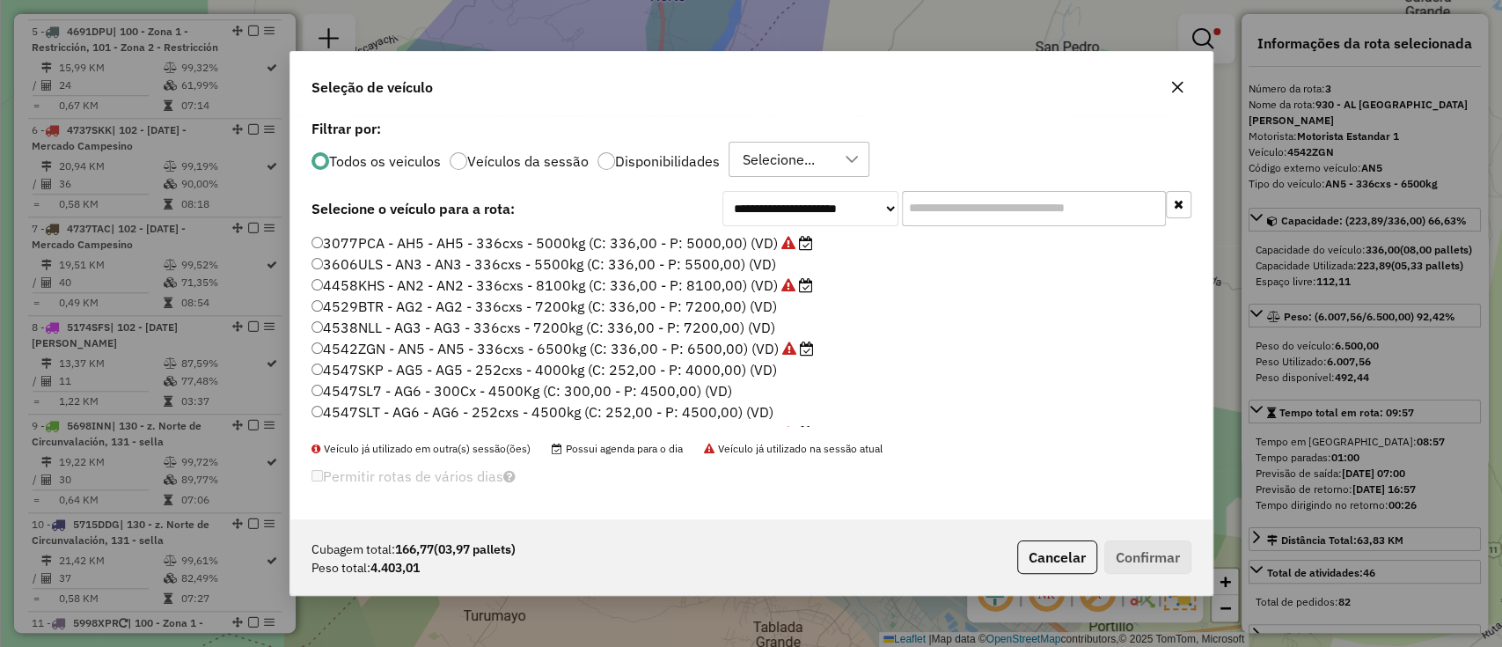
click at [949, 193] on input "text" at bounding box center [1034, 208] width 264 height 35
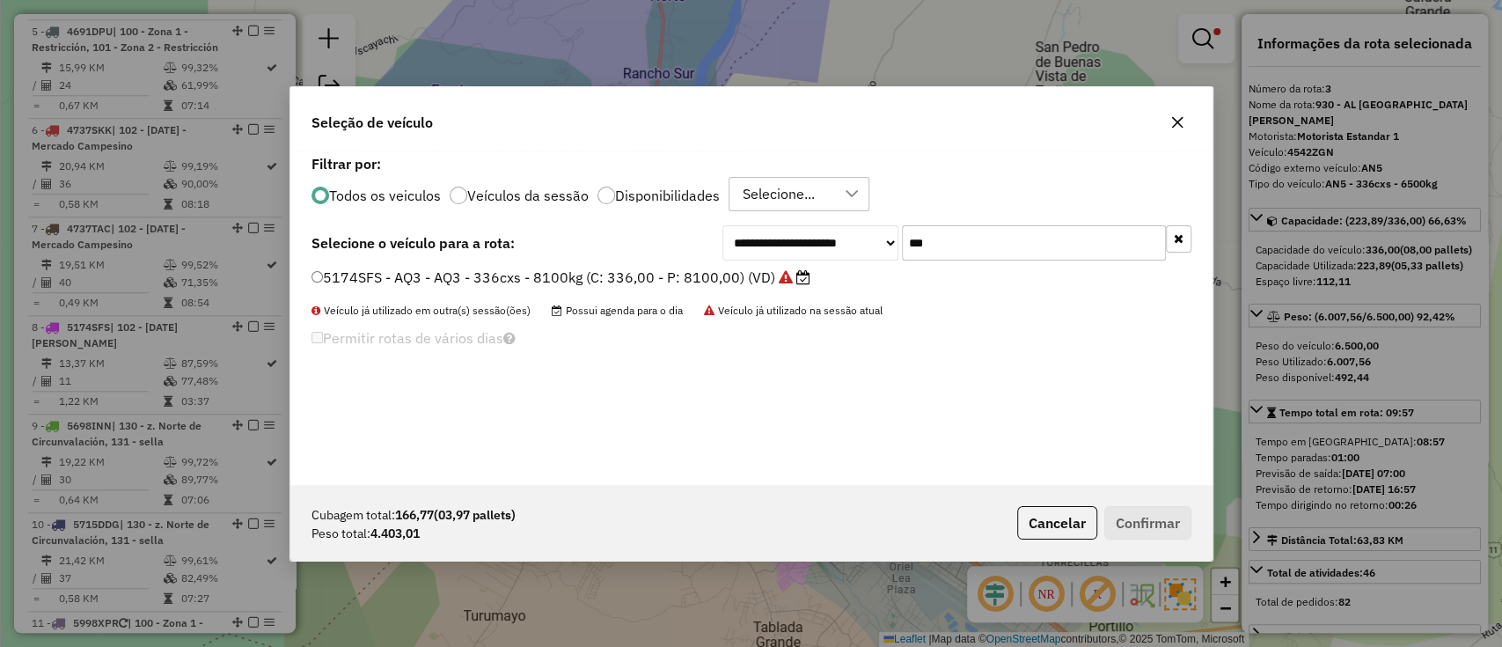
type input "***"
drag, startPoint x: 676, startPoint y: 275, endPoint x: 725, endPoint y: 282, distance: 49.8
click at [677, 275] on label "5174SFS - AQ3 - AQ3 - 336cxs - 8100kg (C: 336,00 - P: 8100,00) (VD)" at bounding box center [561, 277] width 499 height 21
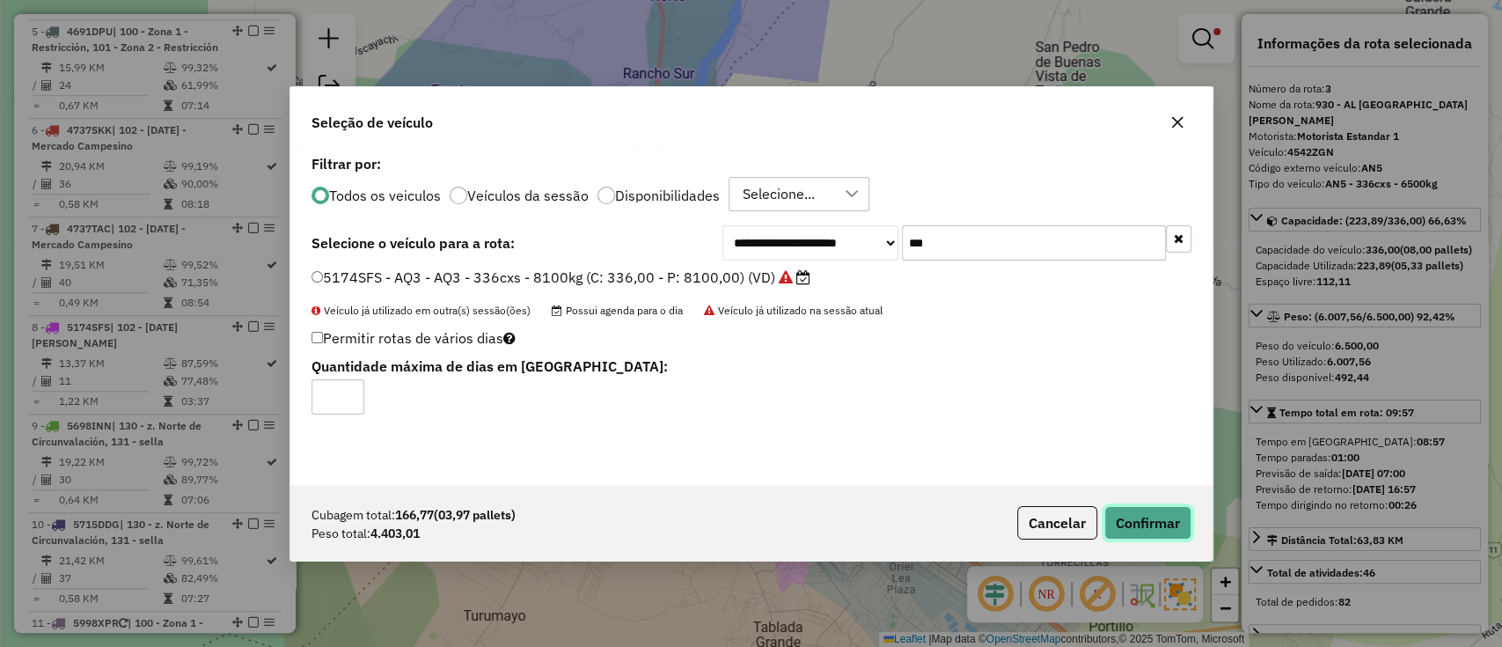
click at [1142, 510] on button "Confirmar" at bounding box center [1147, 522] width 87 height 33
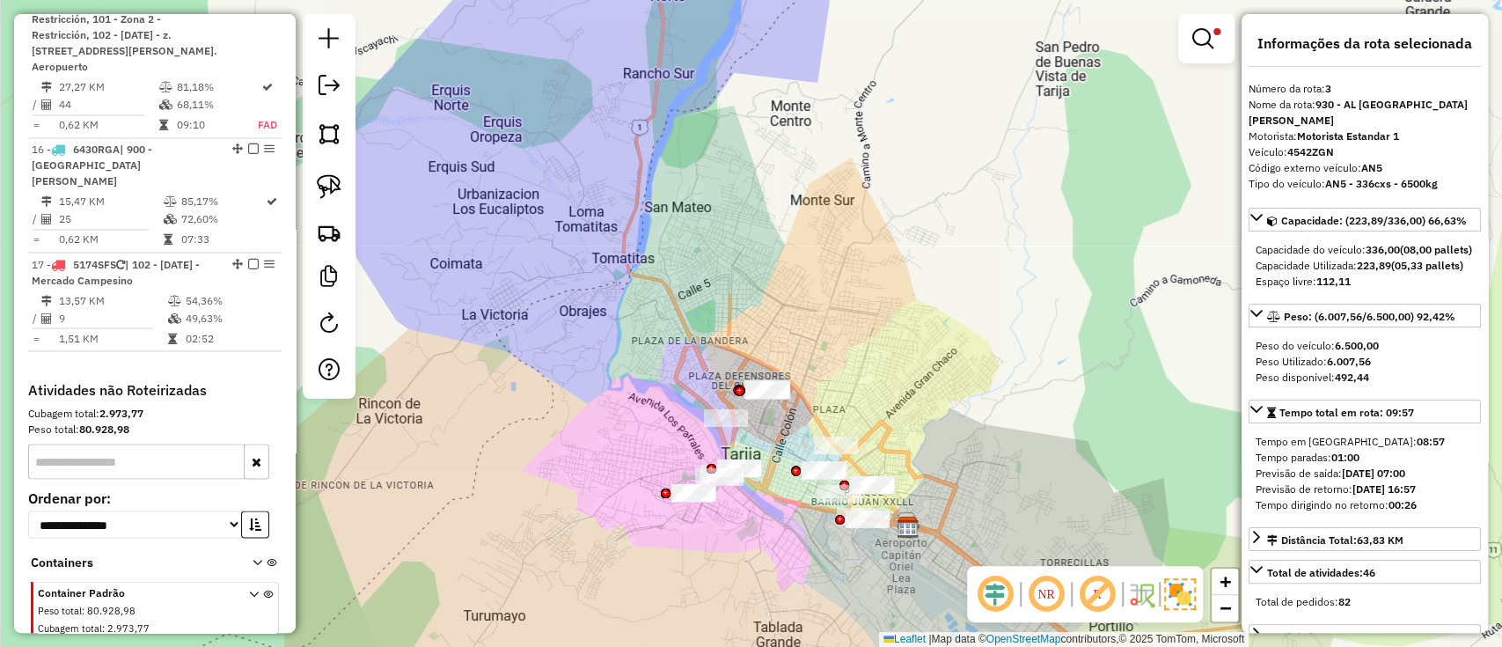
scroll to position [2145, 0]
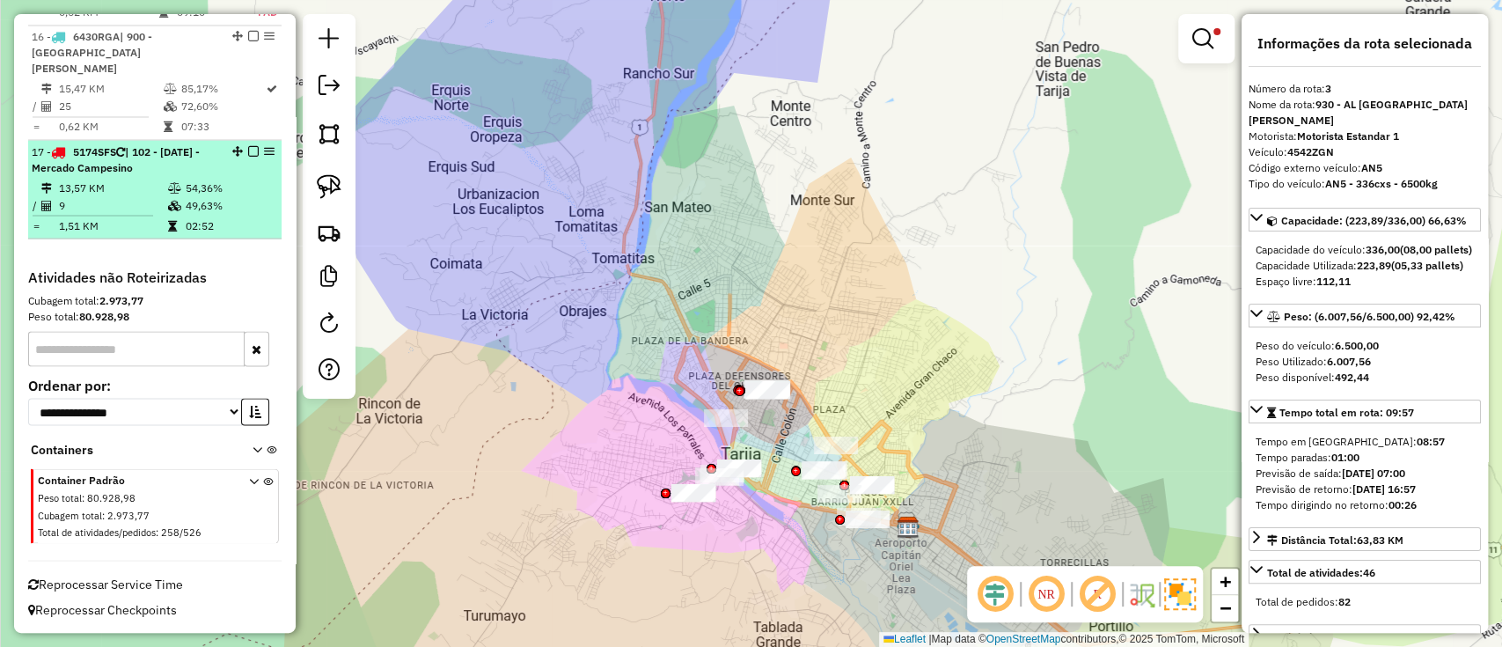
click at [249, 183] on td "54,36%" at bounding box center [229, 188] width 89 height 18
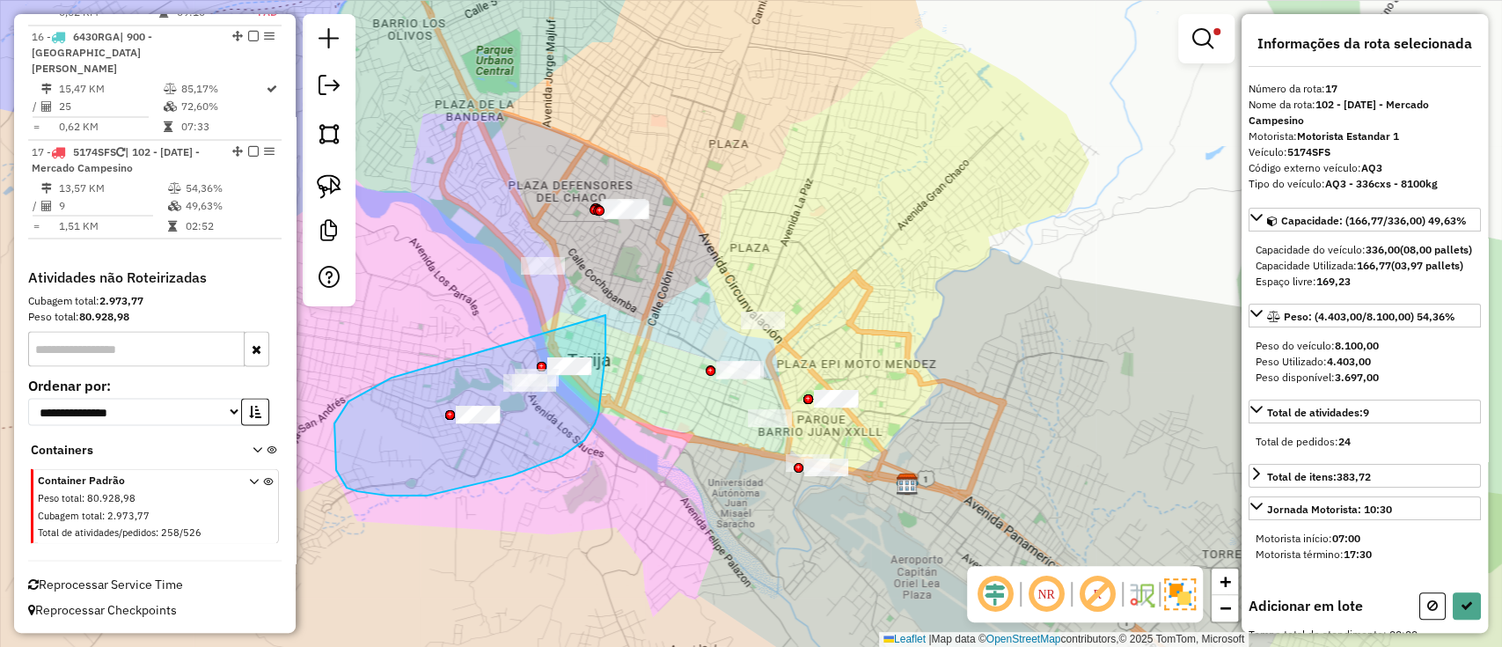
drag, startPoint x: 336, startPoint y: 470, endPoint x: 605, endPoint y: 315, distance: 310.6
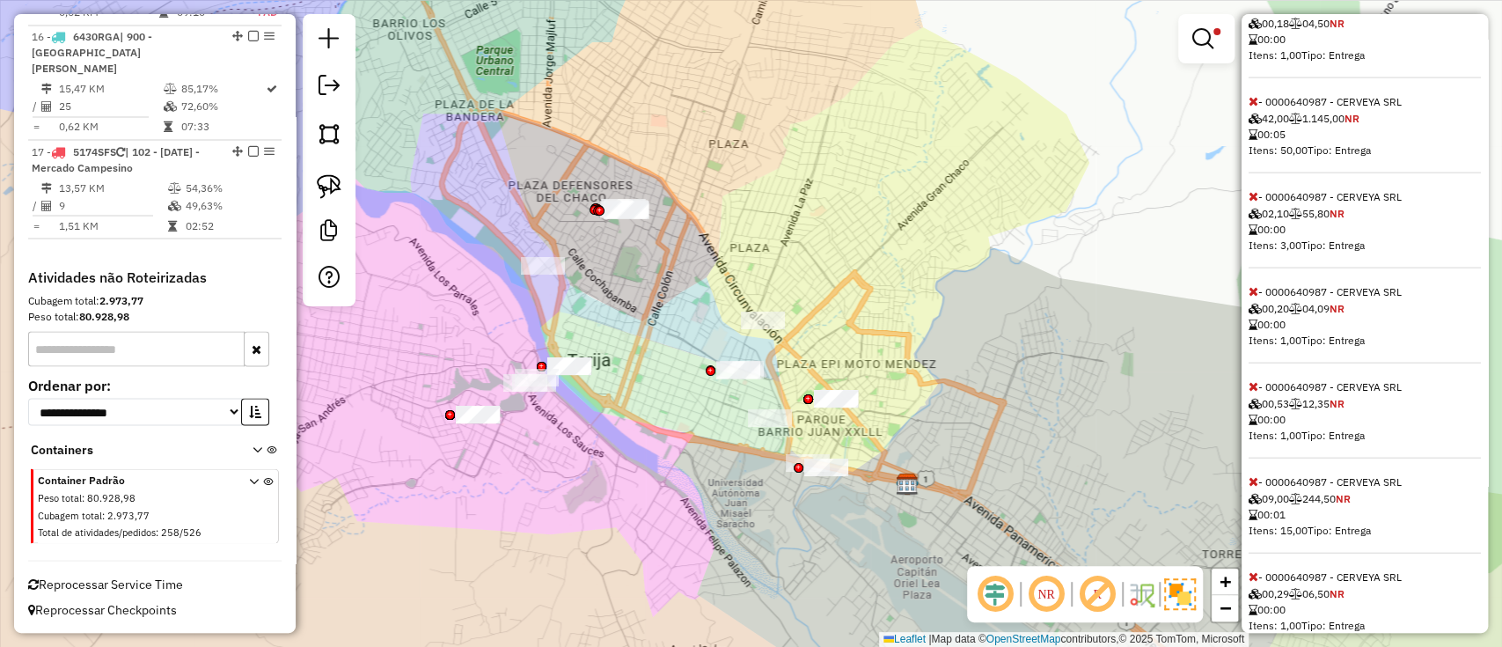
scroll to position [2893, 0]
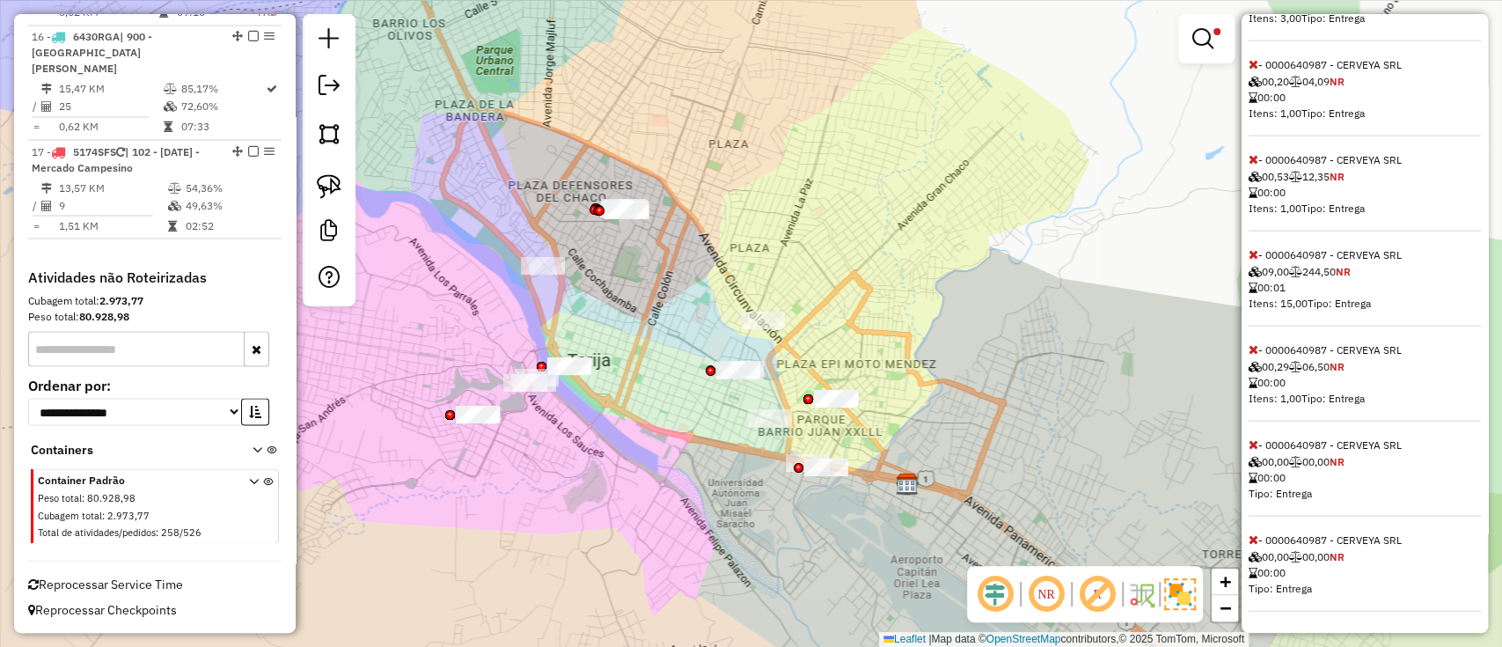
select select "**********"
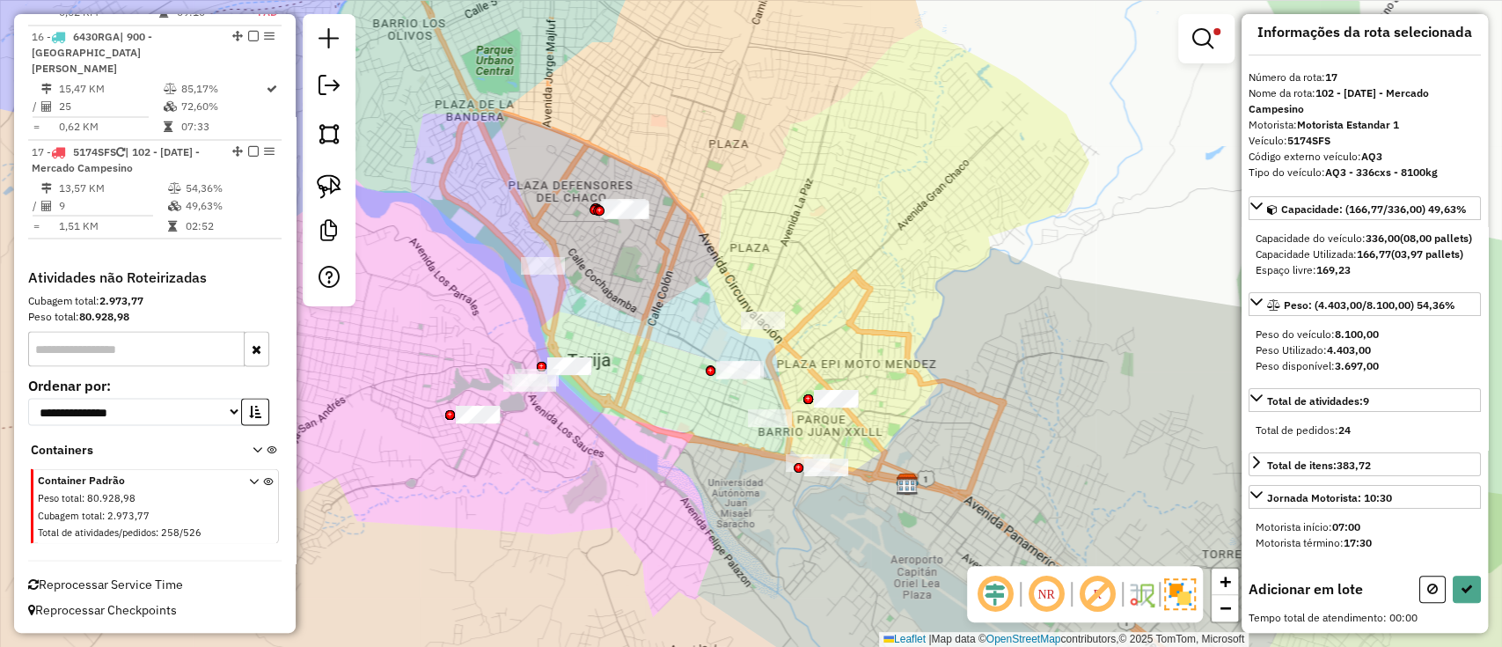
scroll to position [0, 0]
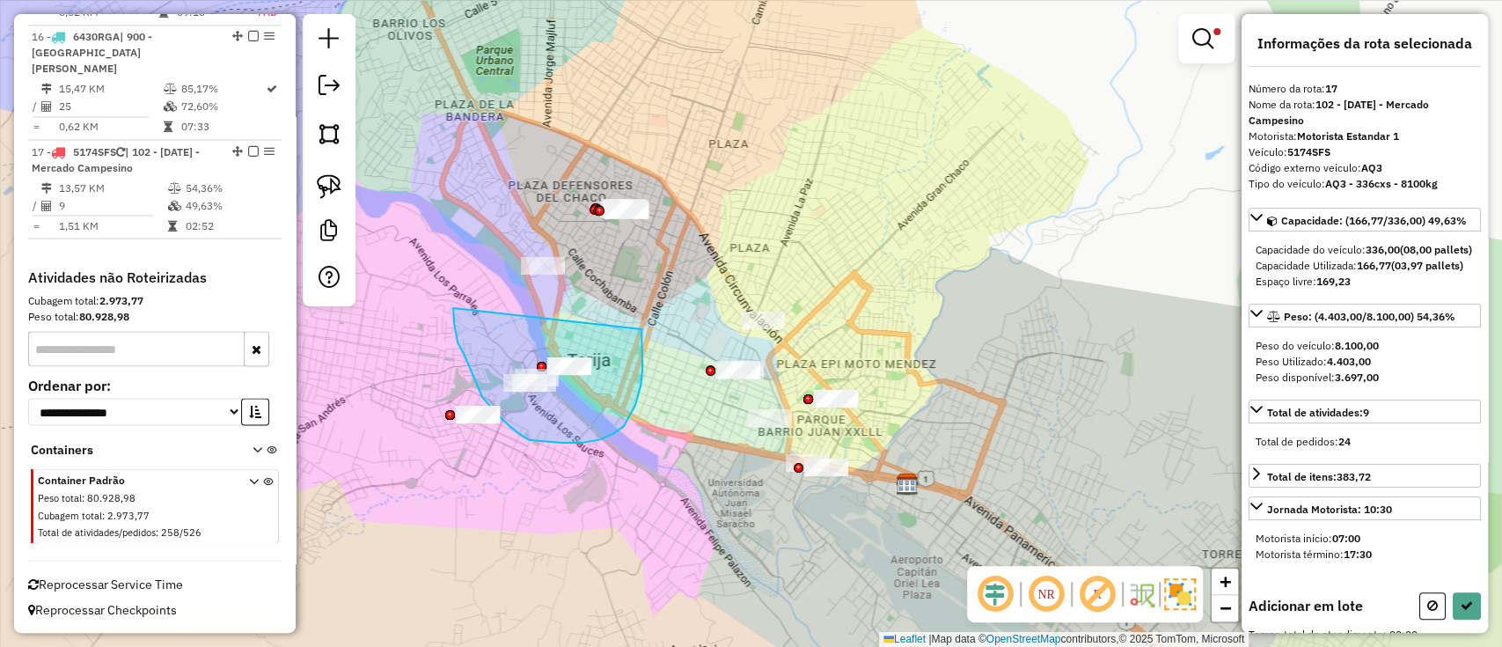
drag, startPoint x: 453, startPoint y: 308, endPoint x: 641, endPoint y: 329, distance: 189.5
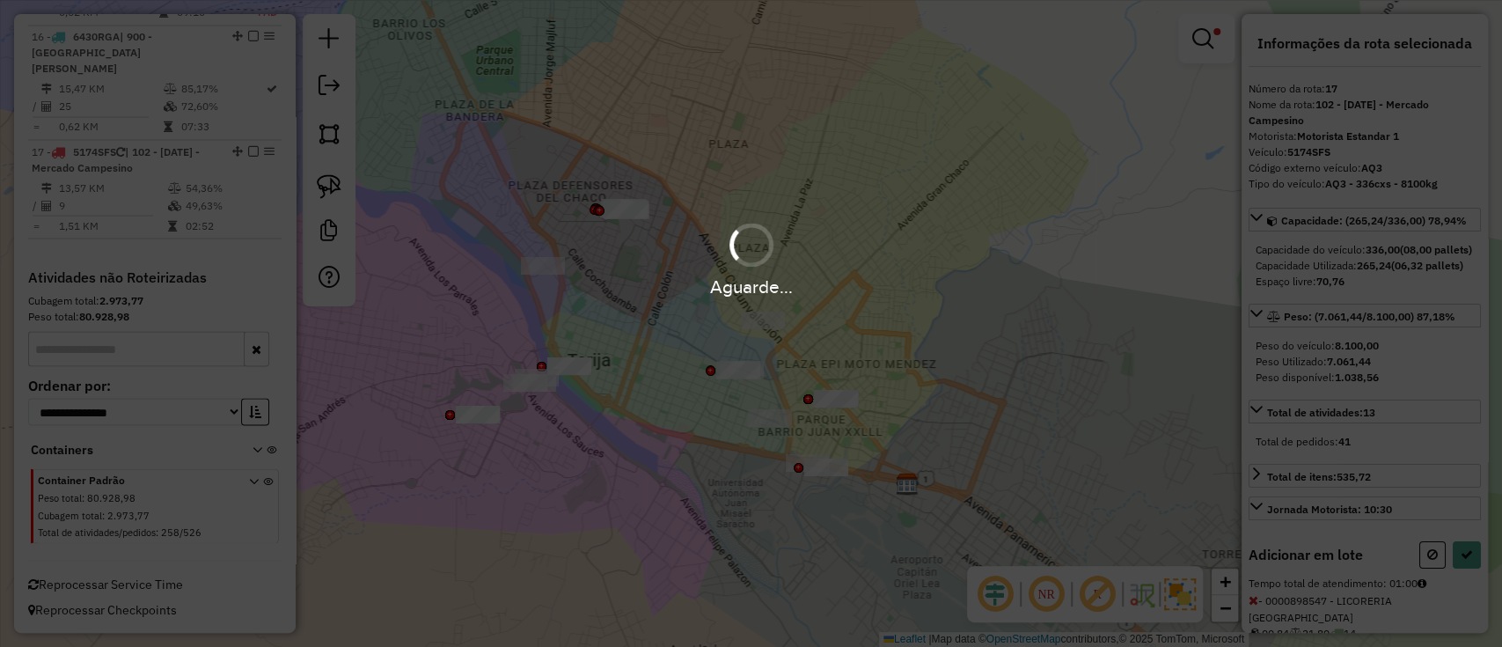
select select "**********"
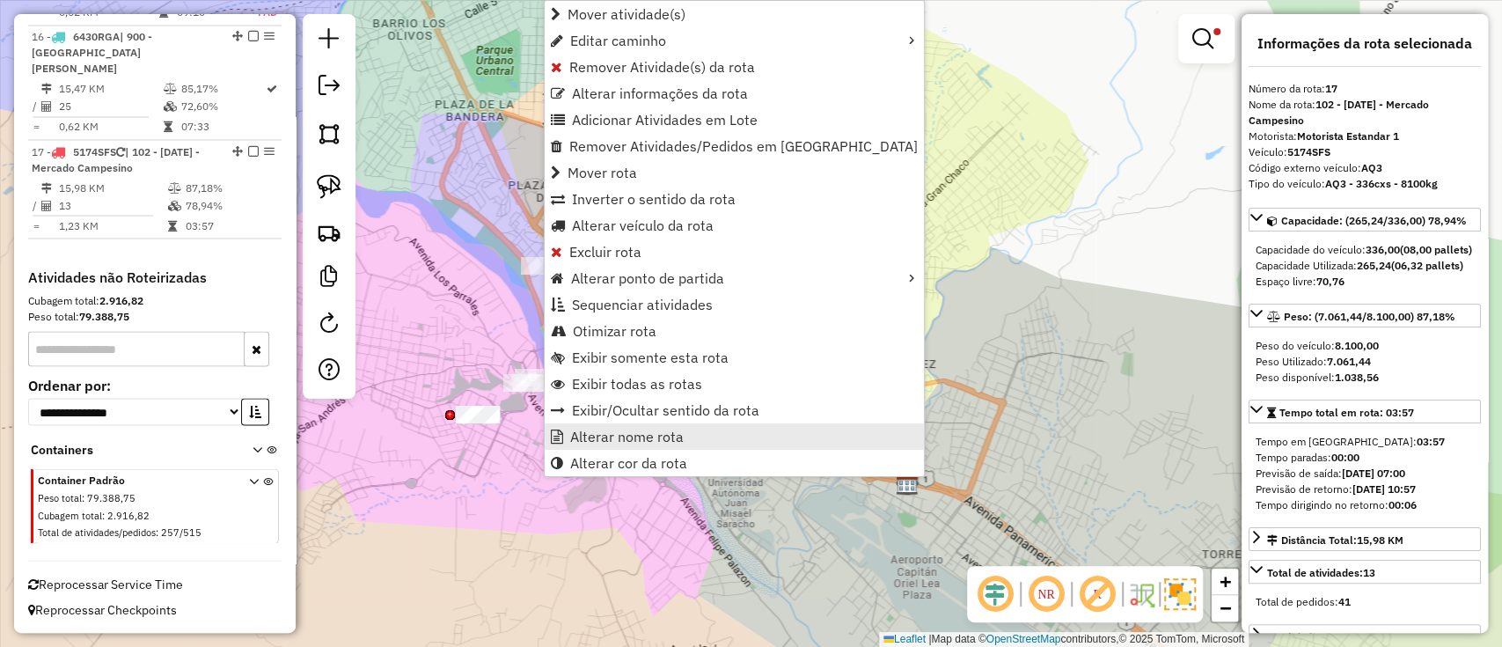
click at [653, 429] on span "Alterar nome rota" at bounding box center [627, 436] width 114 height 14
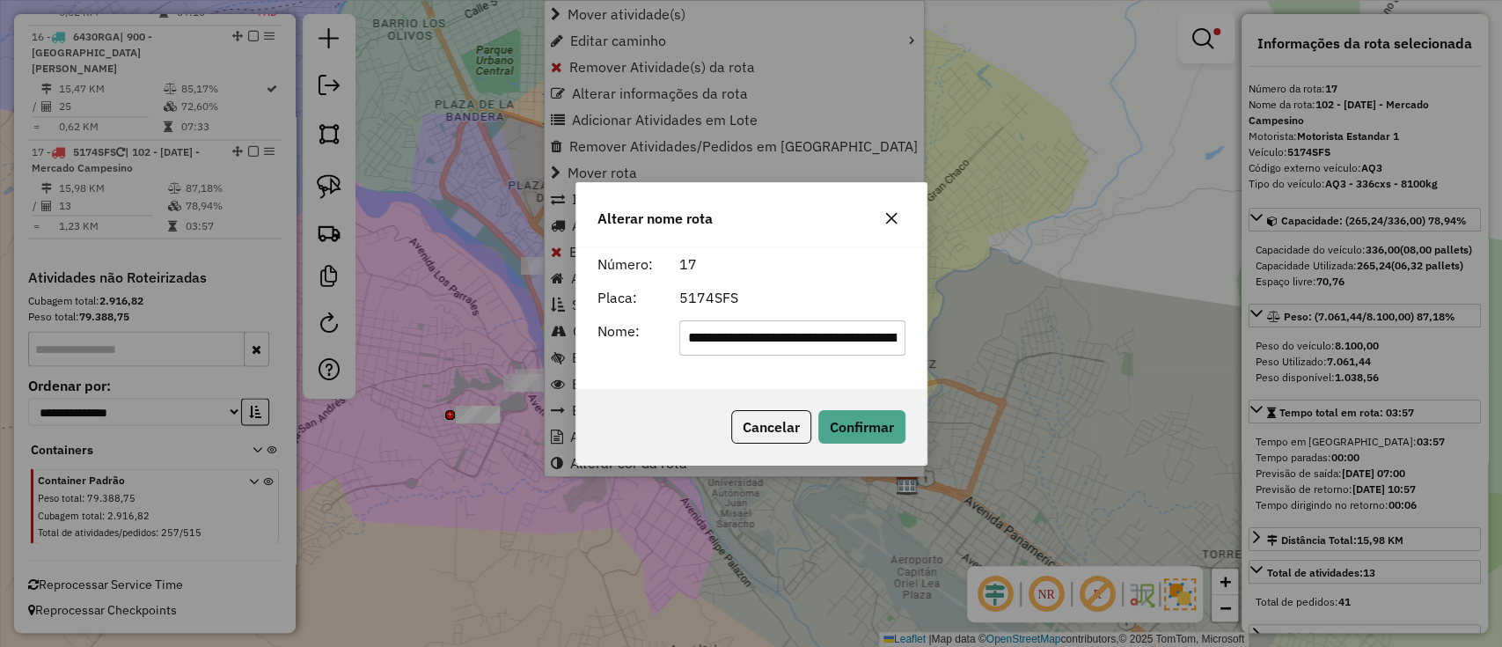
scroll to position [0, 63]
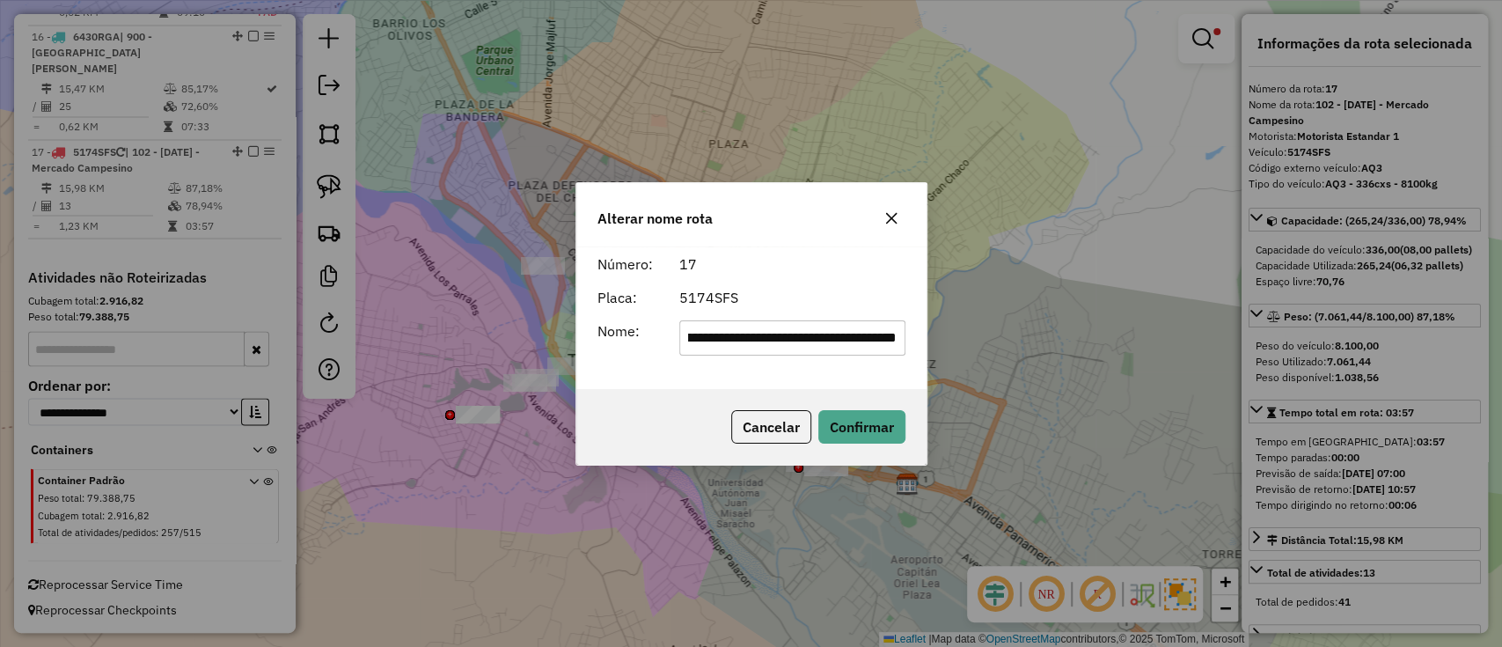
click at [762, 325] on input "**********" at bounding box center [792, 337] width 226 height 35
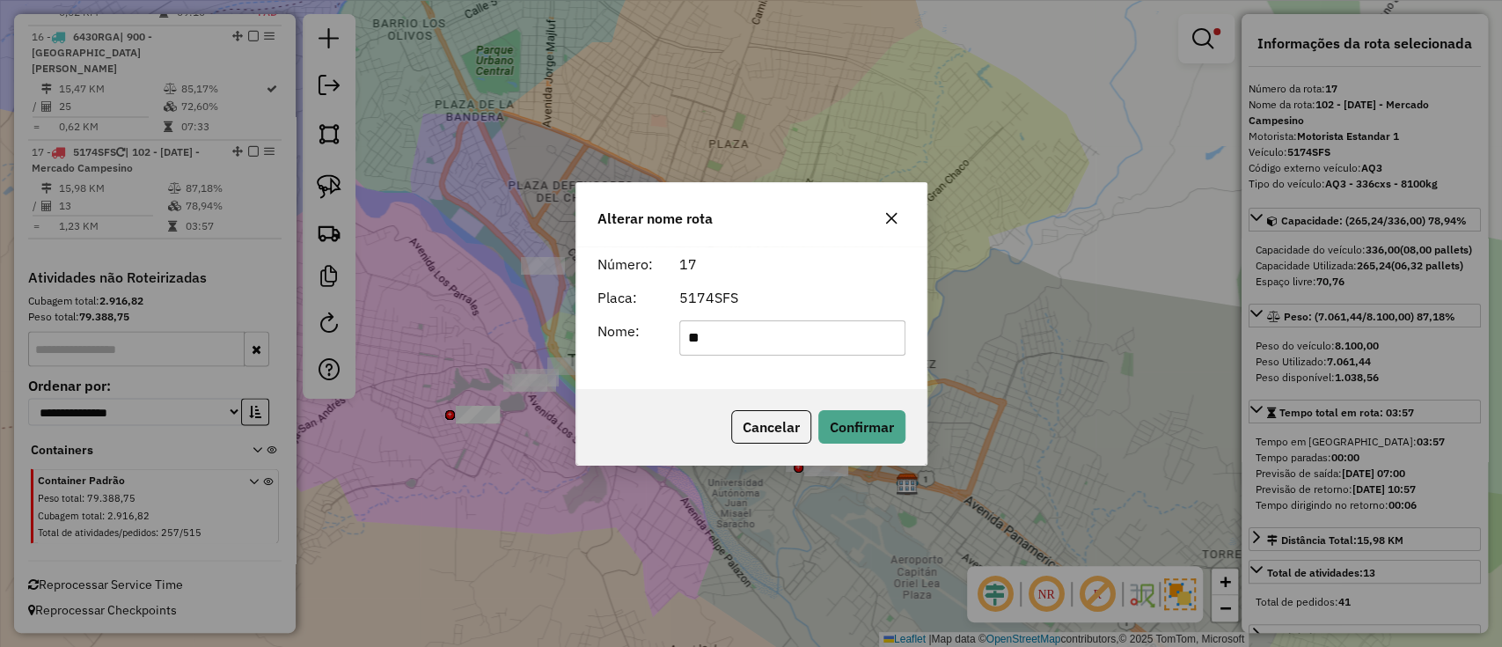
type input "**********"
click at [836, 397] on div "Cancelar Confirmar" at bounding box center [751, 427] width 350 height 76
click at [855, 410] on button "Confirmar" at bounding box center [861, 426] width 87 height 33
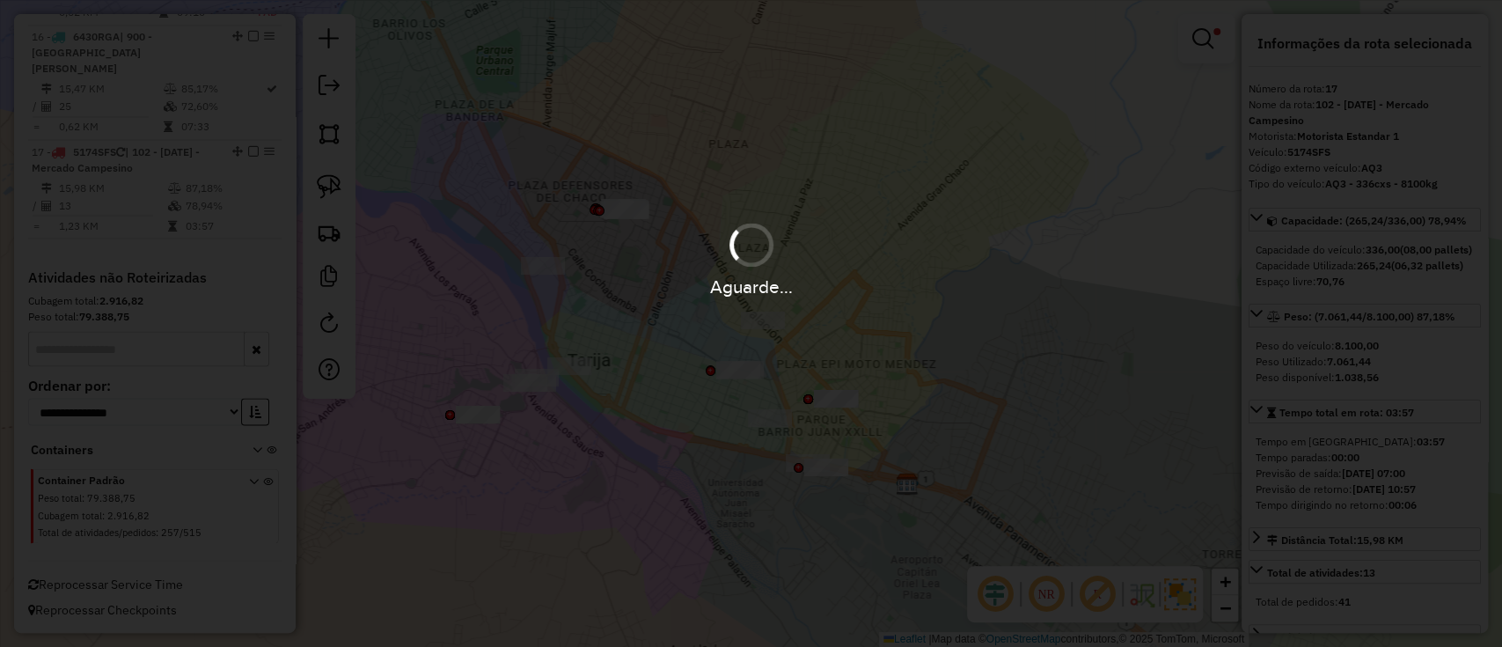
scroll to position [2129, 0]
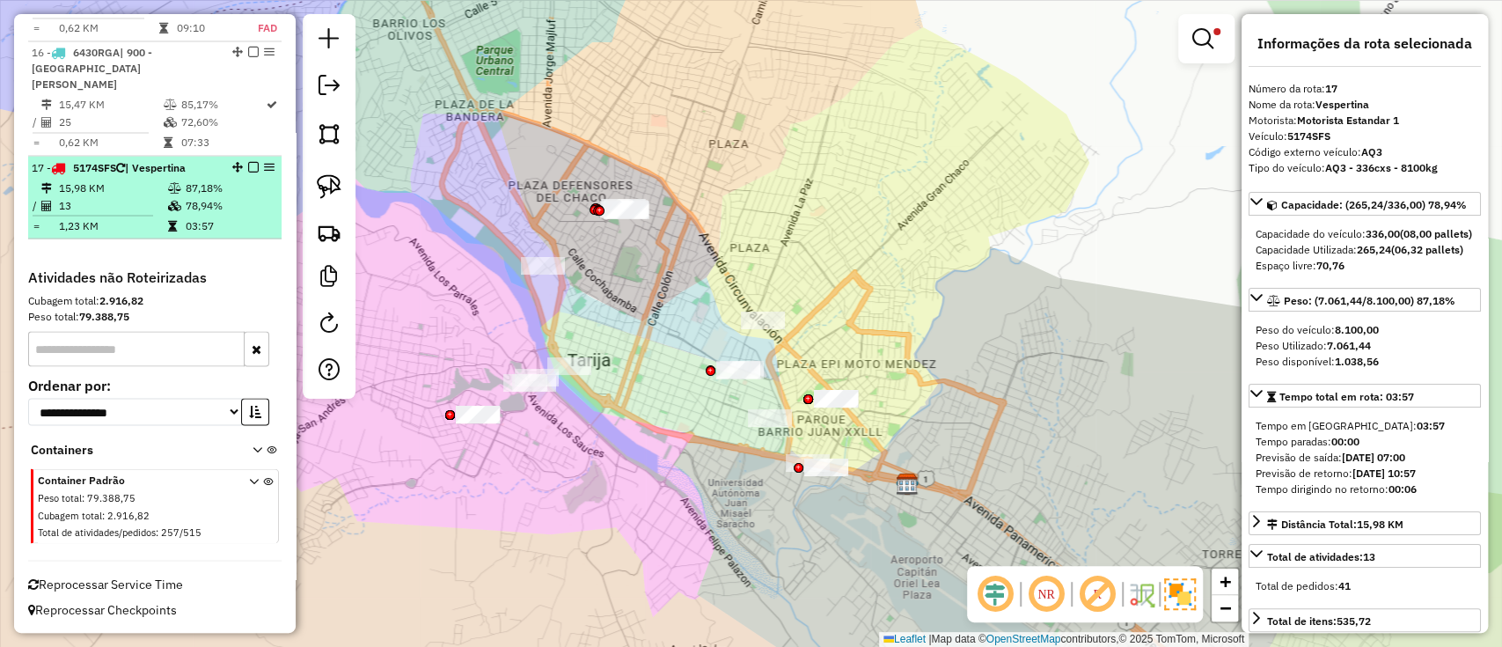
click at [248, 162] on em at bounding box center [253, 166] width 11 height 11
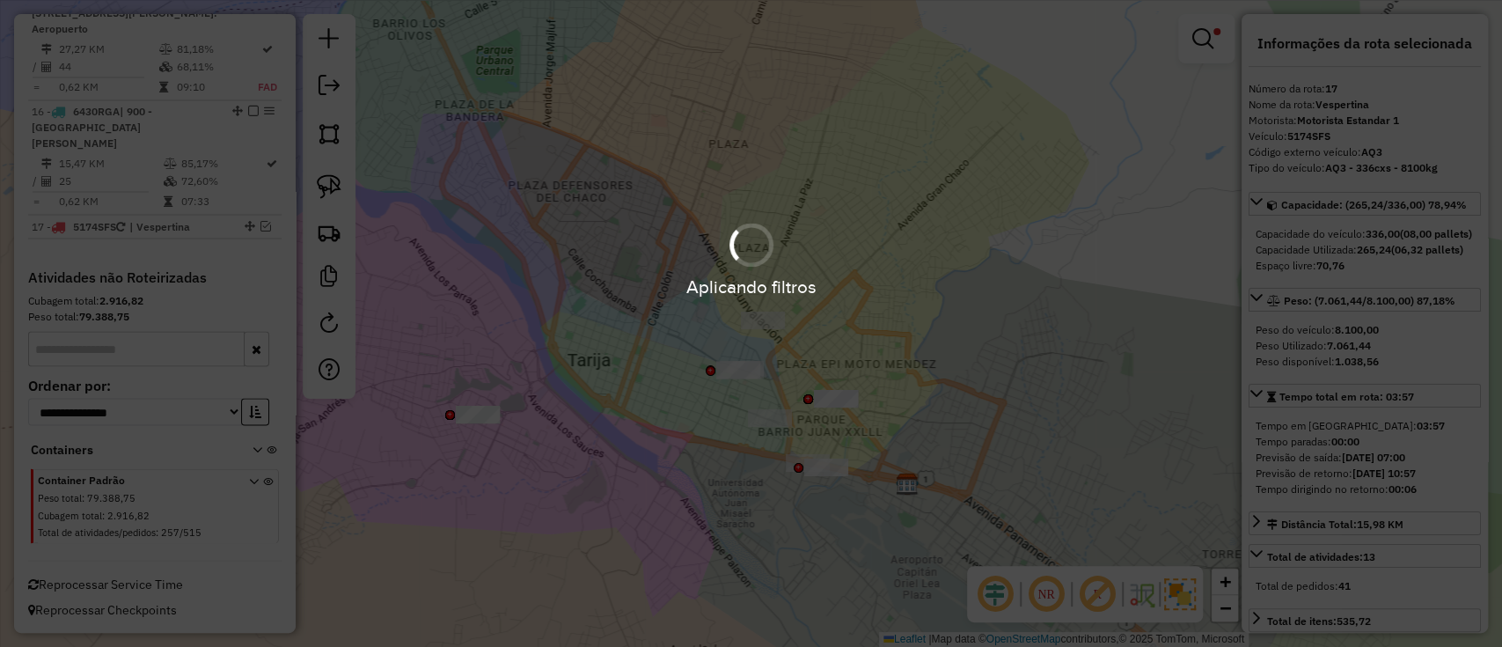
scroll to position [2071, 0]
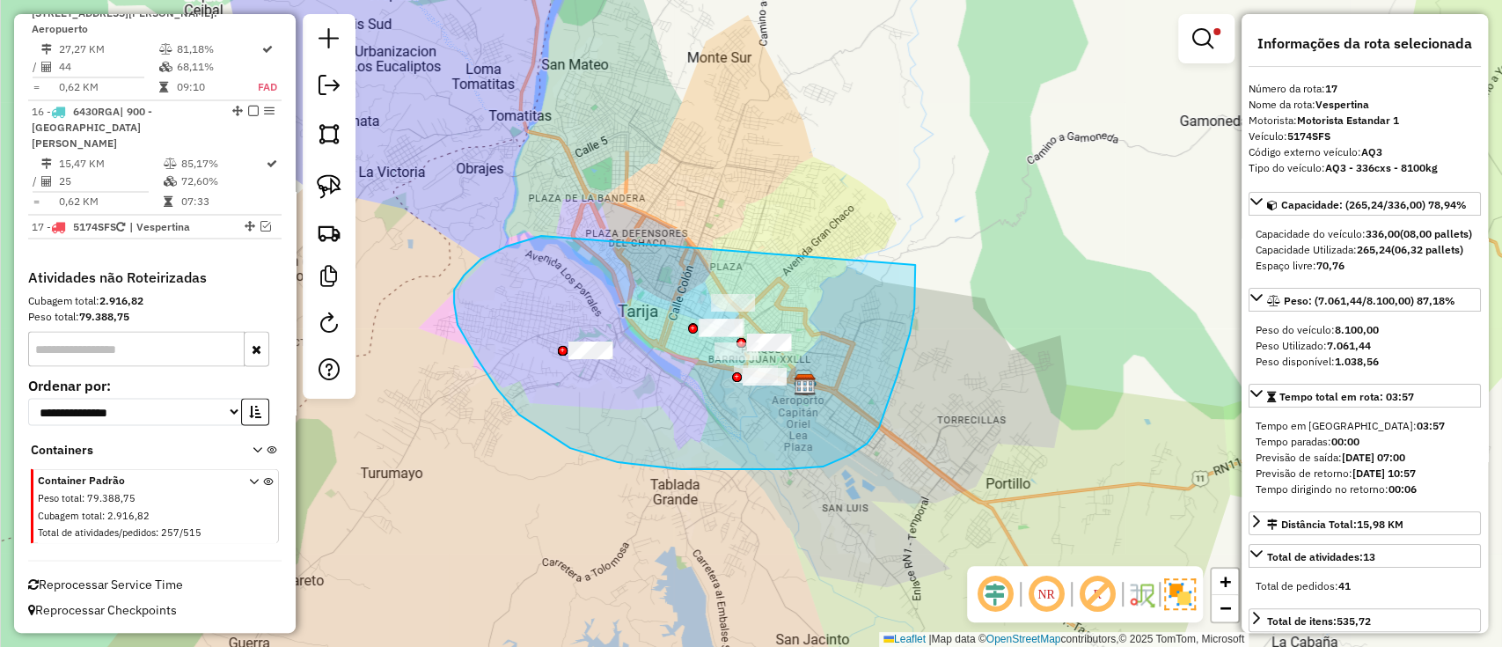
drag, startPoint x: 497, startPoint y: 389, endPoint x: 905, endPoint y: 245, distance: 432.2
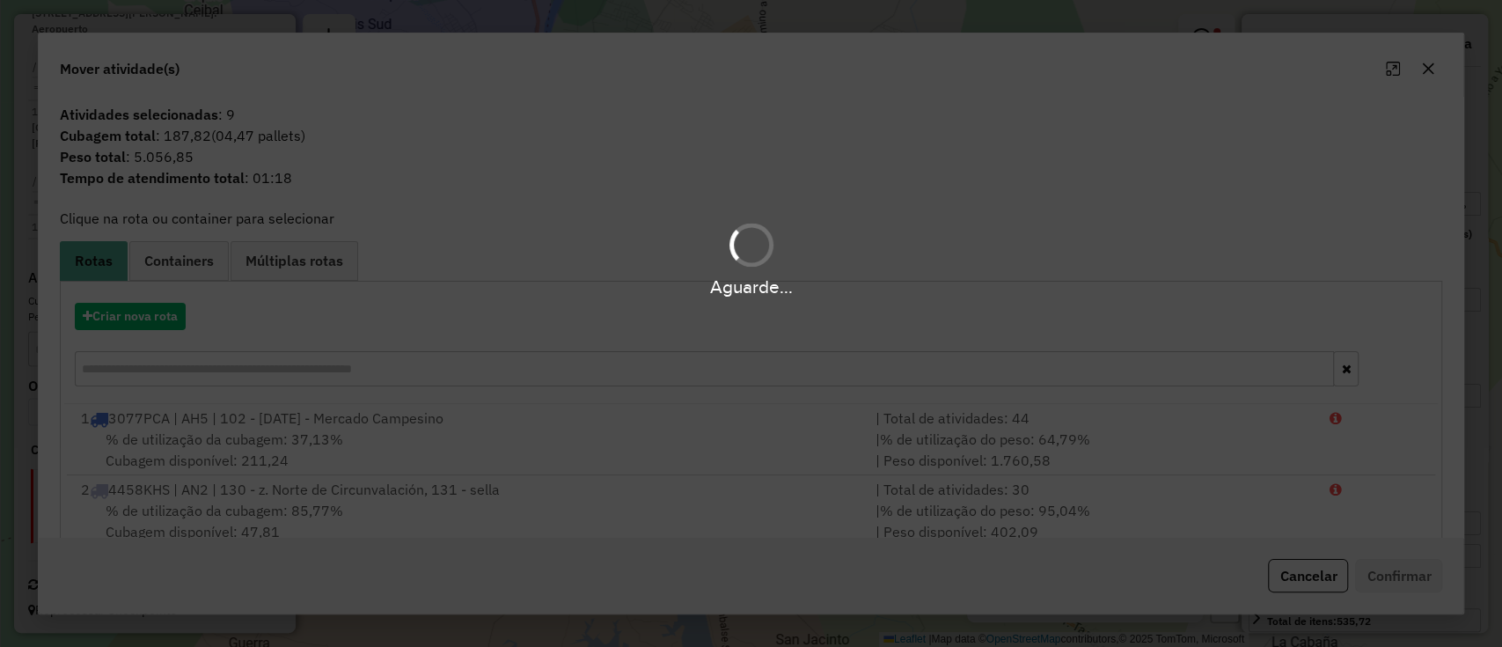
click at [120, 318] on div "Aguarde..." at bounding box center [751, 323] width 1502 height 647
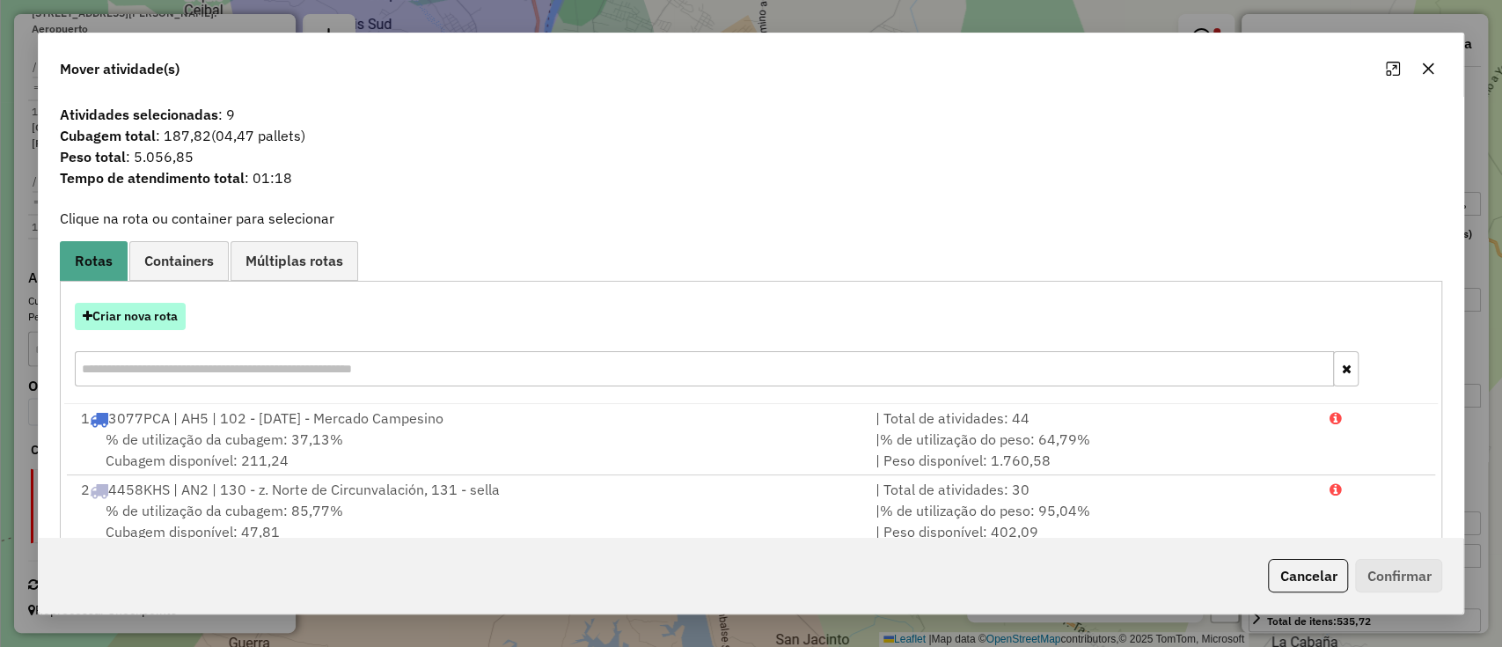
click at [125, 319] on button "Criar nova rota" at bounding box center [130, 316] width 111 height 27
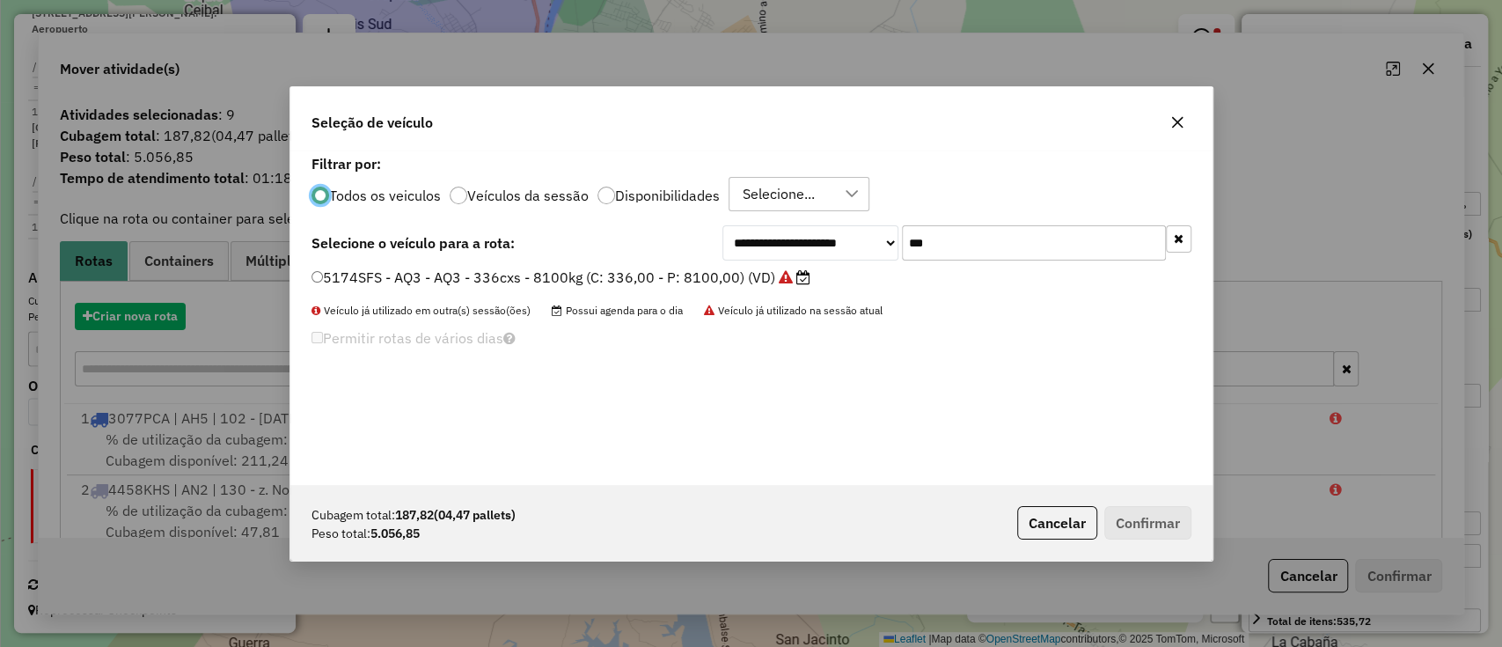
scroll to position [9, 5]
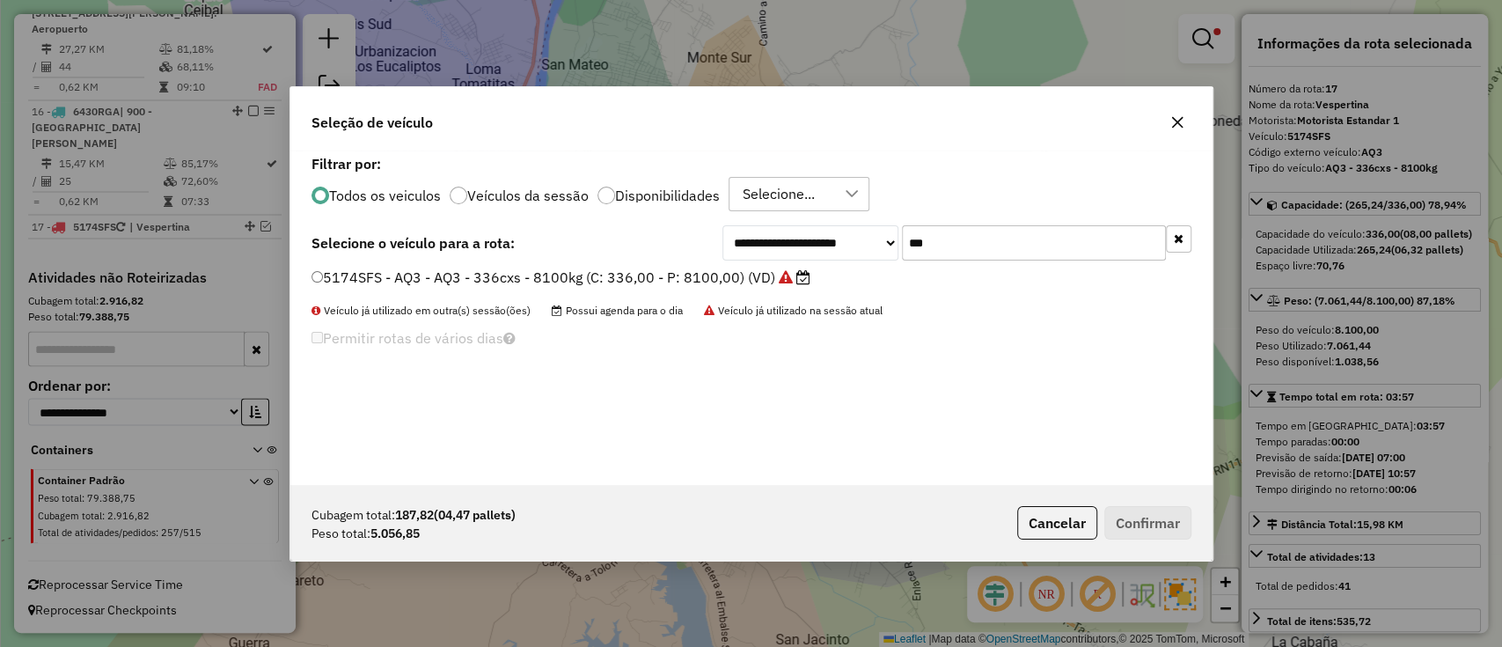
drag, startPoint x: 972, startPoint y: 244, endPoint x: 737, endPoint y: 226, distance: 235.6
click at [737, 226] on div "**********" at bounding box center [956, 242] width 469 height 35
type input "***"
click at [732, 271] on label "4737SKK - AY4 - AY4 - 336cxs - 8100Kg (C: 336,00 - P: 8100,00) (VD)" at bounding box center [560, 277] width 497 height 21
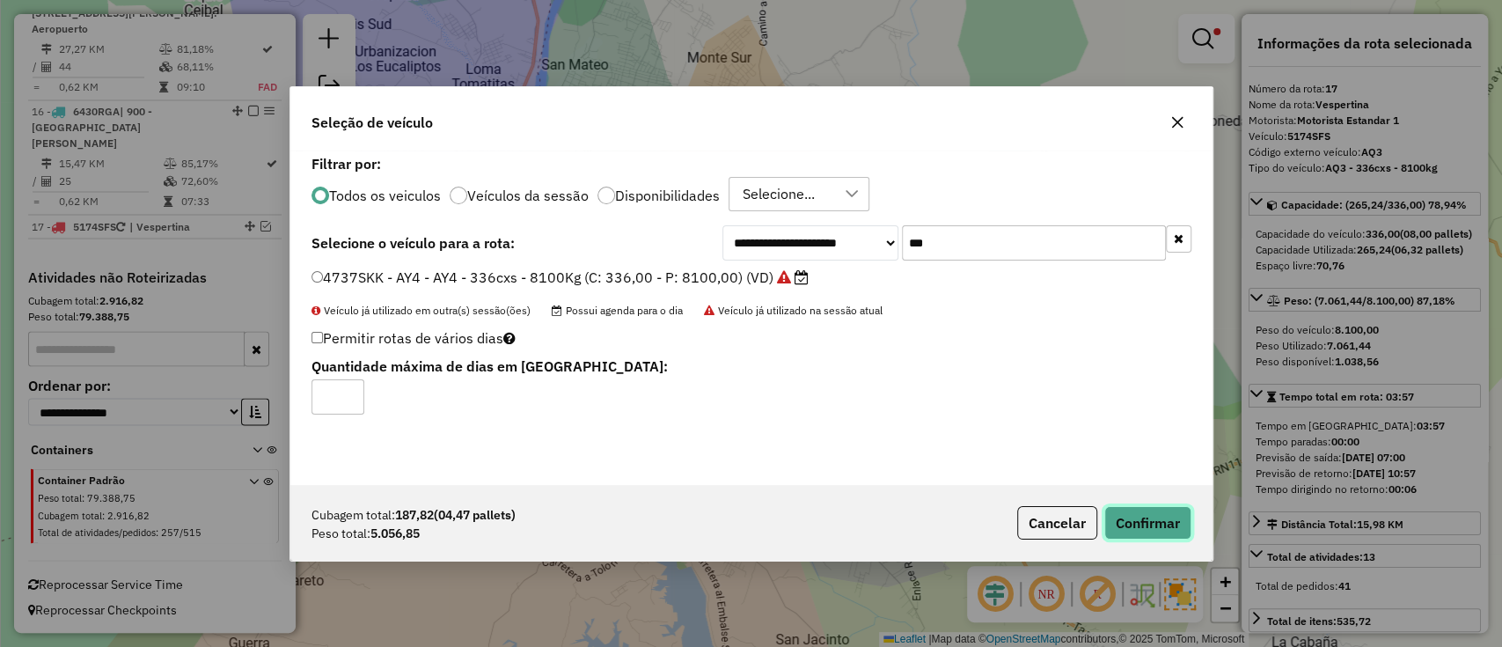
click at [1157, 525] on button "Confirmar" at bounding box center [1147, 522] width 87 height 33
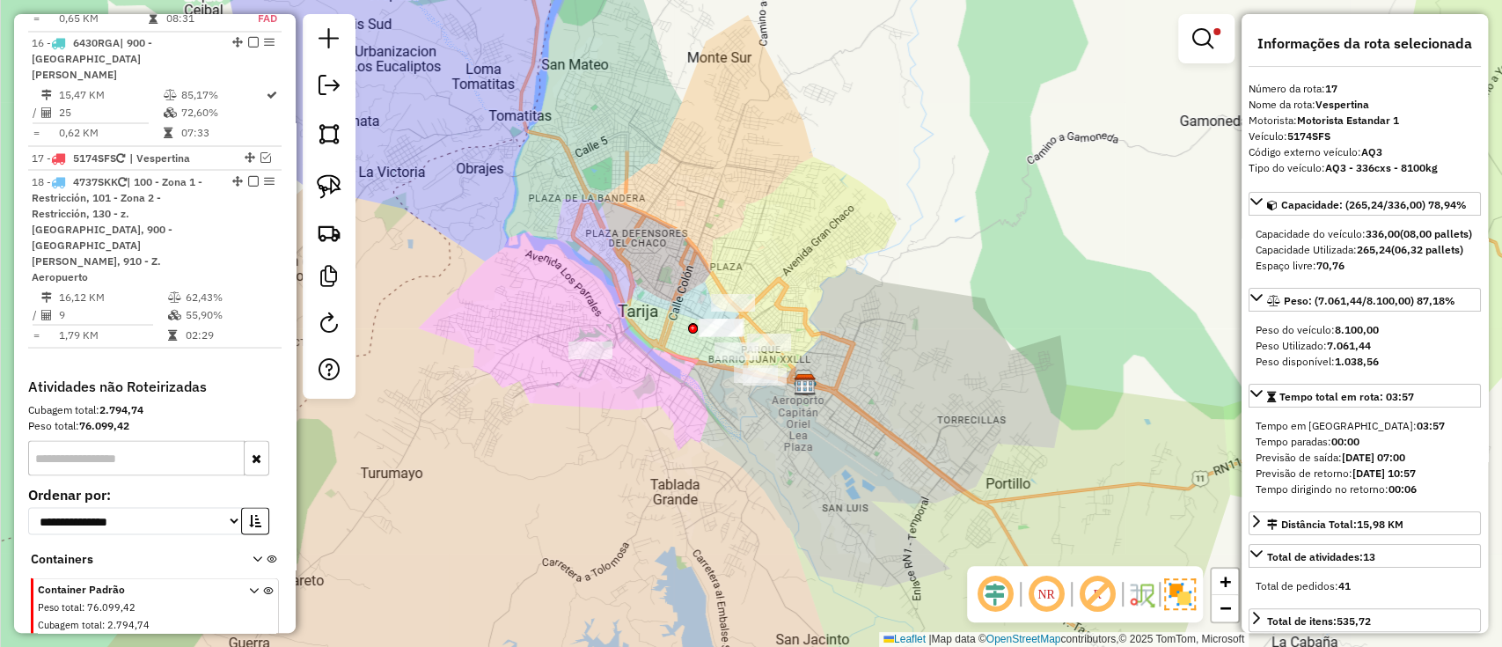
scroll to position [2217, 0]
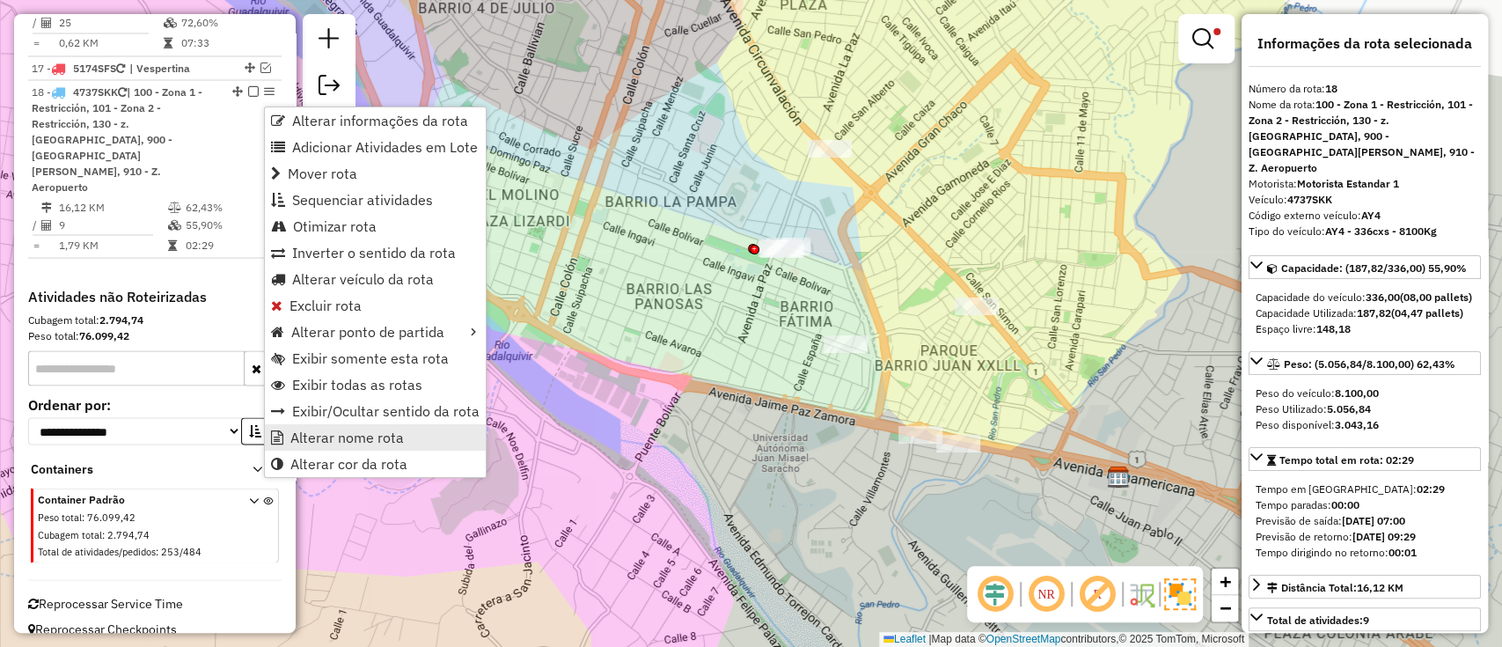
click at [338, 443] on span "Alterar nome rota" at bounding box center [347, 437] width 114 height 14
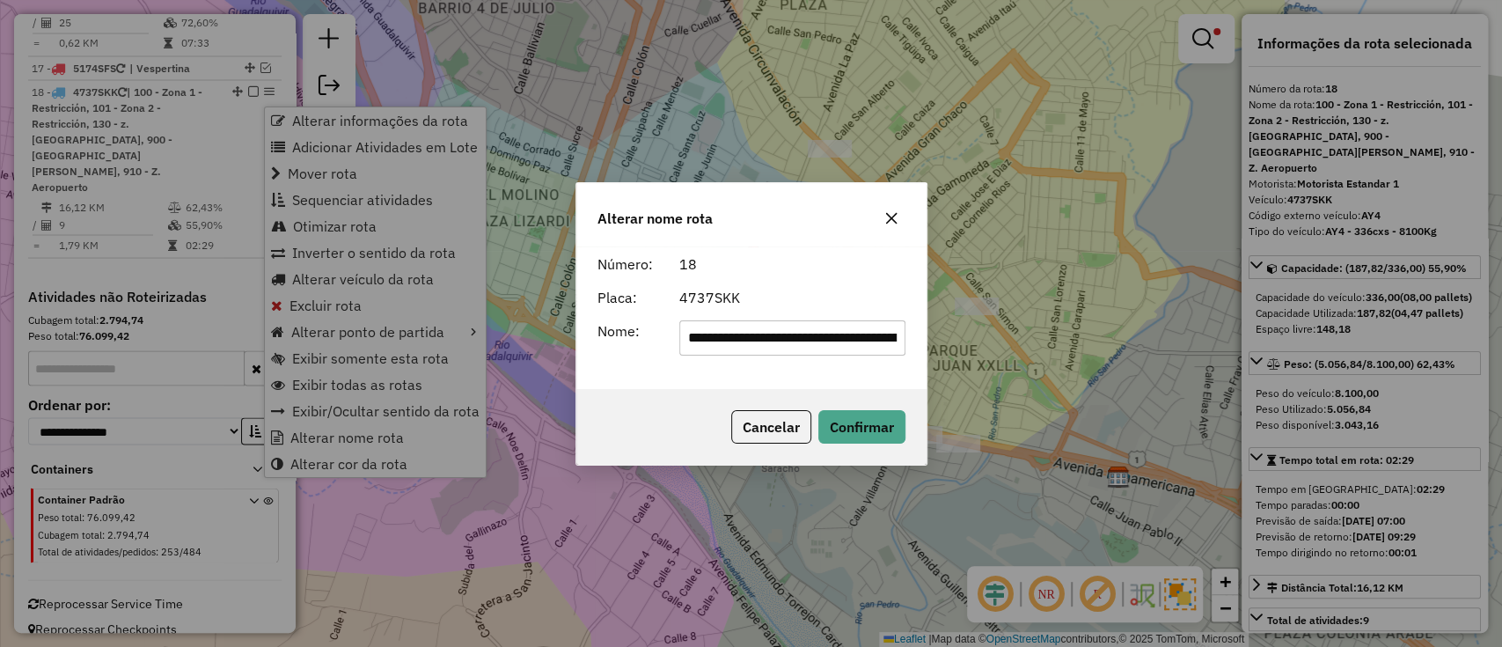
scroll to position [0, 627]
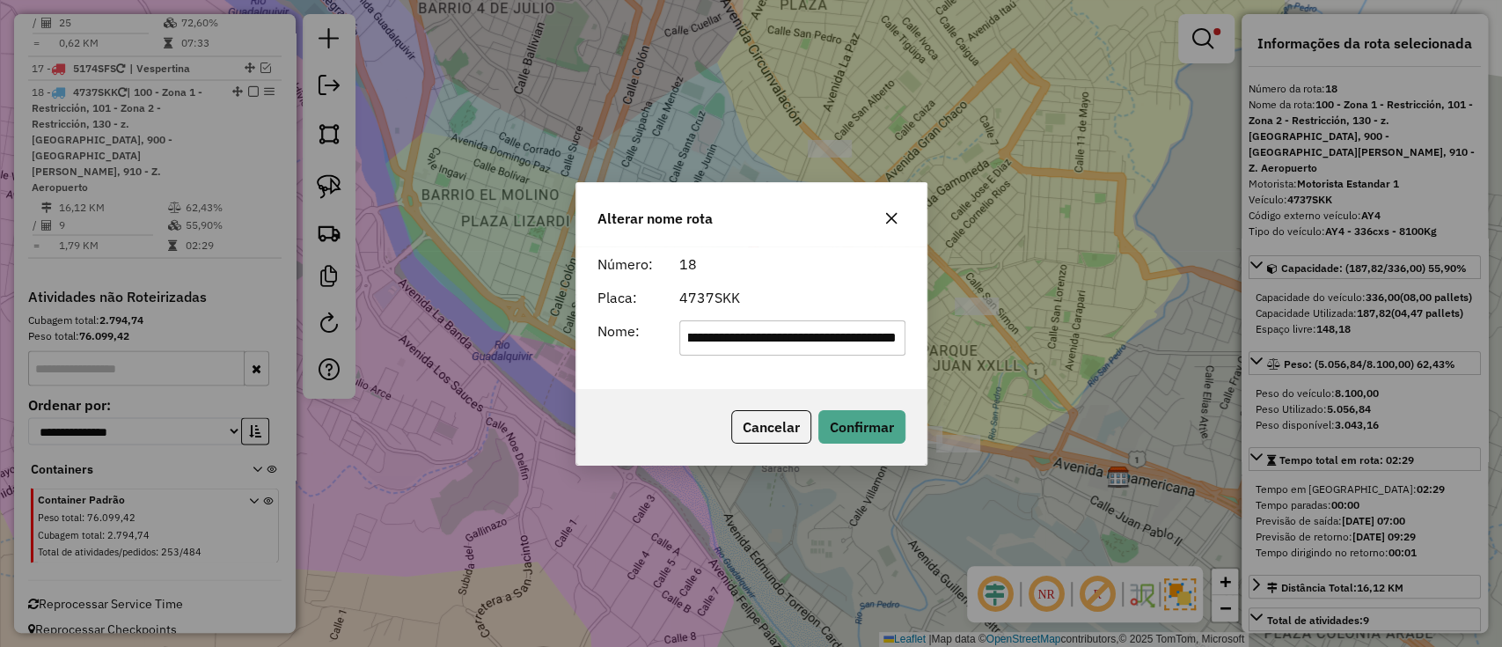
click at [694, 334] on input "**********" at bounding box center [792, 337] width 226 height 35
click at [695, 333] on input "**********" at bounding box center [792, 337] width 226 height 35
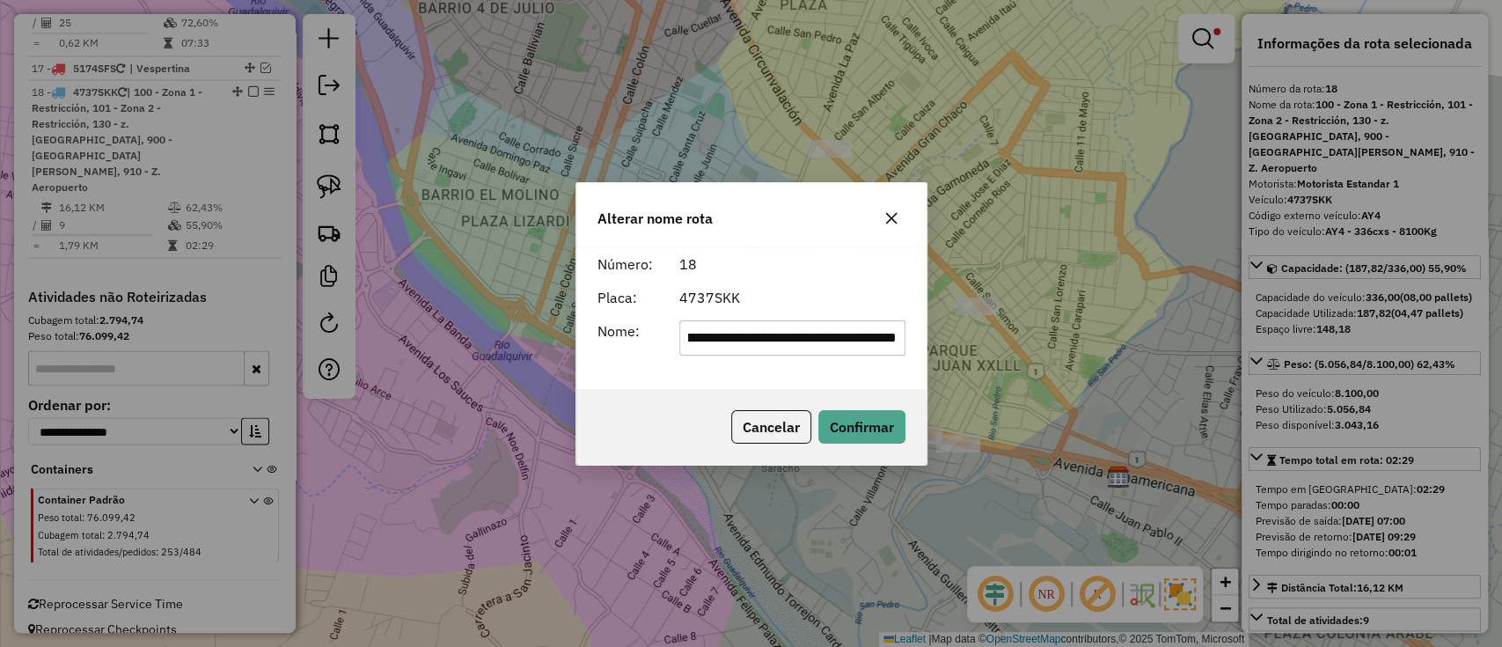
click at [695, 333] on input "**********" at bounding box center [792, 337] width 226 height 35
type input "**********"
click at [866, 421] on button "Confirmar" at bounding box center [861, 426] width 87 height 33
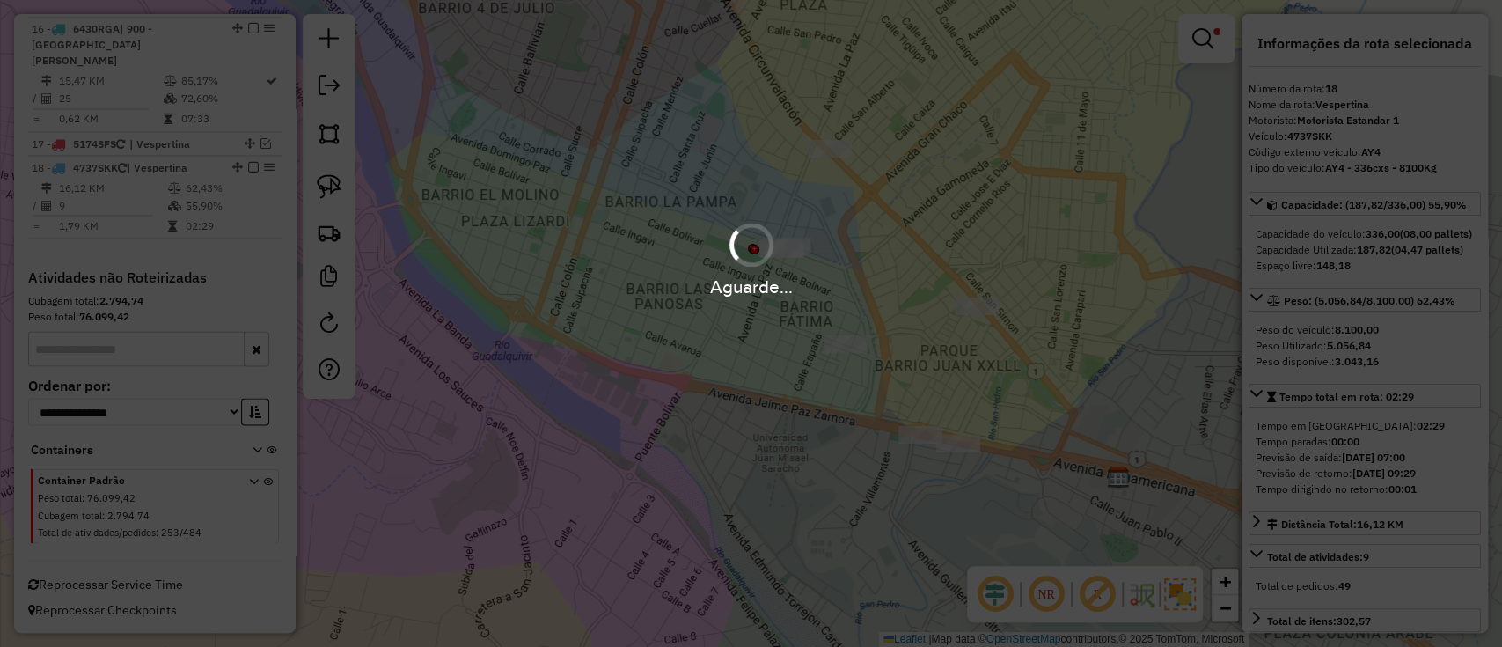
scroll to position [2153, 0]
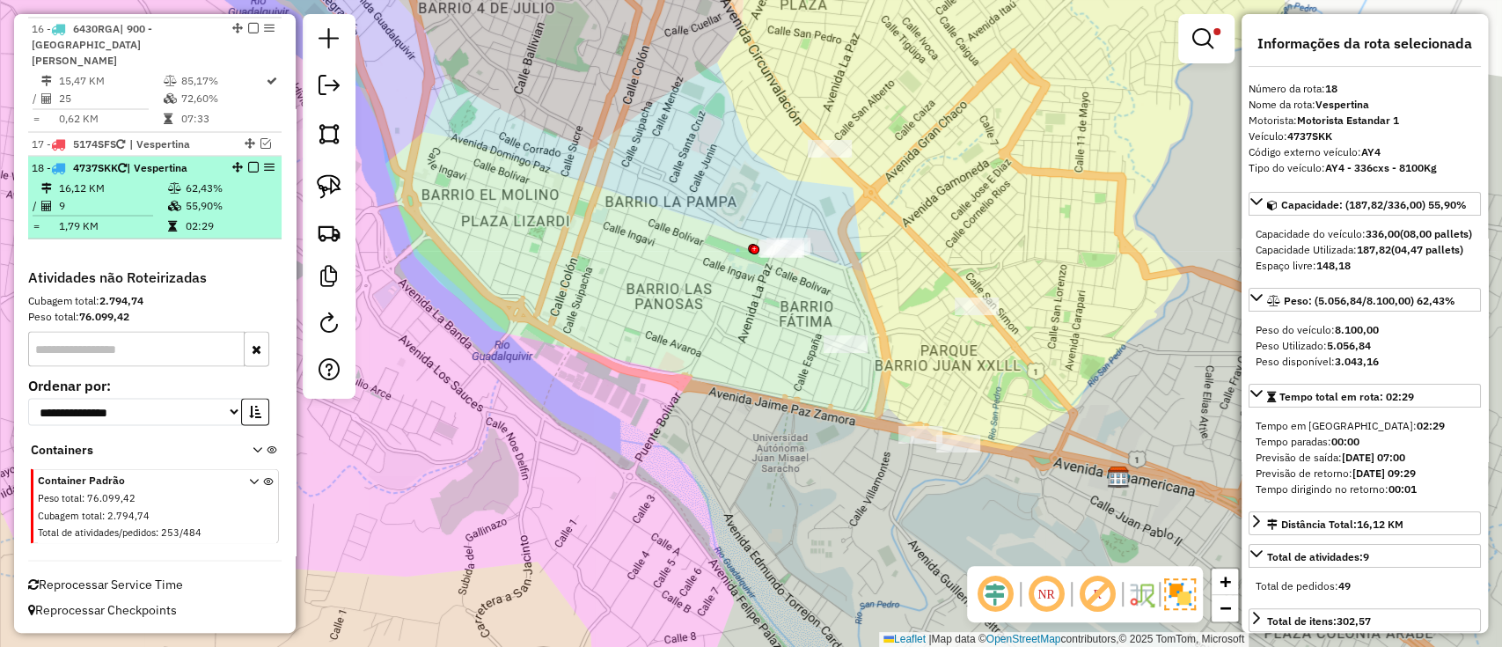
click at [253, 164] on em at bounding box center [253, 166] width 11 height 11
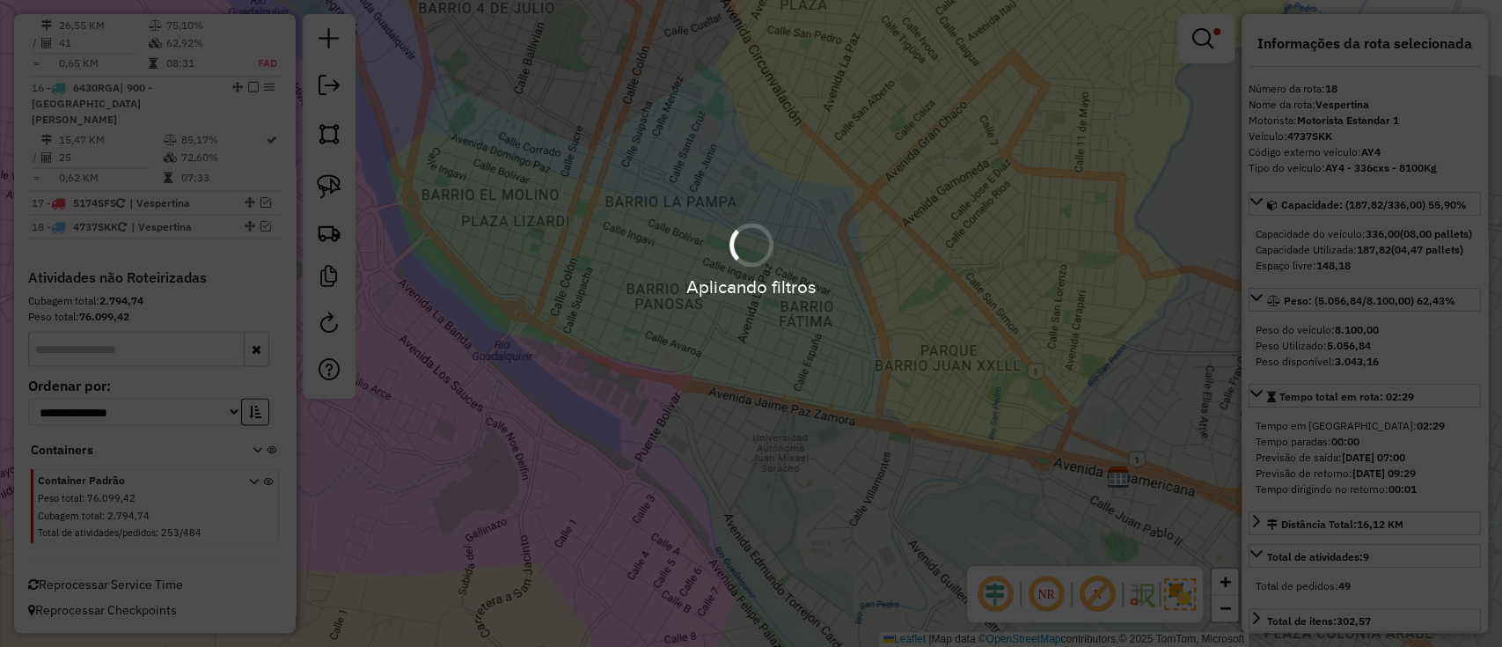
scroll to position [2094, 0]
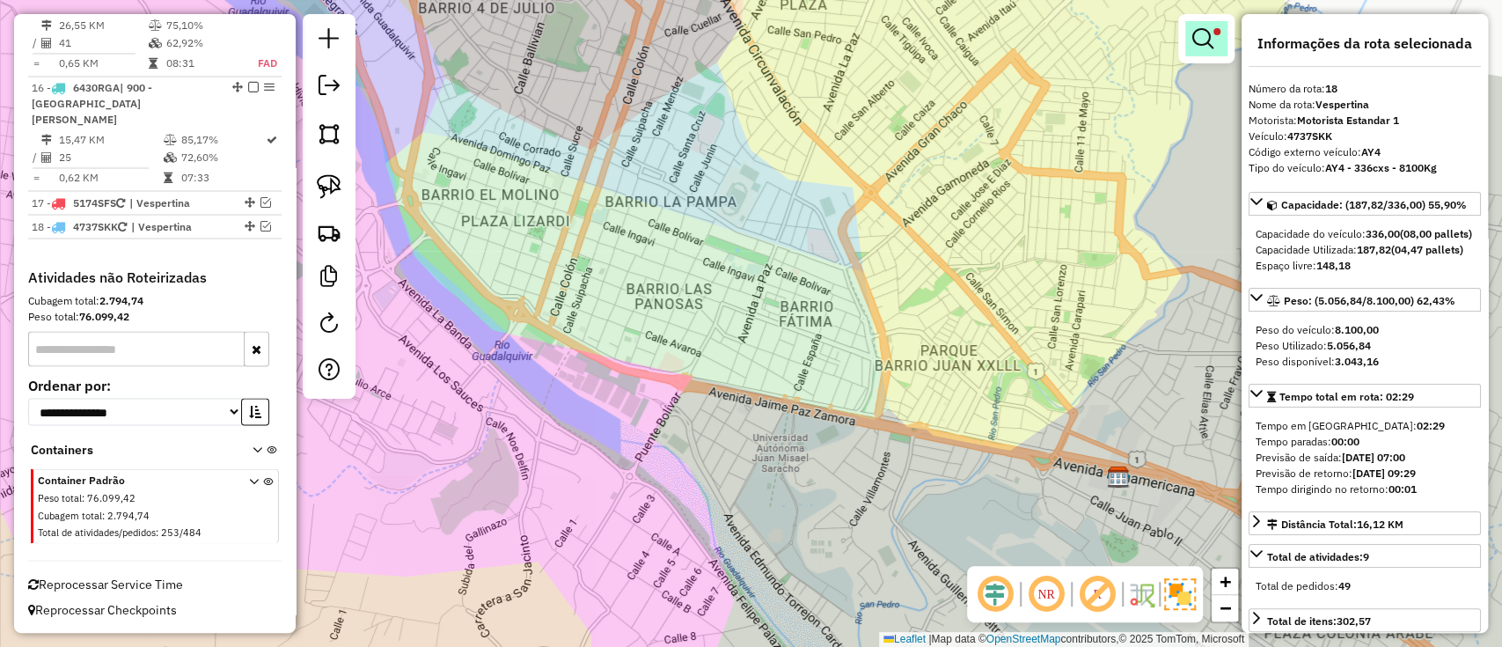
click at [1211, 24] on link at bounding box center [1206, 38] width 42 height 35
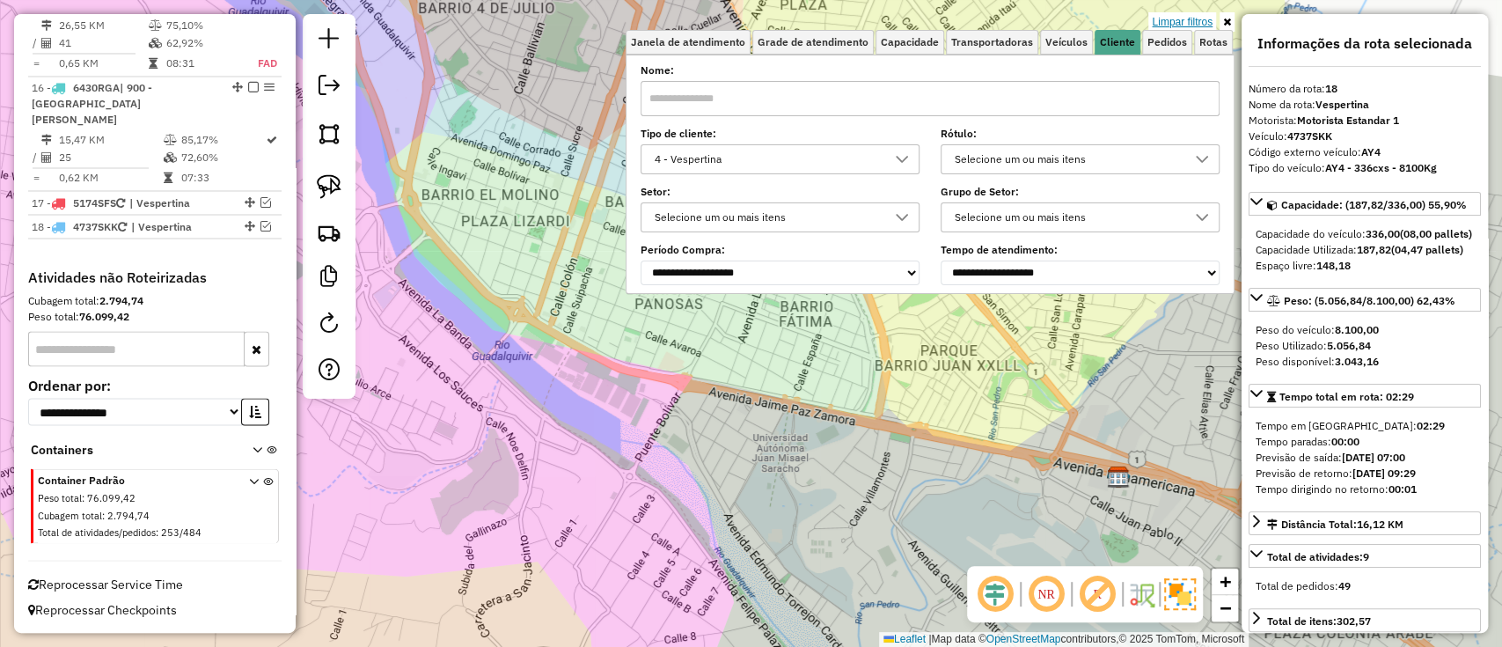
click at [1192, 17] on link "Limpar filtros" at bounding box center [1182, 21] width 68 height 19
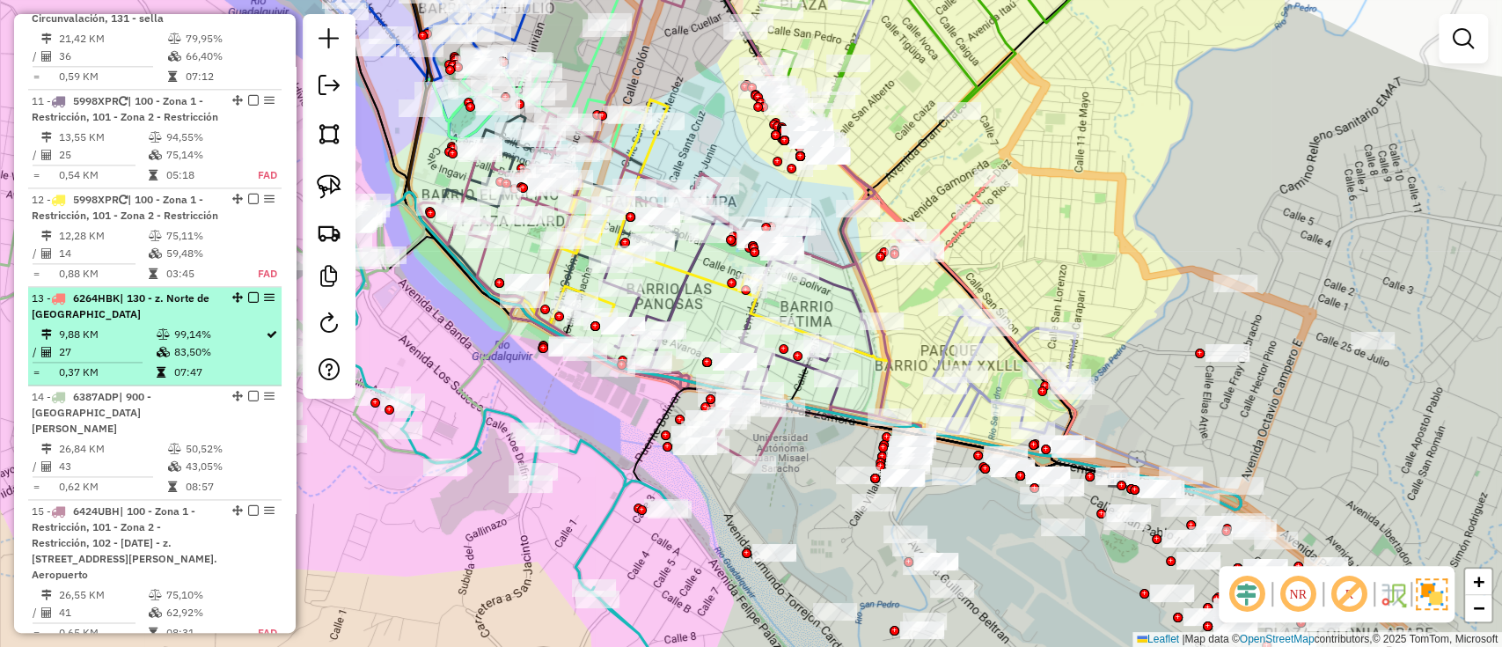
scroll to position [1507, 0]
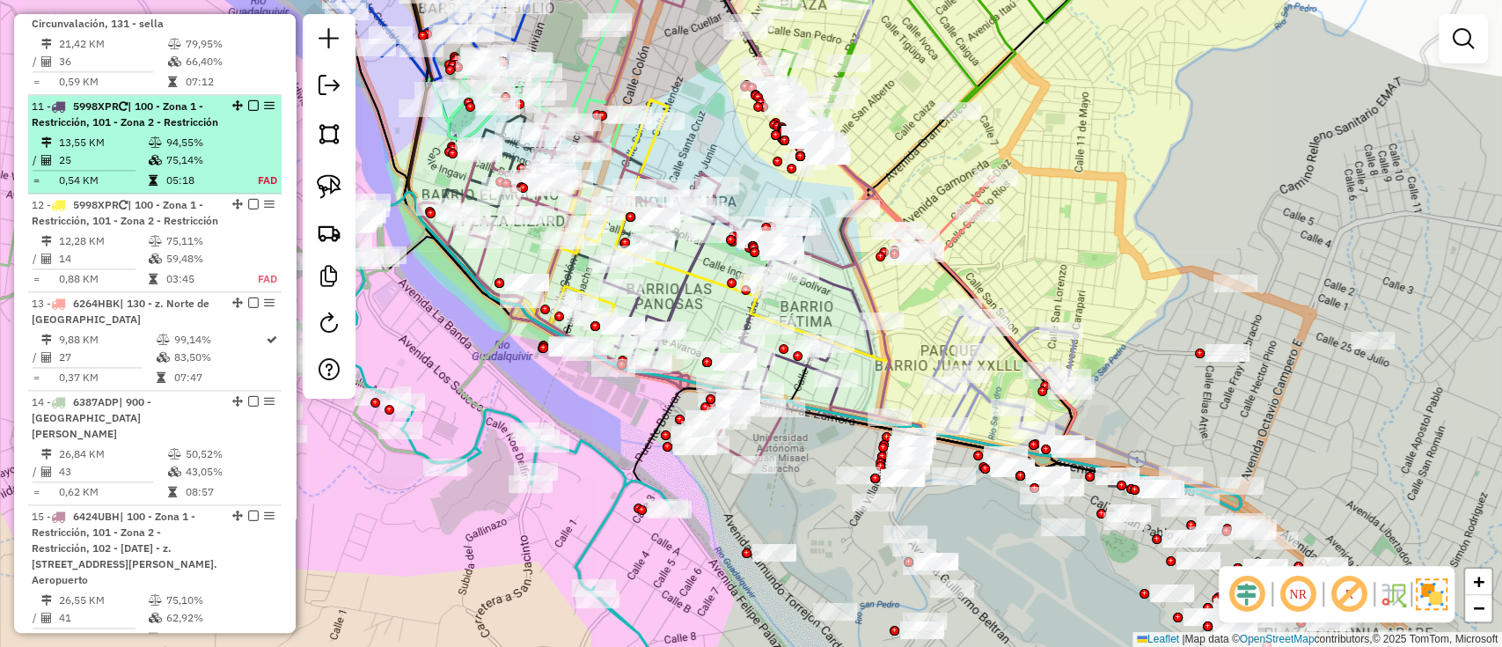
click at [249, 100] on em at bounding box center [253, 105] width 11 height 11
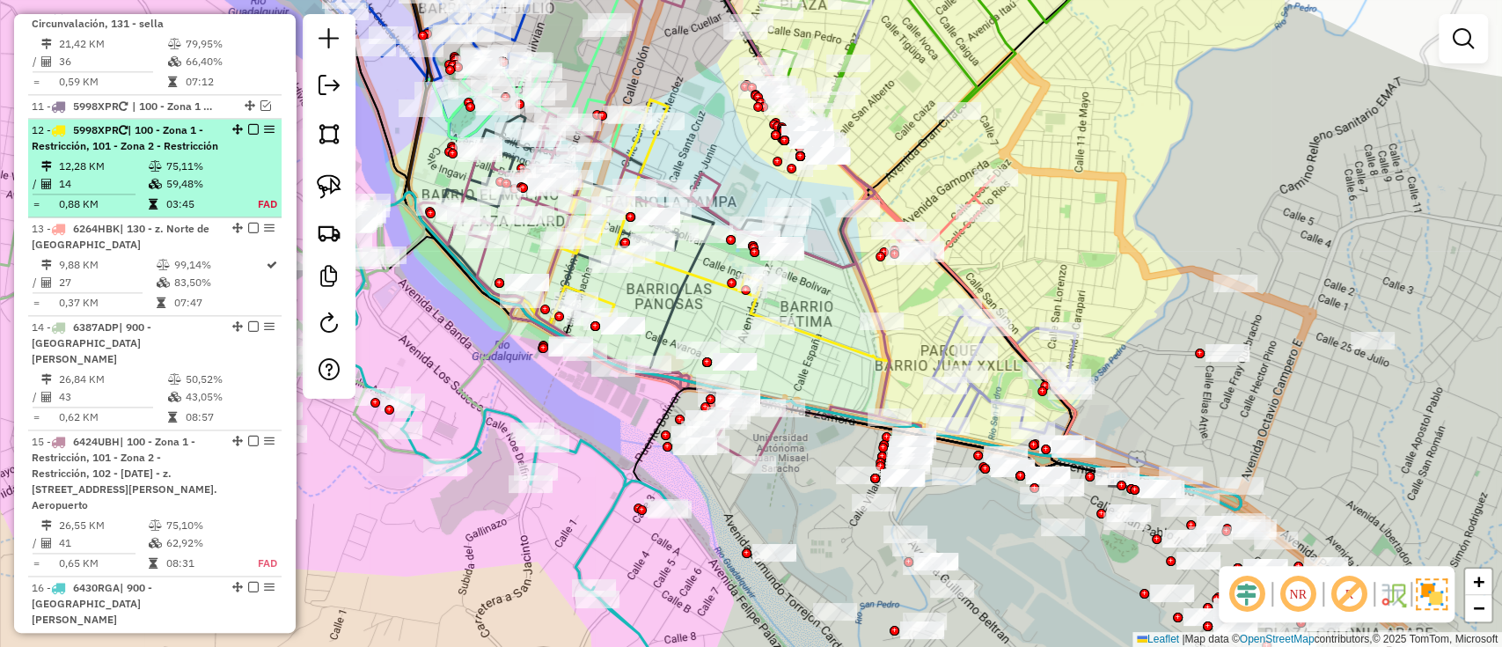
click at [229, 154] on div "12 - 5998XPR | 100 - Zona 1 - Restricción, 101 - Zona 2 - Restricción" at bounding box center [155, 138] width 246 height 32
select select "**********"
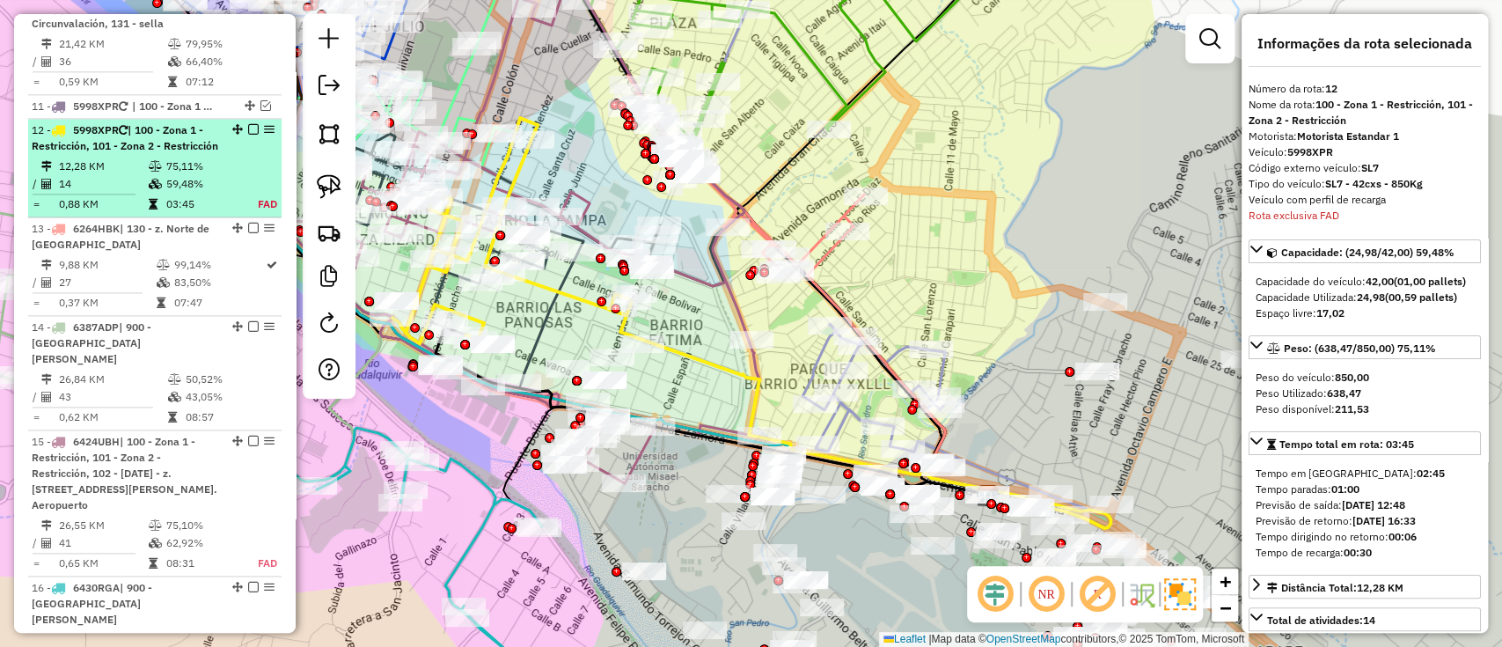
scroll to position [1610, 0]
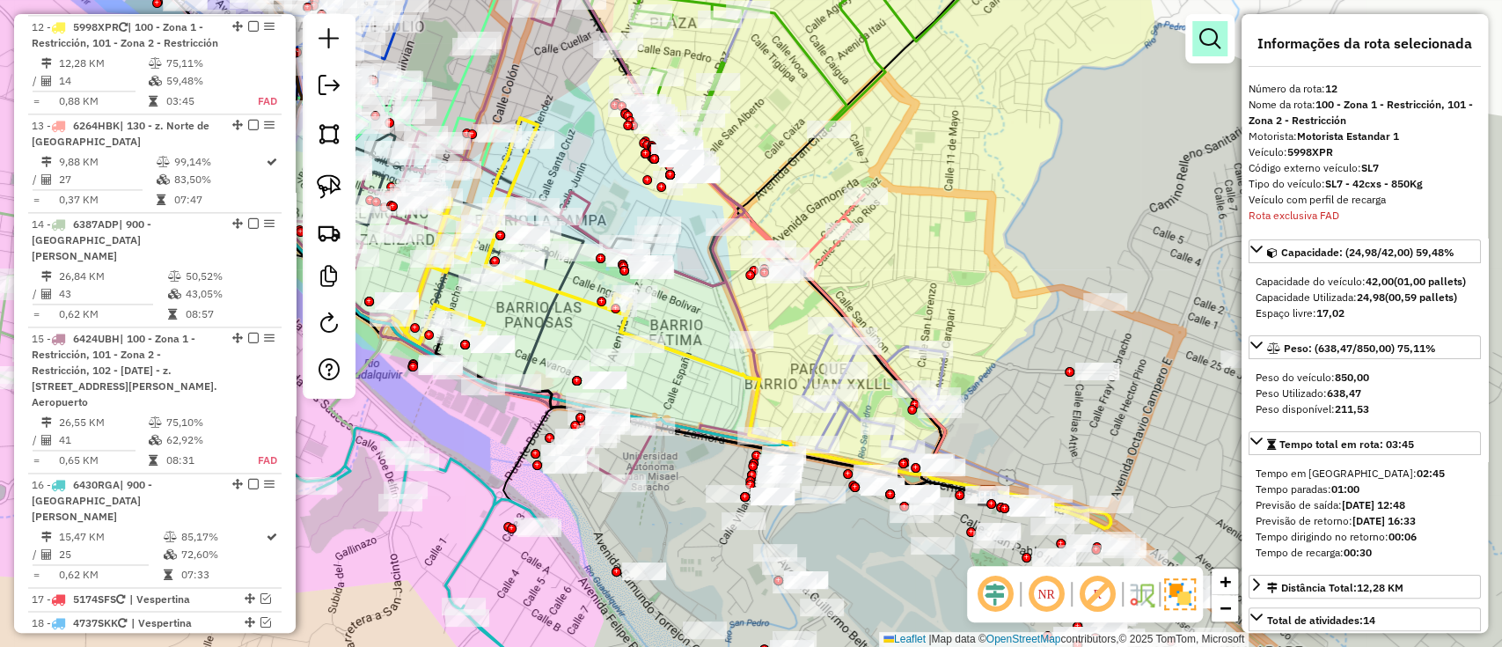
click at [1216, 14] on div at bounding box center [1209, 38] width 49 height 49
click at [1211, 21] on link at bounding box center [1209, 38] width 35 height 35
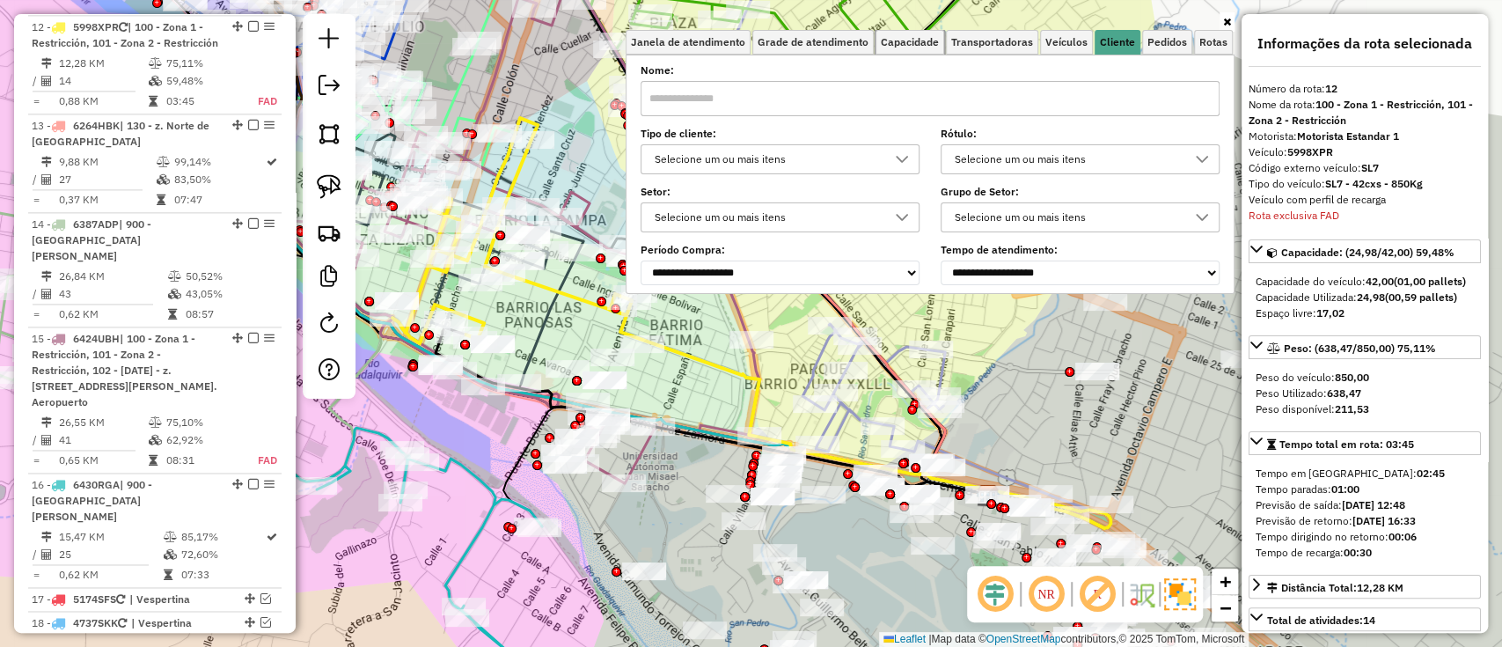
click at [918, 39] on span "Capacidade" at bounding box center [910, 42] width 58 height 11
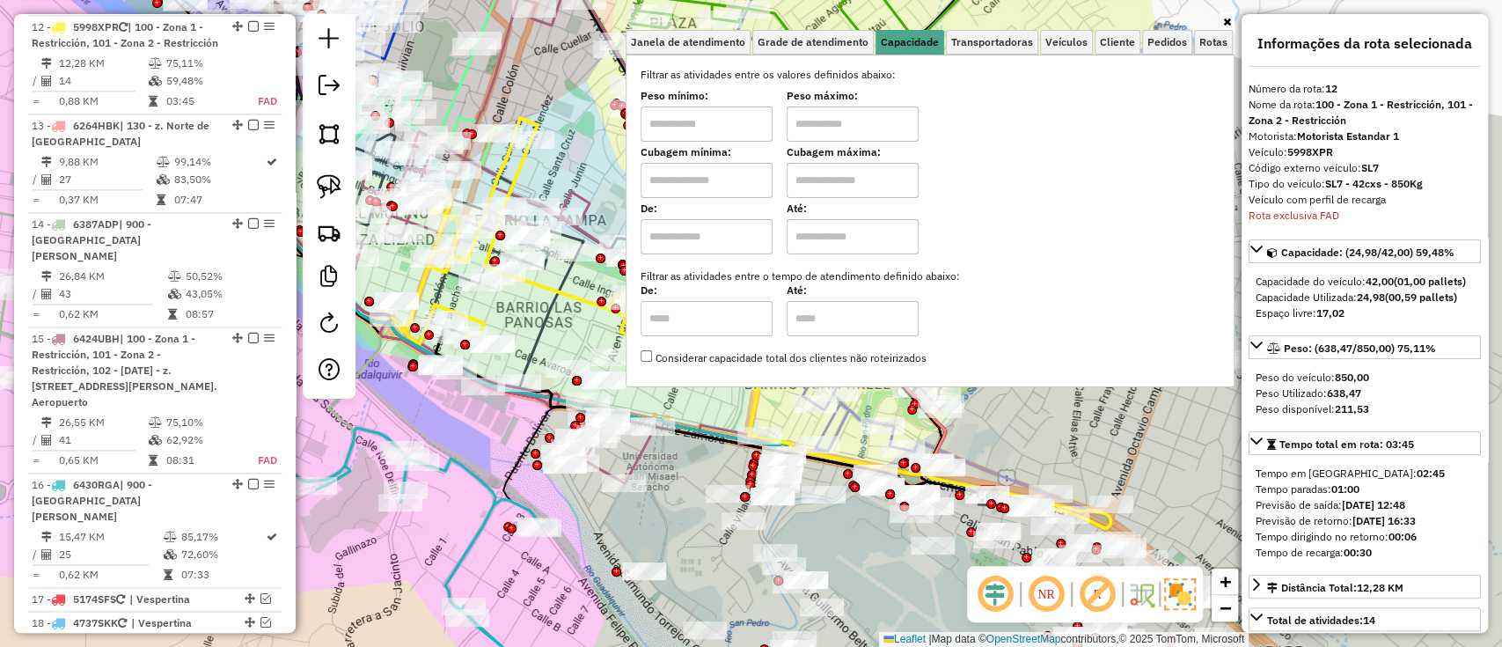
click at [715, 243] on input "text" at bounding box center [707, 236] width 132 height 35
type input "****"
click at [839, 237] on input "text" at bounding box center [853, 236] width 132 height 35
type input "*****"
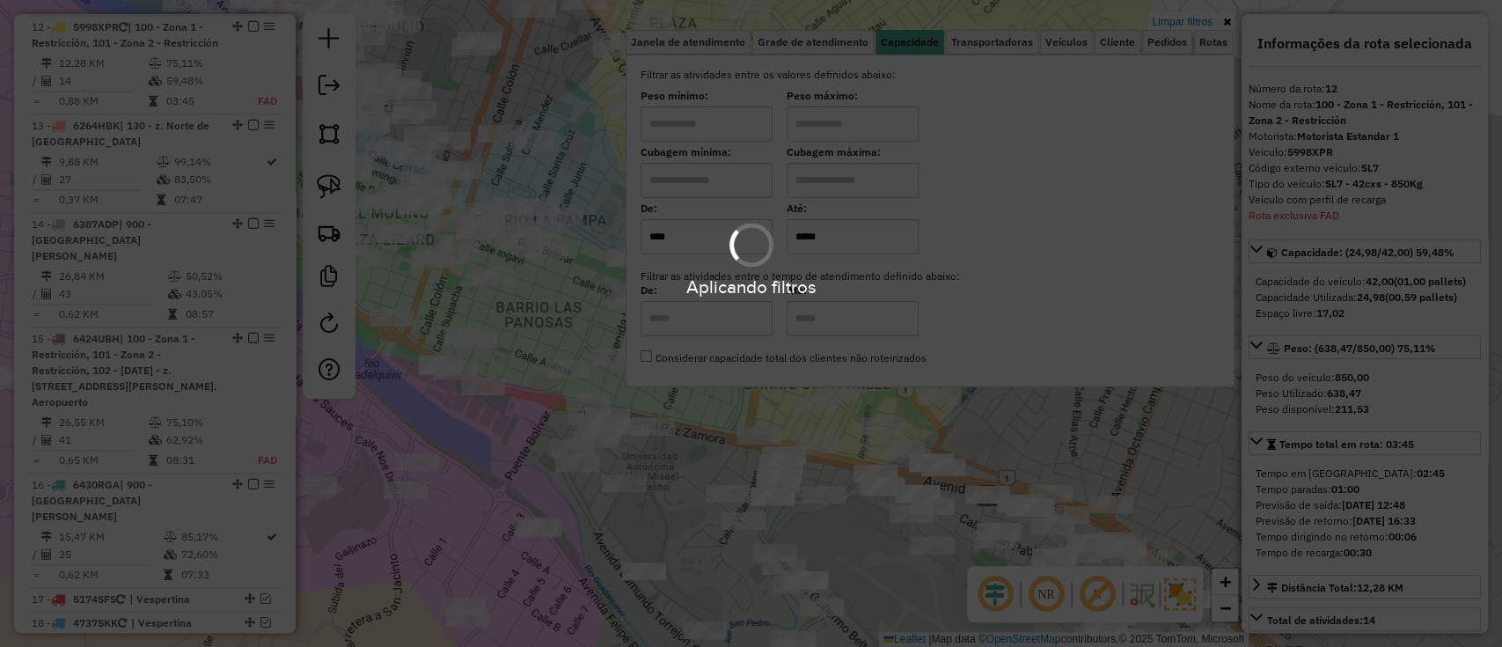
click at [1225, 19] on div "Aplicando filtros" at bounding box center [751, 323] width 1502 height 647
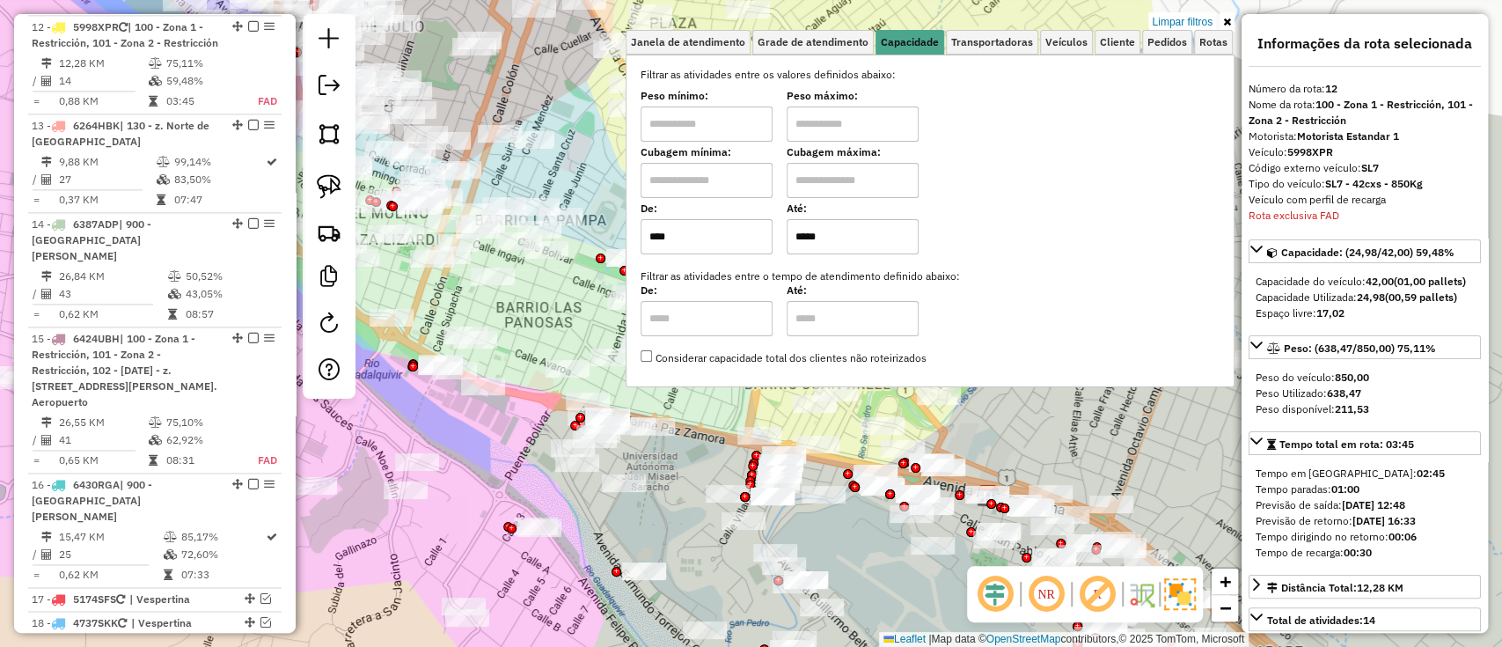
click at [1225, 19] on icon at bounding box center [1227, 22] width 8 height 11
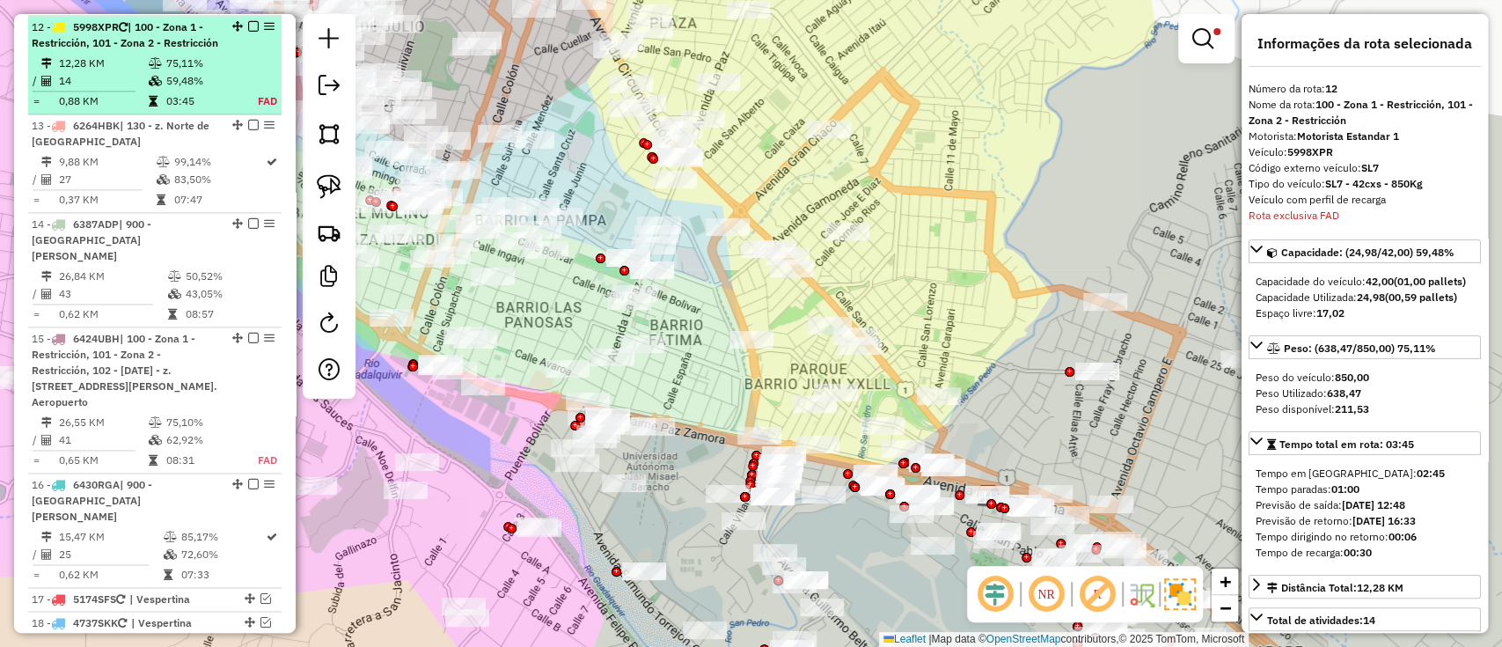
click at [188, 72] on td "75,11%" at bounding box center [201, 64] width 73 height 18
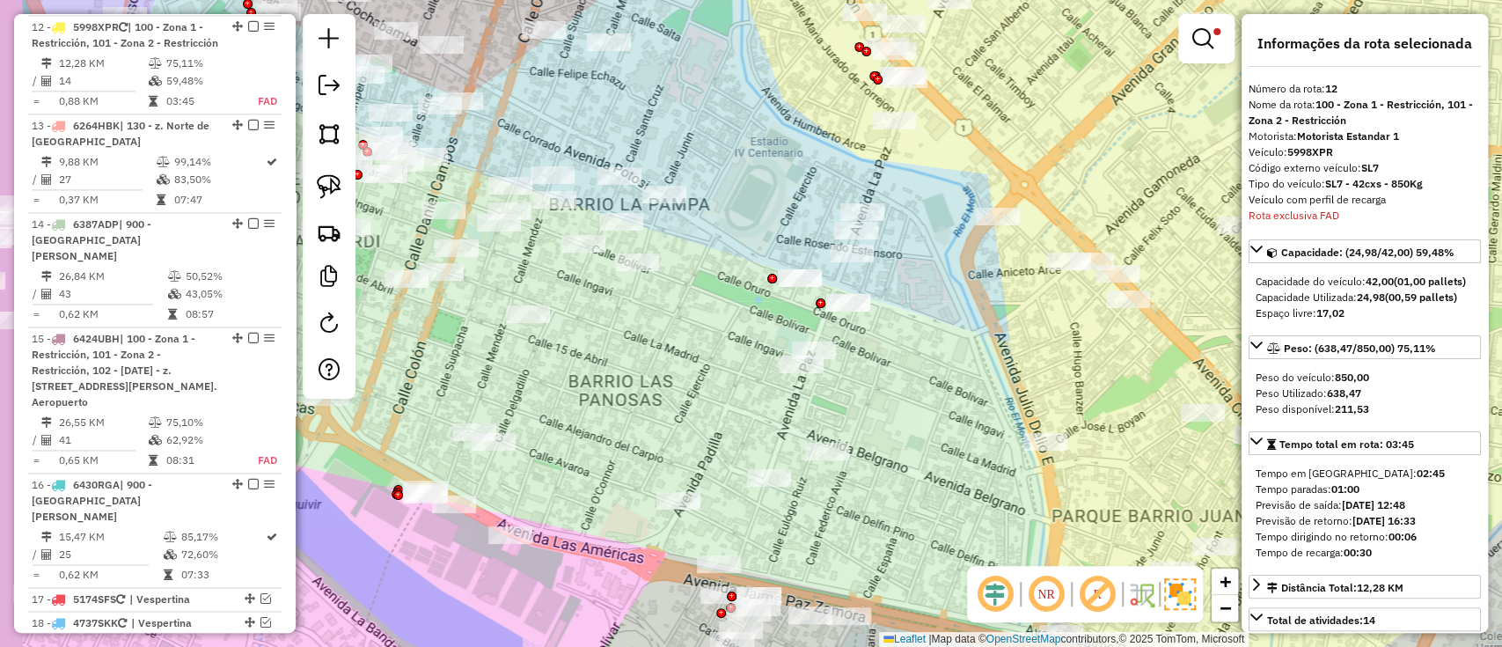
drag, startPoint x: 546, startPoint y: 281, endPoint x: 647, endPoint y: 331, distance: 112.9
click at [647, 331] on div "Limpar filtros Janela de atendimento Grade de atendimento Capacidade Transporta…" at bounding box center [751, 323] width 1502 height 647
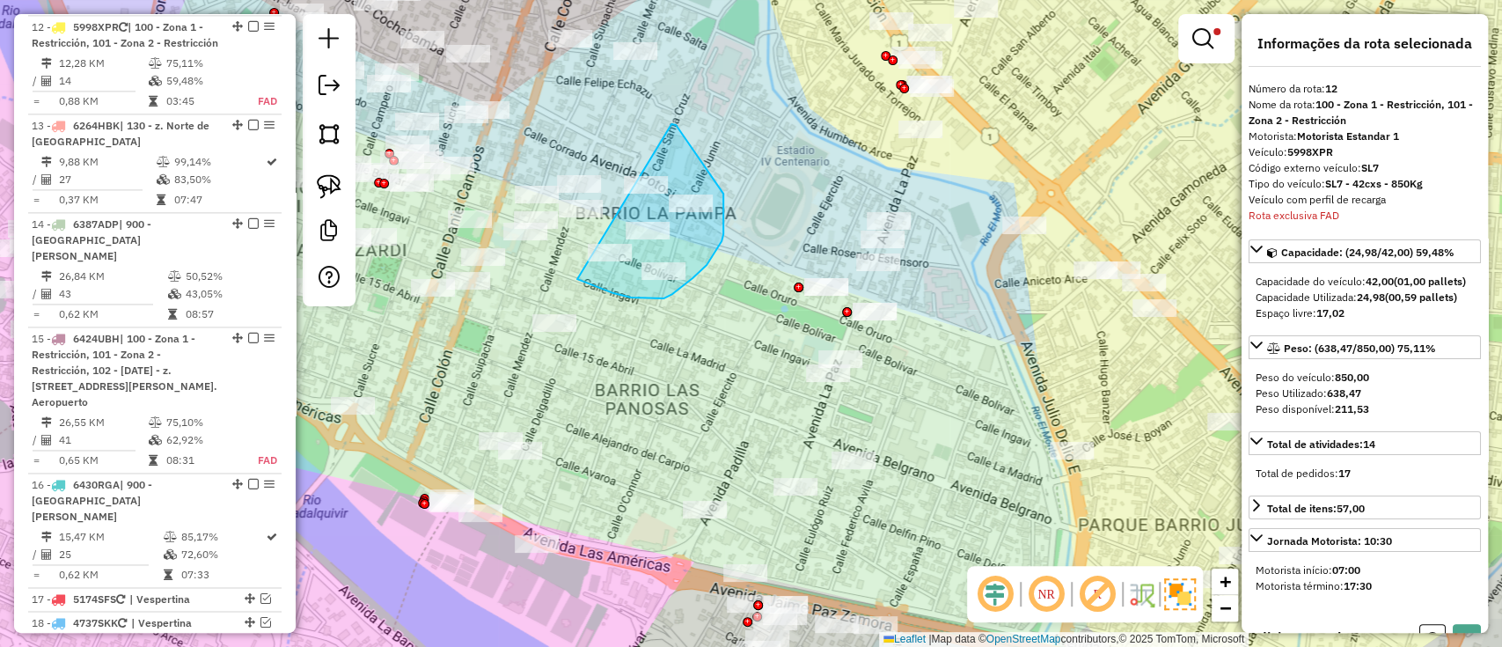
drag, startPoint x: 577, startPoint y: 279, endPoint x: 664, endPoint y: 124, distance: 177.7
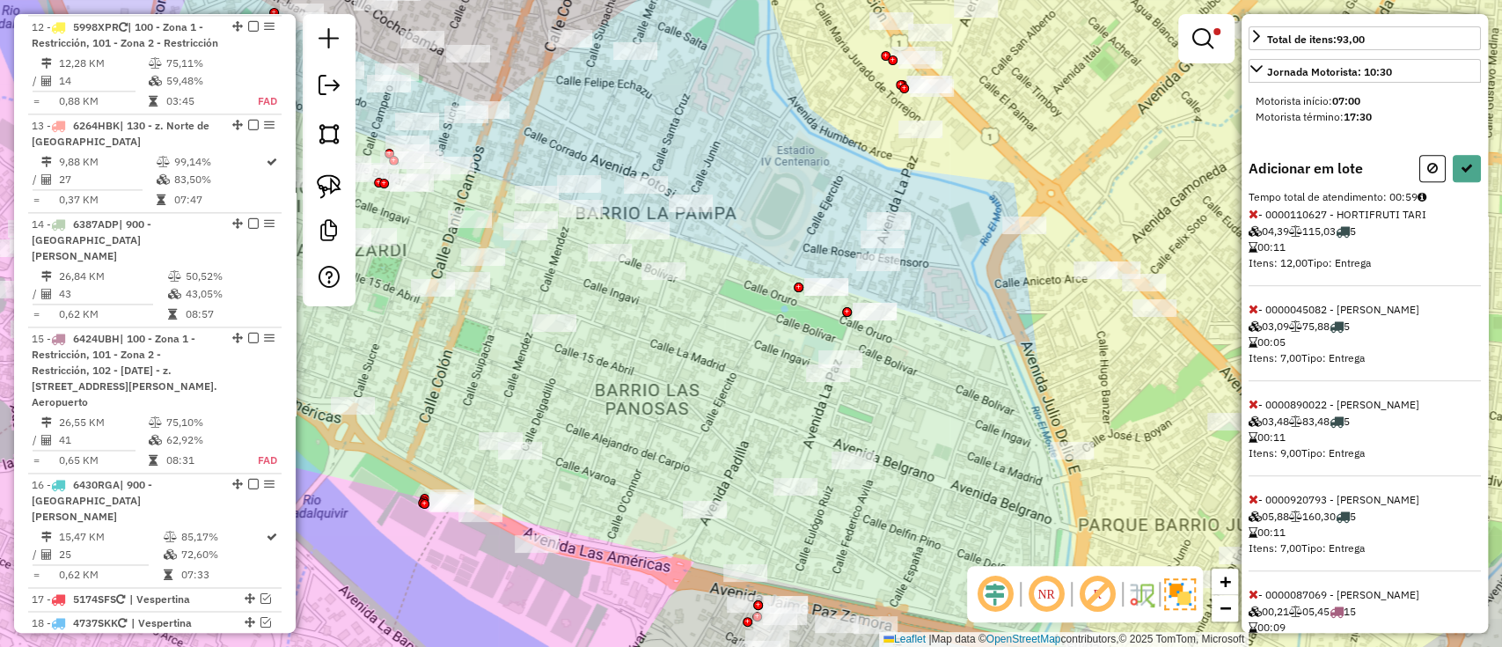
scroll to position [536, 0]
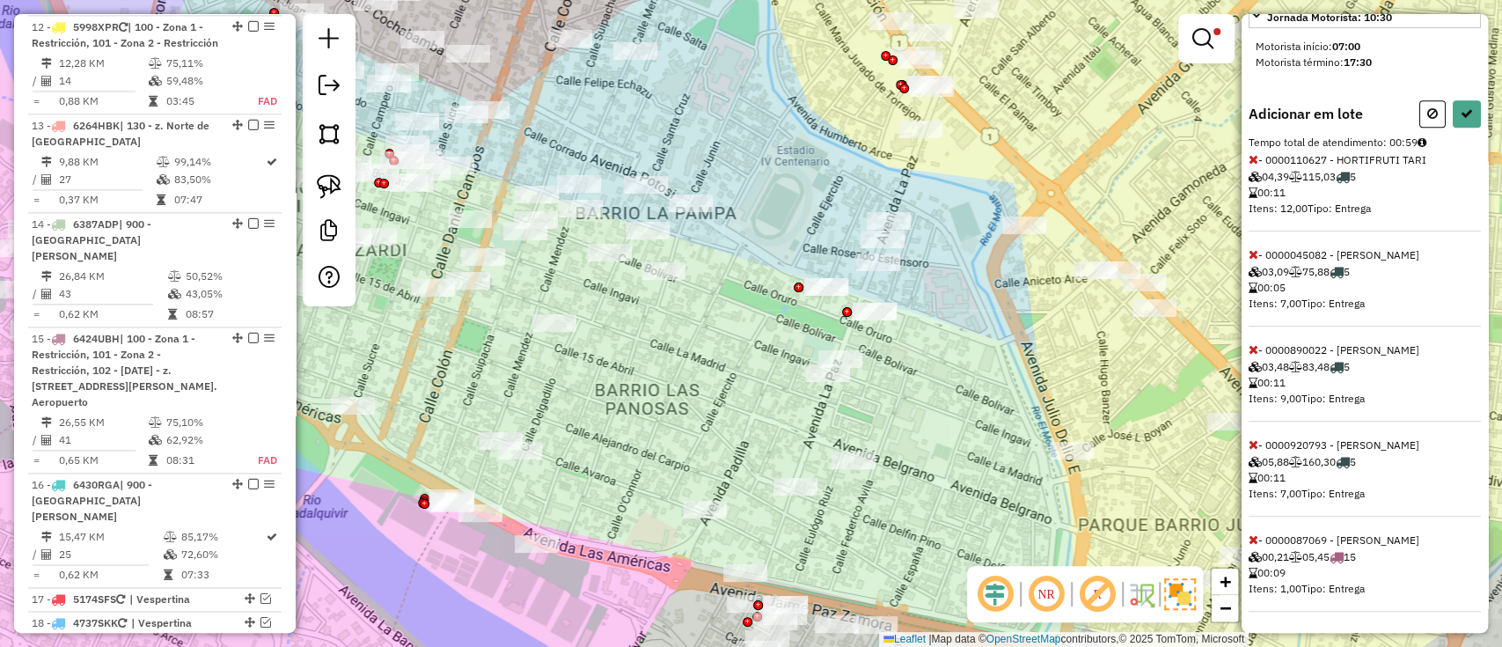
click at [1257, 443] on icon at bounding box center [1254, 444] width 10 height 12
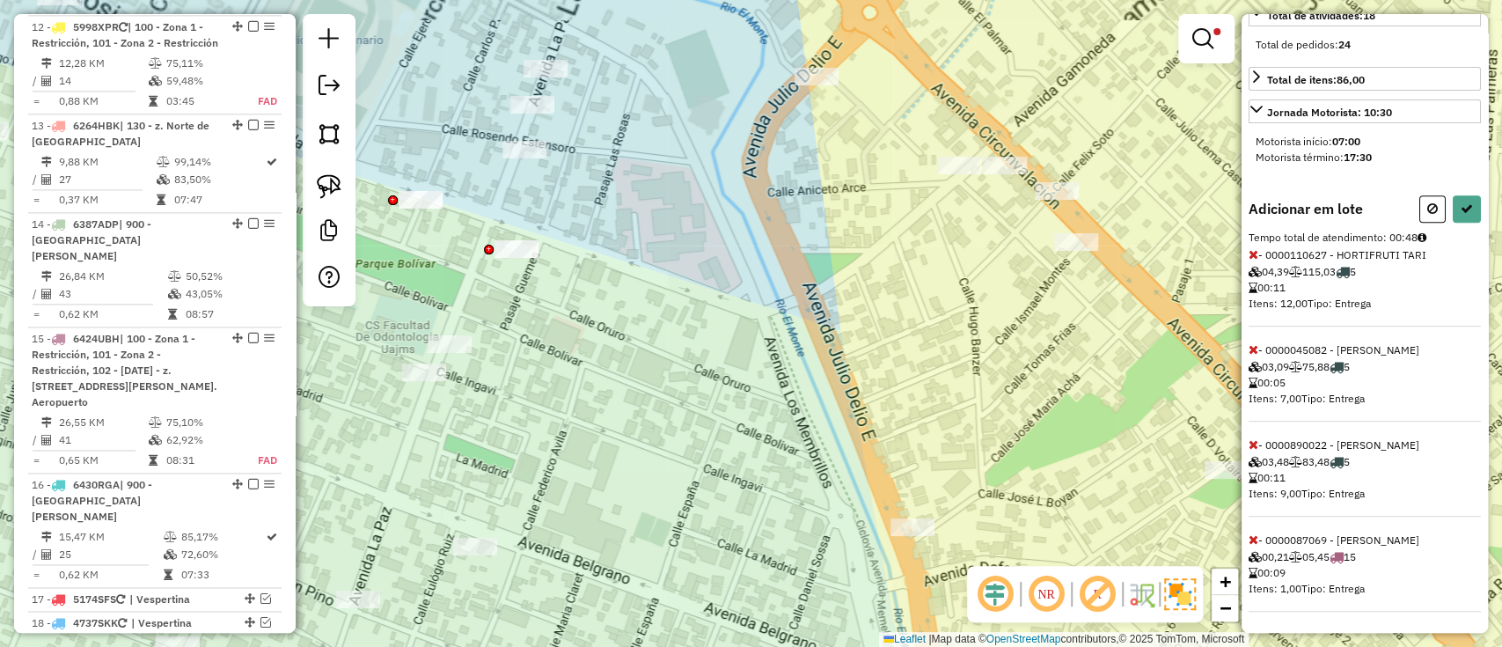
scroll to position [89, 0]
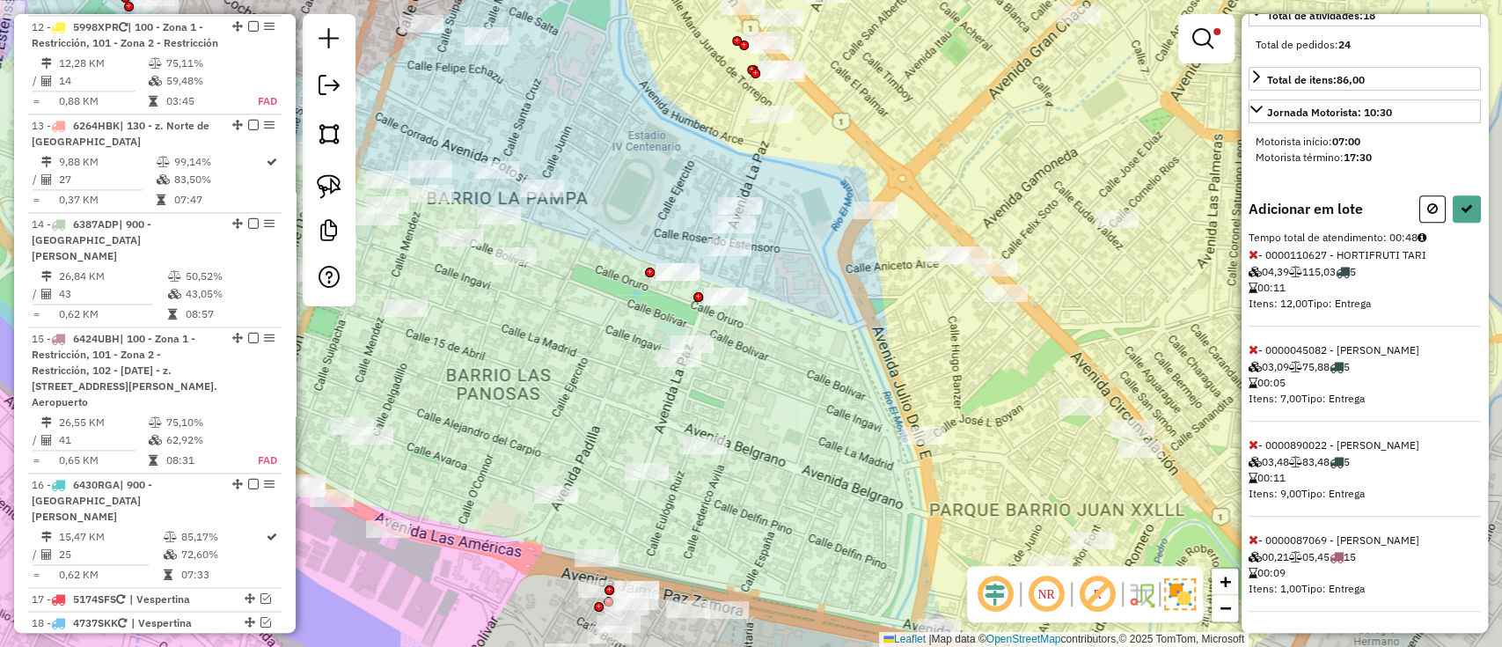
click at [1252, 352] on icon at bounding box center [1254, 349] width 10 height 12
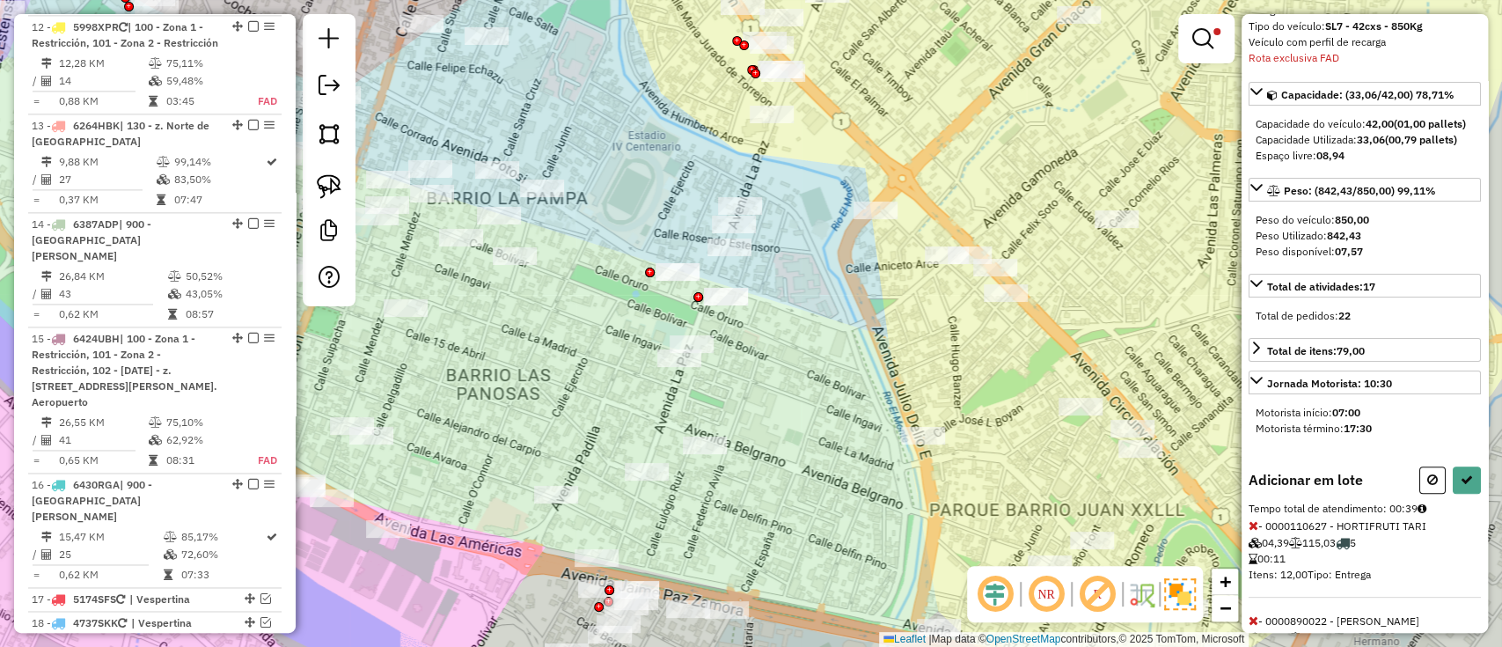
scroll to position [112, 0]
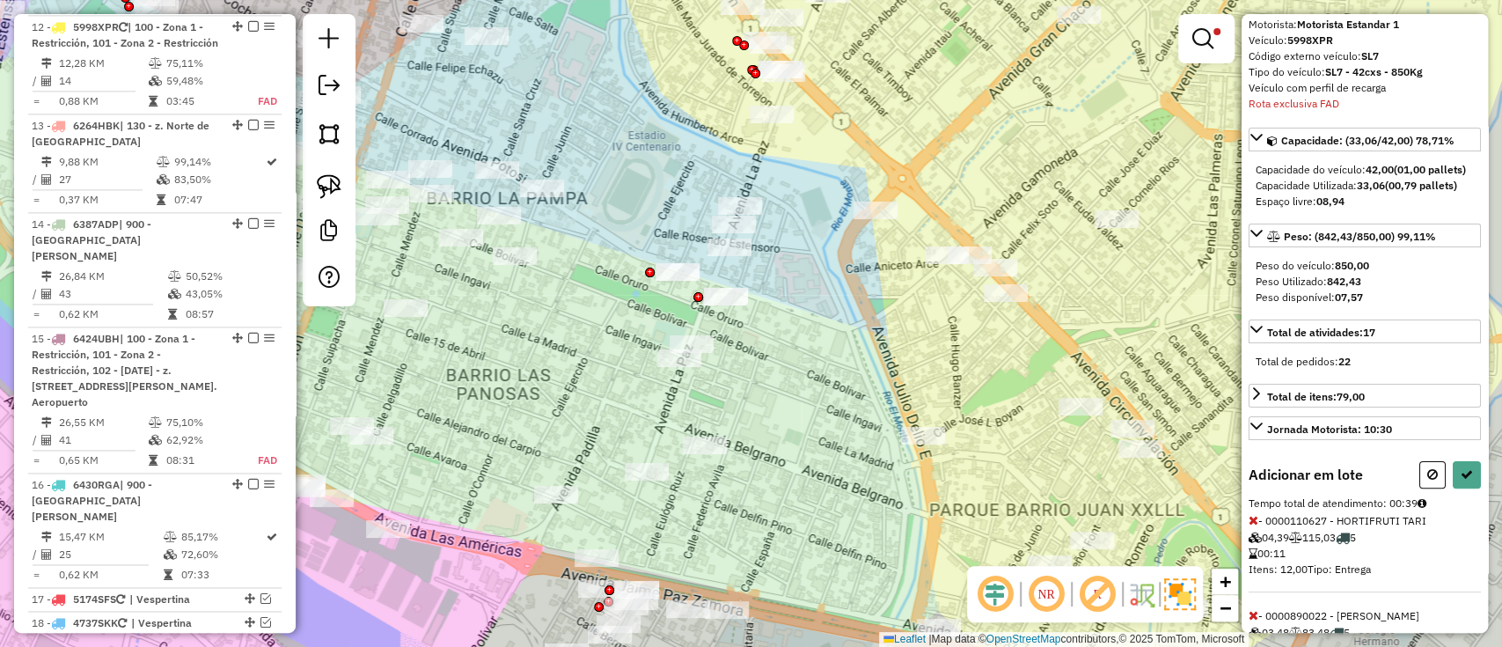
select select "**********"
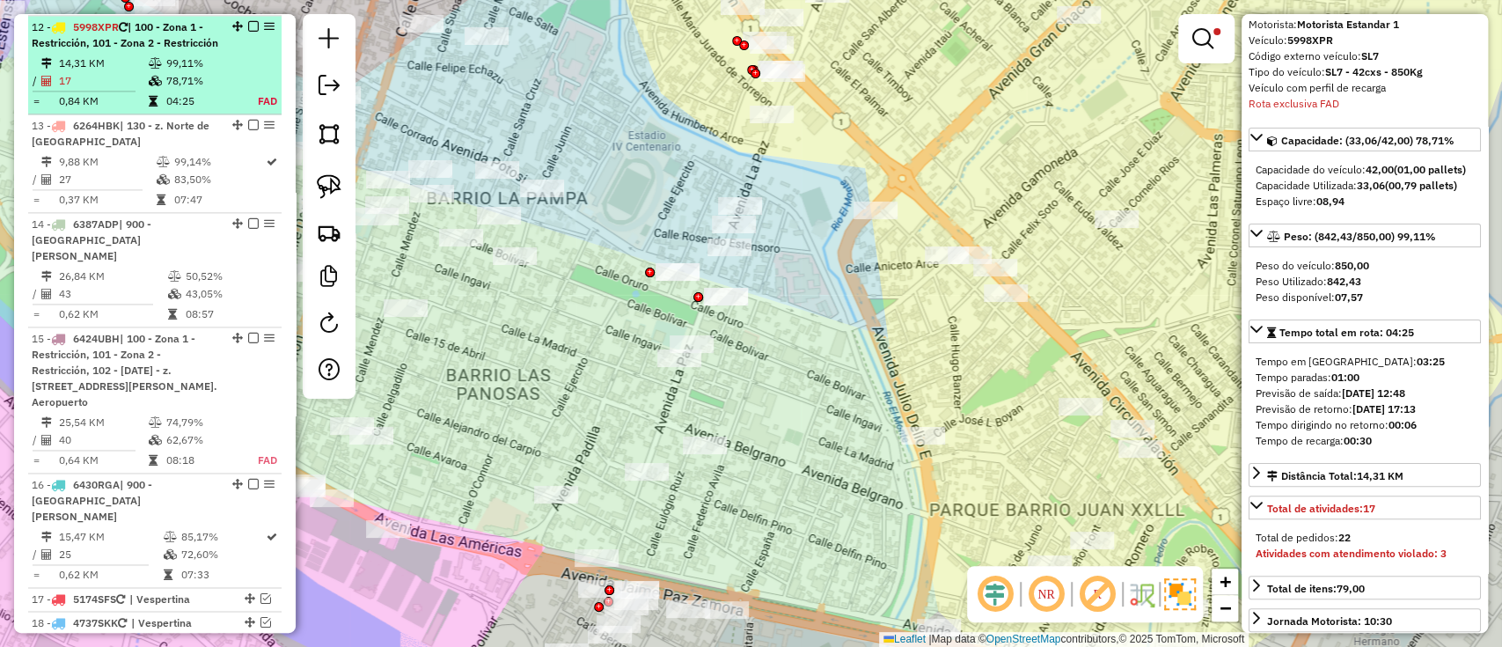
click at [248, 28] on em at bounding box center [253, 26] width 11 height 11
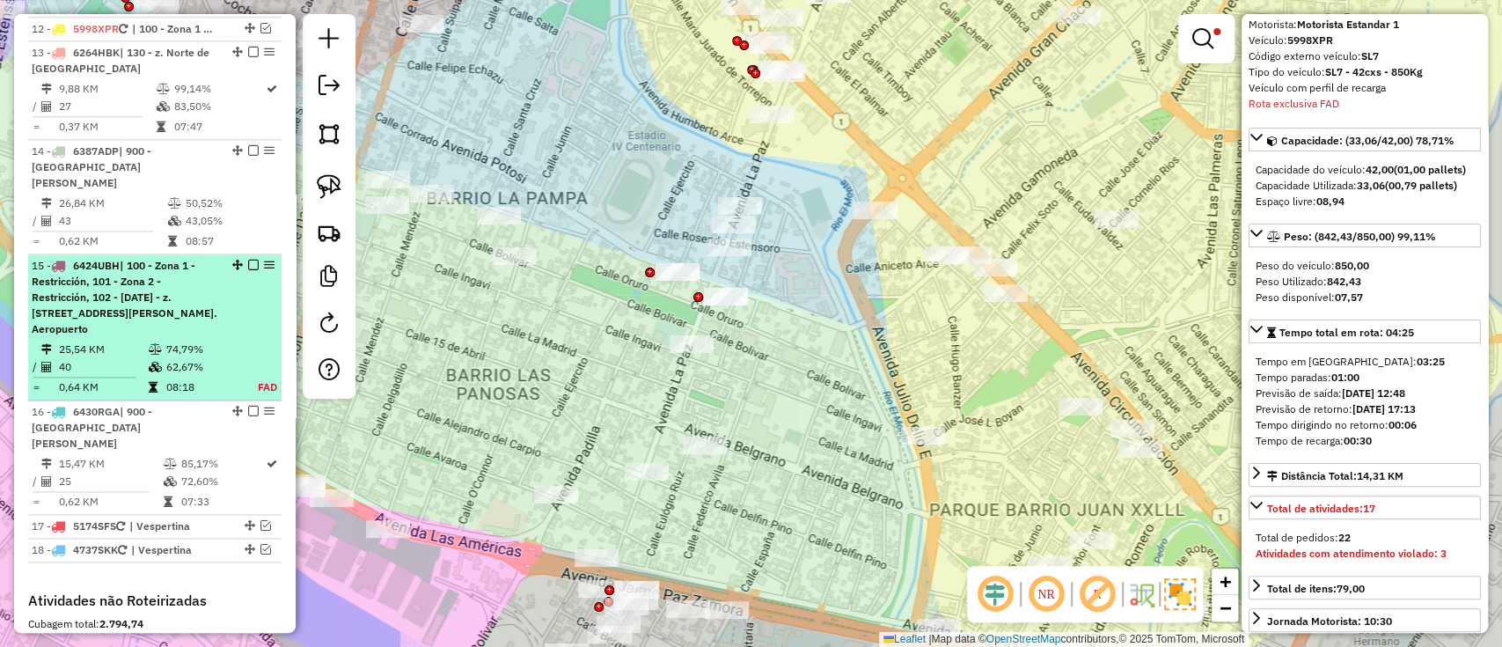
scroll to position [1610, 0]
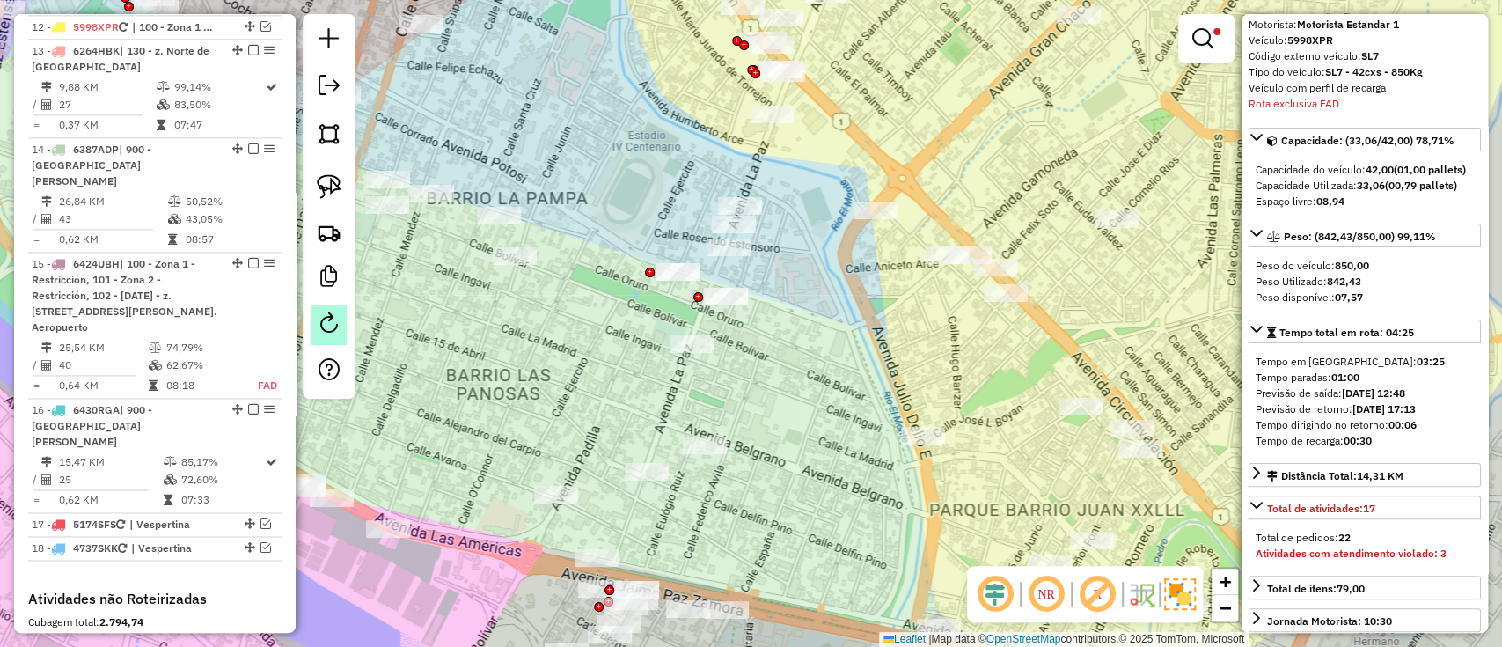
click at [235, 334] on li "15 - 6424UBH | 100 - Zona 1 - Restricción, 101 - Zona 2 - Restricción, 102 - 4 …" at bounding box center [154, 326] width 253 height 146
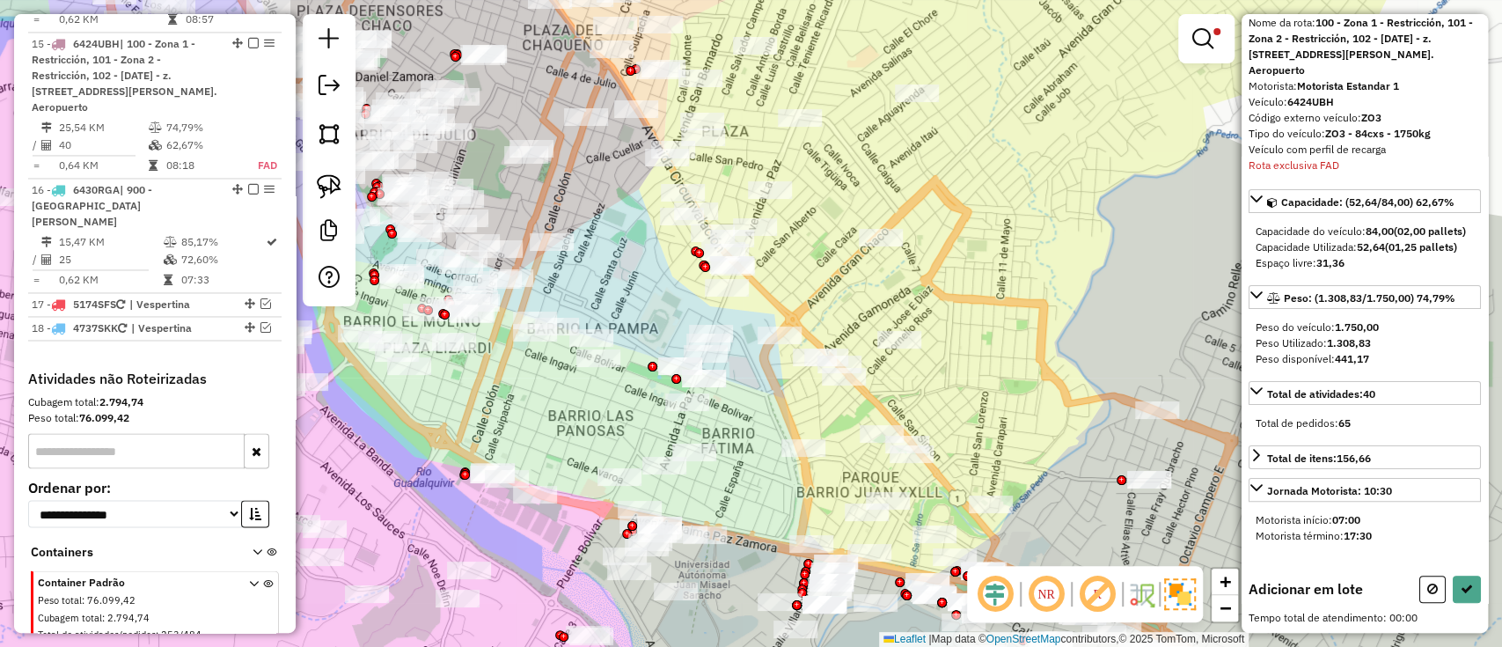
scroll to position [92, 0]
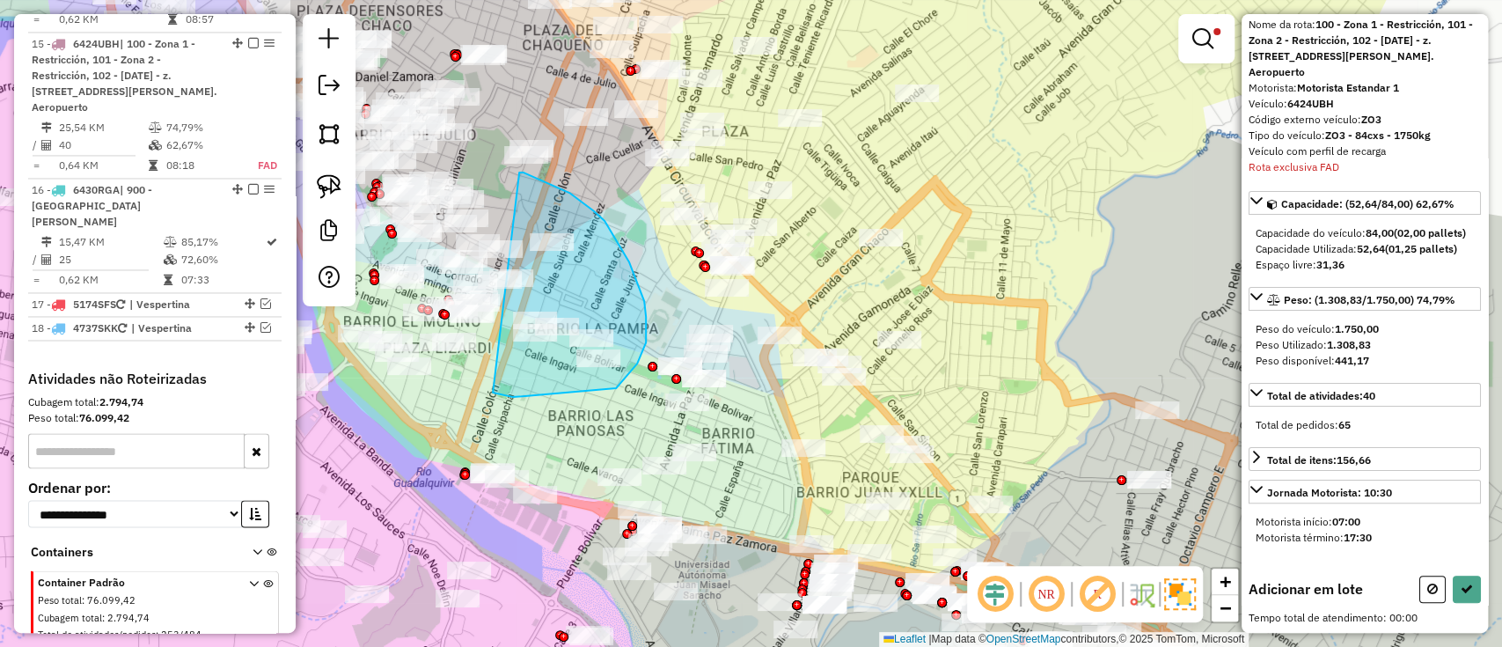
drag, startPoint x: 513, startPoint y: 397, endPoint x: 516, endPoint y: 173, distance: 223.5
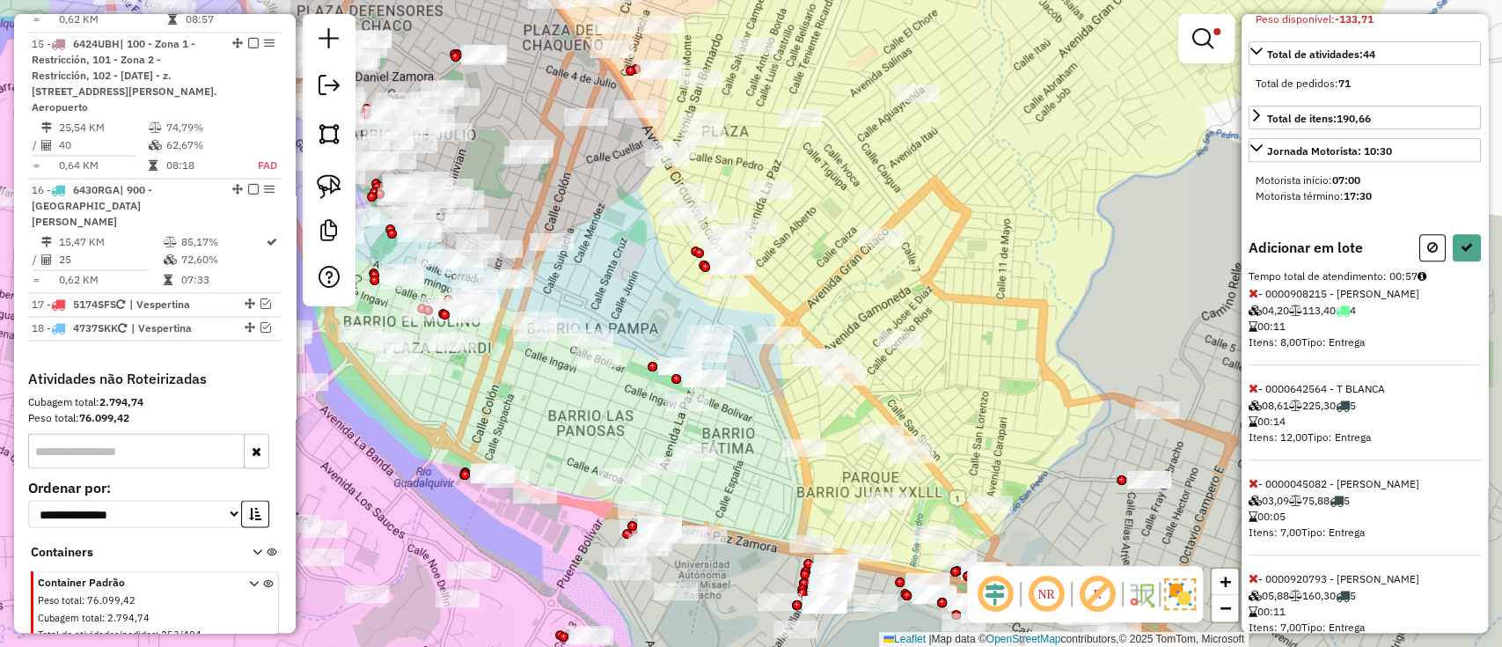
scroll to position [473, 0]
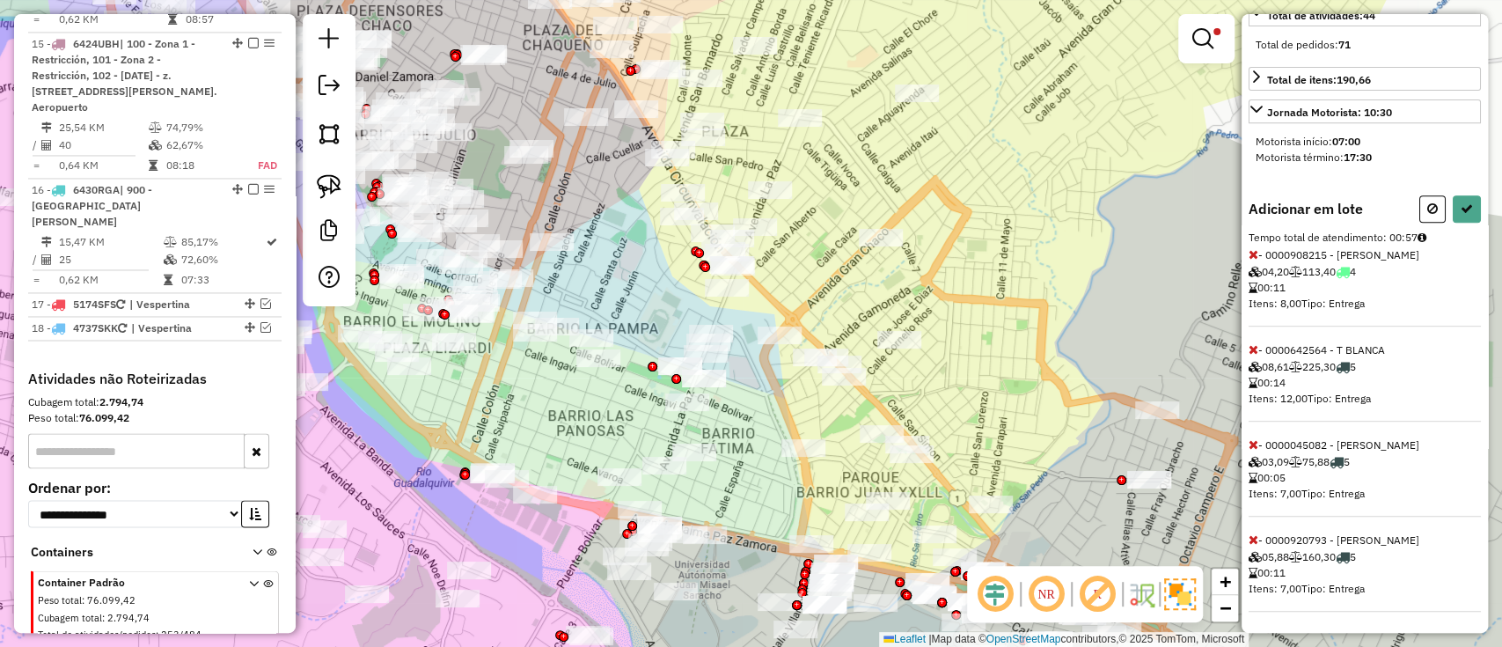
click at [1249, 541] on icon at bounding box center [1254, 539] width 10 height 12
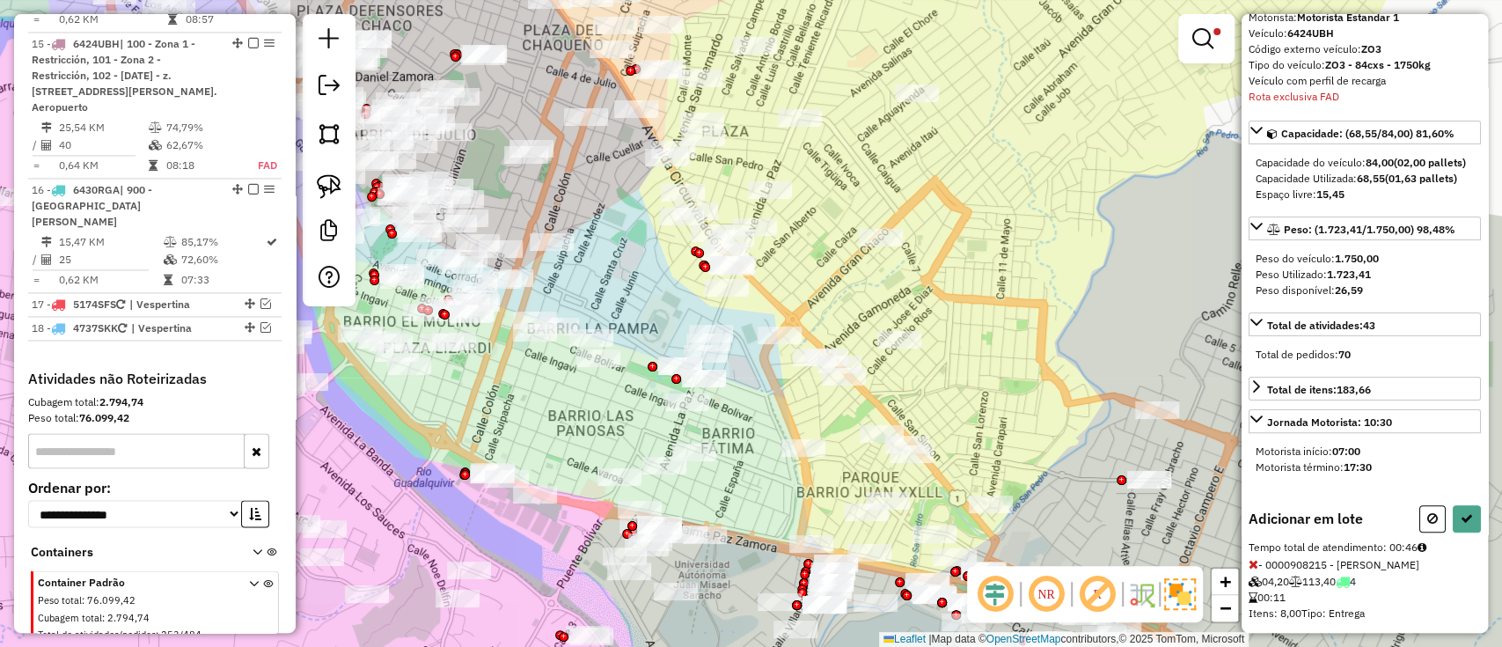
scroll to position [143, 0]
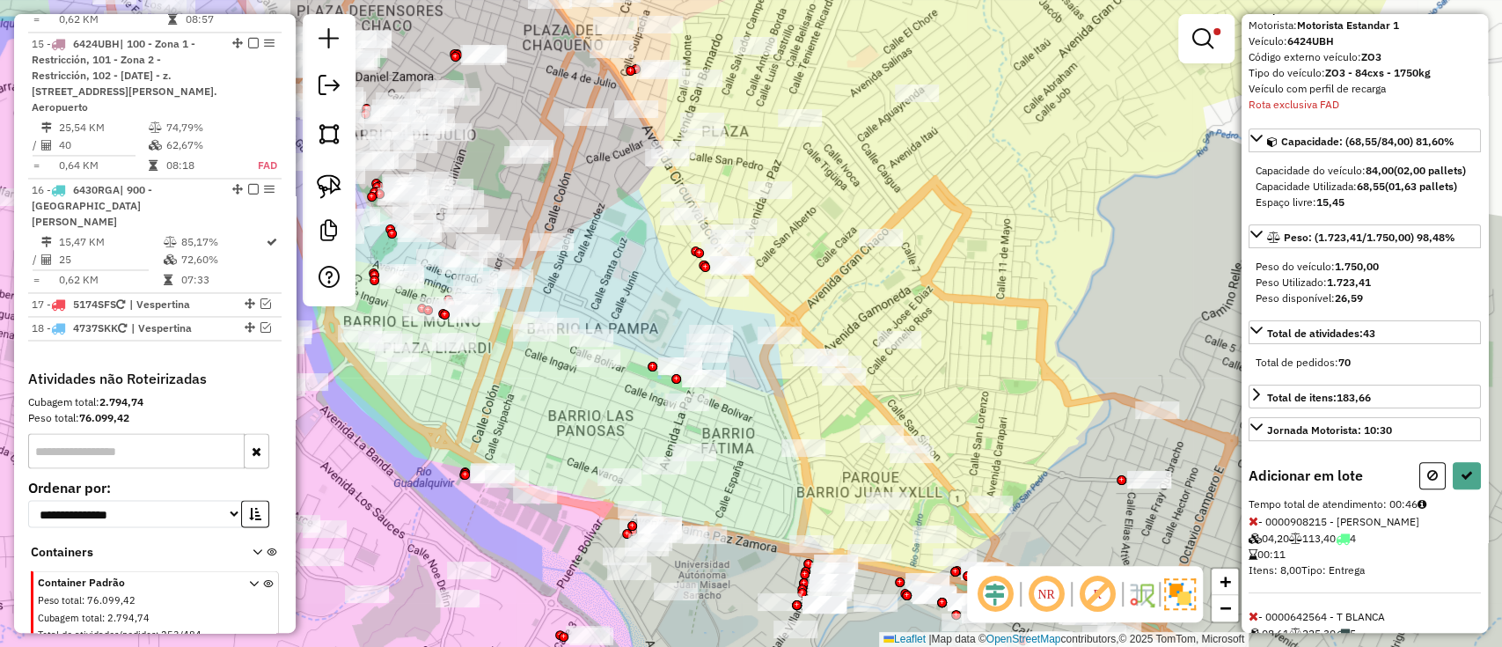
select select "**********"
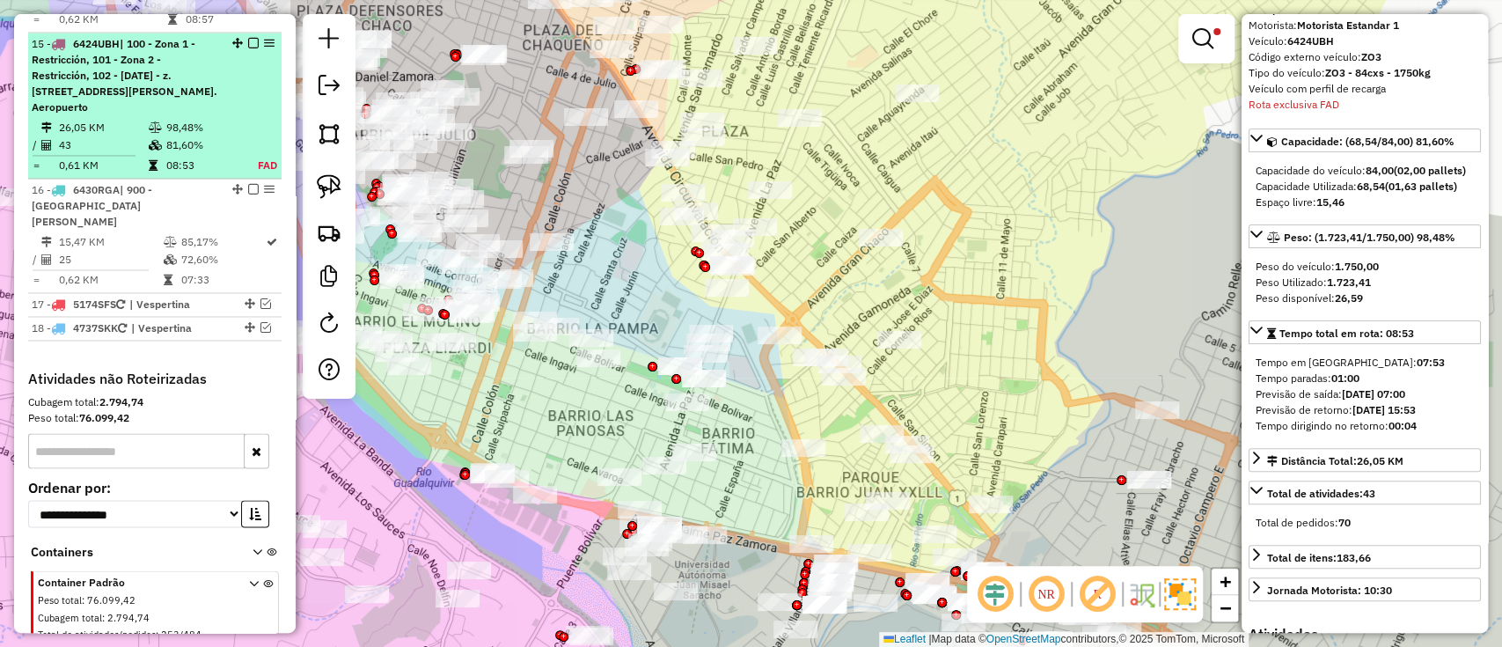
click at [251, 38] on em at bounding box center [253, 43] width 11 height 11
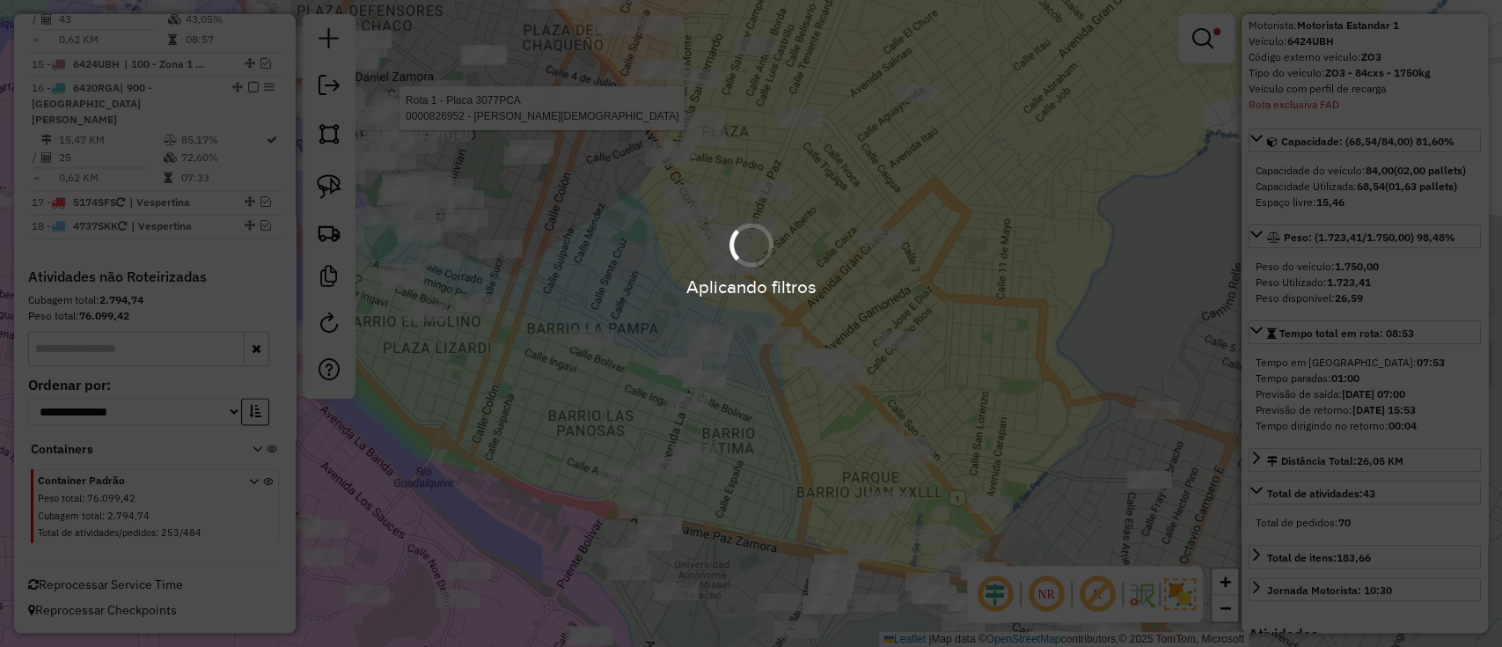
scroll to position [1692, 0]
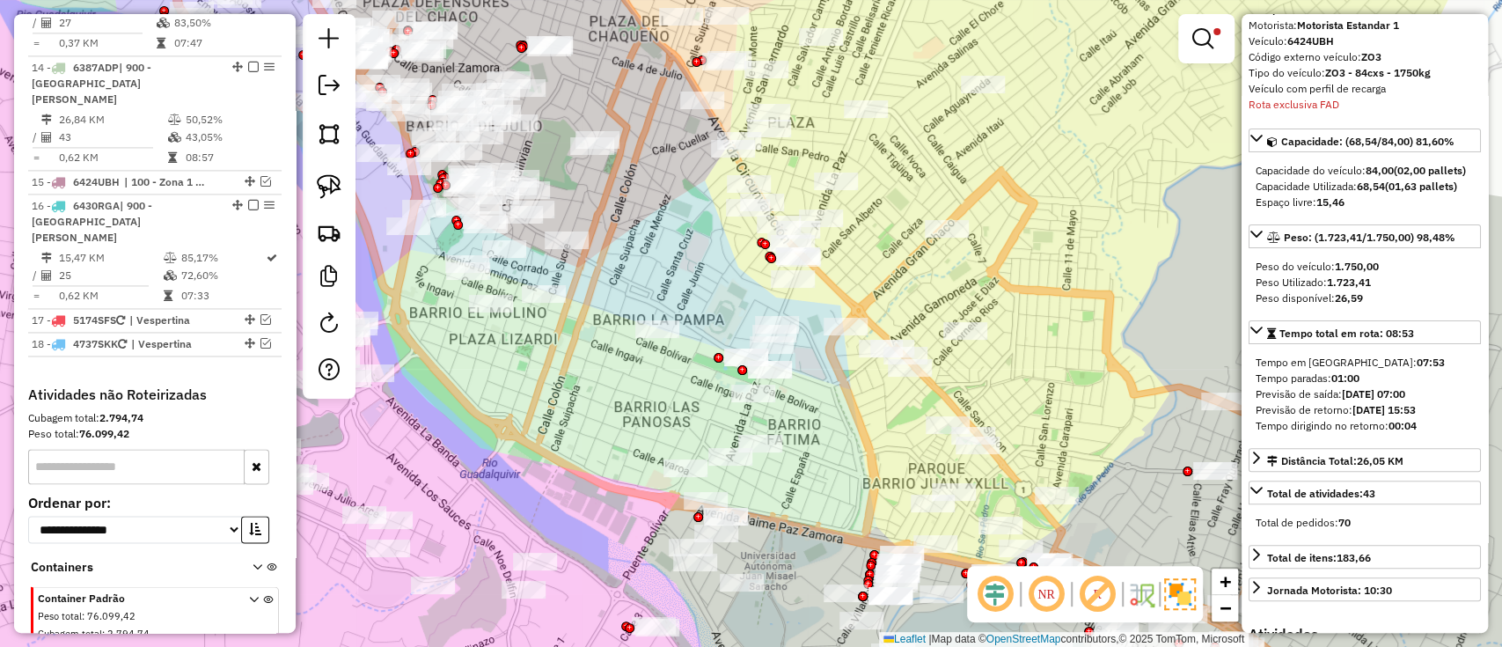
drag, startPoint x: 540, startPoint y: 387, endPoint x: 606, endPoint y: 378, distance: 66.6
click at [606, 378] on div "Limpar filtros Janela de atendimento Grade de atendimento Capacidade Transporta…" at bounding box center [751, 323] width 1502 height 647
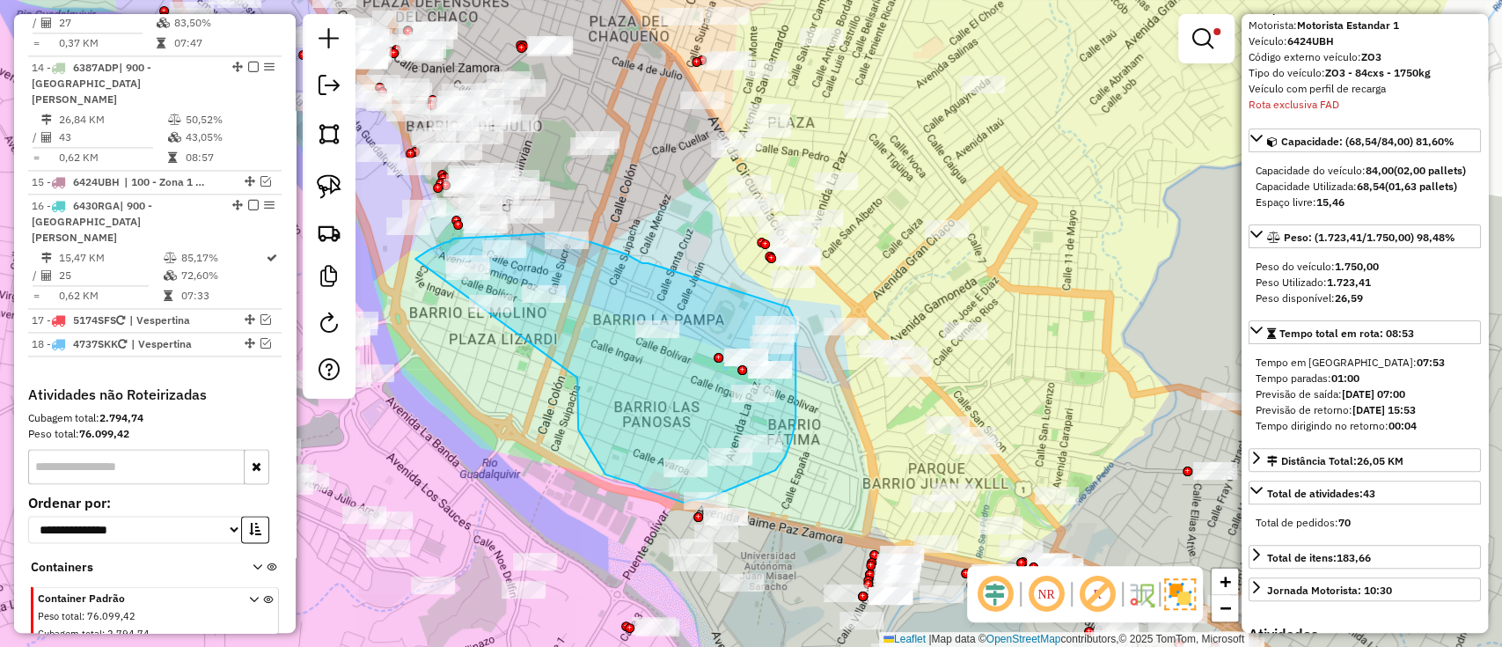
drag, startPoint x: 577, startPoint y: 378, endPoint x: 414, endPoint y: 260, distance: 201.0
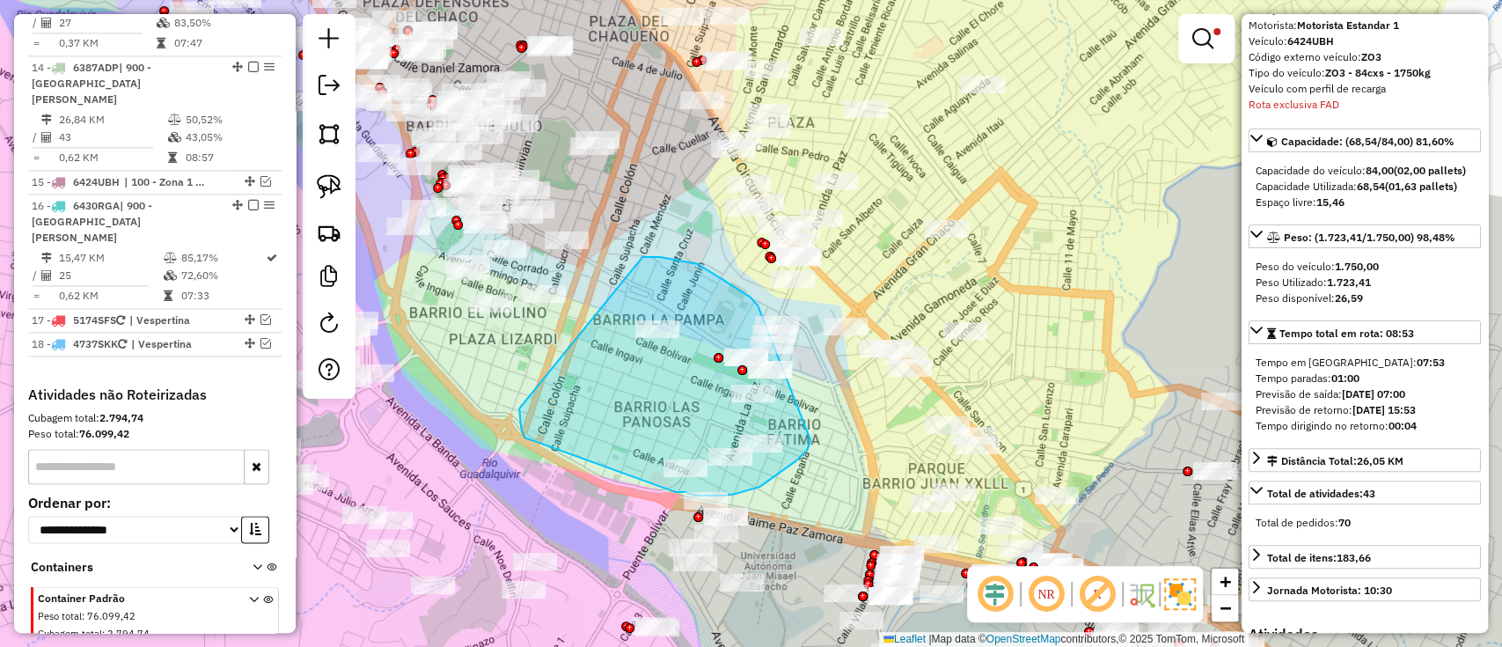
drag, startPoint x: 524, startPoint y: 437, endPoint x: 642, endPoint y: 257, distance: 215.5
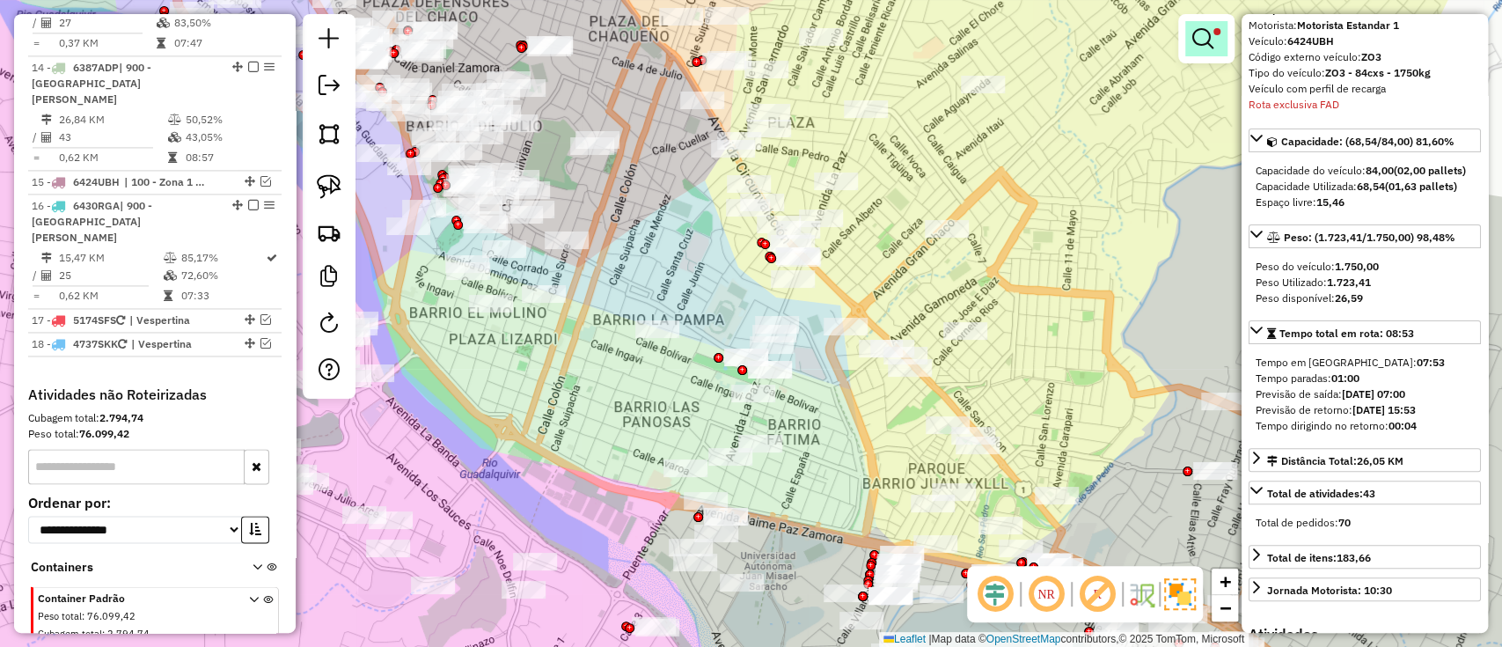
click at [1198, 45] on em at bounding box center [1202, 38] width 21 height 21
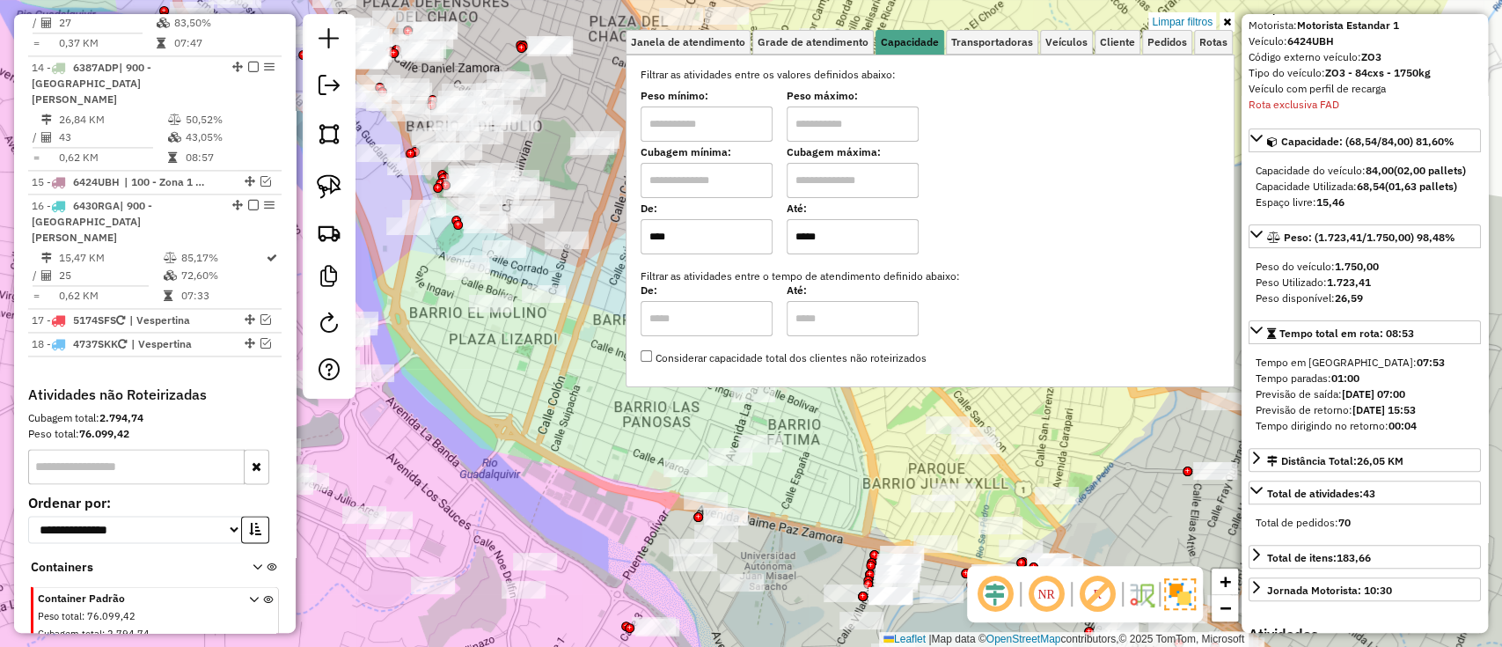
drag, startPoint x: 818, startPoint y: 243, endPoint x: 778, endPoint y: 237, distance: 40.9
click at [778, 237] on div "De: **** Até: *****" at bounding box center [930, 229] width 579 height 49
type input "****"
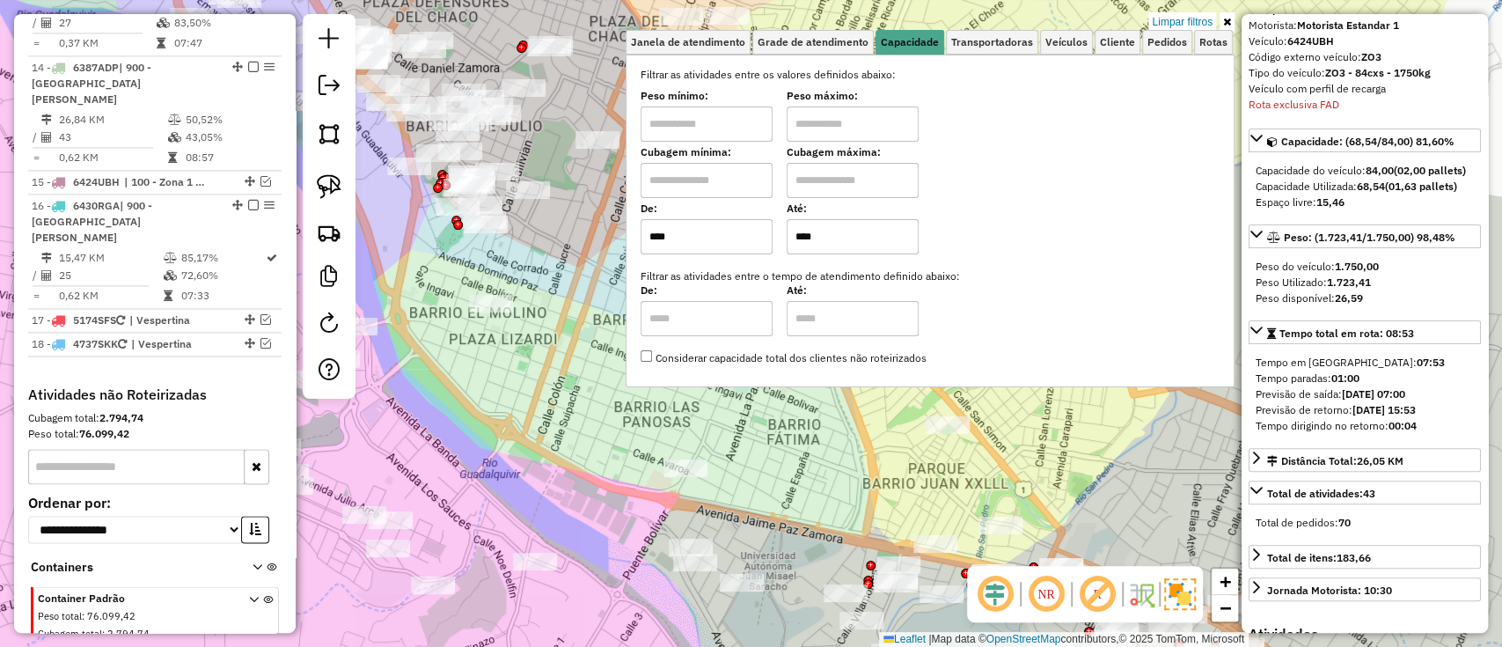
click at [1223, 20] on icon at bounding box center [1227, 22] width 8 height 11
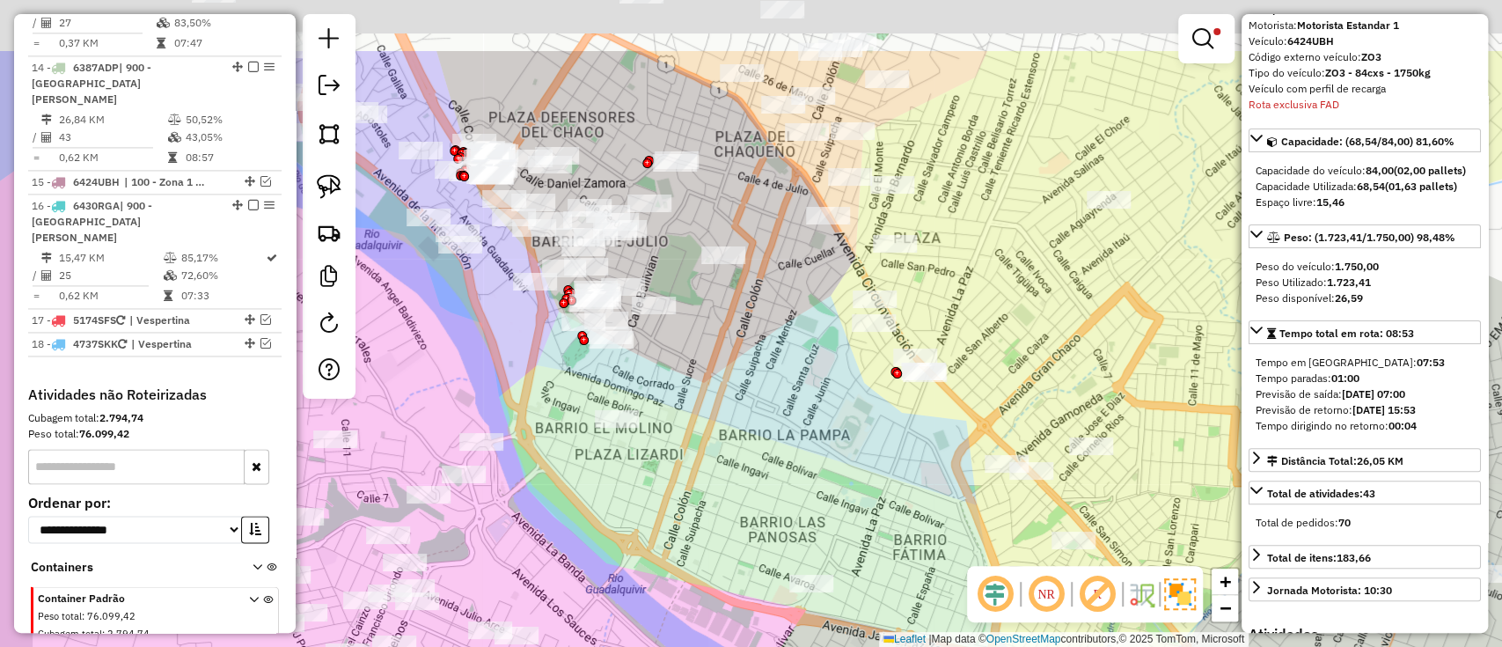
drag, startPoint x: 606, startPoint y: 234, endPoint x: 732, endPoint y: 349, distance: 170.7
click at [732, 349] on div "Limpar filtros Janela de atendimento Grade de atendimento Capacidade Transporta…" at bounding box center [751, 323] width 1502 height 647
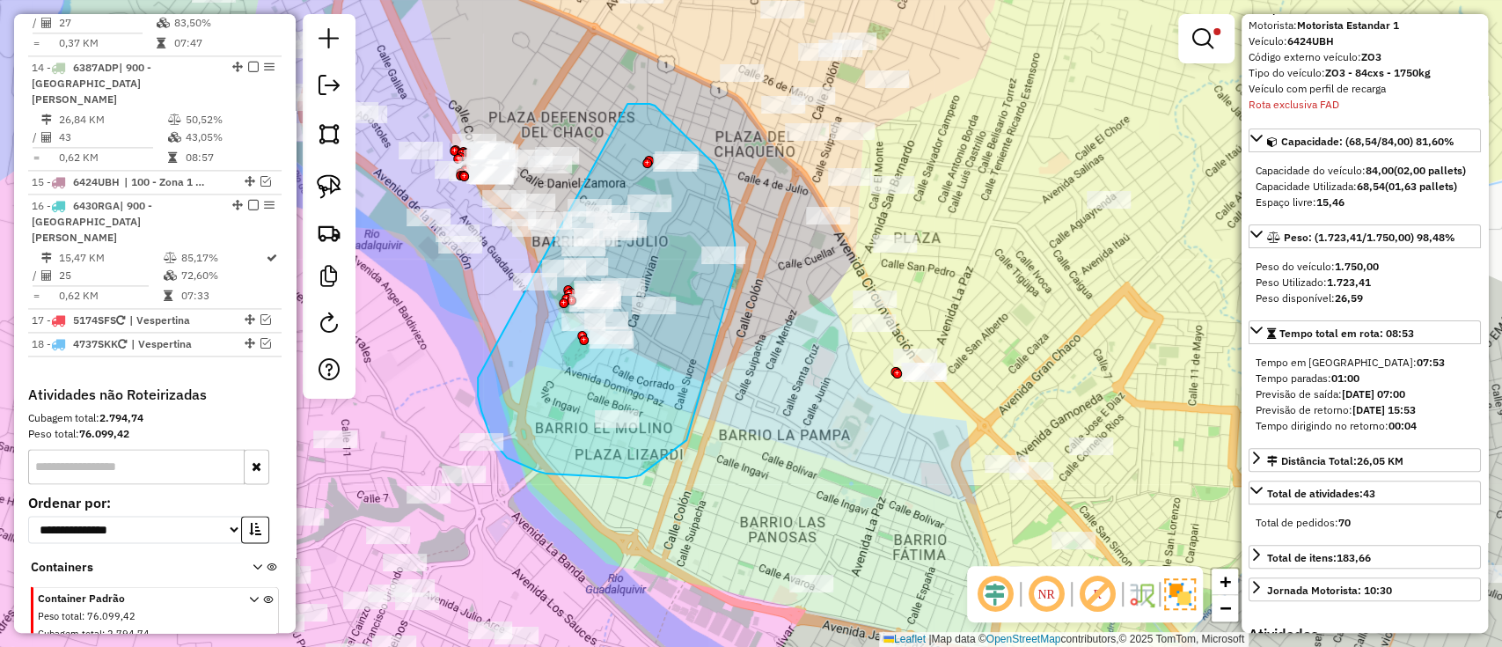
drag, startPoint x: 537, startPoint y: 471, endPoint x: 627, endPoint y: 104, distance: 377.8
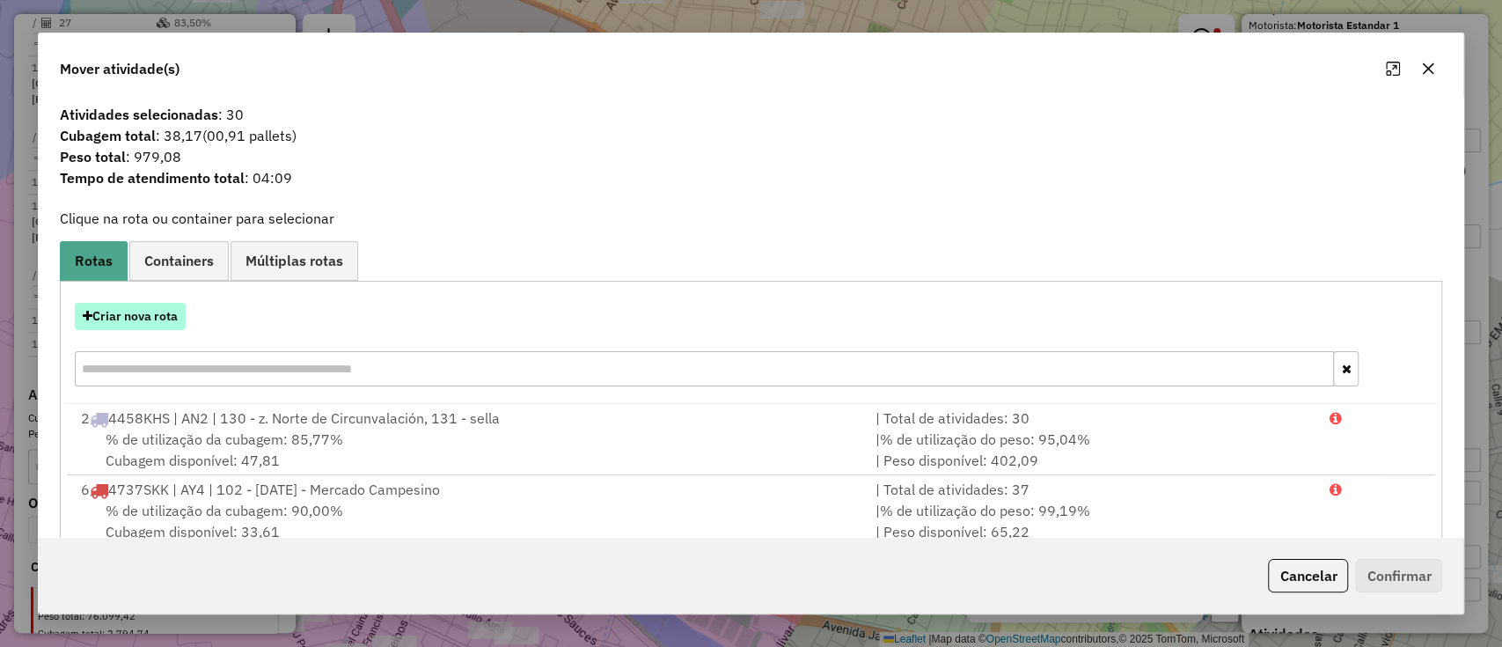
click at [129, 316] on button "Criar nova rota" at bounding box center [130, 316] width 111 height 27
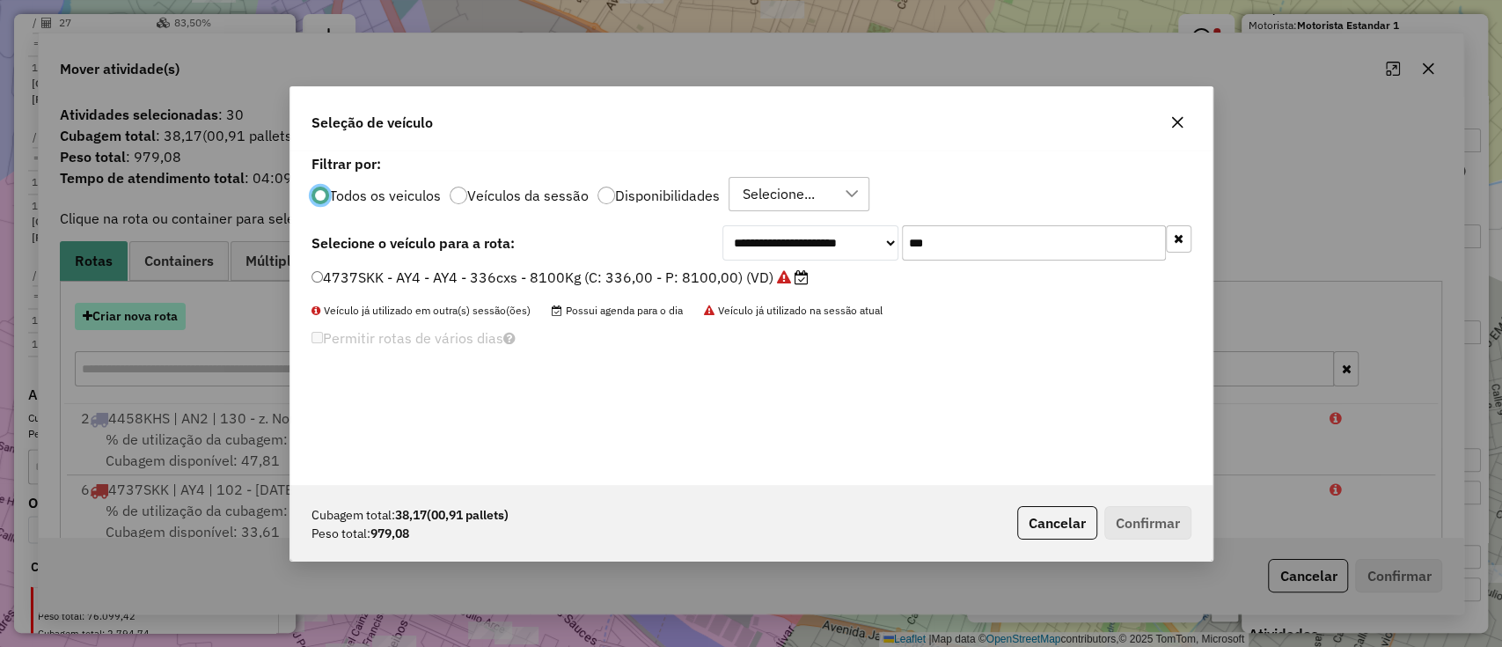
scroll to position [9, 5]
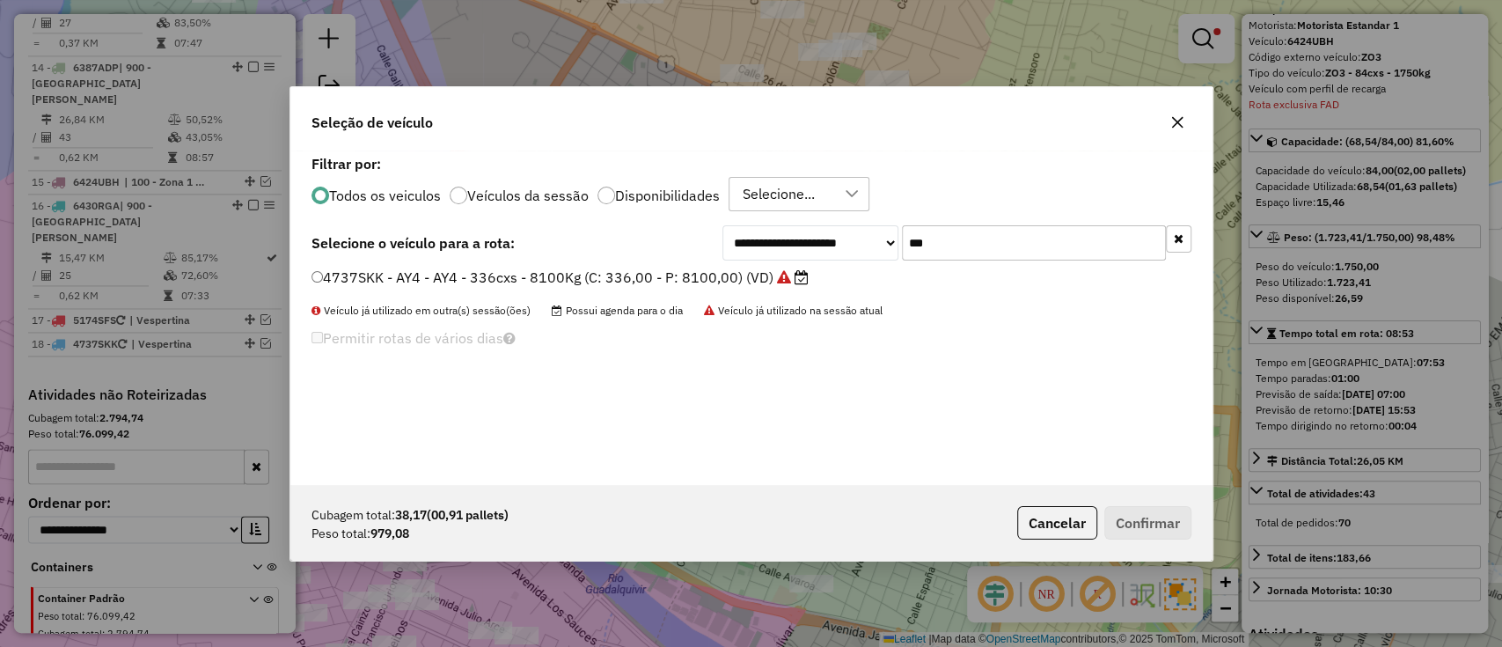
drag, startPoint x: 932, startPoint y: 236, endPoint x: 894, endPoint y: 238, distance: 37.9
click at [894, 238] on div "**********" at bounding box center [956, 242] width 469 height 35
type input "*"
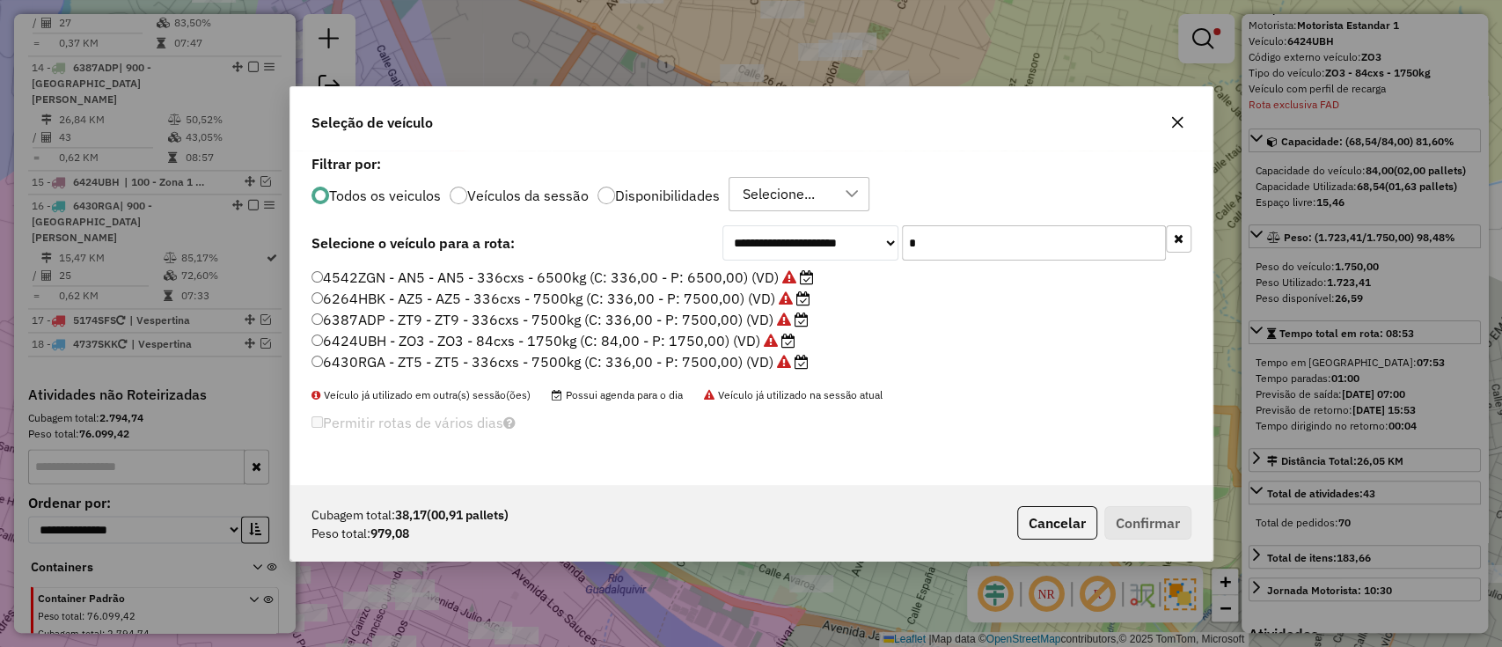
type input "*"
click at [595, 335] on label "6424UBH - ZO3 - ZO3 - 84cxs - 1750kg (C: 84,00 - P: 1750,00) (VD)" at bounding box center [554, 340] width 484 height 21
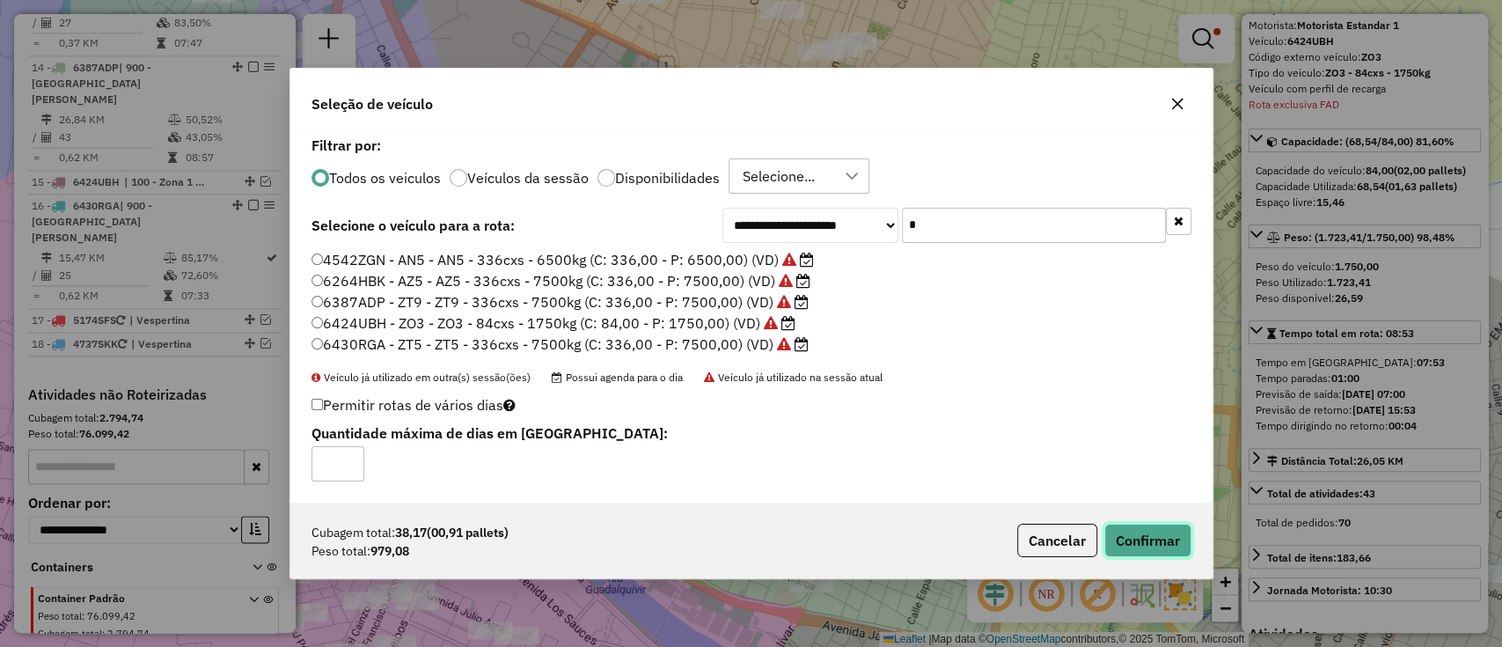
click at [1135, 533] on button "Confirmar" at bounding box center [1147, 540] width 87 height 33
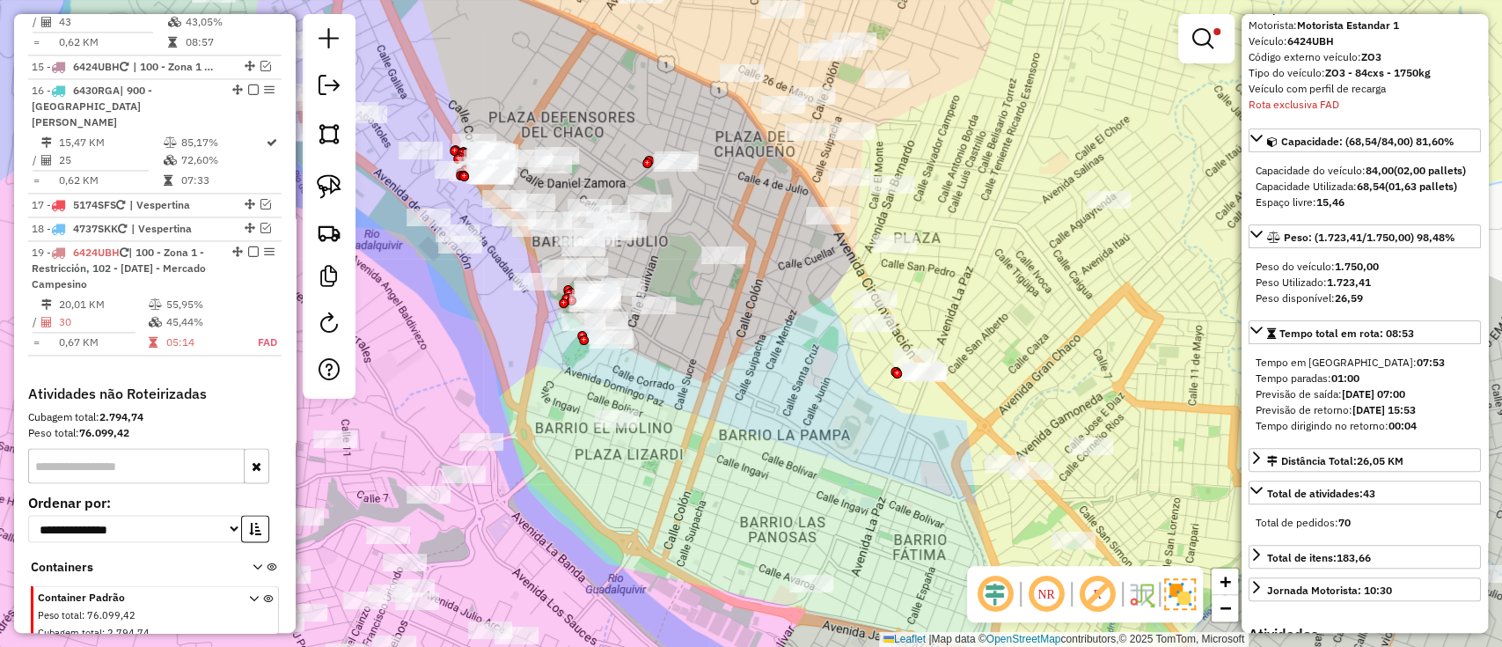
scroll to position [1830, 0]
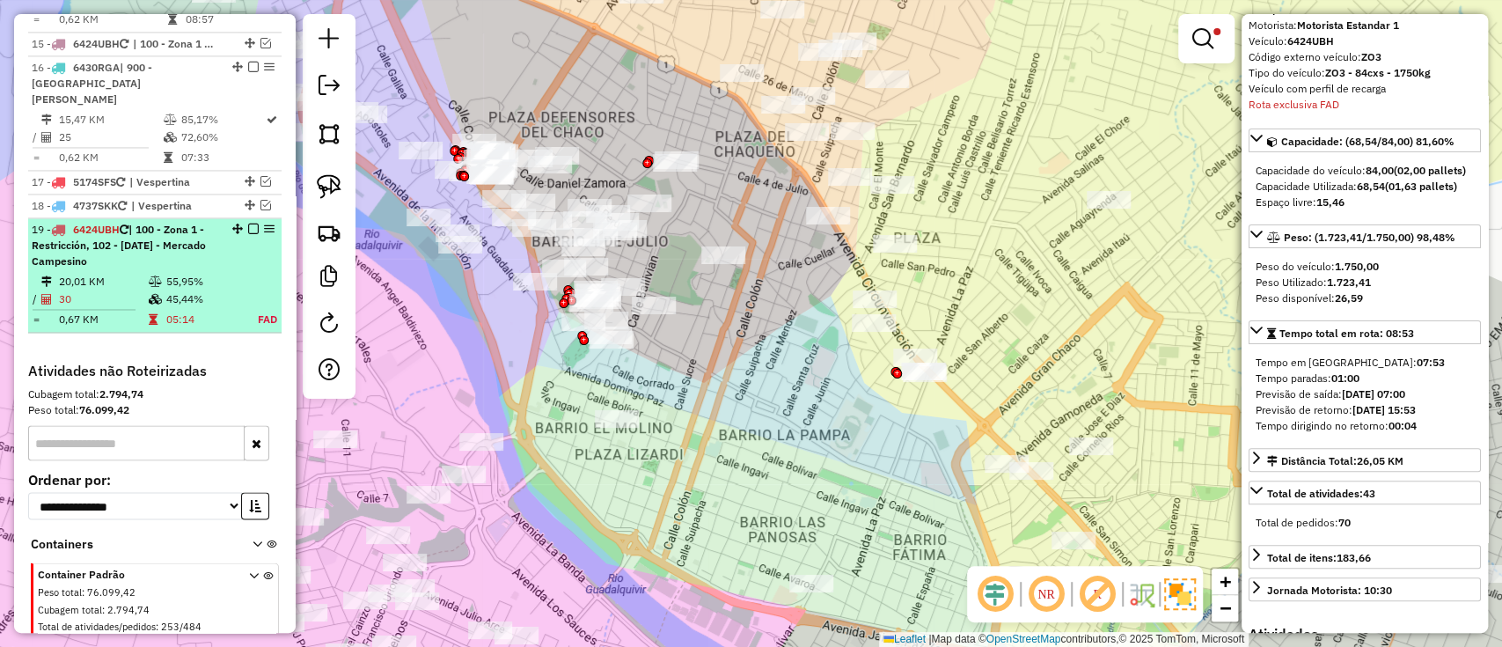
click at [246, 290] on td at bounding box center [258, 299] width 40 height 18
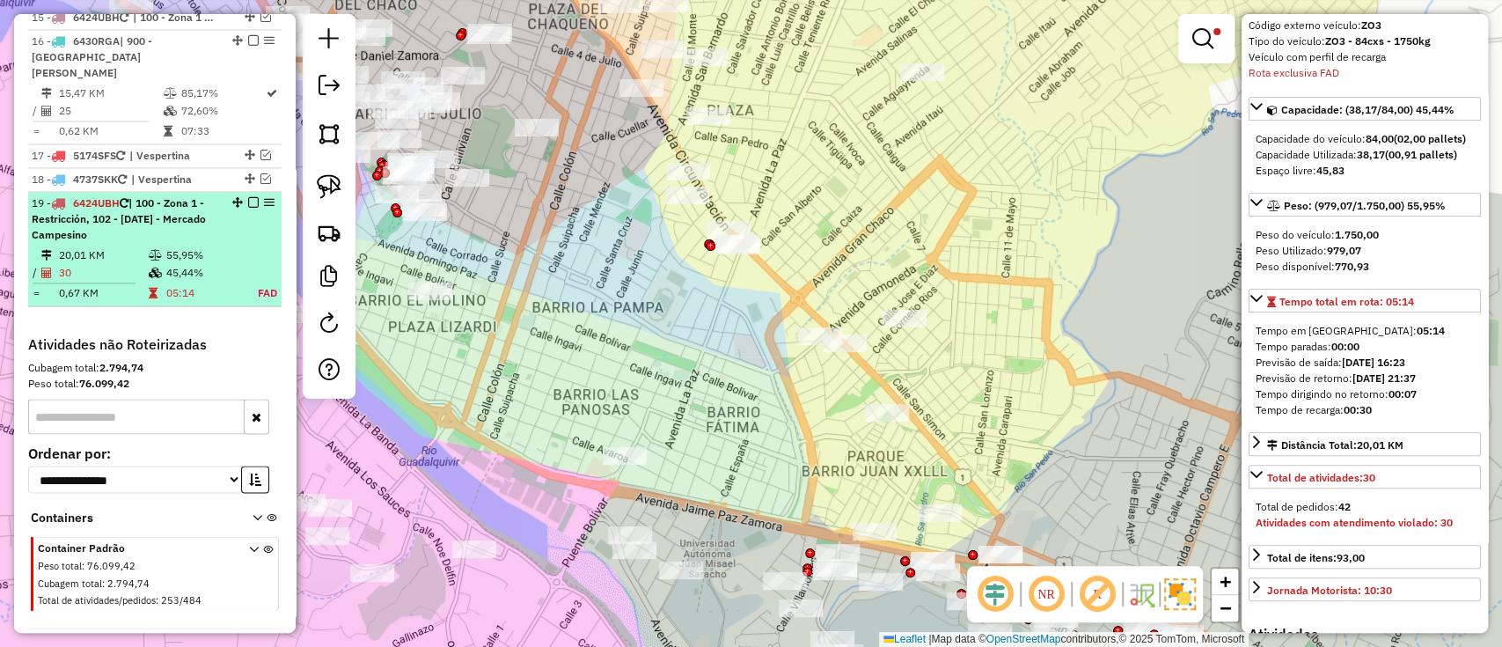
scroll to position [1889, 0]
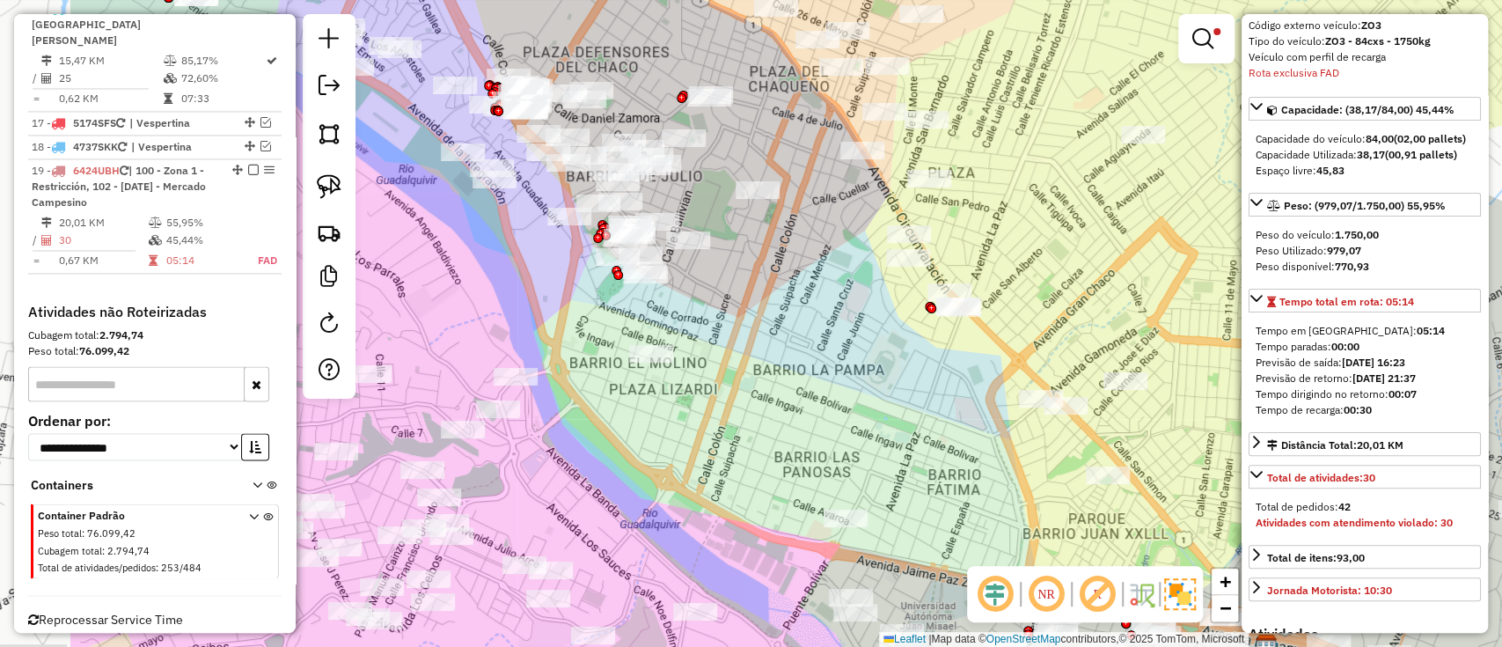
drag, startPoint x: 760, startPoint y: 345, endPoint x: 807, endPoint y: 374, distance: 54.9
click at [845, 407] on div "Limpar filtros Janela de atendimento Grade de atendimento Capacidade Transporta…" at bounding box center [751, 323] width 1502 height 647
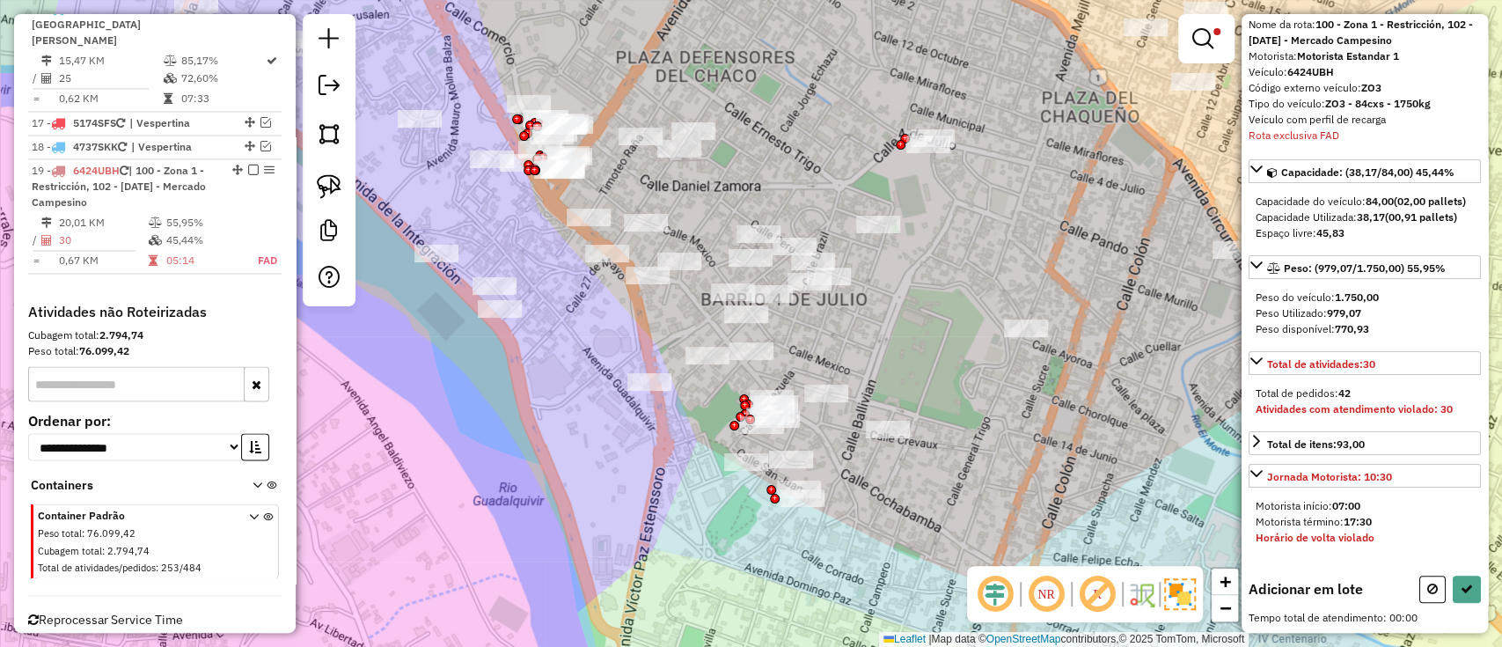
scroll to position [92, 0]
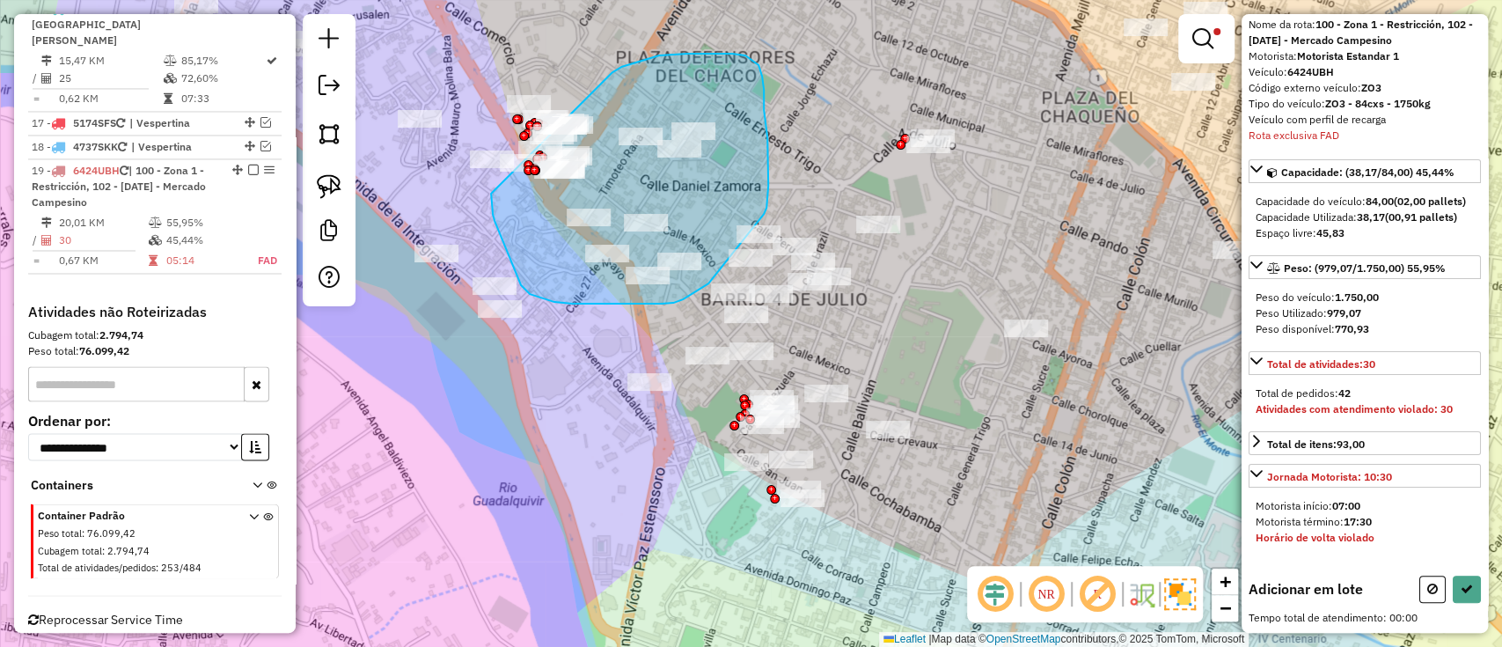
drag, startPoint x: 612, startPoint y: 72, endPoint x: 491, endPoint y: 194, distance: 171.7
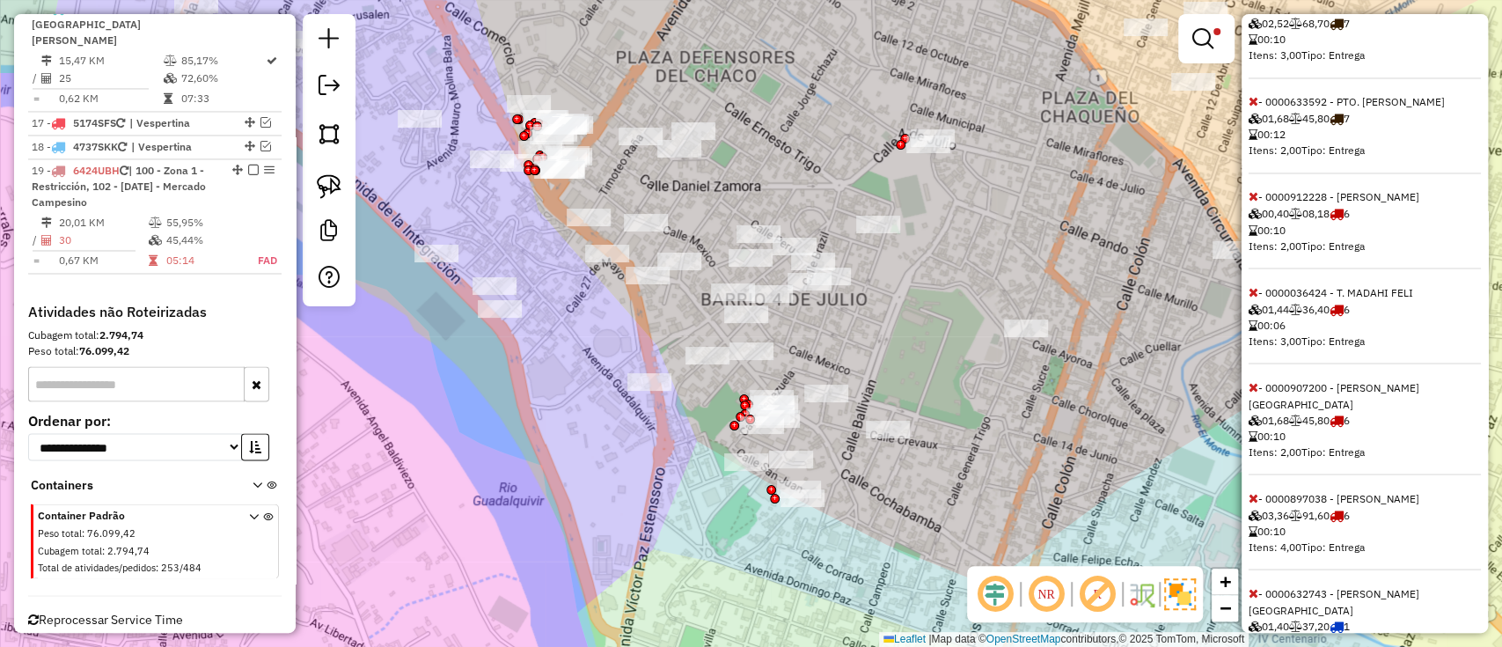
scroll to position [2159, 0]
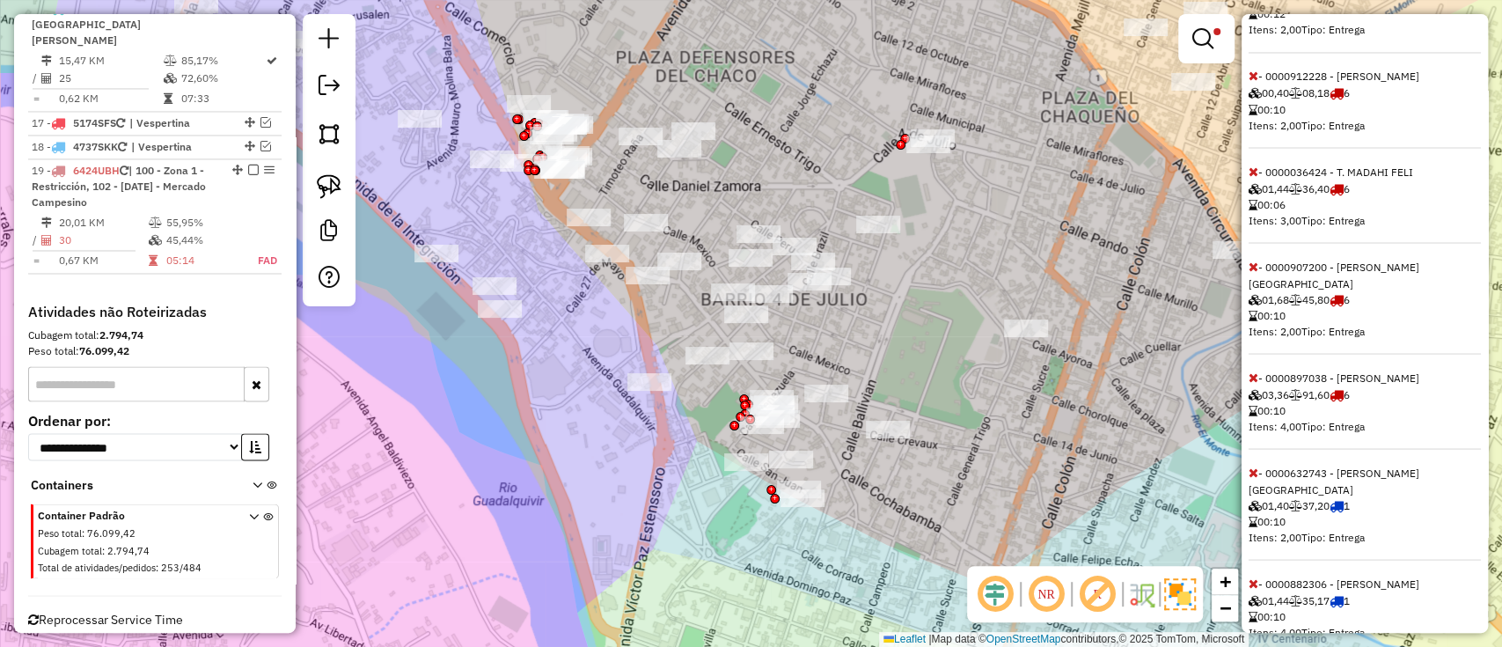
click at [1254, 377] on icon at bounding box center [1254, 376] width 10 height 12
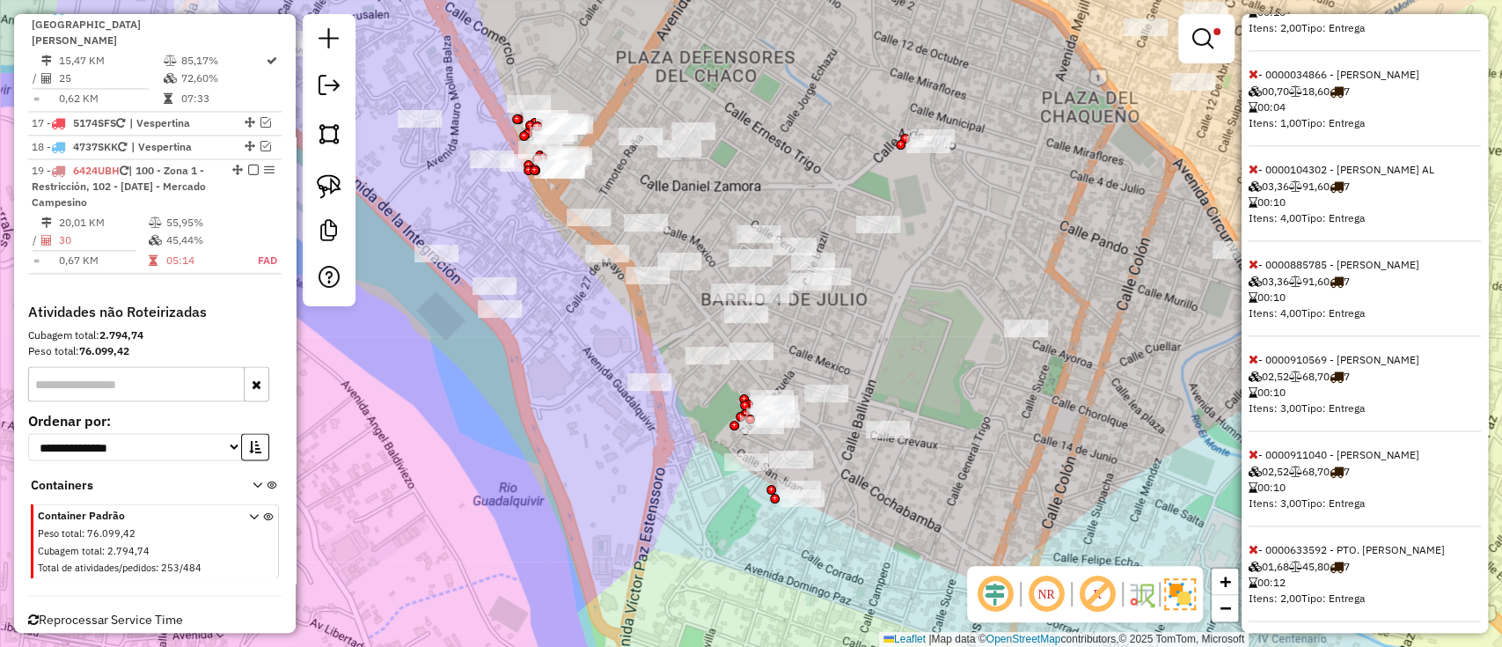
scroll to position [1455, 0]
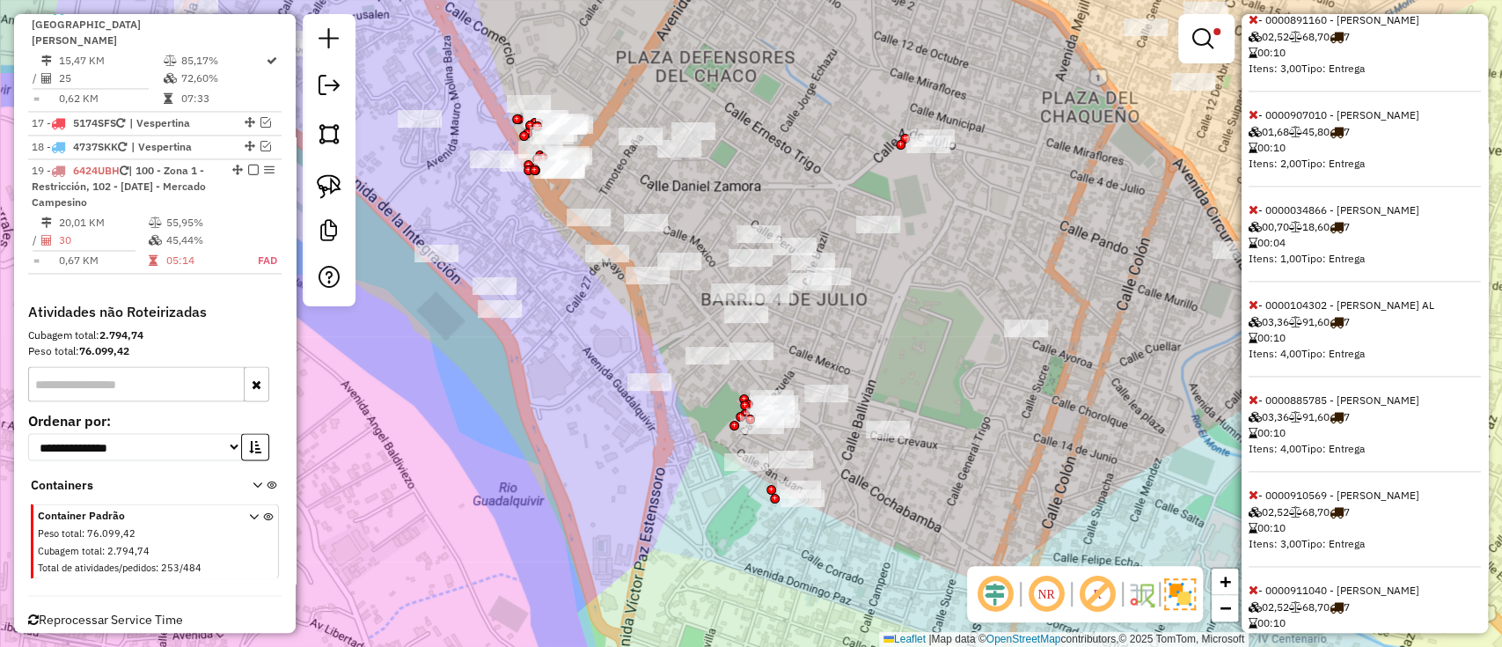
click at [1252, 406] on icon at bounding box center [1254, 399] width 10 height 12
click at [1249, 311] on icon at bounding box center [1254, 304] width 10 height 12
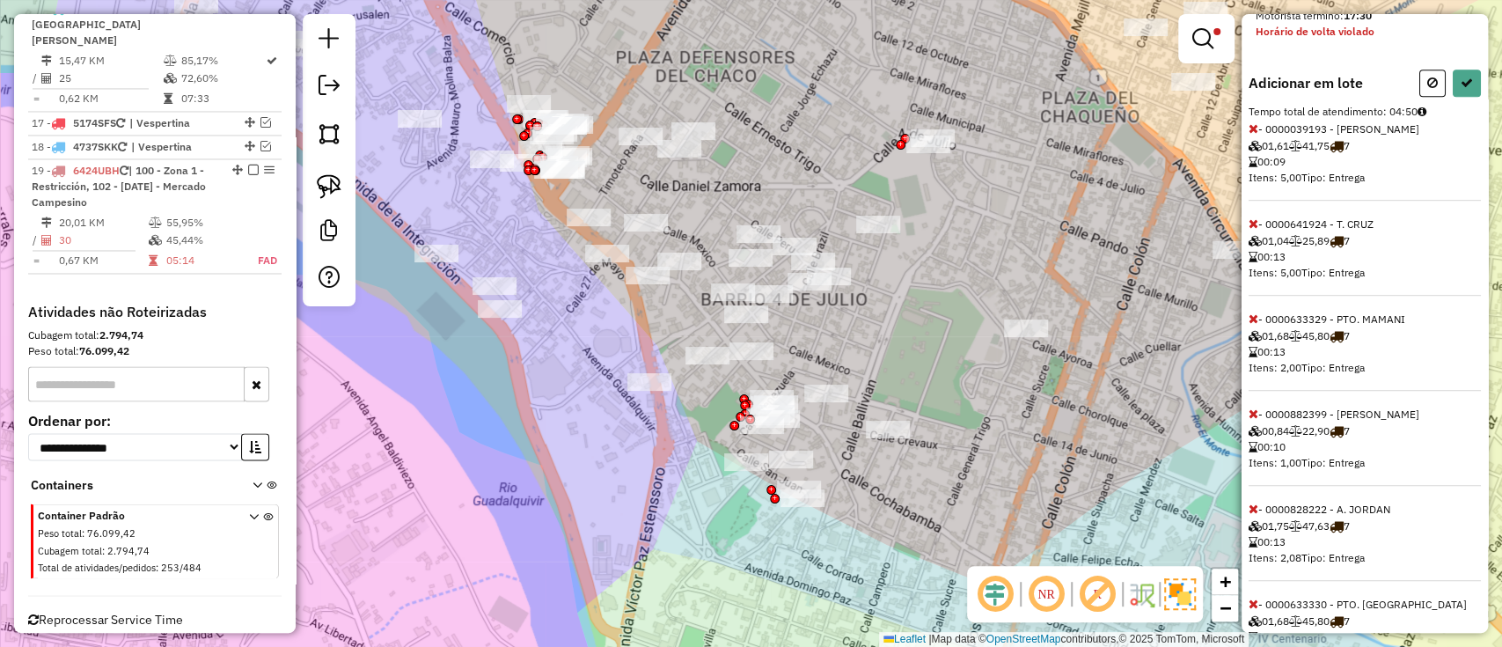
scroll to position [938, 0]
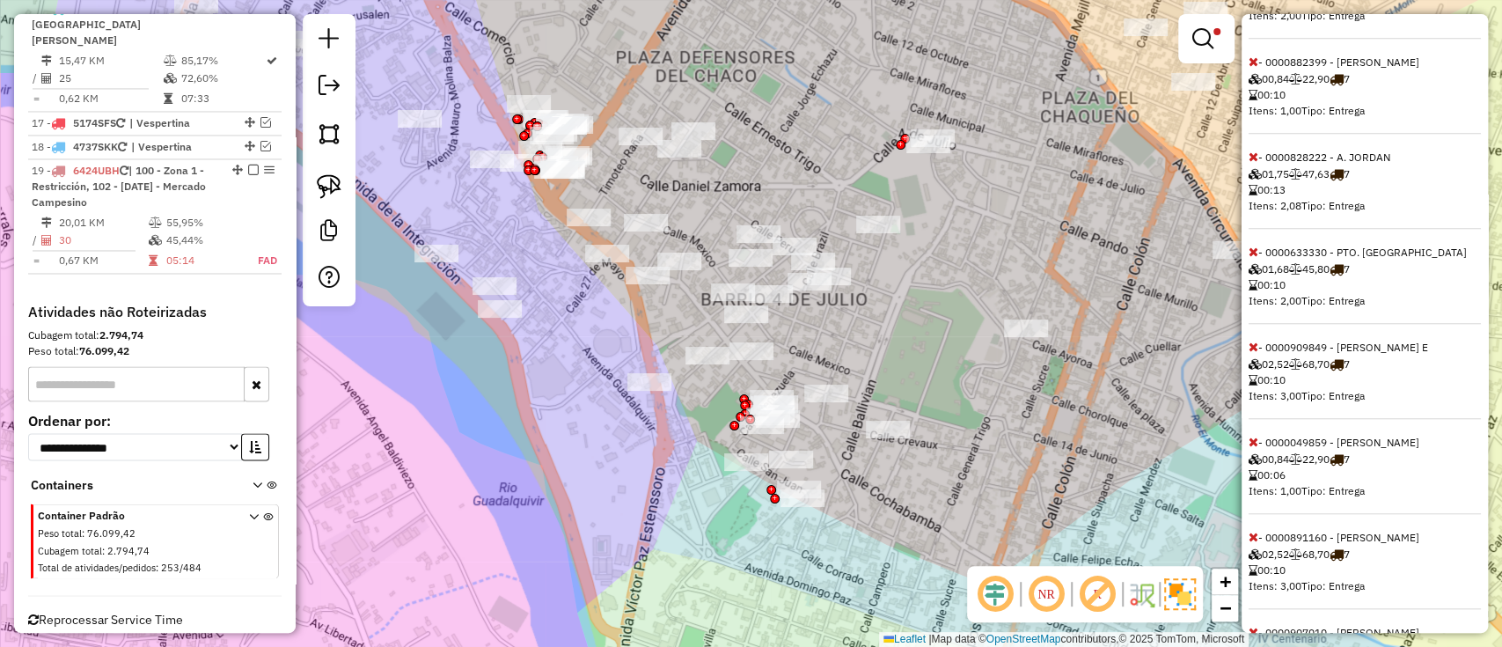
click at [1256, 353] on icon at bounding box center [1254, 347] width 10 height 12
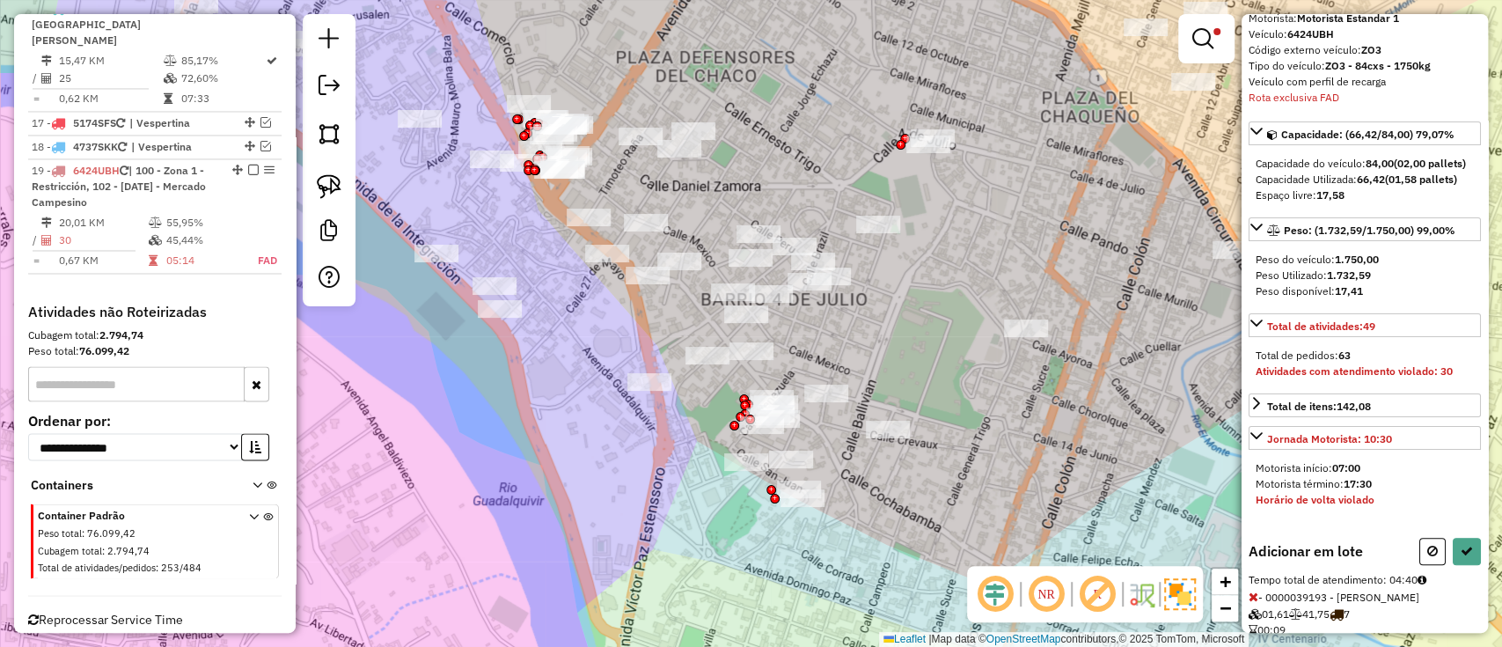
scroll to position [117, 0]
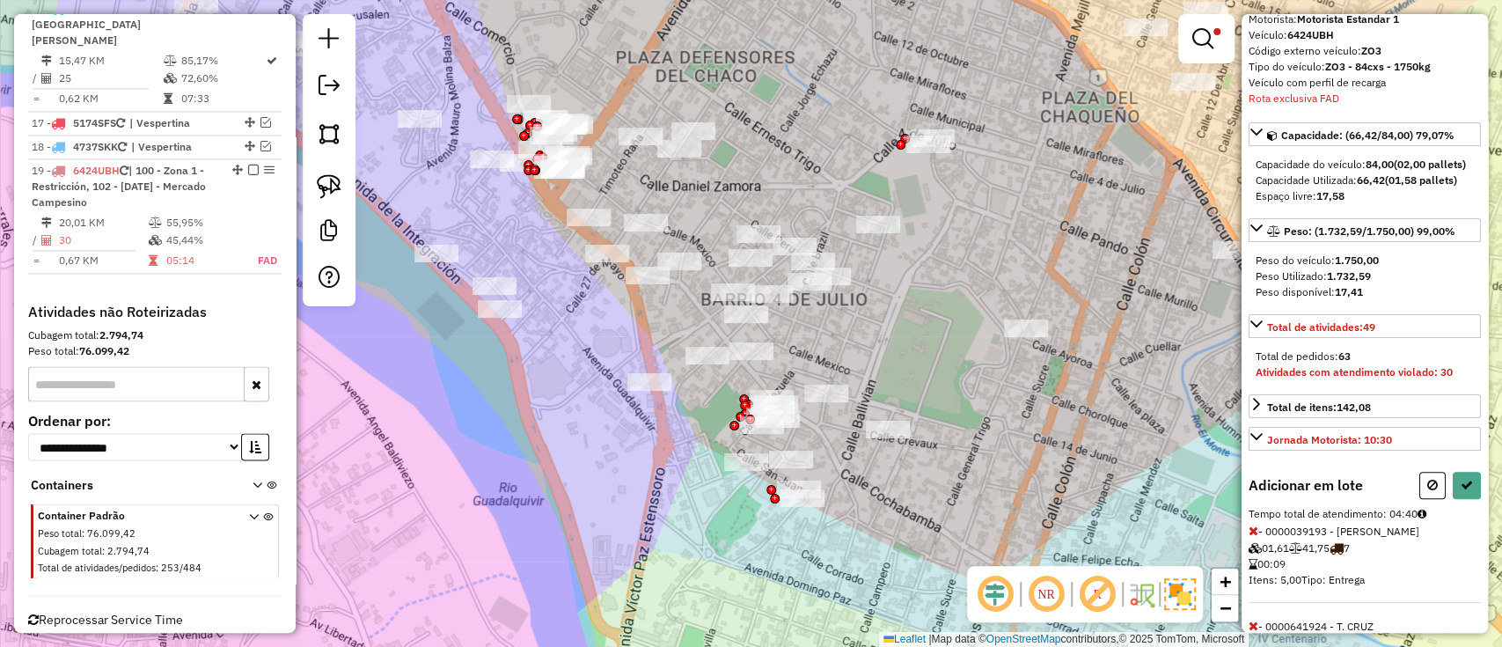
select select "**********"
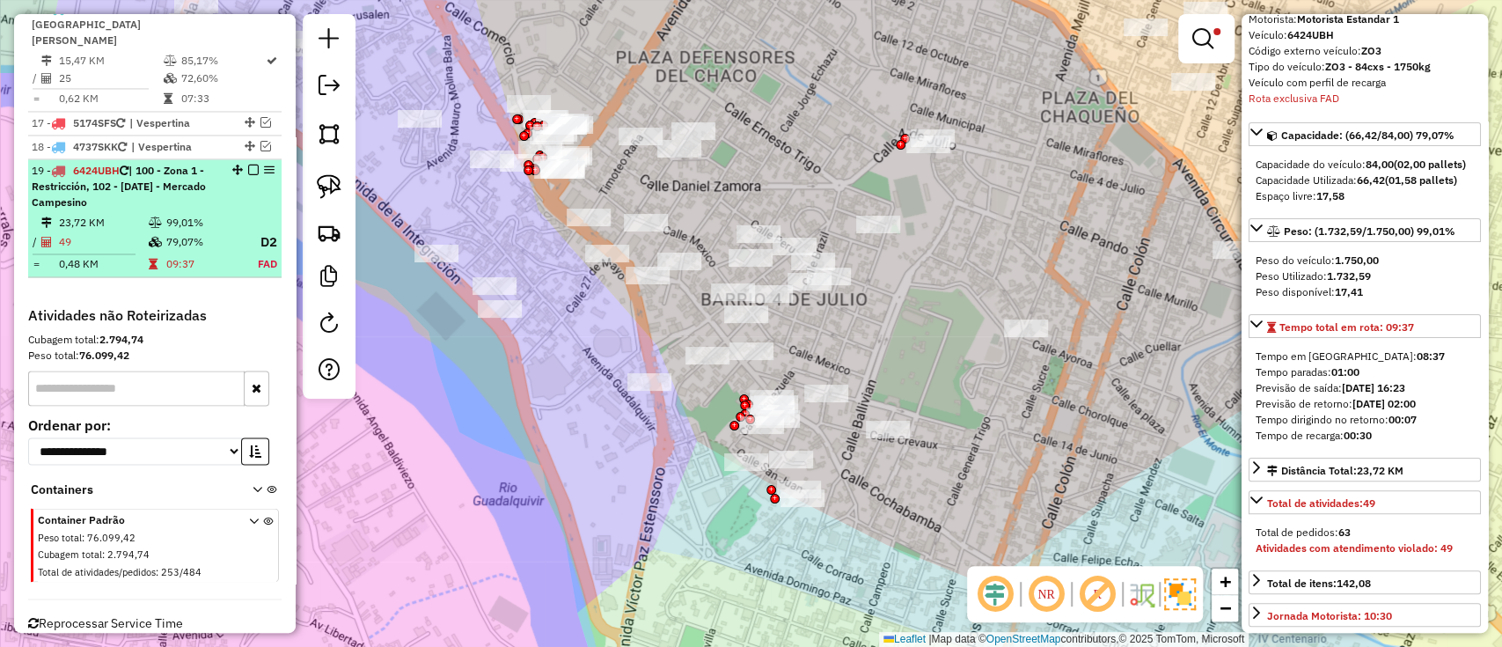
scroll to position [1894, 0]
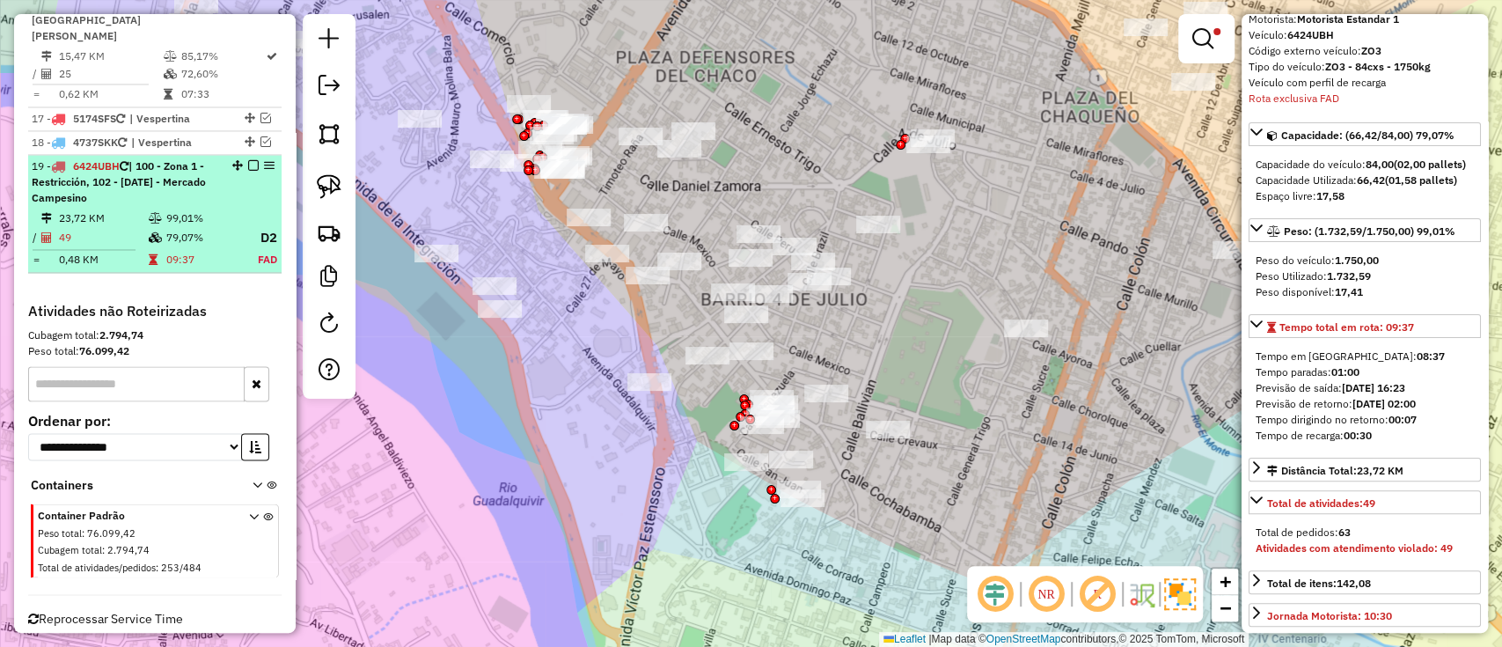
click at [248, 160] on em at bounding box center [253, 165] width 11 height 11
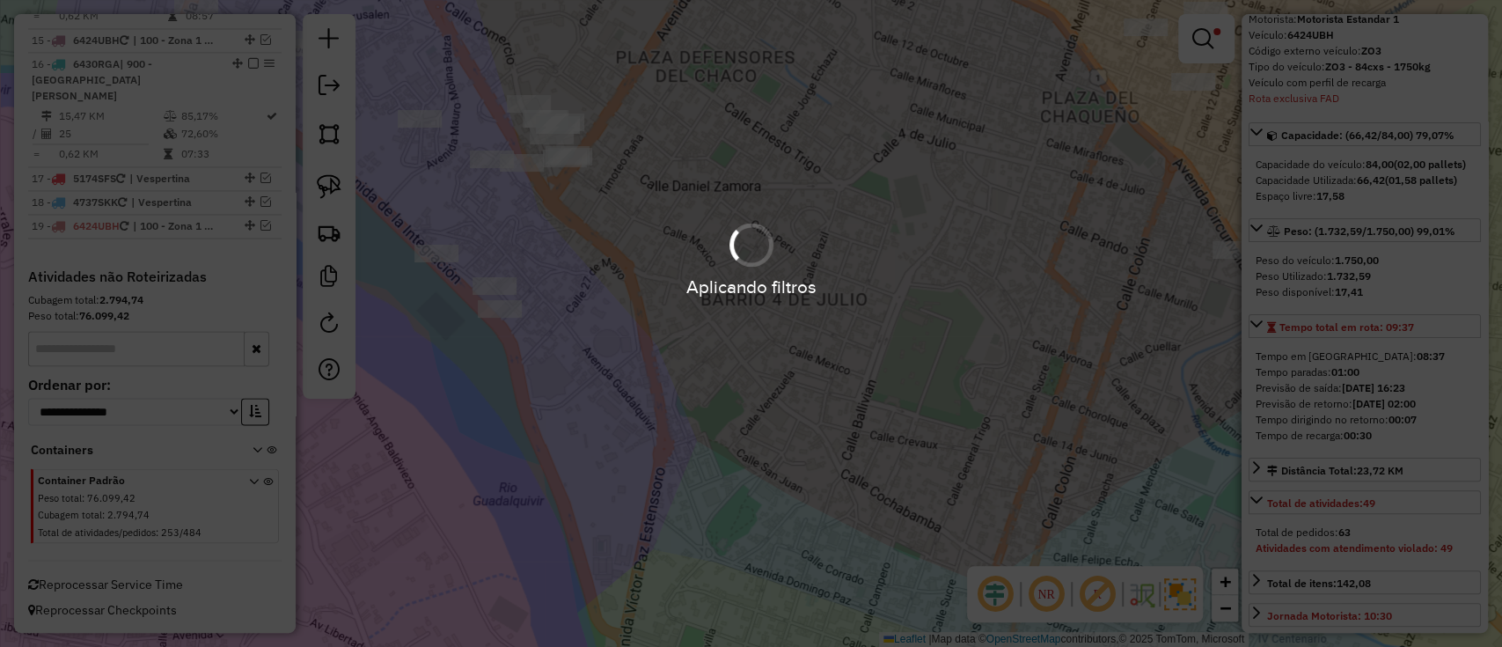
scroll to position [1799, 0]
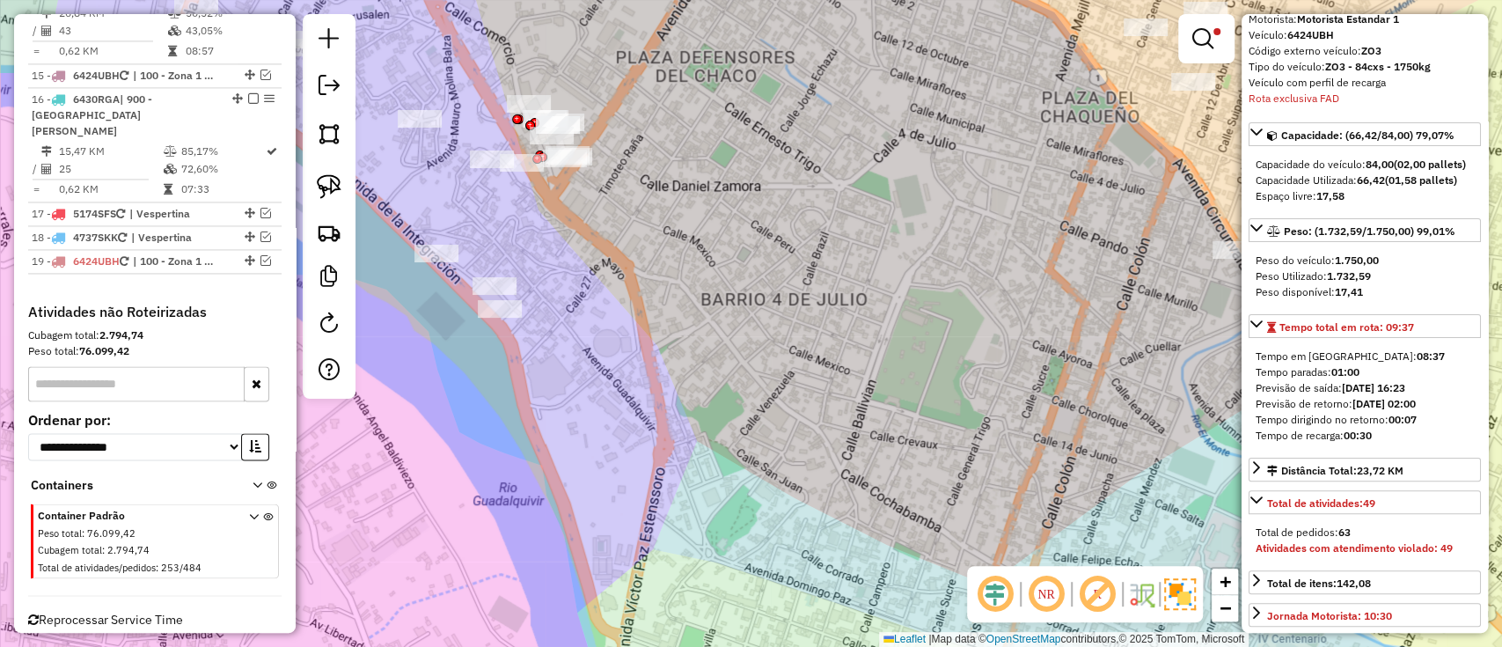
click at [1235, 32] on div "Limpar filtros Janela de atendimento Grade de atendimento Capacidade Transporta…" at bounding box center [751, 323] width 1502 height 647
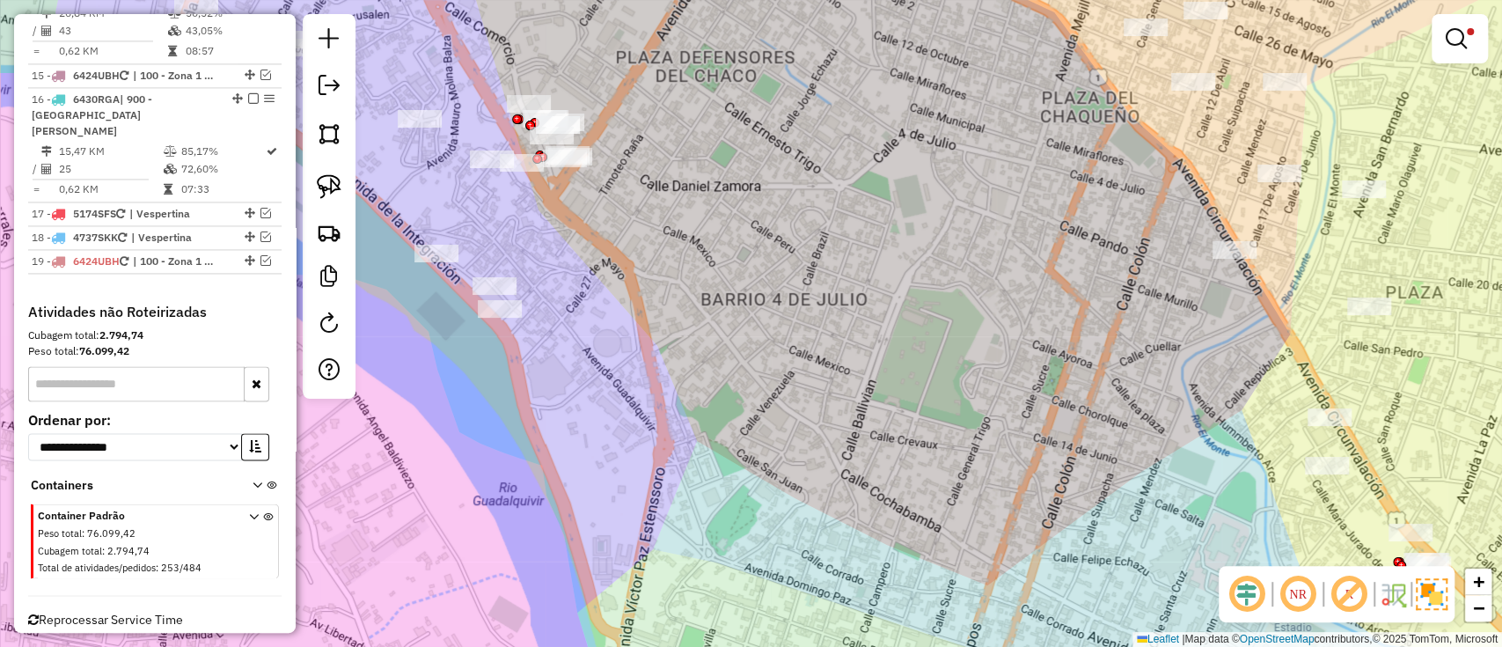
click at [1228, 33] on div "Limpar filtros Janela de atendimento Grade de atendimento Capacidade Transporta…" at bounding box center [751, 323] width 1502 height 647
drag, startPoint x: 1422, startPoint y: 42, endPoint x: 1436, endPoint y: 40, distance: 14.3
click at [1435, 40] on div "Limpar filtros Janela de atendimento Grade de atendimento Capacidade Transporta…" at bounding box center [751, 323] width 1502 height 647
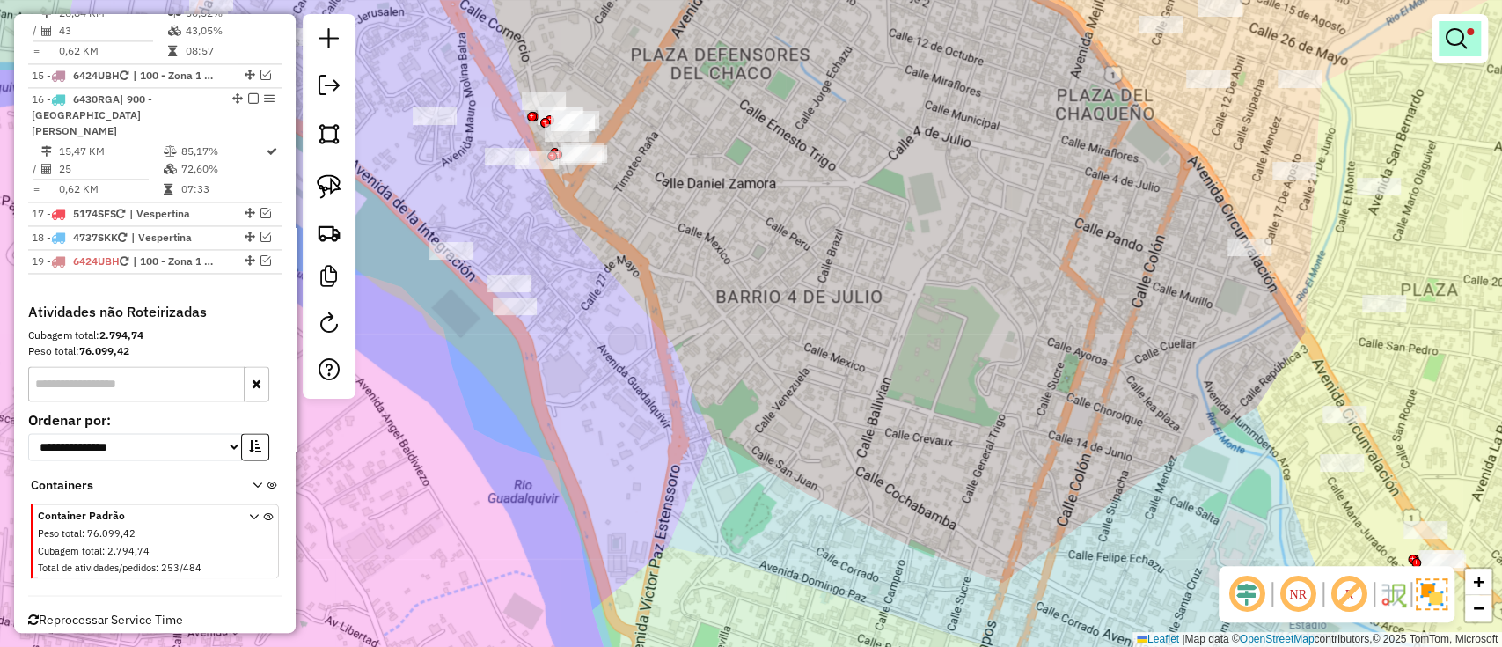
click at [1438, 40] on div at bounding box center [1460, 38] width 56 height 49
click at [1440, 40] on link at bounding box center [1460, 38] width 42 height 35
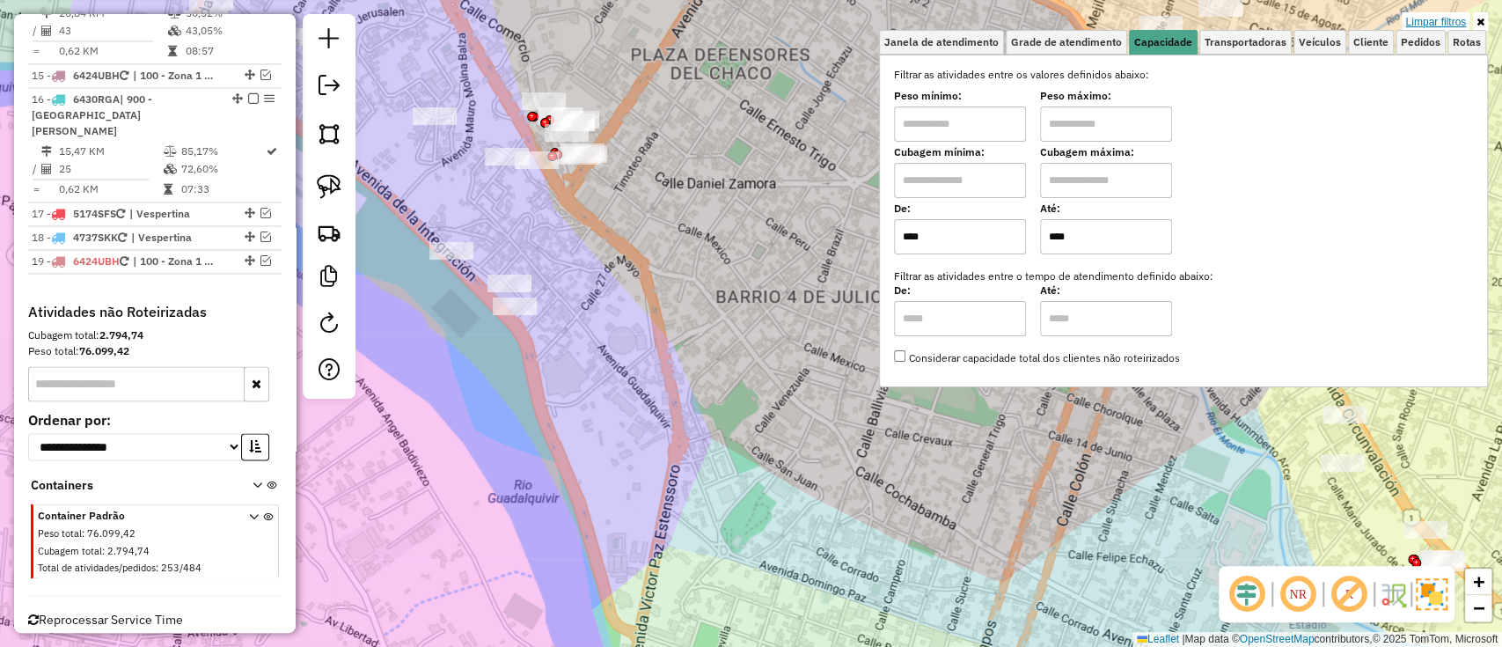
click at [1436, 24] on link "Limpar filtros" at bounding box center [1436, 21] width 68 height 19
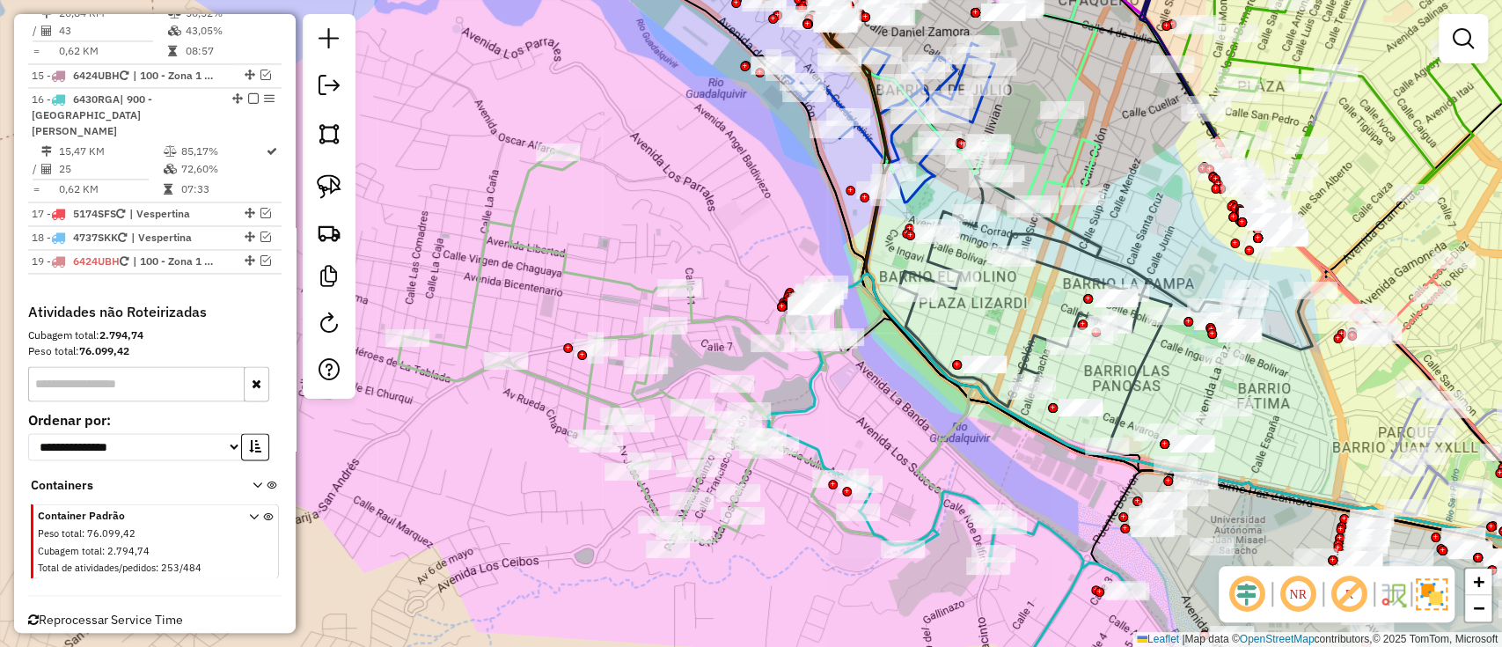
click at [1035, 341] on icon at bounding box center [1073, 311] width 348 height 271
select select "**********"
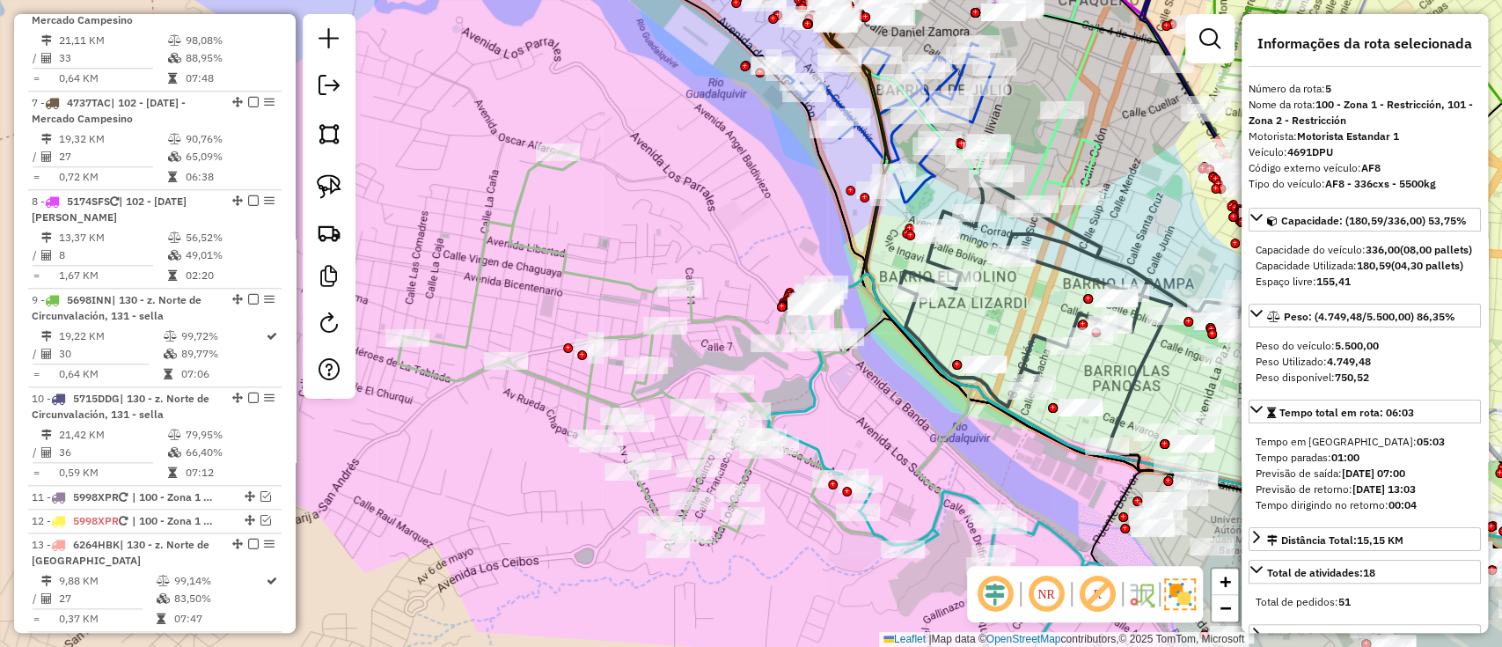
scroll to position [996, 0]
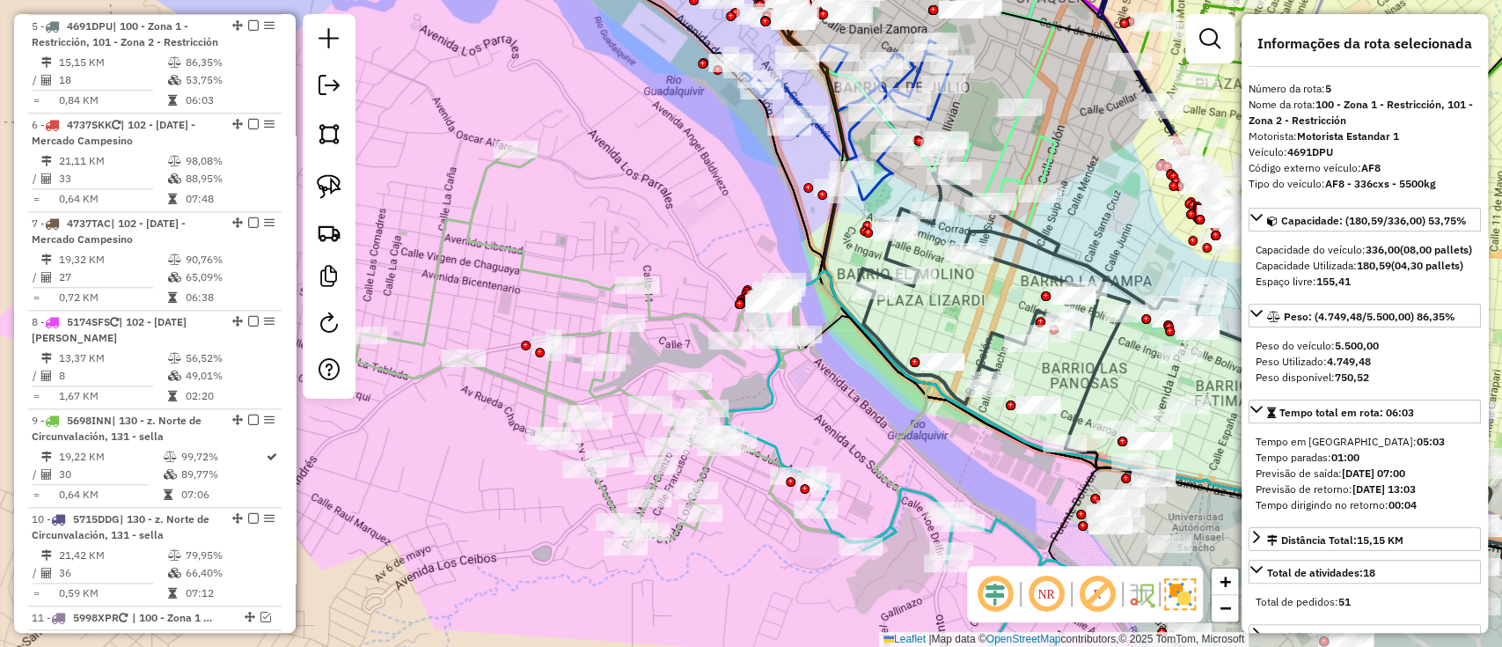
drag, startPoint x: 950, startPoint y: 290, endPoint x: 848, endPoint y: 290, distance: 102.1
click at [848, 290] on div "Janela de atendimento Grade de atendimento Capacidade Transportadoras Veículos …" at bounding box center [751, 323] width 1502 height 647
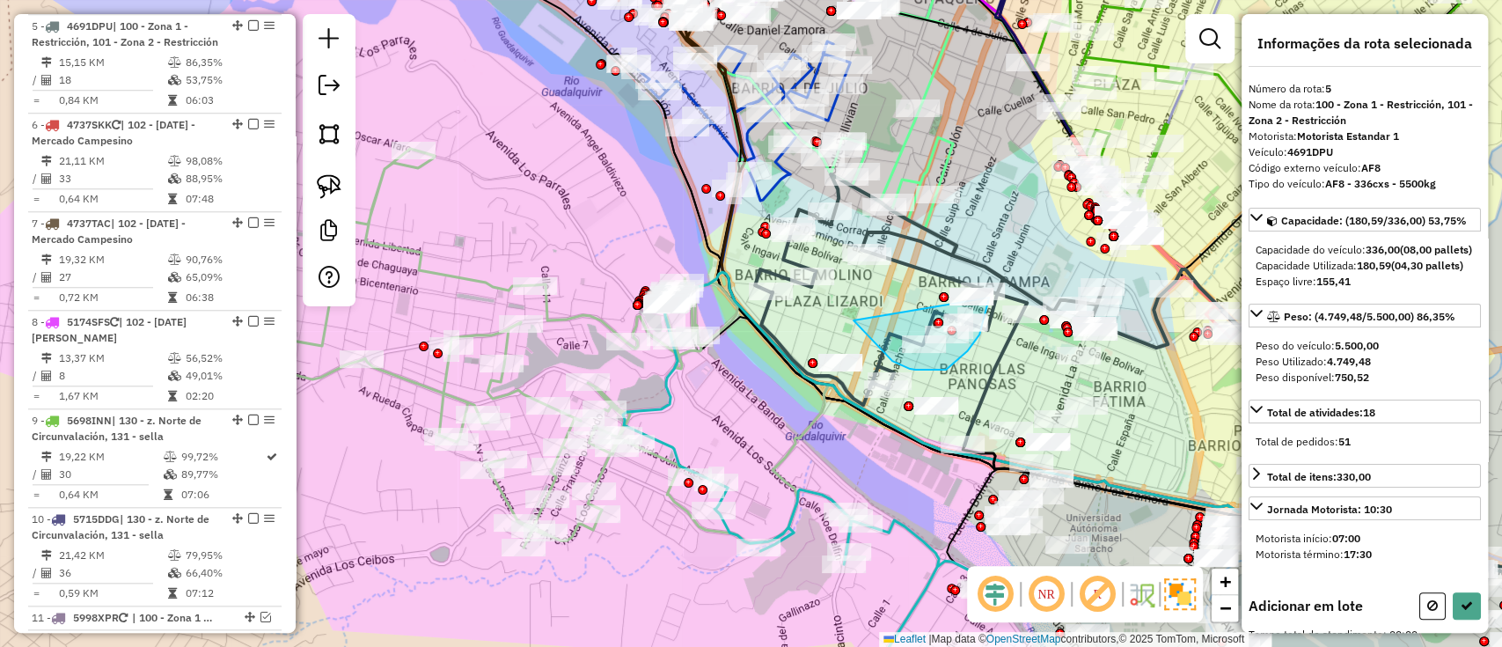
drag, startPoint x: 854, startPoint y: 320, endPoint x: 973, endPoint y: 238, distance: 145.5
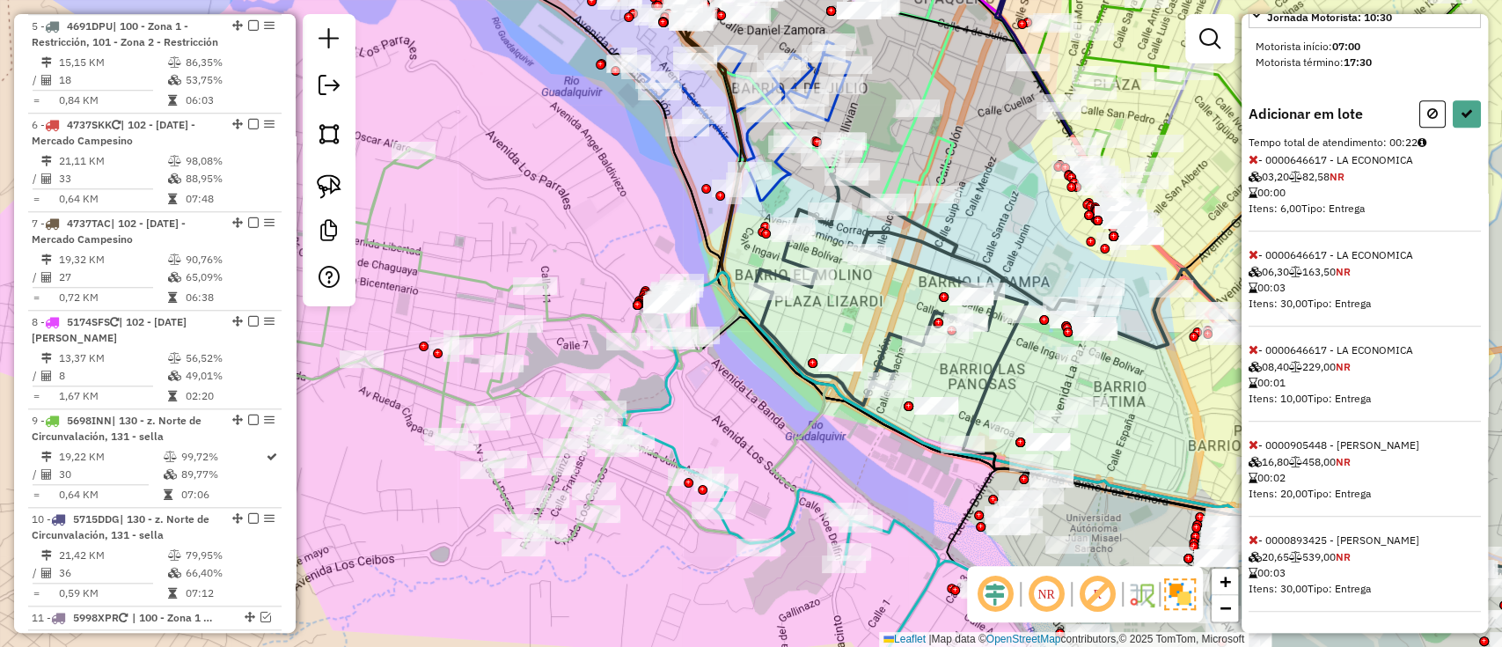
scroll to position [520, 0]
click at [1255, 536] on icon at bounding box center [1254, 539] width 10 height 12
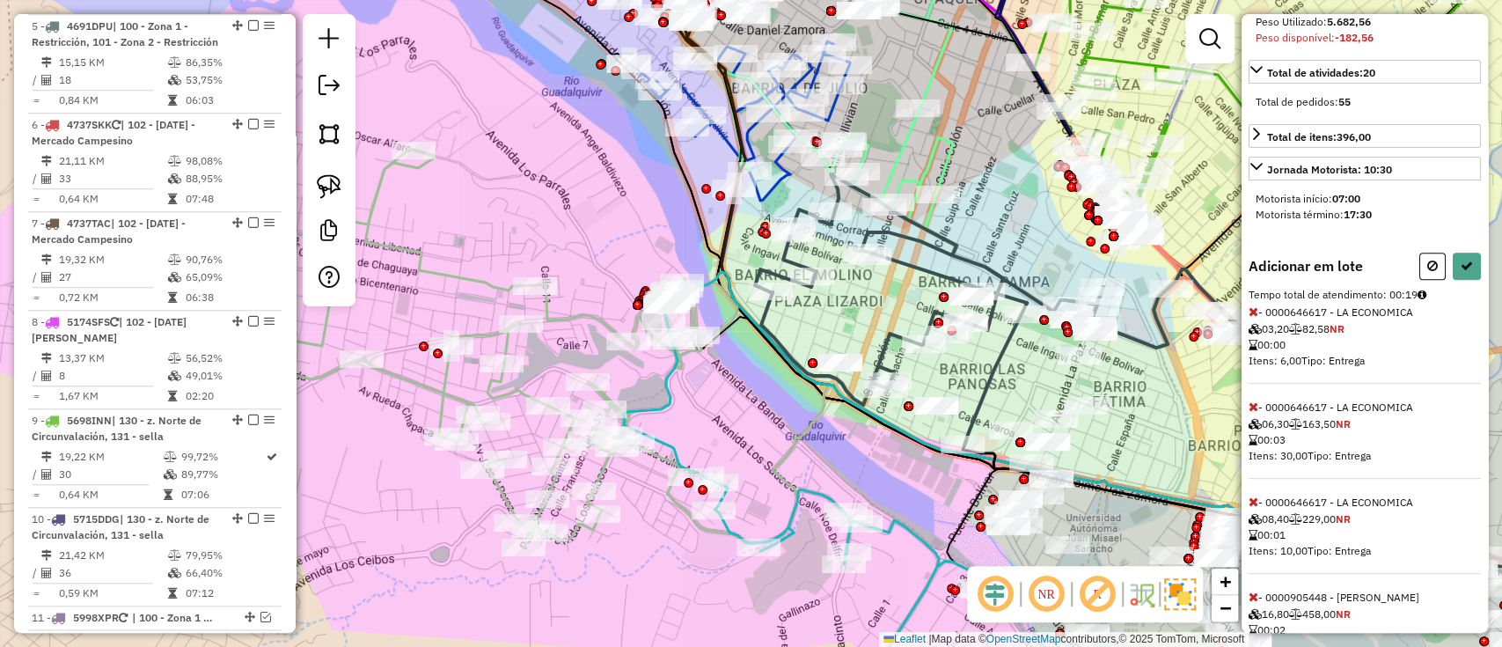
scroll to position [425, 0]
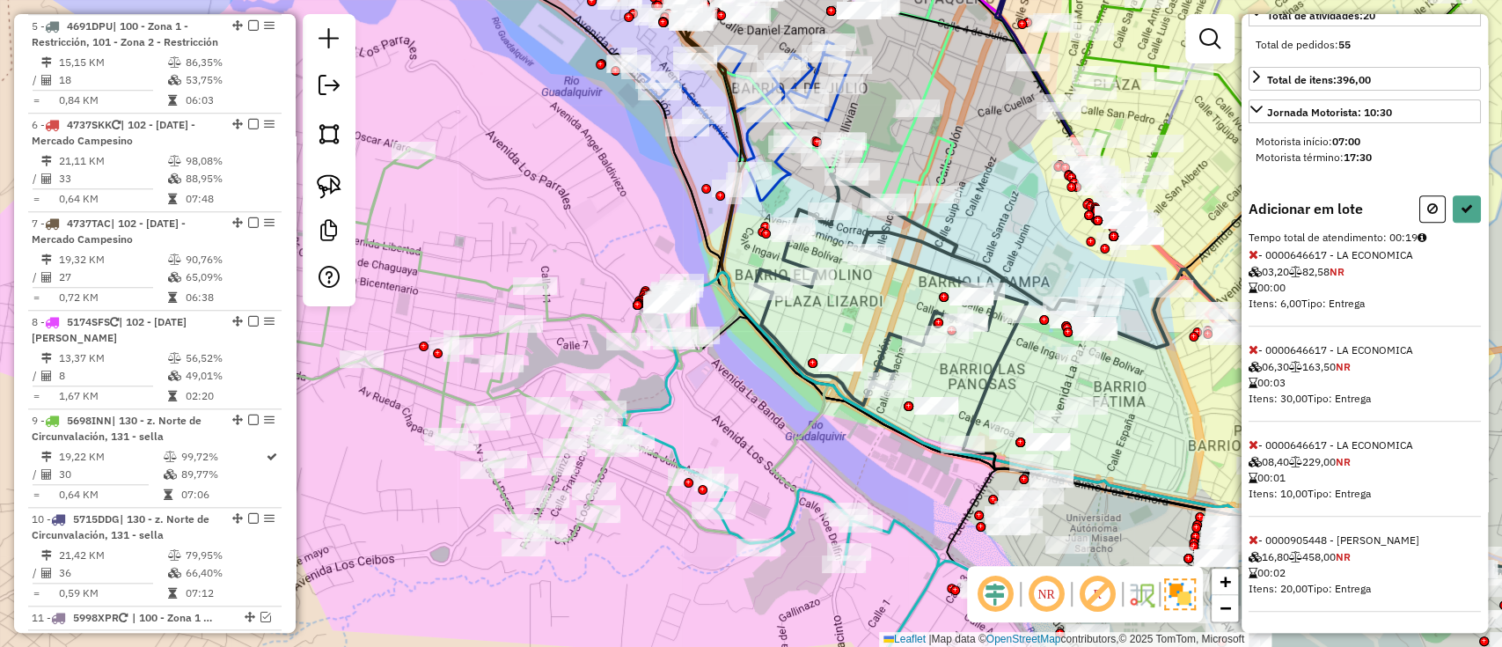
click at [1249, 443] on icon at bounding box center [1254, 444] width 10 height 12
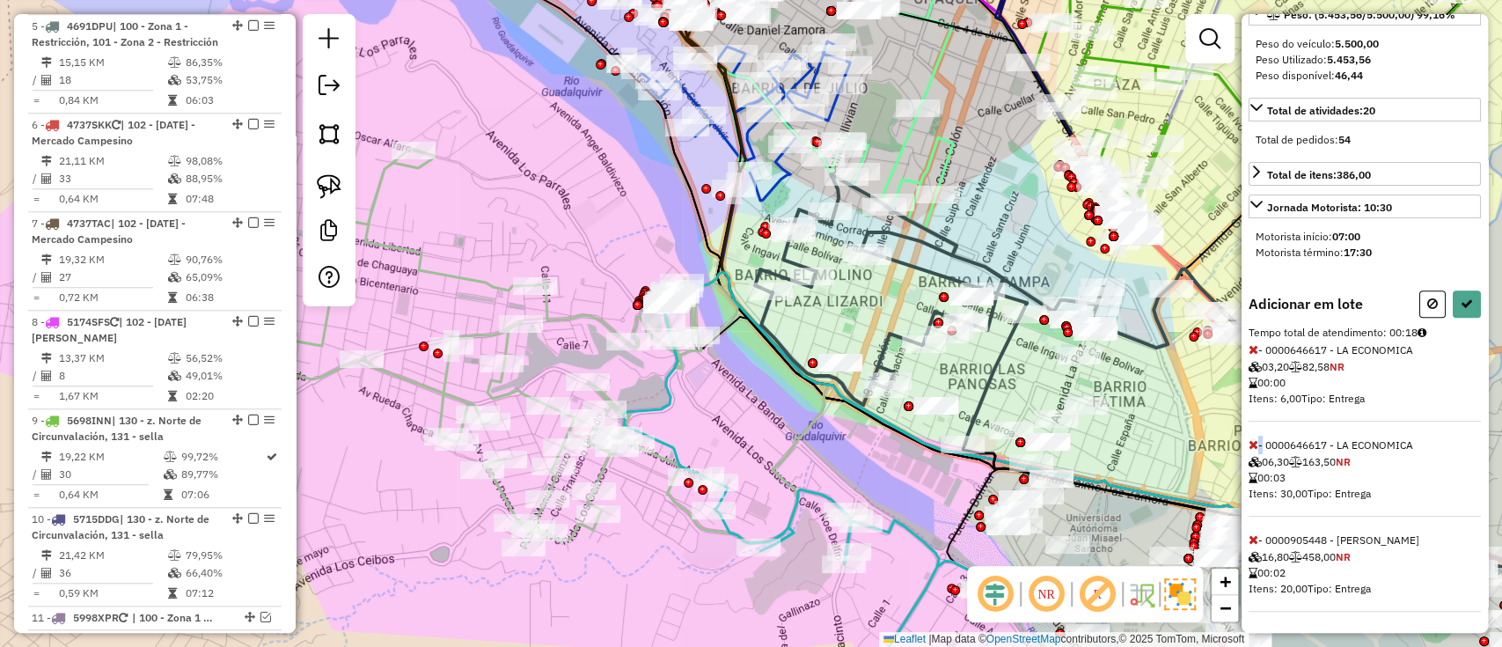
click at [1249, 443] on icon at bounding box center [1254, 444] width 10 height 12
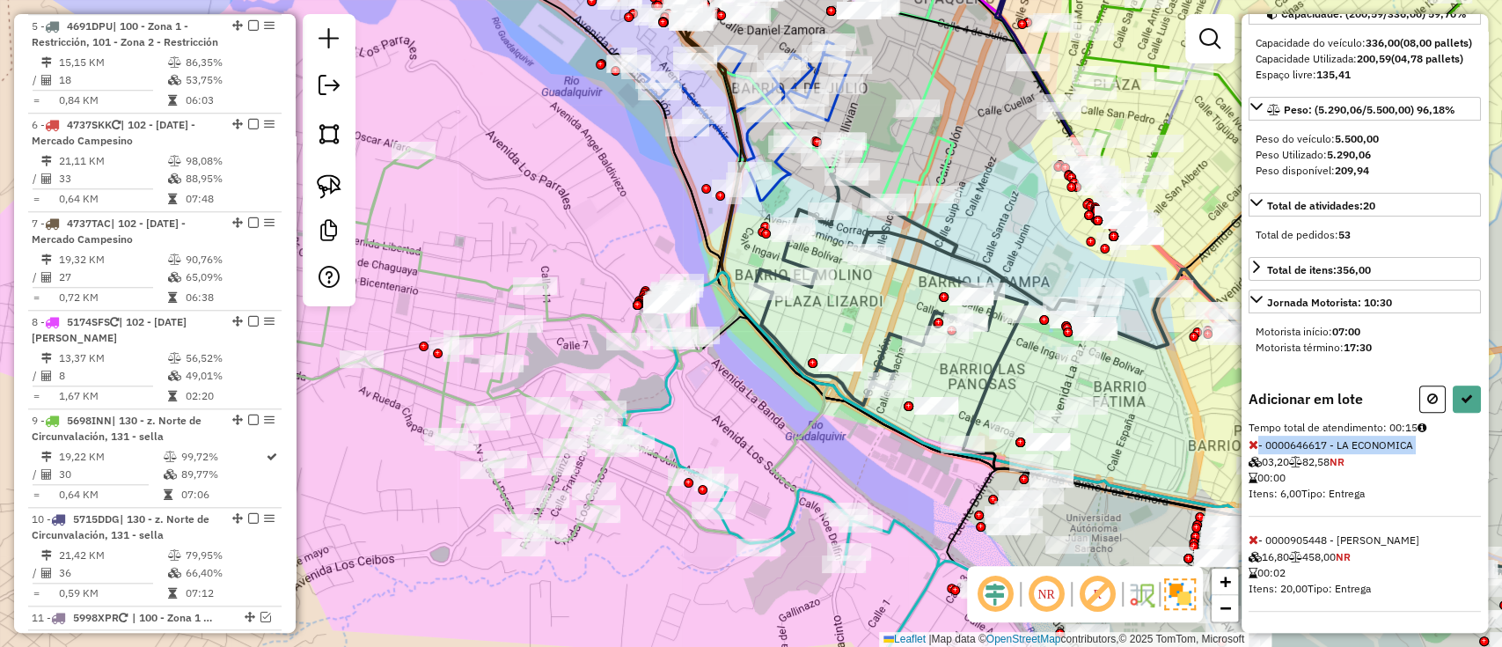
click at [1249, 443] on icon at bounding box center [1254, 444] width 10 height 12
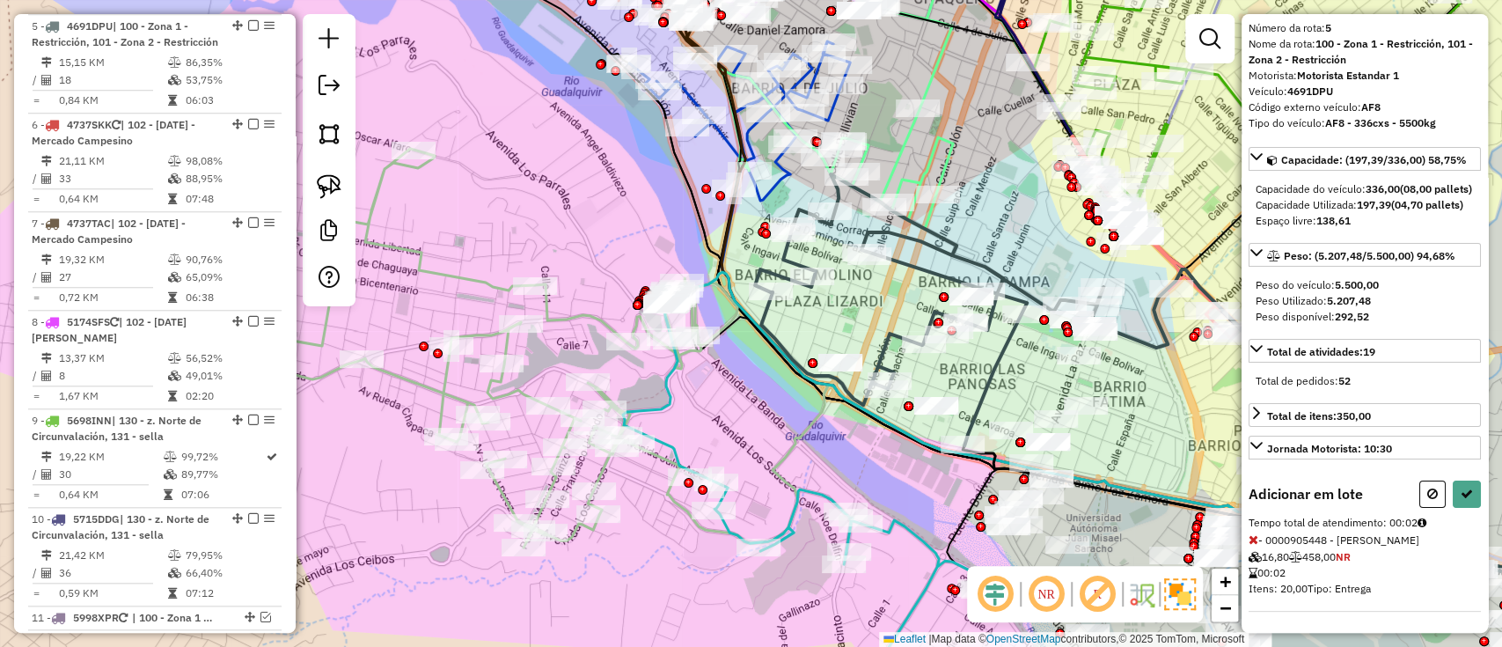
select select "**********"
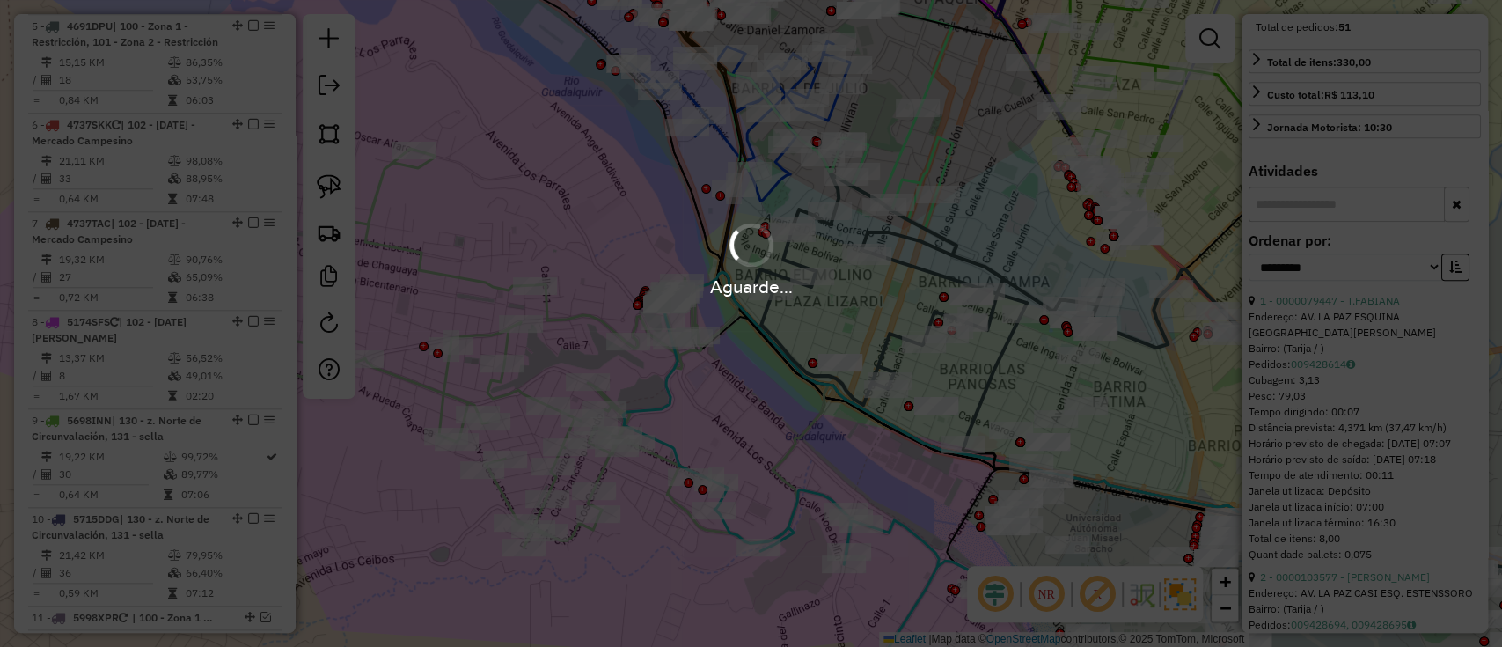
scroll to position [584, 0]
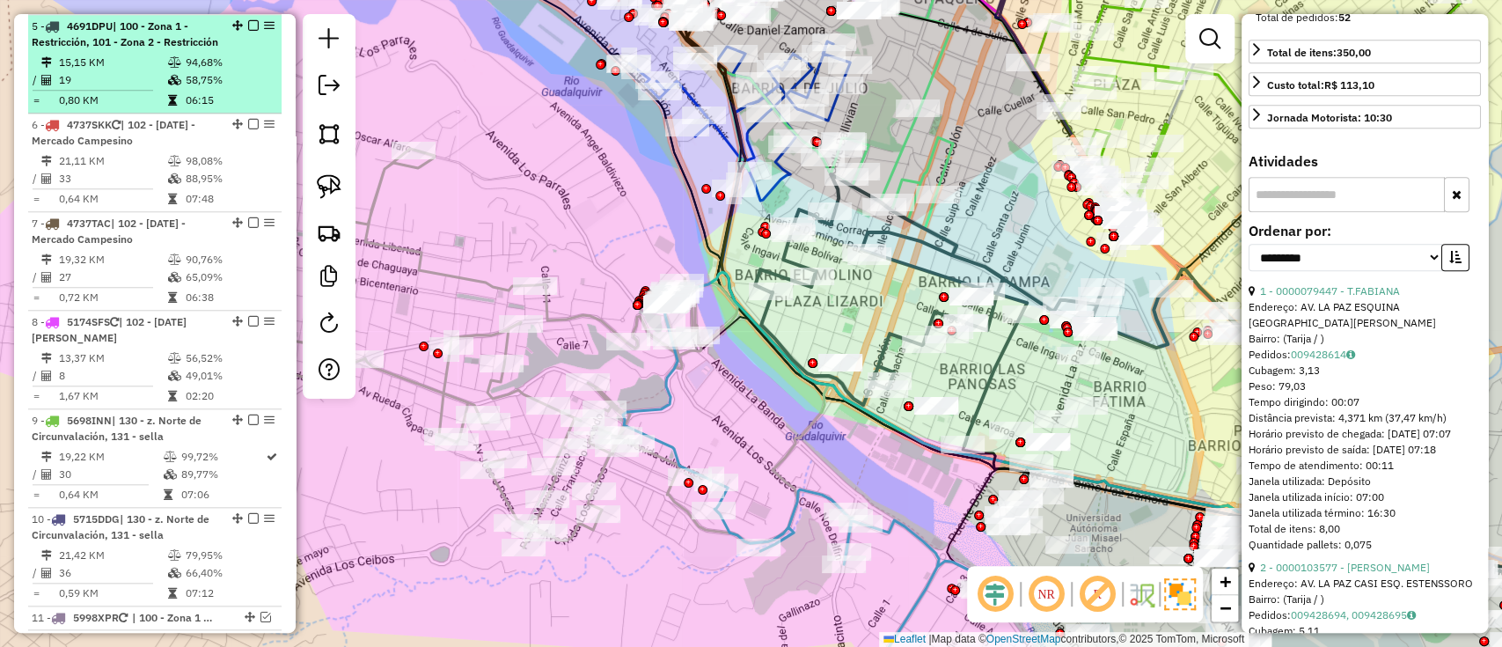
click at [248, 23] on em at bounding box center [253, 25] width 11 height 11
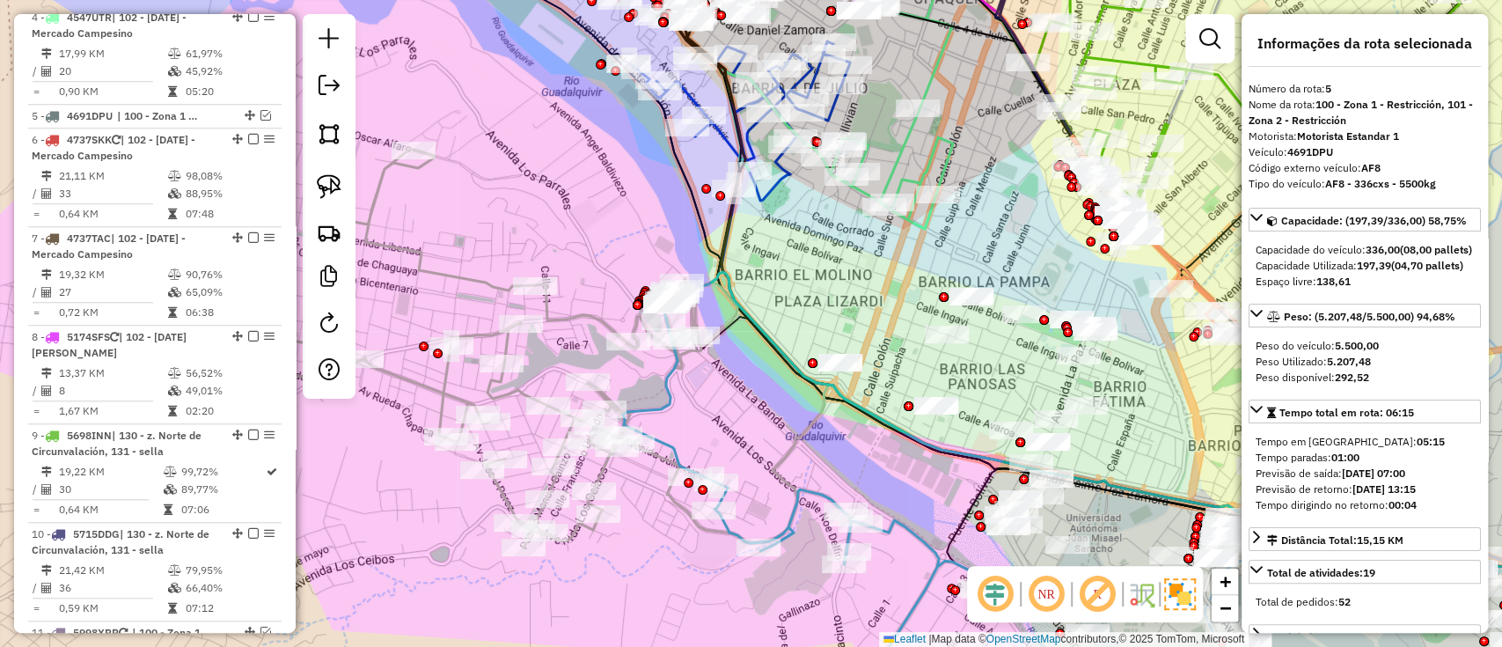
scroll to position [0, 0]
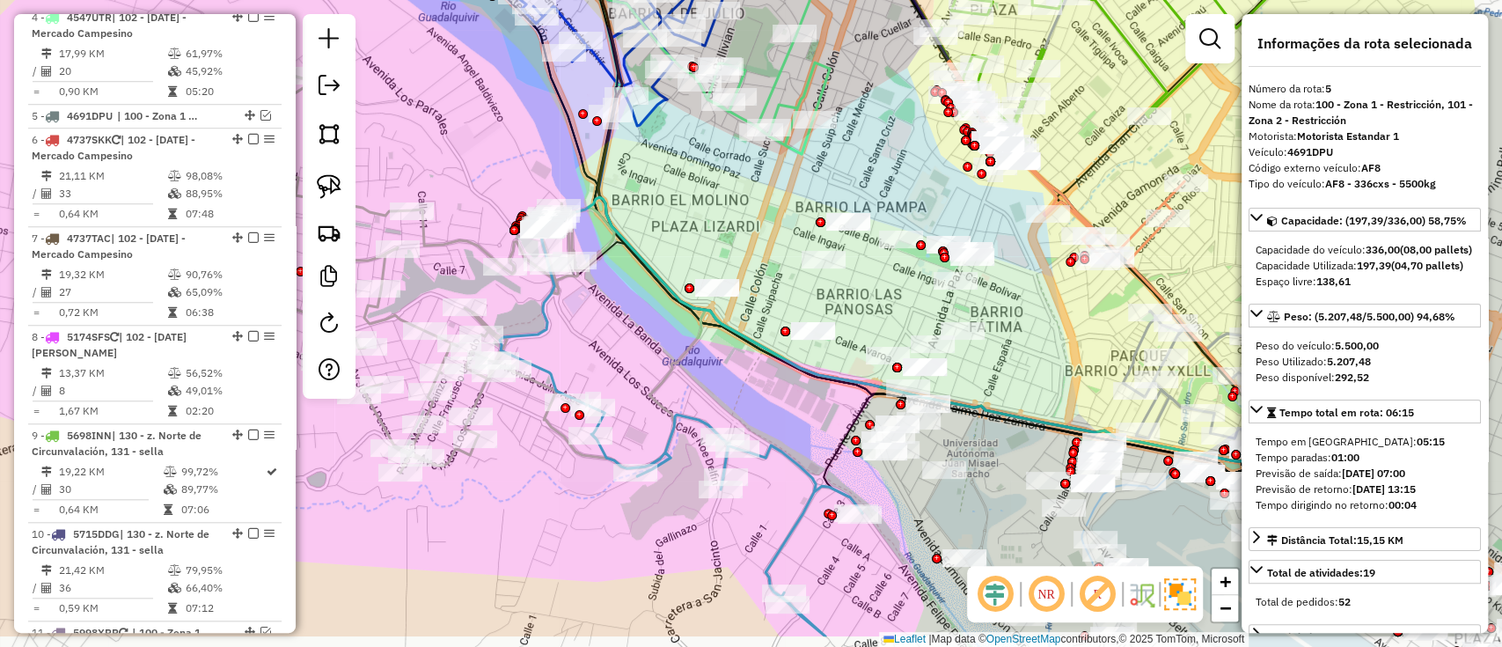
drag, startPoint x: 978, startPoint y: 242, endPoint x: 795, endPoint y: 194, distance: 188.5
click at [850, 158] on div "Janela de atendimento Grade de atendimento Capacidade Transportadoras Veículos …" at bounding box center [751, 323] width 1502 height 647
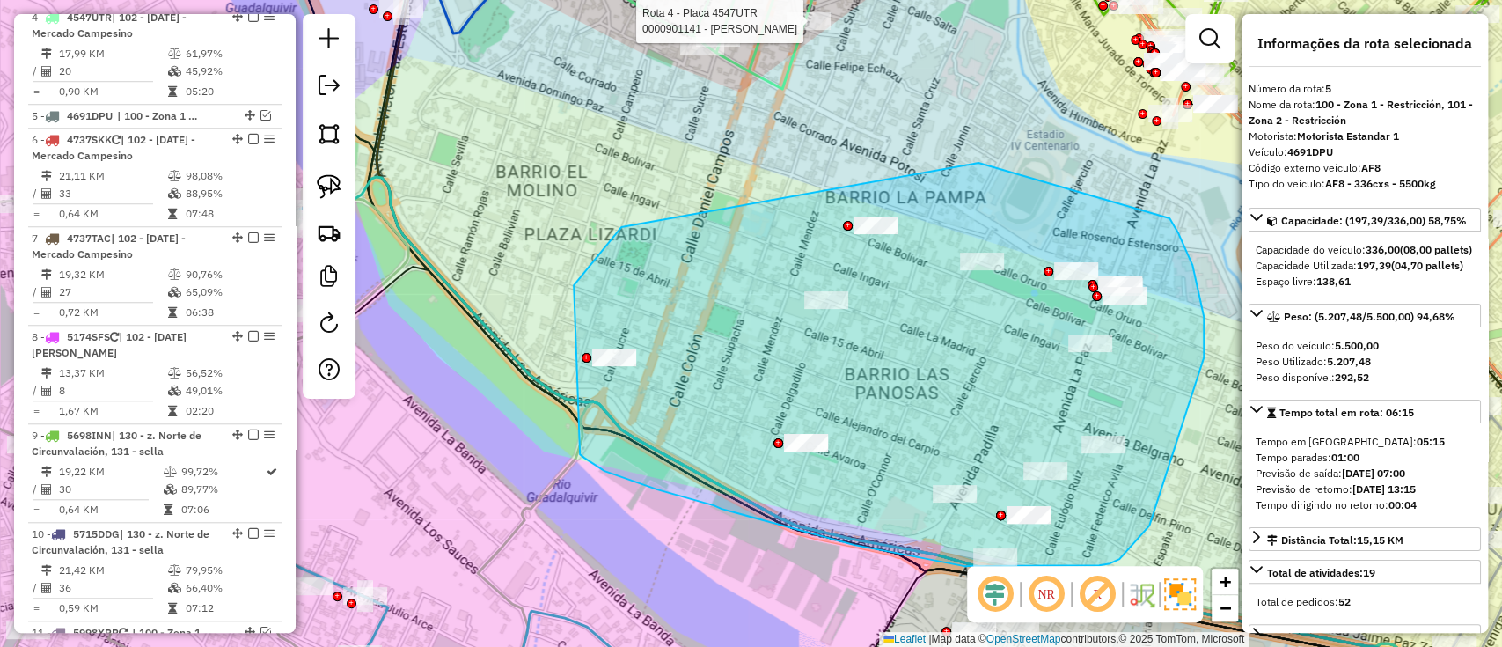
drag, startPoint x: 574, startPoint y: 285, endPoint x: 979, endPoint y: 163, distance: 422.9
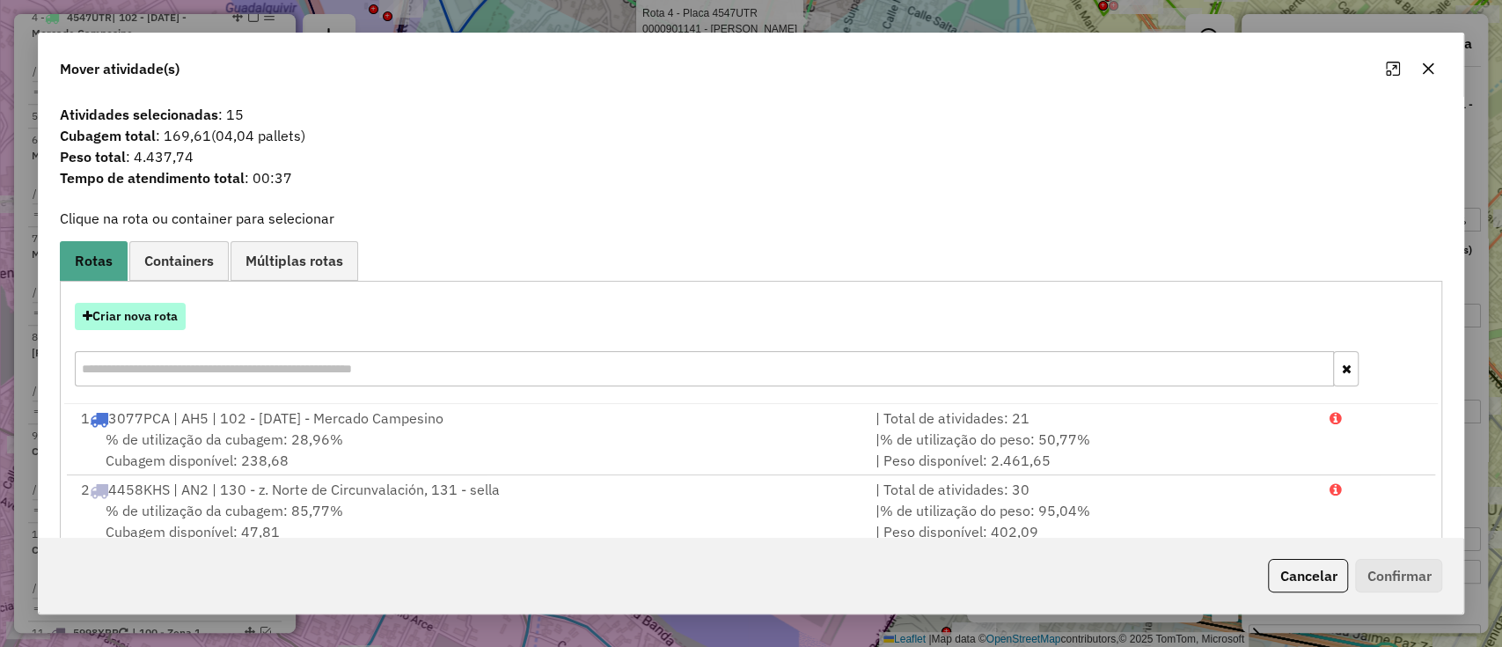
click at [165, 318] on button "Criar nova rota" at bounding box center [130, 316] width 111 height 27
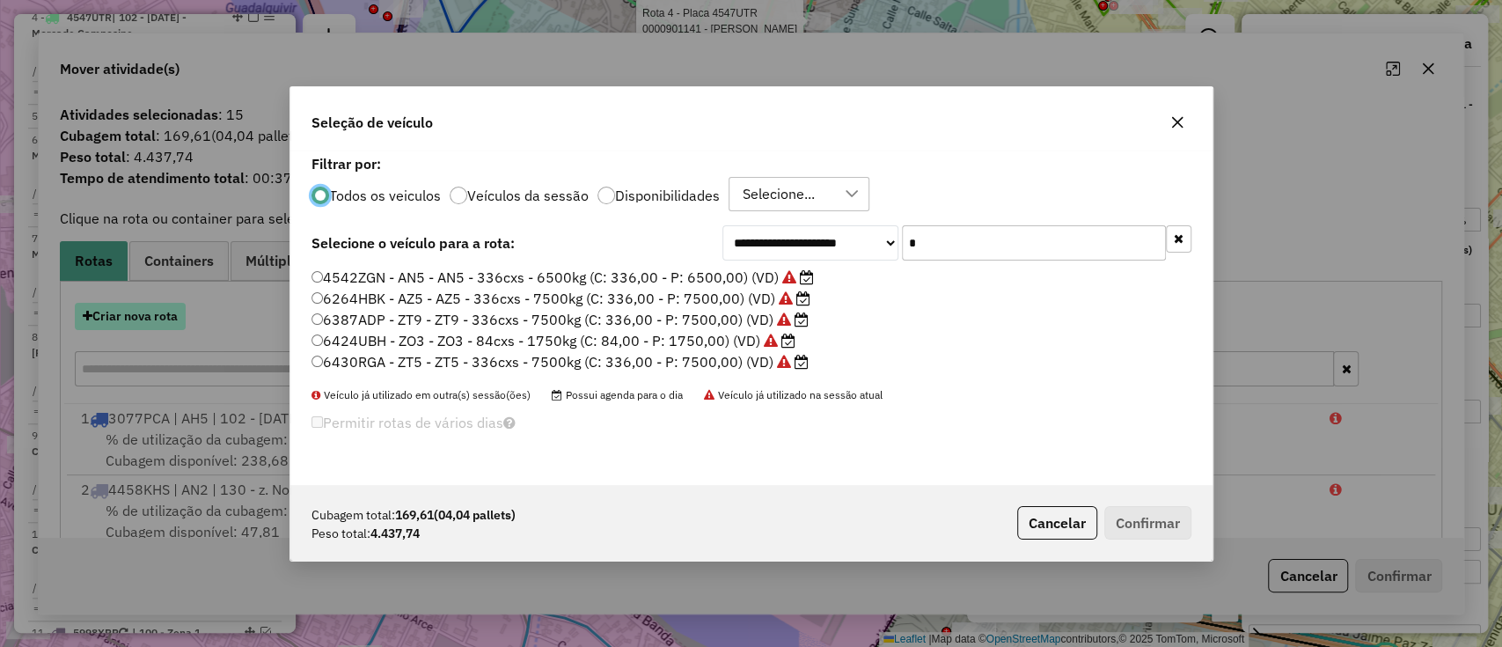
scroll to position [9, 5]
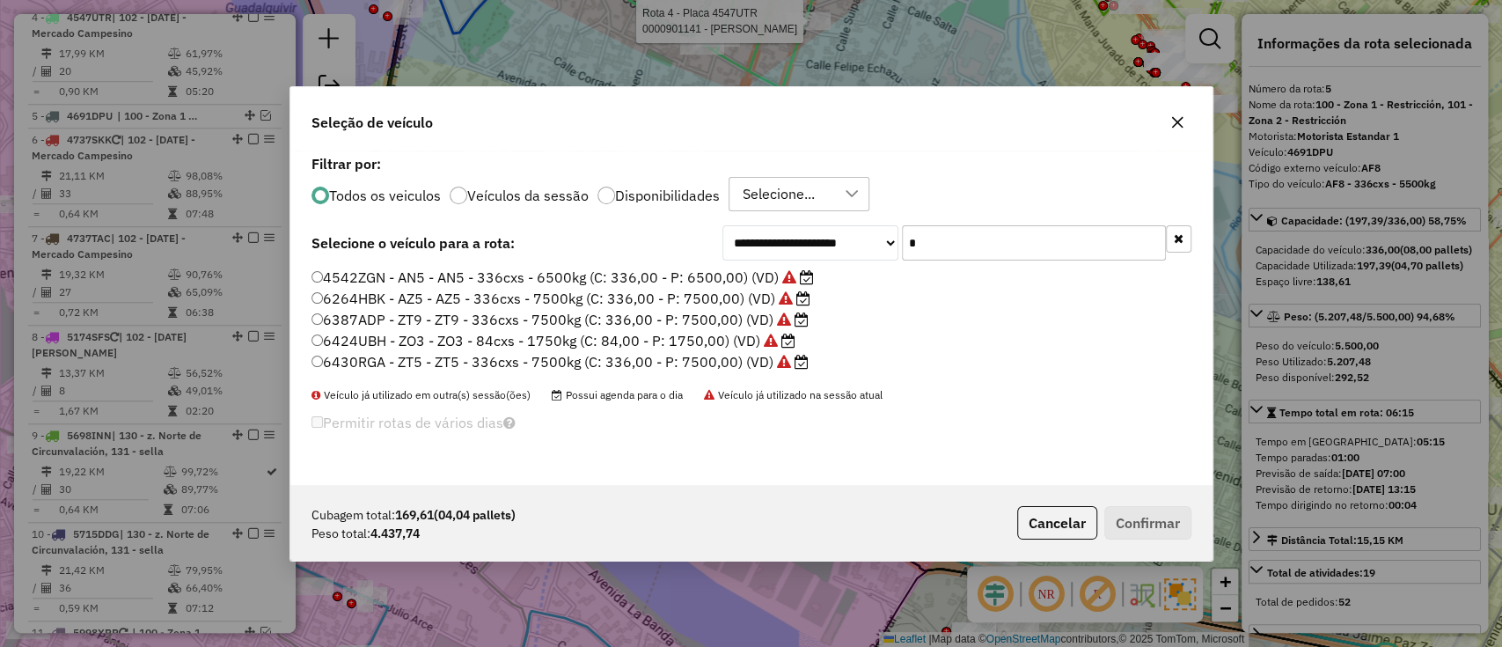
drag, startPoint x: 973, startPoint y: 253, endPoint x: 907, endPoint y: 250, distance: 66.1
click at [908, 251] on input "*" at bounding box center [1034, 242] width 264 height 35
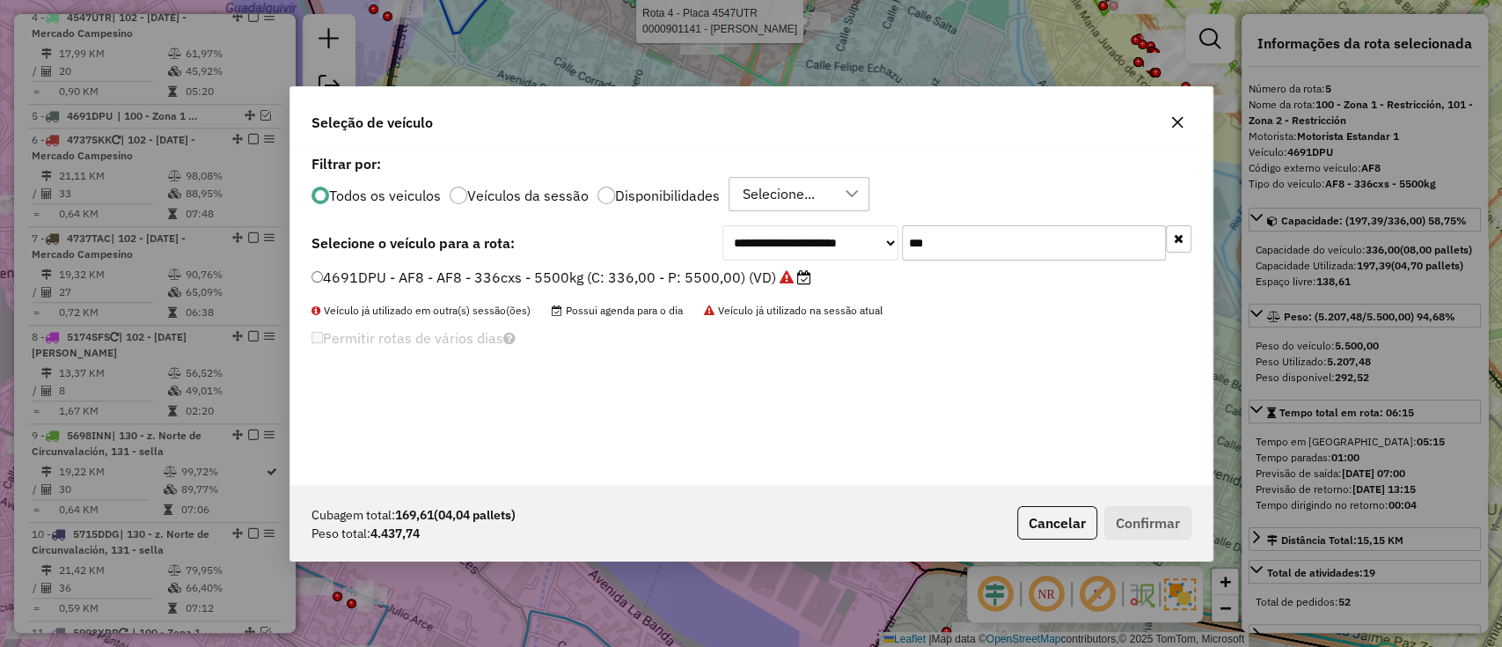
type input "***"
click at [793, 281] on label "4691DPU - AF8 - AF8 - 336cxs - 5500kg (C: 336,00 - P: 5500,00) (VD)" at bounding box center [562, 277] width 500 height 21
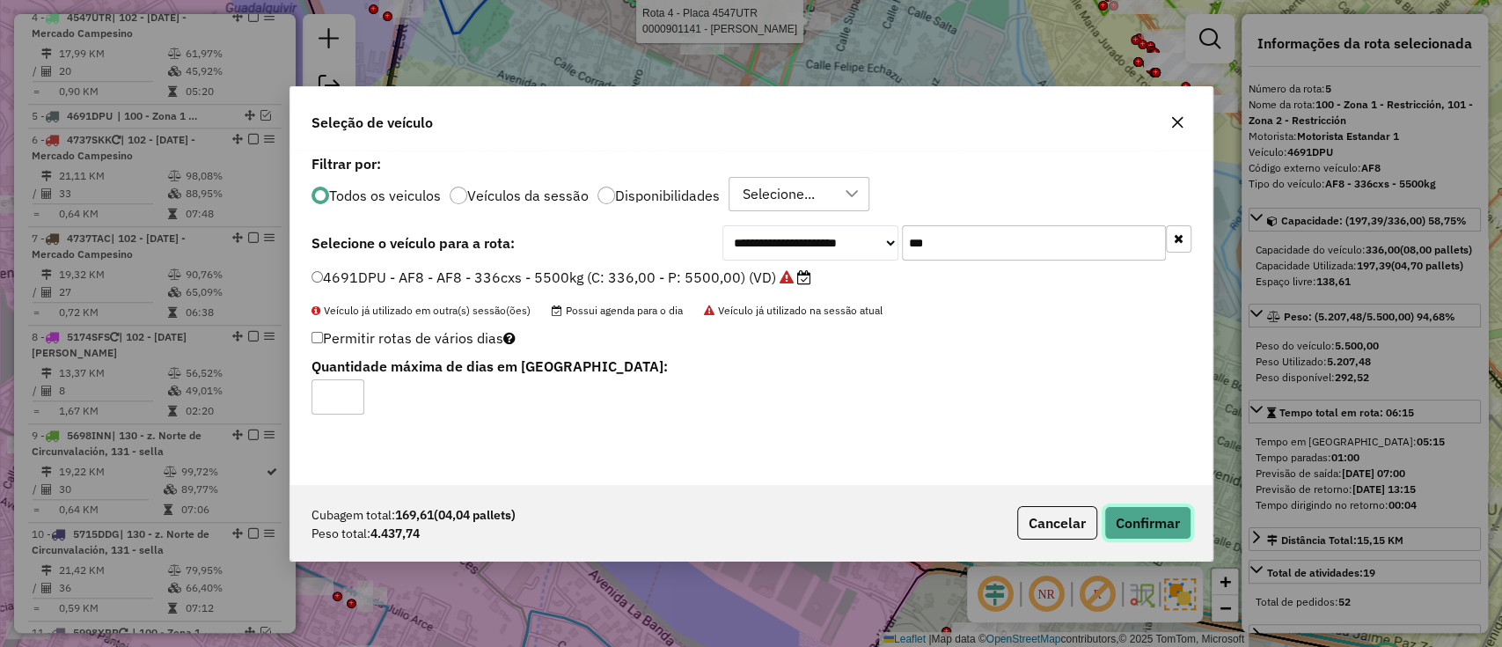
click at [1155, 516] on button "Confirmar" at bounding box center [1147, 522] width 87 height 33
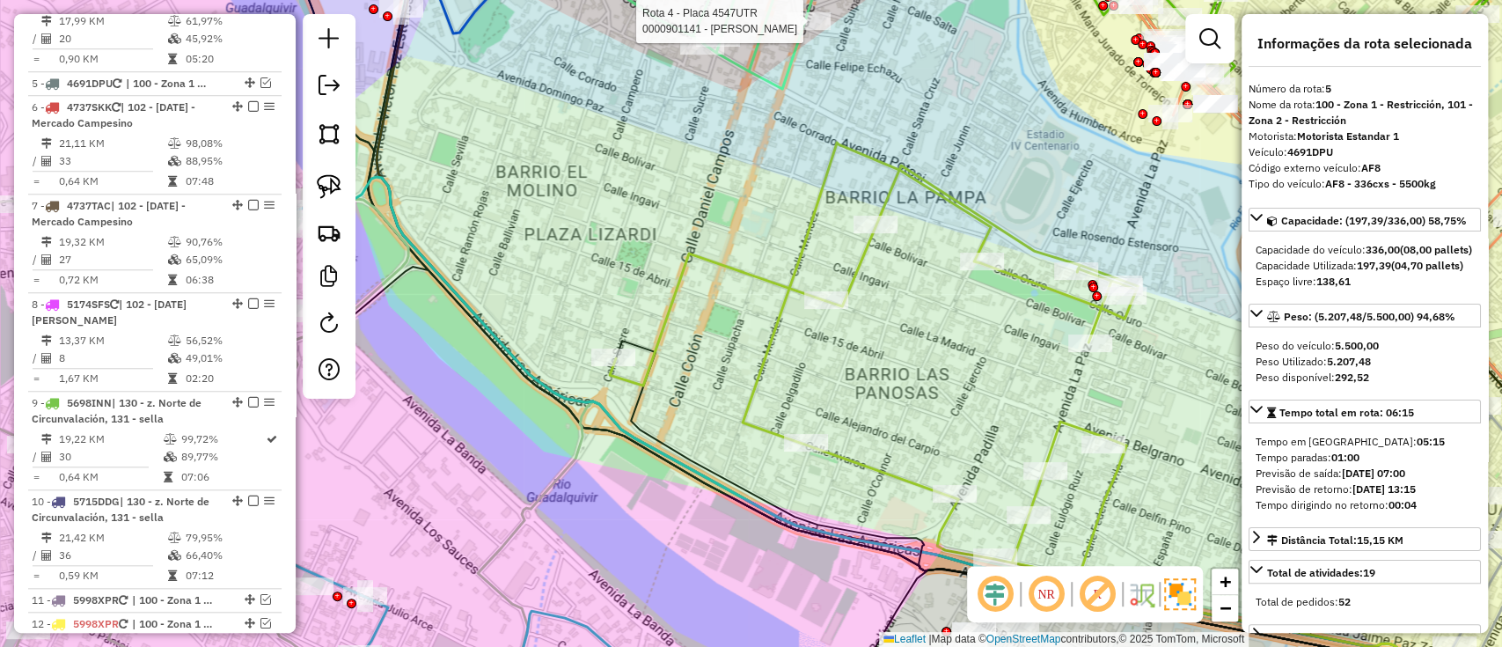
scroll to position [996, 0]
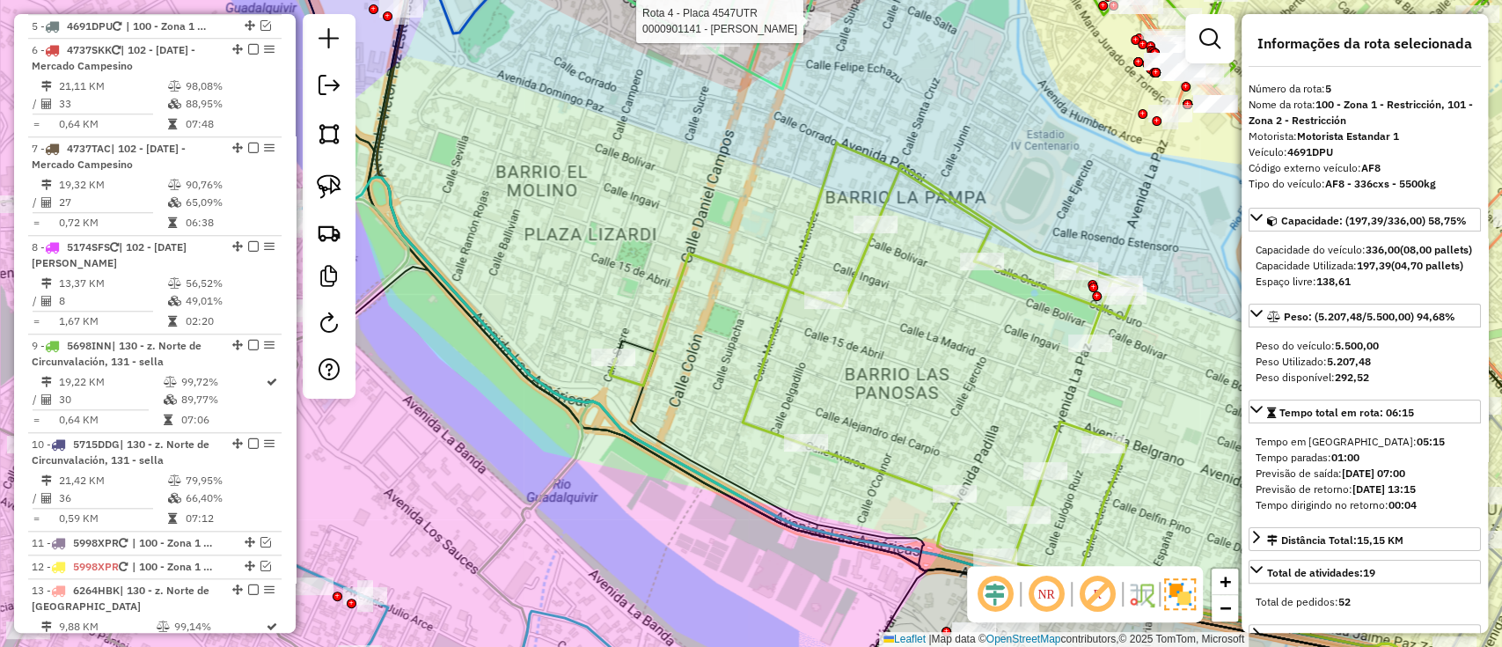
click at [859, 274] on icon at bounding box center [874, 360] width 528 height 434
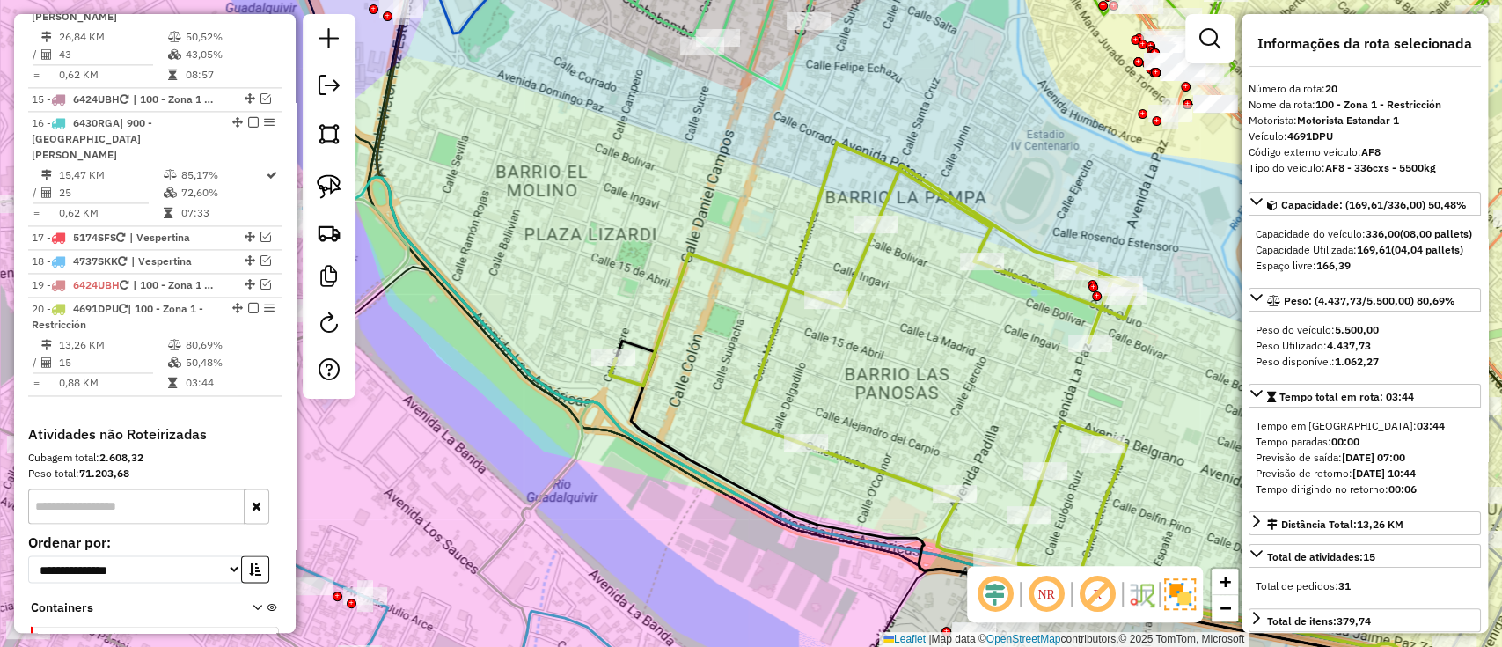
scroll to position [1807, 0]
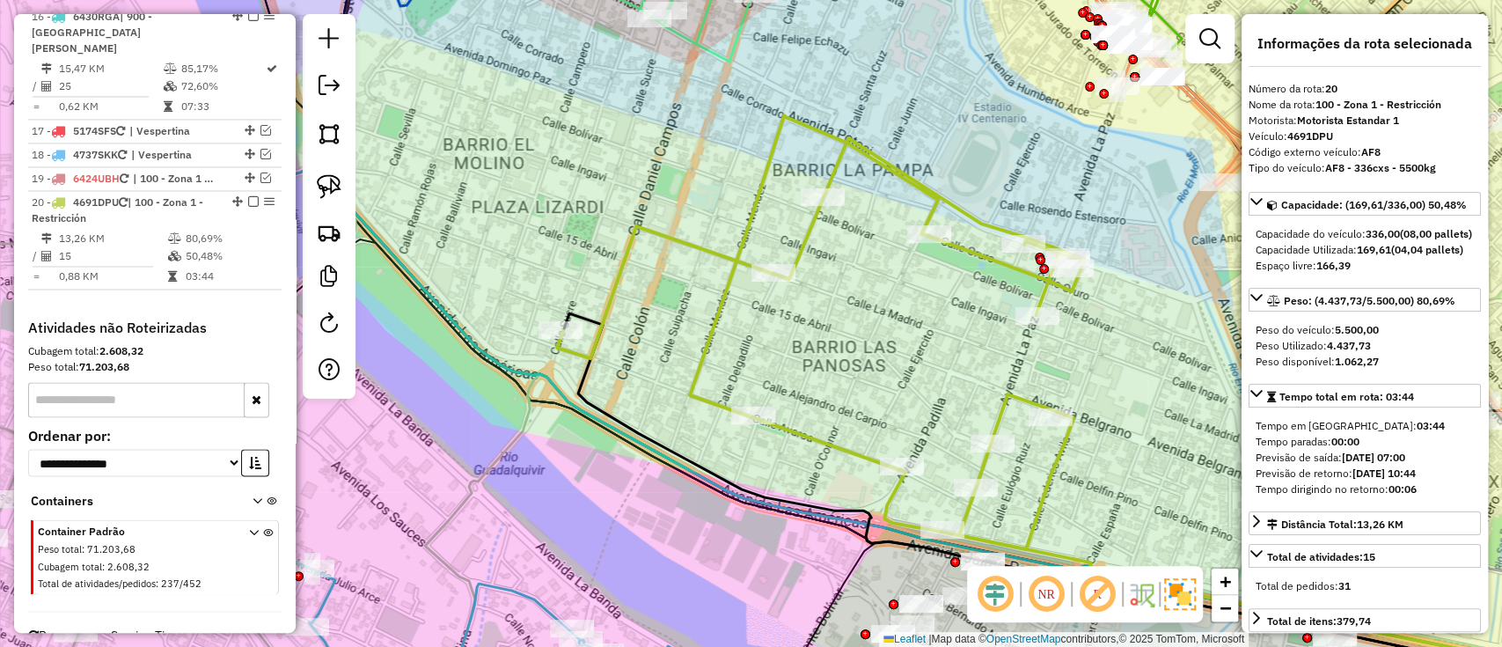
drag, startPoint x: 875, startPoint y: 321, endPoint x: 817, endPoint y: 288, distance: 67.0
click at [817, 288] on div "Rota 20 - Placa 4691DPU 0000893425 - WALTON SALINAS Janela de atendimento Grade…" at bounding box center [751, 323] width 1502 height 647
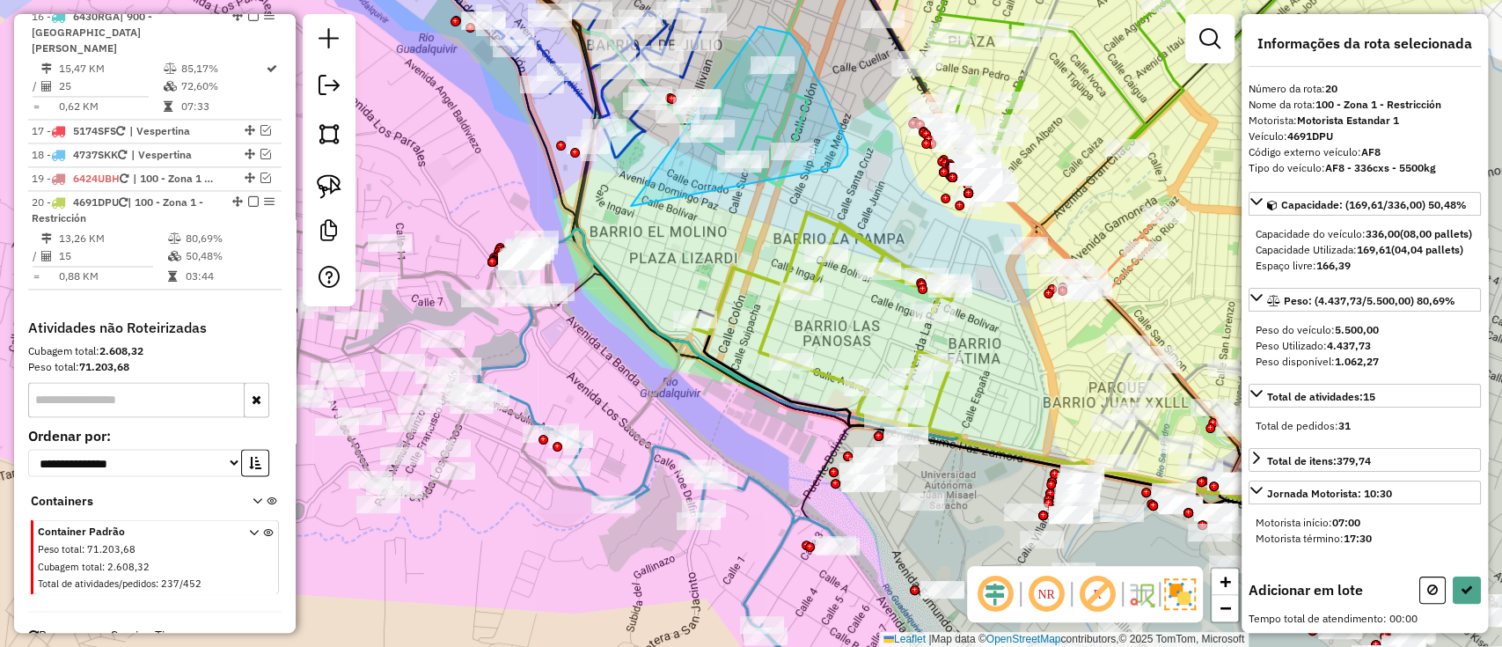
drag, startPoint x: 839, startPoint y: 166, endPoint x: 759, endPoint y: 26, distance: 161.6
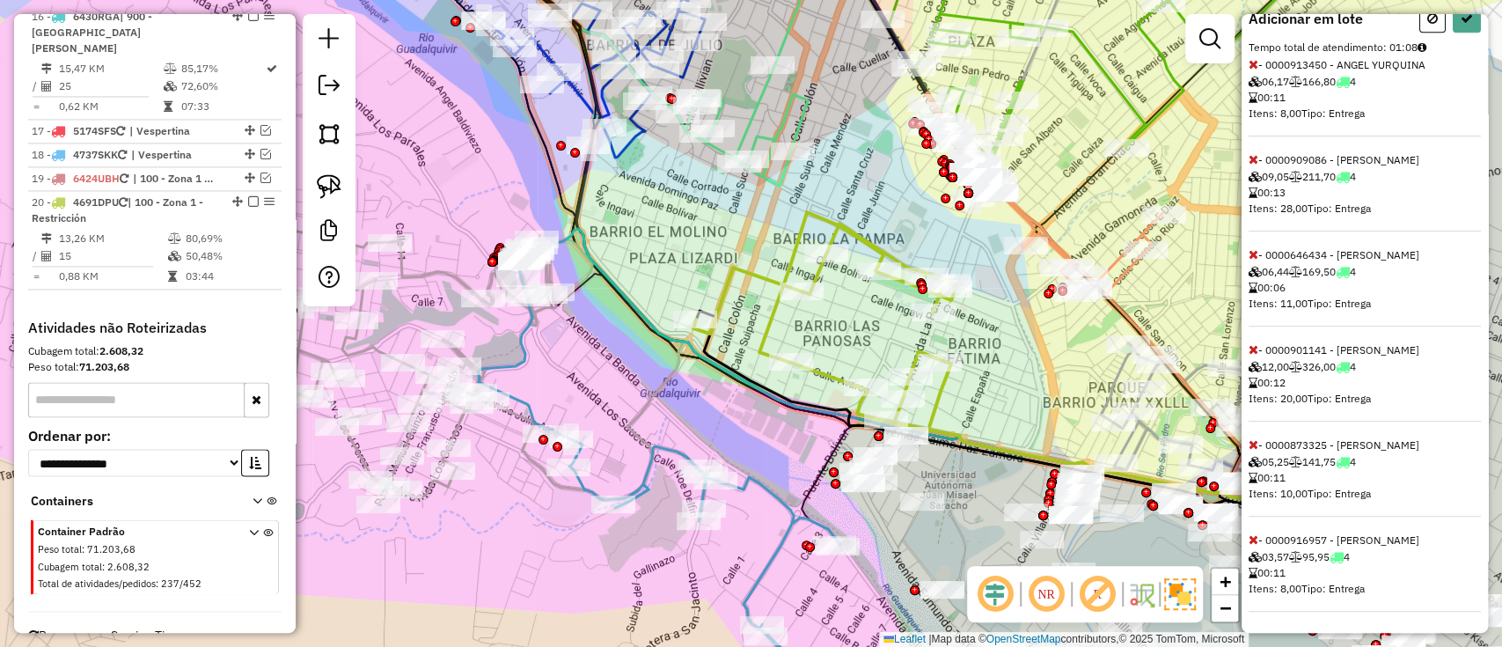
scroll to position [598, 0]
click at [1256, 539] on icon at bounding box center [1254, 539] width 10 height 12
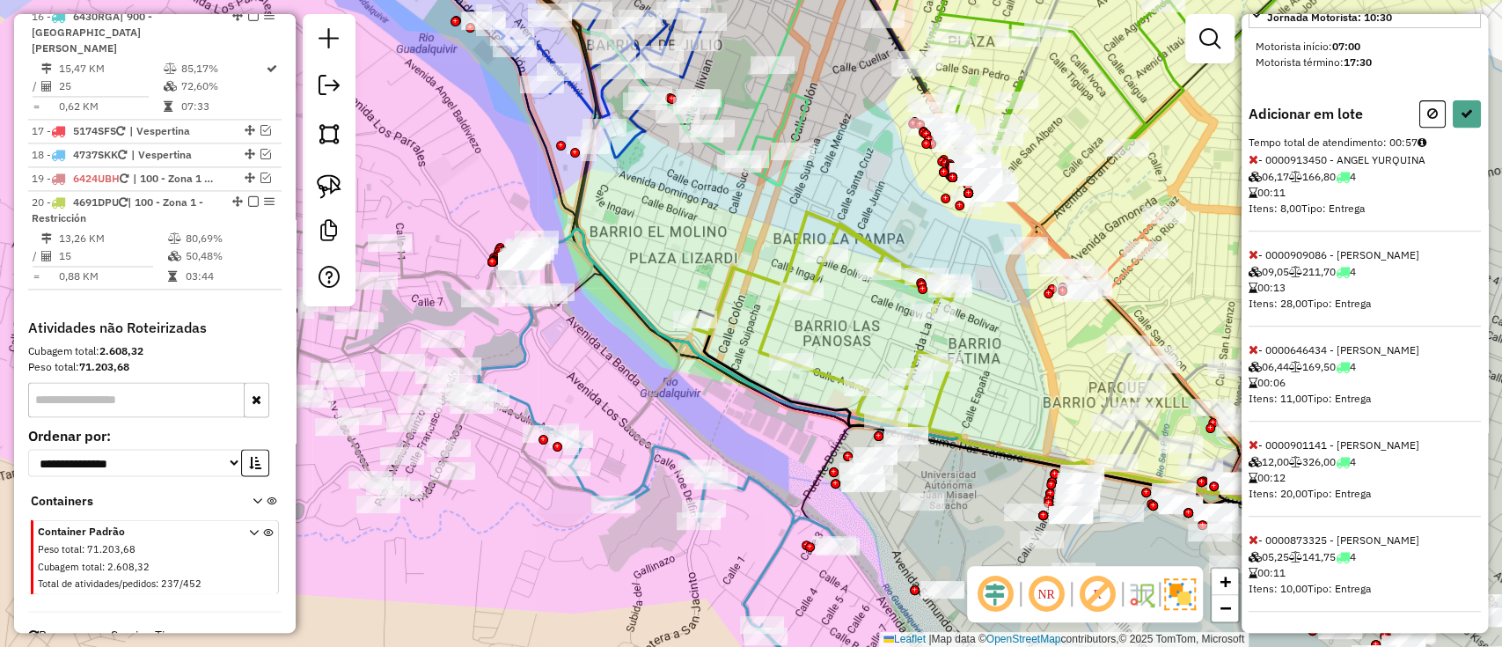
scroll to position [0, 0]
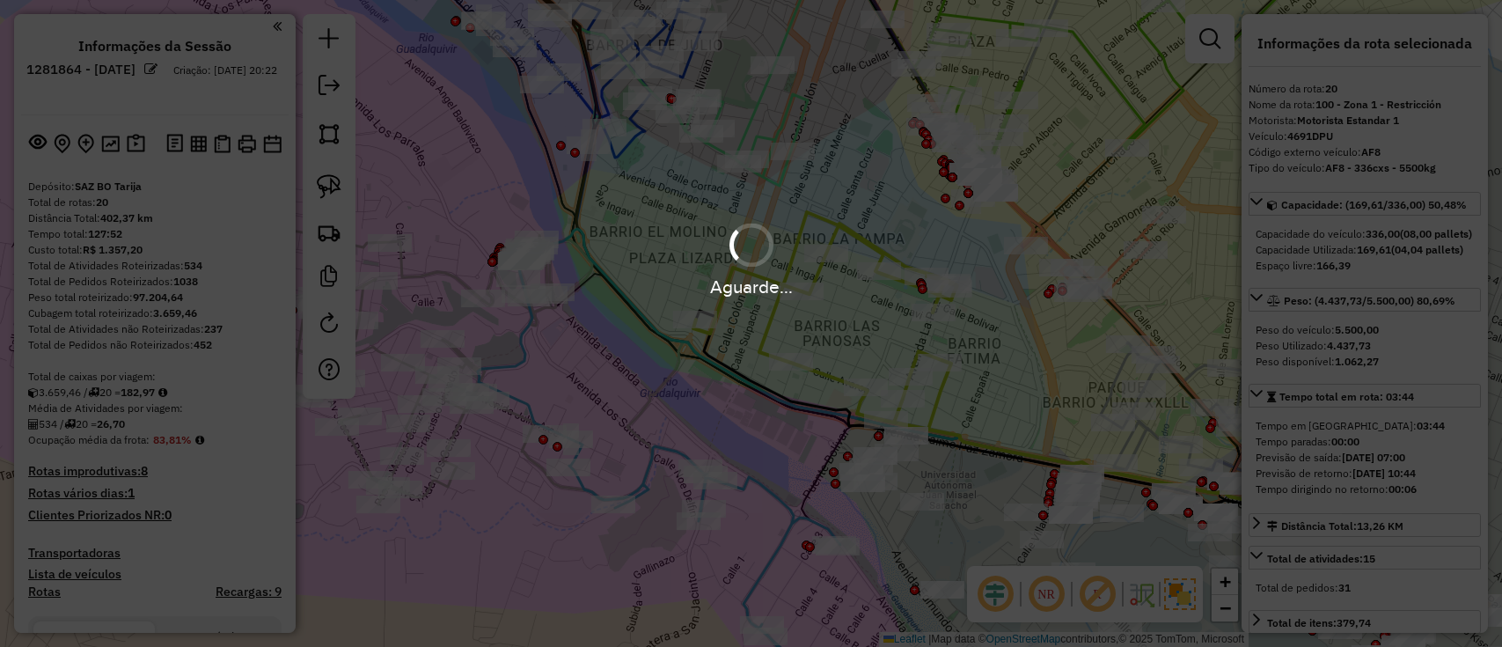
select select "**********"
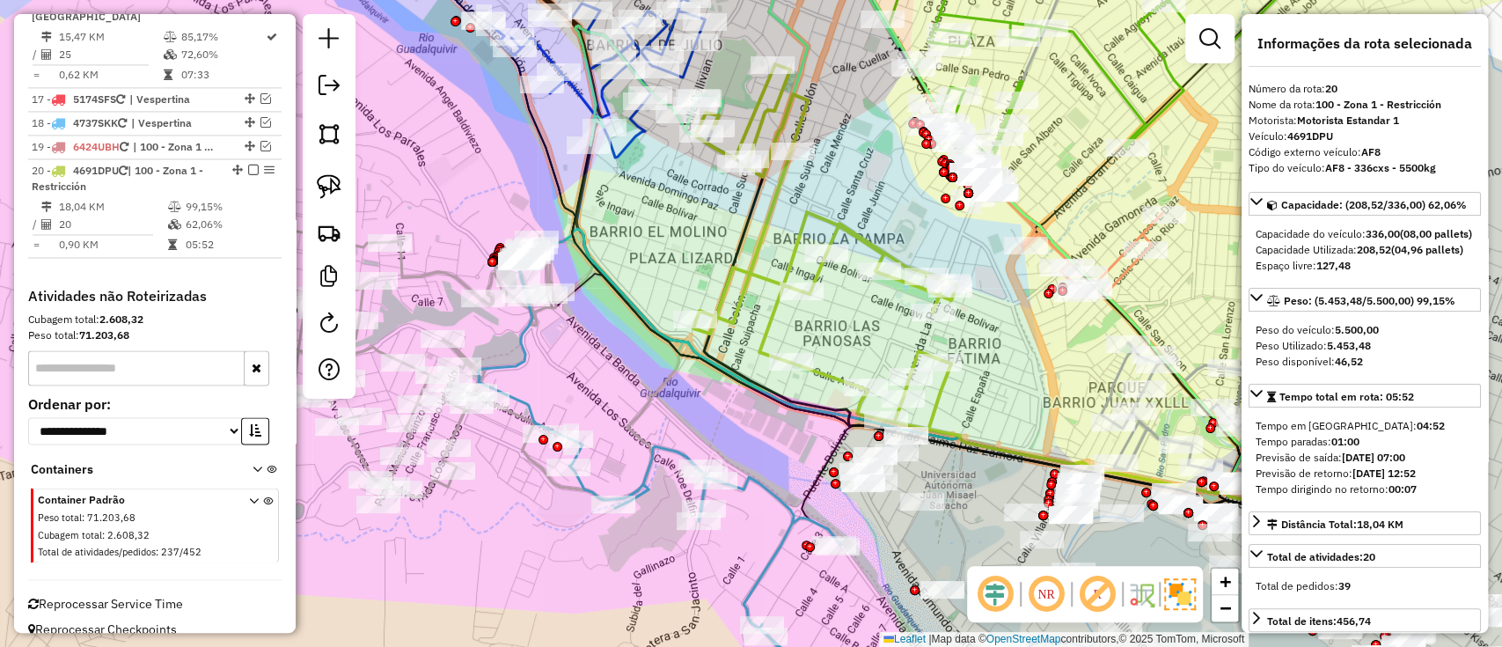
click at [254, 165] on div at bounding box center [248, 170] width 53 height 11
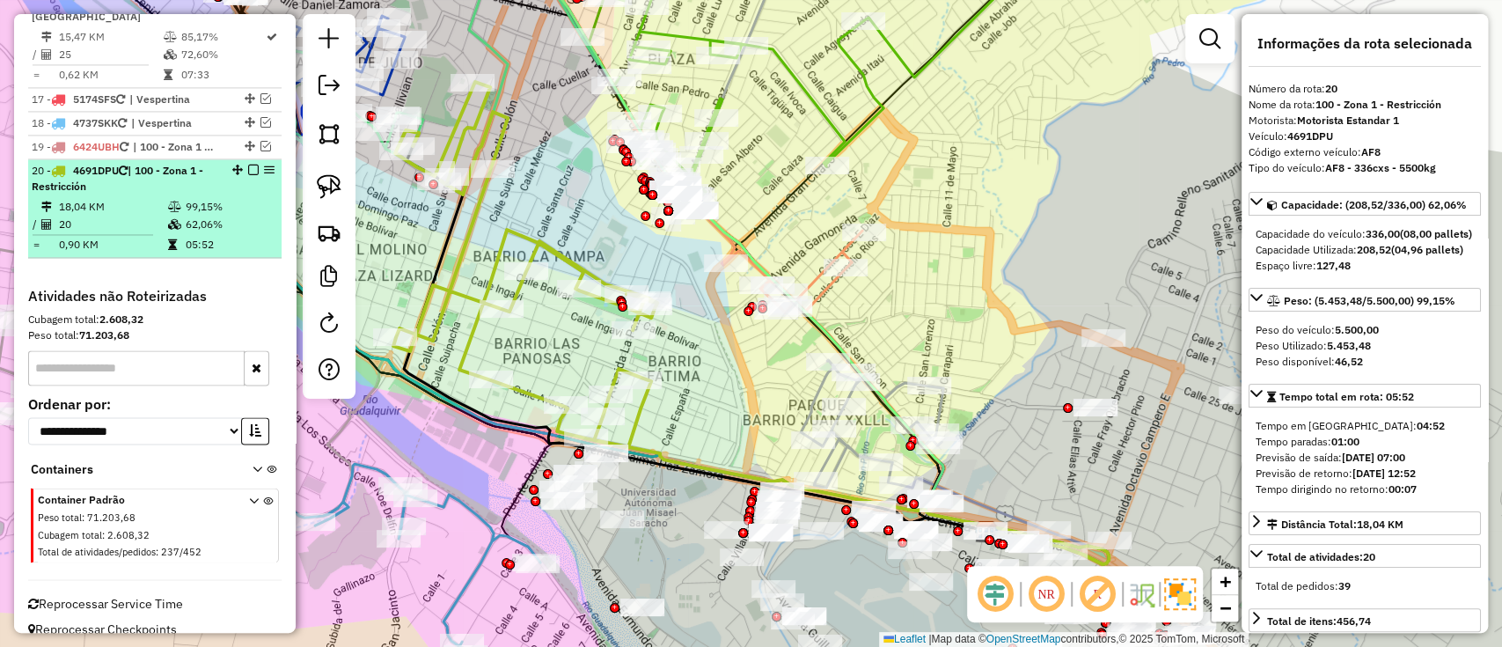
click at [248, 165] on em at bounding box center [253, 170] width 11 height 11
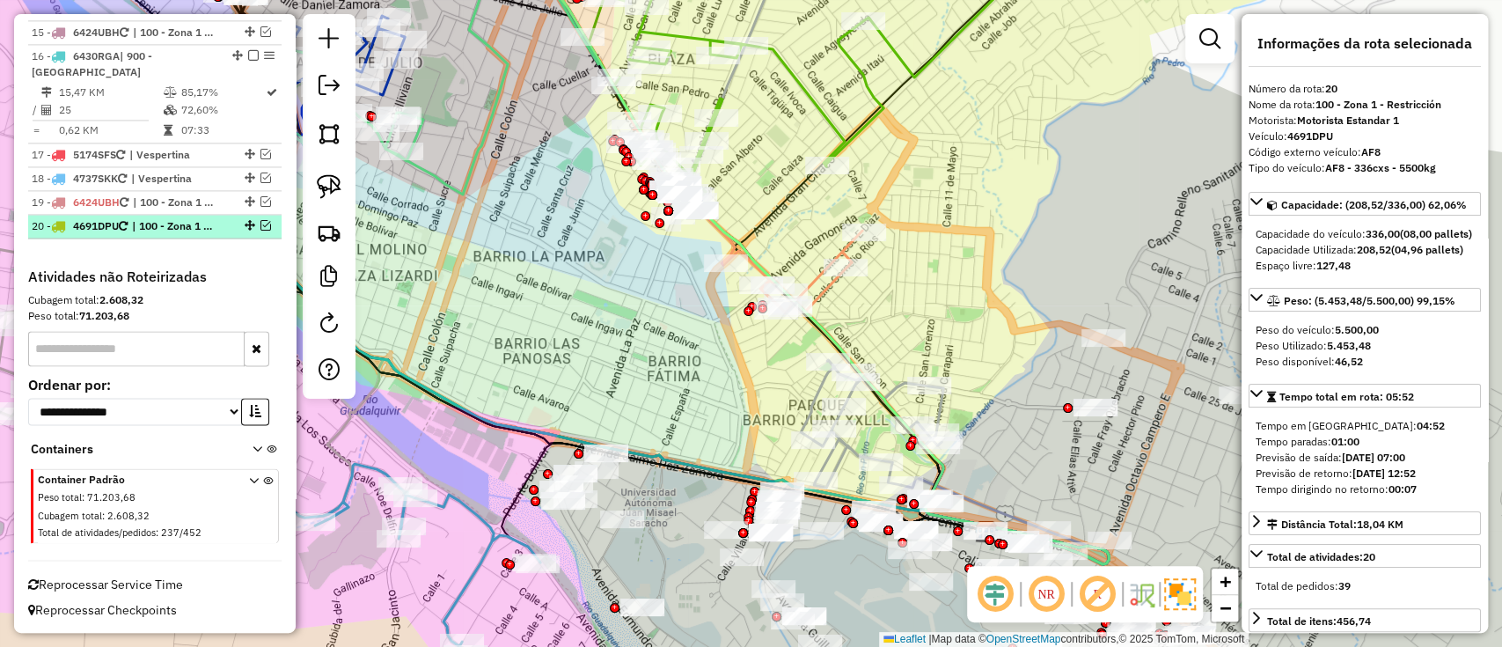
scroll to position [1732, 0]
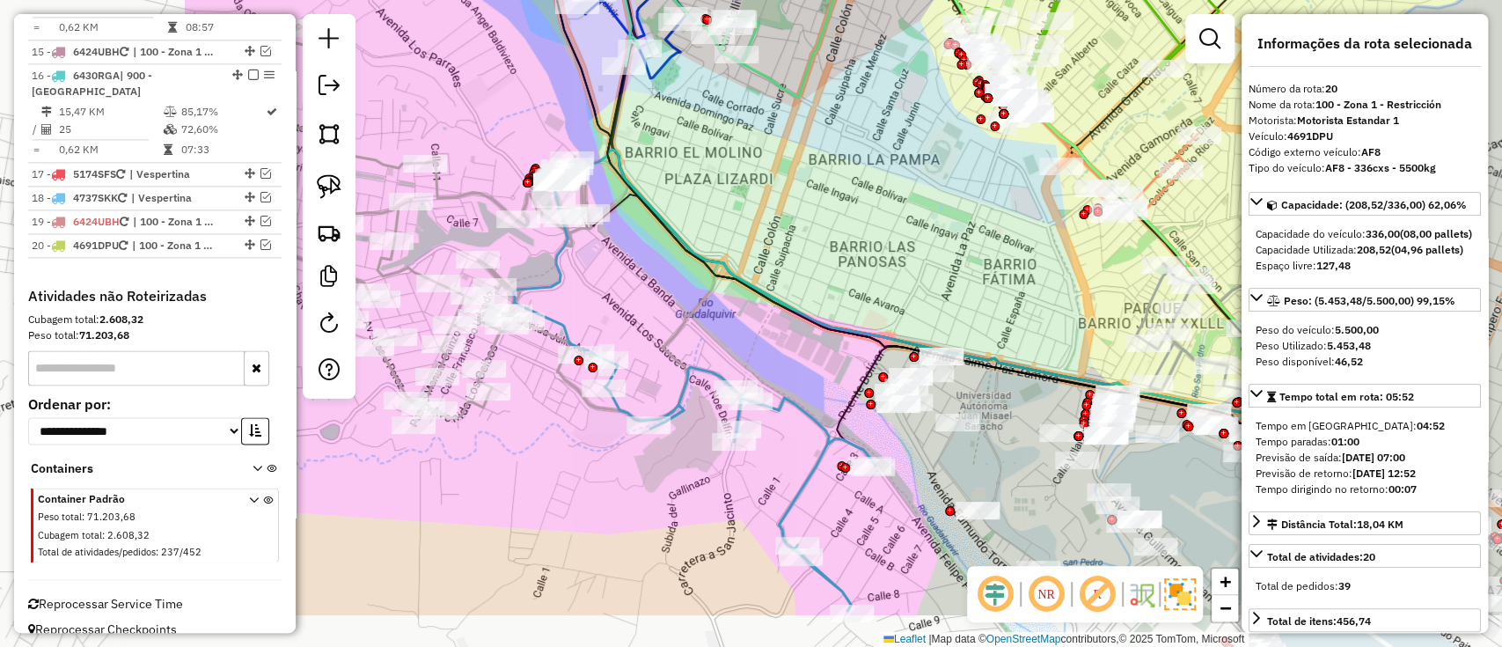
click at [903, 222] on div "Janela de atendimento Grade de atendimento Capacidade Transportadoras Veículos …" at bounding box center [751, 323] width 1502 height 647
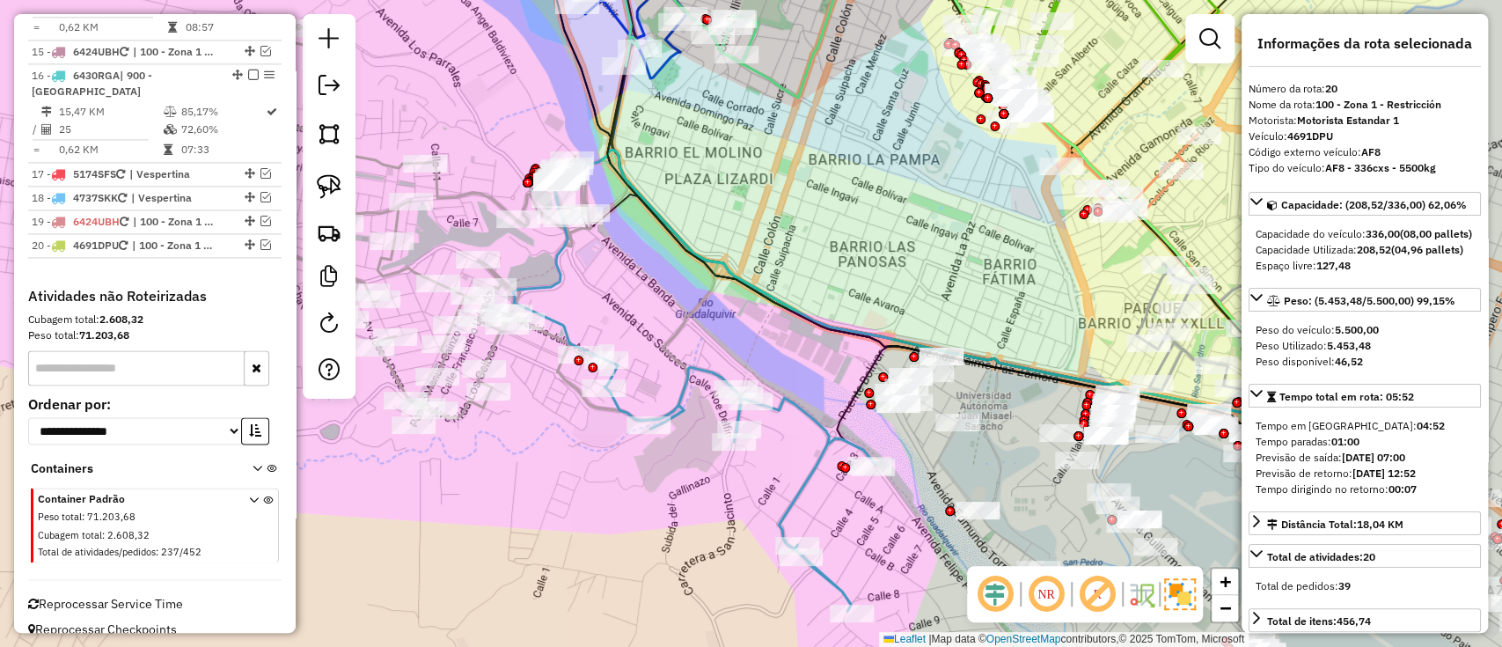
click at [464, 186] on icon at bounding box center [385, 225] width 484 height 399
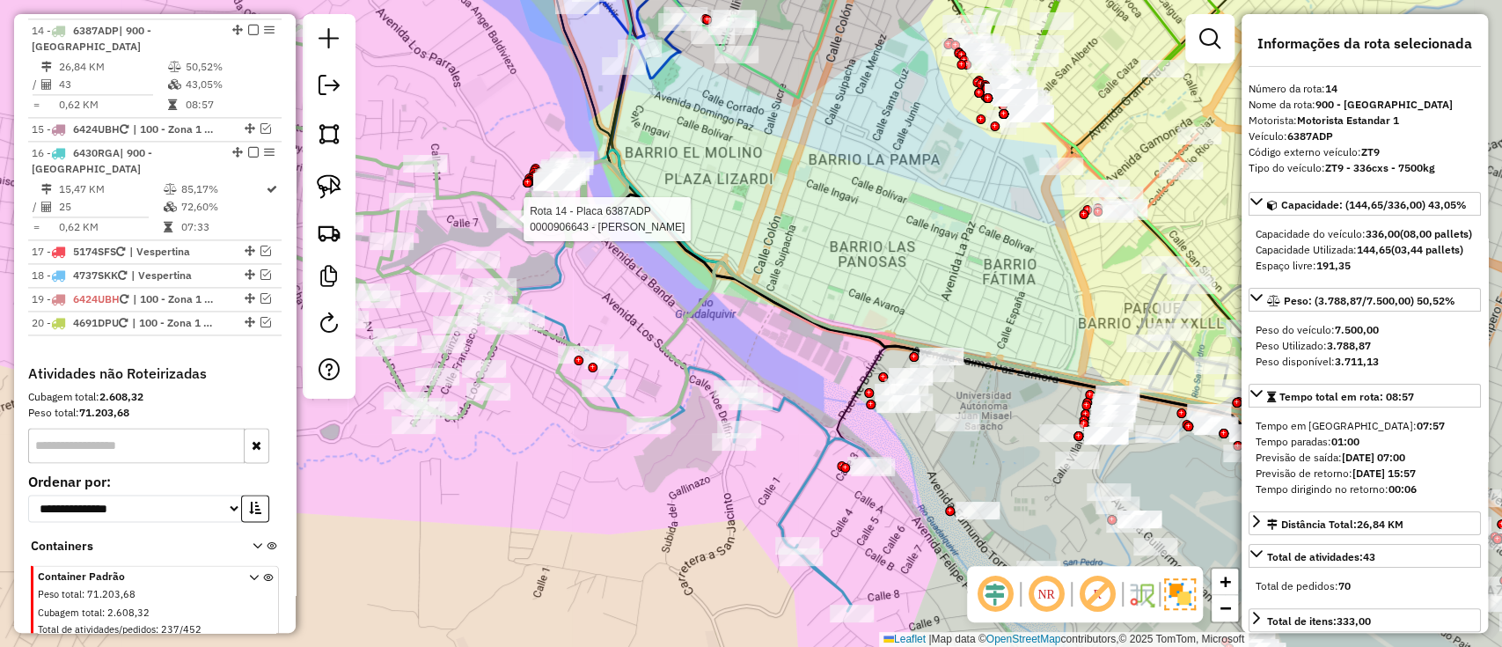
scroll to position [1641, 0]
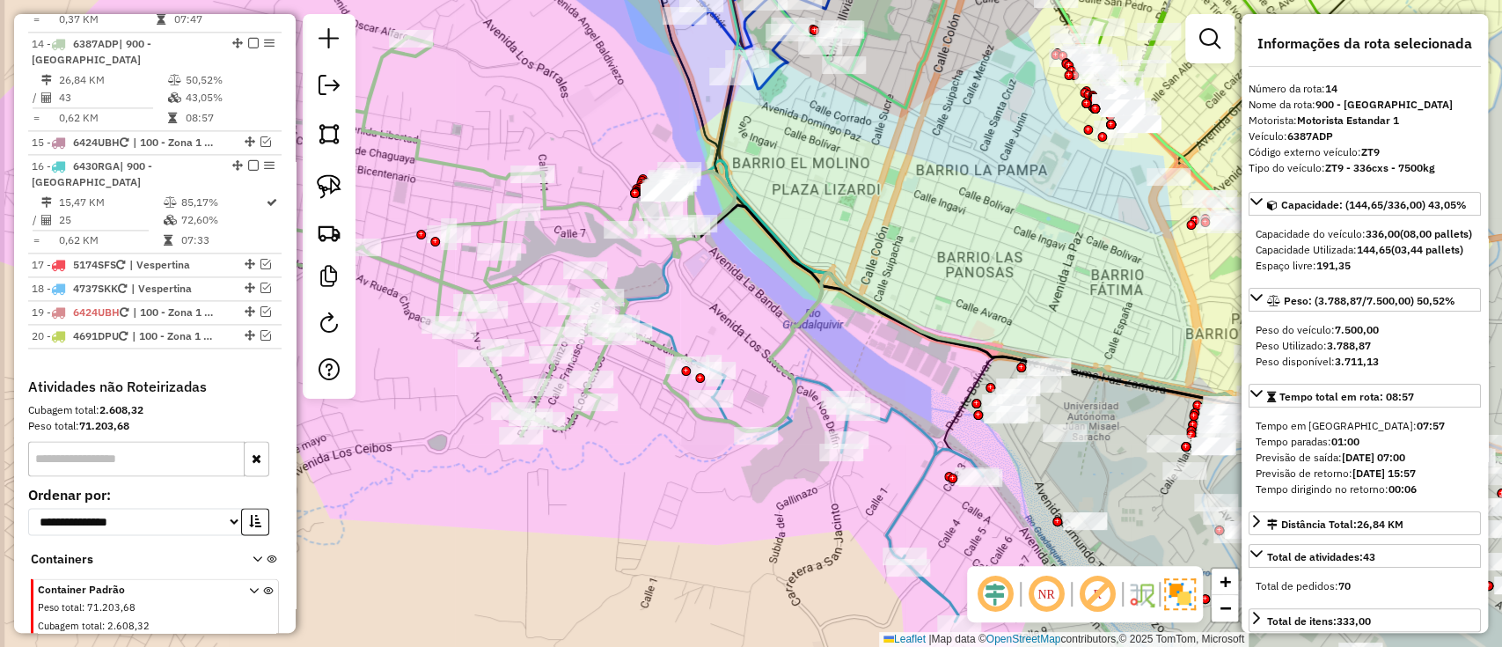
drag, startPoint x: 597, startPoint y: 452, endPoint x: 705, endPoint y: 461, distance: 107.7
click at [705, 461] on div "Janela de atendimento Grade de atendimento Capacidade Transportadoras Veículos …" at bounding box center [751, 323] width 1502 height 647
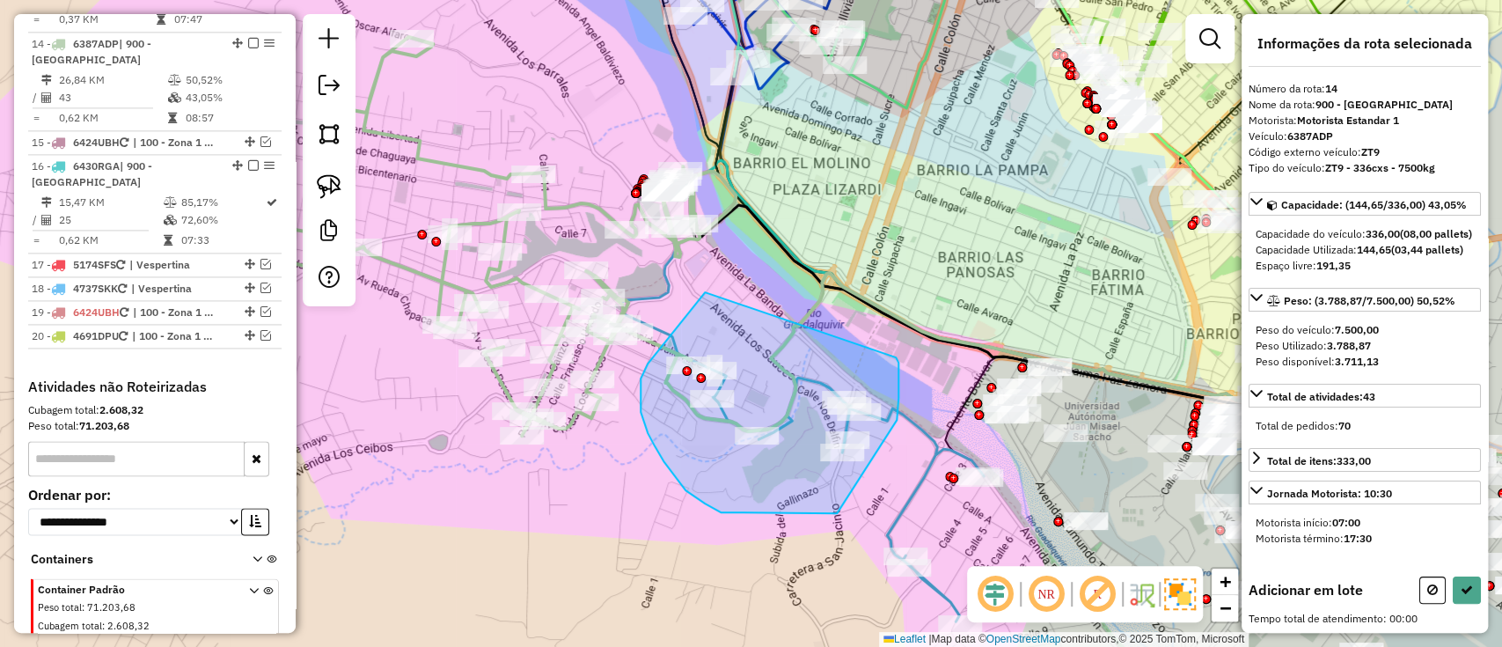
drag, startPoint x: 641, startPoint y: 412, endPoint x: 896, endPoint y: 356, distance: 261.3
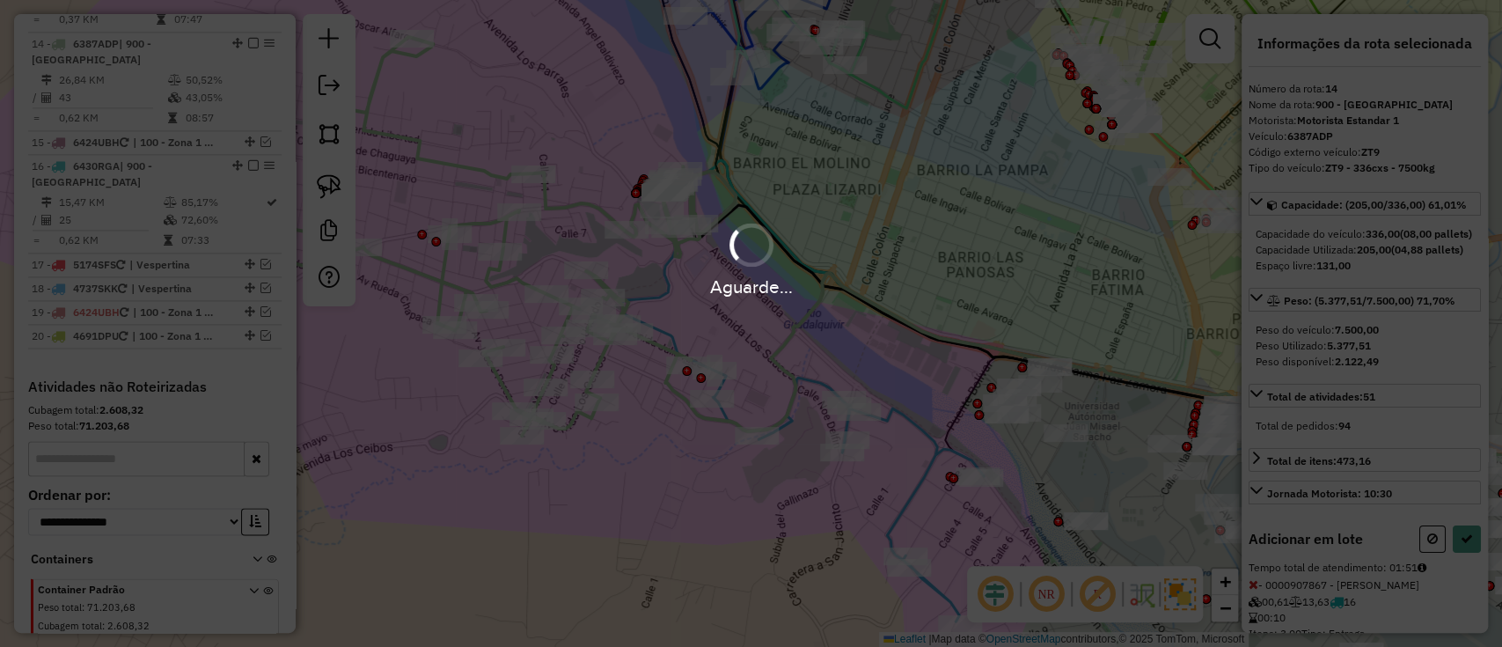
select select "**********"
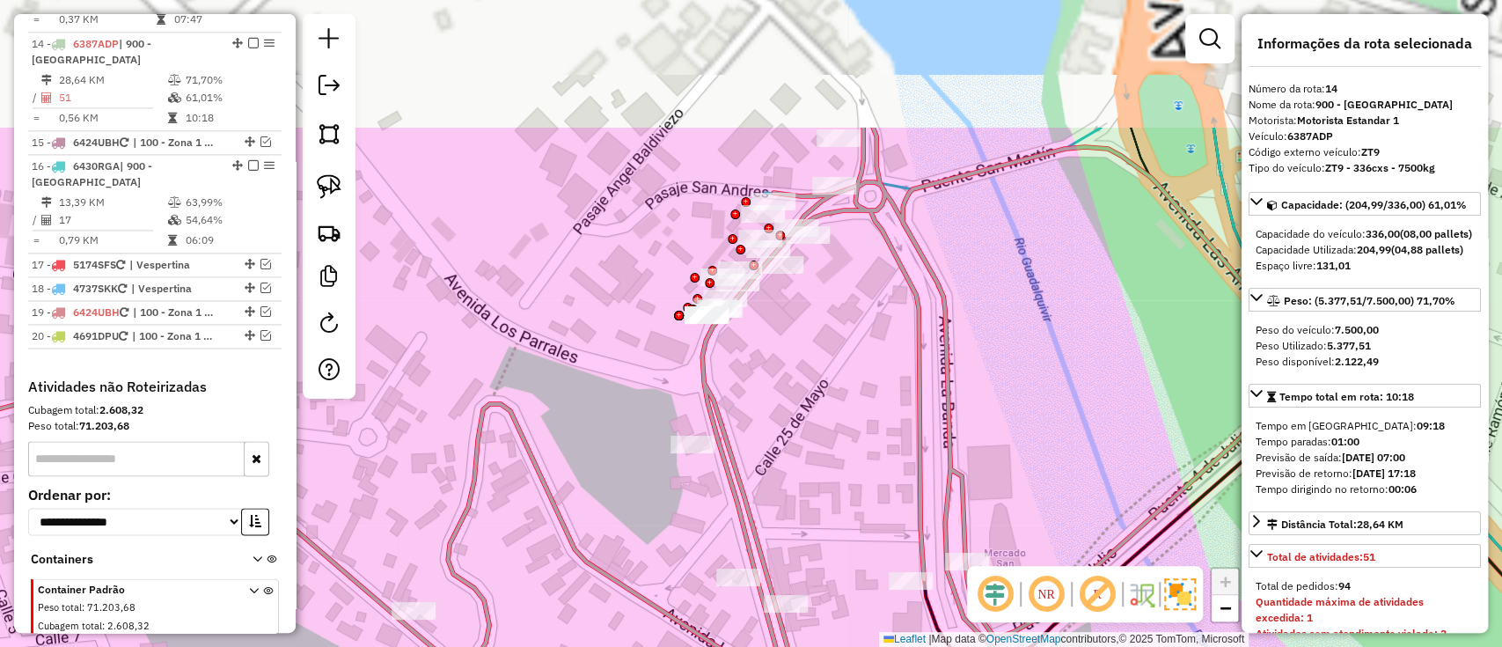
drag, startPoint x: 697, startPoint y: 130, endPoint x: 645, endPoint y: 278, distance: 156.7
click at [534, 338] on div "Janela de atendimento Grade de atendimento Capacidade Transportadoras Veículos …" at bounding box center [751, 323] width 1502 height 647
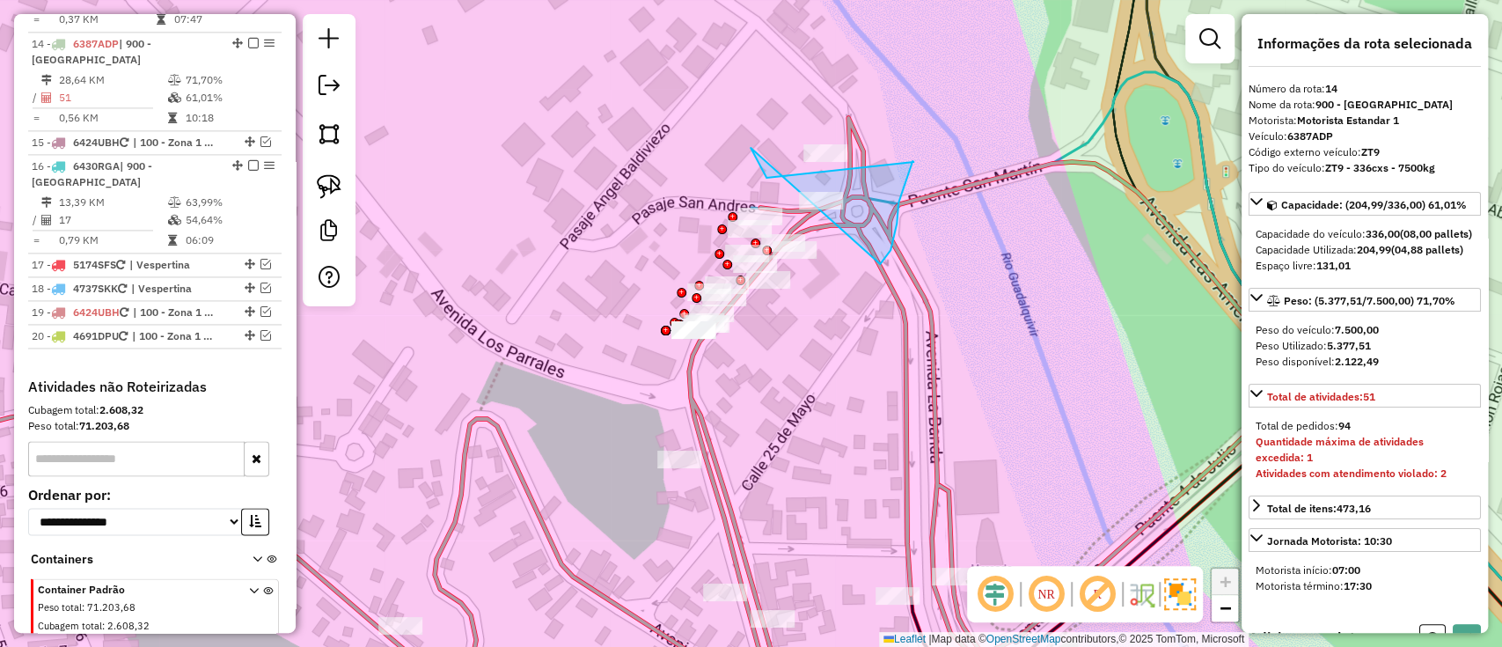
drag, startPoint x: 766, startPoint y: 178, endPoint x: 872, endPoint y: 274, distance: 142.7
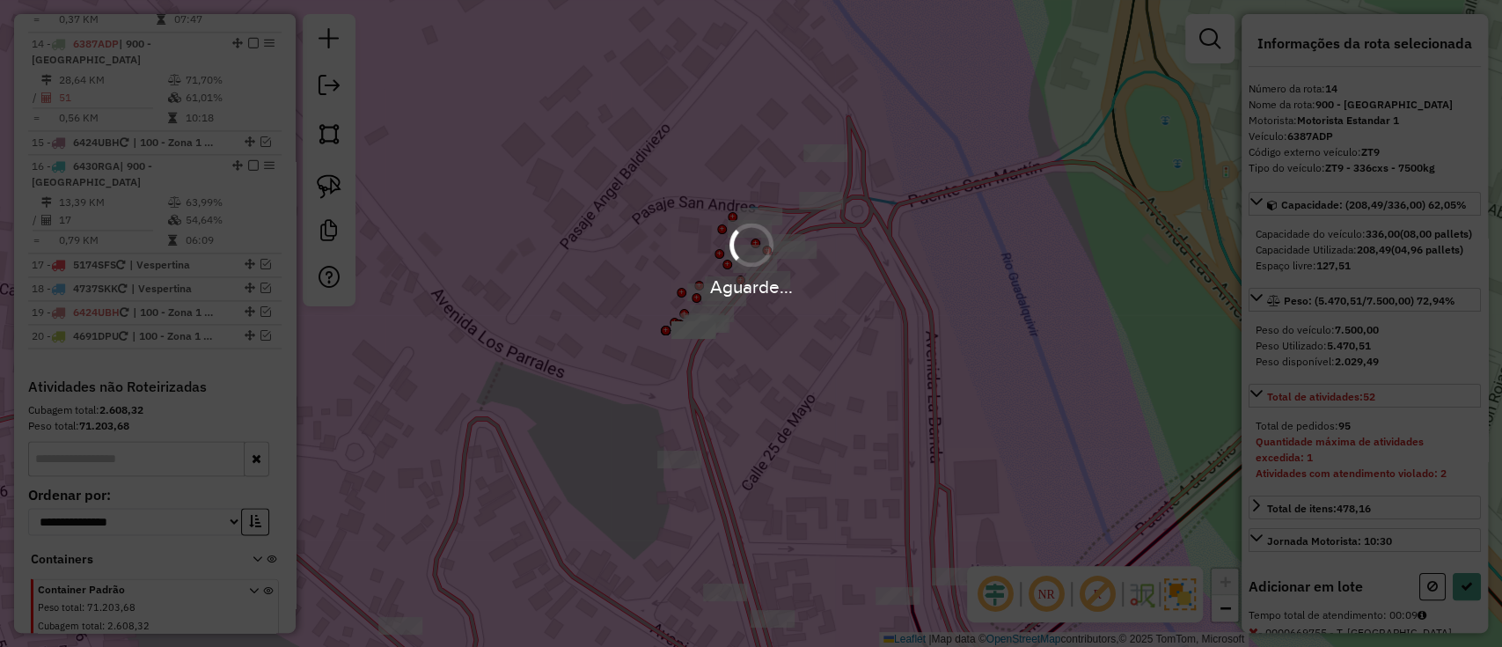
select select "**********"
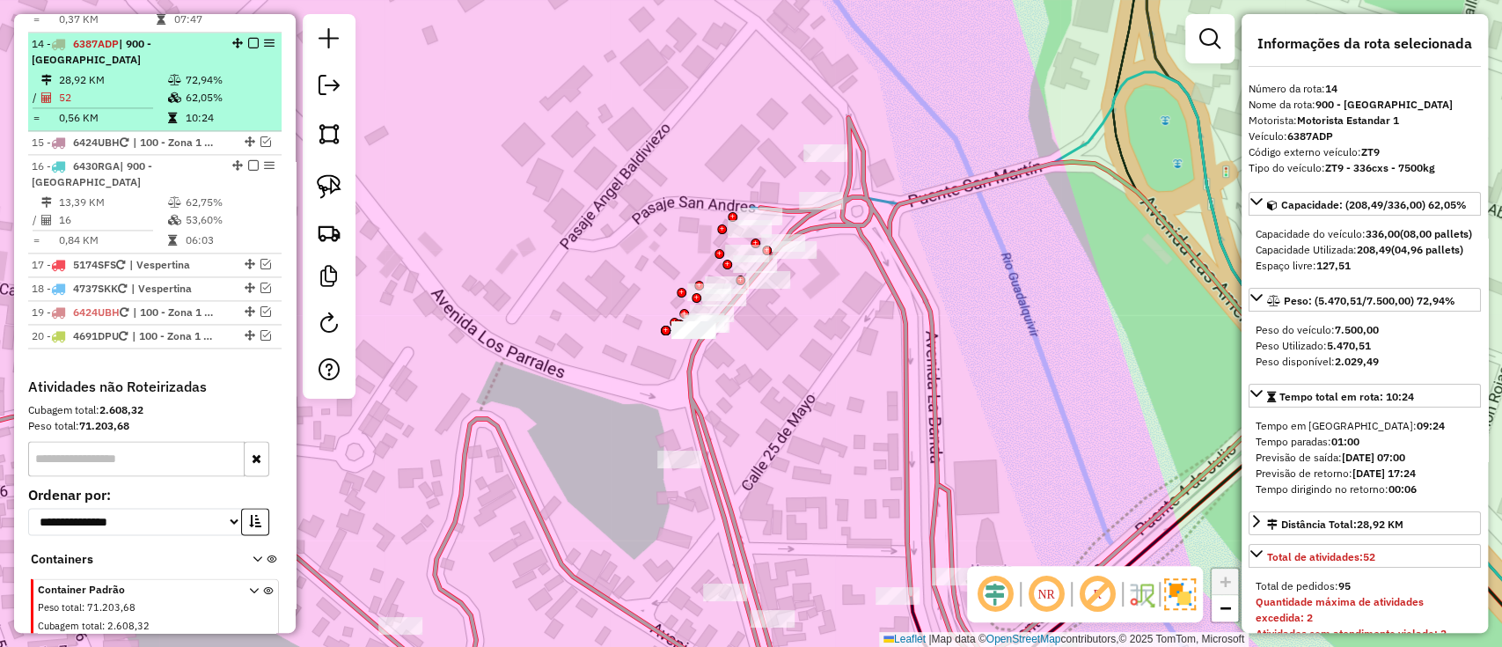
click at [248, 38] on em at bounding box center [253, 43] width 11 height 11
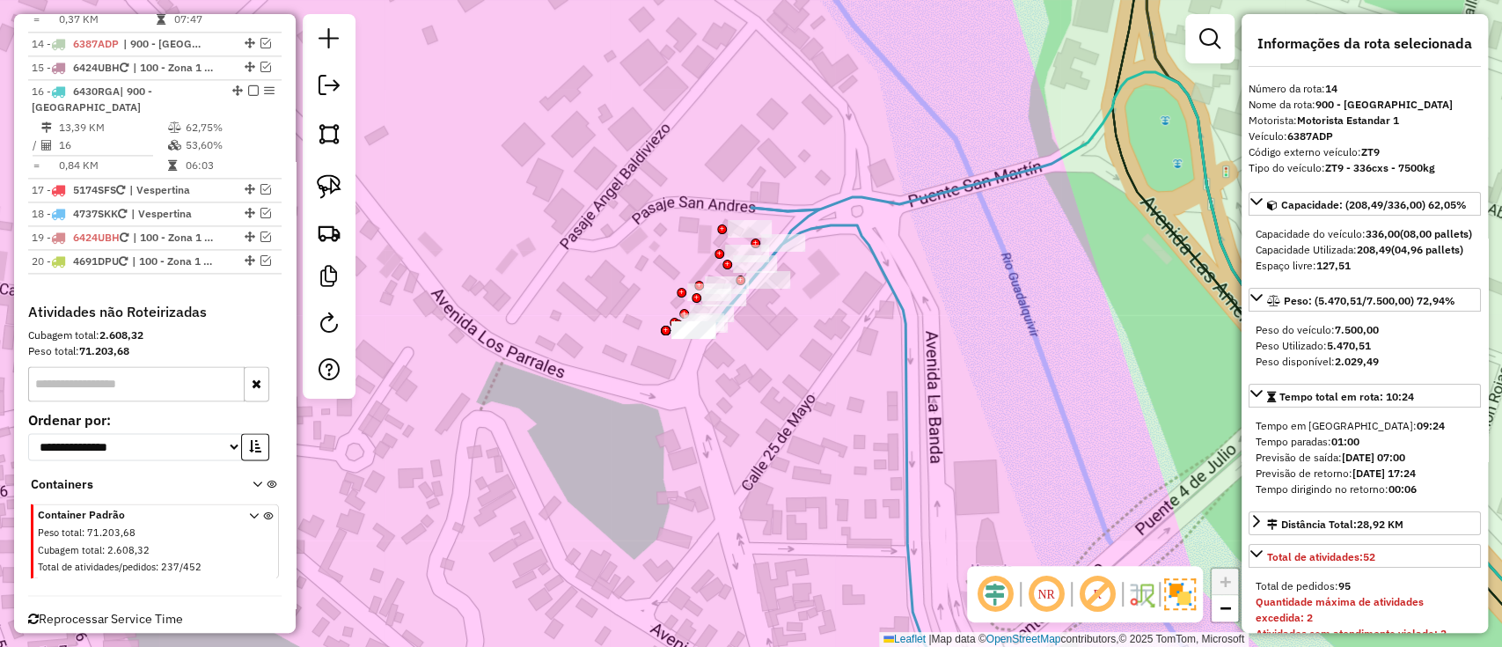
click at [859, 233] on icon at bounding box center [843, 460] width 265 height 504
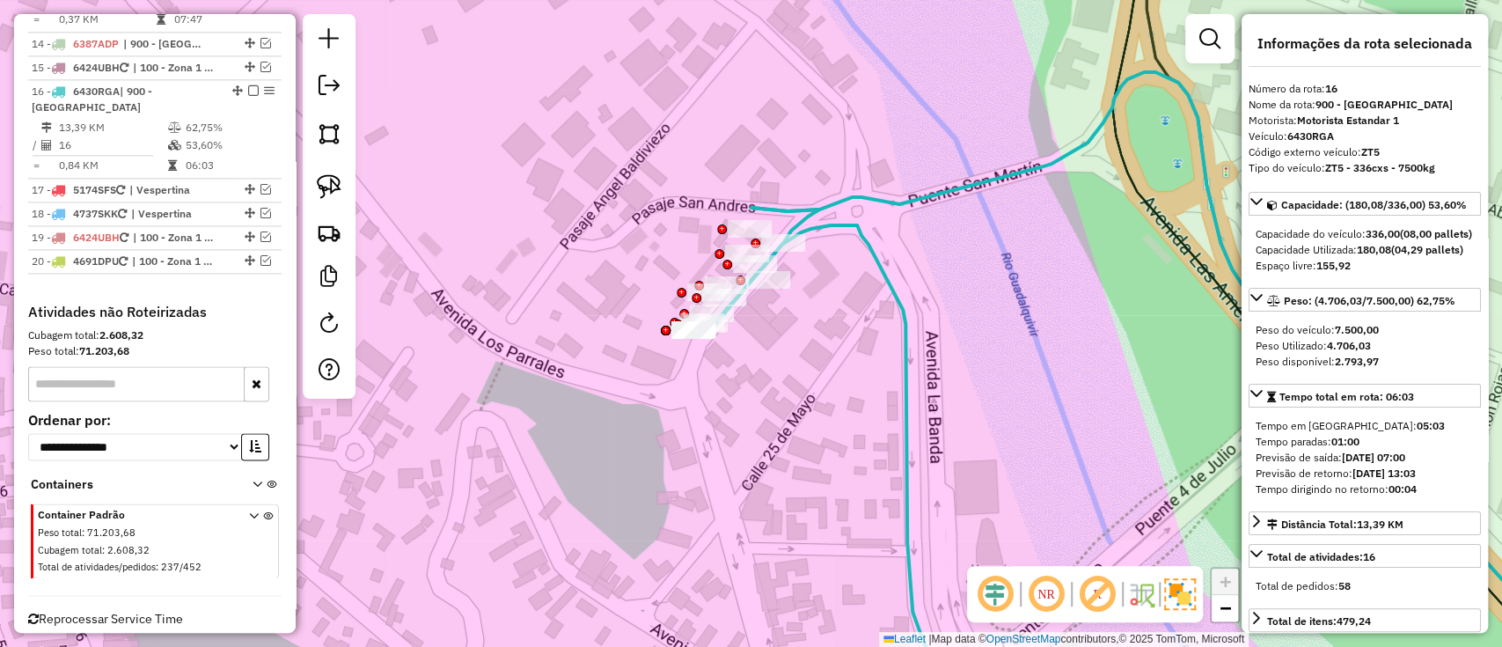
scroll to position [1657, 0]
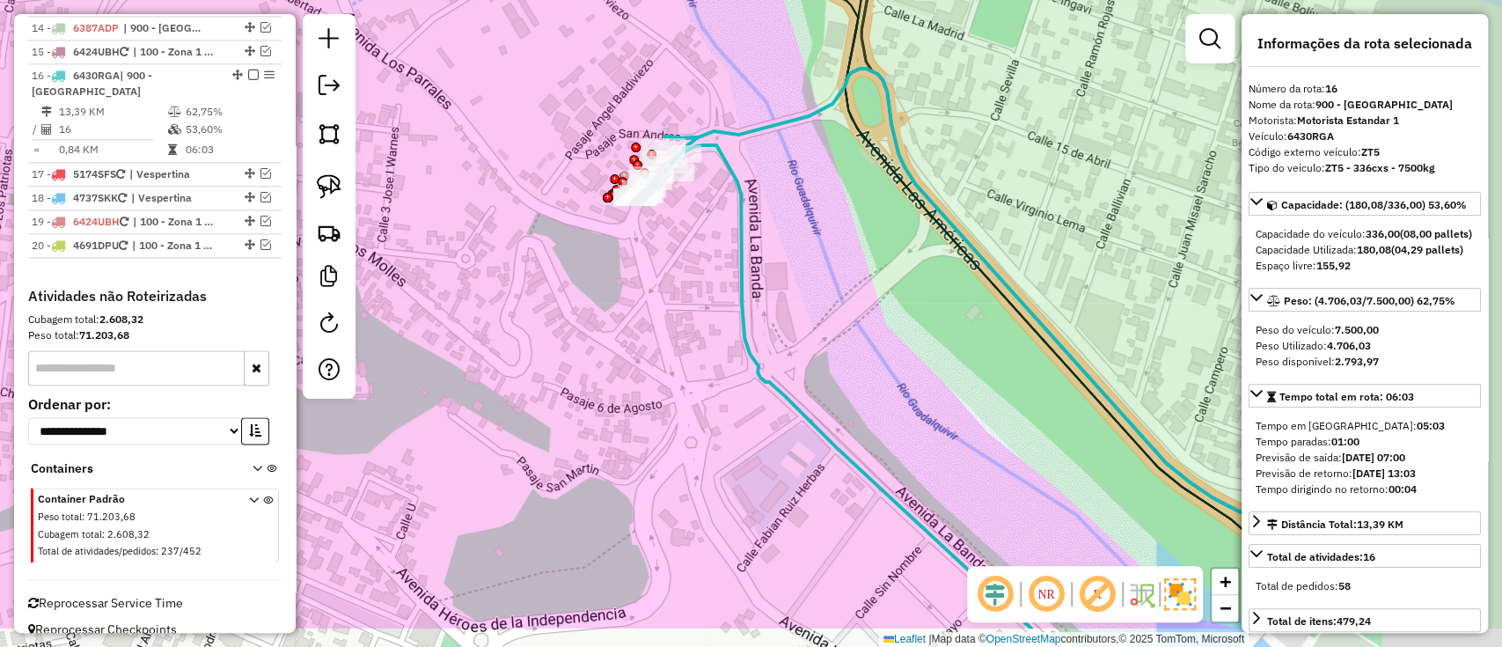
drag, startPoint x: 737, startPoint y: 258, endPoint x: 706, endPoint y: 221, distance: 48.7
click at [729, 252] on icon at bounding box center [837, 382] width 388 height 492
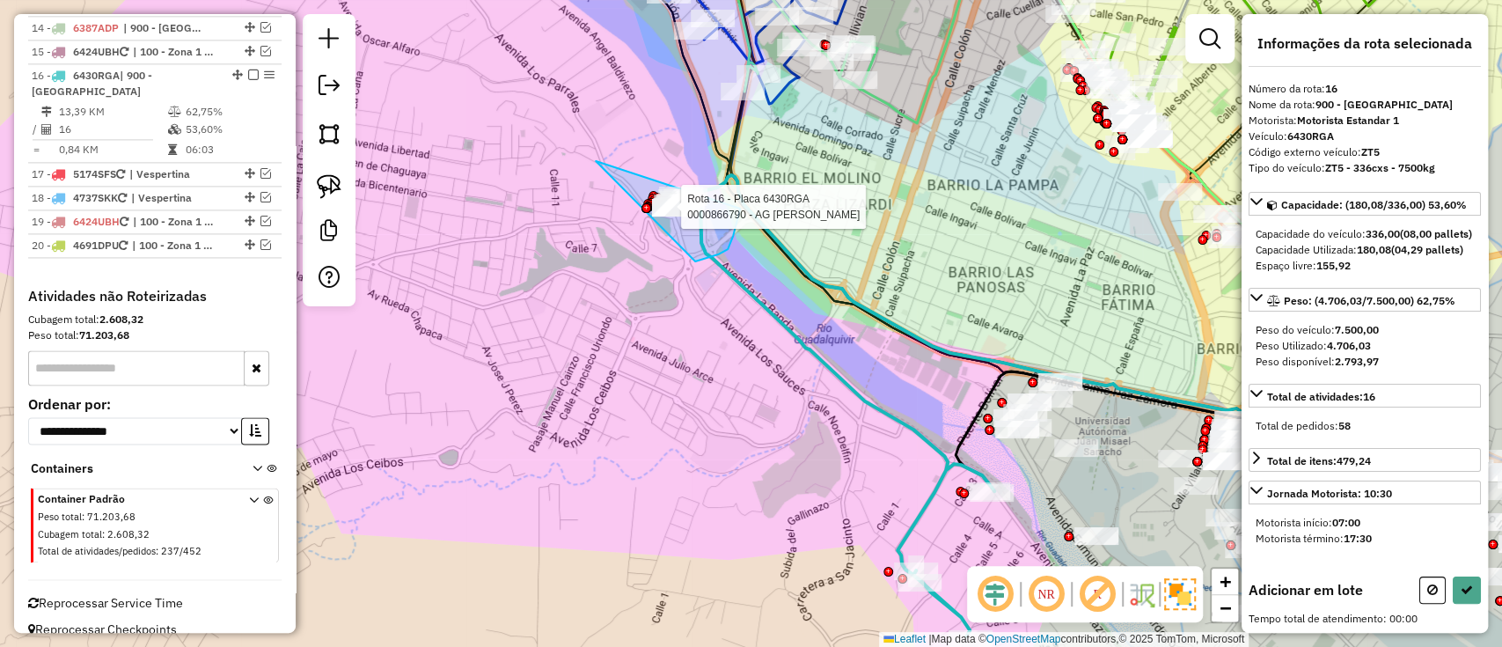
drag, startPoint x: 726, startPoint y: 250, endPoint x: 736, endPoint y: 169, distance: 81.5
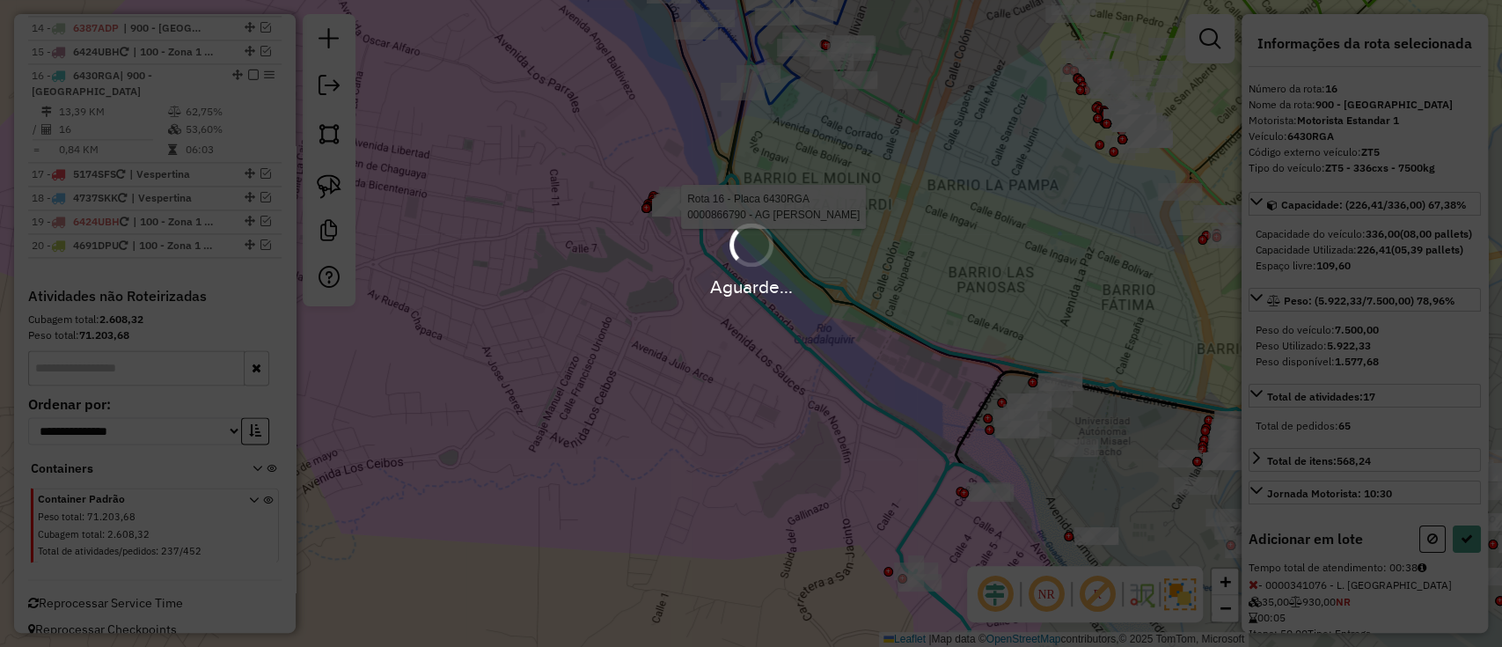
select select "**********"
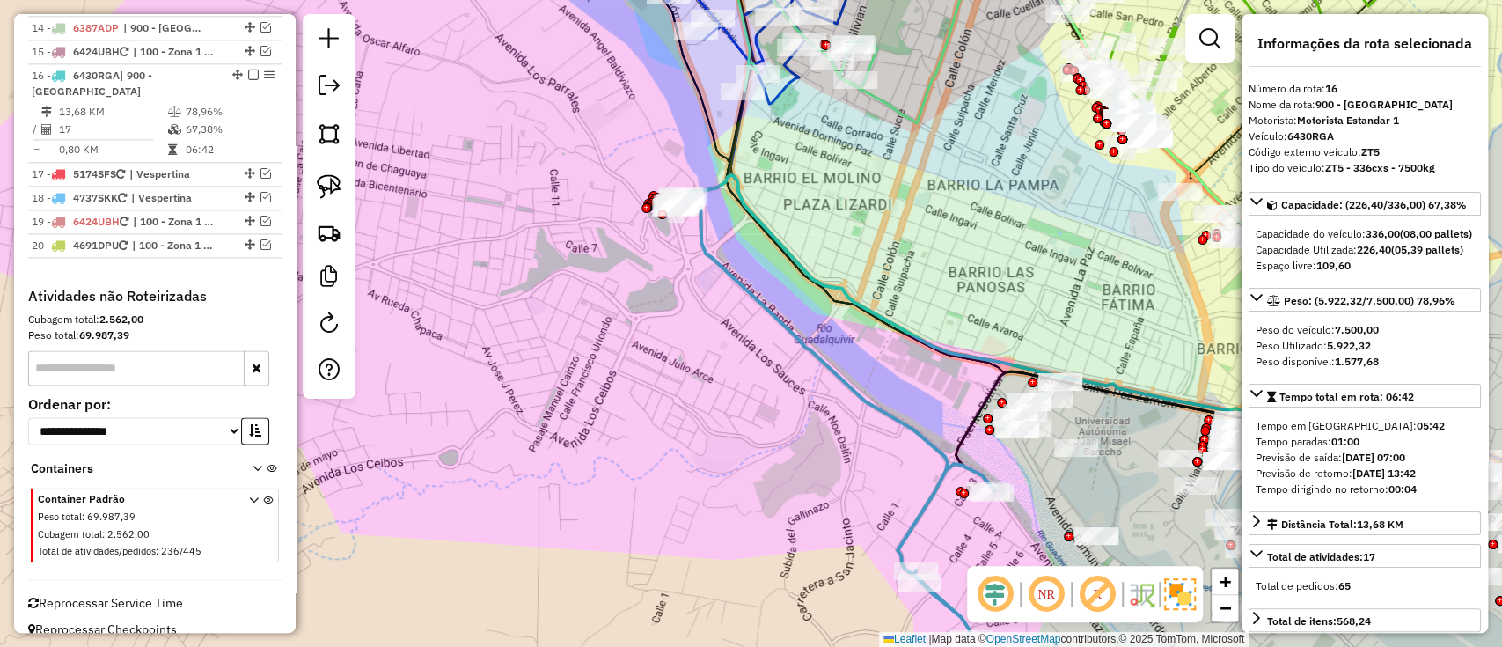
drag, startPoint x: 725, startPoint y: 412, endPoint x: 666, endPoint y: 277, distance: 147.0
click at [553, 205] on div "Janela de atendimento Grade de atendimento Capacidade Transportadoras Veículos …" at bounding box center [751, 323] width 1502 height 647
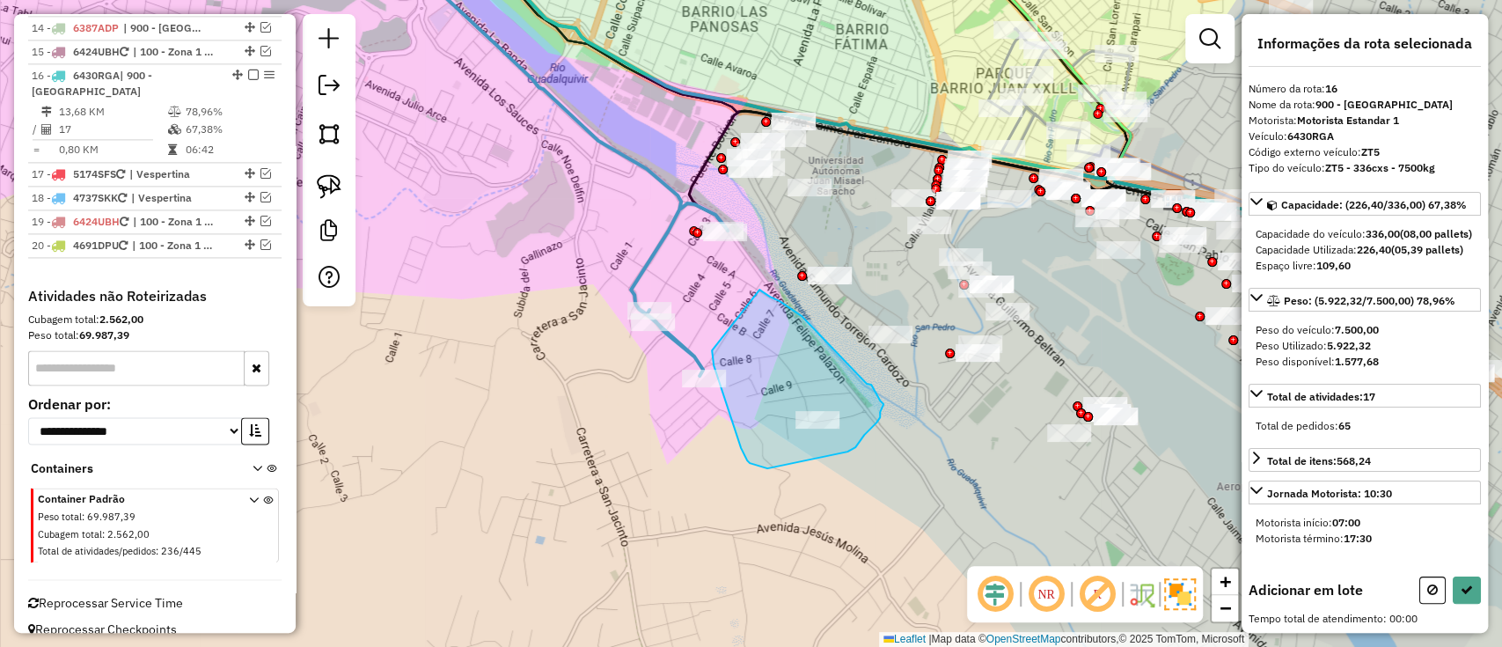
drag, startPoint x: 714, startPoint y: 365, endPoint x: 756, endPoint y: 288, distance: 88.2
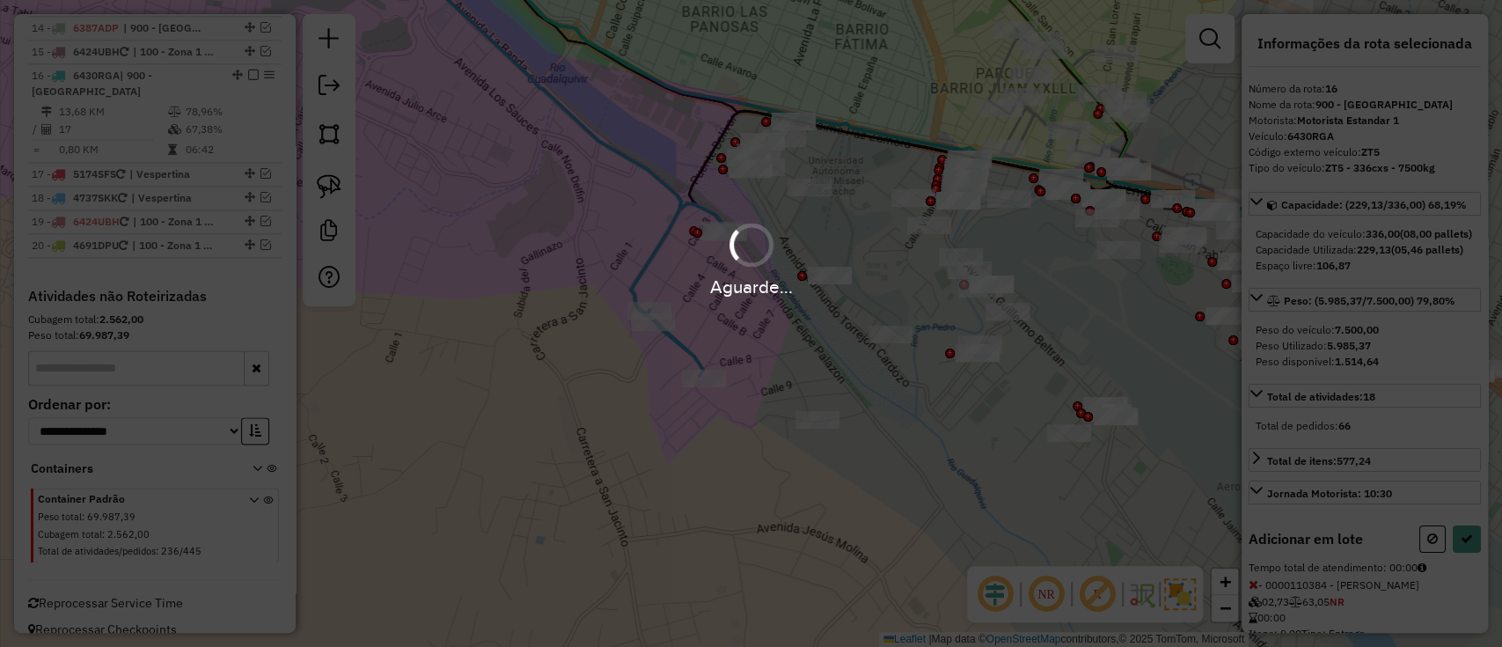
select select "**********"
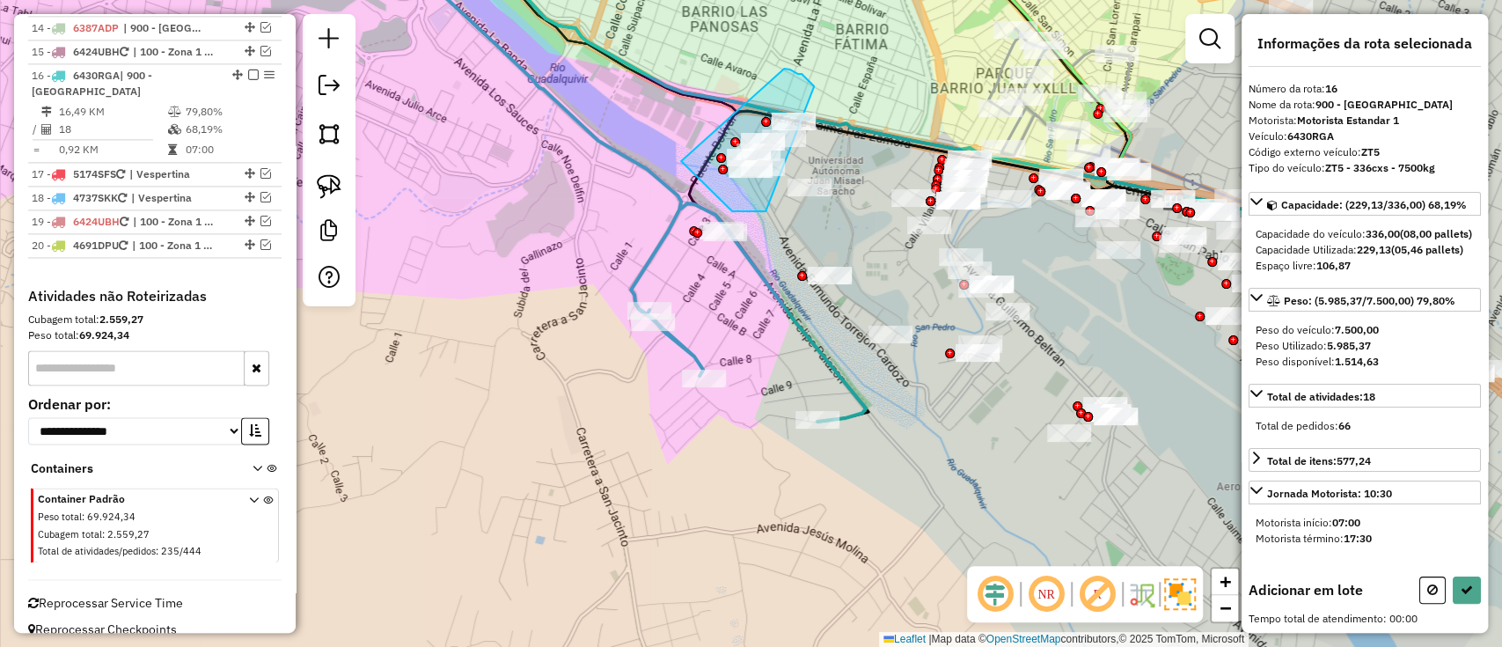
drag, startPoint x: 732, startPoint y: 211, endPoint x: 783, endPoint y: 69, distance: 151.4
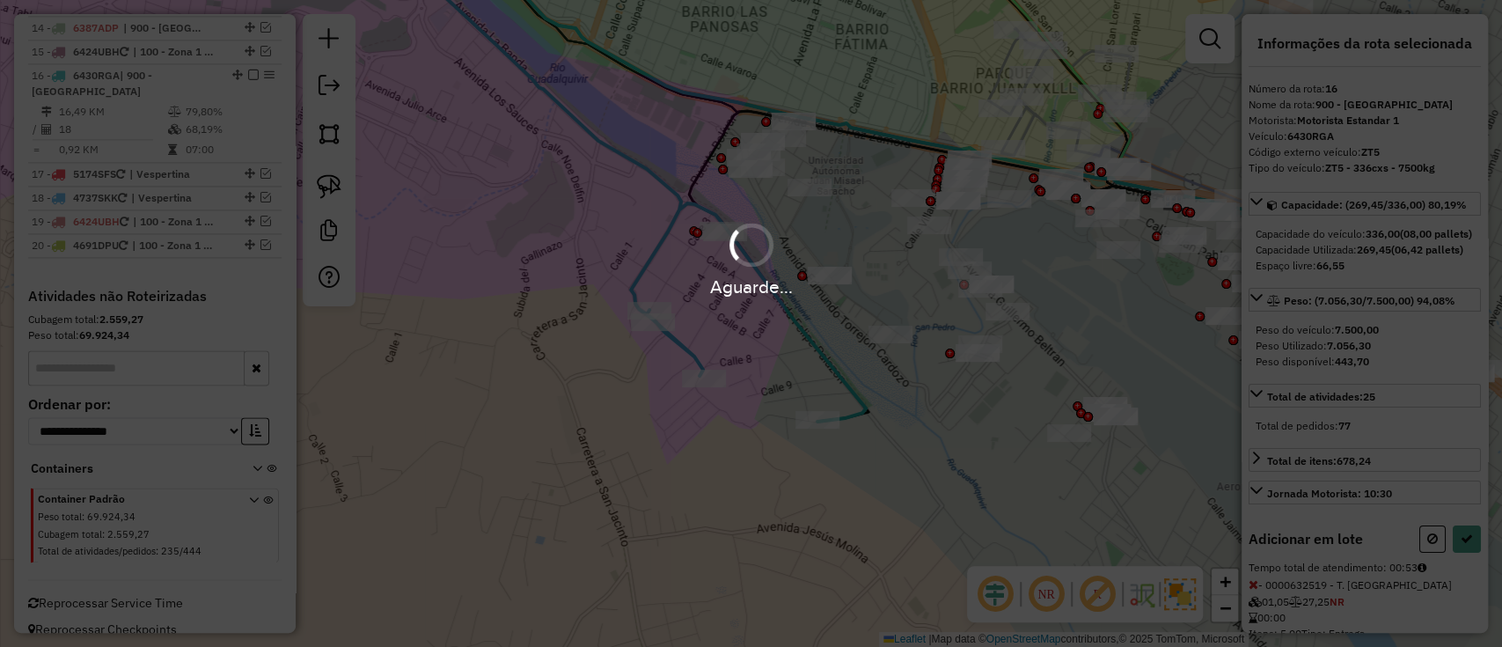
select select "**********"
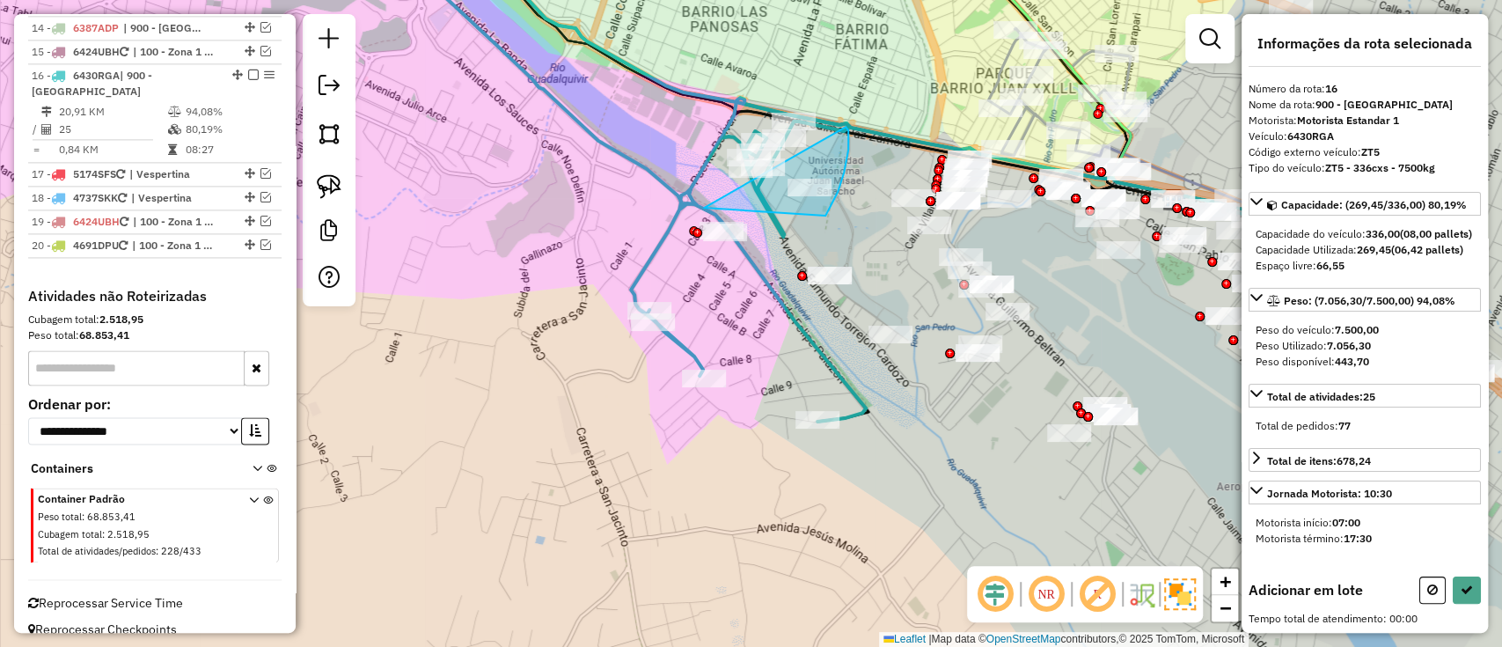
drag, startPoint x: 704, startPoint y: 208, endPoint x: 836, endPoint y: 121, distance: 158.1
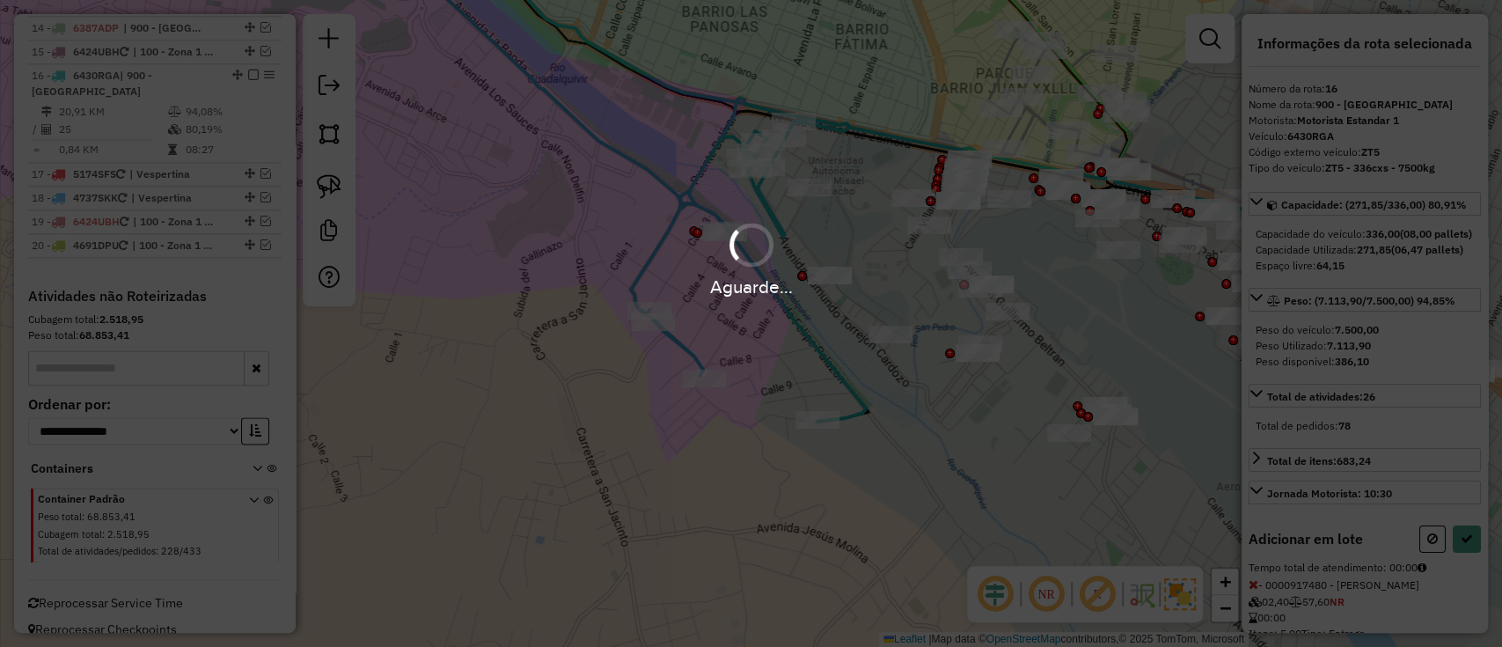
select select "**********"
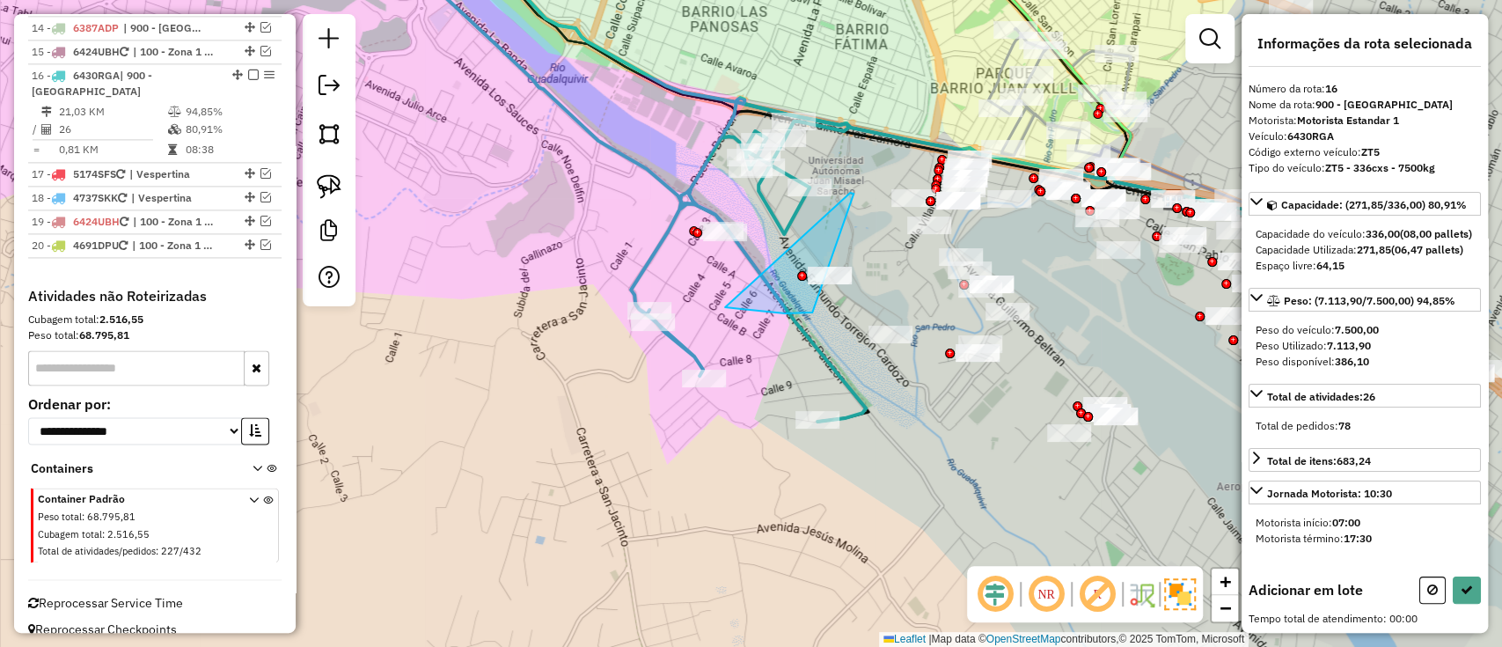
drag, startPoint x: 785, startPoint y: 313, endPoint x: 849, endPoint y: 193, distance: 136.6
drag, startPoint x: 880, startPoint y: 306, endPoint x: 832, endPoint y: 200, distance: 117.0
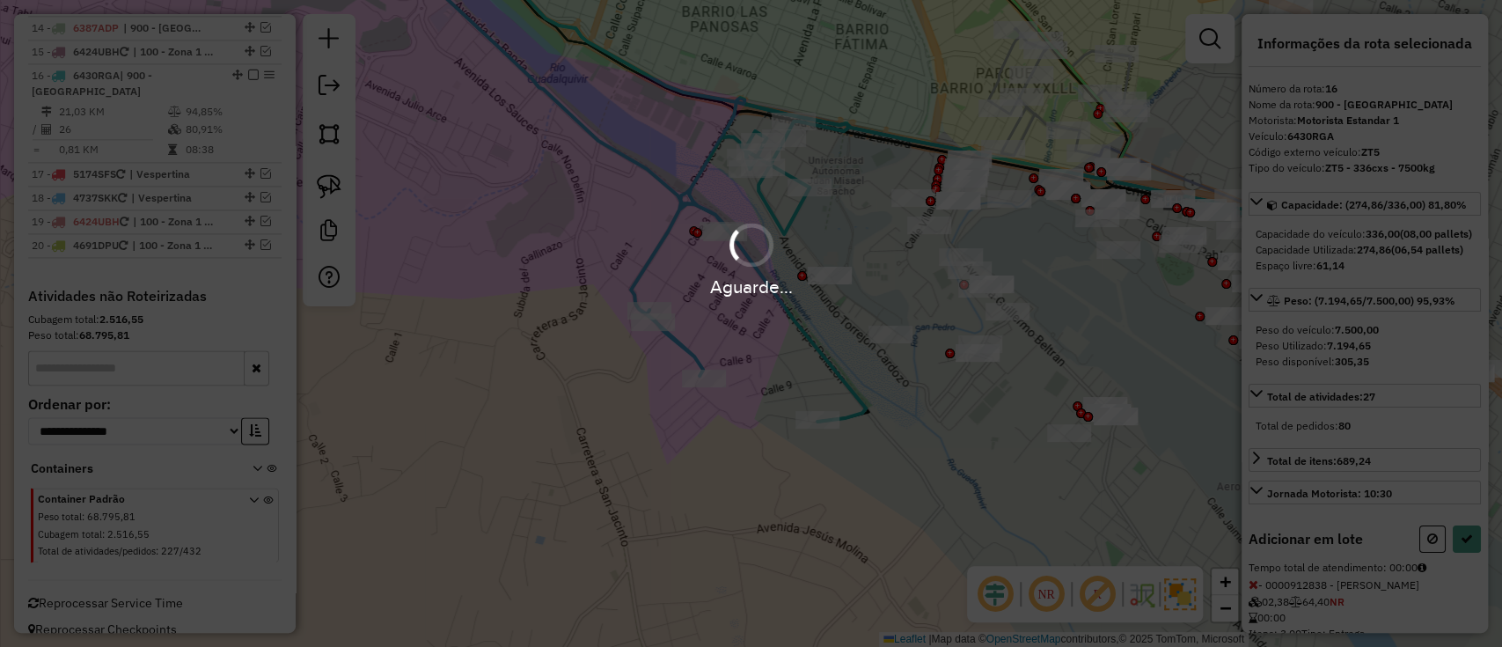
select select "**********"
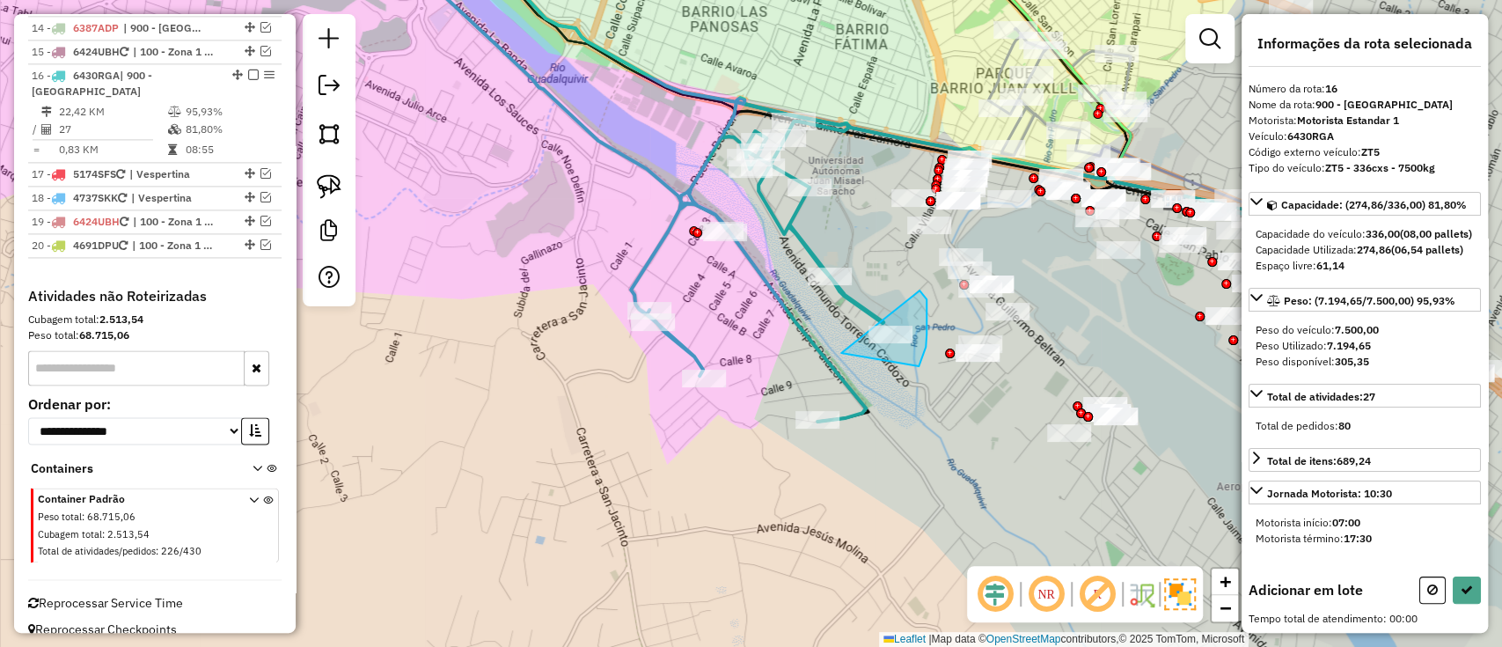
drag, startPoint x: 841, startPoint y: 353, endPoint x: 904, endPoint y: 282, distance: 94.8
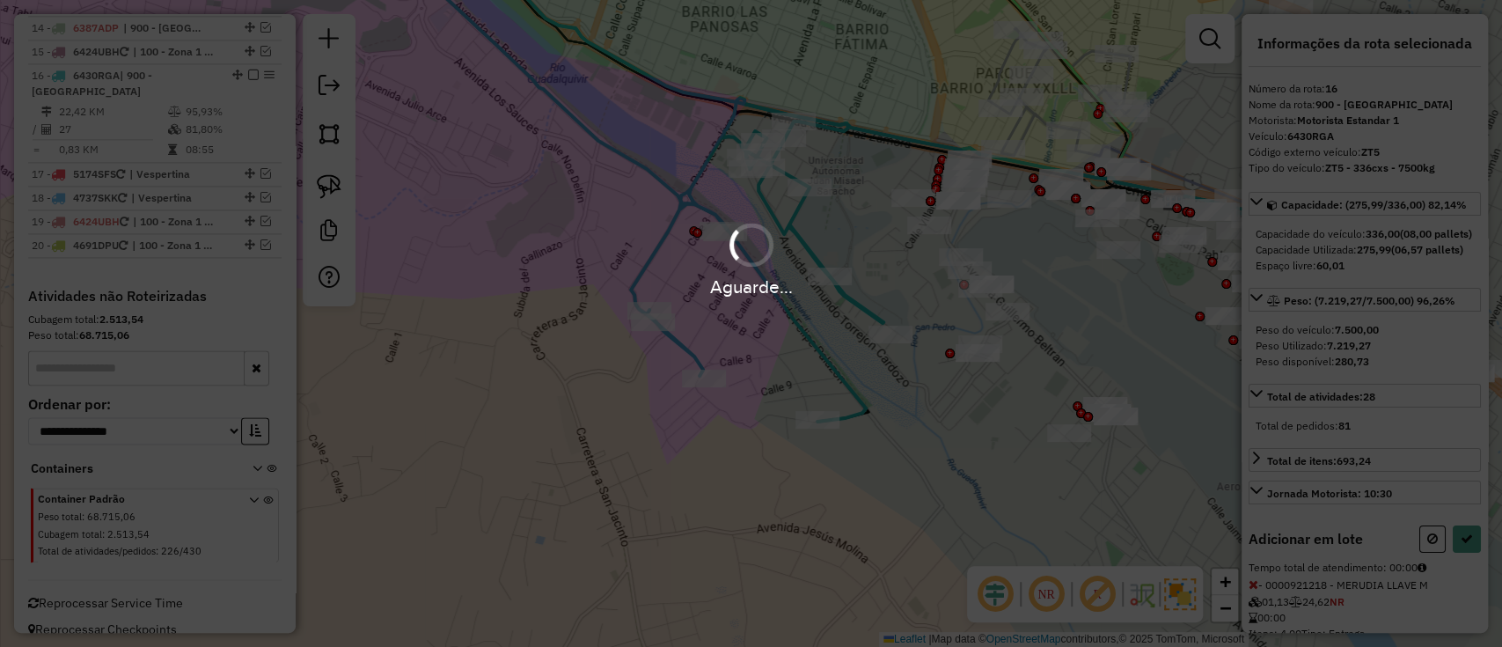
select select "**********"
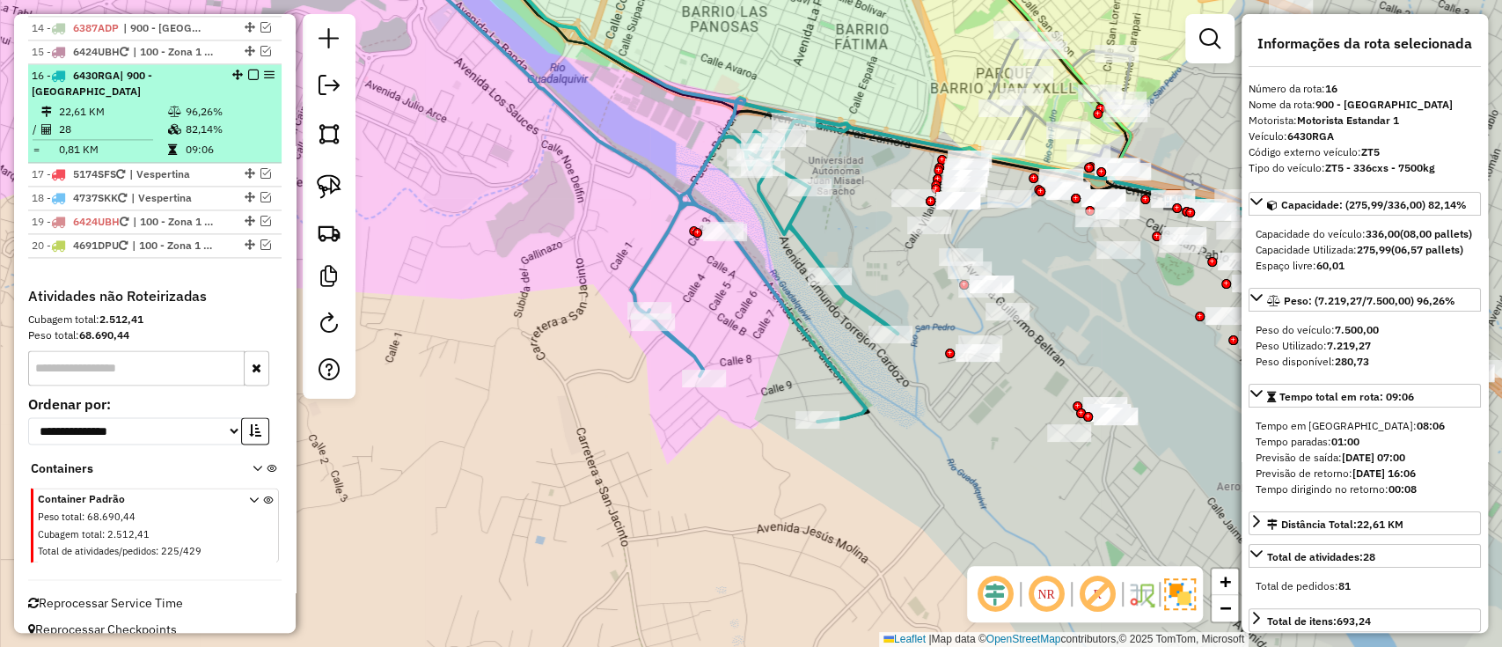
click at [248, 70] on em at bounding box center [253, 75] width 11 height 11
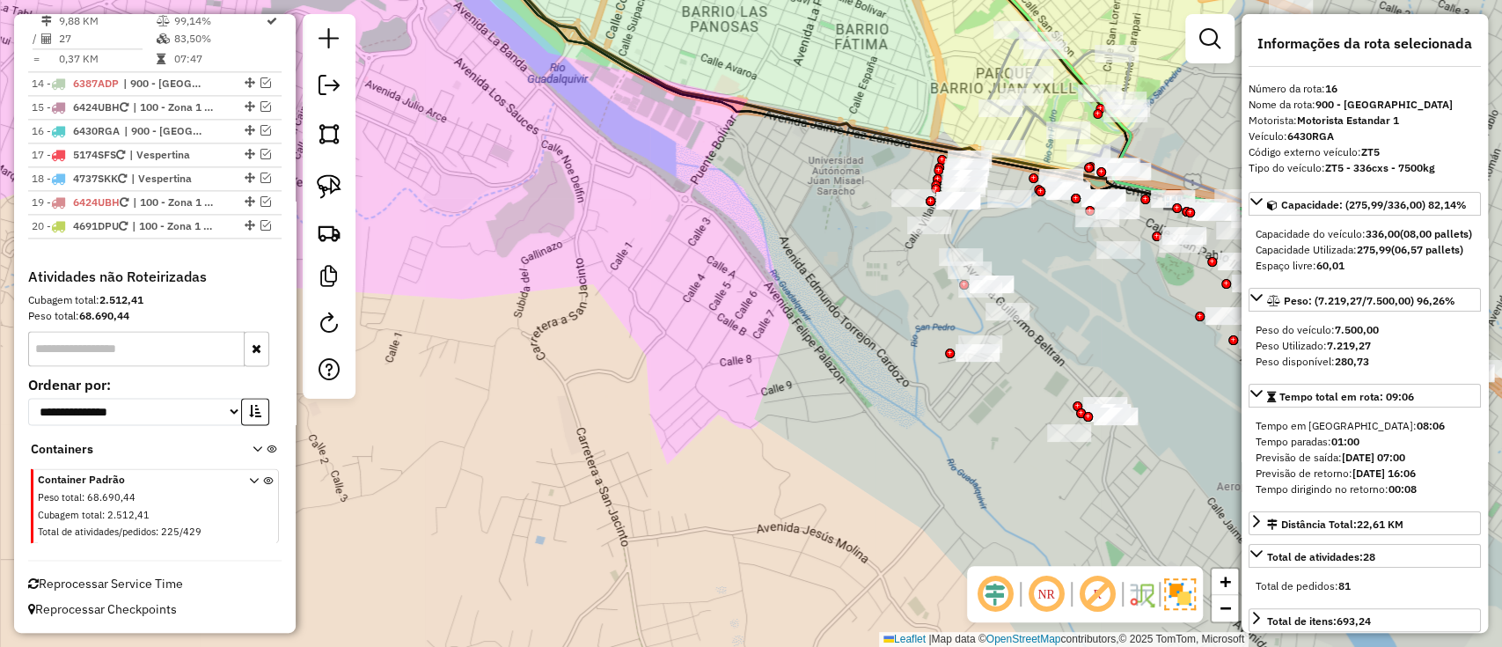
scroll to position [1582, 0]
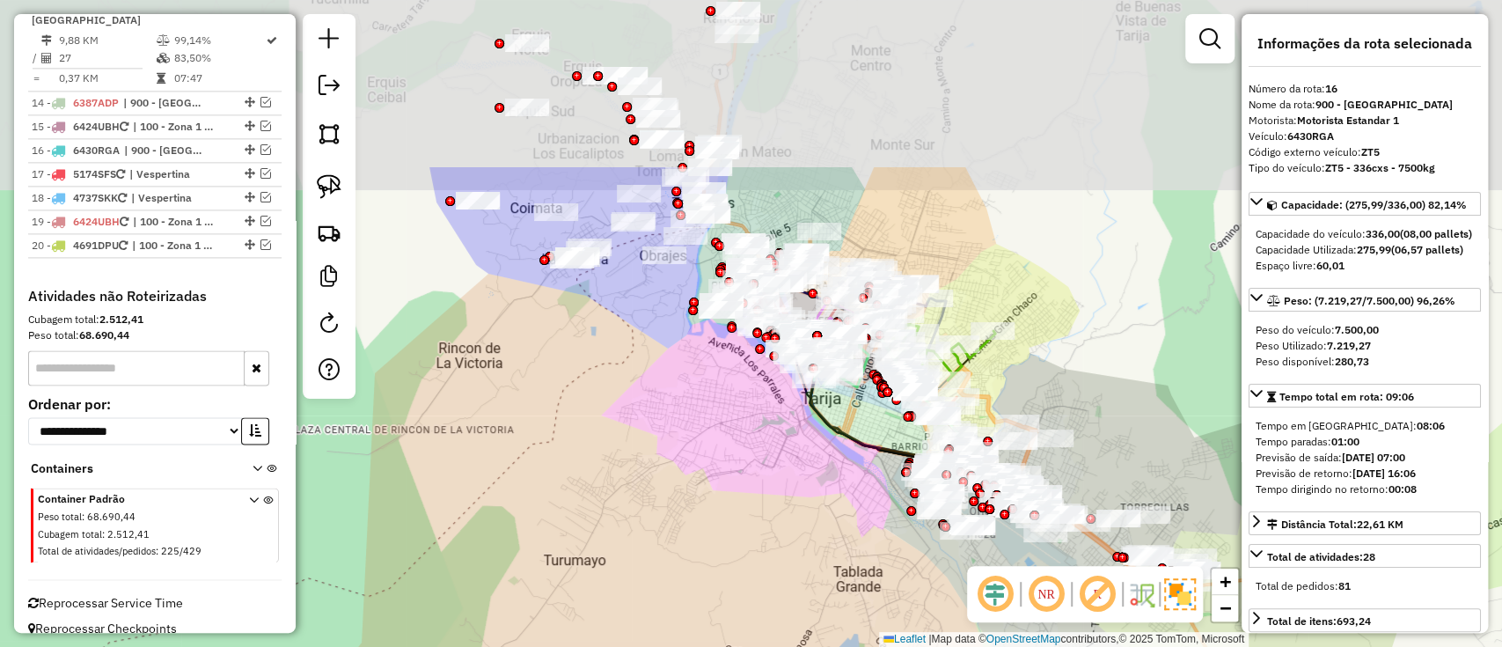
drag, startPoint x: 648, startPoint y: 243, endPoint x: 821, endPoint y: 459, distance: 277.3
click at [821, 459] on div "Janela de atendimento Grade de atendimento Capacidade Transportadoras Veículos …" at bounding box center [751, 323] width 1502 height 647
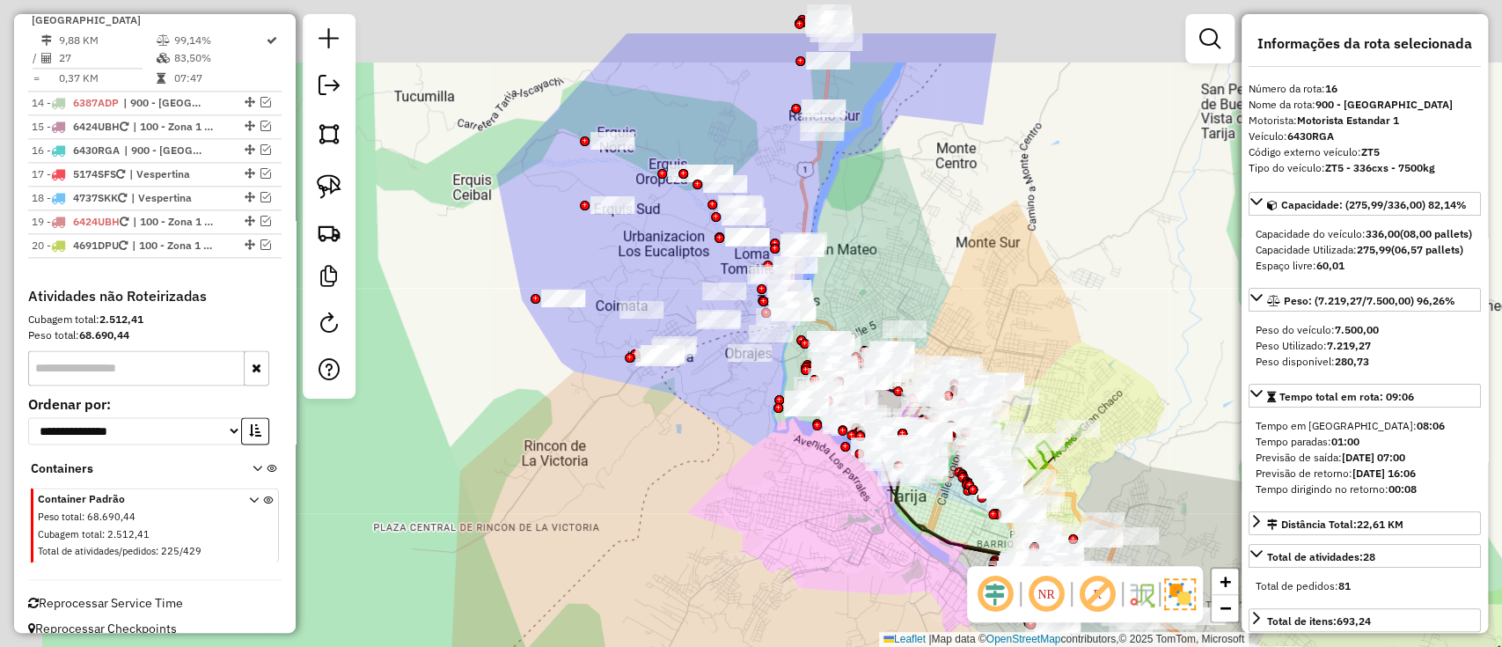
drag, startPoint x: 615, startPoint y: 312, endPoint x: 724, endPoint y: 168, distance: 180.2
click at [718, 447] on div "Janela de atendimento Grade de atendimento Capacidade Transportadoras Veículos …" at bounding box center [751, 323] width 1502 height 647
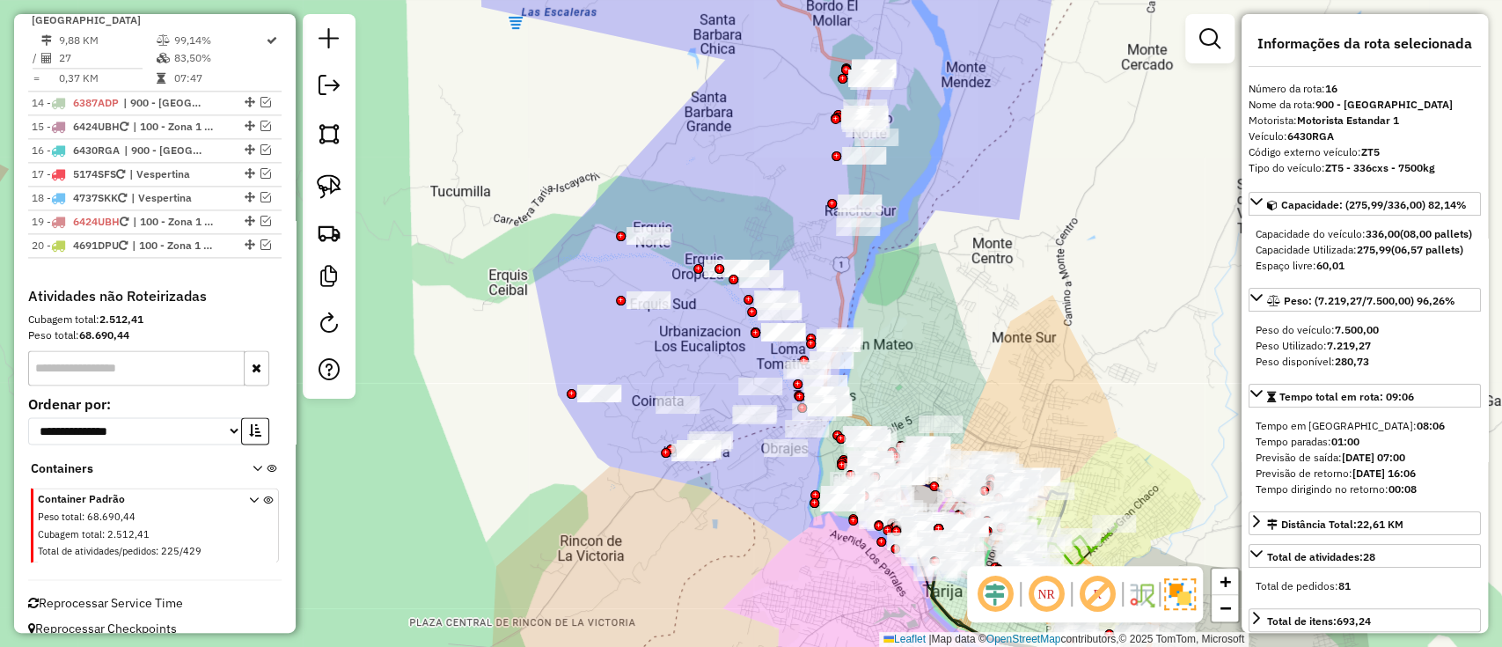
drag, startPoint x: 757, startPoint y: 187, endPoint x: 760, endPoint y: 200, distance: 13.7
click at [760, 200] on div "Janela de atendimento Grade de atendimento Capacidade Transportadoras Veículos …" at bounding box center [751, 323] width 1502 height 647
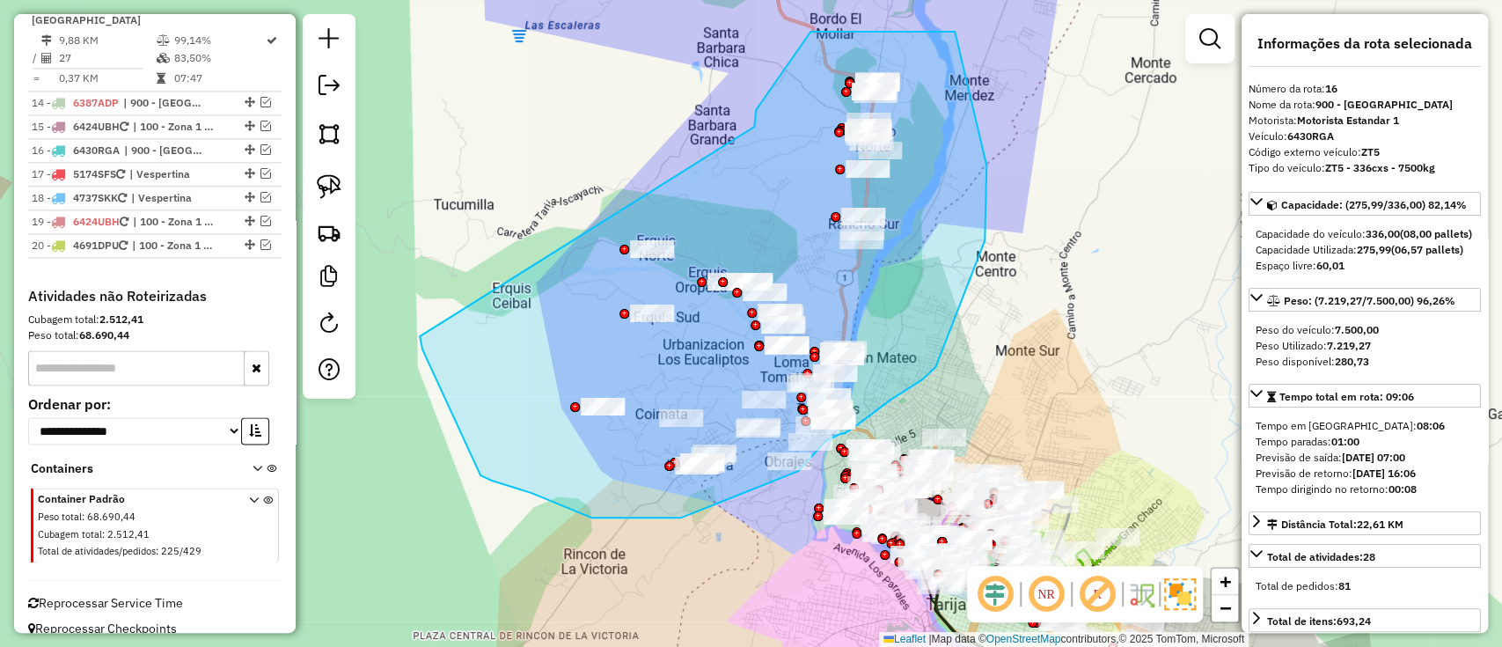
drag, startPoint x: 754, startPoint y: 127, endPoint x: 419, endPoint y: 334, distance: 394.4
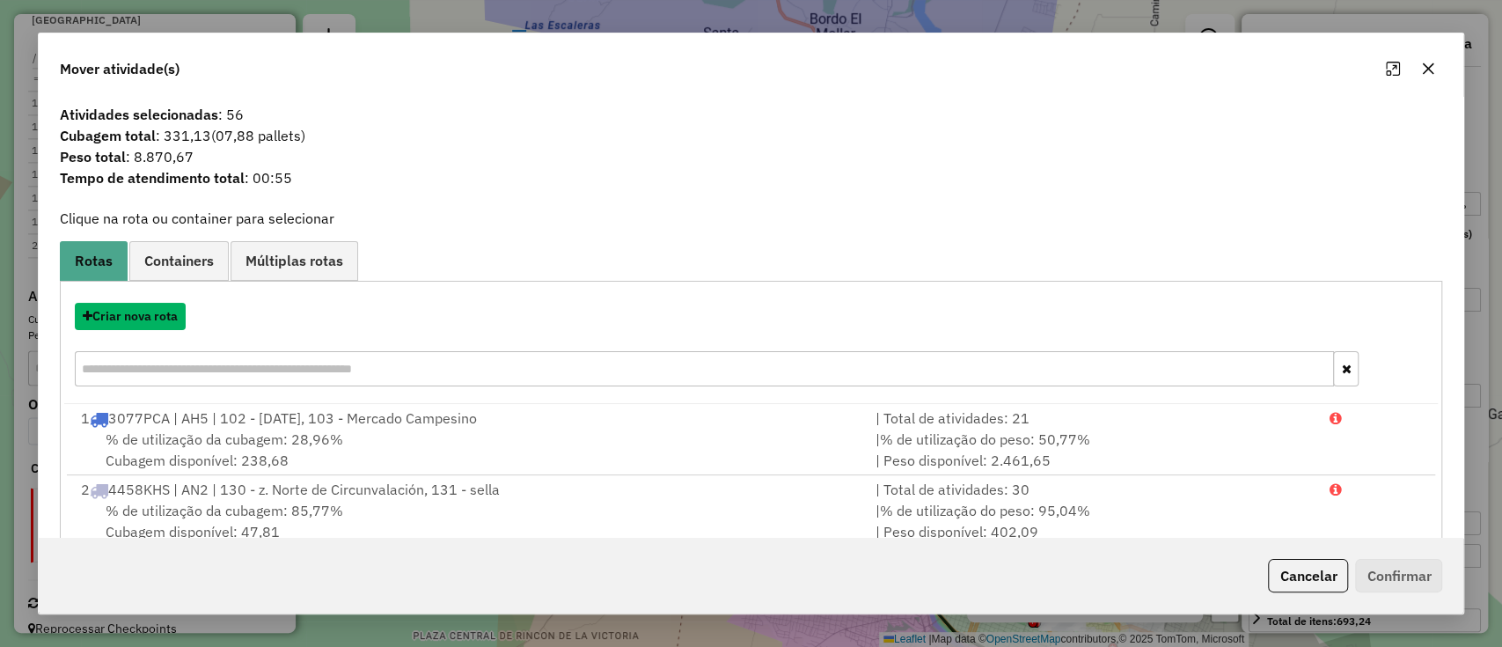
click at [135, 308] on button "Criar nova rota" at bounding box center [130, 316] width 111 height 27
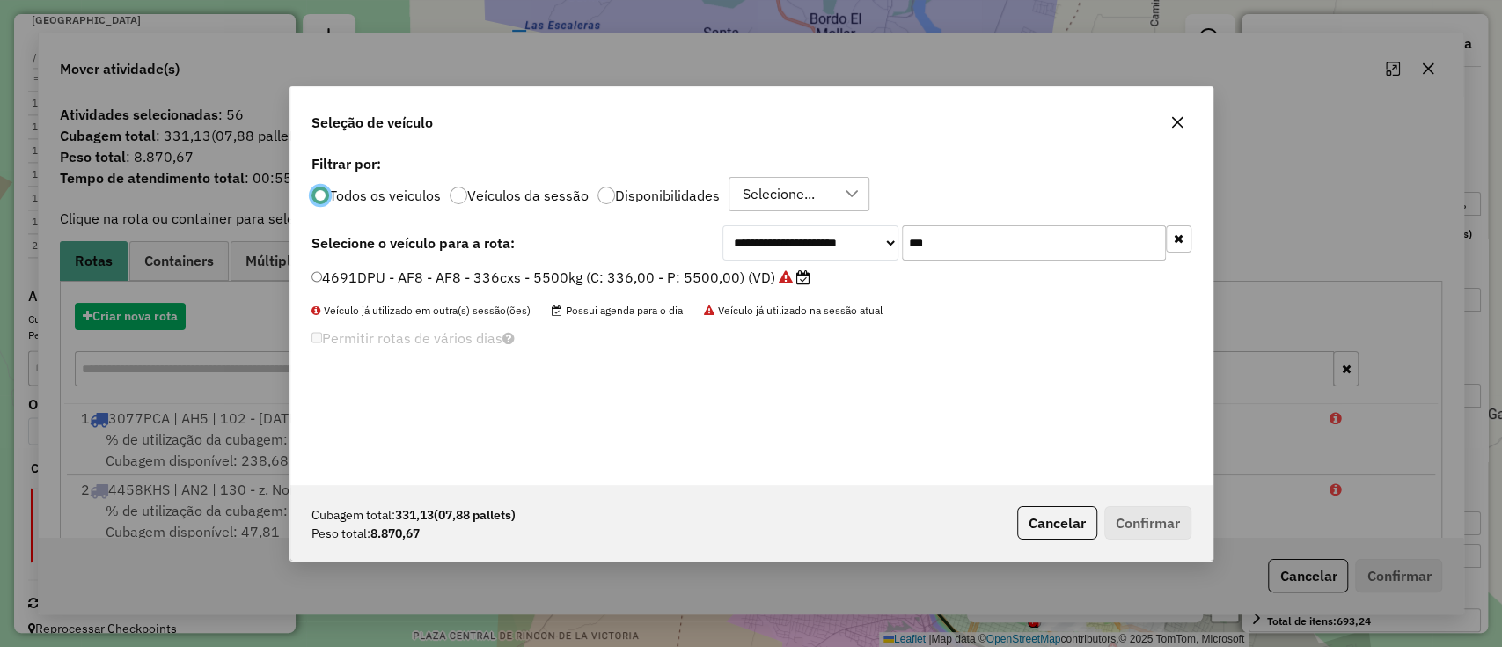
scroll to position [9, 5]
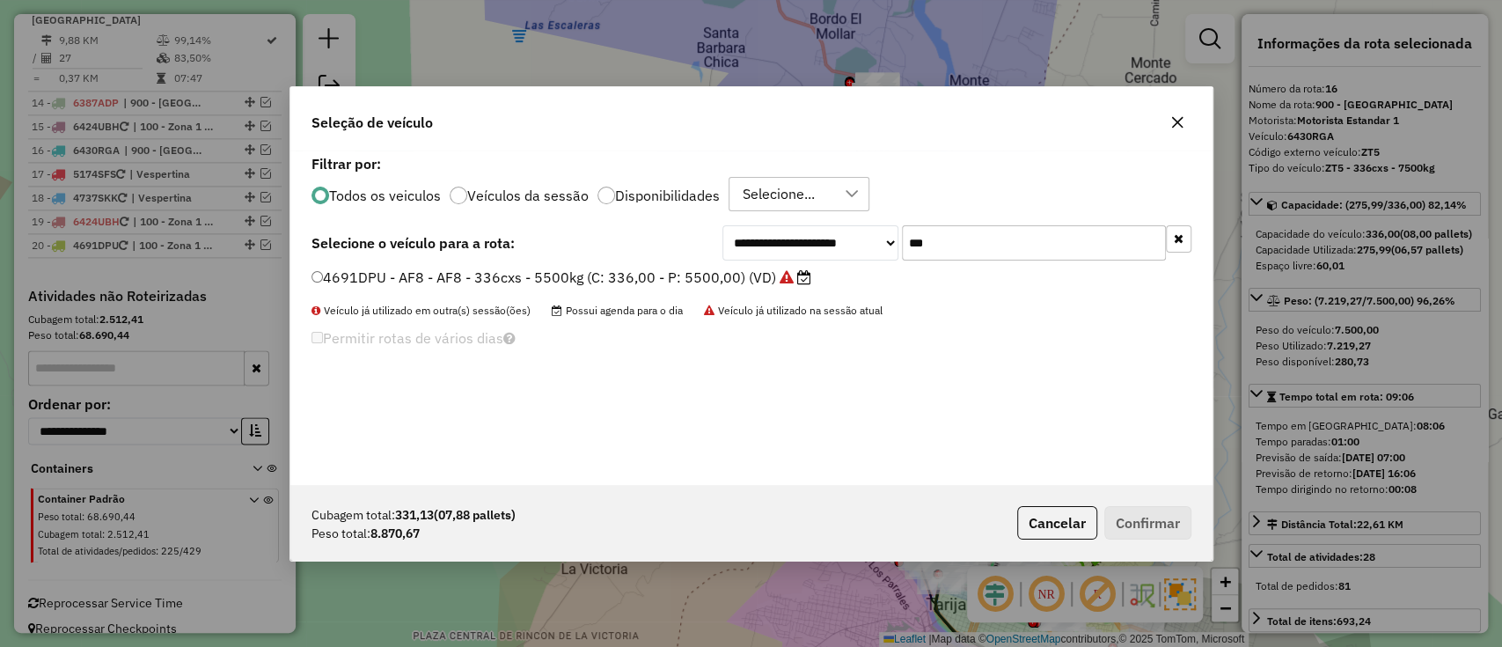
drag, startPoint x: 908, startPoint y: 254, endPoint x: 894, endPoint y: 254, distance: 14.1
click at [894, 254] on div "**********" at bounding box center [956, 242] width 469 height 35
type input "***"
click at [758, 273] on label "6387ADP - ZT9 - ZT9 - 336cxs - 7500kg (C: 336,00 - P: 7500,00) (VD)" at bounding box center [560, 277] width 497 height 21
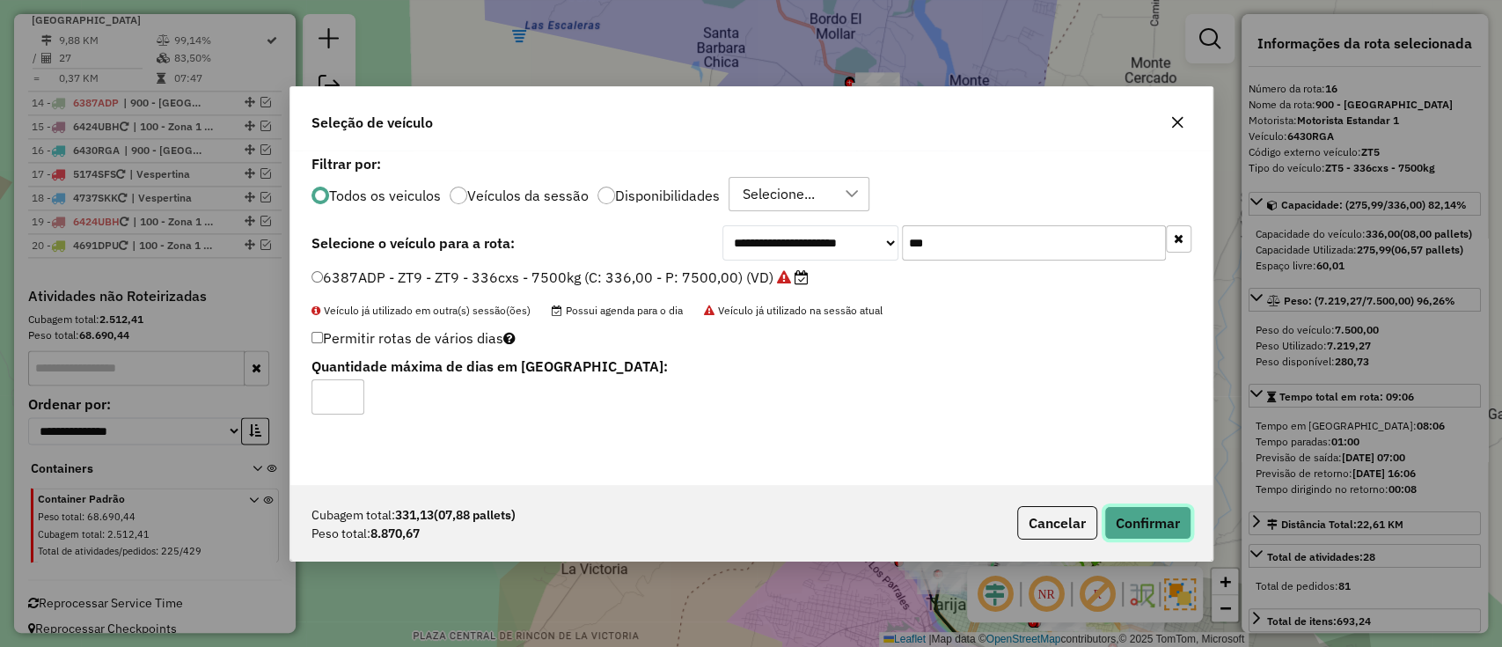
click at [1145, 522] on button "Confirmar" at bounding box center [1147, 522] width 87 height 33
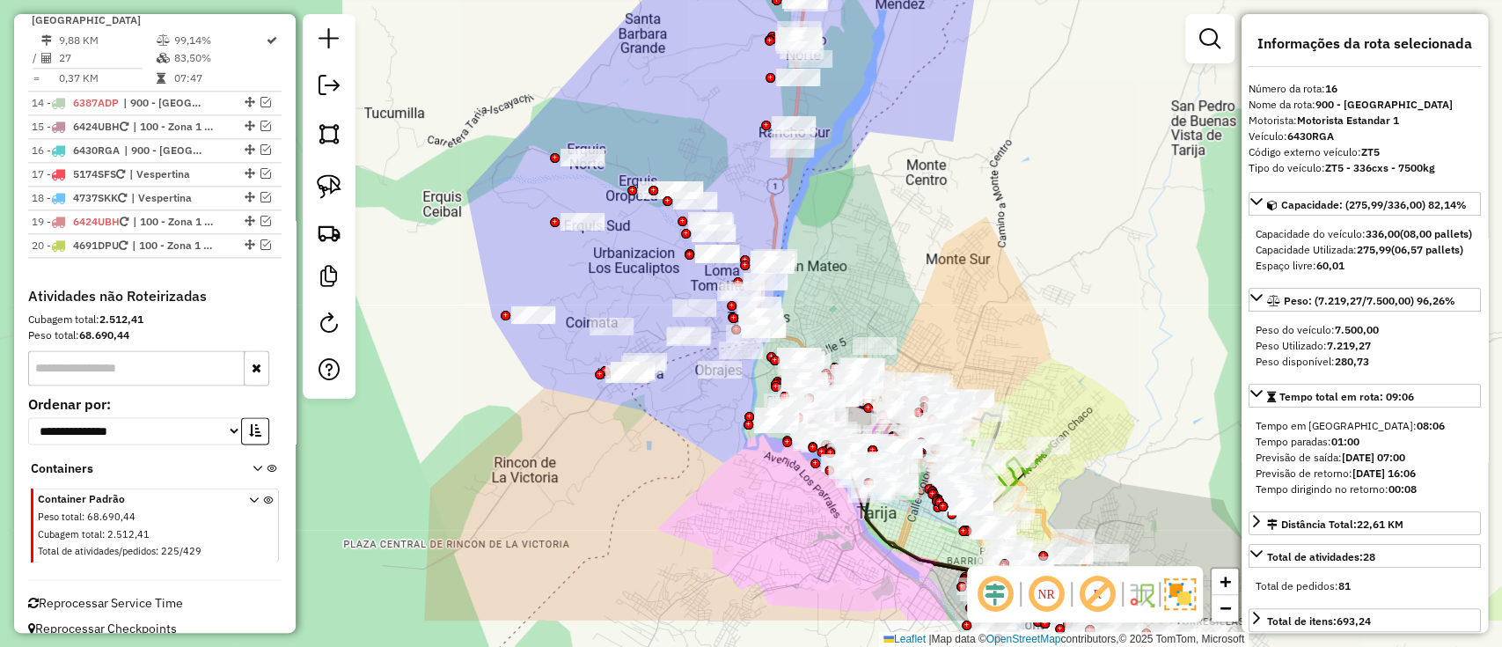
drag, startPoint x: 860, startPoint y: 249, endPoint x: 781, endPoint y: 123, distance: 148.7
click at [787, 130] on div "Janela de atendimento Grade de atendimento Capacidade Transportadoras Veículos …" at bounding box center [751, 323] width 1502 height 647
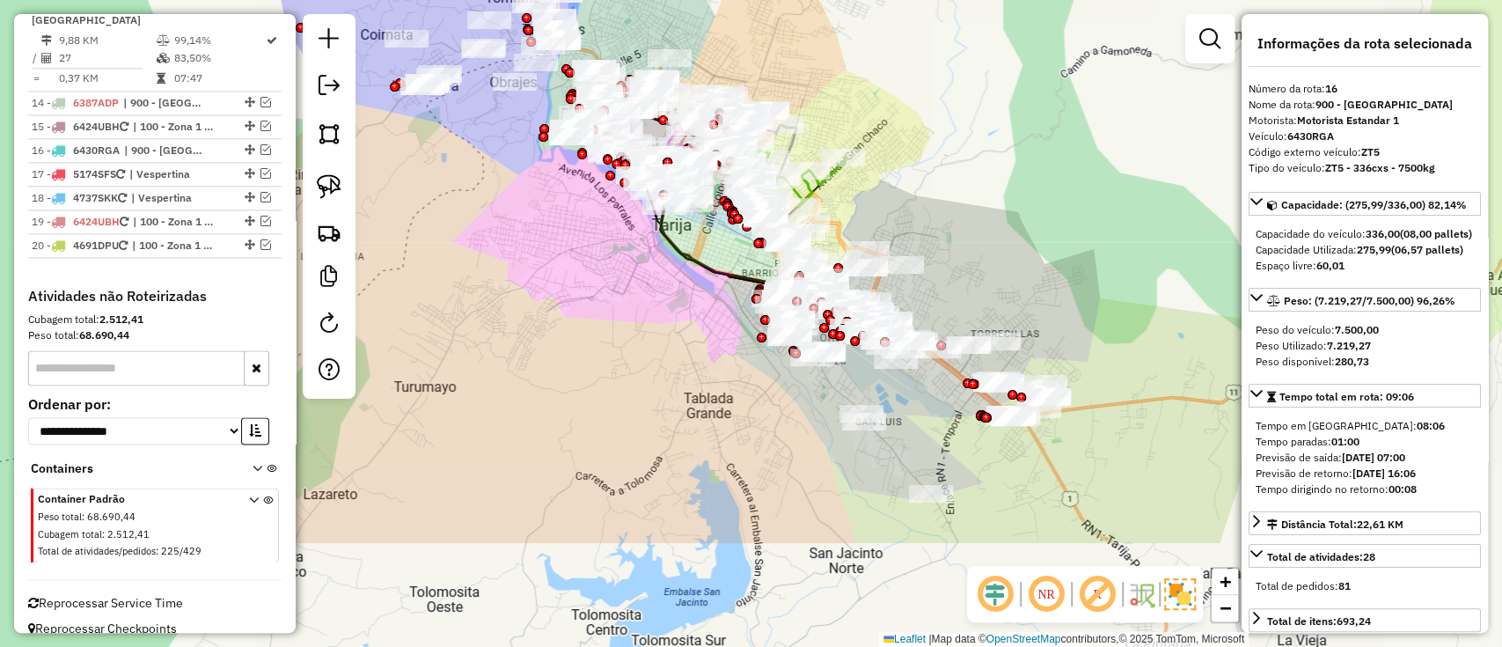
drag, startPoint x: 990, startPoint y: 236, endPoint x: 936, endPoint y: 172, distance: 83.7
click at [936, 172] on div "Janela de atendimento Grade de atendimento Capacidade Transportadoras Veículos …" at bounding box center [751, 323] width 1502 height 647
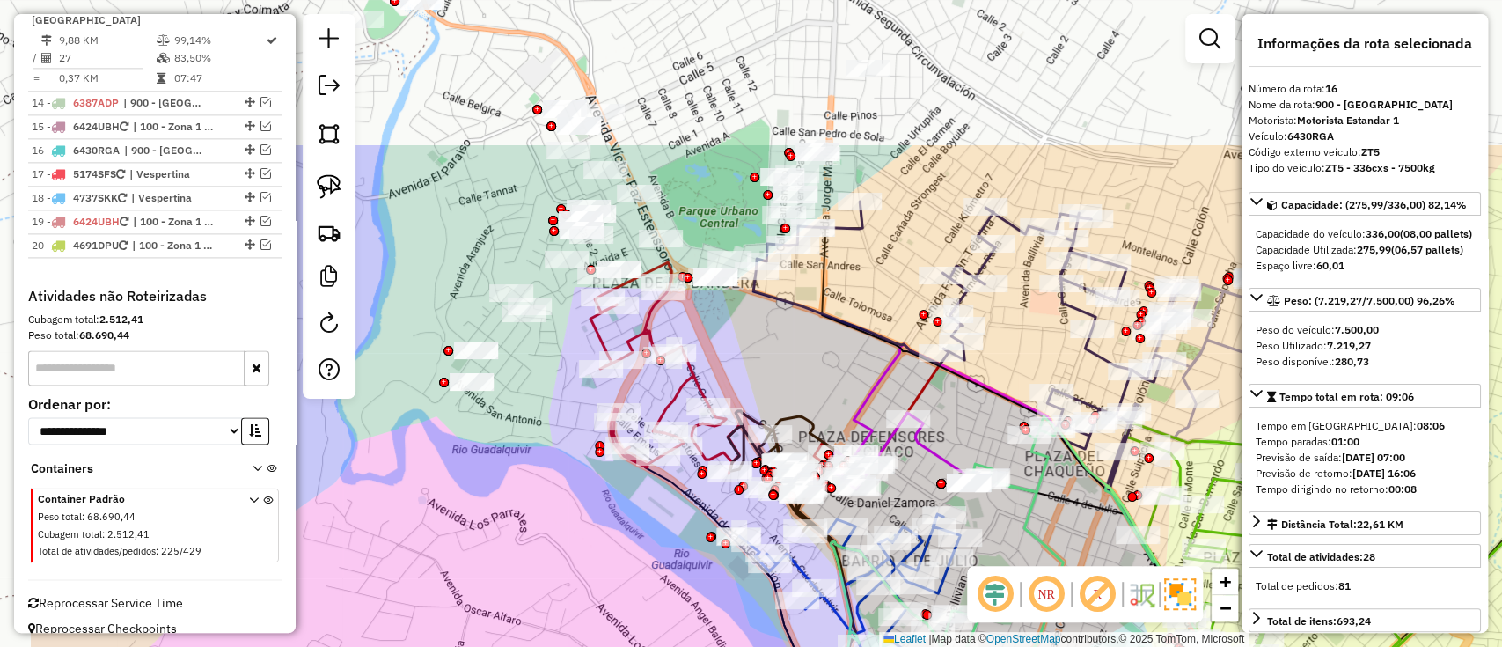
drag, startPoint x: 681, startPoint y: 202, endPoint x: 803, endPoint y: 390, distance: 223.3
click at [803, 390] on div "Janela de atendimento Grade de atendimento Capacidade Transportadoras Veículos …" at bounding box center [751, 323] width 1502 height 647
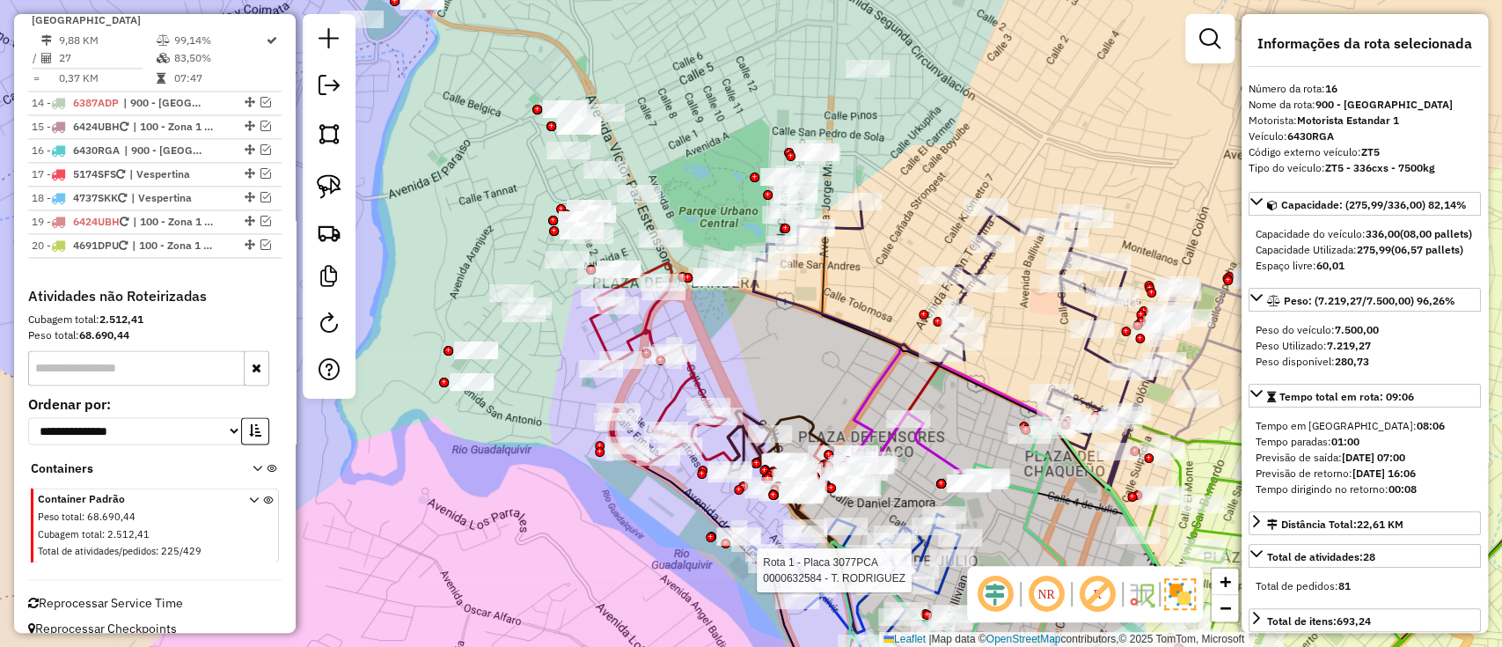
click at [850, 224] on icon at bounding box center [957, 346] width 408 height 289
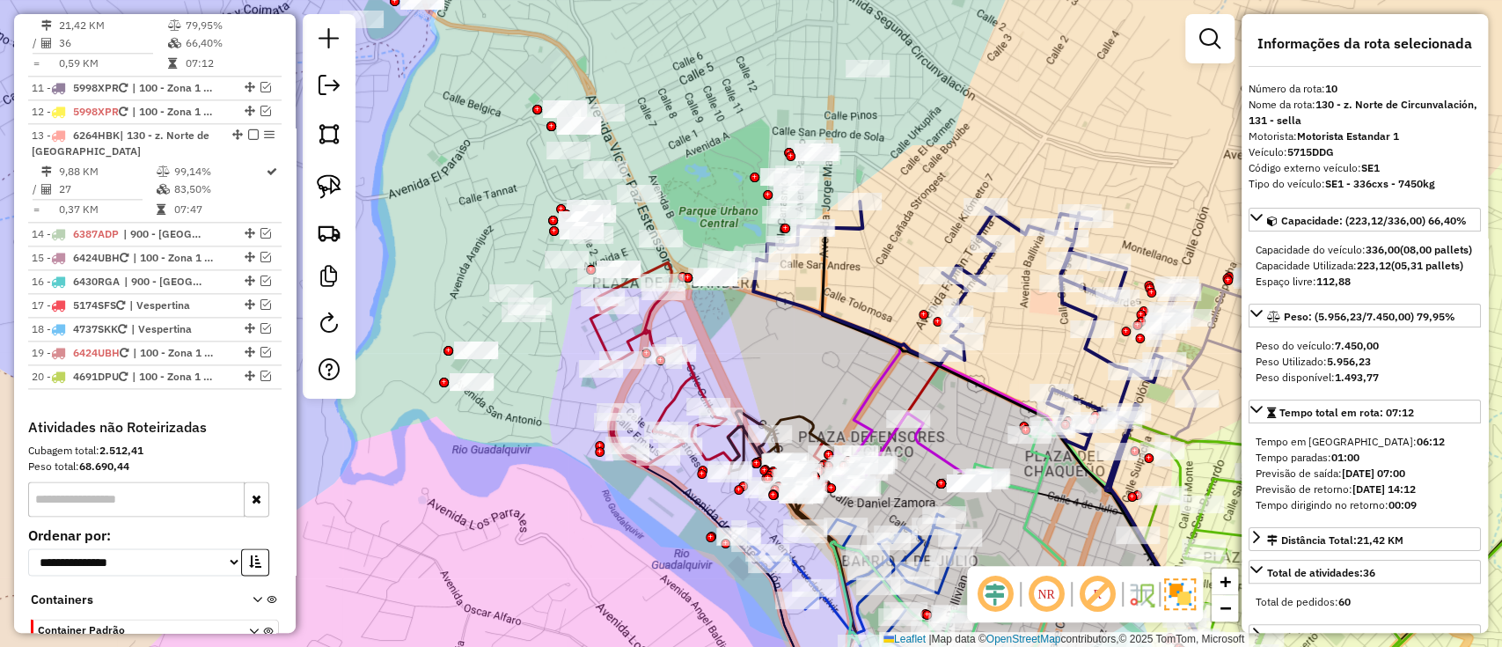
scroll to position [1397, 0]
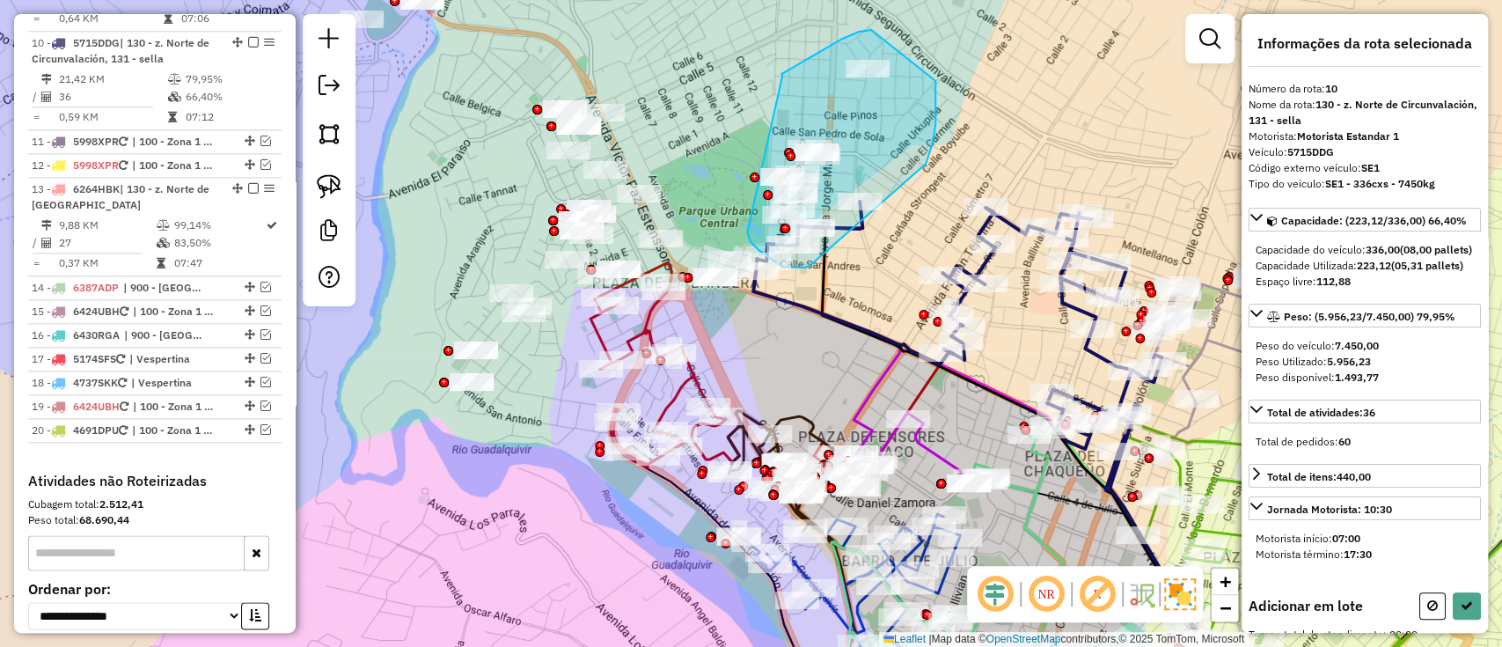
drag, startPoint x: 782, startPoint y: 76, endPoint x: 748, endPoint y: 231, distance: 159.5
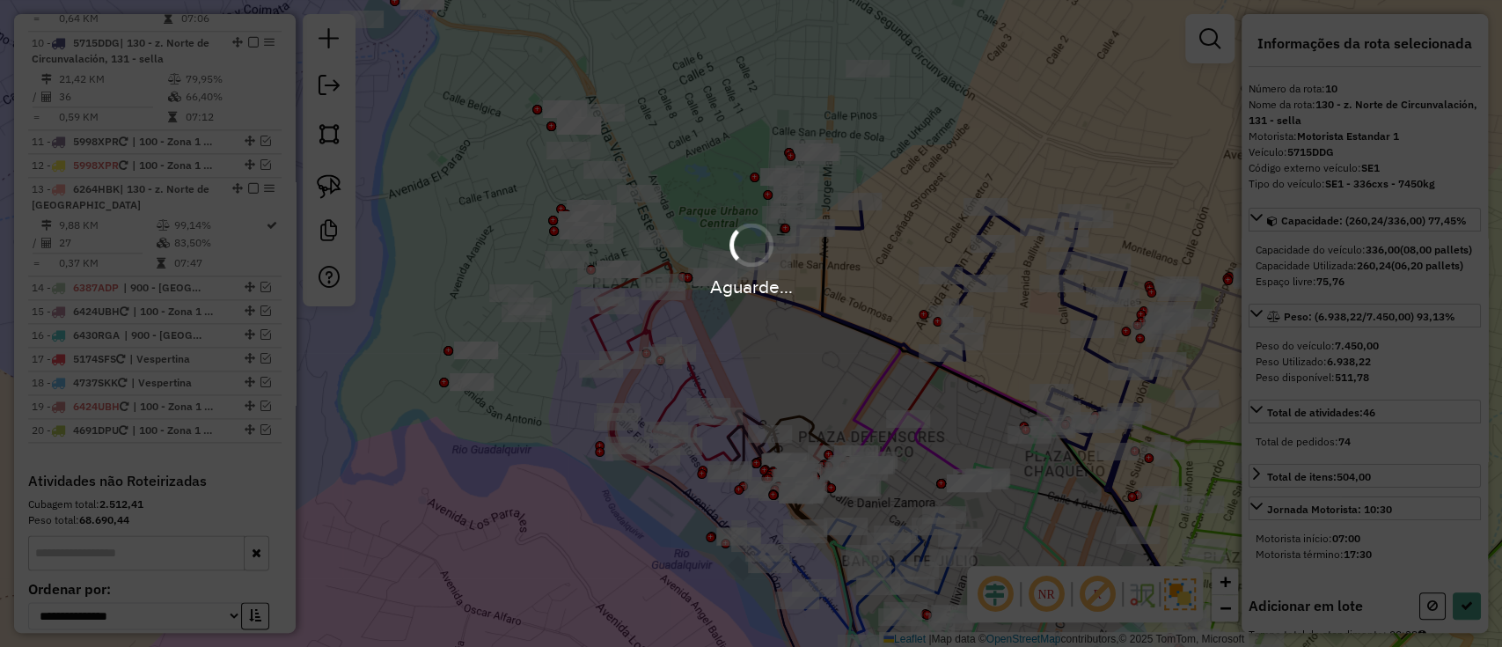
select select "**********"
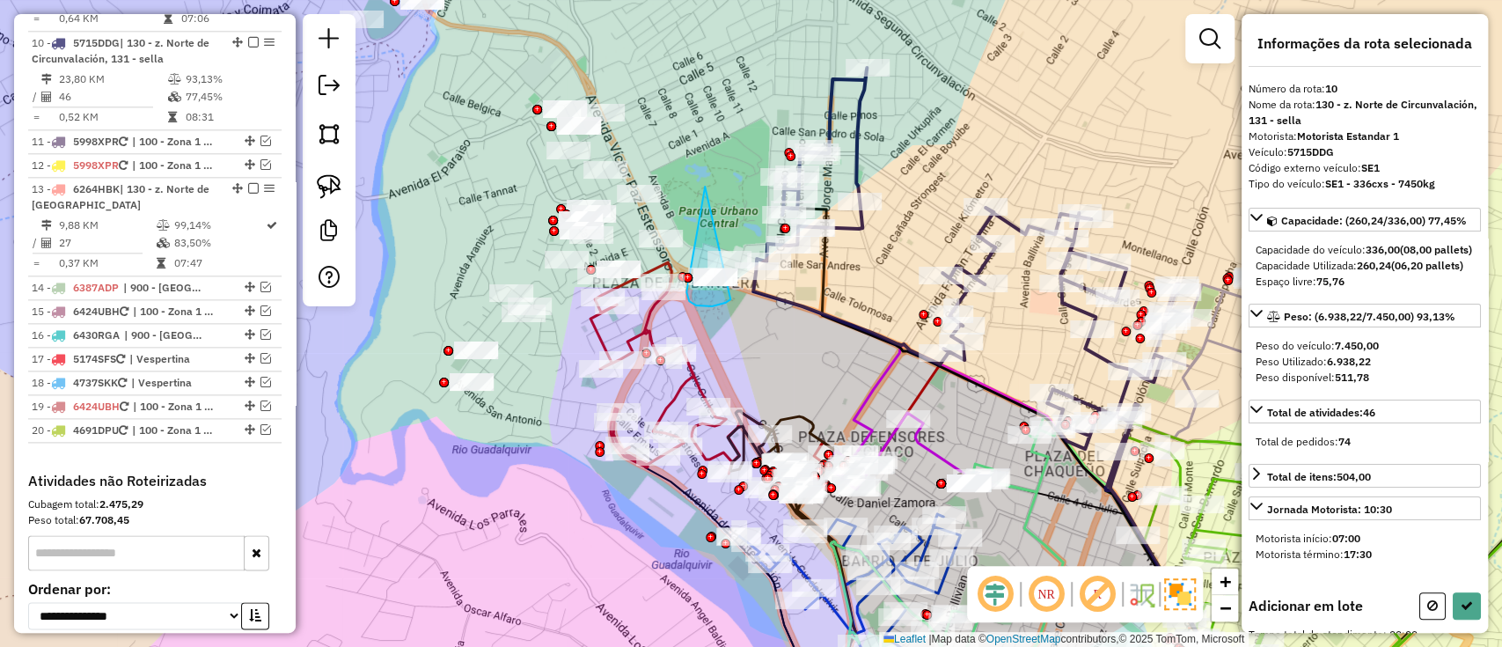
drag, startPoint x: 705, startPoint y: 187, endPoint x: 686, endPoint y: 292, distance: 107.2
click at [686, 292] on div "Janela de atendimento Grade de atendimento Capacidade Transportadoras Veículos …" at bounding box center [751, 323] width 1502 height 647
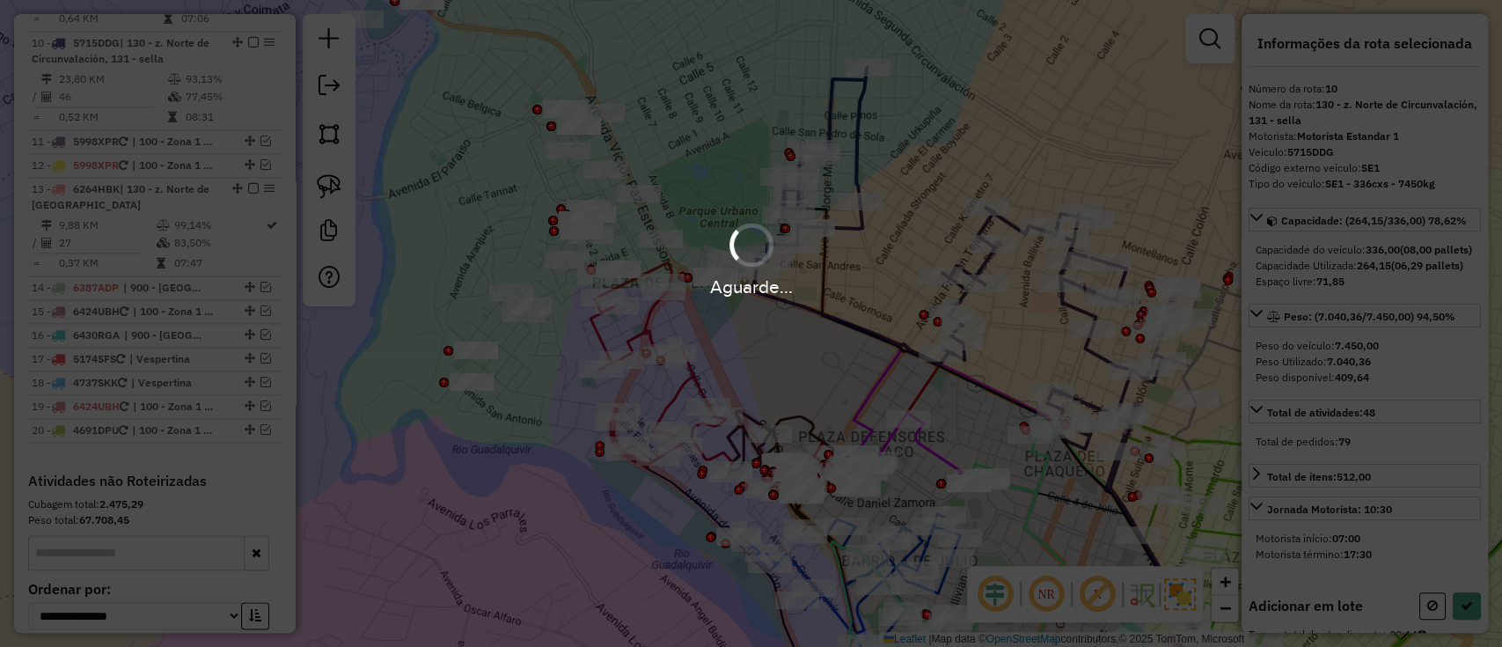
select select "**********"
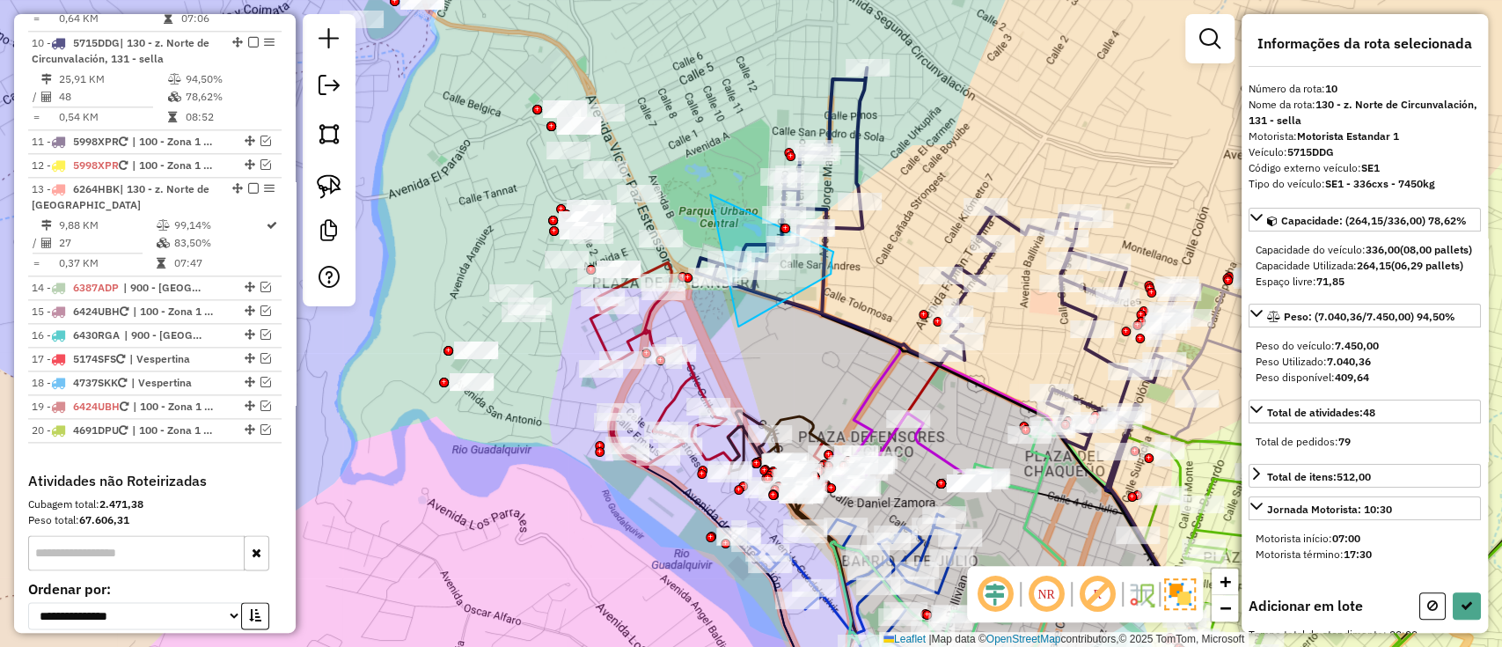
drag, startPoint x: 738, startPoint y: 326, endPoint x: 833, endPoint y: 252, distance: 120.9
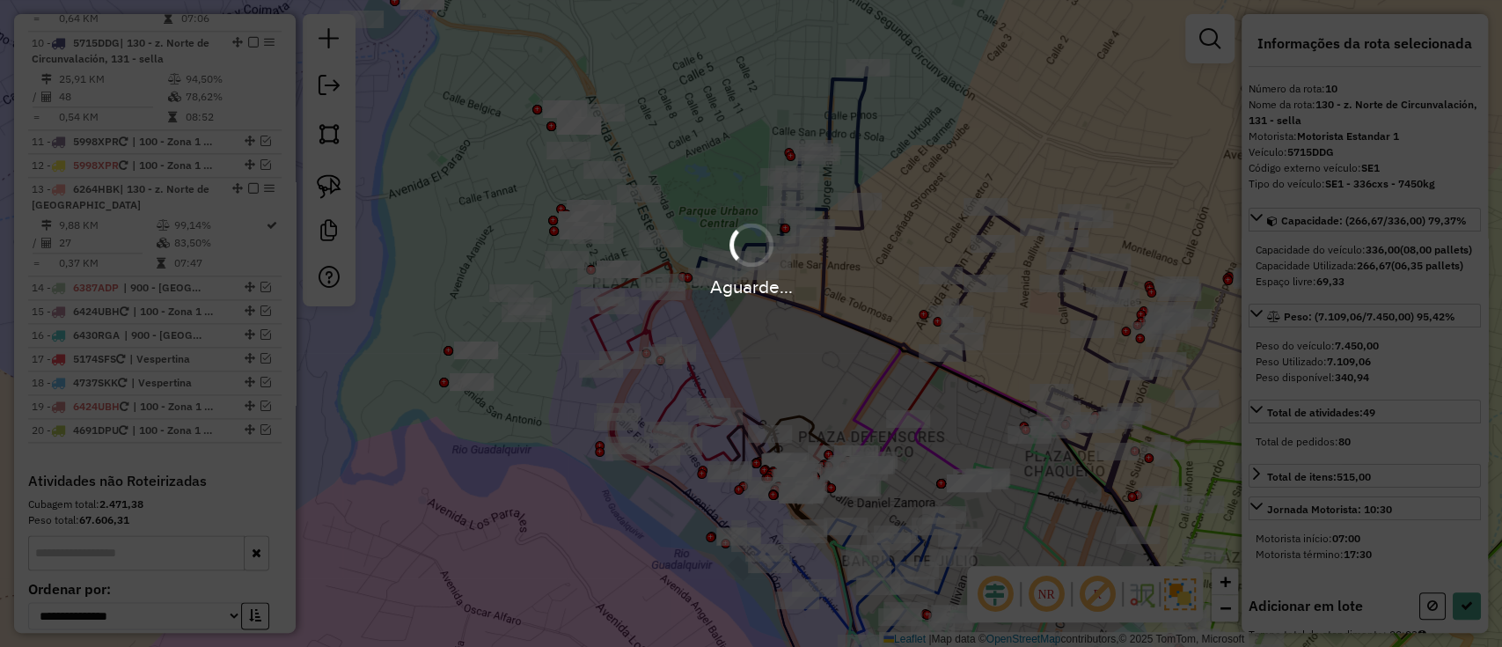
select select "**********"
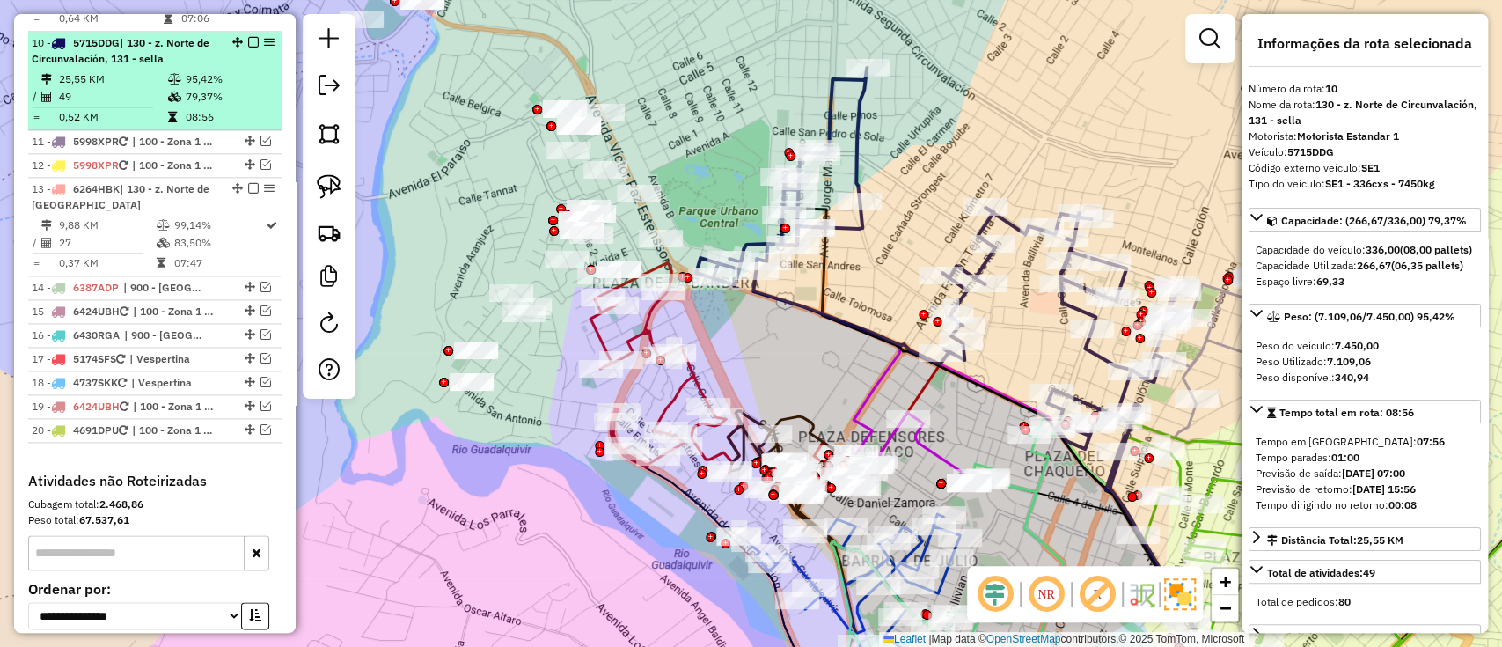
click at [248, 37] on em at bounding box center [253, 42] width 11 height 11
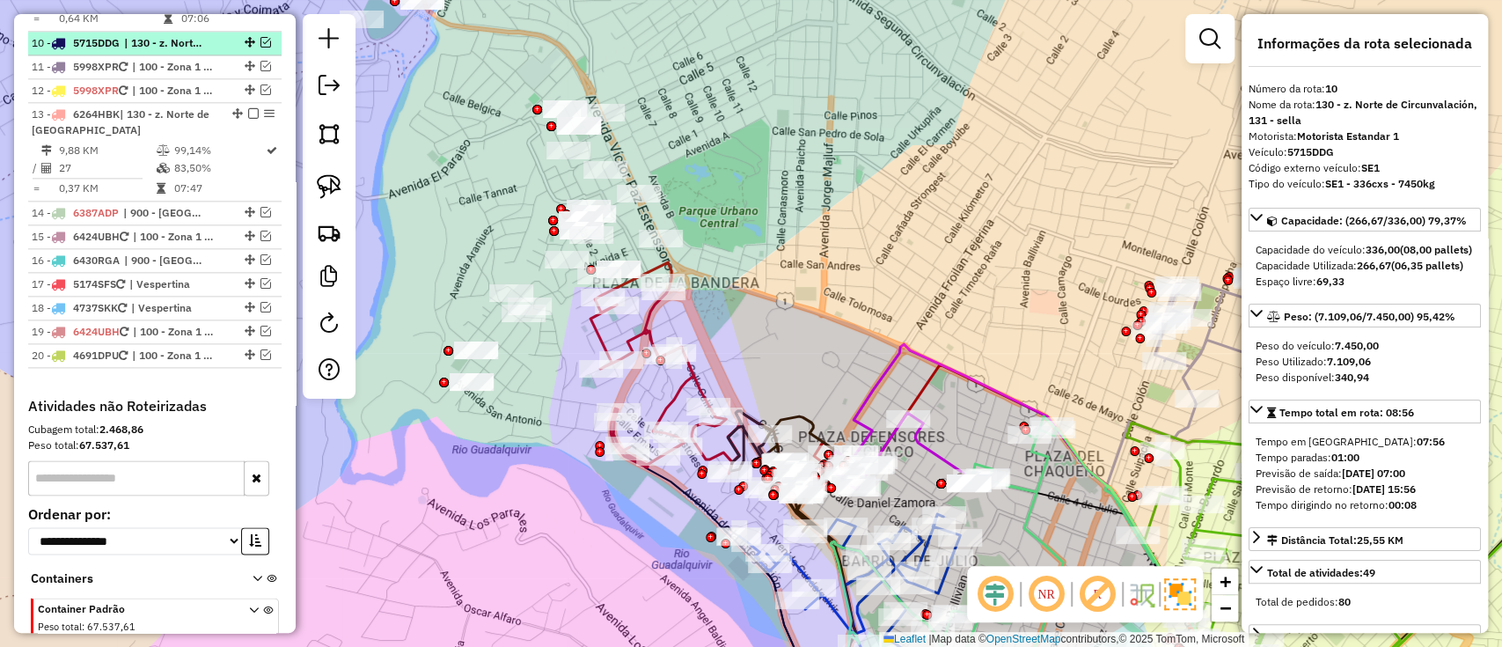
scroll to position [1323, 0]
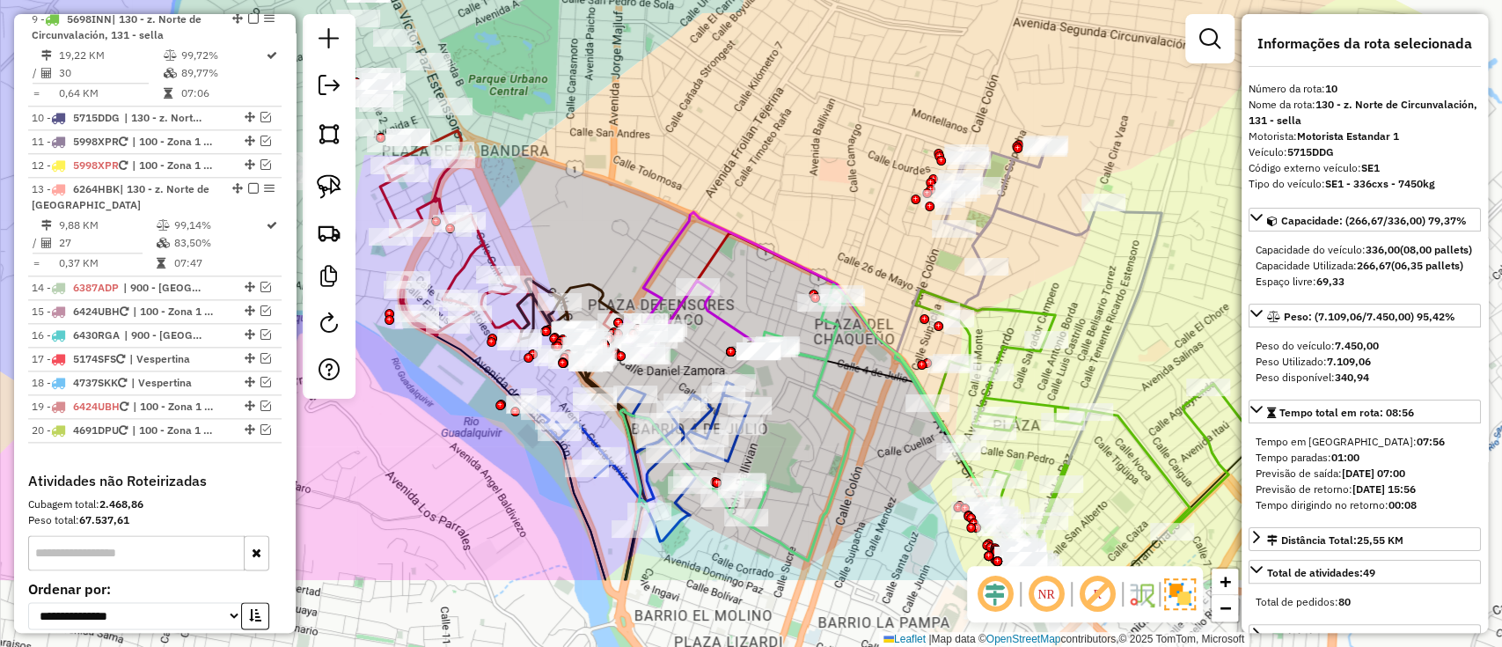
drag, startPoint x: 774, startPoint y: 144, endPoint x: 742, endPoint y: 224, distance: 85.6
click at [746, 109] on div "Janela de atendimento Grade de atendimento Capacidade Transportadoras Veículos …" at bounding box center [751, 323] width 1502 height 647
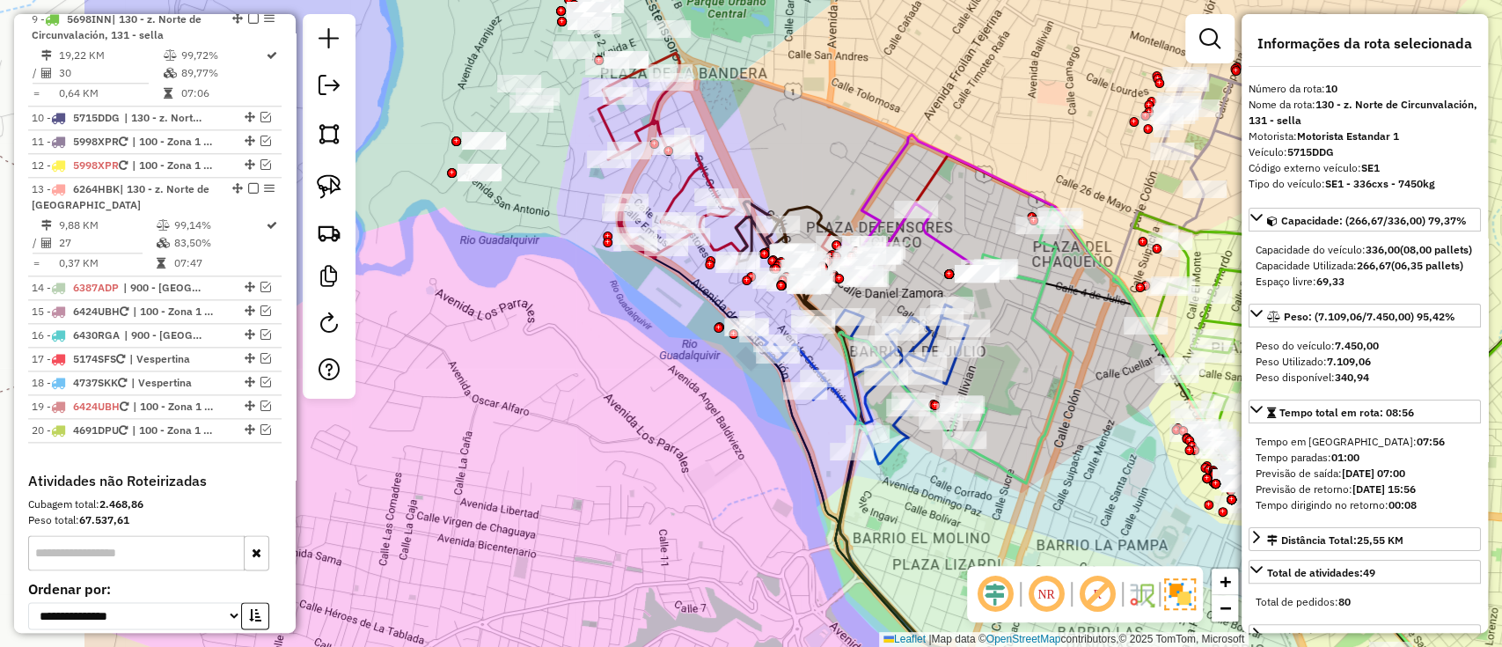
drag, startPoint x: 742, startPoint y: 224, endPoint x: 903, endPoint y: 466, distance: 291.4
click at [985, 151] on icon at bounding box center [1139, 395] width 557 height 520
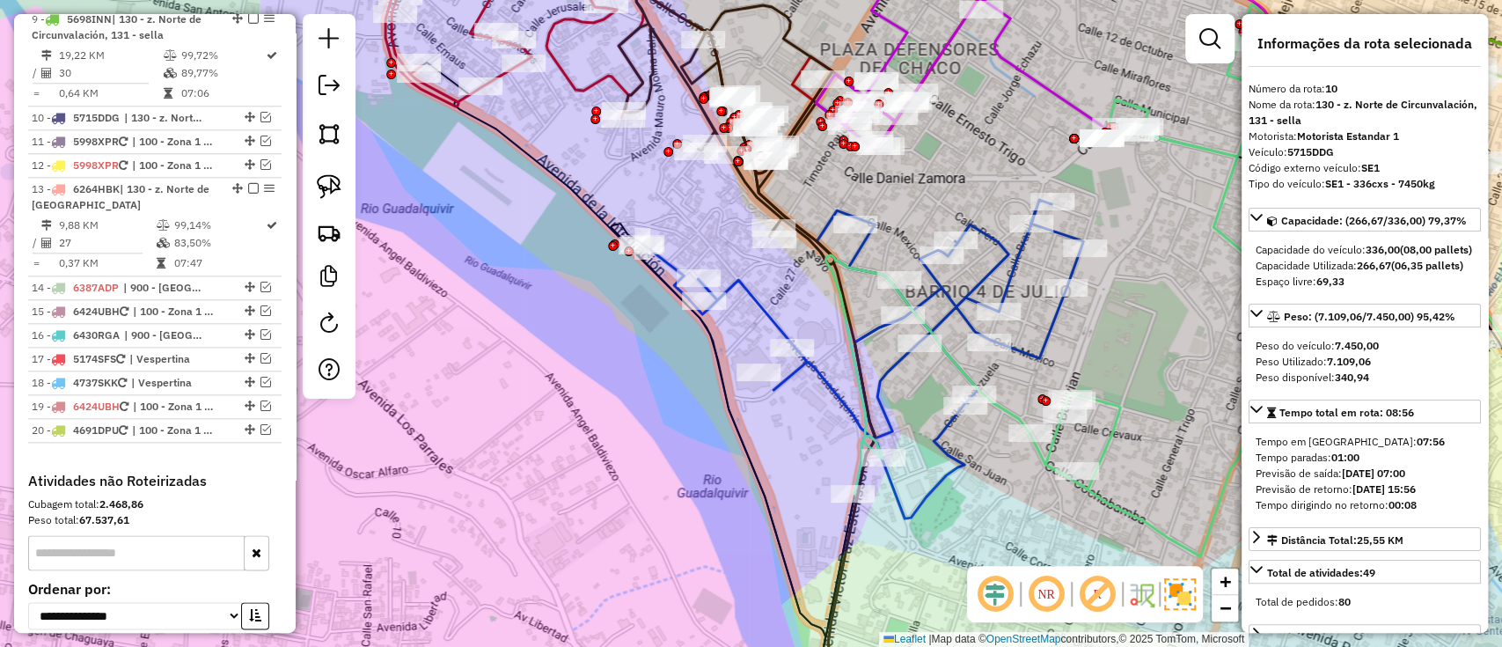
click at [878, 331] on icon at bounding box center [862, 359] width 441 height 319
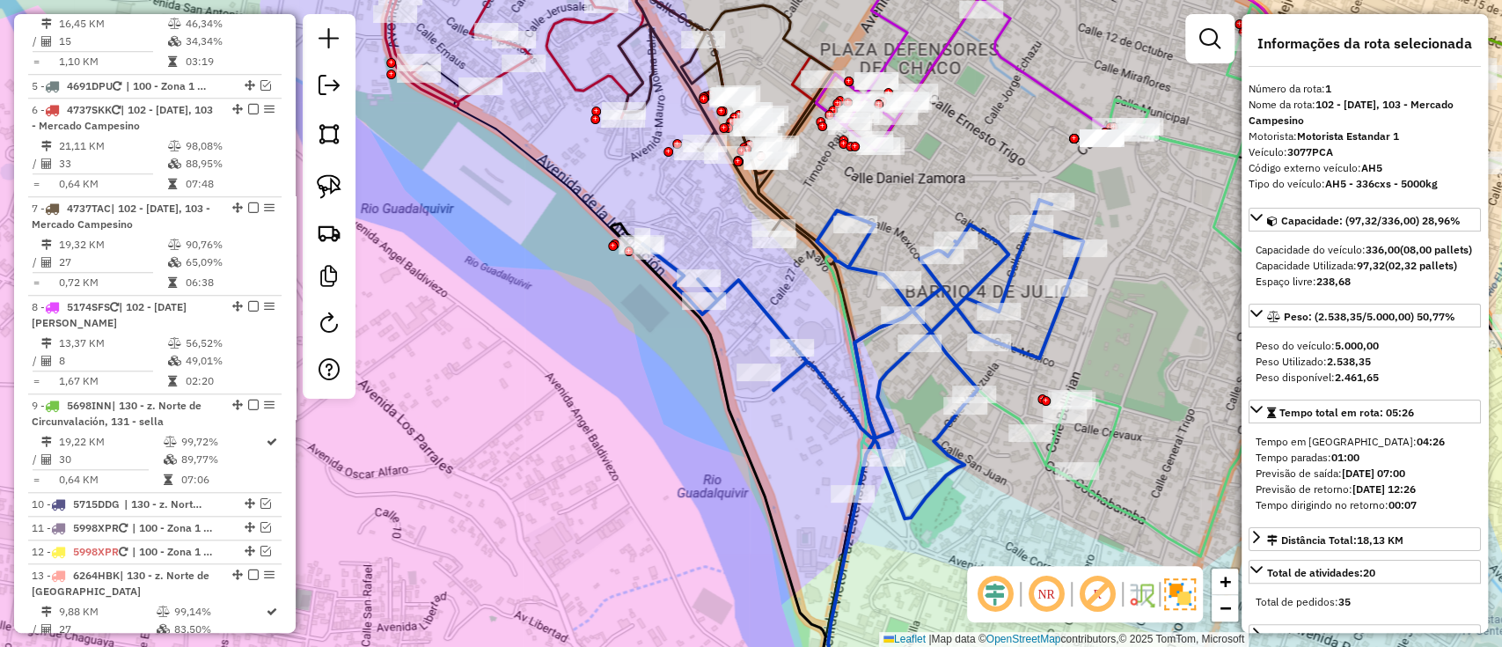
scroll to position [676, 0]
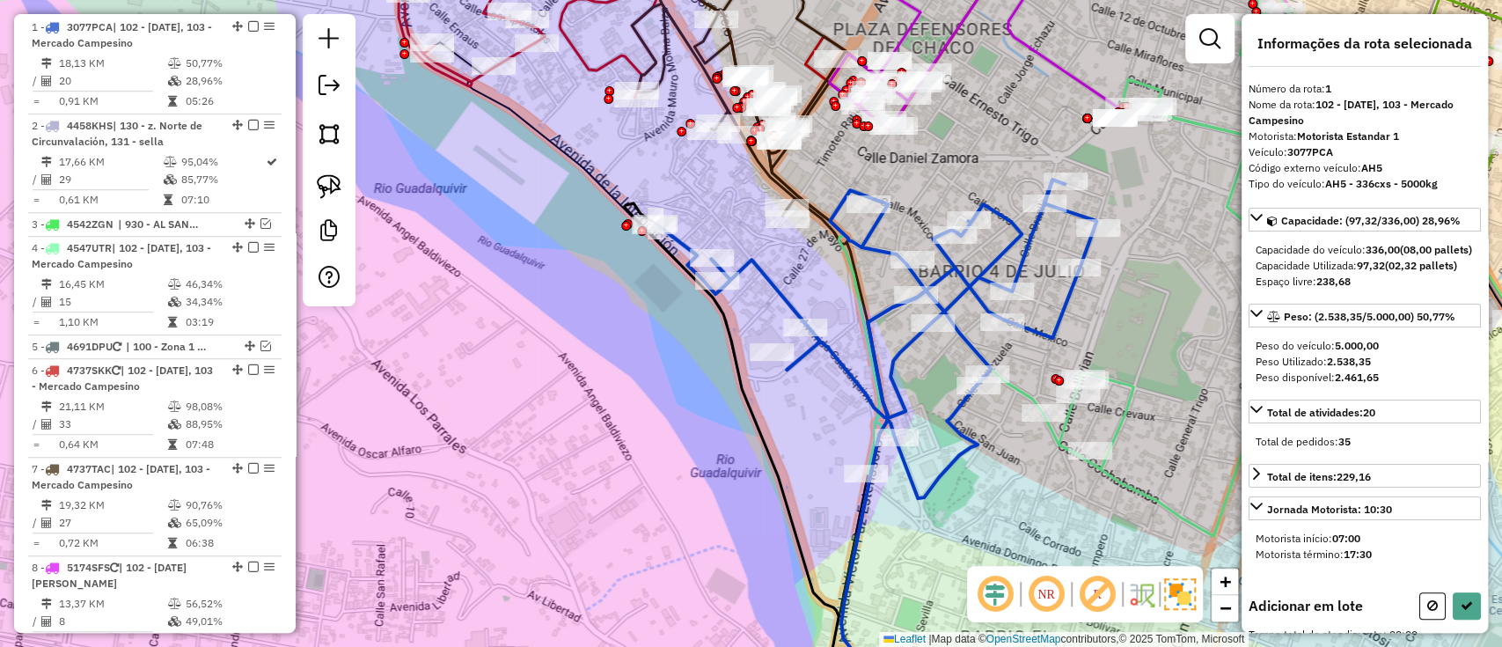
drag, startPoint x: 794, startPoint y: 510, endPoint x: 726, endPoint y: 370, distance: 155.5
click at [767, 430] on div "Janela de atendimento Grade de atendimento Capacidade Transportadoras Veículos …" at bounding box center [751, 323] width 1502 height 647
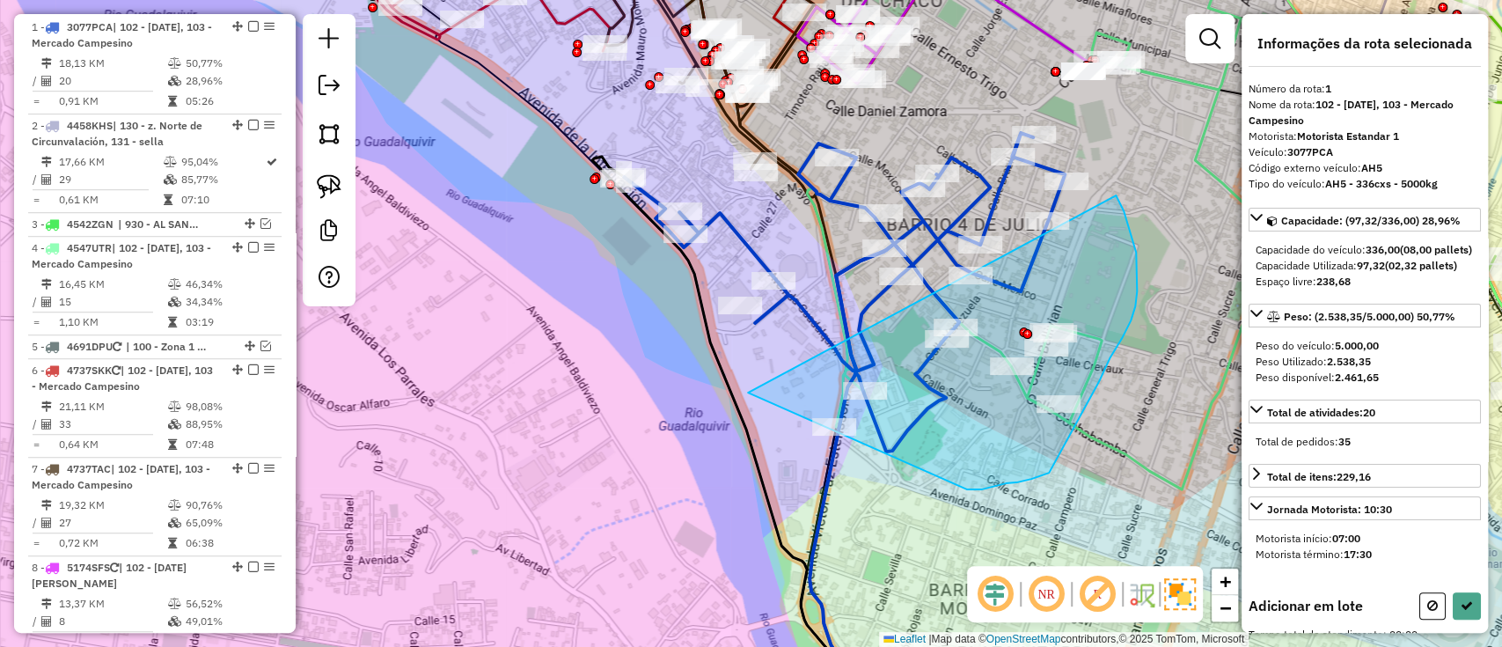
drag, startPoint x: 1045, startPoint y: 474, endPoint x: 1115, endPoint y: 194, distance: 288.5
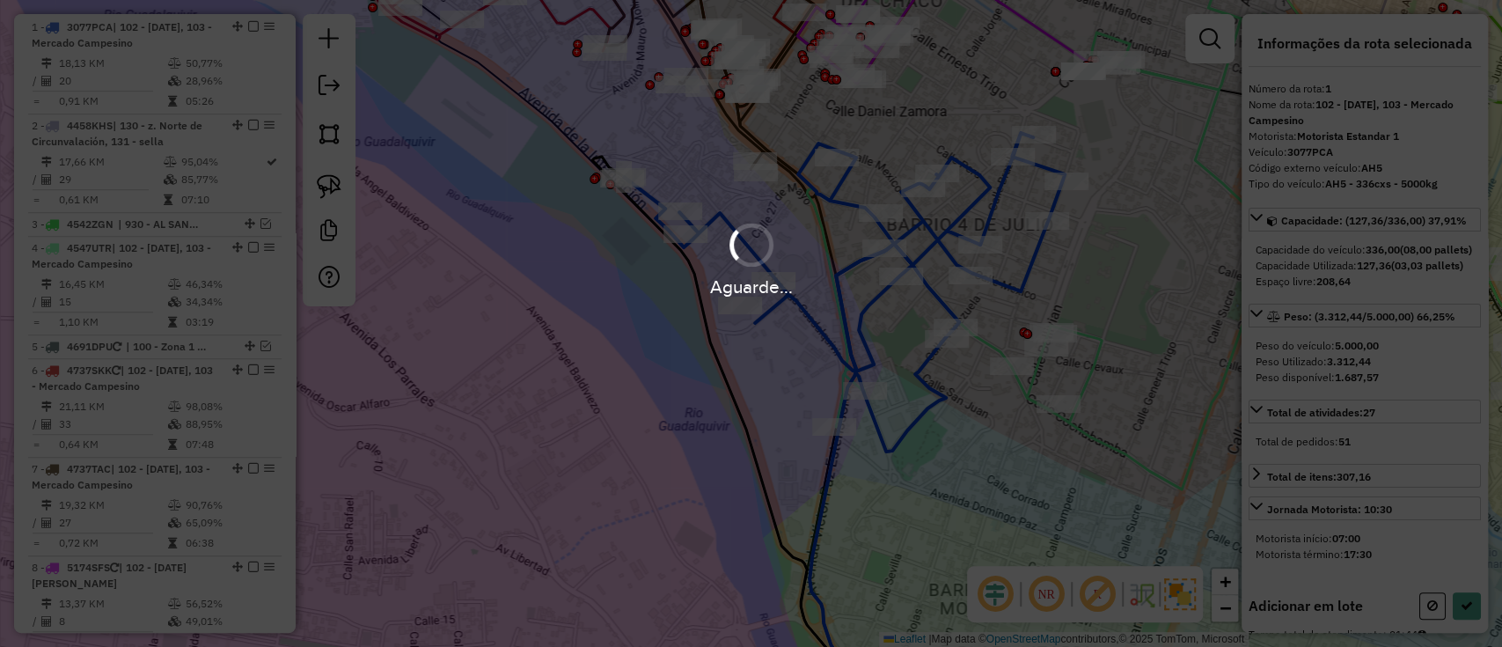
select select "**********"
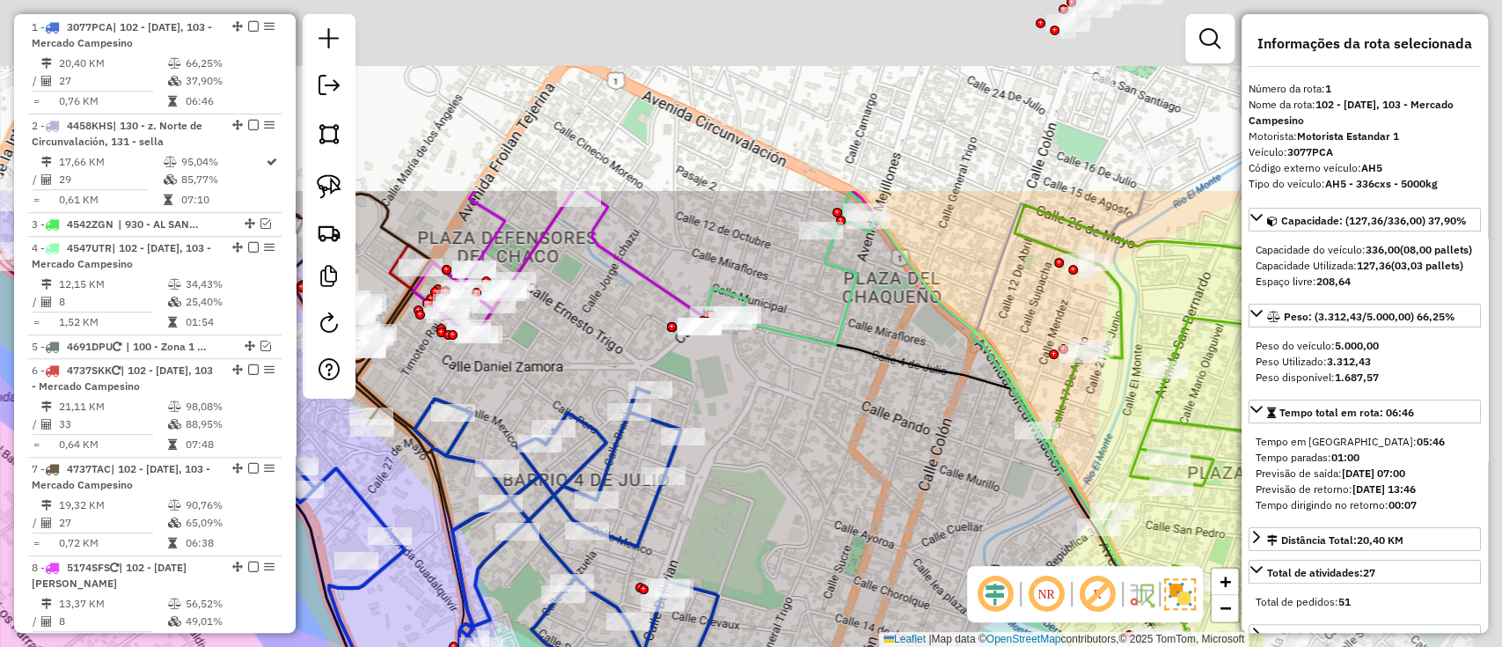
drag, startPoint x: 1122, startPoint y: 150, endPoint x: 758, endPoint y: 390, distance: 436.4
click at [738, 406] on div "Janela de atendimento Grade de atendimento Capacidade Transportadoras Veículos …" at bounding box center [751, 323] width 1502 height 647
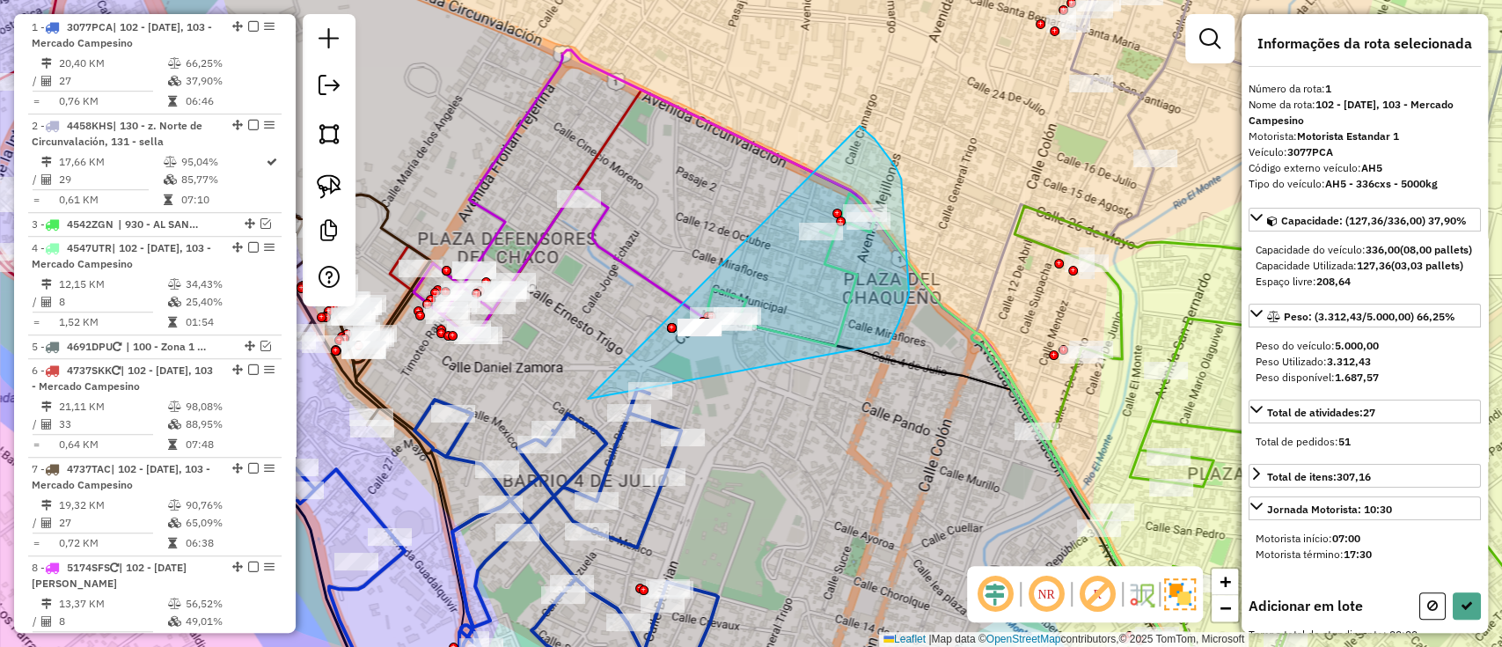
drag, startPoint x: 909, startPoint y: 294, endPoint x: 854, endPoint y: 126, distance: 177.0
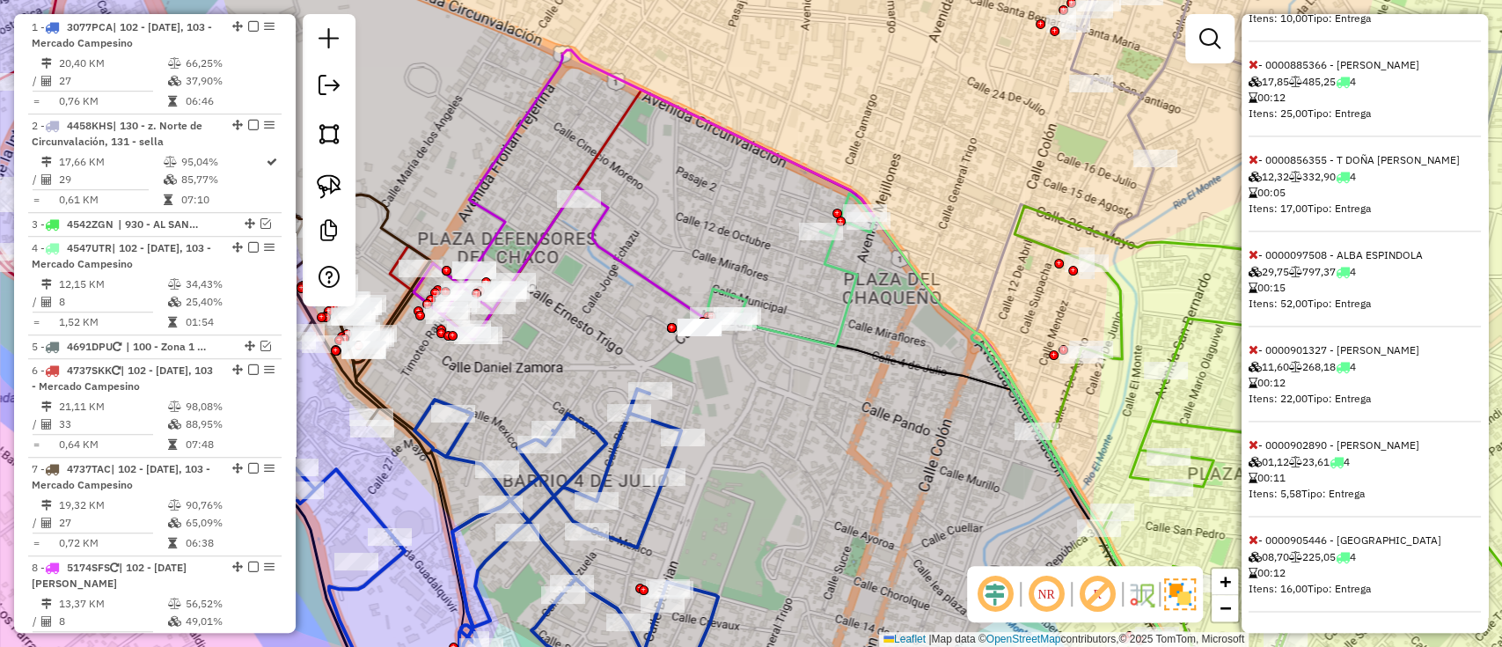
scroll to position [1660, 0]
select select "**********"
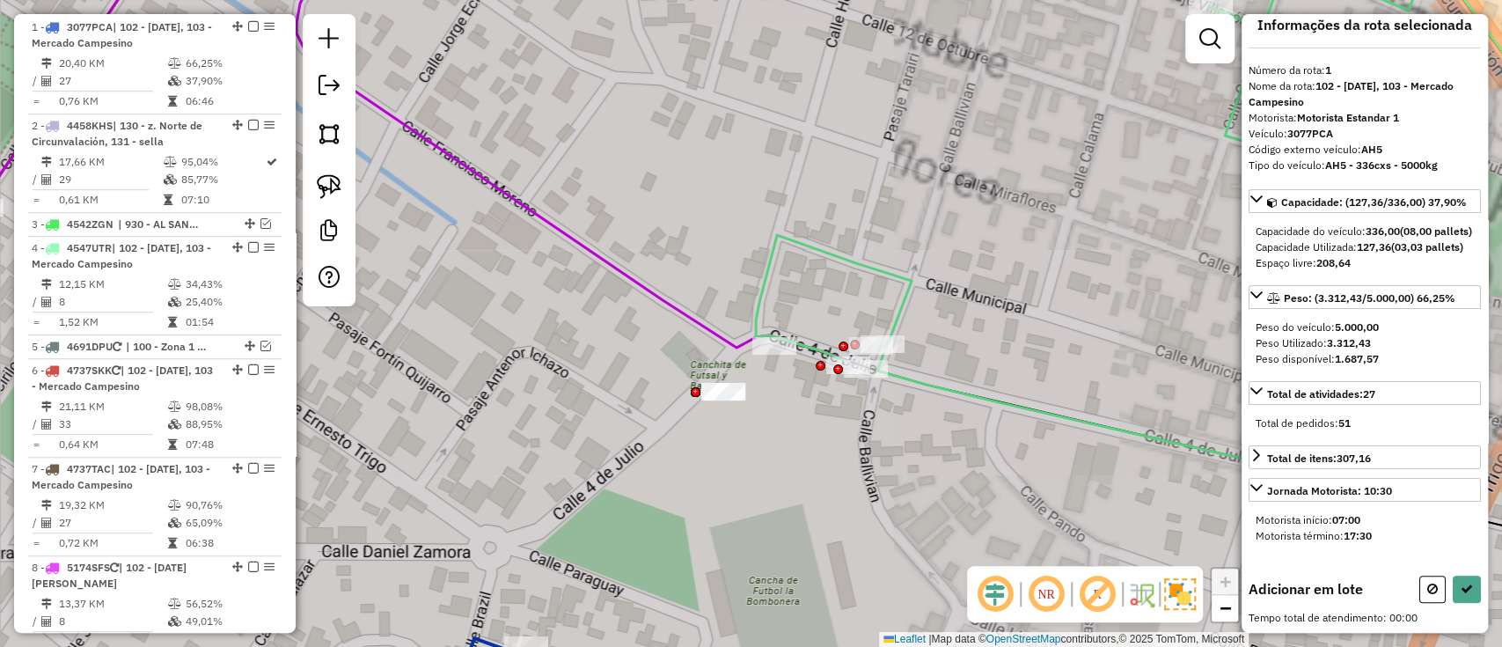
scroll to position [0, 0]
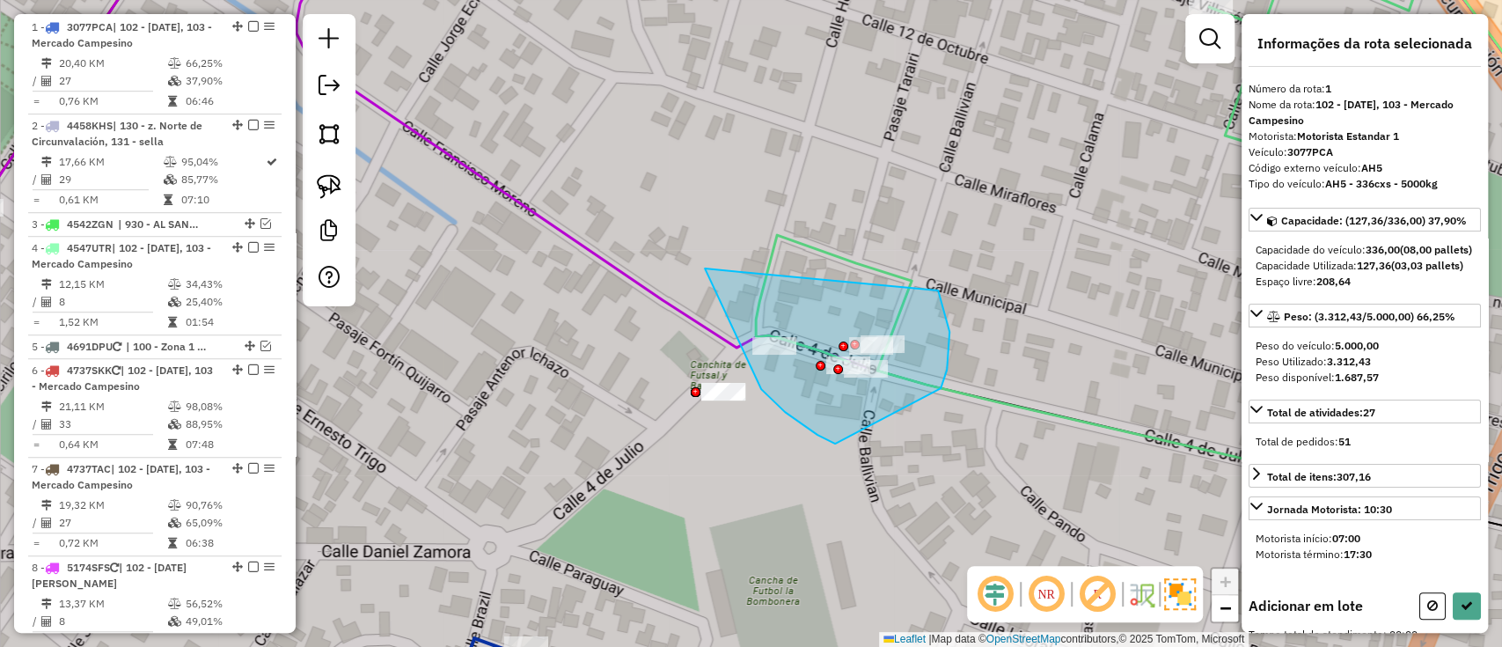
drag, startPoint x: 836, startPoint y: 443, endPoint x: 924, endPoint y: 249, distance: 213.5
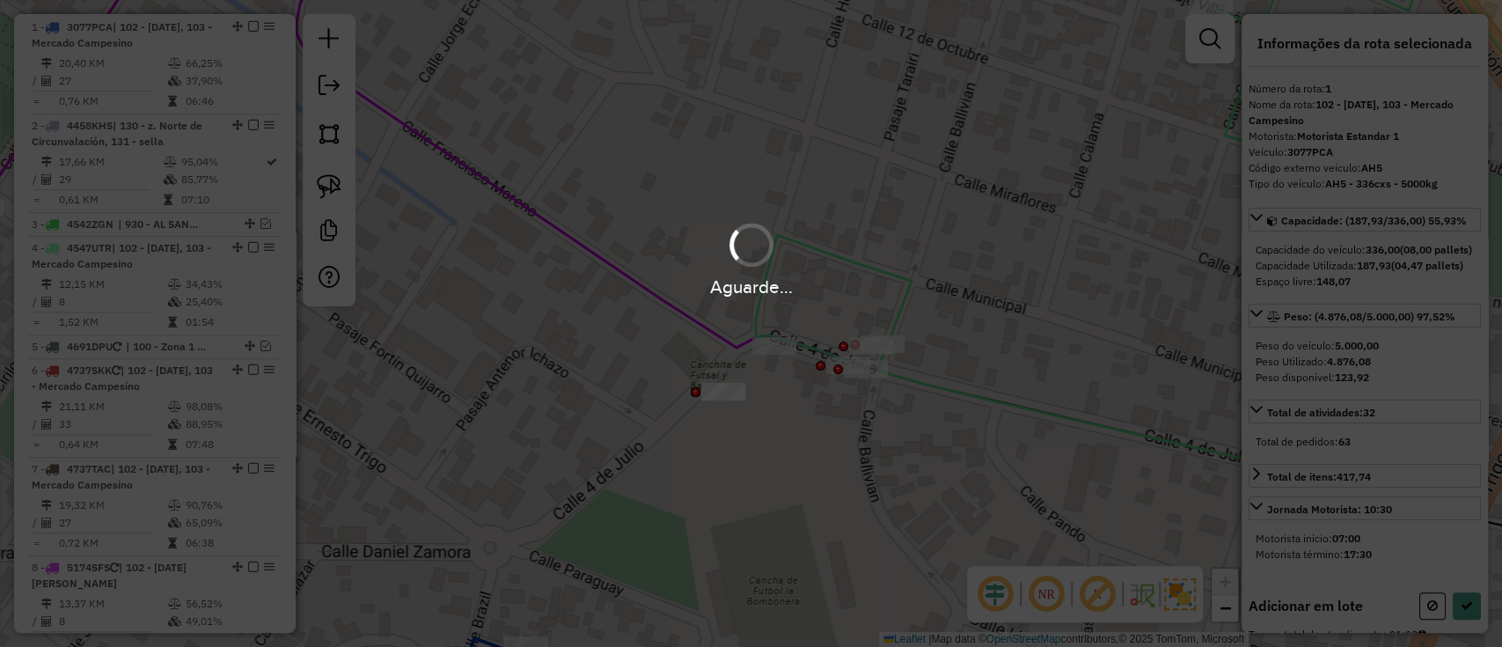
select select "**********"
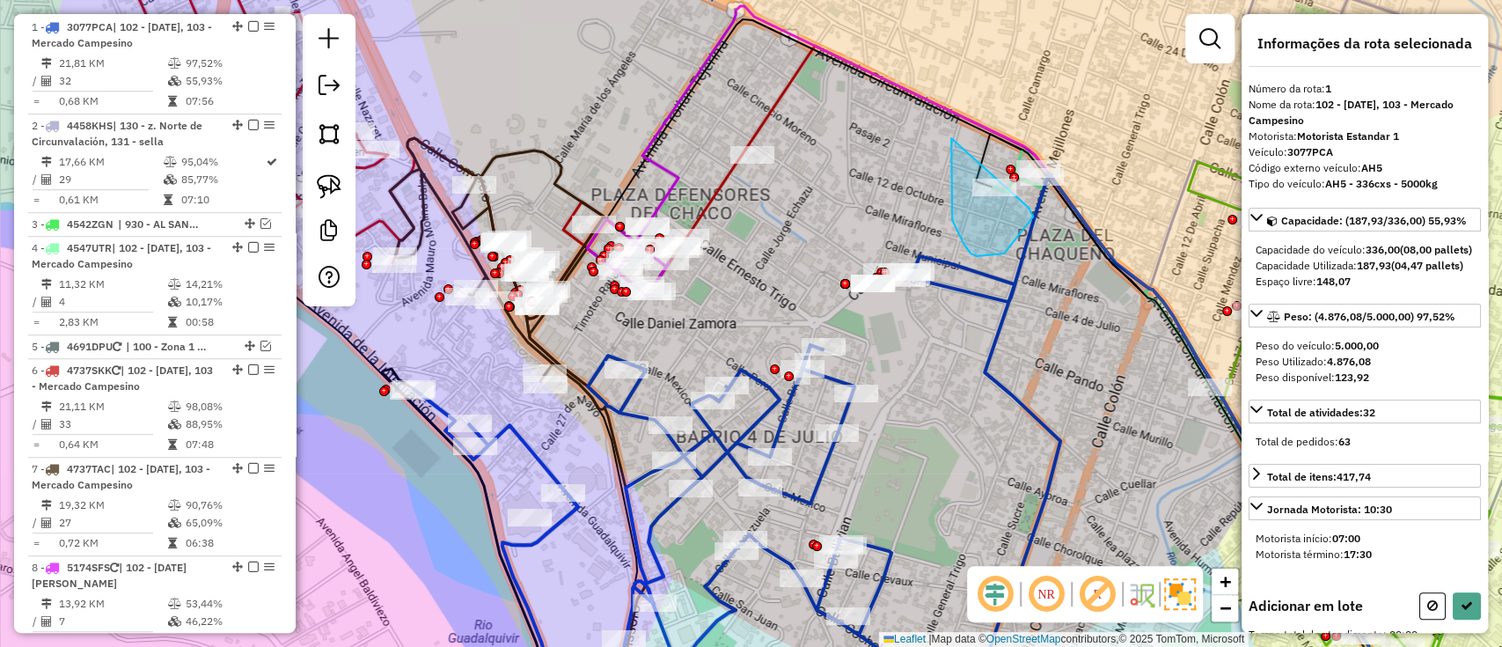
drag, startPoint x: 980, startPoint y: 256, endPoint x: 1029, endPoint y: 194, distance: 79.0
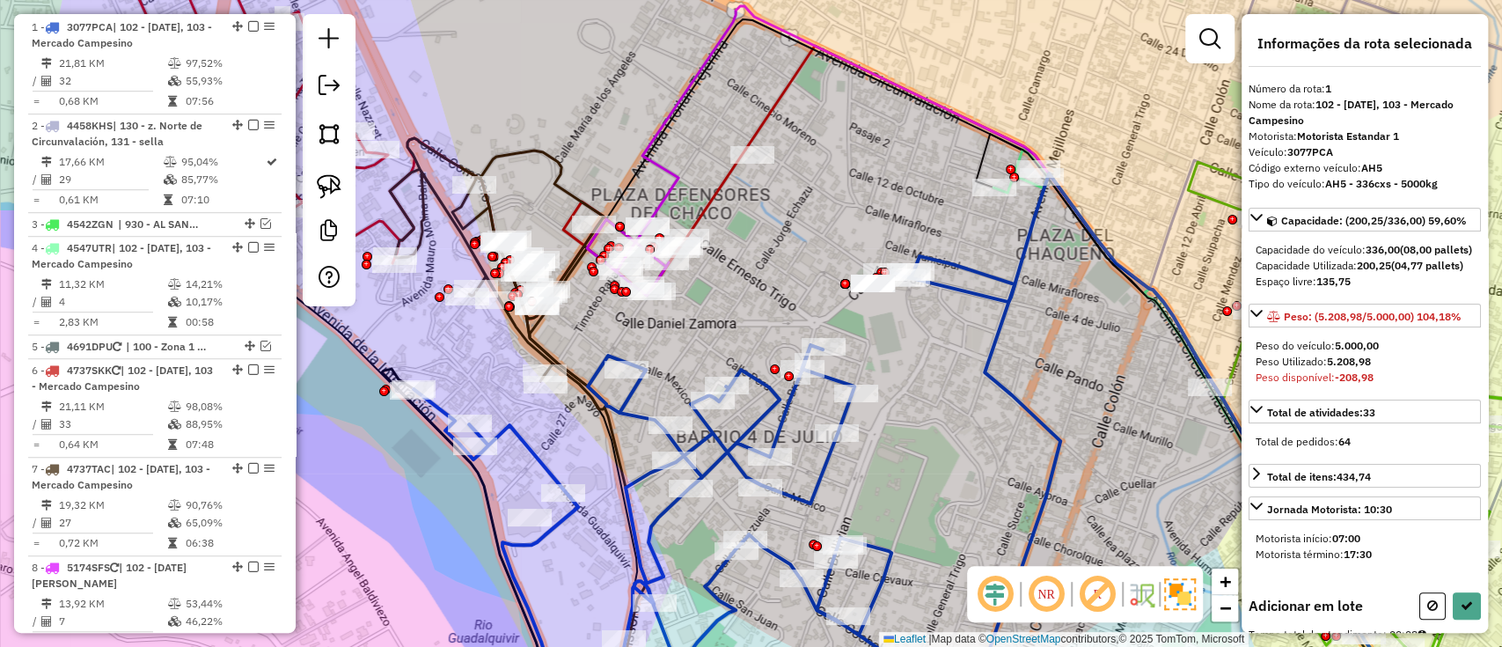
select select "**********"
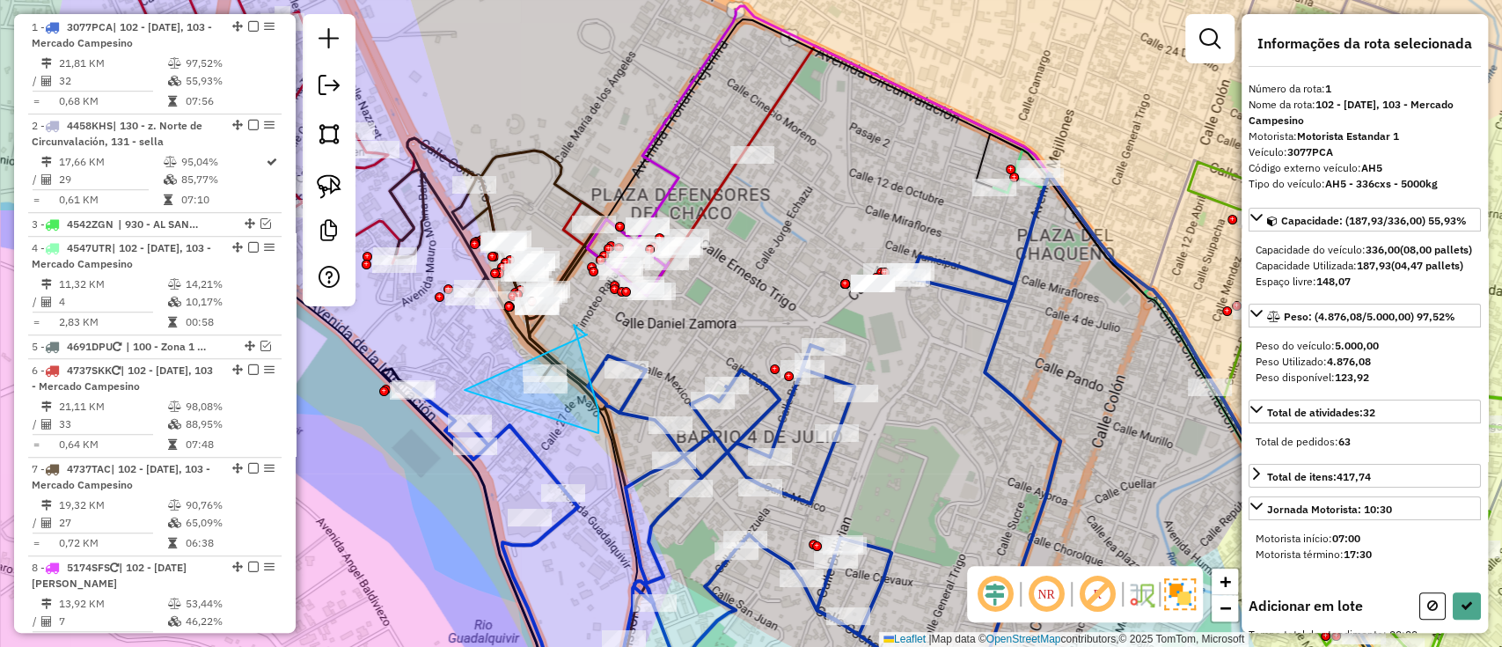
drag, startPoint x: 575, startPoint y: 326, endPoint x: 598, endPoint y: 433, distance: 110.0
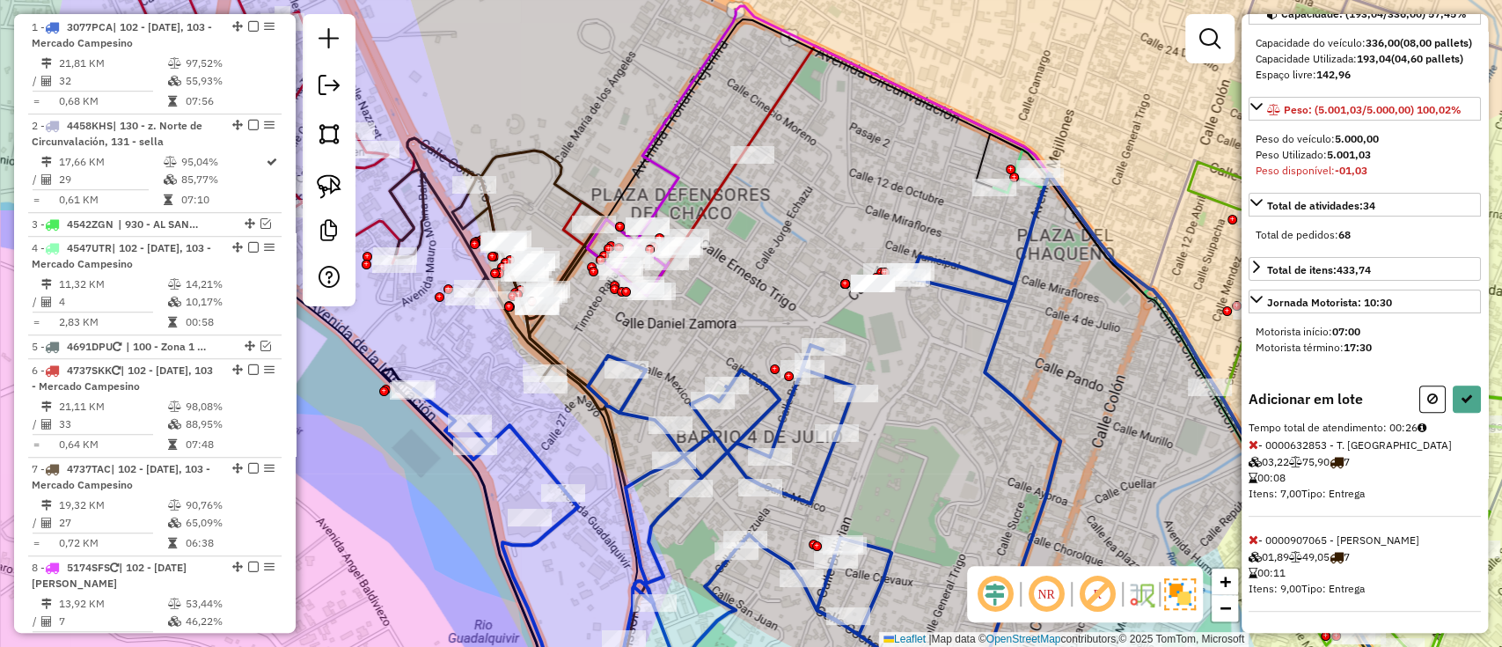
scroll to position [235, 0]
click at [1254, 538] on icon at bounding box center [1254, 539] width 10 height 12
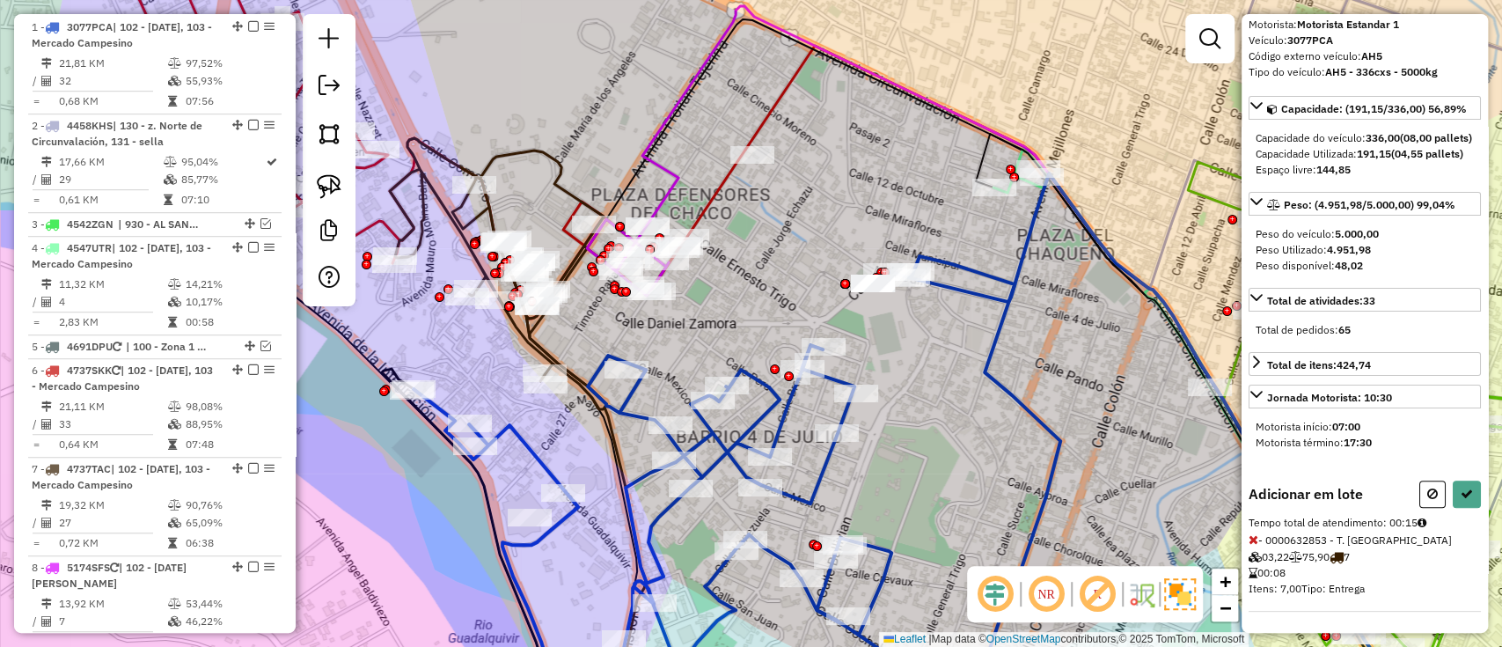
select select "**********"
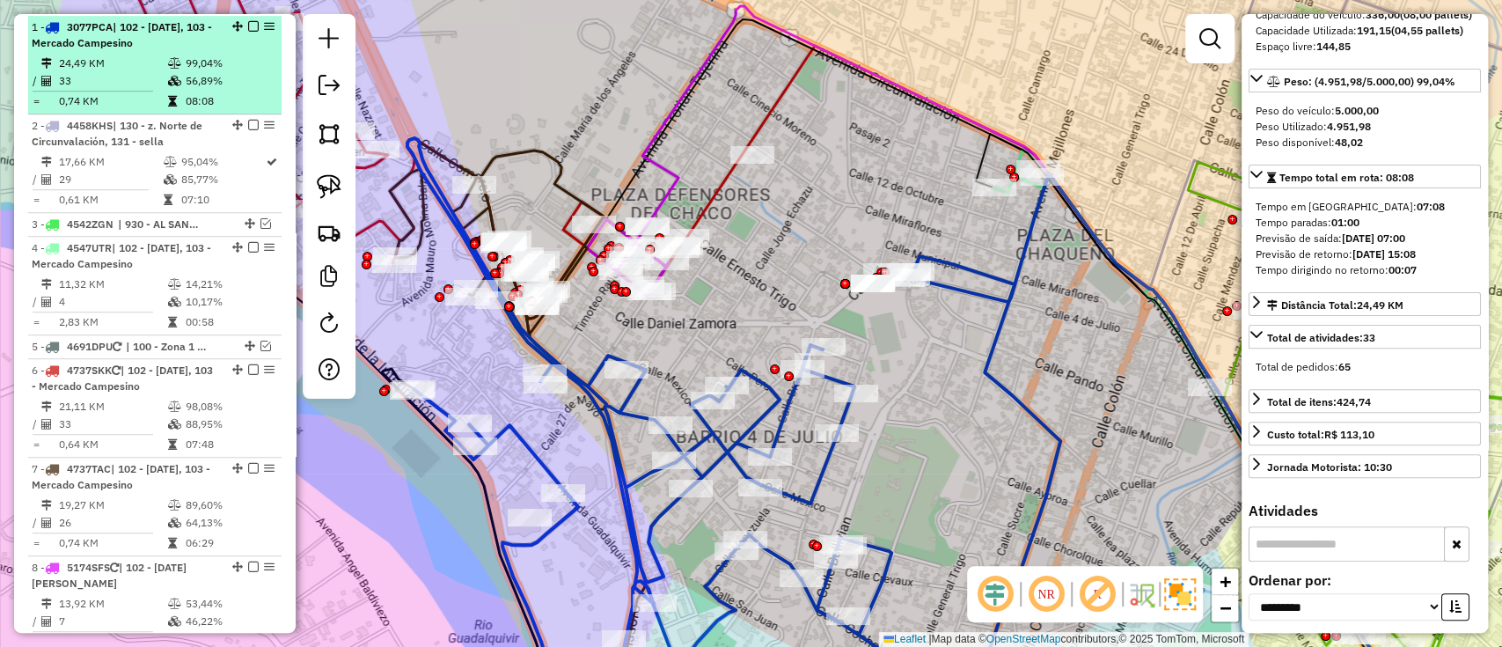
click at [248, 26] on em at bounding box center [253, 26] width 11 height 11
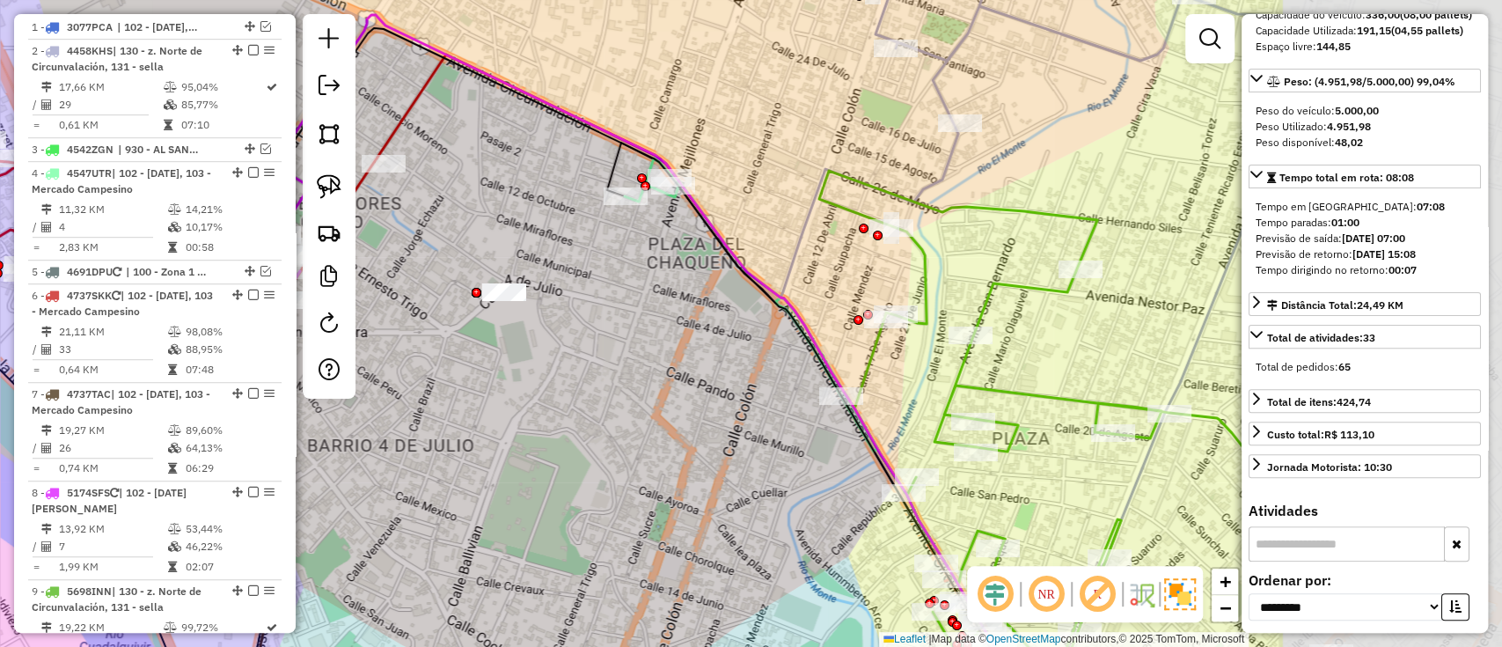
drag, startPoint x: 1114, startPoint y: 267, endPoint x: 745, endPoint y: 275, distance: 368.8
click at [745, 275] on icon at bounding box center [667, 368] width 786 height 706
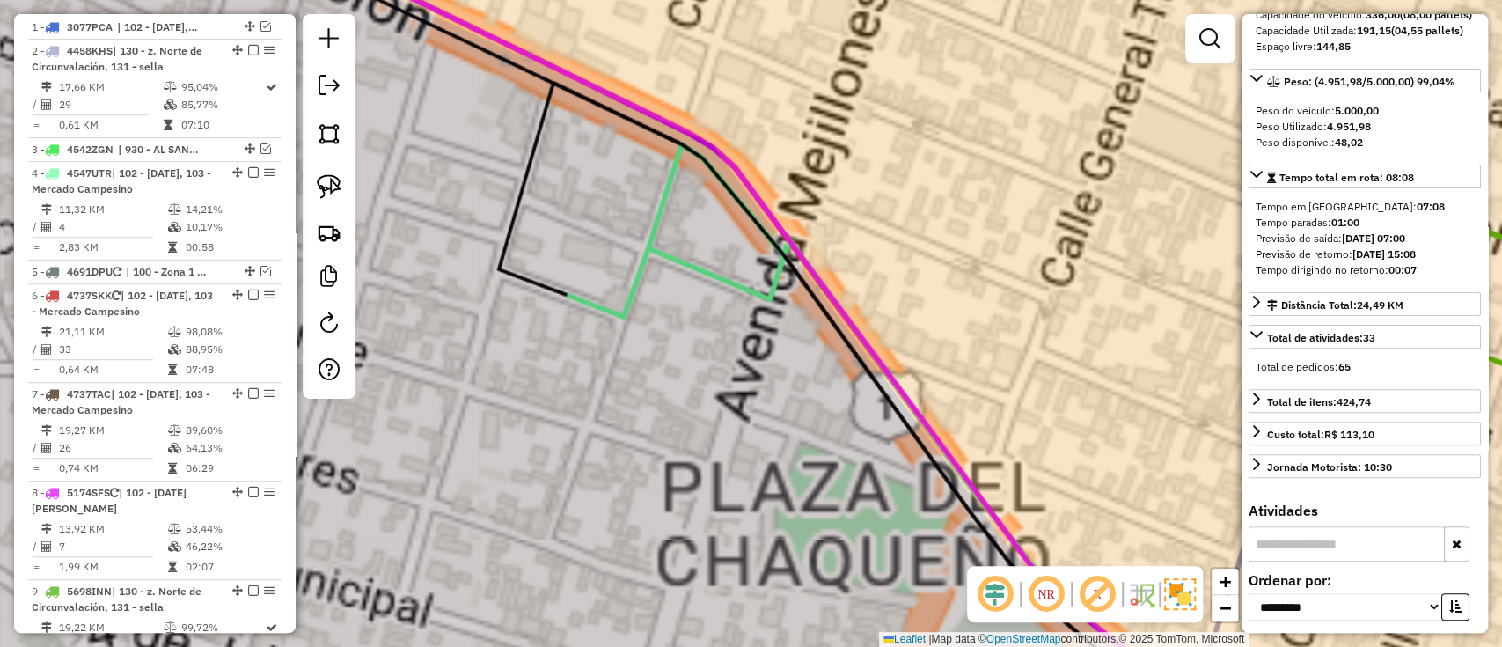
click at [657, 167] on div "Janela de atendimento Grade de atendimento Capacidade Transportadoras Veículos …" at bounding box center [751, 323] width 1502 height 647
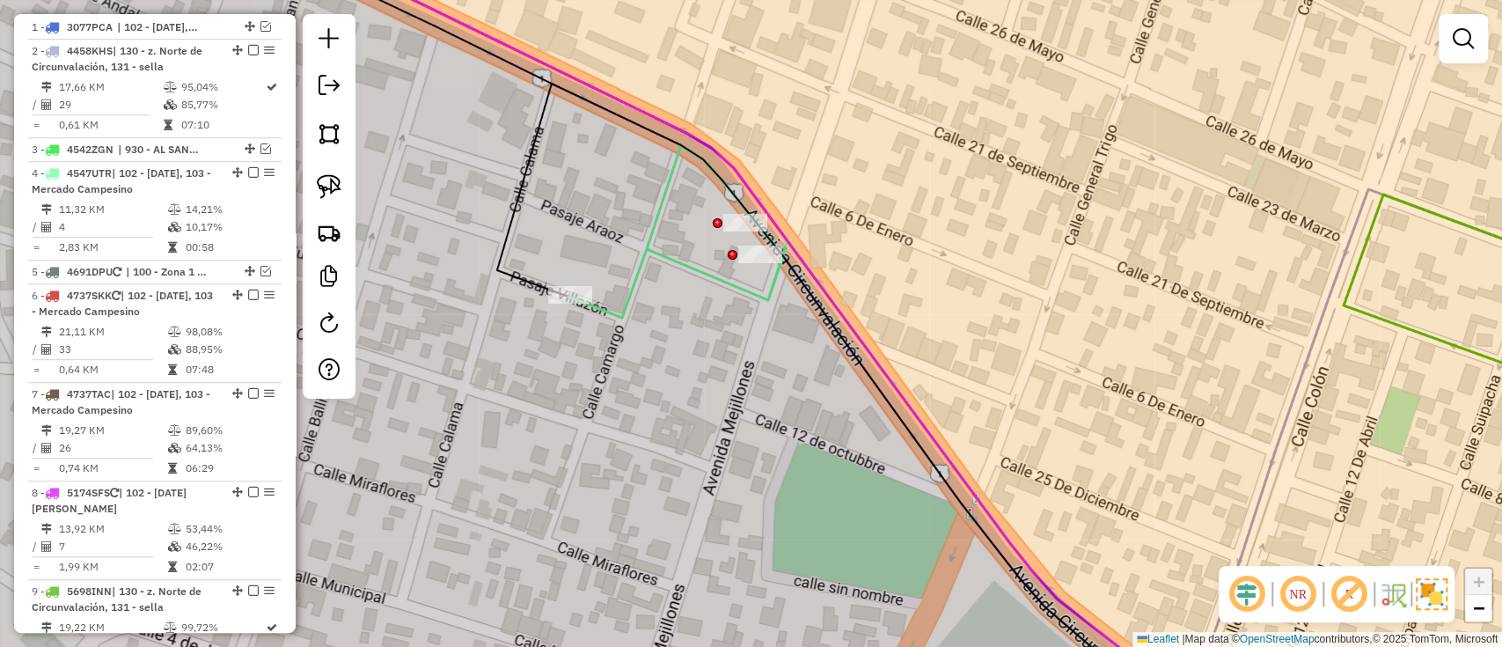
drag, startPoint x: 666, startPoint y: 172, endPoint x: 675, endPoint y: 176, distance: 9.8
click at [667, 172] on icon at bounding box center [888, 428] width 641 height 567
select select "**********"
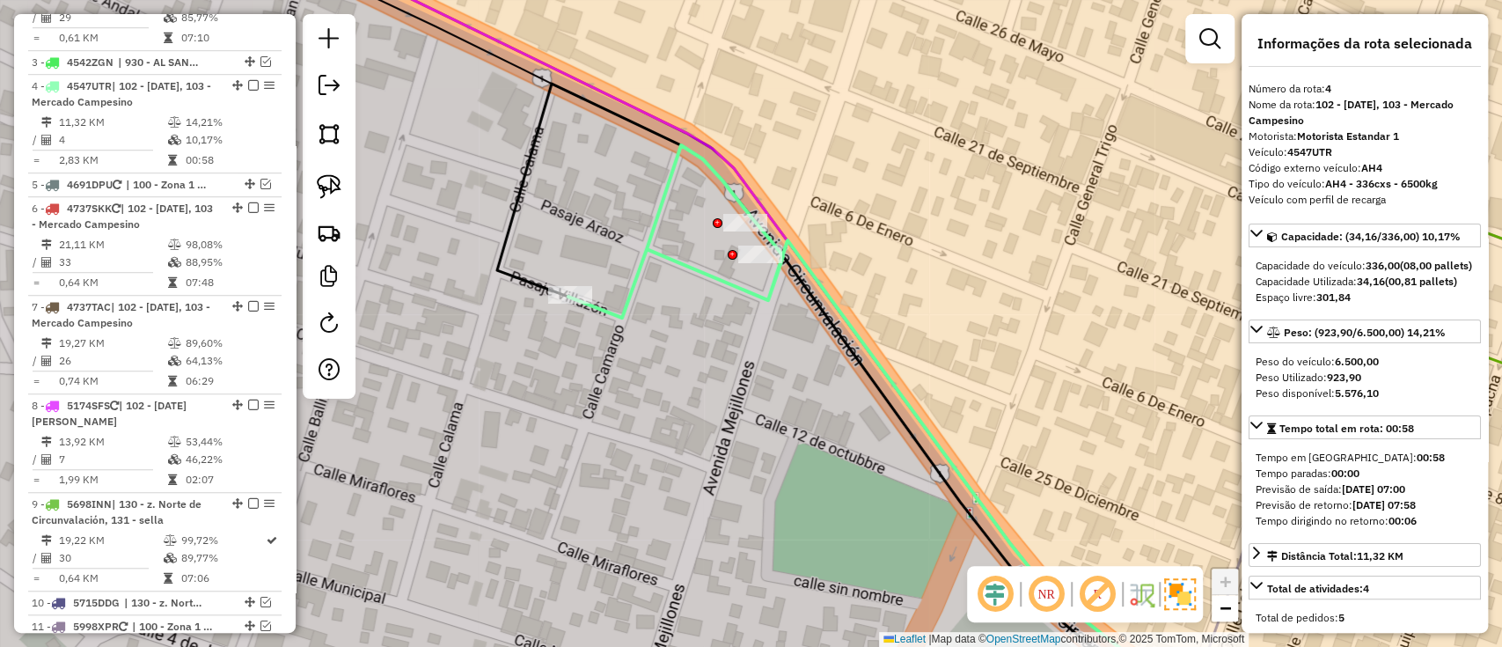
scroll to position [823, 0]
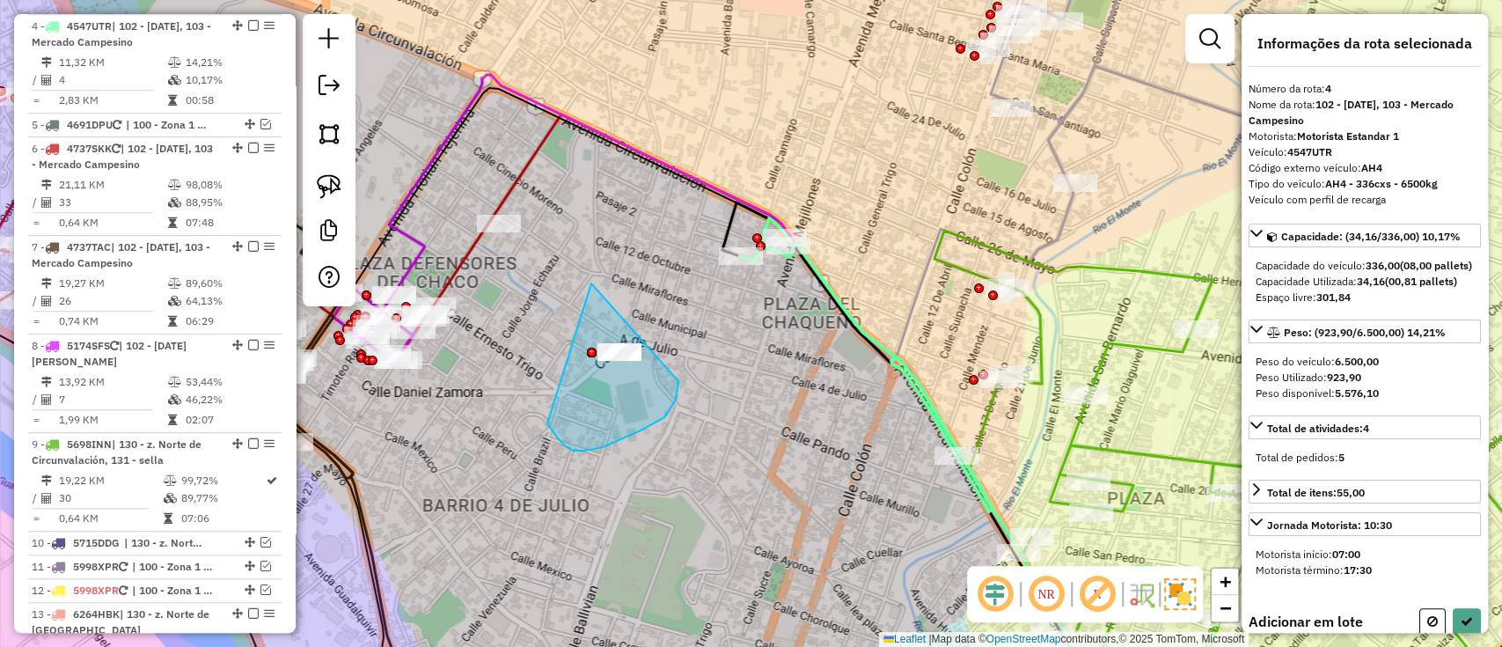
drag, startPoint x: 584, startPoint y: 451, endPoint x: 678, endPoint y: 344, distance: 142.1
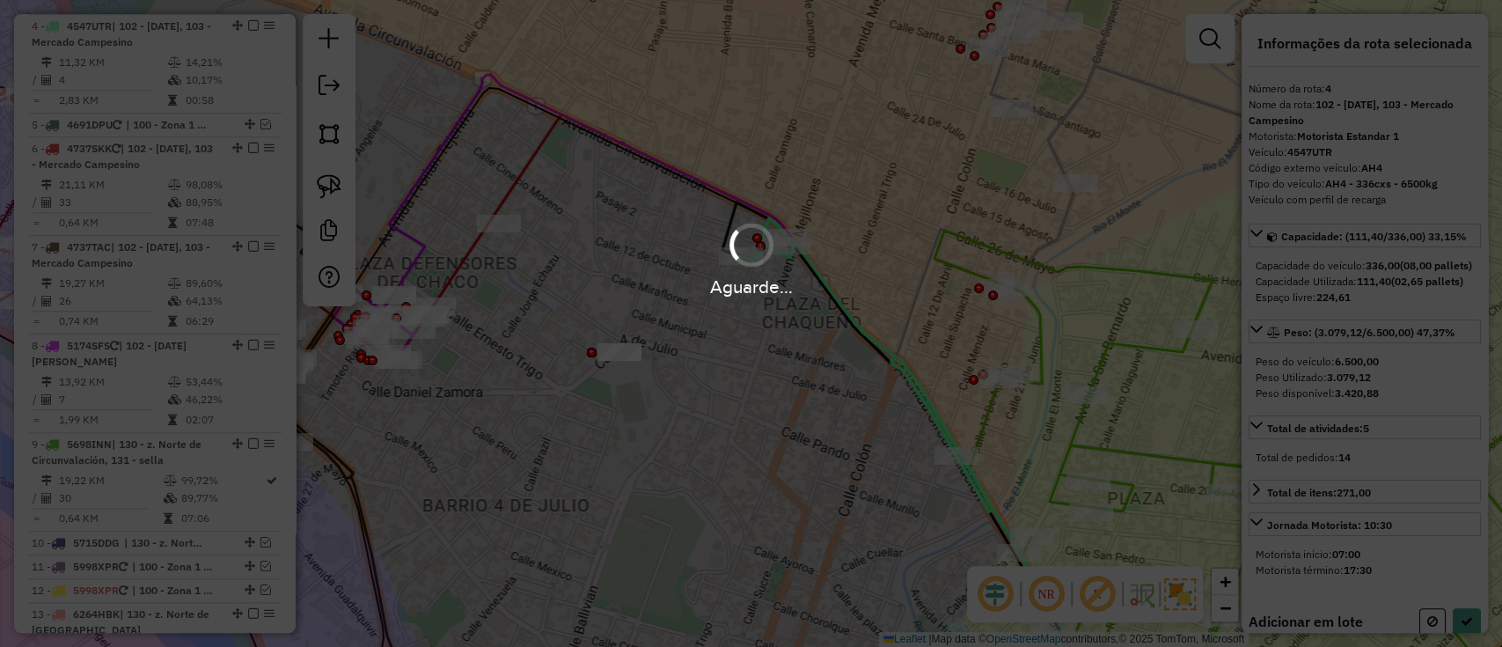
select select "**********"
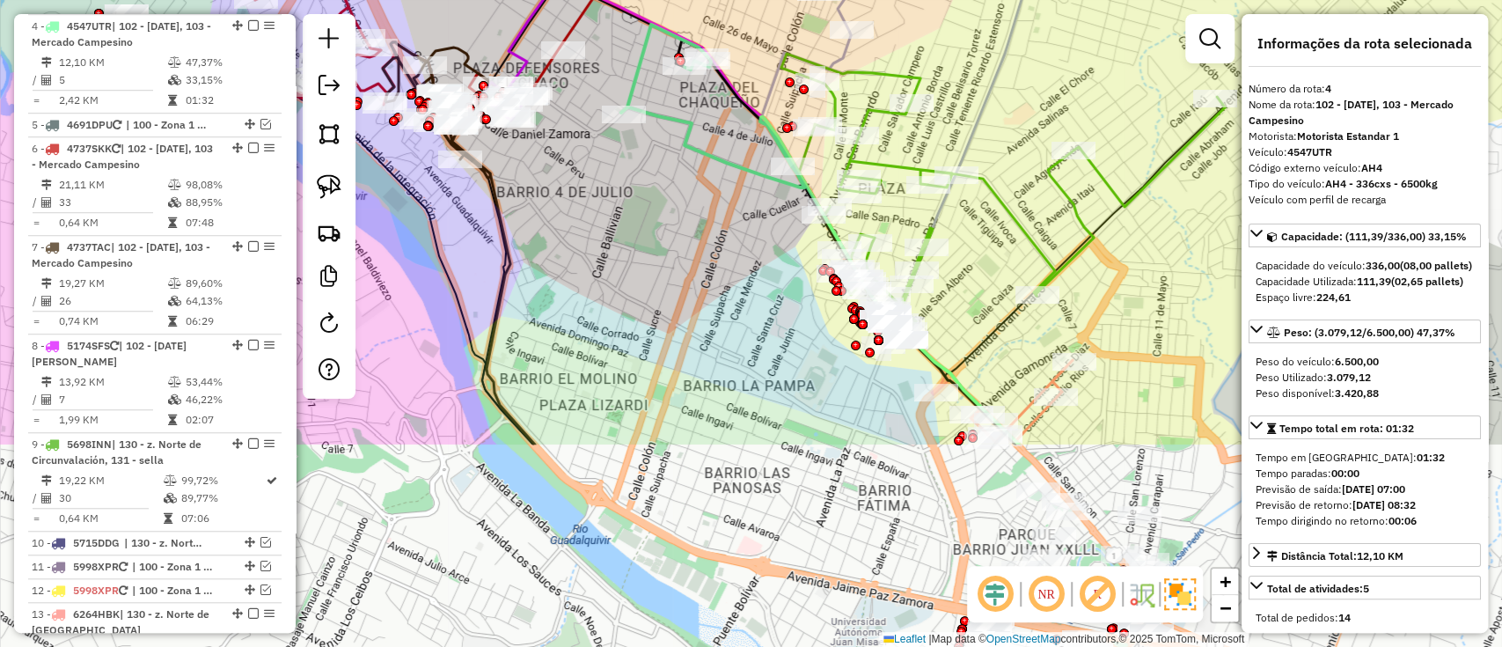
drag, startPoint x: 769, startPoint y: 490, endPoint x: 716, endPoint y: 223, distance: 272.7
click at [716, 223] on div "Janela de atendimento Grade de atendimento Capacidade Transportadoras Veículos …" at bounding box center [751, 323] width 1502 height 647
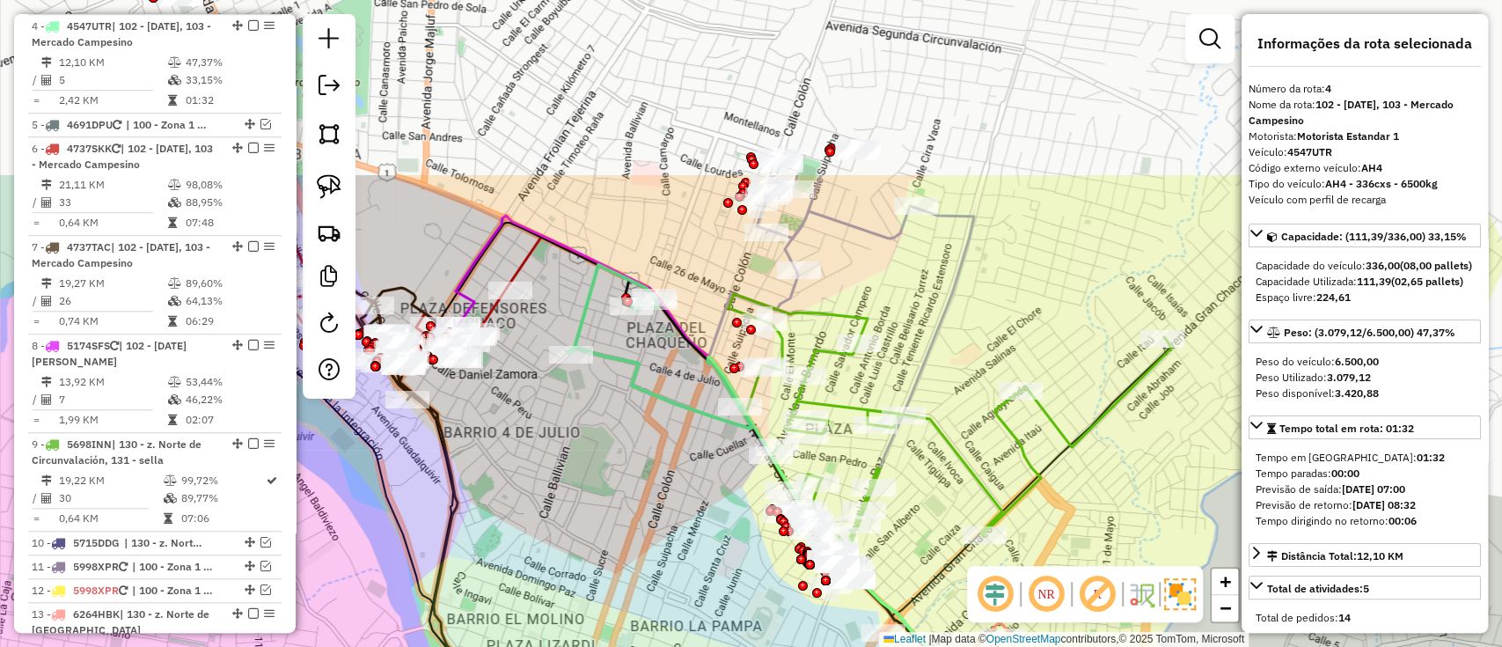
drag, startPoint x: 716, startPoint y: 223, endPoint x: 693, endPoint y: 421, distance: 200.3
click at [663, 468] on div "Janela de atendimento Grade de atendimento Capacidade Transportadoras Veículos …" at bounding box center [751, 323] width 1502 height 647
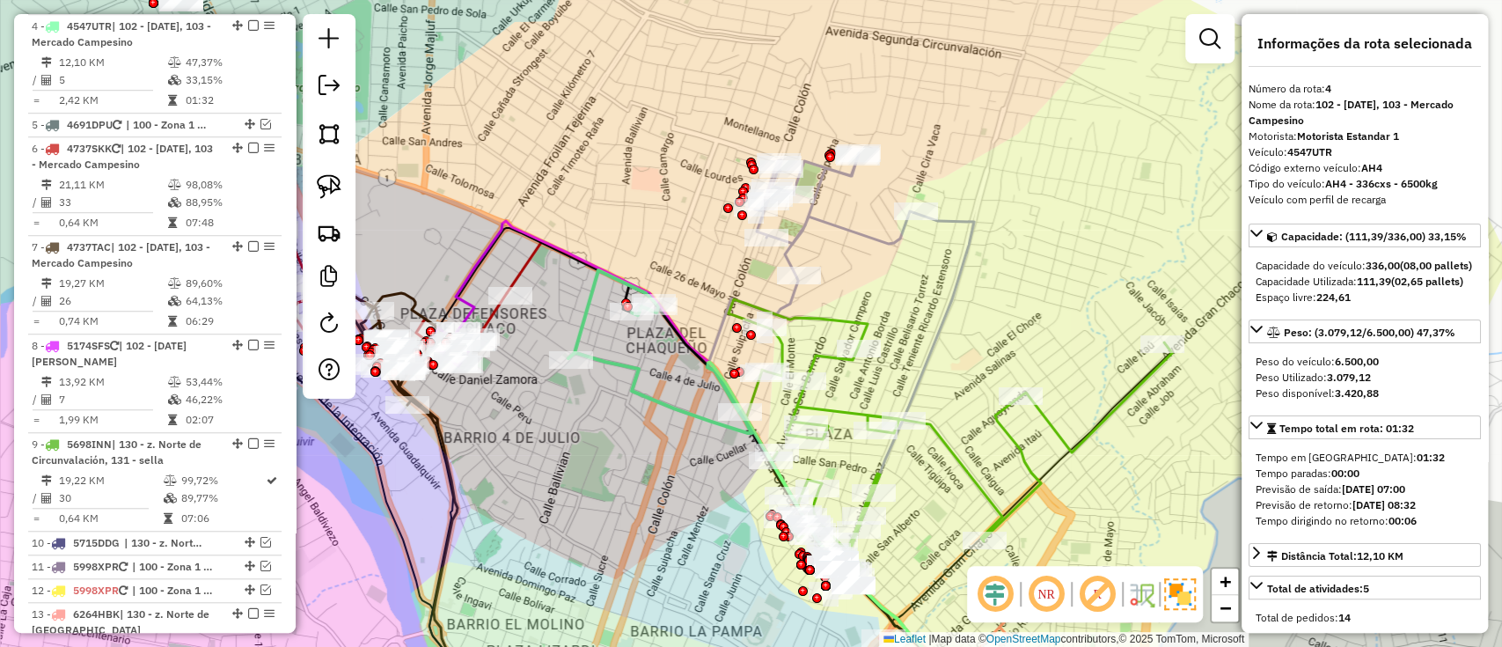
click at [858, 228] on icon at bounding box center [847, 432] width 280 height 559
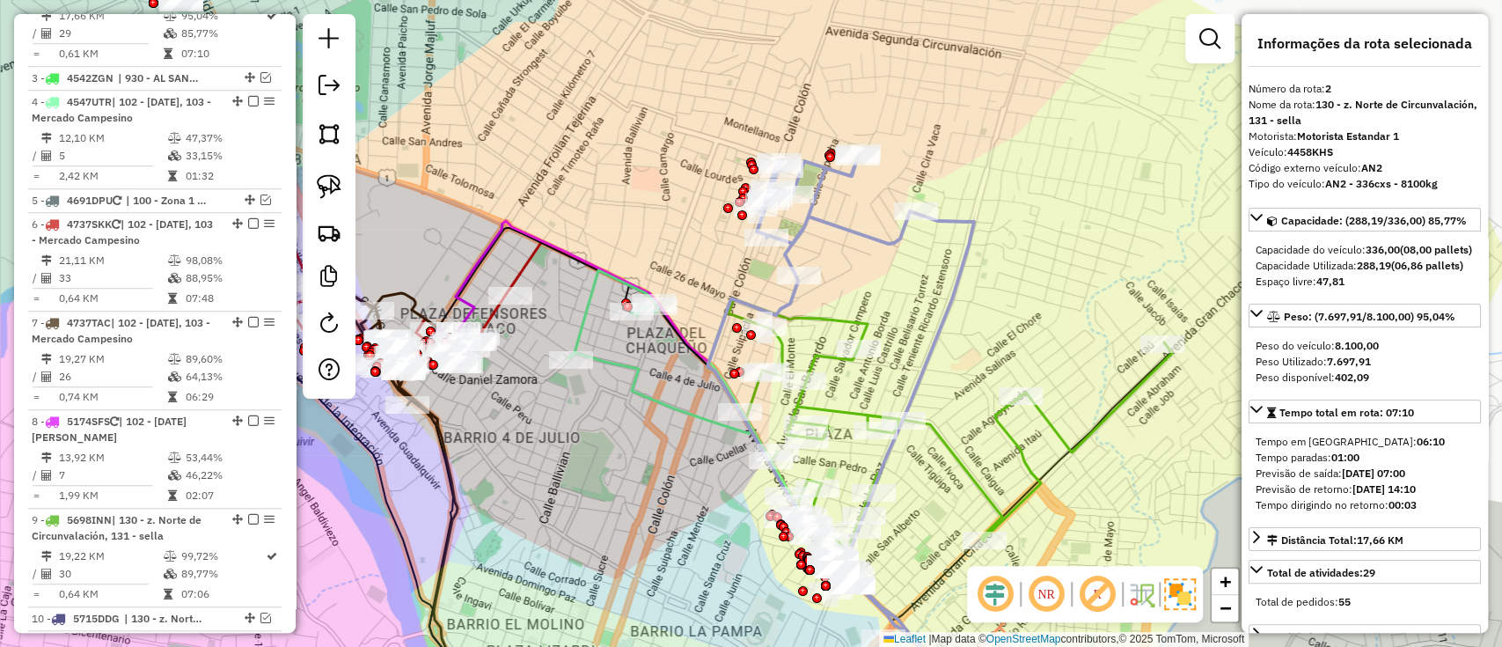
scroll to position [700, 0]
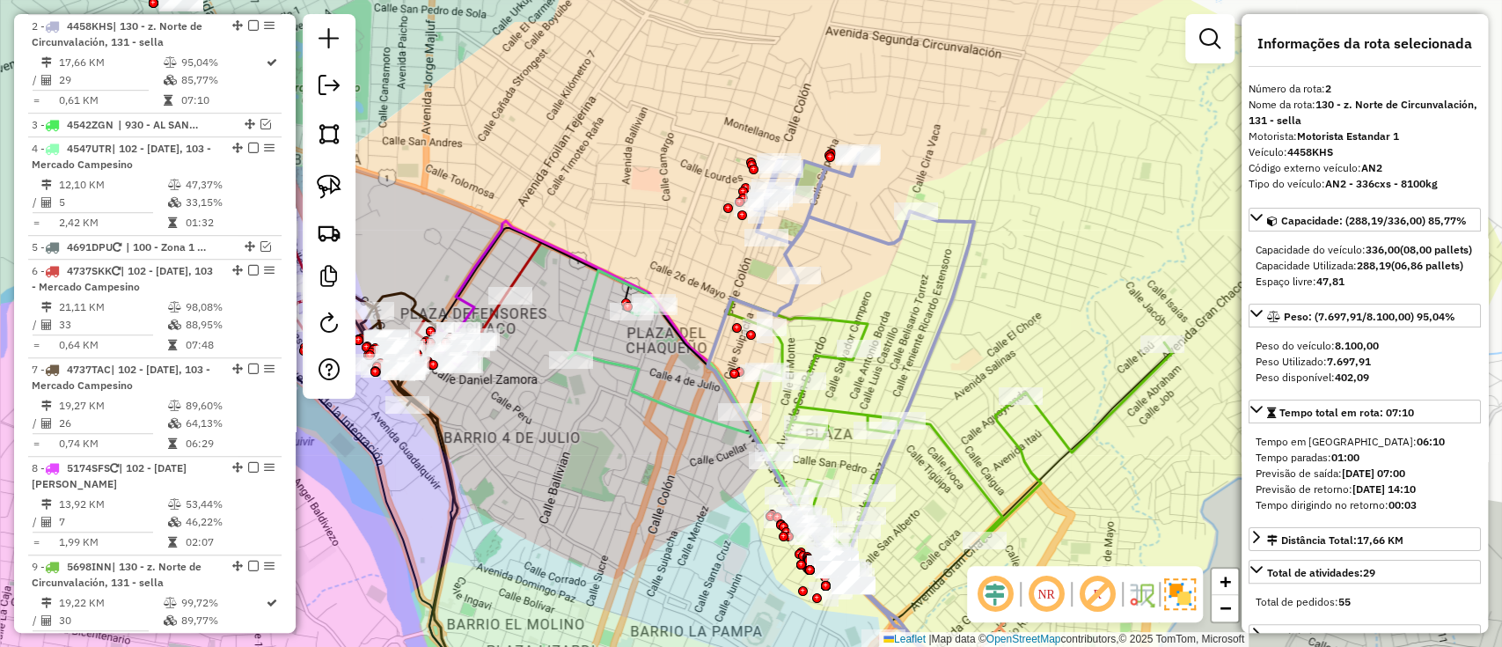
click at [847, 319] on icon at bounding box center [950, 438] width 443 height 278
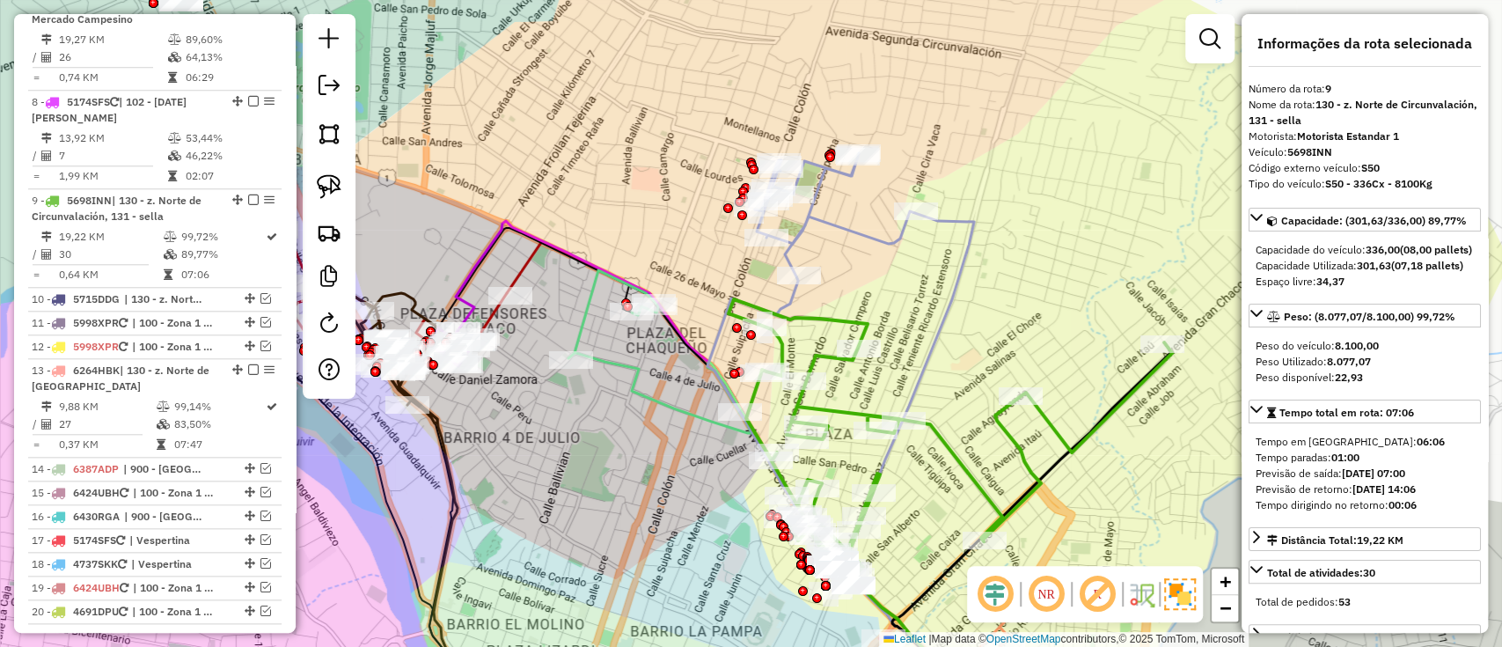
scroll to position [1224, 0]
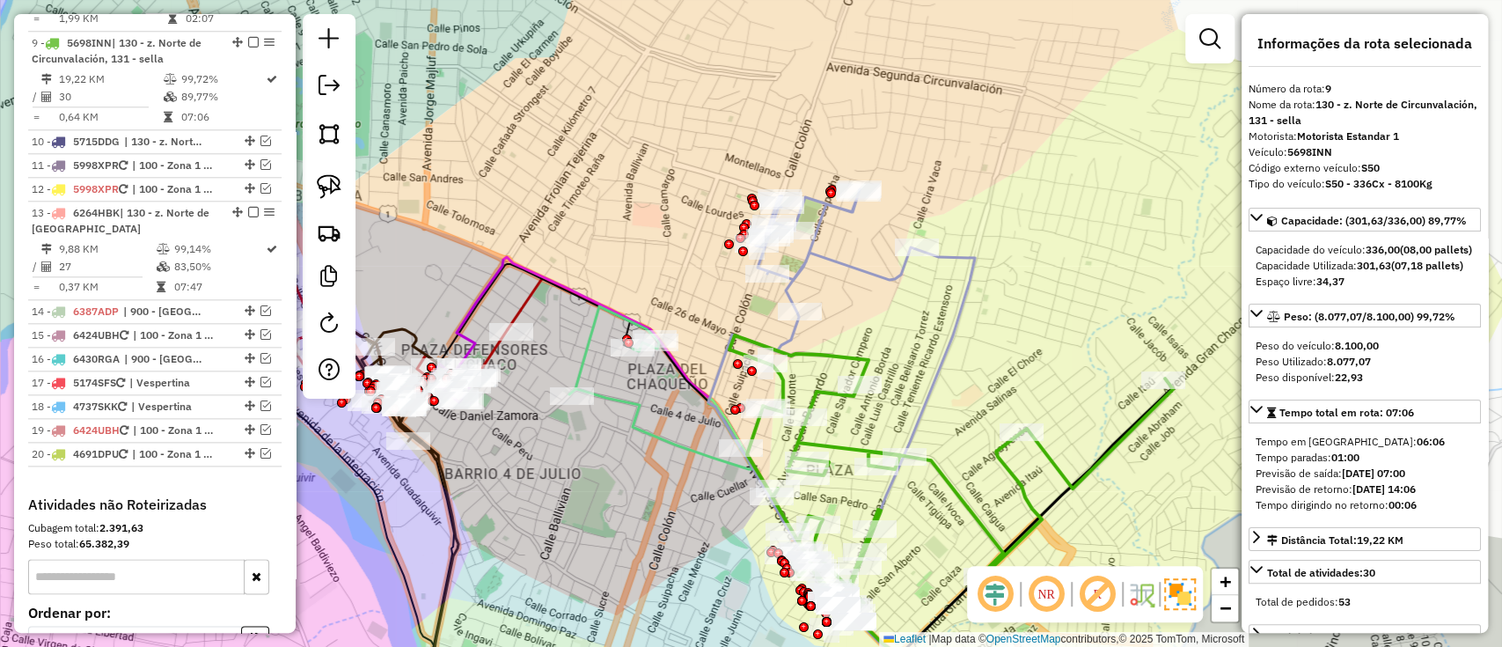
drag, startPoint x: 869, startPoint y: 278, endPoint x: 869, endPoint y: 314, distance: 36.1
click at [869, 314] on div "Janela de atendimento Grade de atendimento Capacidade Transportadoras Veículos …" at bounding box center [751, 323] width 1502 height 647
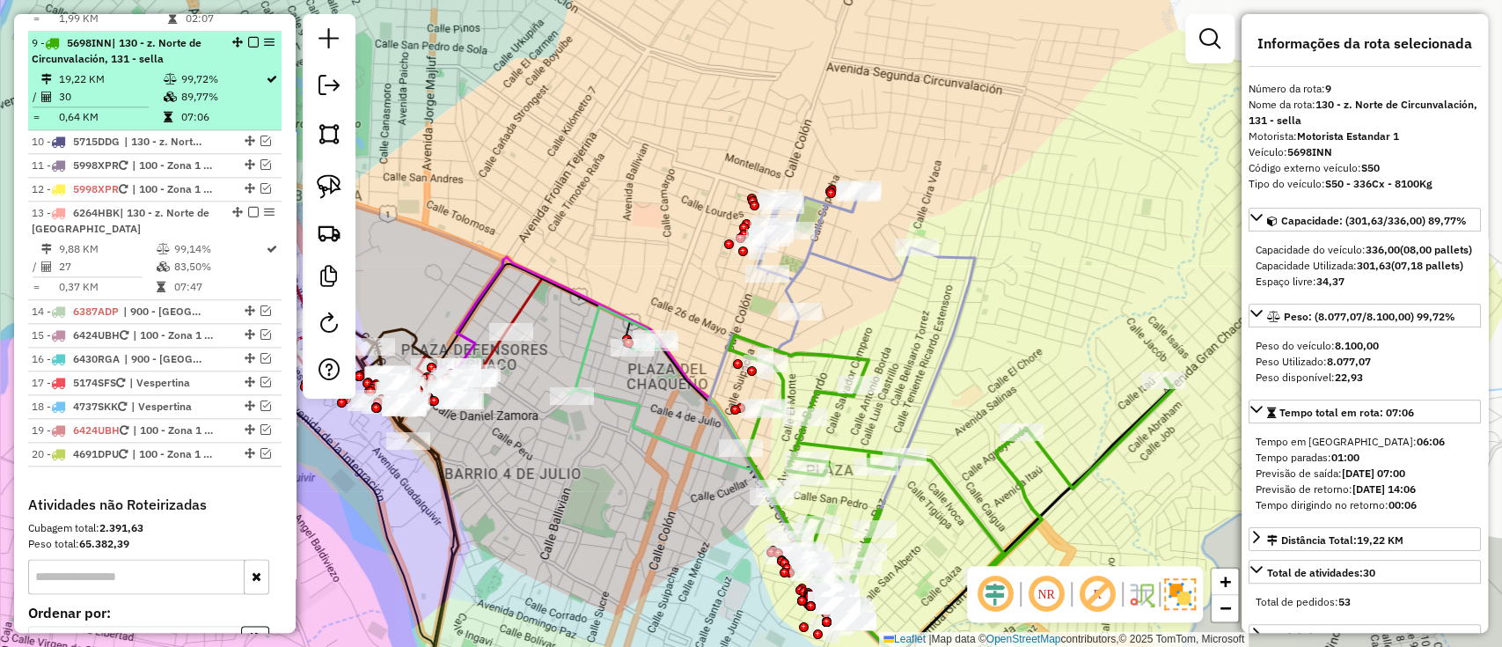
click at [248, 37] on em at bounding box center [253, 42] width 11 height 11
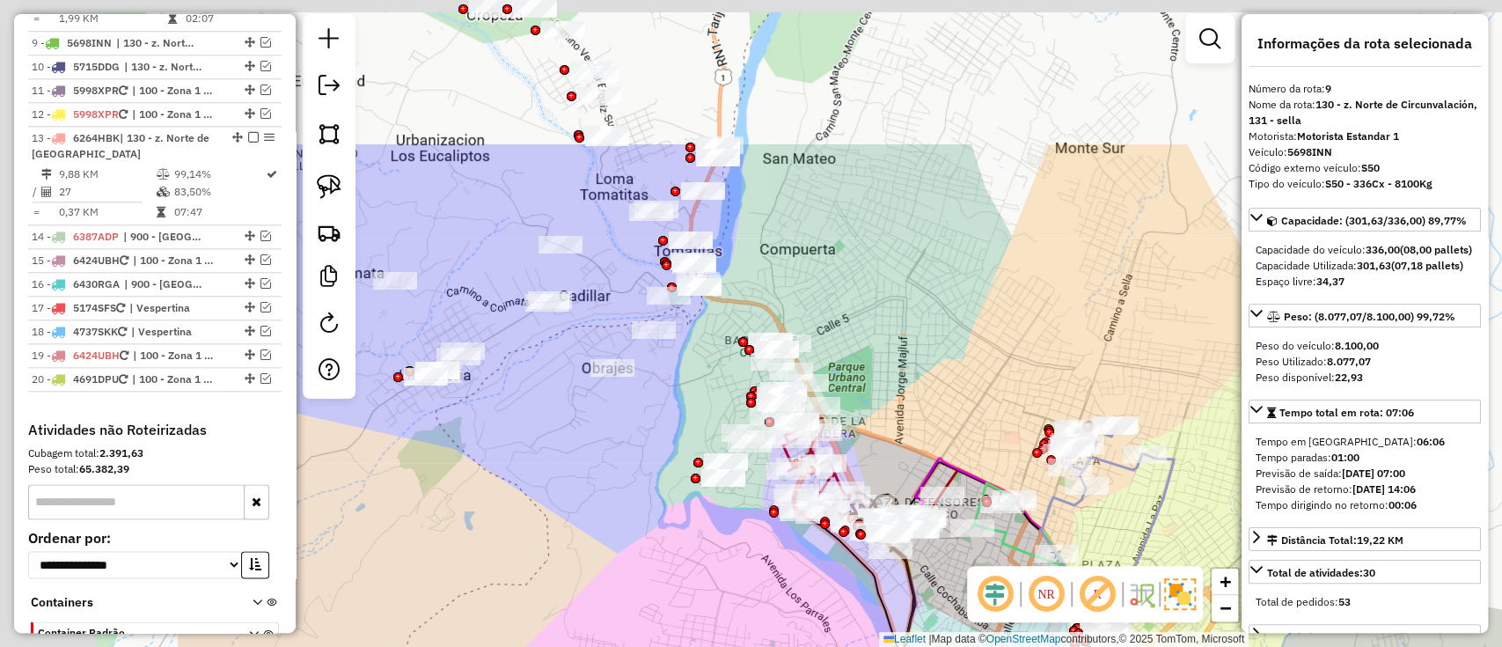
drag, startPoint x: 629, startPoint y: 129, endPoint x: 734, endPoint y: 185, distance: 118.5
click at [1049, 416] on div "Janela de atendimento Grade de atendimento Capacidade Transportadoras Veículos …" at bounding box center [751, 323] width 1502 height 647
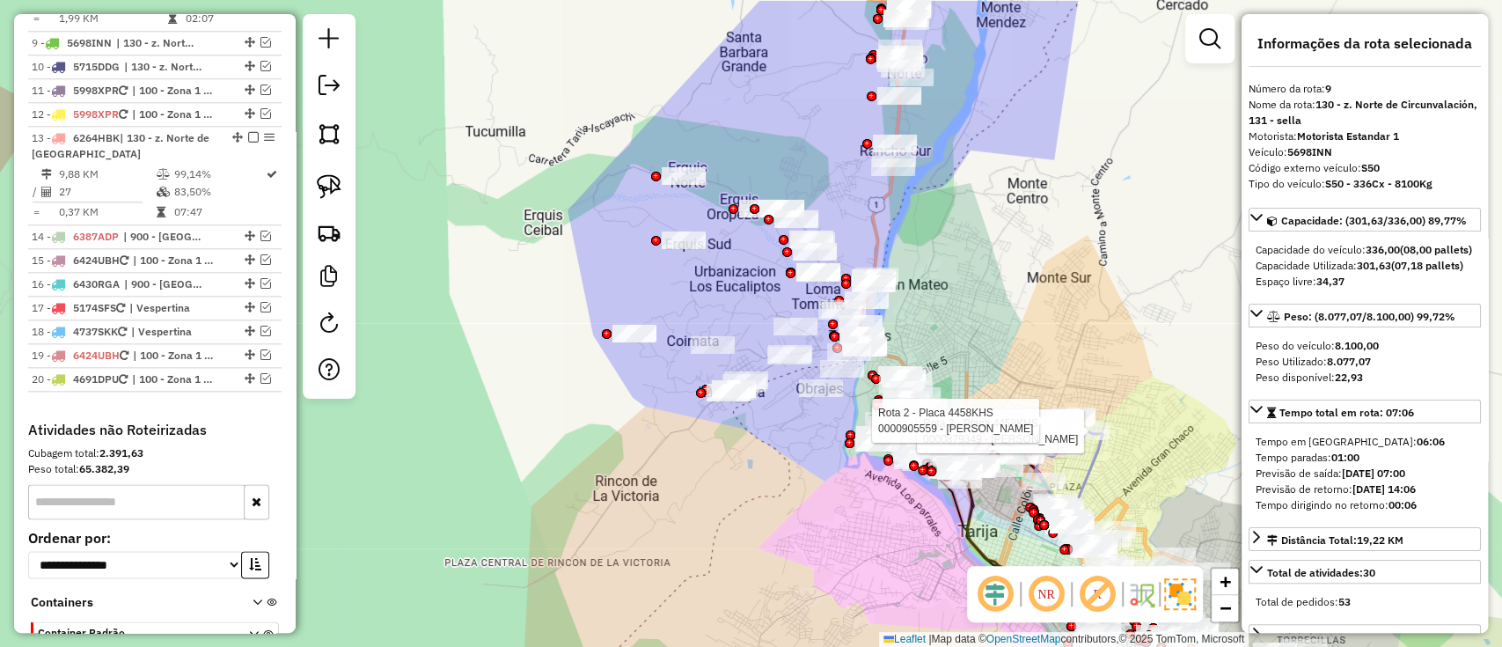
drag, startPoint x: 950, startPoint y: 224, endPoint x: 970, endPoint y: 360, distance: 137.8
click at [970, 360] on div "Rota 2 - Placa 4458KHS 0000879349 - MARFA CHOQUE Rota 2 - Placa 4458KHS 0000905…" at bounding box center [751, 323] width 1502 height 647
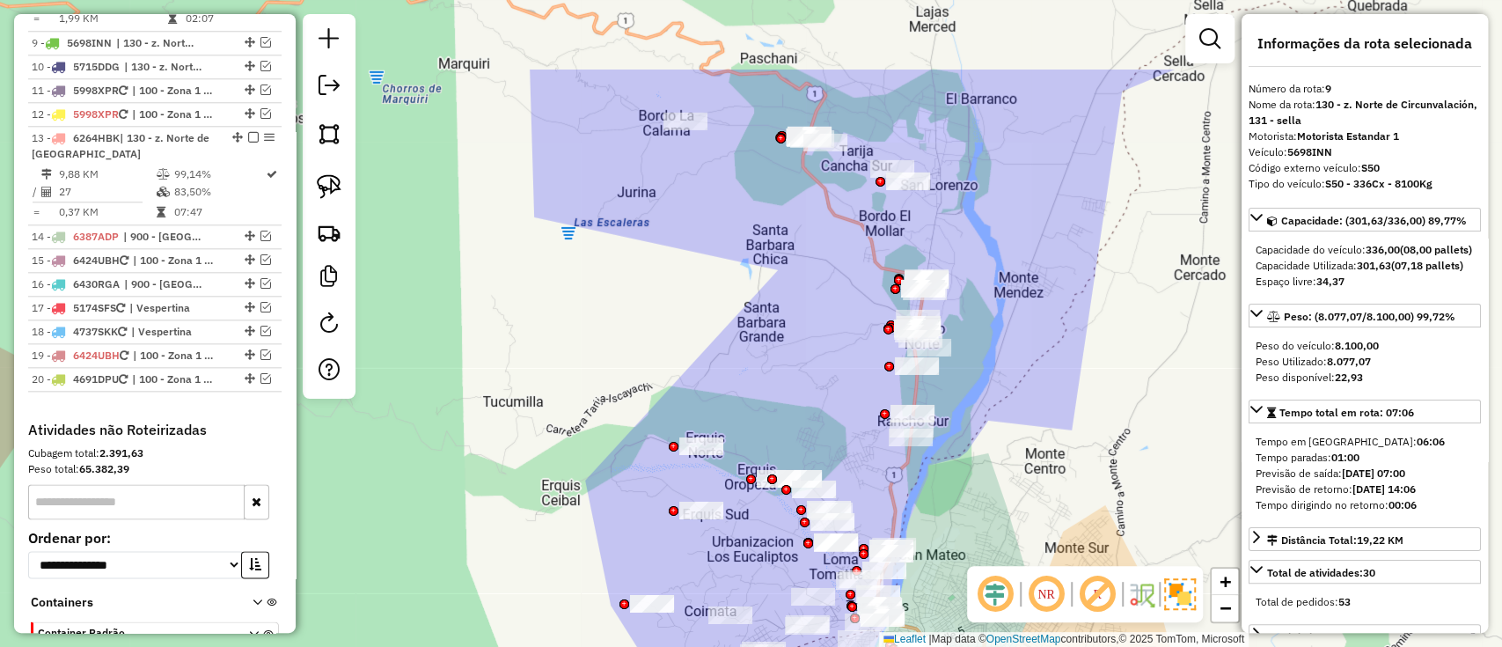
click at [993, 271] on div "Rota 2 - Placa 4458KHS 0000879349 - MARFA CHOQUE Rota 2 - Placa 4458KHS 0000905…" at bounding box center [751, 323] width 1502 height 647
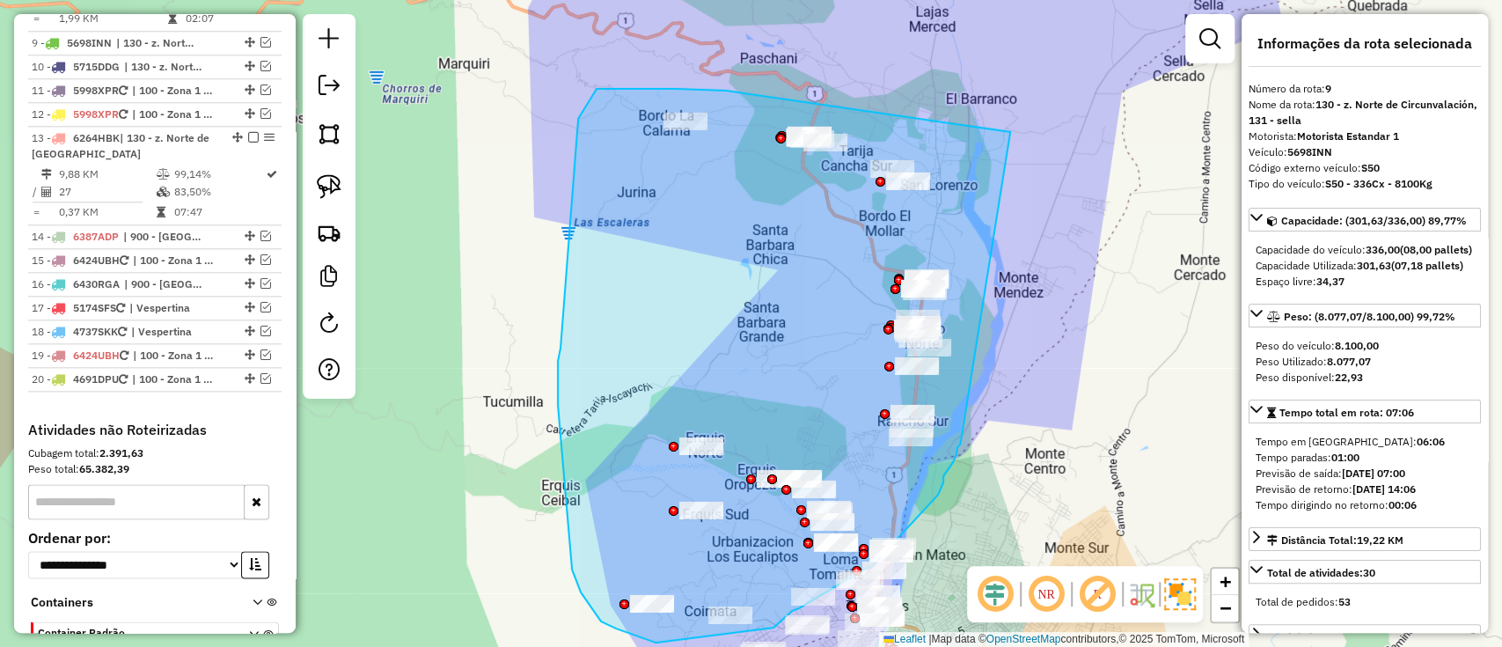
drag, startPoint x: 597, startPoint y: 89, endPoint x: 961, endPoint y: 440, distance: 506.0
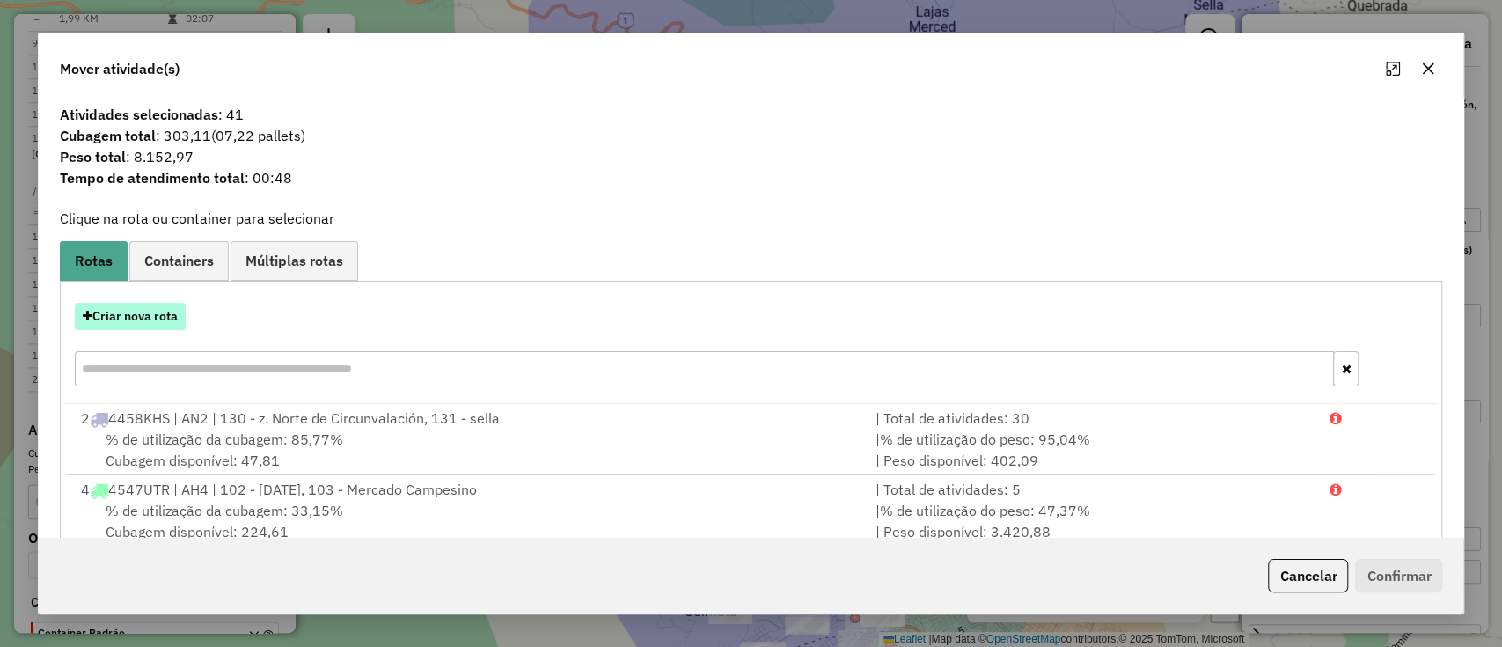
click at [164, 326] on button "Criar nova rota" at bounding box center [130, 316] width 111 height 27
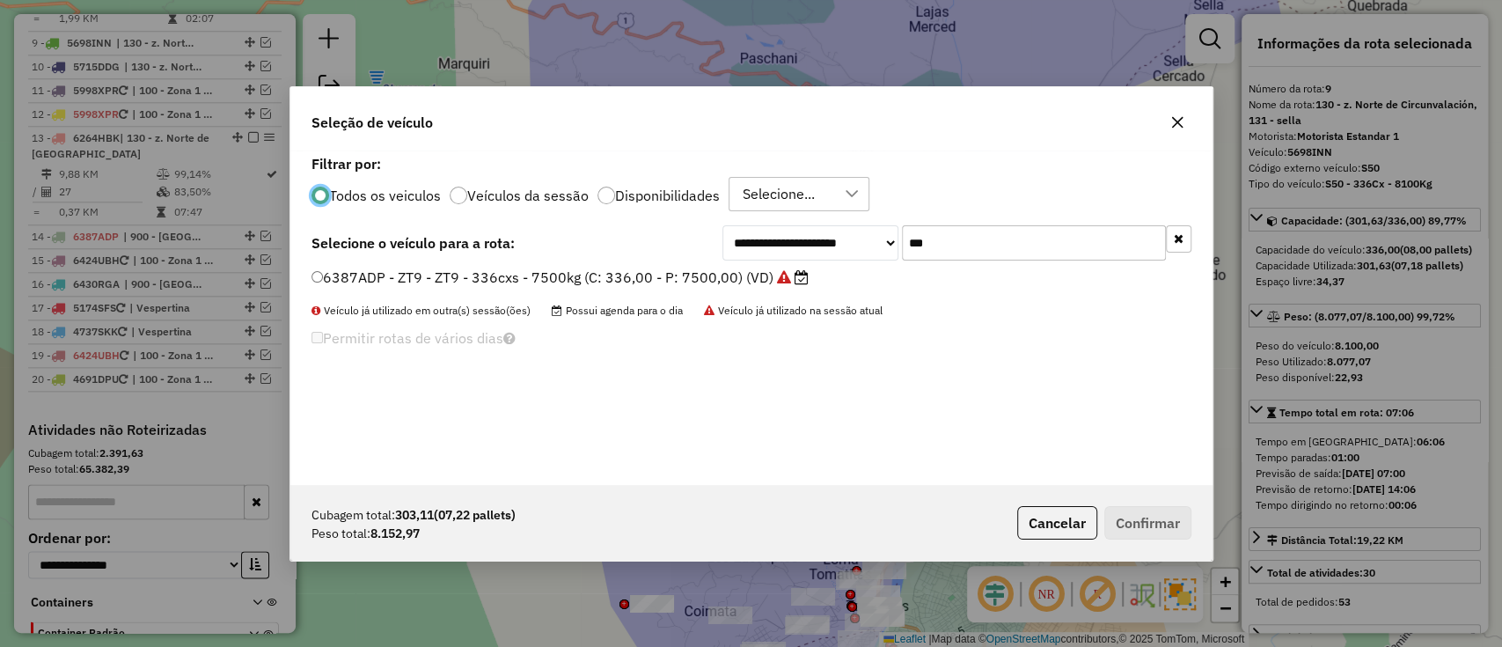
scroll to position [9, 5]
drag, startPoint x: 966, startPoint y: 245, endPoint x: 794, endPoint y: 244, distance: 172.5
click at [794, 244] on div "**********" at bounding box center [956, 242] width 469 height 35
type input "***"
drag, startPoint x: 777, startPoint y: 273, endPoint x: 1226, endPoint y: 547, distance: 526.1
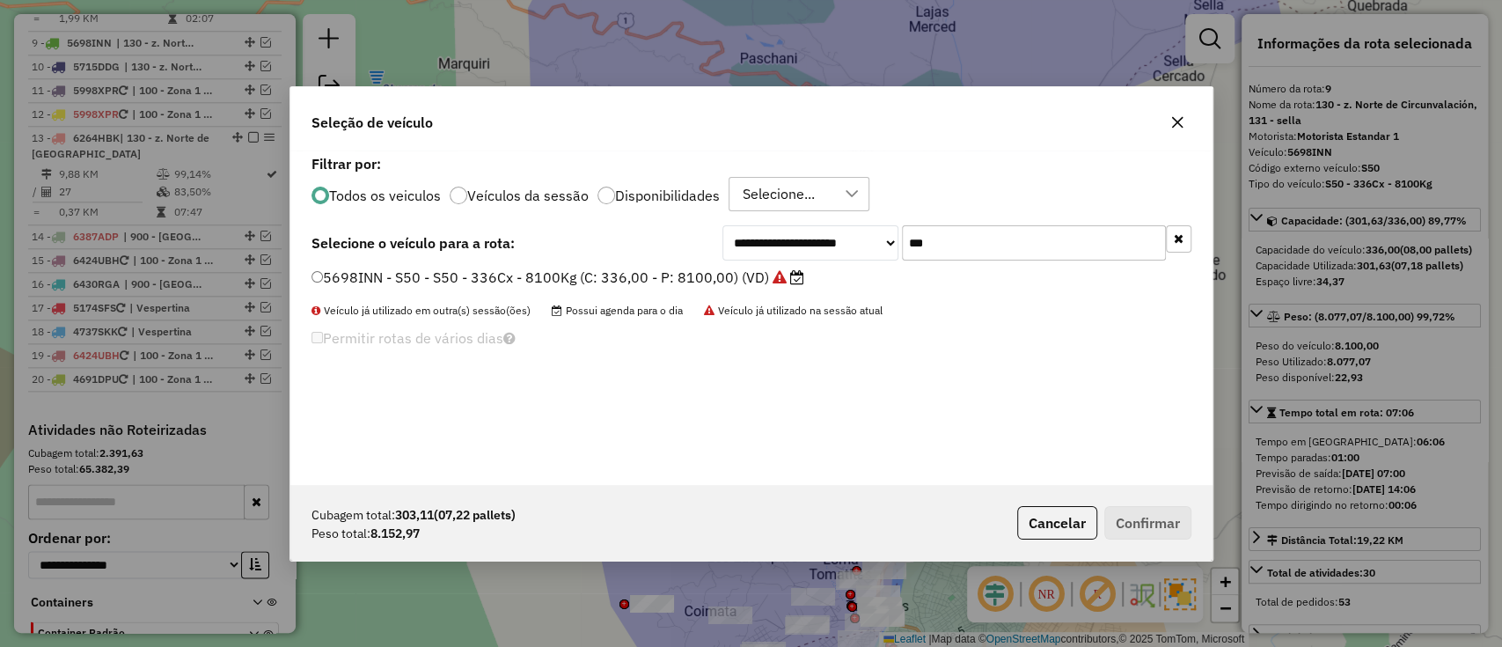
click at [777, 273] on icon at bounding box center [780, 277] width 14 height 14
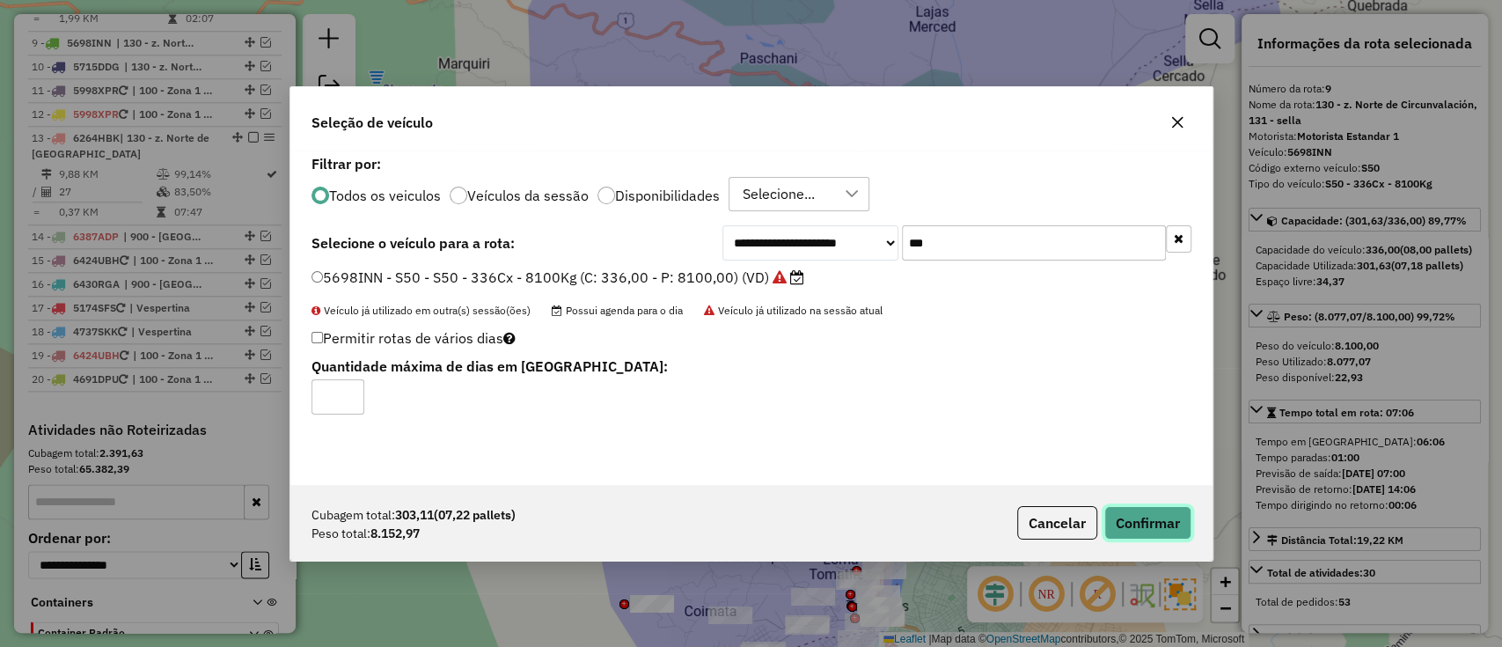
click at [1170, 534] on button "Confirmar" at bounding box center [1147, 522] width 87 height 33
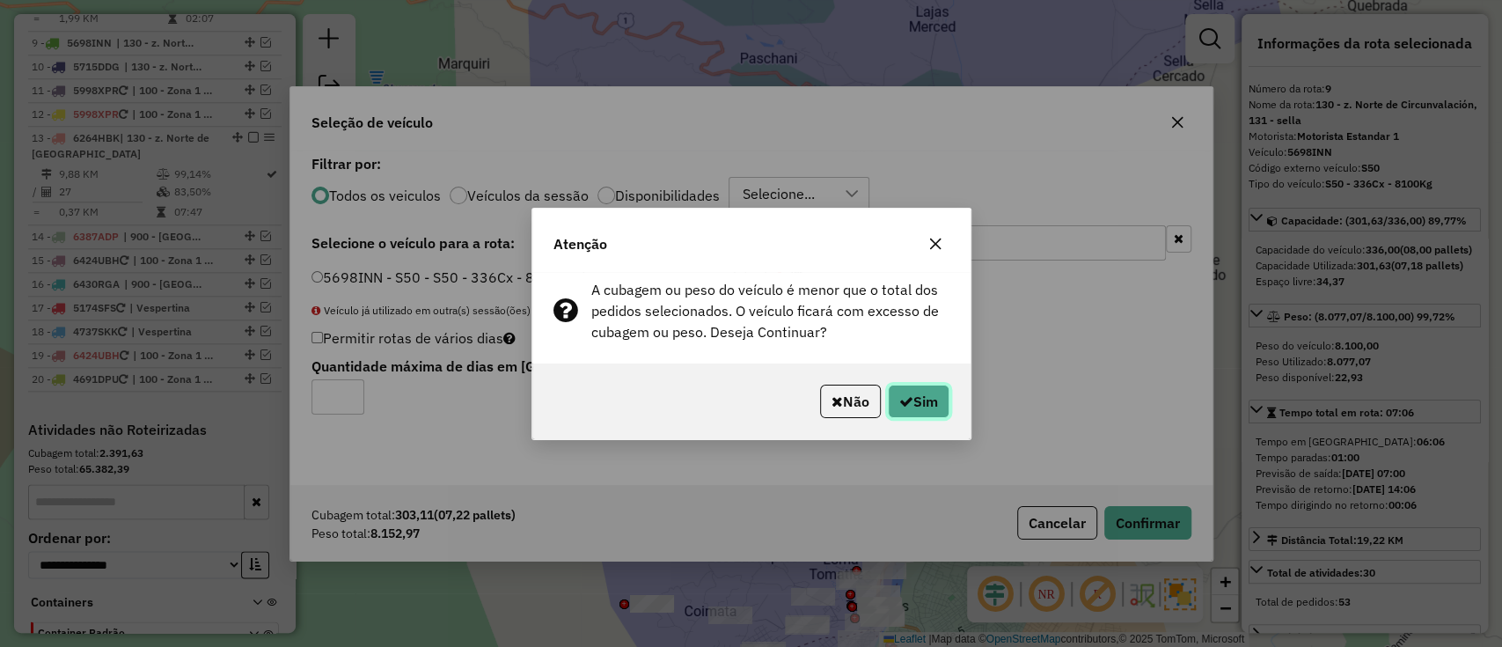
click at [905, 402] on icon "button" at bounding box center [906, 401] width 14 height 14
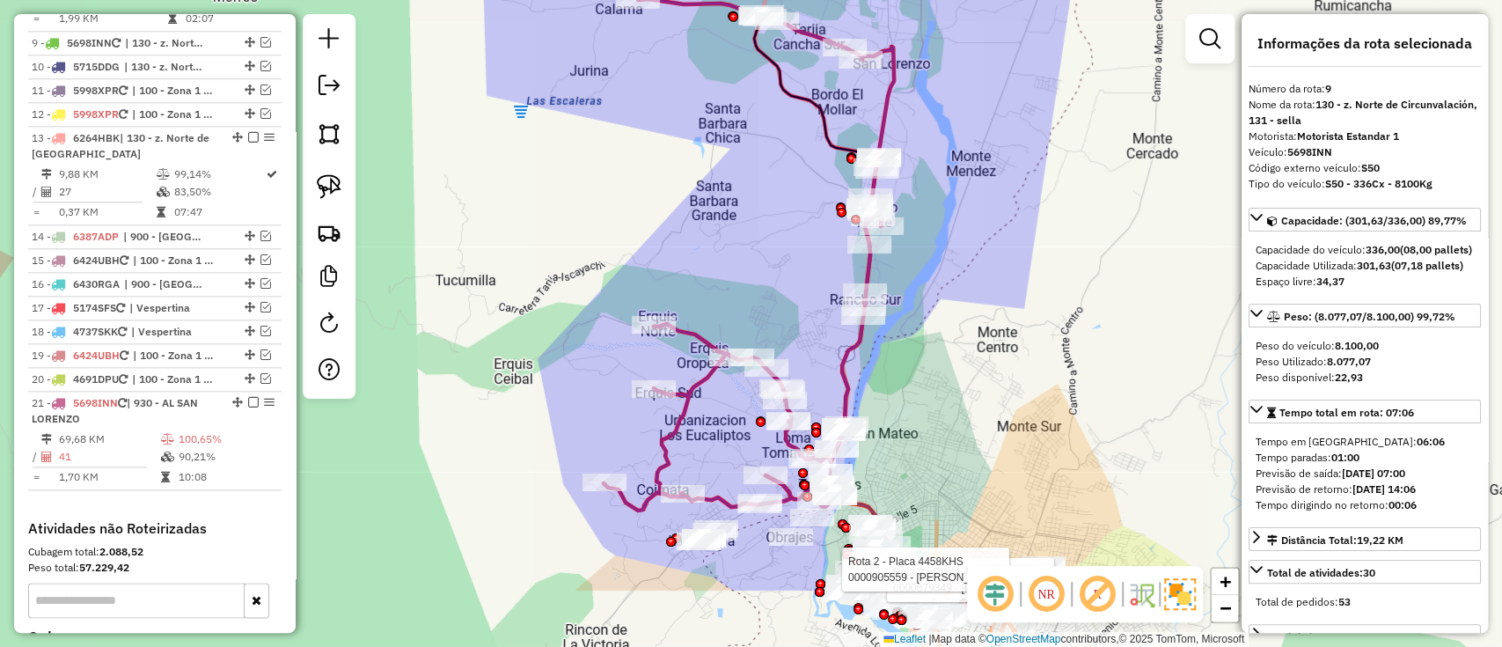
drag, startPoint x: 812, startPoint y: 385, endPoint x: 739, endPoint y: 216, distance: 184.1
click at [739, 216] on div "Rota 2 - Placa 4458KHS 0000879349 - MARFA CHOQUE Rota 2 - Placa 4458KHS 0000905…" at bounding box center [751, 323] width 1502 height 647
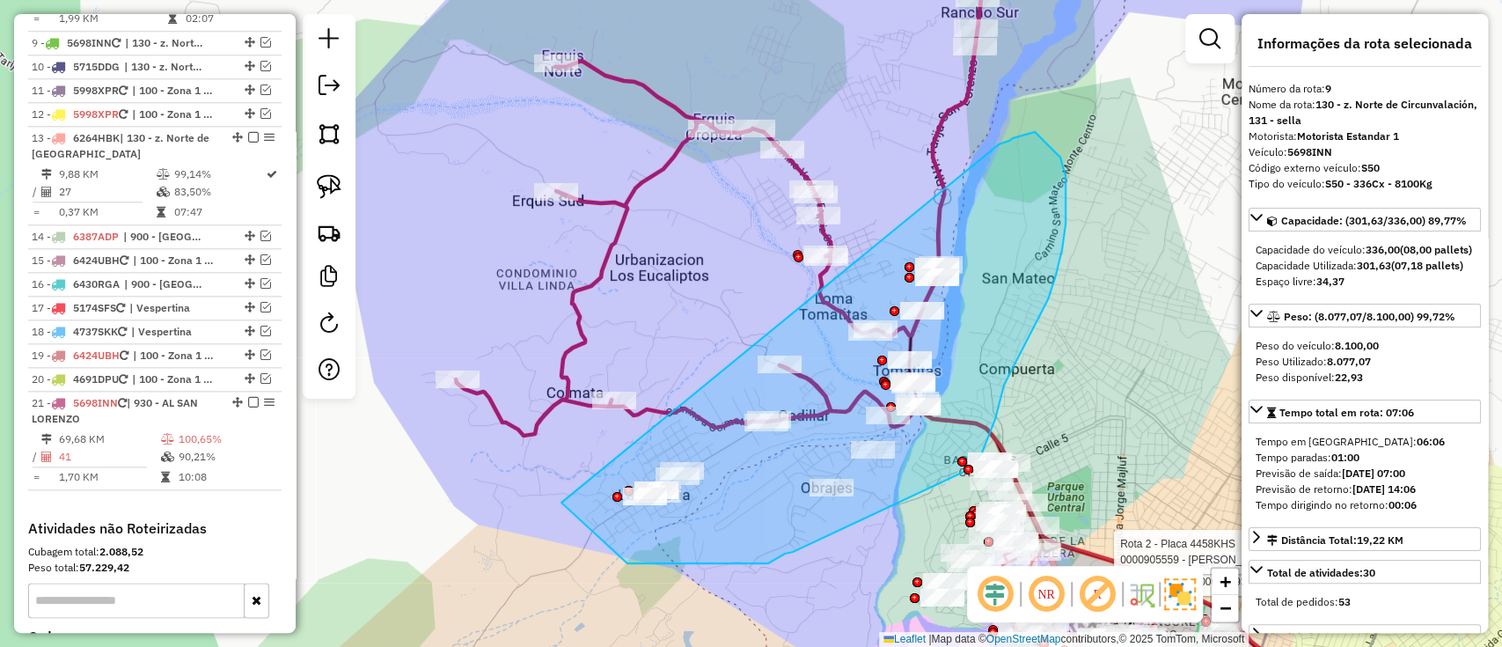
drag, startPoint x: 746, startPoint y: 563, endPoint x: 997, endPoint y: 145, distance: 487.4
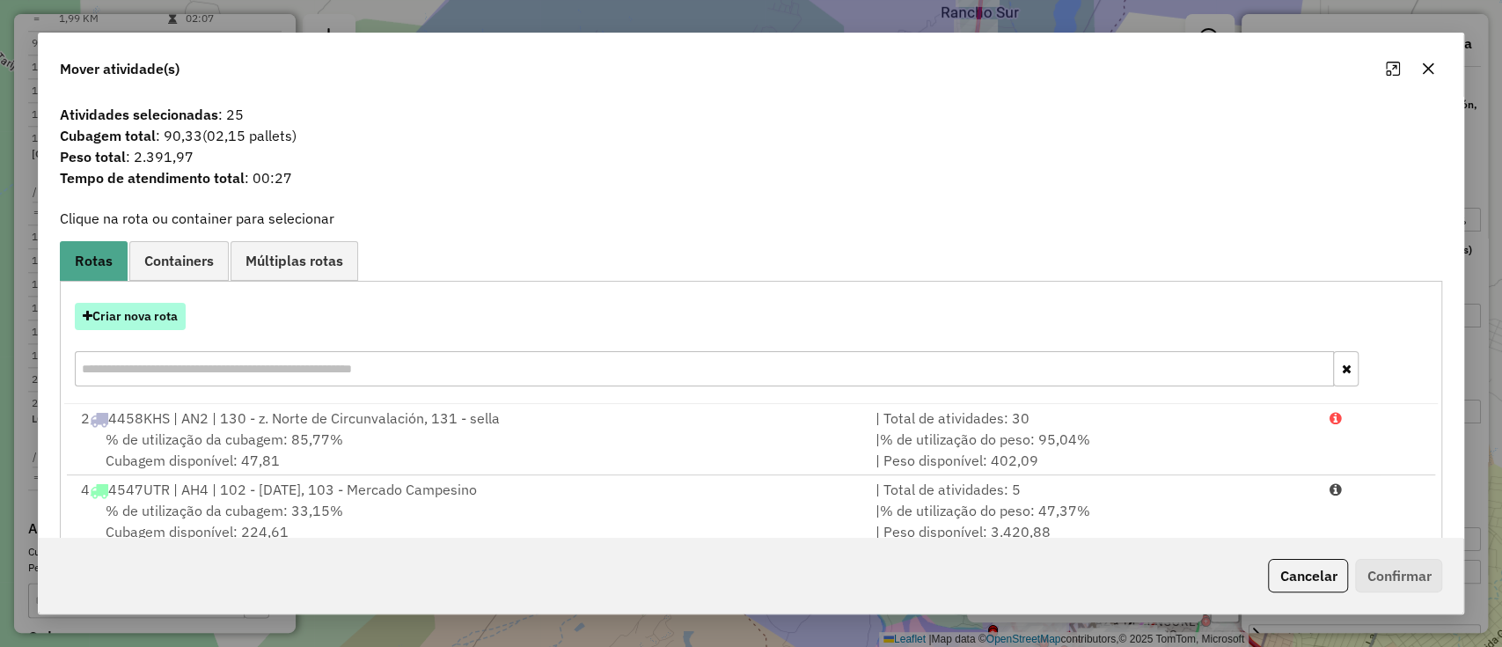
click at [126, 308] on button "Criar nova rota" at bounding box center [130, 316] width 111 height 27
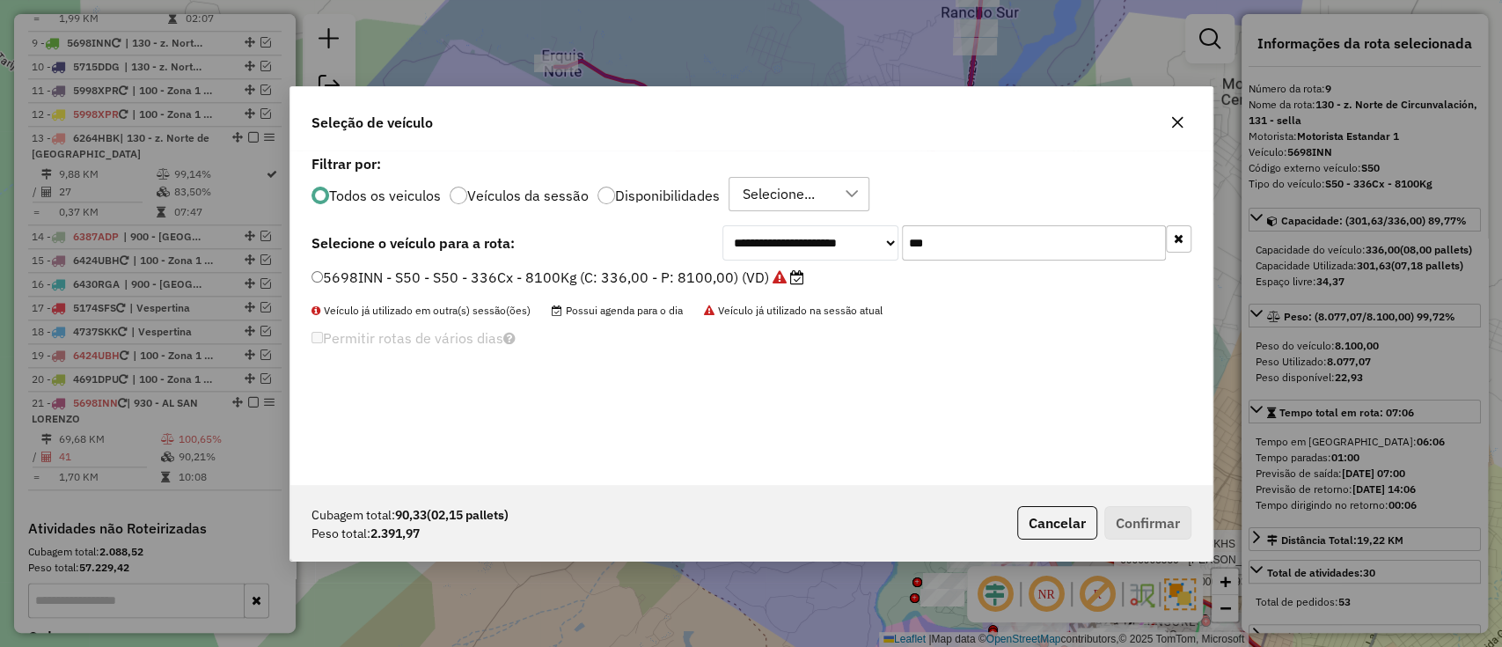
click at [898, 250] on div "**********" at bounding box center [956, 242] width 469 height 35
type input "***"
click at [760, 288] on li "6387ADP - ZT9 - ZT9 - 336cxs - 7500kg (C: 336,00 - P: 7500,00) (VD)" at bounding box center [752, 278] width 880 height 21
click at [777, 281] on icon at bounding box center [784, 277] width 14 height 14
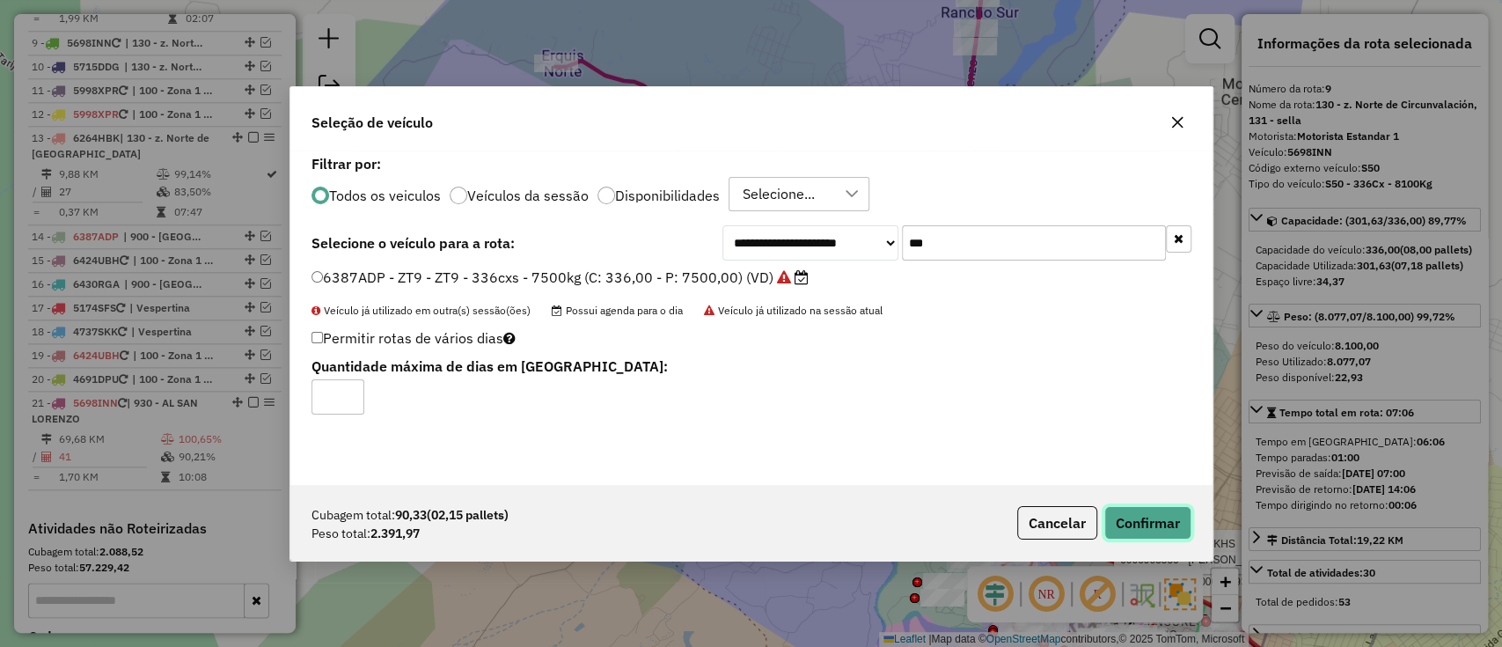
click at [1132, 524] on button "Confirmar" at bounding box center [1147, 522] width 87 height 33
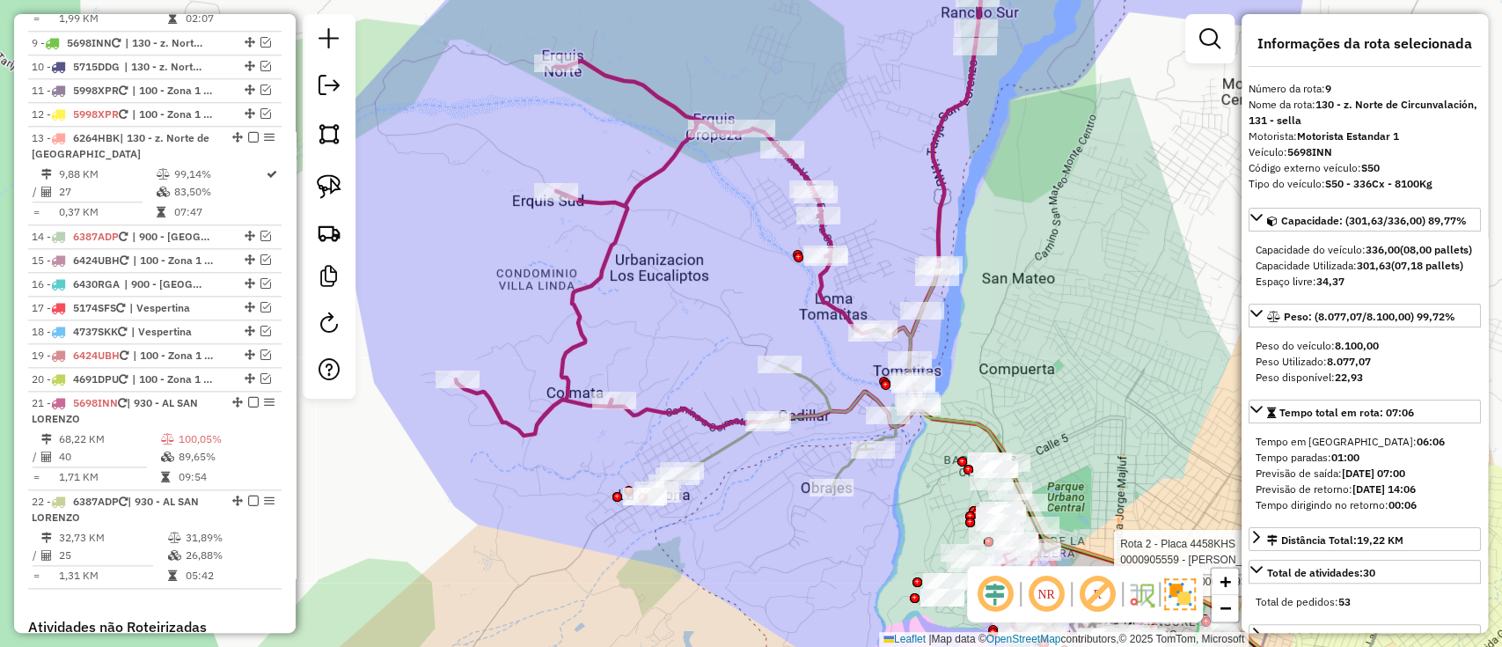
click at [629, 181] on icon at bounding box center [721, 186] width 531 height 500
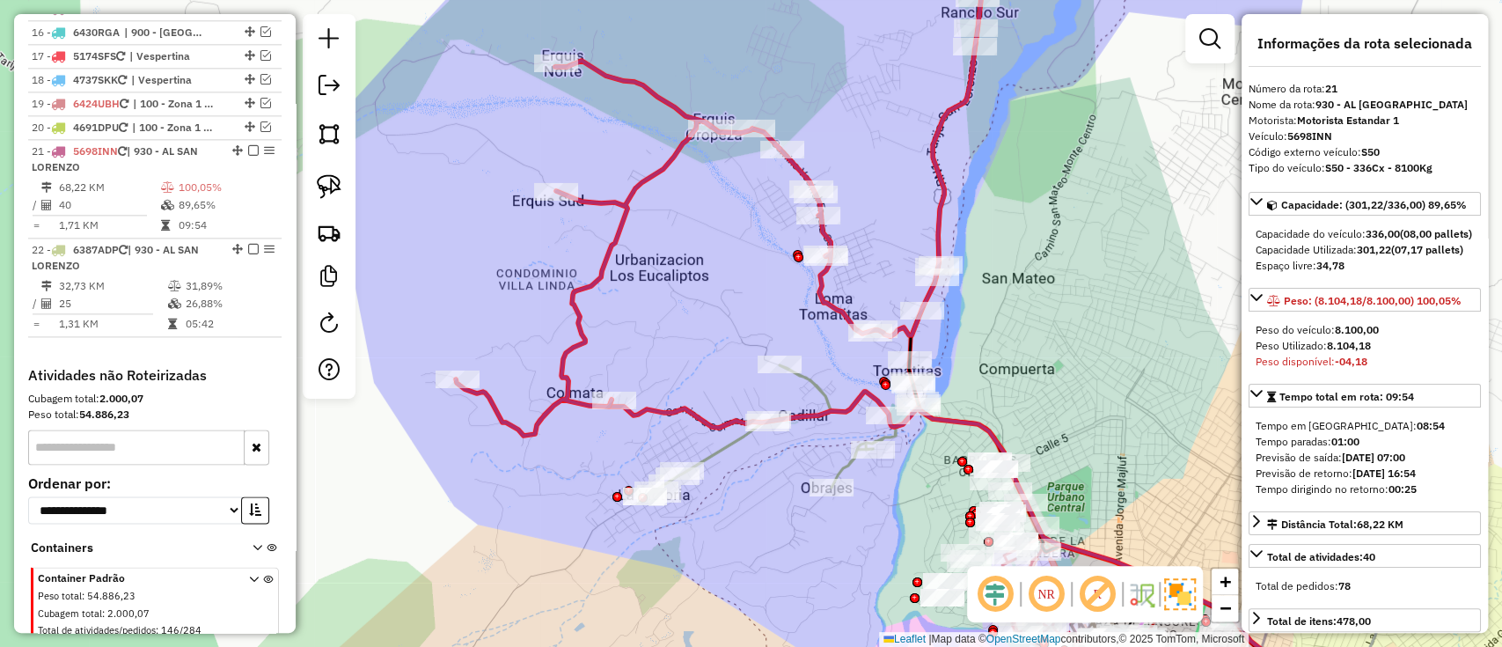
scroll to position [1555, 0]
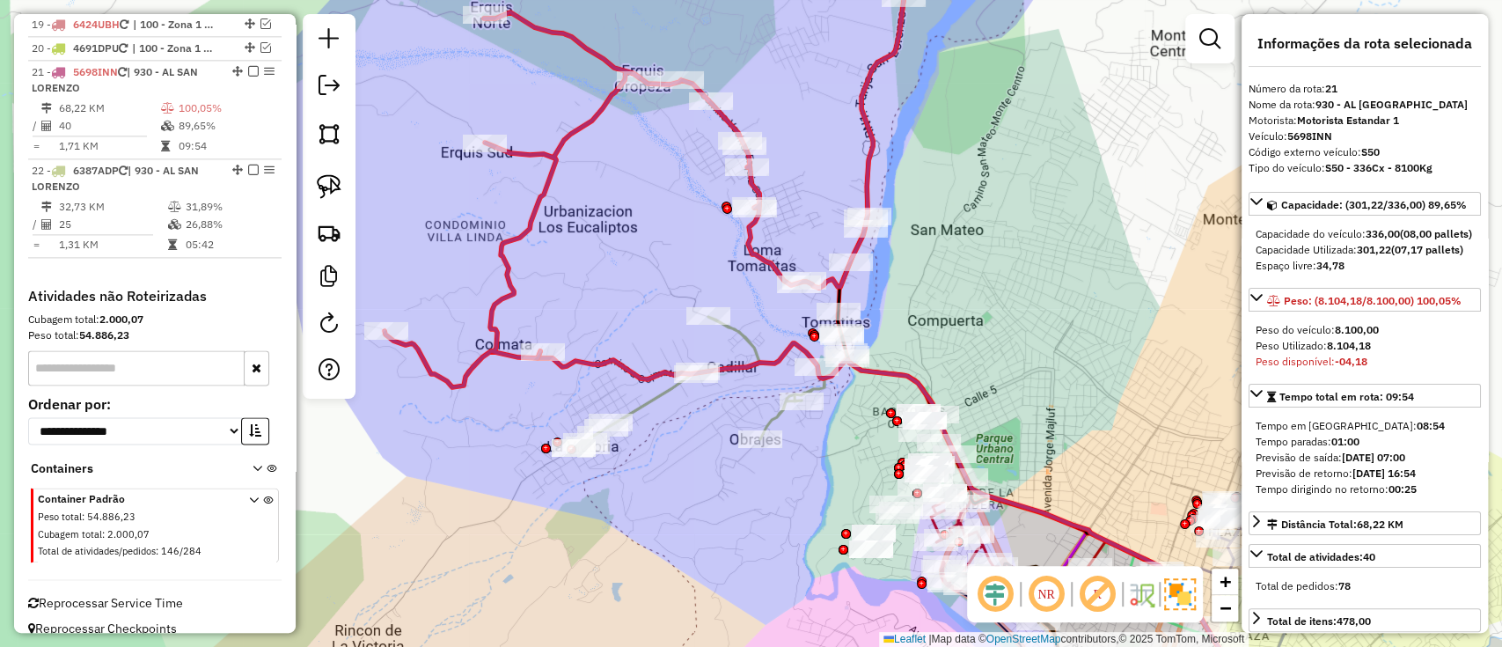
drag, startPoint x: 725, startPoint y: 304, endPoint x: 654, endPoint y: 255, distance: 86.2
click at [654, 255] on div "Janela de atendimento Grade de atendimento Capacidade Transportadoras Veículos …" at bounding box center [751, 323] width 1502 height 647
click at [742, 341] on icon at bounding box center [720, 332] width 293 height 232
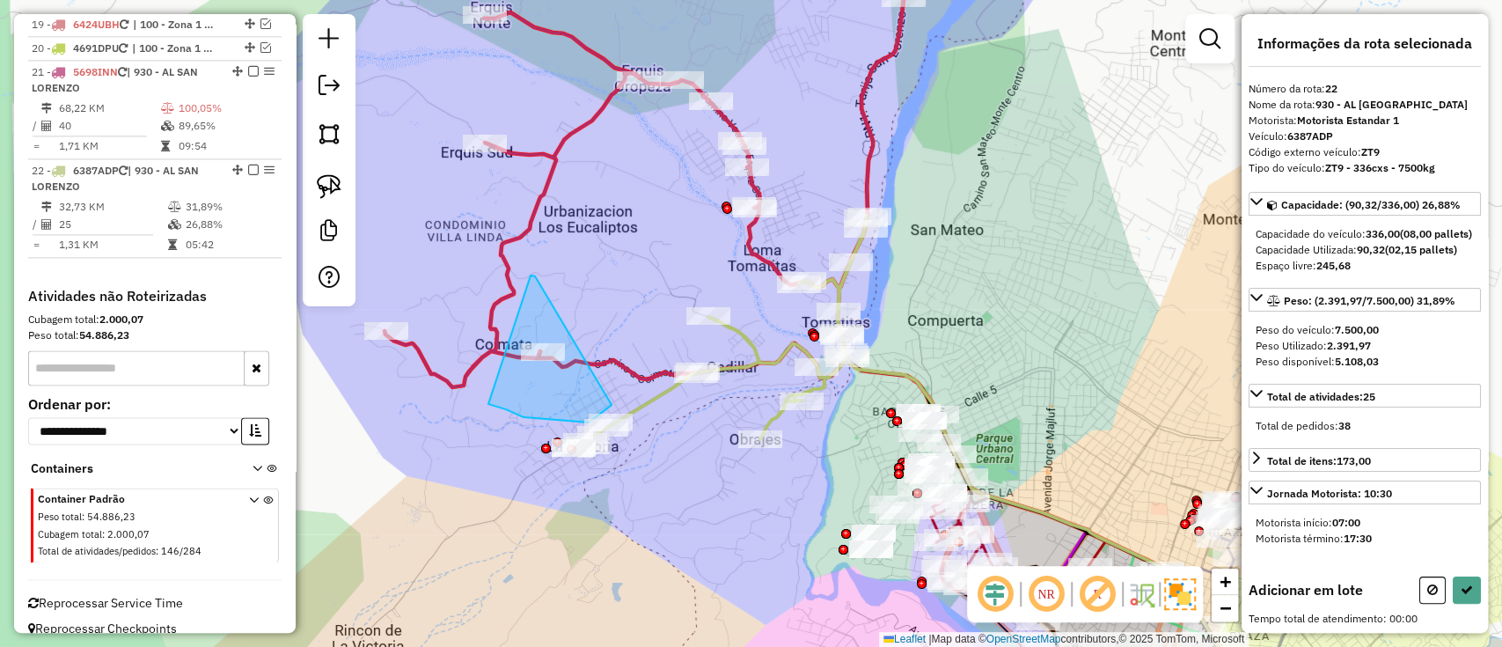
drag, startPoint x: 524, startPoint y: 417, endPoint x: 531, endPoint y: 275, distance: 141.8
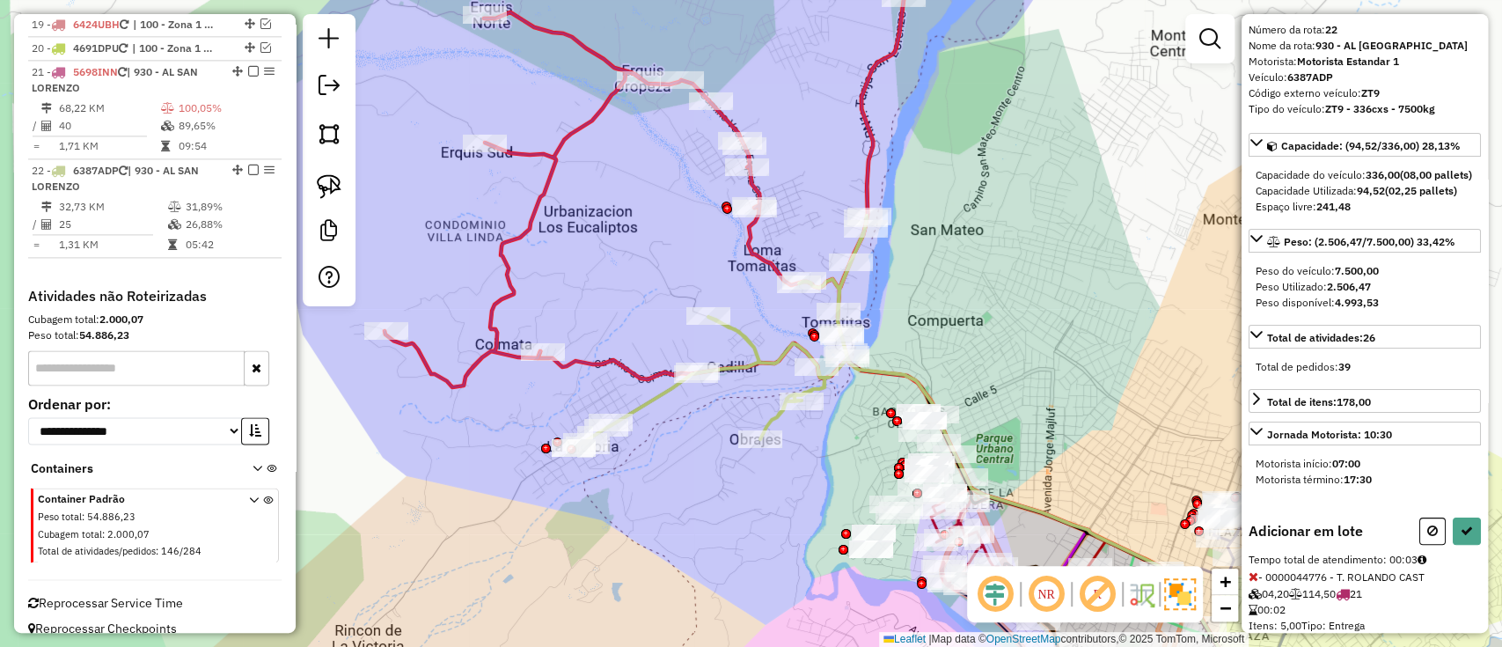
scroll to position [108, 0]
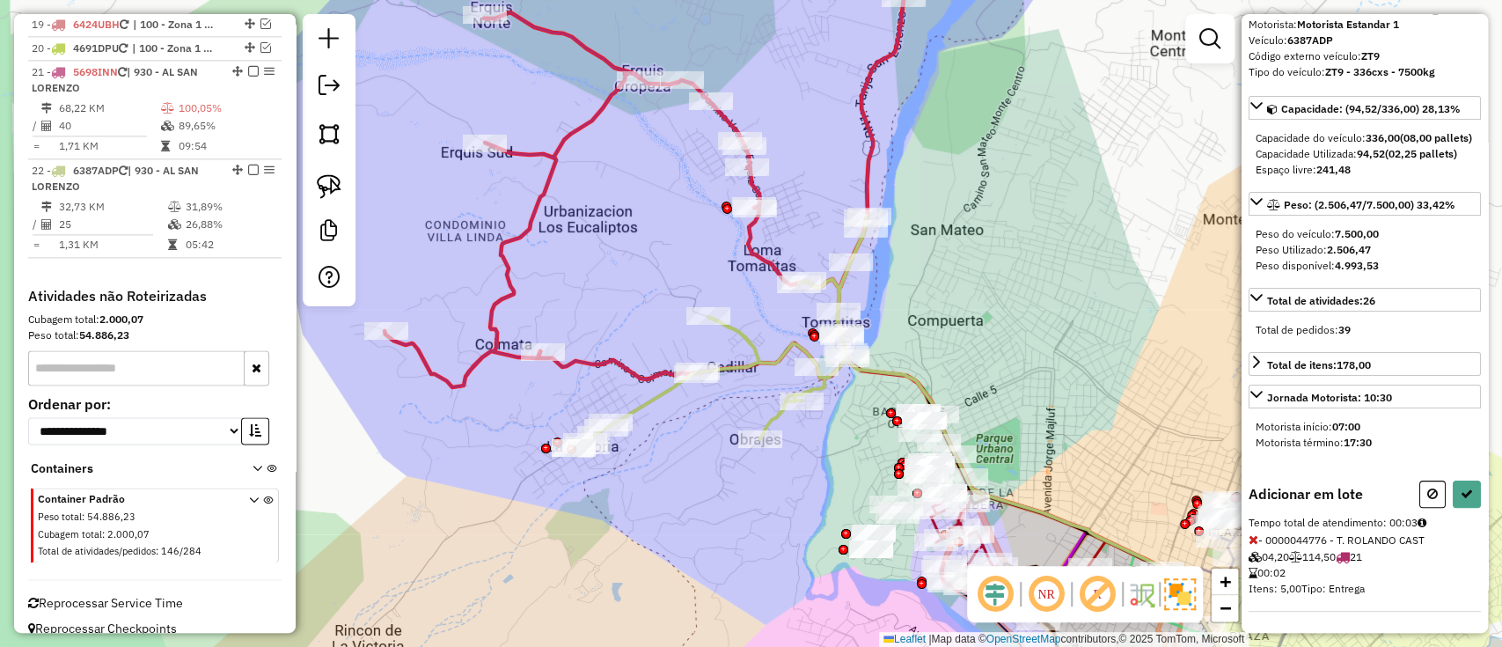
select select "**********"
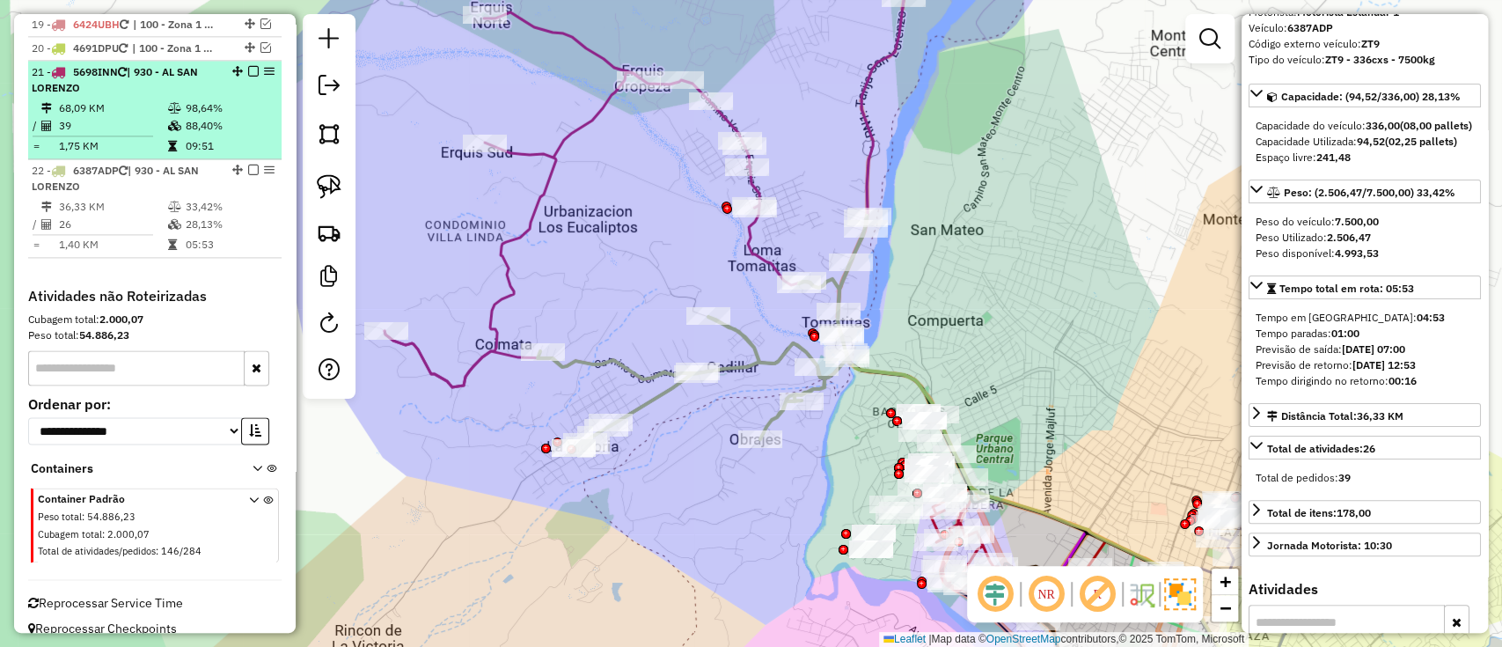
click at [251, 66] on em at bounding box center [253, 71] width 11 height 11
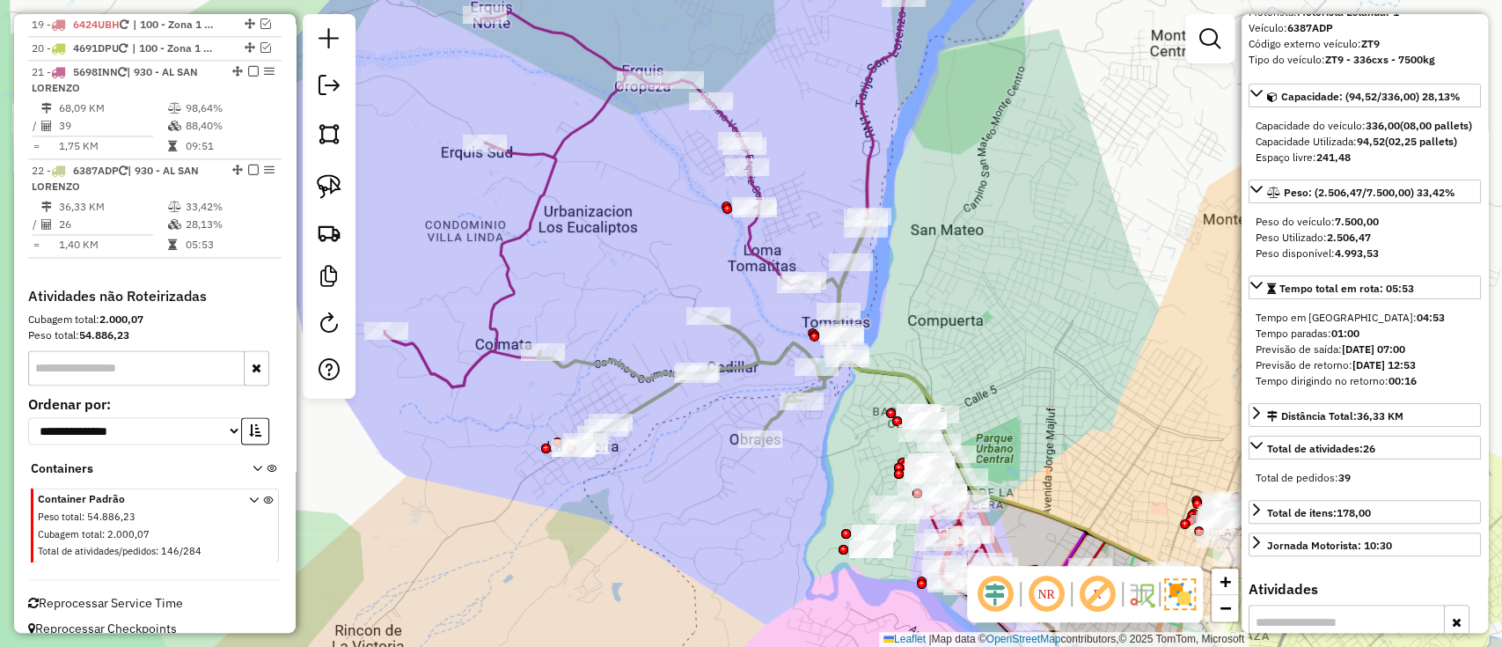
scroll to position [1479, 0]
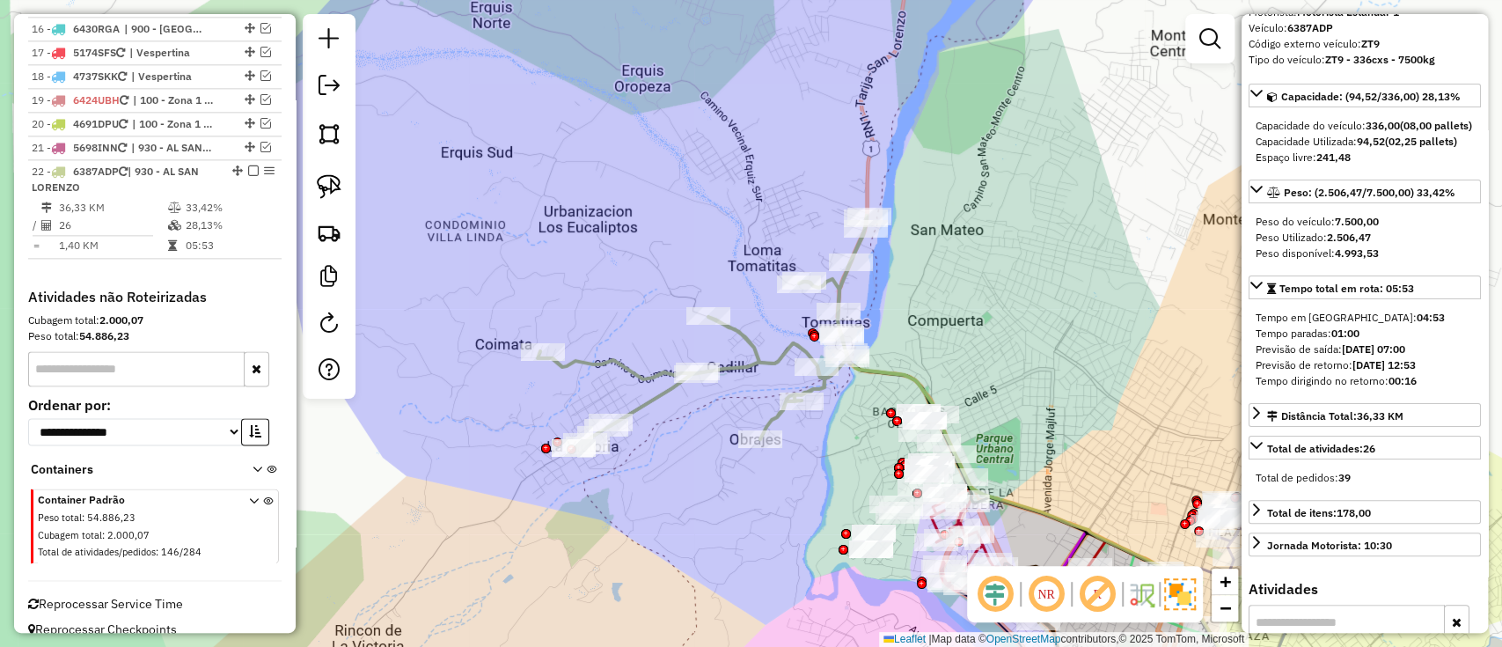
click at [649, 399] on icon at bounding box center [702, 332] width 329 height 232
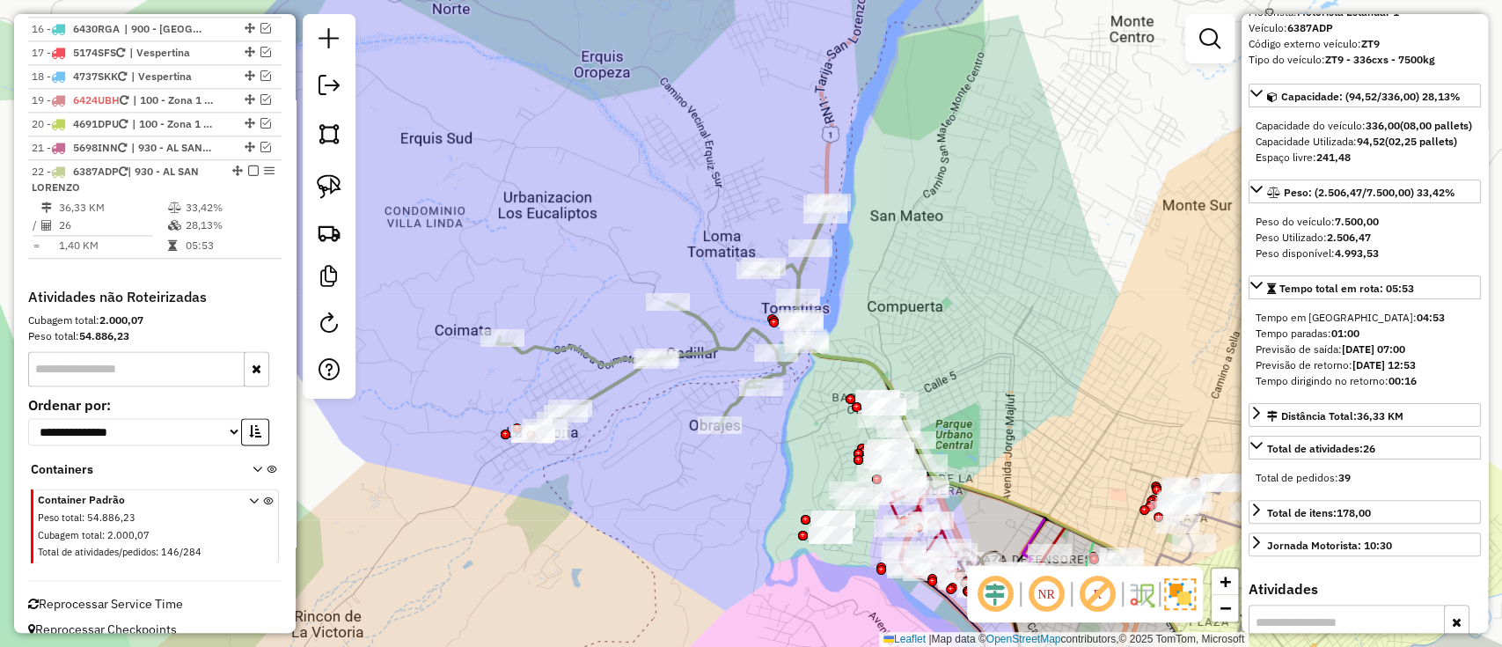
drag, startPoint x: 641, startPoint y: 419, endPoint x: 504, endPoint y: 275, distance: 198.6
click at [502, 275] on div "Janela de atendimento Grade de atendimento Capacidade Transportadoras Veículos …" at bounding box center [751, 323] width 1502 height 647
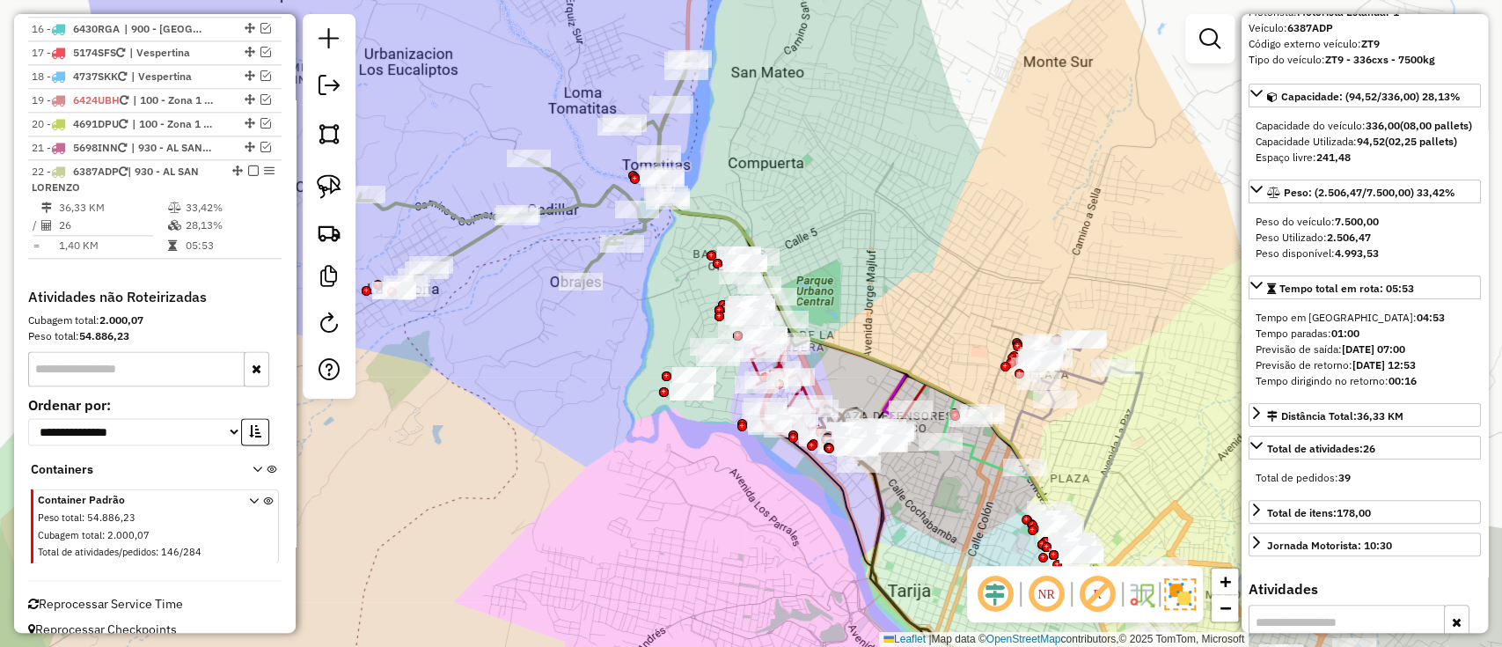
click at [467, 236] on icon at bounding box center [522, 174] width 329 height 232
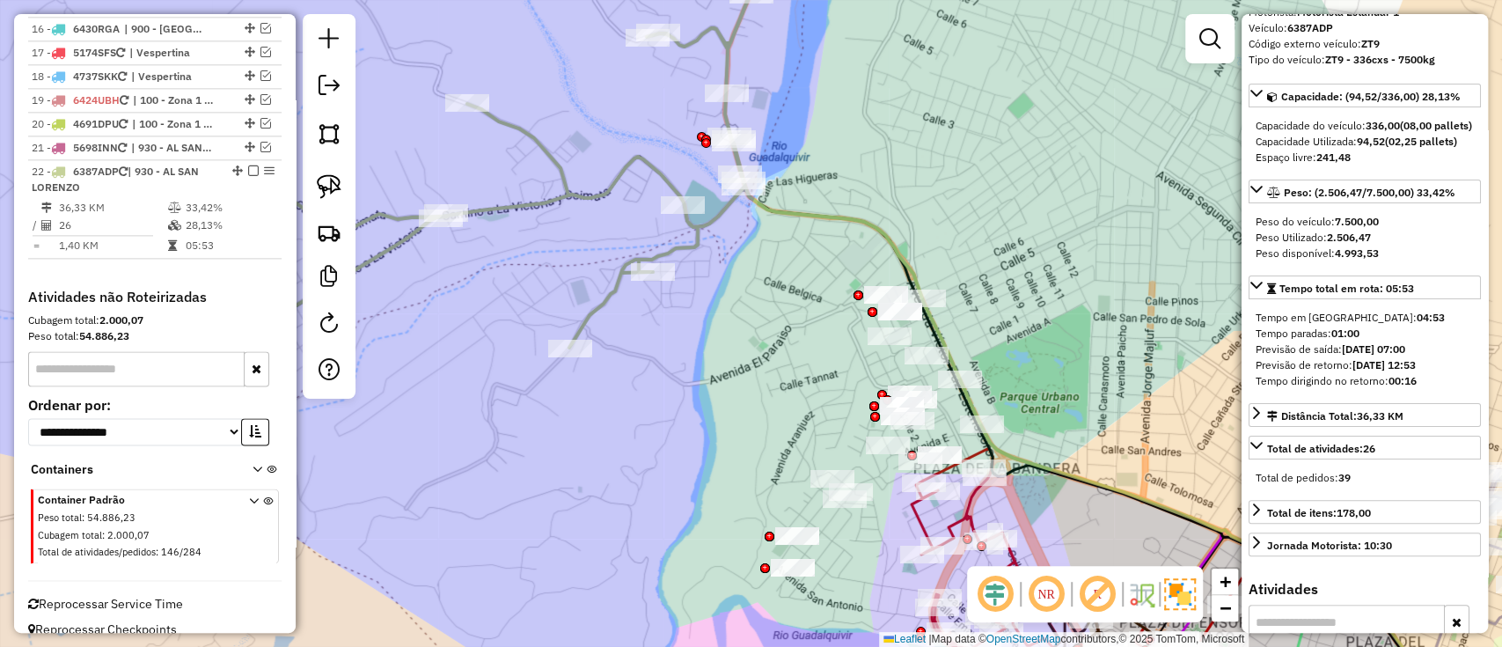
click at [586, 194] on icon at bounding box center [452, 151] width 652 height 431
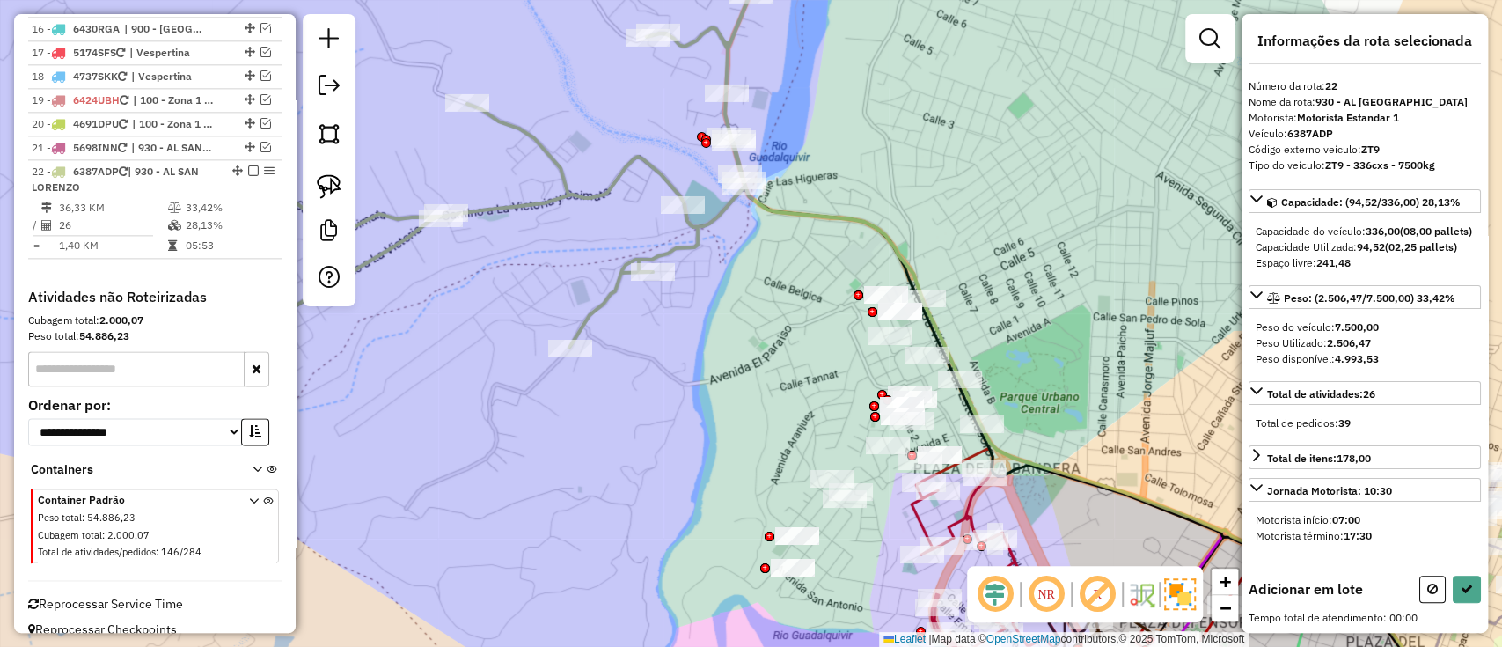
scroll to position [0, 0]
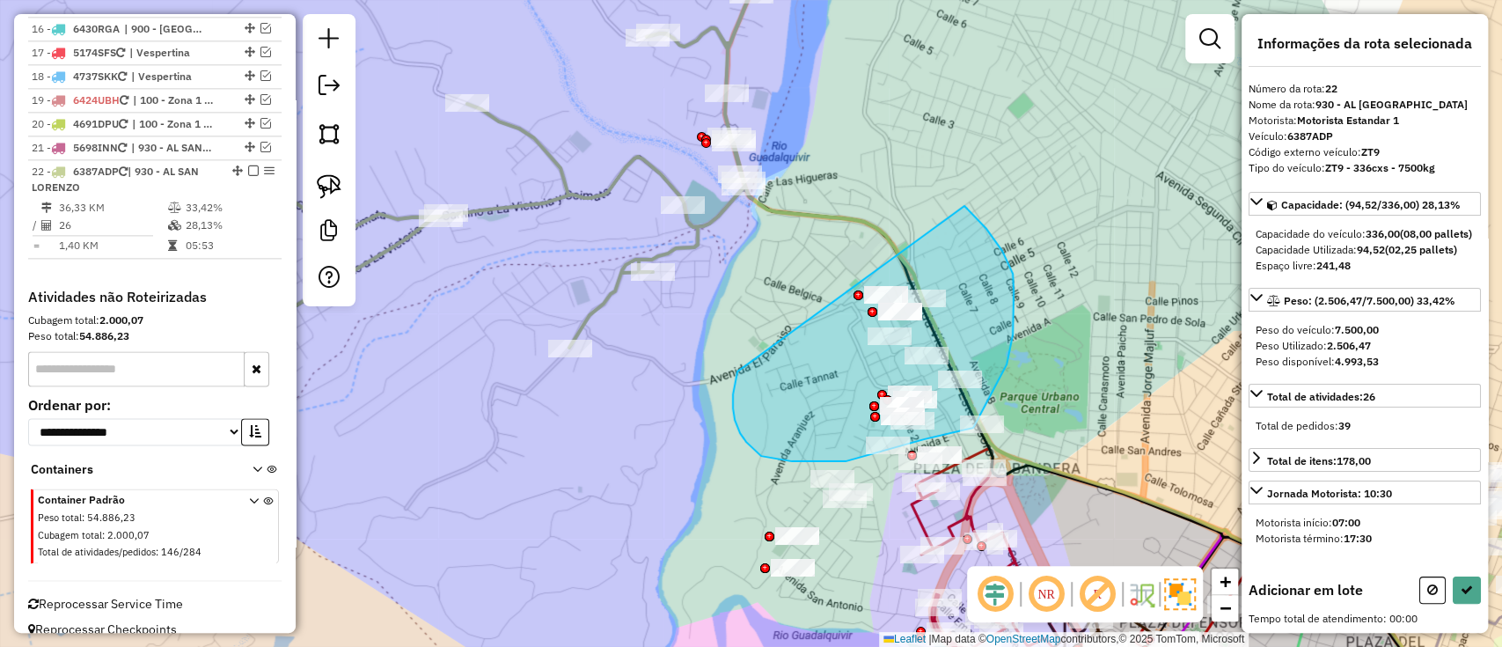
drag, startPoint x: 736, startPoint y: 383, endPoint x: 927, endPoint y: 187, distance: 274.4
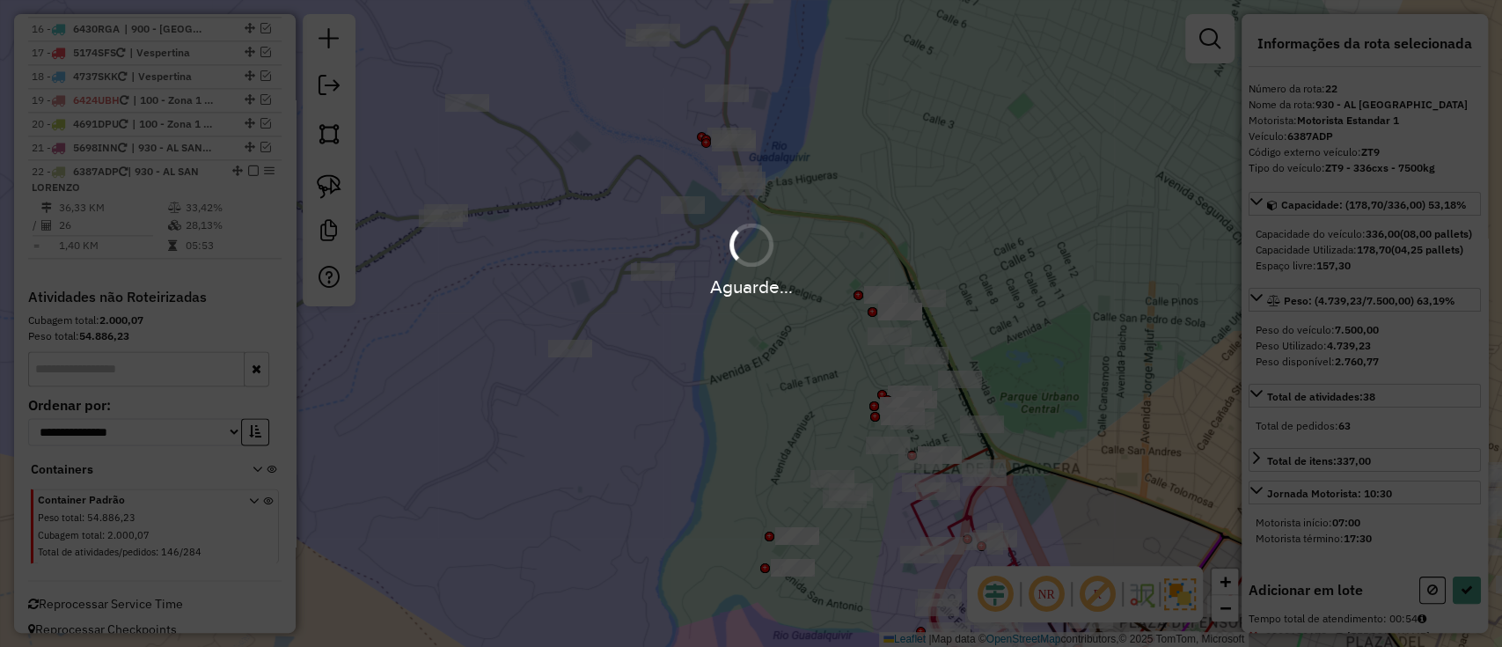
select select "**********"
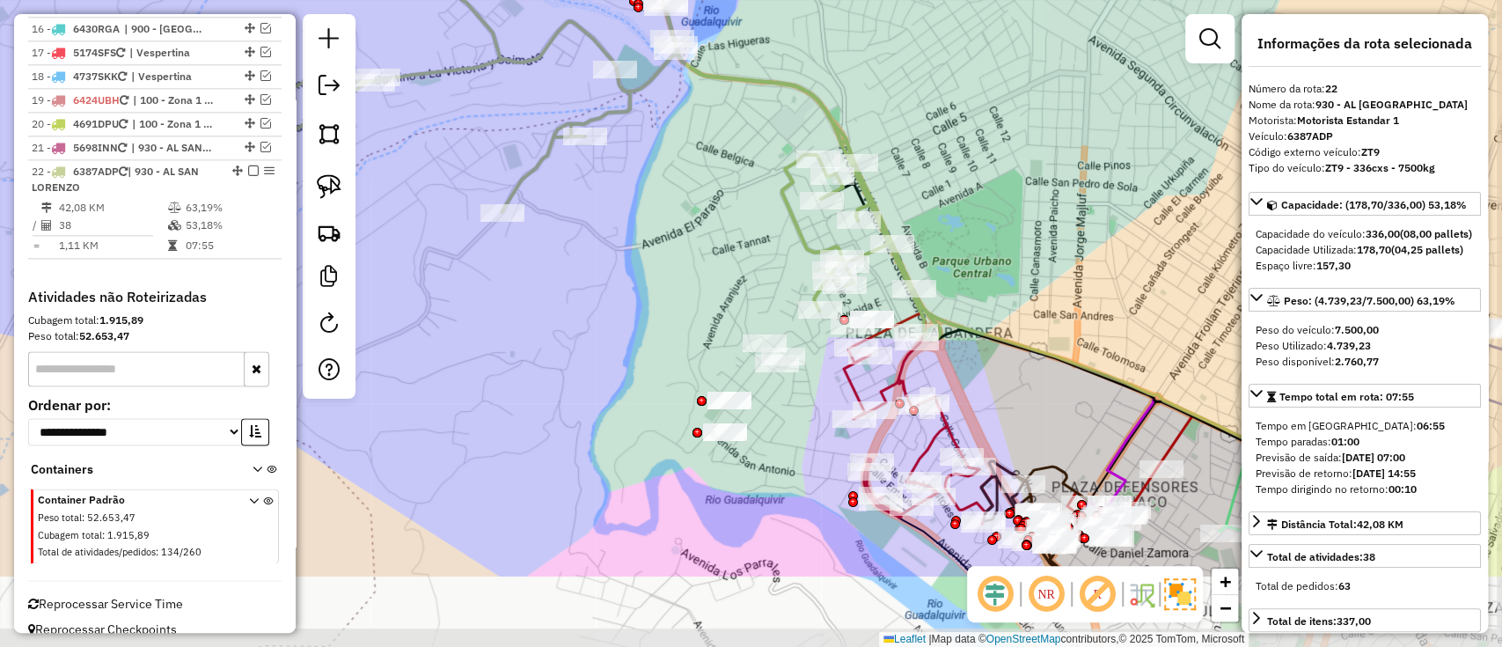
drag, startPoint x: 770, startPoint y: 386, endPoint x: 702, endPoint y: 251, distance: 151.5
click at [702, 251] on div "Janela de atendimento Grade de atendimento Capacidade Transportadoras Veículos …" at bounding box center [751, 323] width 1502 height 647
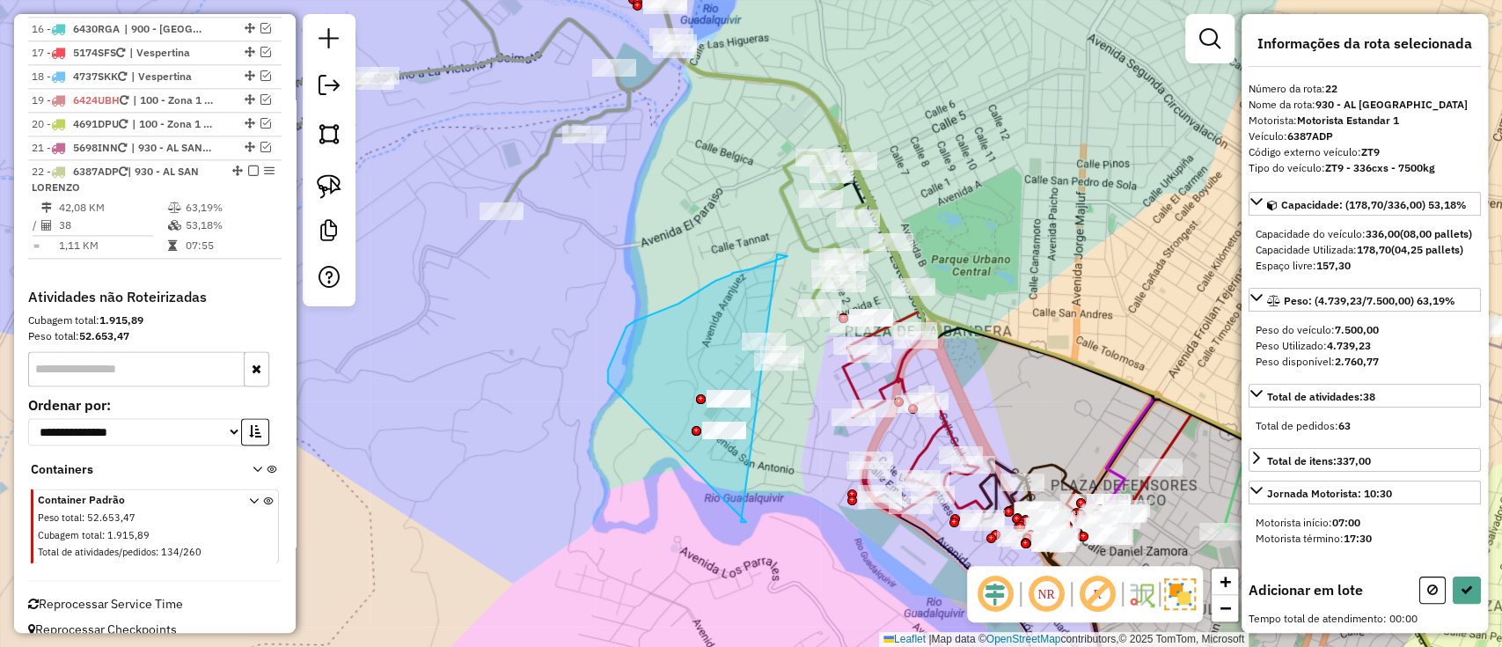
drag, startPoint x: 741, startPoint y: 522, endPoint x: 613, endPoint y: 394, distance: 180.4
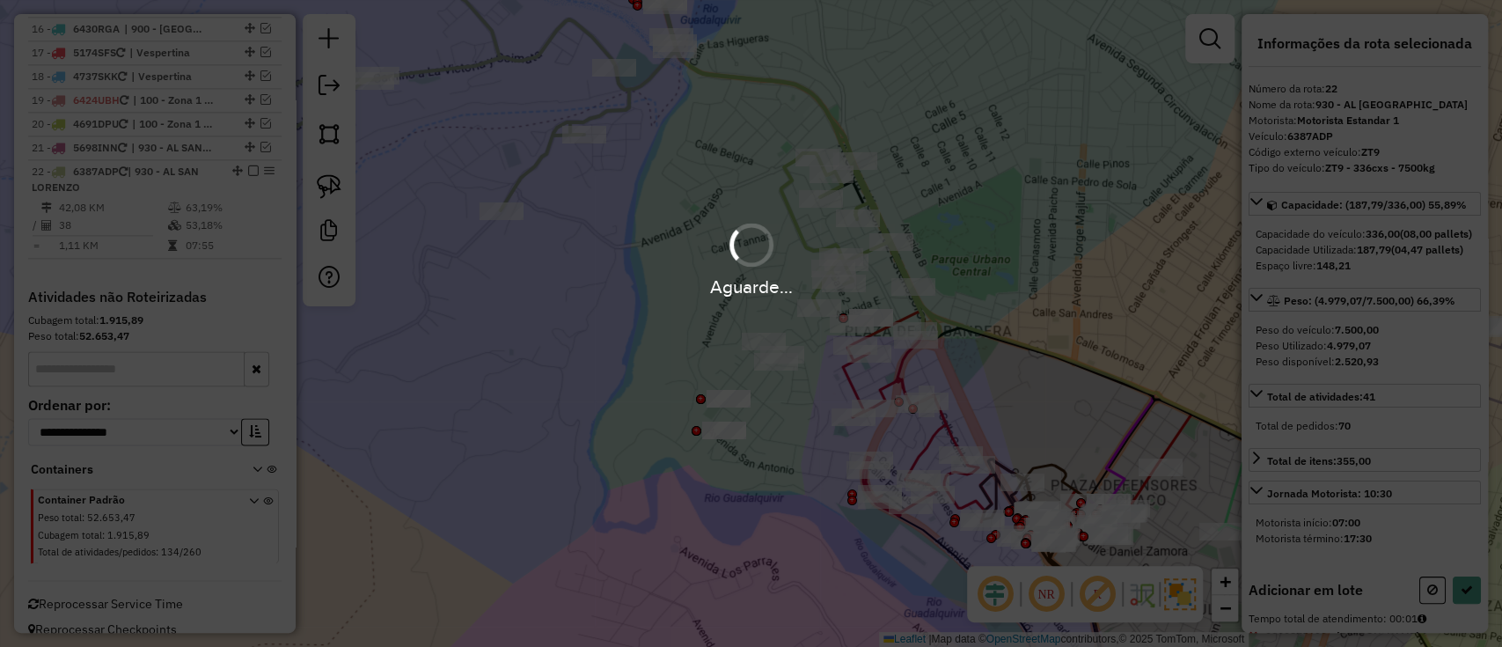
select select "**********"
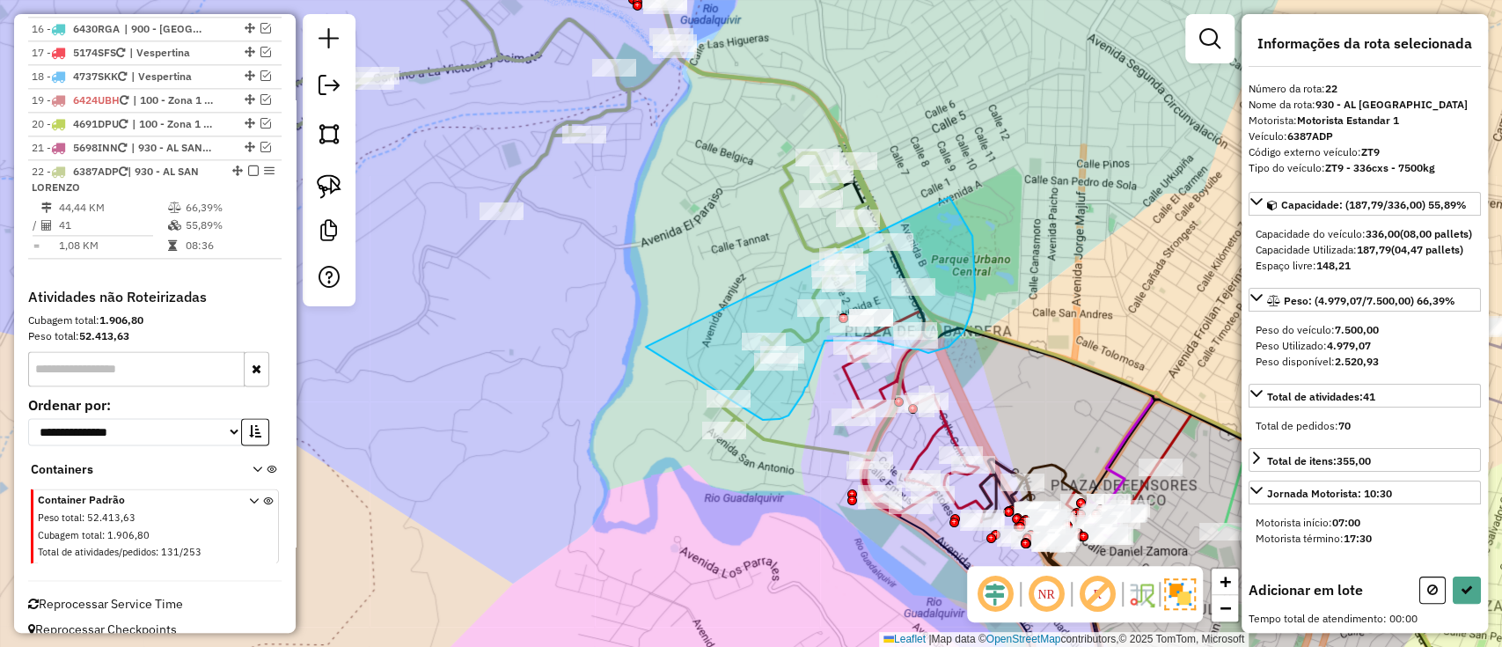
drag, startPoint x: 646, startPoint y: 347, endPoint x: 949, endPoint y: 197, distance: 338.4
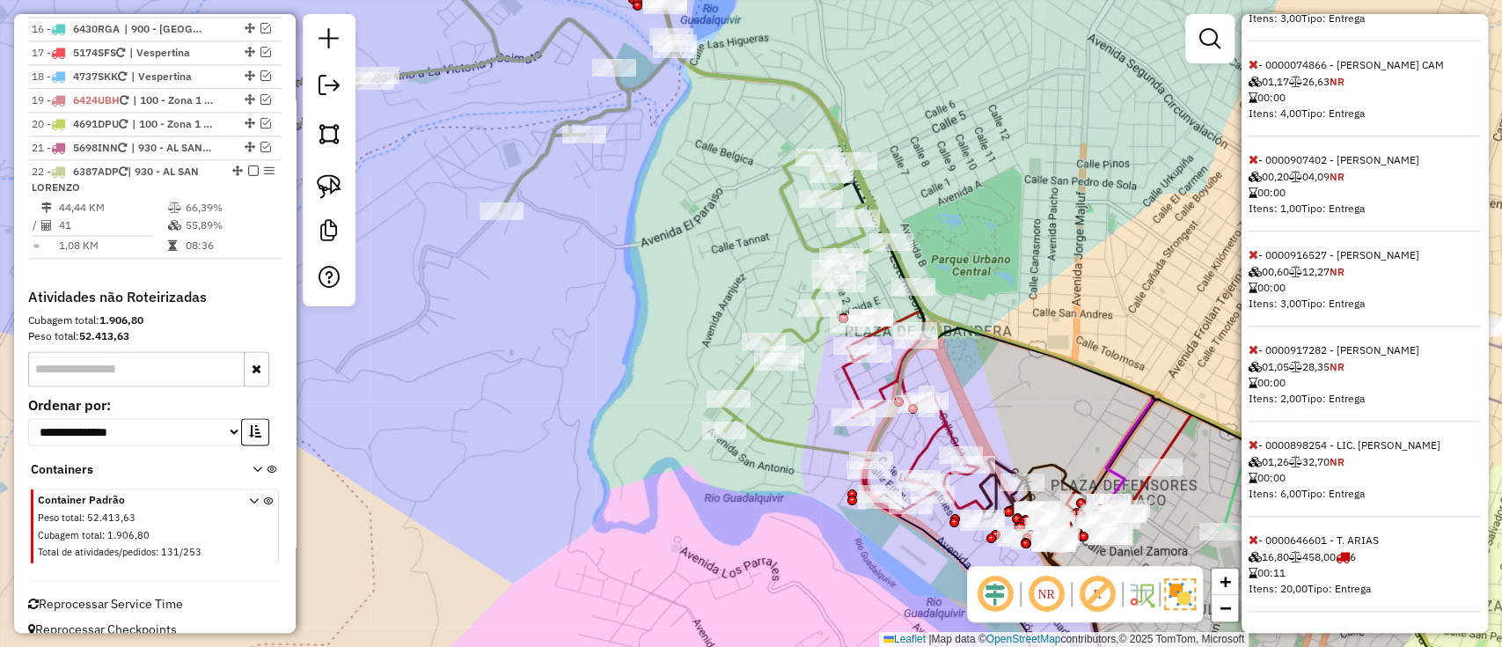
select select "**********"
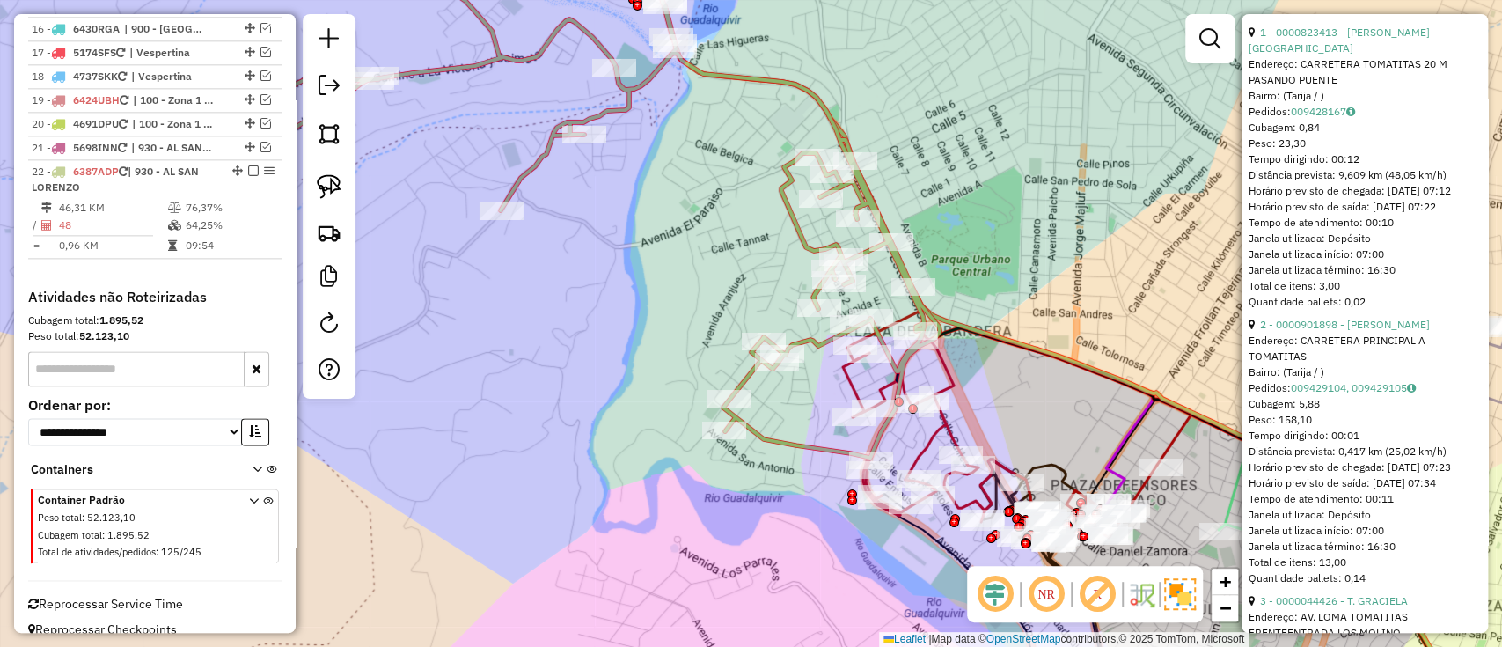
scroll to position [826, 0]
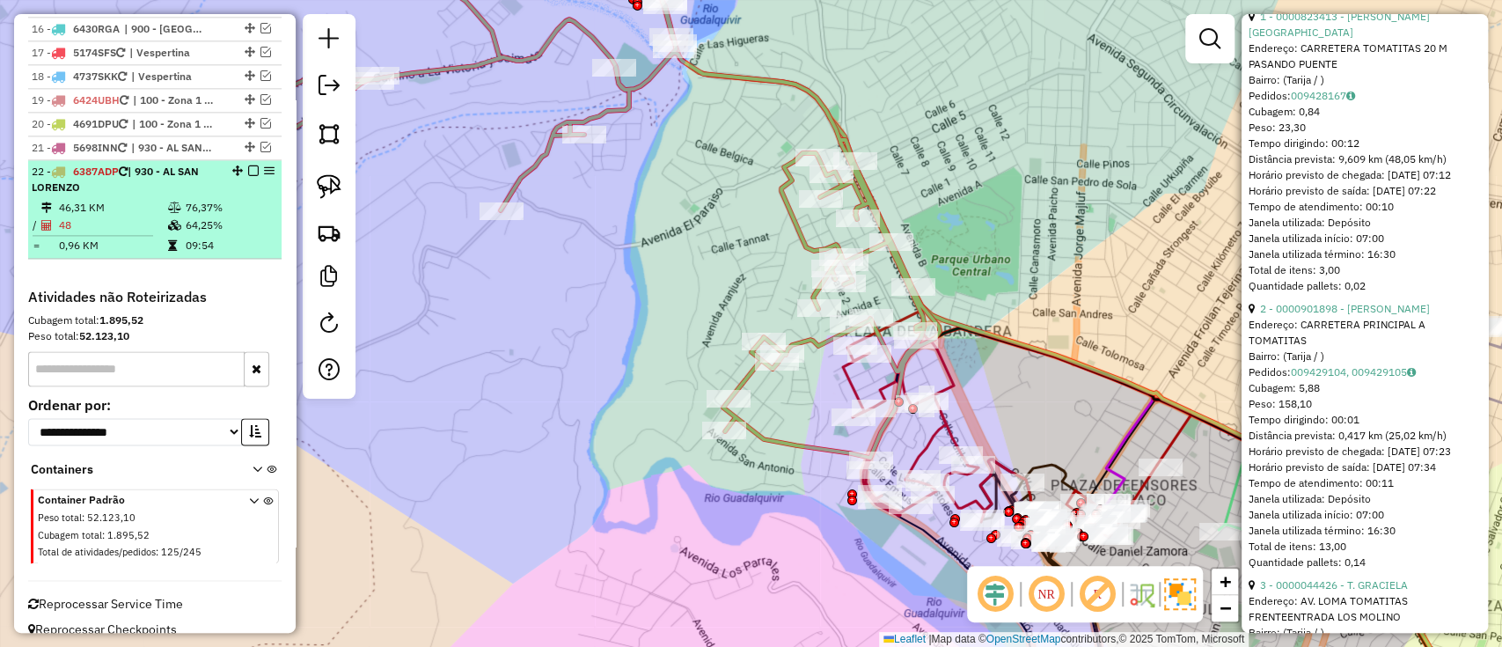
click at [248, 165] on em at bounding box center [253, 170] width 11 height 11
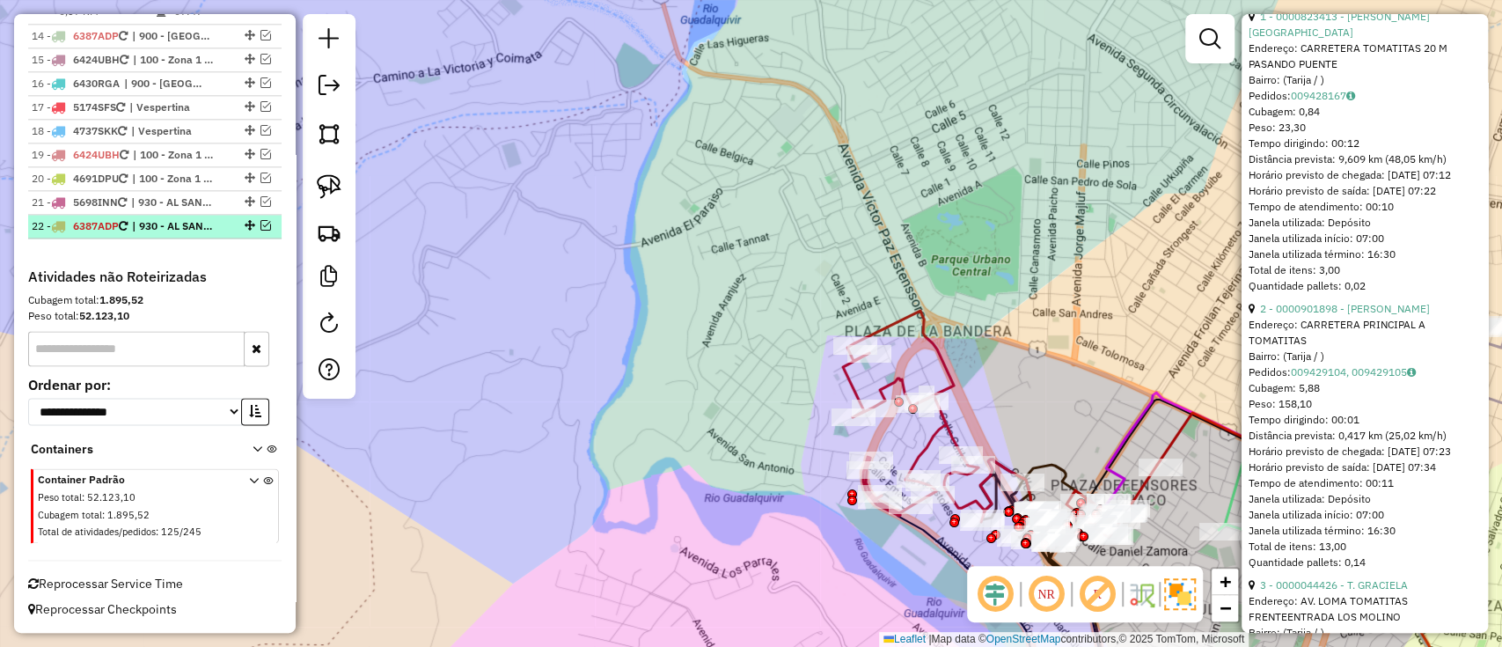
scroll to position [1405, 0]
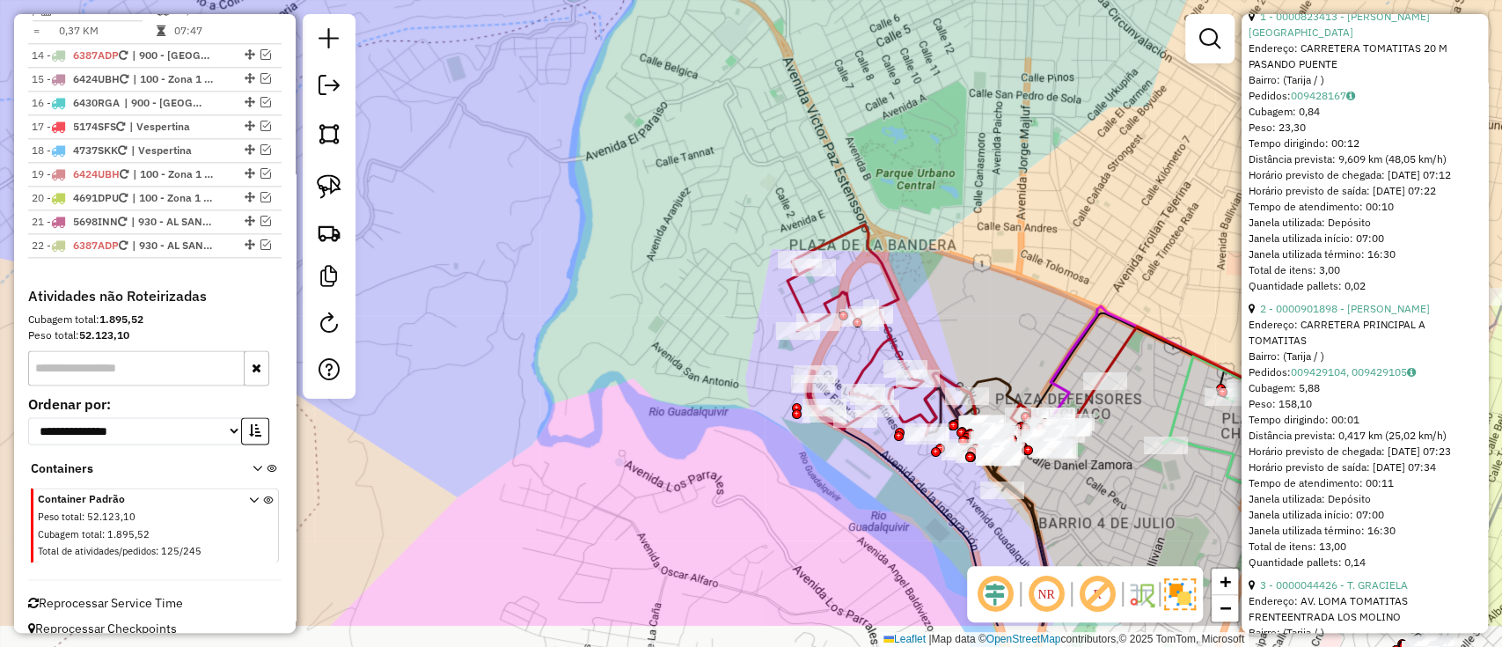
drag, startPoint x: 627, startPoint y: 269, endPoint x: 581, endPoint y: 168, distance: 111.1
click at [581, 168] on div "Janela de atendimento Grade de atendimento Capacidade Transportadoras Veículos …" at bounding box center [751, 323] width 1502 height 647
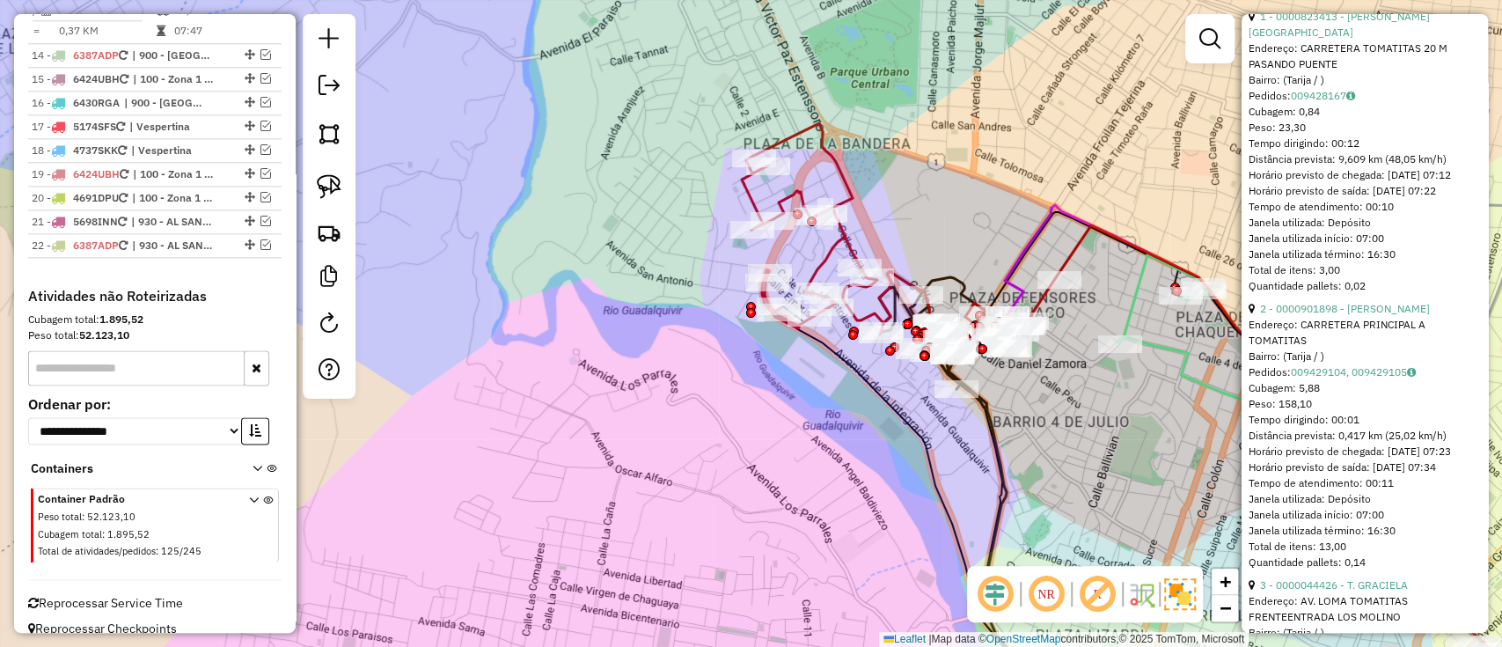
click at [824, 257] on icon at bounding box center [899, 242] width 314 height 238
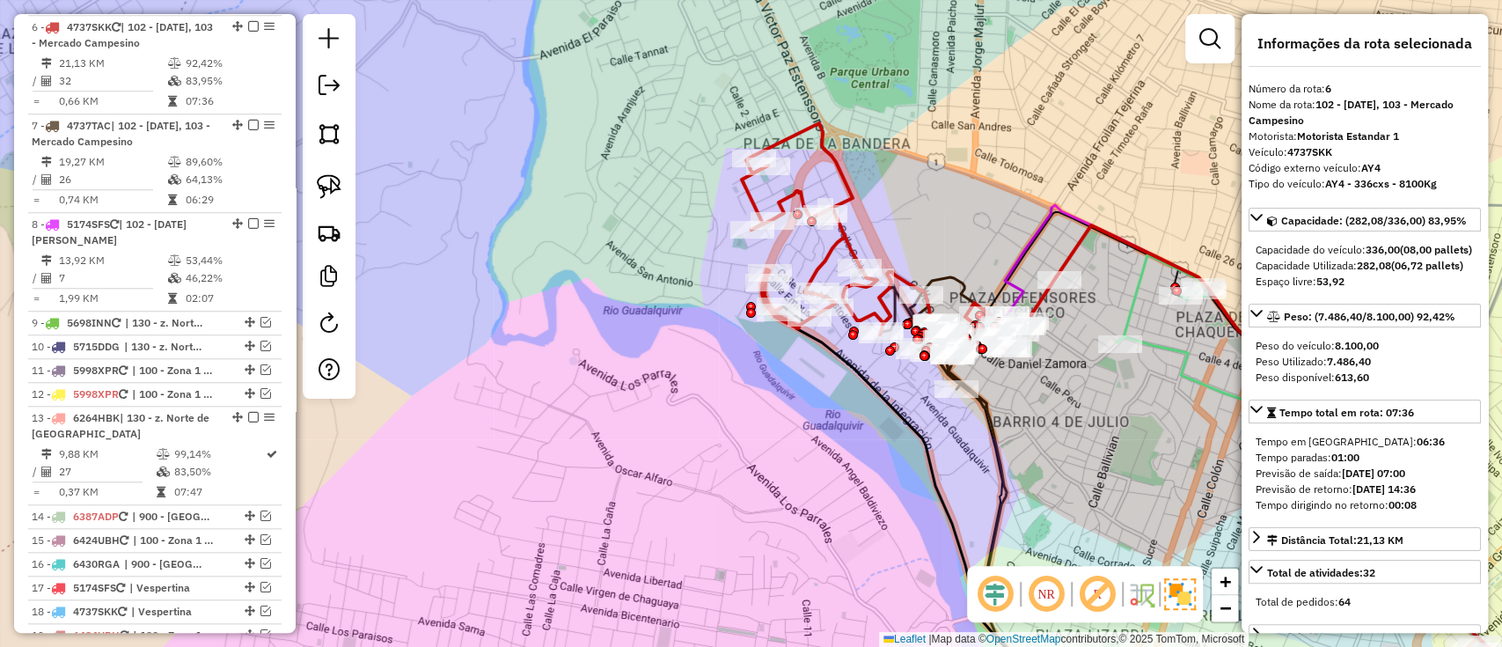
scroll to position [0, 0]
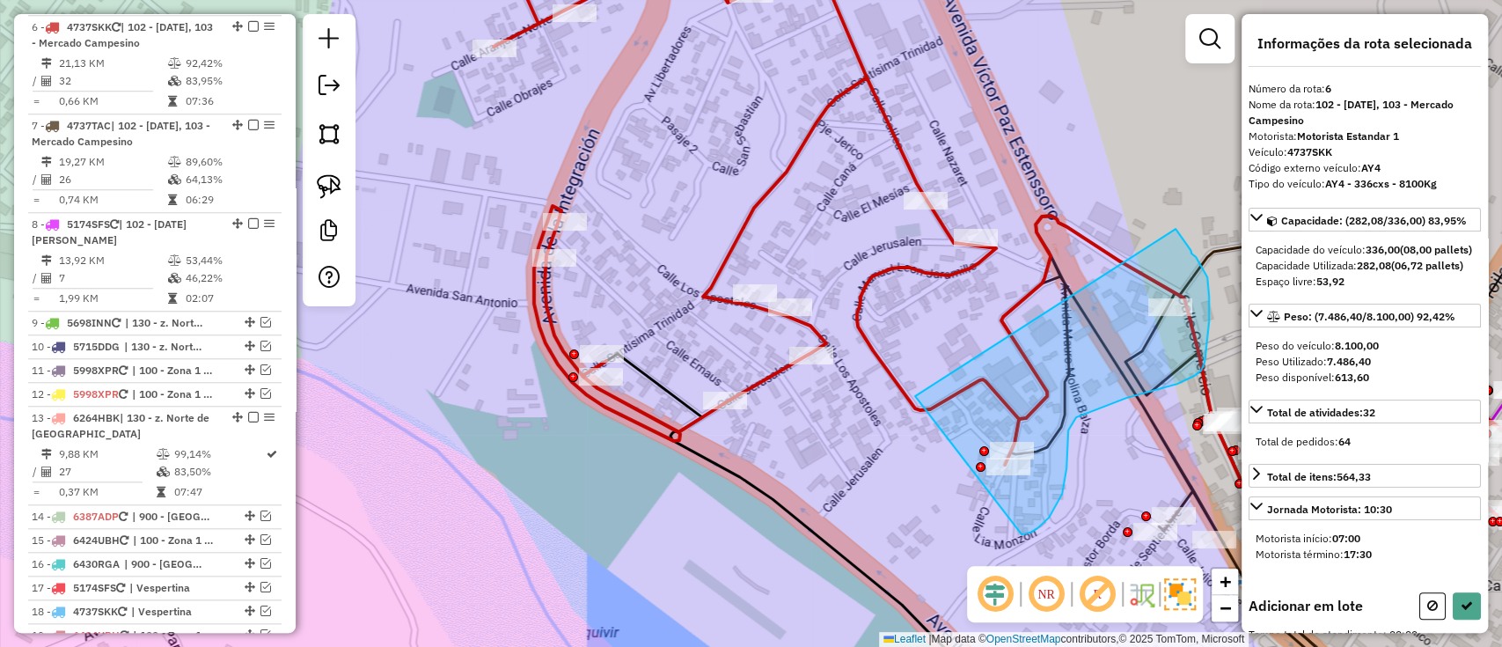
drag, startPoint x: 1052, startPoint y: 512, endPoint x: 1162, endPoint y: 217, distance: 314.6
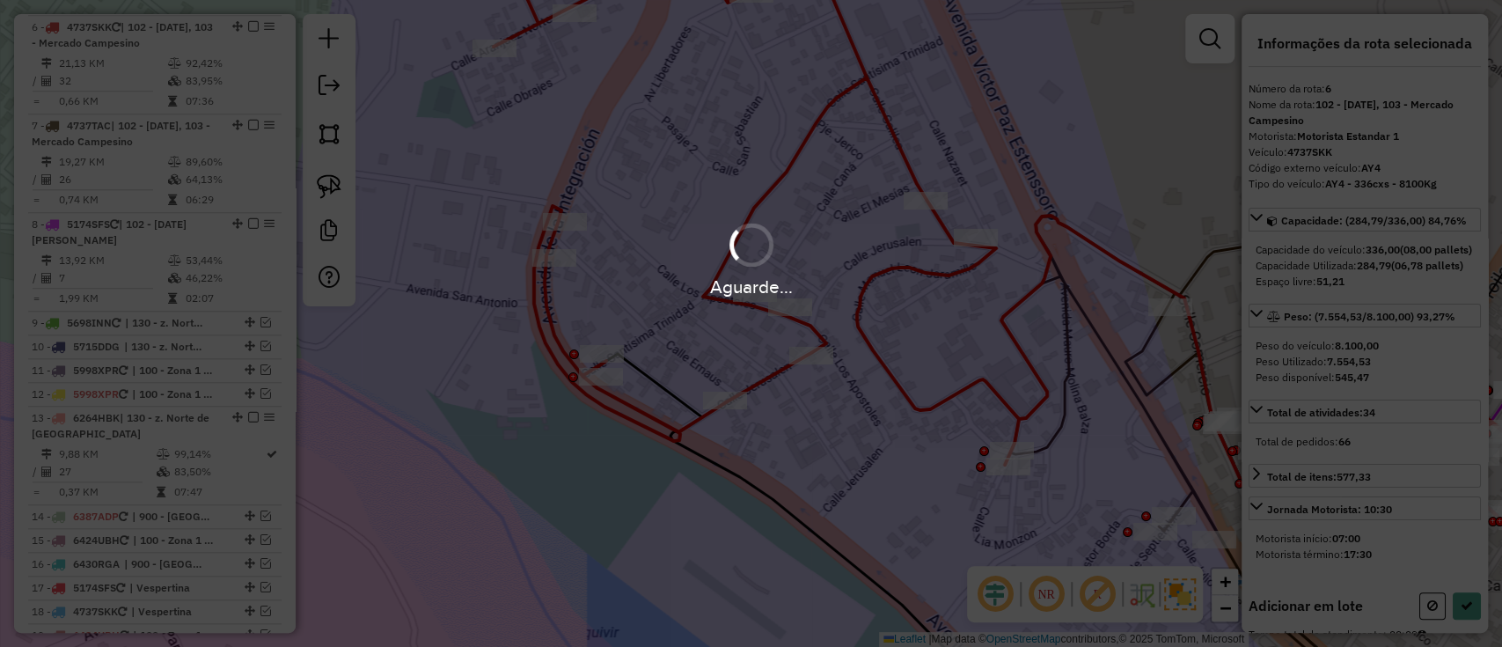
select select "**********"
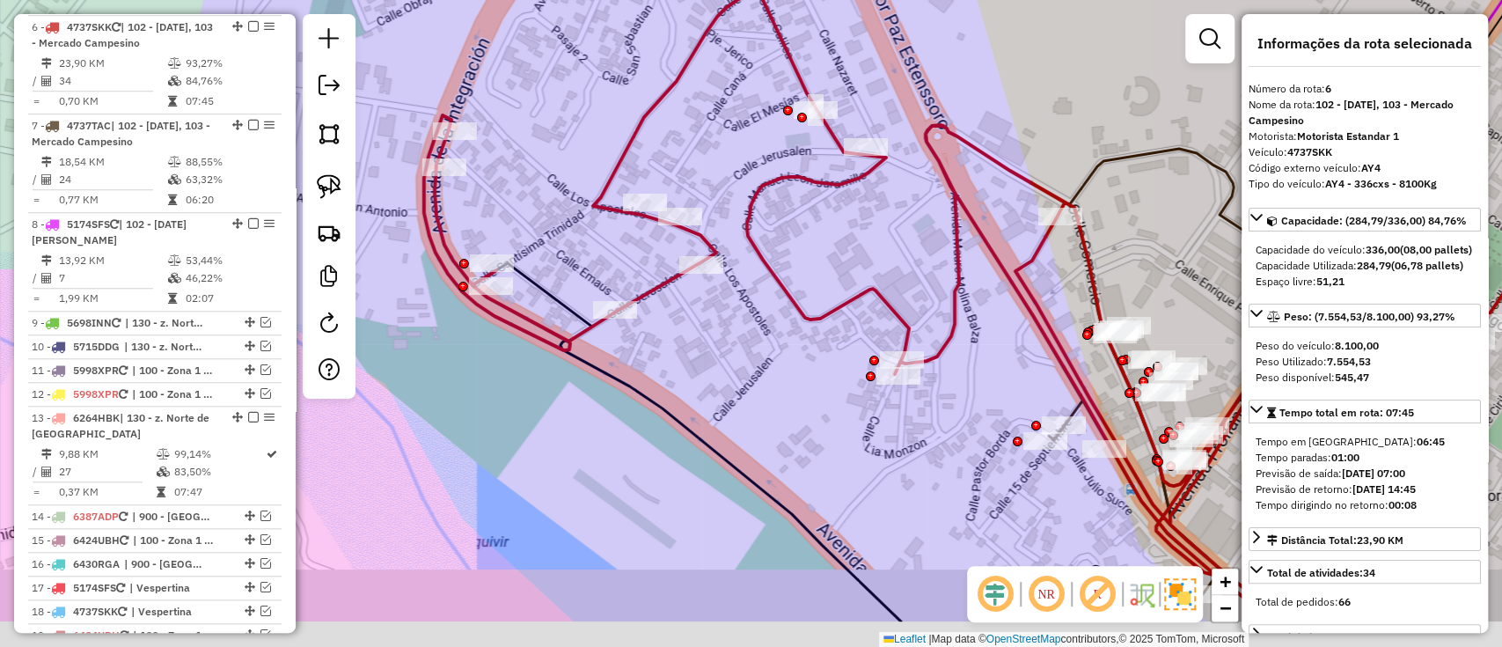
drag, startPoint x: 973, startPoint y: 361, endPoint x: 905, endPoint y: 286, distance: 100.9
click at [916, 287] on div "Janela de atendimento Grade de atendimento Capacidade Transportadoras Veículos …" at bounding box center [751, 323] width 1502 height 647
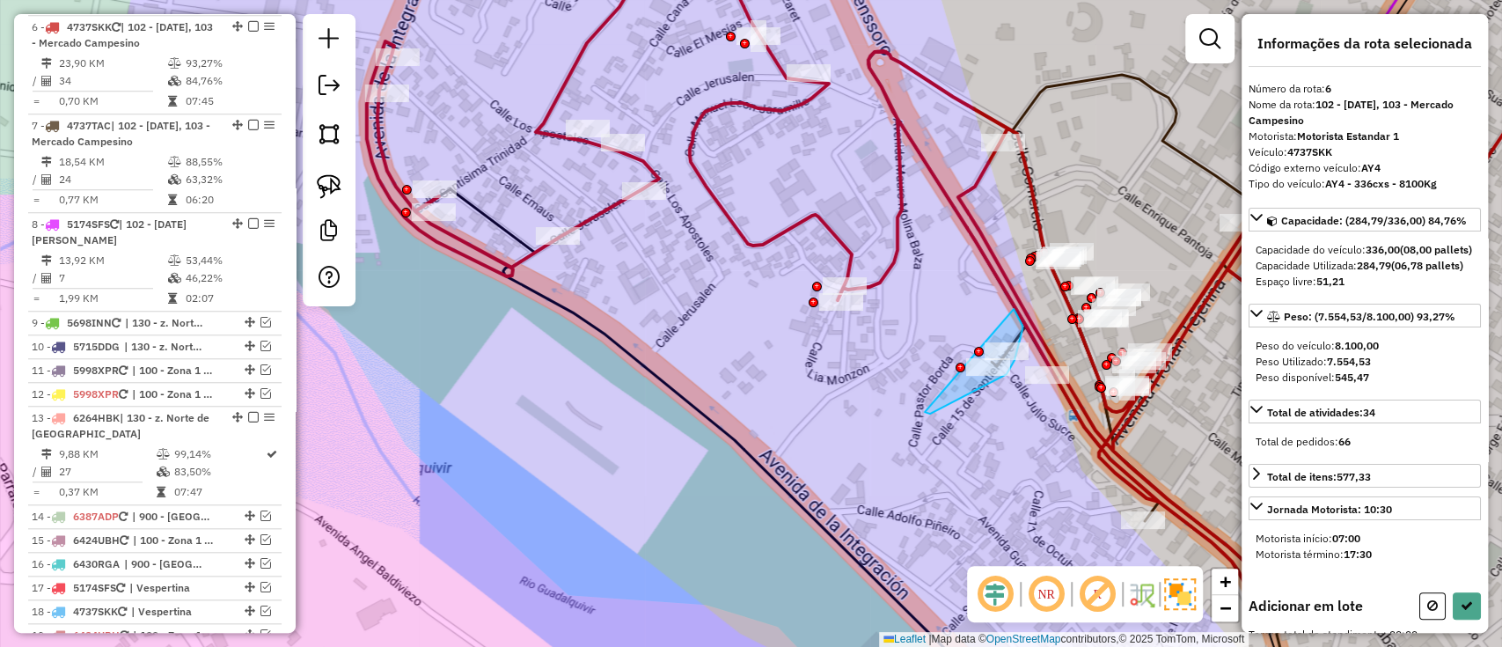
drag, startPoint x: 930, startPoint y: 414, endPoint x: 971, endPoint y: 271, distance: 148.2
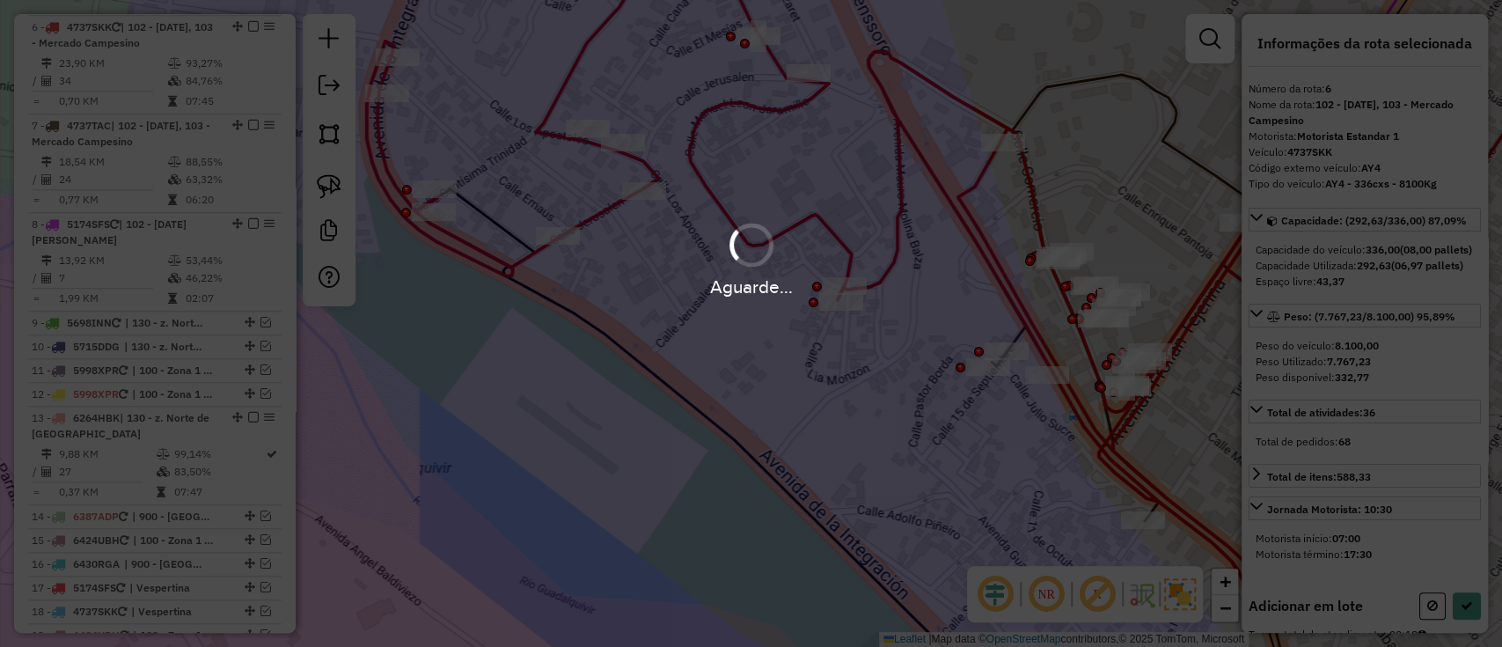
select select "**********"
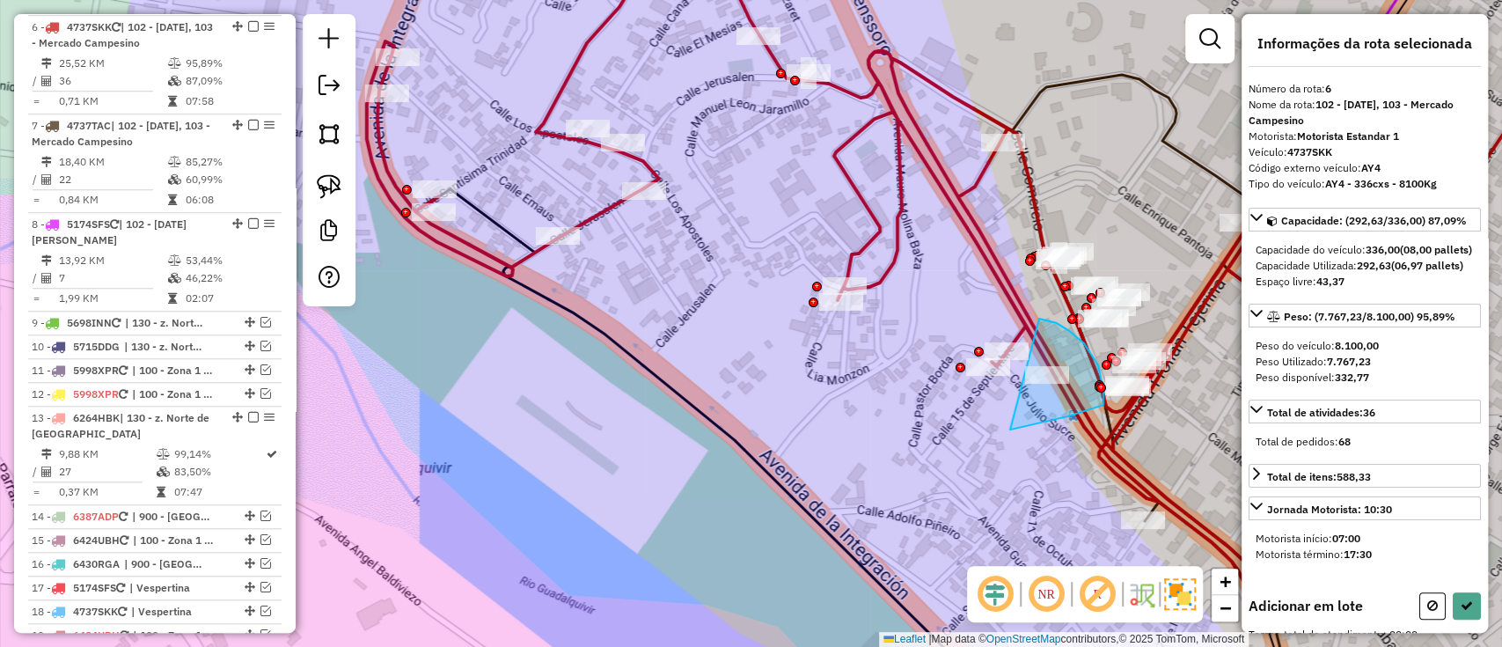
drag, startPoint x: 1010, startPoint y: 429, endPoint x: 1037, endPoint y: 319, distance: 114.2
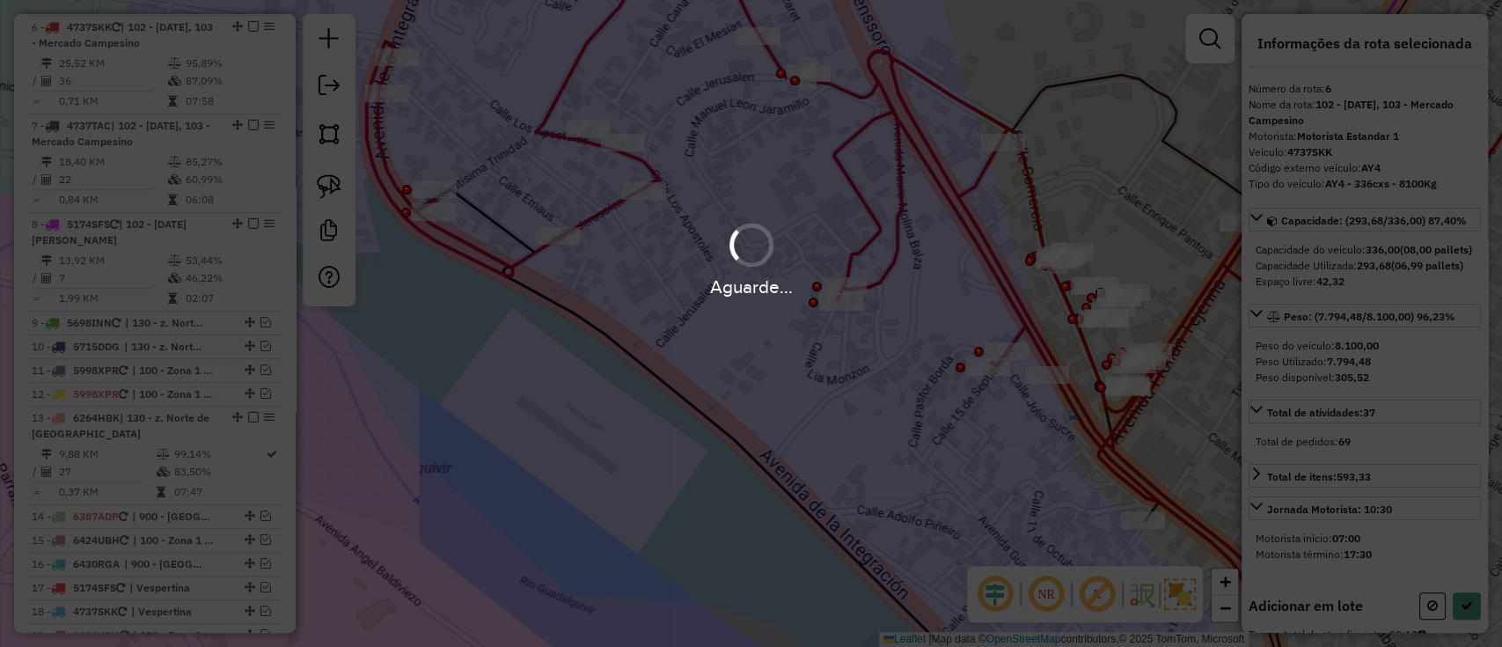
select select "**********"
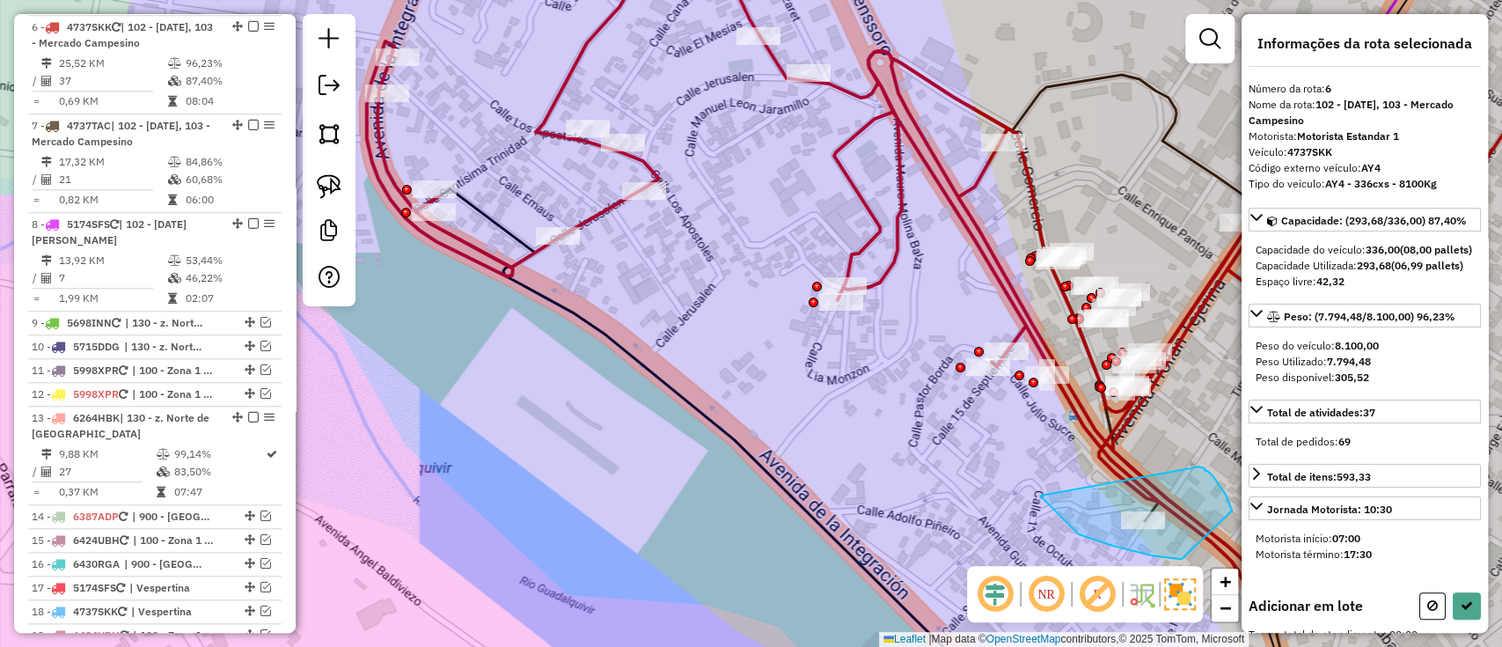
drag, startPoint x: 1181, startPoint y: 559, endPoint x: 1198, endPoint y: 466, distance: 94.1
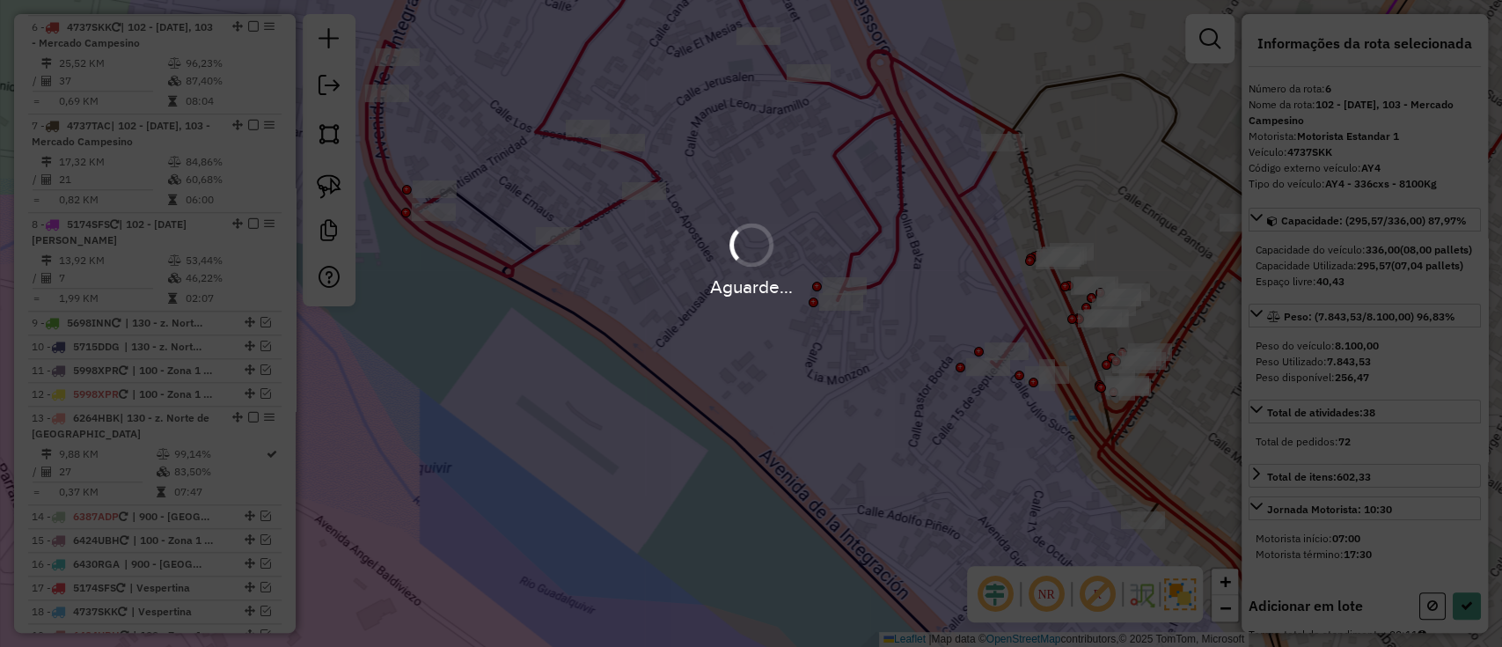
select select "**********"
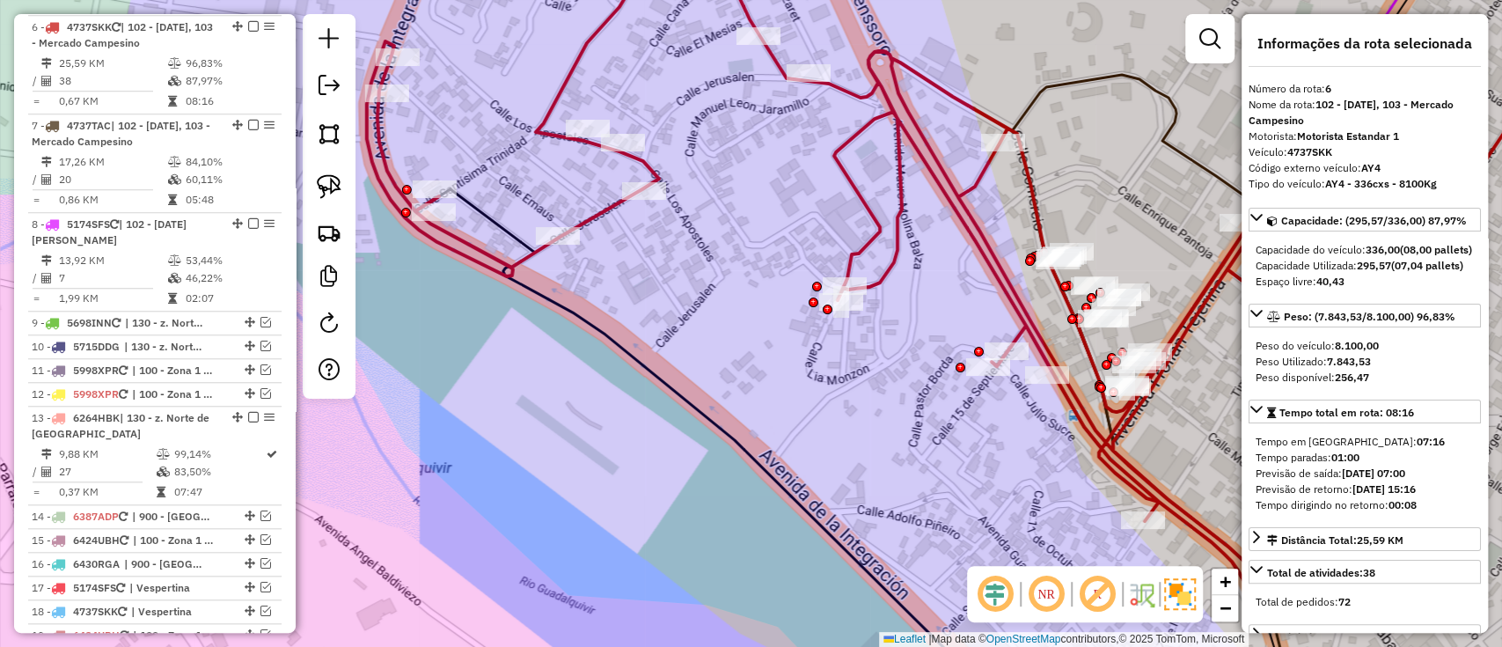
click at [248, 23] on em at bounding box center [253, 26] width 11 height 11
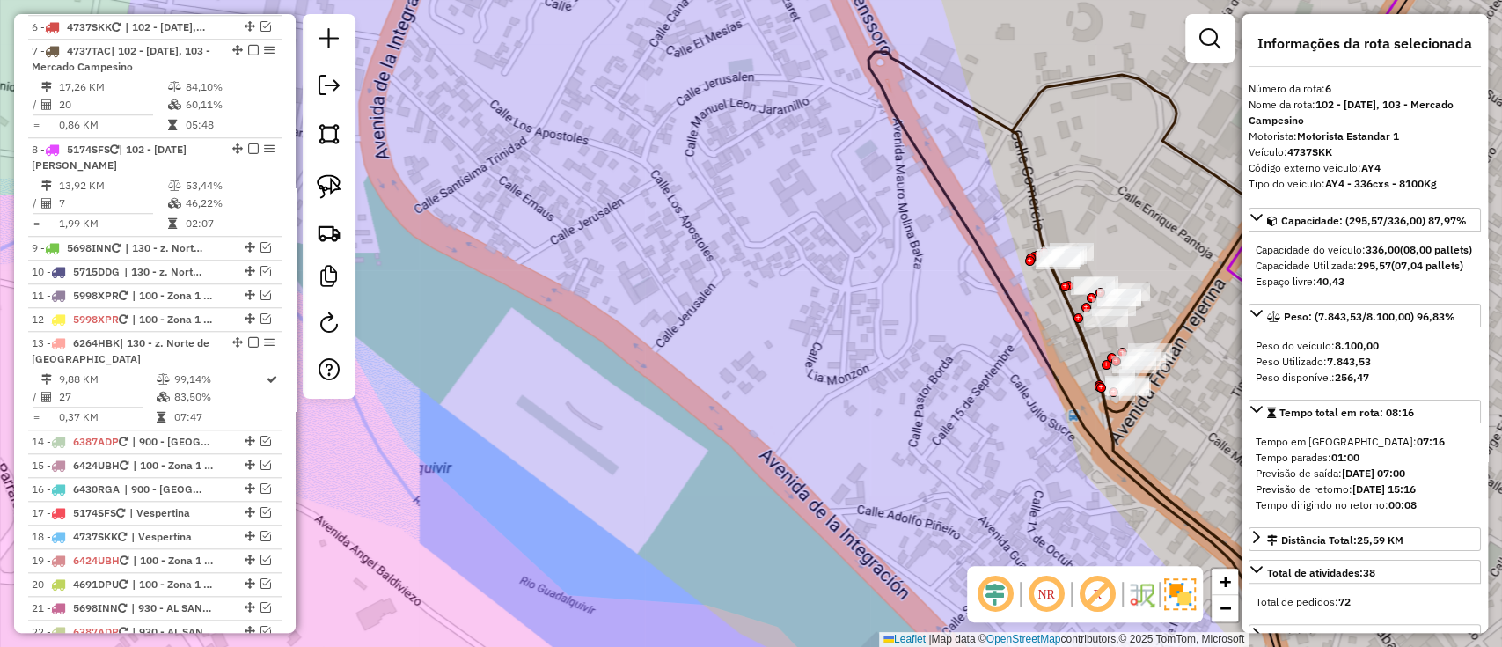
scroll to position [869, 0]
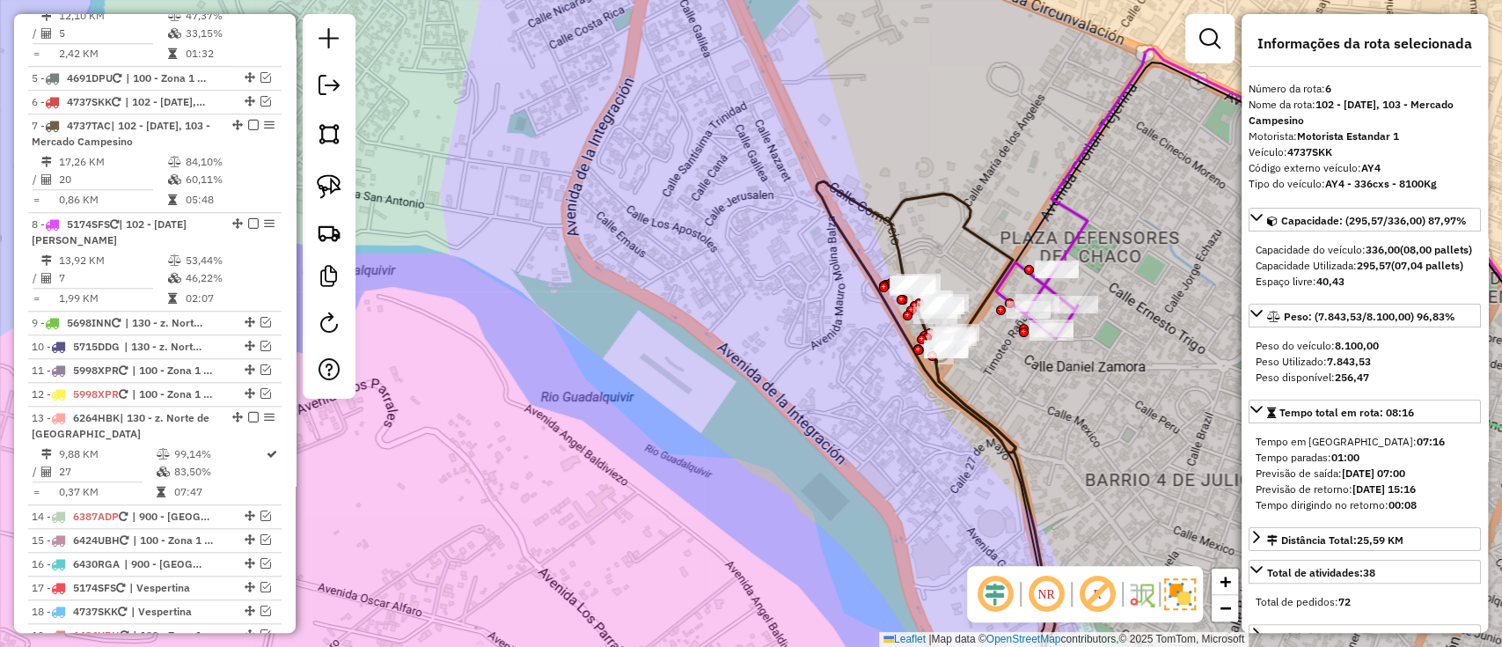
click at [901, 222] on icon at bounding box center [916, 316] width 199 height 271
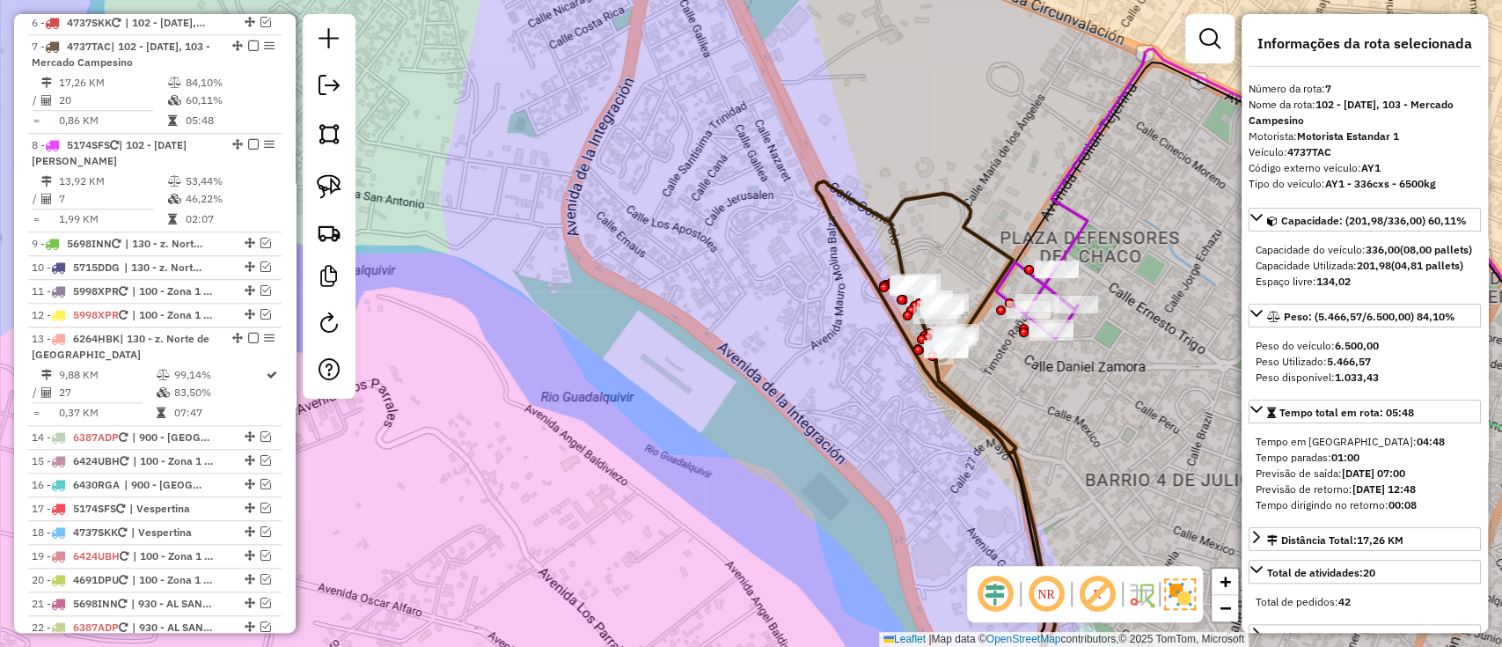
scroll to position [969, 0]
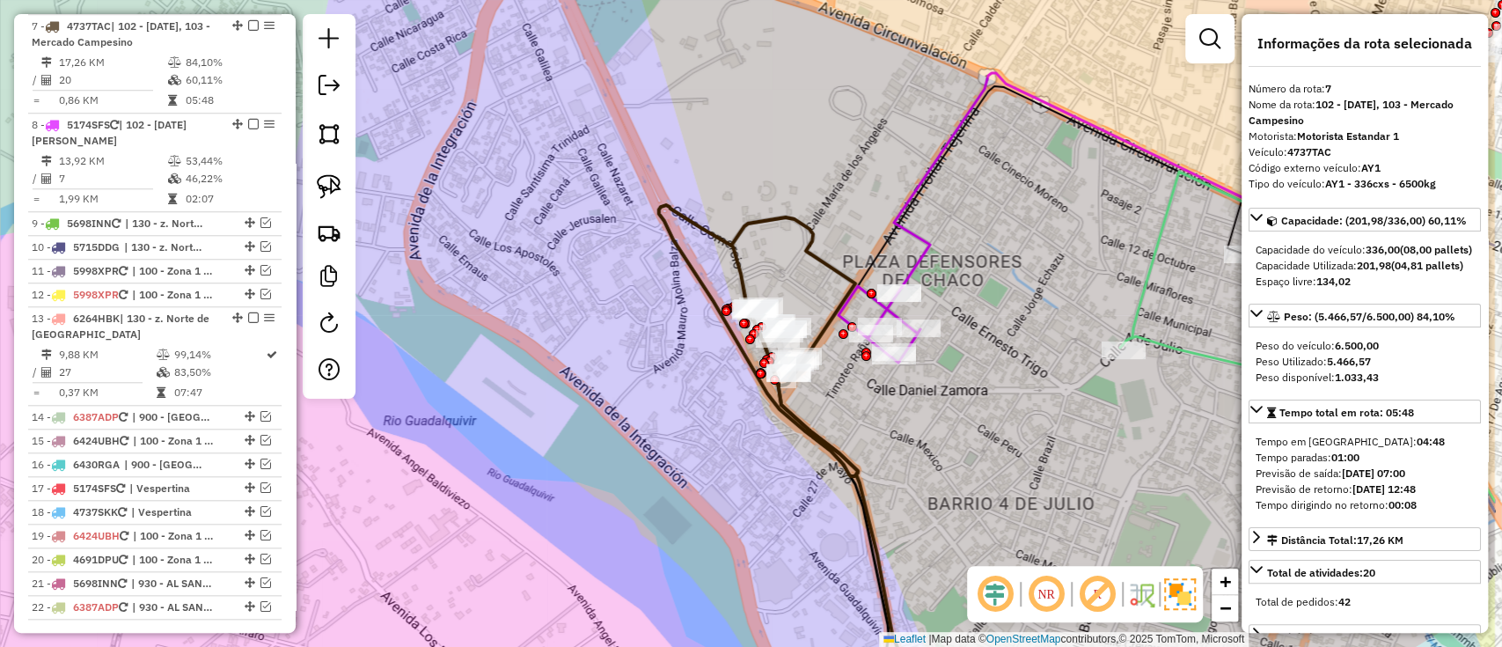
drag, startPoint x: 1058, startPoint y: 423, endPoint x: 901, endPoint y: 447, distance: 158.4
click at [901, 447] on div "Janela de atendimento Grade de atendimento Capacidade Transportadoras Veículos …" at bounding box center [751, 323] width 1502 height 647
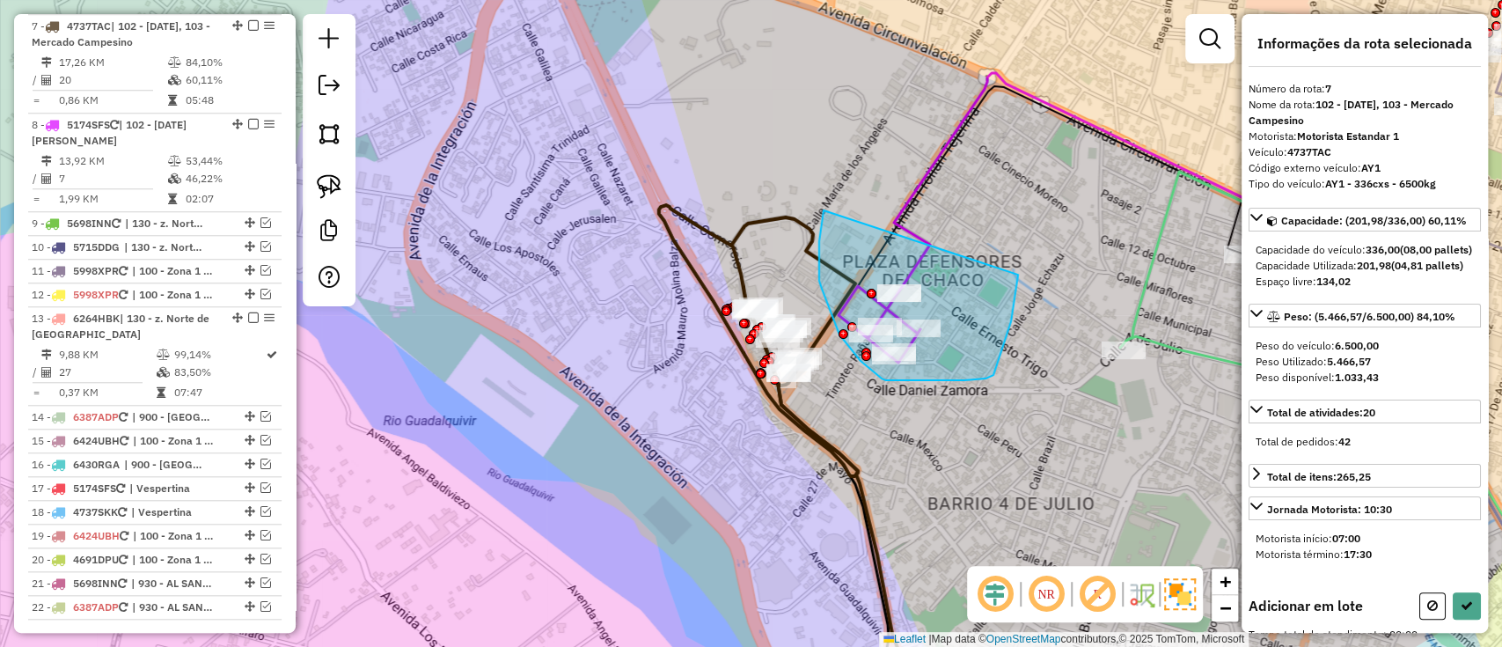
drag, startPoint x: 824, startPoint y: 216, endPoint x: 1012, endPoint y: 248, distance: 191.1
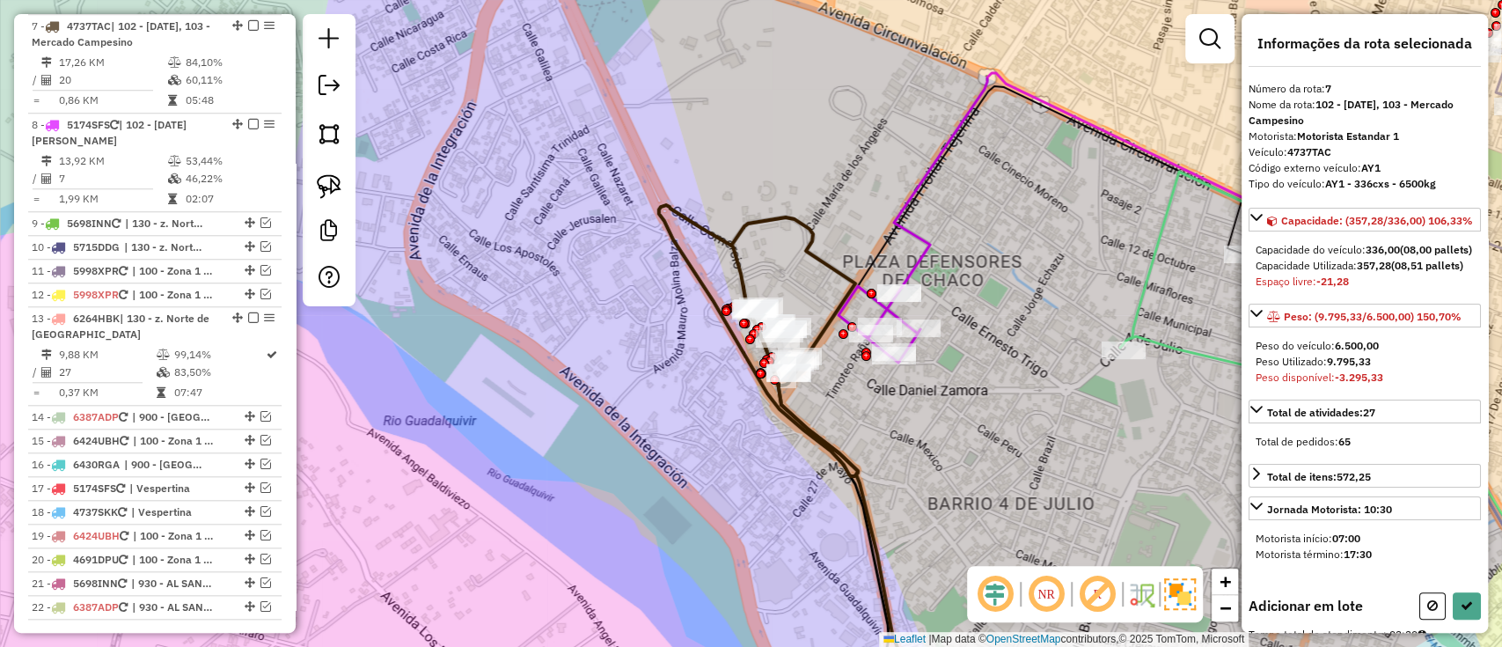
select select "**********"
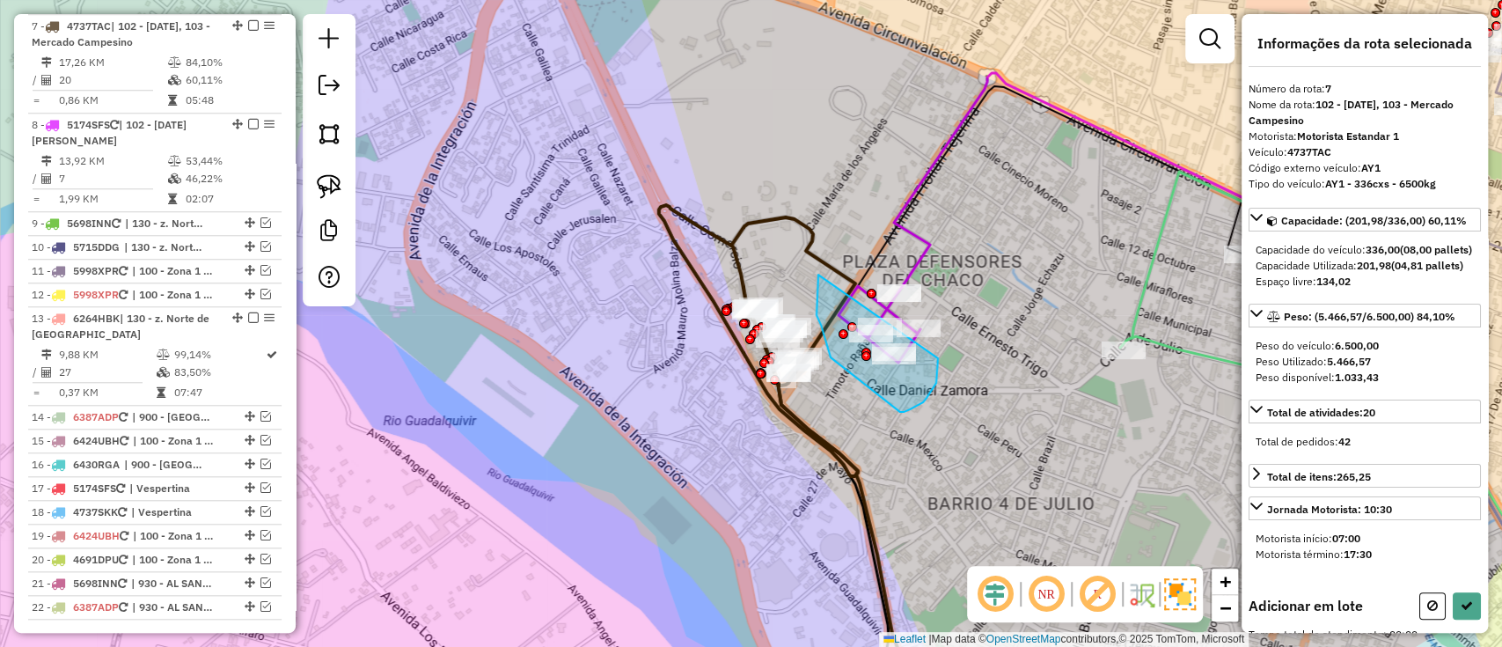
drag, startPoint x: 818, startPoint y: 275, endPoint x: 938, endPoint y: 358, distance: 146.0
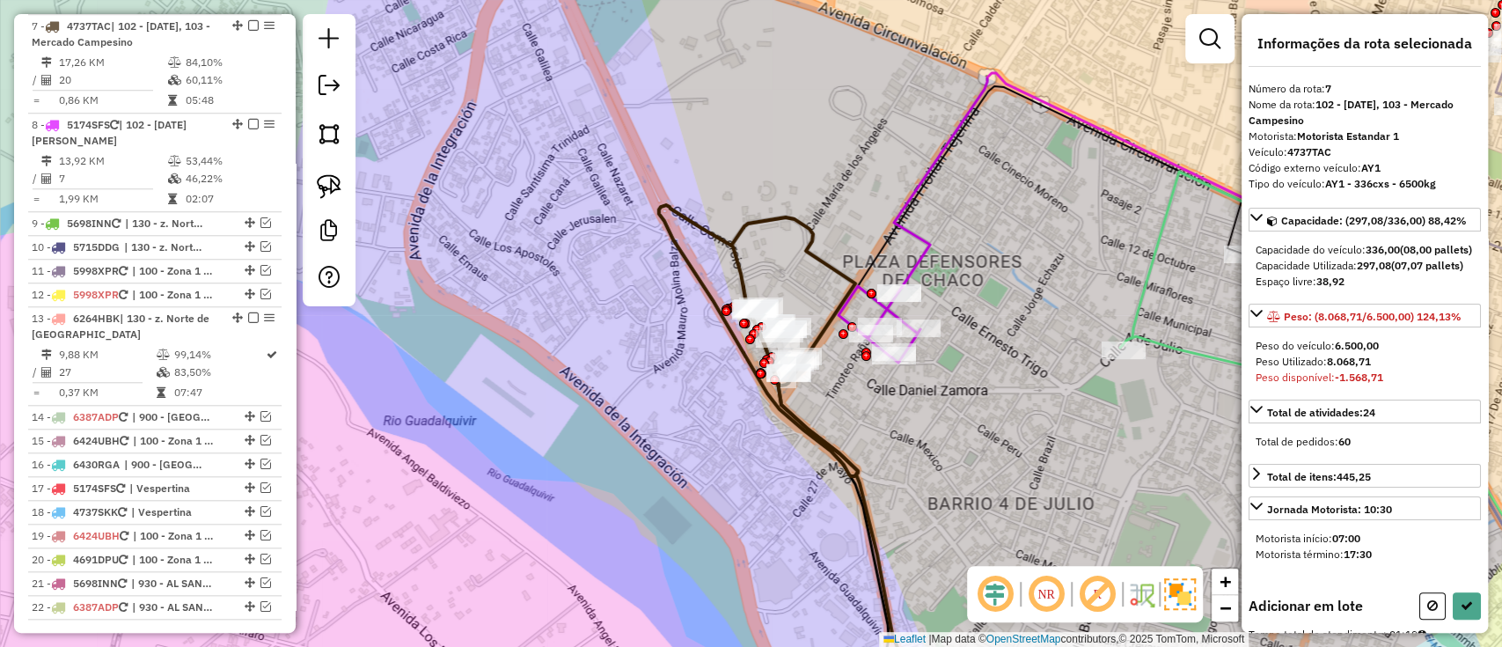
scroll to position [425, 0]
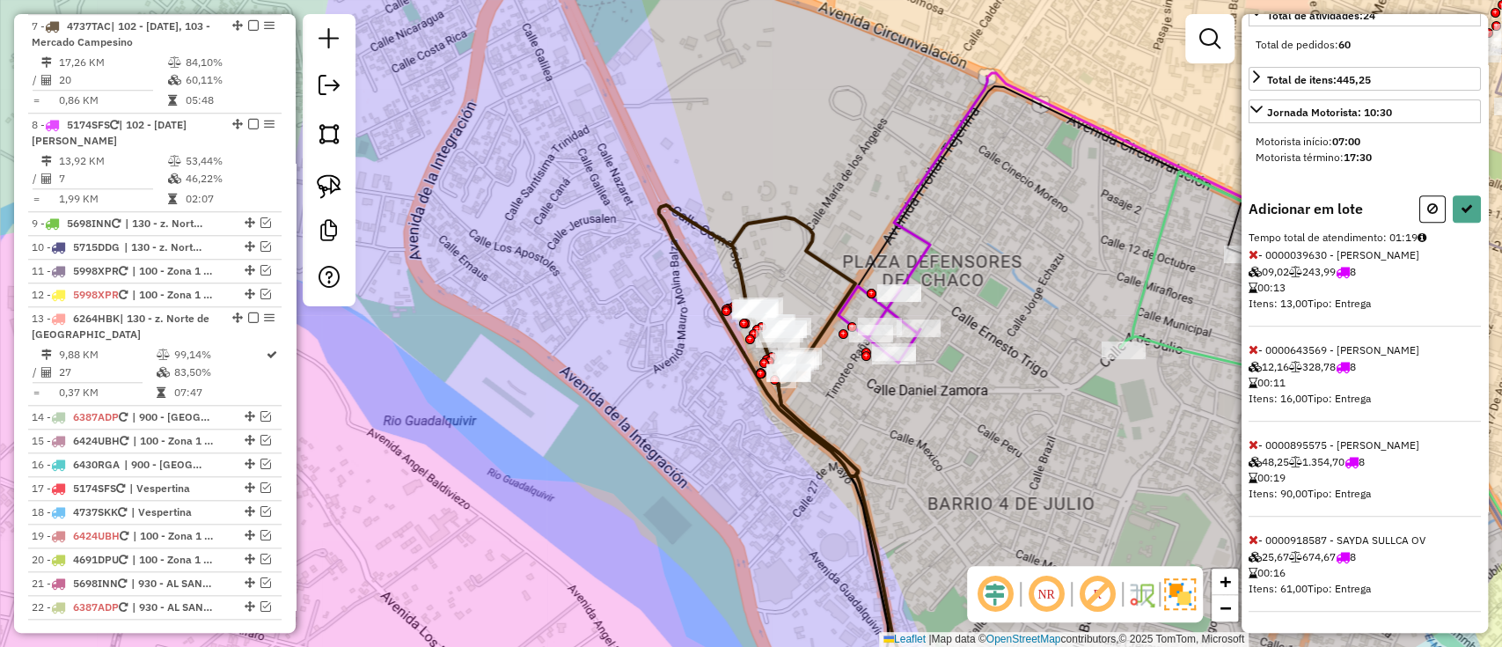
click at [1255, 440] on icon at bounding box center [1254, 444] width 10 height 12
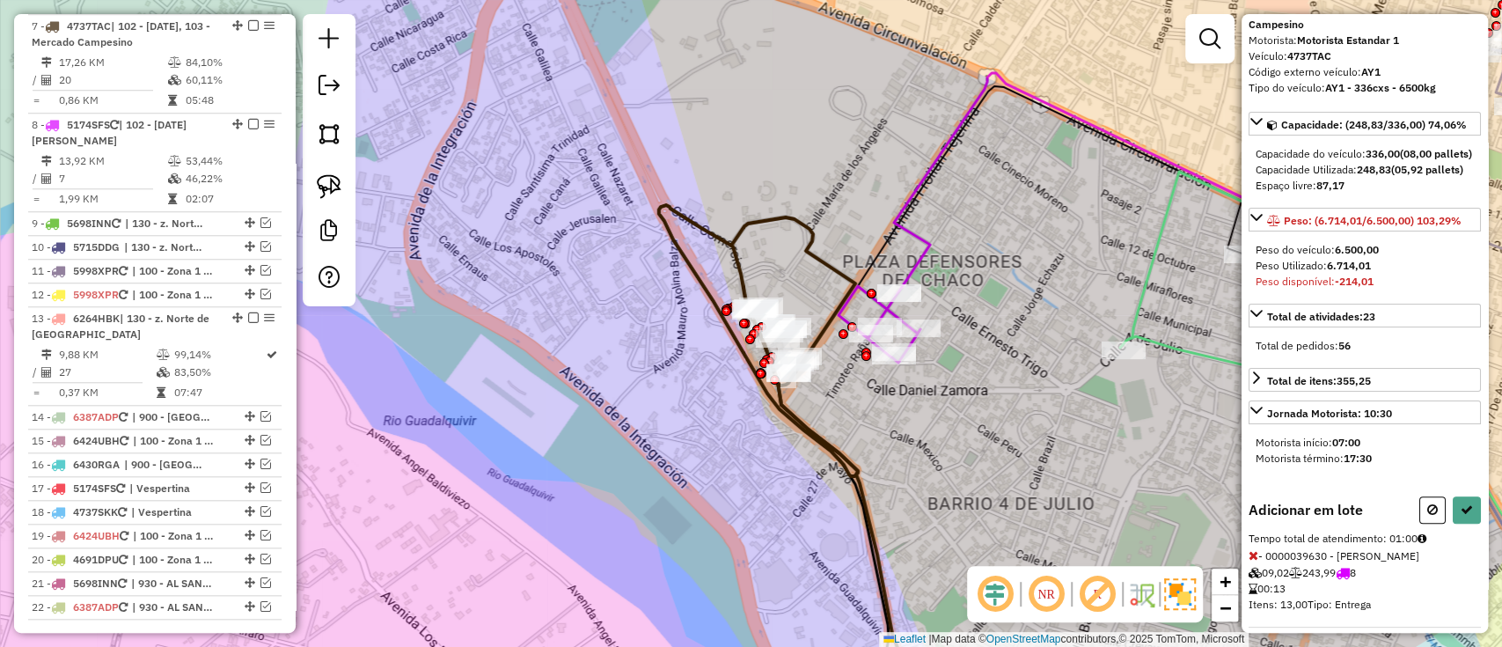
scroll to position [331, 0]
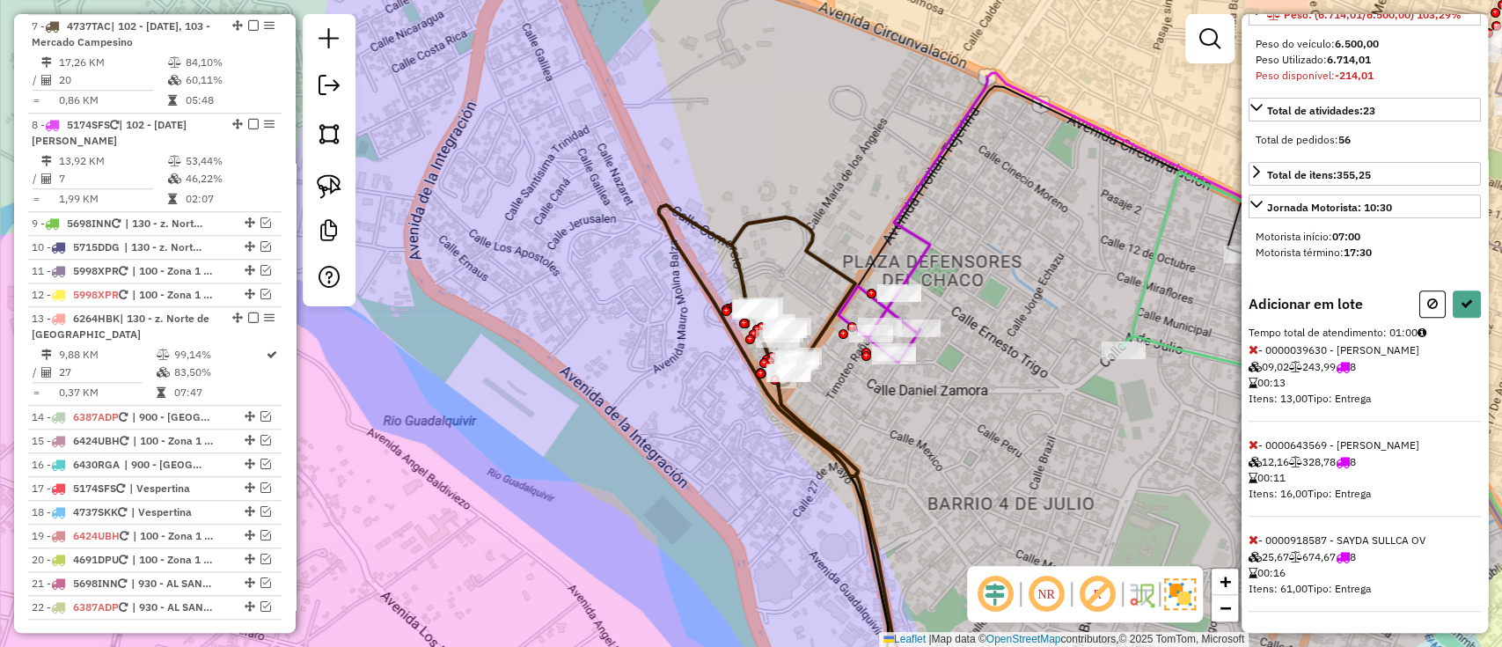
click at [1252, 348] on icon at bounding box center [1254, 349] width 10 height 12
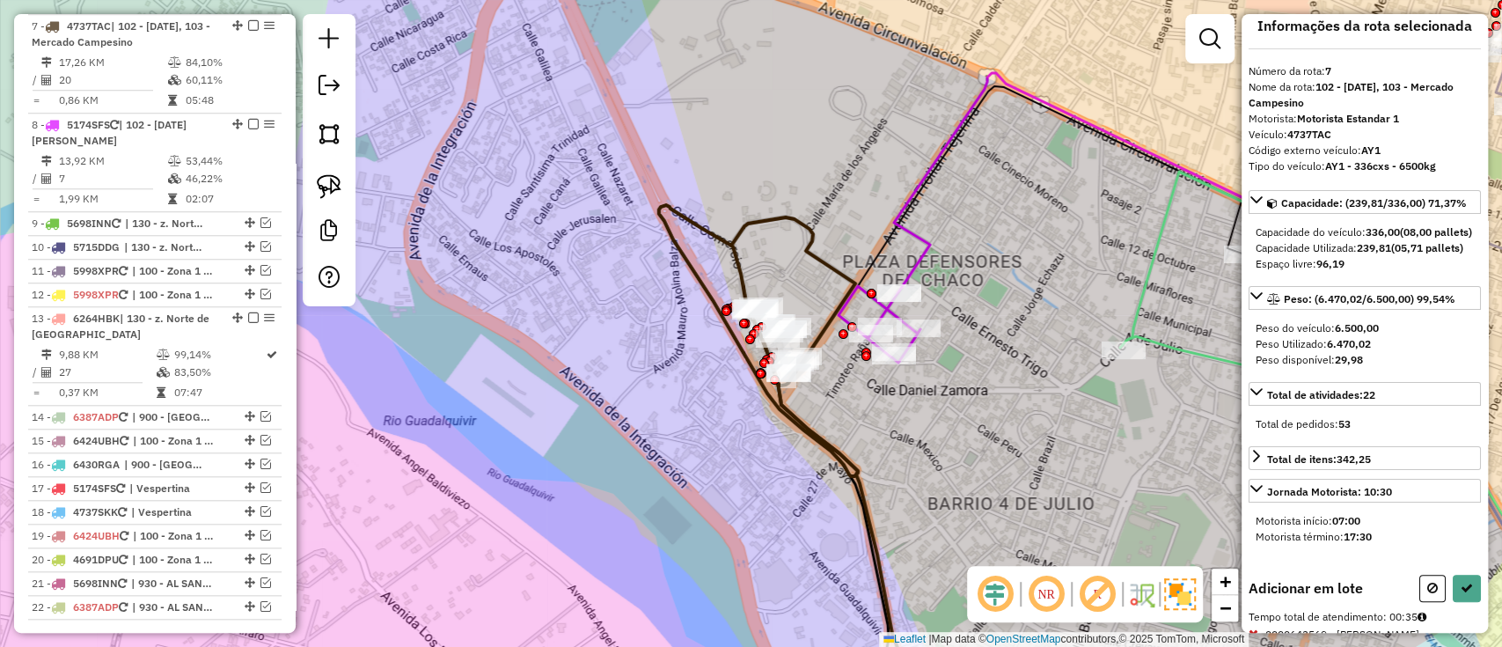
scroll to position [0, 0]
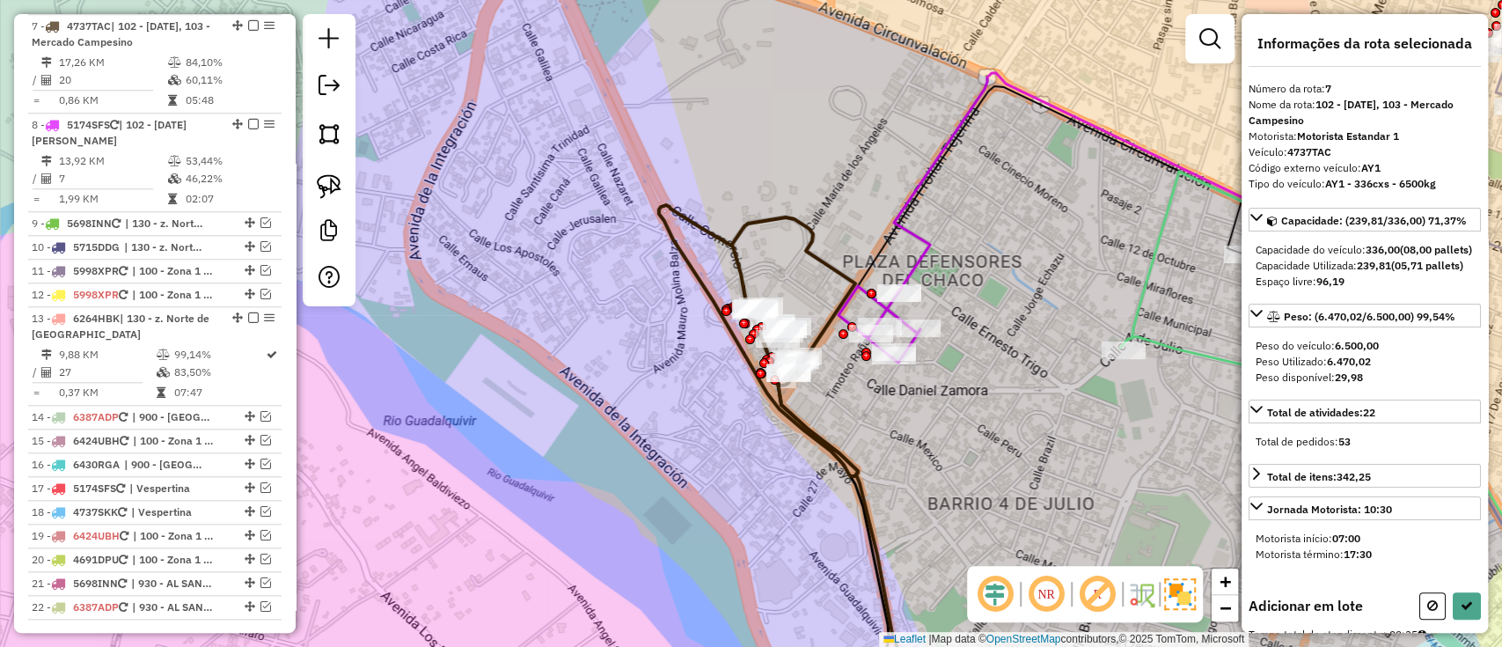
select select "**********"
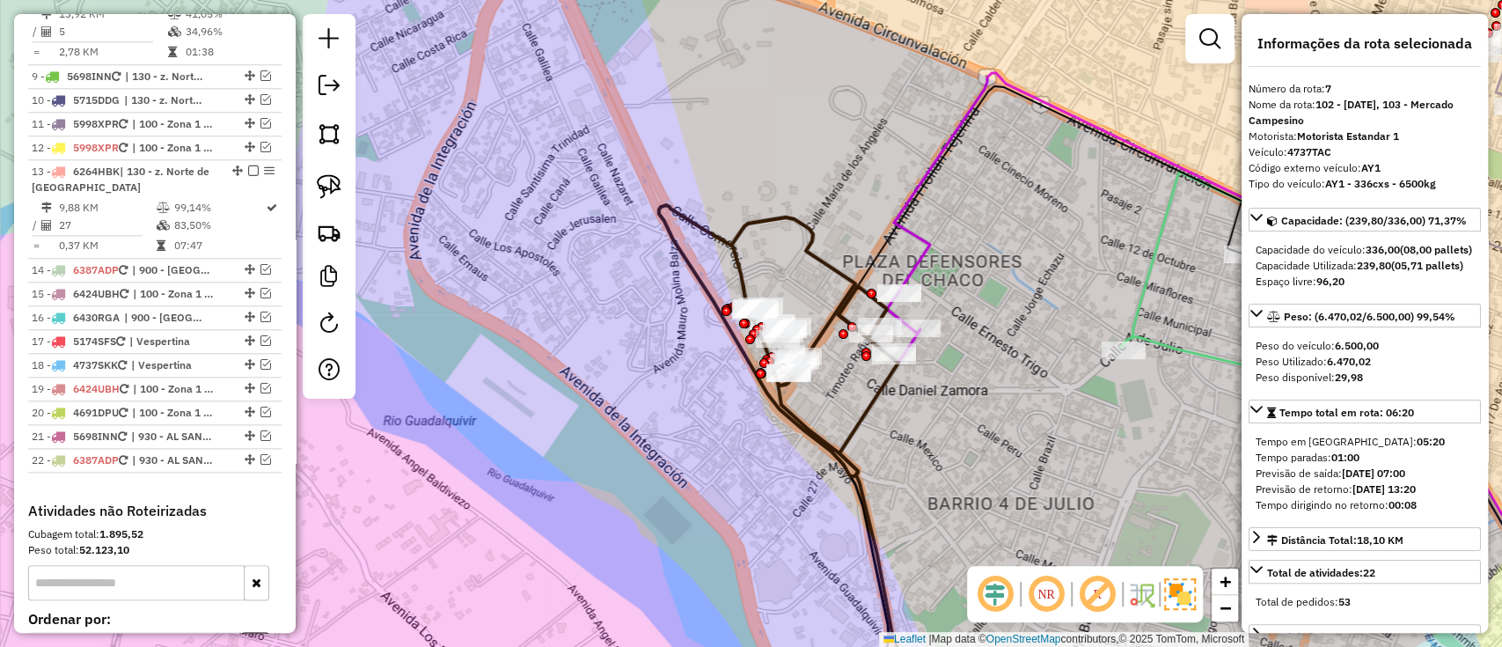
scroll to position [1330, 0]
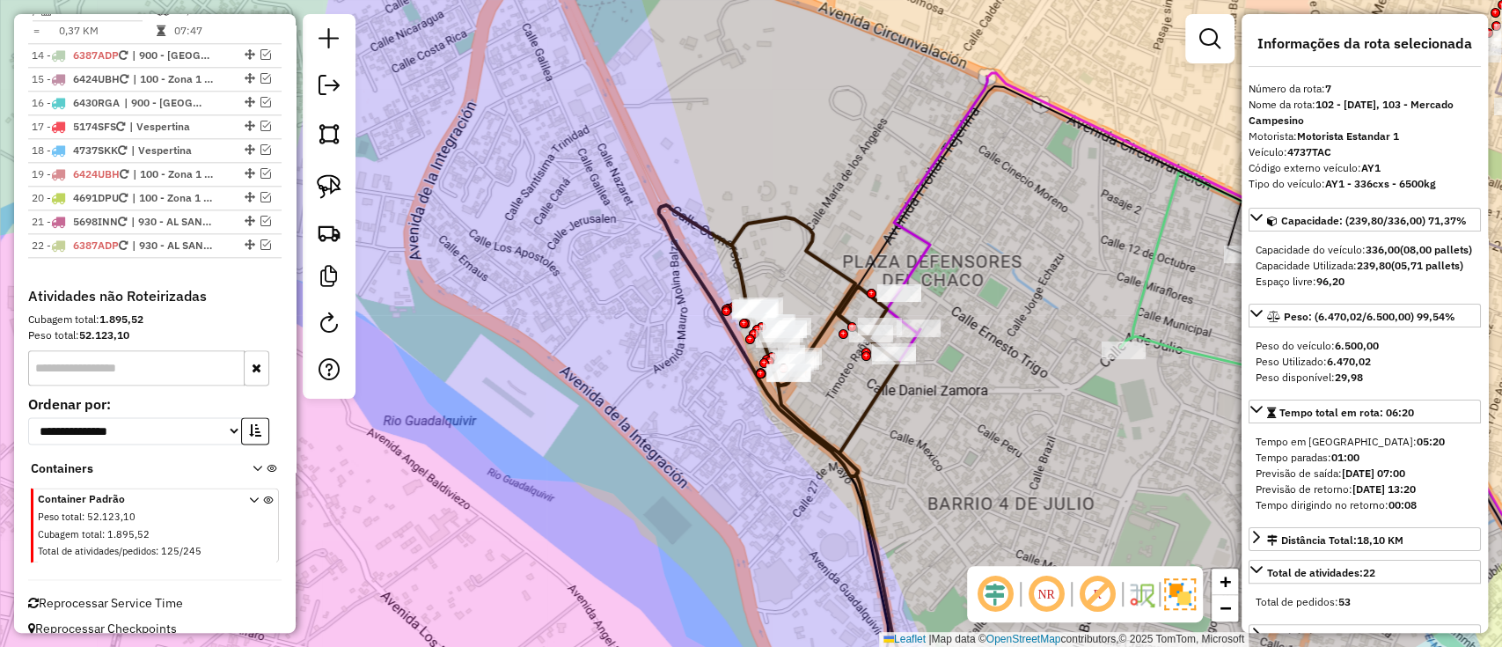
click at [747, 234] on icon at bounding box center [774, 340] width 231 height 271
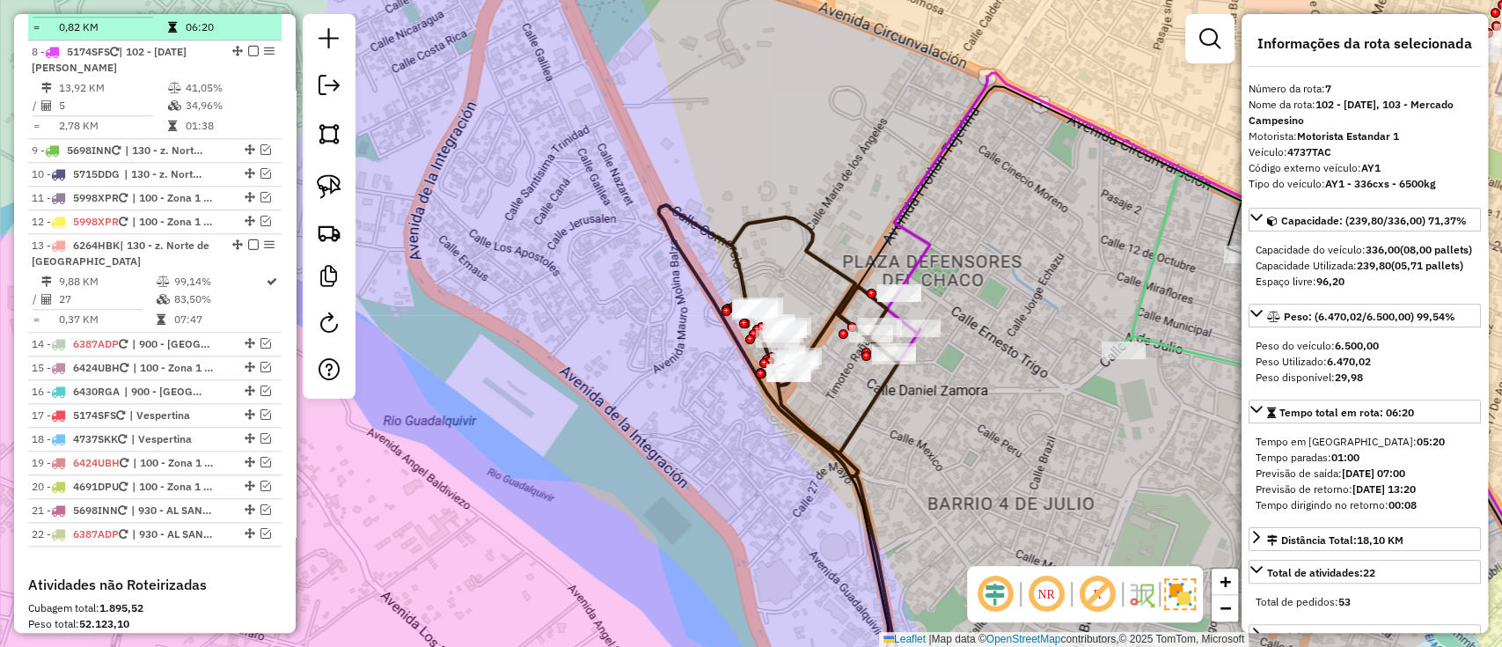
scroll to position [969, 0]
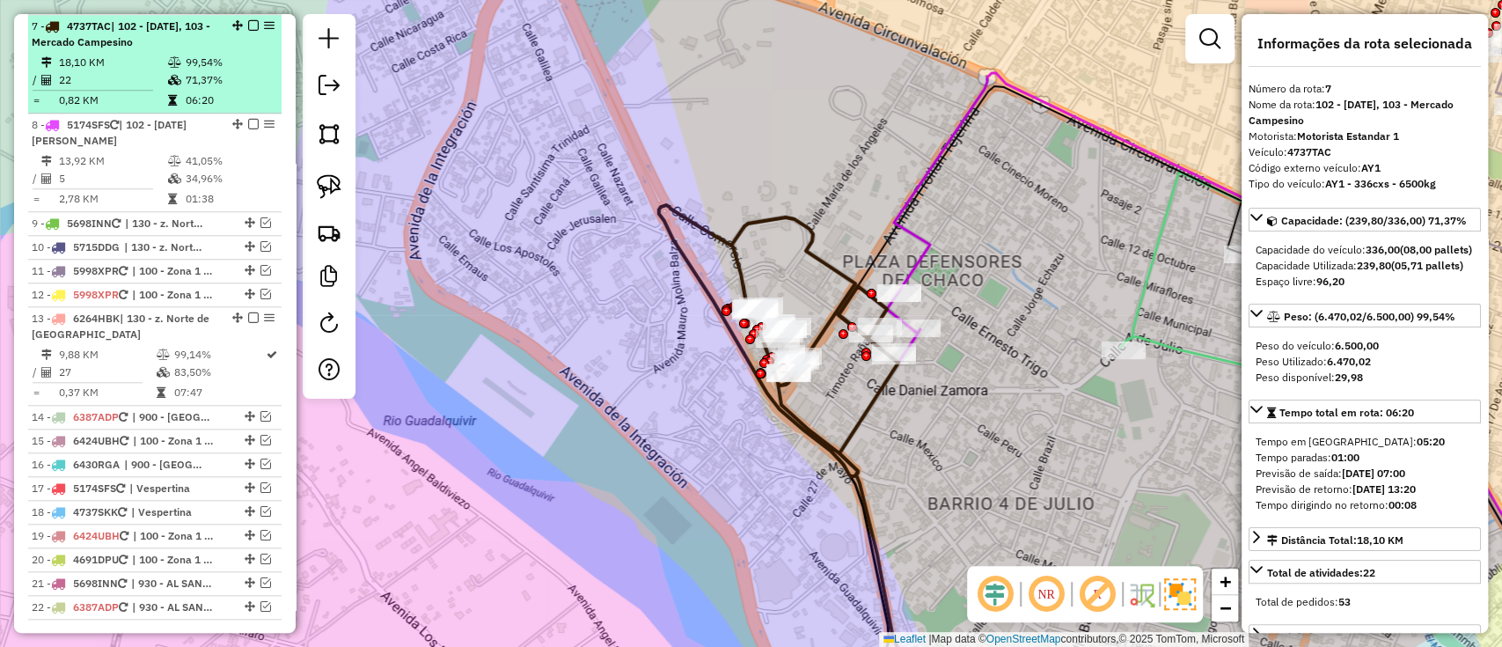
click at [249, 20] on em at bounding box center [253, 25] width 11 height 11
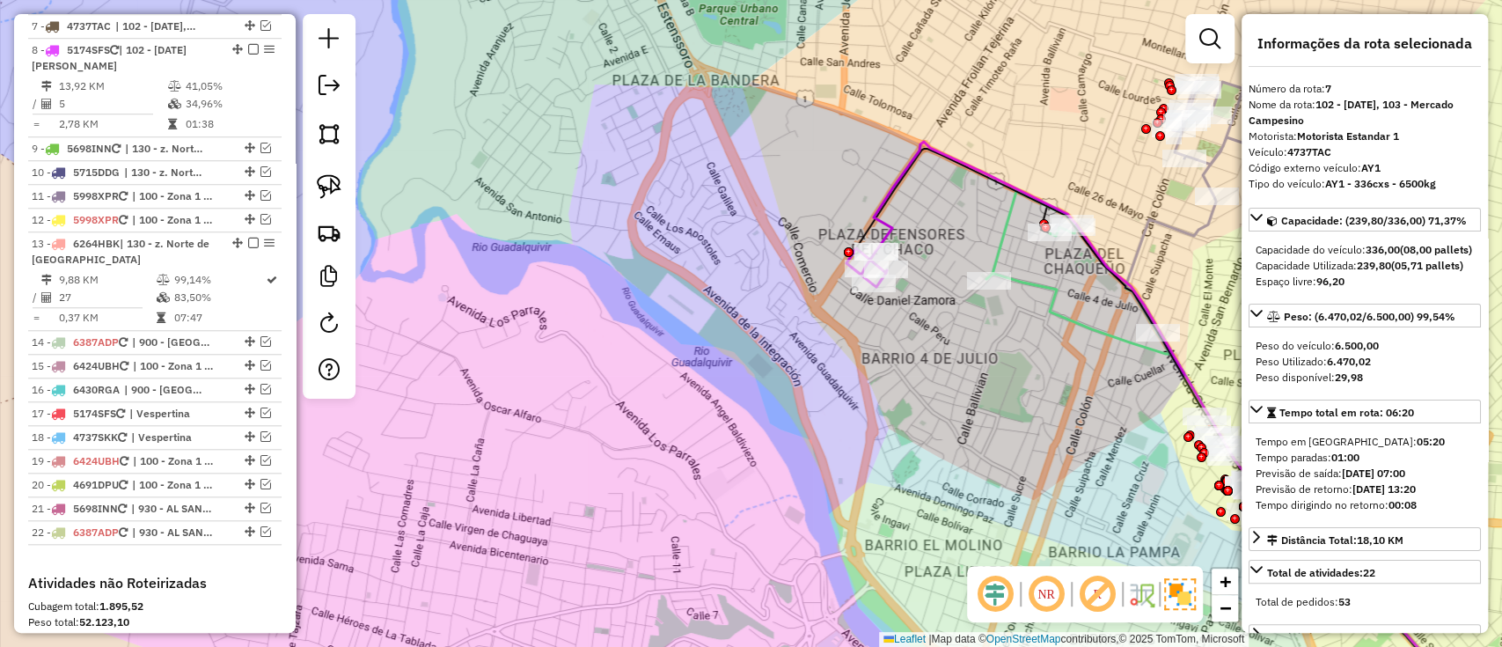
click at [879, 218] on icon at bounding box center [1174, 427] width 600 height 570
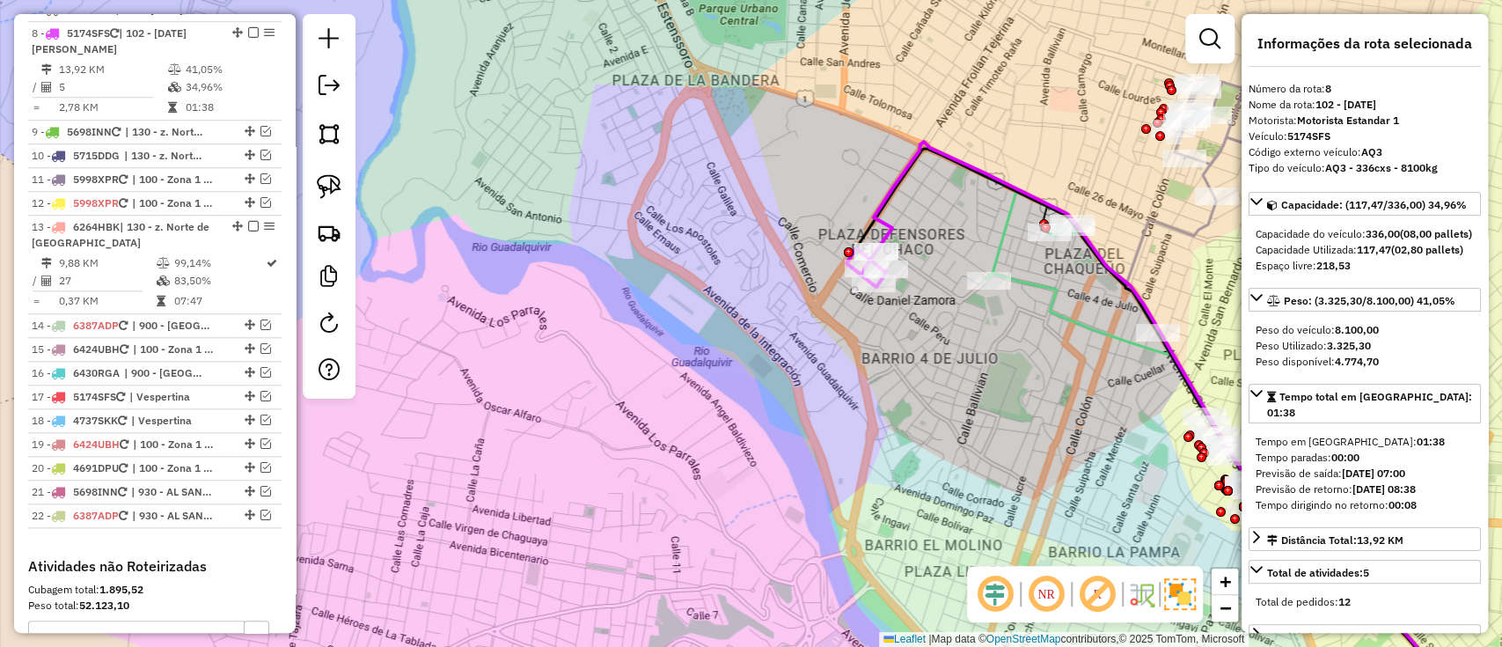
scroll to position [993, 0]
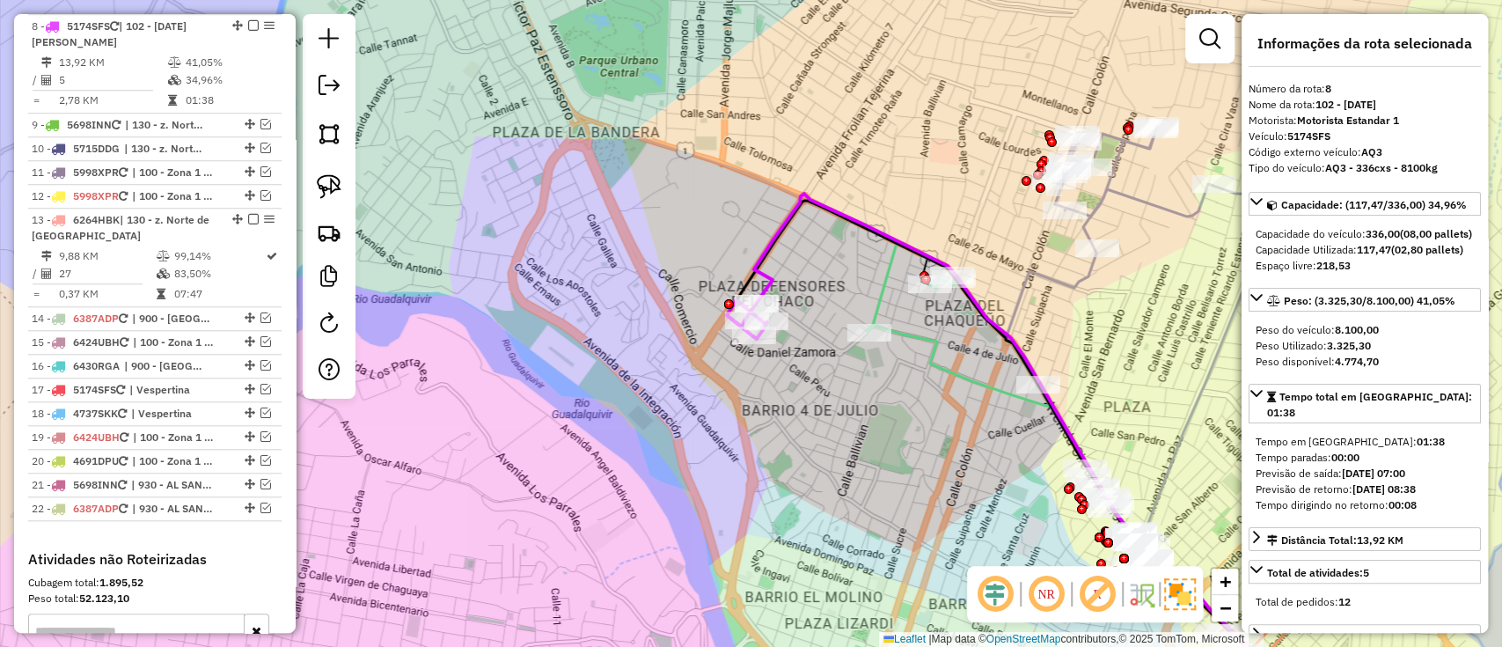
drag, startPoint x: 943, startPoint y: 356, endPoint x: 845, endPoint y: 400, distance: 108.3
click at [845, 400] on div "Janela de atendimento Grade de atendimento Capacidade Transportadoras Veículos …" at bounding box center [751, 323] width 1502 height 647
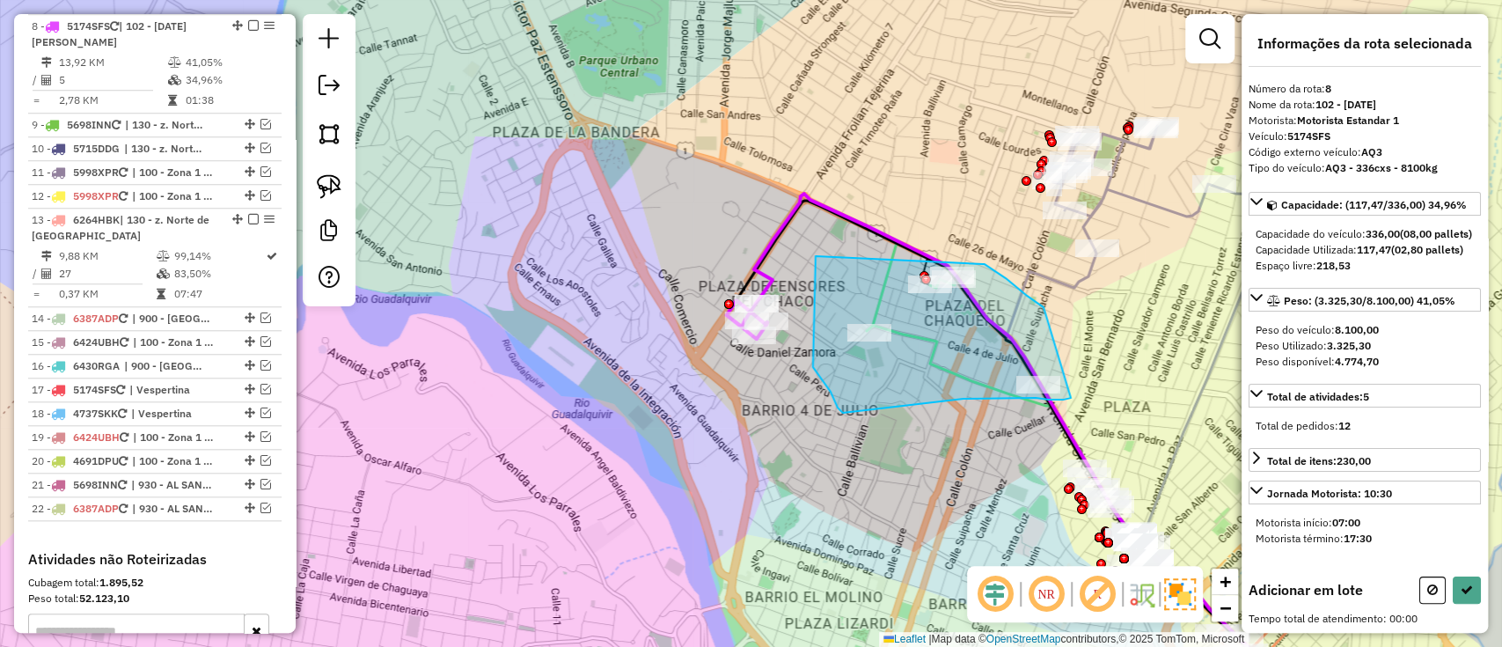
drag, startPoint x: 816, startPoint y: 256, endPoint x: 969, endPoint y: 256, distance: 153.1
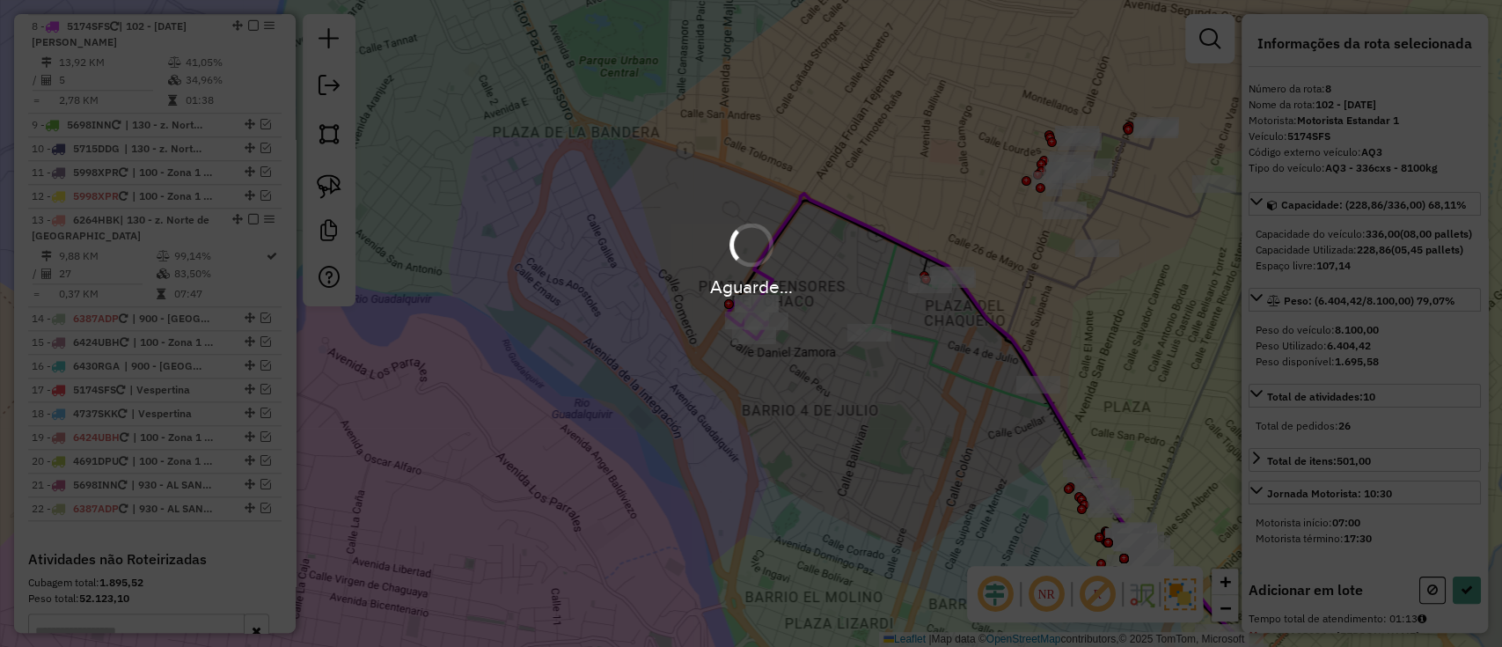
select select "**********"
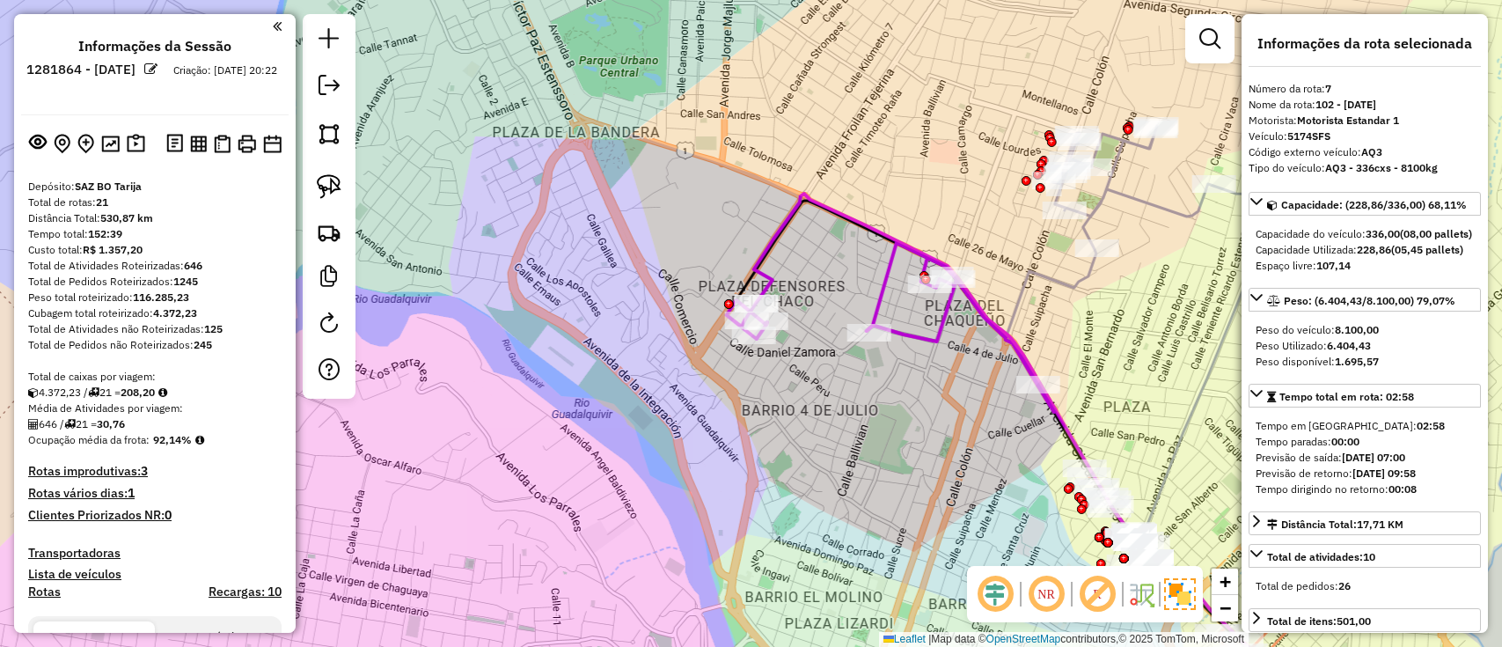
select select "**********"
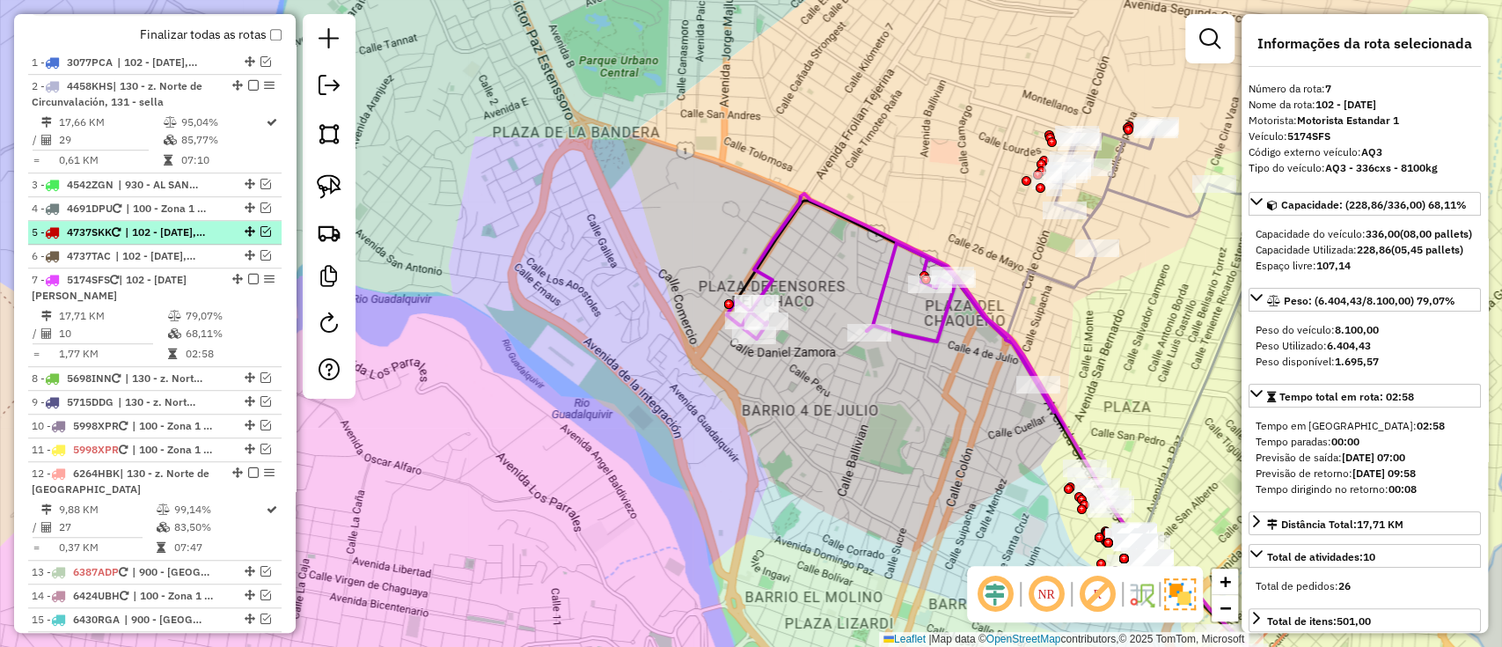
scroll to position [758, 0]
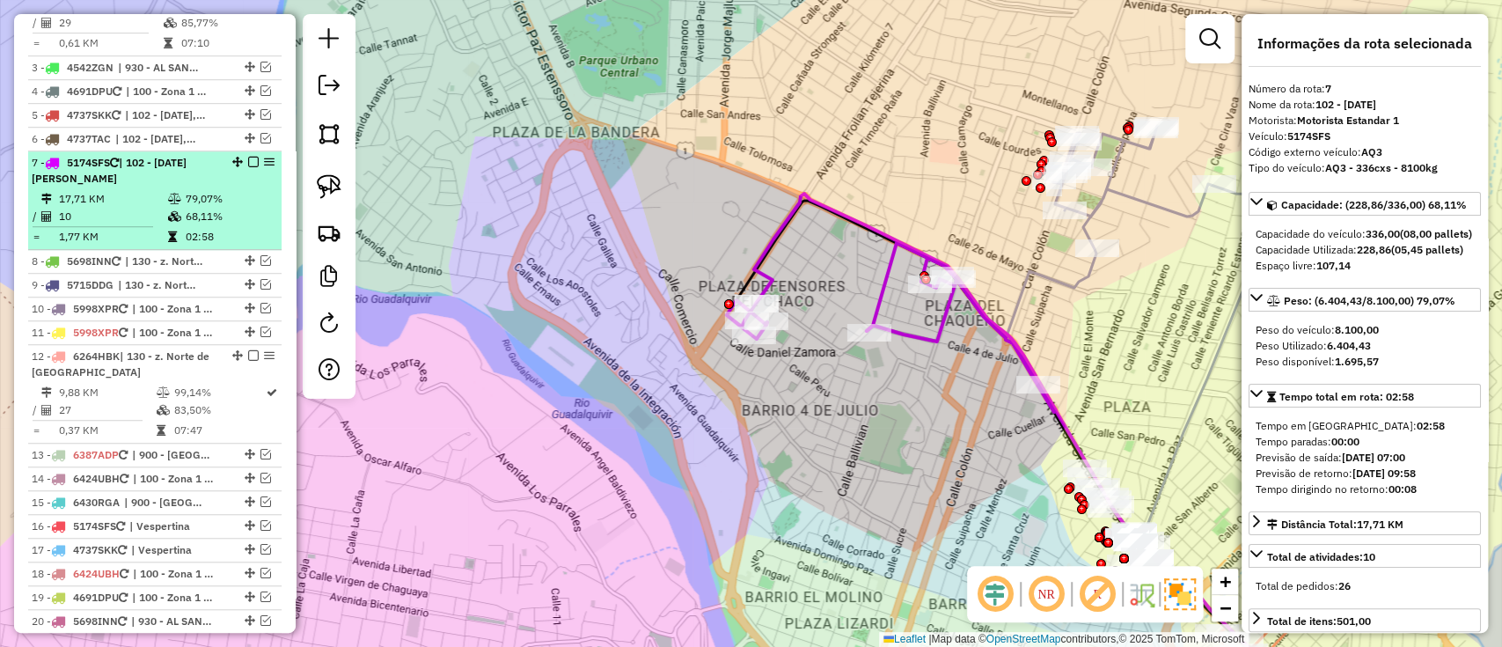
click at [253, 165] on em at bounding box center [253, 162] width 11 height 11
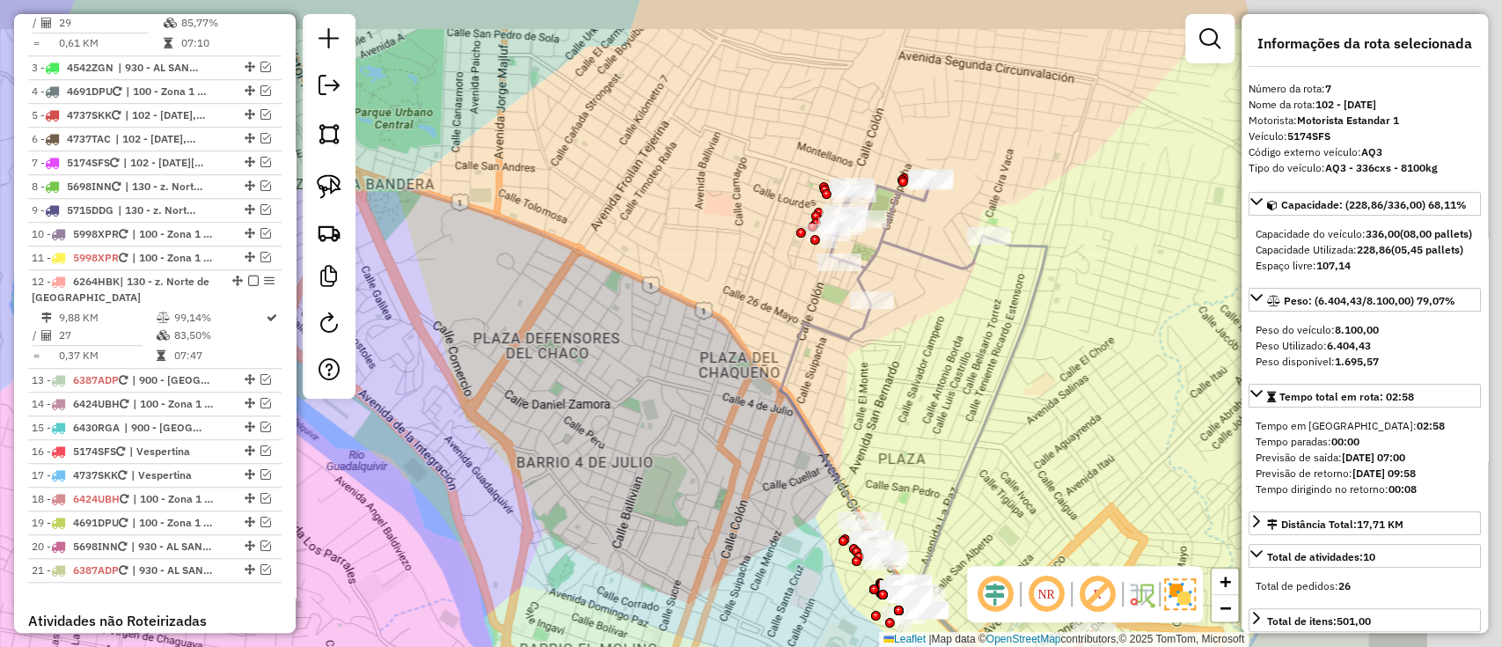
drag, startPoint x: 576, startPoint y: 383, endPoint x: 502, endPoint y: 384, distance: 73.9
click at [498, 392] on div "Janela de atendimento Grade de atendimento Capacidade Transportadoras Veículos …" at bounding box center [751, 323] width 1502 height 647
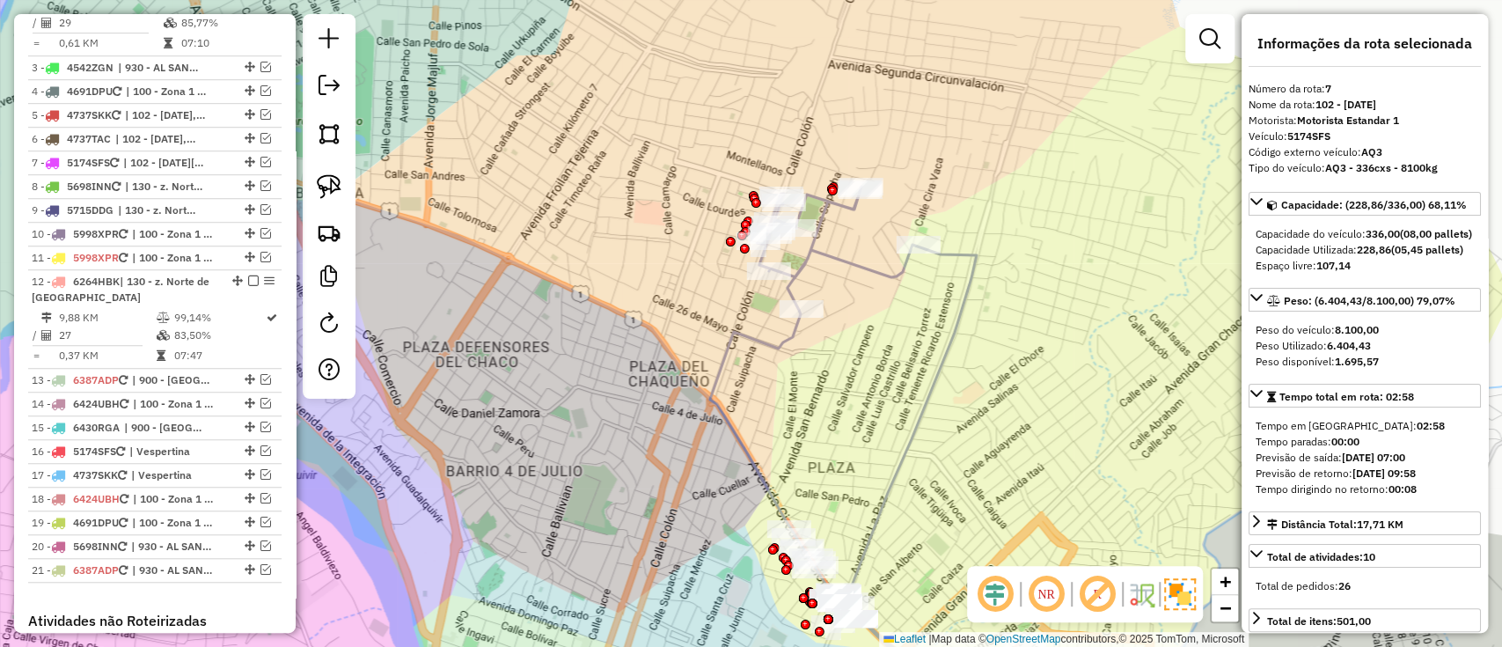
click at [839, 251] on icon at bounding box center [843, 449] width 267 height 525
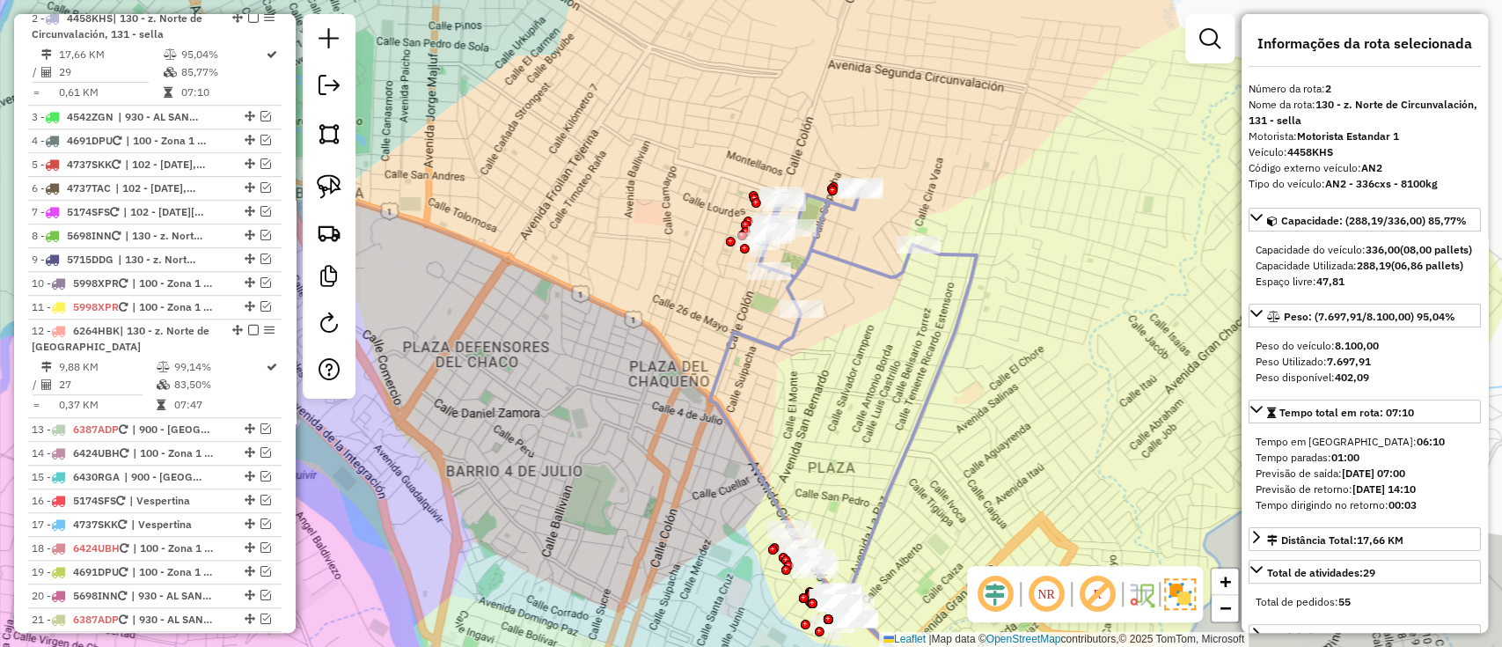
scroll to position [700, 0]
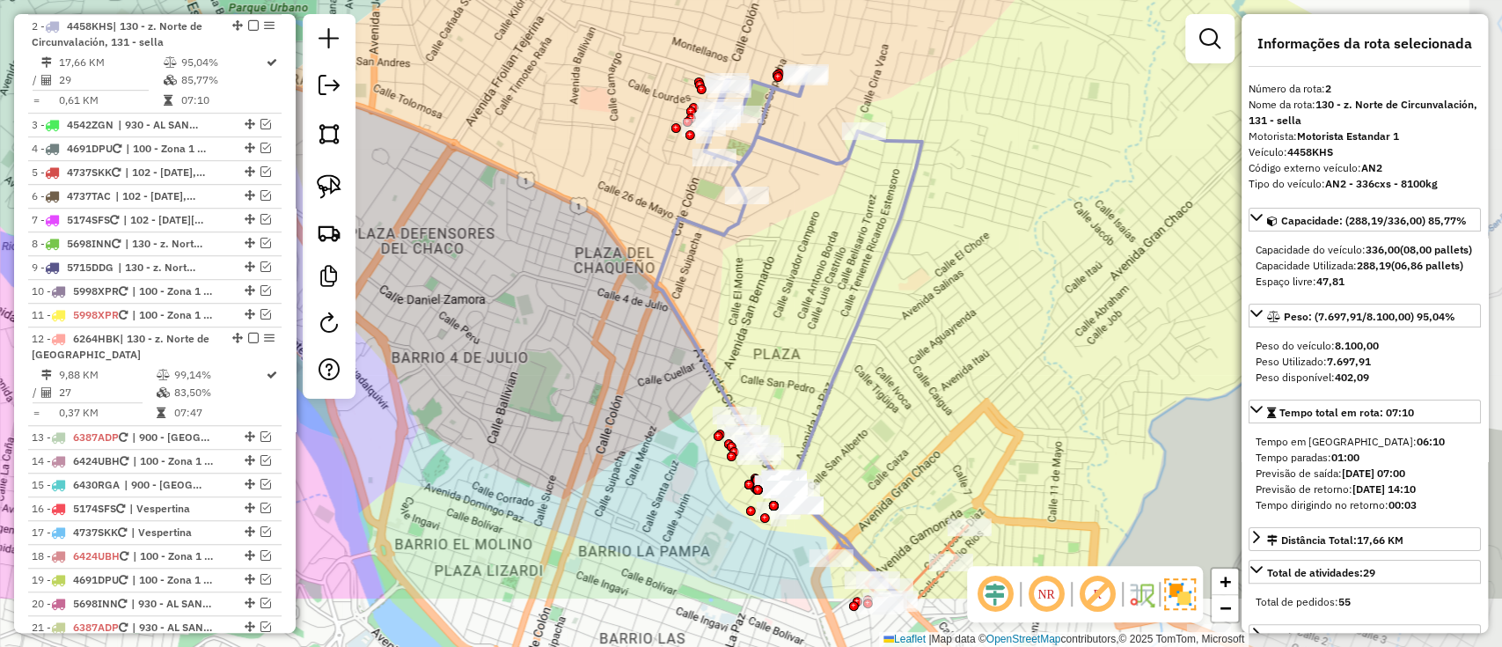
drag, startPoint x: 889, startPoint y: 318, endPoint x: 834, endPoint y: 204, distance: 125.9
click at [834, 204] on div "Janela de atendimento Grade de atendimento Capacidade Transportadoras Veículos …" at bounding box center [751, 323] width 1502 height 647
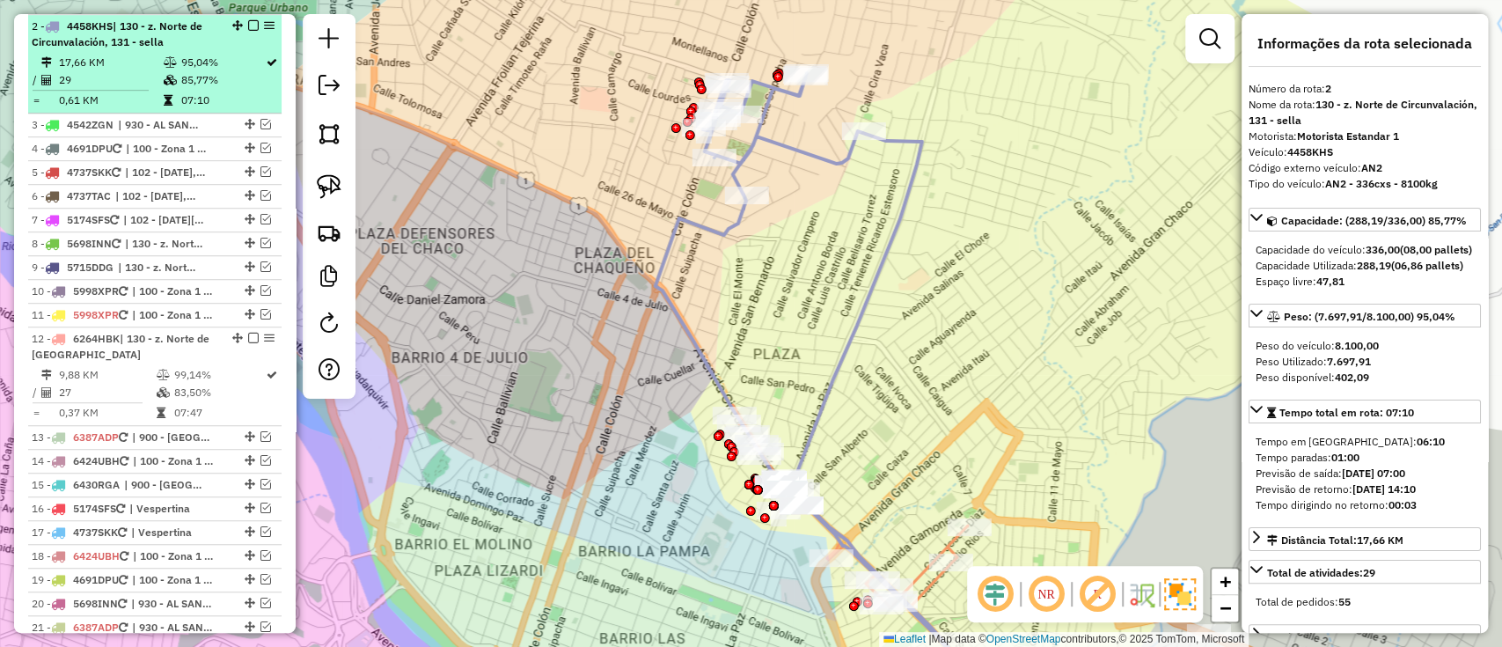
click at [251, 25] on em at bounding box center [253, 25] width 11 height 11
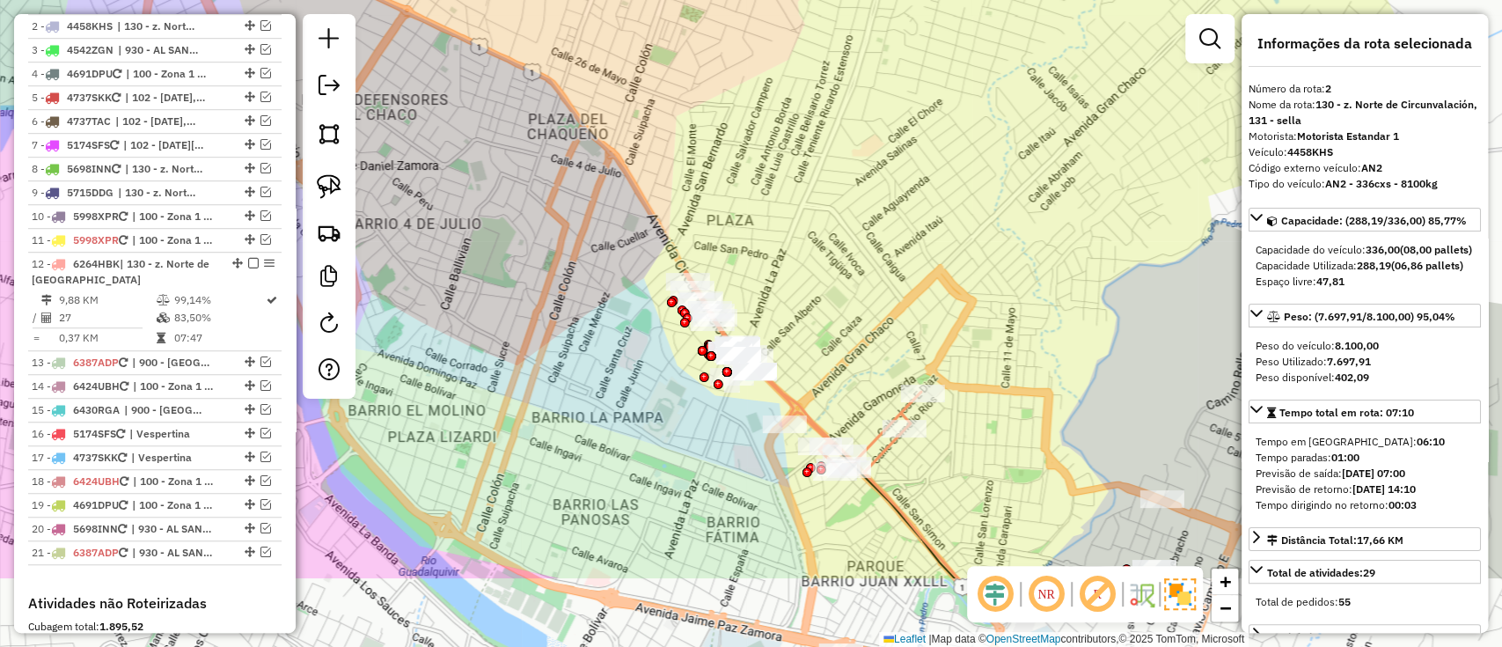
drag, startPoint x: 811, startPoint y: 254, endPoint x: 766, endPoint y: 106, distance: 154.5
click at [766, 109] on div "Janela de atendimento Grade de atendimento Capacidade Transportadoras Veículos …" at bounding box center [751, 323] width 1502 height 647
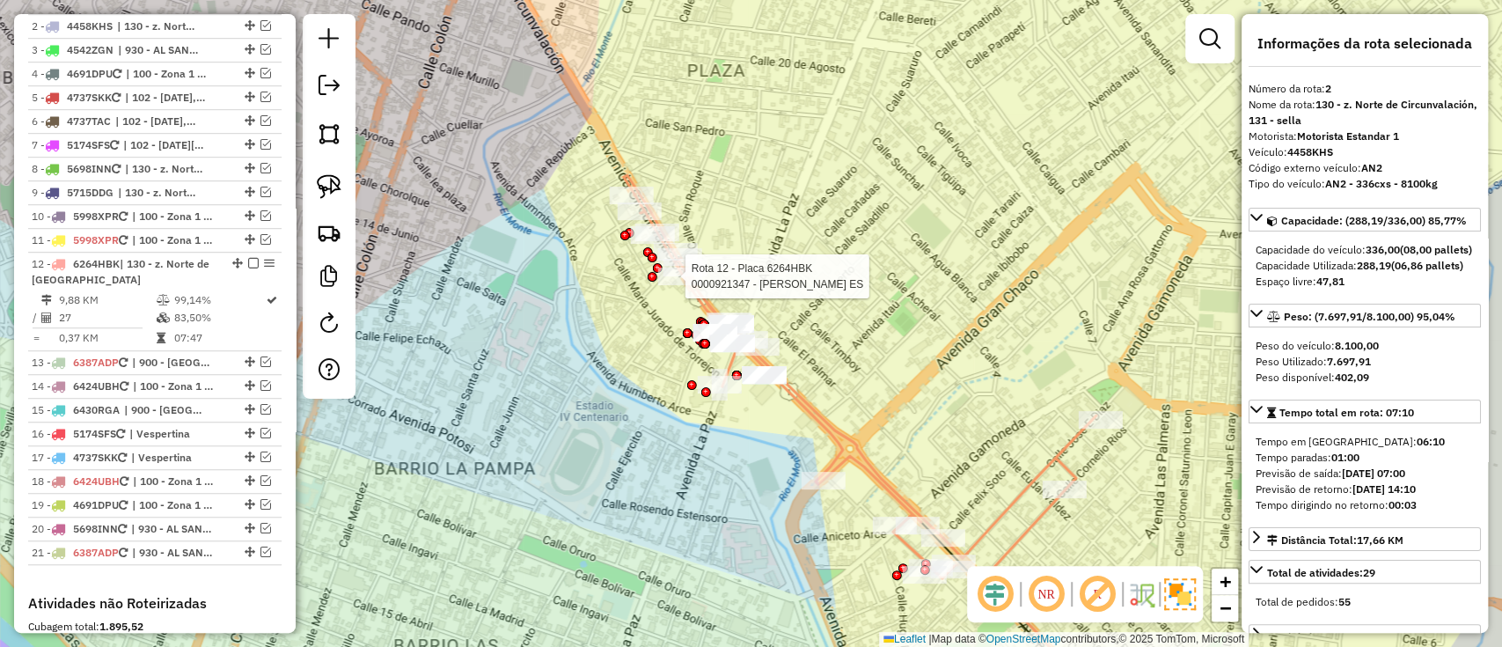
click at [693, 285] on div at bounding box center [680, 277] width 44 height 18
click at [834, 442] on icon at bounding box center [860, 376] width 473 height 403
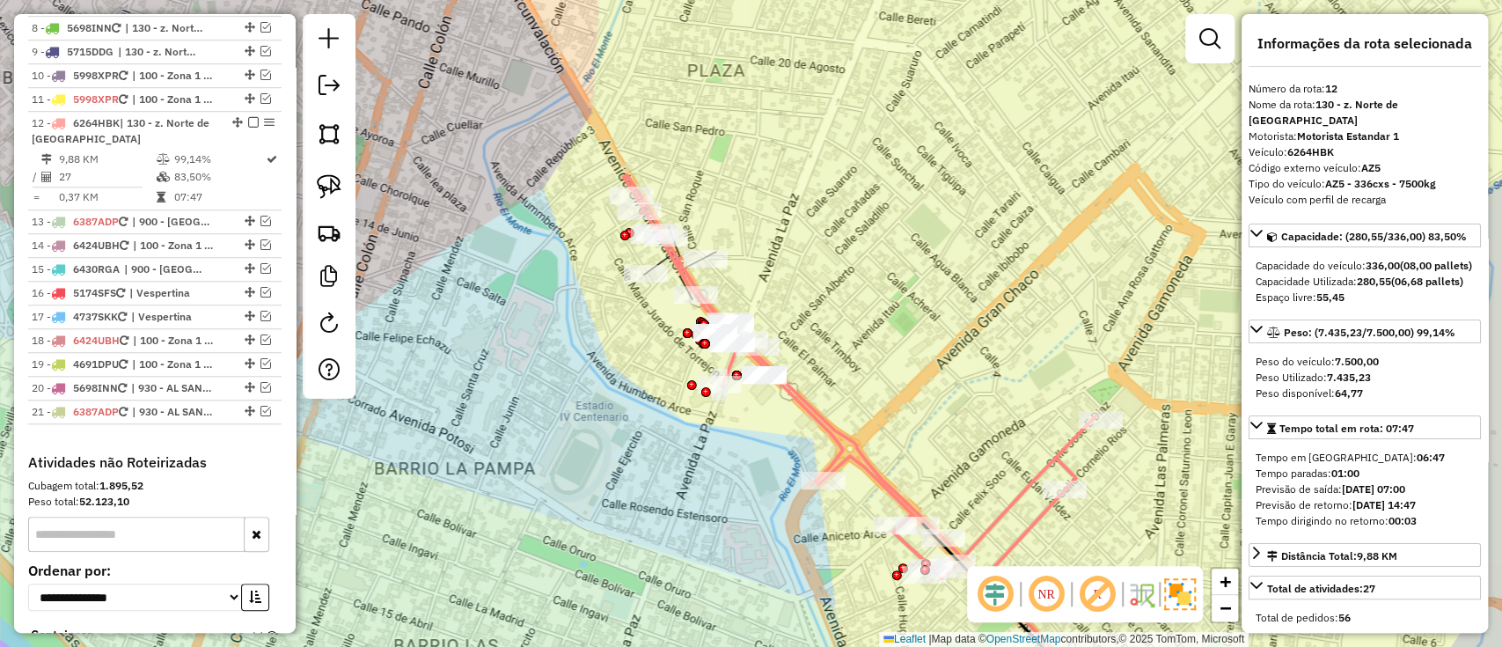
scroll to position [936, 0]
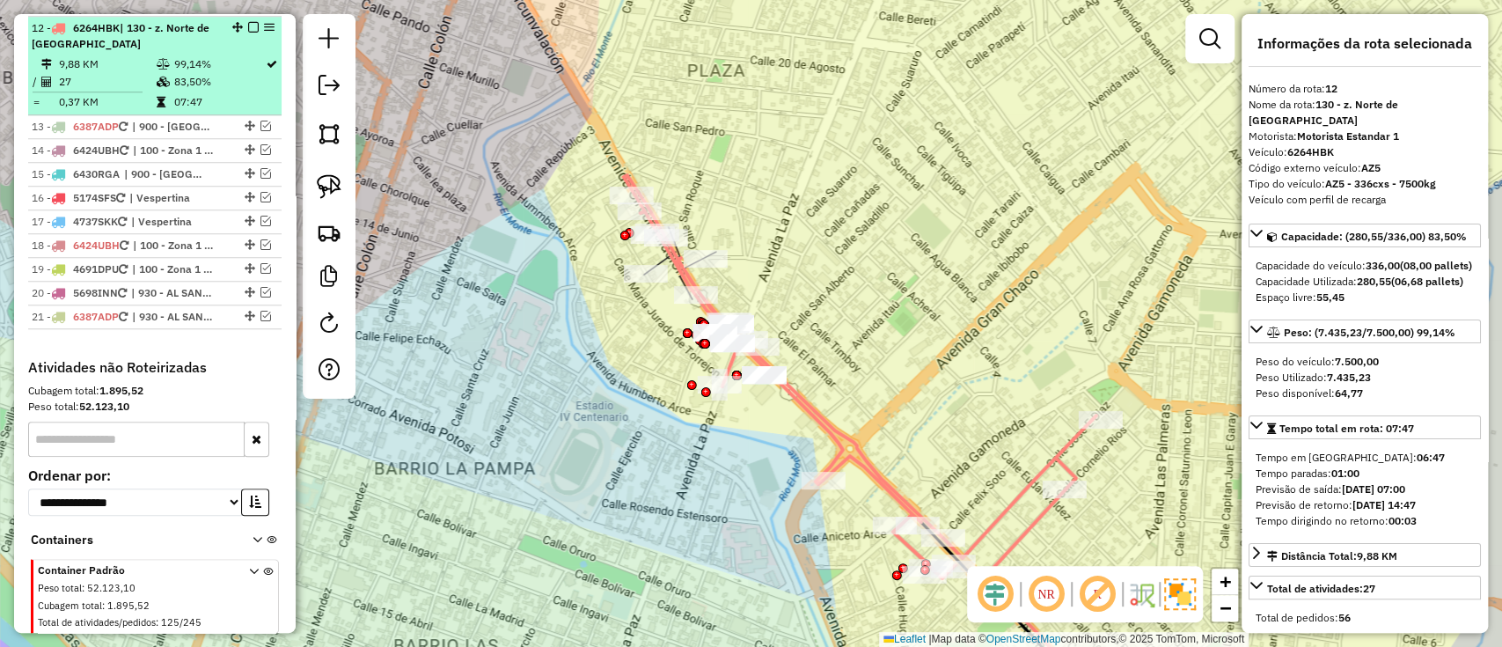
click at [248, 25] on em at bounding box center [253, 27] width 11 height 11
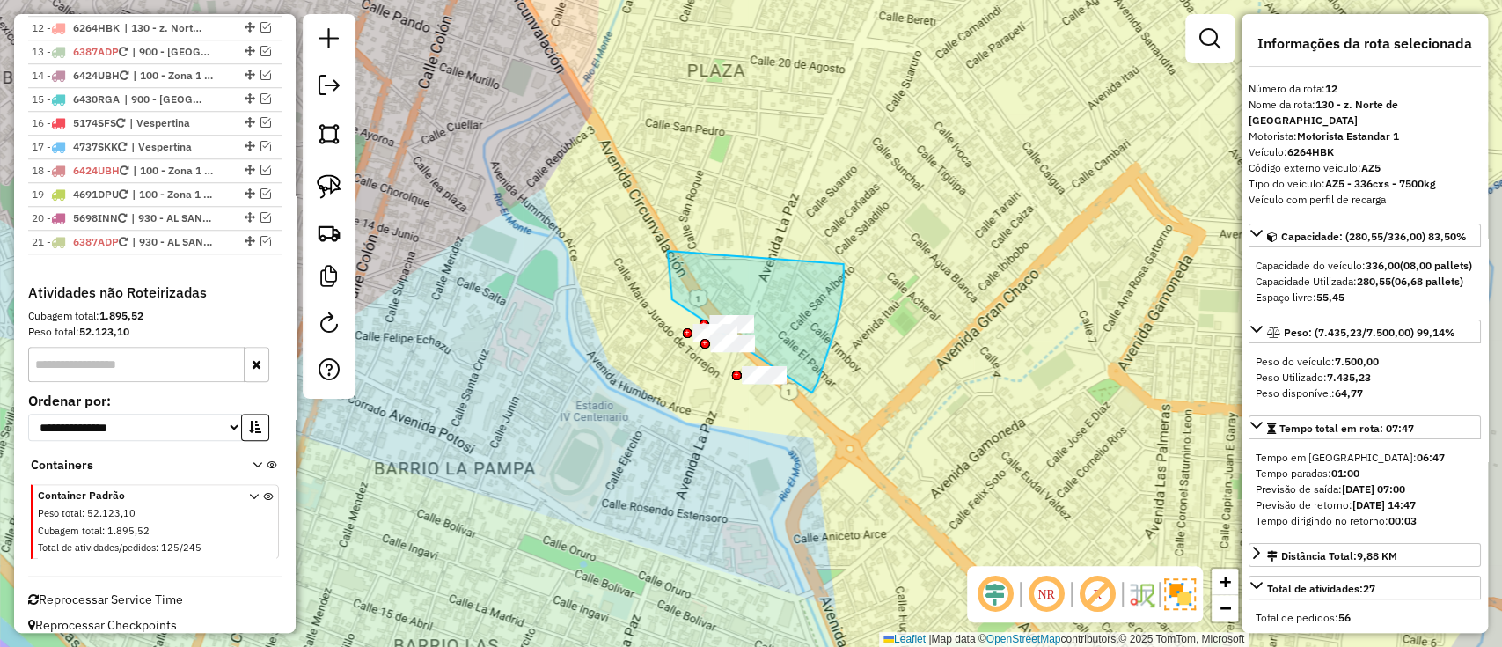
drag, startPoint x: 671, startPoint y: 299, endPoint x: 843, endPoint y: 262, distance: 175.5
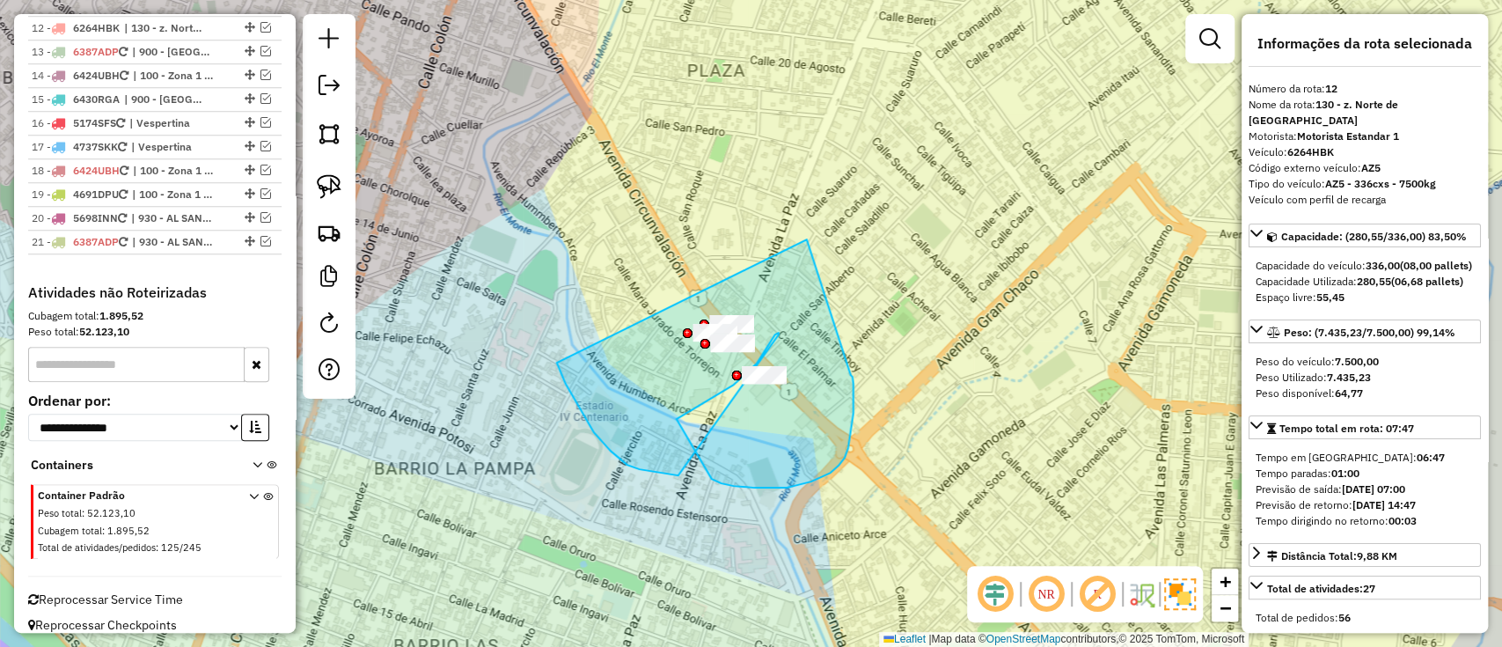
drag, startPoint x: 565, startPoint y: 384, endPoint x: 850, endPoint y: 375, distance: 285.2
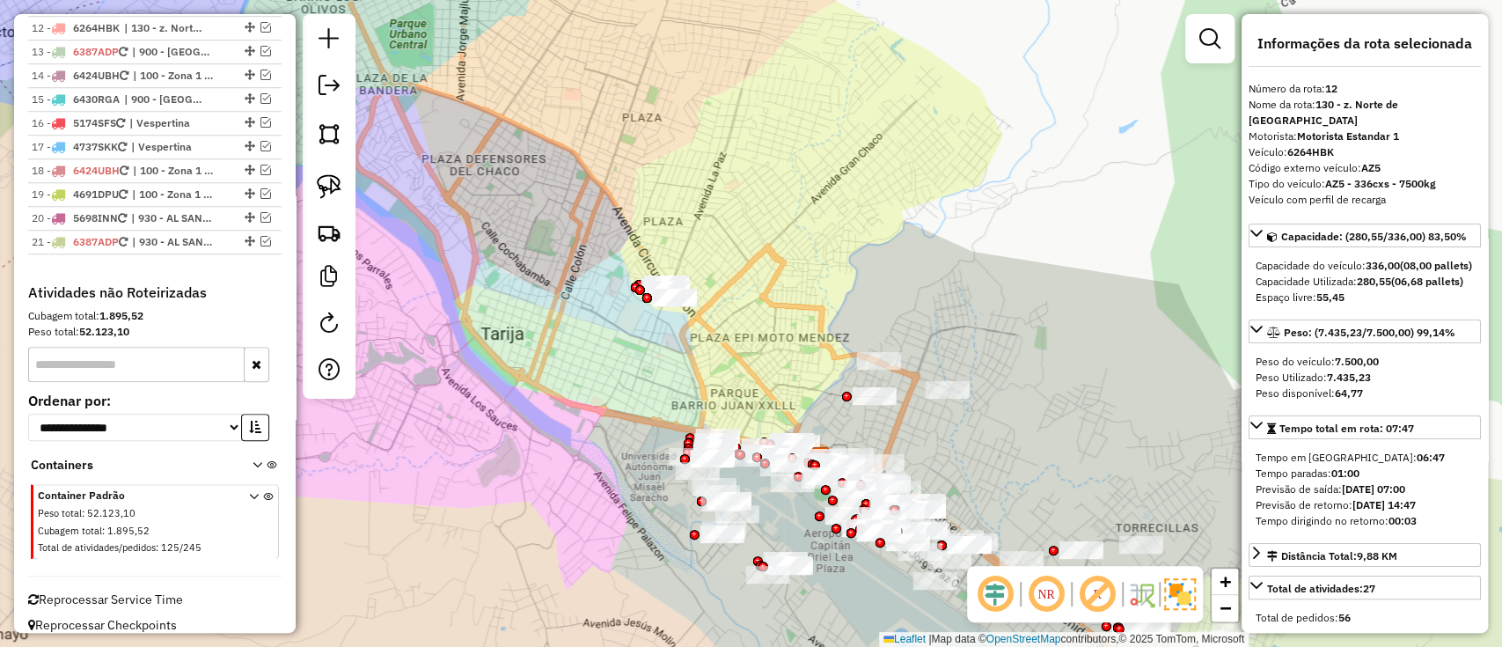
drag, startPoint x: 751, startPoint y: 417, endPoint x: 711, endPoint y: 231, distance: 190.7
click at [711, 231] on div "Janela de atendimento Grade de atendimento Capacidade Transportadoras Veículos …" at bounding box center [751, 323] width 1502 height 647
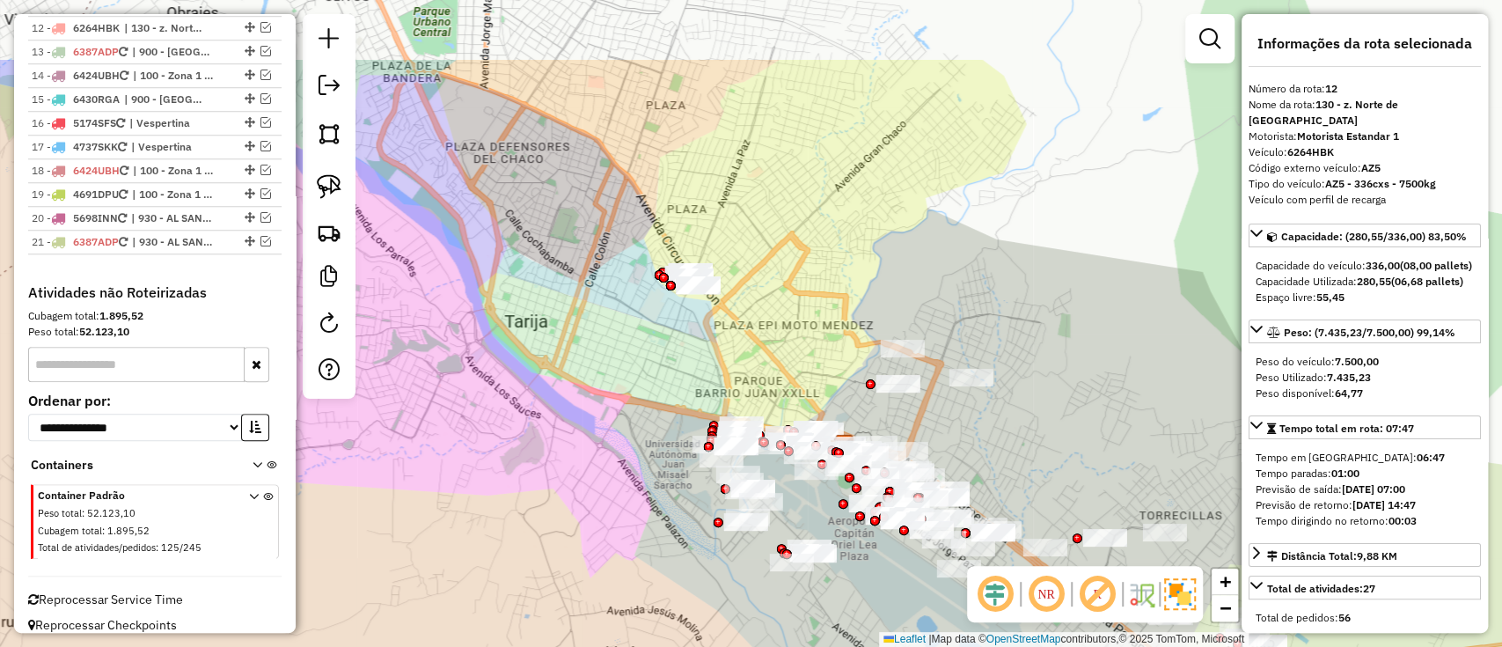
drag, startPoint x: 762, startPoint y: 215, endPoint x: 808, endPoint y: 340, distance: 133.1
click at [808, 340] on div "Janela de atendimento Grade de atendimento Capacidade Transportadoras Veículos …" at bounding box center [751, 323] width 1502 height 647
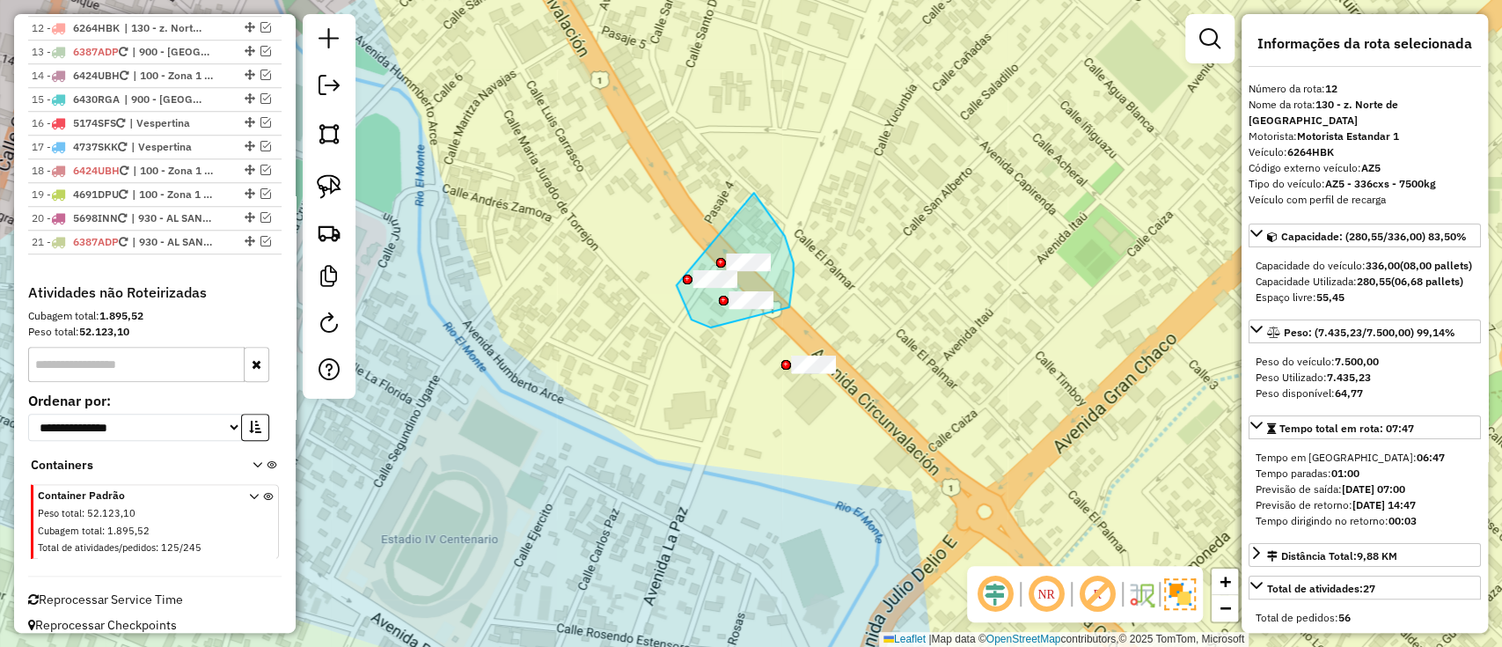
drag, startPoint x: 676, startPoint y: 285, endPoint x: 662, endPoint y: 156, distance: 130.1
drag, startPoint x: 666, startPoint y: 319, endPoint x: 795, endPoint y: 258, distance: 143.3
drag, startPoint x: 719, startPoint y: 267, endPoint x: 795, endPoint y: 240, distance: 80.1
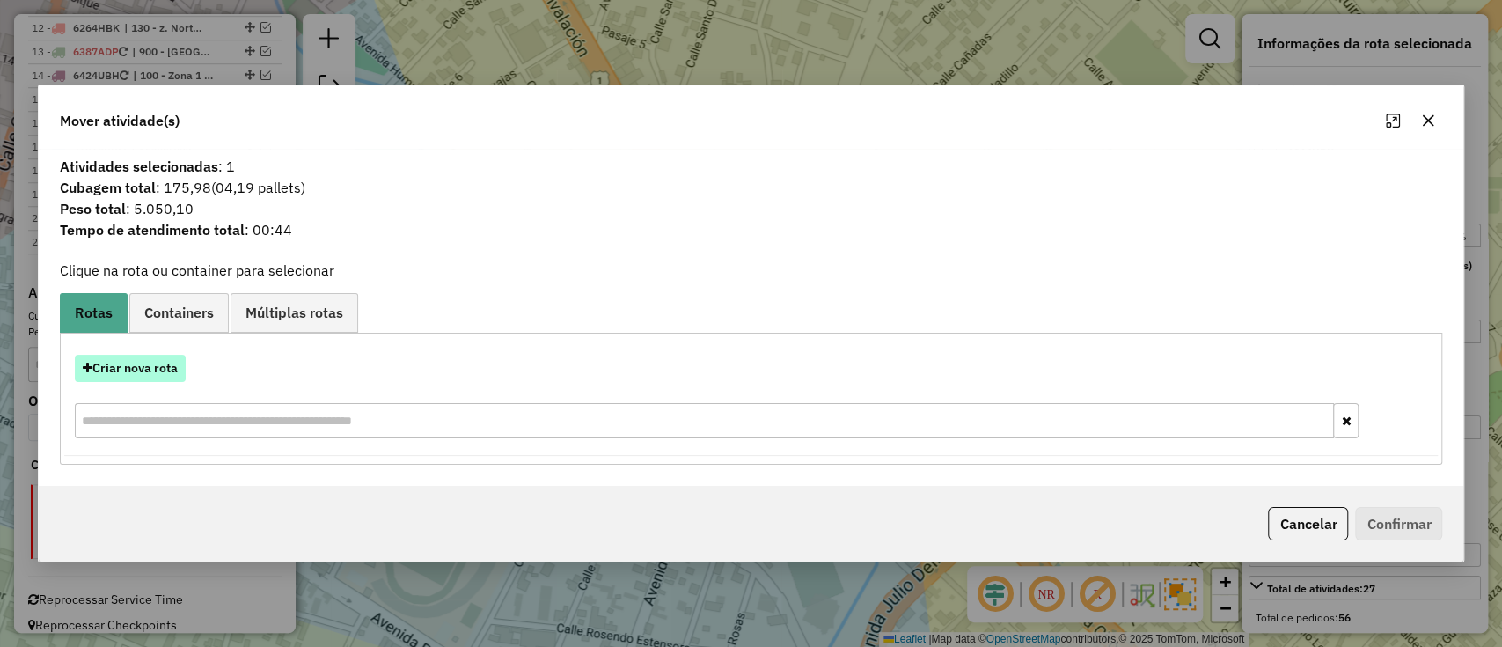
click at [148, 370] on button "Criar nova rota" at bounding box center [130, 368] width 111 height 27
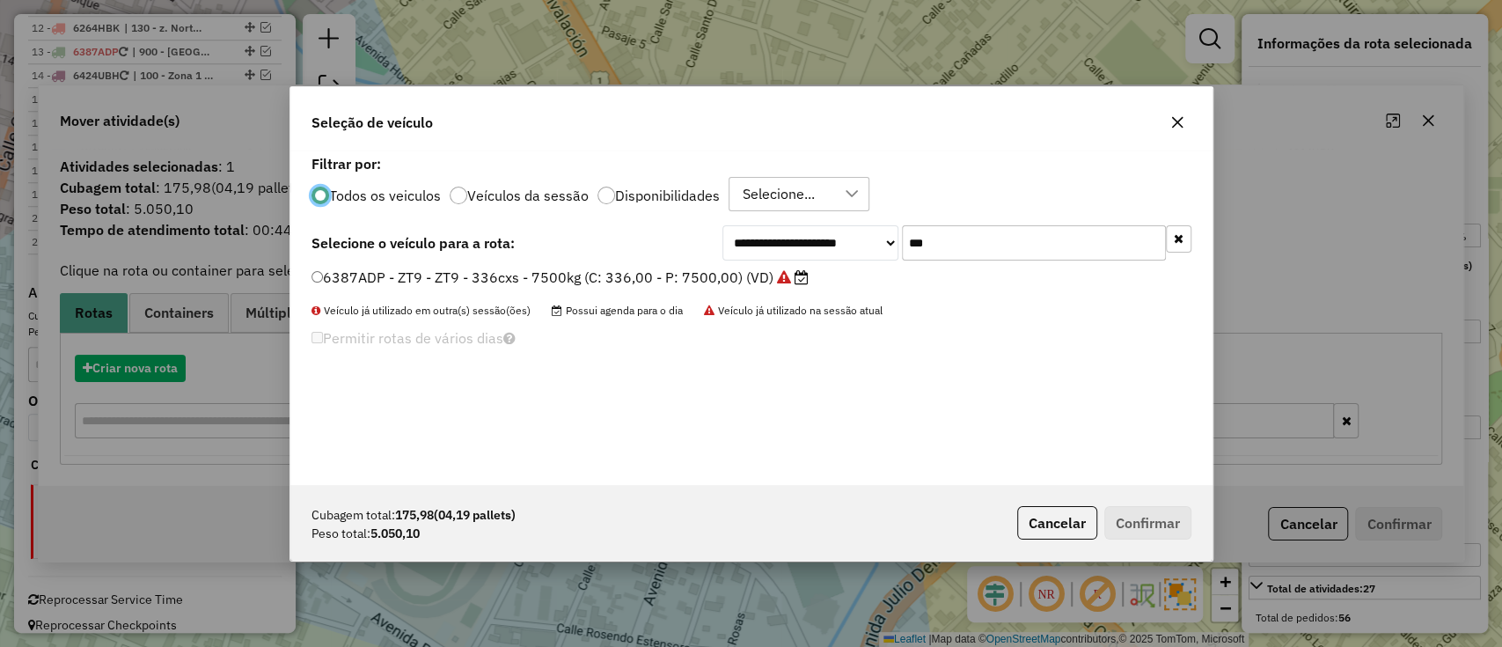
scroll to position [9, 5]
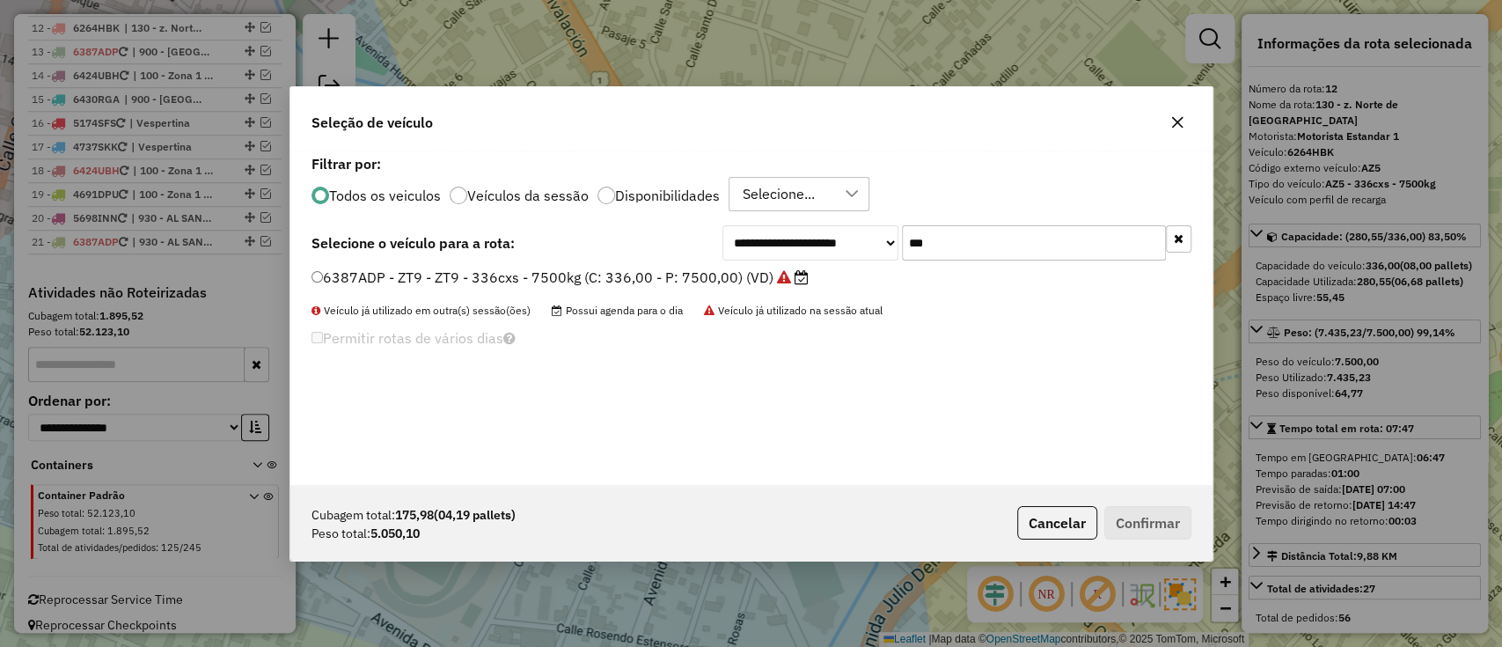
drag, startPoint x: 985, startPoint y: 249, endPoint x: 850, endPoint y: 238, distance: 135.1
click at [850, 238] on div "**********" at bounding box center [956, 242] width 469 height 35
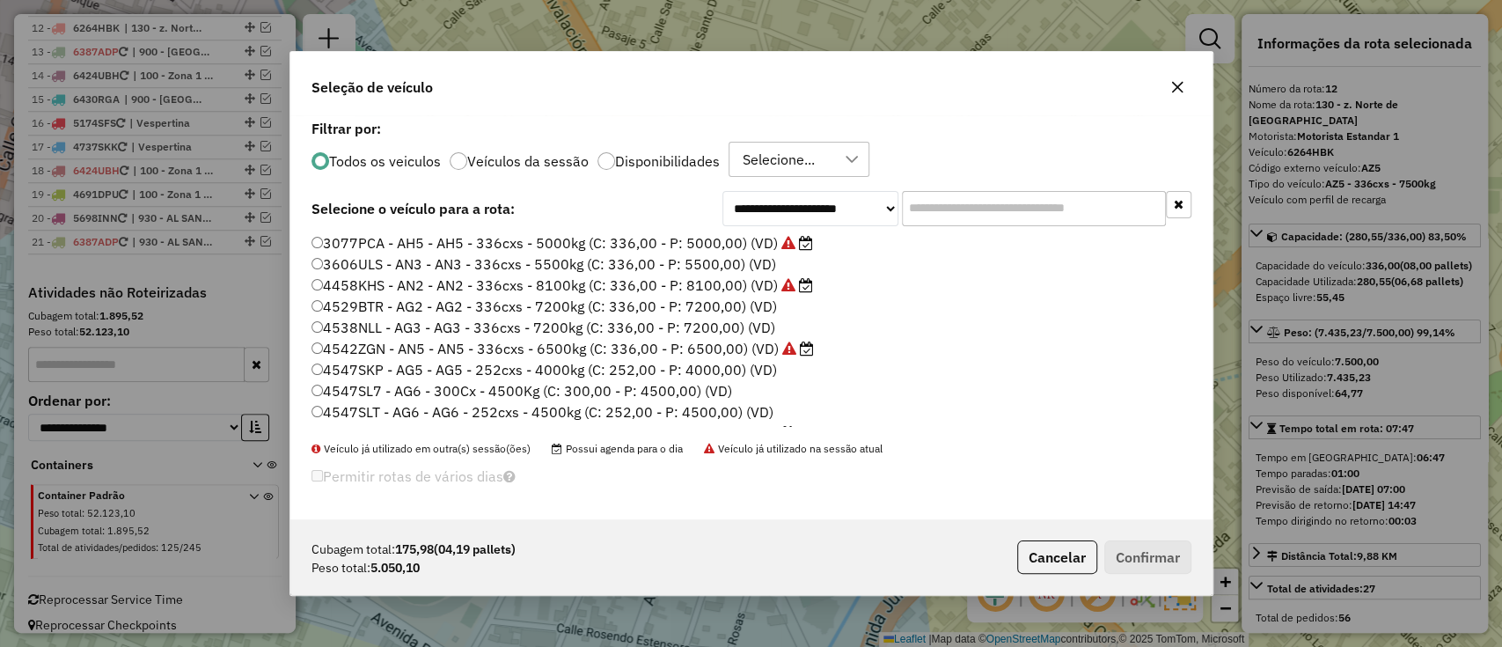
click at [541, 165] on label "Veículos da sessão" at bounding box center [527, 161] width 121 height 14
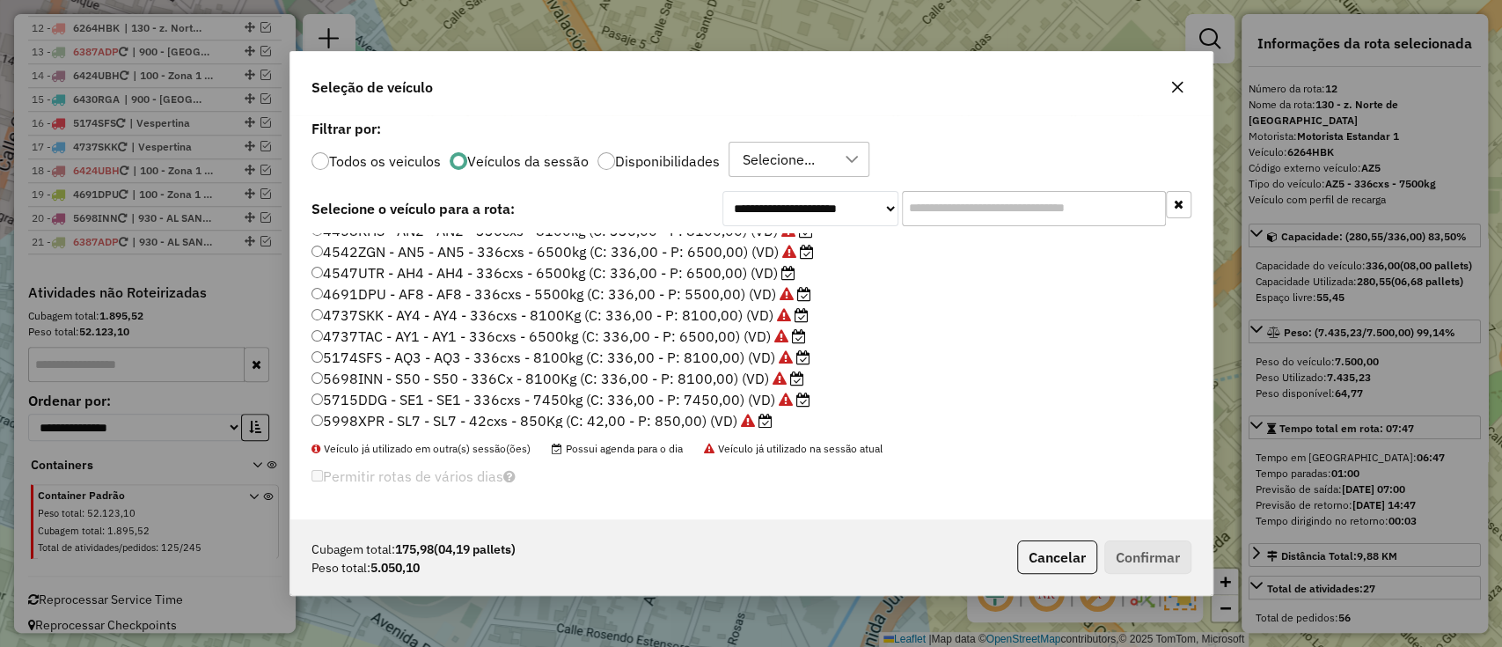
scroll to position [0, 0]
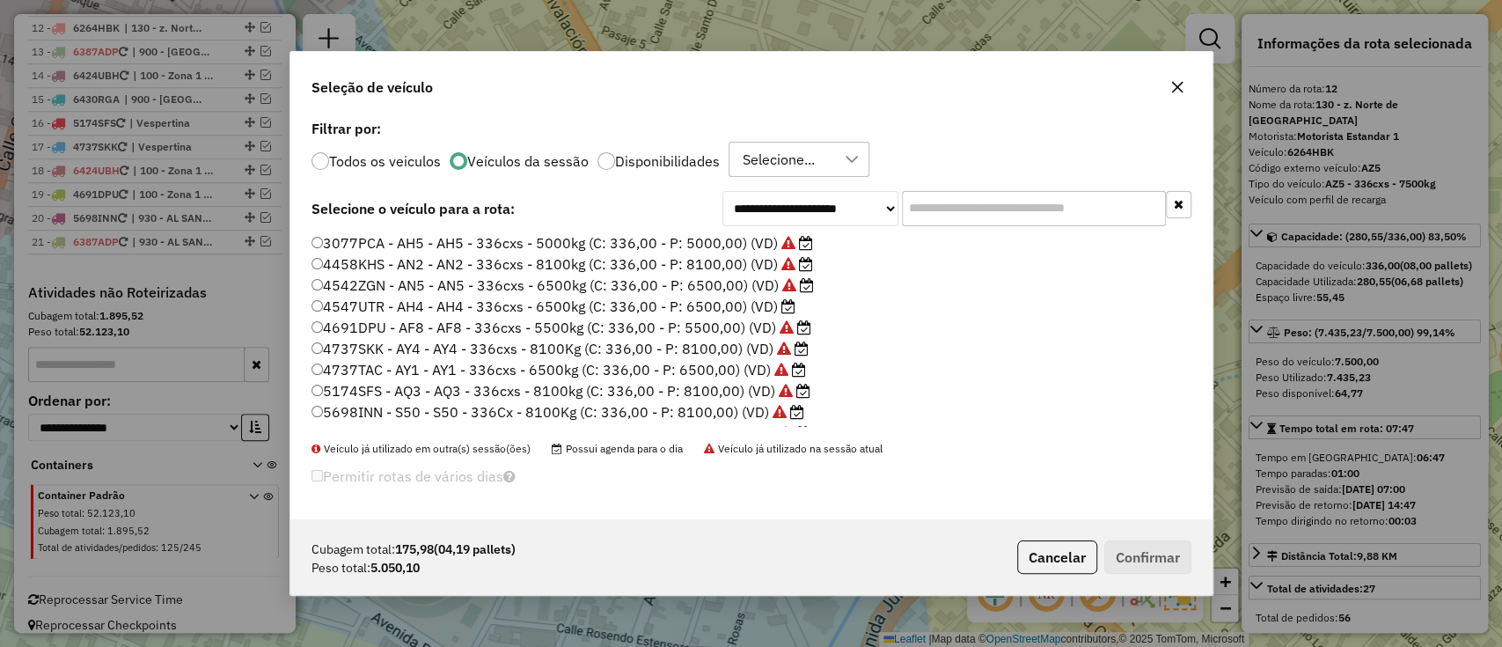
click at [698, 304] on label "4547UTR - AH4 - AH4 - 336cxs - 6500kg (C: 336,00 - P: 6500,00) (VD)" at bounding box center [554, 306] width 484 height 21
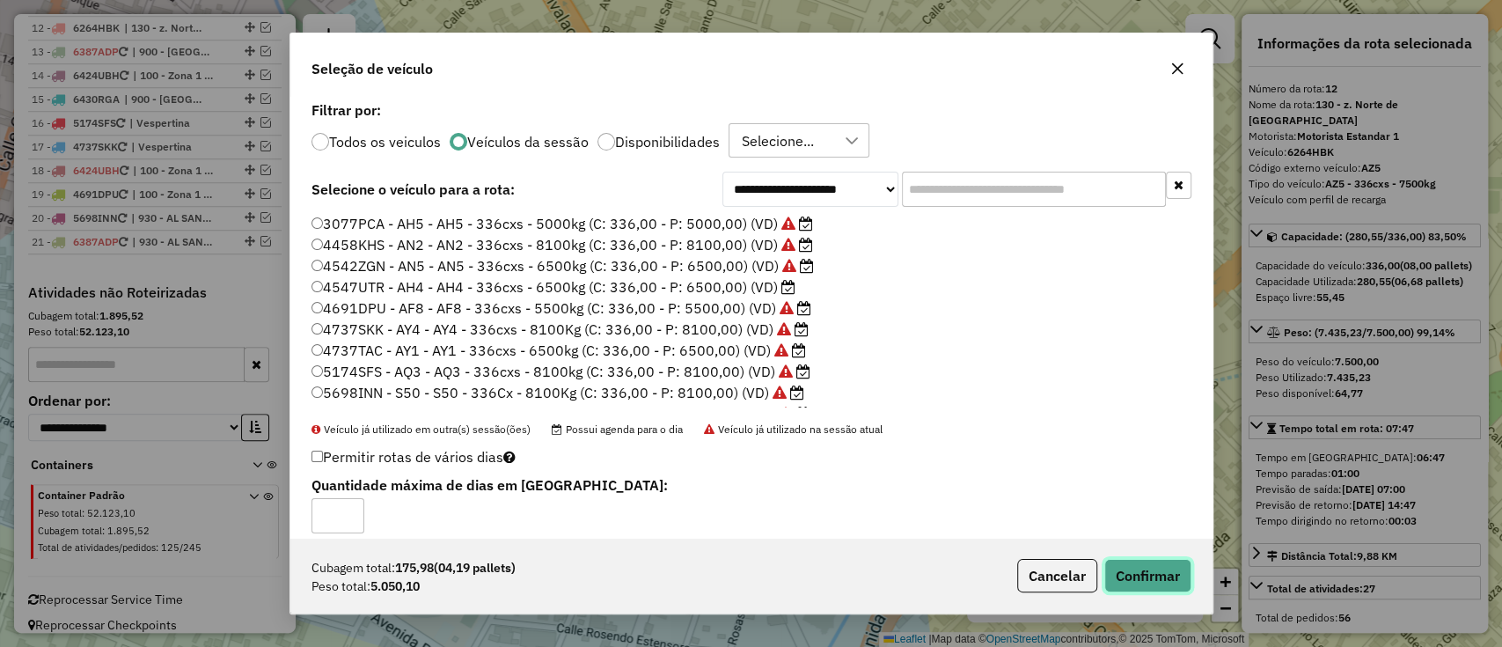
click at [1158, 559] on button "Confirmar" at bounding box center [1147, 575] width 87 height 33
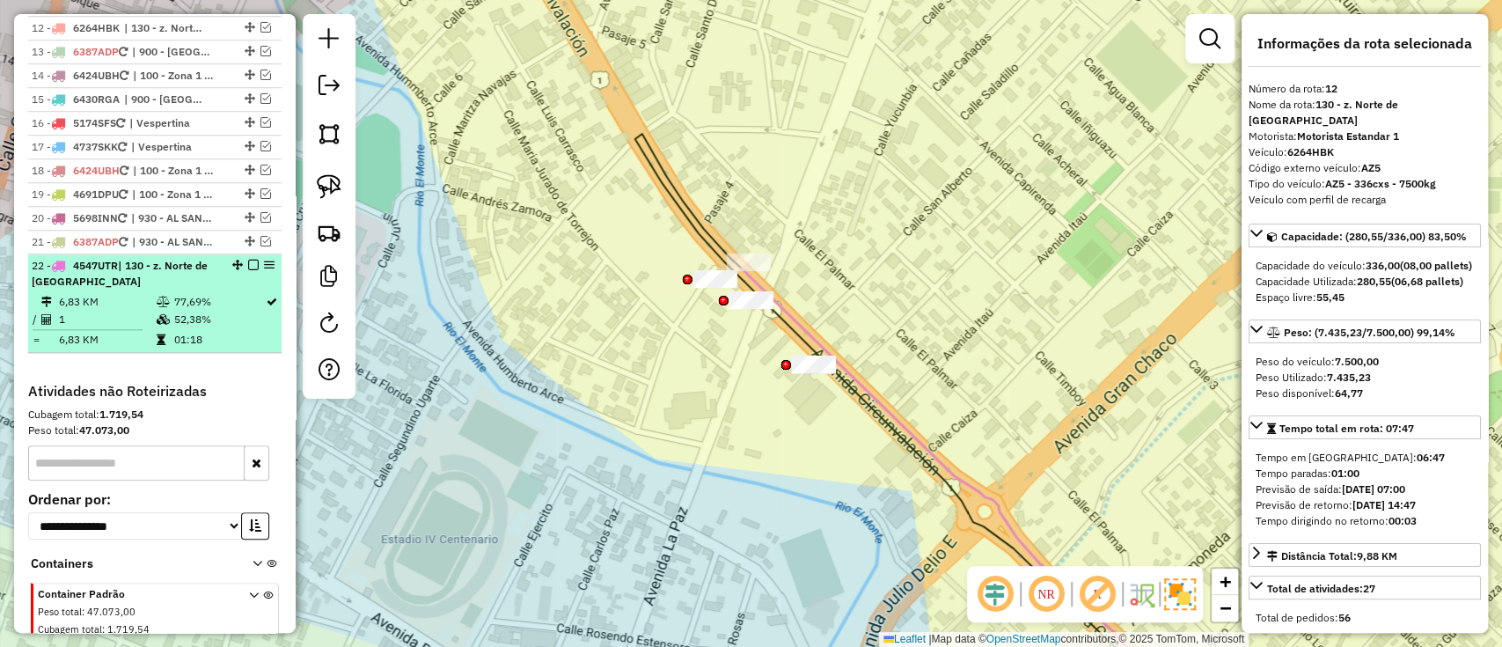
click at [218, 326] on table "6,83 KM 77,69% / 1 52,38% = 6,83 KM 01:18" at bounding box center [155, 320] width 246 height 55
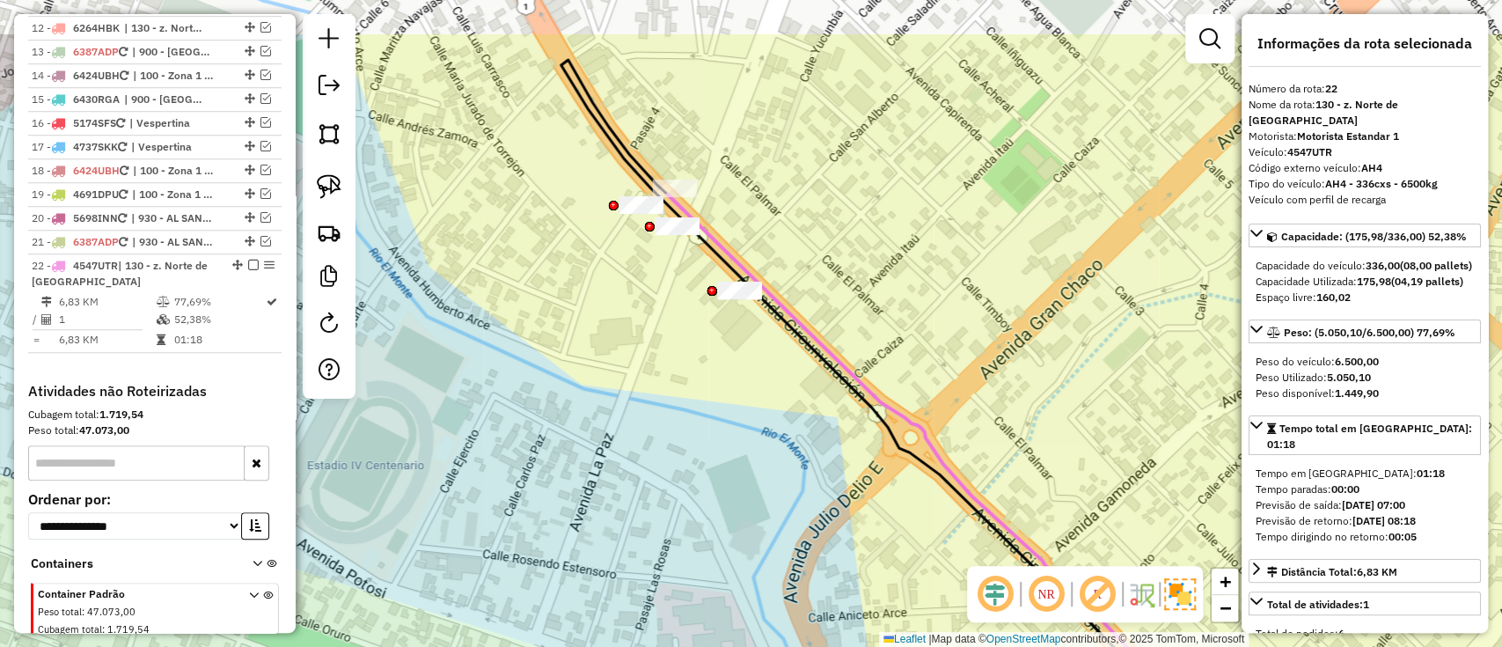
drag, startPoint x: 578, startPoint y: 286, endPoint x: 590, endPoint y: 348, distance: 63.5
click at [590, 348] on div "Janela de atendimento Grade de atendimento Capacidade Transportadoras Veículos …" at bounding box center [751, 323] width 1502 height 647
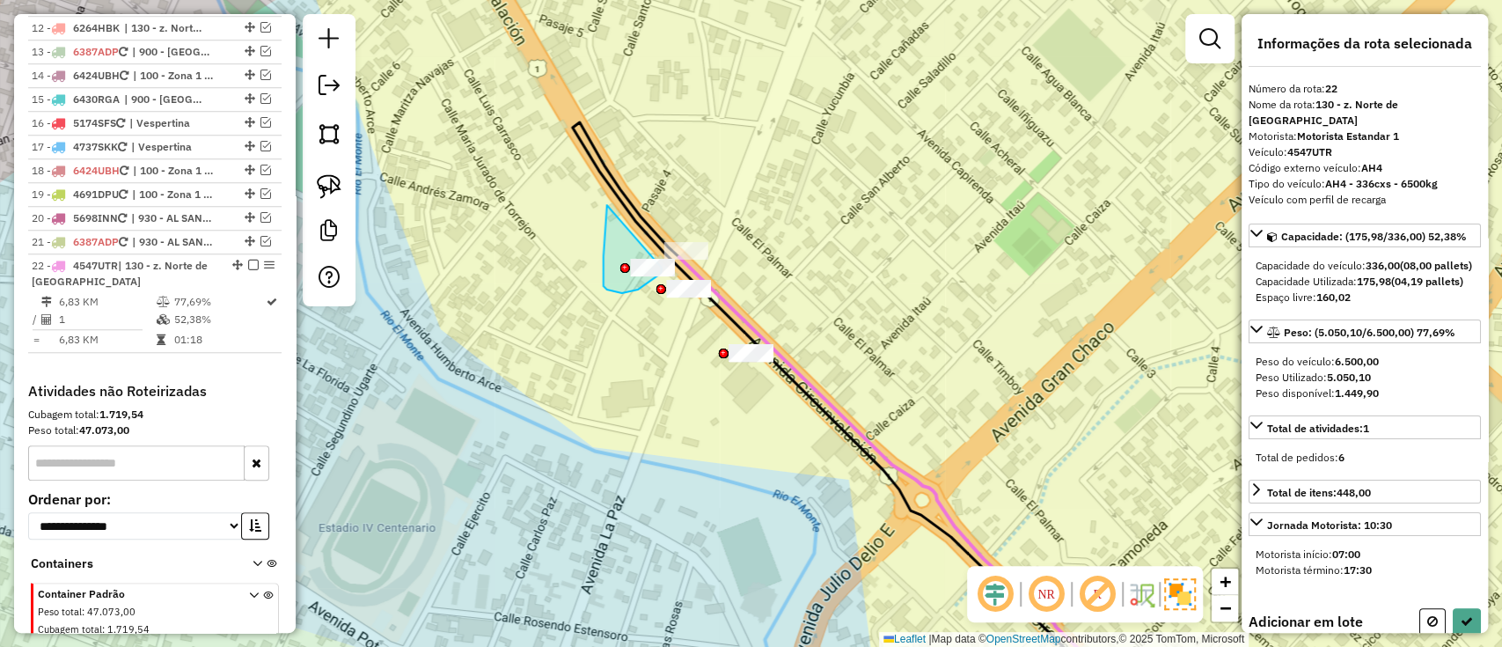
drag, startPoint x: 603, startPoint y: 286, endPoint x: 661, endPoint y: 268, distance: 60.9
click at [661, 268] on div "Janela de atendimento Grade de atendimento Capacidade Transportadoras Veículos …" at bounding box center [751, 323] width 1502 height 647
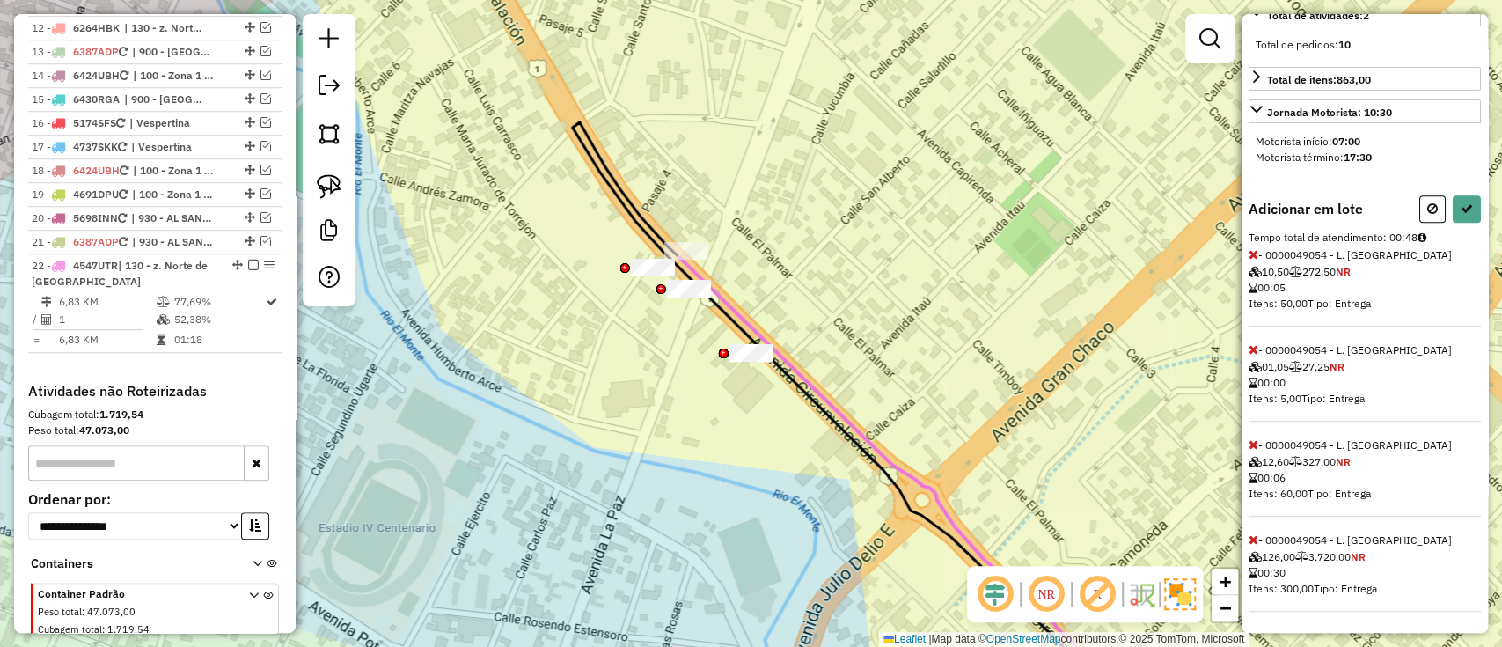
click at [1250, 538] on icon at bounding box center [1254, 539] width 10 height 12
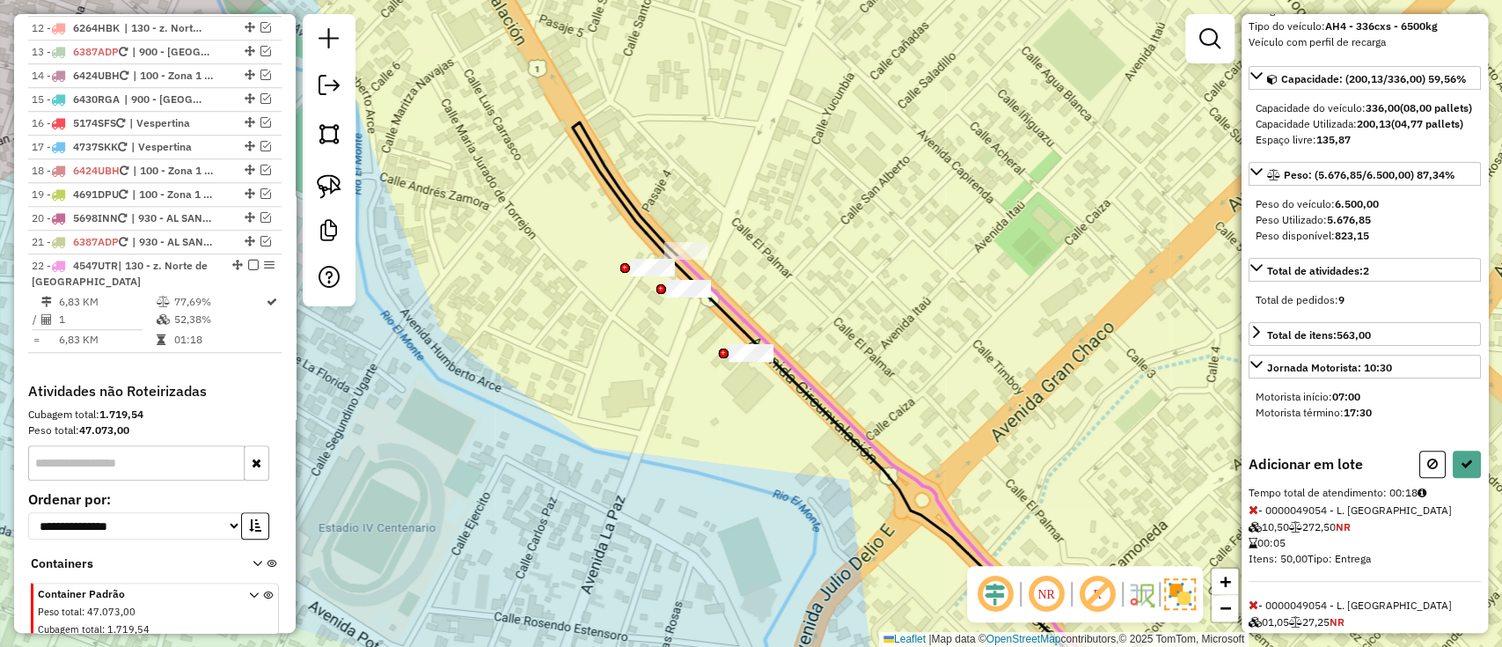
scroll to position [96, 0]
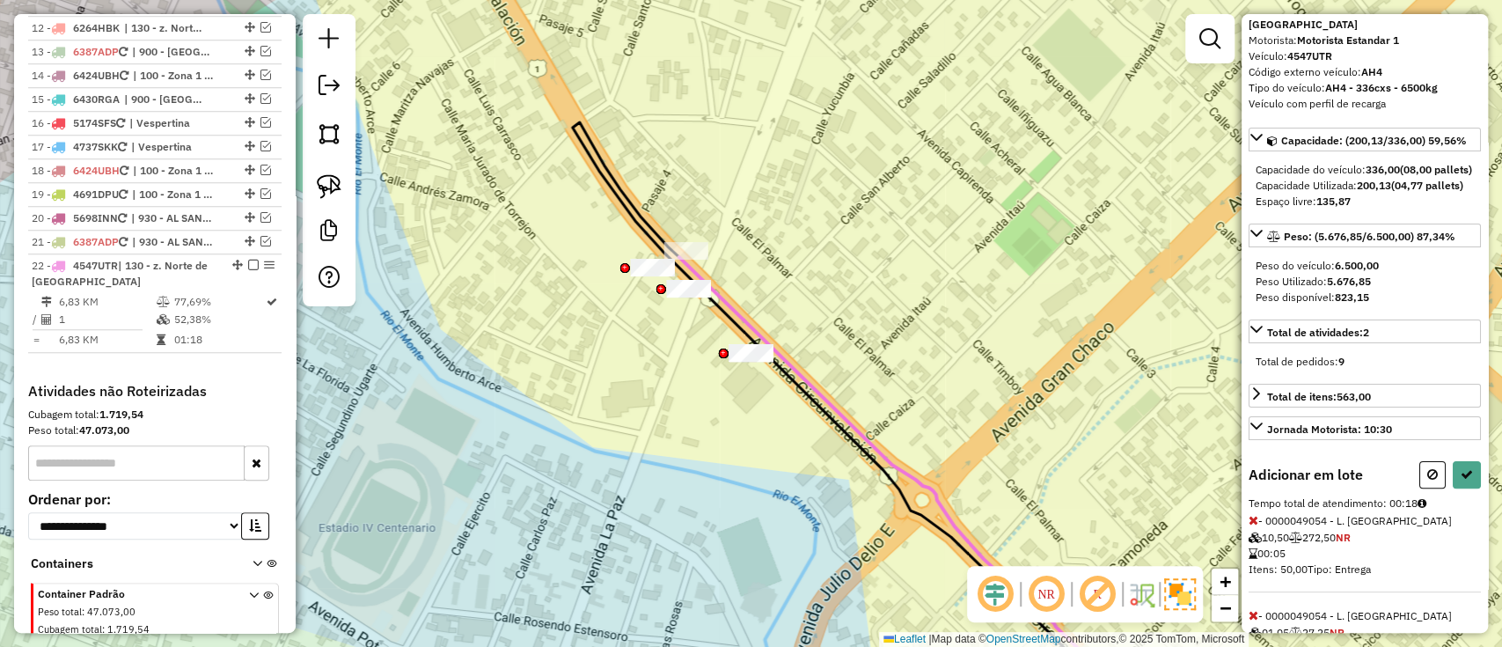
select select "**********"
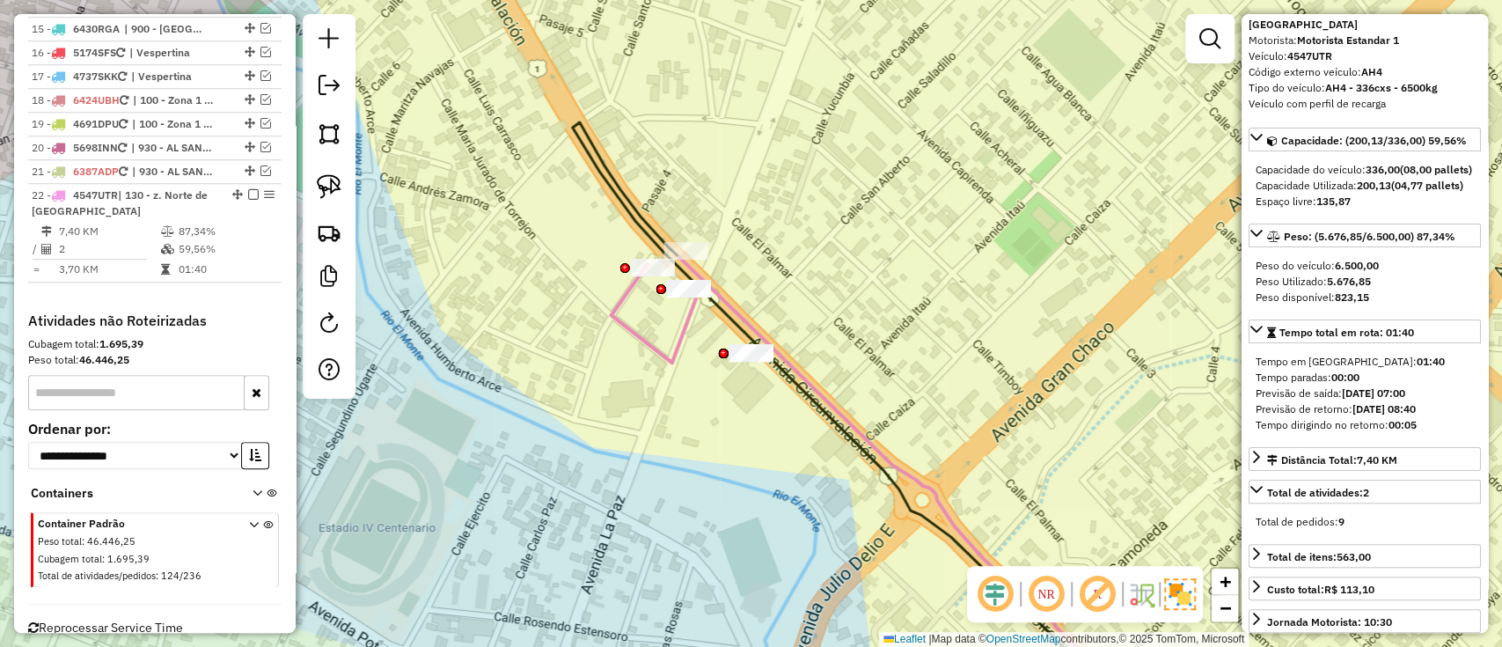
scroll to position [1047, 0]
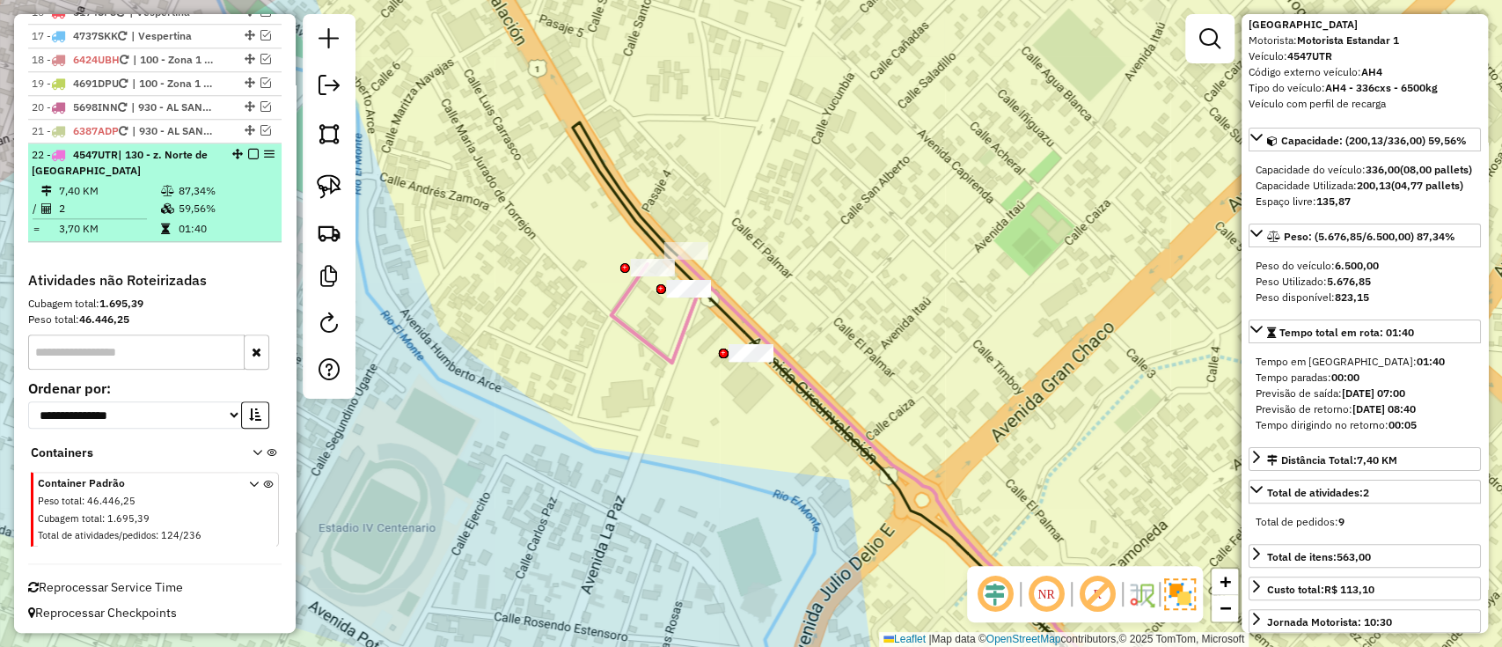
click at [248, 150] on em at bounding box center [253, 154] width 11 height 11
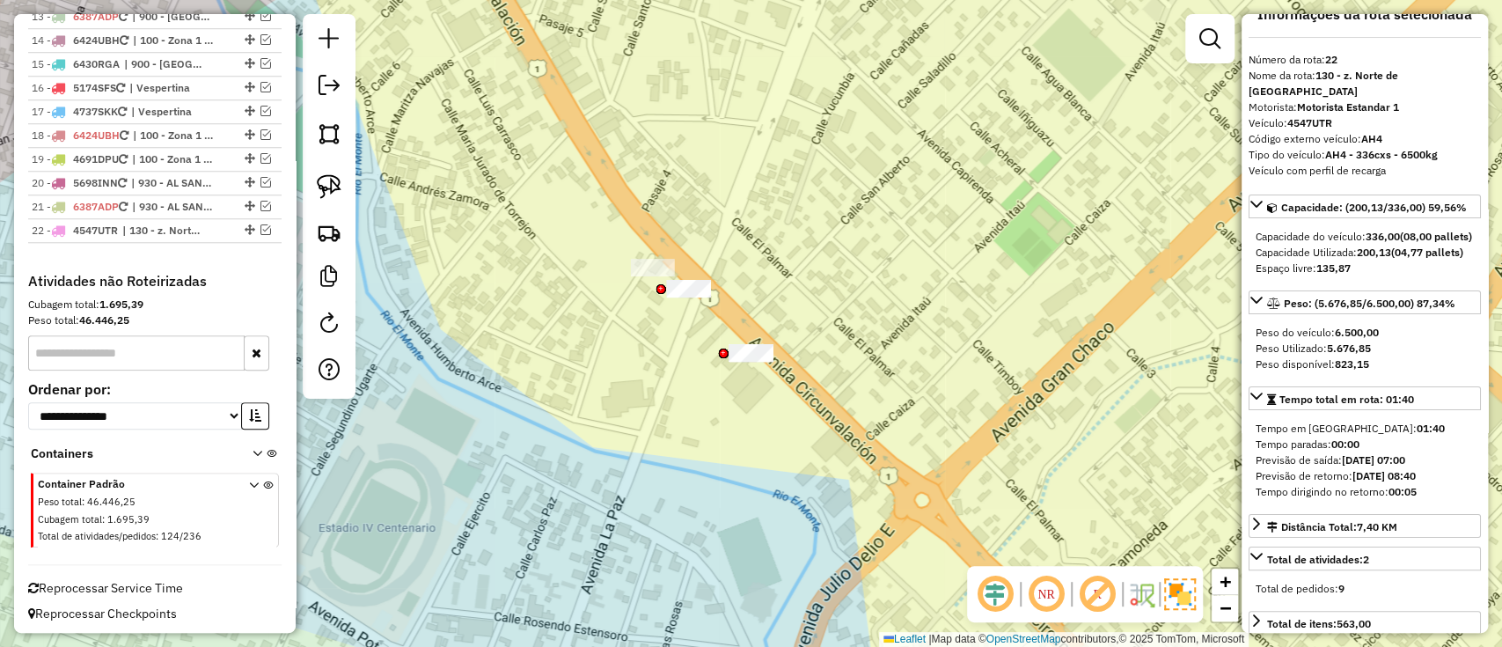
scroll to position [0, 0]
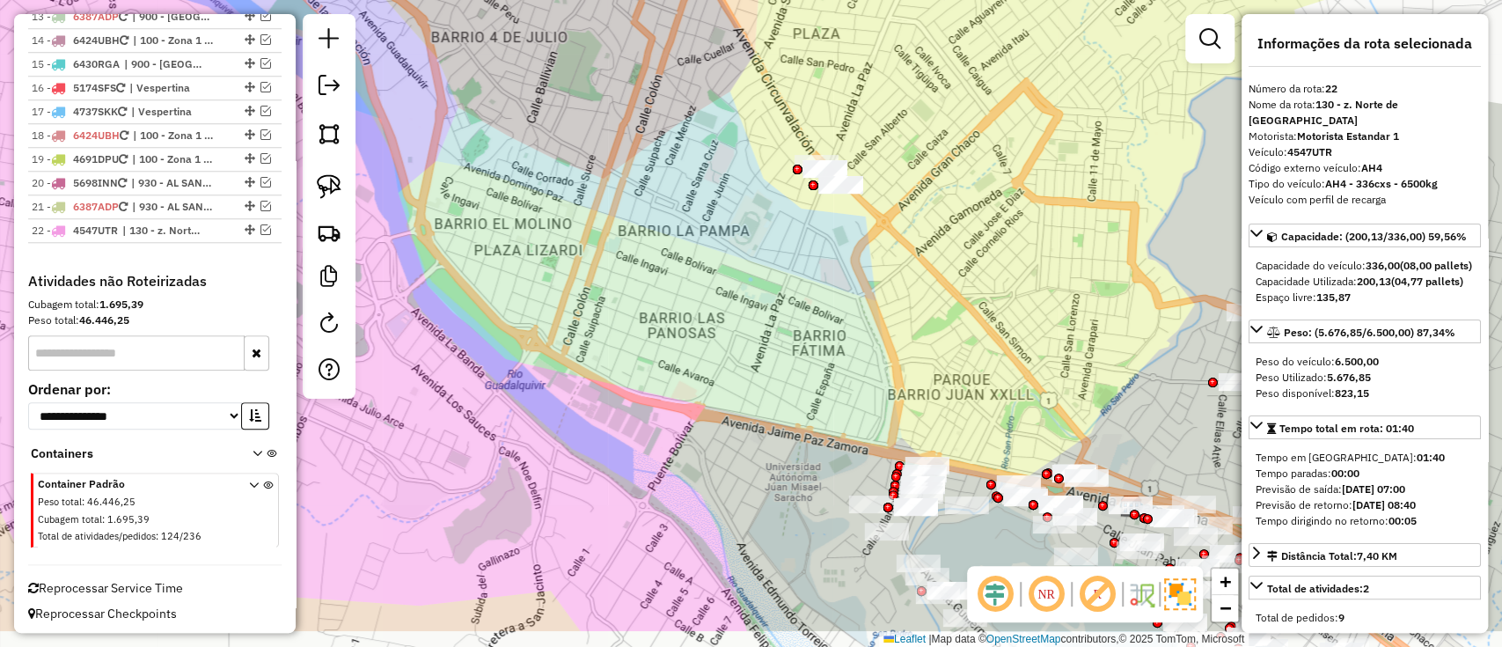
drag, startPoint x: 850, startPoint y: 332, endPoint x: 637, endPoint y: 149, distance: 280.8
click at [674, 172] on div "Janela de atendimento Grade de atendimento Capacidade Transportadoras Veículos …" at bounding box center [751, 323] width 1502 height 647
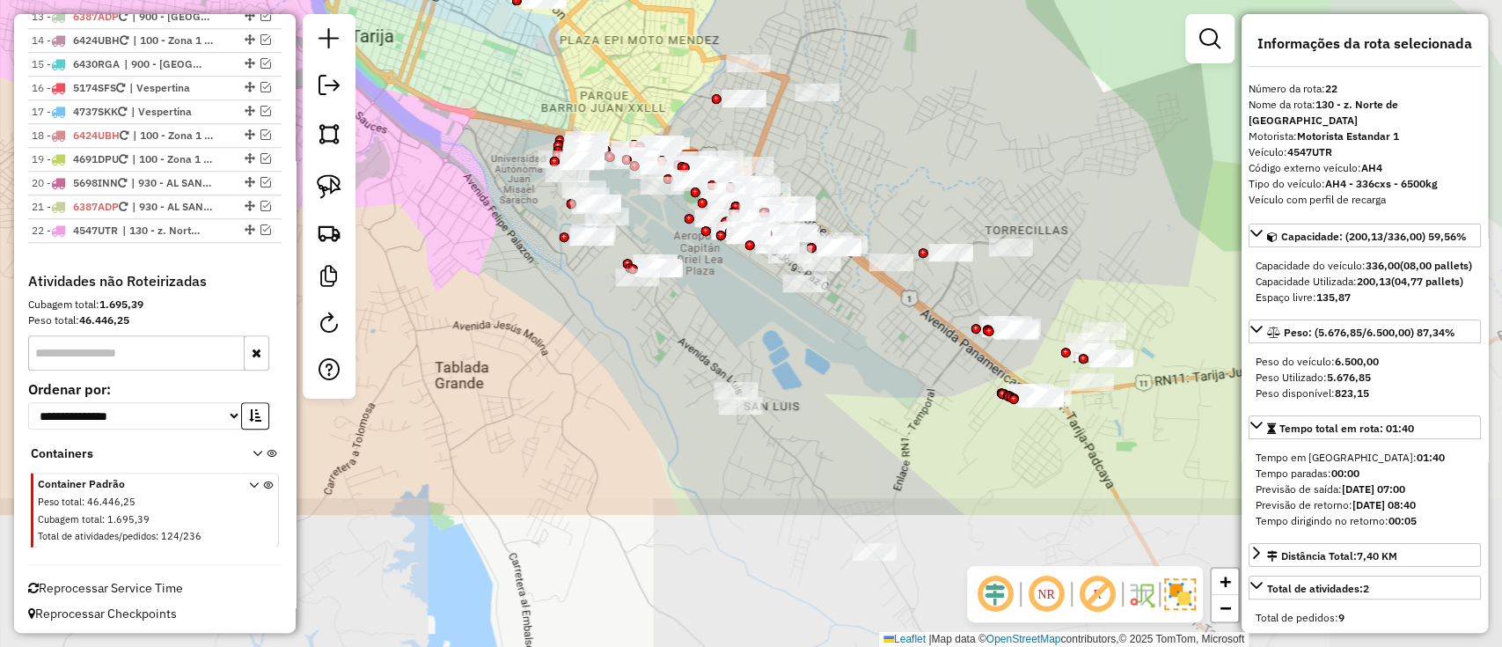
drag, startPoint x: 950, startPoint y: 545, endPoint x: 738, endPoint y: 341, distance: 293.8
click at [739, 341] on div "Janela de atendimento Grade de atendimento Capacidade Transportadoras Veículos …" at bounding box center [751, 323] width 1502 height 647
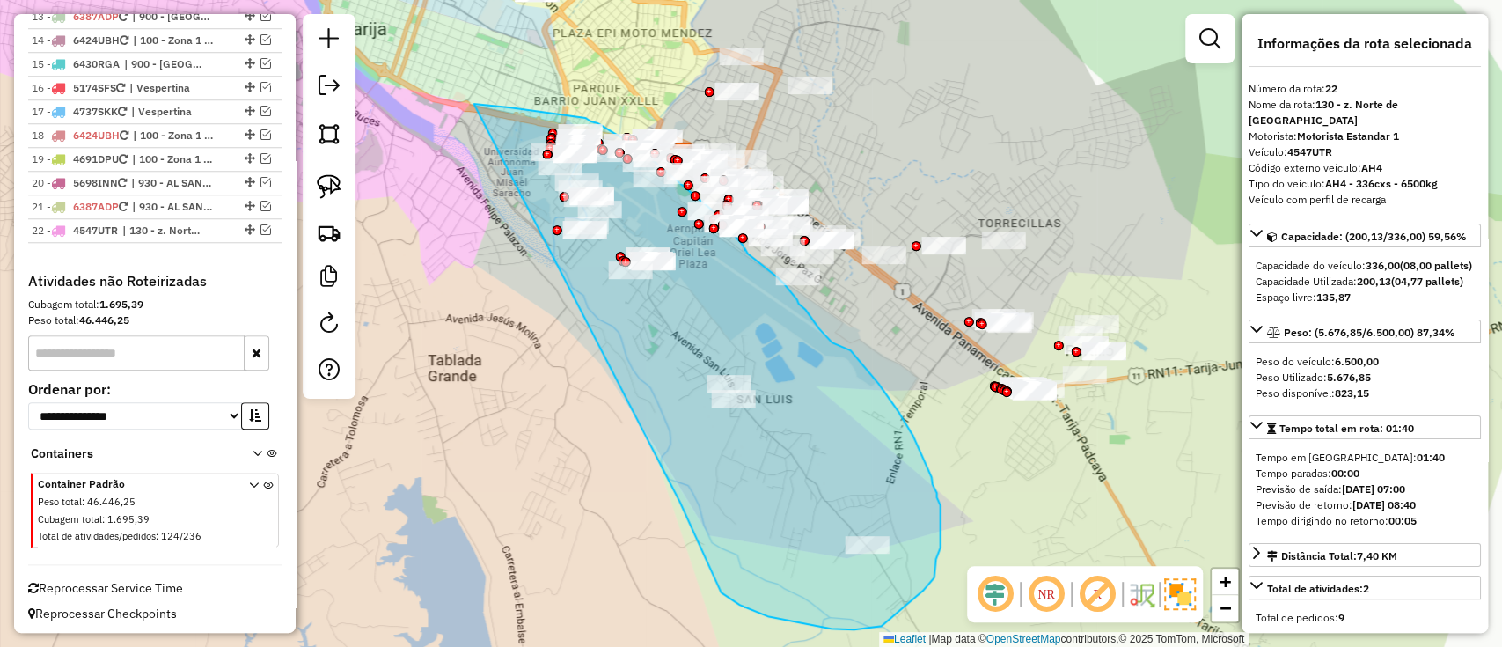
drag, startPoint x: 739, startPoint y: 605, endPoint x: 473, endPoint y: 104, distance: 566.8
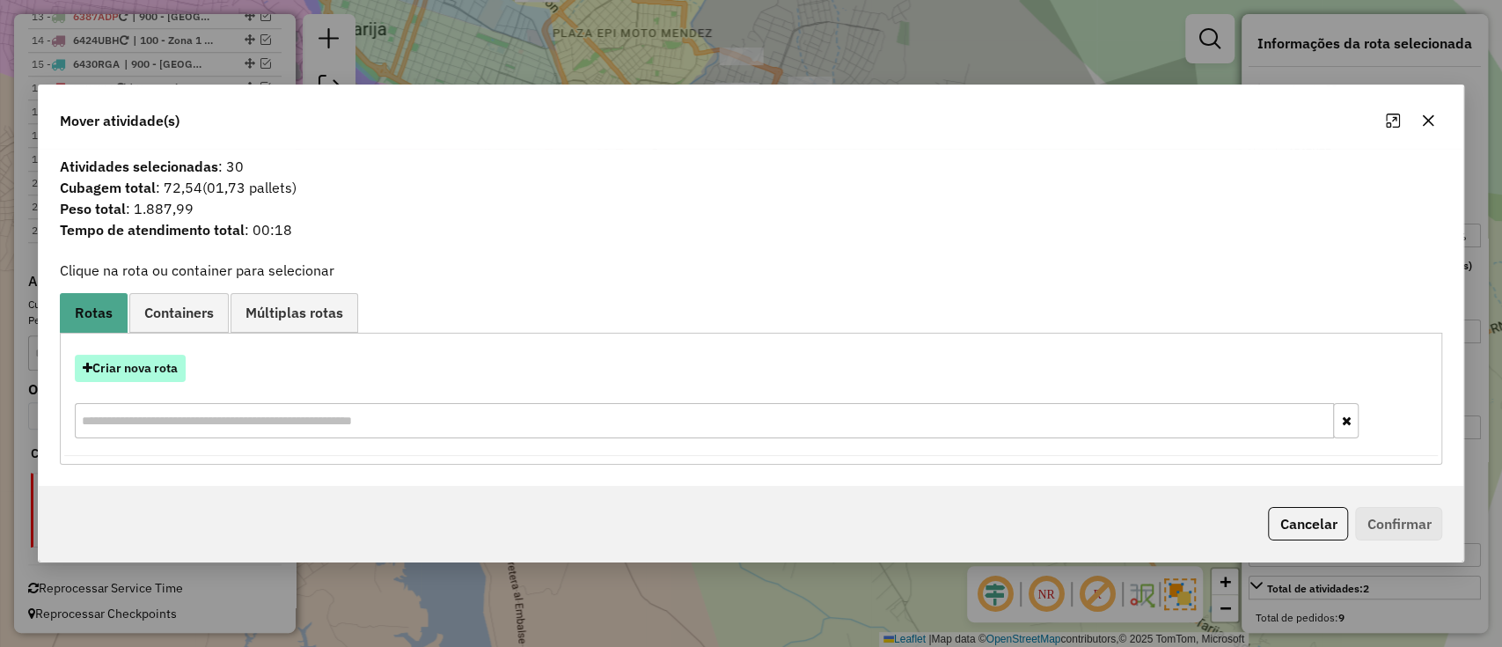
click at [131, 381] on button "Criar nova rota" at bounding box center [130, 368] width 111 height 27
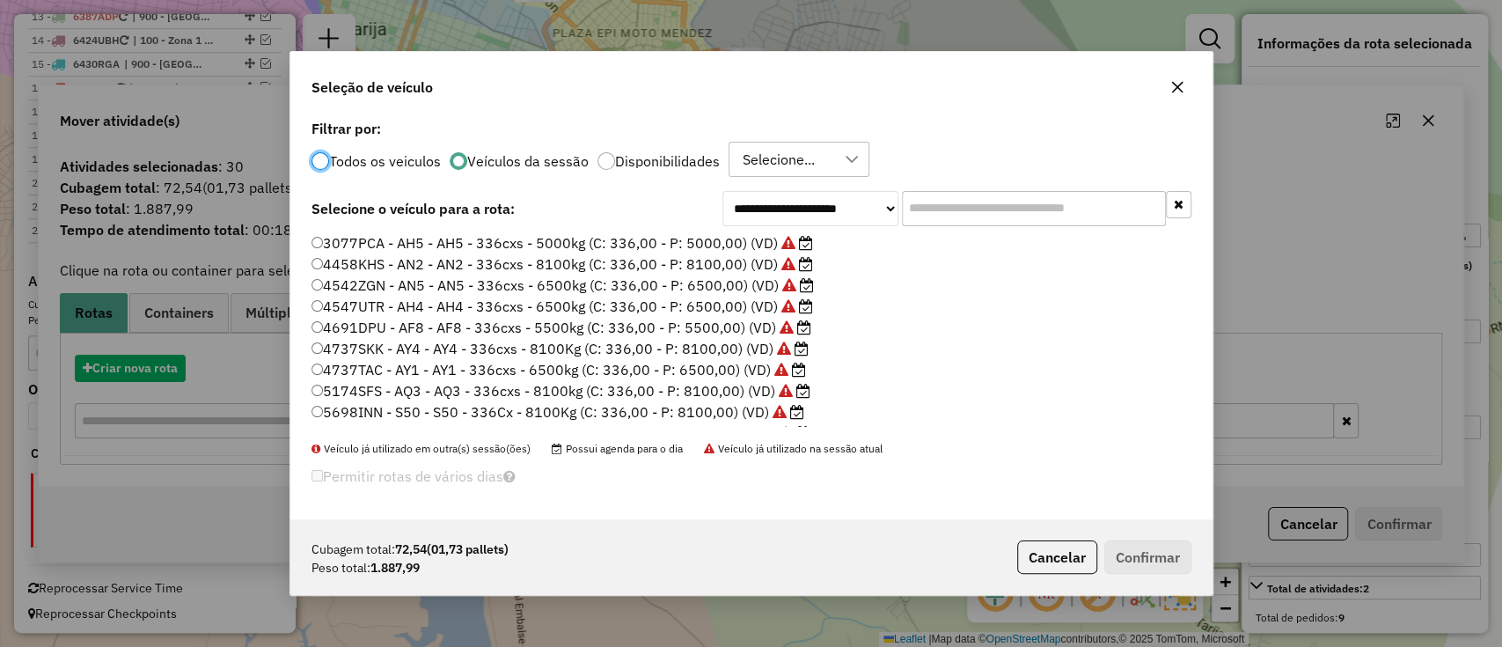
scroll to position [9, 5]
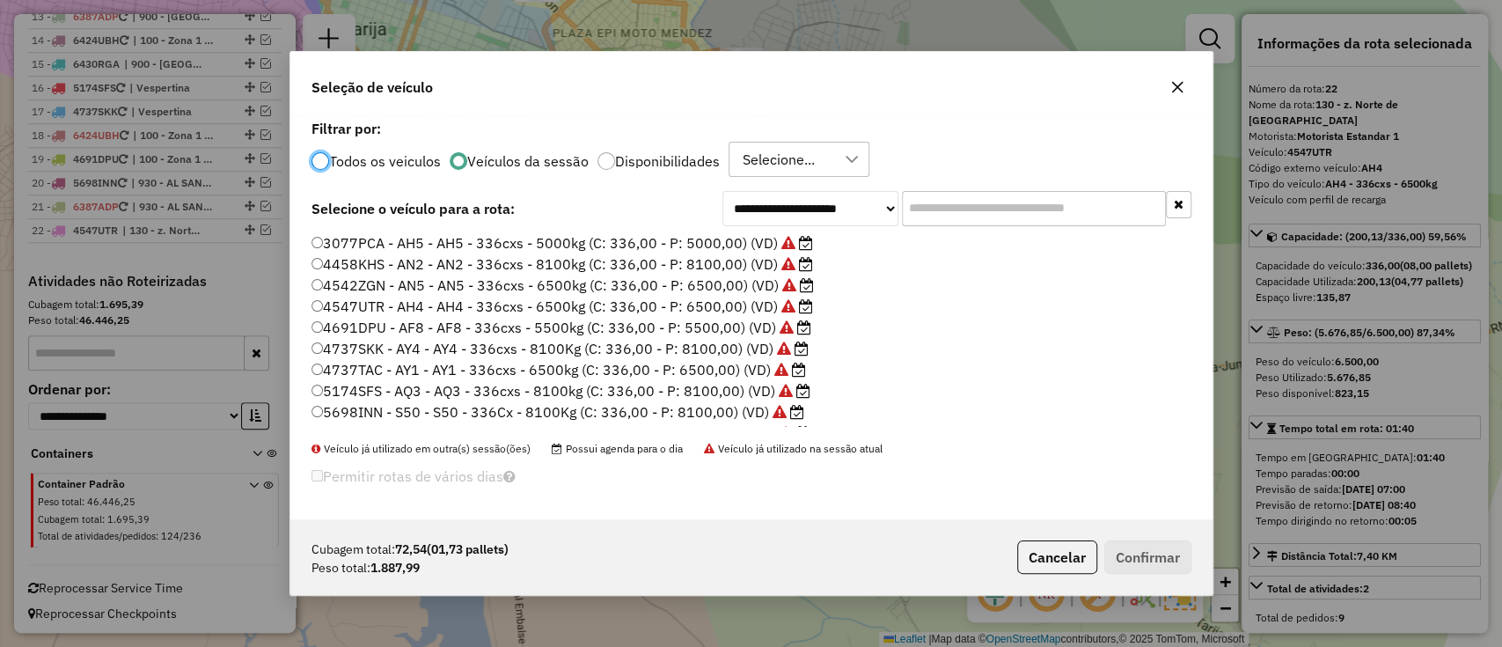
click at [947, 199] on input "text" at bounding box center [1034, 208] width 264 height 35
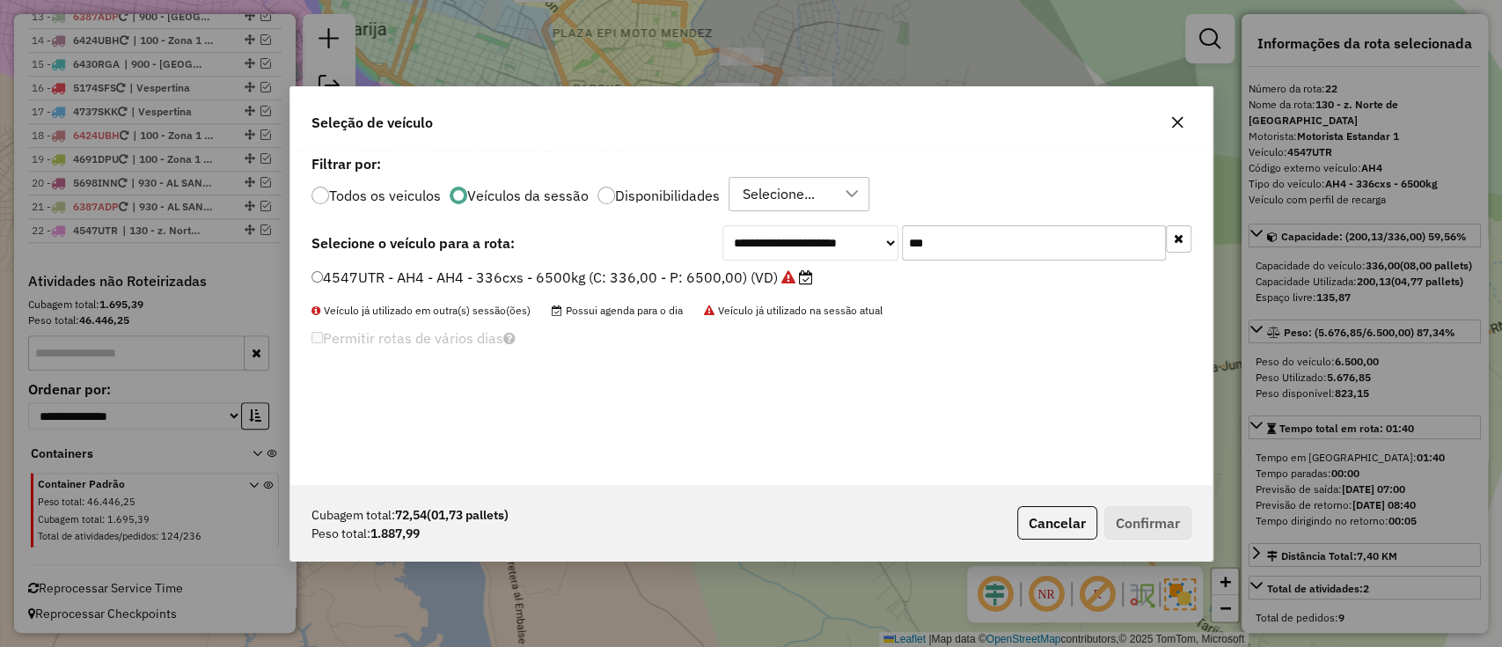
type input "***"
drag, startPoint x: 615, startPoint y: 282, endPoint x: 638, endPoint y: 284, distance: 22.9
click at [616, 282] on label "4547UTR - AH4 - AH4 - 336cxs - 6500kg (C: 336,00 - P: 6500,00) (VD)" at bounding box center [563, 277] width 502 height 21
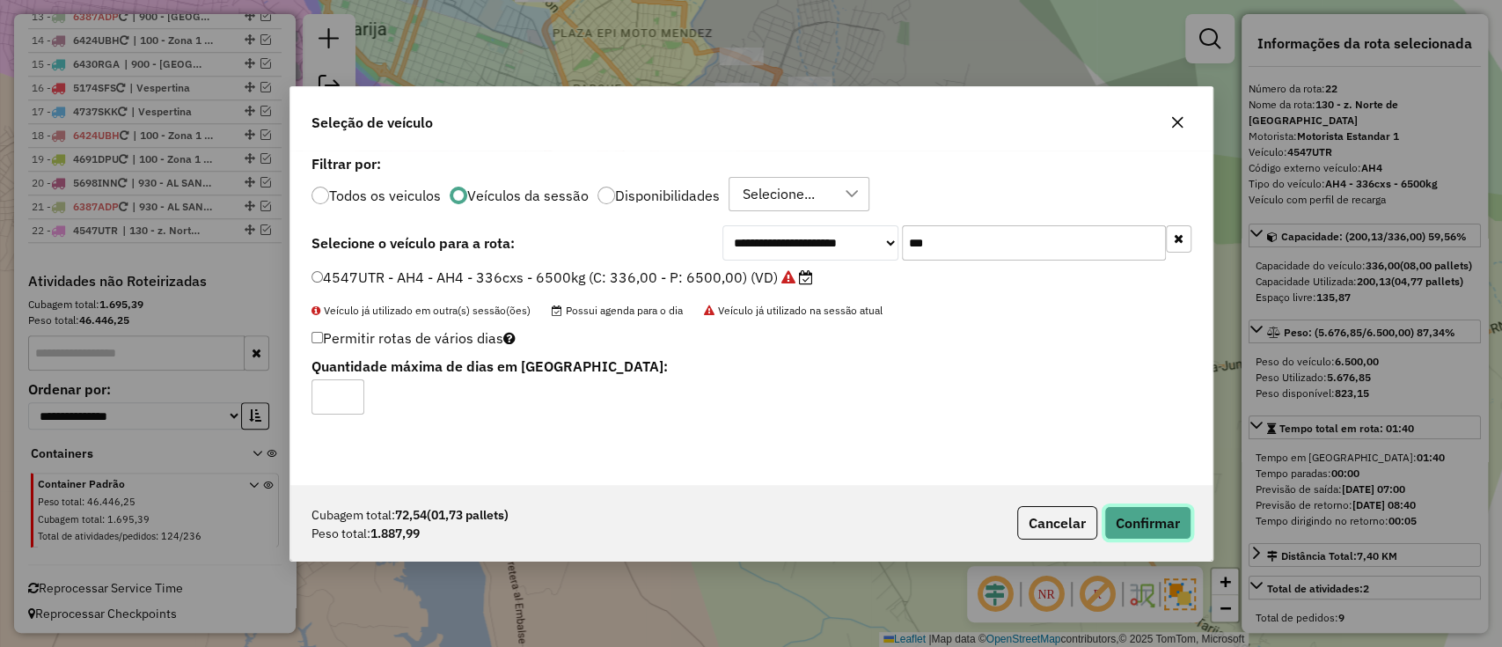
click at [1143, 528] on button "Confirmar" at bounding box center [1147, 522] width 87 height 33
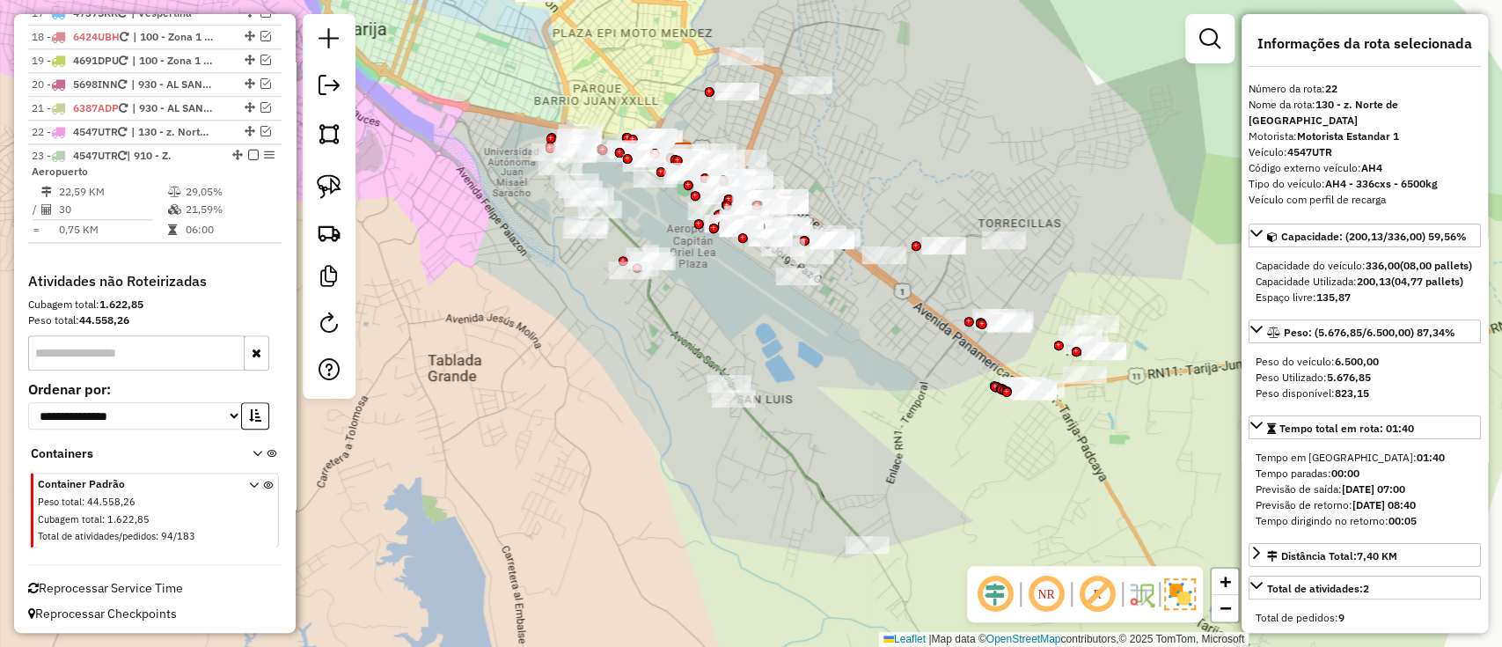
scroll to position [1070, 0]
click at [663, 308] on icon at bounding box center [710, 337] width 313 height 418
click at [660, 310] on icon at bounding box center [709, 338] width 313 height 418
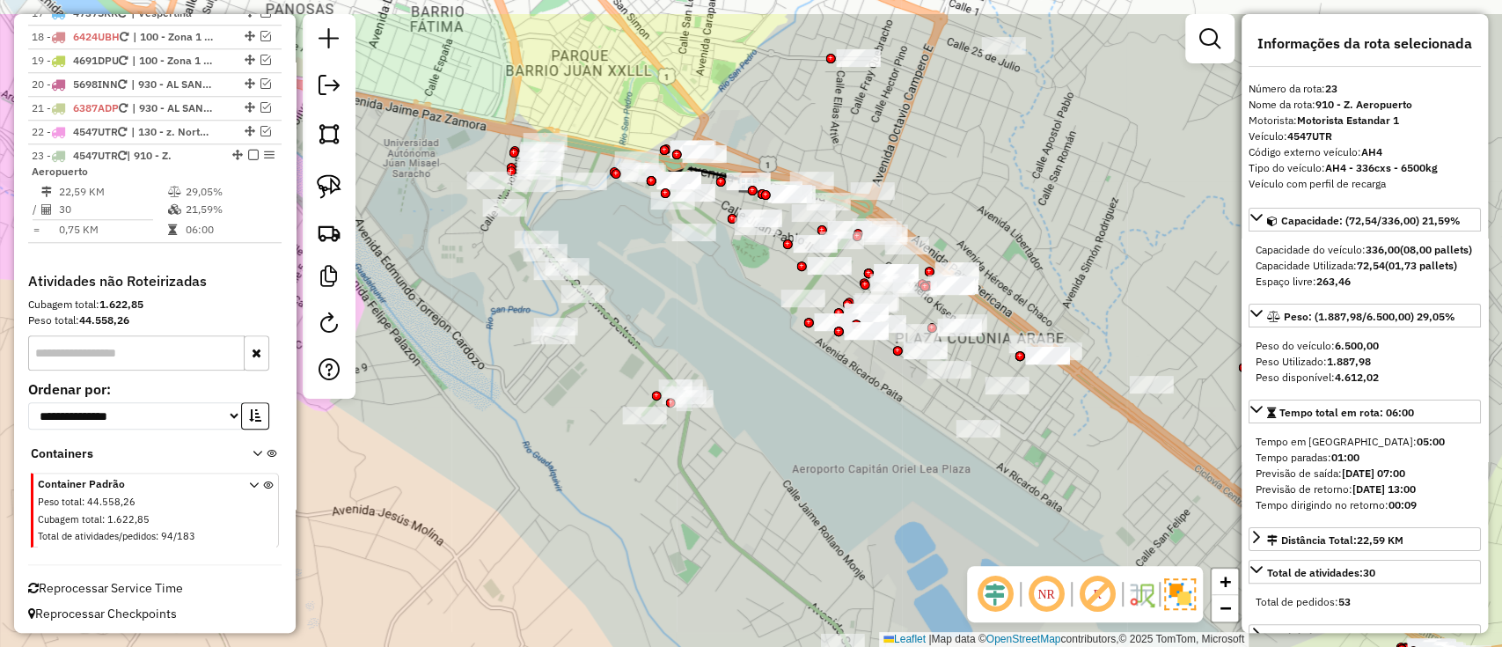
drag, startPoint x: 662, startPoint y: 222, endPoint x: 670, endPoint y: 301, distance: 79.6
click at [670, 301] on div "Janela de atendimento Grade de atendimento Capacidade Transportadoras Veículos …" at bounding box center [751, 323] width 1502 height 647
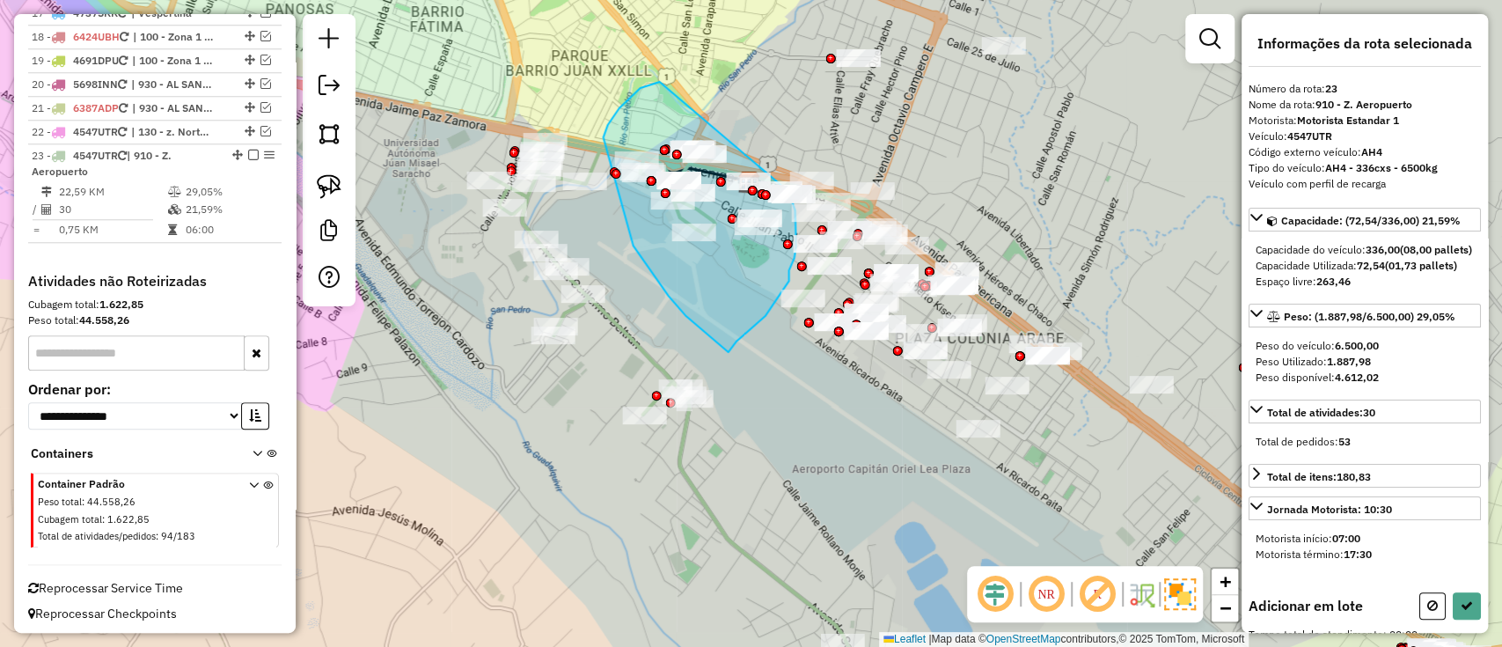
click at [786, 184] on div "Janela de atendimento Grade de atendimento Capacidade Transportadoras Veículos …" at bounding box center [751, 323] width 1502 height 647
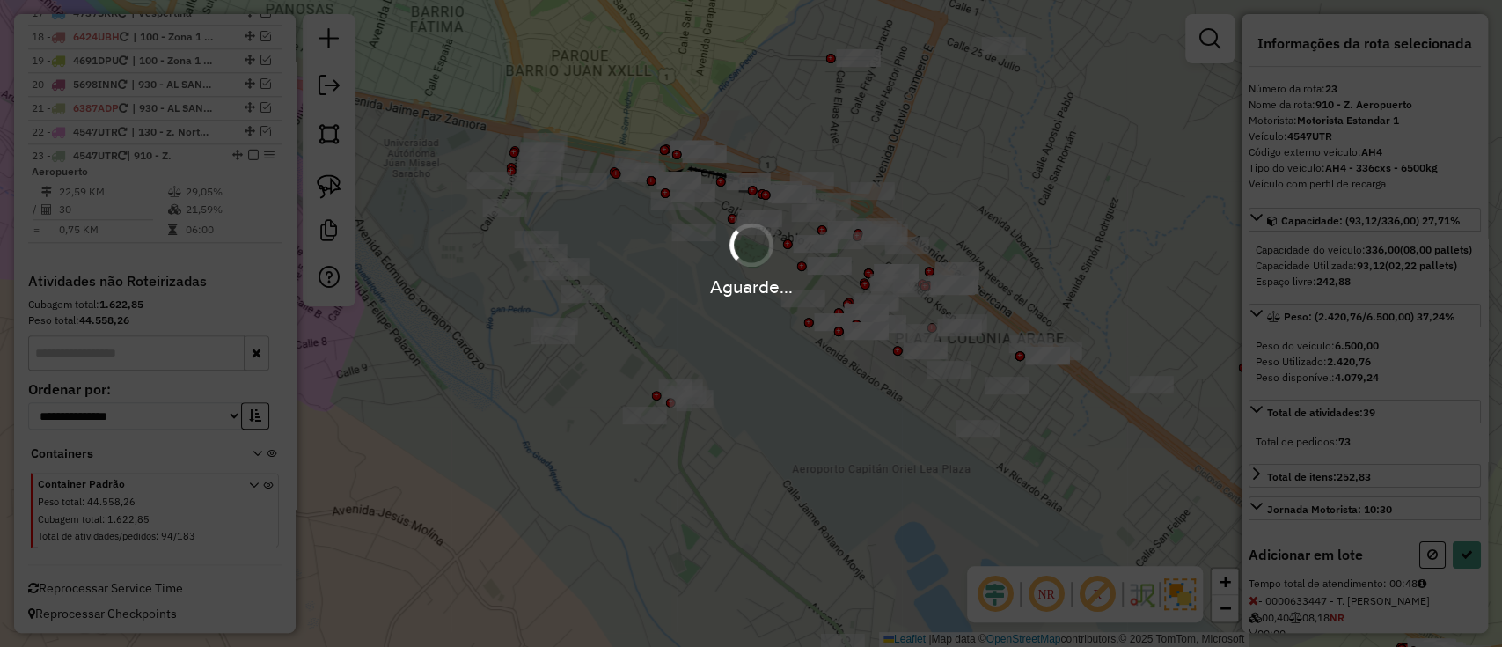
select select "**********"
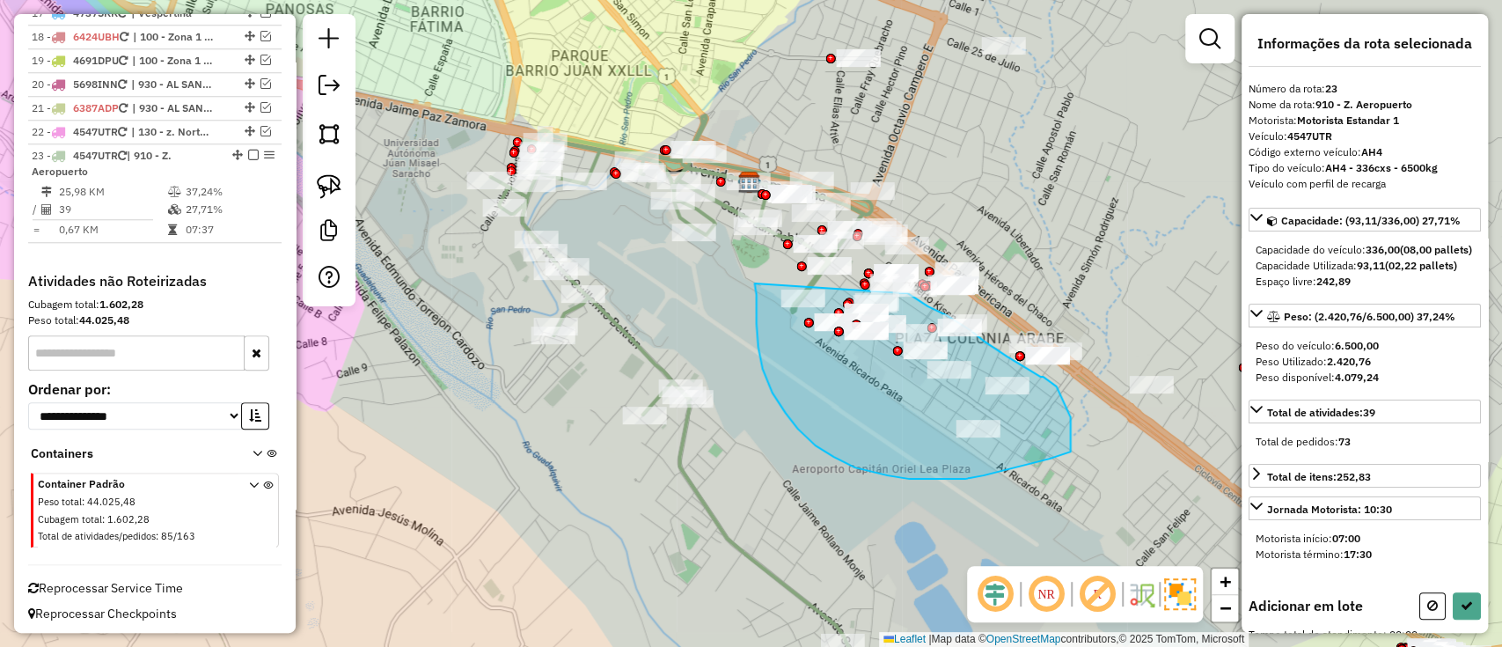
click at [898, 292] on div "Janela de atendimento Grade de atendimento Capacidade Transportadoras Veículos …" at bounding box center [751, 323] width 1502 height 647
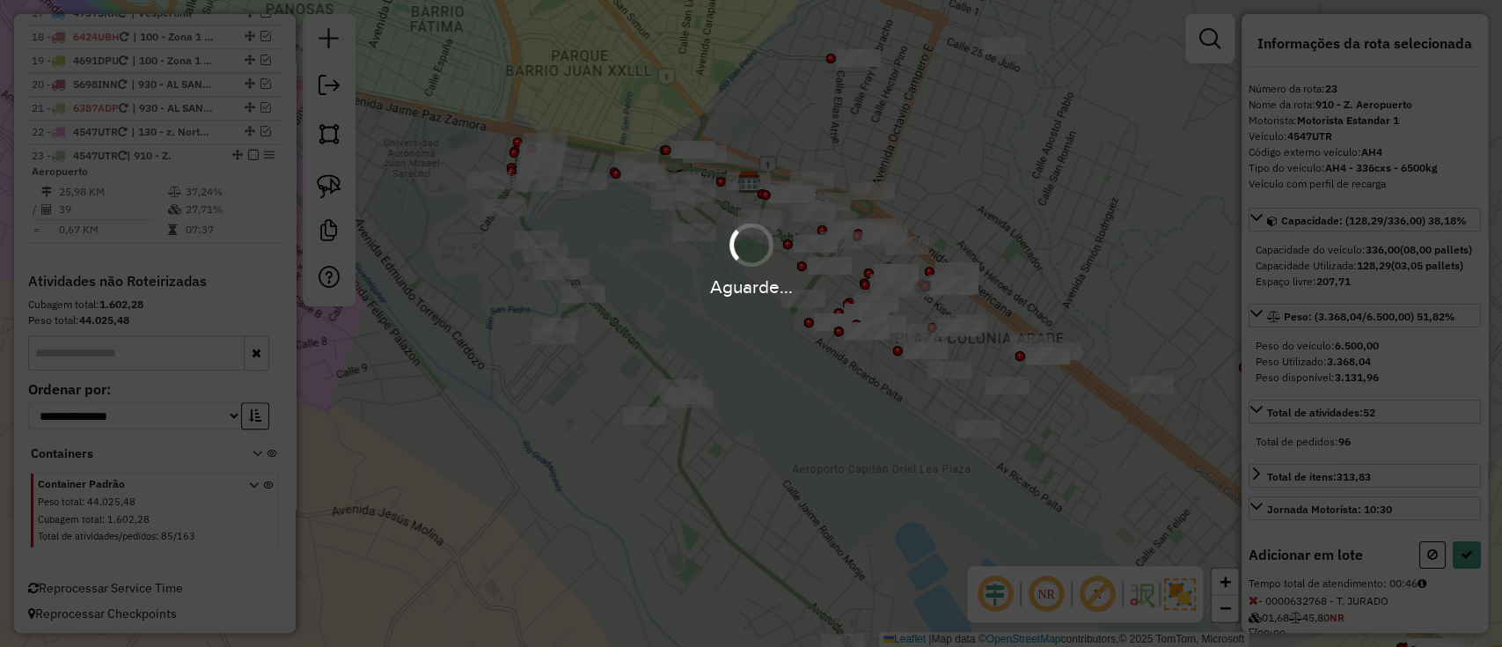
select select "**********"
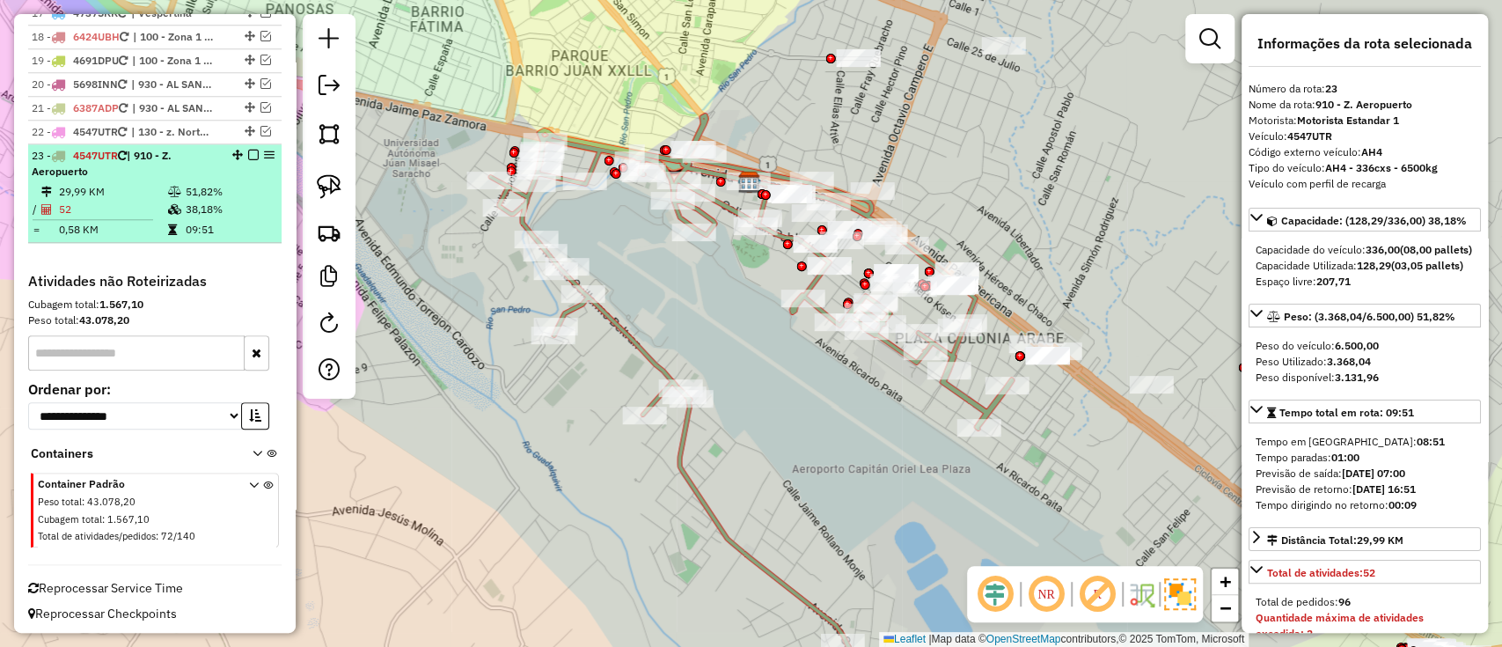
click at [248, 150] on em at bounding box center [253, 155] width 11 height 11
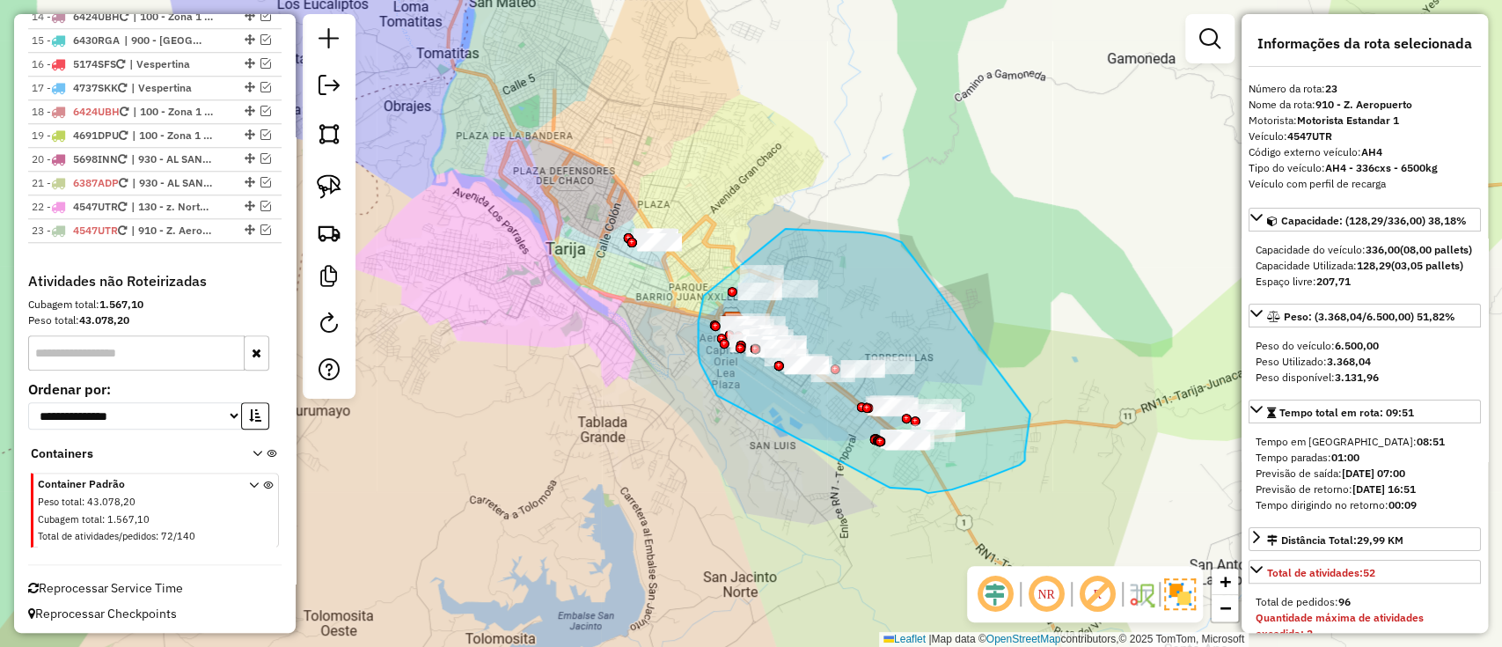
drag, startPoint x: 901, startPoint y: 242, endPoint x: 1030, endPoint y: 413, distance: 213.7
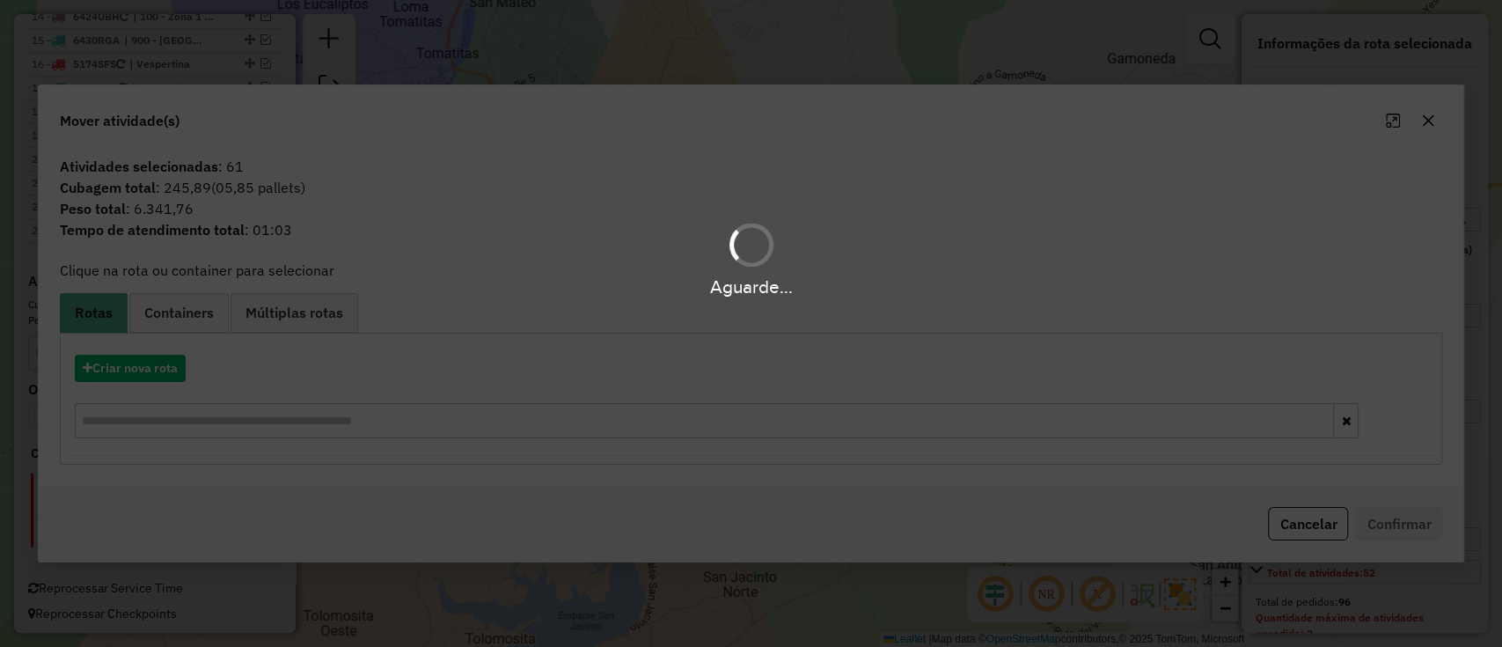
click at [143, 378] on div "Aguarde..." at bounding box center [751, 323] width 1502 height 647
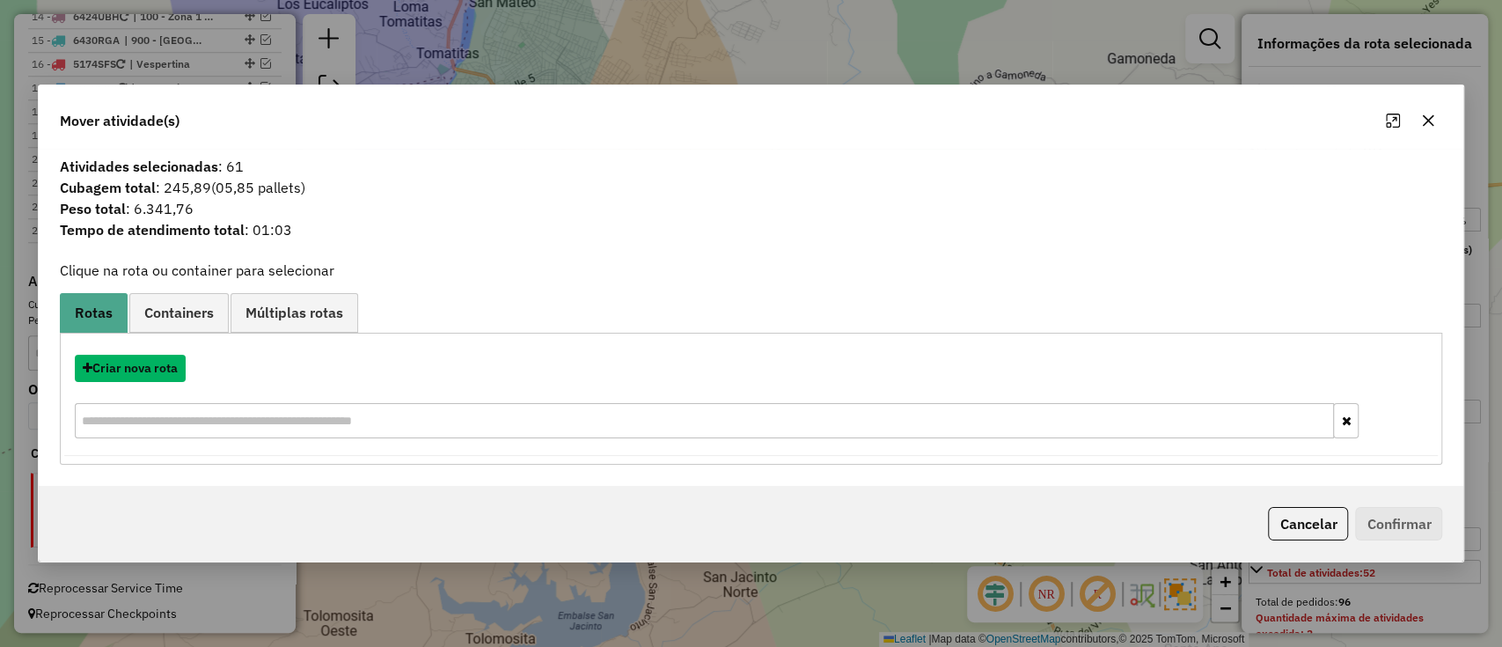
click at [143, 379] on button "Criar nova rota" at bounding box center [130, 368] width 111 height 27
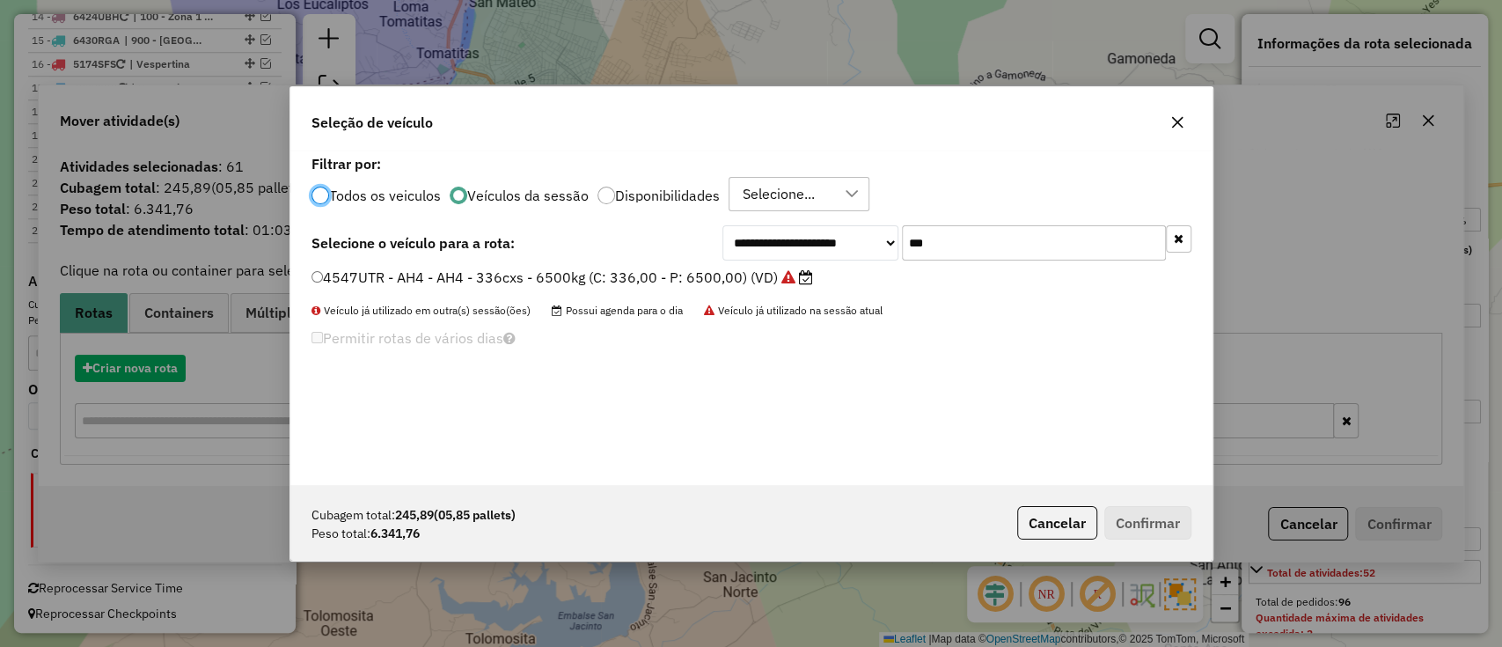
scroll to position [9, 5]
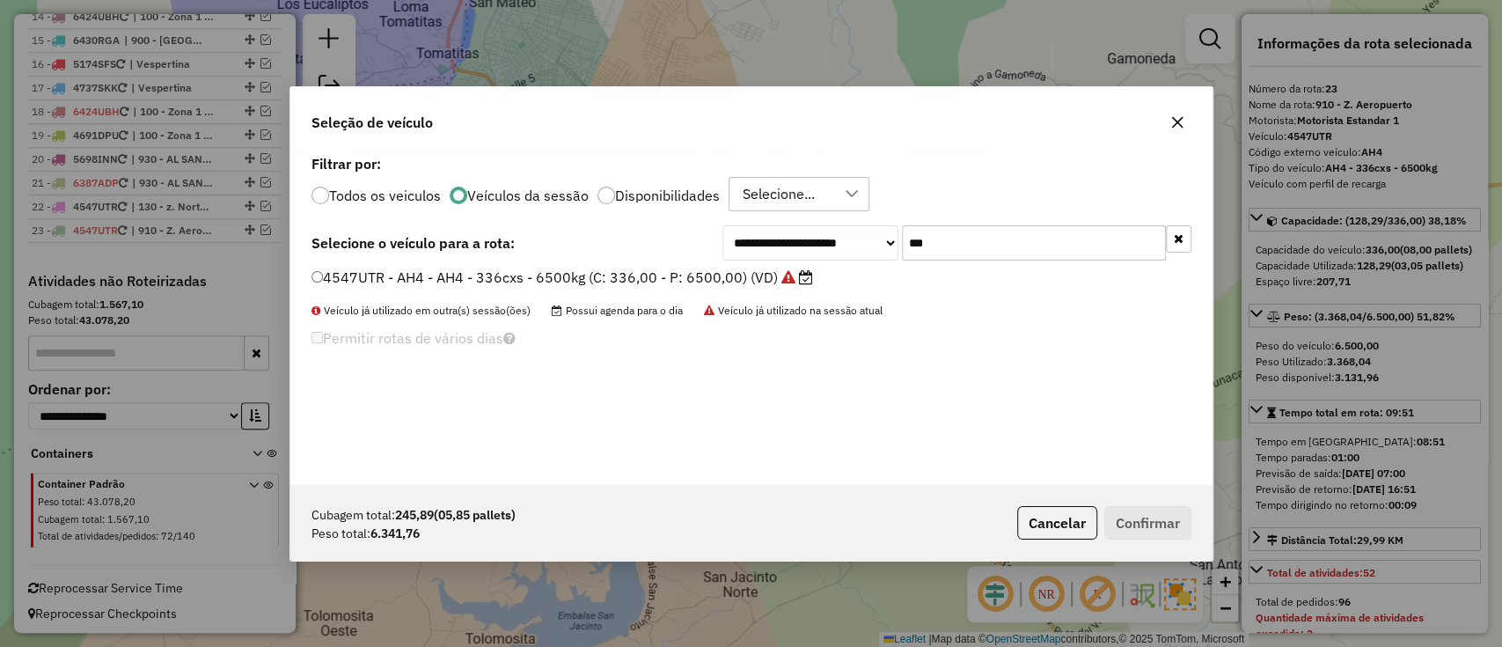
drag, startPoint x: 951, startPoint y: 246, endPoint x: 854, endPoint y: 225, distance: 99.9
click at [854, 225] on div "**********" at bounding box center [956, 242] width 469 height 35
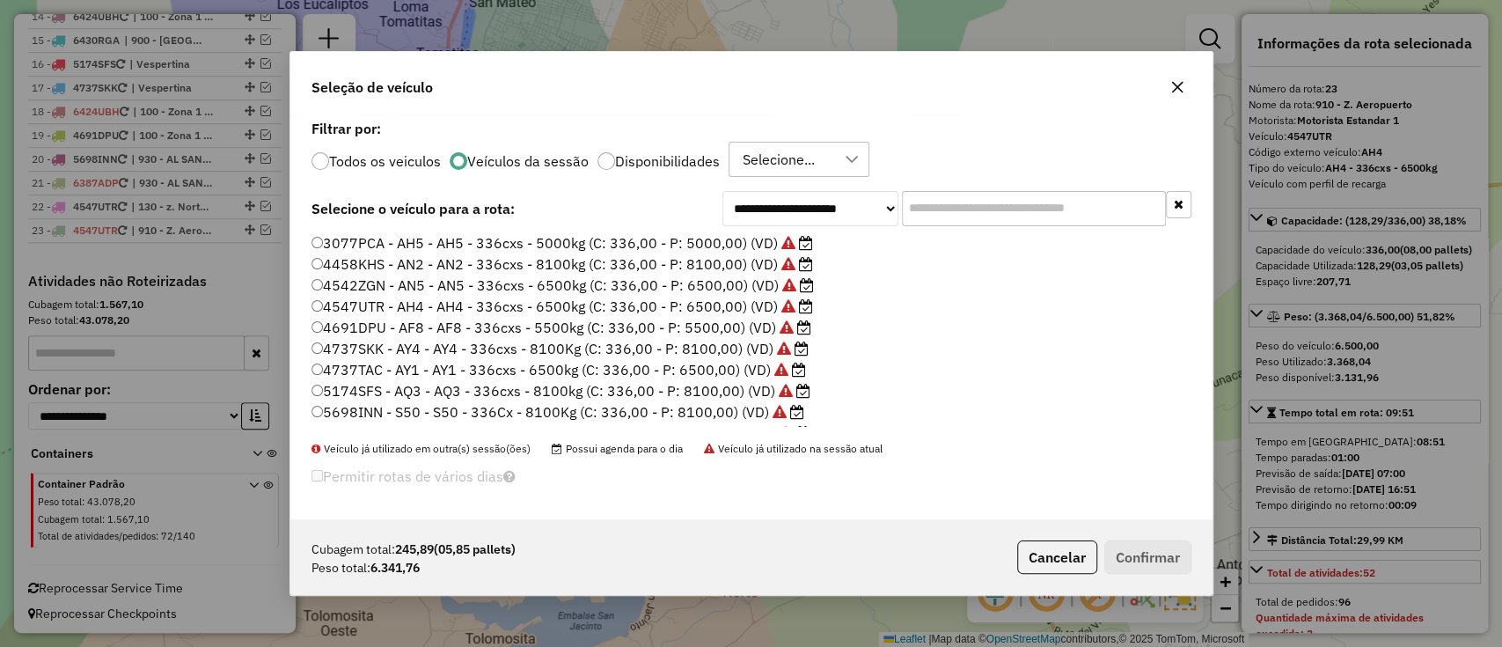
scroll to position [117, 0]
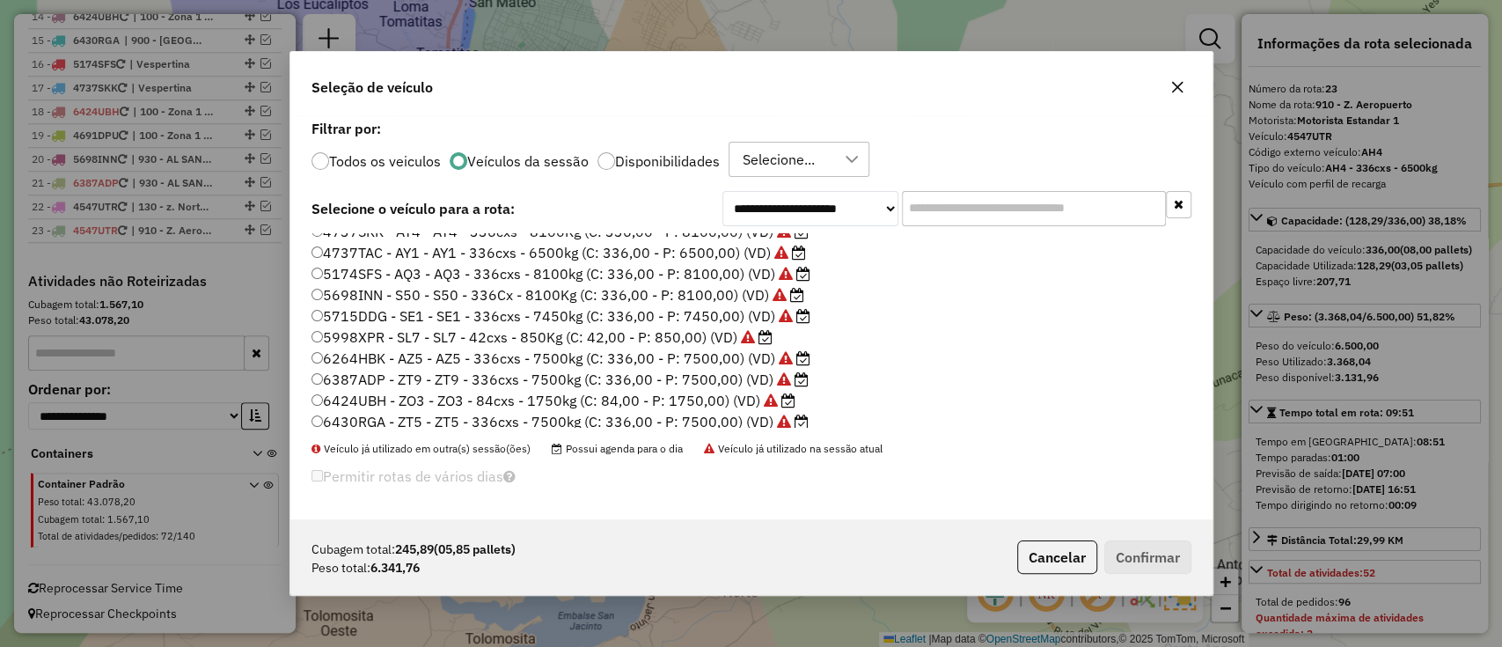
click at [601, 414] on label "6430RGA - ZT5 - ZT5 - 336cxs - 7500kg (C: 336,00 - P: 7500,00) (VD)" at bounding box center [560, 421] width 497 height 21
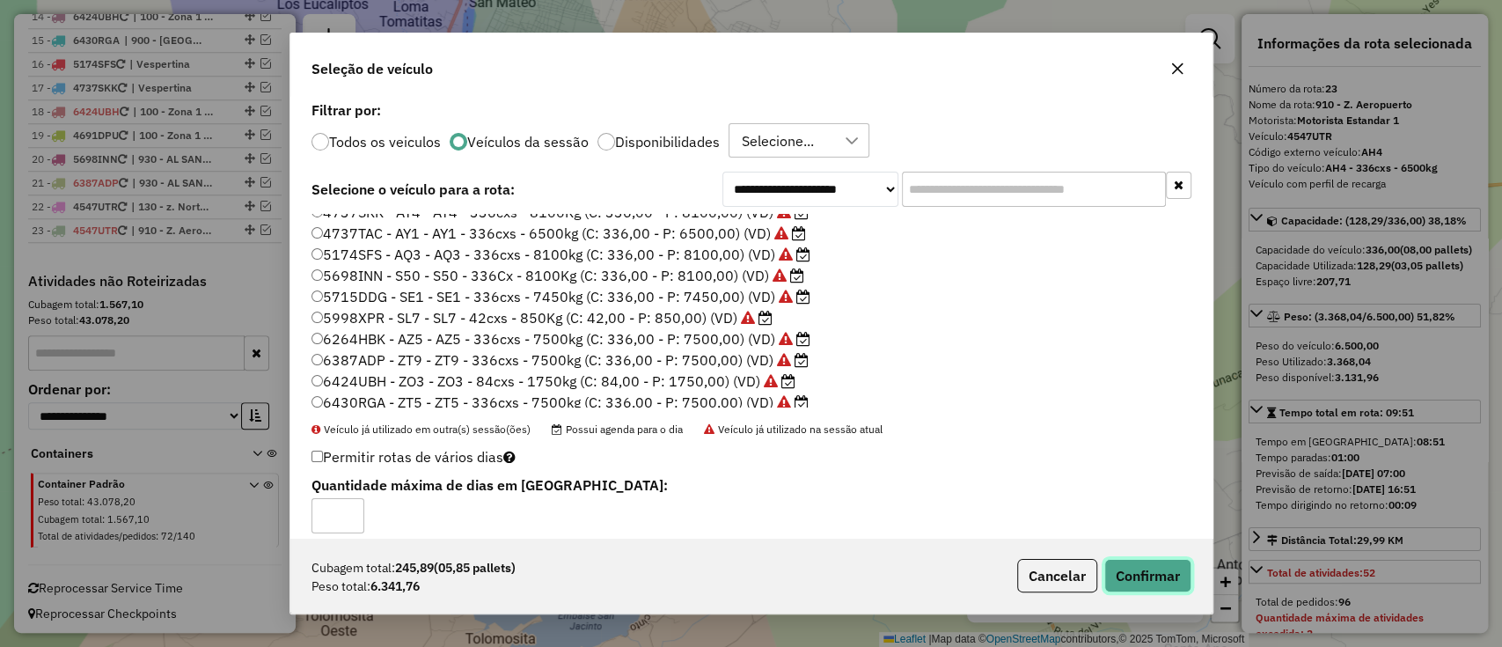
click at [1167, 582] on button "Confirmar" at bounding box center [1147, 575] width 87 height 33
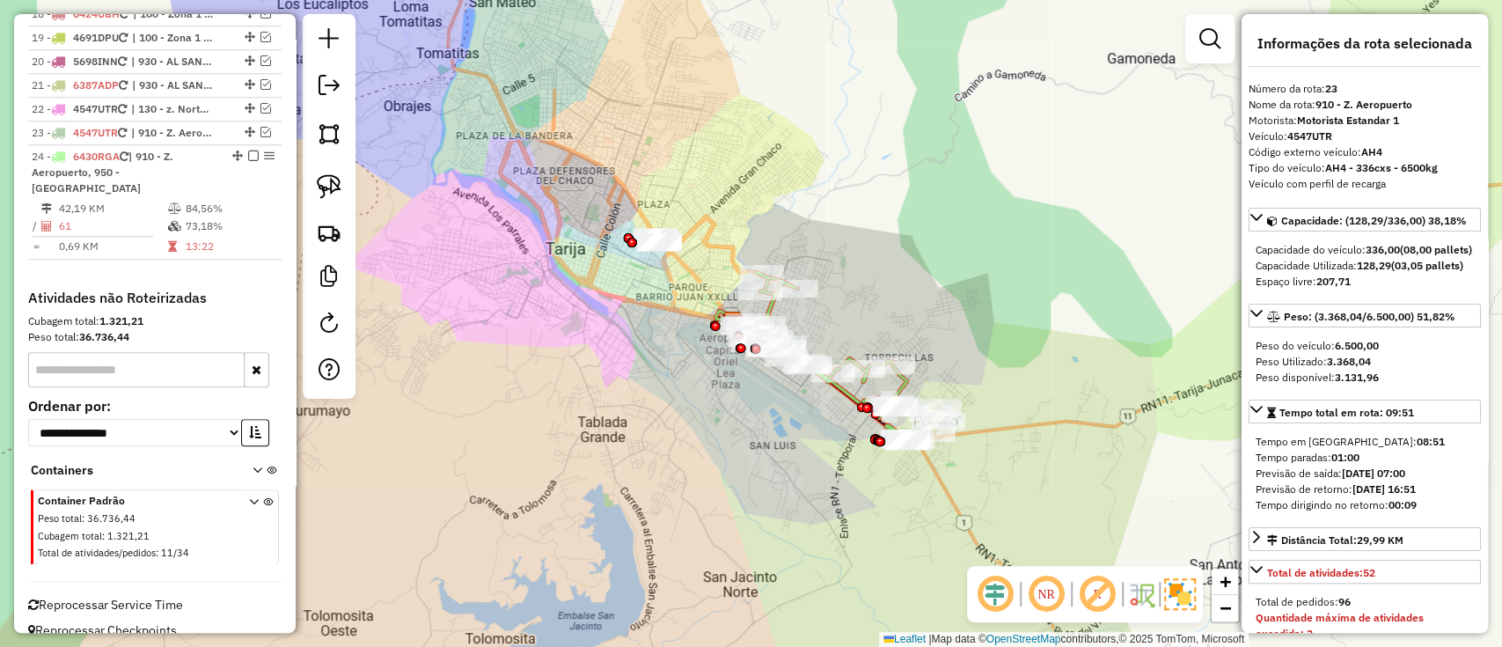
scroll to position [1094, 0]
click at [125, 580] on div "Reprocessar Service Time" at bounding box center [155, 596] width 268 height 33
click at [127, 596] on span "Reprocessar Service Time" at bounding box center [105, 604] width 155 height 16
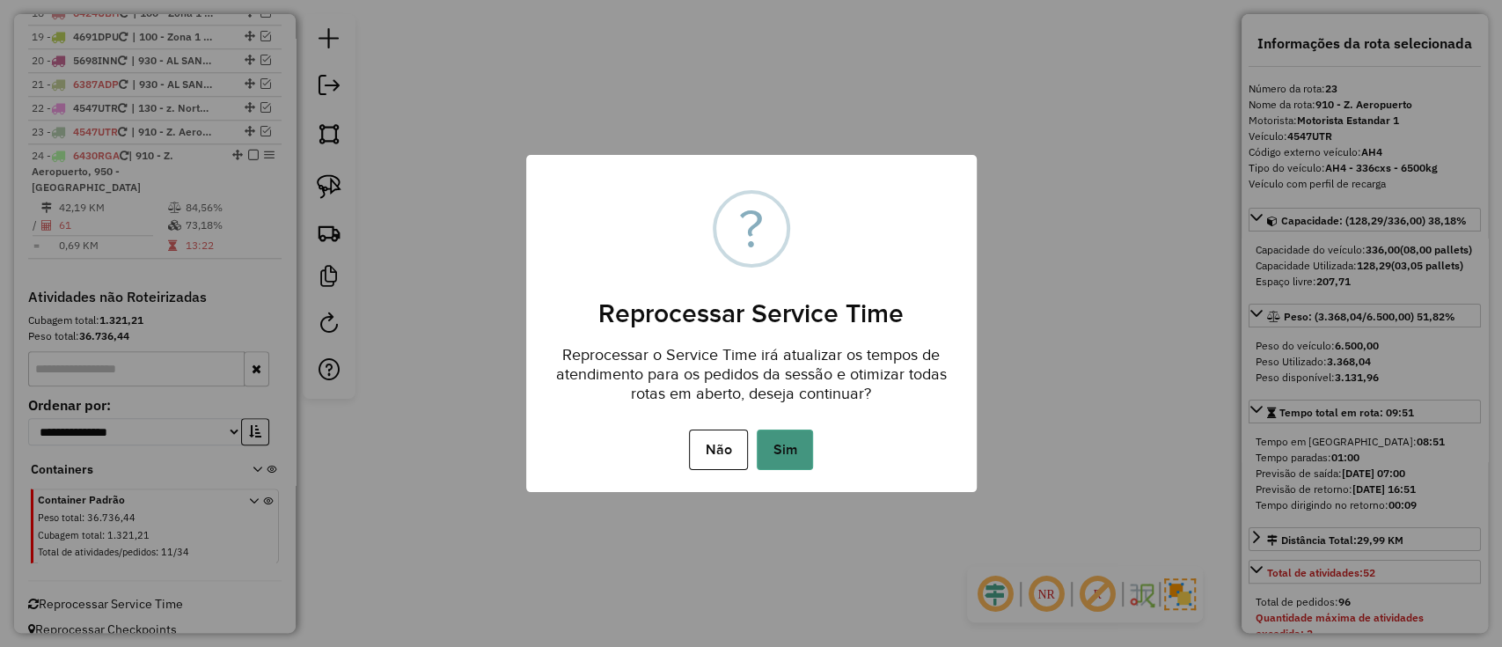
click at [788, 454] on button "Sim" at bounding box center [785, 449] width 56 height 40
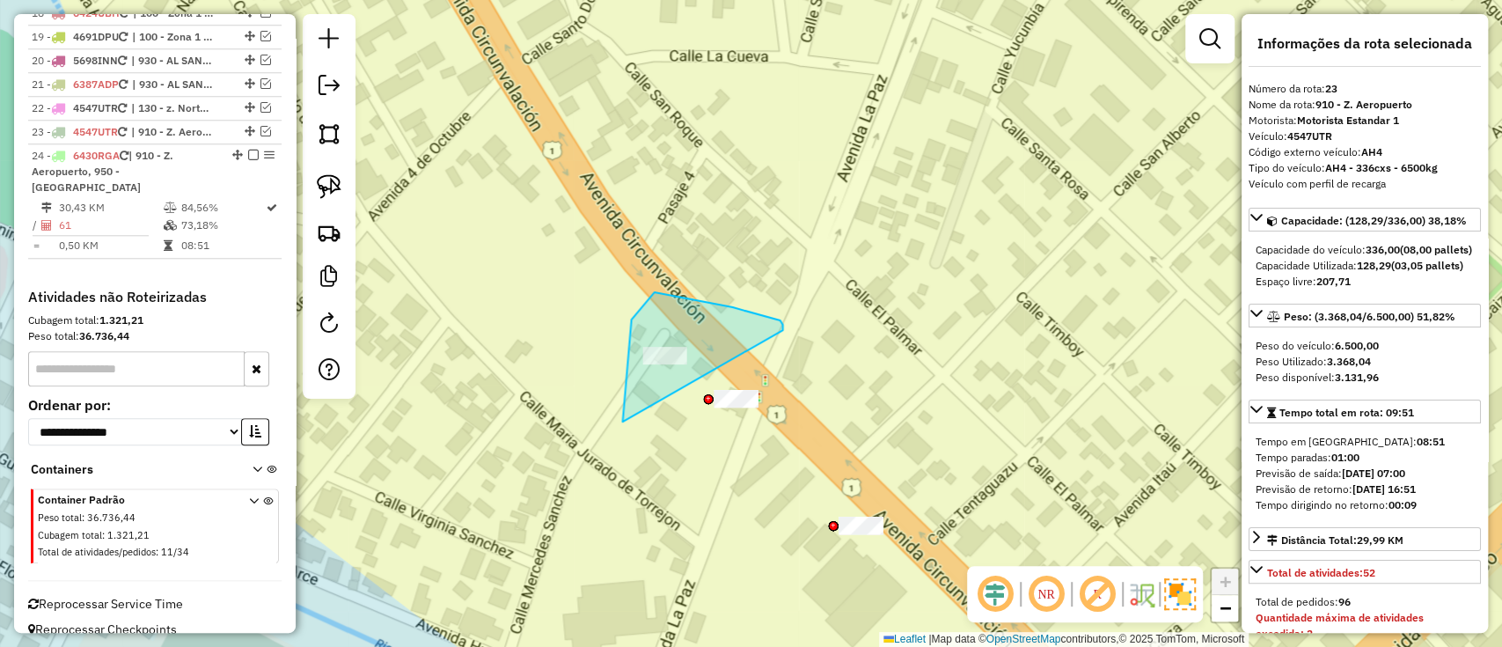
drag, startPoint x: 622, startPoint y: 421, endPoint x: 782, endPoint y: 330, distance: 184.5
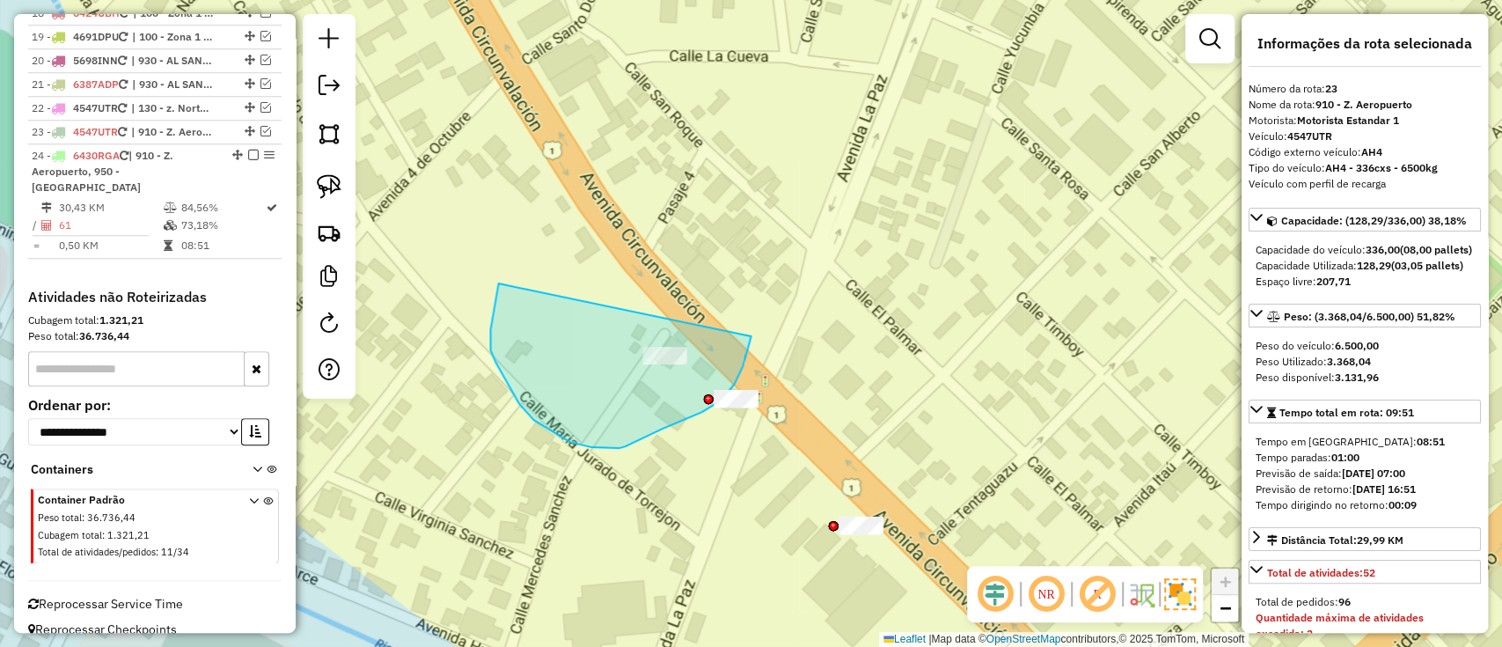
drag, startPoint x: 490, startPoint y: 329, endPoint x: 742, endPoint y: 272, distance: 258.1
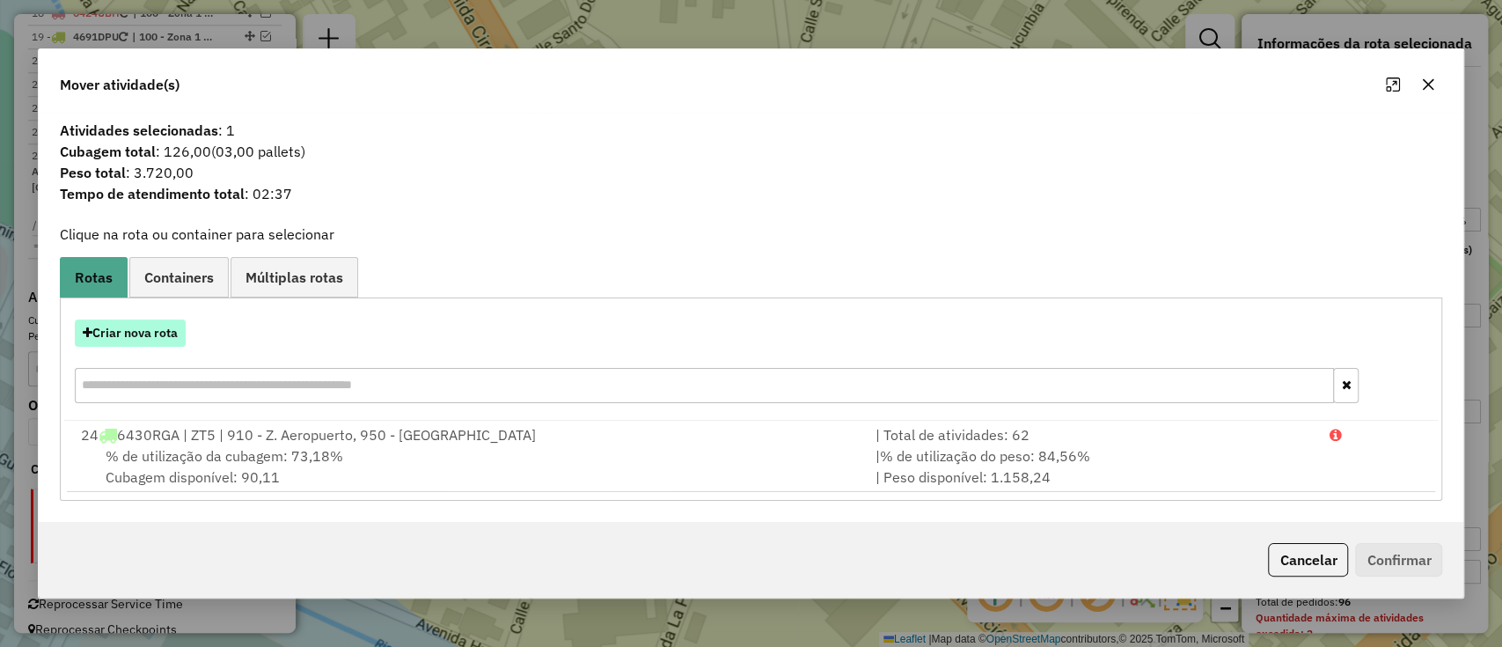
click at [149, 336] on button "Criar nova rota" at bounding box center [130, 332] width 111 height 27
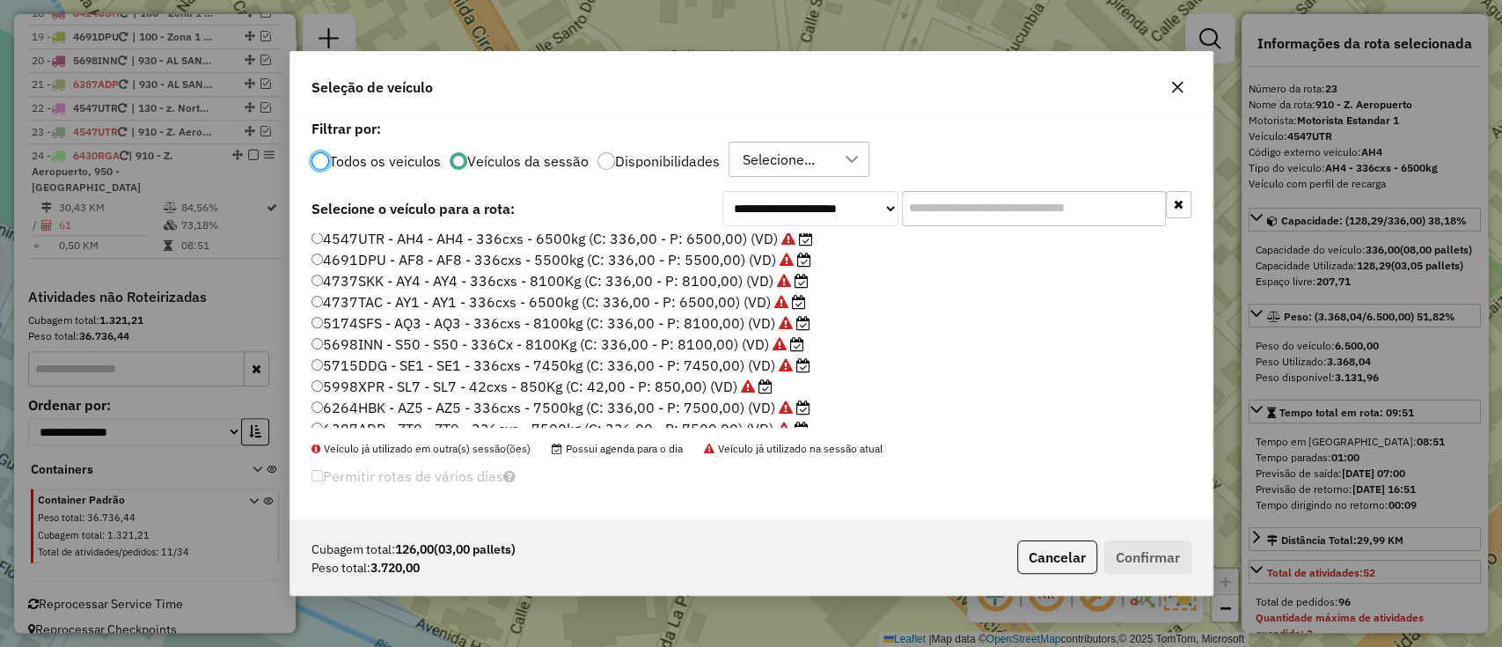
scroll to position [122, 0]
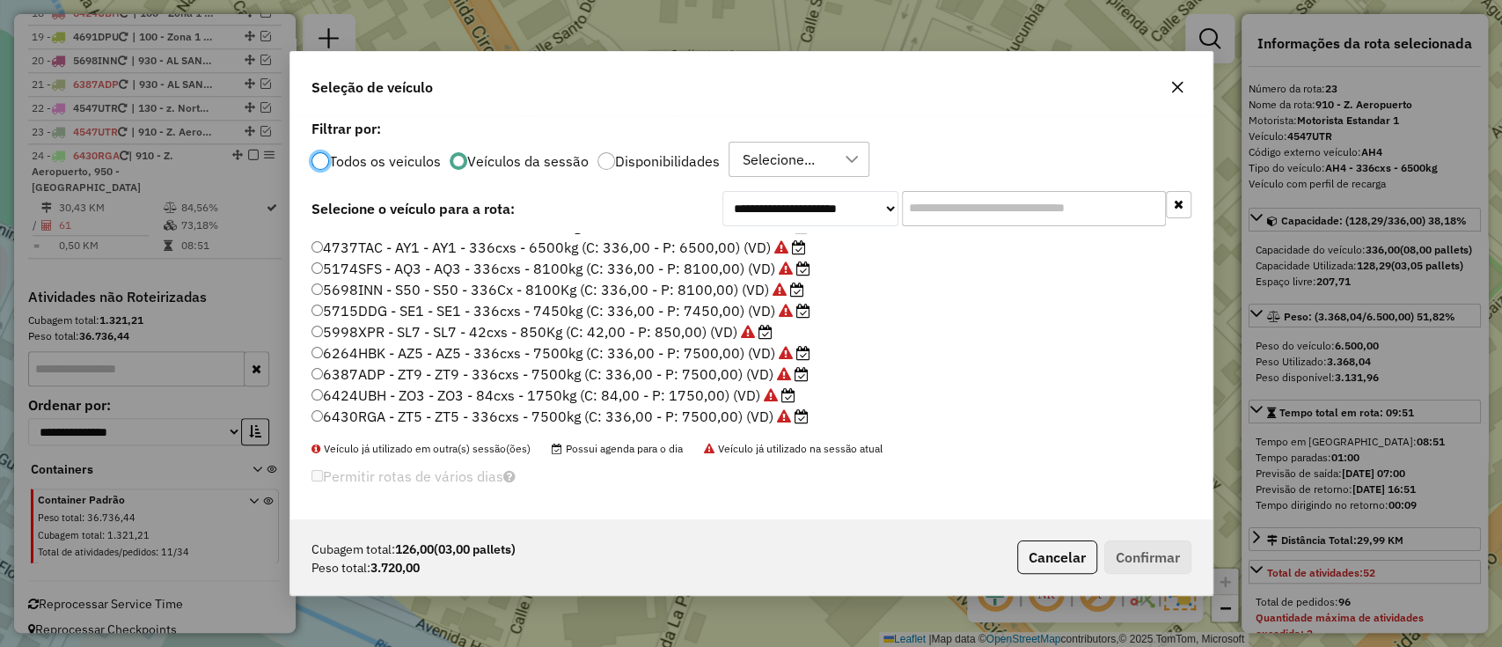
click at [629, 310] on label "5715DDG - SE1 - SE1 - 336cxs - 7450kg (C: 336,00 - P: 7450,00) (VD)" at bounding box center [561, 310] width 499 height 21
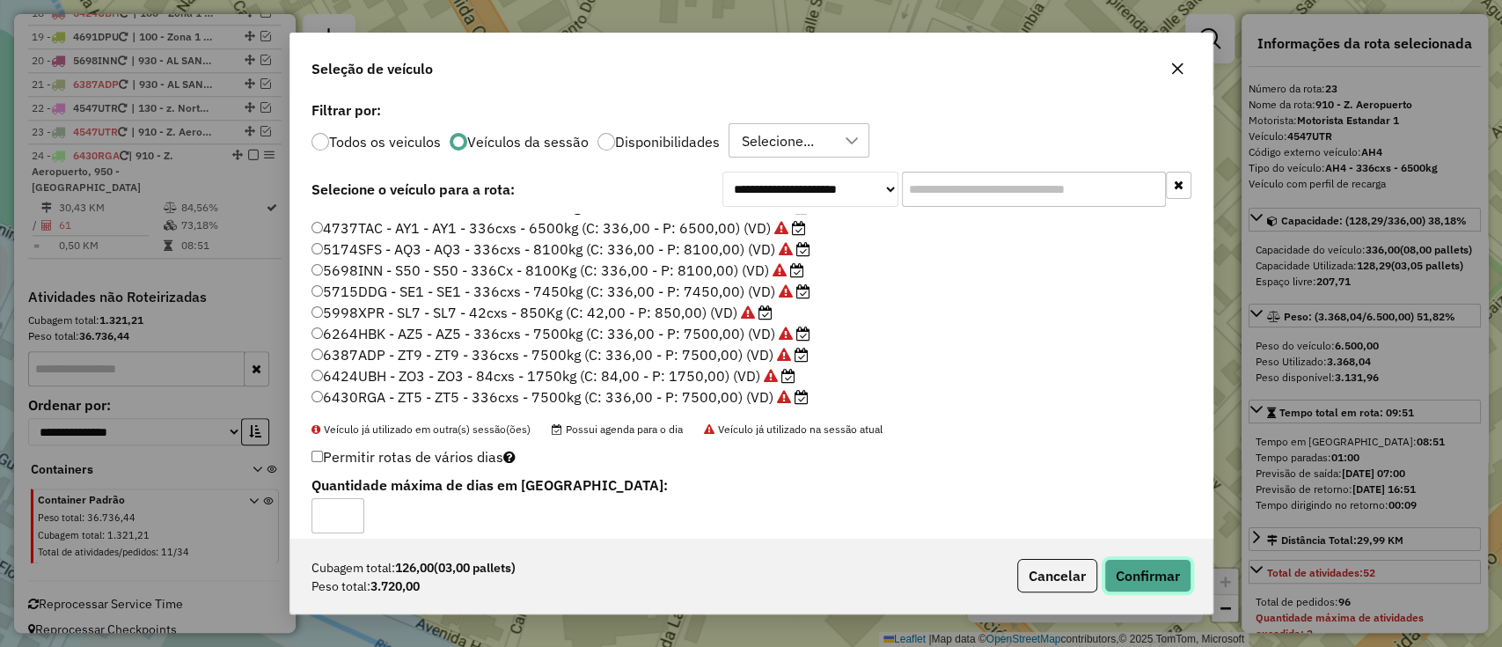
click at [1165, 583] on button "Confirmar" at bounding box center [1147, 575] width 87 height 33
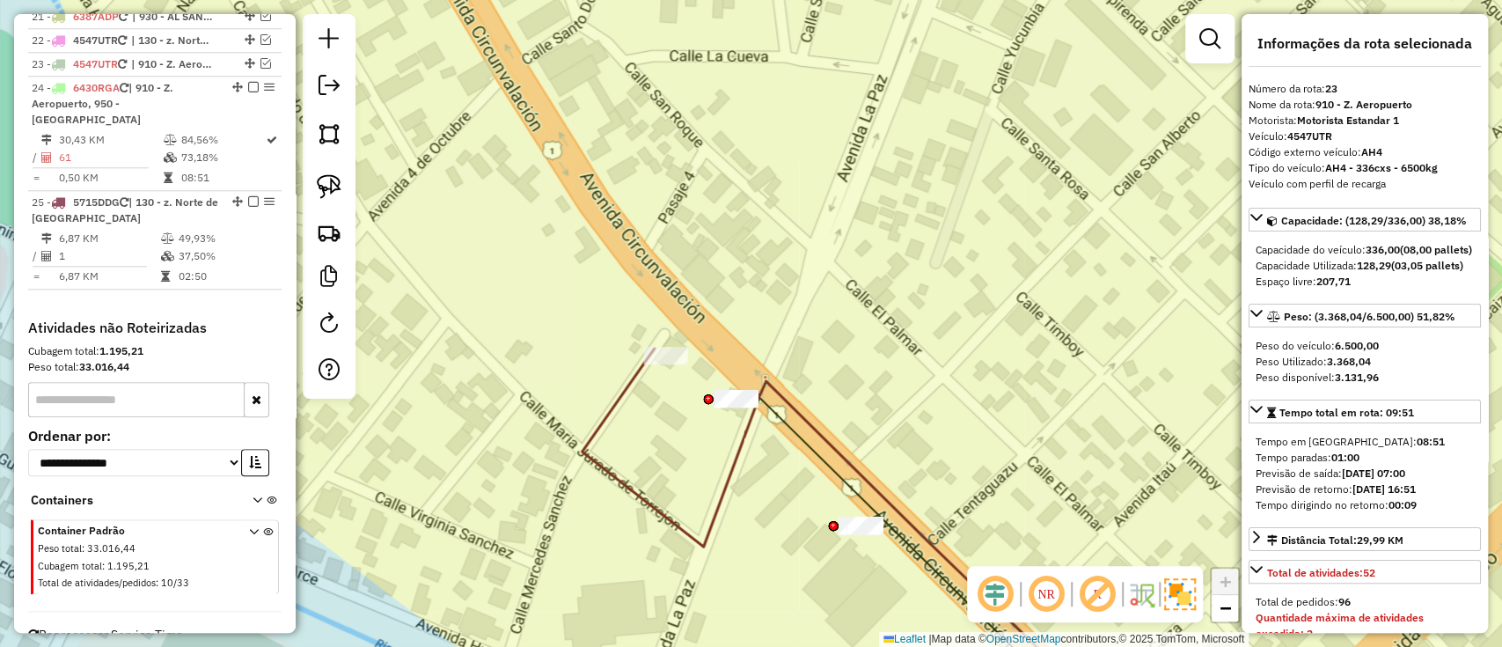
scroll to position [1192, 0]
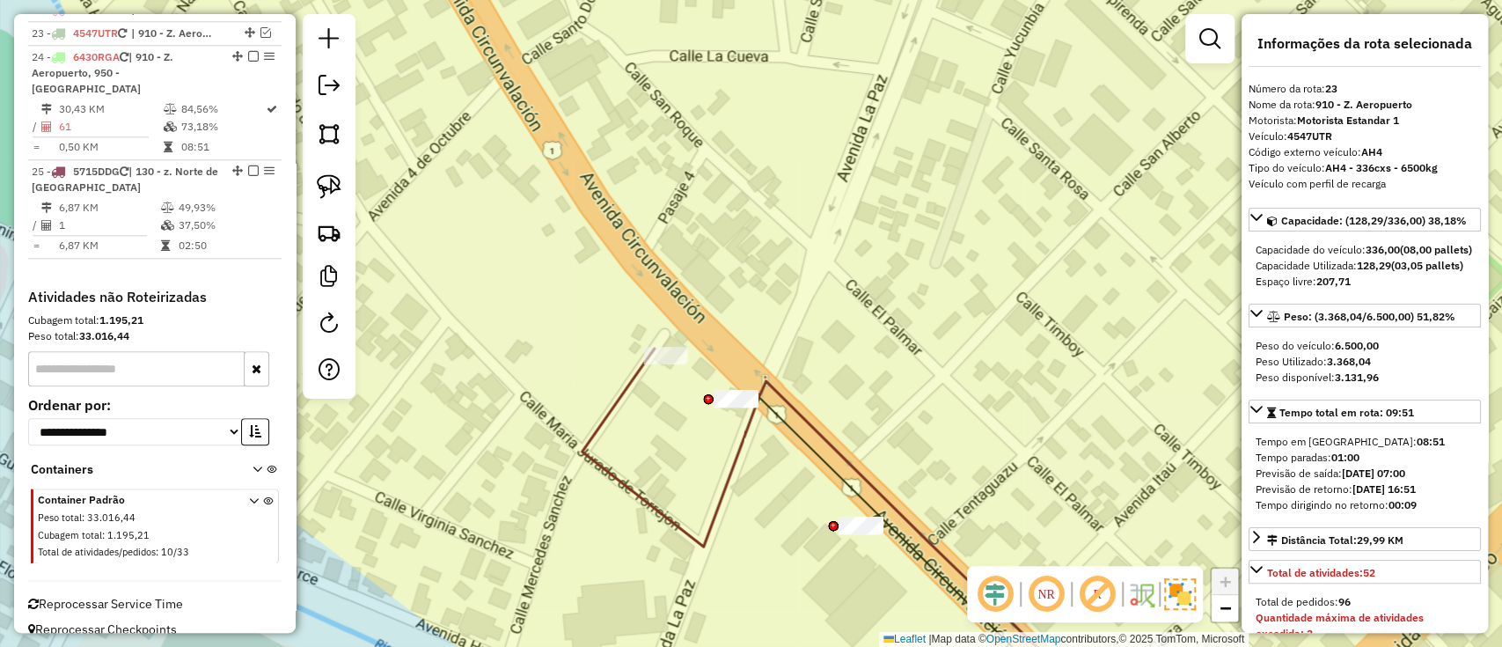
click at [633, 378] on icon at bounding box center [843, 529] width 521 height 363
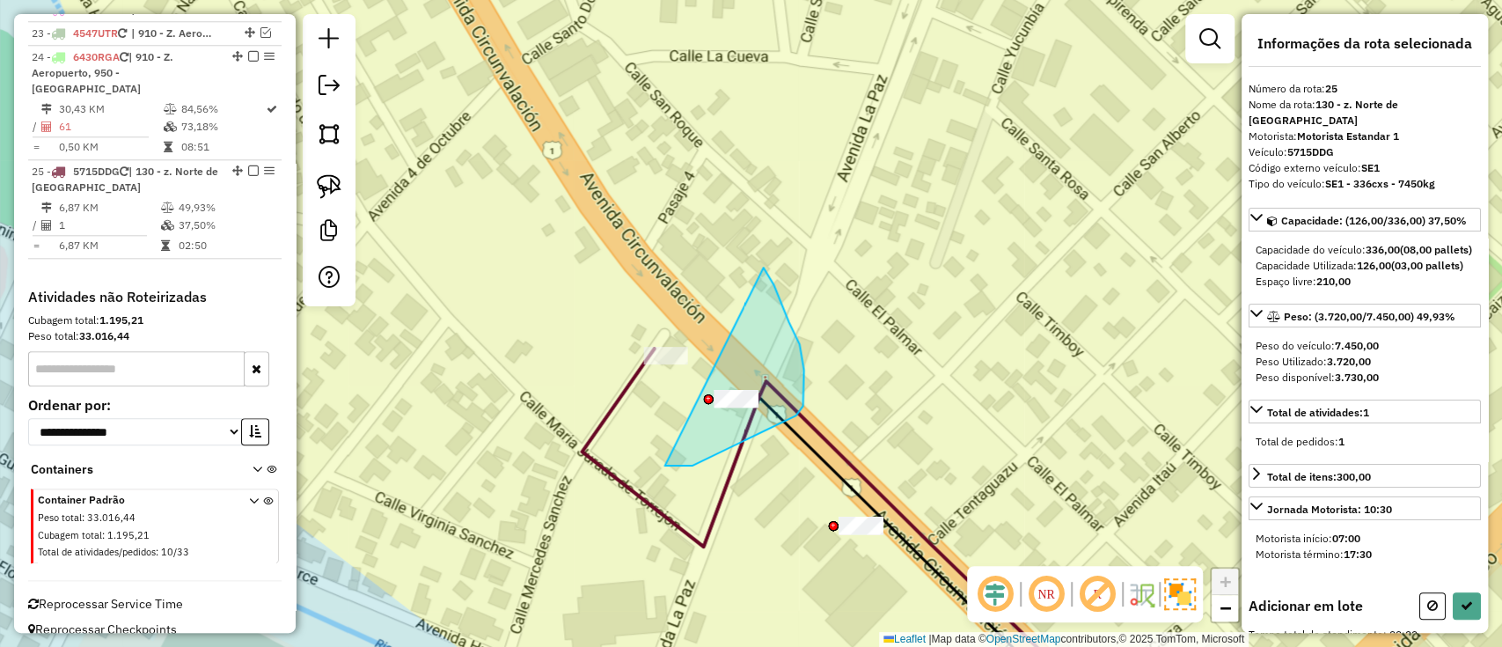
drag, startPoint x: 664, startPoint y: 465, endPoint x: 763, endPoint y: 268, distance: 221.2
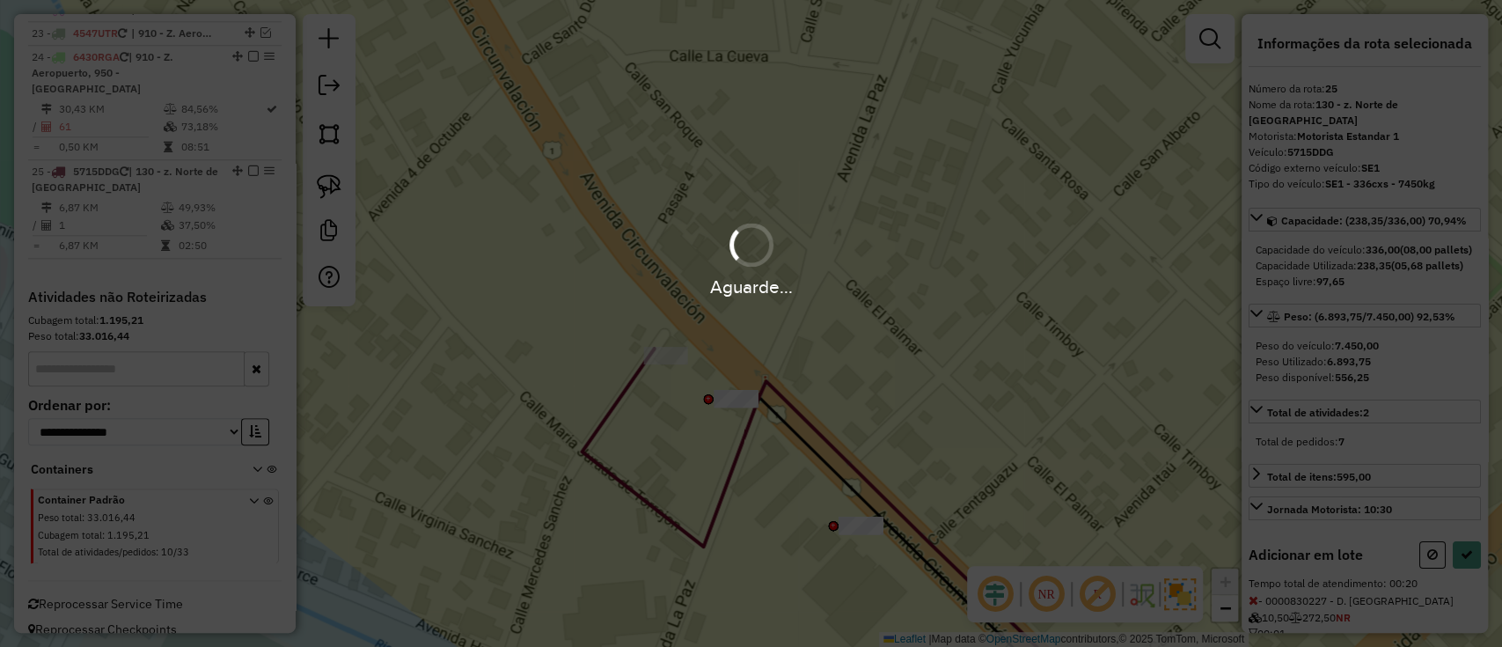
select select "**********"
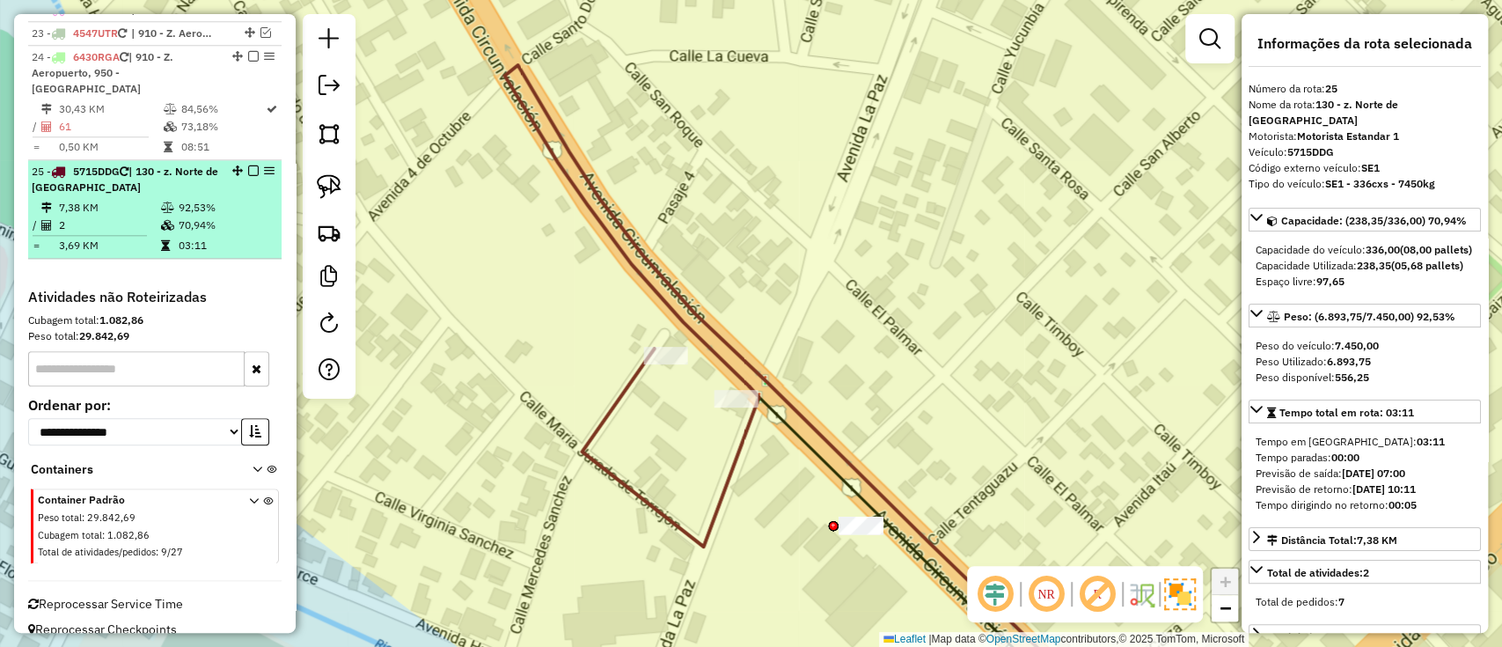
click at [248, 165] on em at bounding box center [253, 170] width 11 height 11
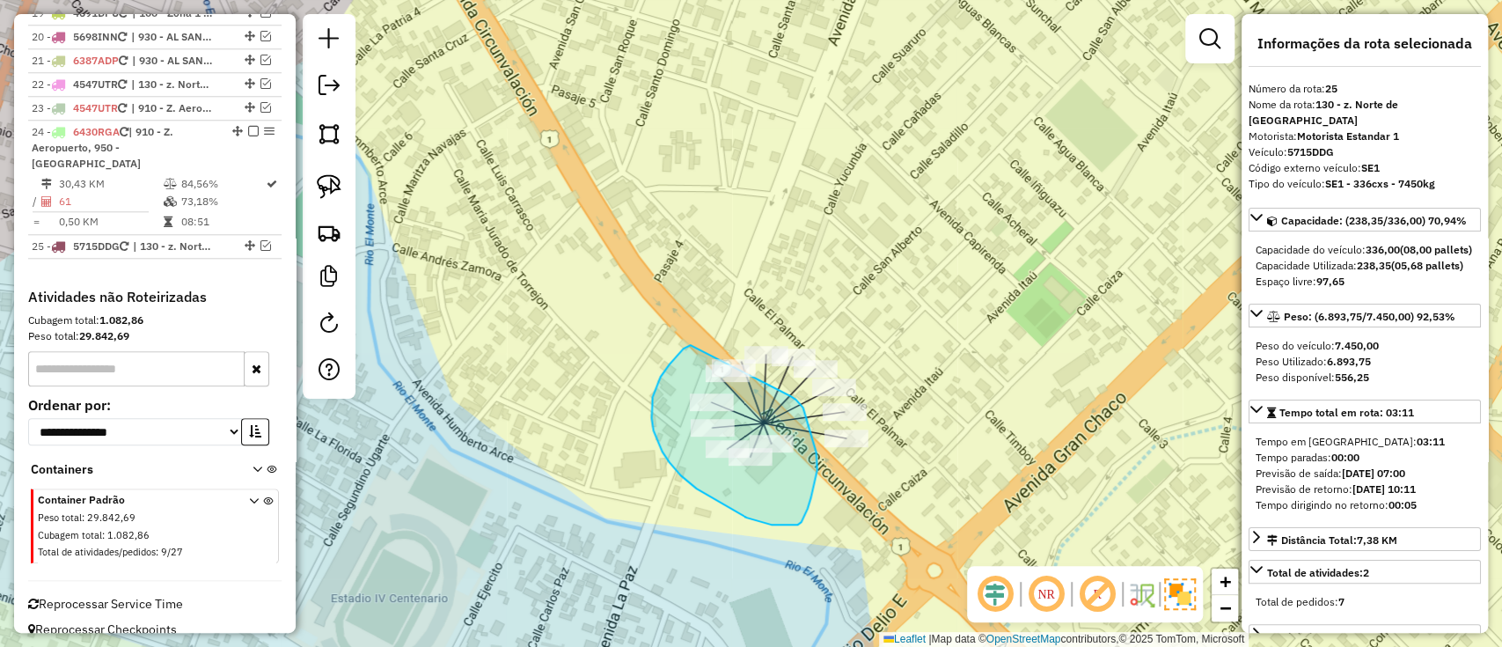
drag, startPoint x: 690, startPoint y: 345, endPoint x: 788, endPoint y: 395, distance: 110.6
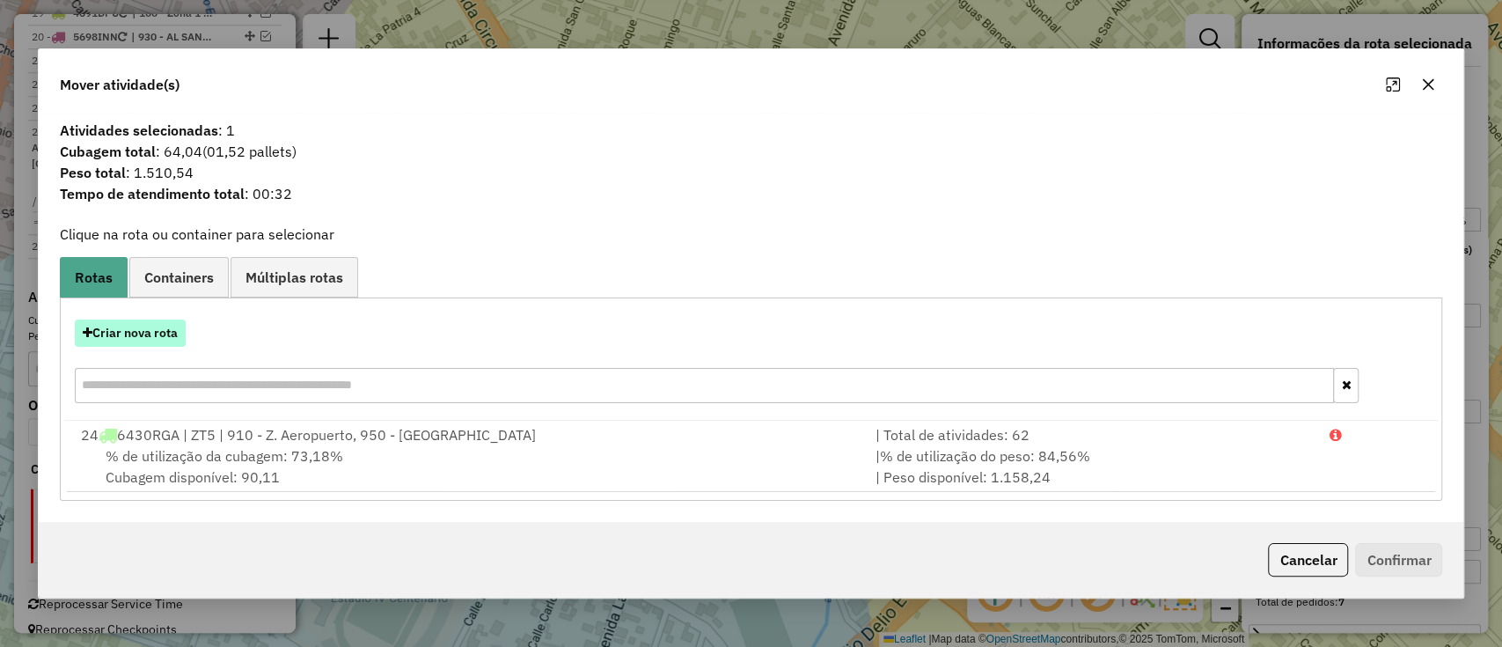
click at [151, 334] on button "Criar nova rota" at bounding box center [130, 332] width 111 height 27
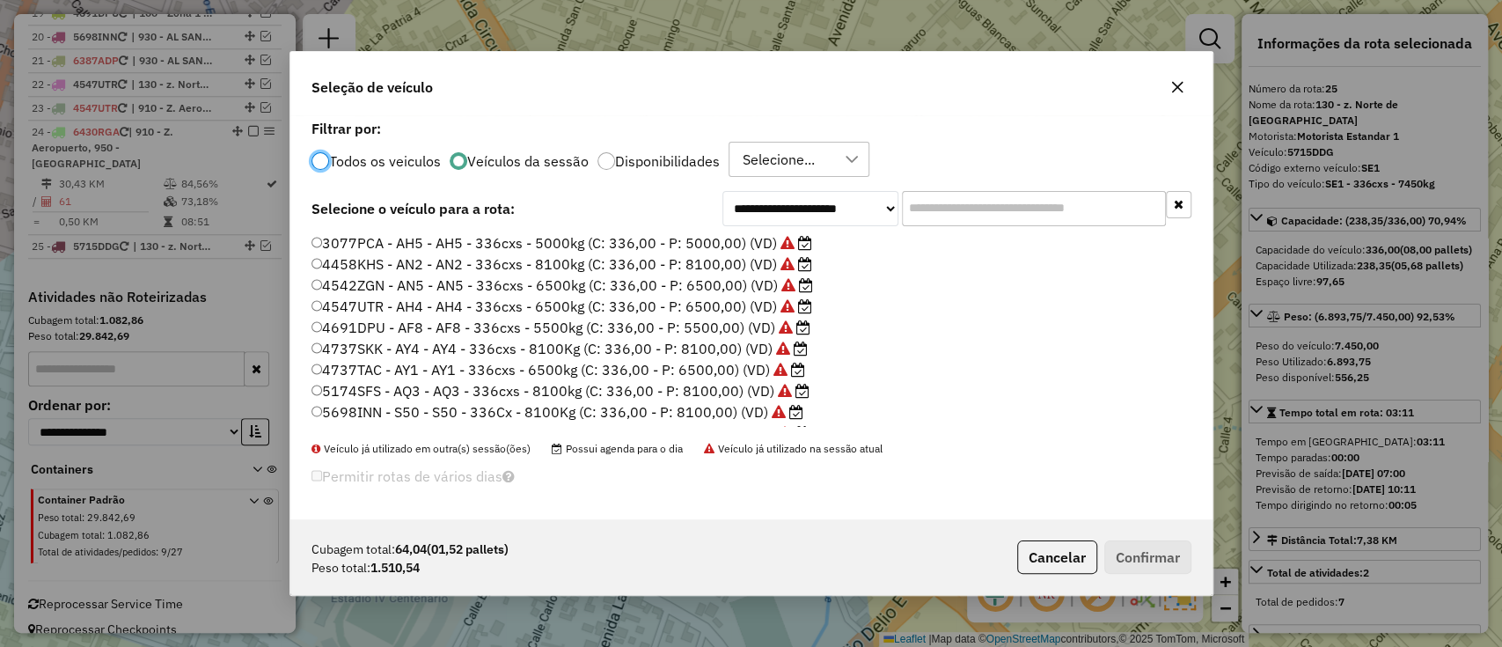
scroll to position [0, 0]
click at [517, 246] on label "3077PCA - AH5 - AH5 - 336cxs - 5000kg (C: 336,00 - P: 5000,00) (VD)" at bounding box center [563, 242] width 502 height 21
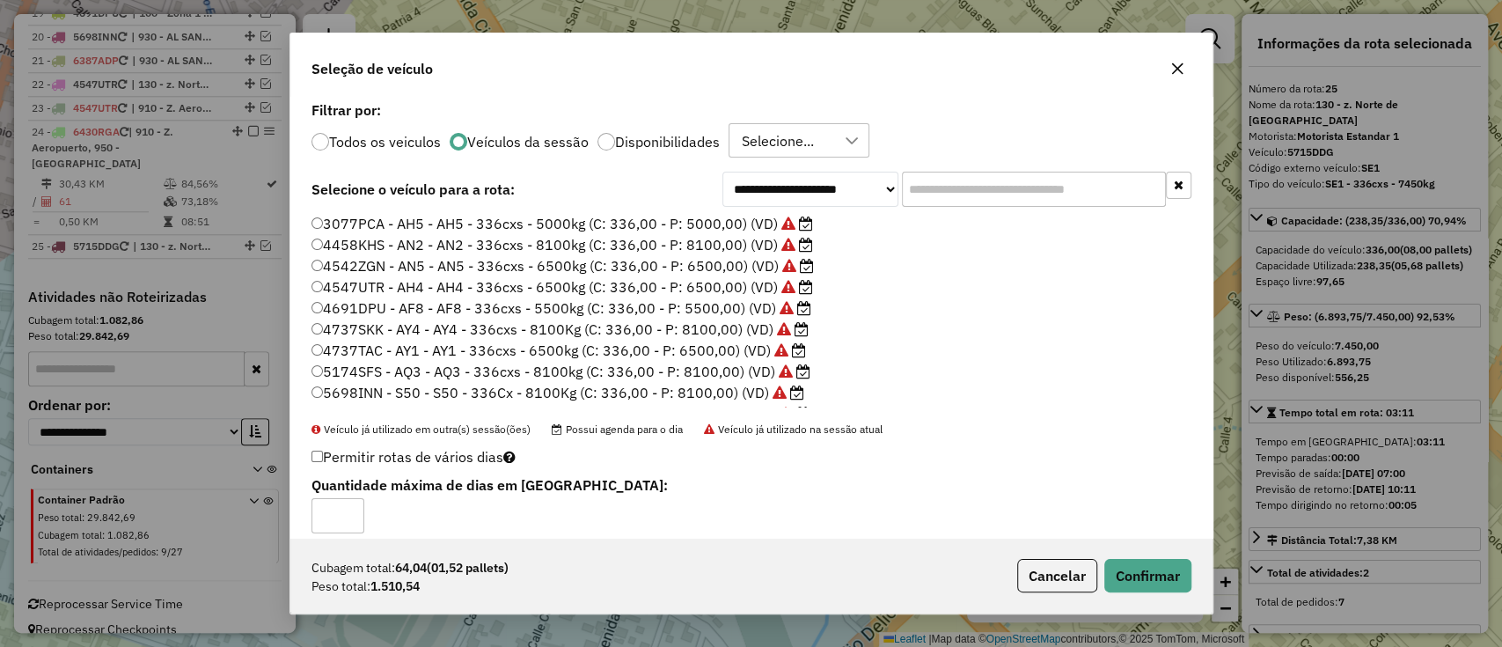
click at [454, 350] on label "4737TAC - AY1 - AY1 - 336cxs - 6500kg (C: 336,00 - P: 6500,00) (VD)" at bounding box center [559, 350] width 495 height 21
click at [1140, 566] on button "Confirmar" at bounding box center [1147, 575] width 87 height 33
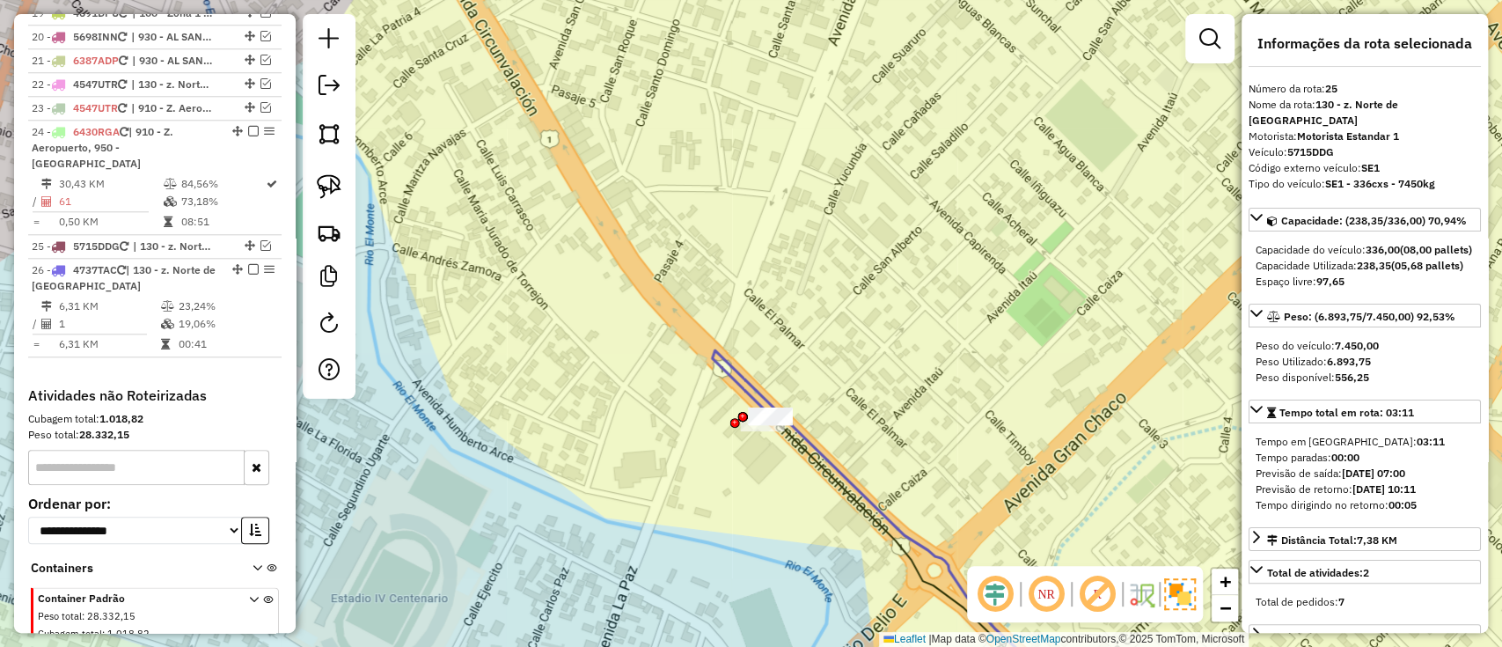
scroll to position [1216, 0]
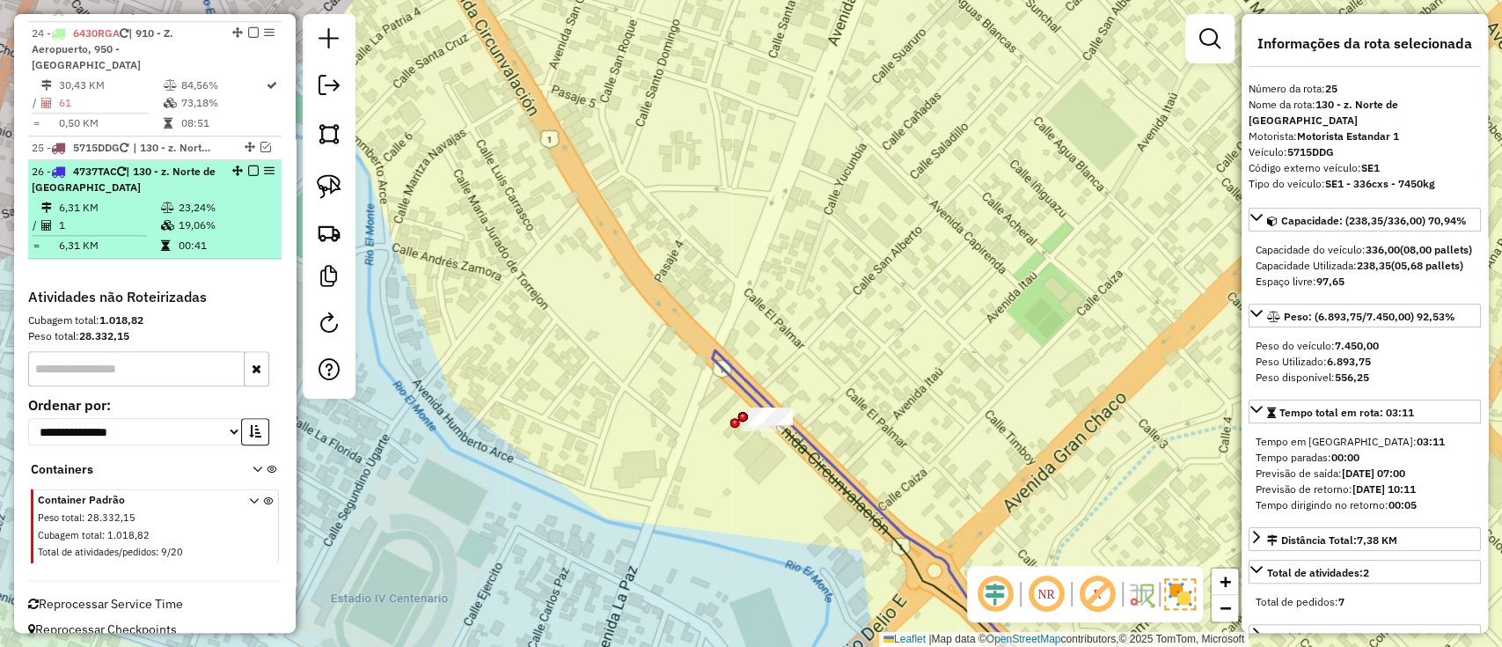
click at [226, 216] on td "19,06%" at bounding box center [226, 225] width 96 height 18
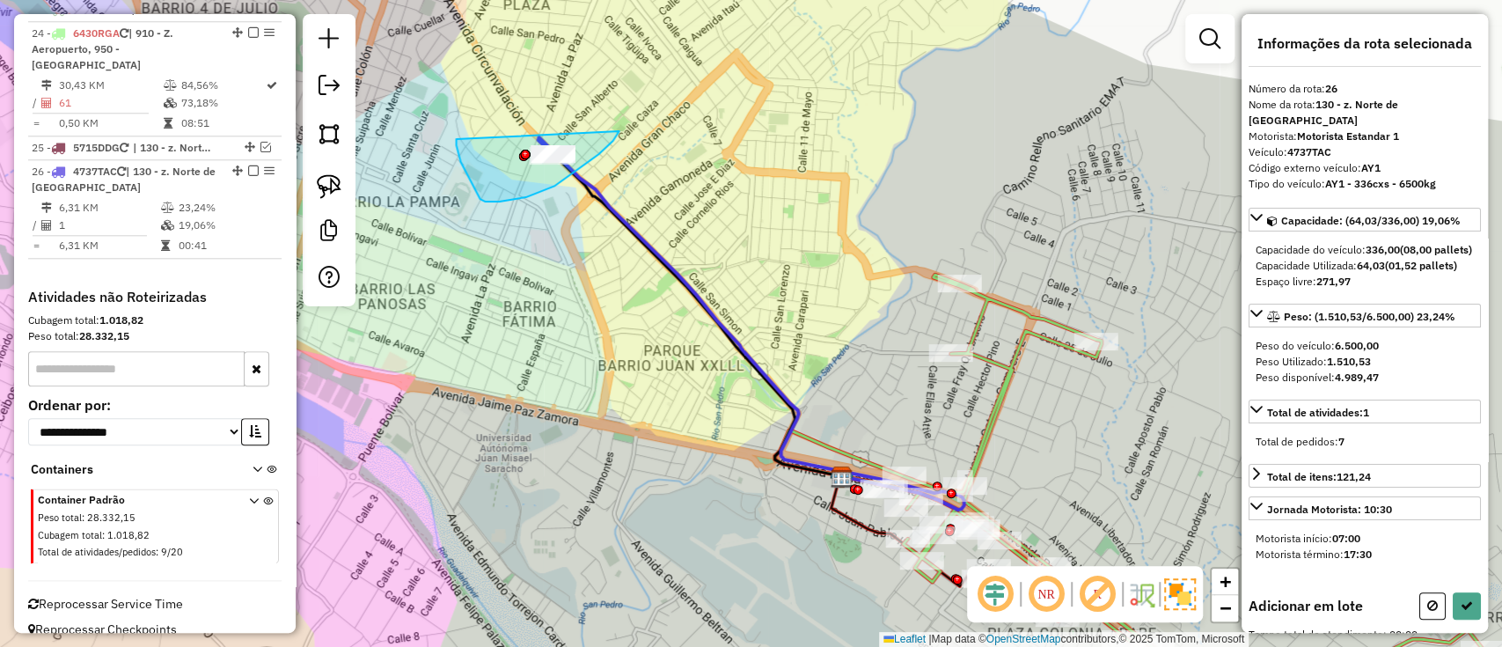
drag, startPoint x: 598, startPoint y: 154, endPoint x: 610, endPoint y: 84, distance: 71.3
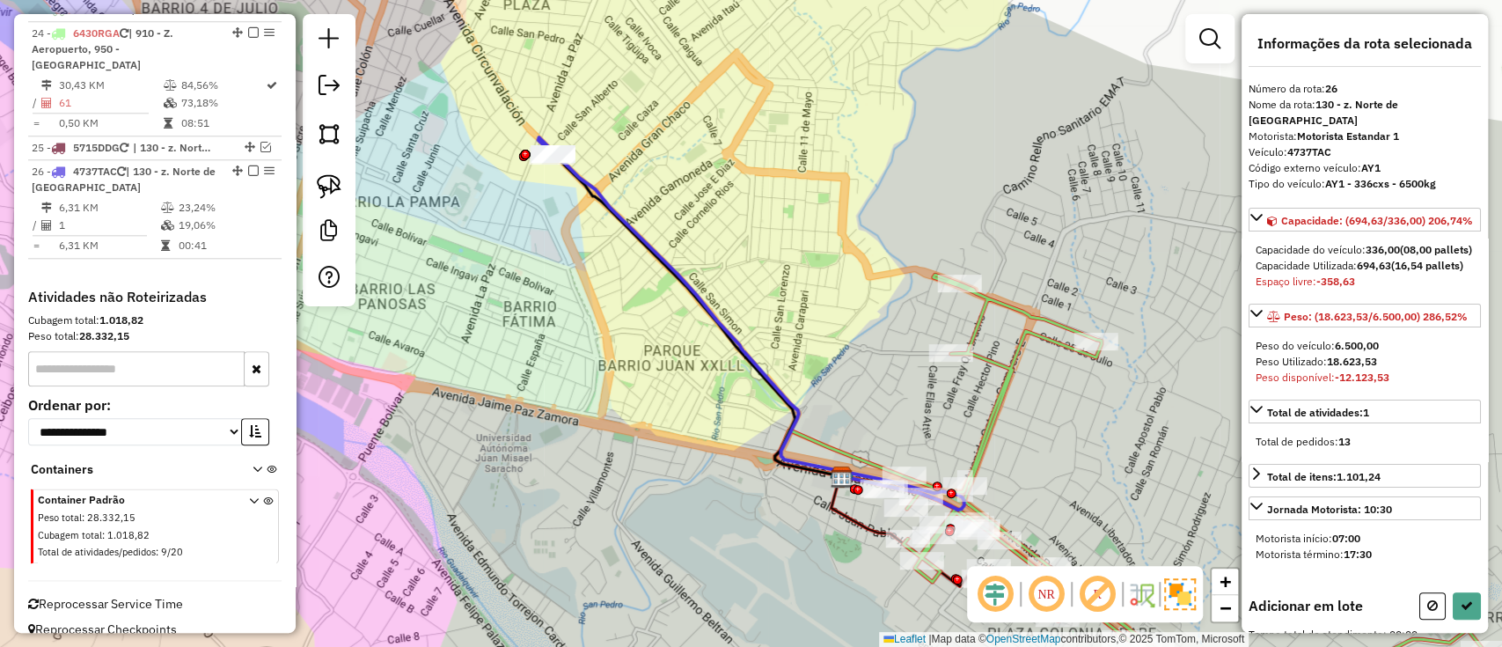
scroll to position [352, 0]
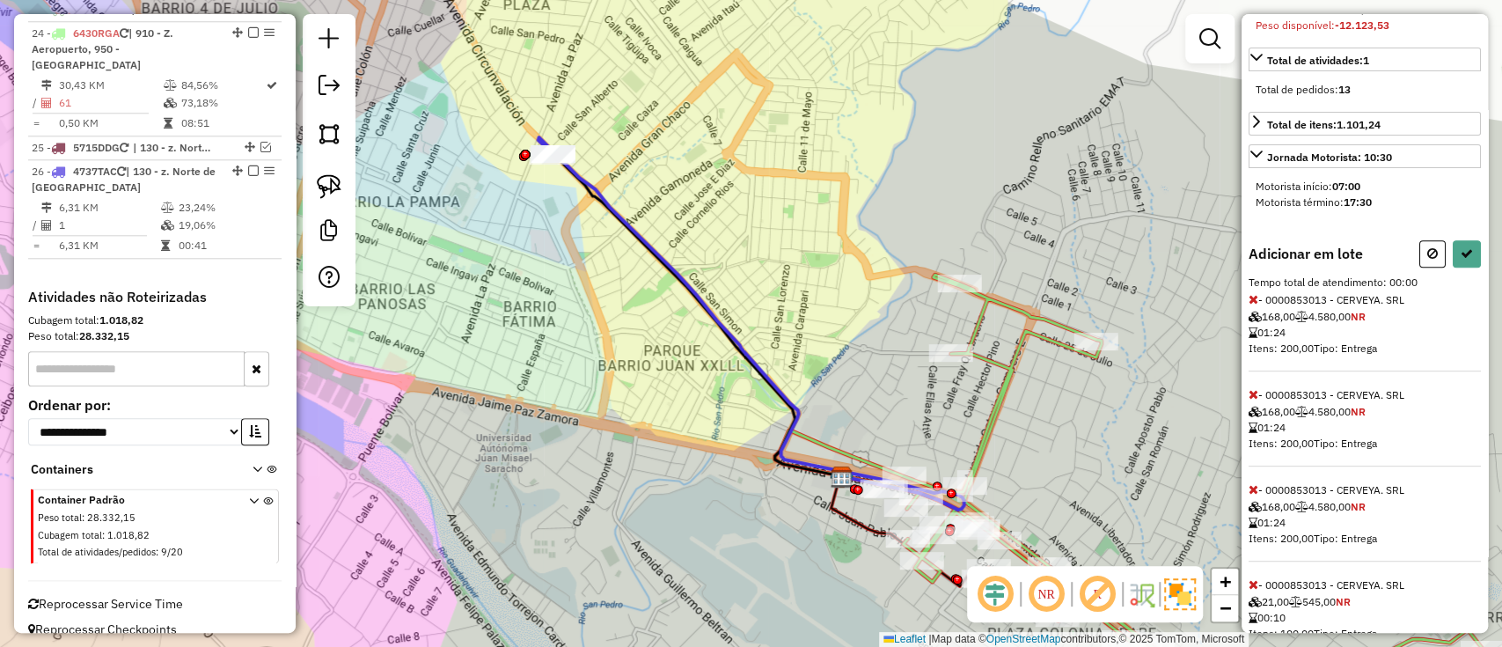
click at [1253, 307] on span at bounding box center [1254, 299] width 10 height 16
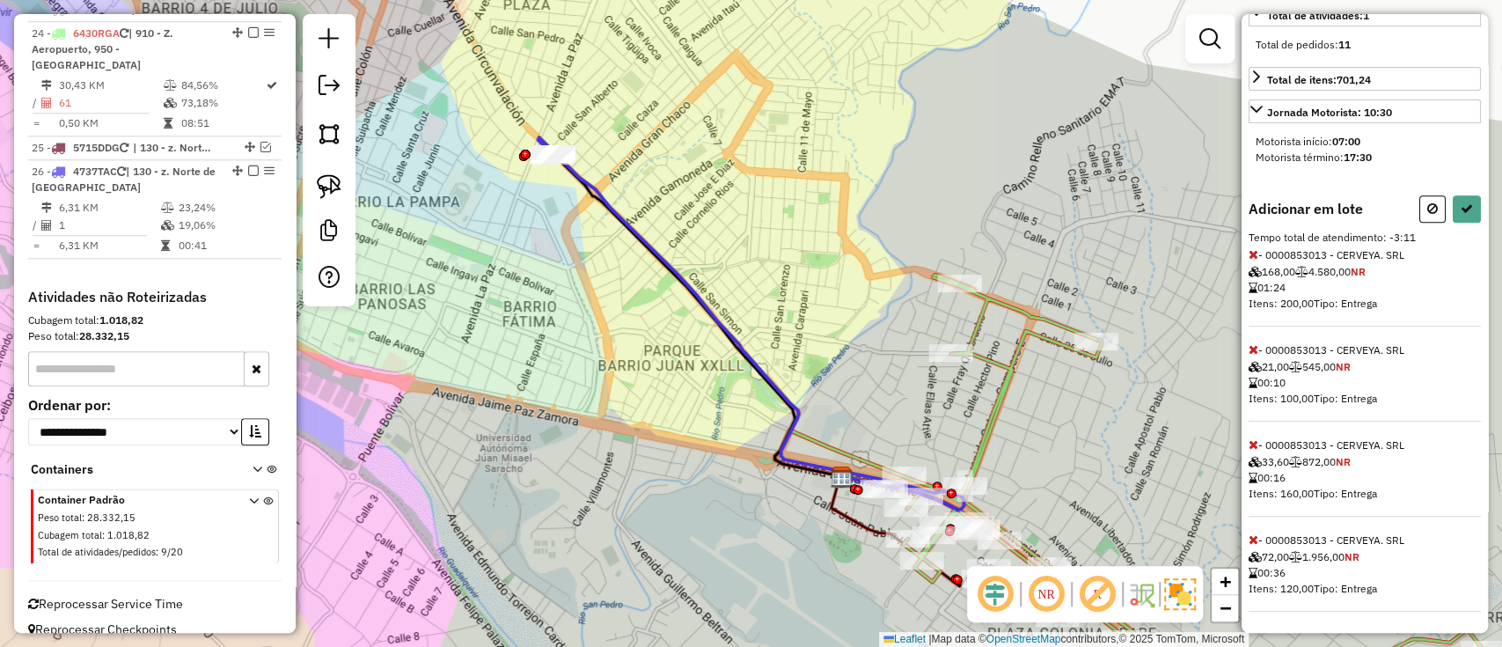
click at [1254, 534] on icon at bounding box center [1254, 539] width 10 height 12
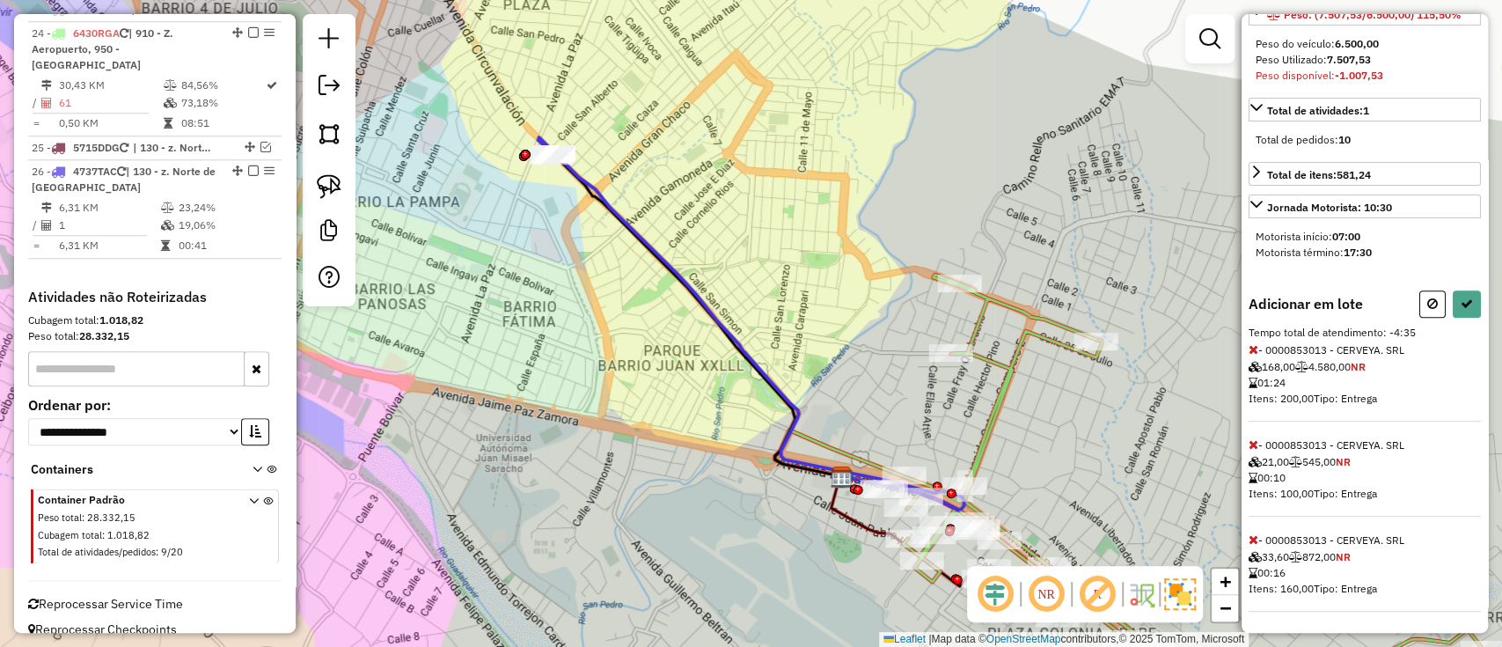
click at [1253, 534] on icon at bounding box center [1254, 539] width 10 height 12
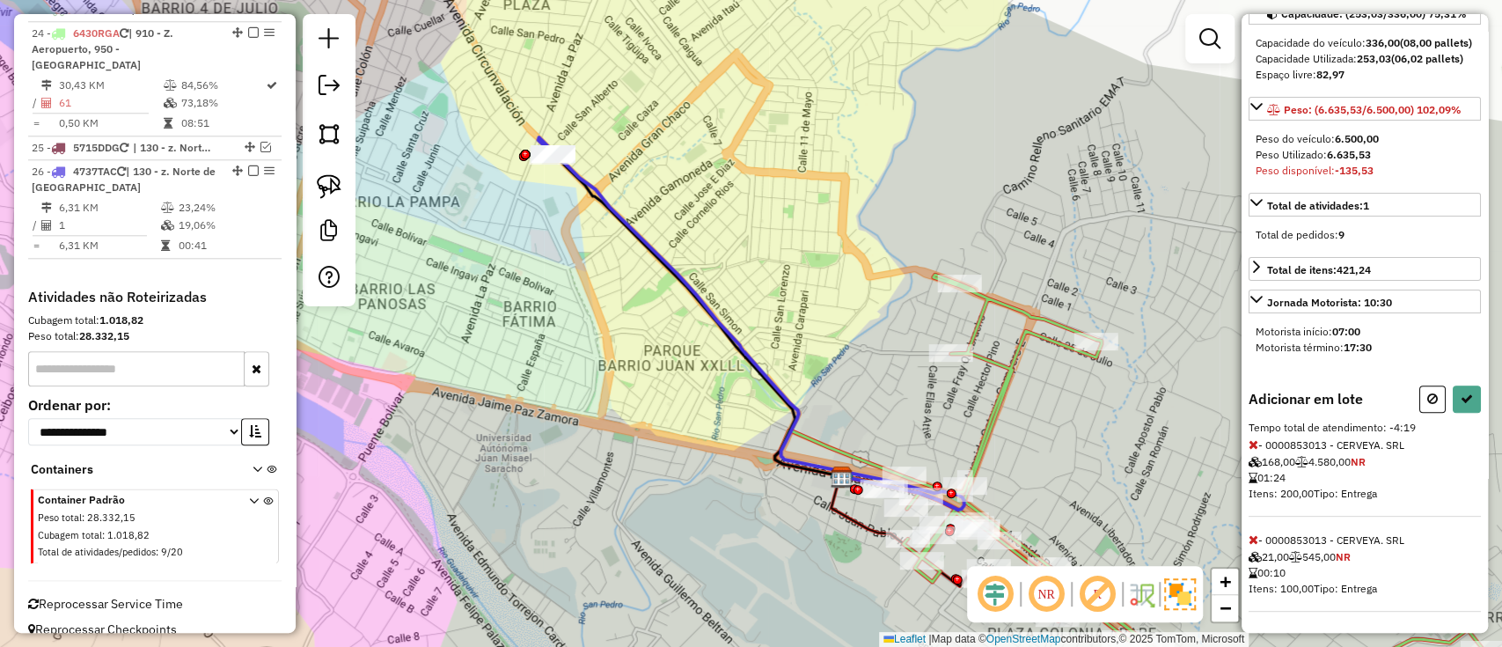
click at [1253, 534] on icon at bounding box center [1254, 539] width 10 height 12
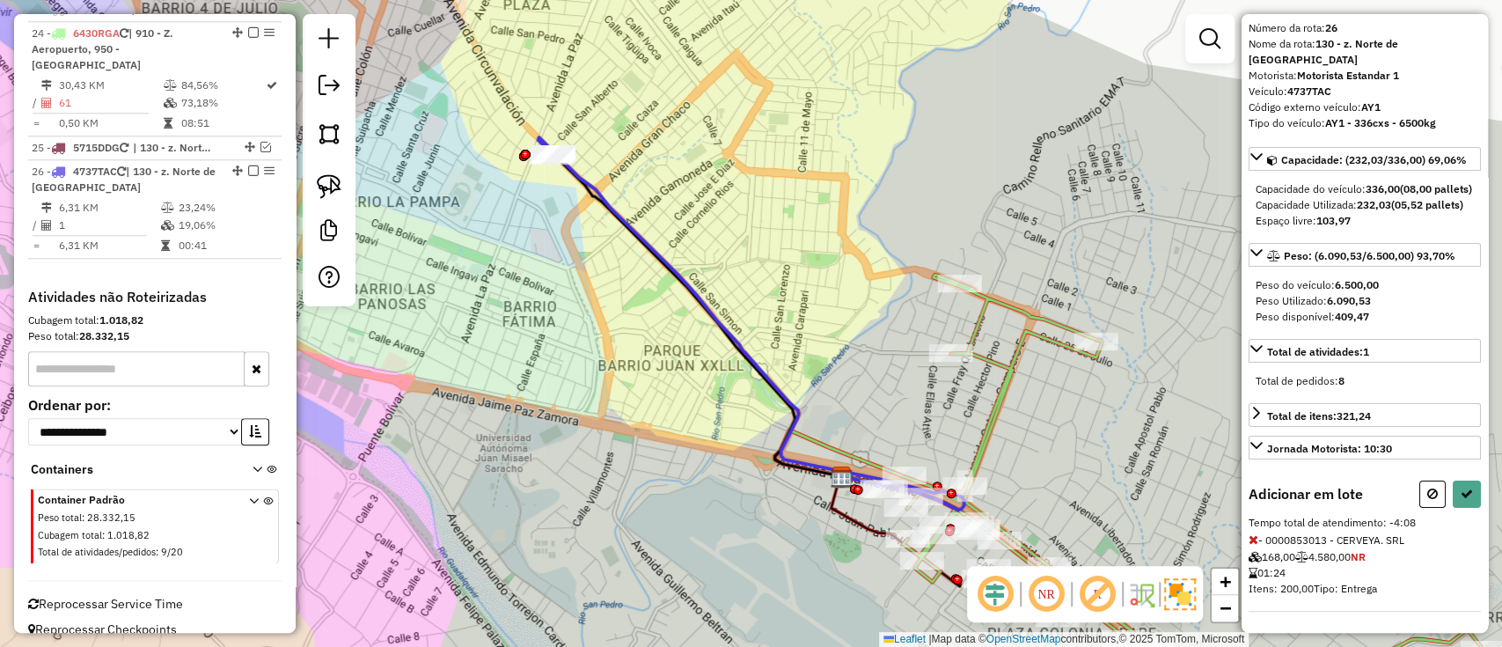
select select "**********"
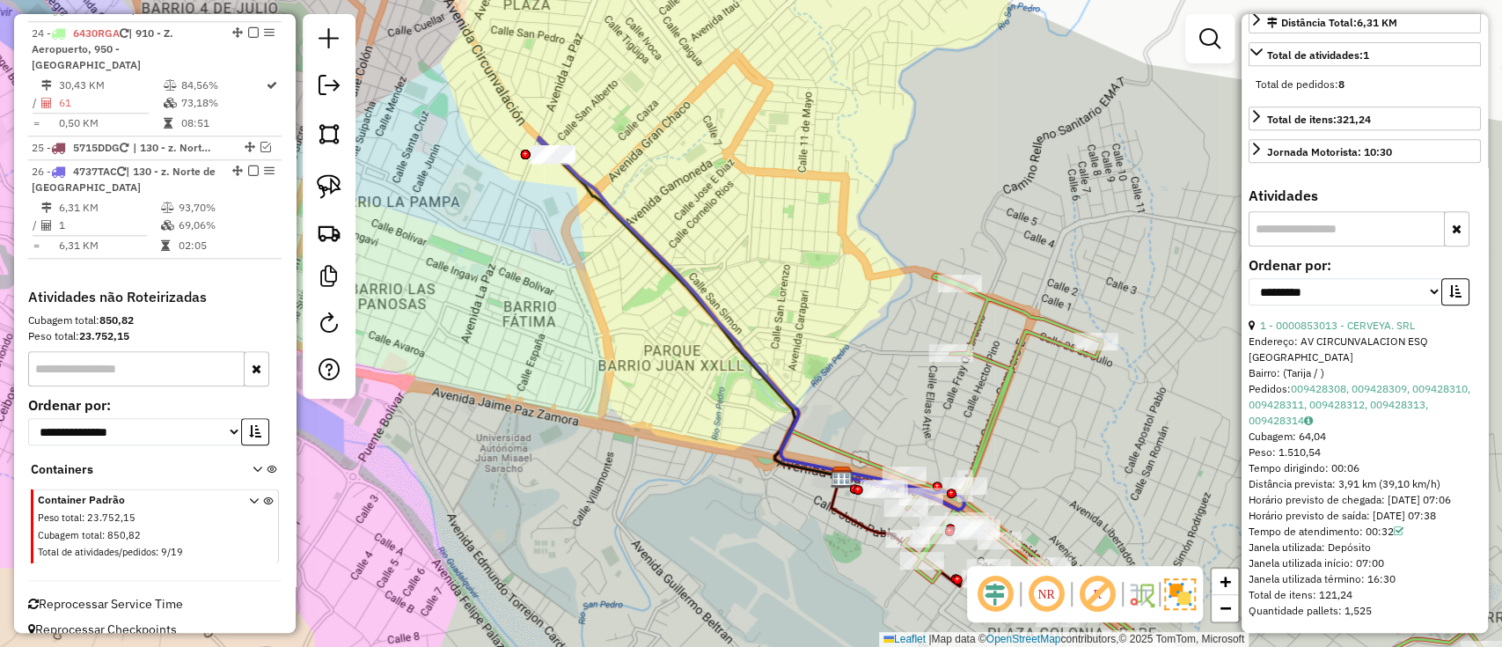
scroll to position [546, 0]
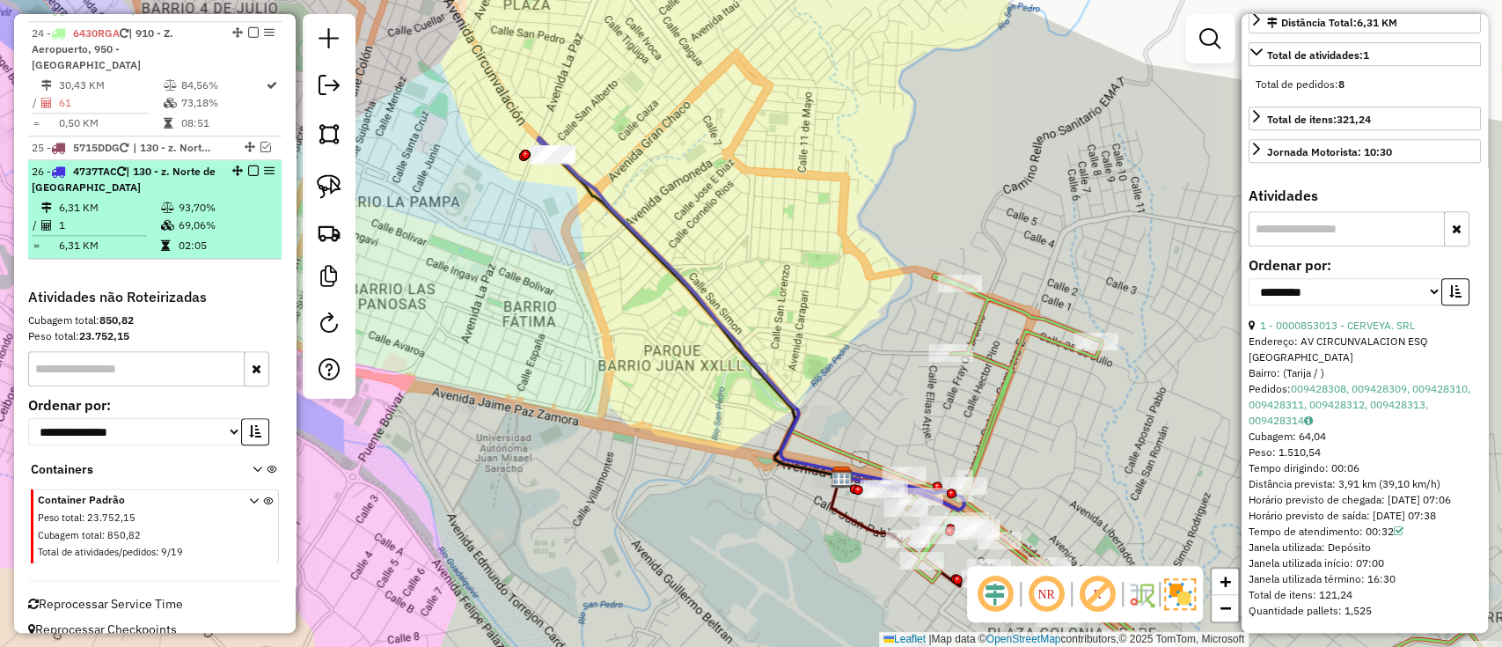
click at [248, 165] on em at bounding box center [253, 170] width 11 height 11
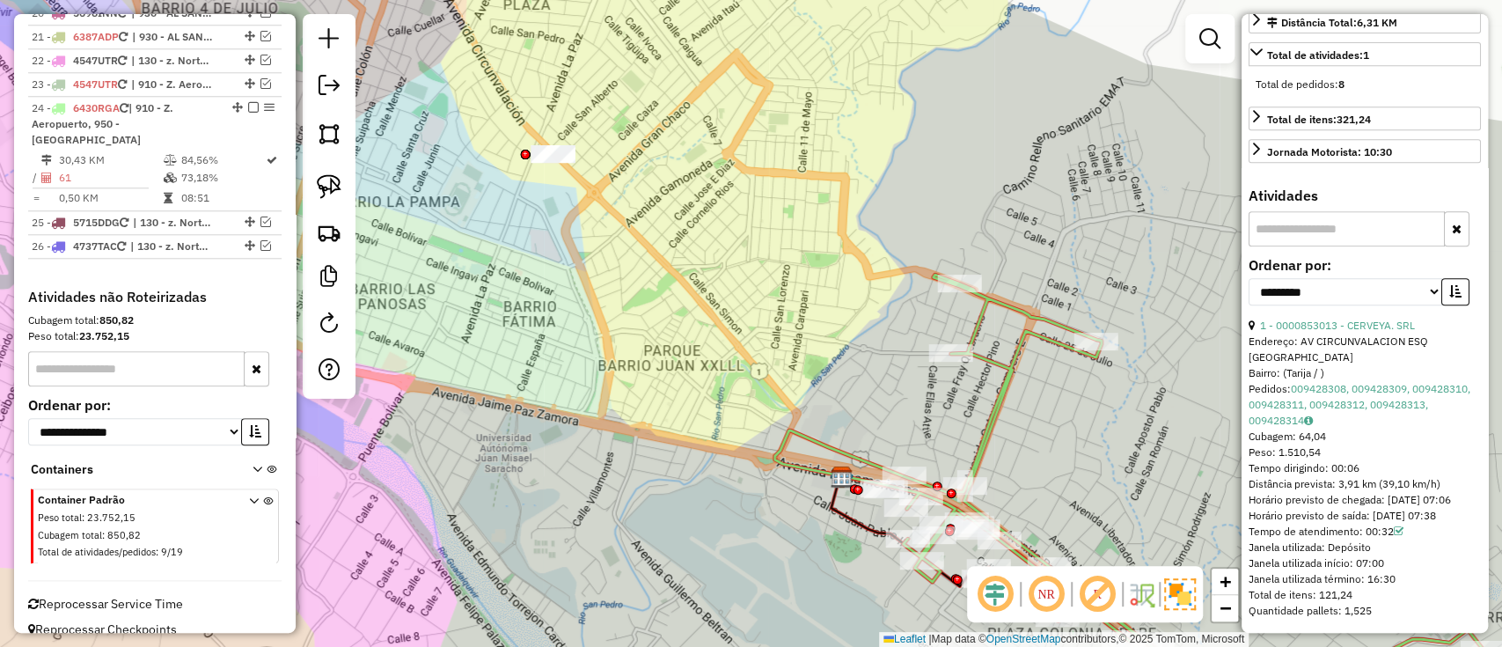
click at [504, 275] on div "Janela de atendimento Grade de atendimento Capacidade Transportadoras Veículos …" at bounding box center [751, 323] width 1502 height 647
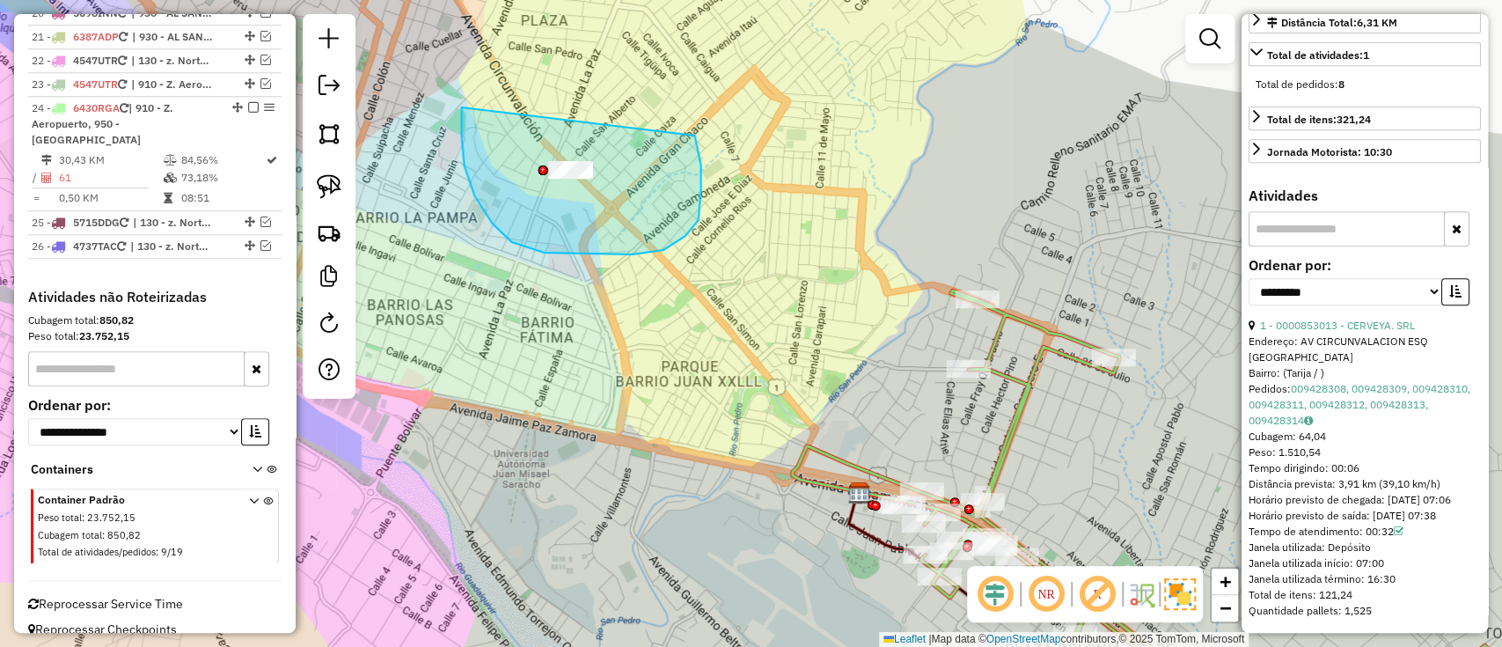
drag, startPoint x: 461, startPoint y: 120, endPoint x: 692, endPoint y: 122, distance: 230.6
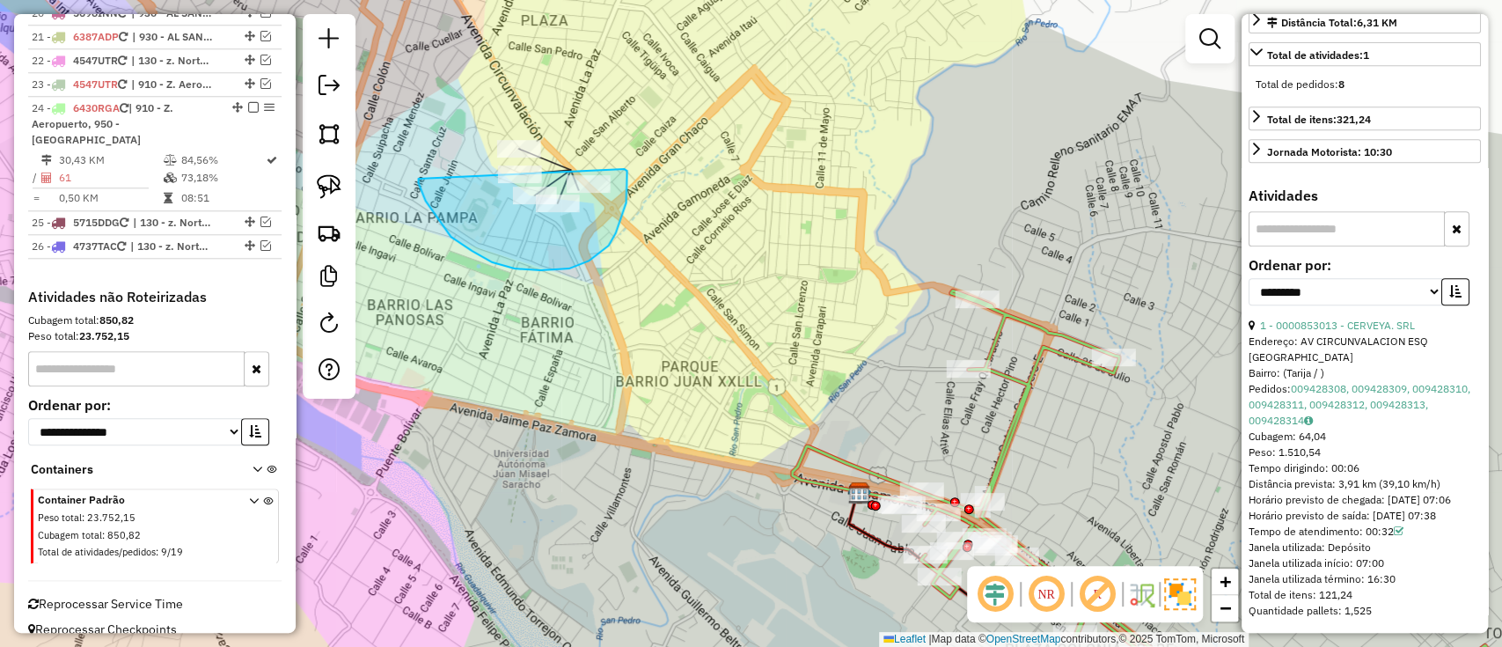
drag, startPoint x: 568, startPoint y: 268, endPoint x: 624, endPoint y: 169, distance: 113.8
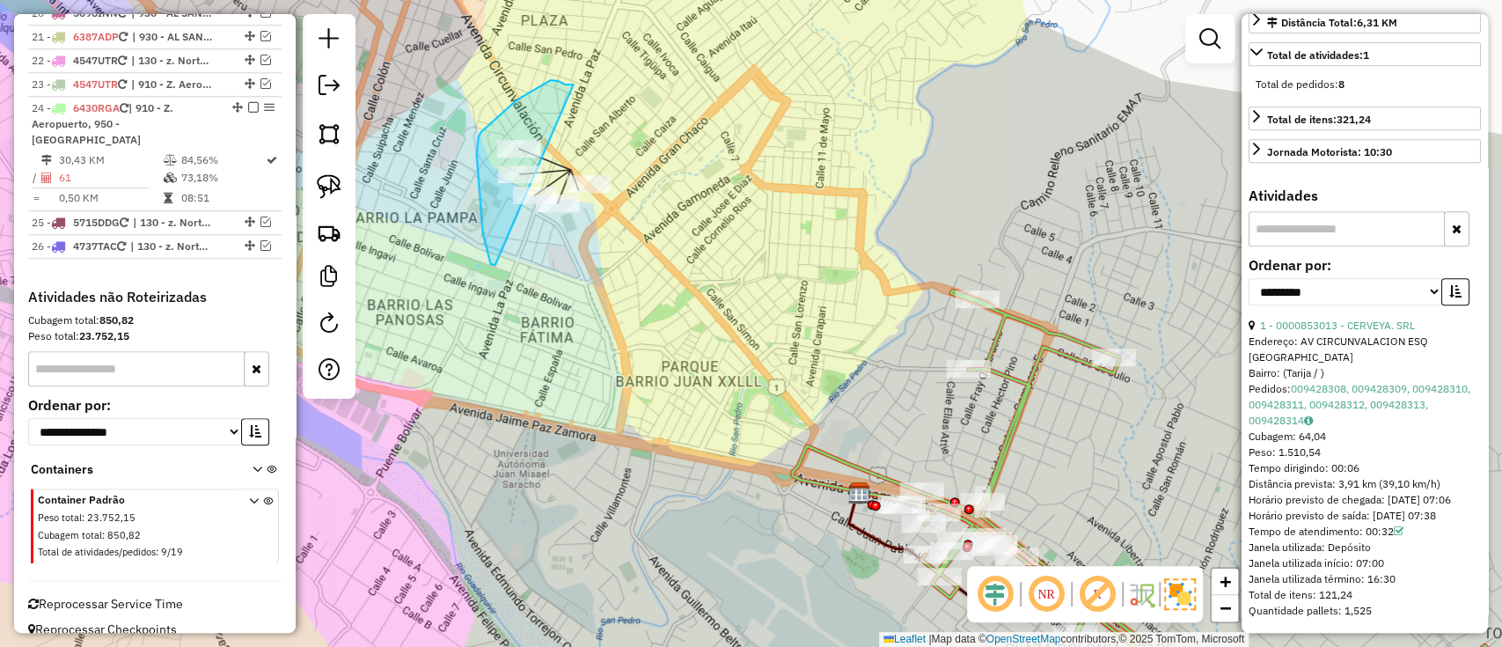
drag, startPoint x: 495, startPoint y: 265, endPoint x: 573, endPoint y: 84, distance: 196.7
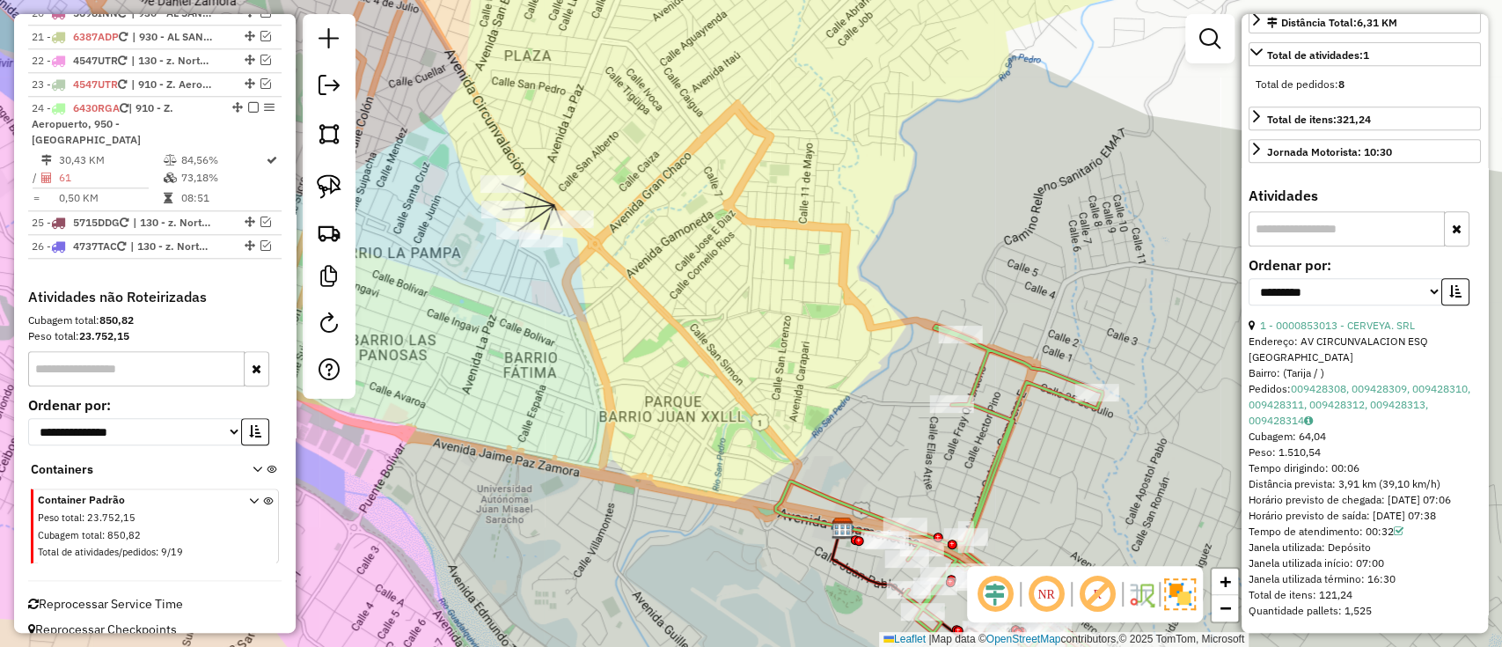
drag, startPoint x: 466, startPoint y: 158, endPoint x: 487, endPoint y: 171, distance: 23.7
click at [476, 176] on div "Janela de atendimento Grade de atendimento Capacidade Transportadoras Veículos …" at bounding box center [751, 323] width 1502 height 647
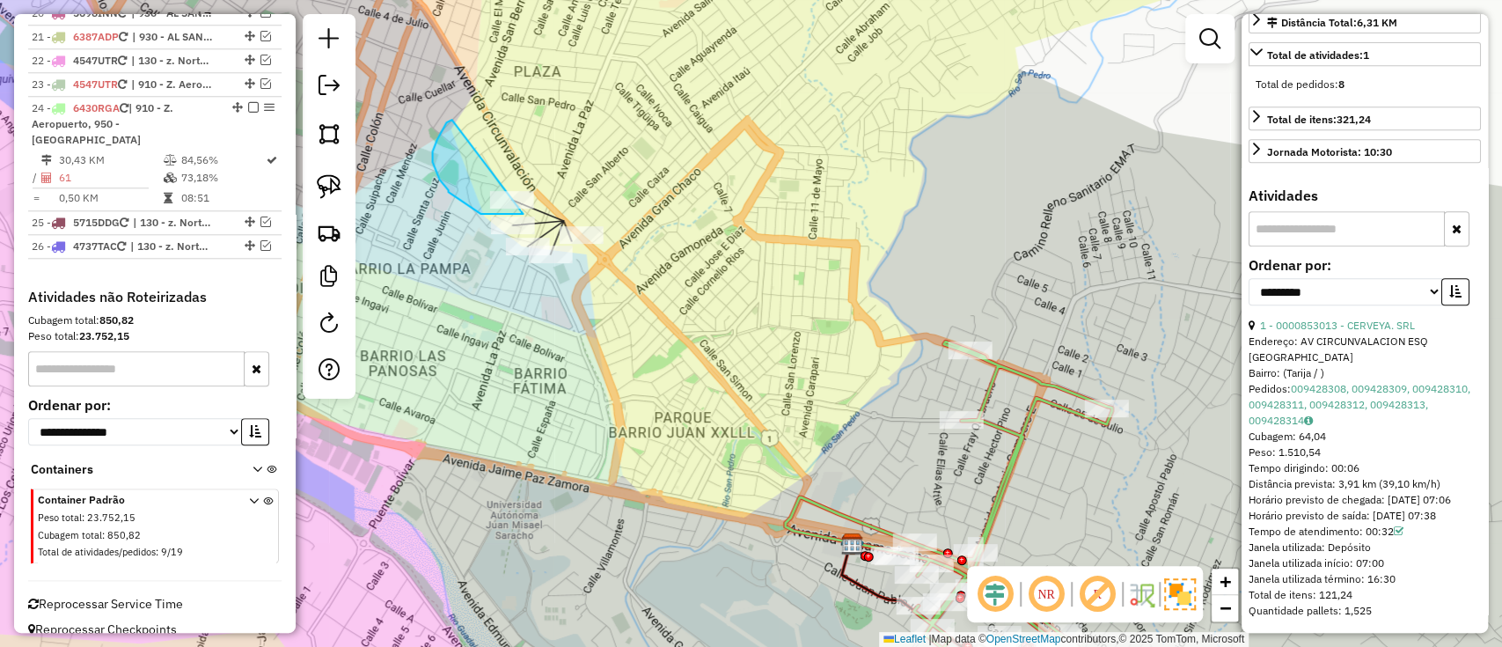
drag, startPoint x: 432, startPoint y: 151, endPoint x: 603, endPoint y: 169, distance: 171.6
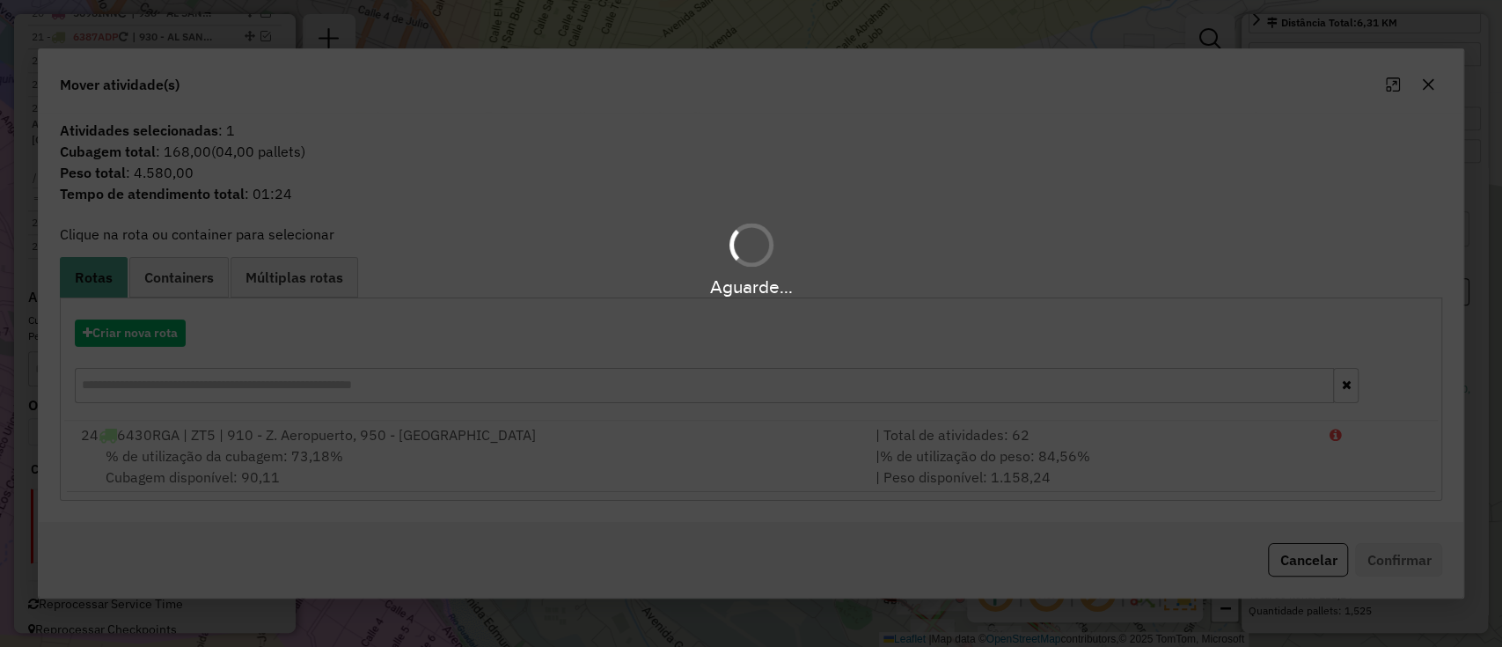
click at [154, 332] on div "Aguarde..." at bounding box center [751, 323] width 1502 height 647
click at [154, 332] on button "Criar nova rota" at bounding box center [130, 332] width 111 height 27
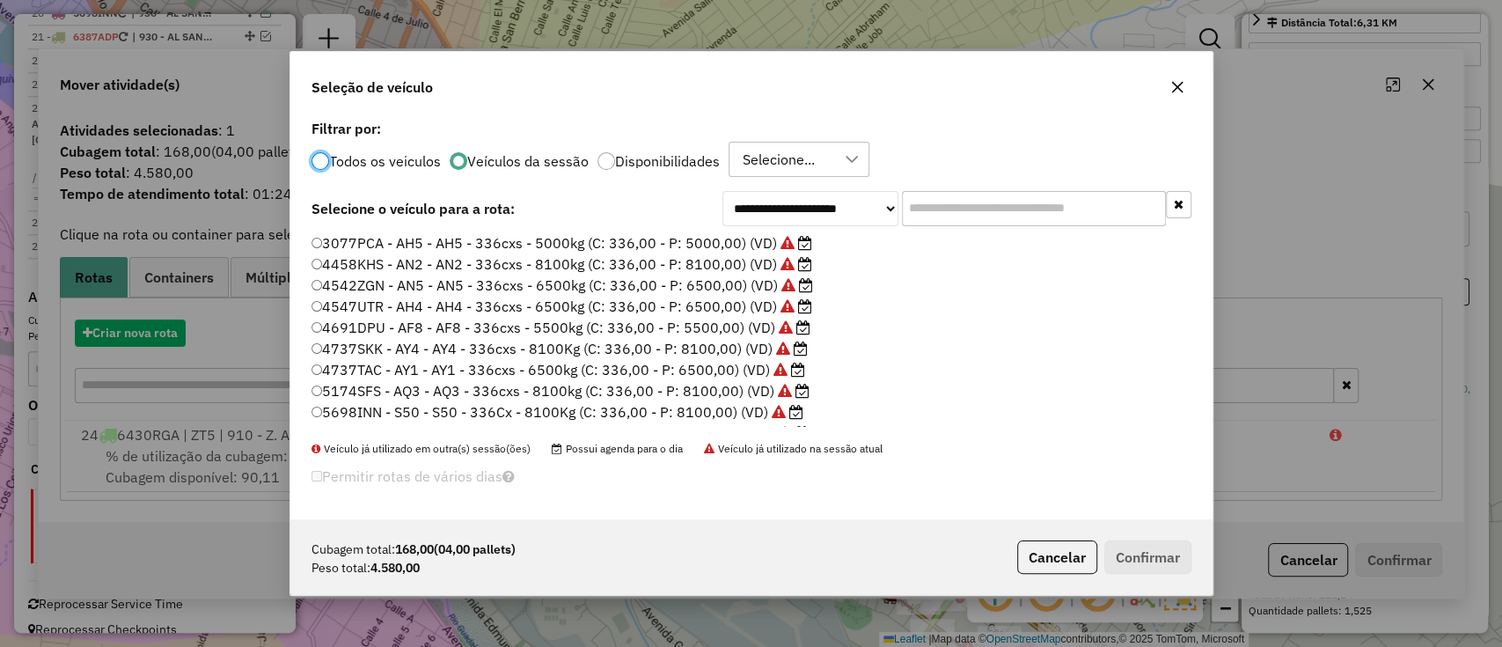
scroll to position [9, 5]
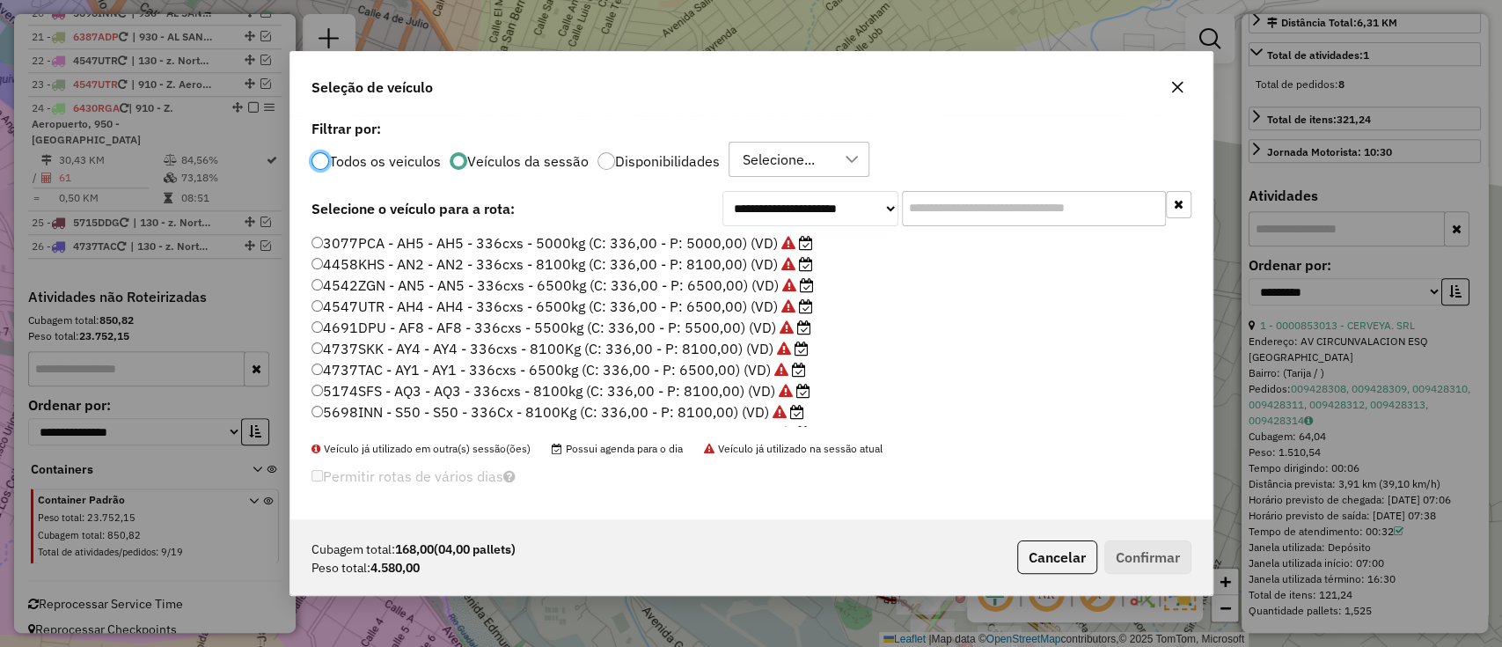
click at [487, 244] on label "3077PCA - AH5 - AH5 - 336cxs - 5000kg (C: 336,00 - P: 5000,00) (VD)" at bounding box center [563, 242] width 502 height 21
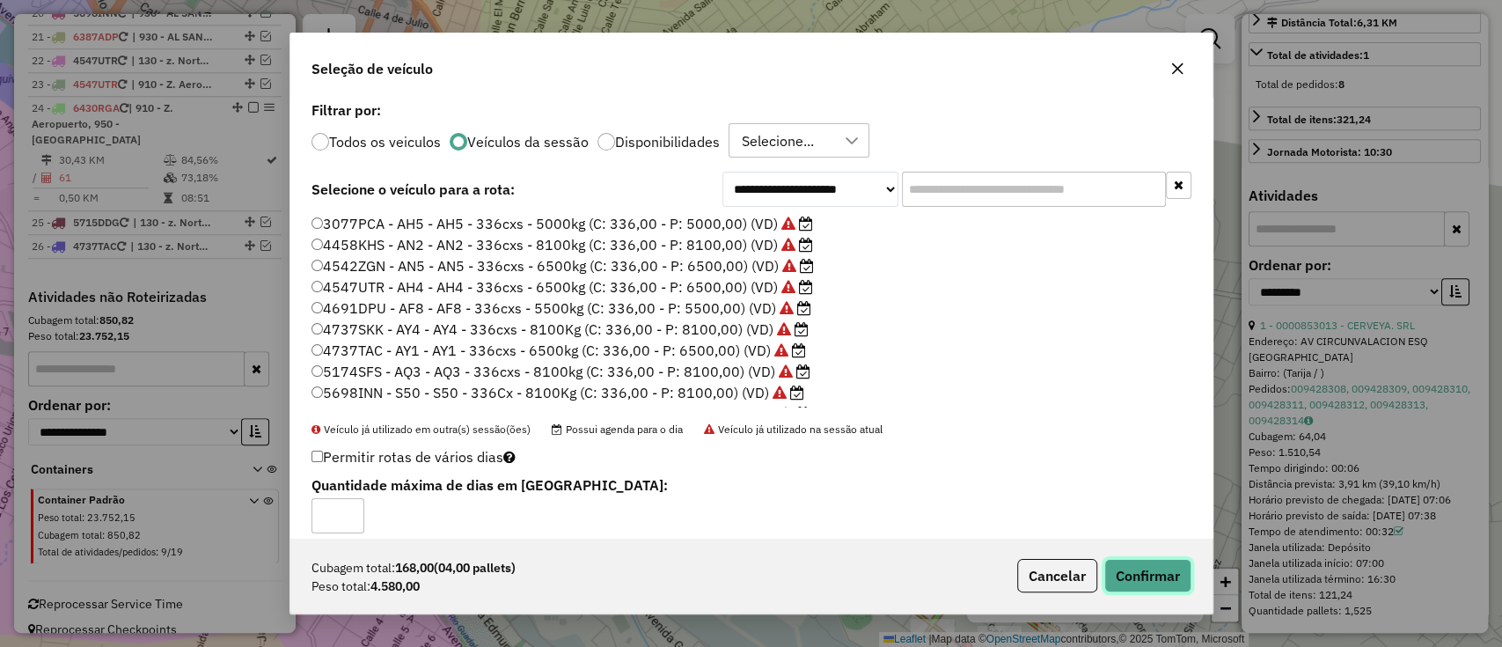
click at [1143, 566] on button "Confirmar" at bounding box center [1147, 575] width 87 height 33
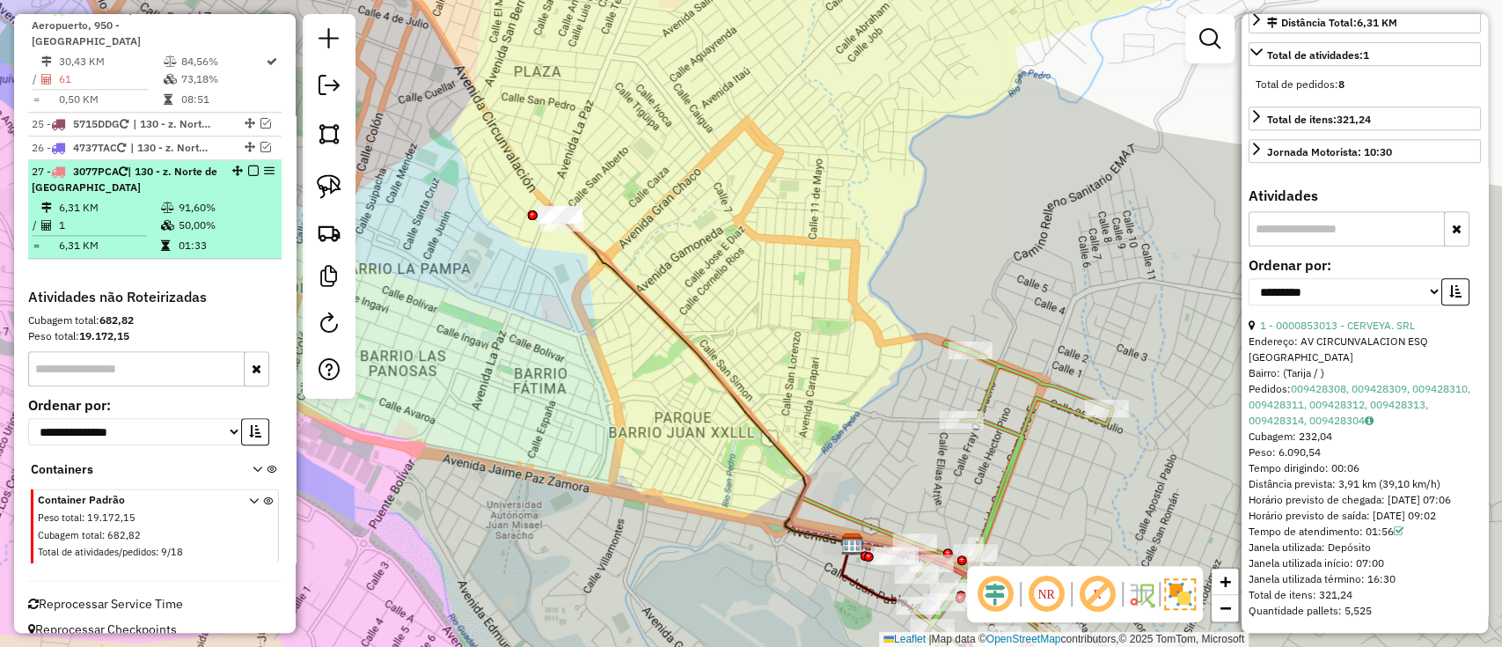
click at [248, 165] on em at bounding box center [253, 170] width 11 height 11
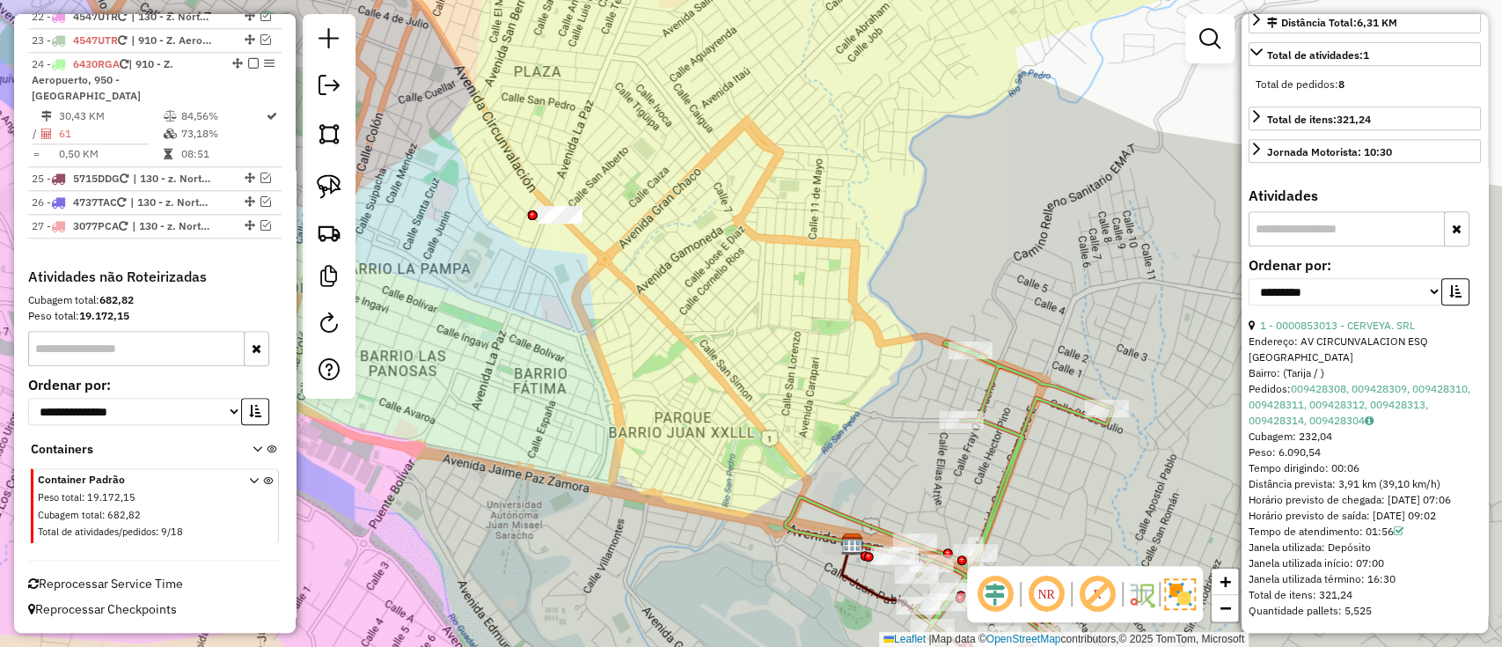
scroll to position [1165, 0]
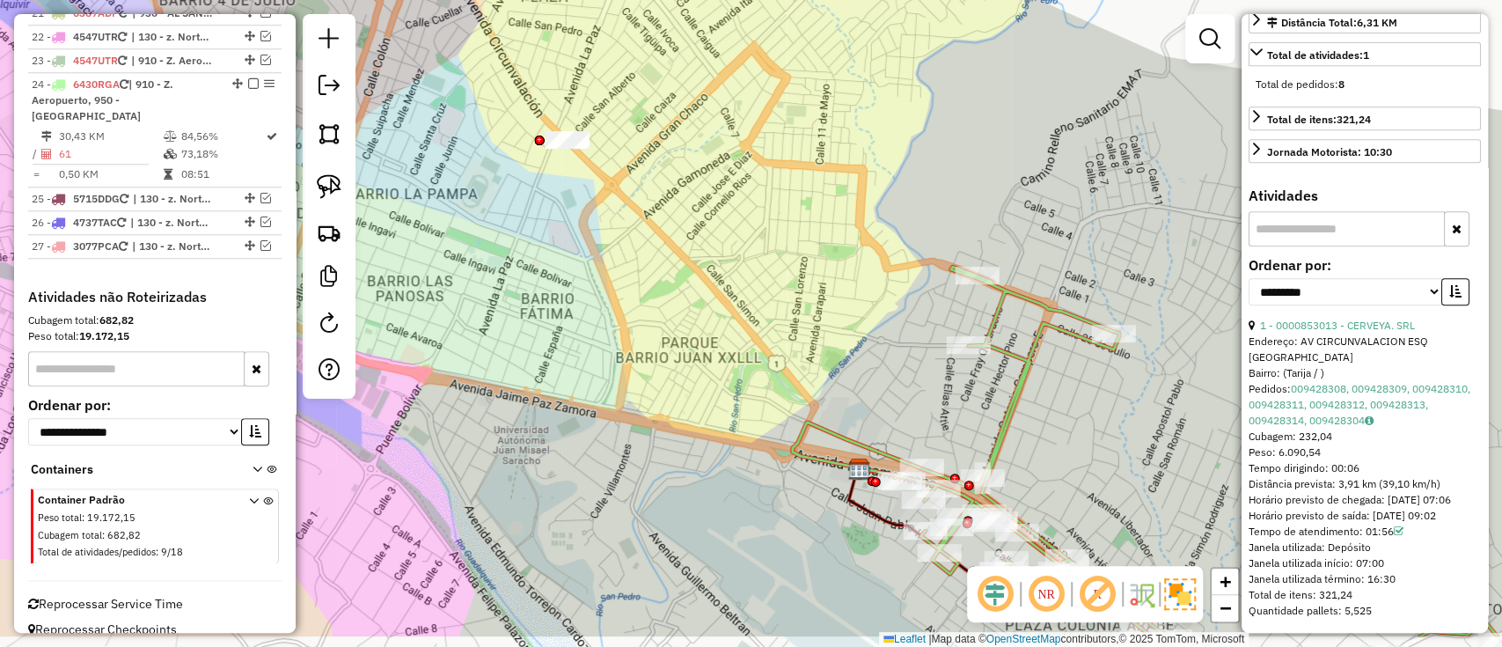
drag, startPoint x: 755, startPoint y: 294, endPoint x: 760, endPoint y: 227, distance: 67.1
click at [727, 217] on div "Janela de atendimento Grade de atendimento Capacidade Transportadoras Veículos …" at bounding box center [751, 323] width 1502 height 647
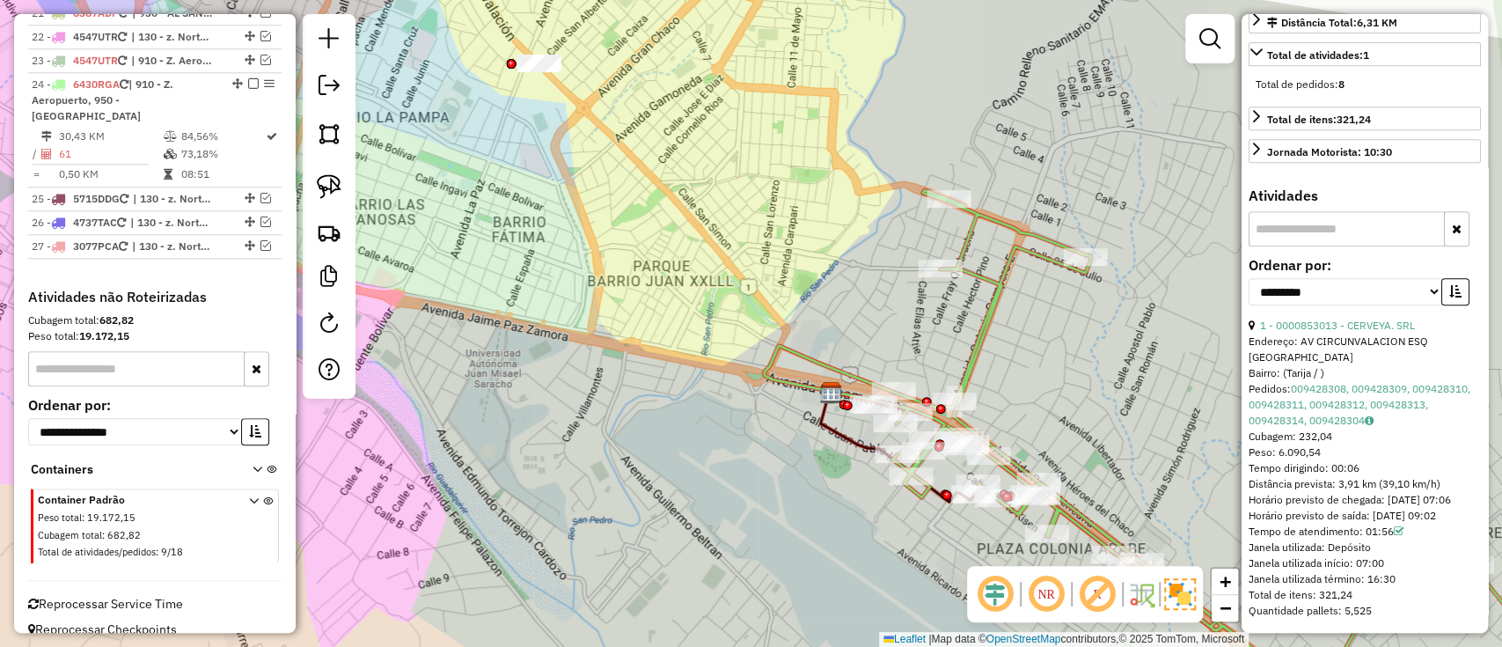
click at [983, 281] on icon at bounding box center [1147, 450] width 764 height 521
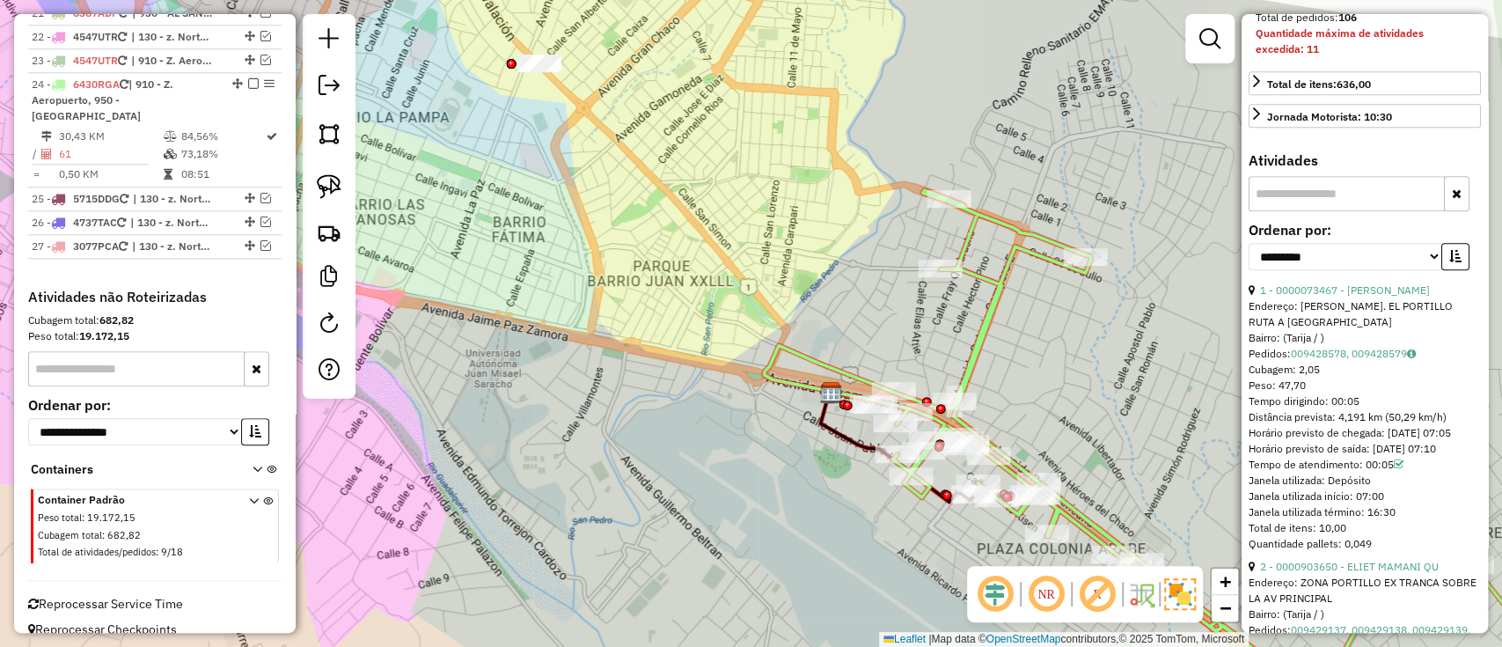
scroll to position [0, 0]
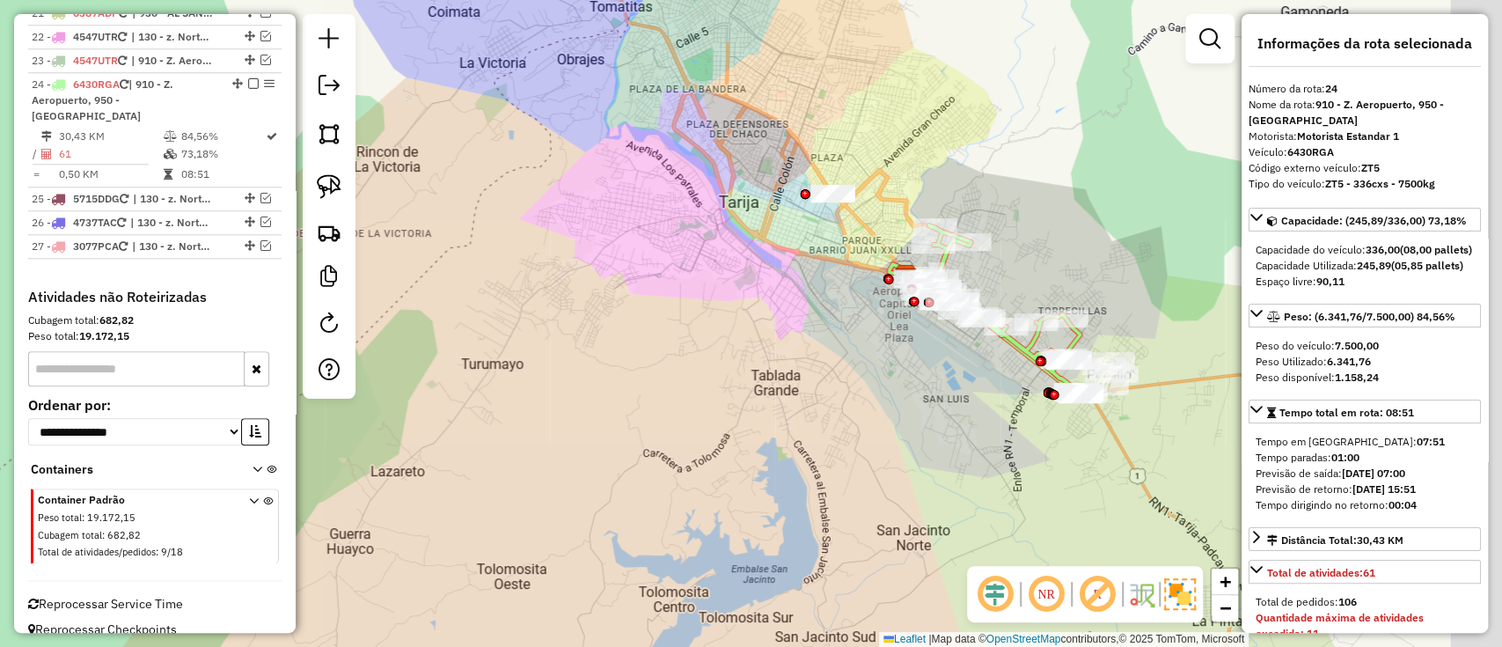
drag, startPoint x: 718, startPoint y: 294, endPoint x: 451, endPoint y: 238, distance: 272.3
click at [639, 274] on div "Janela de atendimento Grade de atendimento Capacidade Transportadoras Veículos …" at bounding box center [751, 323] width 1502 height 647
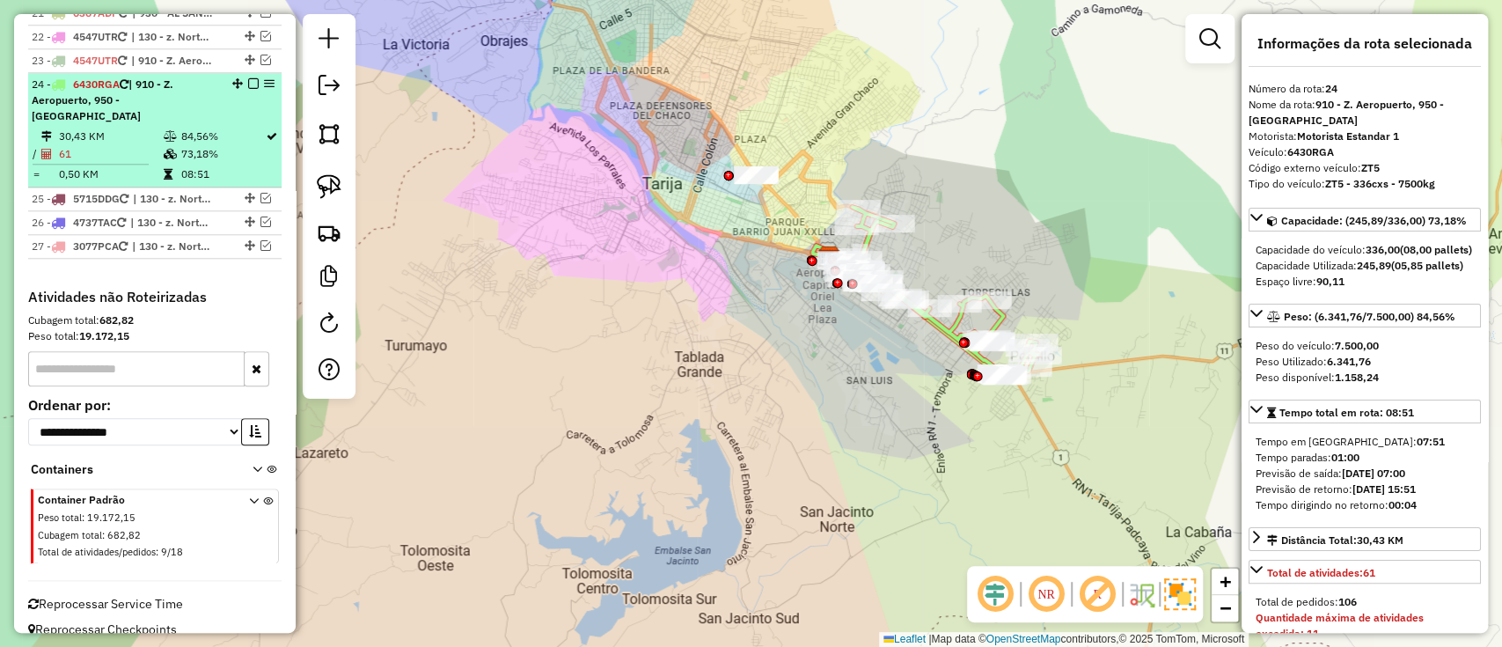
click at [252, 78] on em at bounding box center [253, 83] width 11 height 11
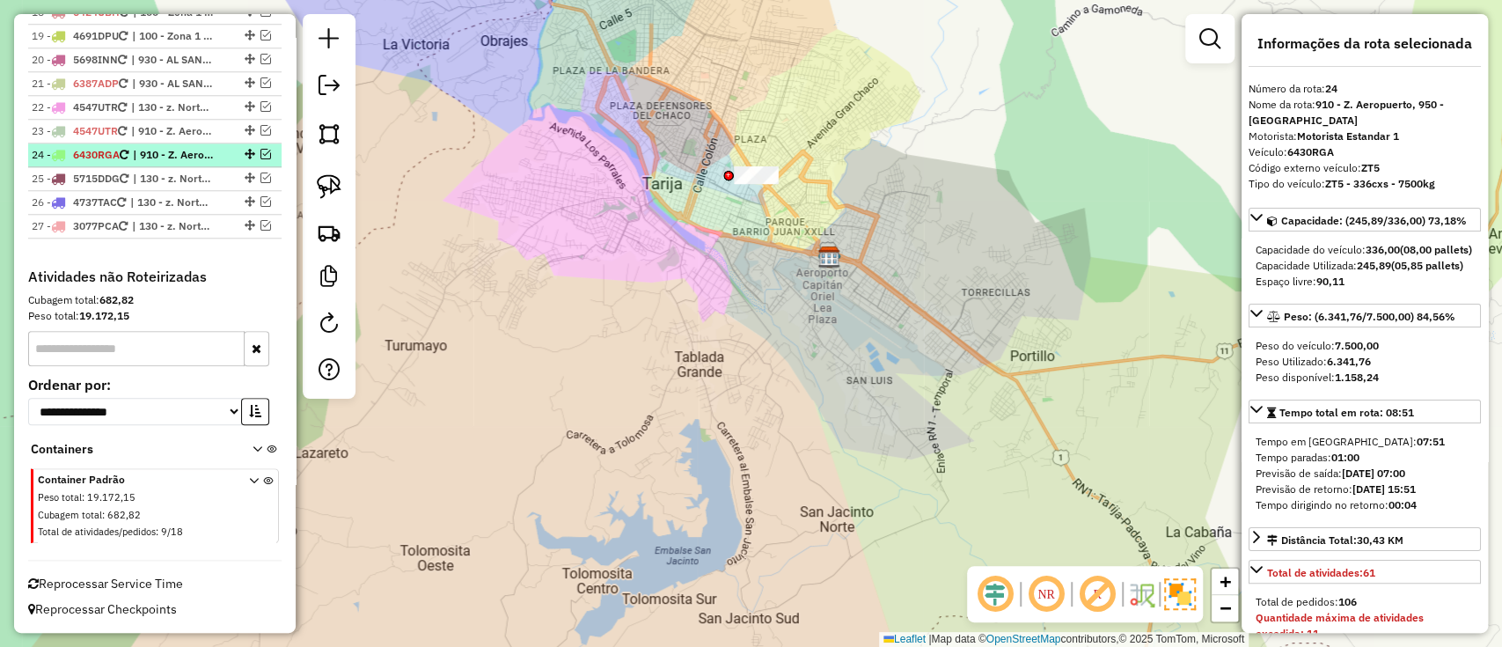
scroll to position [1090, 0]
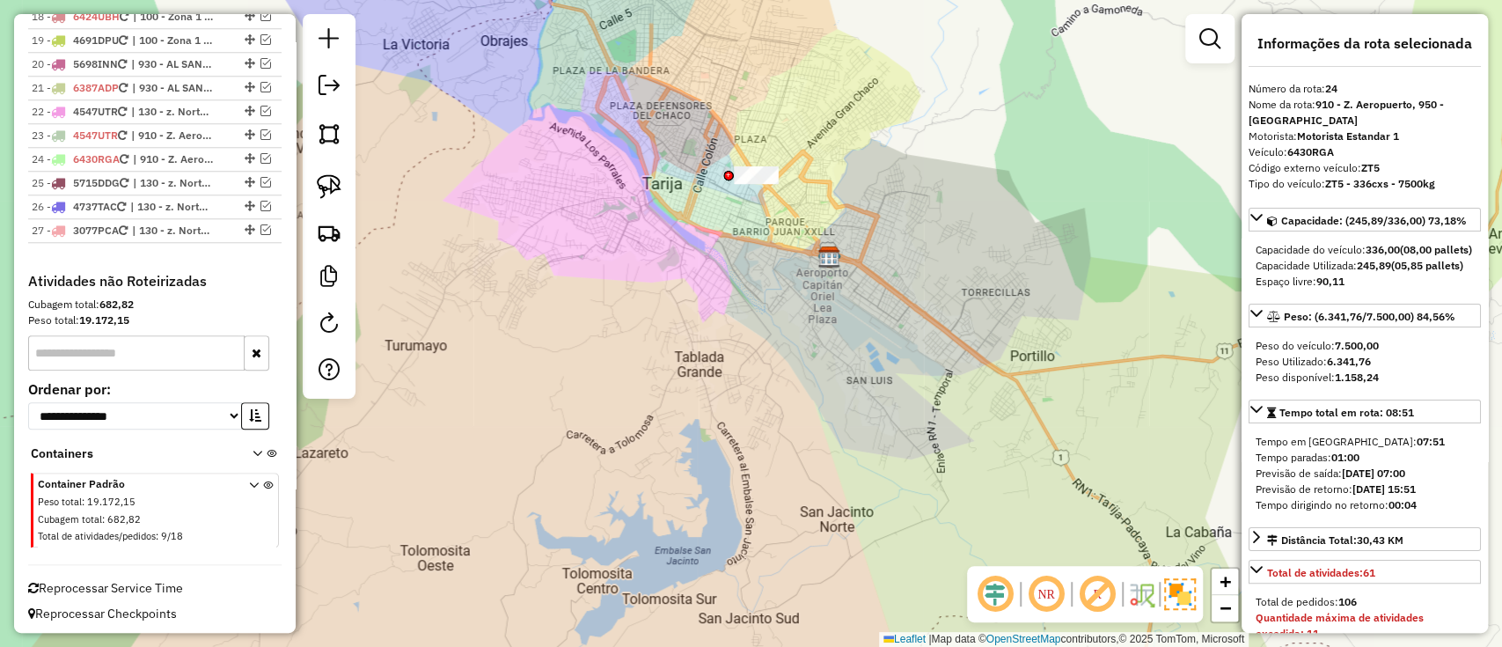
drag, startPoint x: 737, startPoint y: 253, endPoint x: 738, endPoint y: 356, distance: 103.0
click at [738, 356] on div "Janela de atendimento Grade de atendimento Capacidade Transportadoras Veículos …" at bounding box center [751, 323] width 1502 height 647
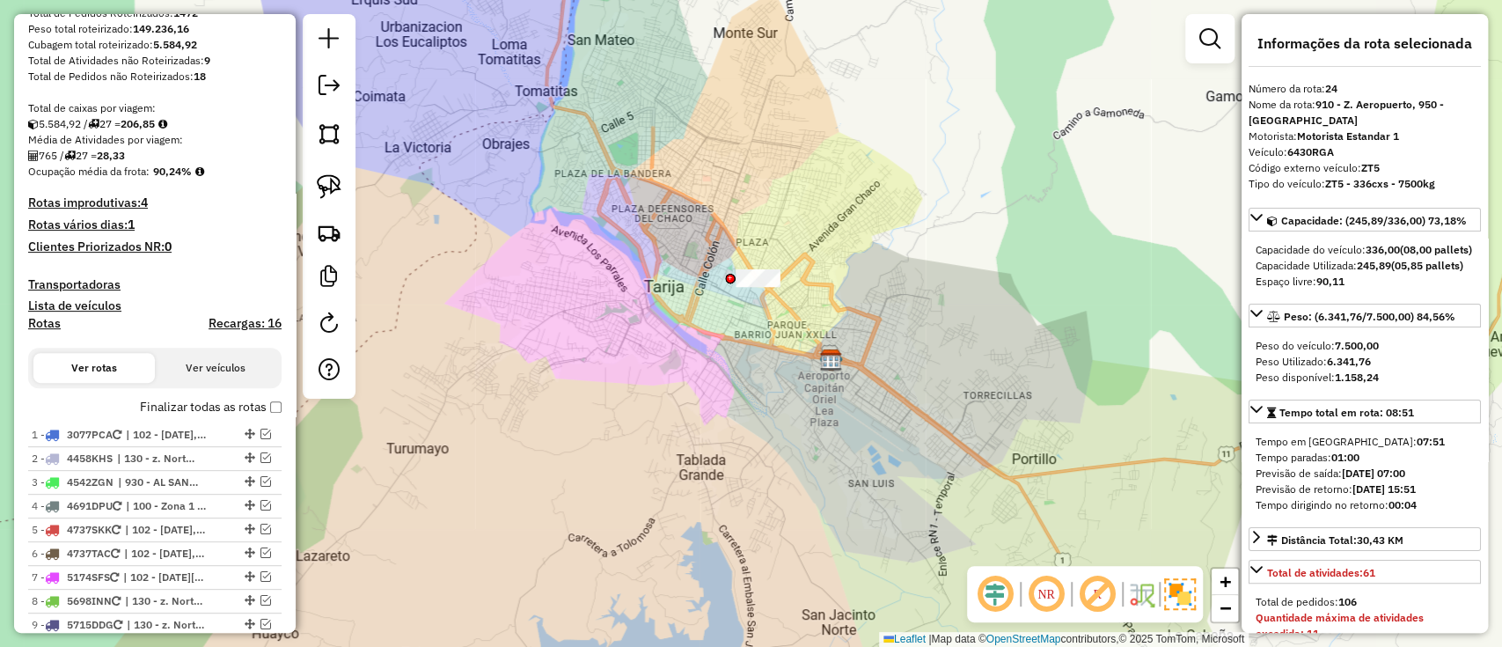
scroll to position [386, 0]
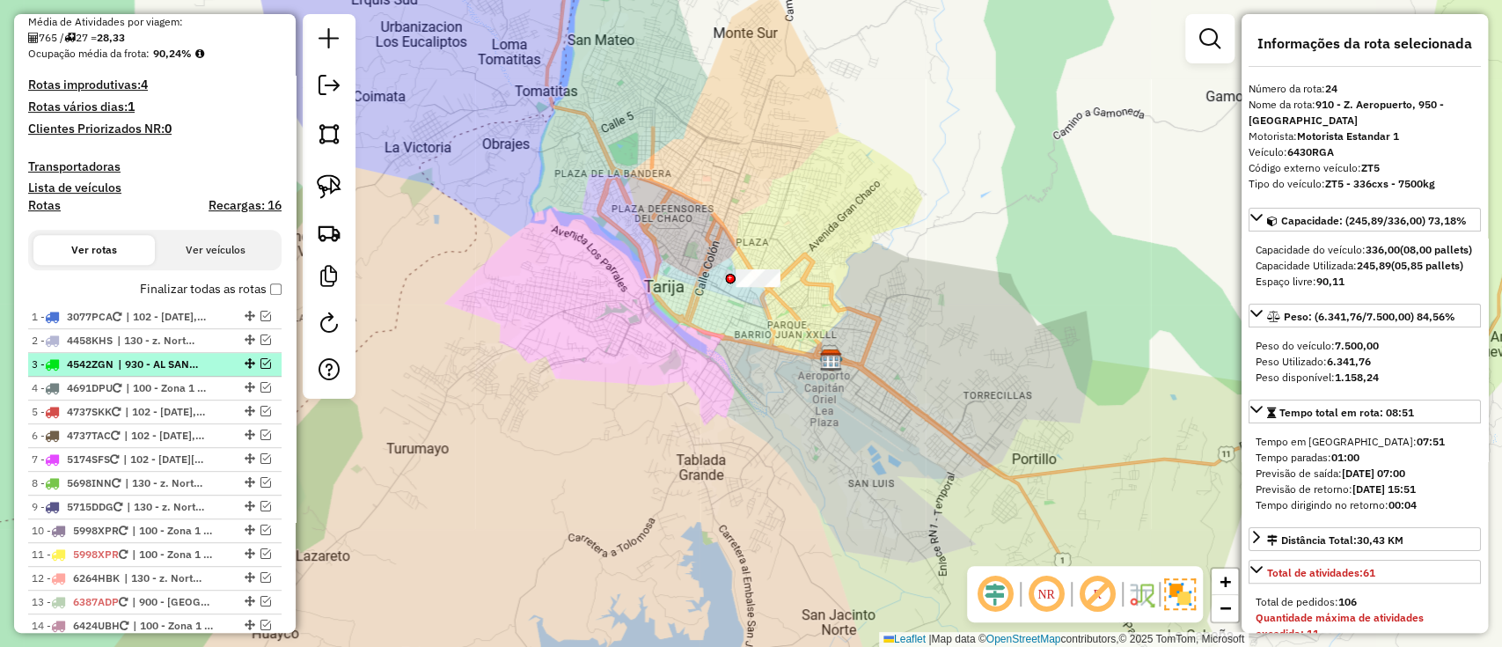
click at [197, 363] on span "| 930 - AL SAN LORENZO" at bounding box center [158, 364] width 81 height 16
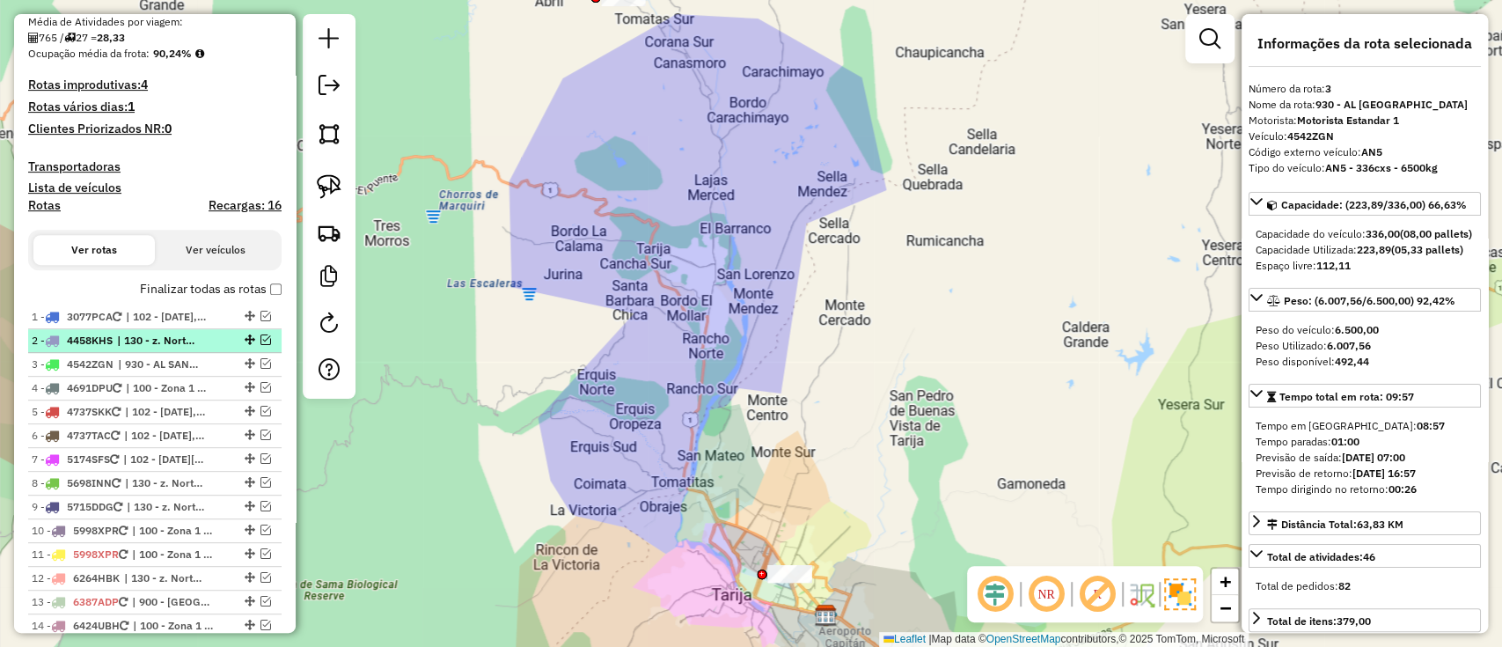
click at [182, 340] on span "| 130 - z. Norte de Circunvalación, 131 - sella" at bounding box center [157, 341] width 81 height 16
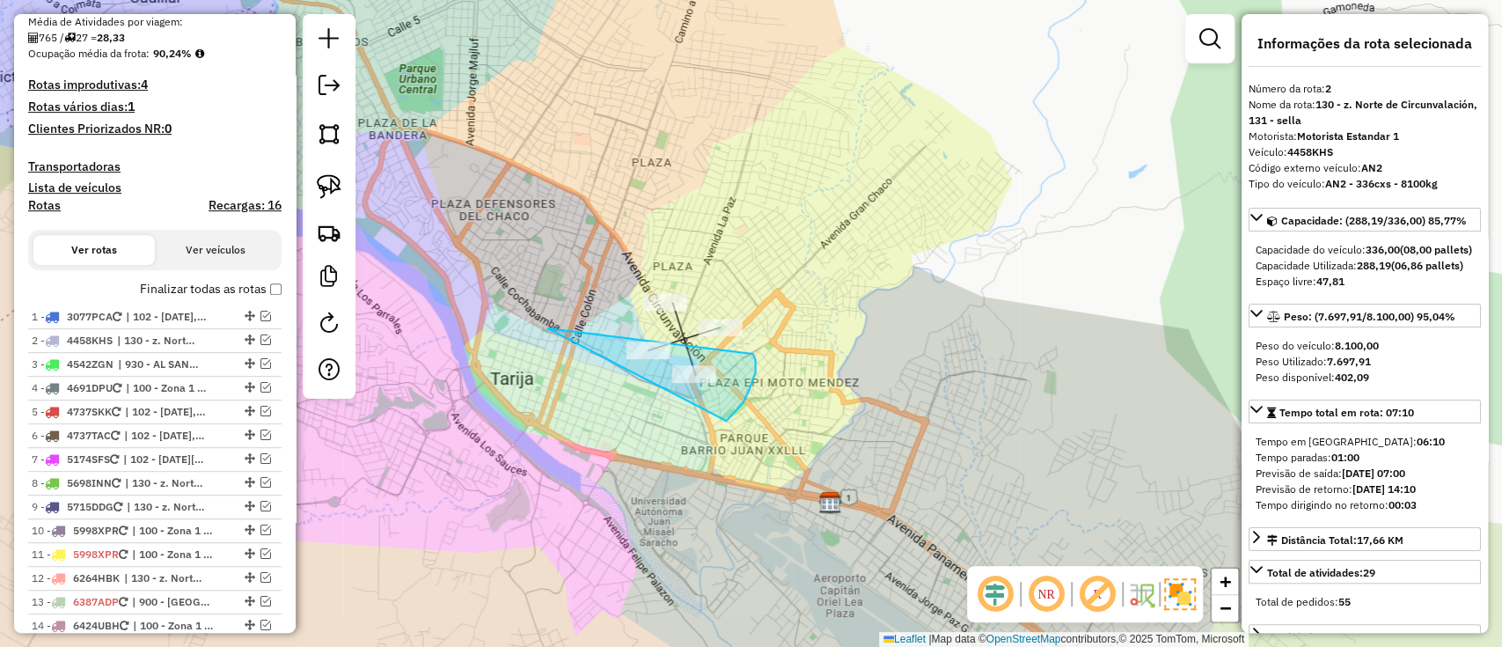
drag, startPoint x: 752, startPoint y: 354, endPoint x: 735, endPoint y: 348, distance: 18.4
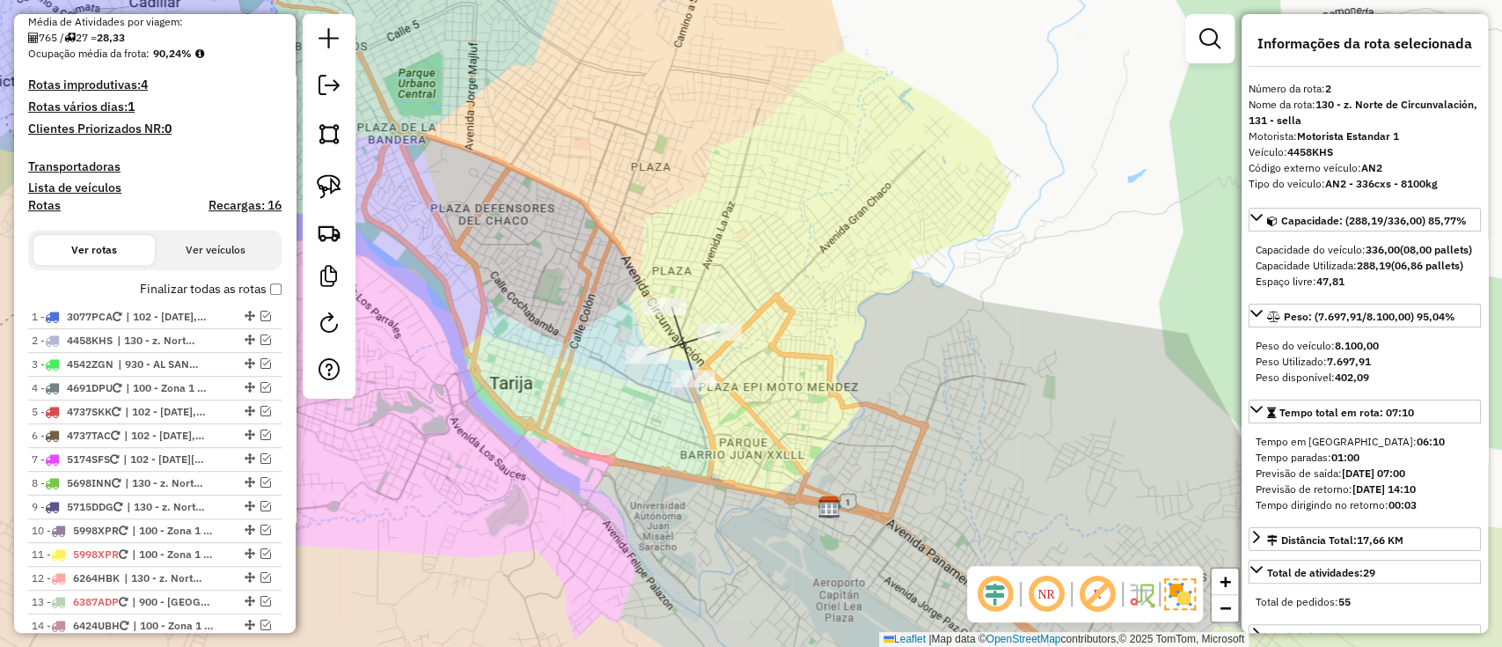
drag, startPoint x: 623, startPoint y: 215, endPoint x: 627, endPoint y: 309, distance: 94.3
click at [618, 310] on div "Janela de atendimento Grade de atendimento Capacidade Transportadoras Veículos …" at bounding box center [751, 323] width 1502 height 647
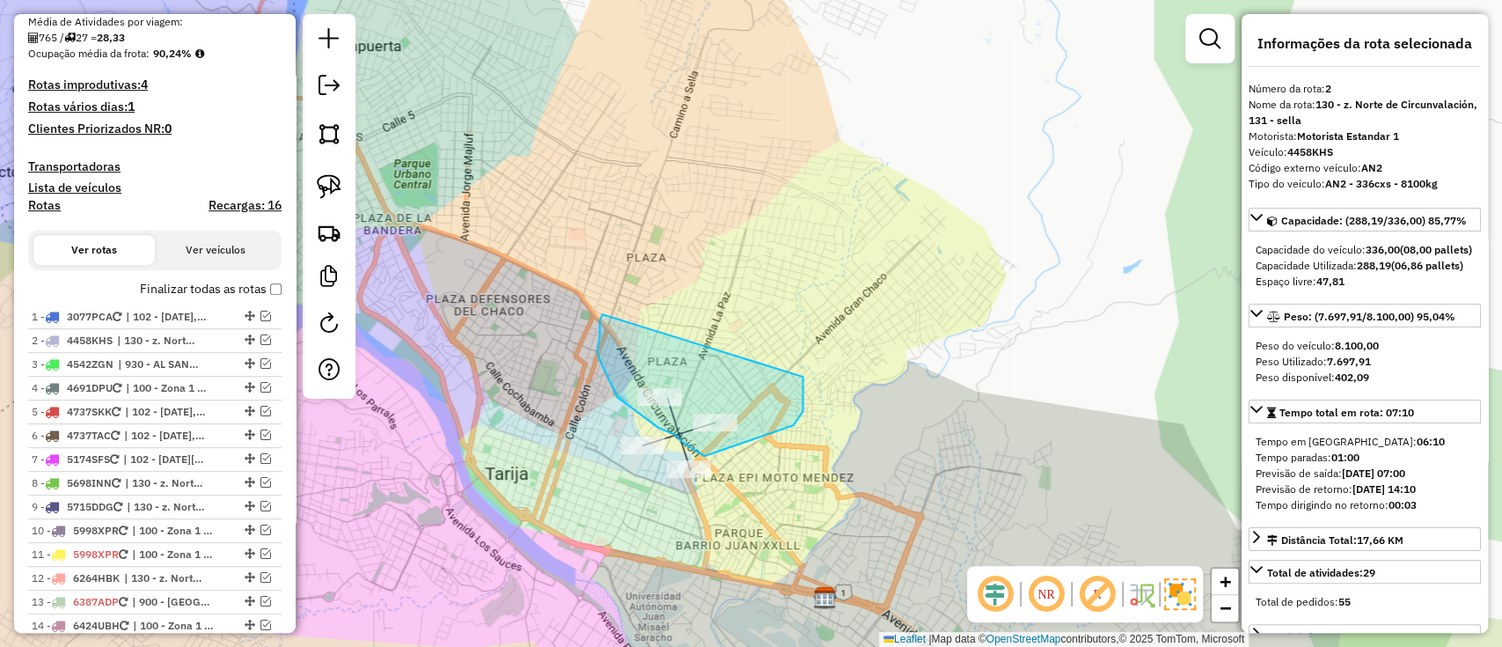
drag, startPoint x: 599, startPoint y: 322, endPoint x: 796, endPoint y: 360, distance: 200.7
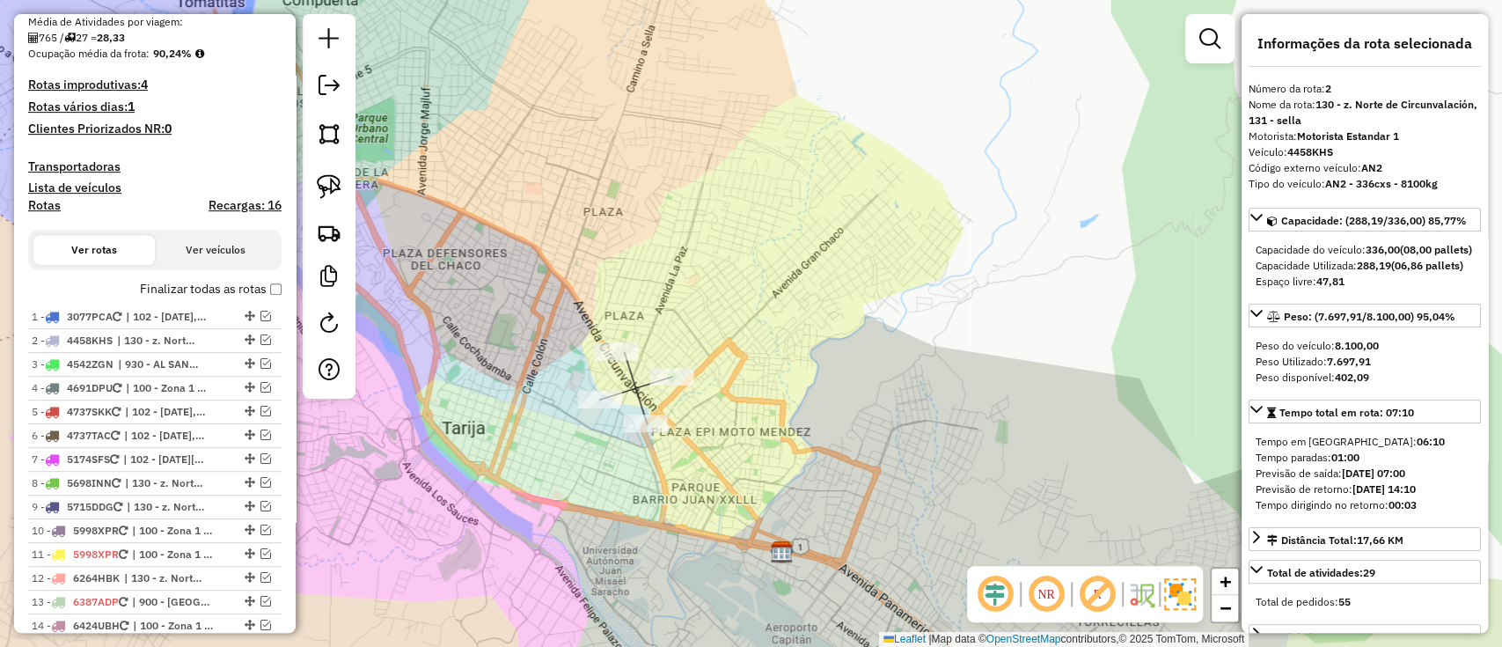
drag, startPoint x: 612, startPoint y: 493, endPoint x: 568, endPoint y: 447, distance: 64.1
click at [568, 447] on div "Janela de atendimento Grade de atendimento Capacidade Transportadoras Veículos …" at bounding box center [751, 323] width 1502 height 647
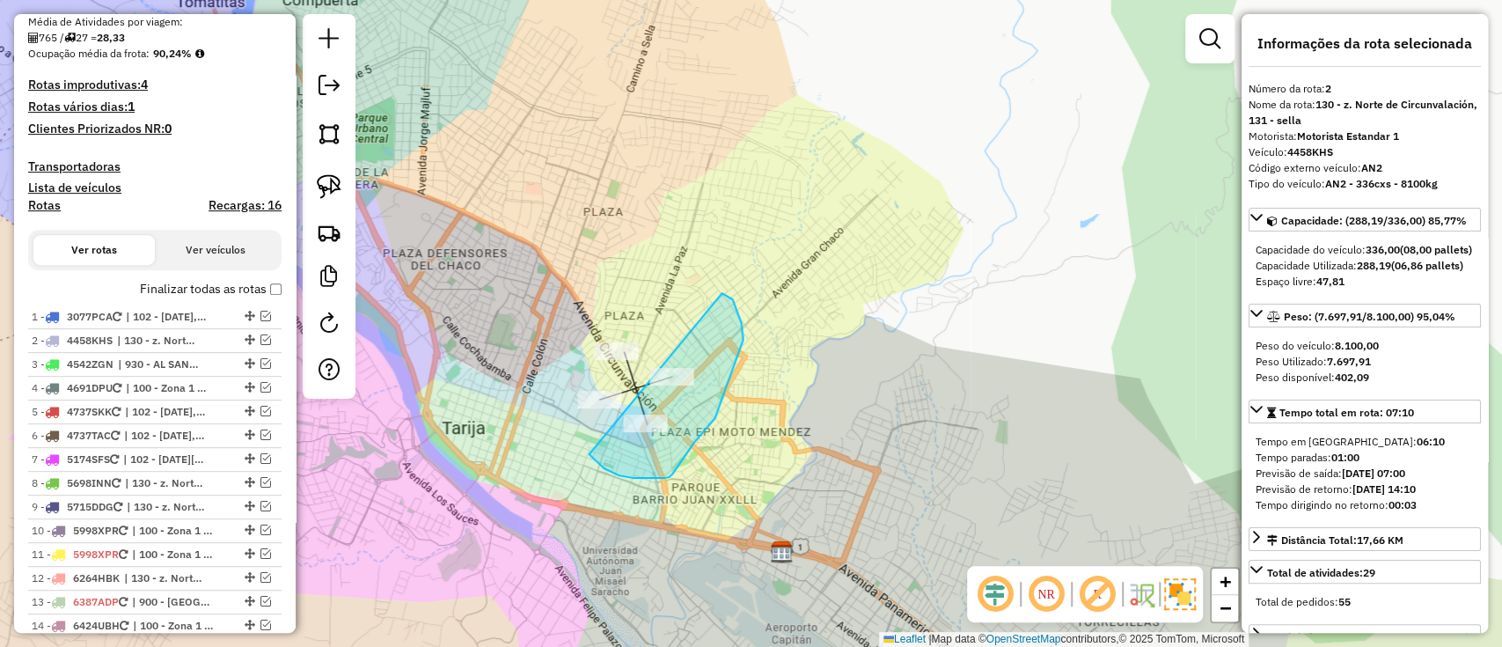
drag, startPoint x: 669, startPoint y: 477, endPoint x: 704, endPoint y: 285, distance: 195.0
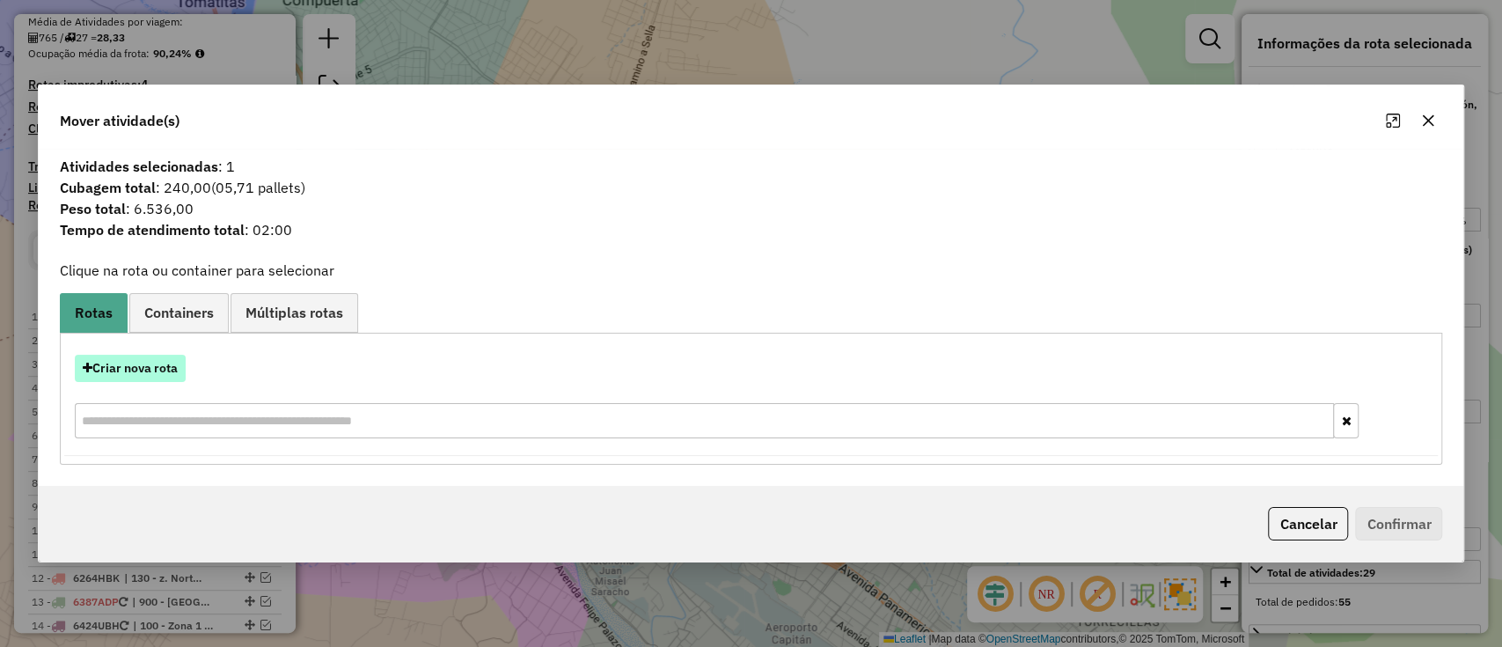
click at [148, 363] on button "Criar nova rota" at bounding box center [130, 368] width 111 height 27
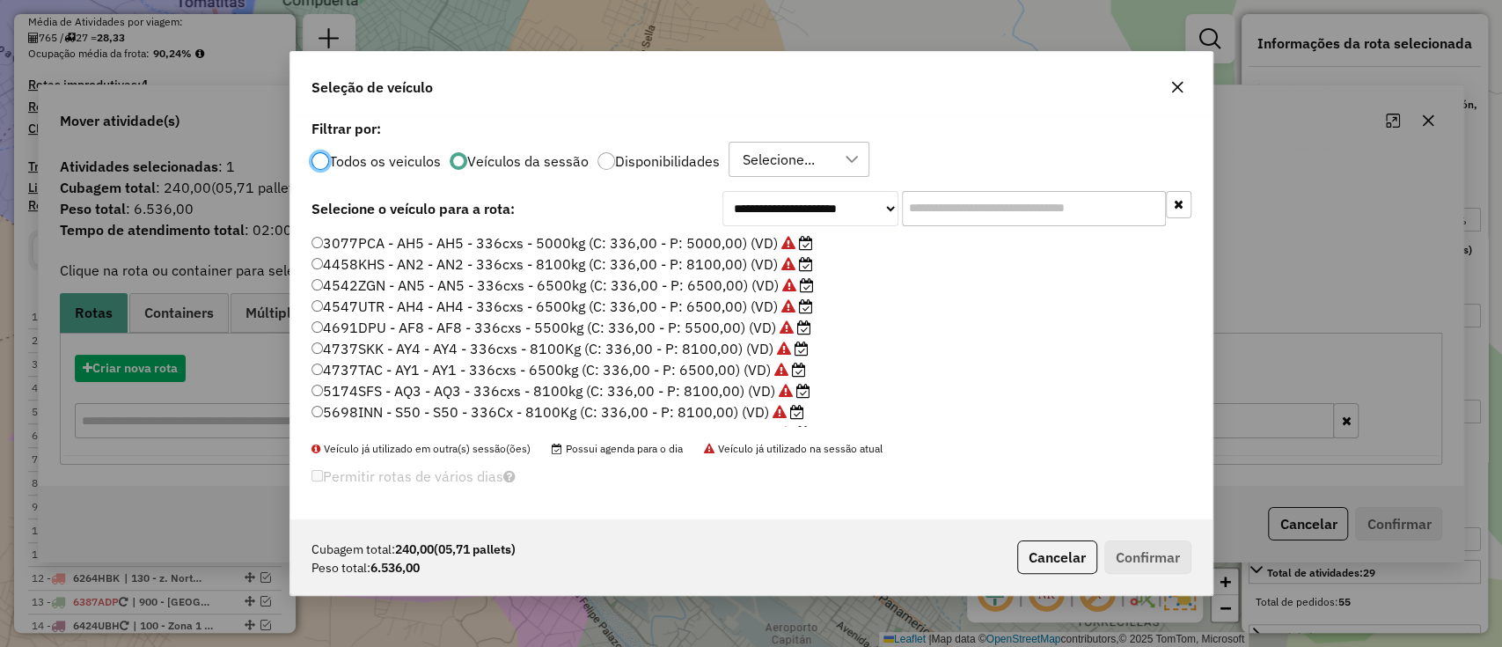
scroll to position [9, 5]
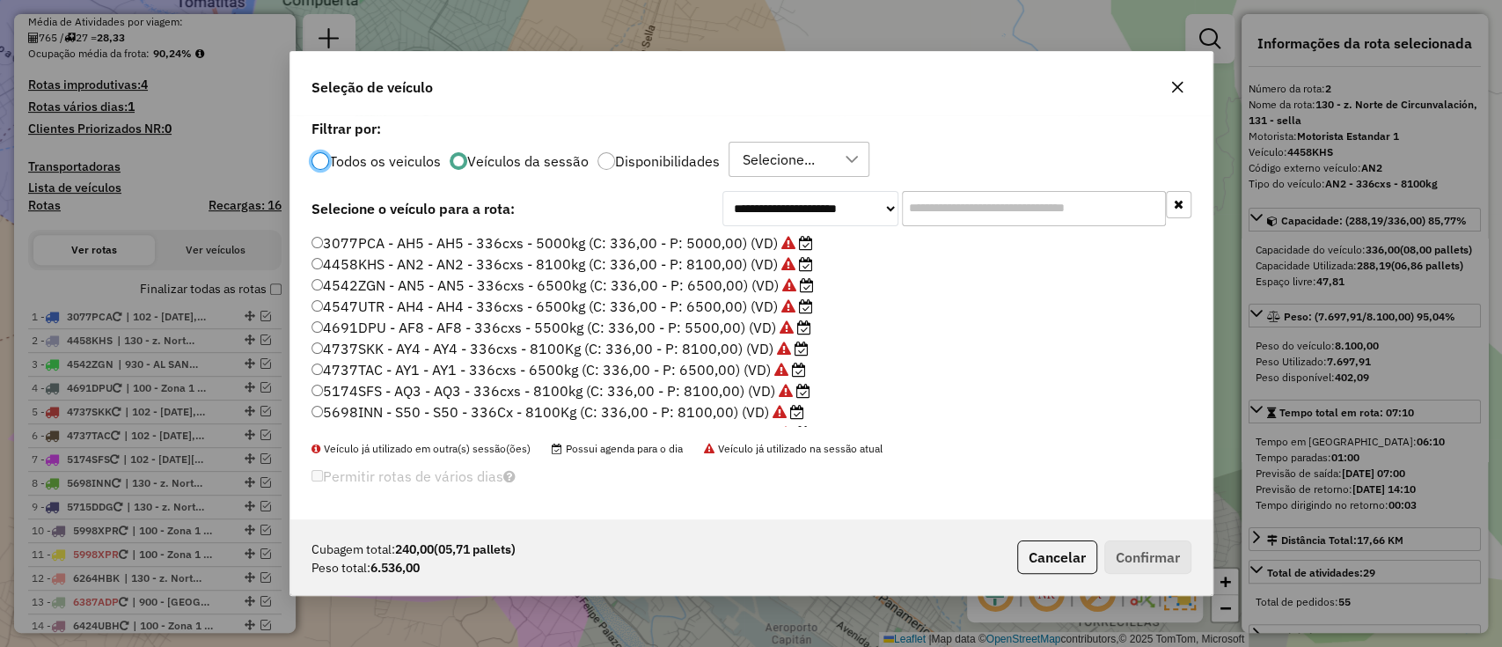
click at [1048, 200] on input "text" at bounding box center [1034, 208] width 264 height 35
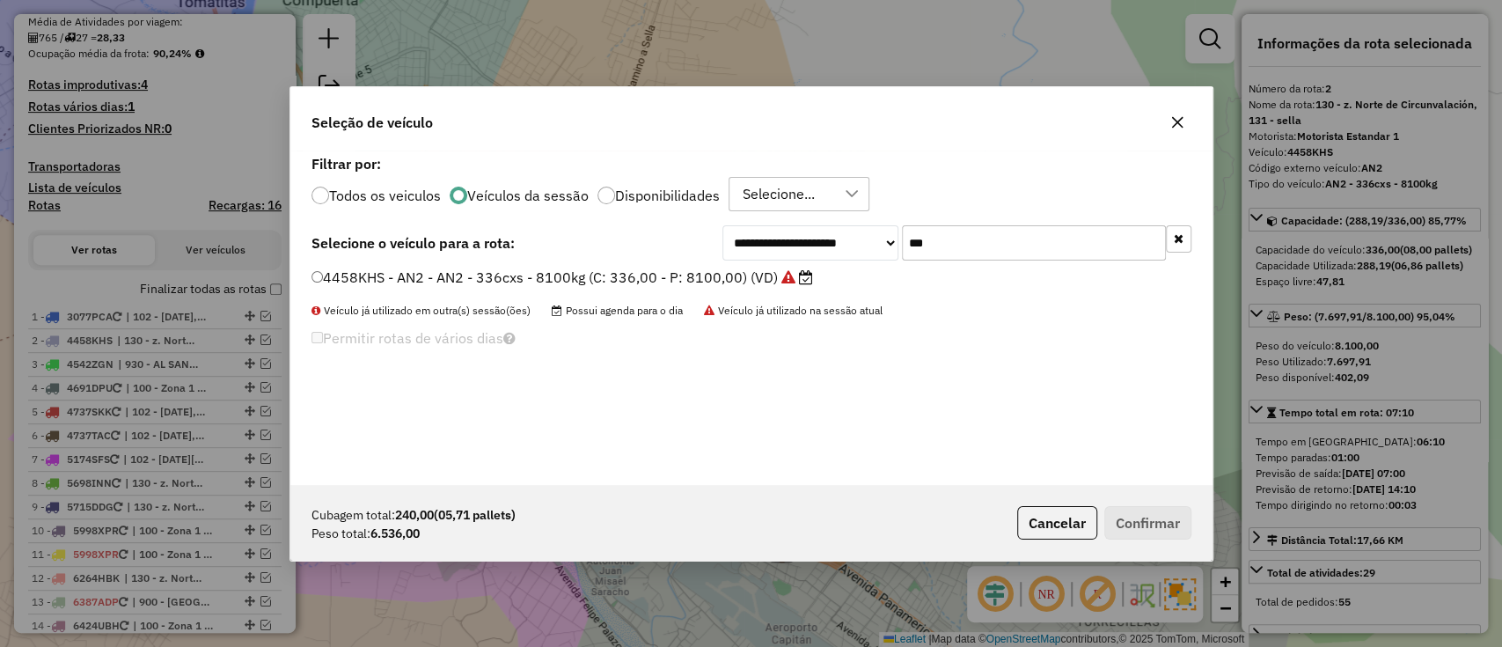
type input "***"
click at [746, 275] on label "4458KHS - AN2 - AN2 - 336cxs - 8100kg (C: 336,00 - P: 8100,00) (VD)" at bounding box center [563, 277] width 502 height 21
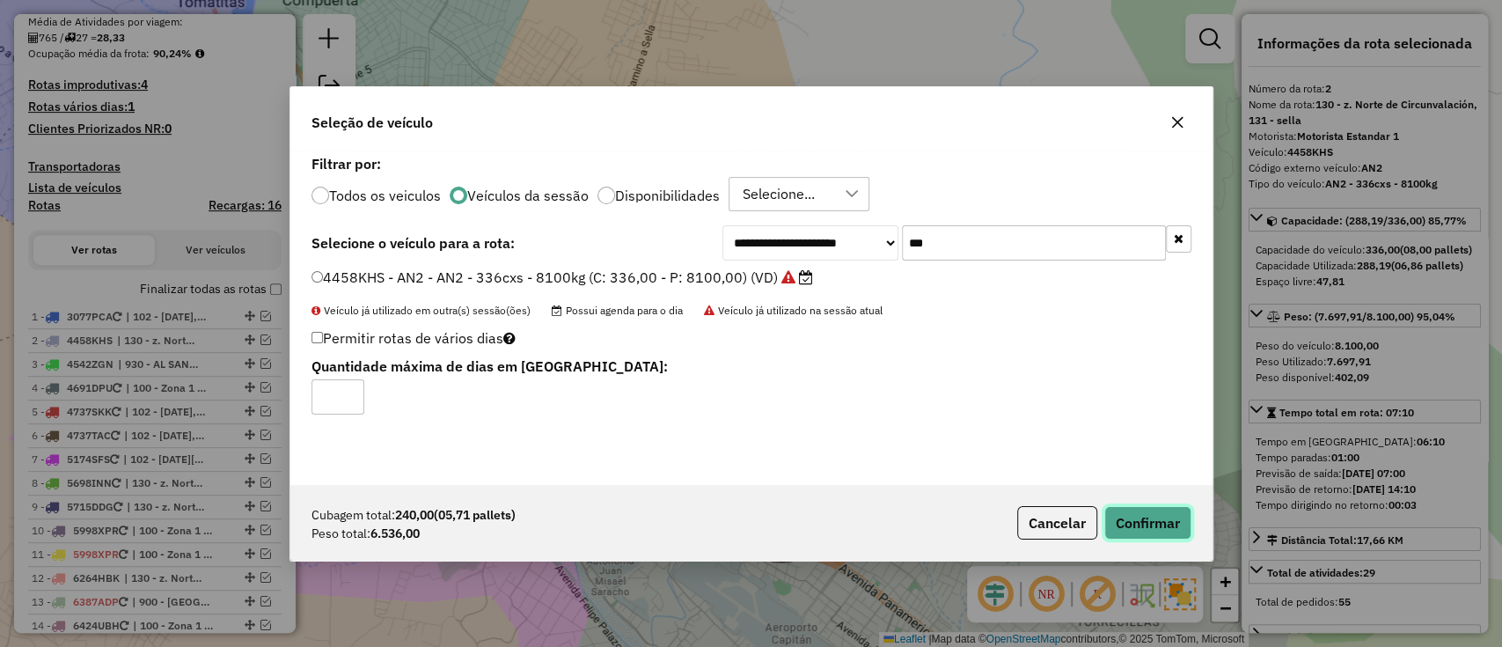
click at [1141, 531] on button "Confirmar" at bounding box center [1147, 522] width 87 height 33
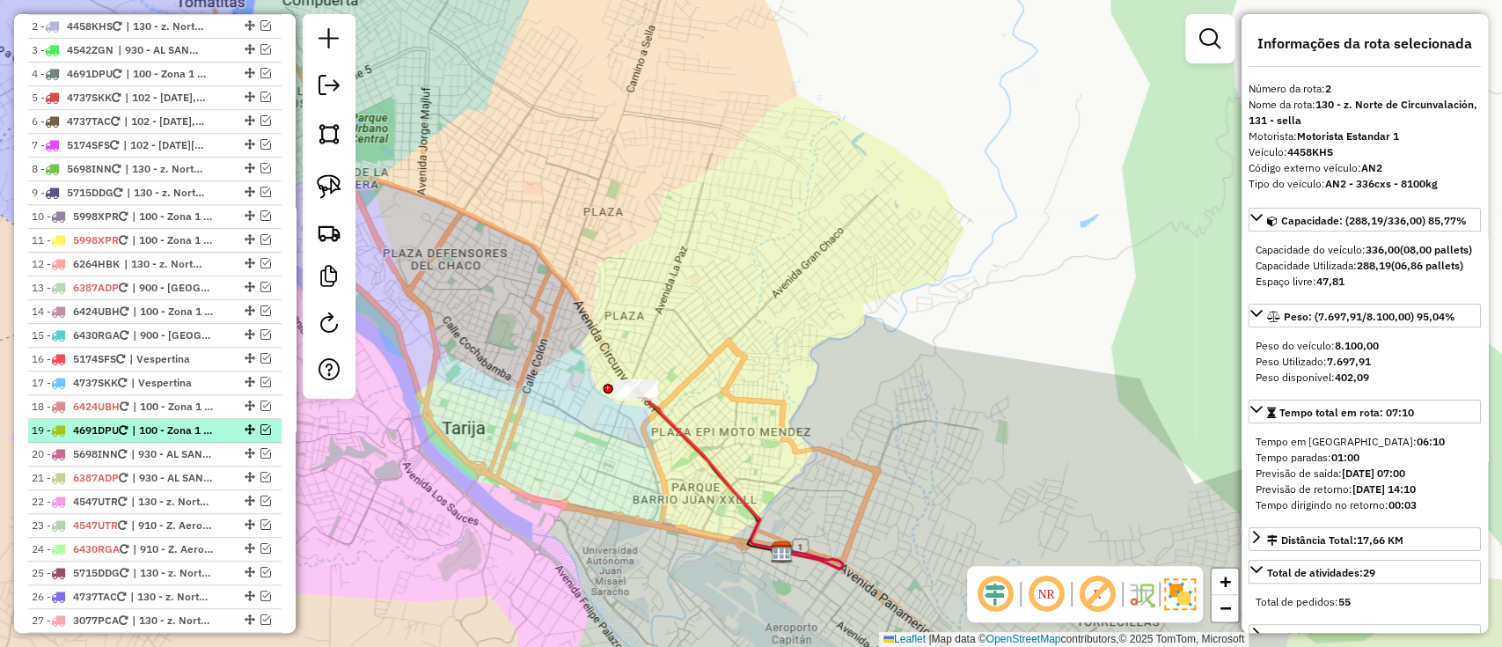
scroll to position [1189, 0]
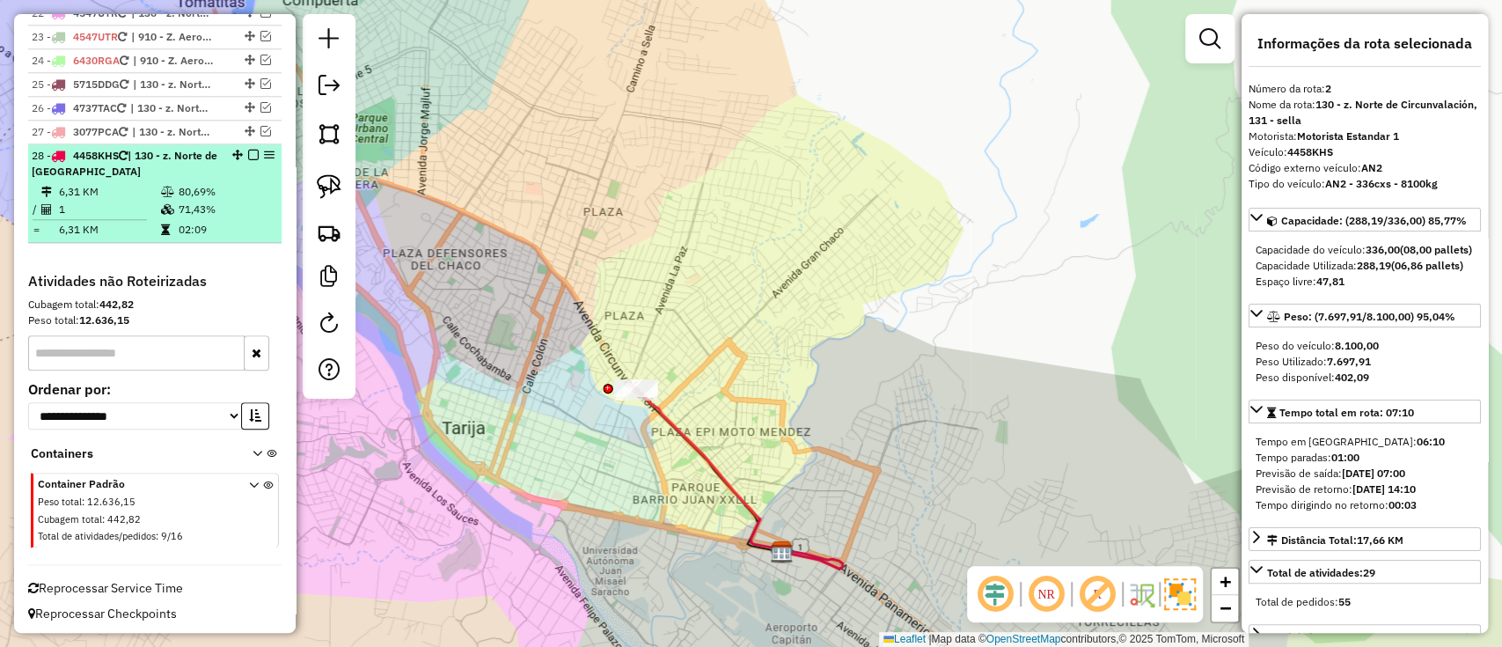
click at [232, 184] on td "80,69%" at bounding box center [226, 192] width 96 height 18
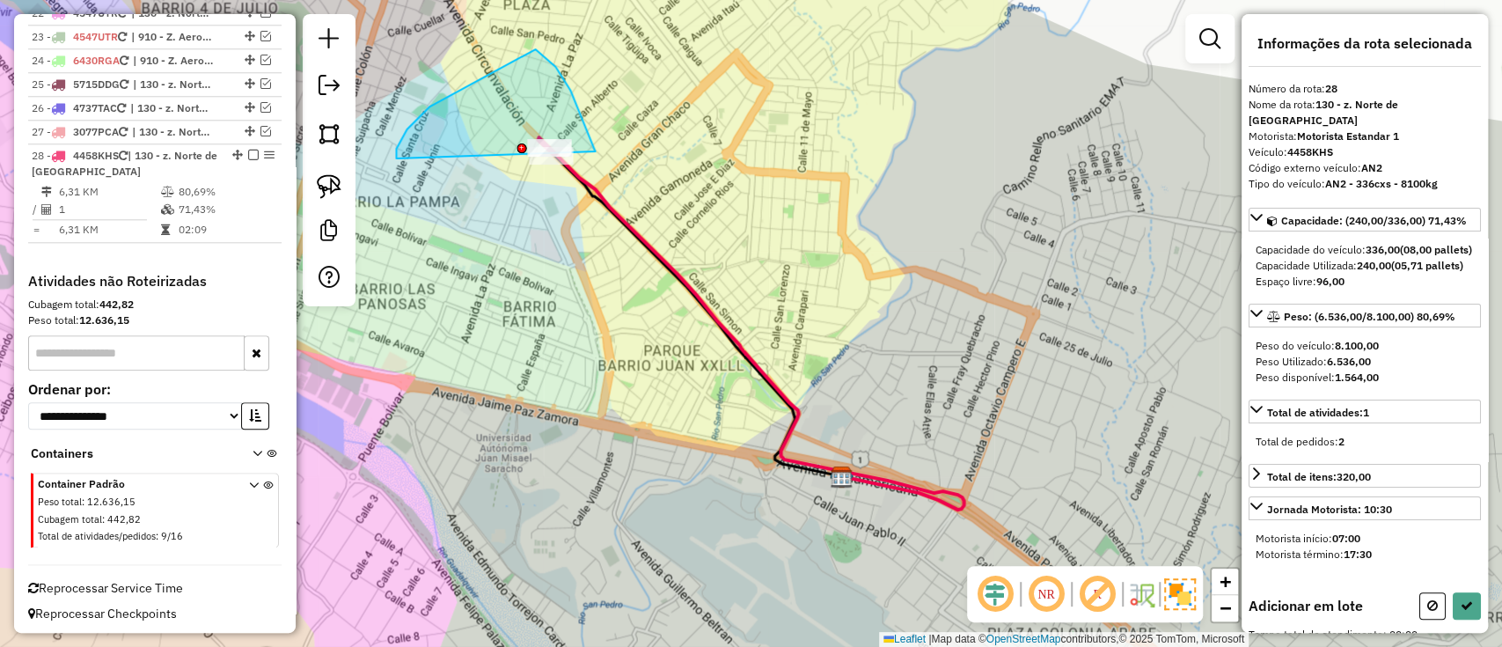
drag, startPoint x: 594, startPoint y: 150, endPoint x: 416, endPoint y: 187, distance: 181.4
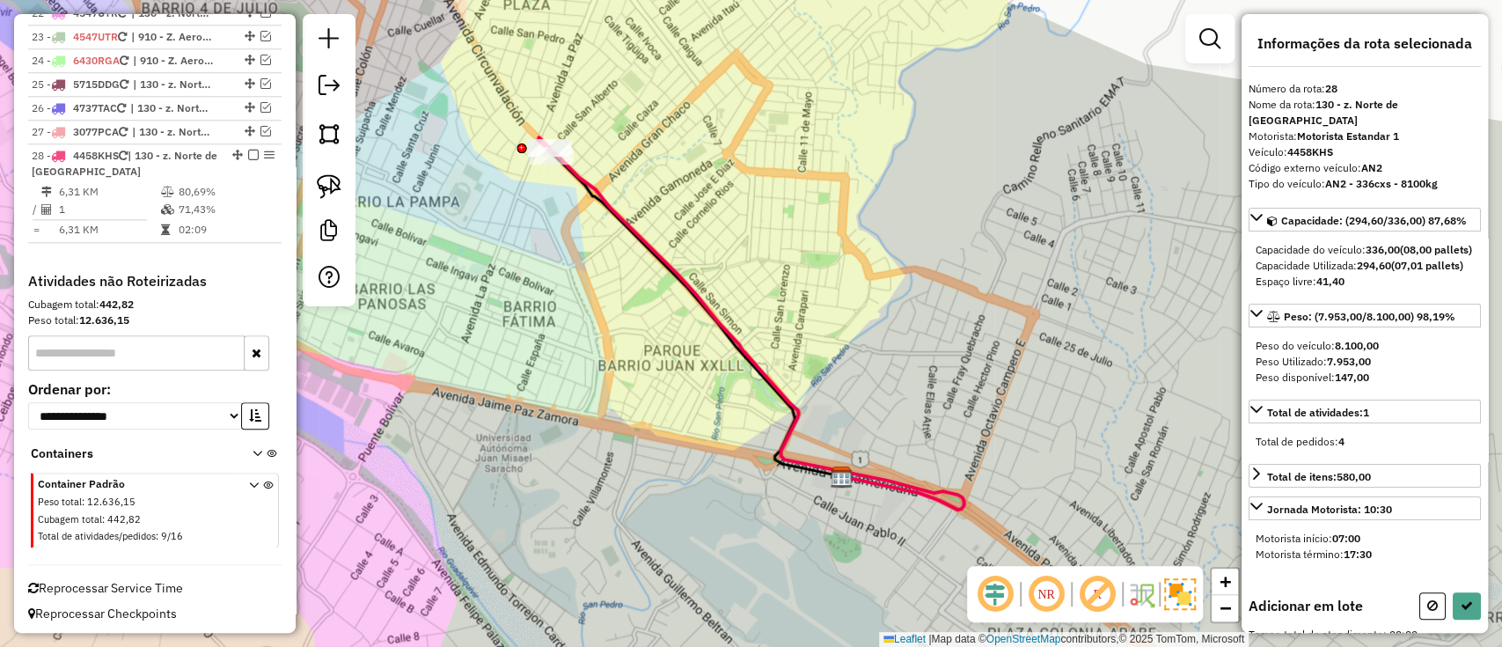
scroll to position [219, 0]
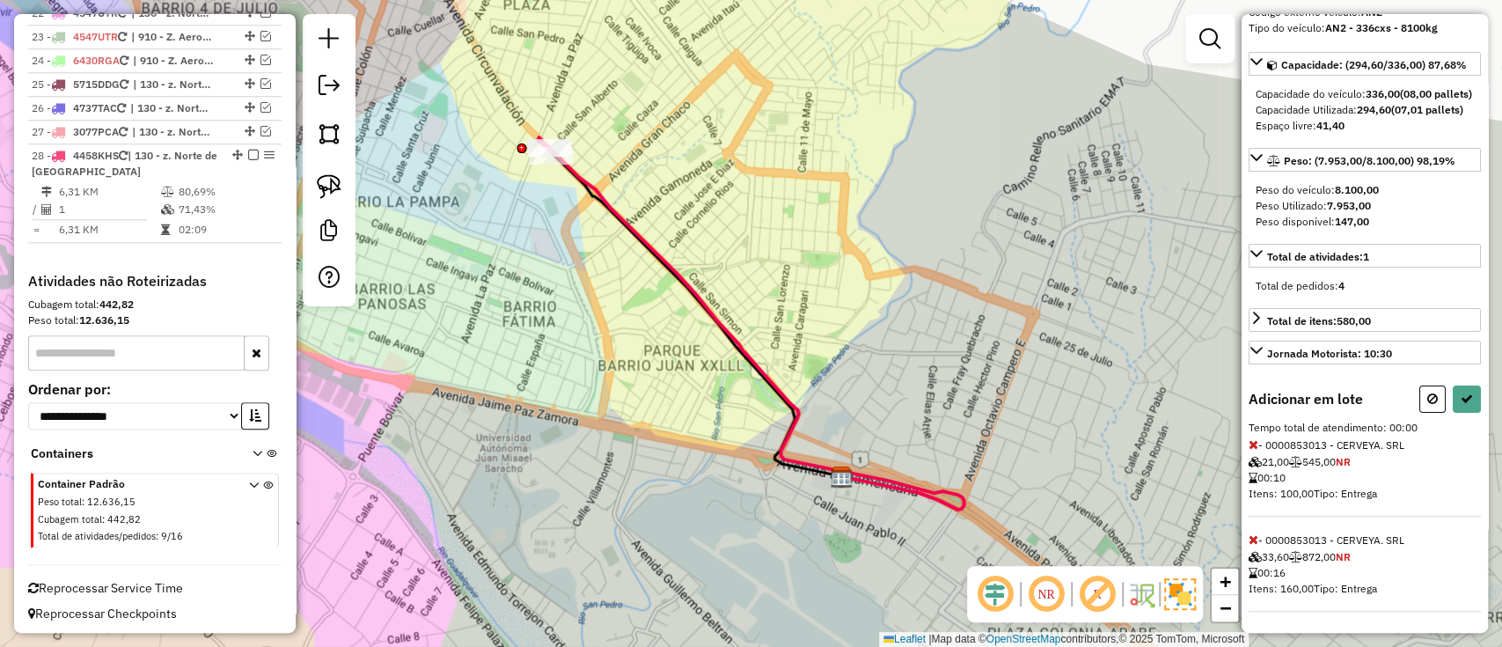
select select "**********"
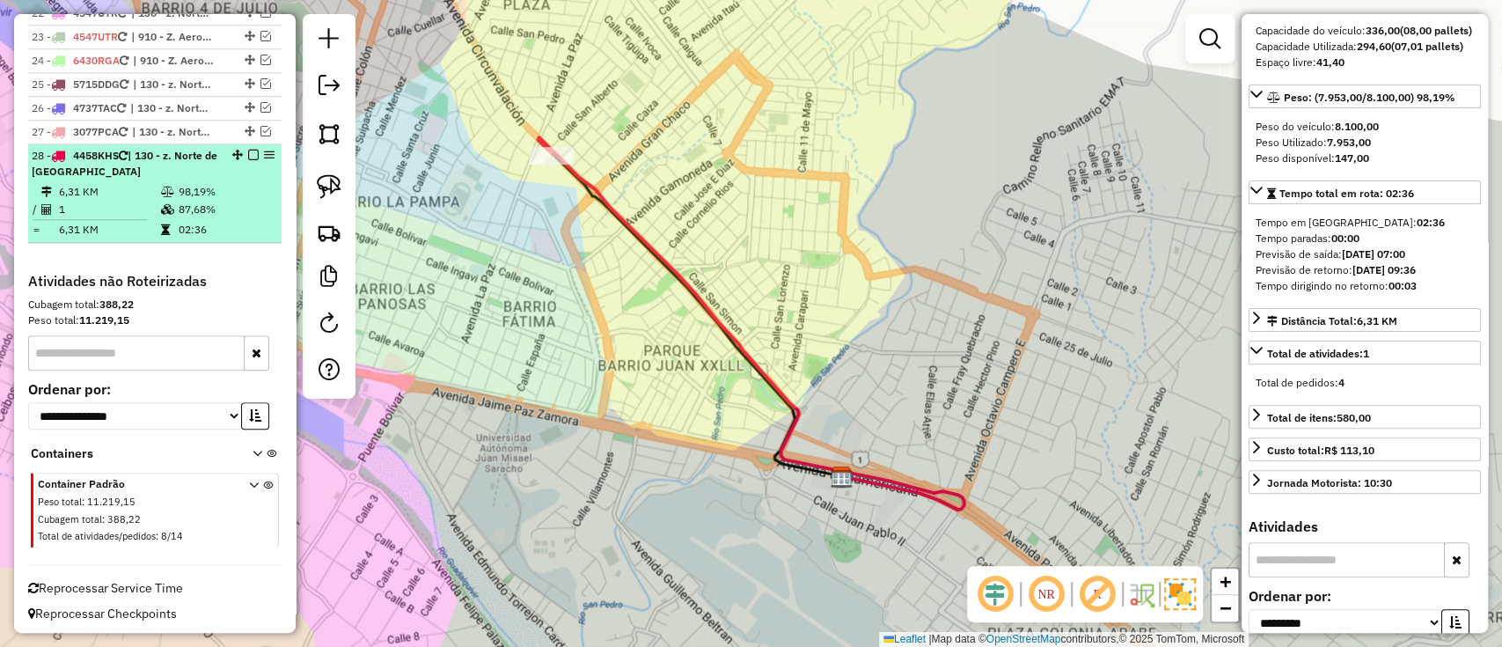
click at [248, 150] on em at bounding box center [253, 155] width 11 height 11
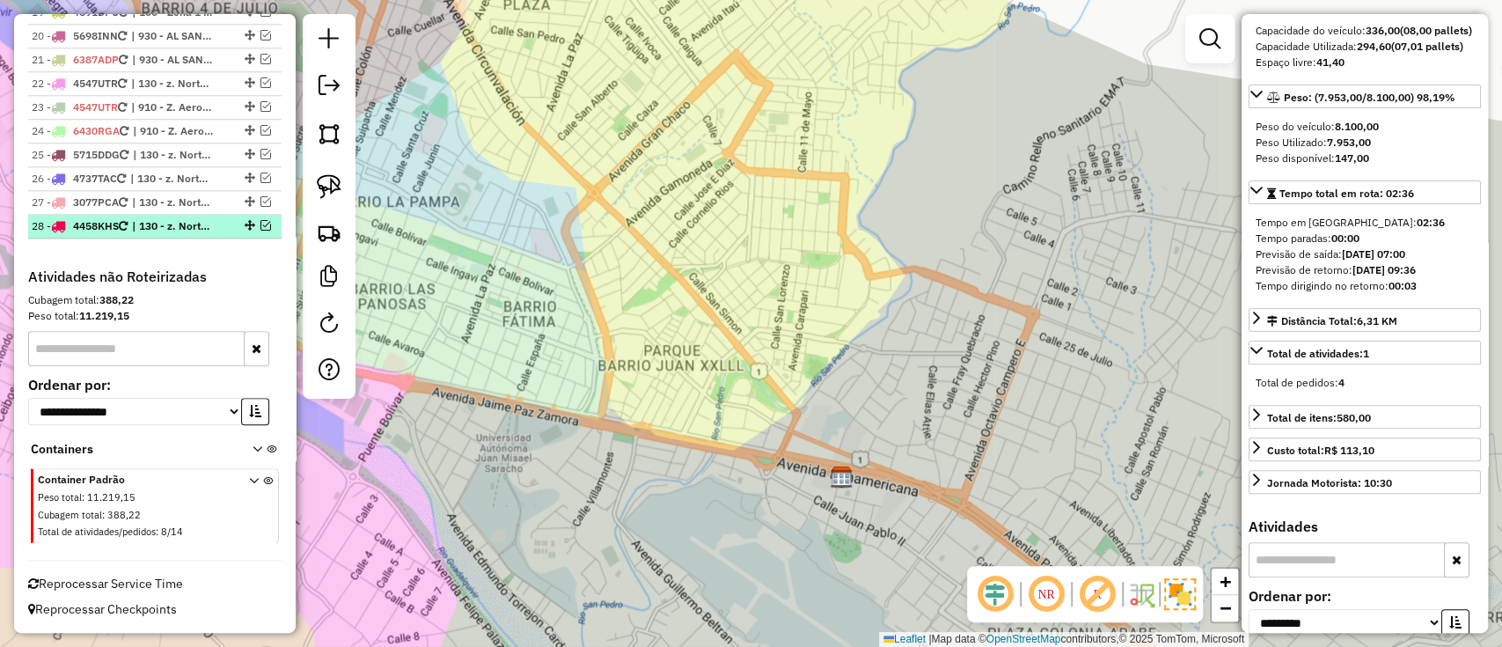
scroll to position [1114, 0]
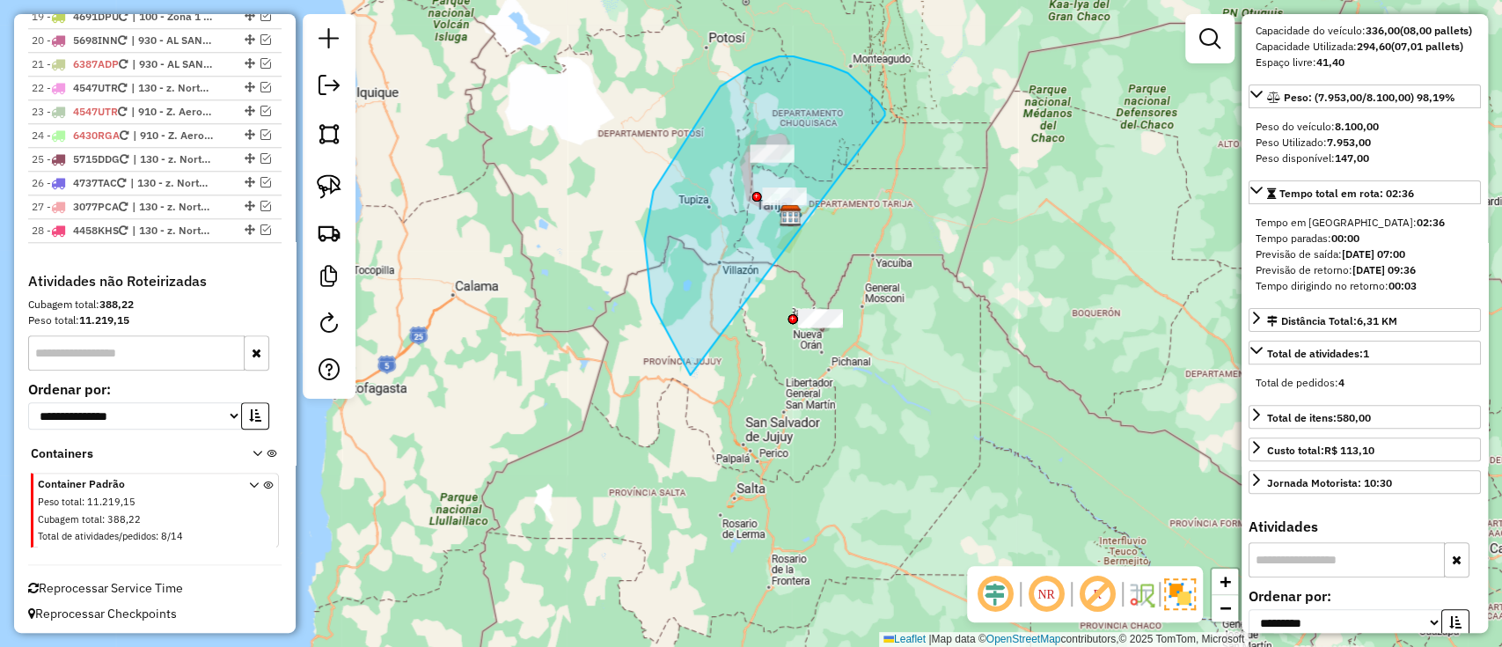
drag, startPoint x: 884, startPoint y: 115, endPoint x: 1015, endPoint y: 382, distance: 296.7
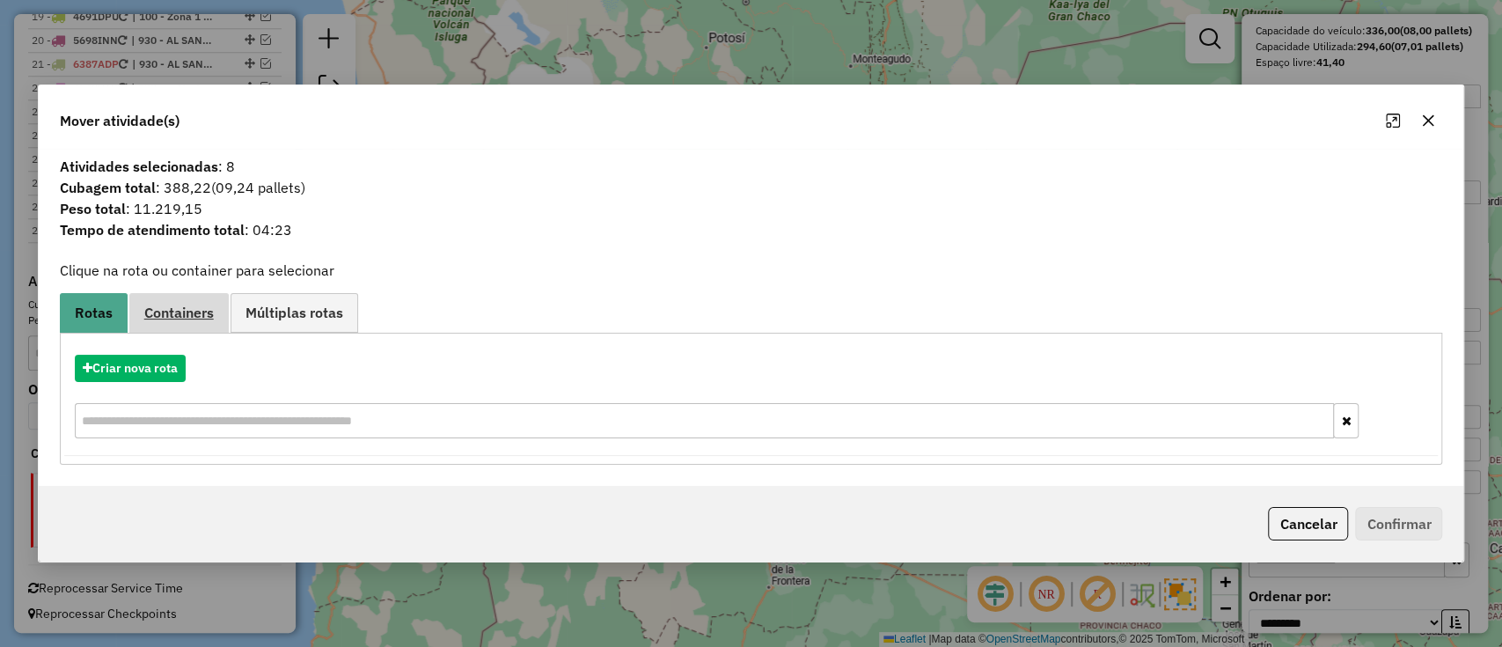
click at [169, 319] on span "Containers" at bounding box center [179, 312] width 70 height 14
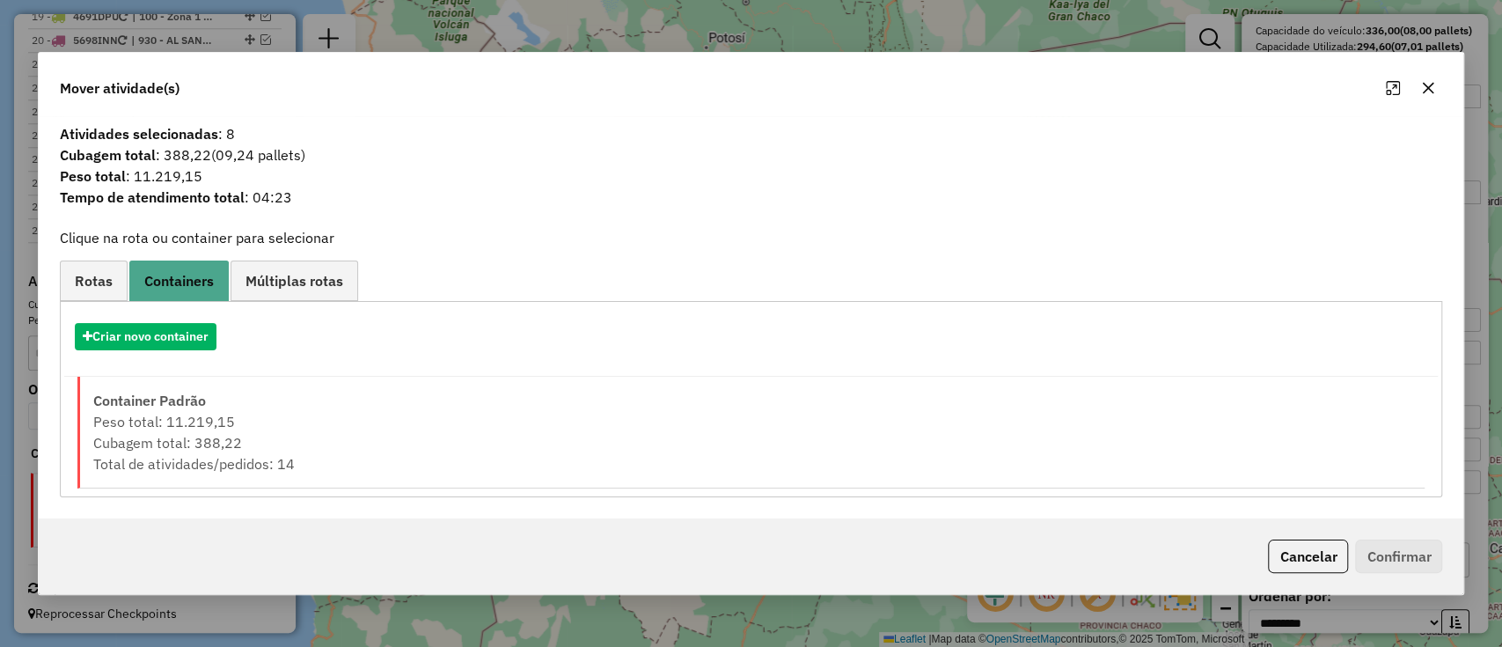
click at [184, 350] on div "Criar novo container" at bounding box center [751, 343] width 1374 height 67
click at [183, 339] on button "Criar novo container" at bounding box center [146, 336] width 142 height 27
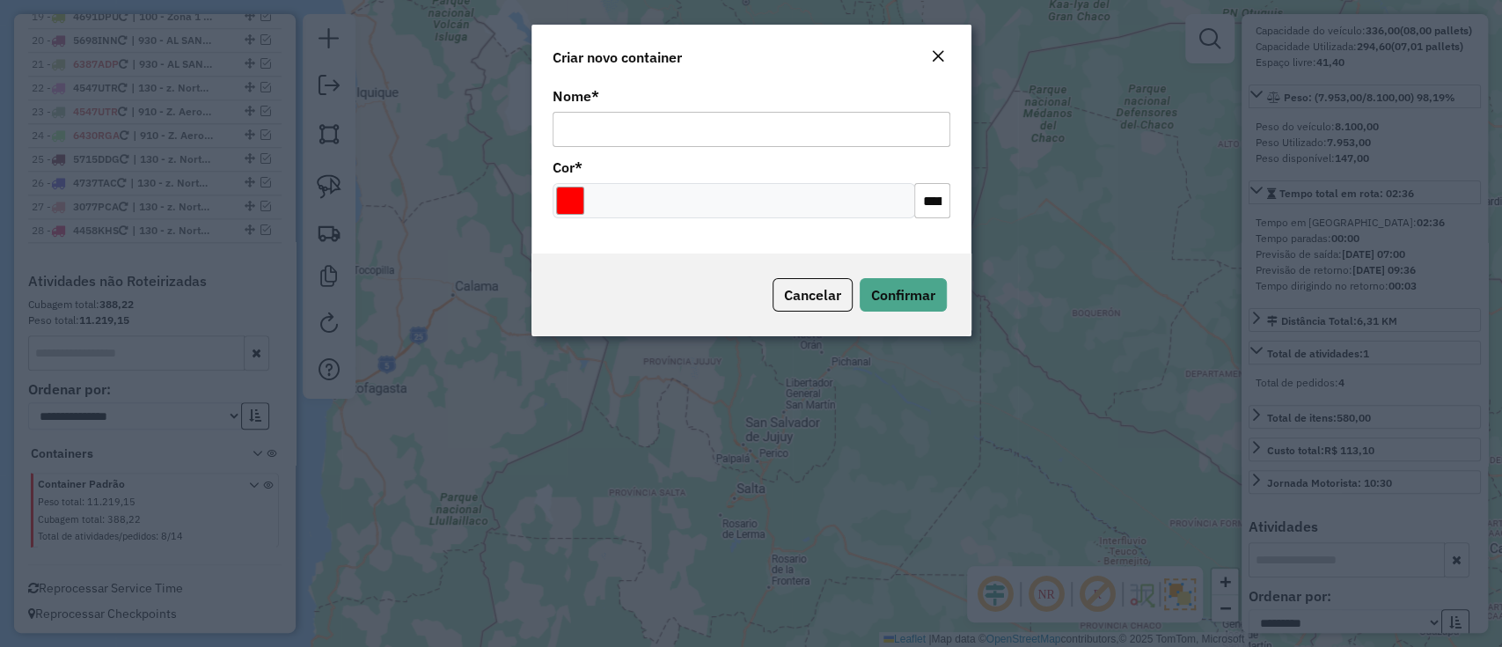
click at [681, 111] on div "Nome *" at bounding box center [752, 118] width 398 height 57
click at [693, 130] on input "Nome *" at bounding box center [752, 129] width 398 height 35
type input "******"
click at [917, 292] on span "Confirmar" at bounding box center [903, 295] width 64 height 18
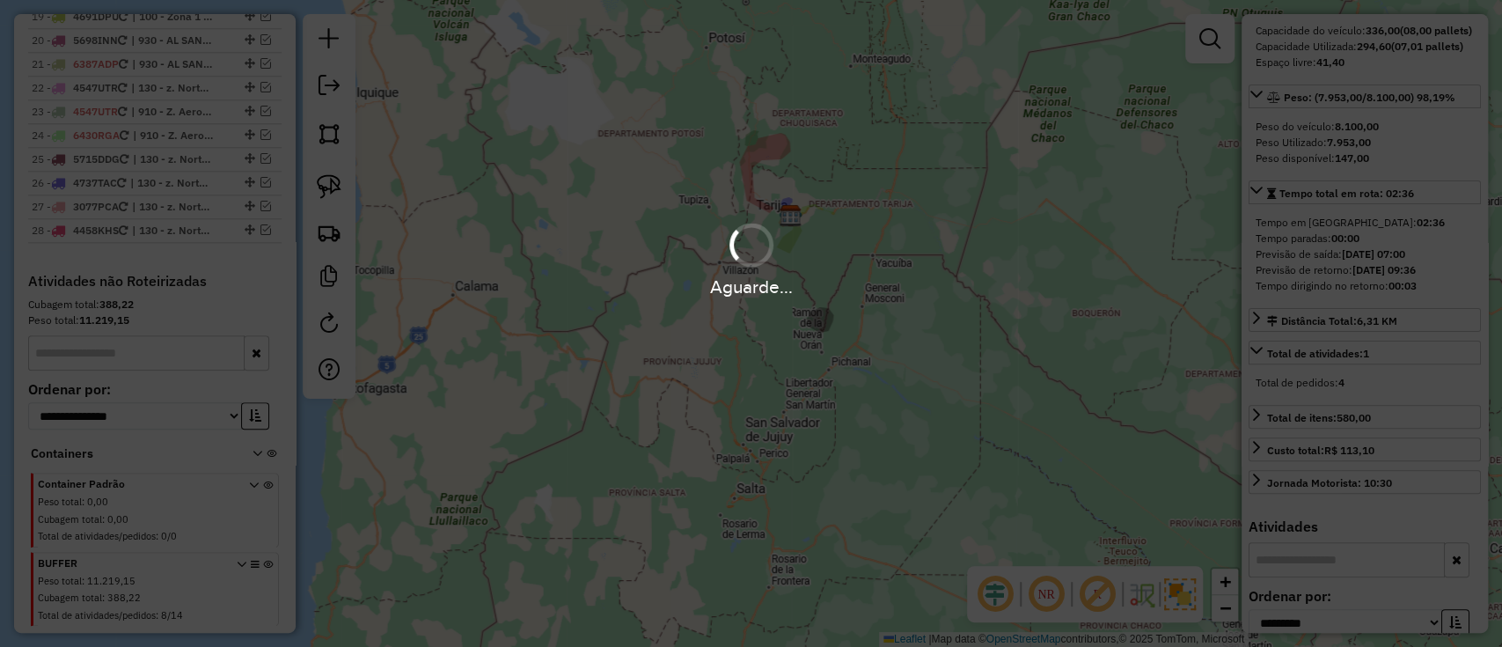
scroll to position [1189, 0]
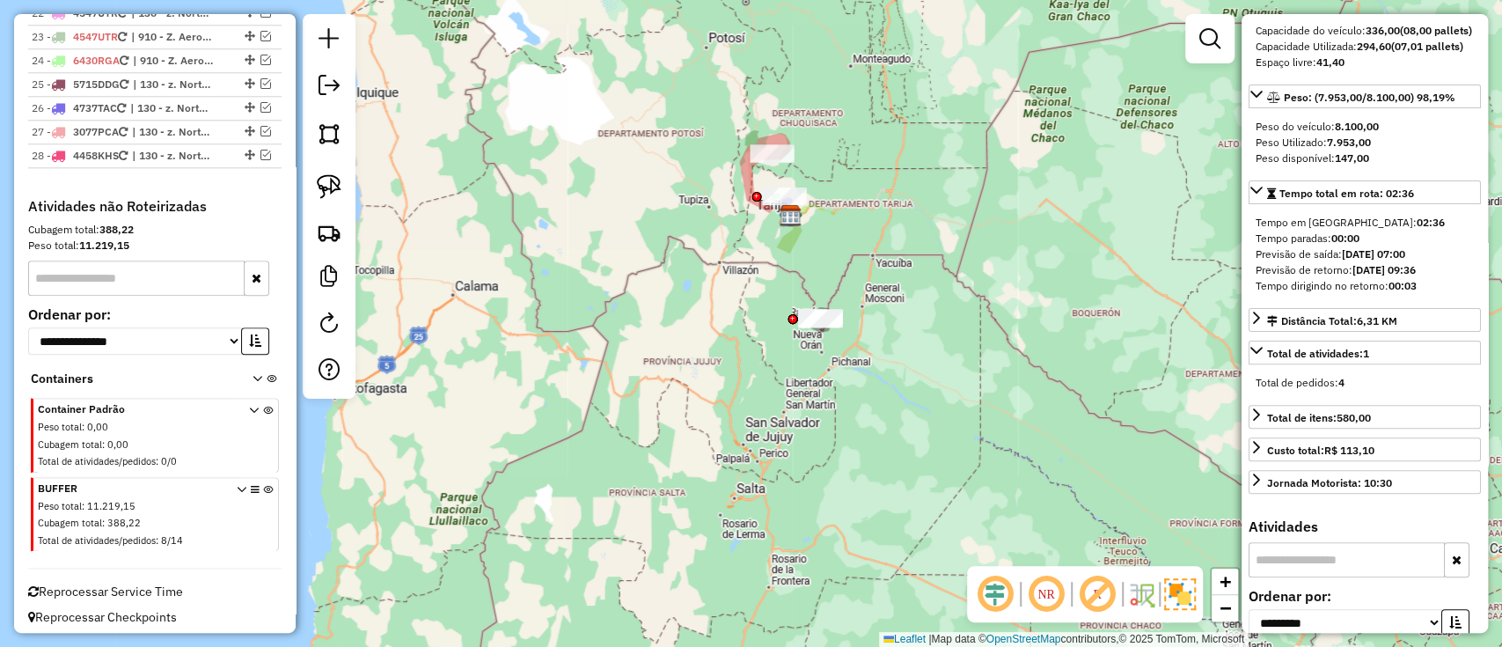
click at [263, 485] on icon at bounding box center [268, 518] width 10 height 66
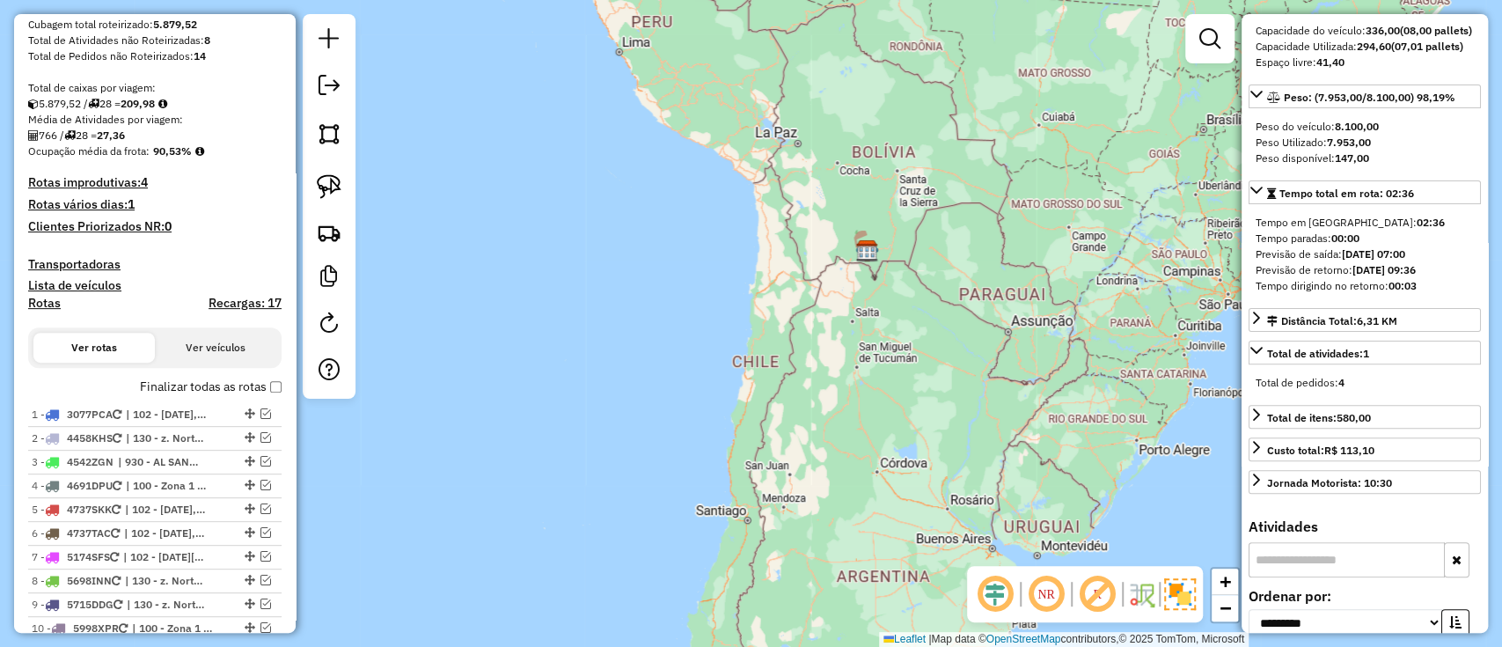
scroll to position [133, 0]
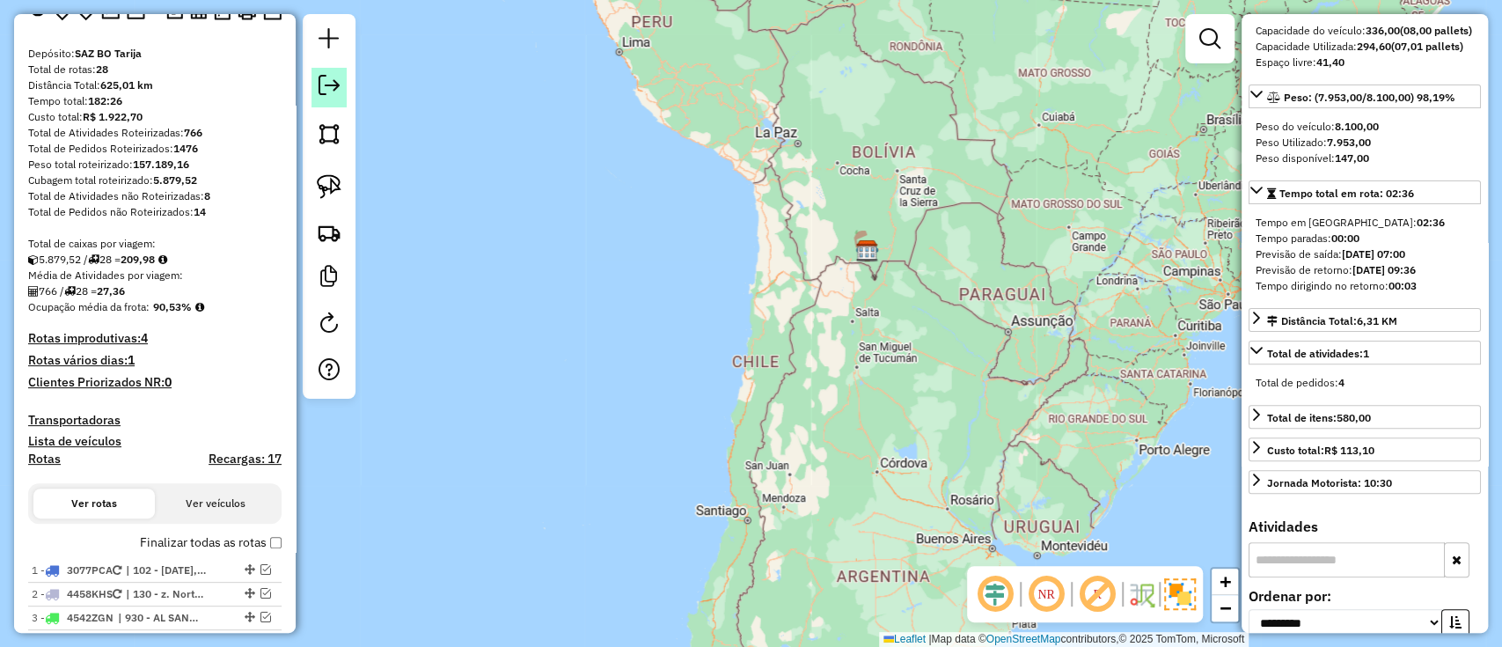
click at [332, 85] on em at bounding box center [329, 85] width 21 height 21
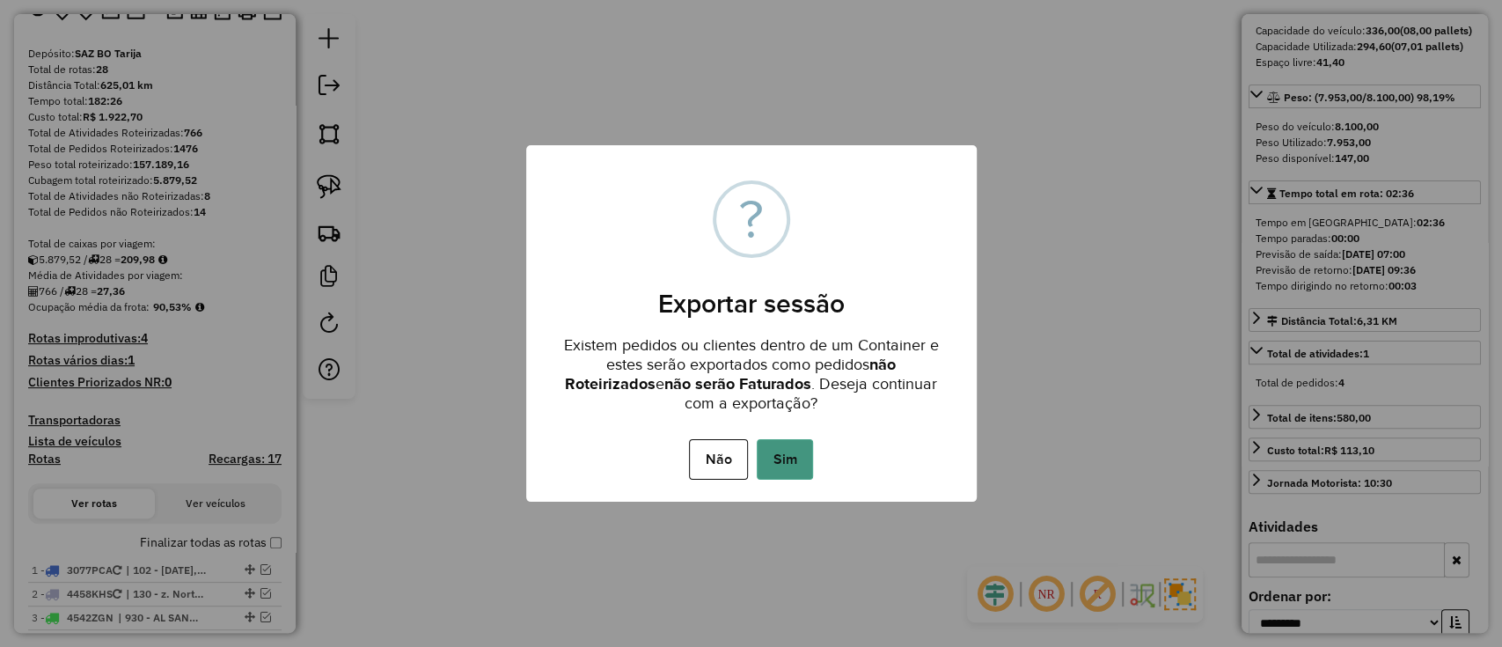
click at [784, 451] on button "Sim" at bounding box center [785, 459] width 56 height 40
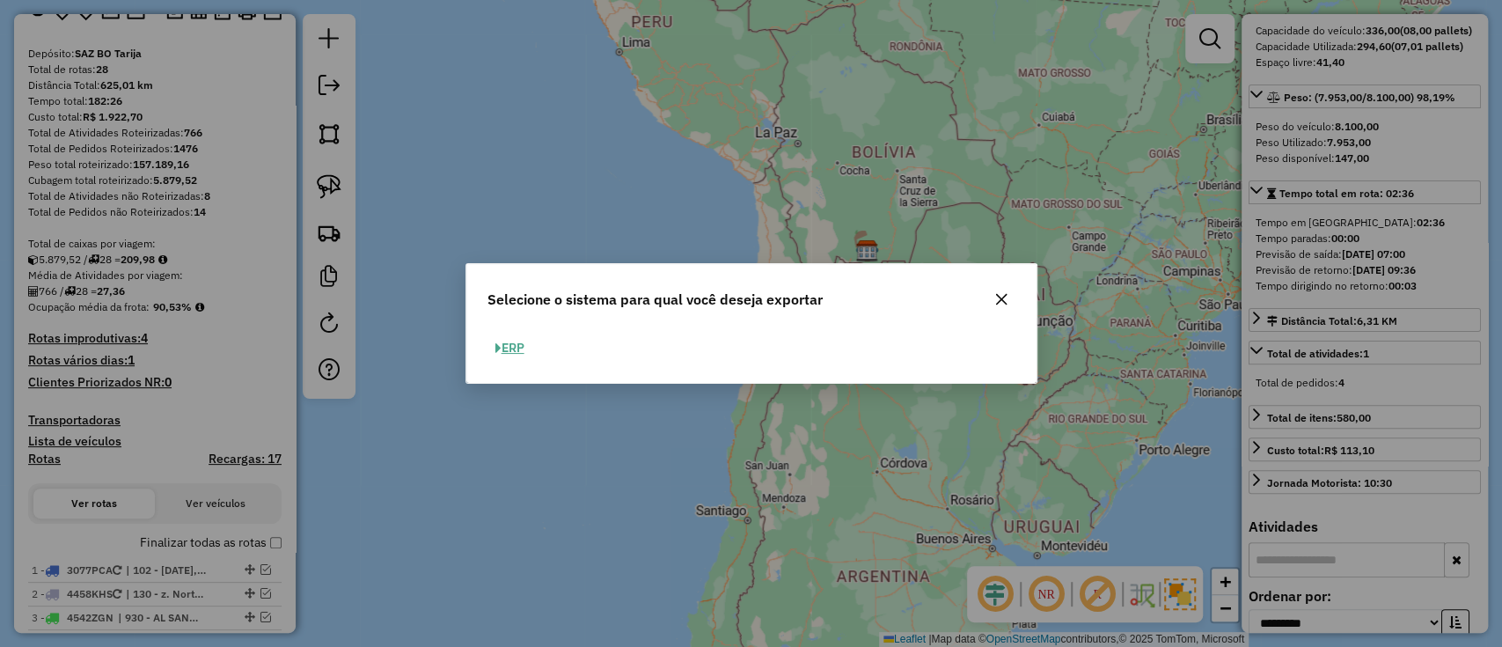
click at [517, 348] on button "ERP" at bounding box center [509, 347] width 45 height 27
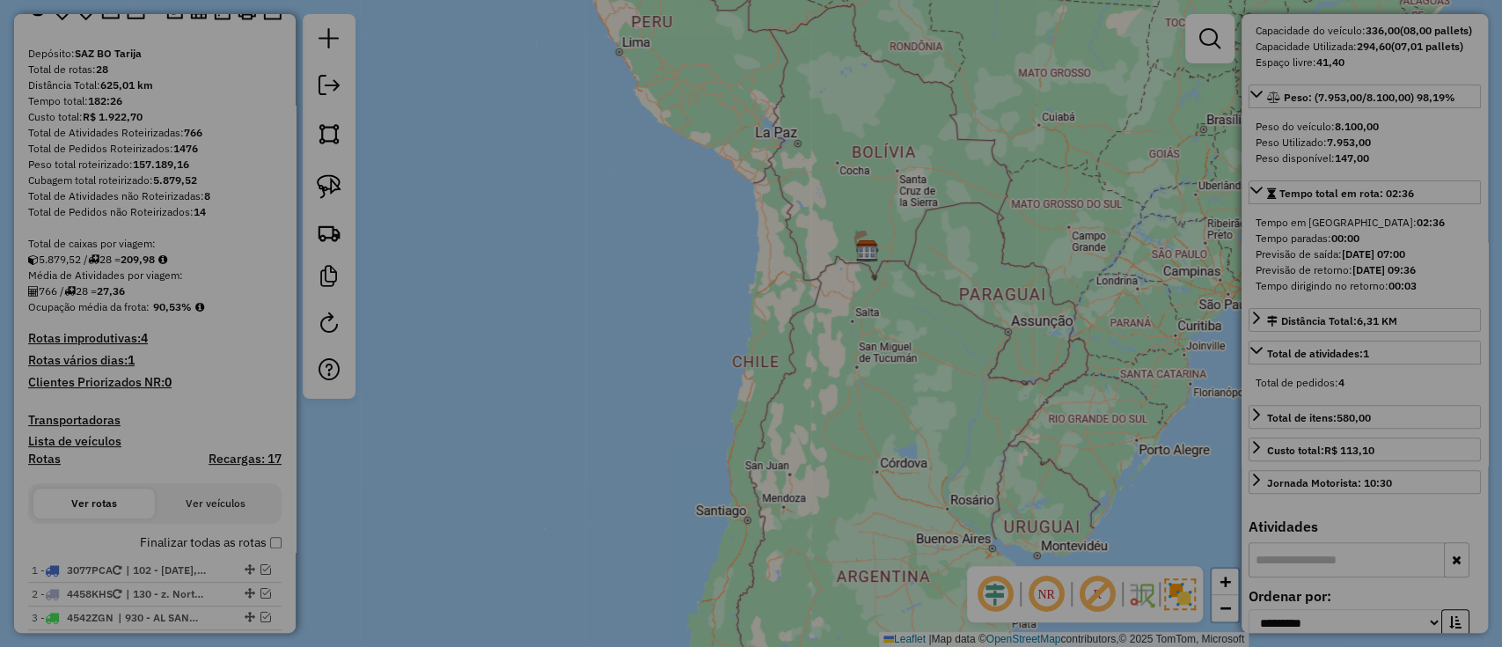
select select "**"
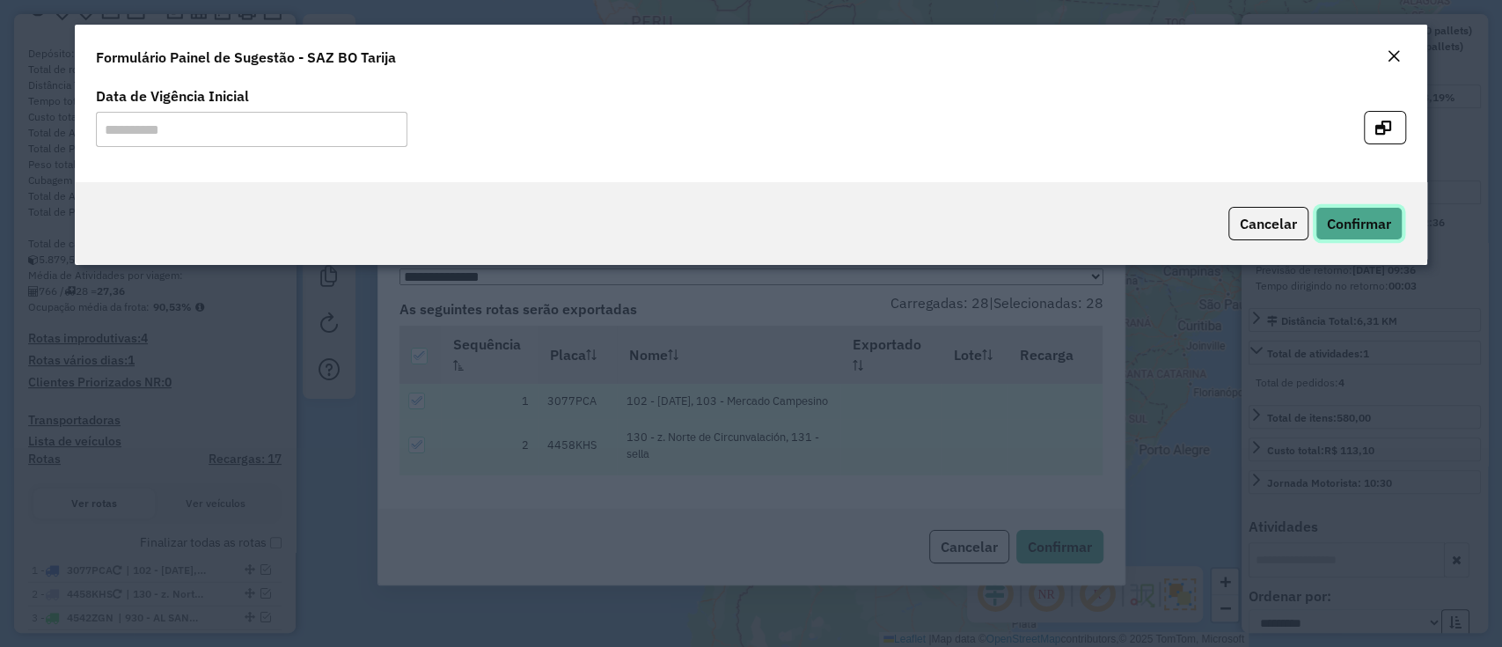
click at [1366, 223] on span "Confirmar" at bounding box center [1359, 224] width 64 height 18
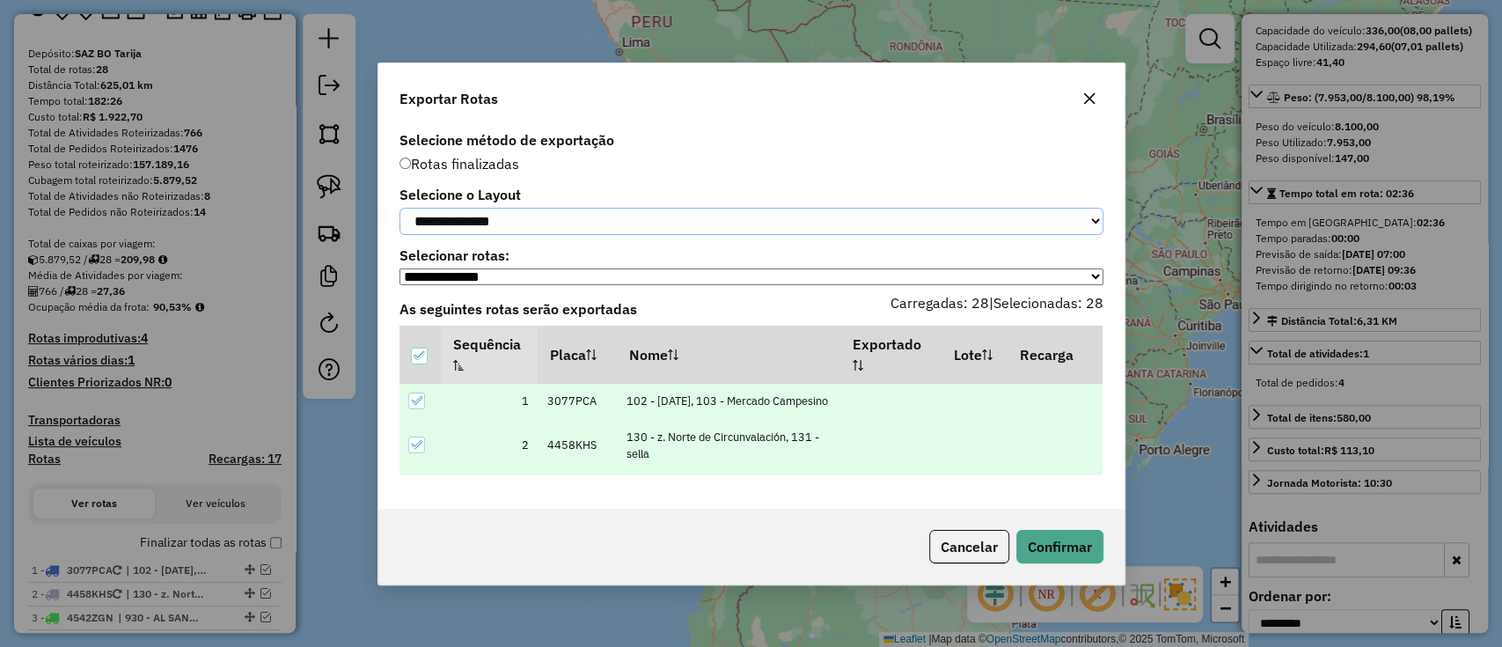
click at [565, 212] on select "**********" at bounding box center [751, 221] width 704 height 27
select select "*********"
click at [399, 208] on select "**********" at bounding box center [751, 221] width 704 height 27
click at [1070, 549] on button "Confirmar" at bounding box center [1059, 546] width 87 height 33
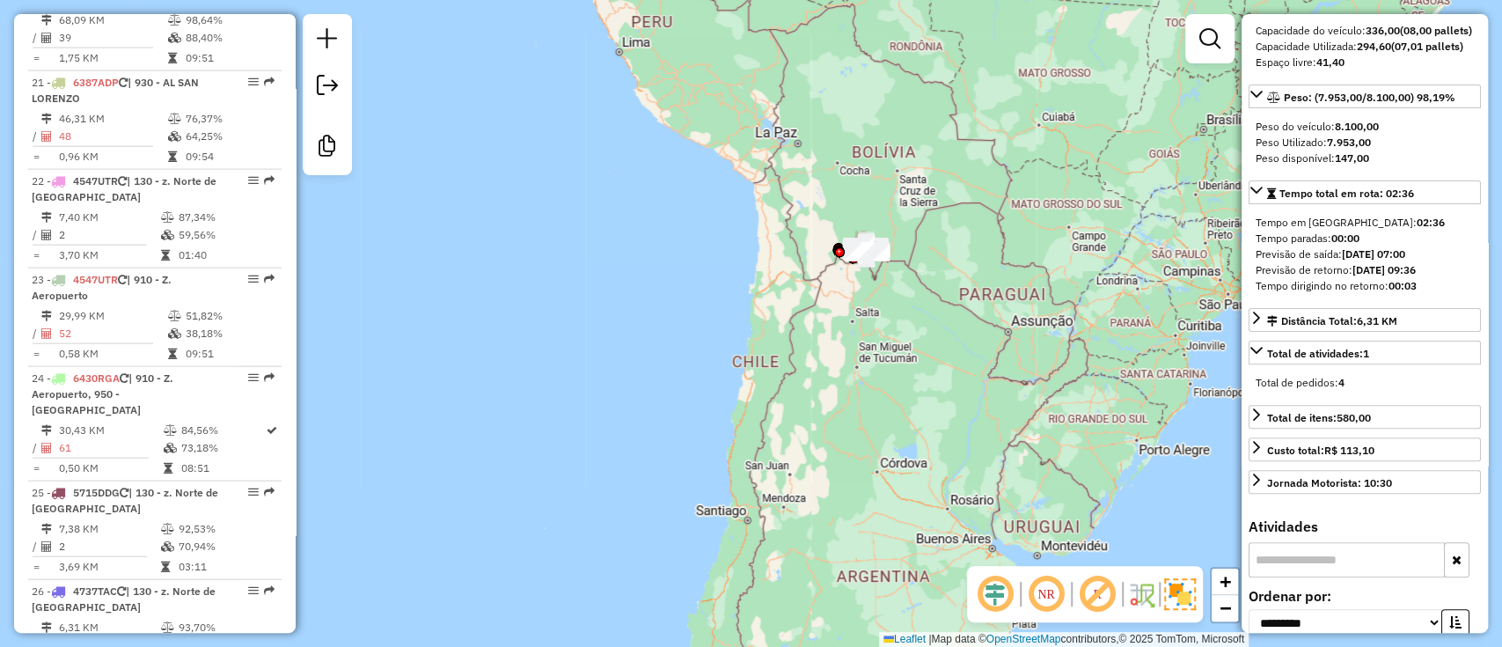
scroll to position [3295, 0]
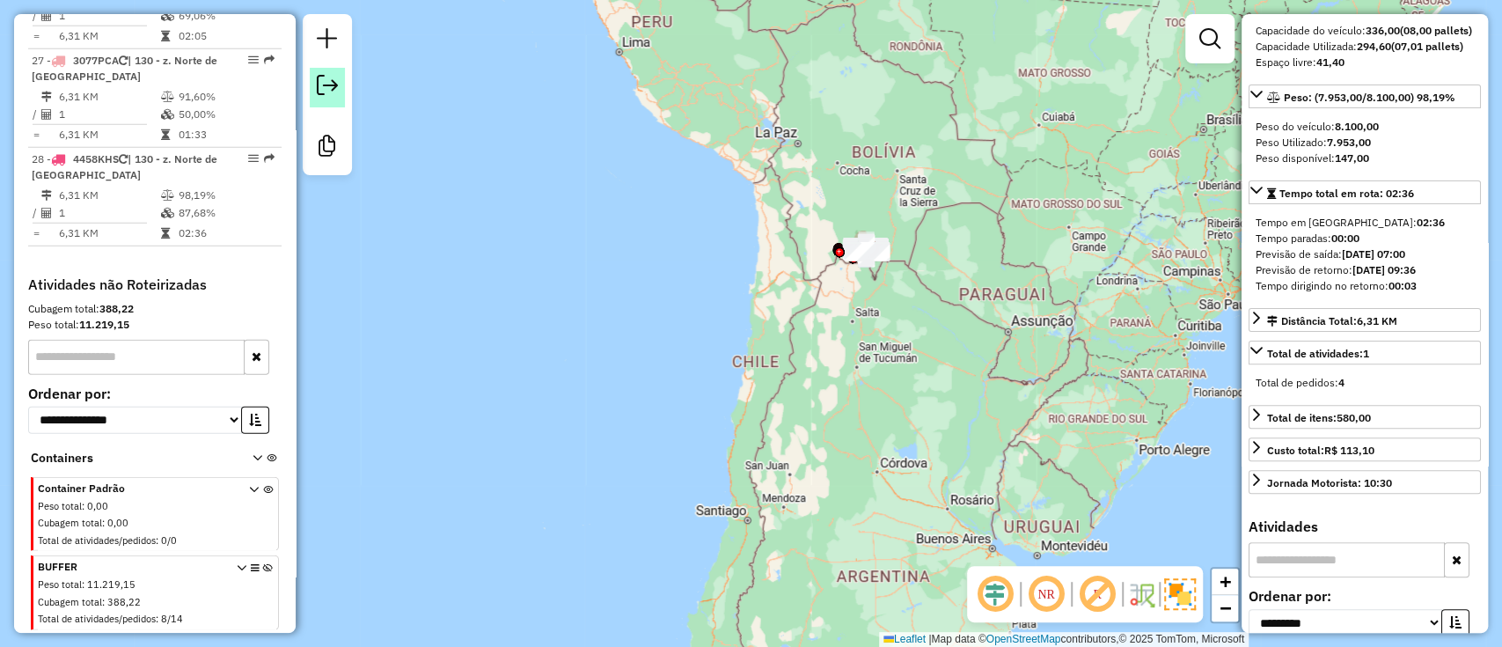
click at [324, 95] on em at bounding box center [327, 85] width 21 height 21
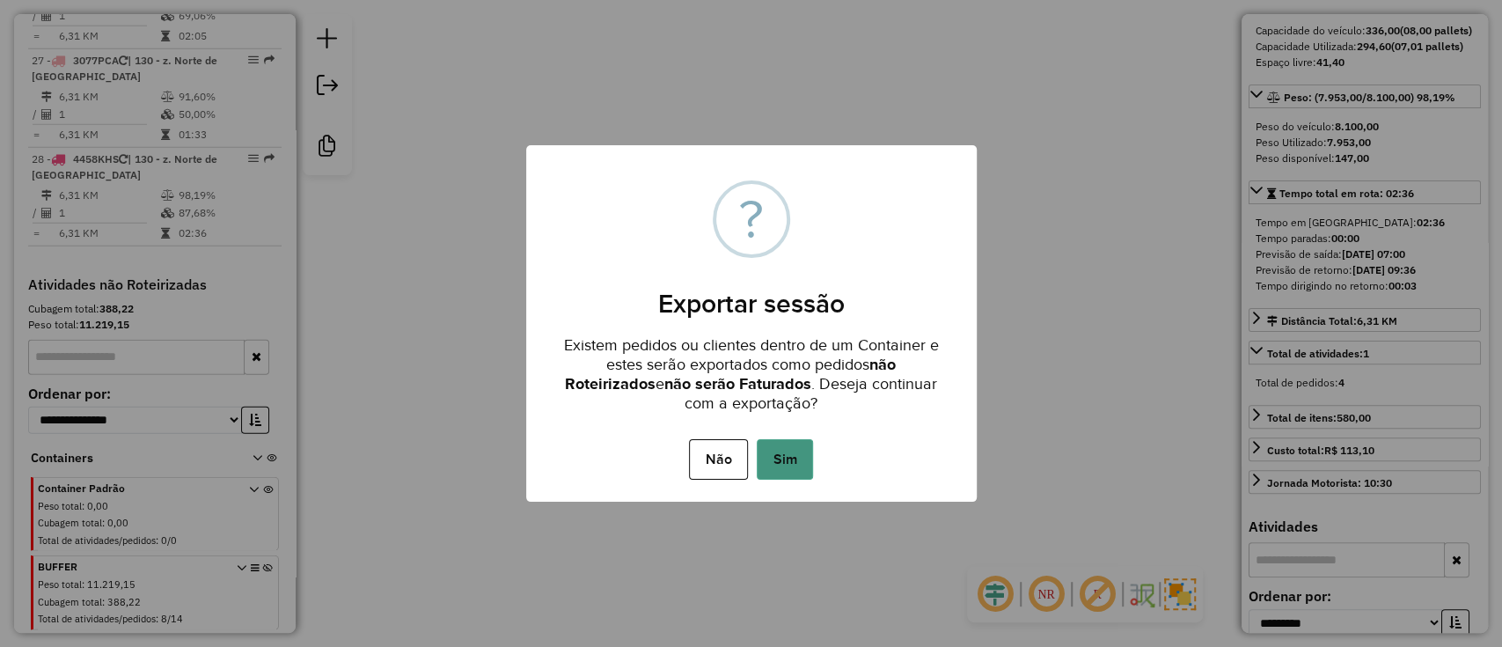
click at [775, 447] on button "Sim" at bounding box center [785, 459] width 56 height 40
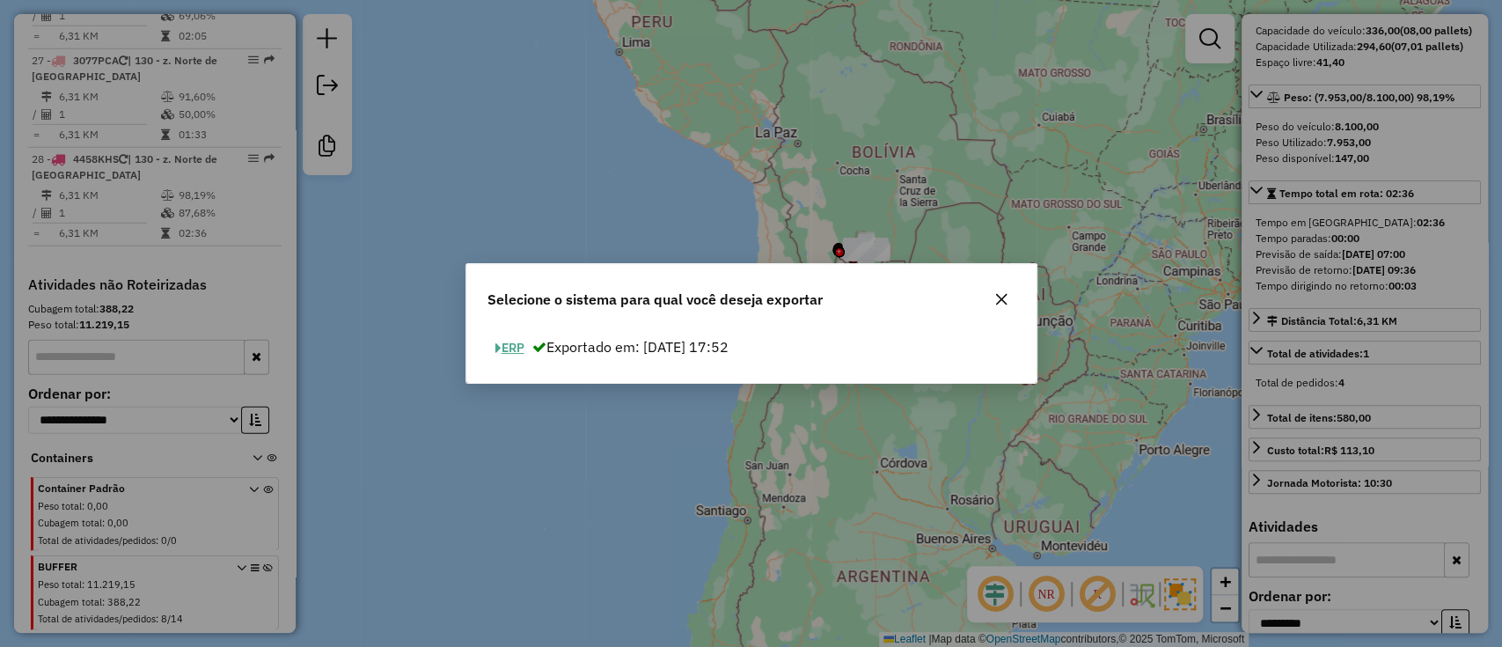
click at [527, 357] on button "ERP" at bounding box center [509, 347] width 45 height 27
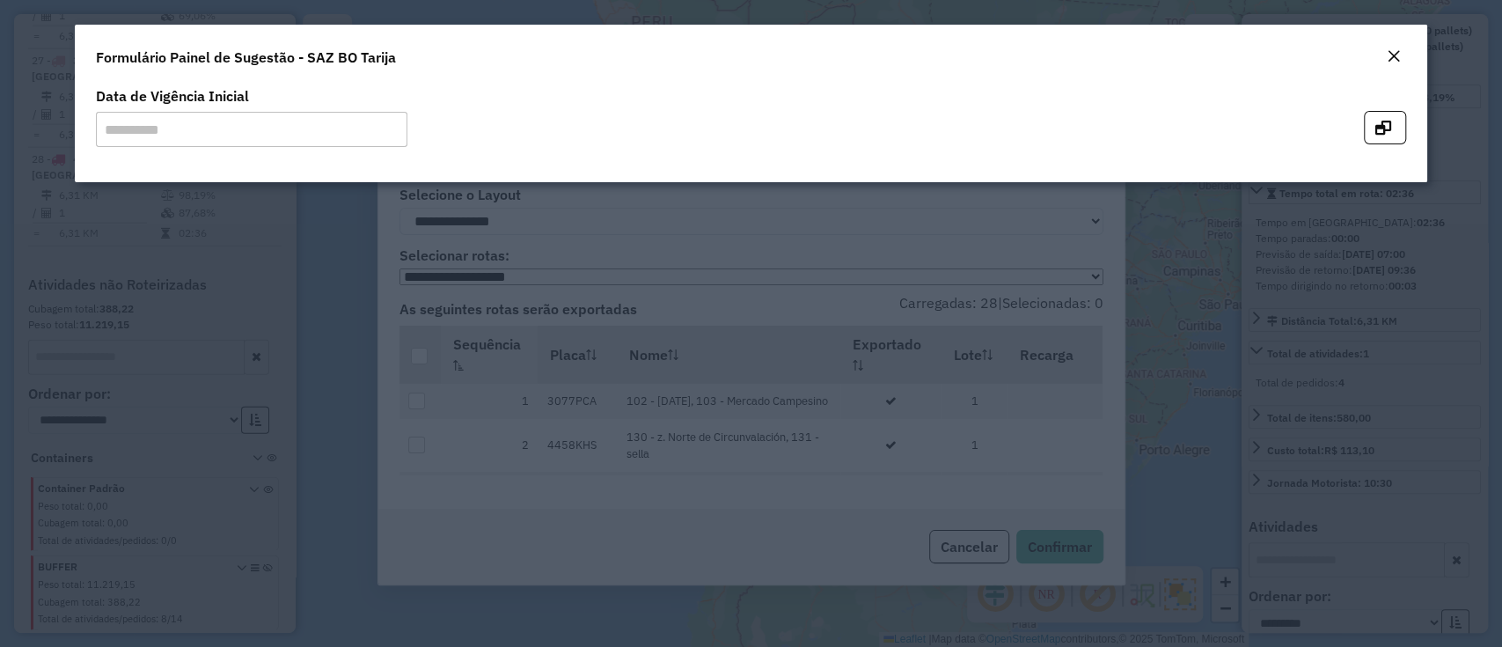
click at [1387, 48] on div "Close" at bounding box center [1394, 57] width 14 height 21
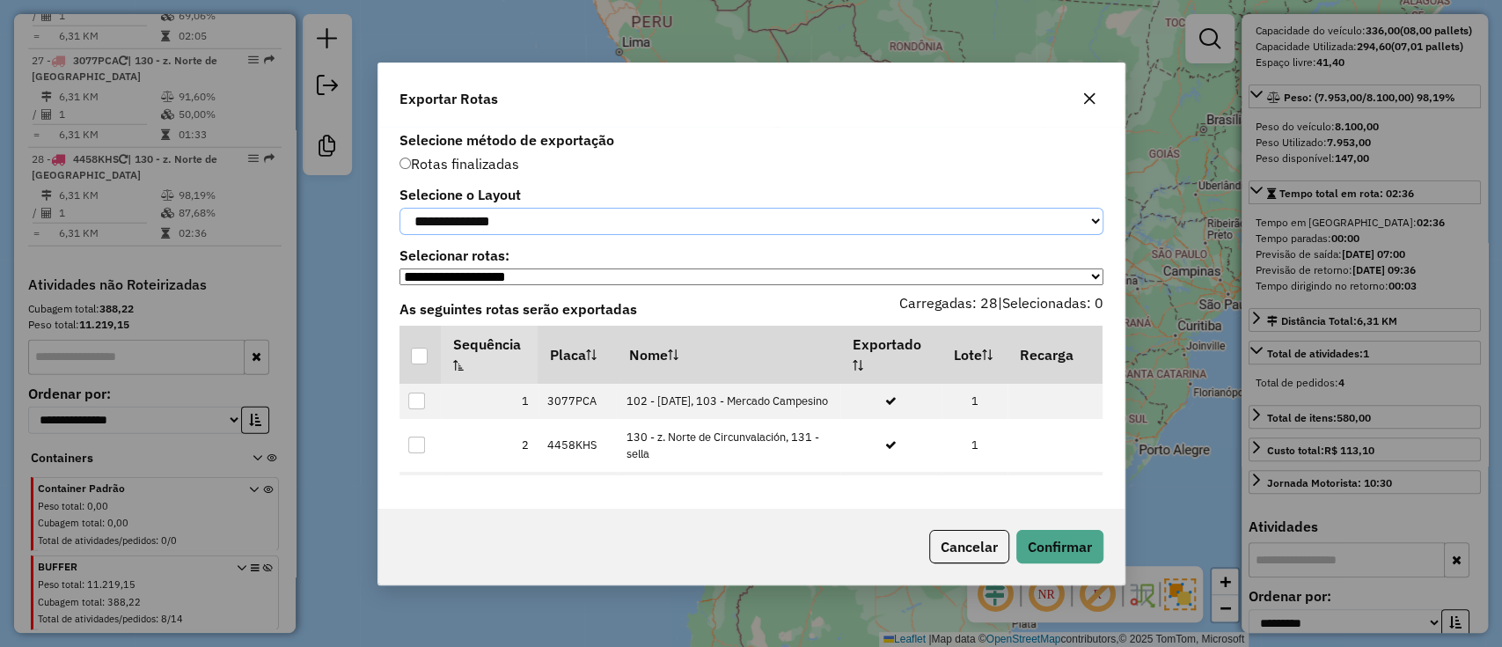
click at [536, 217] on select "**********" at bounding box center [751, 221] width 704 height 27
select select "*********"
click at [399, 208] on select "**********" at bounding box center [751, 221] width 704 height 27
click at [419, 364] on div at bounding box center [419, 356] width 17 height 17
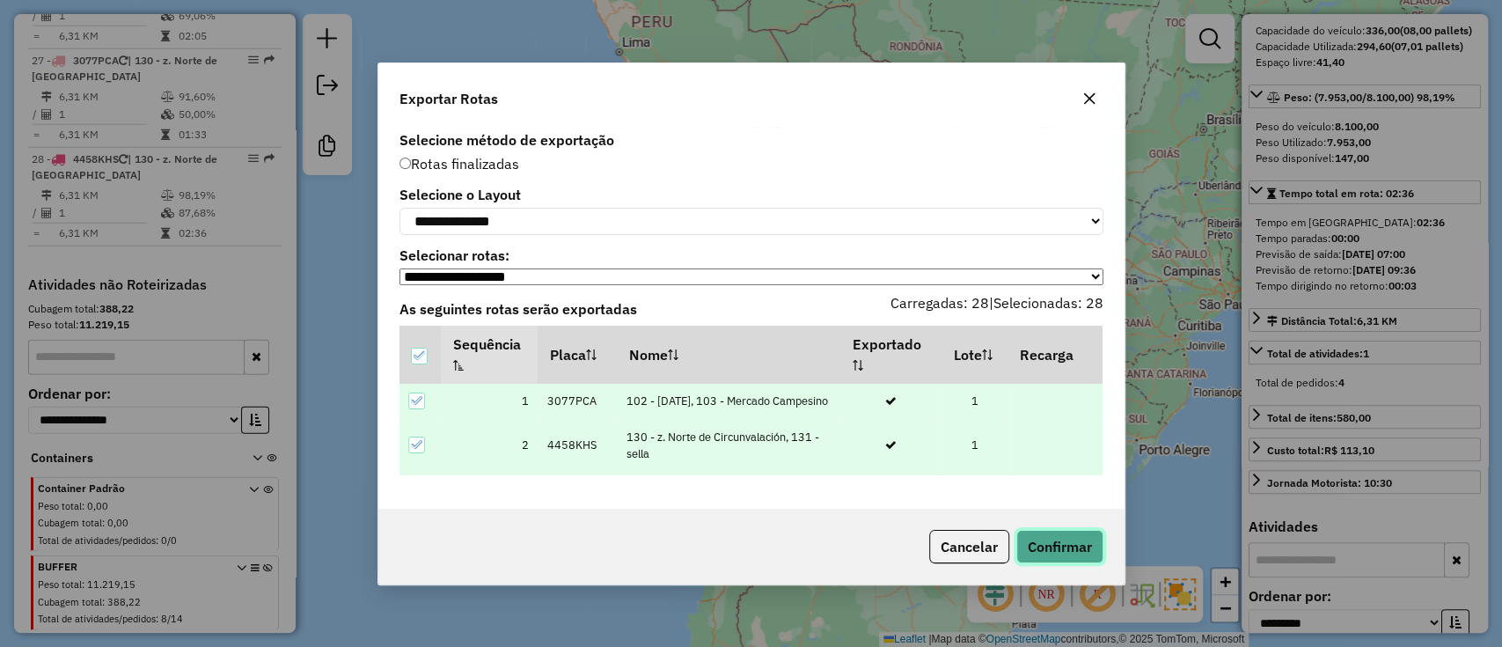
click at [1053, 551] on button "Confirmar" at bounding box center [1059, 546] width 87 height 33
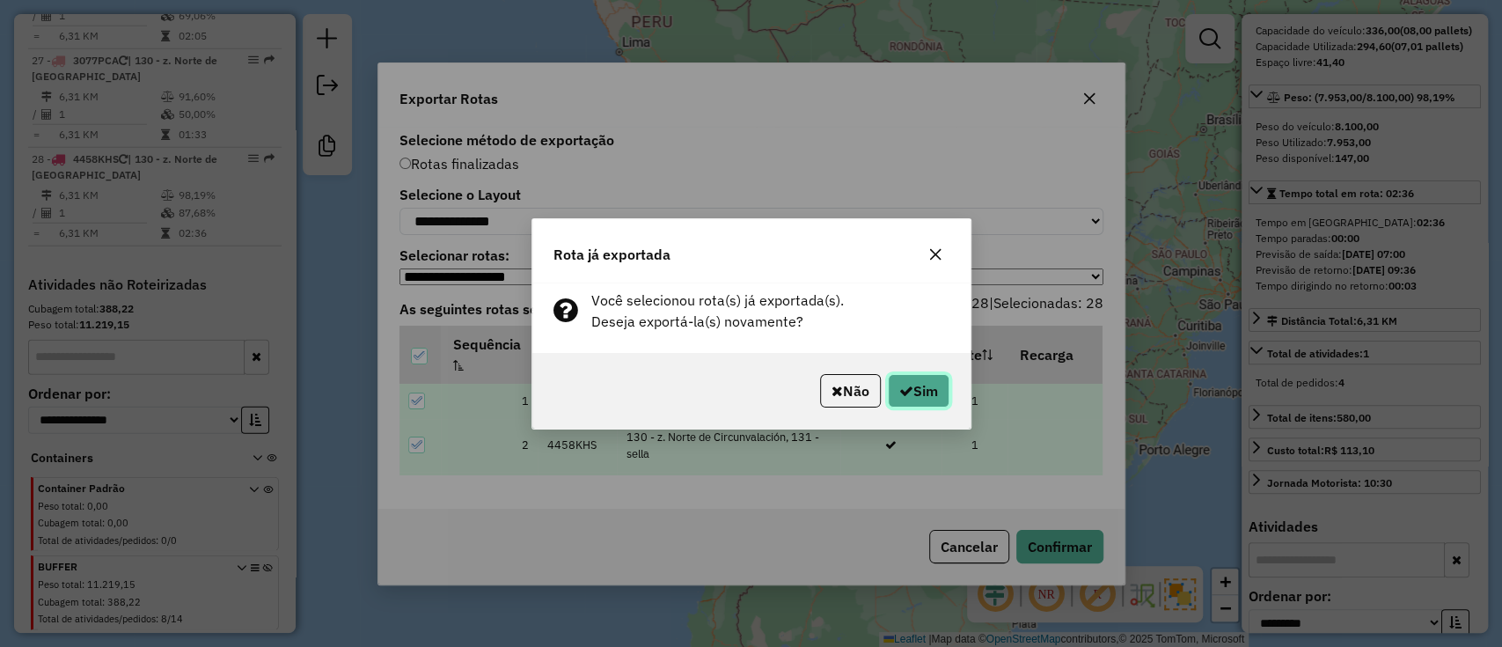
click at [927, 389] on button "Sim" at bounding box center [919, 390] width 62 height 33
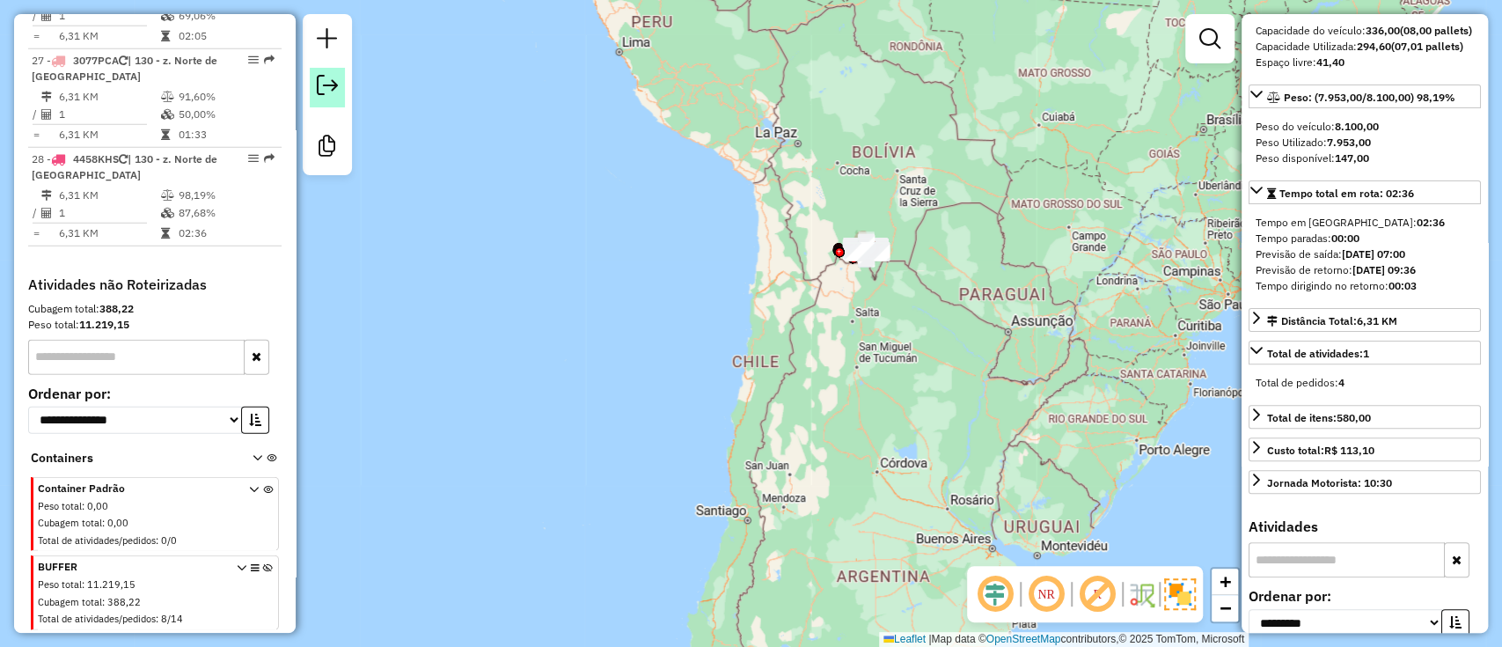
click at [319, 82] on em at bounding box center [327, 85] width 21 height 21
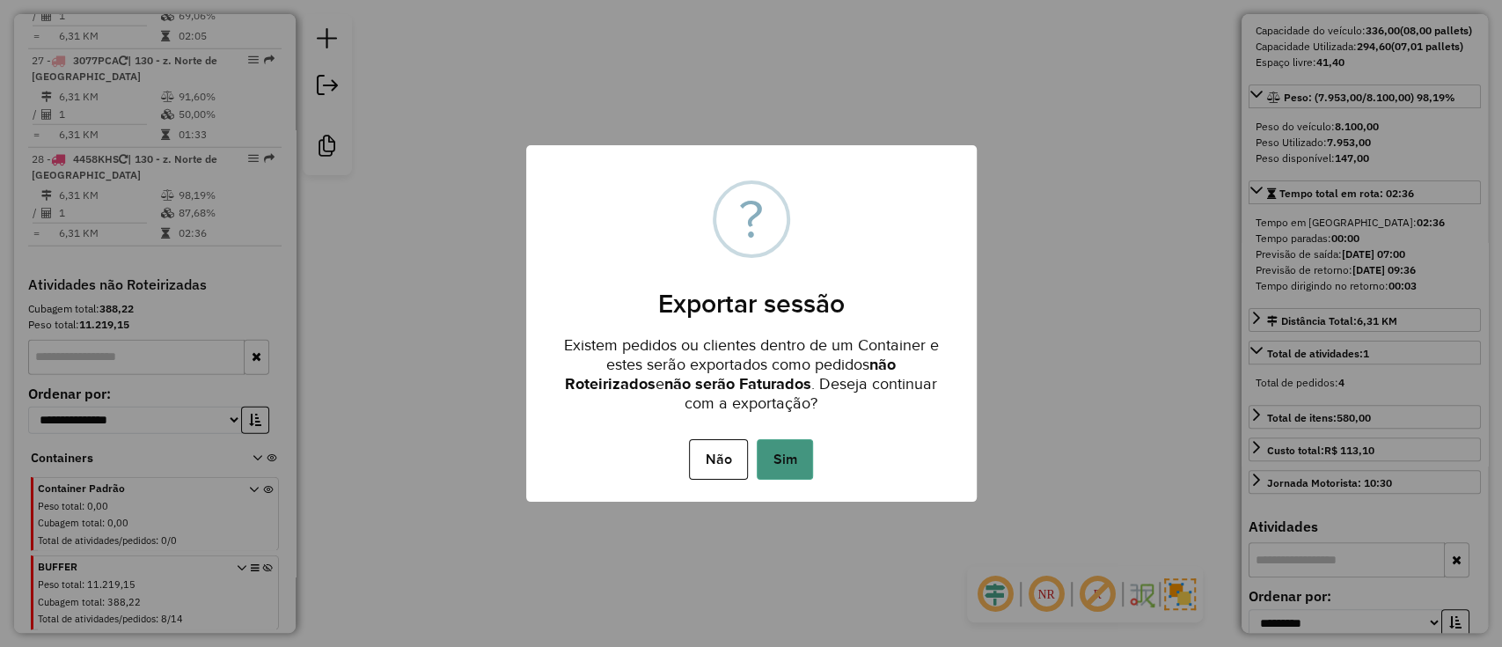
click at [768, 468] on button "Sim" at bounding box center [785, 459] width 56 height 40
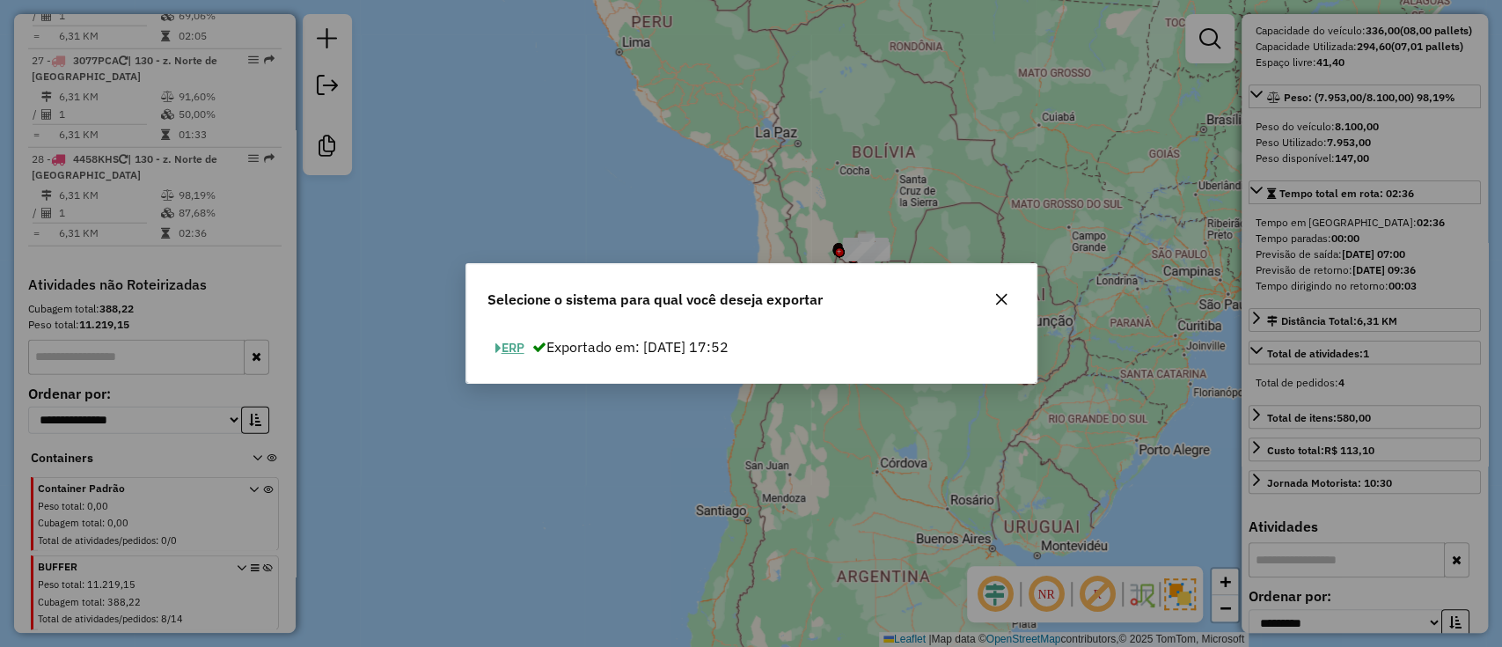
click at [522, 350] on button "ERP" at bounding box center [509, 347] width 45 height 27
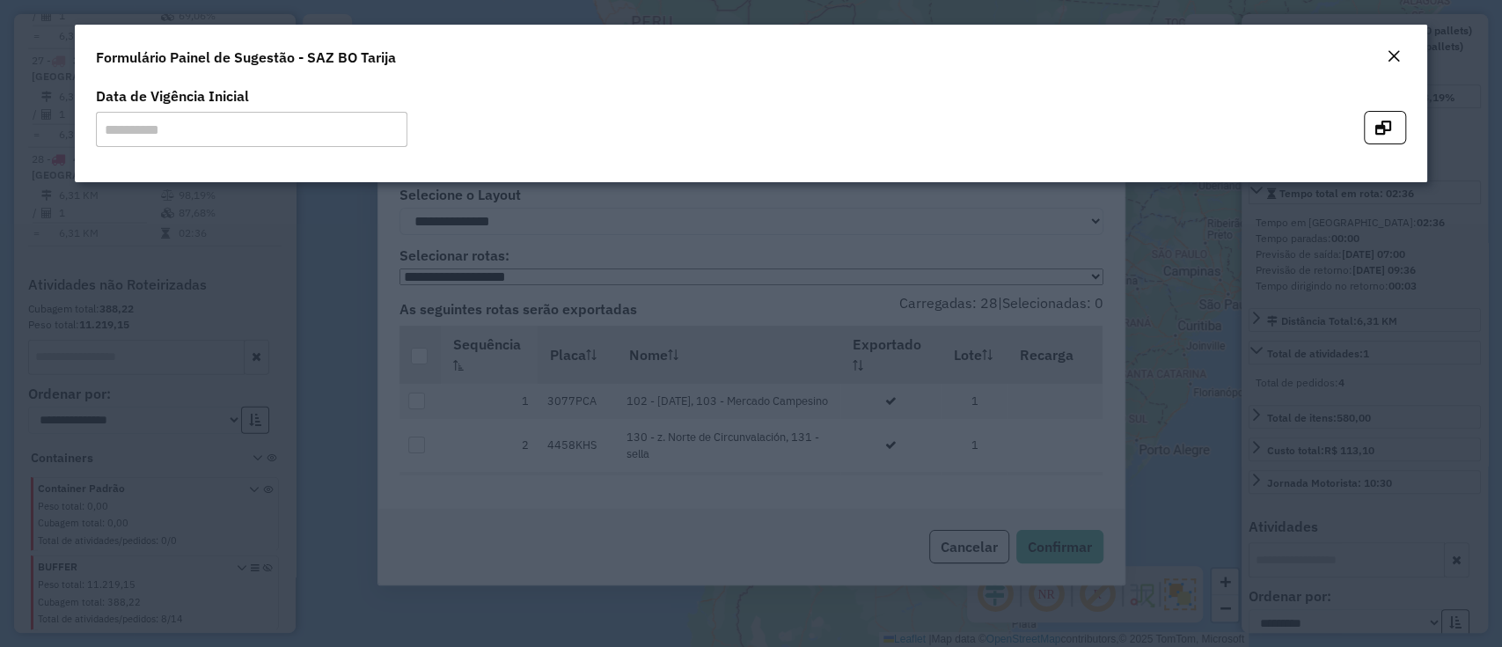
click at [1396, 62] on em "Close" at bounding box center [1394, 56] width 14 height 14
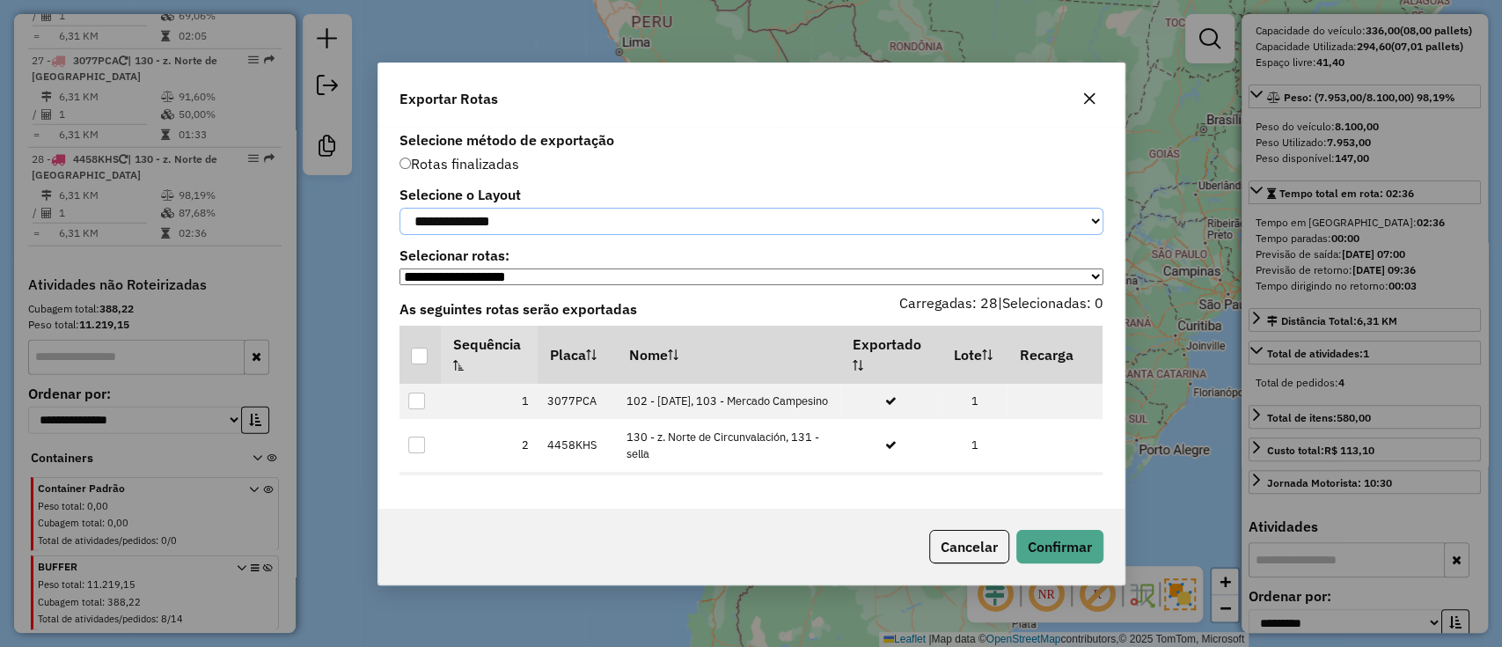
click at [449, 208] on select "**********" at bounding box center [751, 221] width 704 height 27
select select "*********"
click at [399, 208] on select "**********" at bounding box center [751, 221] width 704 height 27
click at [415, 359] on div at bounding box center [419, 356] width 17 height 17
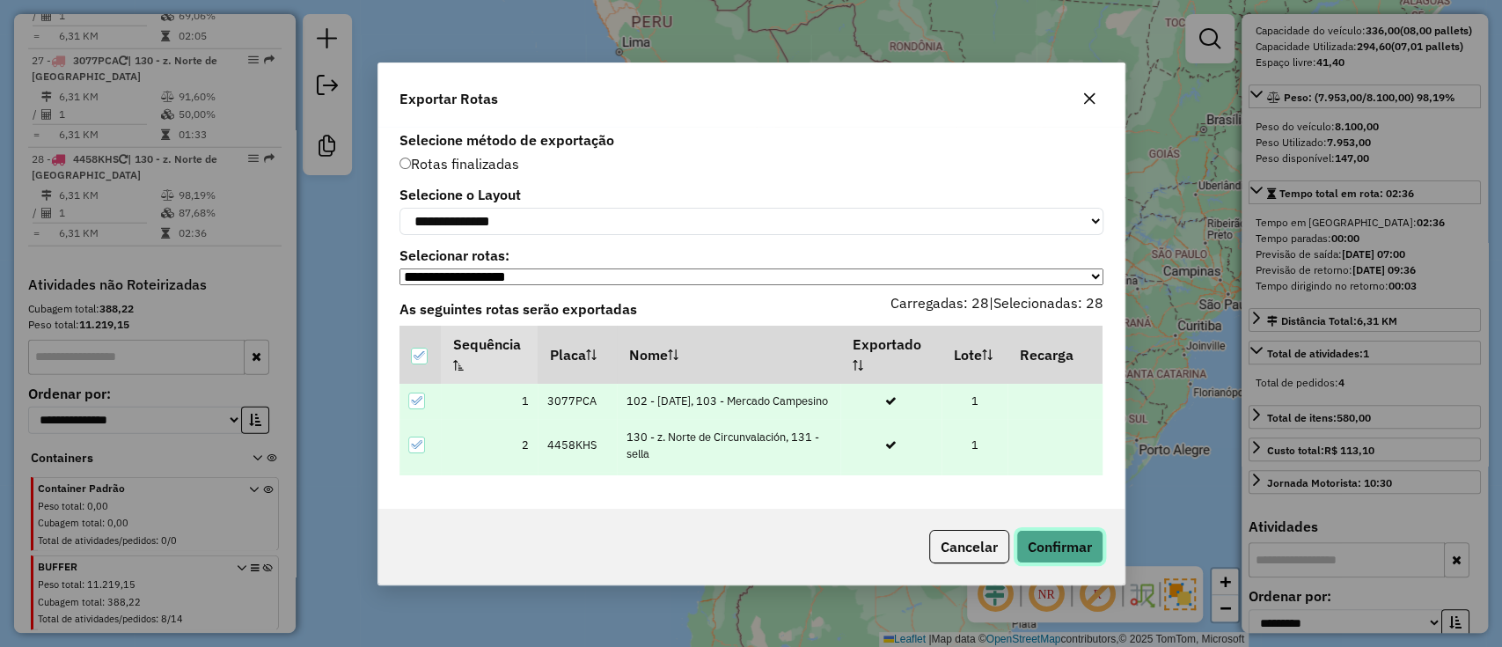
click at [1053, 559] on button "Confirmar" at bounding box center [1059, 546] width 87 height 33
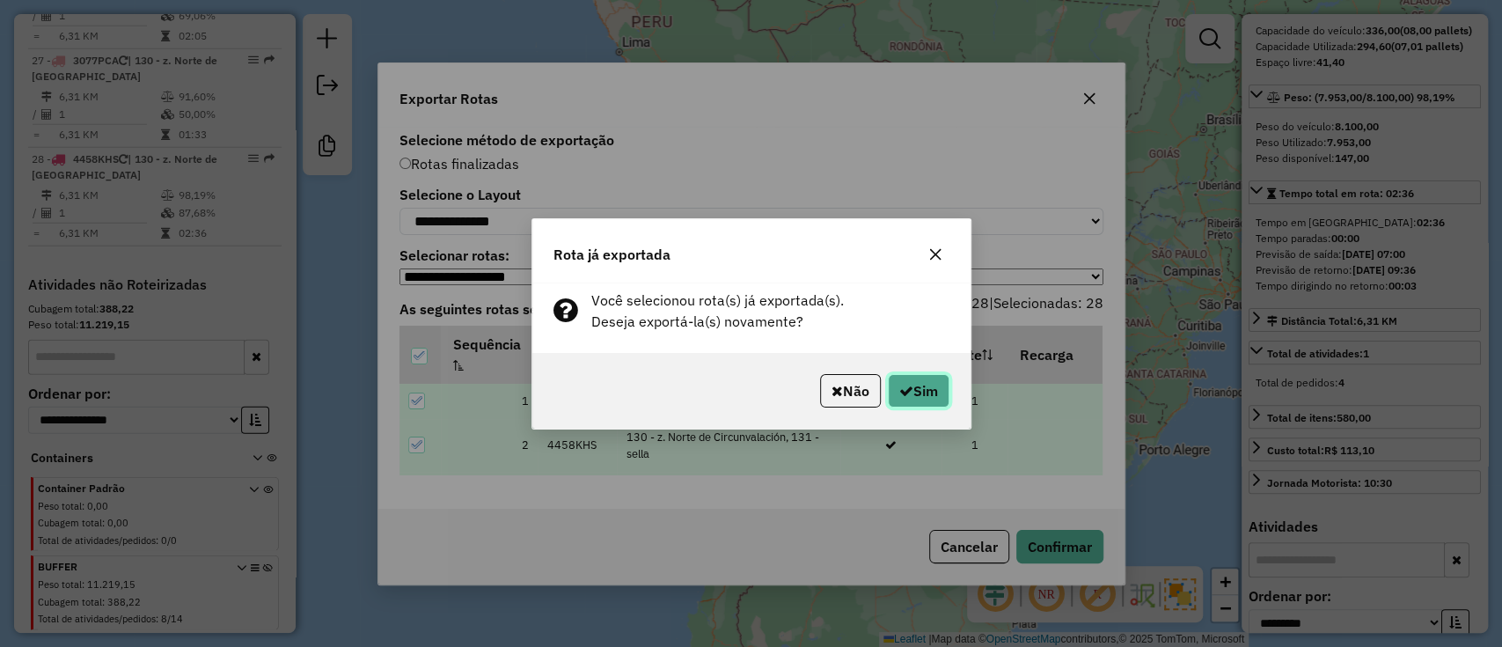
click at [922, 376] on button "Sim" at bounding box center [919, 390] width 62 height 33
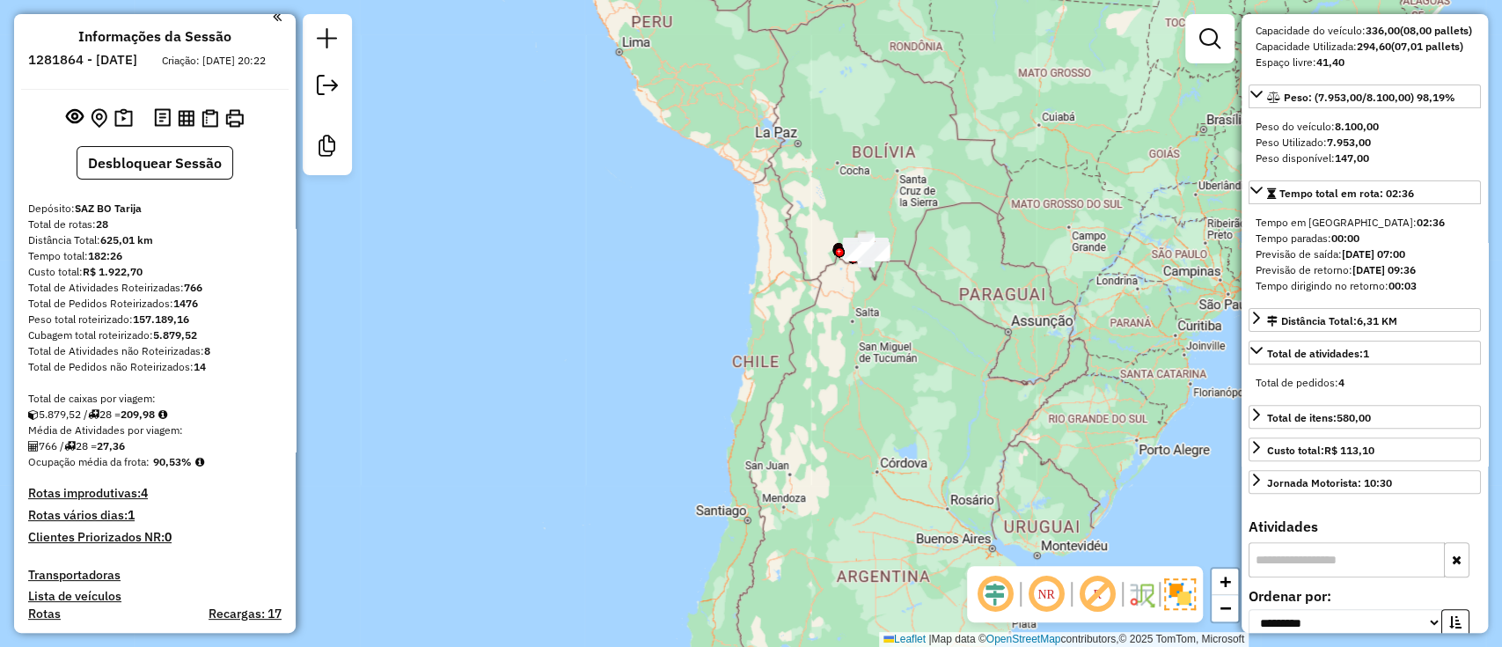
scroll to position [0, 0]
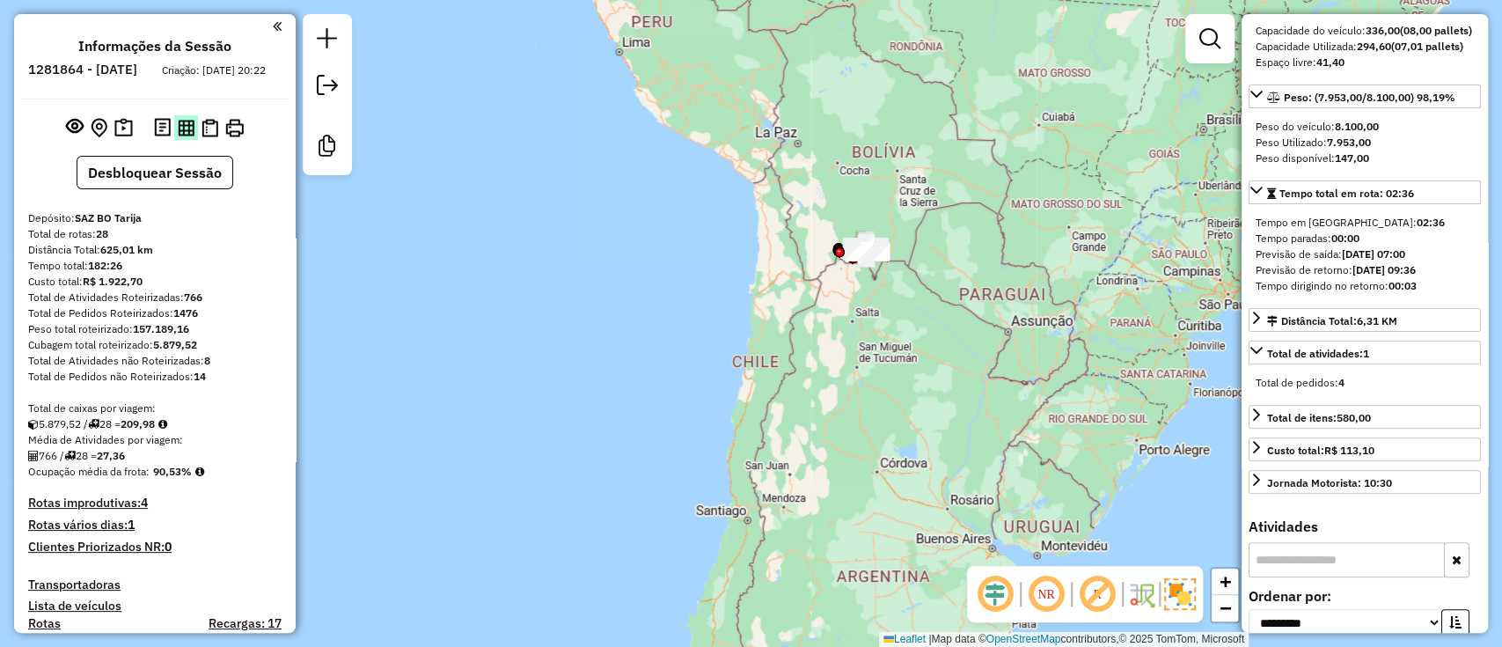
click at [189, 136] on img at bounding box center [186, 128] width 17 height 17
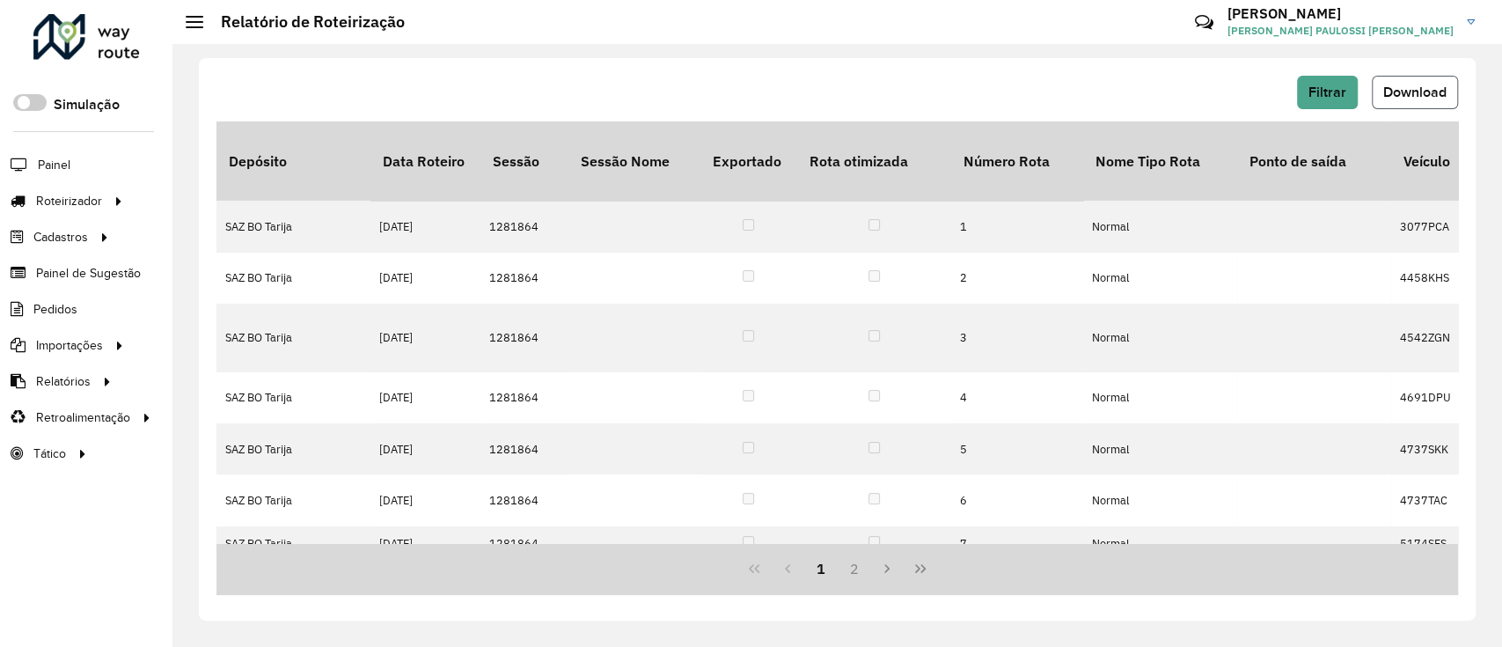
click at [1391, 96] on span "Download" at bounding box center [1414, 91] width 63 height 15
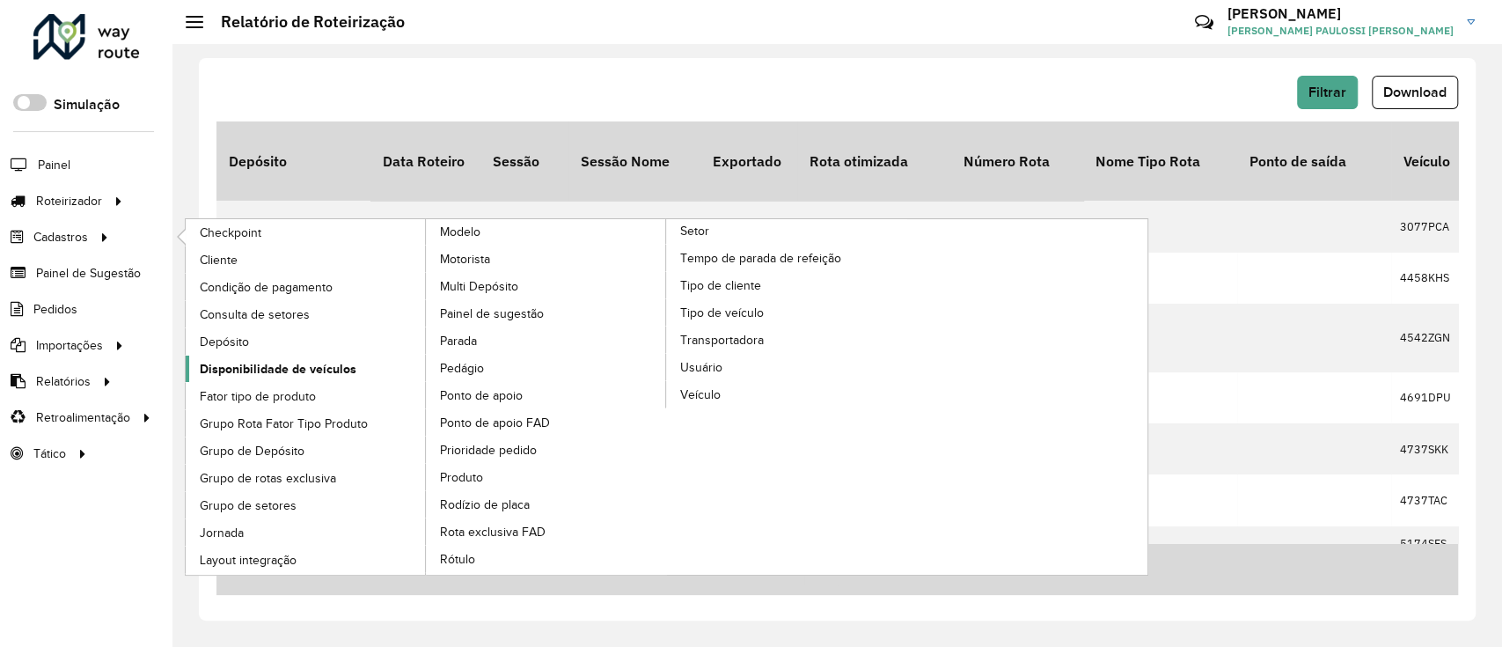
click at [288, 363] on span "Disponibilidade de veículos" at bounding box center [278, 369] width 157 height 18
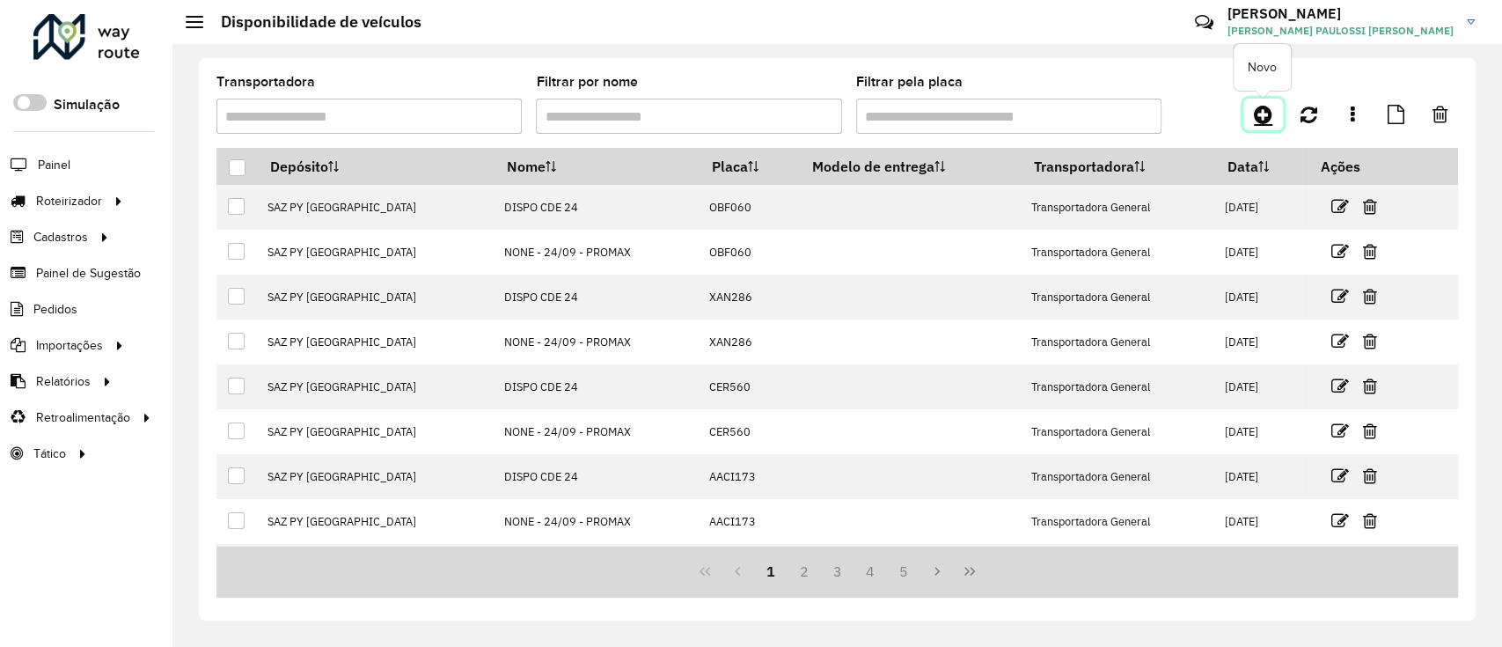
click at [1270, 112] on icon at bounding box center [1263, 114] width 18 height 21
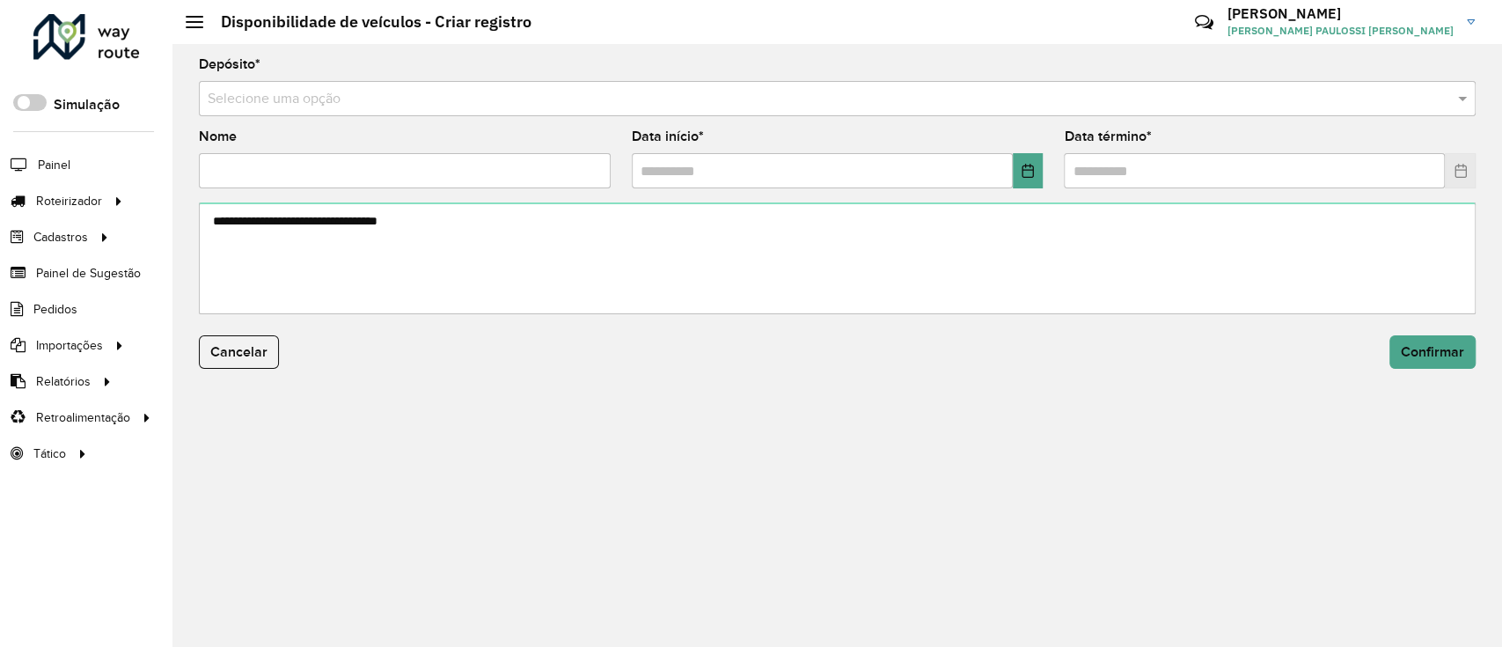
click at [851, 92] on input "text" at bounding box center [820, 99] width 1224 height 21
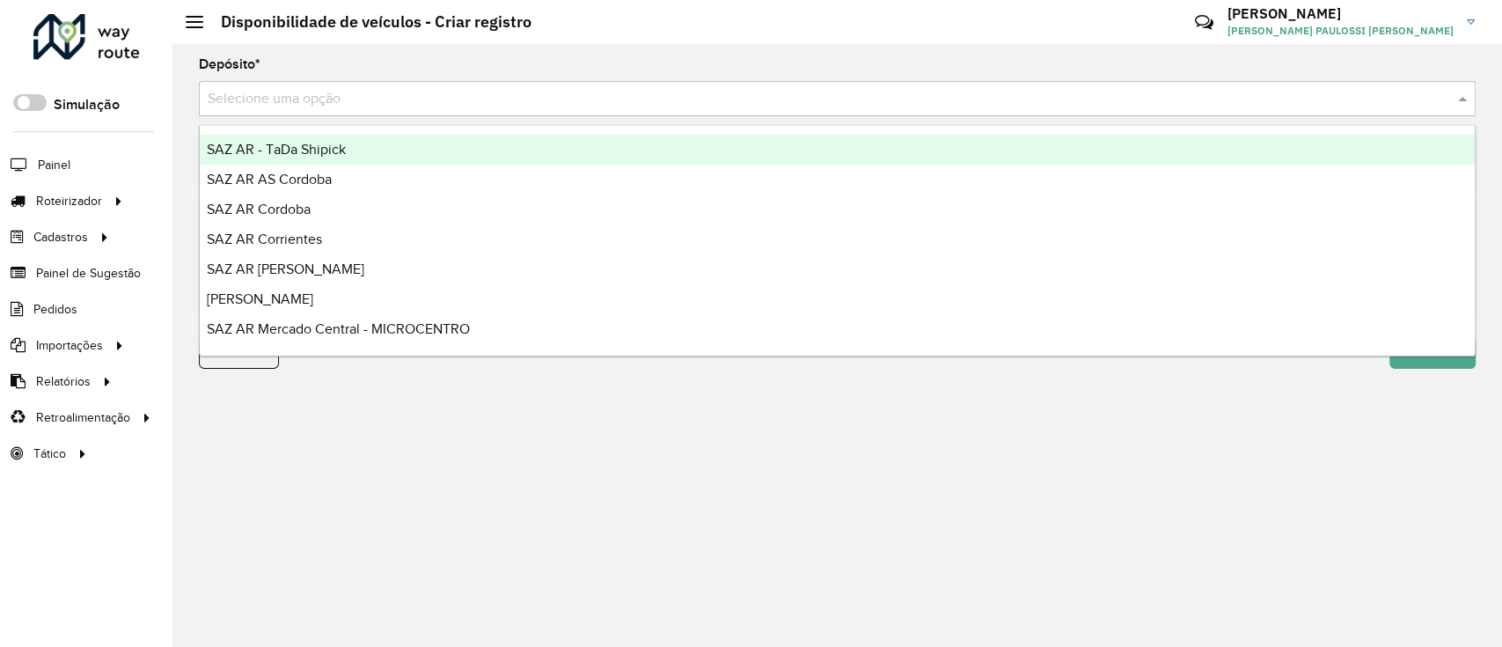
type input "*"
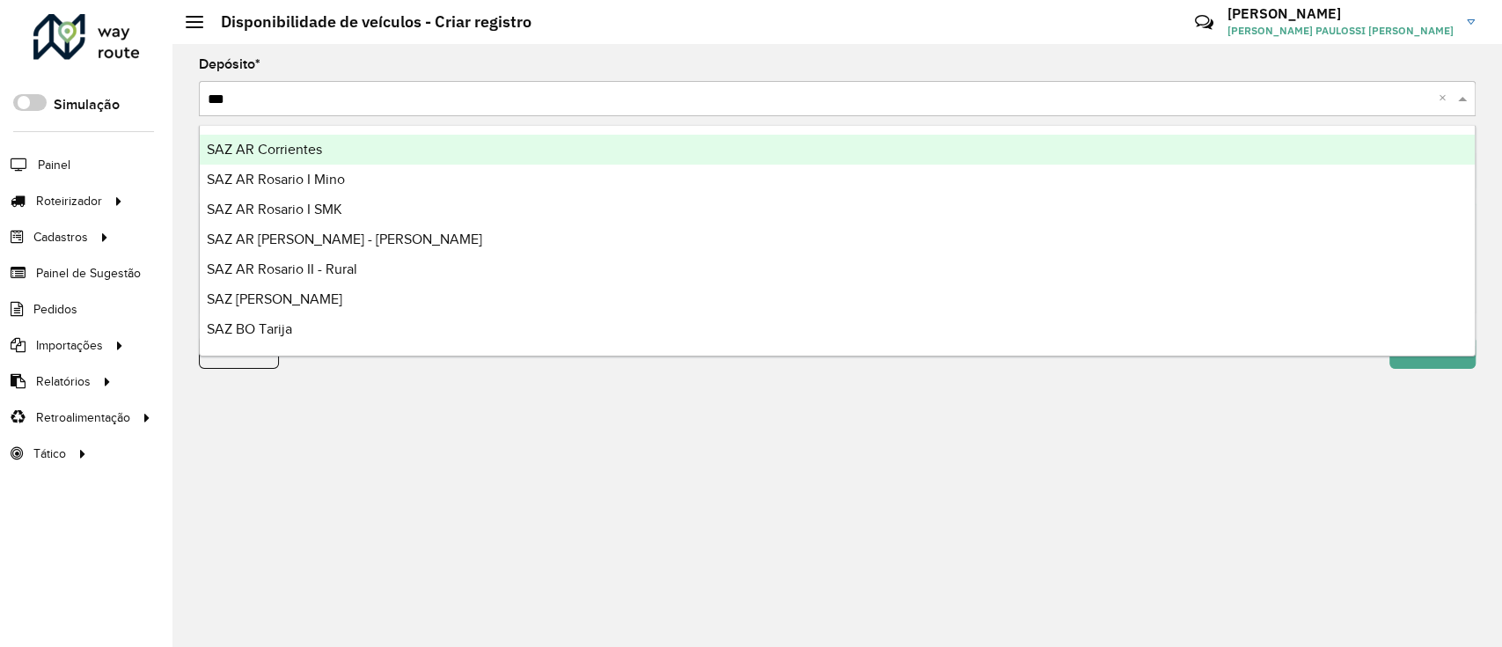
type input "****"
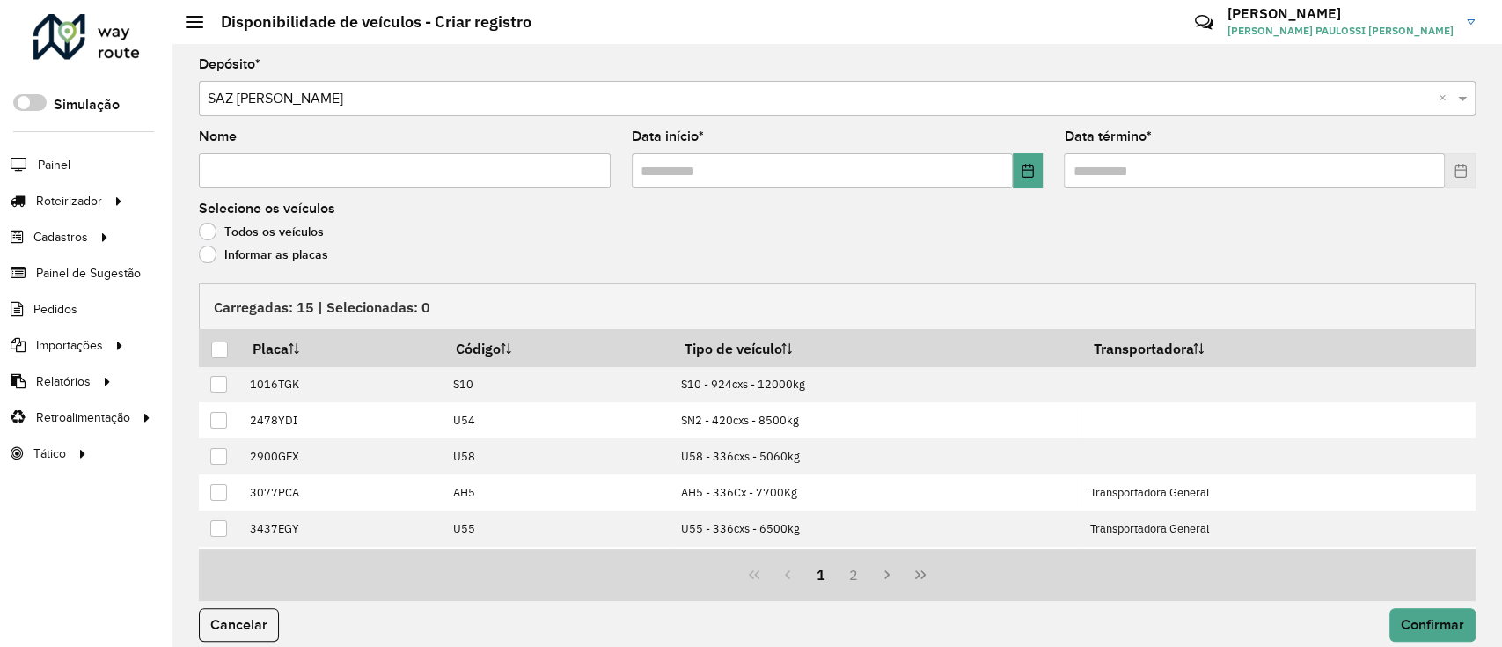
click at [401, 164] on input "Nome" at bounding box center [405, 170] width 412 height 35
type input "**********"
click at [1022, 184] on button "Choose Date" at bounding box center [1028, 170] width 31 height 35
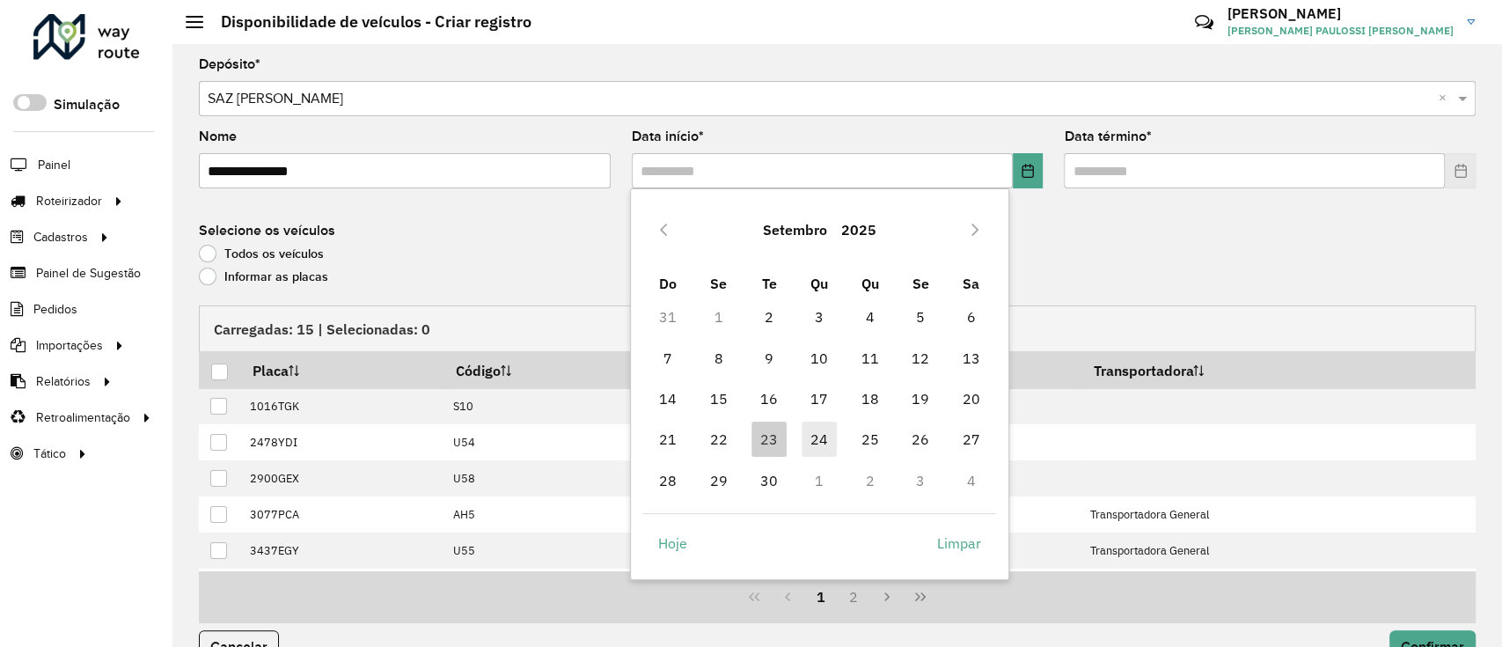
click at [819, 435] on span "24" at bounding box center [819, 438] width 35 height 35
type input "**********"
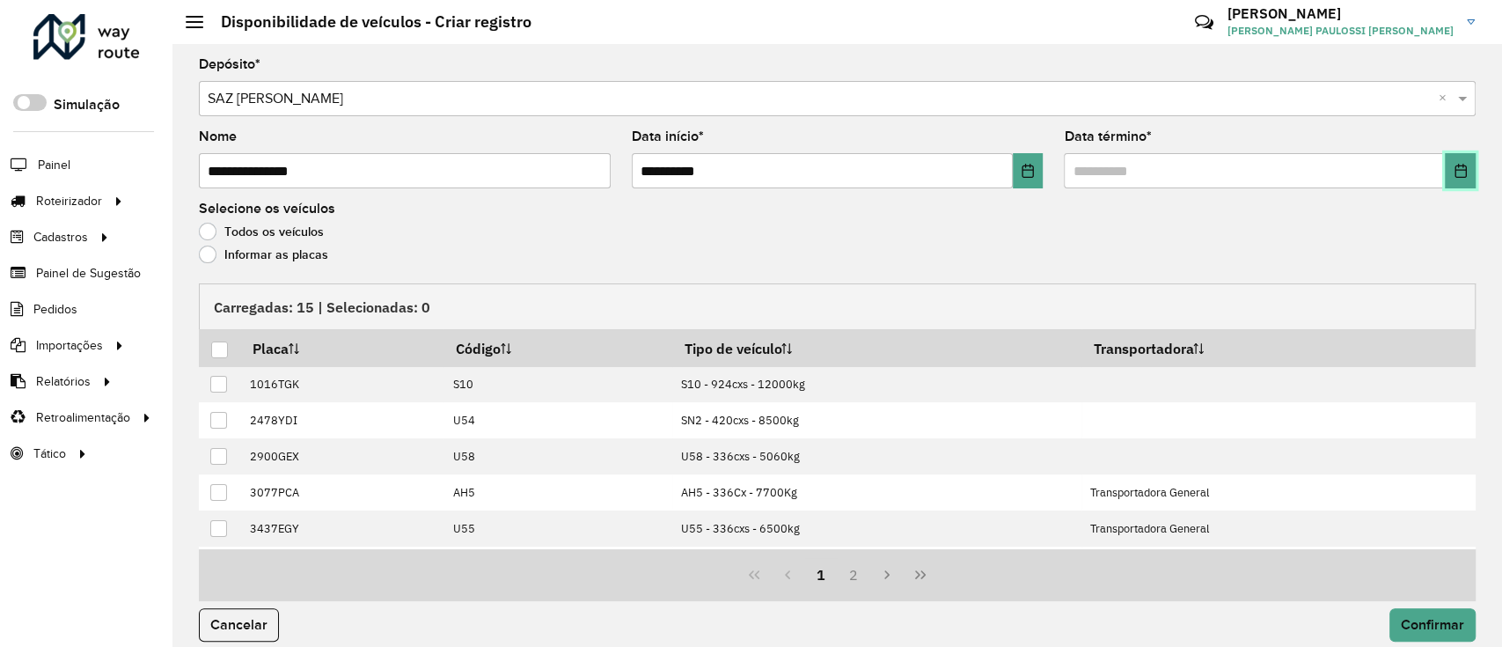
click at [1455, 162] on button "Choose Date" at bounding box center [1460, 170] width 31 height 35
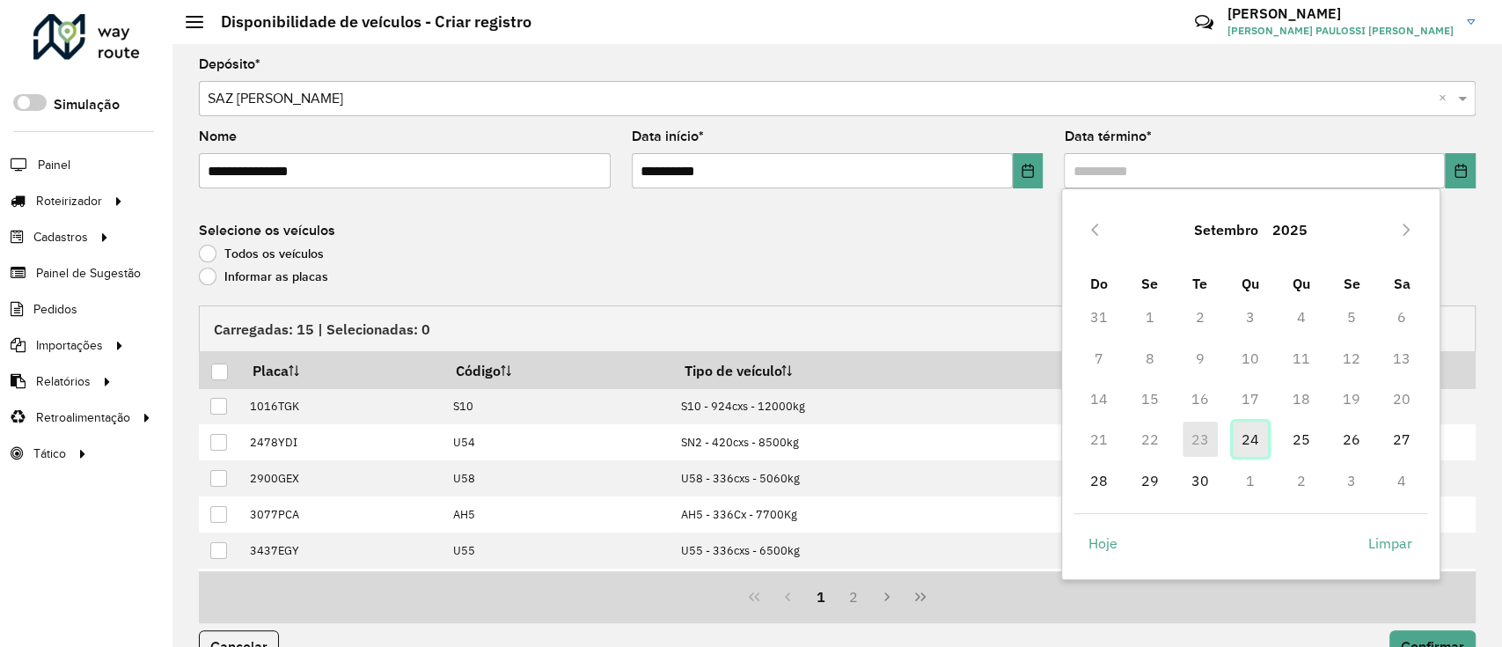
click at [1253, 442] on span "24" at bounding box center [1250, 438] width 35 height 35
type input "**********"
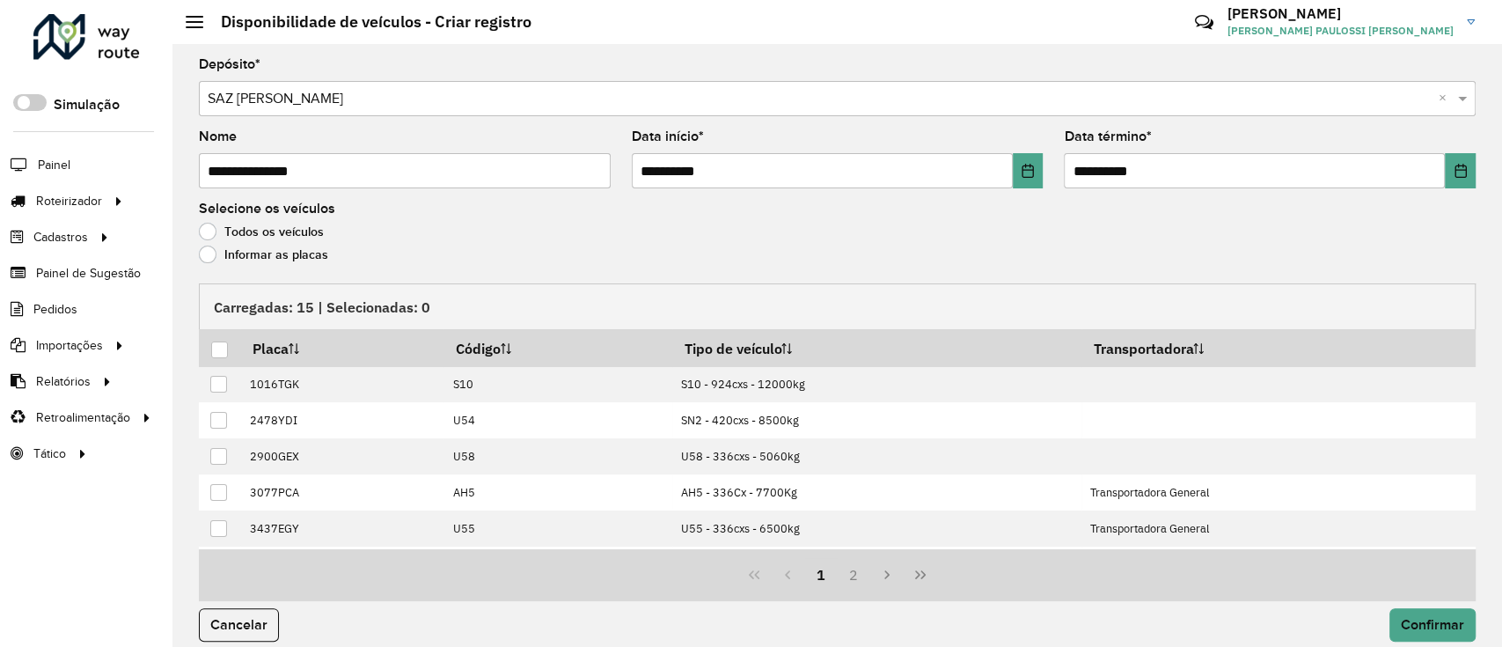
click at [235, 265] on div "Informar as placas" at bounding box center [837, 258] width 1277 height 21
click at [300, 251] on label "Informar as placas" at bounding box center [263, 255] width 129 height 18
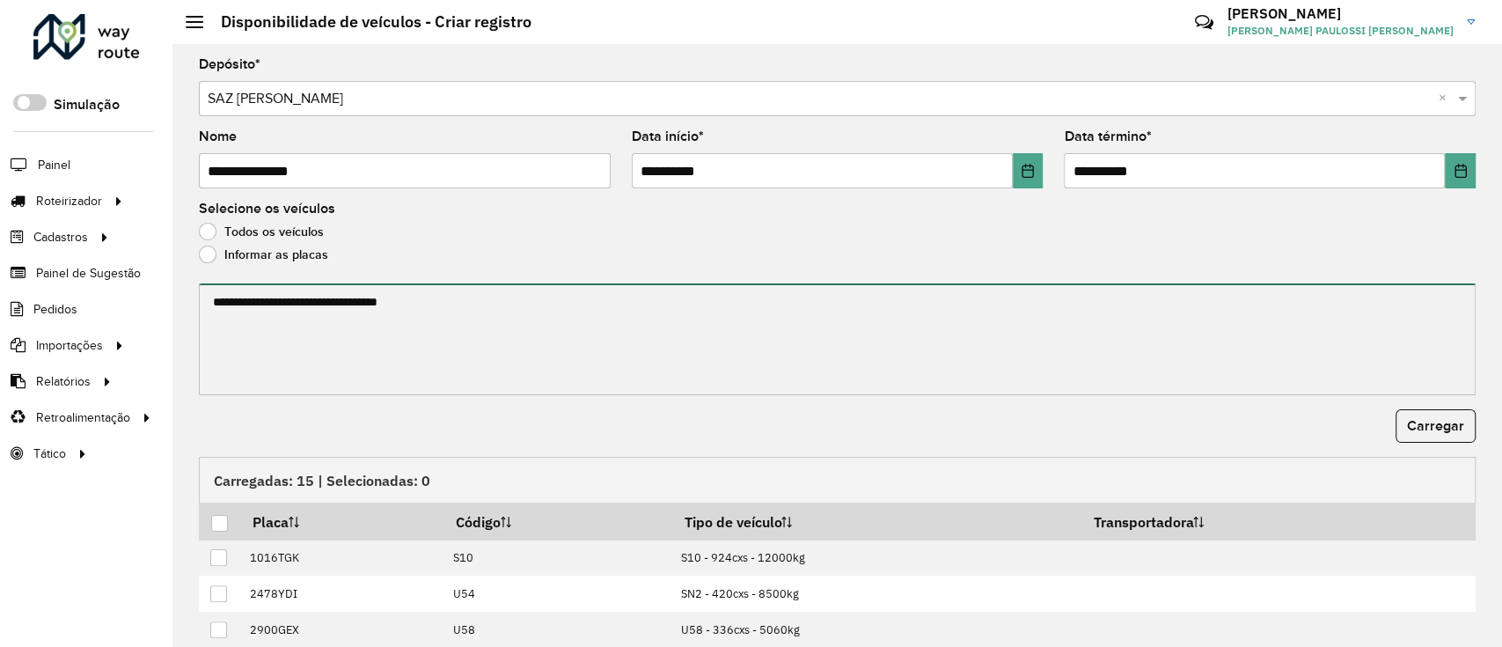
click at [303, 287] on textarea at bounding box center [837, 339] width 1277 height 112
paste textarea "******* ******* ******* ******* ******* ******* ******* *******"
type textarea "******* ******* ******* ******* ******* ******* ******* *******"
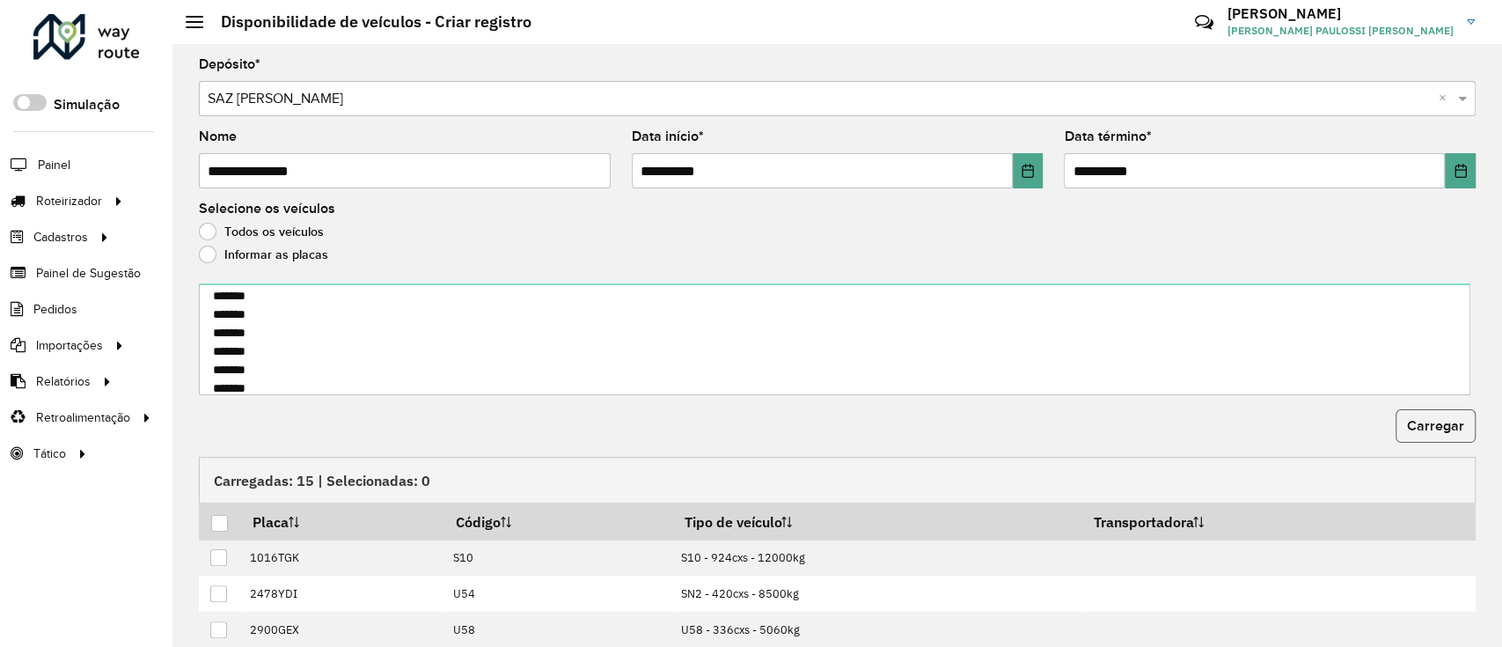
click at [1410, 421] on span "Carregar" at bounding box center [1435, 425] width 57 height 15
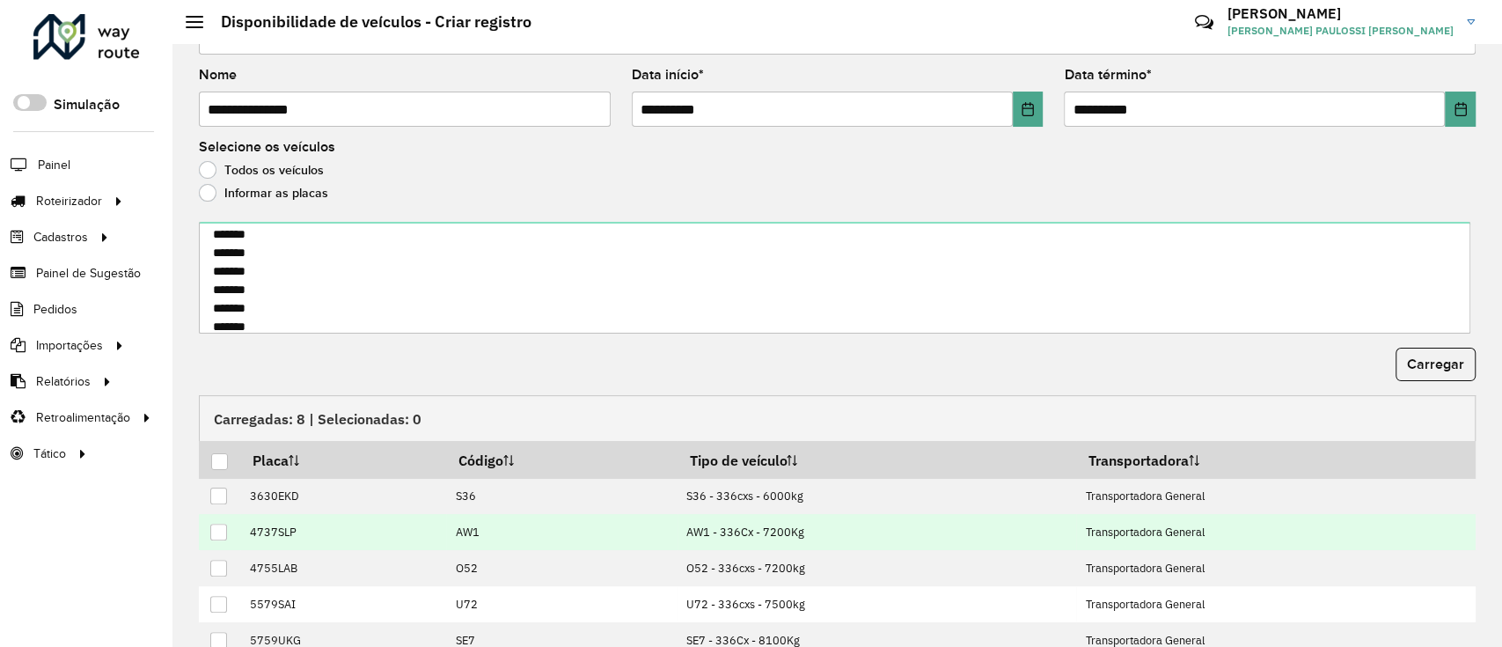
scroll to position [137, 0]
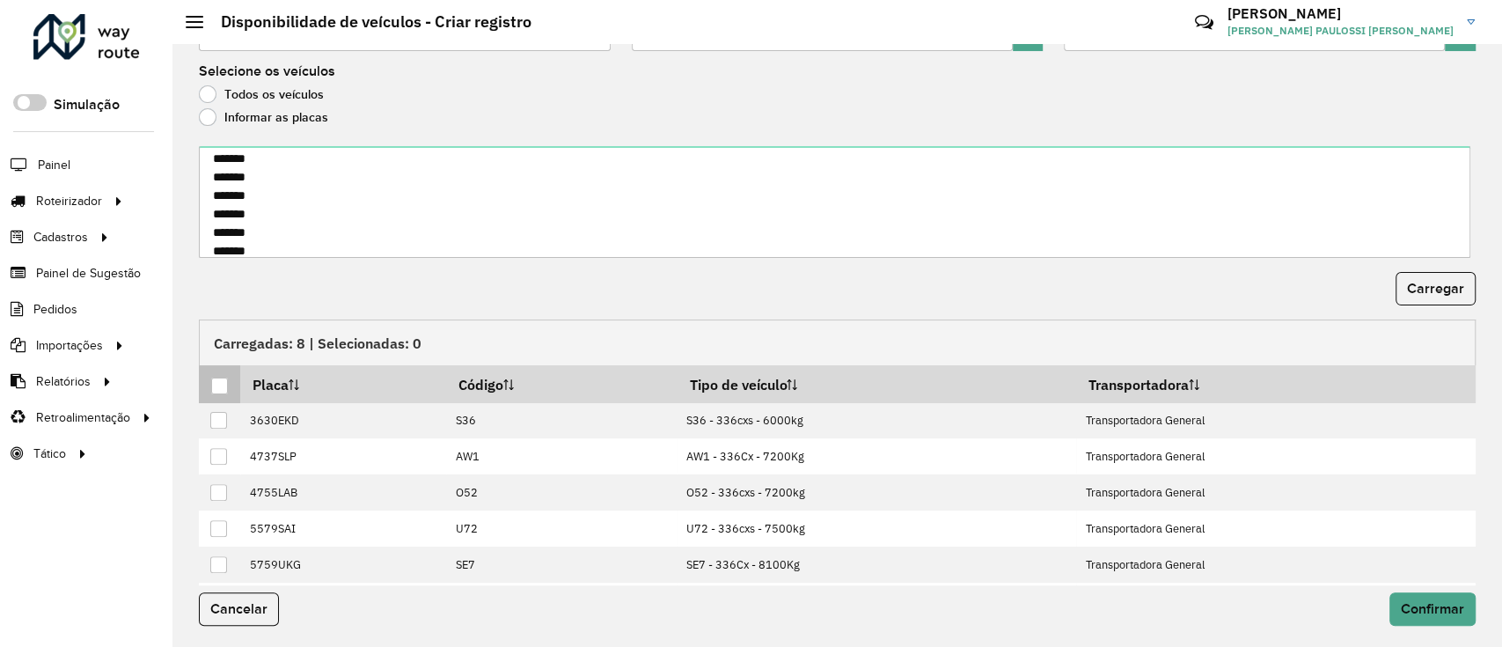
click at [224, 378] on div at bounding box center [219, 386] width 17 height 17
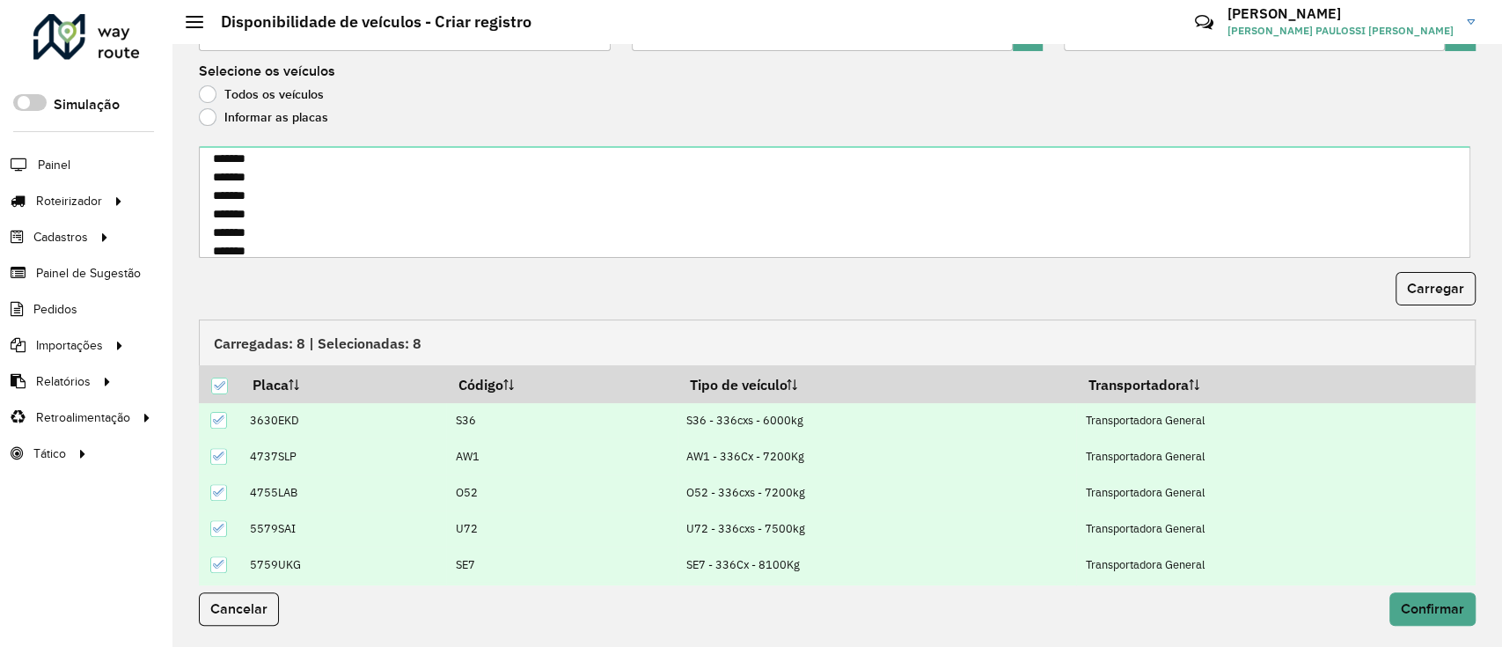
scroll to position [55, 0]
click at [1433, 597] on button "Confirmar" at bounding box center [1432, 608] width 86 height 33
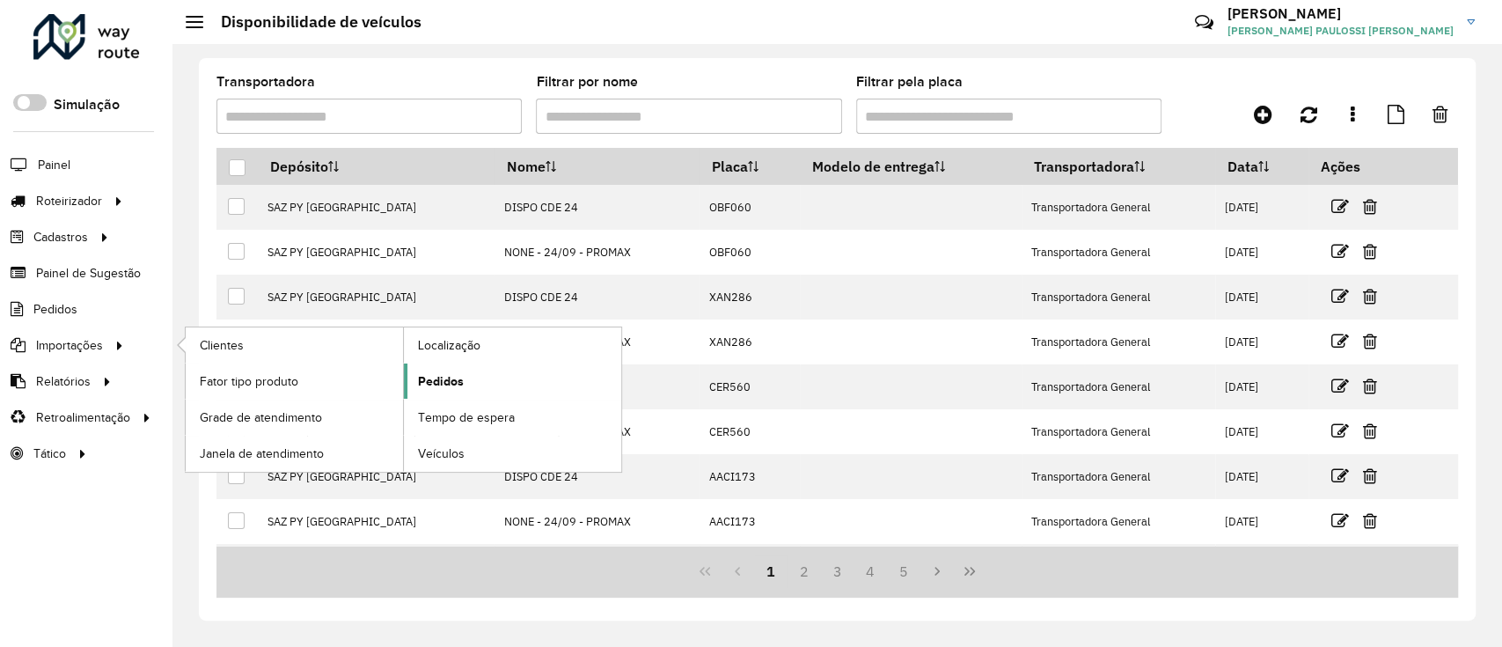
click at [473, 379] on link "Pedidos" at bounding box center [512, 380] width 217 height 35
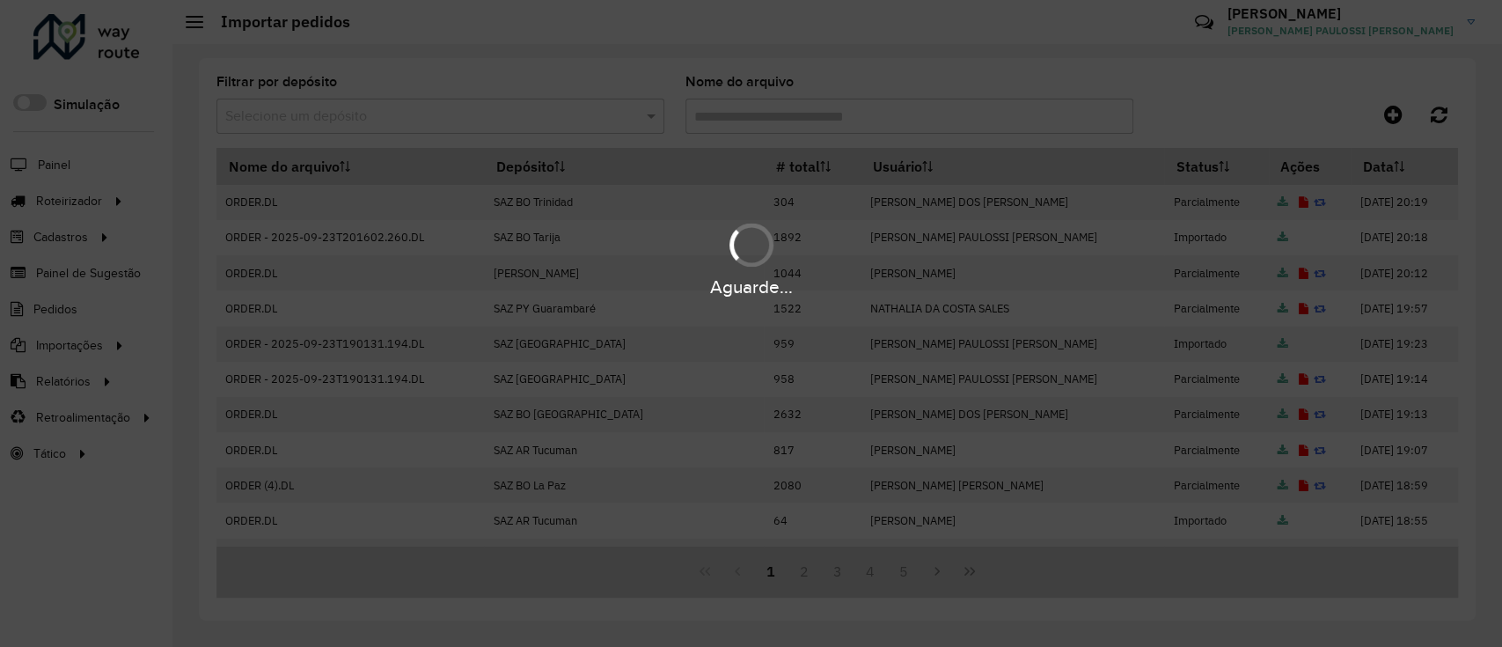
click at [1397, 113] on div "Aguarde..." at bounding box center [751, 323] width 1502 height 647
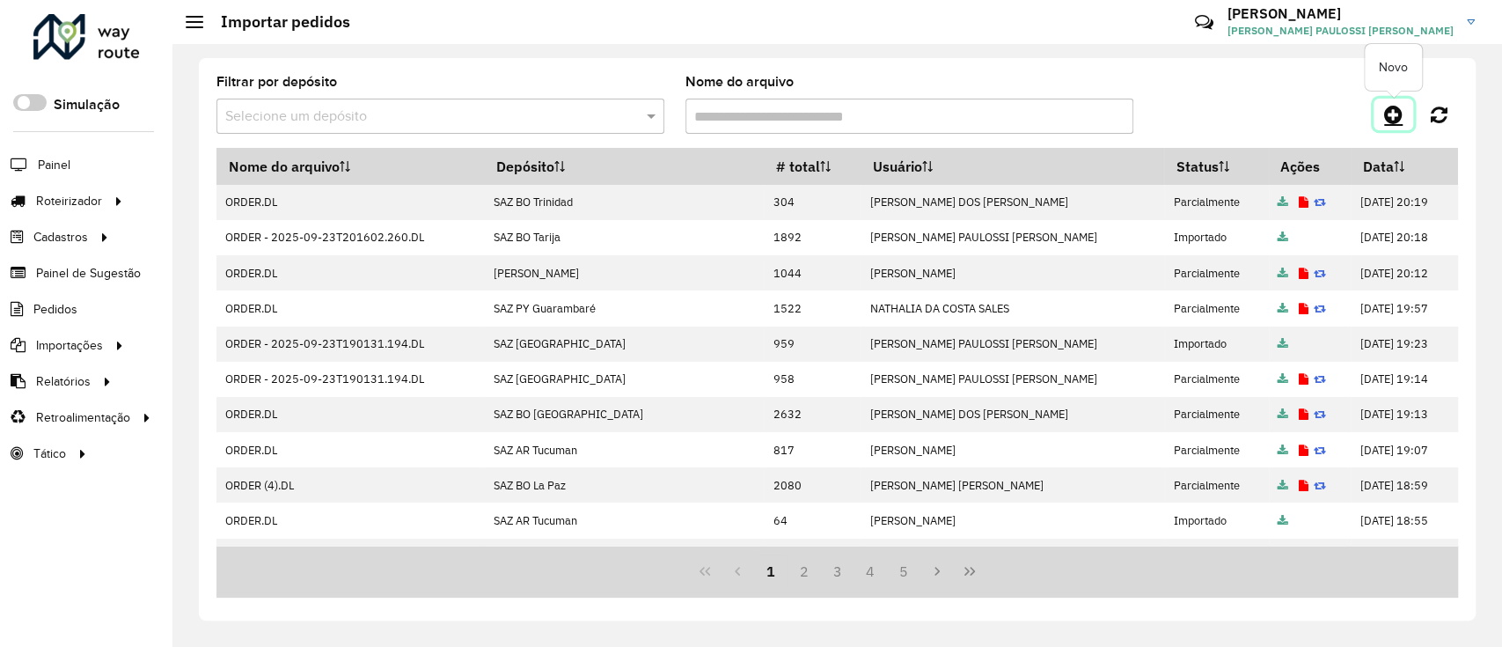
click at [1387, 116] on icon at bounding box center [1393, 114] width 18 height 21
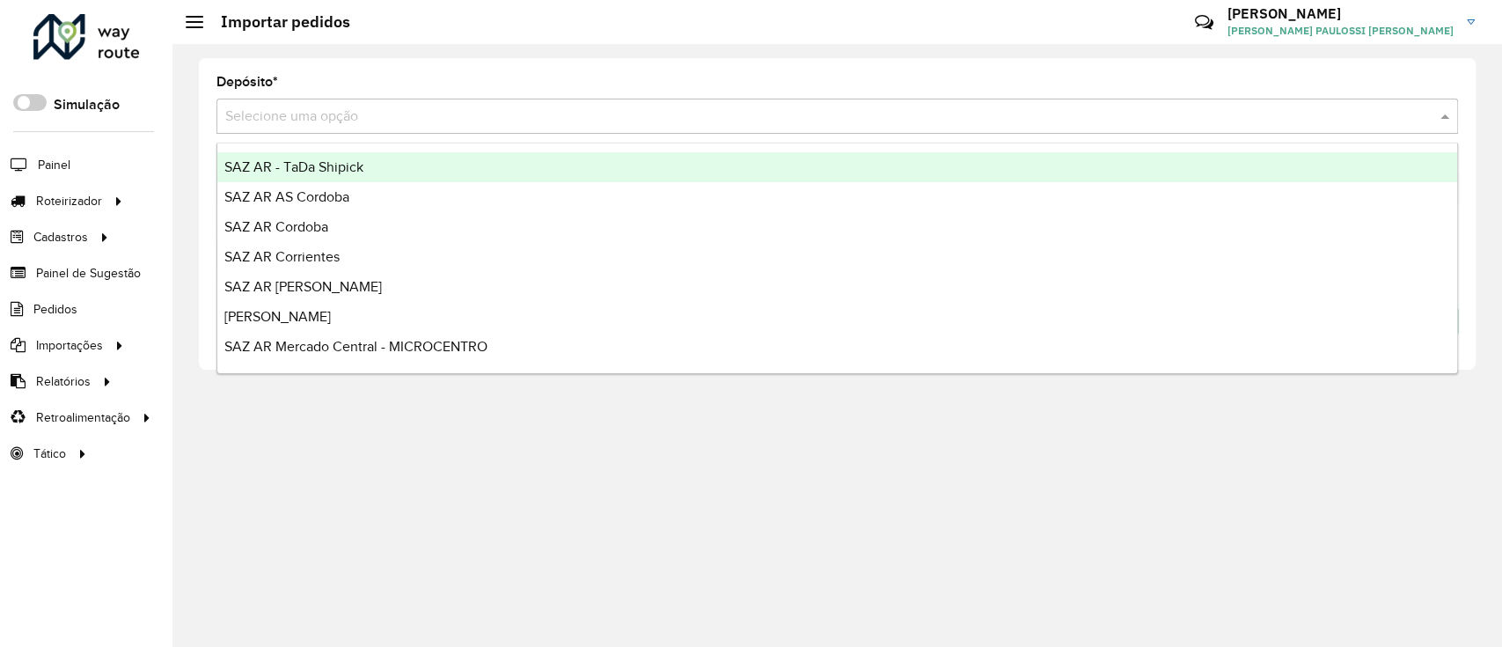
click at [869, 120] on input "text" at bounding box center [819, 116] width 1189 height 21
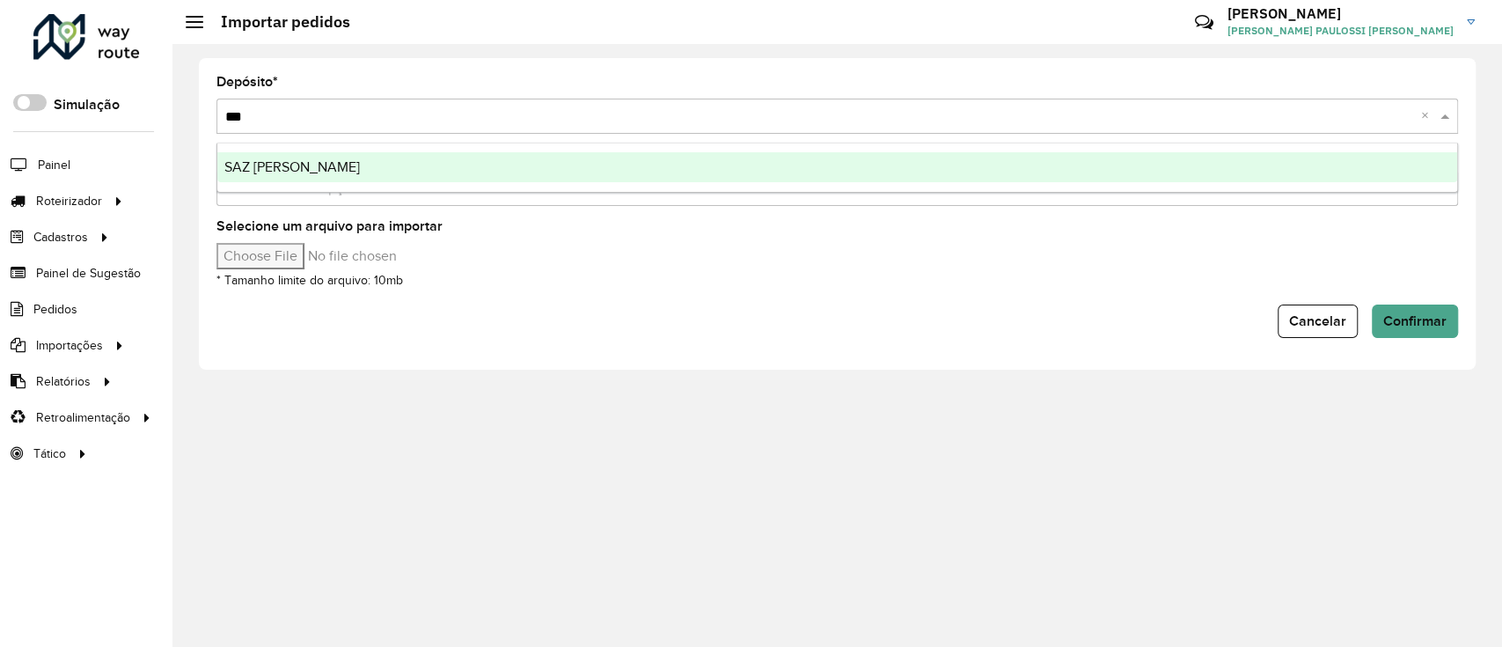
type input "****"
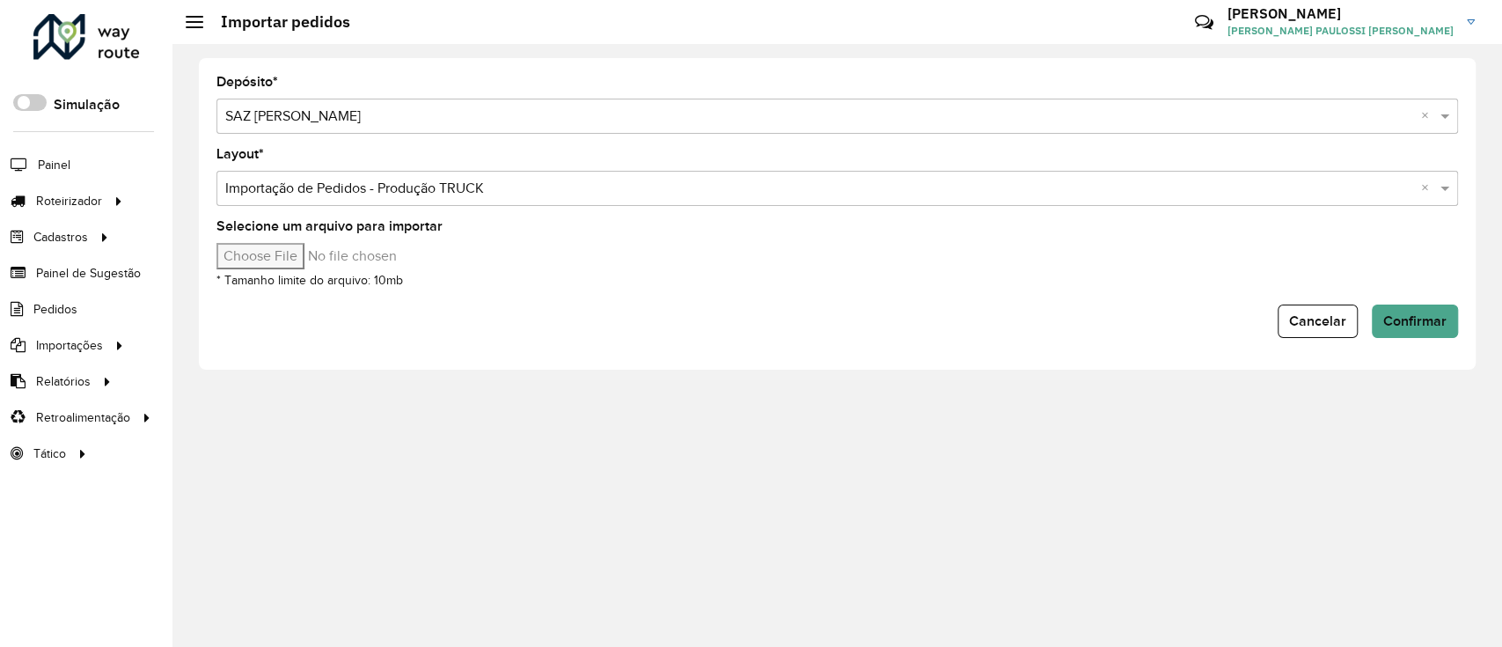
click at [279, 261] on input "Selecione um arquivo para importar" at bounding box center [365, 256] width 299 height 26
type input "**********"
click at [1427, 323] on span "Confirmar" at bounding box center [1414, 320] width 63 height 15
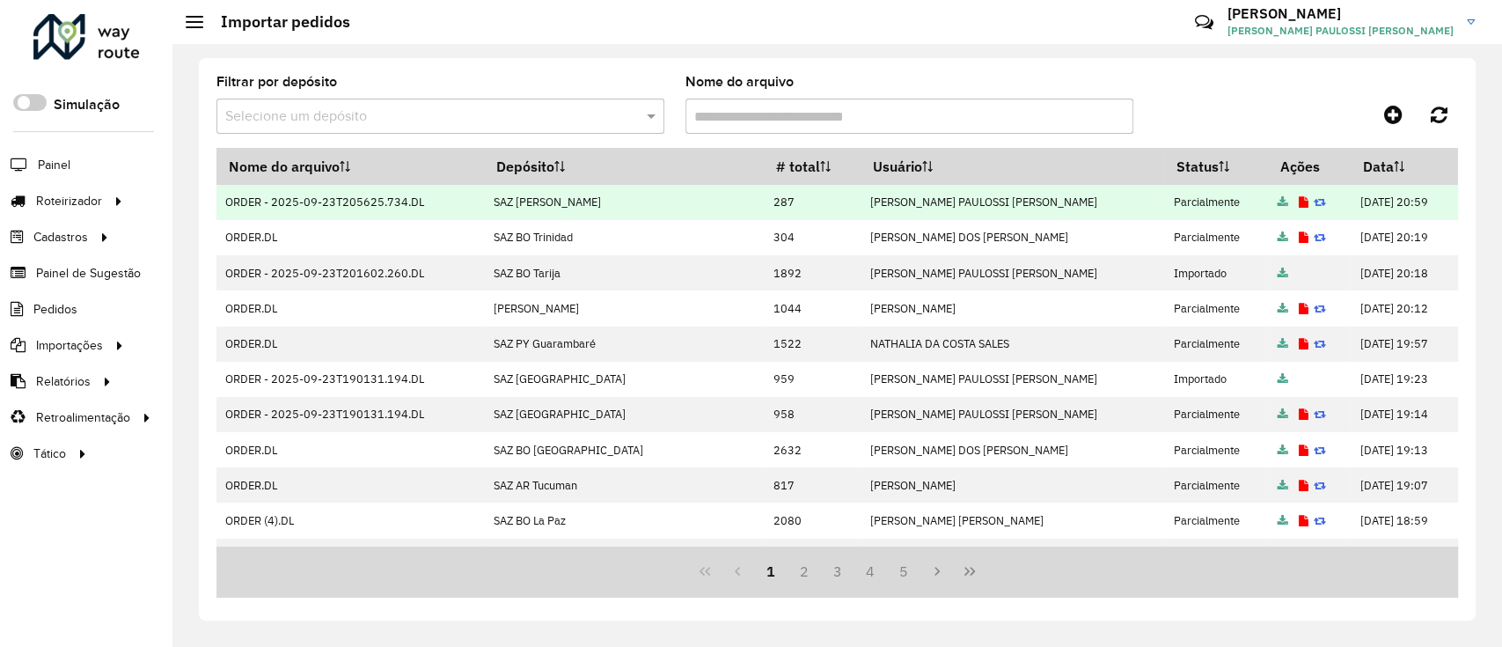
click at [1299, 197] on icon at bounding box center [1304, 202] width 10 height 11
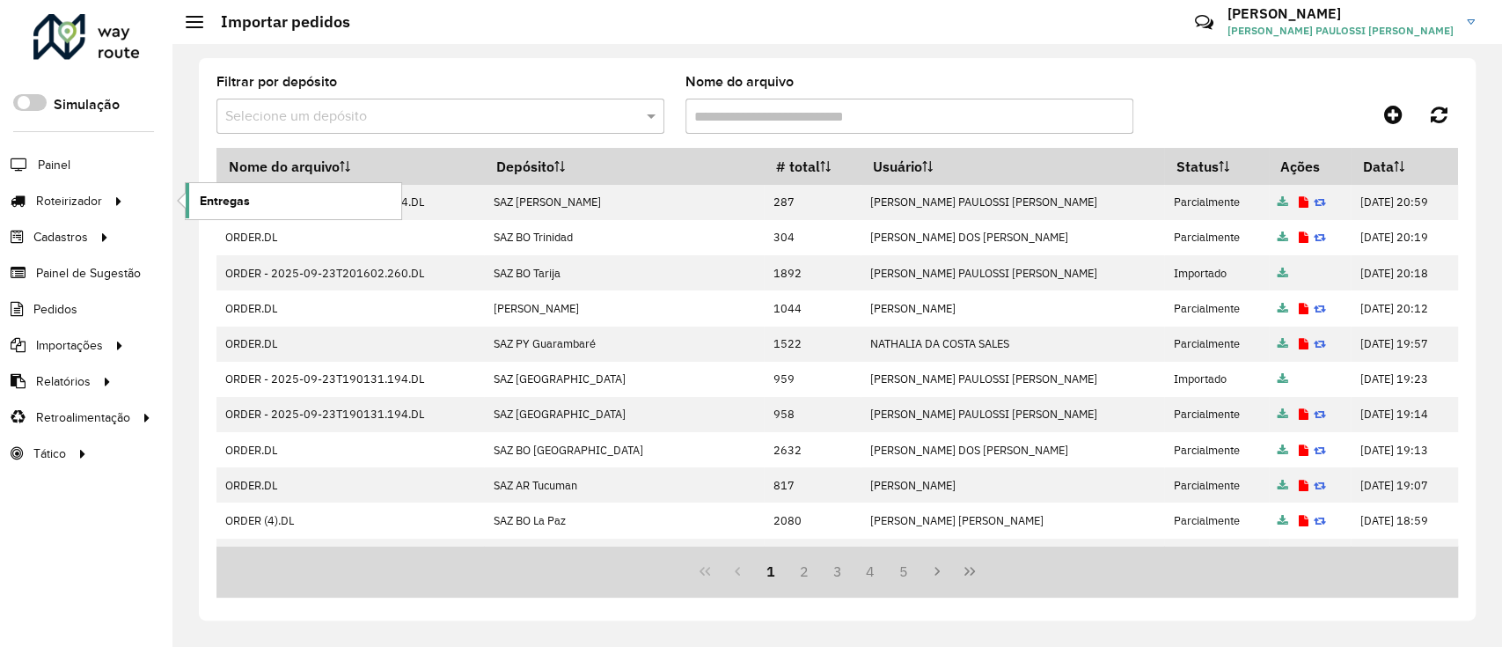
click at [228, 192] on span "Entregas" at bounding box center [225, 201] width 50 height 18
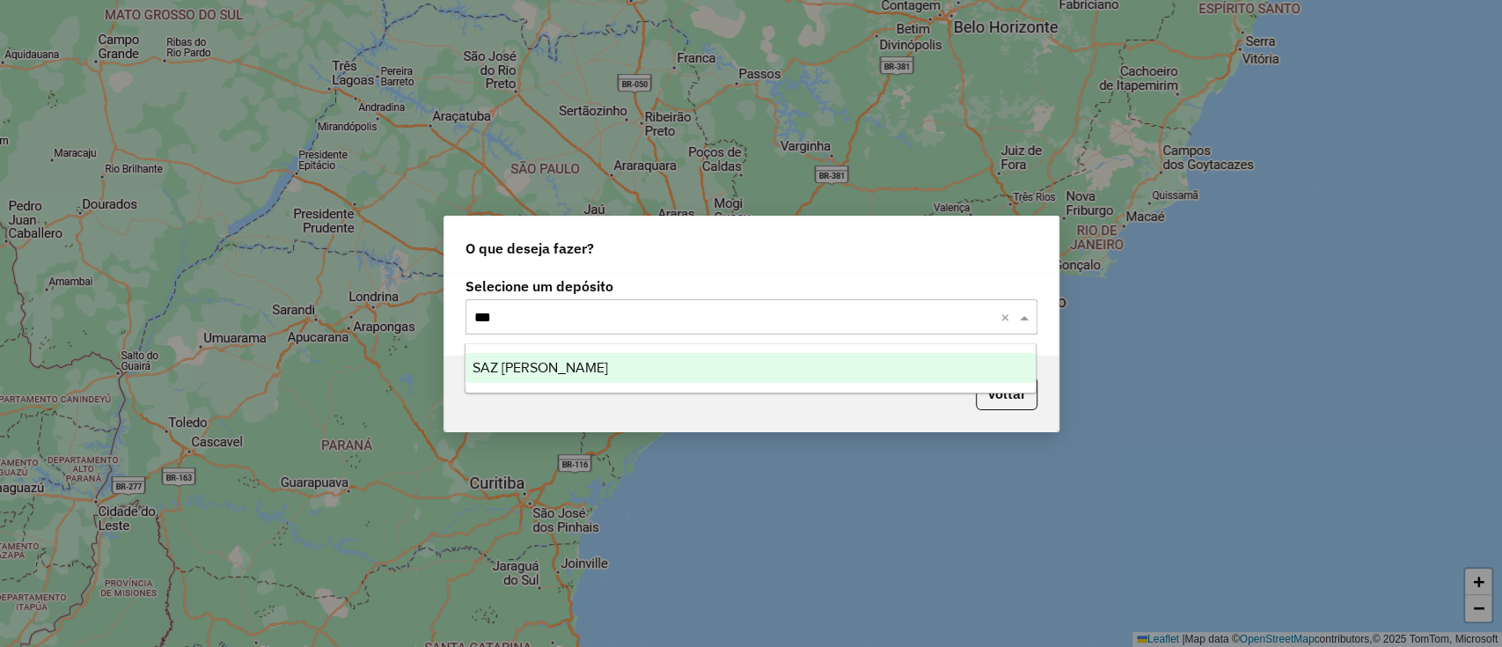
type input "****"
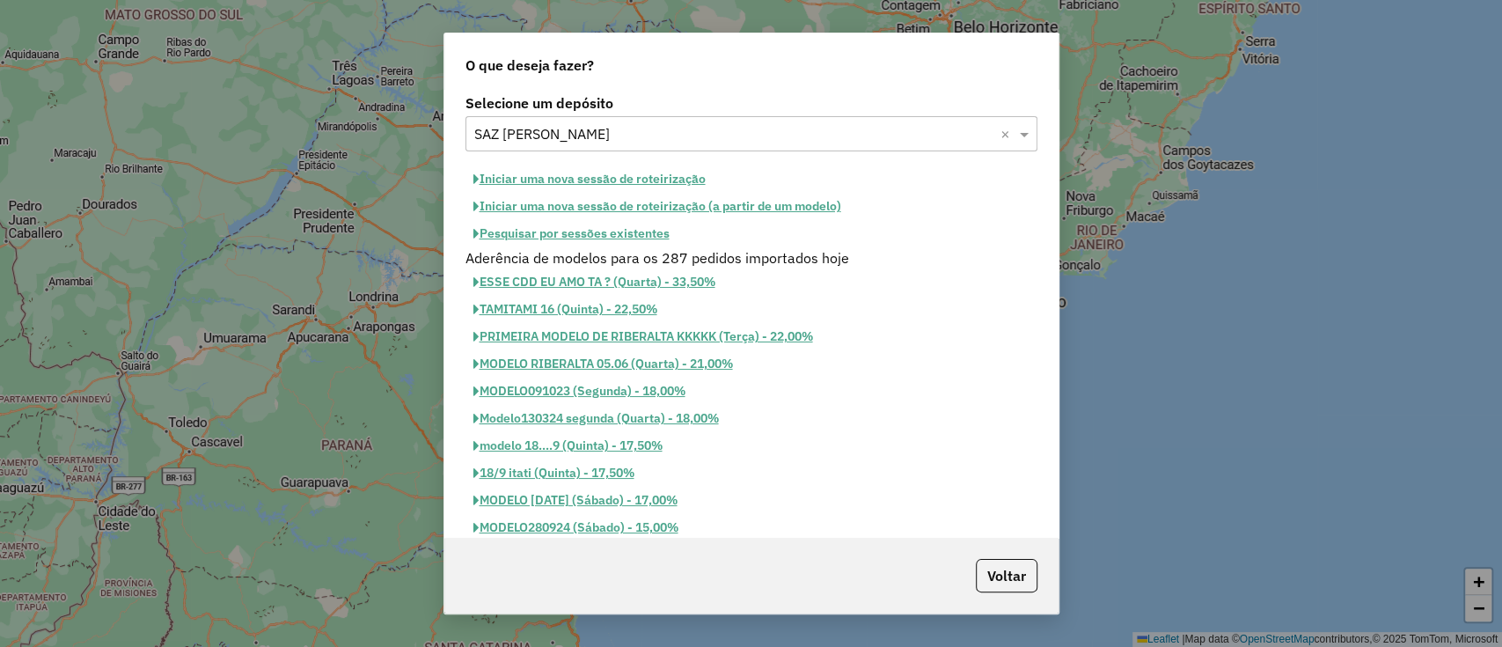
click at [699, 182] on button "Iniciar uma nova sessão de roteirização" at bounding box center [589, 178] width 248 height 27
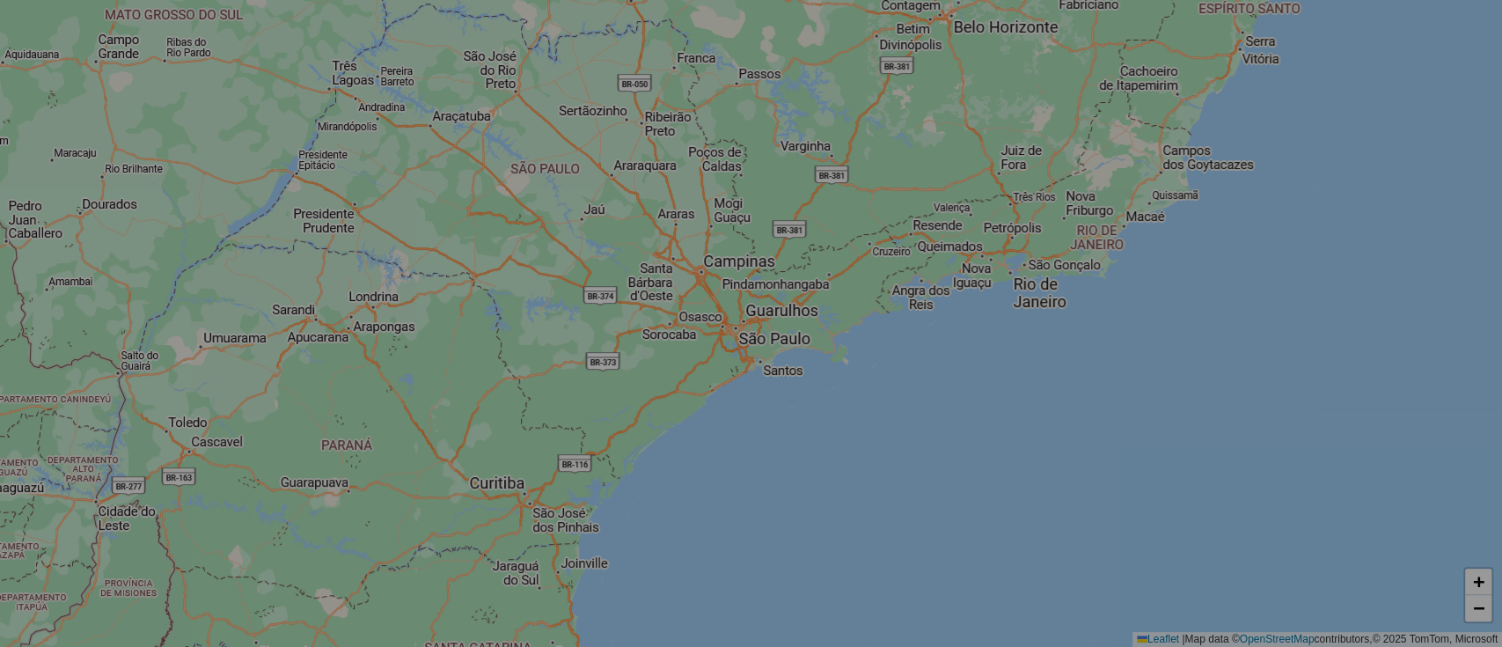
select select "*"
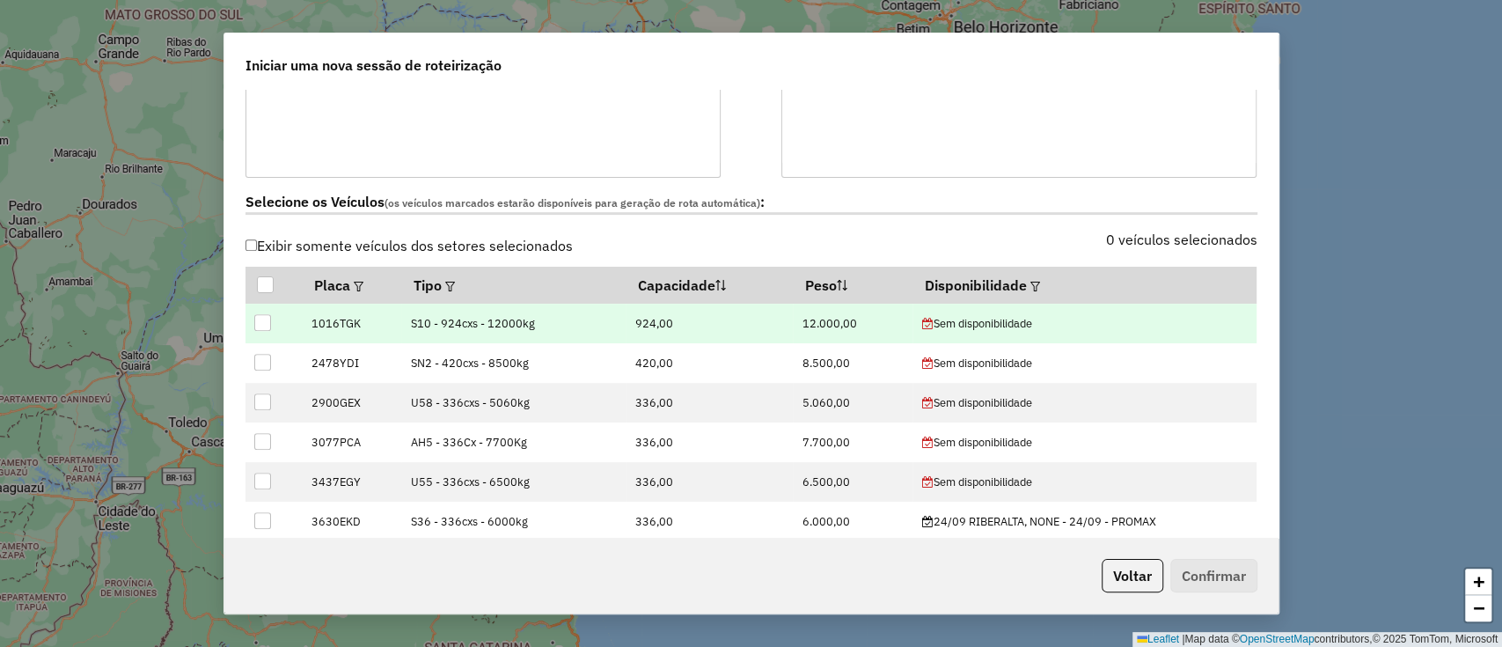
scroll to position [469, 0]
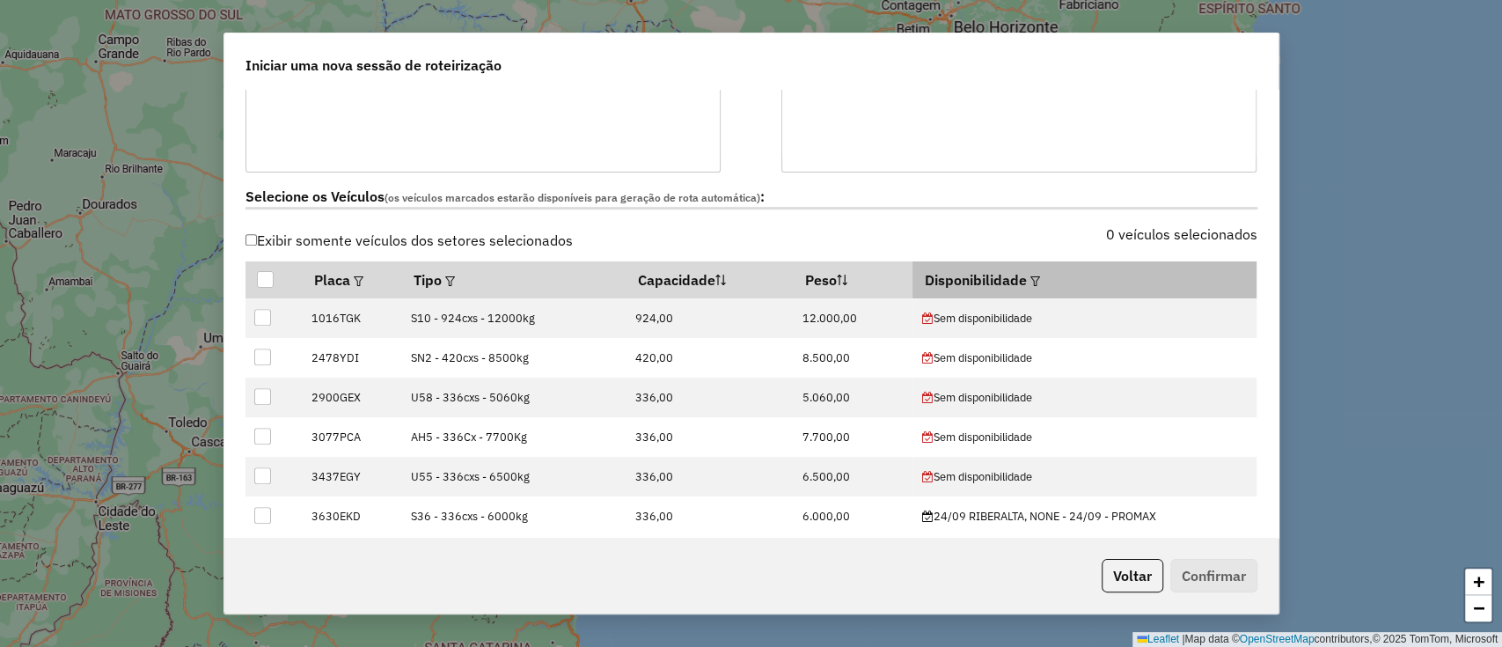
click at [1030, 277] on em at bounding box center [1035, 281] width 10 height 10
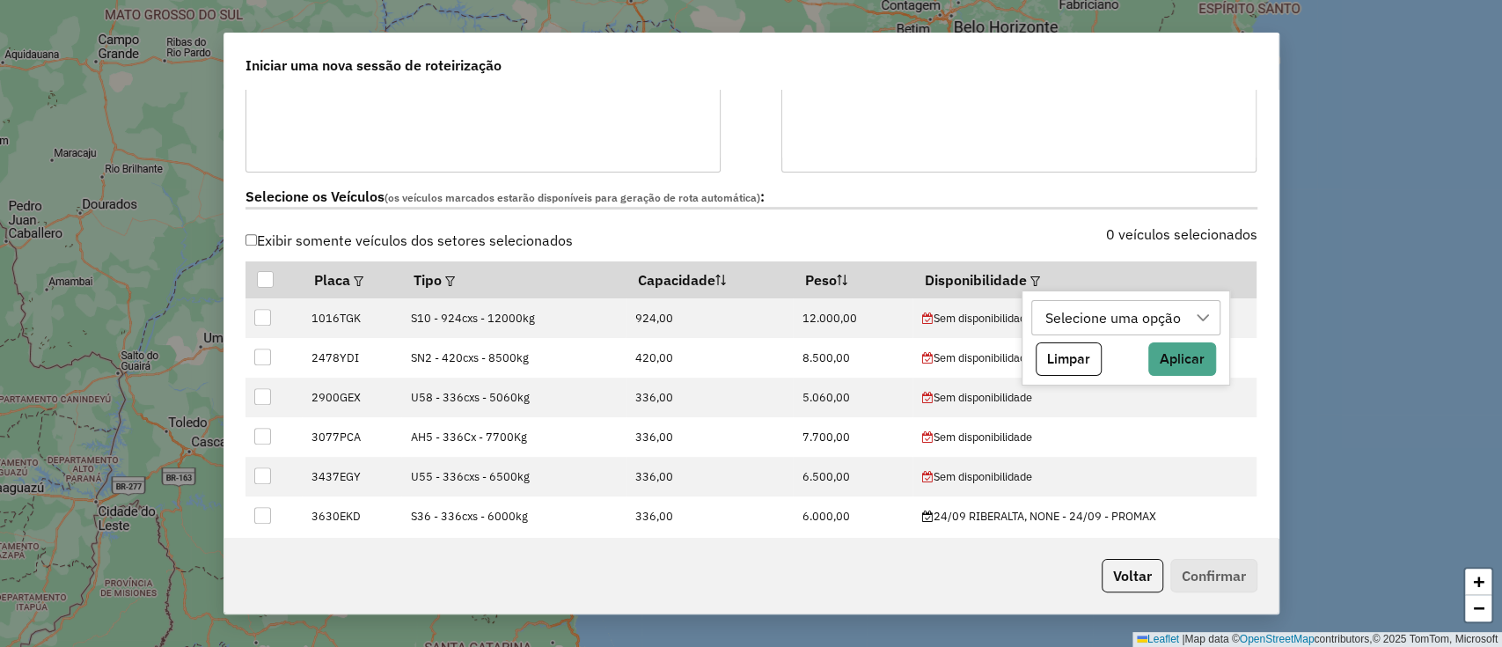
click at [1052, 304] on div "Selecione uma opção" at bounding box center [1113, 317] width 148 height 33
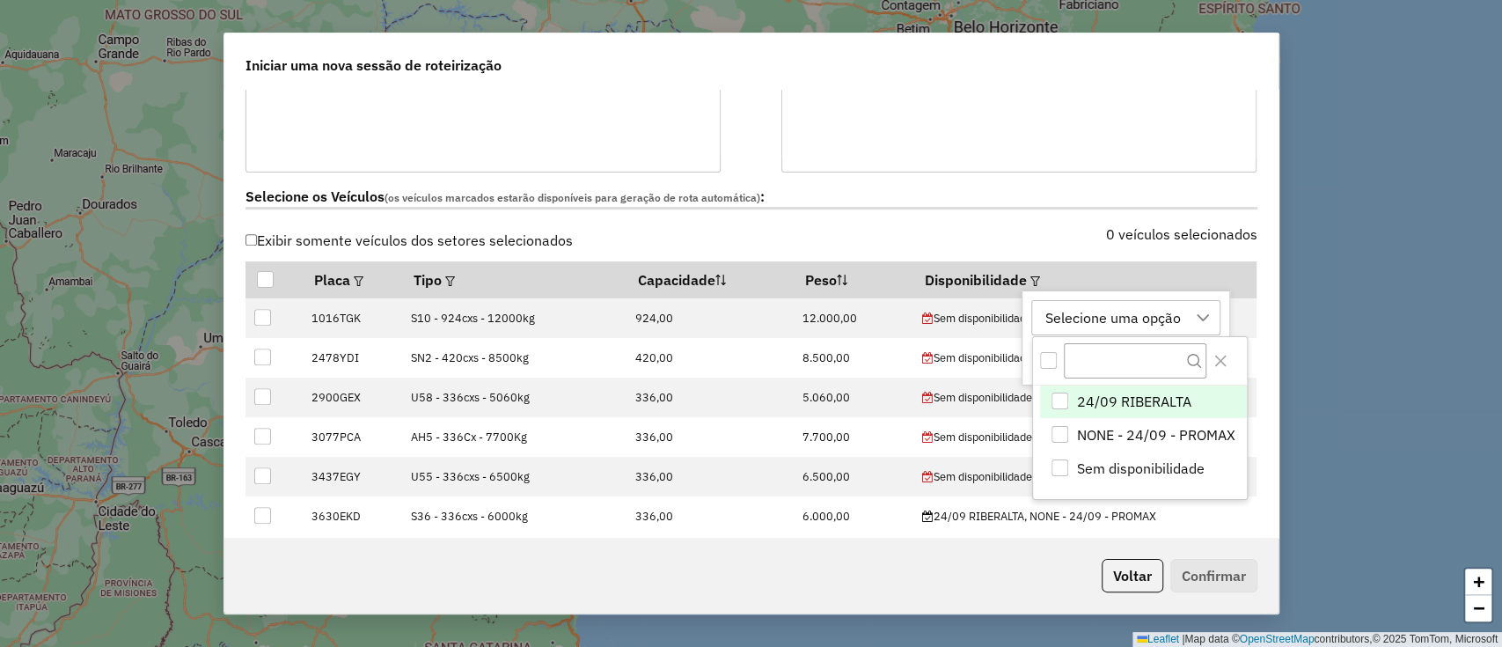
click at [1070, 399] on li "24/09 RIBERALTA" at bounding box center [1143, 401] width 207 height 33
click at [1213, 356] on icon "Close" at bounding box center [1220, 361] width 14 height 14
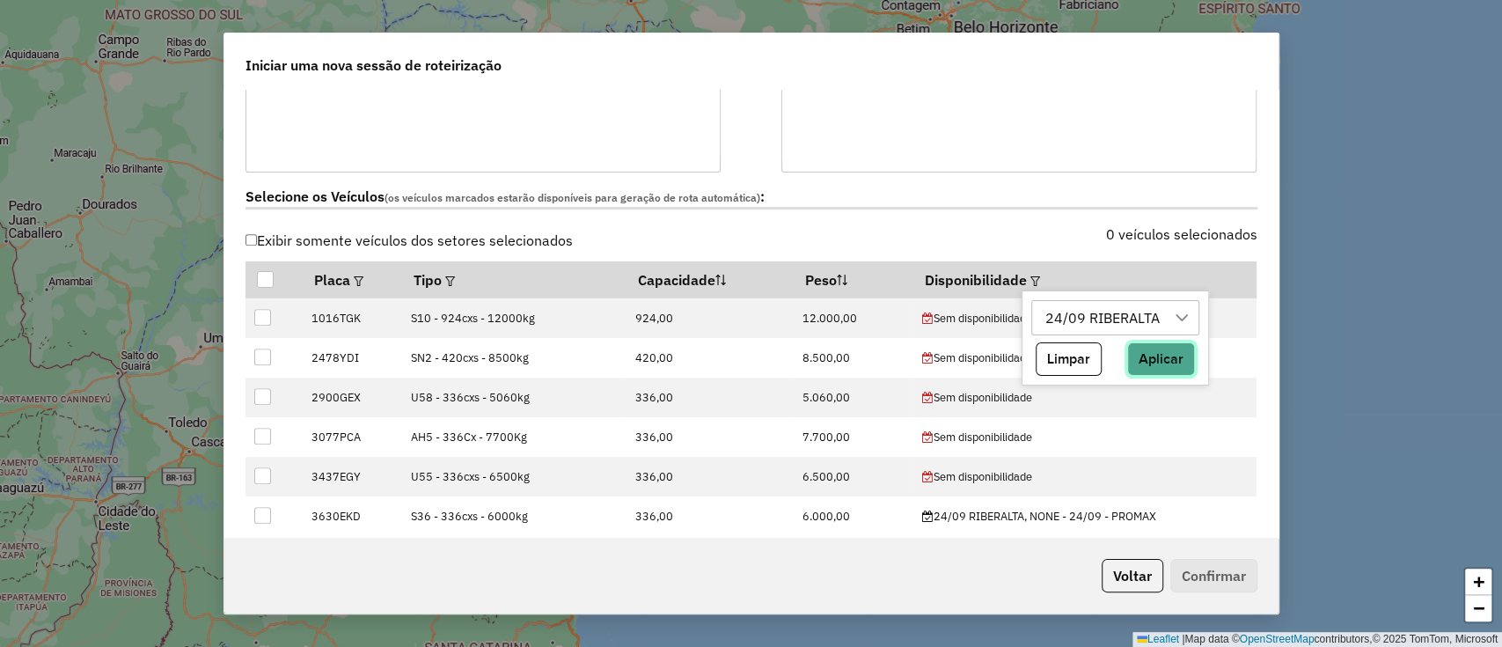
click at [1188, 356] on button "Aplicar" at bounding box center [1161, 358] width 68 height 33
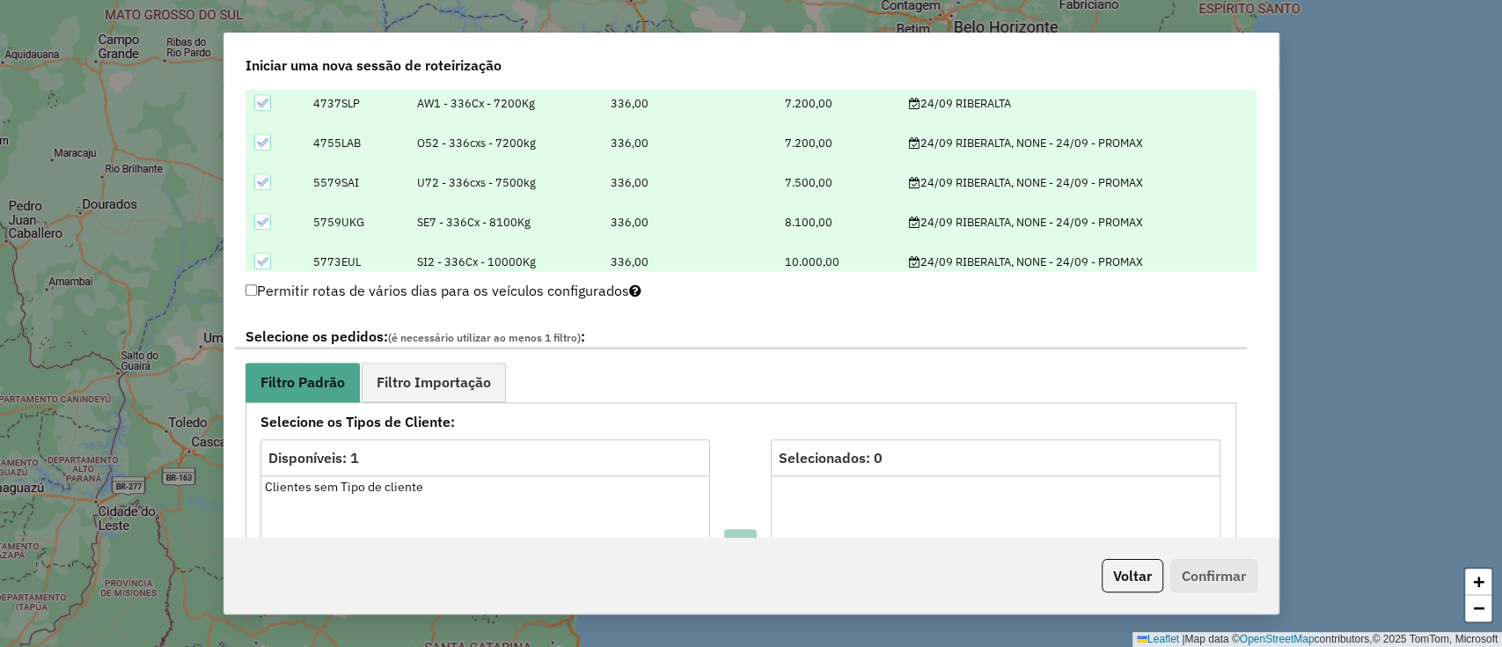
scroll to position [821, 0]
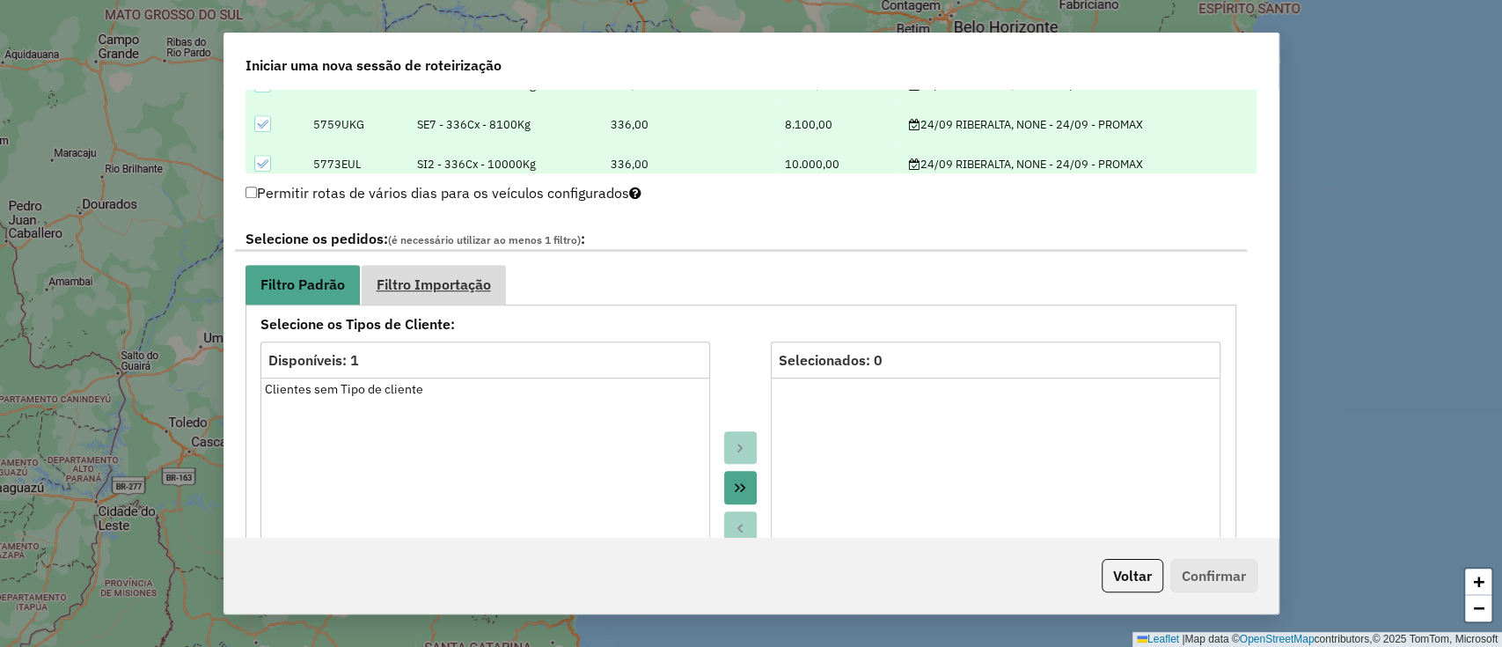
click at [467, 270] on link "Filtro Importação" at bounding box center [434, 285] width 144 height 40
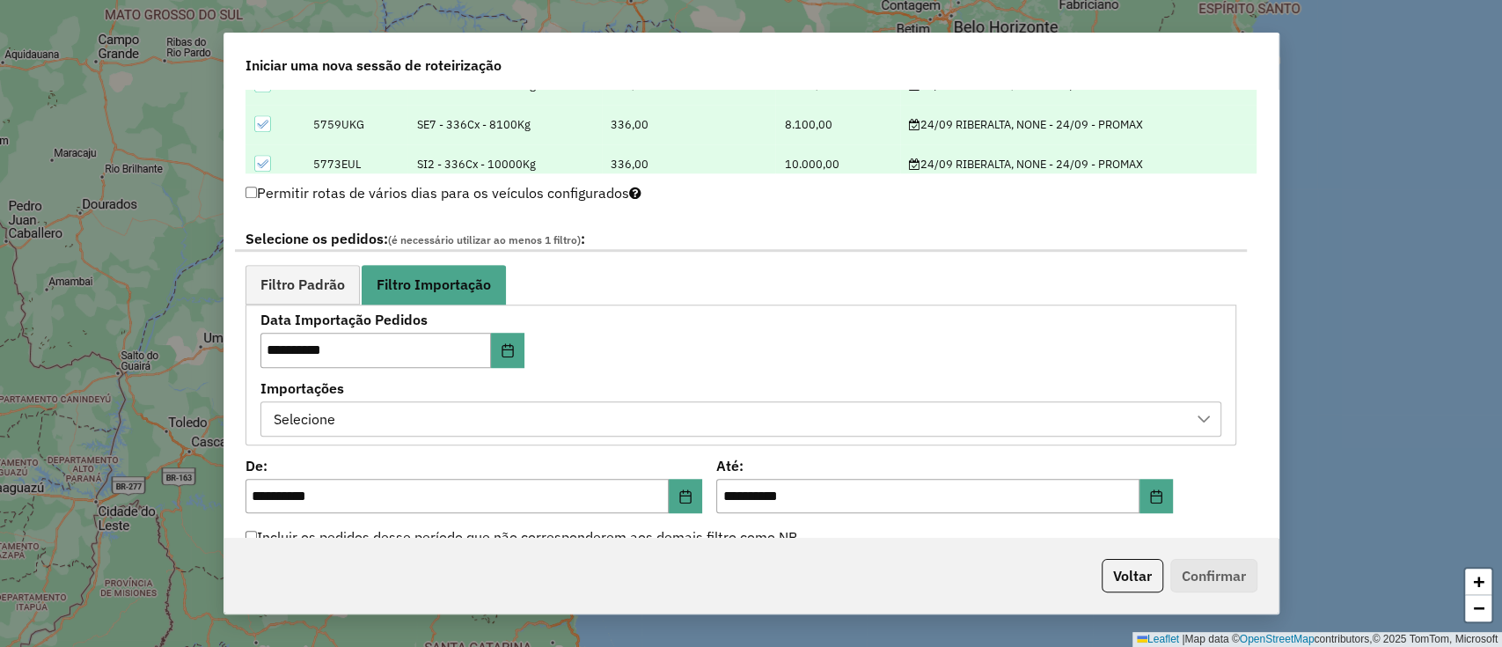
click at [422, 396] on label "Importações" at bounding box center [740, 388] width 961 height 21
click at [463, 402] on div "Selecione" at bounding box center [727, 418] width 919 height 33
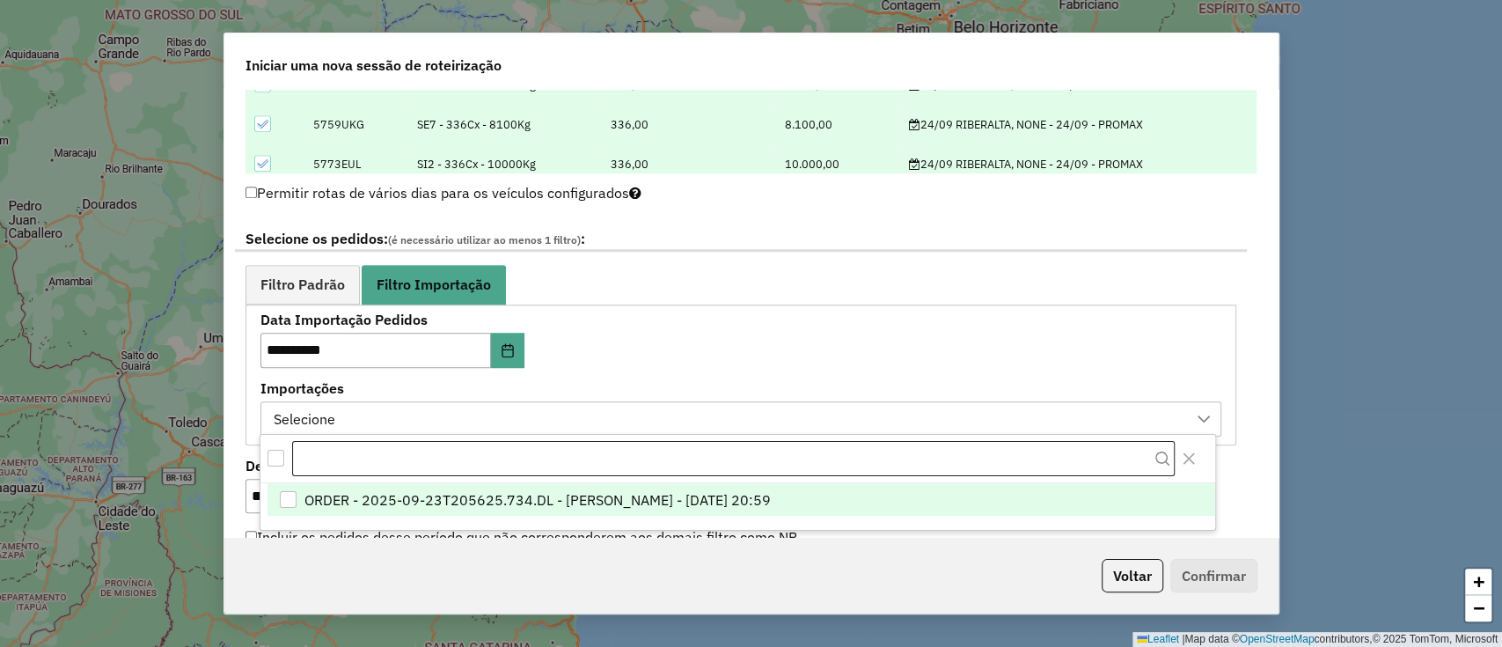
drag, startPoint x: 465, startPoint y: 491, endPoint x: 527, endPoint y: 450, distance: 74.9
click at [465, 492] on span "ORDER - 2025-09-23T205625.734.DL - [PERSON_NAME] - [DATE] 20:59" at bounding box center [537, 499] width 466 height 21
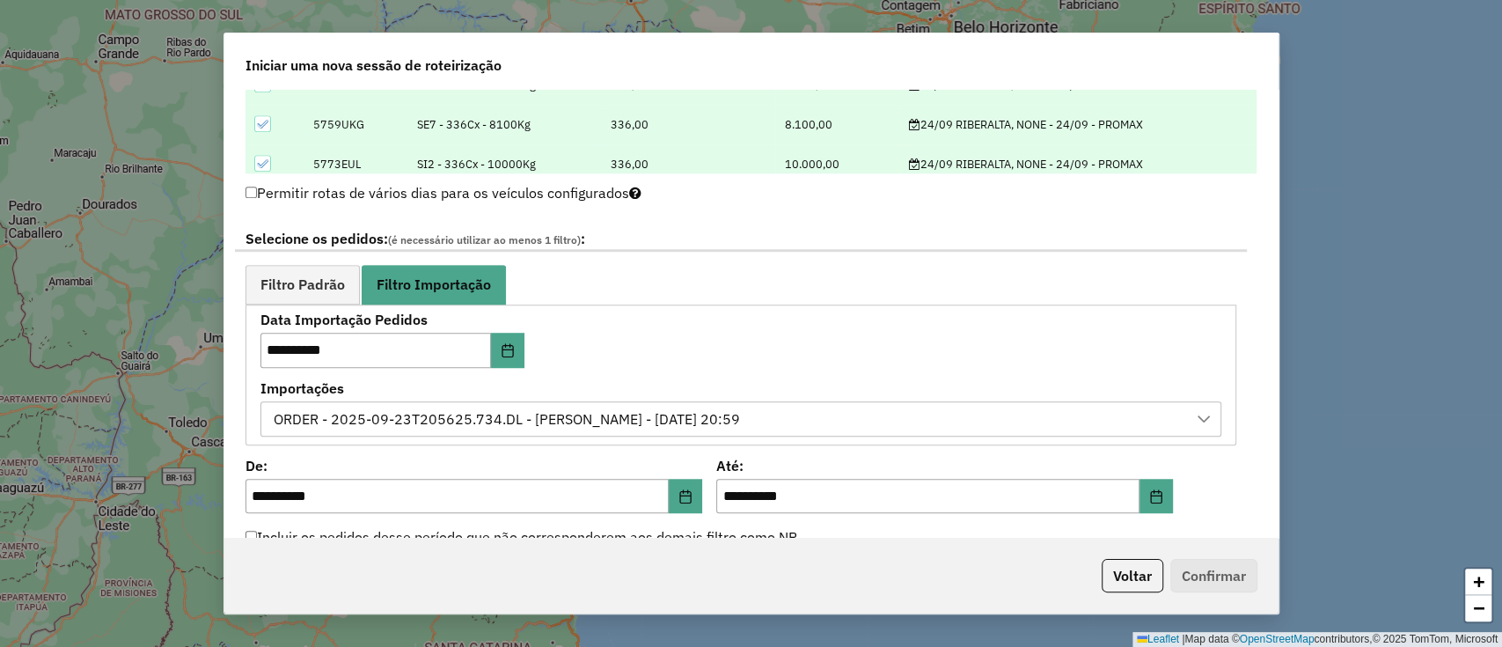
scroll to position [1056, 0]
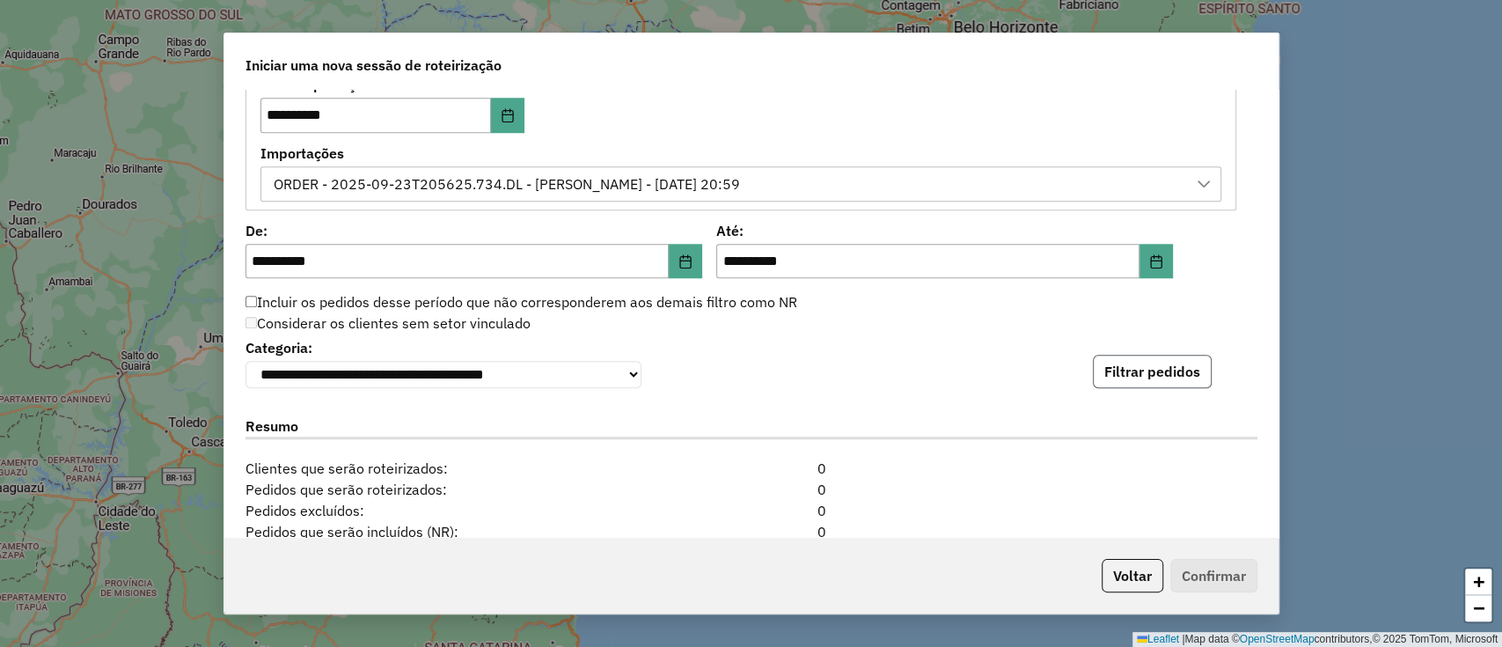
click at [1145, 382] on button "Filtrar pedidos" at bounding box center [1152, 371] width 119 height 33
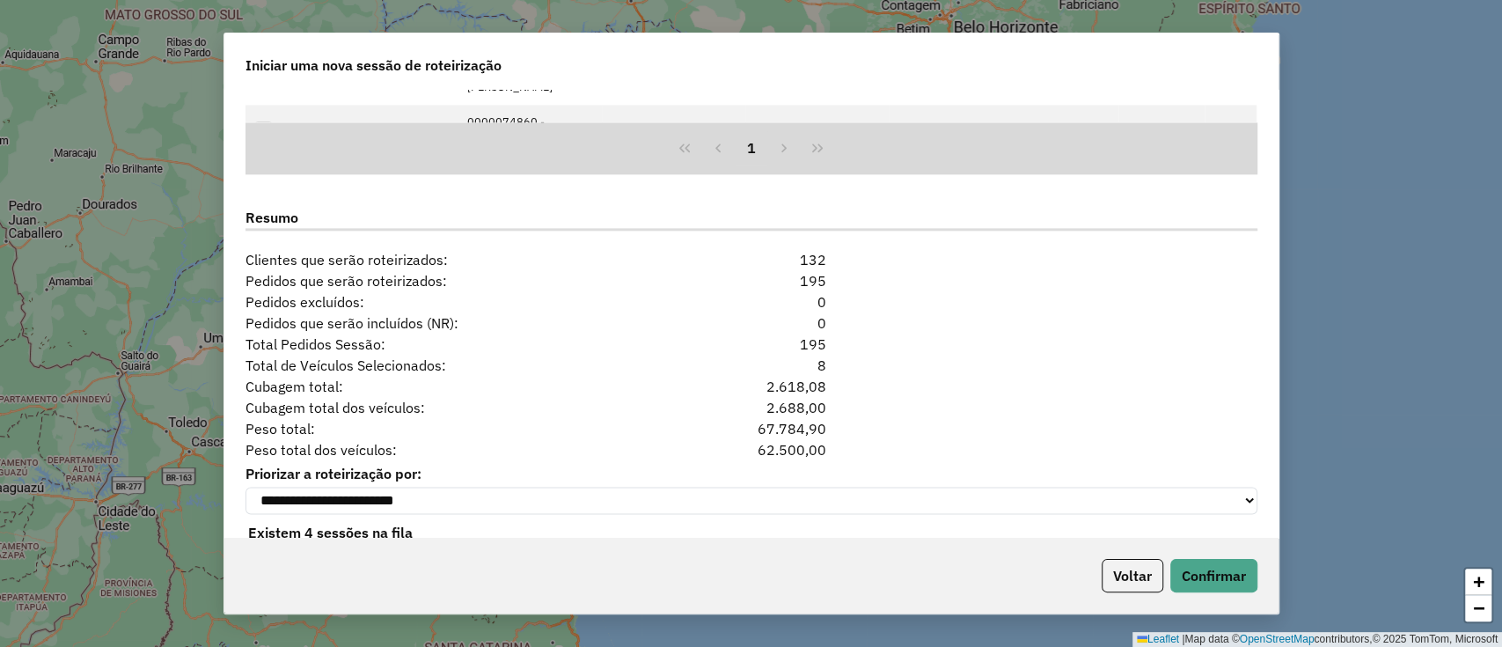
scroll to position [1668, 0]
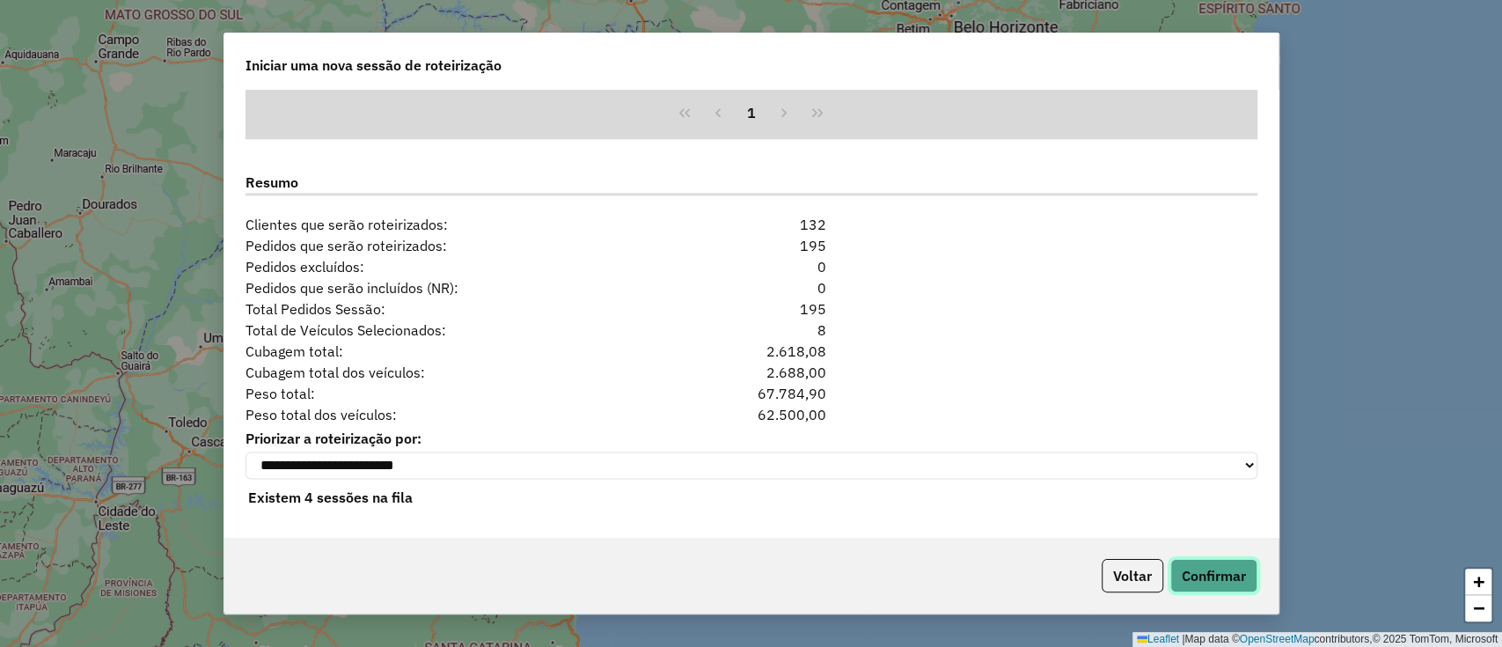
click at [1215, 560] on button "Confirmar" at bounding box center [1213, 575] width 87 height 33
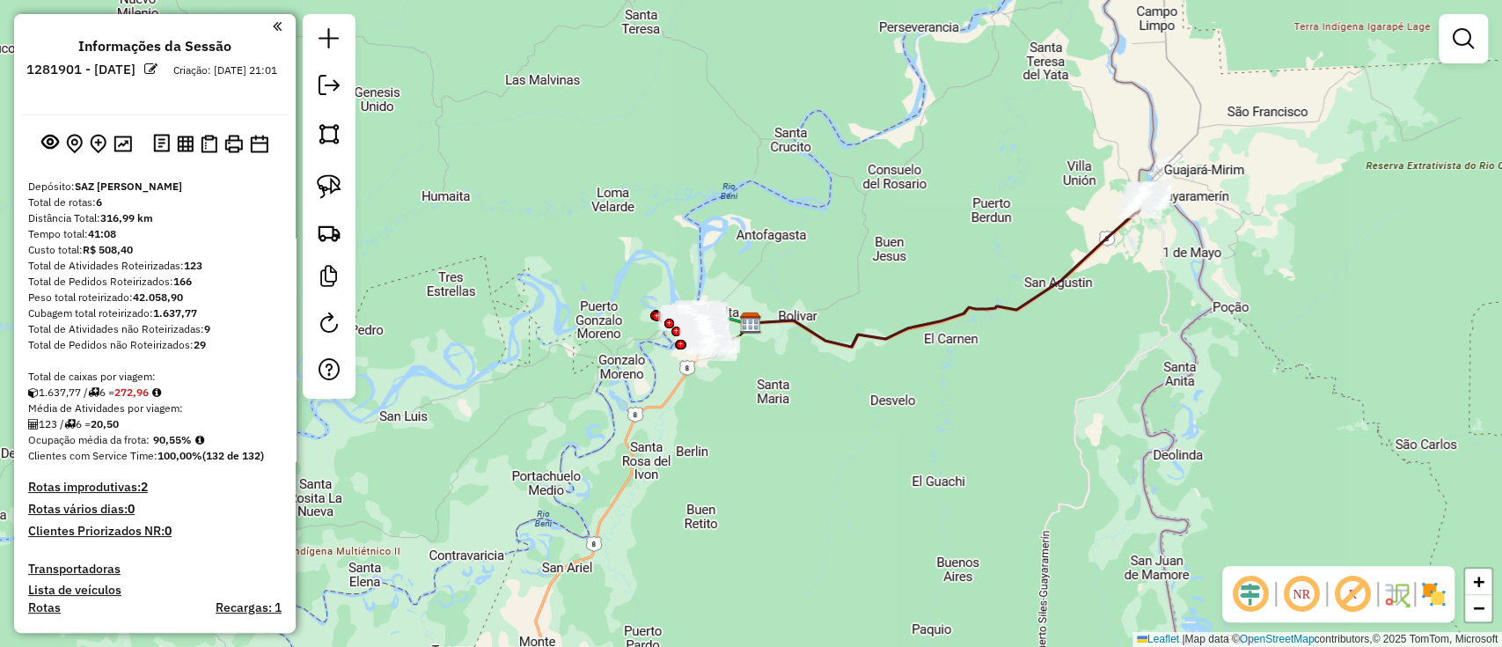
click at [1060, 276] on icon at bounding box center [945, 278] width 389 height 138
select select "**********"
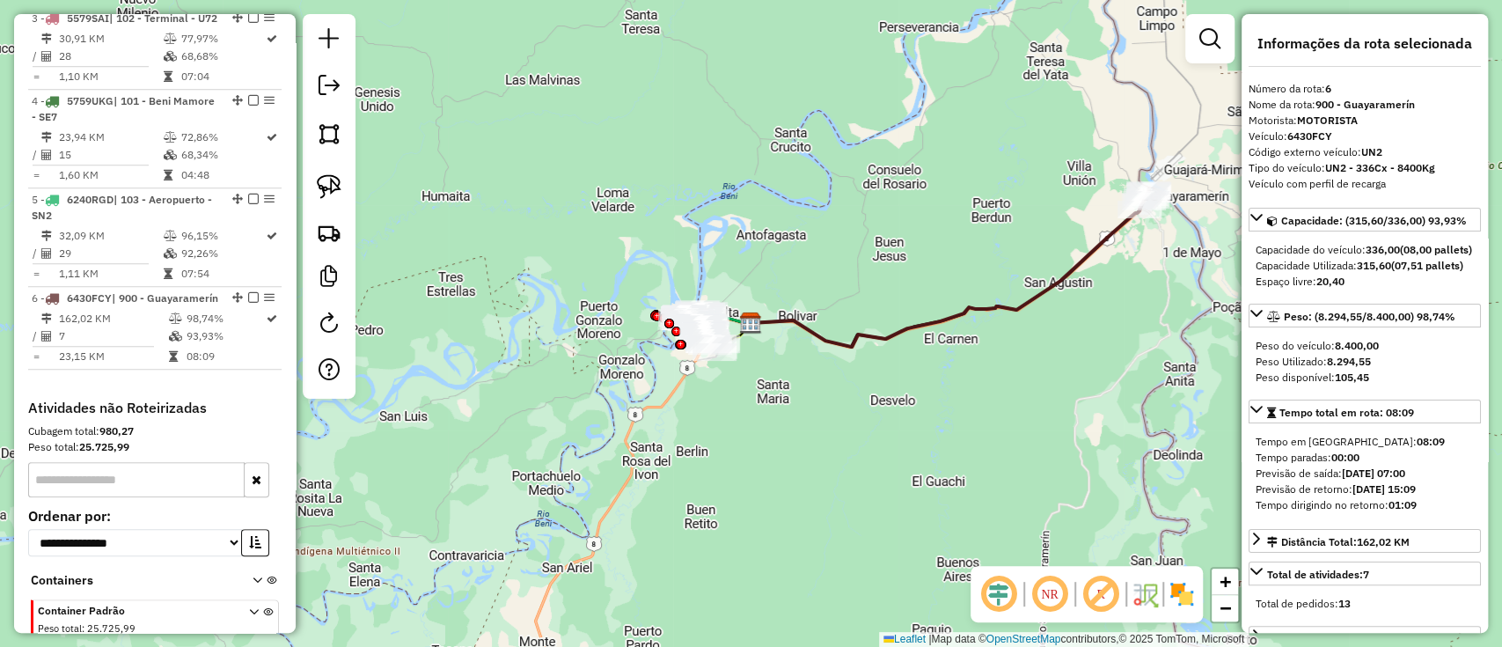
scroll to position [1027, 0]
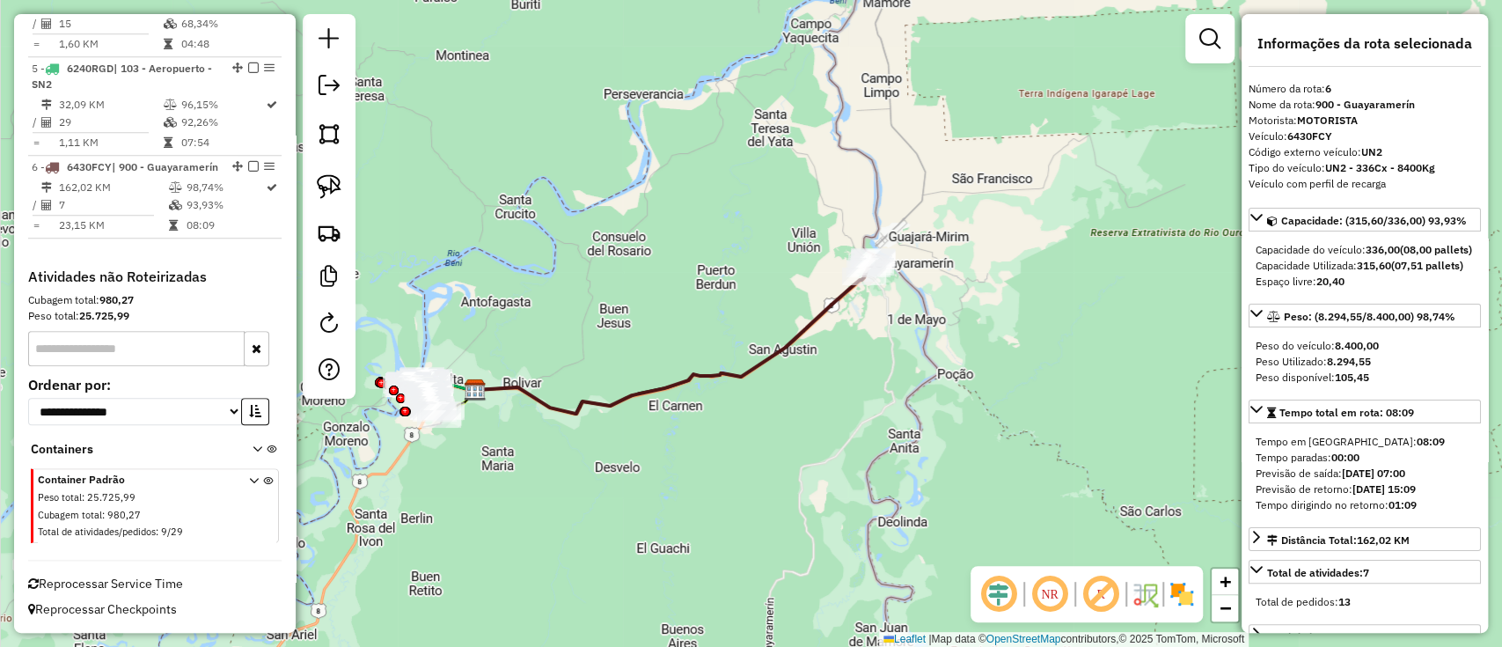
drag, startPoint x: 1049, startPoint y: 297, endPoint x: 795, endPoint y: 363, distance: 261.9
click at [795, 363] on div "Janela de atendimento Grade de atendimento Capacidade Transportadoras Veículos …" at bounding box center [751, 323] width 1502 height 647
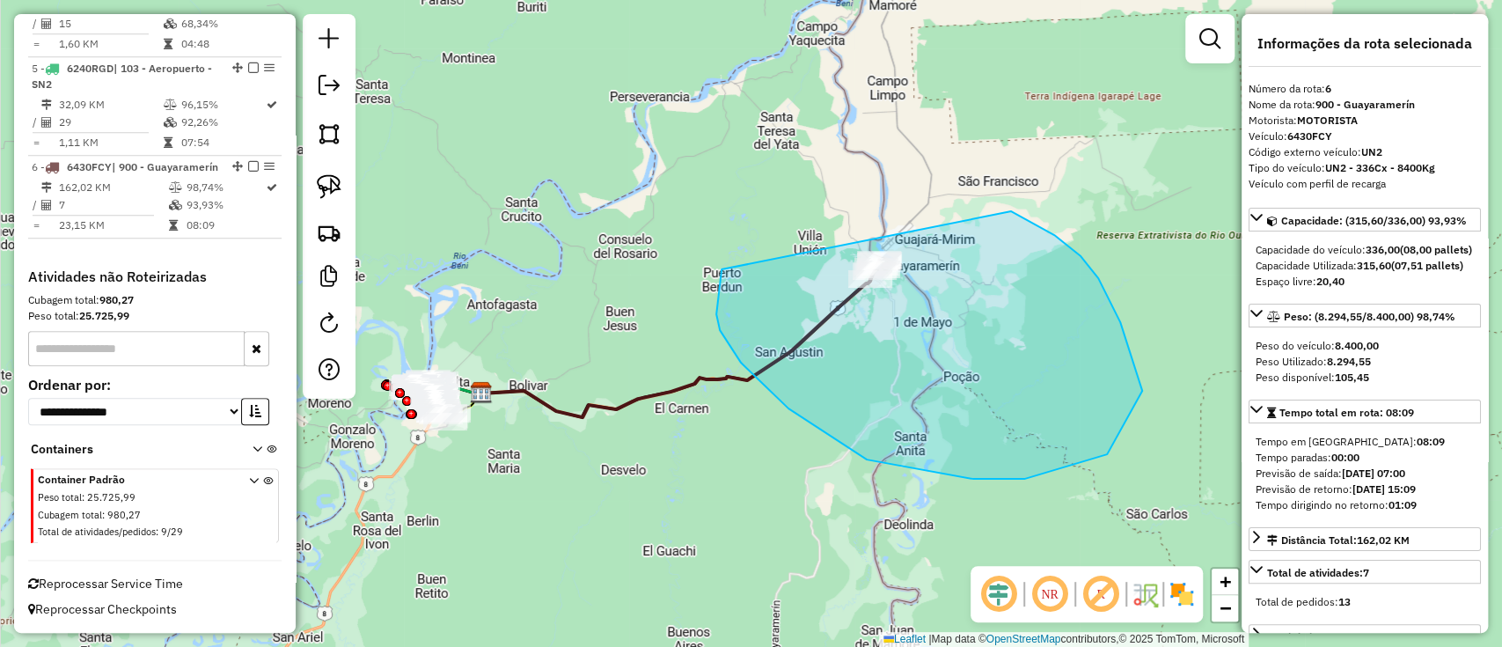
drag, startPoint x: 716, startPoint y: 314, endPoint x: 971, endPoint y: 195, distance: 280.7
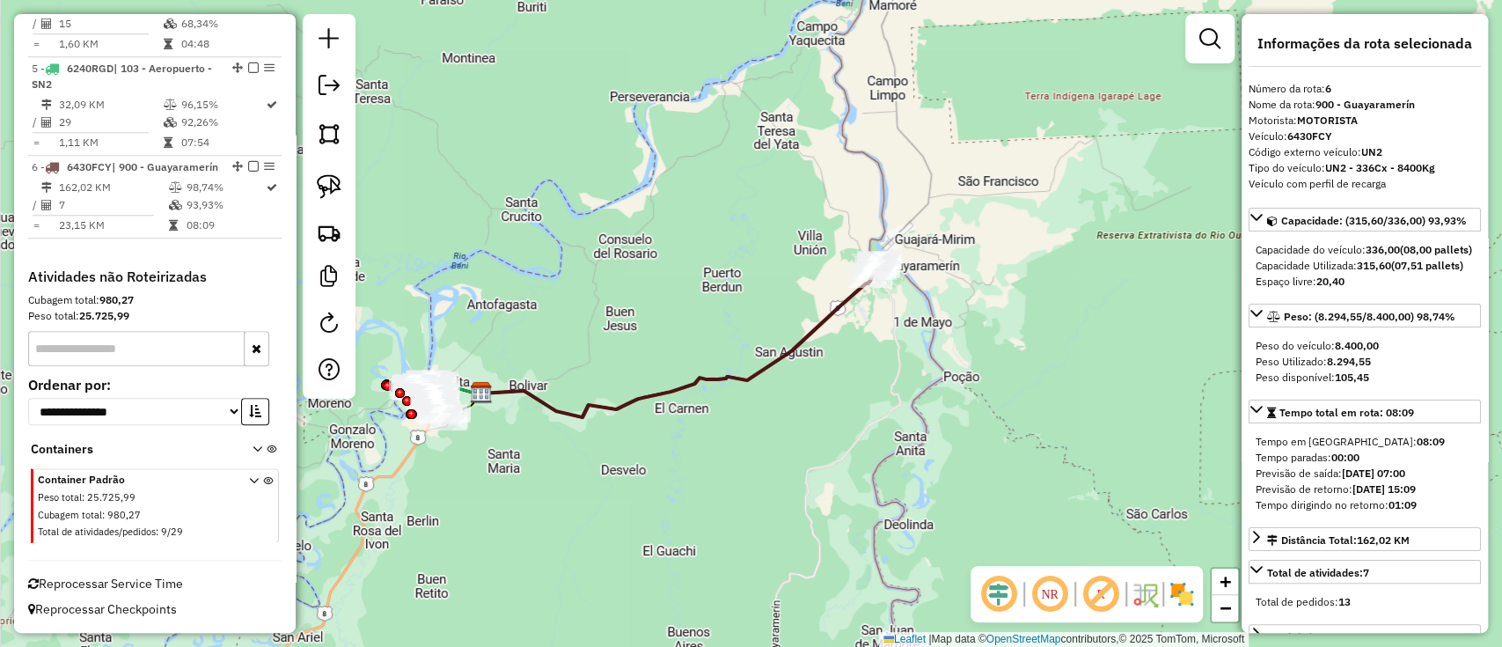
click at [799, 324] on div "Janela de atendimento Grade de atendimento Capacidade Transportadoras Veículos …" at bounding box center [751, 323] width 1502 height 647
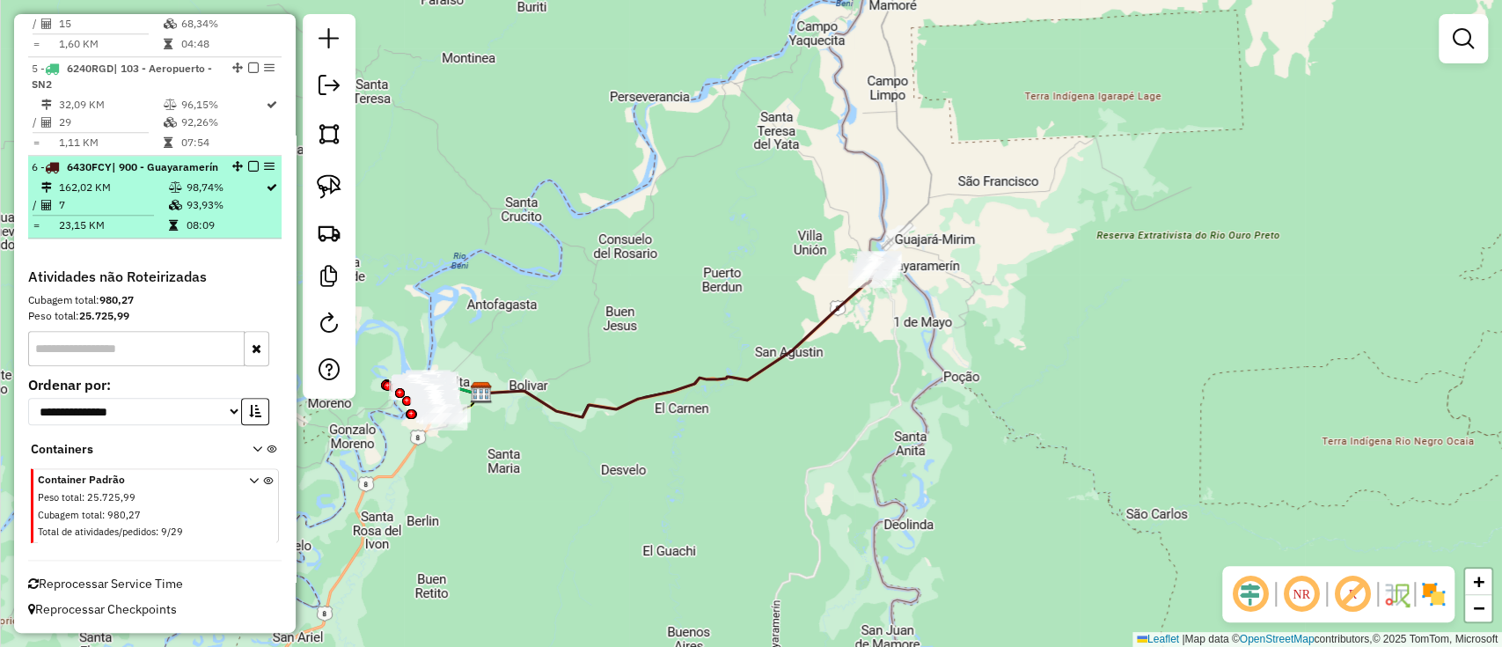
click at [249, 161] on em at bounding box center [253, 166] width 11 height 11
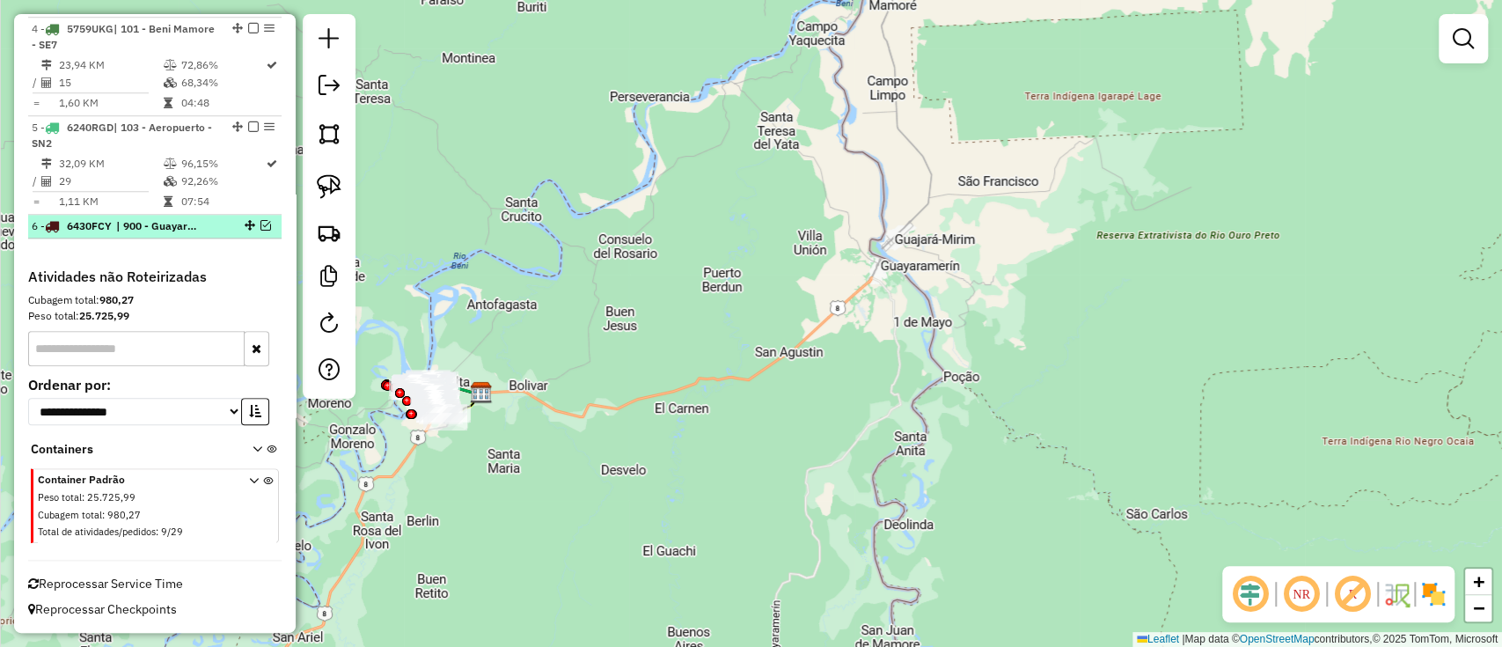
scroll to position [951, 0]
drag, startPoint x: 574, startPoint y: 305, endPoint x: 868, endPoint y: 220, distance: 306.0
click at [868, 220] on div "Janela de atendimento Grade de atendimento Capacidade Transportadoras Veículos …" at bounding box center [751, 323] width 1502 height 647
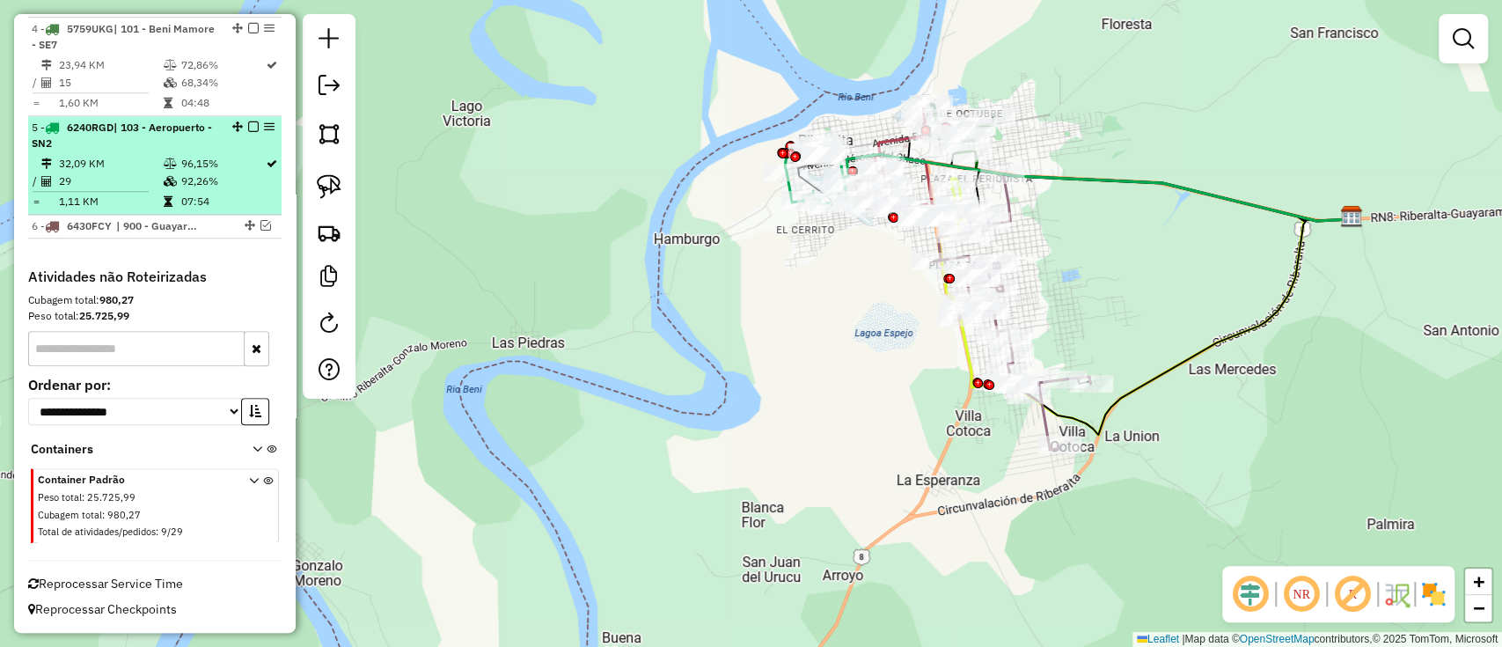
click at [248, 121] on em at bounding box center [253, 126] width 11 height 11
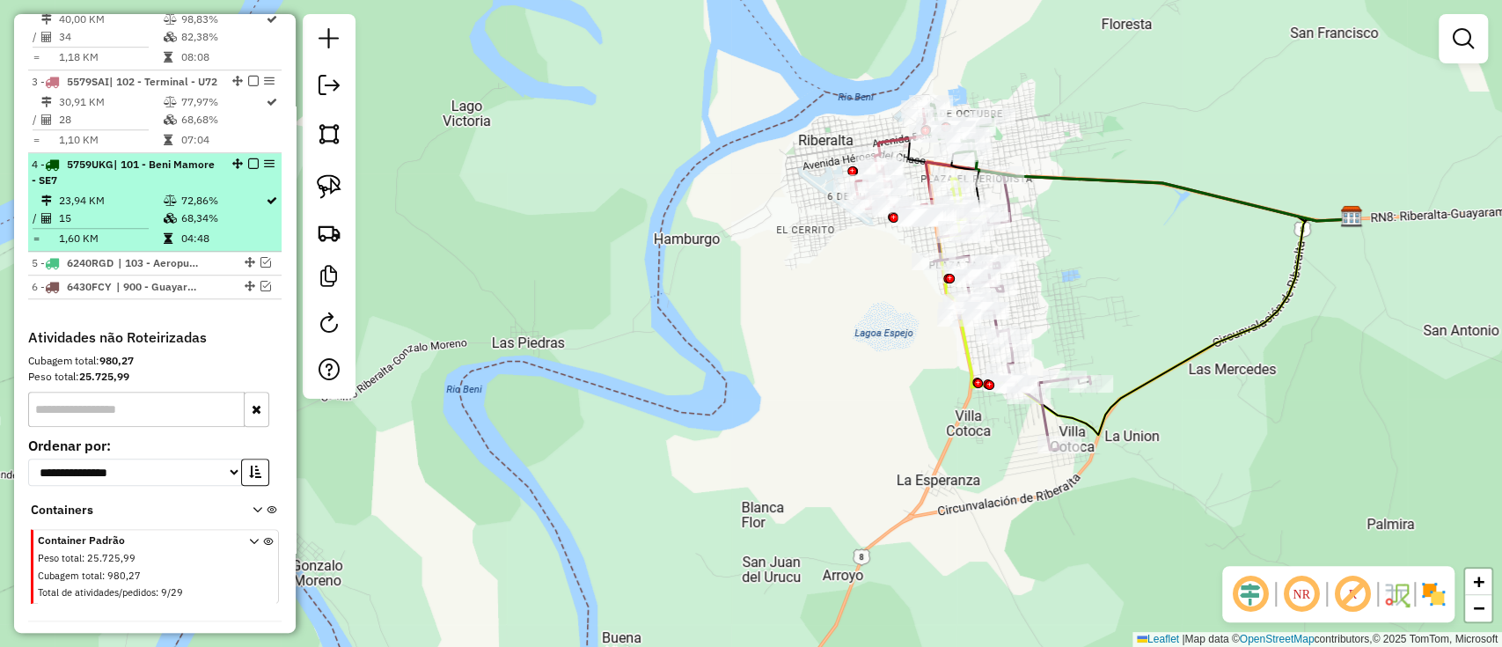
scroll to position [641, 0]
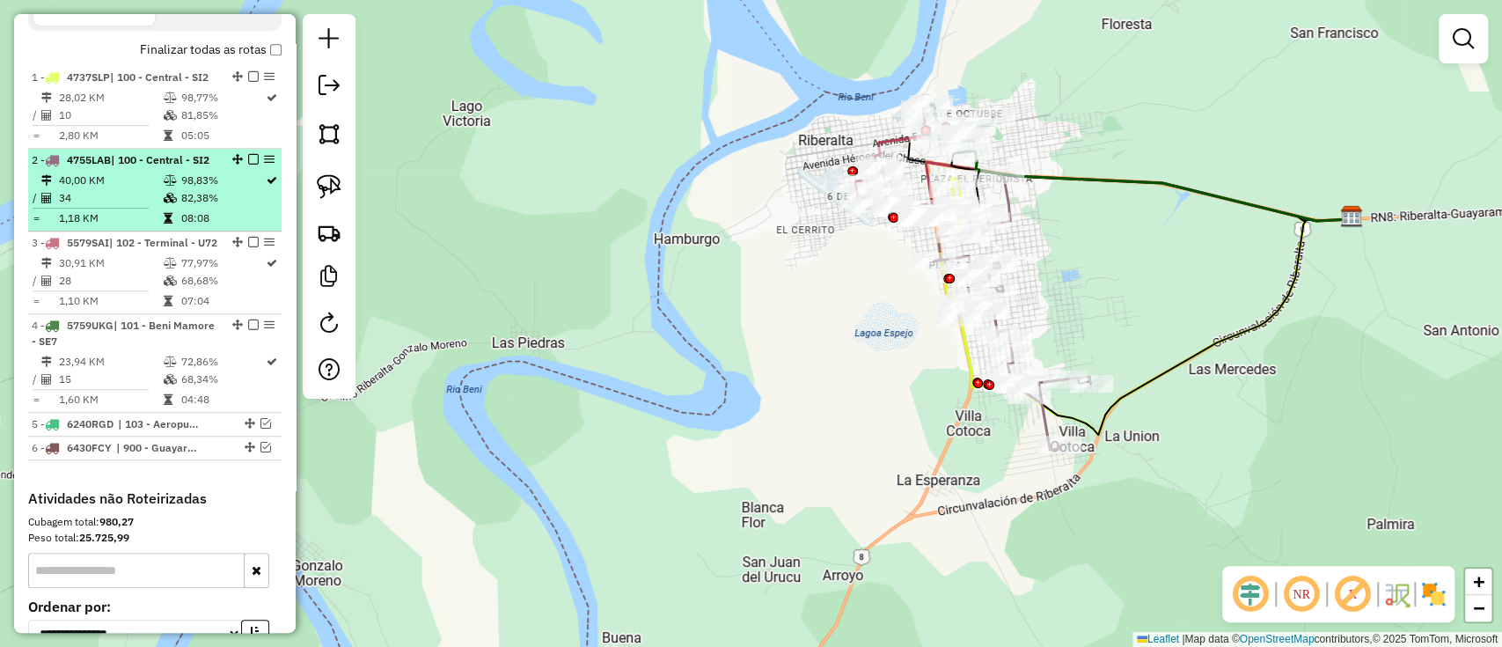
click at [250, 159] on em at bounding box center [253, 159] width 11 height 11
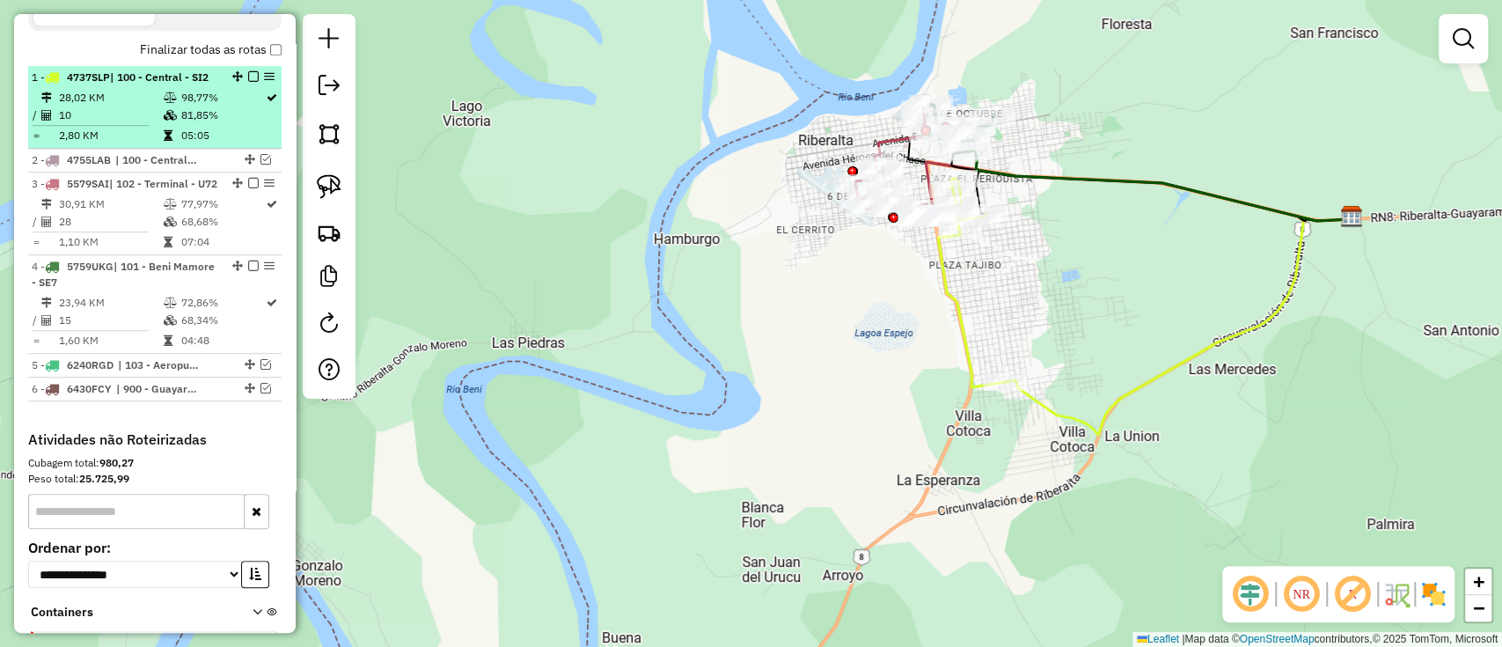
click at [248, 74] on em at bounding box center [253, 76] width 11 height 11
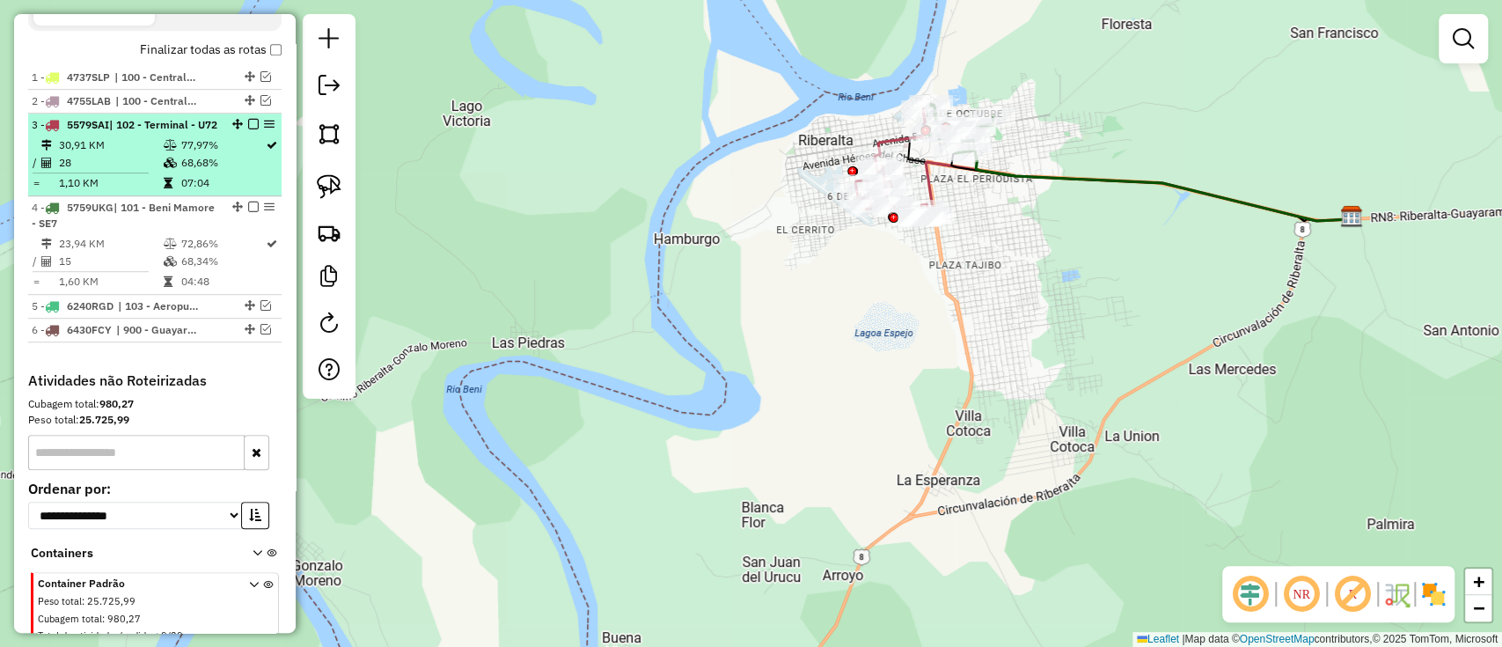
click at [226, 154] on td "77,97%" at bounding box center [222, 145] width 85 height 18
select select "**********"
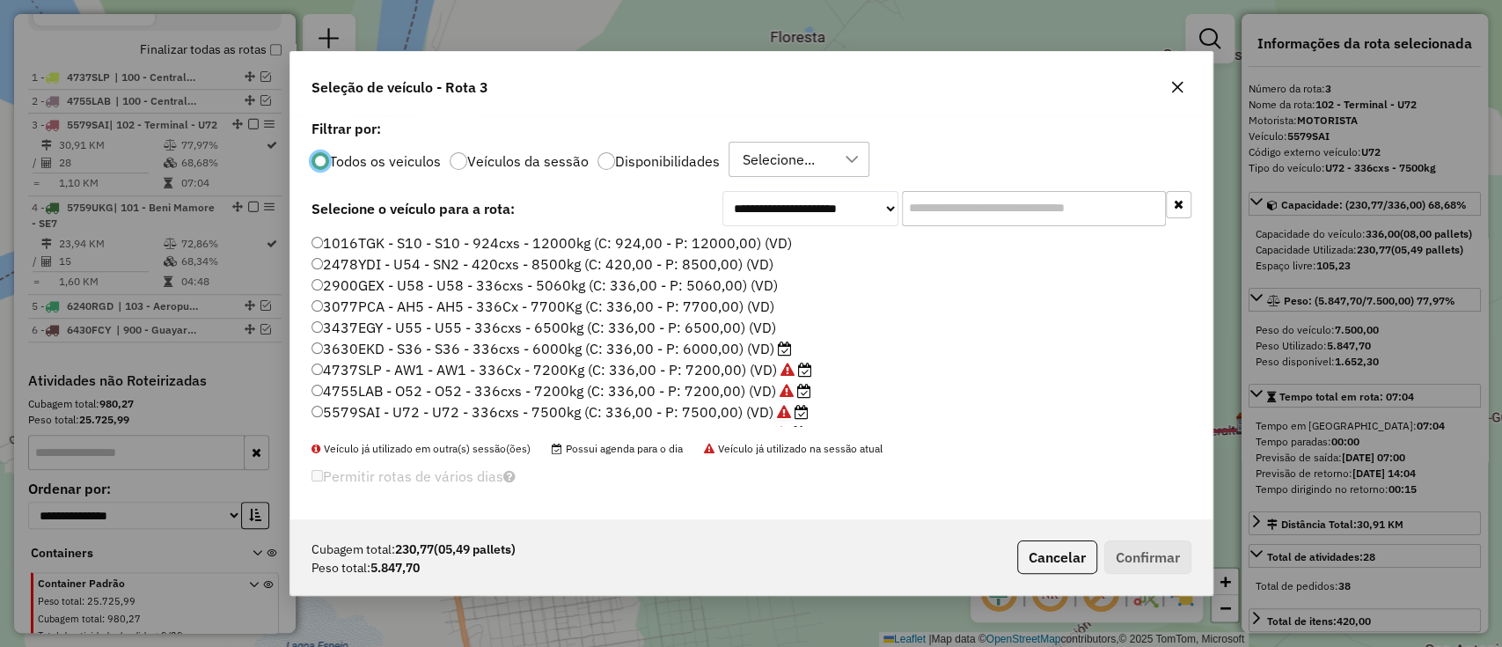
scroll to position [9, 5]
click at [521, 165] on label "Veículos da sessão" at bounding box center [527, 161] width 121 height 14
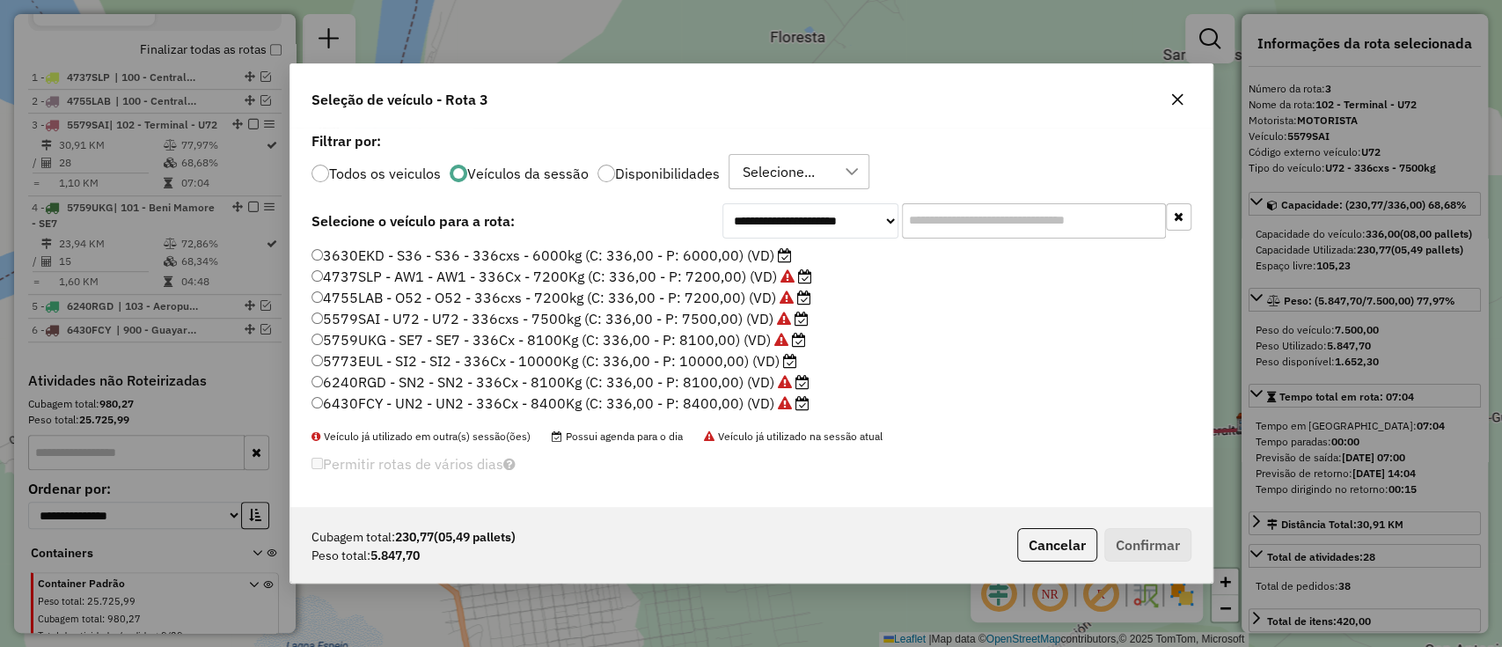
click at [687, 253] on label "3630EKD - S36 - S36 - 336cxs - 6000kg (C: 336,00 - P: 6000,00) (VD)" at bounding box center [552, 255] width 480 height 21
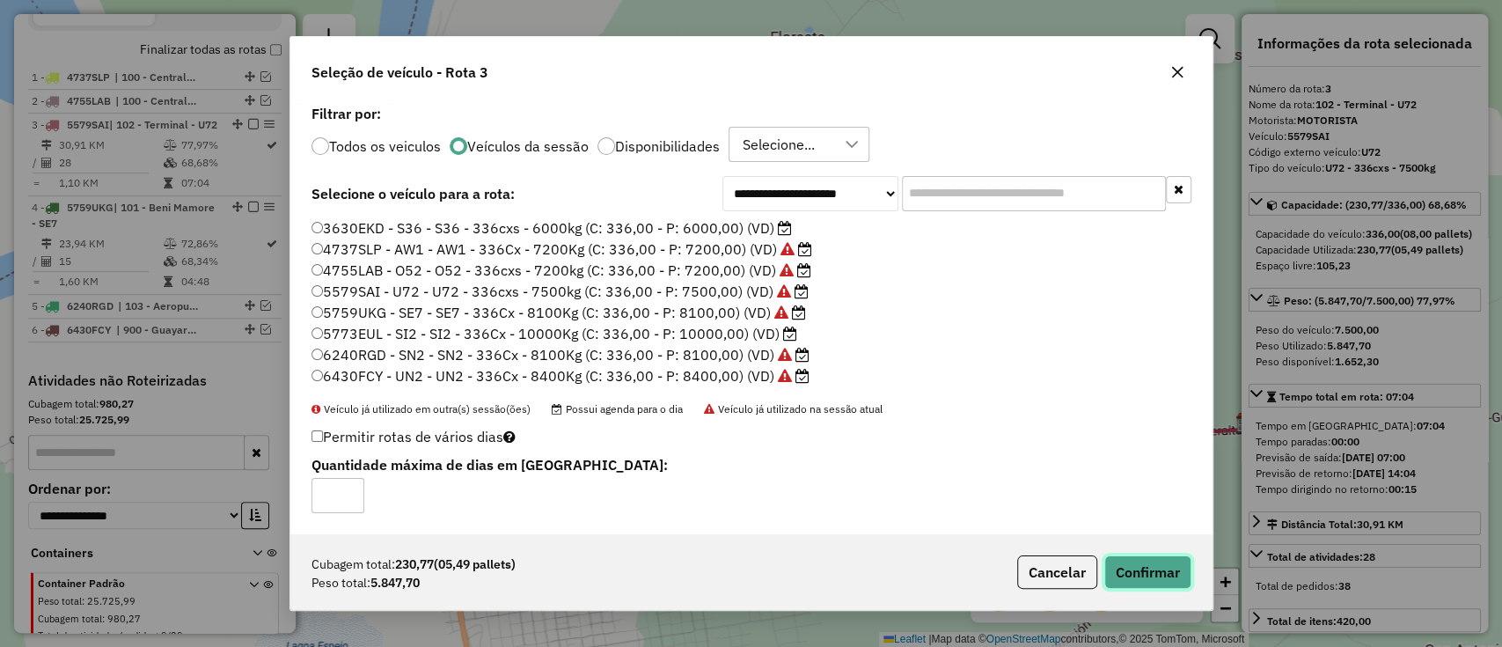
click at [1154, 568] on button "Confirmar" at bounding box center [1147, 571] width 87 height 33
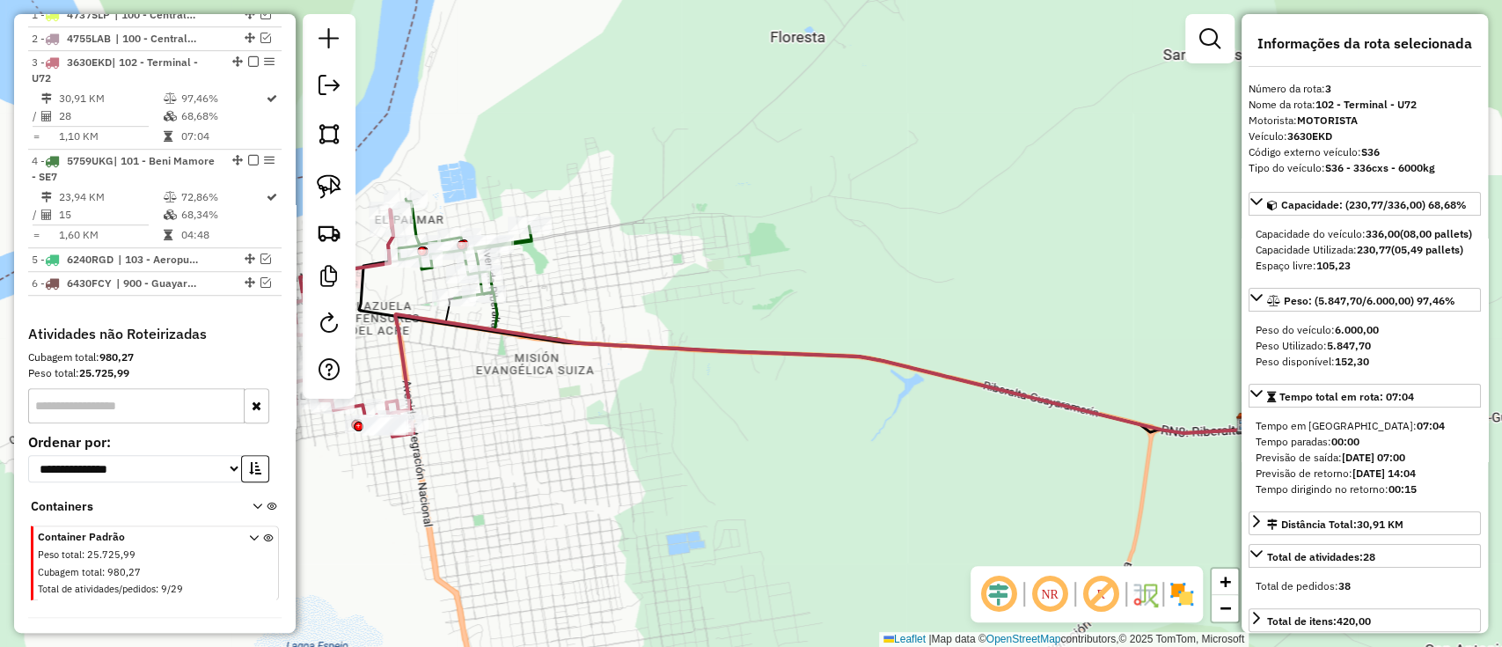
scroll to position [739, 0]
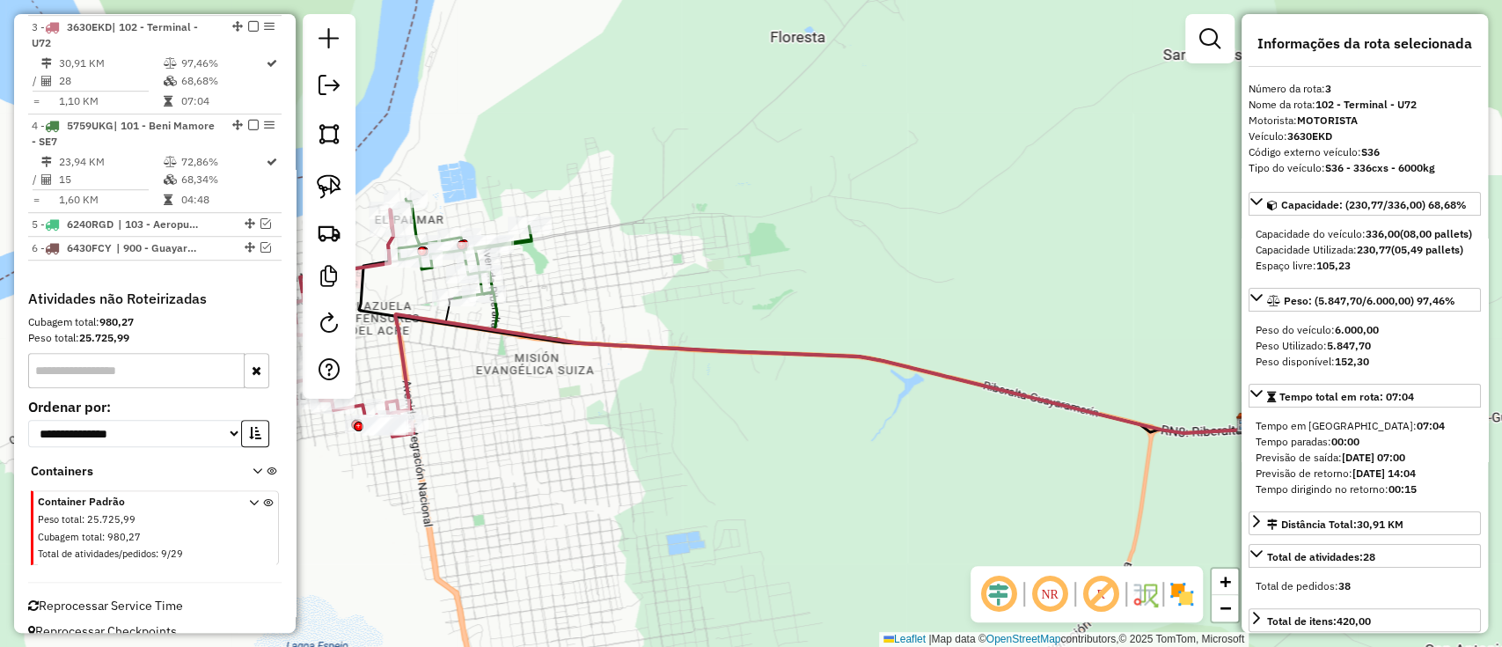
click at [248, 21] on em at bounding box center [253, 26] width 11 height 11
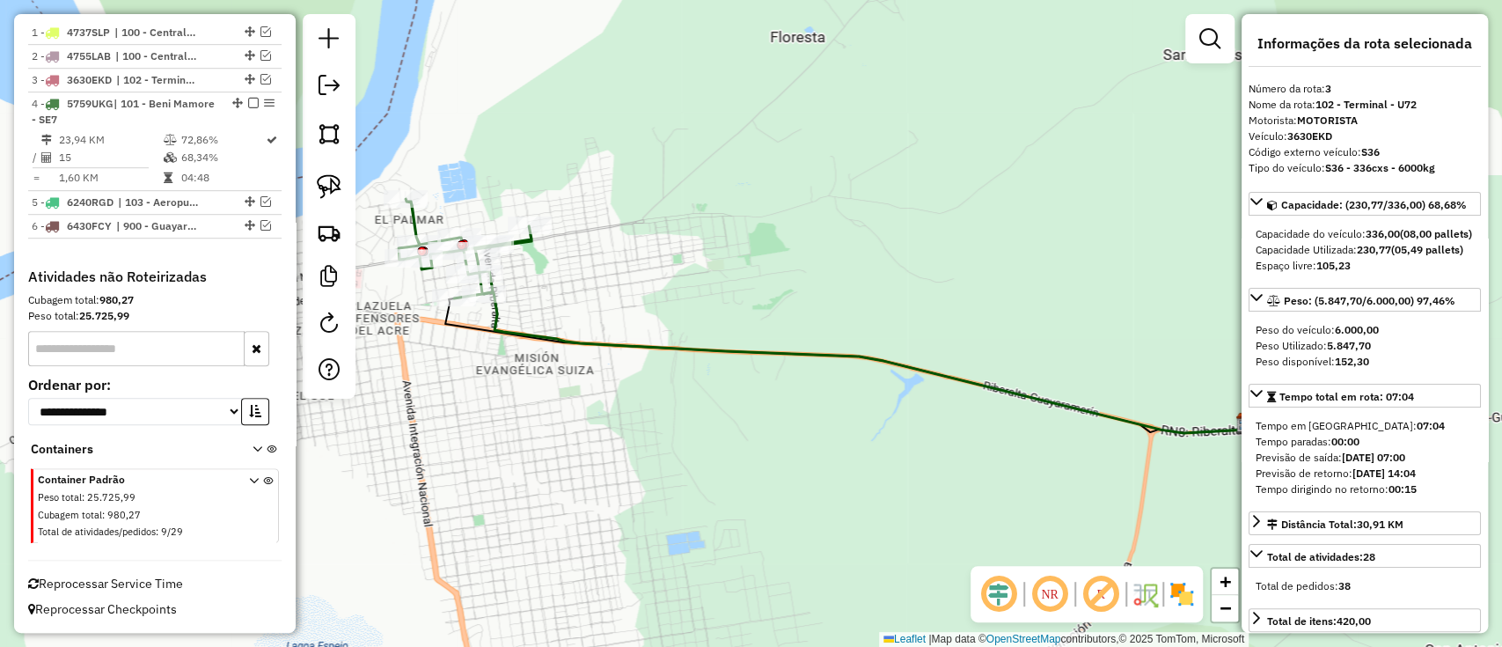
scroll to position [684, 0]
click at [498, 319] on icon at bounding box center [865, 362] width 763 height 141
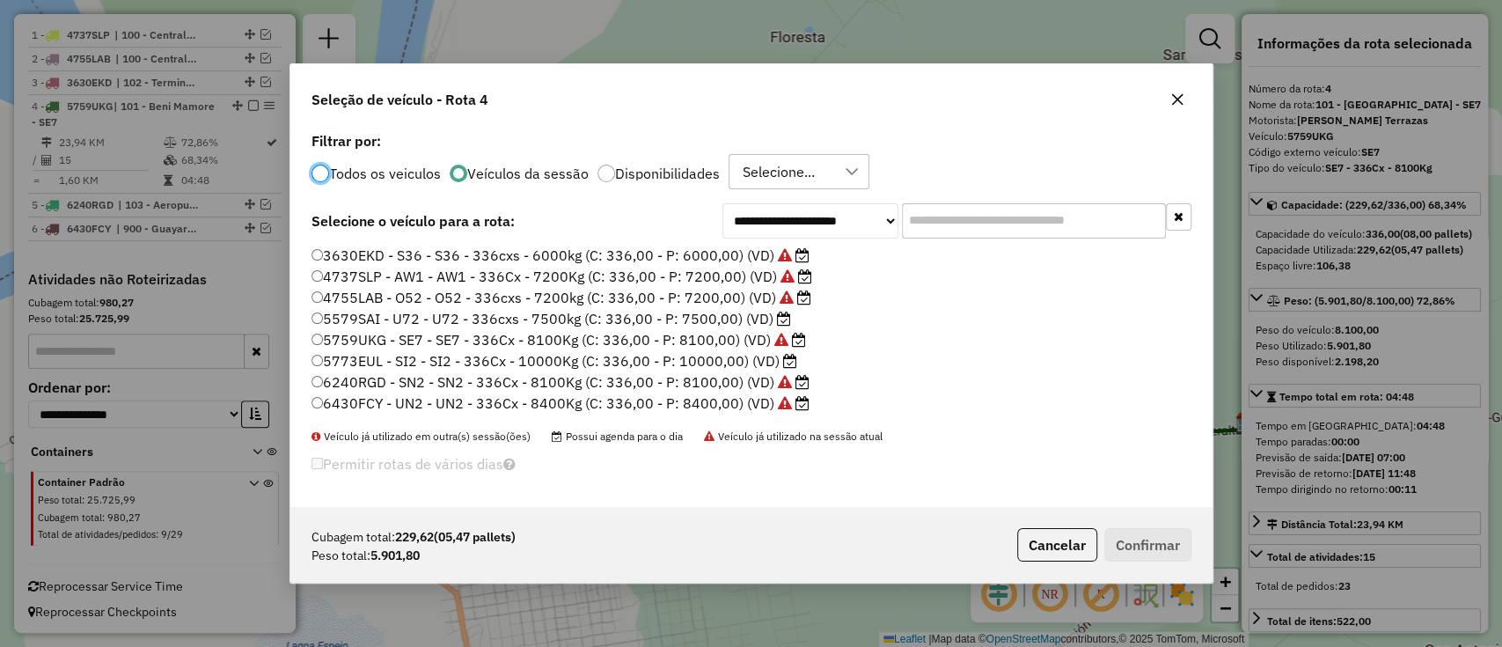
scroll to position [9, 5]
click at [743, 314] on label "5579SAI - U72 - U72 - 336cxs - 7500kg (C: 336,00 - P: 7500,00) (VD)" at bounding box center [552, 318] width 480 height 21
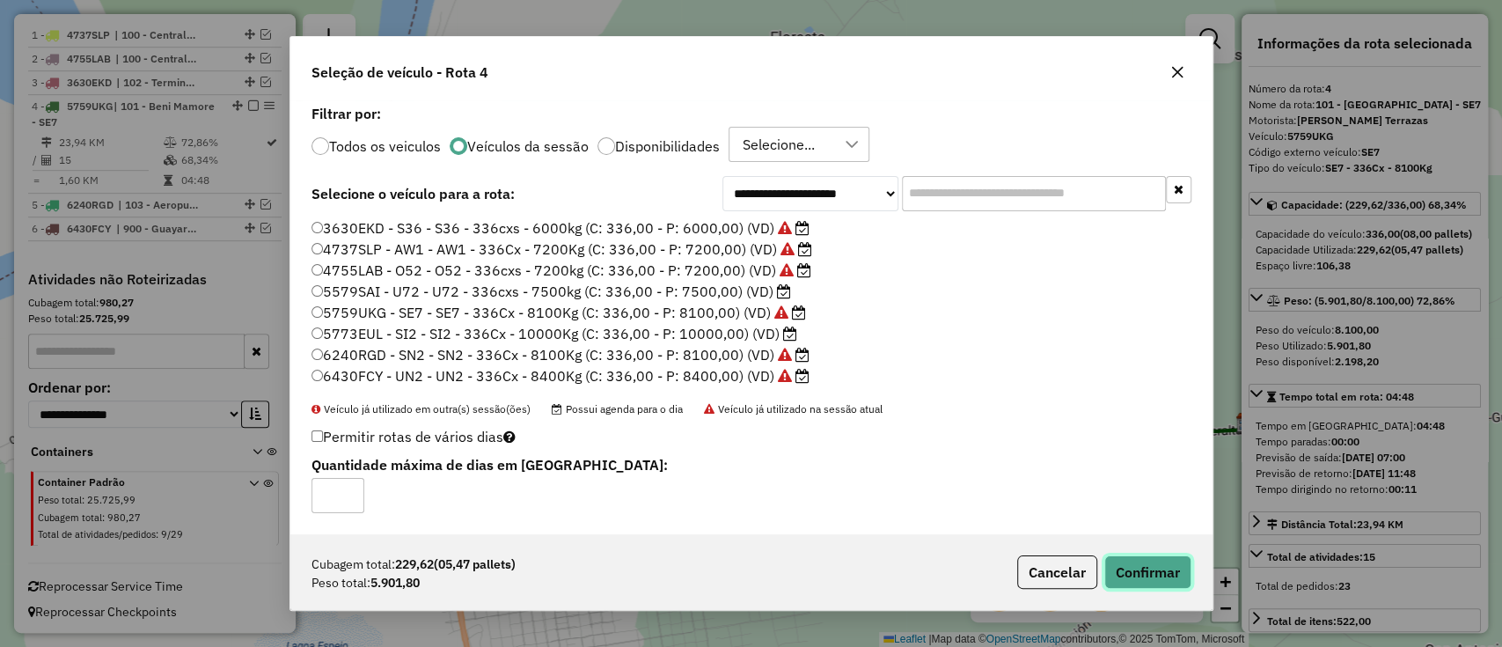
click at [1144, 575] on button "Confirmar" at bounding box center [1147, 571] width 87 height 33
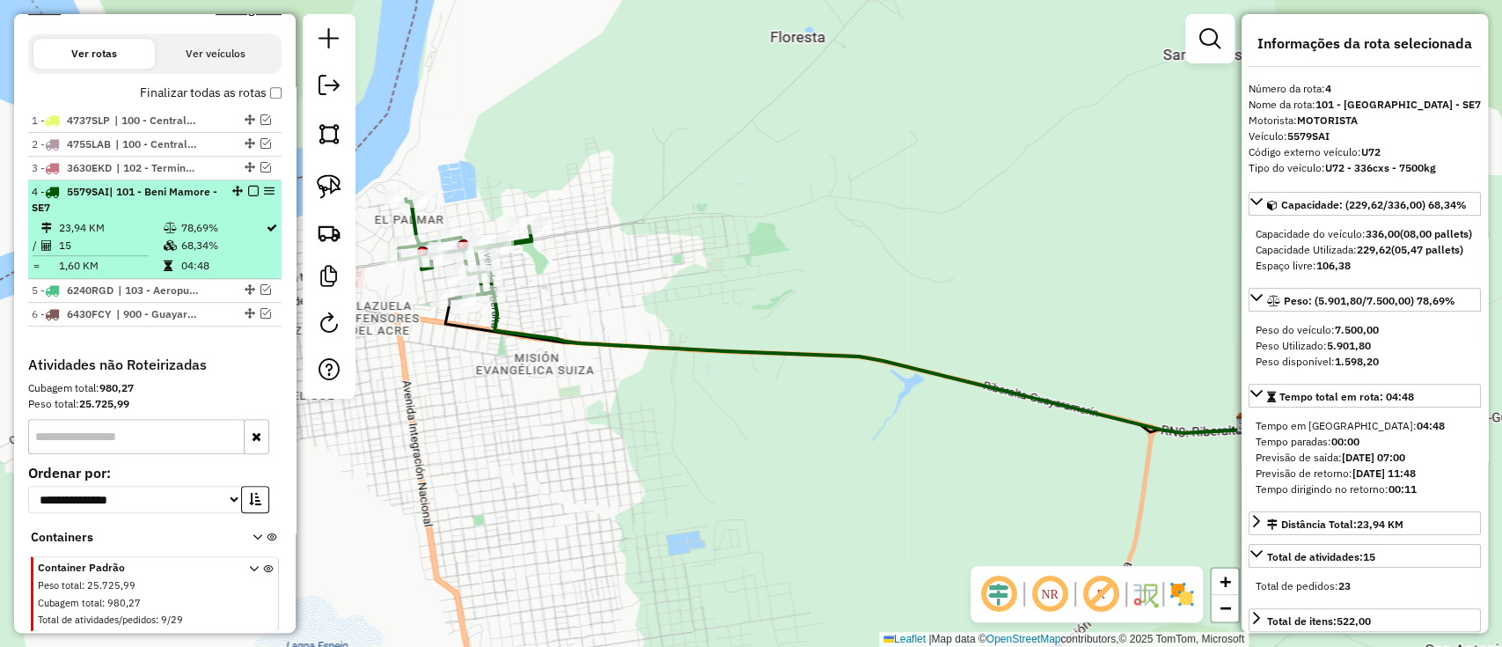
scroll to position [567, 0]
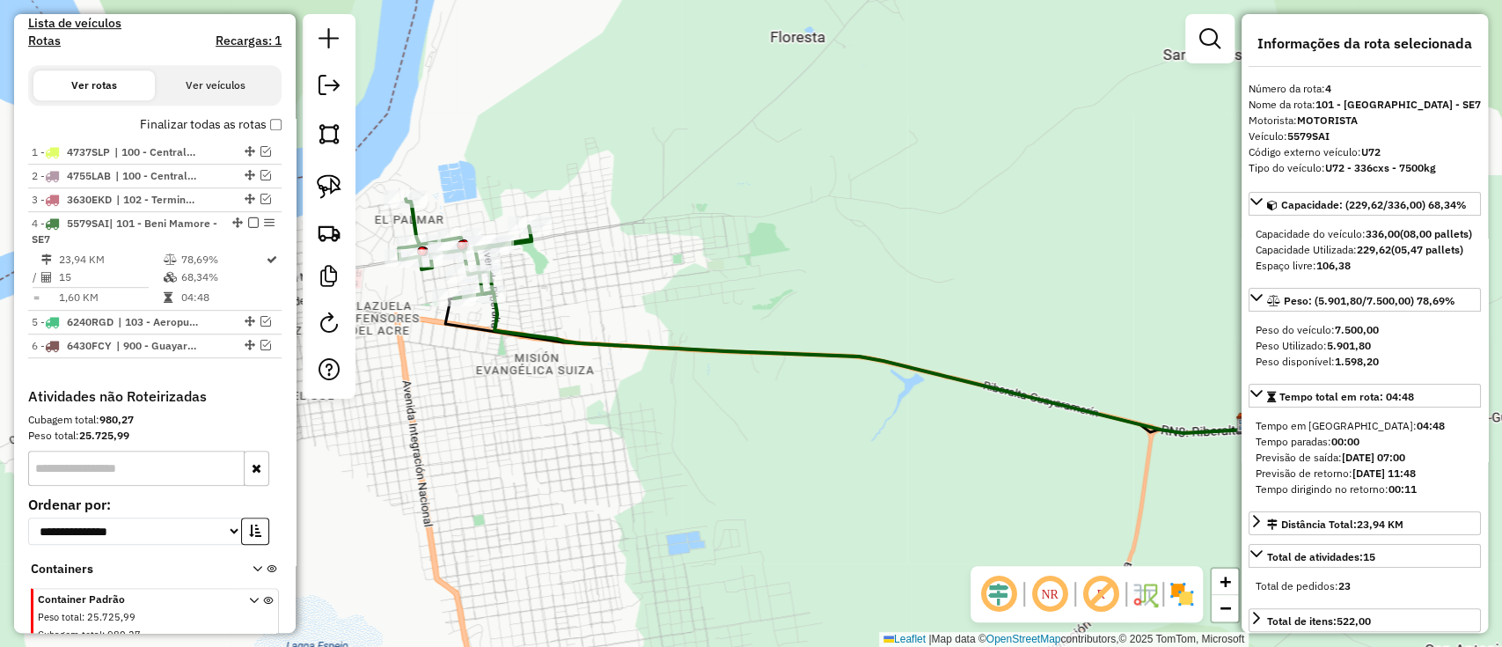
click at [201, 119] on label "Finalizar todas as rotas" at bounding box center [211, 124] width 142 height 18
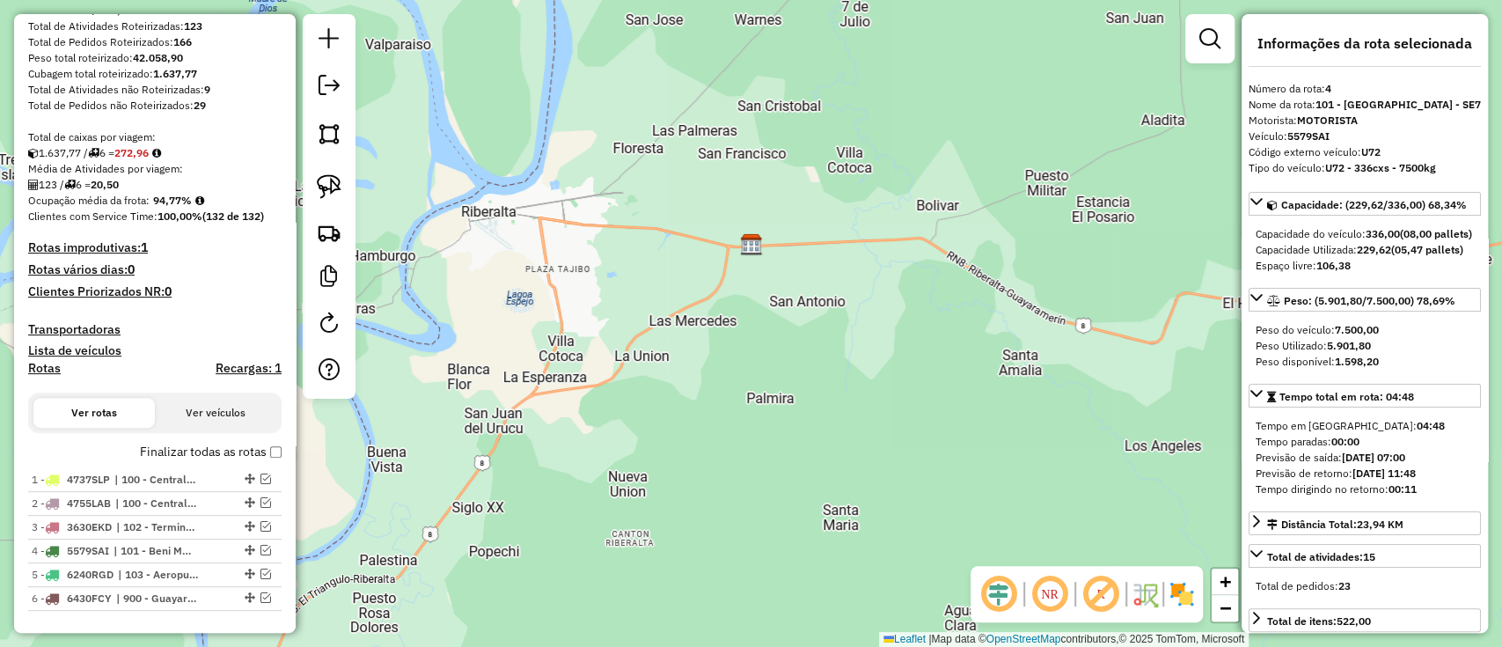
scroll to position [215, 0]
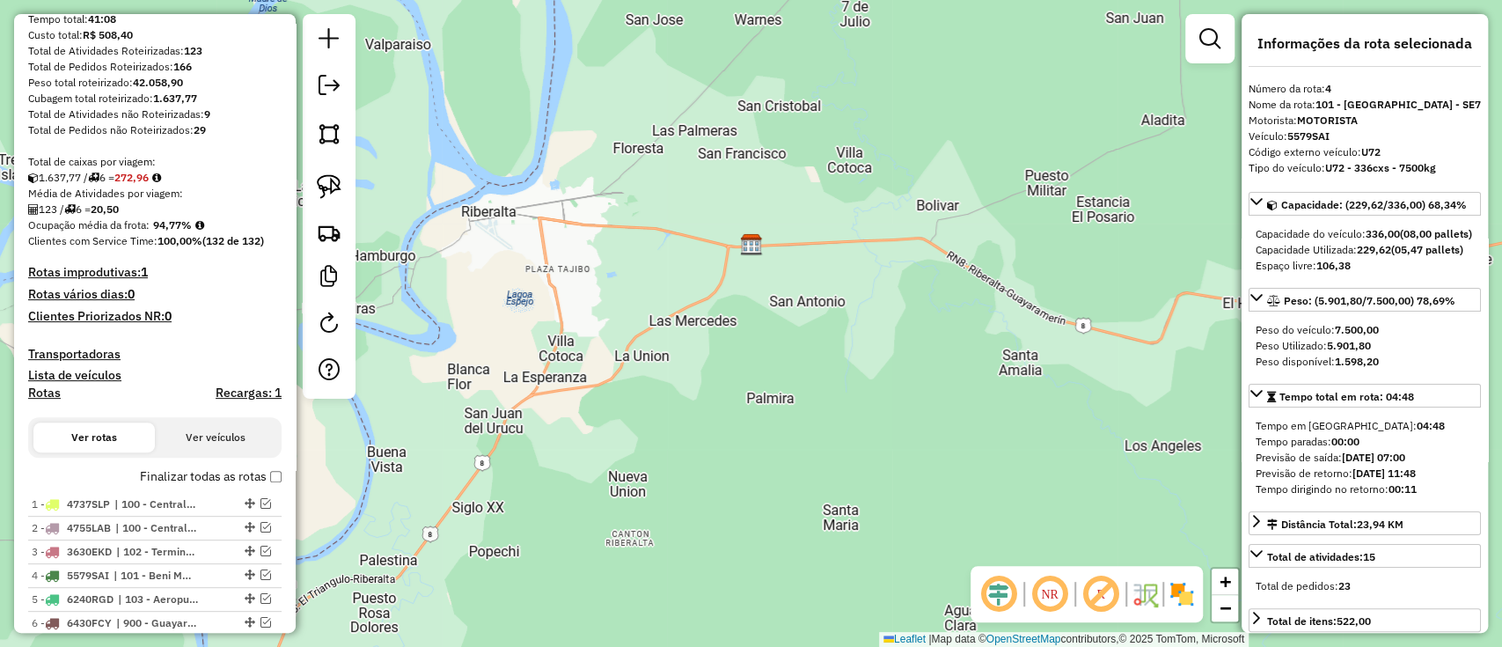
click at [238, 387] on h4 "Recargas: 1" at bounding box center [249, 392] width 66 height 15
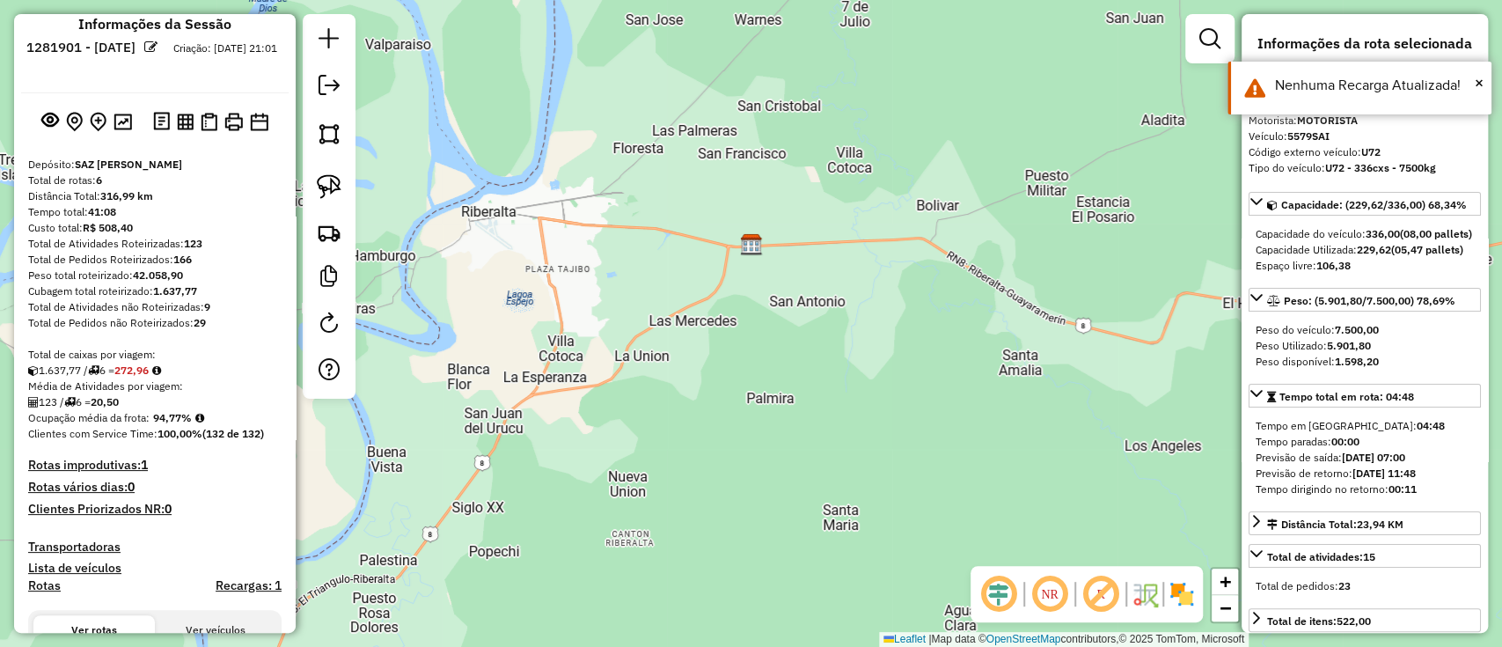
scroll to position [0, 0]
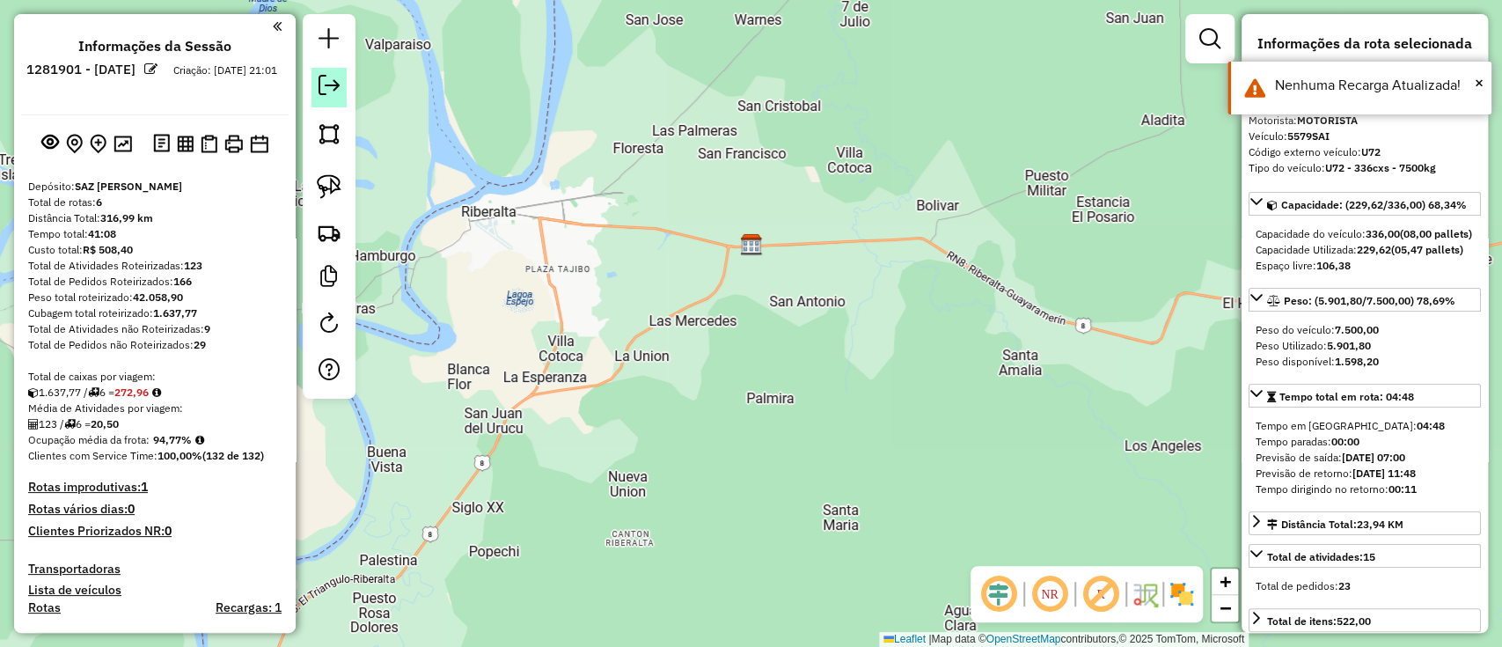
click at [331, 95] on em at bounding box center [329, 85] width 21 height 21
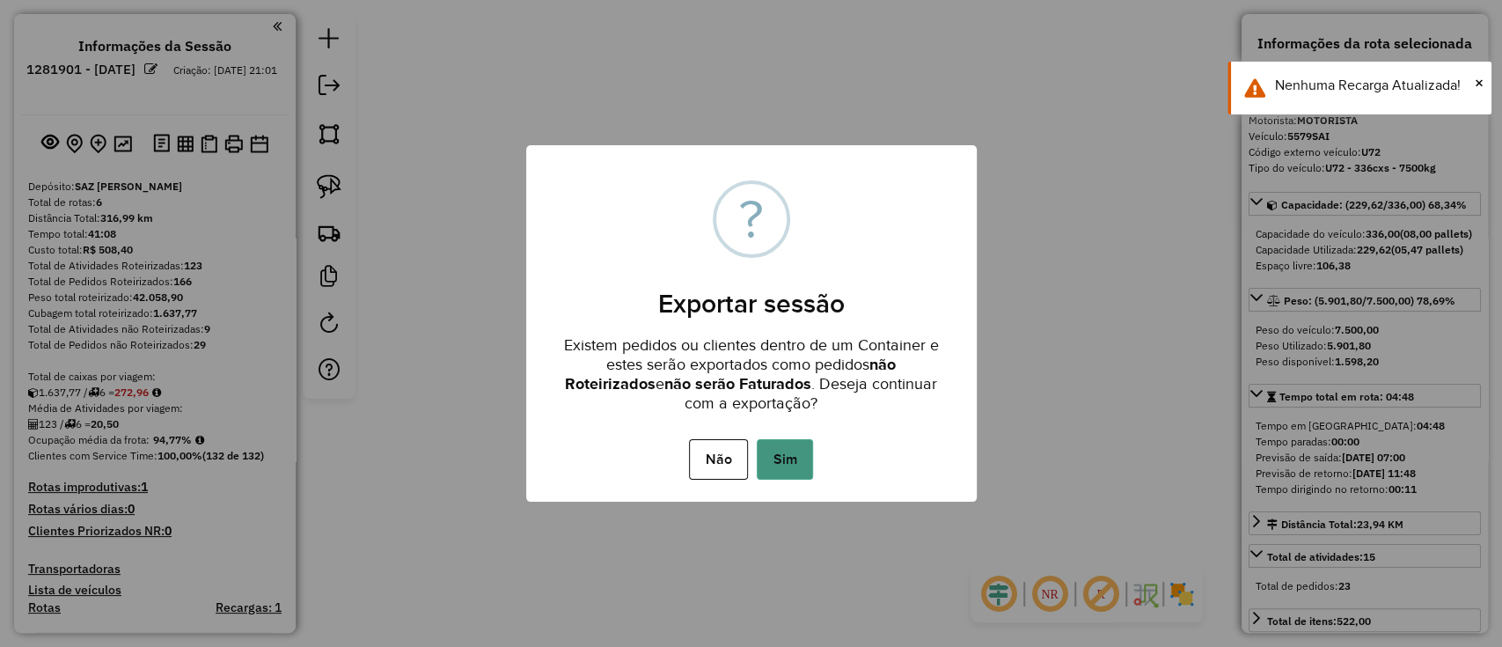
click at [796, 441] on button "Sim" at bounding box center [785, 459] width 56 height 40
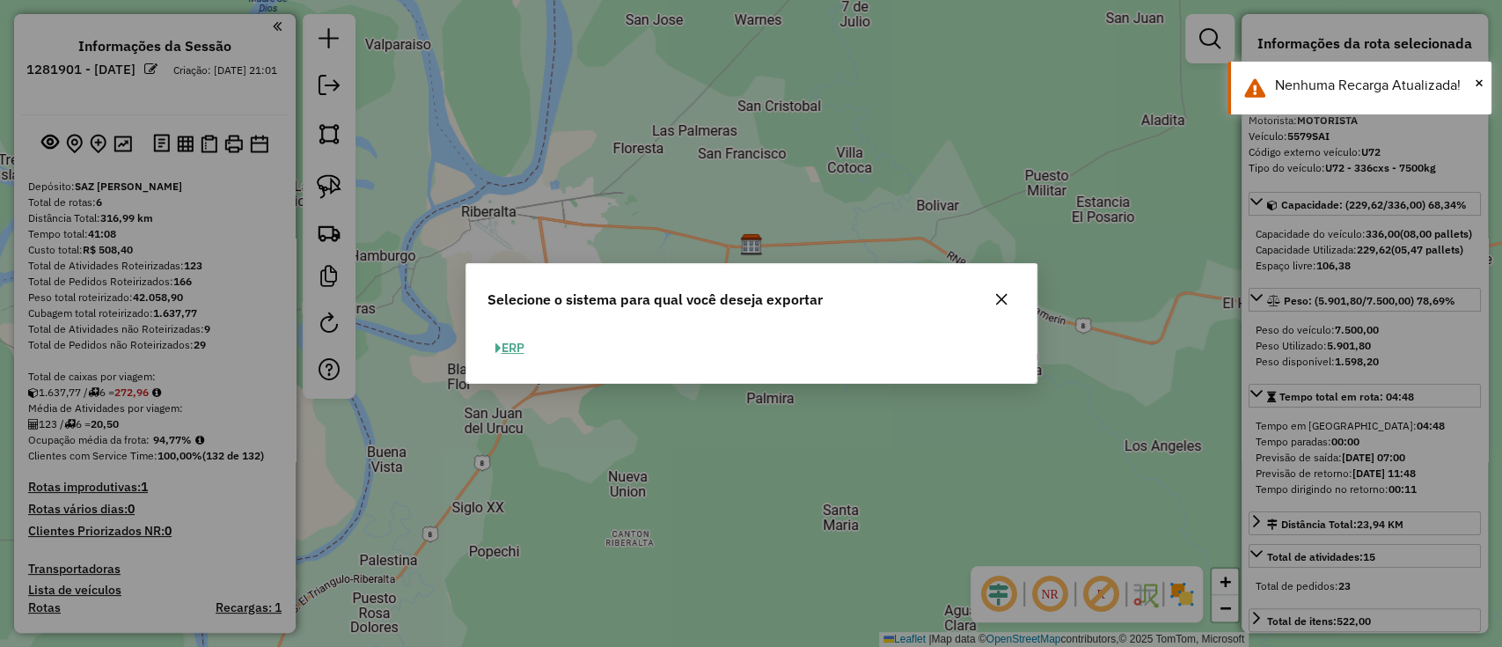
click at [516, 340] on button "ERP" at bounding box center [509, 347] width 45 height 27
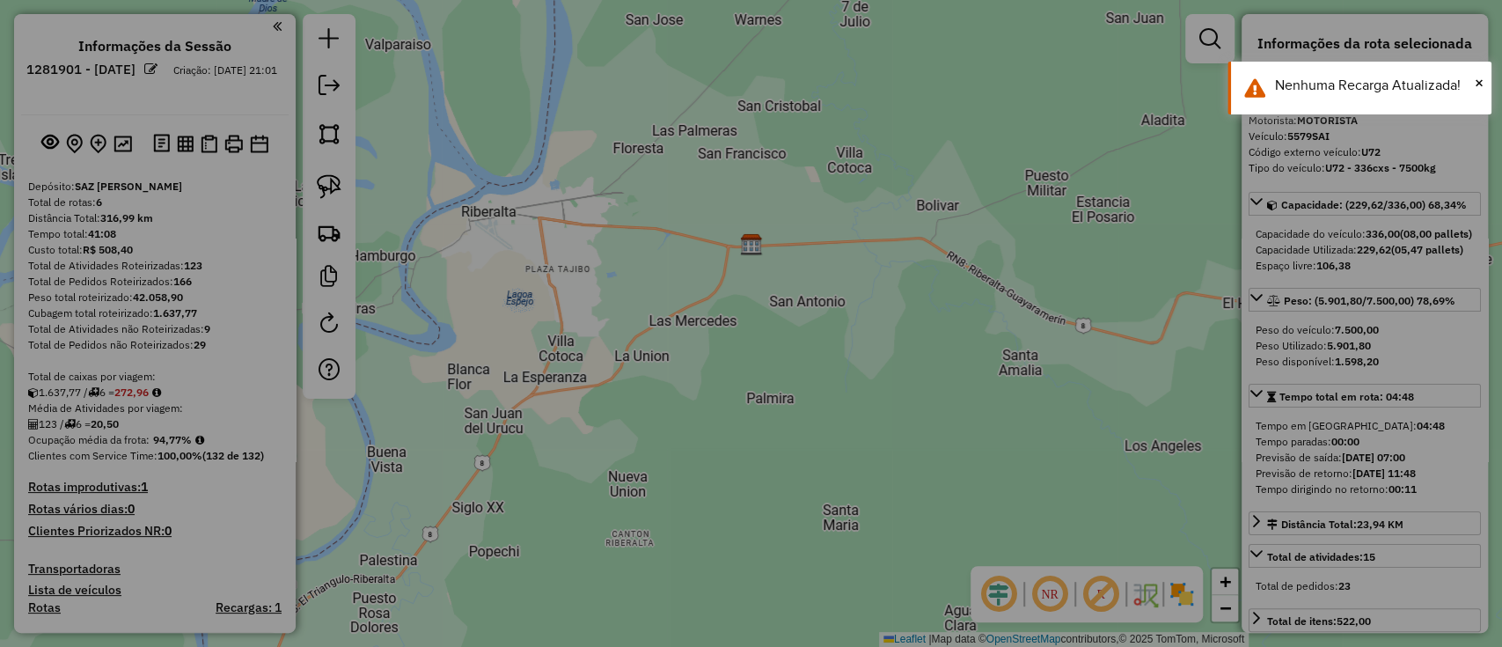
select select "**"
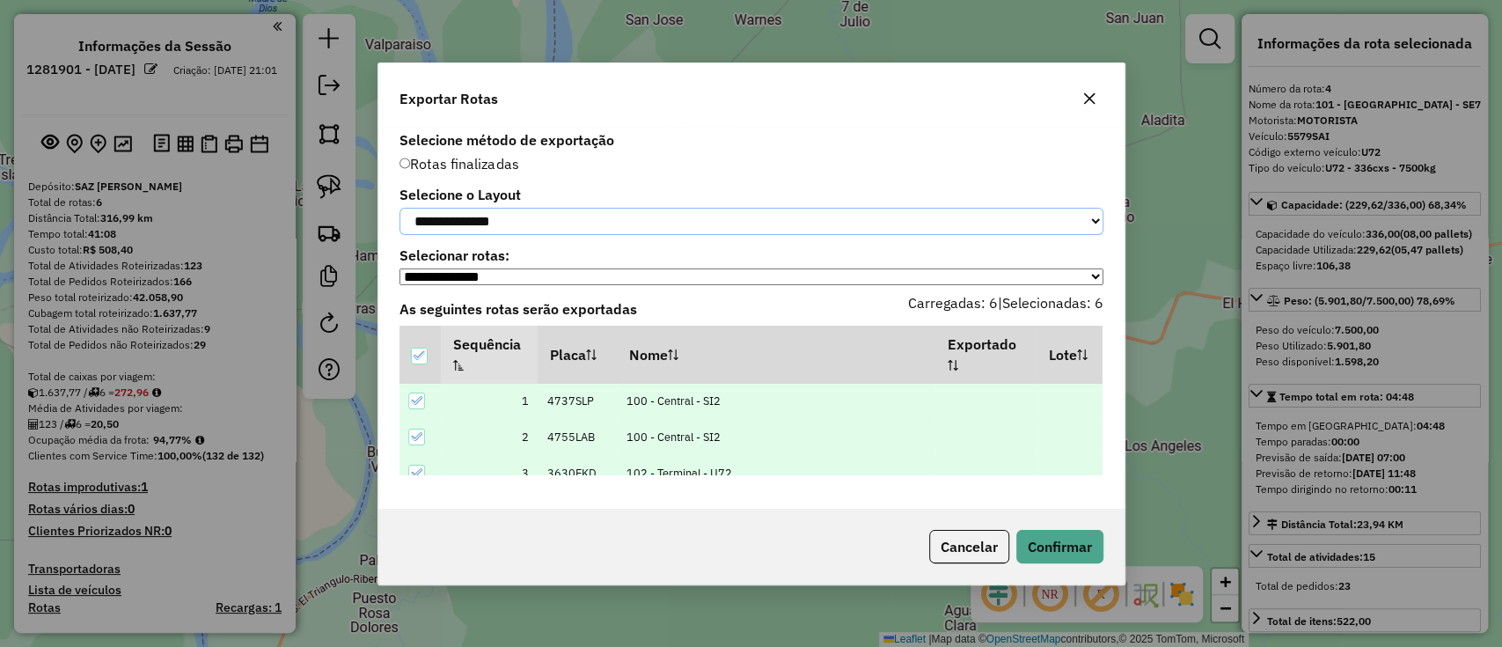
click at [536, 215] on select "**********" at bounding box center [751, 221] width 704 height 27
select select "*********"
click at [399, 208] on select "**********" at bounding box center [751, 221] width 704 height 27
click at [1067, 558] on button "Confirmar" at bounding box center [1059, 546] width 87 height 33
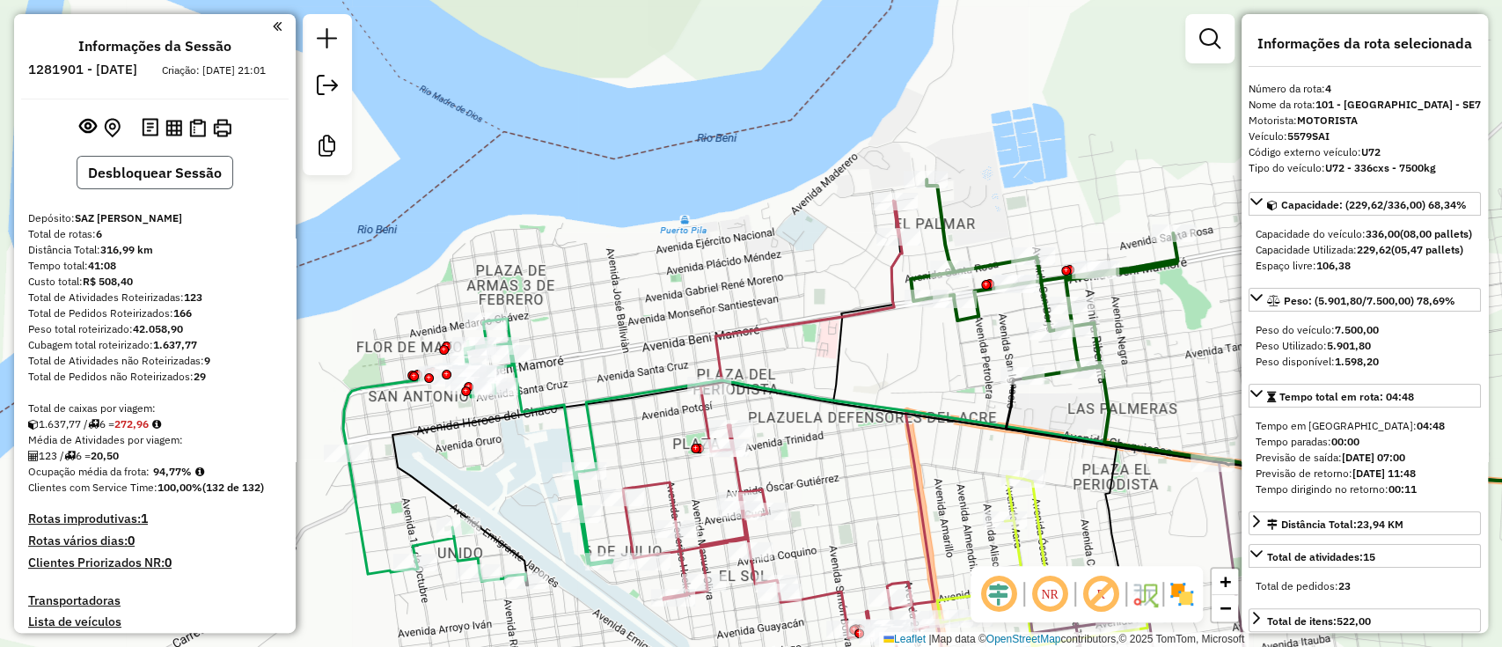
click at [178, 177] on button "Desbloquear Sessão" at bounding box center [155, 172] width 157 height 33
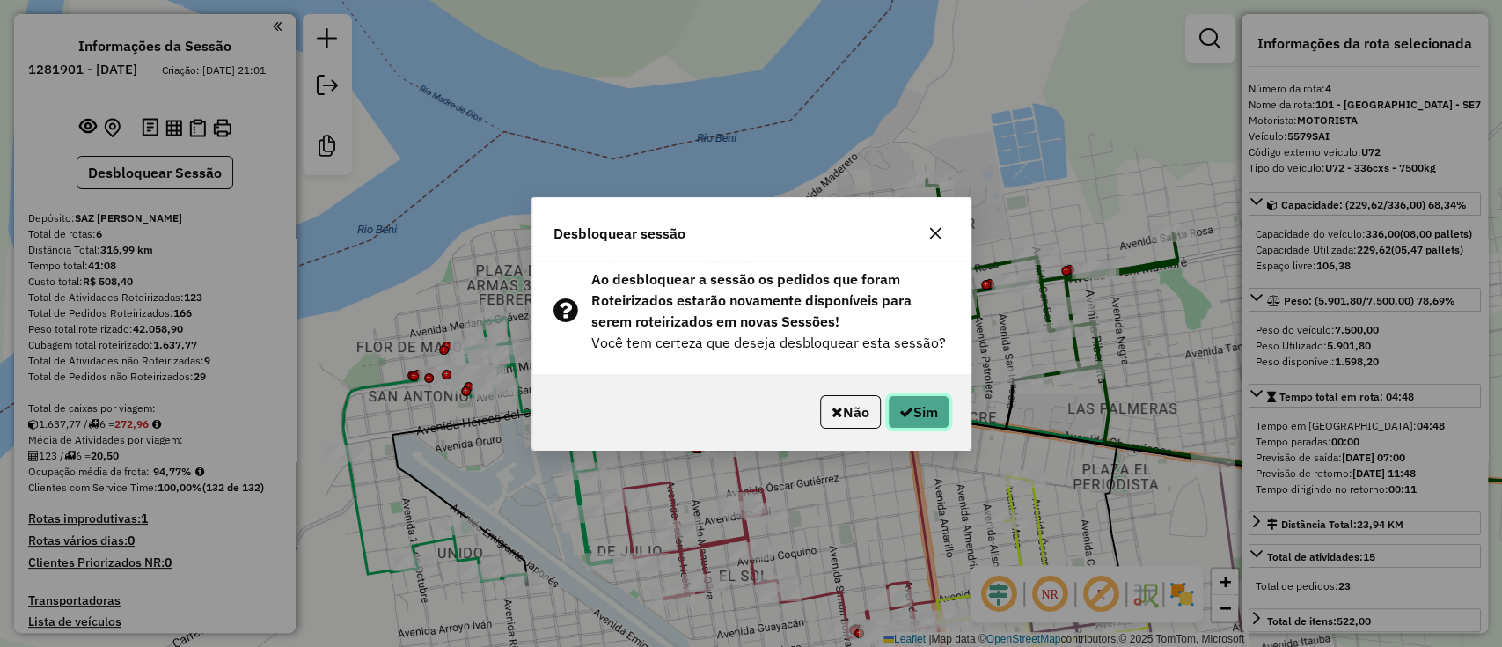
click at [888, 423] on button "Sim" at bounding box center [919, 411] width 62 height 33
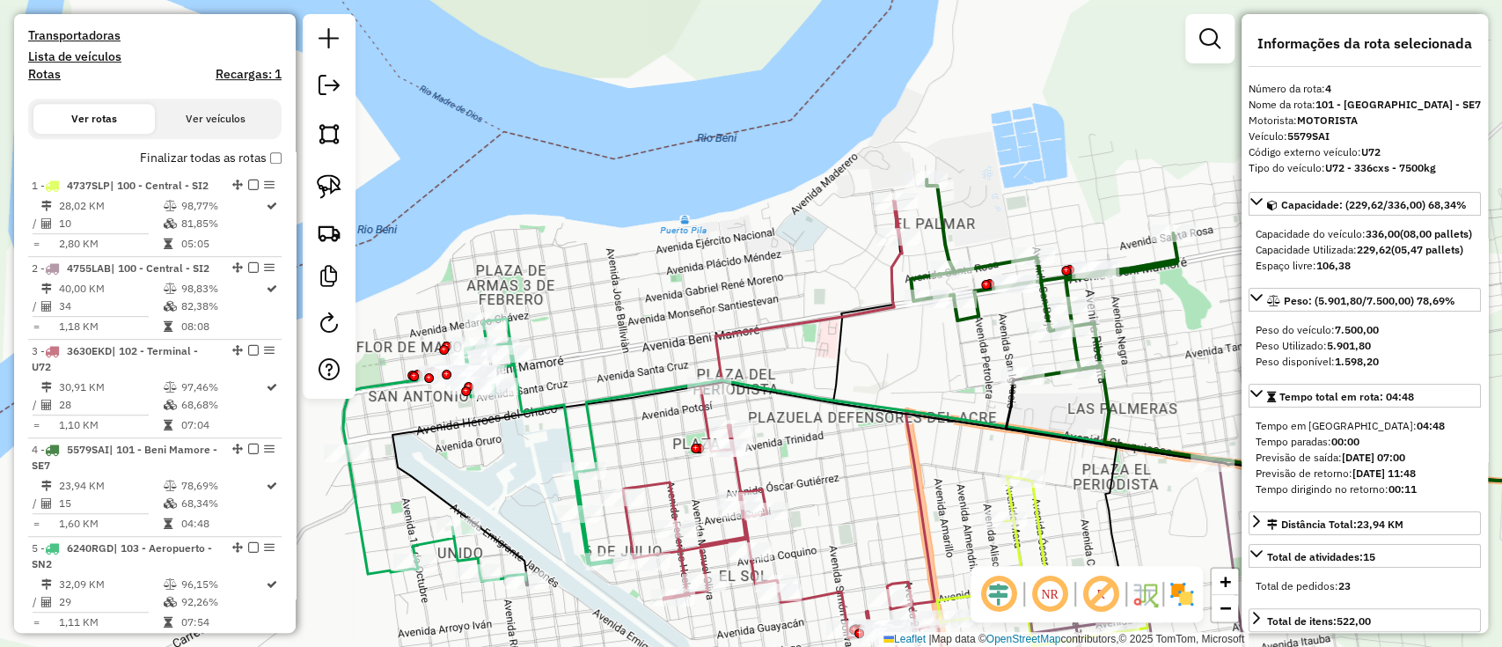
scroll to position [969, 0]
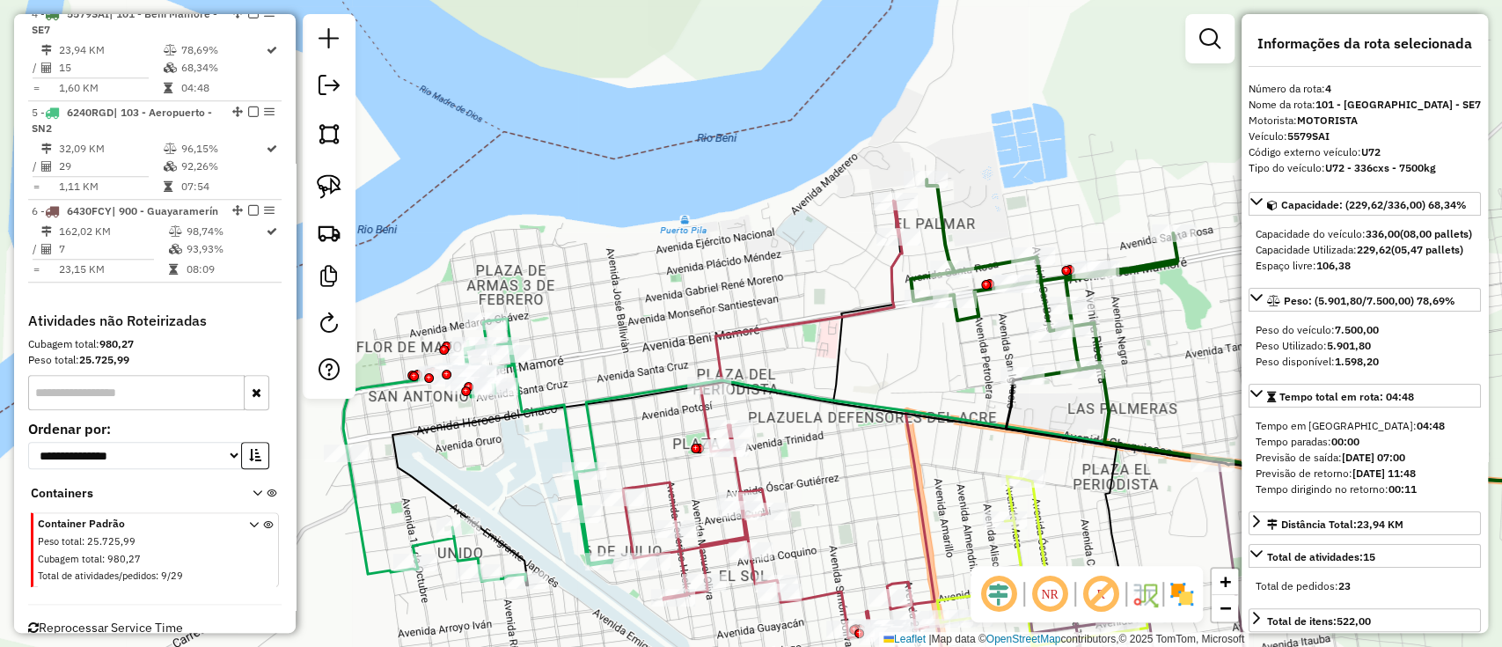
click at [563, 429] on icon at bounding box center [477, 450] width 269 height 262
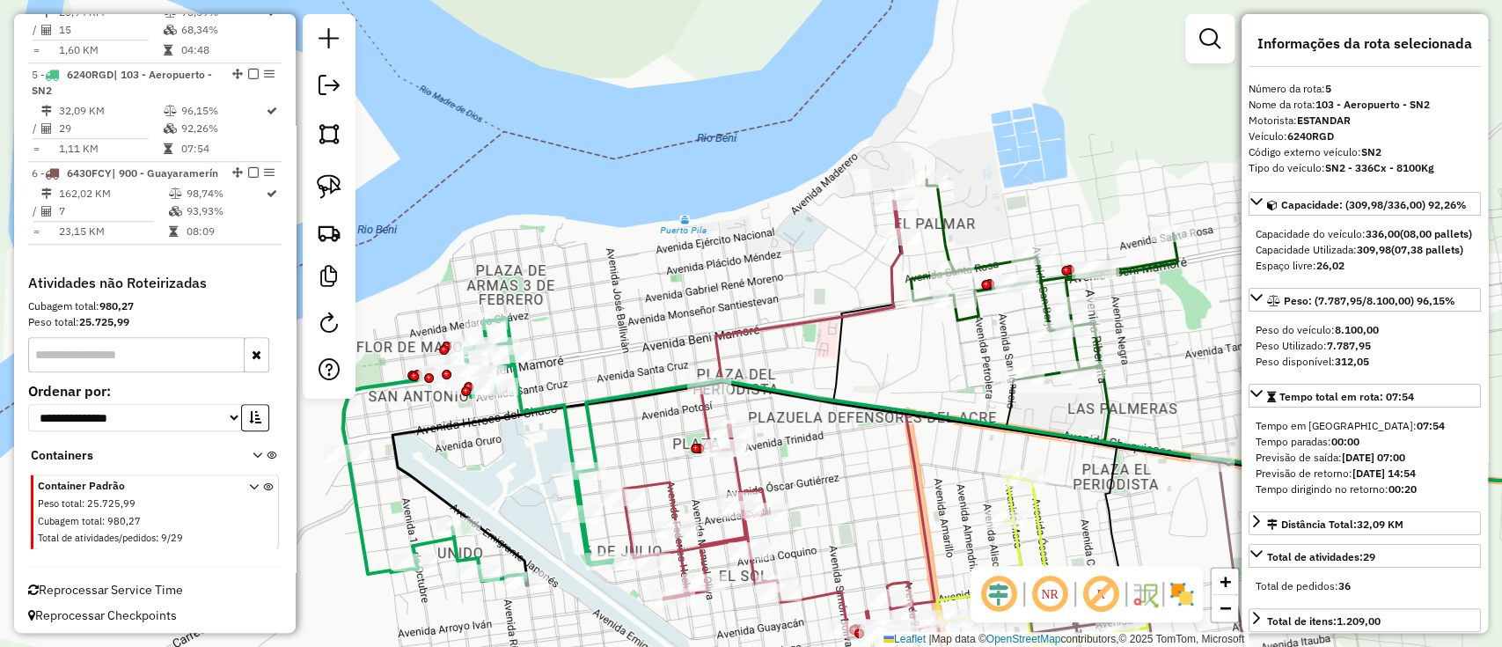
scroll to position [1027, 0]
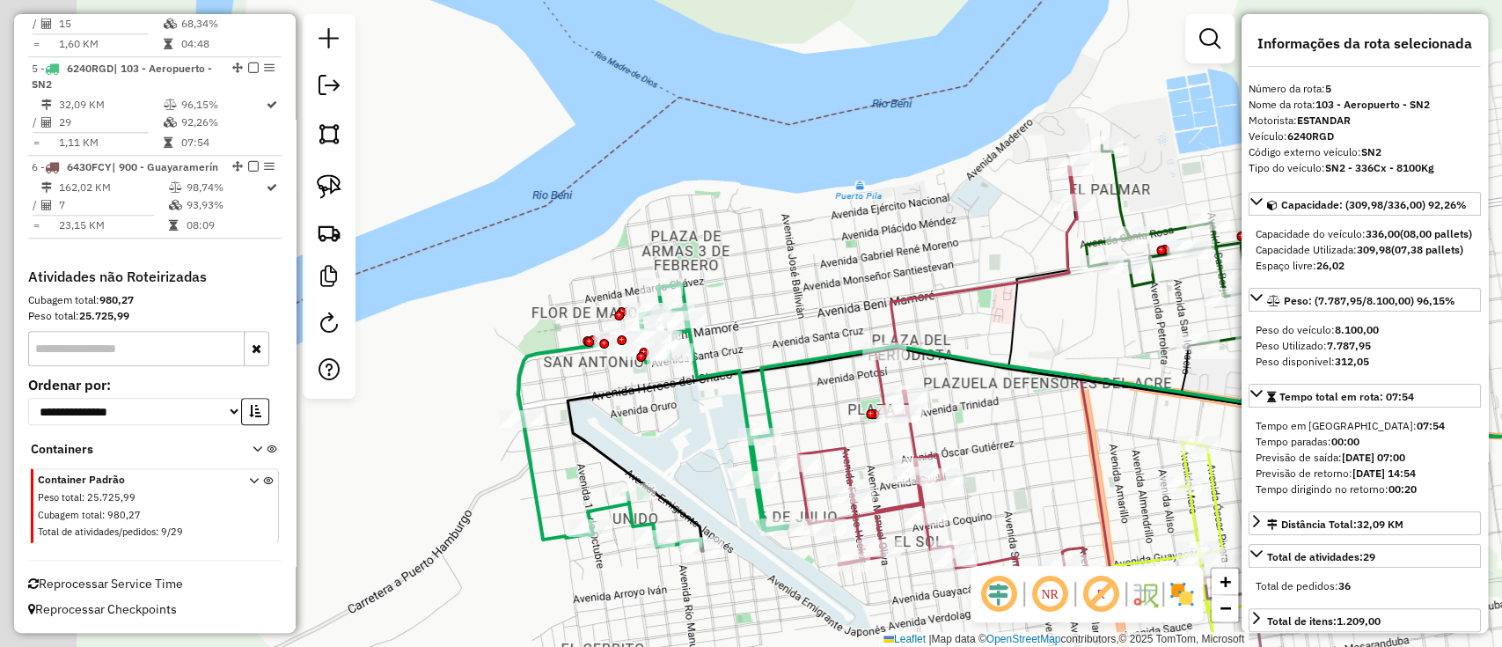
drag, startPoint x: 590, startPoint y: 341, endPoint x: 765, endPoint y: 306, distance: 178.4
click at [765, 306] on div "Janela de atendimento Grade de atendimento Capacidade Transportadoras Veículos …" at bounding box center [751, 323] width 1502 height 647
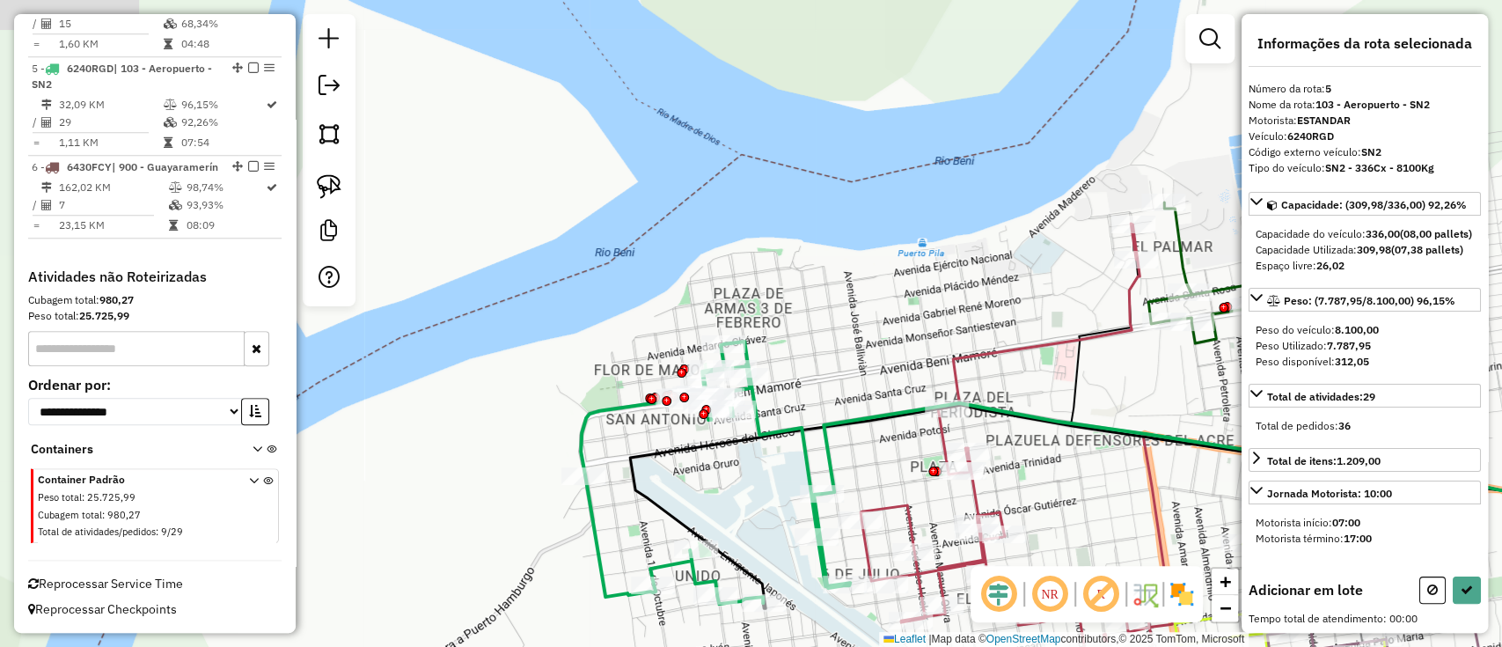
drag, startPoint x: 530, startPoint y: 374, endPoint x: 518, endPoint y: 310, distance: 65.2
click at [521, 318] on div "Janela de atendimento Grade de atendimento Capacidade Transportadoras Veículos …" at bounding box center [751, 323] width 1502 height 647
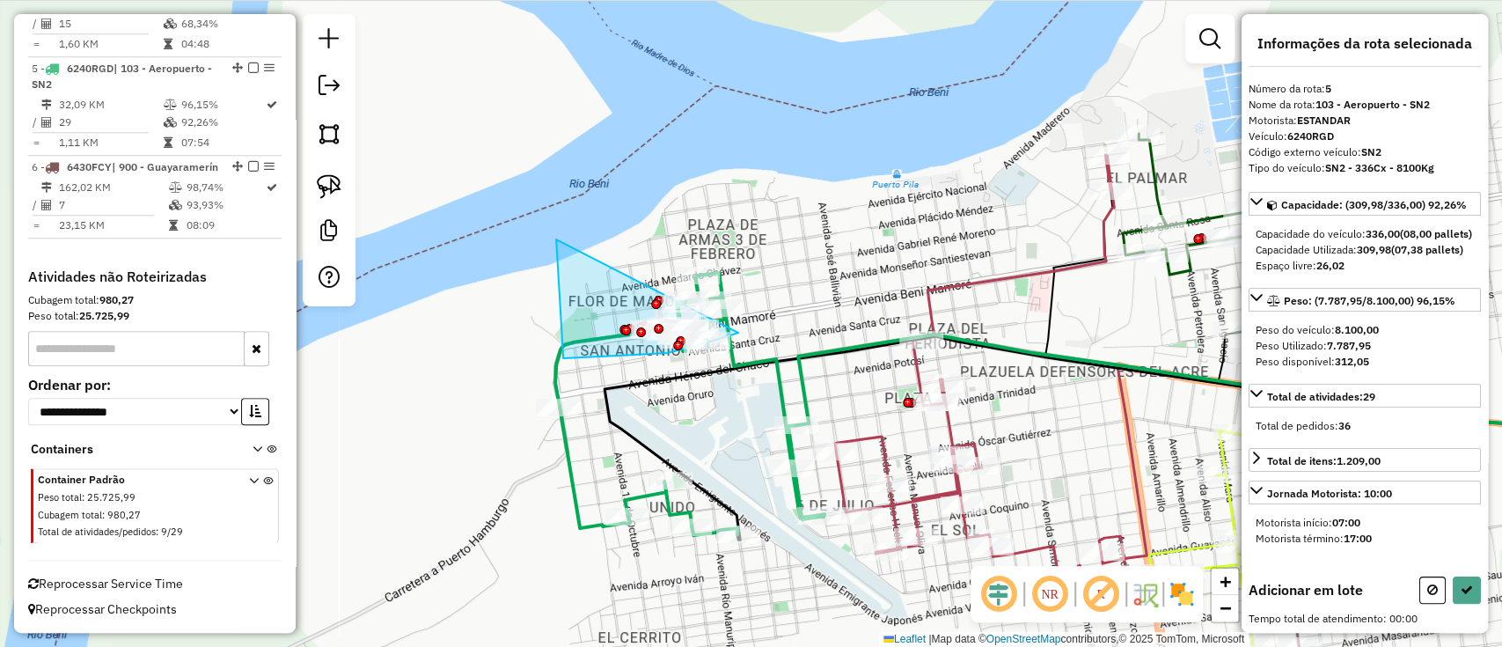
drag, startPoint x: 556, startPoint y: 239, endPoint x: 822, endPoint y: 213, distance: 267.1
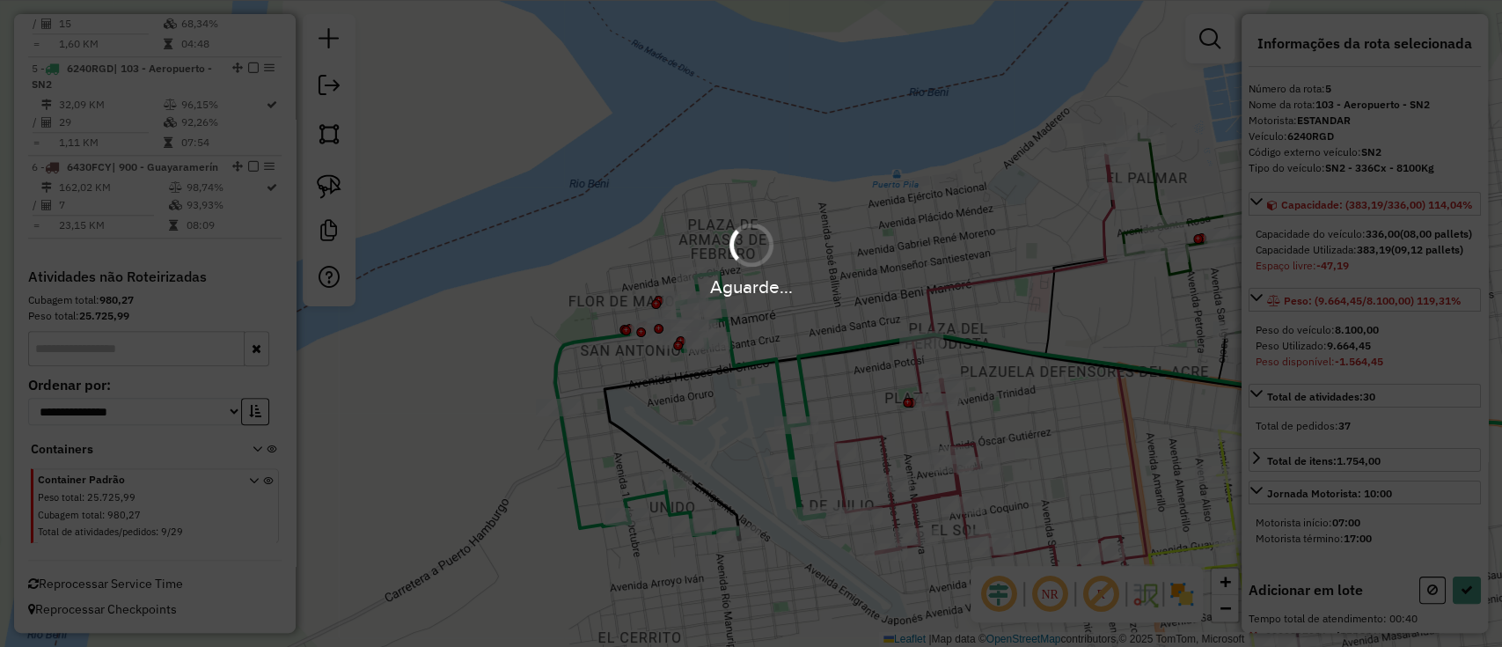
select select "**********"
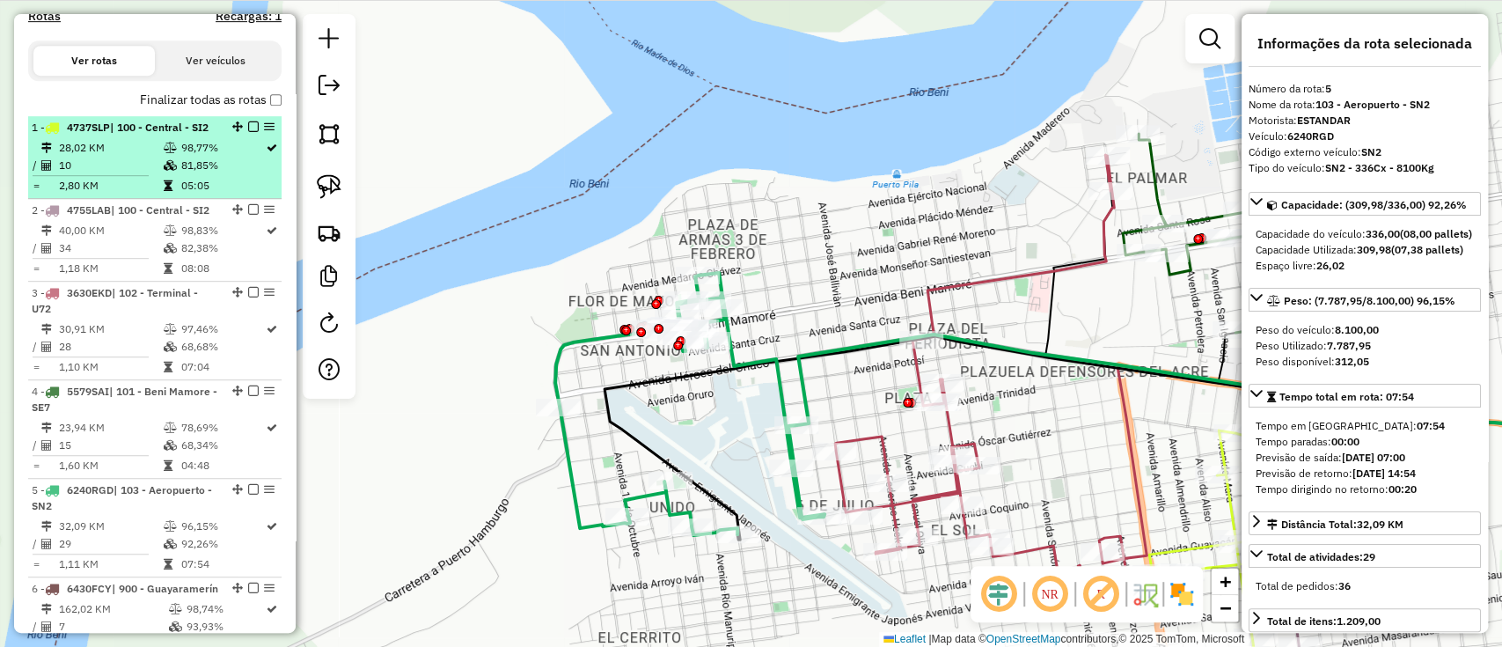
scroll to position [557, 0]
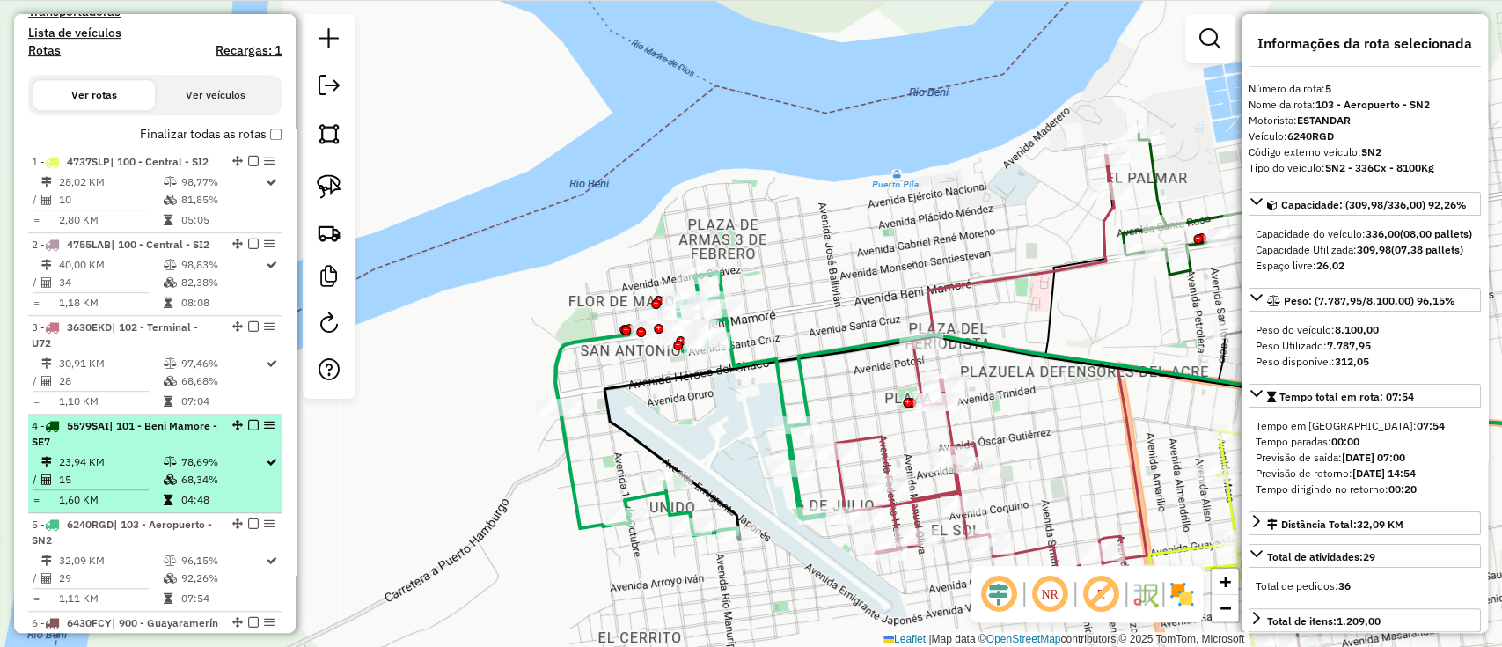
click at [230, 459] on td "78,69%" at bounding box center [222, 462] width 85 height 18
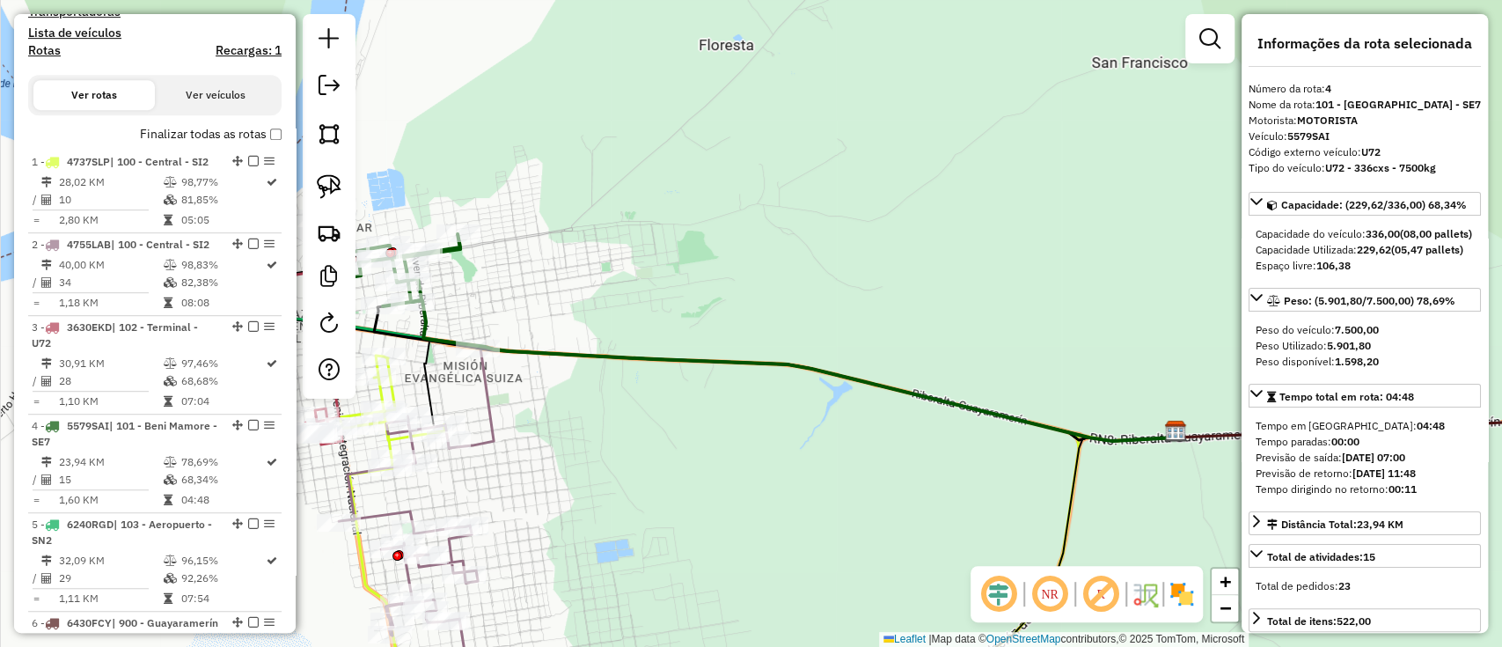
click at [190, 125] on label "Finalizar todas as rotas" at bounding box center [211, 134] width 142 height 18
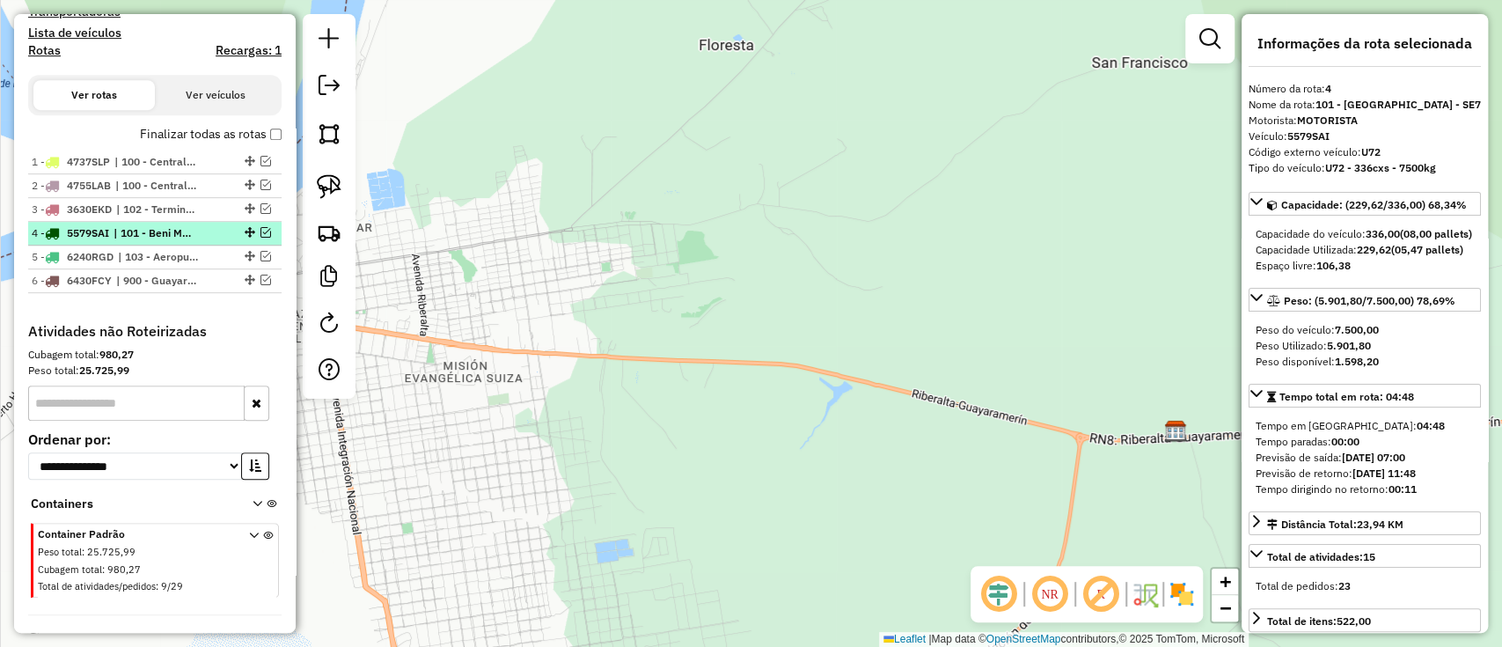
click at [264, 227] on em at bounding box center [265, 232] width 11 height 11
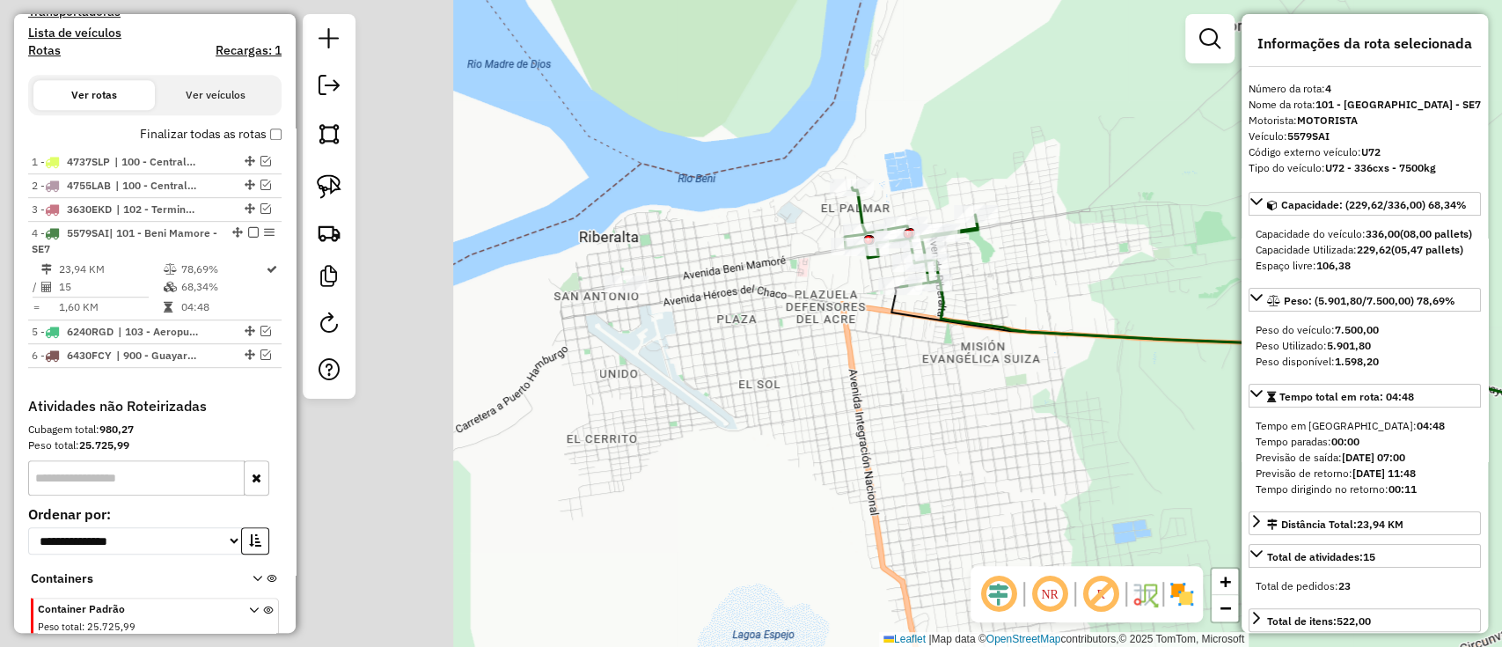
drag, startPoint x: 757, startPoint y: 310, endPoint x: 1110, endPoint y: 298, distance: 353.0
click at [1110, 298] on div "Janela de atendimento Grade de atendimento Capacidade Transportadoras Veículos …" at bounding box center [751, 323] width 1502 height 647
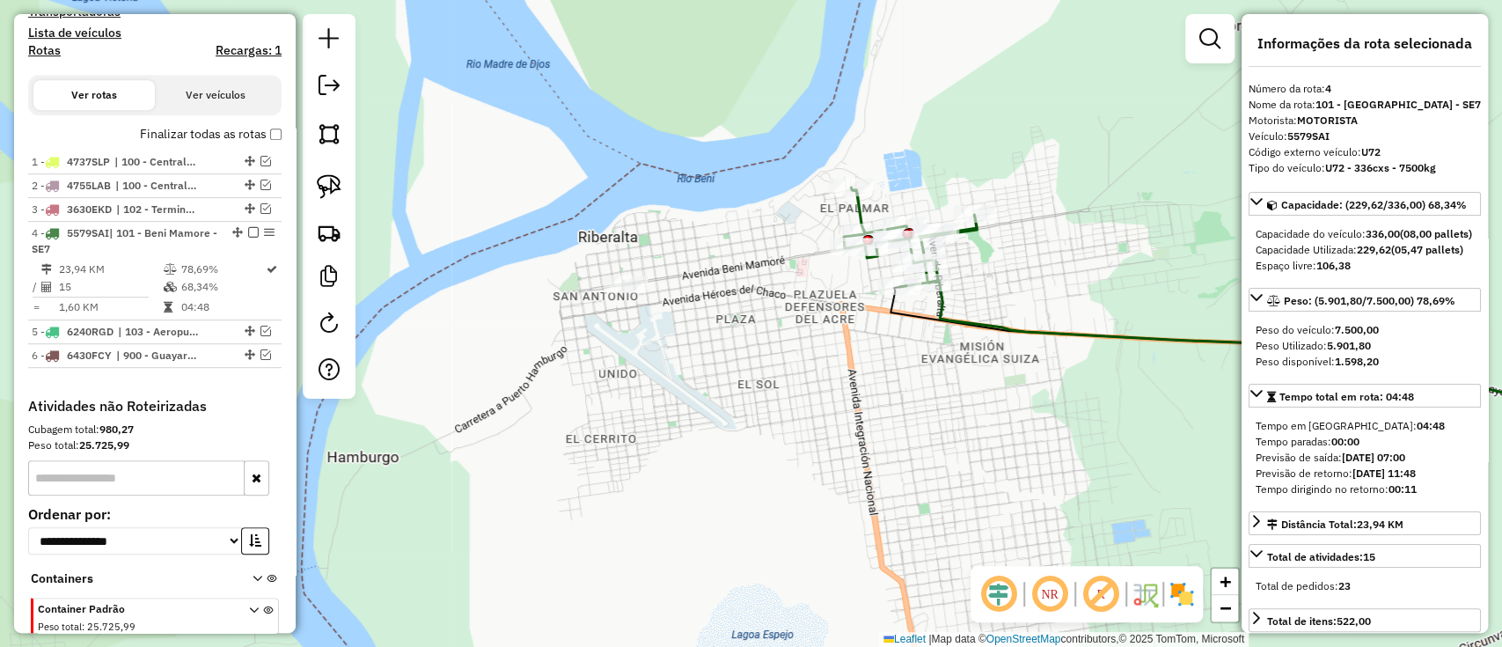
click at [949, 304] on icon at bounding box center [1290, 351] width 722 height 141
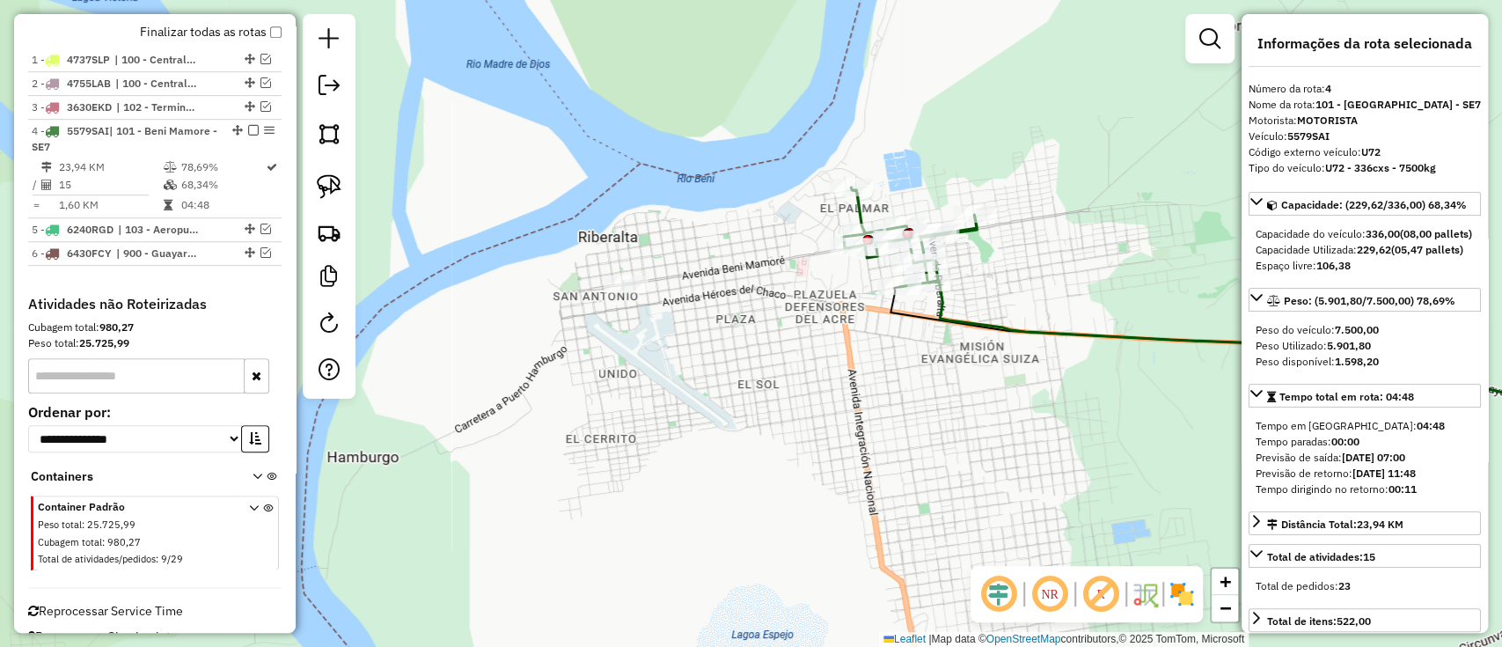
scroll to position [684, 0]
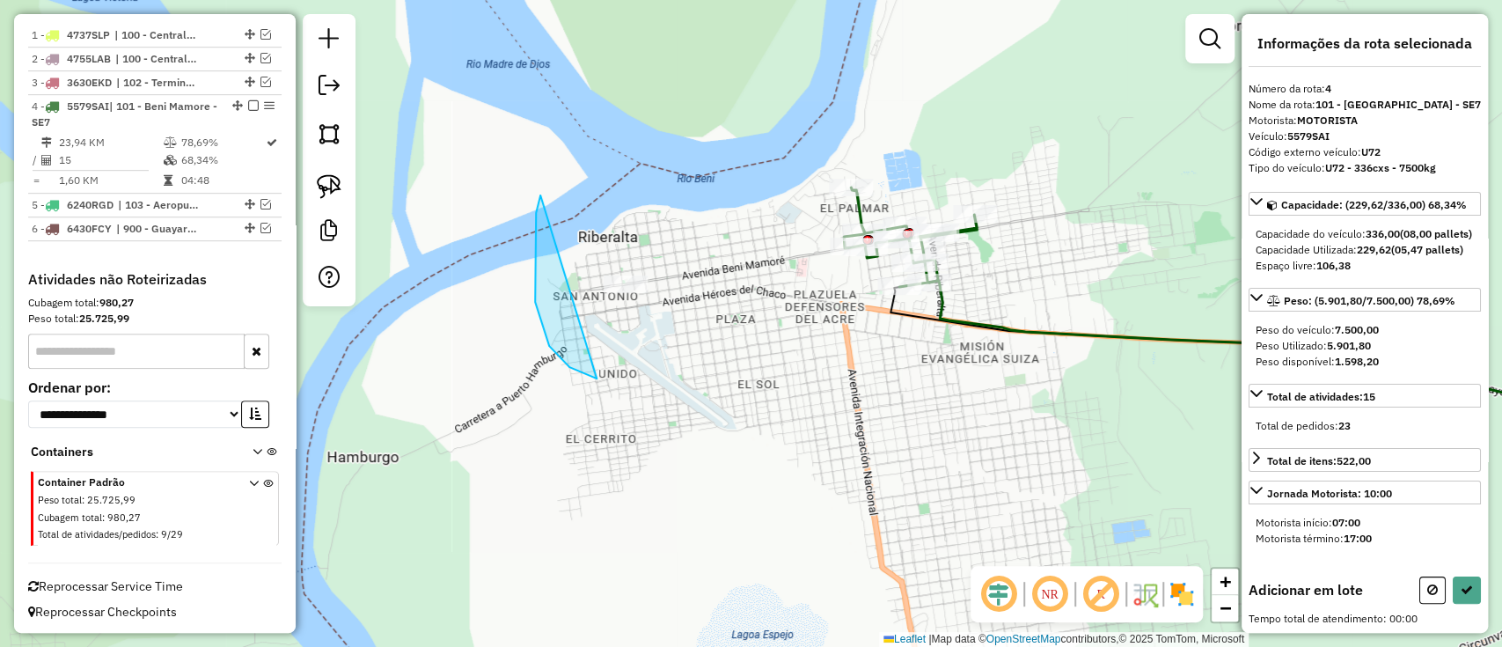
drag, startPoint x: 535, startPoint y: 271, endPoint x: 741, endPoint y: 241, distance: 208.1
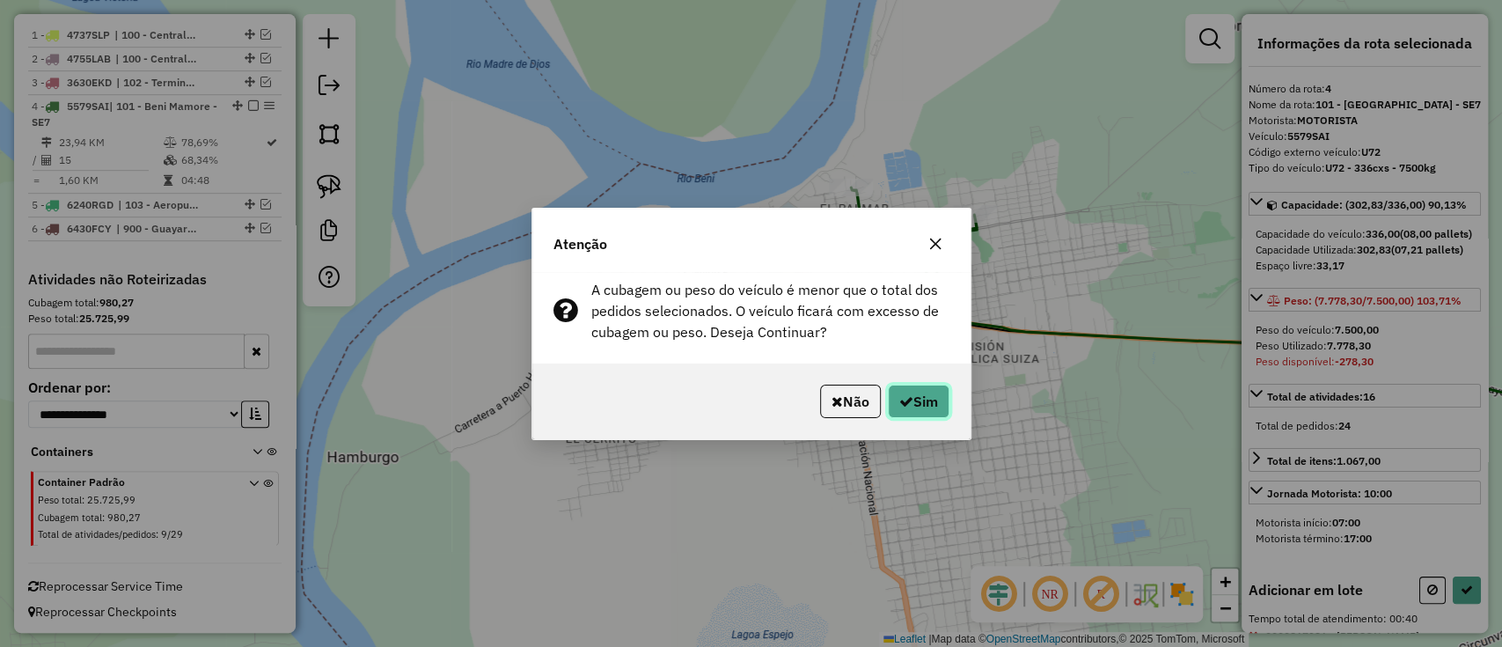
click at [936, 412] on button "Sim" at bounding box center [919, 401] width 62 height 33
select select "**********"
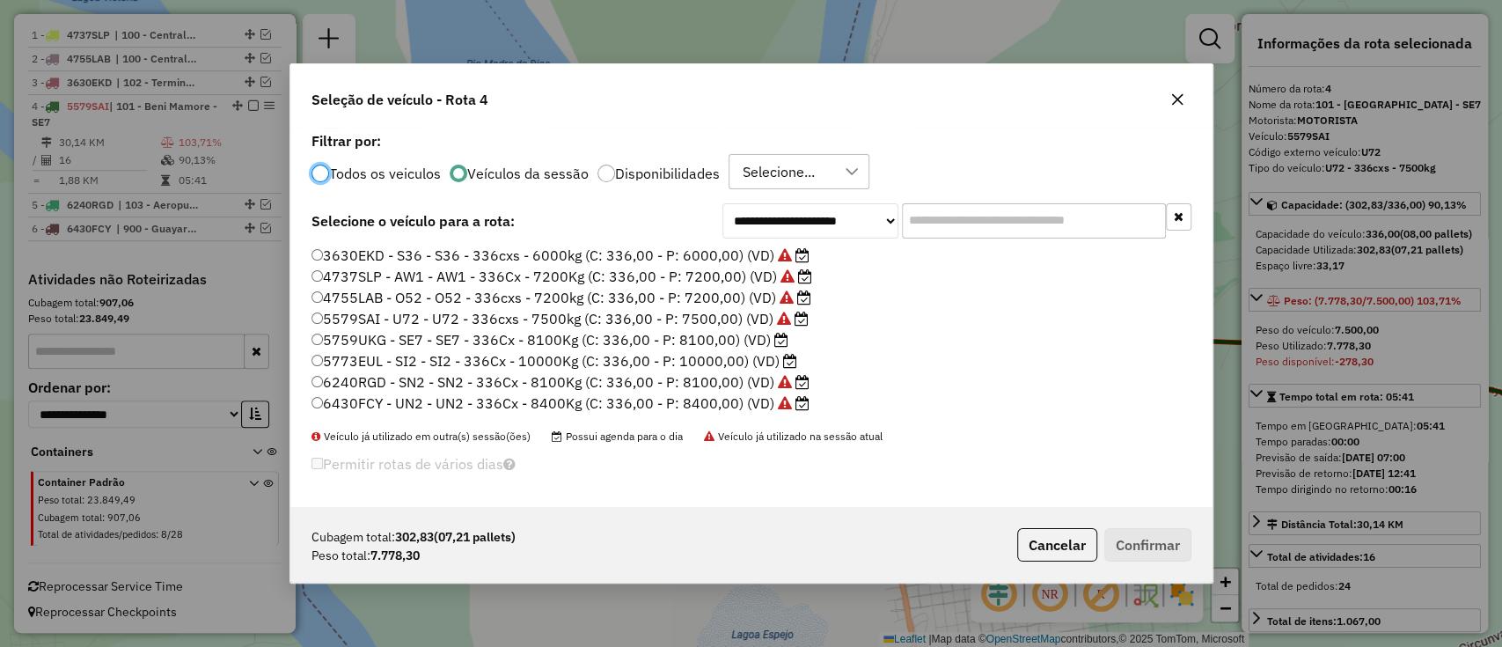
scroll to position [9, 5]
click at [767, 337] on label "5759UKG - SE7 - SE7 - 336Cx - 8100Kg (C: 336,00 - P: 8100,00) (VD)" at bounding box center [550, 339] width 477 height 21
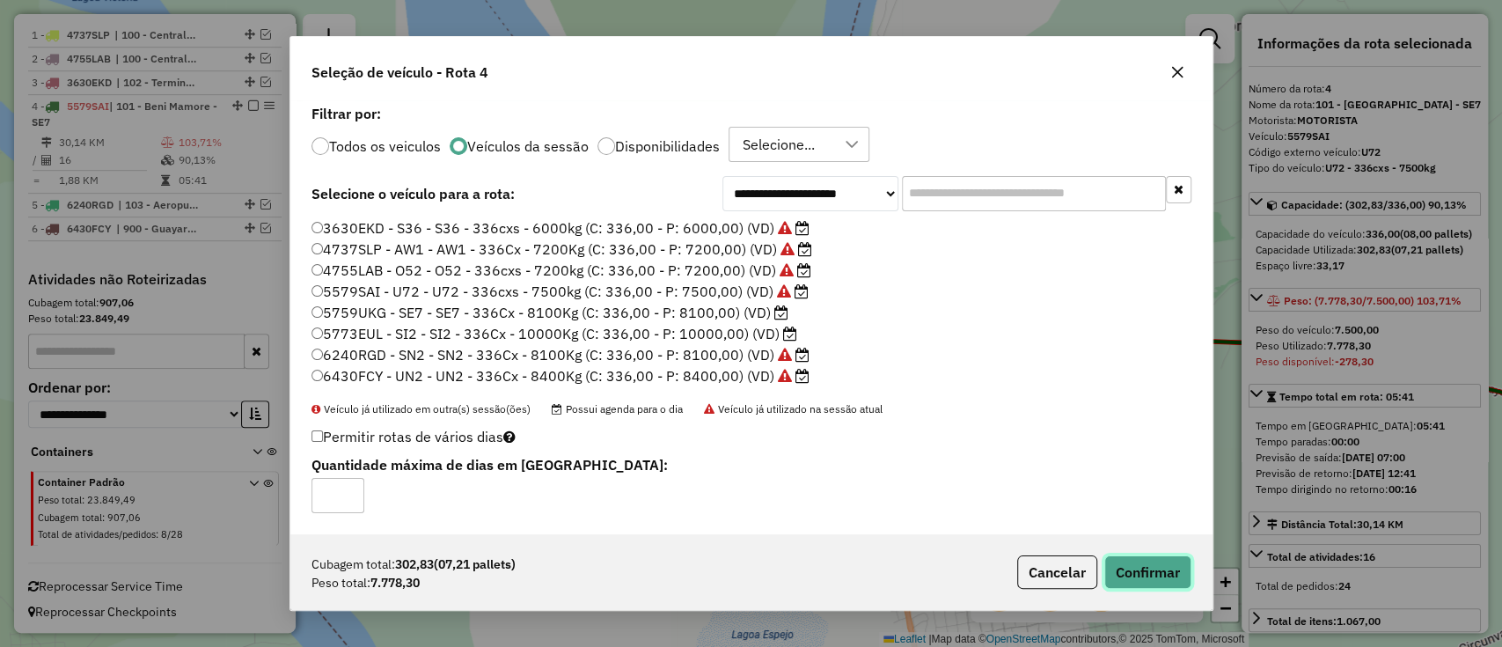
click at [1147, 559] on button "Confirmar" at bounding box center [1147, 571] width 87 height 33
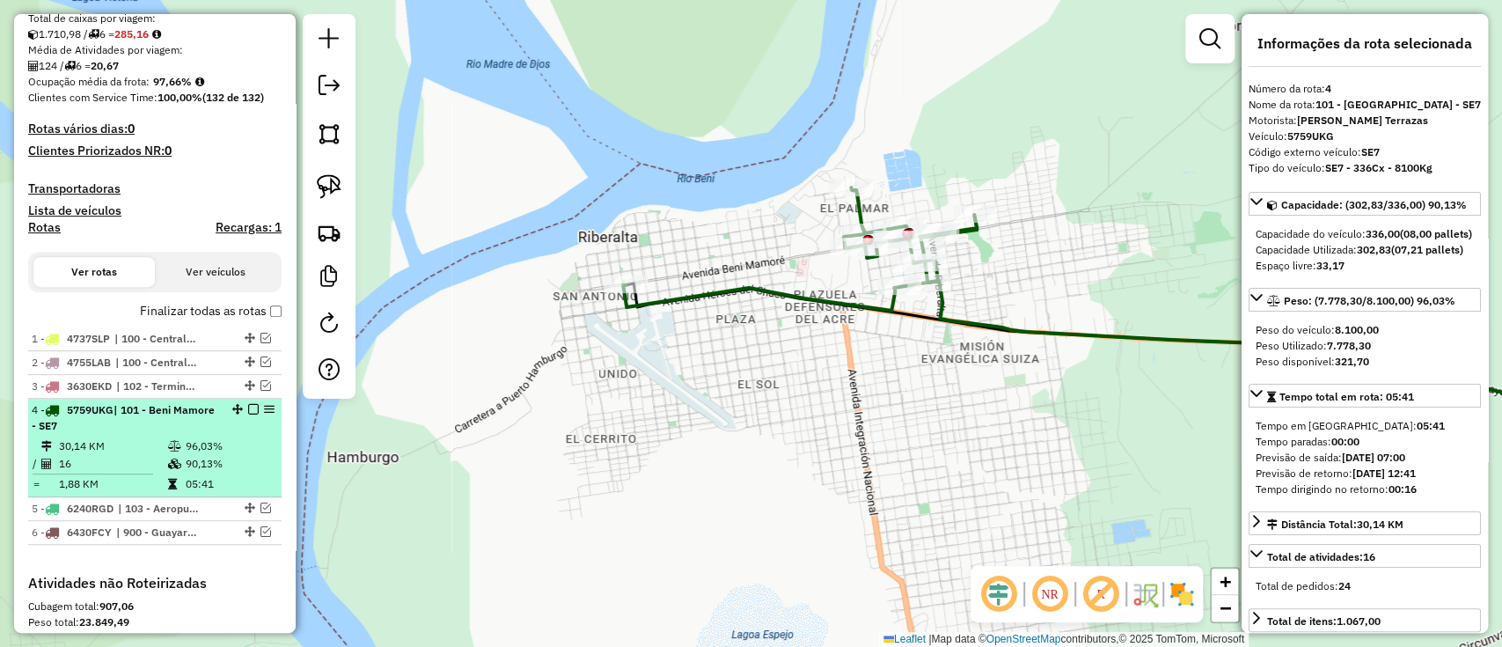
scroll to position [310, 0]
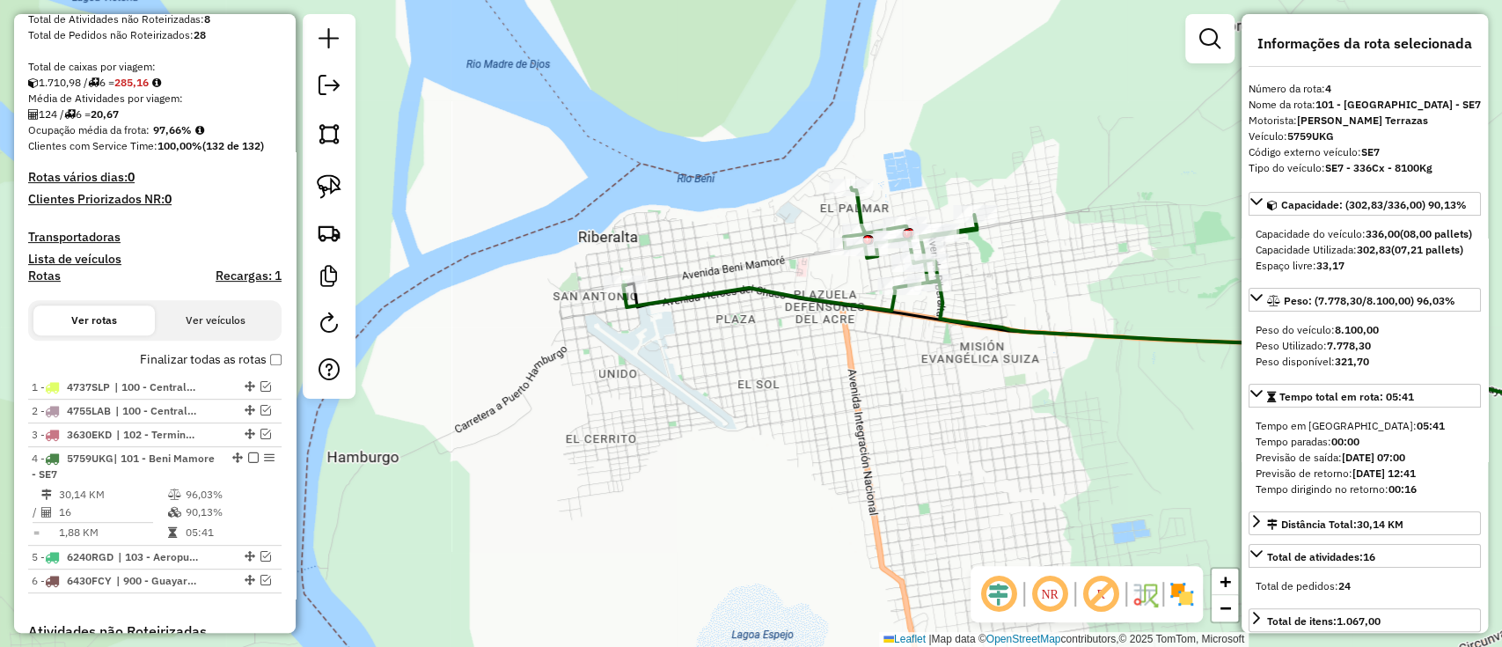
click at [184, 350] on label "Finalizar todas as rotas" at bounding box center [211, 359] width 142 height 18
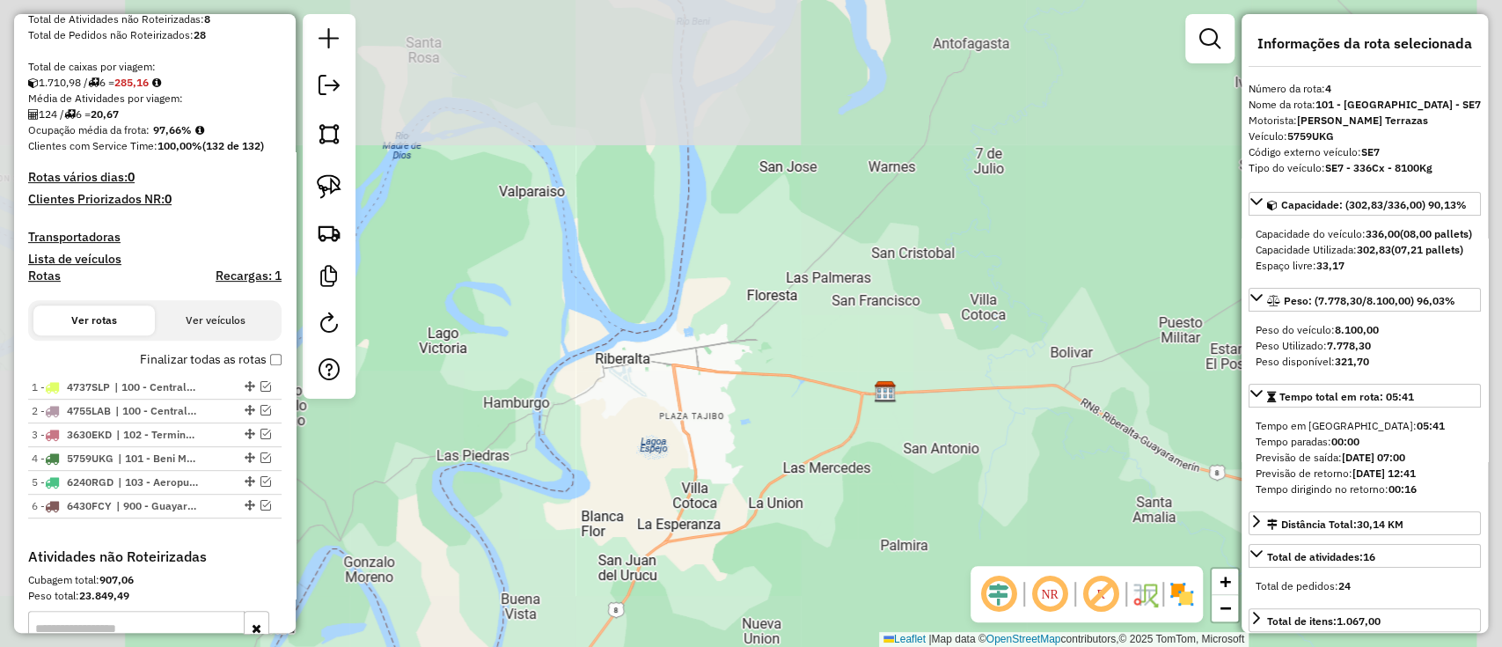
drag, startPoint x: 744, startPoint y: 196, endPoint x: 683, endPoint y: 279, distance: 102.6
click at [683, 279] on div "Janela de atendimento Grade de atendimento Capacidade Transportadoras Veículos …" at bounding box center [751, 323] width 1502 height 647
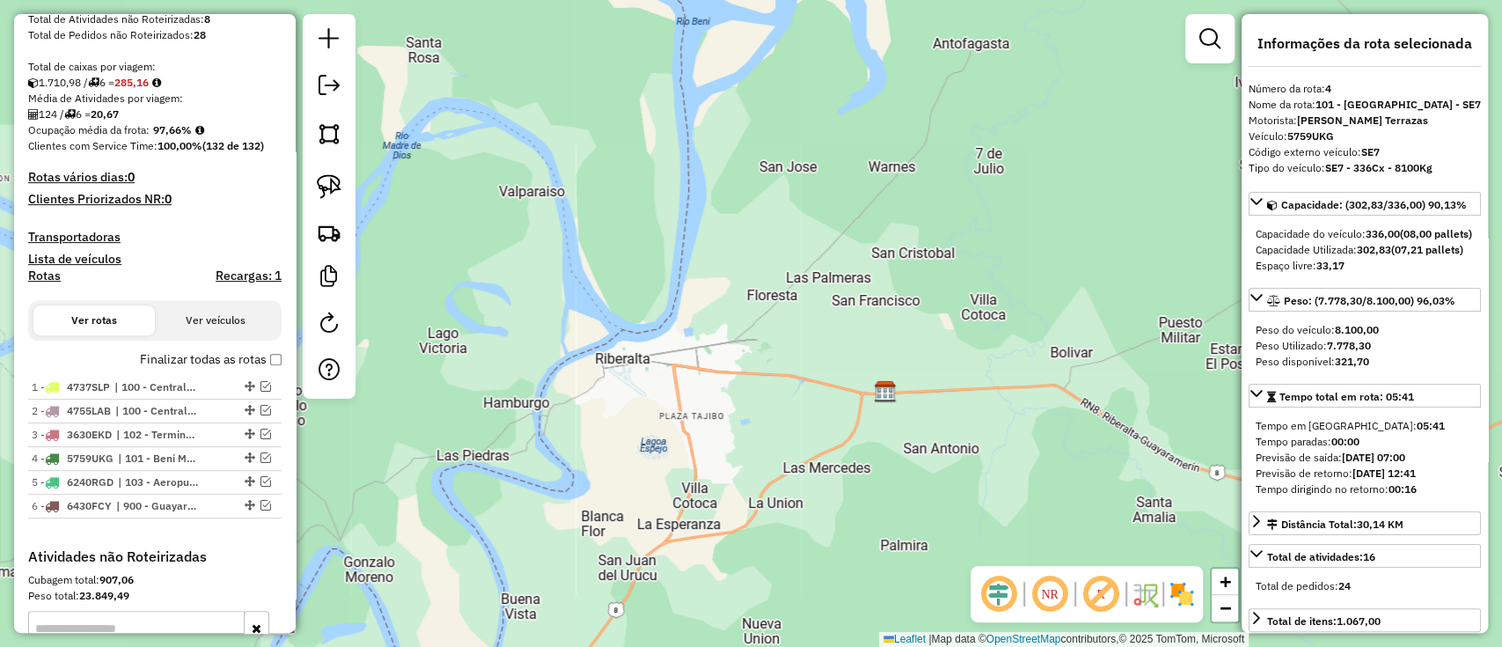
click at [329, 67] on div at bounding box center [329, 206] width 53 height 385
click at [329, 72] on link at bounding box center [329, 88] width 35 height 40
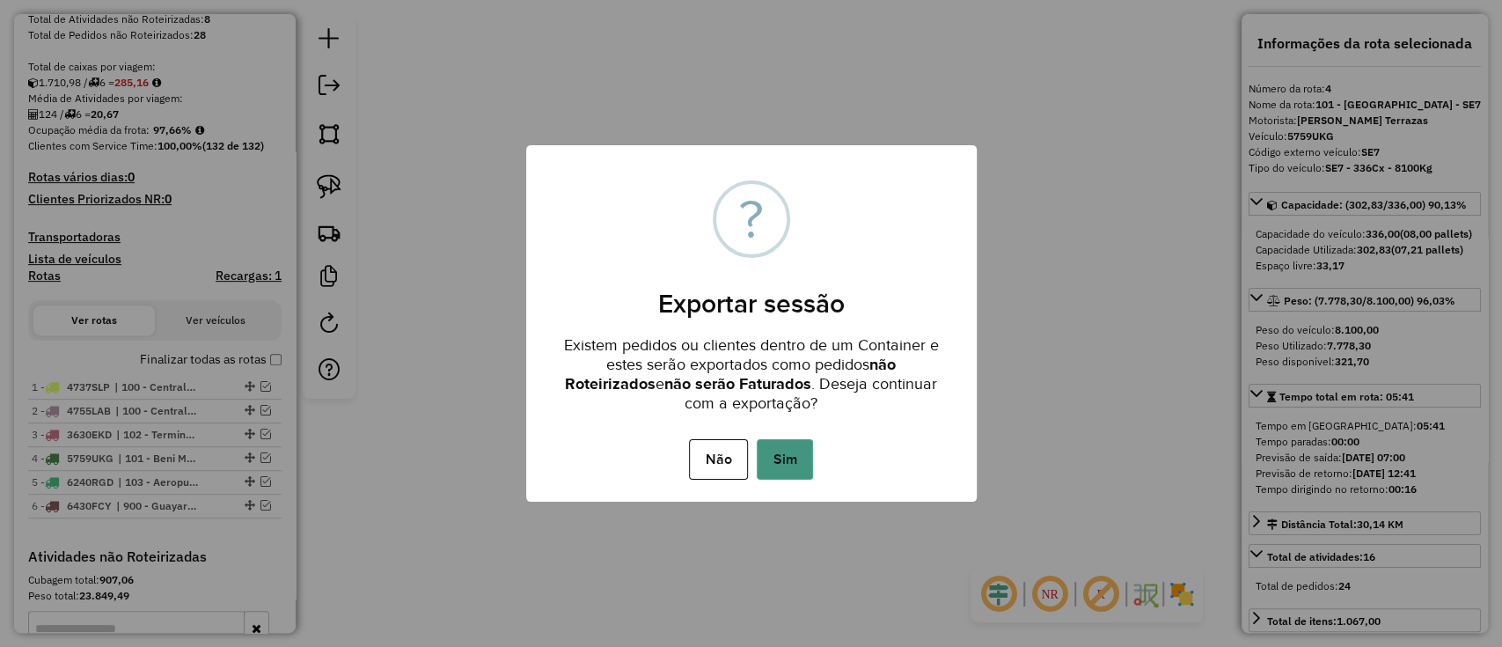
click at [788, 440] on button "Sim" at bounding box center [785, 459] width 56 height 40
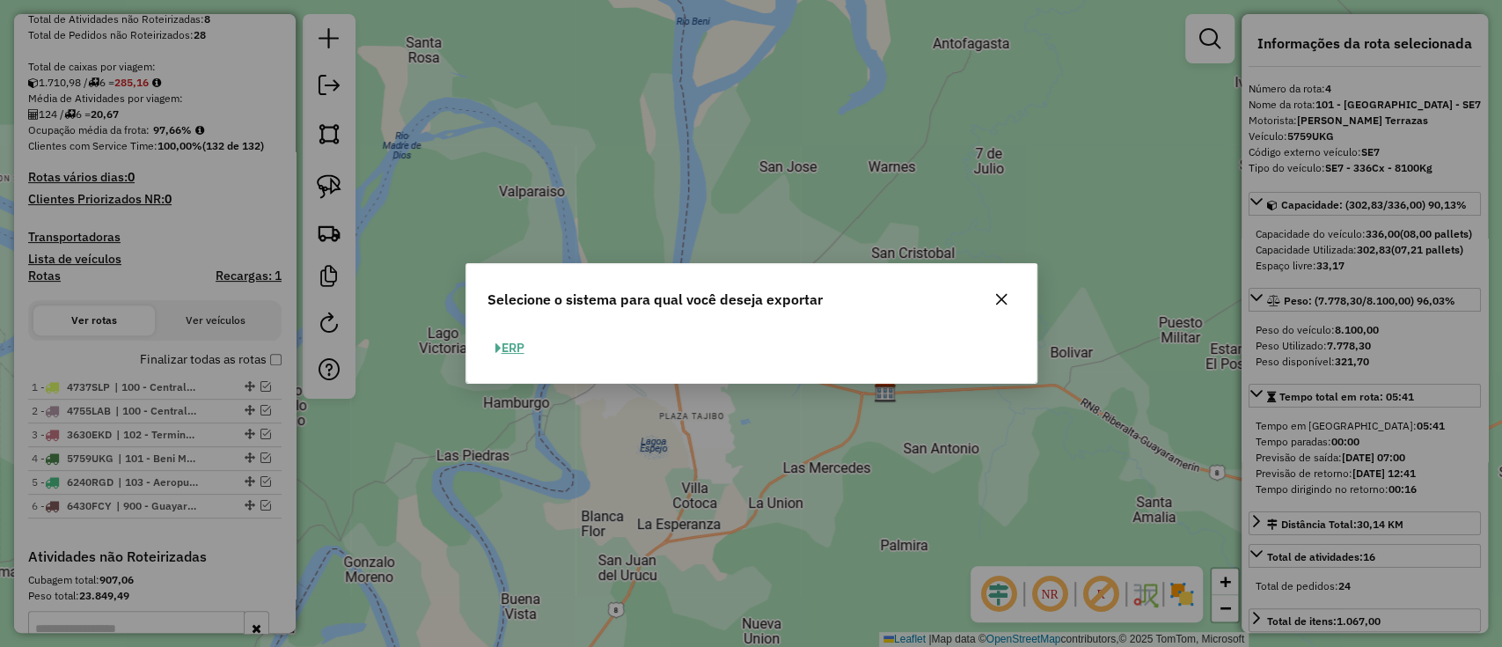
click at [507, 344] on button "ERP" at bounding box center [509, 347] width 45 height 27
select select "*********"
select select "**"
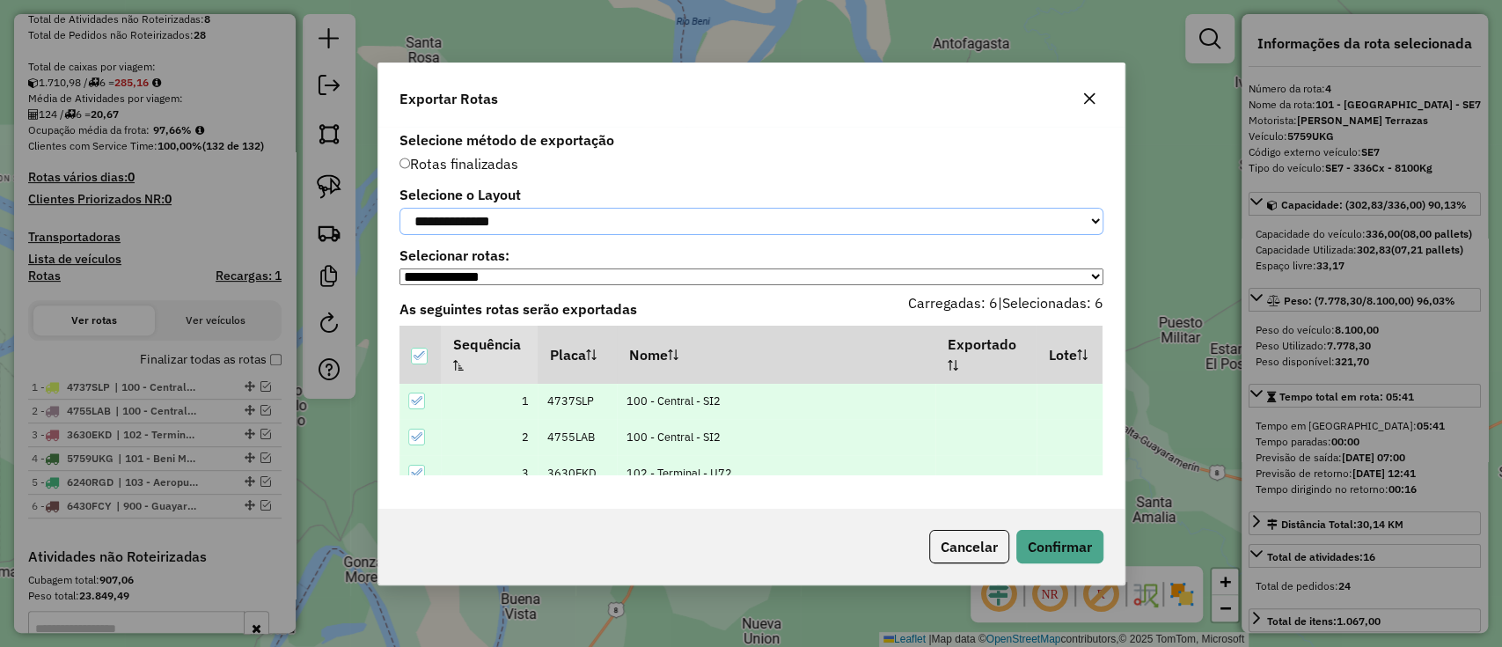
click at [503, 215] on select "**********" at bounding box center [751, 221] width 704 height 27
click at [399, 208] on select "**********" at bounding box center [751, 221] width 704 height 27
click at [1037, 559] on button "Confirmar" at bounding box center [1059, 546] width 87 height 33
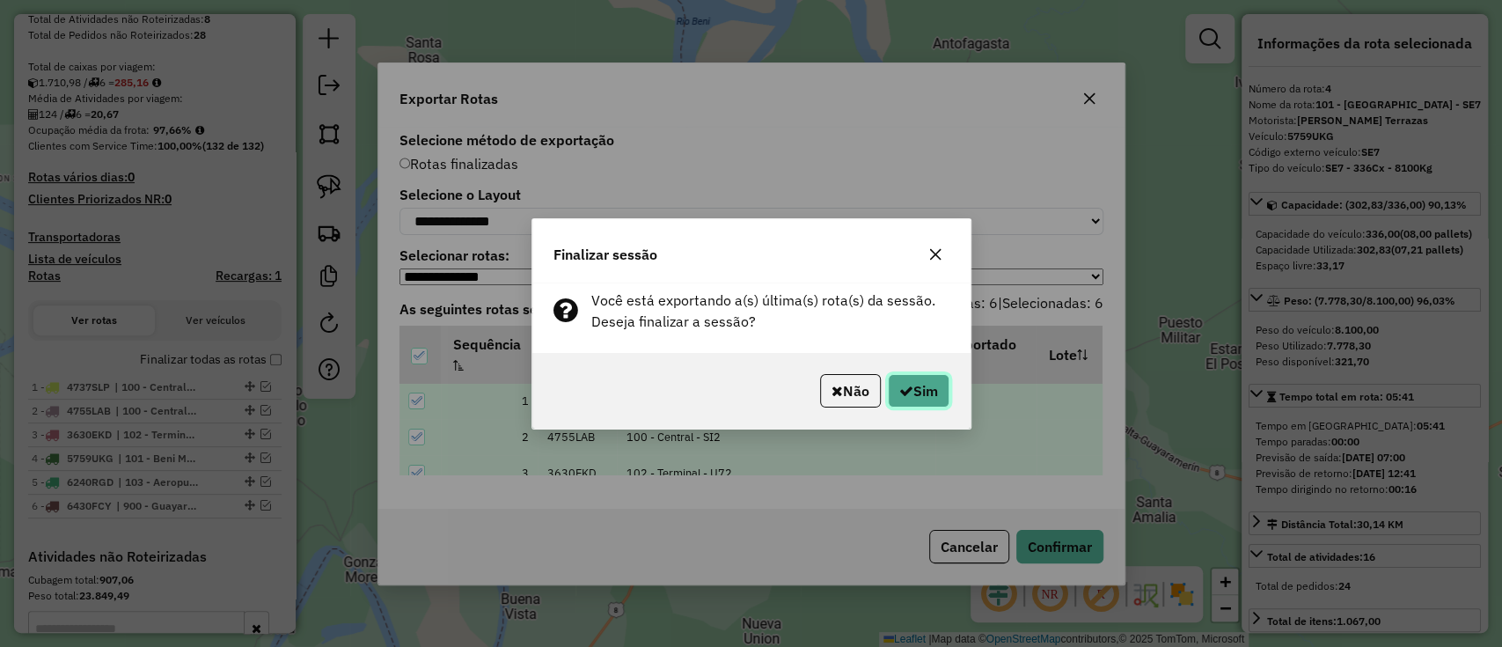
click at [931, 391] on button "Sim" at bounding box center [919, 390] width 62 height 33
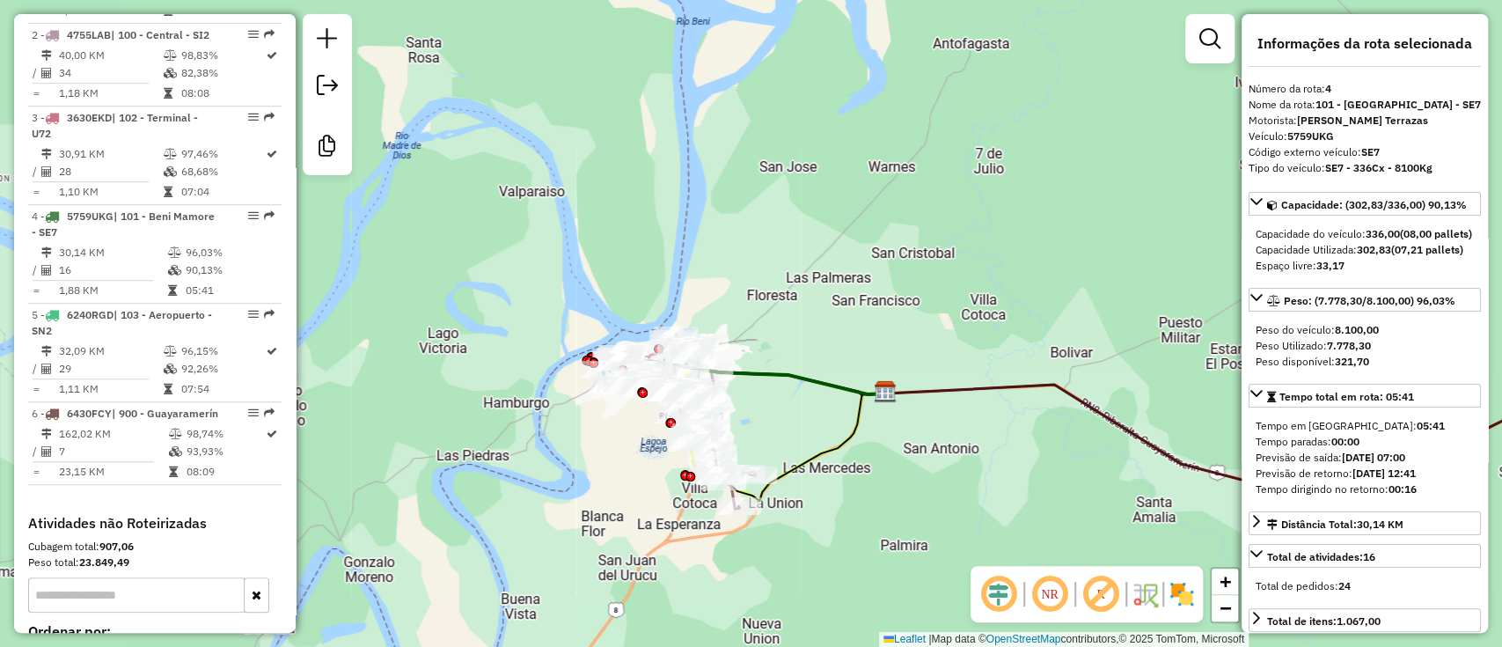
scroll to position [929, 0]
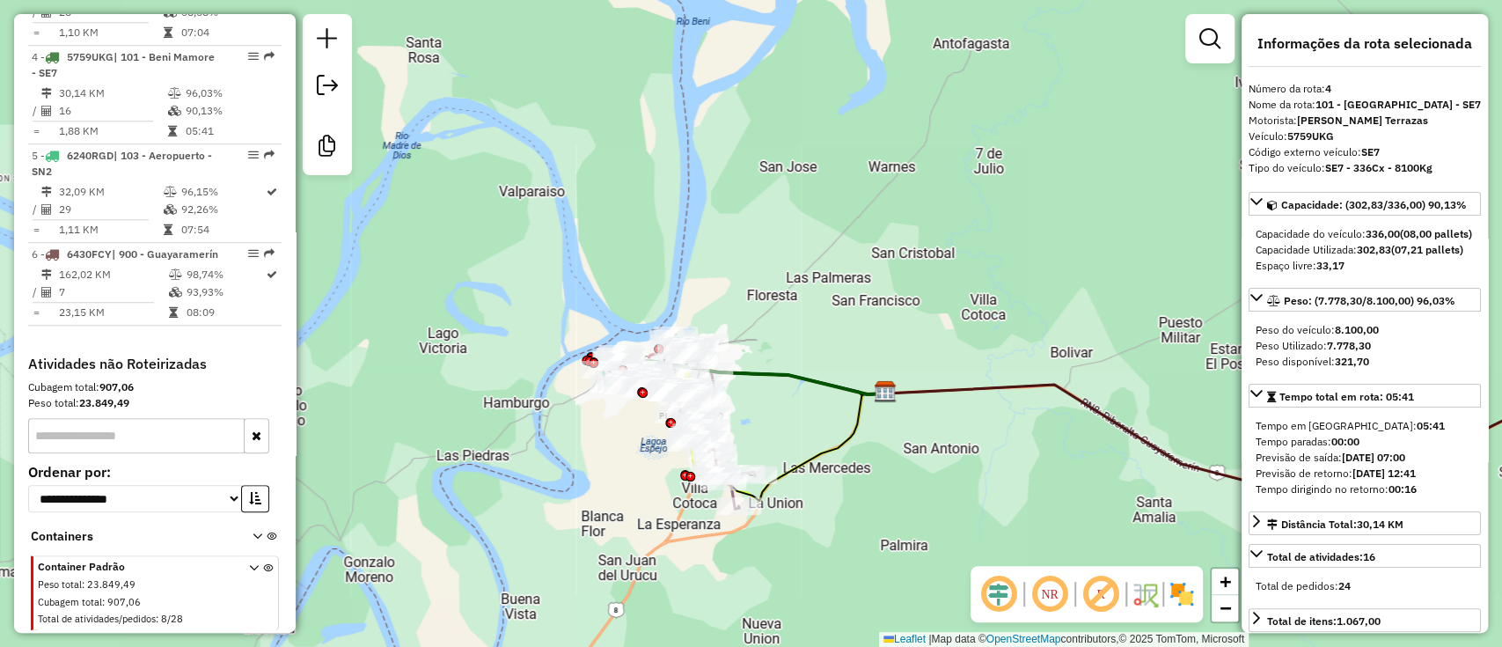
click at [318, 87] on em at bounding box center [327, 85] width 21 height 21
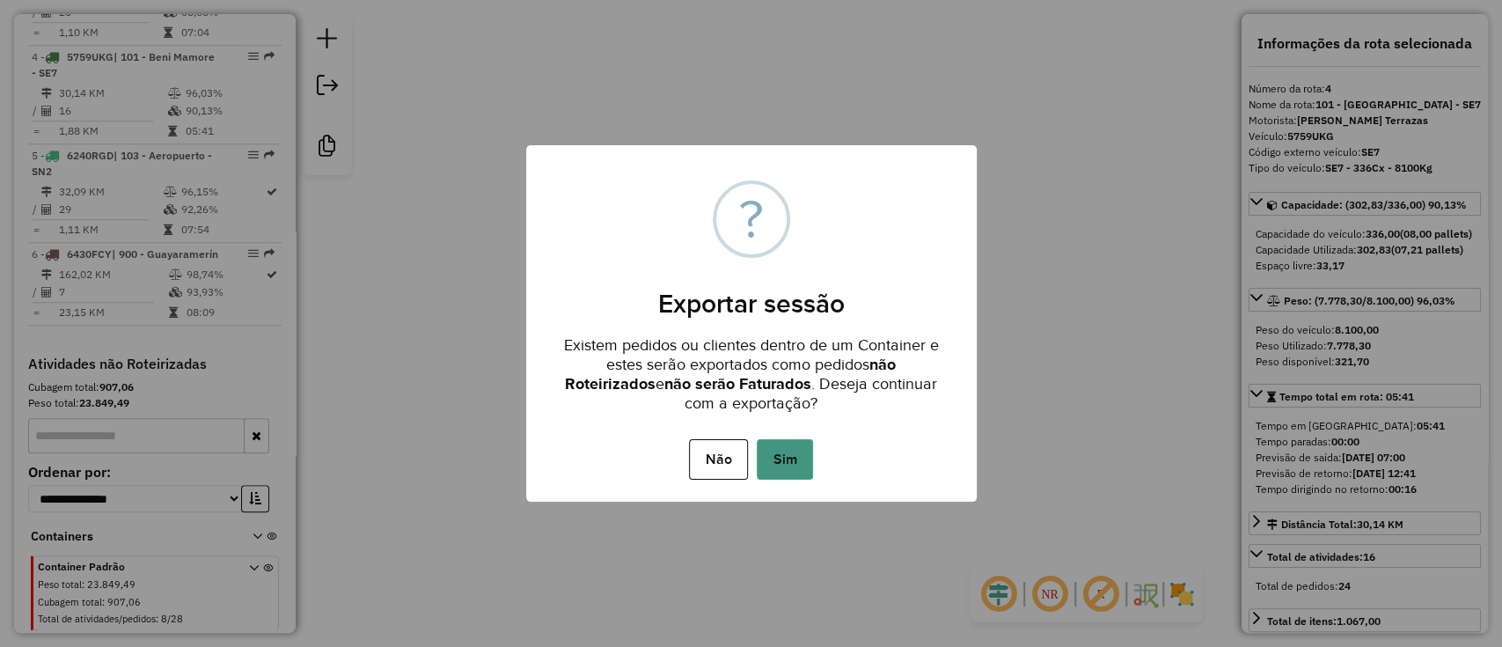
click at [768, 443] on button "Sim" at bounding box center [785, 459] width 56 height 40
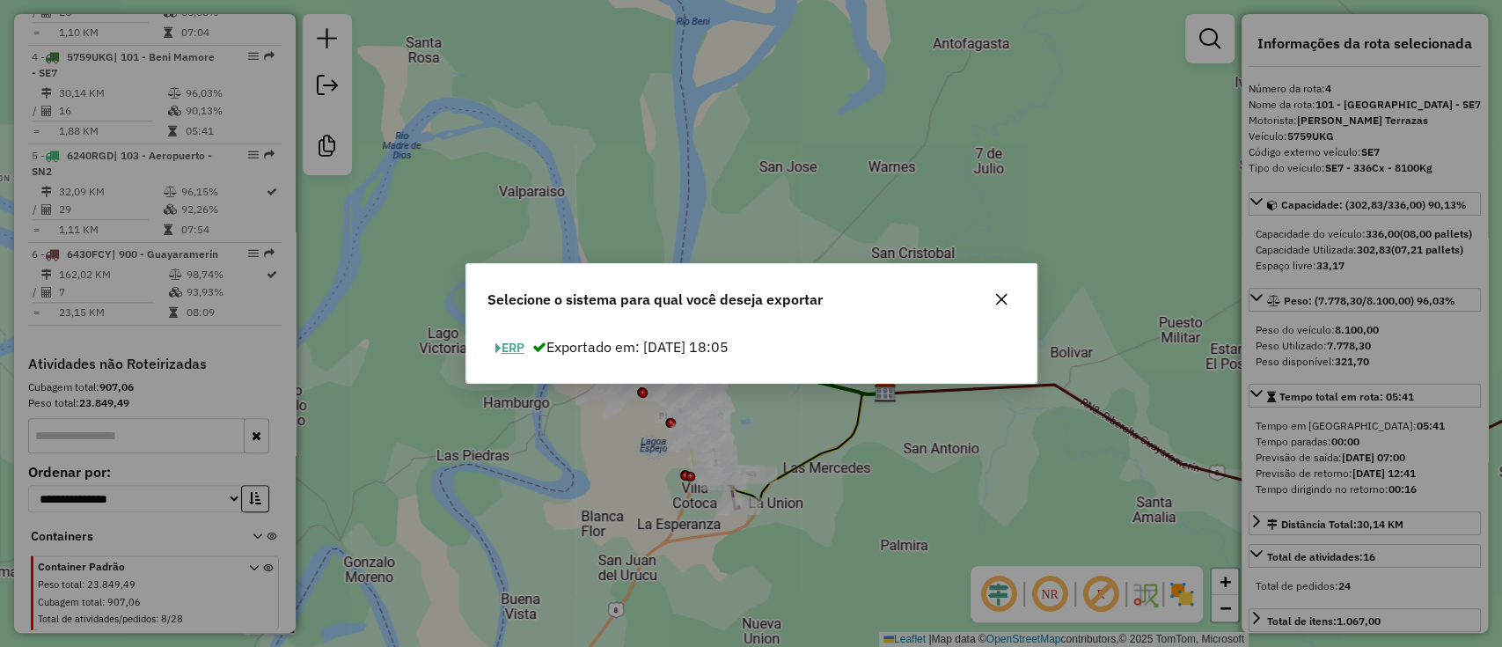
click at [514, 338] on button "ERP" at bounding box center [509, 347] width 45 height 27
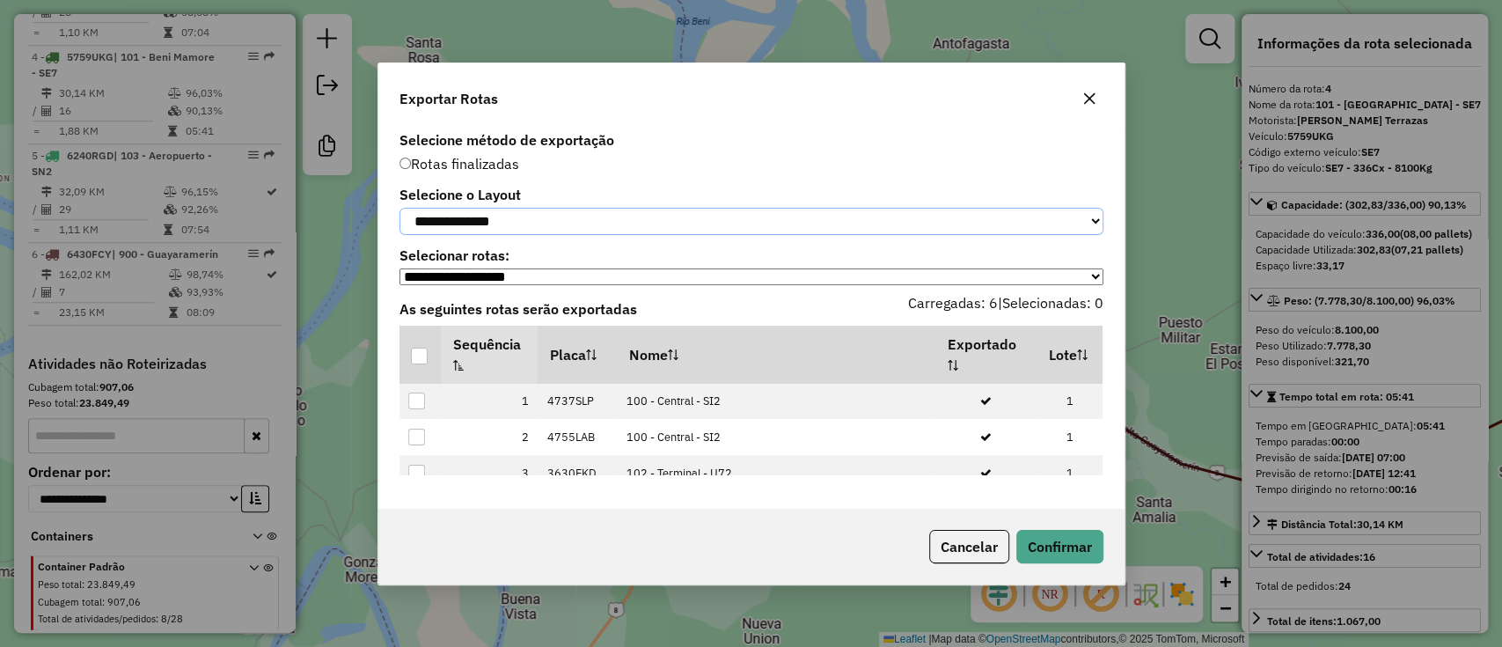
click at [531, 208] on select "**********" at bounding box center [751, 221] width 704 height 27
select select "*********"
click at [399, 208] on select "**********" at bounding box center [751, 221] width 704 height 27
click at [416, 363] on div at bounding box center [419, 356] width 17 height 17
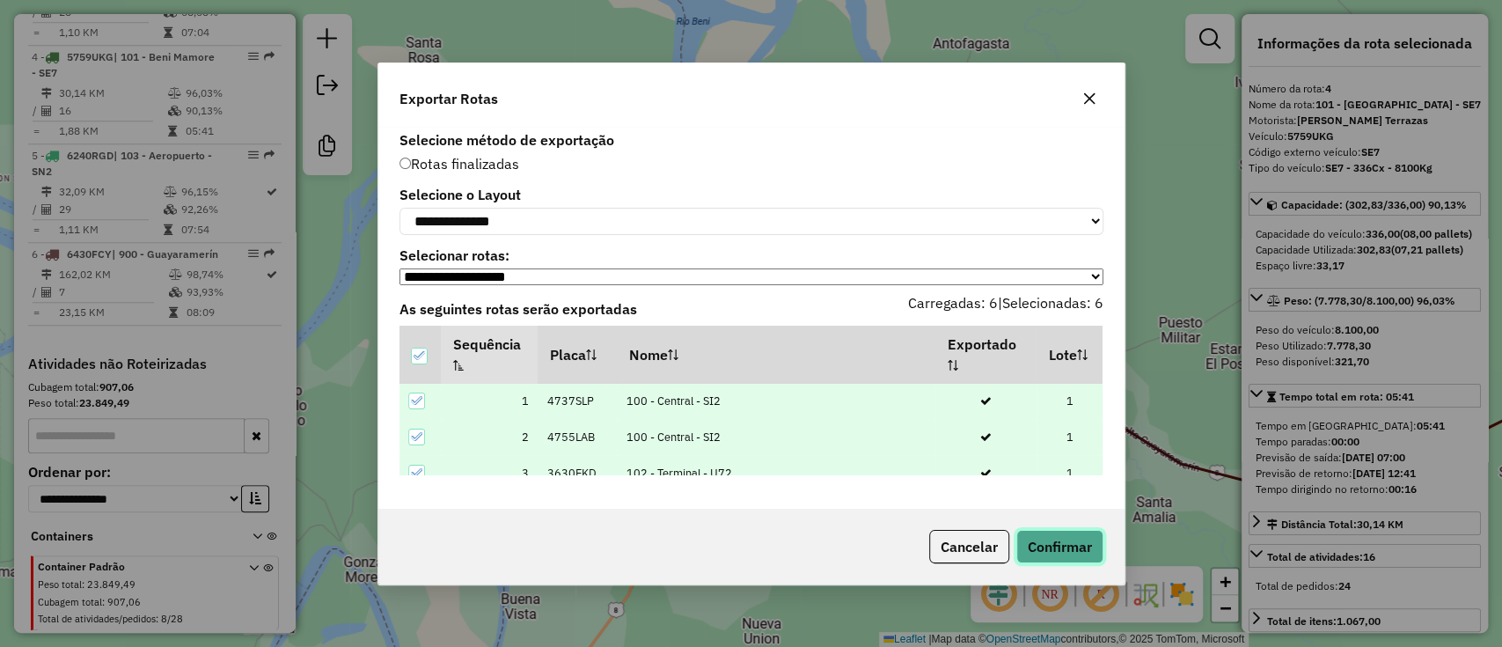
click at [1067, 546] on button "Confirmar" at bounding box center [1059, 546] width 87 height 33
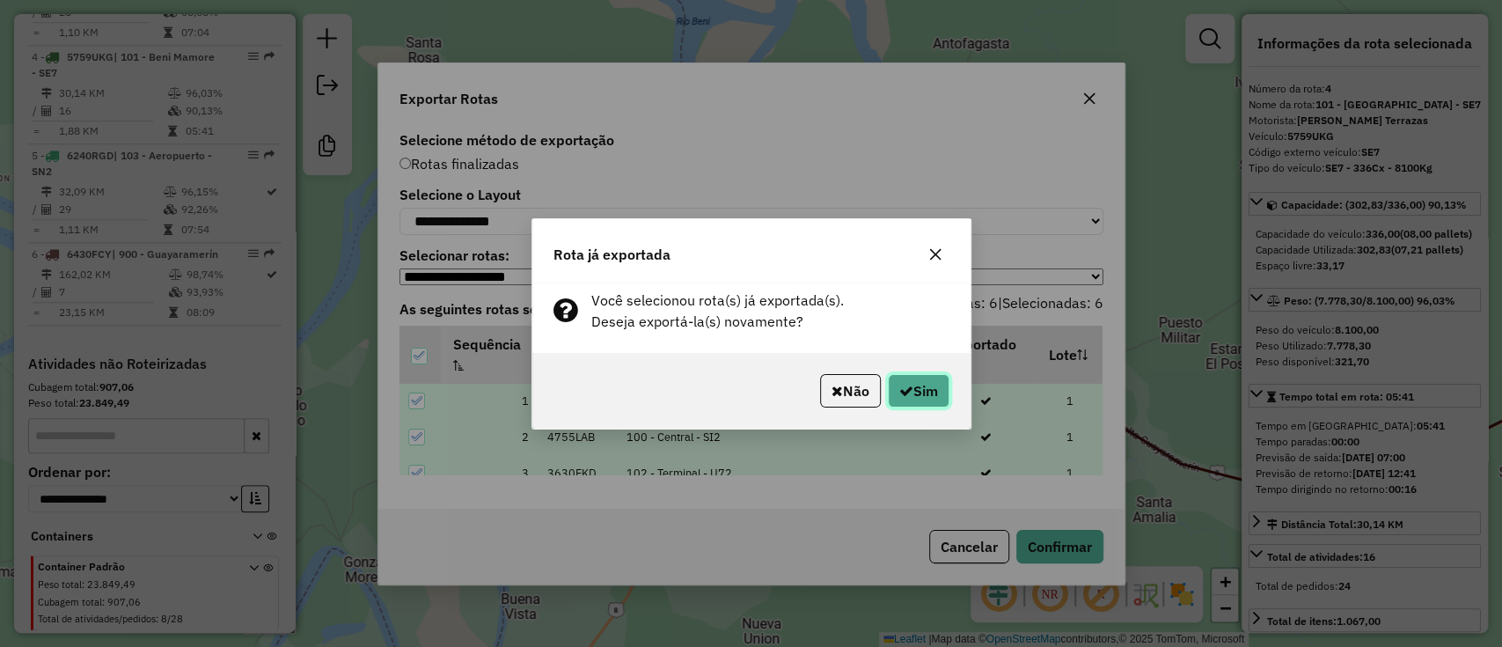
click at [920, 391] on button "Sim" at bounding box center [919, 390] width 62 height 33
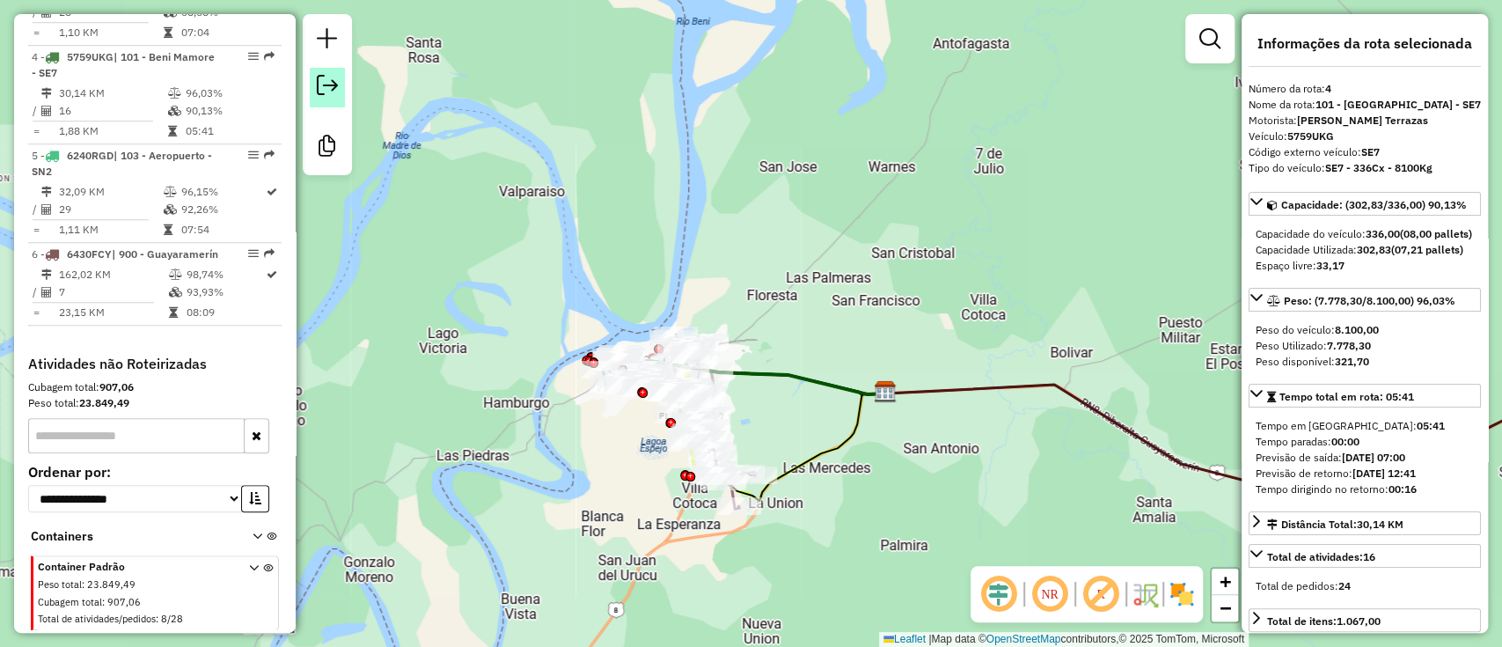
click at [342, 91] on link at bounding box center [327, 88] width 35 height 40
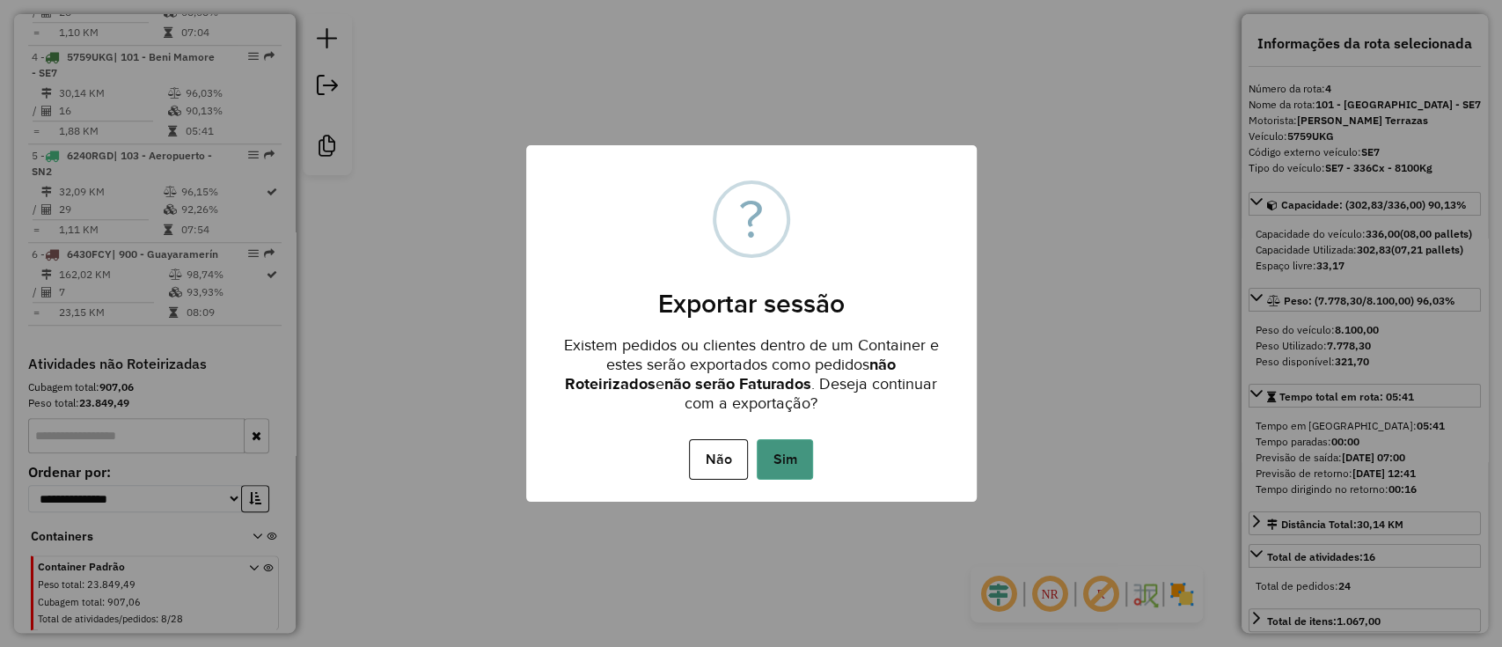
click at [788, 472] on button "Sim" at bounding box center [785, 459] width 56 height 40
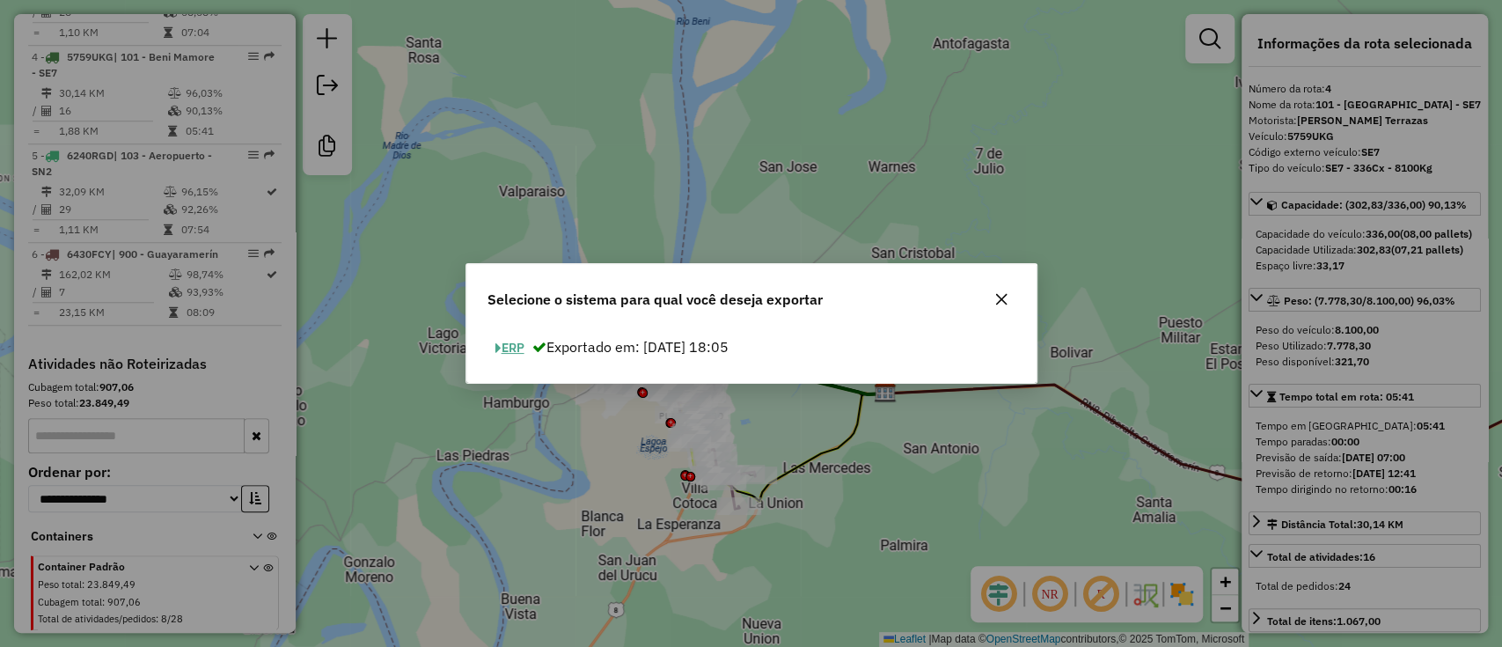
click at [521, 335] on button "ERP" at bounding box center [509, 347] width 45 height 27
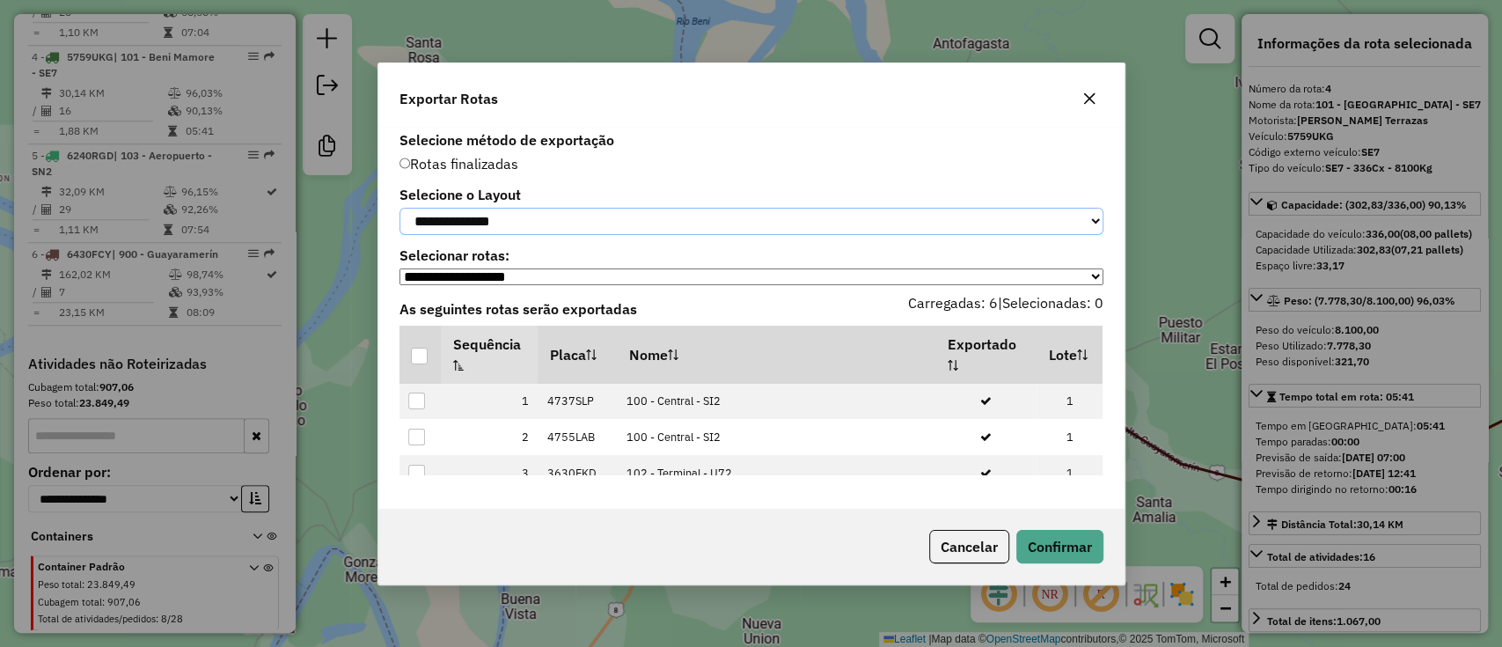
click at [569, 224] on select "**********" at bounding box center [751, 221] width 704 height 27
select select "*********"
click at [399, 208] on select "**********" at bounding box center [751, 221] width 704 height 27
click at [422, 371] on th at bounding box center [419, 355] width 41 height 58
click at [422, 357] on div at bounding box center [419, 356] width 17 height 17
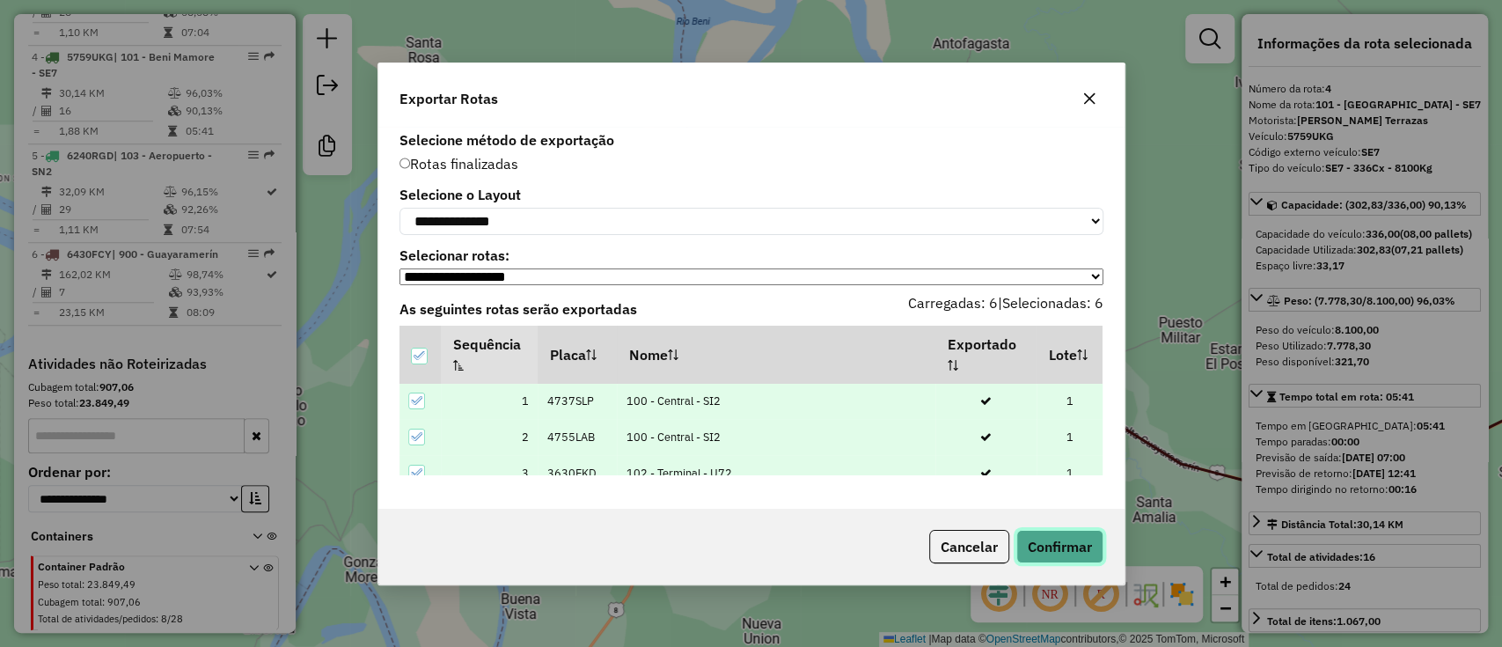
click at [1049, 553] on button "Confirmar" at bounding box center [1059, 546] width 87 height 33
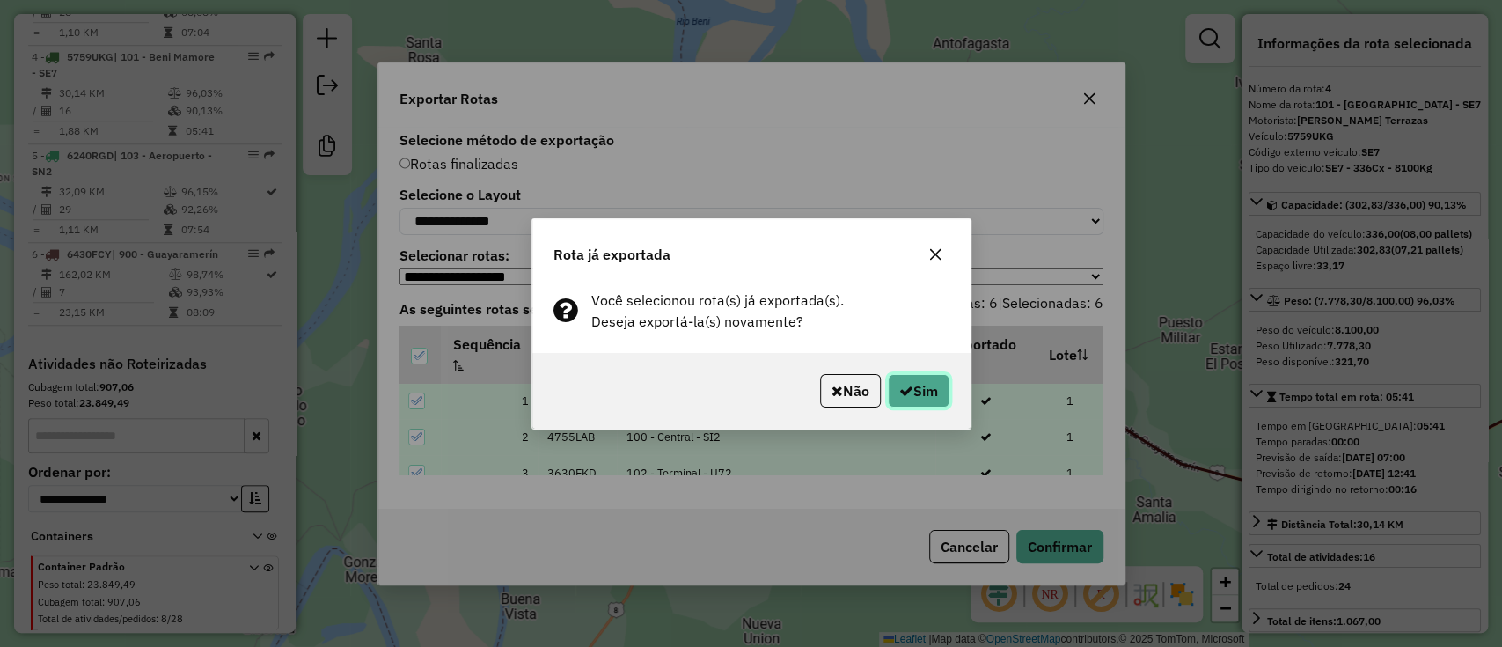
click at [925, 397] on button "Sim" at bounding box center [919, 390] width 62 height 33
